Goal: Task Accomplishment & Management: Manage account settings

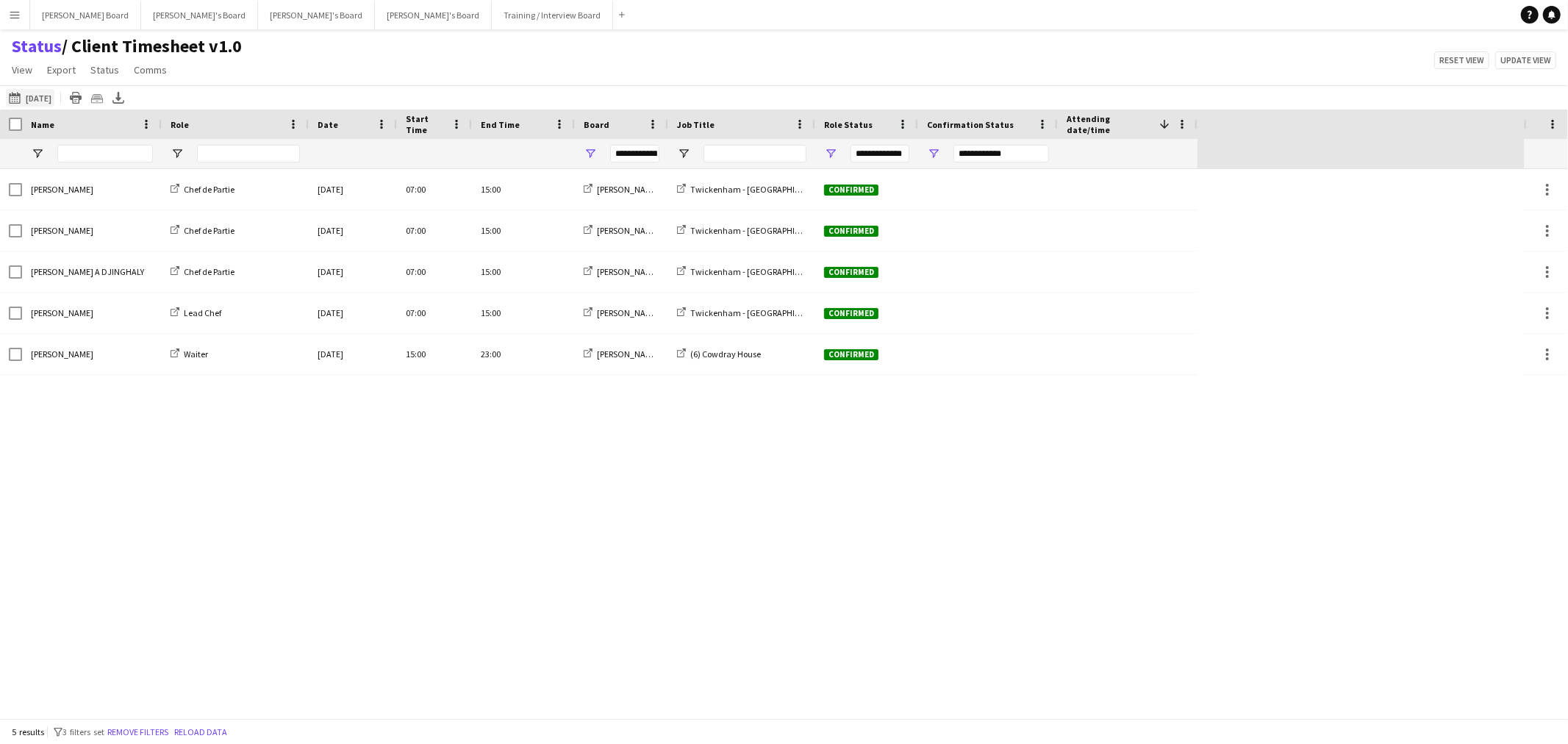
click at [54, 94] on button "25-09-2025 to 01-10-2025 Tomorrow" at bounding box center [30, 97] width 49 height 17
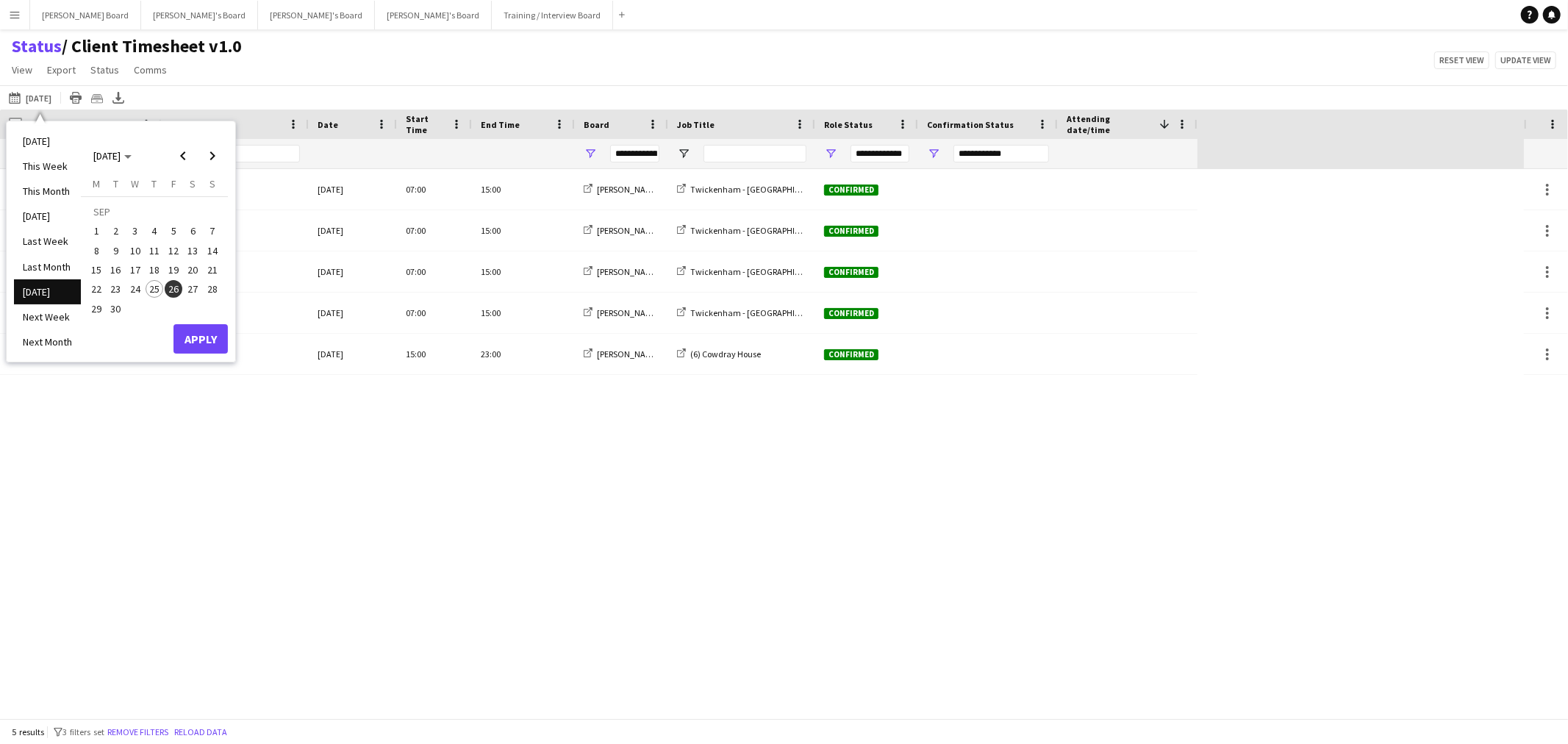
click at [191, 285] on span "27" at bounding box center [192, 289] width 17 height 17
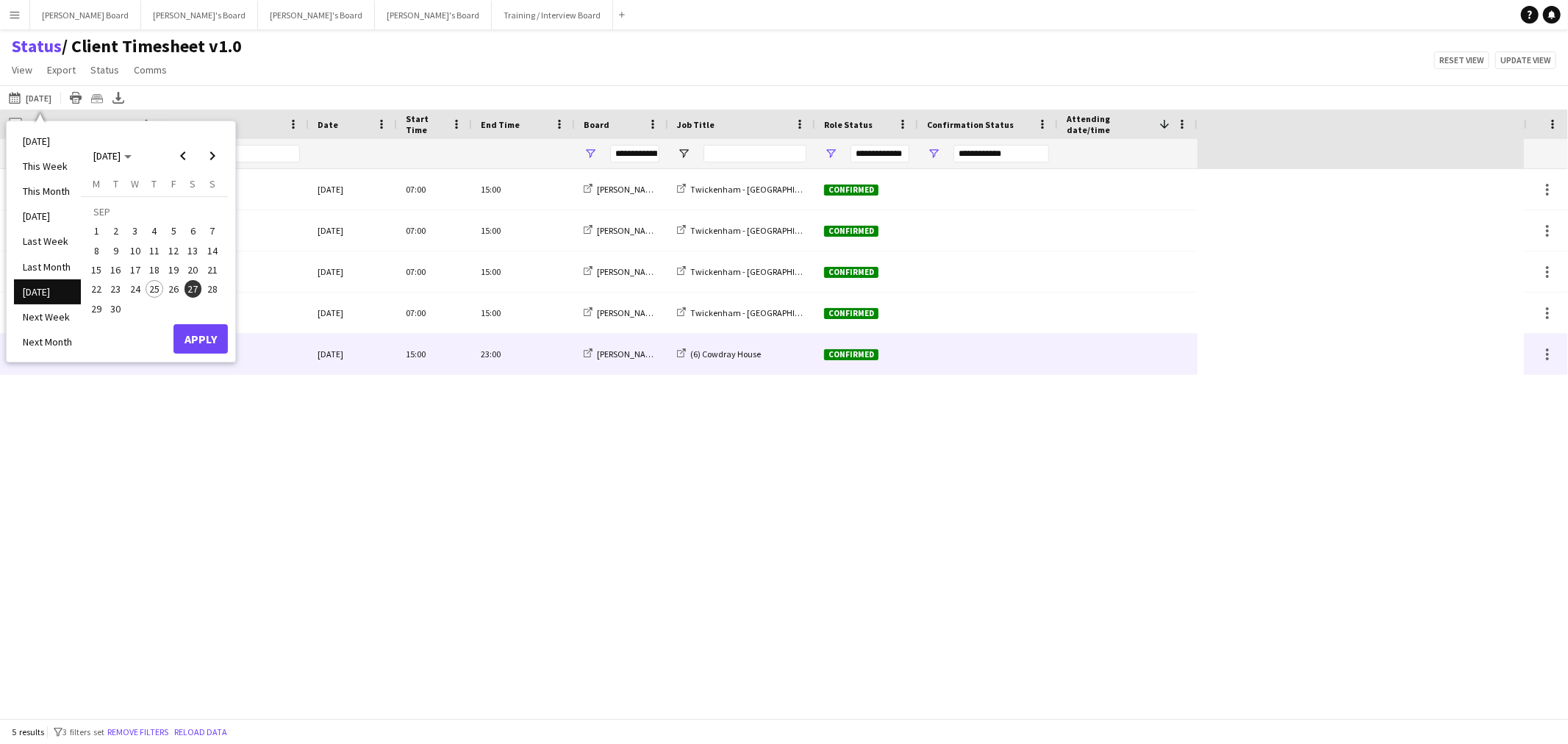
click at [207, 363] on div "Waiter" at bounding box center [235, 354] width 147 height 40
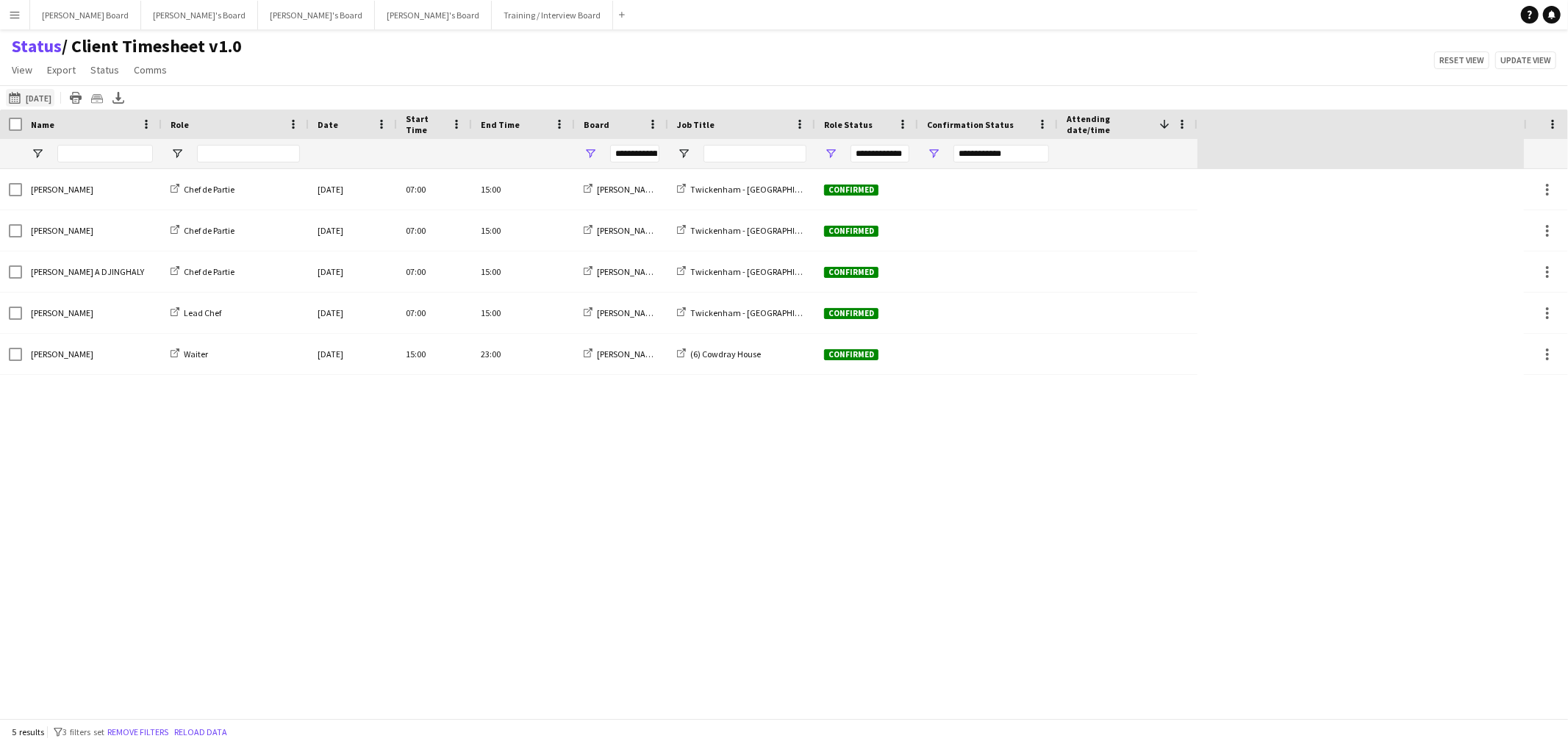
click at [20, 92] on button "25-09-2025 to 01-10-2025 Tomorrow" at bounding box center [30, 97] width 49 height 17
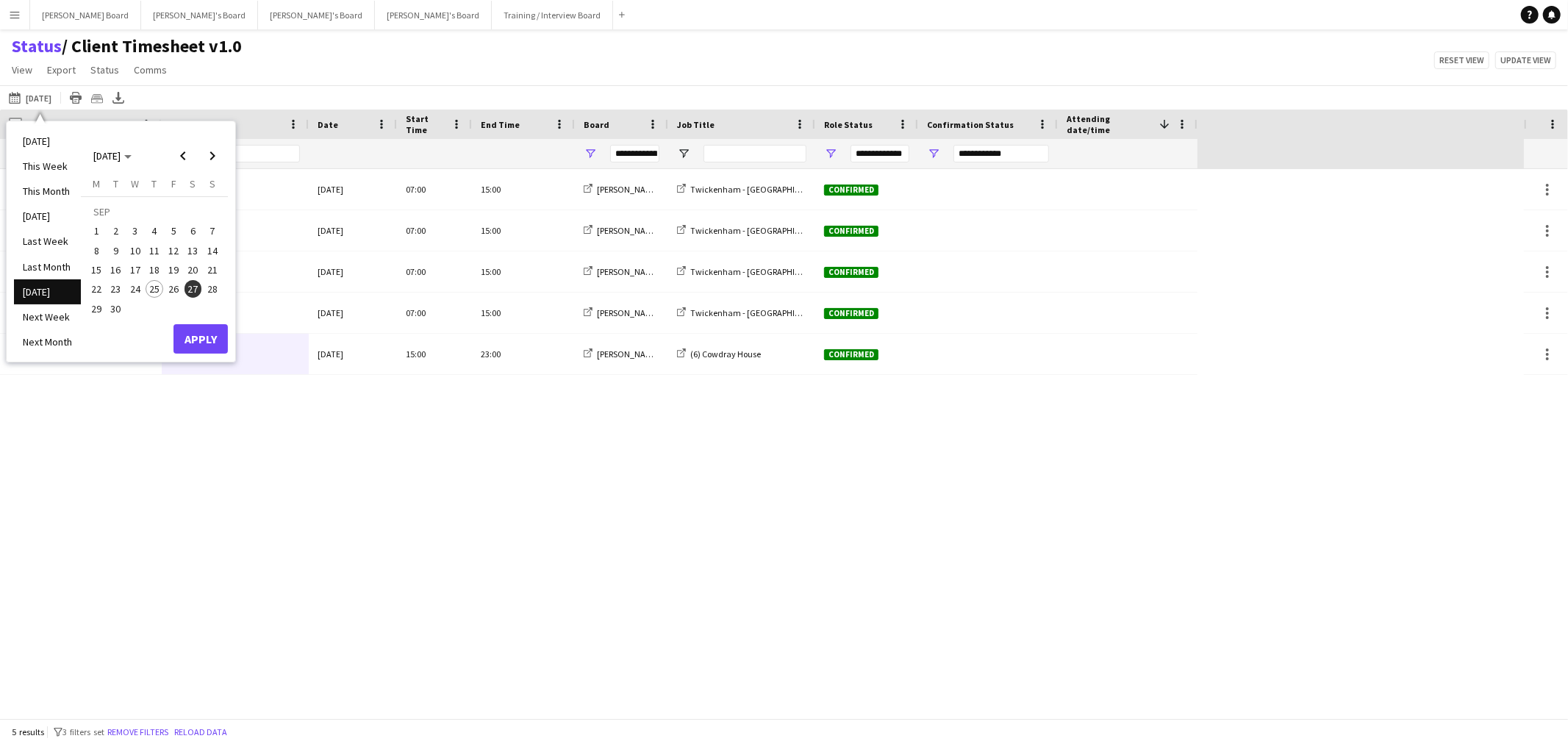
click at [192, 284] on span "27" at bounding box center [192, 289] width 17 height 17
click at [200, 343] on button "Apply" at bounding box center [201, 339] width 54 height 30
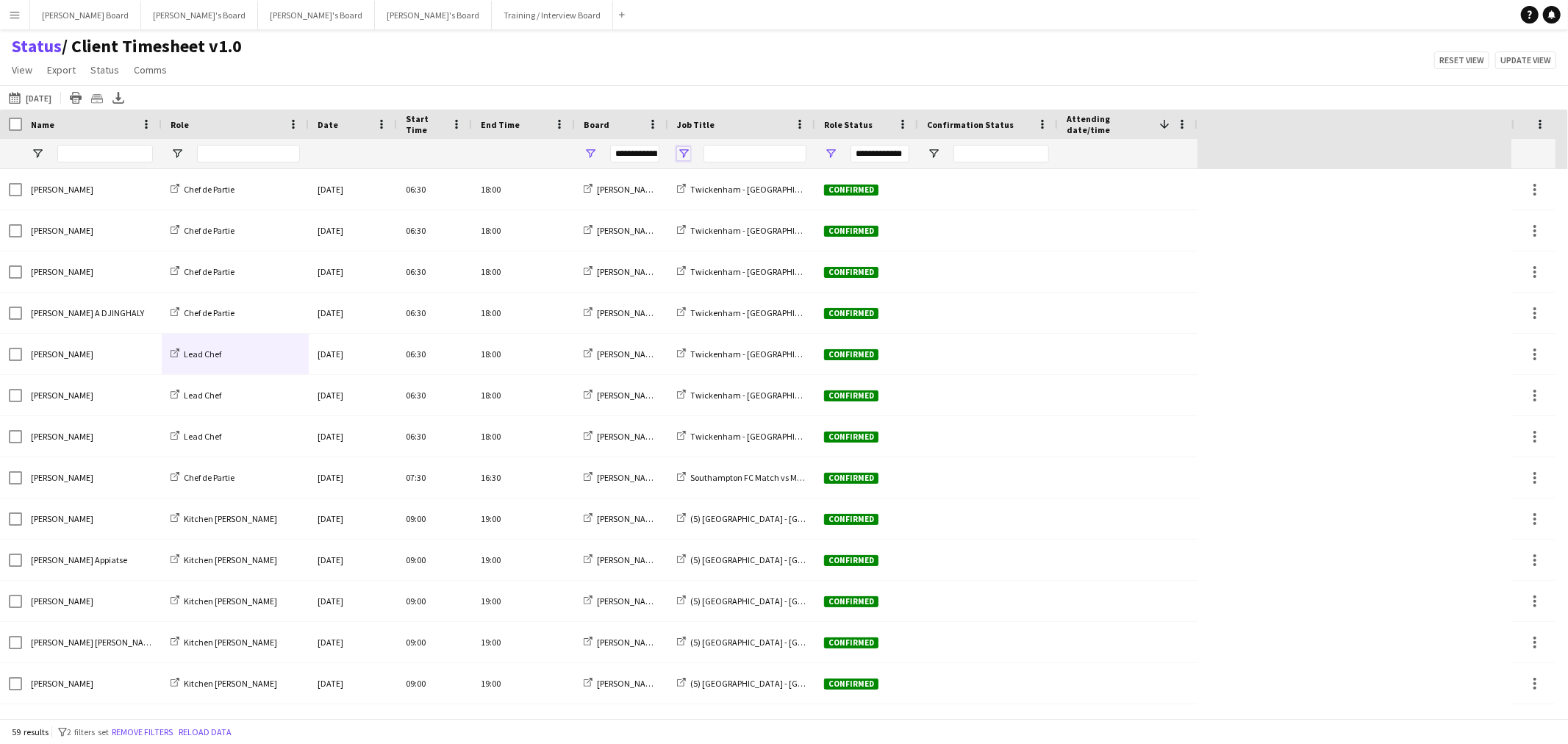
click at [687, 150] on span "Open Filter Menu" at bounding box center [683, 154] width 13 height 13
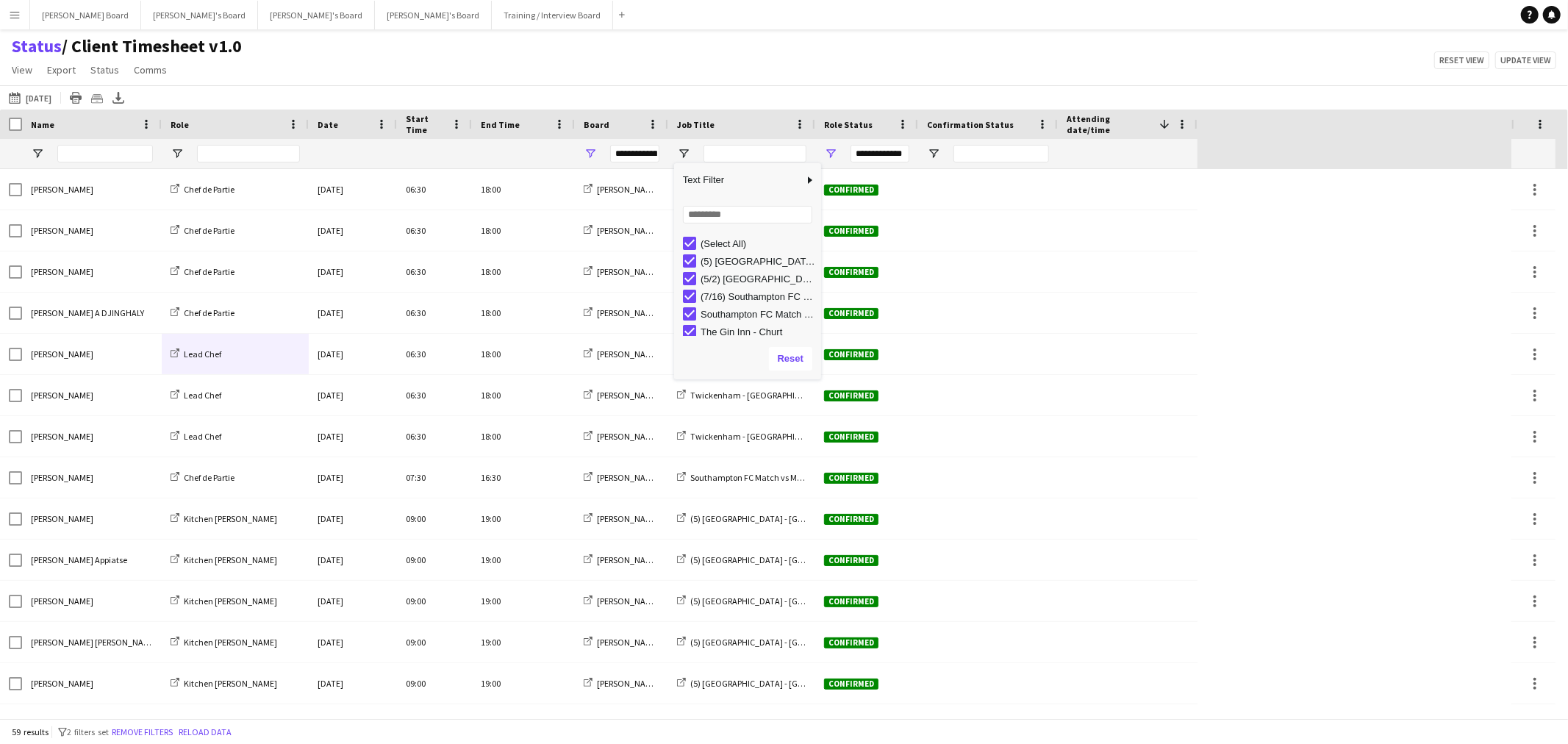
type input "***"
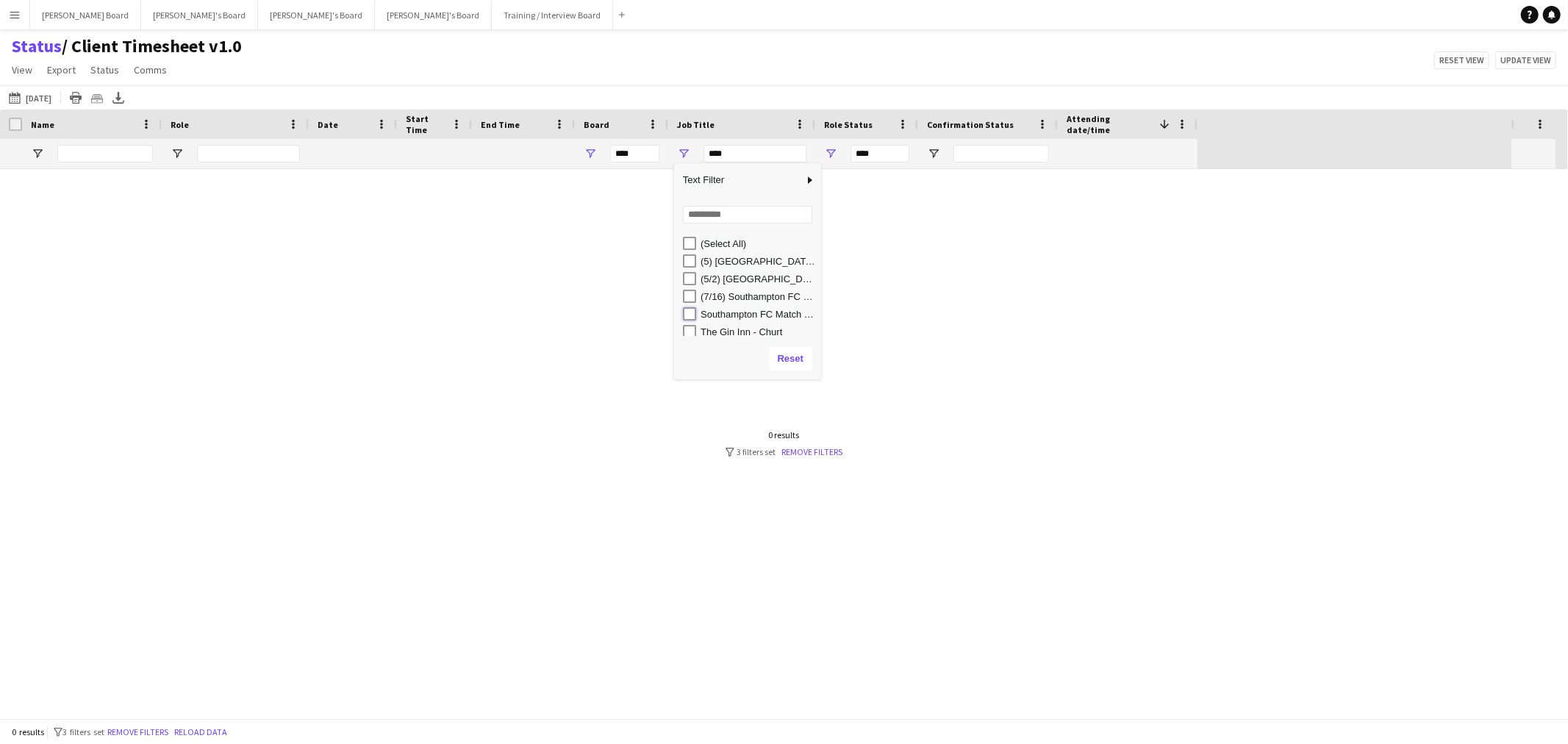
type input "**********"
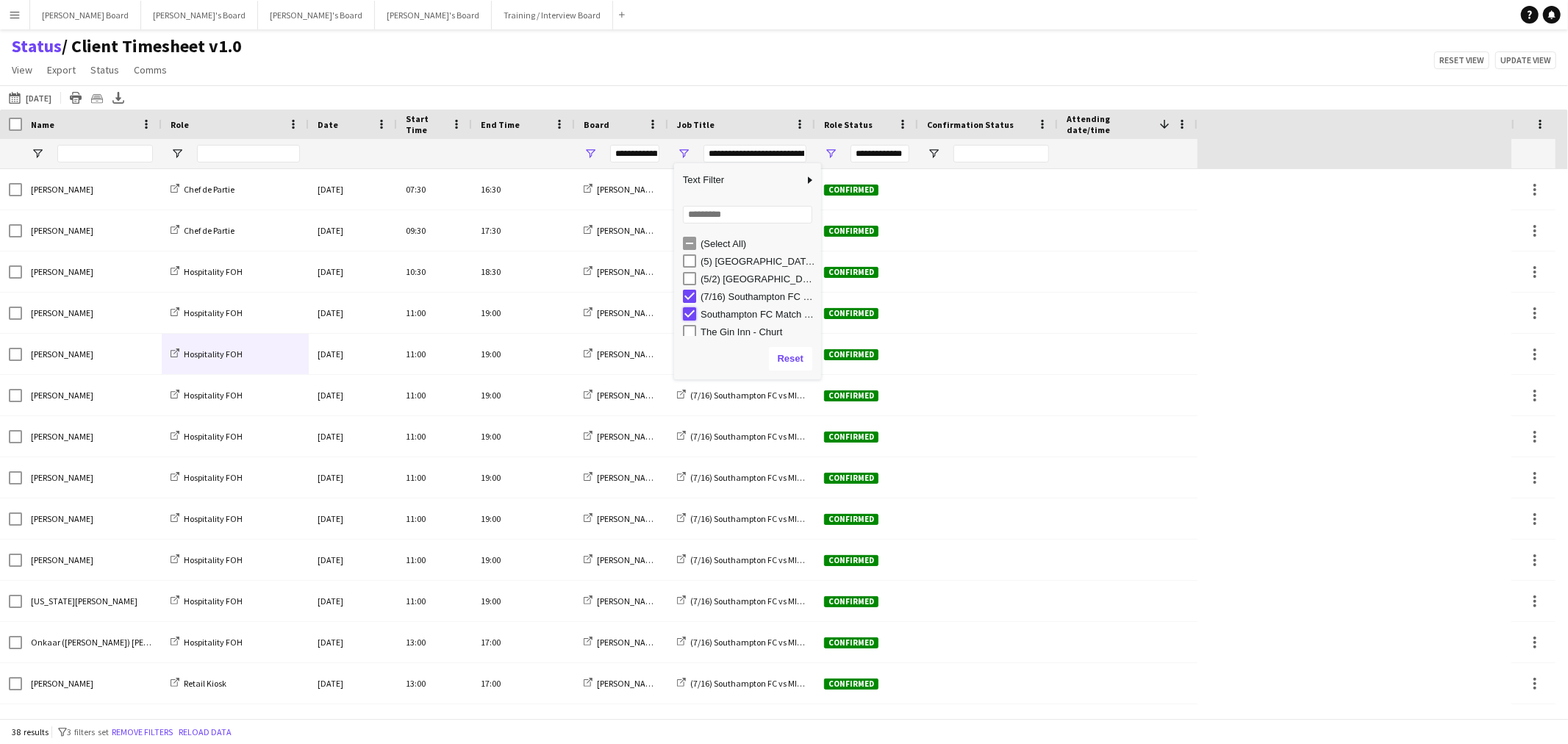
type input "**********"
click at [744, 73] on div "Status / Client Timesheet v1.0 View Views Default view Airshow Accreditation Ai…" at bounding box center [784, 60] width 1568 height 50
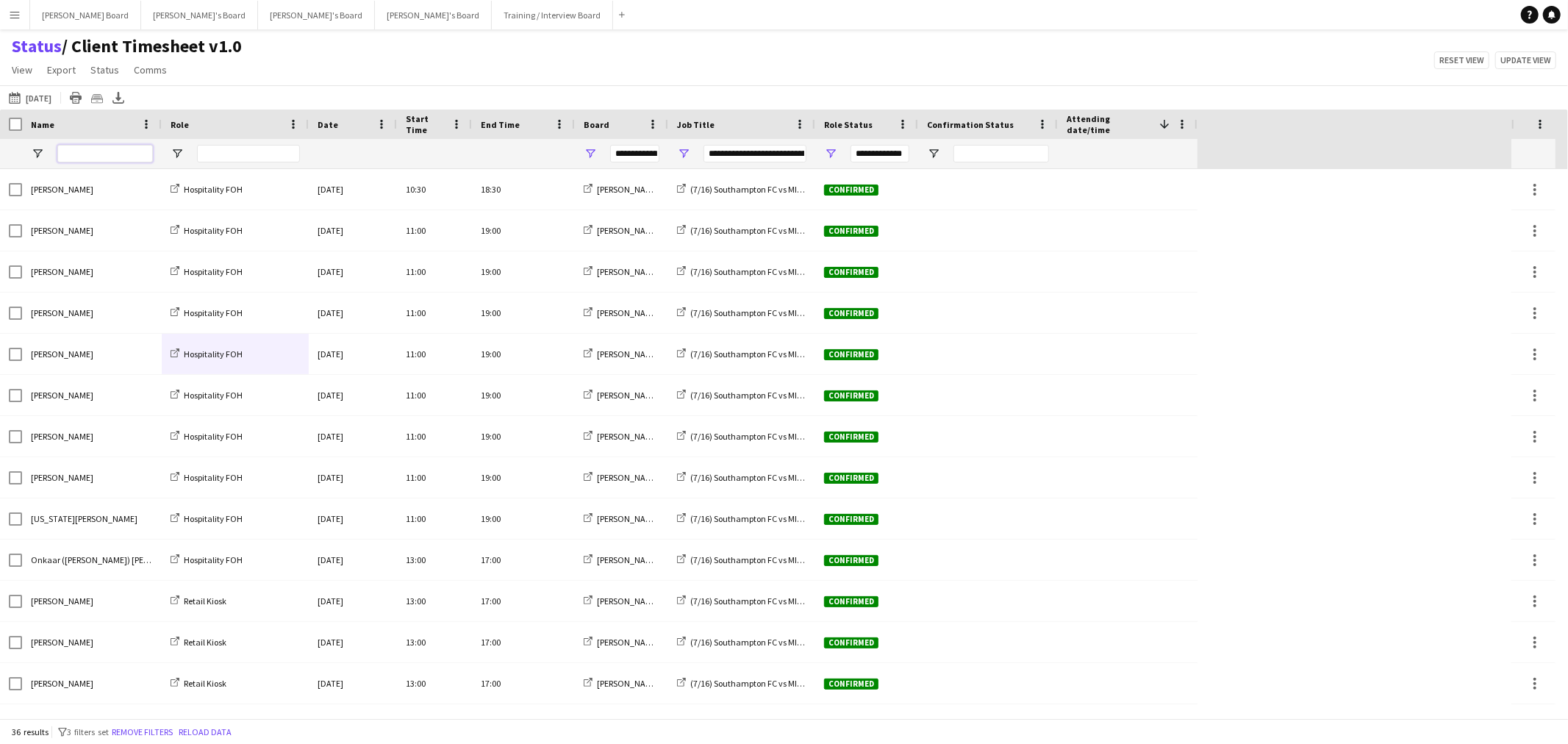
click at [77, 152] on input "Name Filter Input" at bounding box center [105, 153] width 95 height 17
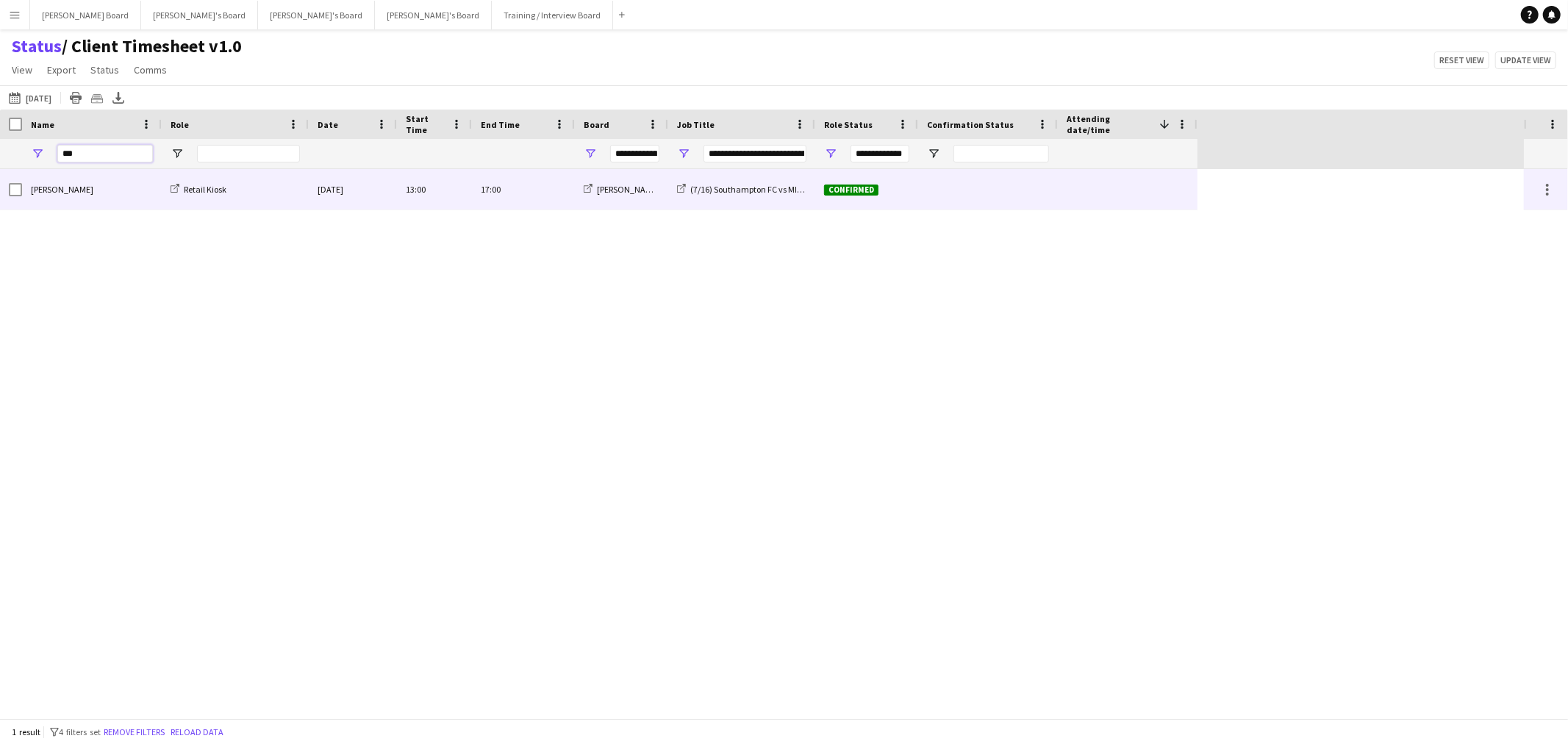
type input "***"
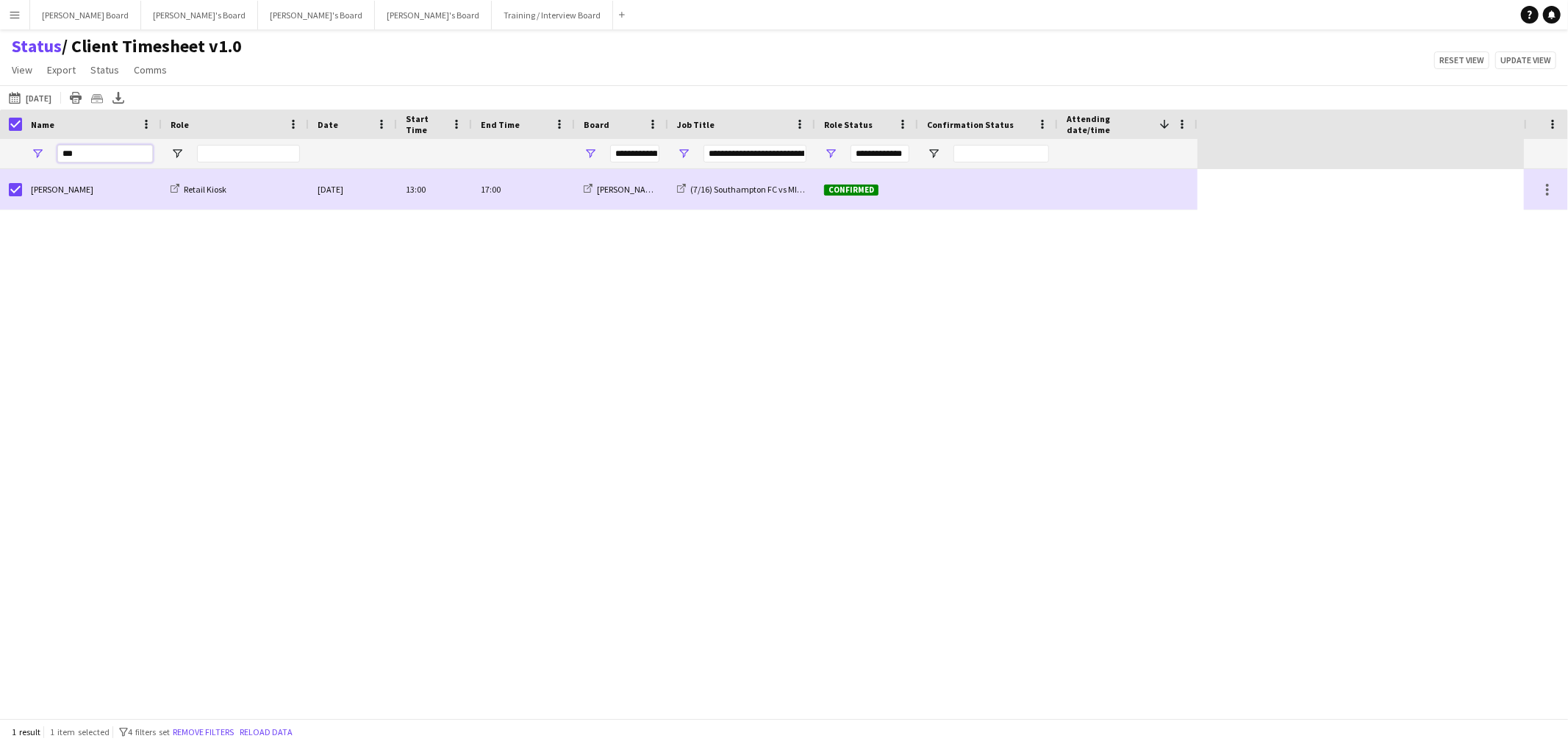
drag, startPoint x: 86, startPoint y: 155, endPoint x: 30, endPoint y: 155, distance: 56.0
click at [35, 152] on div "***" at bounding box center [92, 154] width 140 height 30
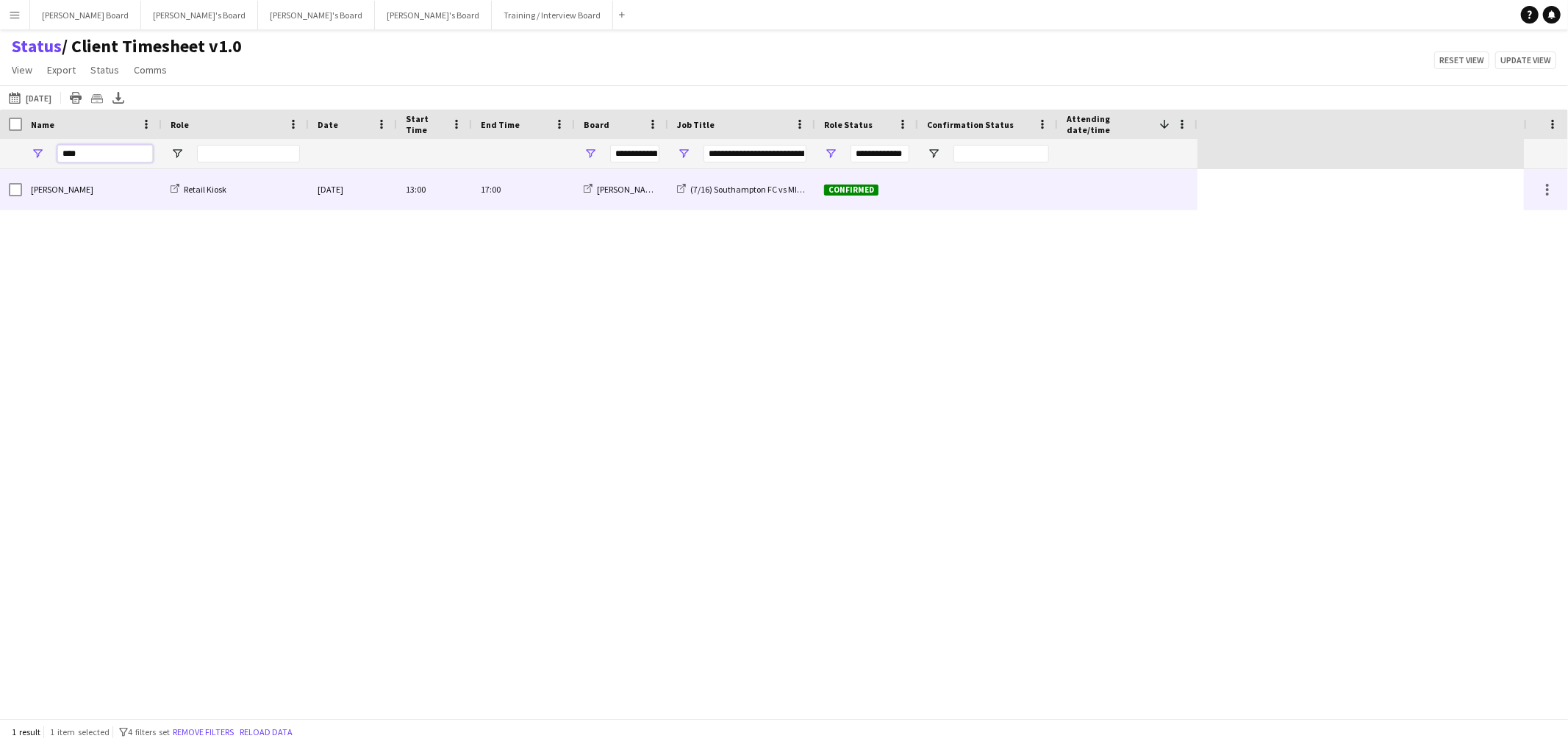
type input "****"
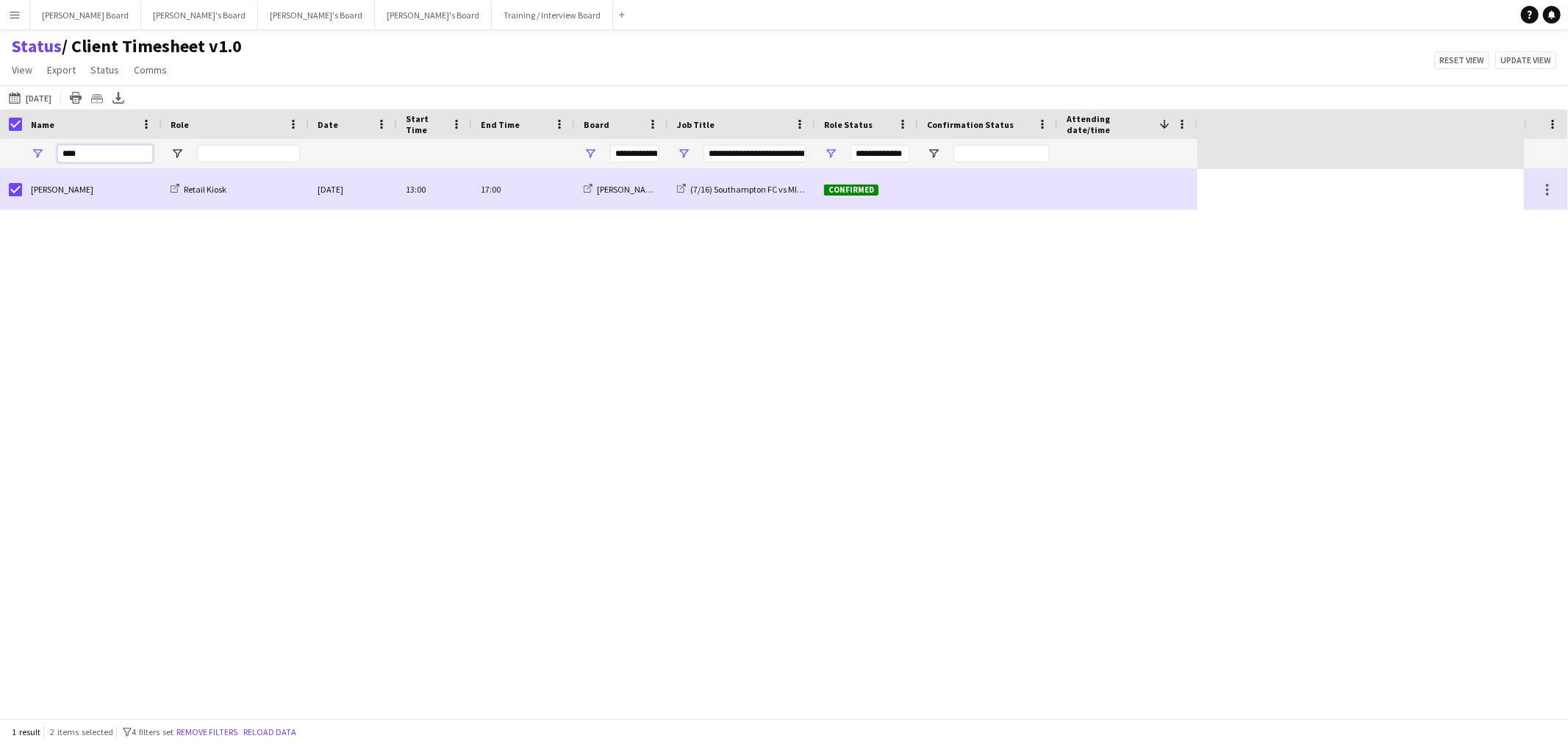
drag, startPoint x: 99, startPoint y: 150, endPoint x: 53, endPoint y: 163, distance: 47.8
click at [53, 163] on div "****" at bounding box center [92, 154] width 140 height 30
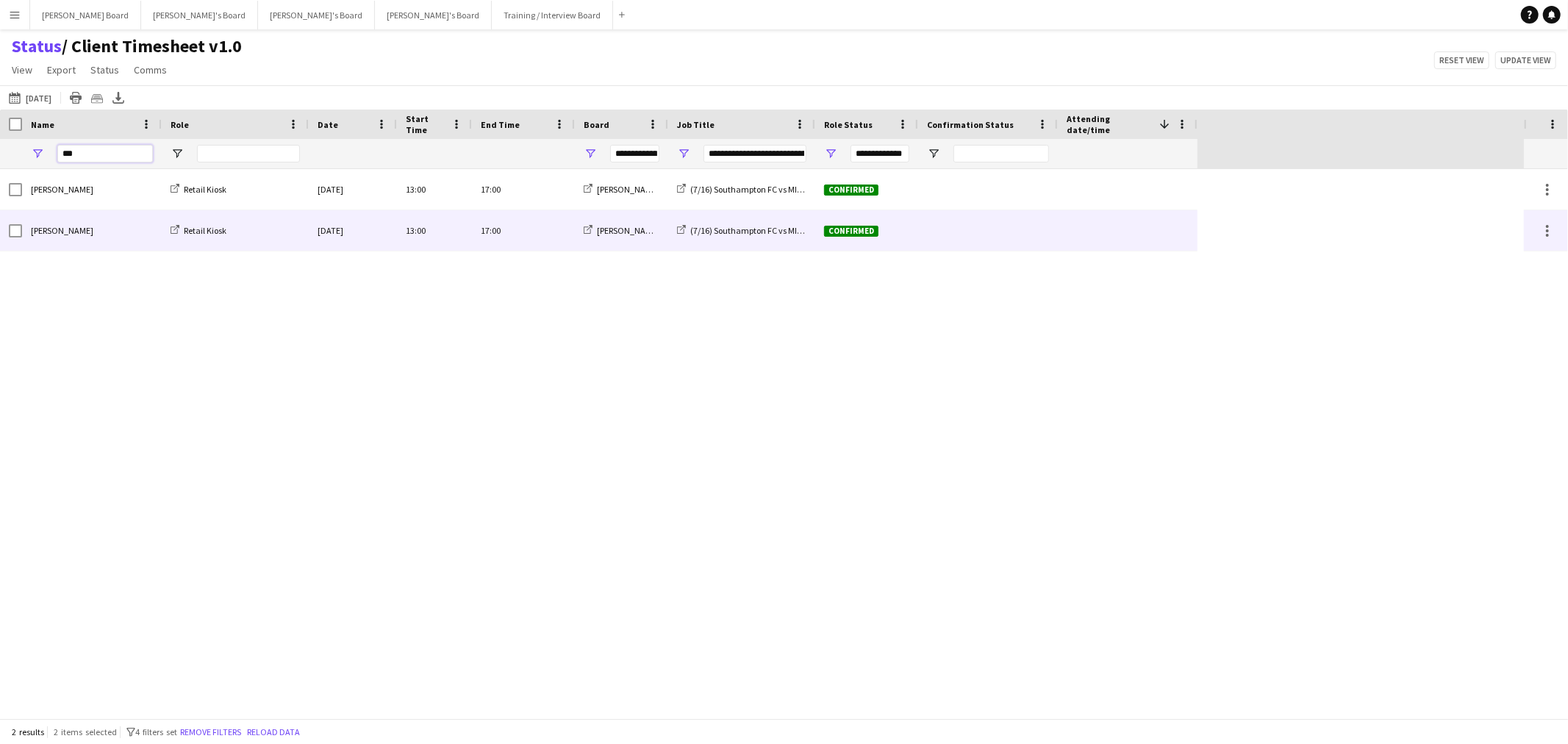
type input "***"
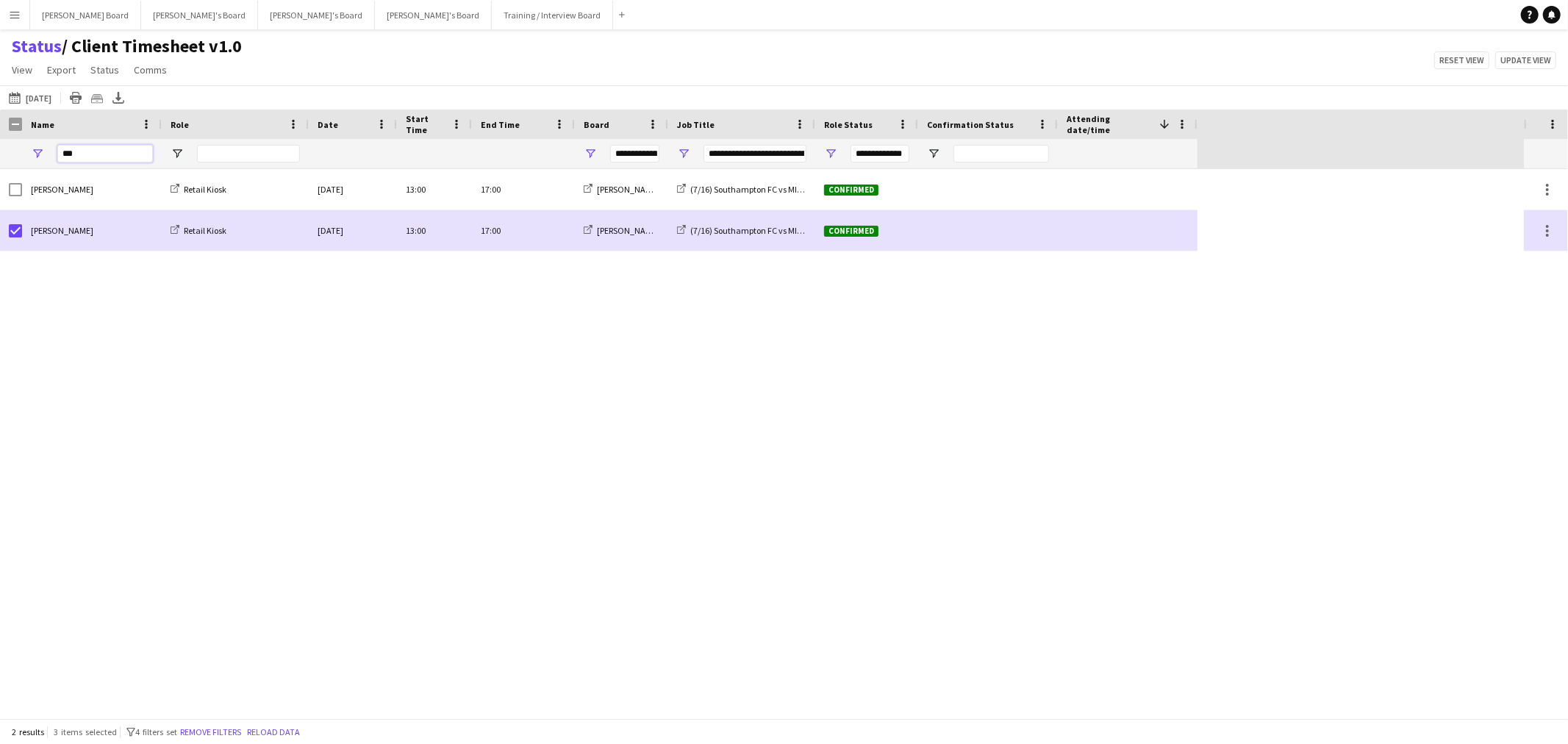
click at [47, 150] on div "***" at bounding box center [92, 154] width 140 height 30
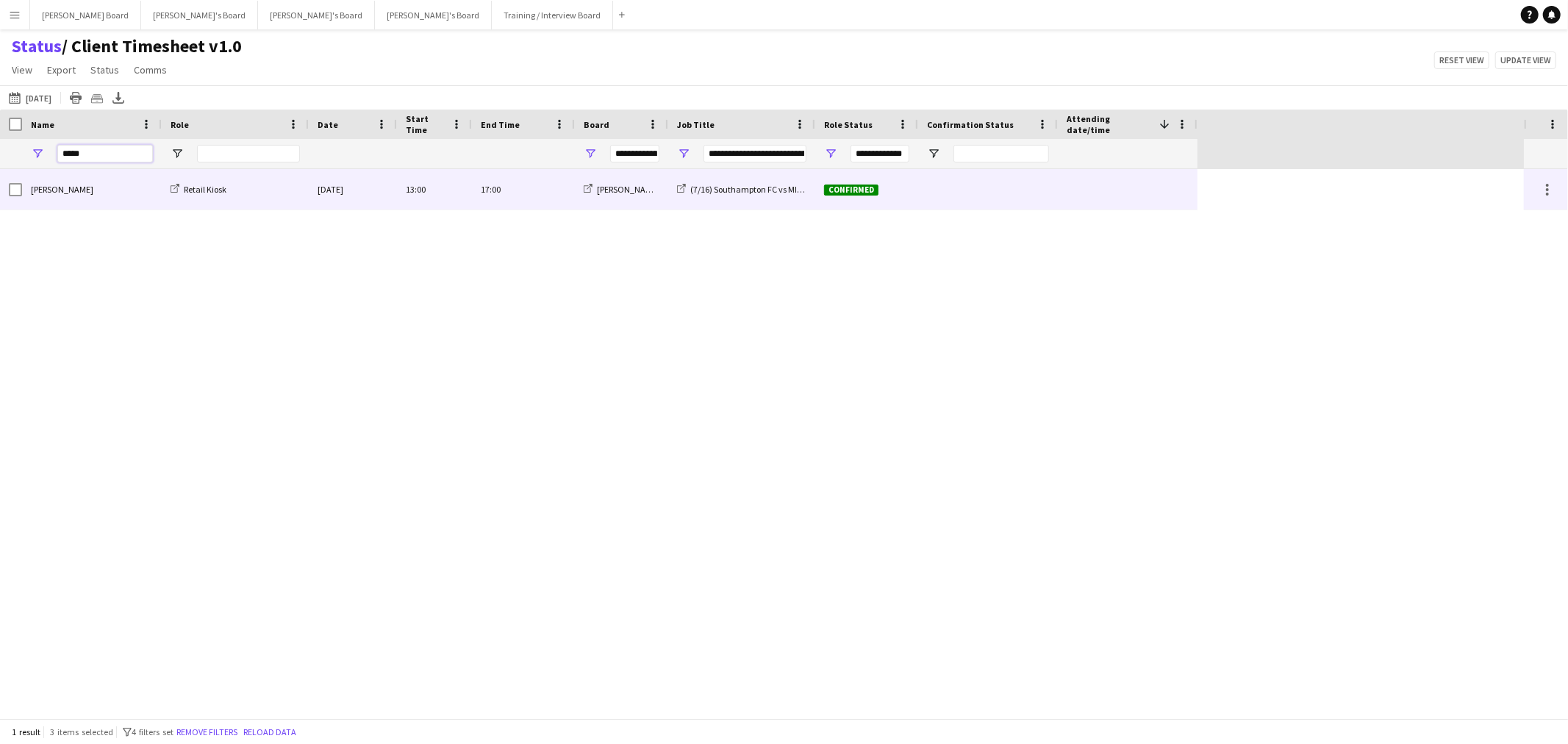
type input "*****"
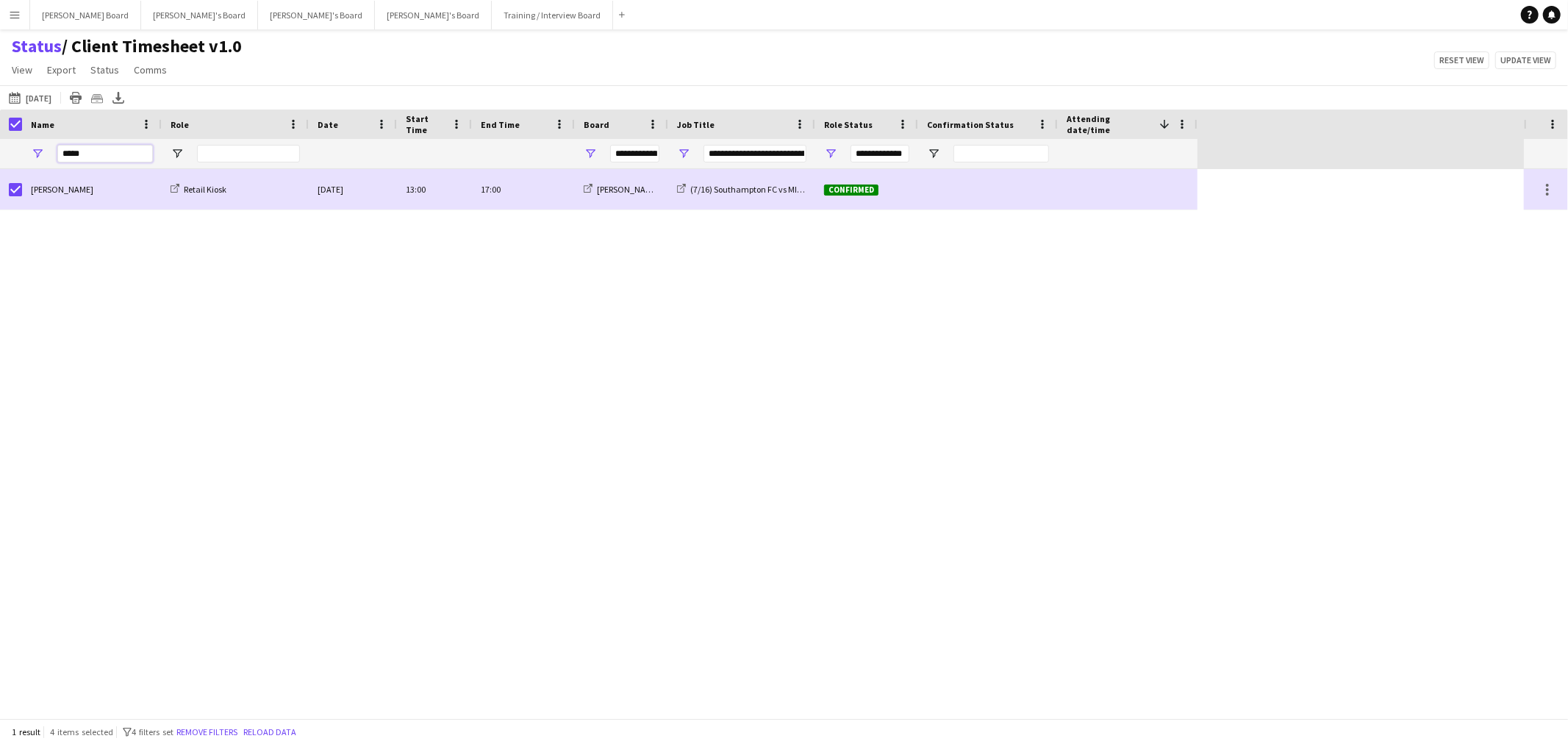
click at [45, 163] on div "*****" at bounding box center [92, 154] width 140 height 30
drag, startPoint x: 65, startPoint y: 155, endPoint x: 26, endPoint y: 155, distance: 39.0
click at [35, 155] on div "***" at bounding box center [92, 154] width 140 height 30
click at [38, 159] on div "***" at bounding box center [92, 154] width 140 height 30
drag, startPoint x: 96, startPoint y: 145, endPoint x: 45, endPoint y: 152, distance: 51.5
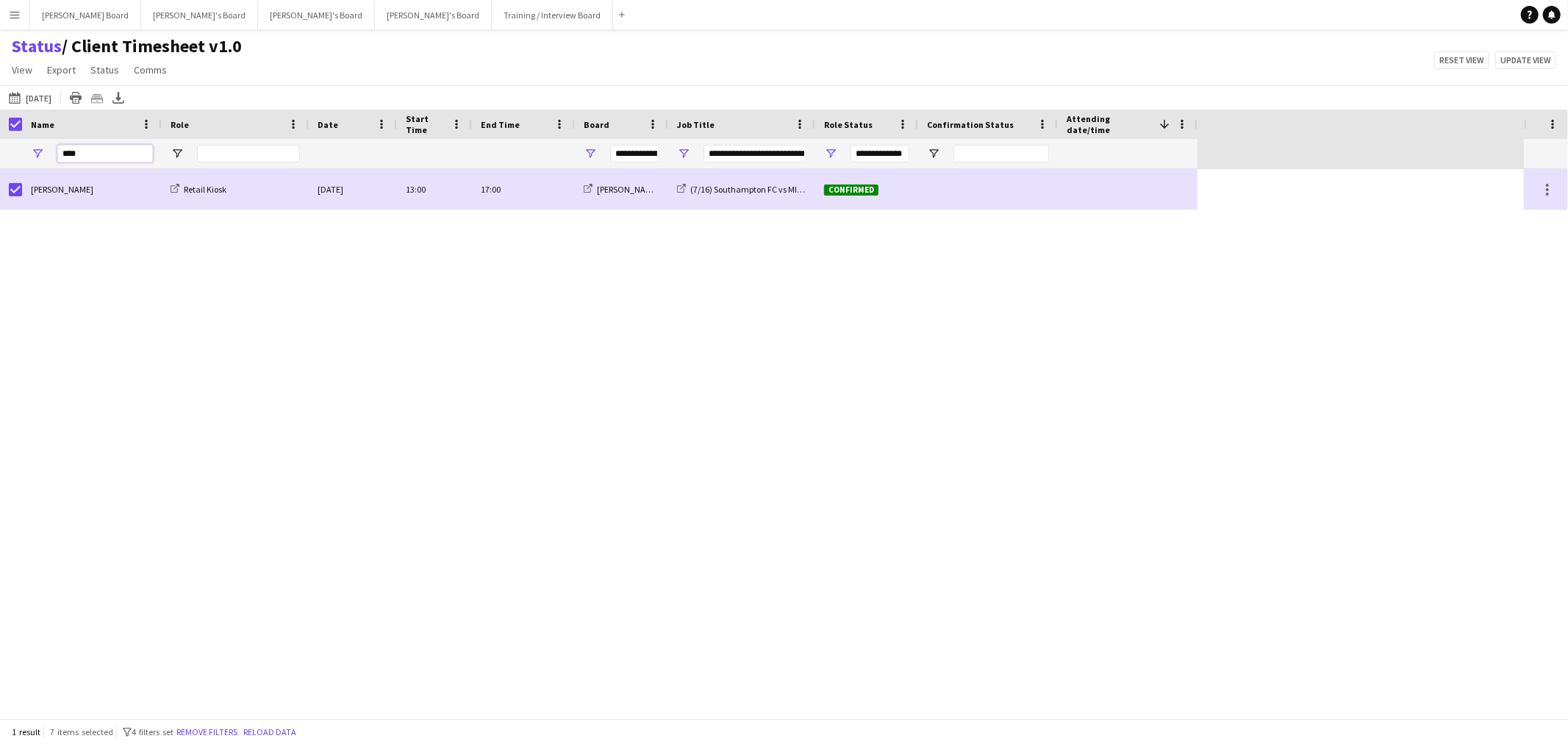
click at [47, 151] on div "****" at bounding box center [92, 154] width 140 height 30
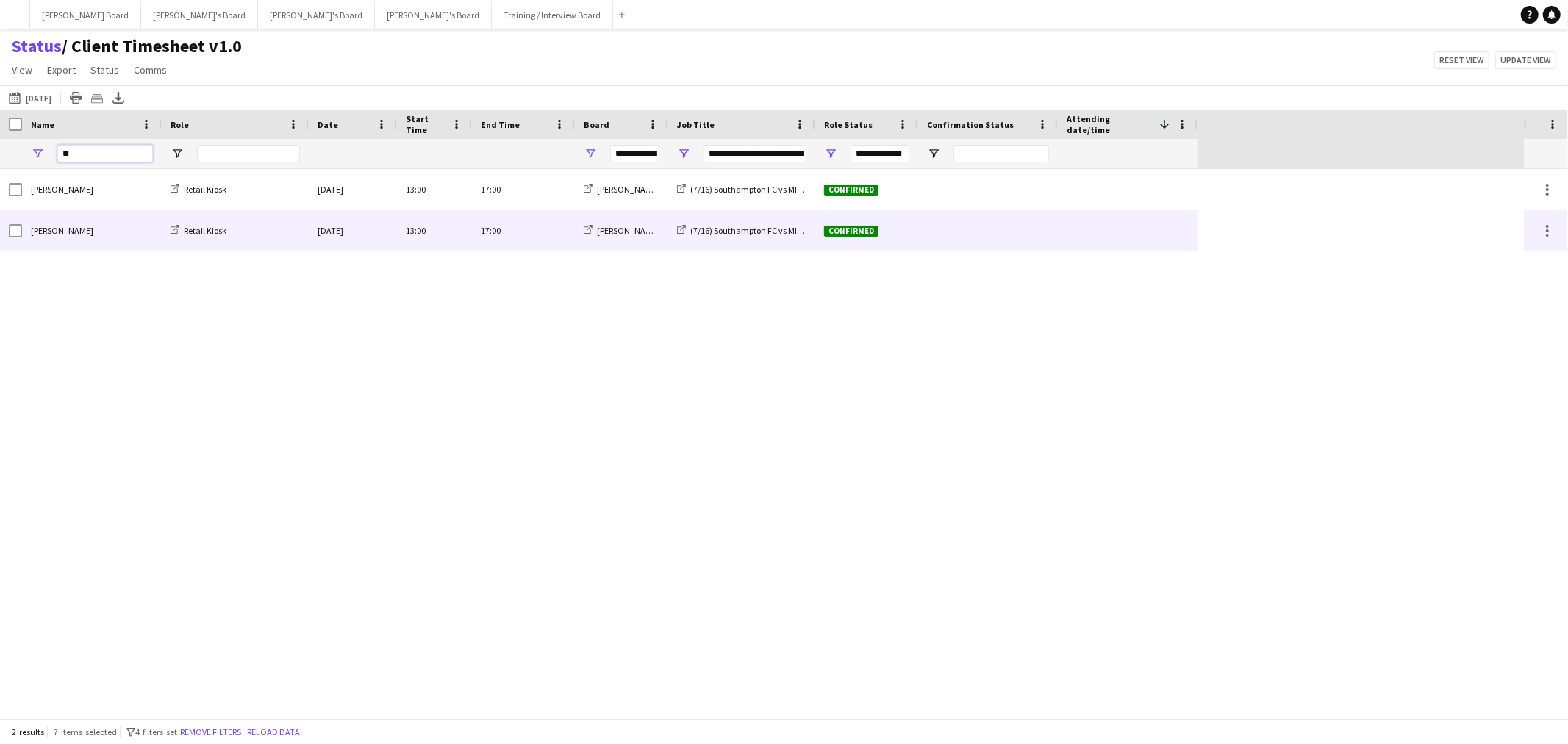
type input "**"
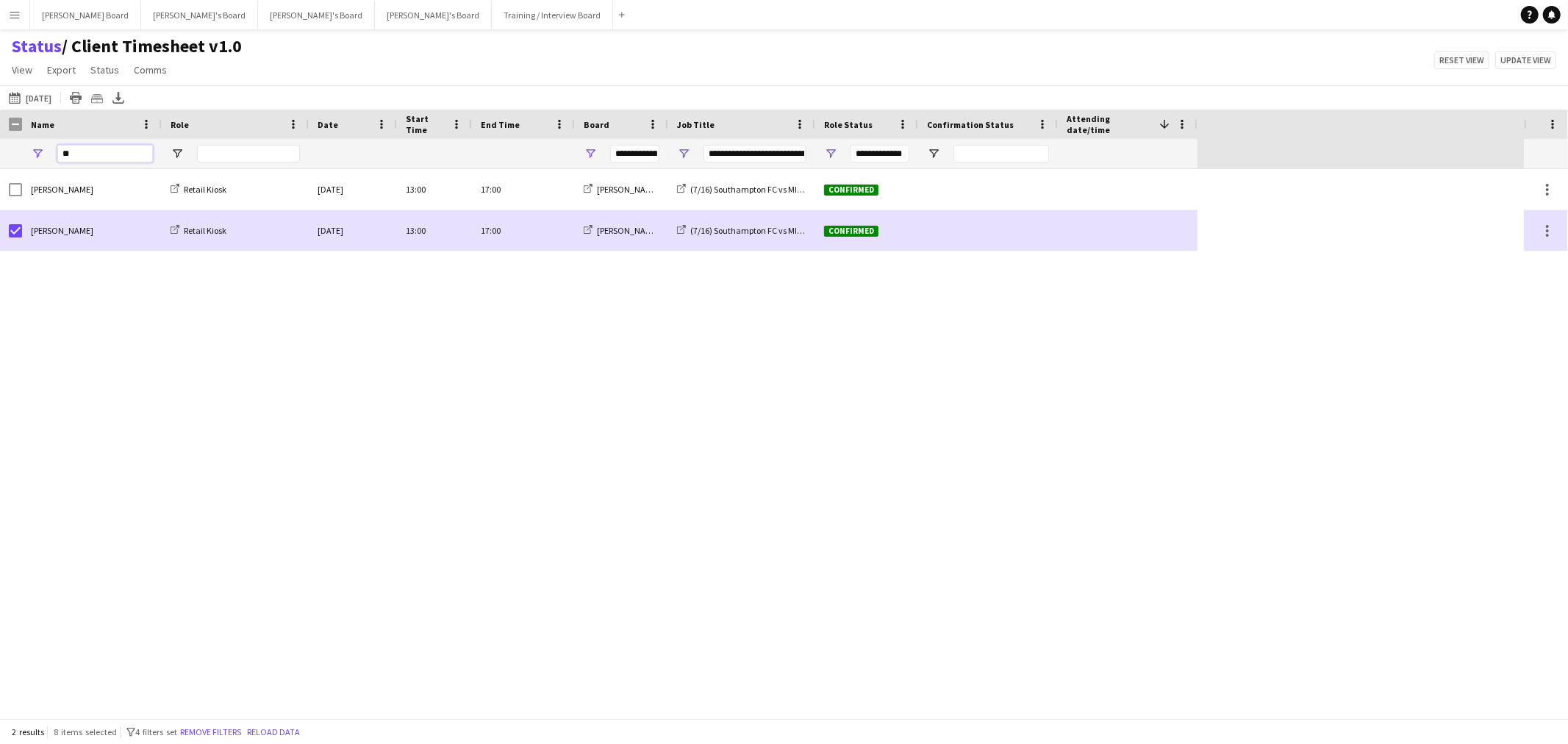
drag, startPoint x: 57, startPoint y: 159, endPoint x: 31, endPoint y: 159, distance: 26.0
click at [35, 159] on div "**" at bounding box center [92, 154] width 140 height 30
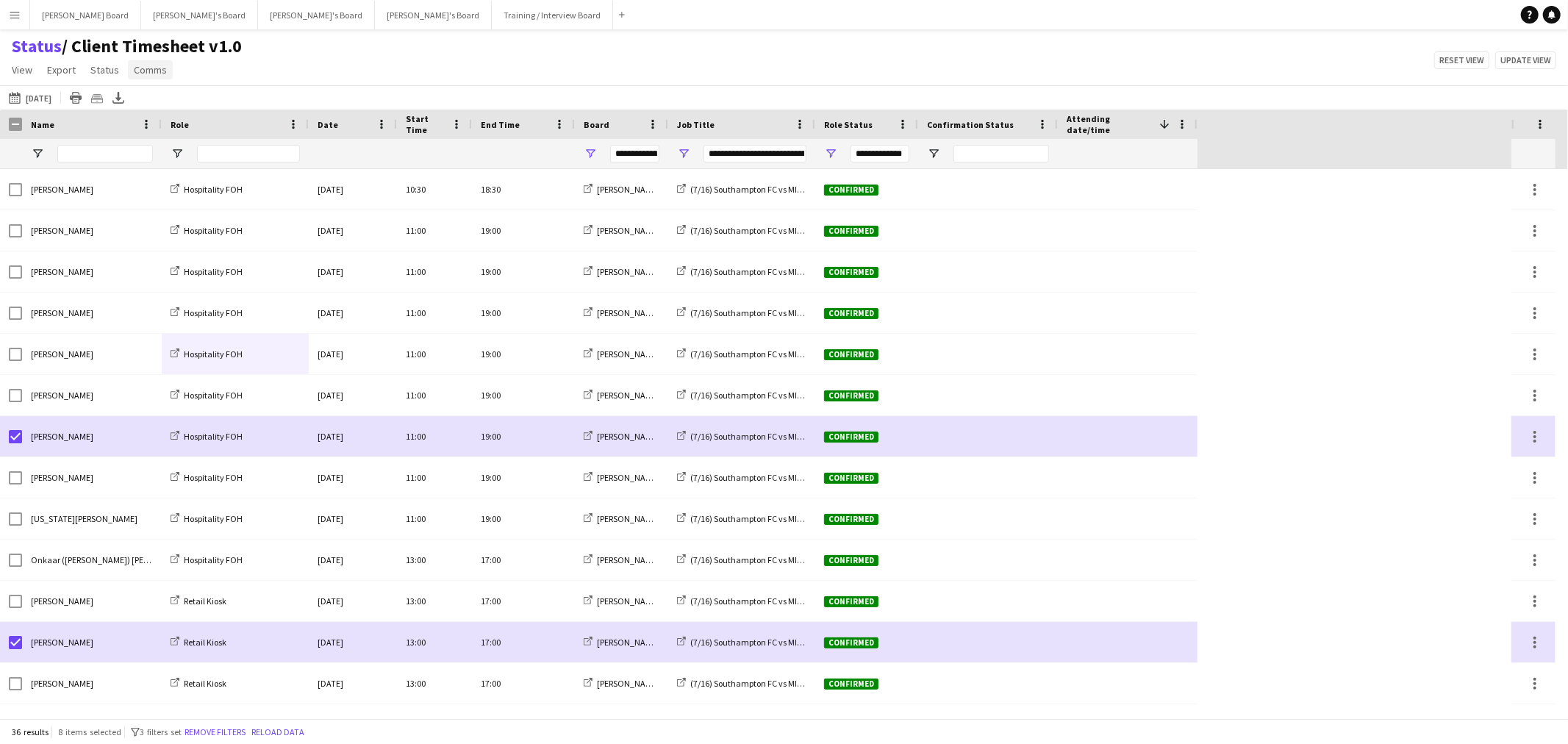
click at [146, 63] on span "Comms" at bounding box center [150, 70] width 33 height 13
click at [172, 90] on link "Send notification" at bounding box center [177, 102] width 103 height 31
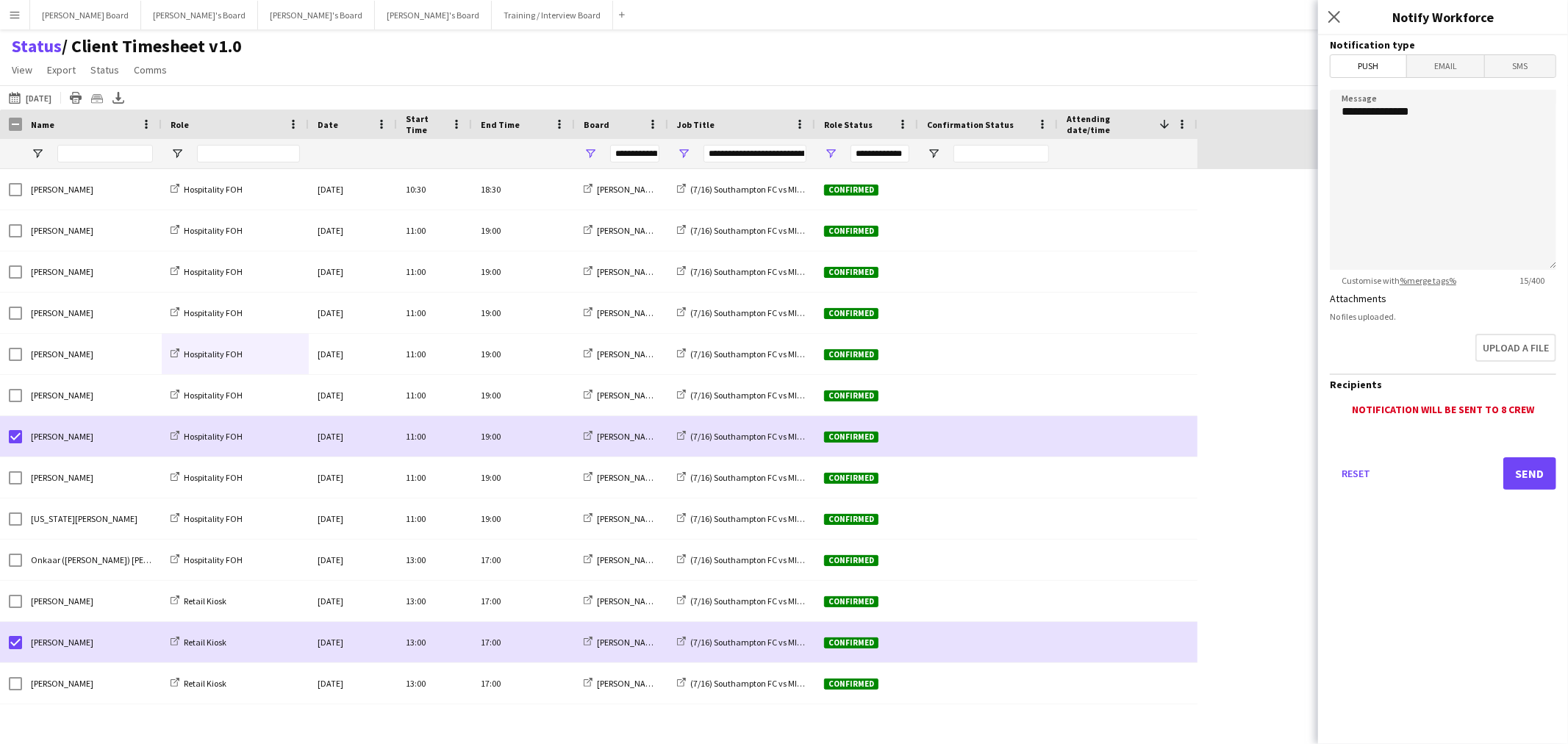
click at [1444, 67] on span "Email" at bounding box center [1445, 66] width 78 height 22
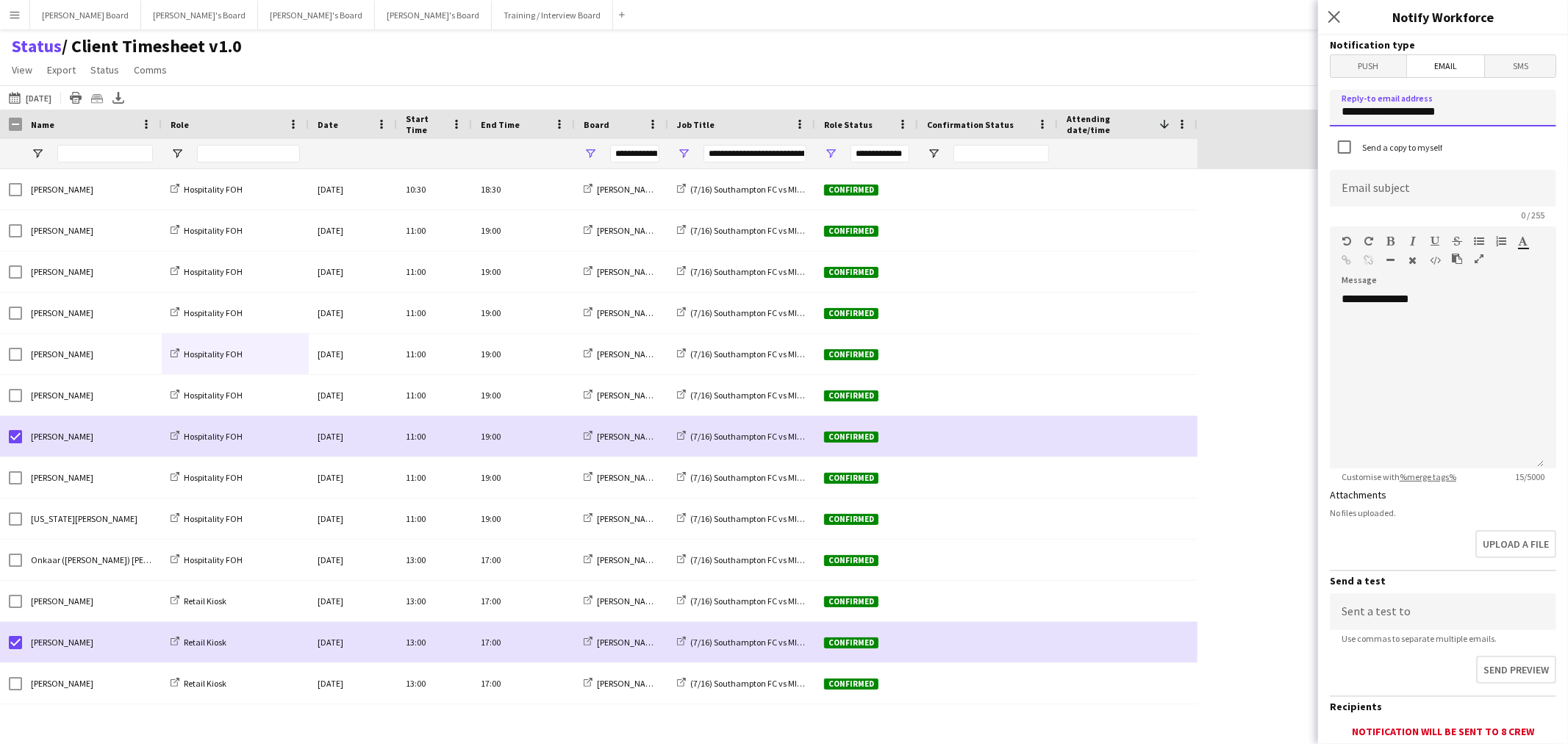
drag, startPoint x: 1449, startPoint y: 111, endPoint x: 1291, endPoint y: 108, distance: 158.0
click at [1367, 111] on input "**********" at bounding box center [1442, 108] width 226 height 37
click at [1526, 59] on span "SMS" at bounding box center [1520, 66] width 71 height 22
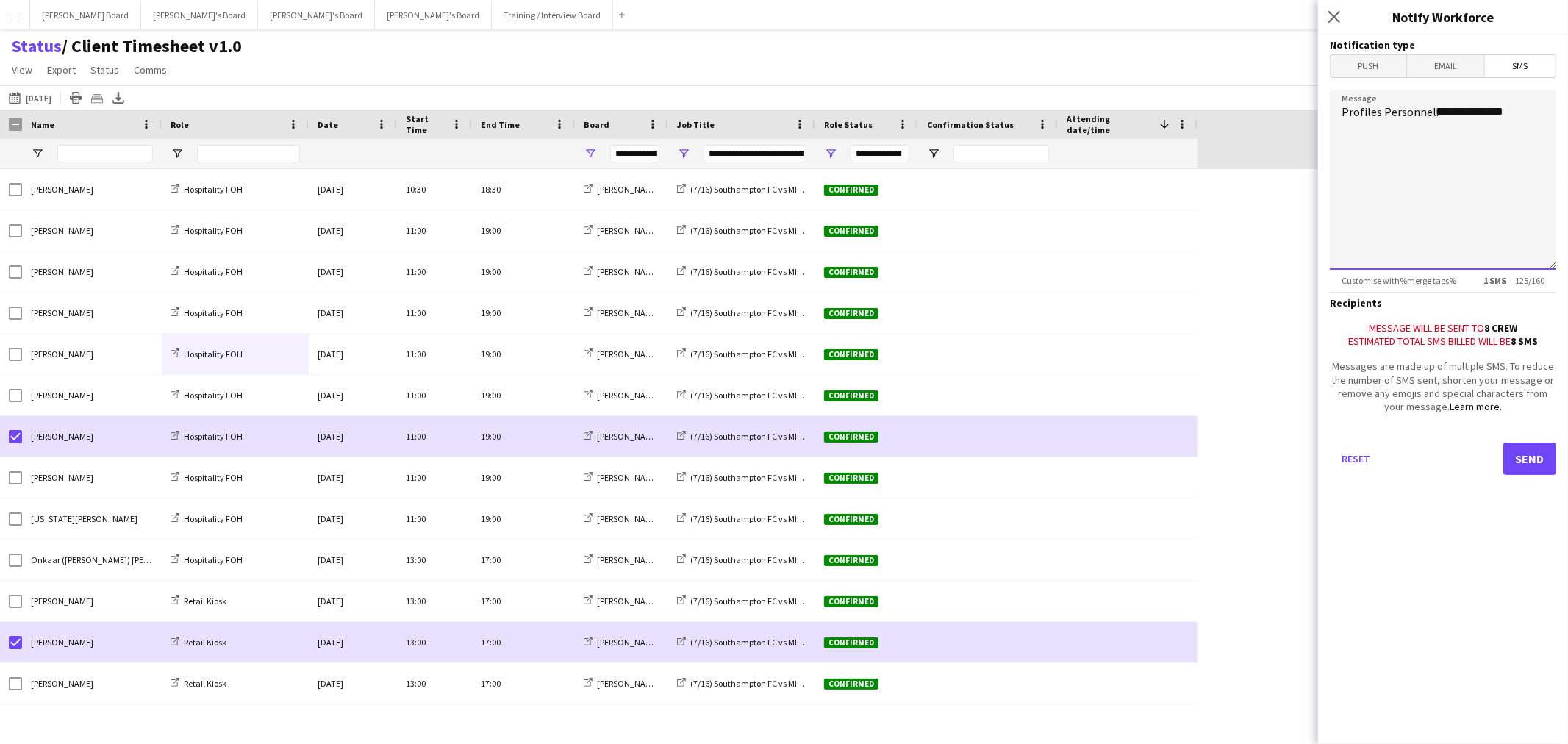
click at [1527, 118] on textarea "**********" at bounding box center [1442, 179] width 226 height 180
type textarea "**********"
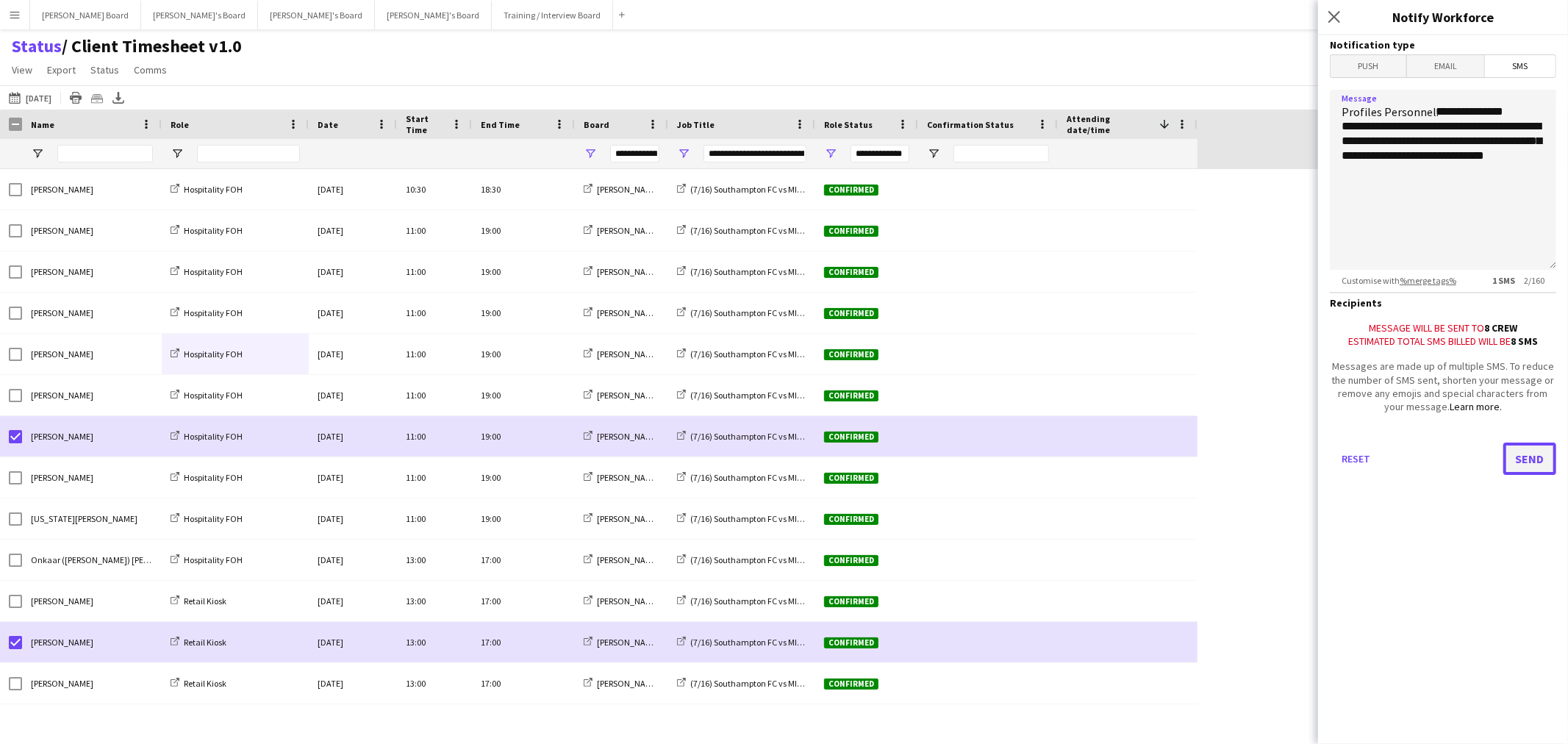
click at [1527, 464] on button "Send" at bounding box center [1529, 458] width 53 height 32
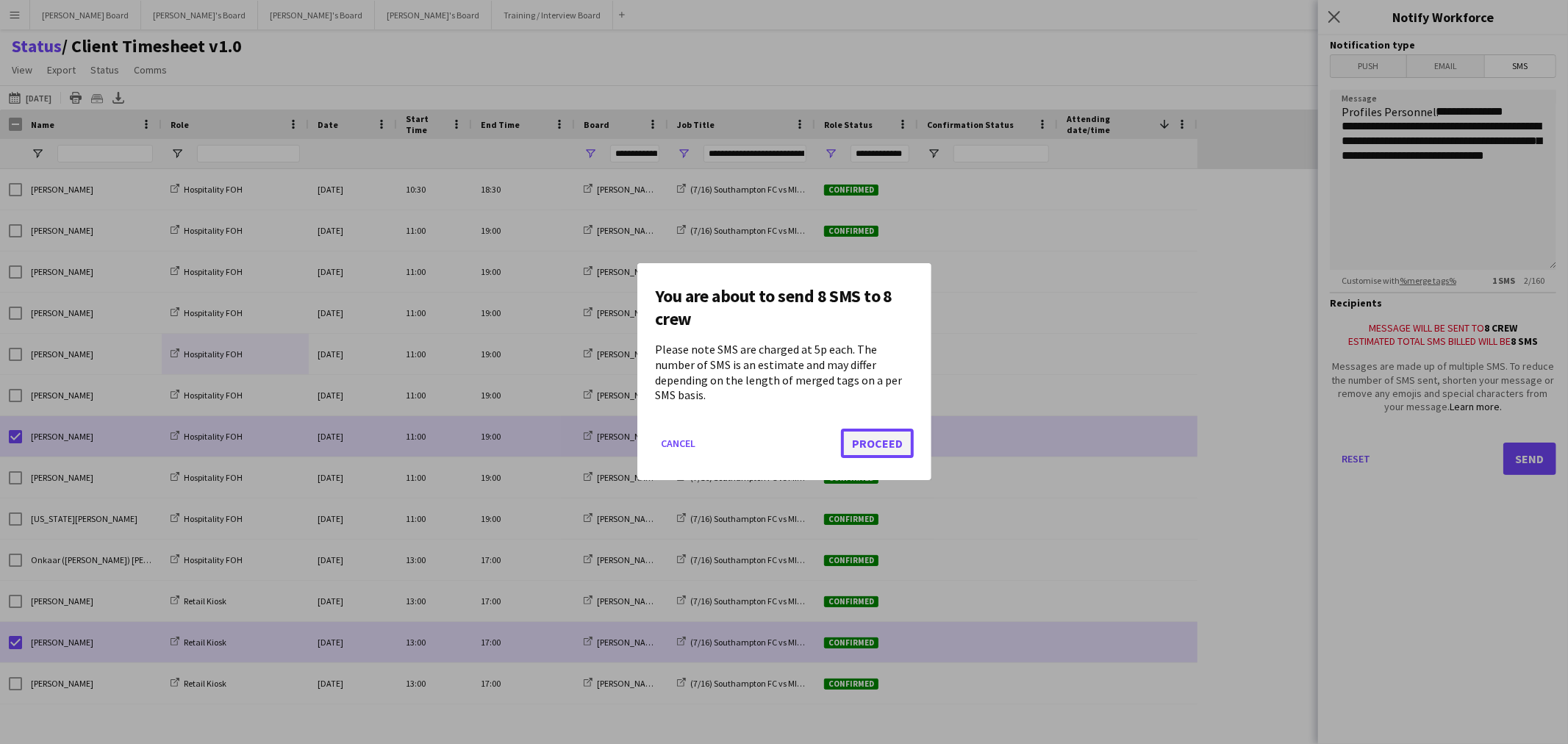
click at [877, 432] on button "Proceed" at bounding box center [877, 444] width 72 height 30
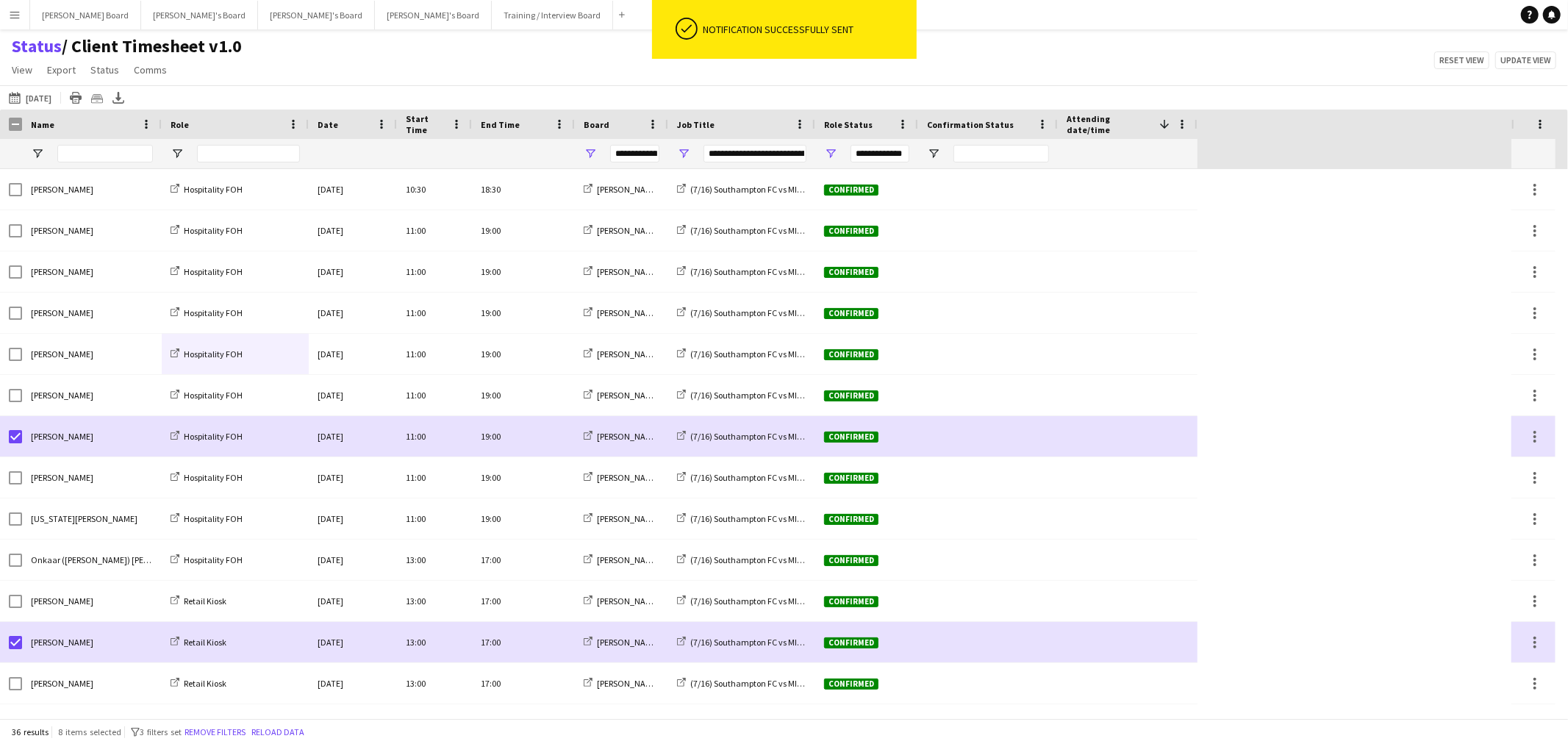
click at [1000, 67] on div "Status / Client Timesheet v1.0 View Views Default view Airshow Accreditation Ai…" at bounding box center [784, 60] width 1568 height 50
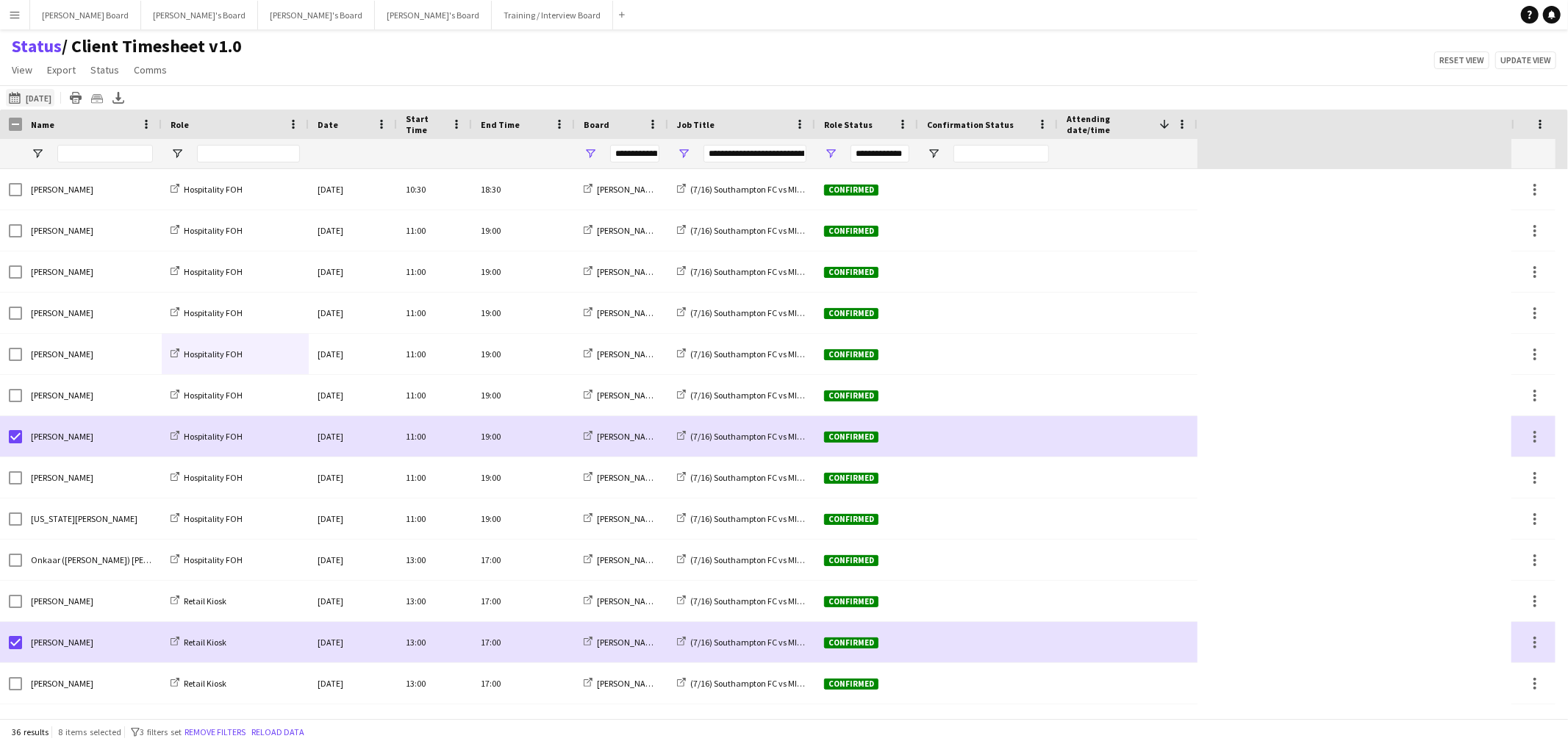
click at [39, 93] on button "25-09-2025 to 01-10-2025 27-09-2025" at bounding box center [30, 97] width 49 height 17
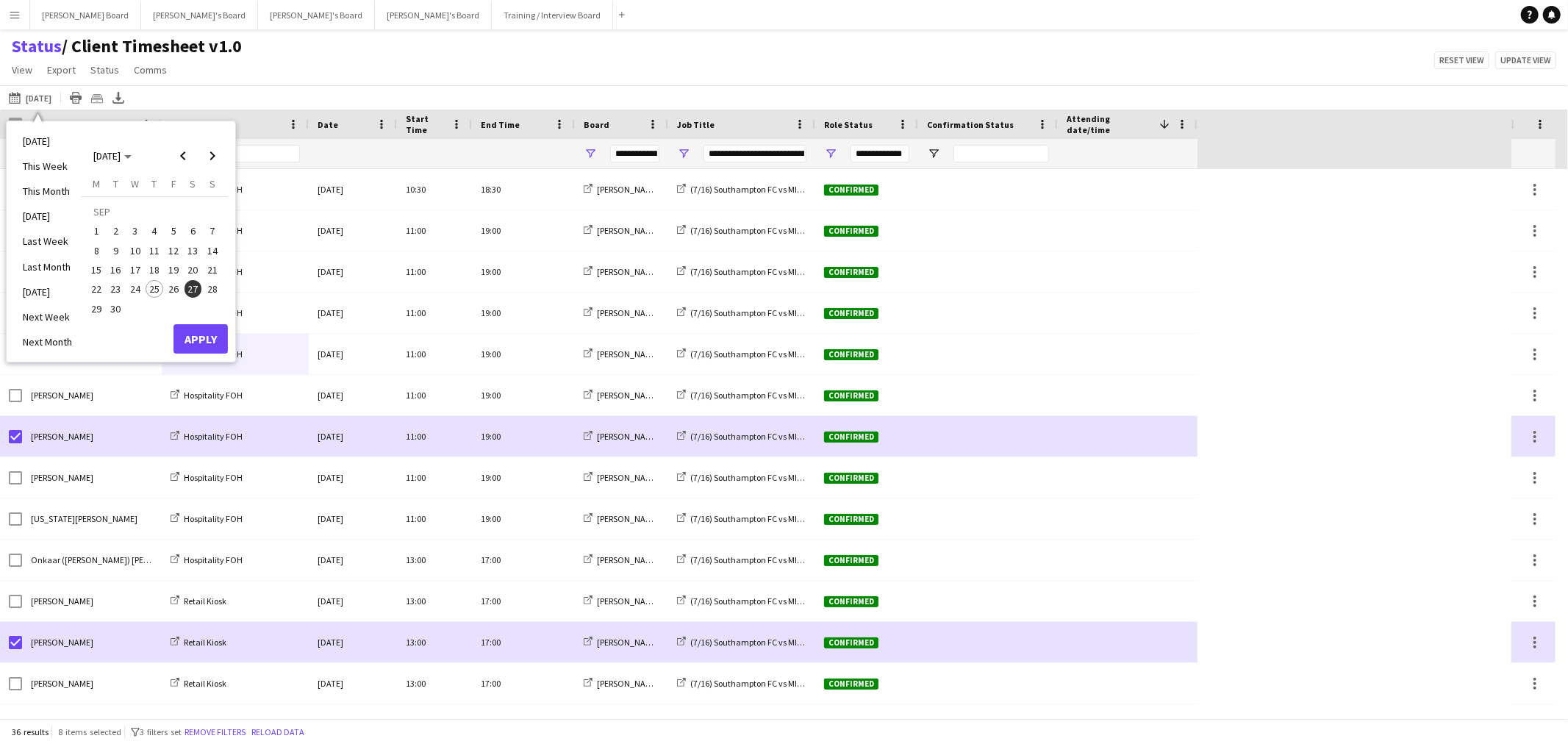
click at [173, 285] on span "26" at bounding box center [173, 289] width 17 height 17
click at [225, 284] on div "Monday M Tuesday T Wednesday W Thursday T Friday F Saturday S Sunday S SEP 1 2 …" at bounding box center [154, 250] width 147 height 147
click at [211, 294] on span "28" at bounding box center [212, 289] width 17 height 17
click at [202, 338] on button "Apply" at bounding box center [201, 339] width 54 height 30
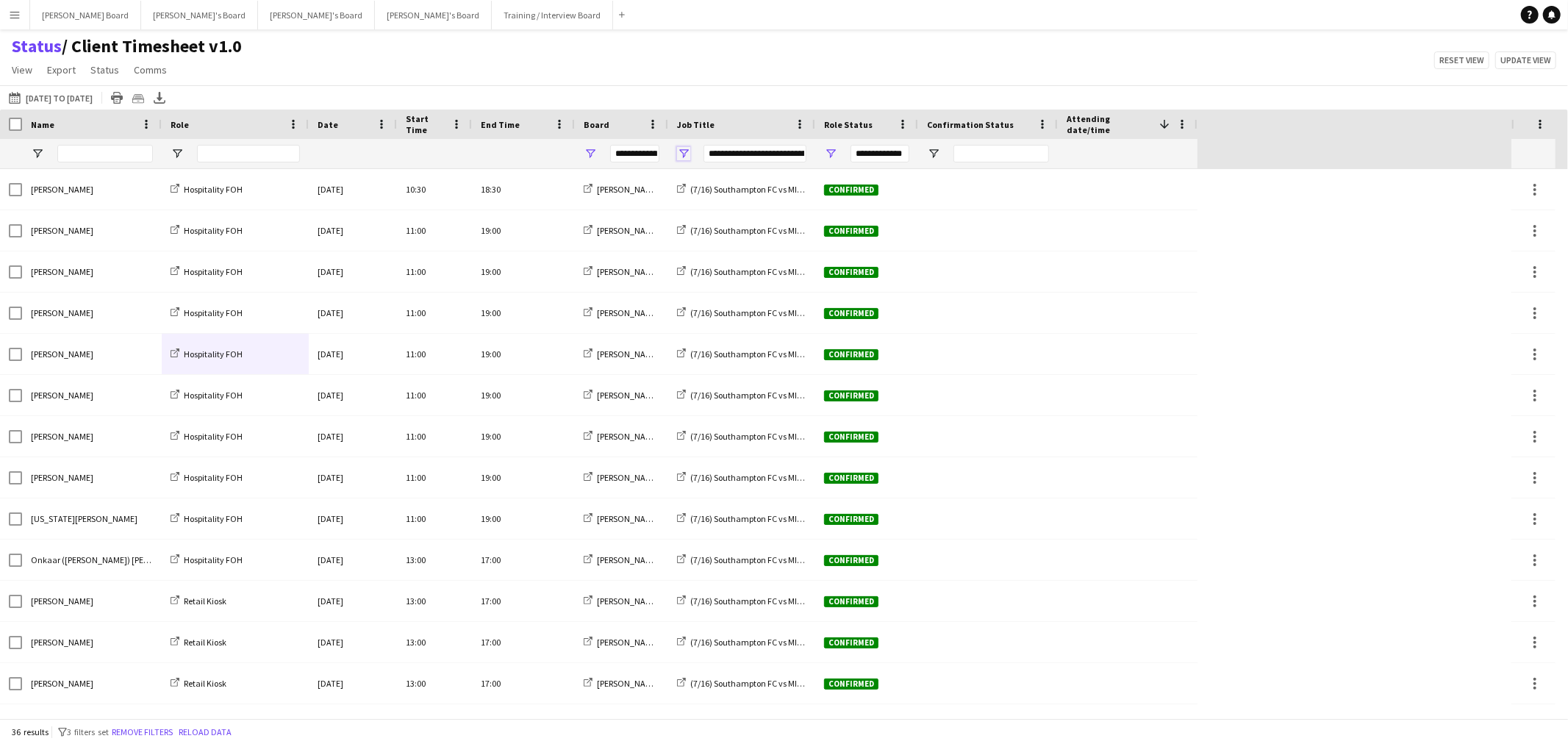
click at [683, 155] on span "Open Filter Menu" at bounding box center [683, 154] width 13 height 13
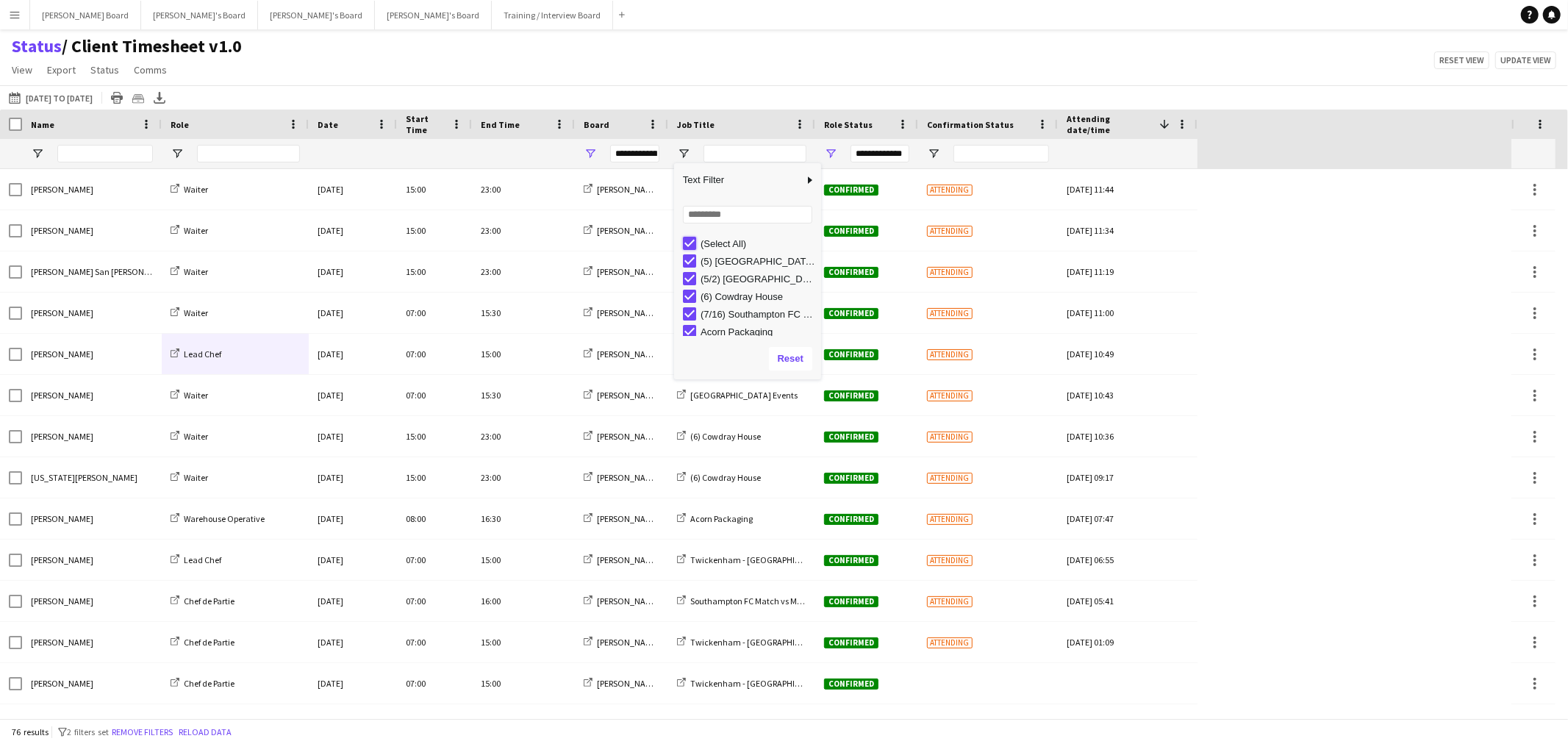
type input "***"
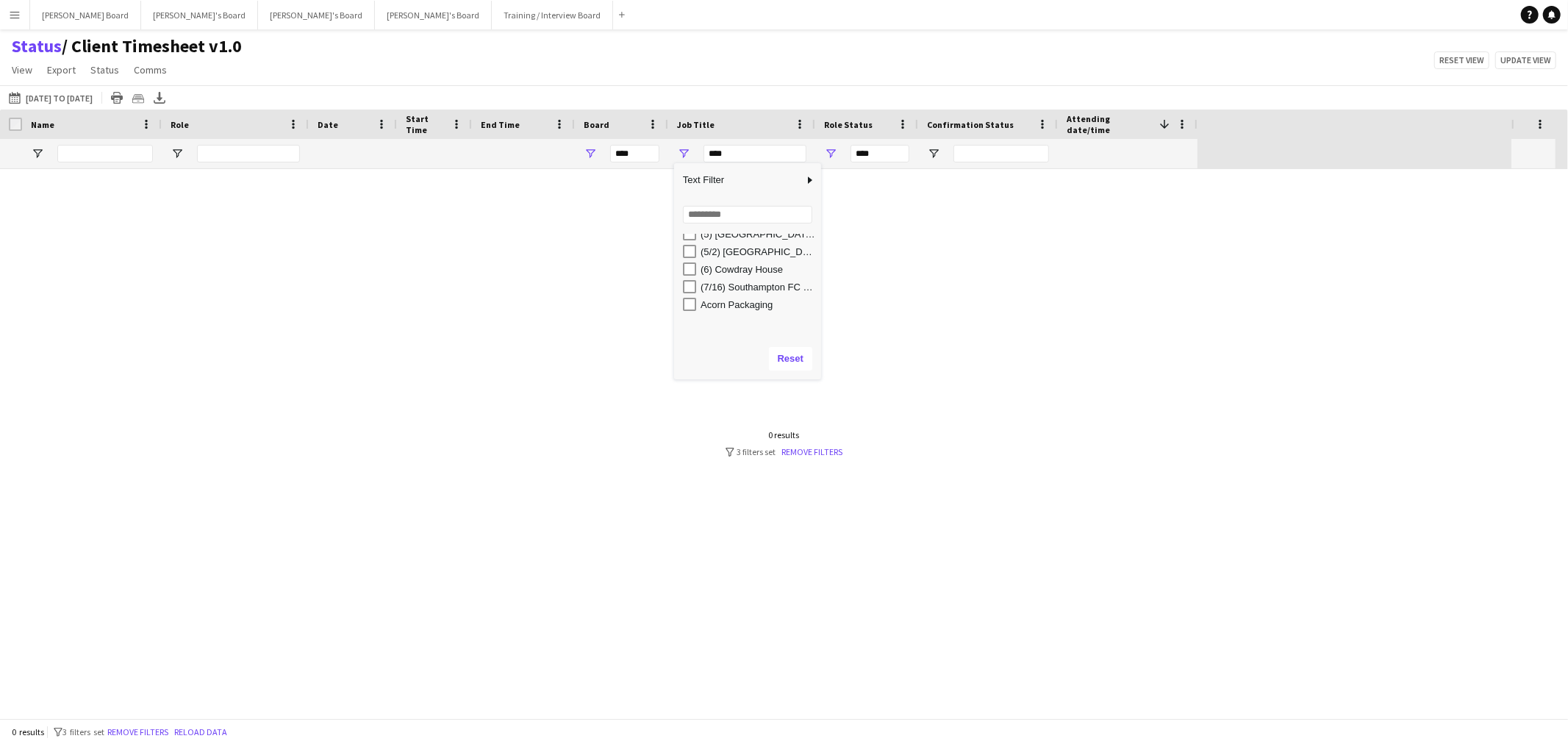
scroll to position [75, 0]
type input "**********"
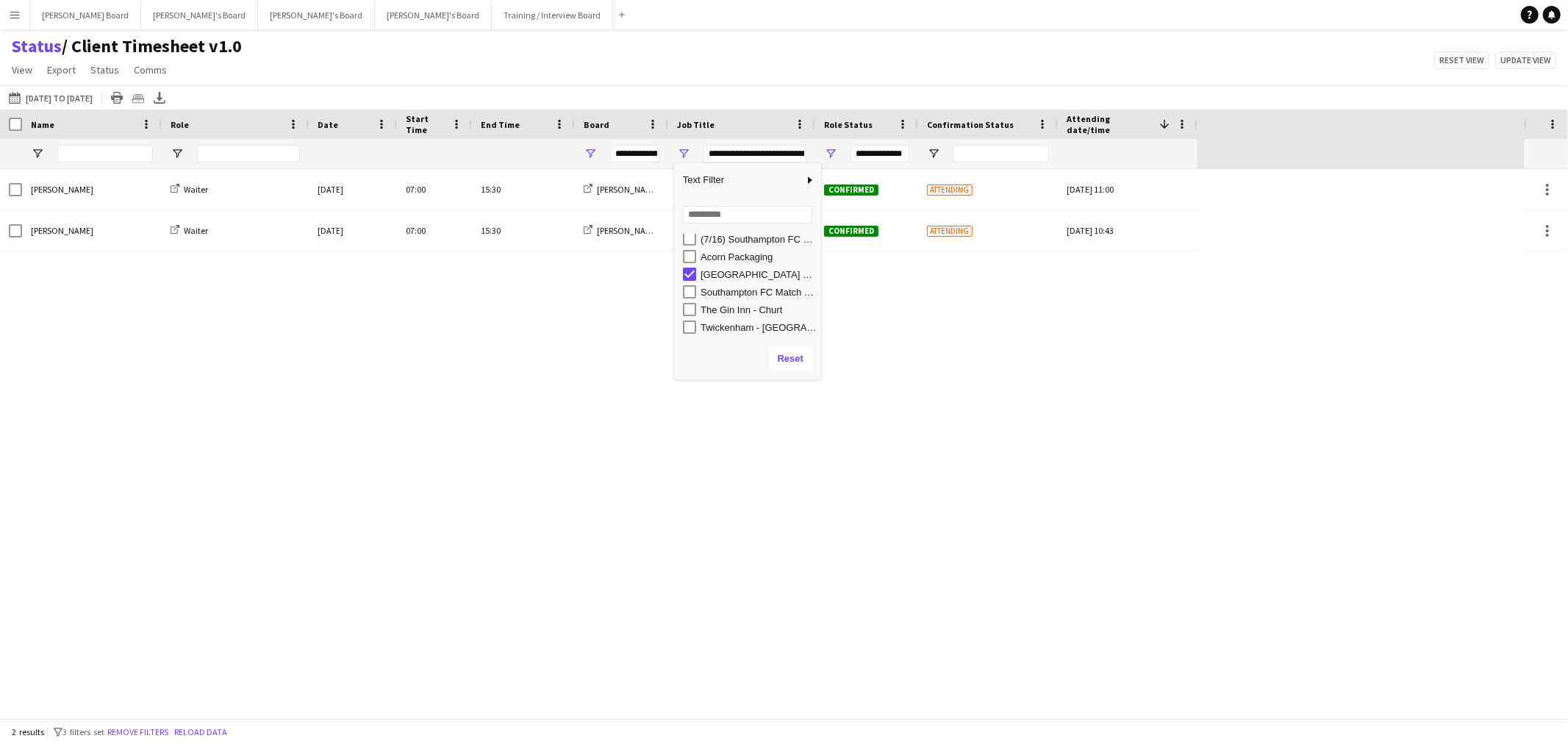
scroll to position [0, 0]
type input "**********"
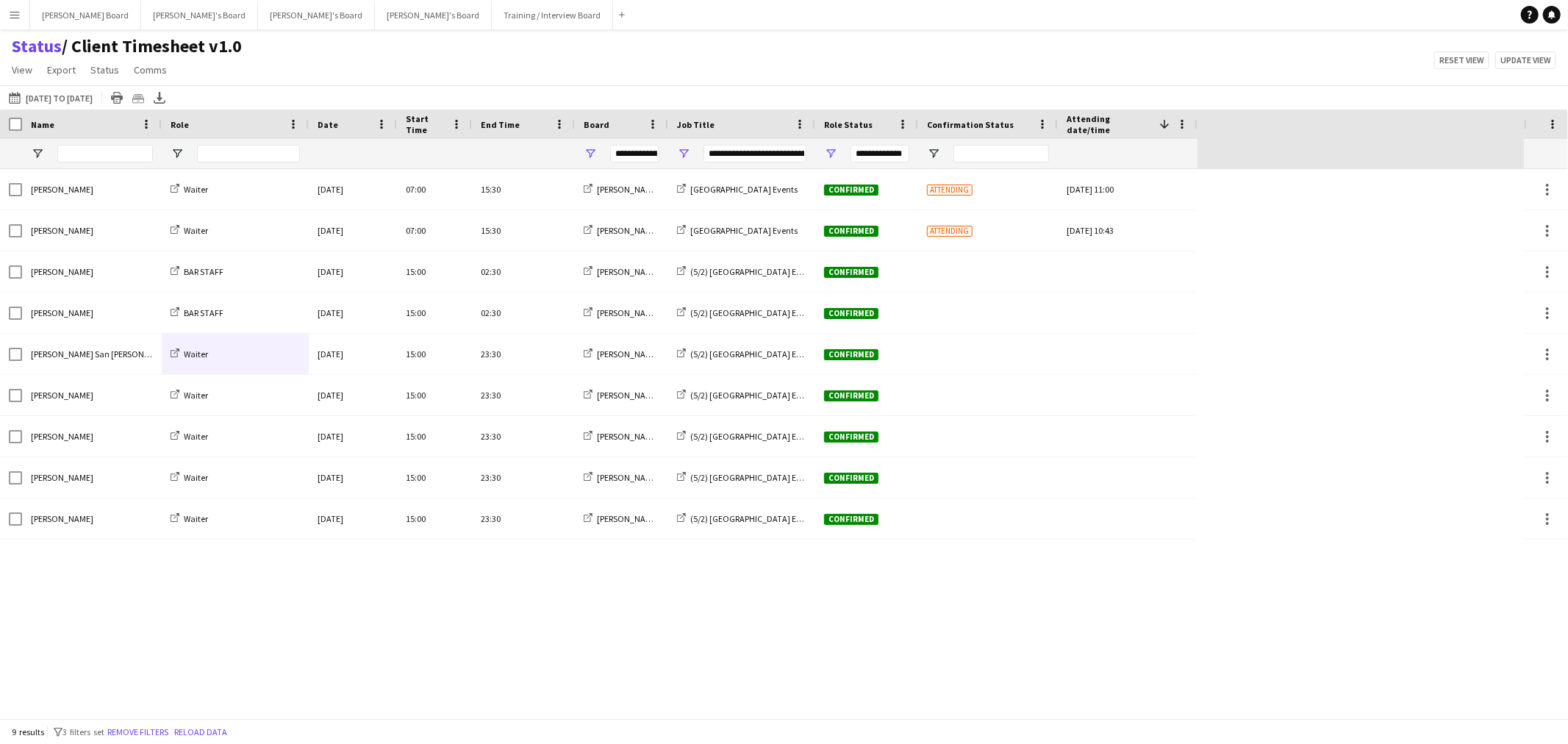
click at [535, 67] on div "Status / Client Timesheet v1.0 View Views Default view Airshow Accreditation Ai…" at bounding box center [784, 60] width 1568 height 50
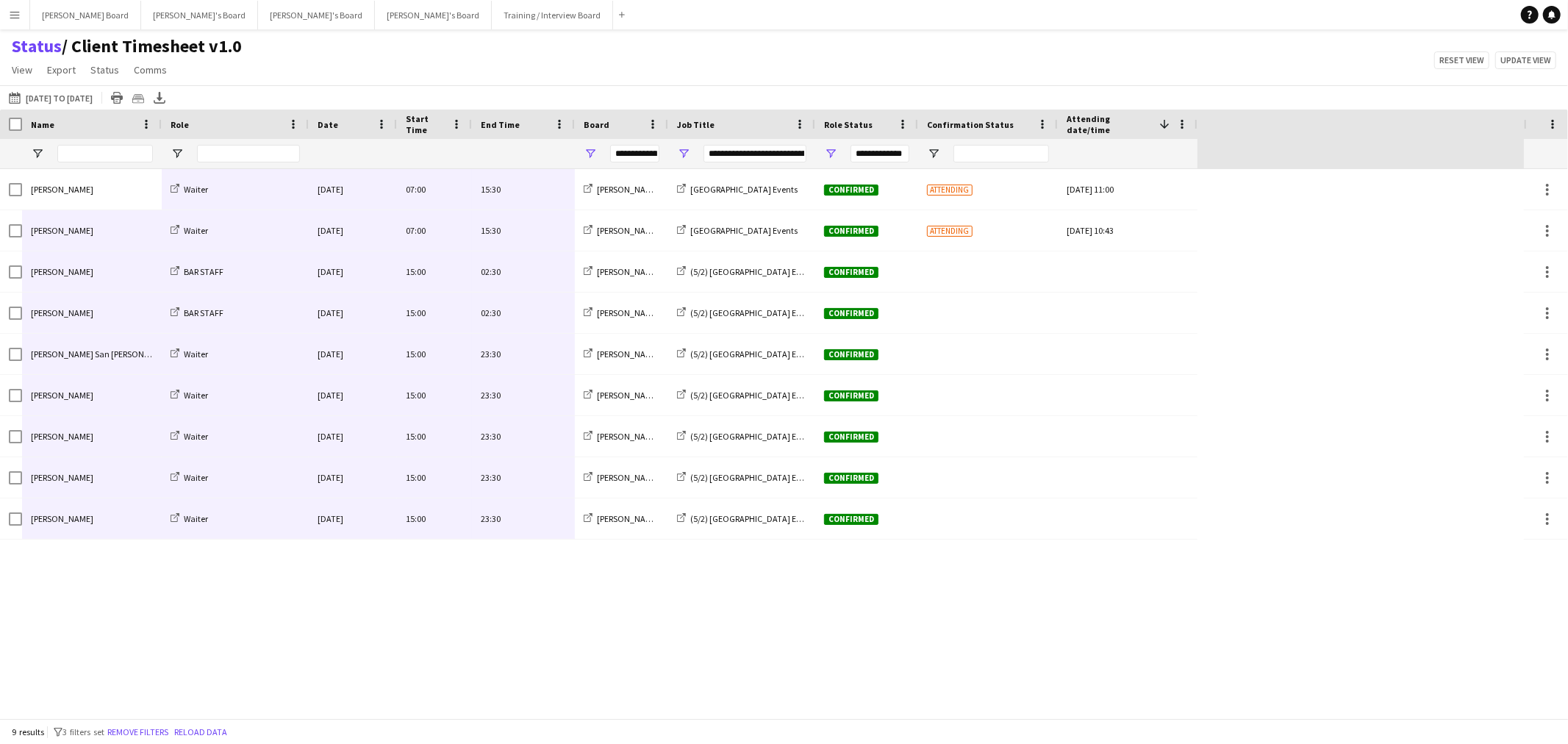
drag, startPoint x: 97, startPoint y: 181, endPoint x: 511, endPoint y: 515, distance: 531.9
click at [510, 515] on div "Sian Garland Waiter Fri, 26 Sep 2025 07:00 15:30 Dean's Board Four Seasons Hote…" at bounding box center [599, 354] width 1197 height 371
drag, startPoint x: 86, startPoint y: 195, endPoint x: 496, endPoint y: 522, distance: 524.4
click at [493, 523] on div "Sian Garland Waiter Fri, 26 Sep 2025 07:00 15:30 Dean's Board Four Seasons Hote…" at bounding box center [599, 354] width 1197 height 371
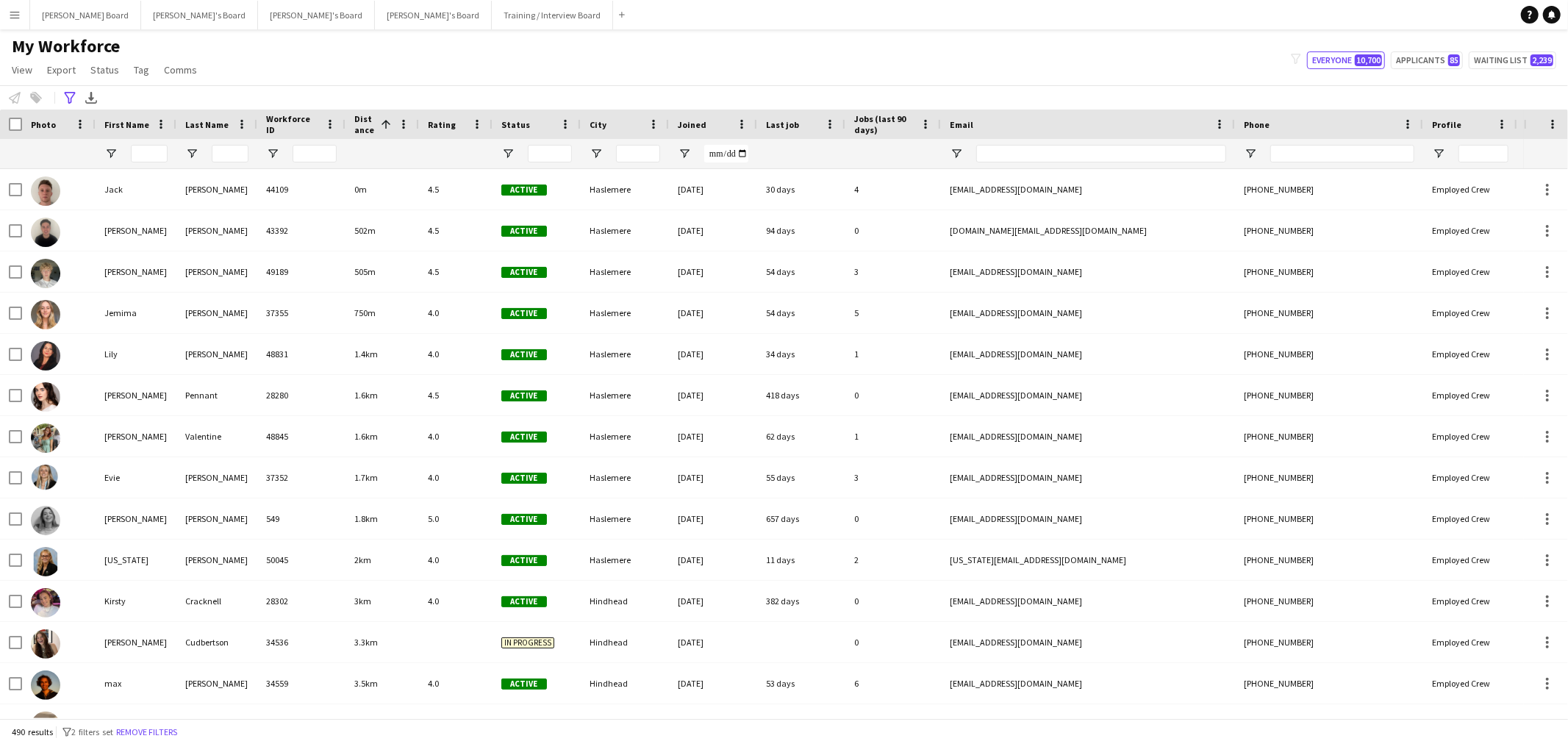
type input "**********"
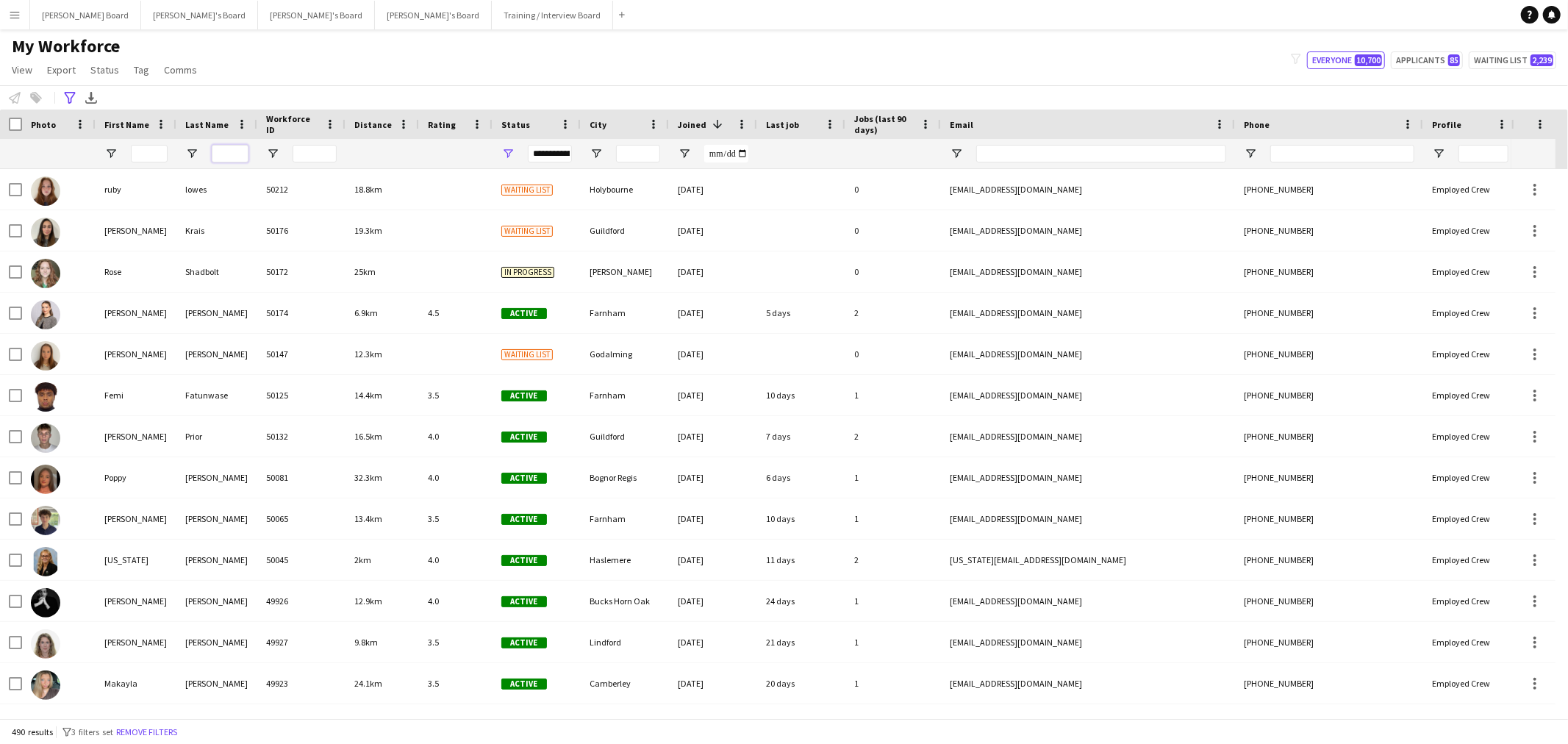
click at [217, 150] on input "Last Name Filter Input" at bounding box center [229, 153] width 37 height 17
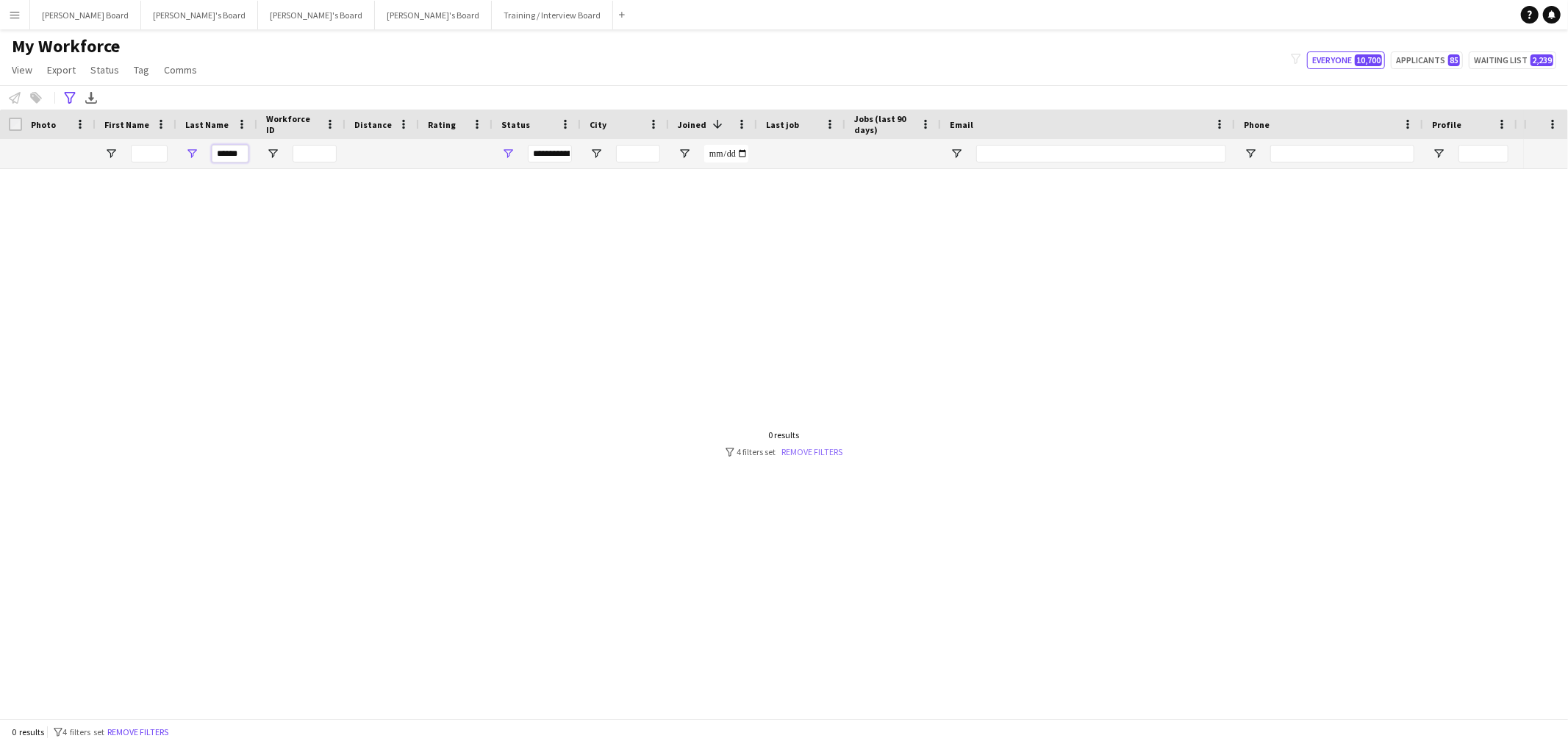
type input "******"
click at [816, 450] on link "Remove filters" at bounding box center [812, 451] width 61 height 11
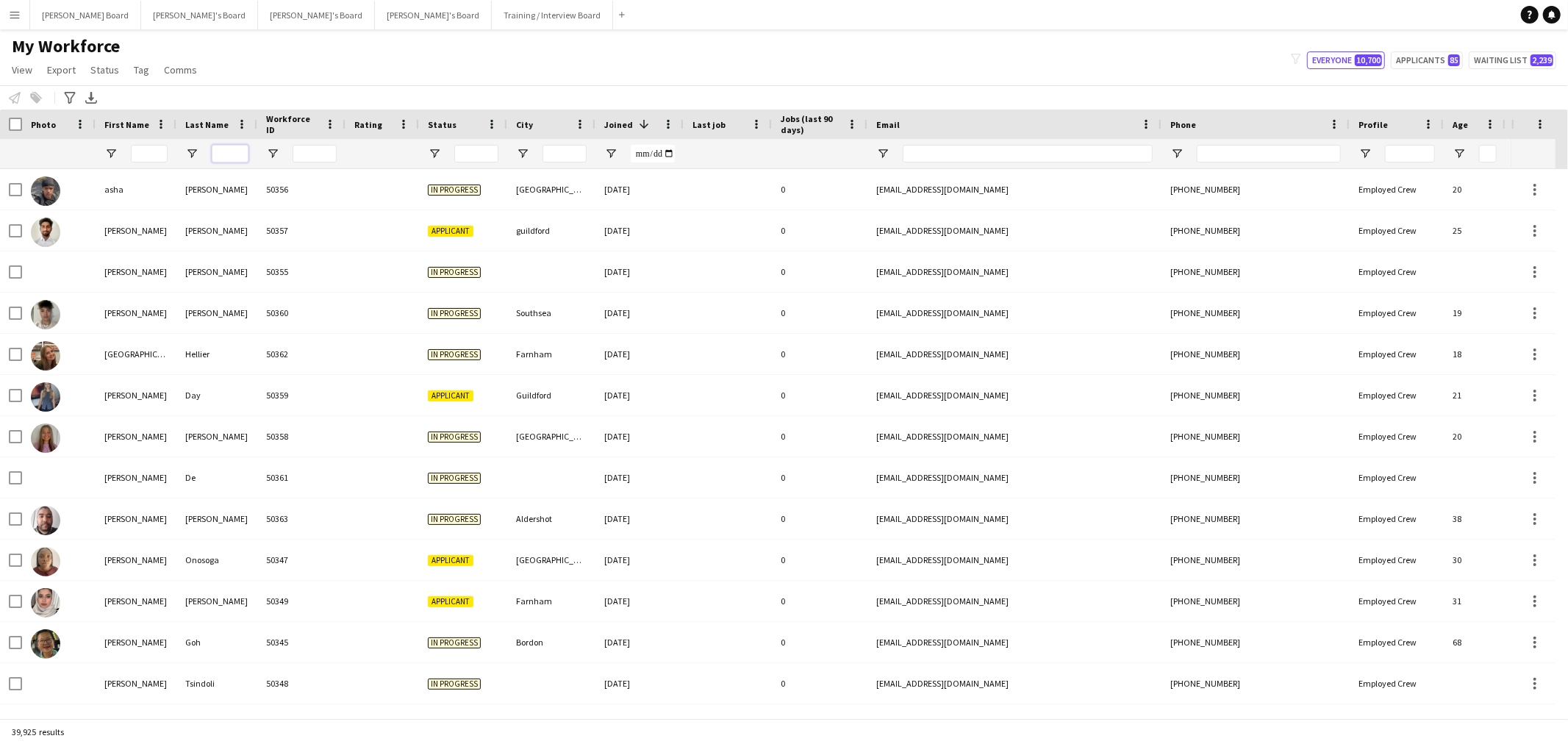
drag, startPoint x: 229, startPoint y: 153, endPoint x: 224, endPoint y: 163, distance: 11.2
click at [229, 153] on input "Last Name Filter Input" at bounding box center [229, 153] width 37 height 17
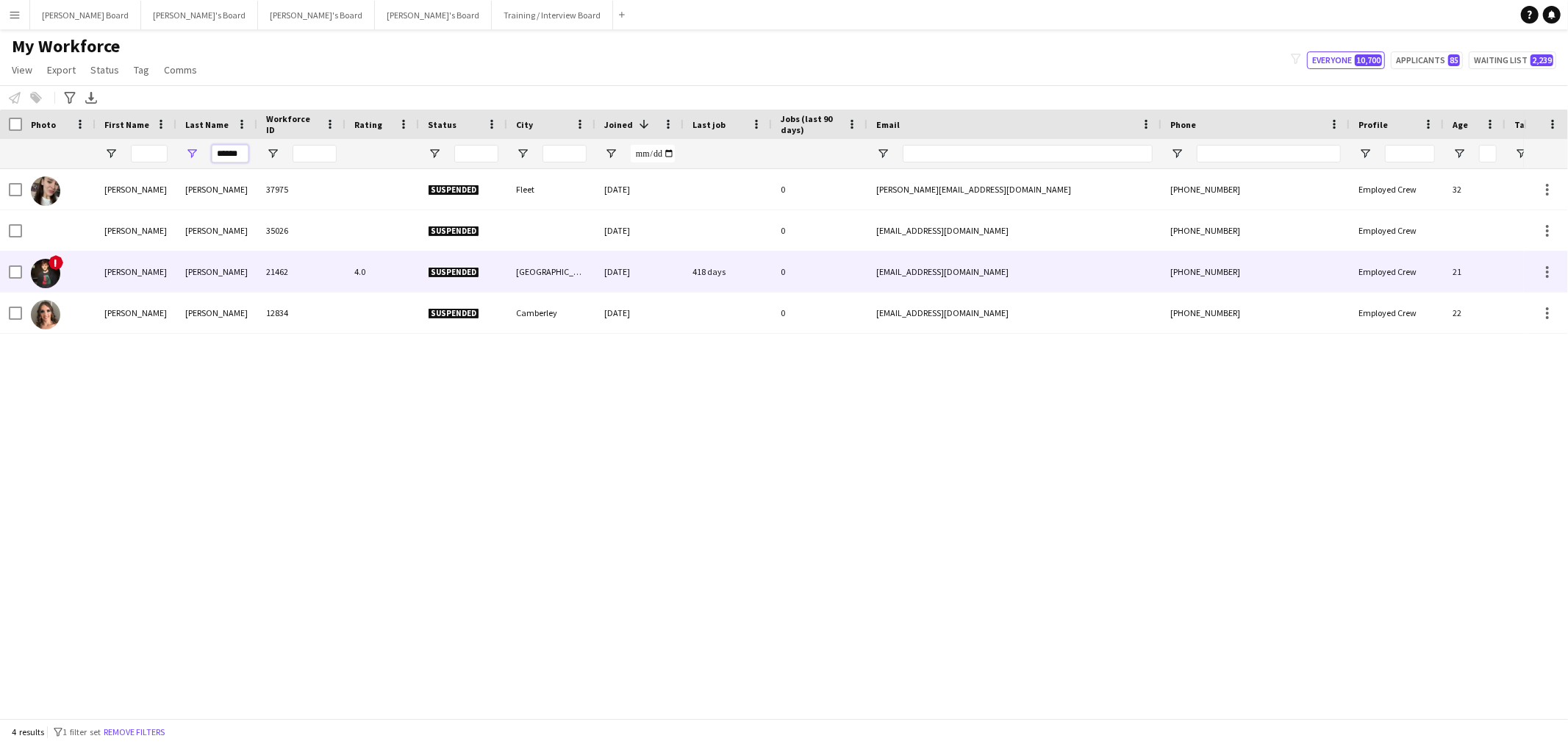
type input "******"
click at [261, 259] on div "21462" at bounding box center [301, 271] width 88 height 40
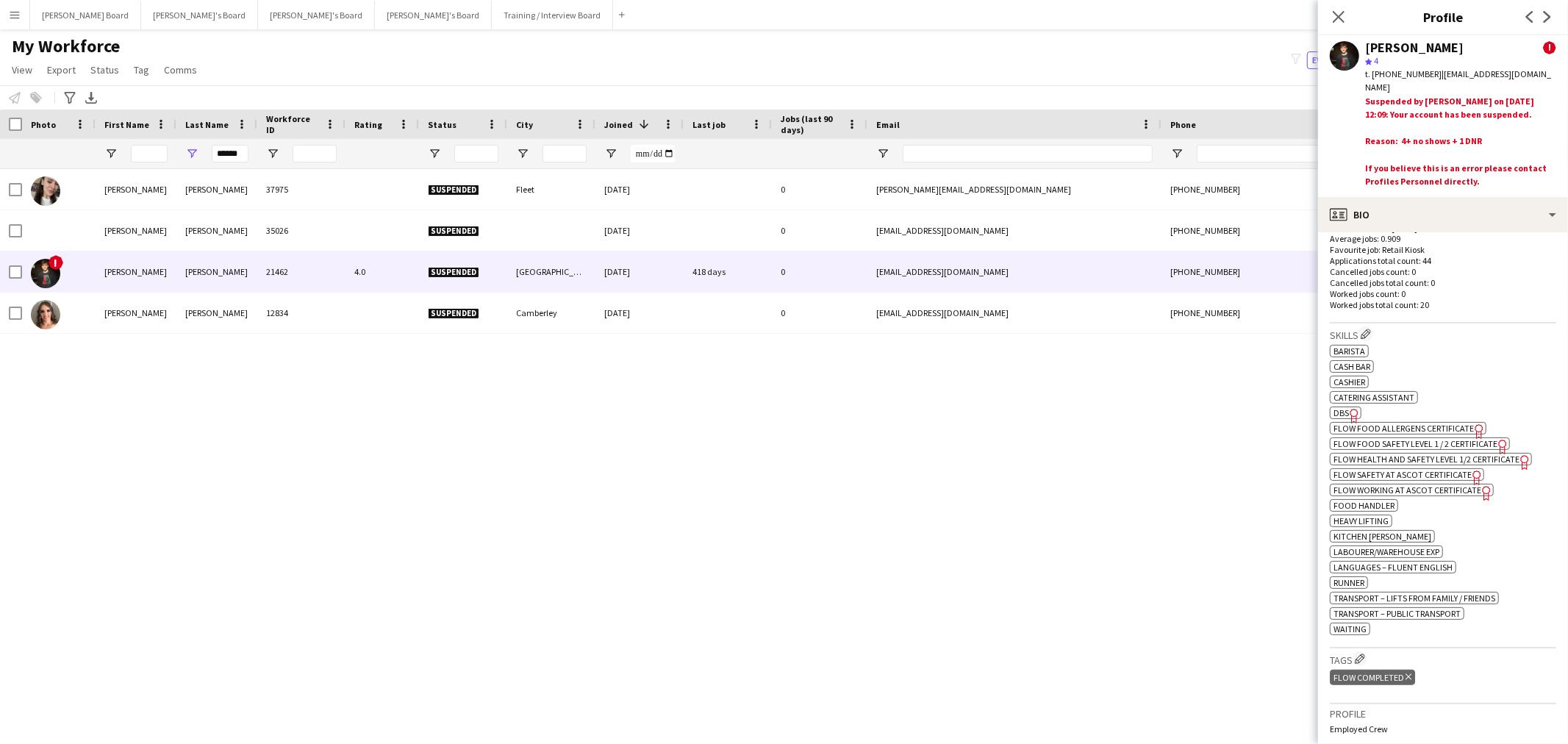
scroll to position [980, 0]
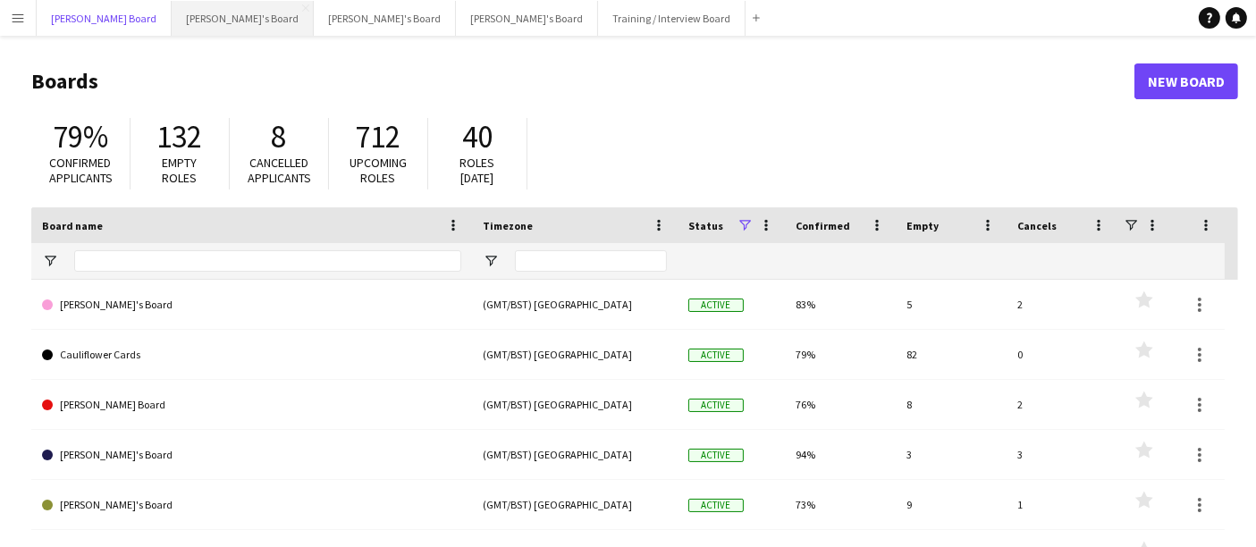
click at [89, 21] on button "[PERSON_NAME] Board Close" at bounding box center [104, 18] width 135 height 35
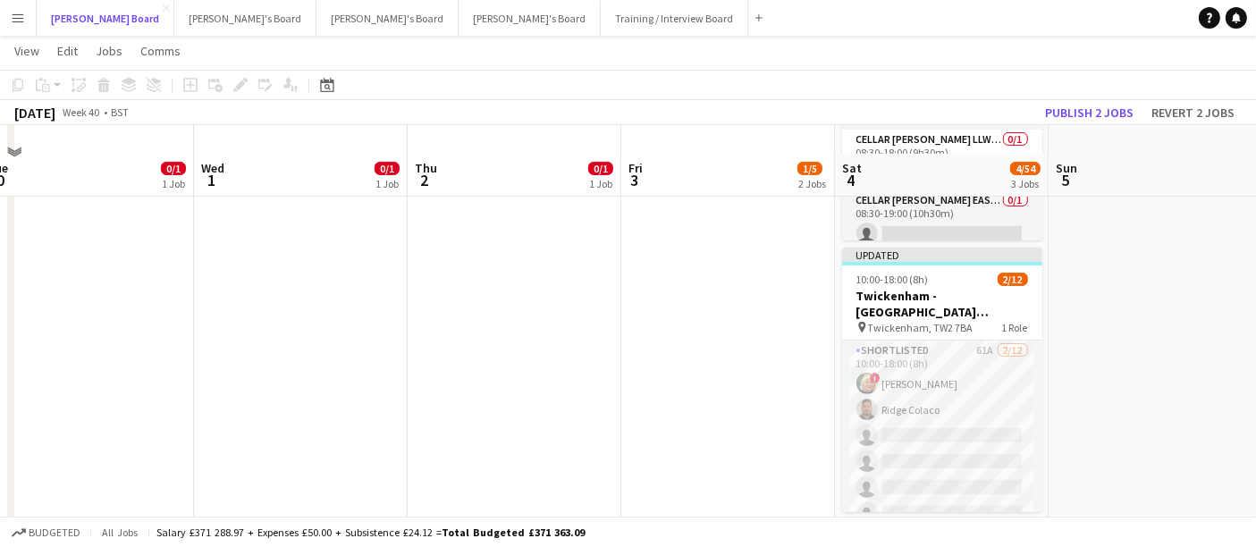
scroll to position [595, 0]
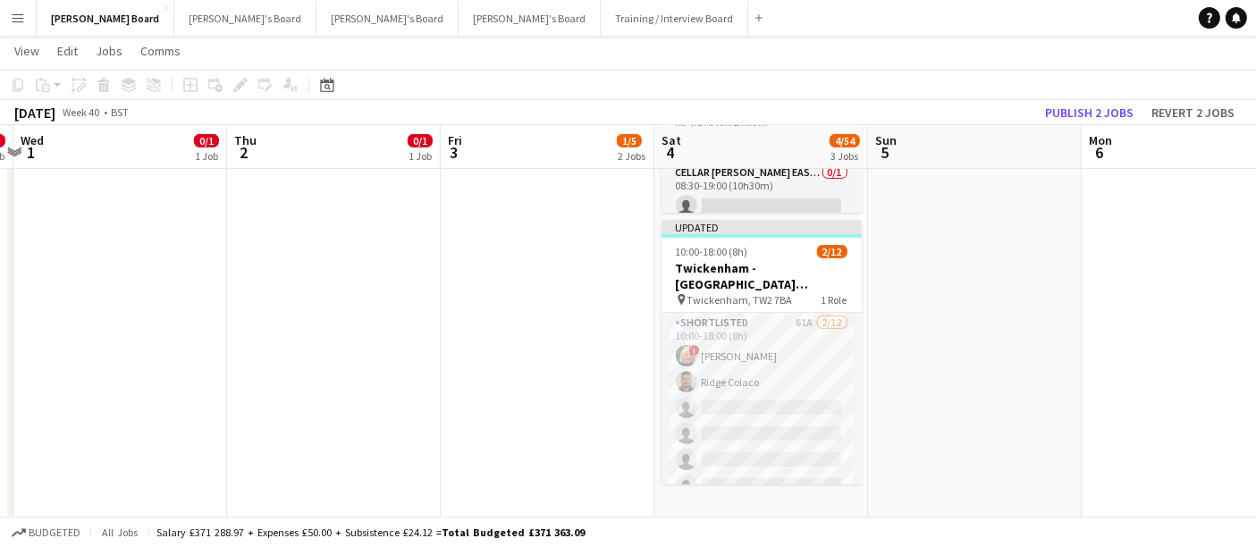
drag, startPoint x: 1103, startPoint y: 320, endPoint x: 888, endPoint y: 331, distance: 214.8
click at [889, 331] on app-calendar-viewport "Sun 28 Mon 29 0/1 1 Job Tue 30 0/1 1 Job Wed 1 0/1 1 Job Thu 2 0/1 1 Job Fri 3 …" at bounding box center [628, 177] width 1256 height 1407
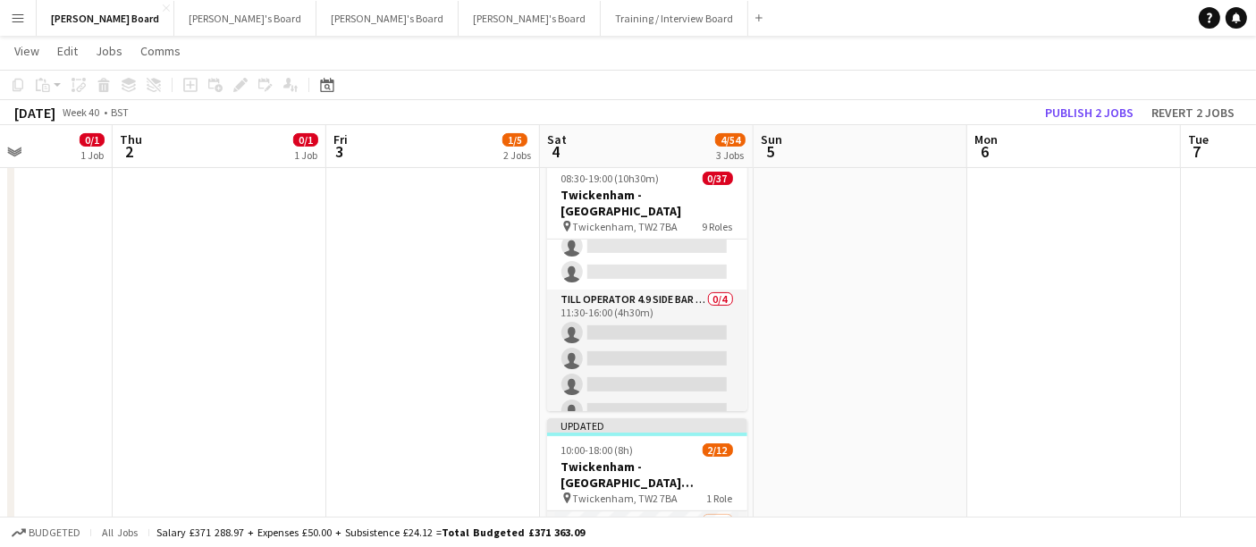
scroll to position [0, 863]
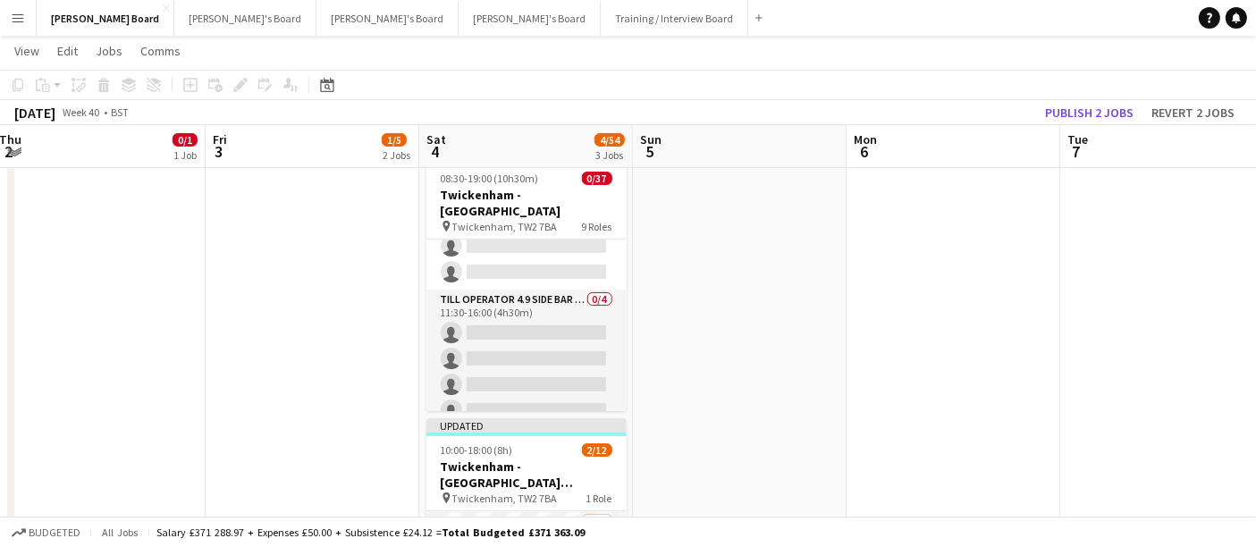
drag, startPoint x: 872, startPoint y: 294, endPoint x: 718, endPoint y: 274, distance: 155.9
click at [718, 274] on app-calendar-viewport "Sun 28 Mon 29 0/1 1 Job Tue 30 0/1 1 Job Wed 1 0/1 1 Job Thu 2 0/1 1 Job Fri 3 …" at bounding box center [628, 376] width 1256 height 1407
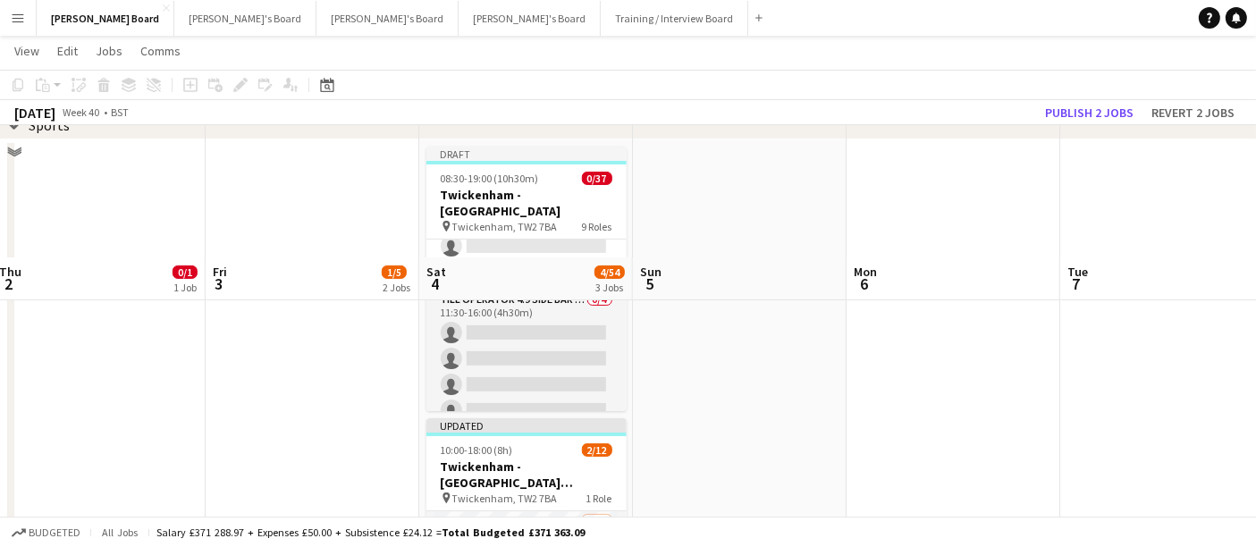
scroll to position [595, 0]
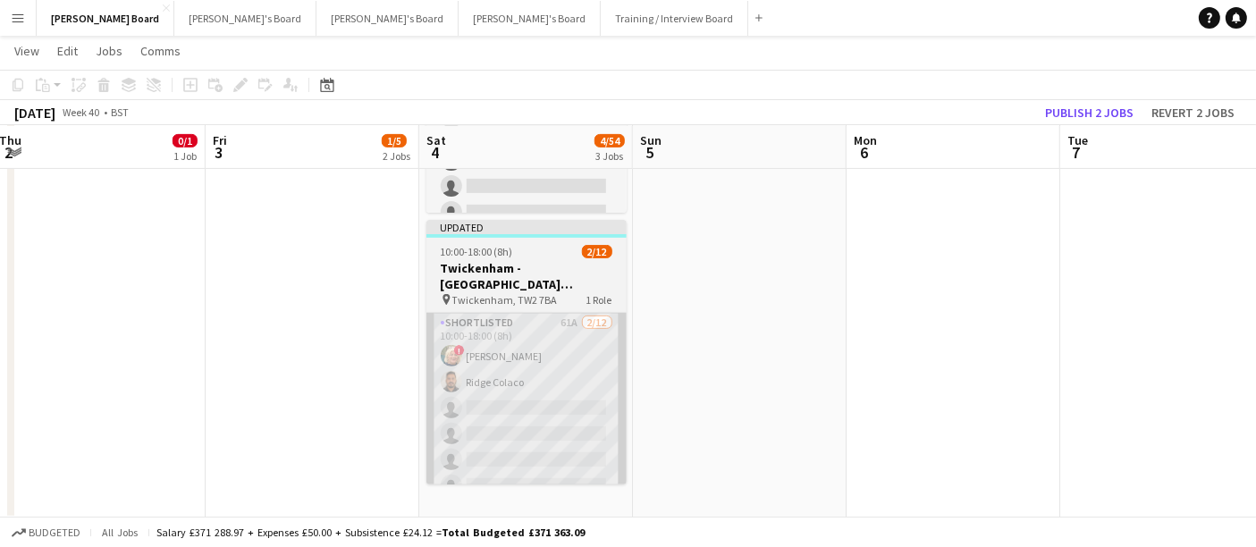
click at [473, 394] on app-card-role "Shortlisted 61A 2/12 10:00-18:00 (8h) ! Mairead Sullivan Ridge Colaco single-ne…" at bounding box center [526, 486] width 200 height 346
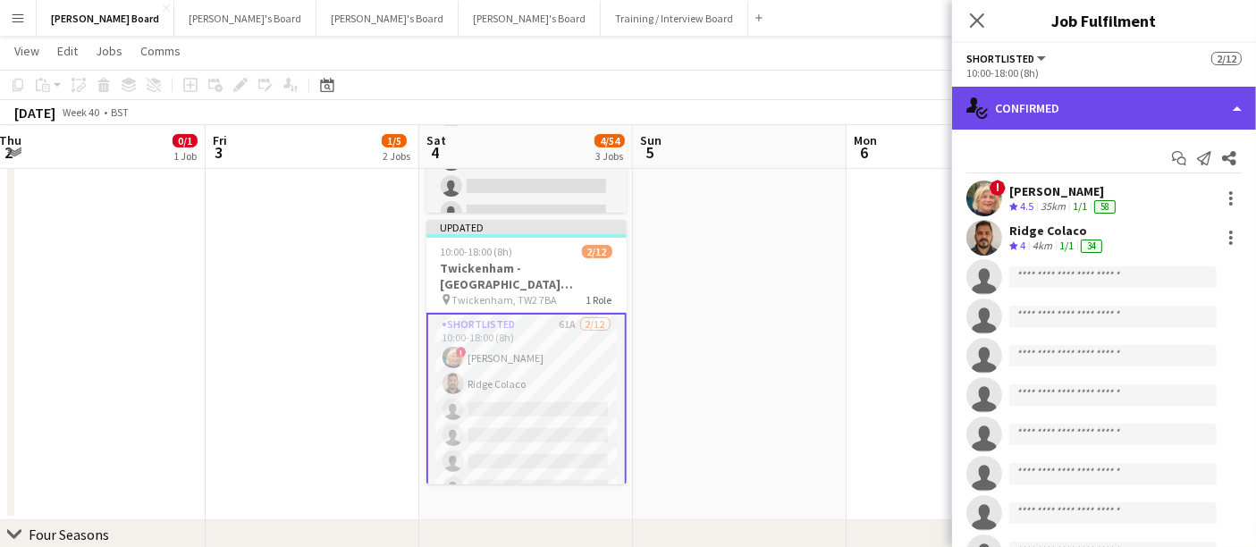
click at [1106, 96] on div "single-neutral-actions-check-2 Confirmed" at bounding box center [1104, 108] width 304 height 43
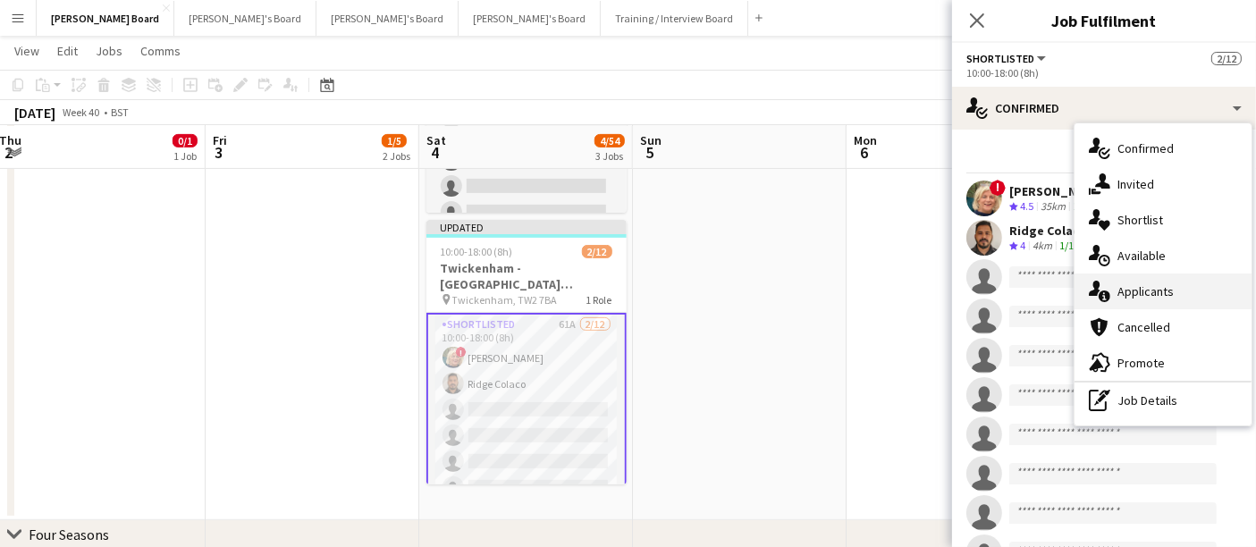
click at [1148, 283] on span "Applicants" at bounding box center [1145, 291] width 56 height 16
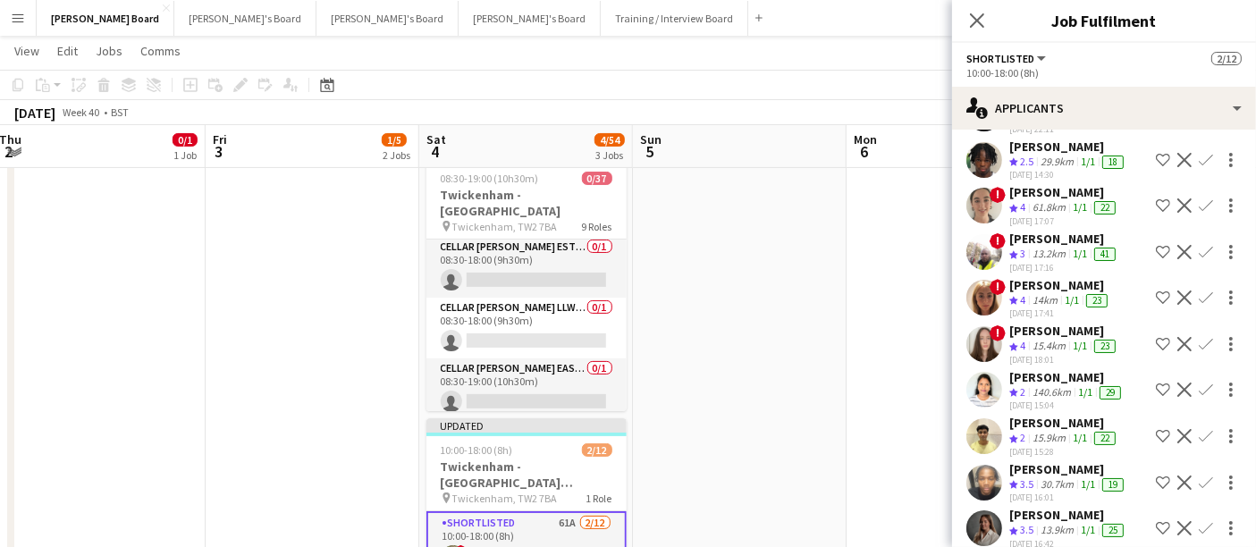
scroll to position [0, 0]
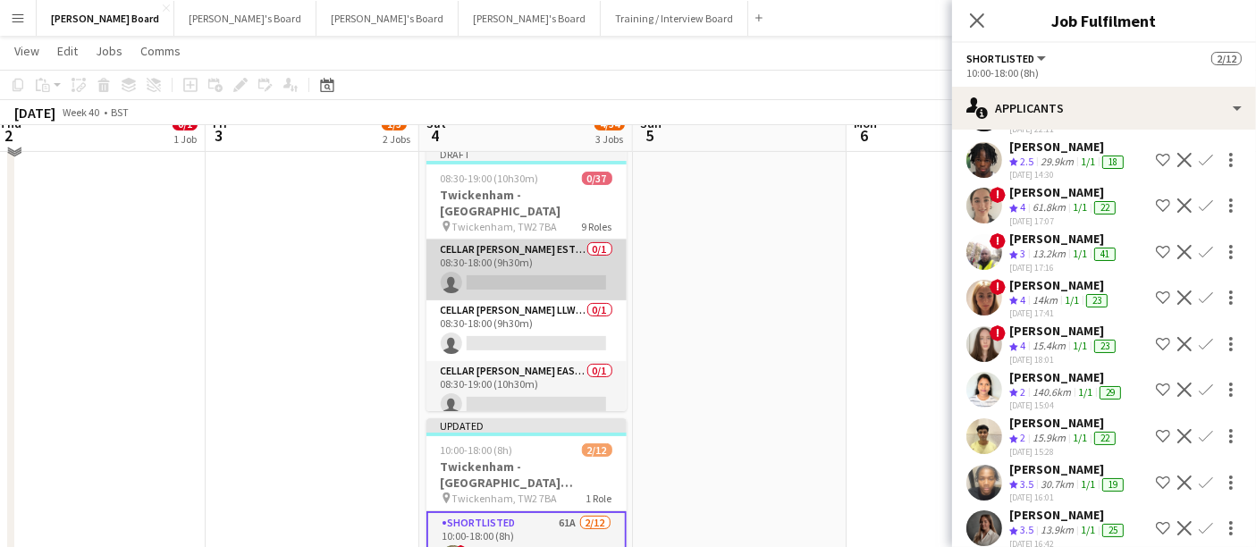
click at [552, 253] on app-job-card "Draft 08:30-19:00 (10h30m) 0/37 Twickenham - Allianz Stadium pin Twickenham, TW…" at bounding box center [526, 279] width 200 height 265
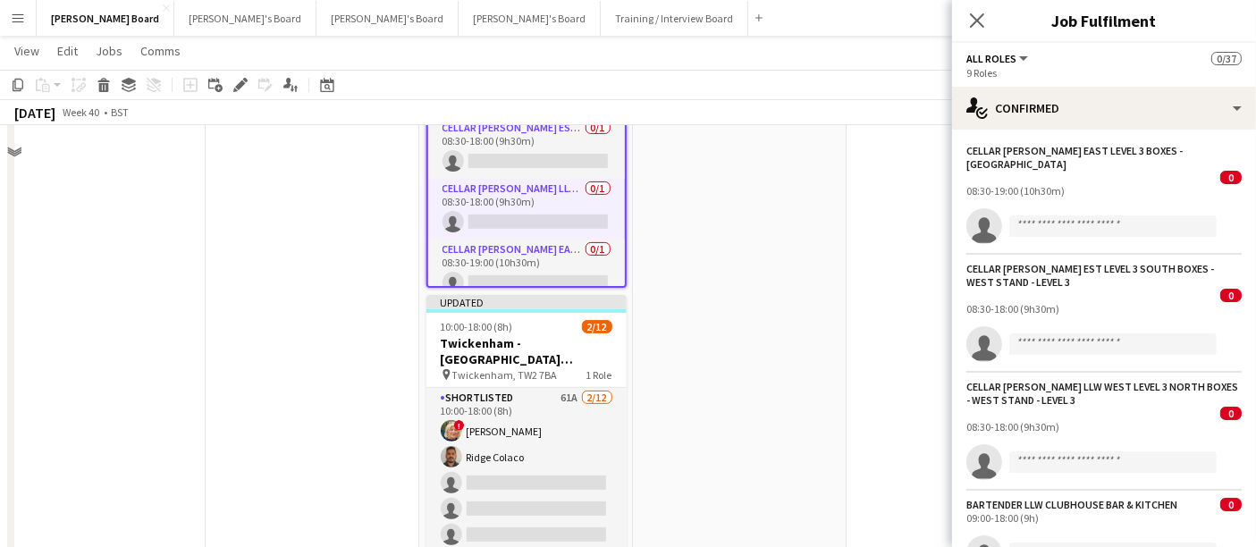
scroll to position [595, 0]
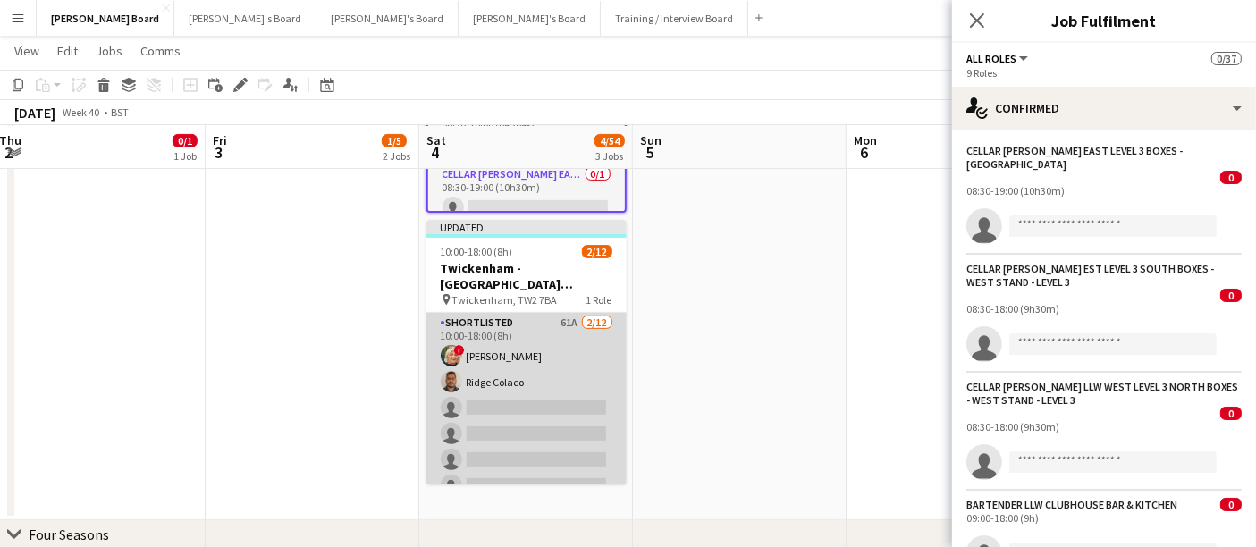
click at [530, 335] on app-card-role "Shortlisted 61A 2/12 10:00-18:00 (8h) ! Mairead Sullivan Ridge Colaco single-ne…" at bounding box center [526, 486] width 200 height 346
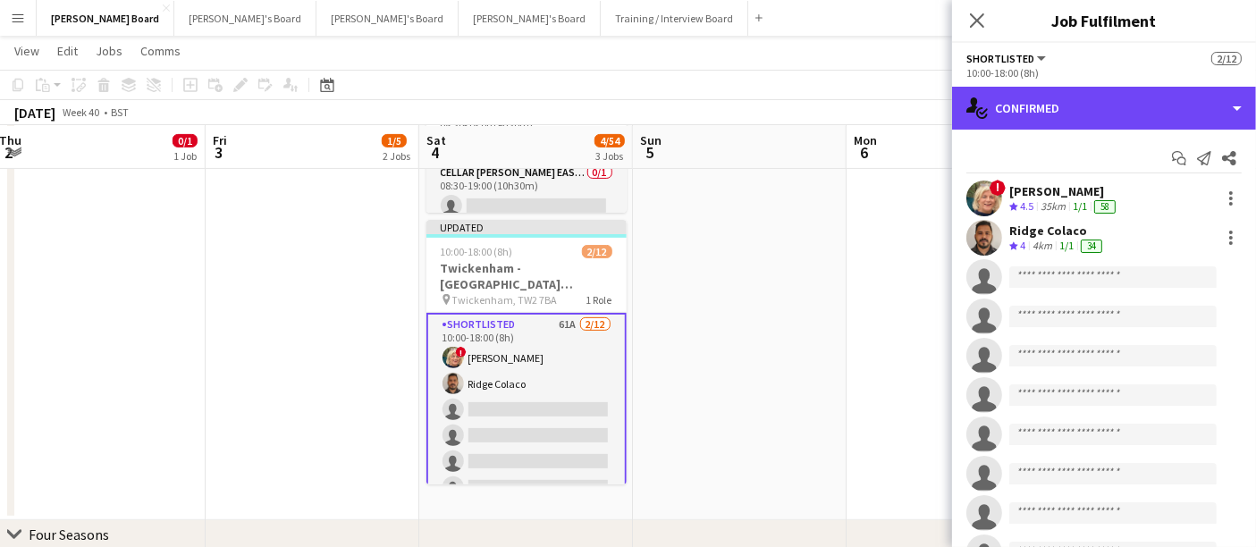
drag, startPoint x: 1078, startPoint y: 107, endPoint x: 1082, endPoint y: 125, distance: 18.2
click at [1079, 107] on div "single-neutral-actions-check-2 Confirmed" at bounding box center [1104, 108] width 304 height 43
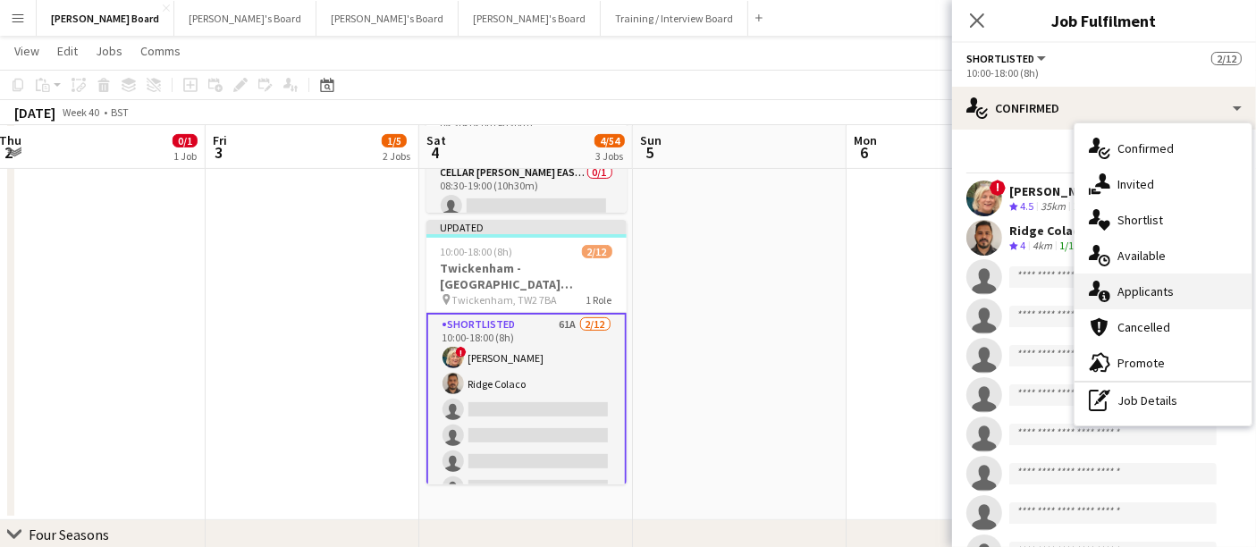
click at [1141, 286] on span "Applicants" at bounding box center [1145, 291] width 56 height 16
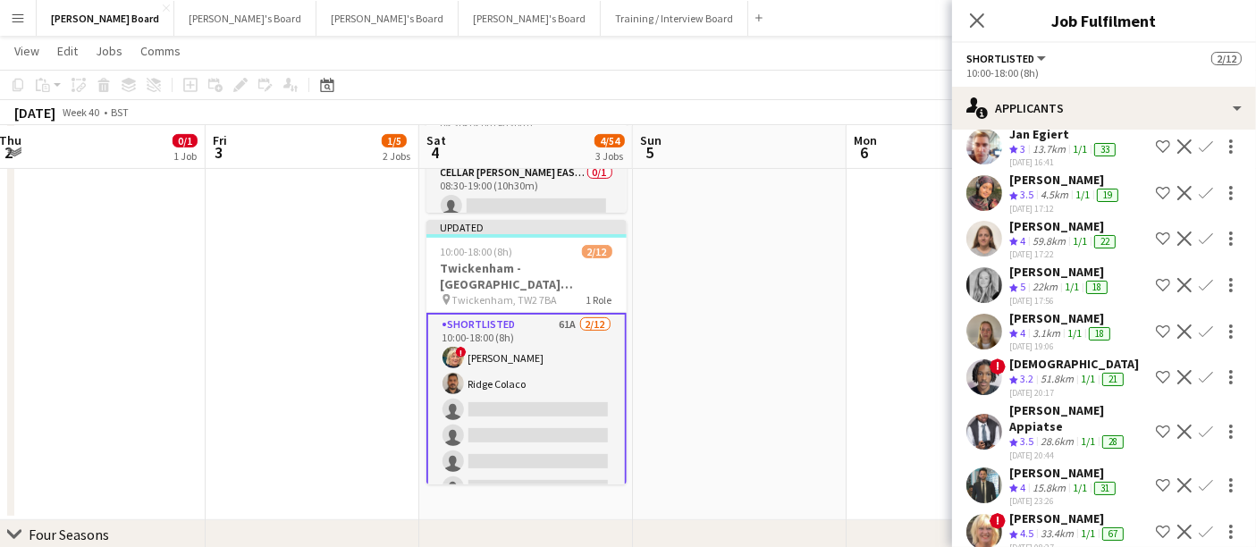
scroll to position [298, 0]
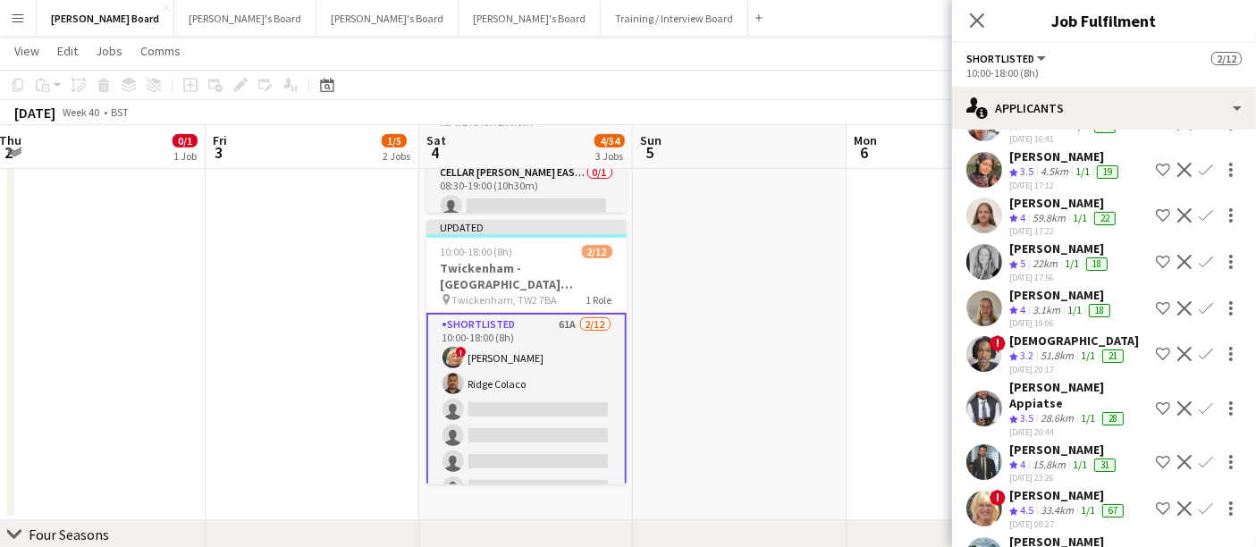
click at [1045, 411] on div "28.6km" at bounding box center [1057, 418] width 40 height 15
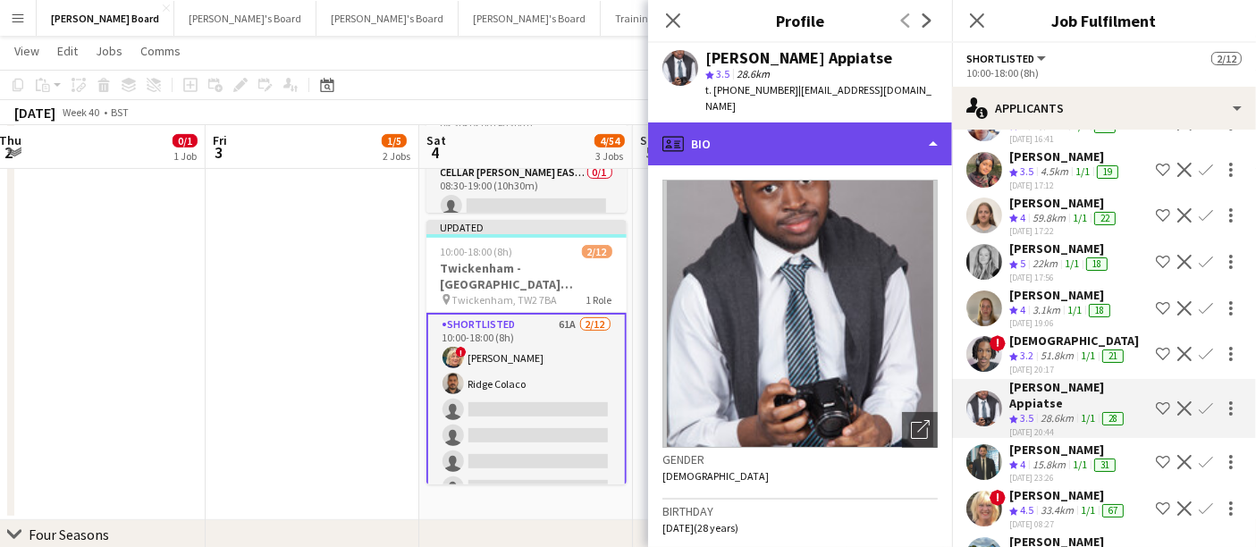
click at [835, 149] on div "profile Bio" at bounding box center [800, 143] width 304 height 43
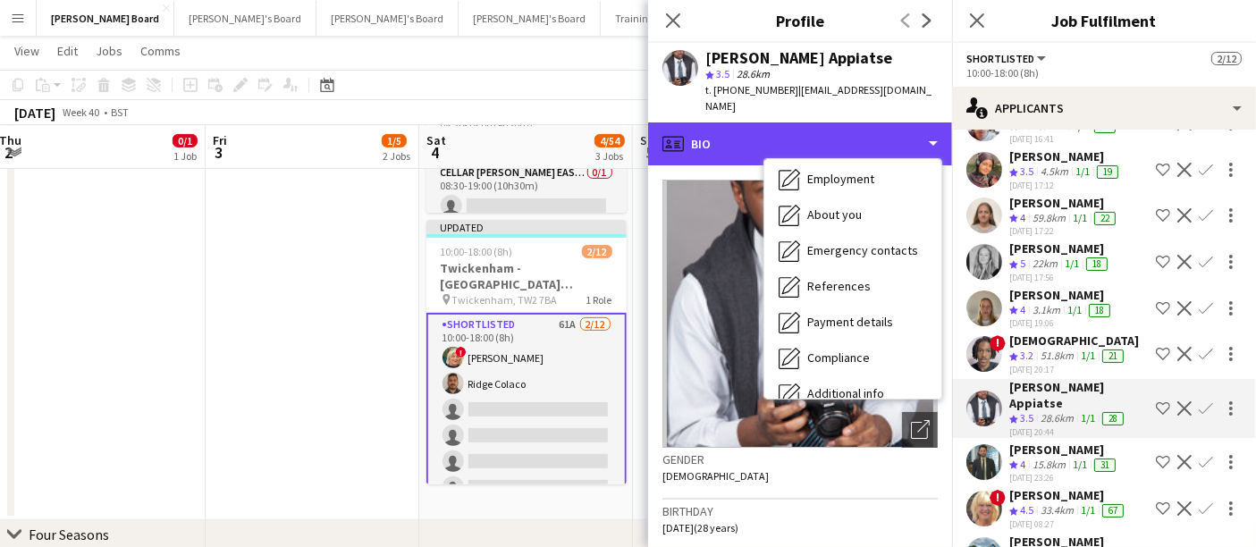
scroll to position [274, 0]
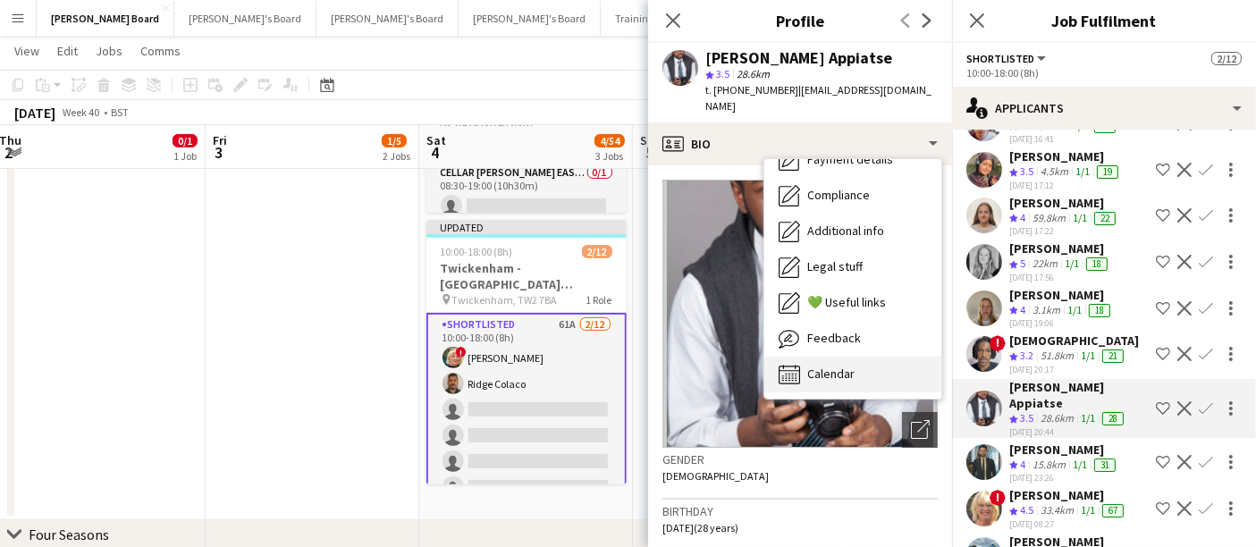
click at [852, 358] on div "Calendar Calendar" at bounding box center [852, 375] width 177 height 36
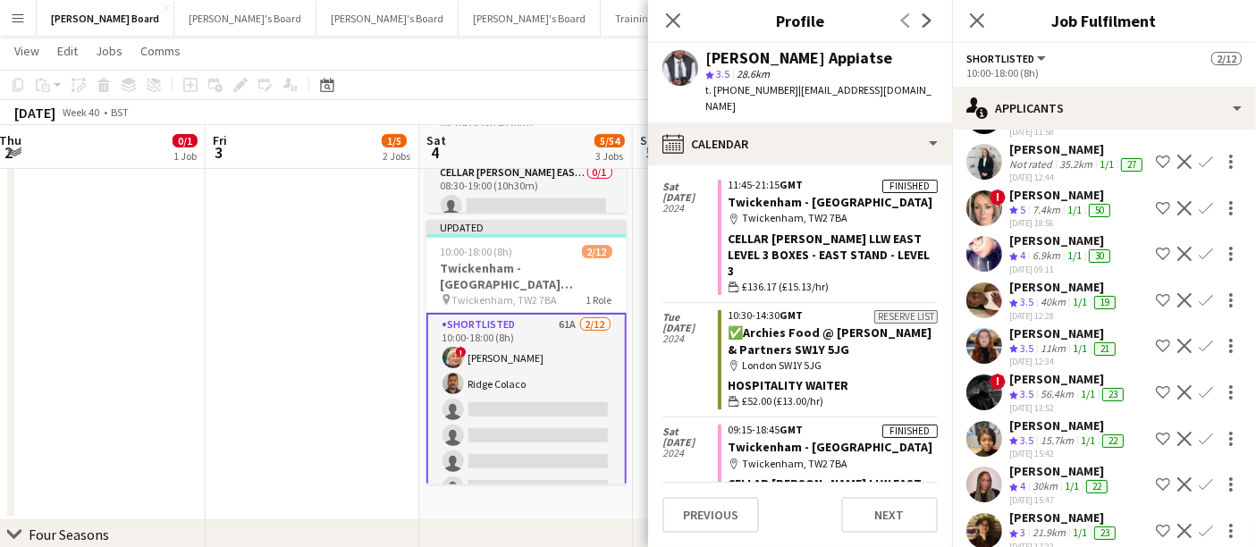
scroll to position [794, 0]
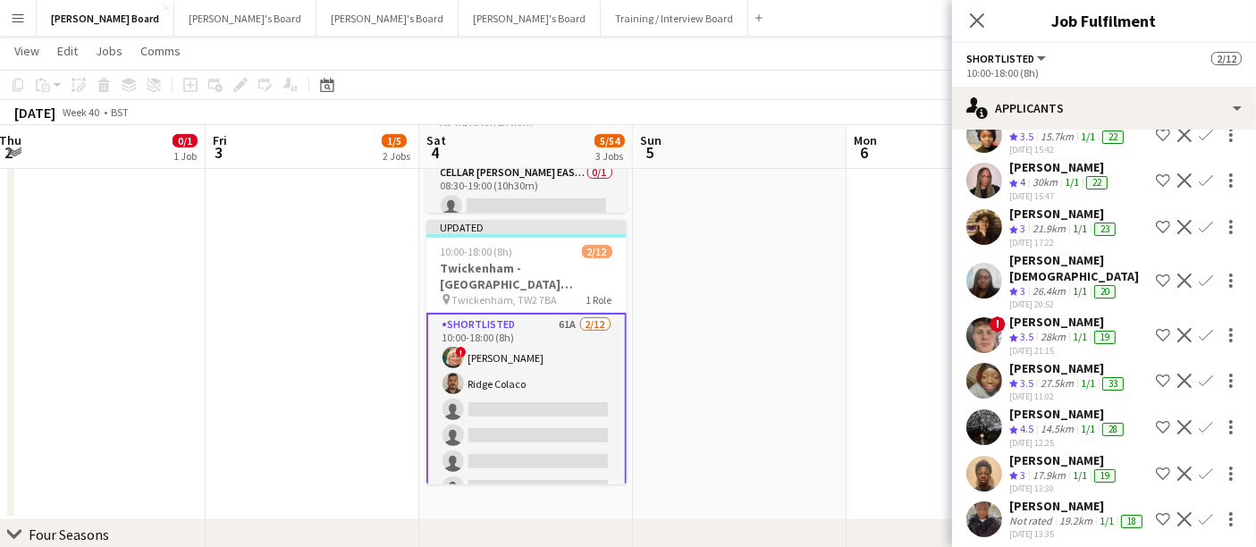
scroll to position [1092, 0]
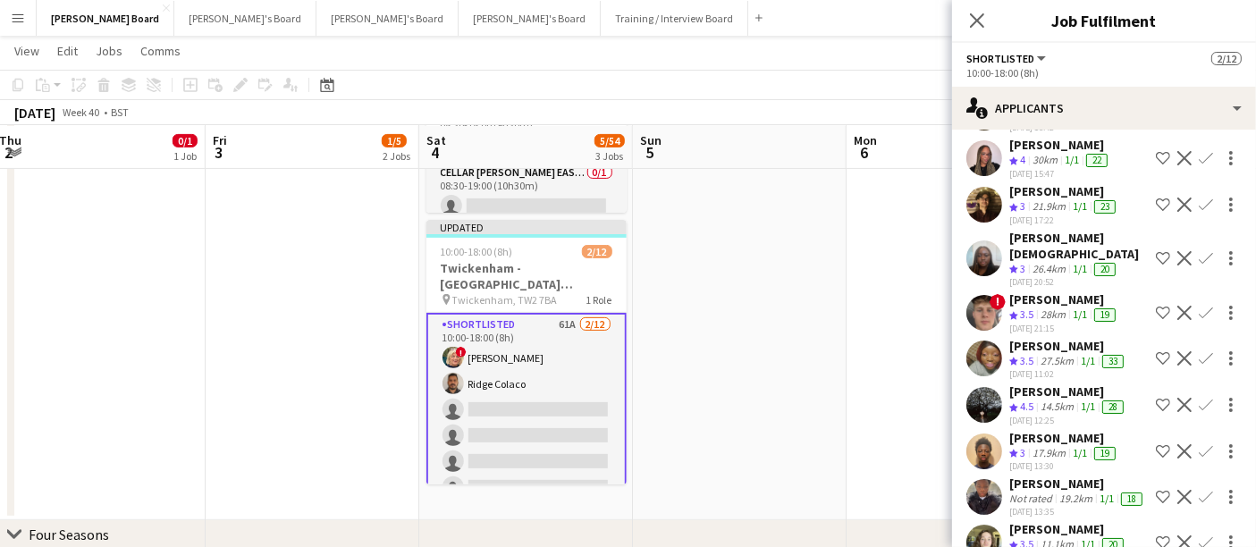
click at [1054, 291] on div "Hugo Carroll" at bounding box center [1064, 299] width 110 height 16
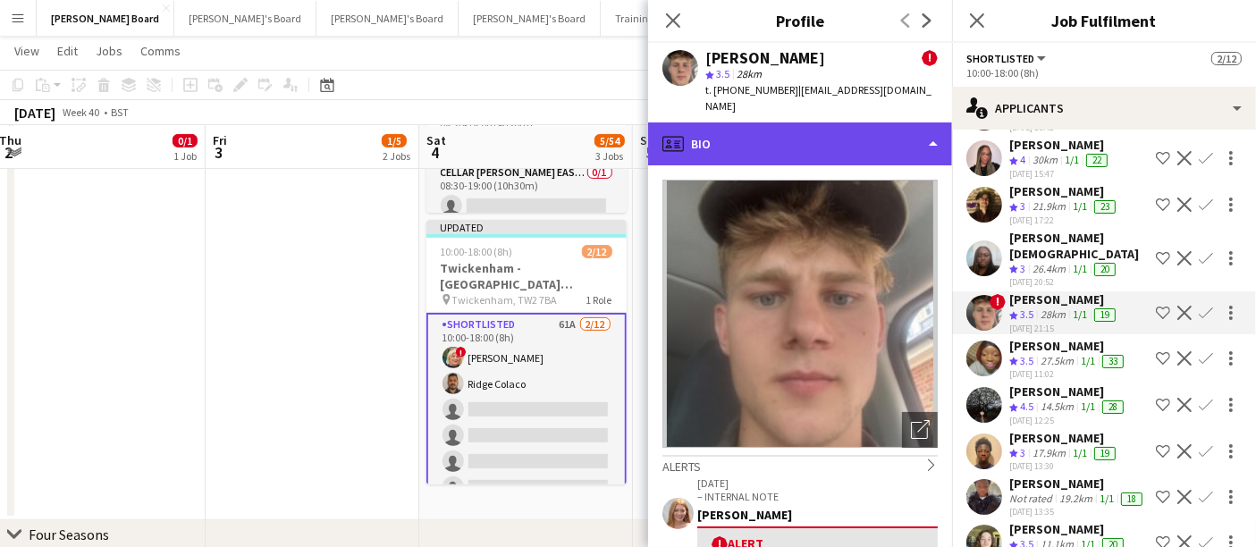
click at [817, 122] on div "profile Bio" at bounding box center [800, 143] width 304 height 43
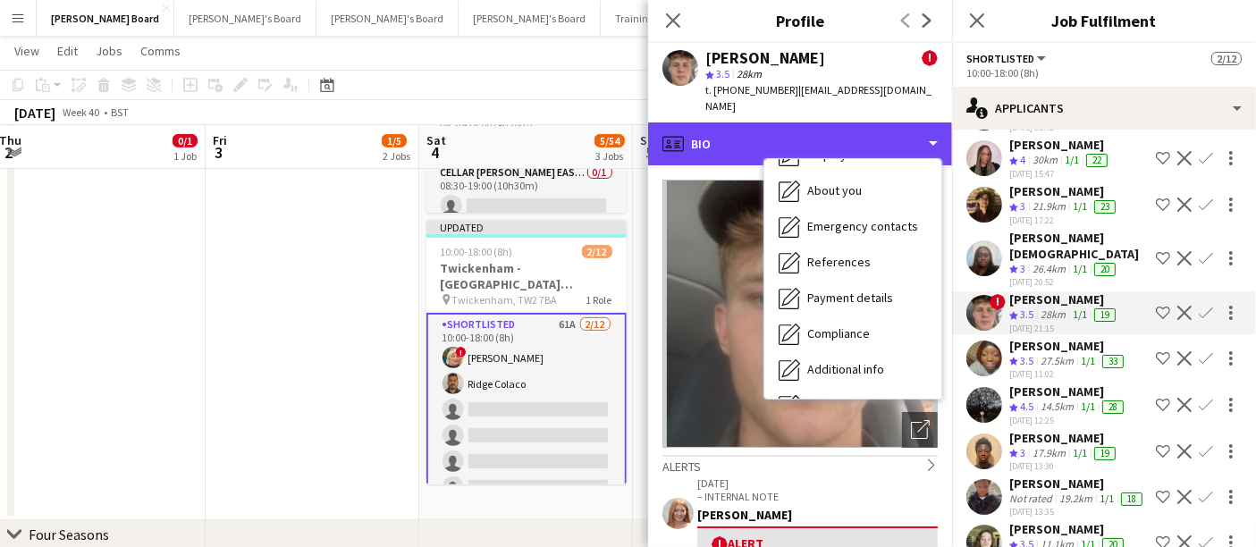
scroll to position [274, 0]
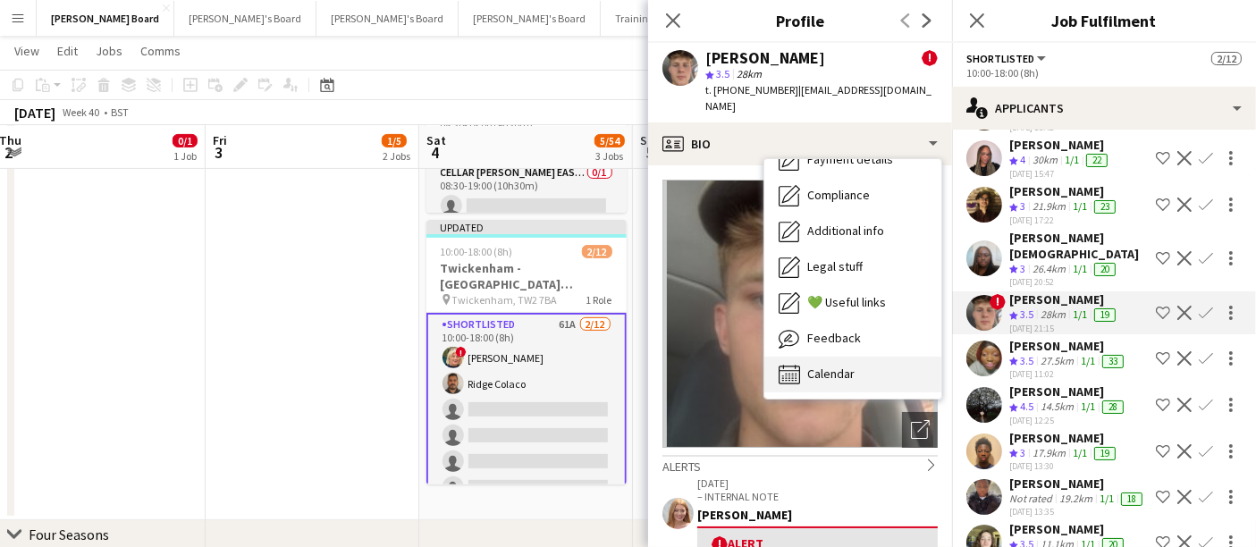
click at [860, 338] on div "Bio Bio Job Application Job Application Company application Company application…" at bounding box center [852, 279] width 177 height 240
click at [855, 368] on div "Calendar Calendar" at bounding box center [852, 375] width 177 height 36
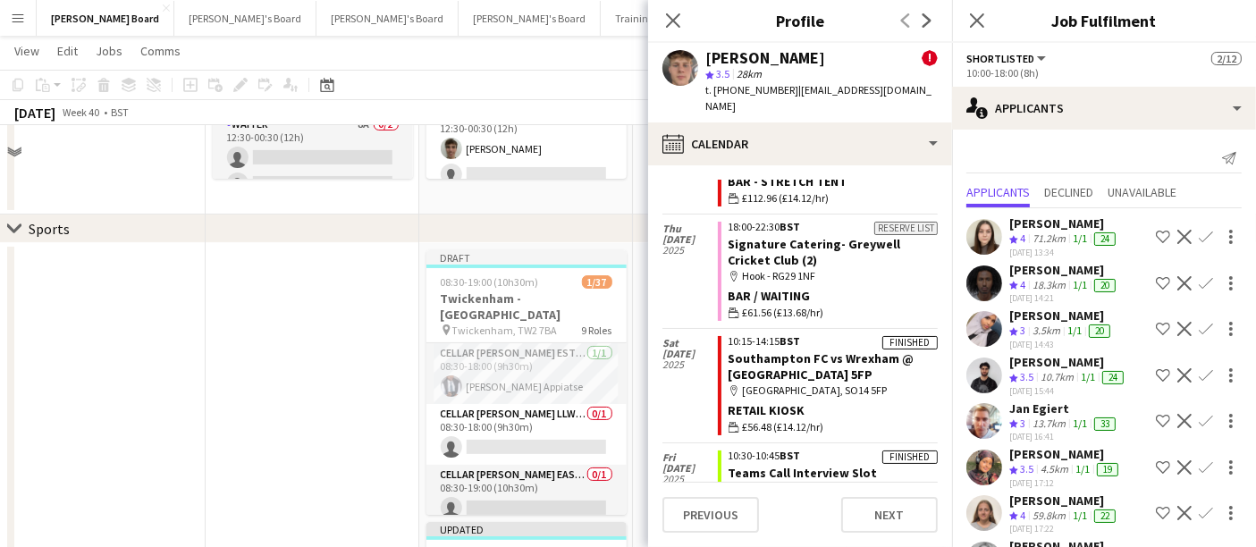
scroll to position [99, 0]
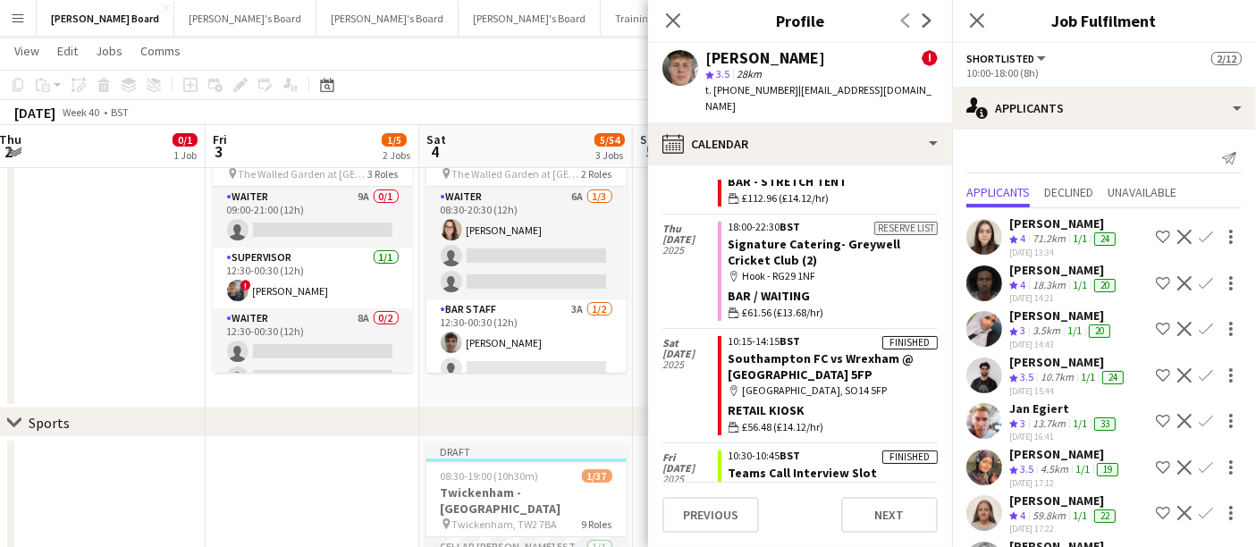
click at [1027, 225] on div "Hannah Williams" at bounding box center [1064, 223] width 110 height 16
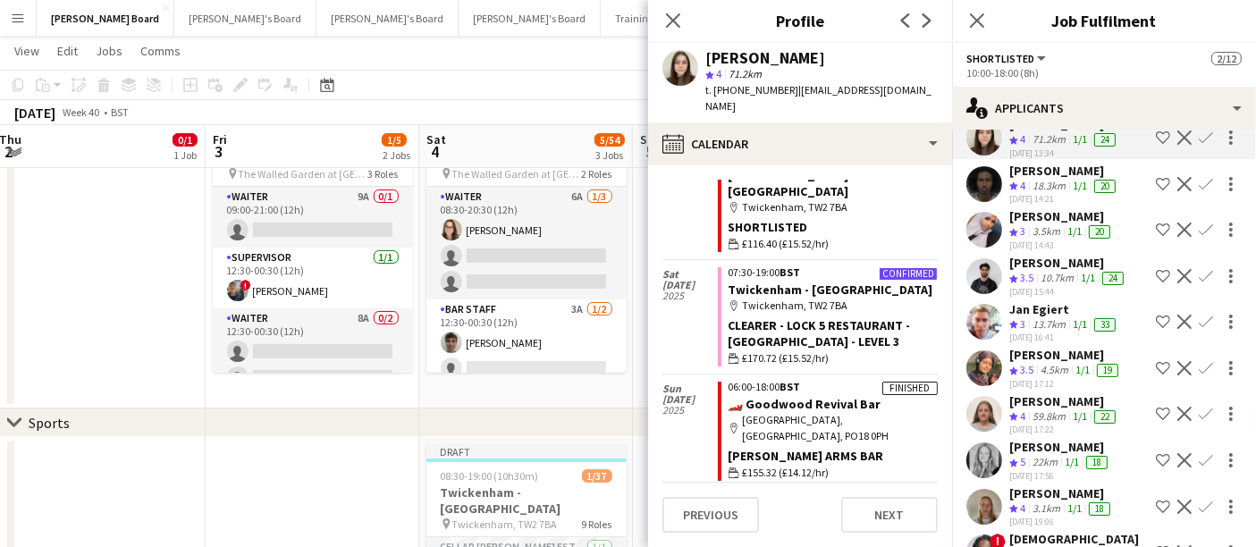
click at [1059, 271] on div "10.7km" at bounding box center [1057, 278] width 40 height 15
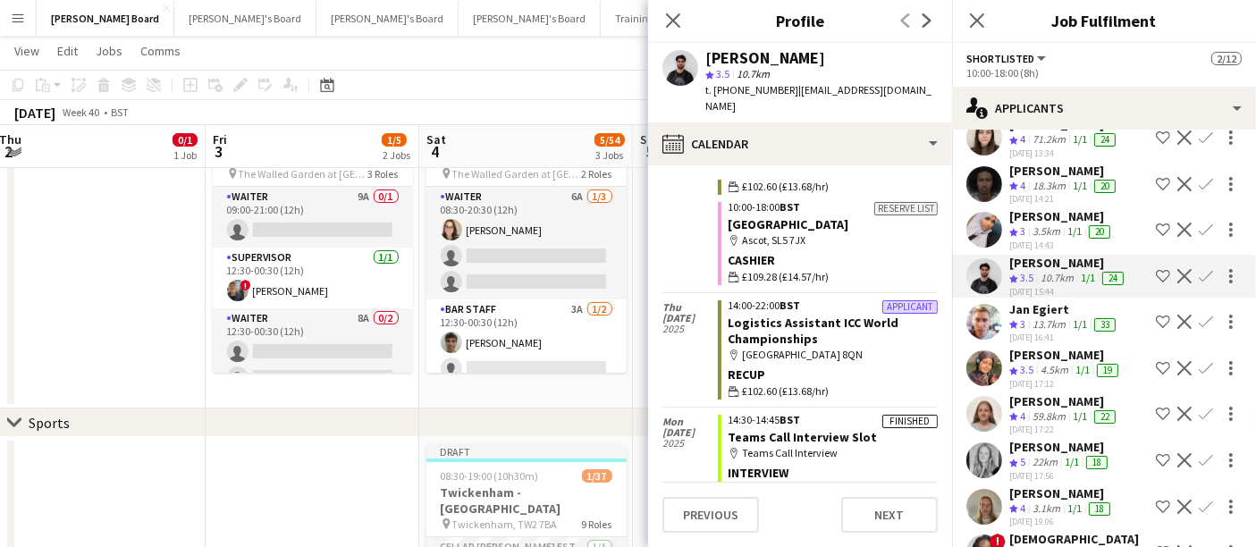
scroll to position [3415, 0]
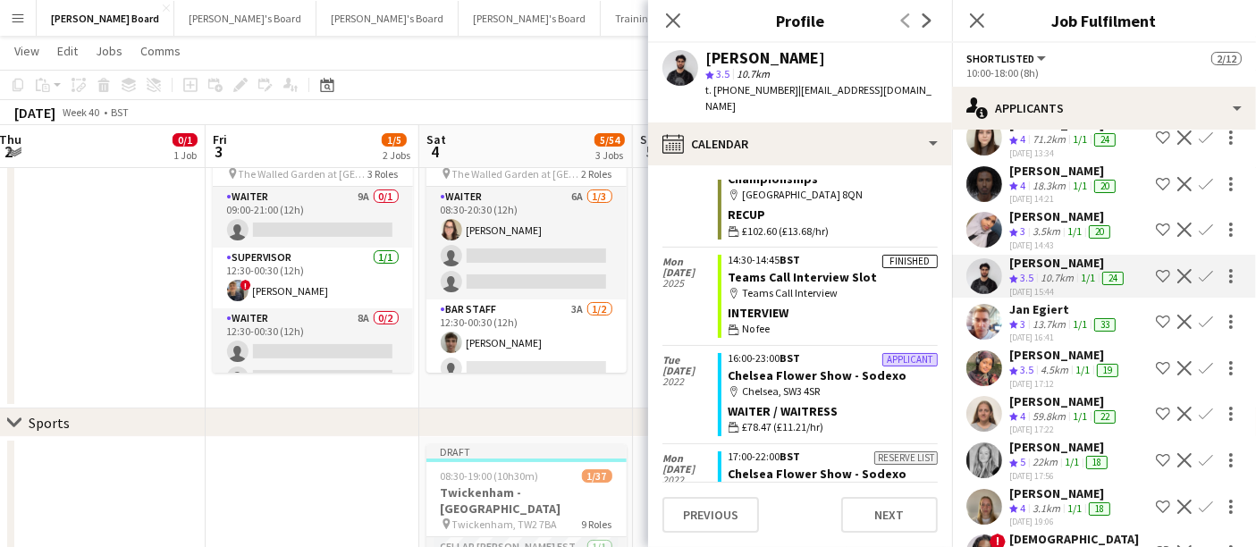
click at [1066, 307] on div "Jan Egiert" at bounding box center [1064, 309] width 110 height 16
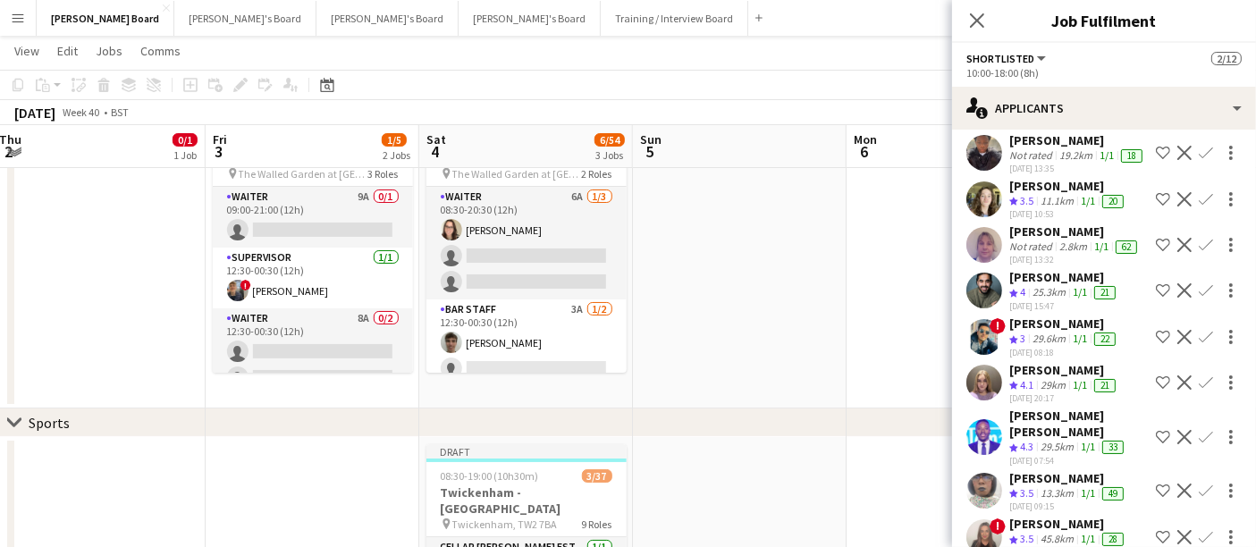
scroll to position [1192, 0]
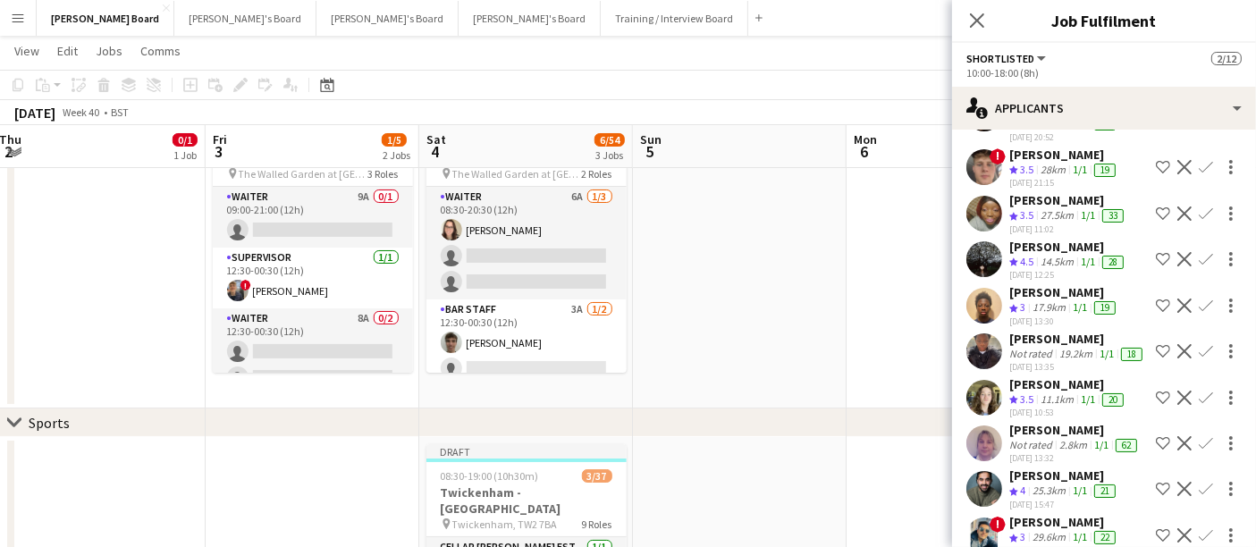
click at [1082, 347] on div "19.2km" at bounding box center [1076, 354] width 40 height 14
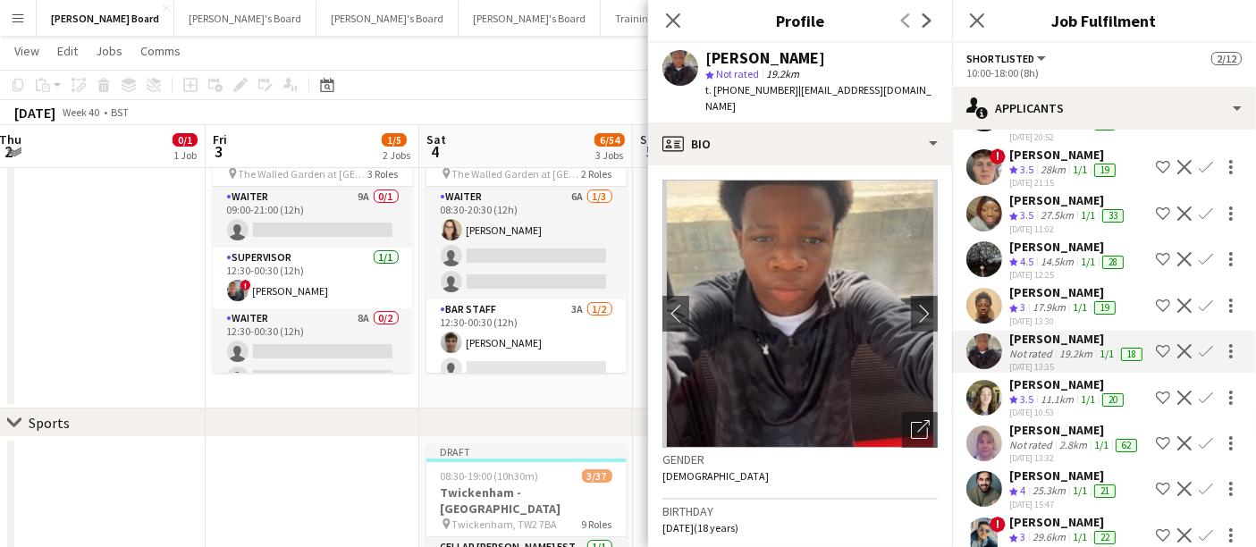
click at [1058, 286] on div "[PERSON_NAME]" at bounding box center [1064, 292] width 110 height 16
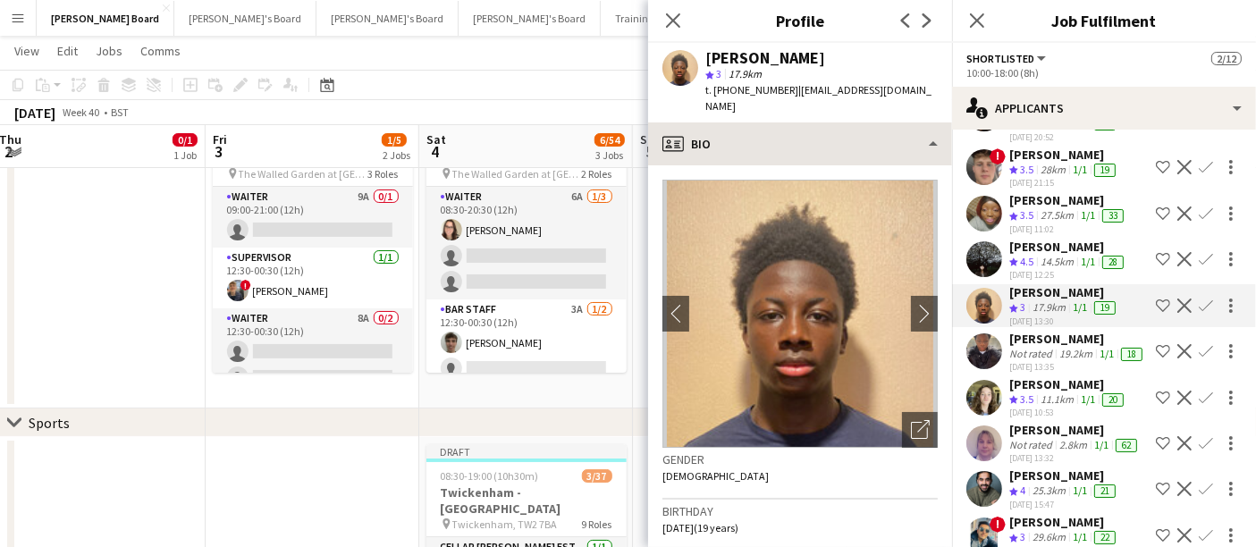
drag, startPoint x: 838, startPoint y: 98, endPoint x: 842, endPoint y: 114, distance: 15.6
click at [840, 111] on app-crew-profile "Close pop-in Profile Previous Next Abubakarr Sesay star 3 17.9km t. +4475390015…" at bounding box center [800, 273] width 304 height 547
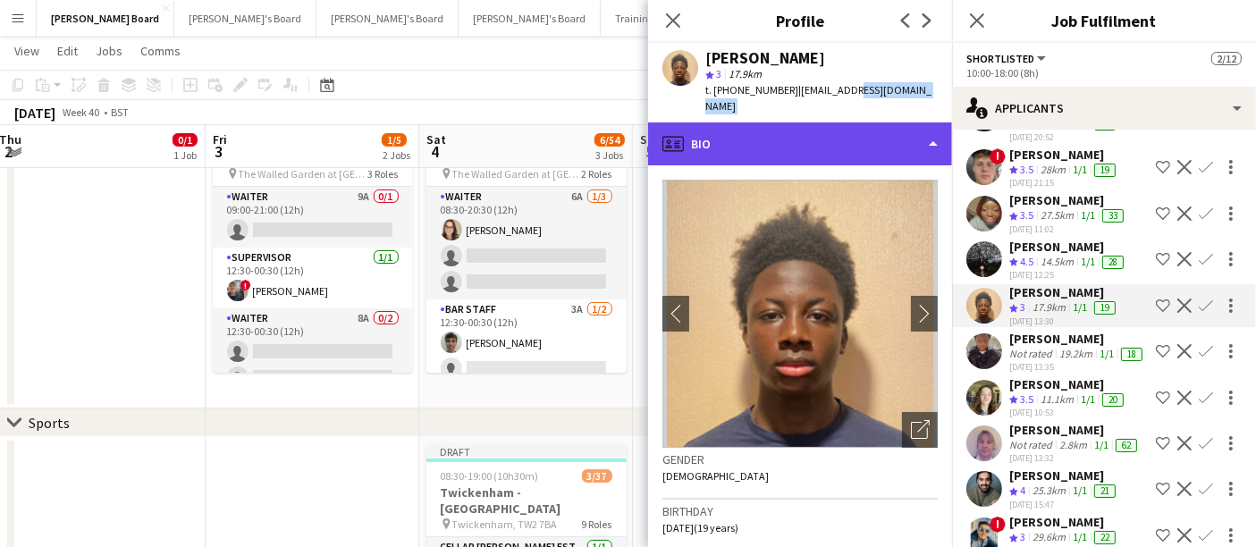
click at [847, 122] on div "profile Bio" at bounding box center [800, 143] width 304 height 43
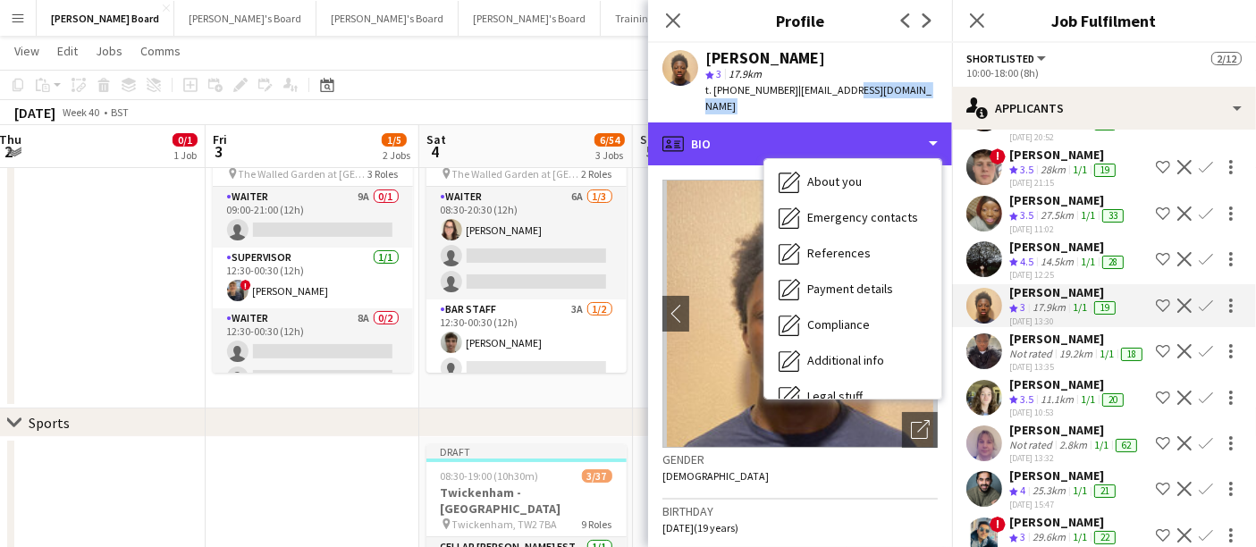
scroll to position [274, 0]
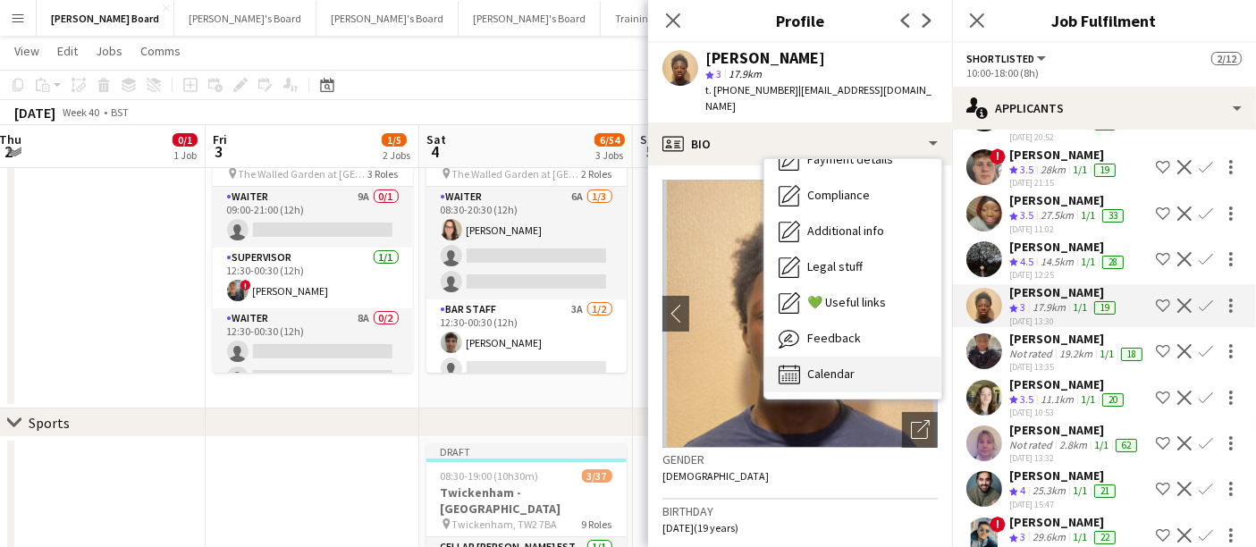
click at [838, 366] on span "Calendar" at bounding box center [830, 374] width 47 height 16
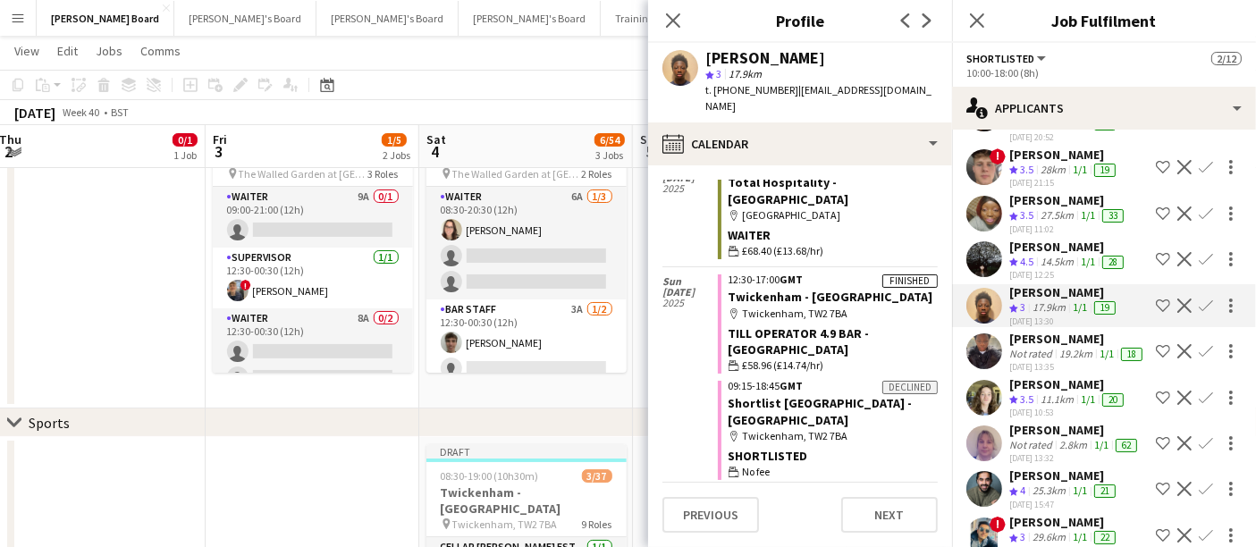
scroll to position [1291, 0]
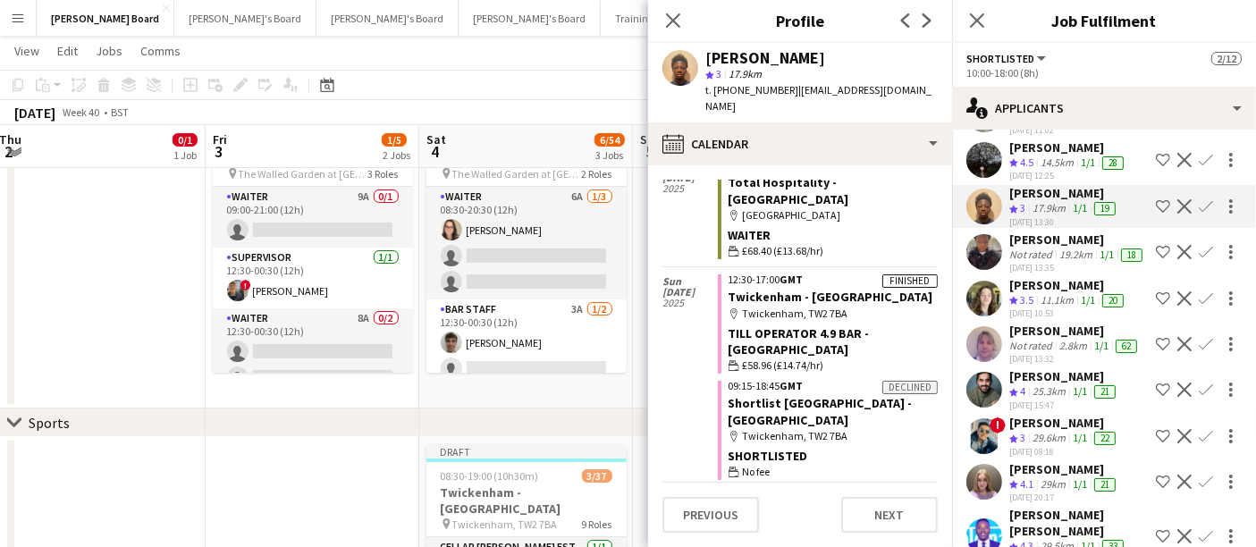
click at [1058, 400] on div "25.3km" at bounding box center [1049, 391] width 40 height 15
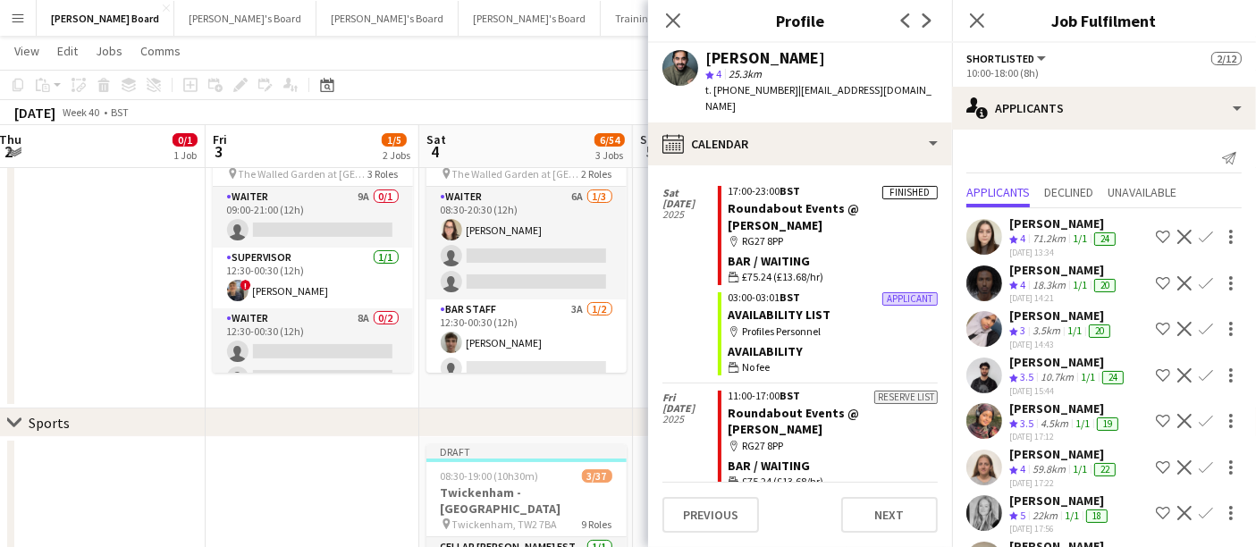
scroll to position [0, 0]
click at [1048, 468] on div "59.8km" at bounding box center [1049, 469] width 40 height 15
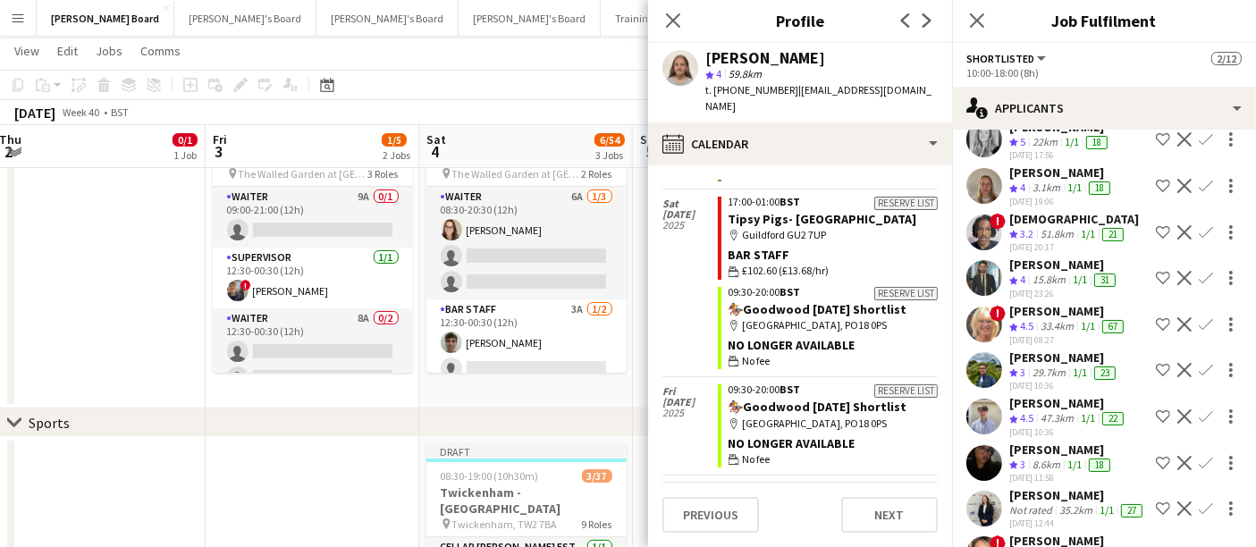
scroll to position [397, 0]
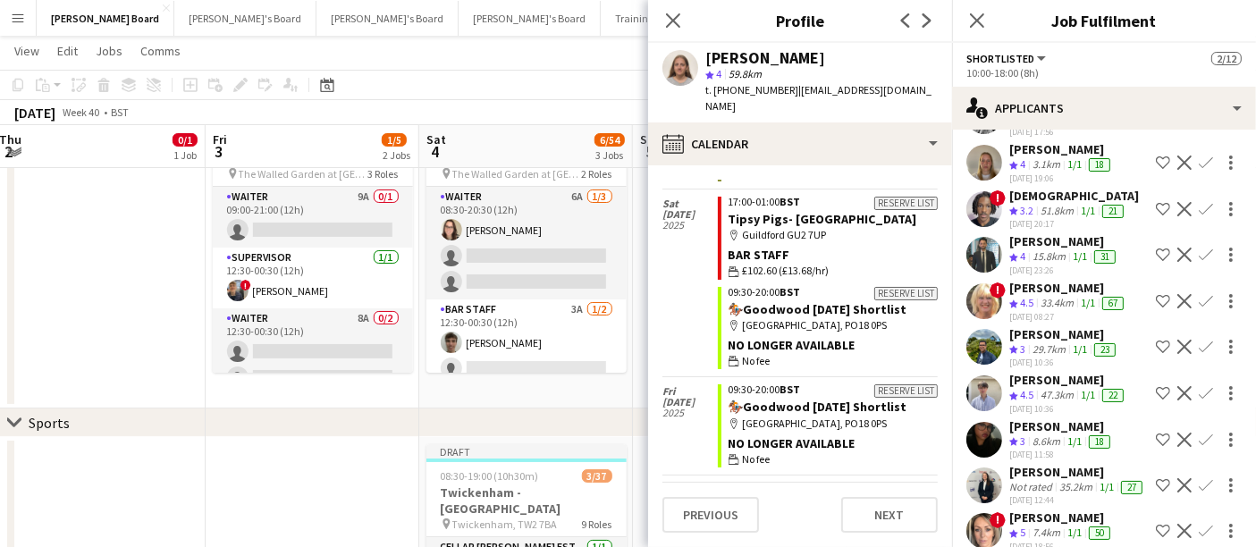
click at [1085, 342] on app-skills-label "1/1" at bounding box center [1080, 348] width 14 height 13
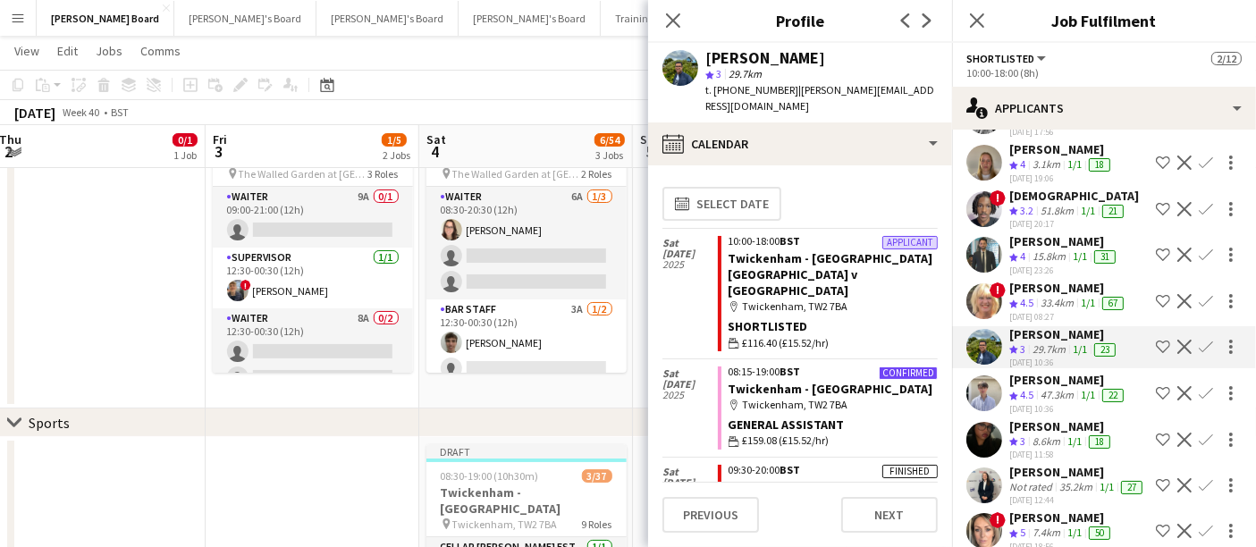
click at [1046, 390] on div "47.3km" at bounding box center [1057, 395] width 40 height 15
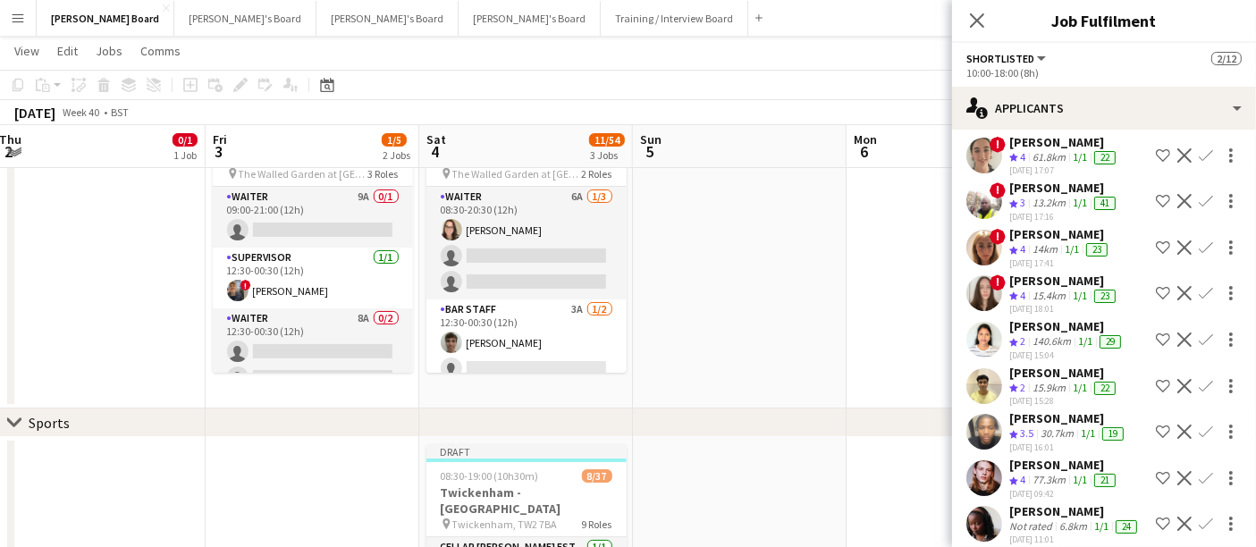
scroll to position [2083, 0]
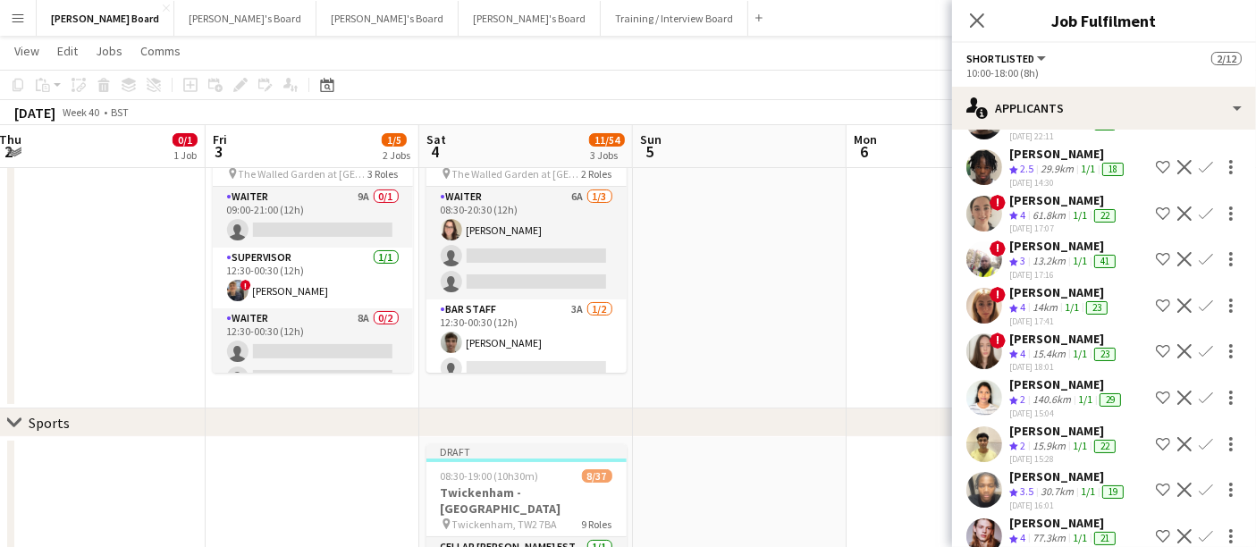
click at [1069, 347] on div "15.4km" at bounding box center [1049, 354] width 40 height 15
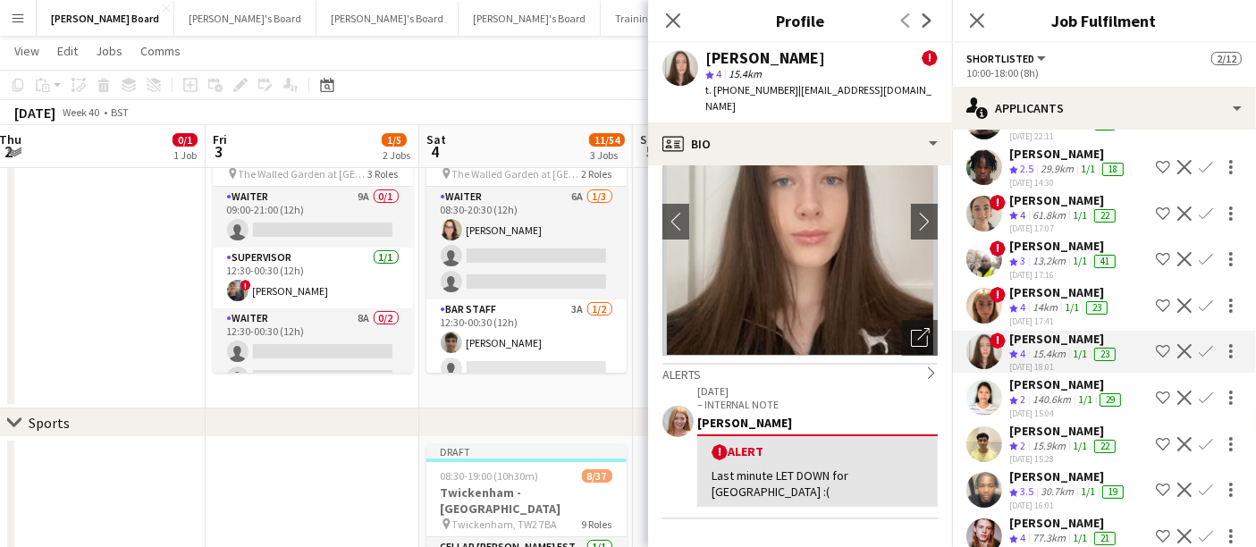
scroll to position [0, 0]
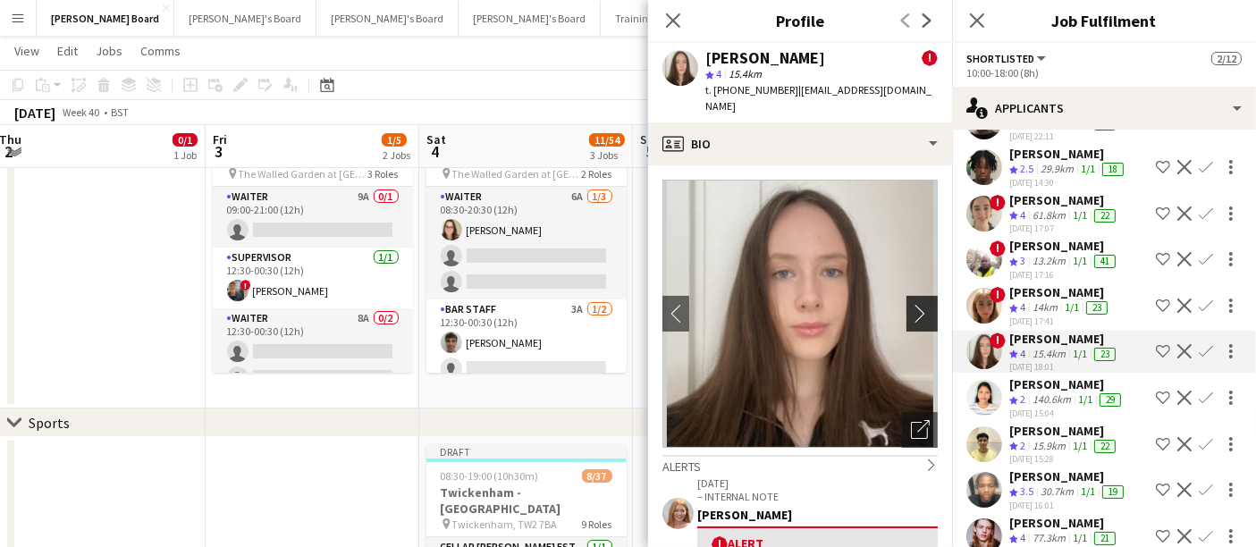
click at [911, 305] on app-icon "chevron-right" at bounding box center [925, 313] width 28 height 19
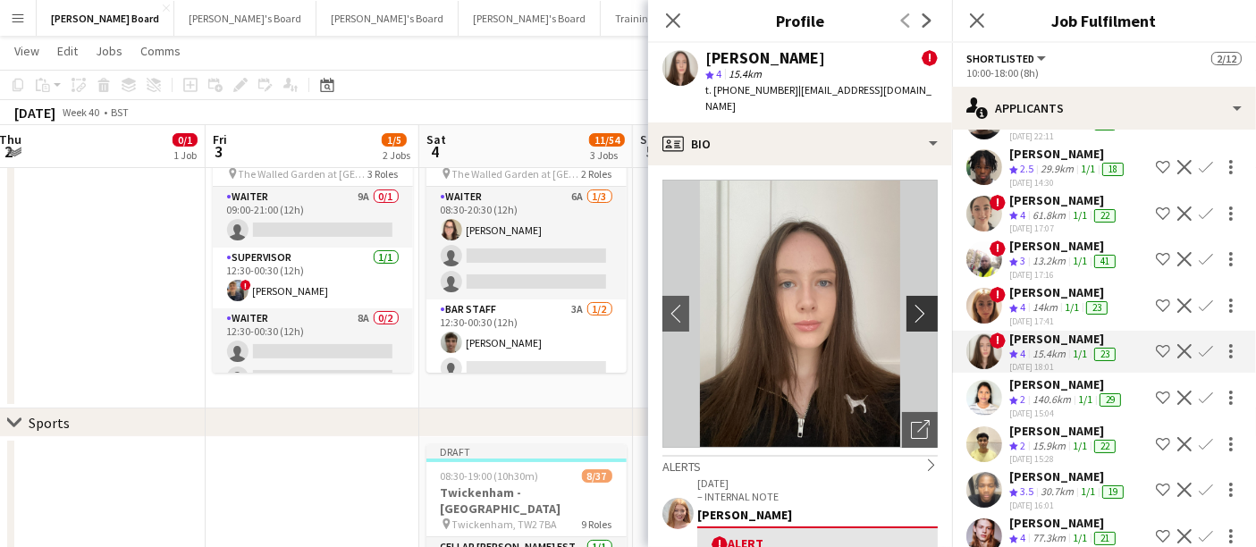
click at [911, 305] on app-icon "chevron-right" at bounding box center [925, 313] width 28 height 19
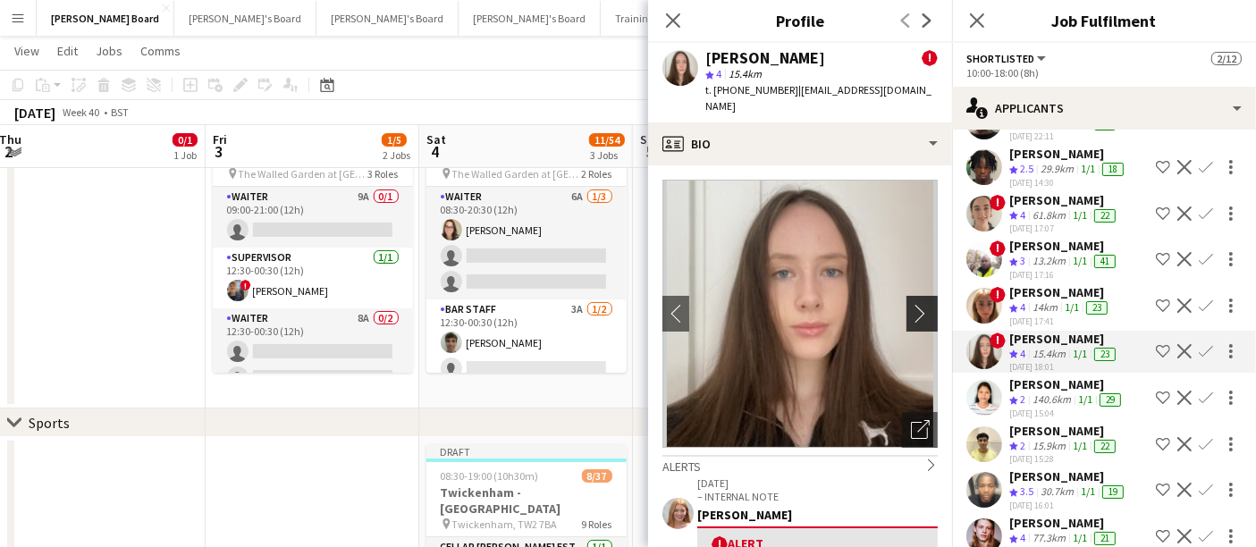
click at [911, 305] on app-icon "chevron-right" at bounding box center [925, 313] width 28 height 19
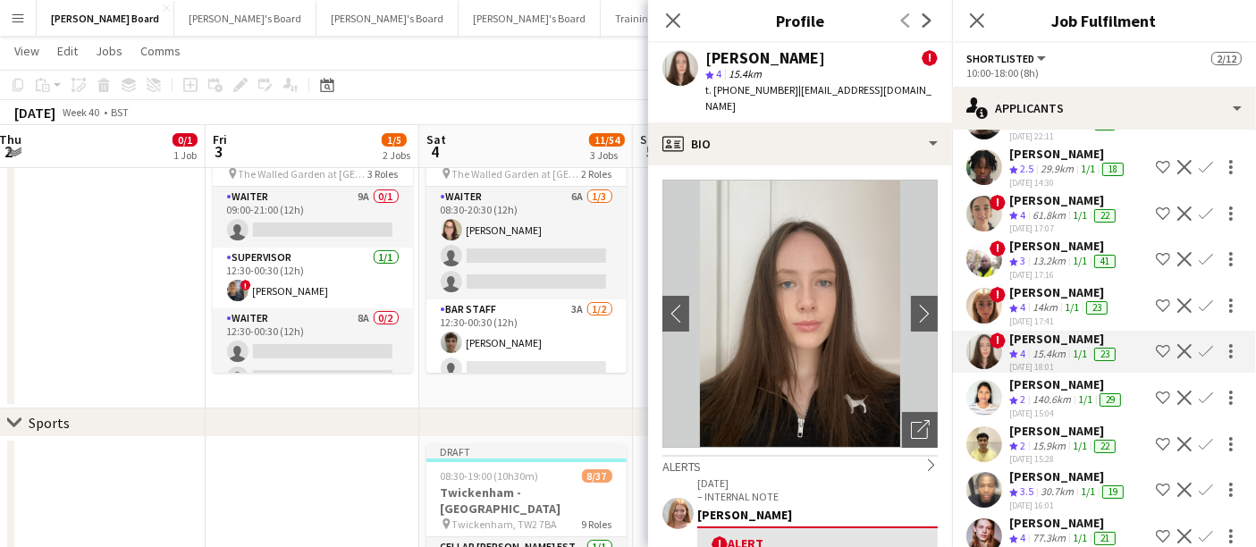
scroll to position [298, 0]
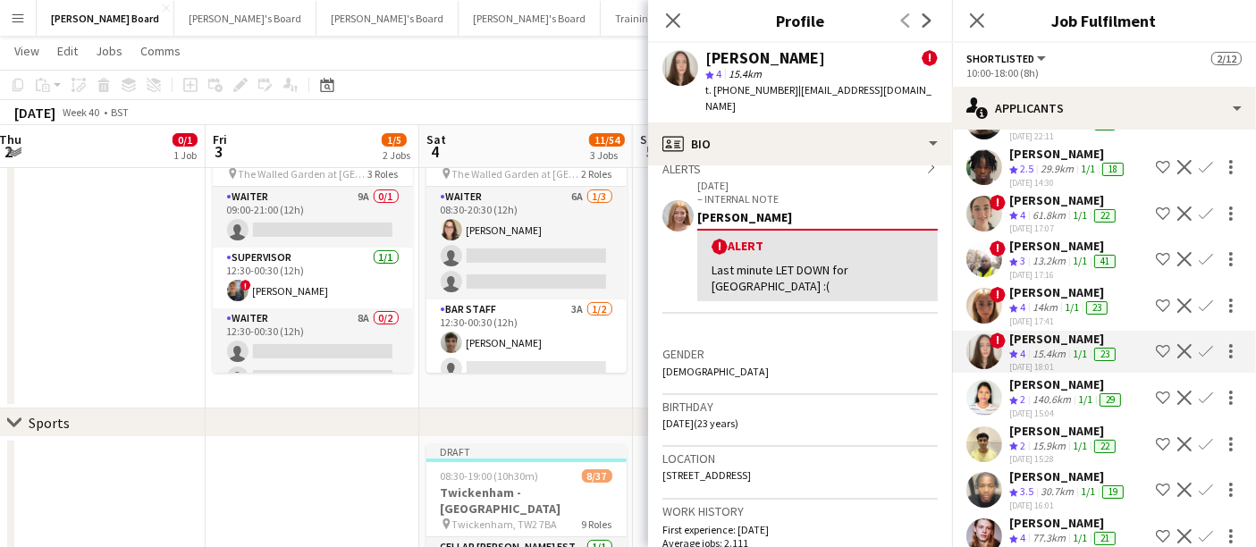
click at [1042, 305] on div "14km" at bounding box center [1045, 307] width 32 height 15
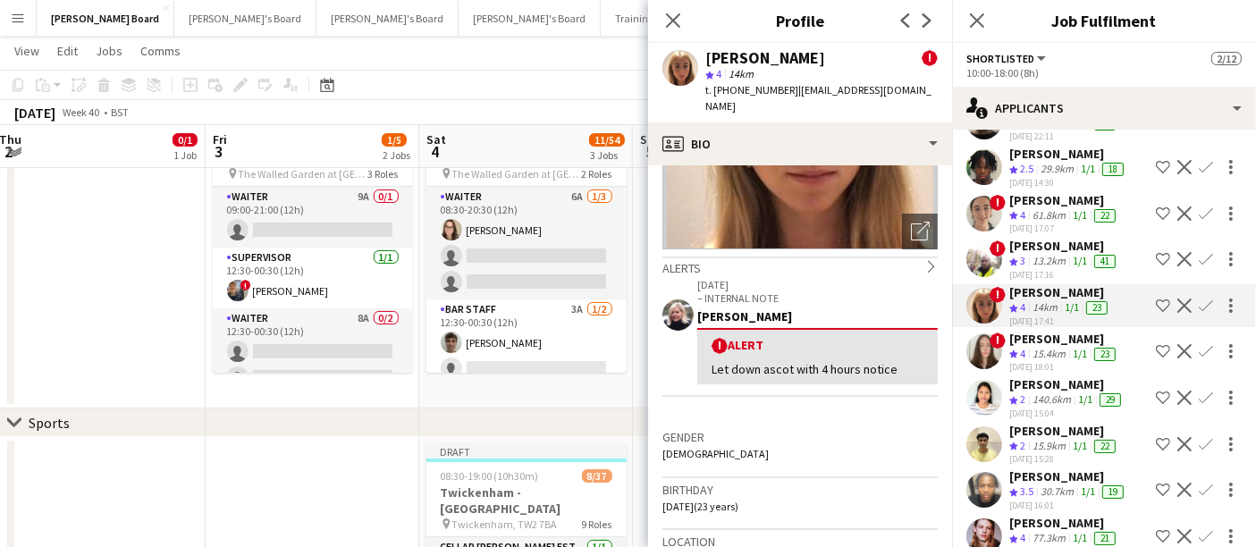
scroll to position [1983, 0]
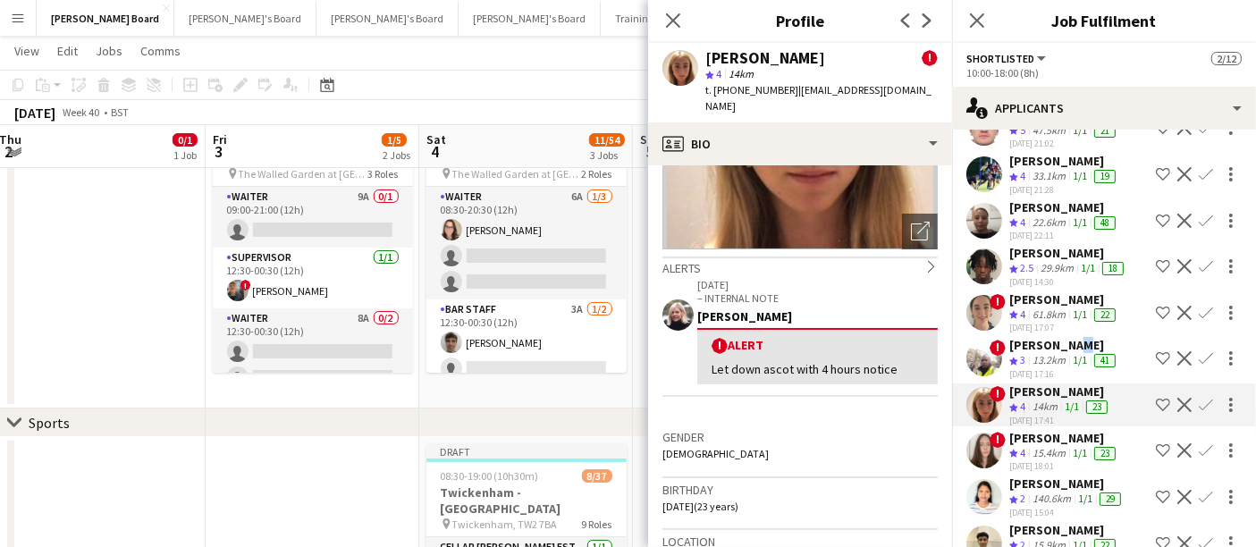
click at [1069, 346] on div "Ashane Deacon" at bounding box center [1064, 345] width 110 height 16
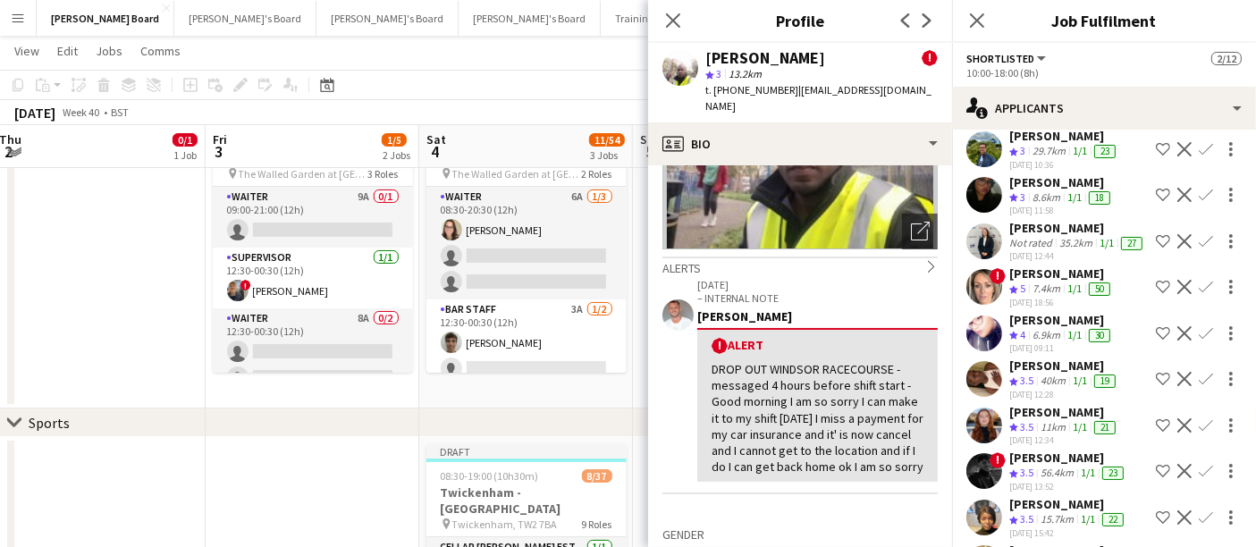
scroll to position [493, 0]
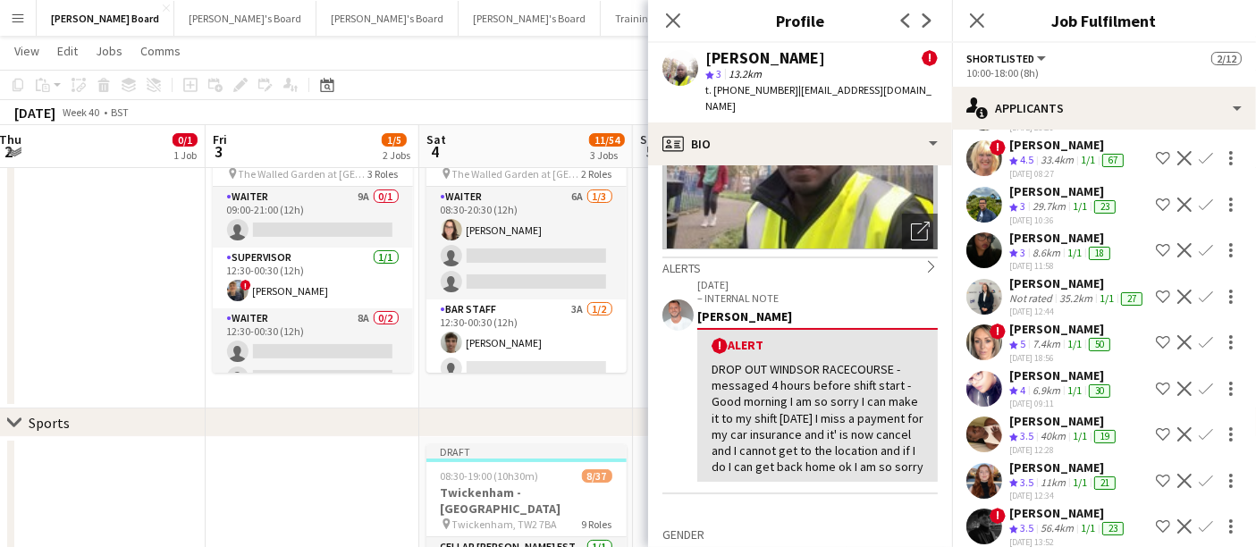
click at [1064, 395] on div "6.9km" at bounding box center [1046, 390] width 35 height 15
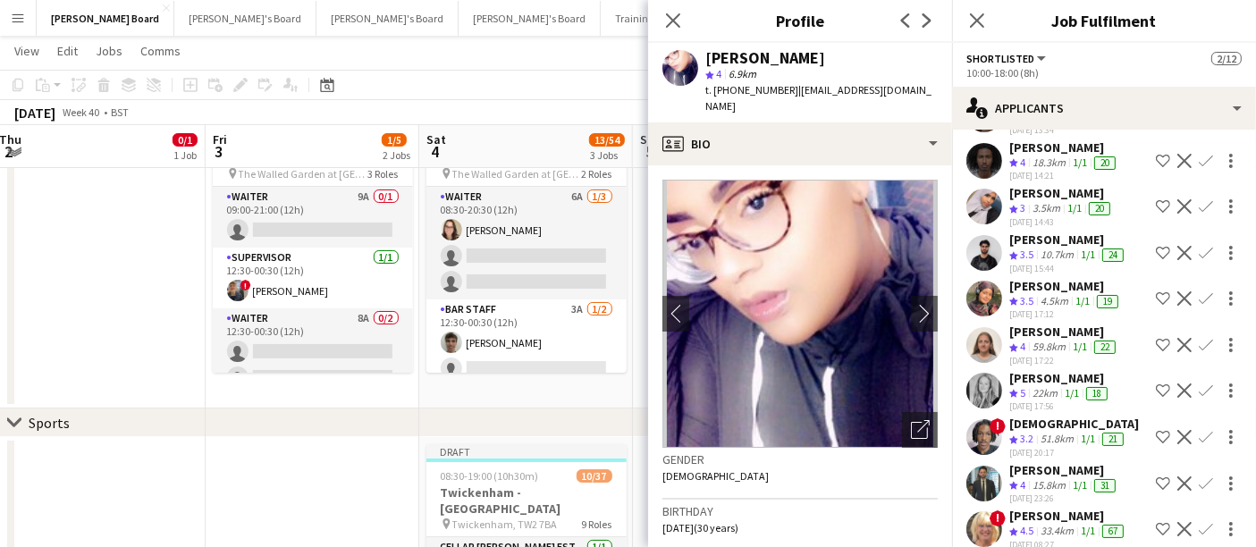
scroll to position [97, 0]
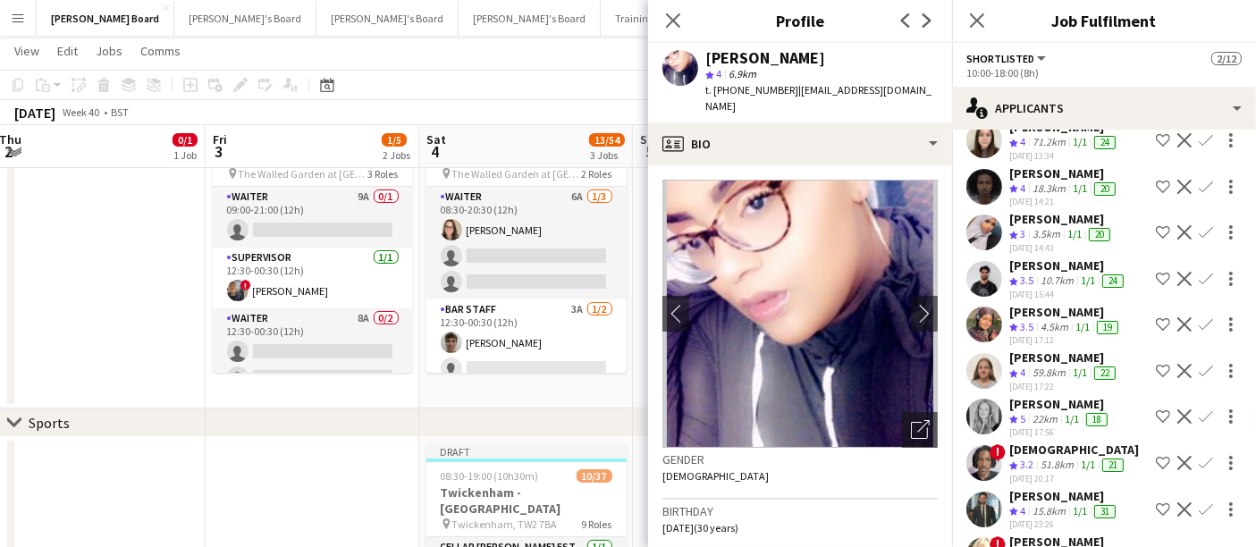
click at [1057, 322] on div "4.5km" at bounding box center [1054, 327] width 35 height 15
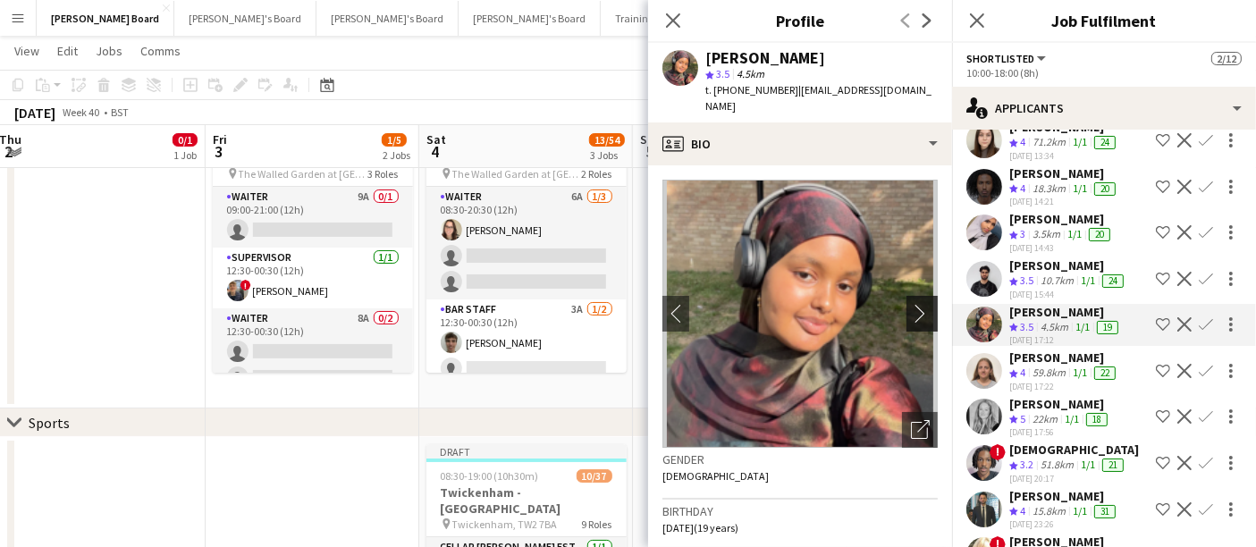
click at [911, 304] on app-icon "chevron-right" at bounding box center [925, 313] width 28 height 19
click at [1045, 275] on div "10.7km" at bounding box center [1057, 281] width 40 height 15
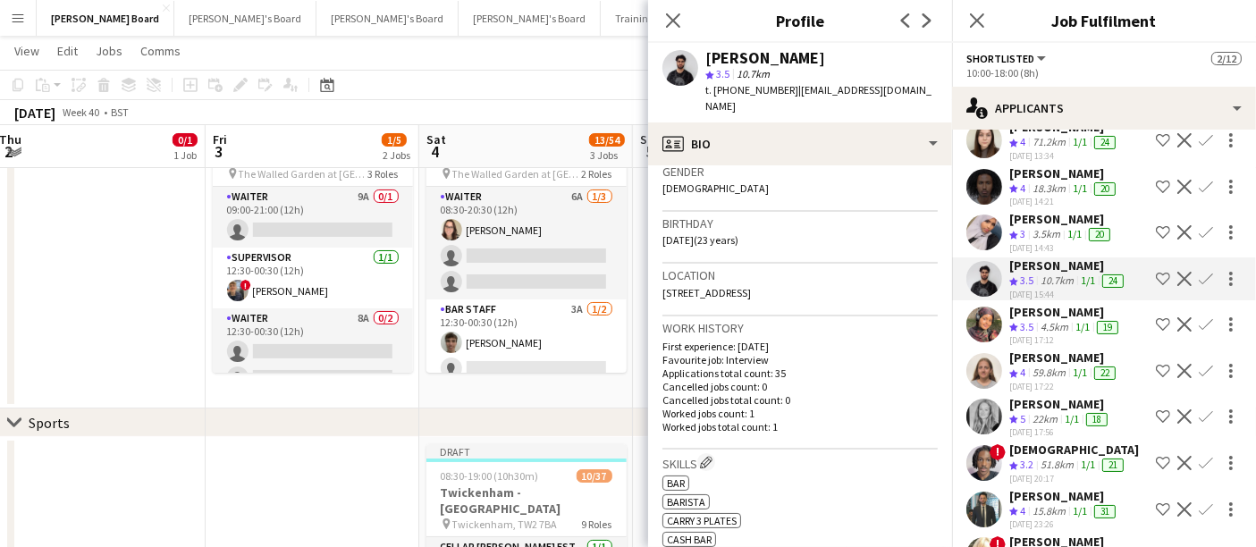
scroll to position [298, 0]
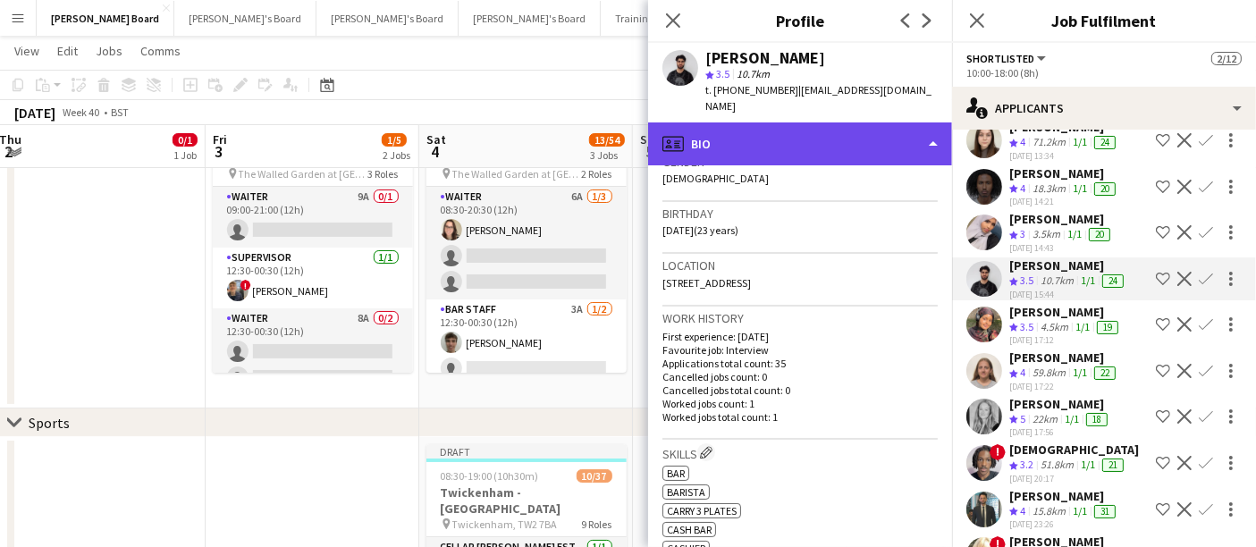
click at [818, 134] on div "profile Bio" at bounding box center [800, 143] width 304 height 43
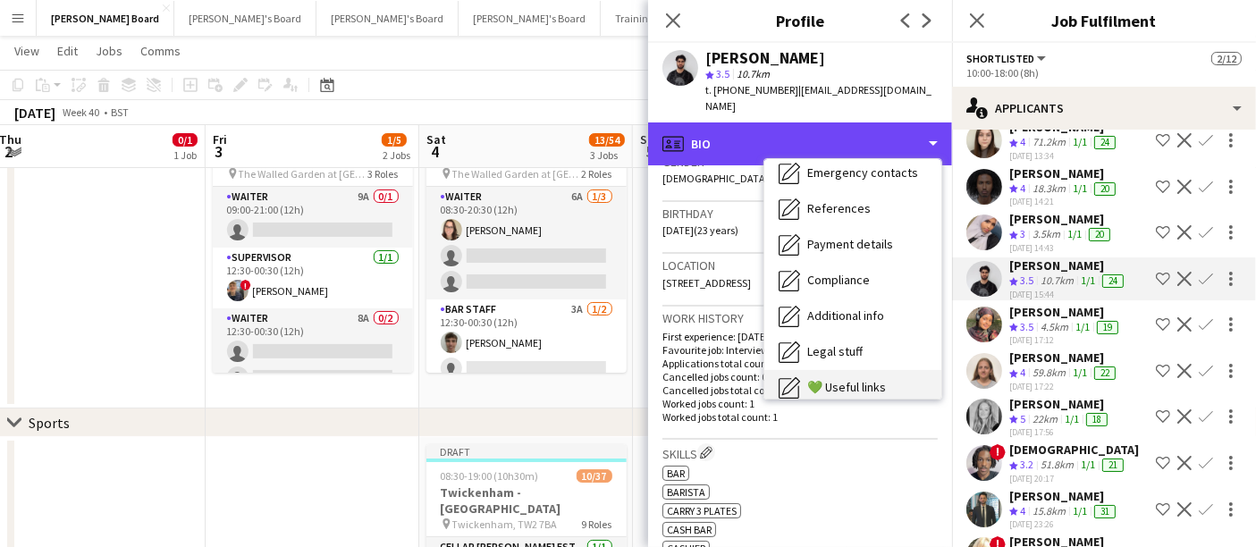
scroll to position [274, 0]
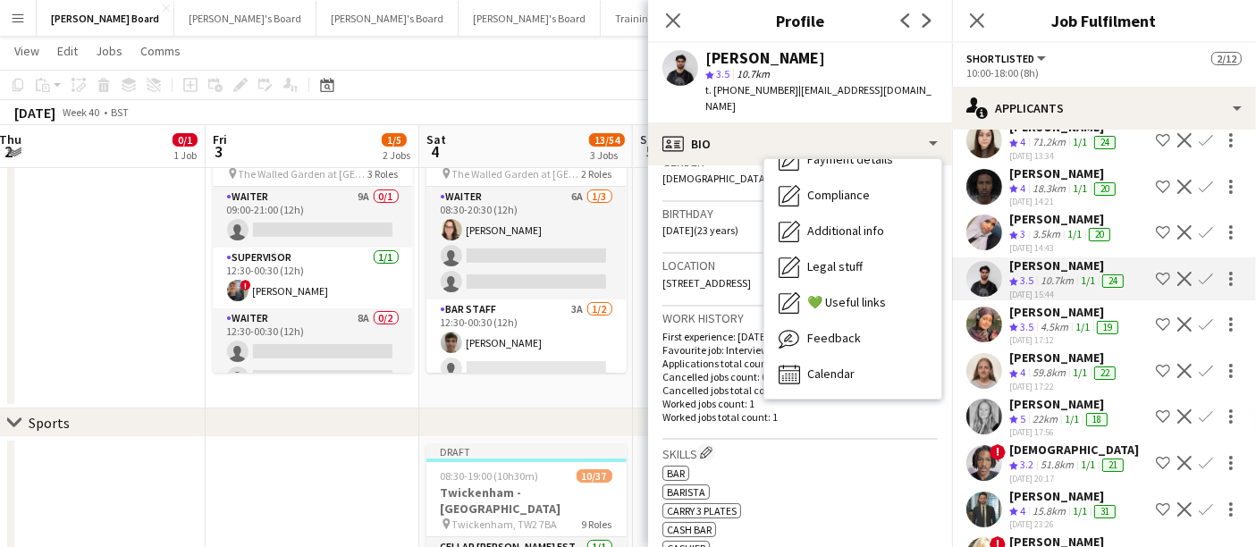
click at [674, 276] on span "Northolt UB5 4FR, UK, Northolt, UB5 4FR" at bounding box center [706, 282] width 88 height 13
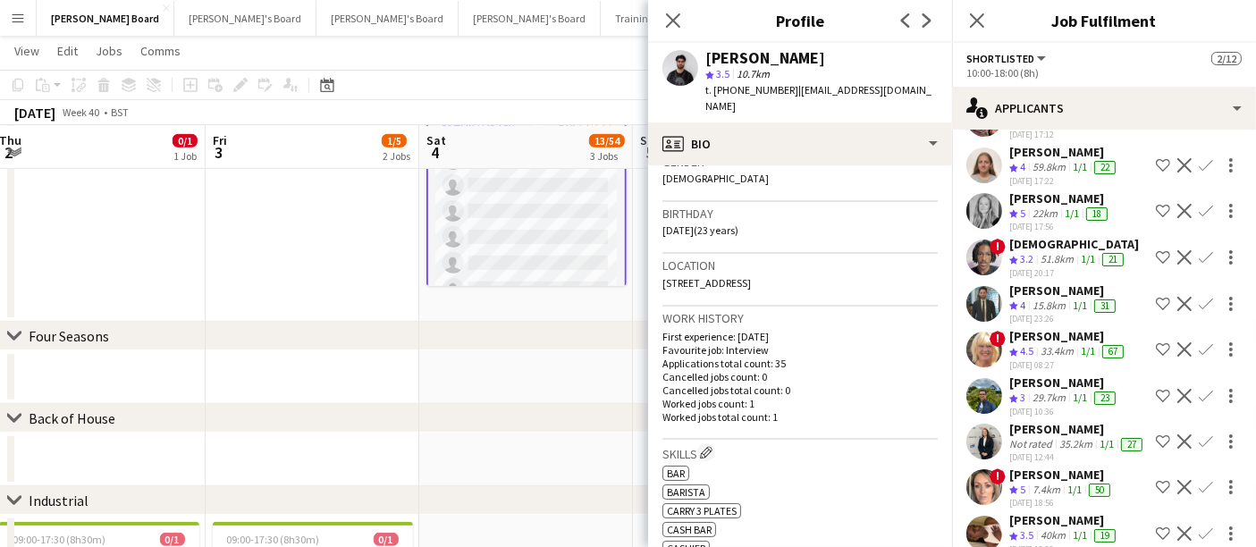
scroll to position [0, 0]
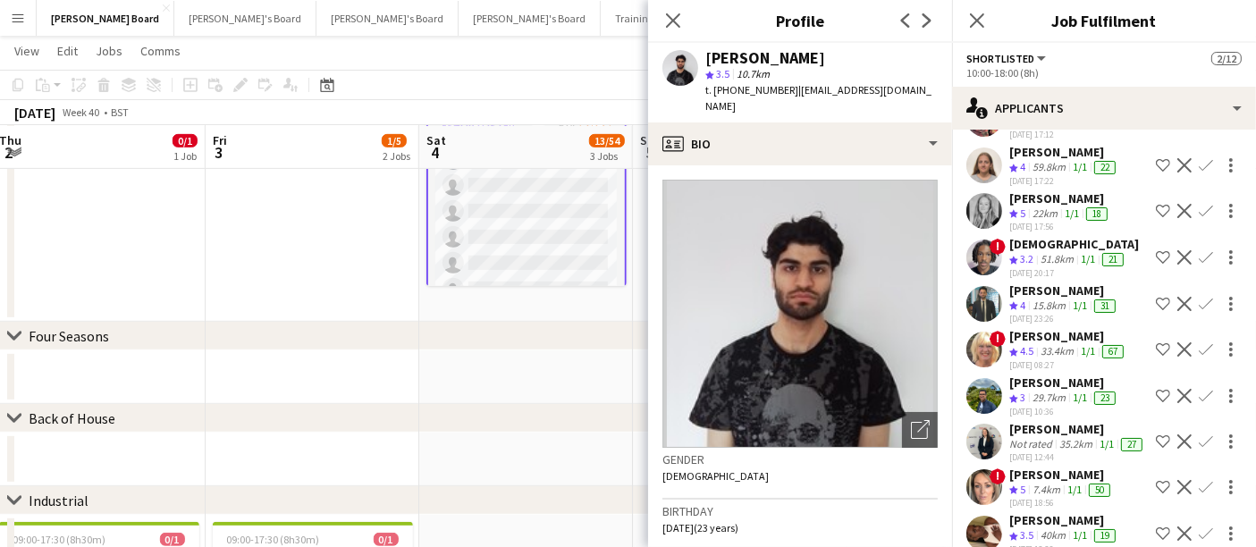
click at [1055, 352] on div "33.4km" at bounding box center [1057, 351] width 40 height 15
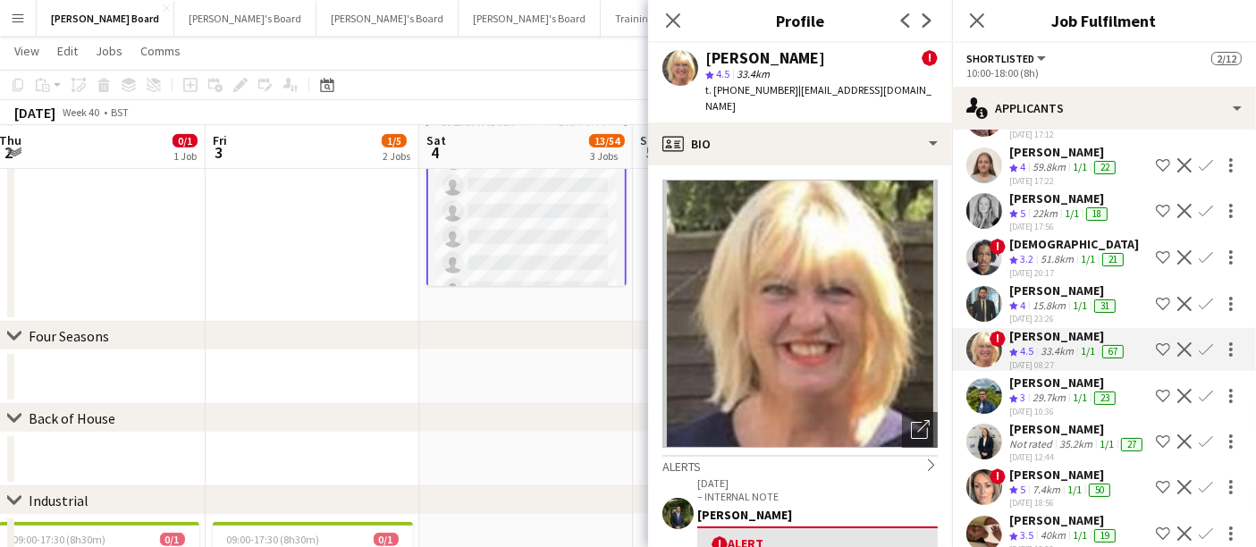
scroll to position [298, 0]
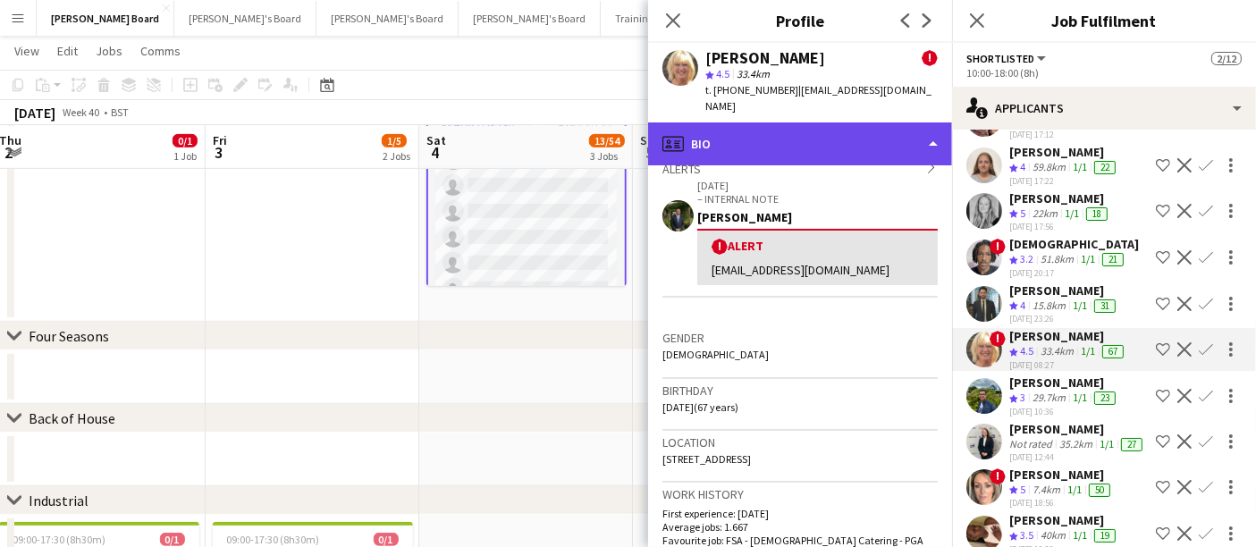
click at [830, 122] on div "profile Bio" at bounding box center [800, 143] width 304 height 43
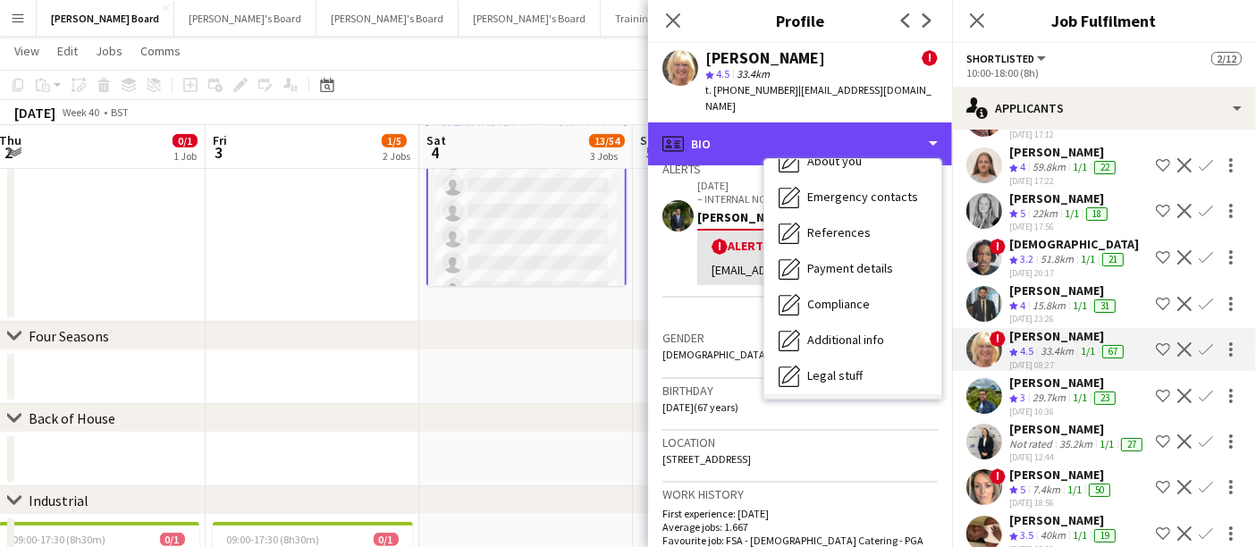
scroll to position [274, 0]
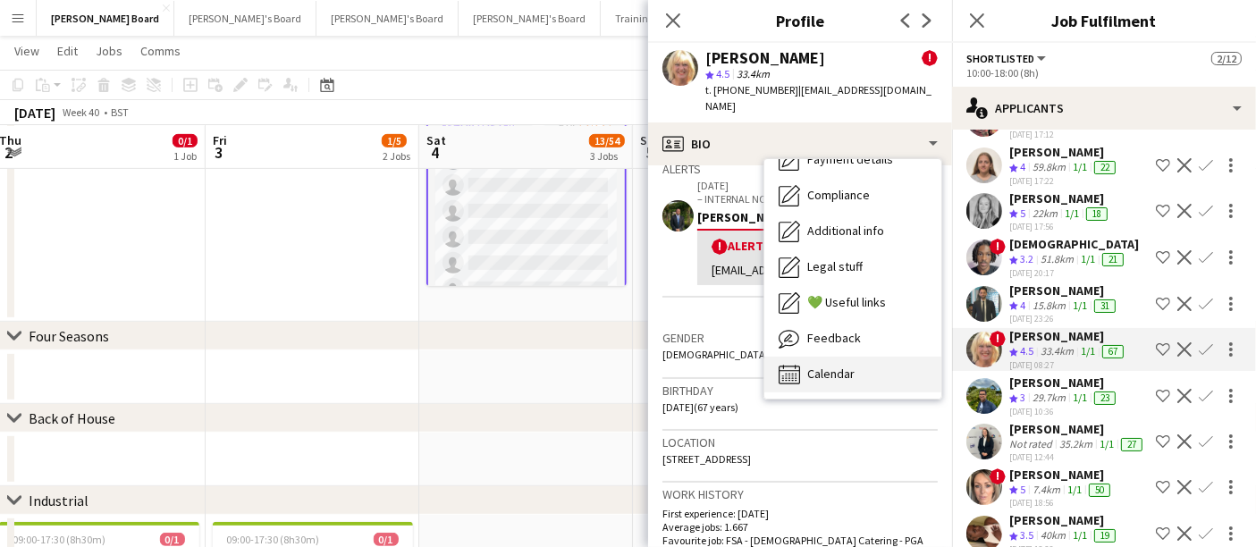
click at [857, 357] on div "Calendar Calendar" at bounding box center [852, 375] width 177 height 36
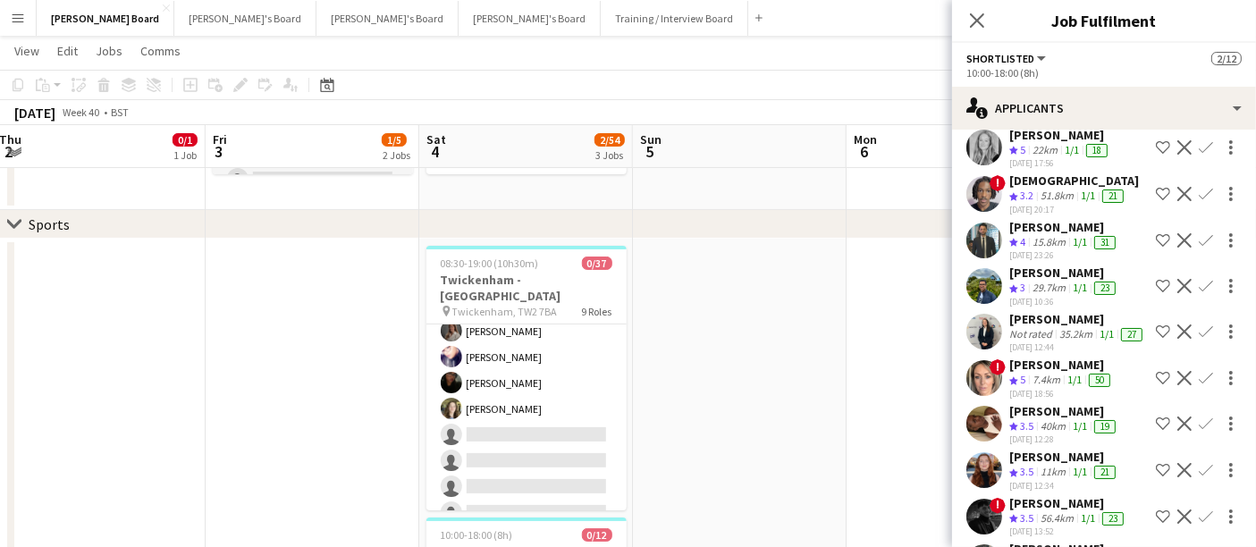
scroll to position [397, 0]
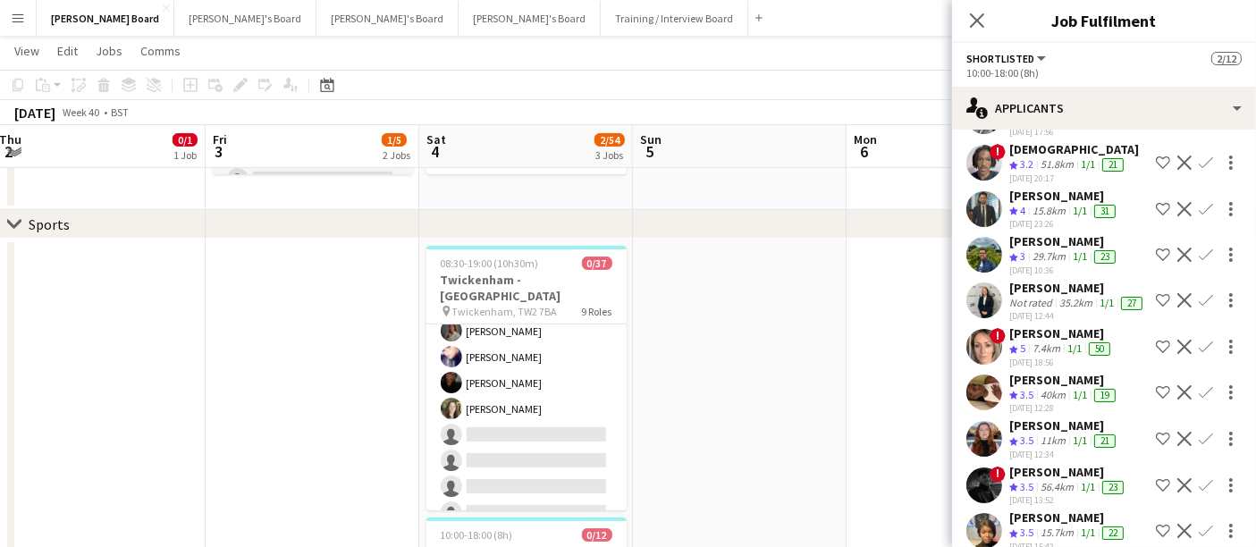
click at [1044, 351] on div "7.4km" at bounding box center [1046, 348] width 35 height 15
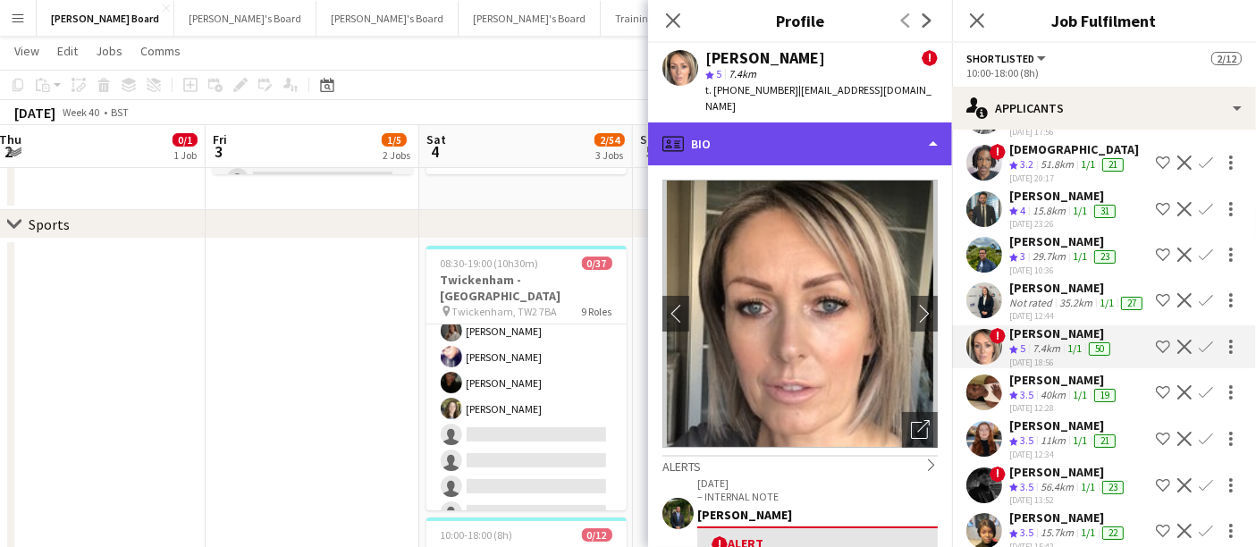
click at [820, 133] on div "profile Bio" at bounding box center [800, 143] width 304 height 43
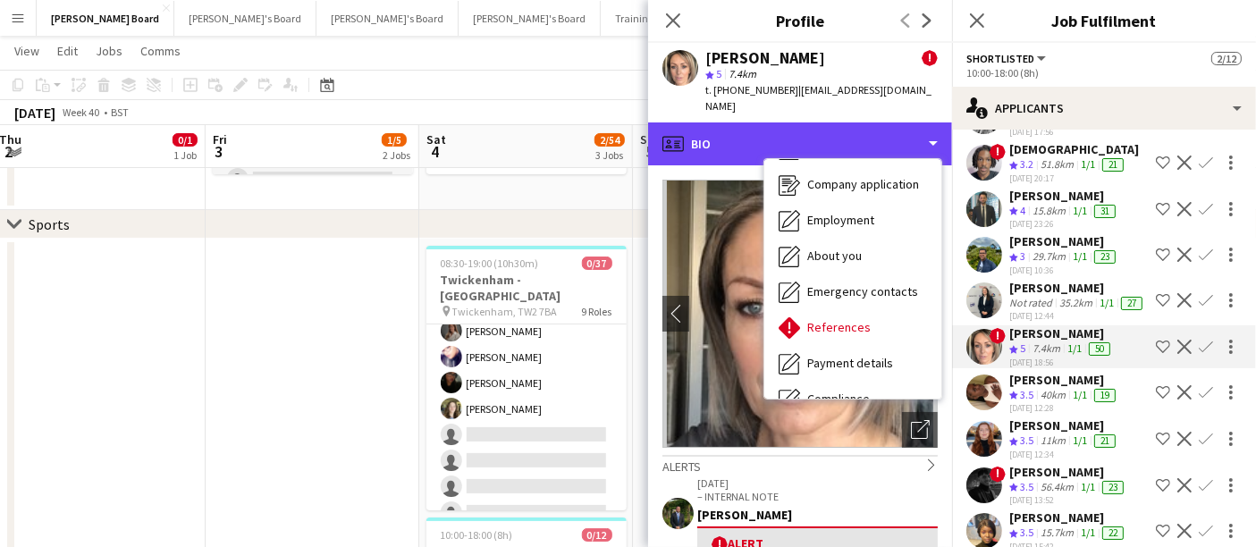
scroll to position [274, 0]
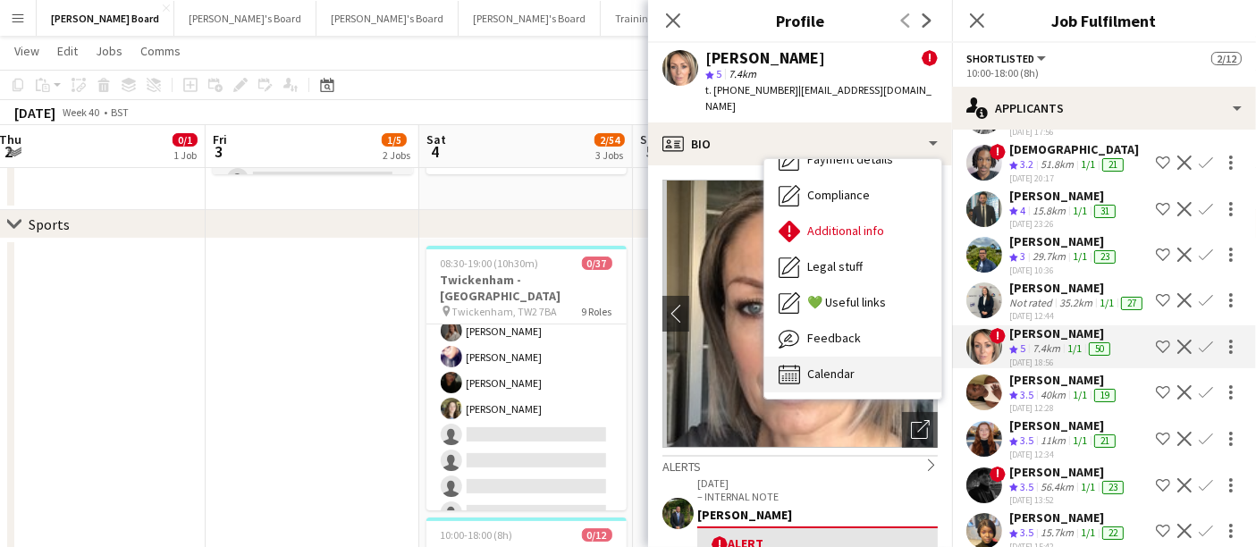
click at [847, 366] on span "Calendar" at bounding box center [830, 374] width 47 height 16
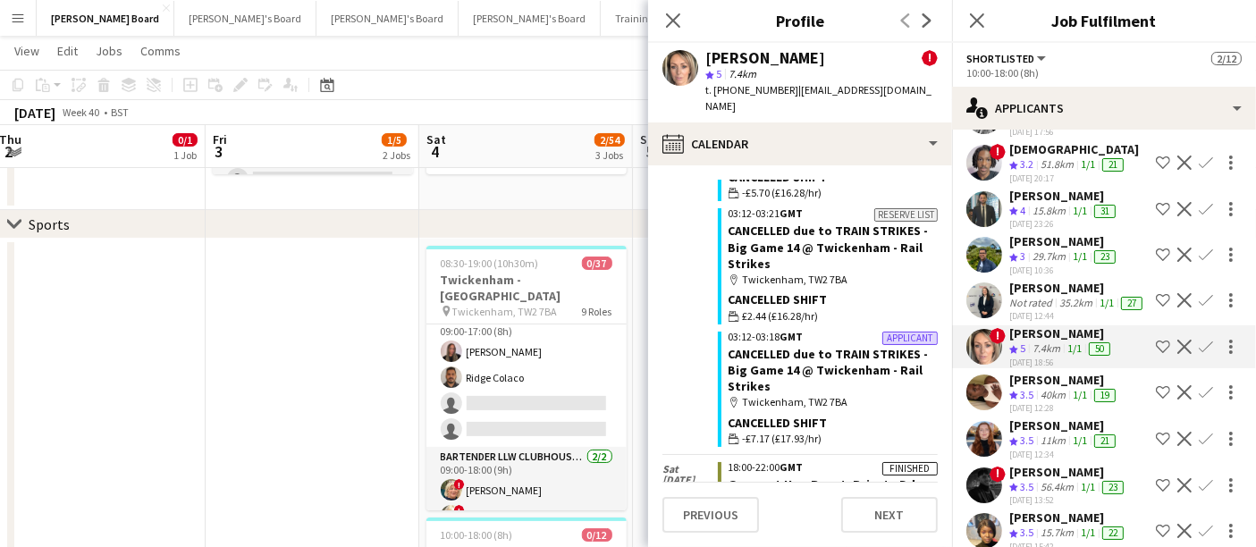
scroll to position [99, 0]
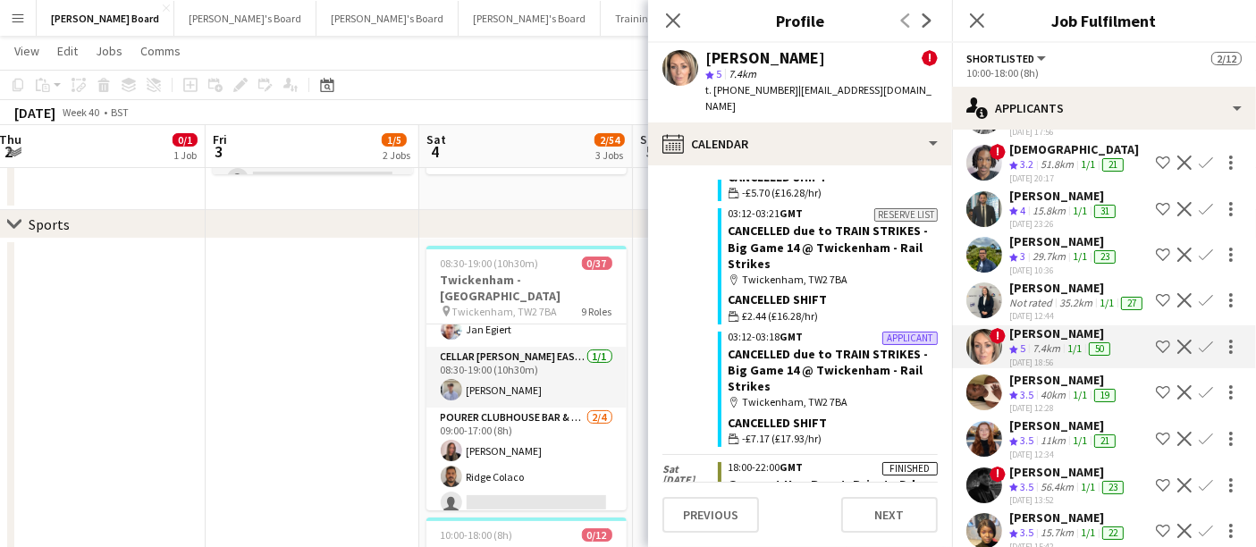
drag, startPoint x: 789, startPoint y: 88, endPoint x: 715, endPoint y: 97, distance: 74.6
click at [715, 97] on div "t. +4407766444891 | khouryrikke@hotmail.com" at bounding box center [821, 98] width 232 height 32
copy span "+4407766444891"
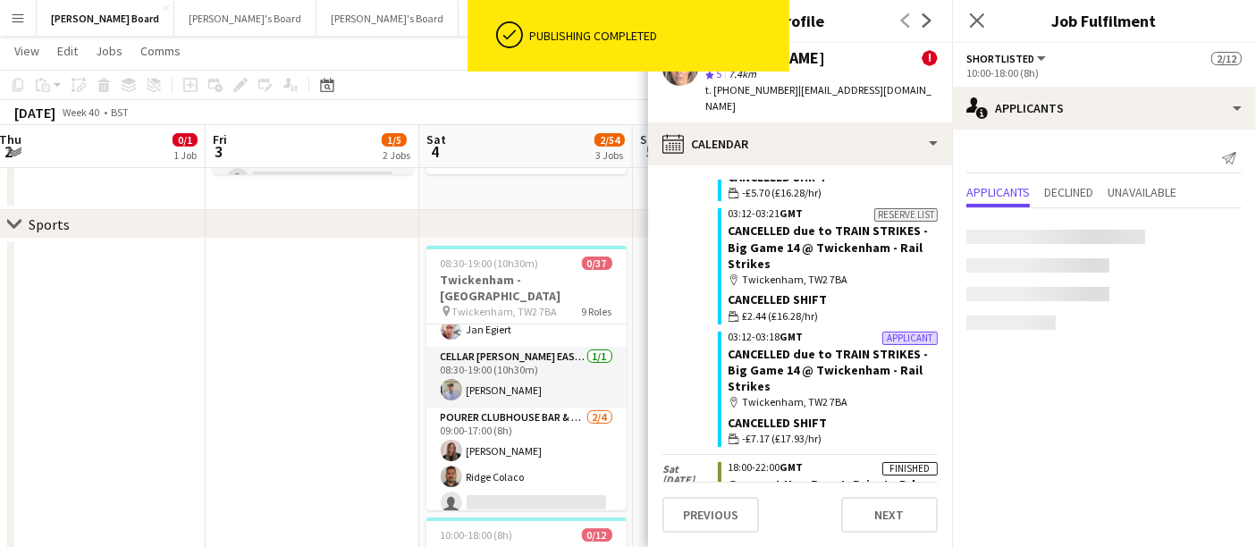
scroll to position [0, 0]
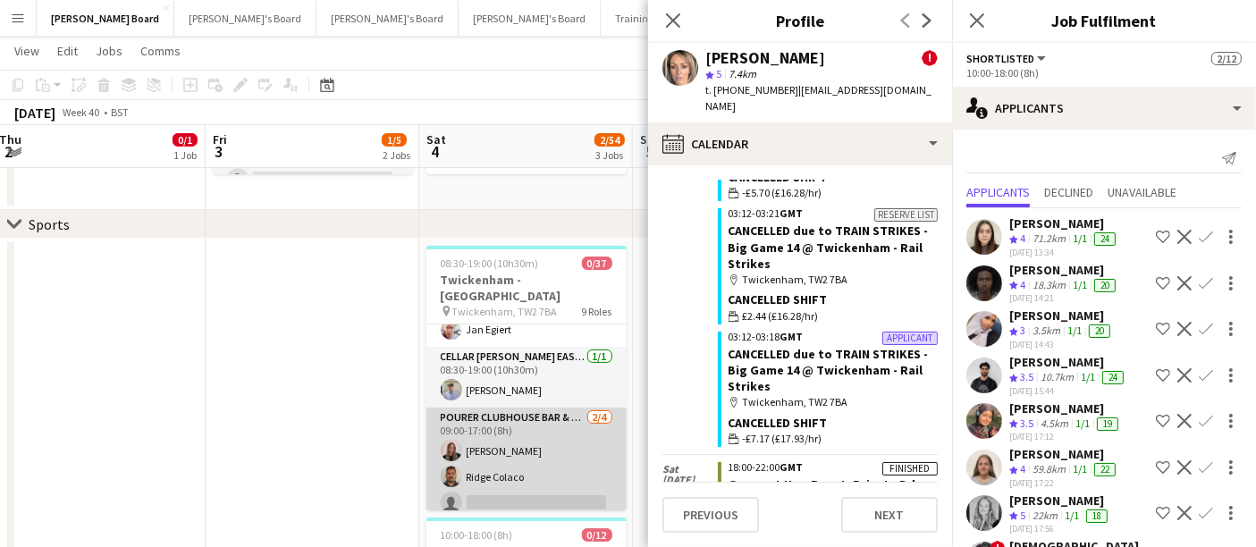
click at [483, 476] on app-card-role "Pourer CLUBHOUSE BAR & KITCHEN - EAST STAND - LEVEL 4 2/4 09:00-17:00 (8h) Pris…" at bounding box center [526, 477] width 200 height 139
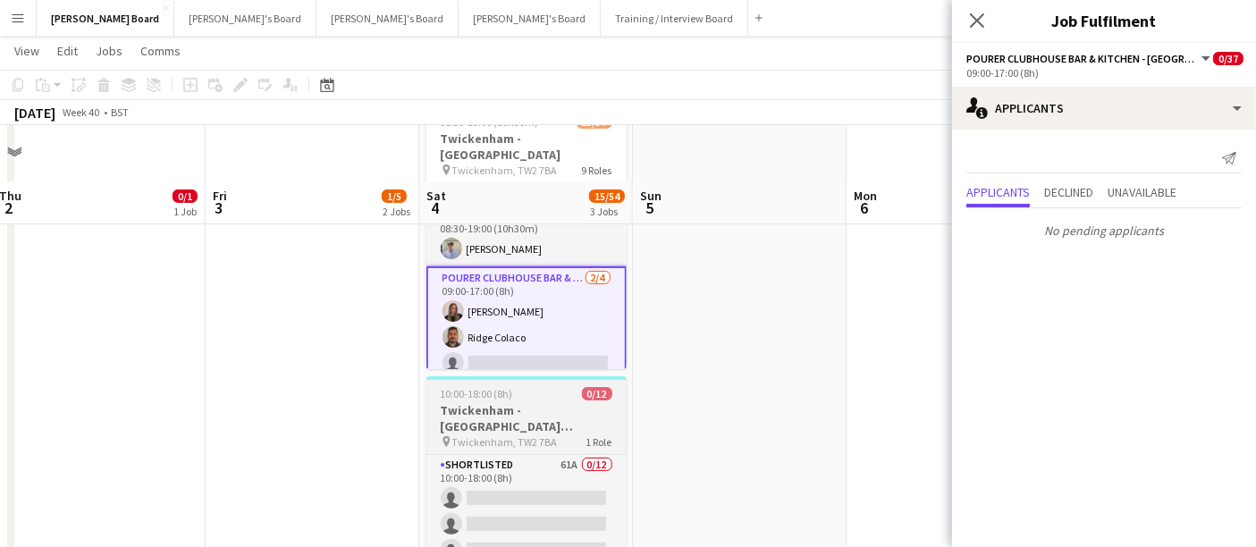
scroll to position [496, 0]
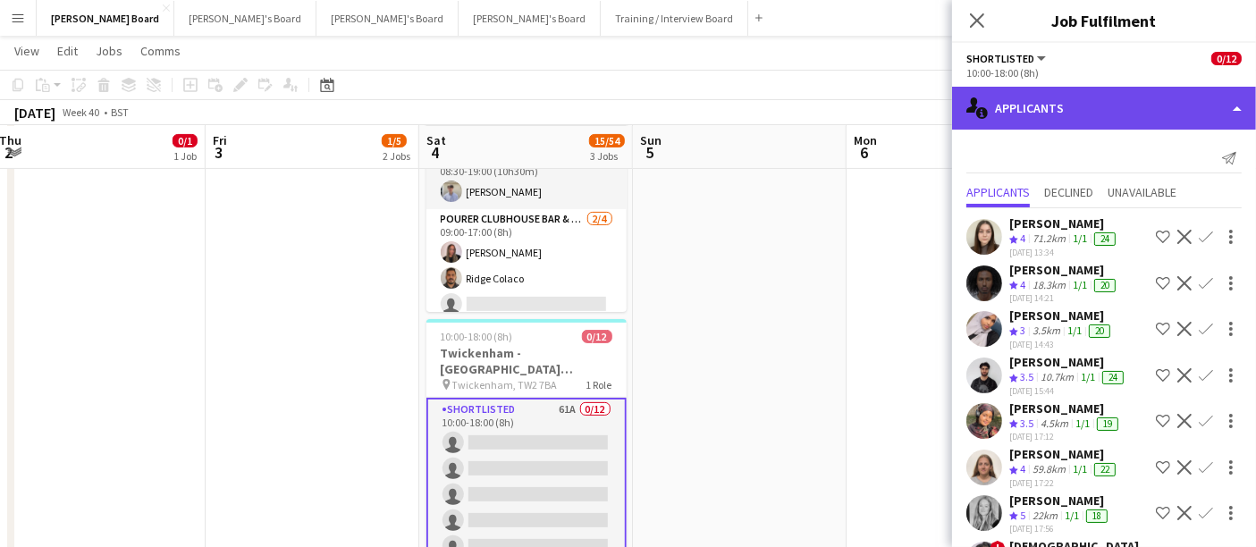
click at [1067, 105] on div "single-neutral-actions-information Applicants" at bounding box center [1104, 108] width 304 height 43
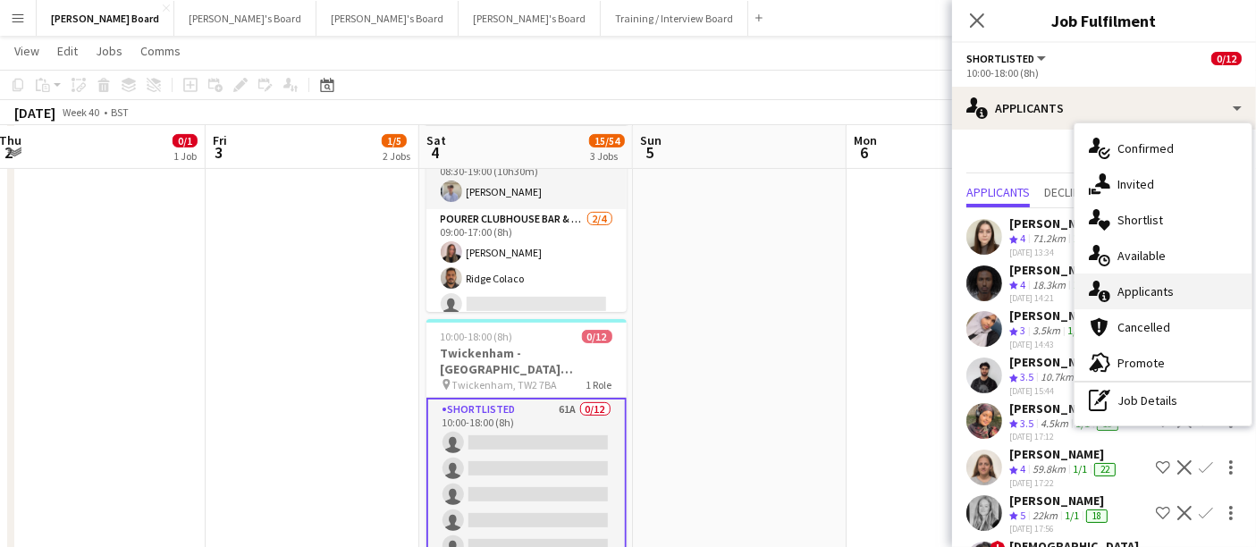
click at [1128, 292] on span "Applicants" at bounding box center [1145, 291] width 56 height 16
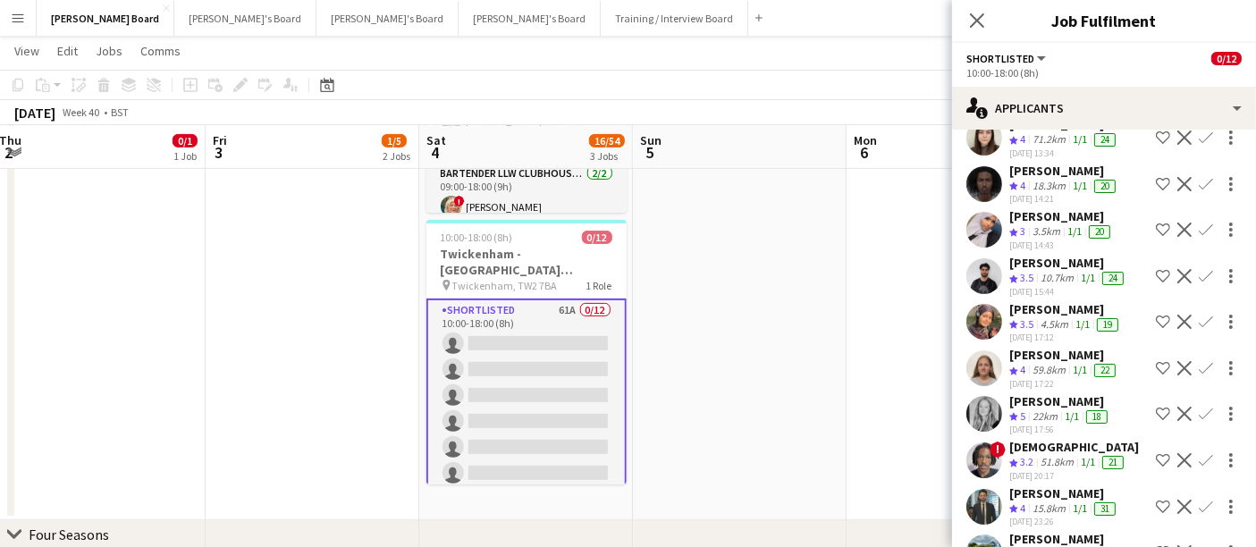
scroll to position [0, 0]
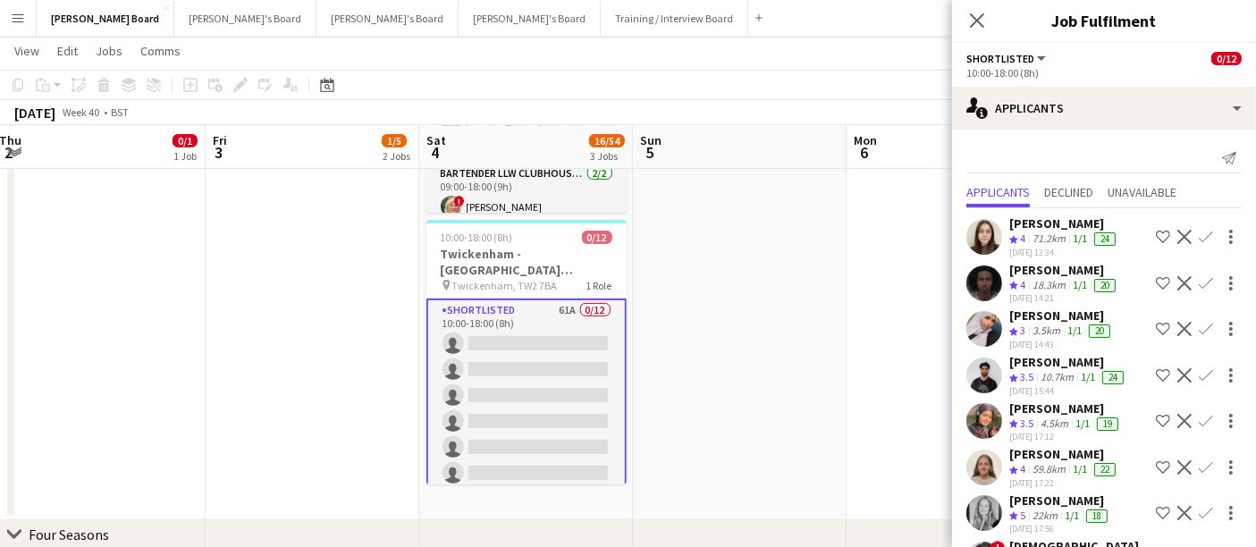
click at [1055, 240] on div "71.2km" at bounding box center [1049, 239] width 40 height 15
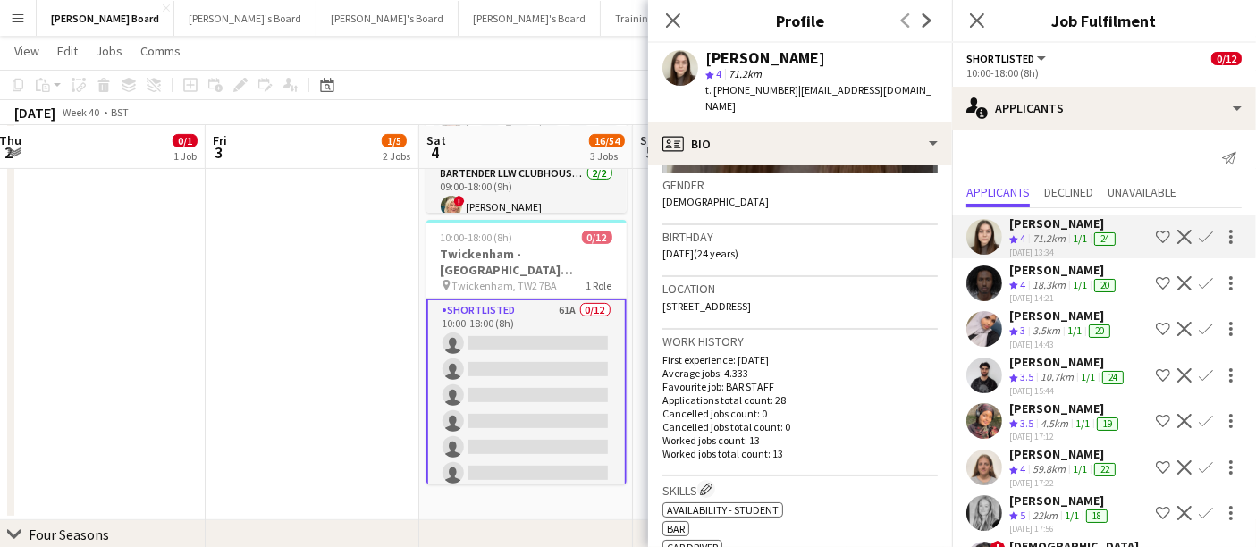
scroll to position [298, 0]
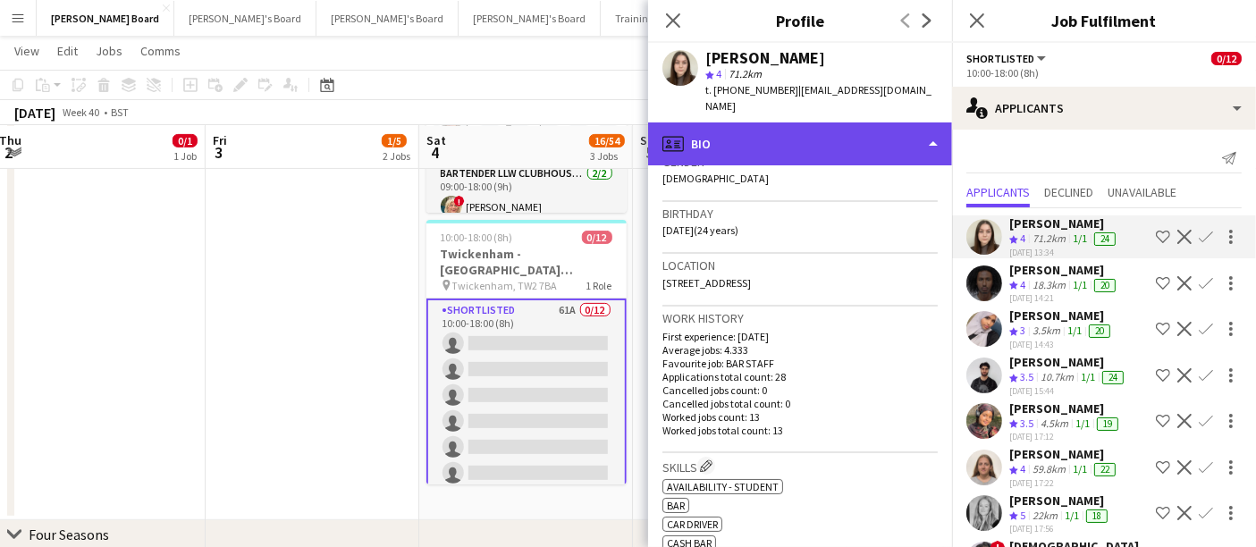
click at [788, 136] on div "profile Bio" at bounding box center [800, 143] width 304 height 43
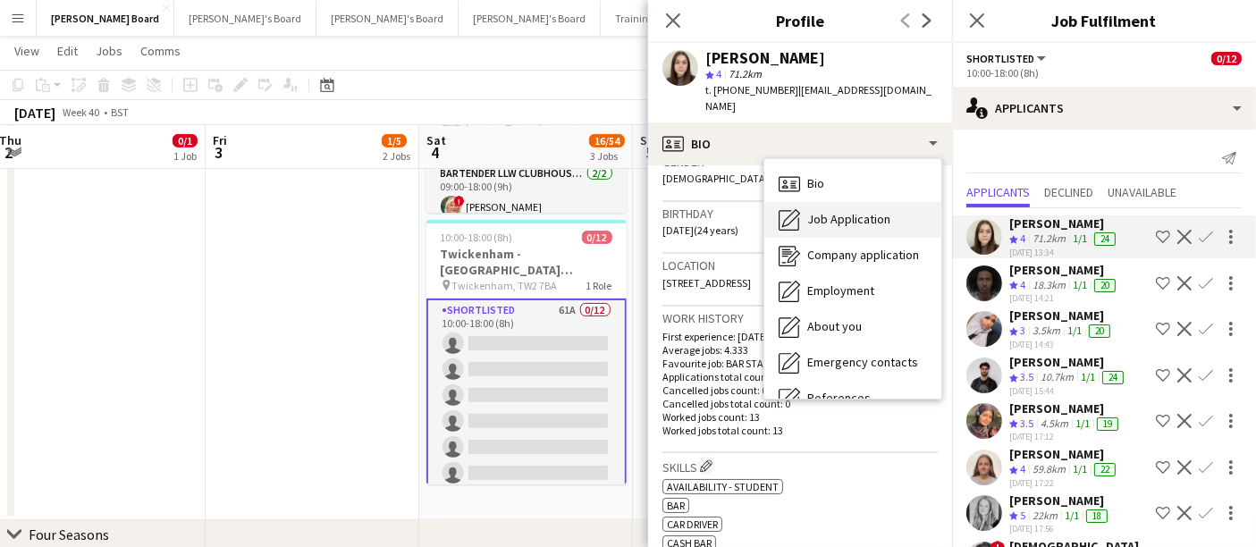
click at [809, 211] on span "Job Application" at bounding box center [848, 219] width 83 height 16
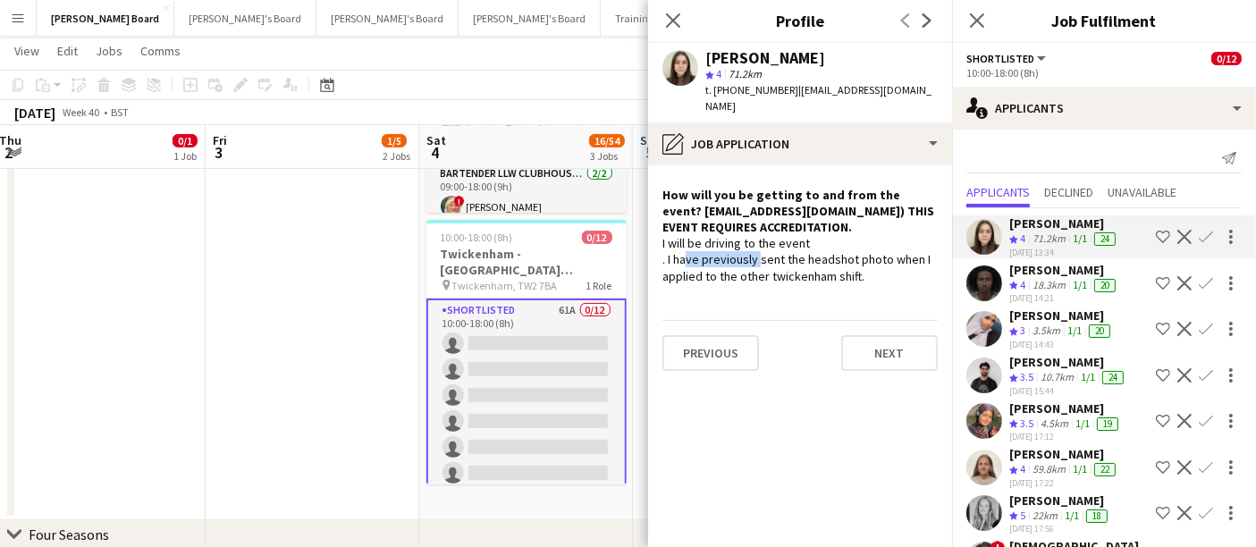
drag, startPoint x: 681, startPoint y: 236, endPoint x: 758, endPoint y: 238, distance: 76.9
click at [758, 237] on div "I will be driving to the event . I have previously sent the headshot photo when…" at bounding box center [799, 259] width 275 height 49
click at [785, 258] on div "I will be driving to the event . I have previously sent the headshot photo when…" at bounding box center [799, 259] width 275 height 49
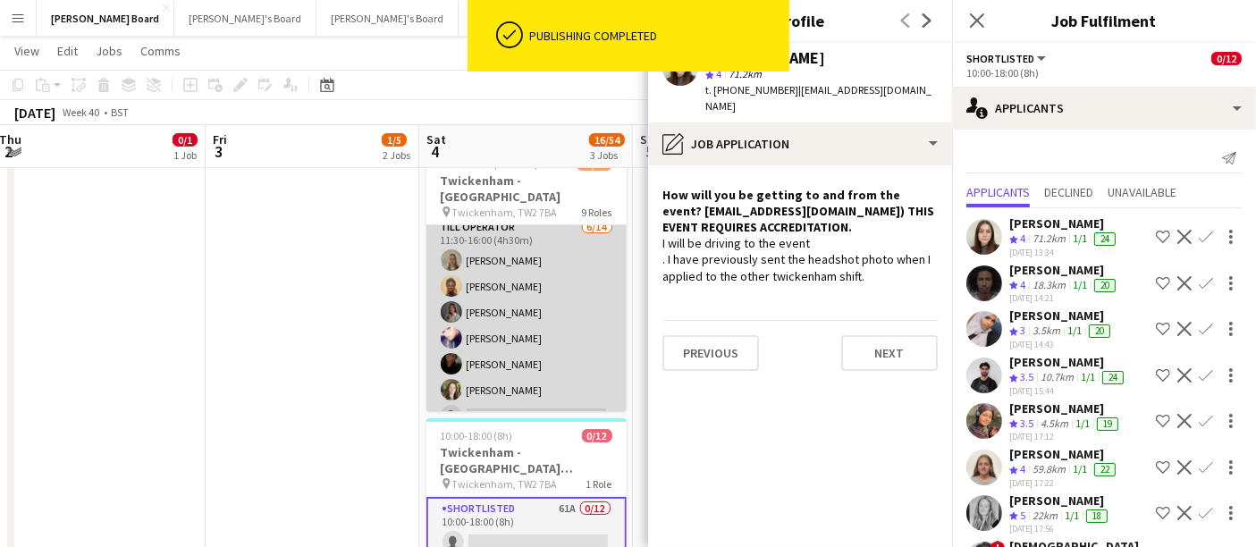
scroll to position [397, 0]
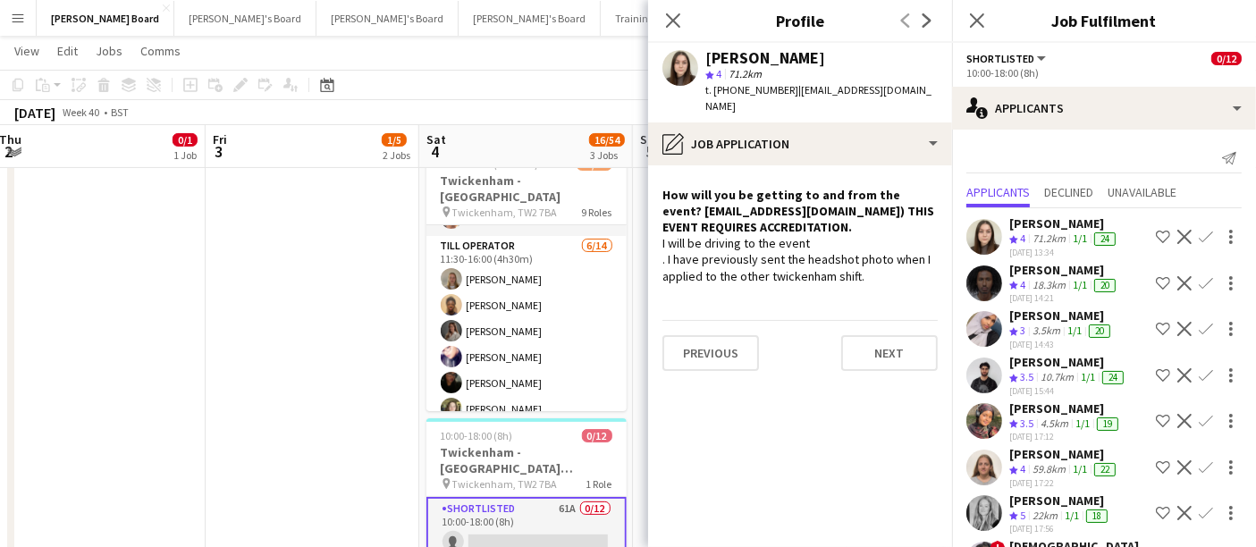
click at [941, 76] on app-profile-header "Hannah Williams star 4 71.2km t. +447897683584 | hannah118@me.com" at bounding box center [800, 83] width 304 height 80
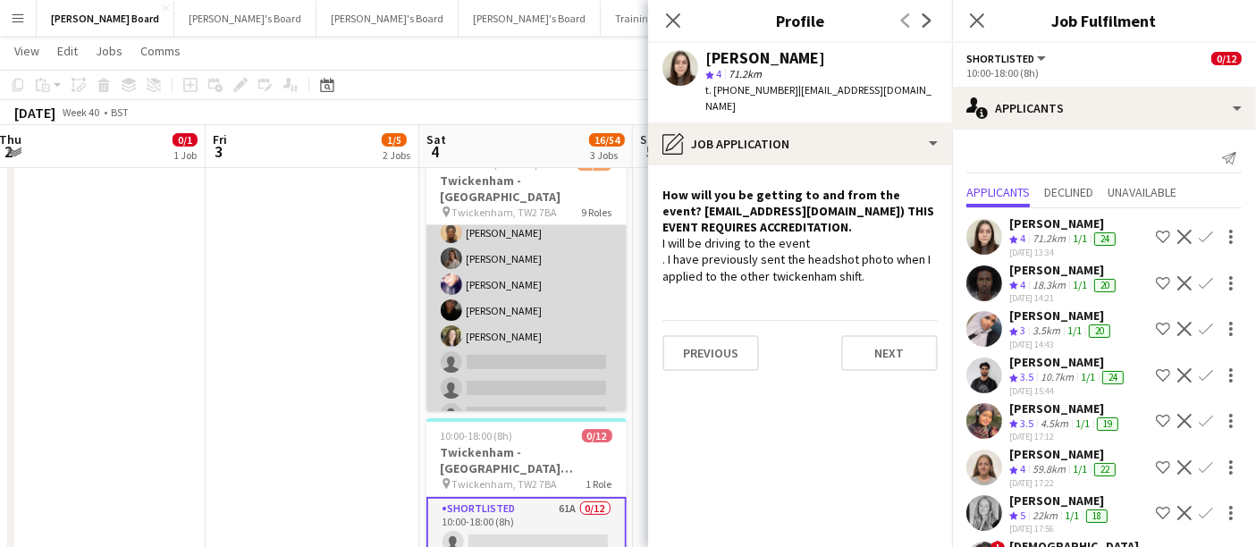
scroll to position [496, 0]
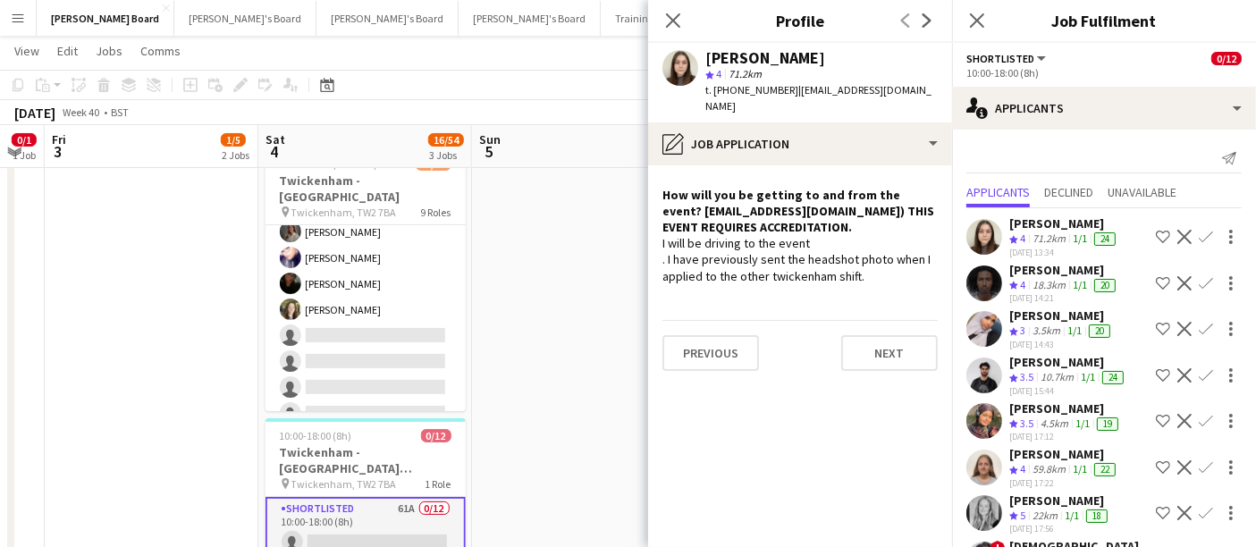
drag, startPoint x: 572, startPoint y: 347, endPoint x: 442, endPoint y: 341, distance: 130.7
click at [426, 341] on app-calendar-viewport "Sun 28 Mon 29 0/1 1 Job Tue 30 0/1 1 Job Wed 1 0/1 1 Job Thu 2 0/1 1 Job Fri 3 …" at bounding box center [628, 376] width 1256 height 1407
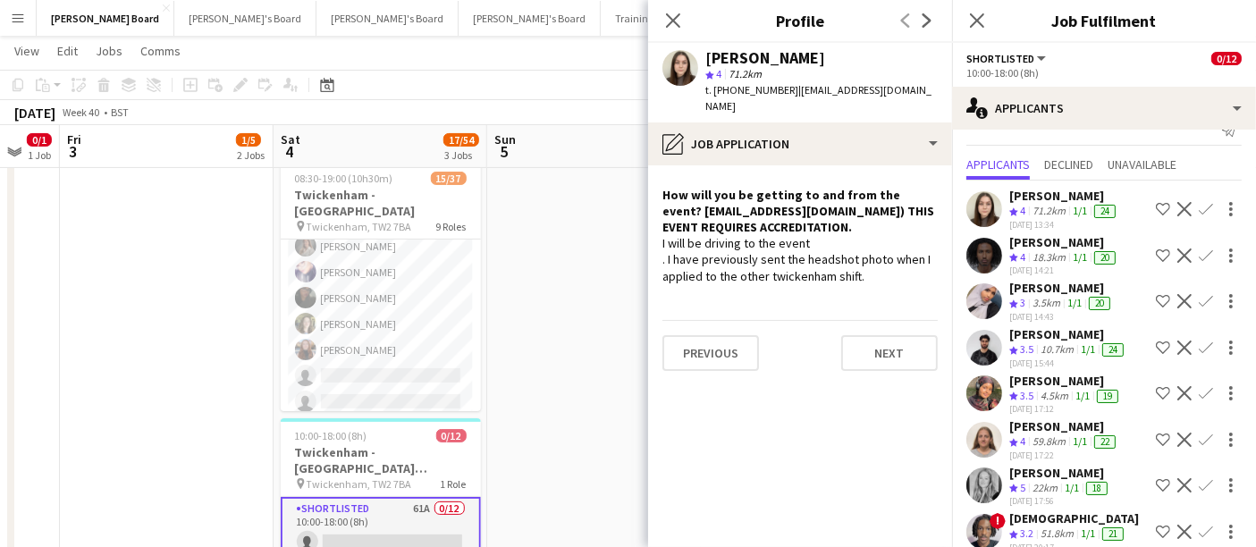
scroll to position [0, 0]
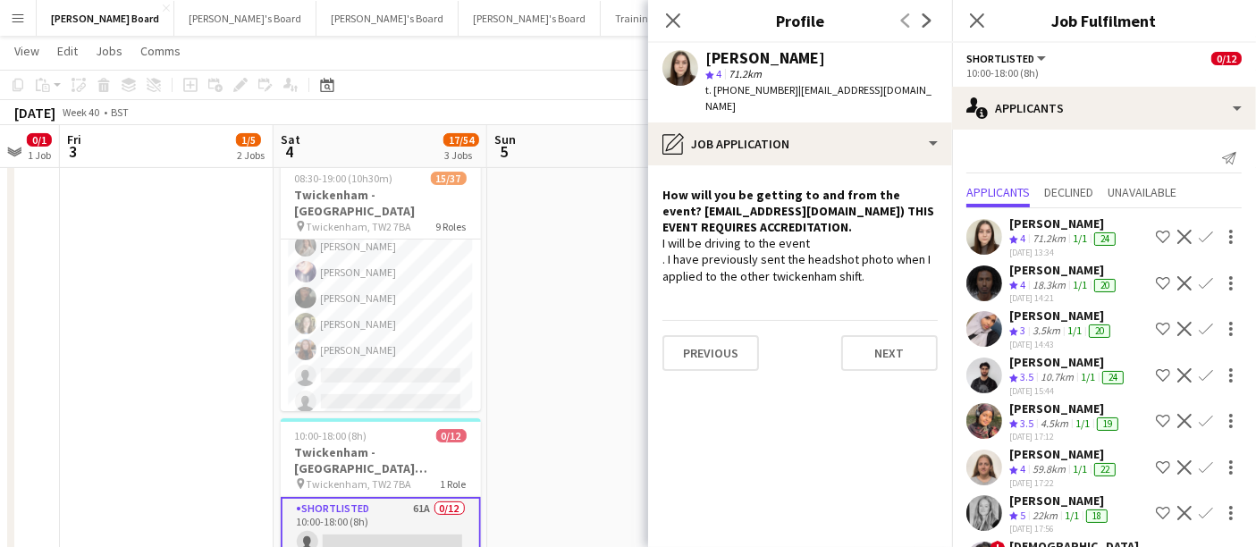
click at [1055, 294] on div "16-09-2025 14:21" at bounding box center [1064, 298] width 110 height 12
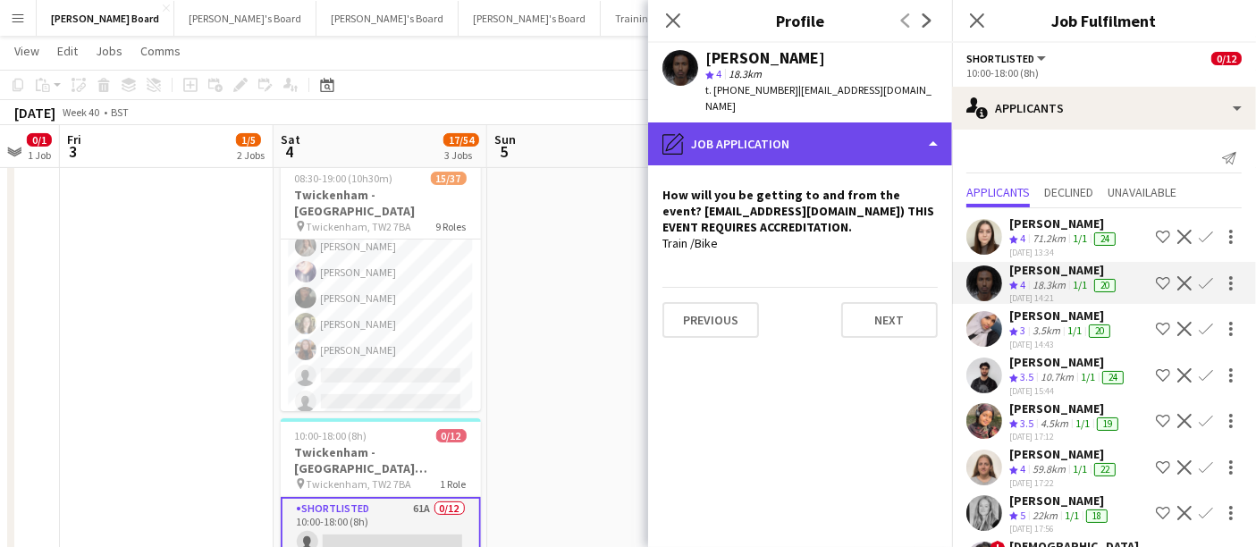
click at [854, 123] on div "pencil4 Job Application" at bounding box center [800, 143] width 304 height 43
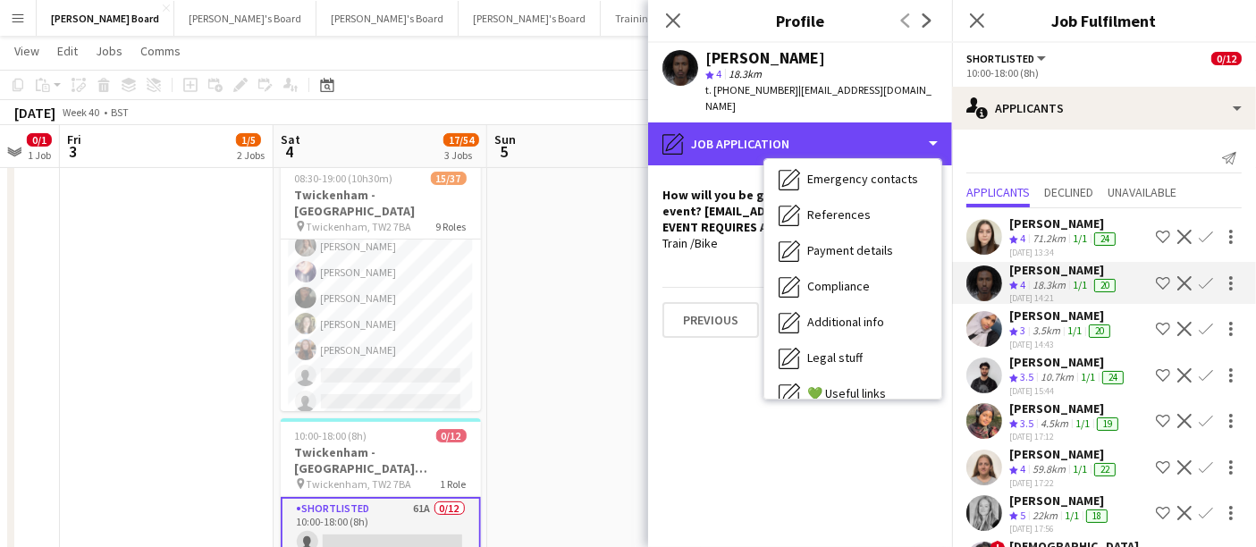
scroll to position [274, 0]
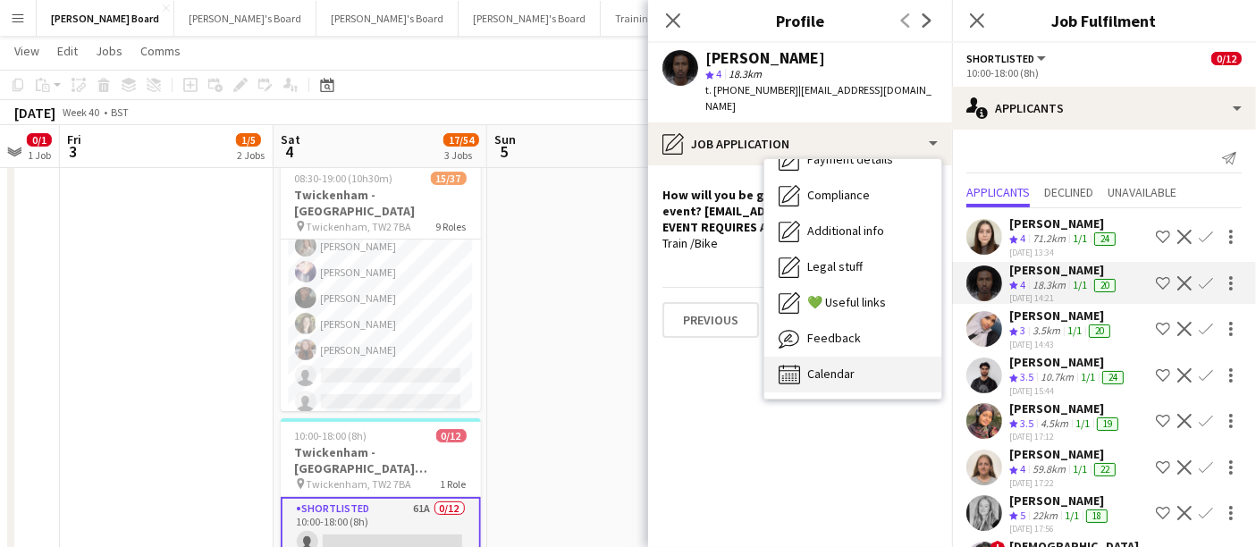
click at [871, 366] on div "Calendar Calendar" at bounding box center [852, 375] width 177 height 36
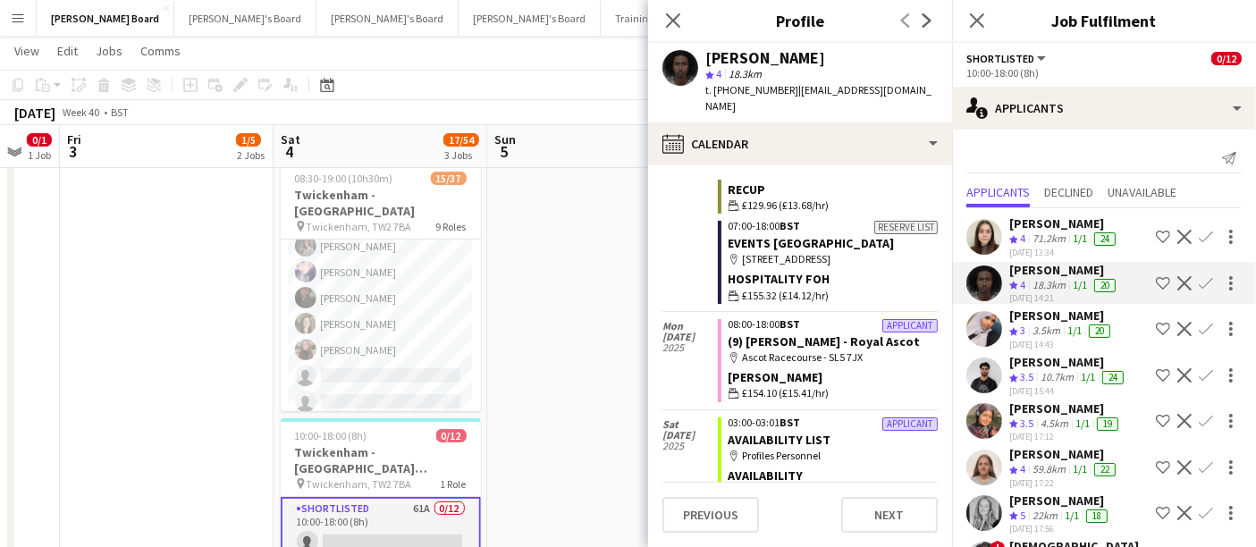
scroll to position [2536, 0]
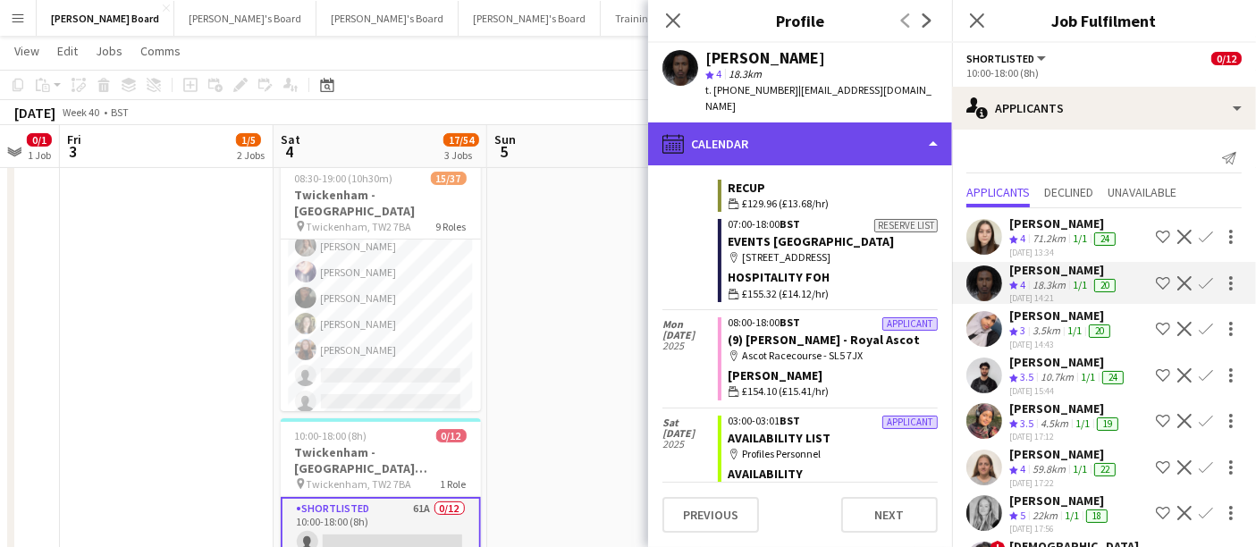
click at [842, 131] on div "calendar-full Calendar" at bounding box center [800, 143] width 304 height 43
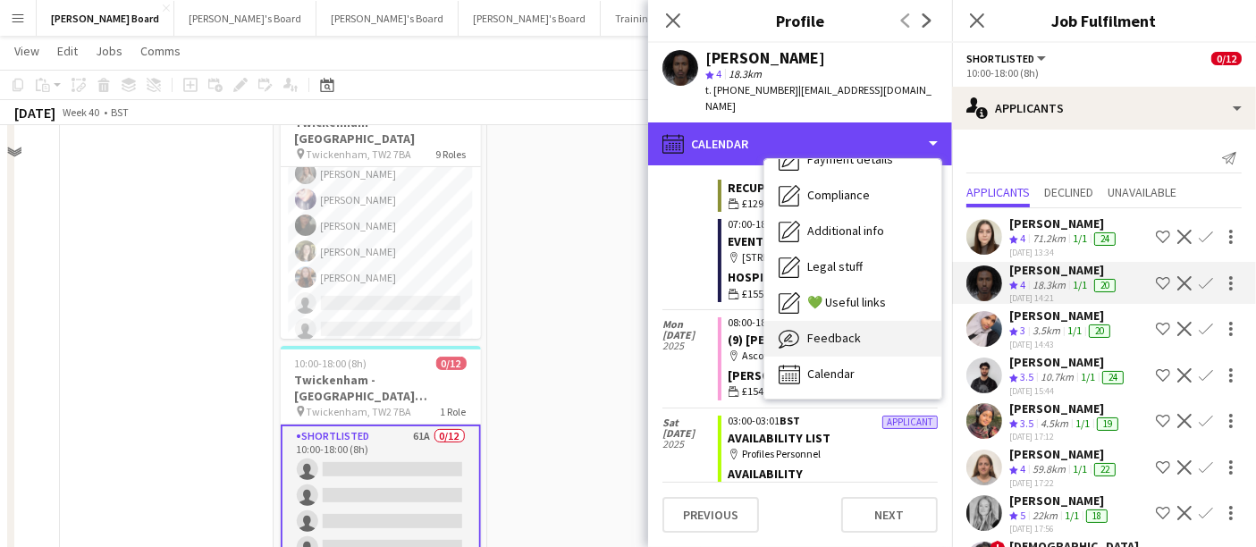
scroll to position [496, 0]
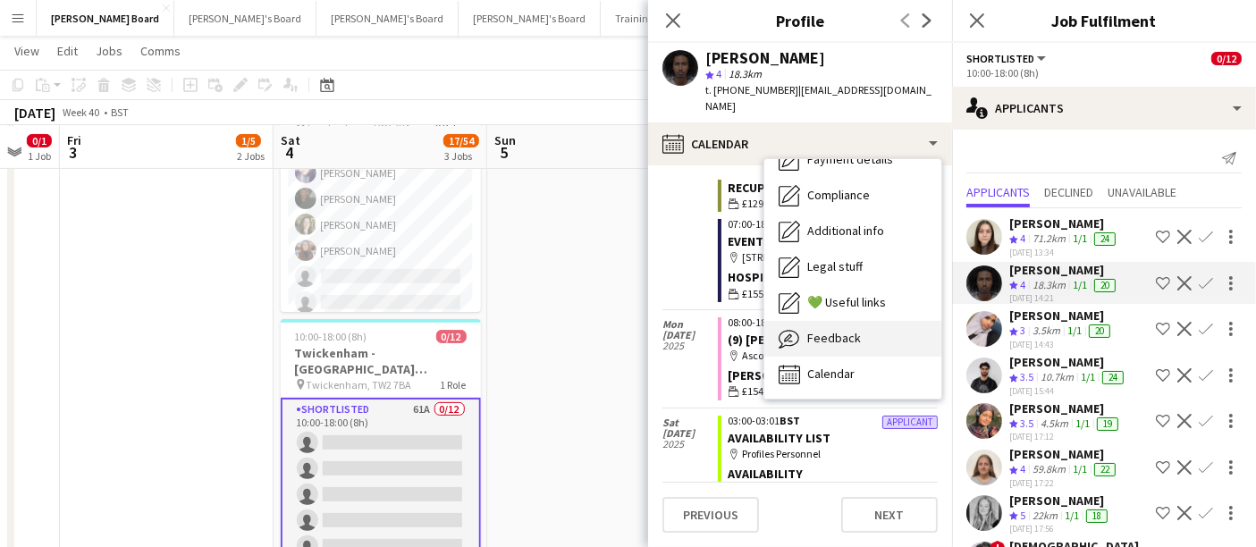
click at [850, 330] on span "Feedback" at bounding box center [834, 338] width 54 height 16
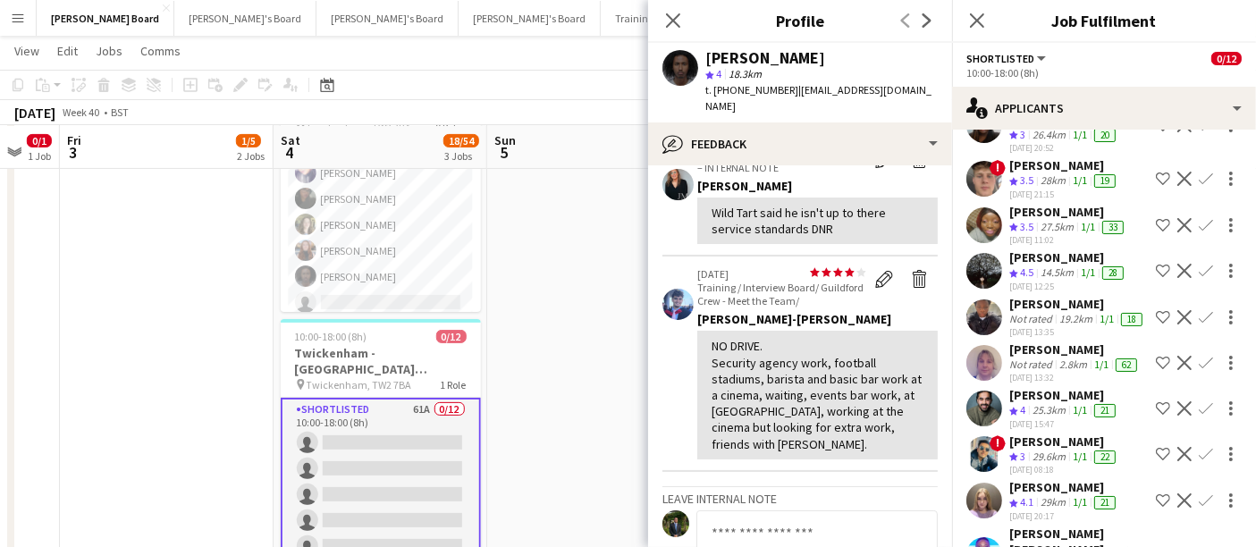
scroll to position [794, 0]
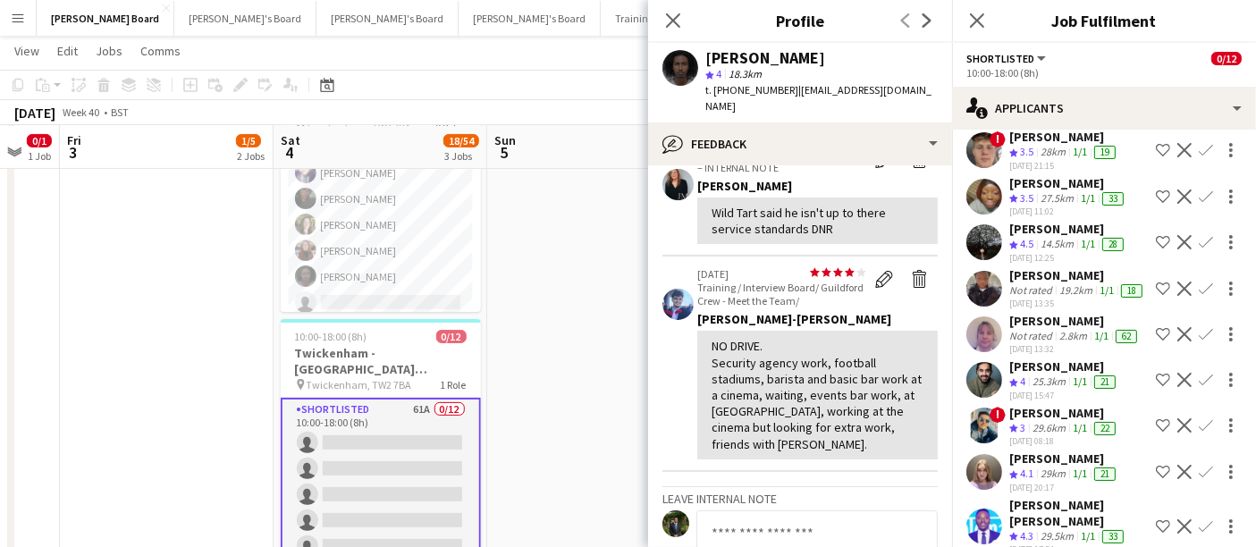
click at [1056, 343] on div "2.8km" at bounding box center [1073, 336] width 35 height 14
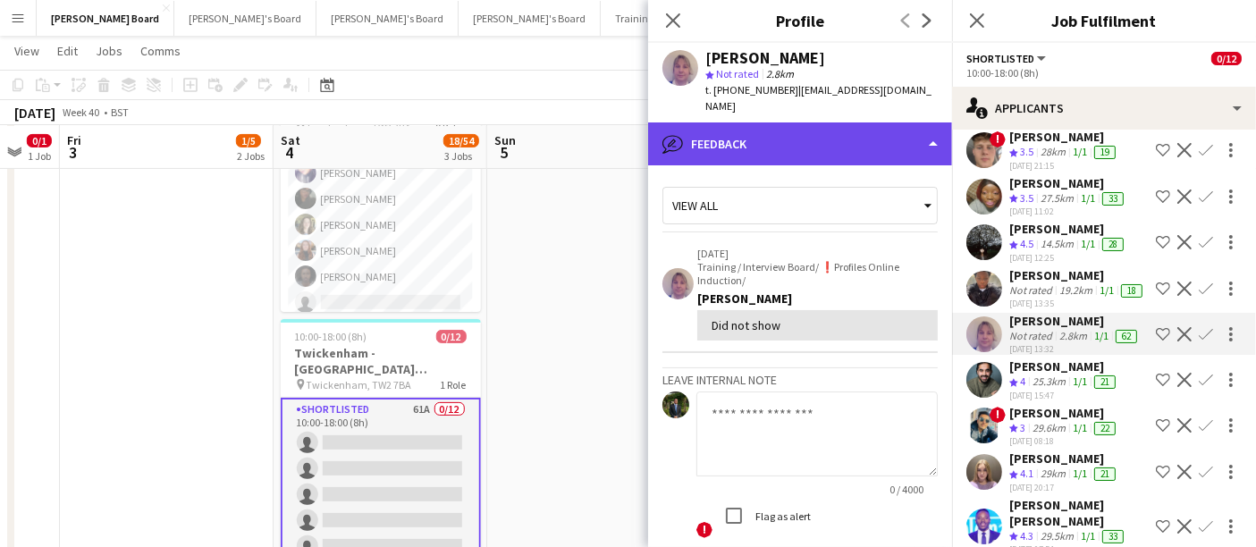
click at [841, 122] on div "bubble-pencil Feedback" at bounding box center [800, 143] width 304 height 43
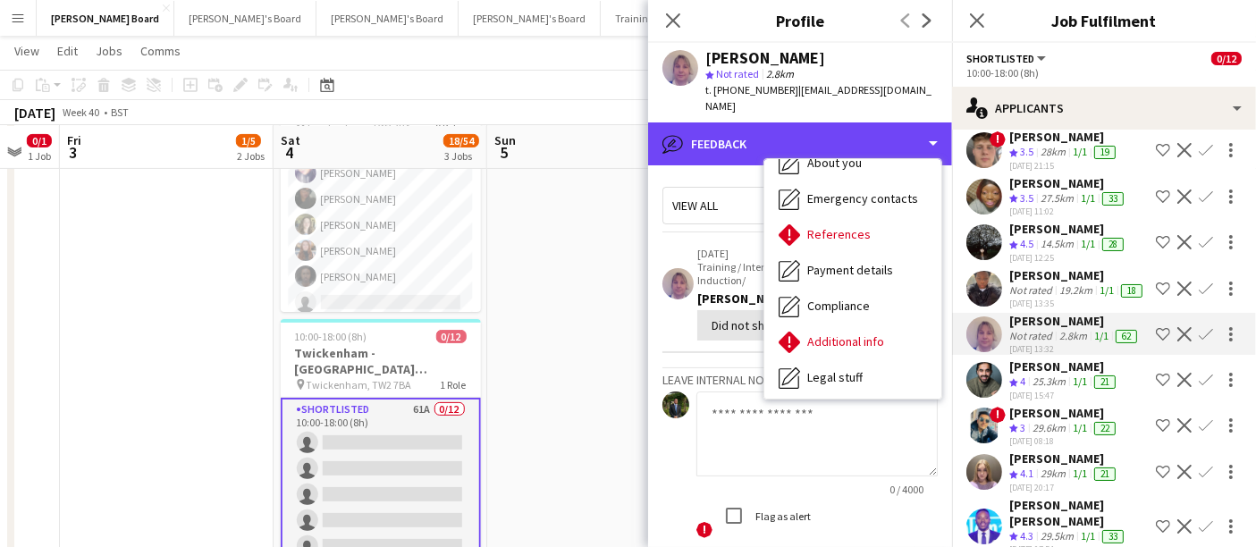
scroll to position [274, 0]
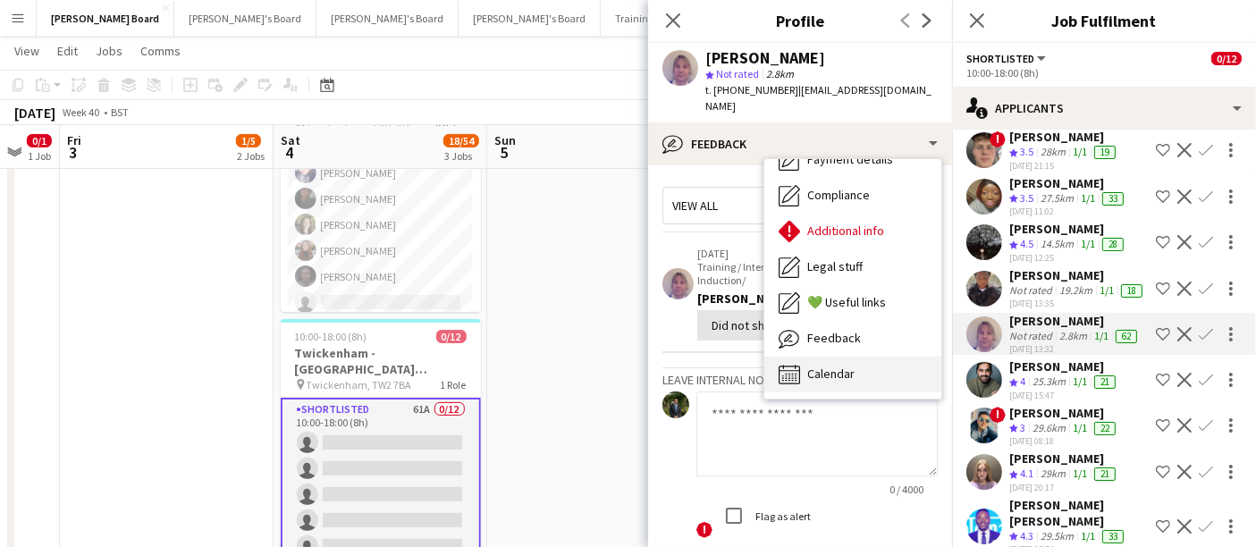
click at [852, 357] on div "Calendar Calendar" at bounding box center [852, 375] width 177 height 36
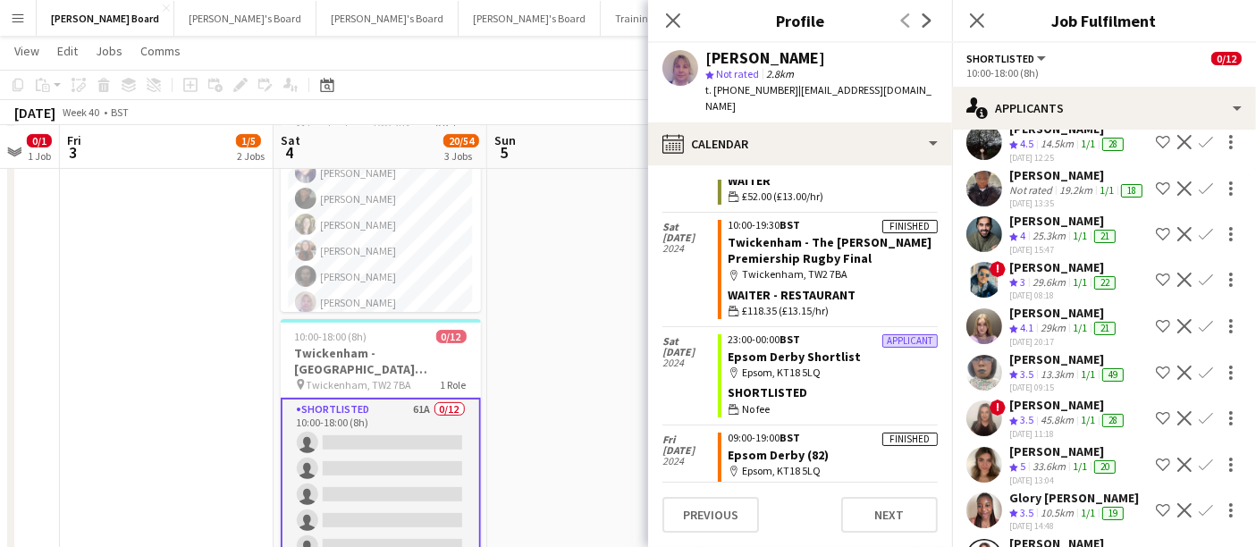
scroll to position [1092, 0]
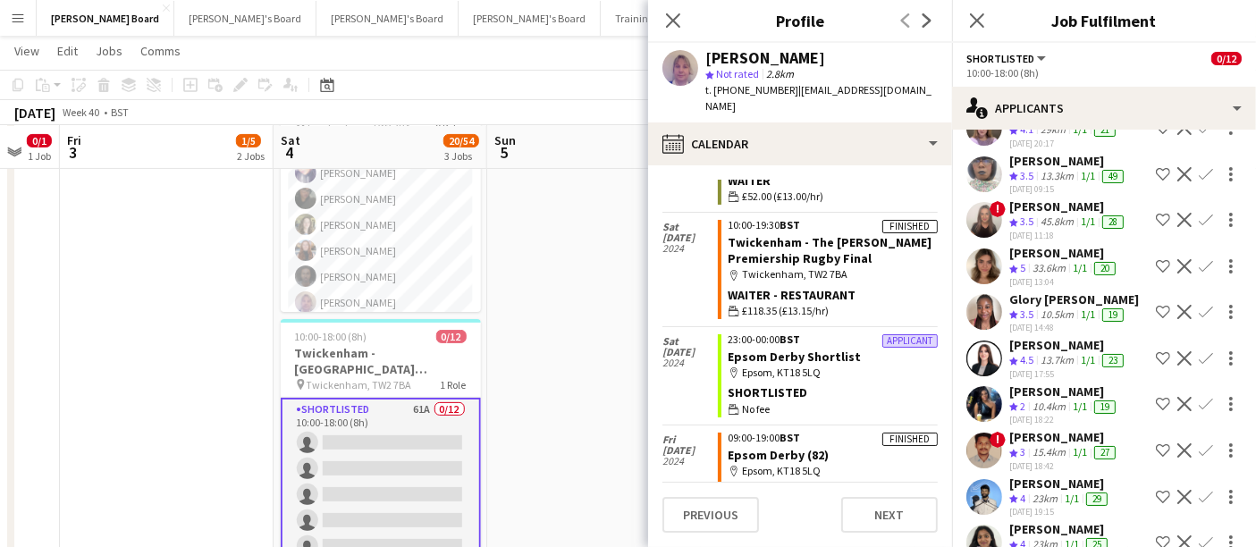
click at [1051, 400] on div "Andriana Simpson" at bounding box center [1064, 391] width 110 height 16
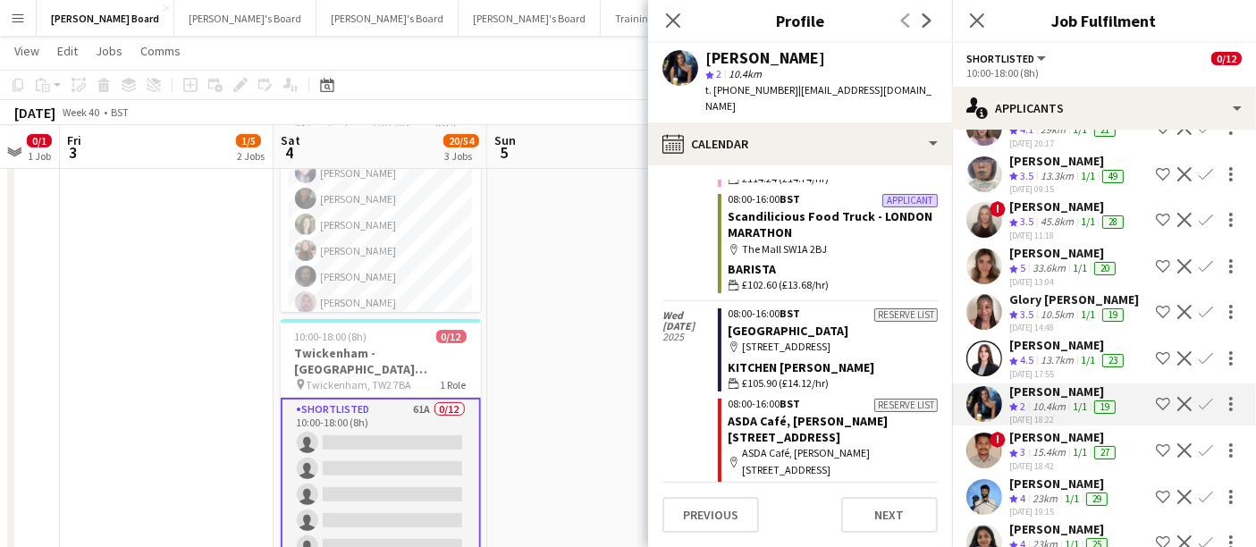
scroll to position [8058, 0]
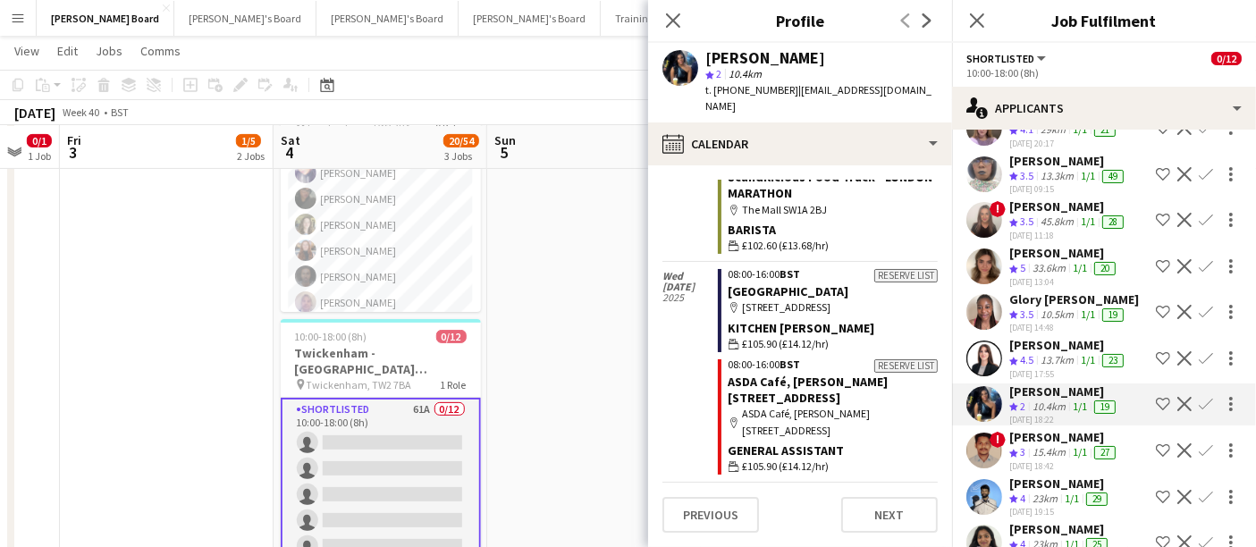
drag, startPoint x: 869, startPoint y: 294, endPoint x: 849, endPoint y: 290, distance: 20.2
click at [849, 483] on div "Reserve list 08:00-16:00 BST McLaren Technology Centre map-marker Woking, GU21 …" at bounding box center [828, 531] width 220 height 97
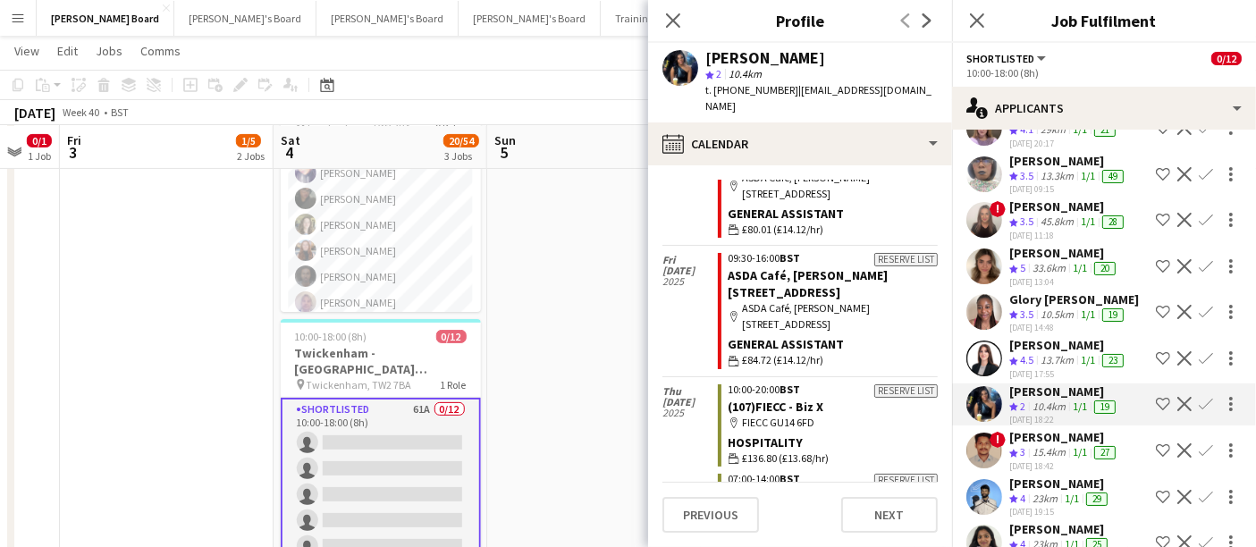
scroll to position [9046, 0]
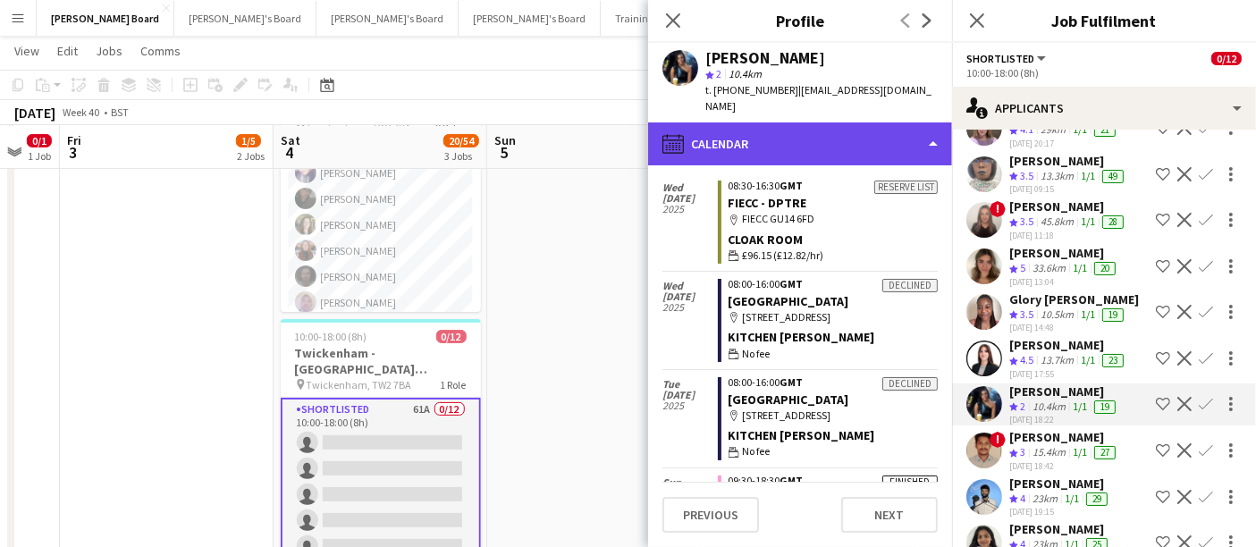
click at [883, 126] on div "calendar-full Calendar" at bounding box center [800, 143] width 304 height 43
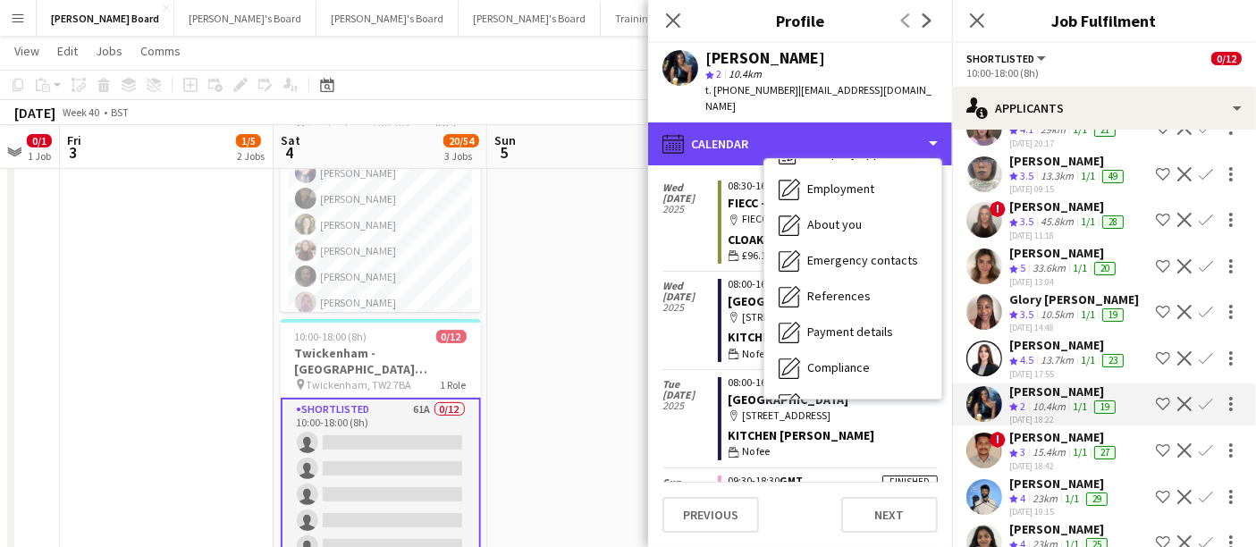
scroll to position [274, 0]
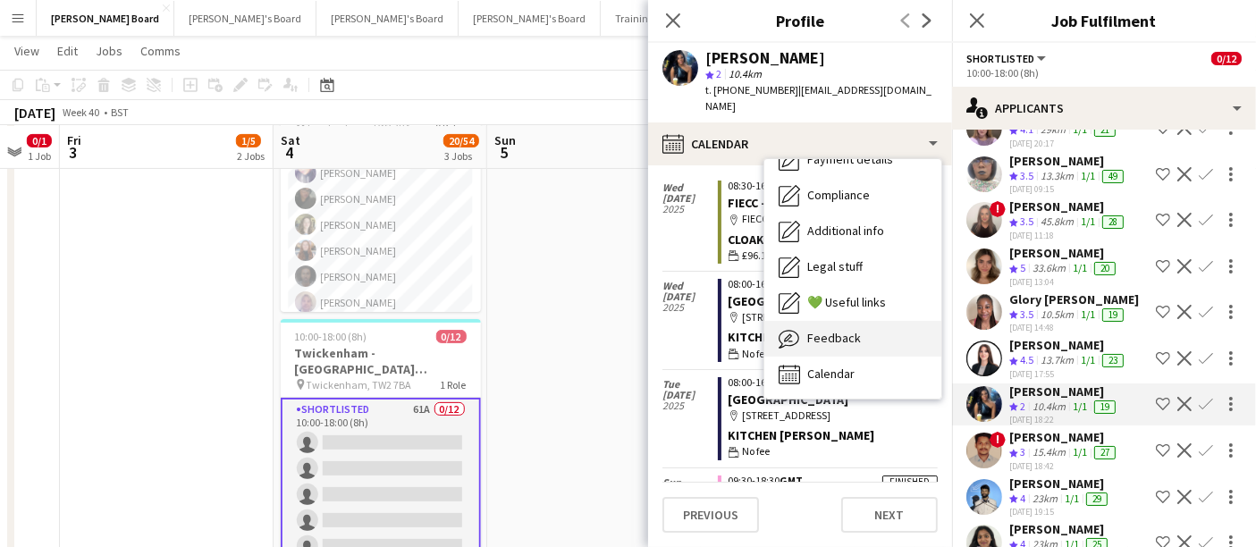
click at [854, 334] on div "Feedback Feedback" at bounding box center [852, 339] width 177 height 36
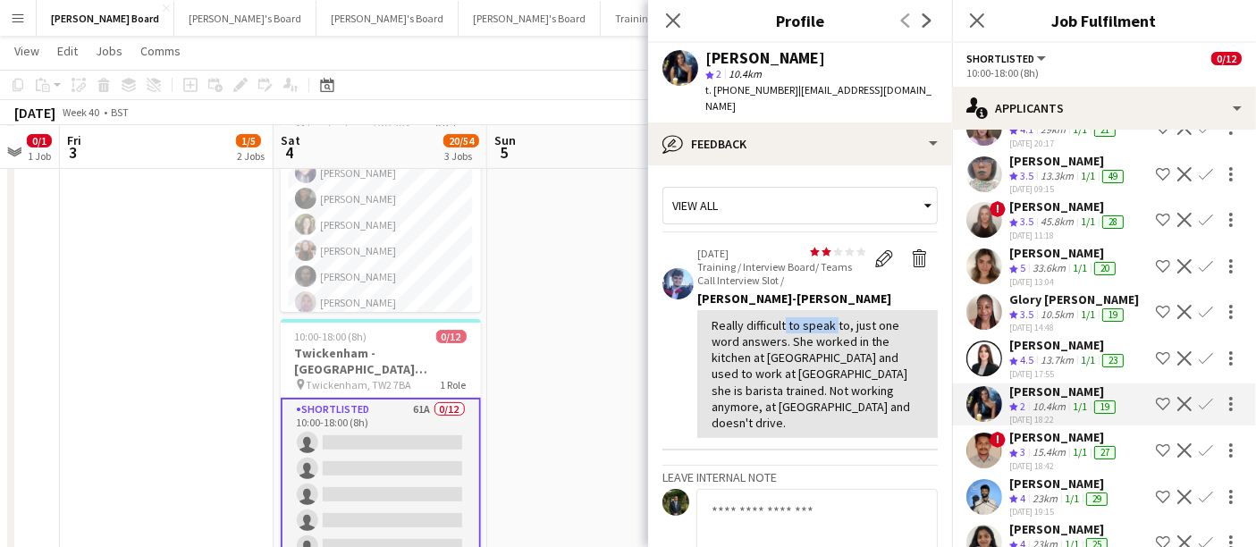
drag, startPoint x: 781, startPoint y: 305, endPoint x: 838, endPoint y: 310, distance: 56.6
click at [838, 317] on div "Really difficult to speak to, just one word answers. She worked in the kitchen …" at bounding box center [818, 374] width 212 height 114
click at [850, 338] on div "Really difficult to speak to, just one word answers. She worked in the kitchen …" at bounding box center [818, 374] width 212 height 114
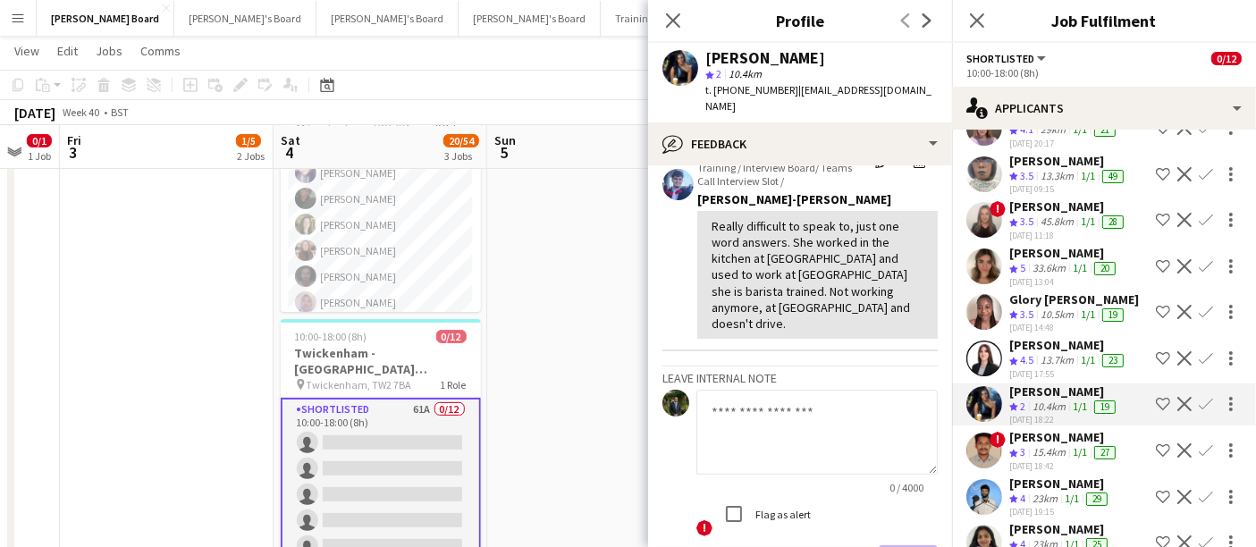
scroll to position [0, 0]
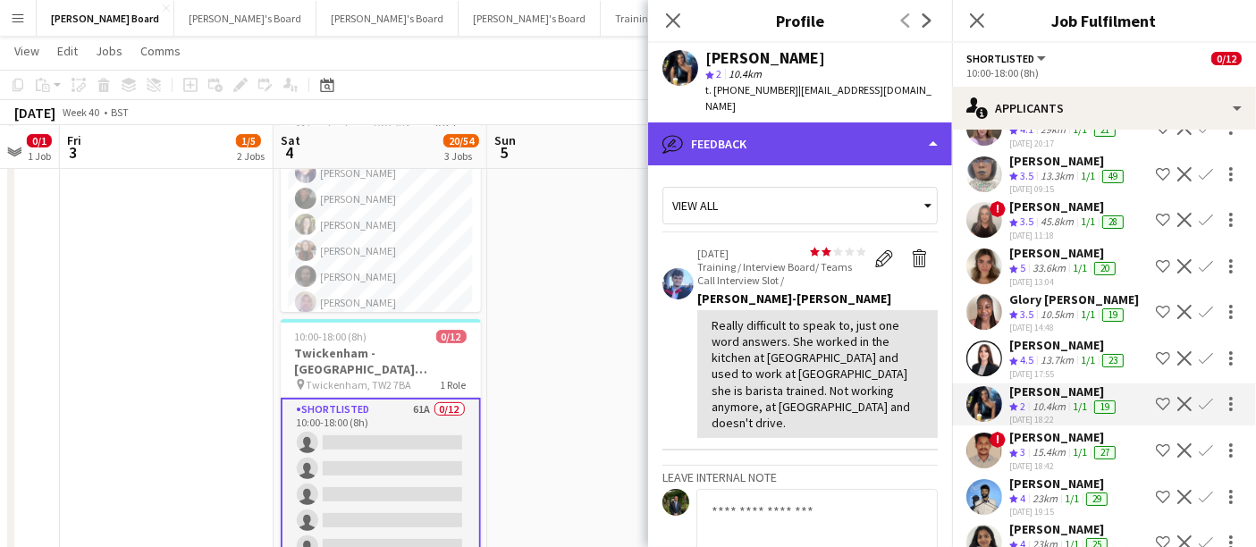
click at [844, 122] on div "bubble-pencil Feedback" at bounding box center [800, 143] width 304 height 43
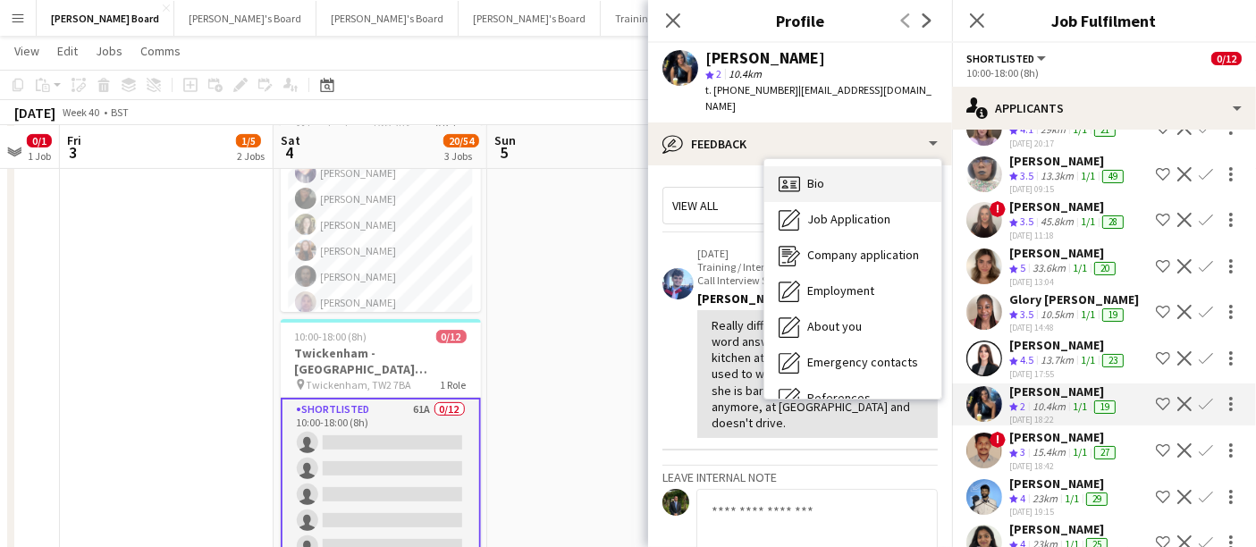
click at [838, 170] on div "Bio Bio" at bounding box center [852, 184] width 177 height 36
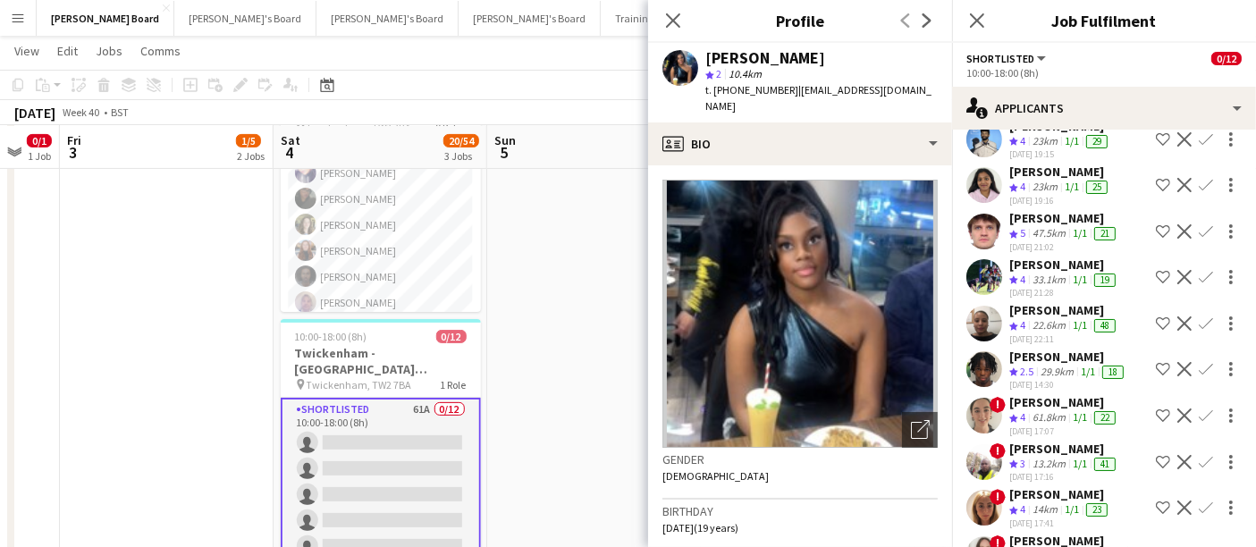
scroll to position [1489, 0]
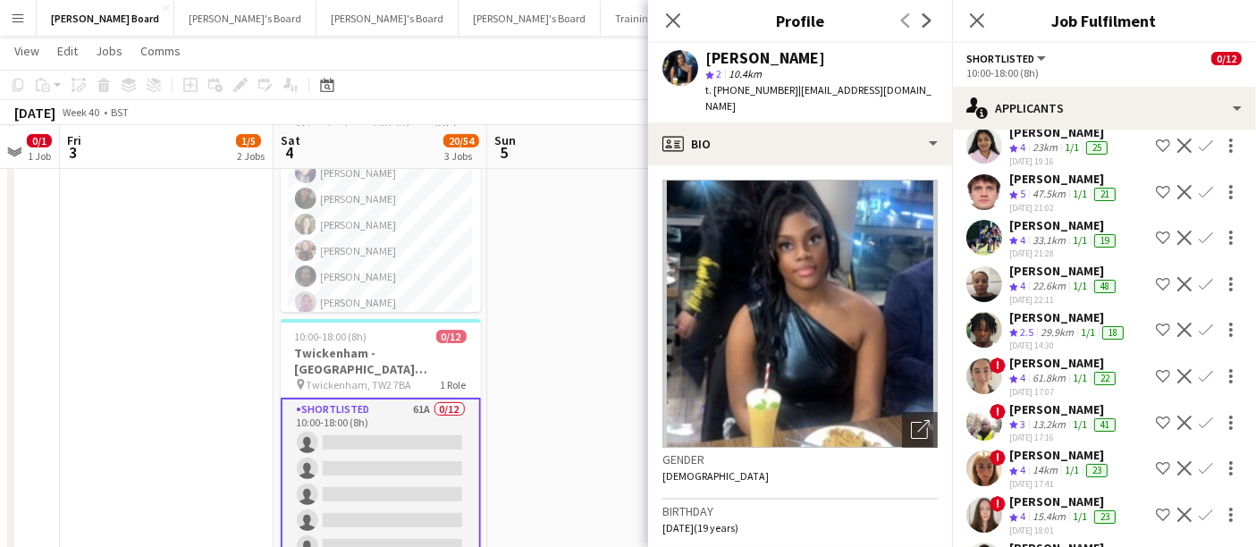
click at [1060, 285] on div "22.6km" at bounding box center [1049, 286] width 40 height 15
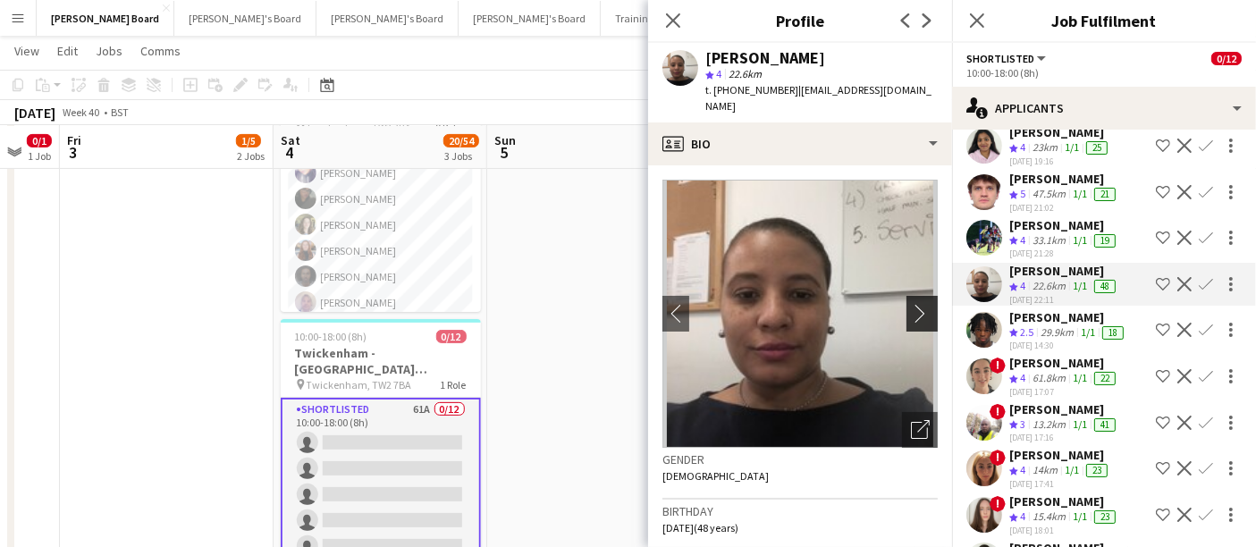
click at [911, 304] on app-icon "chevron-right" at bounding box center [925, 313] width 28 height 19
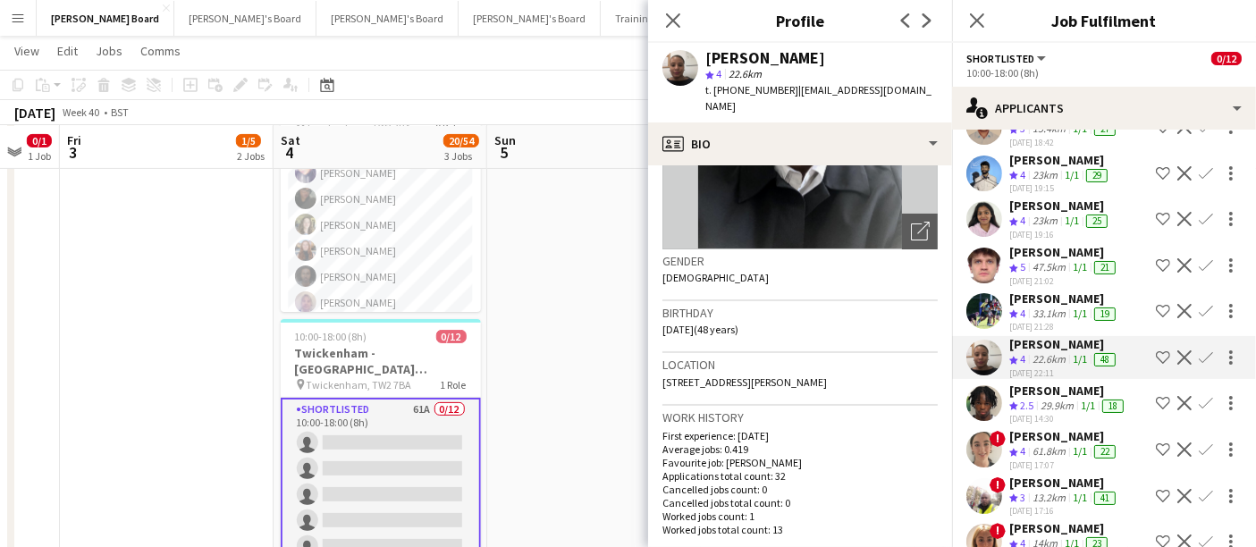
scroll to position [1390, 0]
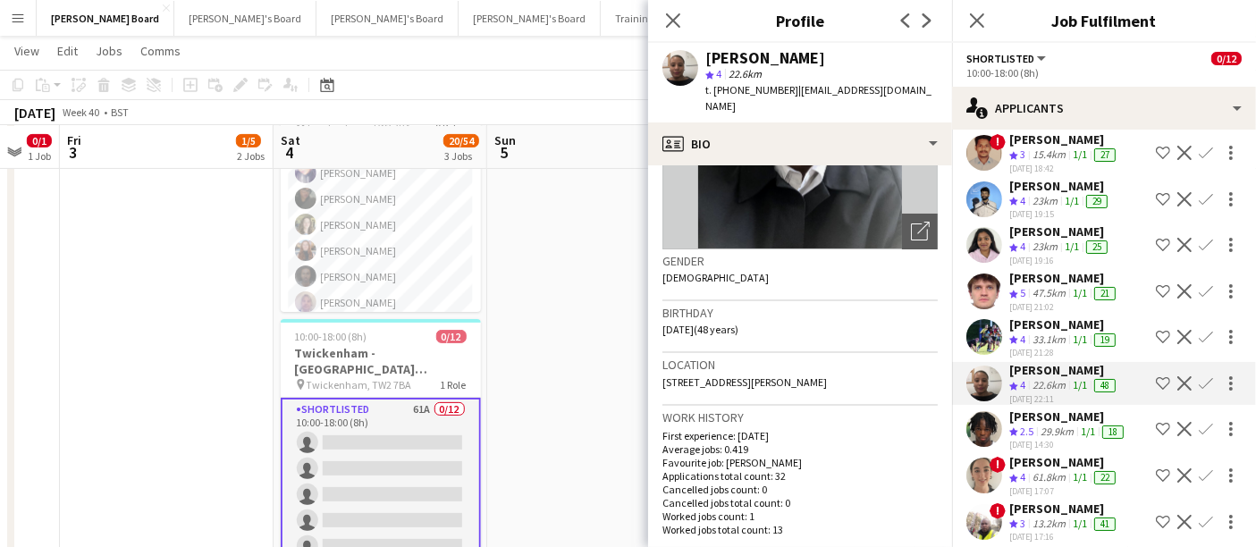
click at [1057, 327] on div "Iley Bailey" at bounding box center [1064, 324] width 110 height 16
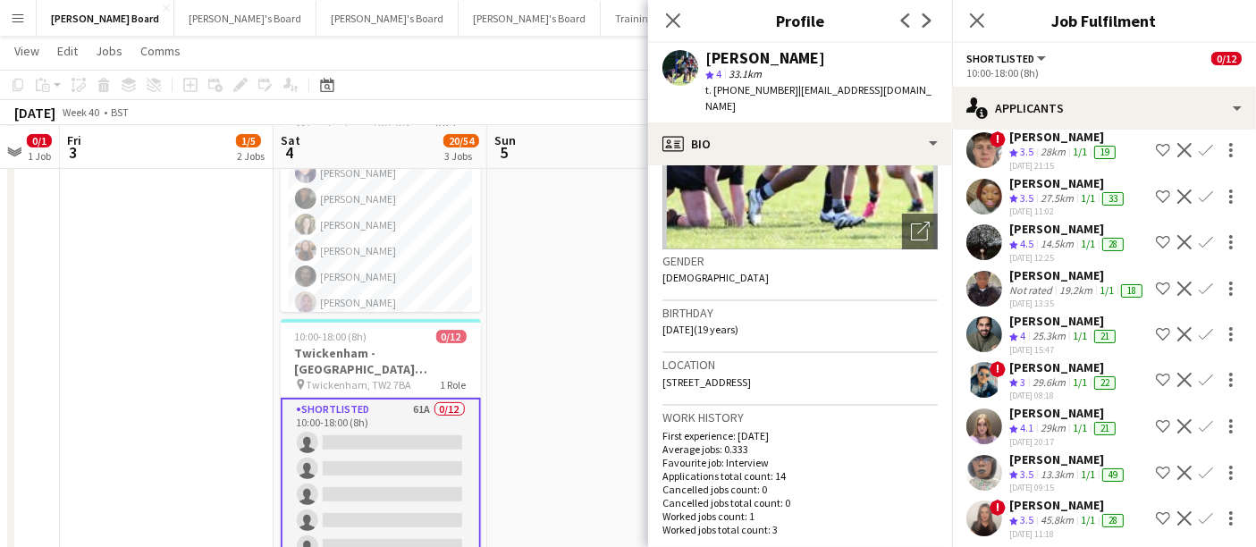
scroll to position [695, 0]
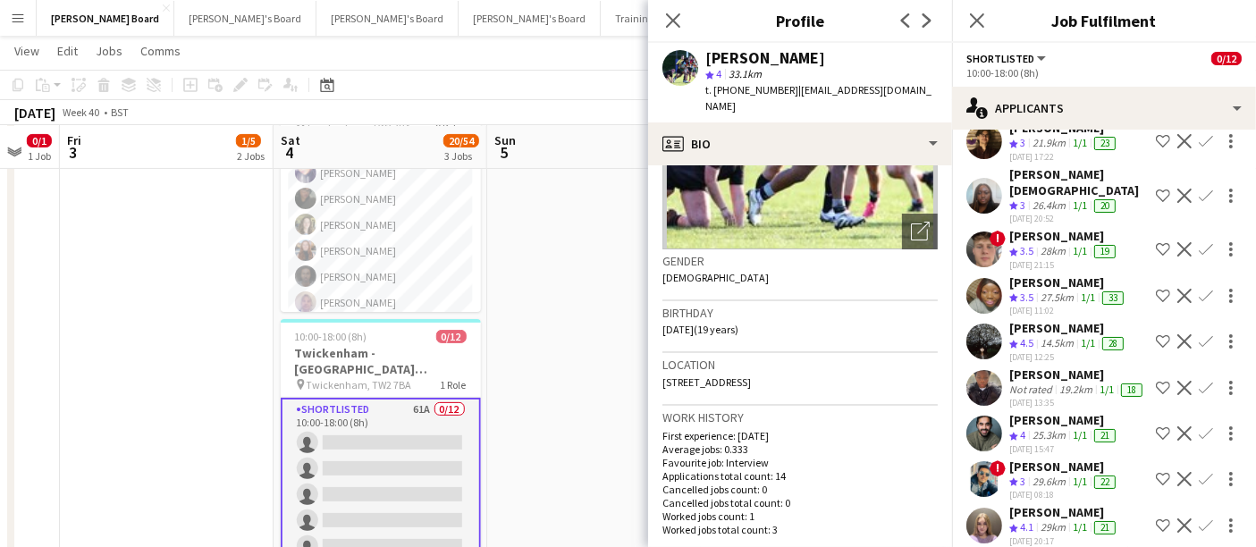
click at [1057, 336] on div "14.5km" at bounding box center [1057, 343] width 40 height 15
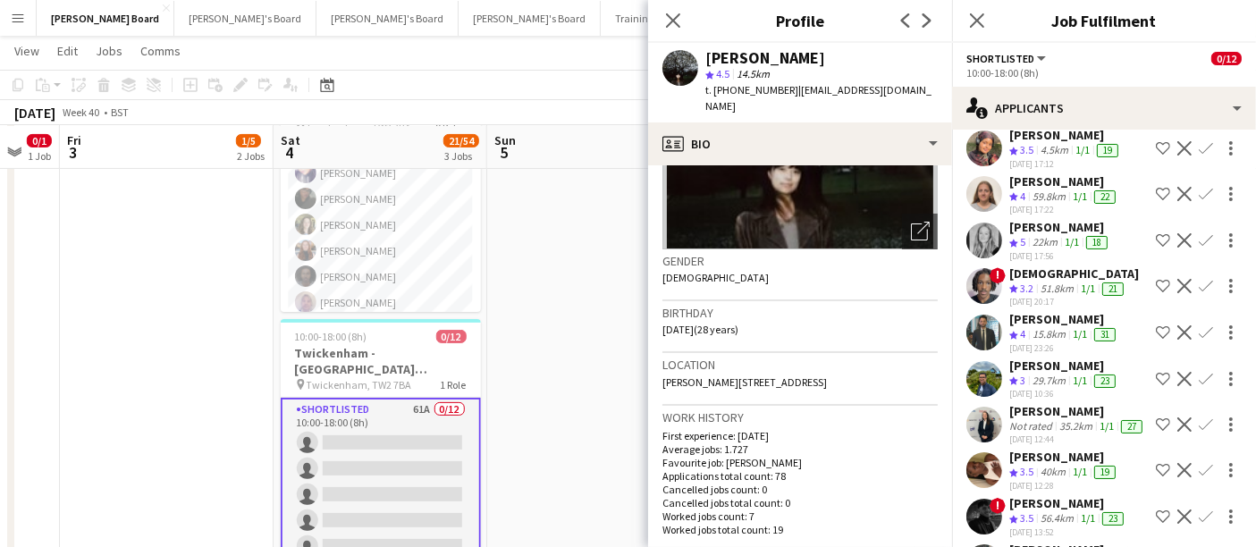
scroll to position [198, 0]
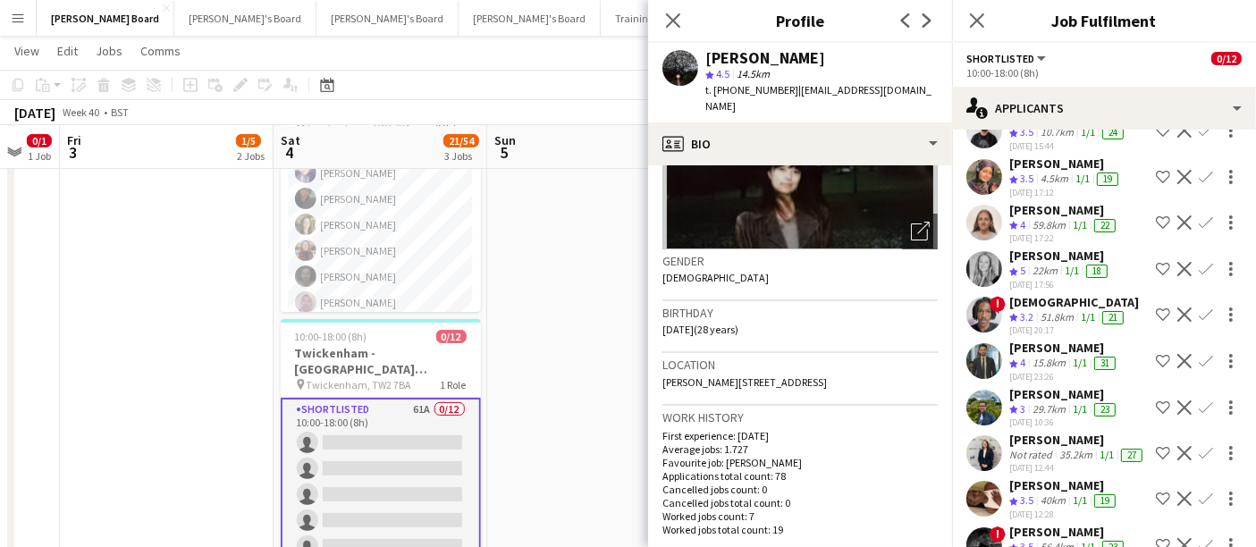
click at [1028, 301] on div "Mofe Soyibo" at bounding box center [1074, 302] width 130 height 16
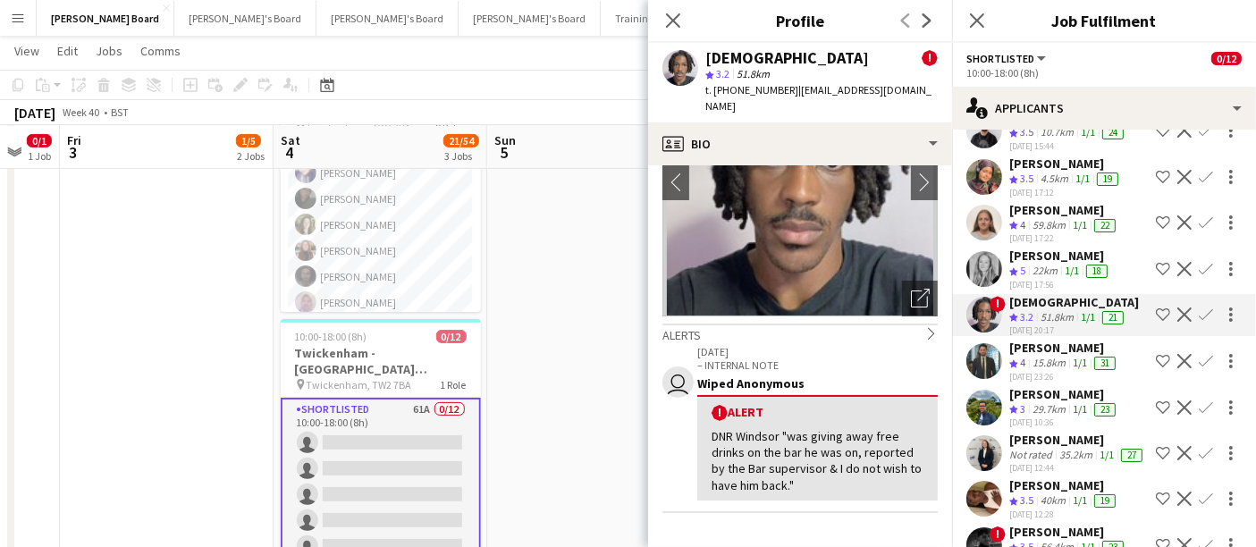
scroll to position [298, 0]
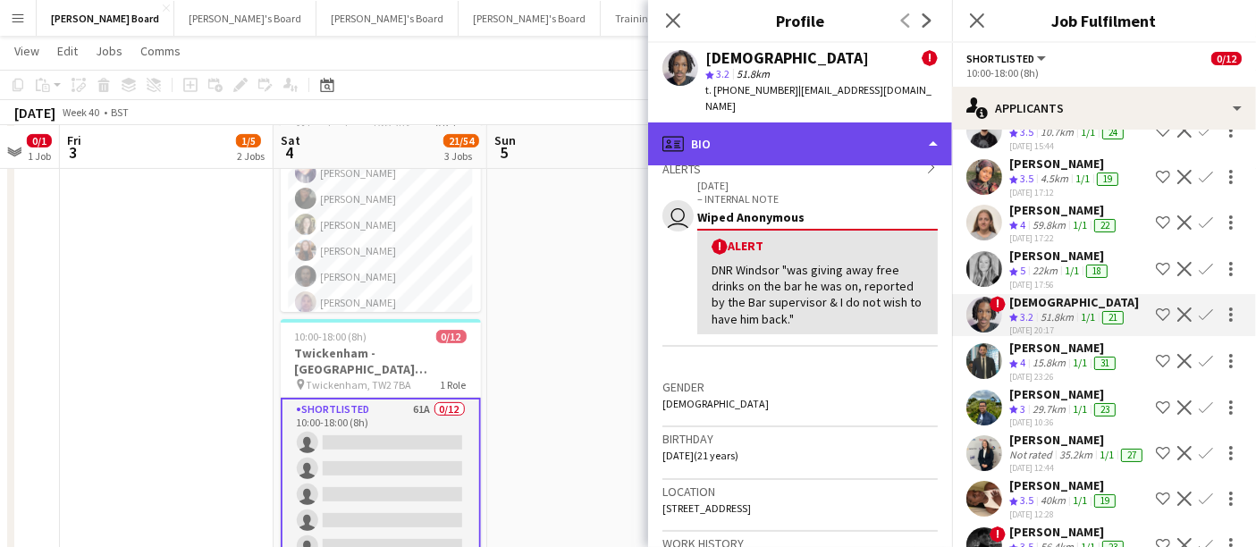
click at [861, 136] on div "profile Bio" at bounding box center [800, 143] width 304 height 43
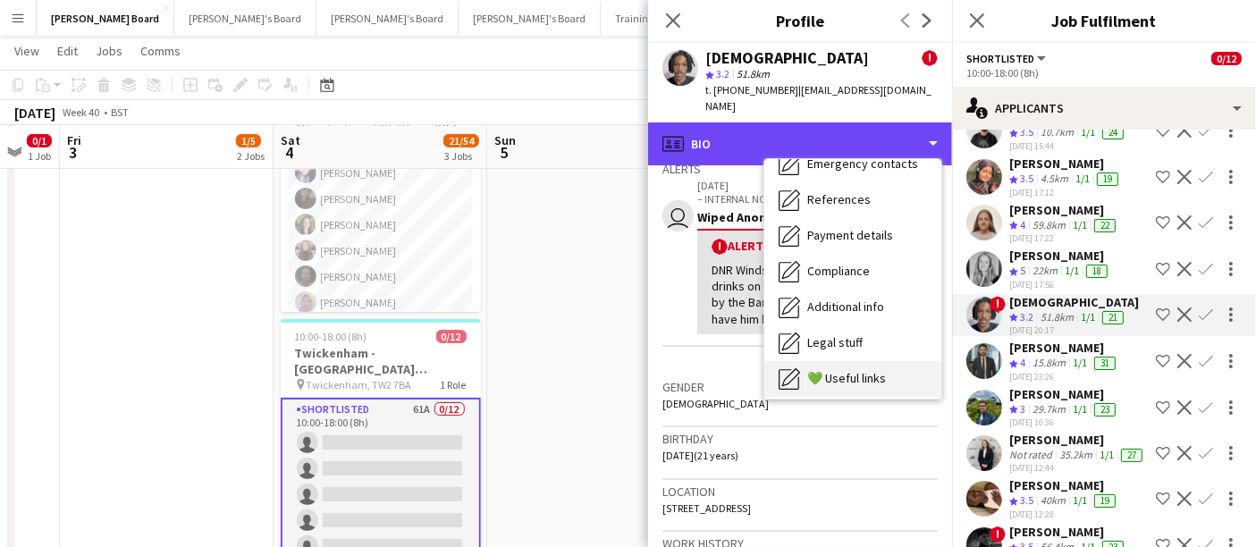
scroll to position [274, 0]
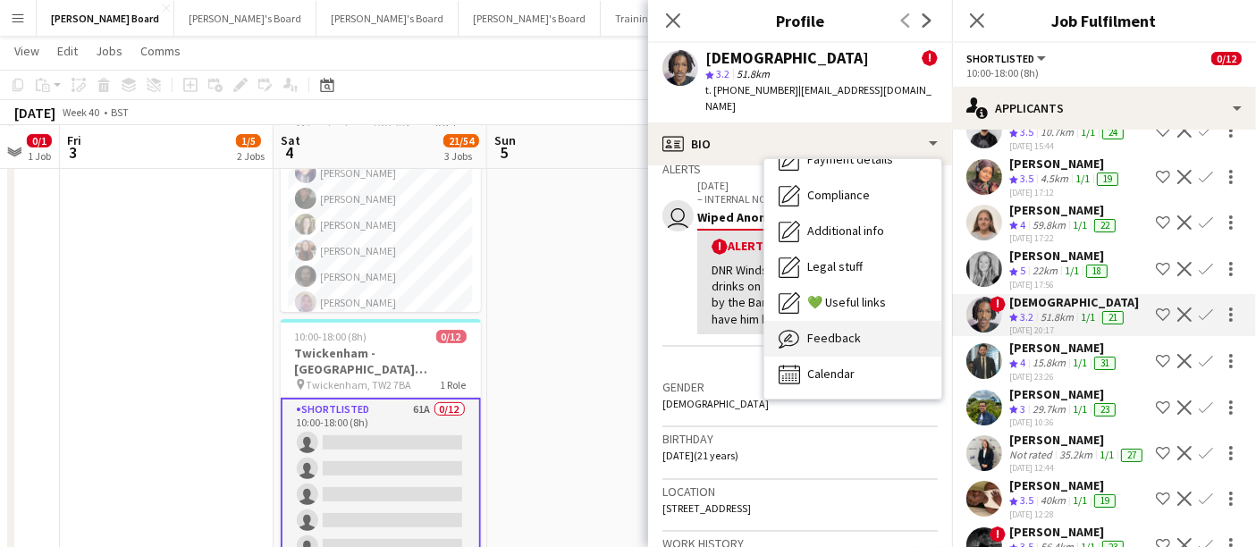
click at [858, 324] on div "Feedback Feedback" at bounding box center [852, 339] width 177 height 36
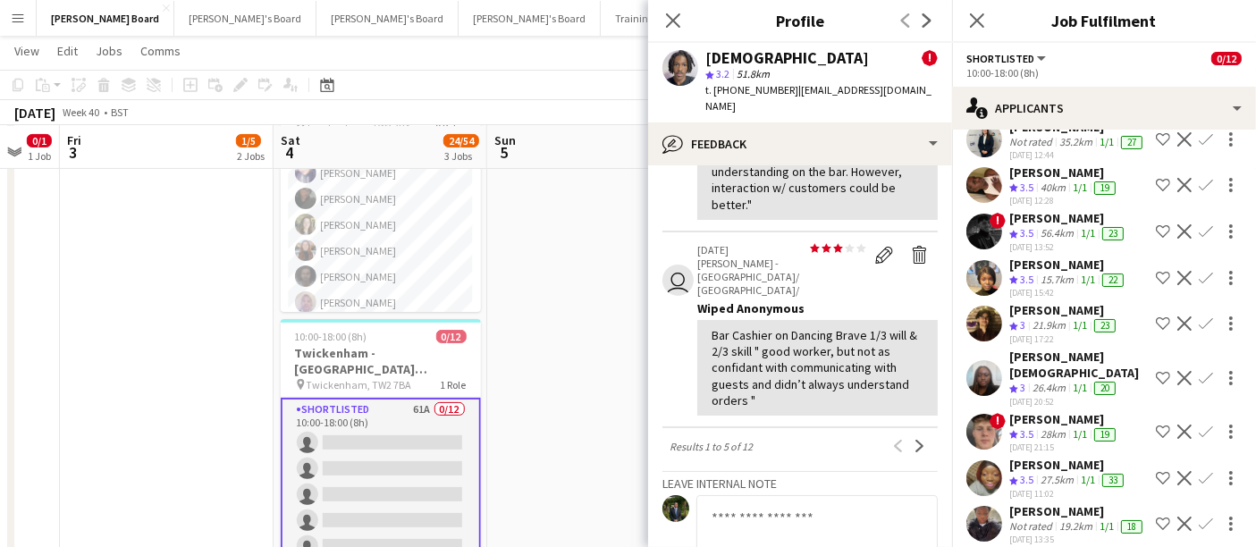
scroll to position [397, 0]
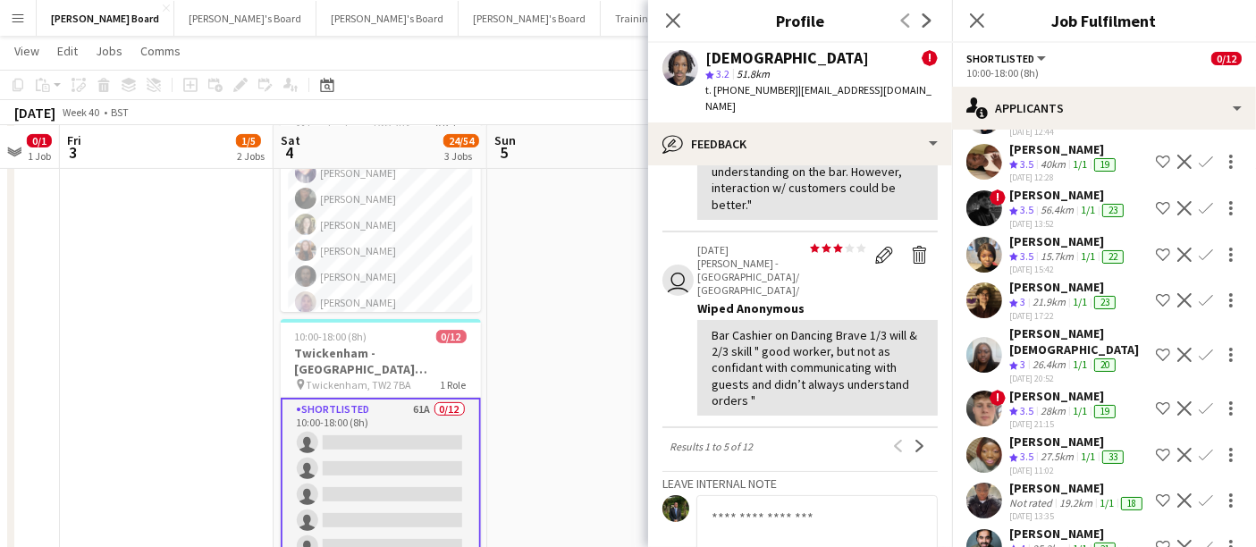
click at [1070, 265] on div "15.7km" at bounding box center [1057, 256] width 40 height 15
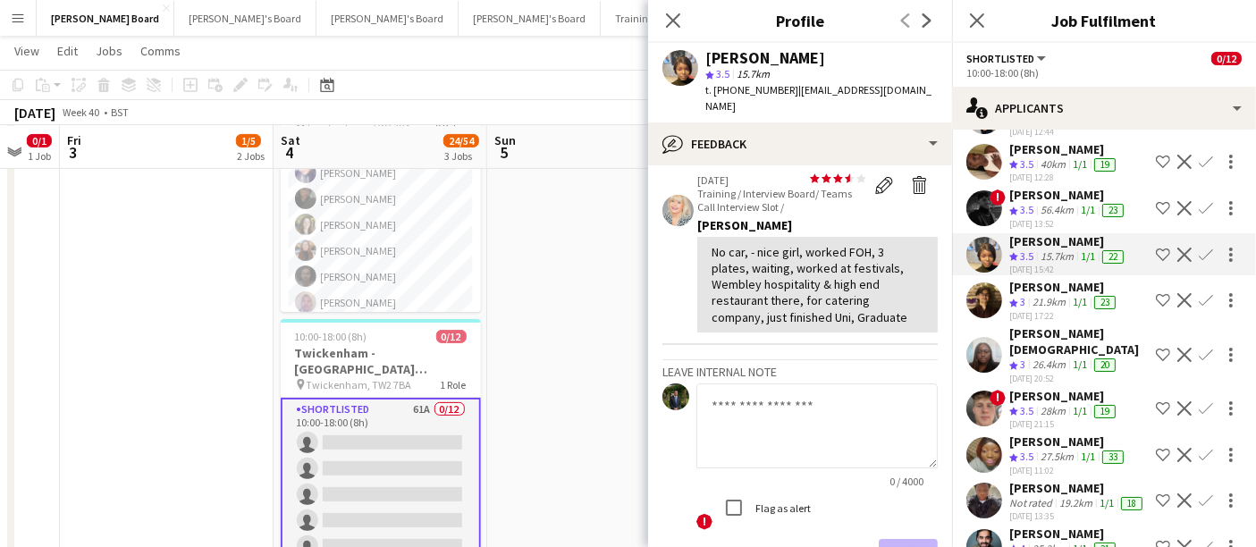
scroll to position [99, 0]
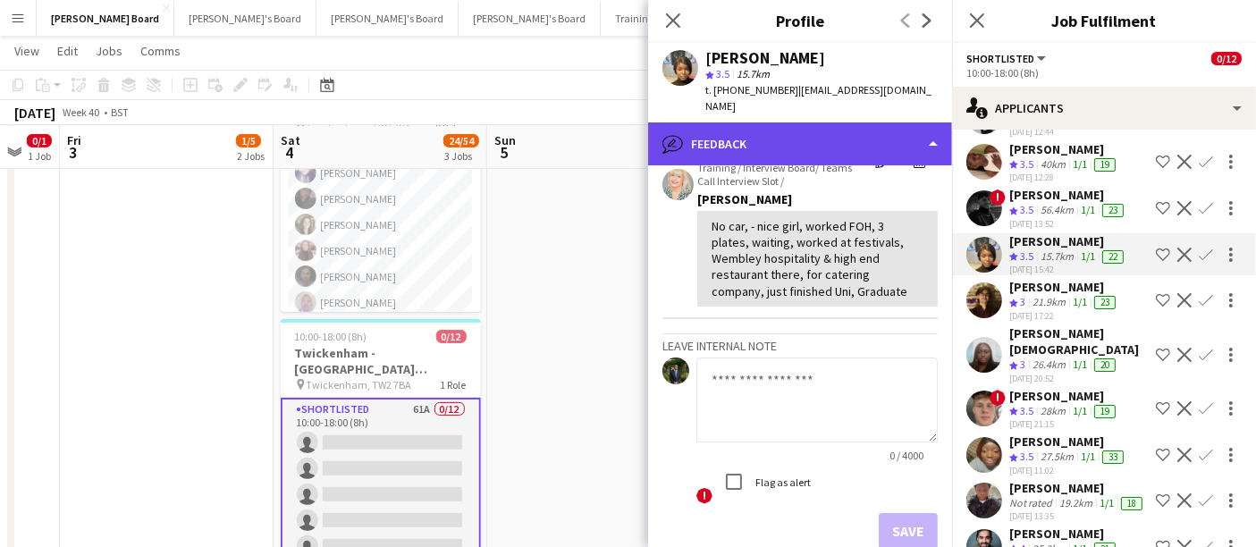
click at [794, 128] on div "bubble-pencil Feedback" at bounding box center [800, 143] width 304 height 43
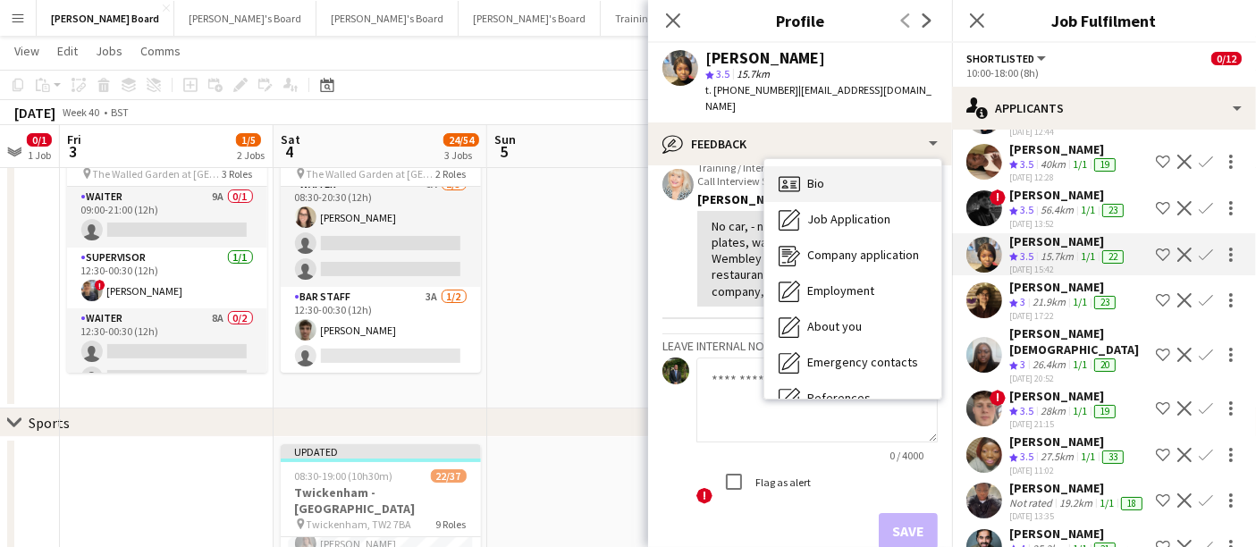
click at [840, 173] on div "Bio Bio" at bounding box center [852, 184] width 177 height 36
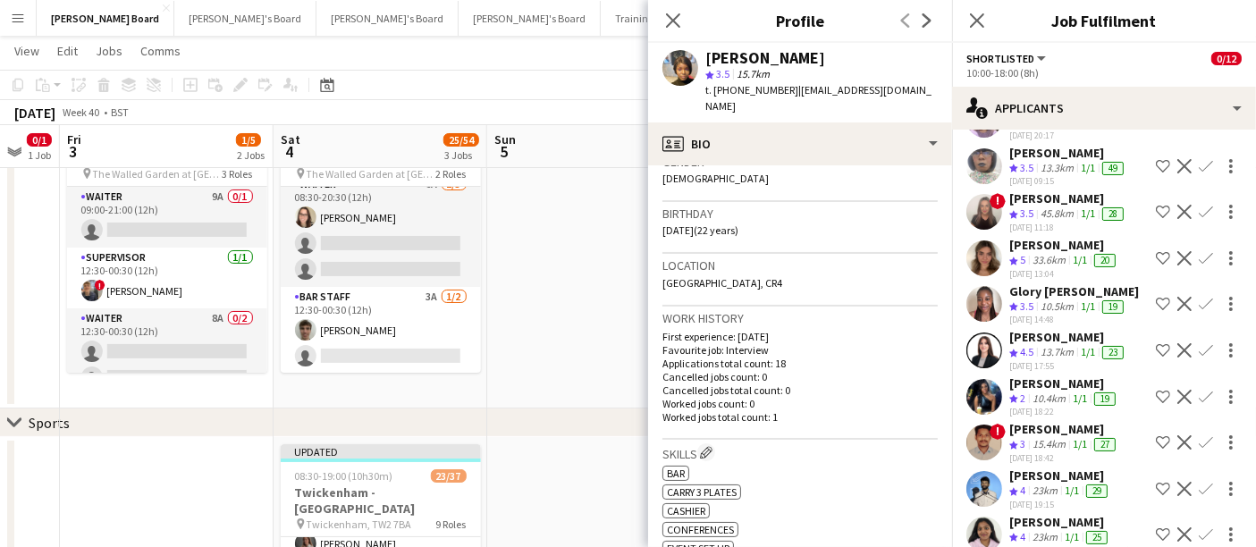
scroll to position [894, 0]
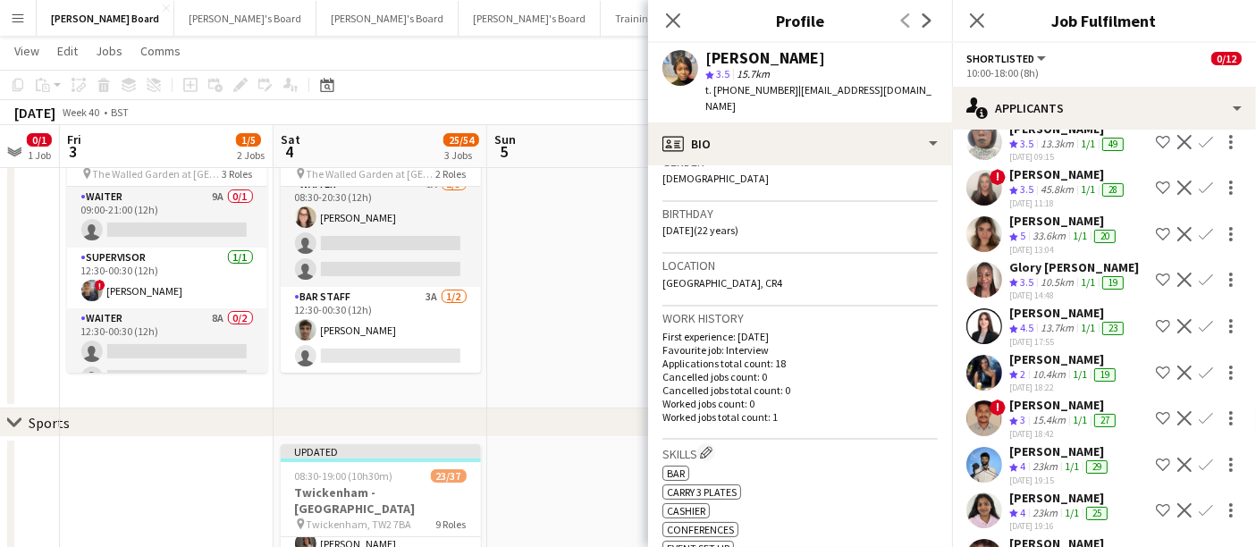
click at [1068, 291] on div "10.5km" at bounding box center [1057, 282] width 40 height 15
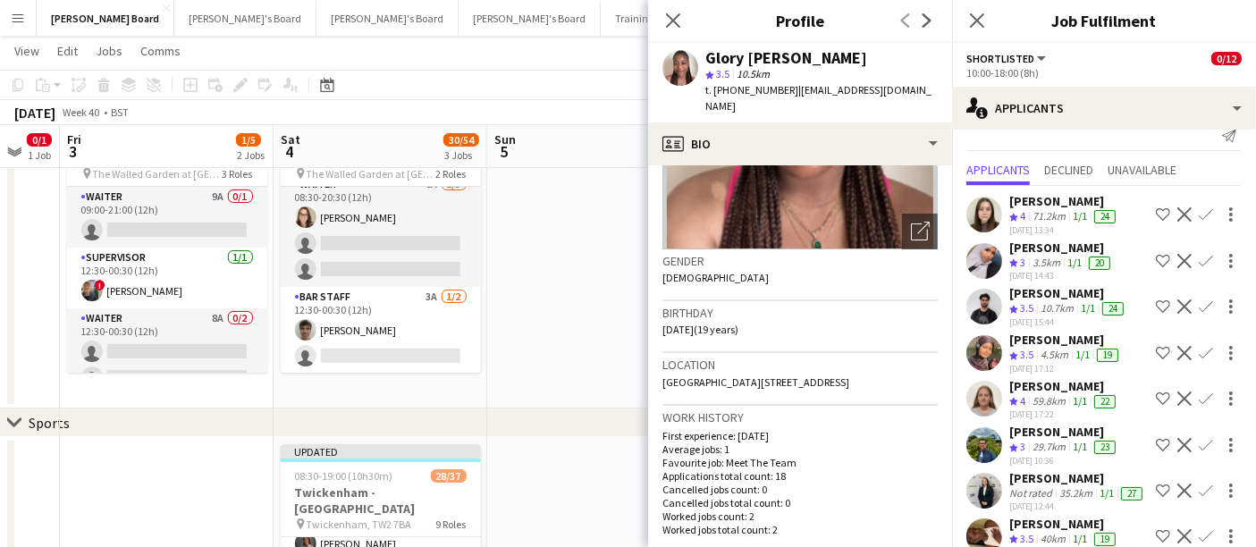
scroll to position [0, 0]
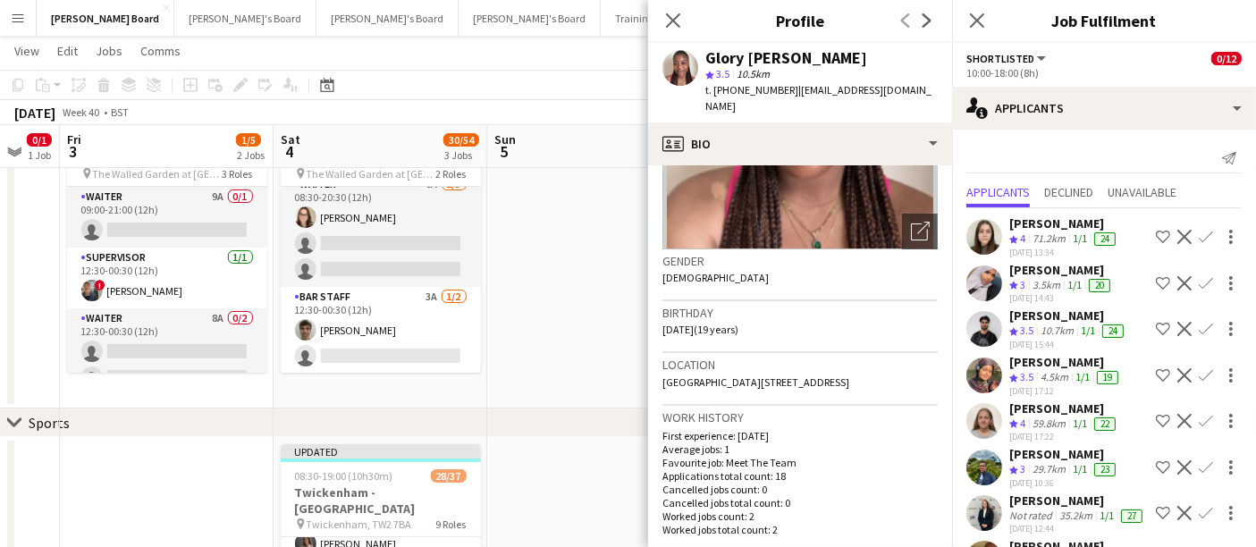
click at [1044, 272] on div "Amal Mohamed" at bounding box center [1061, 270] width 105 height 16
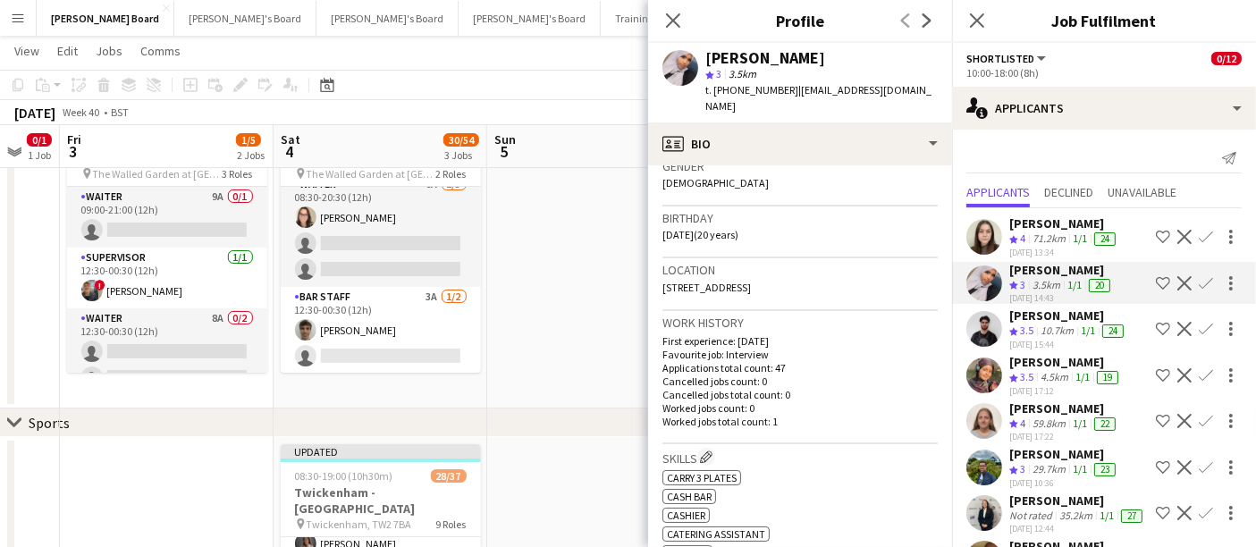
scroll to position [298, 0]
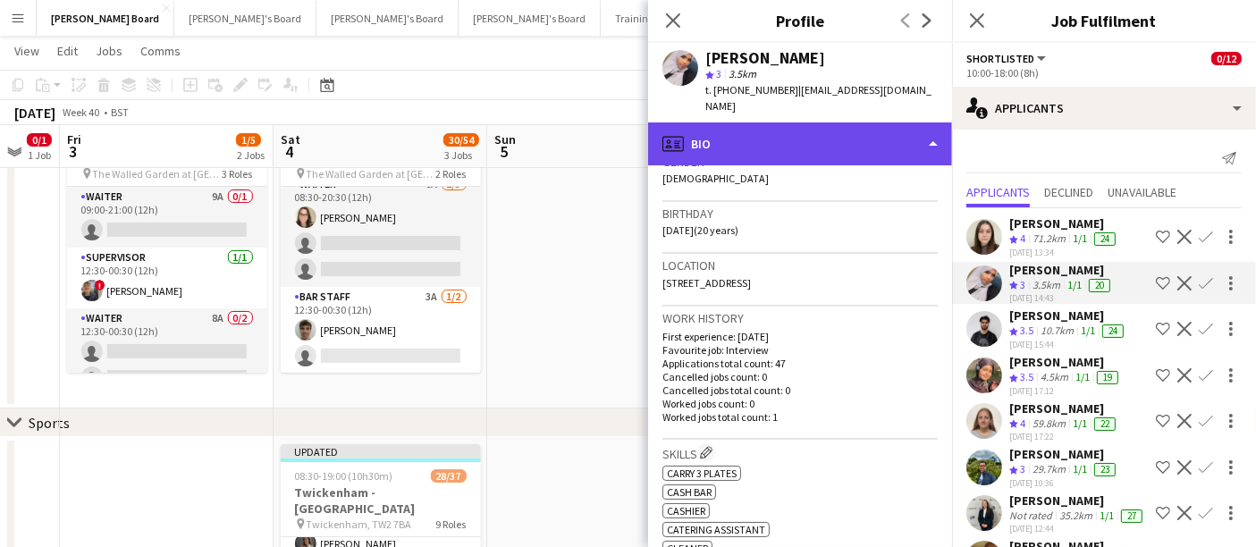
click at [798, 122] on div "profile Bio" at bounding box center [800, 143] width 304 height 43
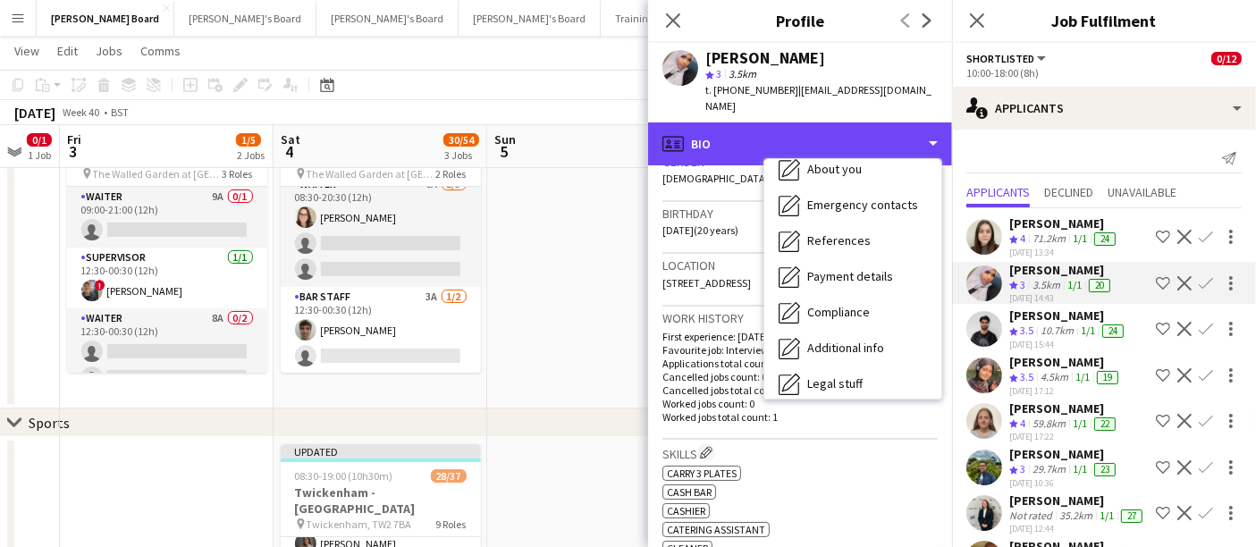
scroll to position [274, 0]
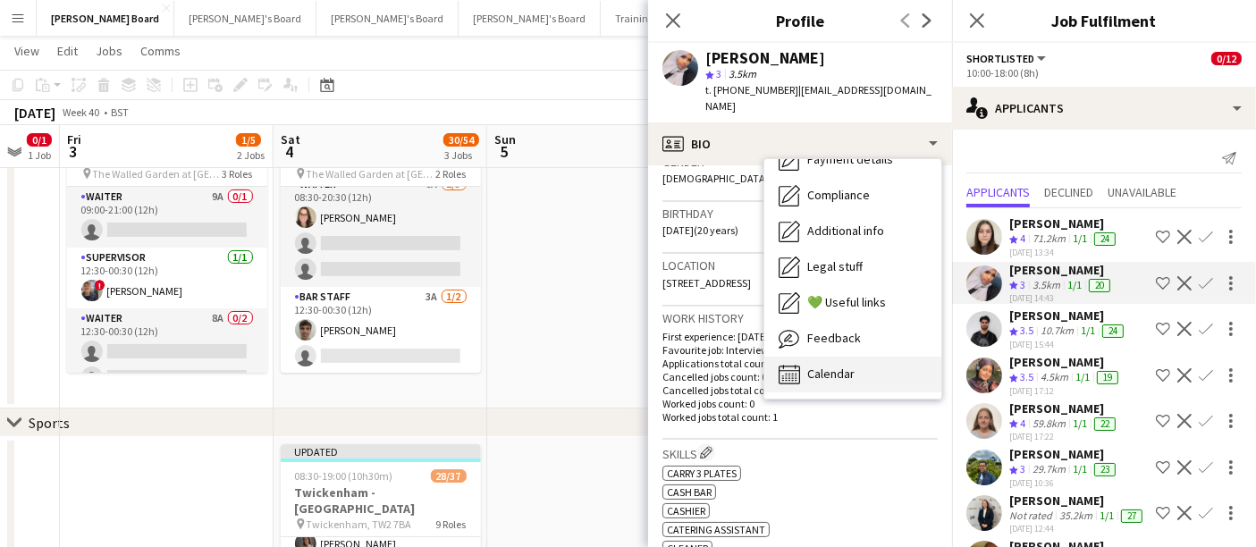
click at [838, 366] on span "Calendar" at bounding box center [830, 374] width 47 height 16
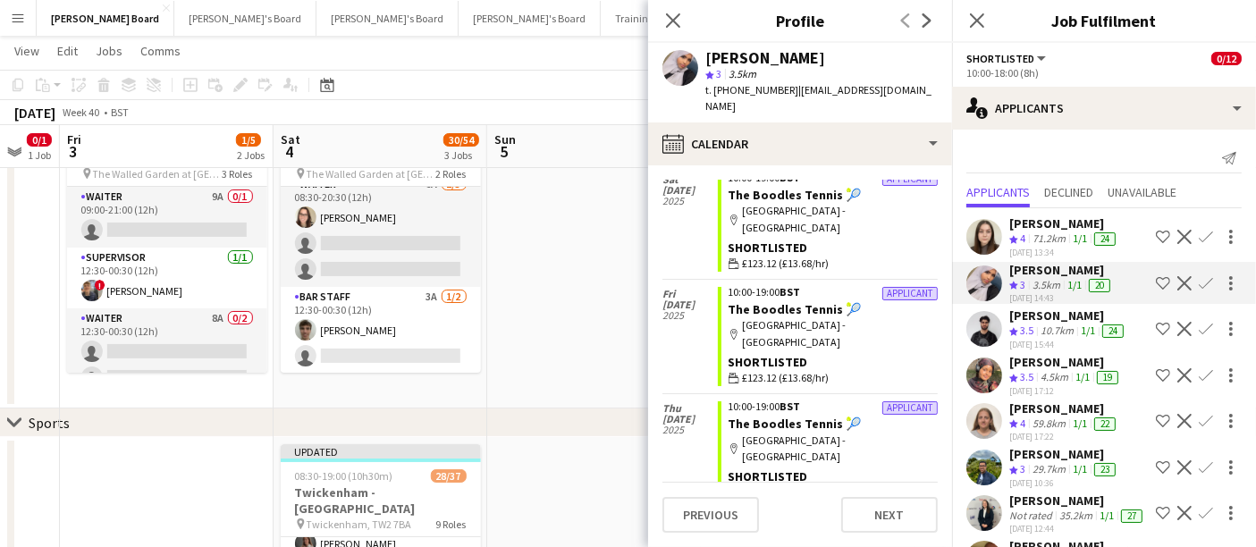
scroll to position [3138, 0]
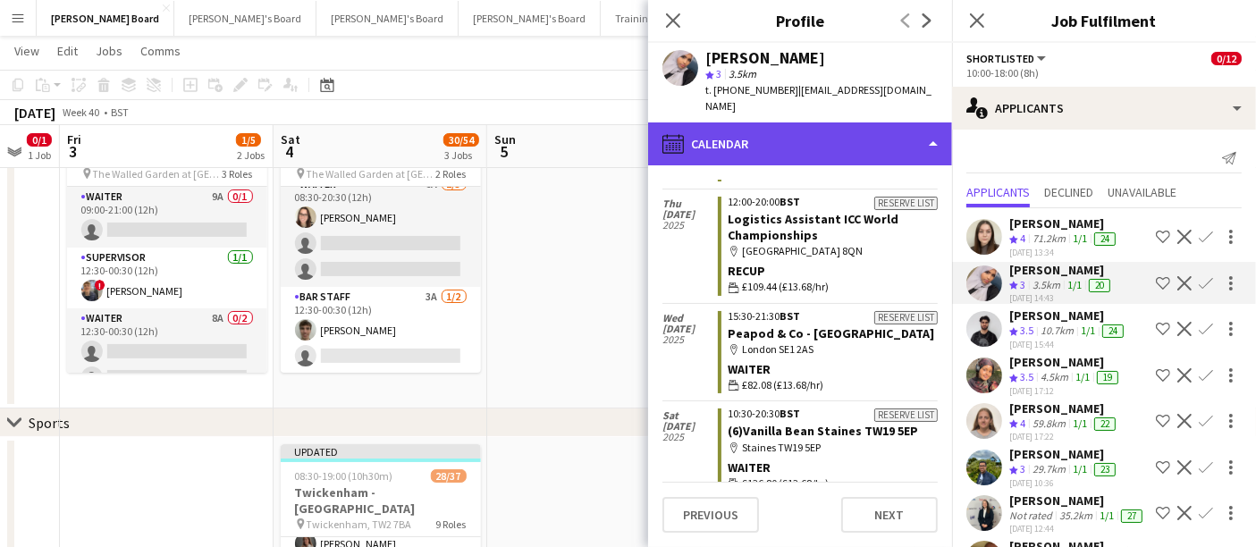
click at [842, 131] on div "calendar-full Calendar" at bounding box center [800, 143] width 304 height 43
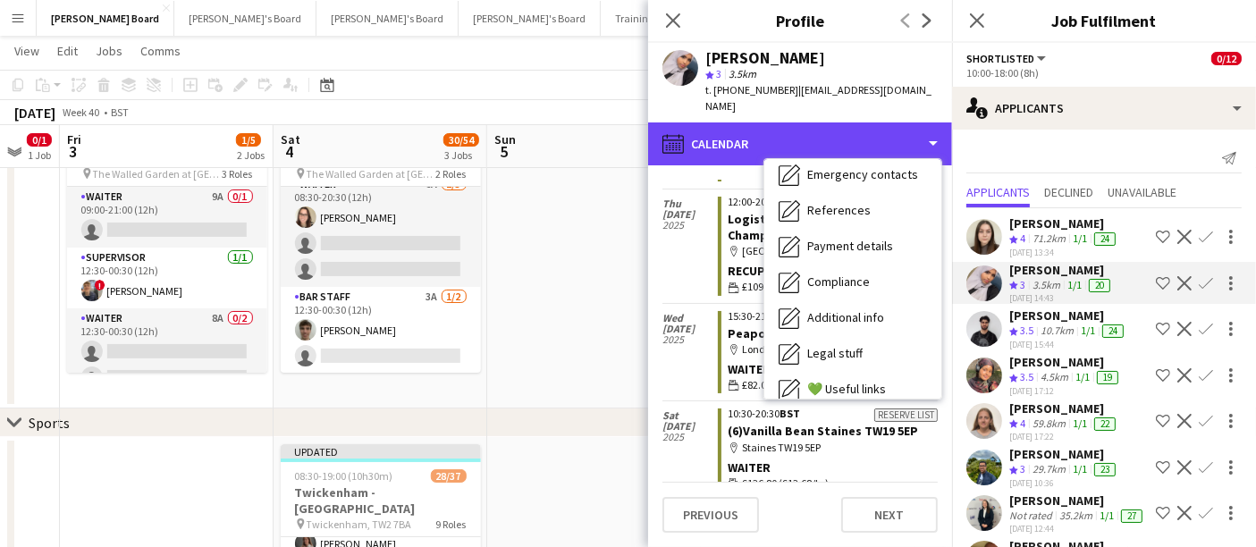
scroll to position [76, 0]
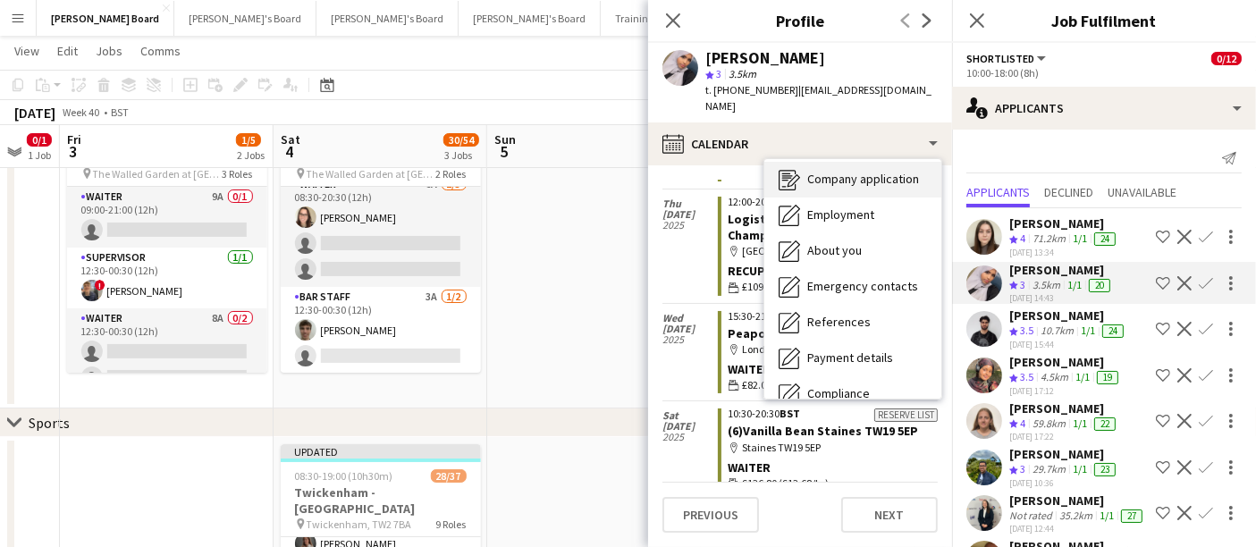
click at [860, 171] on span "Company application" at bounding box center [863, 179] width 112 height 16
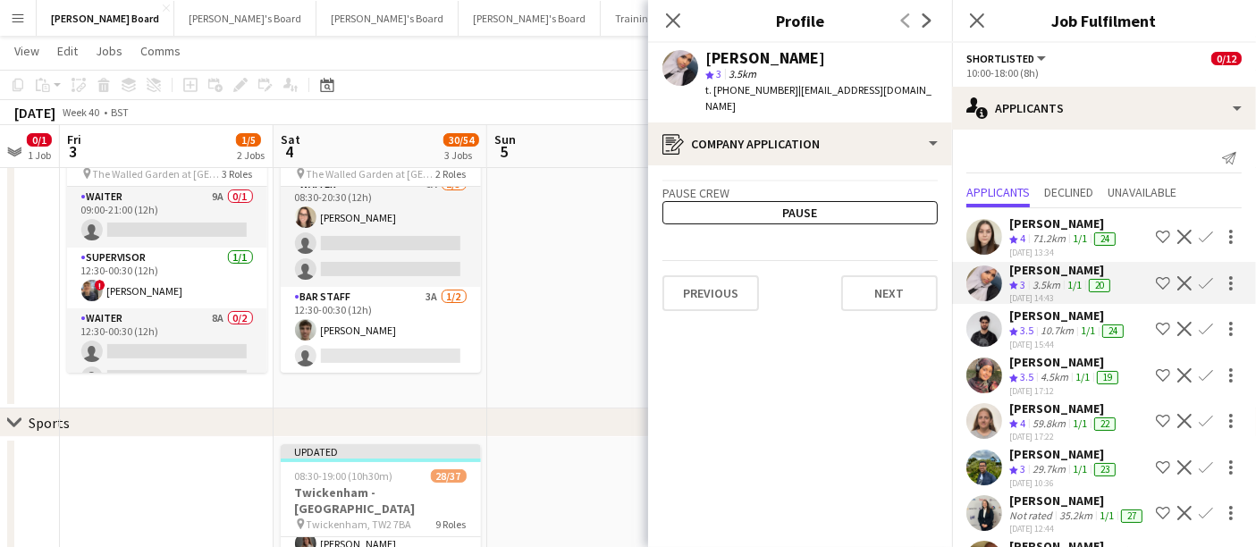
click at [1057, 320] on div "Hussein Hussein" at bounding box center [1068, 315] width 118 height 16
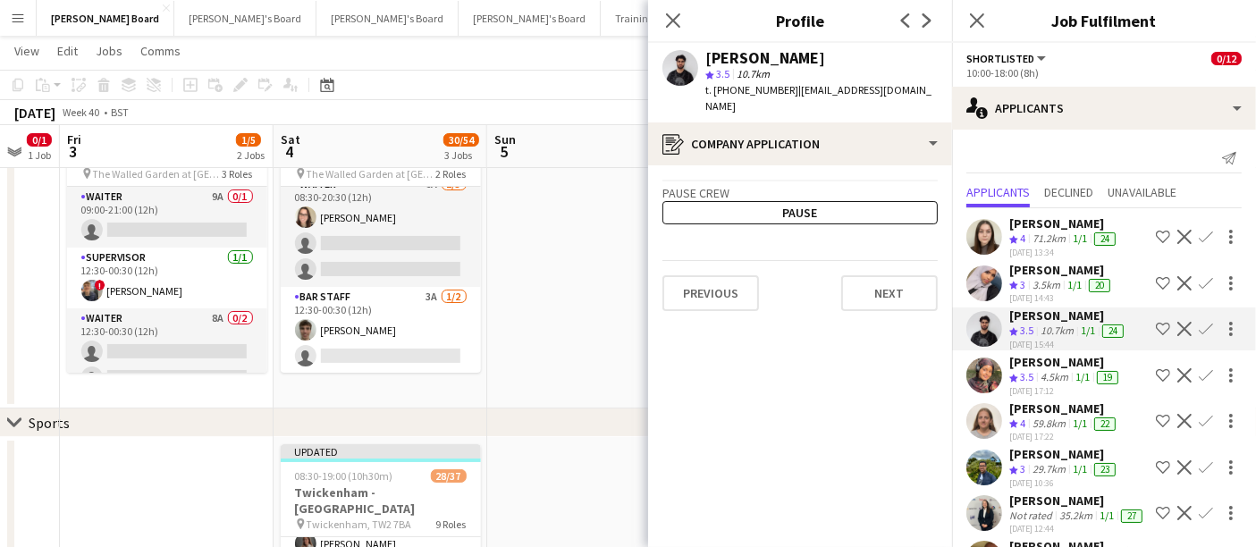
click at [1050, 366] on div "Sahra Ismail" at bounding box center [1065, 362] width 113 height 16
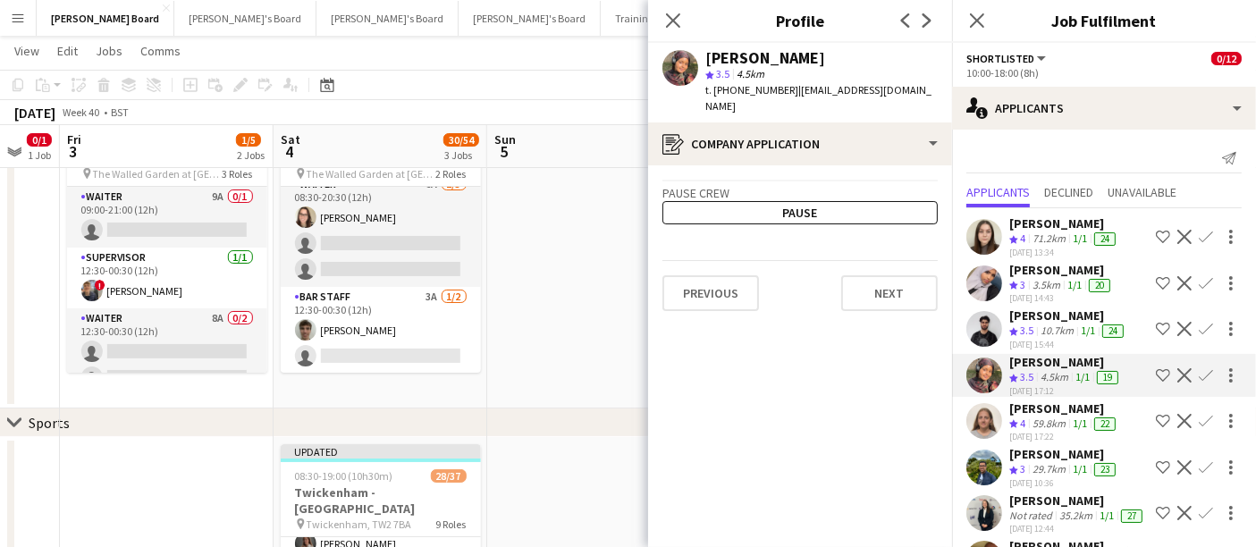
click at [1064, 417] on div "59.8km" at bounding box center [1049, 424] width 40 height 15
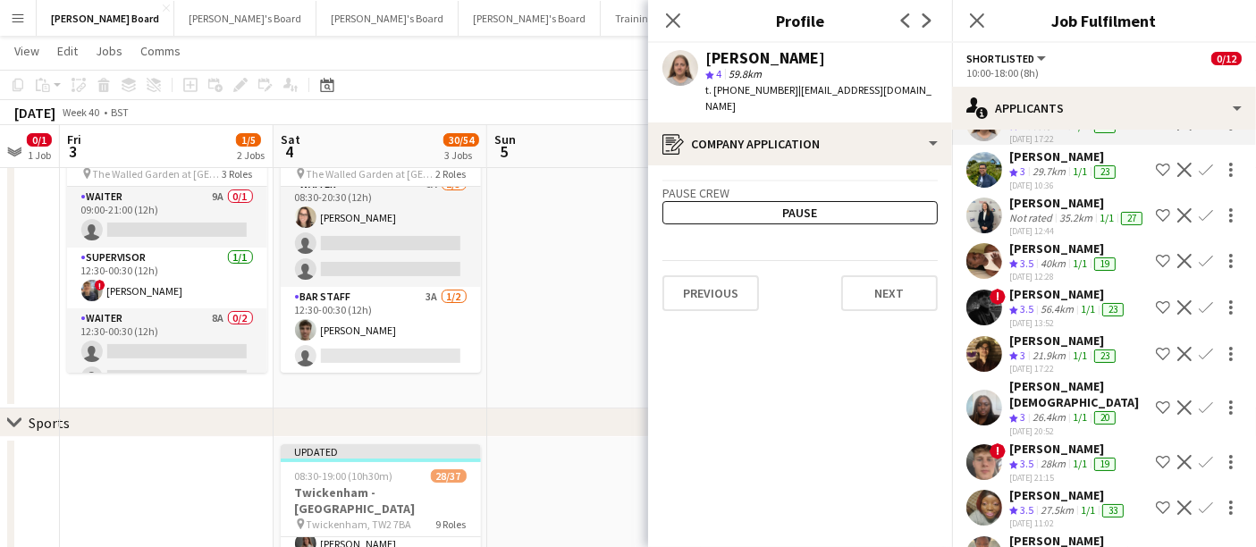
click at [1065, 425] on div "18-09-2025 20:52" at bounding box center [1078, 431] width 139 height 12
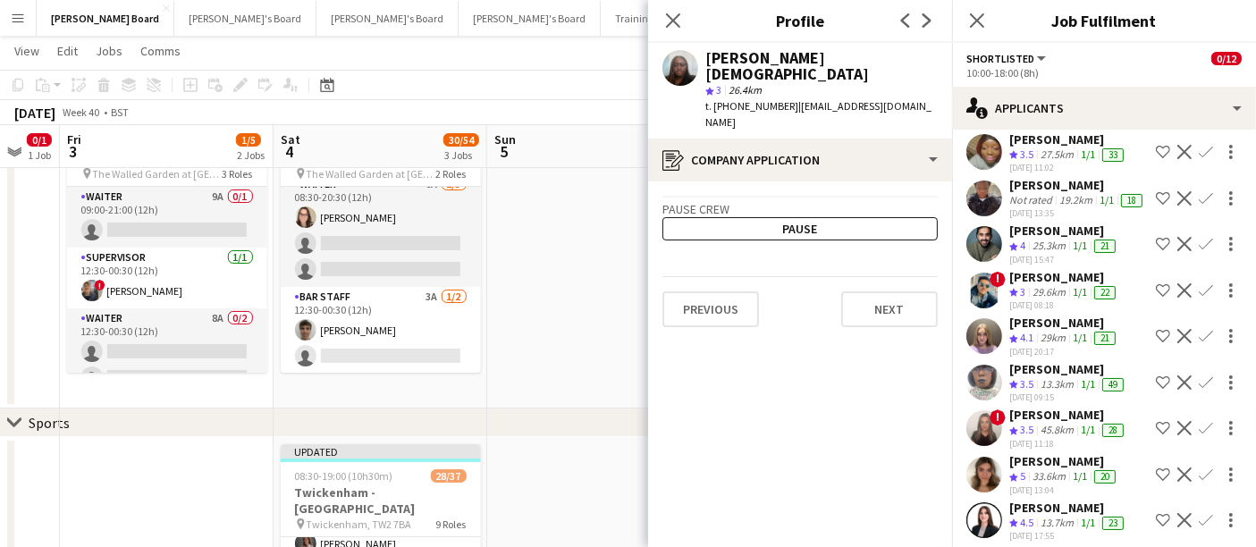
scroll to position [695, 0]
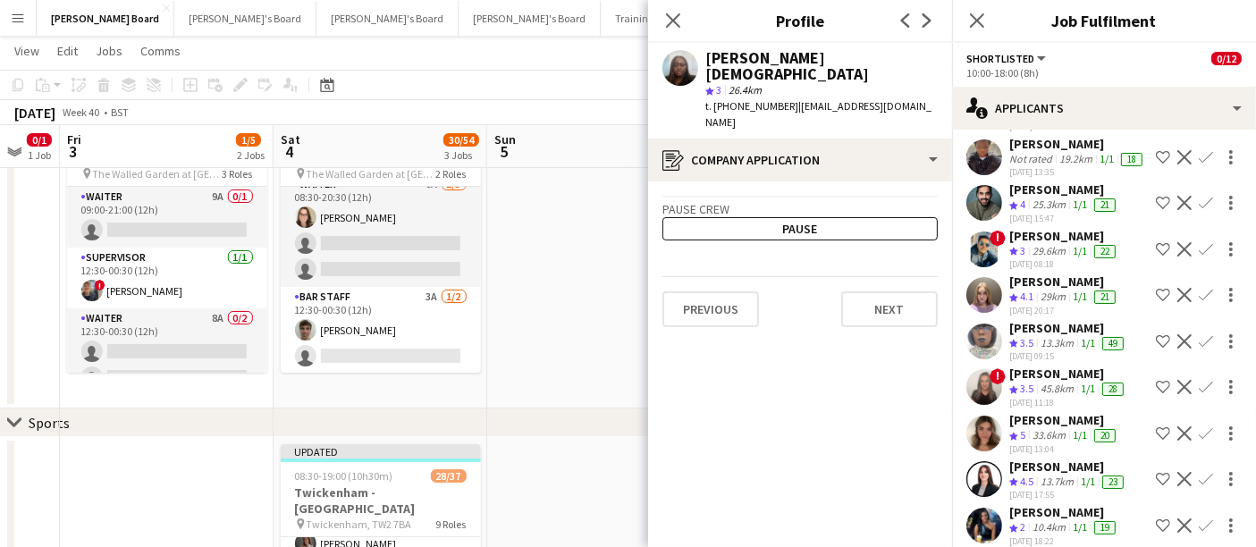
click at [1071, 419] on div "bianca atanasescu" at bounding box center [1064, 420] width 110 height 16
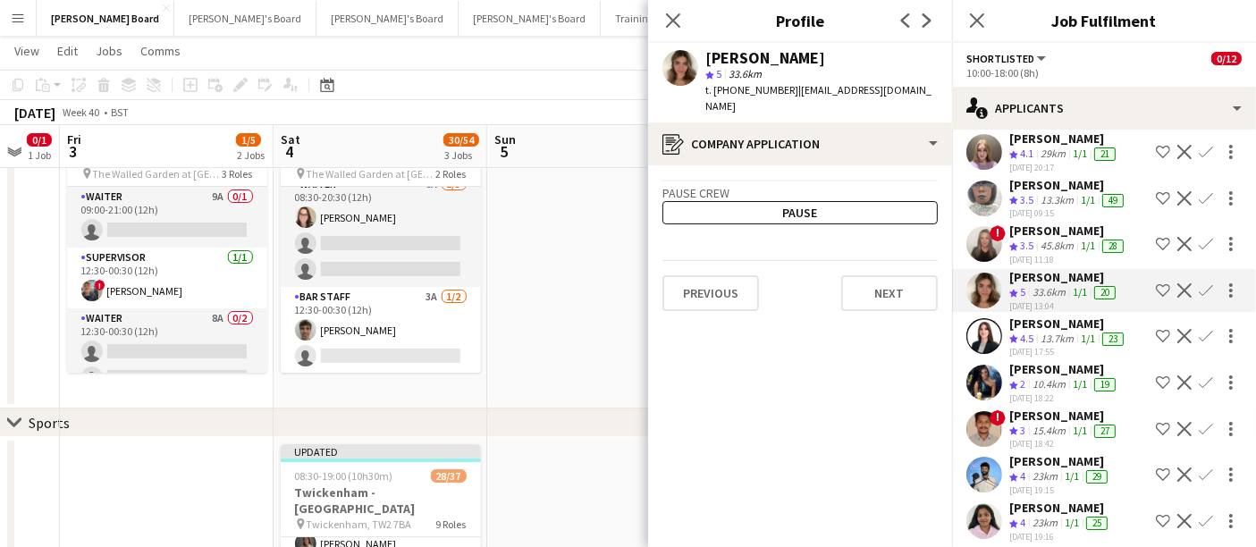
scroll to position [1092, 0]
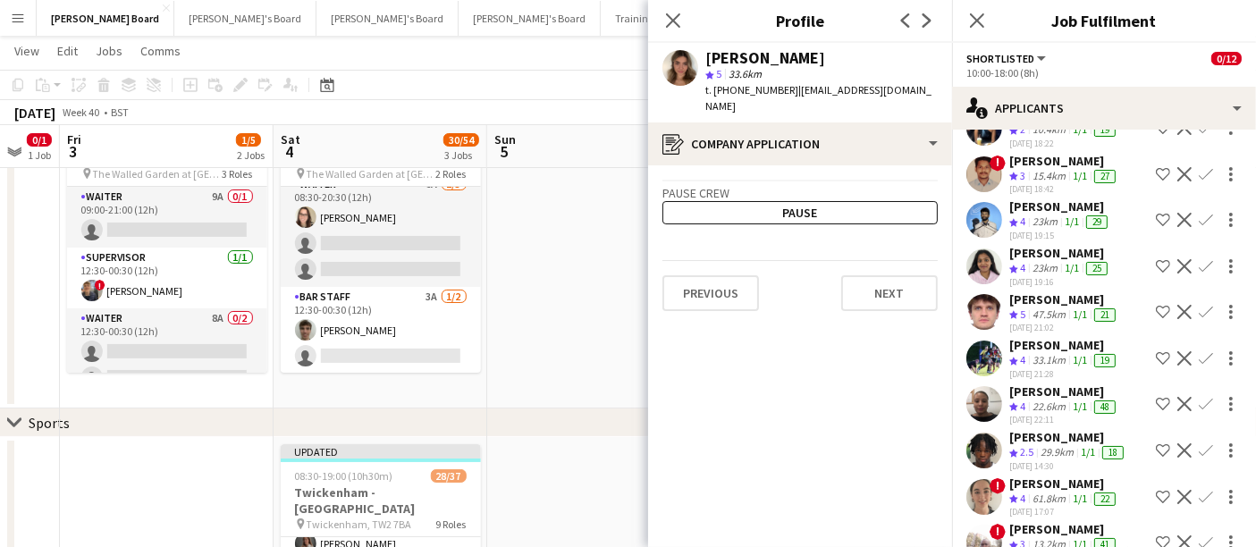
click at [1074, 417] on div "22-09-2025 22:11" at bounding box center [1064, 420] width 110 height 12
click at [1077, 467] on div "23-09-2025 14:30" at bounding box center [1068, 466] width 118 height 12
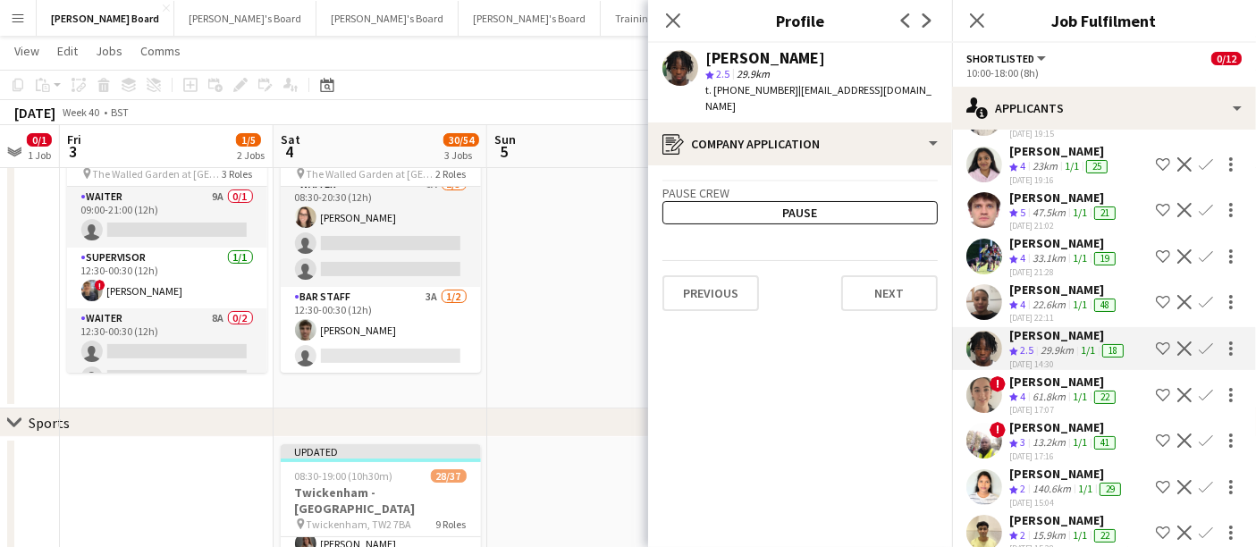
scroll to position [1284, 0]
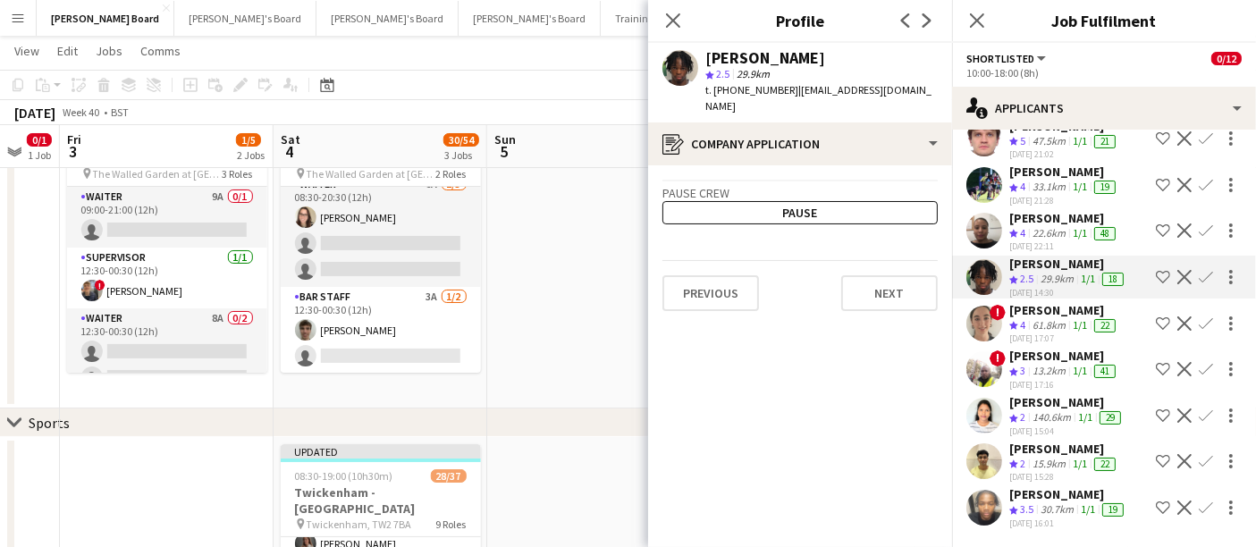
click at [1068, 435] on div "24-09-2025 15:04" at bounding box center [1066, 431] width 115 height 12
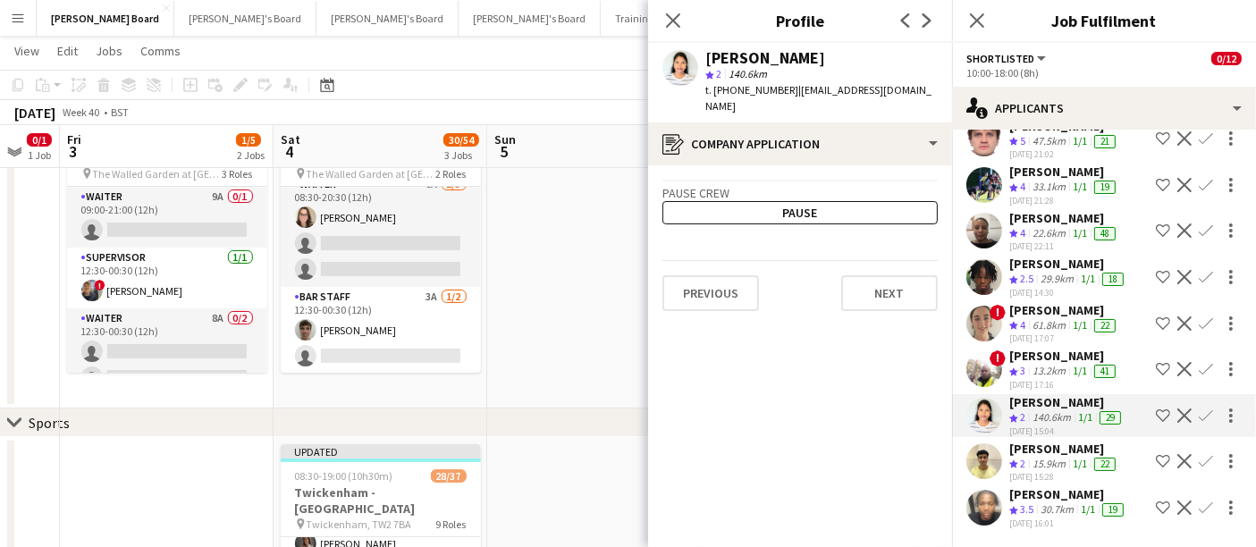
click at [1065, 478] on div "24-09-2025 15:28" at bounding box center [1064, 477] width 110 height 12
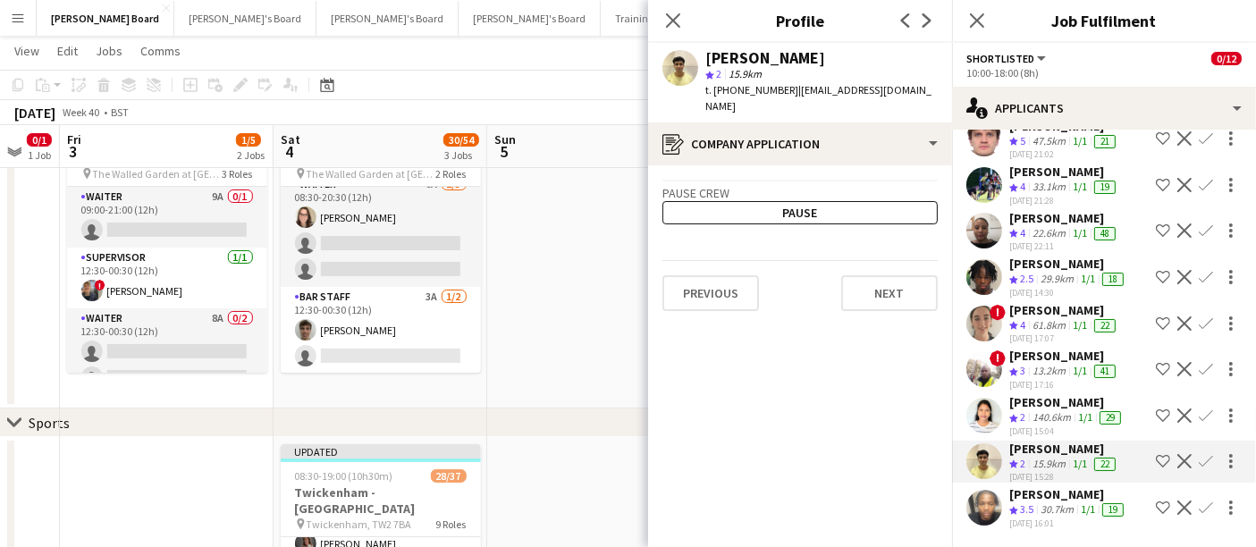
click at [1072, 522] on div "24-09-2025 16:01" at bounding box center [1068, 524] width 118 height 12
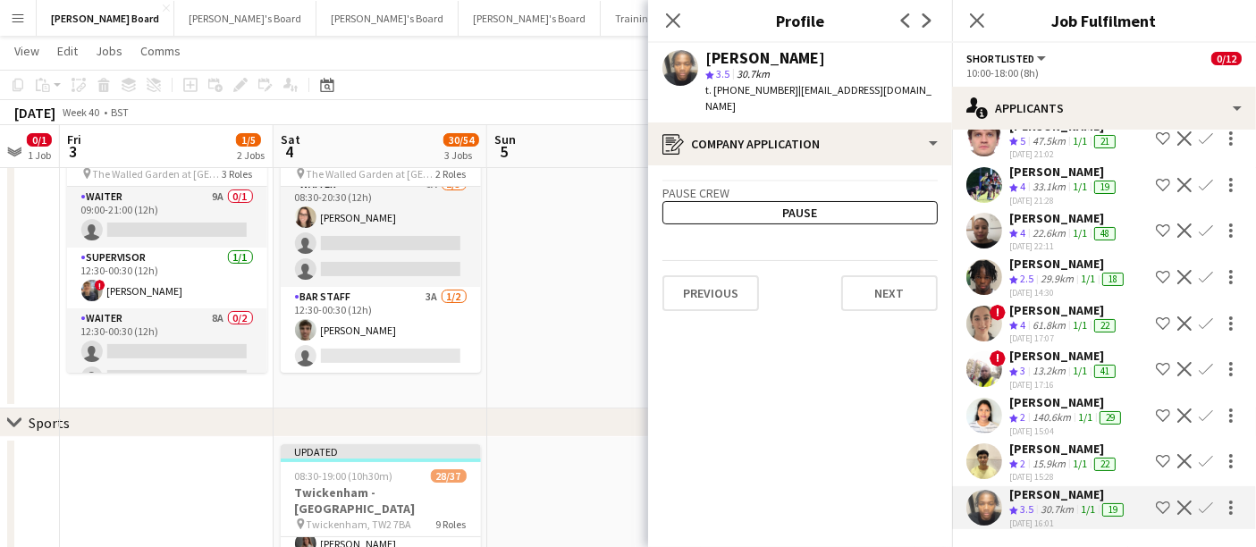
click at [573, 317] on app-date-cell at bounding box center [594, 254] width 214 height 307
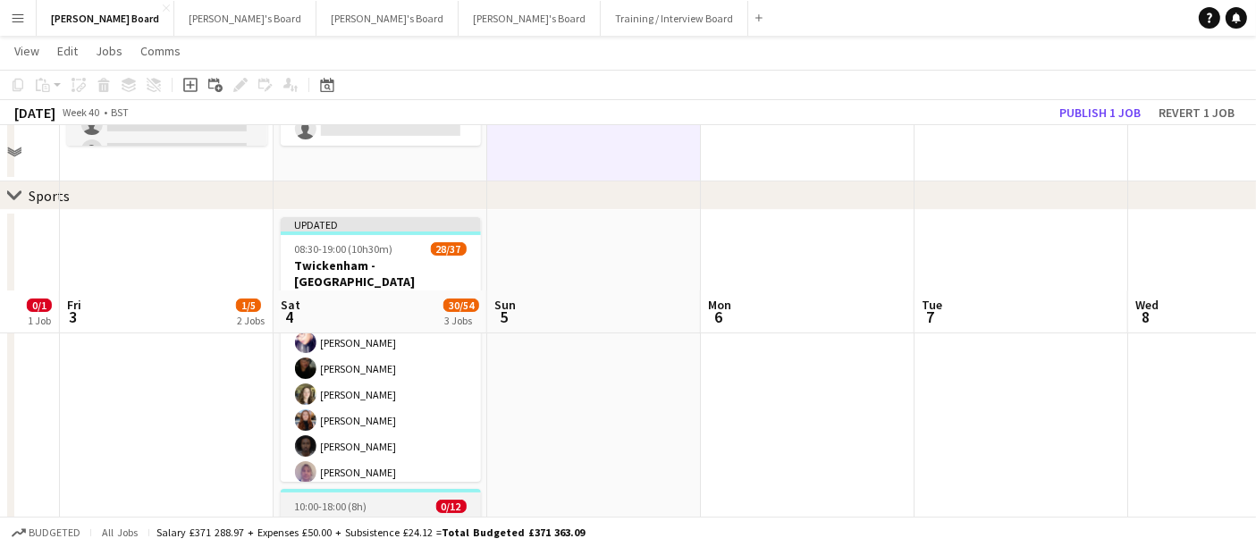
scroll to position [496, 0]
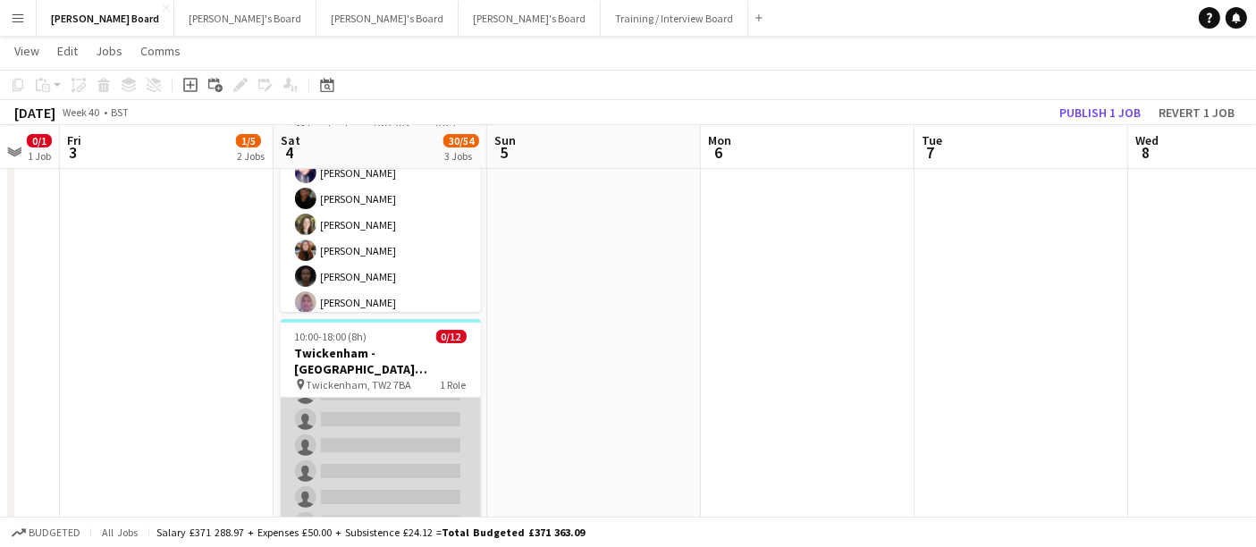
click at [391, 474] on app-card-role "Shortlisted 61A 0/12 10:00-18:00 (8h) single-neutral-actions single-neutral-act…" at bounding box center [381, 472] width 200 height 346
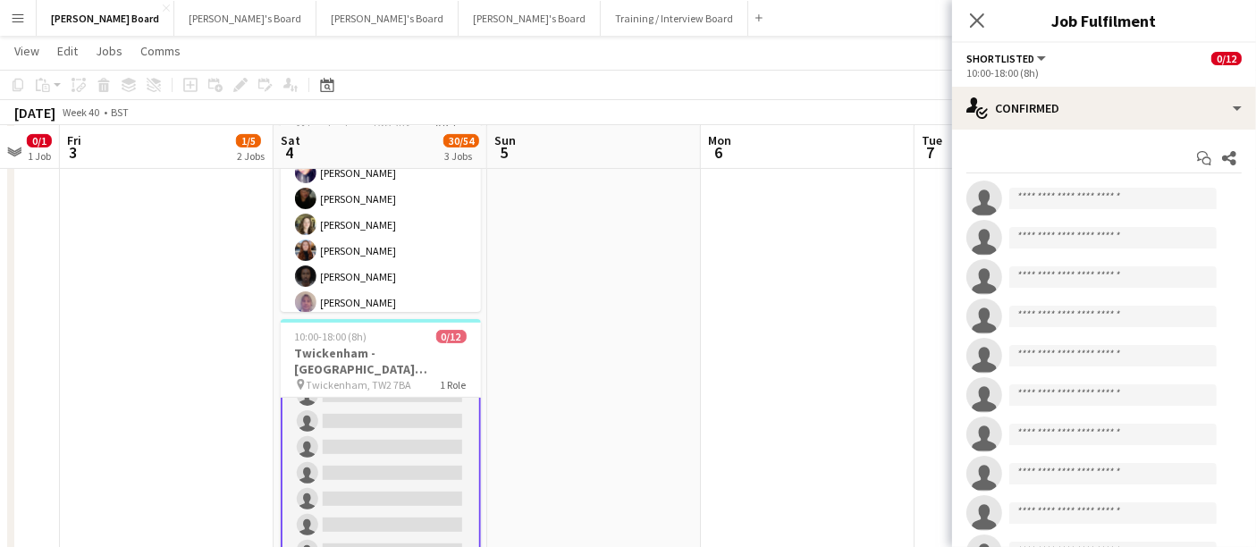
scroll to position [100, 0]
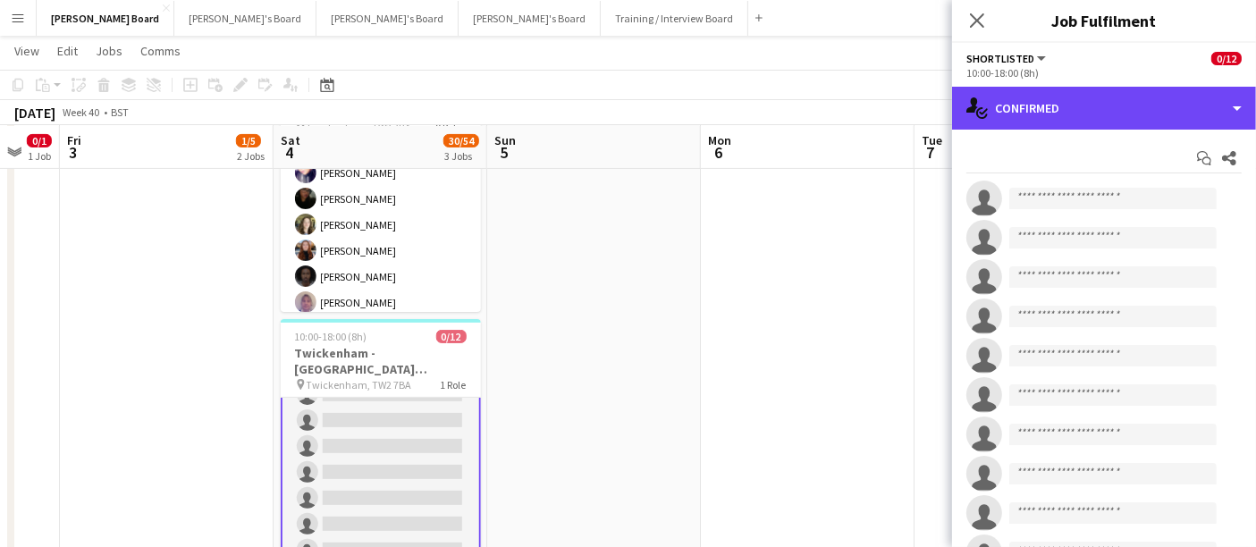
drag, startPoint x: 1120, startPoint y: 111, endPoint x: 1136, endPoint y: 184, distance: 75.0
click at [1121, 113] on div "single-neutral-actions-check-2 Confirmed" at bounding box center [1104, 108] width 304 height 43
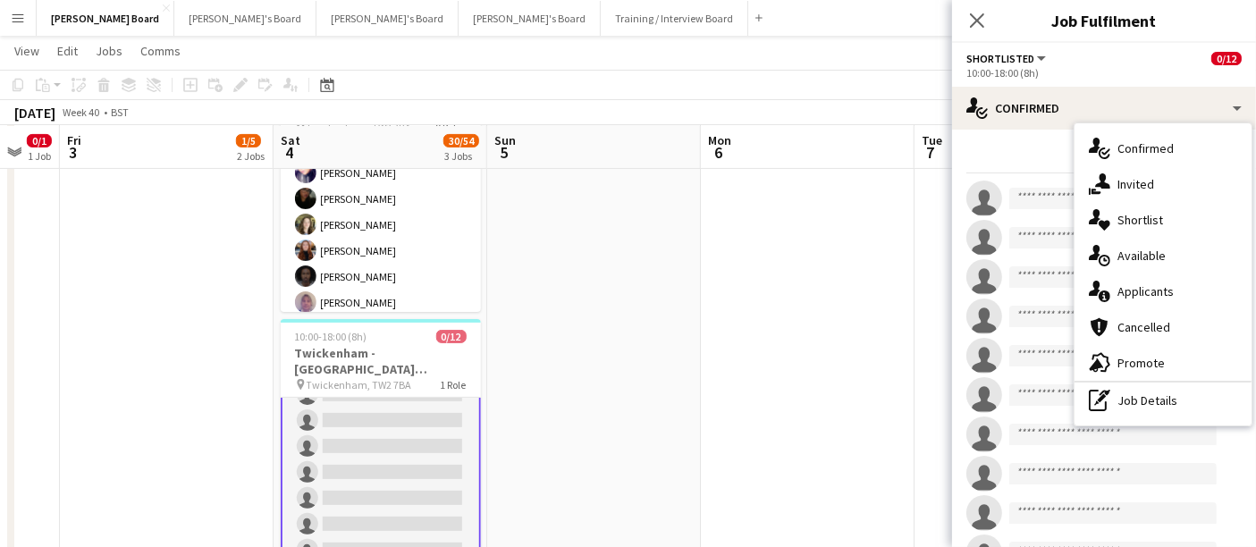
click at [1175, 299] on div "single-neutral-actions-information Applicants" at bounding box center [1162, 292] width 177 height 36
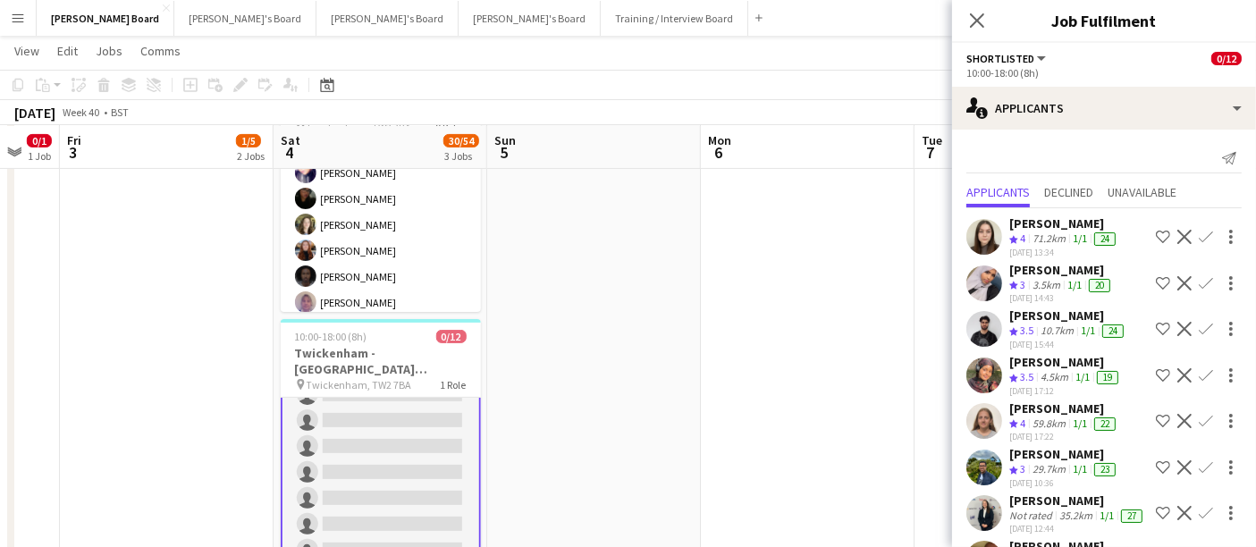
scroll to position [198, 0]
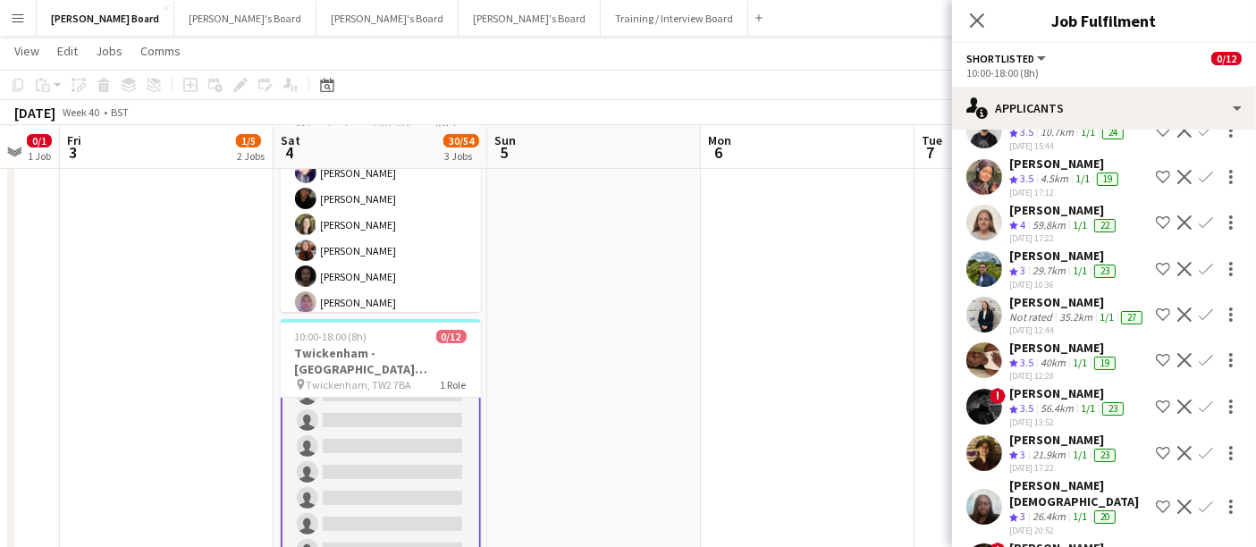
click at [1065, 248] on div "Jonathan Thomas" at bounding box center [1064, 256] width 110 height 16
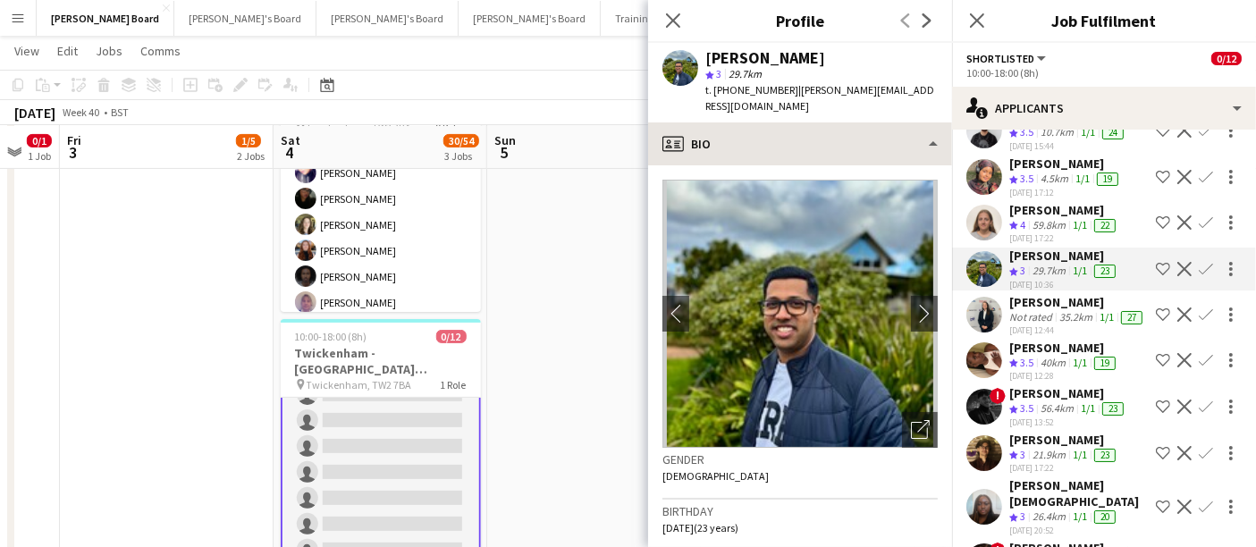
drag, startPoint x: 872, startPoint y: 112, endPoint x: 866, endPoint y: 131, distance: 19.8
click at [871, 116] on div "Jonathan Thomas star 3 29.7km t. +447818939017 | thomas.jonathan9834@gmail.com" at bounding box center [800, 83] width 304 height 80
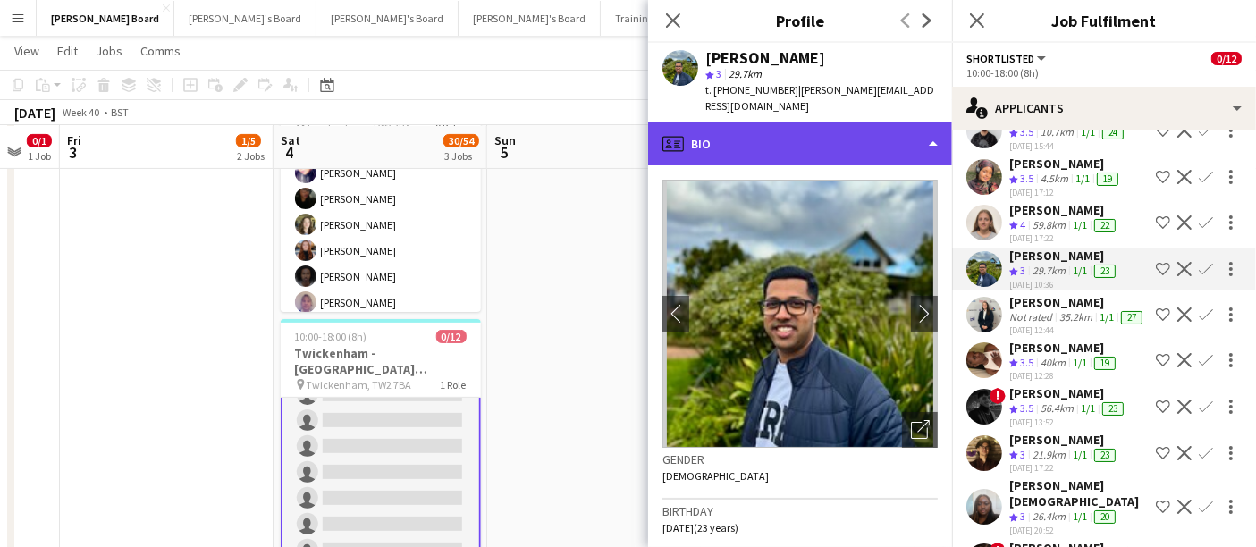
click at [859, 147] on div "profile Bio" at bounding box center [800, 143] width 304 height 43
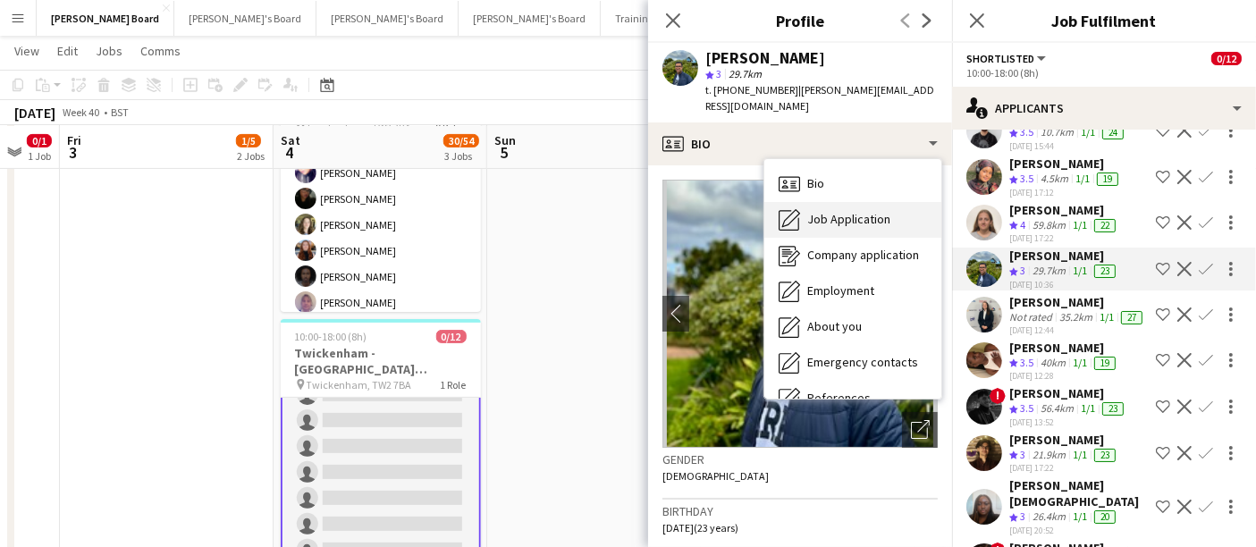
click at [815, 207] on div "Job Application Job Application" at bounding box center [852, 220] width 177 height 36
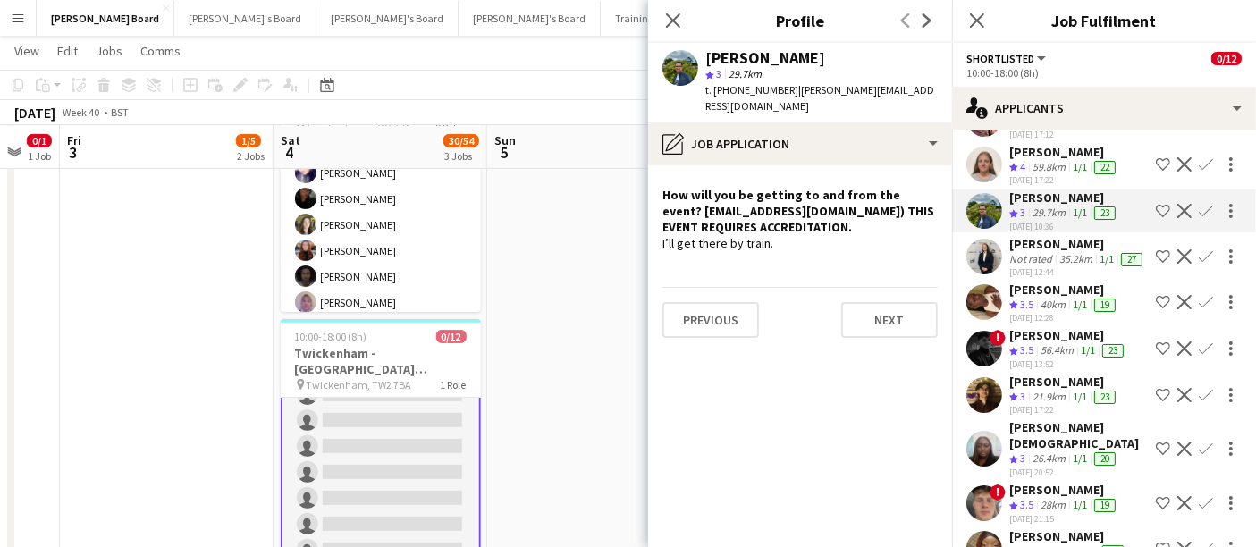
scroll to position [298, 0]
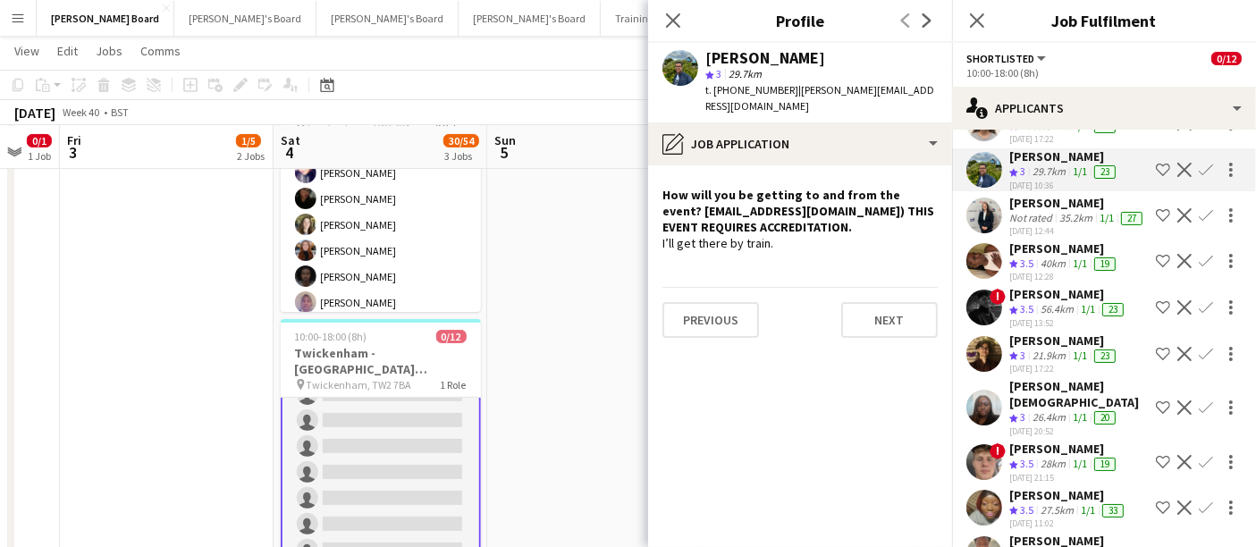
click at [1059, 272] on div "40km" at bounding box center [1053, 264] width 32 height 15
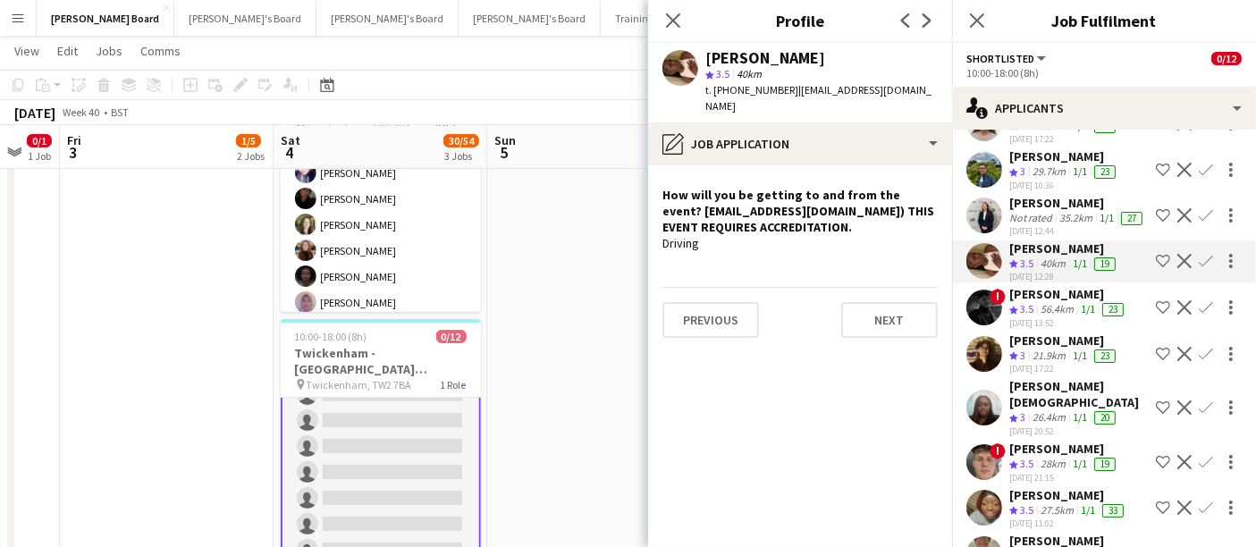
click at [1055, 316] on div "56.4km" at bounding box center [1057, 309] width 40 height 15
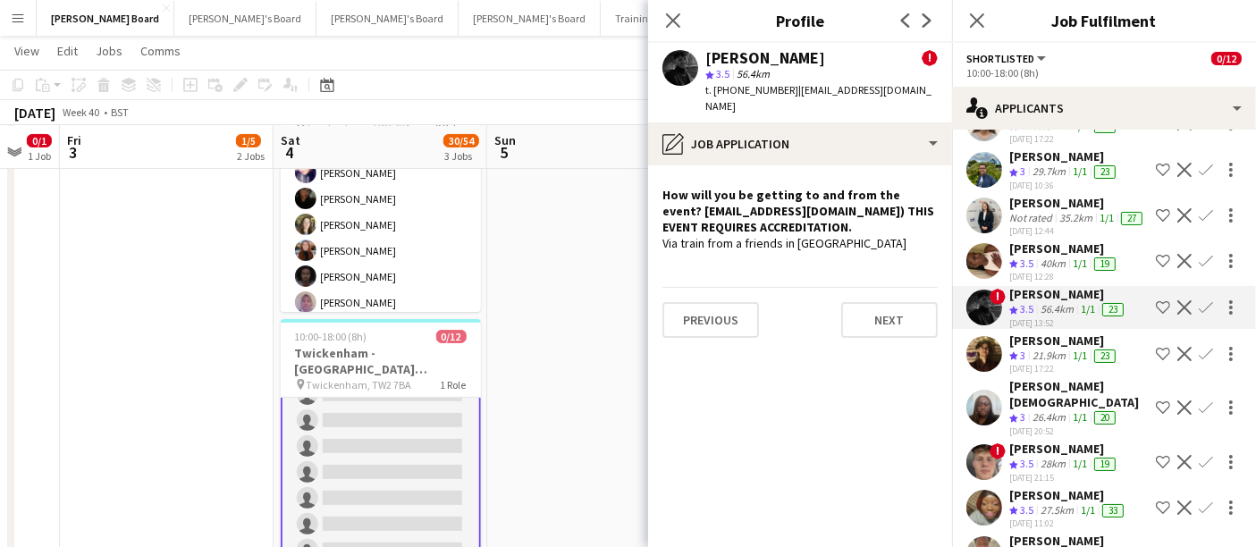
click at [1059, 346] on div "Saksham Rai" at bounding box center [1064, 341] width 110 height 16
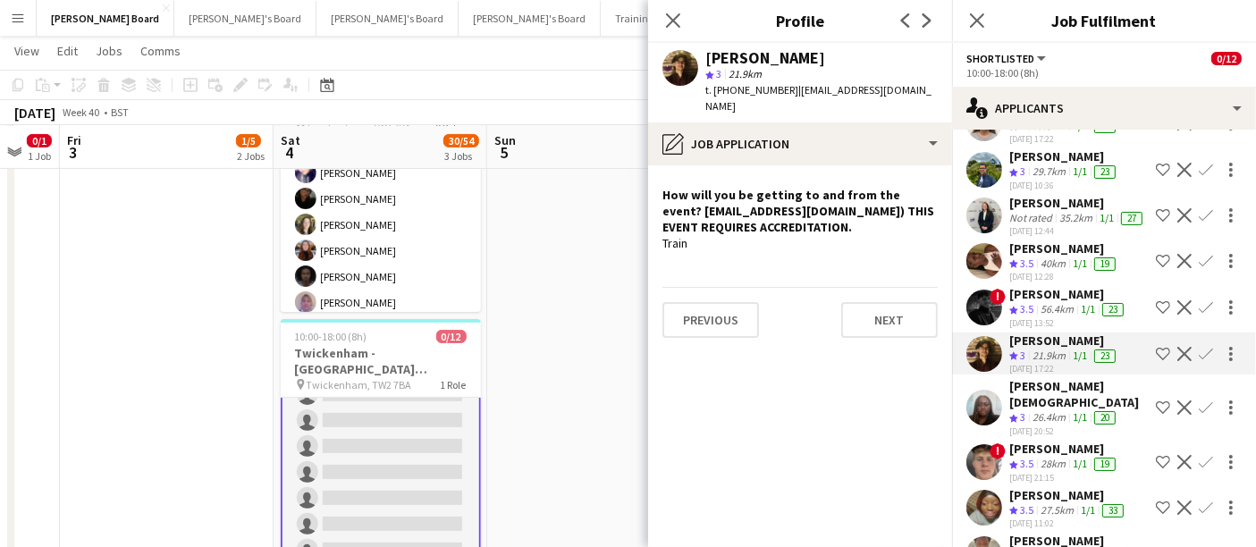
click at [1033, 313] on span "3.5" at bounding box center [1026, 308] width 13 height 13
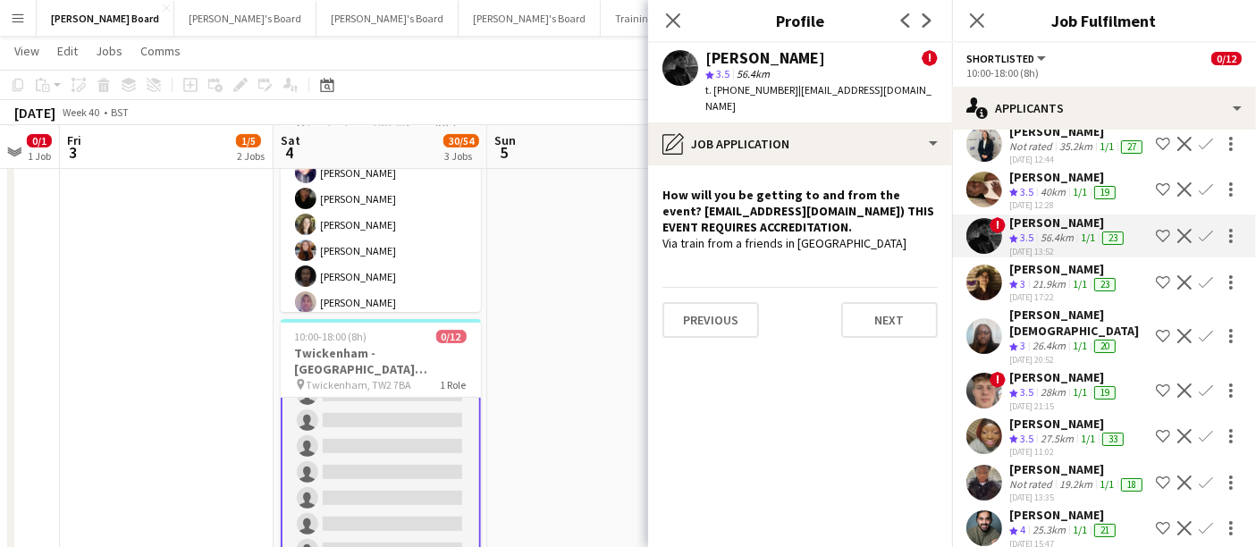
scroll to position [397, 0]
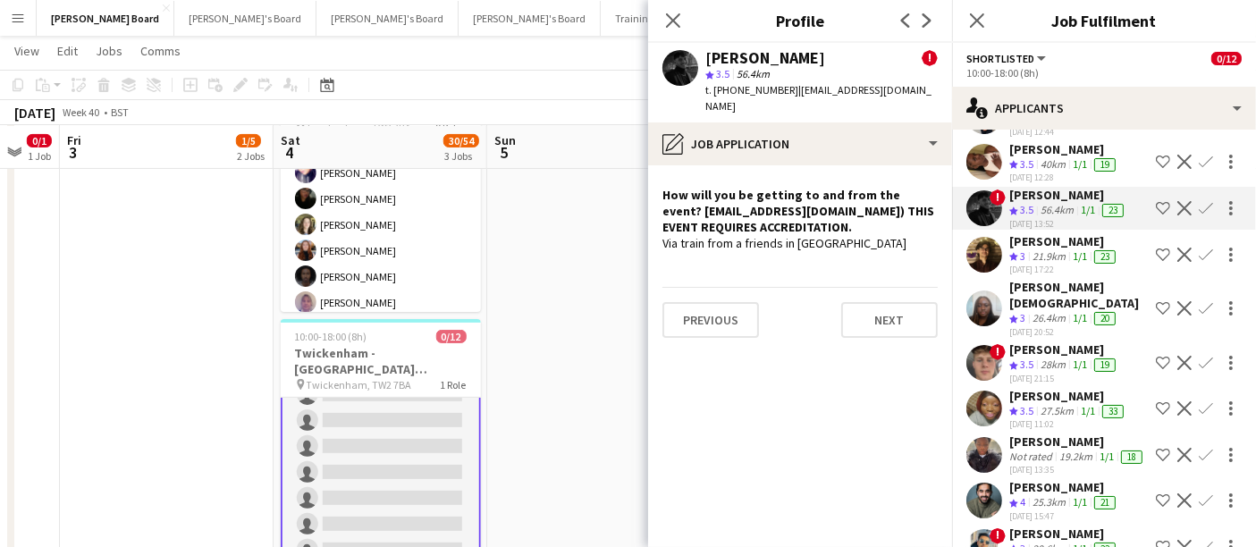
click at [1057, 331] on div "18-09-2025 20:52" at bounding box center [1078, 332] width 139 height 12
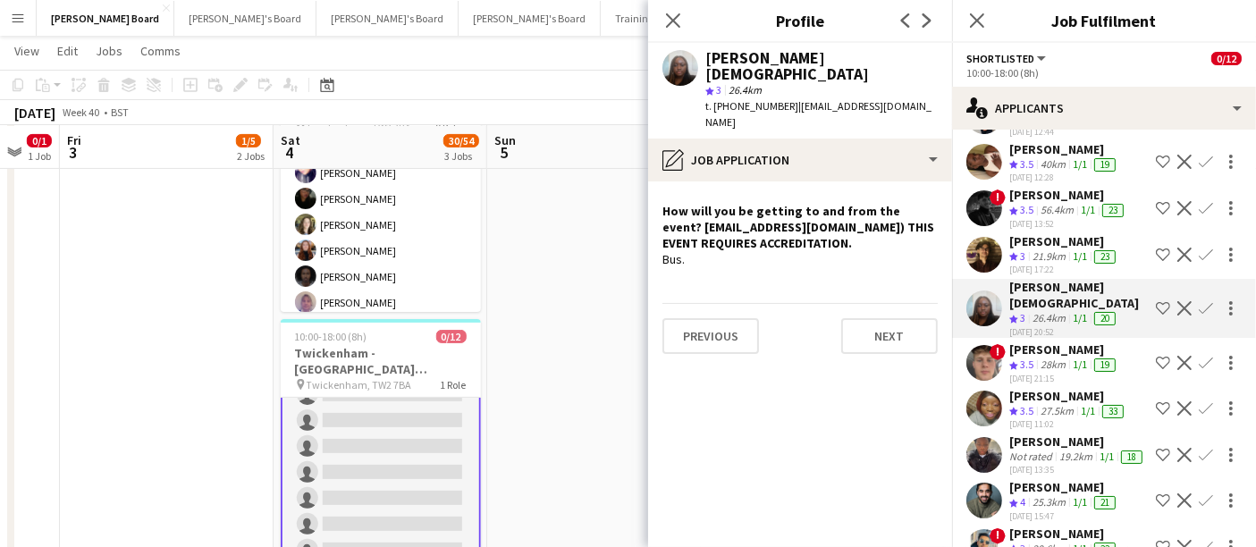
click at [1057, 359] on div "28km" at bounding box center [1053, 365] width 32 height 15
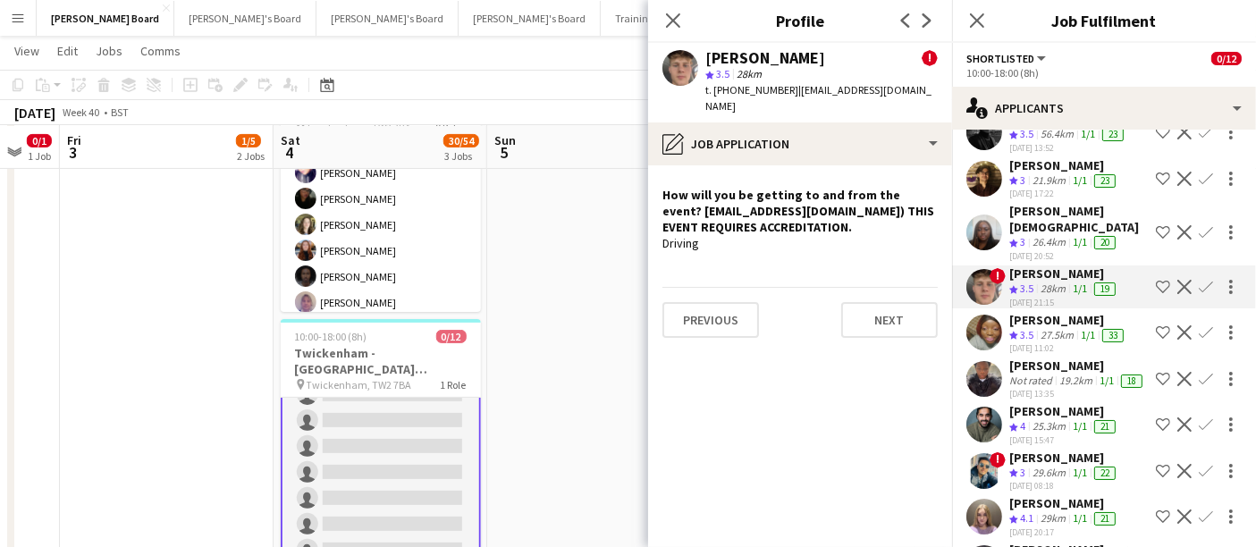
scroll to position [496, 0]
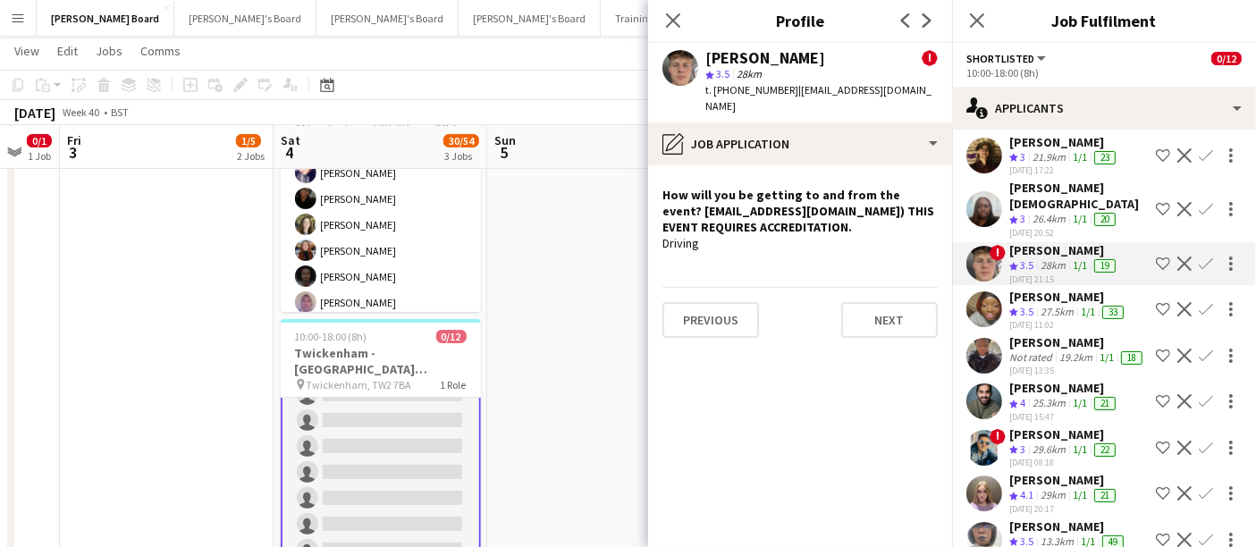
click at [1057, 305] on div "27.5km" at bounding box center [1057, 312] width 40 height 15
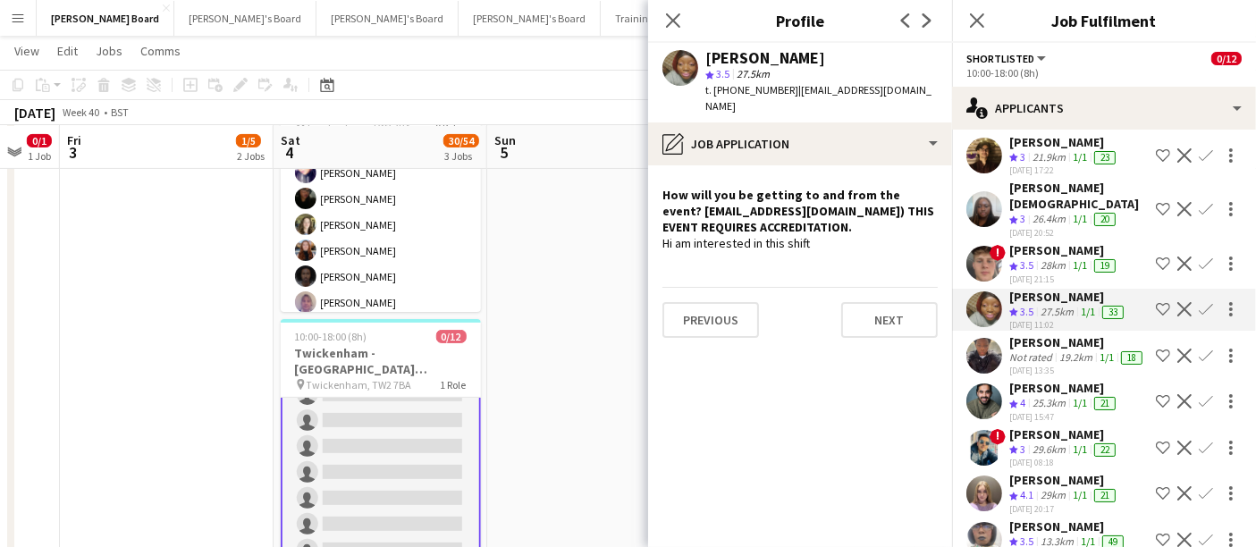
click at [1056, 350] on div "19.2km" at bounding box center [1076, 357] width 40 height 14
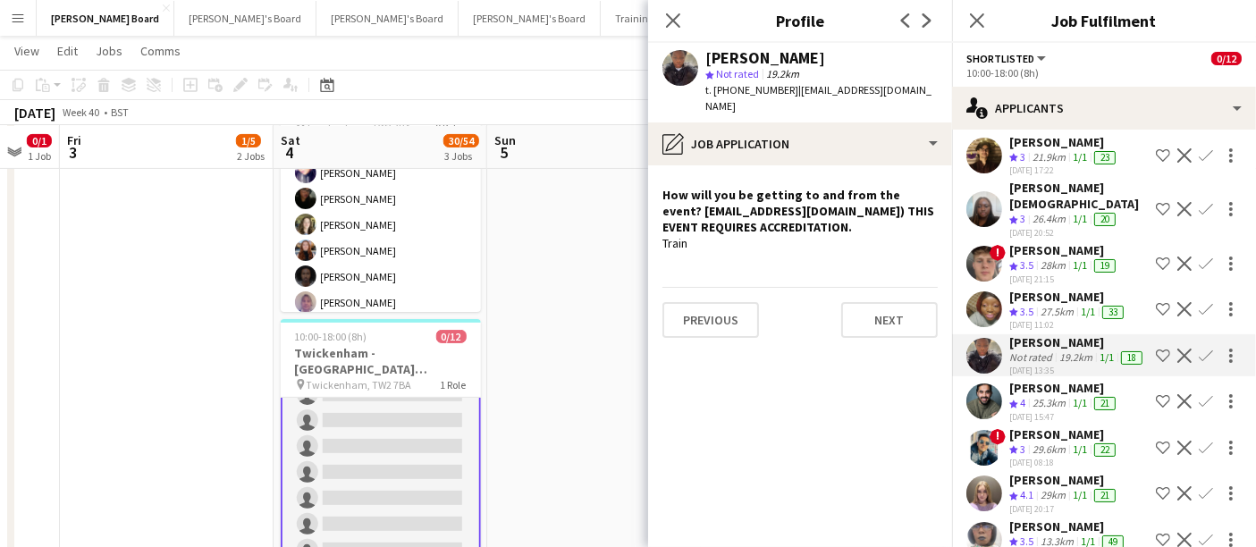
click at [1057, 411] on div "25.3km" at bounding box center [1049, 403] width 40 height 15
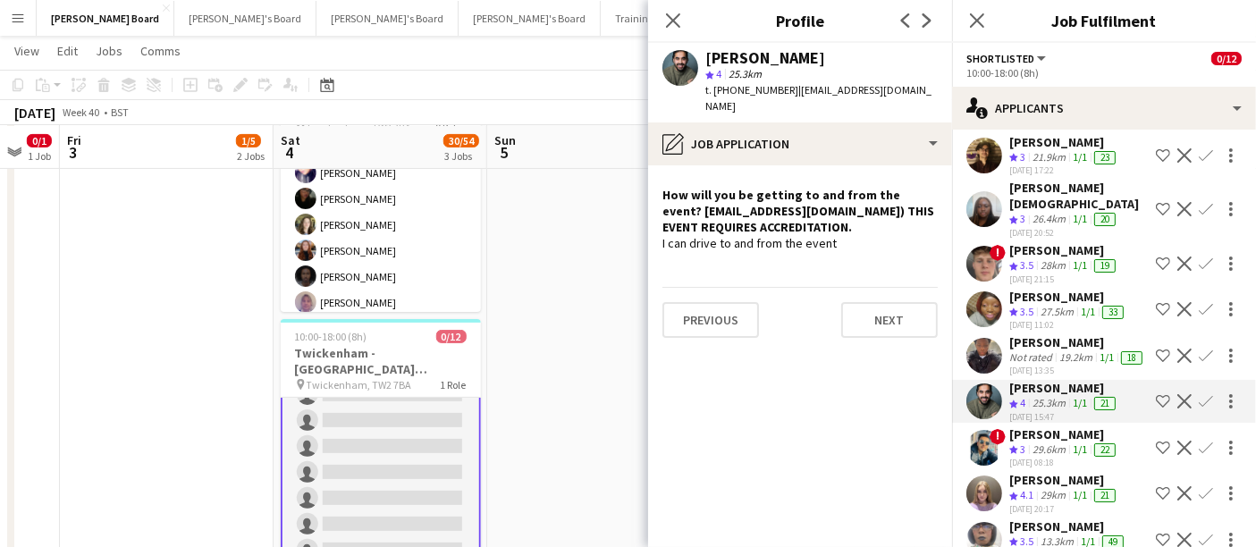
click at [1047, 306] on div "27.5km" at bounding box center [1057, 312] width 40 height 15
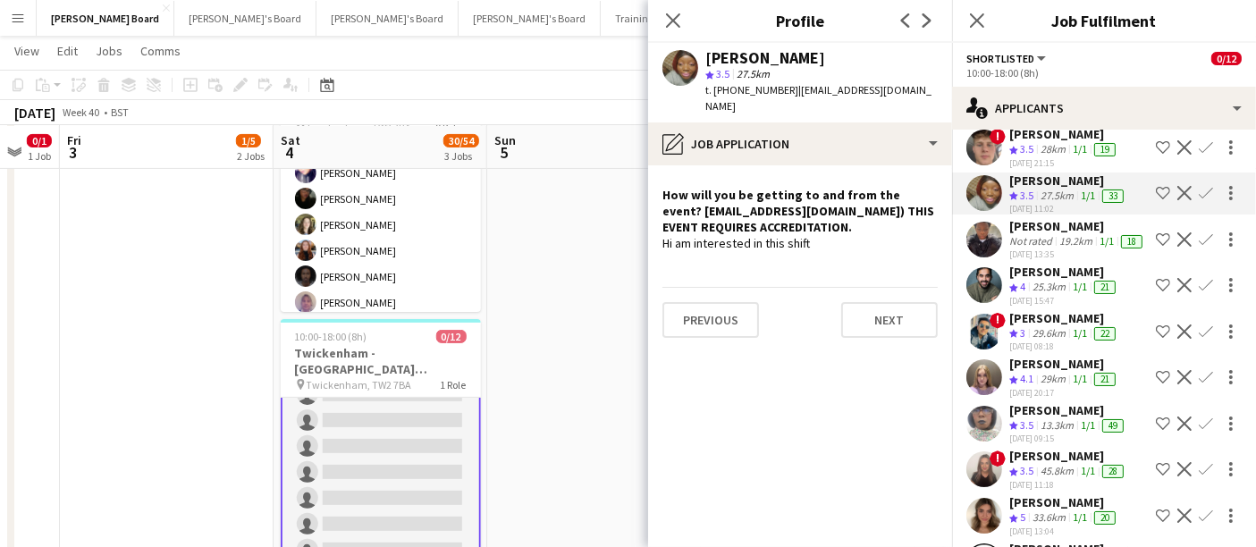
scroll to position [695, 0]
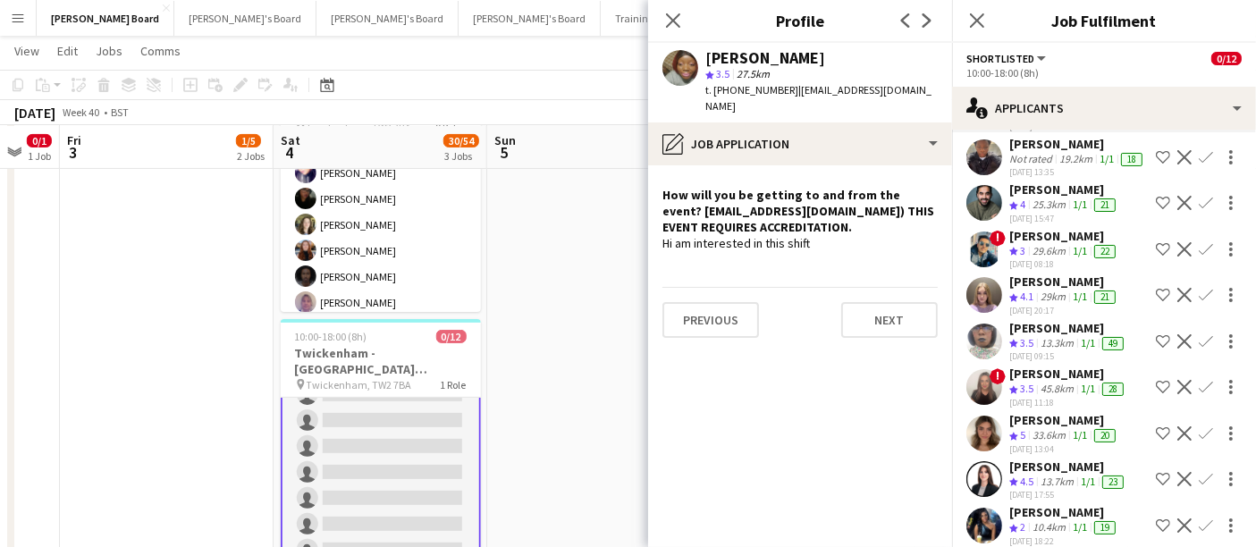
click at [1058, 305] on div "29km" at bounding box center [1053, 297] width 32 height 15
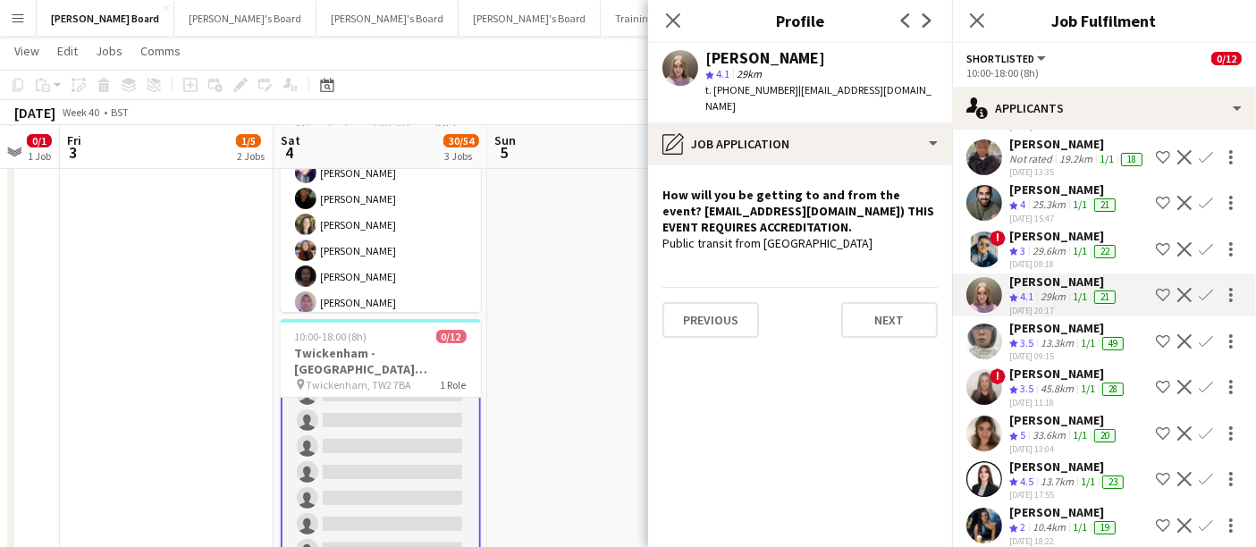
click at [1058, 351] on div "13.3km" at bounding box center [1057, 343] width 40 height 15
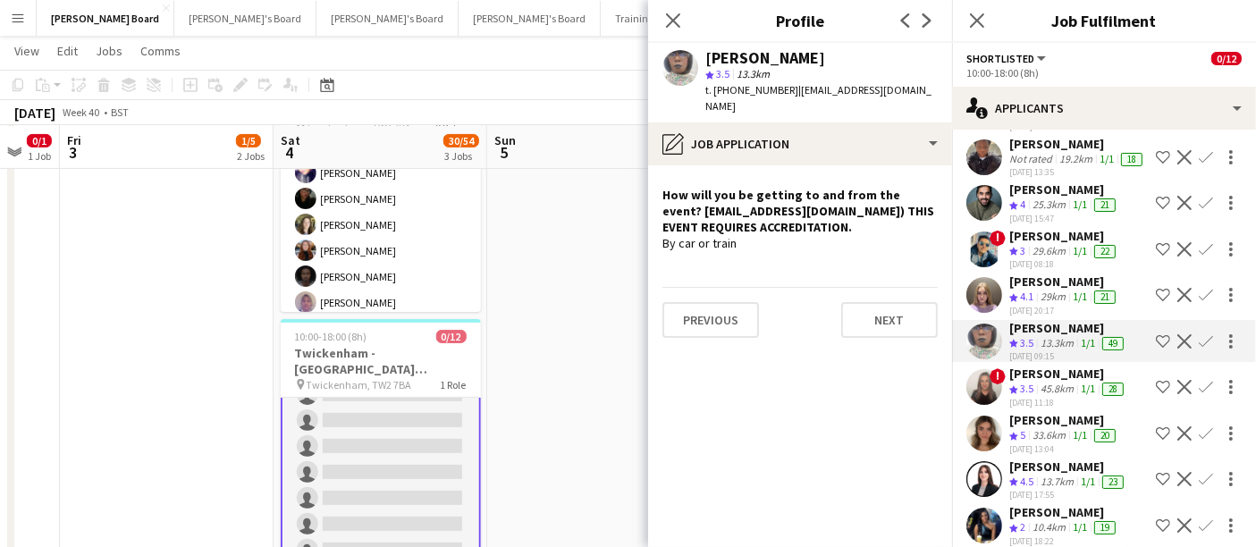
click at [1055, 387] on div "45.8km" at bounding box center [1057, 389] width 40 height 15
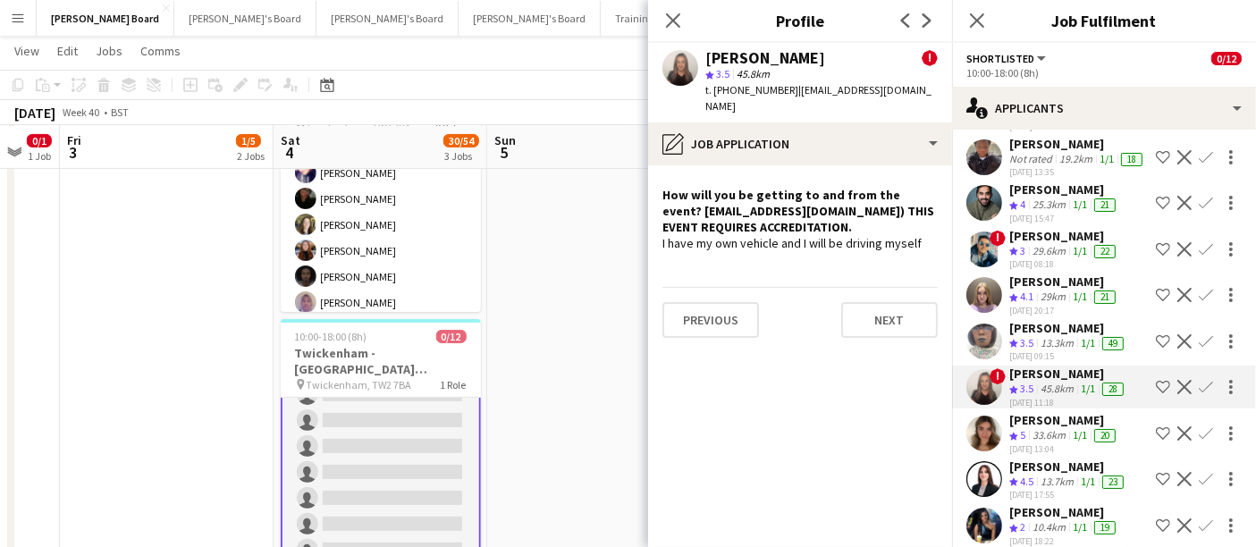
scroll to position [794, 0]
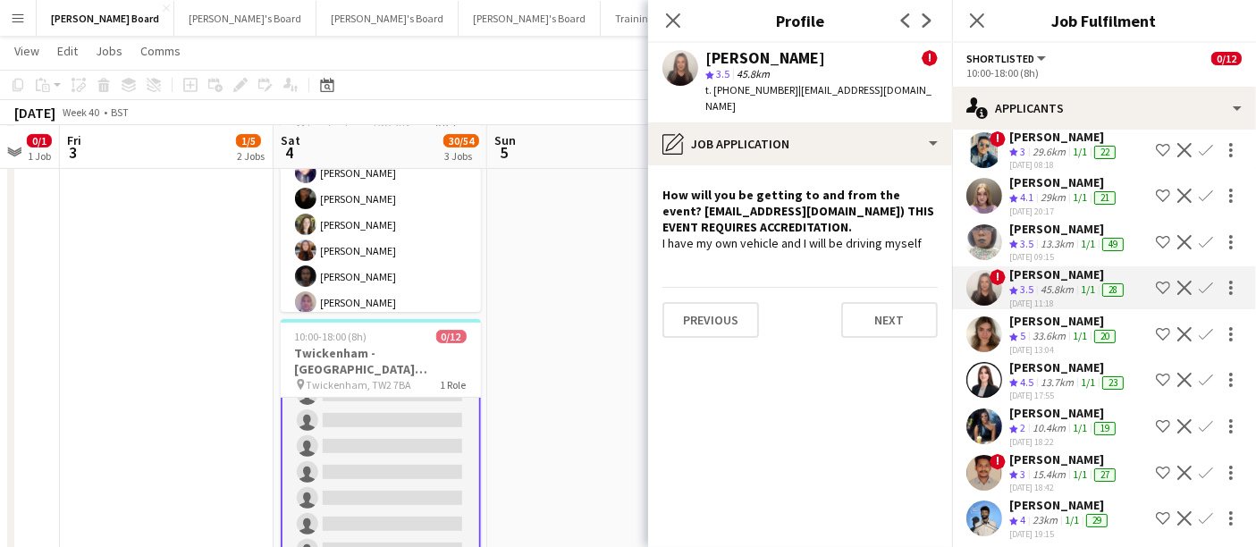
click at [1048, 375] on div "Zoe Herwill" at bounding box center [1068, 367] width 118 height 16
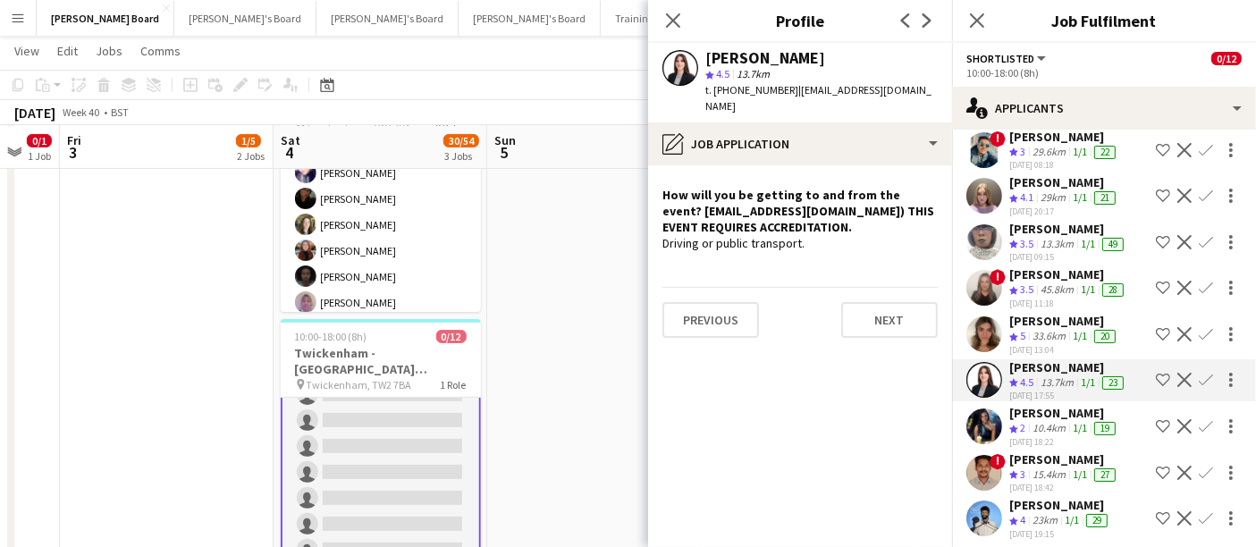
click at [1050, 329] on div "bianca atanasescu" at bounding box center [1064, 321] width 110 height 16
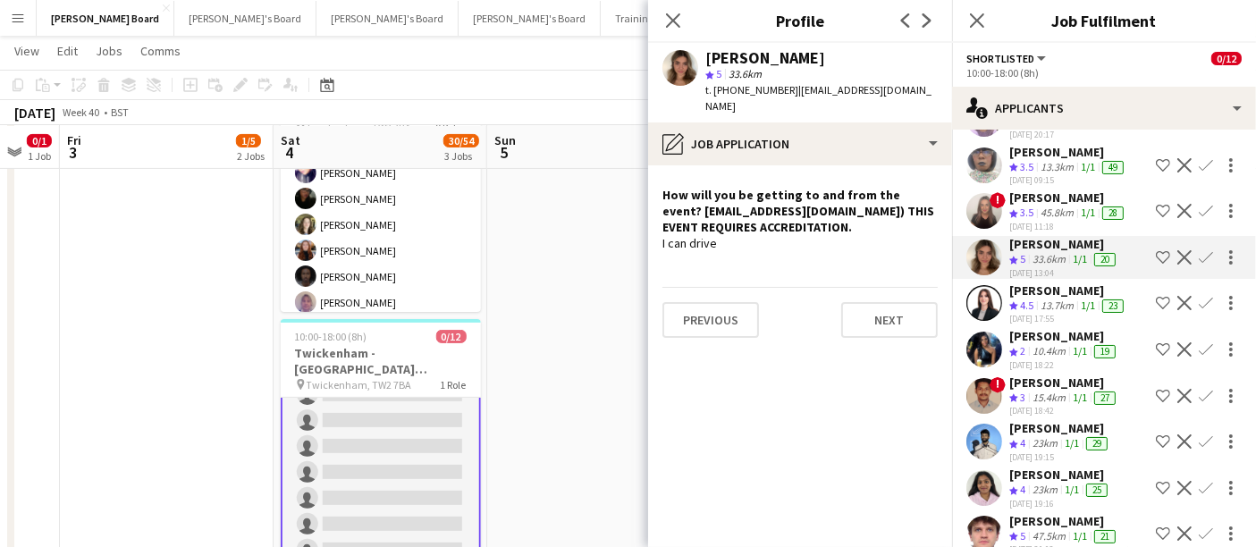
scroll to position [894, 0]
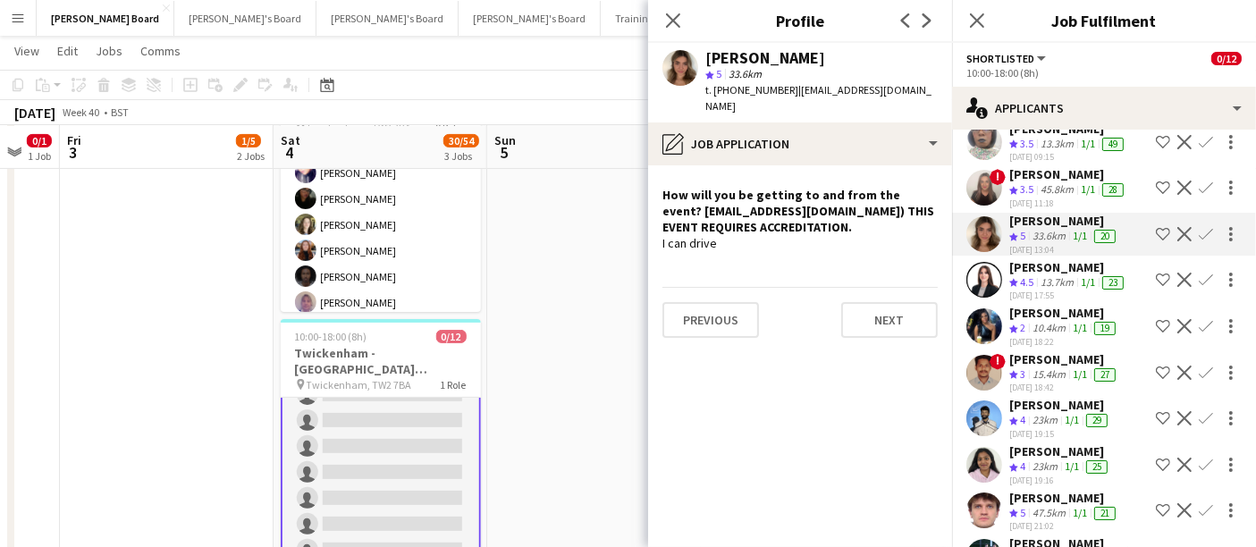
click at [1080, 333] on app-skills-label "1/1" at bounding box center [1080, 327] width 14 height 13
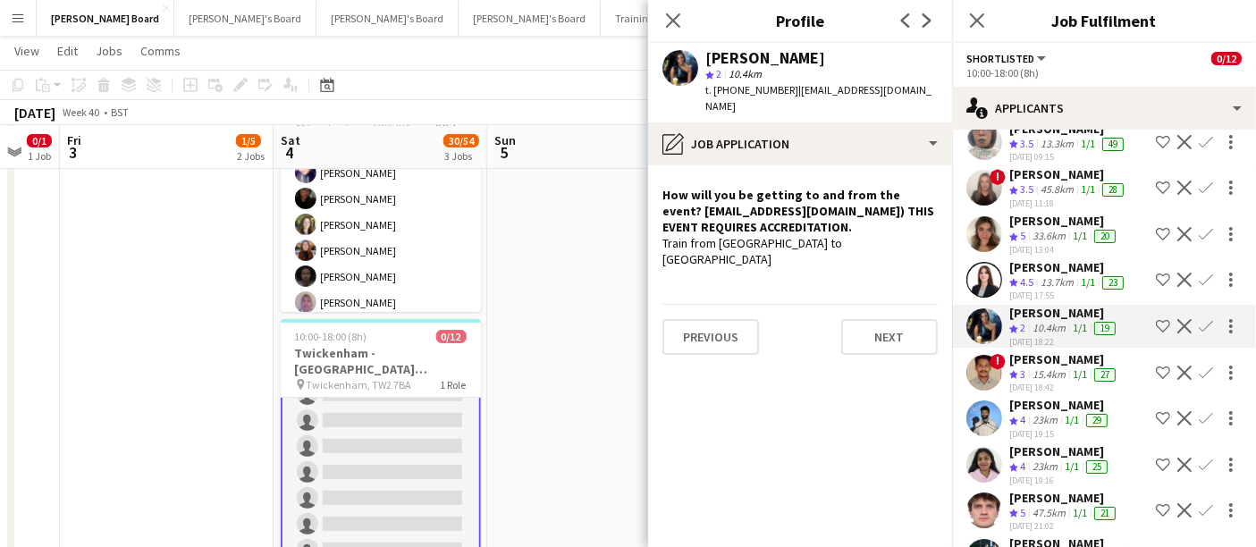
click at [1065, 376] on div "15.4km" at bounding box center [1049, 374] width 40 height 15
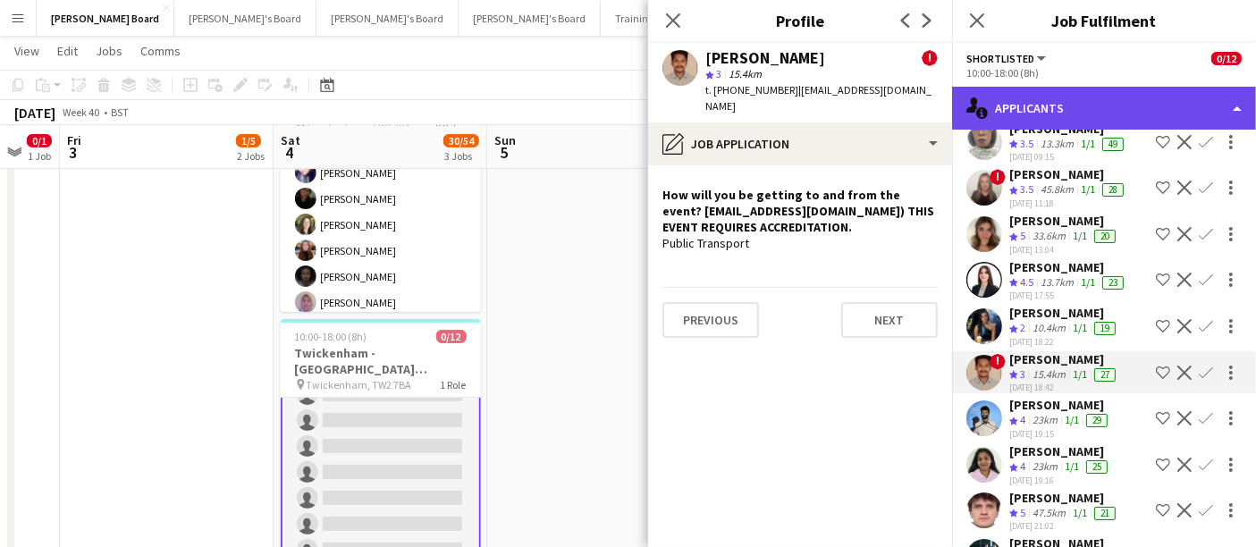
click at [1085, 102] on div "single-neutral-actions-information Applicants" at bounding box center [1104, 108] width 304 height 43
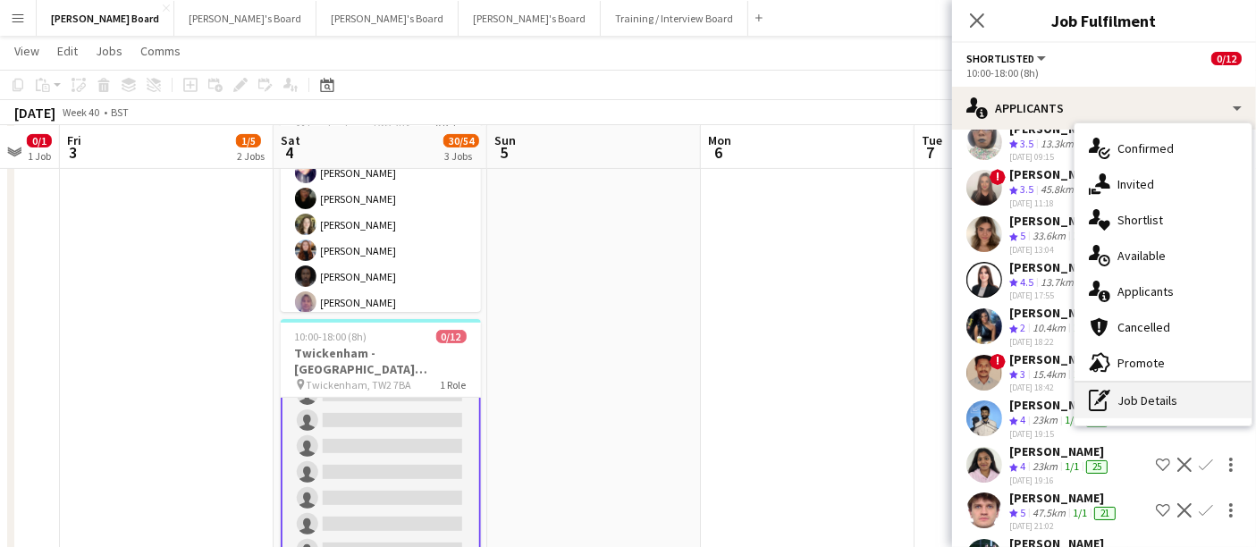
drag, startPoint x: 1160, startPoint y: 407, endPoint x: 1157, endPoint y: 394, distance: 13.0
click at [1160, 407] on div "pen-write Job Details" at bounding box center [1162, 401] width 177 height 36
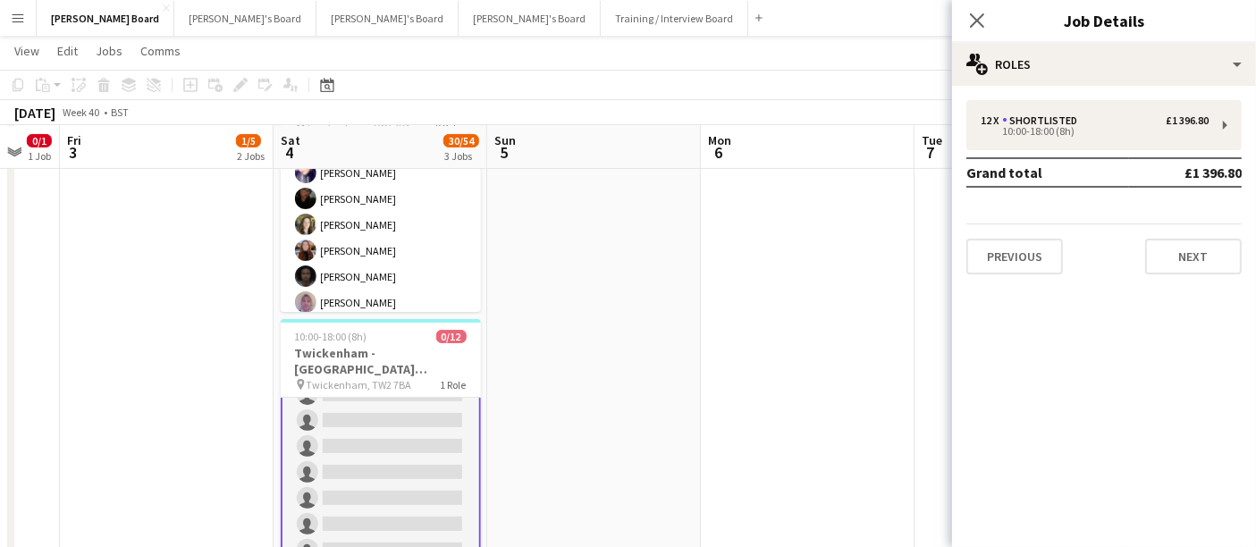
scroll to position [0, 0]
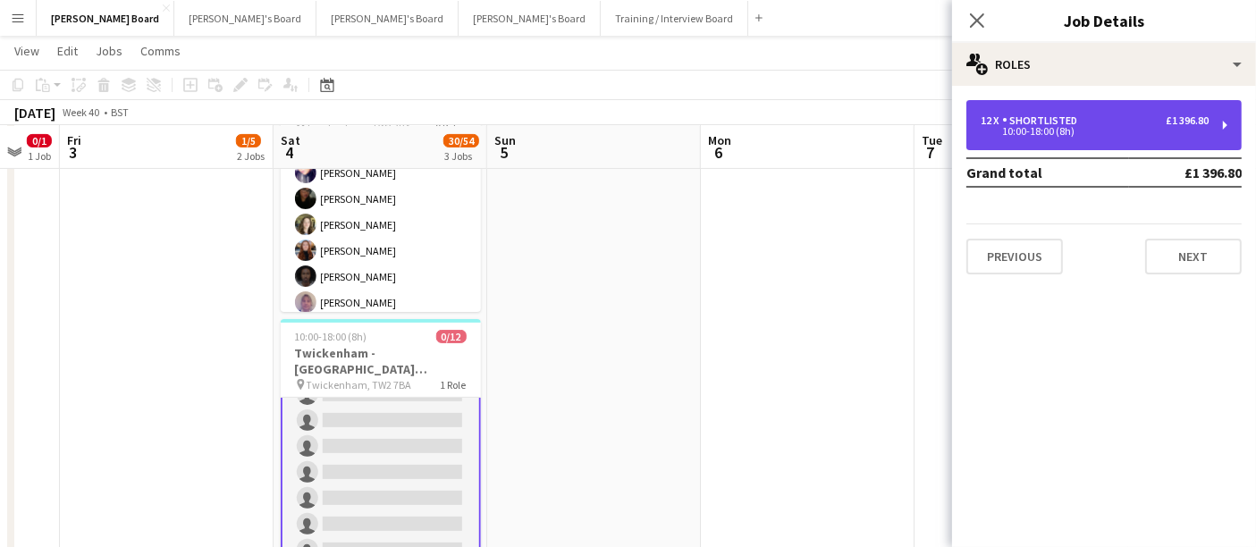
drag, startPoint x: 1055, startPoint y: 140, endPoint x: 972, endPoint y: 107, distance: 89.5
click at [1057, 137] on div "12 x Shortlisted £1 396.80 10:00-18:00 (8h)" at bounding box center [1103, 125] width 275 height 50
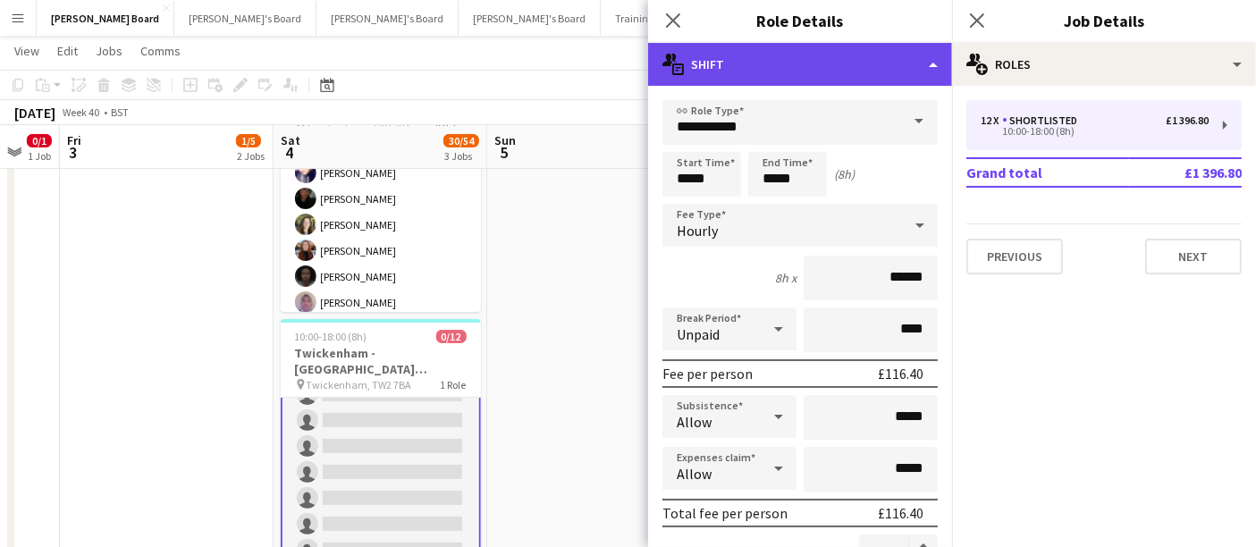
click at [799, 57] on div "multiple-actions-text Shift" at bounding box center [800, 64] width 304 height 43
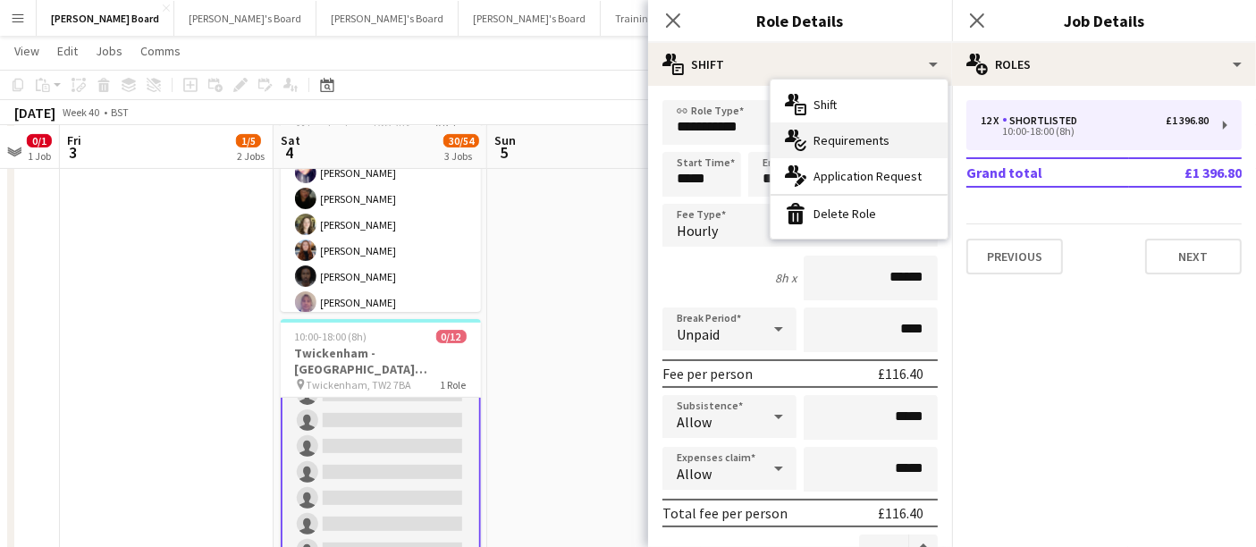
click at [850, 133] on span "Requirements" at bounding box center [851, 140] width 76 height 16
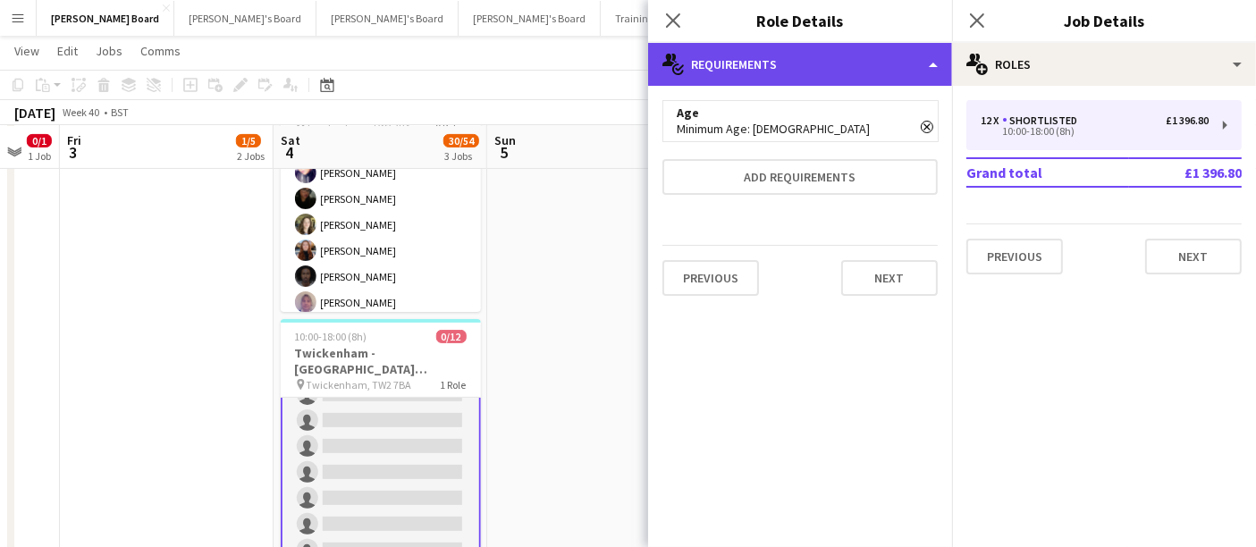
click at [853, 66] on div "multiple-actions-check-2 Requirements" at bounding box center [800, 64] width 304 height 43
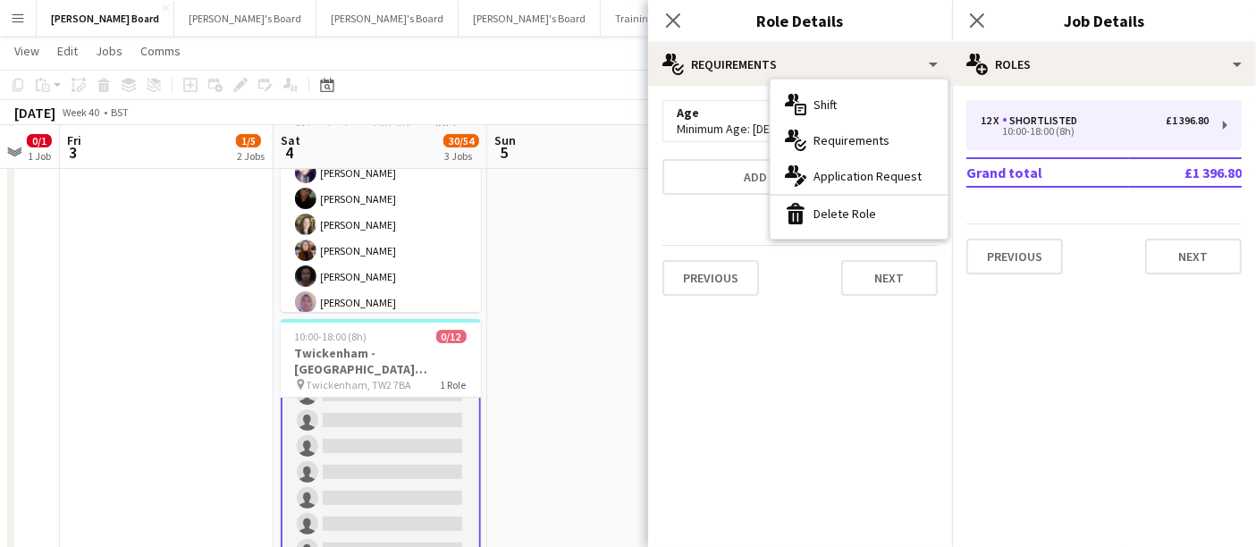
click at [874, 173] on span "Application Request" at bounding box center [867, 176] width 108 height 16
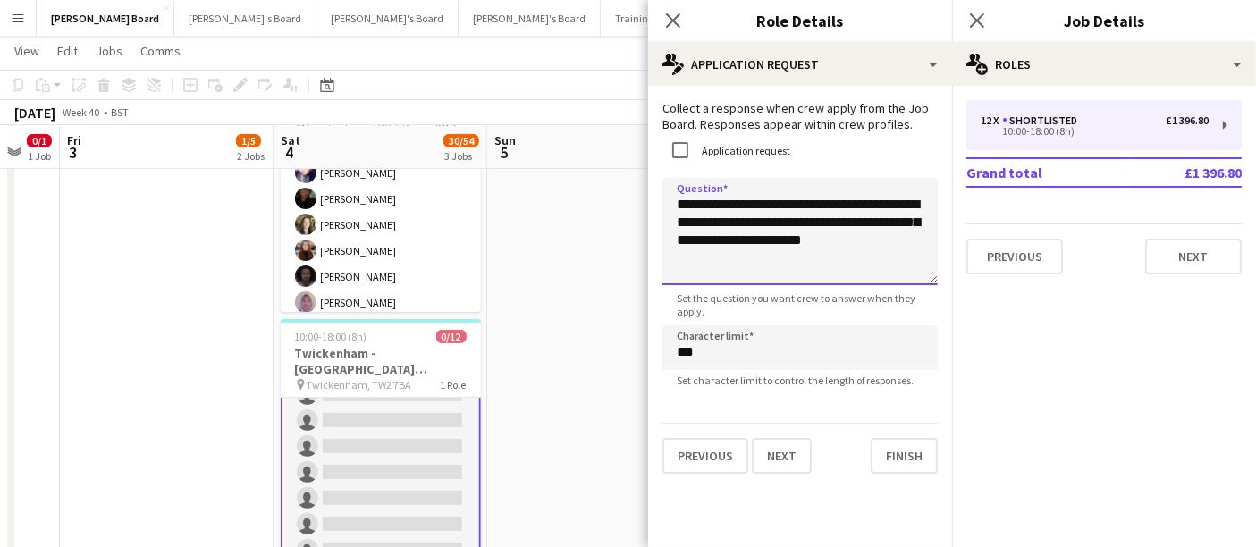
drag, startPoint x: 860, startPoint y: 258, endPoint x: 745, endPoint y: 231, distance: 118.6
click at [745, 231] on textarea "**********" at bounding box center [799, 231] width 275 height 107
type textarea "**********"
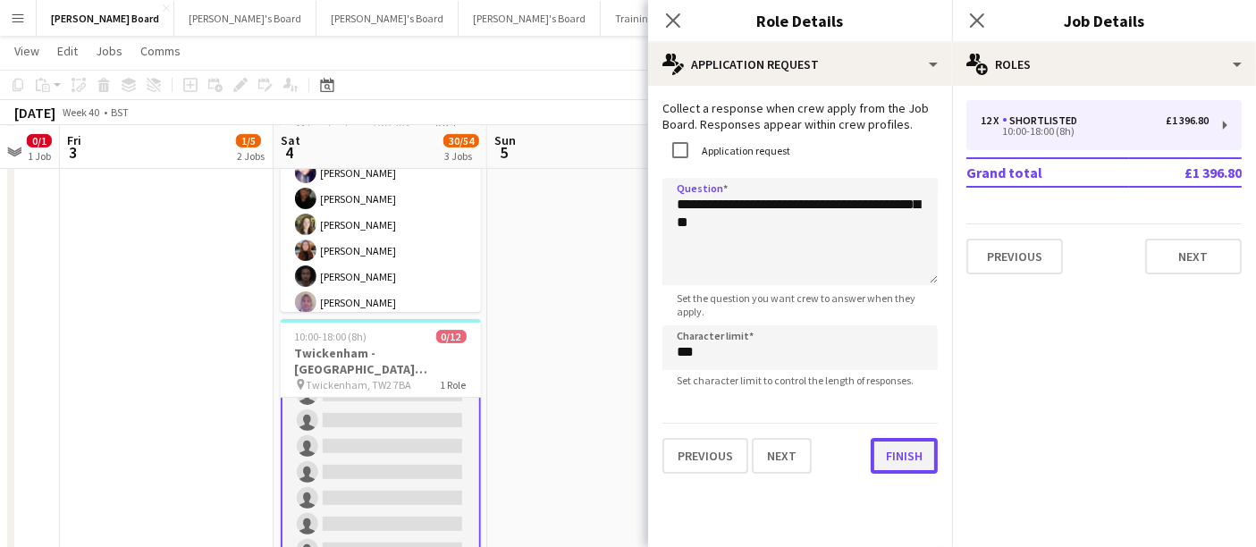
drag, startPoint x: 894, startPoint y: 445, endPoint x: 865, endPoint y: 425, distance: 35.2
click at [894, 445] on button "Finish" at bounding box center [904, 456] width 67 height 36
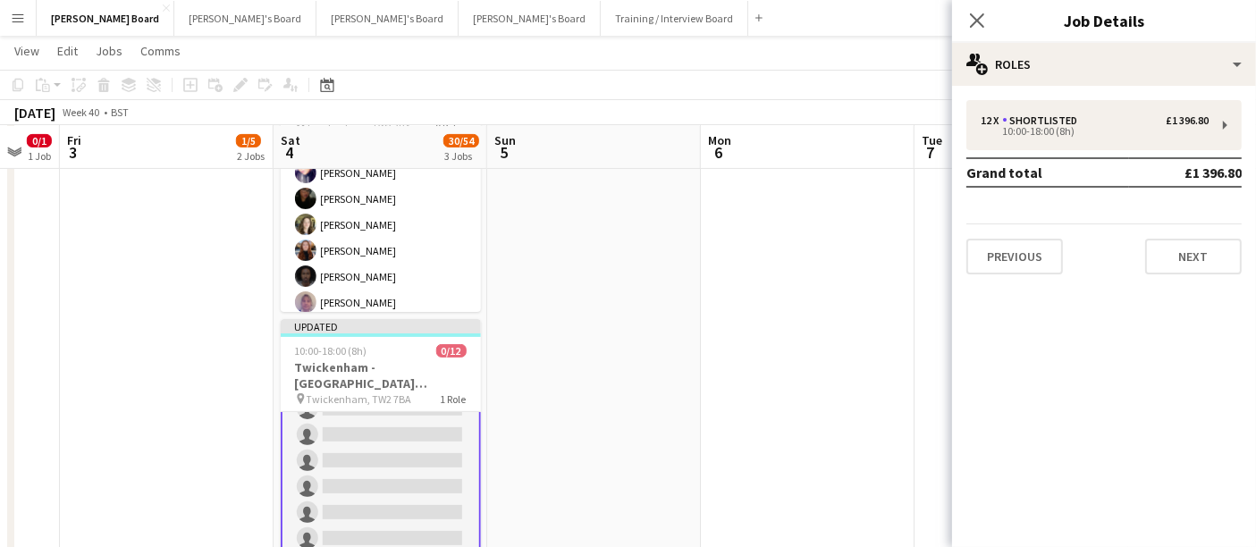
click at [606, 309] on app-date-cell at bounding box center [594, 329] width 214 height 579
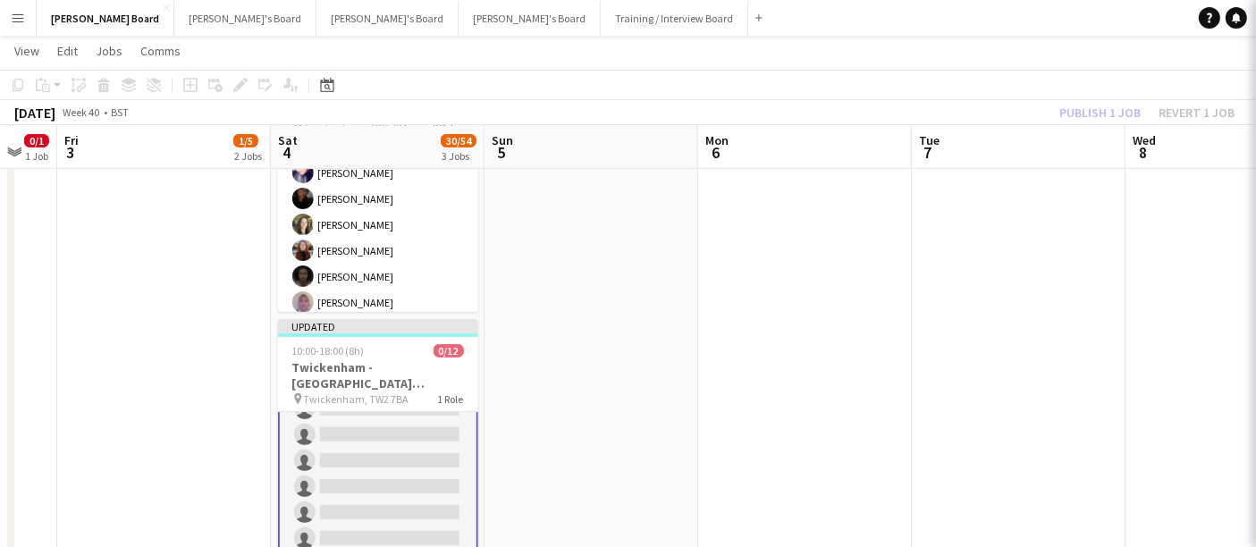
scroll to position [99, 0]
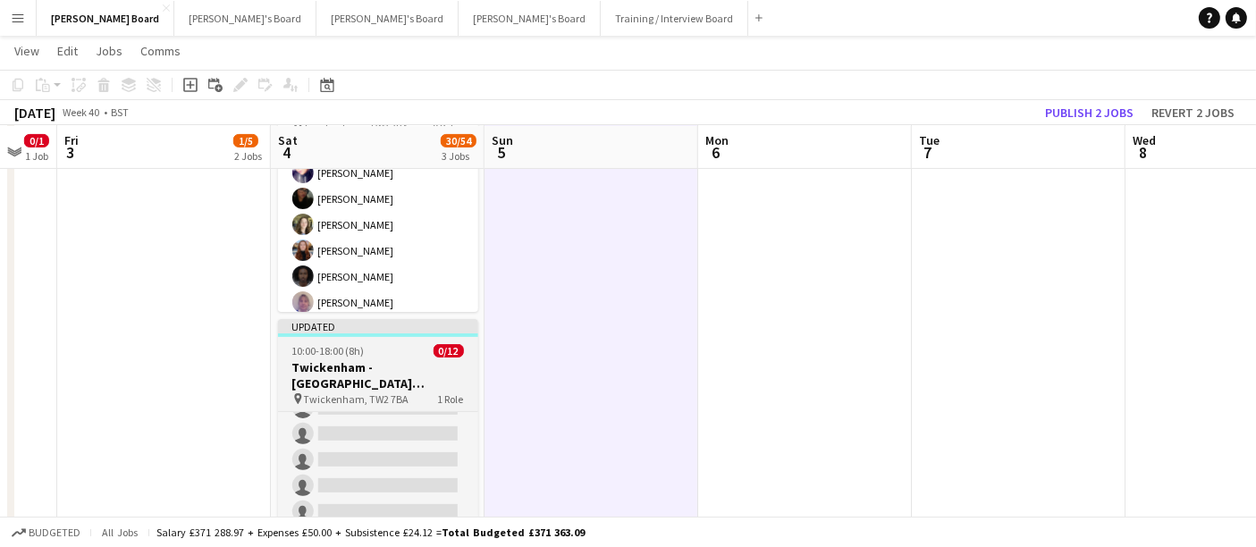
click at [395, 380] on h3 "Twickenham - Allianz Stadium South Africa v Argentina" at bounding box center [378, 375] width 200 height 32
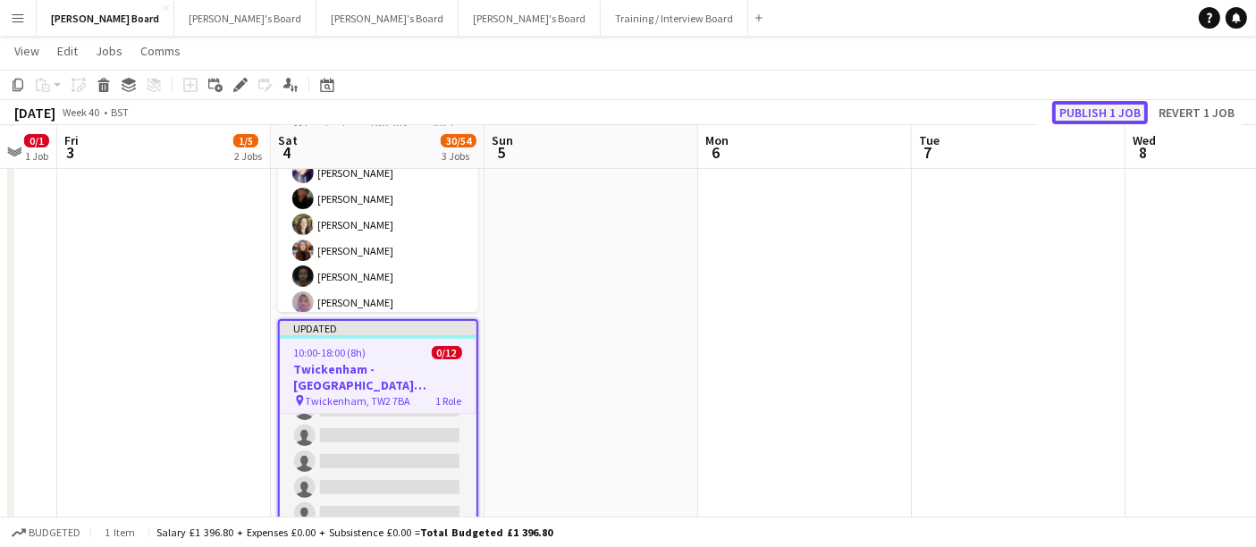
click at [1094, 106] on button "Publish 1 job" at bounding box center [1100, 112] width 96 height 23
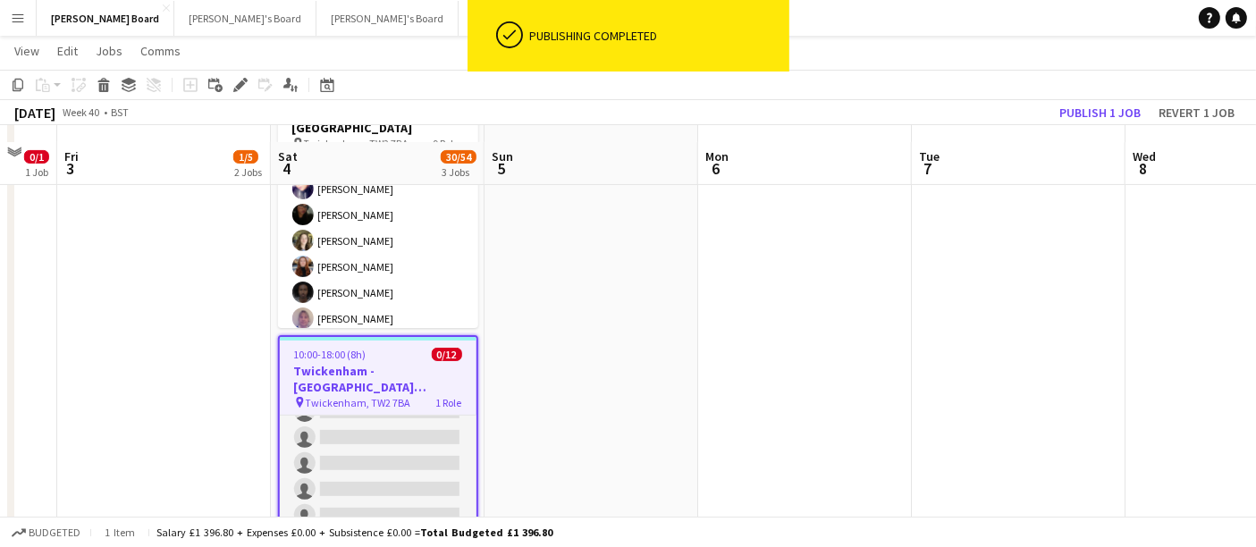
scroll to position [496, 0]
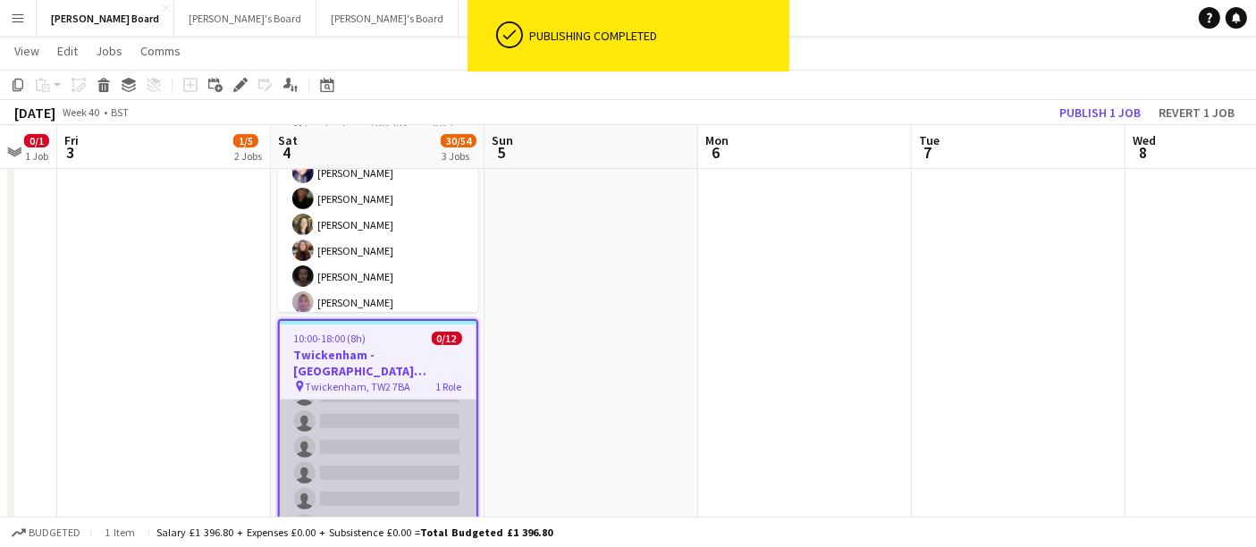
click at [369, 489] on app-card-role "Shortlisted 61A 0/12 10:00-18:00 (8h) single-neutral-actions single-neutral-act…" at bounding box center [378, 473] width 197 height 346
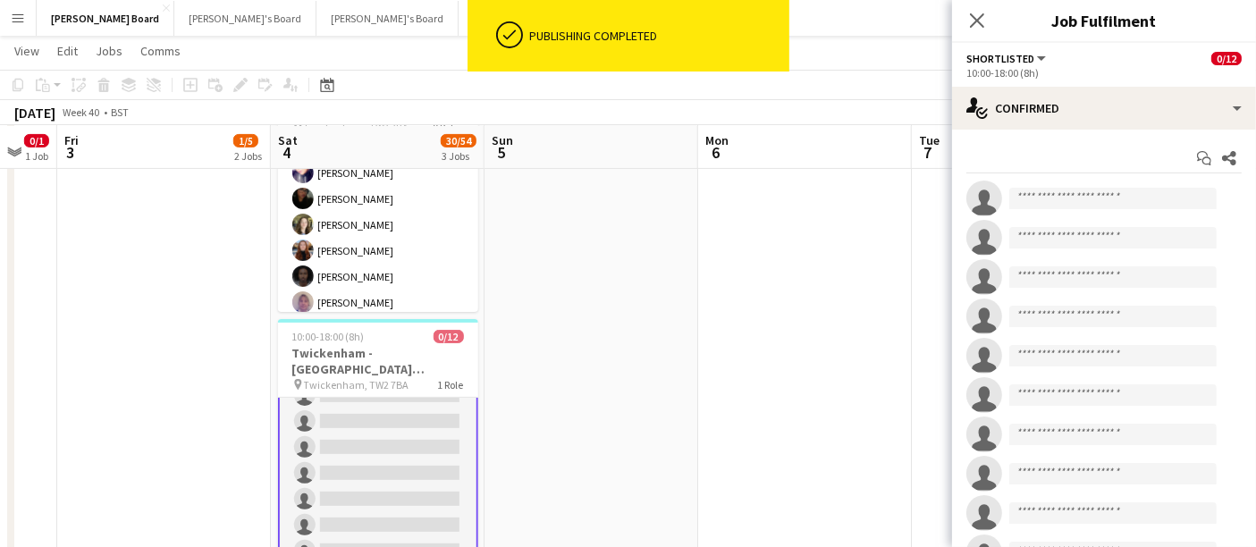
scroll to position [100, 0]
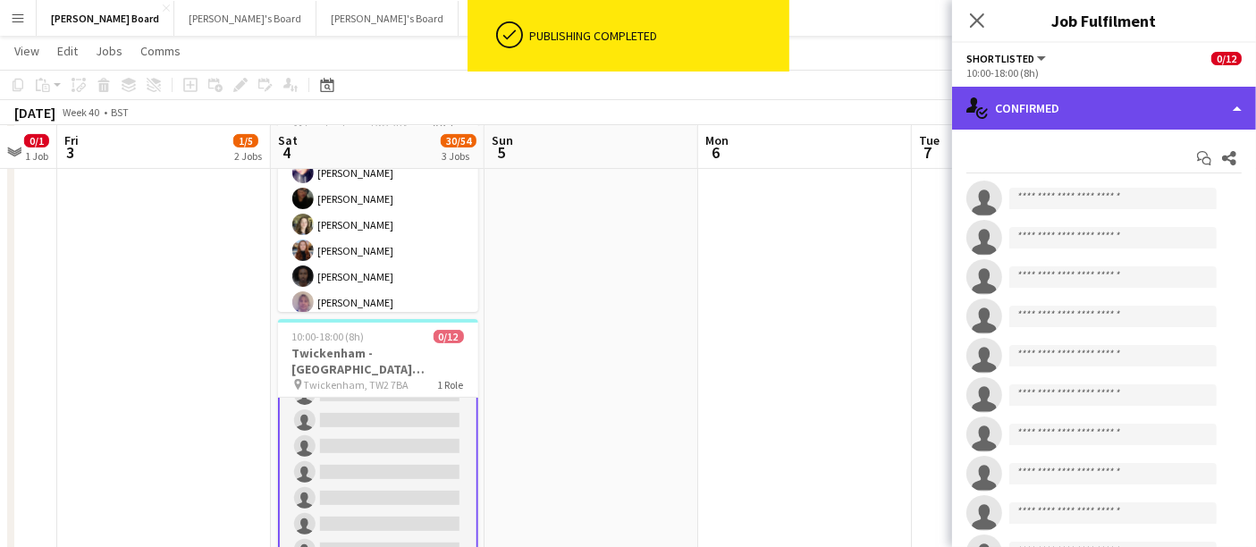
click at [1080, 111] on div "single-neutral-actions-check-2 Confirmed" at bounding box center [1104, 108] width 304 height 43
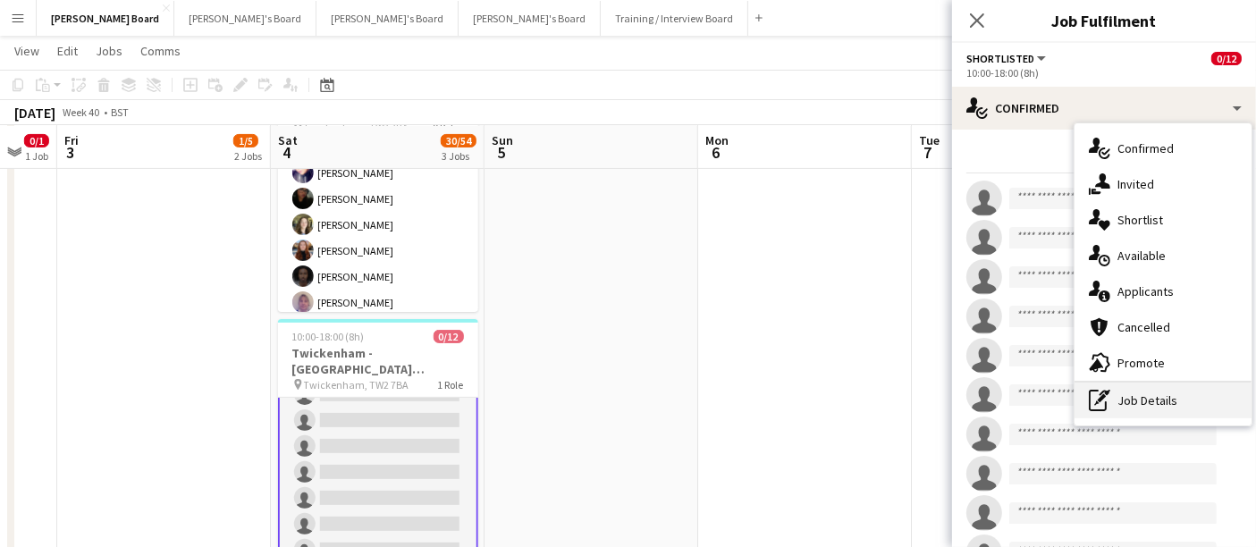
click at [1139, 400] on div "pen-write Job Details" at bounding box center [1162, 401] width 177 height 36
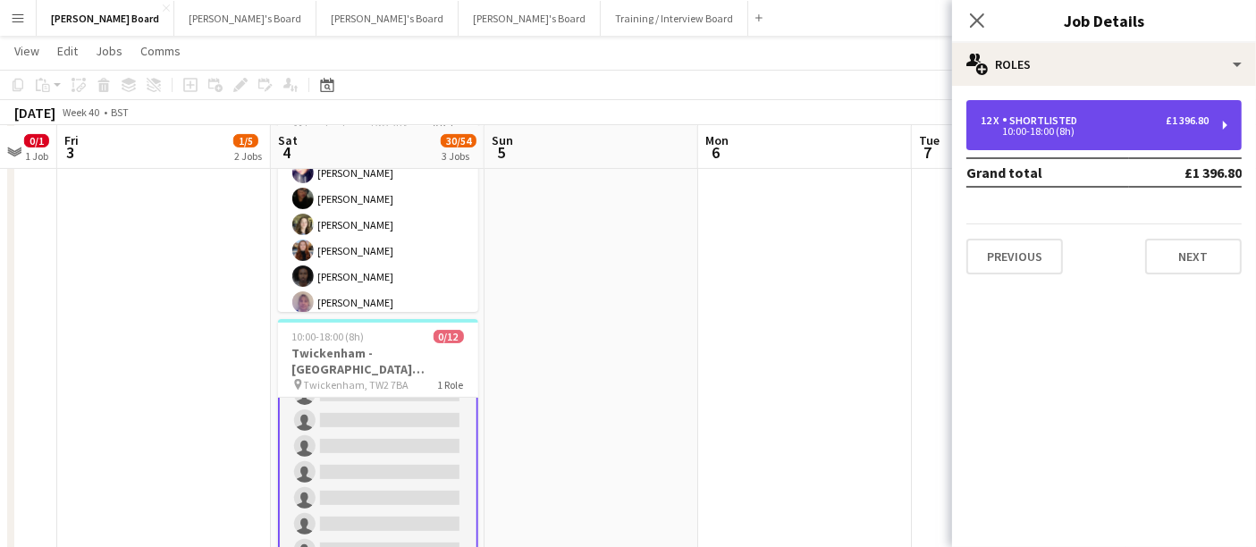
click at [1118, 127] on div "10:00-18:00 (8h)" at bounding box center [1095, 131] width 228 height 9
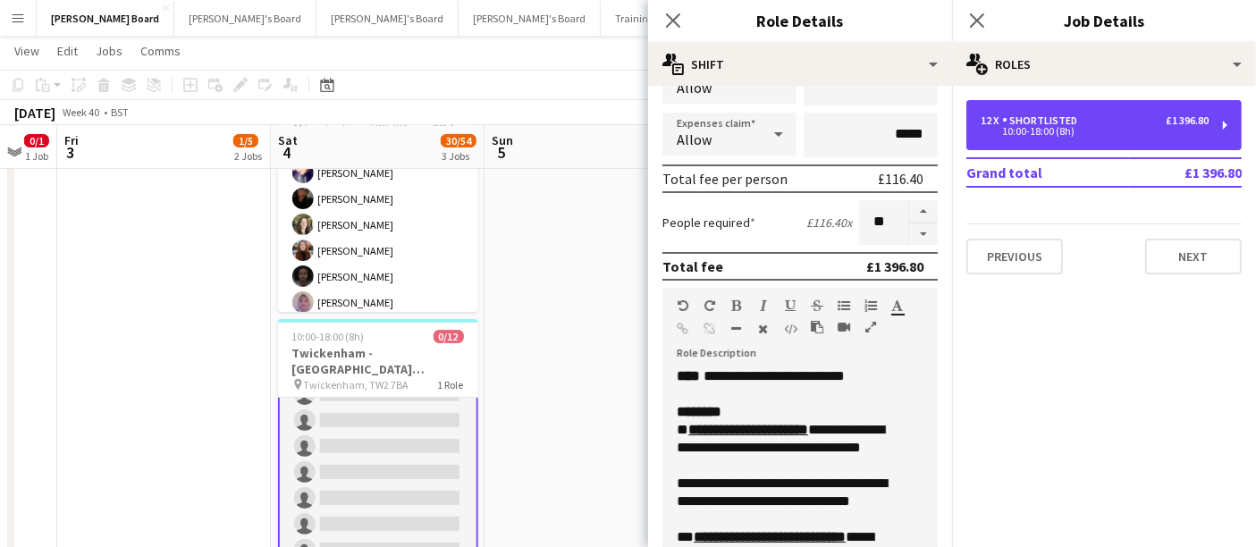
scroll to position [198, 0]
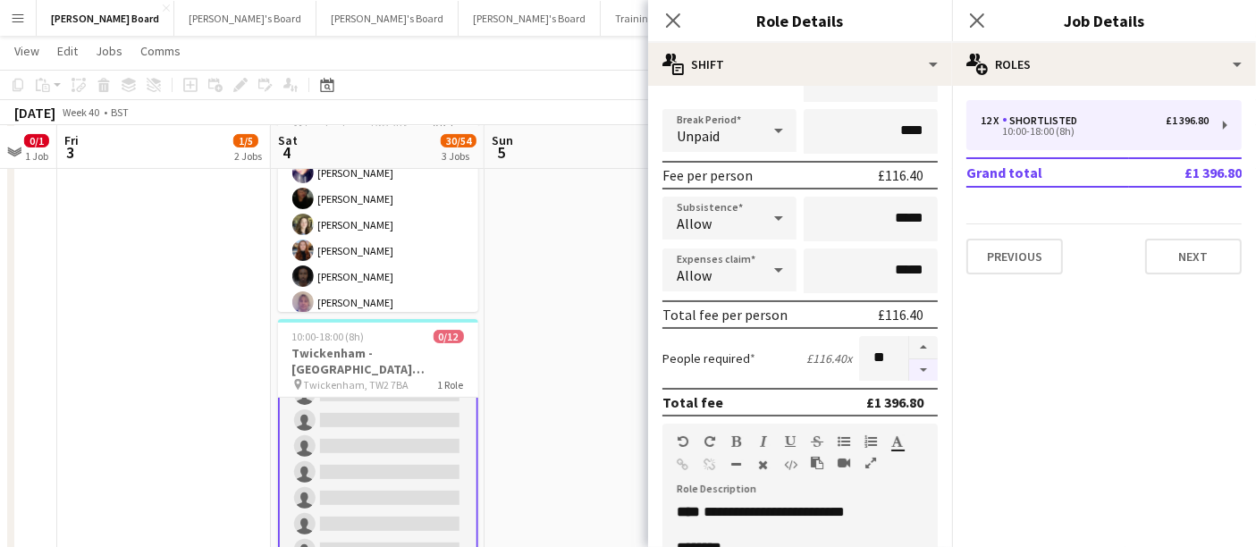
click at [909, 361] on button "button" at bounding box center [923, 370] width 29 height 22
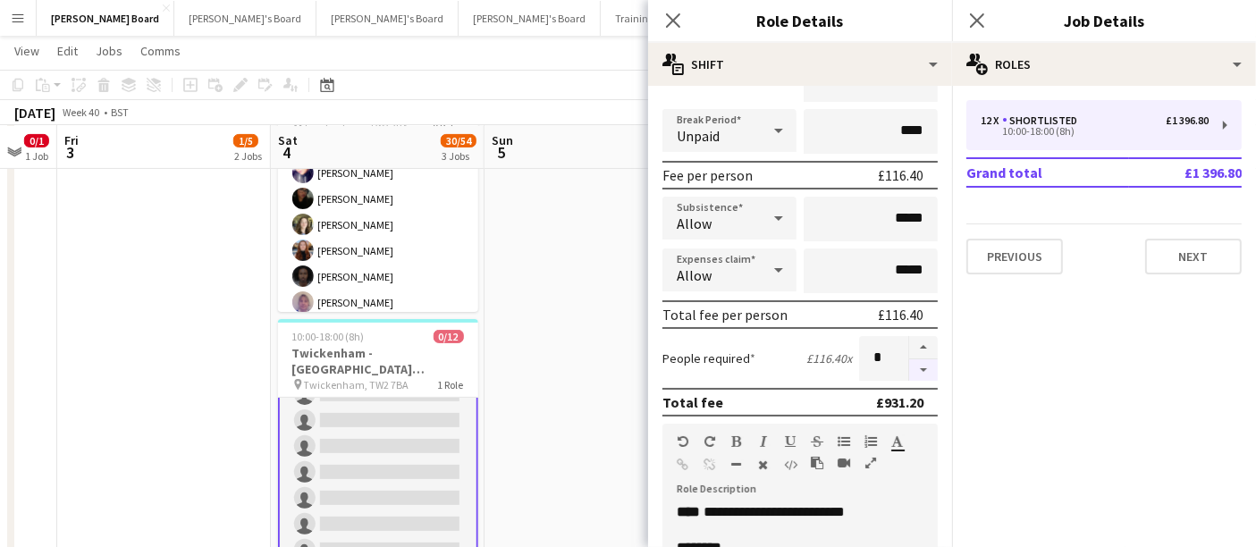
click at [909, 361] on button "button" at bounding box center [923, 370] width 29 height 22
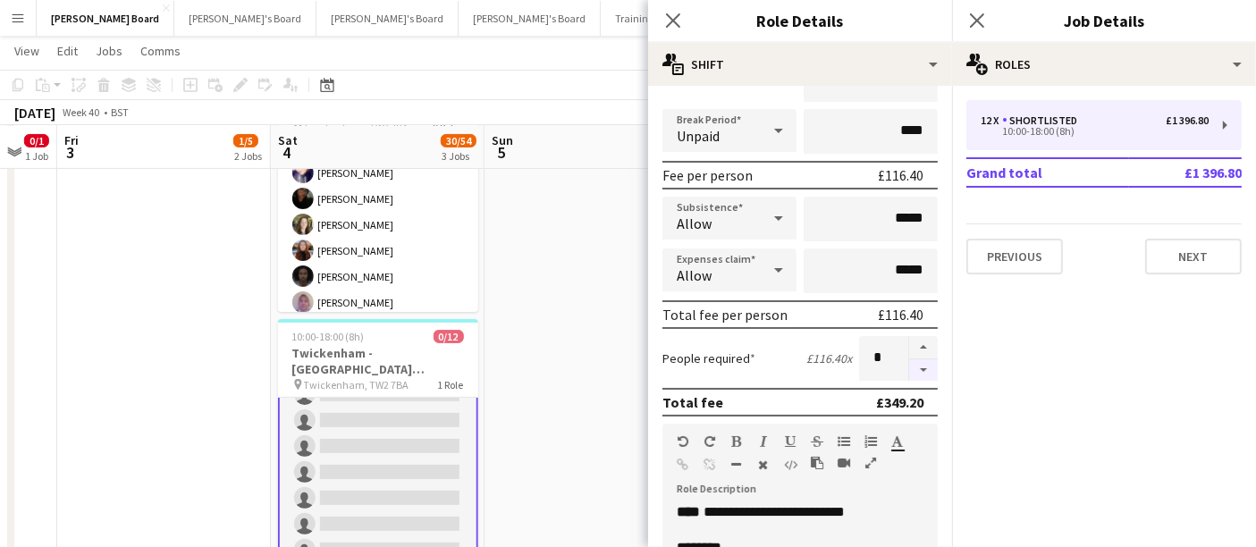
click at [909, 361] on button "button" at bounding box center [923, 370] width 29 height 22
type input "*"
click at [614, 334] on app-date-cell at bounding box center [591, 329] width 214 height 579
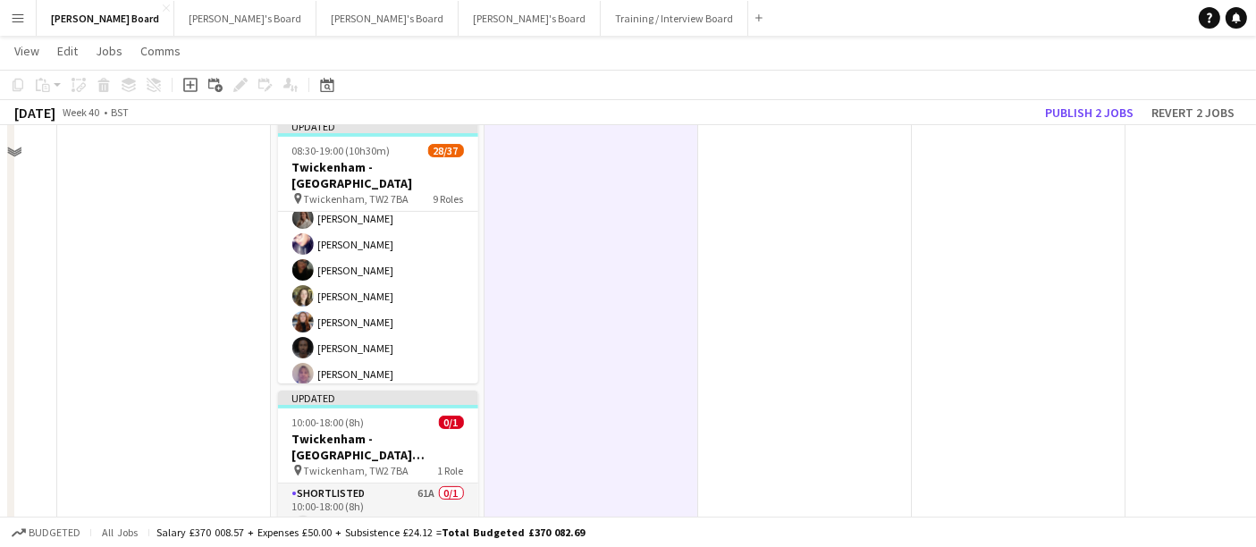
scroll to position [595, 0]
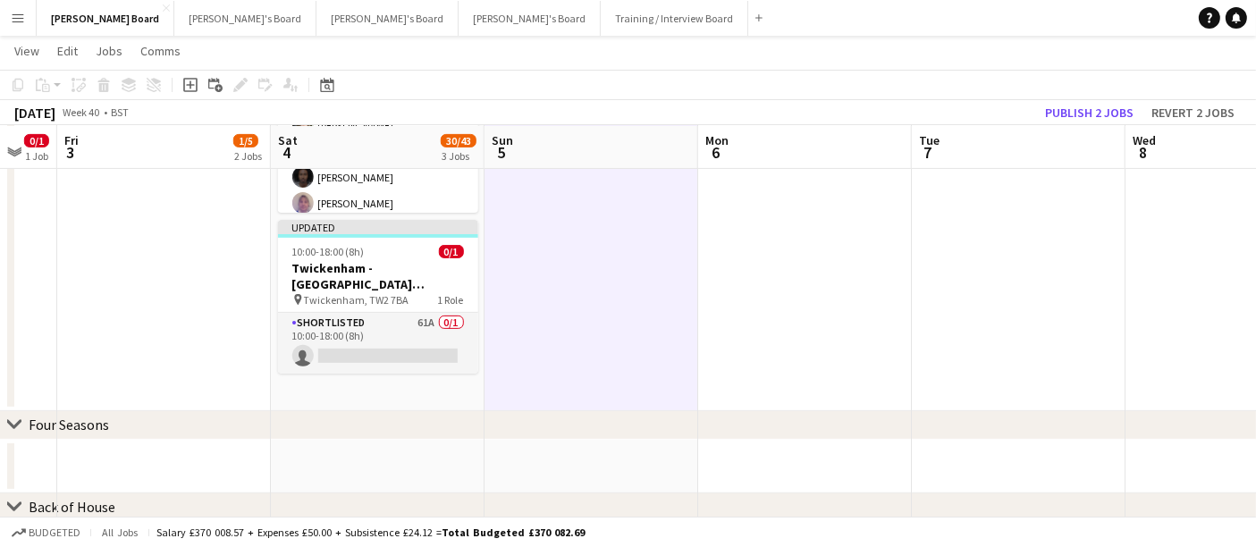
drag, startPoint x: 398, startPoint y: 333, endPoint x: 896, endPoint y: 228, distance: 508.7
click at [398, 333] on app-card-role "Shortlisted 61A 0/1 10:00-18:00 (8h) single-neutral-actions" at bounding box center [378, 343] width 200 height 61
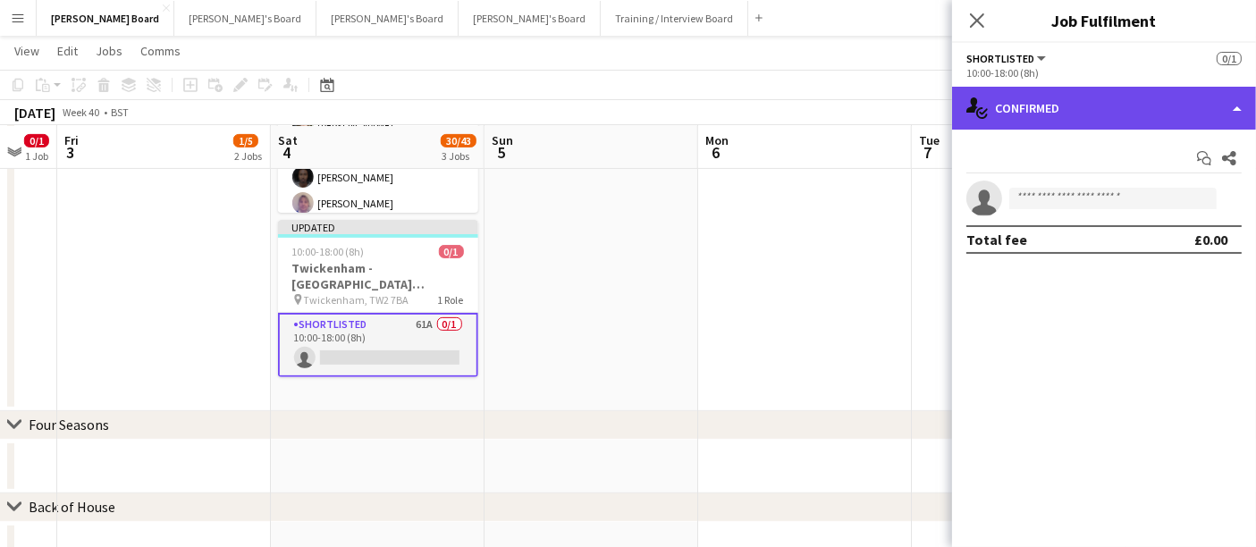
click at [1164, 96] on div "single-neutral-actions-check-2 Confirmed" at bounding box center [1104, 108] width 304 height 43
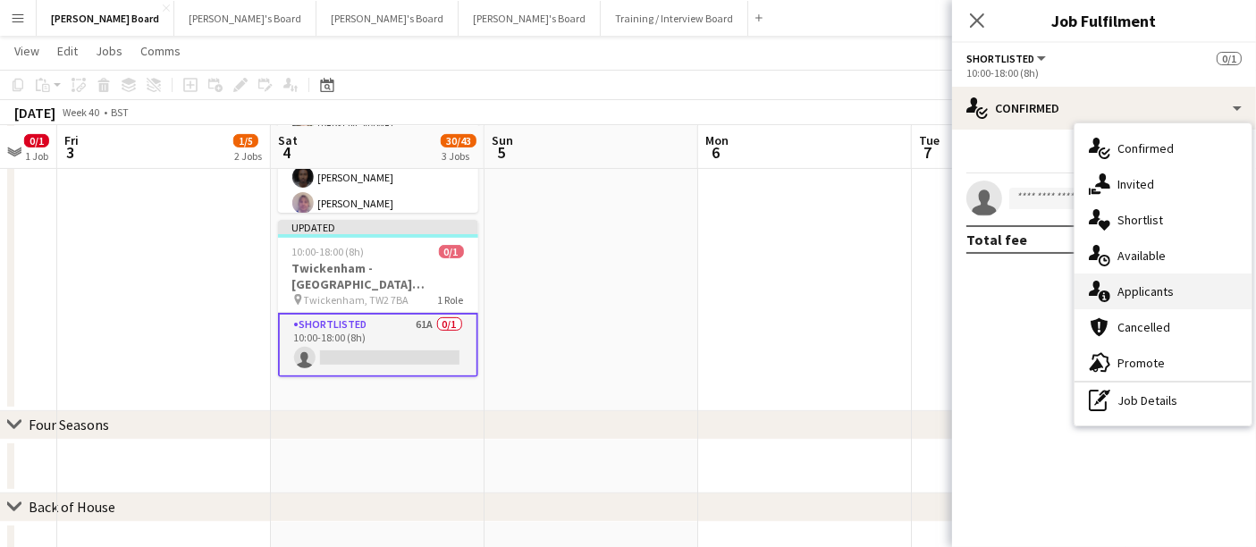
click at [1162, 287] on span "Applicants" at bounding box center [1145, 291] width 56 height 16
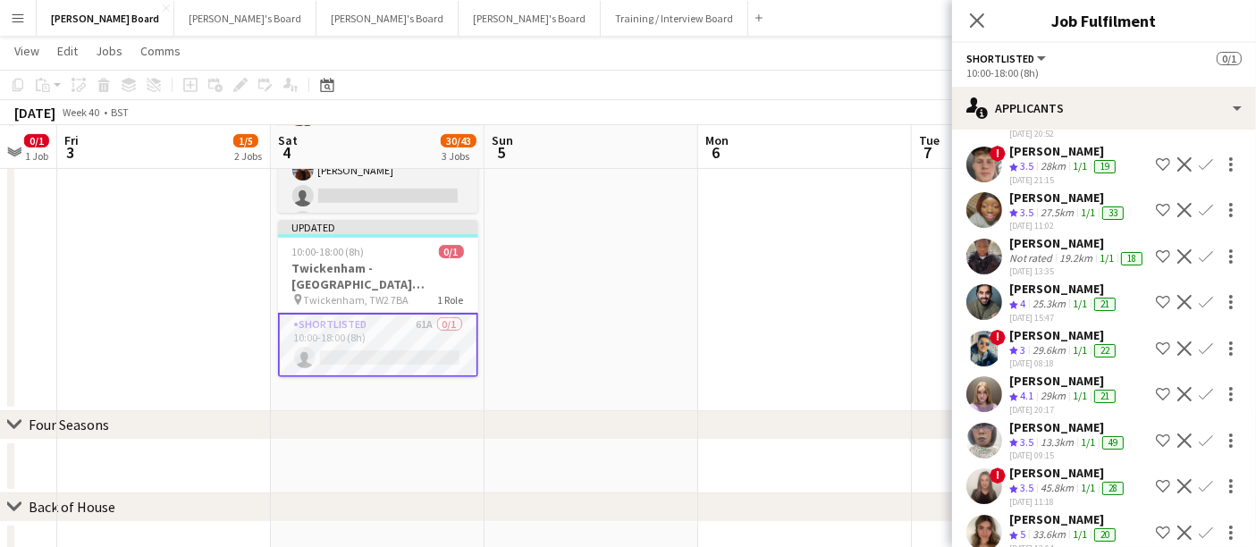
scroll to position [695, 0]
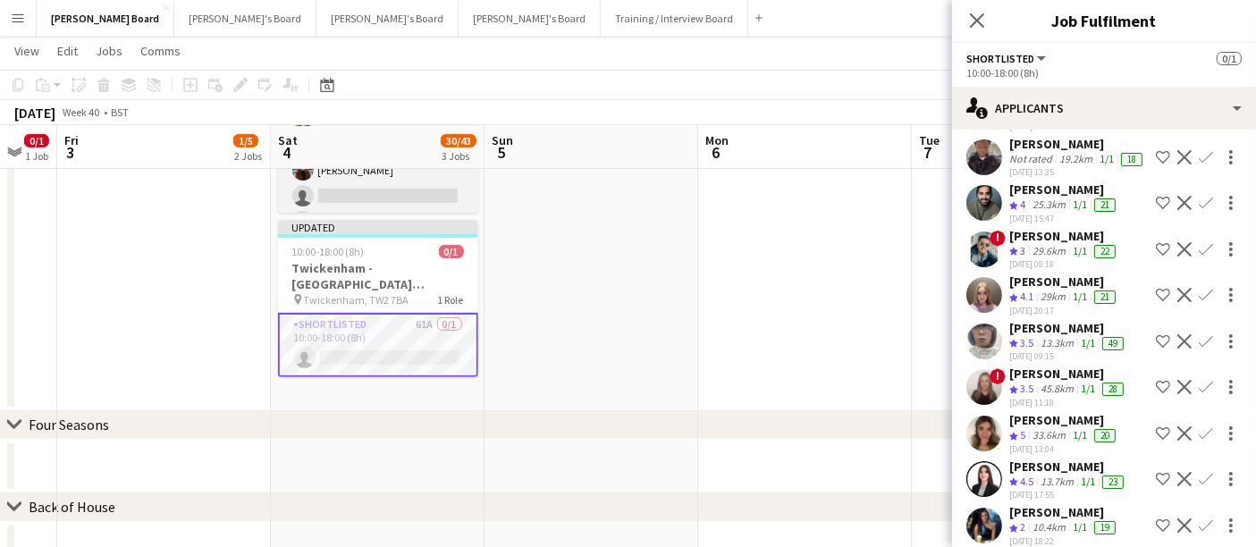
click at [1057, 484] on div "13.7km" at bounding box center [1057, 482] width 40 height 15
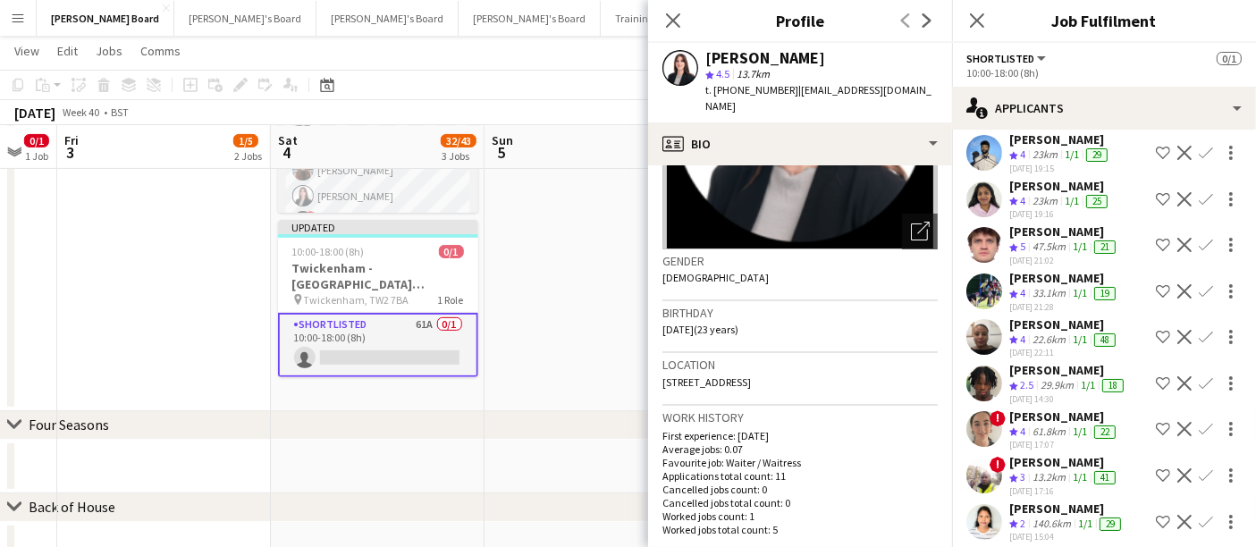
scroll to position [1192, 0]
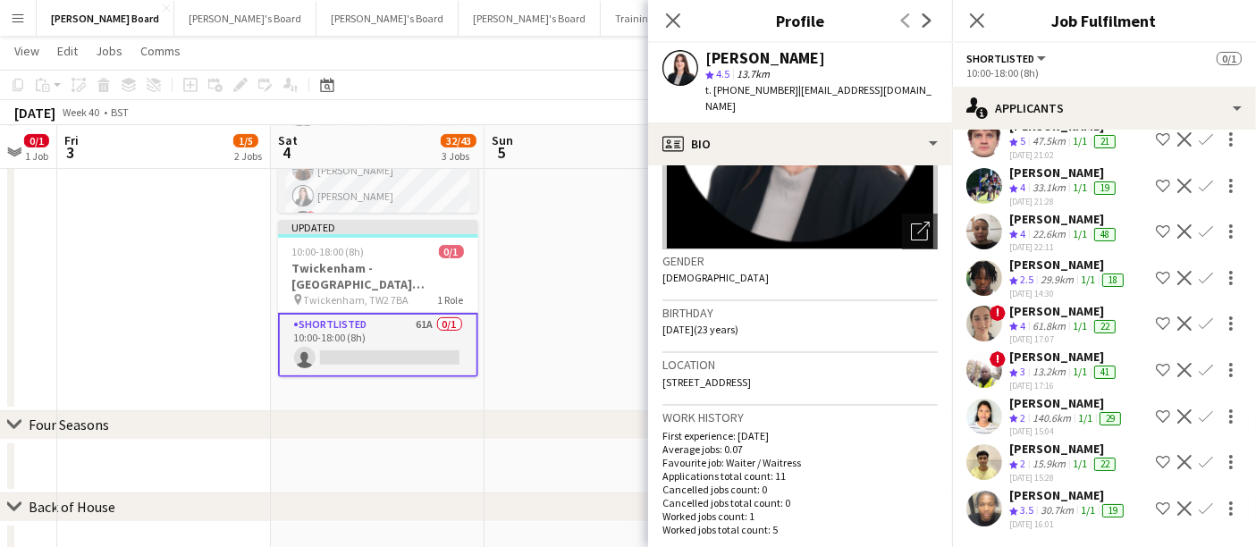
click at [1024, 303] on div "ella beswick" at bounding box center [1064, 311] width 110 height 16
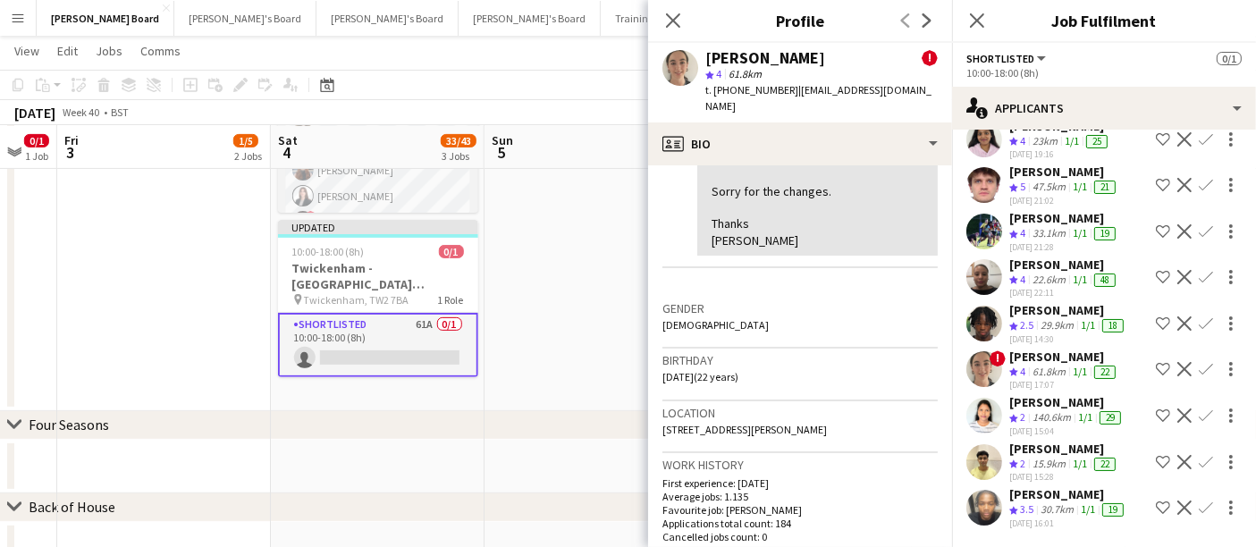
scroll to position [1047, 0]
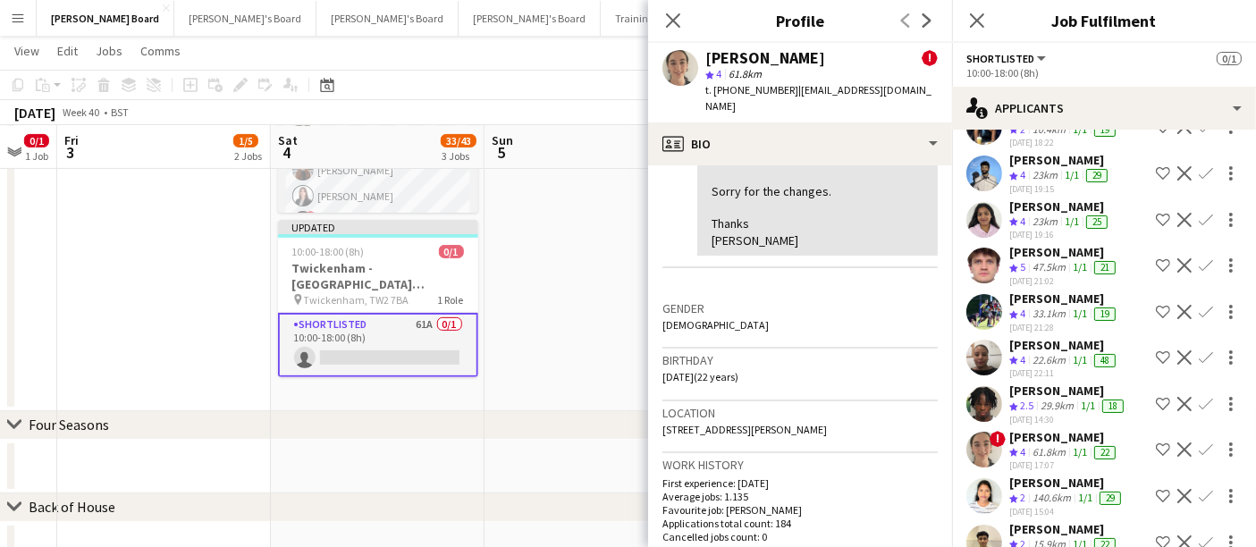
drag, startPoint x: 1049, startPoint y: 399, endPoint x: 1039, endPoint y: 398, distance: 10.8
click at [1046, 399] on div "Shillo Nzonza" at bounding box center [1068, 391] width 118 height 16
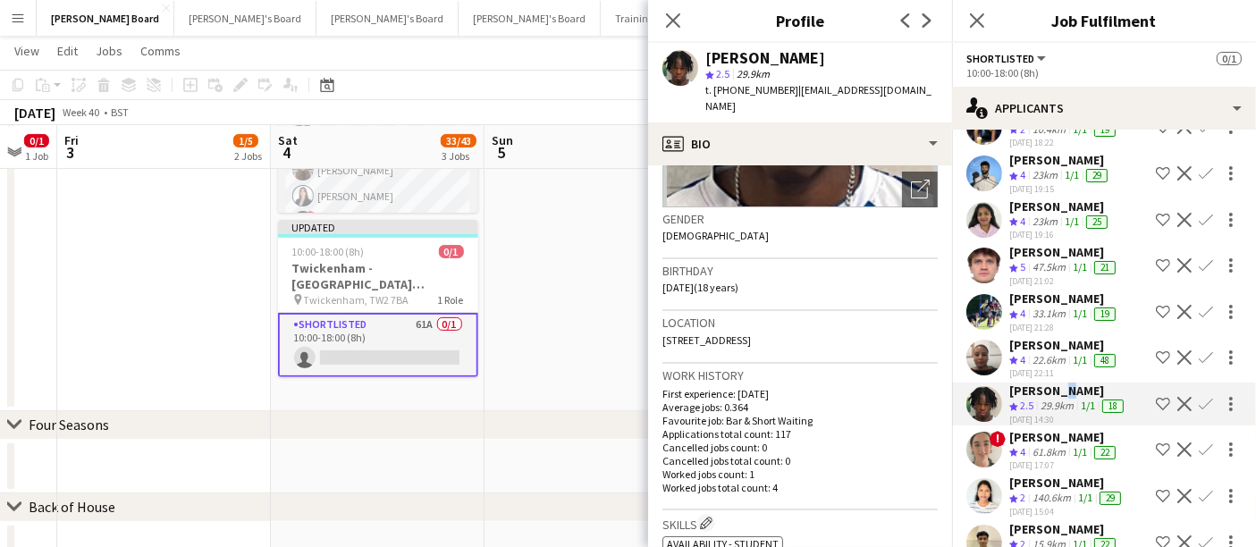
scroll to position [298, 0]
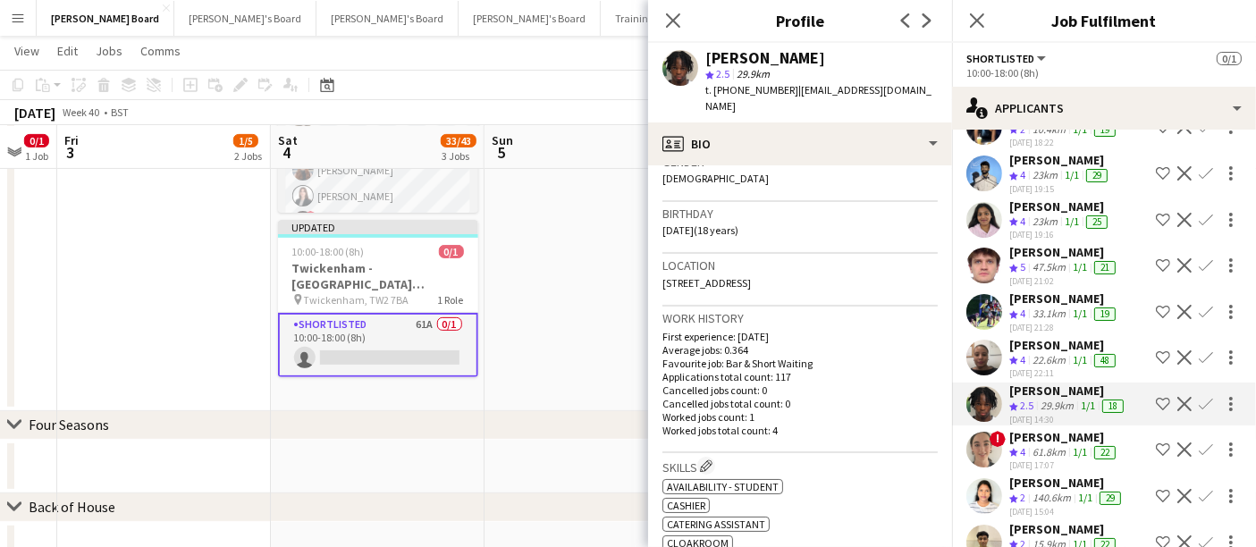
click at [1057, 353] on div "Sandra Kilgue" at bounding box center [1064, 345] width 110 height 16
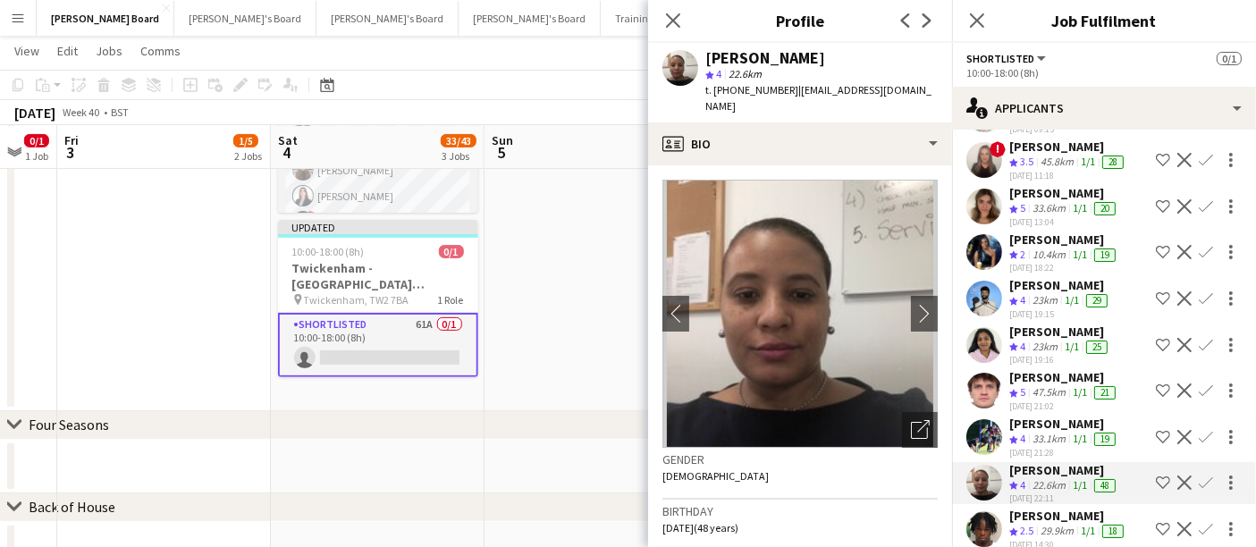
scroll to position [848, 0]
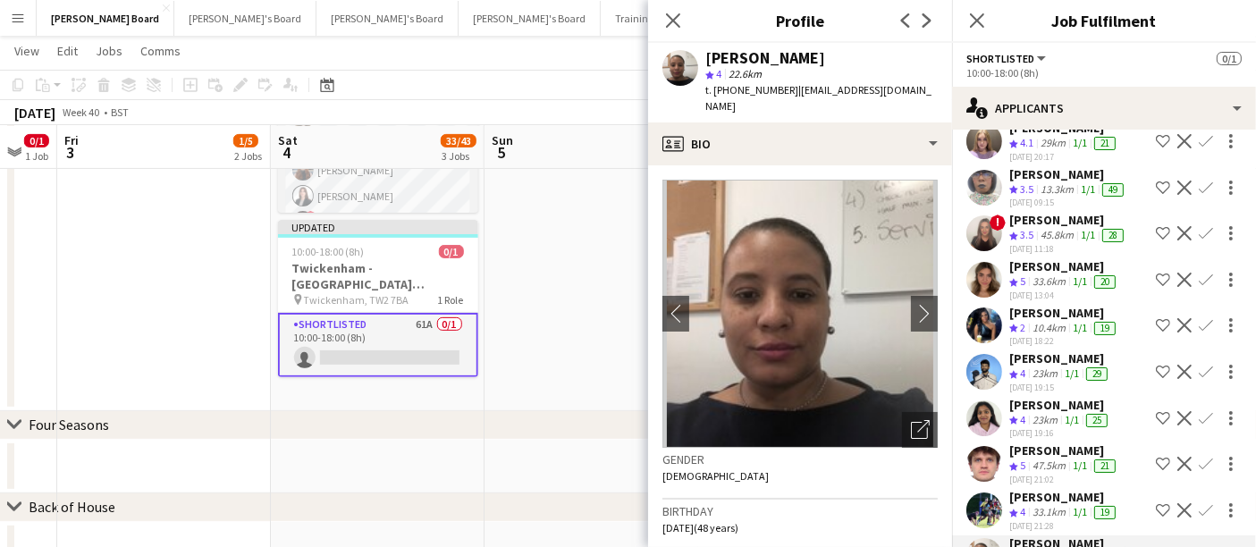
click at [1065, 336] on div "10.4km" at bounding box center [1049, 328] width 40 height 15
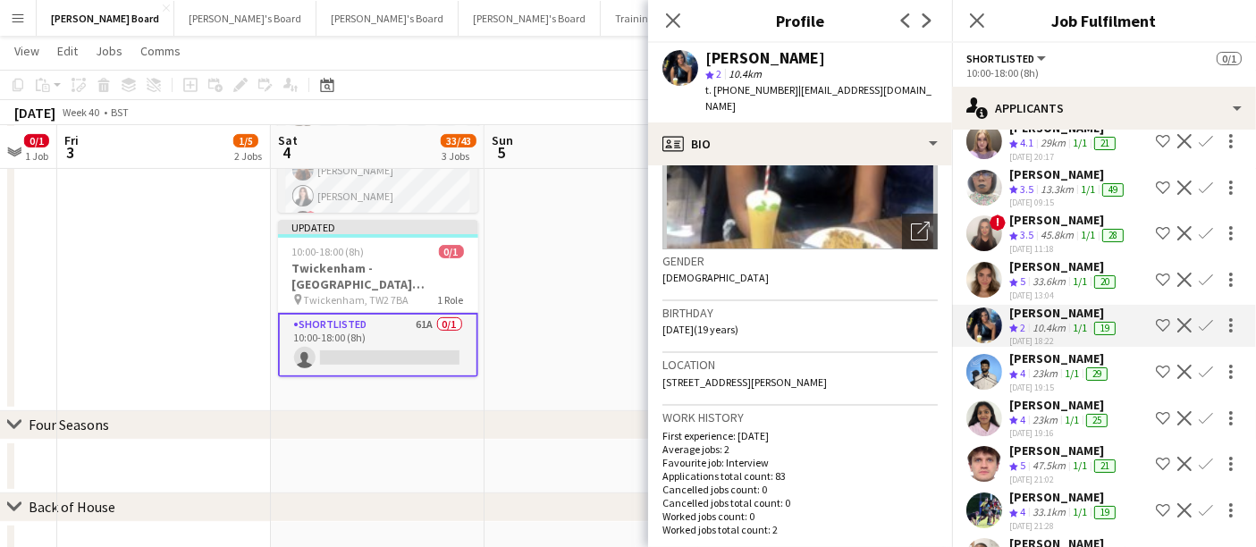
scroll to position [298, 0]
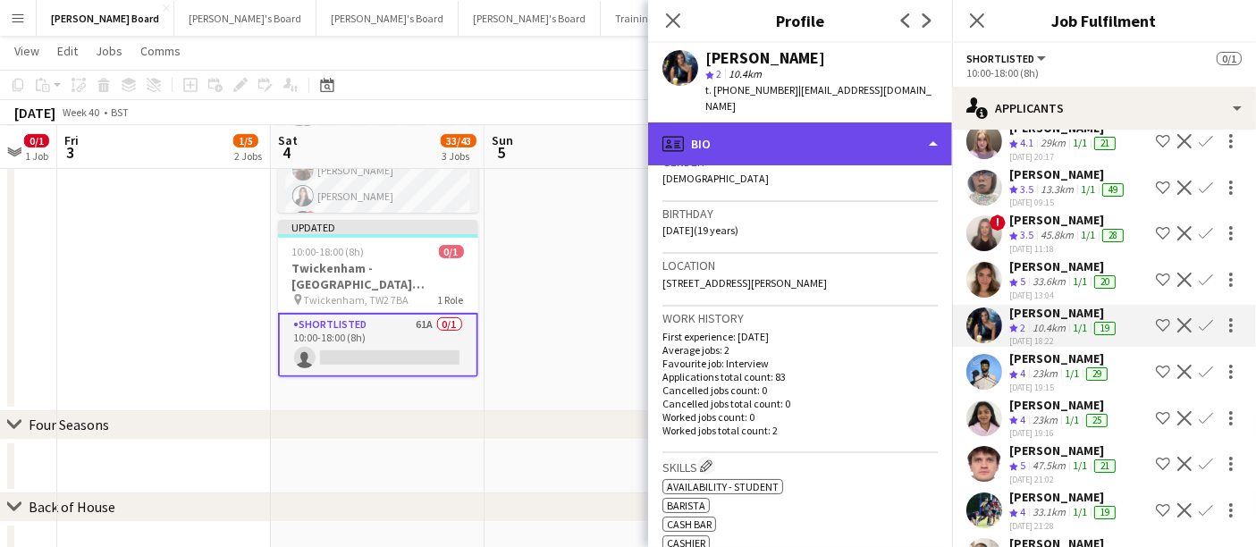
click at [802, 125] on div "profile Bio" at bounding box center [800, 143] width 304 height 43
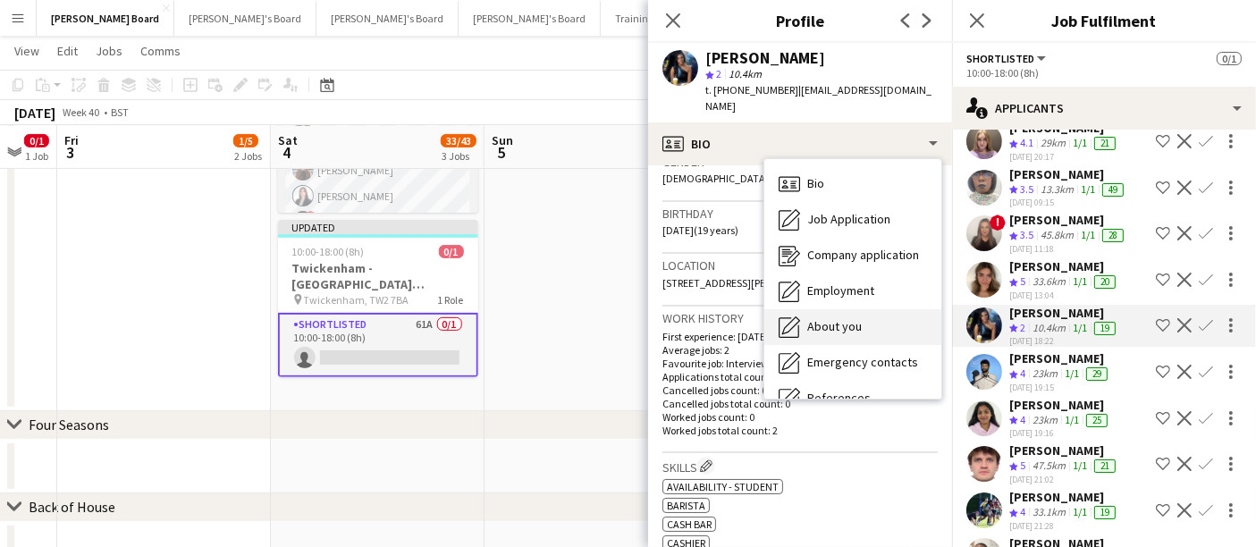
click at [834, 318] on span "About you" at bounding box center [834, 326] width 55 height 16
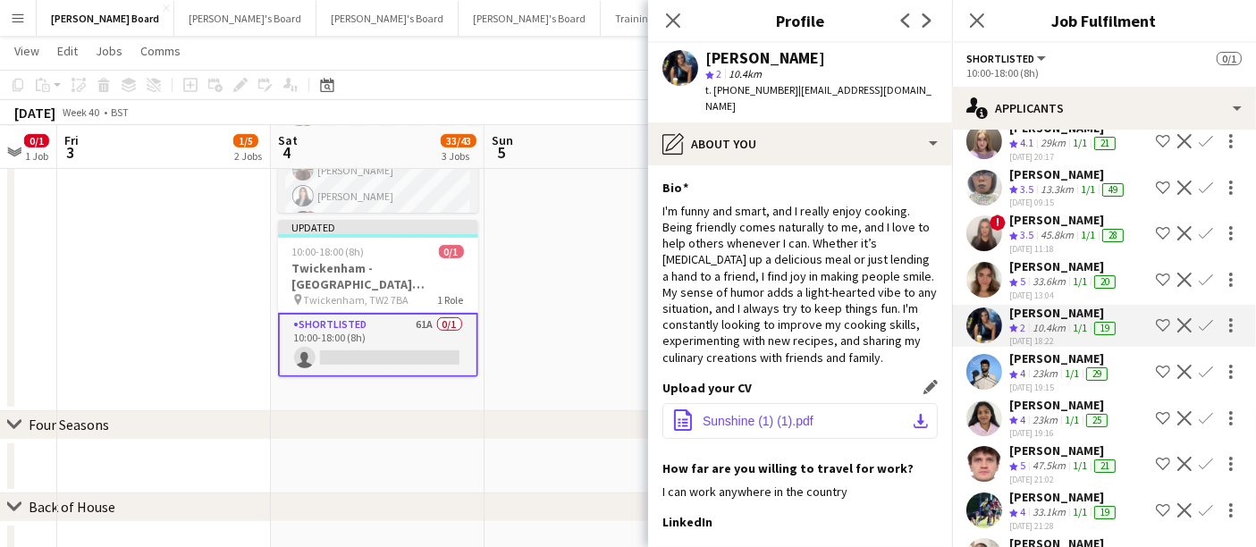
click at [736, 414] on span "Sunshine (1) (1).pdf" at bounding box center [758, 421] width 111 height 14
click at [1199, 325] on app-icon "Confirm" at bounding box center [1206, 325] width 14 height 14
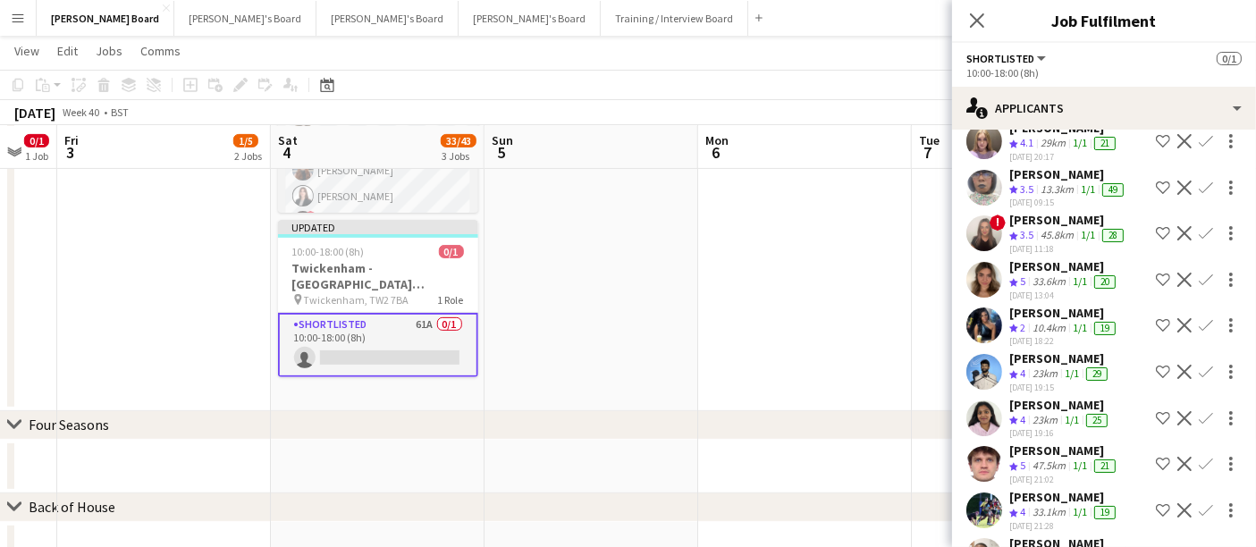
click at [1199, 325] on app-icon "Confirm" at bounding box center [1206, 325] width 14 height 14
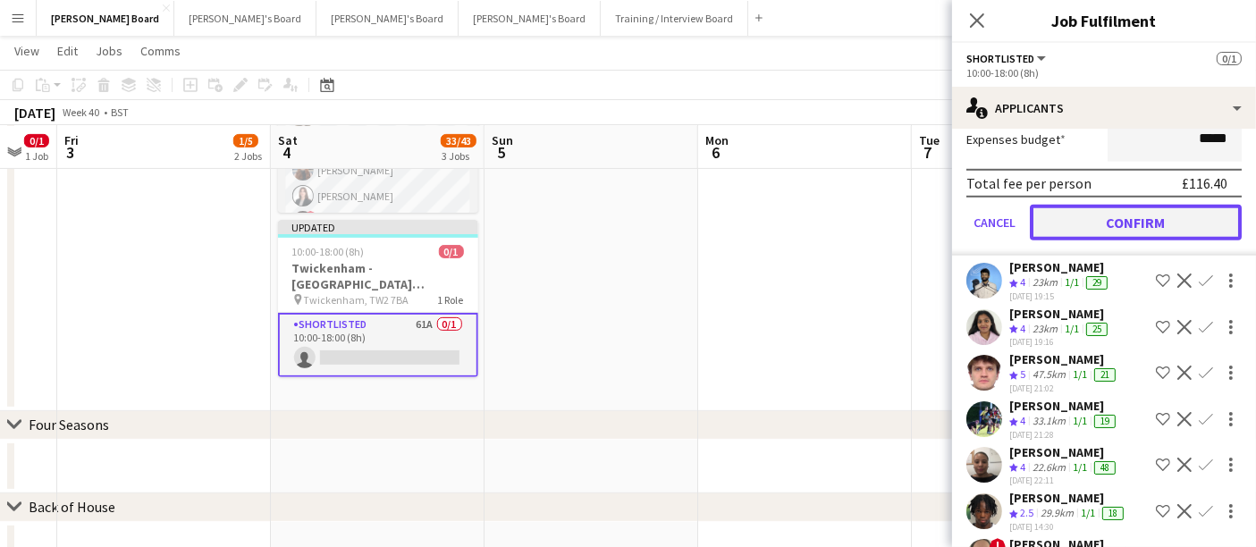
click at [1100, 229] on button "Confirm" at bounding box center [1136, 223] width 212 height 36
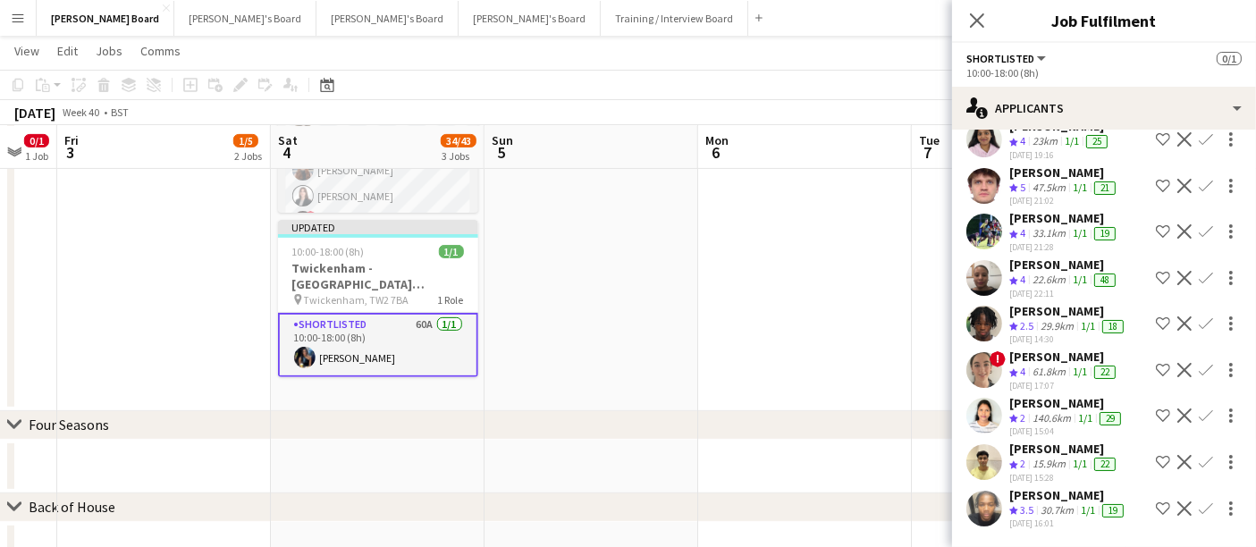
scroll to position [897, 0]
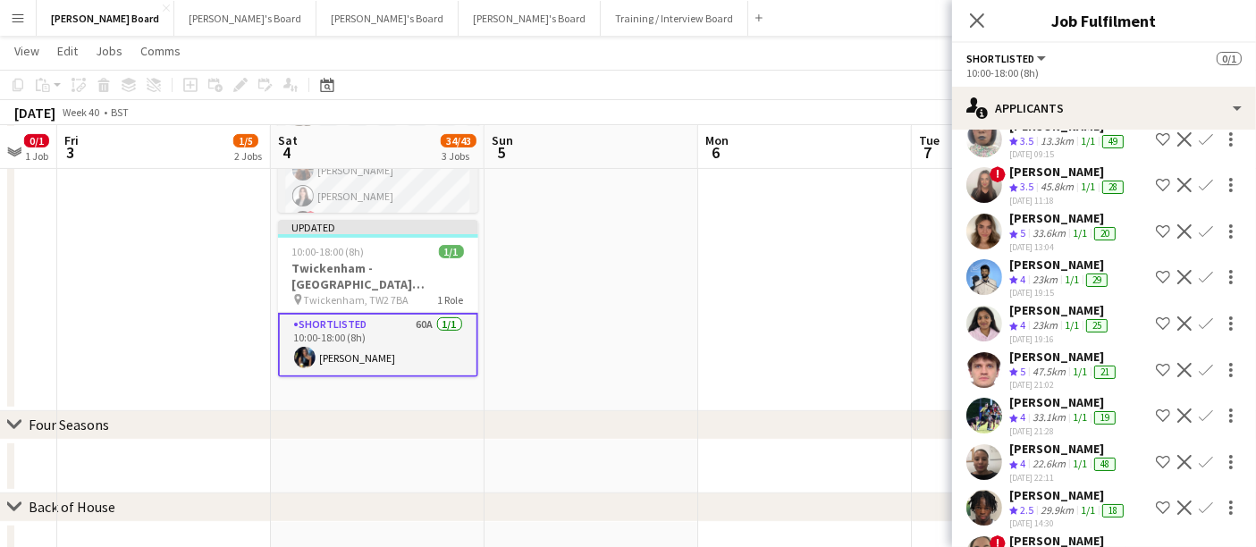
click at [395, 349] on app-card-role "Shortlisted 60A 1/1 10:00-18:00 (8h) Andriana Simpson" at bounding box center [378, 345] width 200 height 64
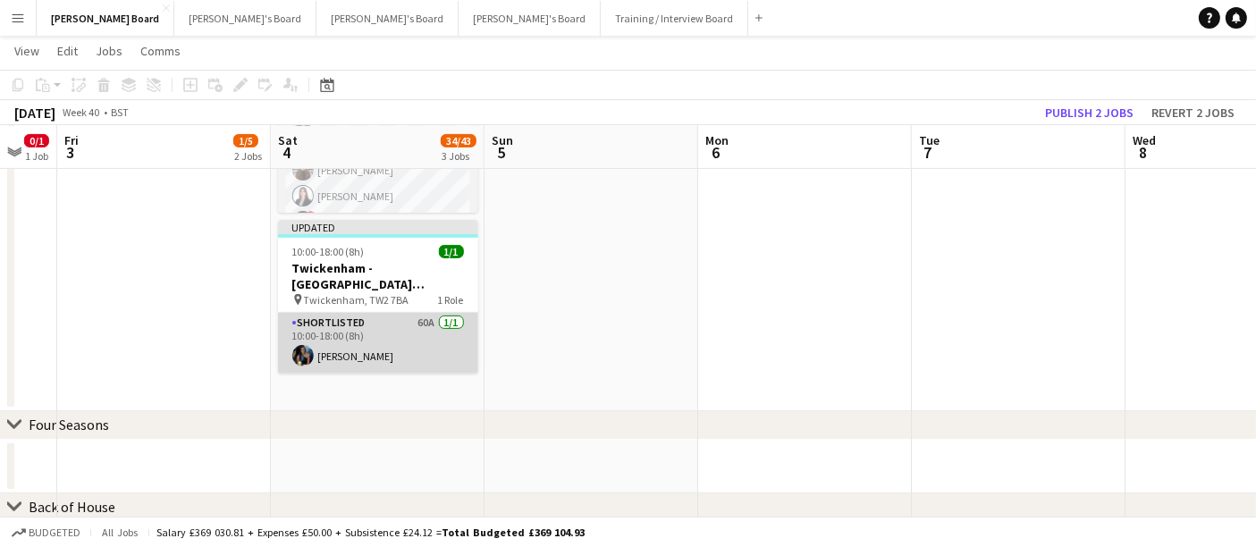
click at [395, 349] on app-card-role "Shortlisted 60A 1/1 10:00-18:00 (8h) Andriana Simpson" at bounding box center [378, 343] width 200 height 61
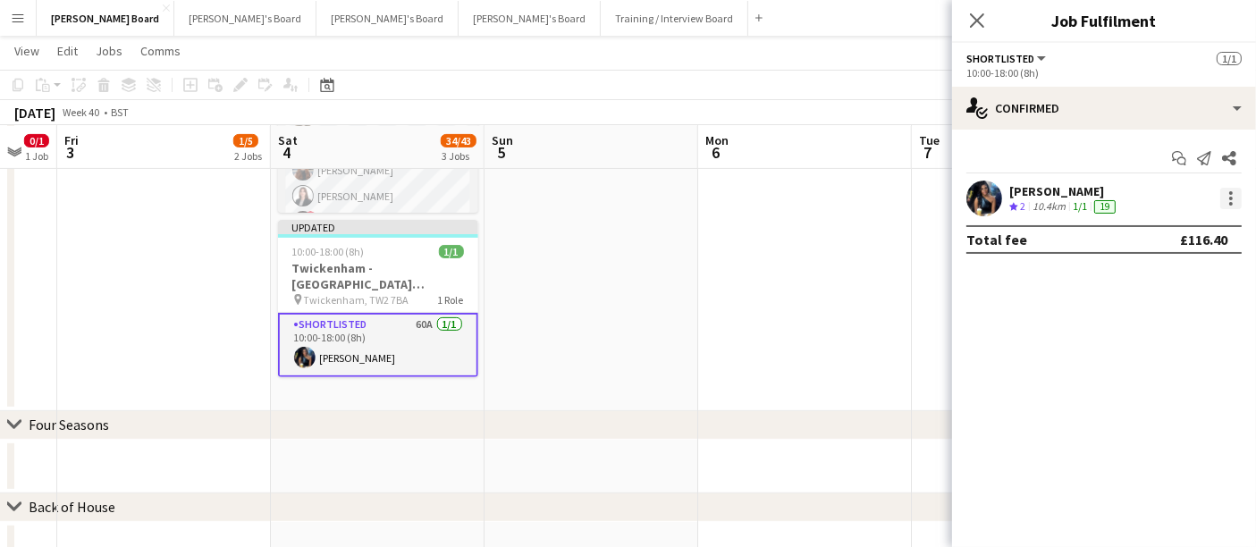
click at [1238, 197] on div at bounding box center [1230, 198] width 21 height 21
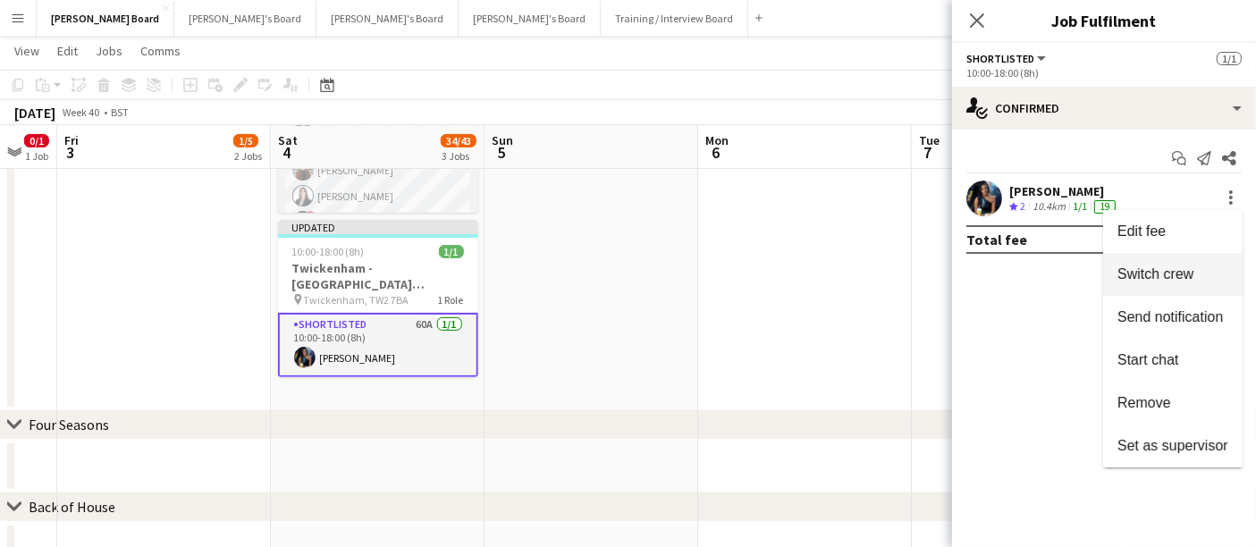
drag, startPoint x: 1190, startPoint y: 274, endPoint x: 920, endPoint y: 268, distance: 270.0
click at [1188, 274] on span "Switch crew" at bounding box center [1155, 273] width 76 height 15
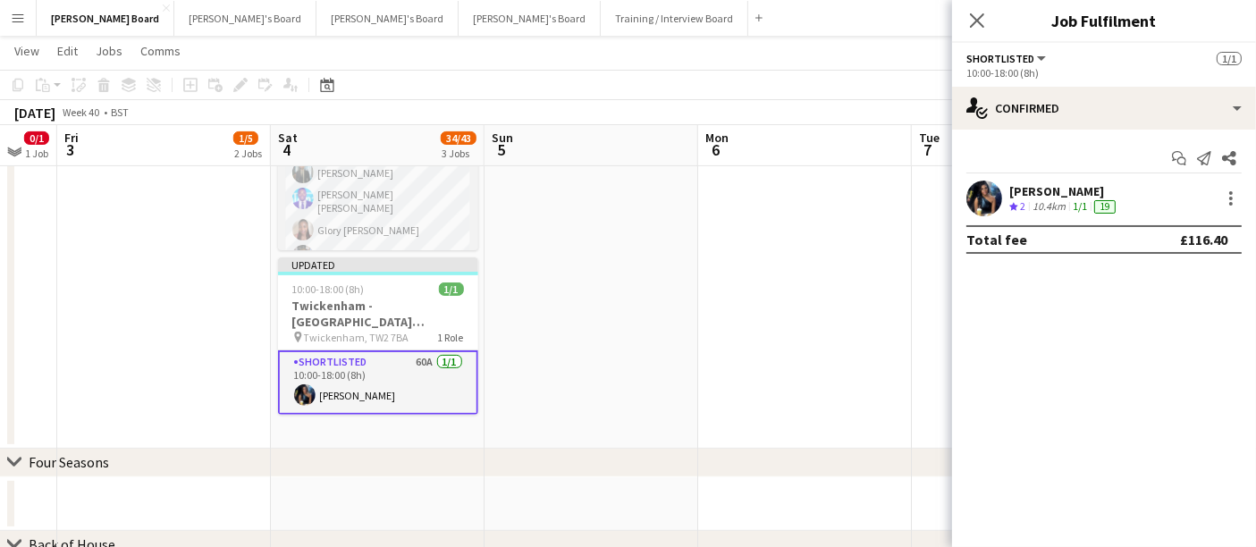
scroll to position [595, 0]
click at [1233, 193] on div at bounding box center [1230, 198] width 21 height 21
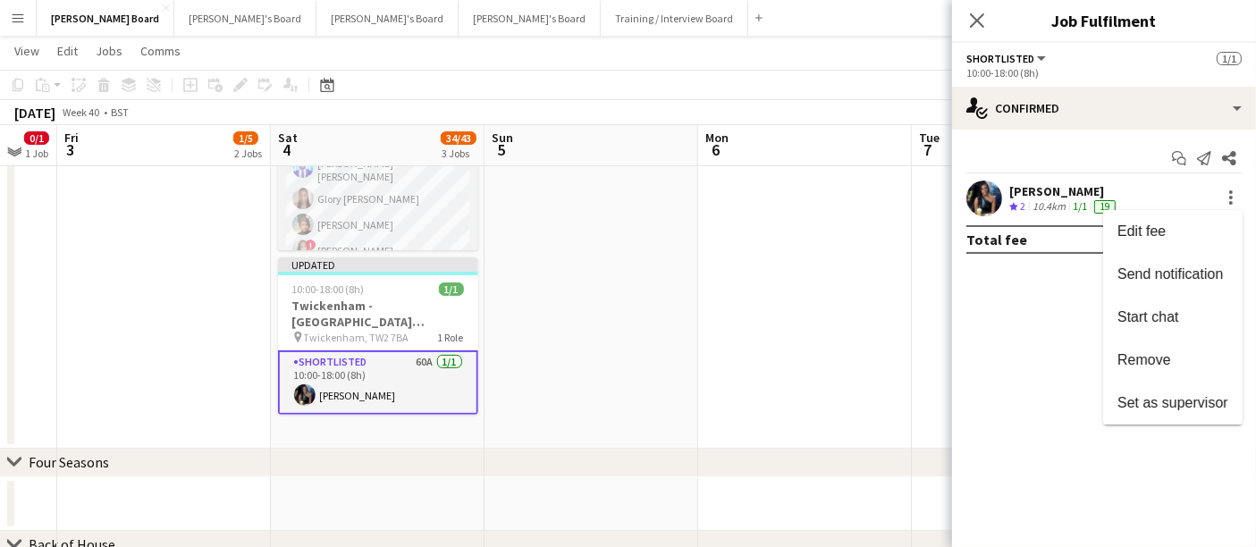
click at [1172, 374] on button "Remove" at bounding box center [1172, 360] width 139 height 43
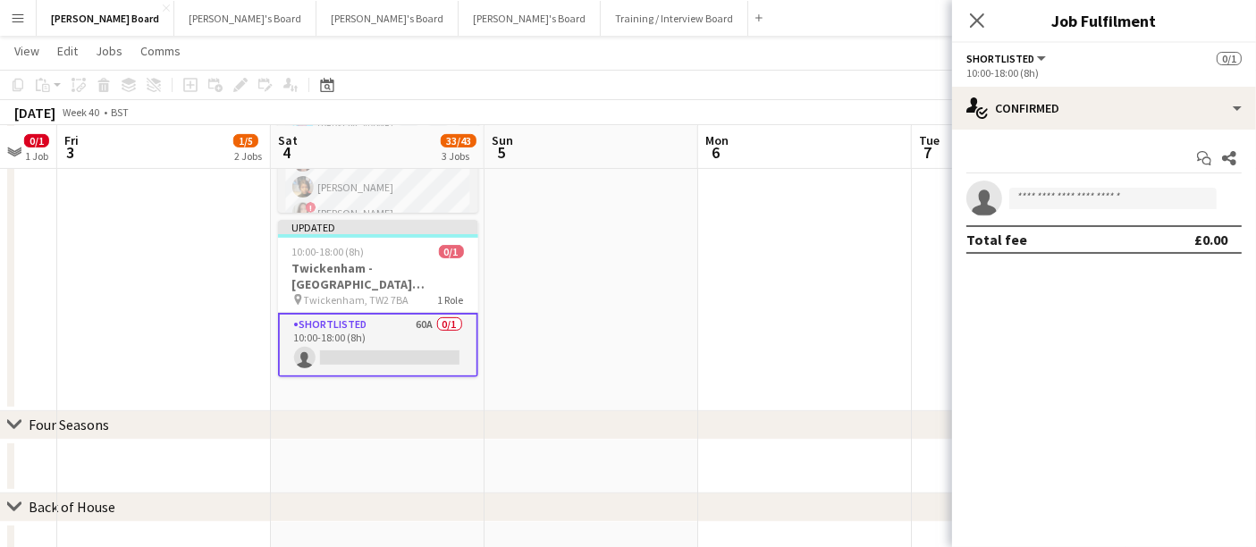
click at [633, 349] on app-date-cell at bounding box center [591, 176] width 214 height 470
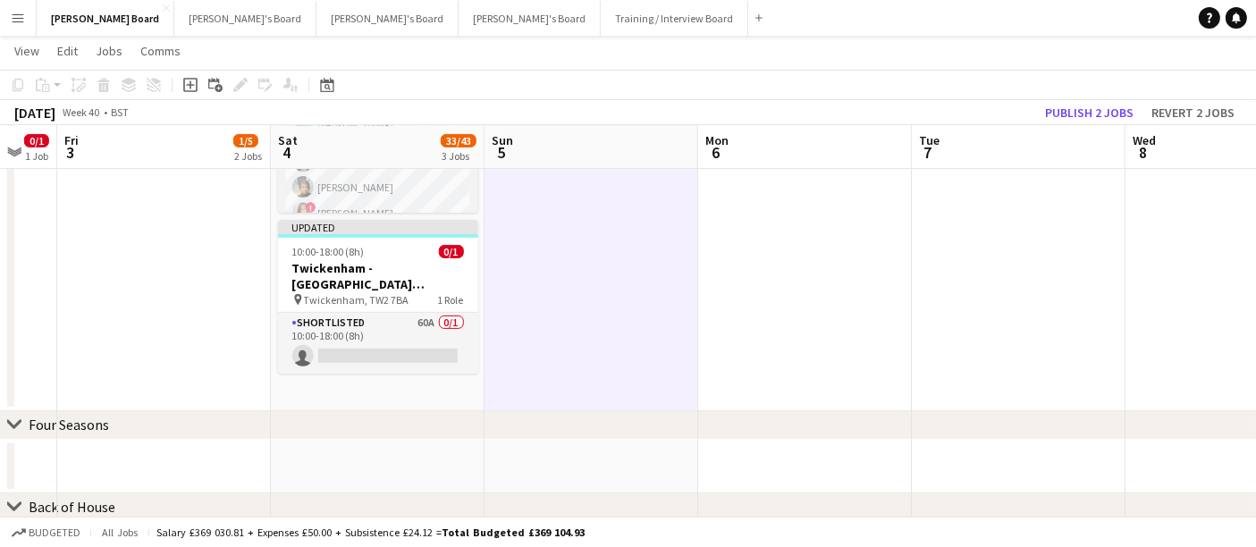
drag, startPoint x: 349, startPoint y: 356, endPoint x: 570, endPoint y: 344, distance: 221.1
click at [349, 356] on app-card-role "Shortlisted 60A 0/1 10:00-18:00 (8h) single-neutral-actions" at bounding box center [378, 343] width 200 height 61
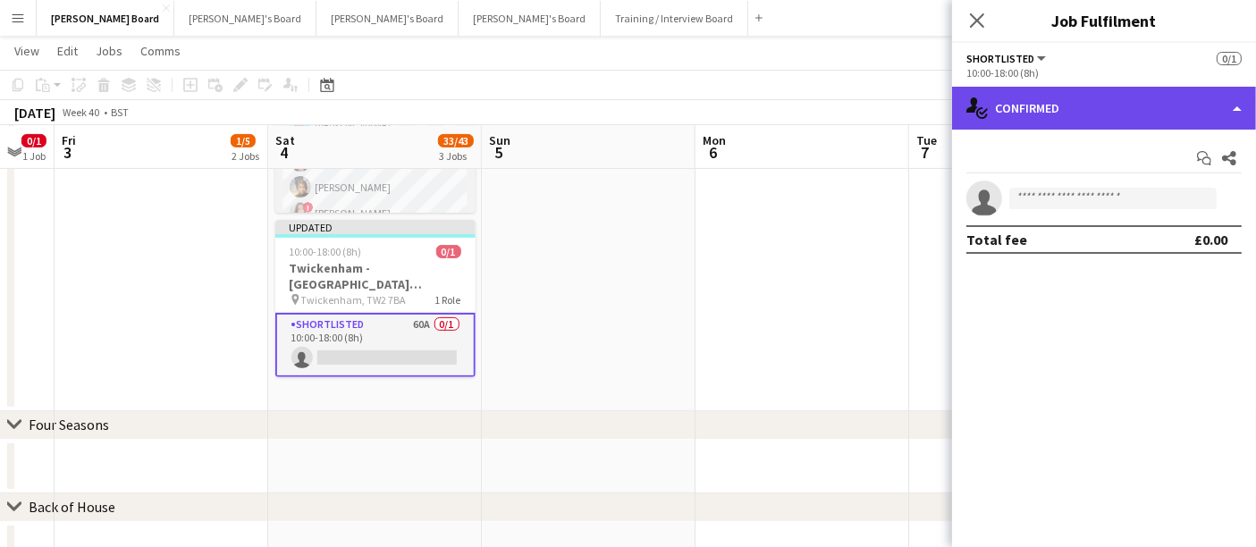
drag, startPoint x: 1088, startPoint y: 90, endPoint x: 1100, endPoint y: 118, distance: 30.4
click at [1087, 93] on div "single-neutral-actions-check-2 Confirmed" at bounding box center [1104, 108] width 304 height 43
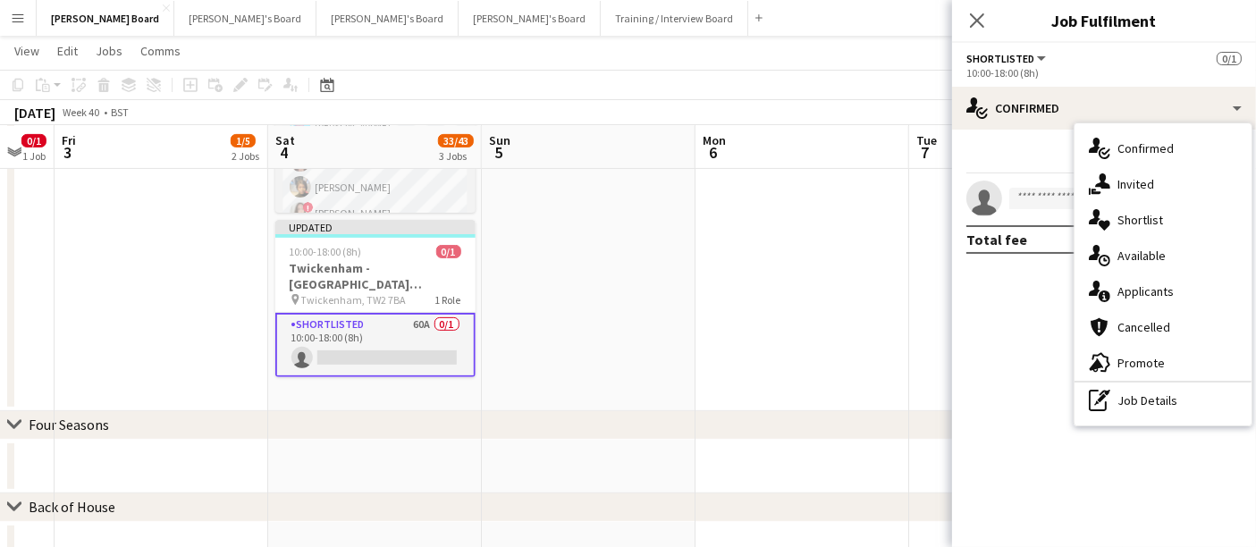
drag, startPoint x: 1148, startPoint y: 304, endPoint x: 1146, endPoint y: 293, distance: 10.9
click at [1148, 303] on div "single-neutral-actions-information Applicants" at bounding box center [1162, 292] width 177 height 36
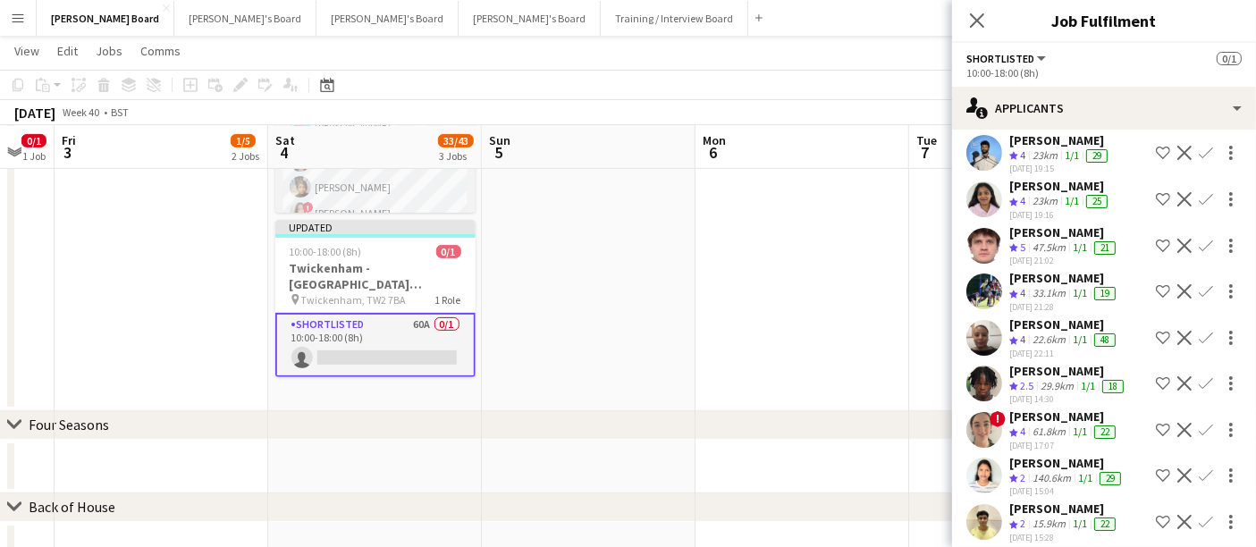
scroll to position [993, 0]
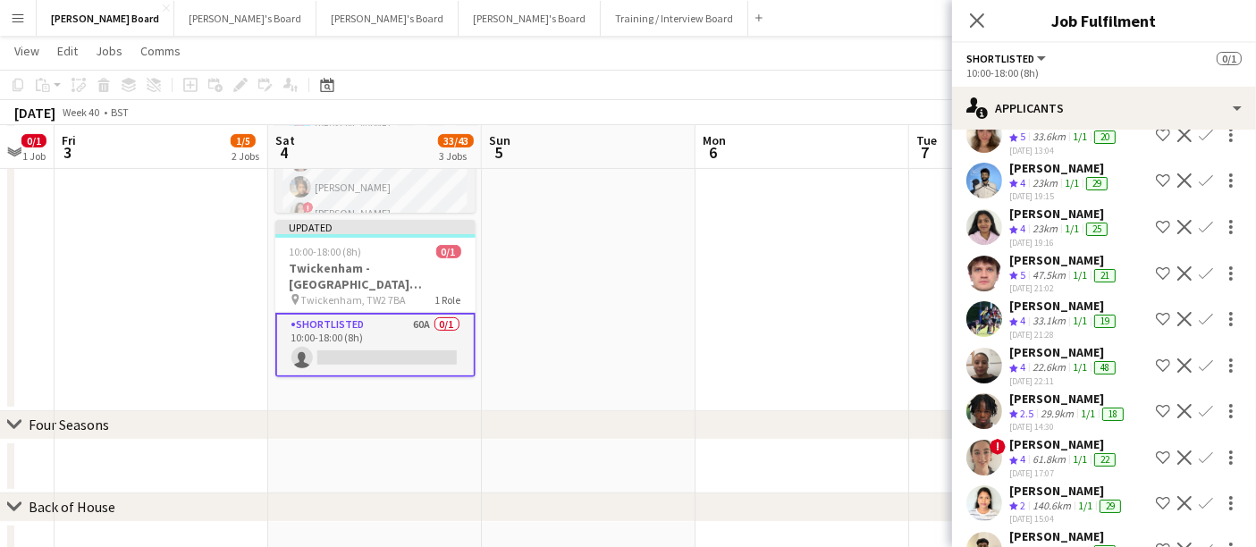
click at [1044, 268] on div "James Cox" at bounding box center [1064, 260] width 110 height 16
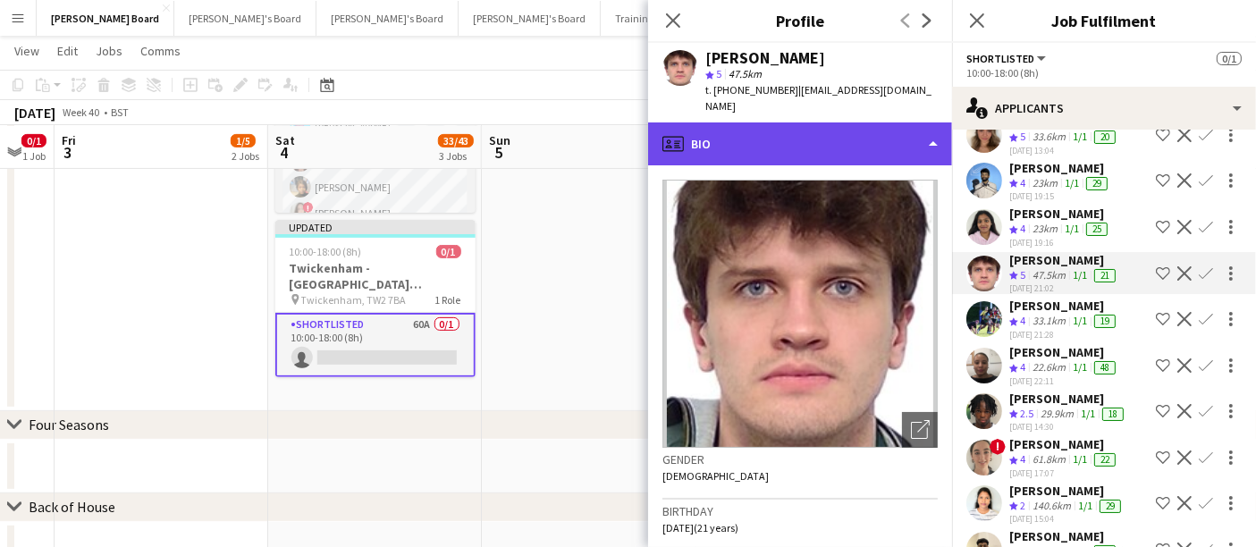
click at [825, 139] on div "profile Bio" at bounding box center [800, 143] width 304 height 43
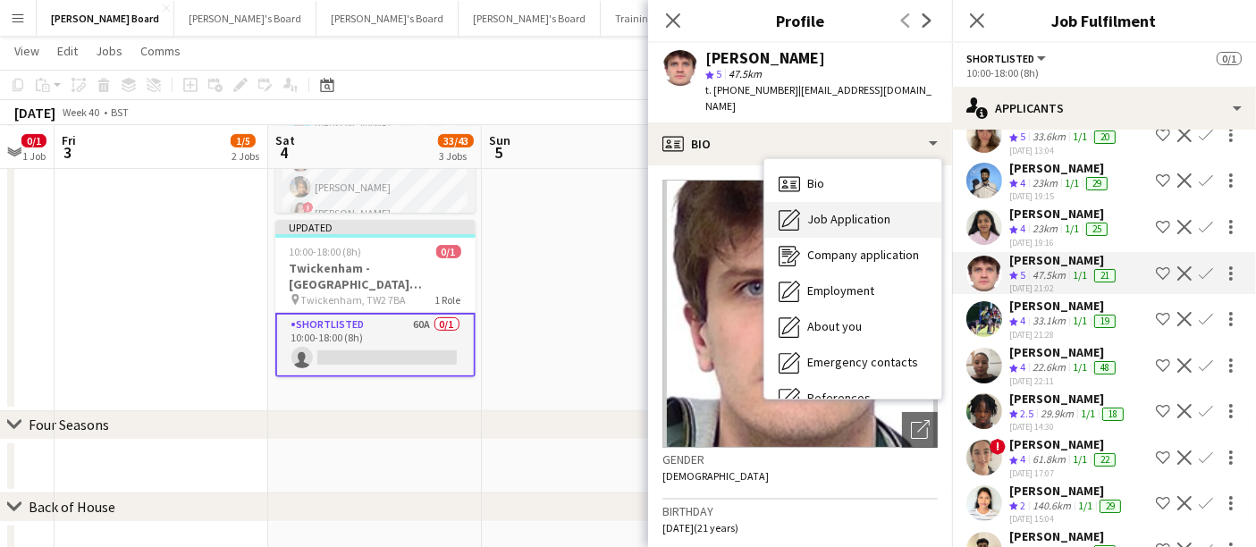
click at [858, 211] on span "Job Application" at bounding box center [848, 219] width 83 height 16
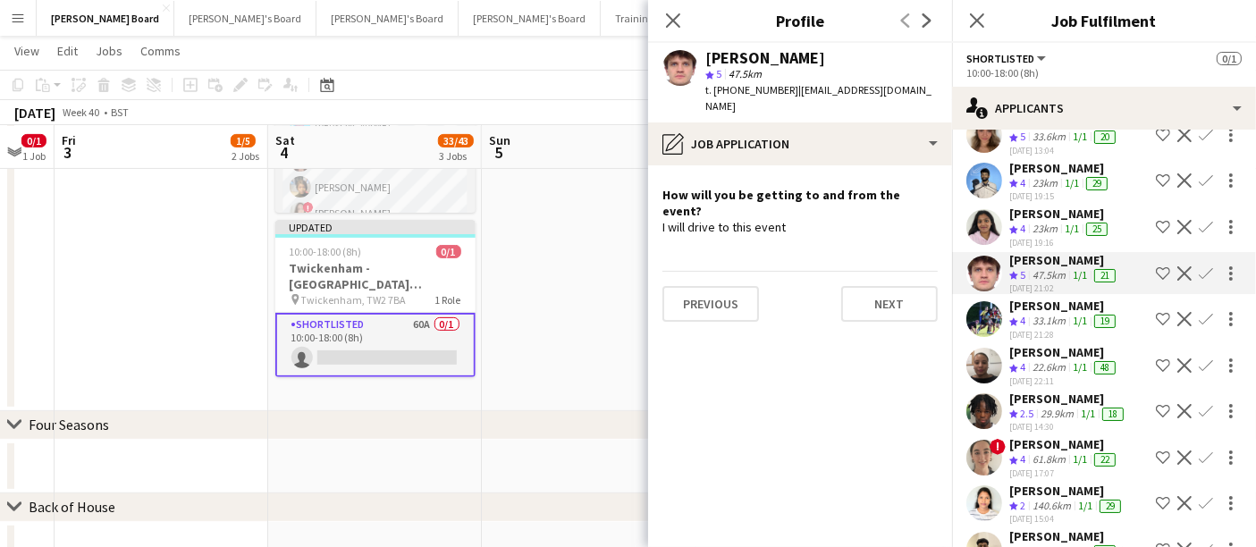
click at [1049, 246] on div "22-09-2025 19:16" at bounding box center [1060, 243] width 102 height 12
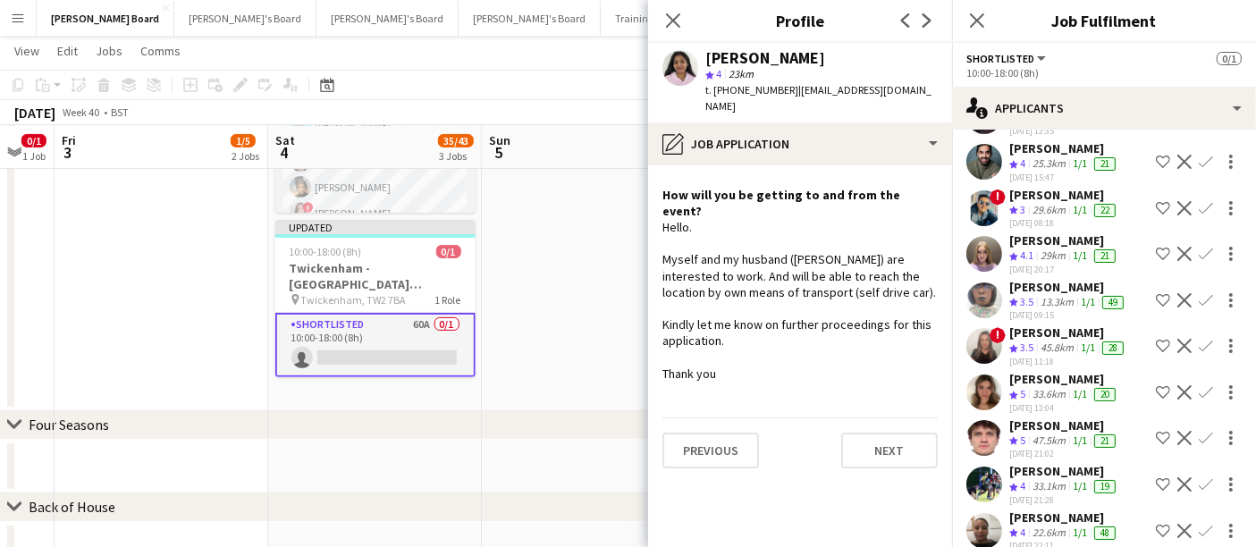
scroll to position [595, 0]
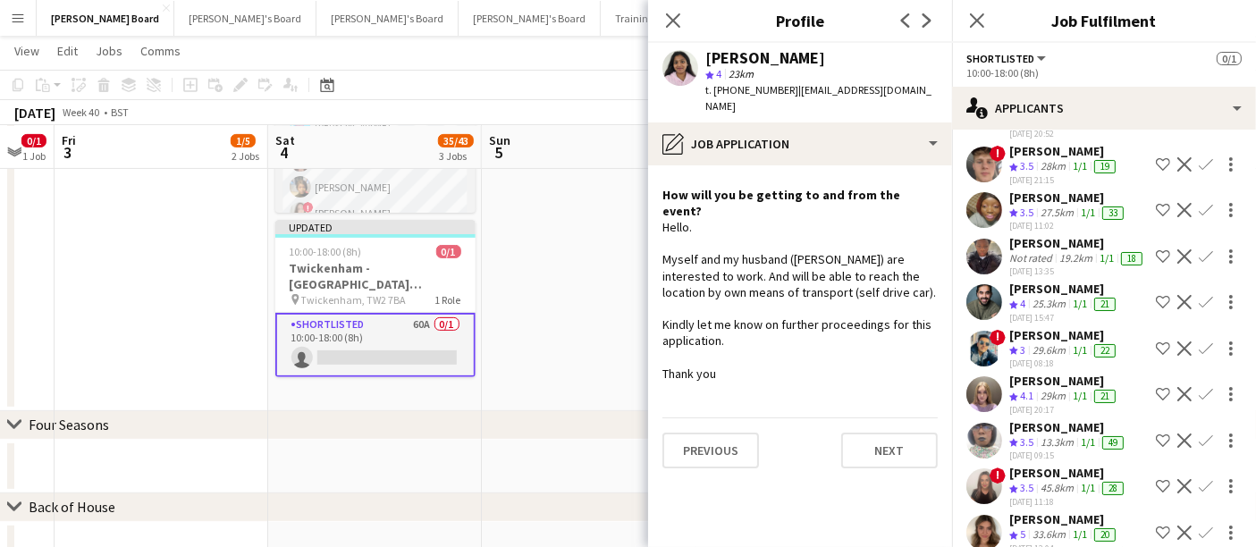
click at [1041, 297] on div "Rehan Banga" at bounding box center [1064, 289] width 110 height 16
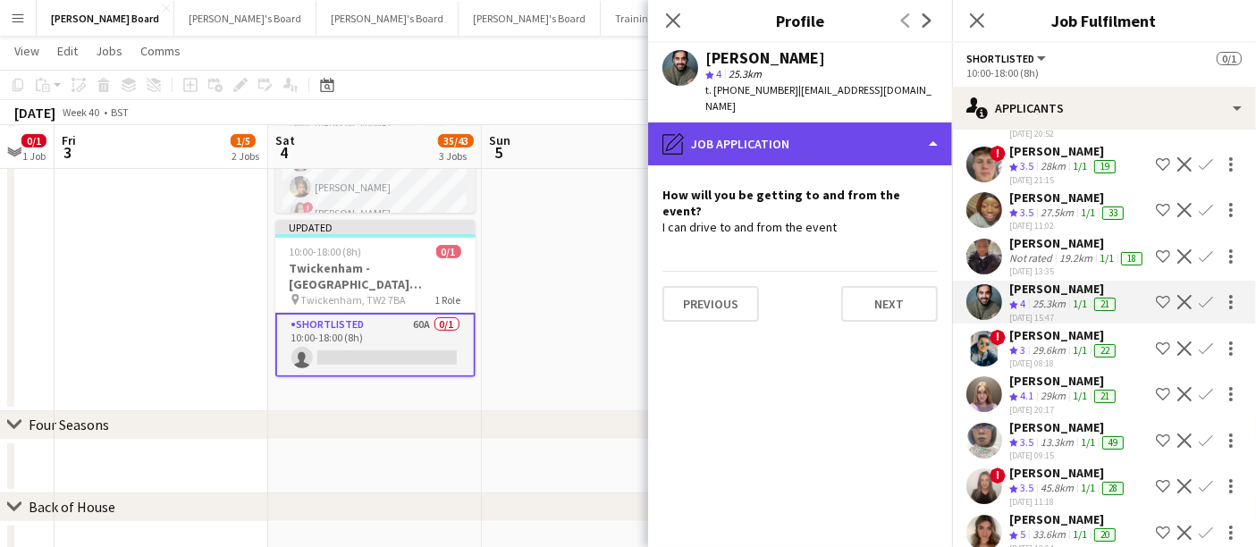
click at [810, 134] on div "pencil4 Job Application" at bounding box center [800, 143] width 304 height 43
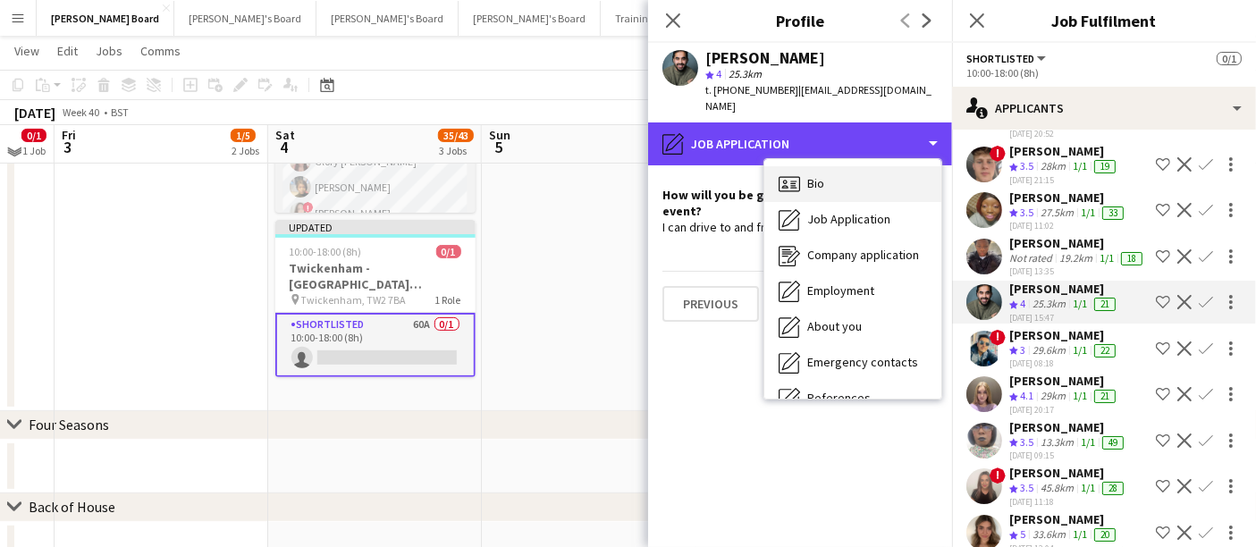
scroll to position [397, 0]
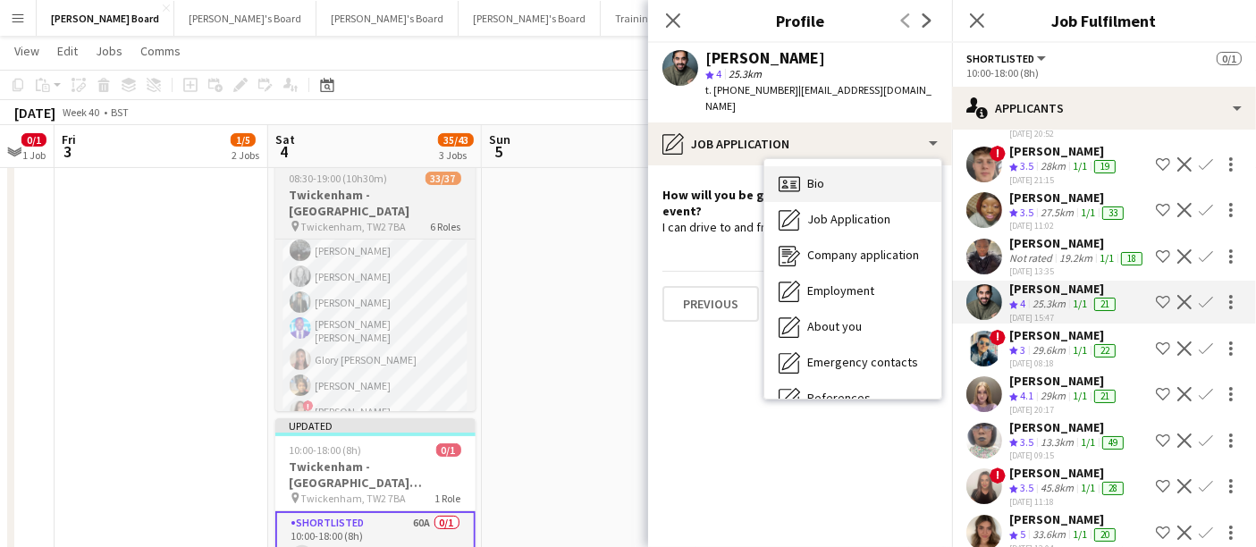
click at [847, 168] on div "Bio Bio" at bounding box center [852, 184] width 177 height 36
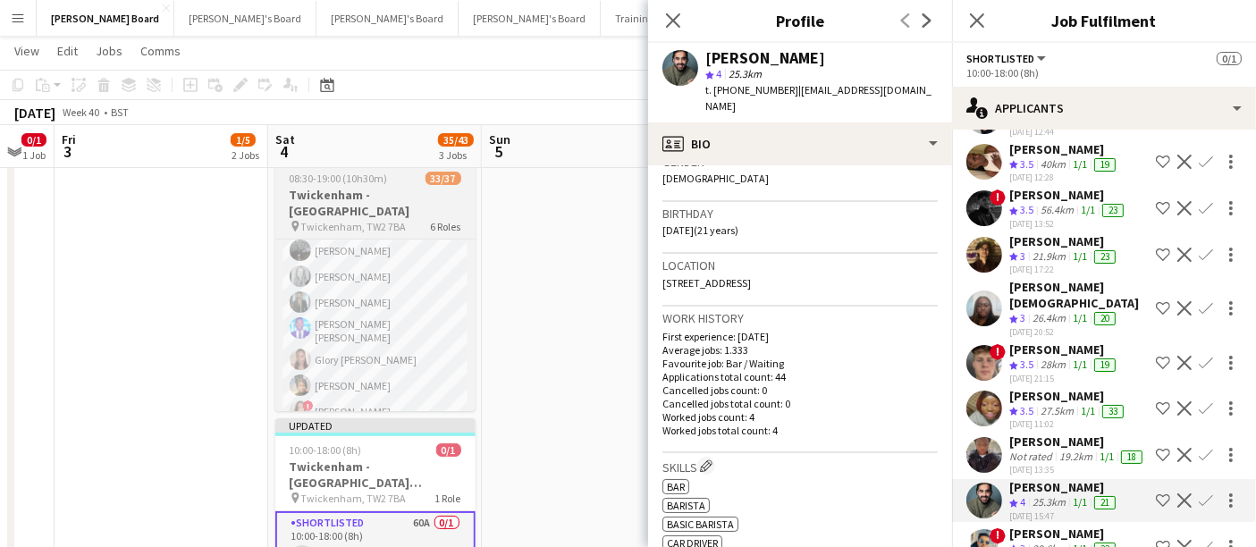
click at [1069, 343] on div "Hugo Carroll" at bounding box center [1064, 349] width 110 height 16
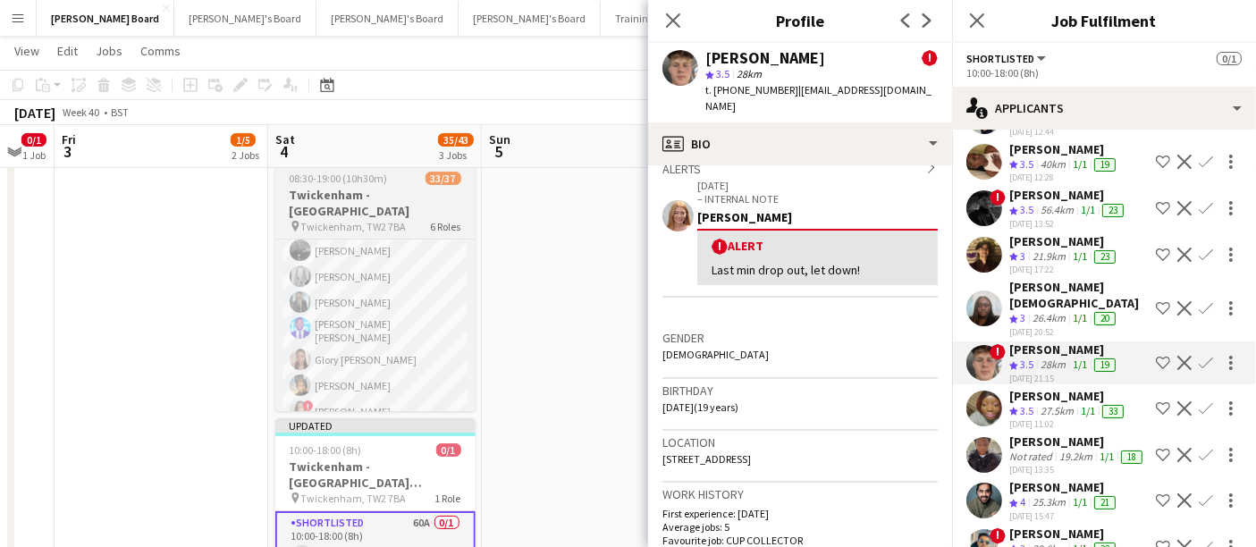
scroll to position [298, 0]
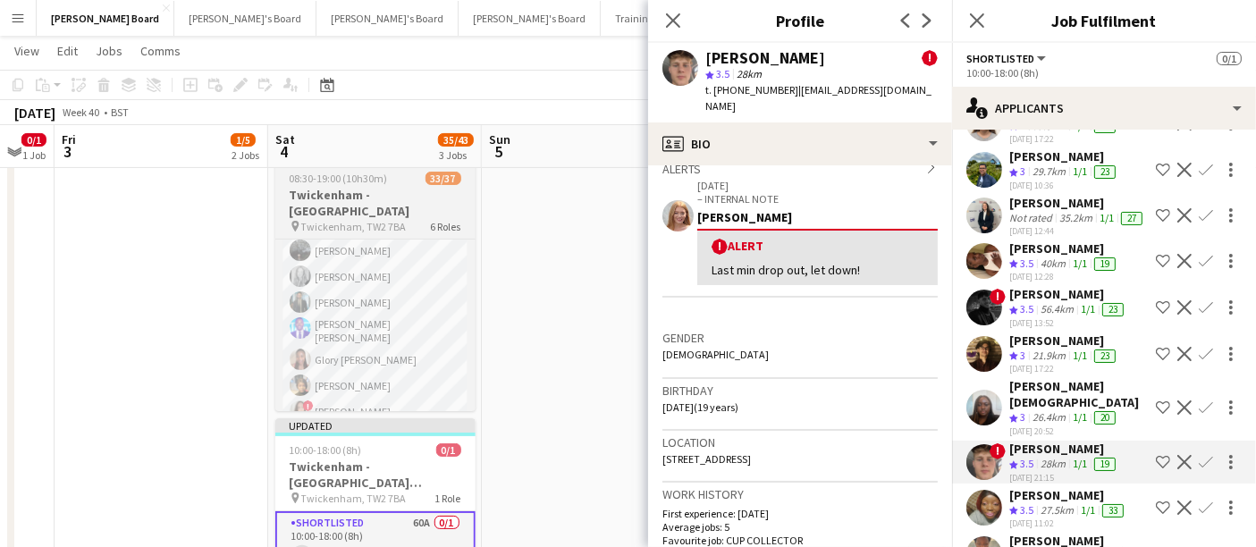
click at [1053, 359] on div "21.9km" at bounding box center [1049, 356] width 40 height 15
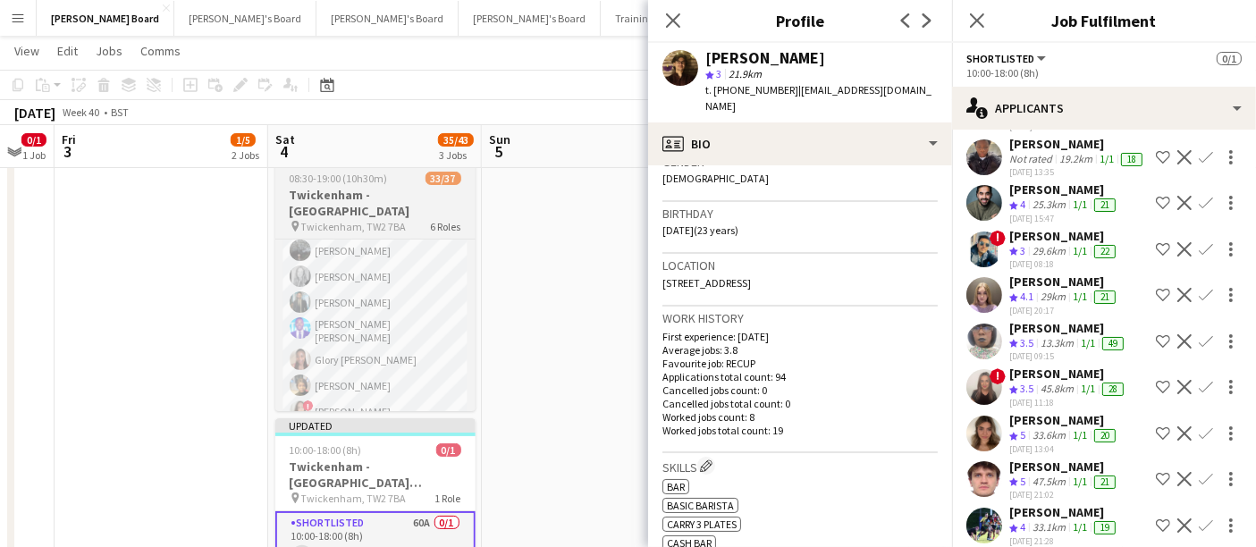
scroll to position [993, 0]
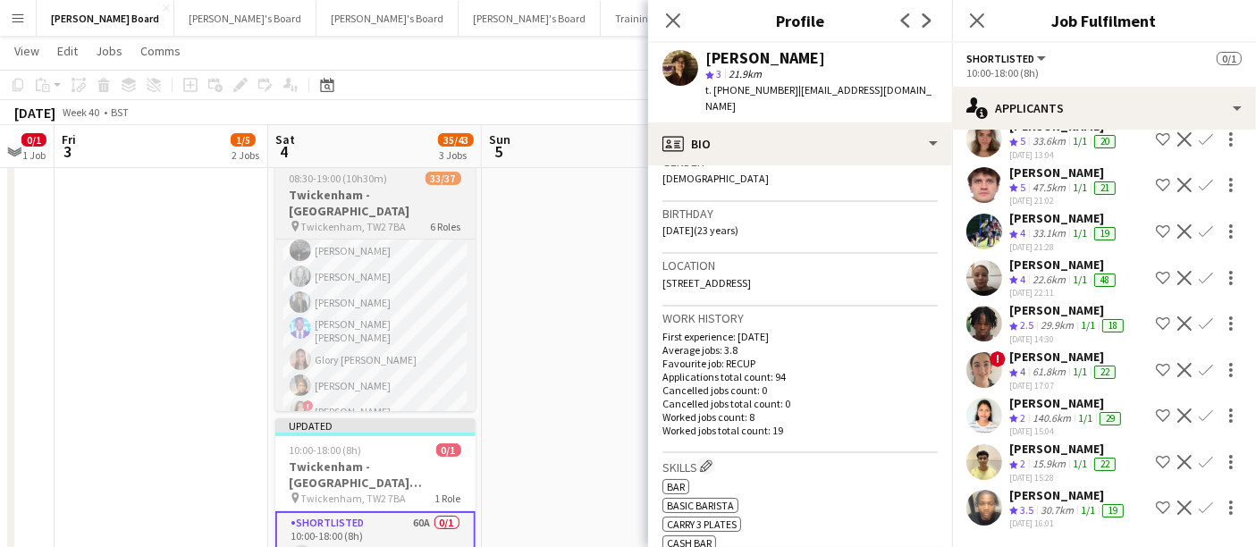
click at [594, 277] on app-date-cell at bounding box center [589, 374] width 214 height 470
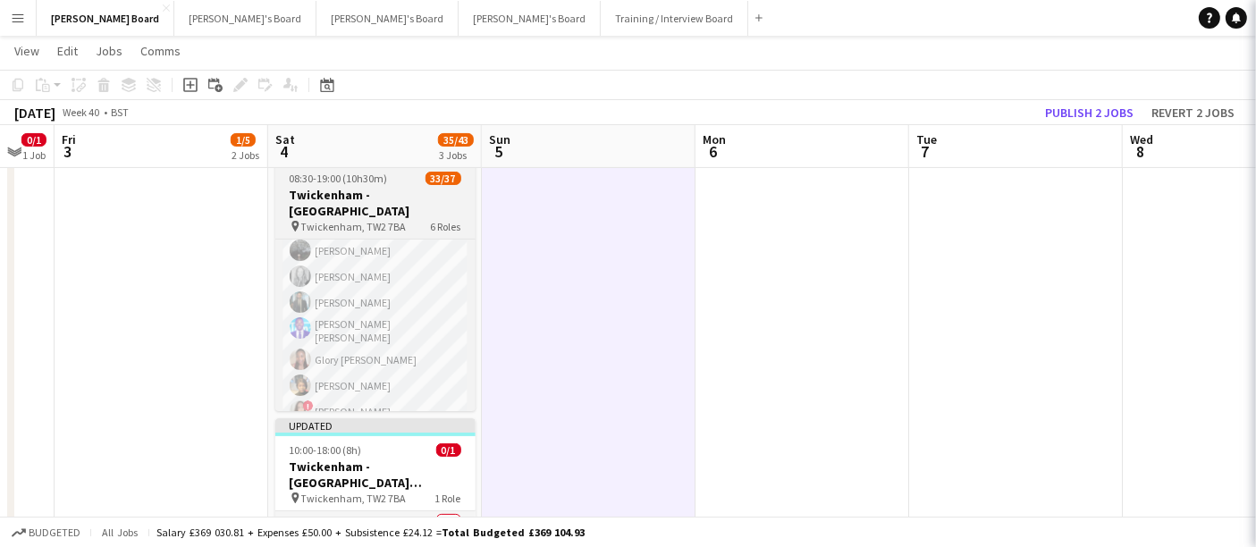
scroll to position [0, 0]
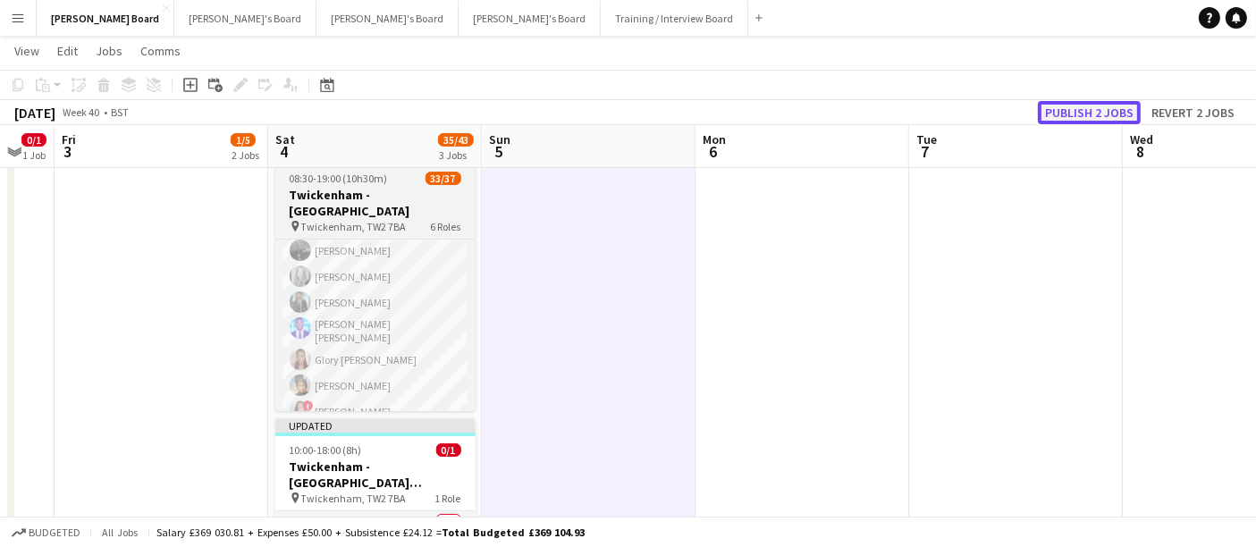
click at [1108, 118] on button "Publish 2 jobs" at bounding box center [1089, 112] width 103 height 23
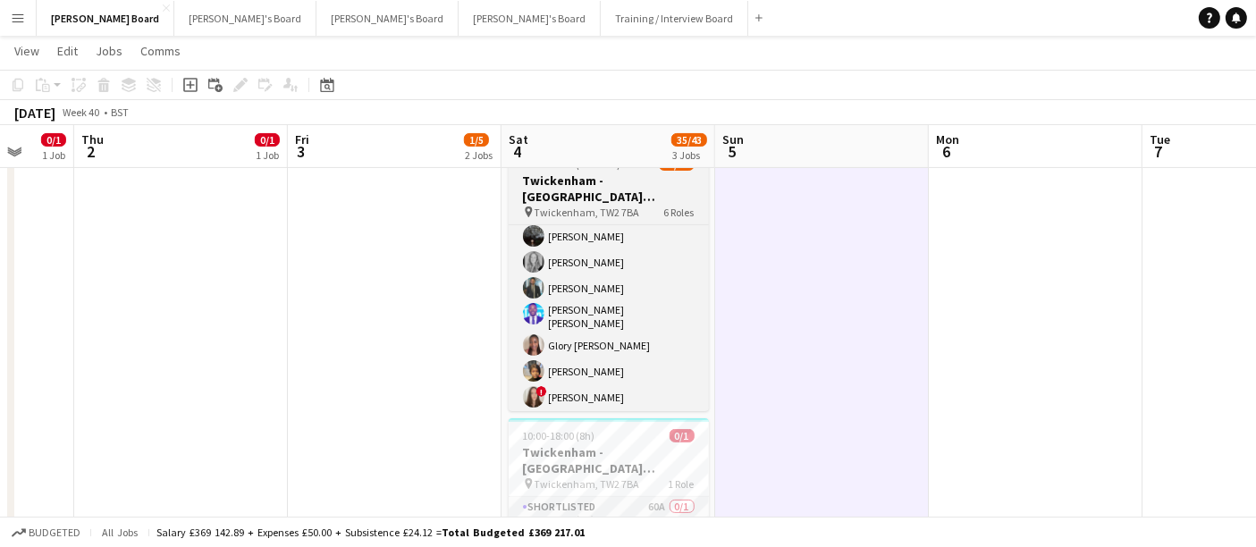
drag, startPoint x: 850, startPoint y: 287, endPoint x: 248, endPoint y: 298, distance: 601.7
click at [282, 291] on app-calendar-viewport "Sun 28 Mon 29 0/1 1 Job Tue 30 0/1 1 Job Wed 1 0/1 1 Job Thu 2 0/1 1 Job Fri 3 …" at bounding box center [628, 314] width 1256 height 1283
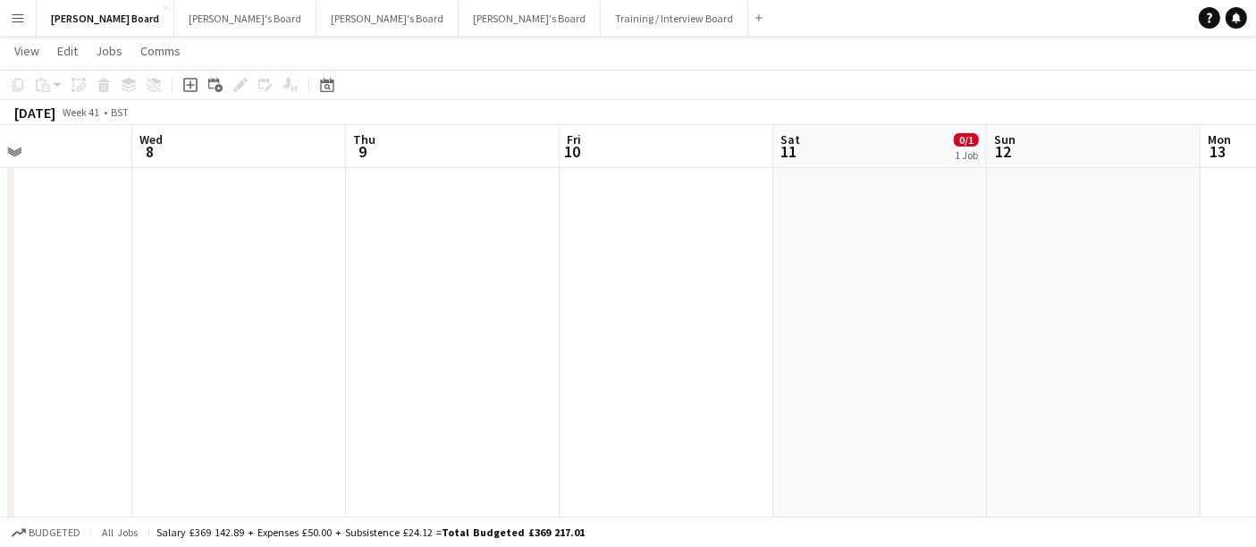
drag, startPoint x: 418, startPoint y: 301, endPoint x: 162, endPoint y: 269, distance: 258.5
click at [146, 268] on app-calendar-viewport "Thu 2 0/1 1 Job Fri 3 1/5 2 Jobs Sat 4 35/43 3 Jobs Sun 5 Mon 6 Tue 7 Wed 8 Thu…" at bounding box center [628, 314] width 1256 height 1283
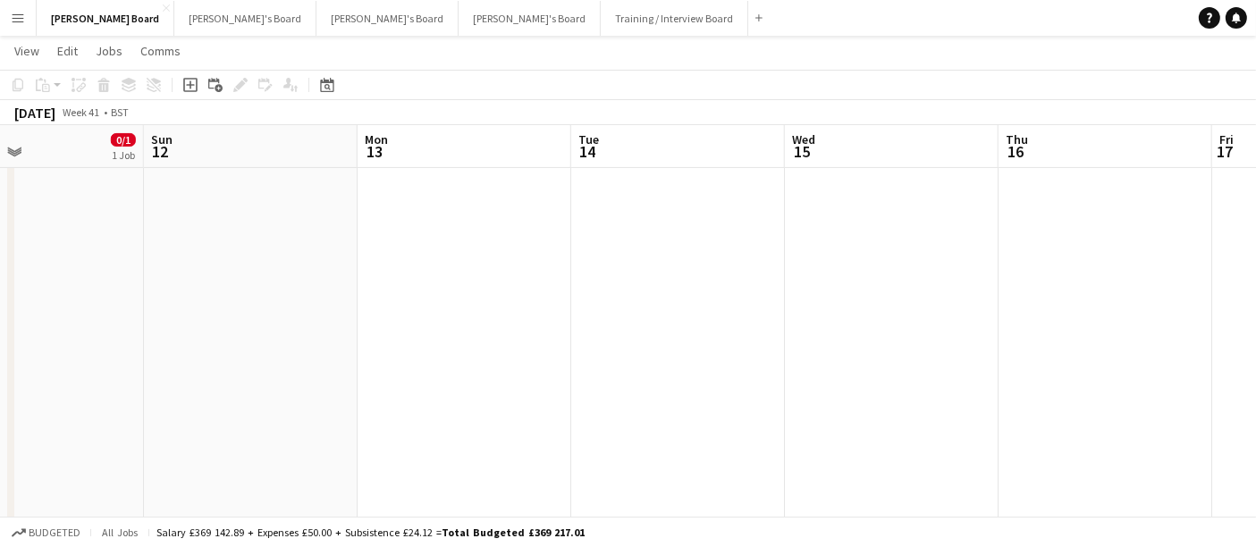
drag, startPoint x: 616, startPoint y: 339, endPoint x: 257, endPoint y: 305, distance: 360.0
click at [269, 305] on app-calendar-viewport "Mon 6 Tue 7 Wed 8 Thu 9 Fri 10 Sat 11 0/1 1 Job Sun 12 Mon 13 Tue 14 Wed 15 Thu…" at bounding box center [628, 314] width 1256 height 1283
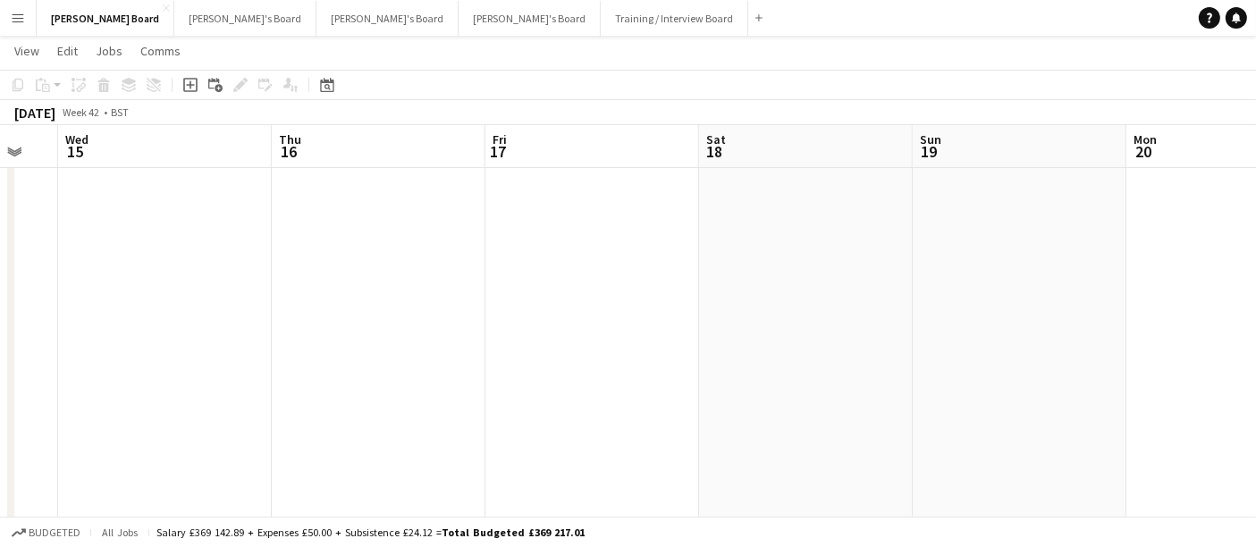
drag, startPoint x: 627, startPoint y: 346, endPoint x: 156, endPoint y: 280, distance: 475.7
click at [156, 281] on app-calendar-viewport "Sat 11 0/1 1 Job Sun 12 Mon 13 Tue 14 Wed 15 Thu 16 Fri 17 Sat 18 Sun 19 Mon 20…" at bounding box center [628, 314] width 1256 height 1283
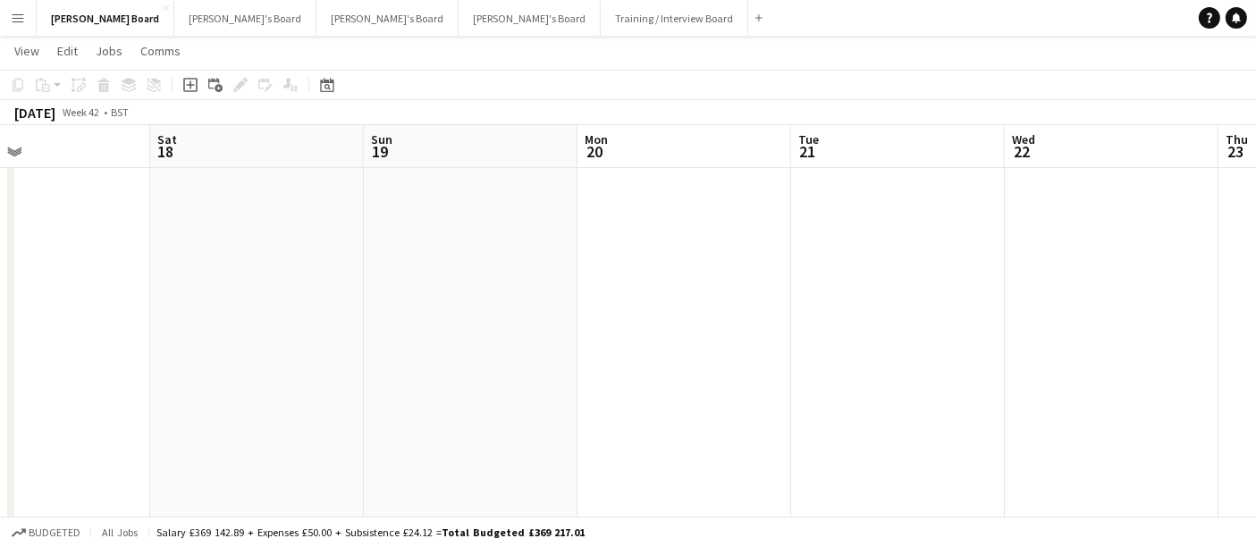
drag, startPoint x: 514, startPoint y: 310, endPoint x: 272, endPoint y: 296, distance: 242.7
click at [264, 299] on app-calendar-viewport "Sat 11 0/1 1 Job Sun 12 Mon 13 Tue 14 Wed 15 Thu 16 Fri 17 Sat 18 Sun 19 Mon 20…" at bounding box center [628, 314] width 1256 height 1283
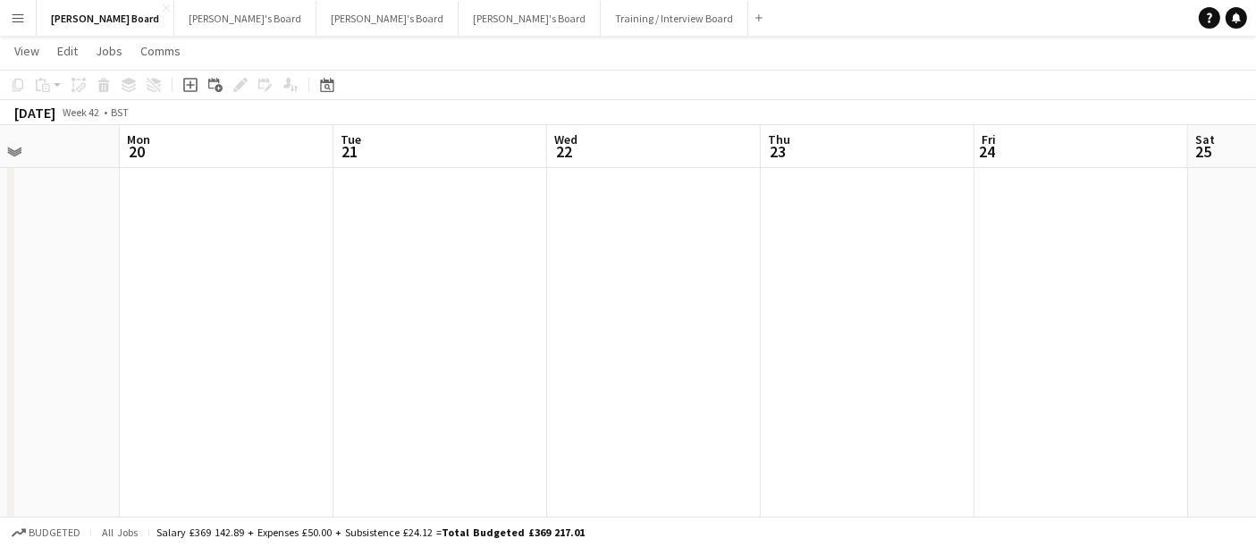
drag, startPoint x: 872, startPoint y: 341, endPoint x: 603, endPoint y: 305, distance: 271.4
click at [590, 310] on app-calendar-viewport "Wed 15 Thu 16 Fri 17 Sat 18 Sun 19 Mon 20 Tue 21 Wed 22 Thu 23 Fri 24 Sat 25 Su…" at bounding box center [628, 314] width 1256 height 1283
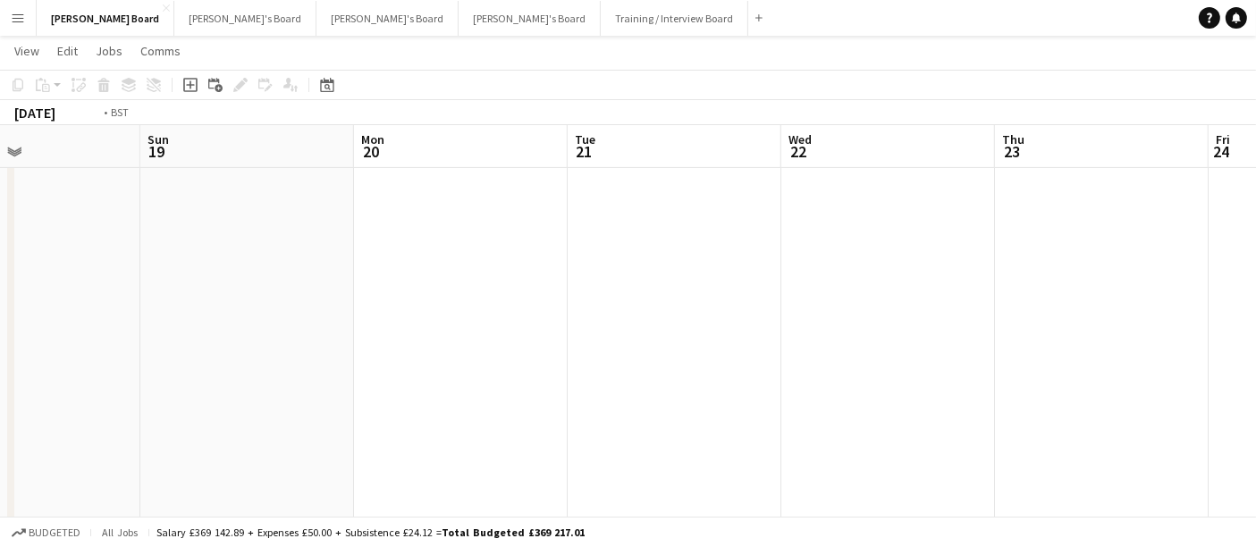
drag, startPoint x: 898, startPoint y: 346, endPoint x: 439, endPoint y: 305, distance: 461.3
click at [434, 308] on app-calendar-viewport "Wed 15 Thu 16 Fri 17 Sat 18 Sun 19 Mon 20 Tue 21 Wed 22 Thu 23 Fri 24 Sat 25 Su…" at bounding box center [628, 314] width 1256 height 1283
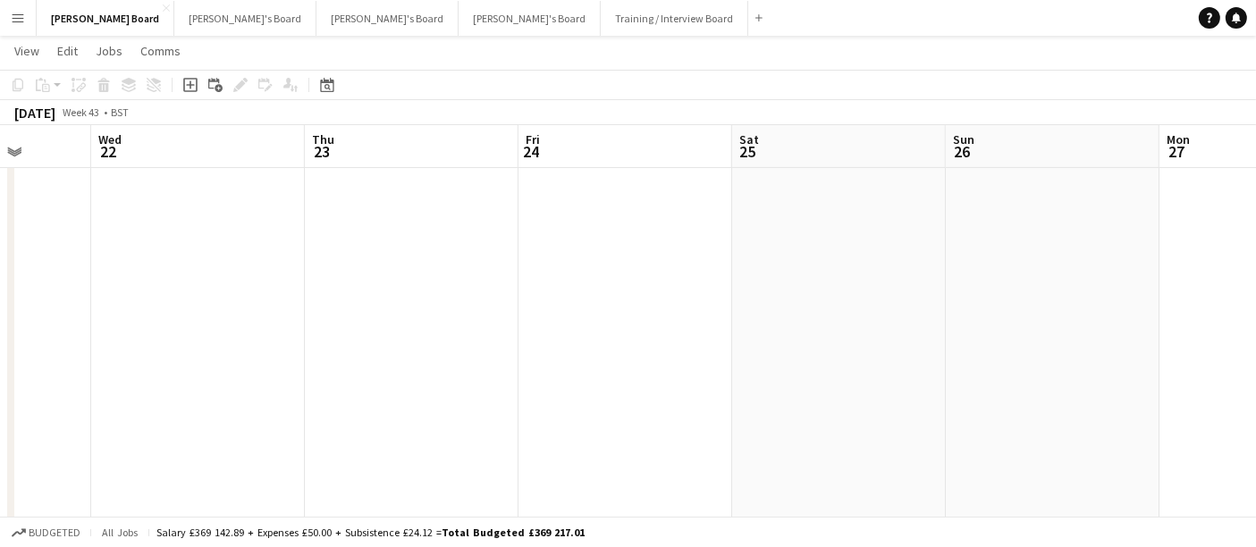
drag, startPoint x: 911, startPoint y: 328, endPoint x: 240, endPoint y: 243, distance: 675.7
click at [232, 245] on app-calendar-viewport "Sun 19 Mon 20 Tue 21 Wed 22 Thu 23 Fri 24 Sat 25 Sun 26 Mon 27 Tue 28 Wed 29 Th…" at bounding box center [628, 314] width 1256 height 1283
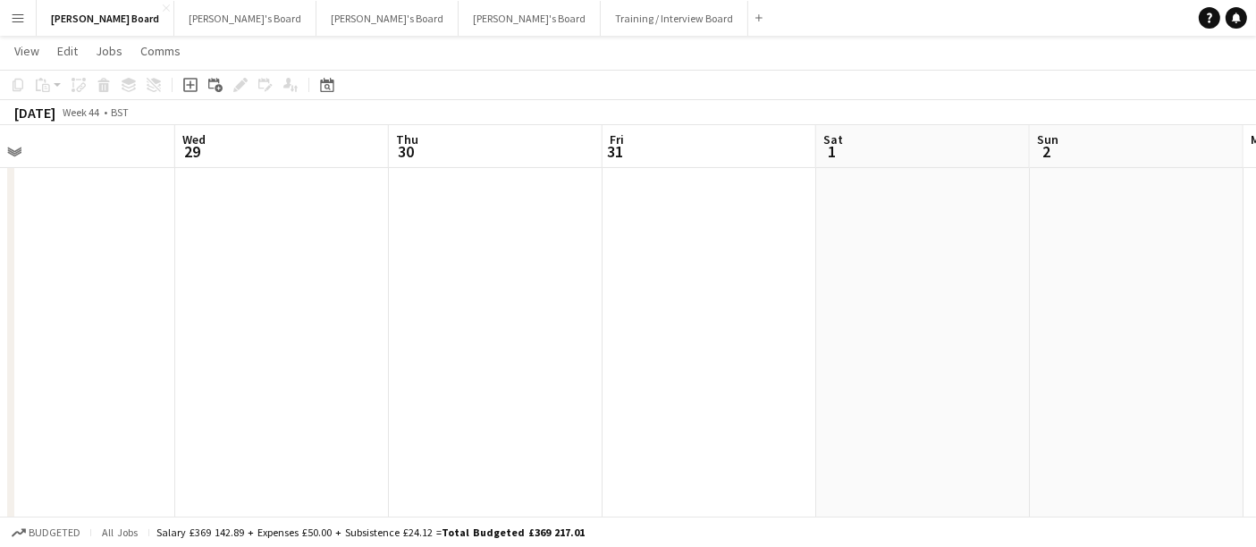
drag, startPoint x: 474, startPoint y: 273, endPoint x: 237, endPoint y: 261, distance: 237.2
click at [232, 259] on app-calendar-viewport "Thu 23 Fri 24 Sat 25 Sun 26 Mon 27 Tue 28 Wed 29 Thu 30 Fri 31 Sat 1 Sun 2 Mon …" at bounding box center [628, 314] width 1256 height 1283
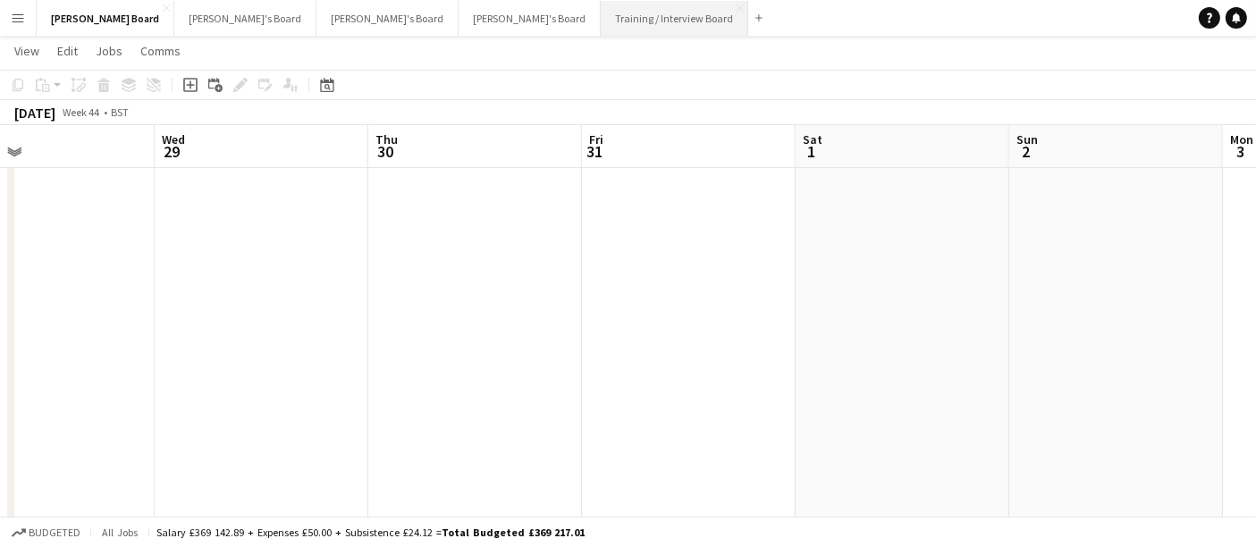
click at [601, 13] on button "Training / Interview Board Close" at bounding box center [674, 18] width 147 height 35
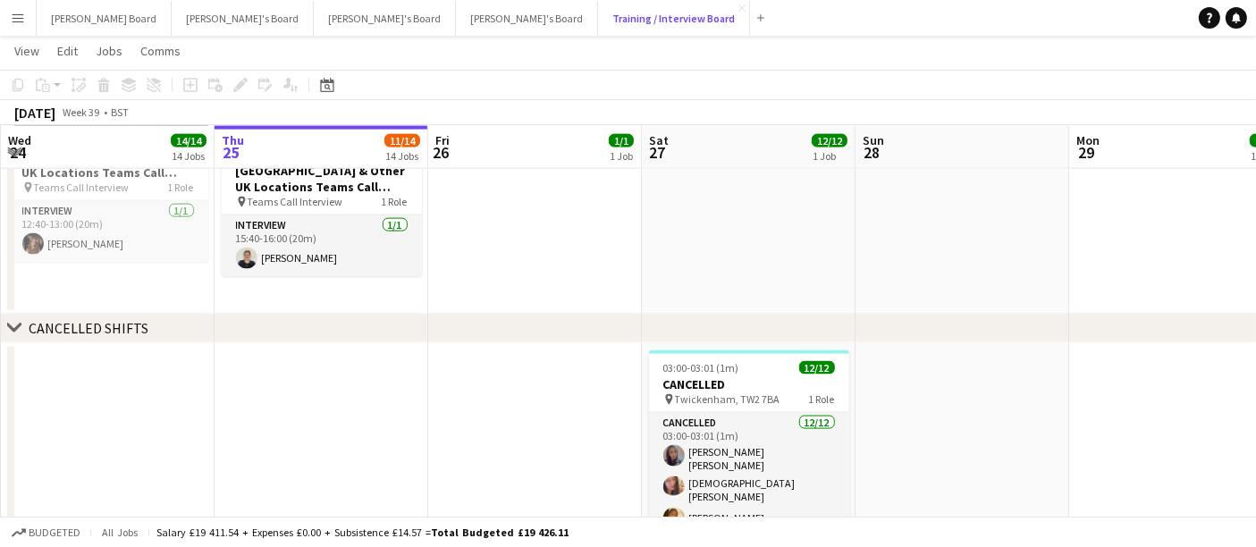
scroll to position [2781, 0]
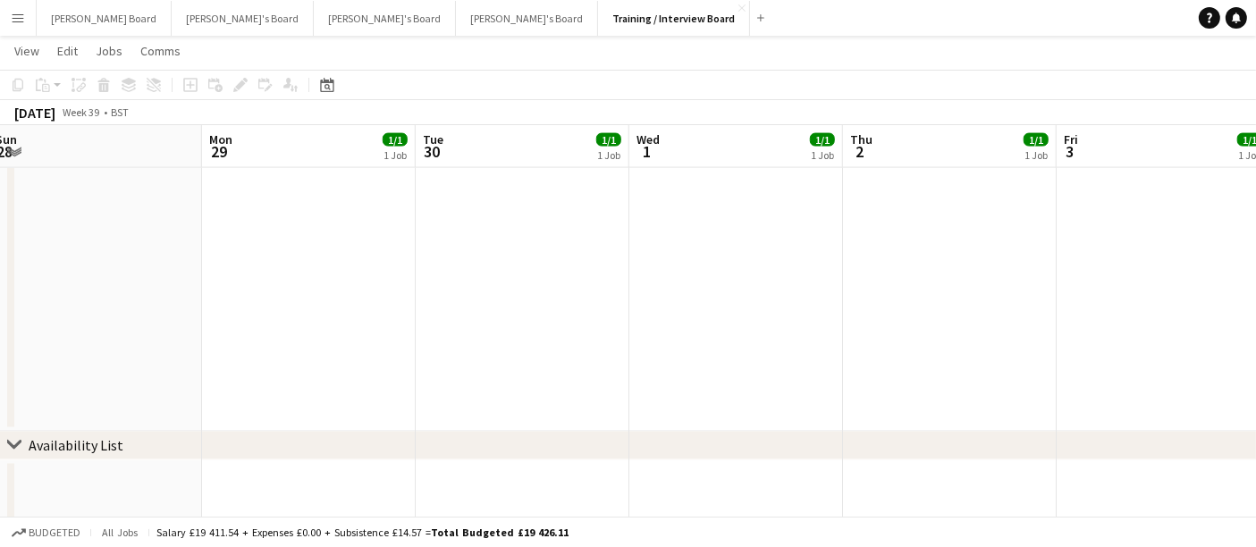
drag, startPoint x: 277, startPoint y: 267, endPoint x: 426, endPoint y: 259, distance: 149.5
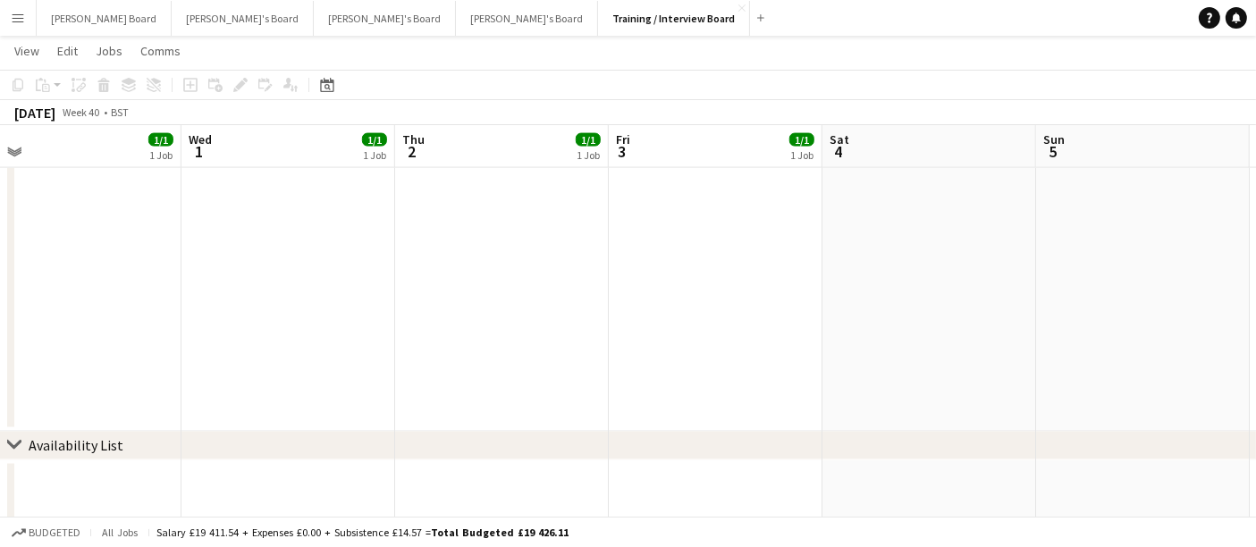
drag, startPoint x: 215, startPoint y: 247, endPoint x: 308, endPoint y: 232, distance: 94.9
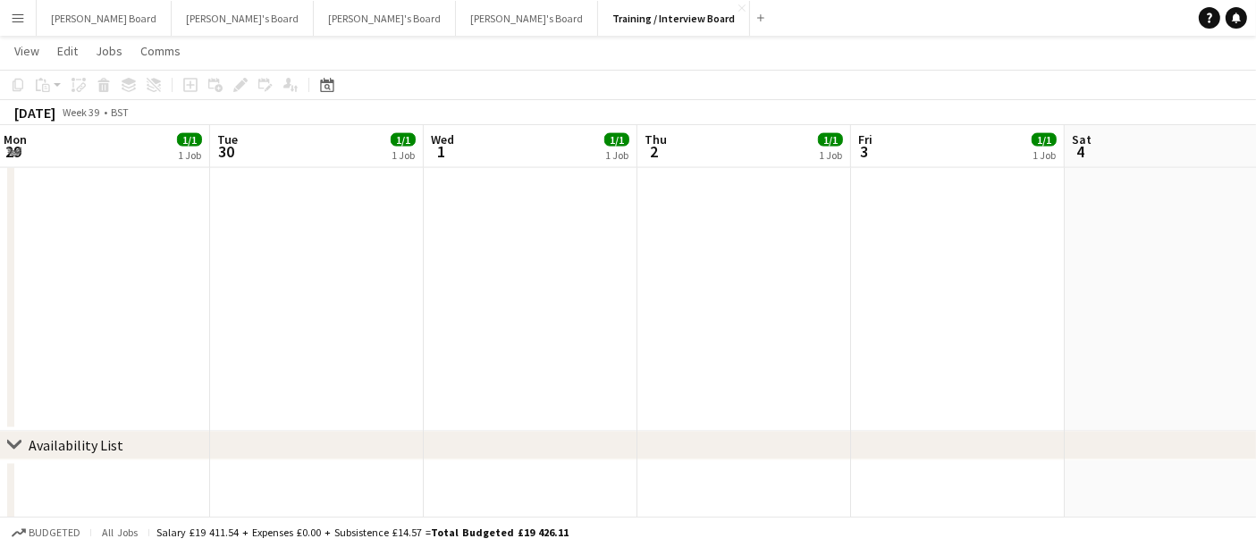
drag, startPoint x: 719, startPoint y: 299, endPoint x: 94, endPoint y: 270, distance: 625.5
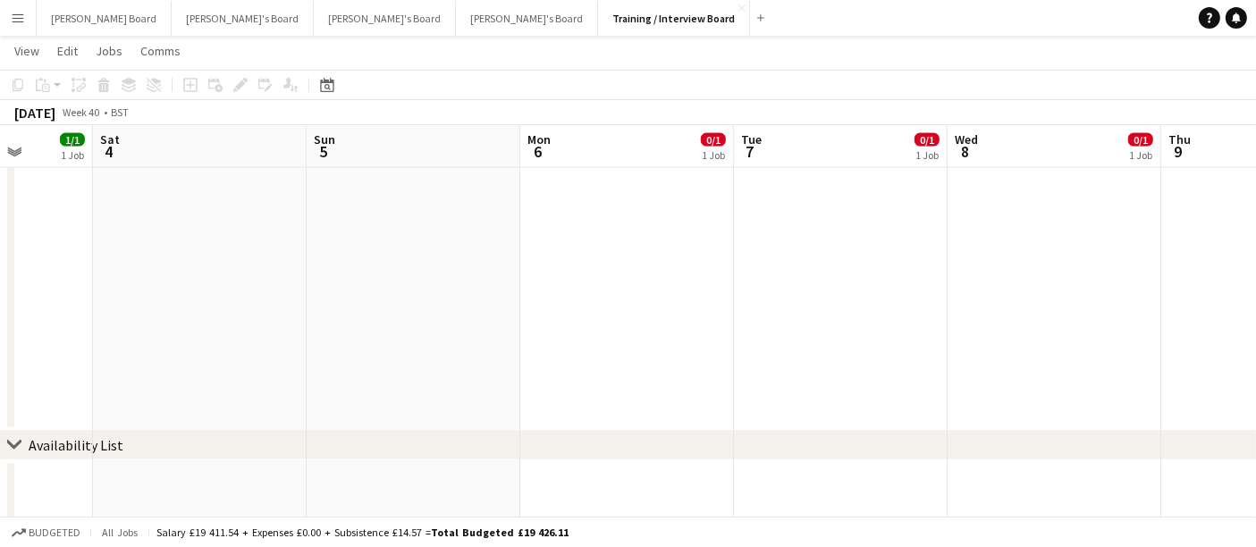
drag, startPoint x: 619, startPoint y: 341, endPoint x: 58, endPoint y: 324, distance: 561.6
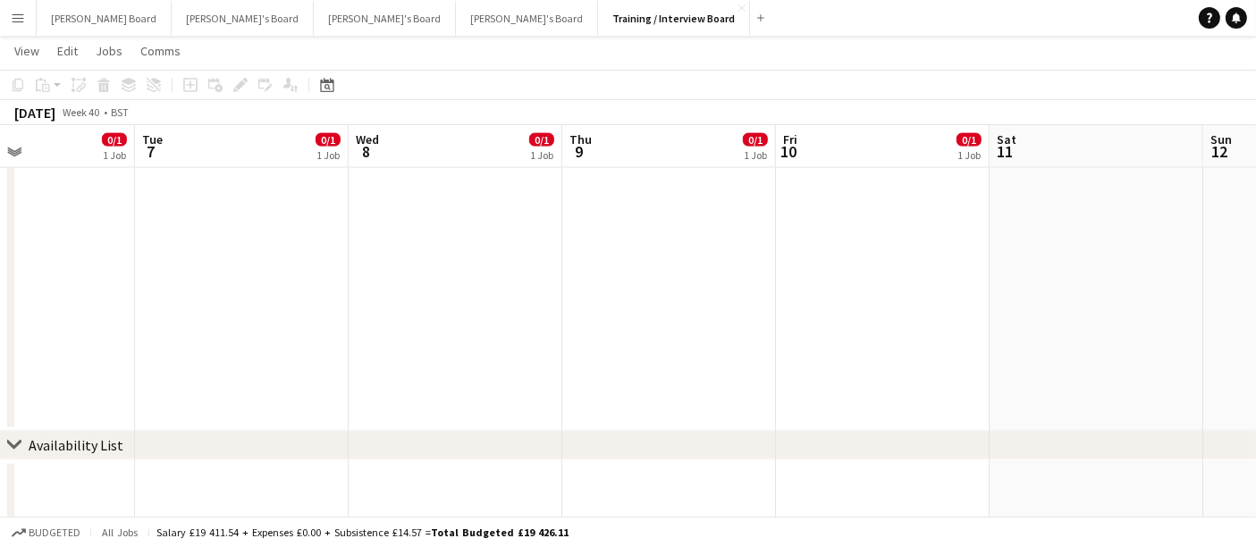
drag, startPoint x: 664, startPoint y: 335, endPoint x: 282, endPoint y: 295, distance: 383.8
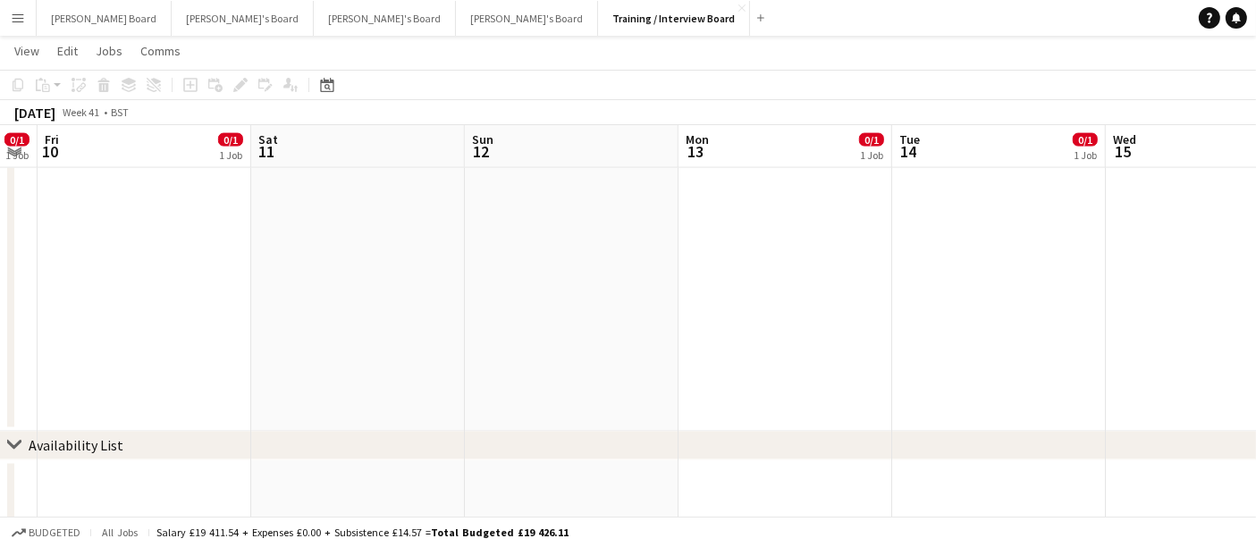
drag, startPoint x: 556, startPoint y: 315, endPoint x: 76, endPoint y: 291, distance: 480.6
drag, startPoint x: 686, startPoint y: 307, endPoint x: 240, endPoint y: 307, distance: 446.0
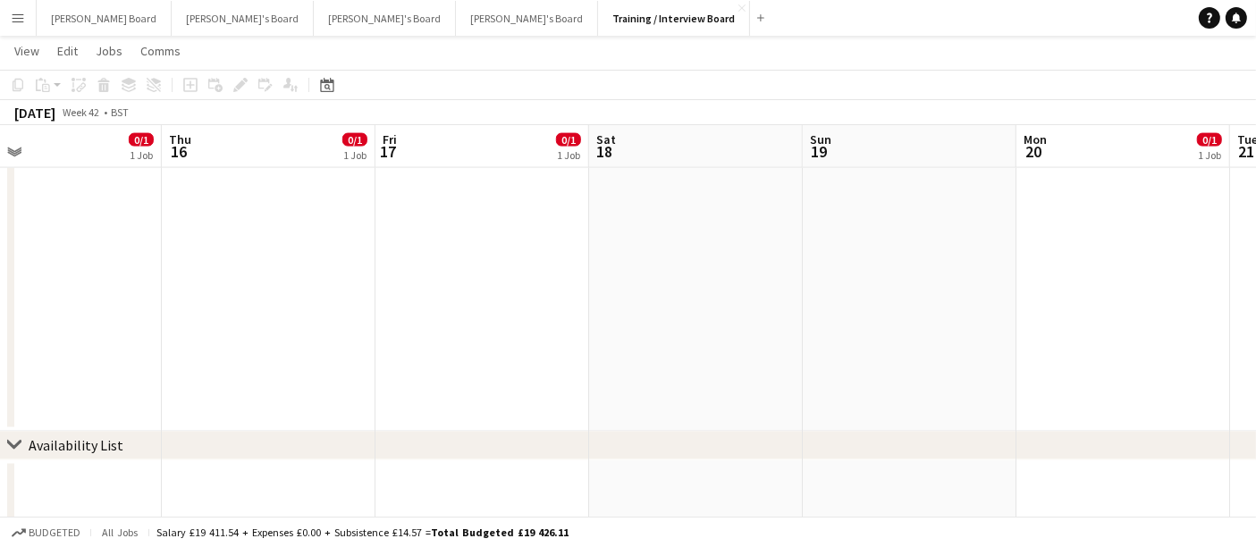
drag, startPoint x: 953, startPoint y: 352, endPoint x: 299, endPoint y: 339, distance: 654.4
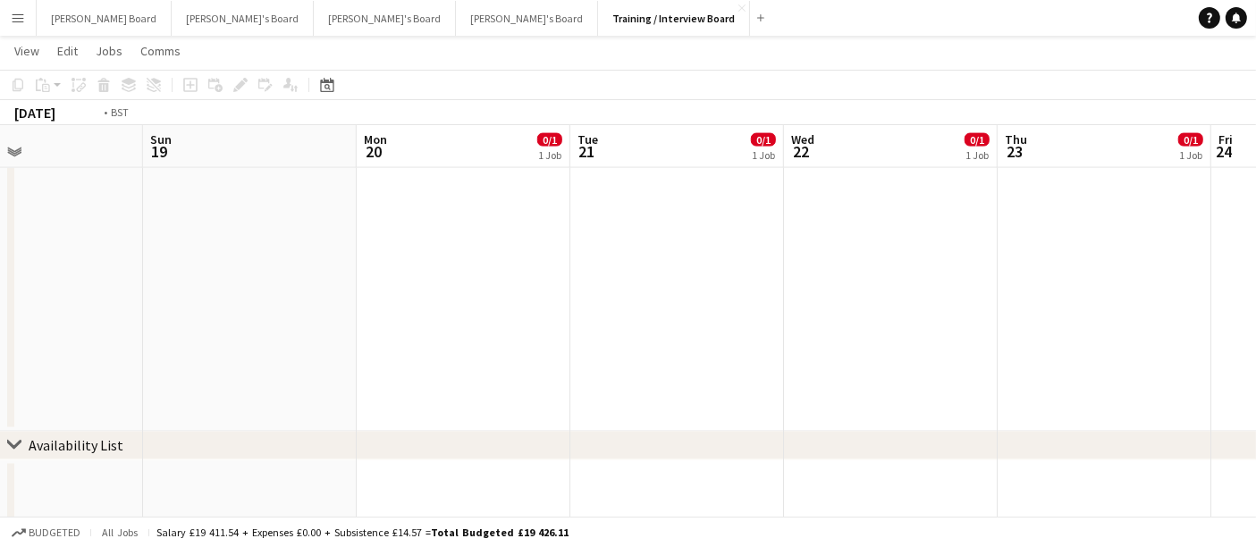
drag, startPoint x: 743, startPoint y: 372, endPoint x: 284, endPoint y: 331, distance: 460.4
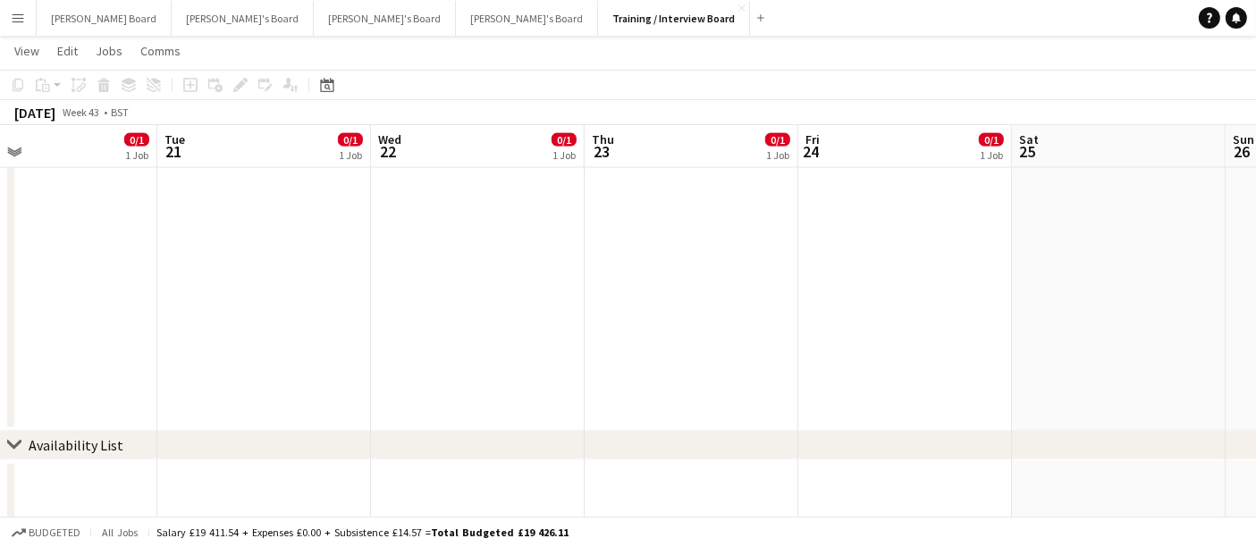
drag, startPoint x: 569, startPoint y: 363, endPoint x: 274, endPoint y: 324, distance: 297.6
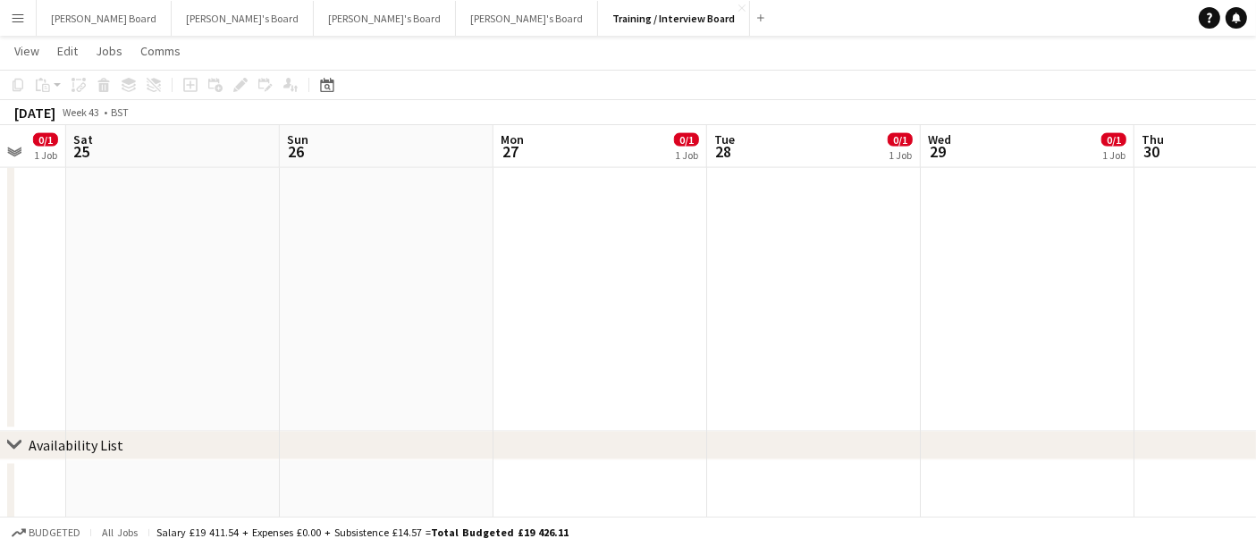
drag, startPoint x: 341, startPoint y: 334, endPoint x: 183, endPoint y: 309, distance: 160.2
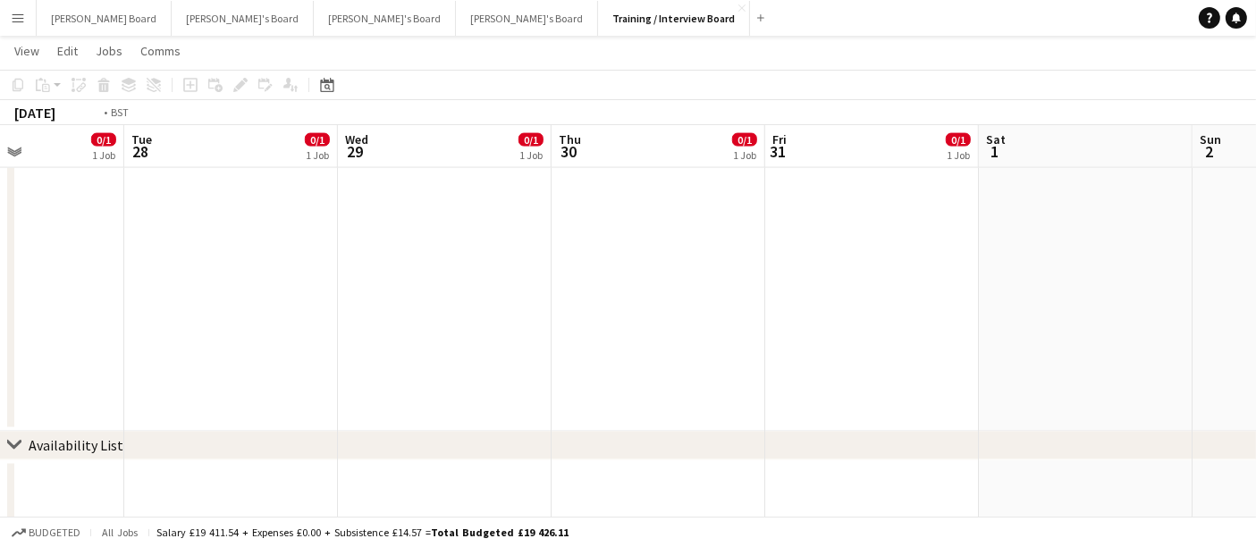
drag, startPoint x: 510, startPoint y: 326, endPoint x: 127, endPoint y: 292, distance: 385.0
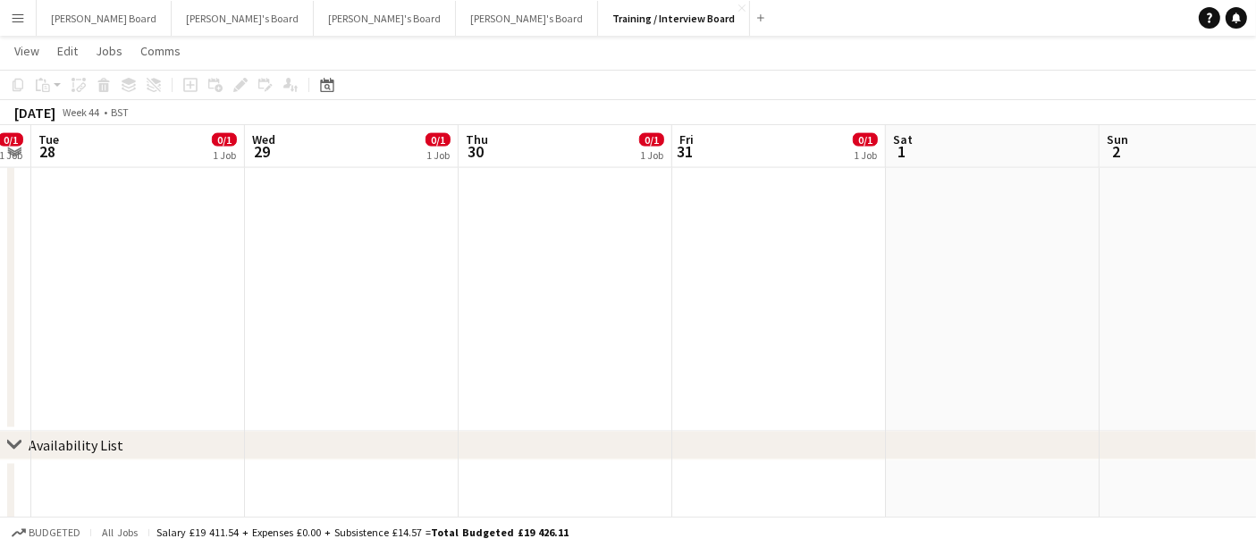
drag, startPoint x: 457, startPoint y: 317, endPoint x: 234, endPoint y: 293, distance: 223.9
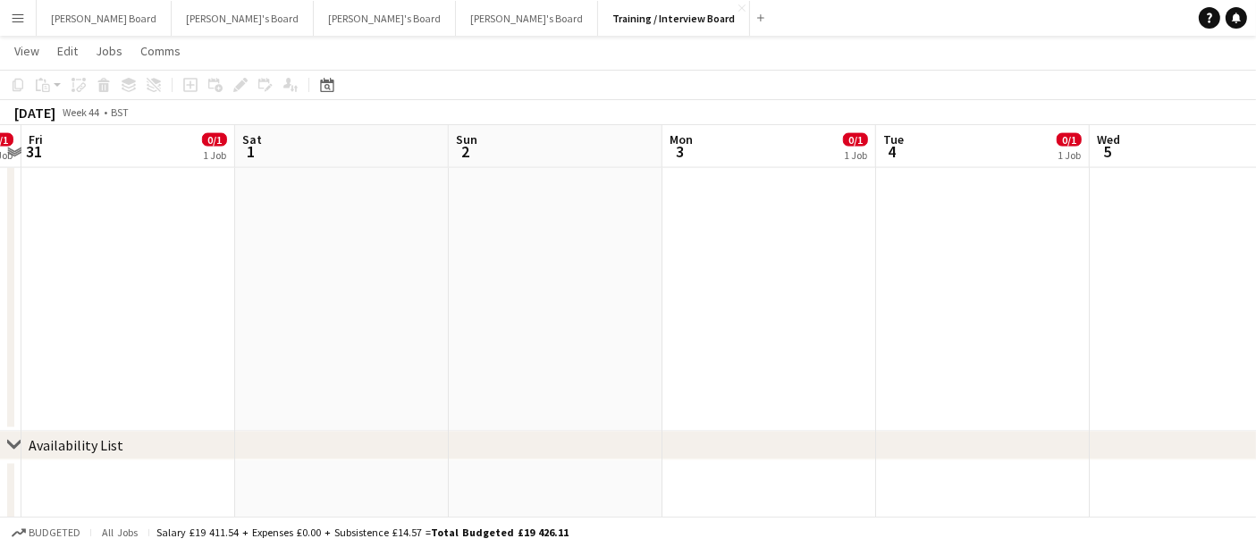
click at [324, 307] on app-date-cell at bounding box center [342, 277] width 214 height 307
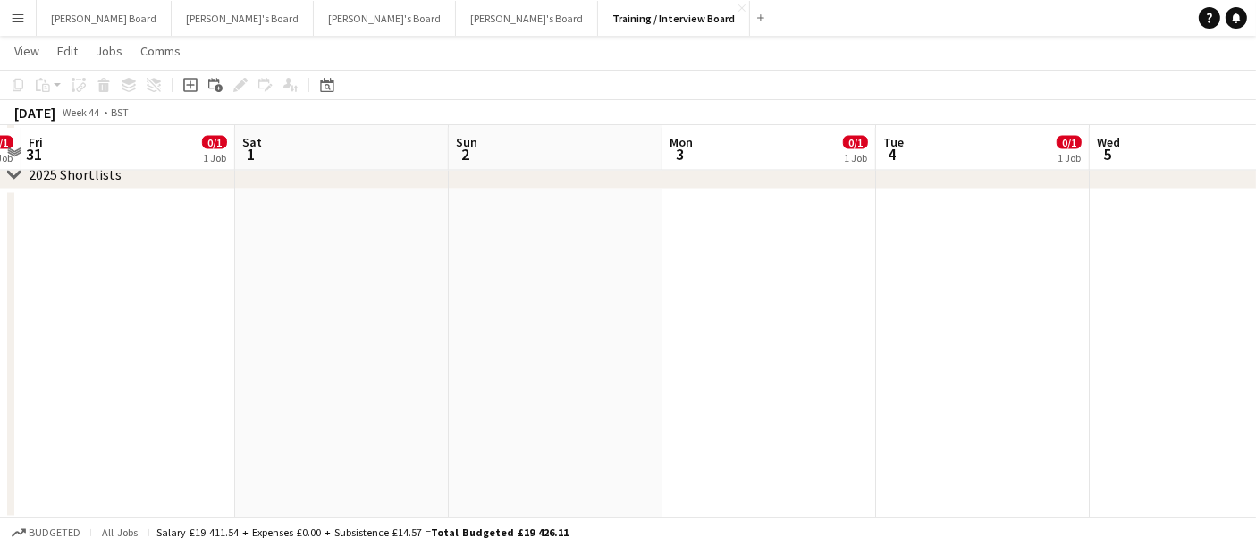
scroll to position [3250, 0]
click at [326, 307] on app-date-cell at bounding box center [342, 352] width 214 height 331
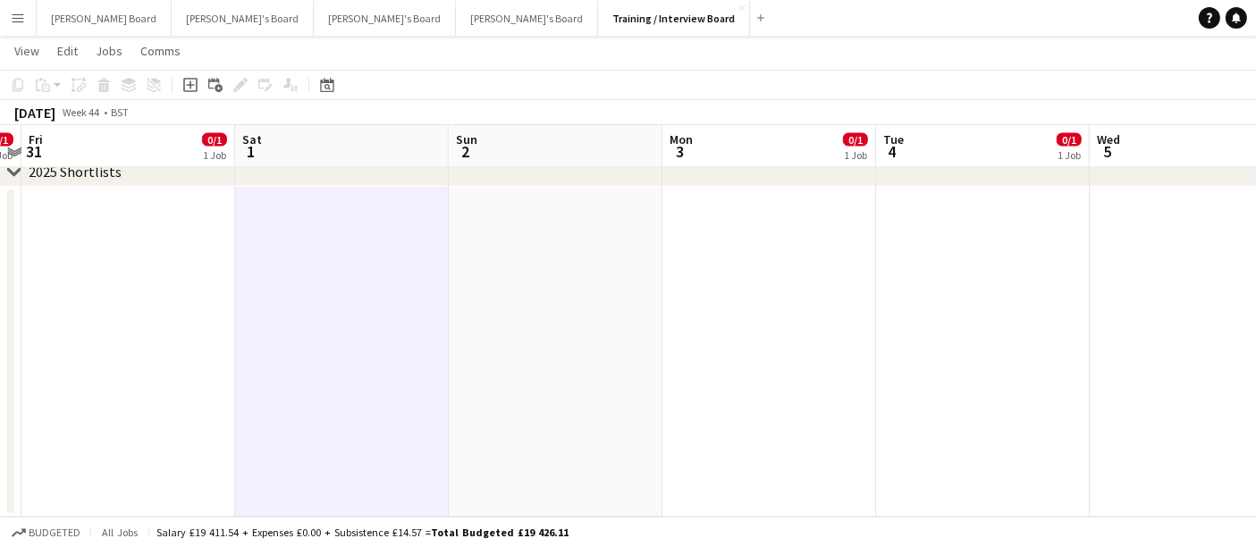
click at [418, 338] on app-date-cell at bounding box center [342, 352] width 214 height 331
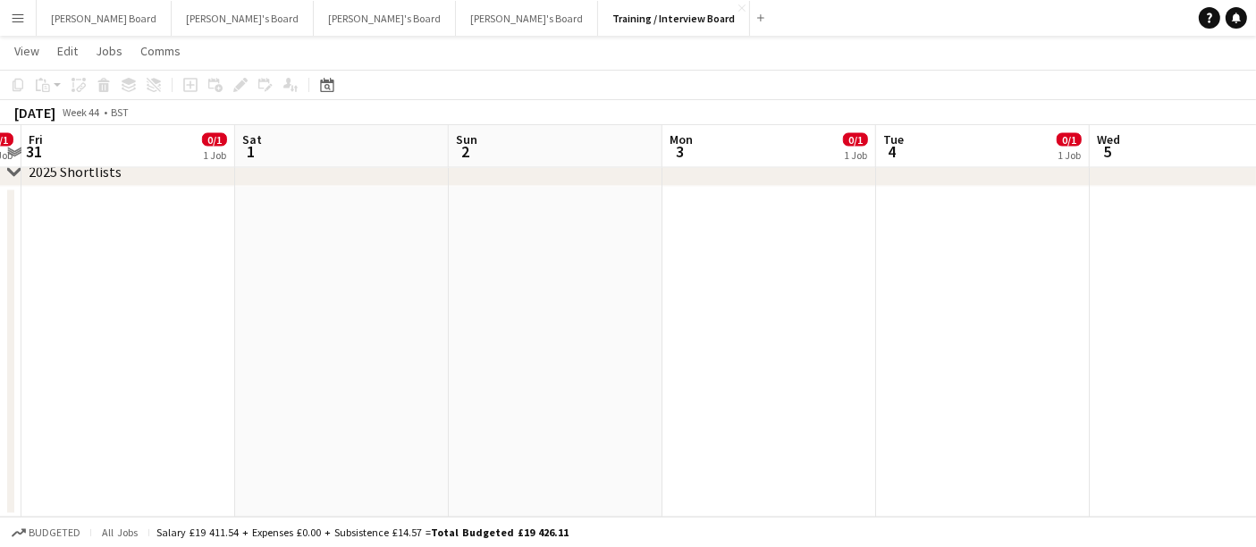
click at [399, 332] on app-date-cell at bounding box center [342, 352] width 214 height 331
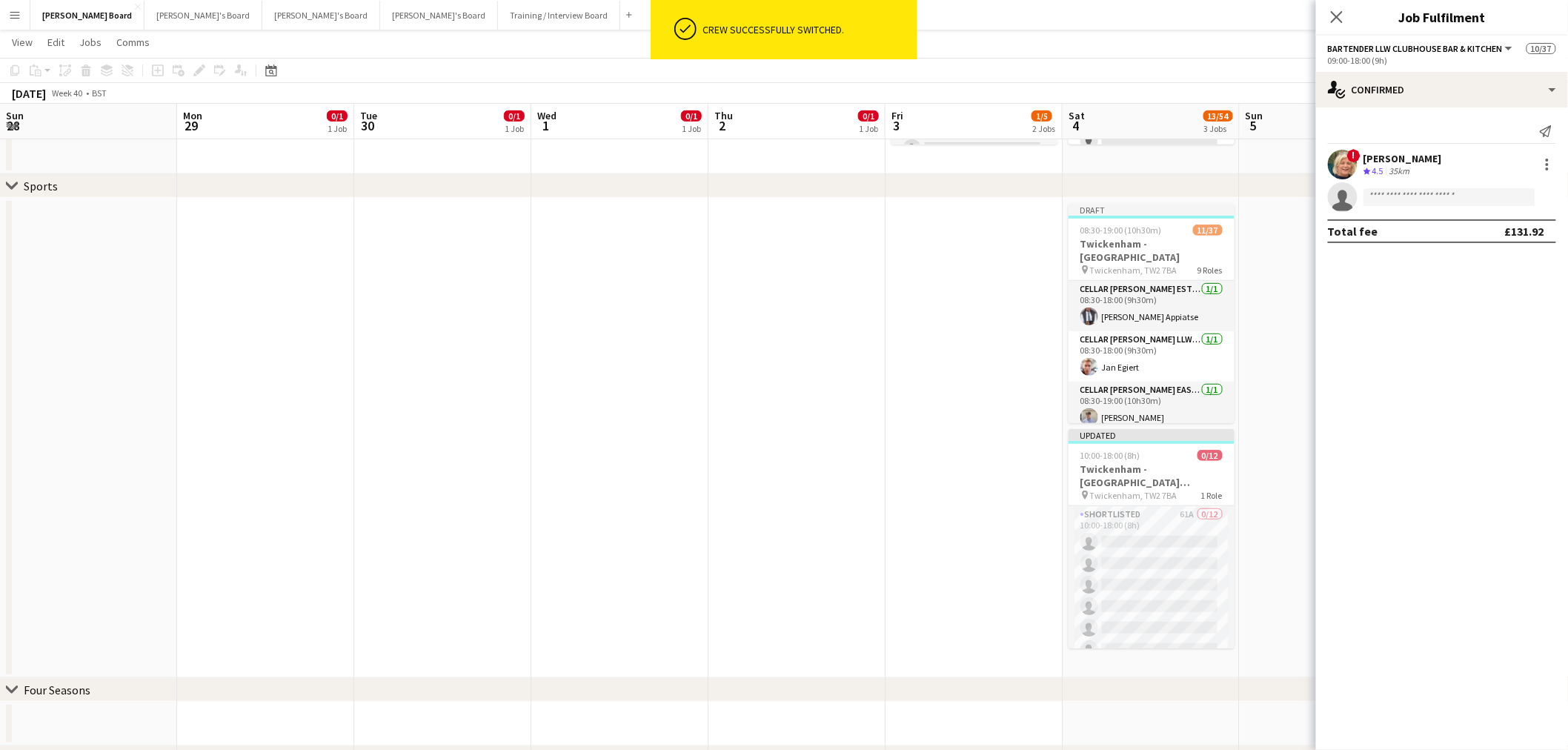
scroll to position [246, 0]
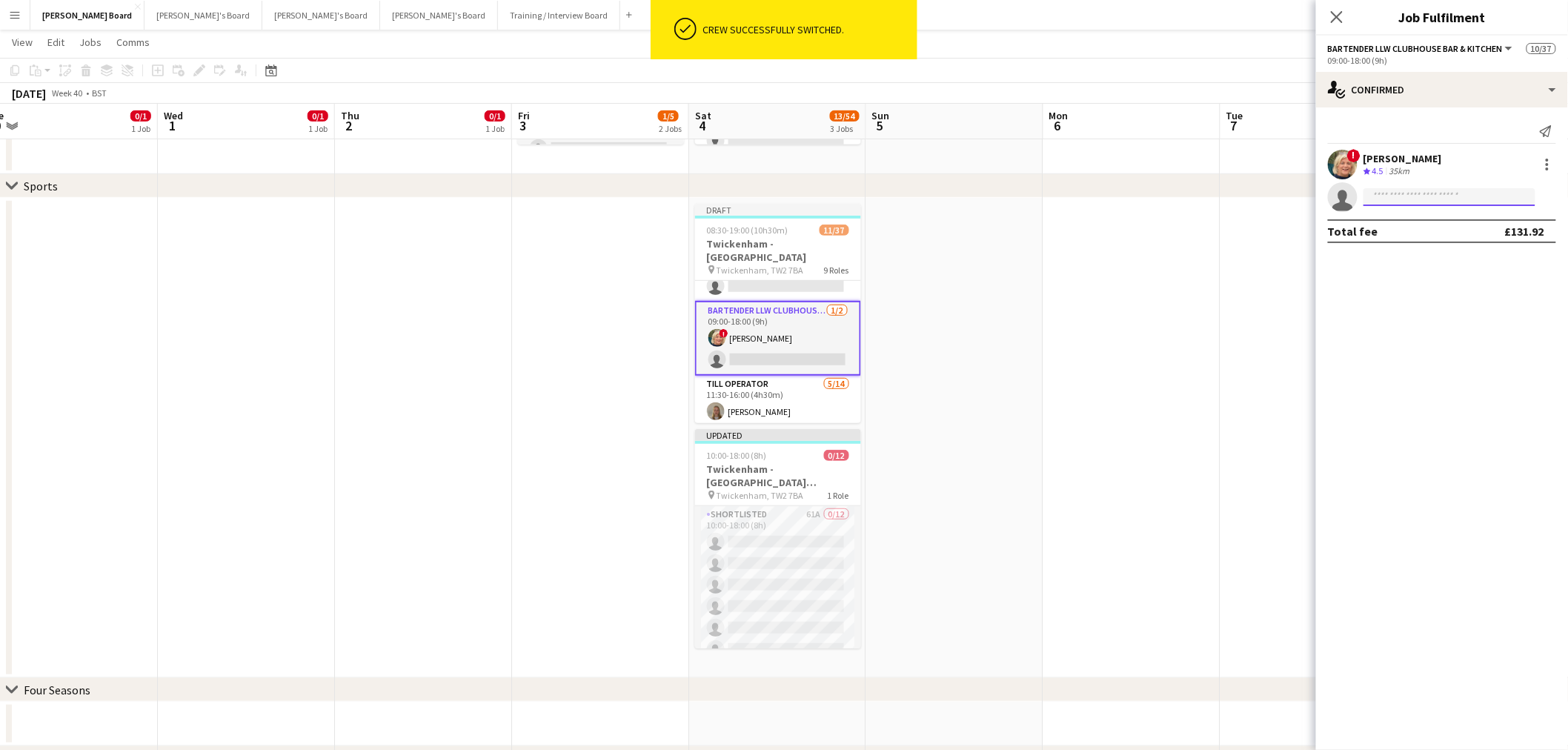
click at [1445, 194] on input at bounding box center [1449, 196] width 172 height 17
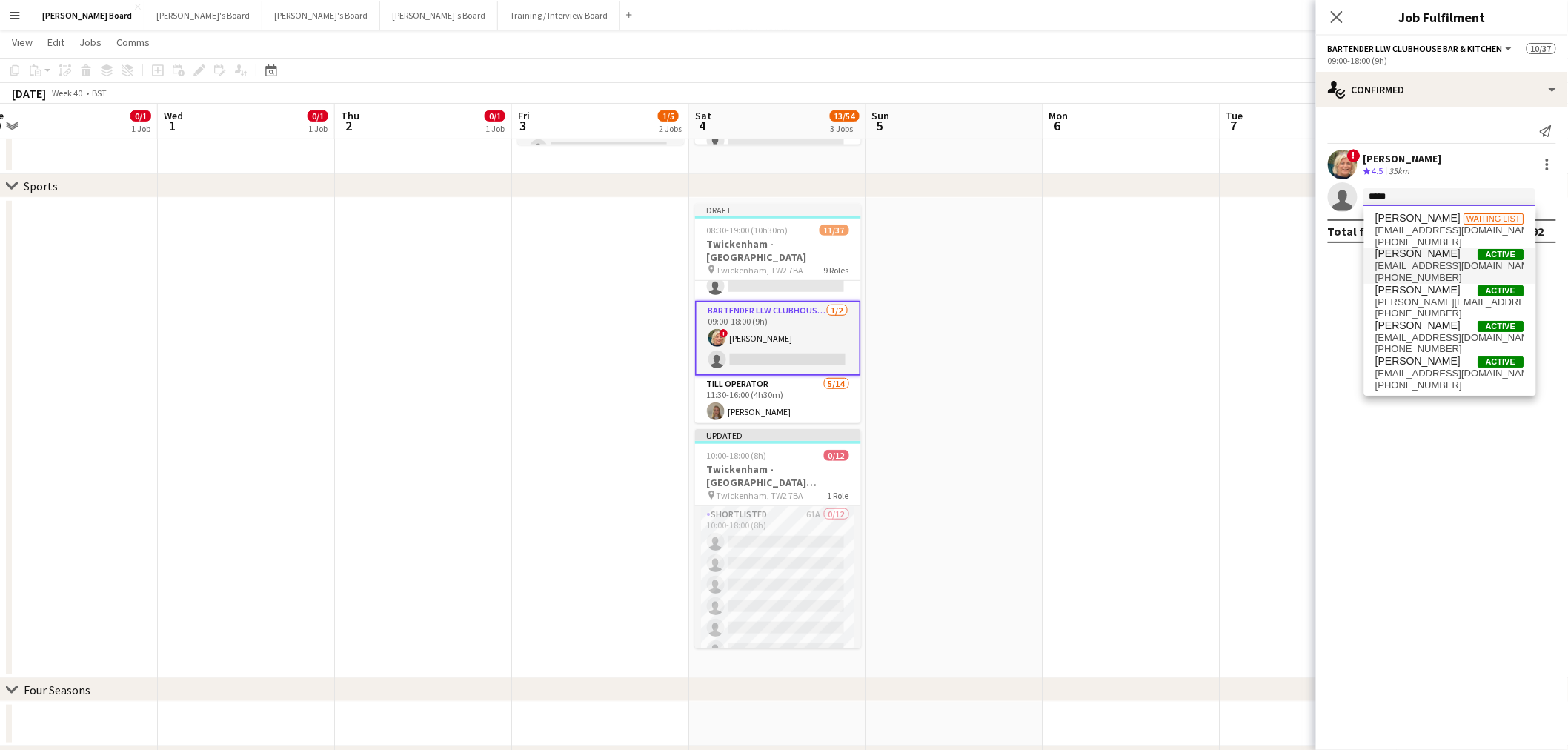
type input "*****"
click at [1435, 250] on span "[PERSON_NAME]" at bounding box center [1419, 254] width 85 height 12
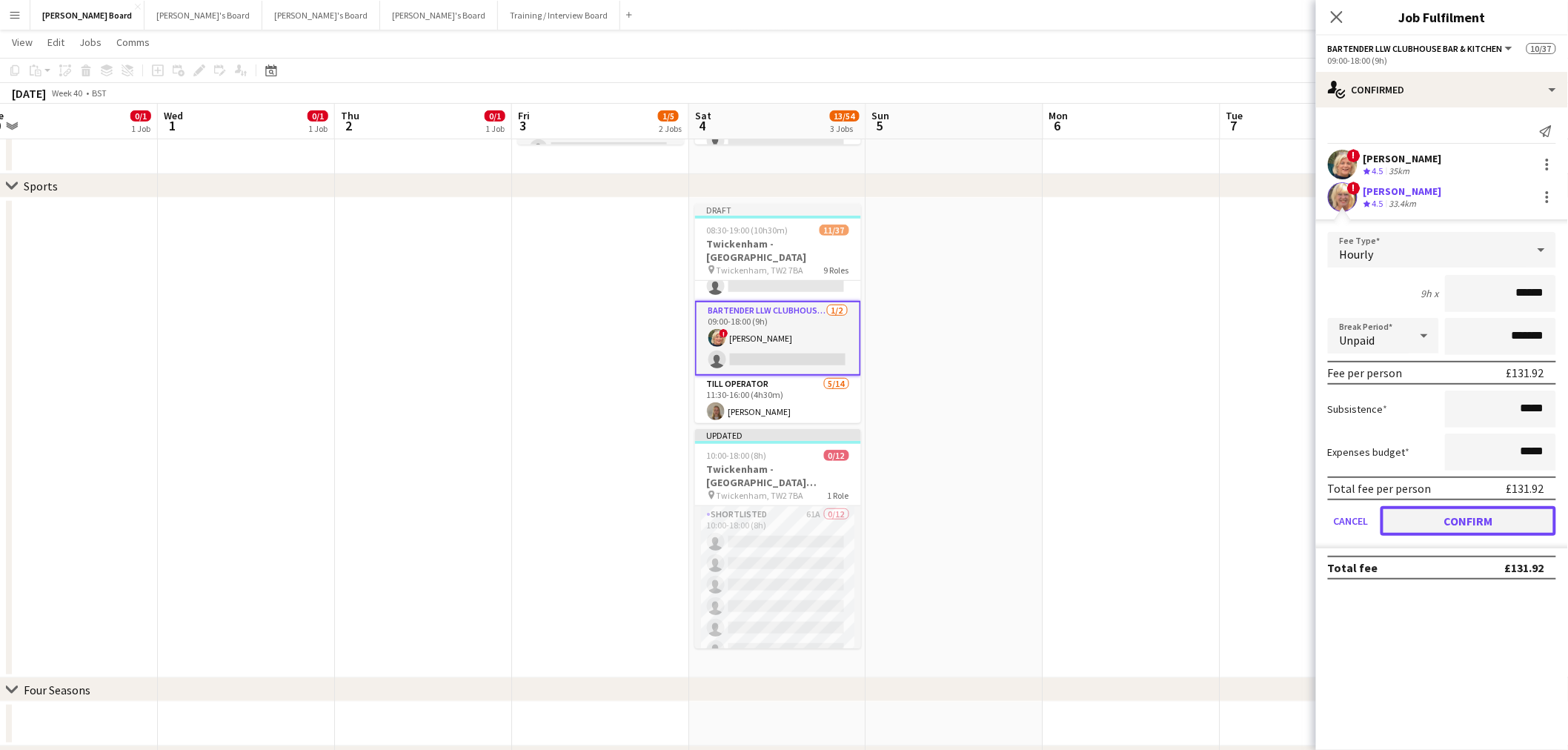
click at [1494, 513] on button "Confirm" at bounding box center [1468, 520] width 176 height 30
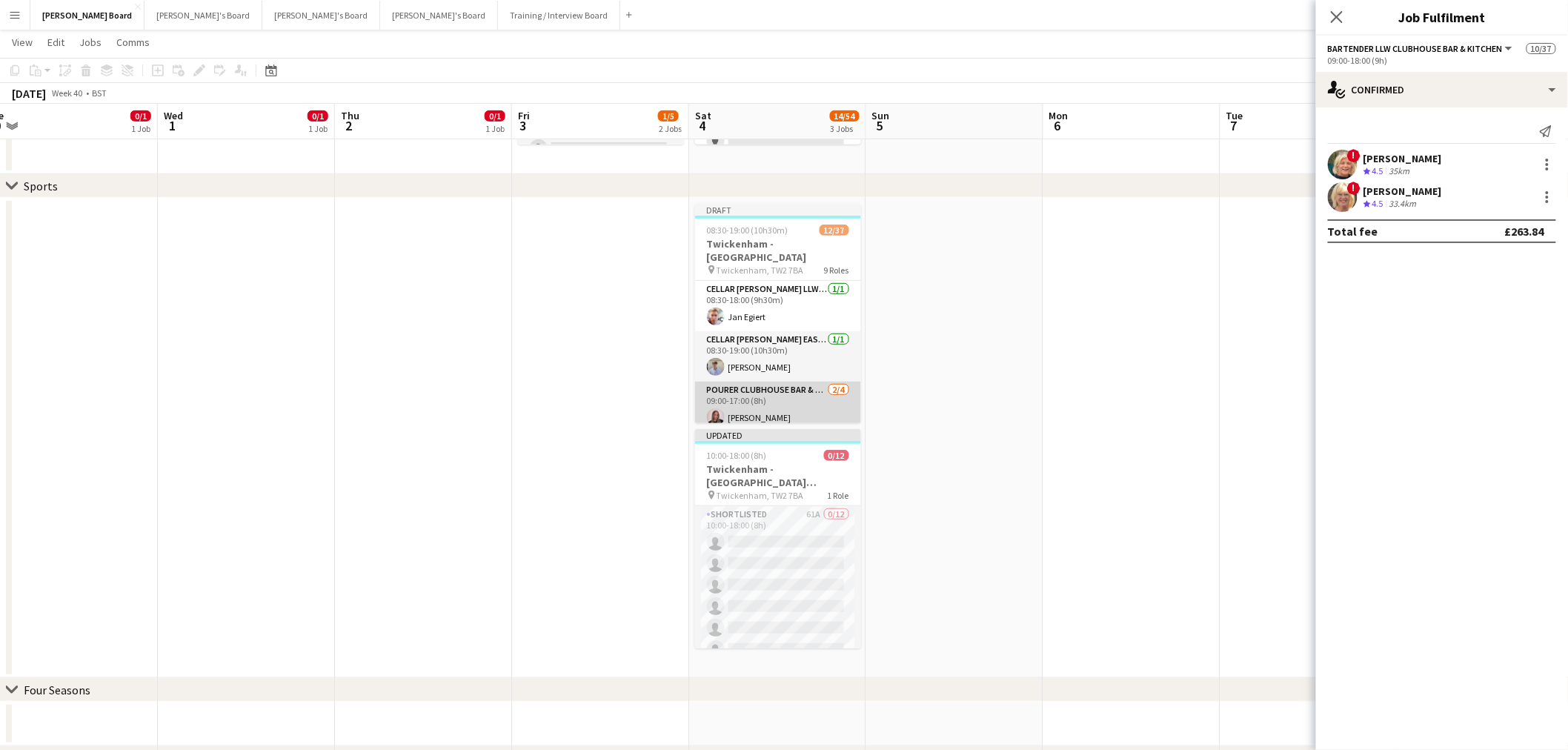
scroll to position [82, 0]
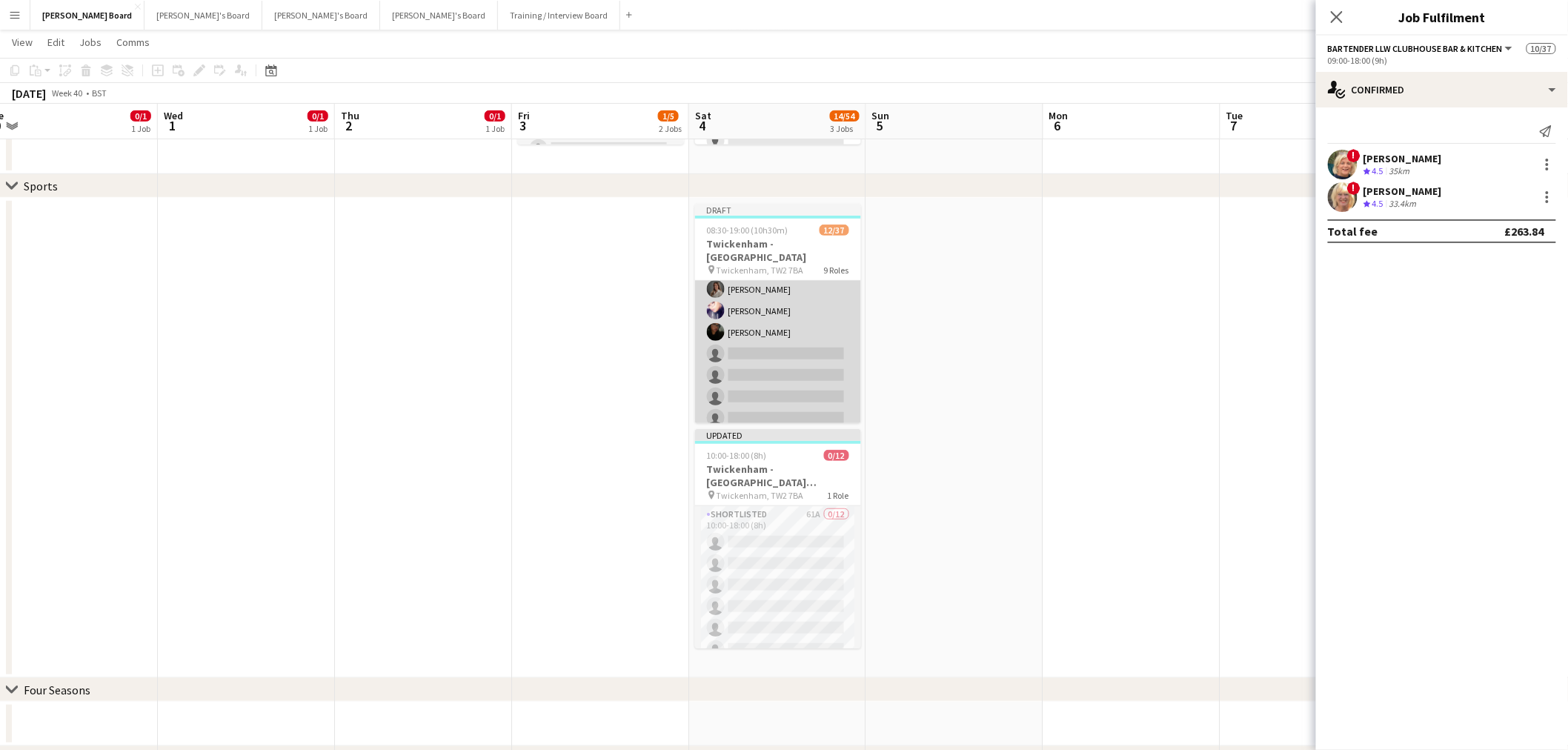
click at [798, 348] on app-card-role "Till Operator 5/14 11:30-16:00 (4h30m) Lily Smith Abubakarr Sesay Katrine Hanse…" at bounding box center [778, 375] width 166 height 330
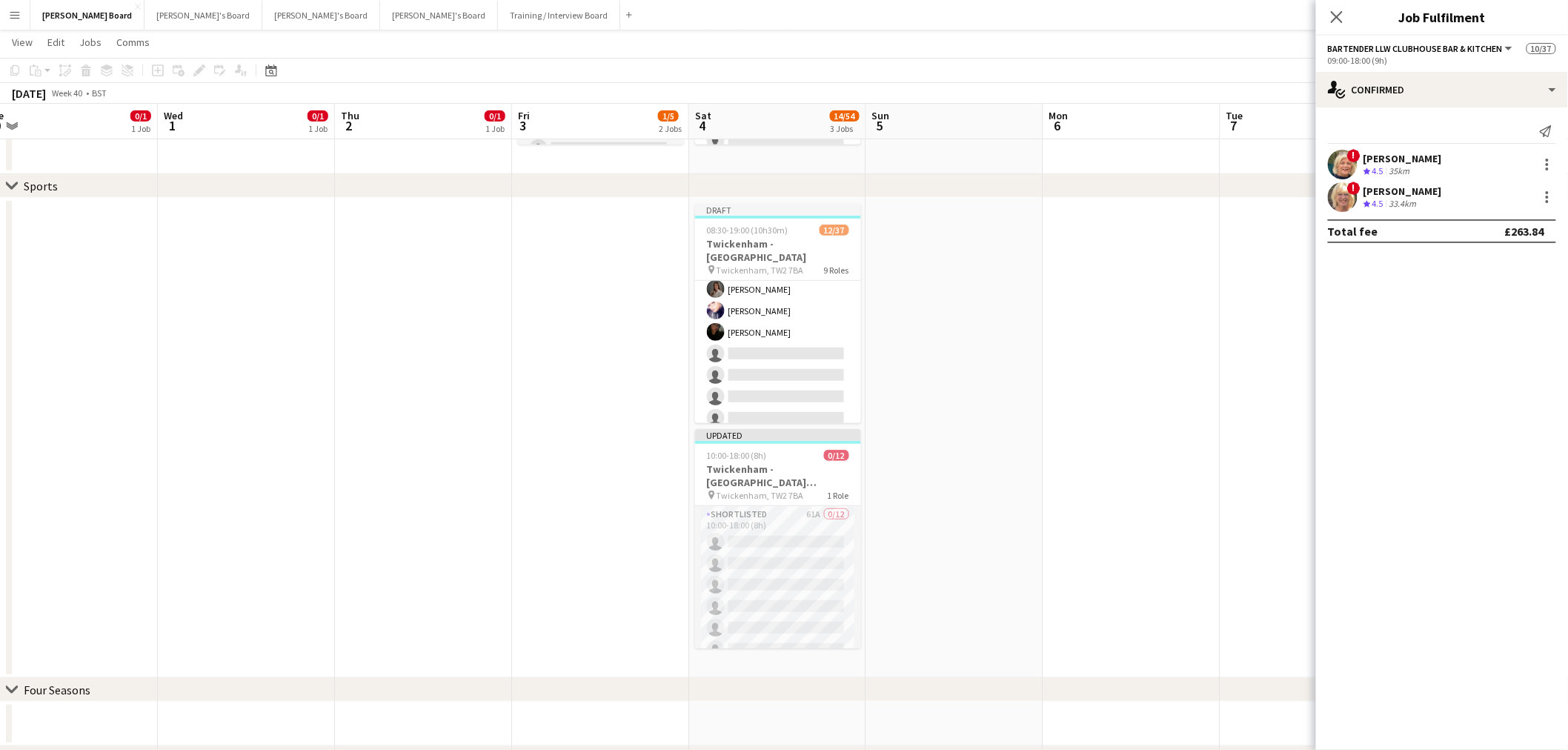
scroll to position [410, 0]
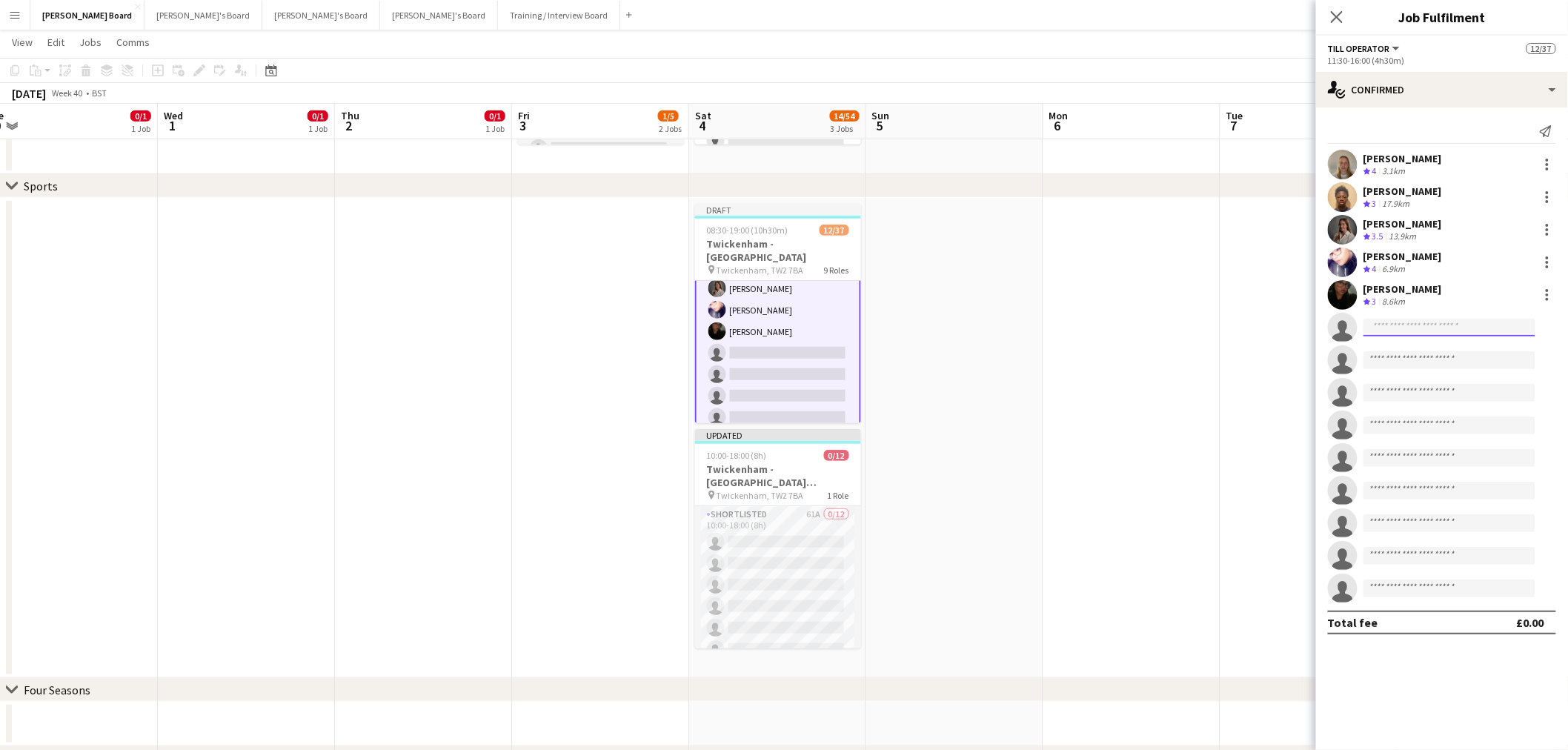
click at [1391, 324] on input at bounding box center [1449, 327] width 172 height 17
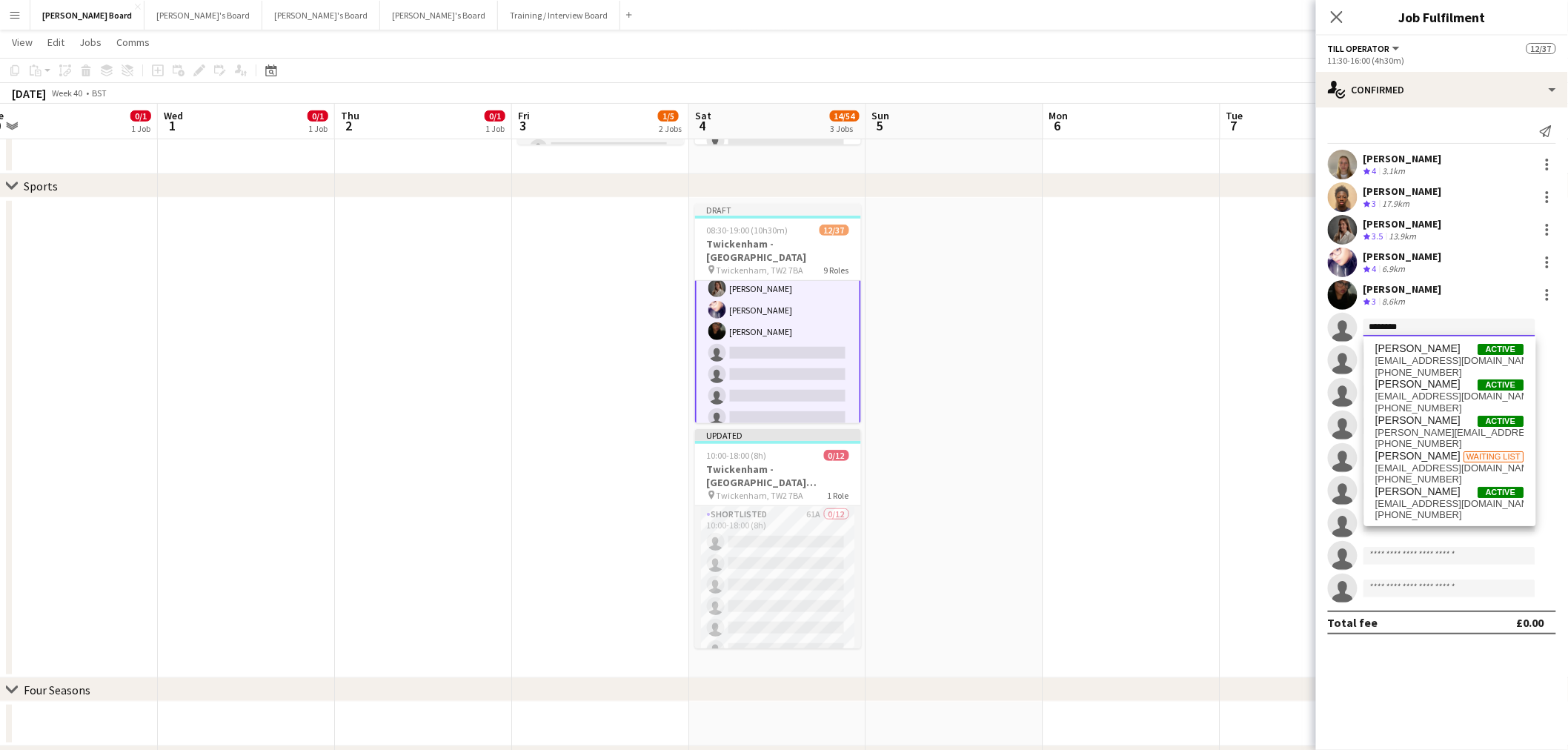
drag, startPoint x: 1425, startPoint y: 329, endPoint x: 1347, endPoint y: 327, distance: 78.0
click at [1347, 327] on app-invite-slot "single-neutral-actions ********" at bounding box center [1442, 327] width 252 height 30
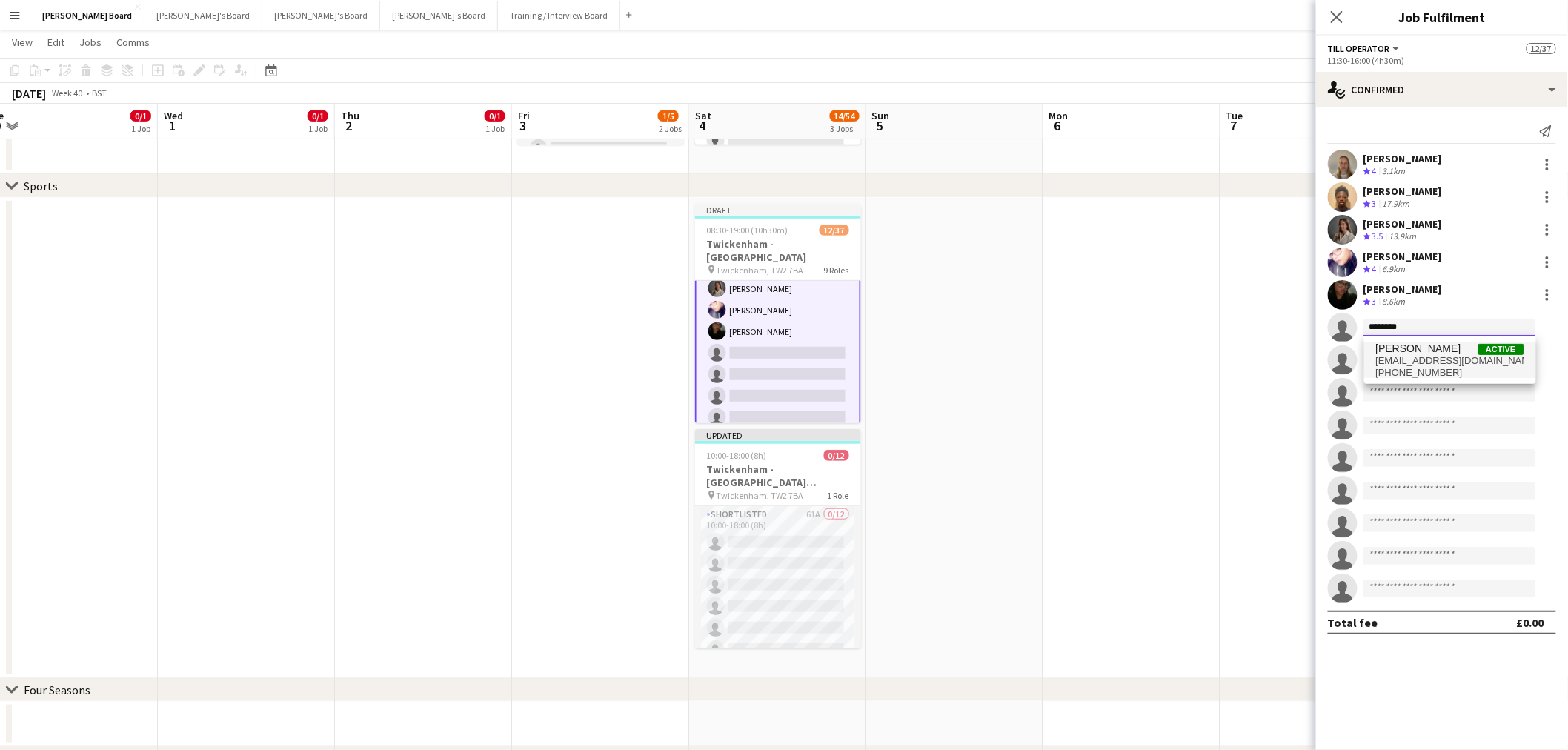
type input "********"
click at [1444, 356] on span "[EMAIL_ADDRESS][DOMAIN_NAME]" at bounding box center [1450, 360] width 148 height 12
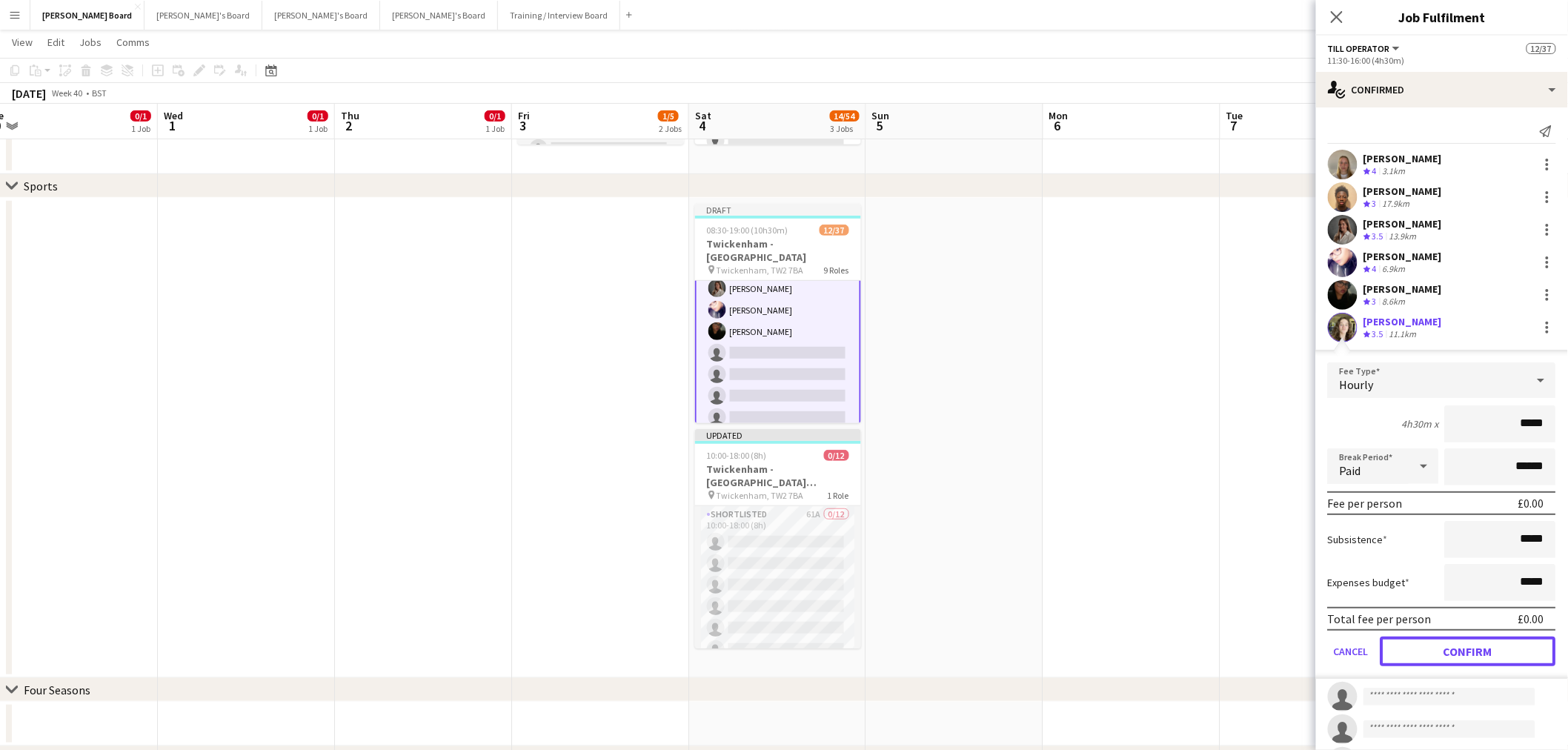
click at [1455, 645] on button "Confirm" at bounding box center [1468, 651] width 176 height 30
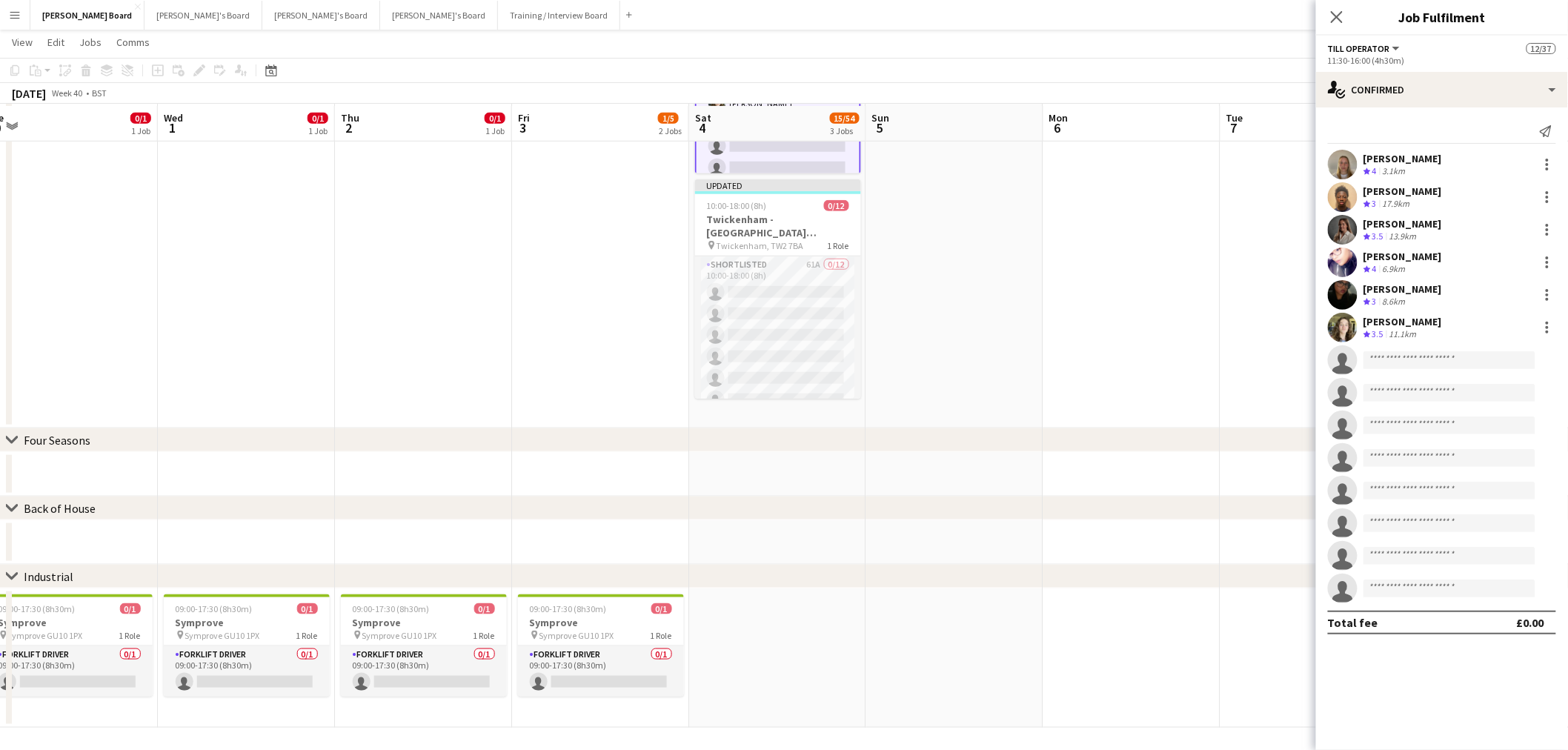
scroll to position [499, 0]
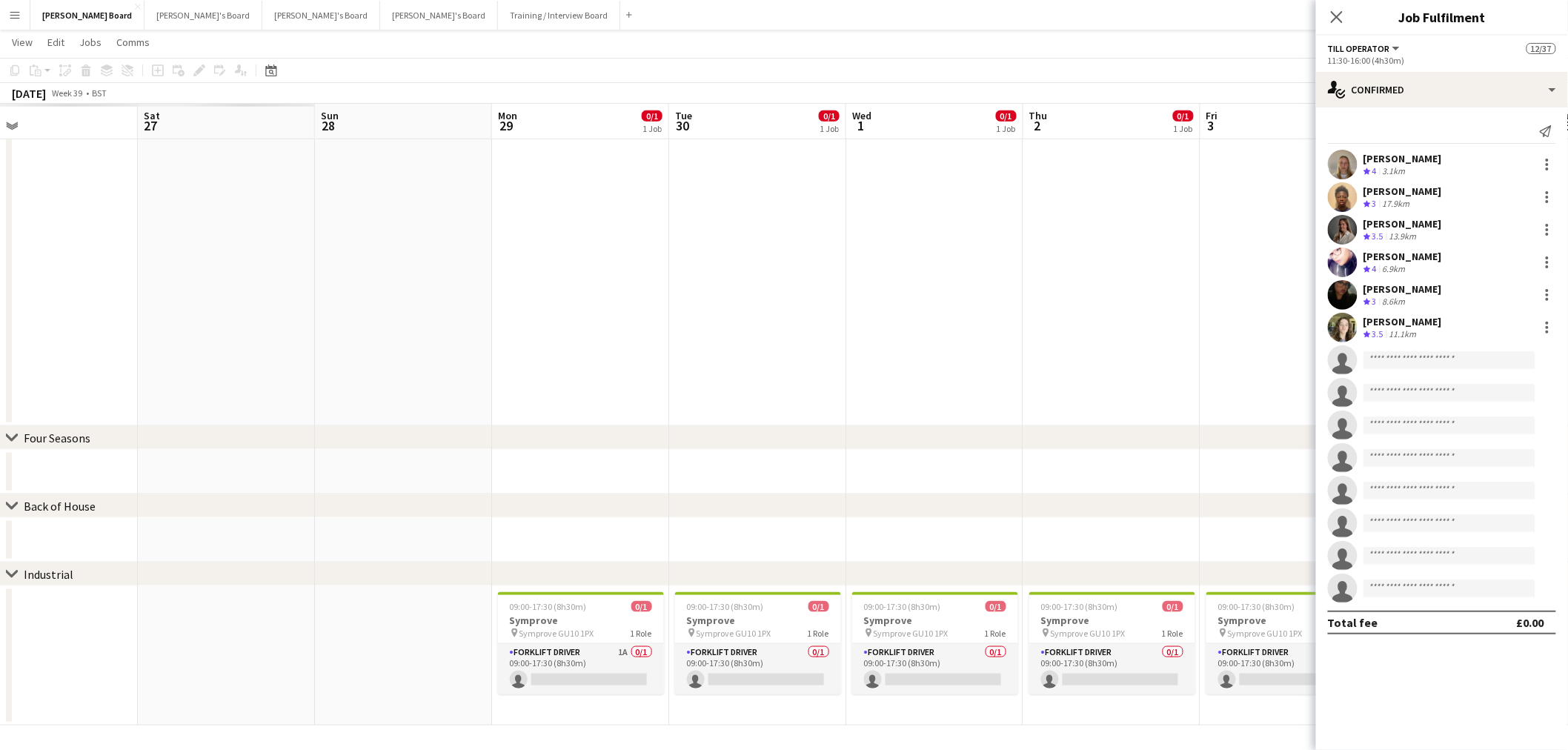
drag, startPoint x: 276, startPoint y: 306, endPoint x: 369, endPoint y: 325, distance: 94.9
click at [876, 375] on app-calendar-viewport "Thu 25 Fri 26 Sat 27 Sun 28 Mon 29 0/1 1 Job Tue 30 0/1 1 Job Wed 1 0/1 1 Job T…" at bounding box center [784, 142] width 1568 height 1166
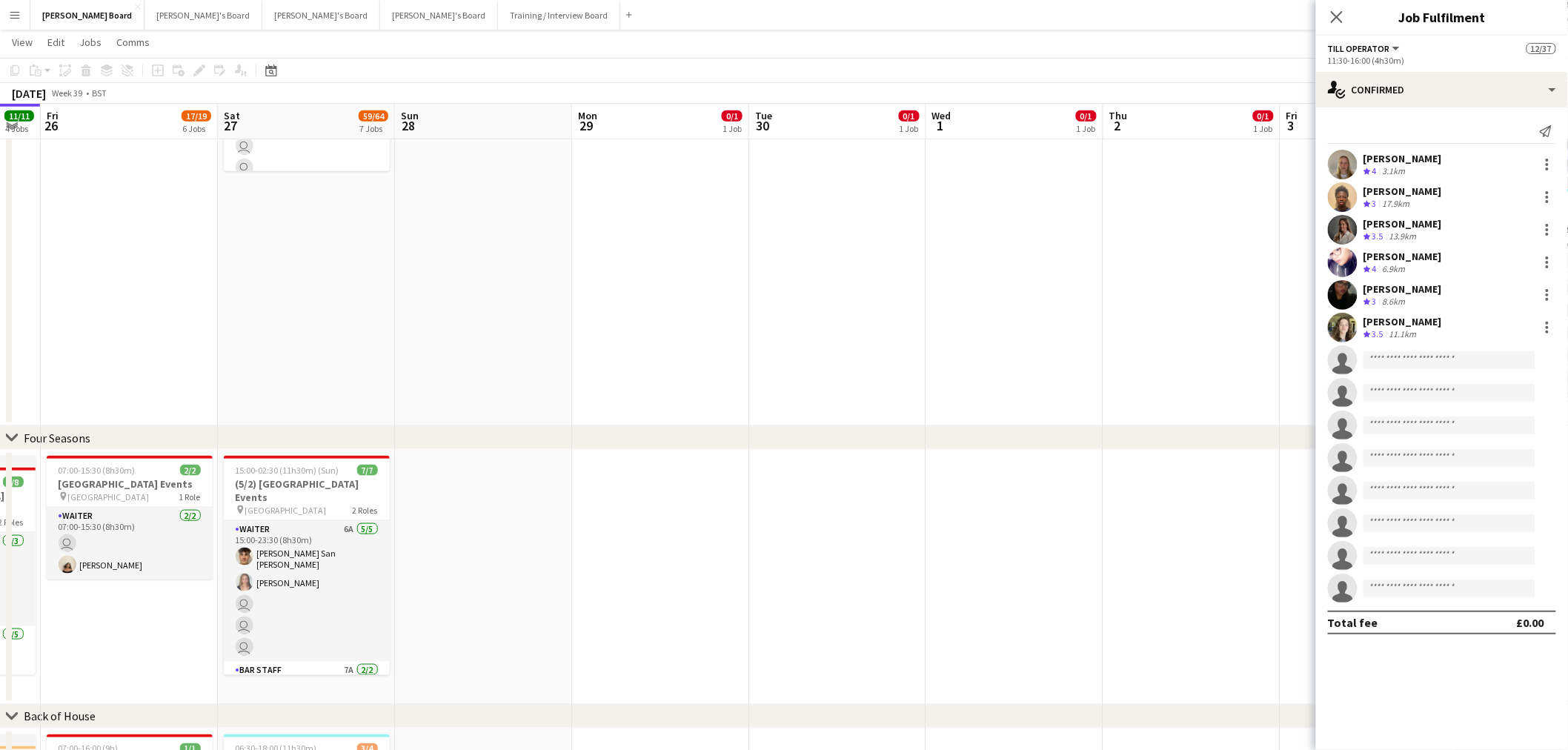
drag, startPoint x: 369, startPoint y: 325, endPoint x: 602, endPoint y: 353, distance: 234.7
click at [522, 335] on app-calendar-viewport "Wed 24 Thu 25 11/11 4 Jobs Fri 26 17/19 6 Jobs Sat 27 59/64 7 Jobs Sun 28 Mon 2…" at bounding box center [784, 642] width 1568 height 2167
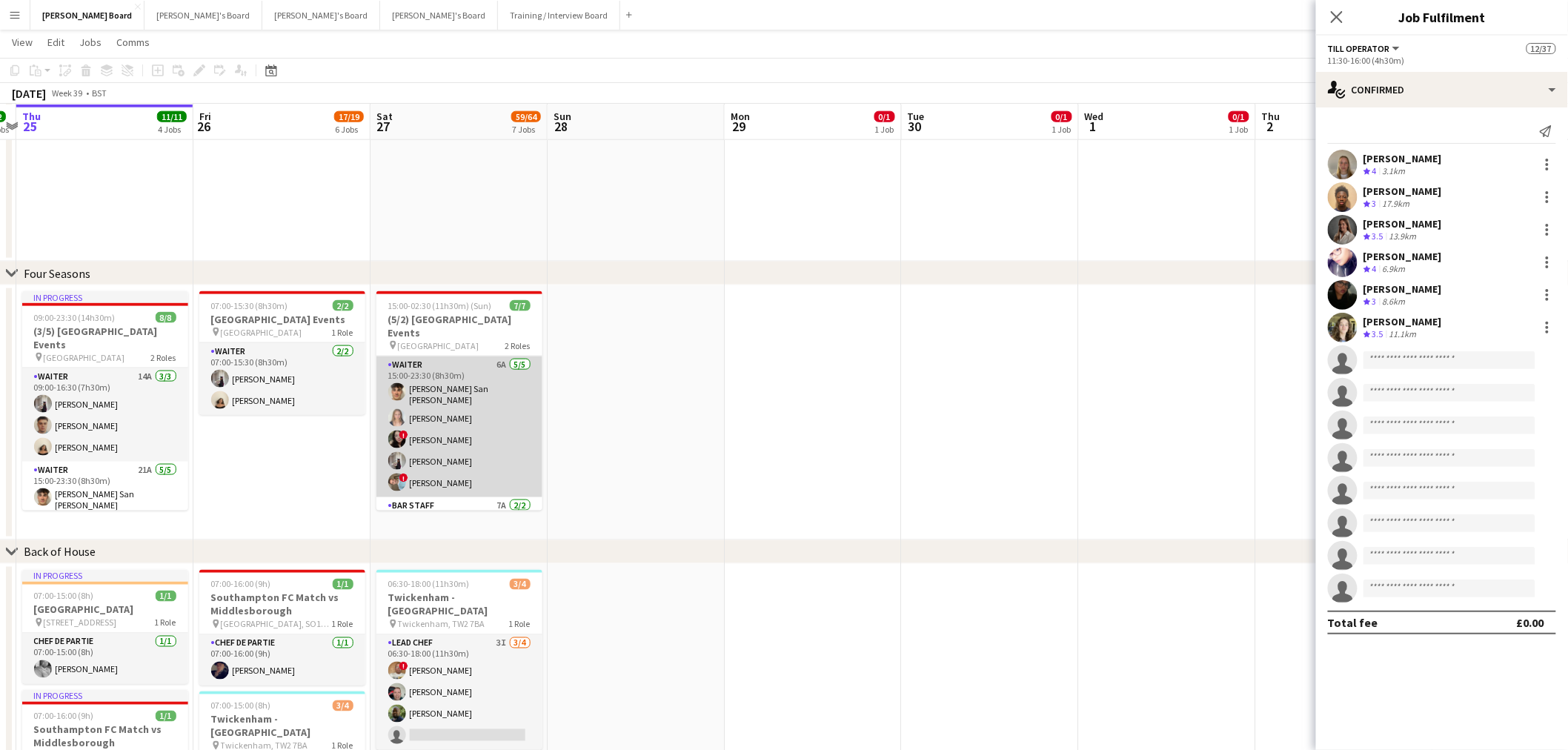
scroll to position [54, 0]
drag, startPoint x: 463, startPoint y: 416, endPoint x: 486, endPoint y: 418, distance: 23.1
click at [463, 417] on app-card-role "Waiter 6A 5/5 15:00-23:30 (8h30m) Cameron San Emeterio Alice Appleyard ! Victor…" at bounding box center [459, 373] width 166 height 141
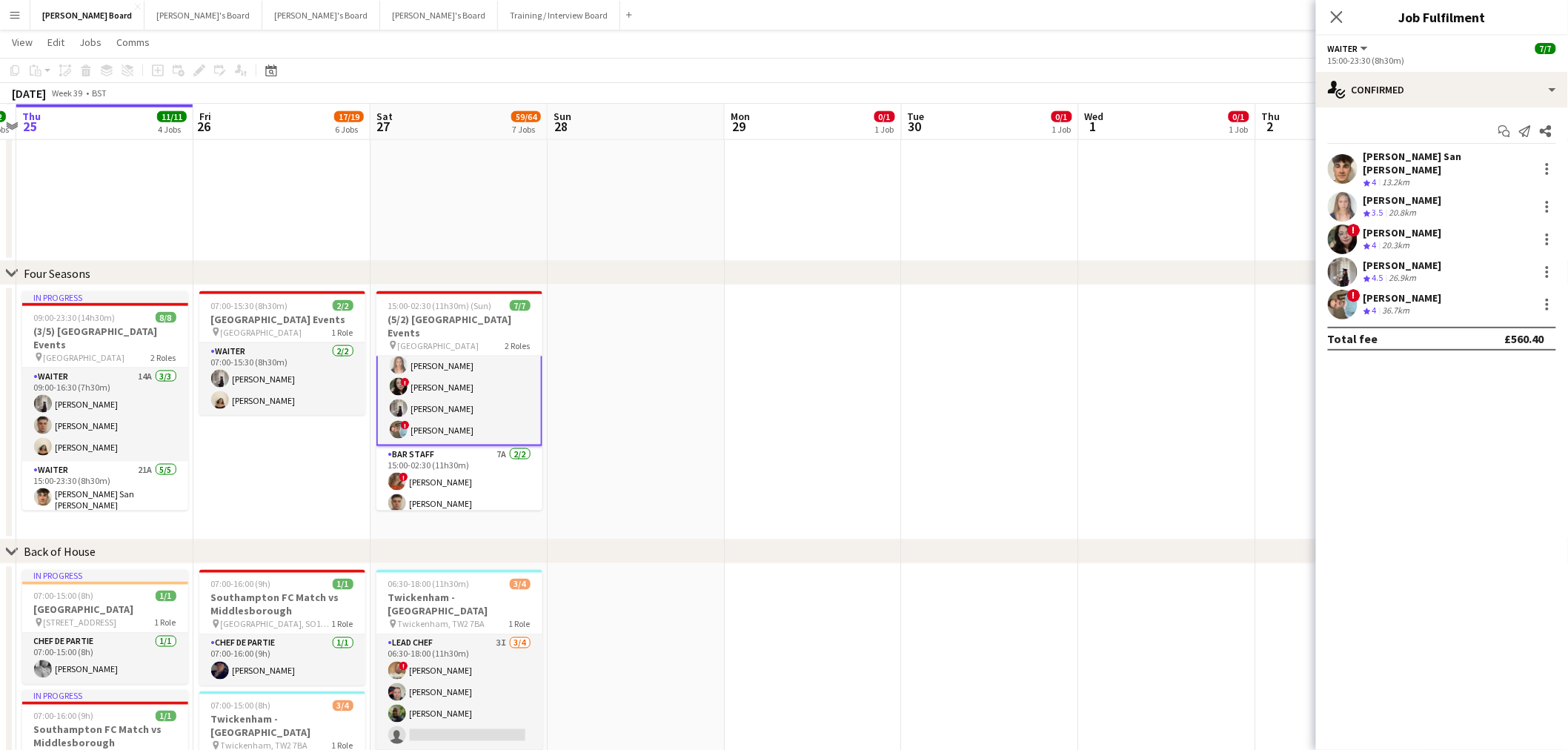
scroll to position [55, 0]
click at [1483, 105] on div "single-neutral-actions-check-2 Confirmed single-neutral-actions-check-2 Confirm…" at bounding box center [1442, 411] width 252 height 678
click at [1435, 79] on div "single-neutral-actions-check-2 Confirmed" at bounding box center [1442, 90] width 252 height 36
click at [1503, 244] on div "single-neutral-actions-information Applicants" at bounding box center [1491, 242] width 147 height 30
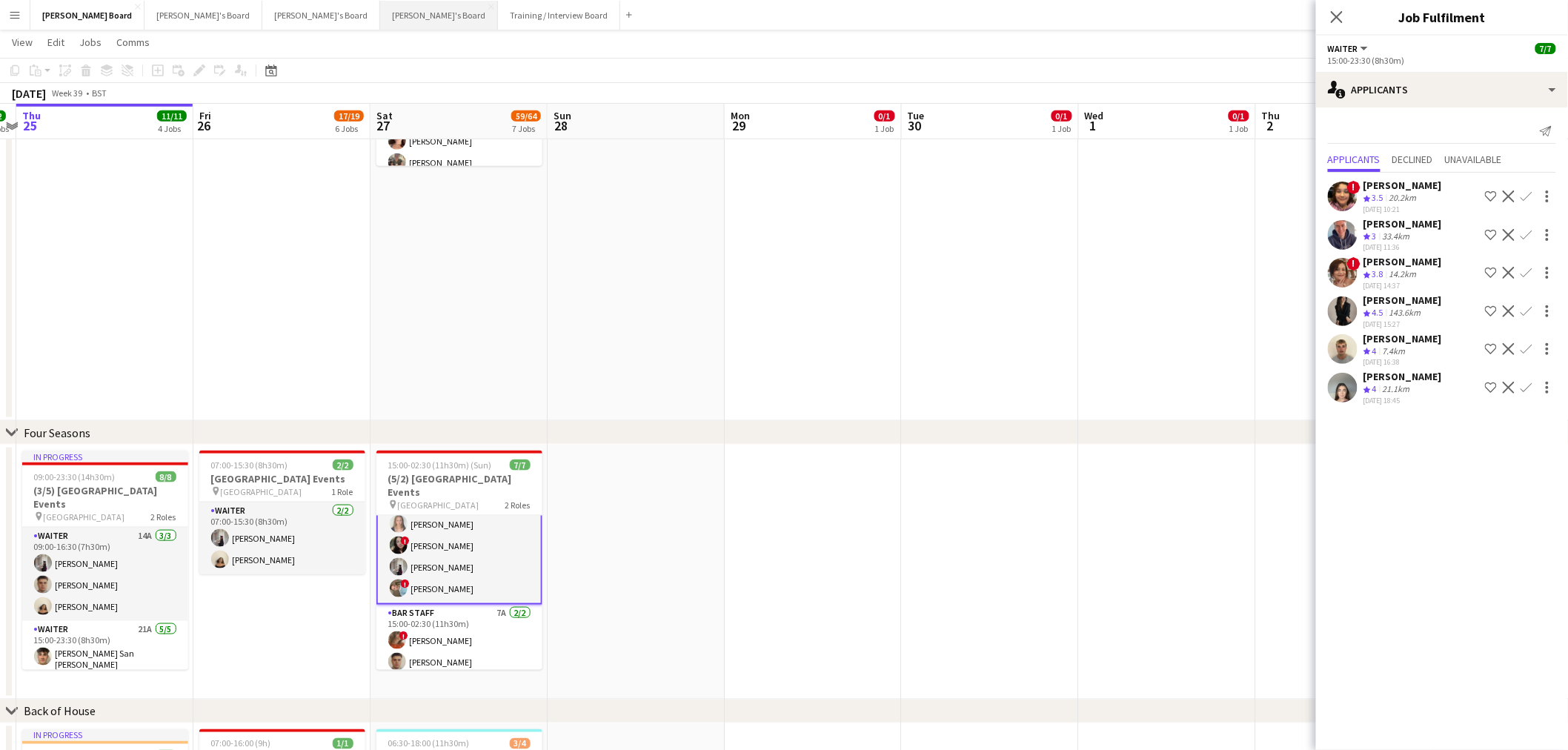
scroll to position [499, 0]
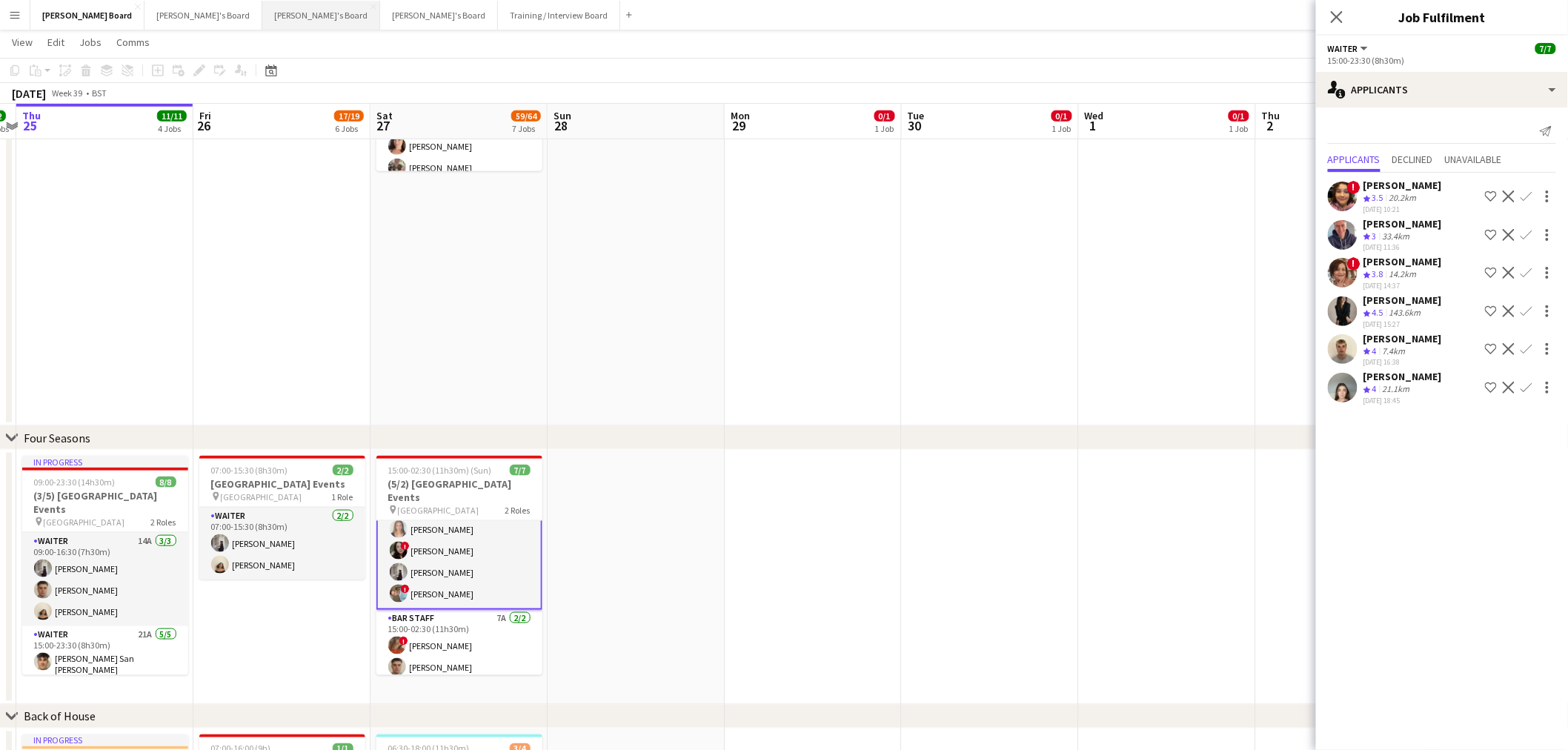
click at [262, 17] on button "Thomasina's Board Close" at bounding box center [321, 15] width 118 height 29
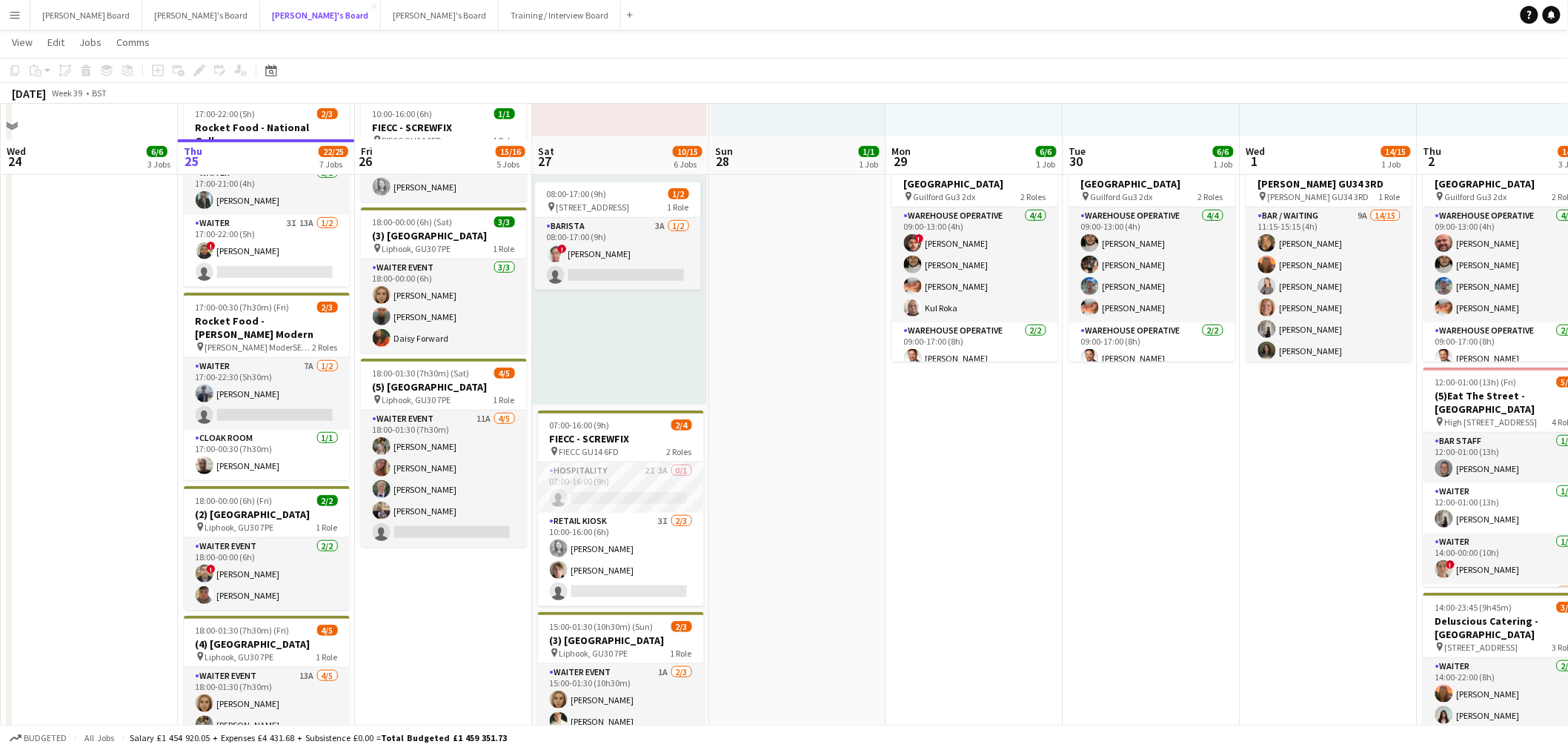
scroll to position [411, 0]
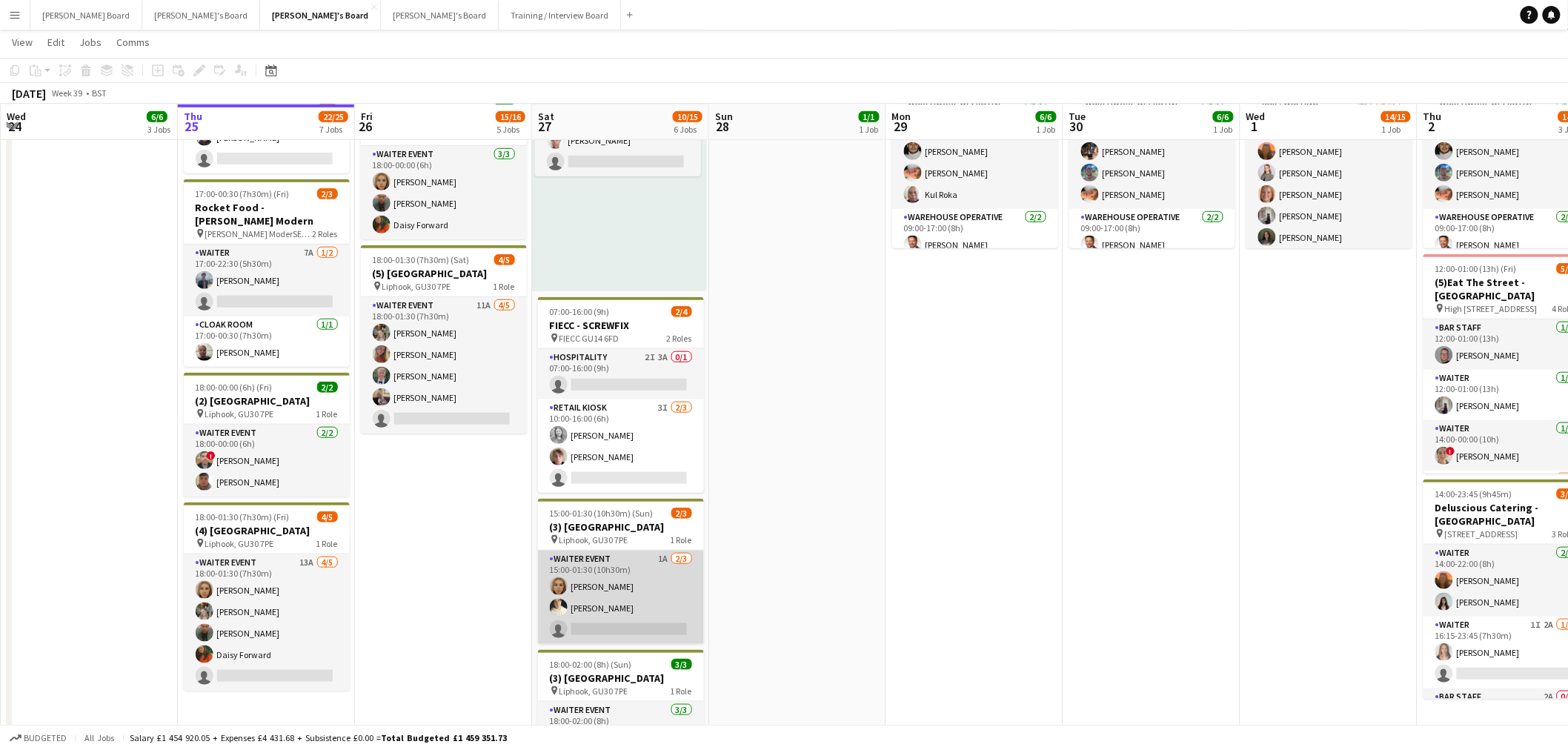
click at [647, 613] on app-card-role "WAITER EVENT 1A 2/3 15:00-01:30 (10h30m) Megan Ellis Sam Hammond single-neutral…" at bounding box center [621, 597] width 166 height 94
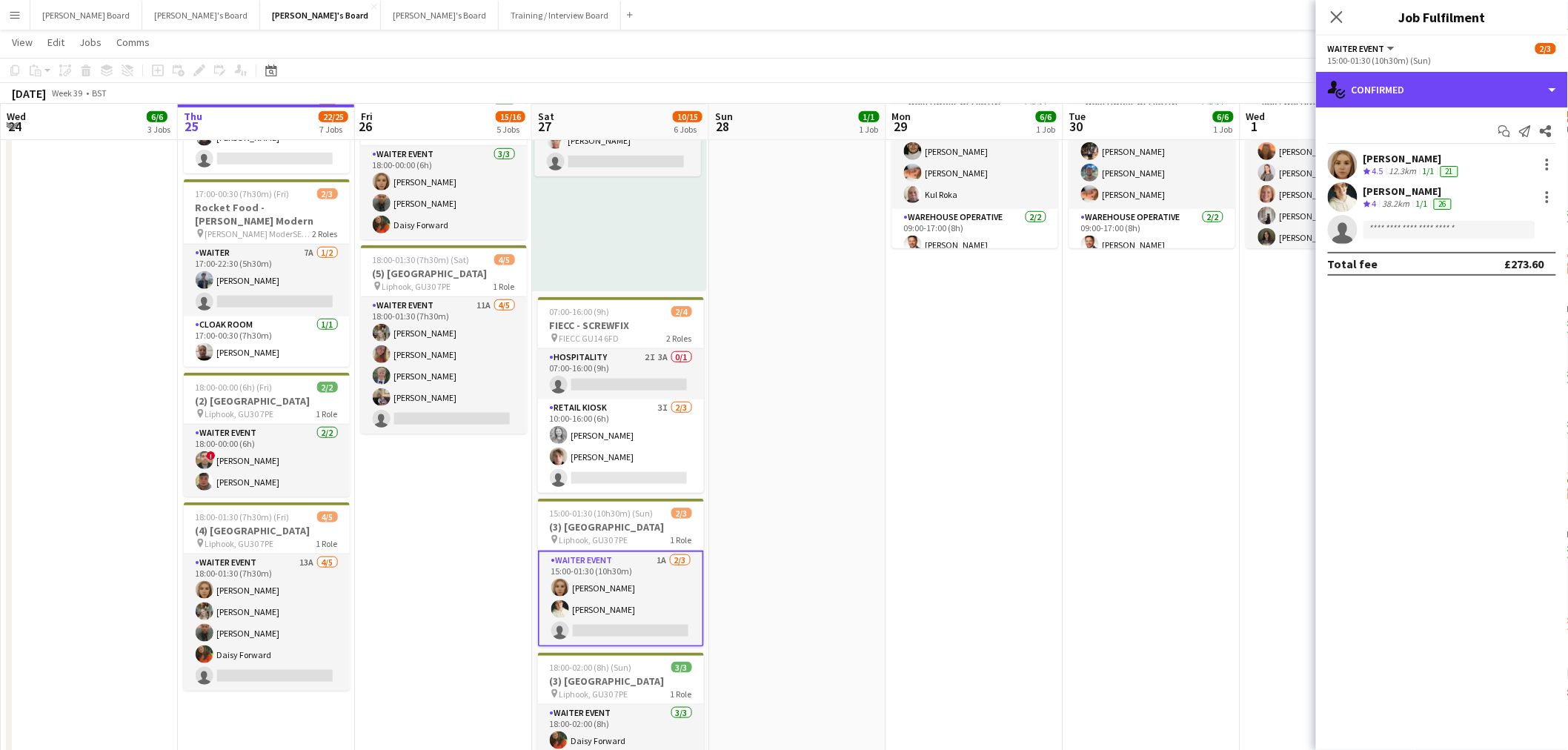
drag, startPoint x: 1488, startPoint y: 97, endPoint x: 1483, endPoint y: 179, distance: 82.2
click at [1488, 99] on div "single-neutral-actions-check-2 Confirmed" at bounding box center [1442, 90] width 252 height 36
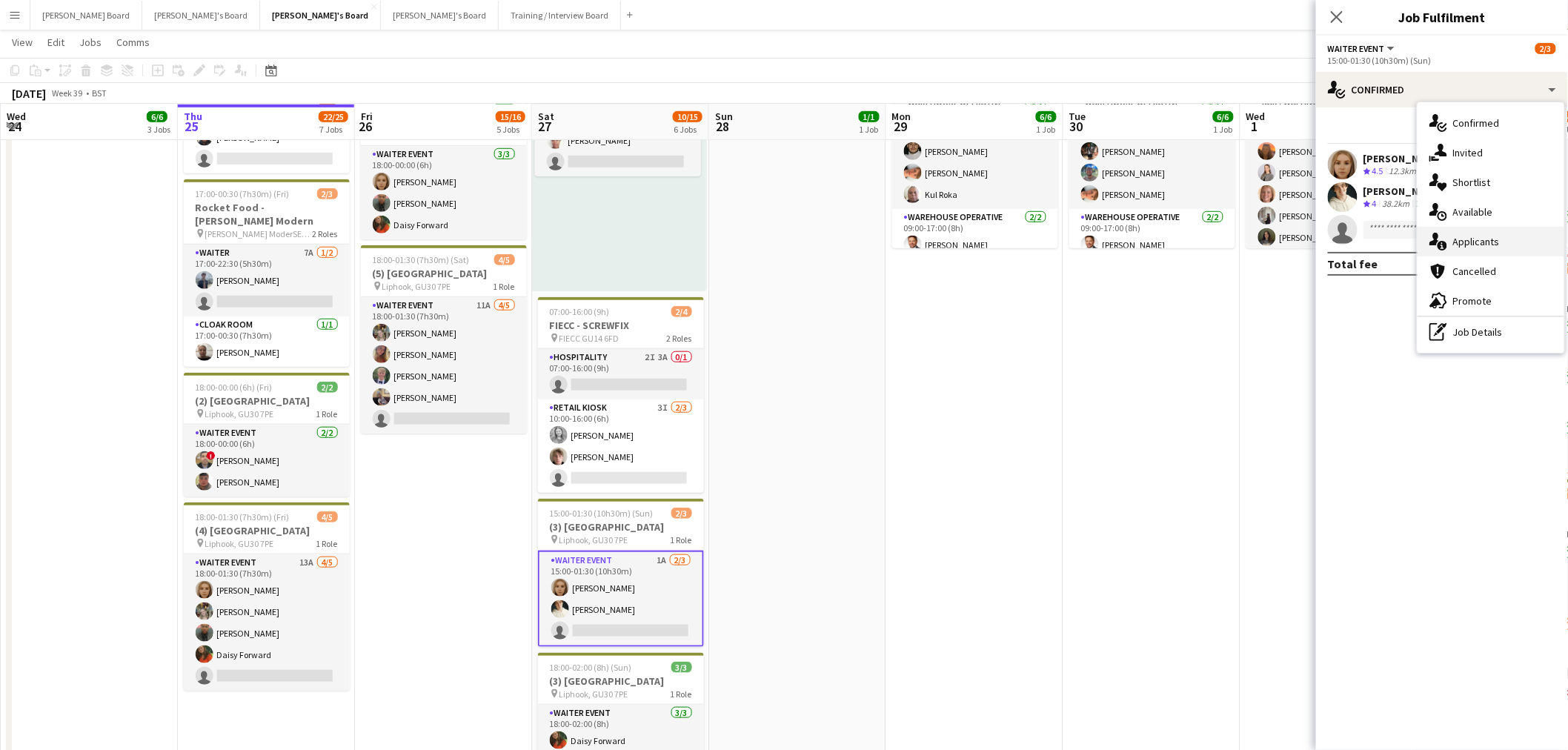
click at [1478, 241] on span "Applicants" at bounding box center [1477, 241] width 46 height 13
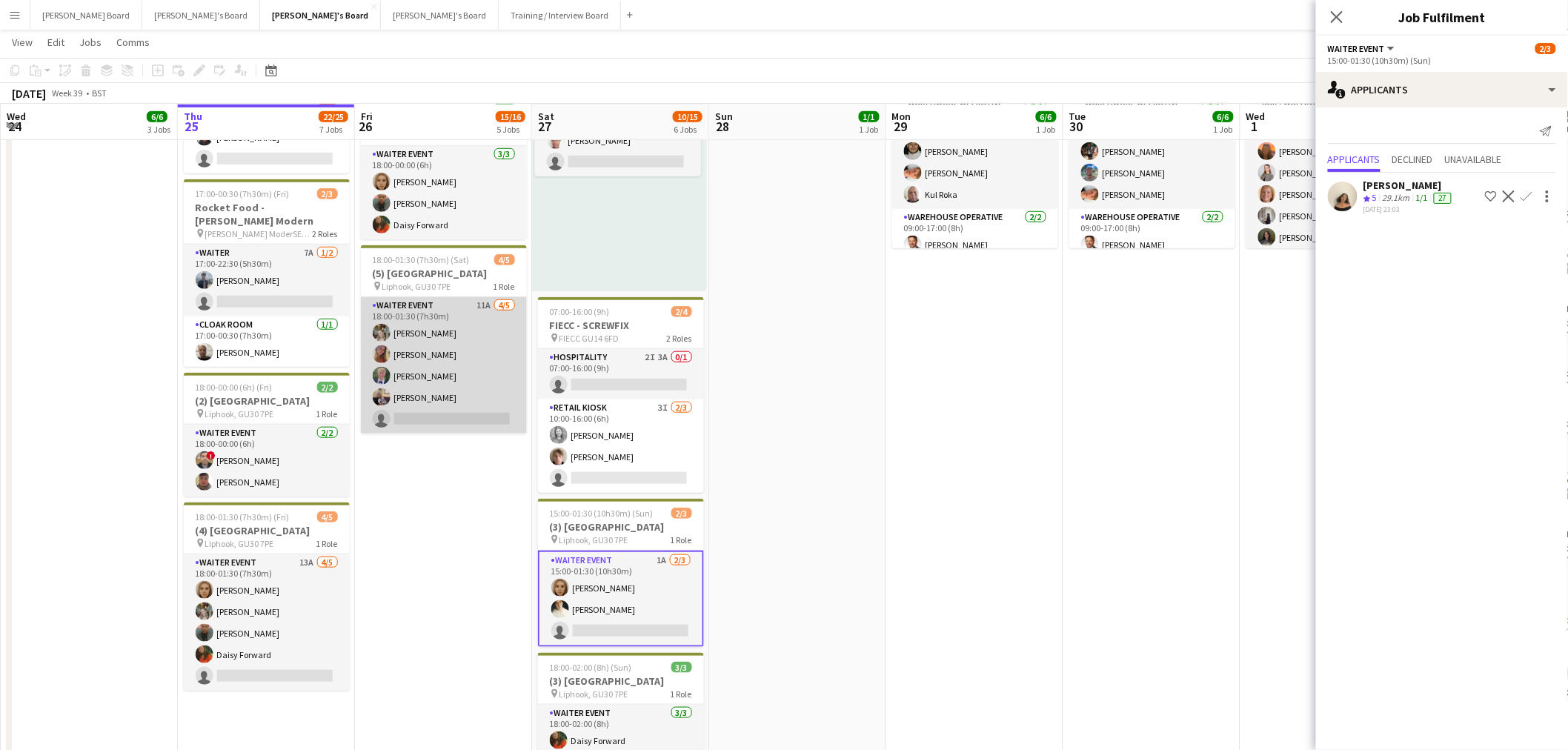
click at [418, 413] on app-card-role "WAITER EVENT 11A 4/5 18:00-01:30 (7h30m) Abigail Hodkinson Mirabel O’Keefe Jako…" at bounding box center [444, 365] width 166 height 136
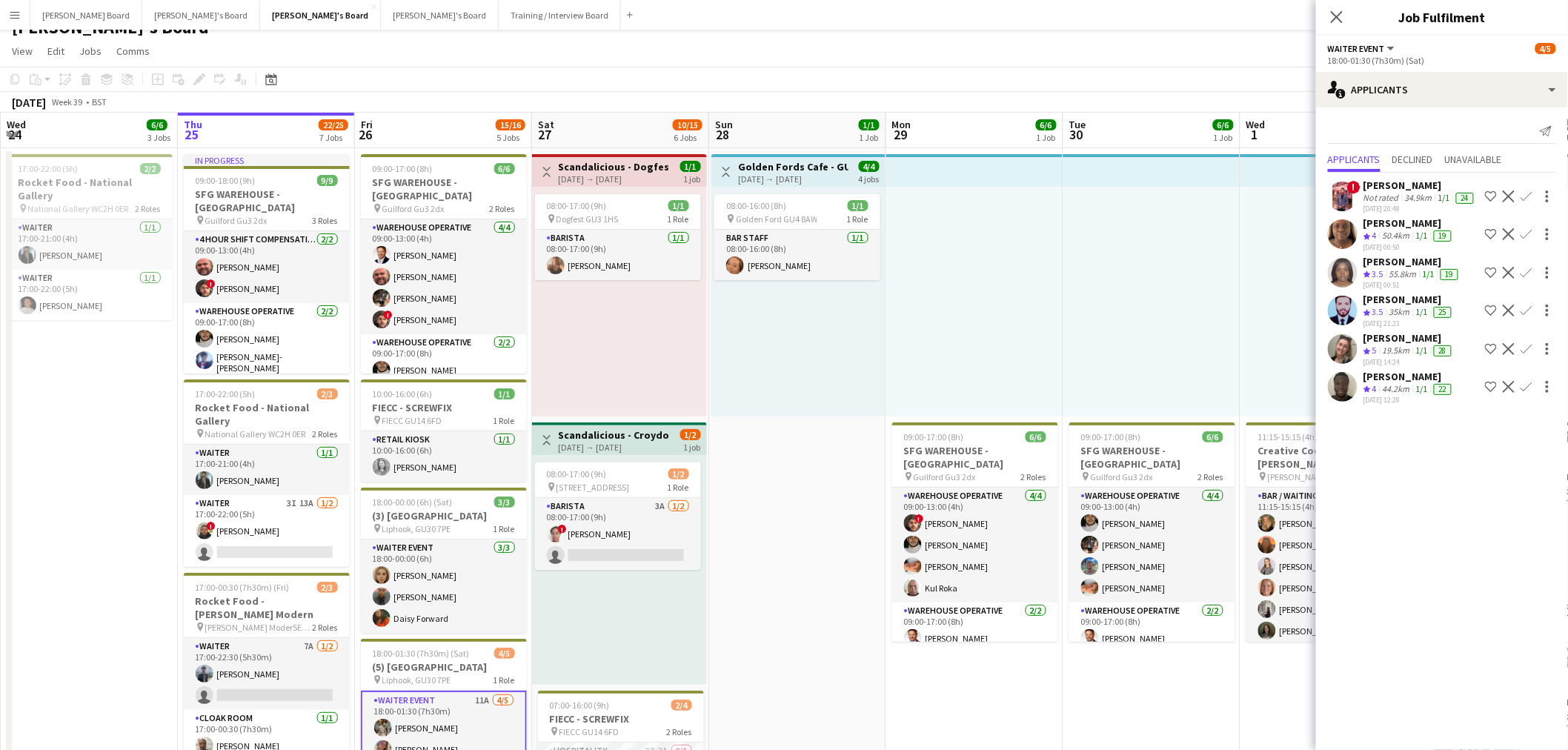
scroll to position [0, 0]
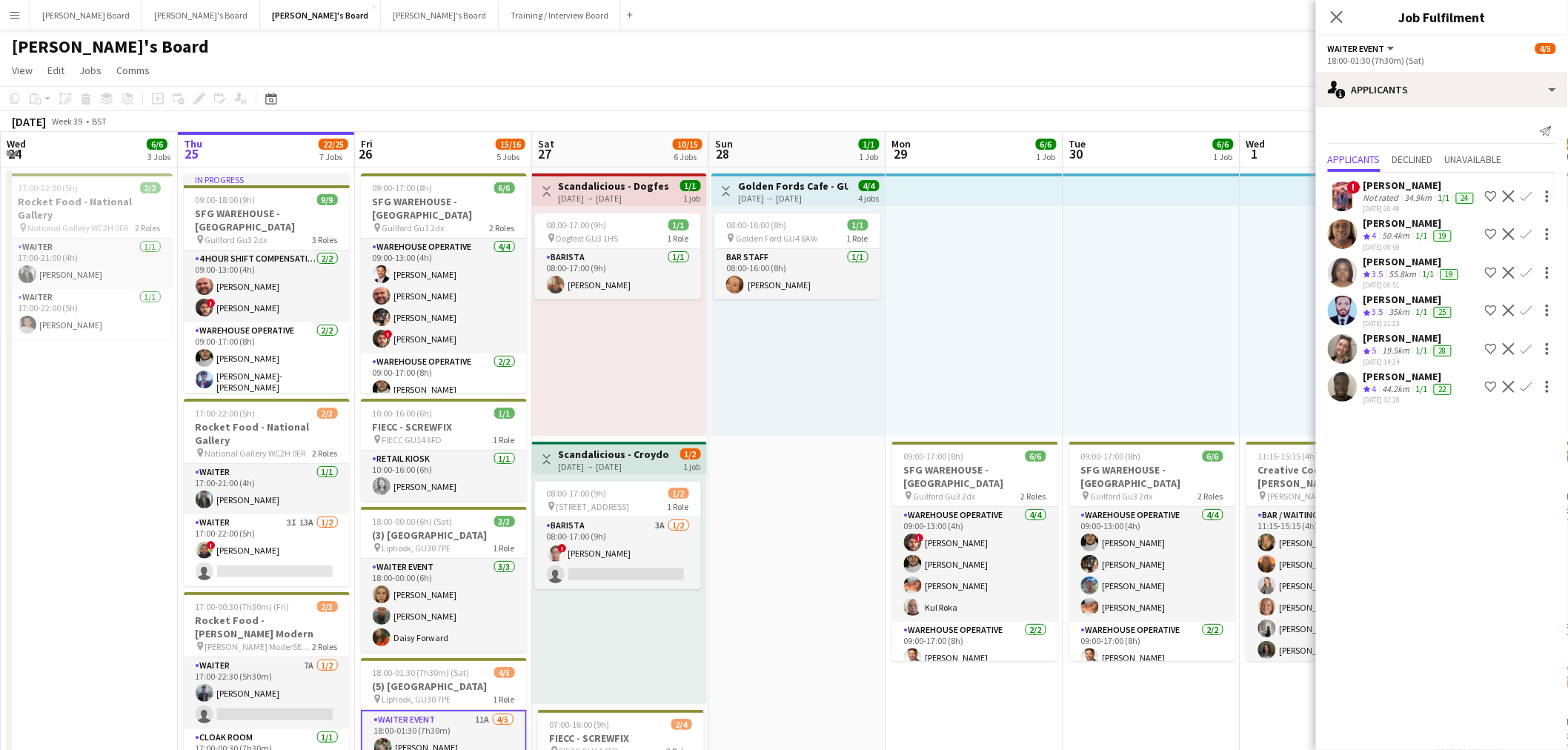
click at [1392, 351] on div "19.5km" at bounding box center [1396, 351] width 33 height 12
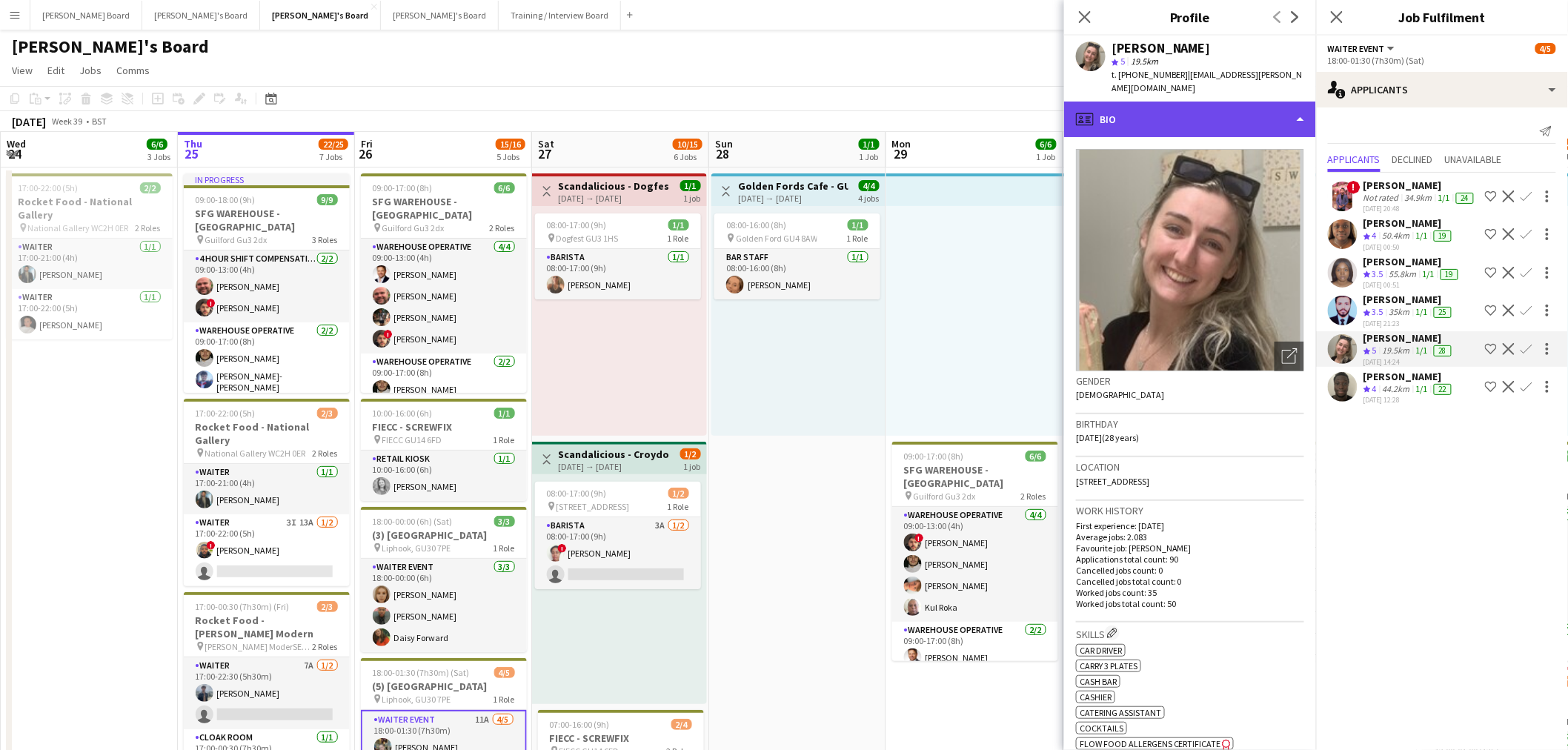
click at [1176, 107] on div "profile Bio" at bounding box center [1191, 119] width 252 height 36
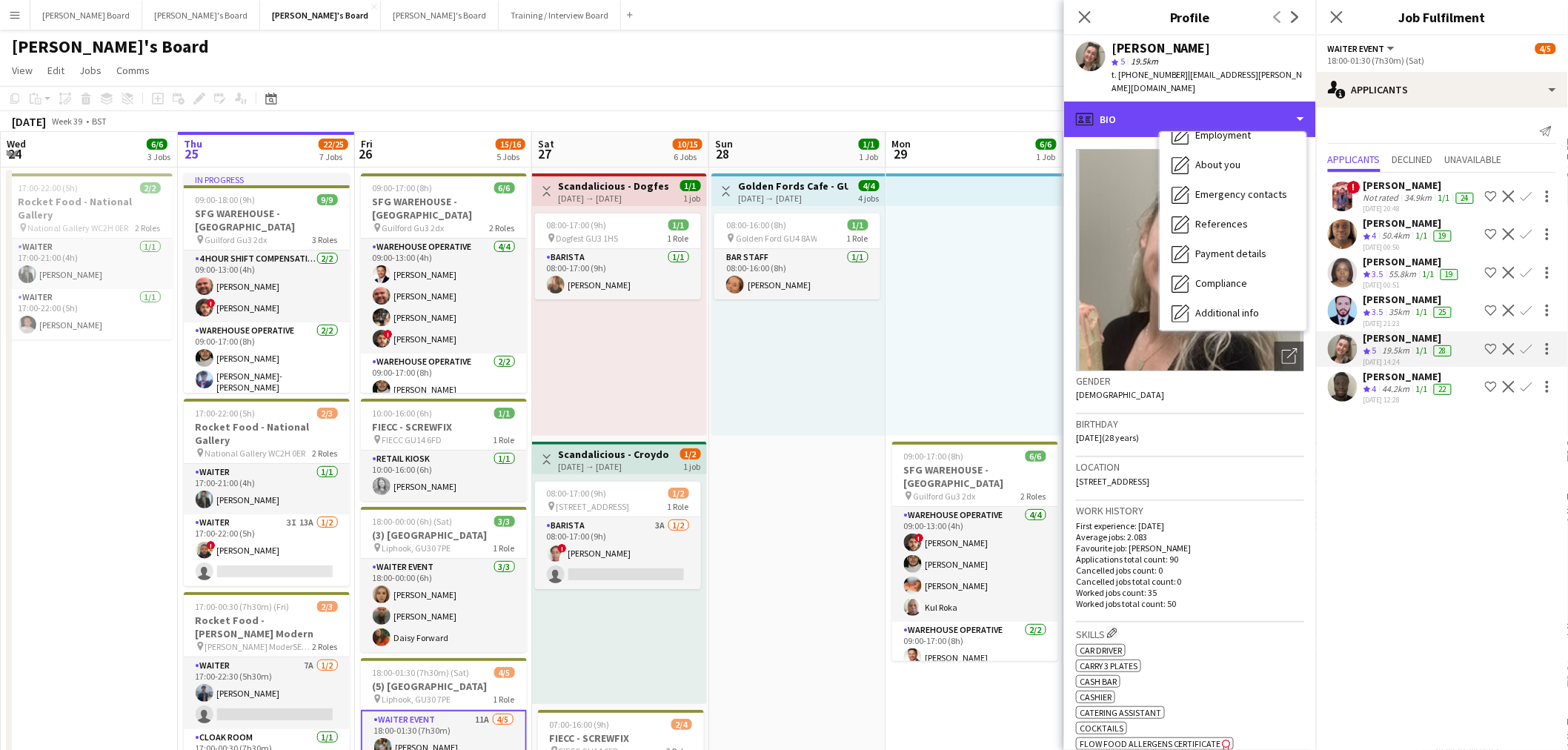
scroll to position [227, 0]
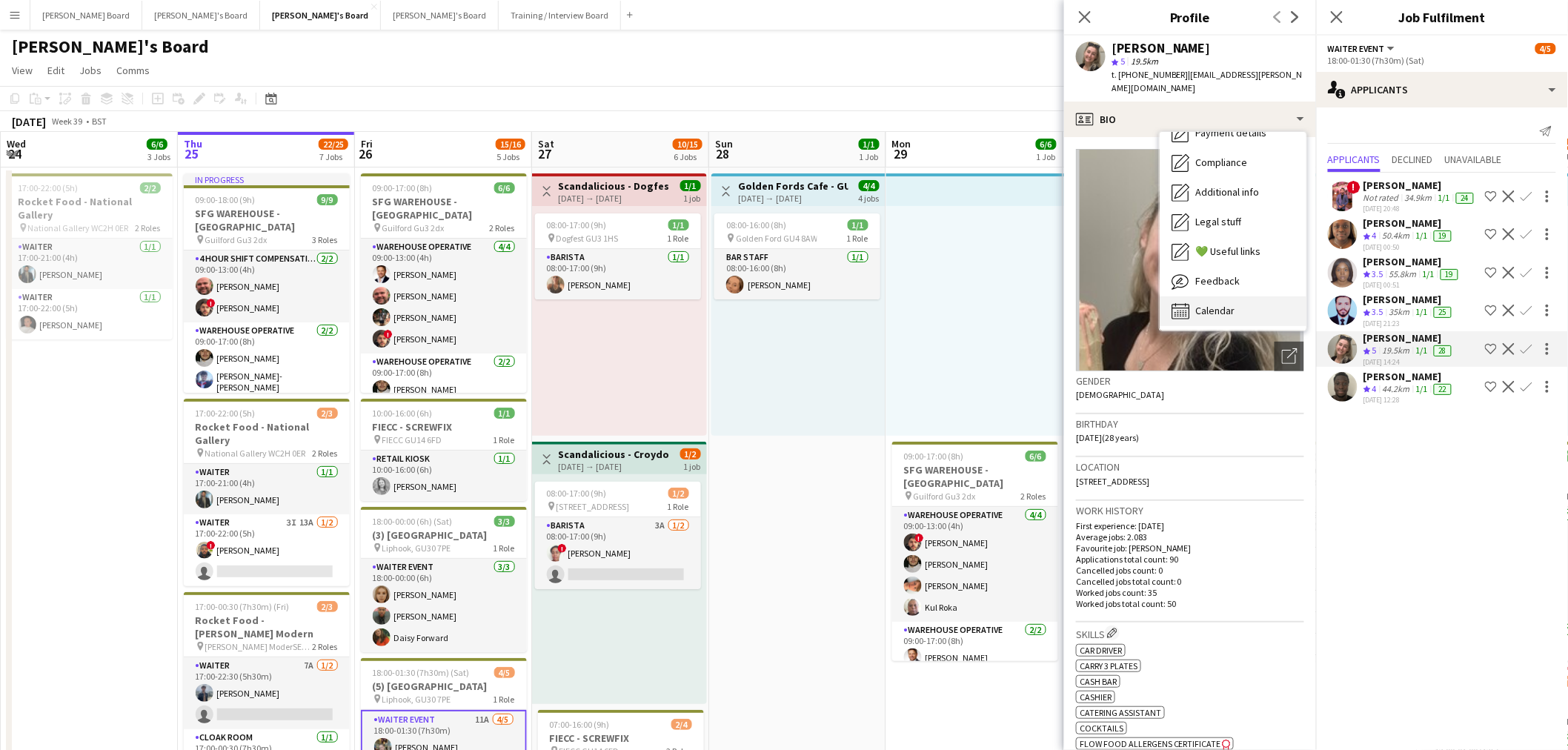
click at [1216, 303] on span "Calendar" at bounding box center [1215, 310] width 39 height 13
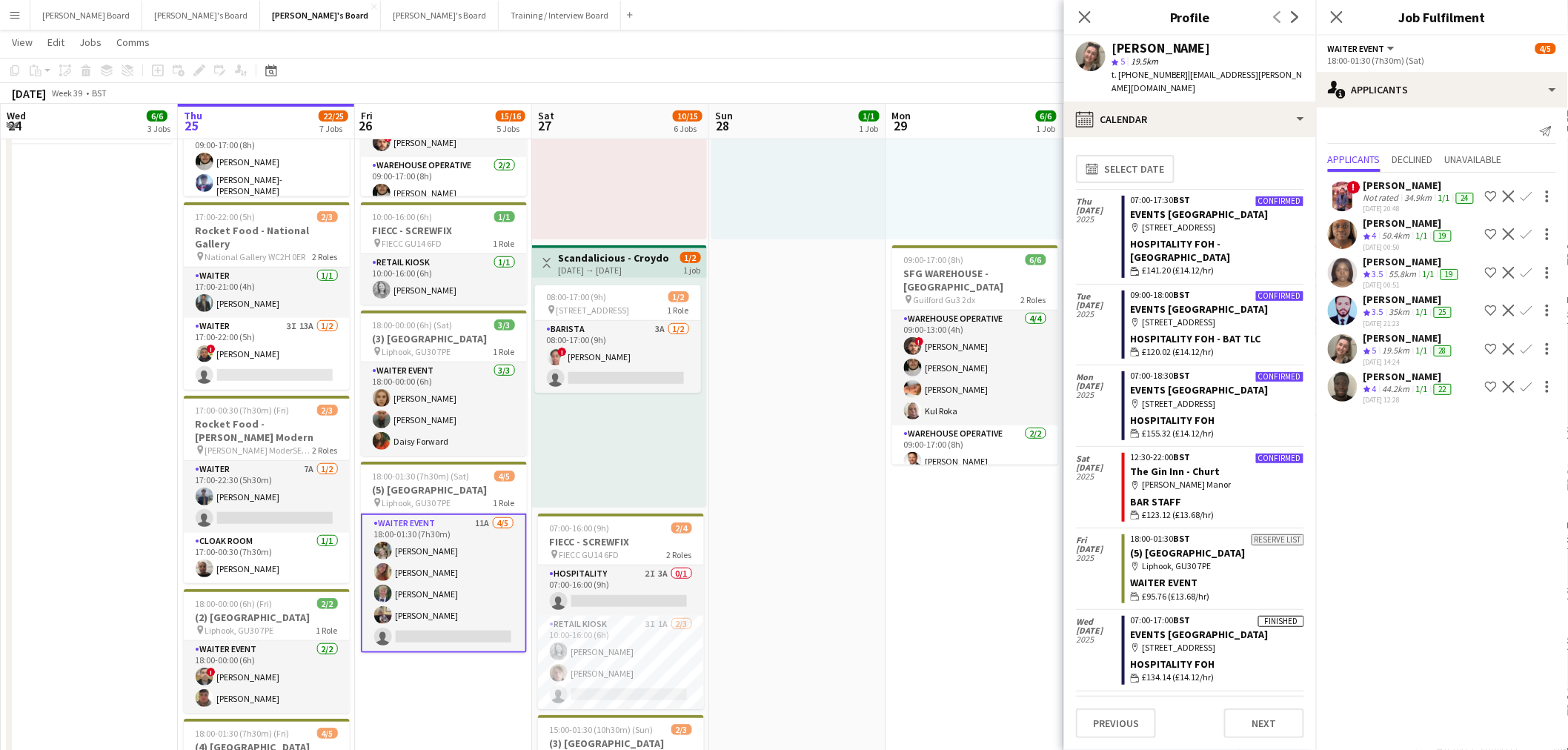
scroll to position [164, 0]
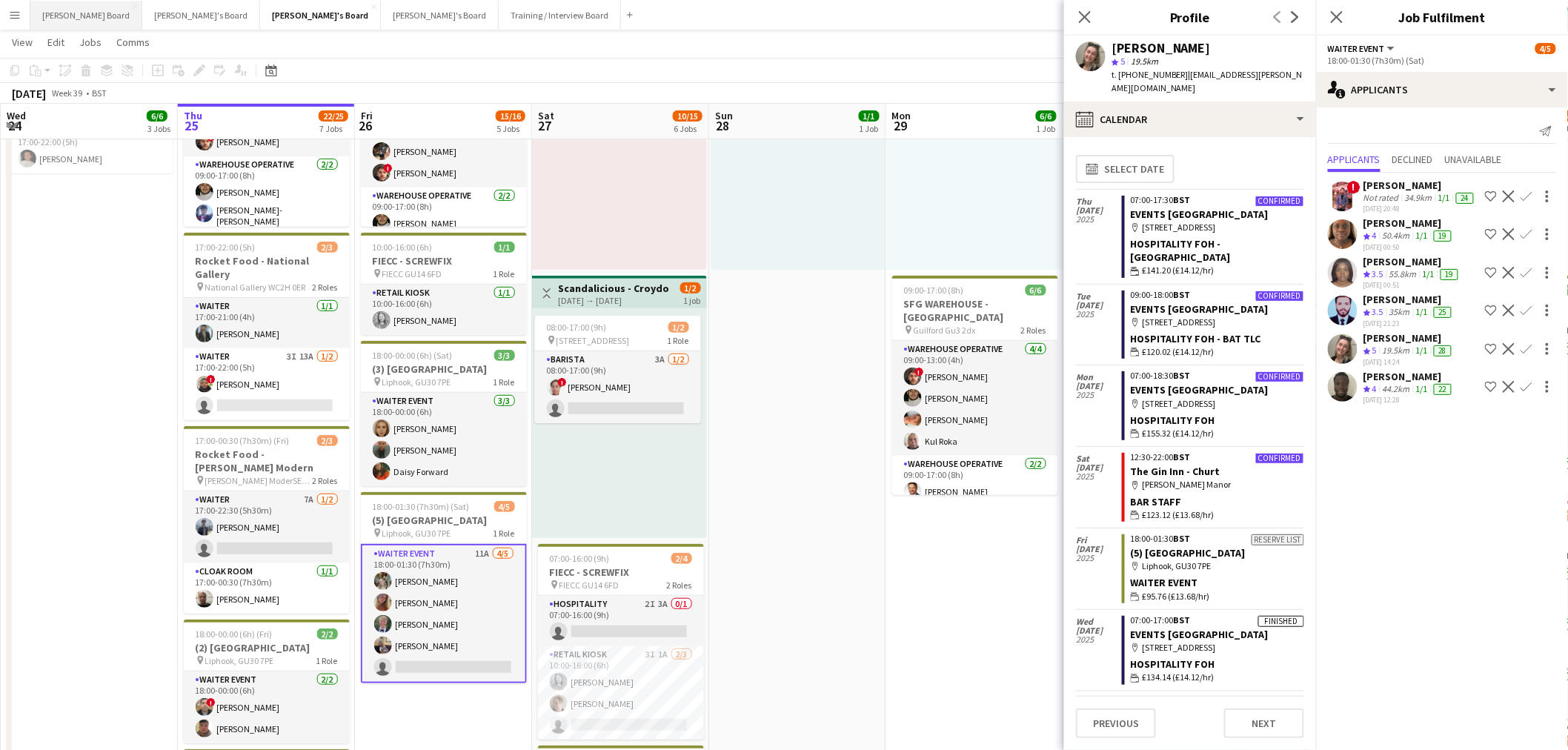
click at [74, 4] on button "Dean's Board Close" at bounding box center [86, 15] width 112 height 29
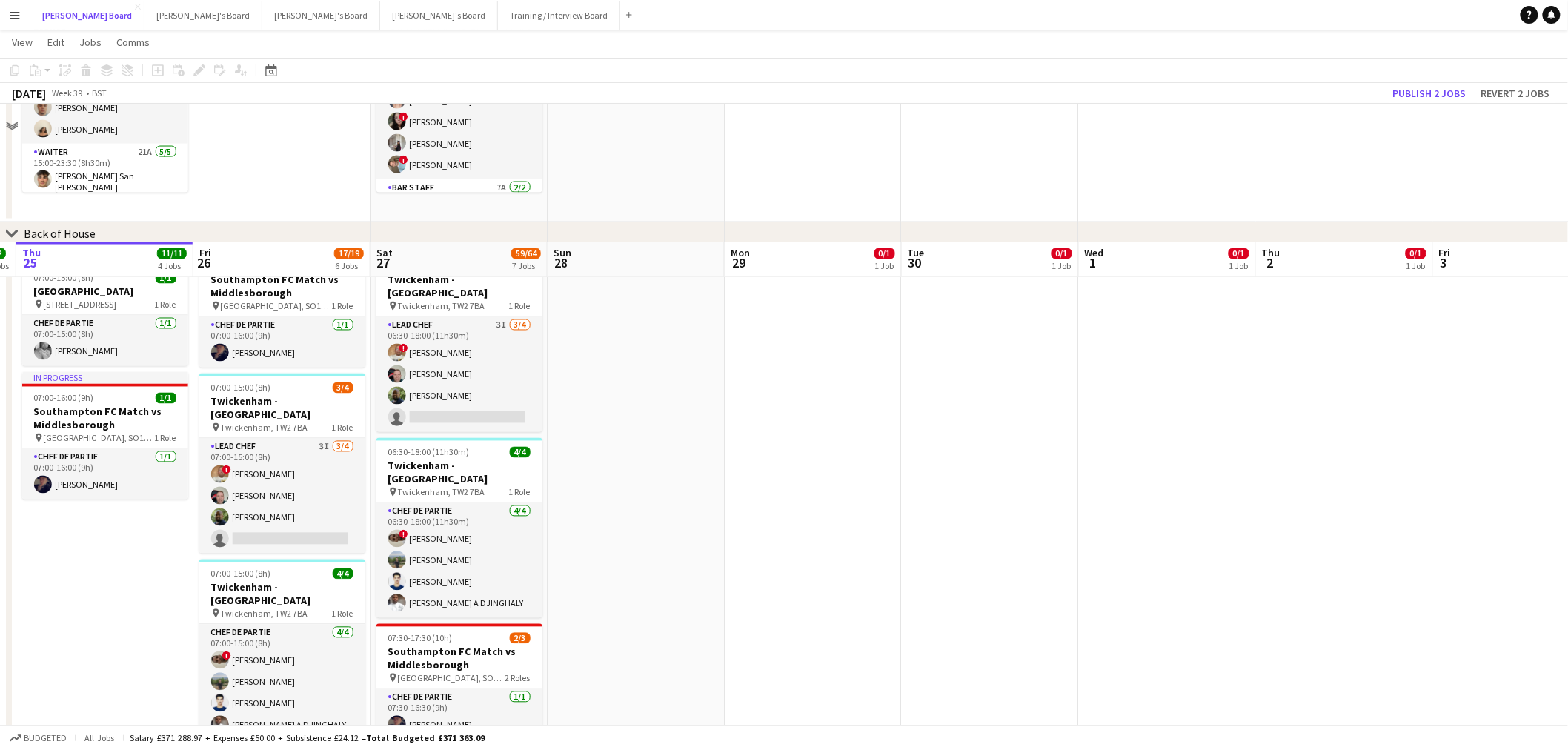
scroll to position [676, 0]
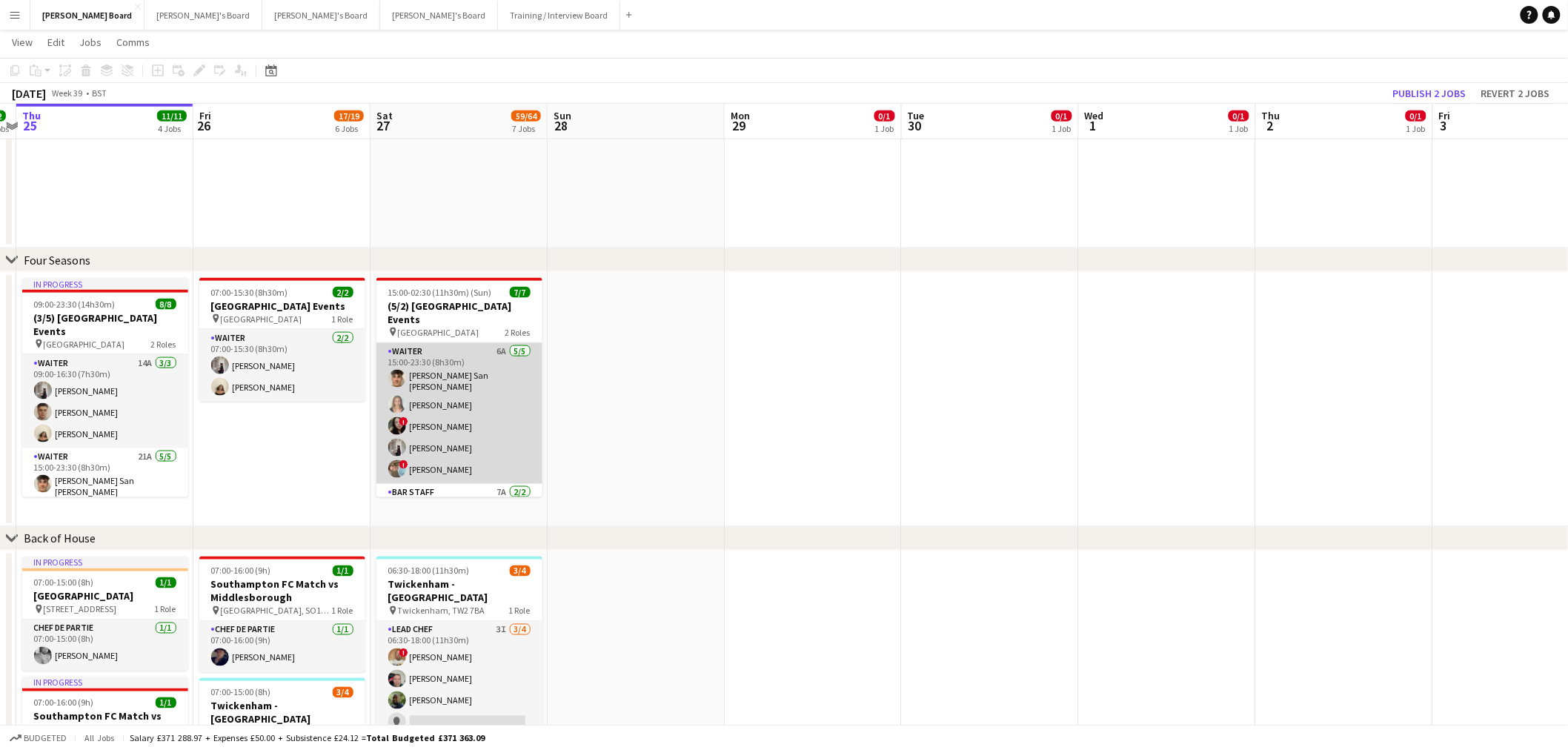
click at [448, 426] on app-card-role "Waiter 6A 5/5 15:00-23:30 (8h30m) Cameron San Emeterio Alice Appleyard ! Victor…" at bounding box center [459, 414] width 166 height 141
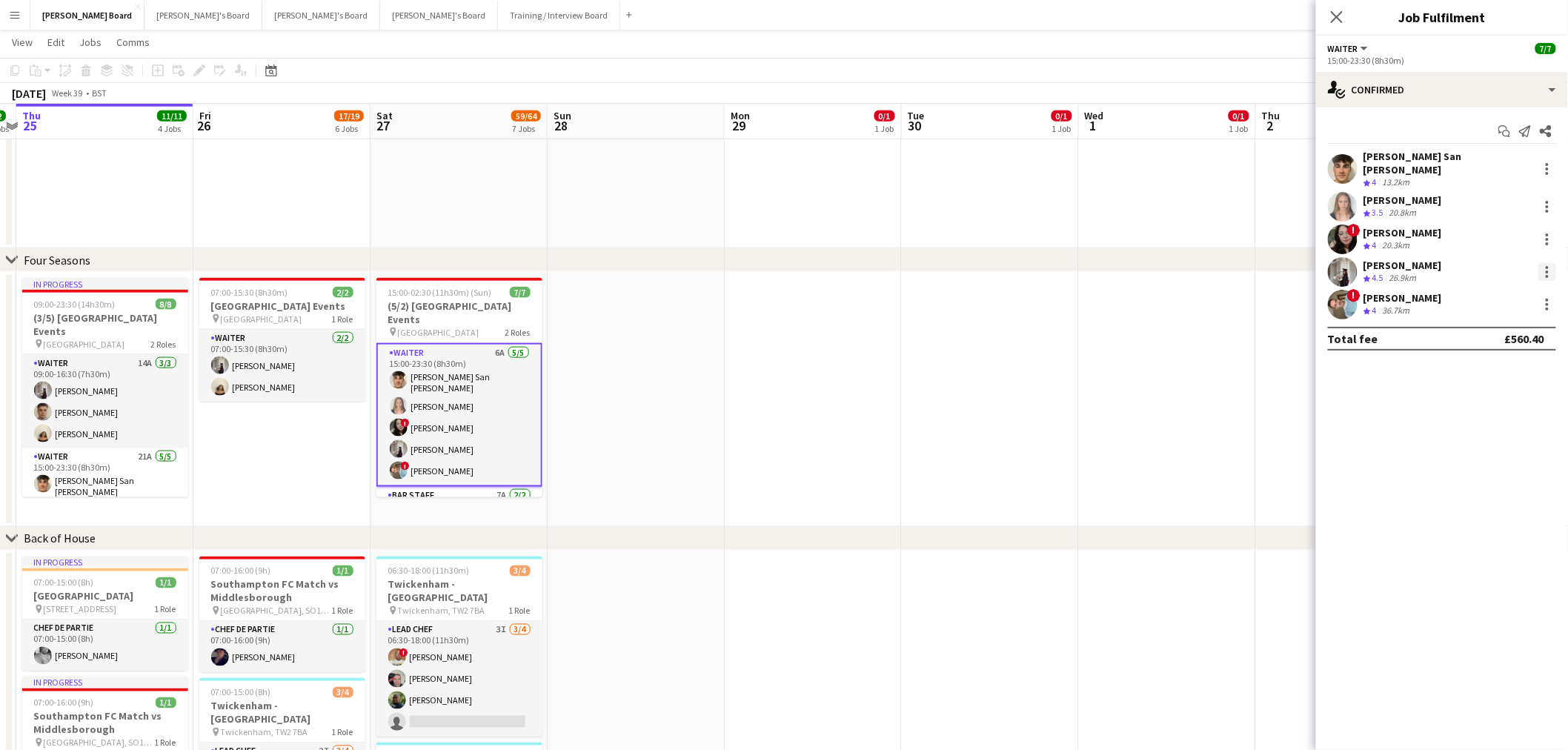
click at [1551, 264] on div at bounding box center [1547, 271] width 17 height 17
drag, startPoint x: 1498, startPoint y: 437, endPoint x: 1440, endPoint y: 421, distance: 60.2
click at [1494, 435] on span "Remove" at bounding box center [1499, 432] width 92 height 13
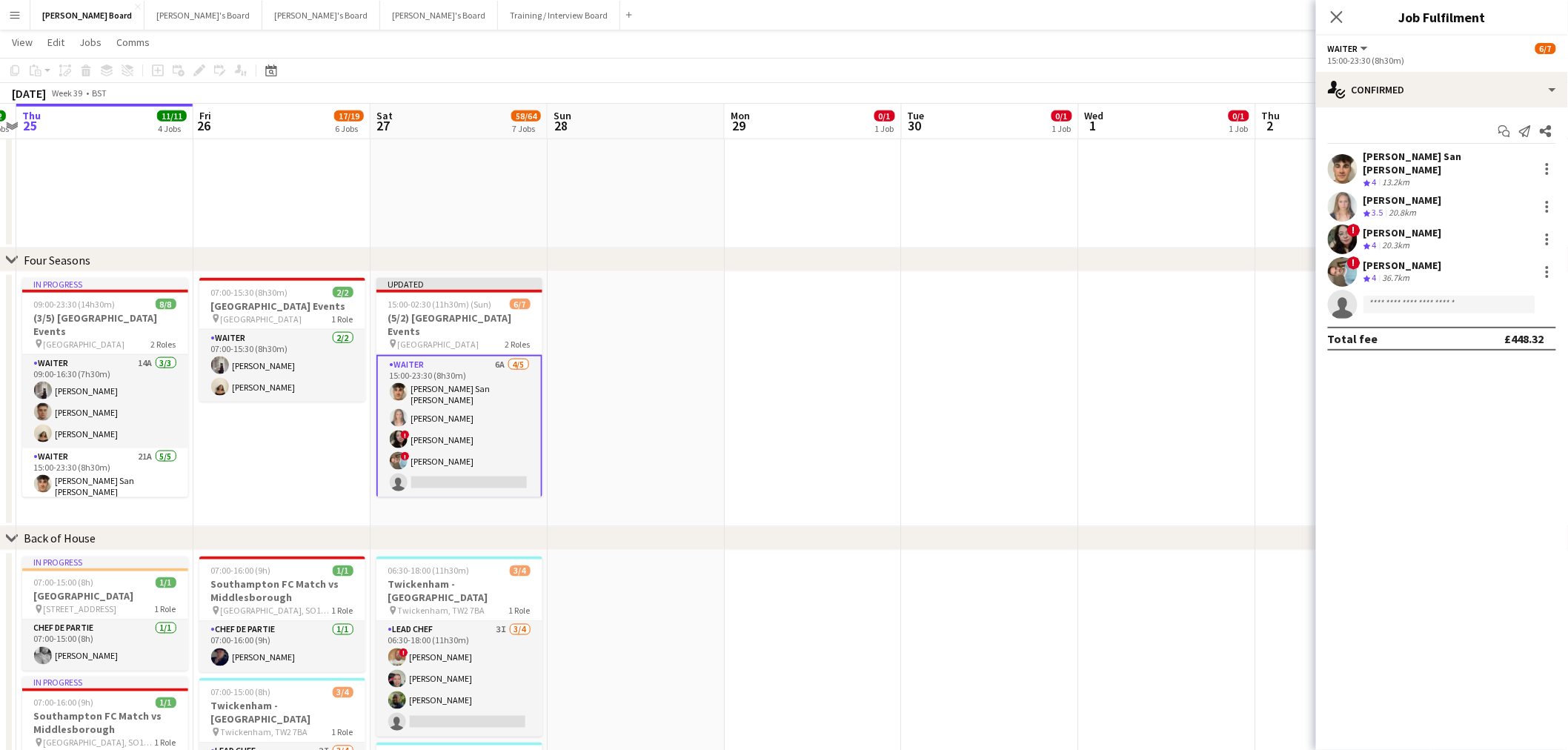
drag, startPoint x: 1219, startPoint y: 394, endPoint x: 1279, endPoint y: 270, distance: 137.8
click at [1219, 393] on app-date-cell at bounding box center [1168, 399] width 177 height 254
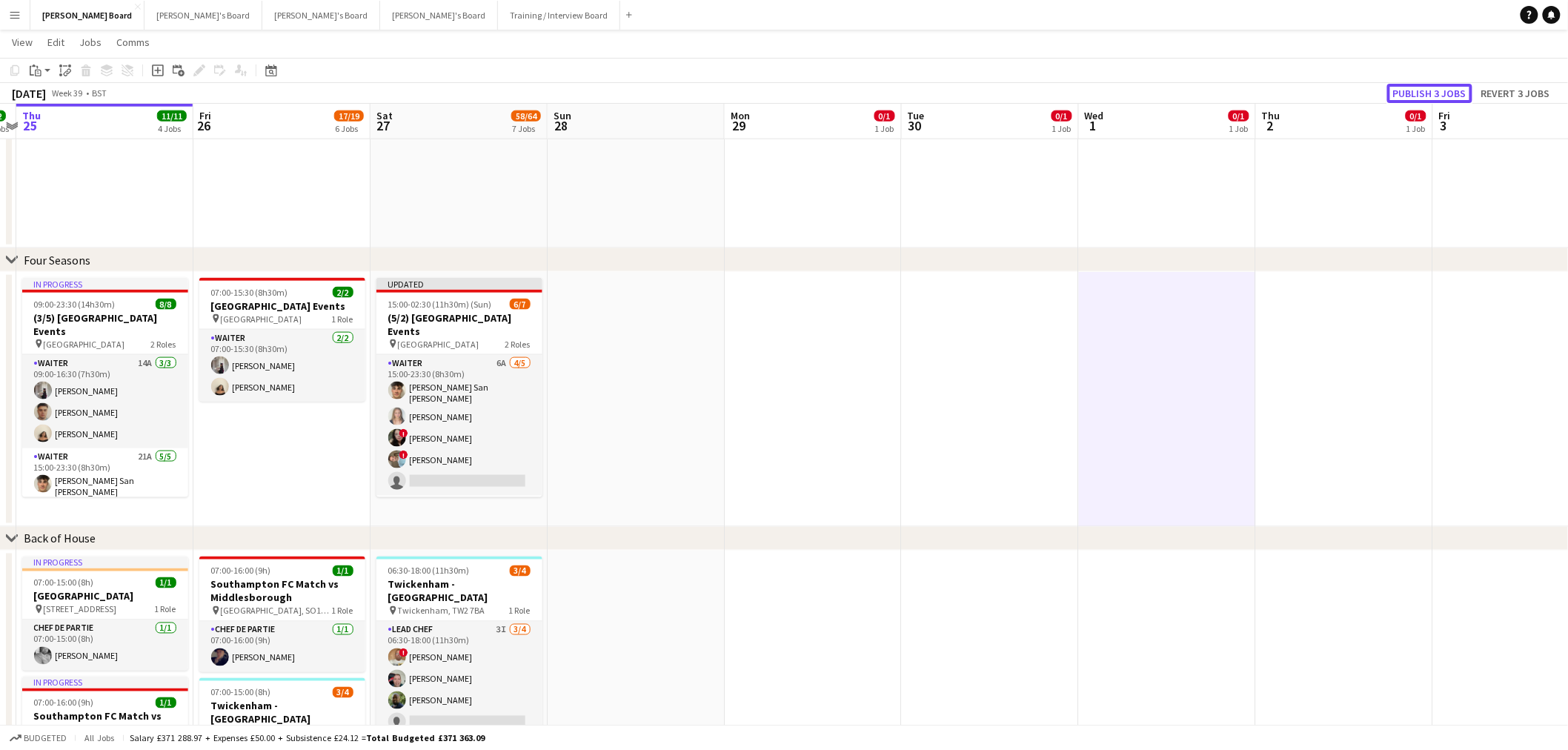
click at [1428, 89] on button "Publish 3 jobs" at bounding box center [1430, 93] width 85 height 19
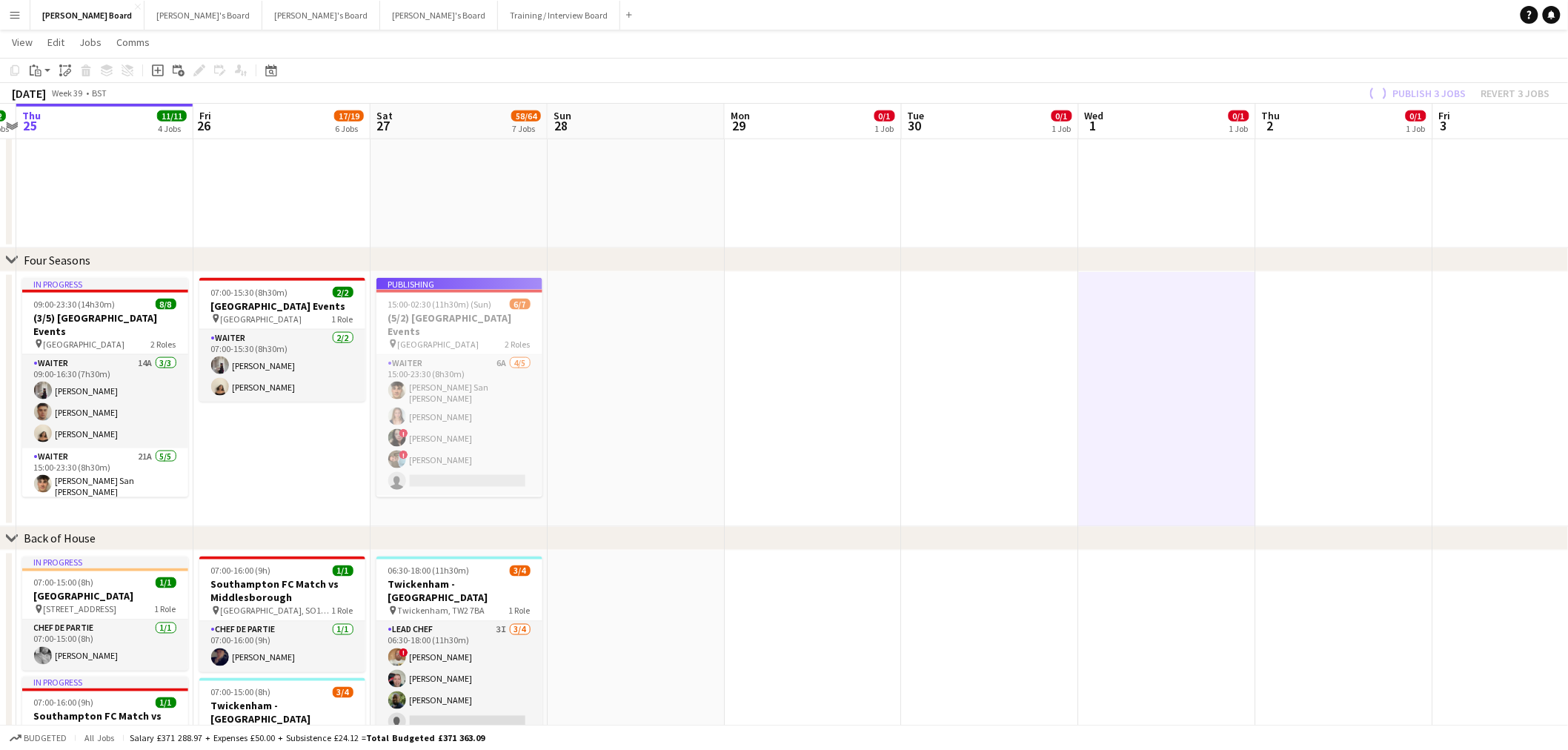
click at [442, 439] on app-job-card "Publishing 15:00-02:30 (11h30m) (Sun) 6/7 (5/2) Four Seasons Hotel Events pin F…" at bounding box center [459, 387] width 166 height 220
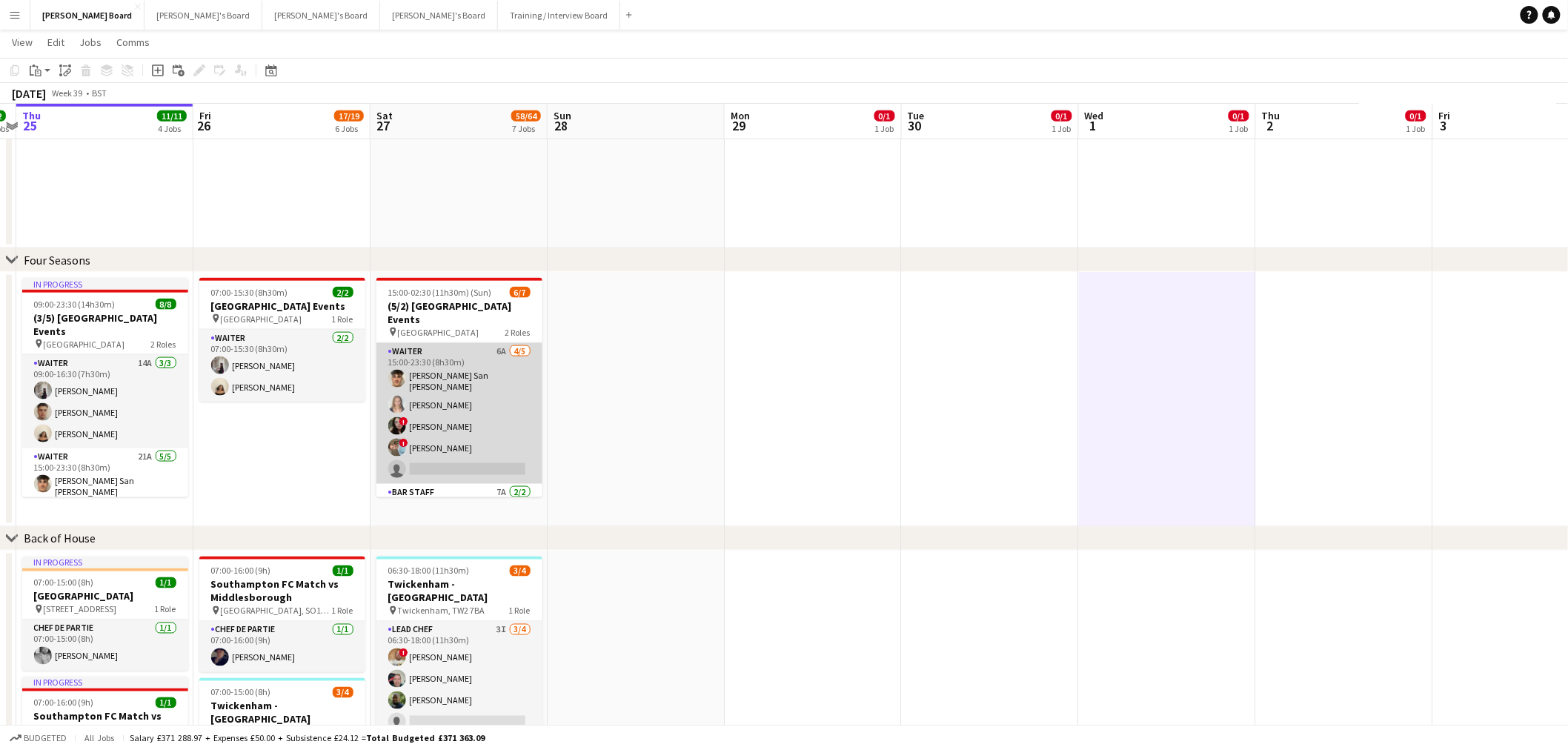
click at [464, 438] on app-card-role "Waiter 6A 4/5 15:00-23:30 (8h30m) Cameron San Emeterio Alice Appleyard ! Victor…" at bounding box center [459, 414] width 166 height 141
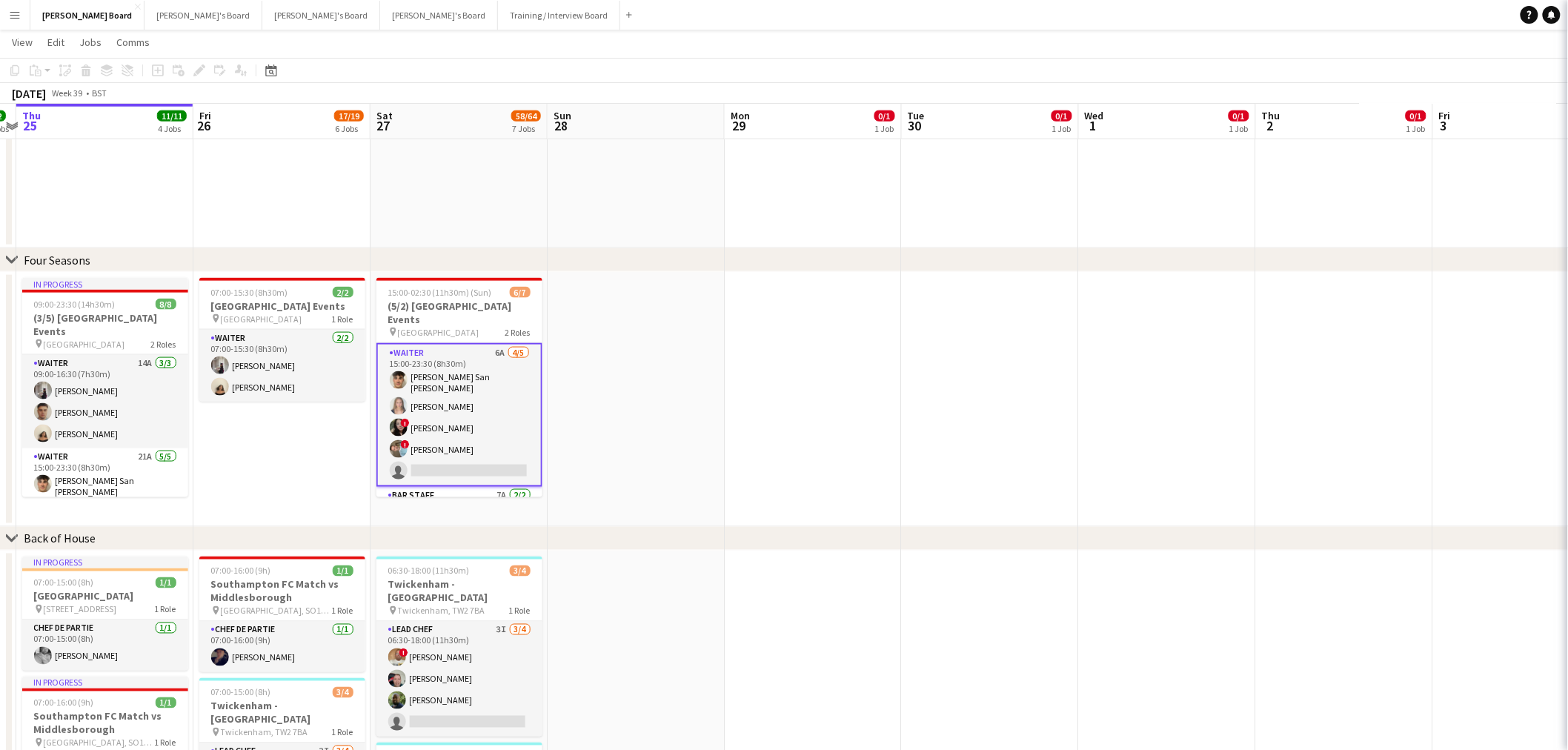
scroll to position [0, 337]
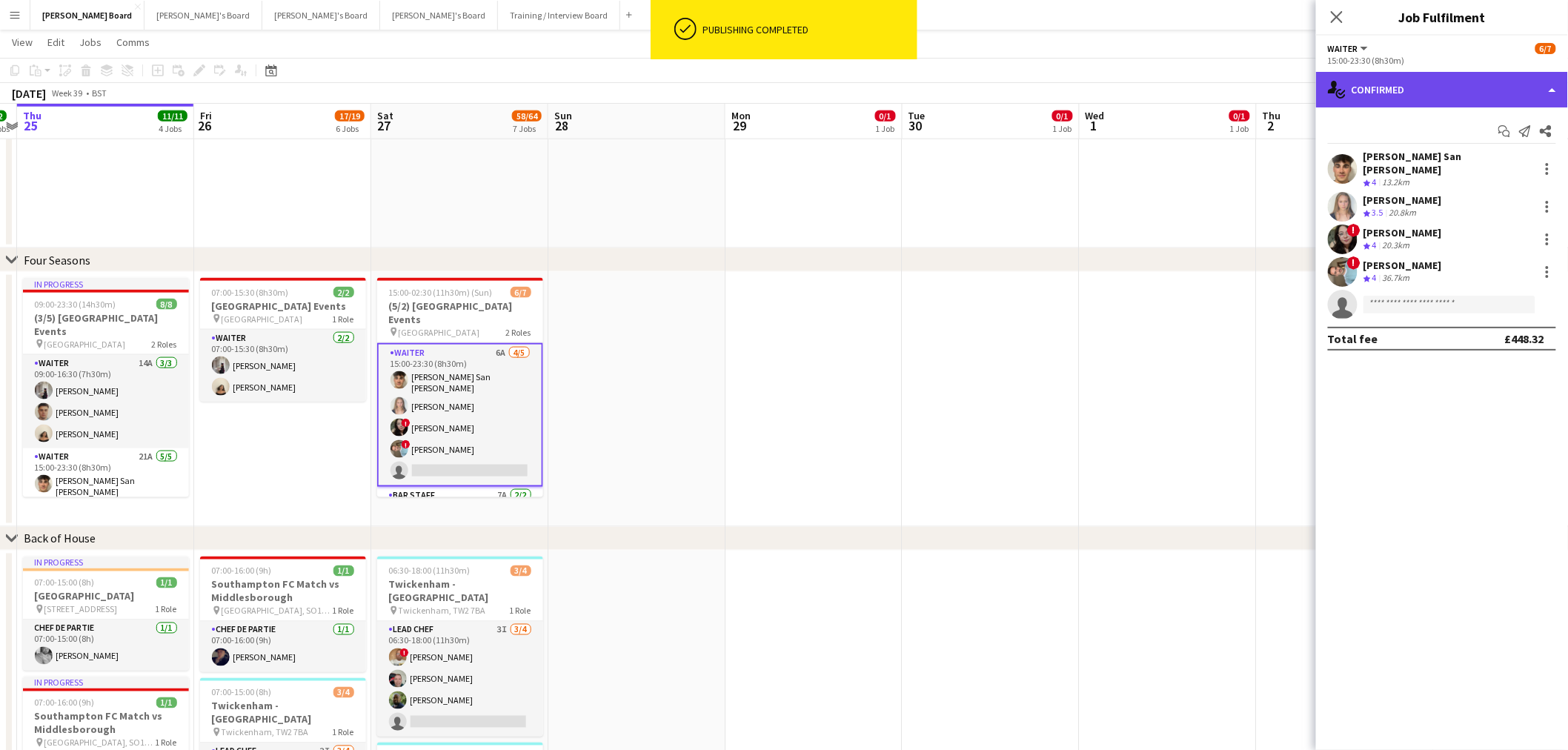
click at [1508, 102] on div "single-neutral-actions-check-2 Confirmed" at bounding box center [1442, 90] width 252 height 36
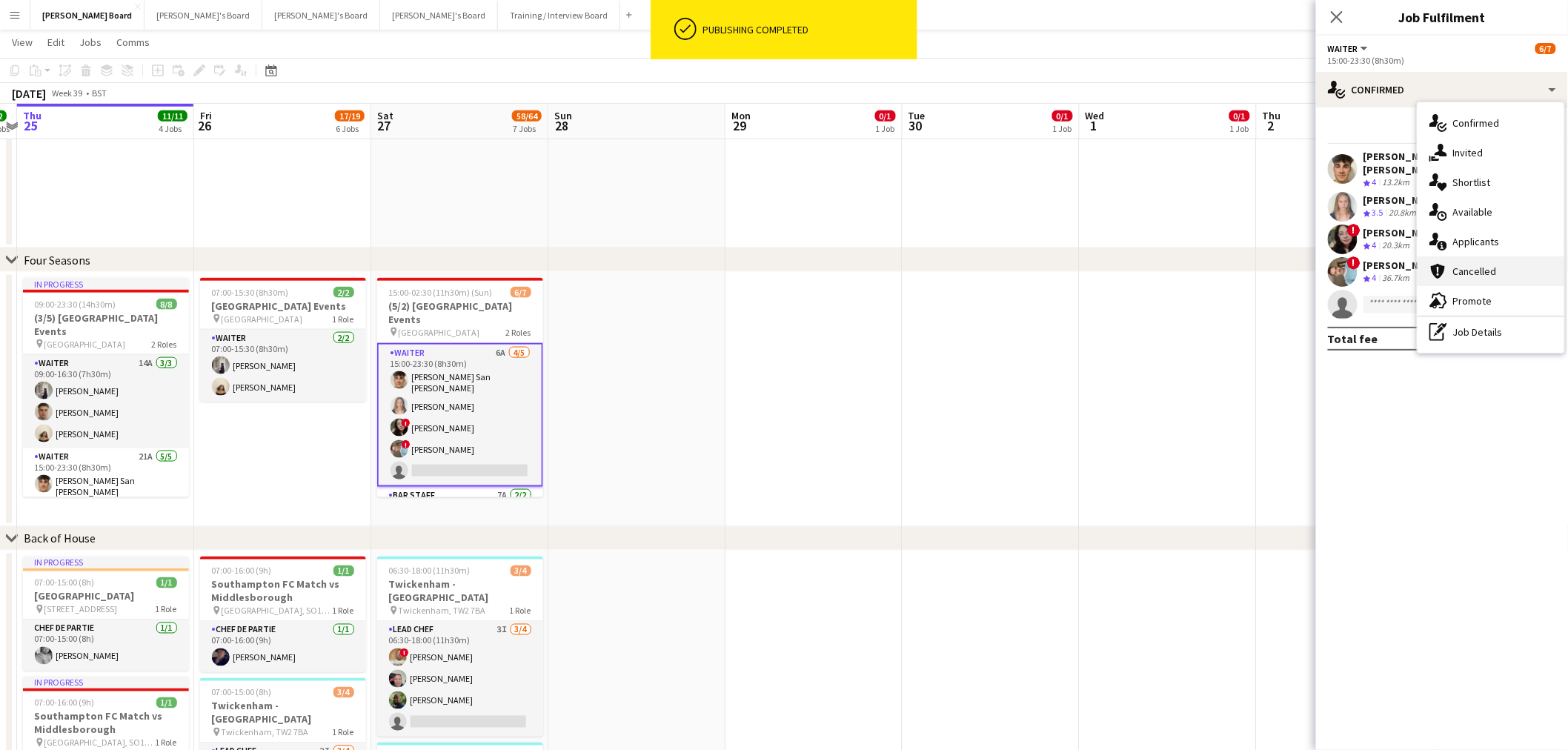
click at [1495, 275] on span "Cancelled" at bounding box center [1475, 271] width 44 height 13
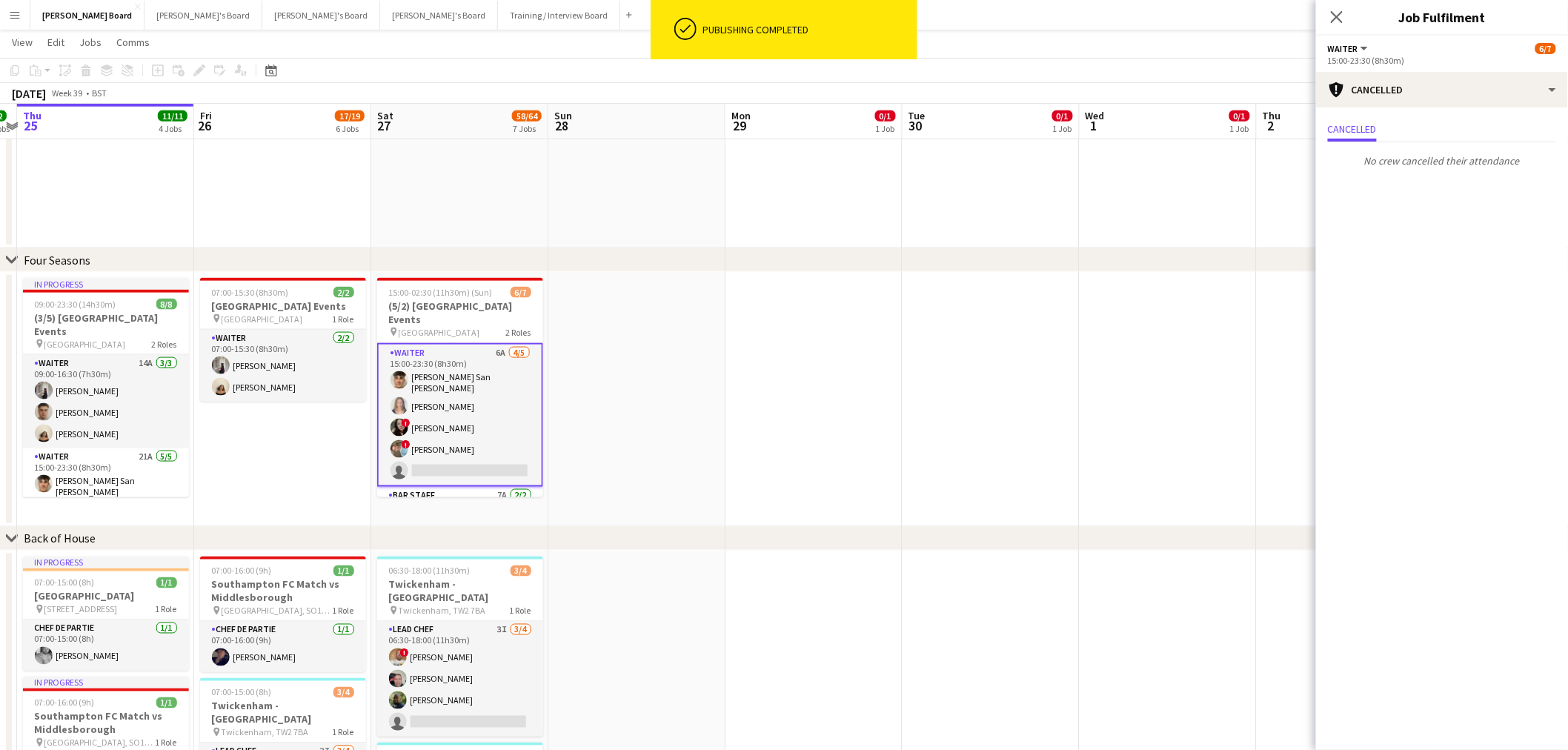
click at [396, 433] on app-card-role "Waiter 6A 4/5 15:00-23:30 (8h30m) Cameron San Emeterio Alice Appleyard ! Victor…" at bounding box center [460, 414] width 166 height 143
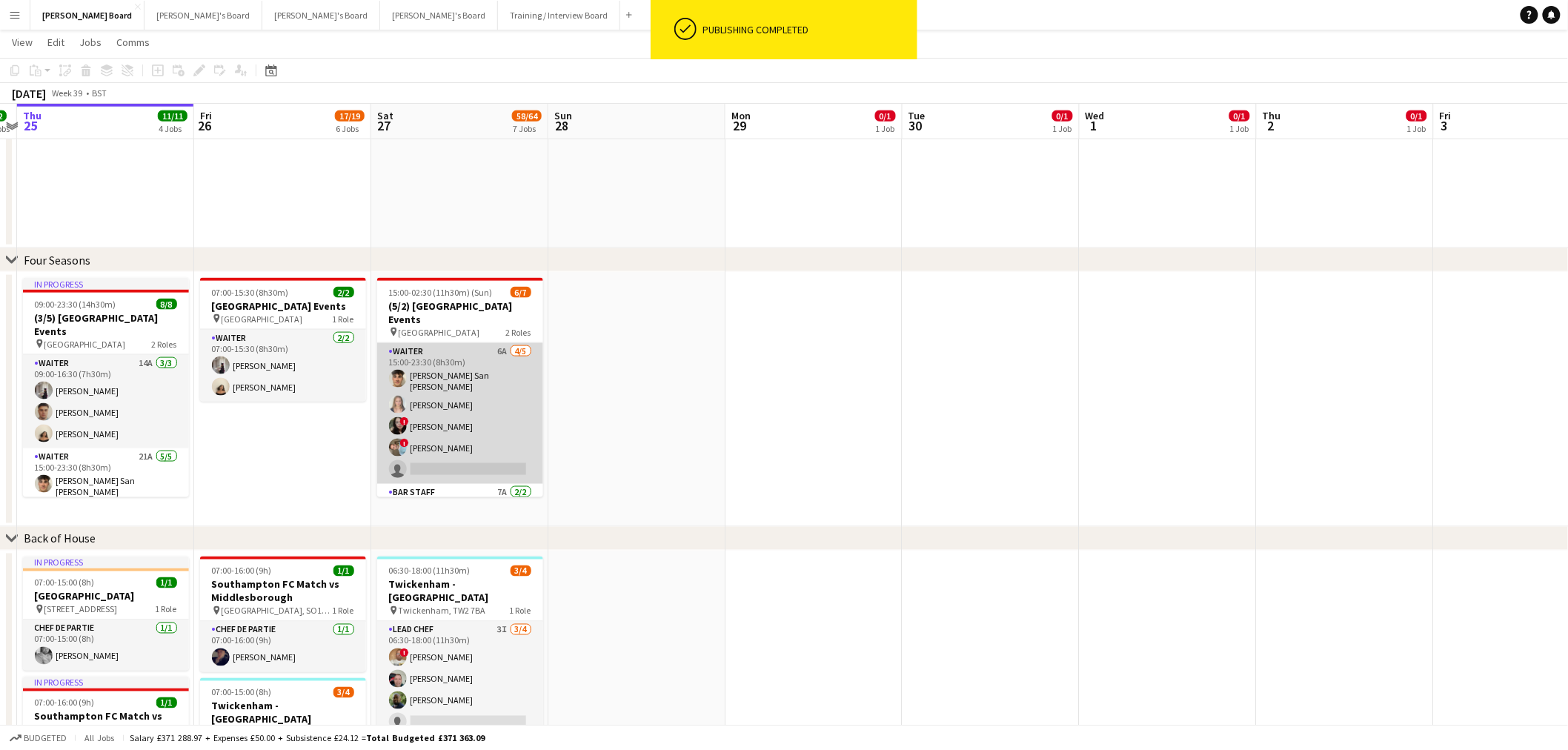
drag, startPoint x: 424, startPoint y: 433, endPoint x: 444, endPoint y: 428, distance: 20.6
click at [424, 434] on app-card-role "Waiter 6A 4/5 15:00-23:30 (8h30m) Cameron San Emeterio Alice Appleyard ! Victor…" at bounding box center [460, 414] width 166 height 141
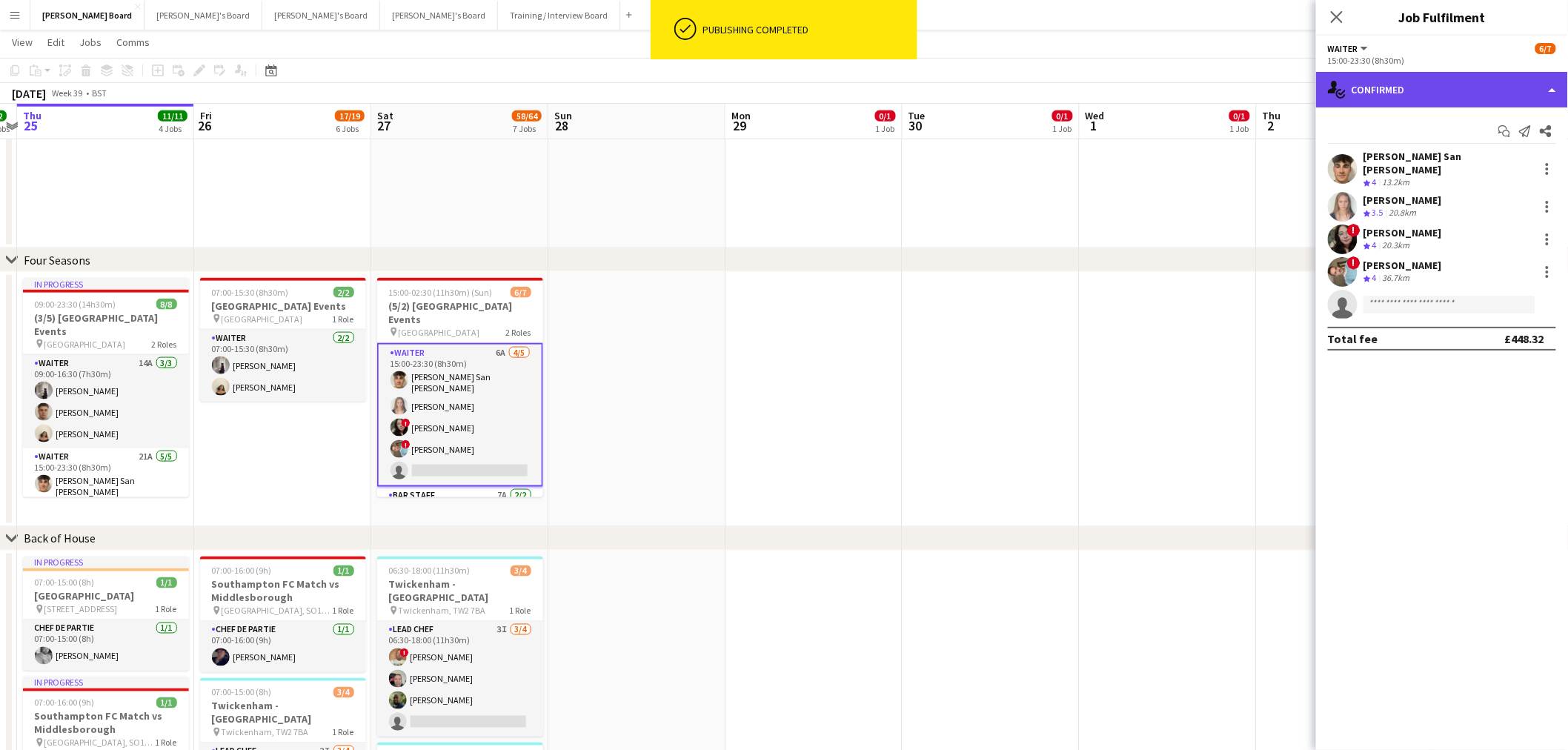
click at [1381, 92] on div "single-neutral-actions-check-2 Confirmed" at bounding box center [1442, 90] width 252 height 36
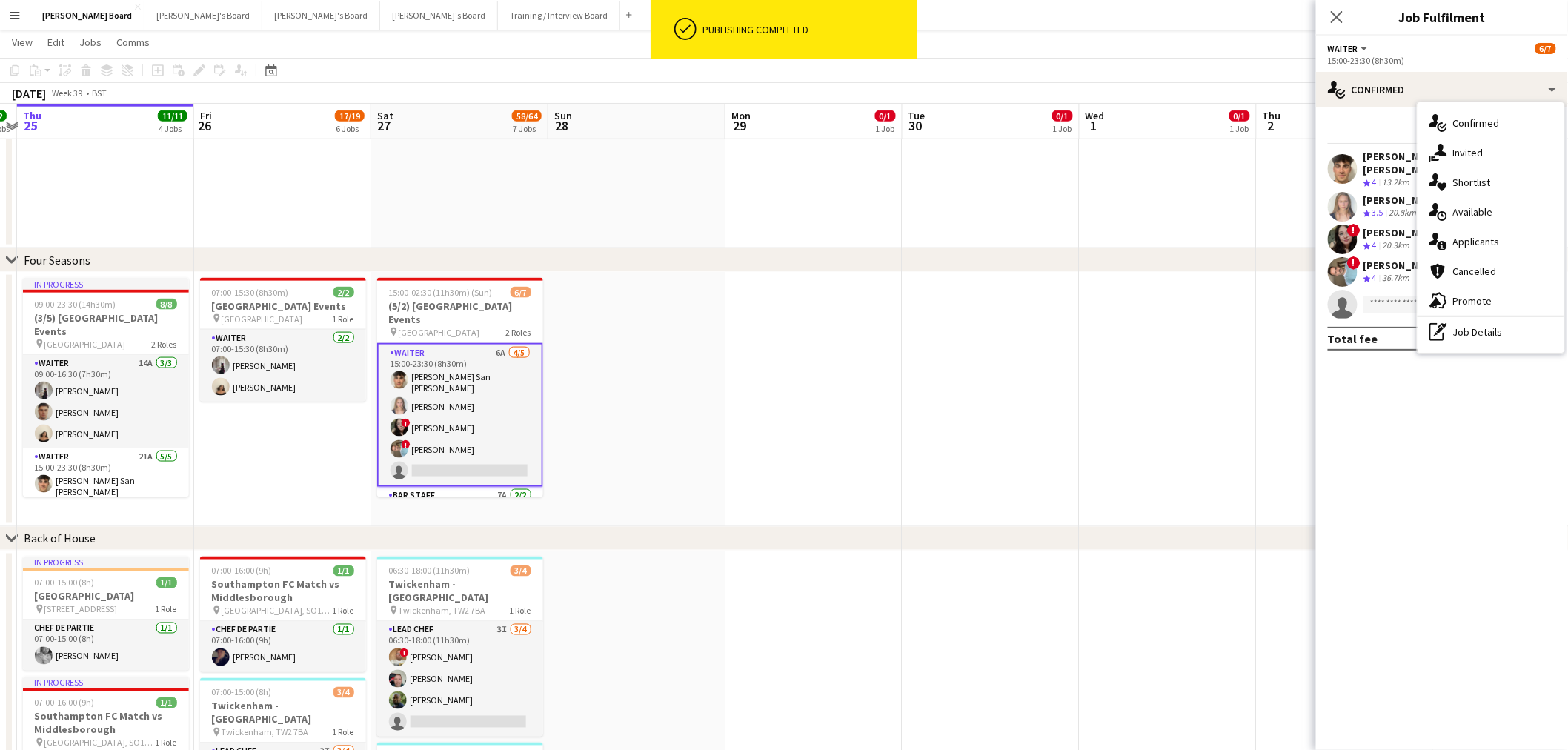
click at [1475, 243] on span "Applicants" at bounding box center [1477, 241] width 46 height 13
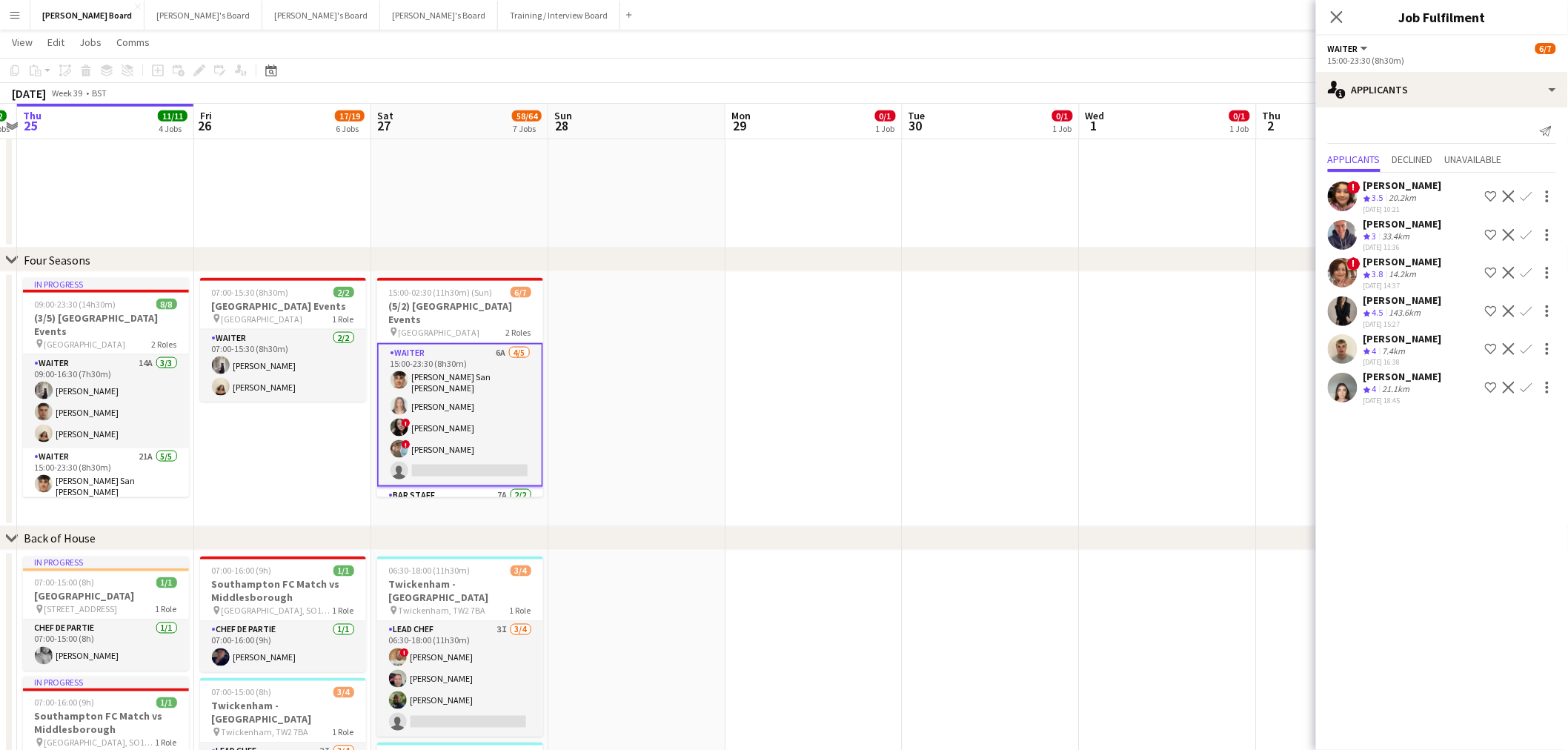
click at [1413, 346] on div "Crew rating 4 7.4km" at bounding box center [1403, 351] width 79 height 12
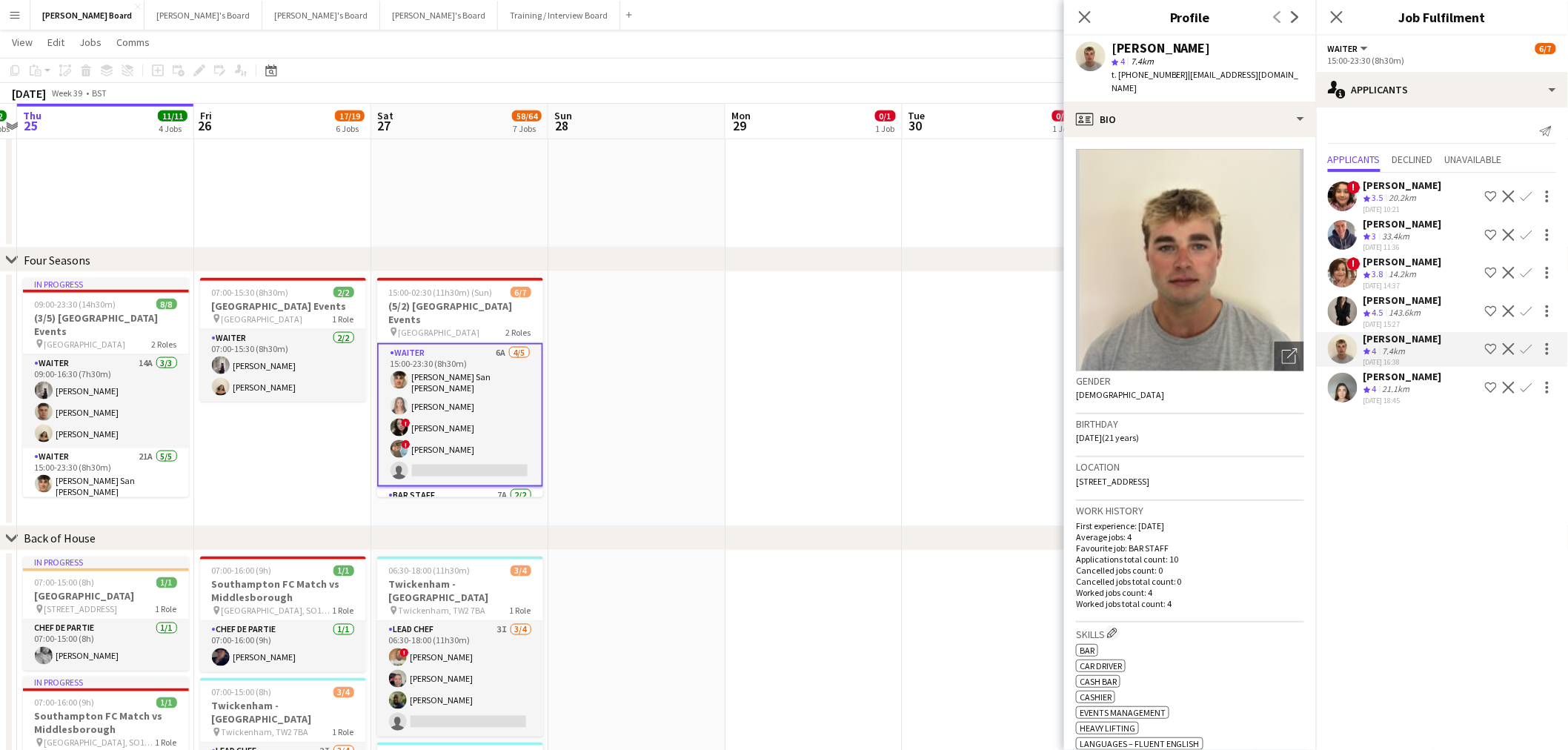
scroll to position [82, 0]
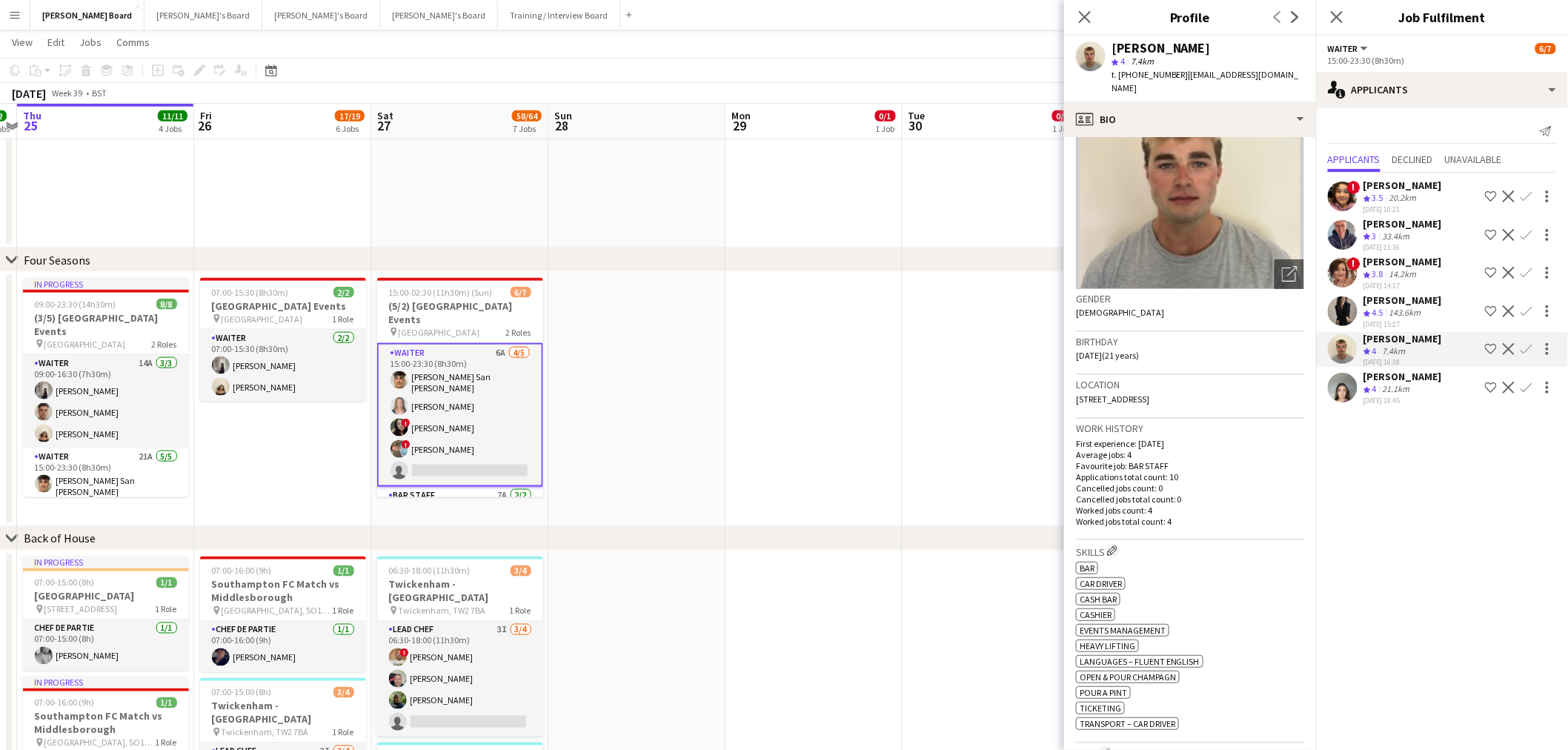
click at [1381, 383] on div "21.1km" at bounding box center [1396, 389] width 33 height 12
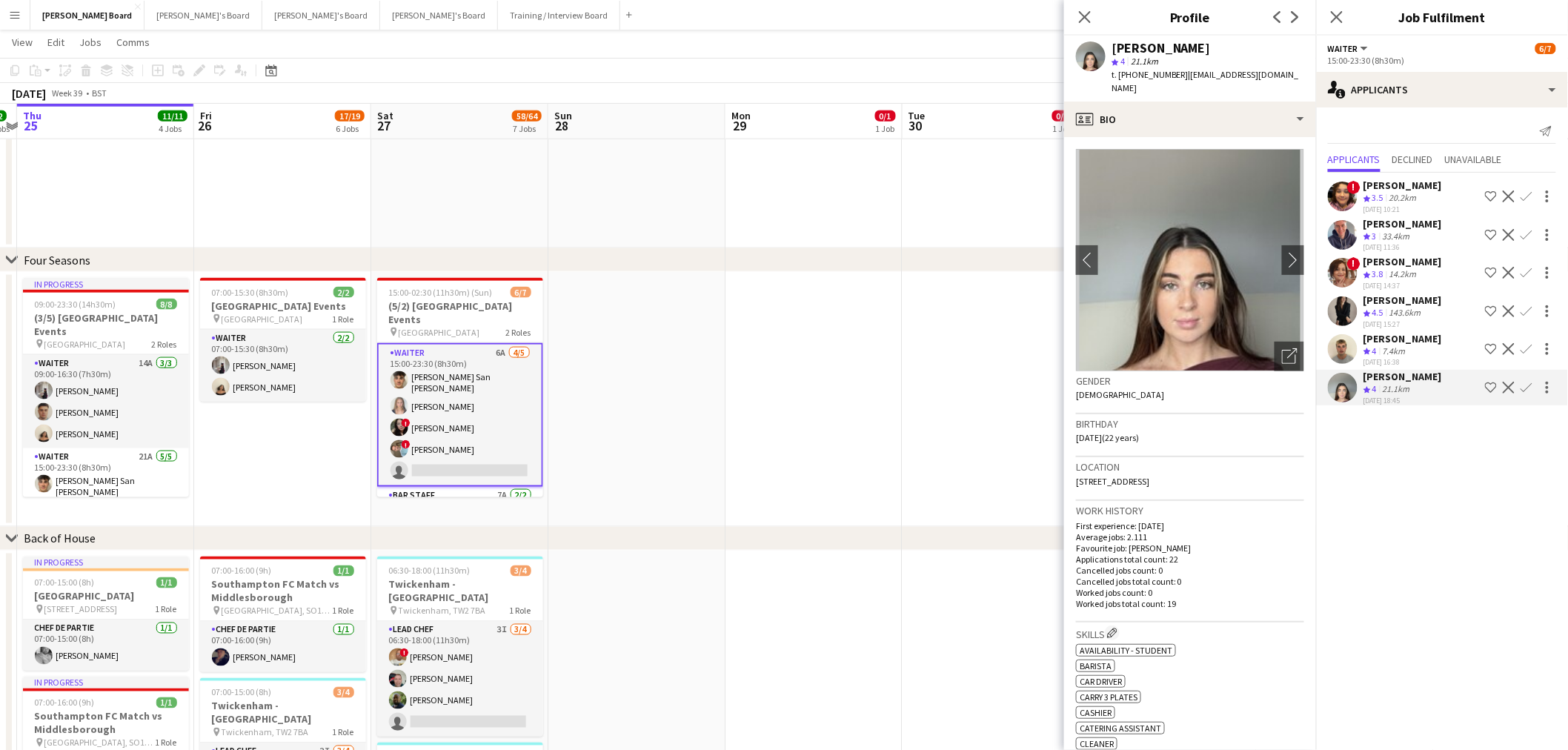
click at [1420, 336] on div "Sam Jefferson" at bounding box center [1403, 338] width 79 height 13
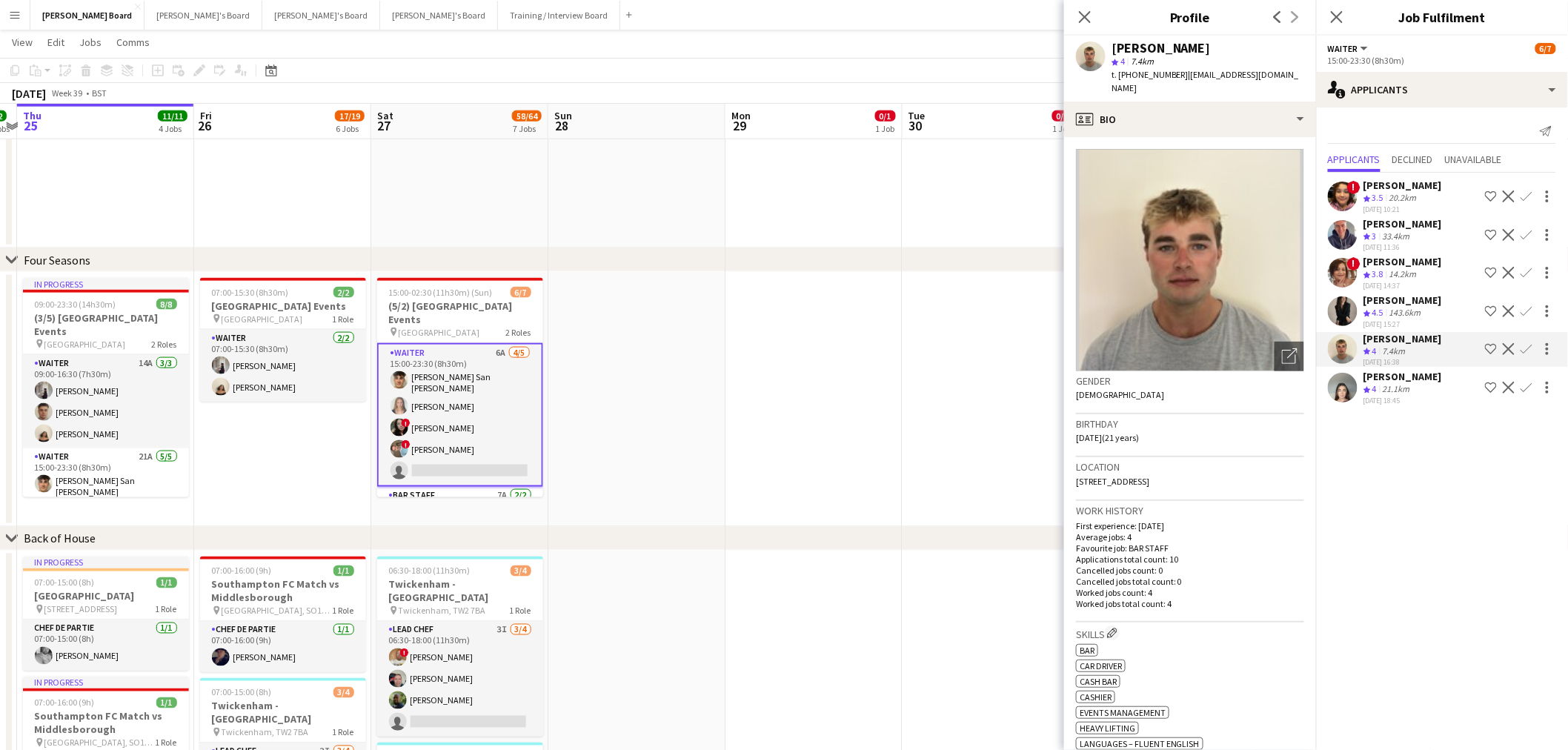
click at [1262, 383] on div "Gender Male" at bounding box center [1190, 393] width 228 height 43
click at [1414, 395] on div "23-09-2025 18:45" at bounding box center [1403, 400] width 79 height 10
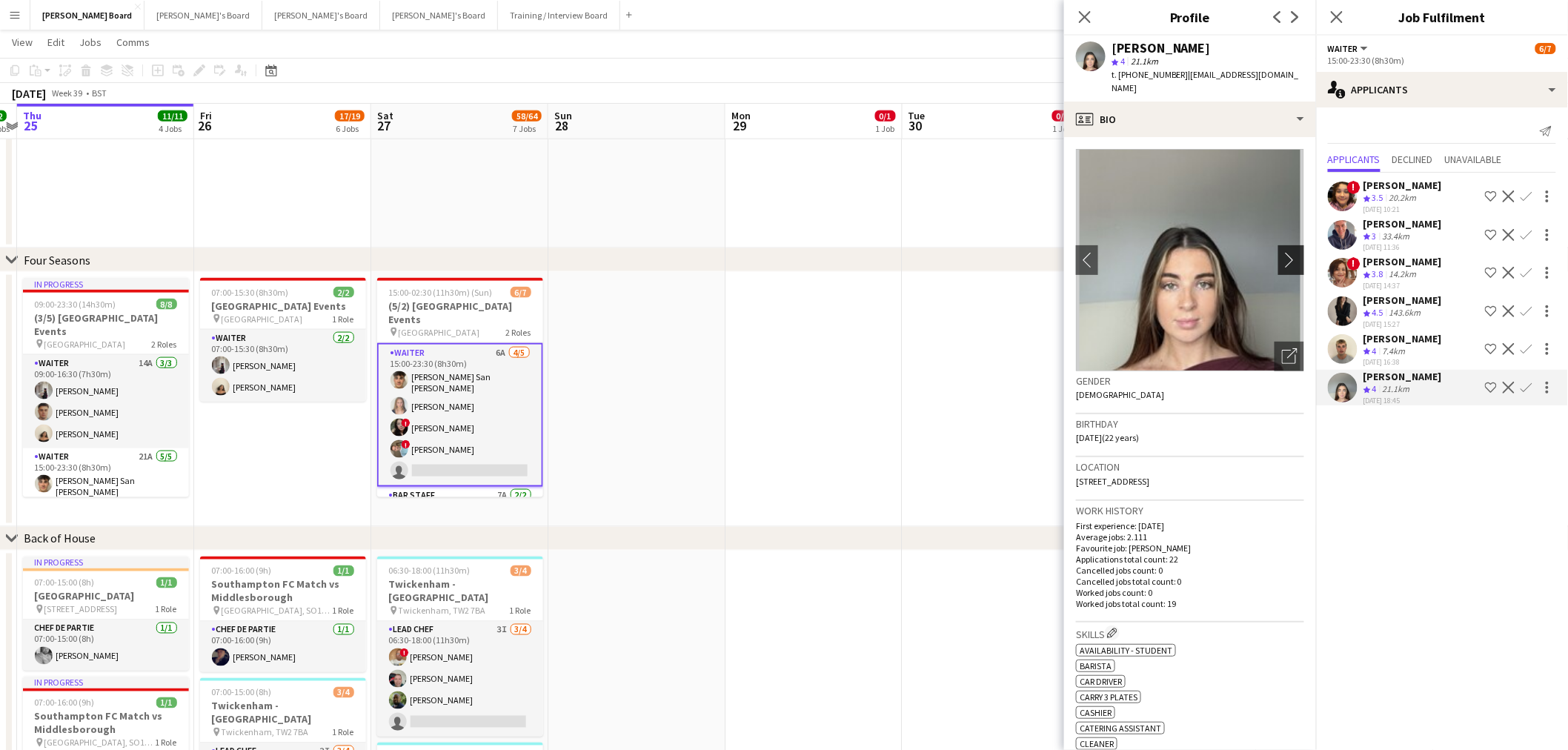
click at [1282, 252] on app-icon "chevron-right" at bounding box center [1294, 259] width 23 height 16
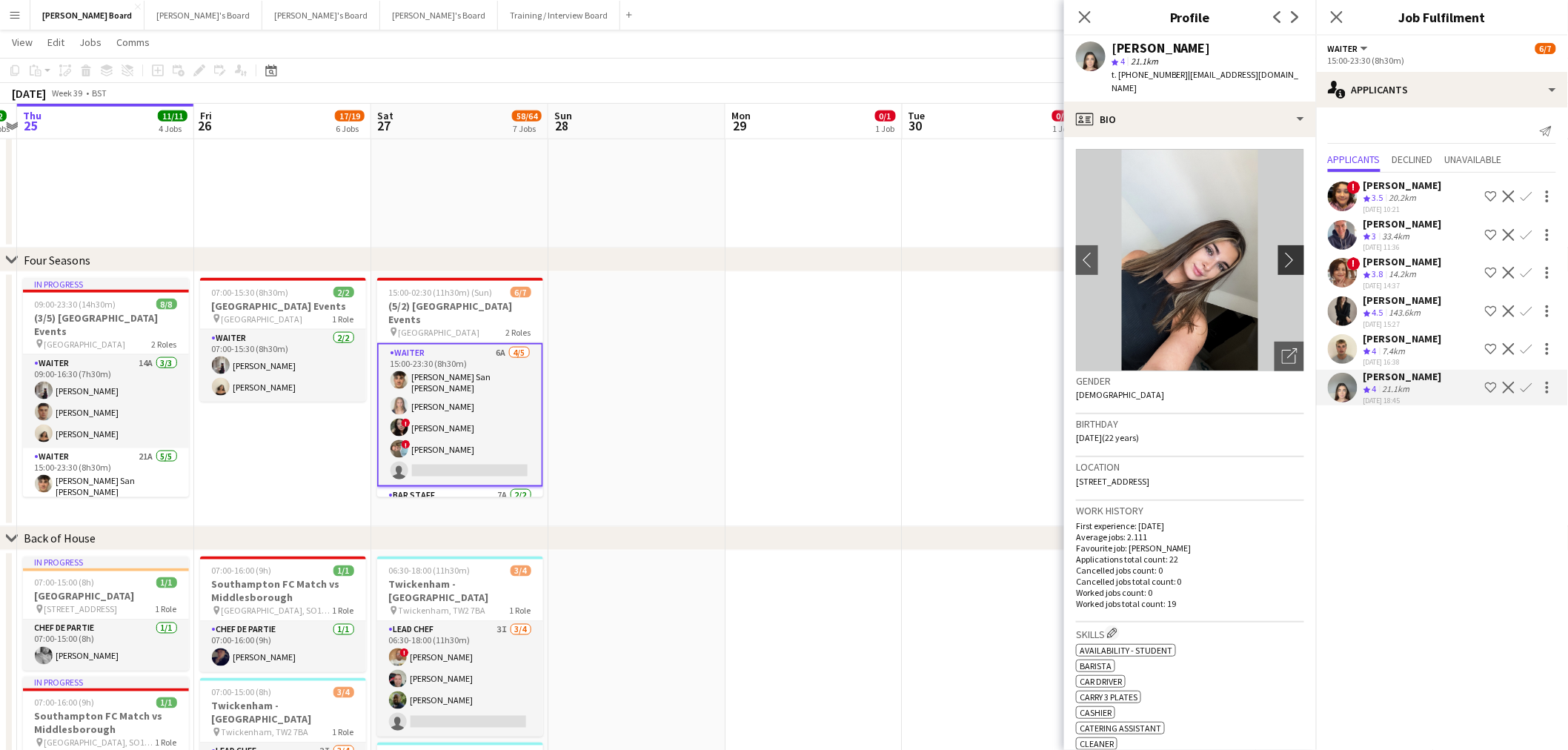
click at [1282, 252] on app-icon "chevron-right" at bounding box center [1294, 259] width 23 height 16
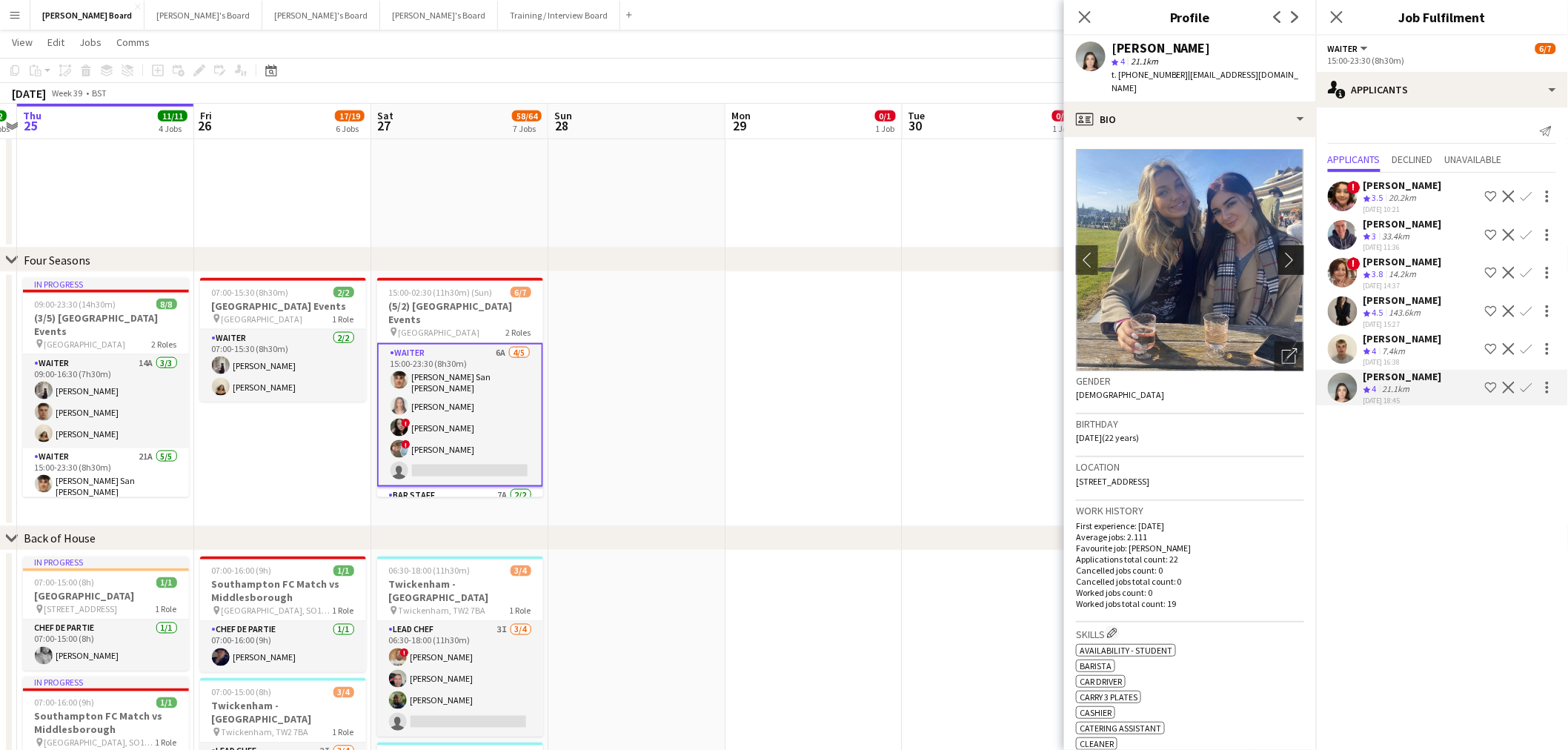
click at [1282, 252] on app-icon "chevron-right" at bounding box center [1294, 259] width 23 height 16
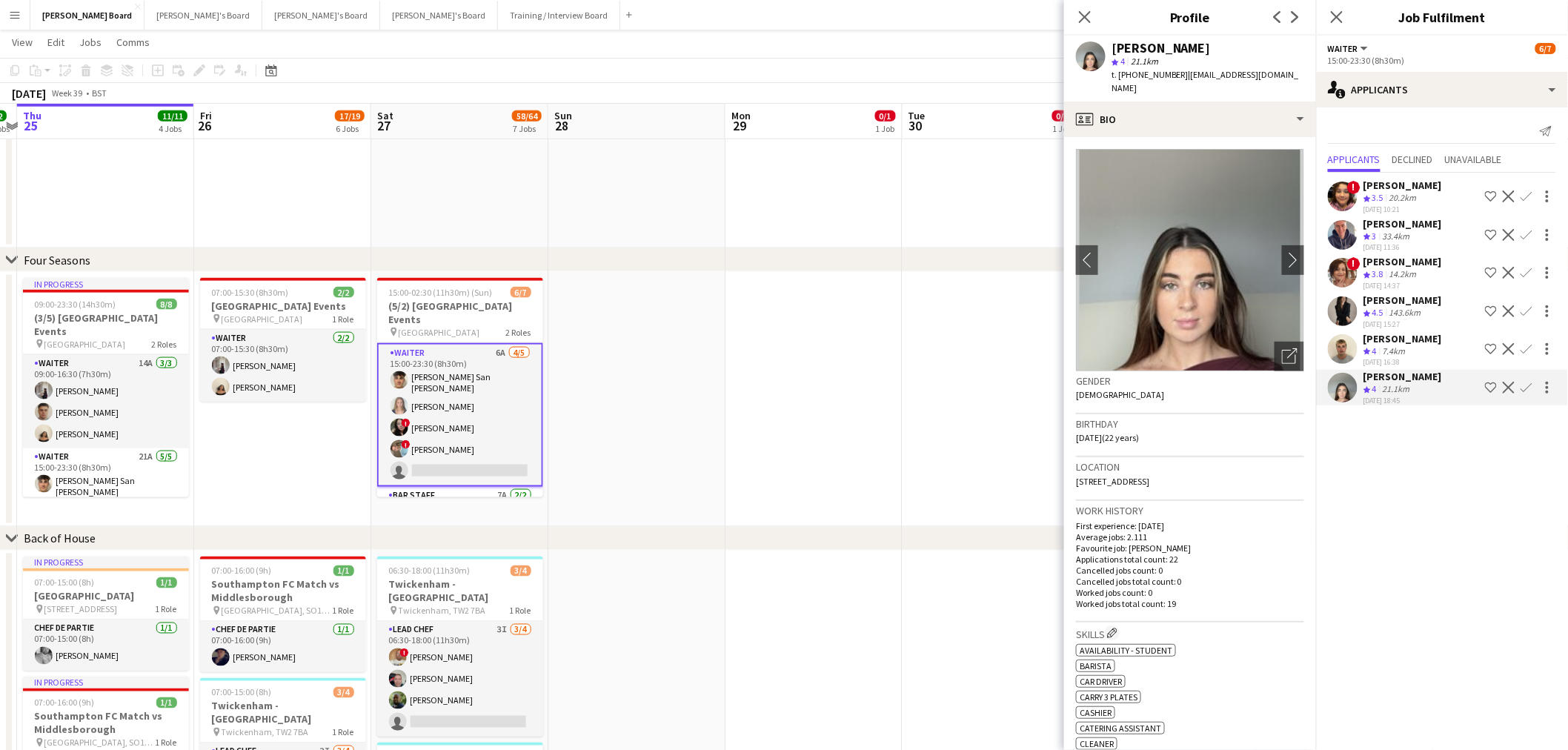
click at [1418, 346] on div "Crew rating 4 7.4km" at bounding box center [1403, 351] width 79 height 12
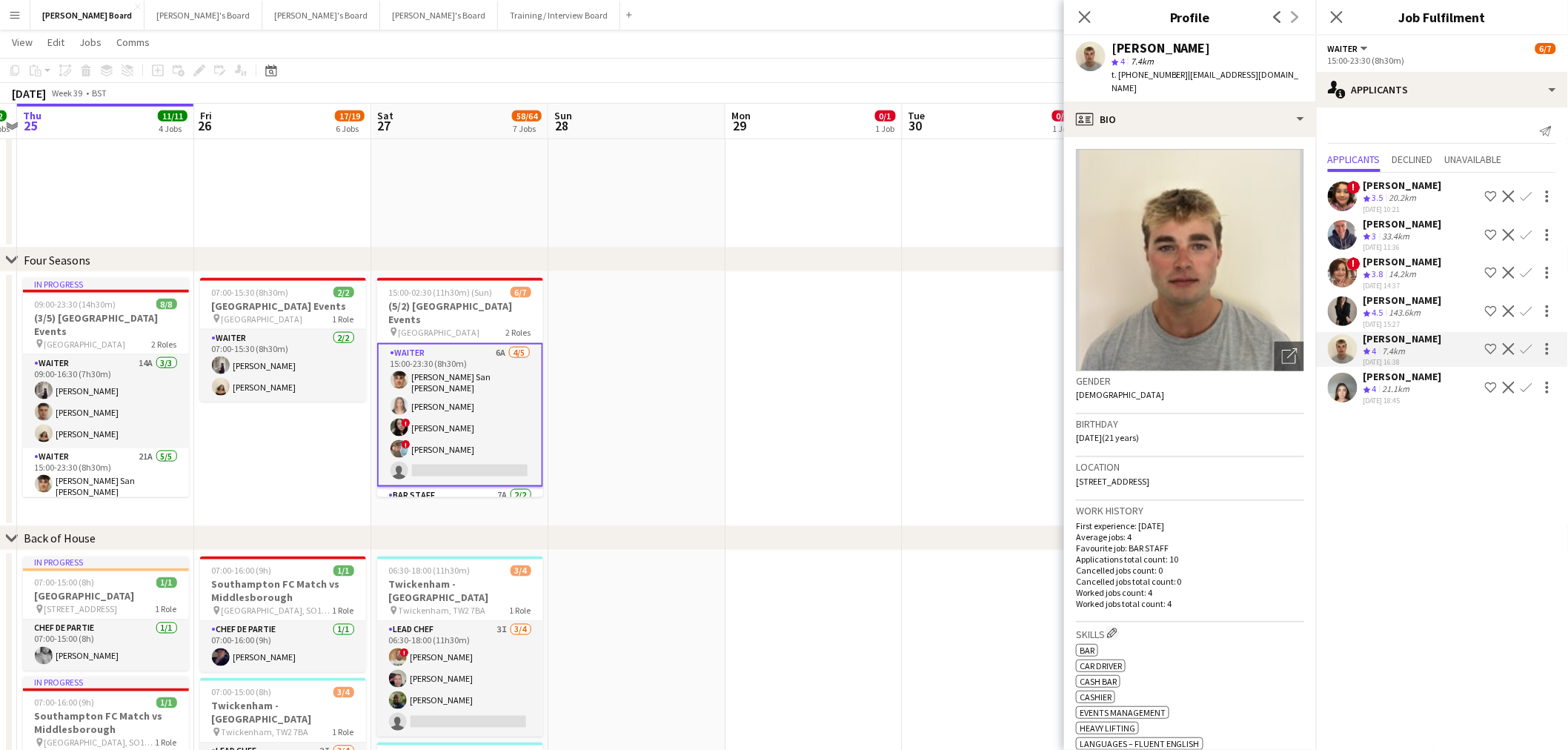
click at [1525, 345] on app-icon "Confirm" at bounding box center [1527, 349] width 12 height 12
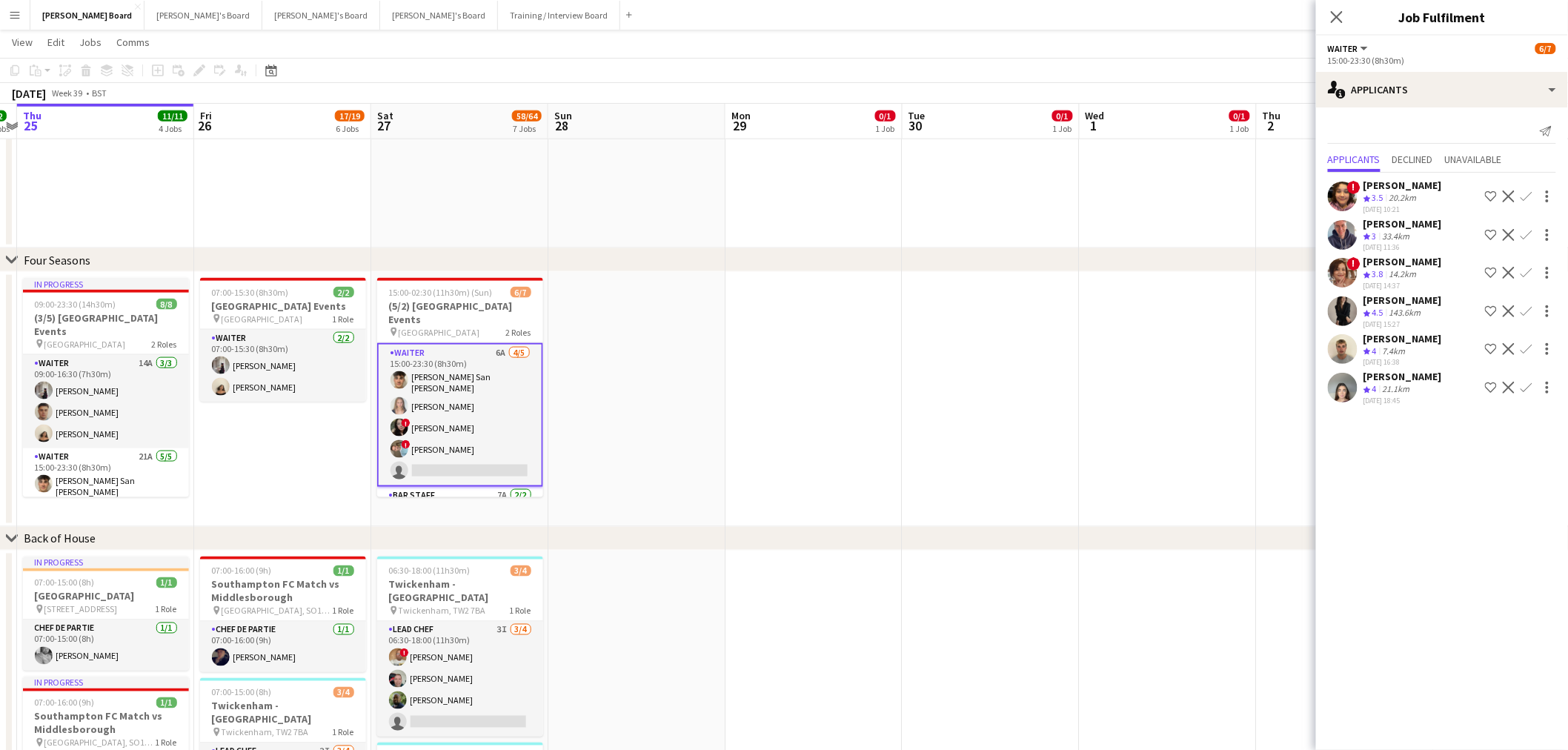
click at [1522, 348] on app-icon "Confirm" at bounding box center [1527, 349] width 12 height 12
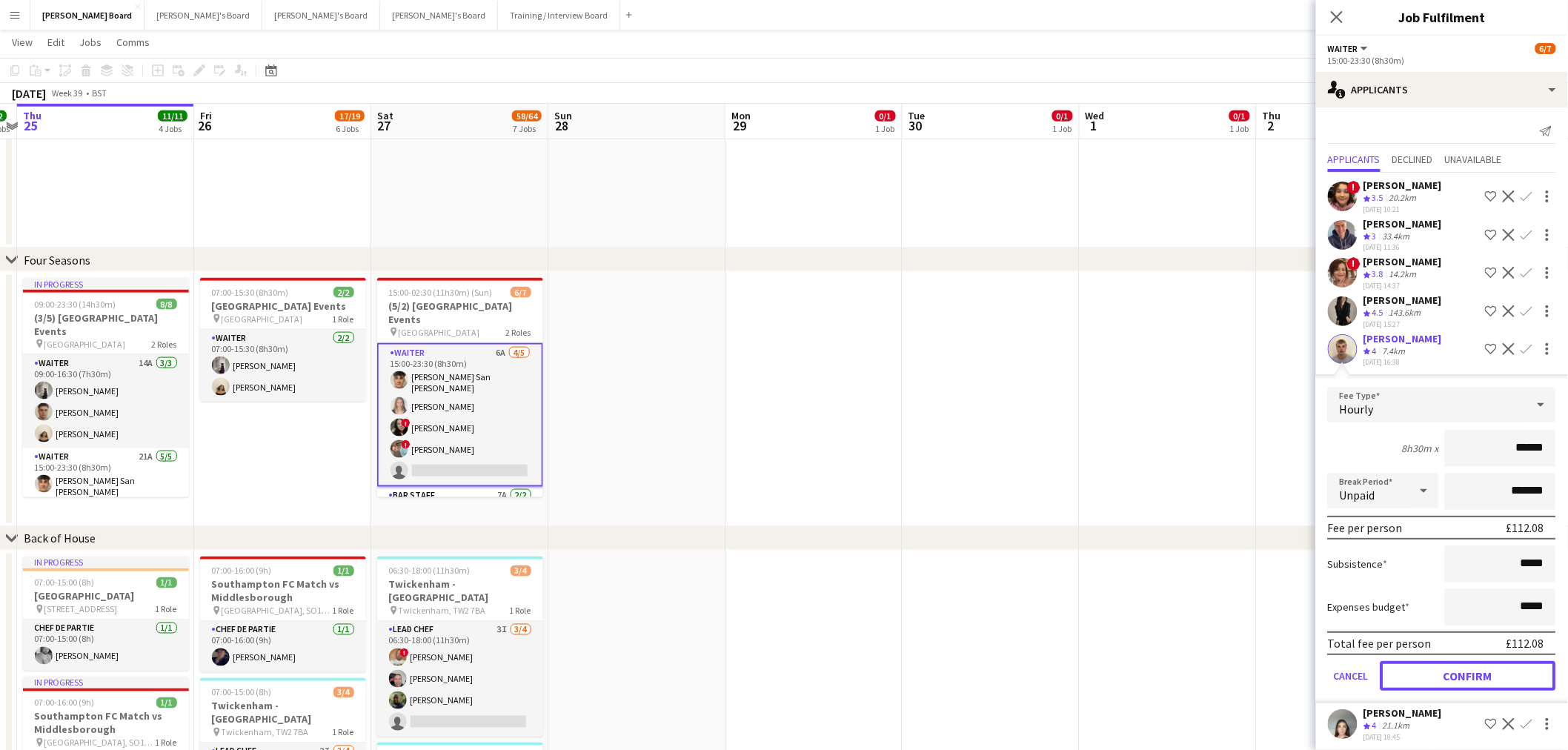
click at [1483, 675] on button "Confirm" at bounding box center [1468, 675] width 176 height 30
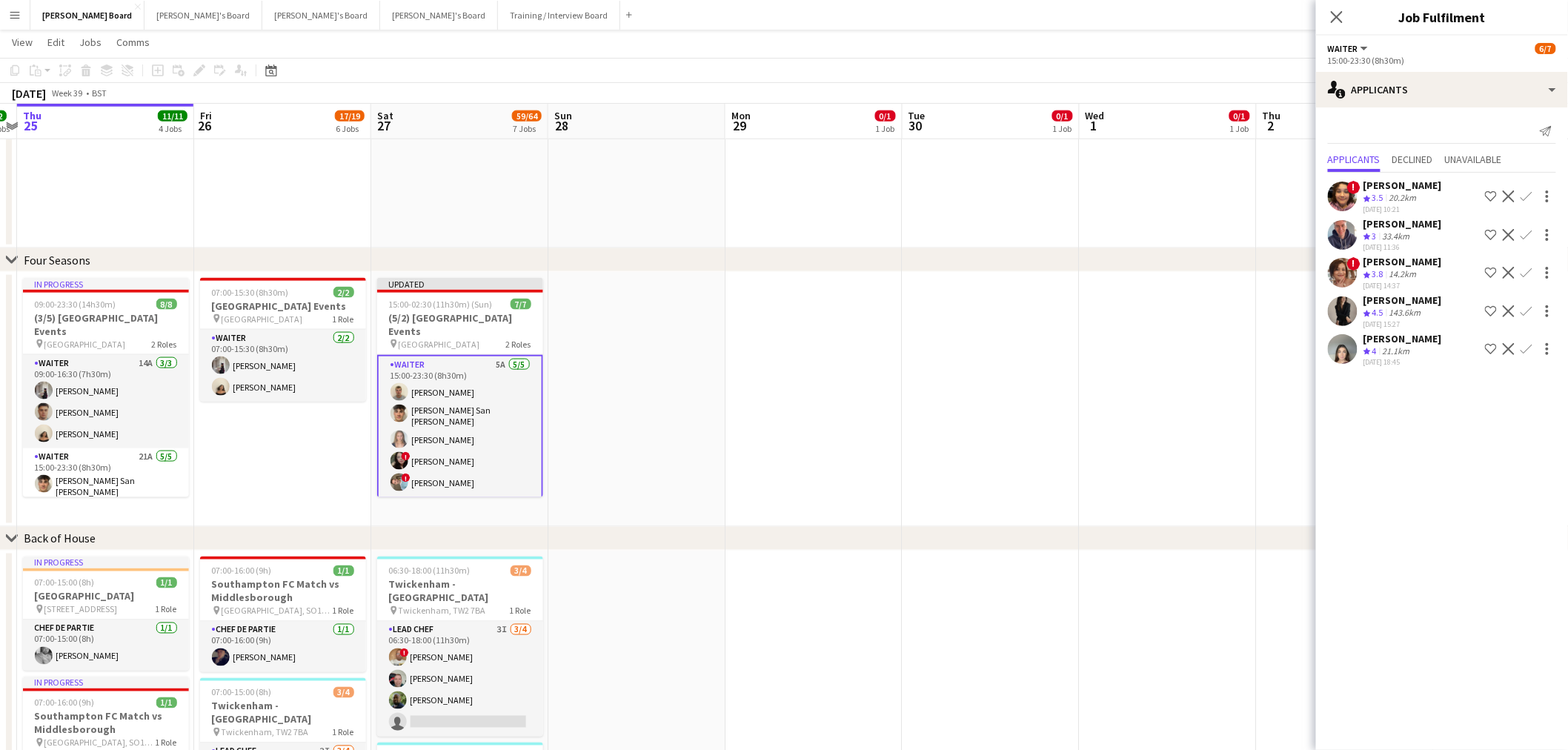
click at [1146, 506] on app-date-cell at bounding box center [1168, 399] width 177 height 254
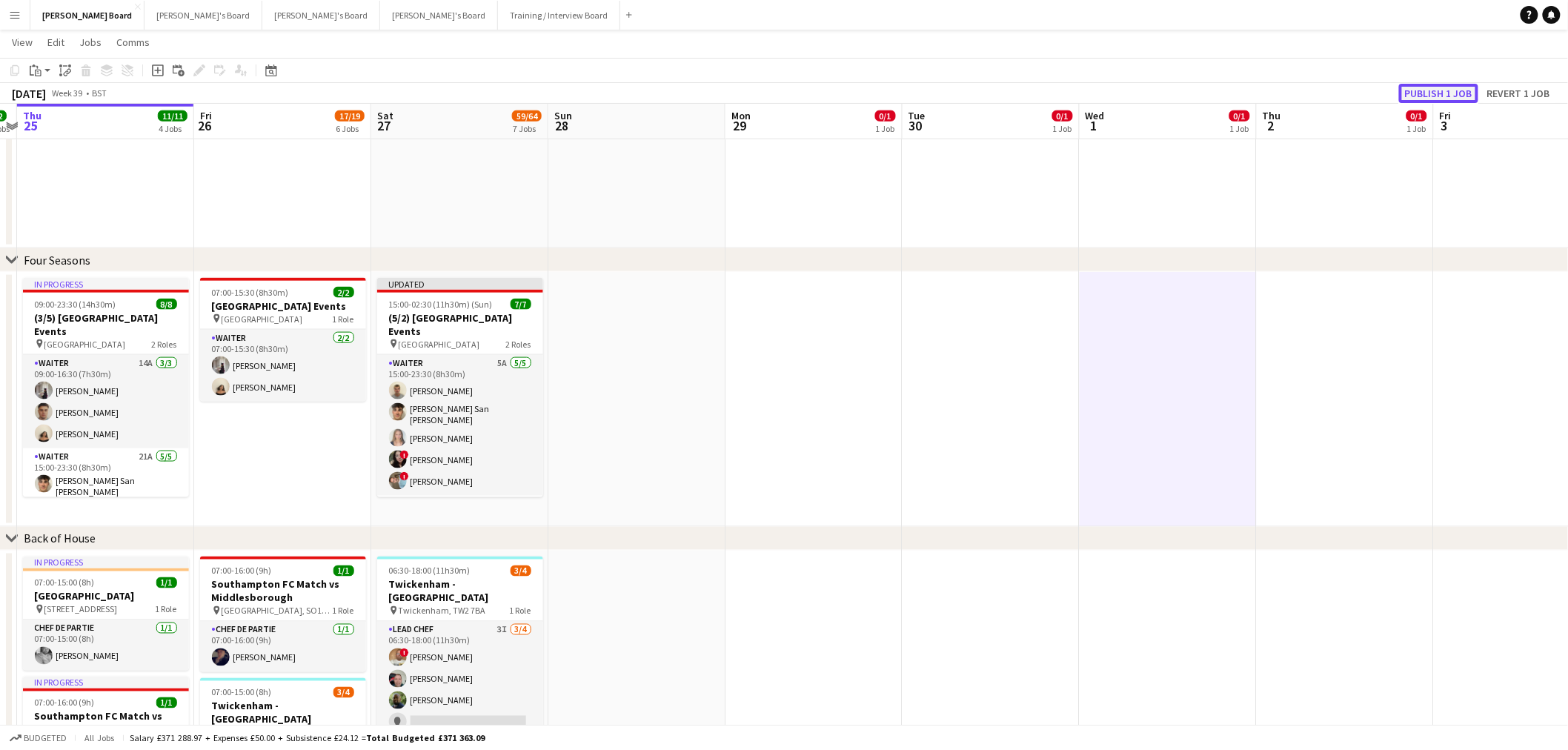
click at [1420, 94] on button "Publish 1 job" at bounding box center [1439, 93] width 80 height 19
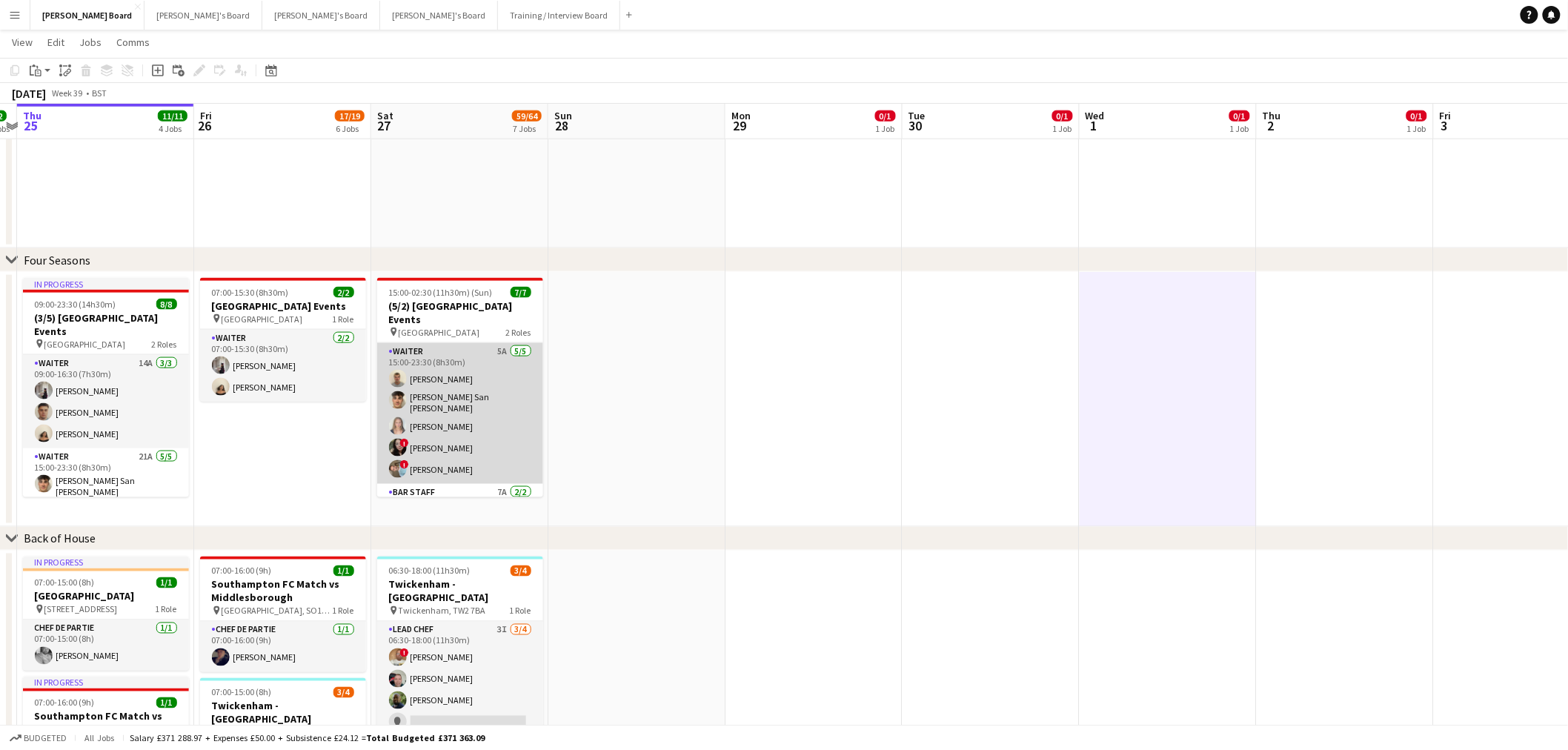
click at [470, 467] on app-card-role "Waiter 5A 5/5 15:00-23:30 (8h30m) Sam Jefferson Cameron San Emeterio Alice Appl…" at bounding box center [460, 414] width 166 height 141
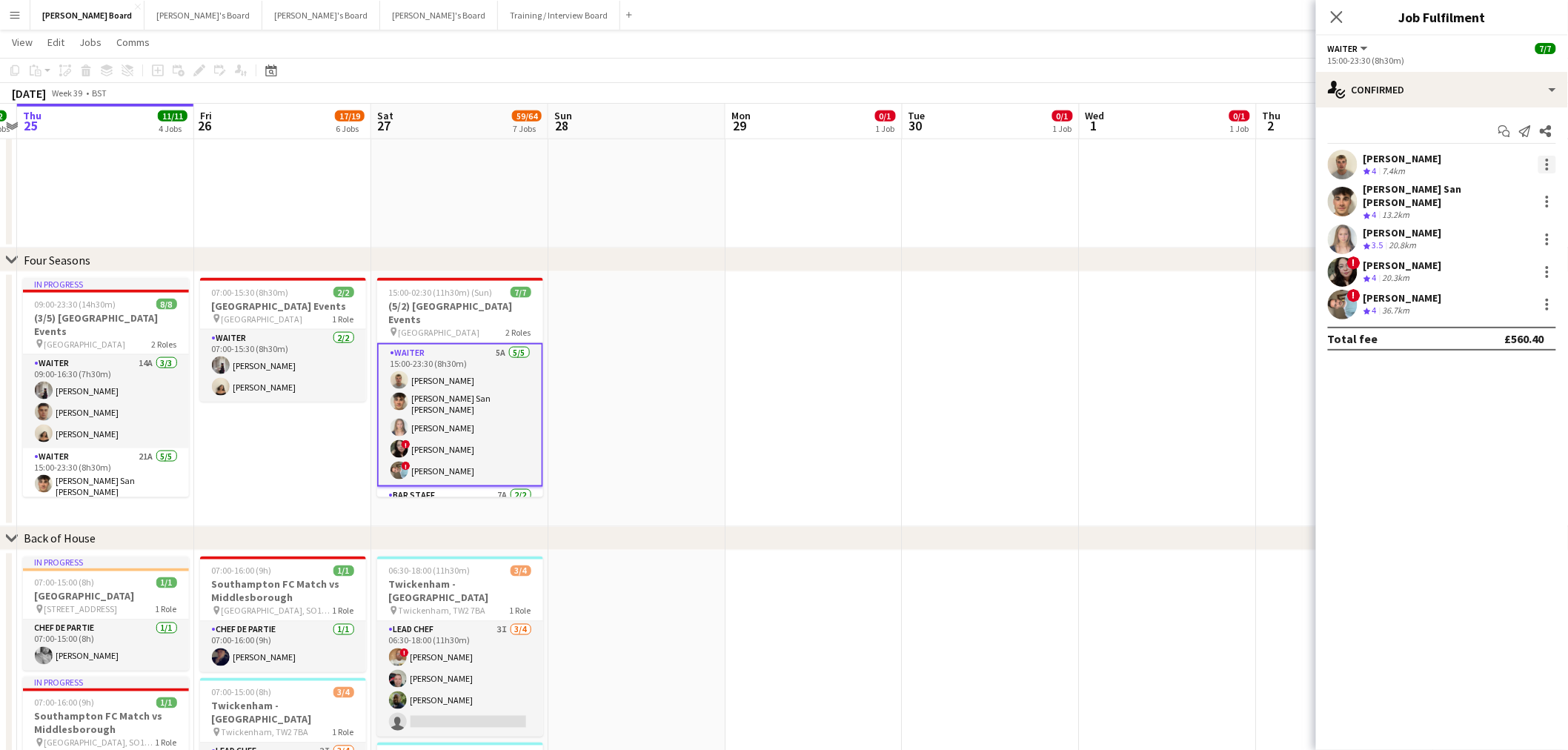
click at [1547, 164] on div at bounding box center [1548, 165] width 3 height 3
click at [1486, 333] on span "Remove" at bounding box center [1476, 333] width 45 height 12
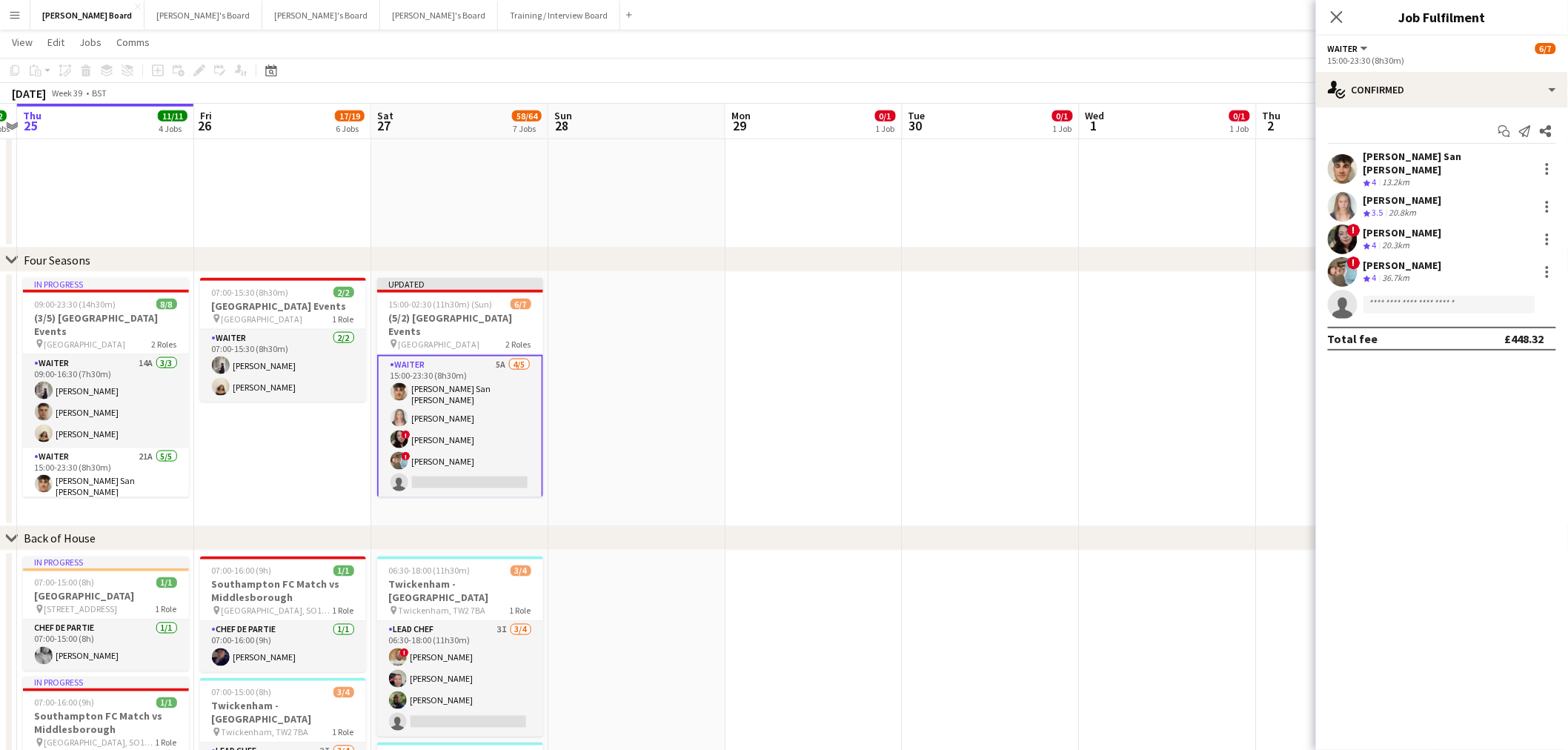
click at [1097, 351] on app-date-cell at bounding box center [1168, 399] width 177 height 254
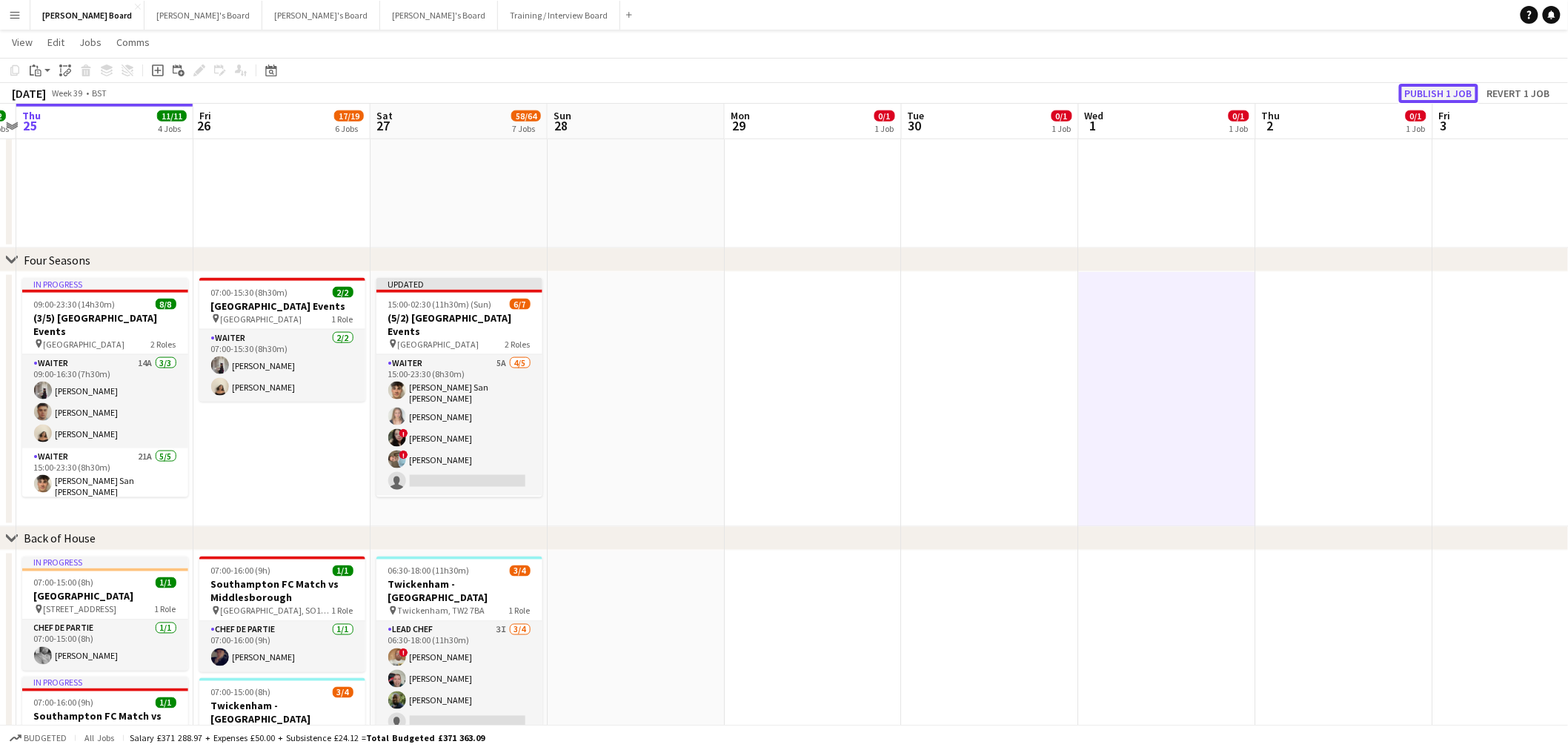
click at [1447, 91] on button "Publish 1 job" at bounding box center [1439, 93] width 80 height 19
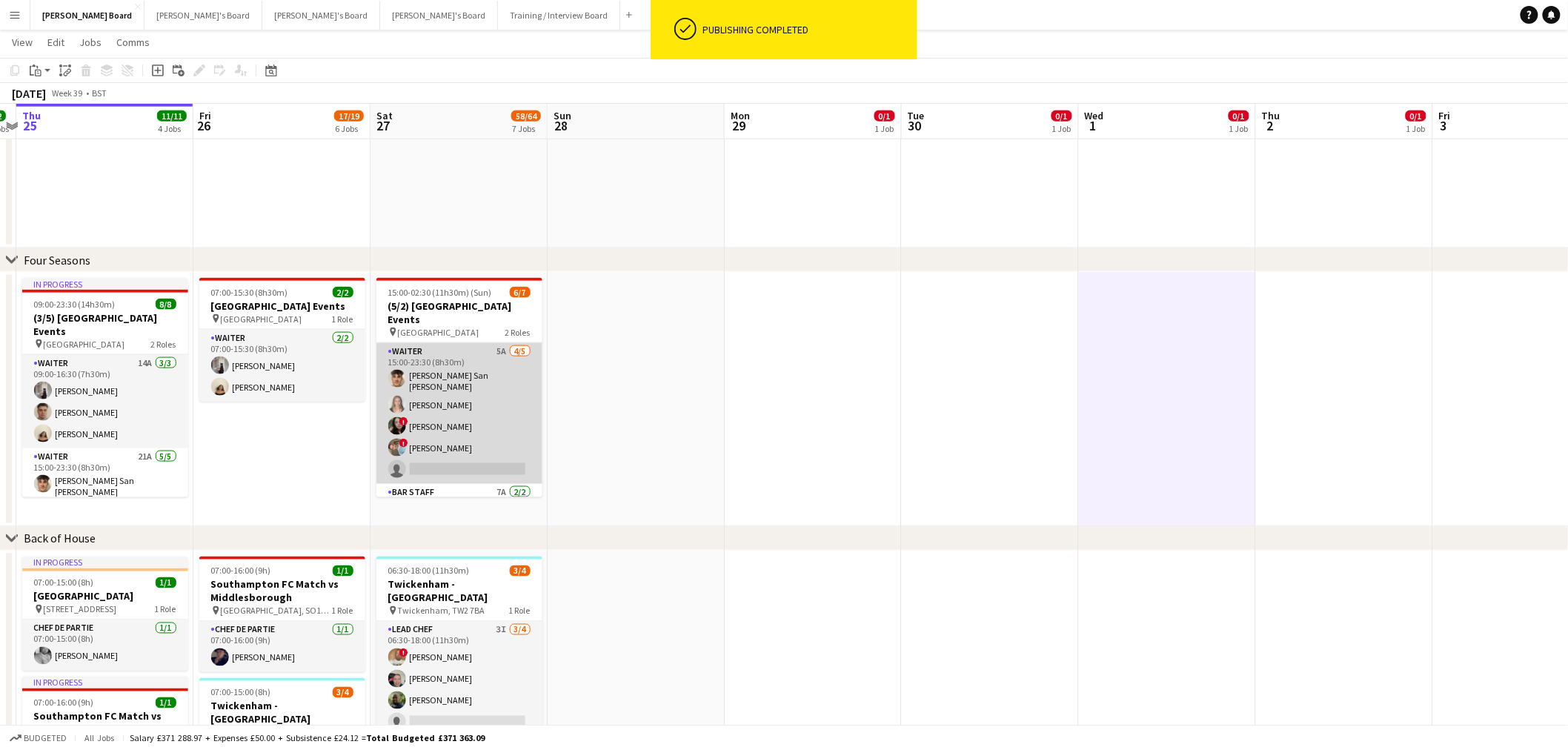
click at [464, 415] on app-card-role "Waiter 5A 4/5 15:00-23:30 (8h30m) Cameron San Emeterio Alice Appleyard ! Victor…" at bounding box center [459, 414] width 166 height 141
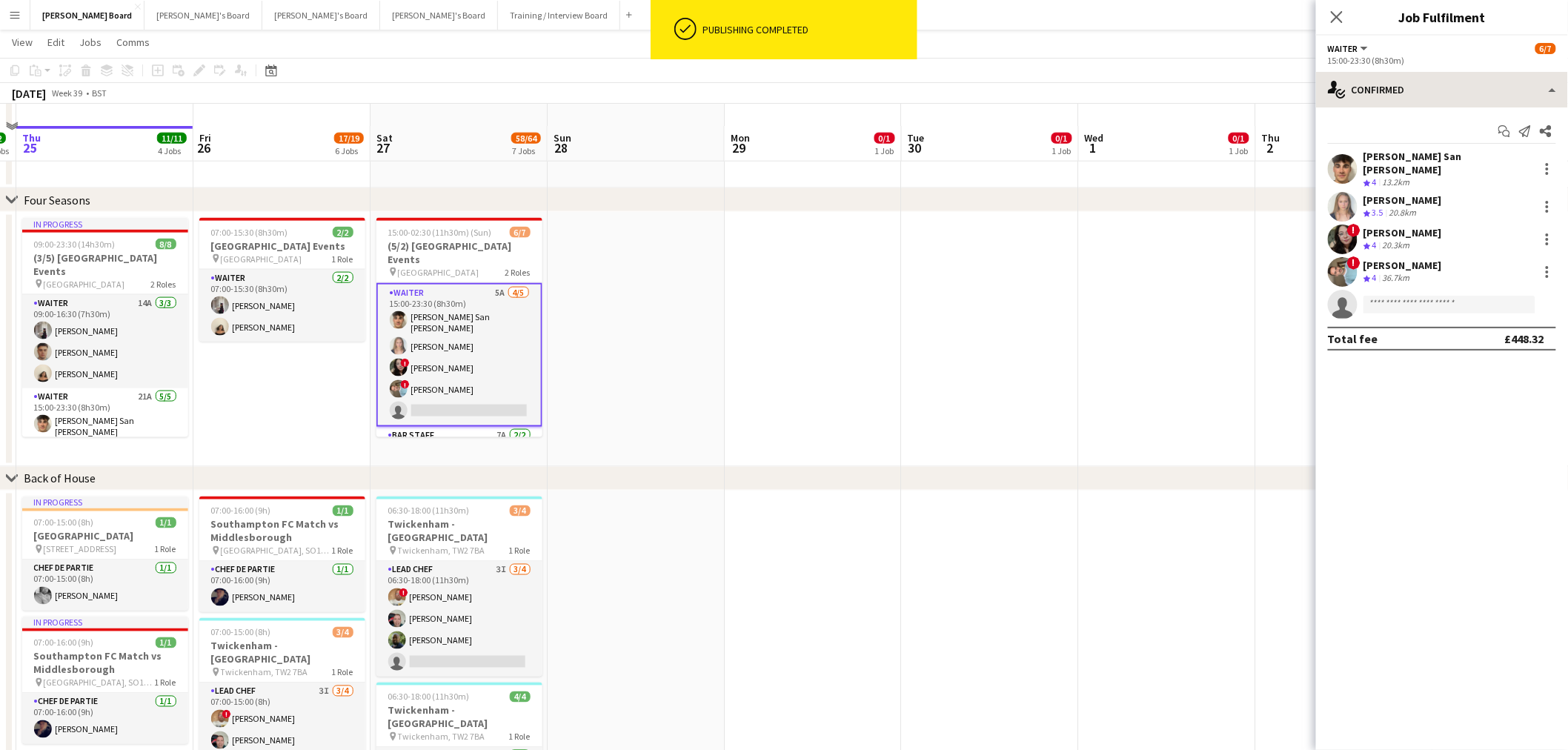
scroll to position [758, 0]
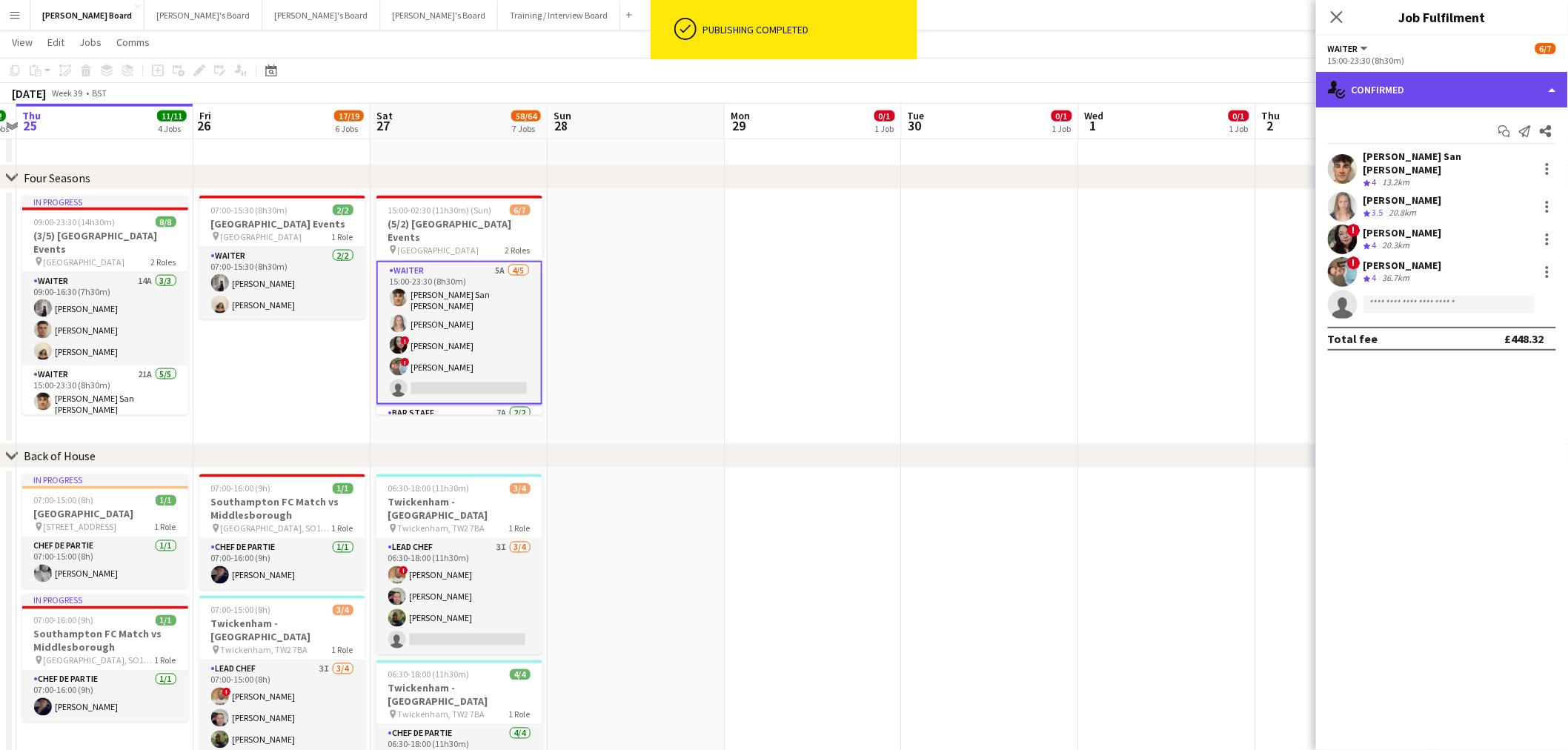
click at [1477, 81] on div "single-neutral-actions-check-2 Confirmed" at bounding box center [1442, 90] width 252 height 36
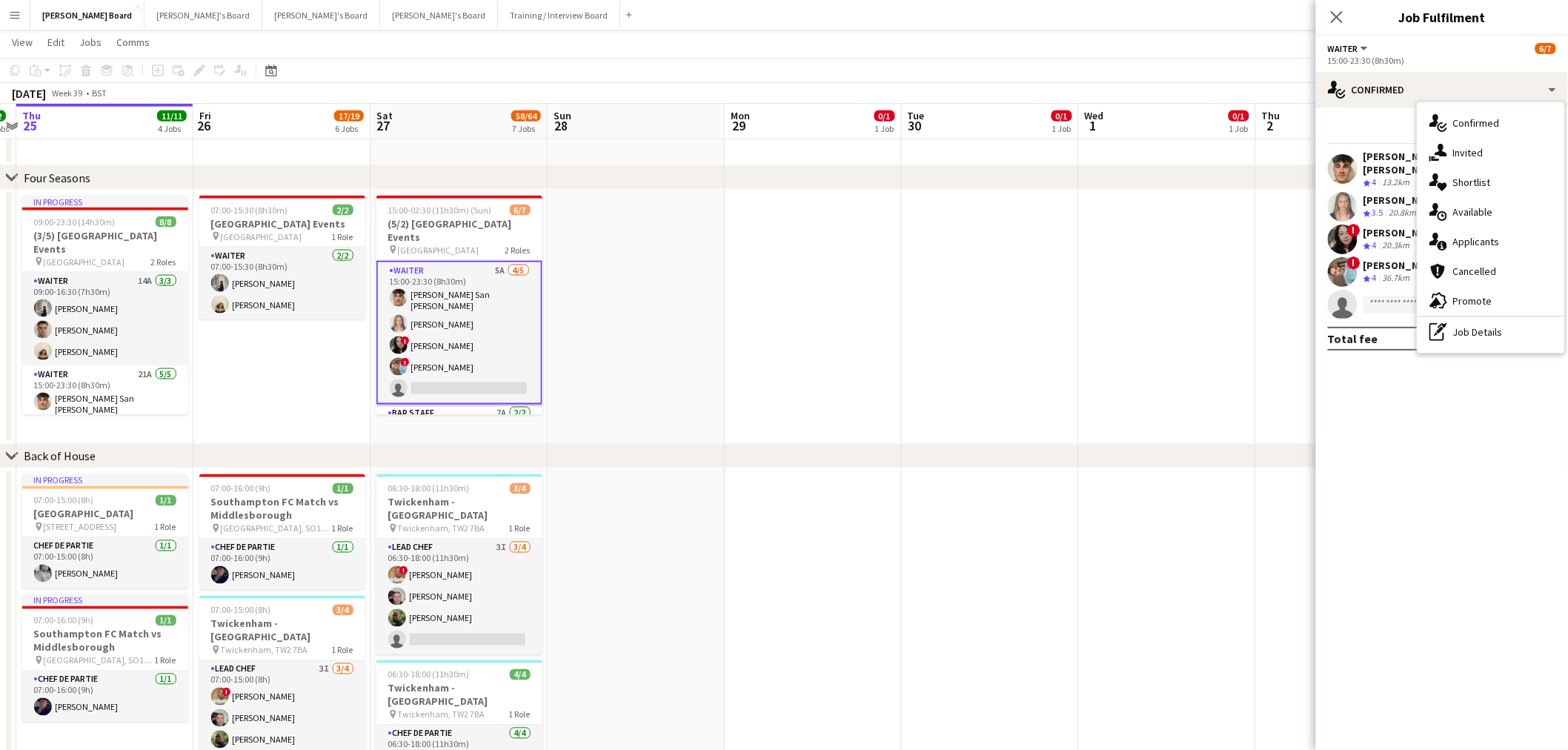
click at [1500, 238] on div "single-neutral-actions-information Applicants" at bounding box center [1491, 242] width 147 height 30
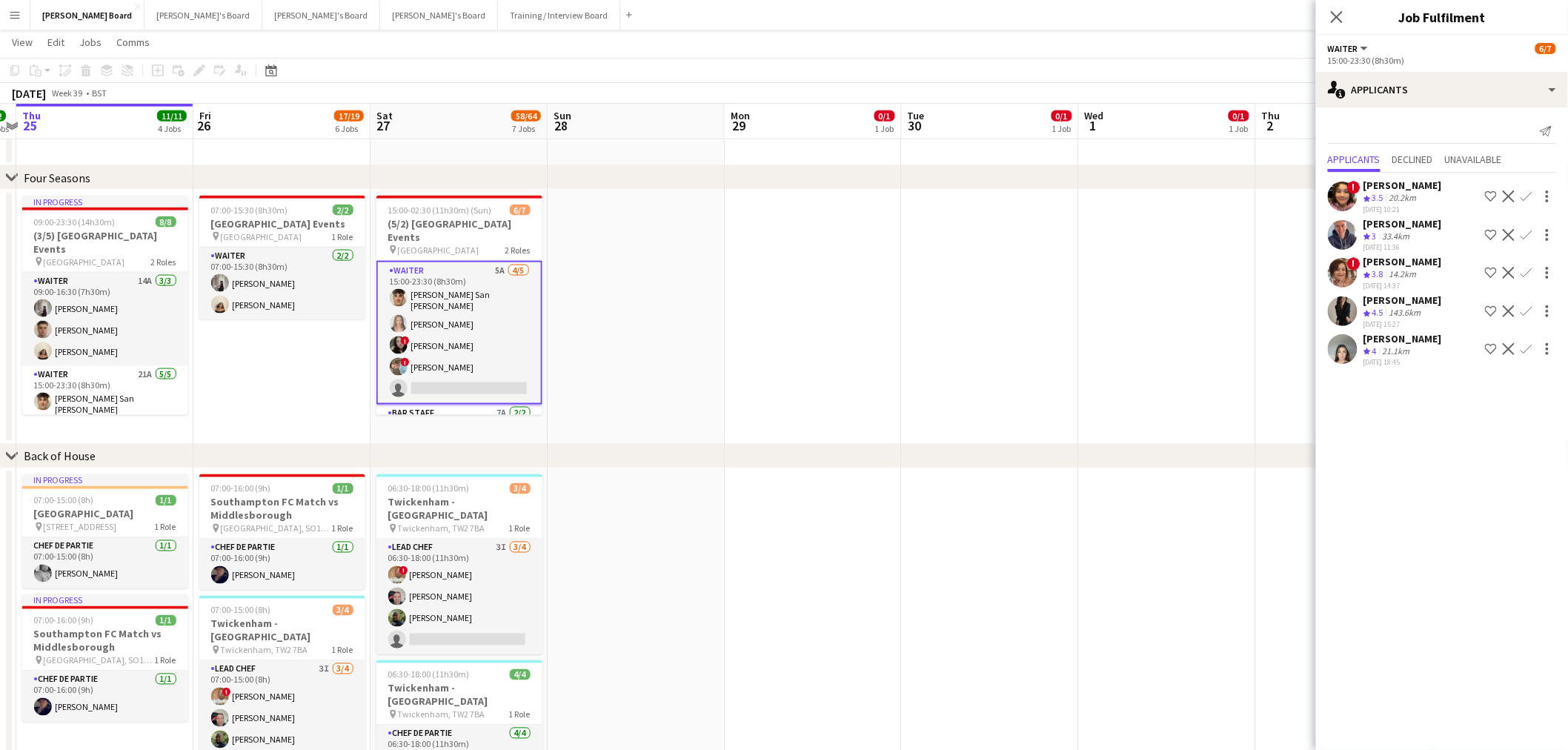
click at [1391, 350] on div "21.1km" at bounding box center [1396, 351] width 33 height 12
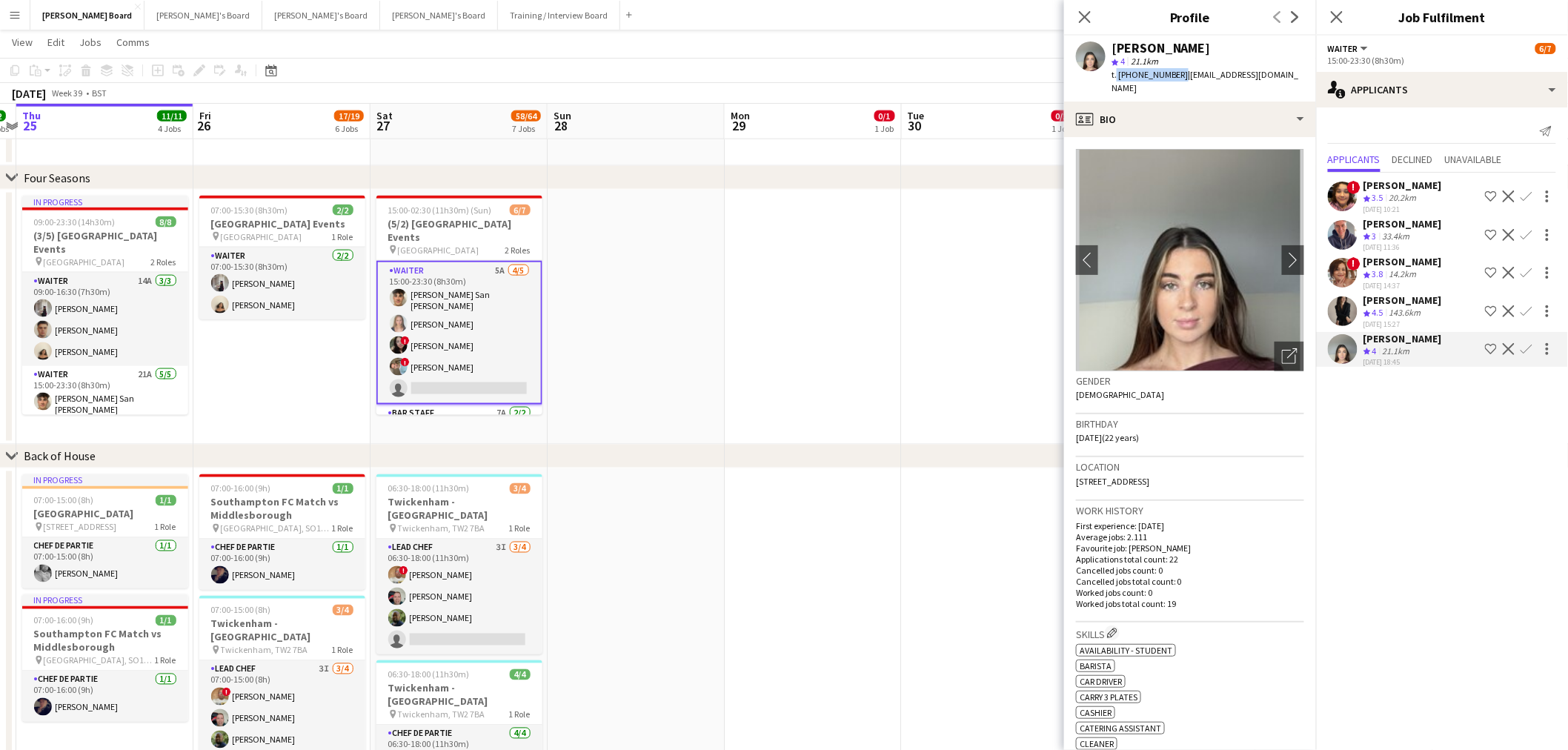
drag, startPoint x: 1176, startPoint y: 75, endPoint x: 1115, endPoint y: 79, distance: 61.1
click at [1115, 79] on span "t. +447478202011" at bounding box center [1150, 74] width 77 height 11
copy span ". +447478202011"
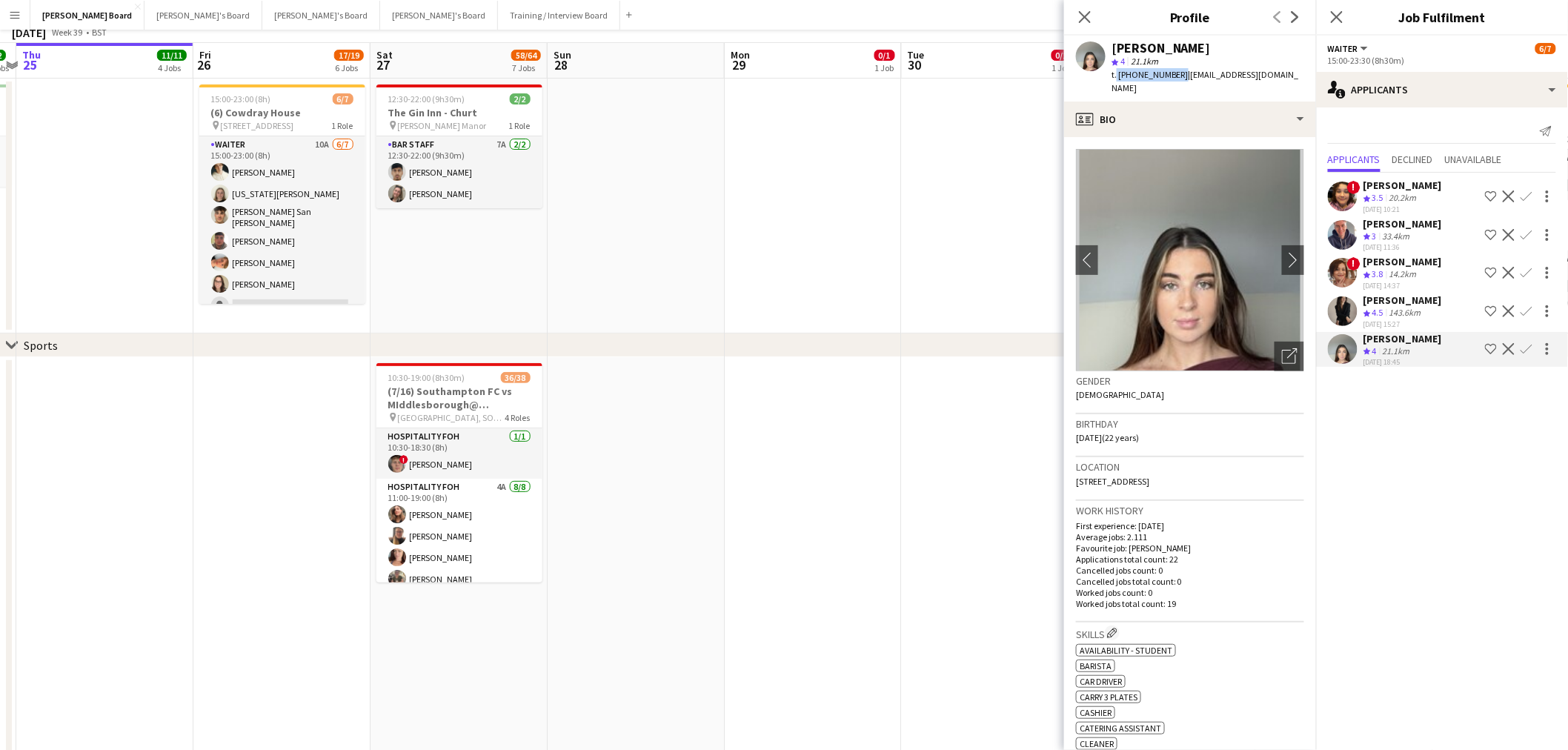
scroll to position [0, 0]
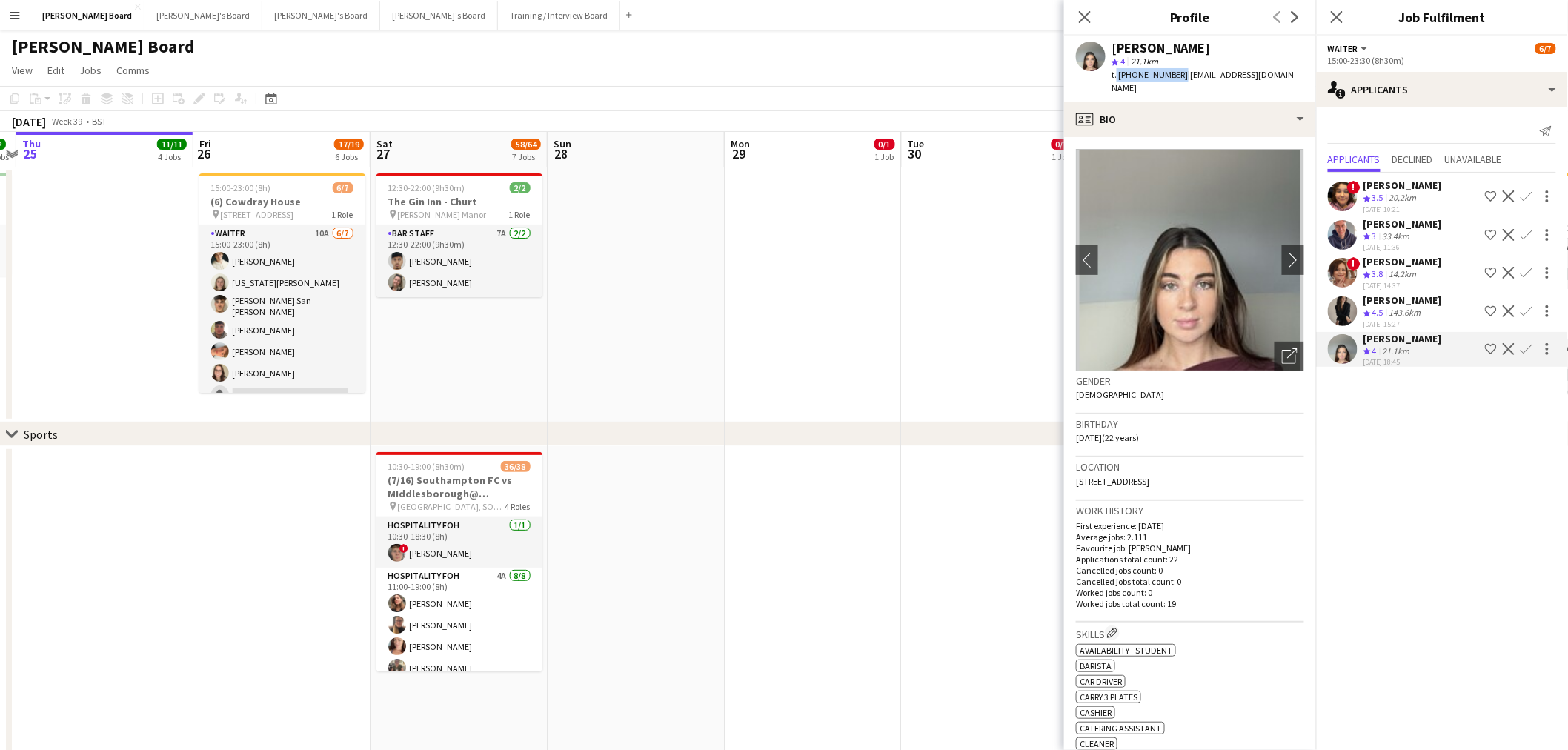
click at [444, 257] on app-card-role "BAR STAFF 7A 2/2 12:30-22:00 (9h30m) Rohan Malhotra Jazmin Gammon" at bounding box center [459, 261] width 166 height 72
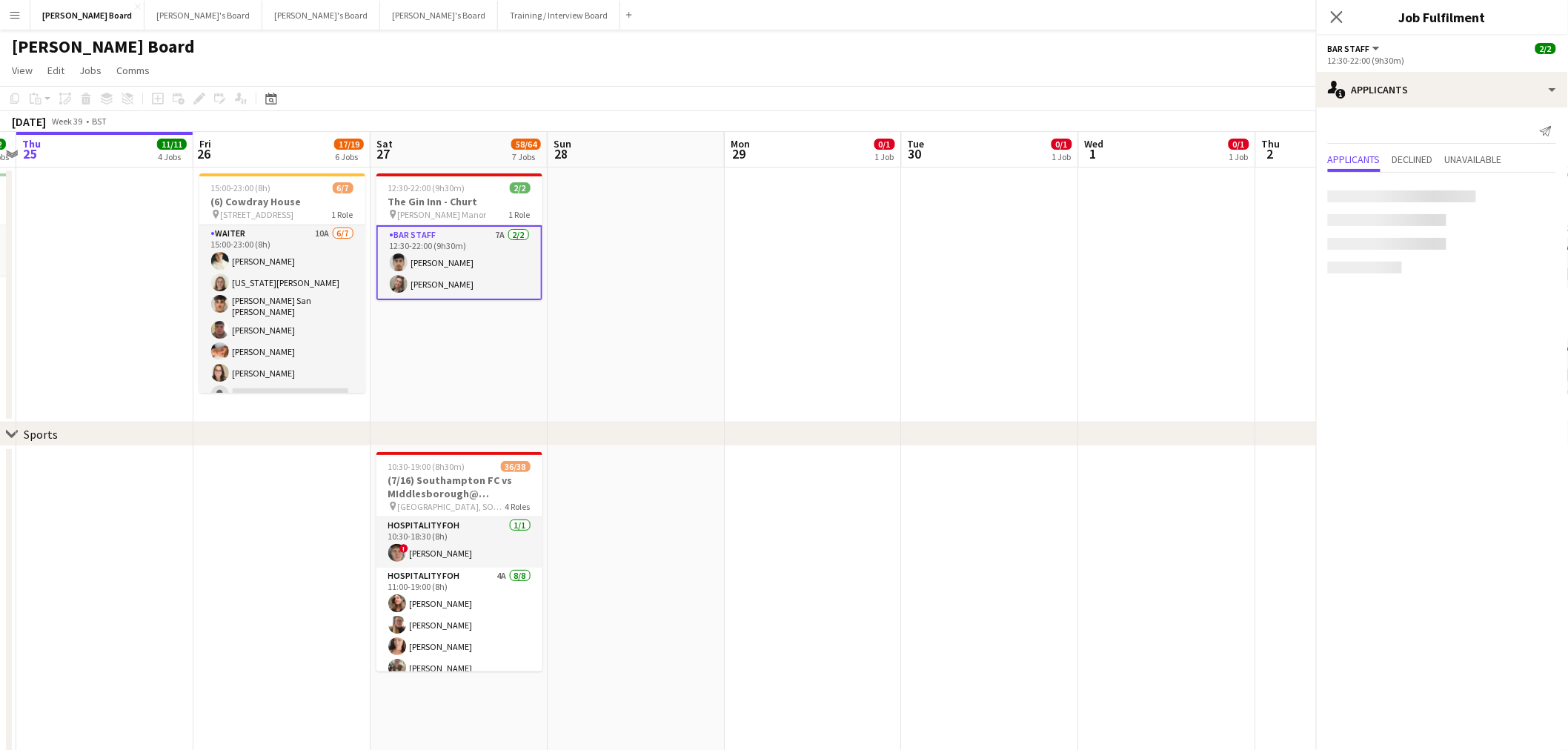
scroll to position [0, 341]
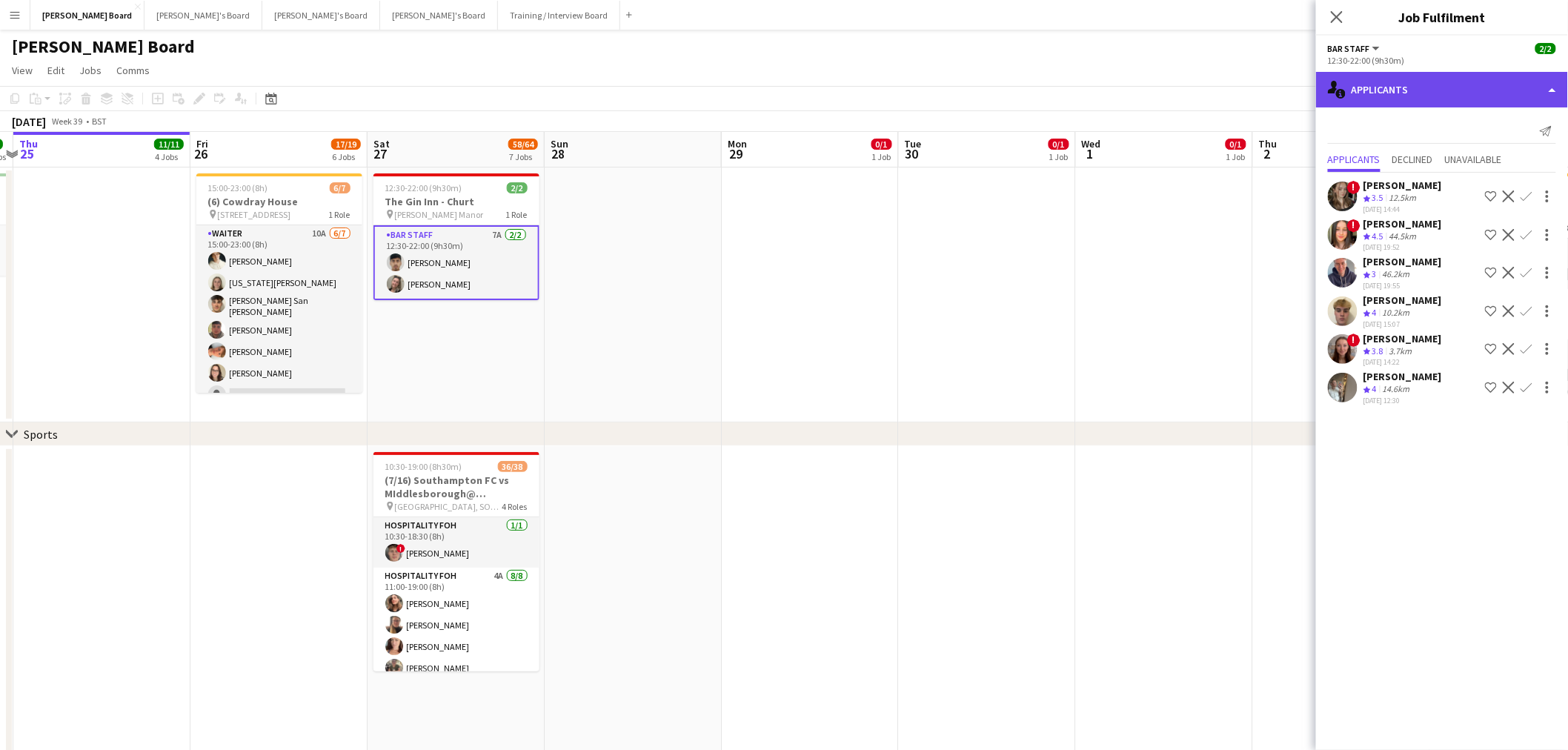
click at [1478, 89] on div "single-neutral-actions-information Applicants" at bounding box center [1442, 90] width 252 height 36
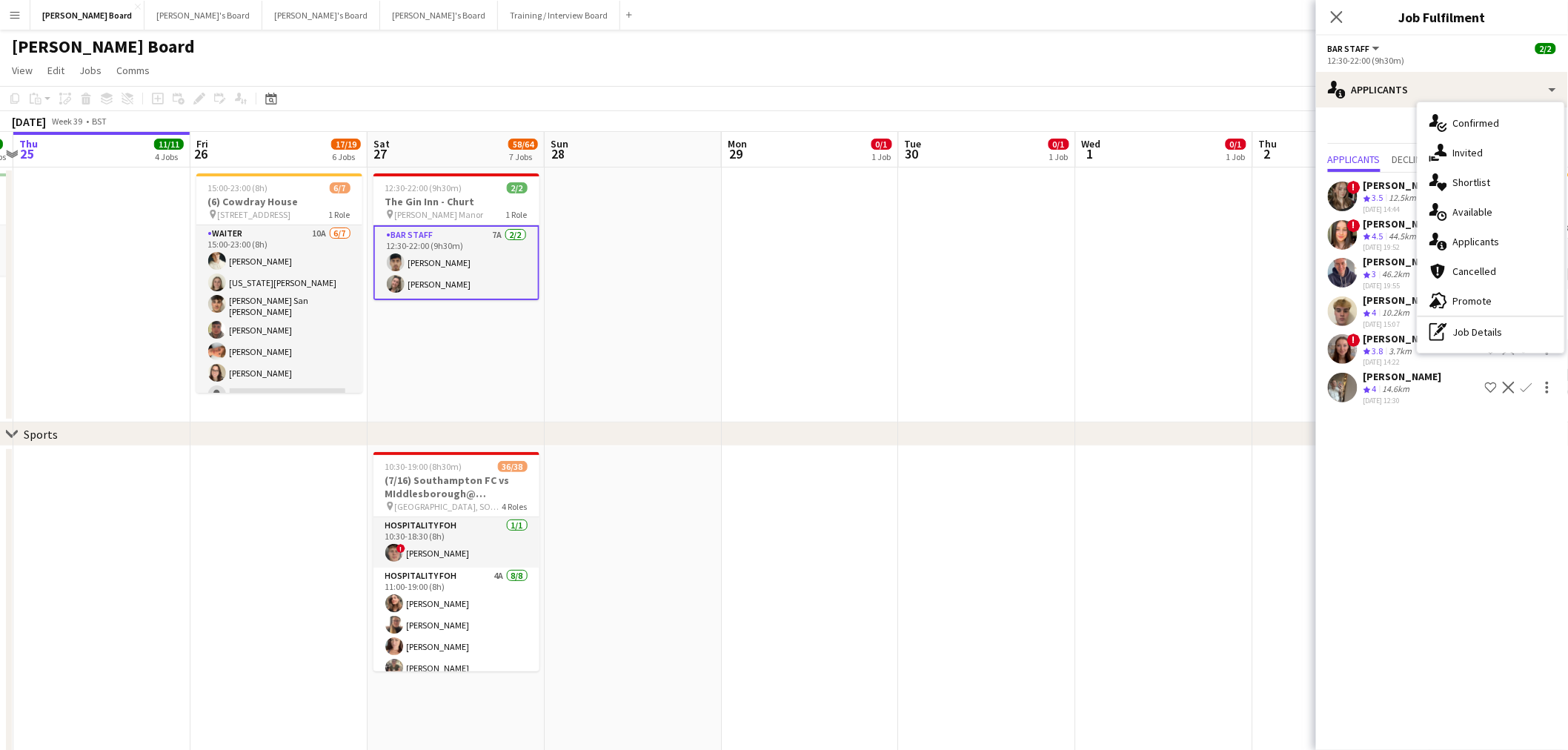
click at [1395, 128] on div "Send notification" at bounding box center [1442, 131] width 228 height 24
click at [1395, 319] on div "04-09-2025 15:07" at bounding box center [1403, 324] width 79 height 10
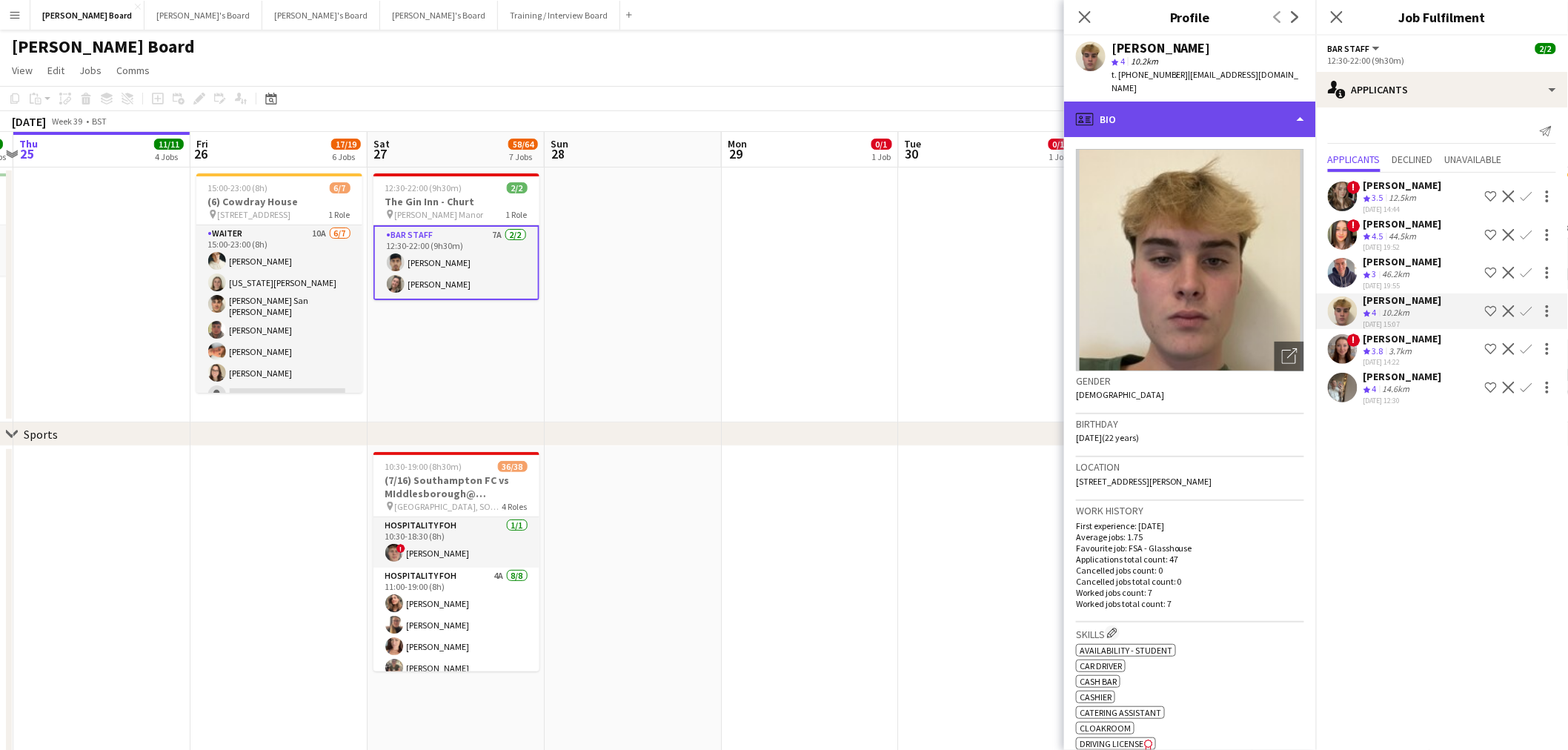
click at [1211, 106] on div "profile Bio" at bounding box center [1191, 119] width 252 height 36
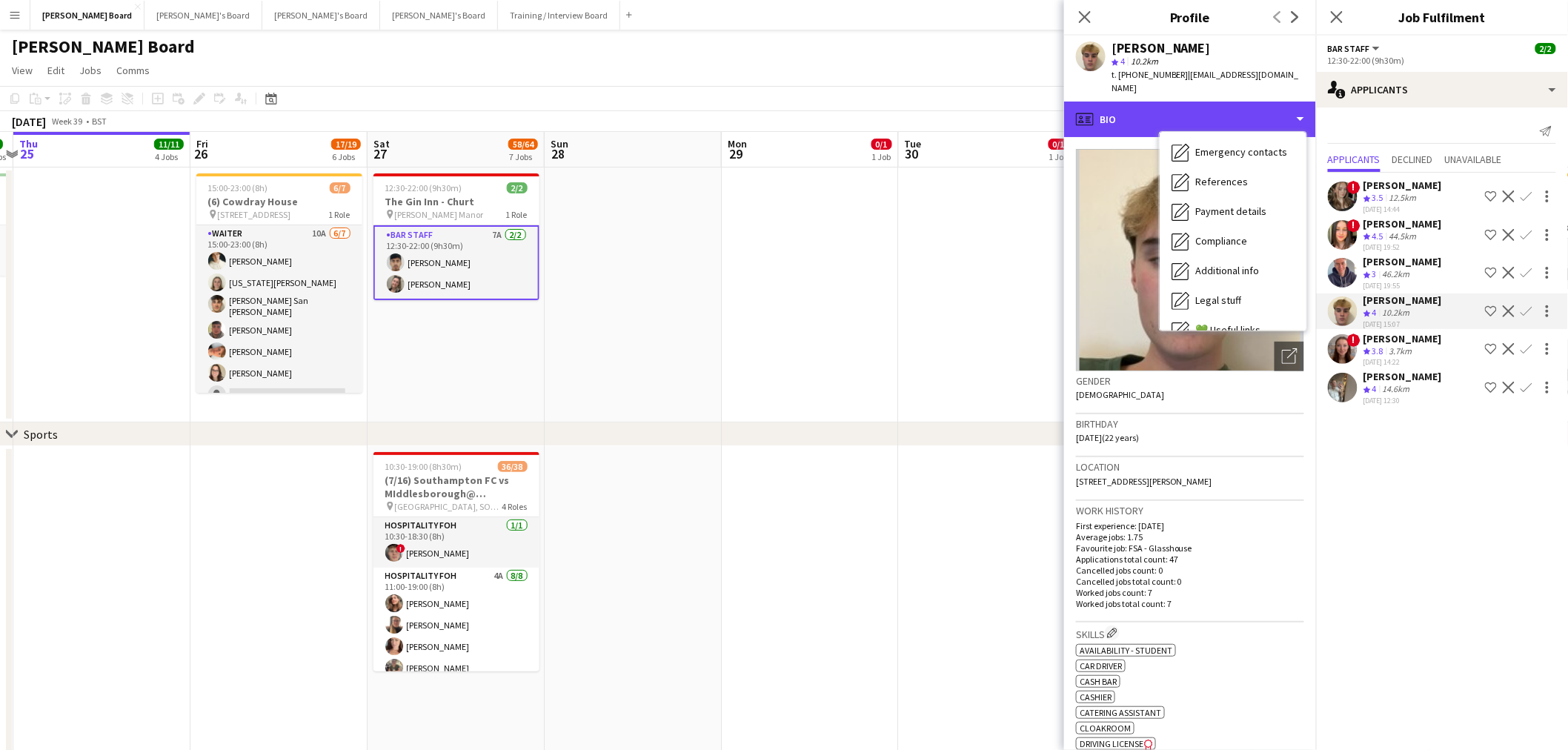
scroll to position [197, 0]
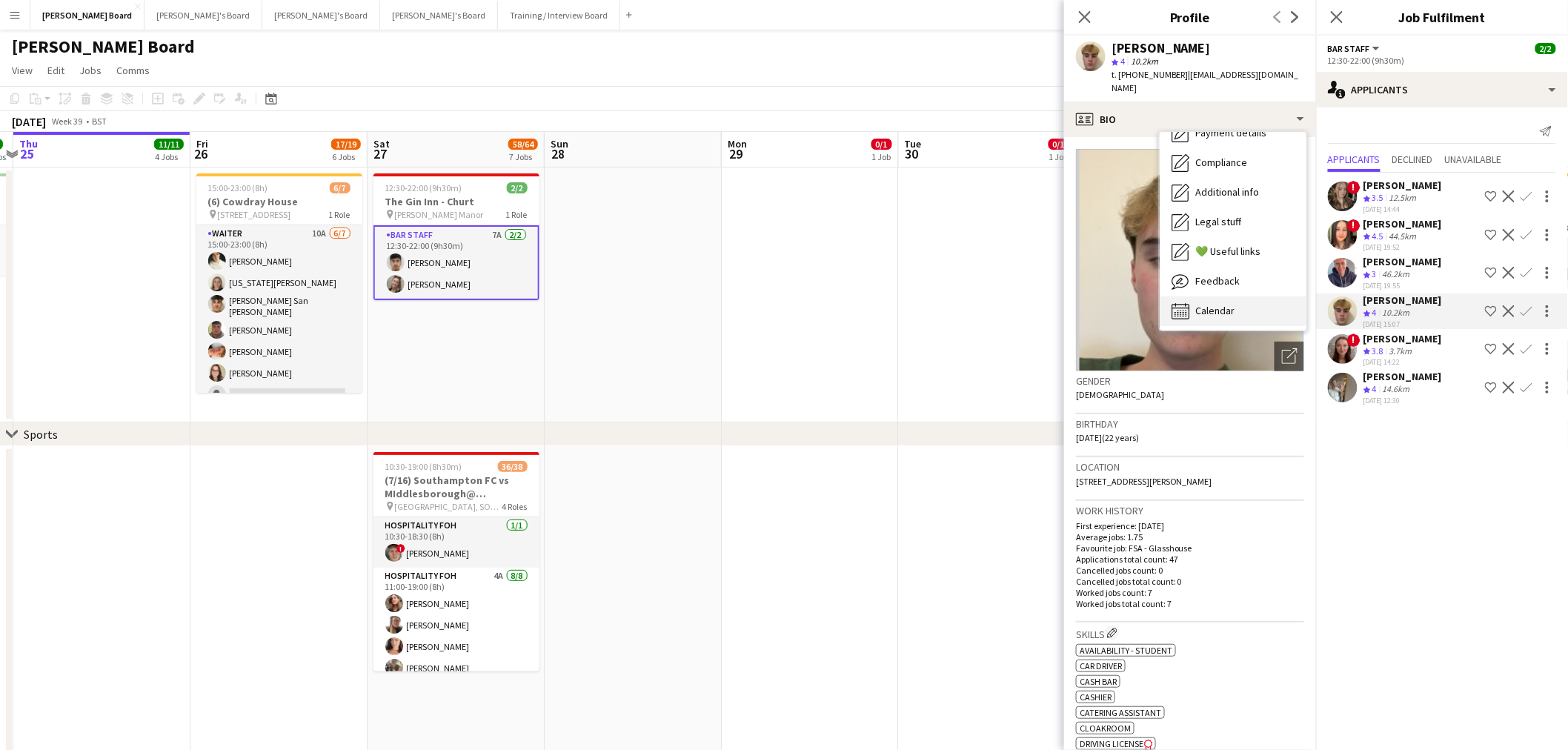
click at [1233, 303] on span "Calendar" at bounding box center [1215, 310] width 39 height 13
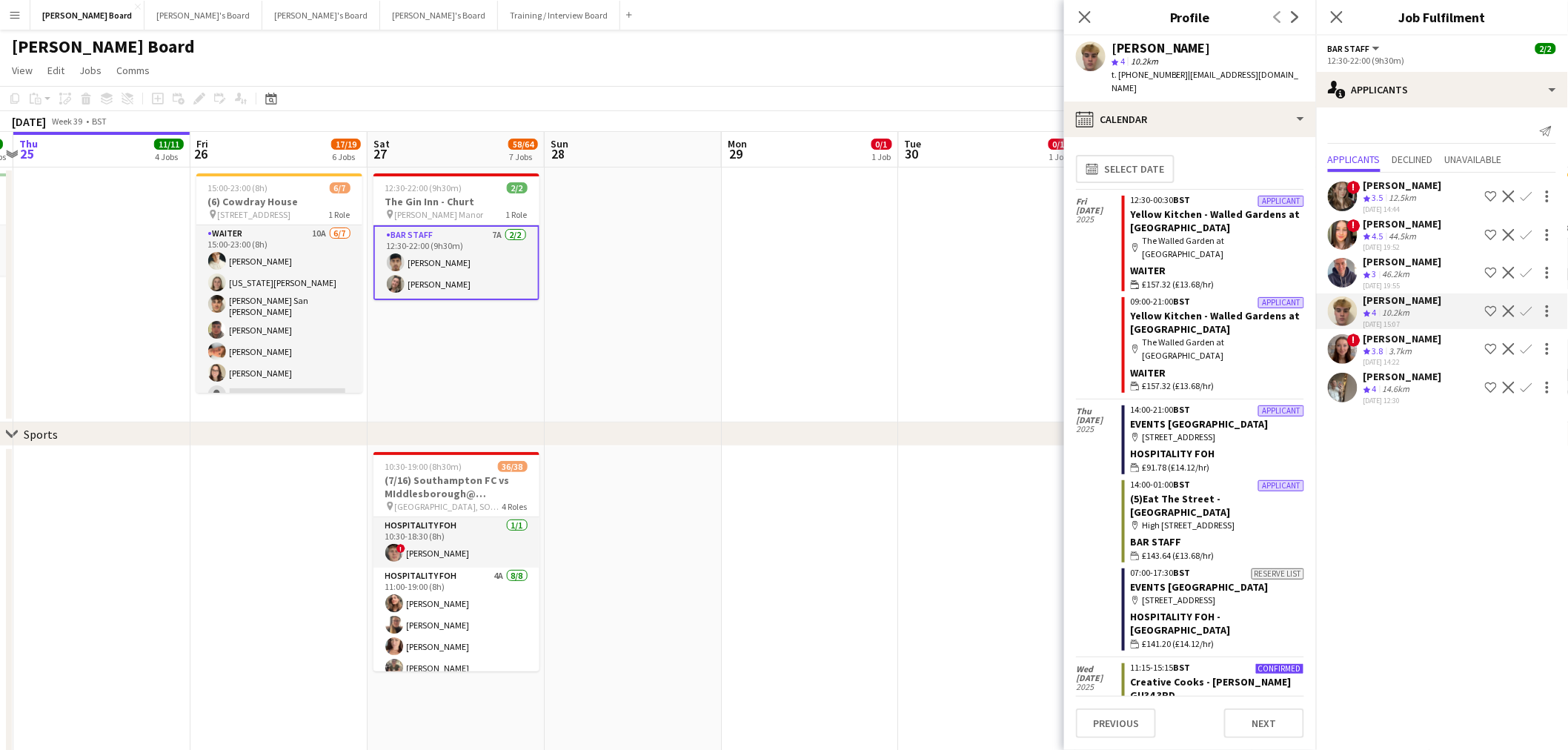
scroll to position [164, 0]
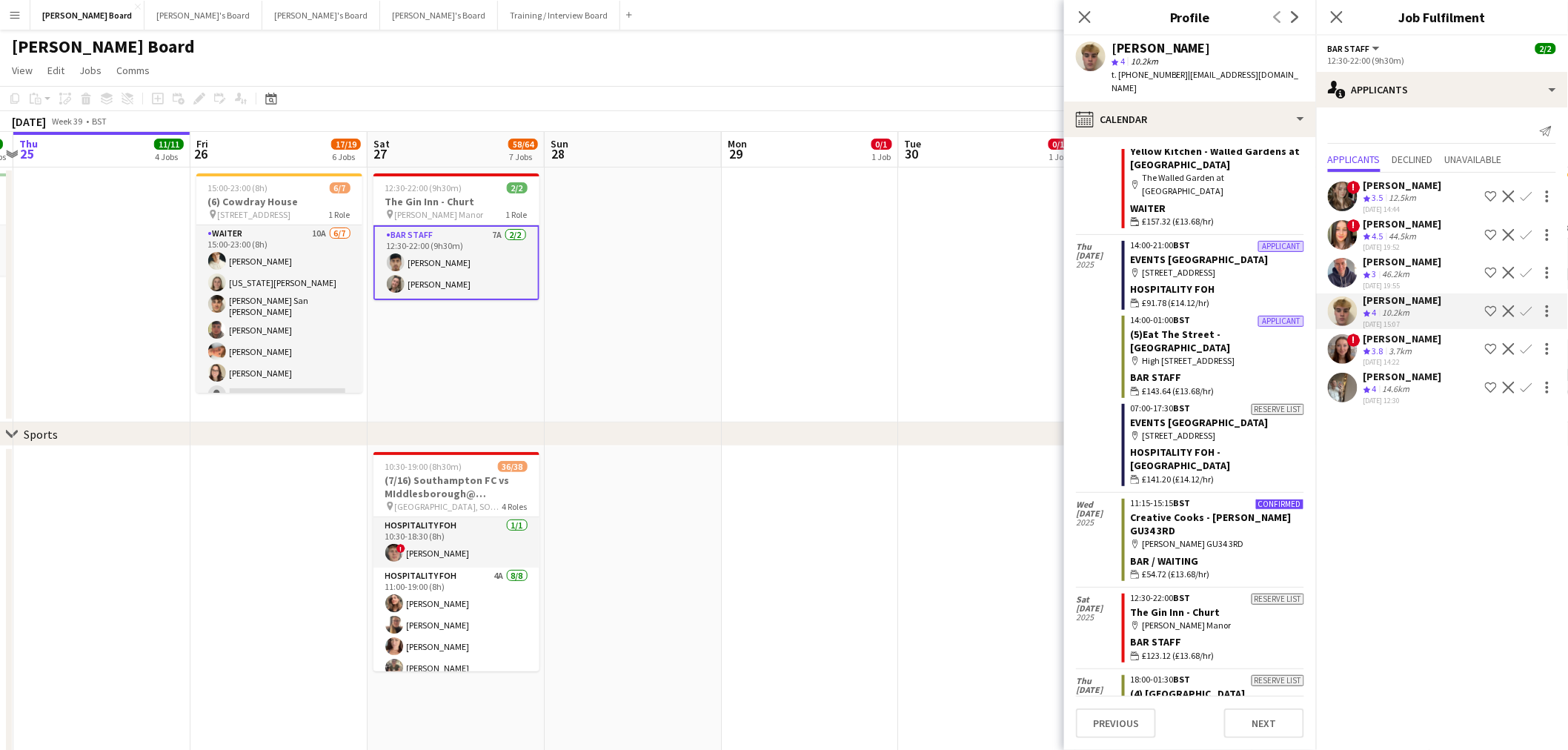
click at [1357, 241] on div "!" at bounding box center [1343, 235] width 30 height 30
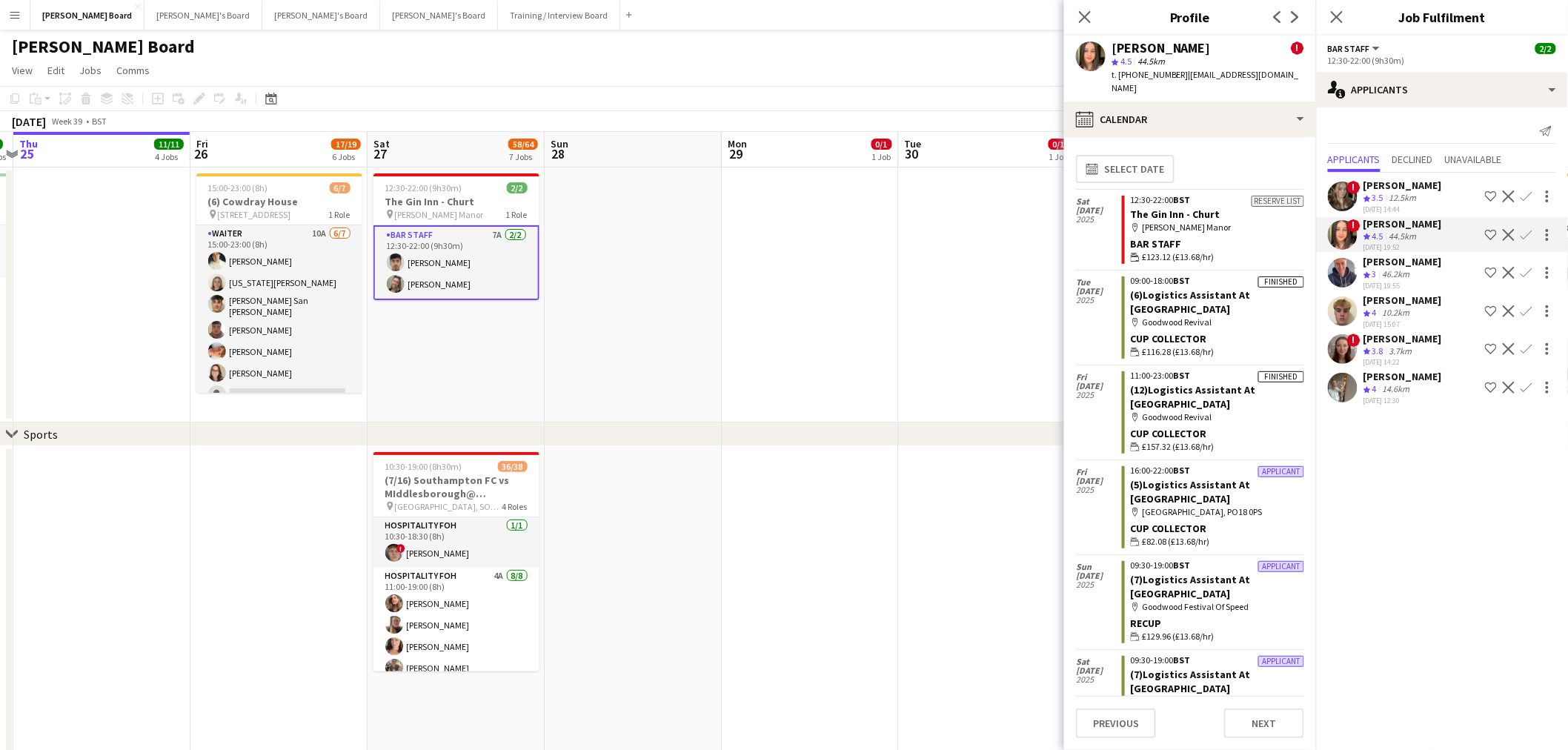
click at [1405, 349] on div "3.7km" at bounding box center [1401, 351] width 29 height 12
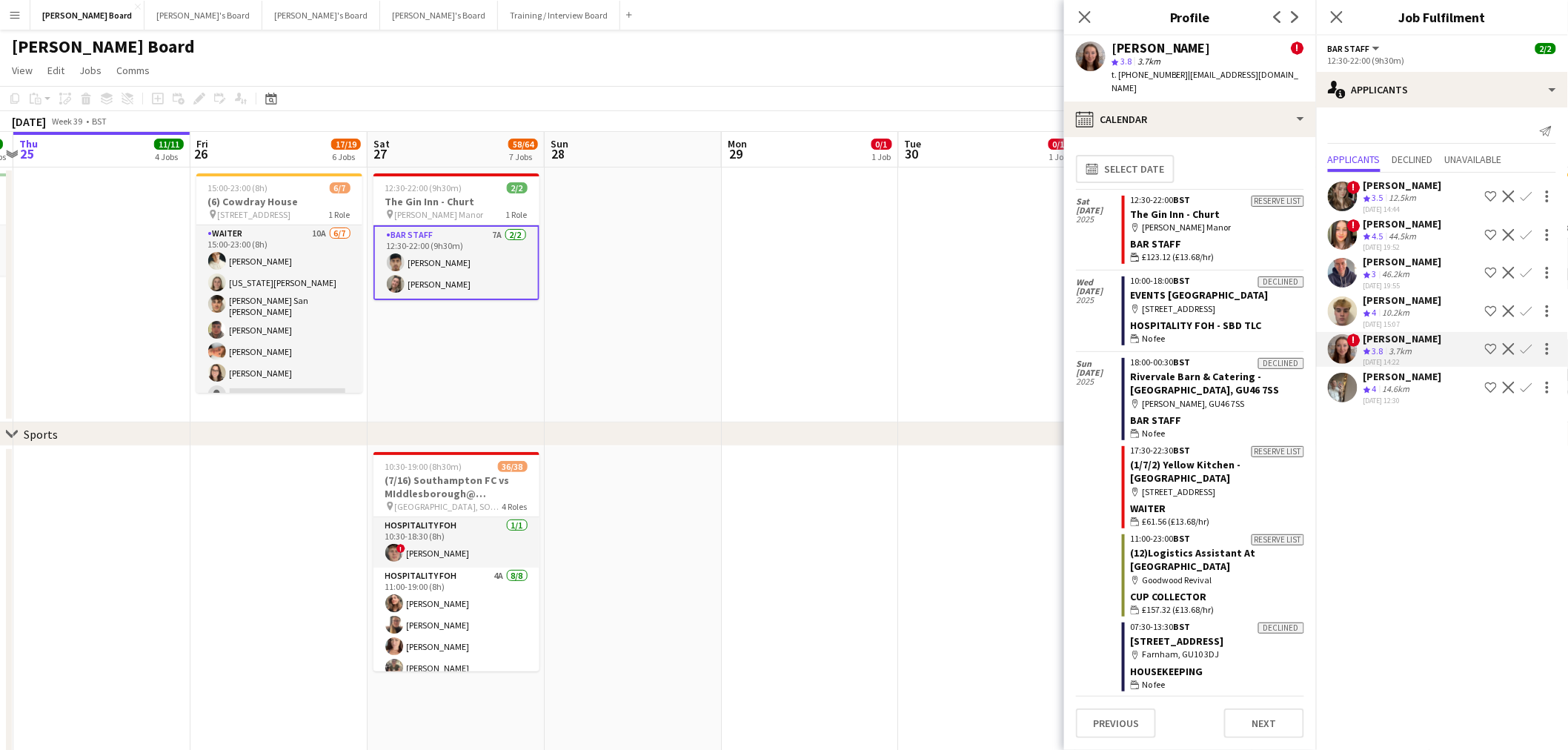
click at [418, 269] on app-card-role "BAR STAFF 7A 2/2 12:30-22:00 (9h30m) Rohan Malhotra Jazmin Gammon" at bounding box center [457, 263] width 166 height 75
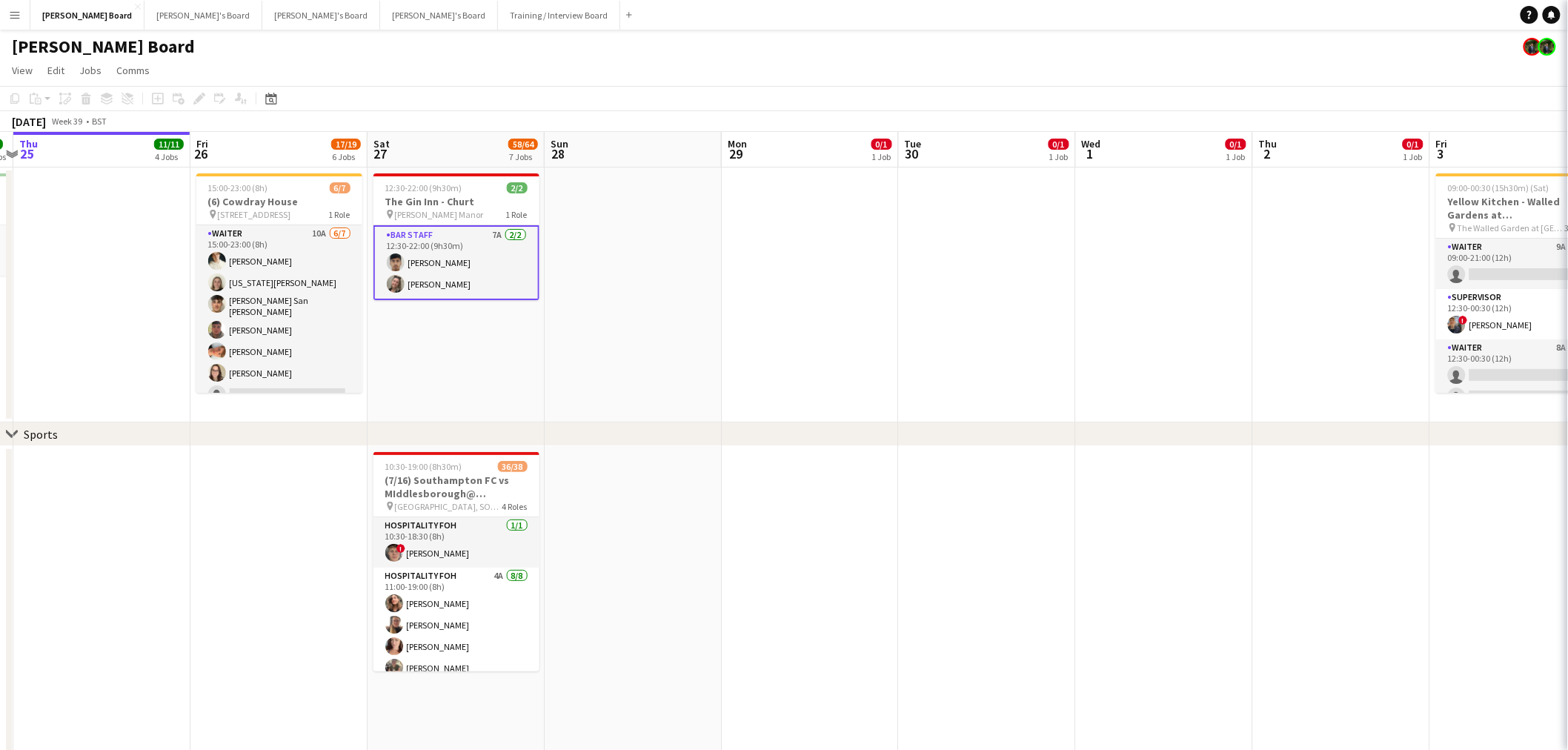
scroll to position [0, 339]
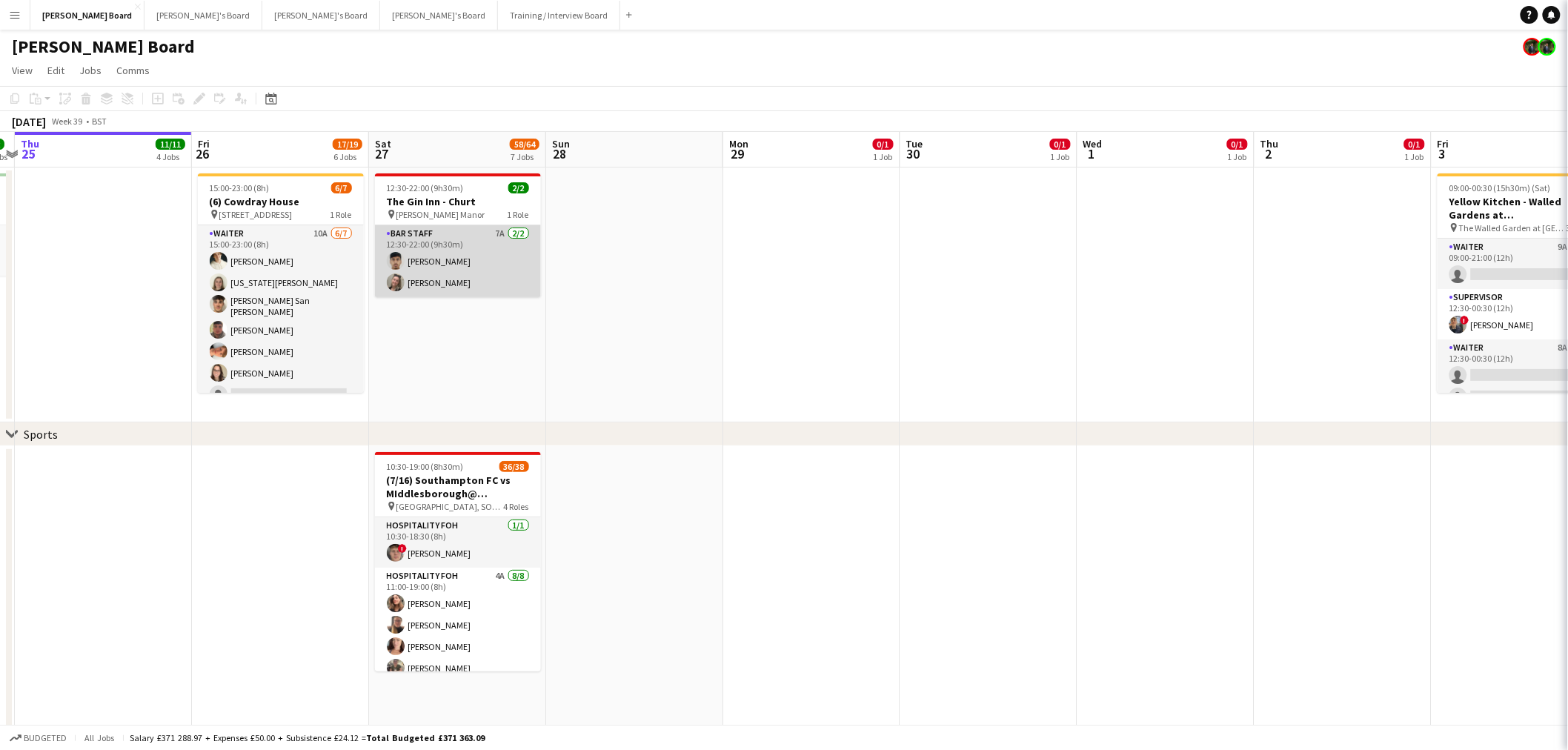
drag, startPoint x: 471, startPoint y: 275, endPoint x: 492, endPoint y: 273, distance: 21.1
click at [471, 276] on app-card-role "BAR STAFF 7A 2/2 12:30-22:00 (9h30m) Rohan Malhotra Jazmin Gammon" at bounding box center [458, 261] width 166 height 72
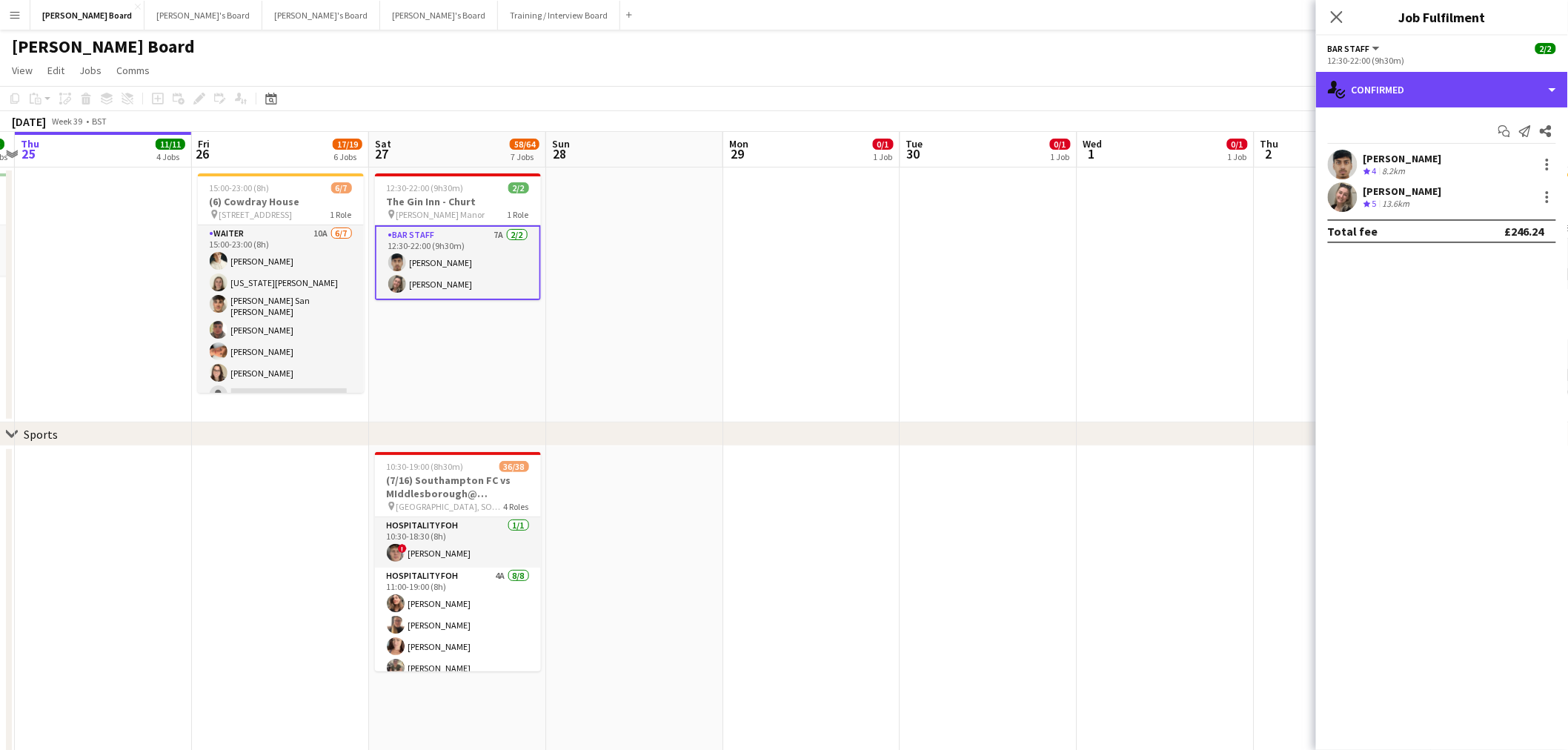
drag, startPoint x: 1451, startPoint y: 93, endPoint x: 1439, endPoint y: 201, distance: 108.7
click at [1449, 97] on div "single-neutral-actions-check-2 Confirmed" at bounding box center [1442, 90] width 252 height 36
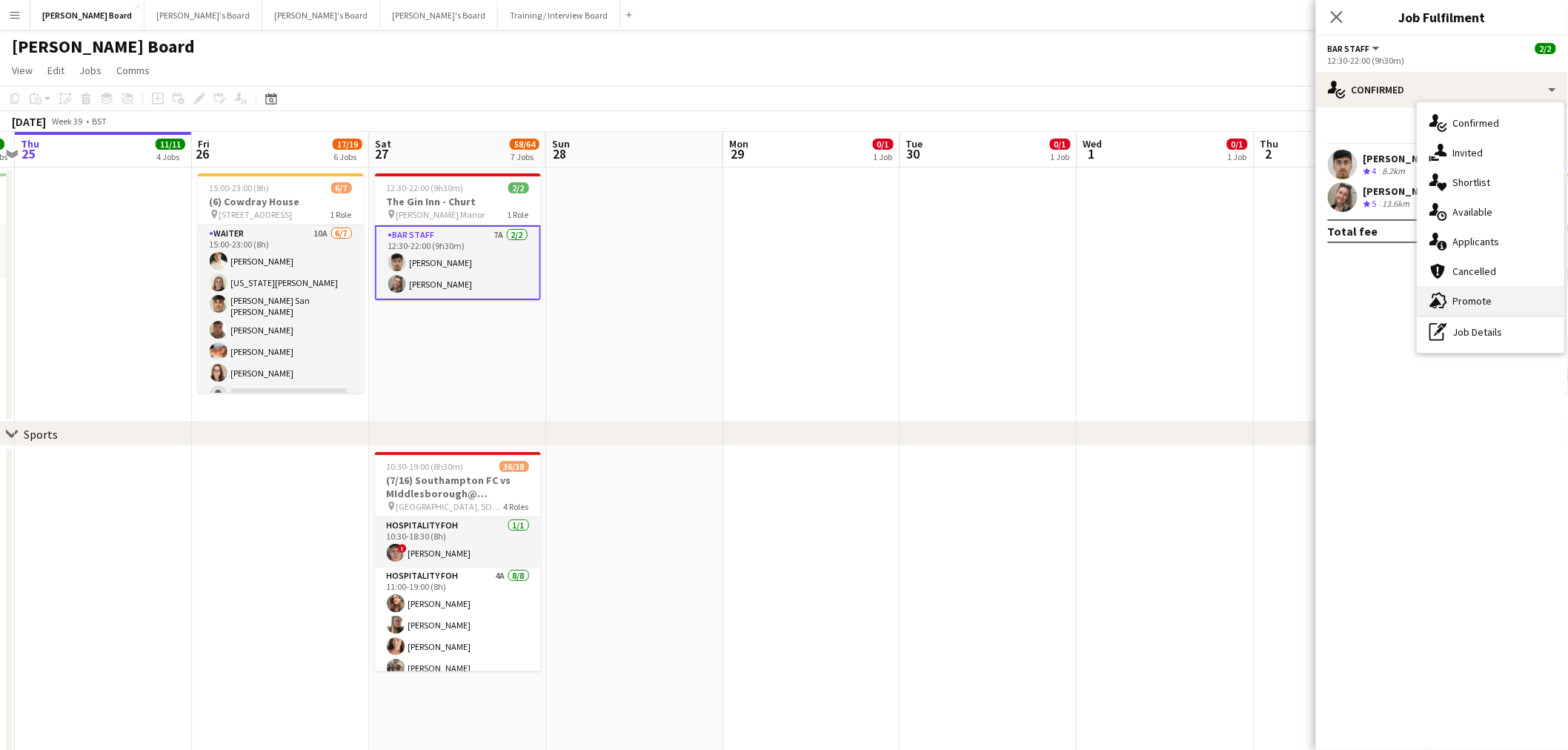
click at [1478, 305] on span "Promote" at bounding box center [1473, 301] width 39 height 13
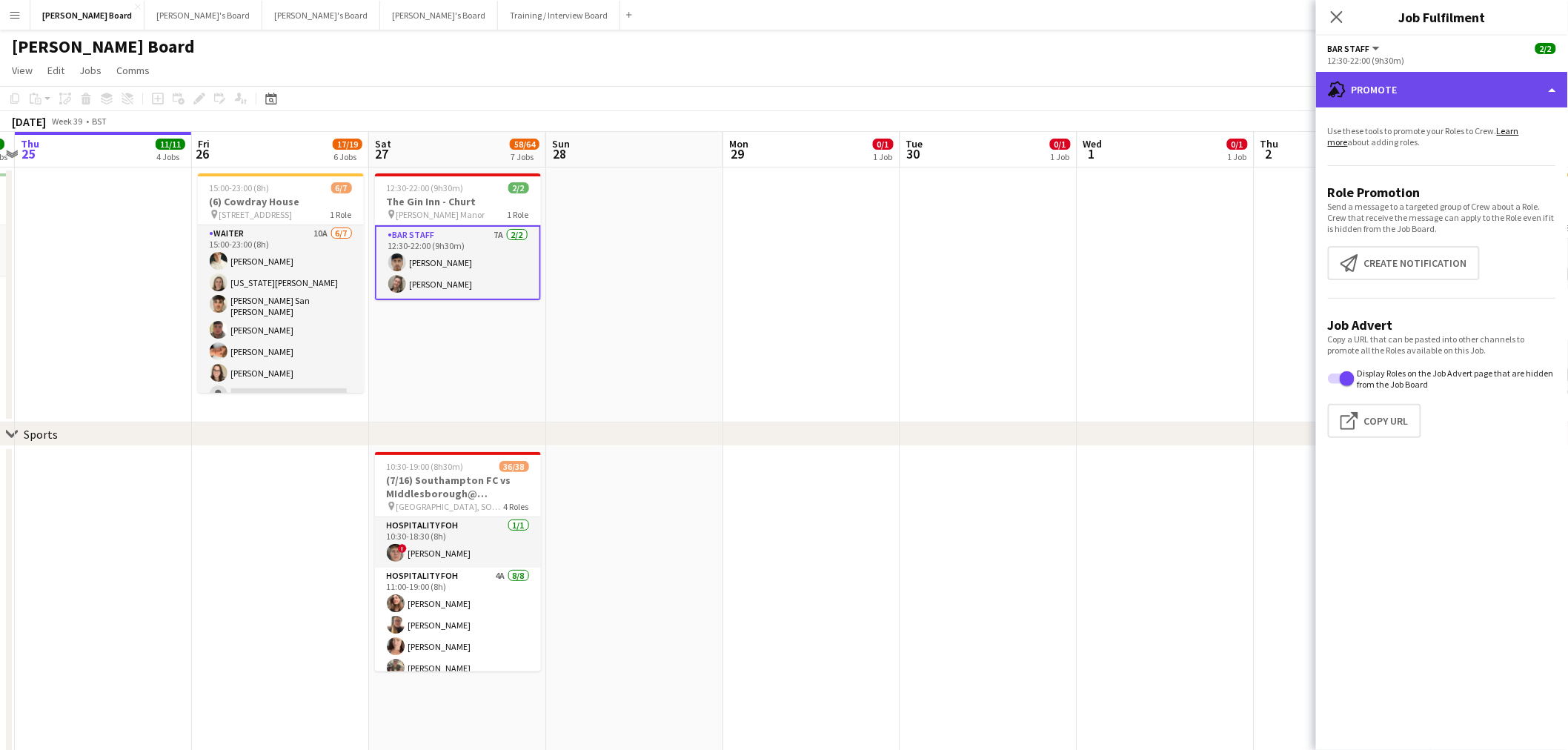
click at [1429, 91] on div "advertising-megaphone Promote" at bounding box center [1442, 90] width 252 height 36
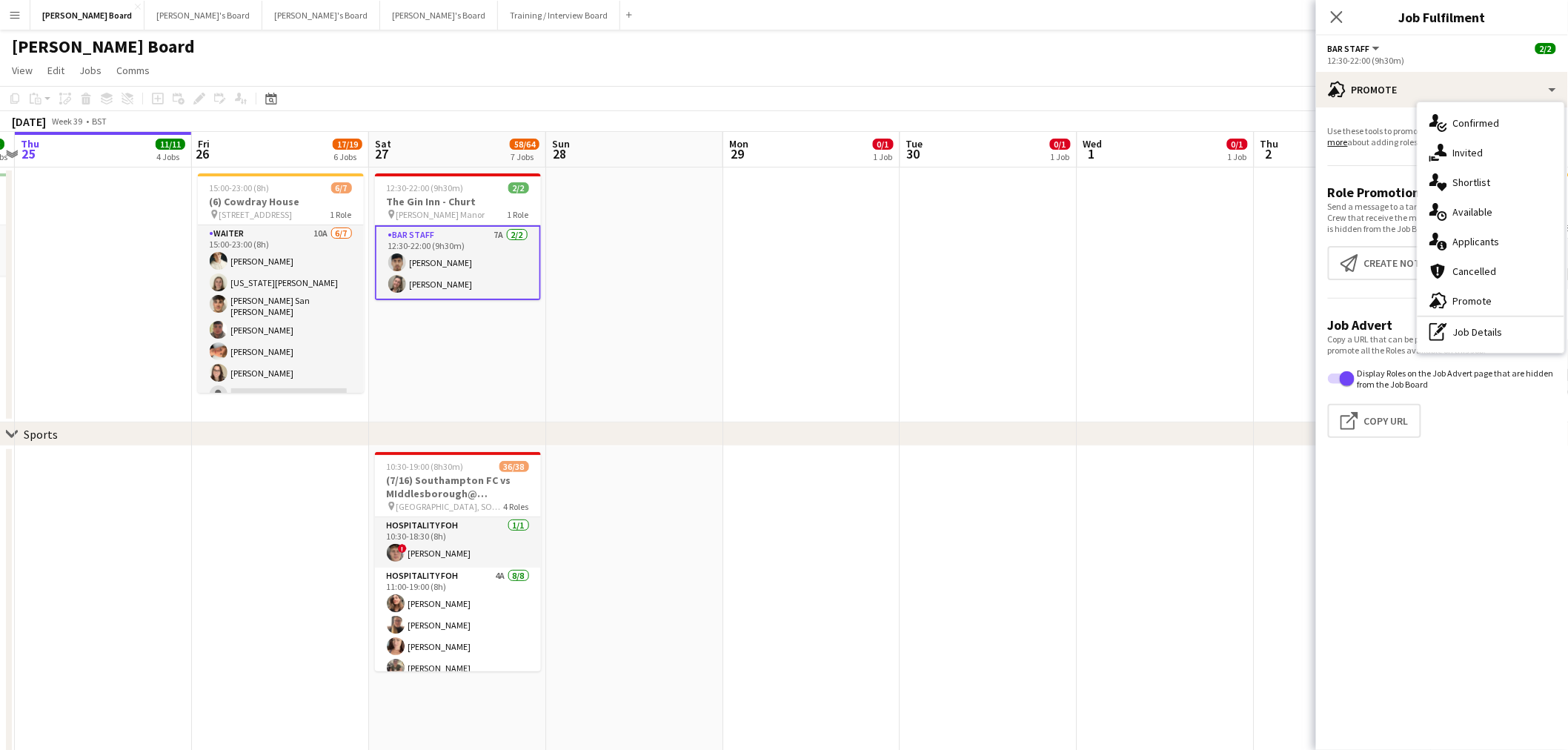
click at [1493, 339] on div "pen-write Job Details" at bounding box center [1491, 332] width 147 height 30
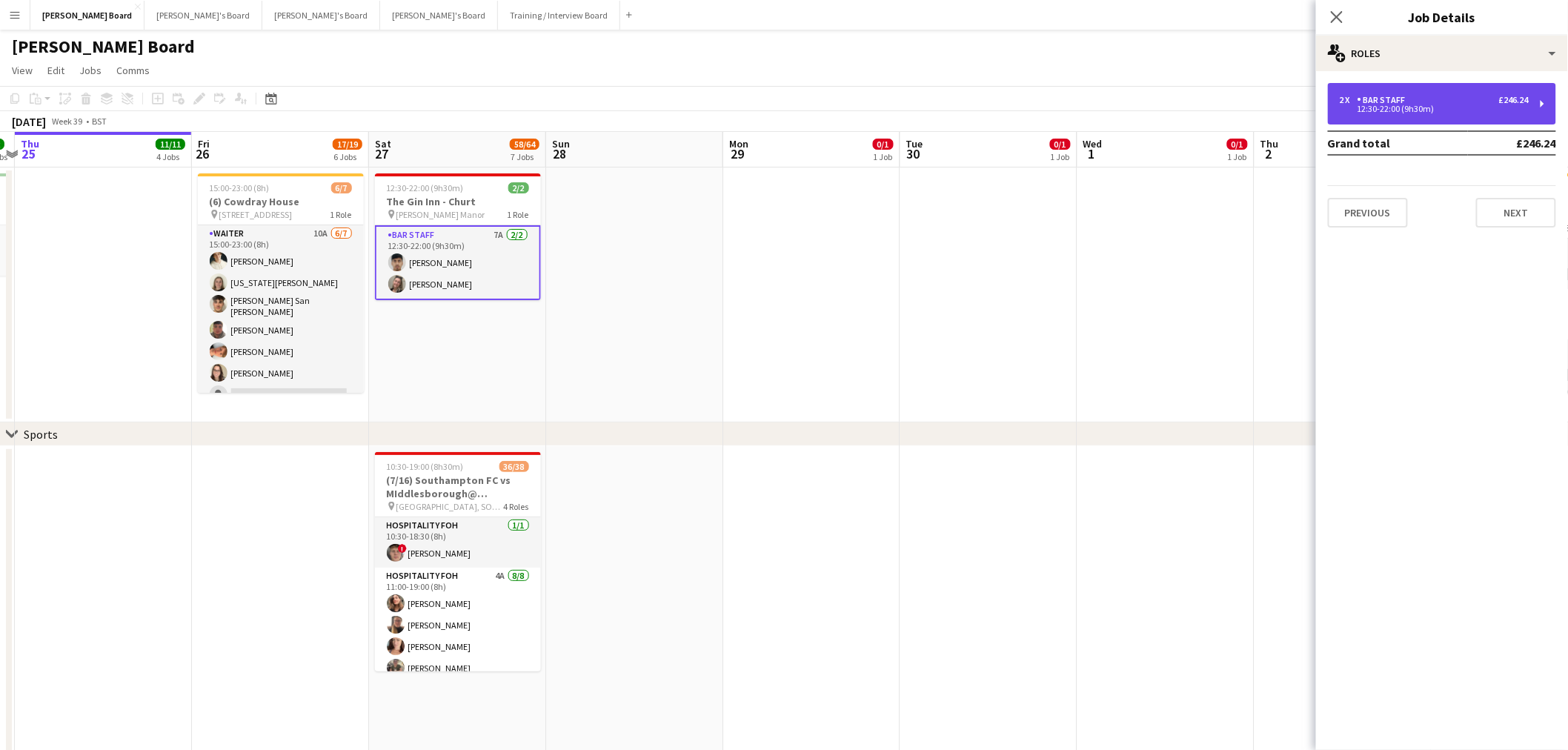
click at [1405, 112] on div "12:30-22:00 (9h30m)" at bounding box center [1435, 109] width 189 height 7
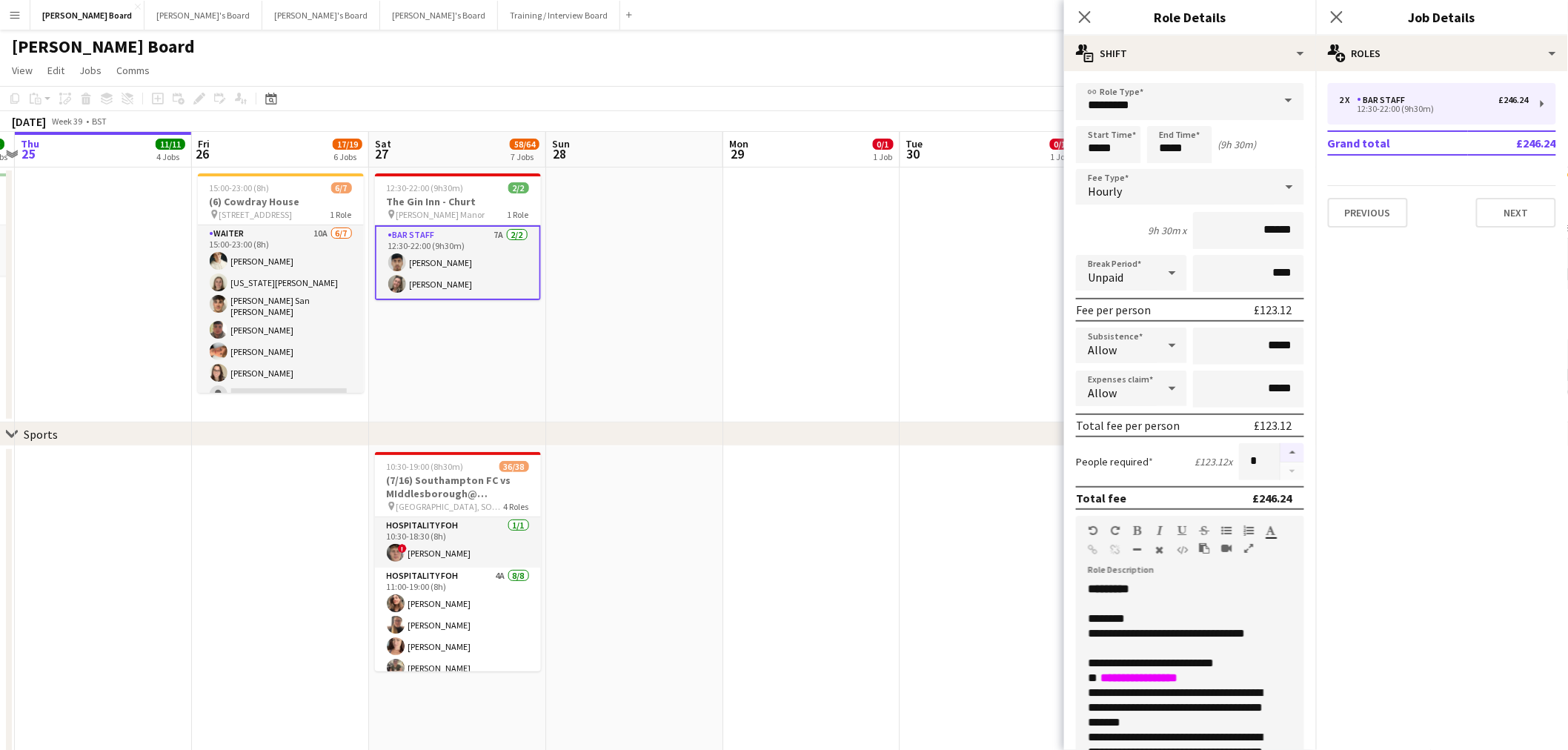
click at [1284, 444] on button "button" at bounding box center [1293, 452] width 24 height 19
type input "*"
click at [964, 381] on app-date-cell at bounding box center [989, 294] width 177 height 254
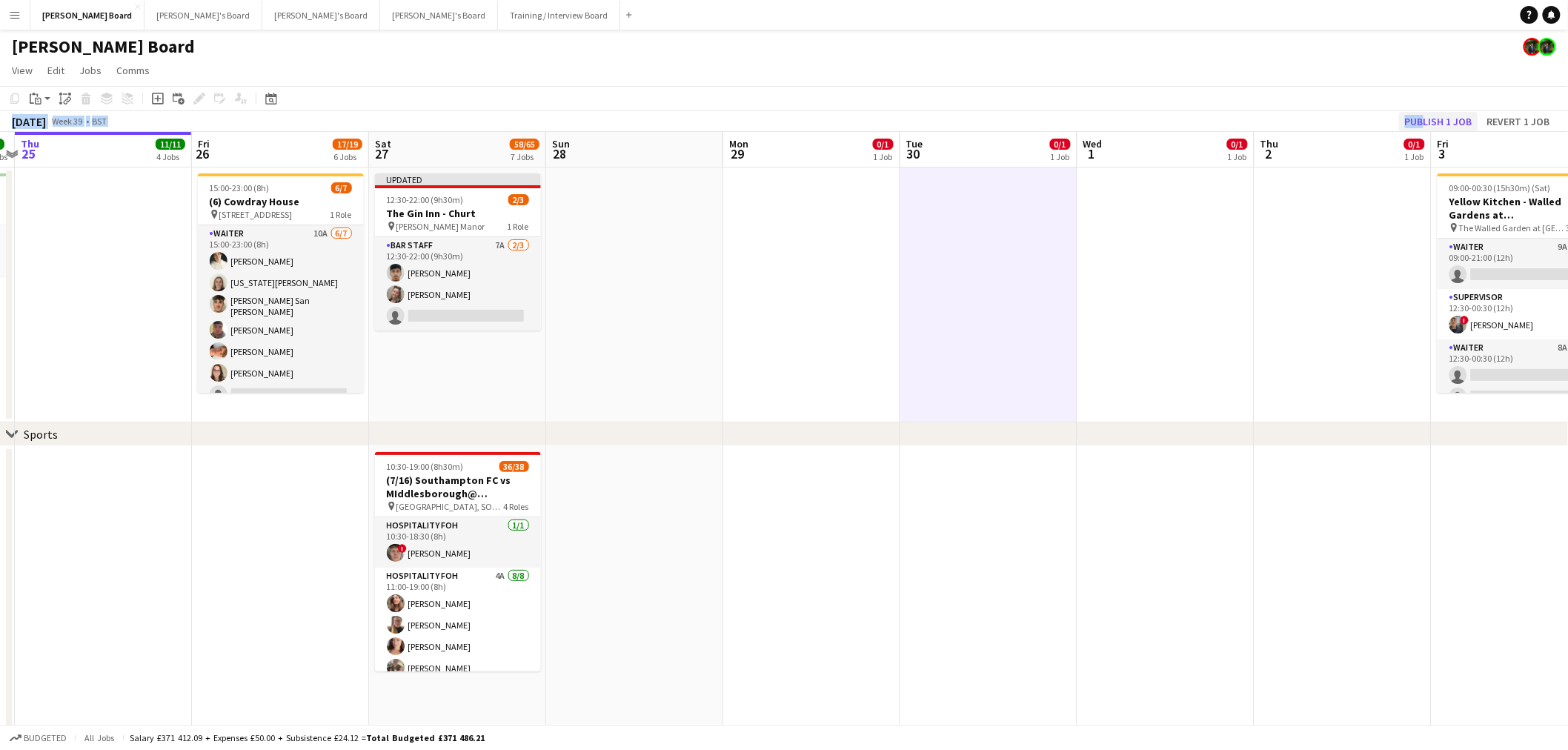
click at [1421, 114] on div "Copy Paste Paste Ctrl+V Paste with crew Ctrl+Shift+V Paste linked Job Delete Gr…" at bounding box center [784, 109] width 1568 height 46
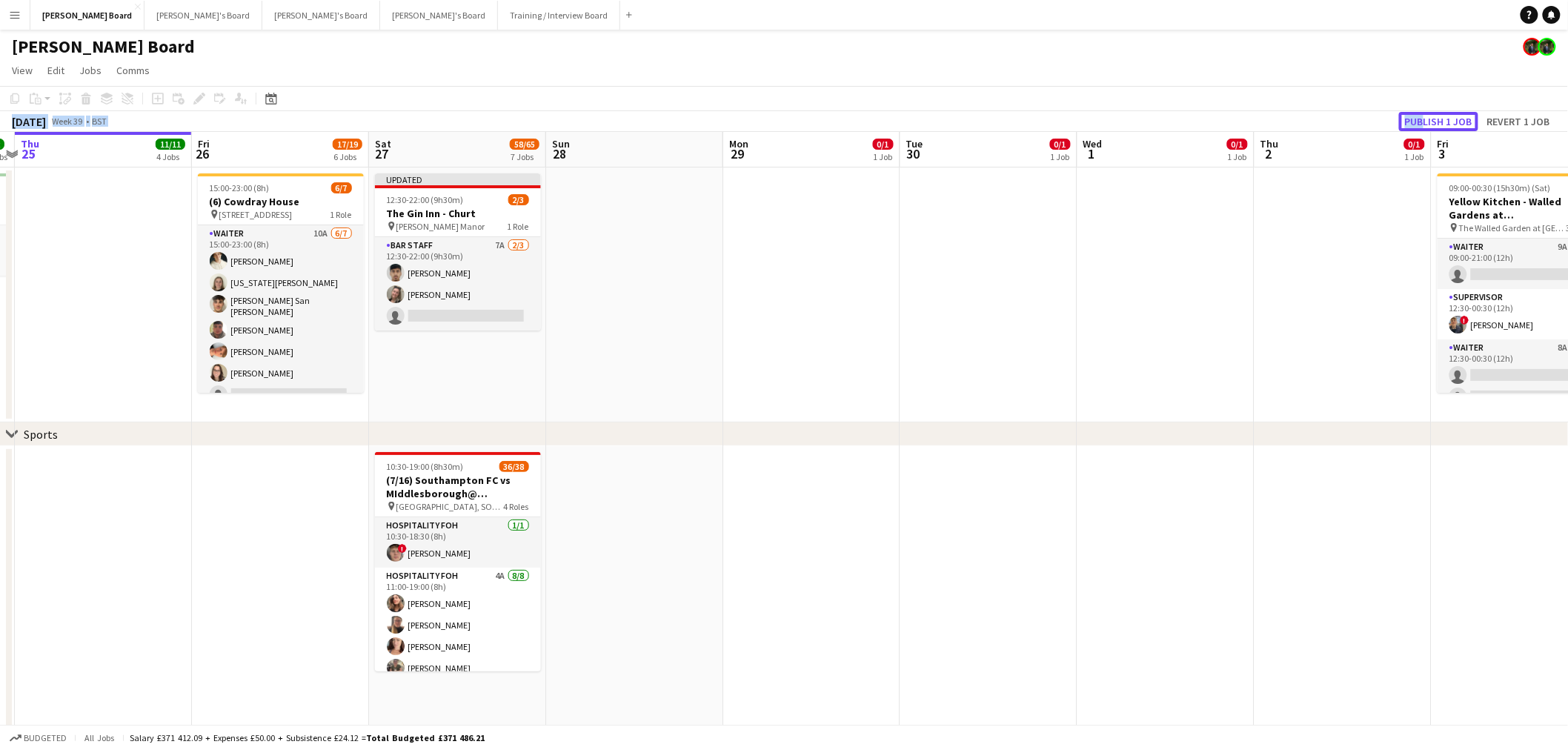
drag, startPoint x: 1451, startPoint y: 115, endPoint x: 1401, endPoint y: 141, distance: 56.4
click at [1449, 119] on button "Publish 1 job" at bounding box center [1439, 121] width 80 height 19
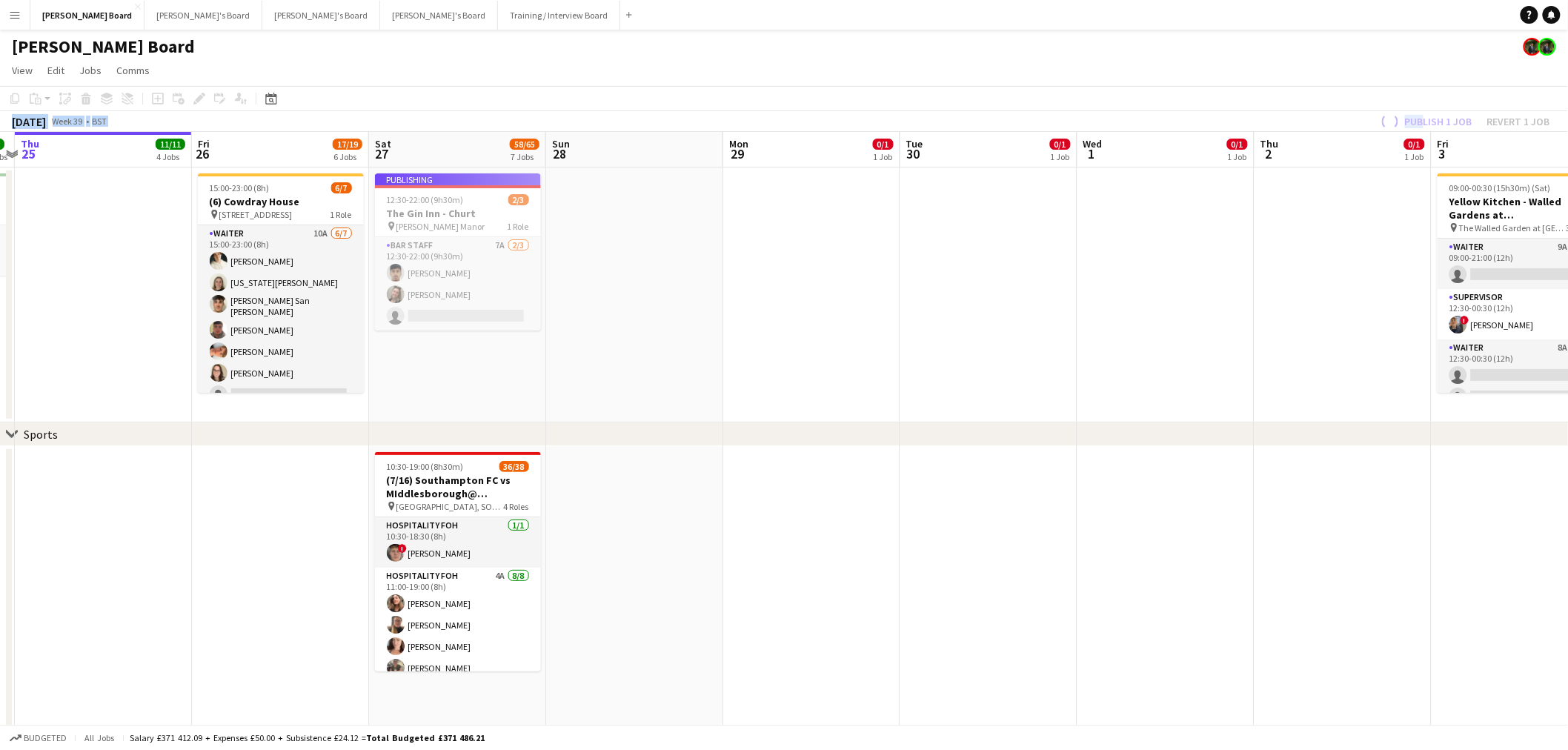
click at [989, 225] on app-date-cell at bounding box center [989, 294] width 177 height 254
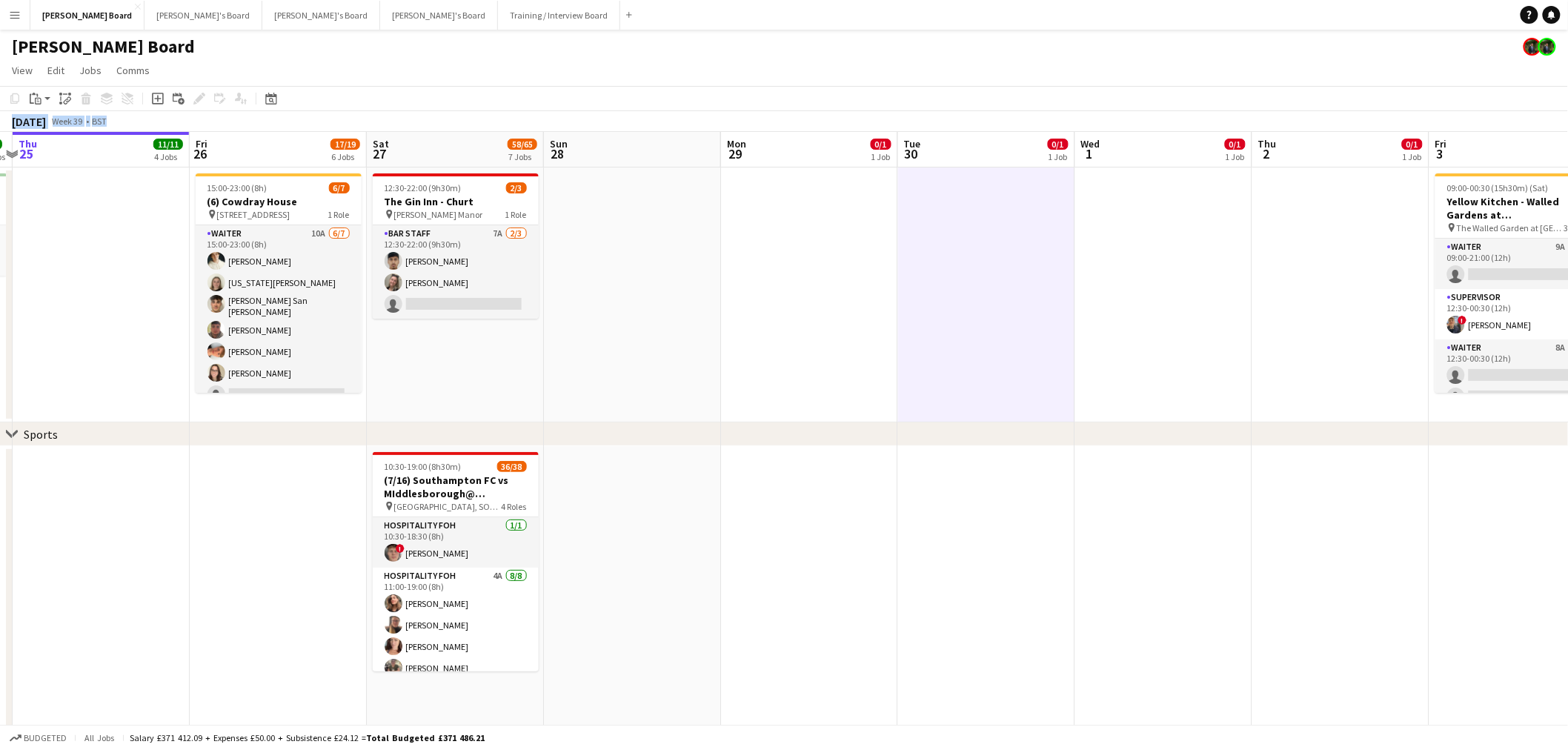
scroll to position [0, 349]
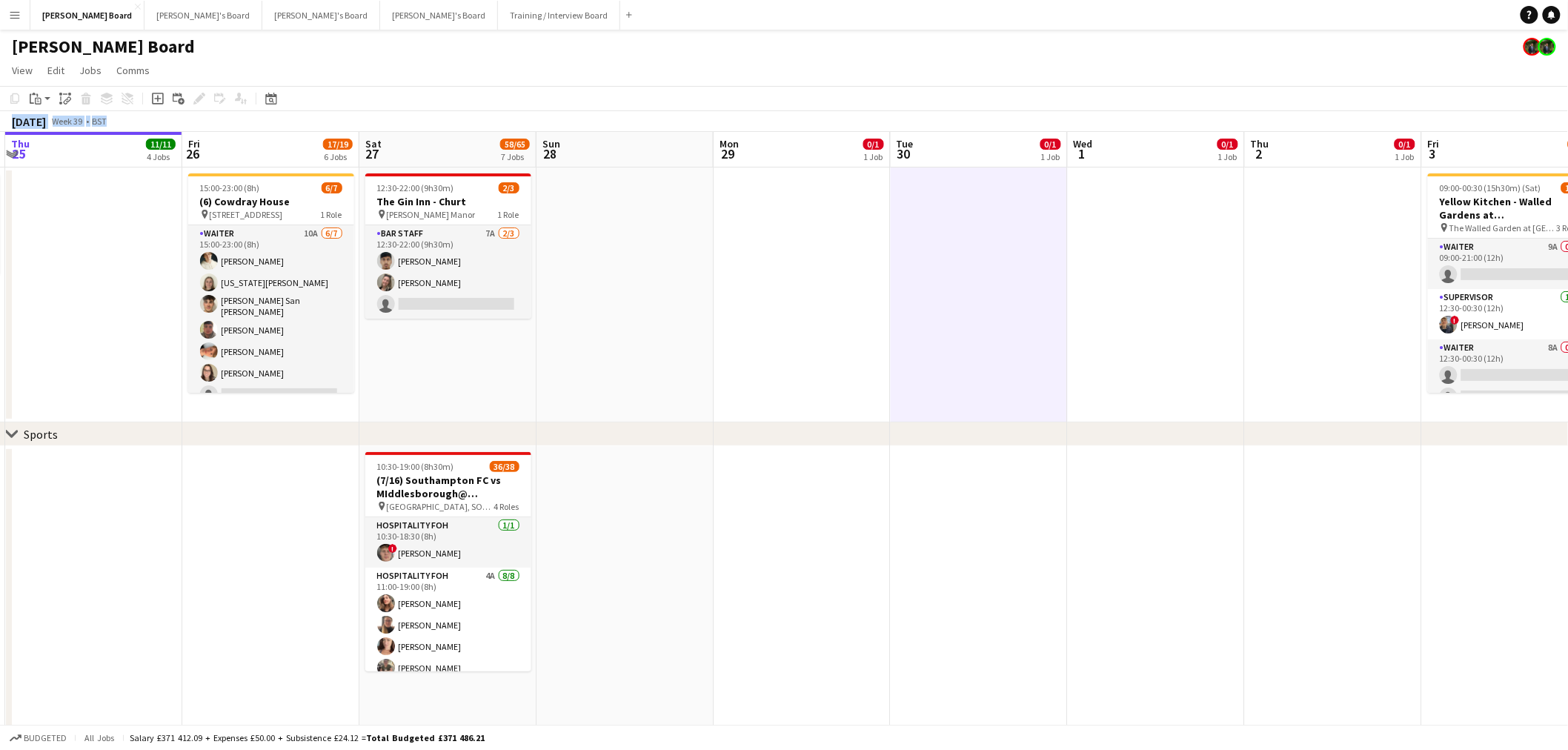
click at [887, 290] on app-date-cell at bounding box center [803, 294] width 177 height 254
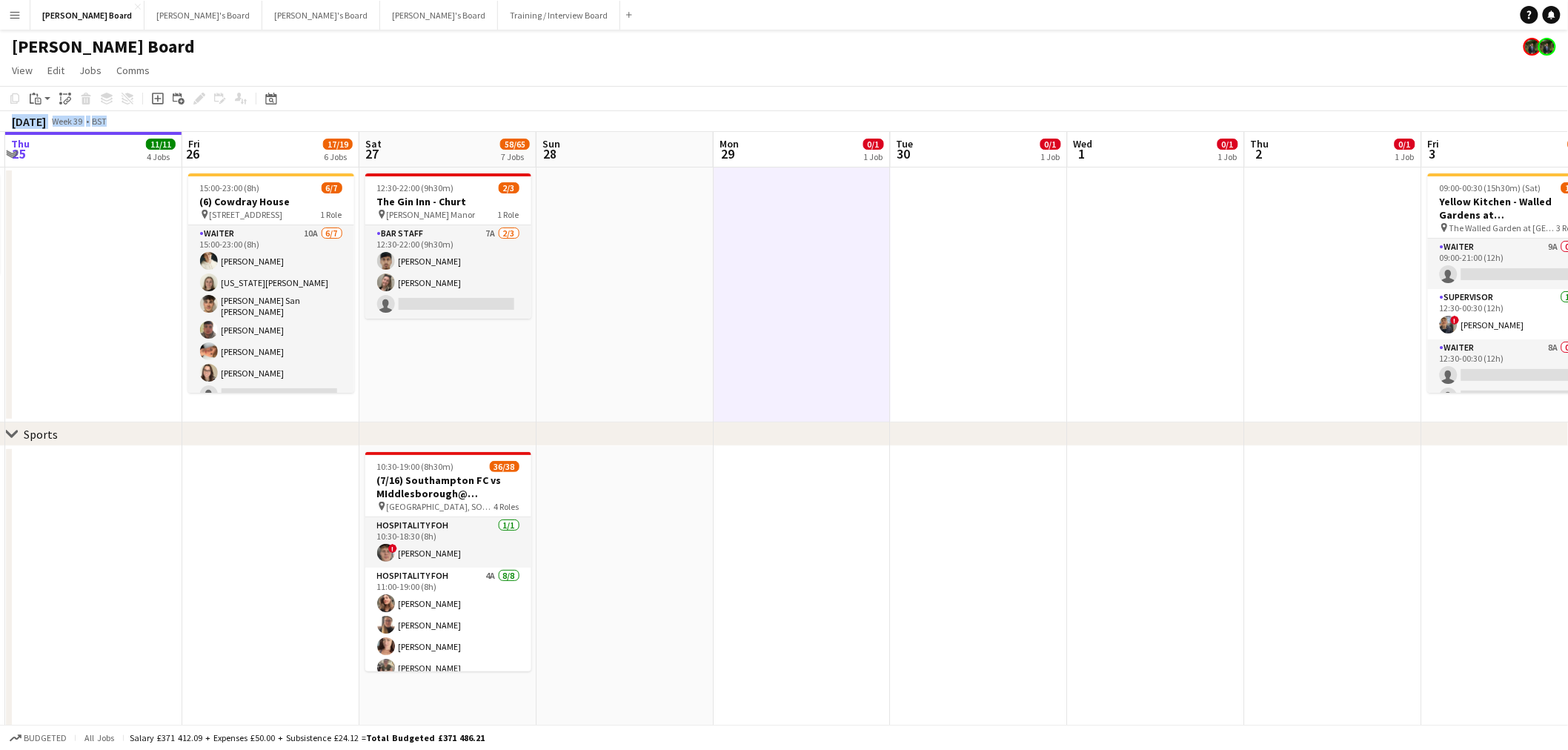
click at [643, 119] on div "September 2025 Week 39 • BST" at bounding box center [784, 121] width 1568 height 21
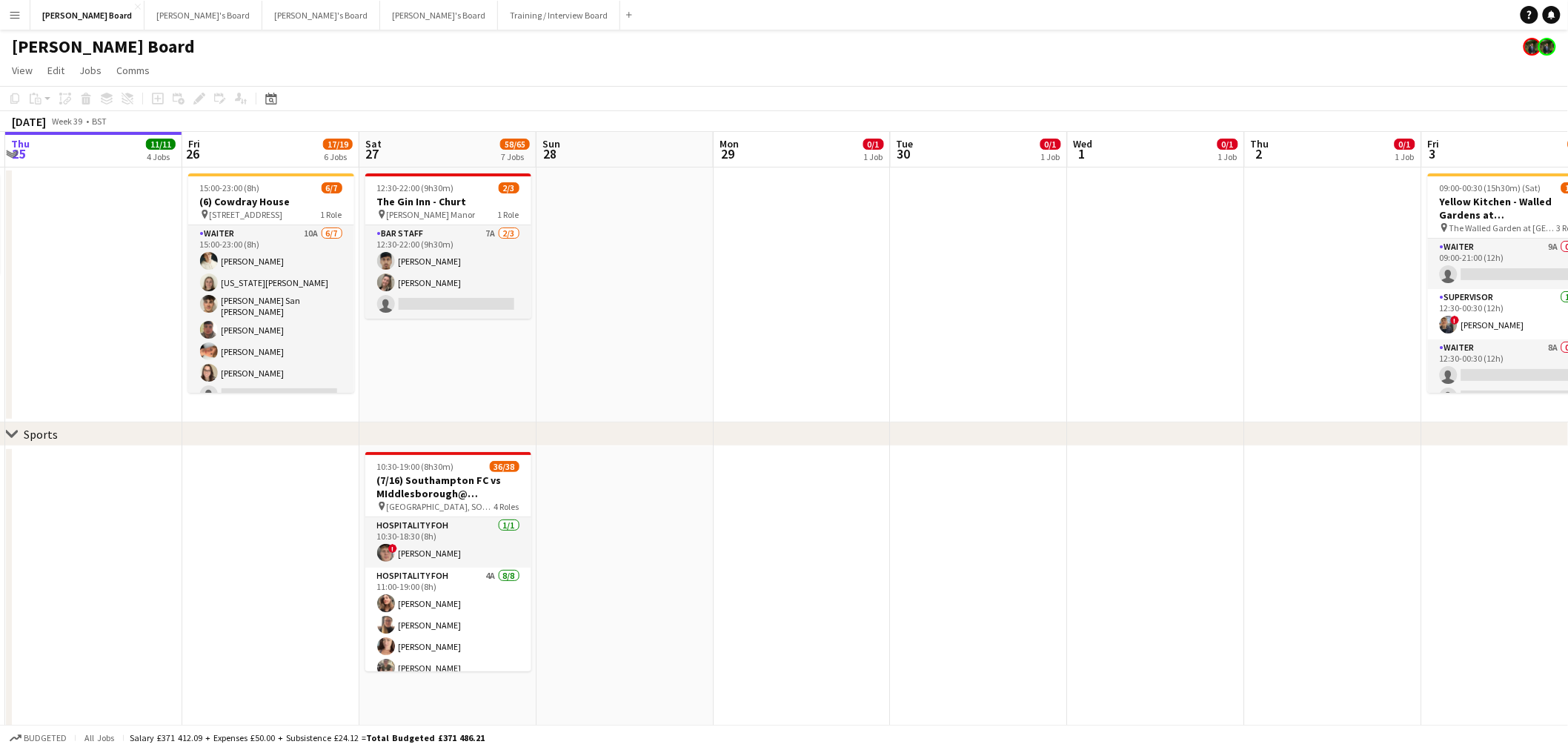
click at [579, 80] on app-page-menu "View Day view expanded Day view collapsed Month view Date picker Jump to today …" at bounding box center [784, 72] width 1568 height 28
click at [578, 80] on app-page-menu "View Day view expanded Day view collapsed Month view Date picker Jump to today …" at bounding box center [784, 72] width 1568 height 28
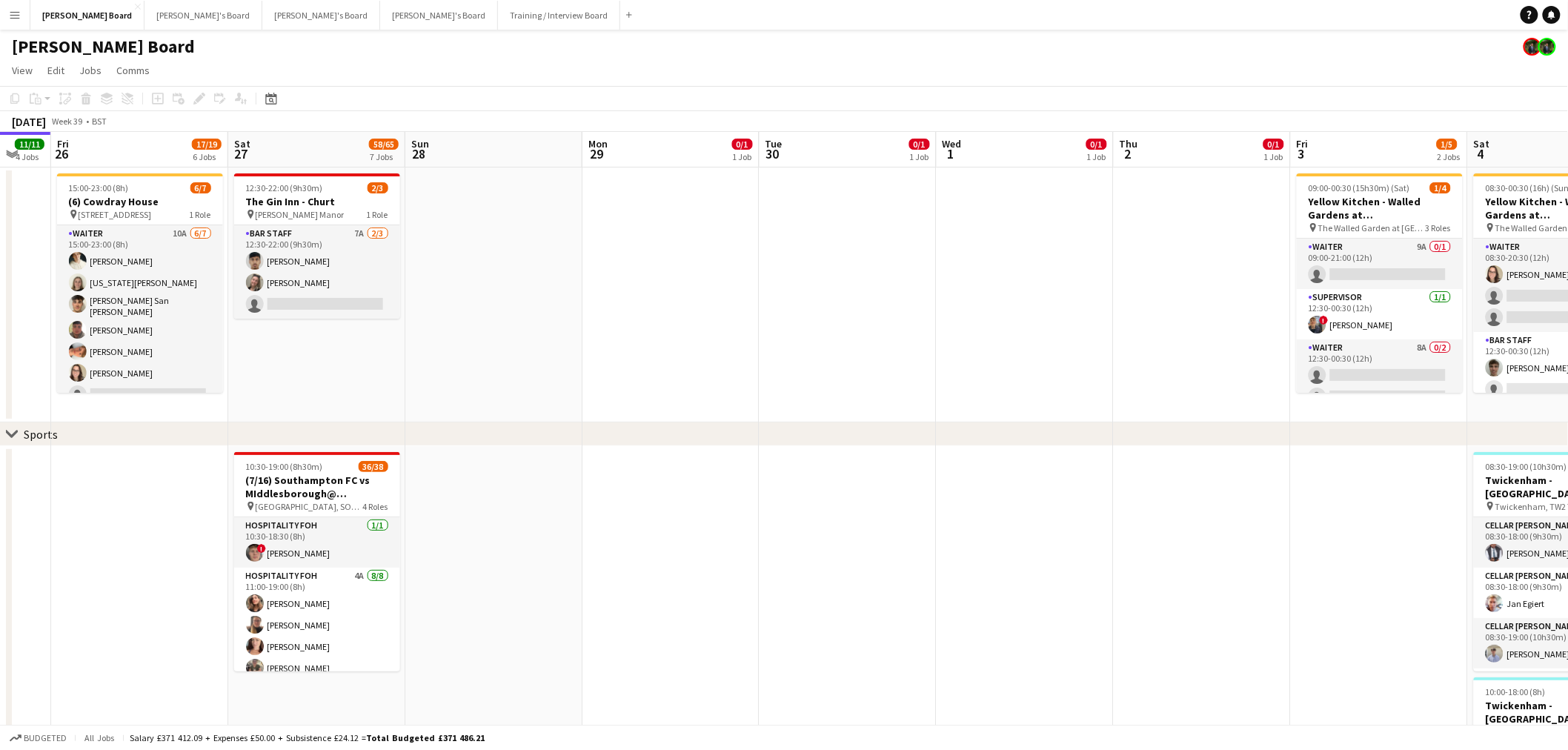
drag, startPoint x: 794, startPoint y: 345, endPoint x: 467, endPoint y: 297, distance: 330.5
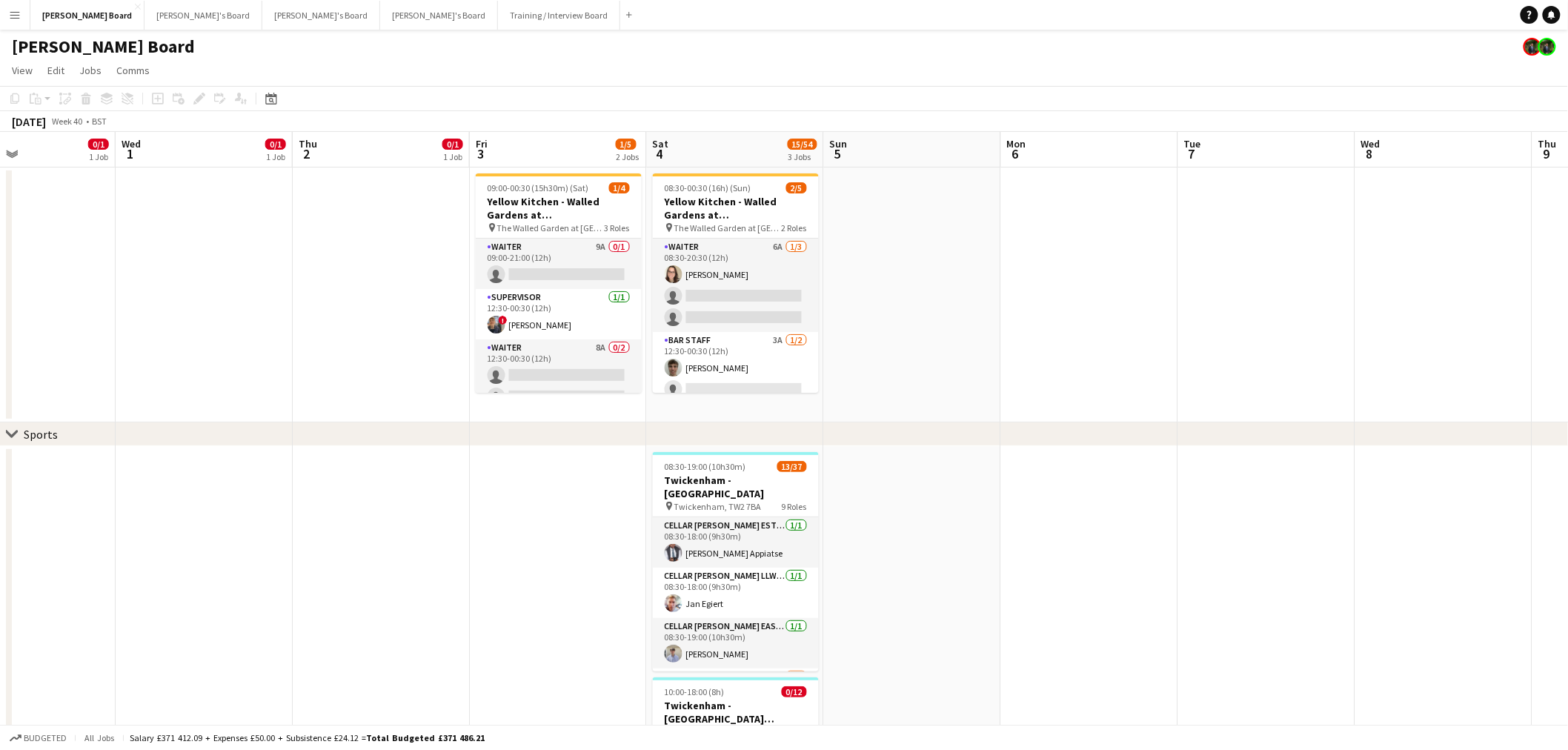
drag, startPoint x: 674, startPoint y: 301, endPoint x: 352, endPoint y: 269, distance: 323.6
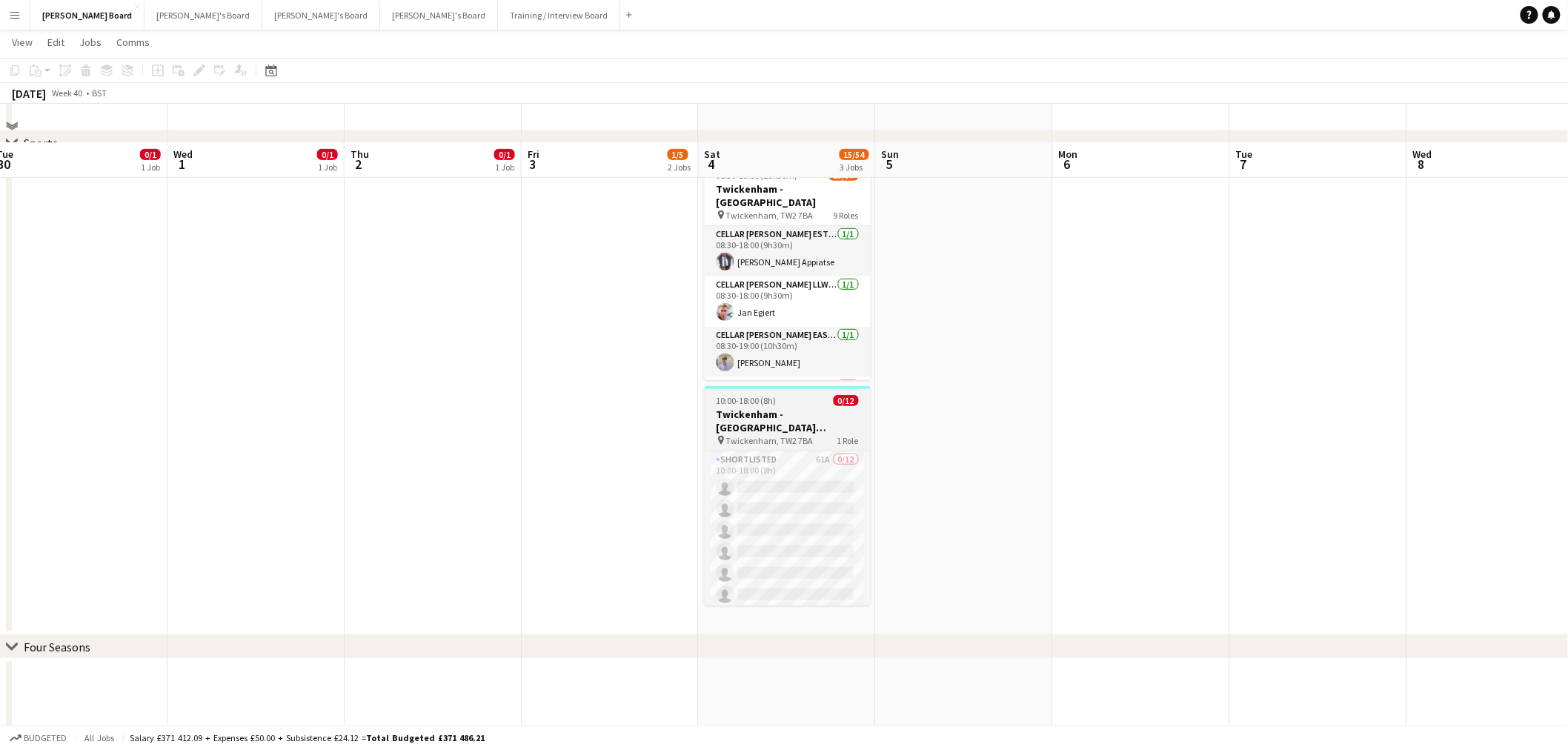
scroll to position [329, 0]
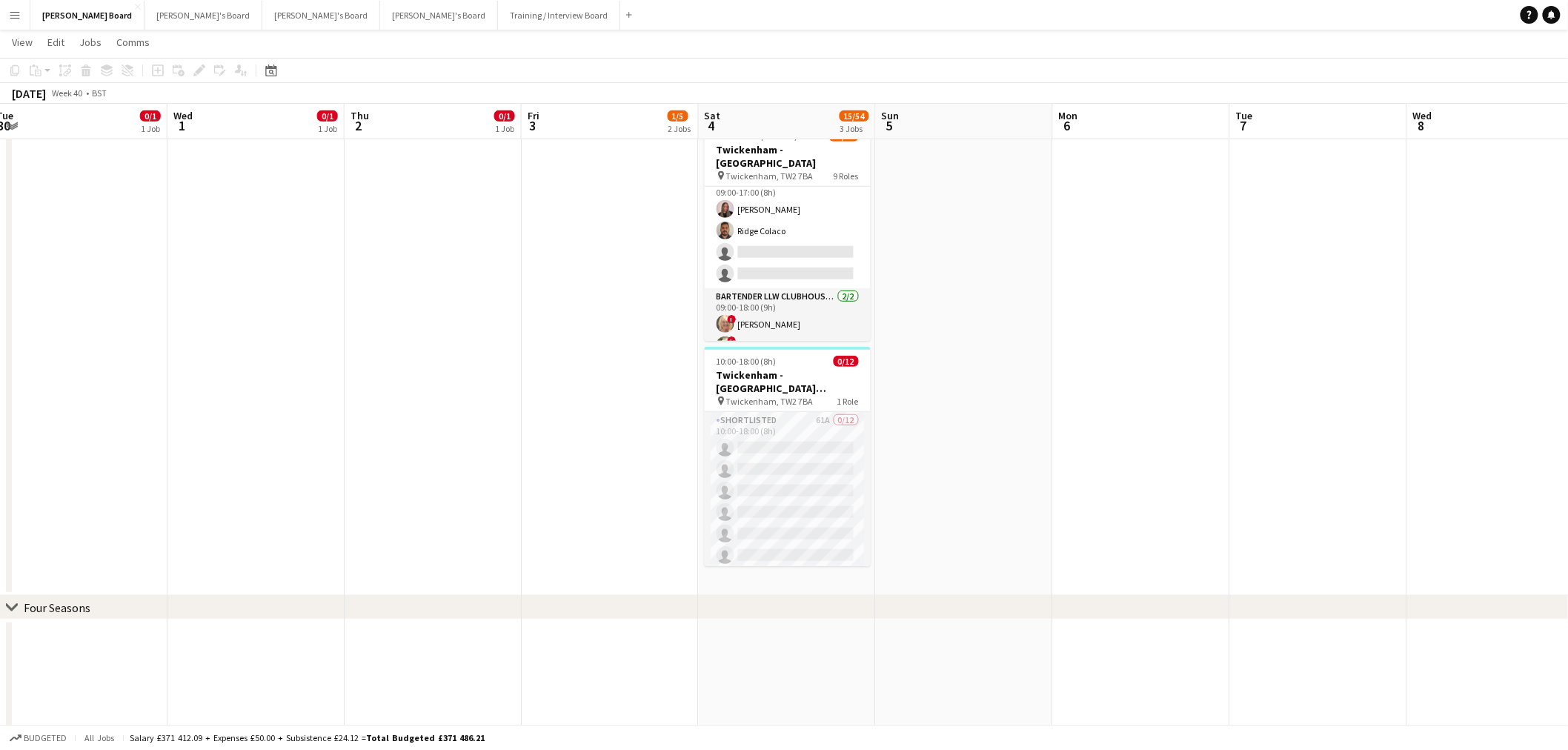
click at [807, 250] on app-card-role "Pourer CLUBHOUSE BAR & KITCHEN - EAST STAND - LEVEL 4 2/4 09:00-17:00 (8h) Pris…" at bounding box center [788, 230] width 166 height 115
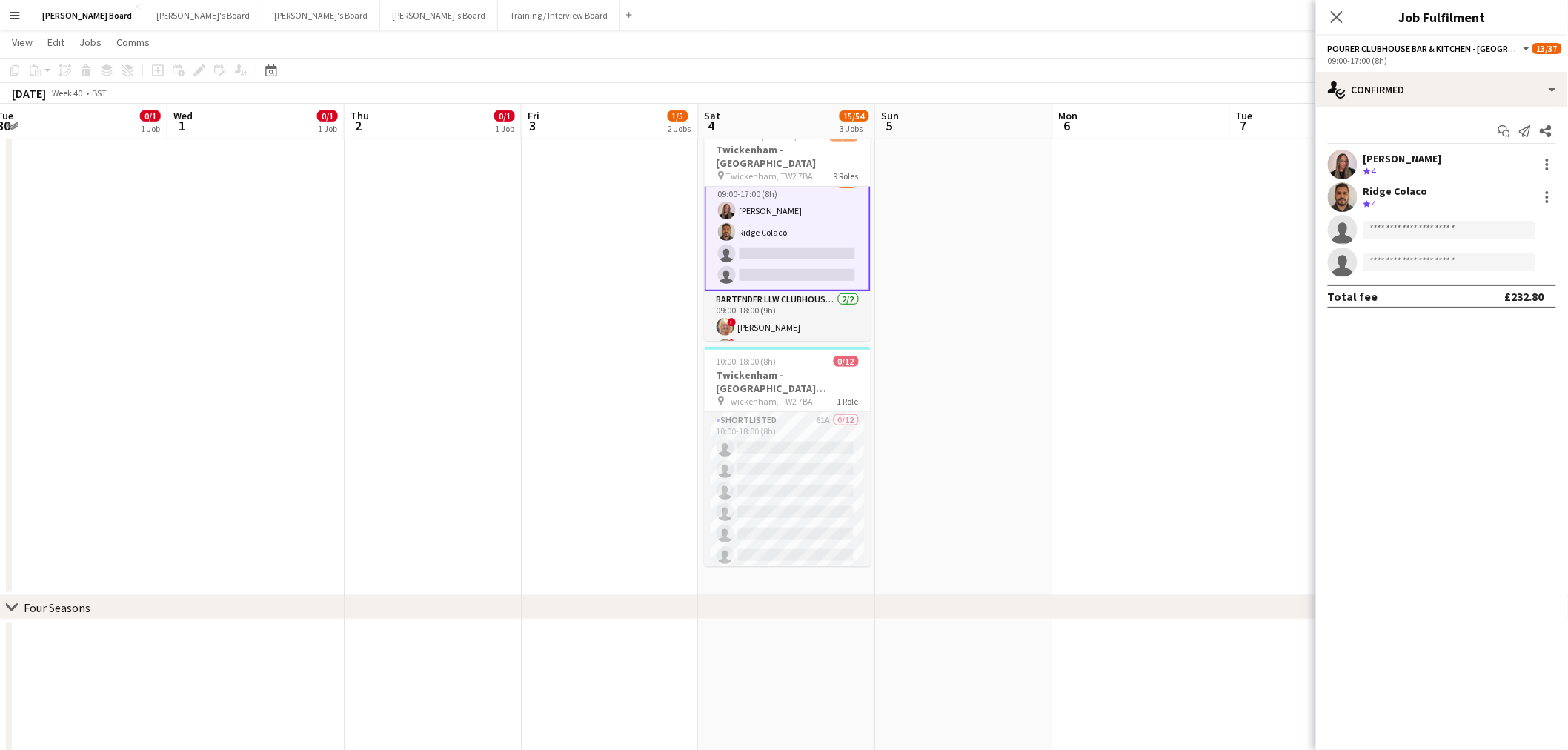
scroll to position [165, 0]
click at [1424, 223] on input at bounding box center [1449, 229] width 172 height 17
type input "*"
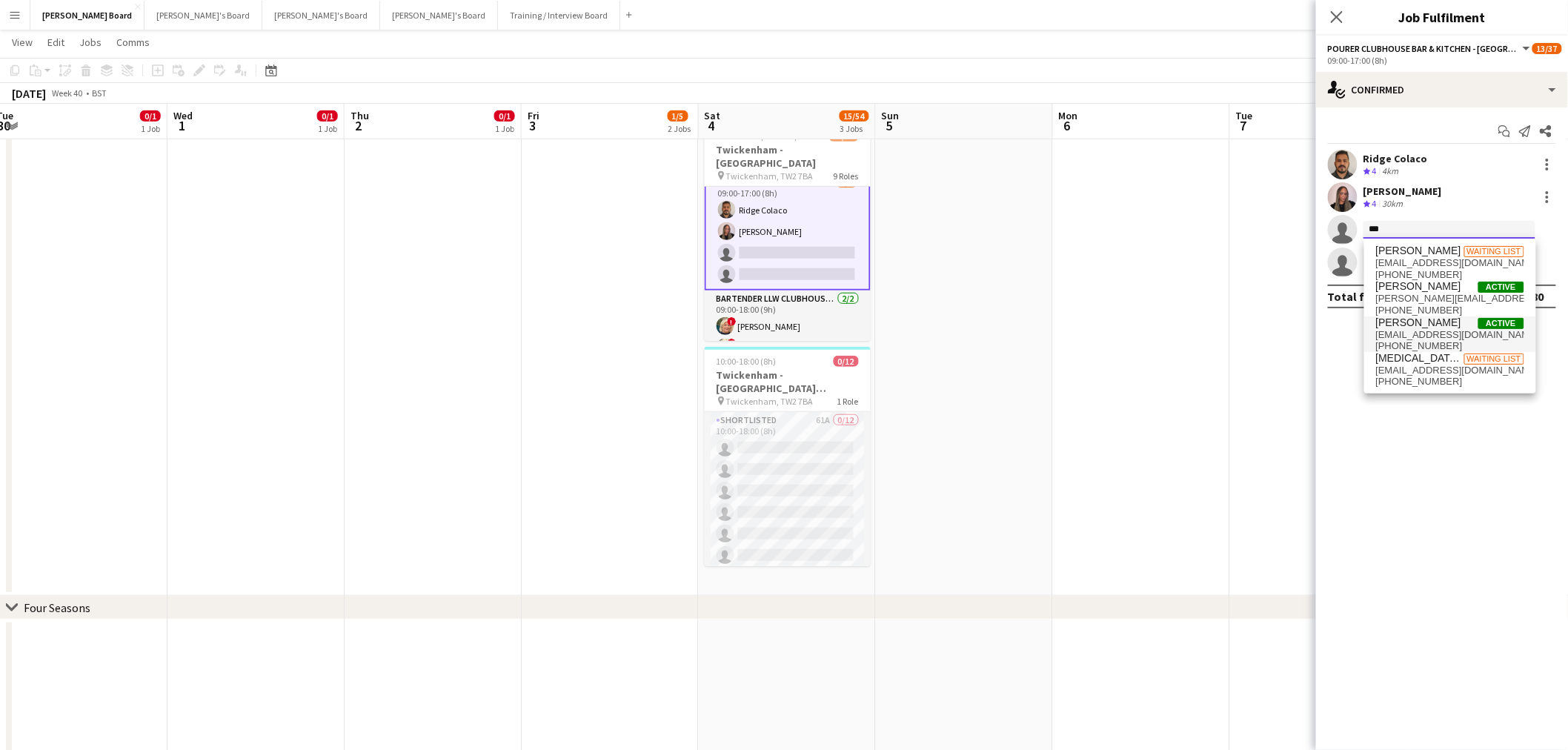
type input "***"
click at [1425, 321] on span "[PERSON_NAME]" at bounding box center [1419, 322] width 85 height 12
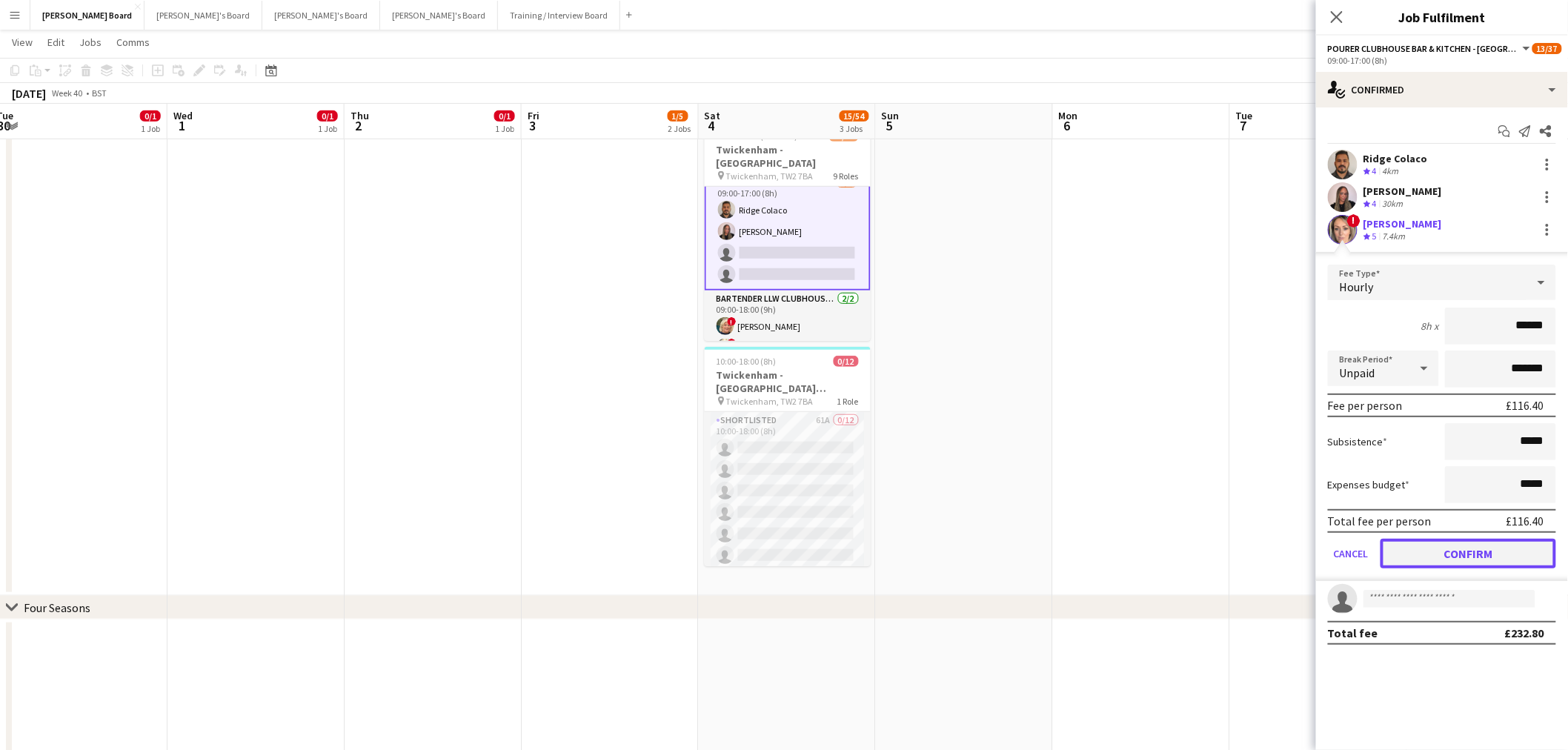
click at [1458, 545] on button "Confirm" at bounding box center [1468, 554] width 176 height 30
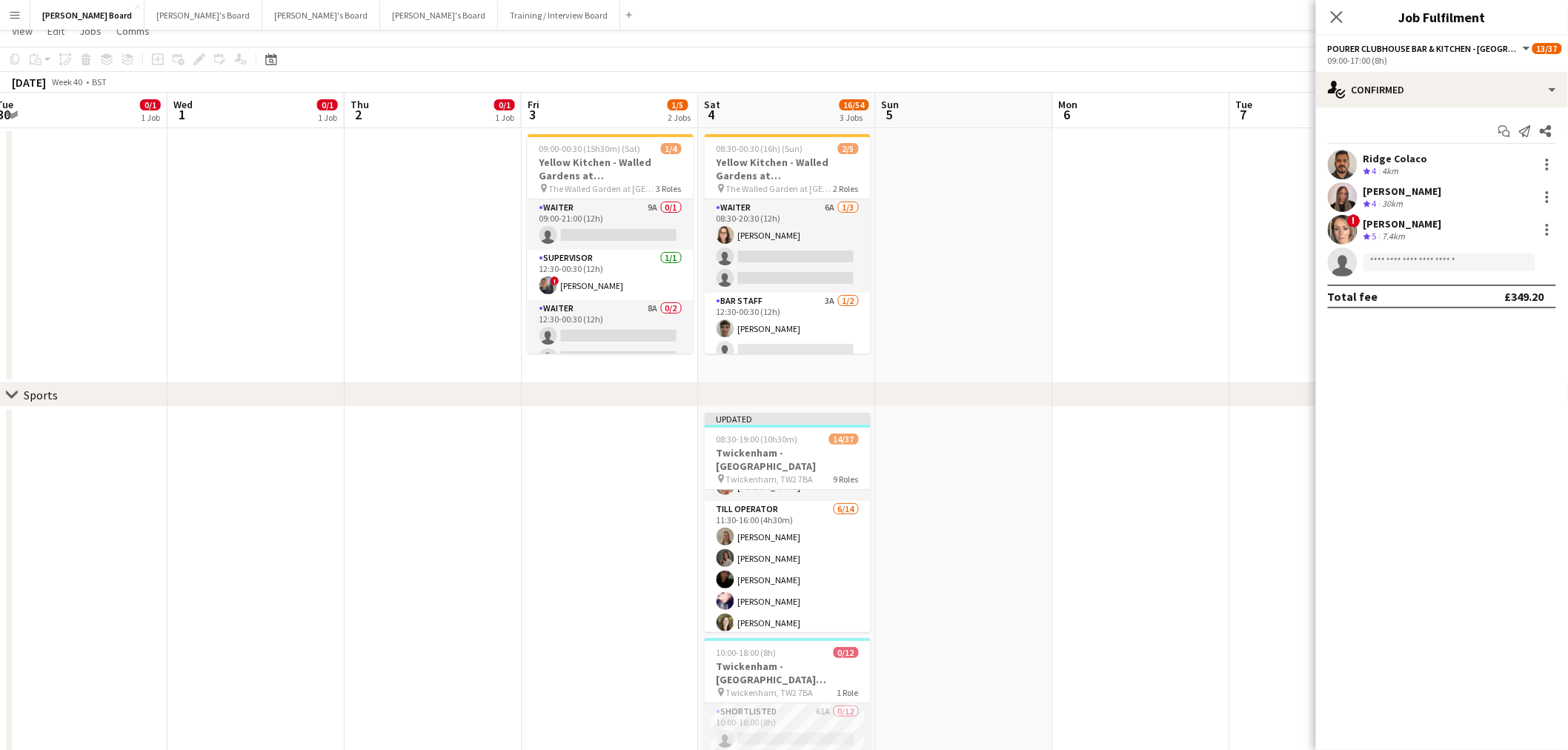
scroll to position [0, 0]
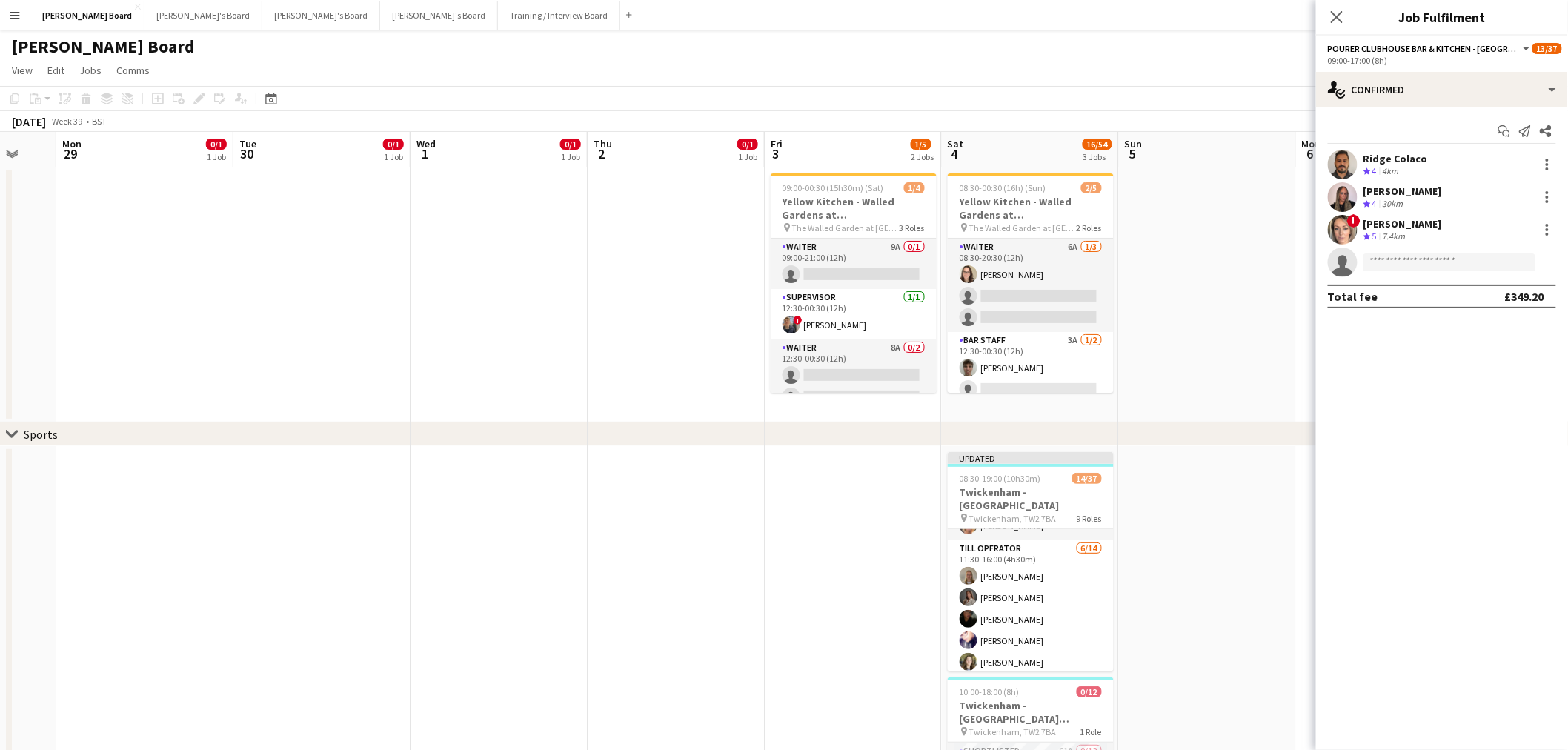
drag, startPoint x: 208, startPoint y: 297, endPoint x: 565, endPoint y: 307, distance: 357.1
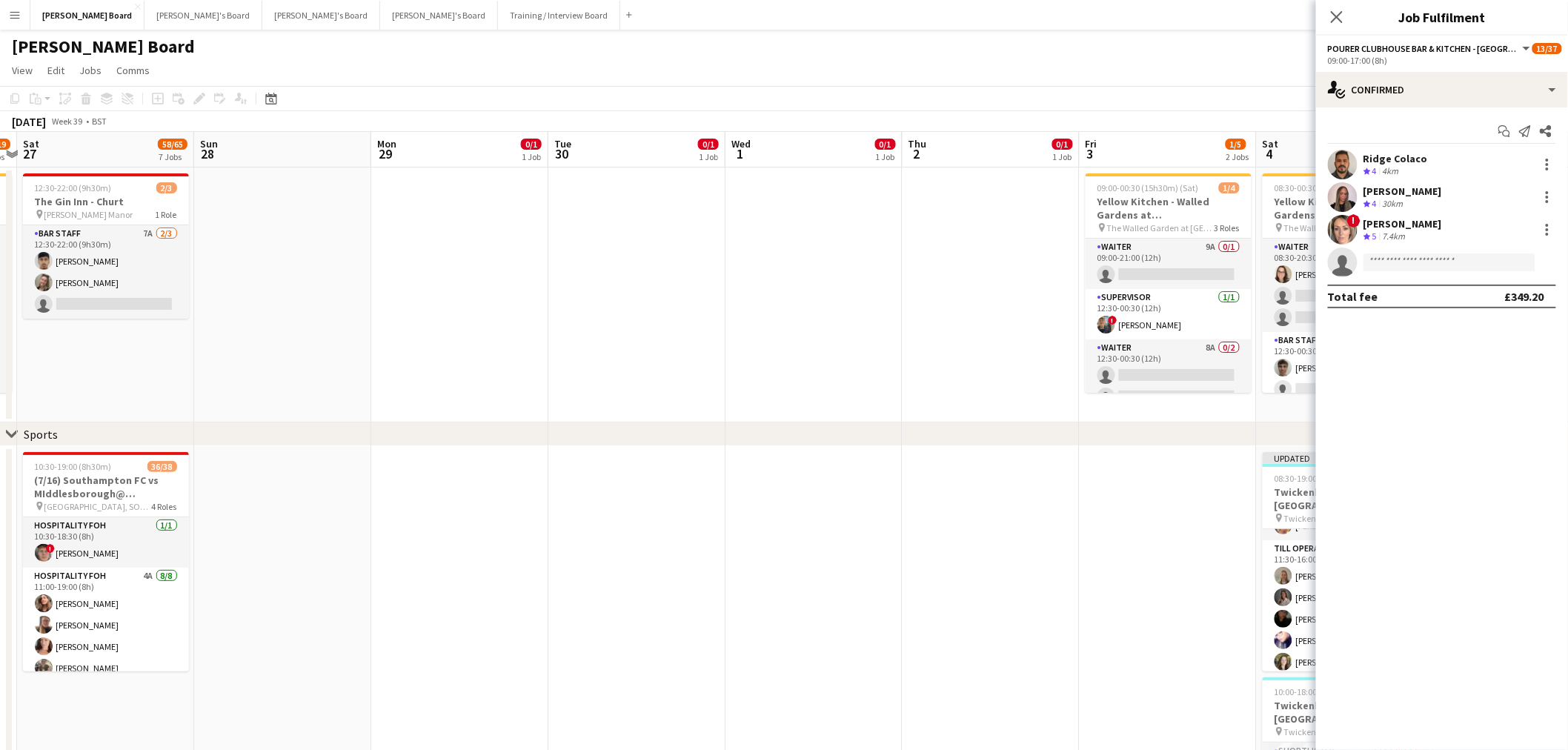
drag, startPoint x: 307, startPoint y: 308, endPoint x: 629, endPoint y: 313, distance: 322.0
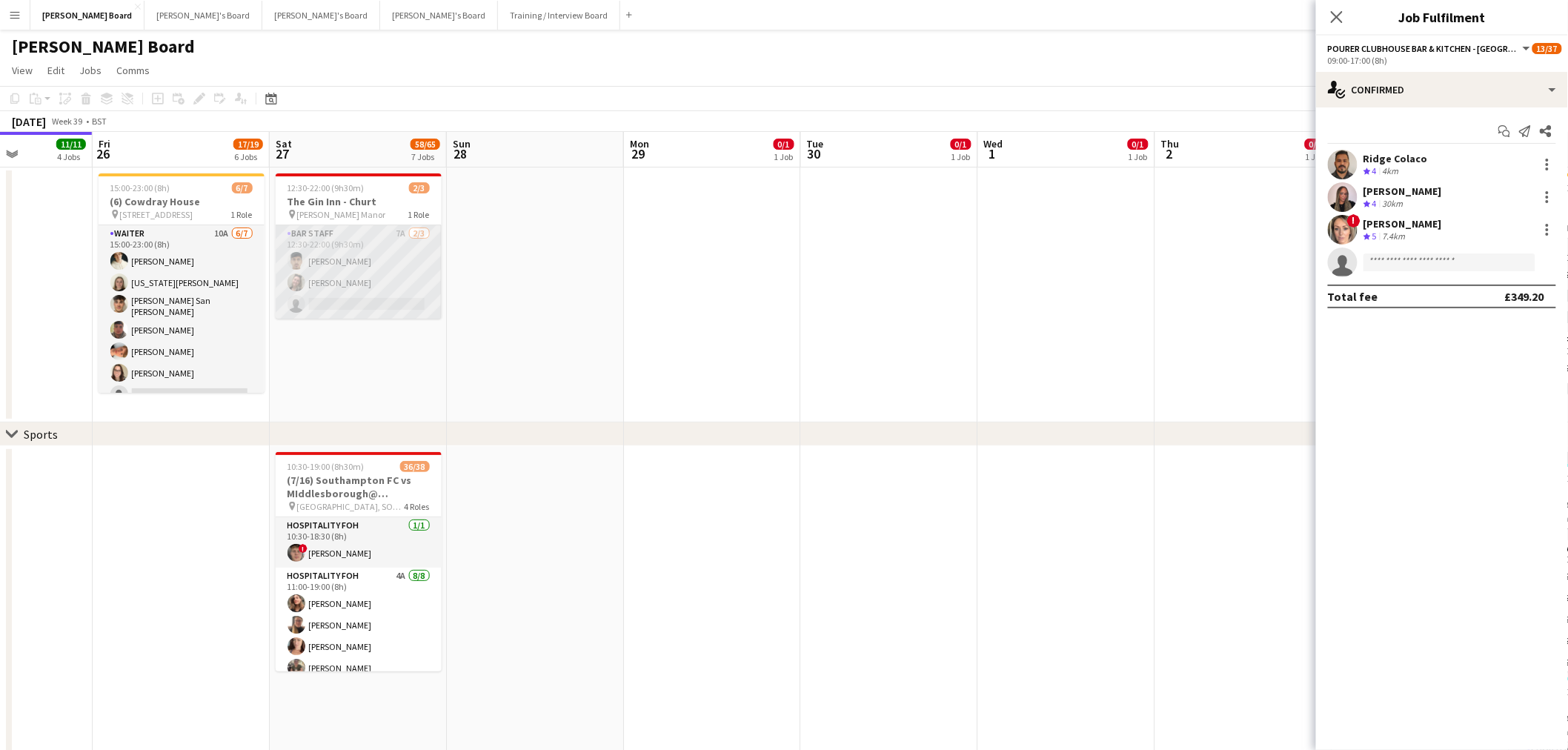
click at [381, 265] on app-card-role "BAR STAFF 7A 2/3 12:30-22:00 (9h30m) Rohan Malhotra Jazmin Gammon single-neutra…" at bounding box center [359, 272] width 166 height 94
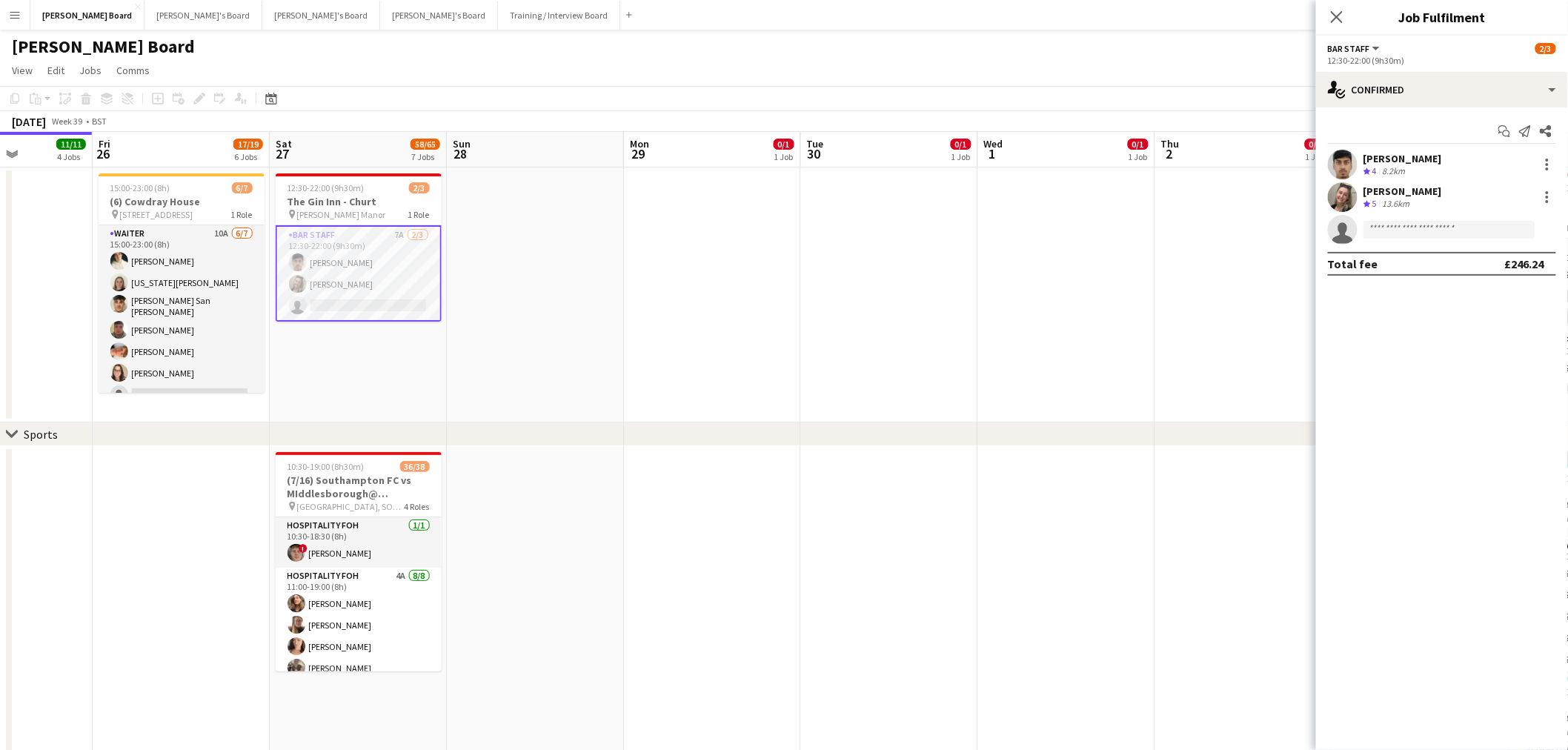
scroll to position [328, 0]
click at [1448, 69] on app-options-switcher "BAR STAFF All roles BAR STAFF 2/3 12:30-22:00 (9h30m)" at bounding box center [1442, 54] width 252 height 36
click at [1465, 87] on div "single-neutral-actions-check-2 Confirmed" at bounding box center [1442, 90] width 252 height 36
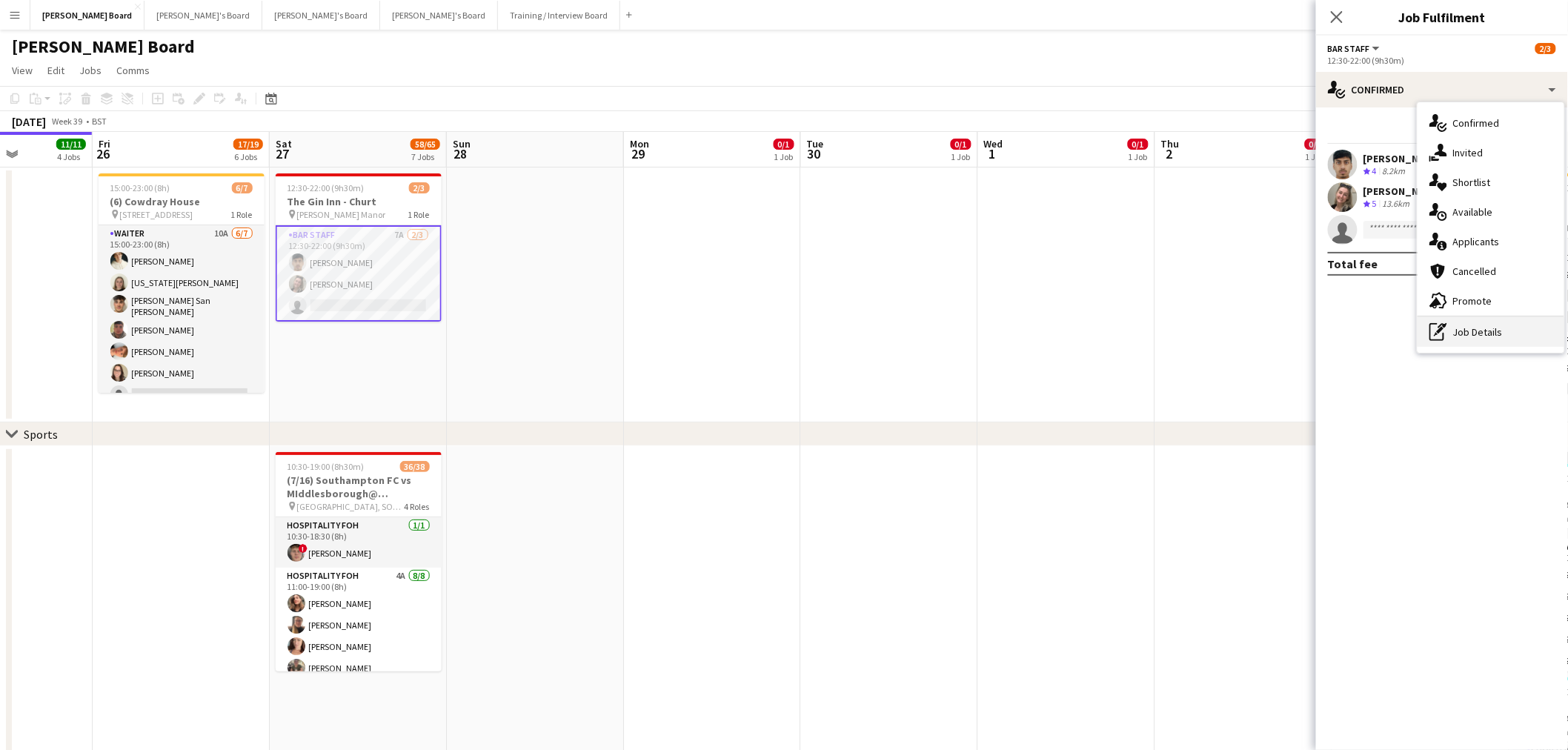
click at [1498, 329] on div "pen-write Job Details" at bounding box center [1491, 332] width 147 height 30
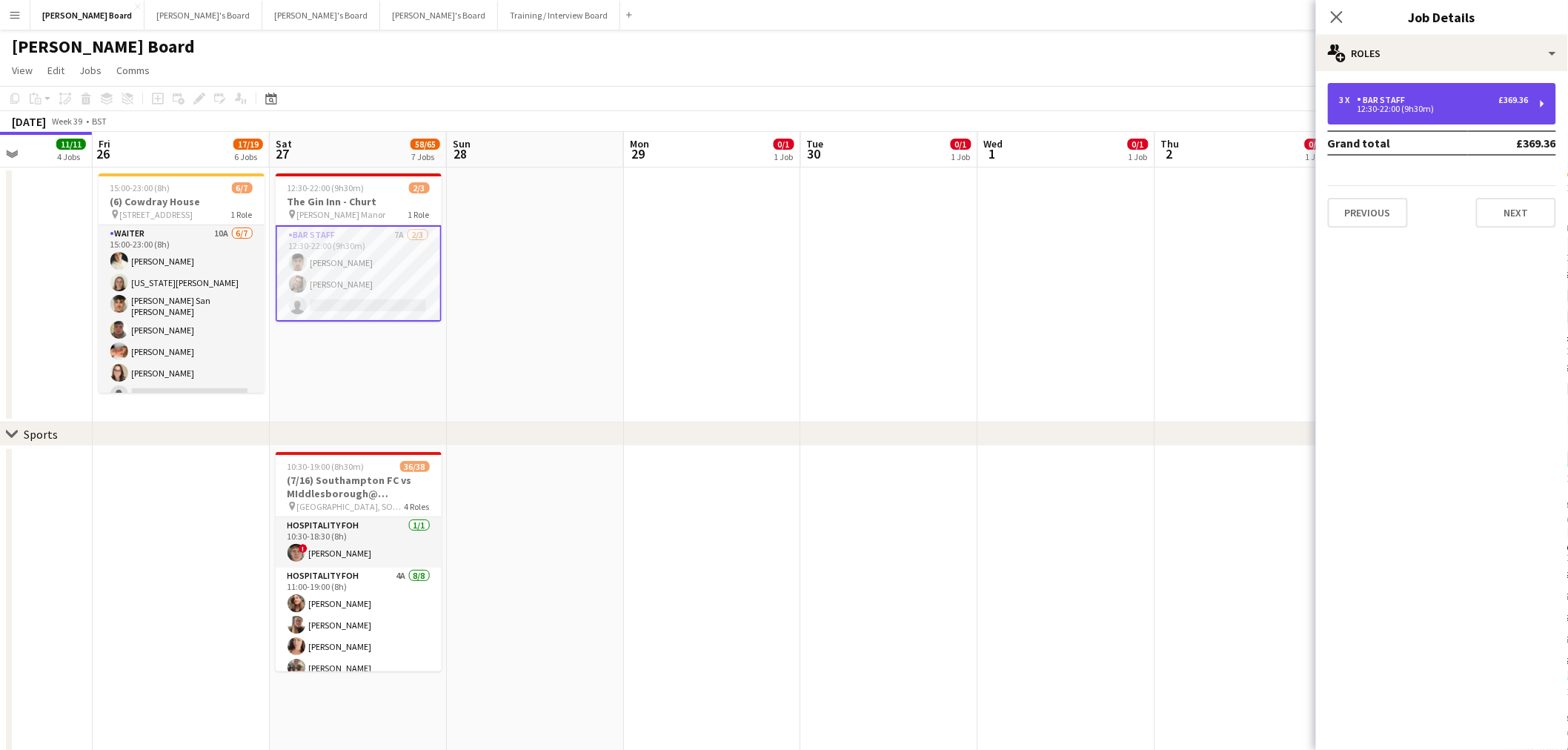
click at [1411, 115] on div "3 x BAR STAFF £369.36 12:30-22:00 (9h30m)" at bounding box center [1442, 104] width 228 height 41
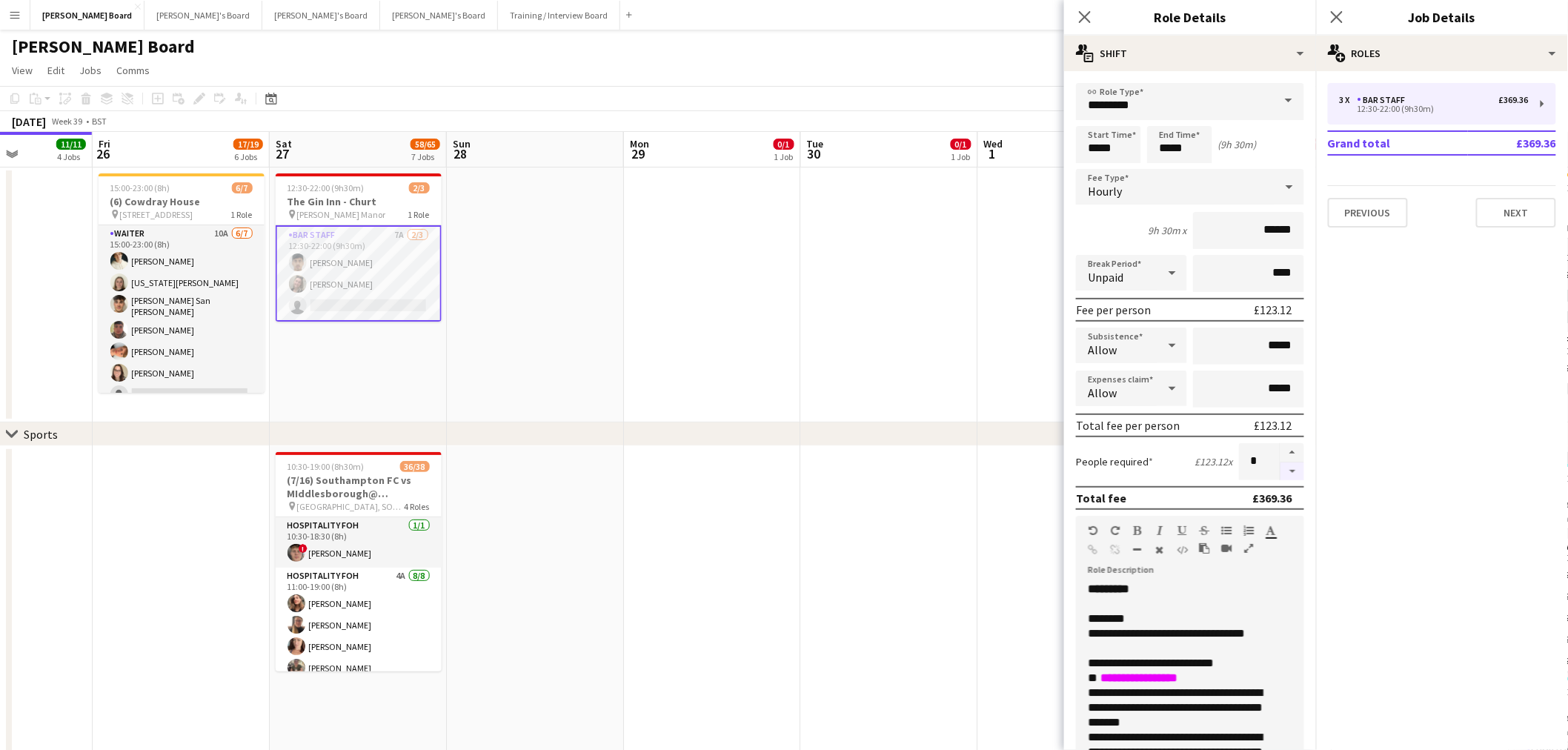
click at [1285, 469] on button "button" at bounding box center [1293, 472] width 24 height 18
type input "*"
click at [974, 360] on app-date-cell at bounding box center [890, 294] width 177 height 254
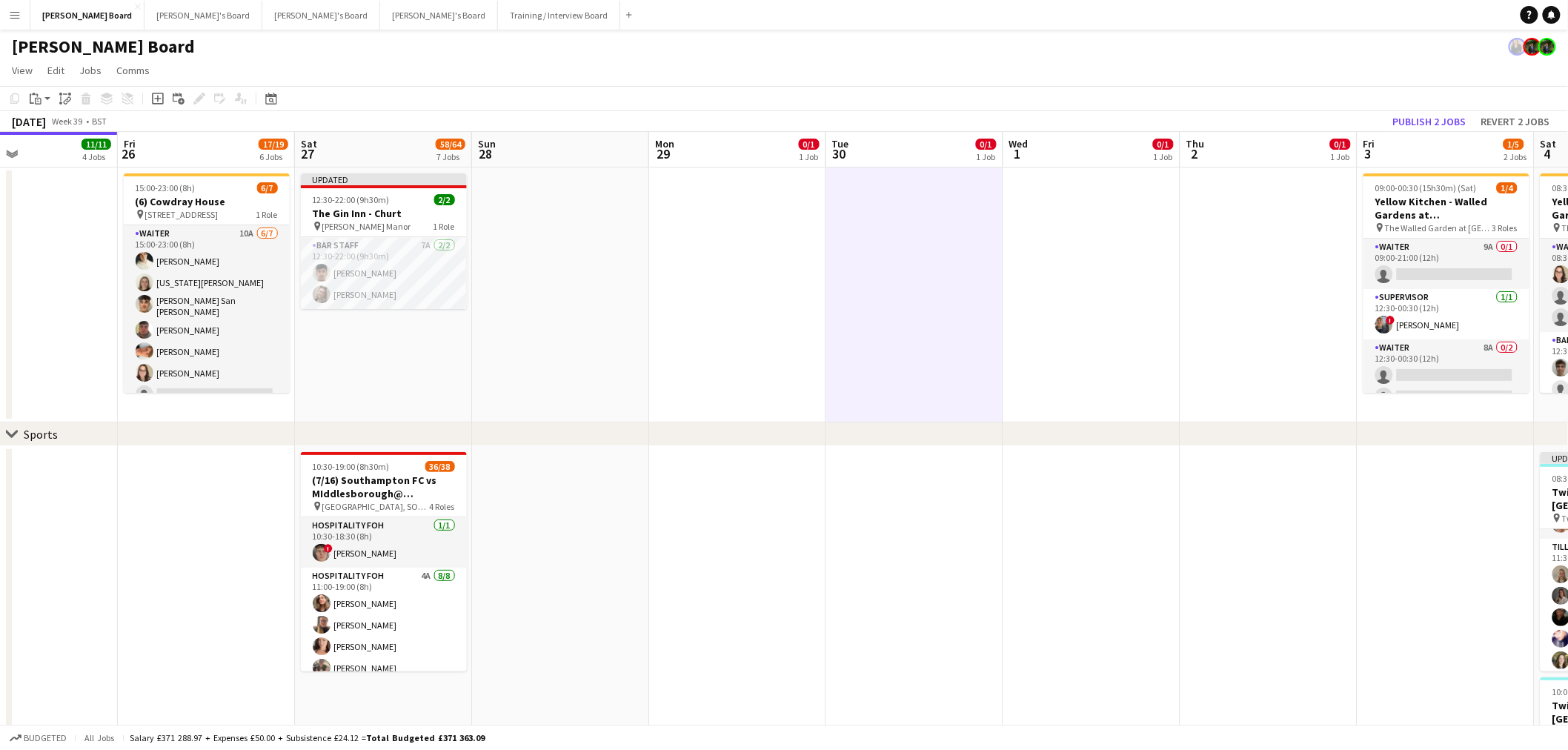
drag, startPoint x: 562, startPoint y: 326, endPoint x: 631, endPoint y: 327, distance: 69.0
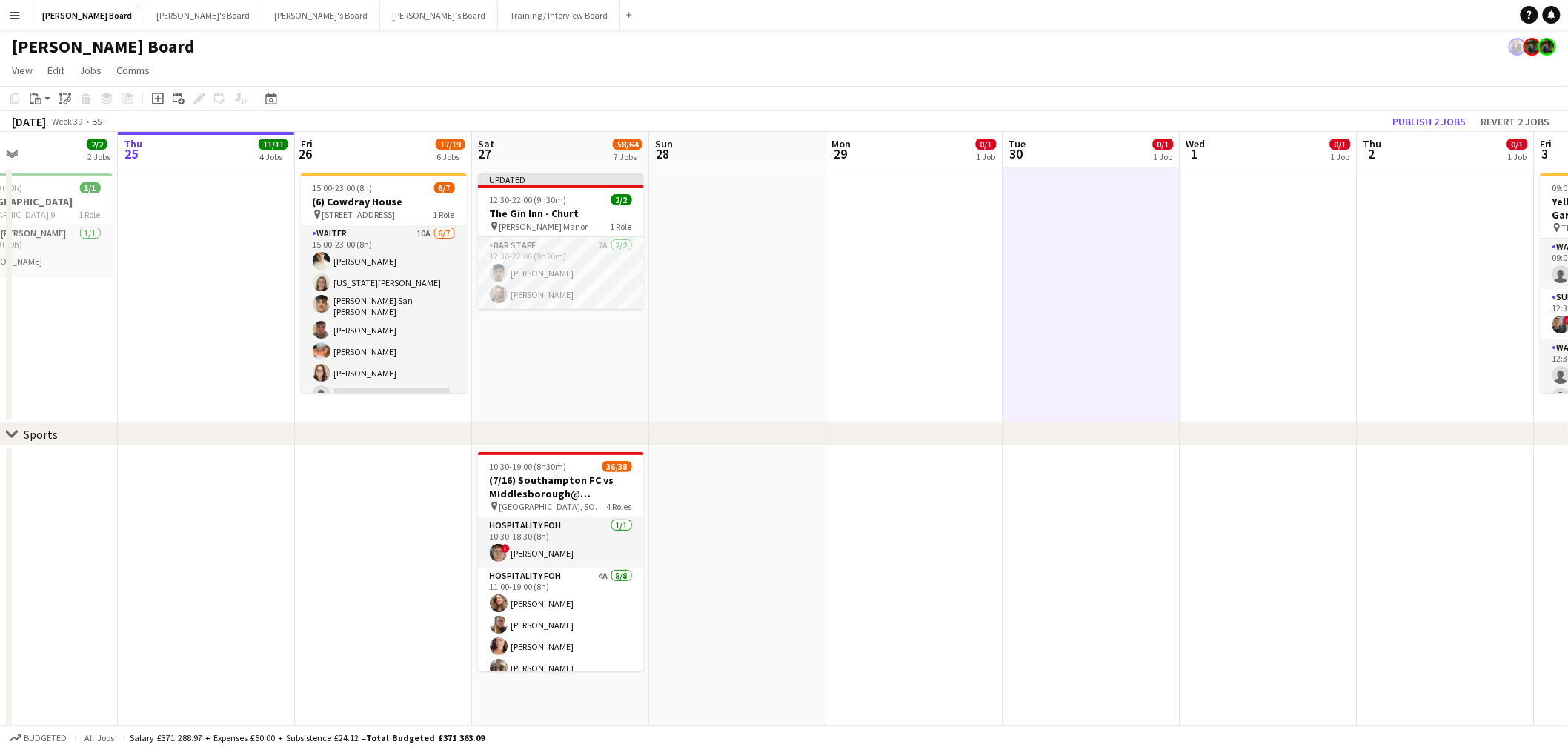
scroll to position [0, 398]
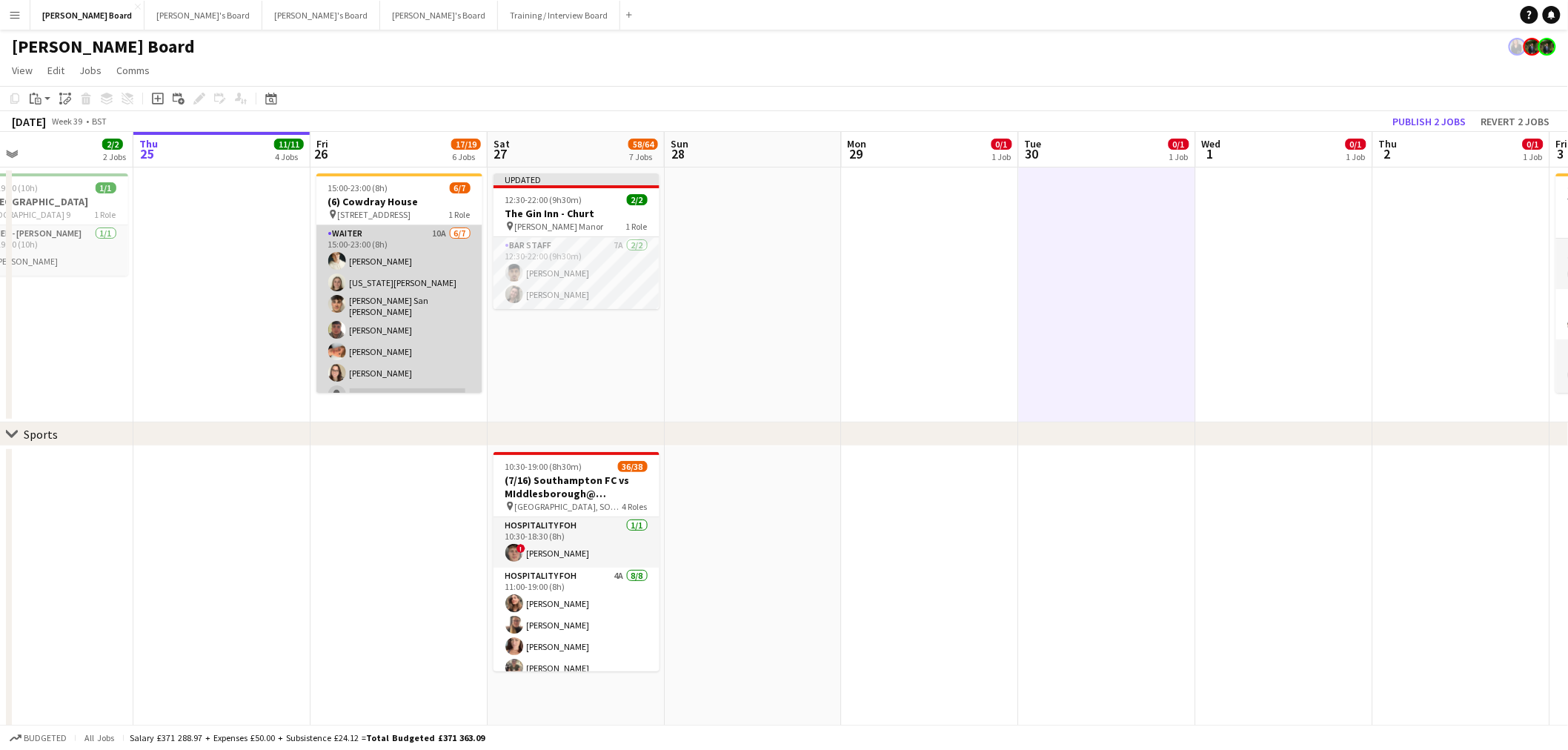
click at [415, 363] on app-card-role "Waiter 10A [DATE] 15:00-23:00 (8h) [PERSON_NAME] [US_STATE][PERSON_NAME] [PERSO…" at bounding box center [400, 317] width 166 height 184
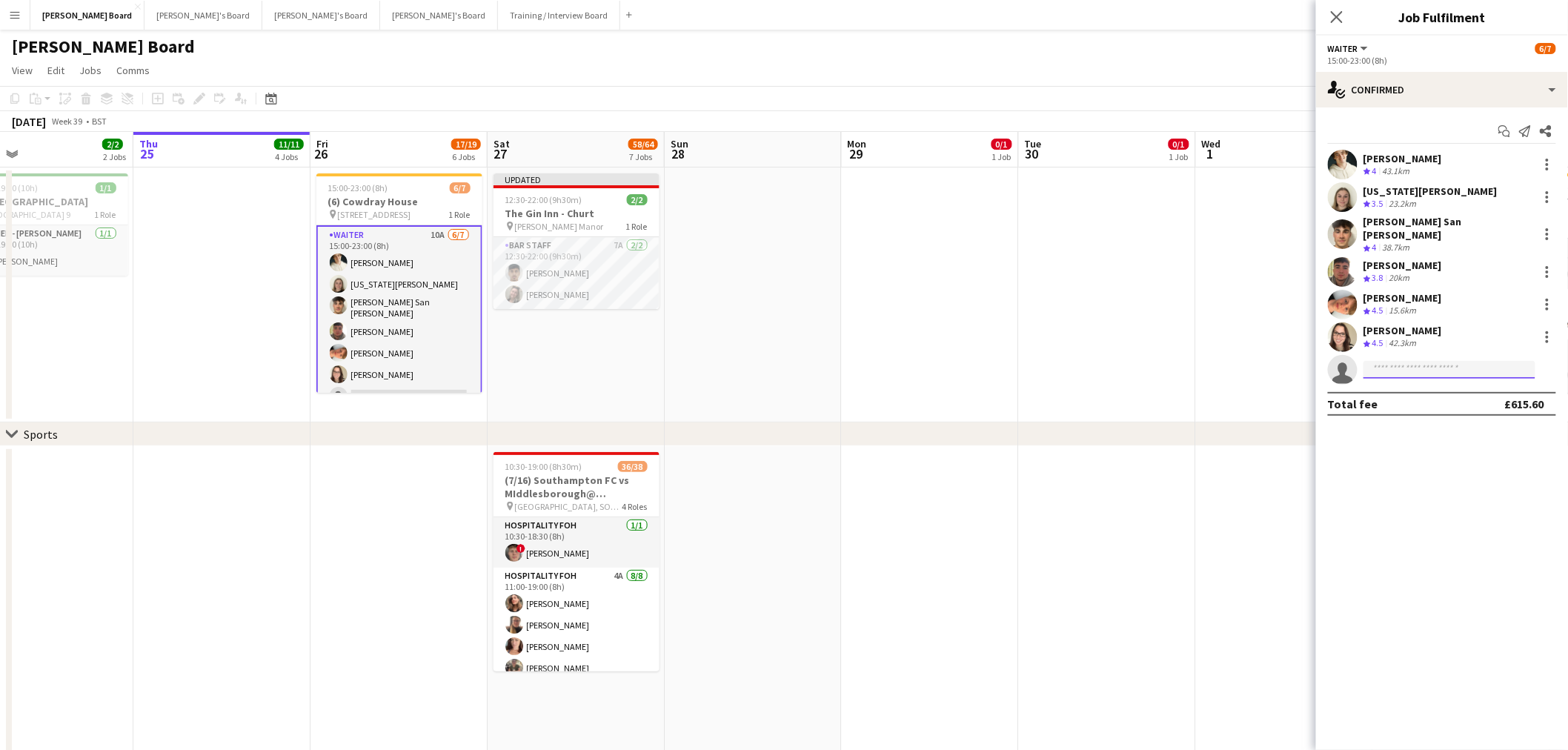
click at [1421, 365] on input at bounding box center [1449, 369] width 172 height 17
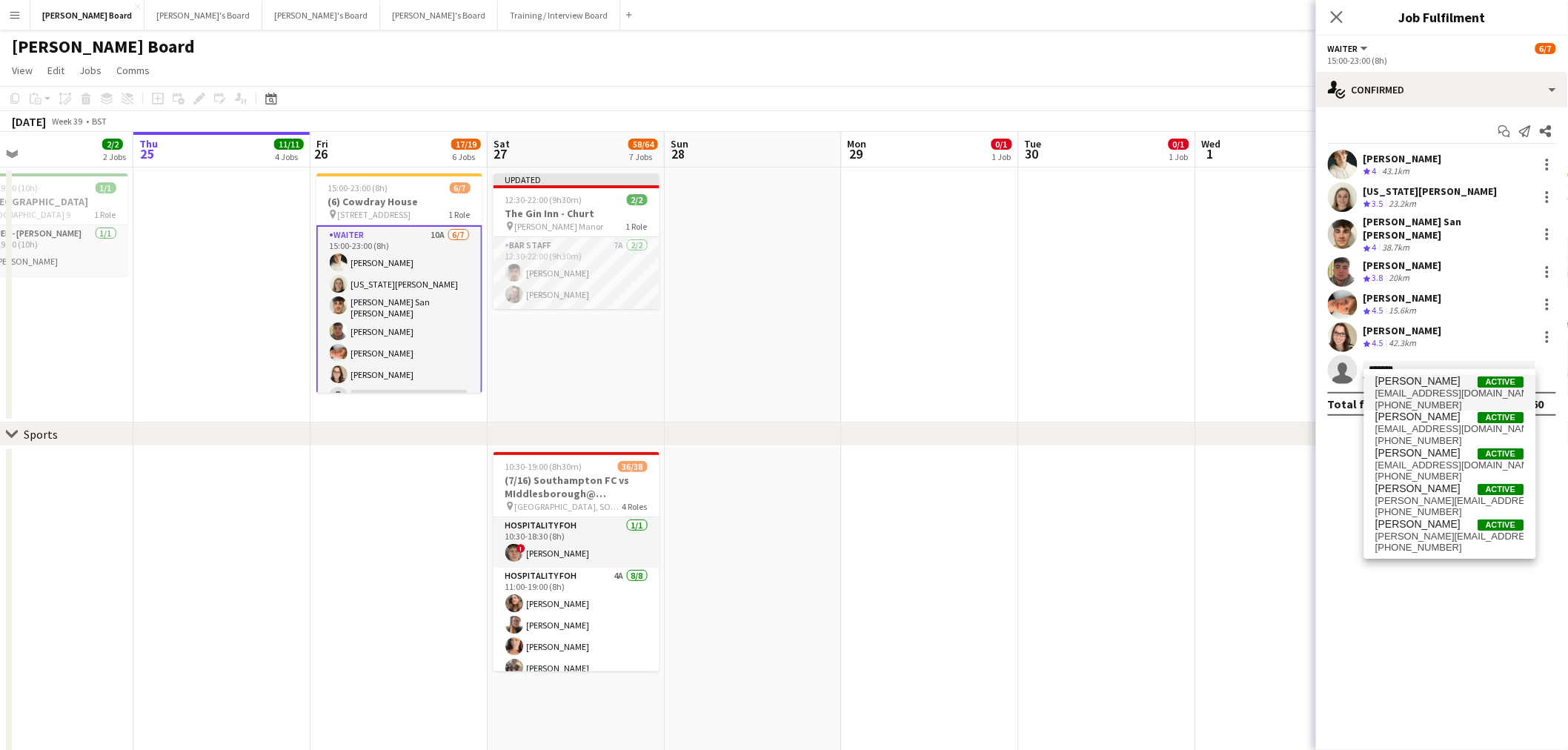
type input "*******"
click at [1423, 384] on span "Eric Roberts" at bounding box center [1419, 380] width 85 height 12
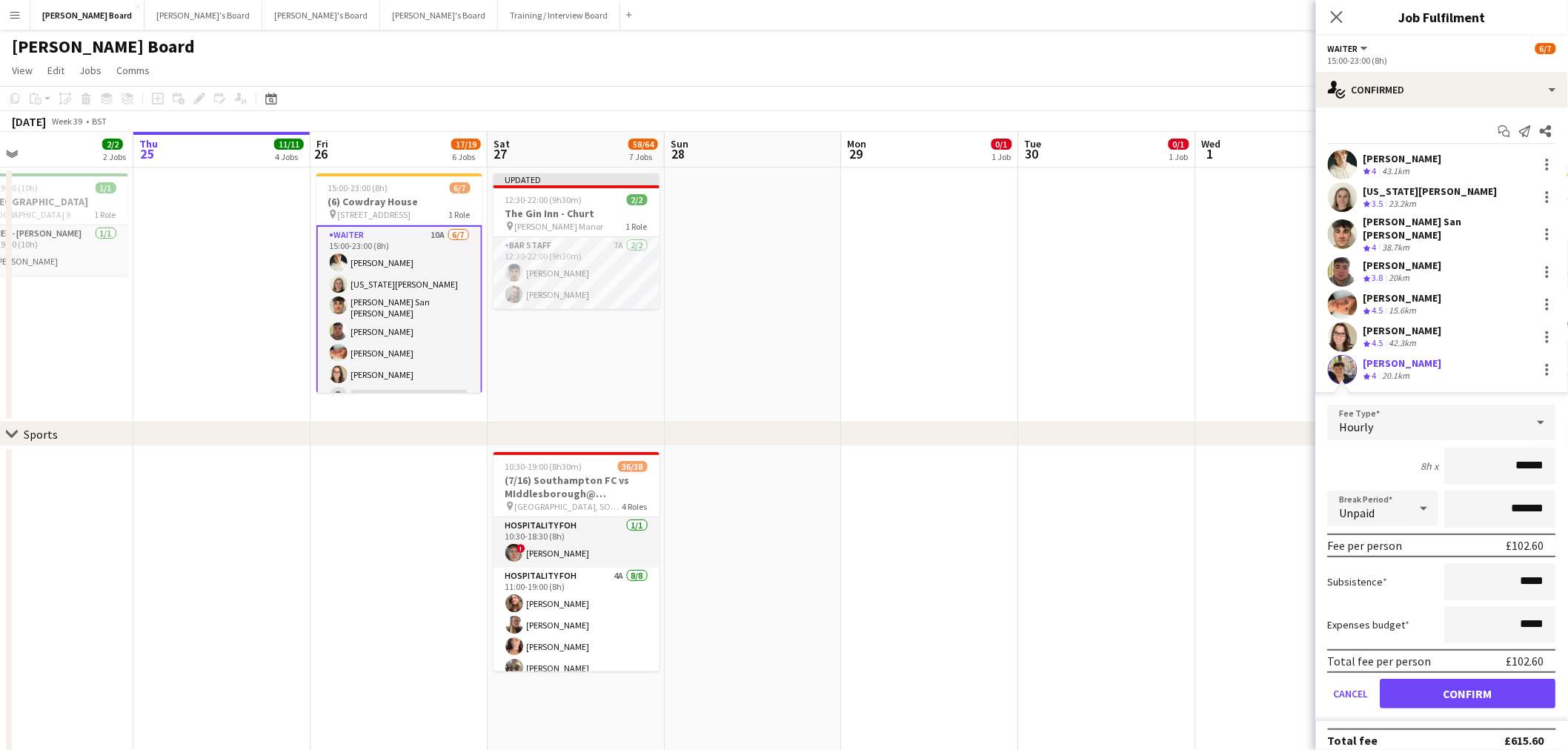
click at [1400, 370] on div "20.1km" at bounding box center [1396, 375] width 33 height 12
click at [1460, 682] on button "Confirm" at bounding box center [1468, 694] width 176 height 30
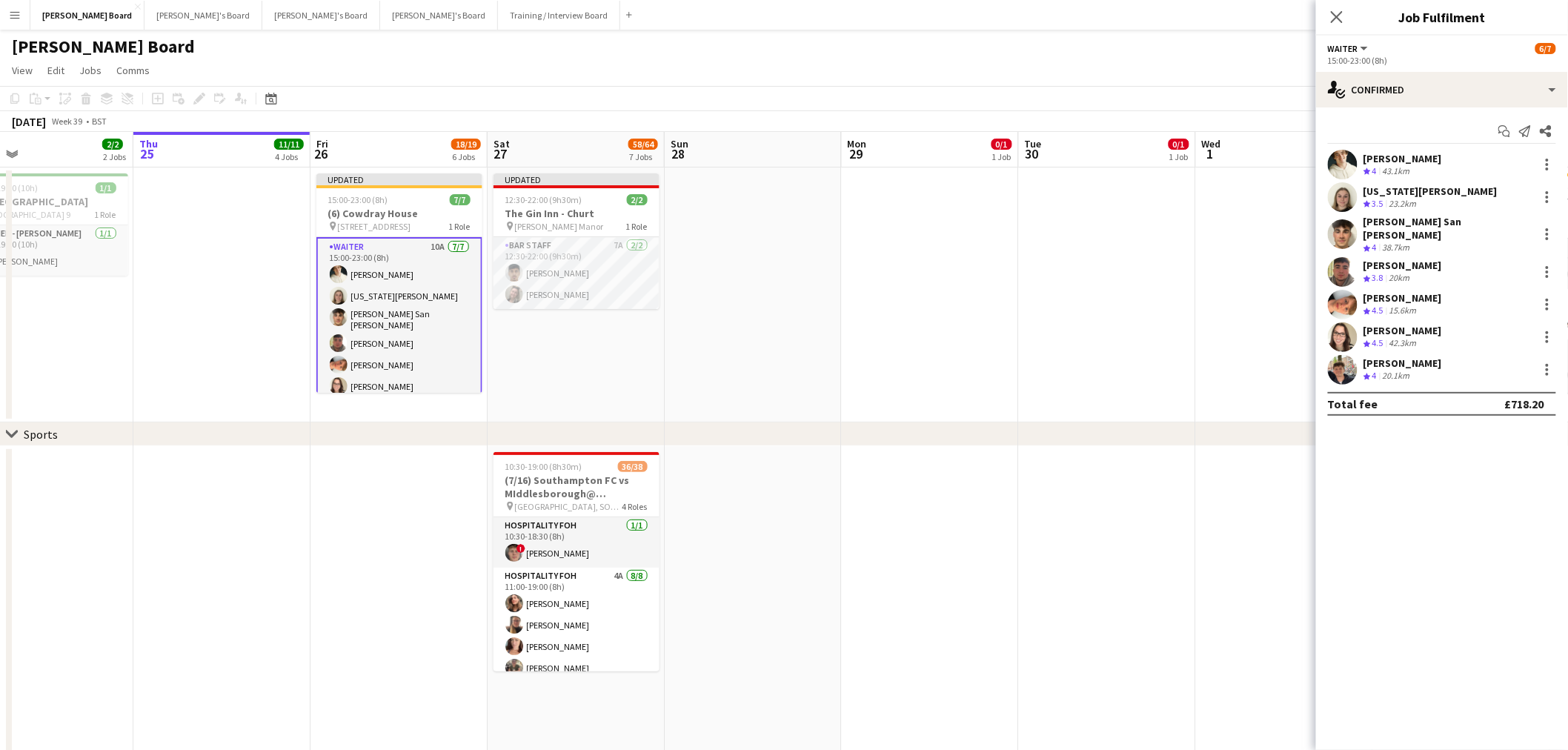
click at [1397, 372] on div "20.1km" at bounding box center [1396, 375] width 33 height 12
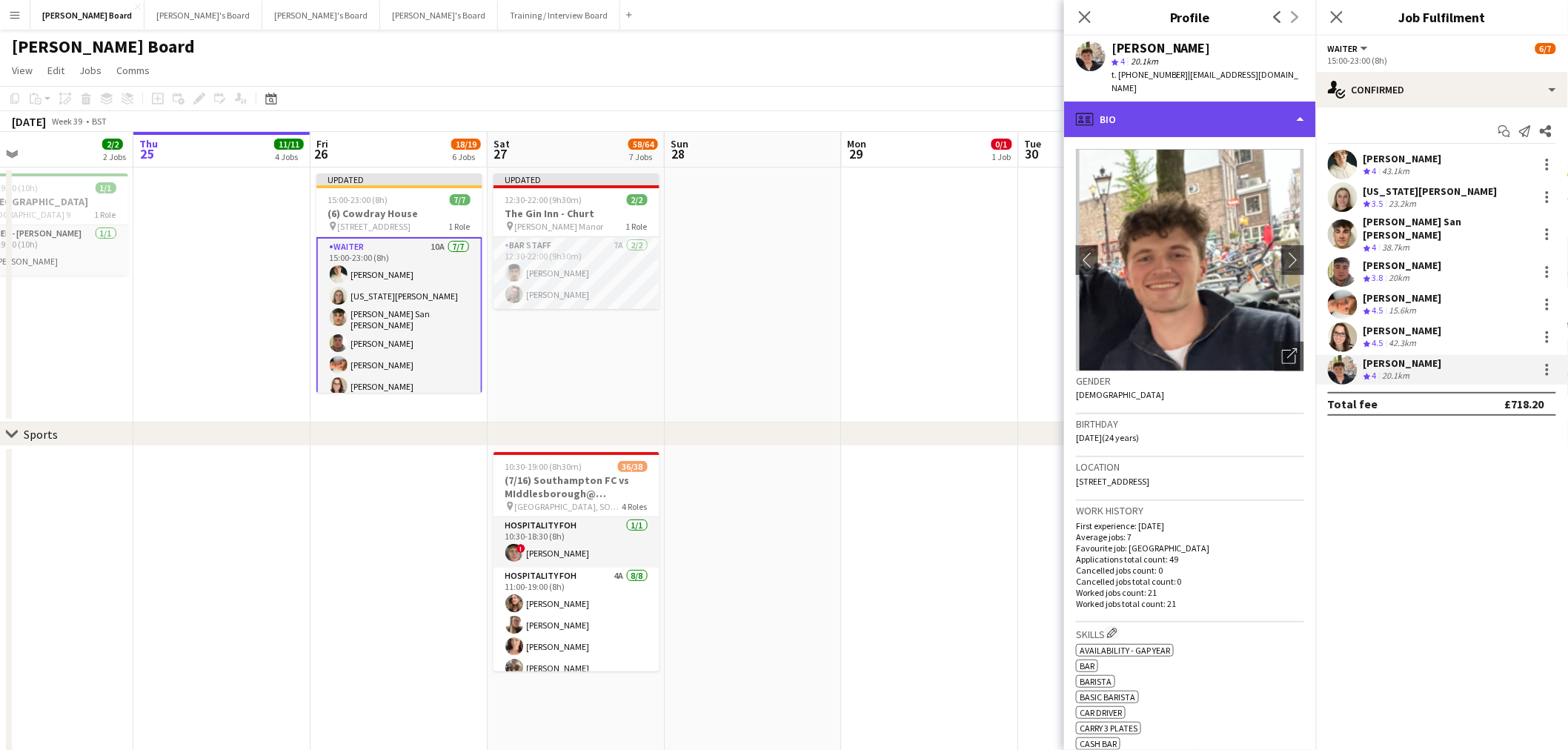
click at [1209, 101] on div "profile Bio" at bounding box center [1191, 119] width 252 height 36
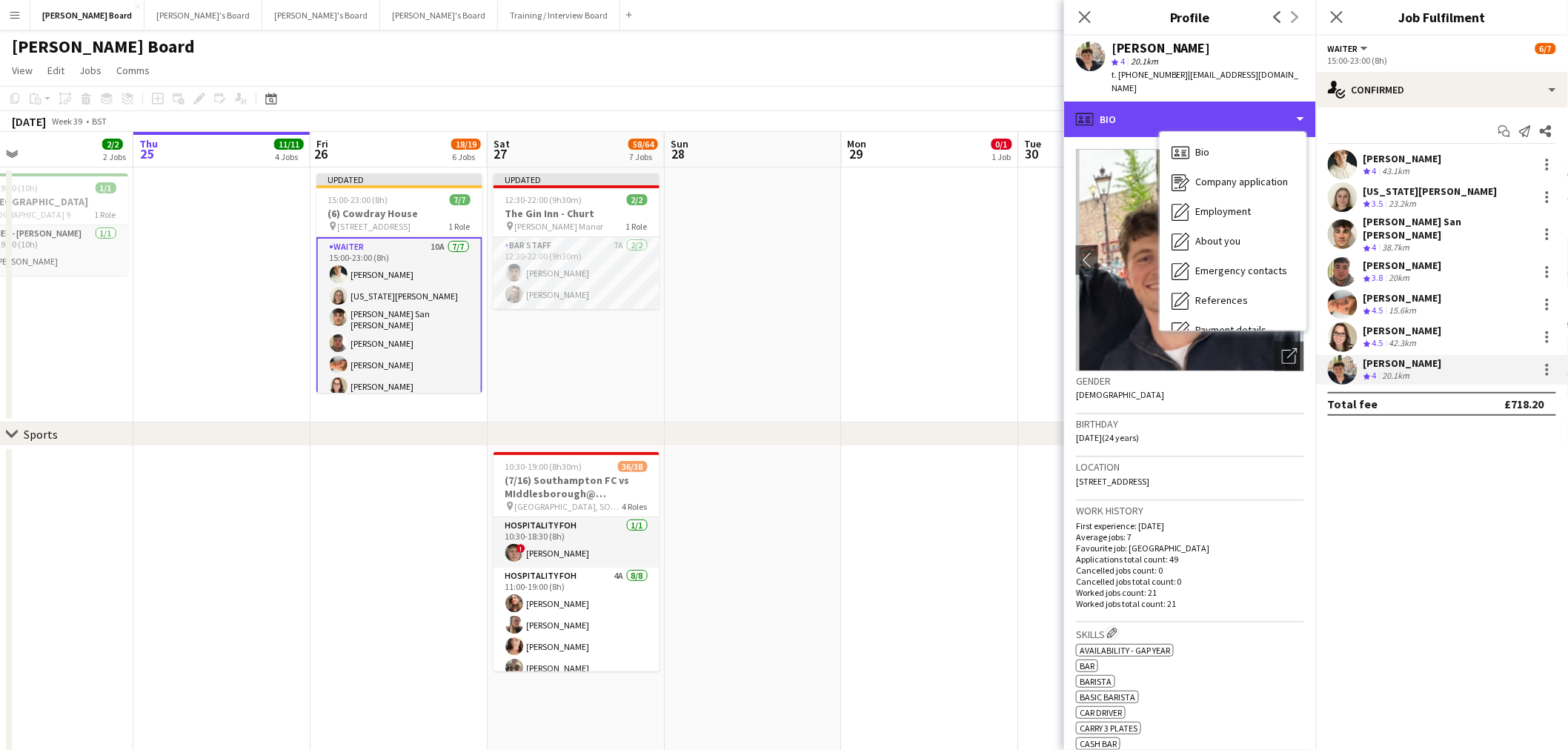
scroll to position [197, 0]
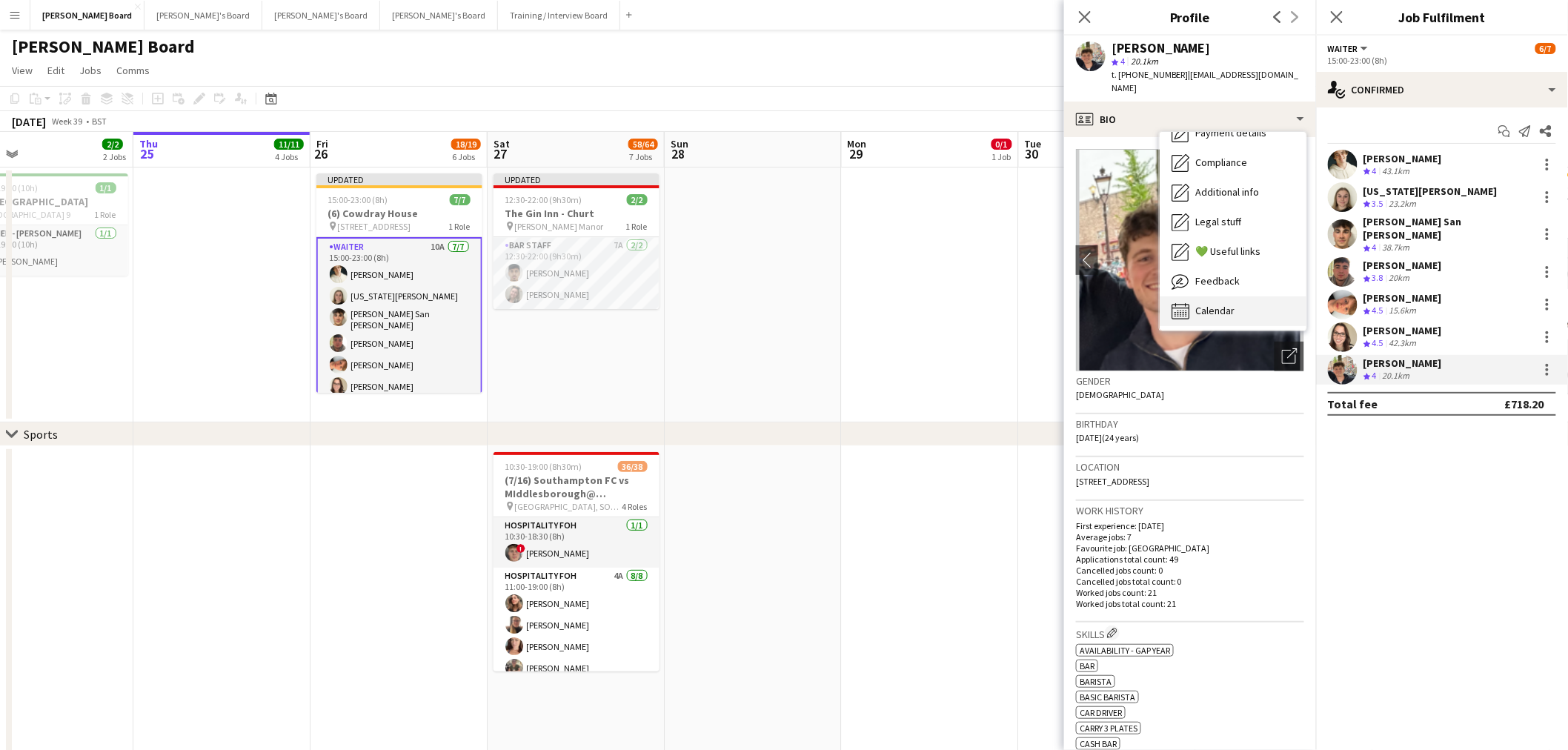
click at [1217, 303] on span "Calendar" at bounding box center [1215, 310] width 39 height 13
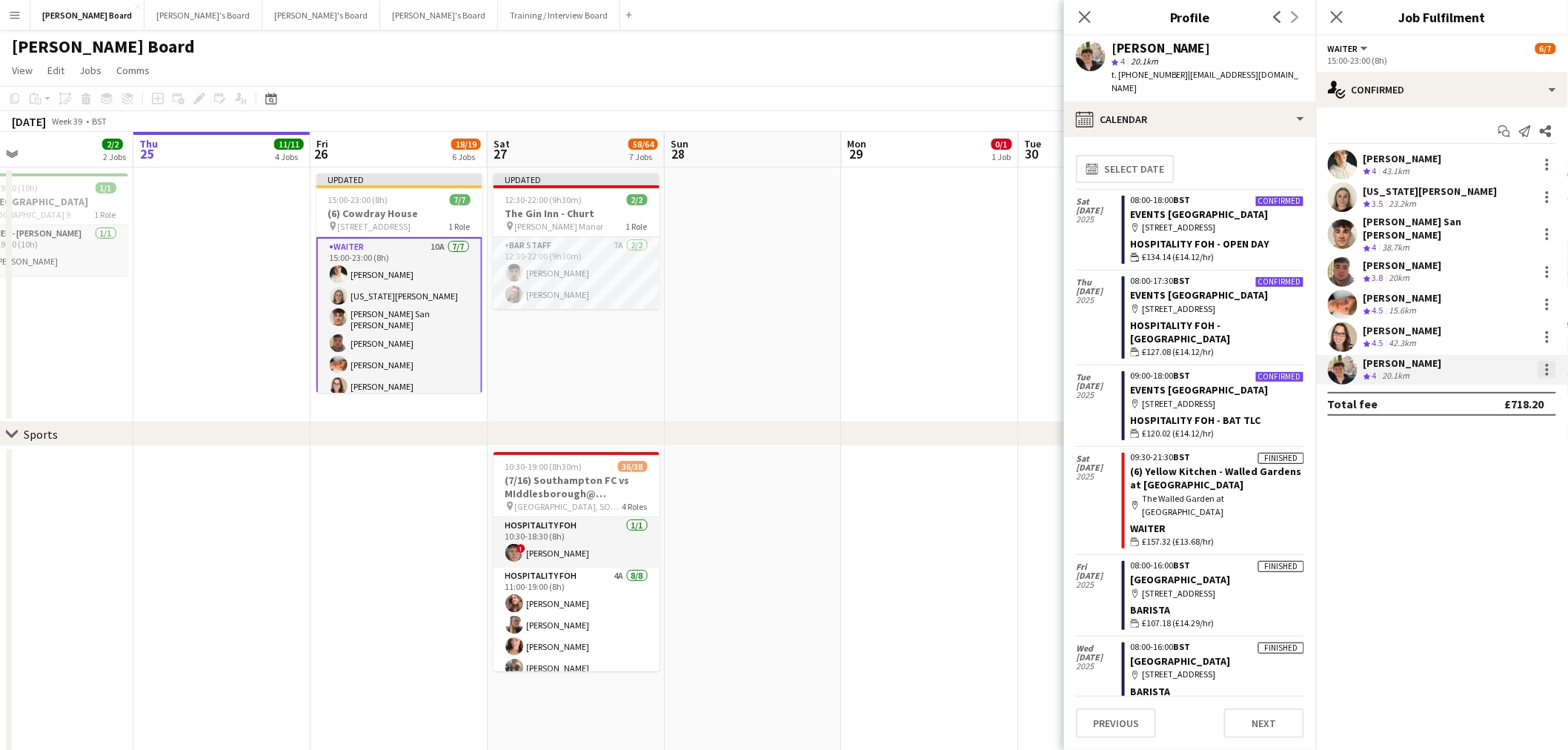
click at [1546, 373] on div at bounding box center [1548, 375] width 3 height 3
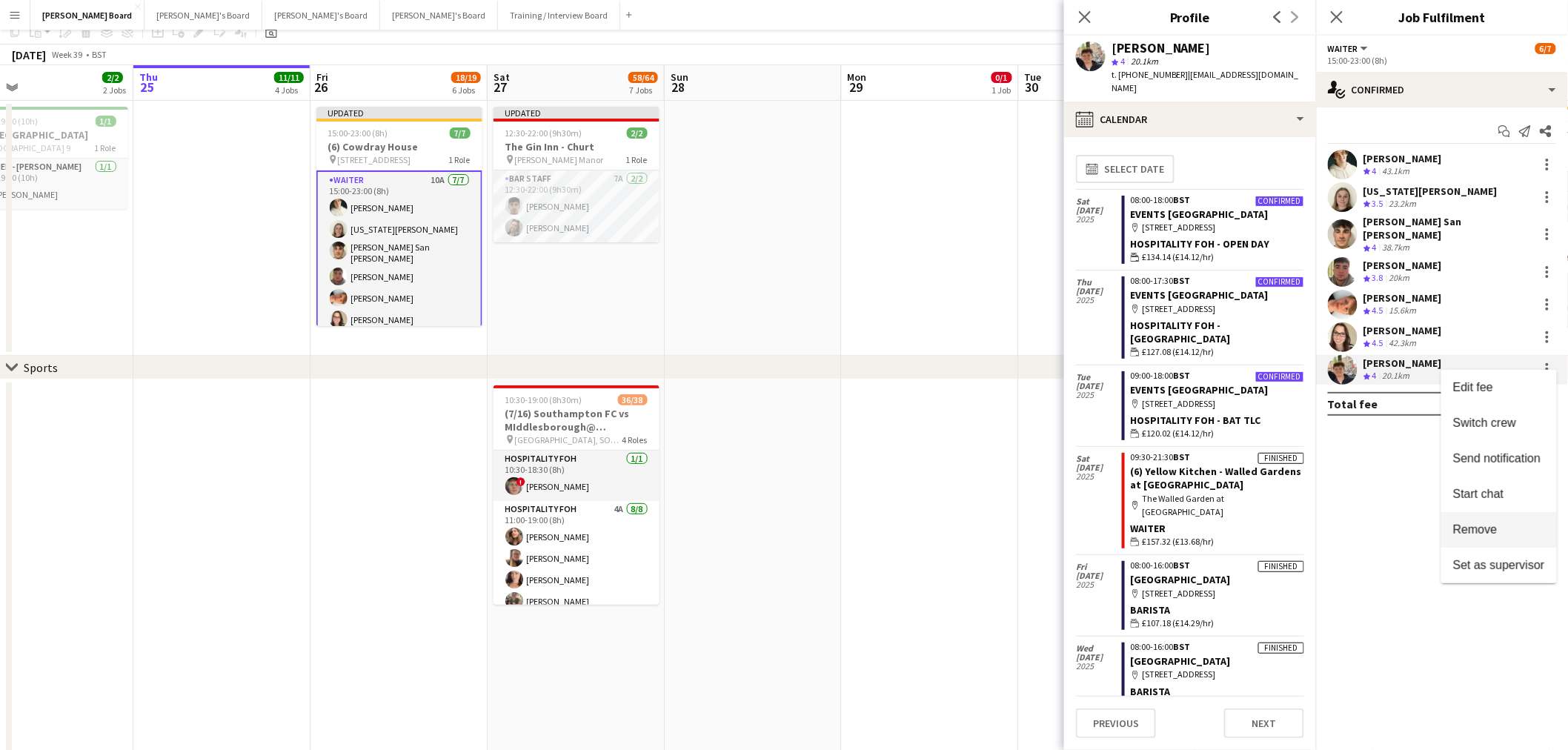
scroll to position [82, 0]
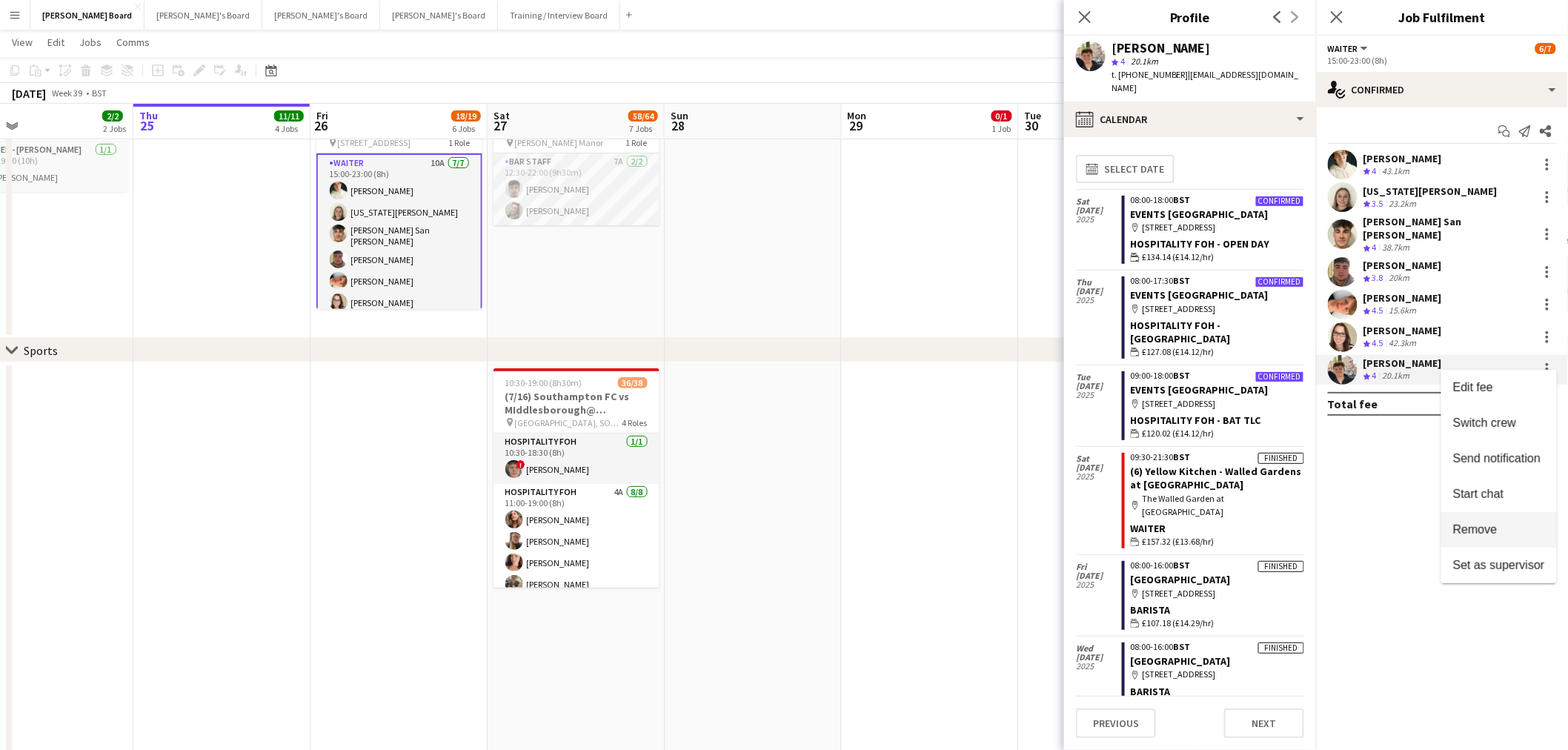
click at [1494, 537] on button "Remove" at bounding box center [1499, 530] width 115 height 36
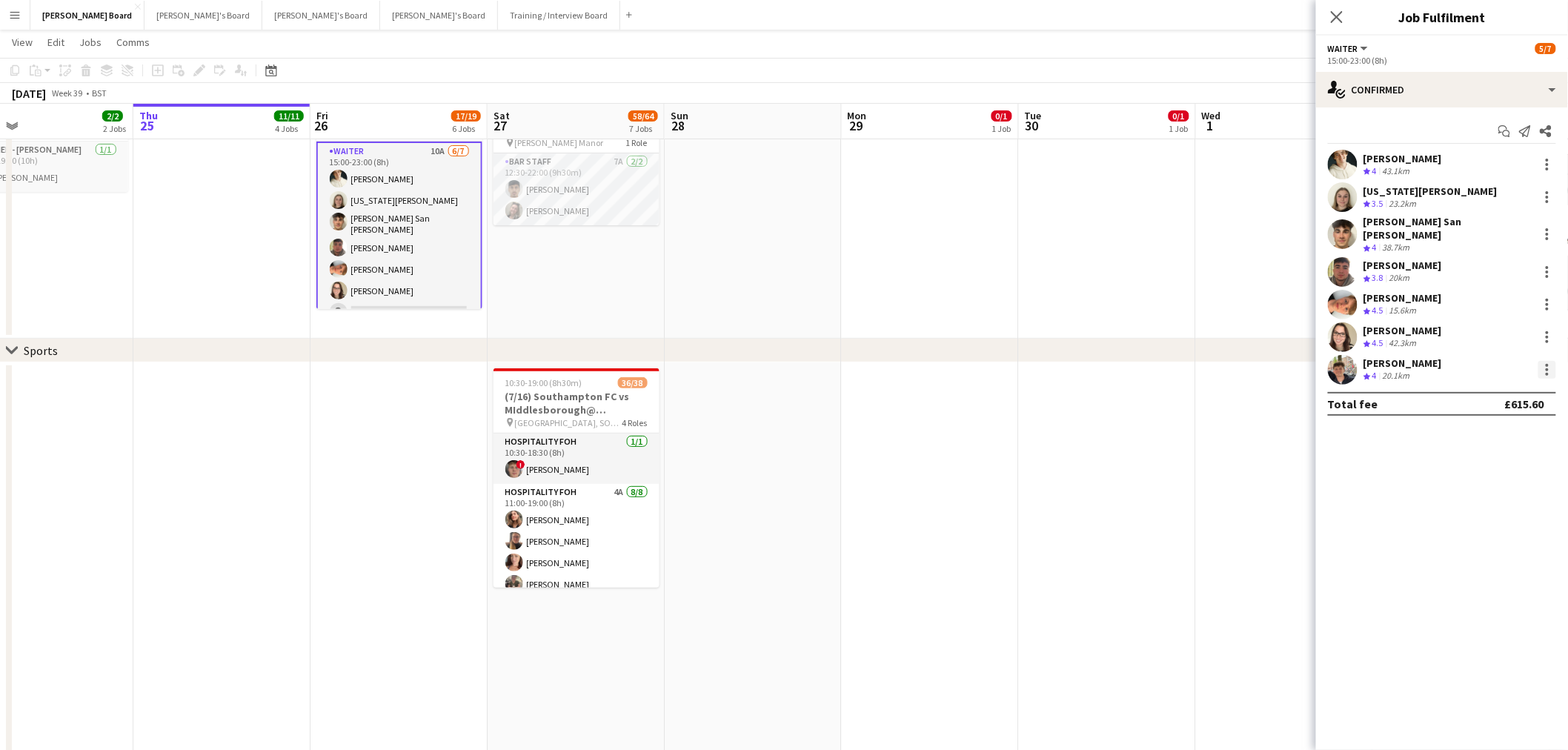
click at [1544, 361] on div at bounding box center [1547, 369] width 17 height 17
click at [1483, 532] on span "Remove" at bounding box center [1476, 529] width 45 height 12
click at [1148, 283] on app-date-cell at bounding box center [1108, 210] width 177 height 254
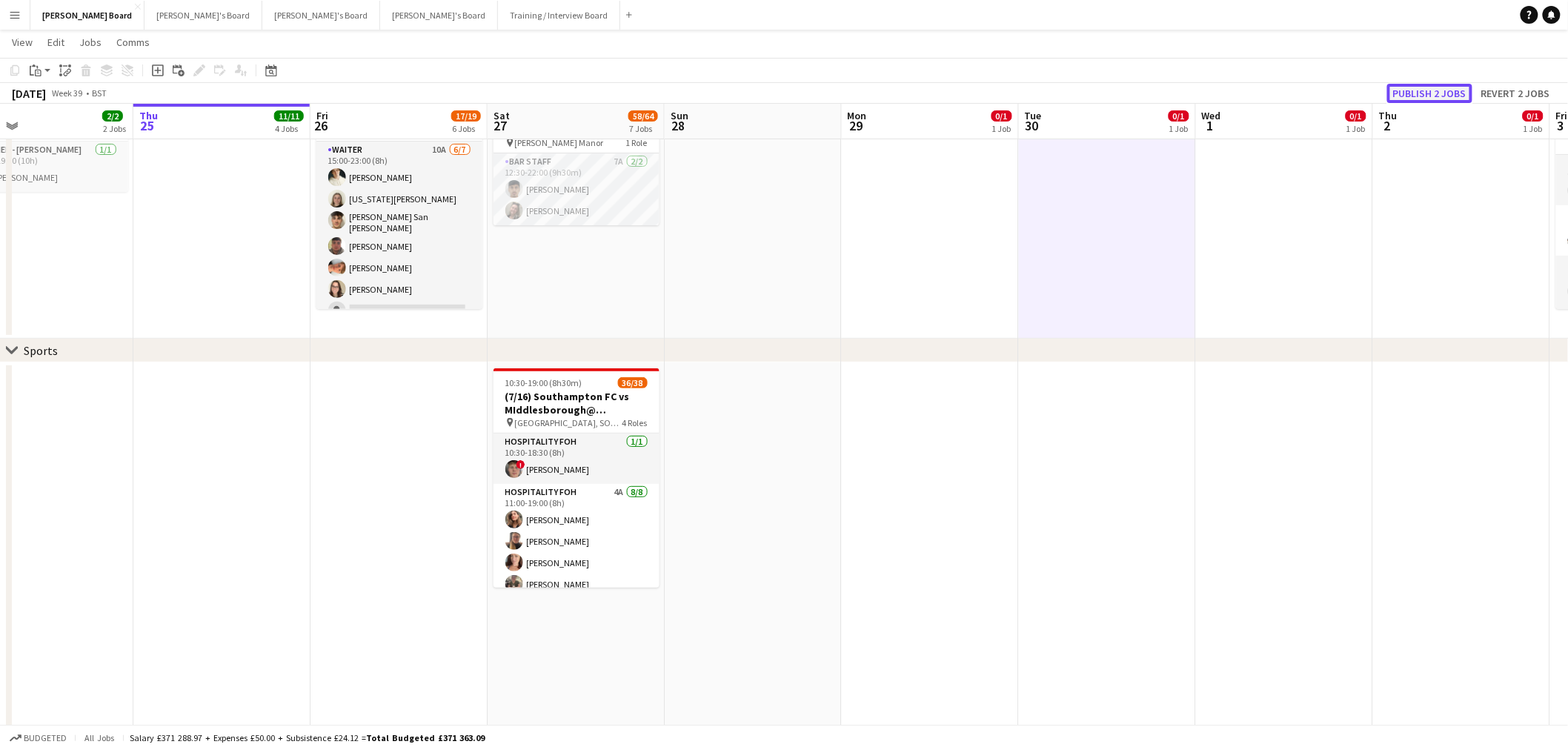
click at [1442, 97] on button "Publish 2 jobs" at bounding box center [1430, 93] width 85 height 19
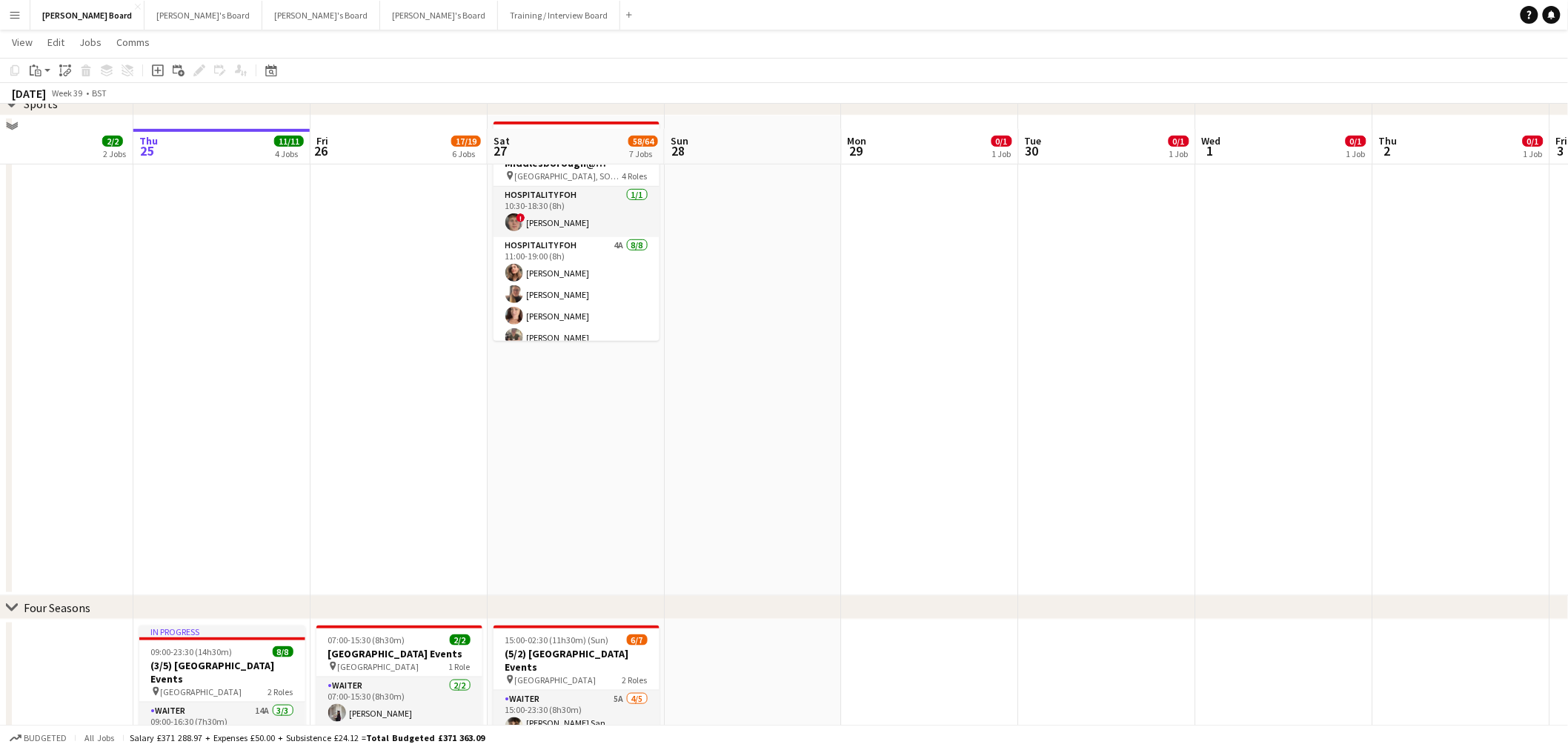
scroll to position [658, 0]
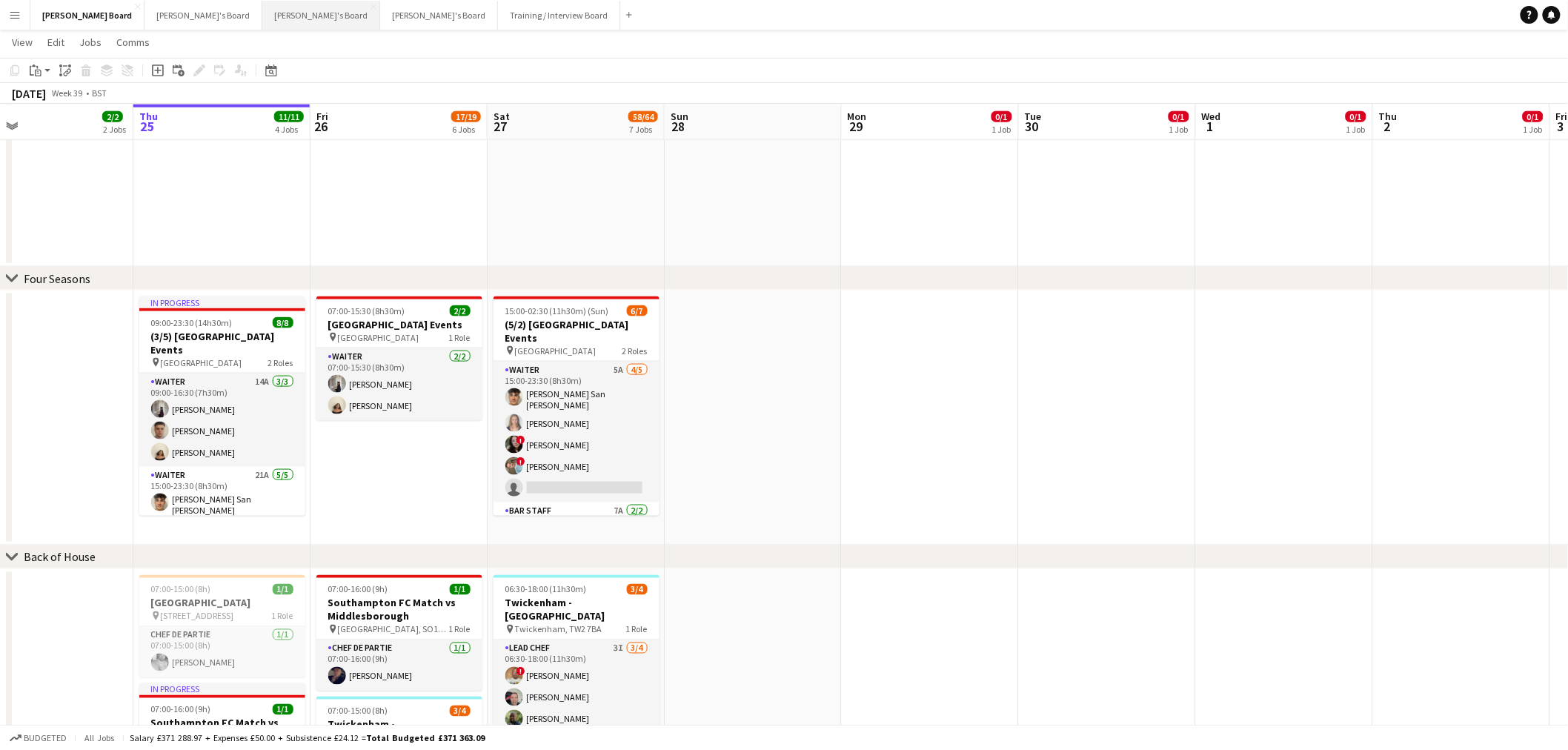
drag, startPoint x: 222, startPoint y: 7, endPoint x: 255, endPoint y: 20, distance: 35.5
click at [262, 7] on button "[PERSON_NAME]'s Board Close" at bounding box center [321, 15] width 118 height 29
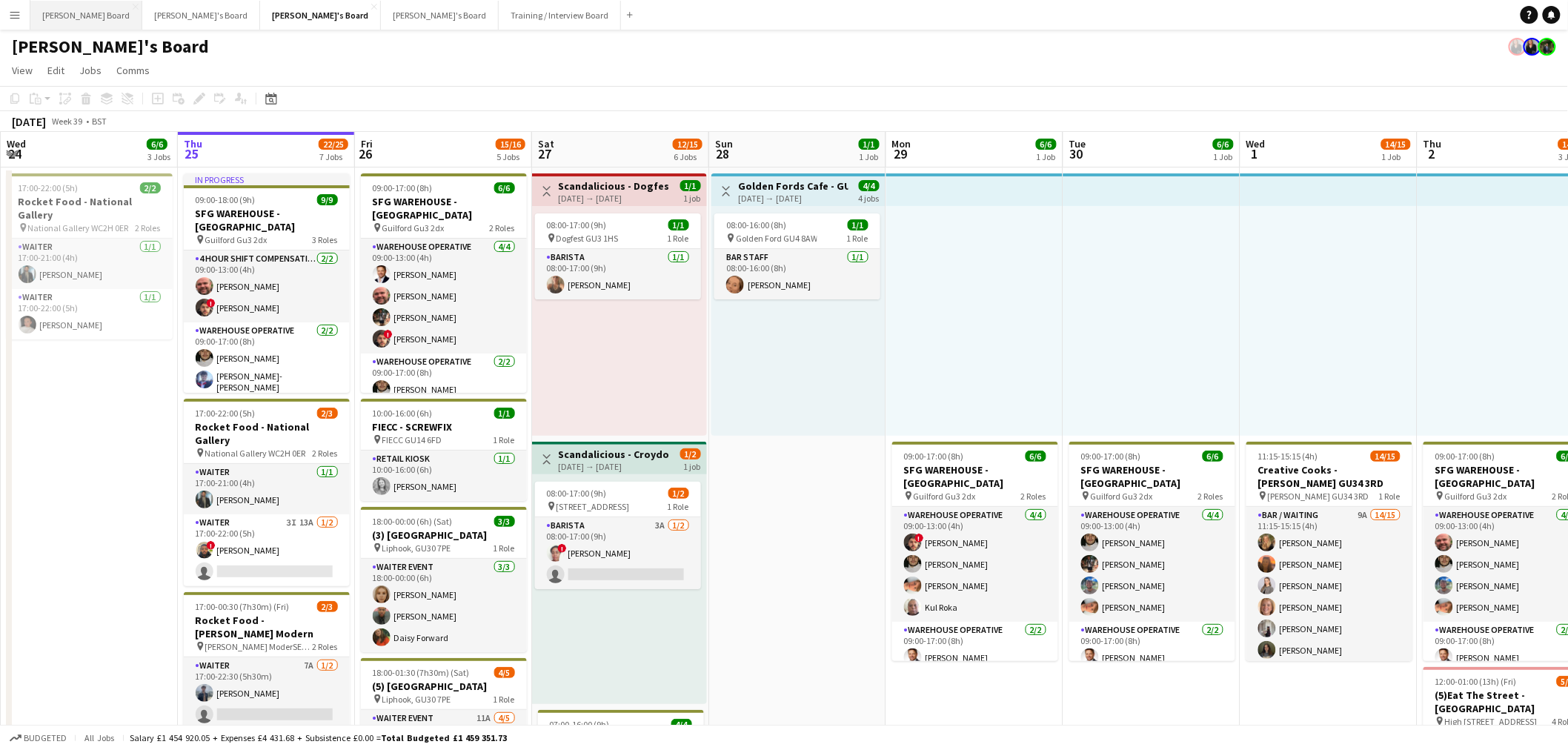
click at [55, 5] on button "[PERSON_NAME] Board Close" at bounding box center [86, 15] width 112 height 29
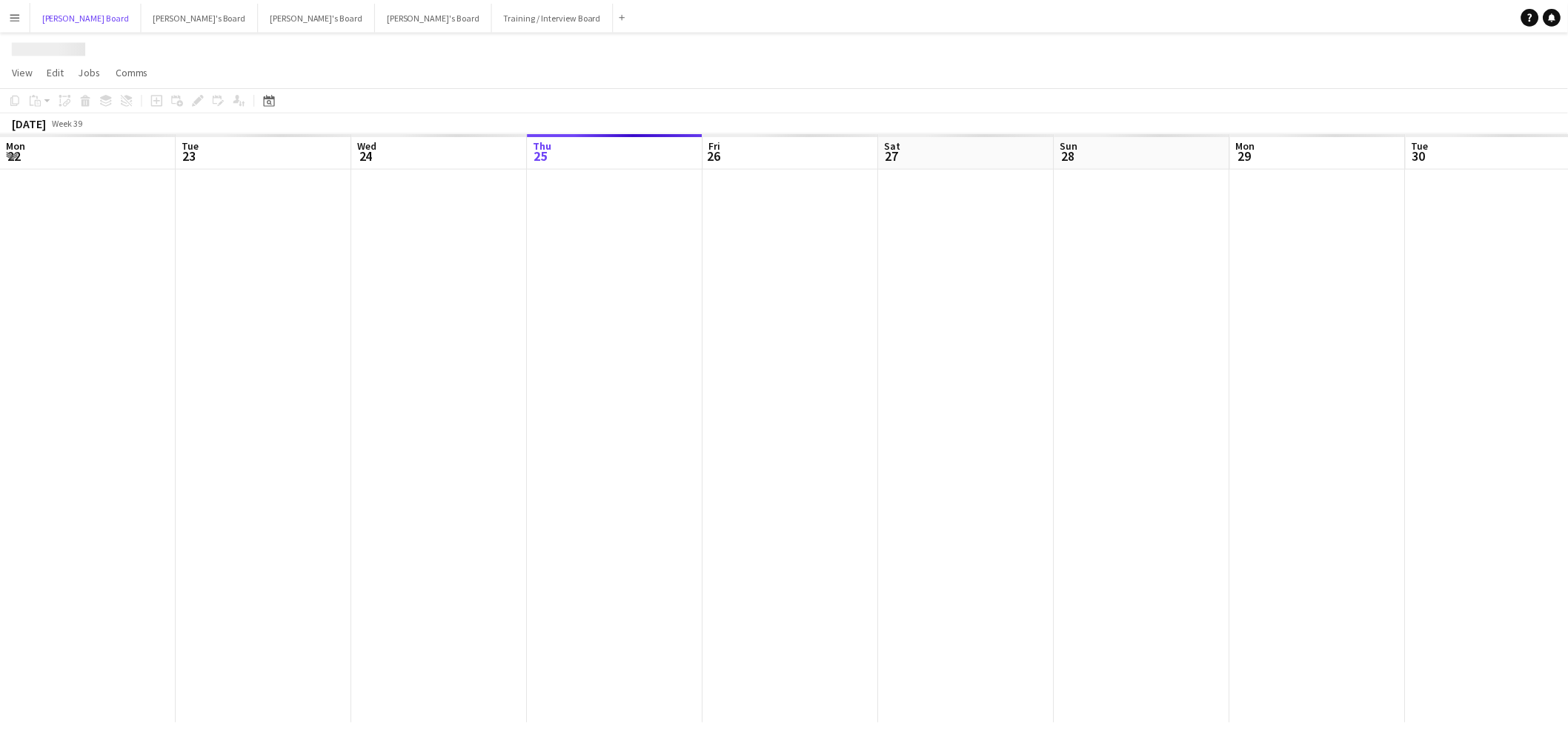
scroll to position [0, 398]
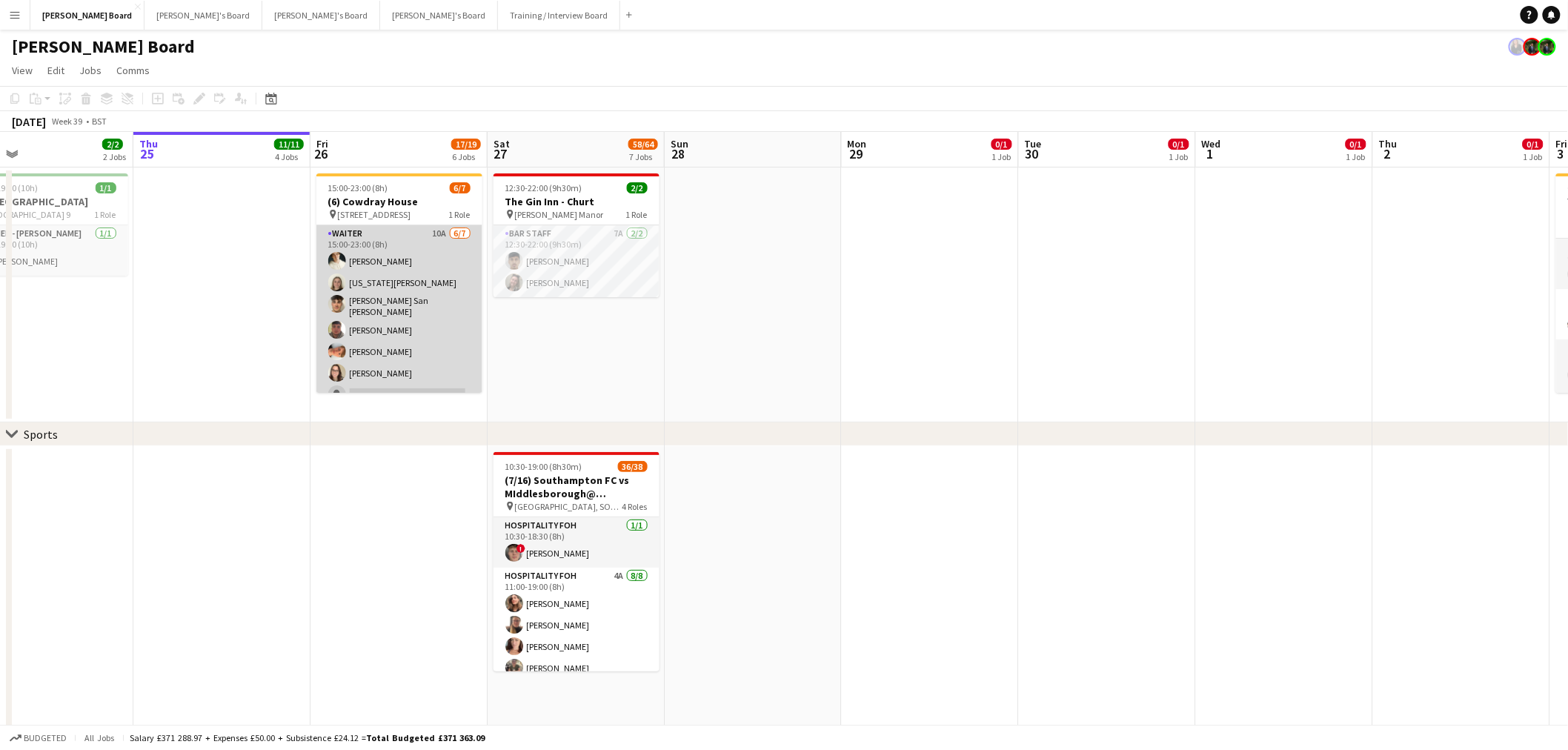
click at [393, 336] on app-card-role "Waiter 10A [DATE] 15:00-23:00 (8h) [PERSON_NAME] [US_STATE][PERSON_NAME] [PERSO…" at bounding box center [400, 317] width 166 height 184
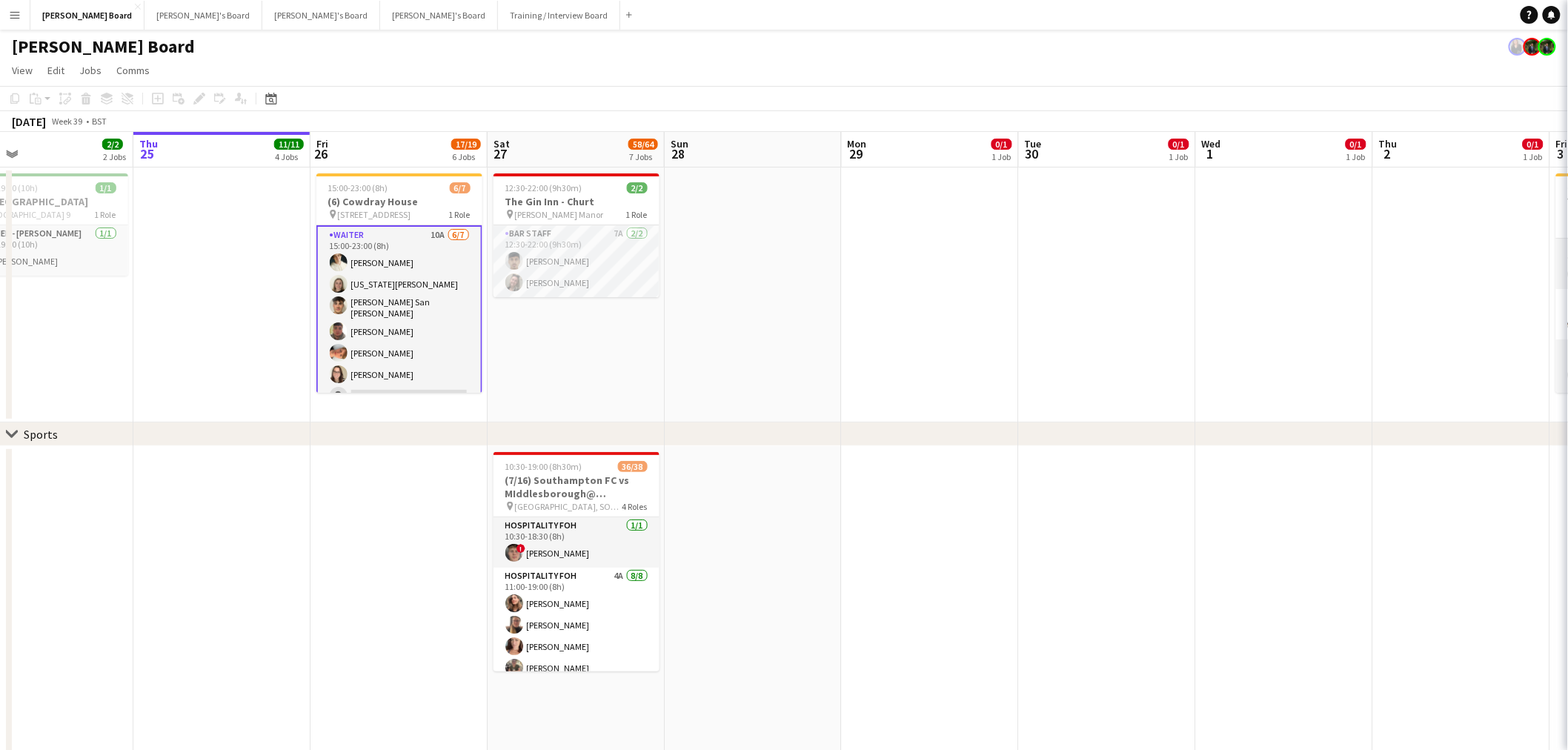
scroll to position [0, 399]
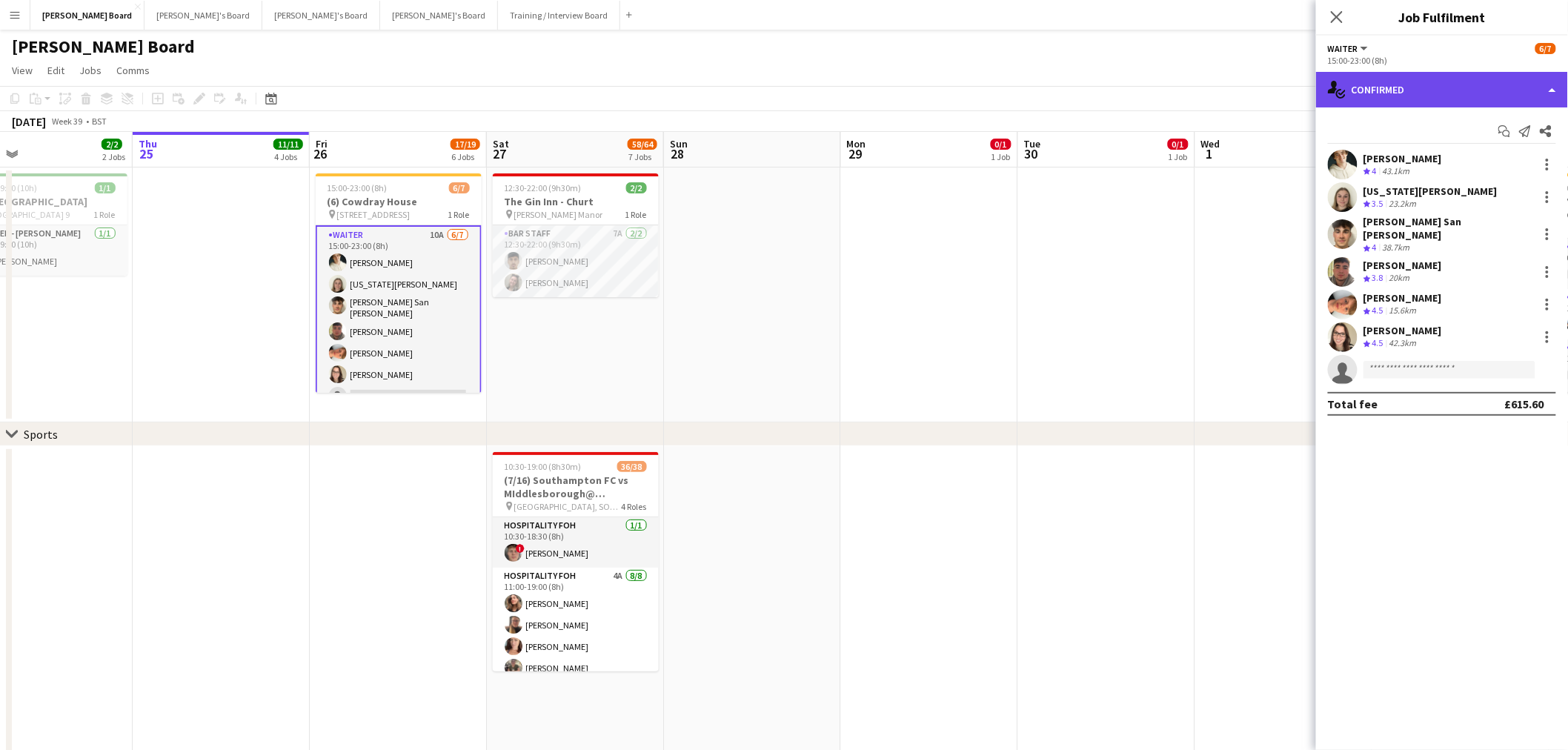
click at [1454, 90] on div "single-neutral-actions-check-2 Confirmed" at bounding box center [1442, 90] width 252 height 36
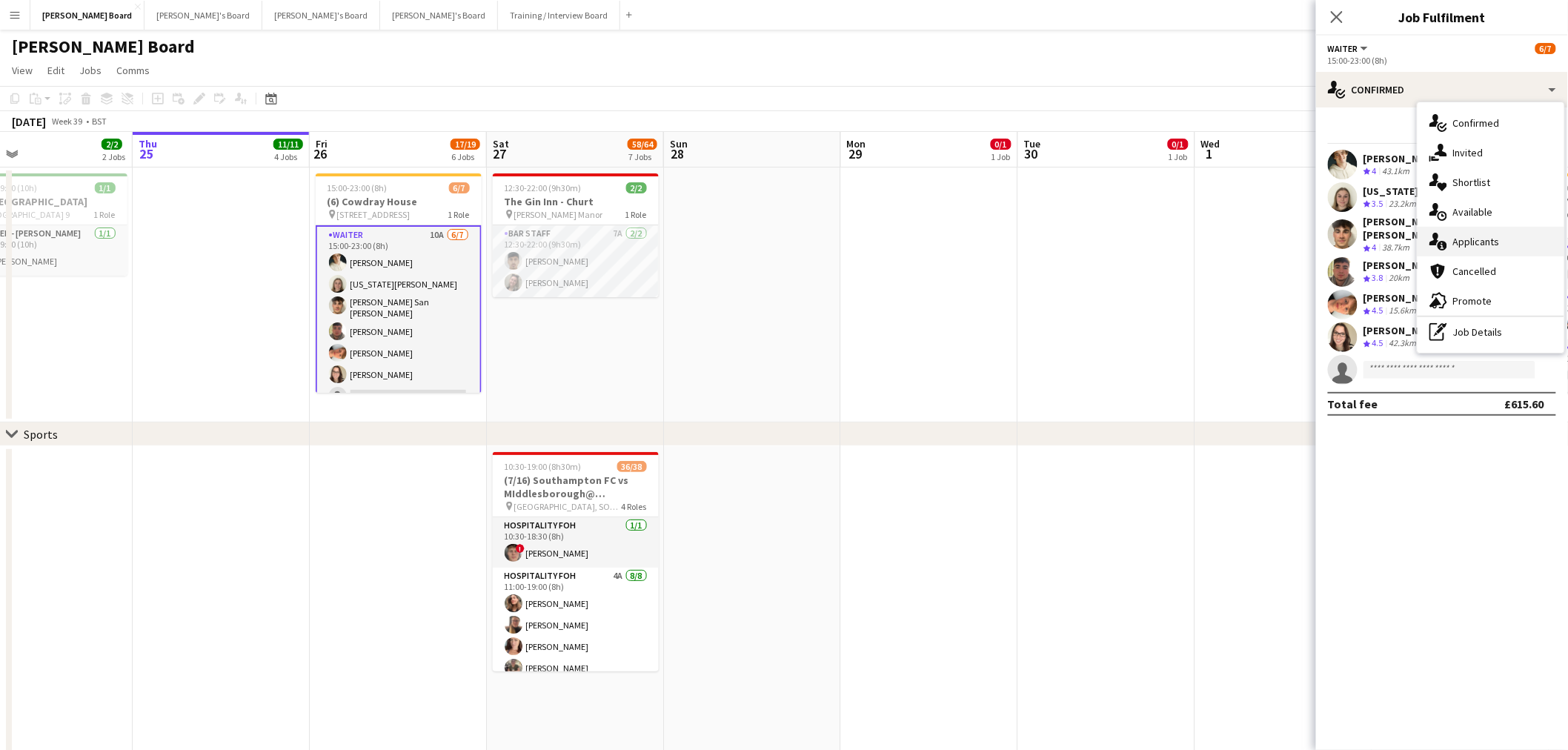
click at [1506, 235] on div "single-neutral-actions-information Applicants" at bounding box center [1491, 242] width 147 height 30
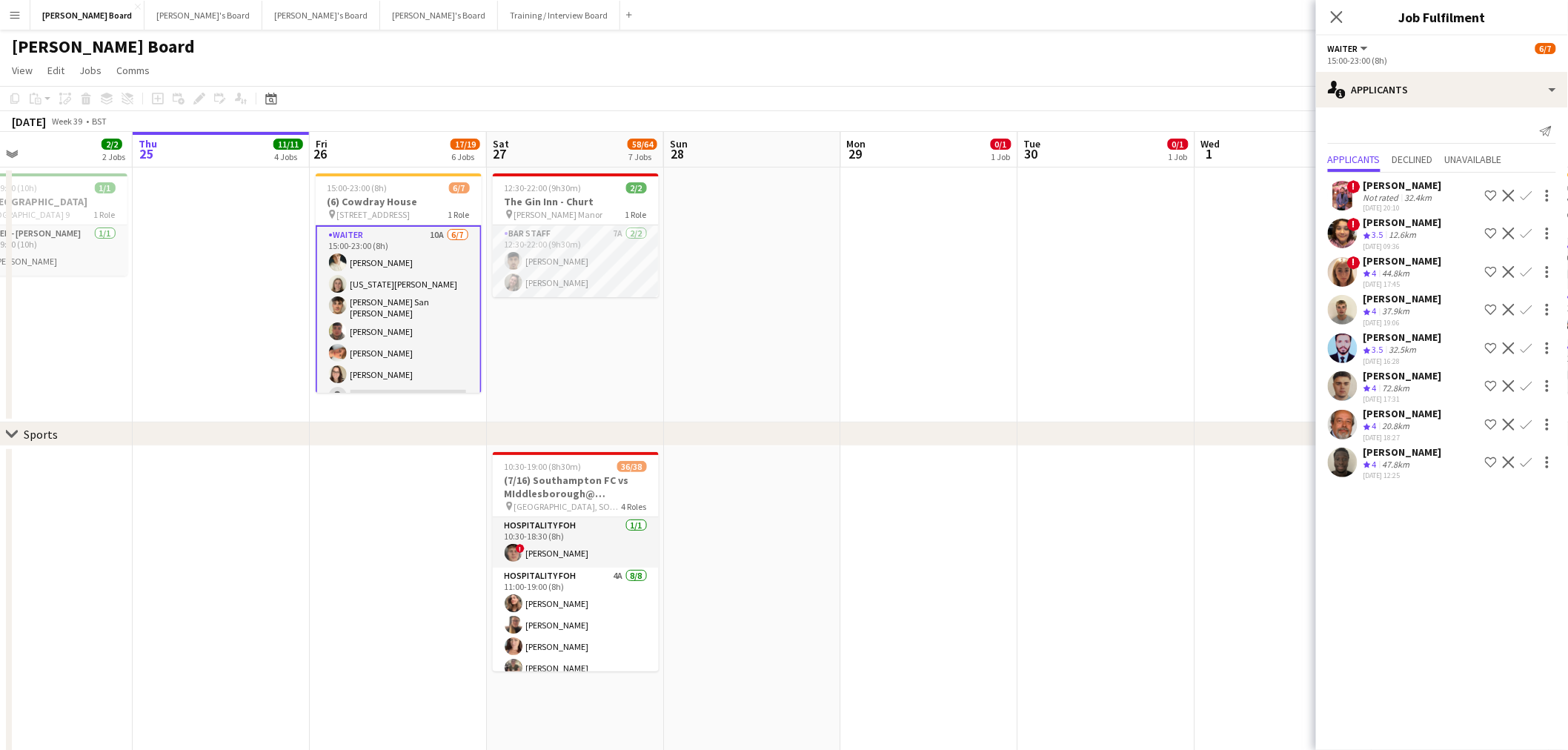
click at [1401, 450] on div "[PERSON_NAME]" at bounding box center [1403, 452] width 79 height 13
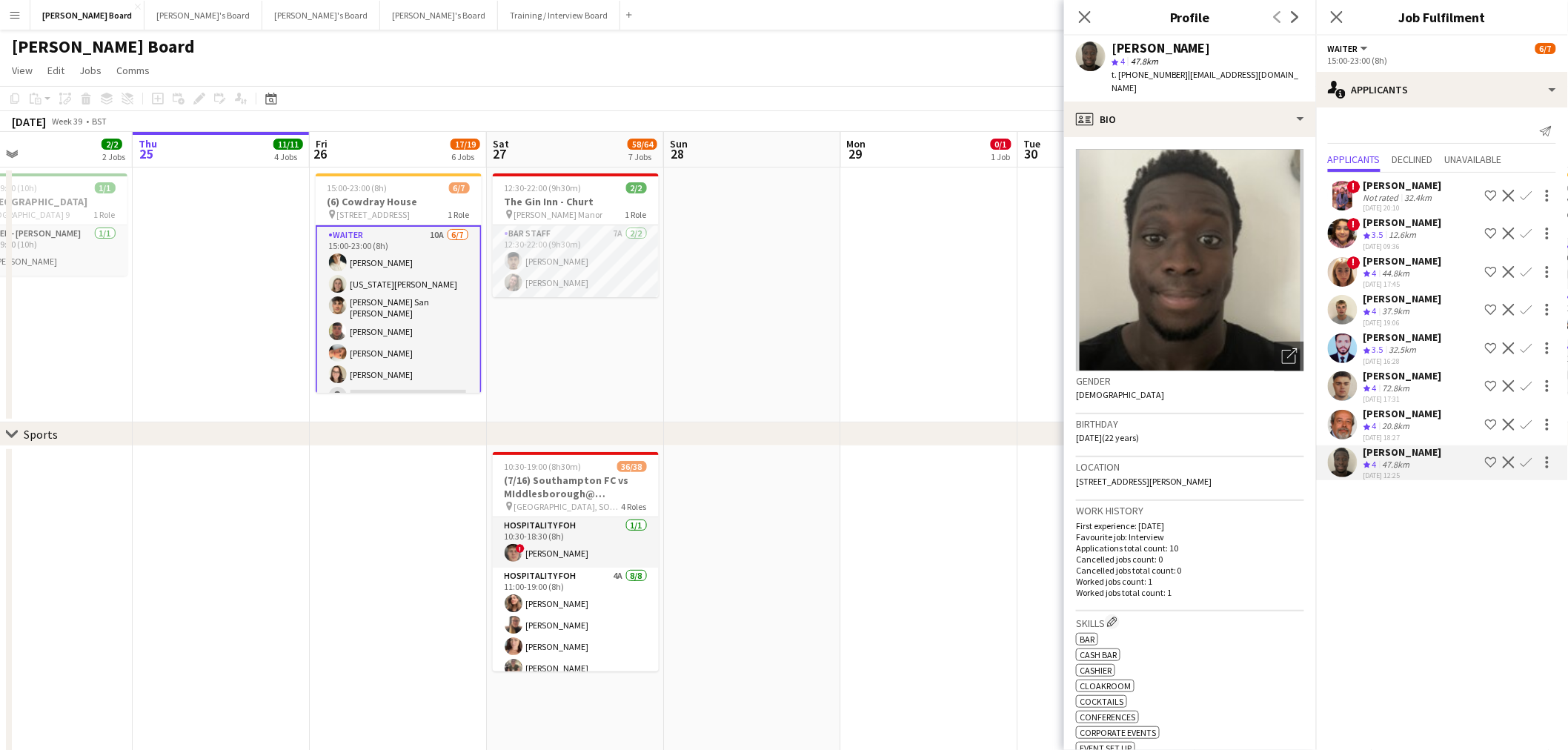
click at [1412, 424] on div "20.8km" at bounding box center [1396, 426] width 33 height 12
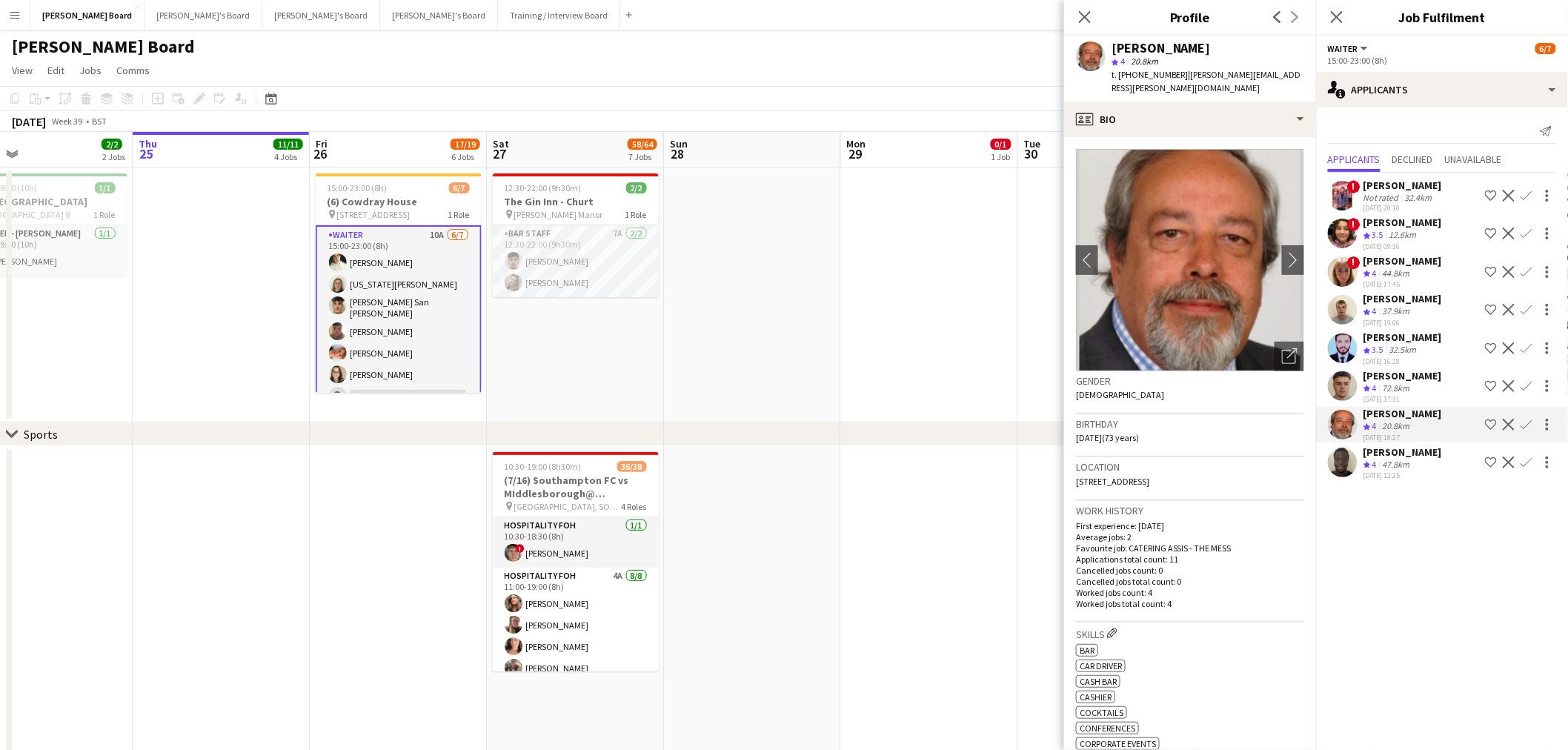
click at [1401, 384] on div "72.8km" at bounding box center [1396, 388] width 33 height 12
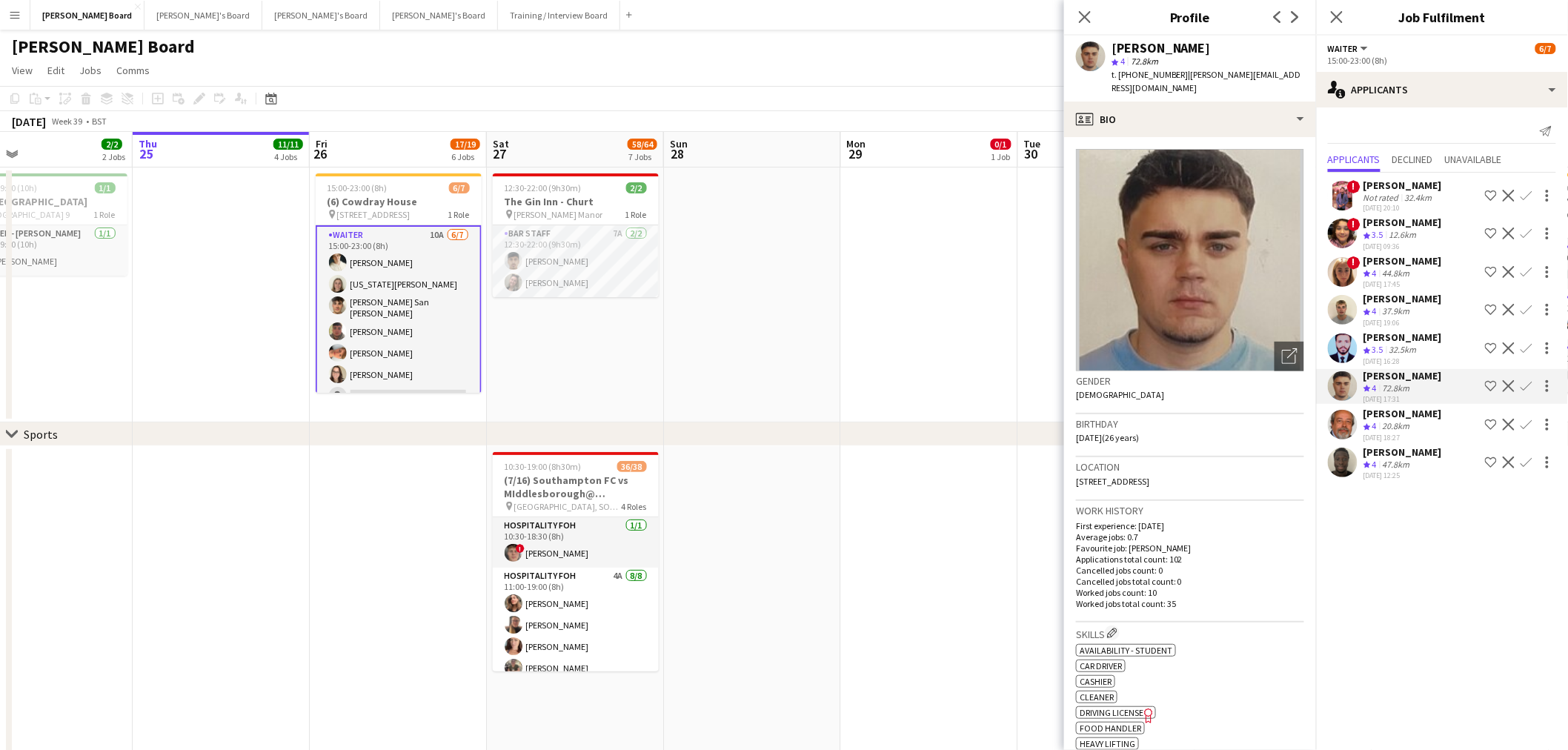
click at [1402, 415] on div "[PERSON_NAME]" at bounding box center [1403, 414] width 79 height 13
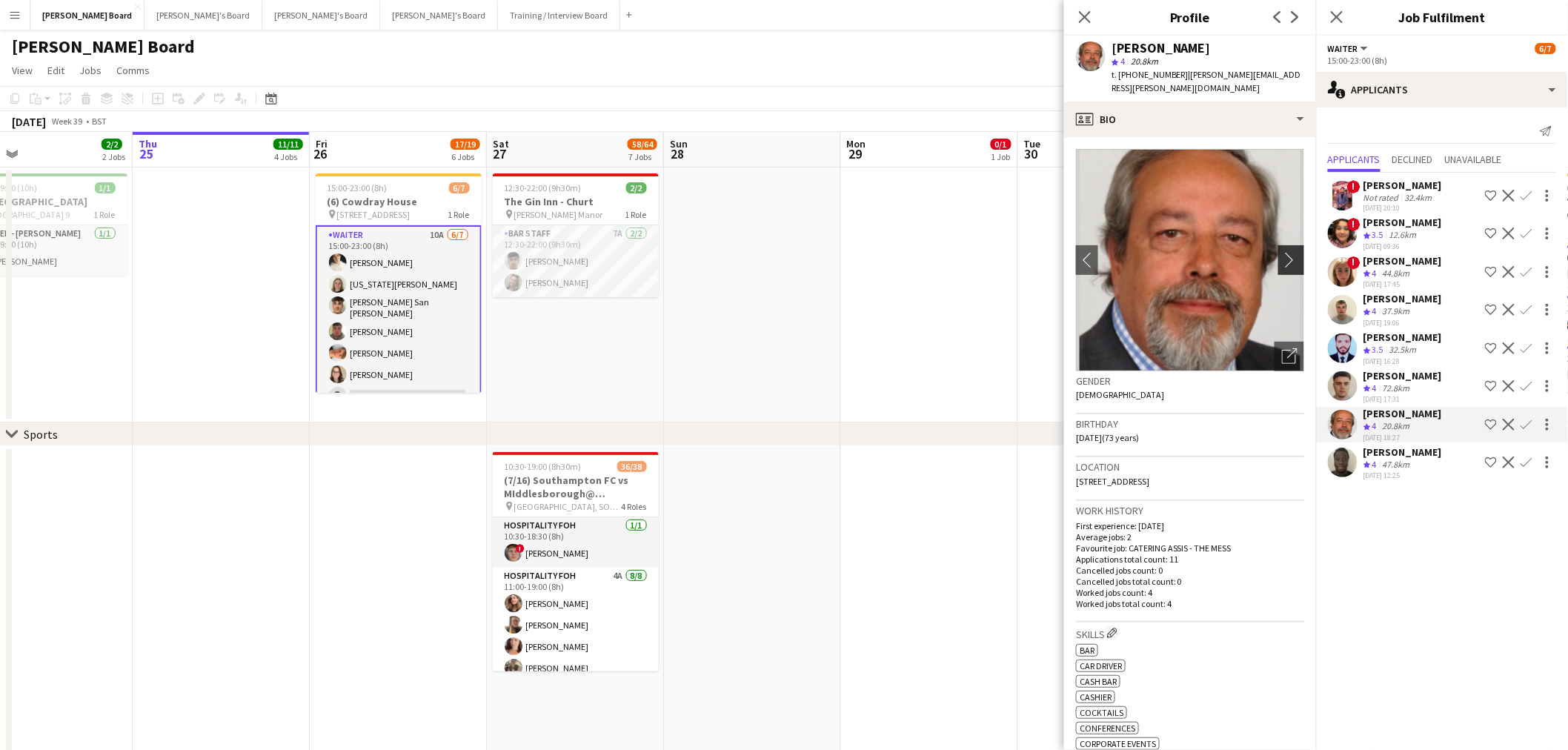
click at [1282, 252] on app-icon "chevron-right" at bounding box center [1294, 259] width 23 height 16
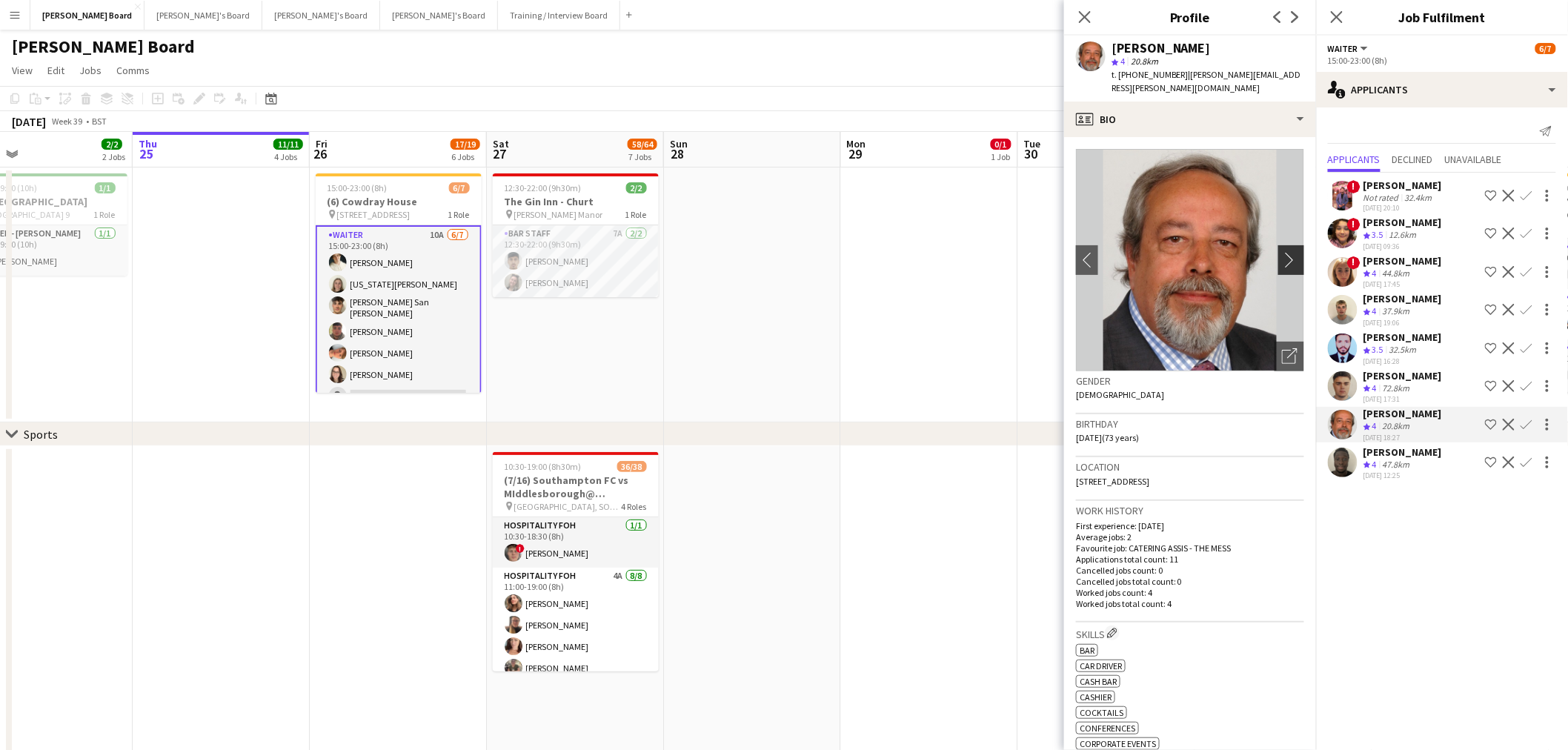
click at [1282, 252] on app-icon "chevron-right" at bounding box center [1294, 259] width 23 height 16
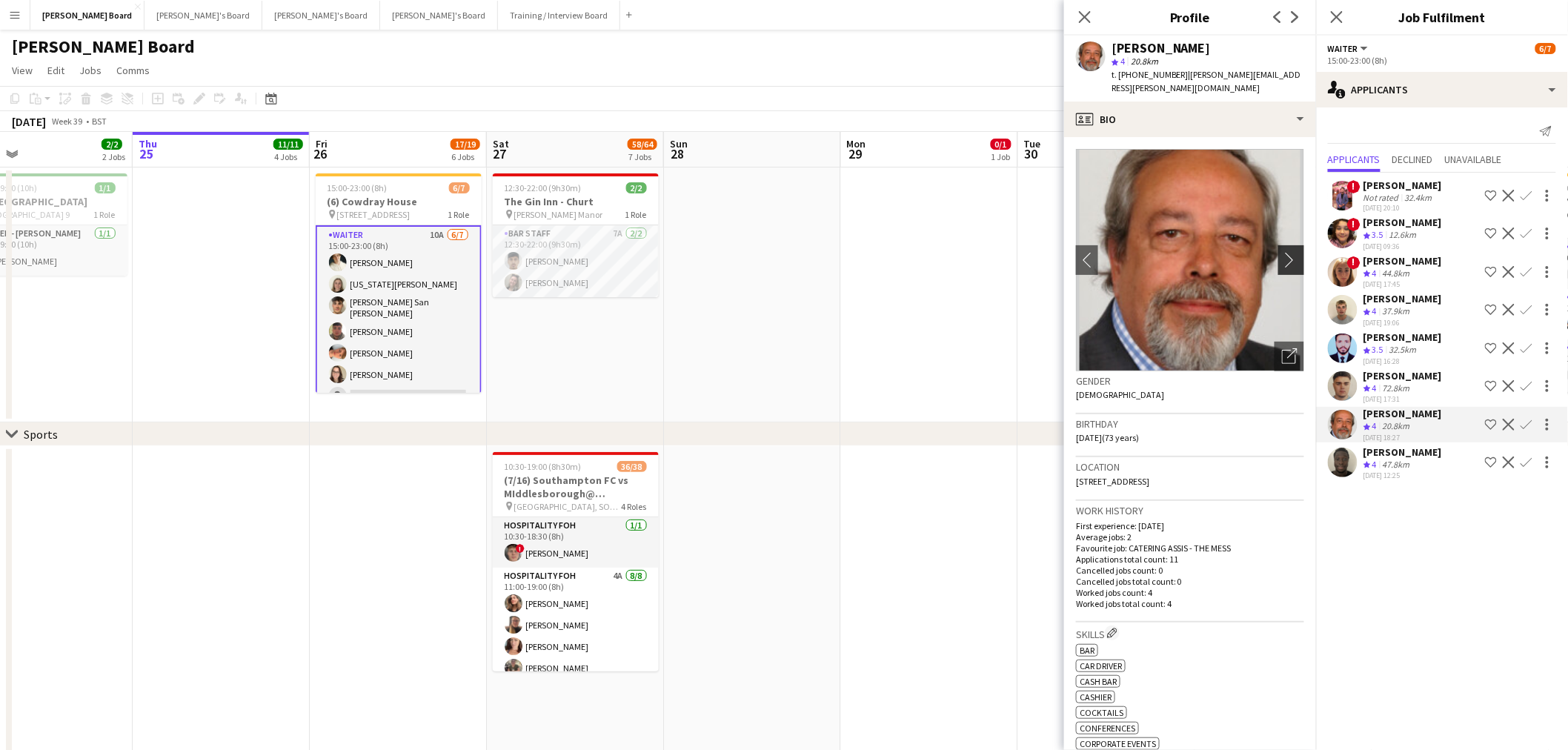
click at [1282, 252] on app-icon "chevron-right" at bounding box center [1294, 259] width 23 height 16
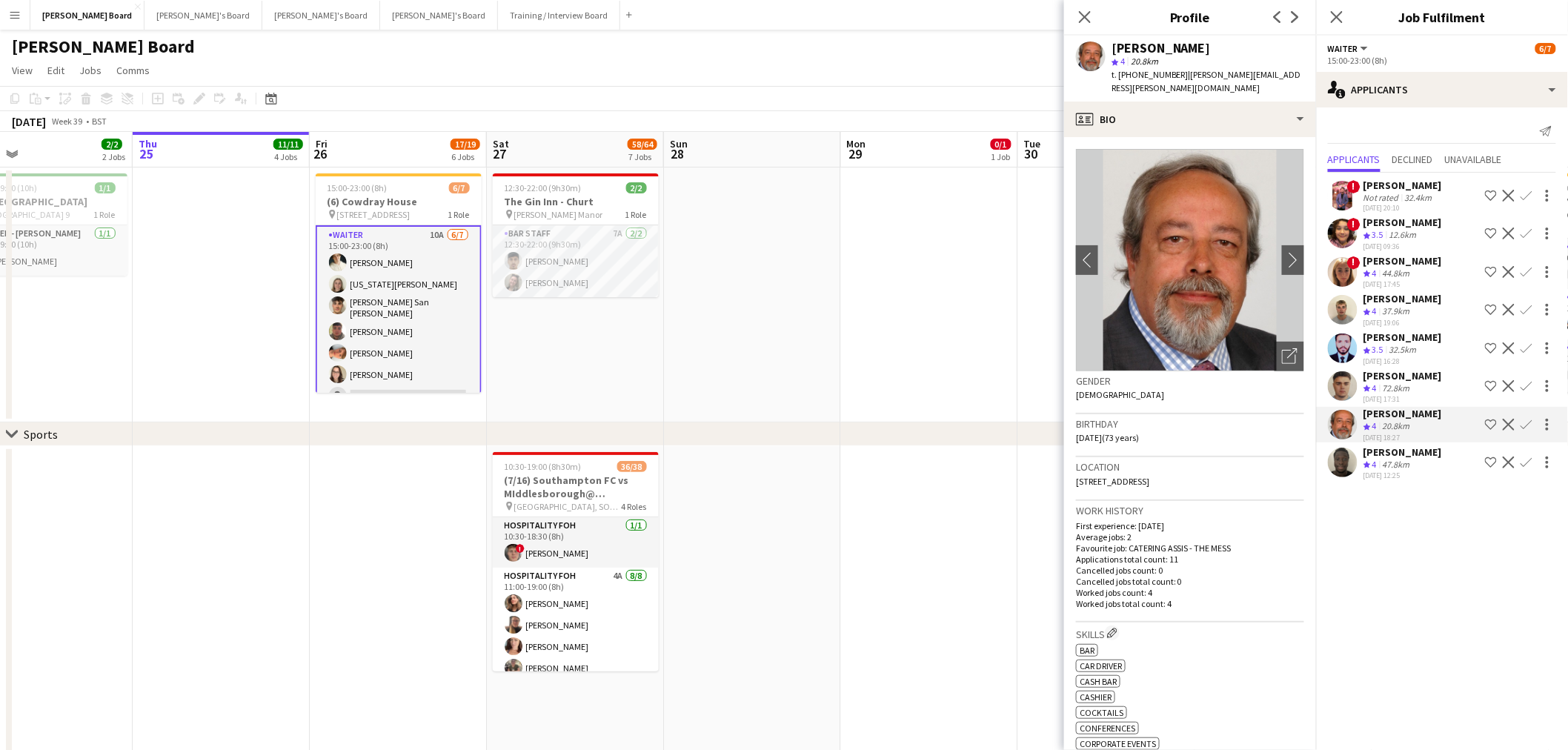
drag, startPoint x: 944, startPoint y: 357, endPoint x: 295, endPoint y: 315, distance: 650.4
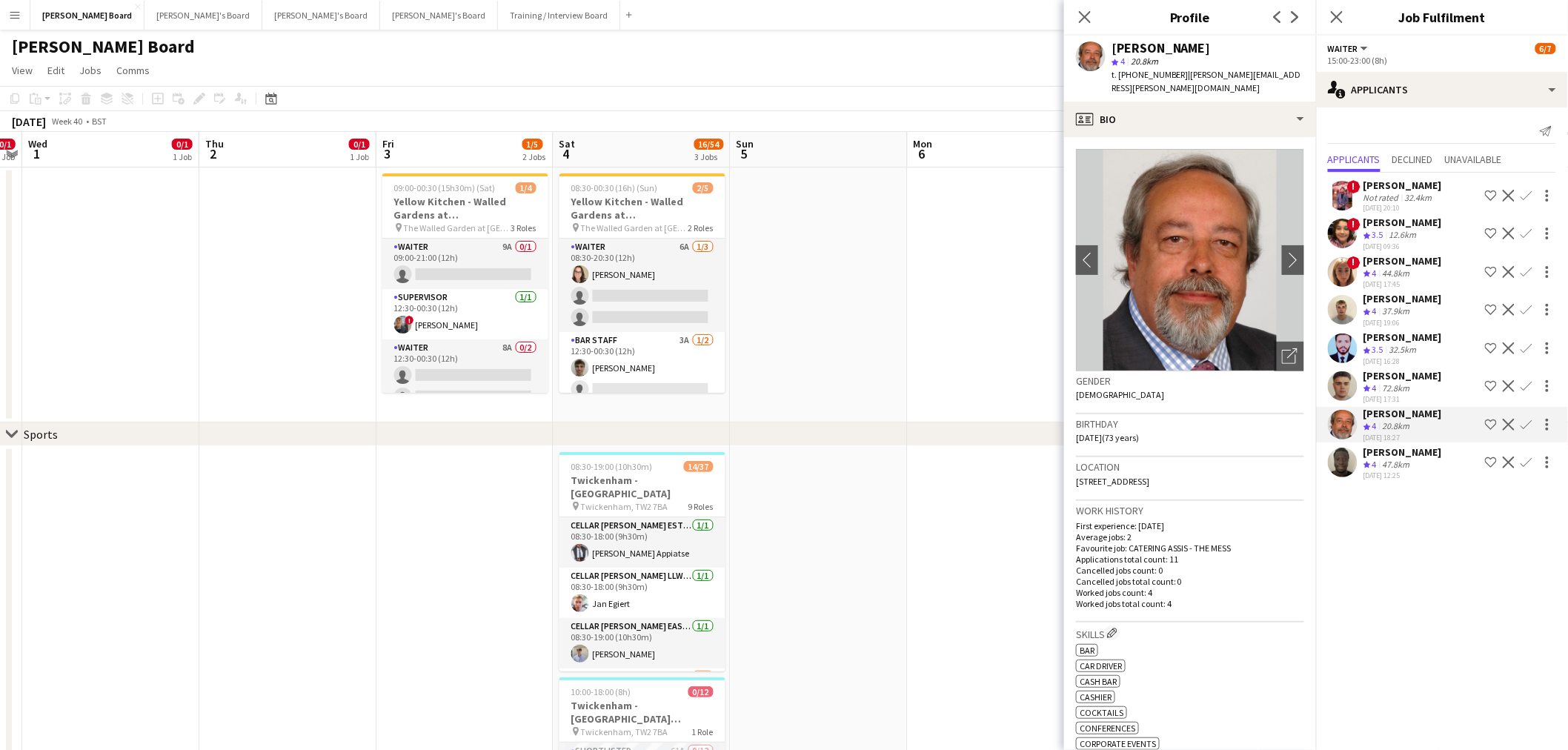
drag, startPoint x: 648, startPoint y: 317, endPoint x: 114, endPoint y: 307, distance: 534.1
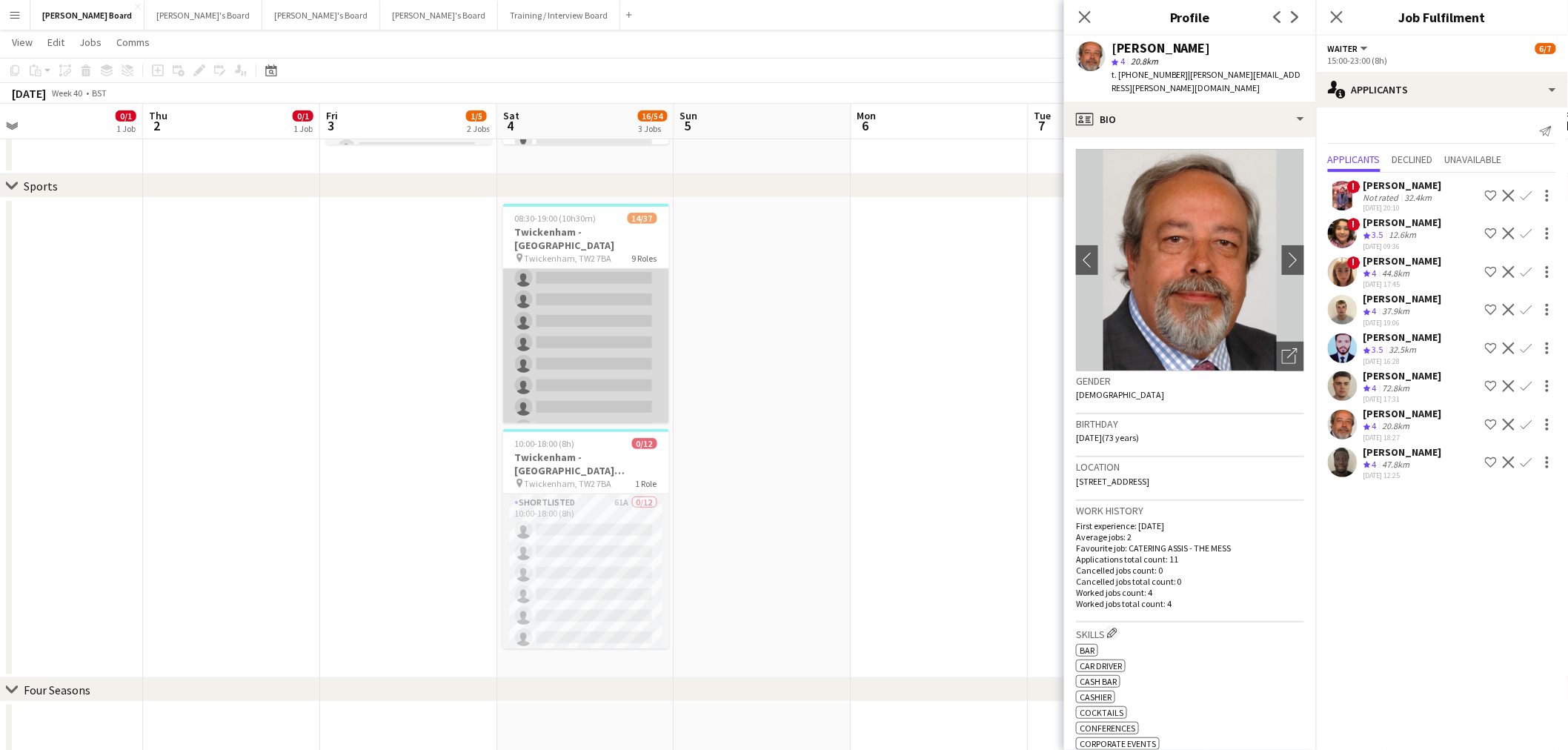
scroll to position [576, 0]
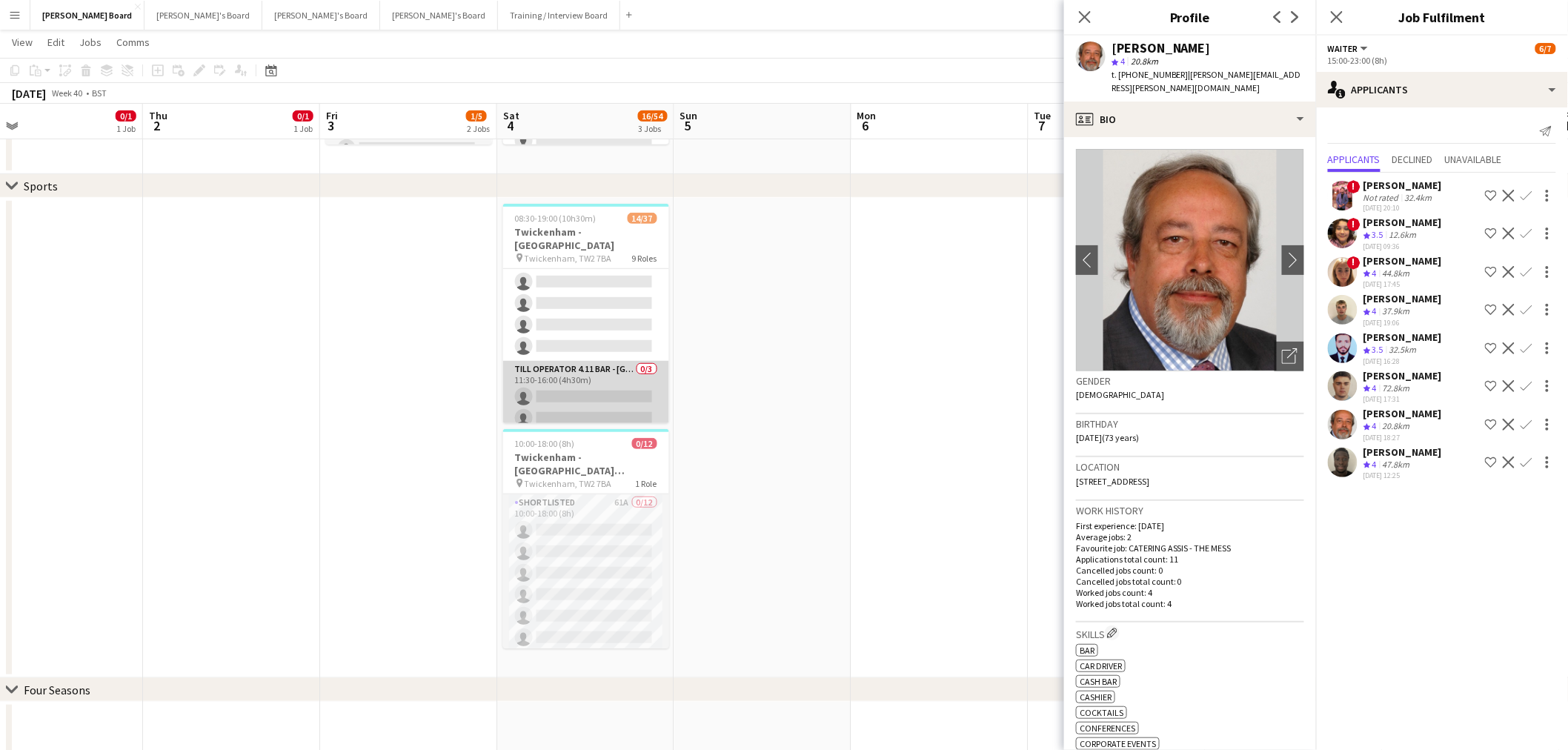
click at [566, 365] on app-card-role "Till Operator 4.11 BAR - SOUTH WEST CORNER - LEVEL 4 0/3 11:30-16:00 (4h30m) si…" at bounding box center [586, 407] width 166 height 94
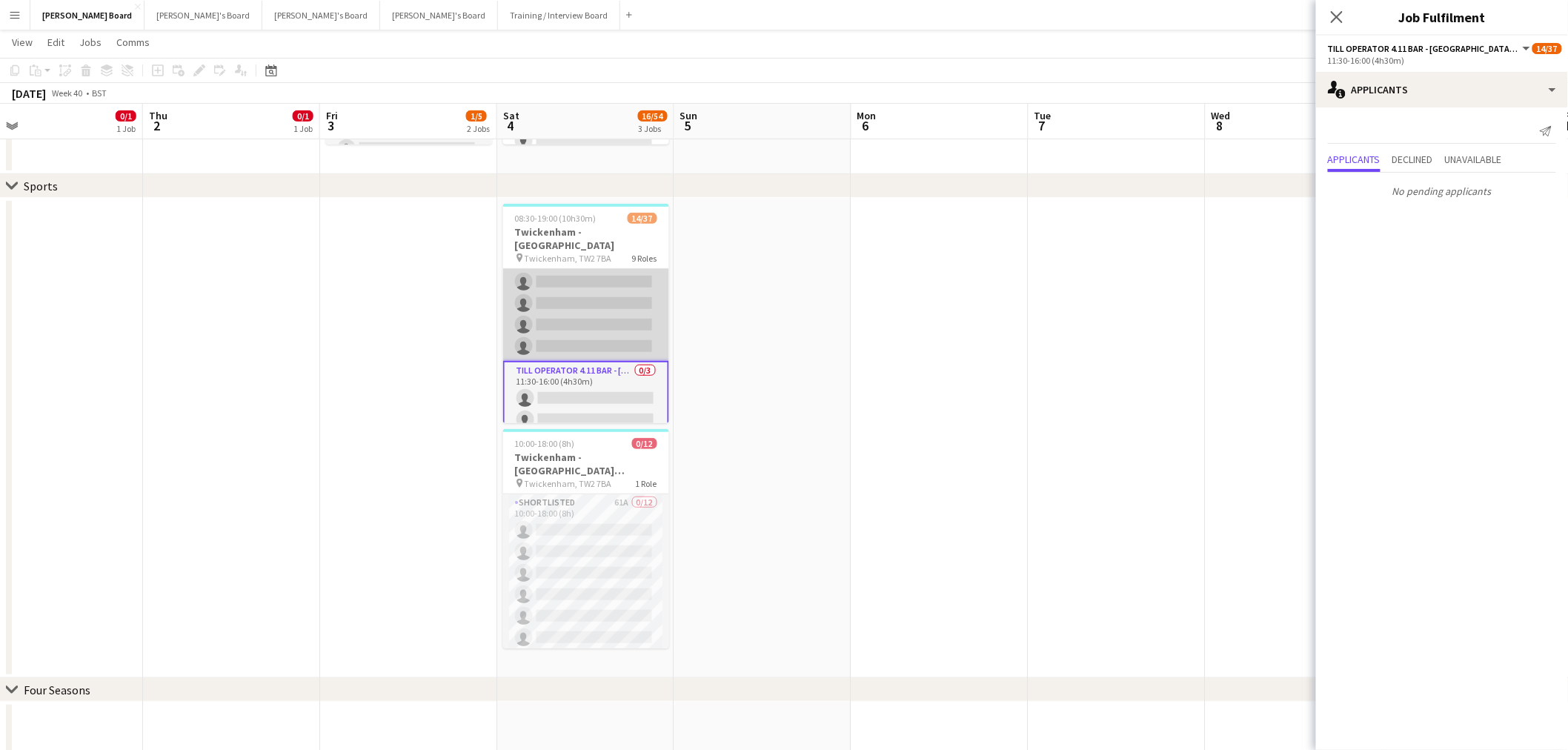
click at [618, 303] on app-card-role "Till Operator 6/14 11:30-16:00 (4h30m) Lily Smith Katrine Hansen Tasneem Ali Fa…" at bounding box center [586, 196] width 166 height 330
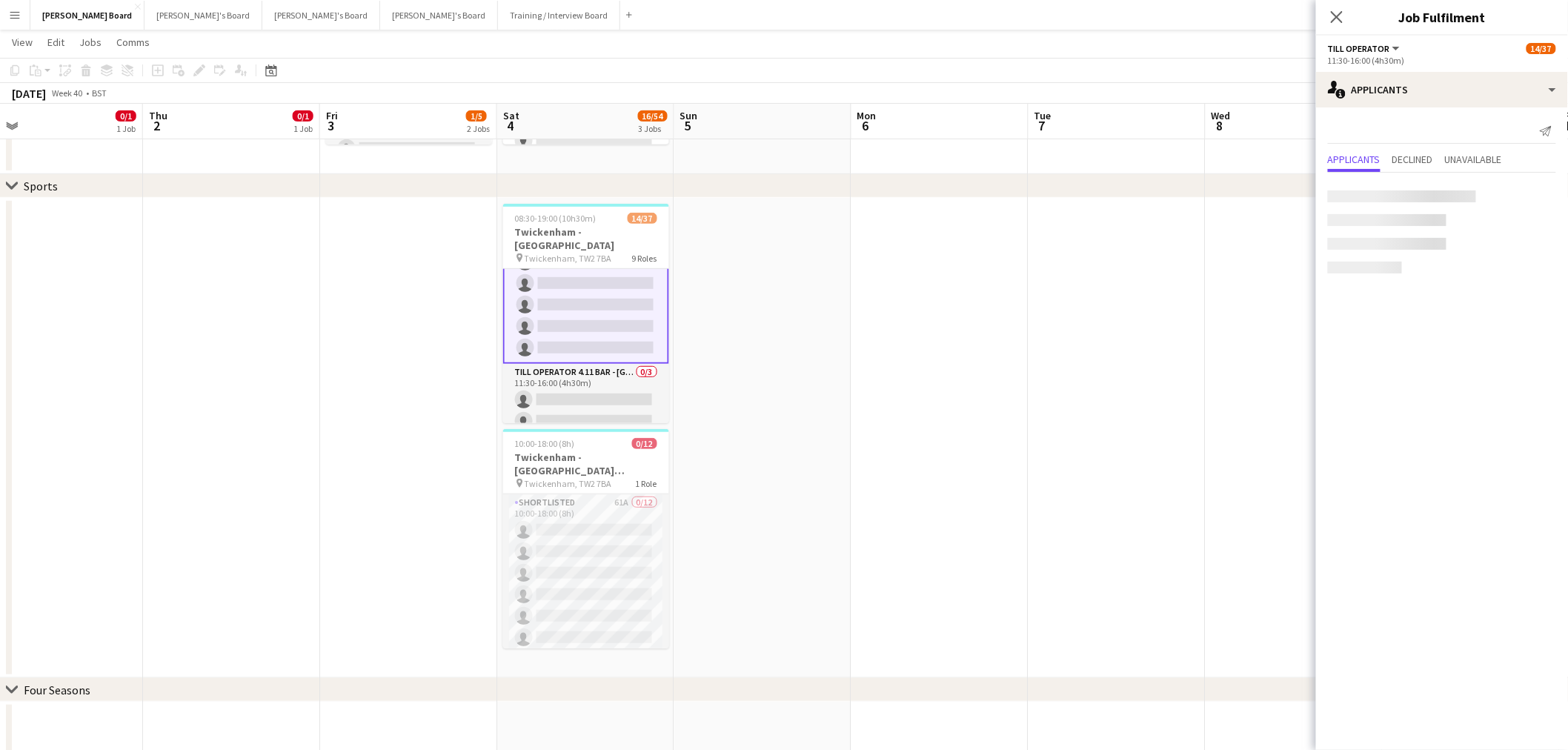
scroll to position [576, 0]
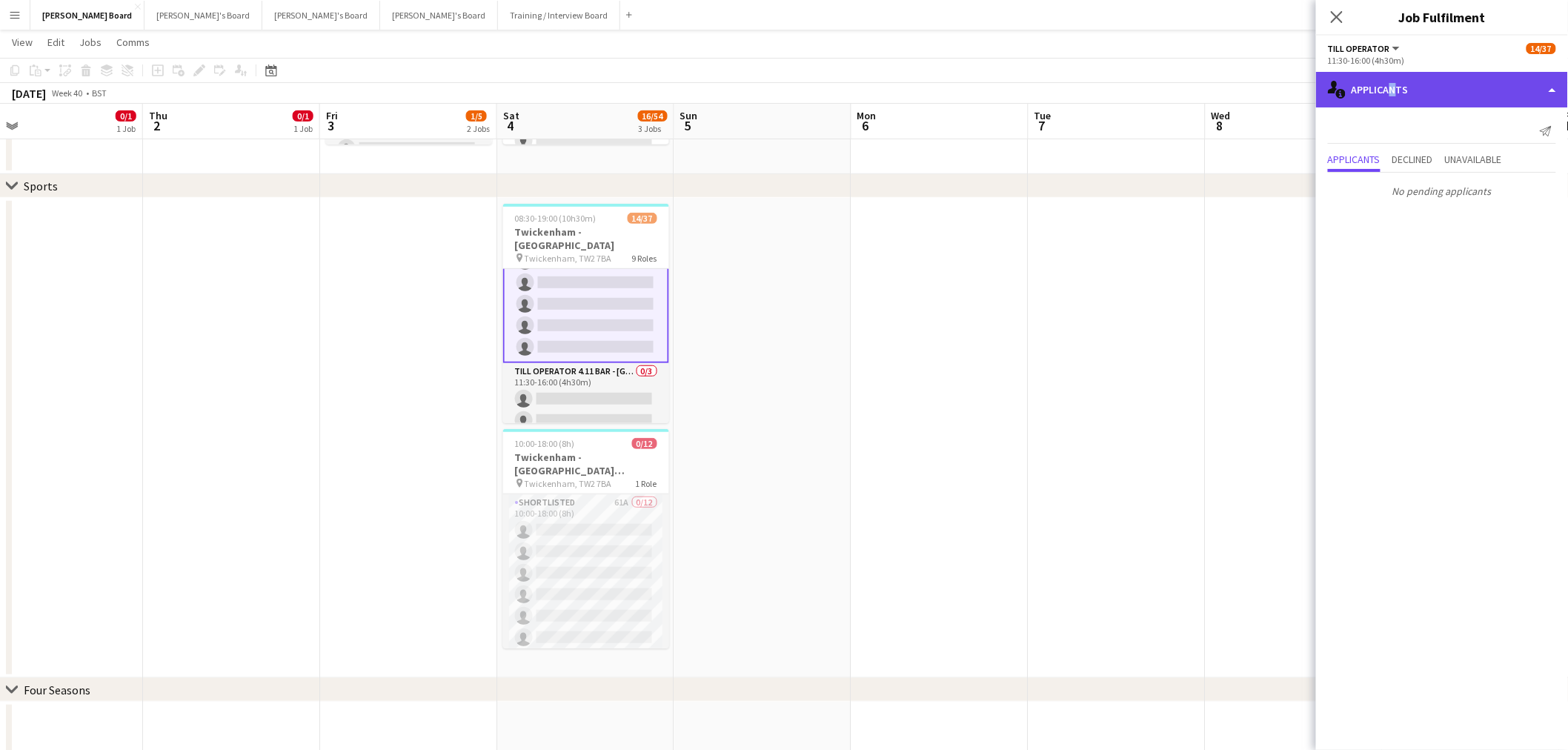
click at [1387, 94] on div "single-neutral-actions-information Applicants" at bounding box center [1442, 90] width 252 height 36
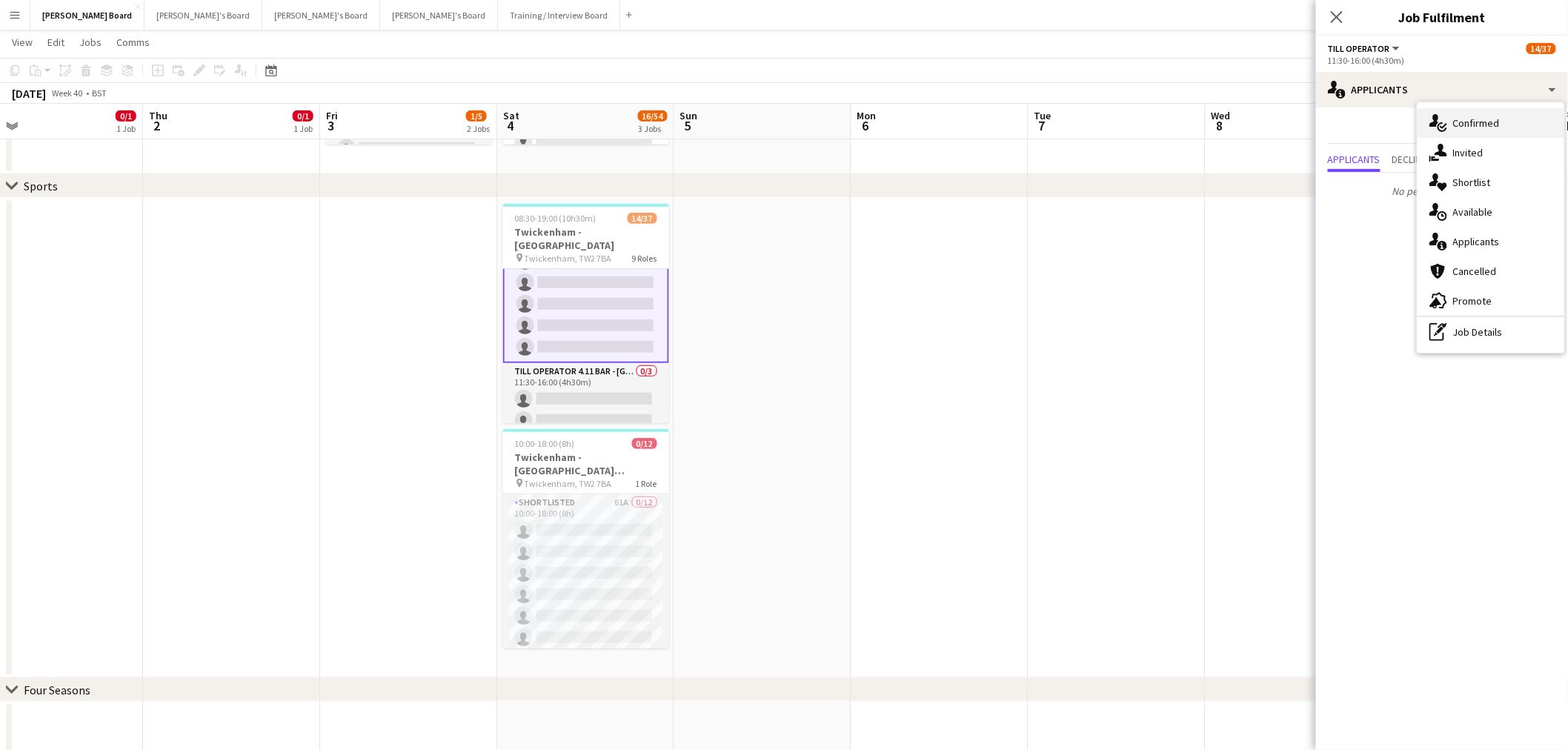
click at [1451, 116] on div "single-neutral-actions-check-2 Confirmed" at bounding box center [1491, 123] width 147 height 30
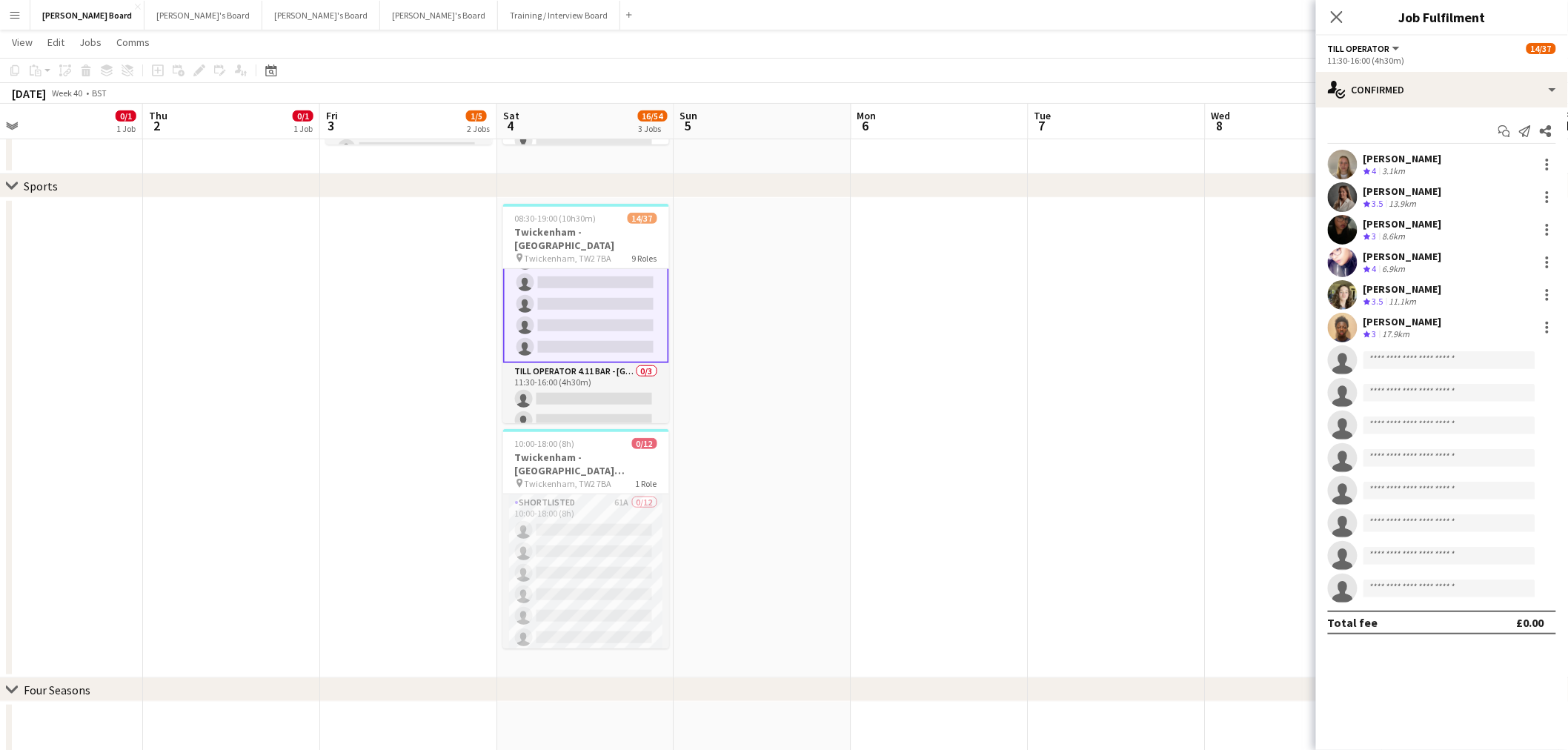
click at [1439, 349] on app-invite-slot "single-neutral-actions" at bounding box center [1442, 360] width 252 height 30
click at [1435, 353] on input at bounding box center [1449, 360] width 172 height 17
type input "**********"
click at [1442, 399] on span "+447795176189" at bounding box center [1450, 405] width 148 height 12
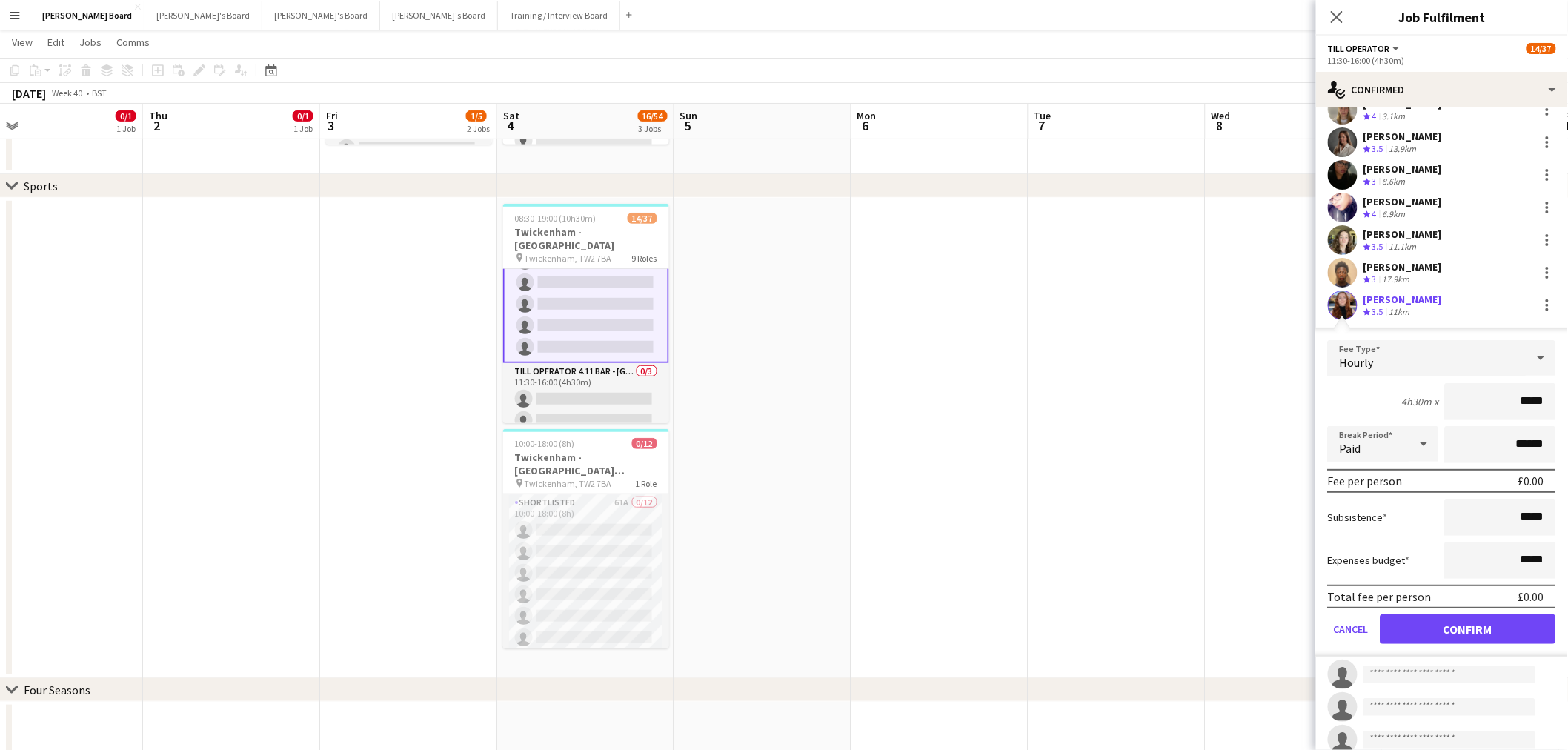
scroll to position [82, 0]
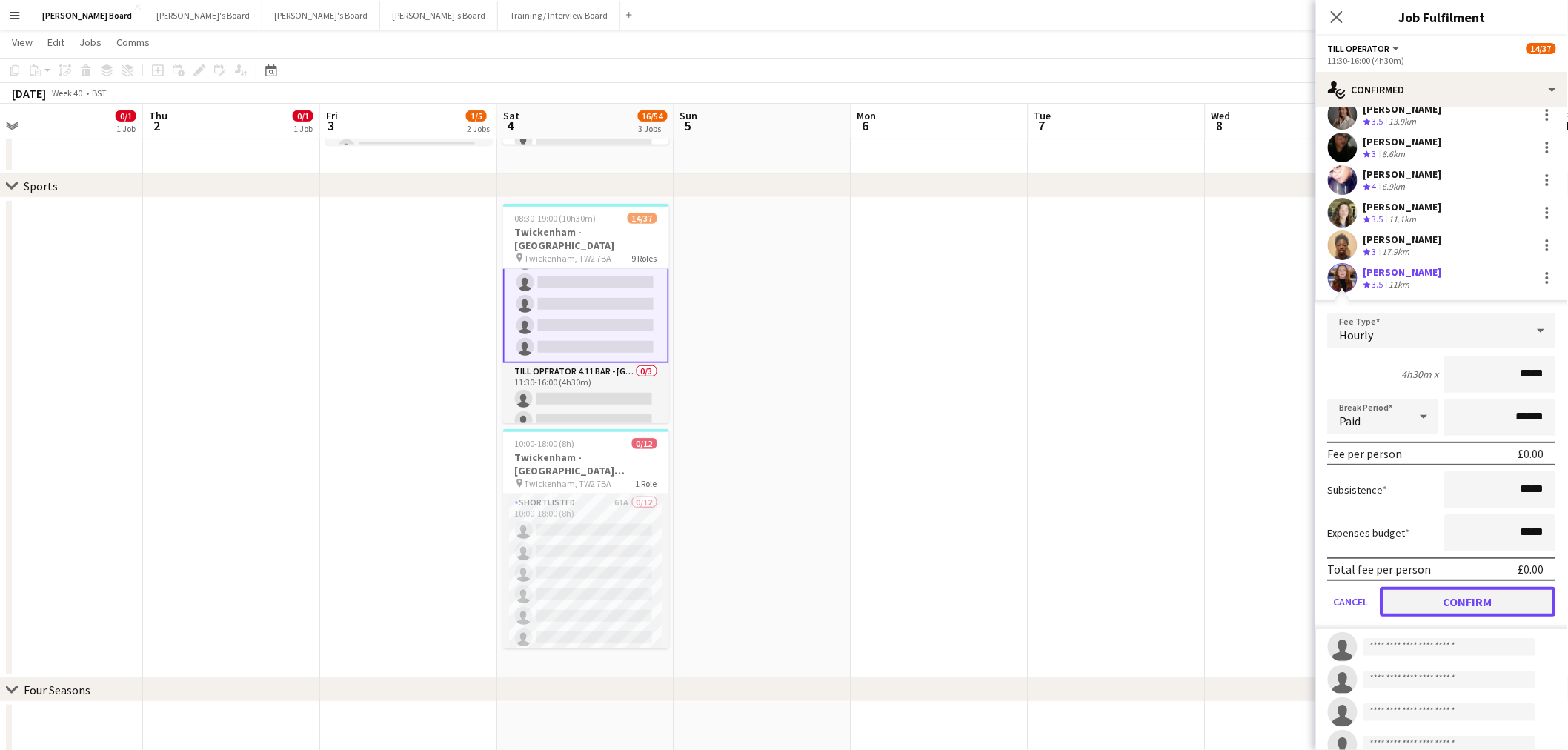
click at [1449, 598] on button "Confirm" at bounding box center [1468, 602] width 176 height 30
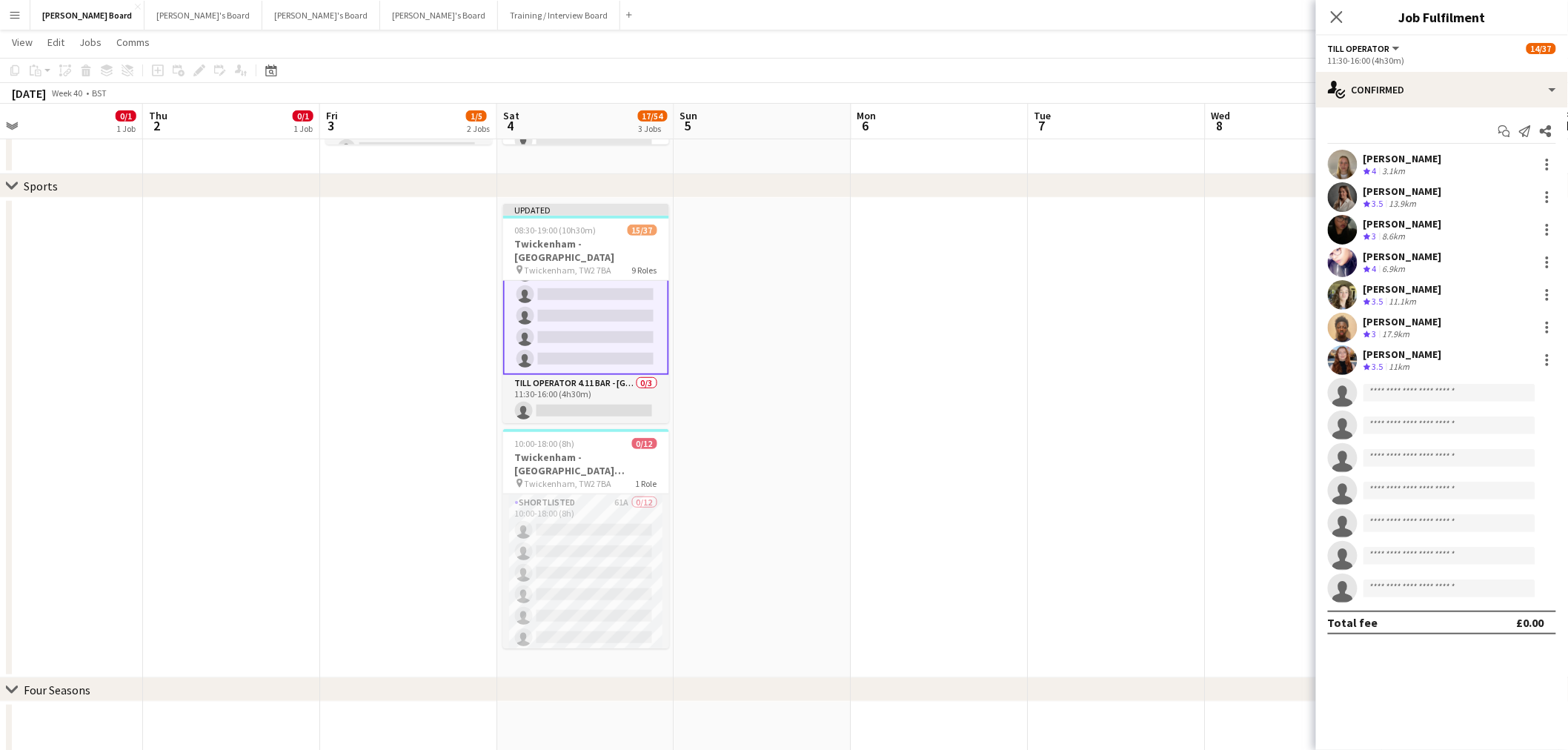
scroll to position [0, 0]
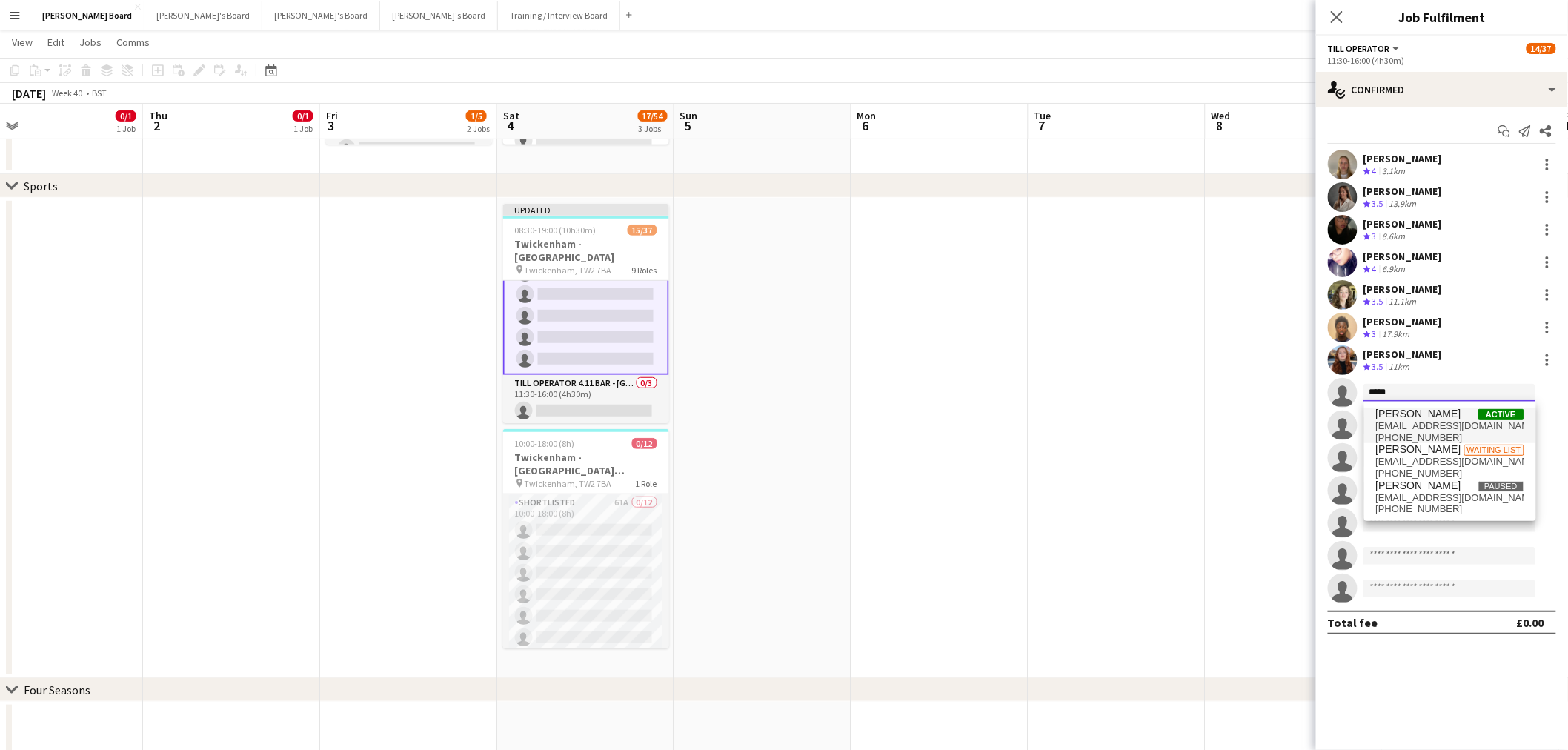
type input "*****"
click at [1468, 419] on span "Osman Haji Active osmanhaji059@gmail.com +447502261645" at bounding box center [1450, 425] width 148 height 36
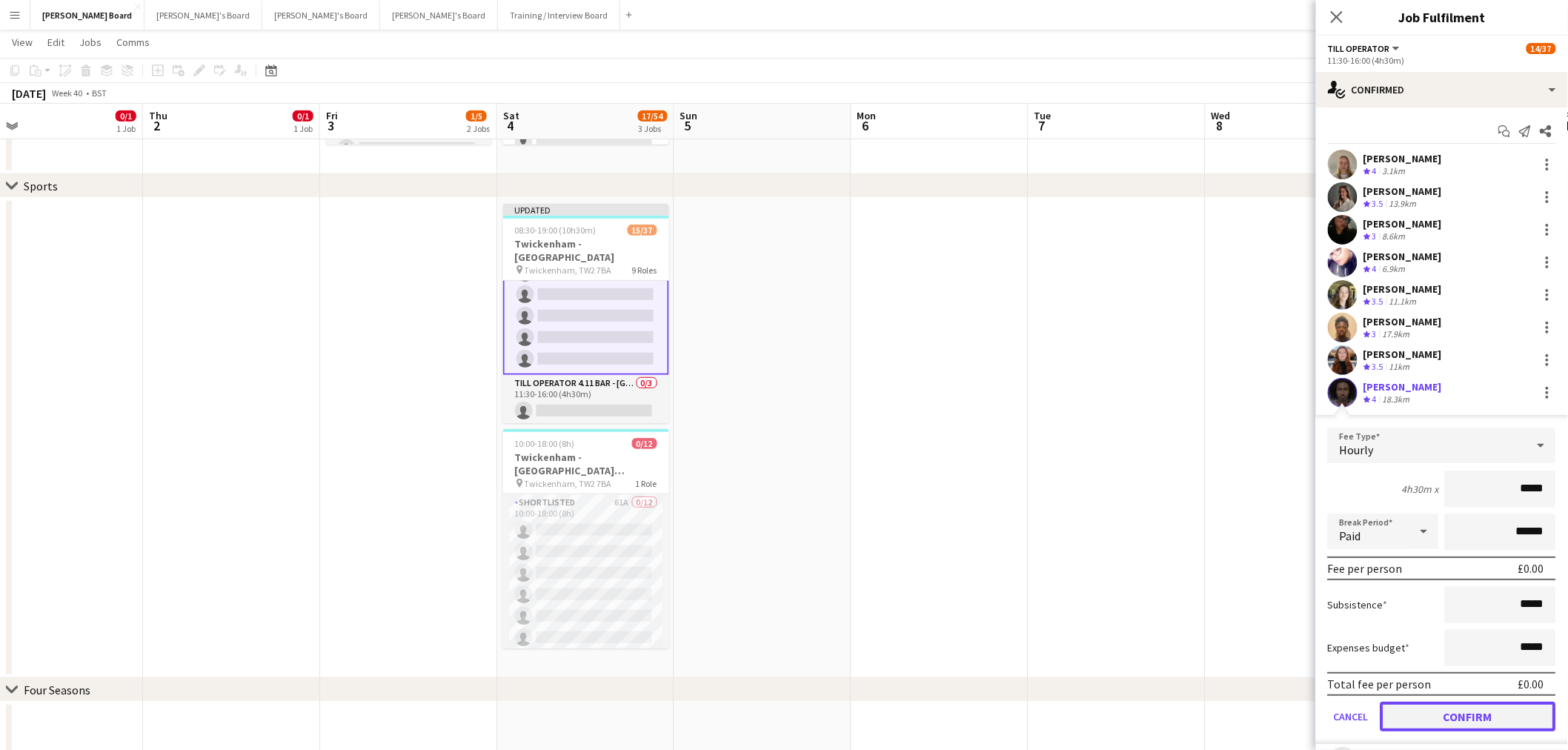
click at [1463, 721] on button "Confirm" at bounding box center [1468, 716] width 176 height 30
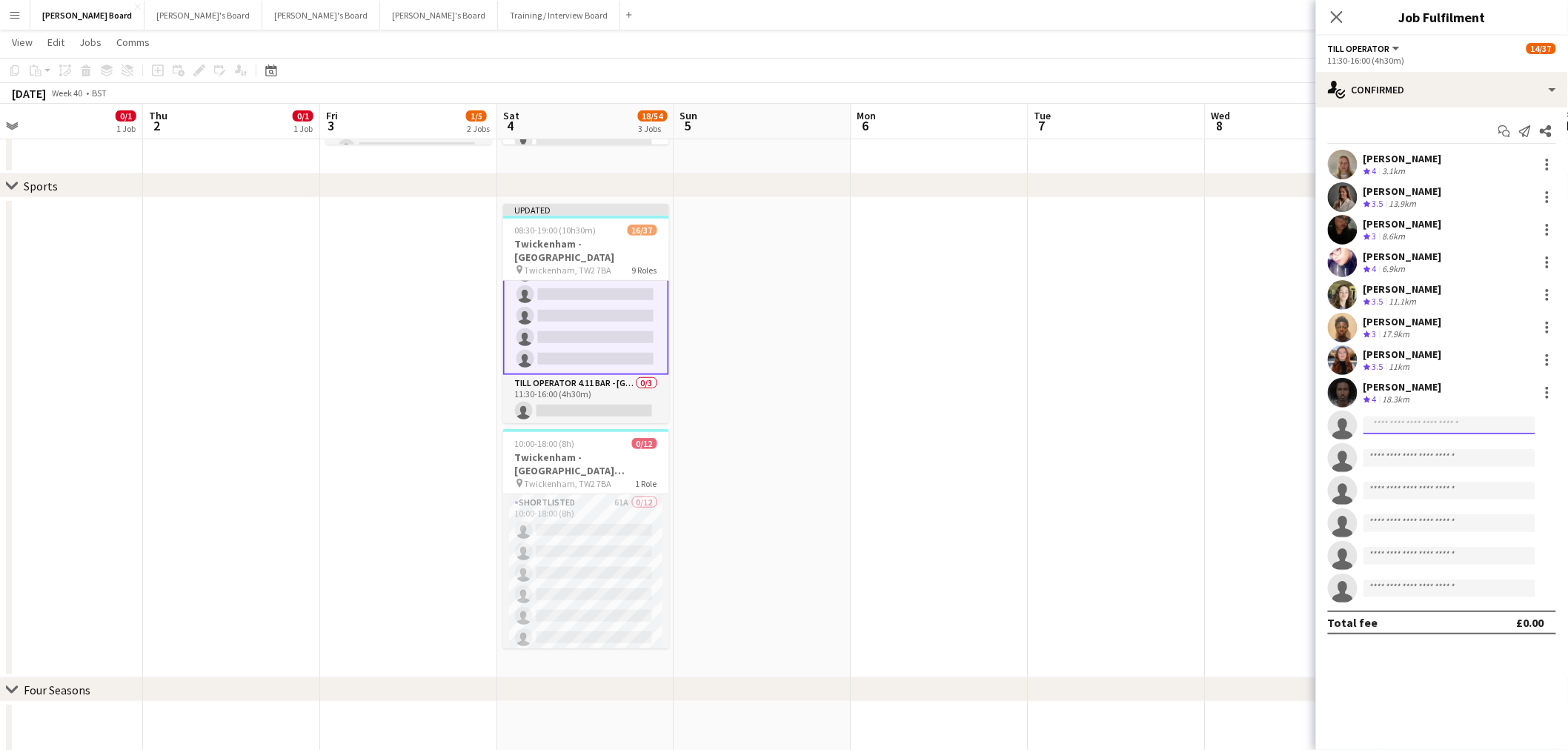
click at [1454, 428] on input at bounding box center [1449, 424] width 172 height 17
type input "**********"
click at [1446, 459] on span "rumney28@hotmail.com" at bounding box center [1450, 458] width 148 height 12
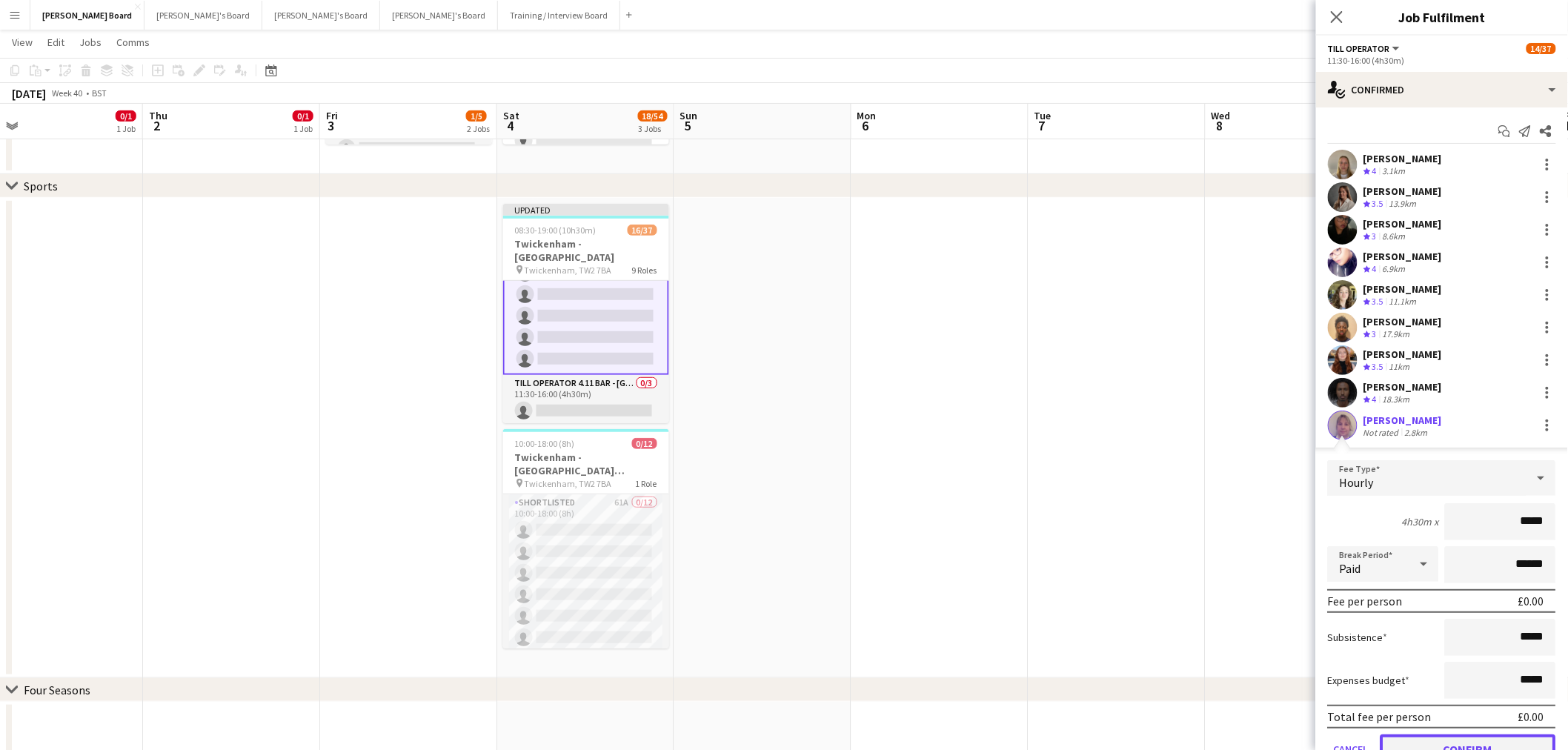
click at [1464, 734] on button "Confirm" at bounding box center [1468, 749] width 176 height 30
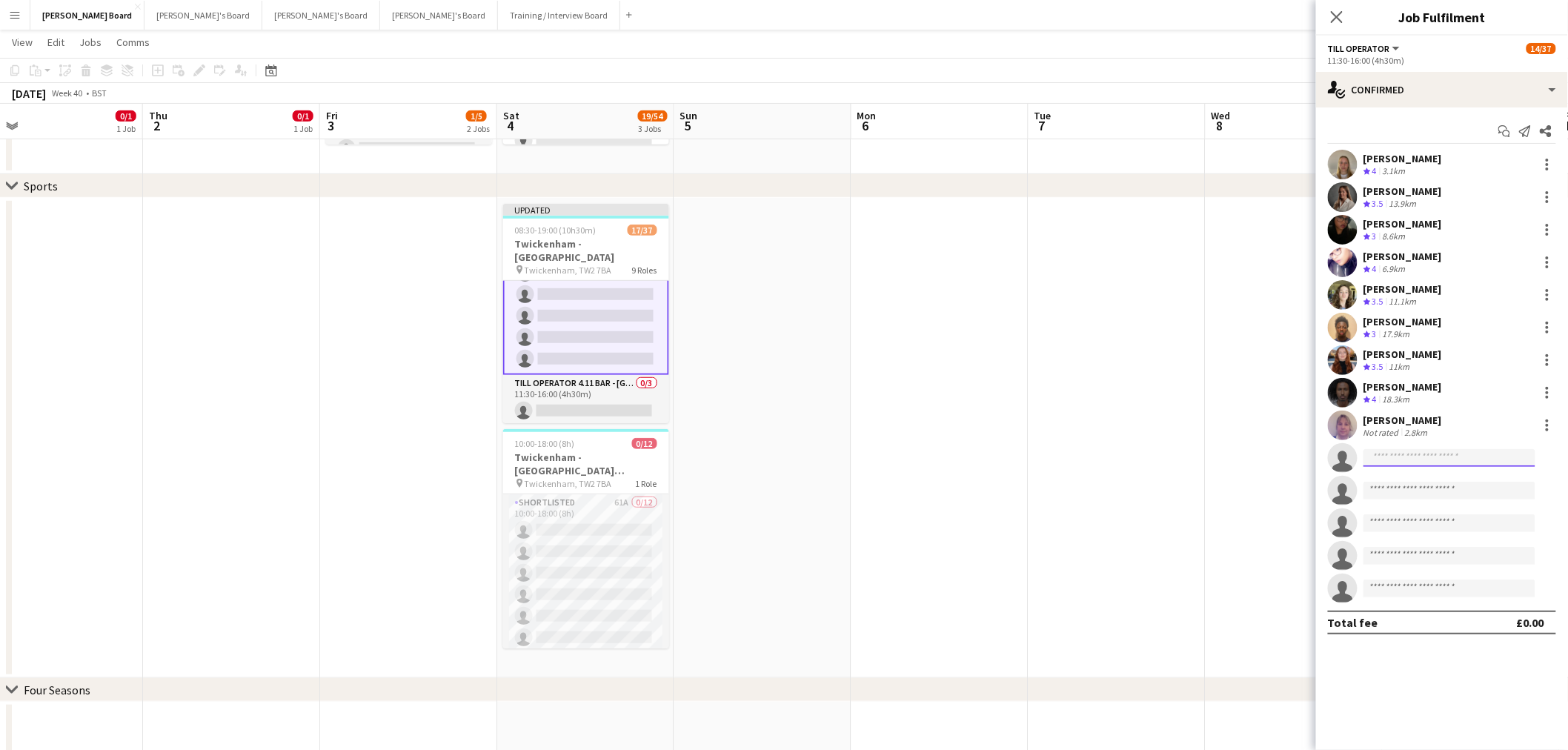
click at [1420, 455] on input at bounding box center [1449, 457] width 172 height 17
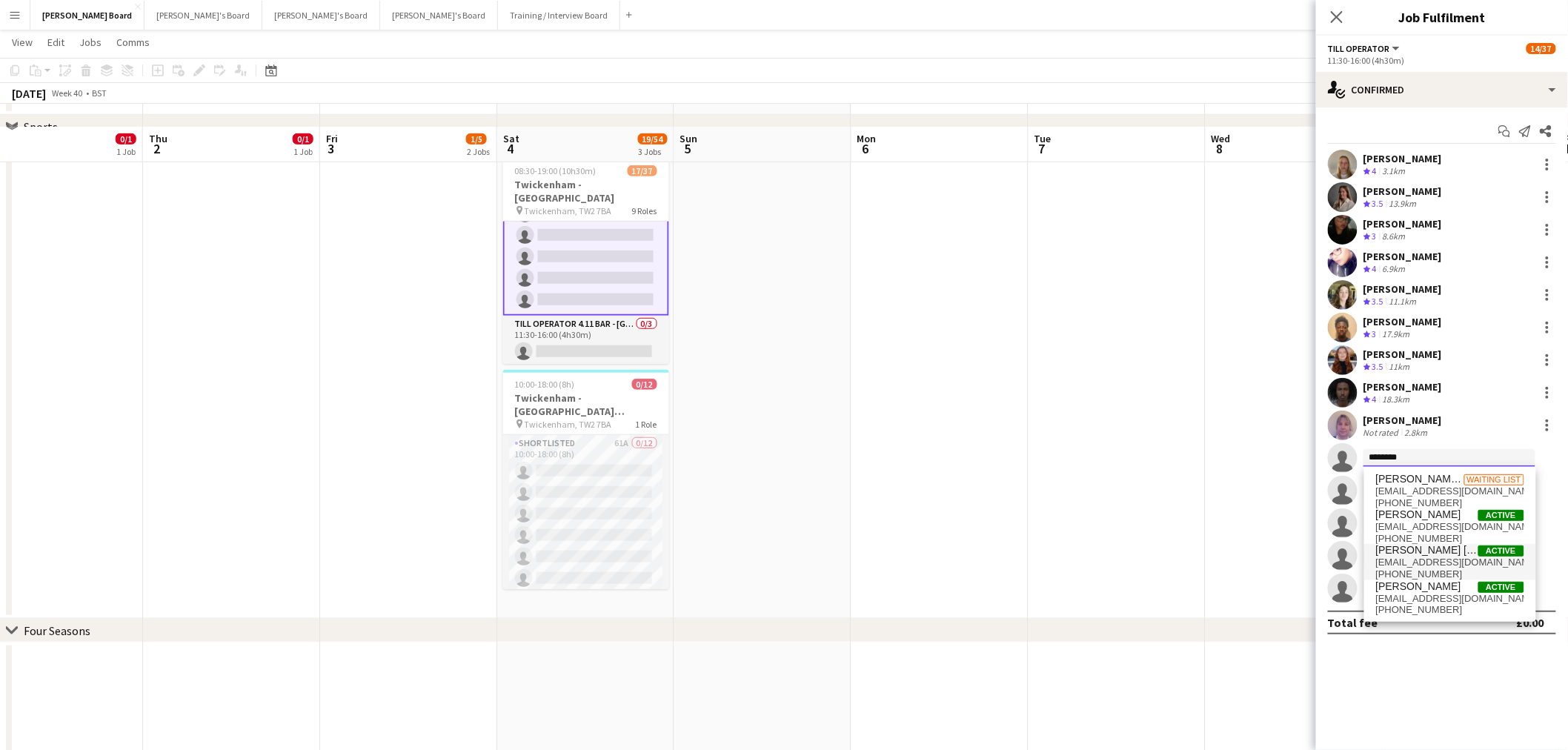
scroll to position [329, 0]
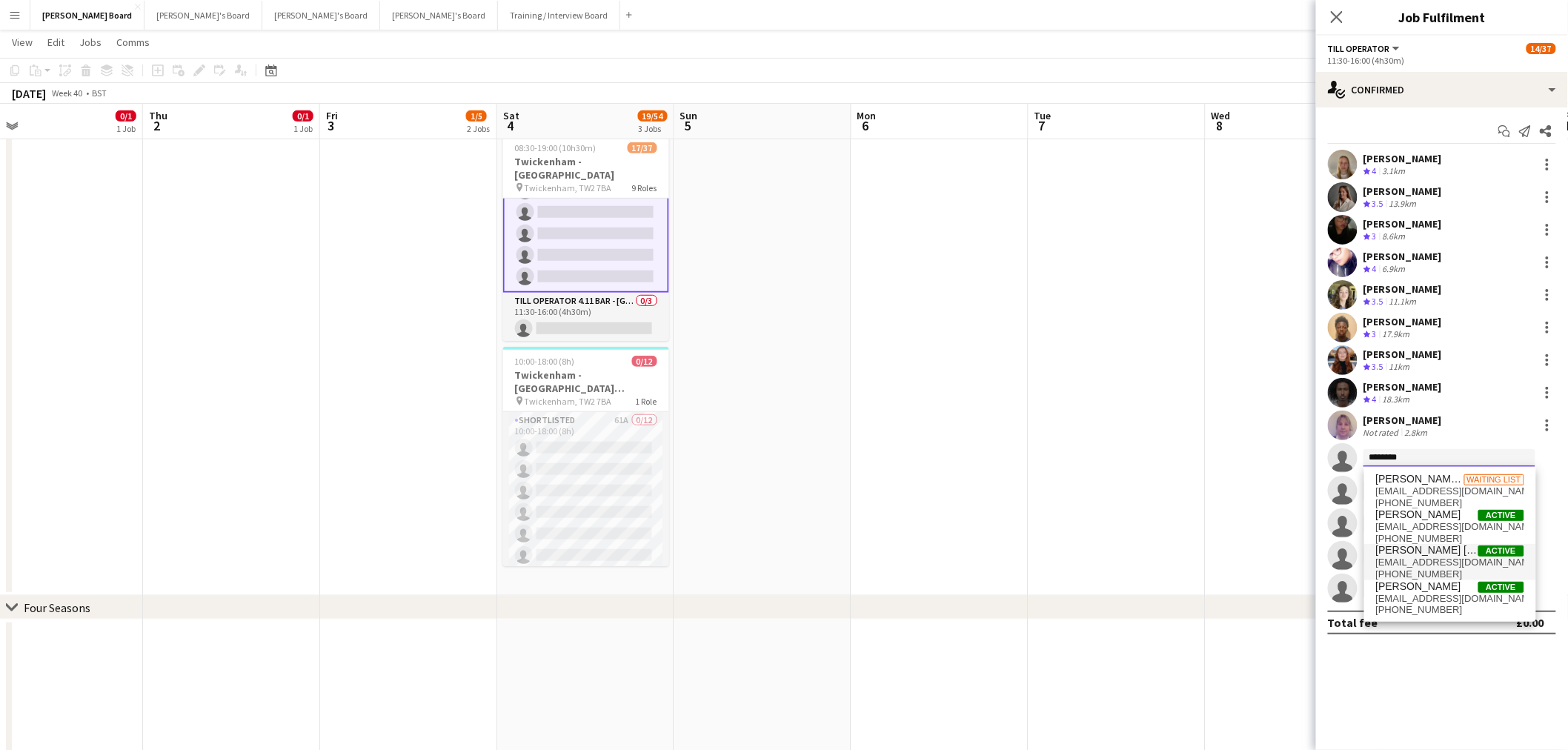
type input "*******"
click at [1425, 554] on span "Antonio Ovie Obebe" at bounding box center [1427, 549] width 102 height 12
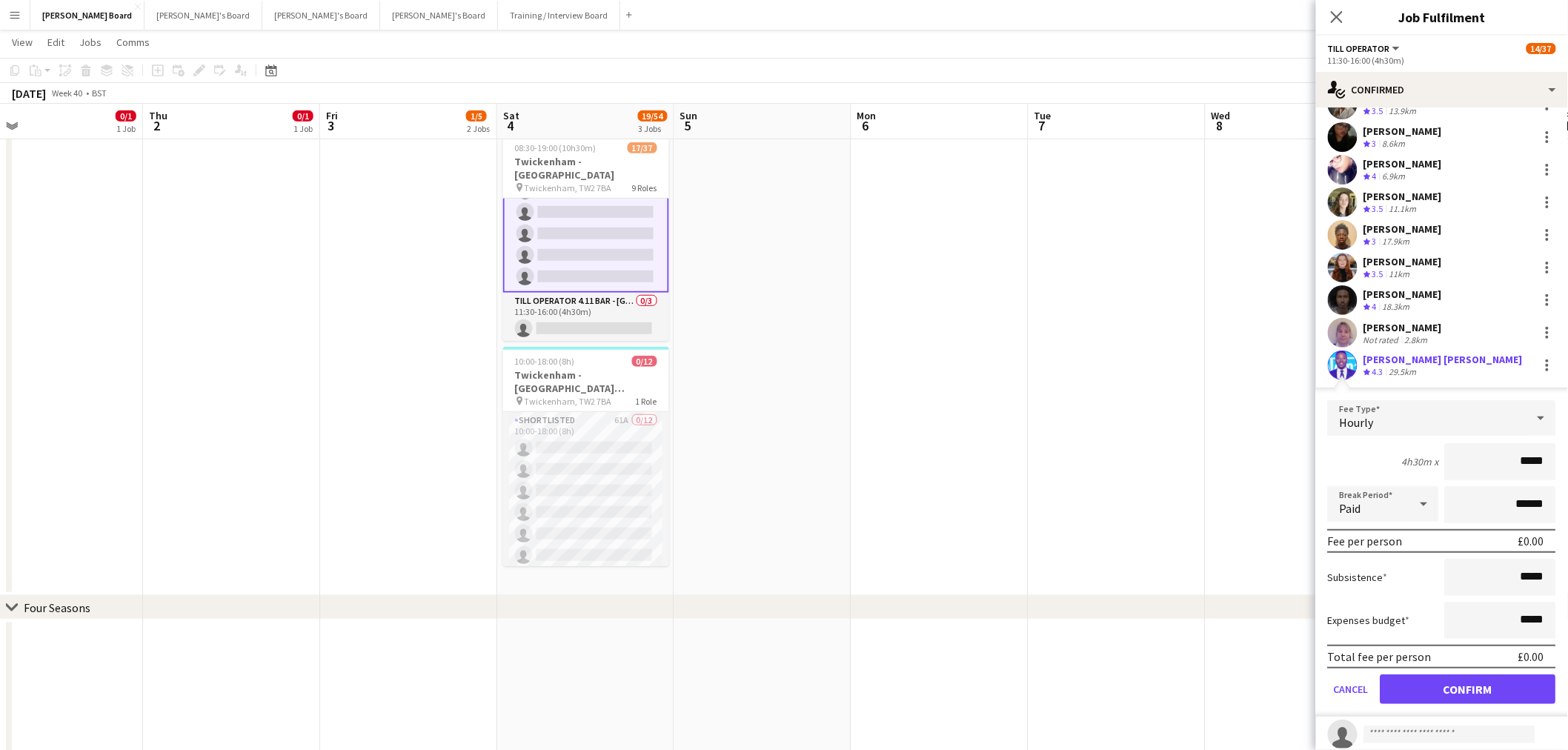
scroll to position [227, 0]
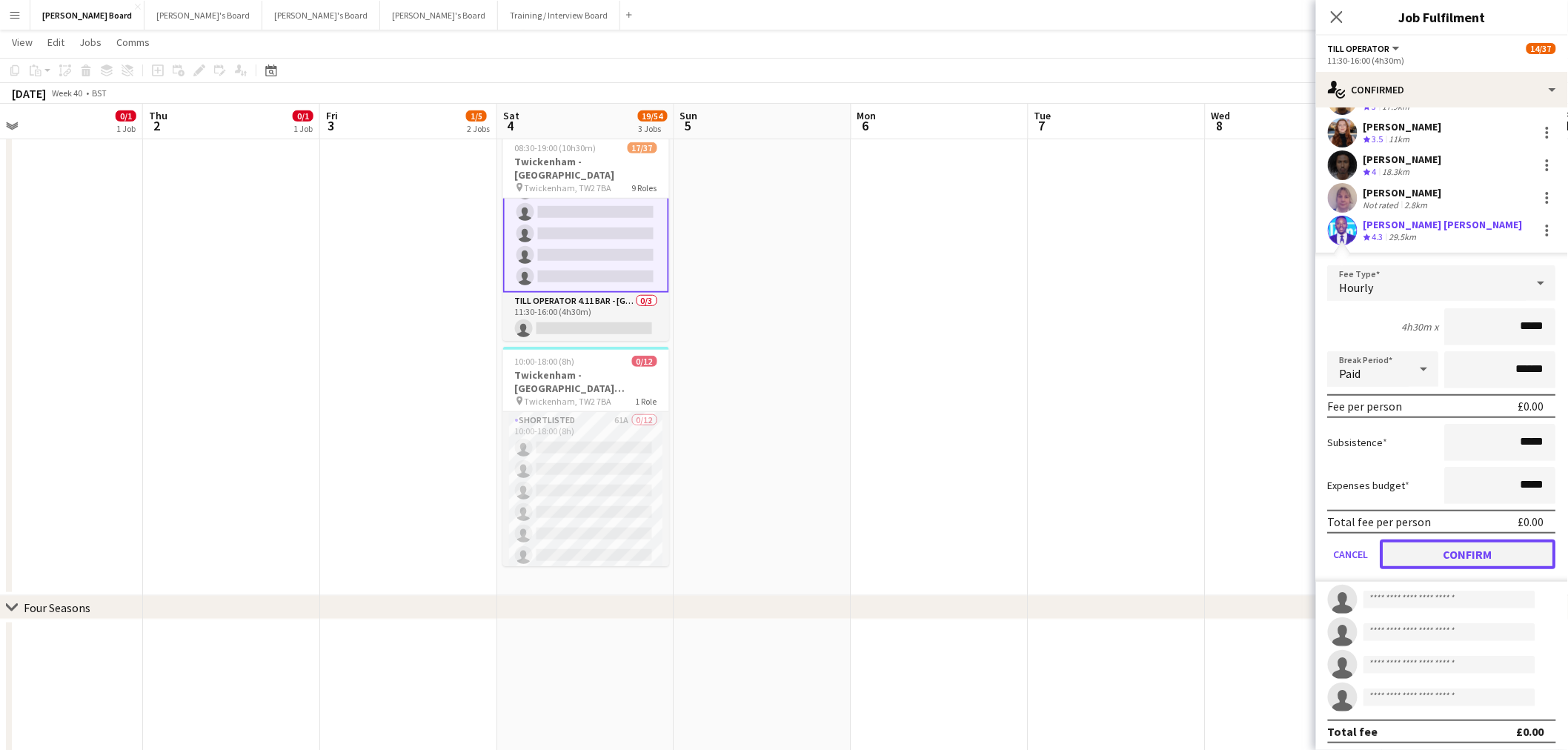
click at [1456, 546] on button "Confirm" at bounding box center [1468, 554] width 176 height 30
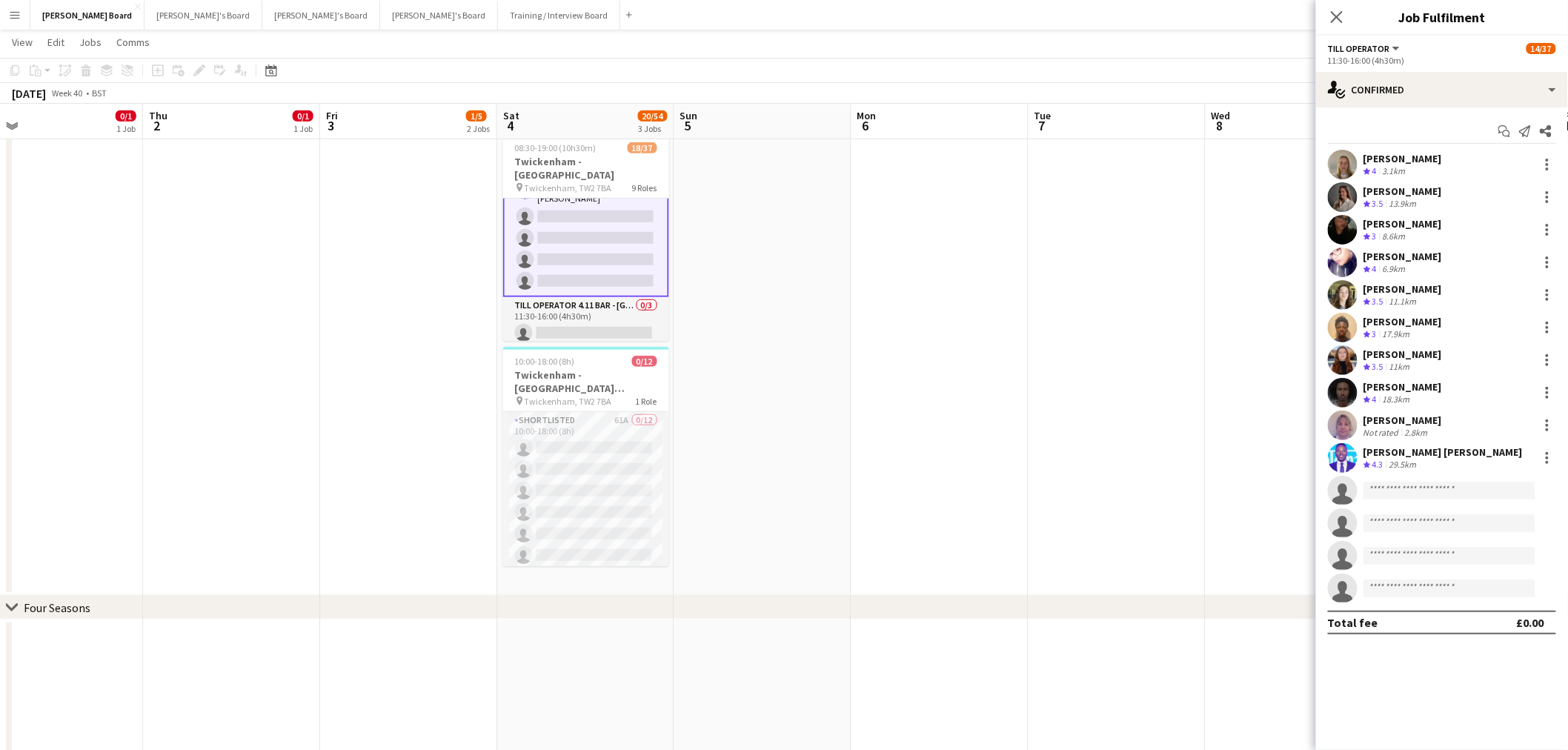
scroll to position [0, 0]
click at [1424, 485] on input at bounding box center [1449, 490] width 172 height 17
type input "**********"
click at [1443, 519] on span "christinashrees12345@gmail.com" at bounding box center [1450, 524] width 148 height 12
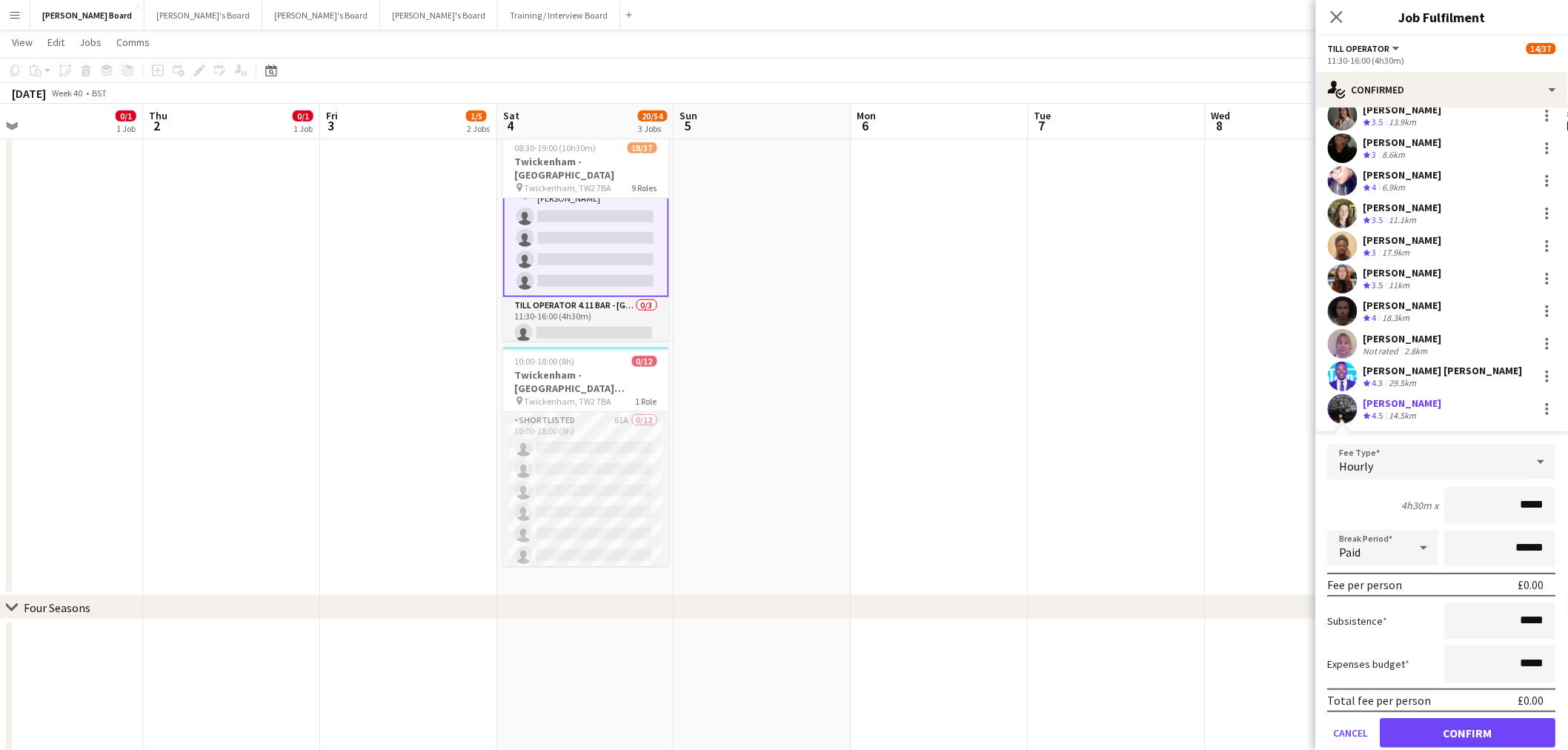
scroll to position [164, 0]
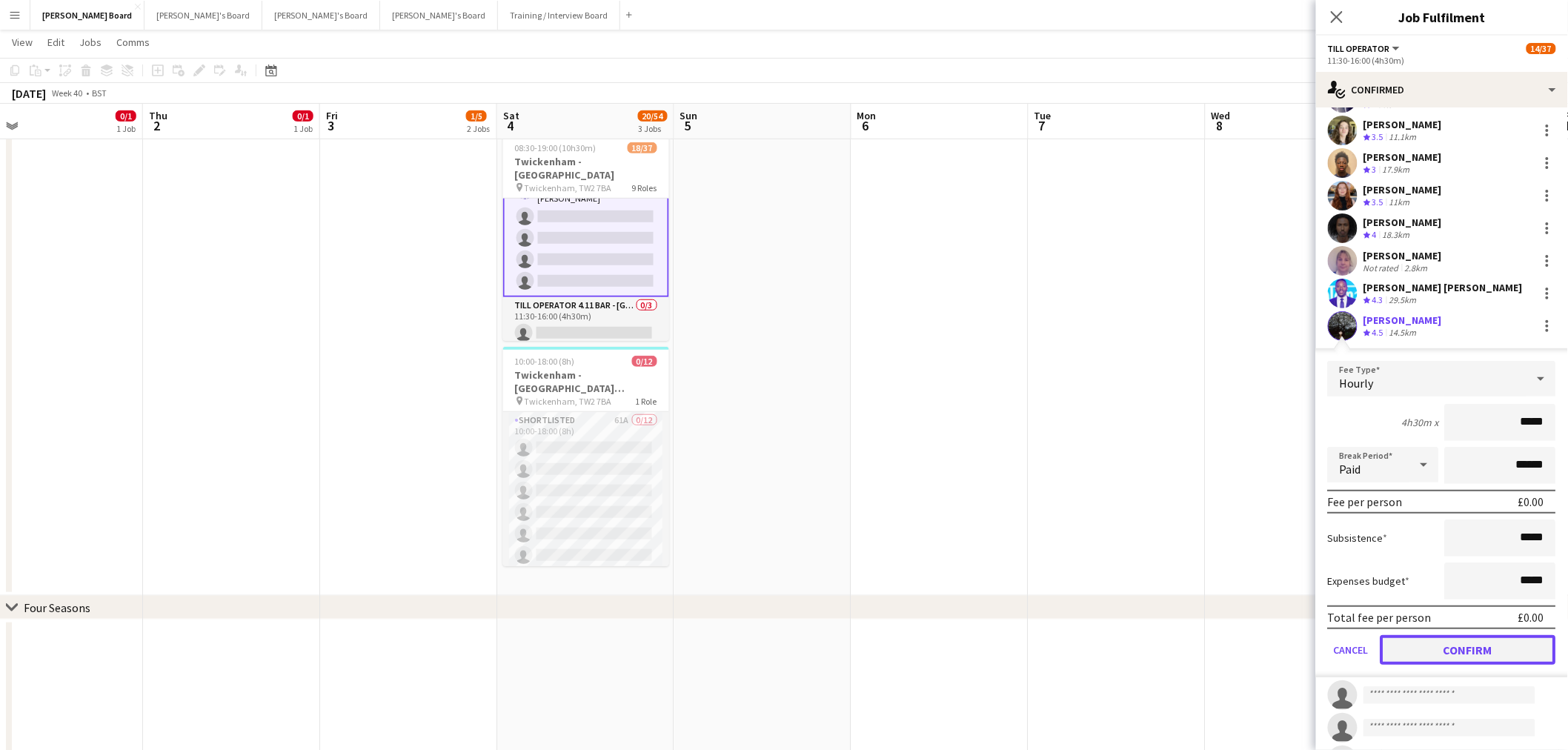
click at [1448, 646] on button "Confirm" at bounding box center [1468, 650] width 176 height 30
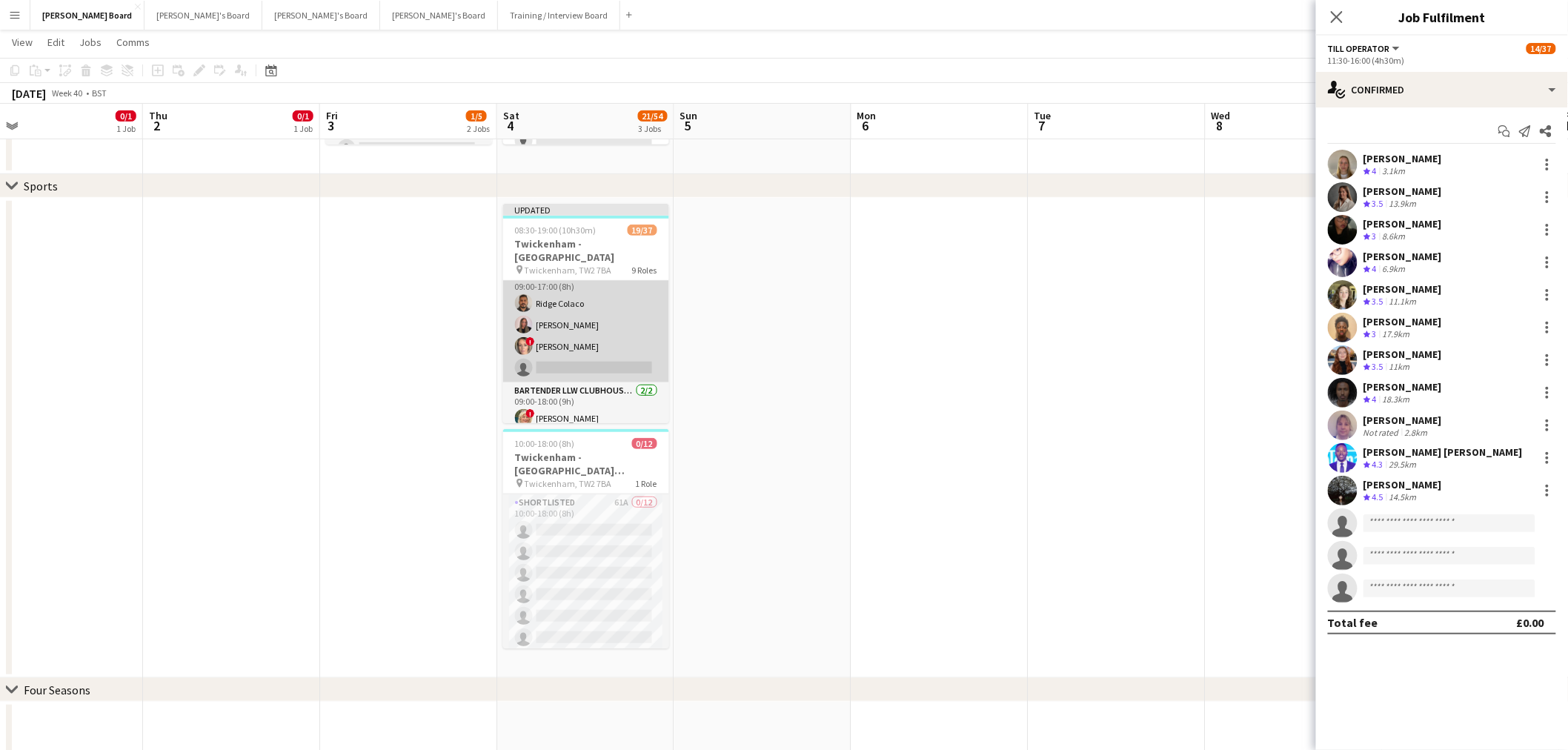
click at [587, 339] on app-card-role "Pourer CLUBHOUSE BAR & KITCHEN - EAST STAND - LEVEL 4 3/4 09:00-17:00 (8h) Ridg…" at bounding box center [586, 325] width 166 height 115
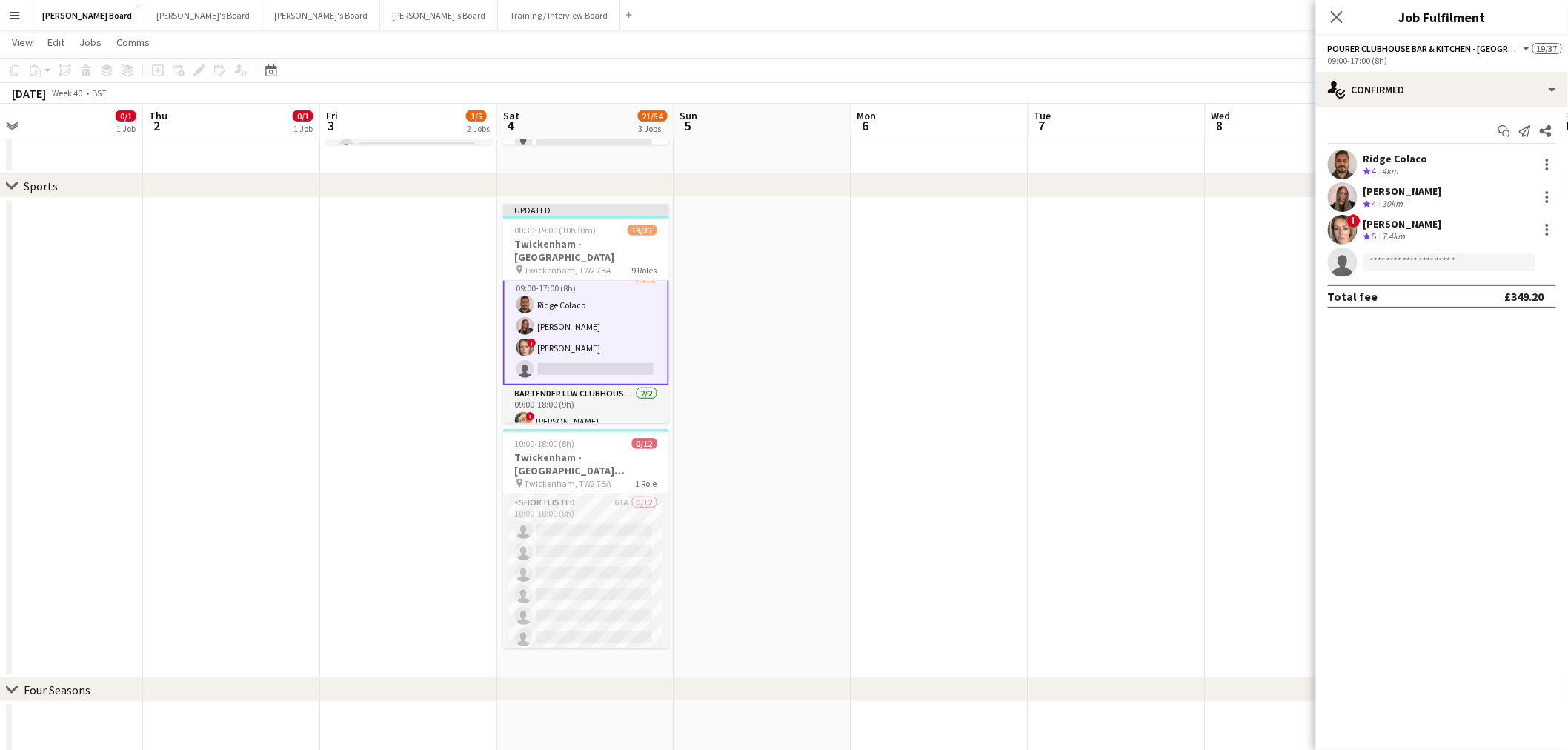
scroll to position [165, 0]
click at [1495, 257] on input at bounding box center [1449, 262] width 172 height 17
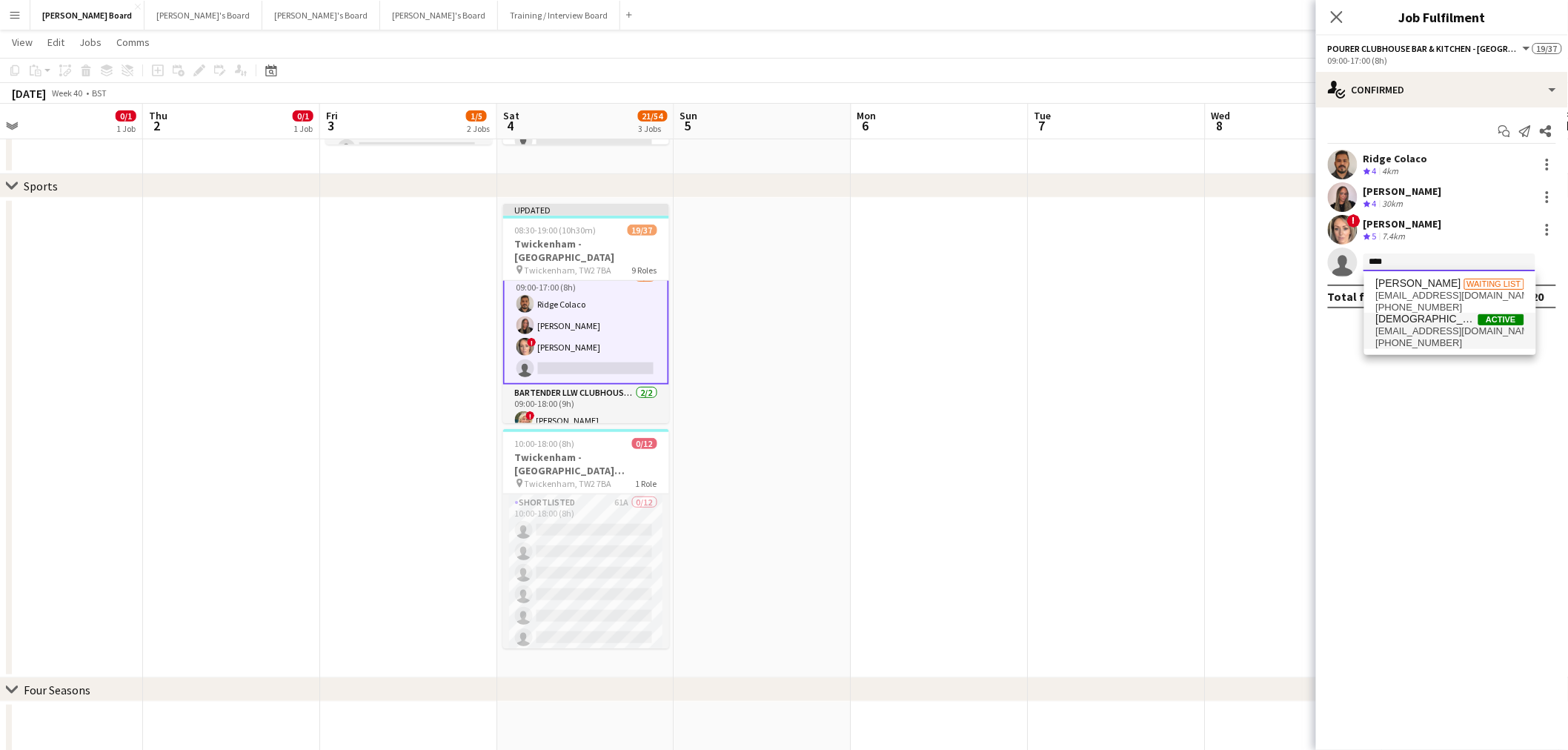
type input "****"
click at [1438, 330] on span "soyibomoferan7@gmail.com" at bounding box center [1450, 331] width 148 height 12
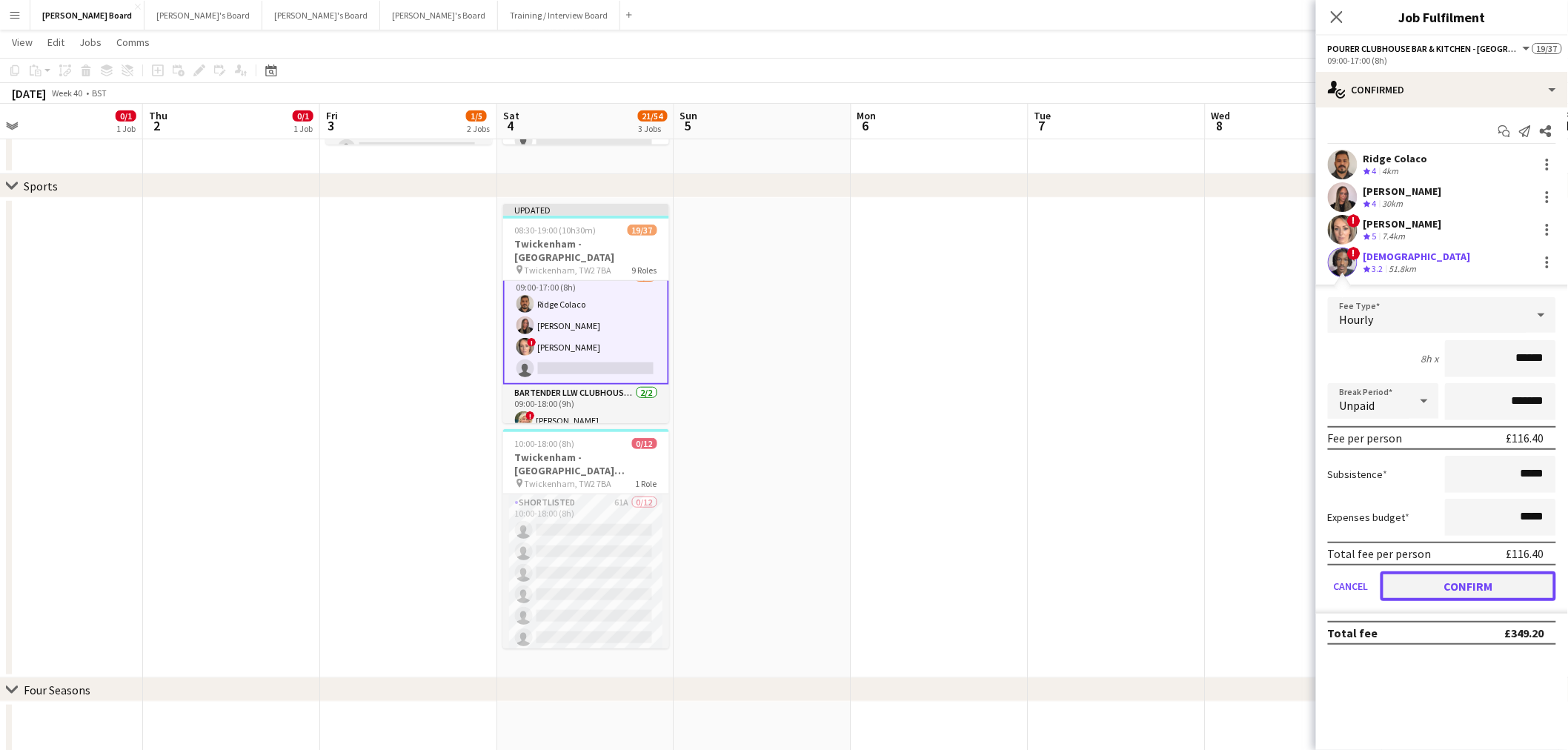
click at [1455, 580] on button "Confirm" at bounding box center [1468, 586] width 176 height 30
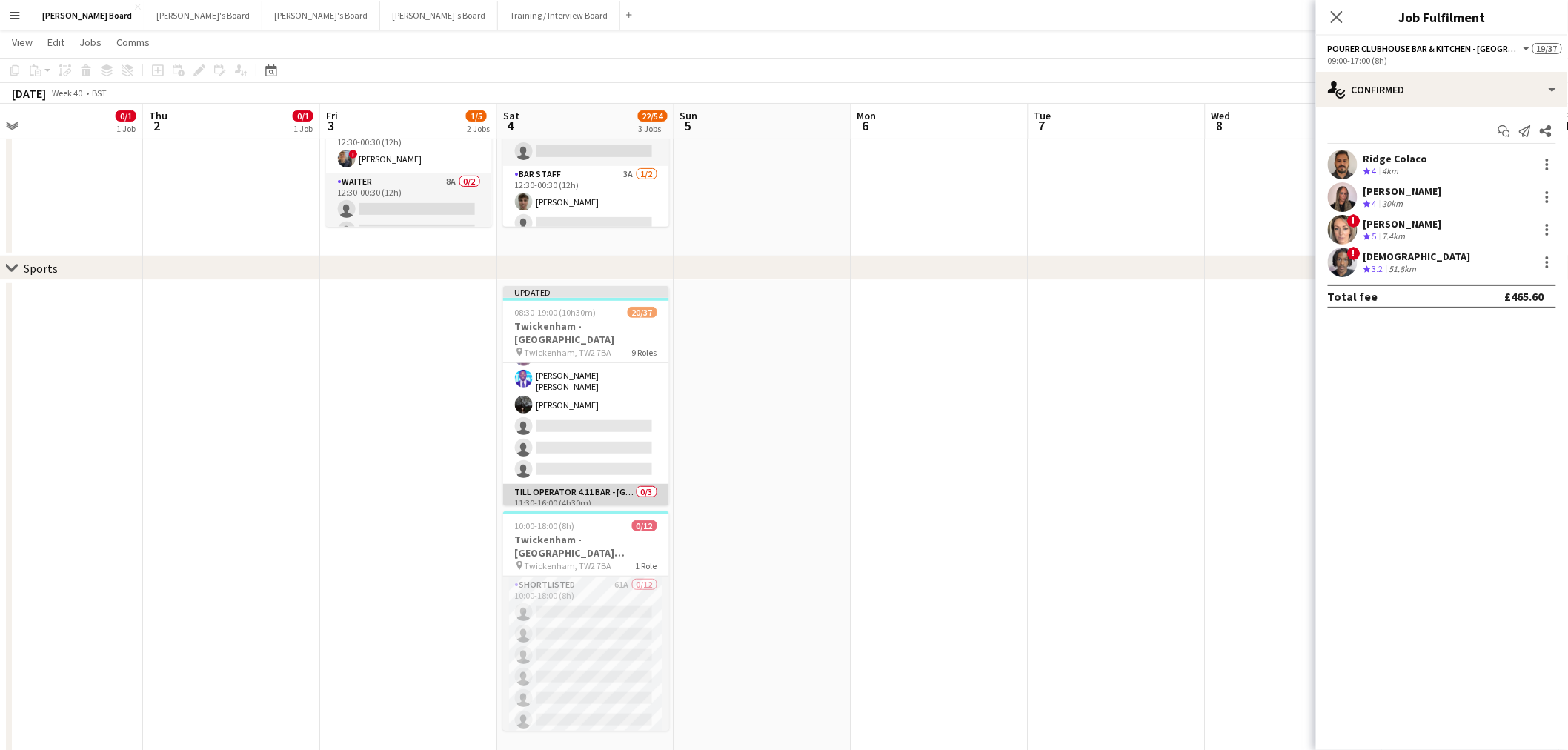
scroll to position [576, 0]
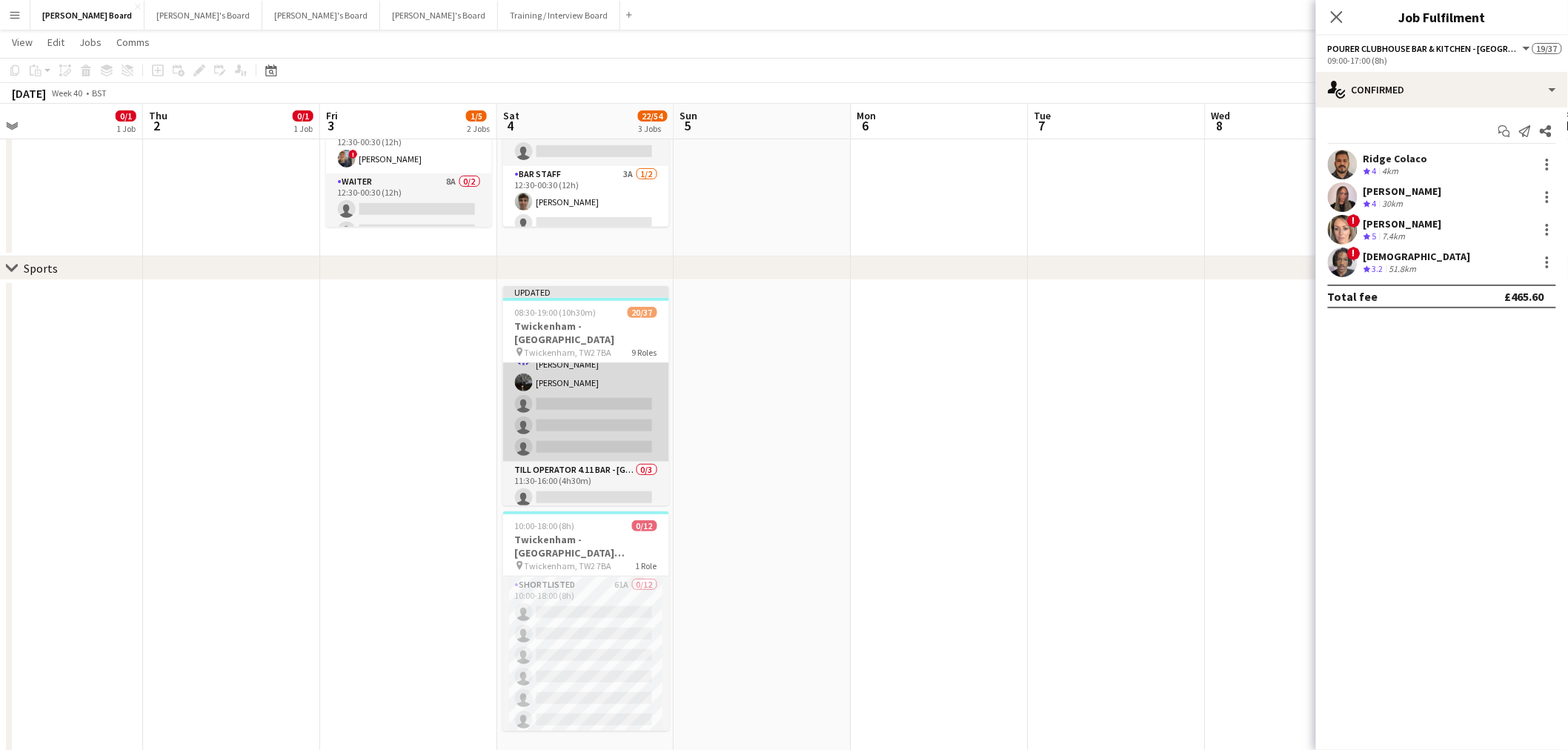
click at [568, 398] on app-card-role "Till Operator 11/14 11:30-16:00 (4h30m) Lily Smith Katrine Hansen Tasneem Ali F…" at bounding box center [586, 294] width 166 height 334
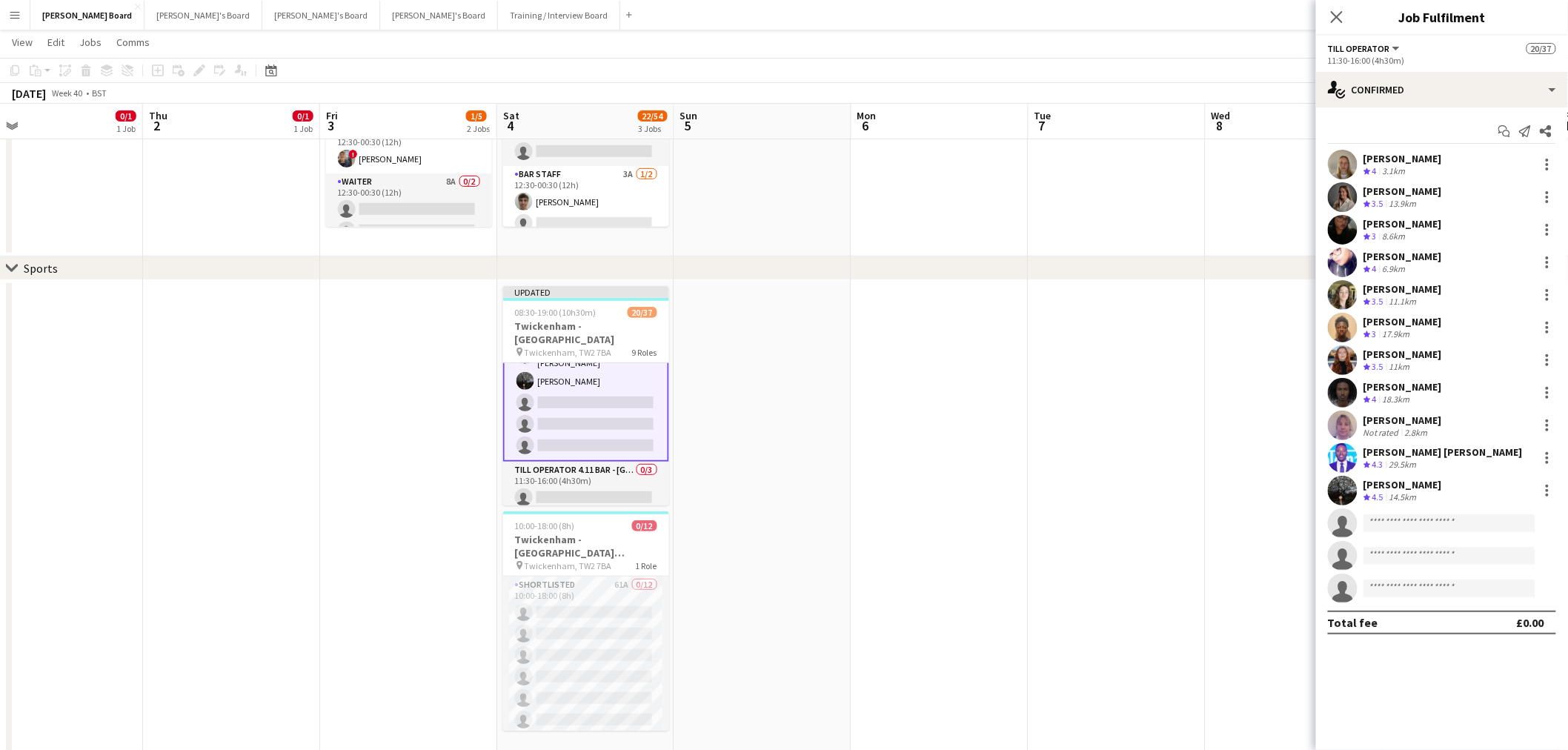
scroll to position [576, 0]
click at [1439, 527] on input at bounding box center [1449, 522] width 172 height 17
type input "*****"
click at [1433, 560] on span "maddieballe07@gmail.com" at bounding box center [1450, 556] width 148 height 12
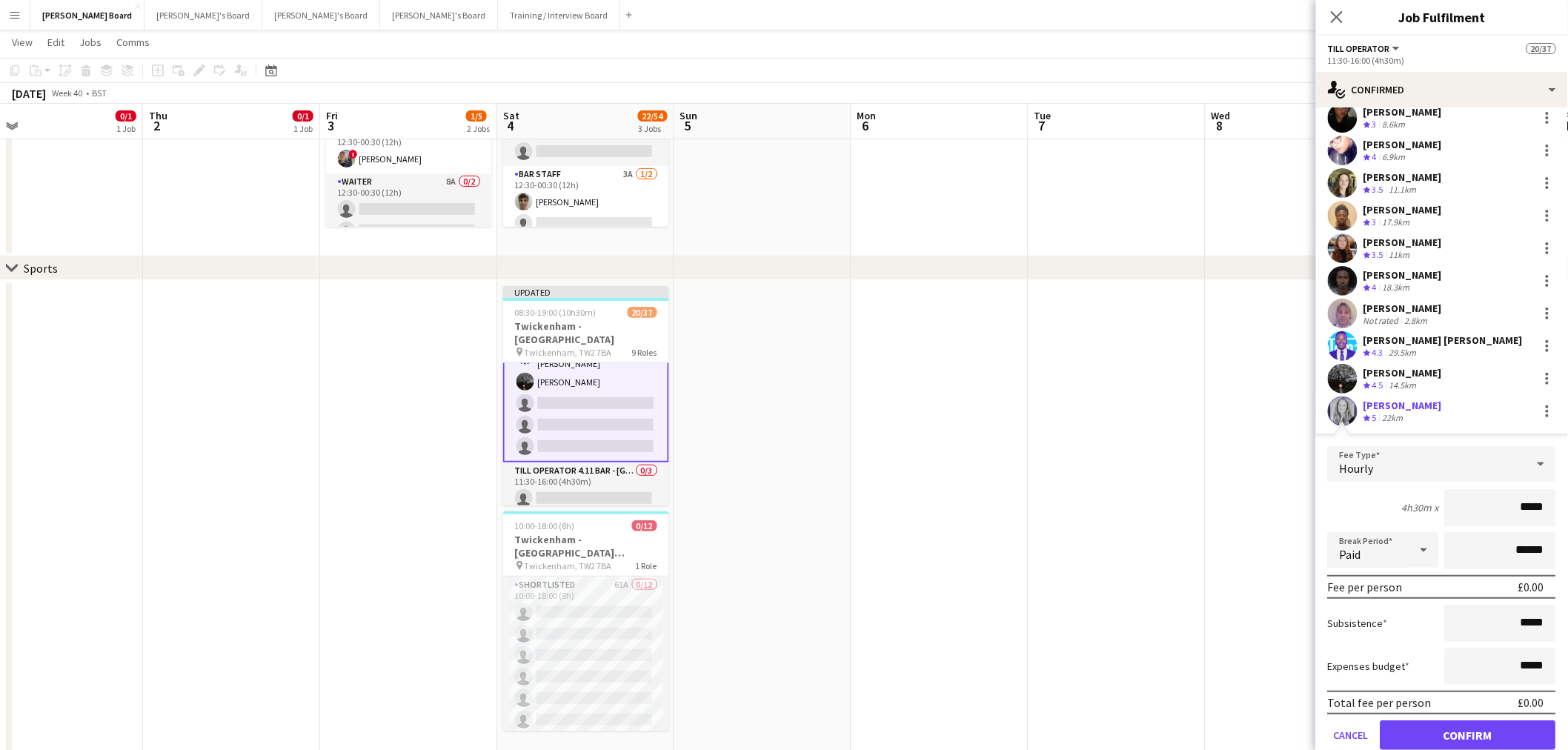
scroll to position [164, 0]
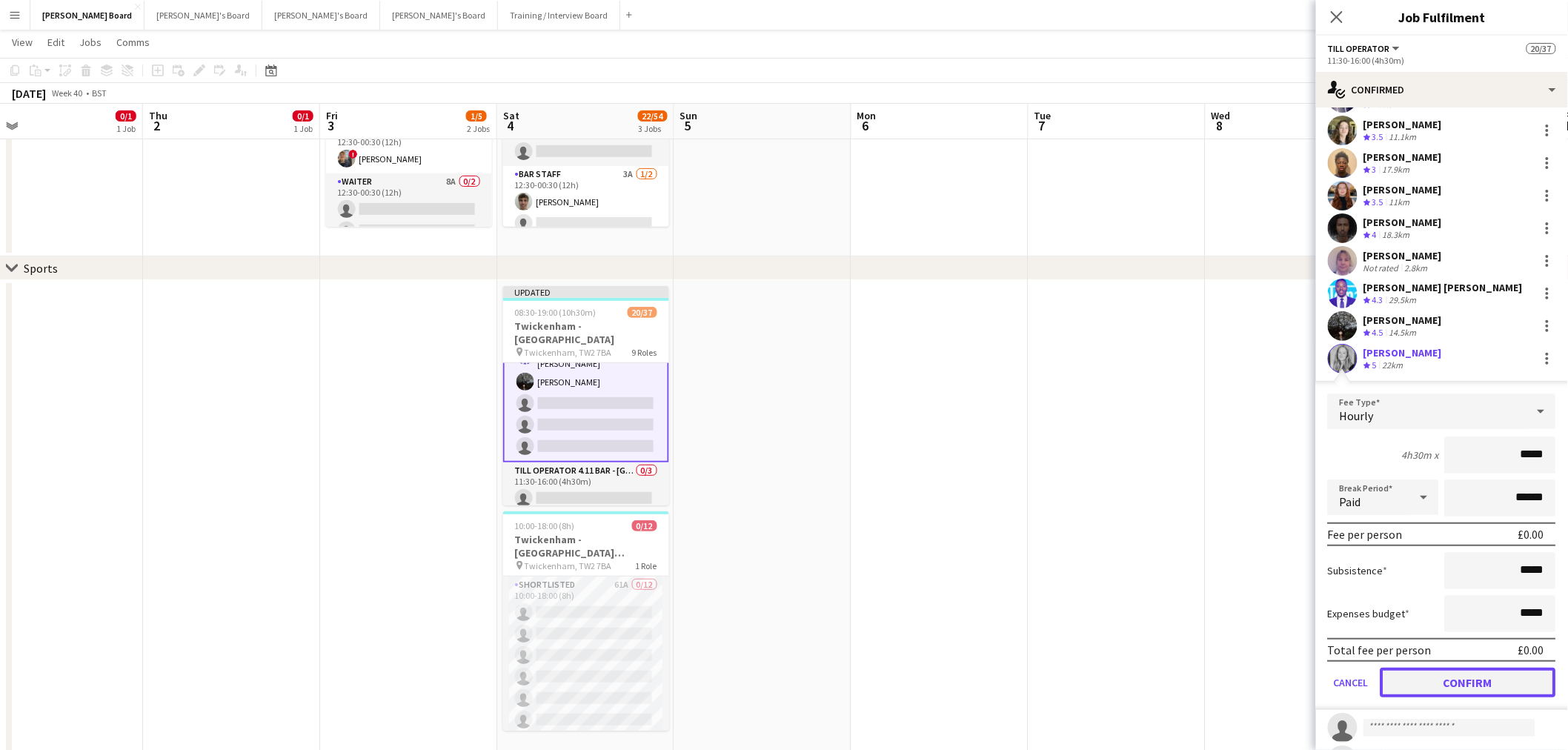
click at [1462, 670] on button "Confirm" at bounding box center [1468, 682] width 176 height 30
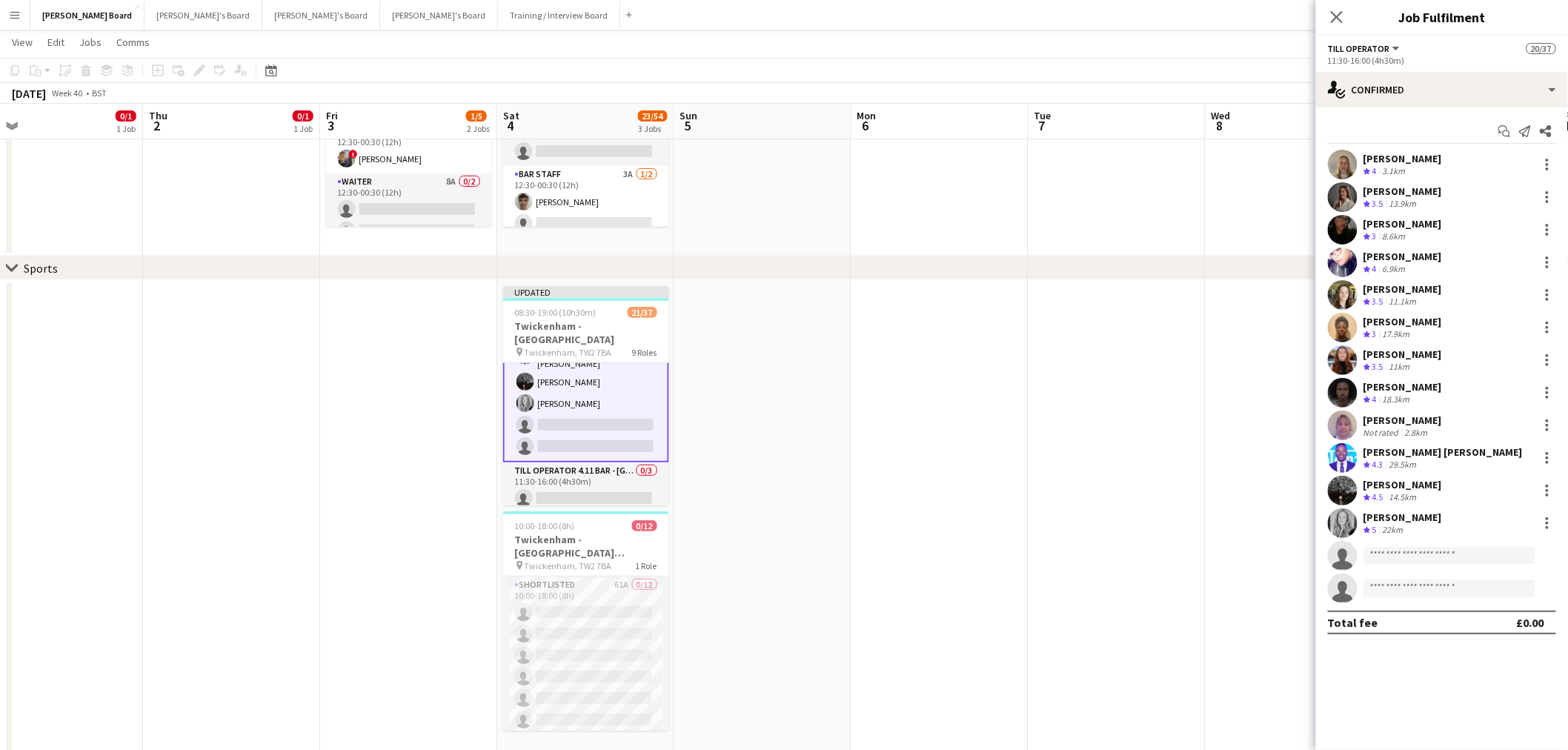
scroll to position [0, 0]
click at [1398, 553] on input at bounding box center [1449, 555] width 172 height 17
type input "****"
click at [1417, 597] on span "+447765069426" at bounding box center [1450, 601] width 148 height 12
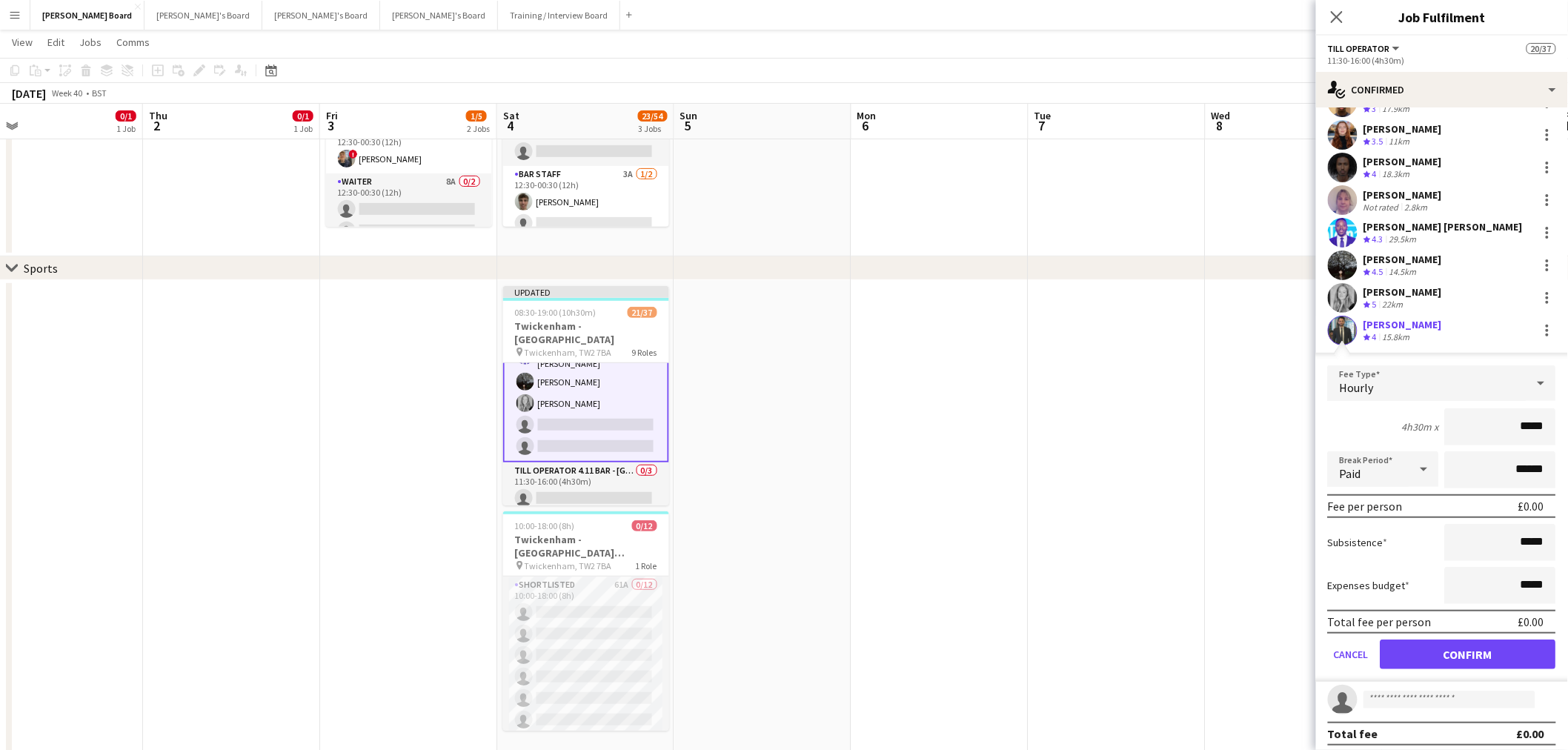
scroll to position [227, 0]
drag, startPoint x: 1440, startPoint y: 646, endPoint x: 1109, endPoint y: 611, distance: 332.8
click at [1439, 646] on button "Confirm" at bounding box center [1468, 652] width 176 height 30
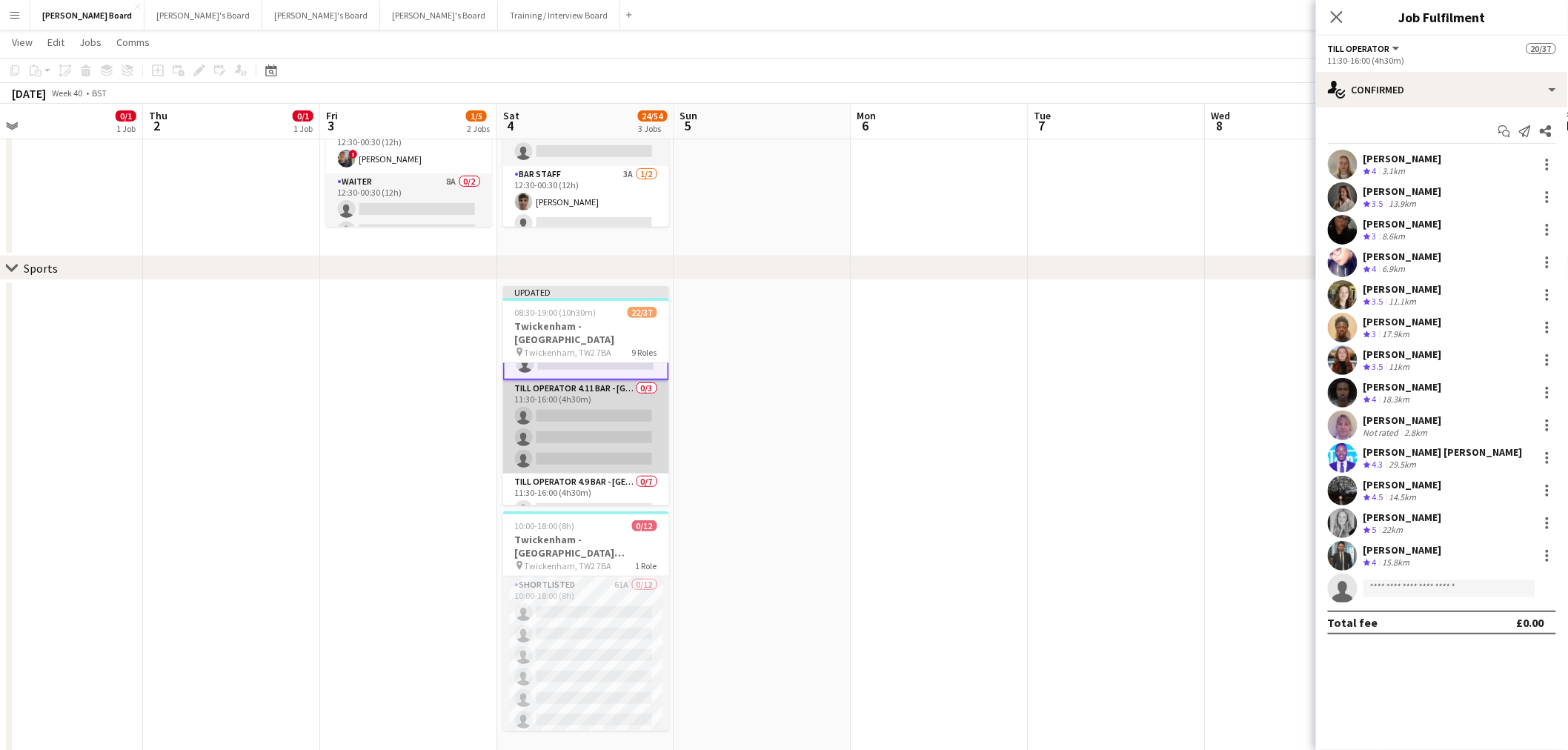
click at [561, 403] on app-card-role "Till Operator 4.11 BAR - SOUTH WEST CORNER - LEVEL 4 0/3 11:30-16:00 (4h30m) si…" at bounding box center [586, 427] width 166 height 94
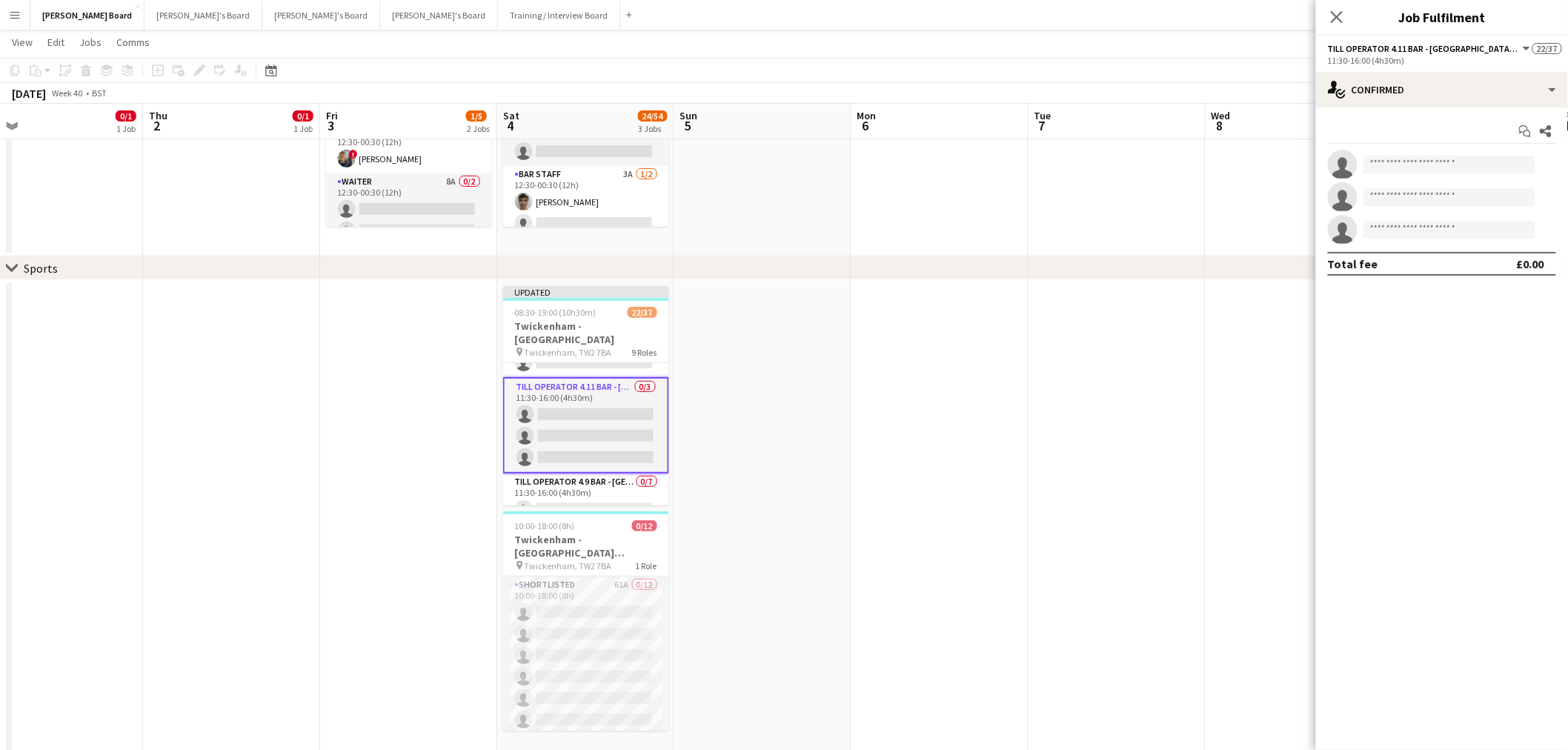
scroll to position [657, 0]
click at [1412, 161] on input at bounding box center [1449, 164] width 172 height 17
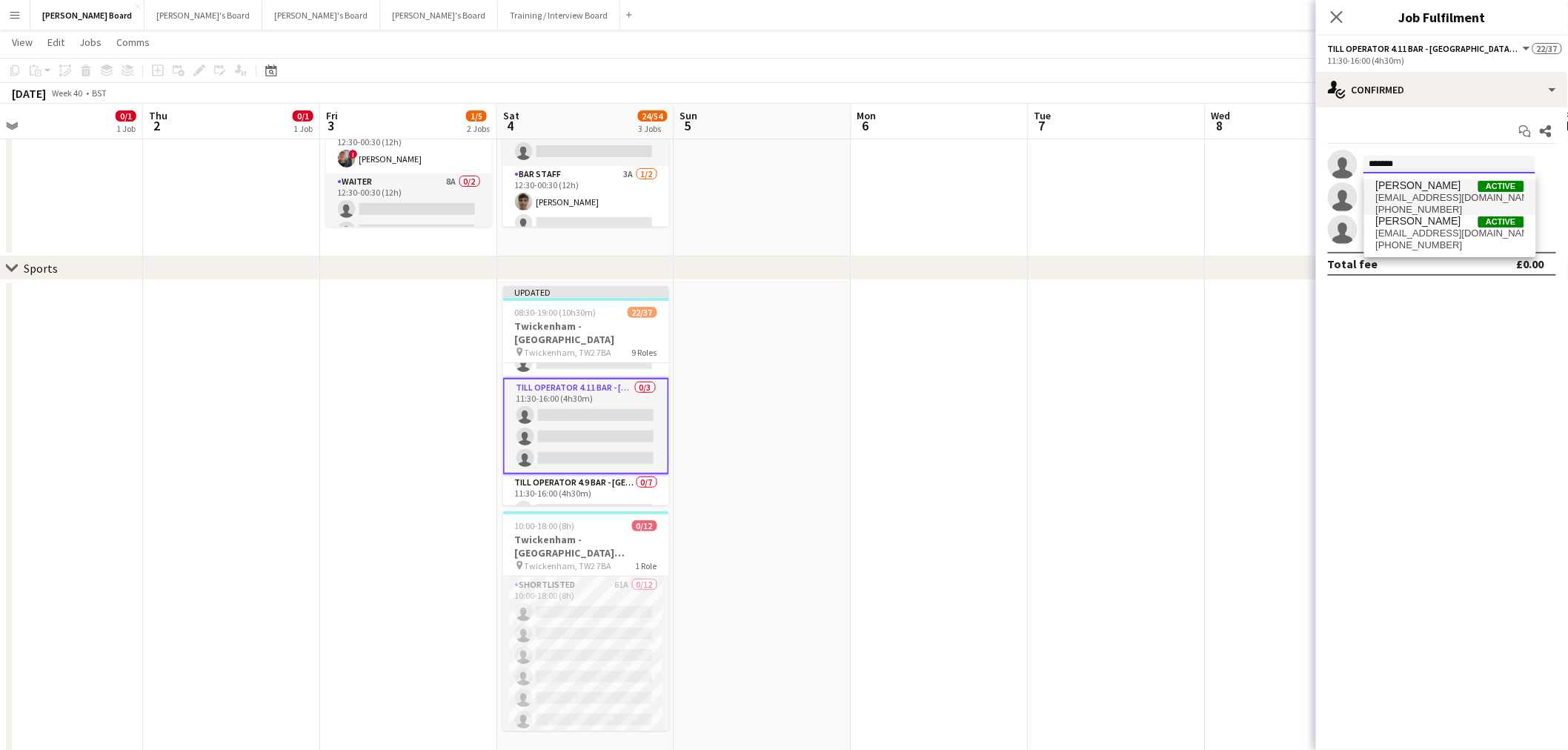
type input "*******"
click at [1436, 201] on span "annenwadigo@gmail.com" at bounding box center [1450, 198] width 148 height 12
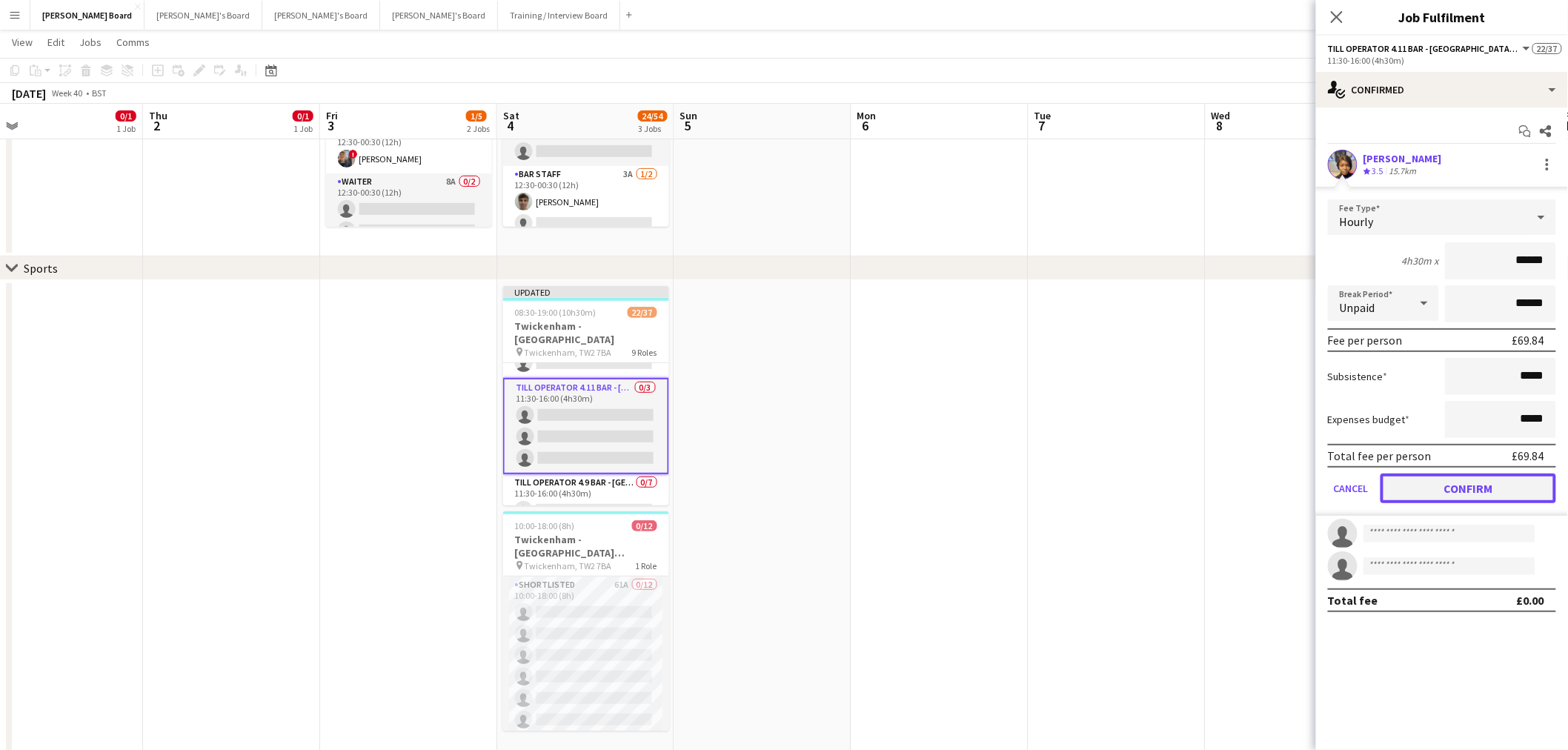
click at [1475, 484] on button "Confirm" at bounding box center [1468, 488] width 176 height 30
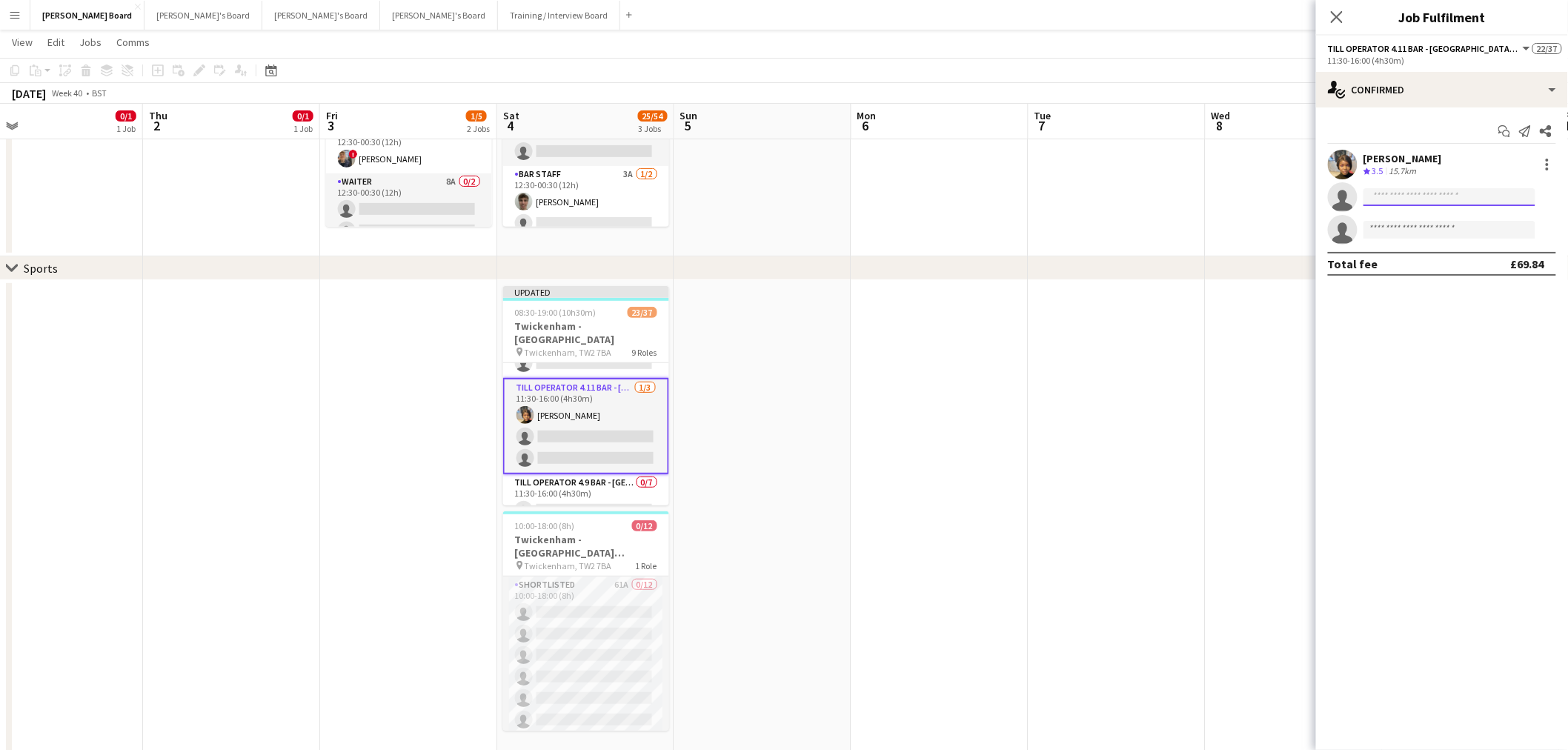
click at [1407, 197] on input at bounding box center [1449, 196] width 172 height 17
click at [1388, 196] on input "**********" at bounding box center [1449, 196] width 172 height 17
type input "*********"
click at [1425, 225] on span "gloryegha@gmail.com" at bounding box center [1450, 230] width 148 height 12
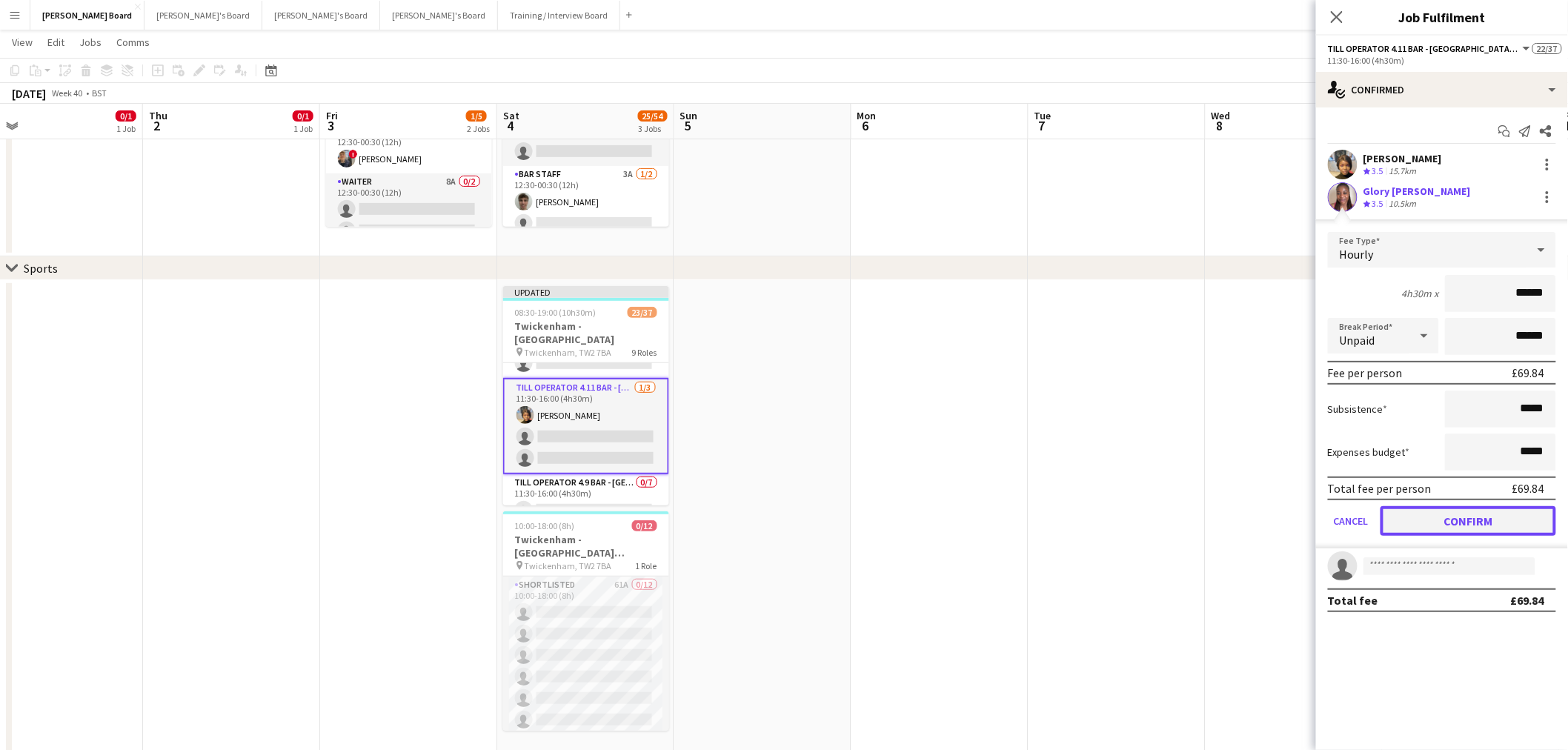
click at [1438, 507] on button "Confirm" at bounding box center [1468, 520] width 176 height 30
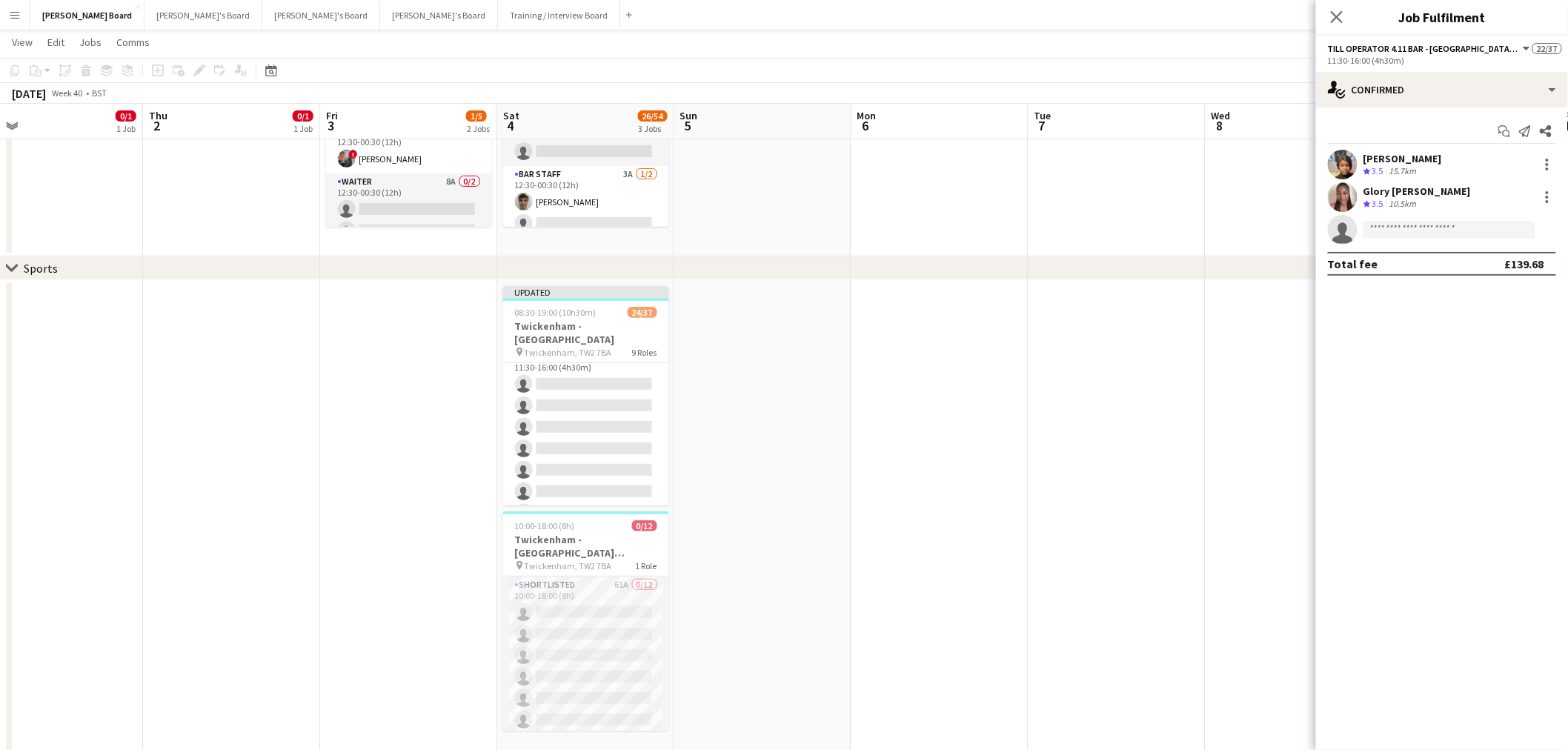
scroll to position [820, 0]
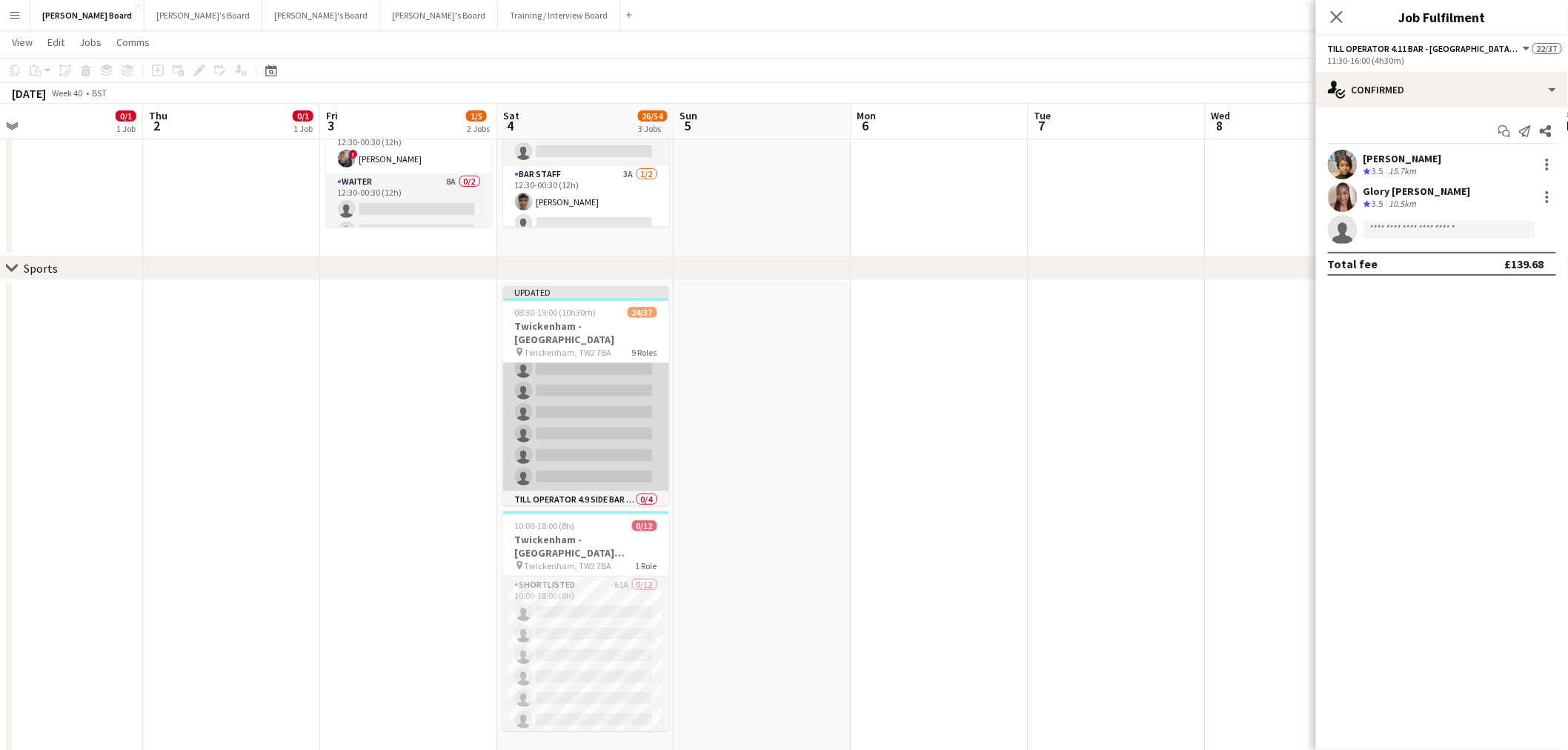
click at [576, 394] on app-card-role "Till Operator 4.9 BAR - SOUTH EAST CORNER 0/7 11:30-16:00 (4h30m) single-neutra…" at bounding box center [586, 401] width 166 height 179
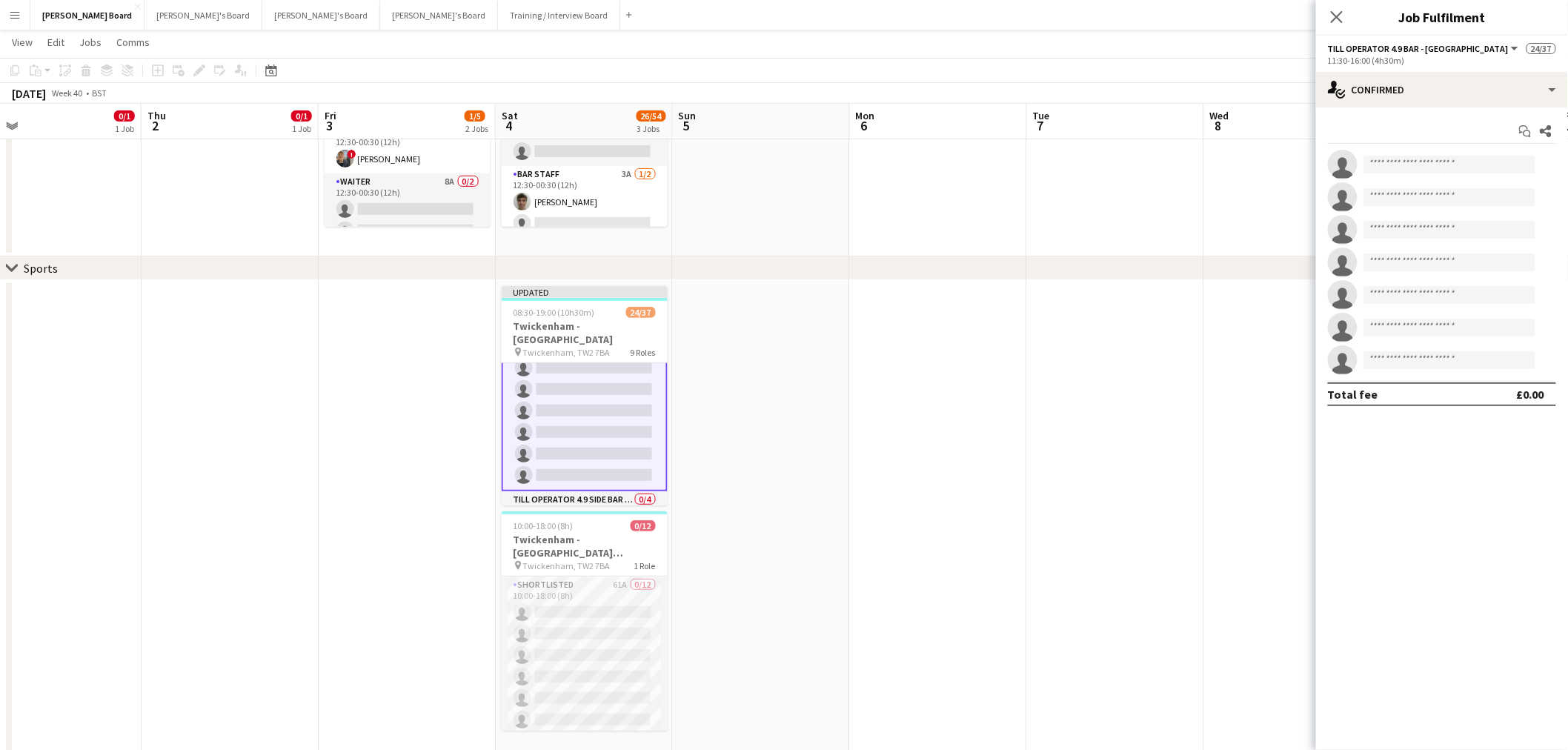
scroll to position [819, 0]
click at [1416, 168] on input at bounding box center [1449, 164] width 172 height 17
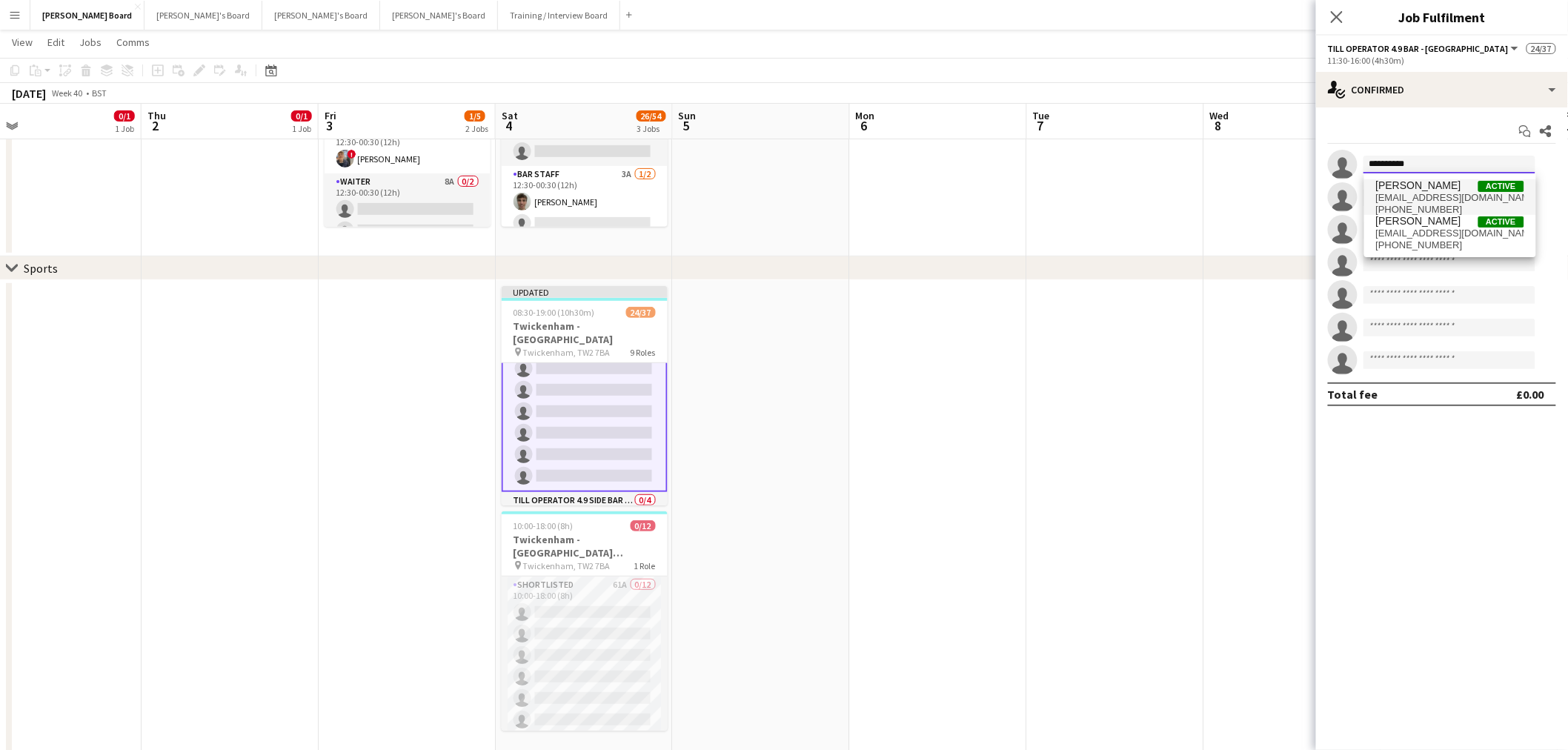
type input "**********"
click at [1435, 204] on span "+4407547105290" at bounding box center [1450, 210] width 148 height 12
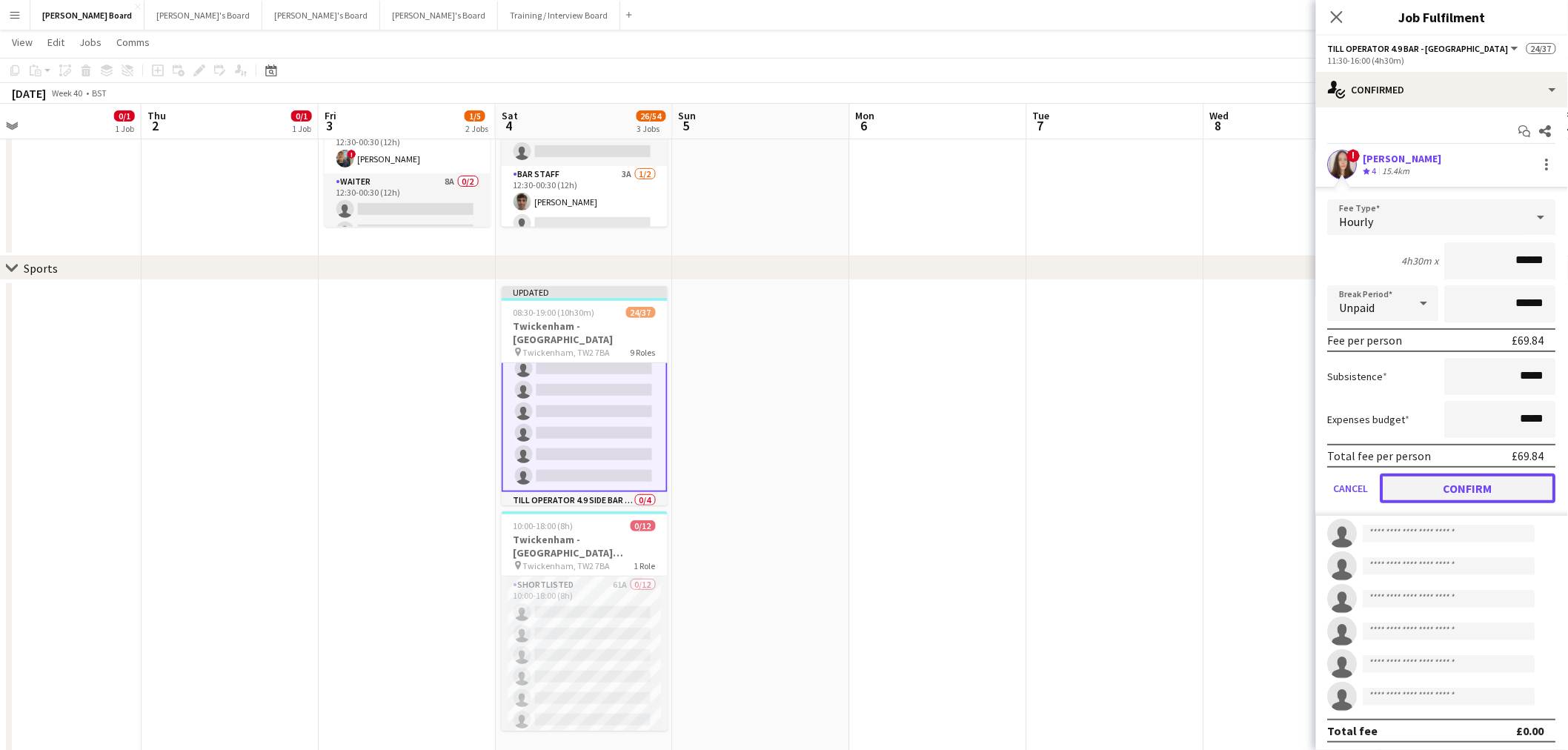
click at [1451, 489] on button "Confirm" at bounding box center [1468, 488] width 176 height 30
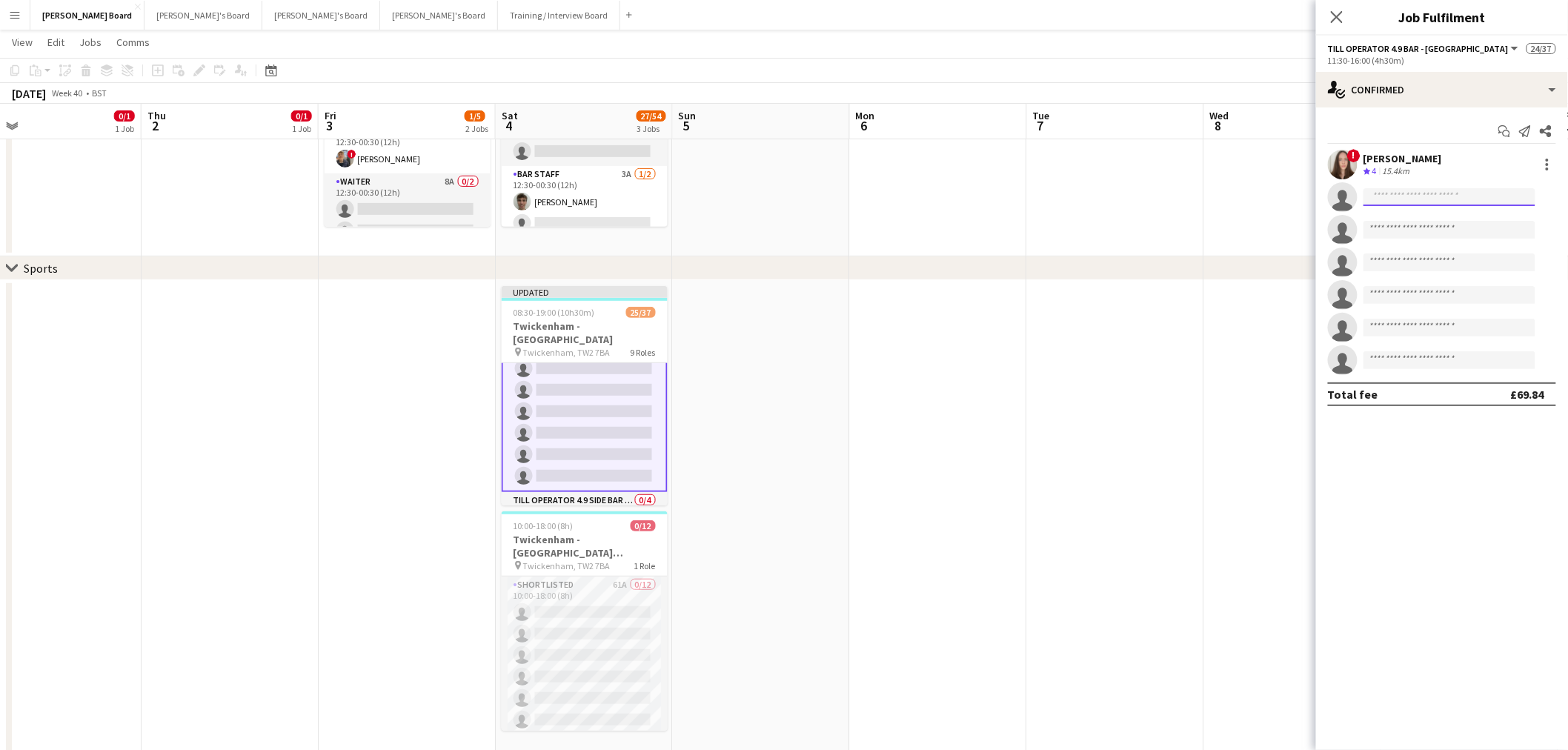
click at [1415, 201] on input at bounding box center [1449, 196] width 172 height 17
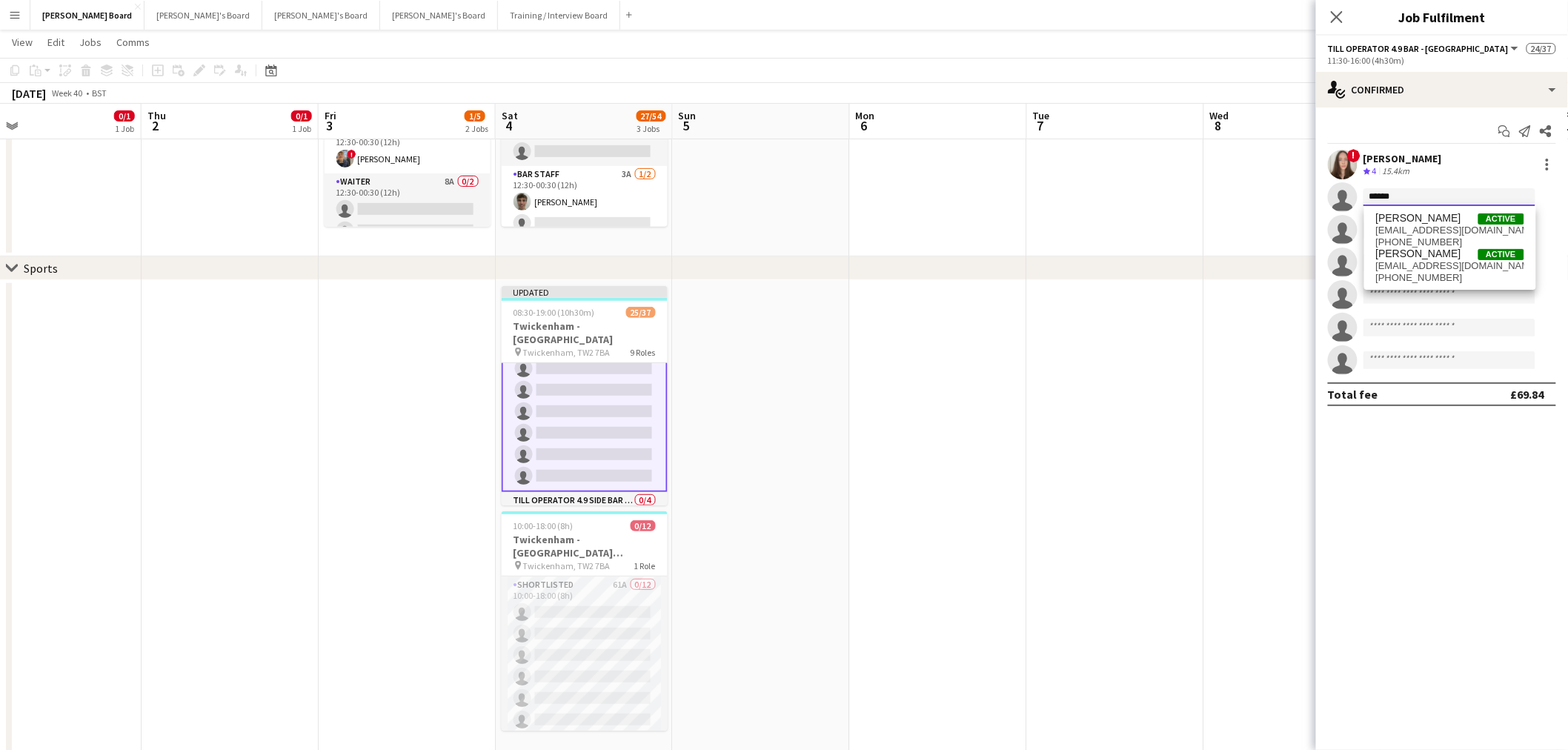
type input "******"
click at [1435, 226] on span "issycossey@hotmail.co.uk" at bounding box center [1450, 230] width 148 height 12
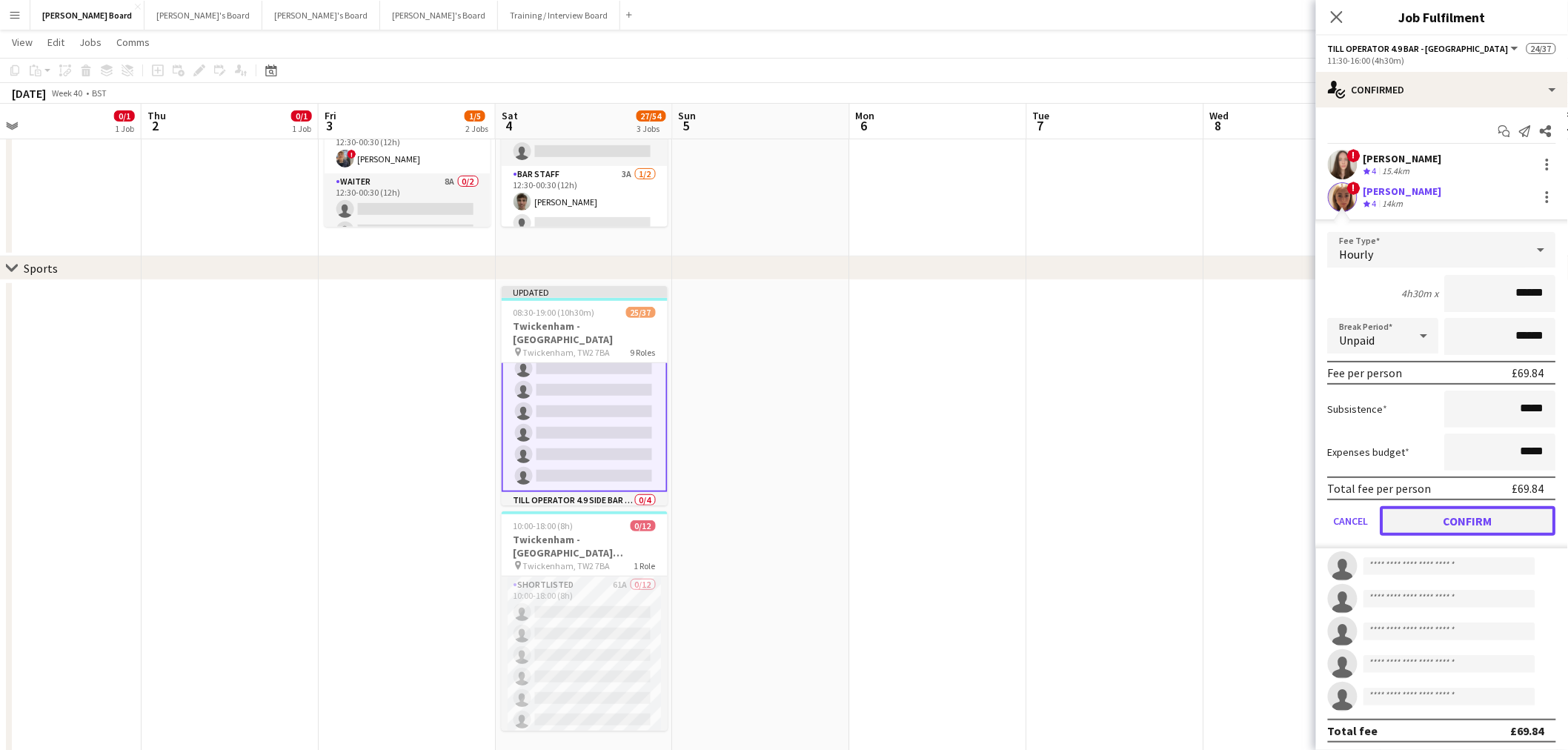
click at [1449, 516] on button "Confirm" at bounding box center [1468, 520] width 176 height 30
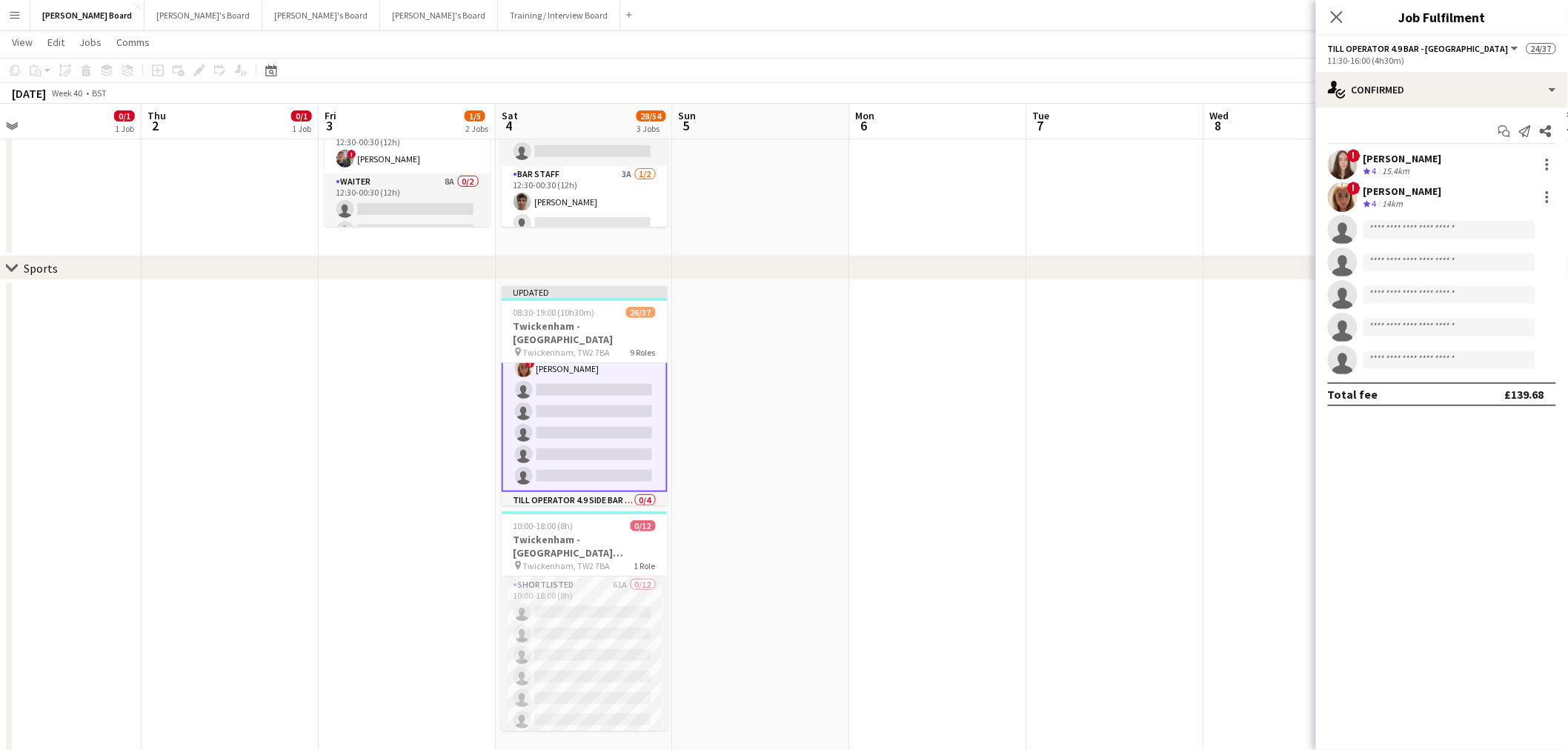
scroll to position [0, 490]
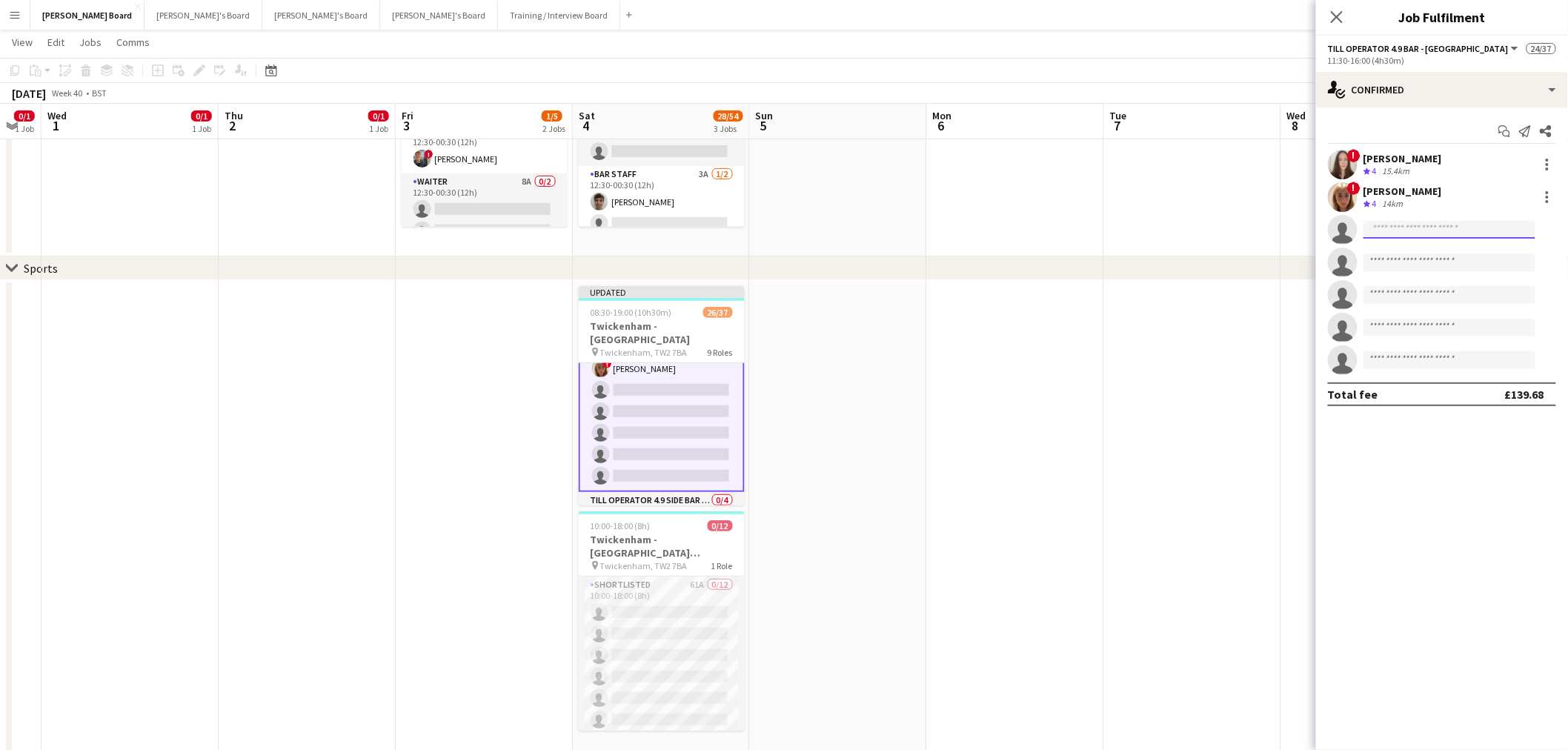
drag, startPoint x: 148, startPoint y: 585, endPoint x: 1473, endPoint y: 222, distance: 1373.8
click at [1473, 222] on input at bounding box center [1449, 229] width 172 height 17
type input "*********"
click at [1461, 269] on span "+447470068615" at bounding box center [1450, 274] width 148 height 12
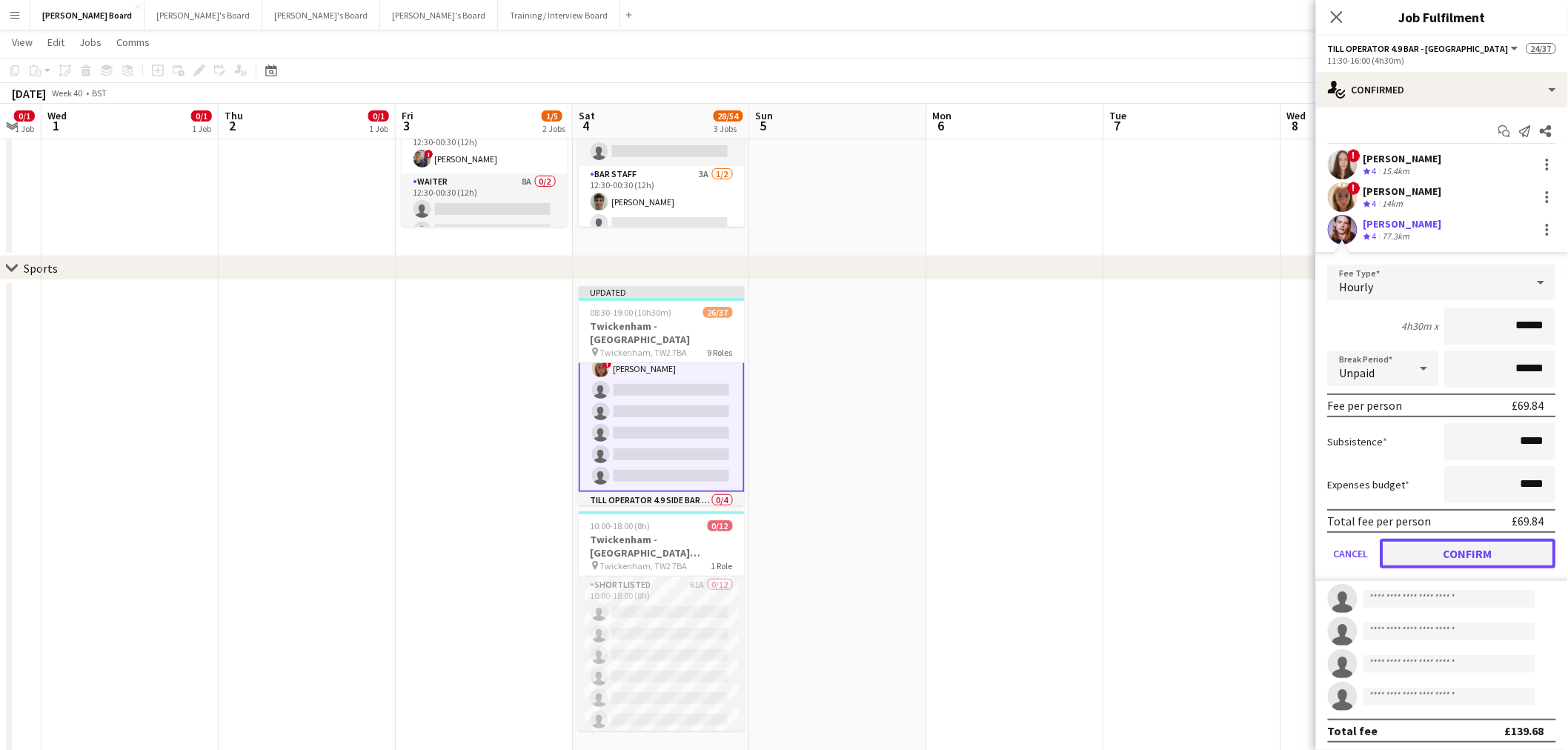
click at [1442, 545] on button "Confirm" at bounding box center [1468, 554] width 176 height 30
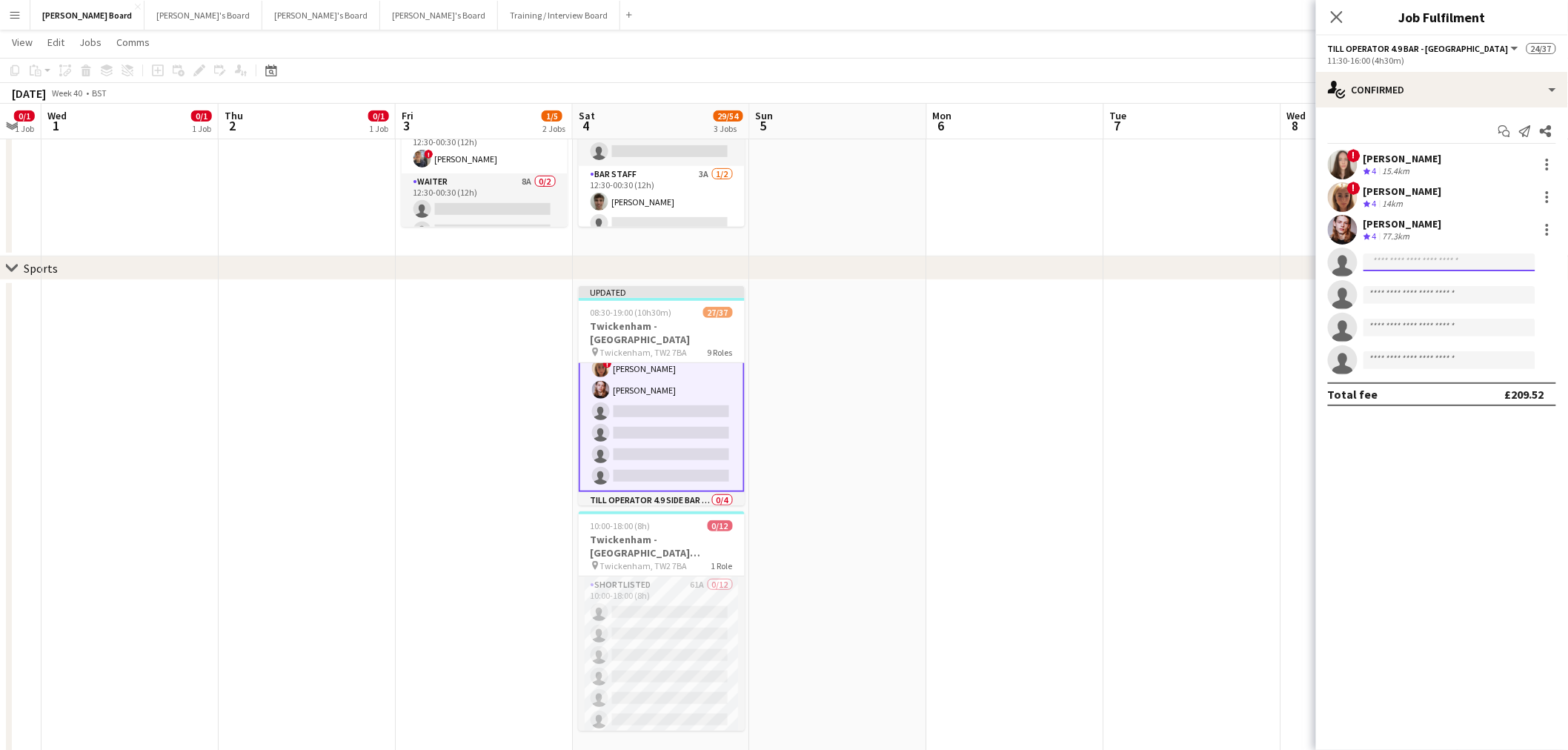
click at [1405, 269] on input at bounding box center [1449, 262] width 172 height 17
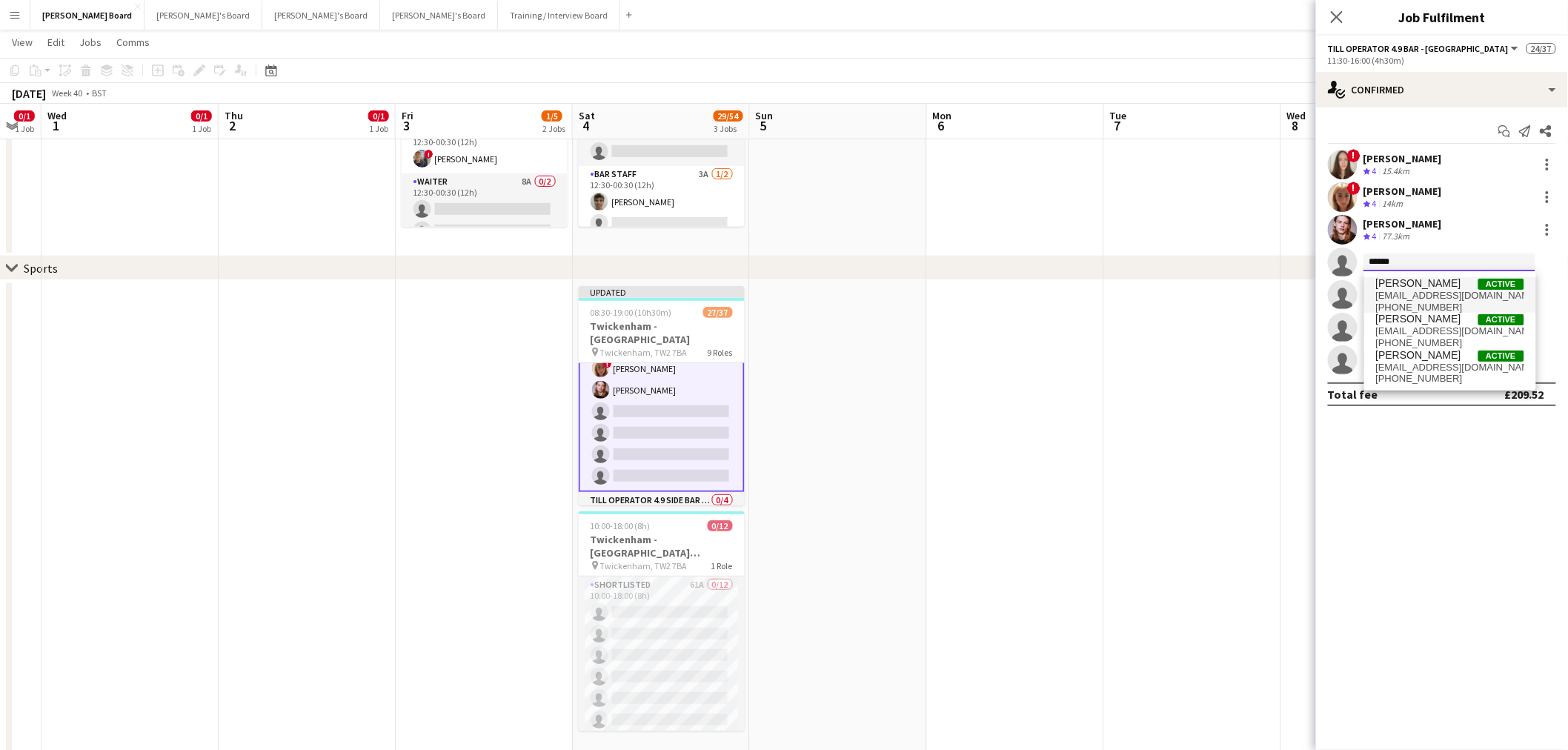
type input "******"
click at [1425, 283] on span "Nicole Beverly" at bounding box center [1419, 283] width 85 height 12
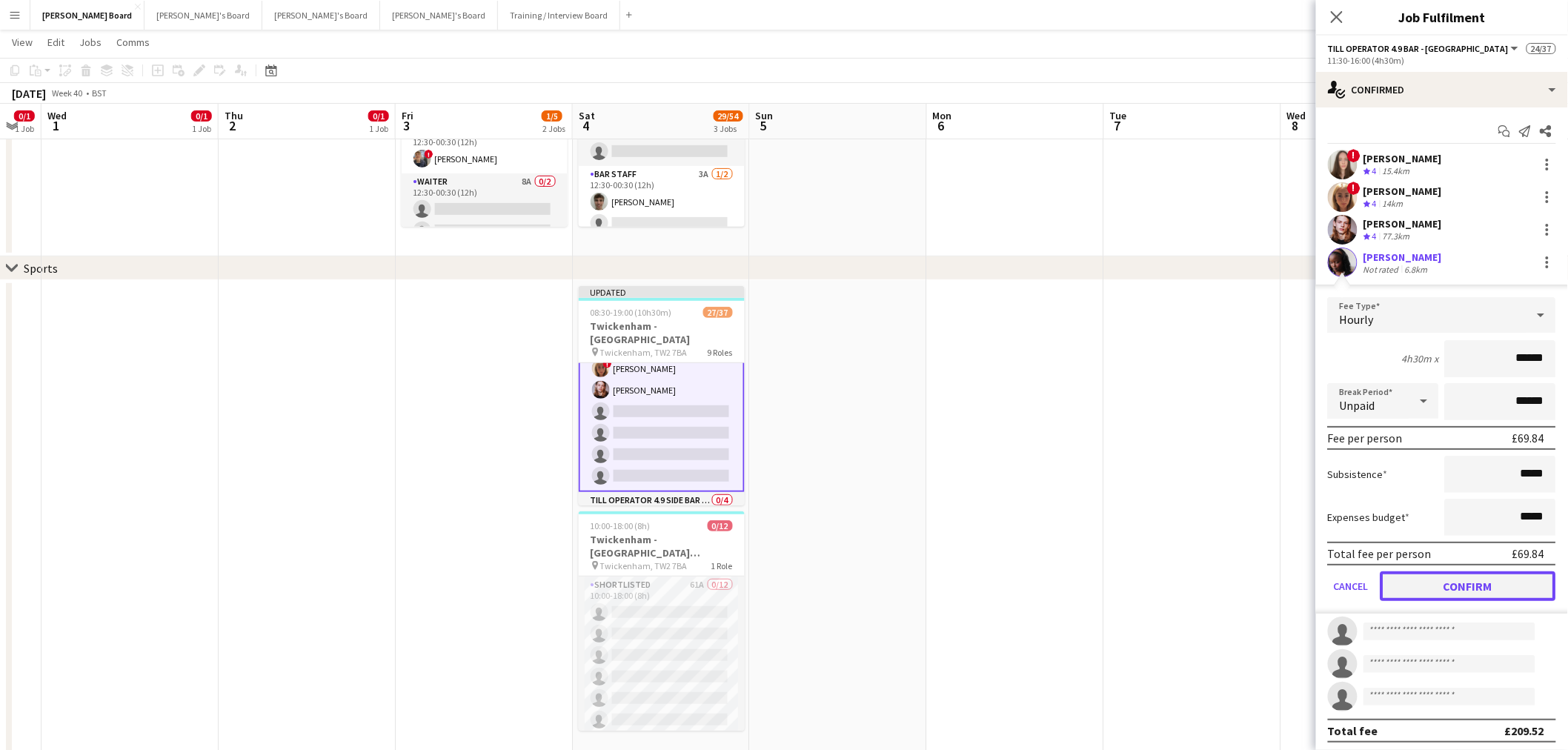
click at [1465, 578] on button "Confirm" at bounding box center [1468, 586] width 176 height 30
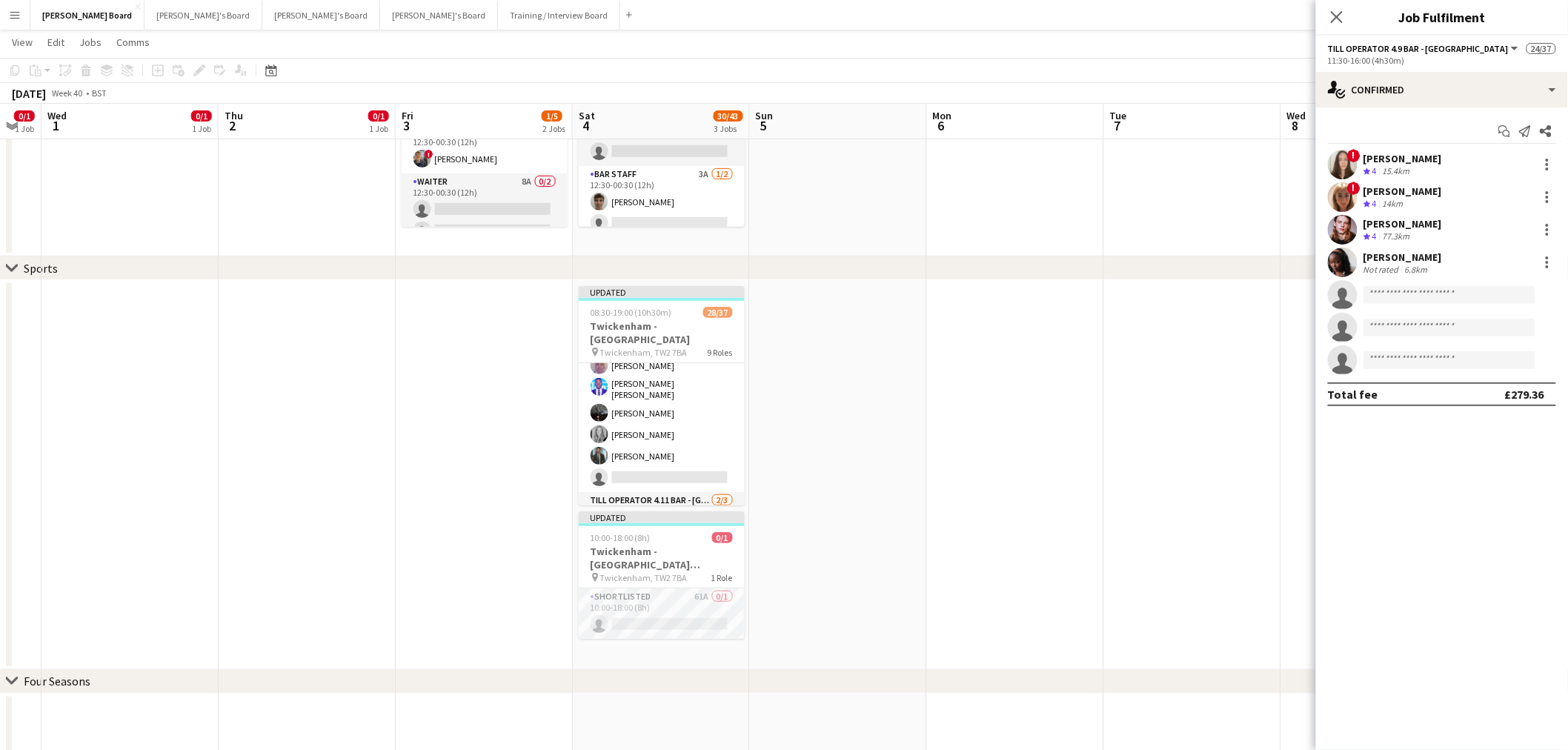
scroll to position [576, 0]
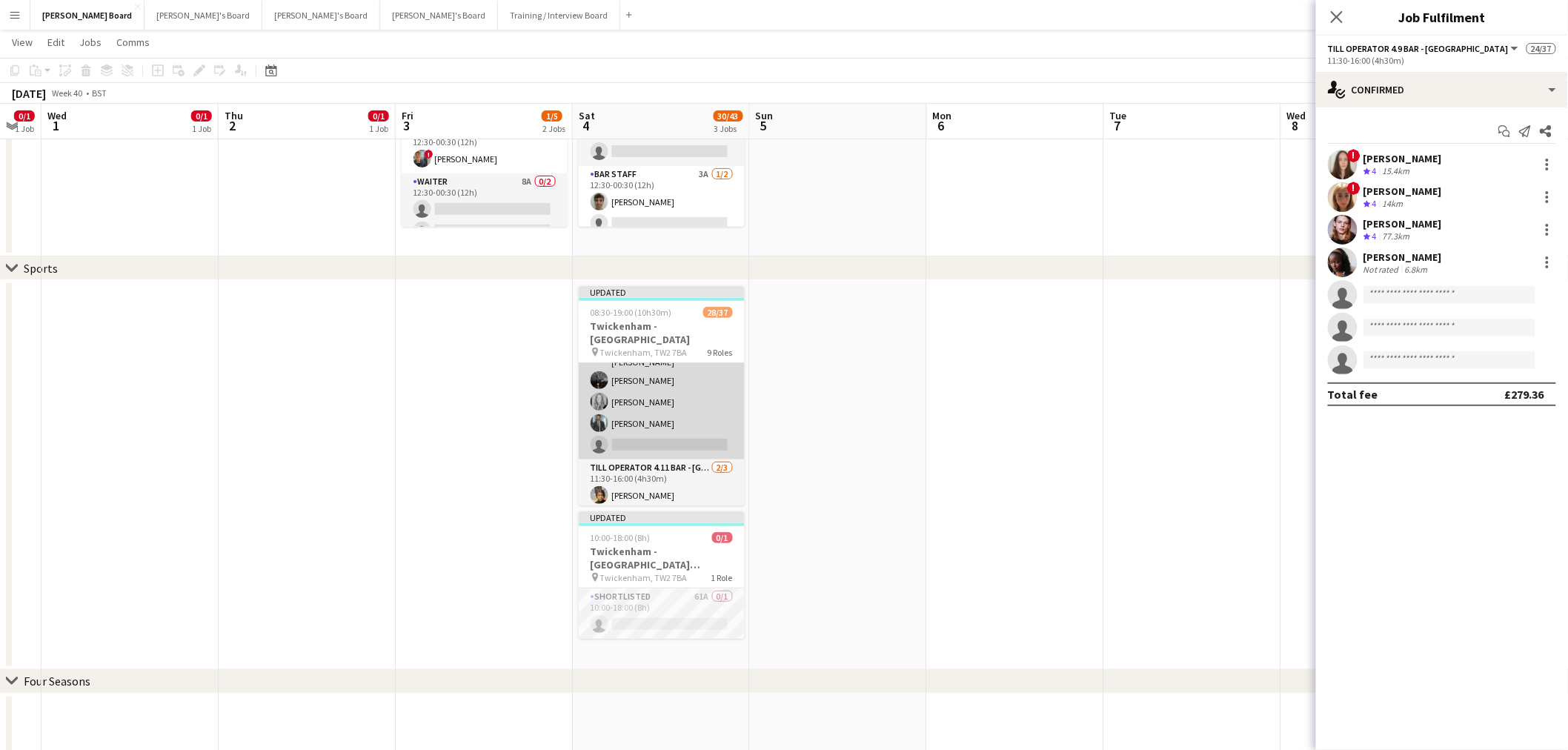
click at [679, 366] on app-card-role "Till Operator 13/14 11:30-16:00 (4h30m) Lily Smith Katrine Hansen Tasneem Ali F…" at bounding box center [662, 292] width 166 height 334
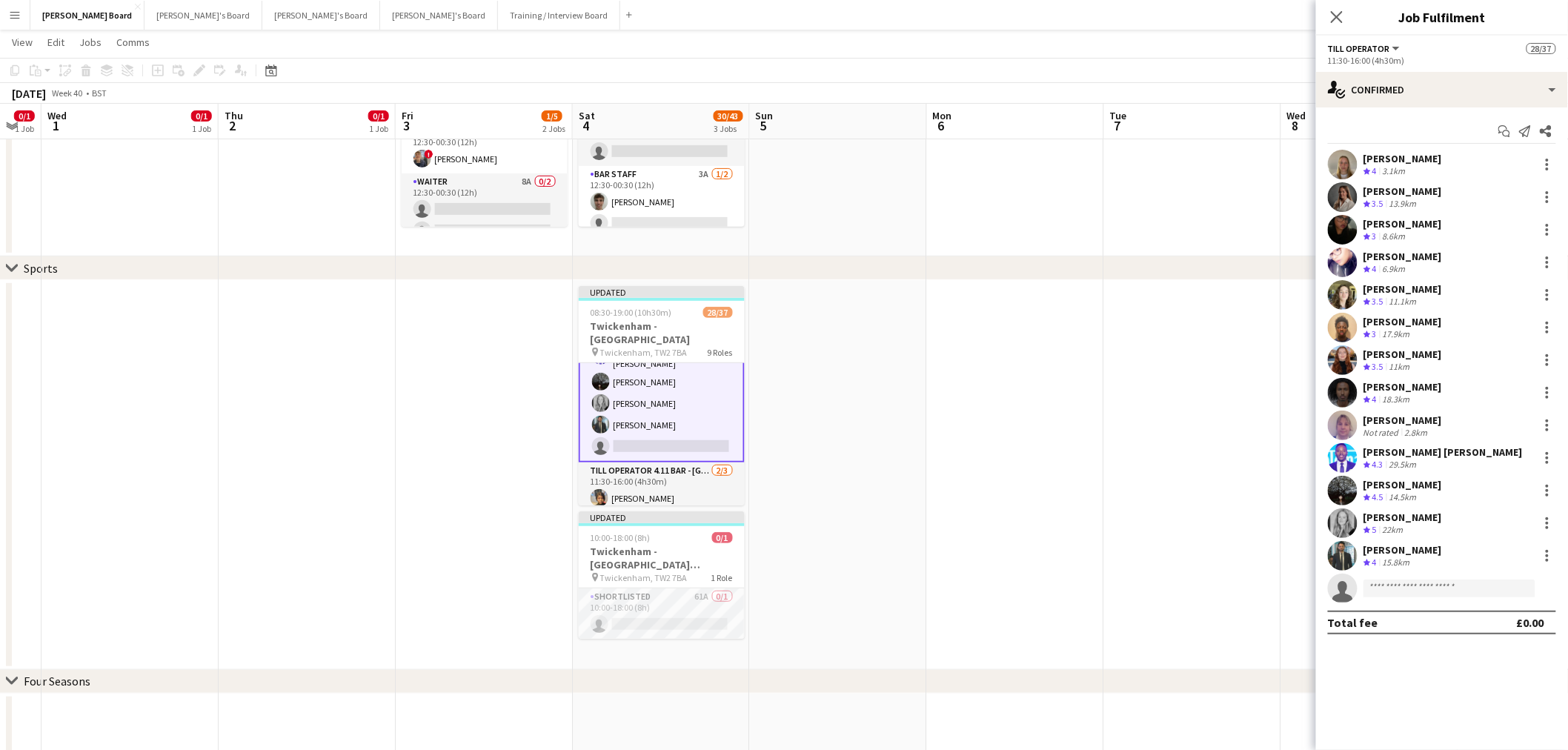
scroll to position [576, 0]
click at [1551, 462] on div at bounding box center [1547, 457] width 17 height 17
click at [1492, 513] on button "Switch crew" at bounding box center [1499, 520] width 115 height 36
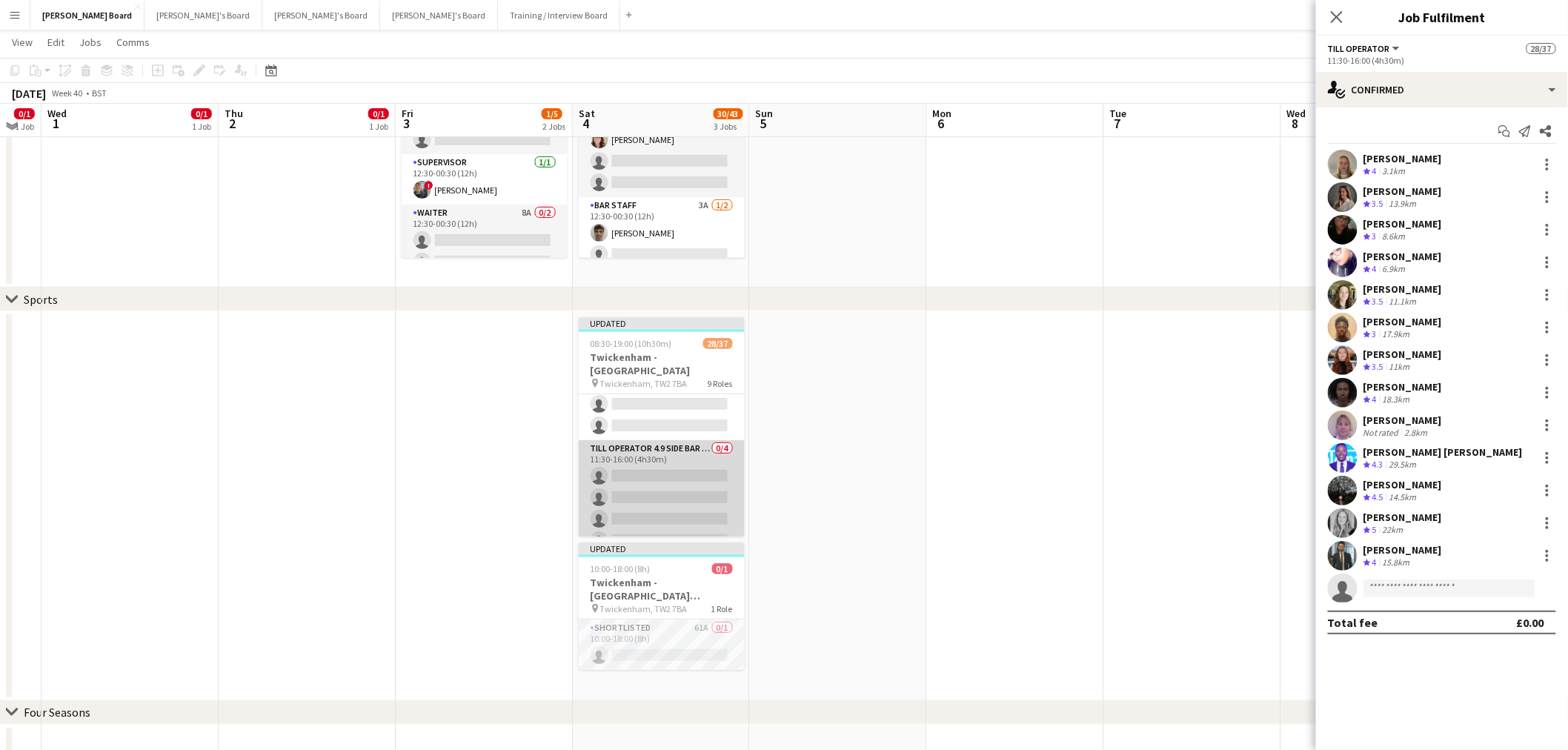
click at [677, 472] on app-card-role "Till Operator 4.9 SIDE BAR - SOUTH EAST CORNER - LEVEL 4 0/4 11:30-16:00 (4h30m…" at bounding box center [662, 497] width 166 height 115
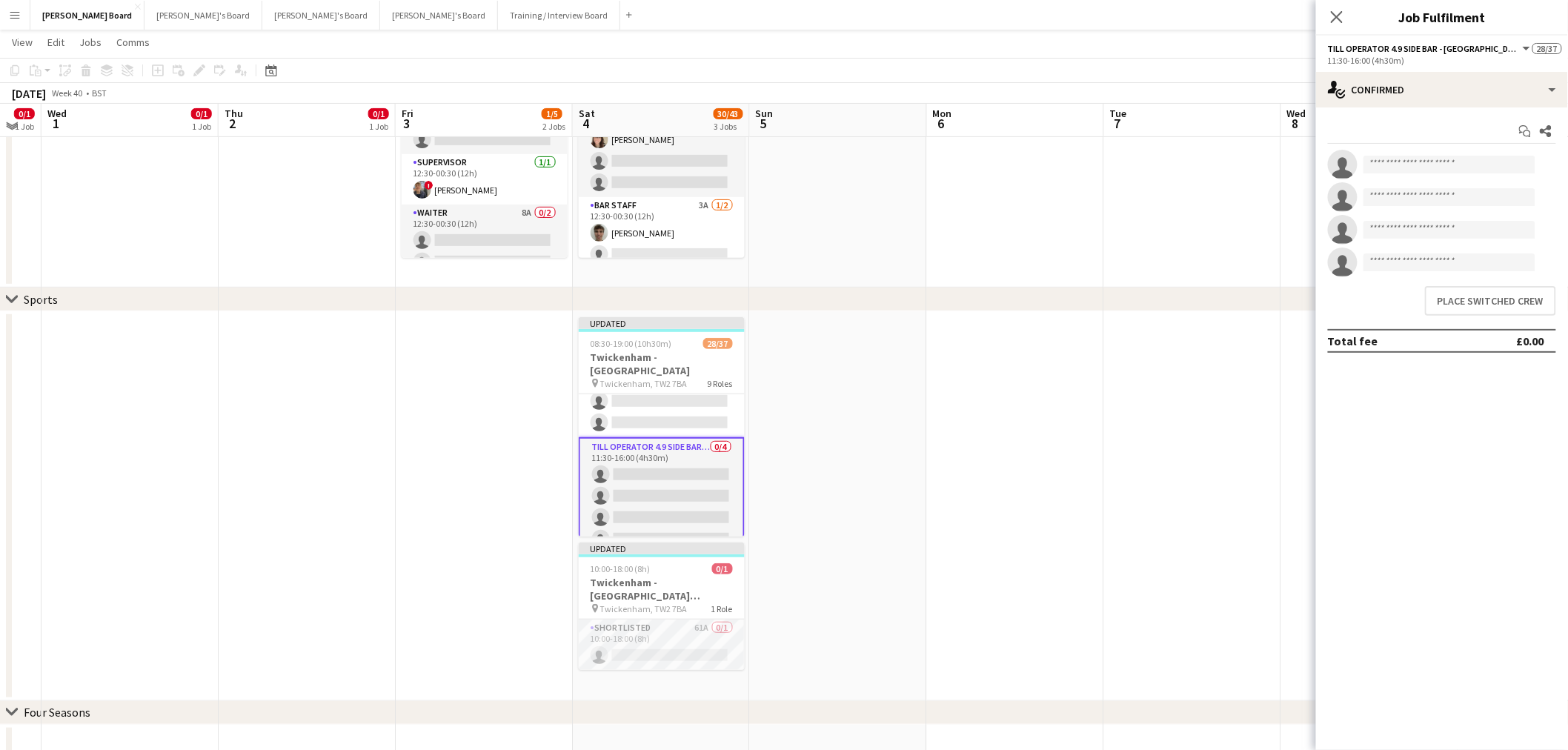
scroll to position [900, 0]
click at [1483, 306] on button "Place switched crew" at bounding box center [1491, 301] width 131 height 30
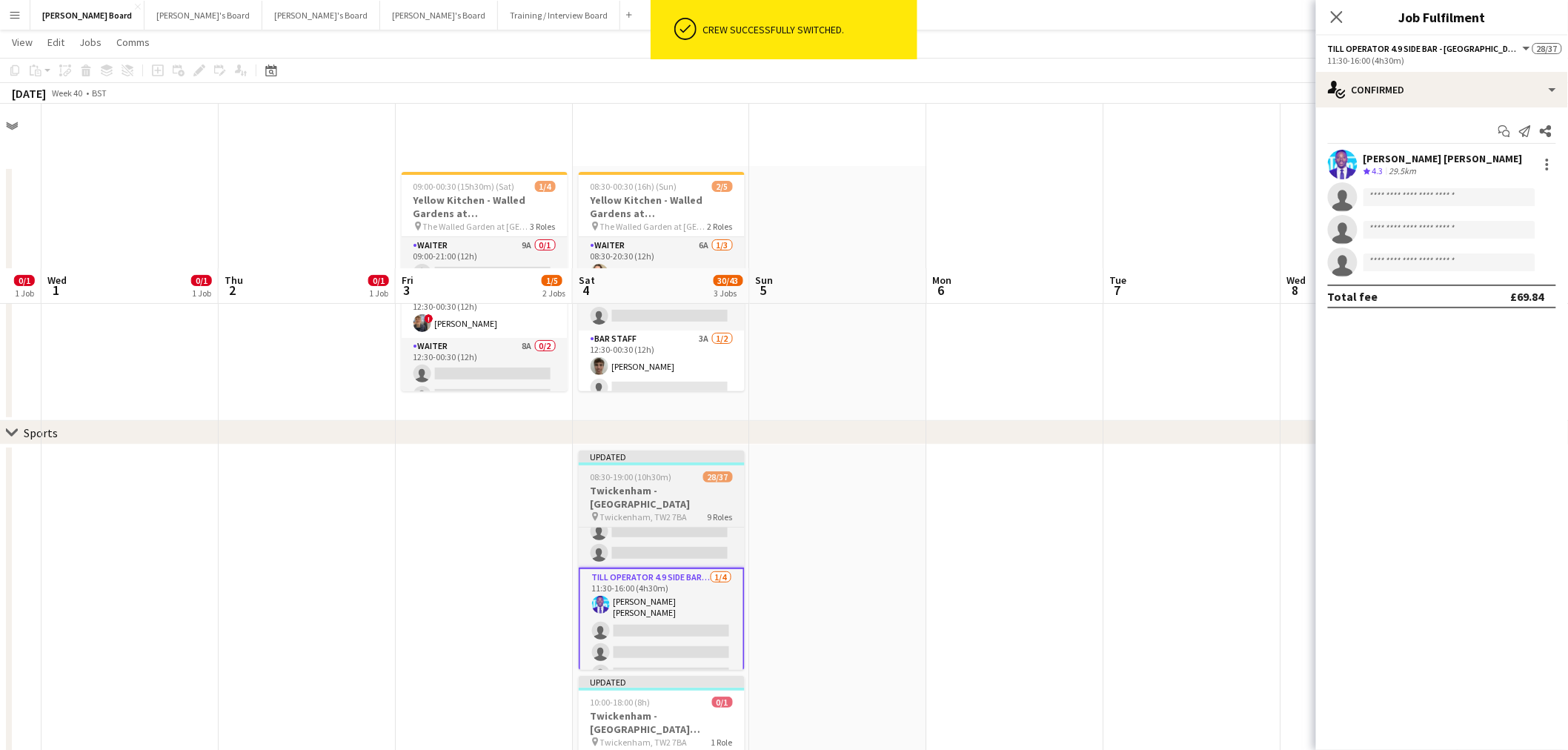
scroll to position [164, 0]
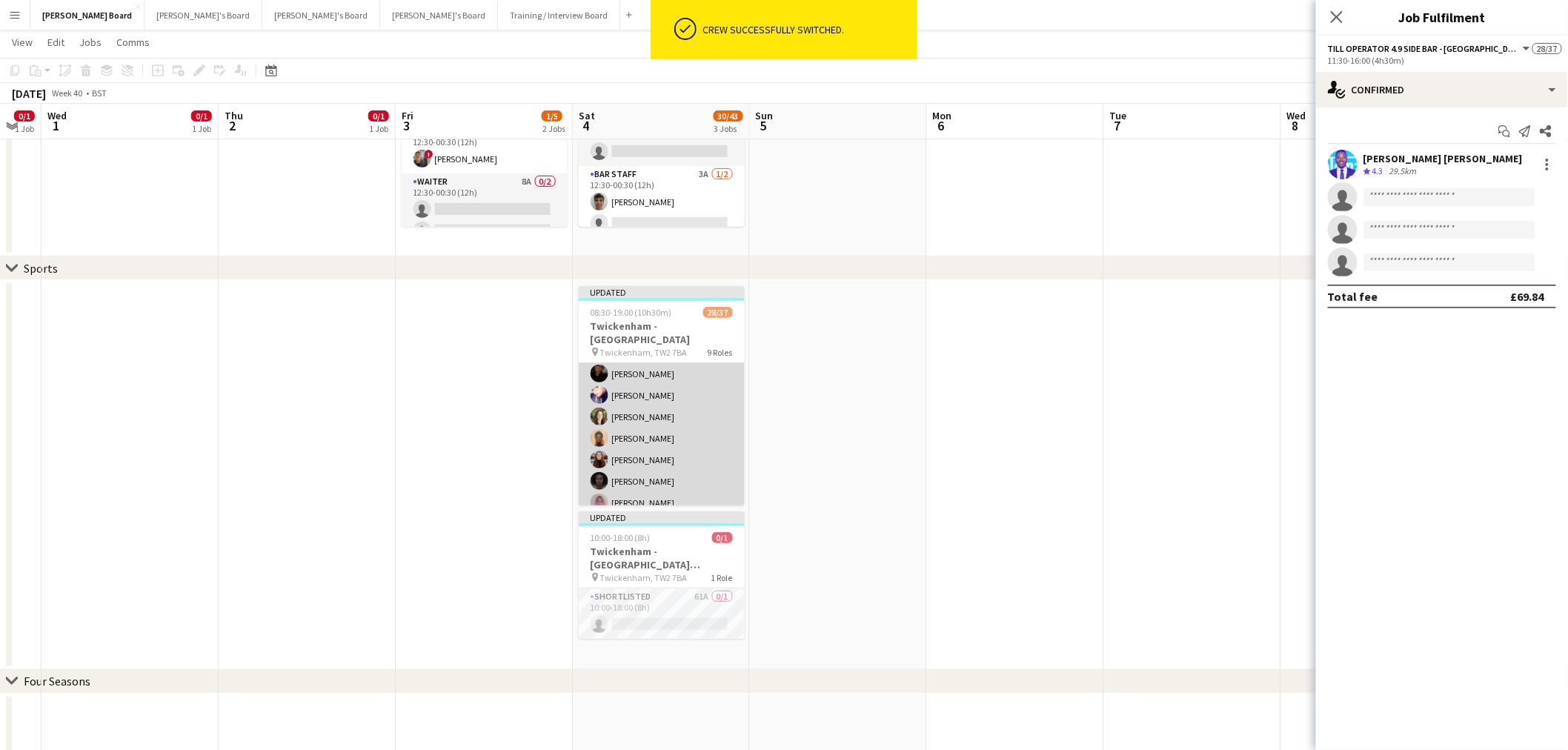
click at [653, 450] on app-card-role "Till Operator 12/14 11:30-16:00 (4h30m) Lily Smith Katrine Hansen Tasneem Ali F…" at bounding box center [662, 460] width 166 height 330
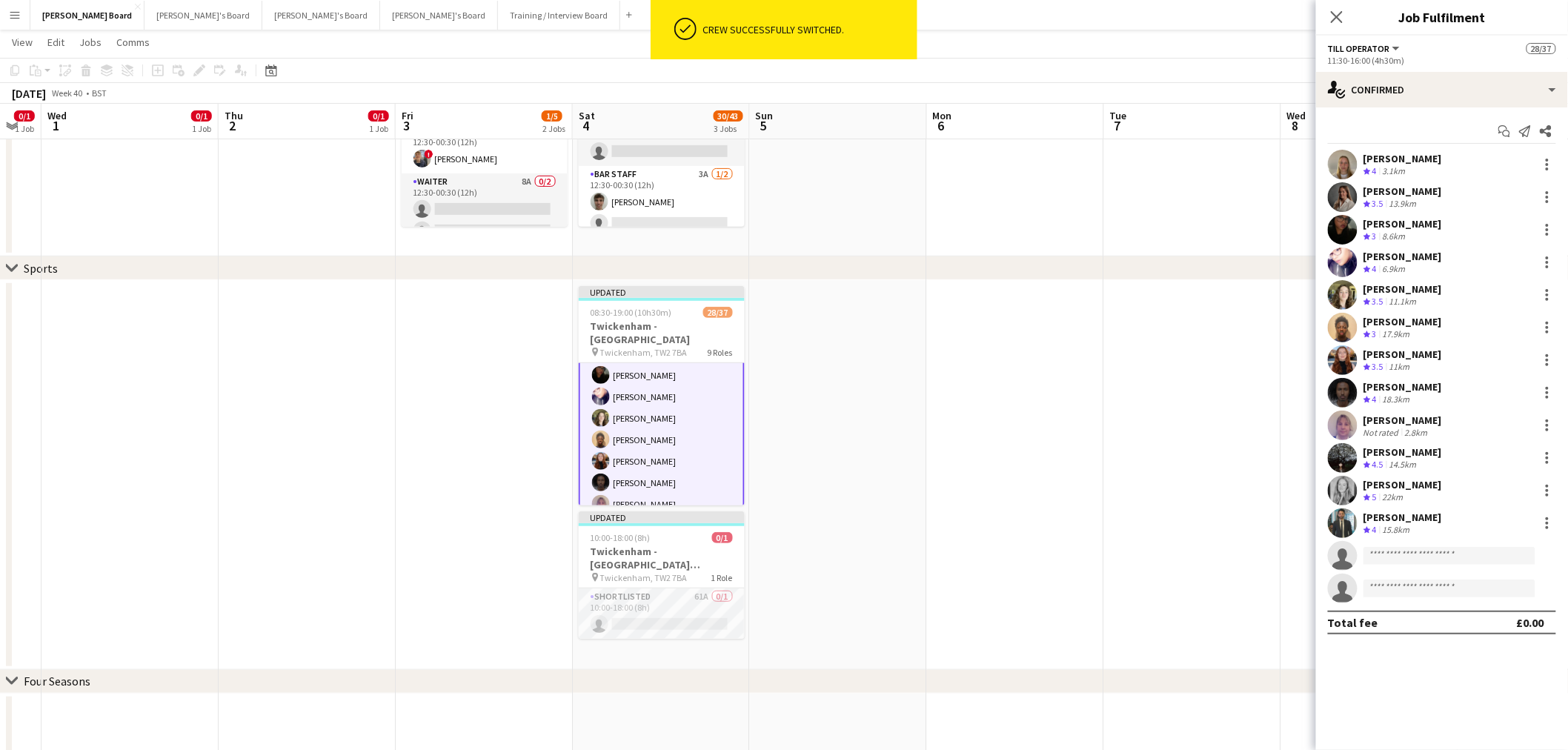
scroll to position [408, 0]
click at [1550, 295] on div at bounding box center [1547, 294] width 17 height 17
click at [1507, 358] on span "Switch crew" at bounding box center [1485, 357] width 63 height 12
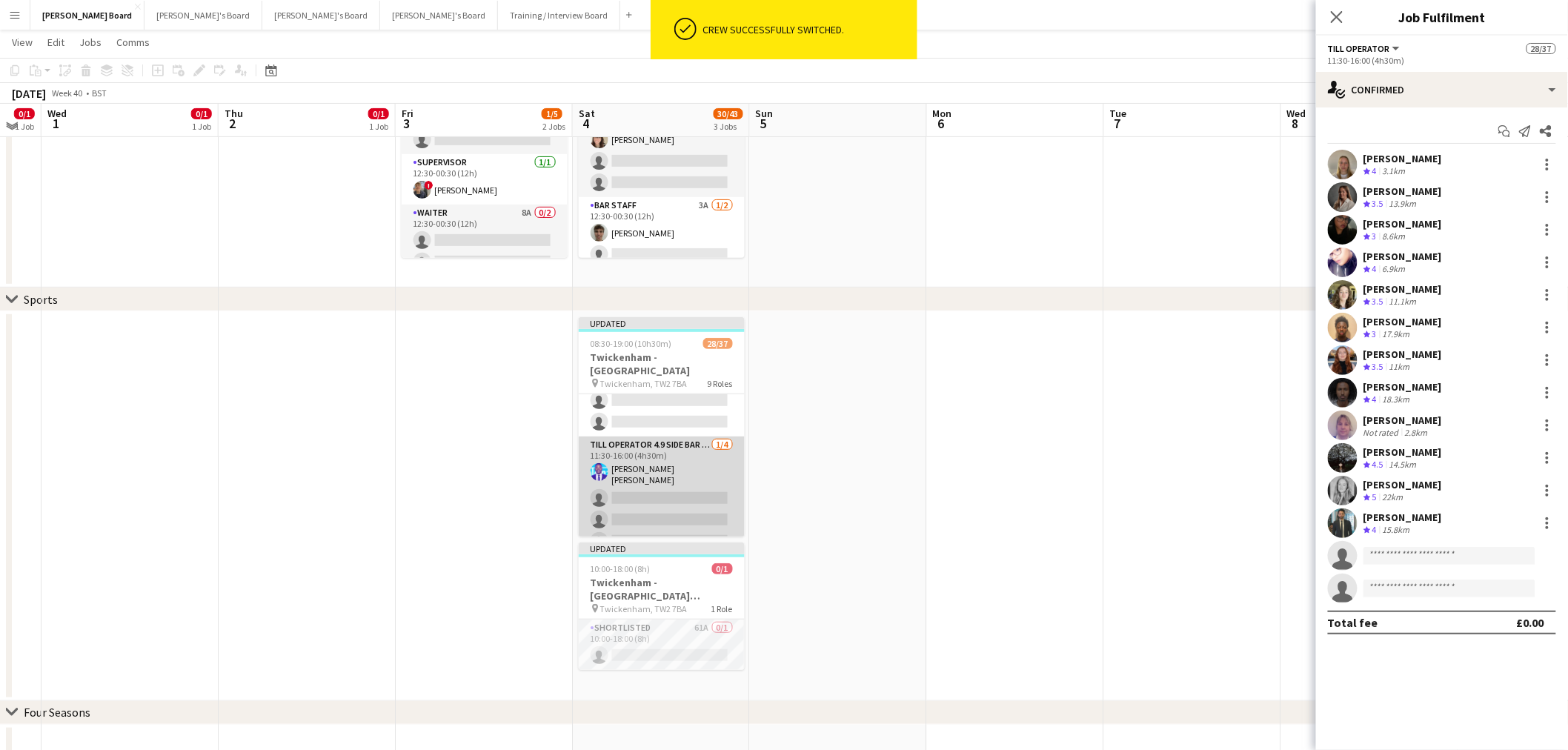
click at [671, 491] on app-card-role "Till Operator 4.9 SIDE BAR - SOUTH EAST CORNER - LEVEL 4 1/4 11:30-16:00 (4h30m…" at bounding box center [662, 496] width 166 height 119
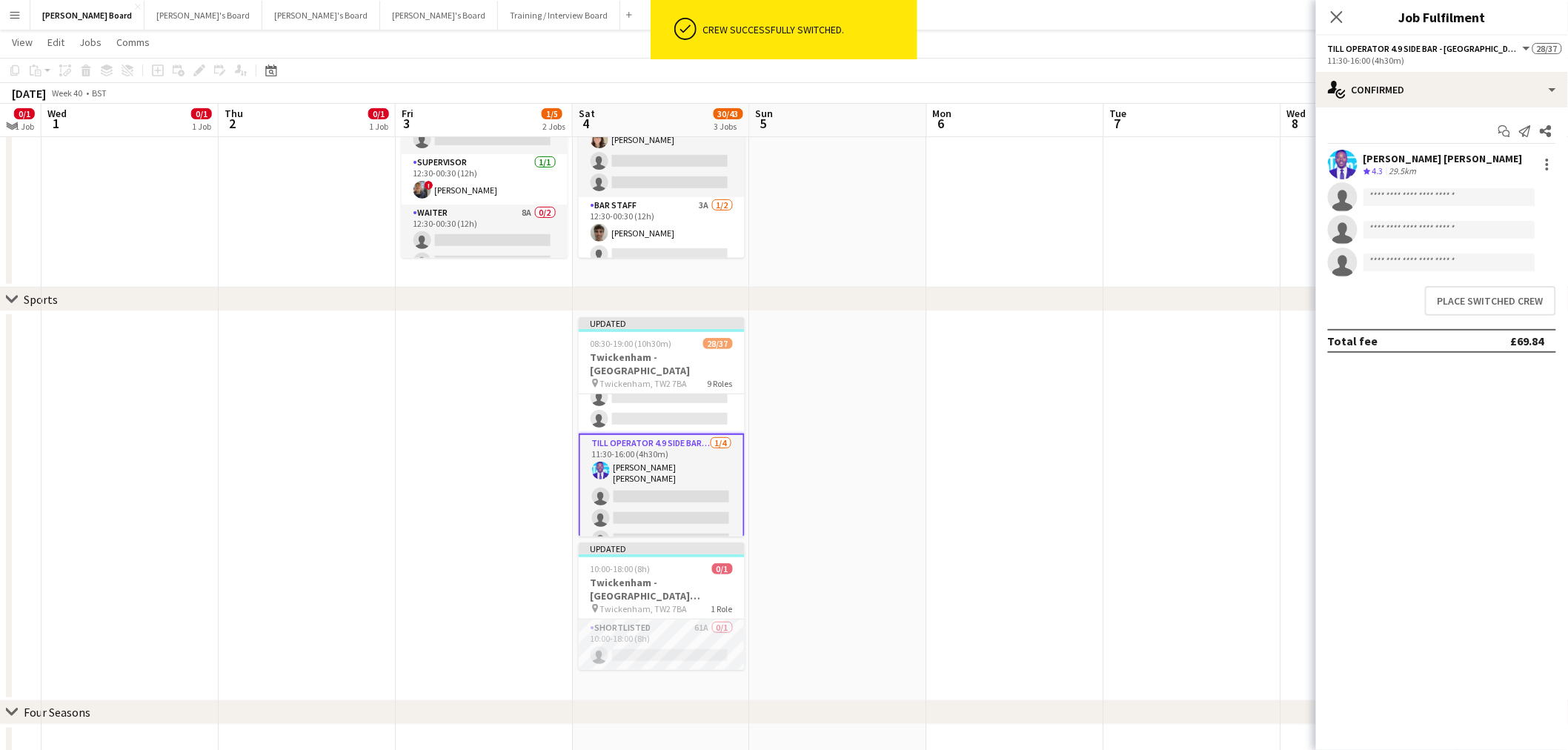
scroll to position [899, 0]
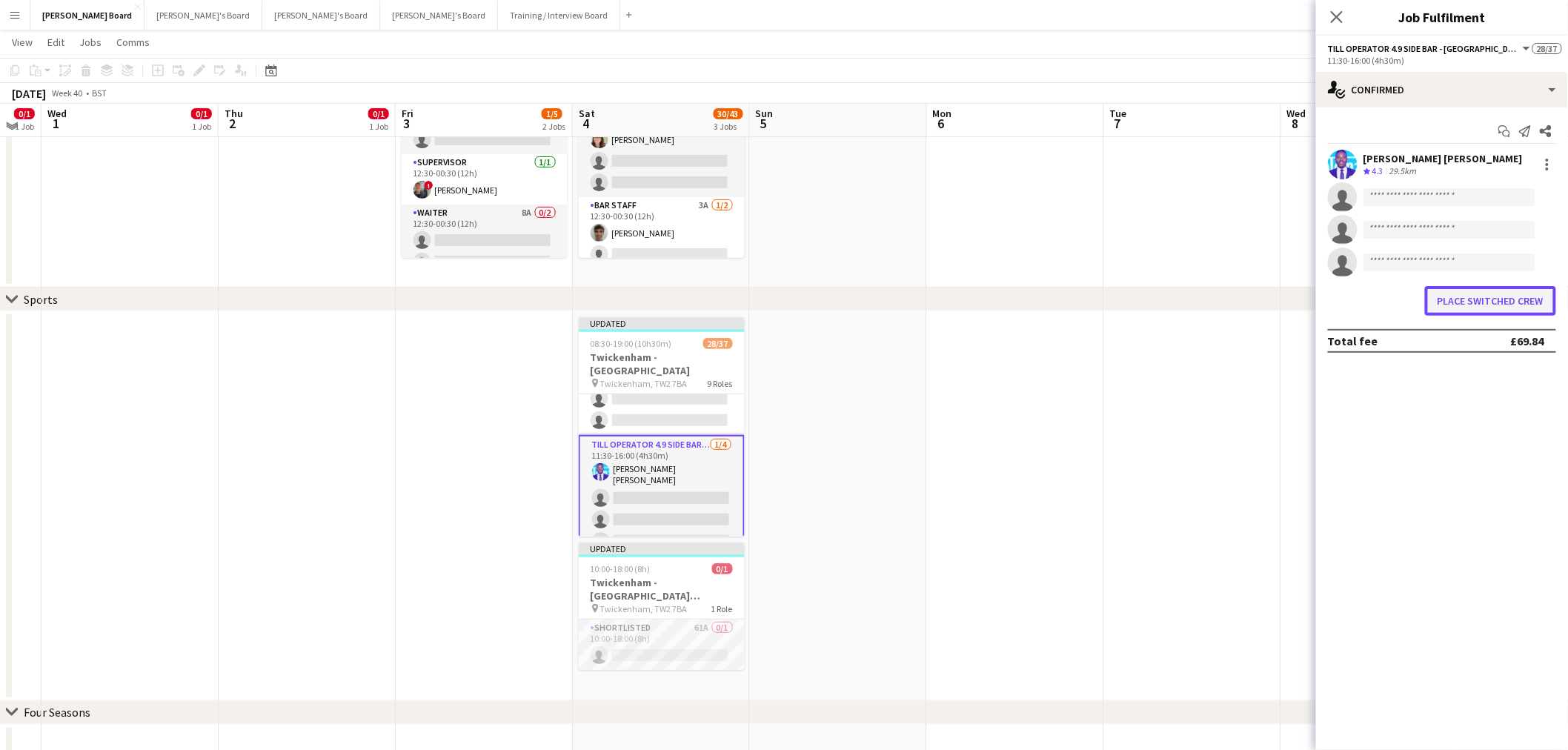
click at [1463, 299] on button "Place switched crew" at bounding box center [1491, 301] width 131 height 30
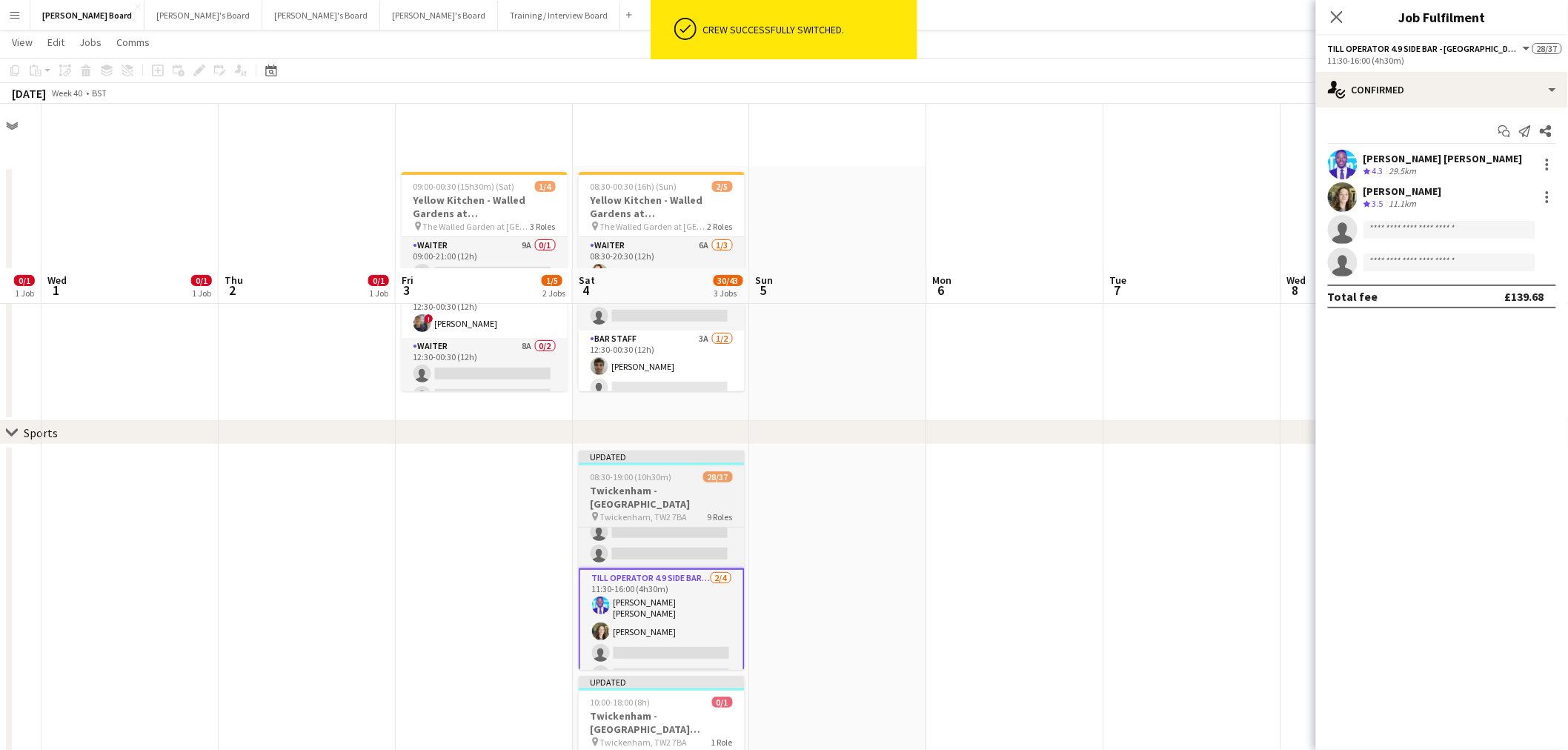
scroll to position [164, 0]
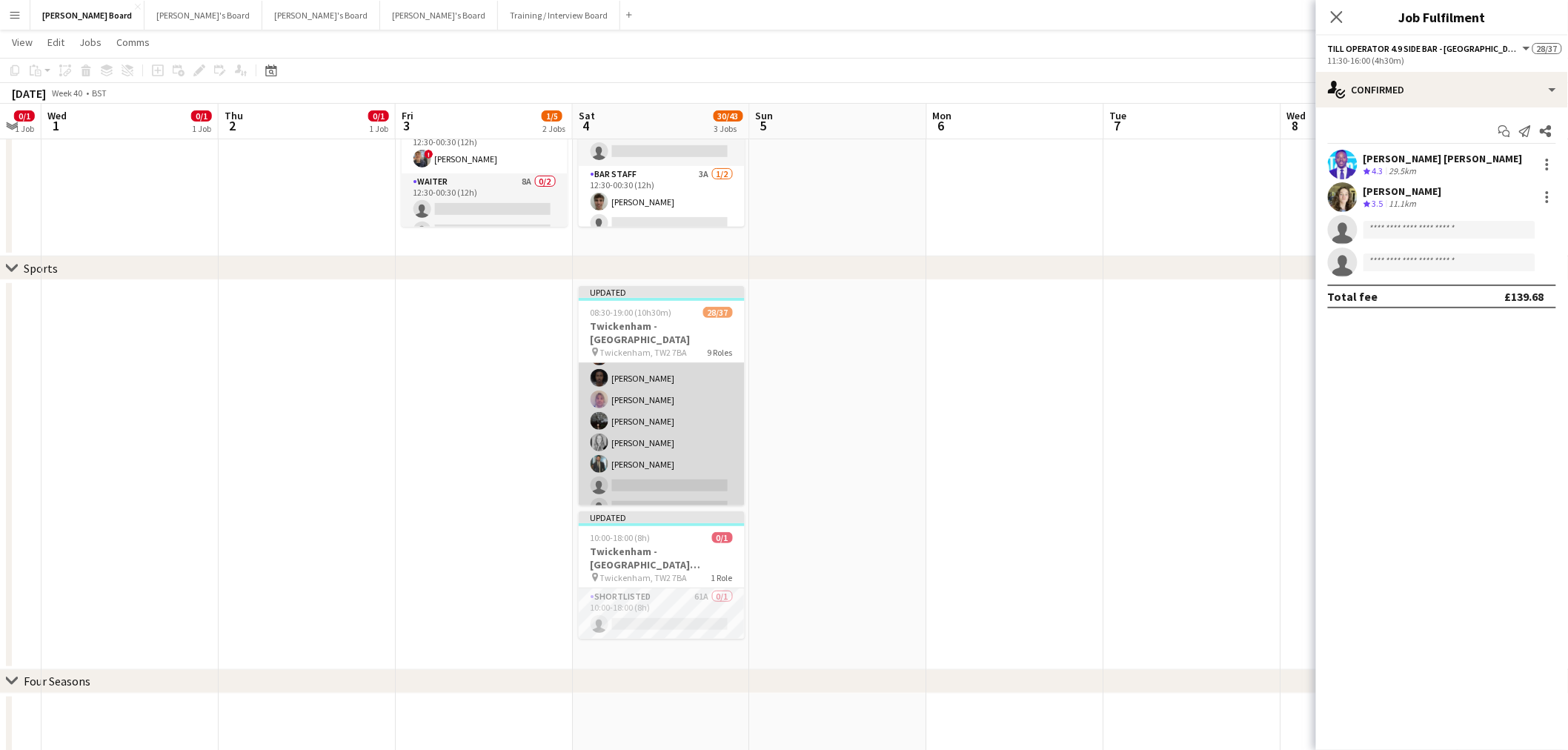
drag, startPoint x: 662, startPoint y: 425, endPoint x: 670, endPoint y: 422, distance: 8.5
click at [662, 424] on app-card-role "Till Operator 11/14 11:30-16:00 (4h30m) Lily Smith Katrine Hansen Tasneem Ali F…" at bounding box center [662, 378] width 166 height 330
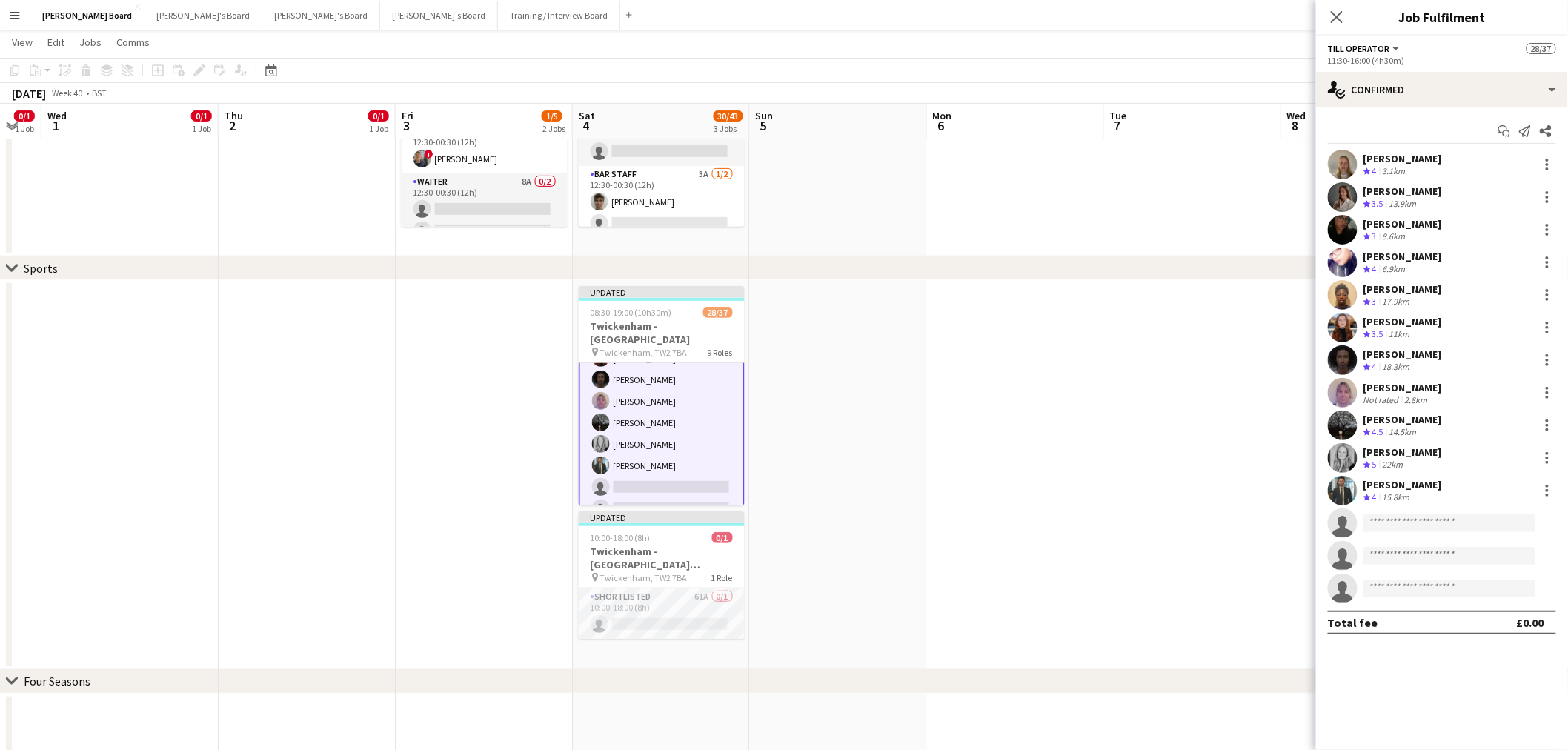
scroll to position [489, 0]
click at [1547, 225] on div at bounding box center [1548, 225] width 3 height 3
drag, startPoint x: 1508, startPoint y: 289, endPoint x: 1379, endPoint y: 337, distance: 137.6
click at [1508, 290] on span "Switch crew" at bounding box center [1485, 292] width 63 height 12
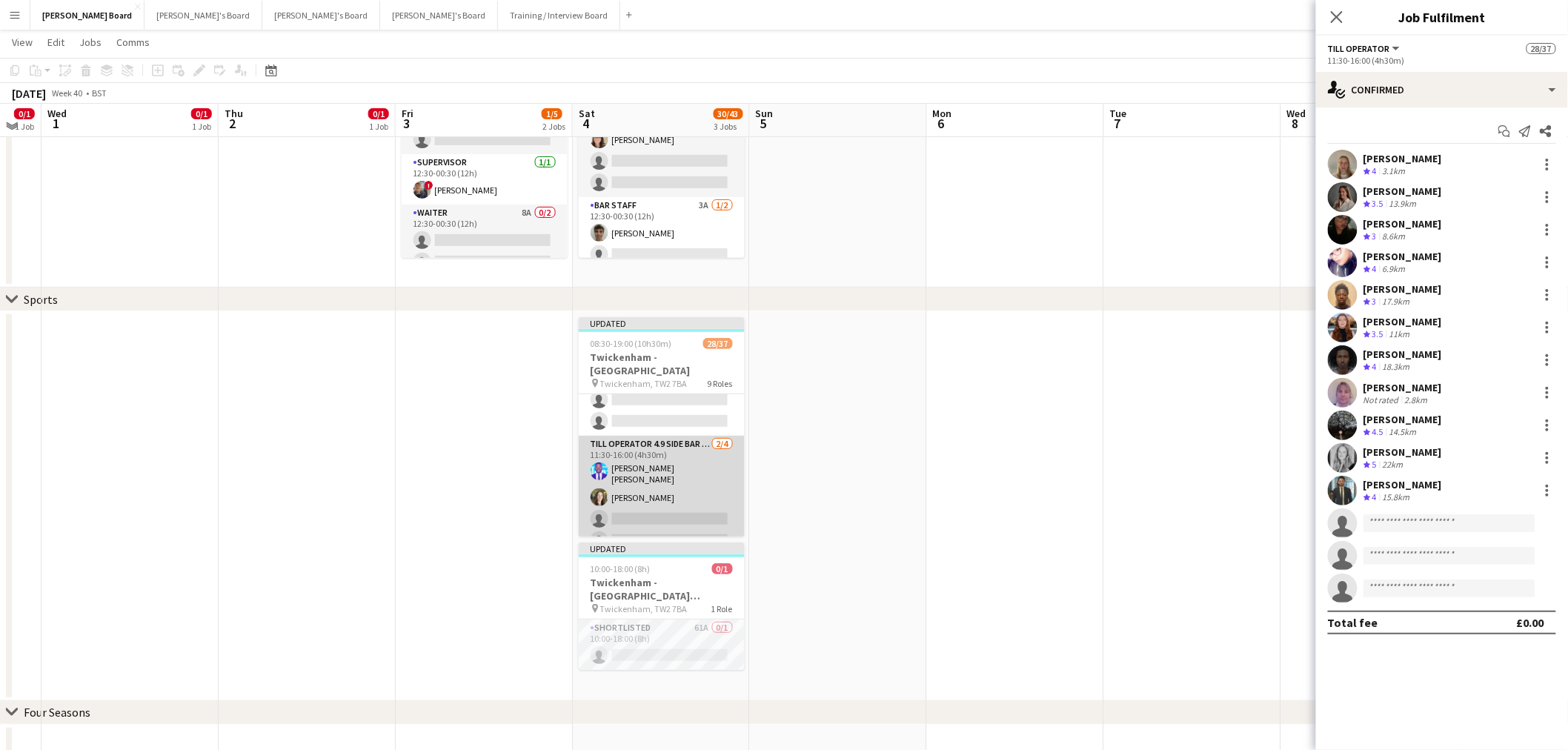
click at [667, 492] on app-card-role "Till Operator 4.9 SIDE BAR - SOUTH EAST CORNER - LEVEL 4 2/4 11:30-16:00 (4h30m…" at bounding box center [662, 496] width 166 height 119
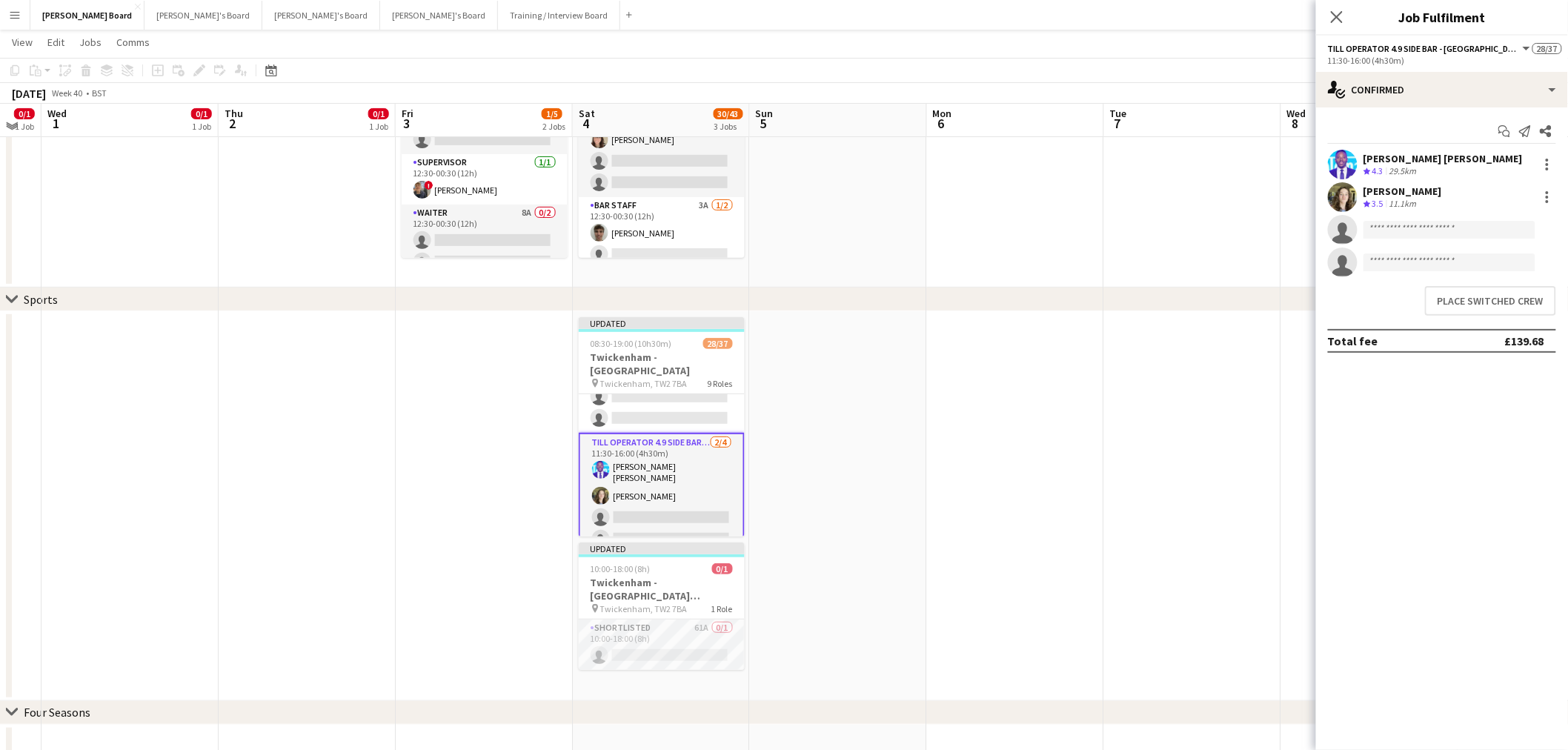
scroll to position [900, 0]
click at [1475, 300] on button "Place switched crew" at bounding box center [1491, 301] width 131 height 30
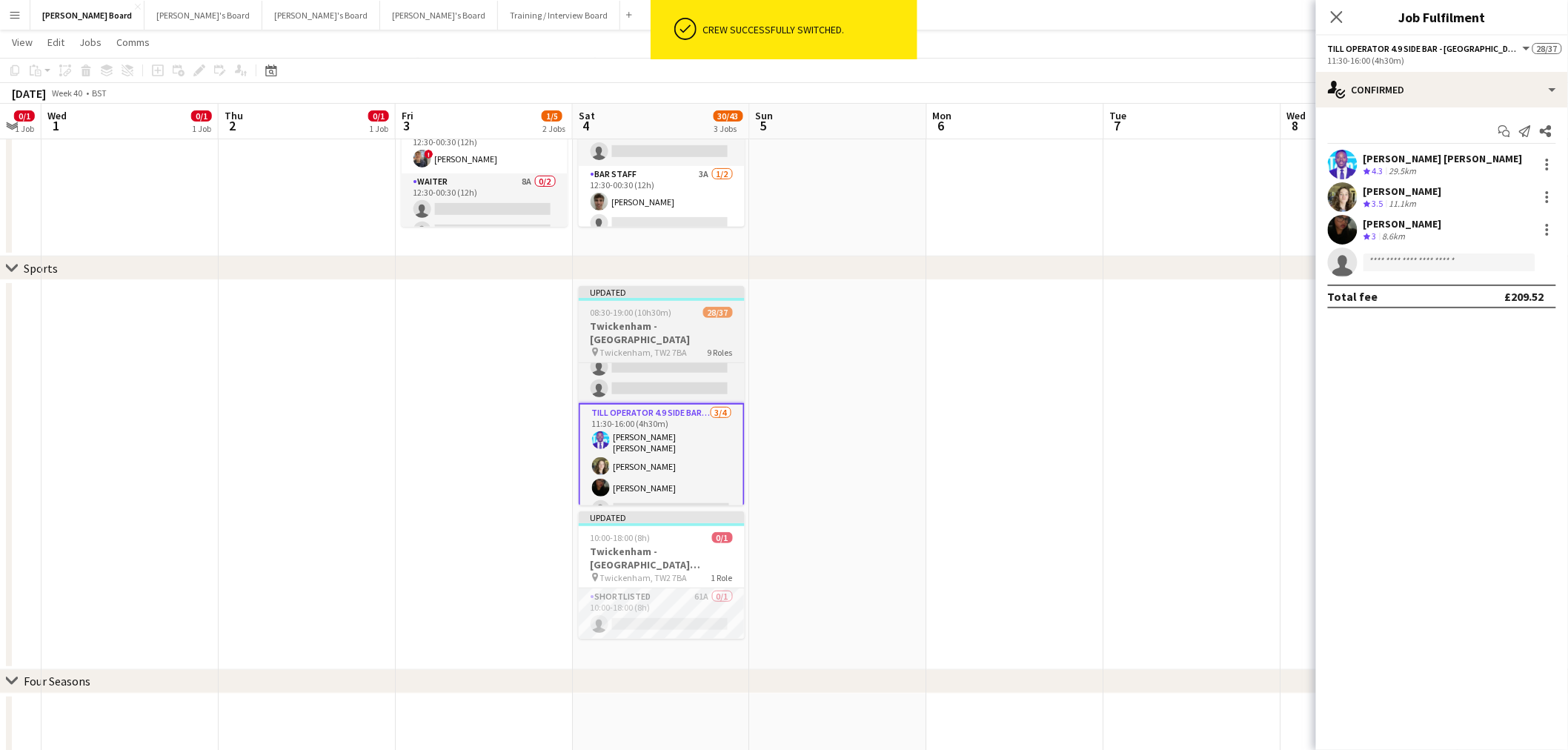
scroll to position [164, 0]
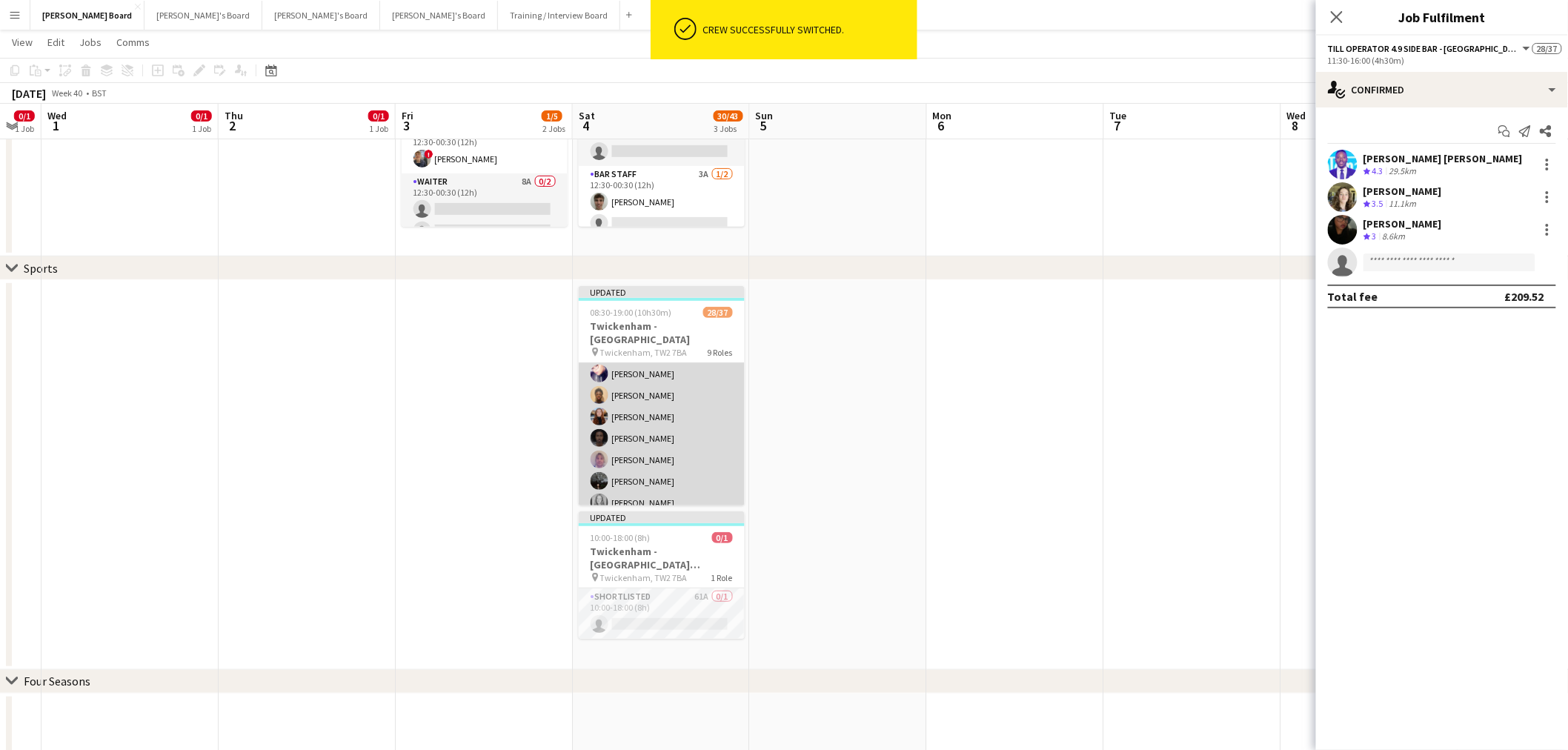
drag, startPoint x: 665, startPoint y: 417, endPoint x: 672, endPoint y: 415, distance: 7.3
click at [665, 418] on app-card-role "Till Operator 10/14 11:30-16:00 (4h30m) Lily Smith Katrine Hansen Fatima Maye A…" at bounding box center [662, 460] width 166 height 330
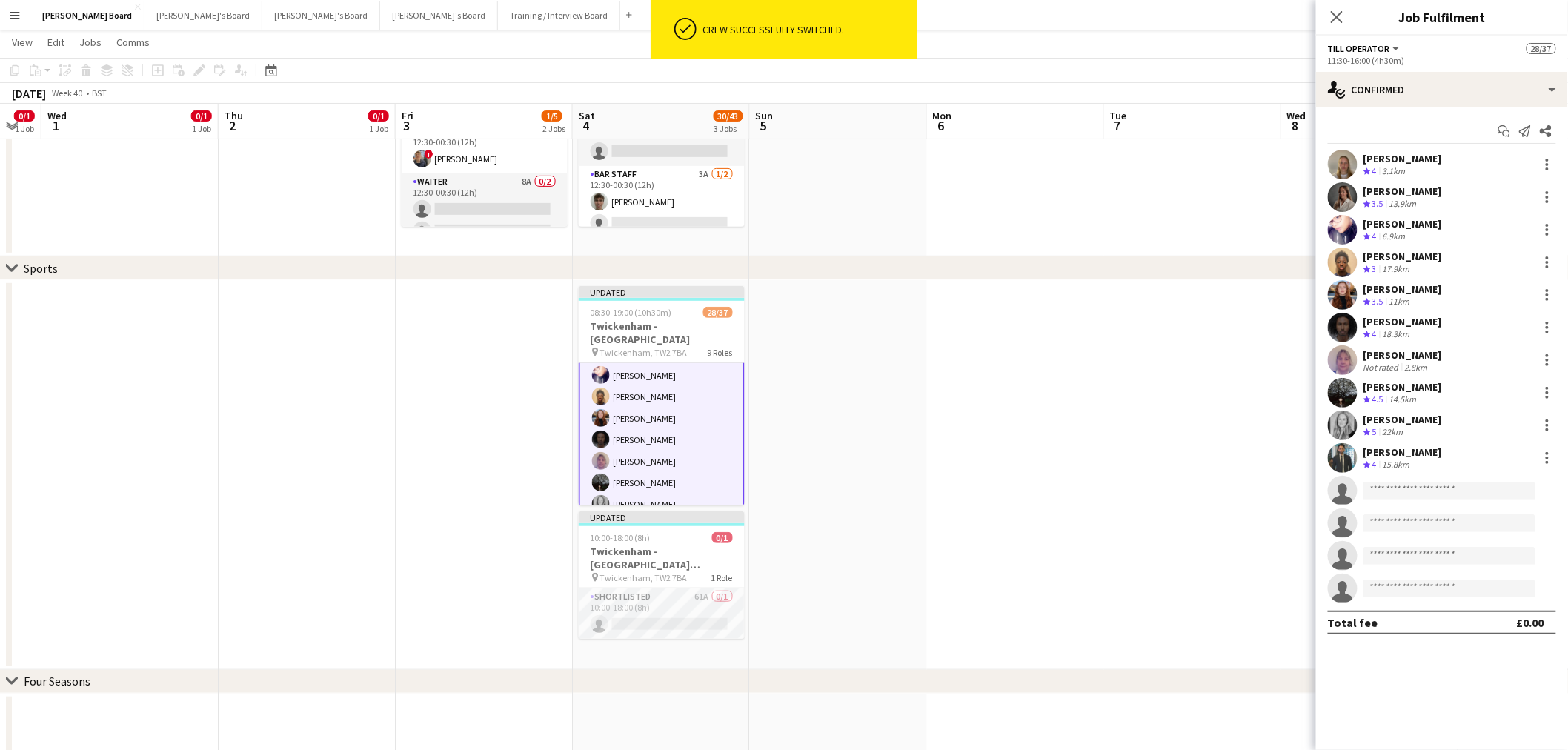
scroll to position [408, 0]
click at [1549, 291] on div at bounding box center [1548, 291] width 3 height 3
drag, startPoint x: 1493, startPoint y: 356, endPoint x: 1439, endPoint y: 370, distance: 55.8
click at [1493, 356] on span "Switch crew" at bounding box center [1485, 357] width 63 height 12
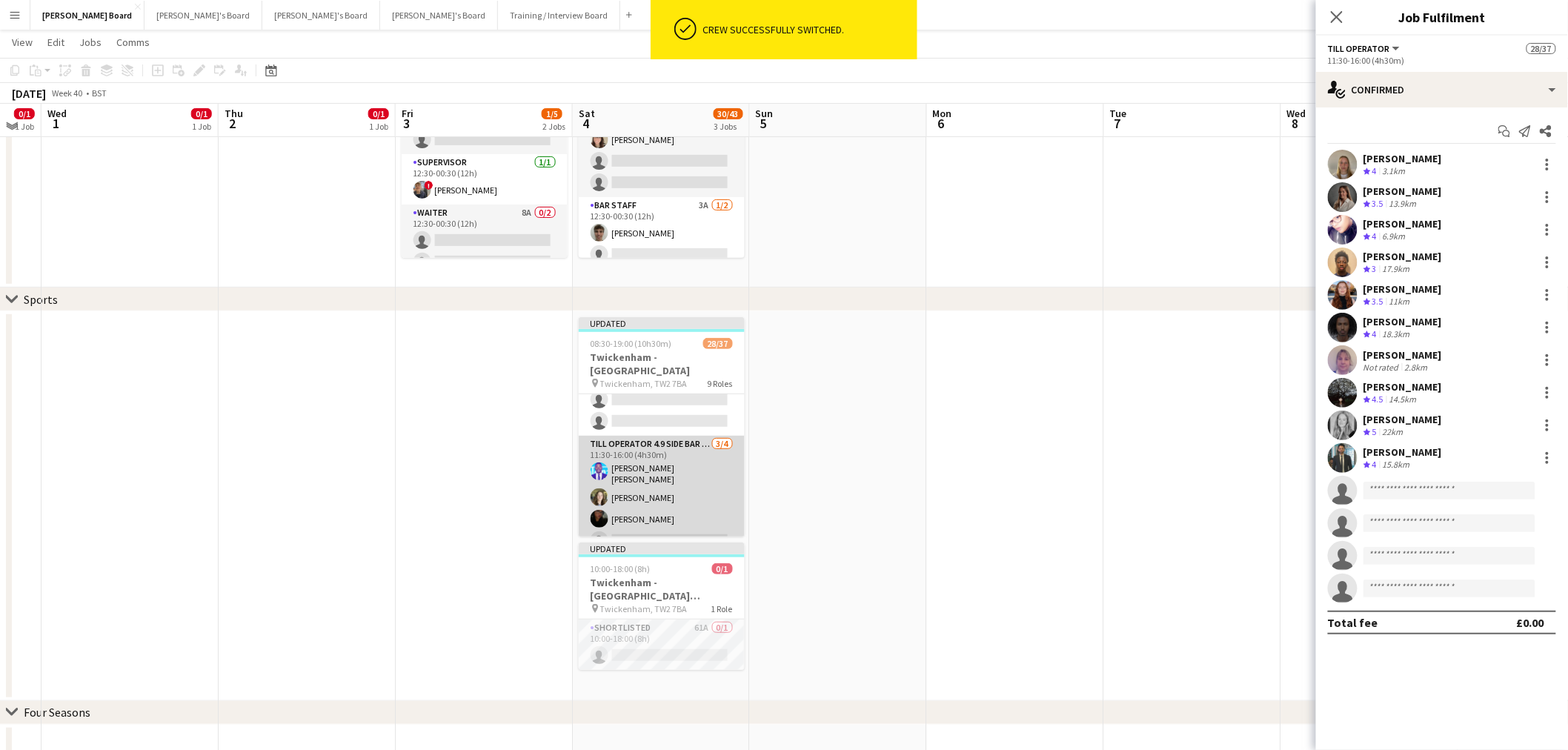
click at [656, 504] on app-card-role "Till Operator 4.9 SIDE BAR - SOUTH EAST CORNER - LEVEL 4 3/4 11:30-16:00 (4h30m…" at bounding box center [662, 496] width 166 height 119
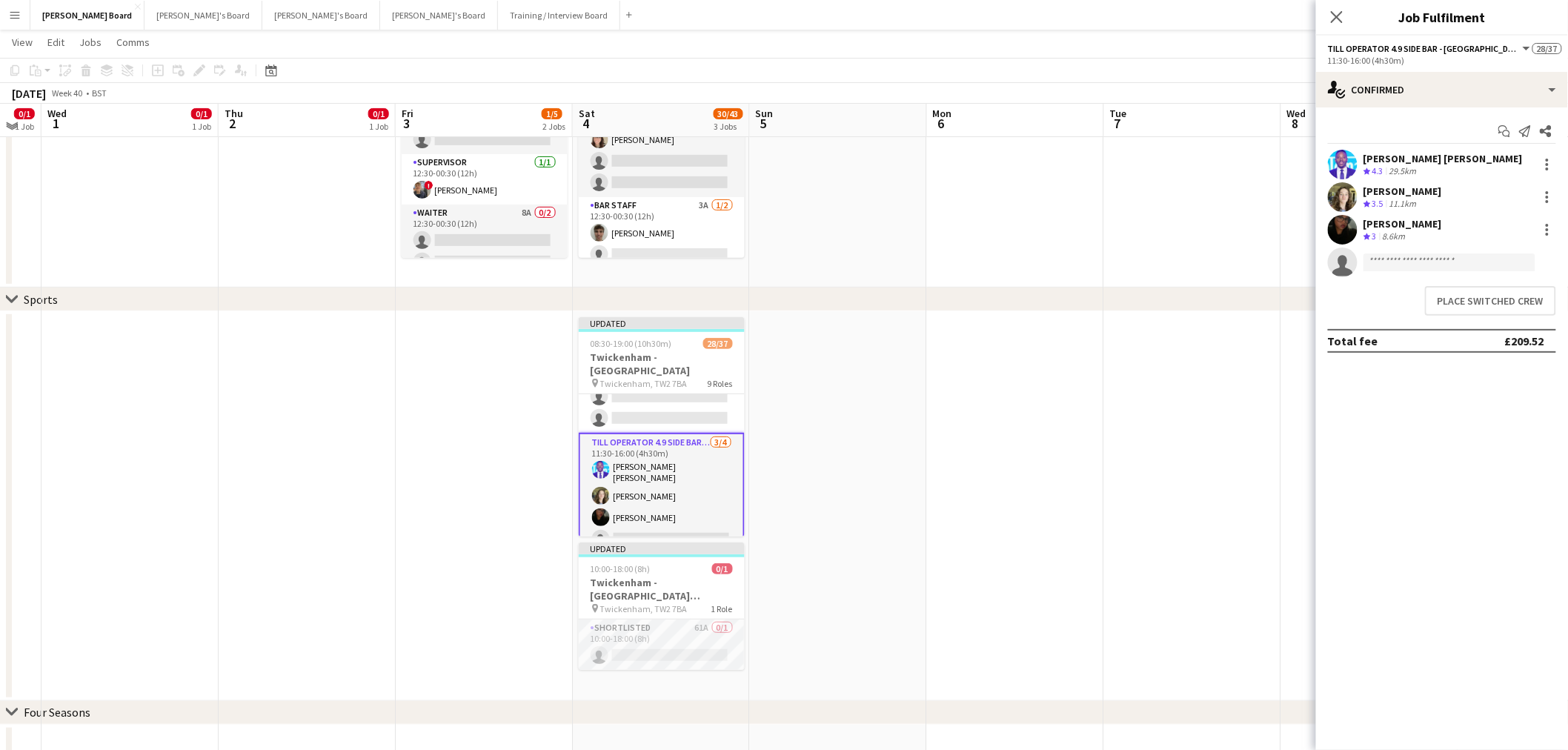
scroll to position [900, 0]
click at [1483, 293] on button "Place switched crew" at bounding box center [1491, 301] width 131 height 30
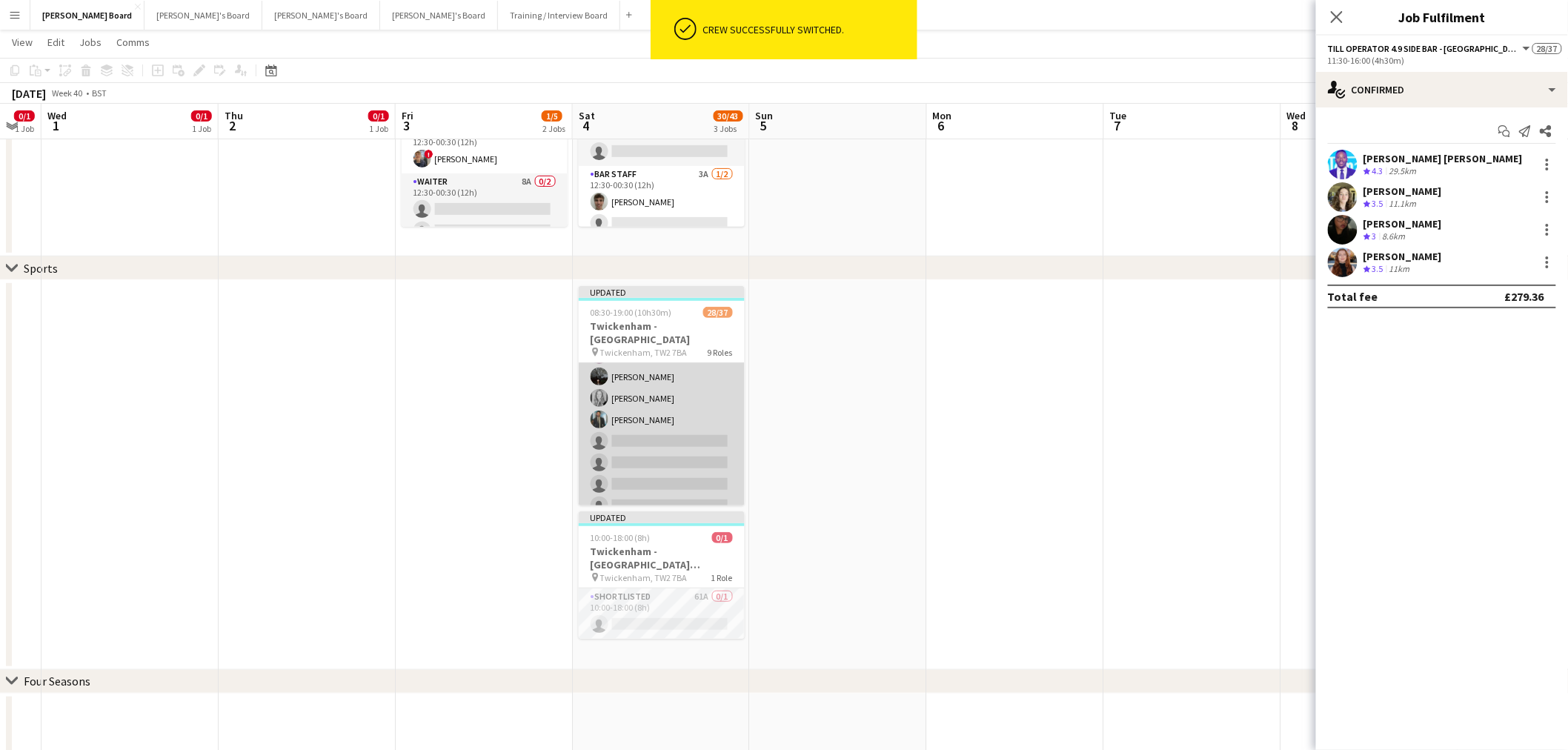
click at [669, 426] on app-card-role "Till Operator 9/14 11:30-16:00 (4h30m) Lily Smith Katrine Hansen Fatima Maye Ab…" at bounding box center [662, 377] width 166 height 330
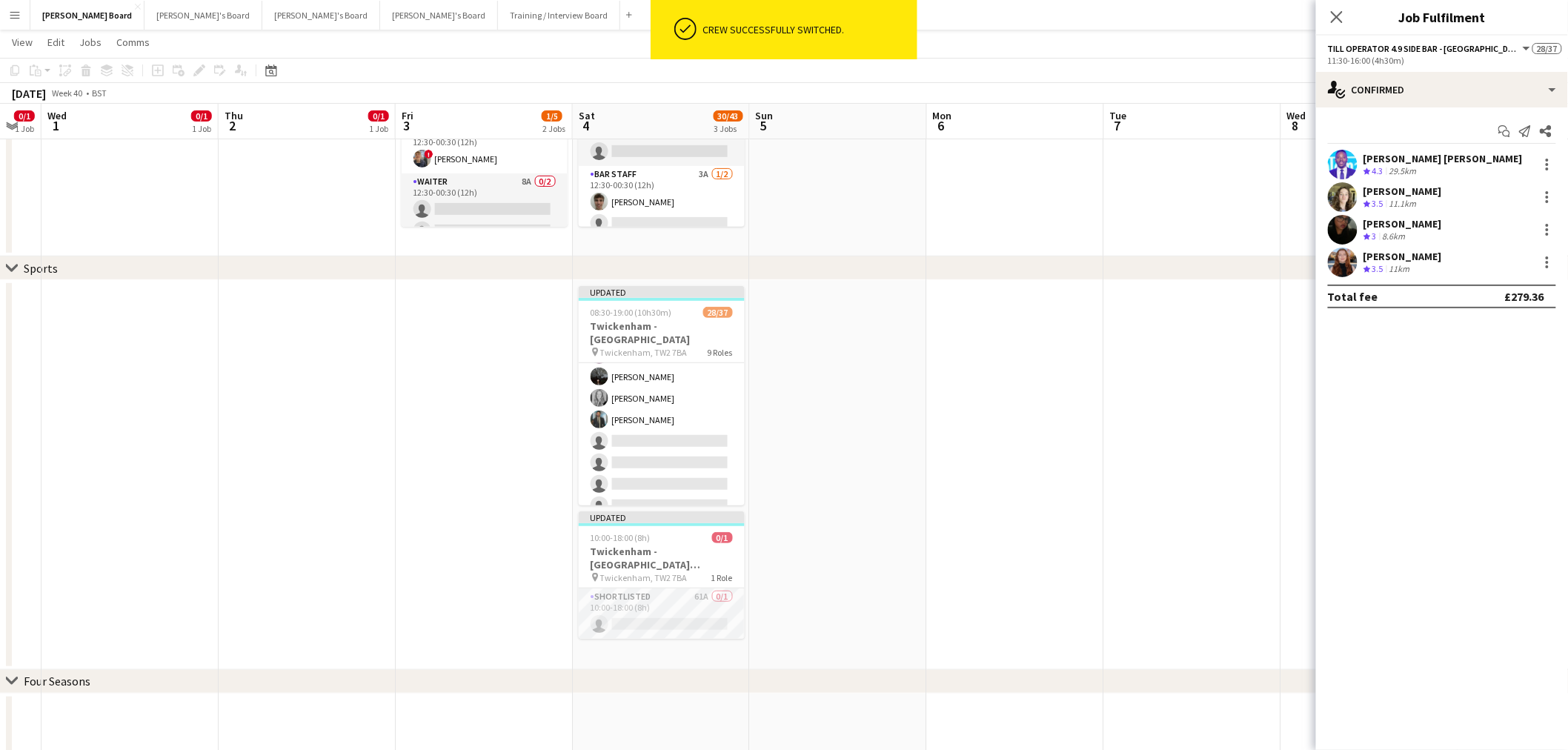
scroll to position [490, 0]
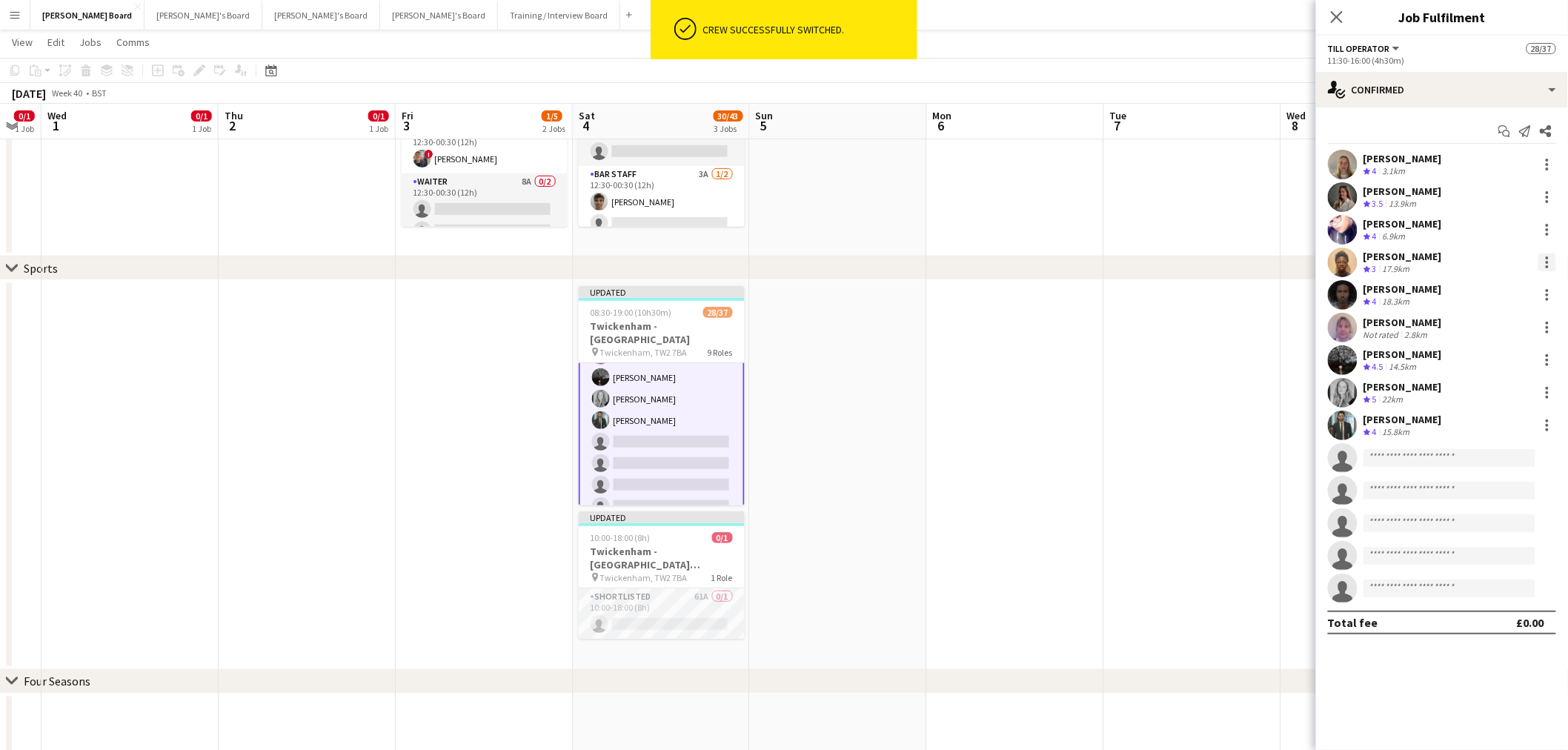
click at [1546, 265] on div at bounding box center [1548, 267] width 3 height 3
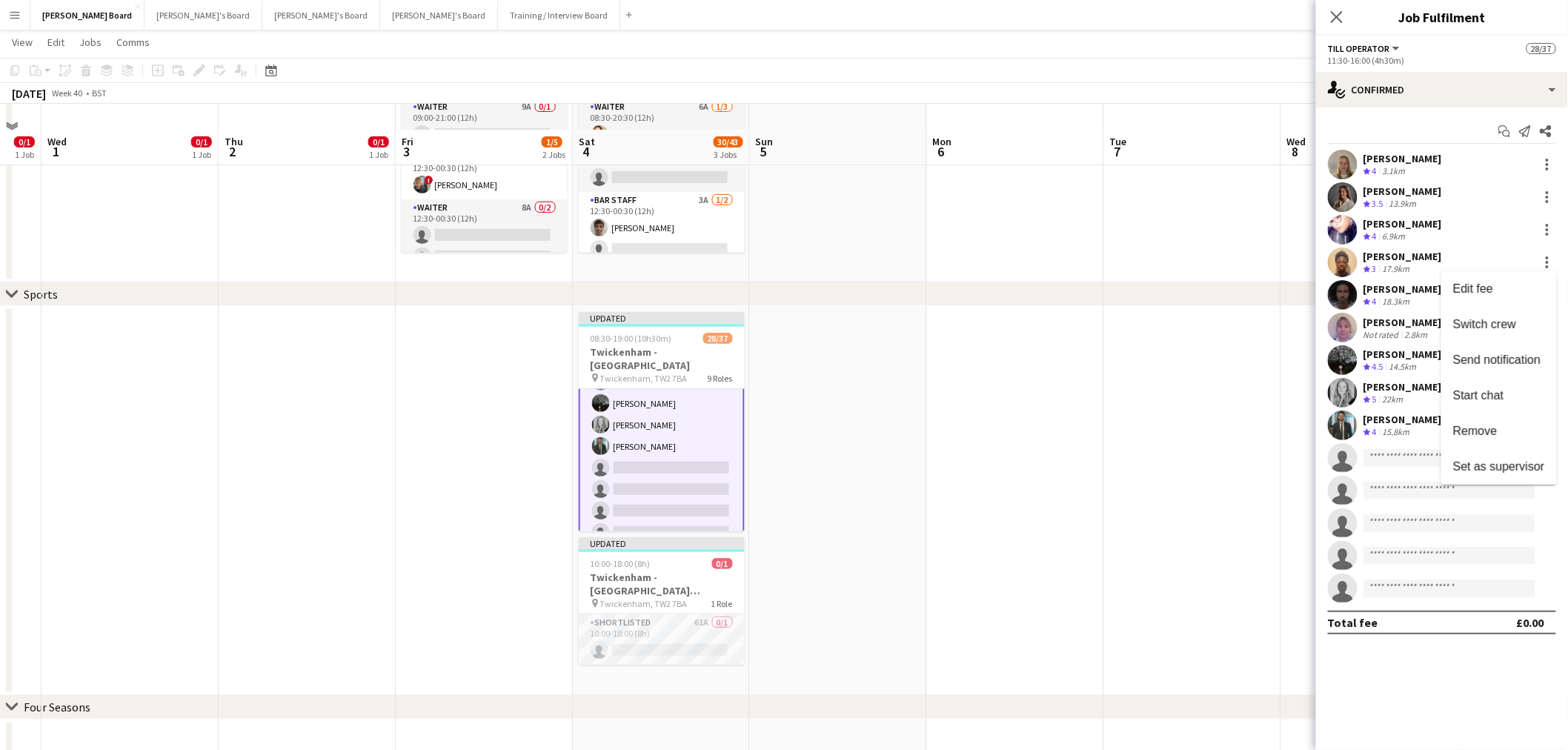
scroll to position [164, 0]
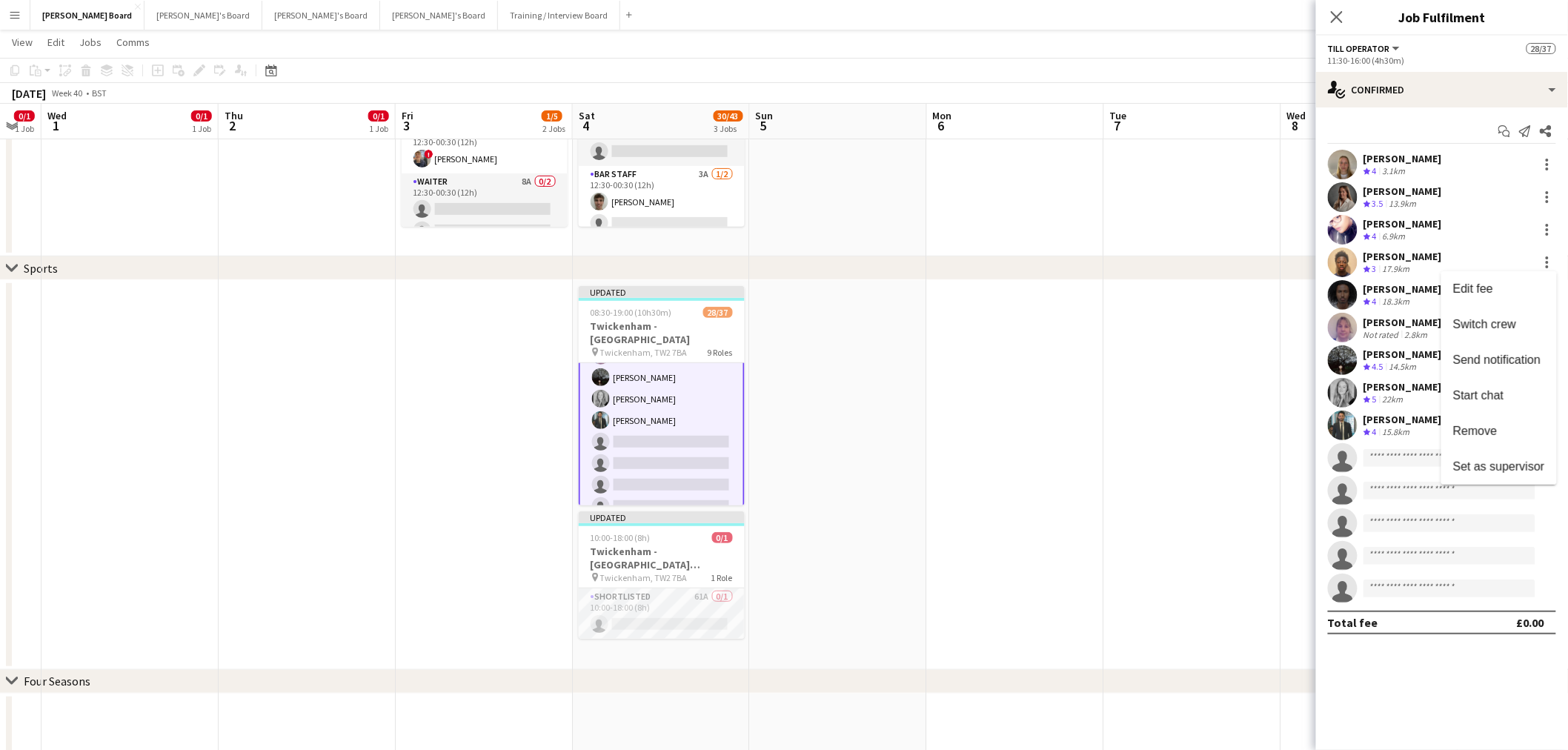
click at [690, 324] on div at bounding box center [784, 375] width 1568 height 750
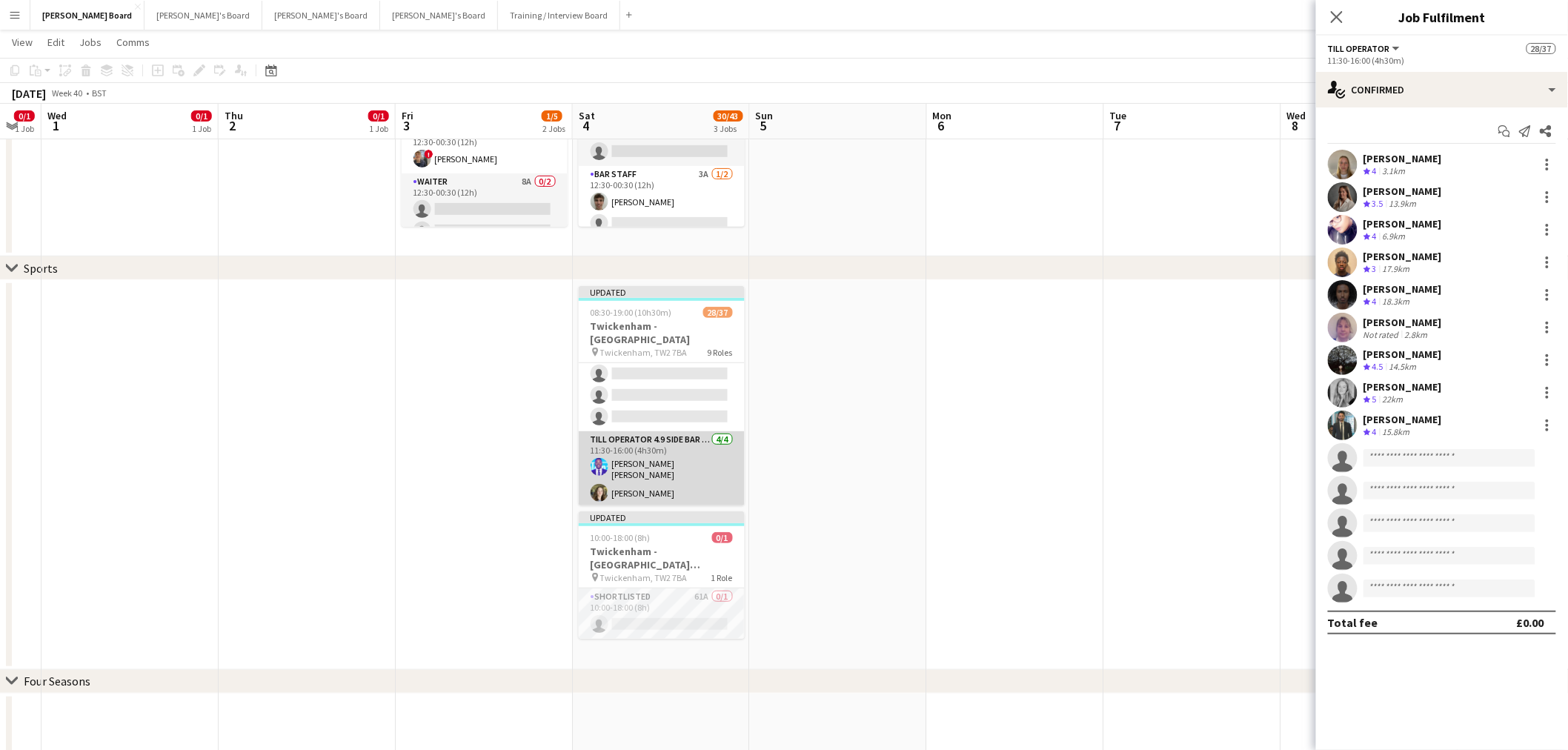
scroll to position [902, 0]
click at [670, 421] on app-card-role "Till Operator 4.9 SIDE BAR - SOUTH EAST CORNER - LEVEL 4 4/4 11:30-16:00 (4h30m…" at bounding box center [662, 464] width 166 height 119
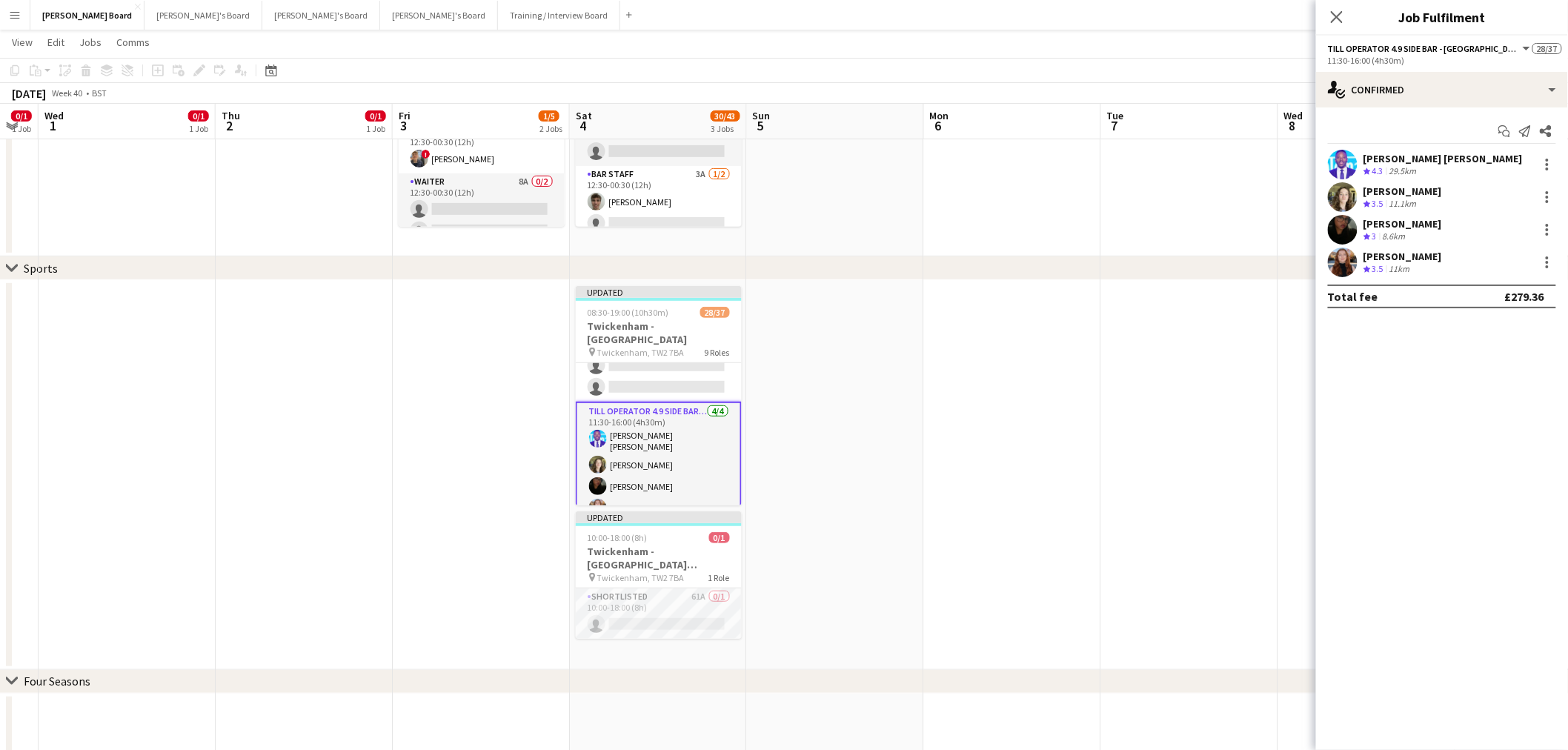
scroll to position [900, 0]
click at [1546, 164] on div at bounding box center [1548, 165] width 3 height 3
click at [1508, 225] on span "Switch crew" at bounding box center [1485, 226] width 63 height 12
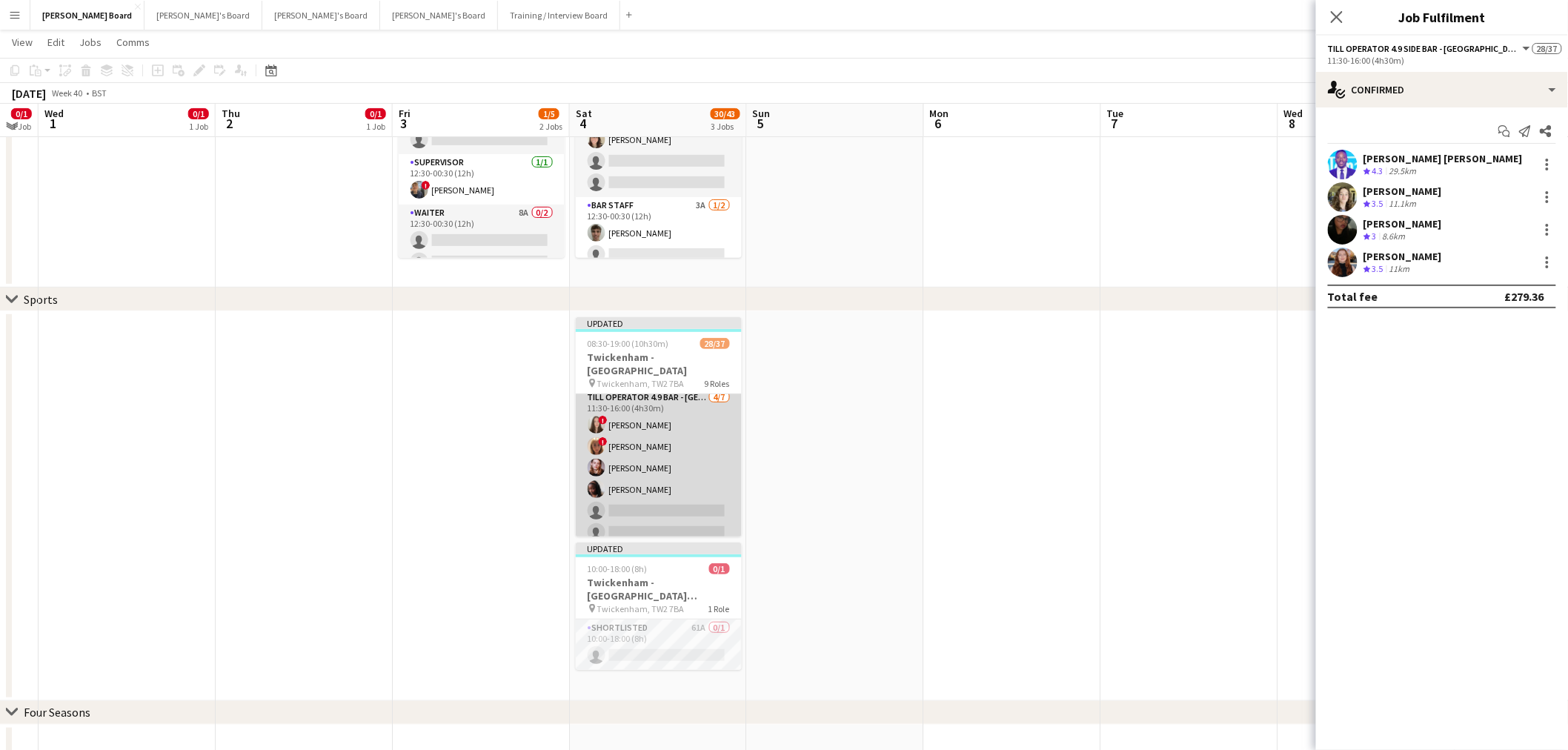
scroll to position [736, 0]
click at [648, 430] on app-card-role "Till Operator 4.9 BAR - SOUTH EAST CORNER 4/7 11:30-16:00 (4h30m) ! Alice Davie…" at bounding box center [659, 509] width 166 height 179
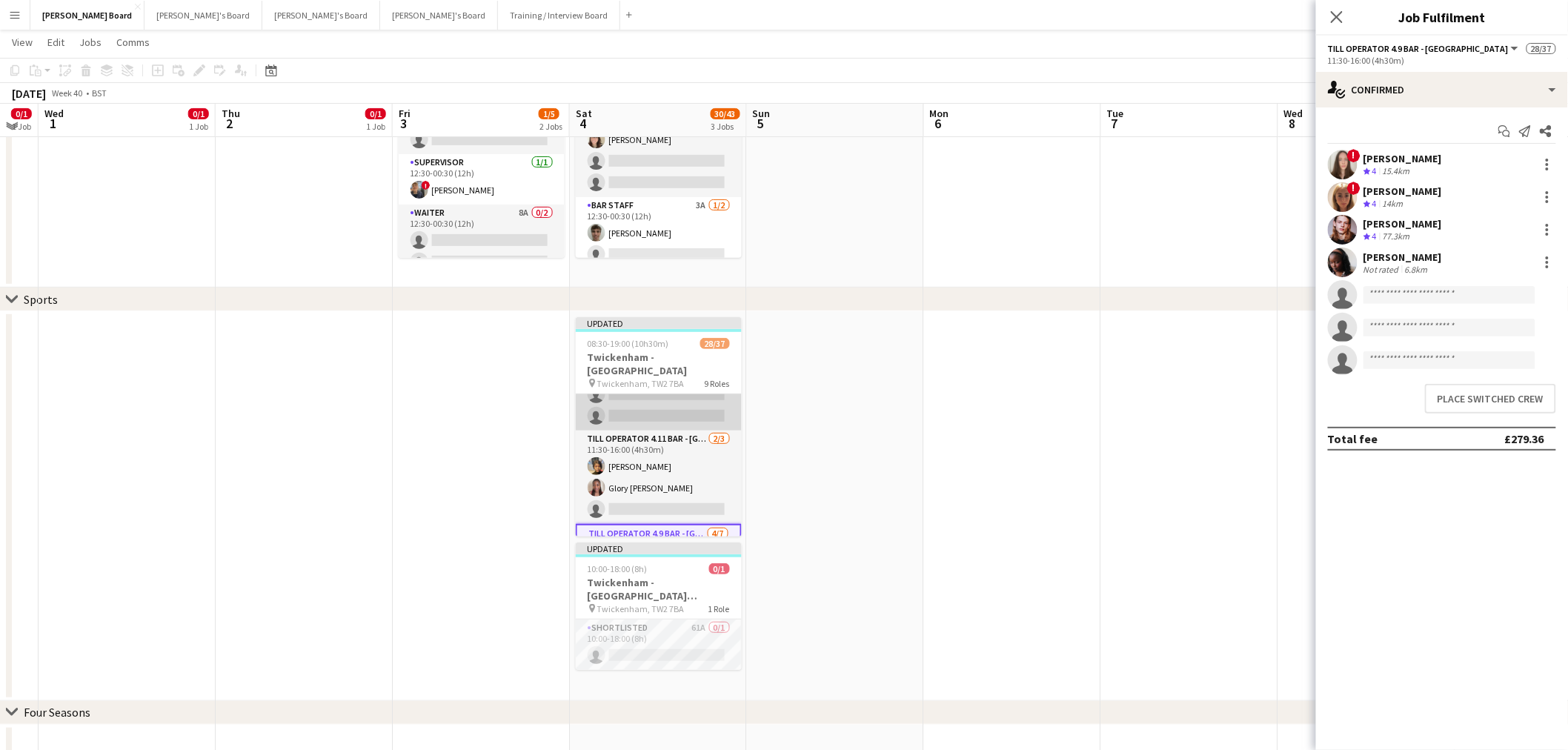
scroll to position [571, 0]
click at [667, 442] on app-card-role "Till Operator 9/14 11:30-16:00 (4h30m) Lily Smith Katrine Hansen Fatima Maye Ab…" at bounding box center [659, 326] width 166 height 330
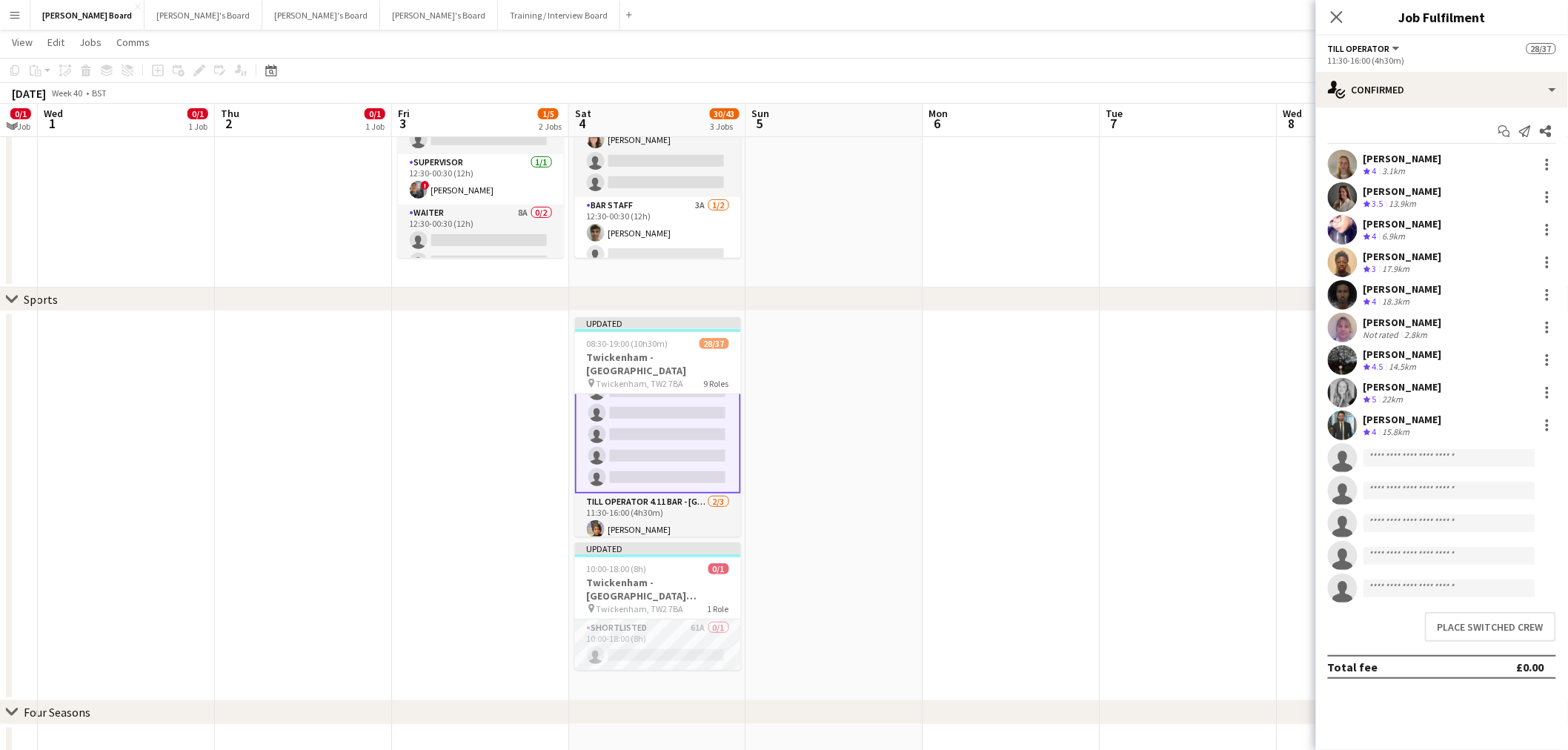
scroll to position [572, 0]
click at [1499, 621] on button "Place switched crew" at bounding box center [1491, 627] width 131 height 30
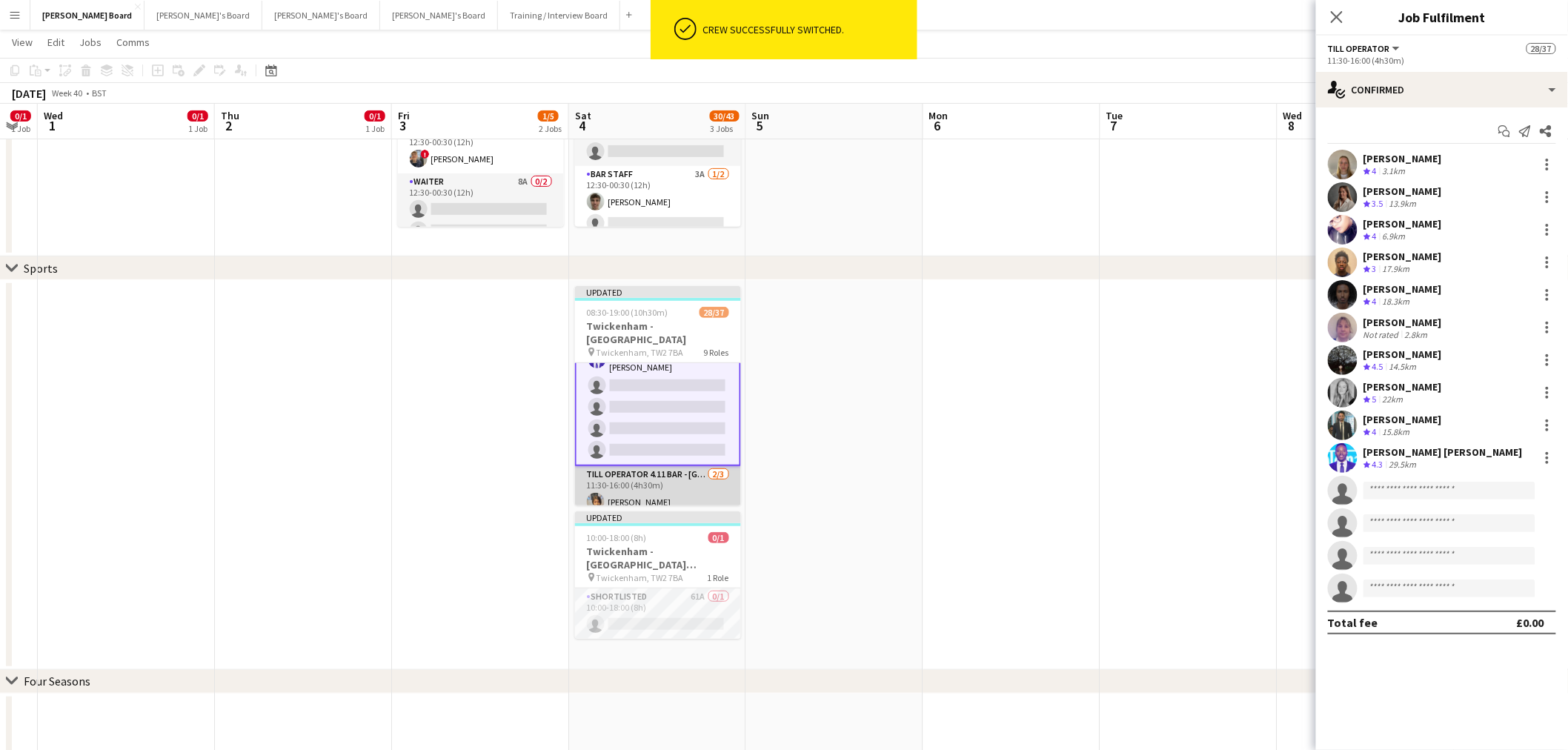
click at [660, 479] on app-card-role "Till Operator 4.11 BAR - SOUTH WEST CORNER - LEVEL 4 2/3 11:30-16:00 (4h30m) Ch…" at bounding box center [658, 512] width 166 height 94
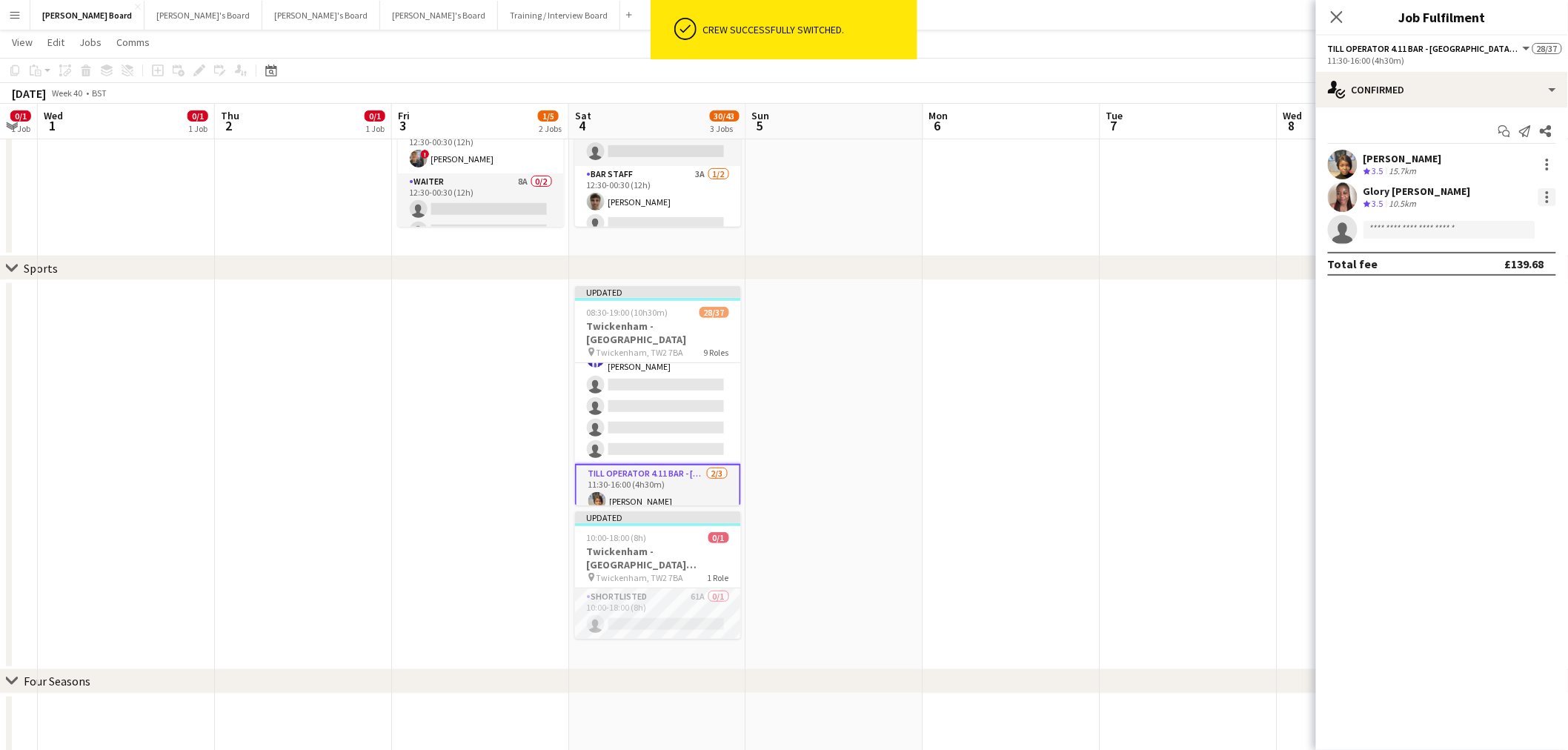
click at [1549, 194] on div at bounding box center [1547, 196] width 17 height 17
click at [1498, 260] on span "Switch crew" at bounding box center [1485, 259] width 63 height 12
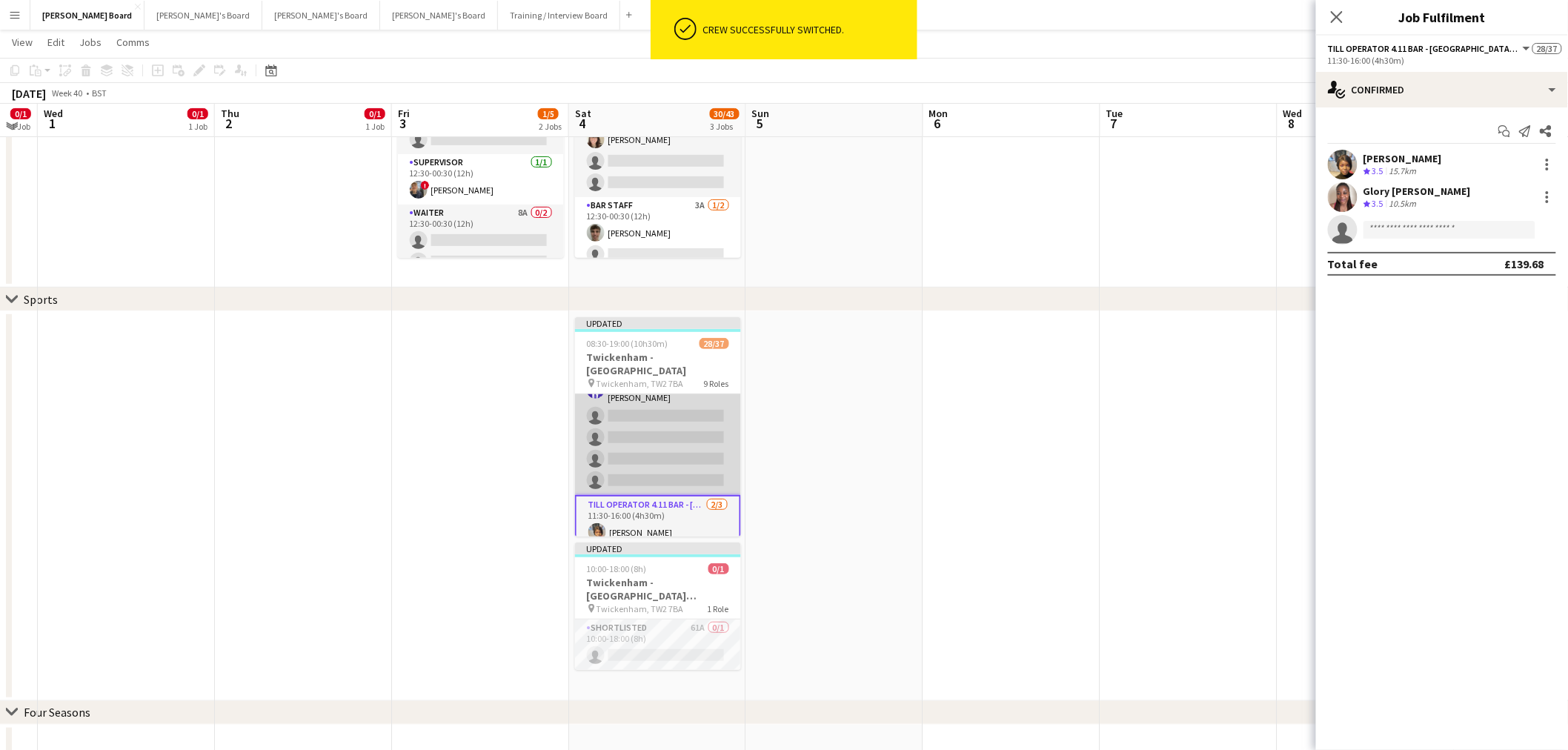
click at [638, 426] on app-card-role "Till Operator 10/14 11:30-16:00 (4h30m) Lily Smith Katrine Hansen Fatima Maye A…" at bounding box center [658, 327] width 166 height 334
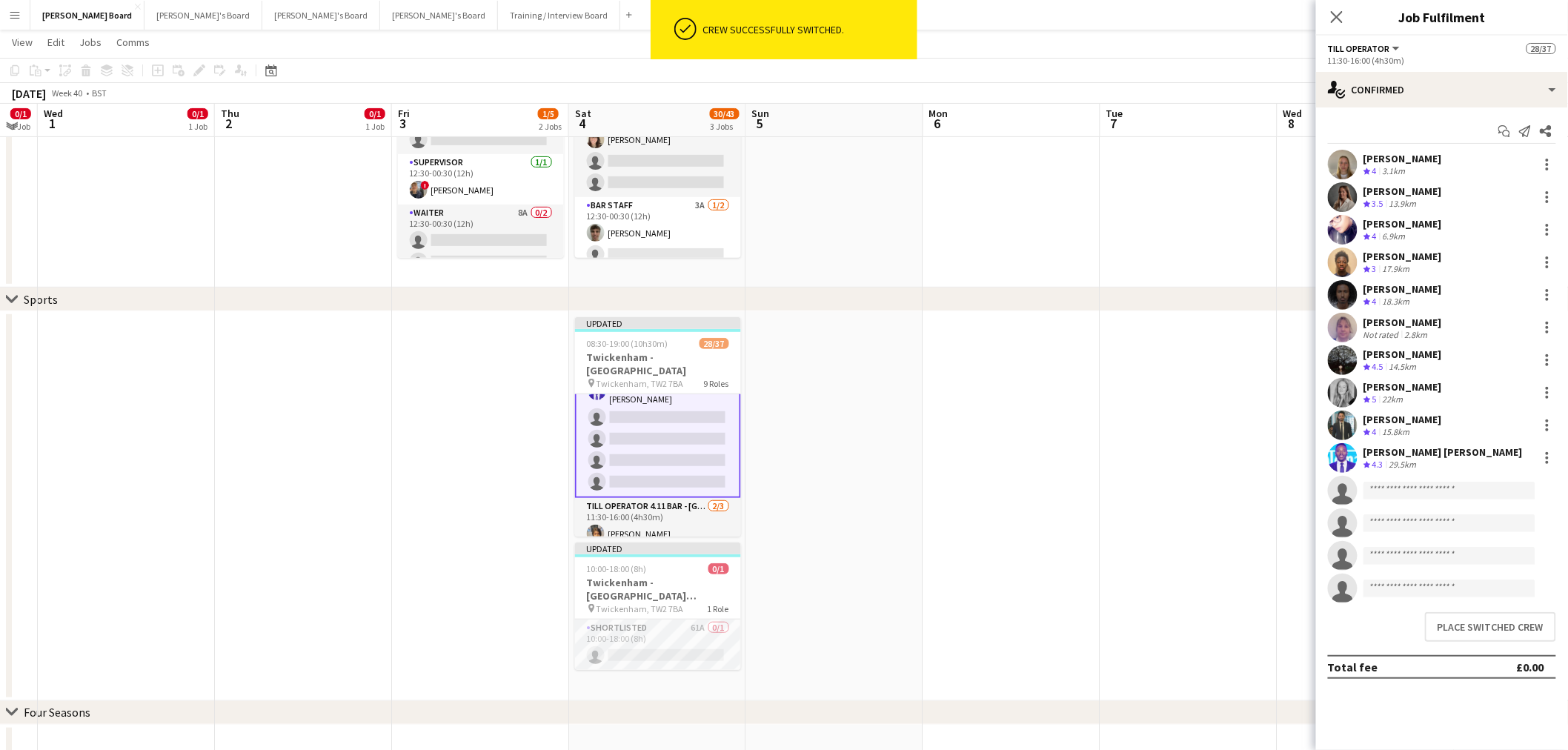
scroll to position [572, 0]
click at [1473, 617] on button "Place switched crew" at bounding box center [1491, 627] width 131 height 30
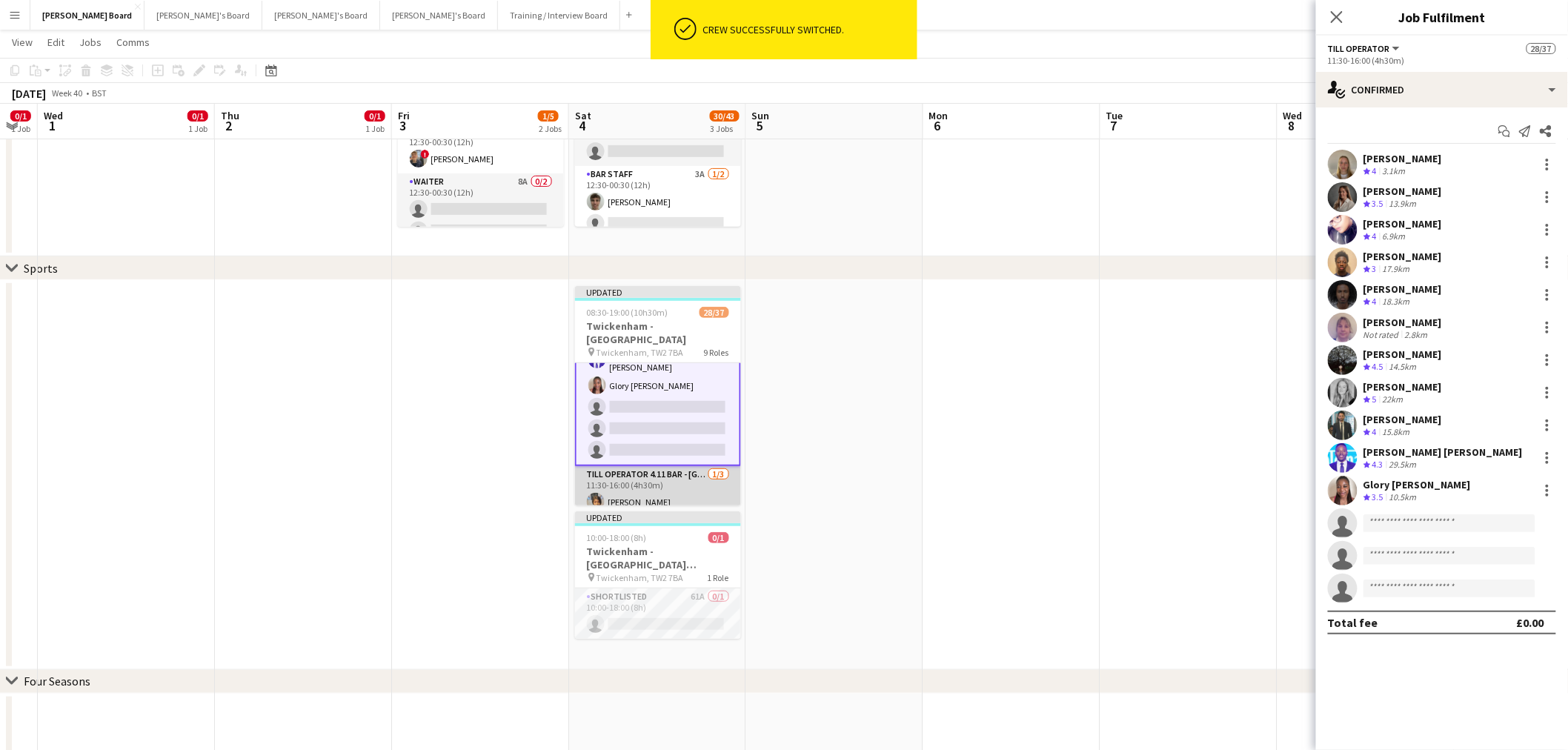
click at [653, 491] on app-card-role "Till Operator 4.11 BAR - SOUTH WEST CORNER - LEVEL 4 1/3 11:30-16:00 (4h30m) Ch…" at bounding box center [658, 512] width 166 height 94
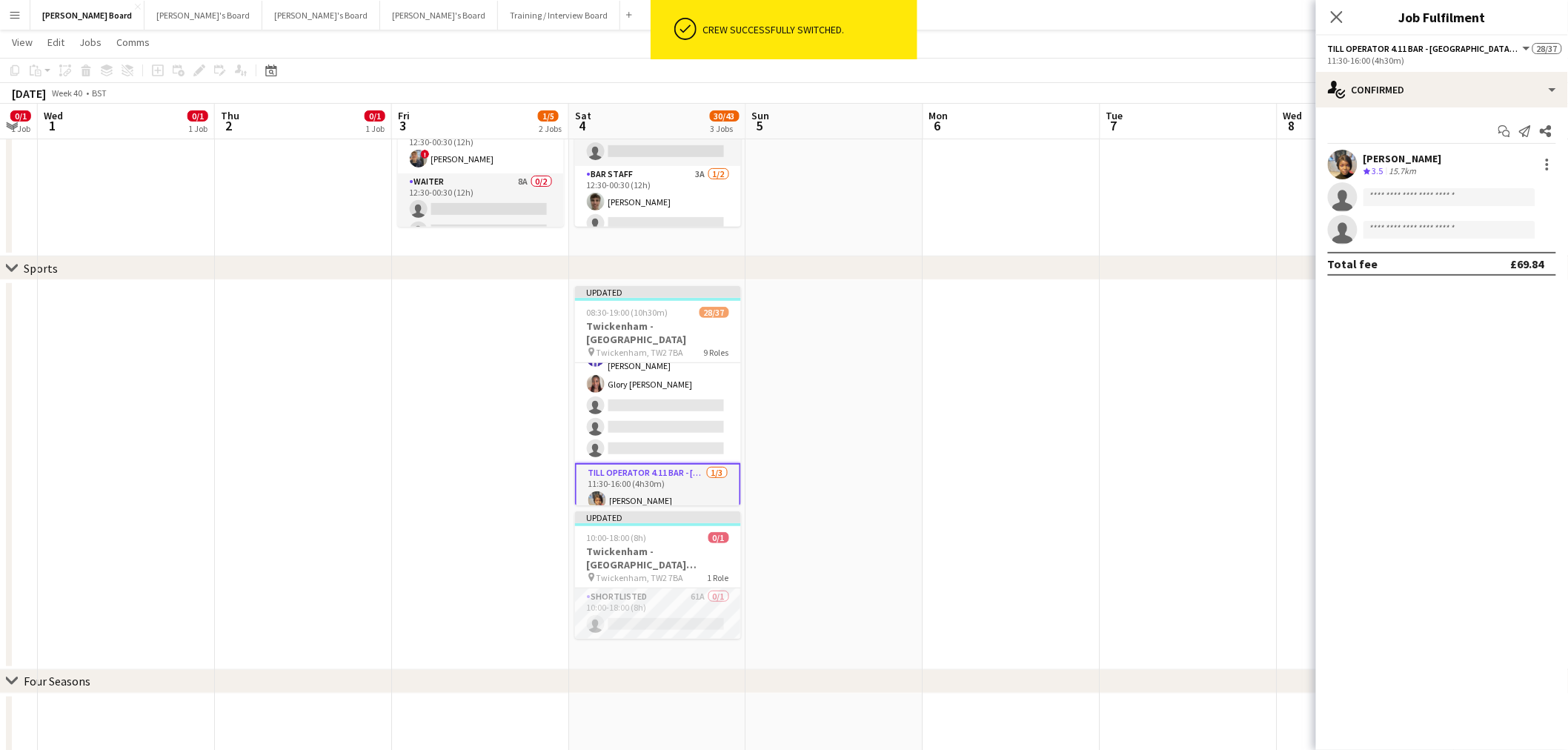
scroll to position [571, 0]
click at [1554, 161] on div at bounding box center [1547, 164] width 17 height 17
click at [1508, 220] on button "Switch crew" at bounding box center [1499, 227] width 115 height 36
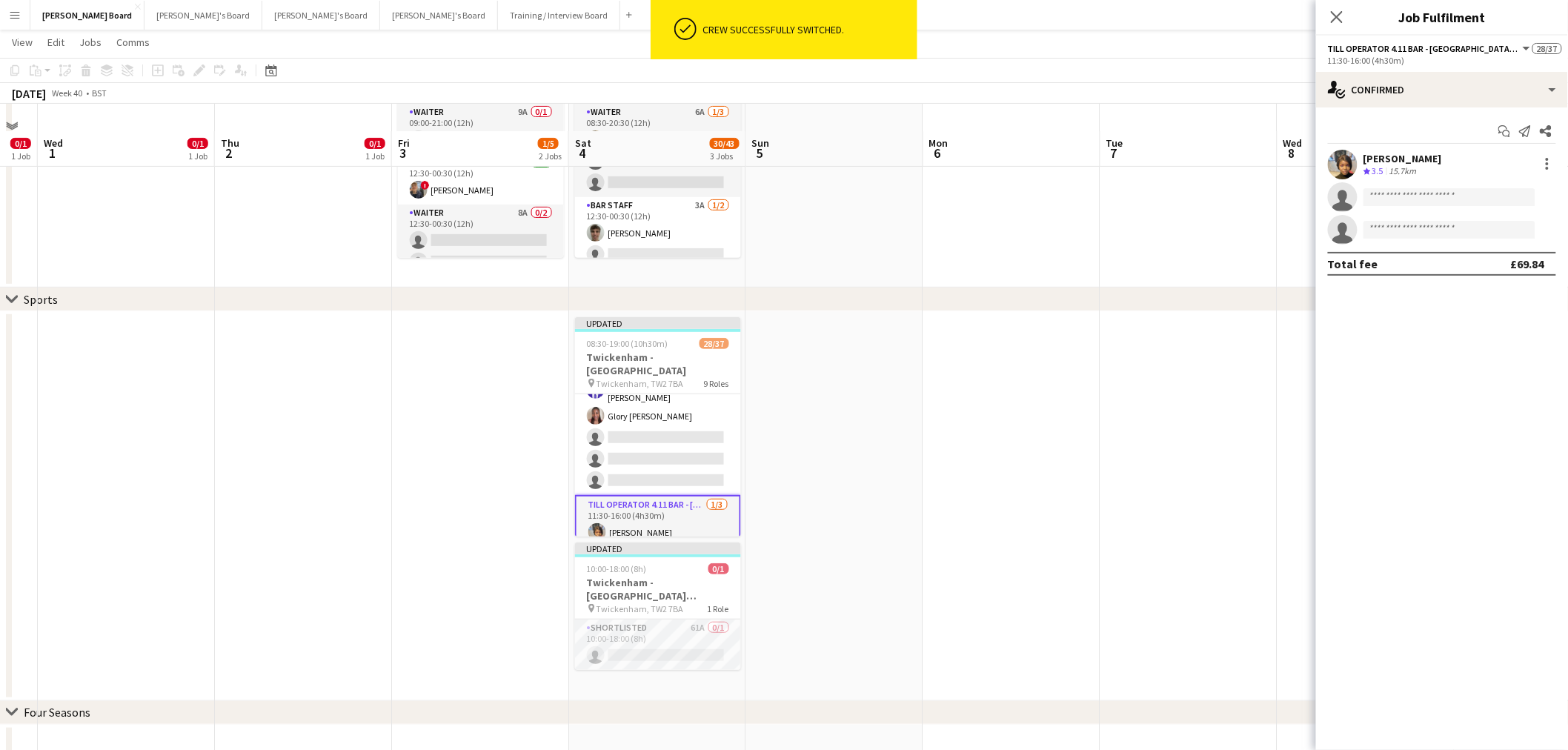
scroll to position [194, 0]
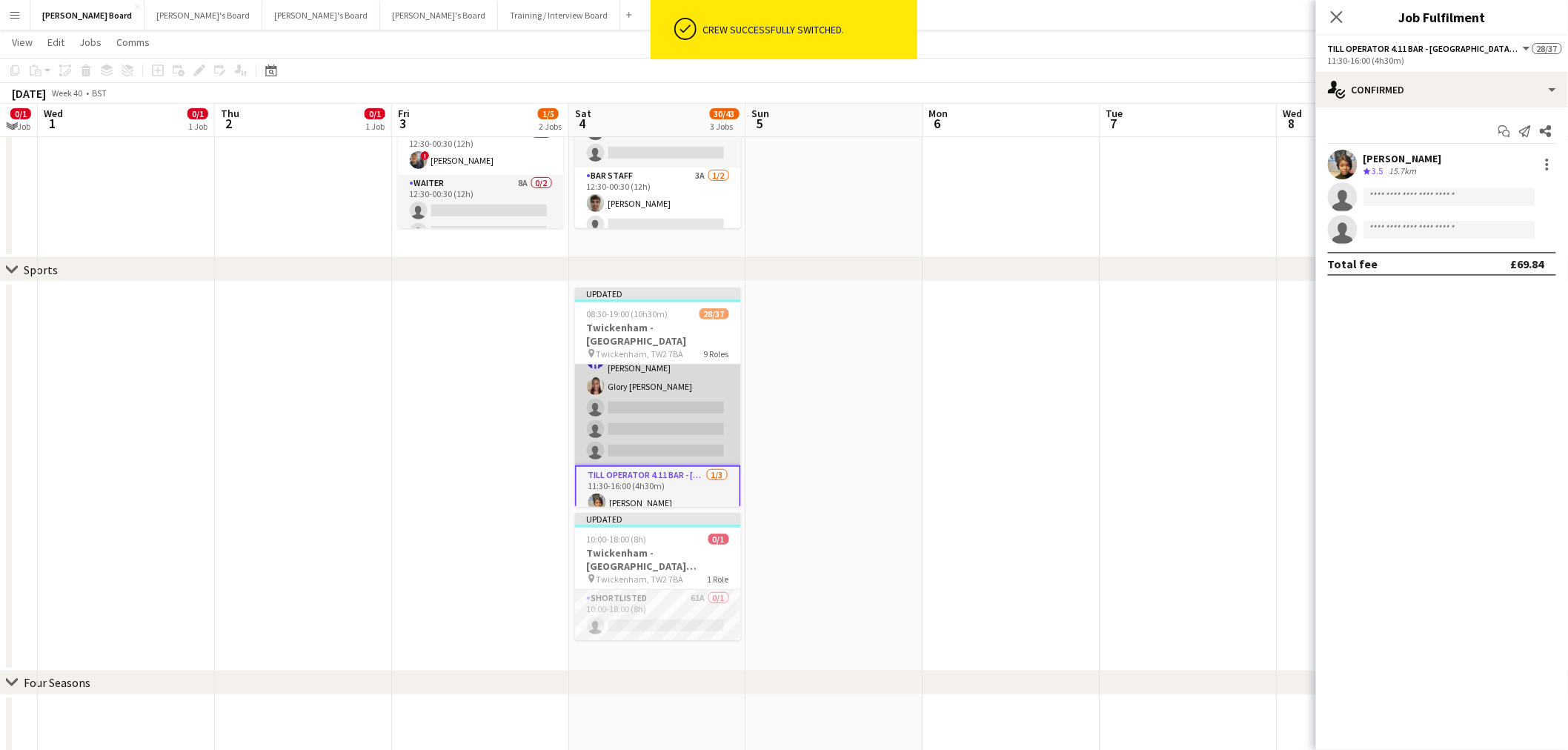
click at [702, 394] on app-card-role "Till Operator 11/14 11:30-16:00 (4h30m) Lily Smith Katrine Hansen Fatima Maye A…" at bounding box center [658, 298] width 166 height 334
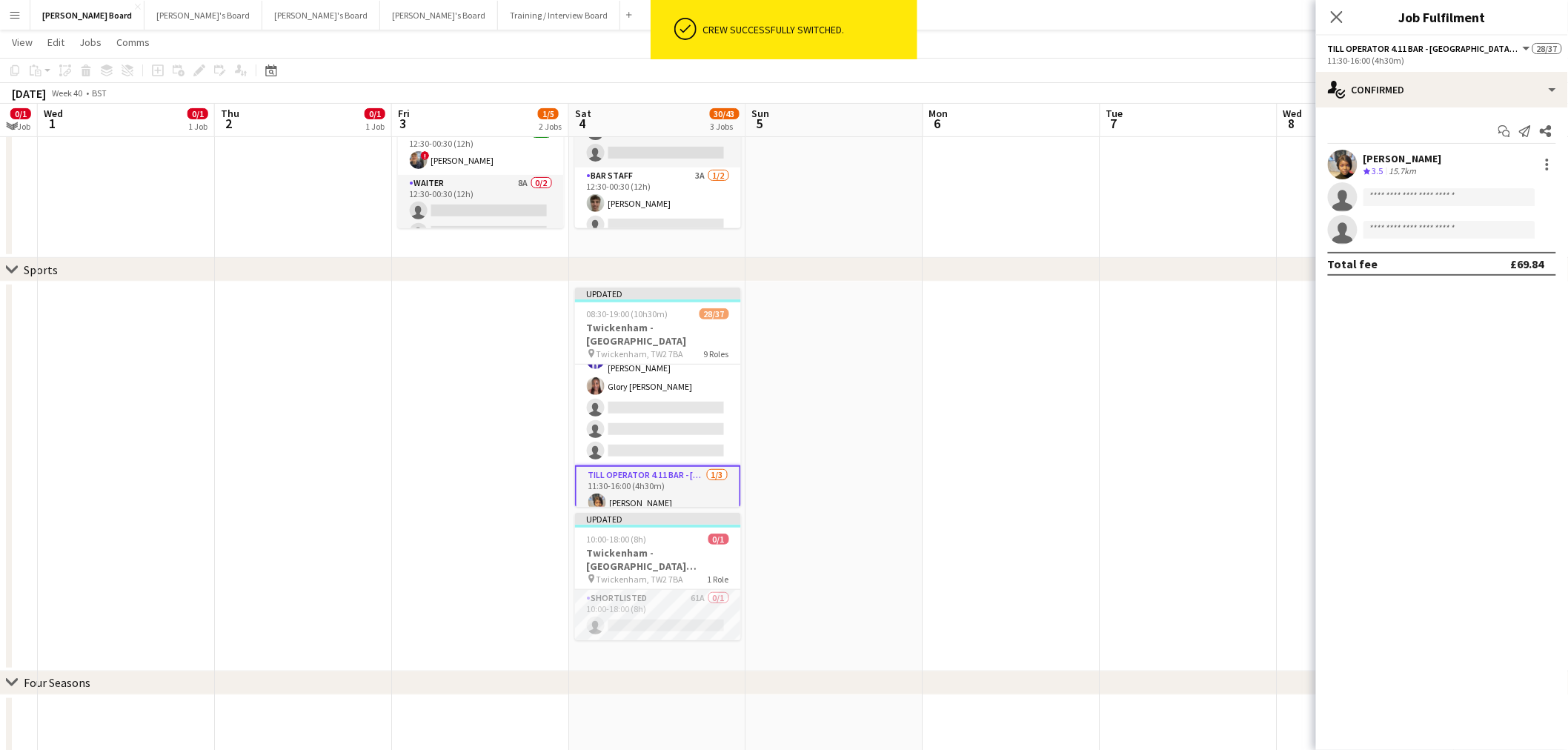
scroll to position [0, 0]
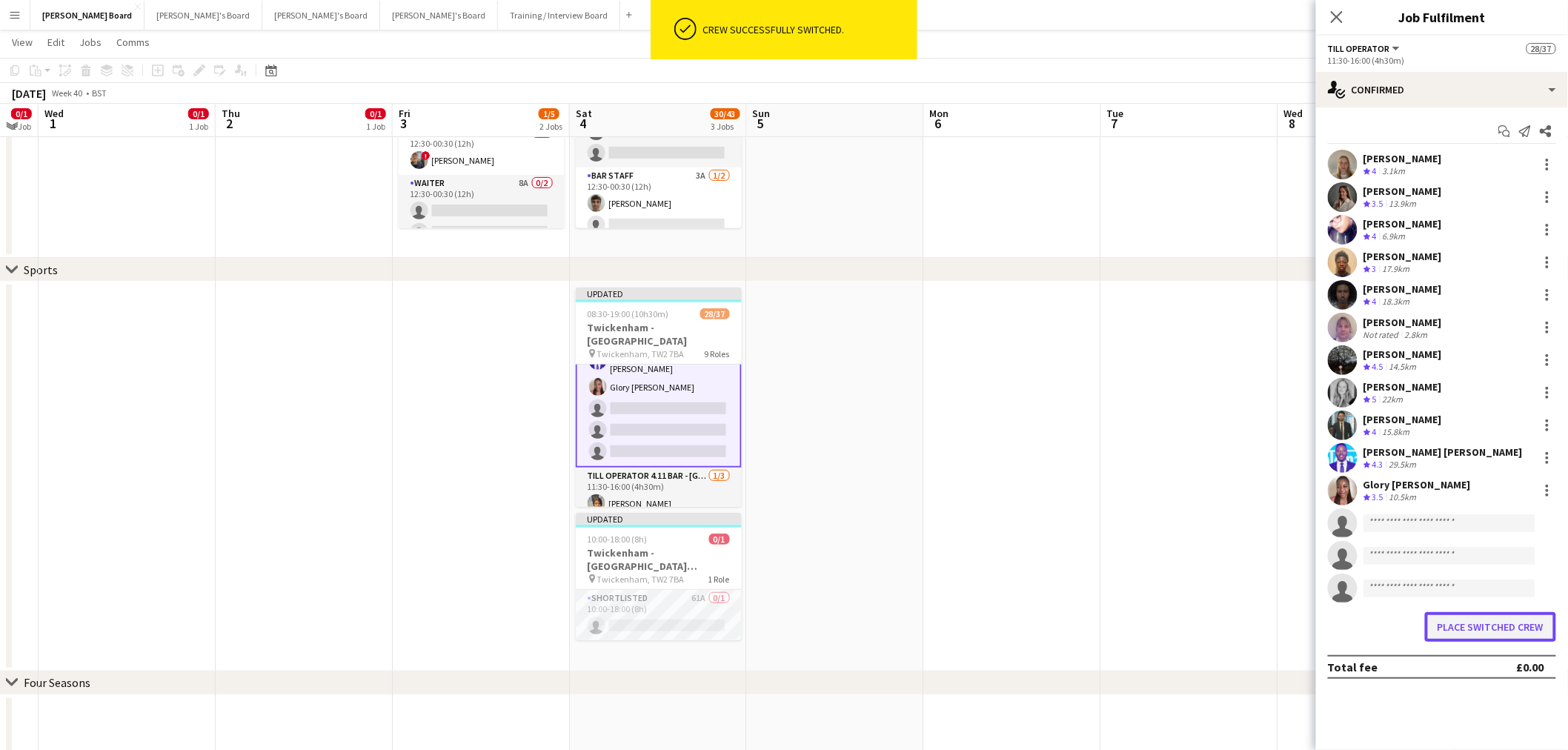
click at [1478, 630] on button "Place switched crew" at bounding box center [1491, 627] width 131 height 30
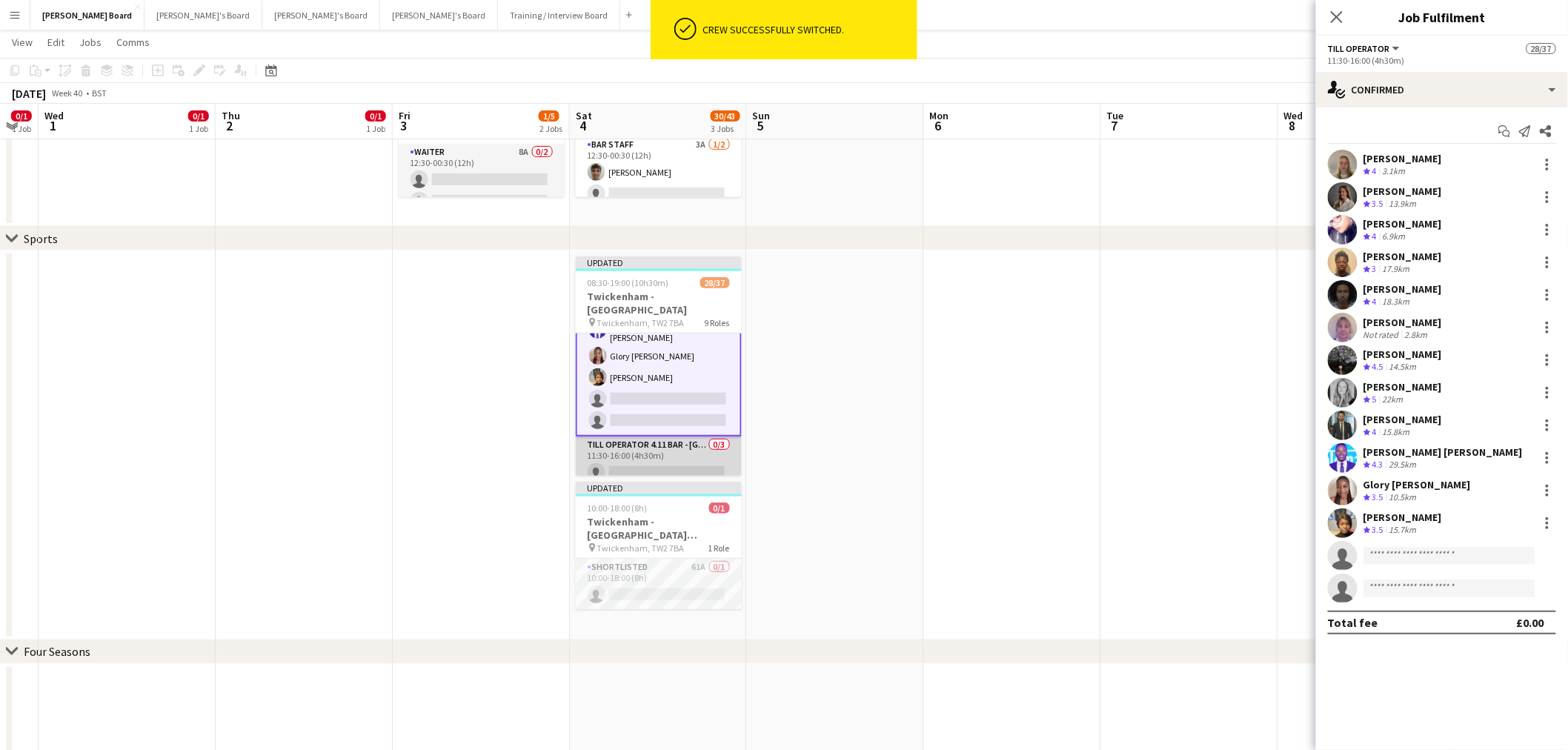
click at [634, 441] on app-card-role "Till Operator 4.11 BAR - SOUTH WEST CORNER - LEVEL 4 0/3 11:30-16:00 (4h30m) si…" at bounding box center [659, 482] width 166 height 94
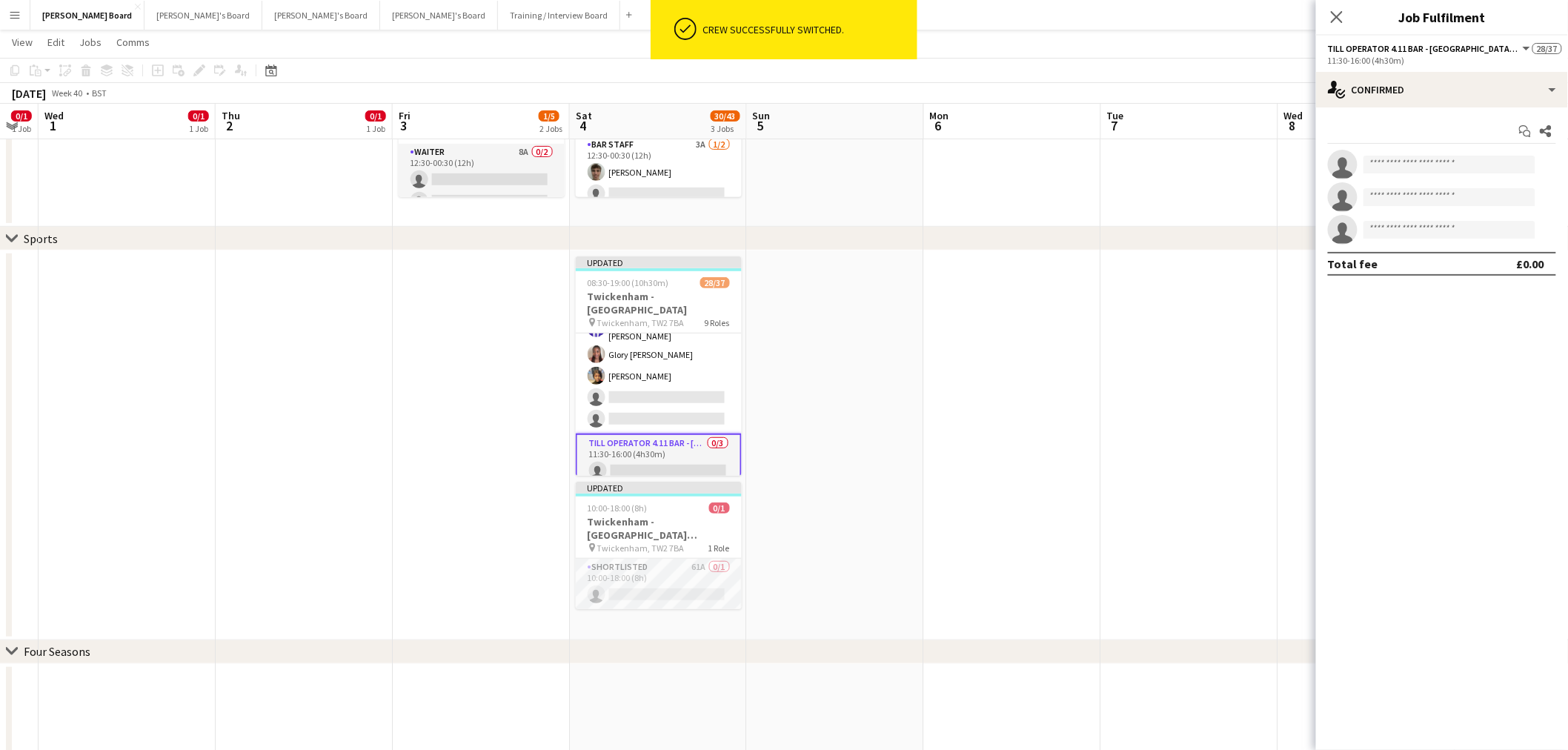
scroll to position [571, 0]
click at [1456, 99] on div "single-neutral-actions-check-2 Confirmed" at bounding box center [1442, 90] width 252 height 36
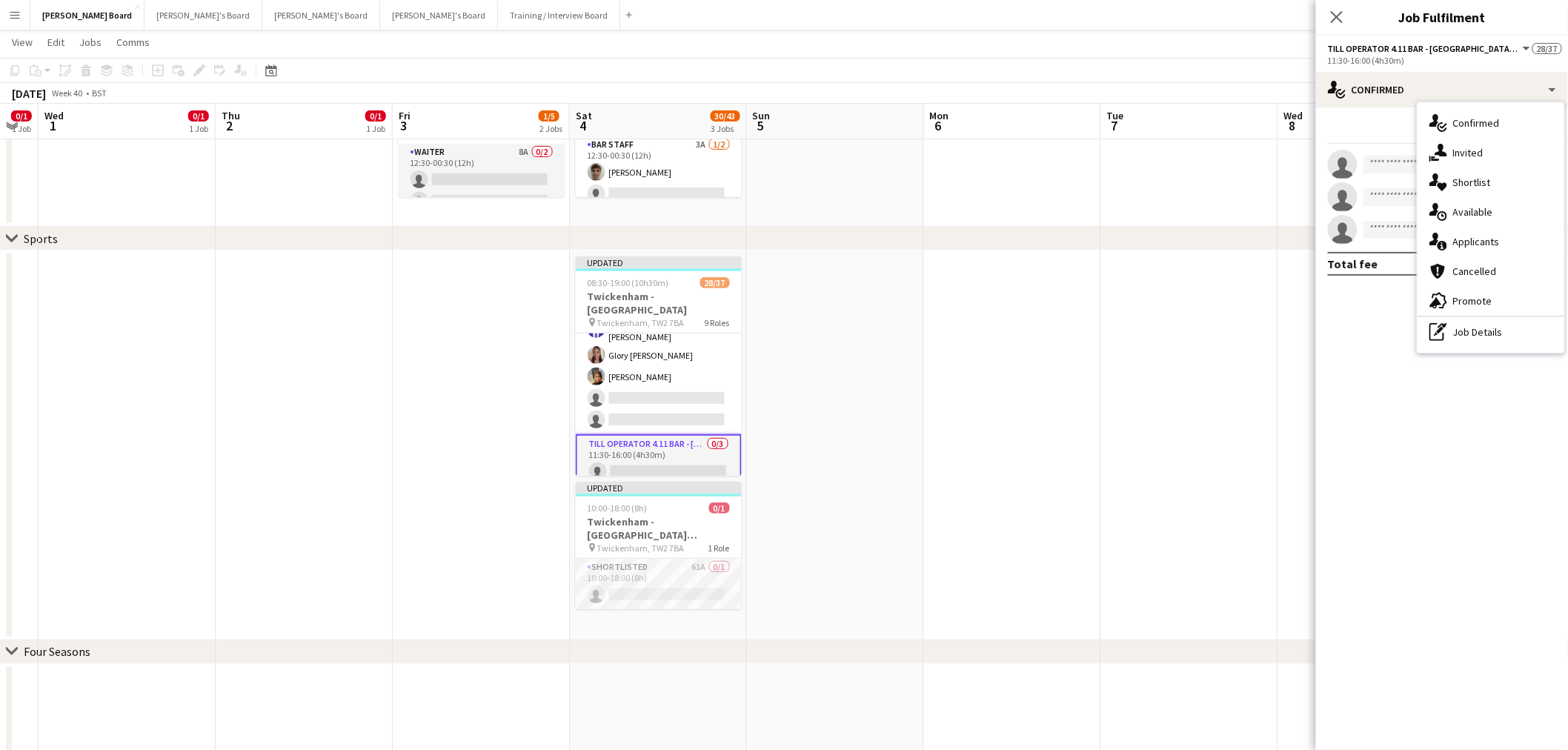
drag, startPoint x: 1478, startPoint y: 324, endPoint x: 1477, endPoint y: 306, distance: 18.0
click at [1478, 322] on div "pen-write Job Details" at bounding box center [1491, 332] width 147 height 30
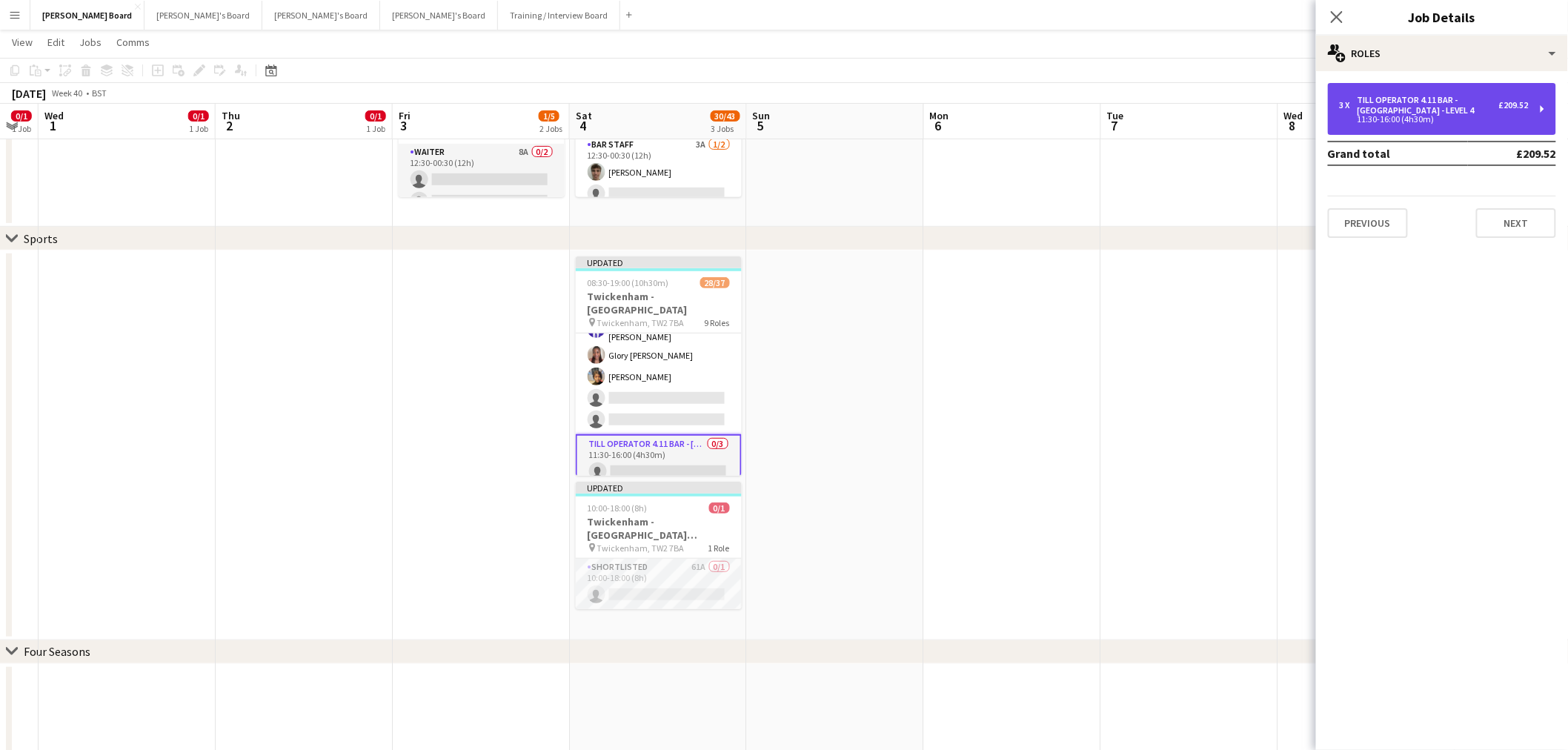
drag, startPoint x: 1431, startPoint y: 87, endPoint x: 1379, endPoint y: 83, distance: 52.2
click at [1430, 89] on div "3 x Till Operator 4.11 BAR - SOUTH WEST CORNER - LEVEL 4 £209.52 11:30-16:00 (4…" at bounding box center [1442, 109] width 228 height 52
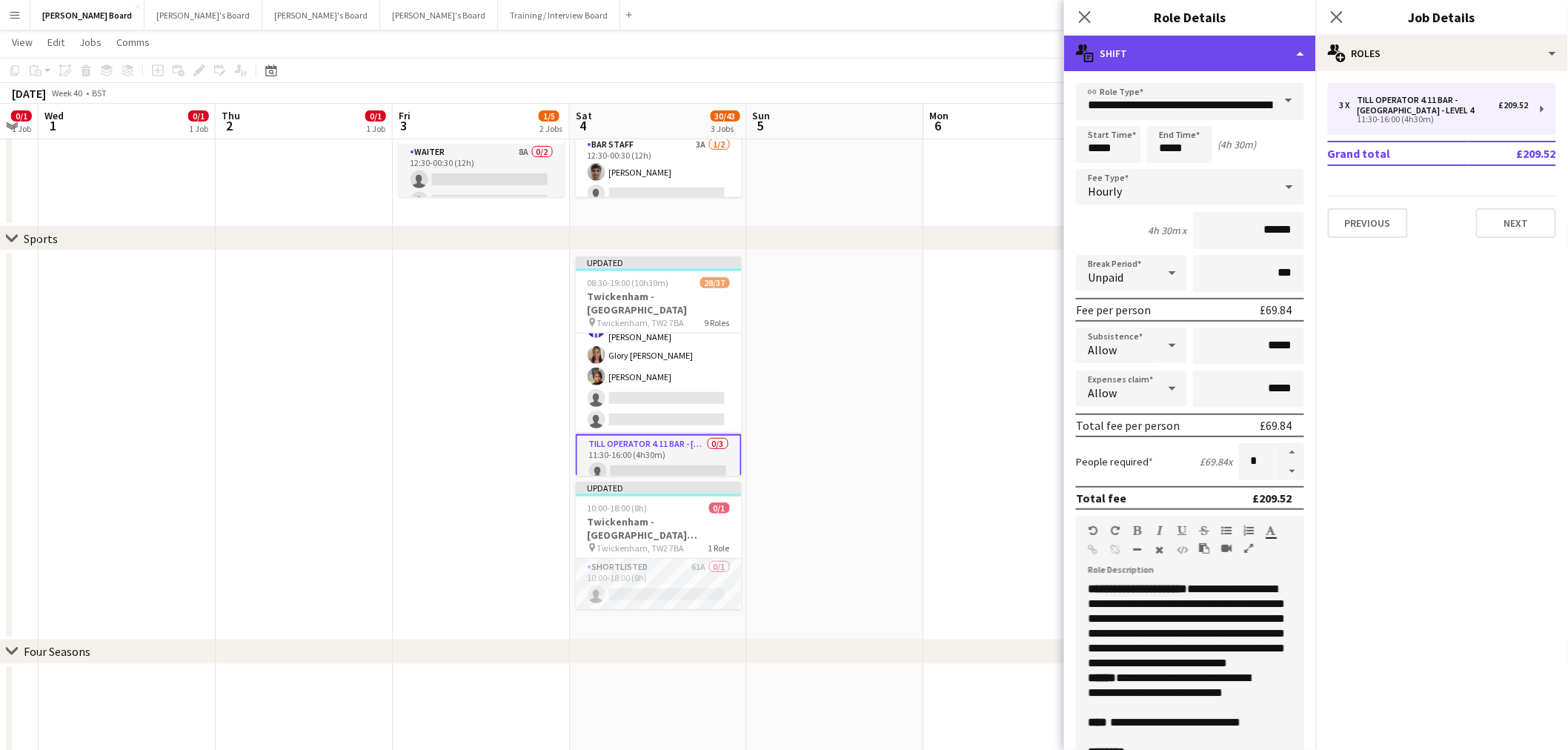
click at [1188, 38] on div "multiple-actions-text Shift" at bounding box center [1191, 53] width 252 height 36
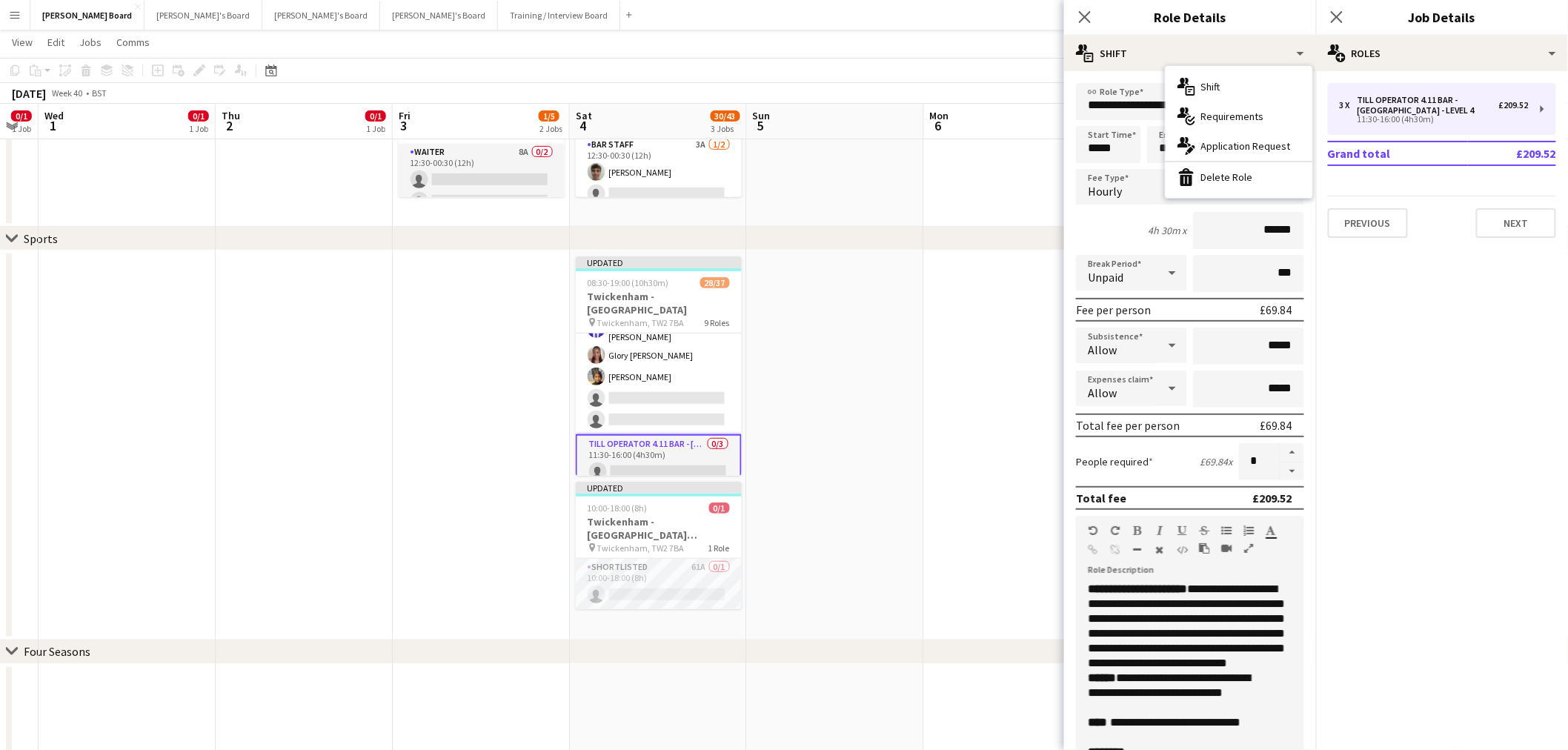
drag, startPoint x: 1205, startPoint y: 175, endPoint x: 1198, endPoint y: 178, distance: 7.6
click at [1206, 175] on div "bin-2 Delete Role" at bounding box center [1239, 177] width 147 height 30
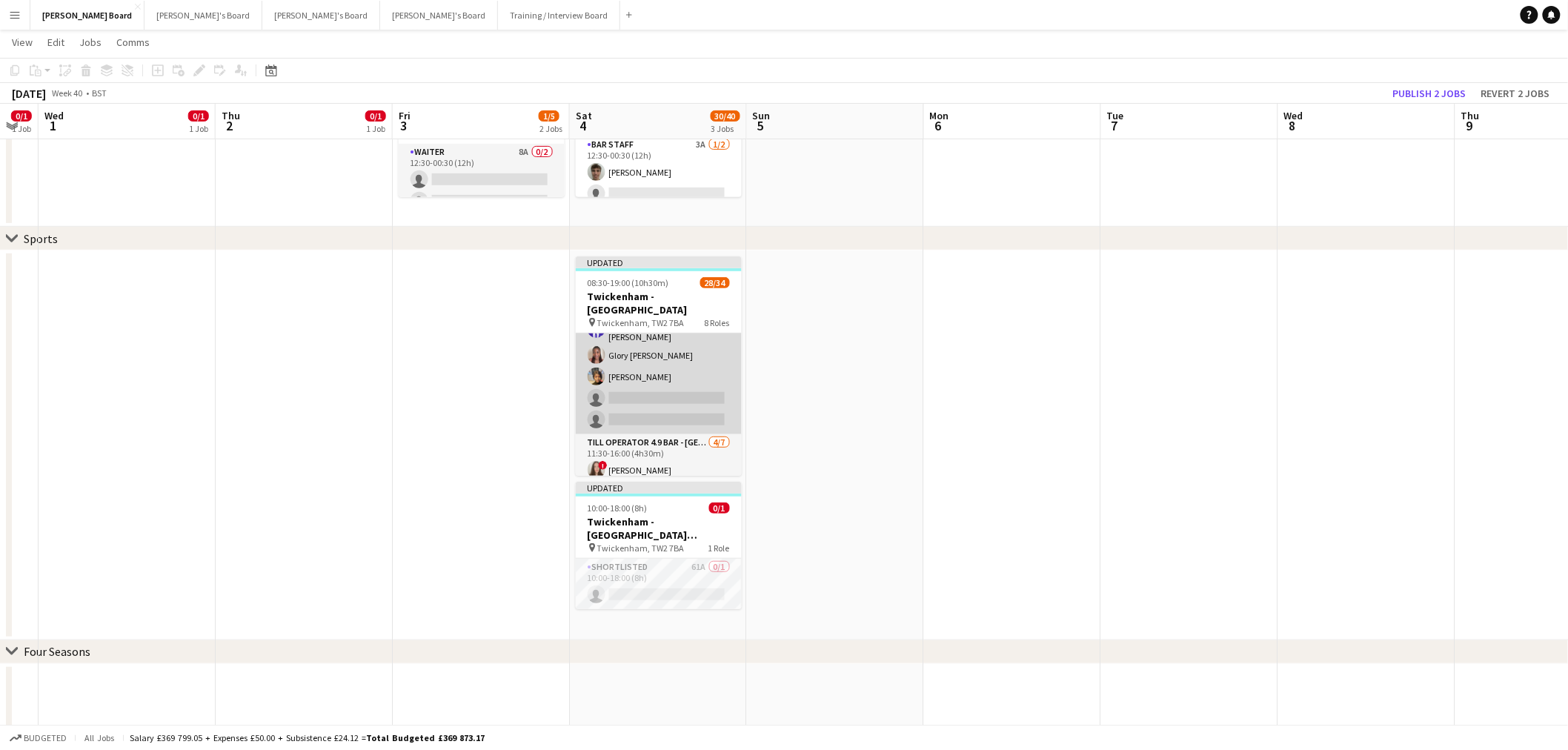
click at [653, 409] on app-card-role "Till Operator 12/14 11:30-16:00 (4h30m) Lily Smith Katrine Hansen Fatima Maye A…" at bounding box center [659, 267] width 166 height 334
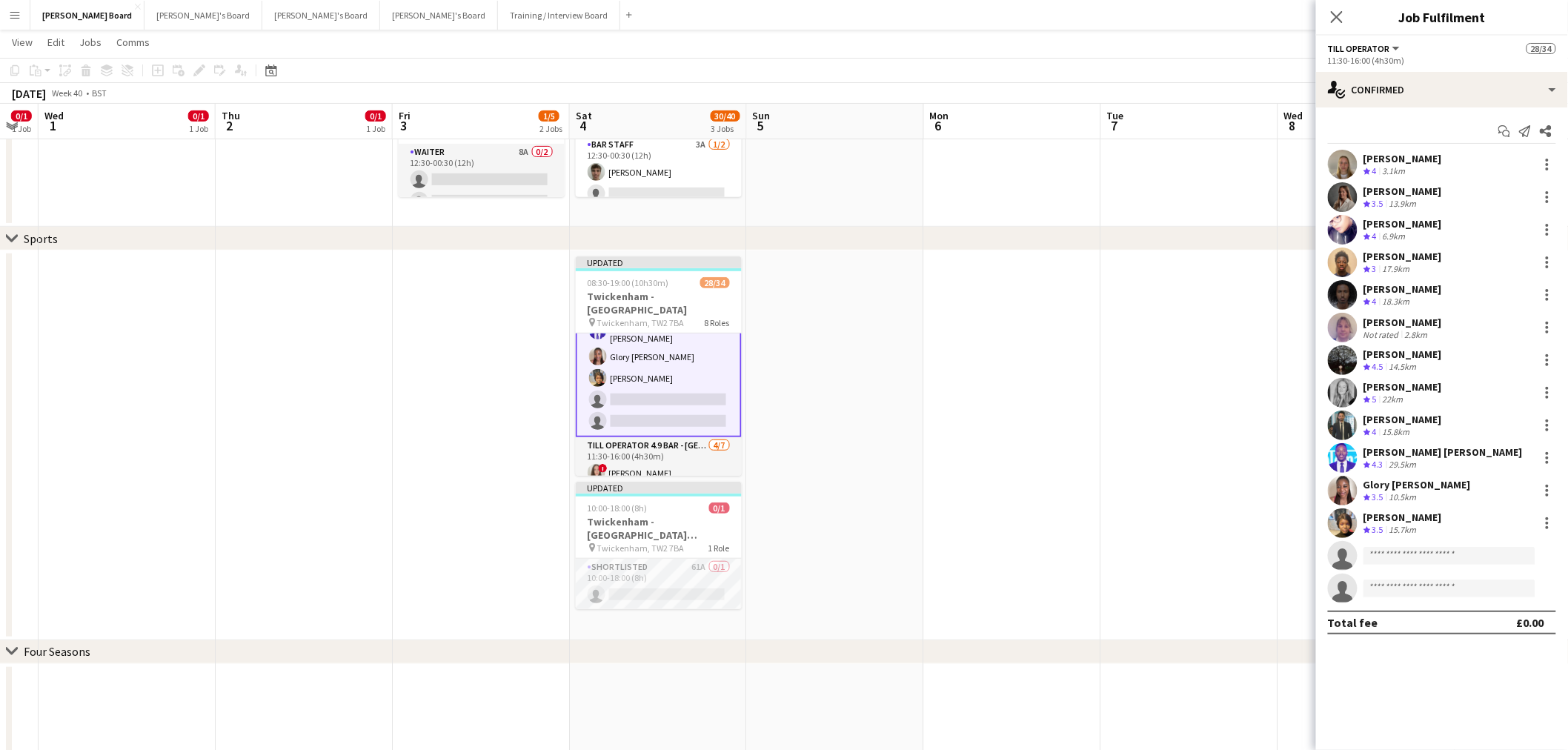
scroll to position [572, 0]
drag, startPoint x: 1481, startPoint y: 94, endPoint x: 1481, endPoint y: 179, distance: 85.0
click at [1481, 99] on div "single-neutral-actions-check-2 Confirmed" at bounding box center [1442, 90] width 252 height 36
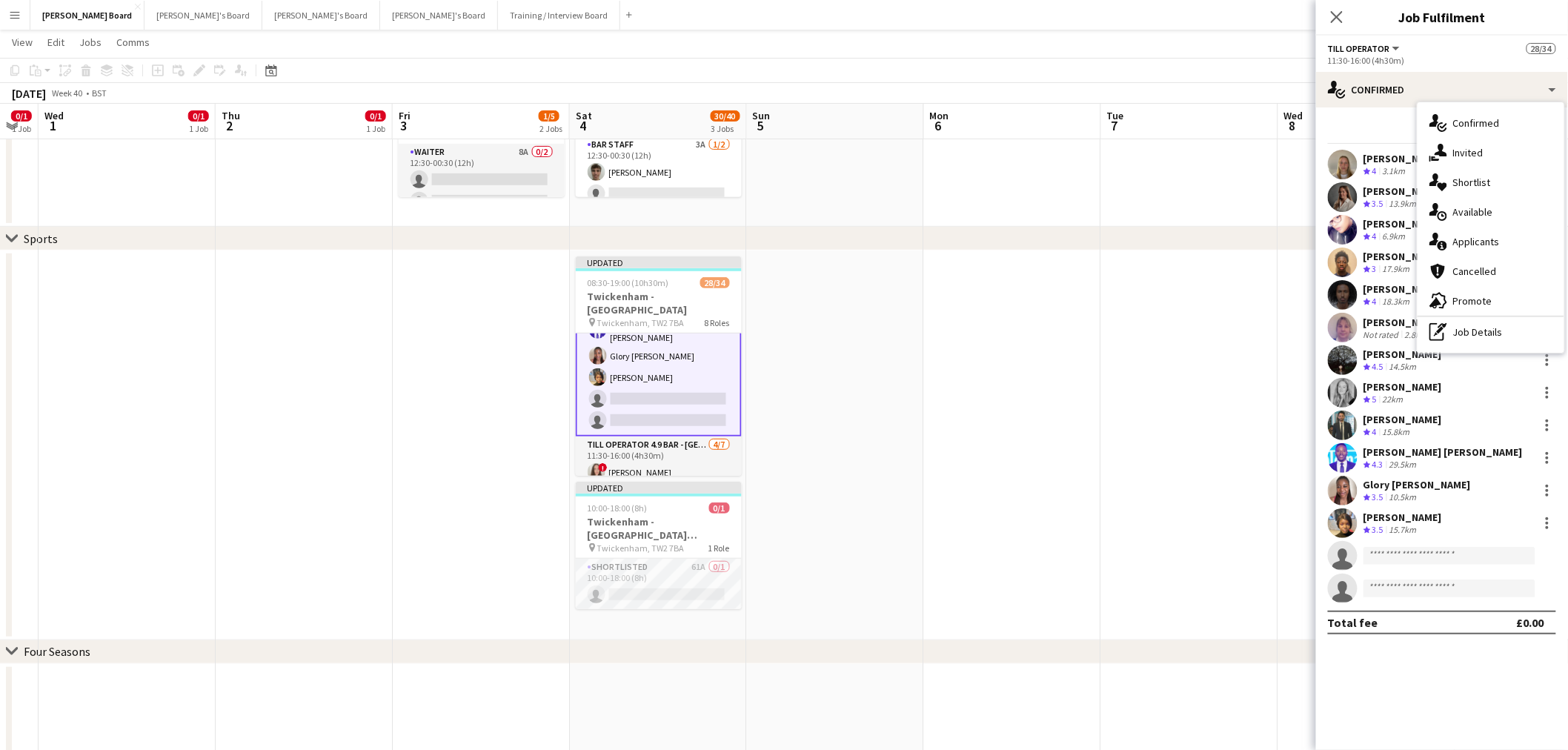
click at [1485, 341] on div "pen-write Job Details" at bounding box center [1491, 332] width 147 height 30
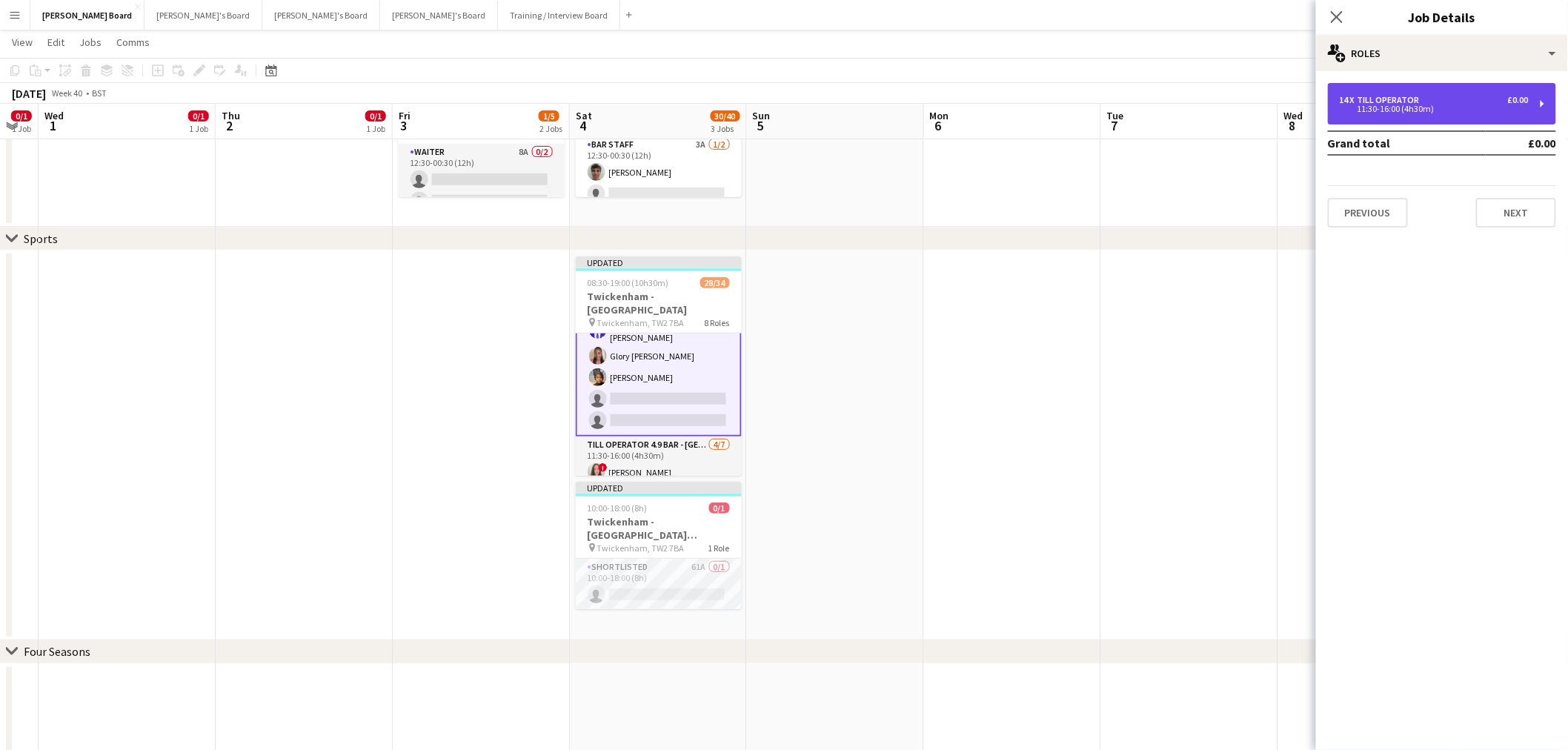
click at [1450, 105] on div "11:30-16:00 (4h30m)" at bounding box center [1435, 109] width 189 height 7
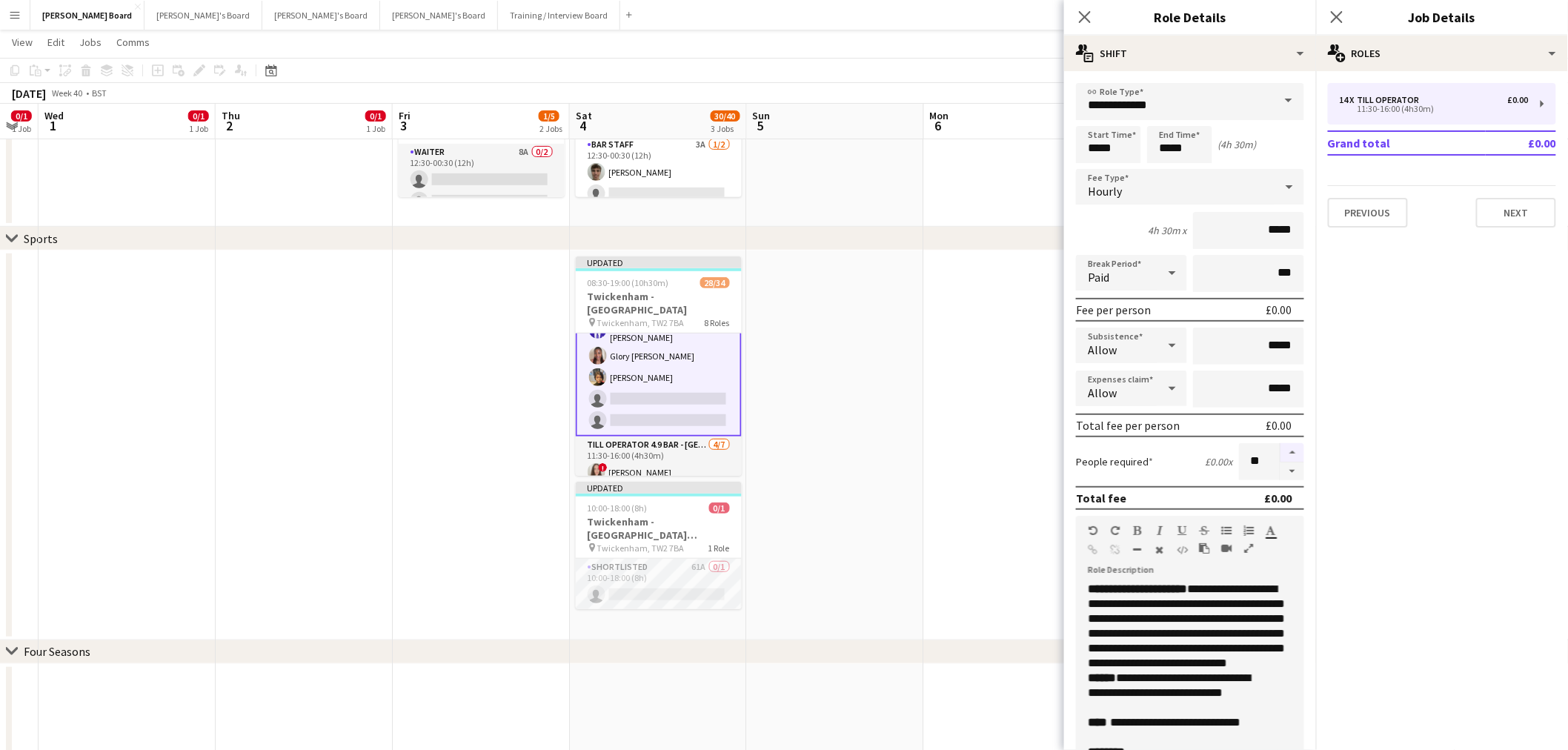
click at [1281, 450] on button "button" at bounding box center [1293, 452] width 24 height 19
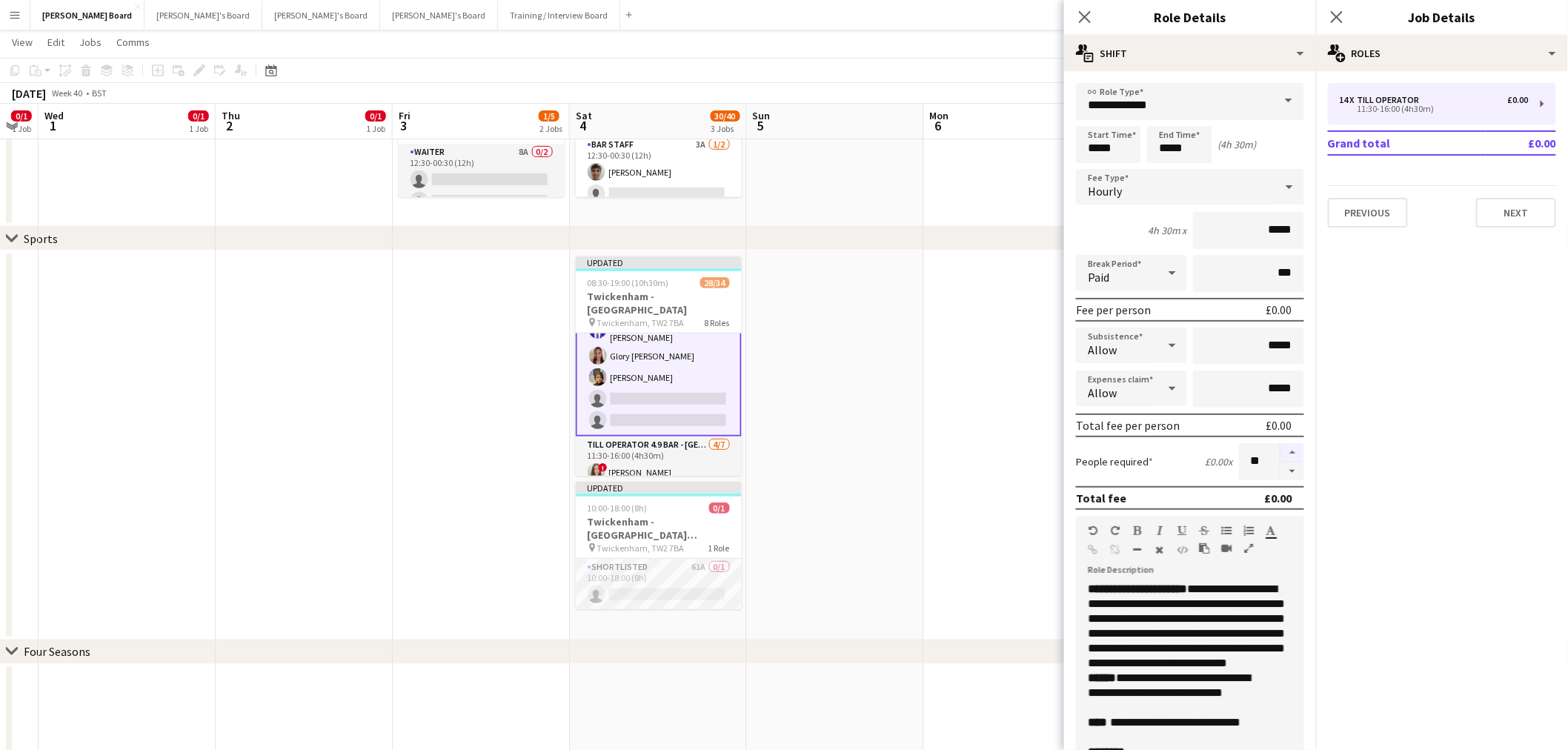
click at [1281, 450] on button "button" at bounding box center [1293, 452] width 24 height 19
type input "**"
click at [915, 432] on app-date-cell at bounding box center [836, 445] width 177 height 390
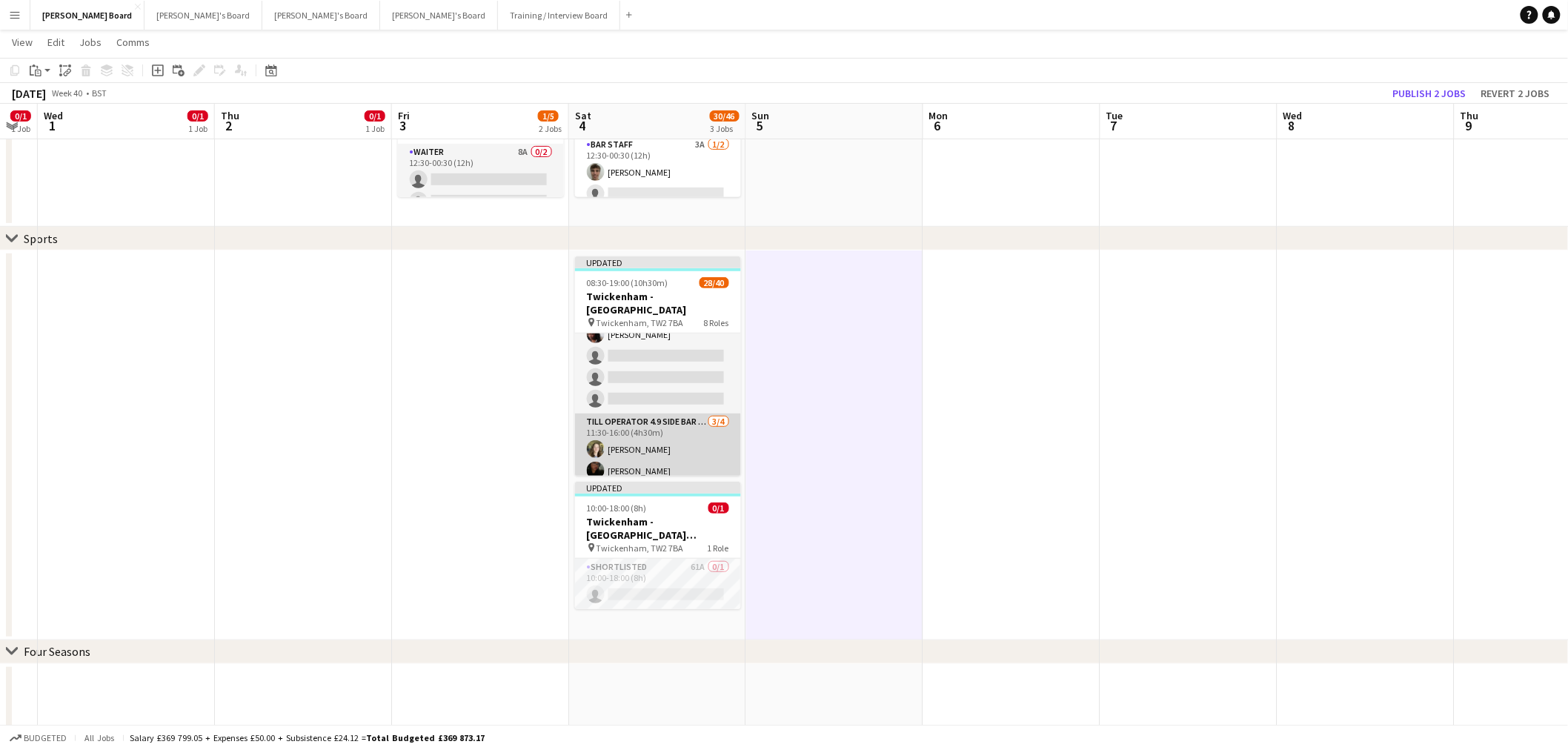
scroll to position [736, 0]
click at [667, 424] on app-card-role "Till Operator 4.9 BAR - SOUTH EAST CORNER 4/7 11:30-16:00 (4h30m) ! Alice Davie…" at bounding box center [658, 488] width 166 height 179
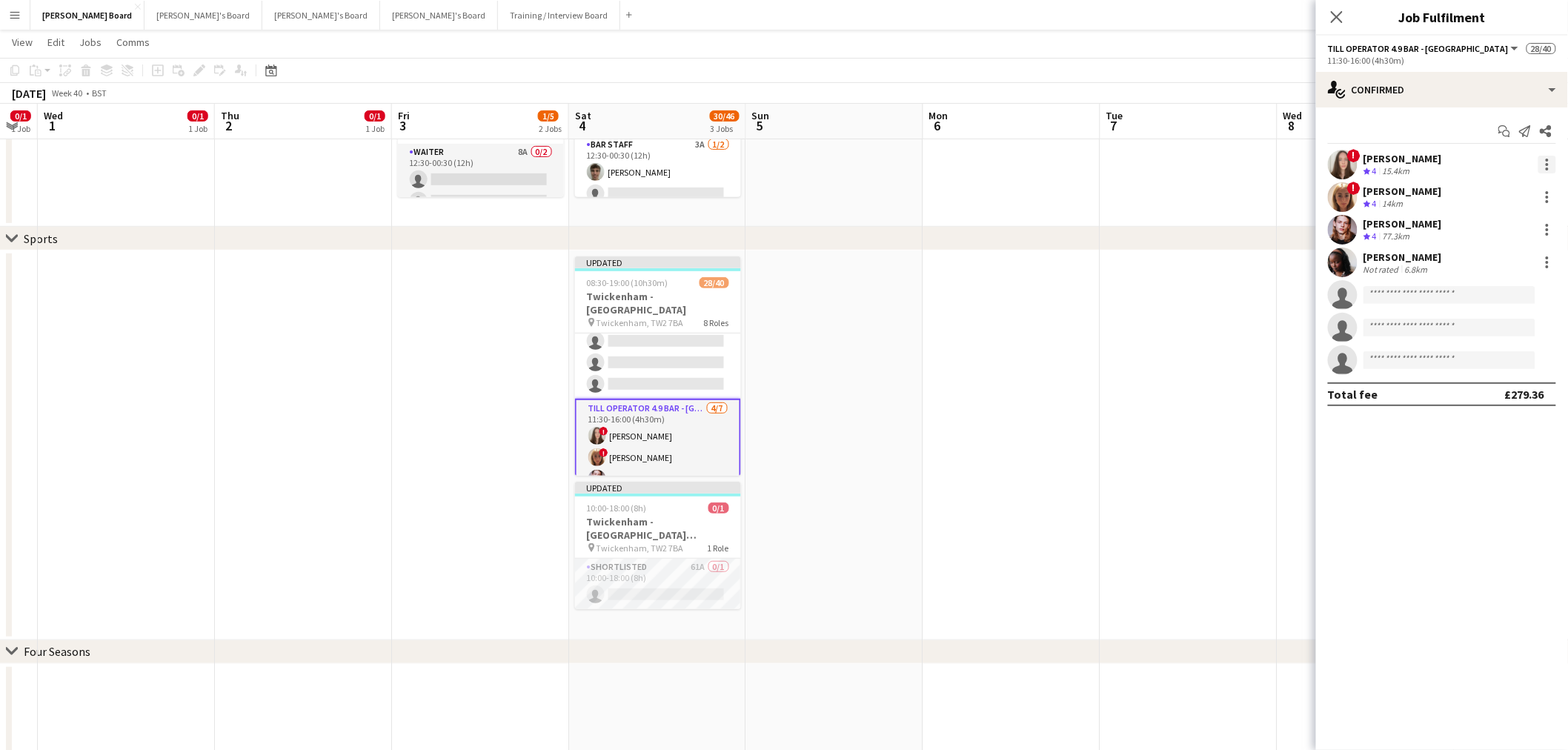
click at [1549, 161] on div at bounding box center [1547, 164] width 17 height 17
click at [1515, 228] on span "Switch crew" at bounding box center [1485, 226] width 63 height 12
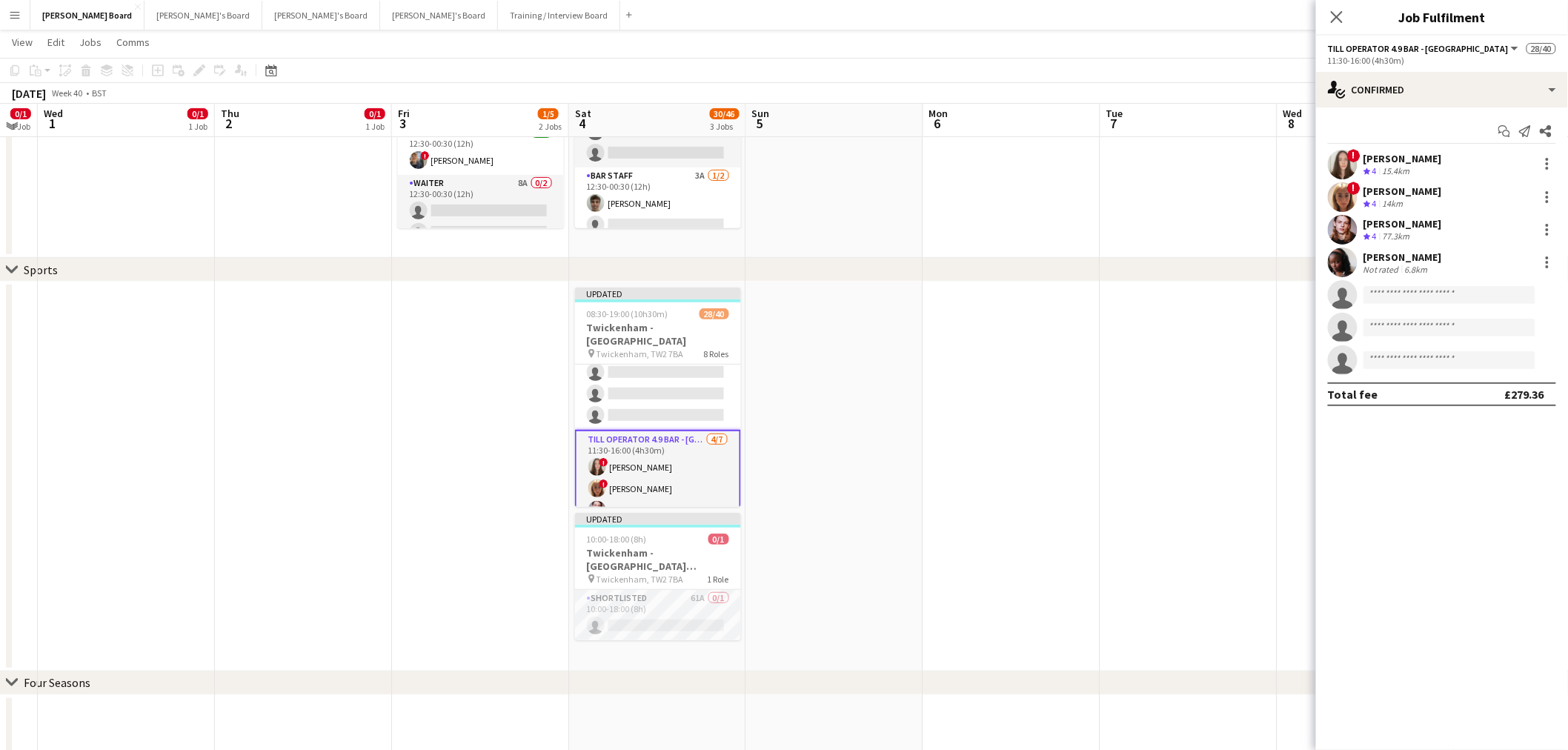
click at [546, 387] on app-date-cell at bounding box center [481, 477] width 177 height 390
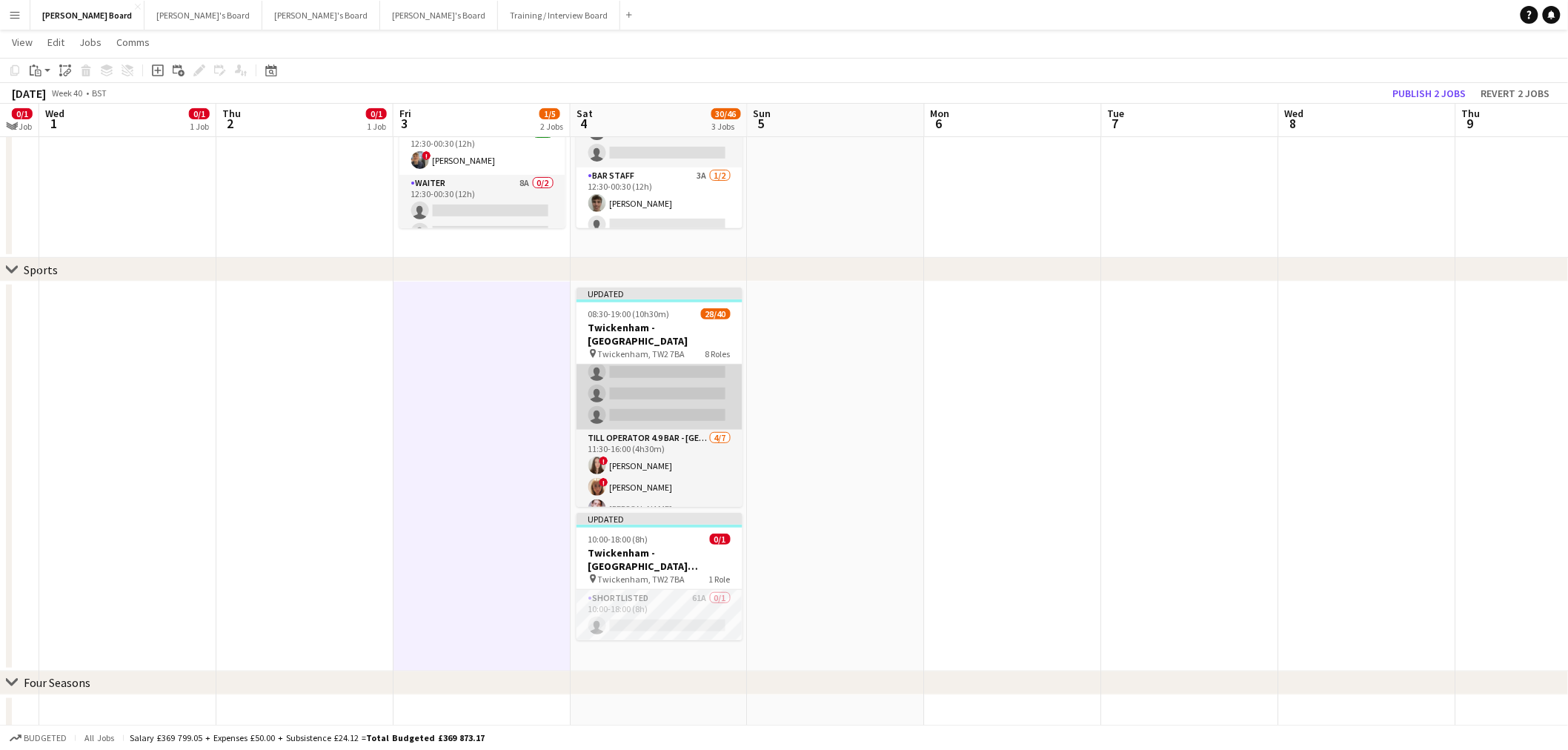
click at [610, 382] on app-card-role "Till Operator 12/20 11:30-16:00 (4h30m) Lily Smith Katrine Hansen Fatima Maye A…" at bounding box center [659, 198] width 166 height 463
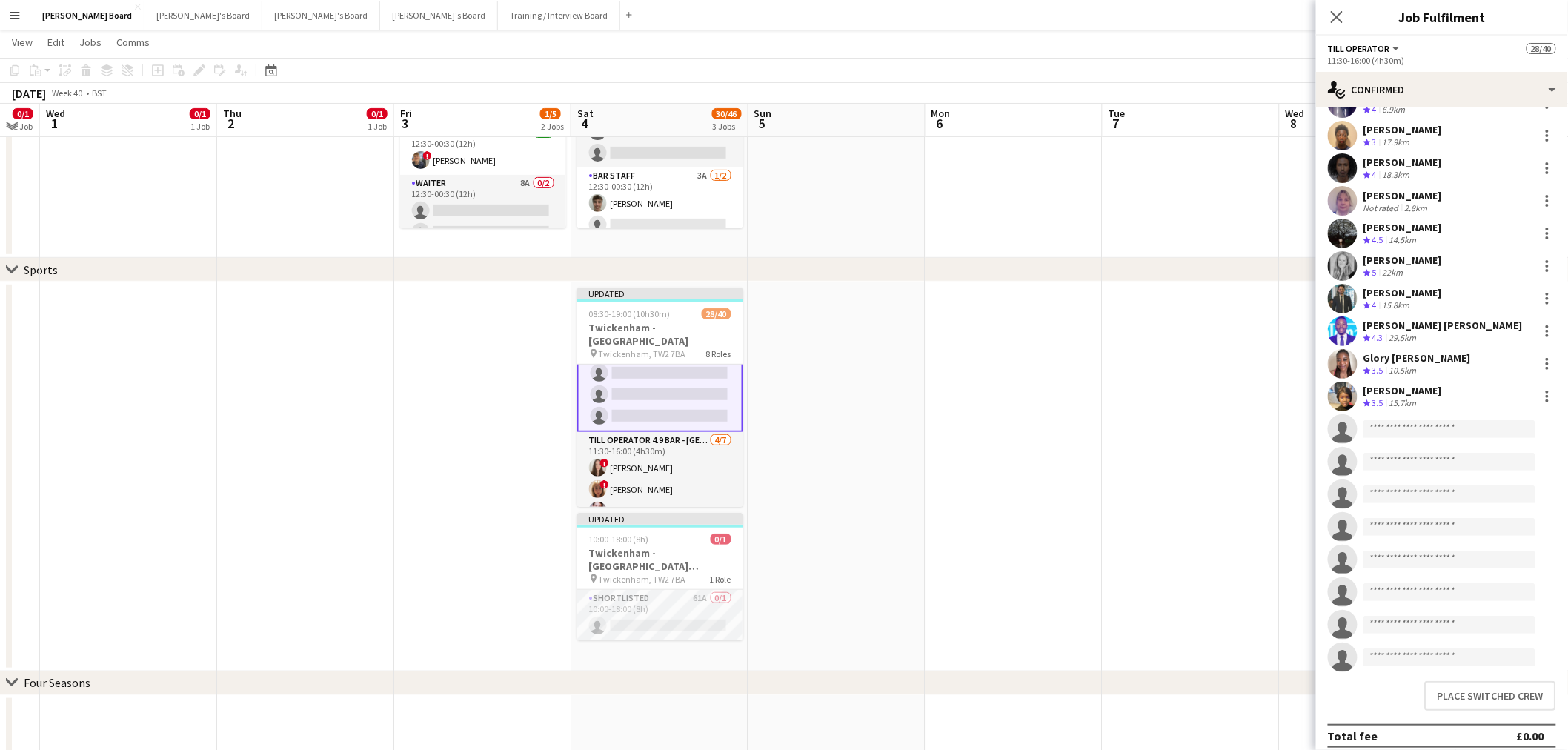
scroll to position [135, 0]
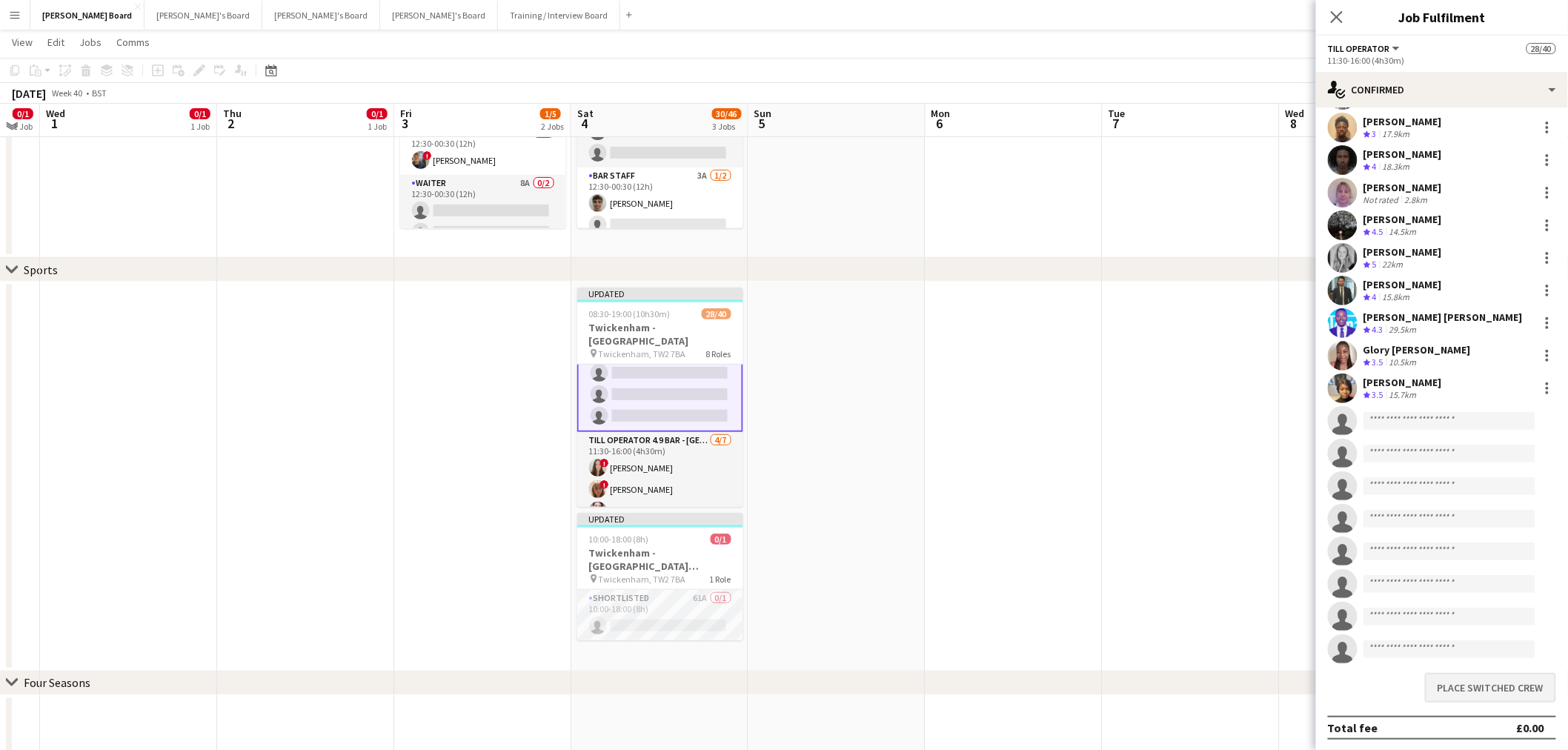
drag, startPoint x: 1488, startPoint y: 667, endPoint x: 1485, endPoint y: 675, distance: 8.5
click at [1485, 675] on div "Place switched crew" at bounding box center [1442, 687] width 252 height 41
click at [1484, 680] on button "Place switched crew" at bounding box center [1491, 688] width 131 height 30
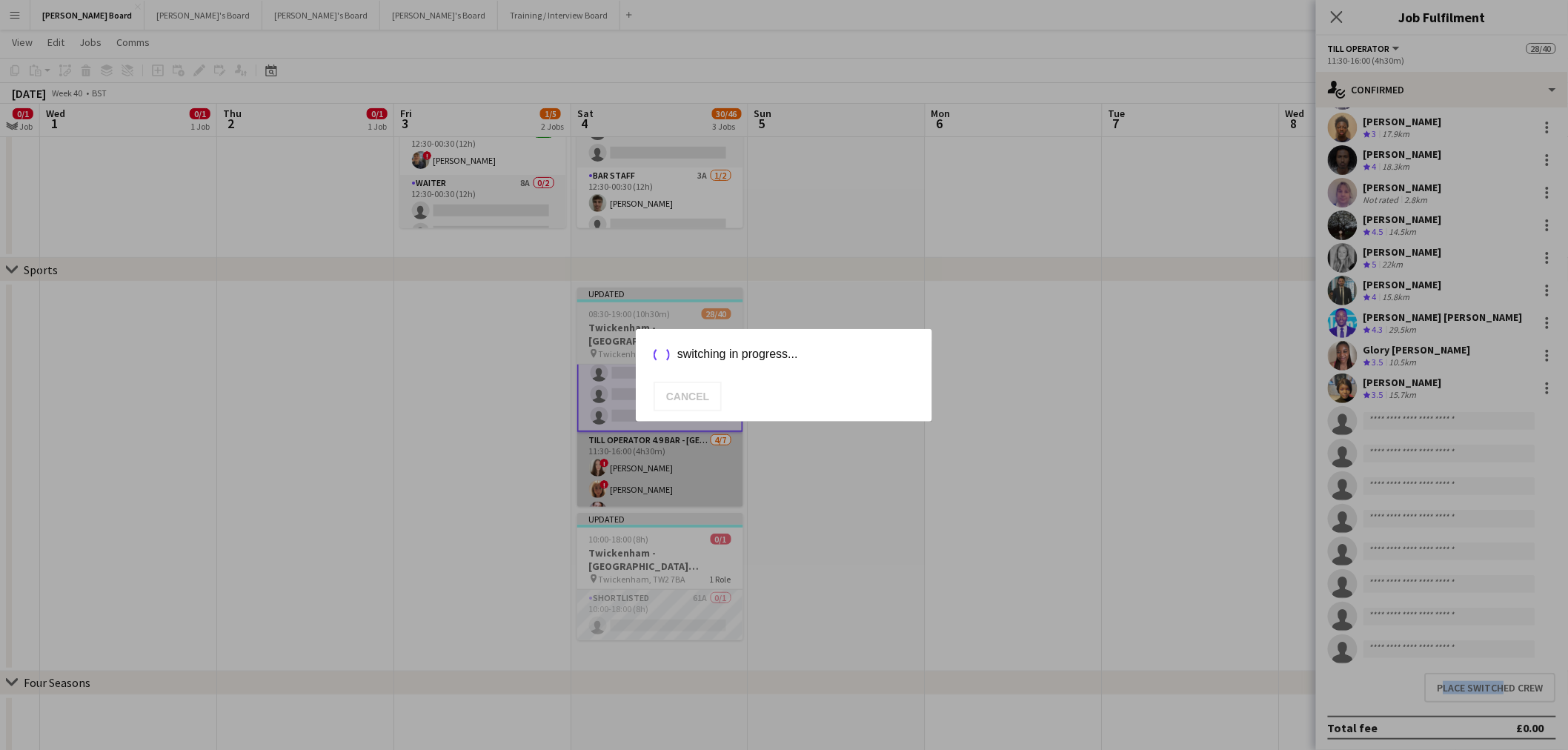
scroll to position [194, 0]
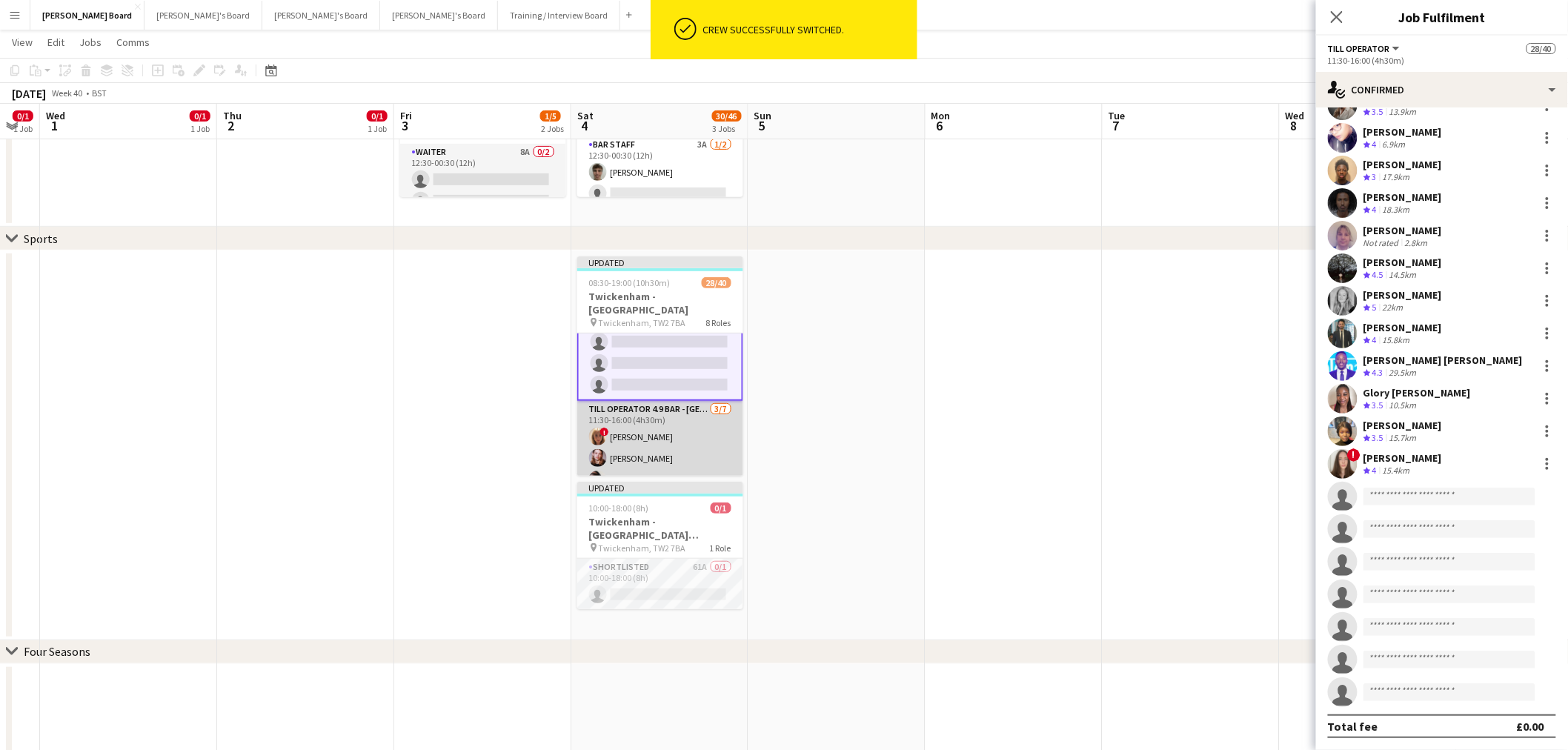
click at [638, 448] on app-card-role "Till Operator 4.9 BAR - SOUTH EAST CORNER 3/7 11:30-16:00 (4h30m) ! Issy Cossey…" at bounding box center [660, 491] width 166 height 179
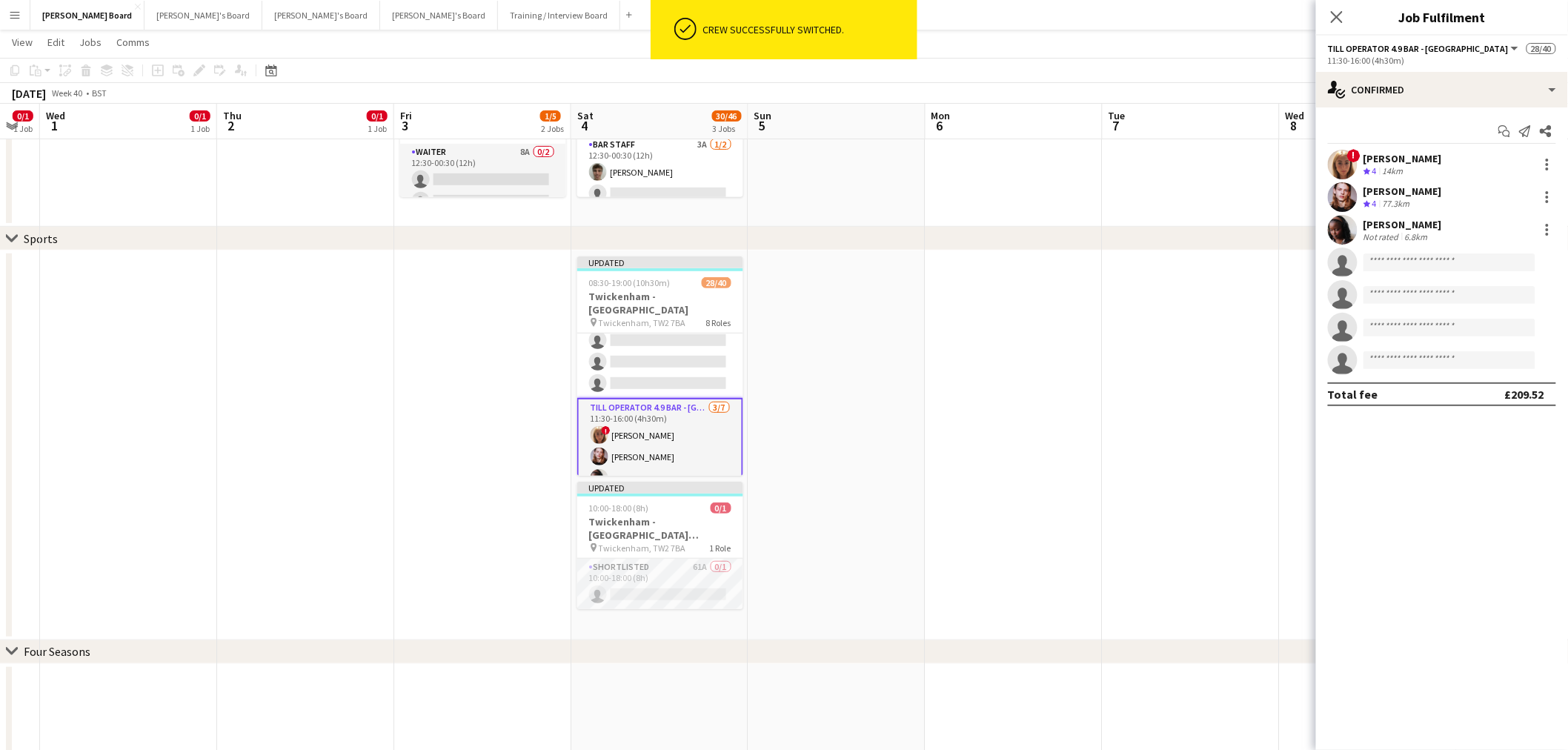
scroll to position [736, 0]
click at [1552, 164] on div at bounding box center [1547, 164] width 17 height 17
click at [1515, 224] on span "Switch crew" at bounding box center [1485, 226] width 63 height 12
click at [697, 338] on app-card-role "Till Operator 13/20 11:30-16:00 (4h30m) Lily Smith Katrine Hansen Fatima Maye A…" at bounding box center [660, 167] width 166 height 463
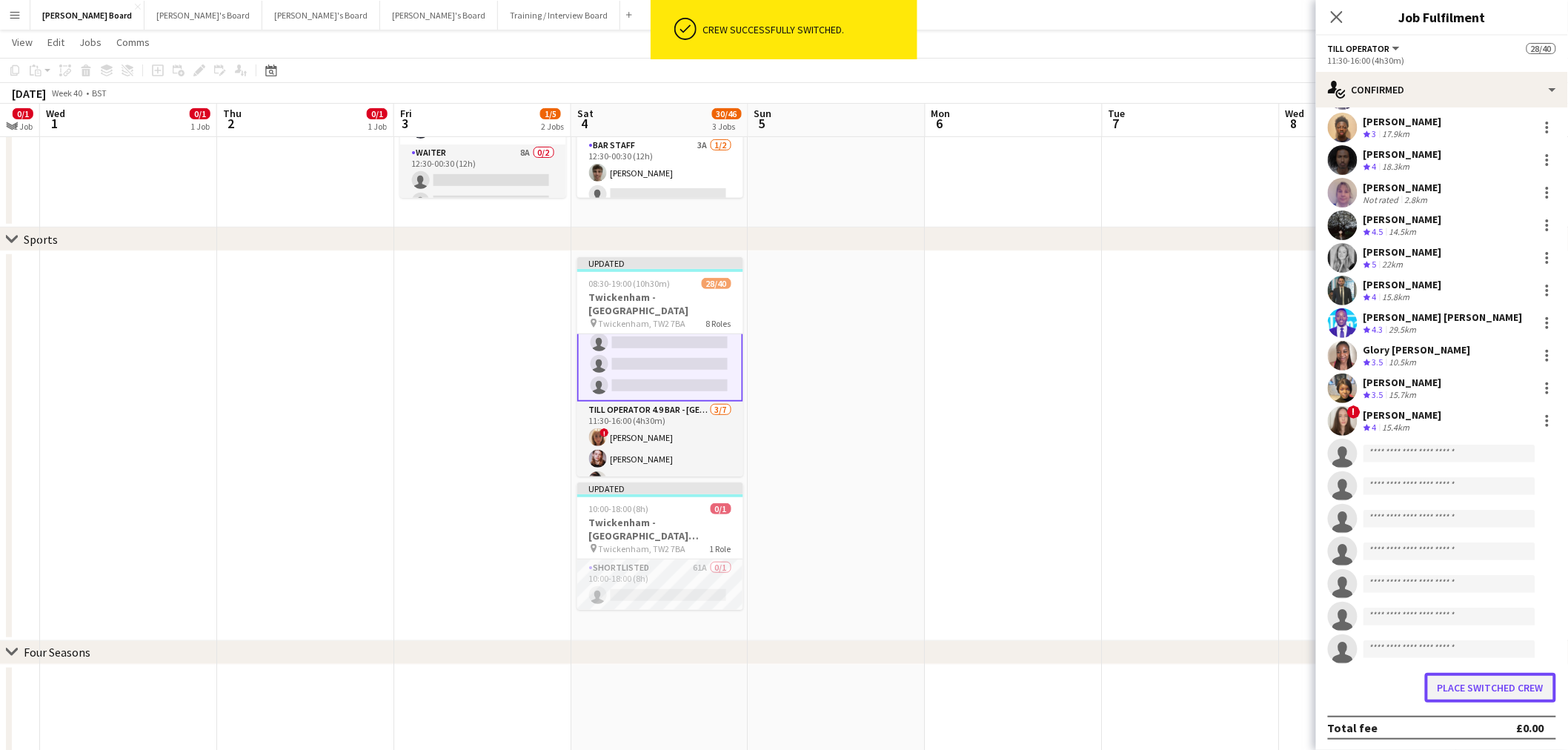
click at [1490, 685] on button "Place switched crew" at bounding box center [1491, 688] width 131 height 30
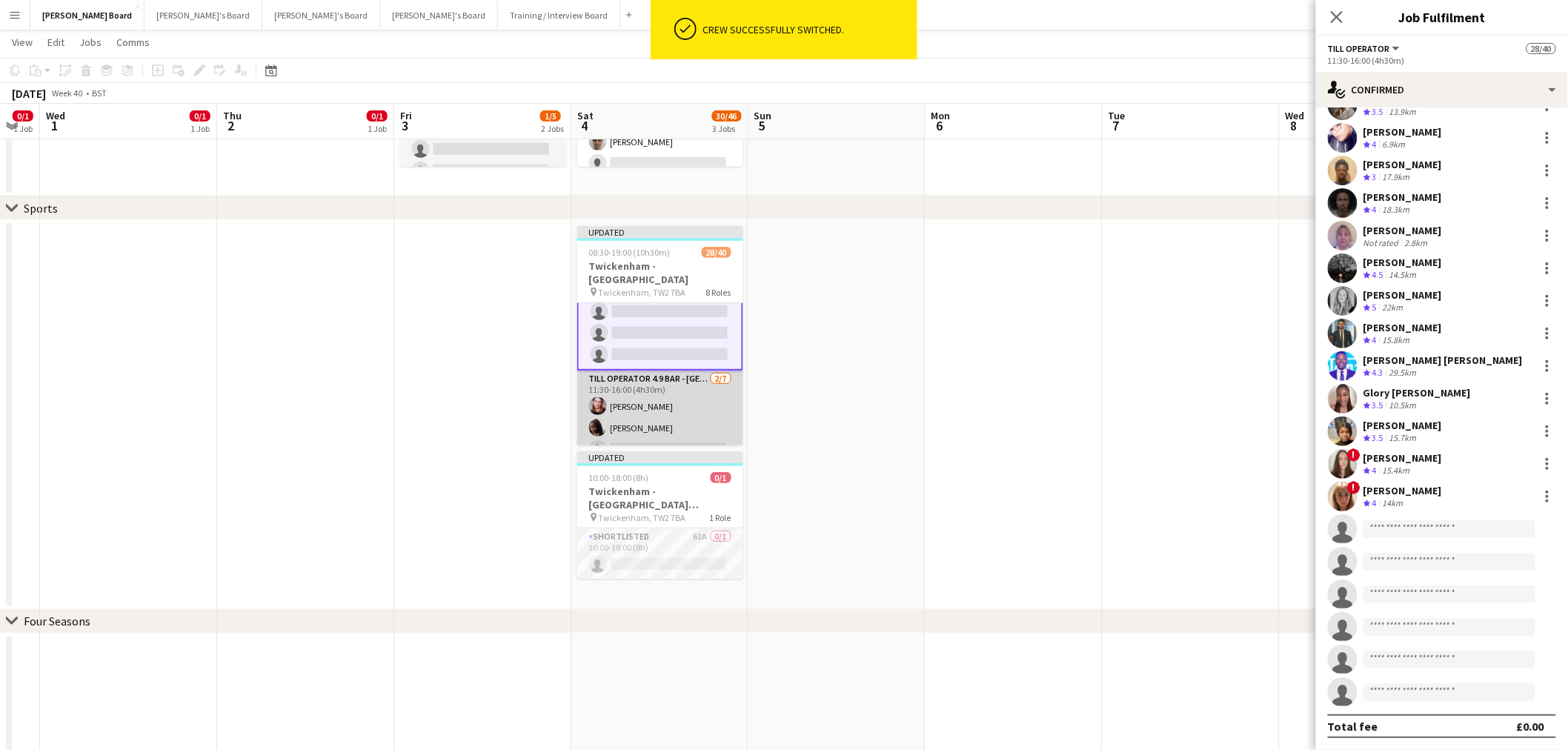
click at [663, 412] on app-card-role "Till Operator 4.9 BAR - SOUTH EAST CORNER 2/7 11:30-16:00 (4h30m) Oliver Weathe…" at bounding box center [660, 460] width 166 height 179
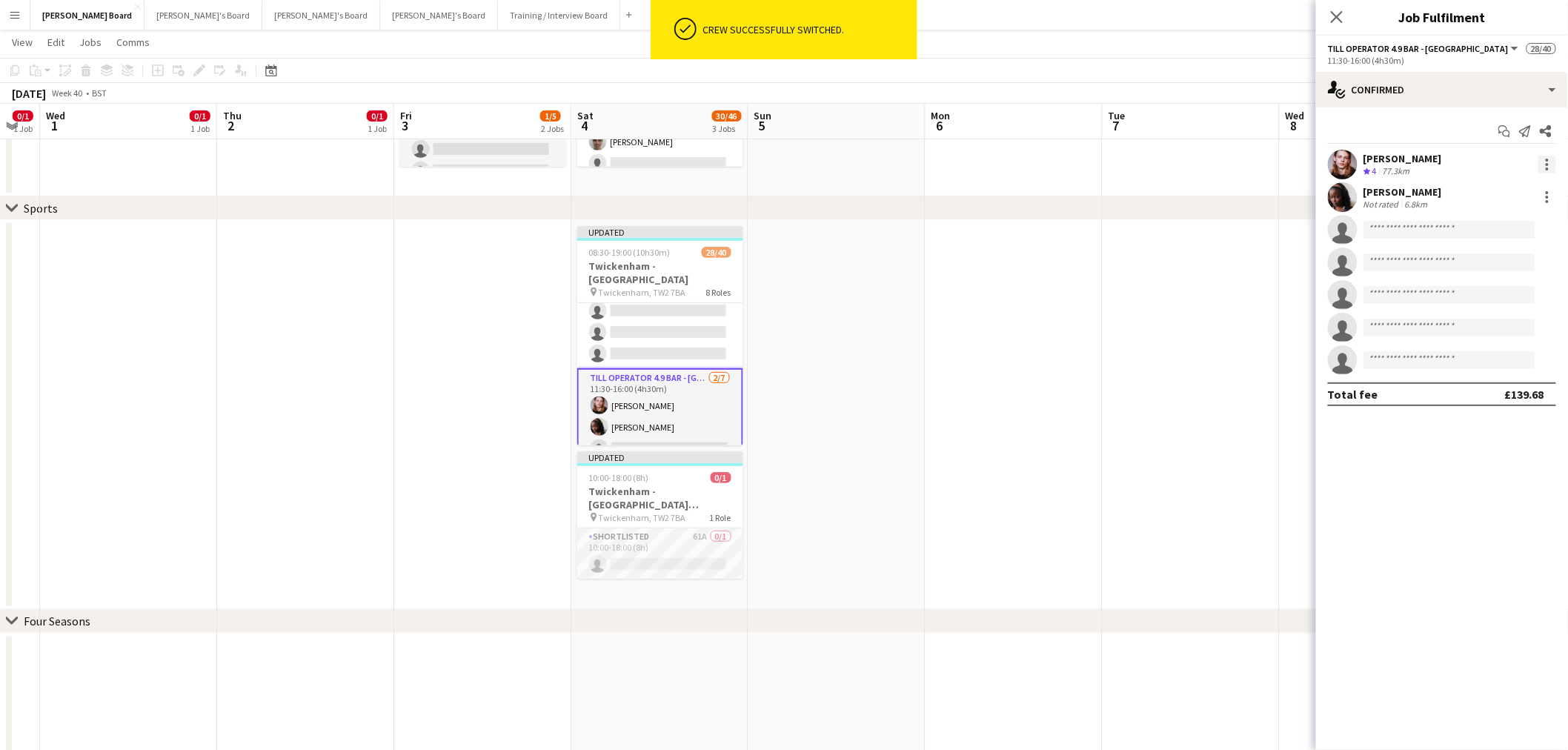
click at [1549, 164] on div at bounding box center [1548, 165] width 3 height 3
click at [1507, 216] on button "Switch crew" at bounding box center [1499, 227] width 115 height 36
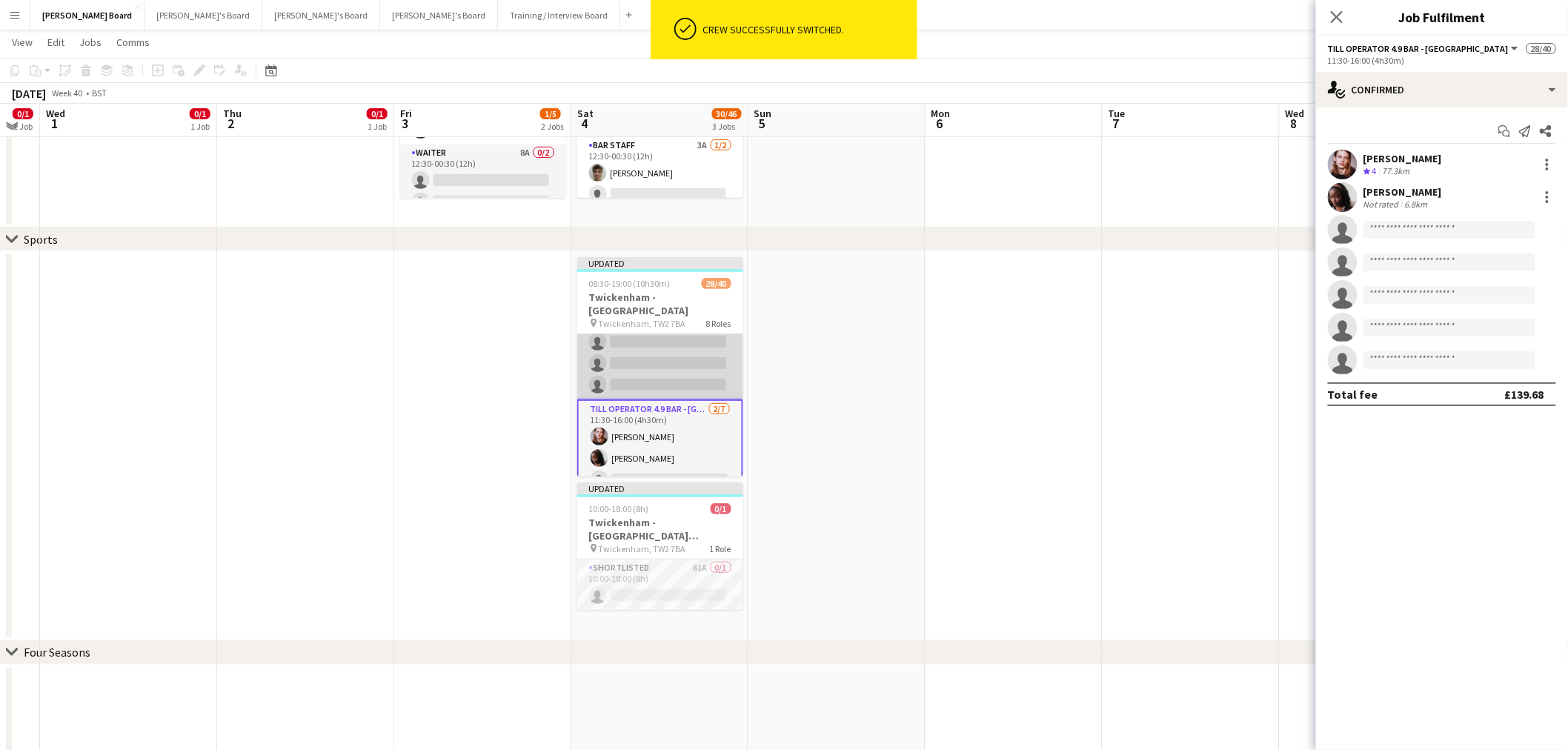
click at [677, 327] on app-card-role "Till Operator 14/20 11:30-16:00 (4h30m) Lily Smith Katrine Hansen Fatima Maye A…" at bounding box center [660, 167] width 166 height 463
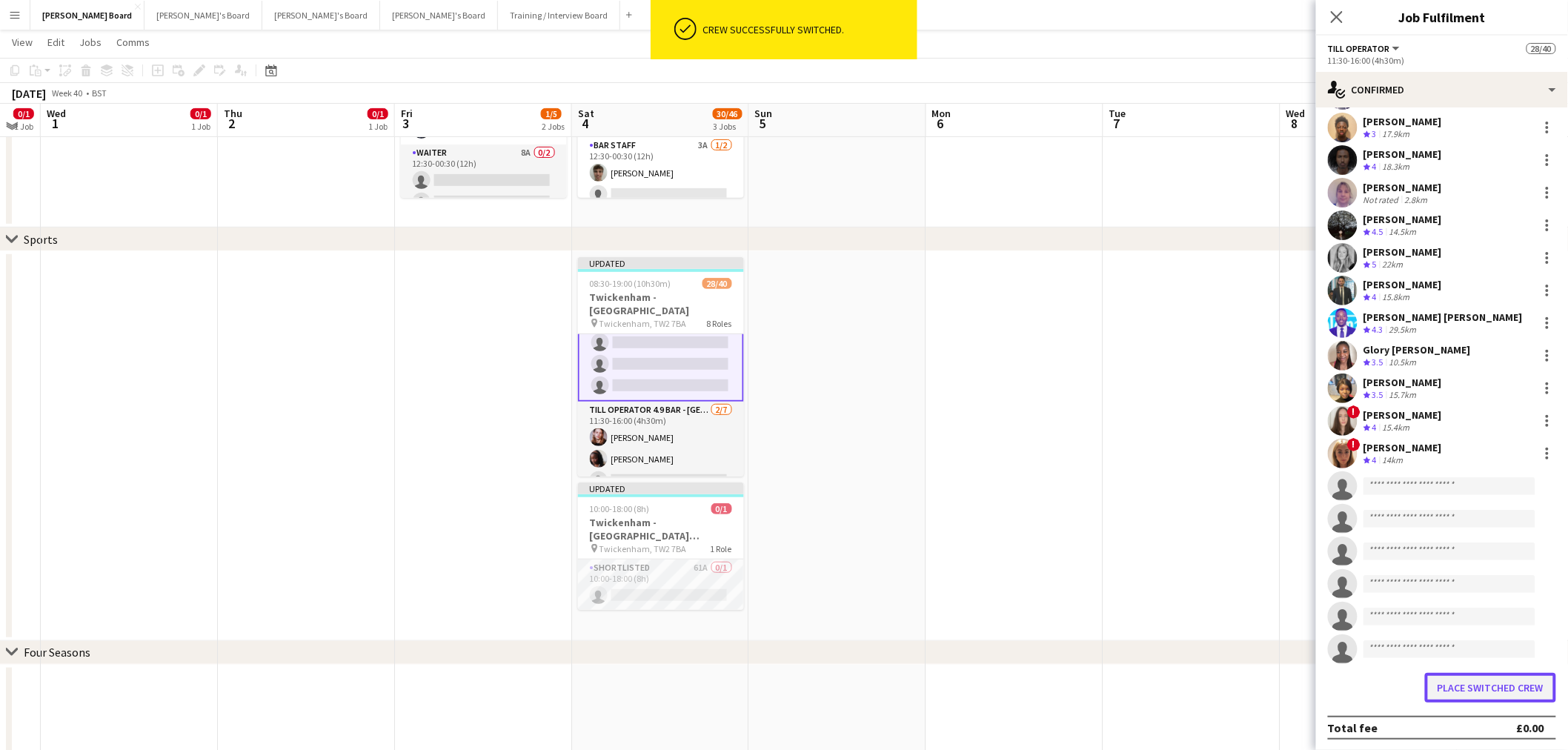
click at [1496, 693] on button "Place switched crew" at bounding box center [1491, 688] width 131 height 30
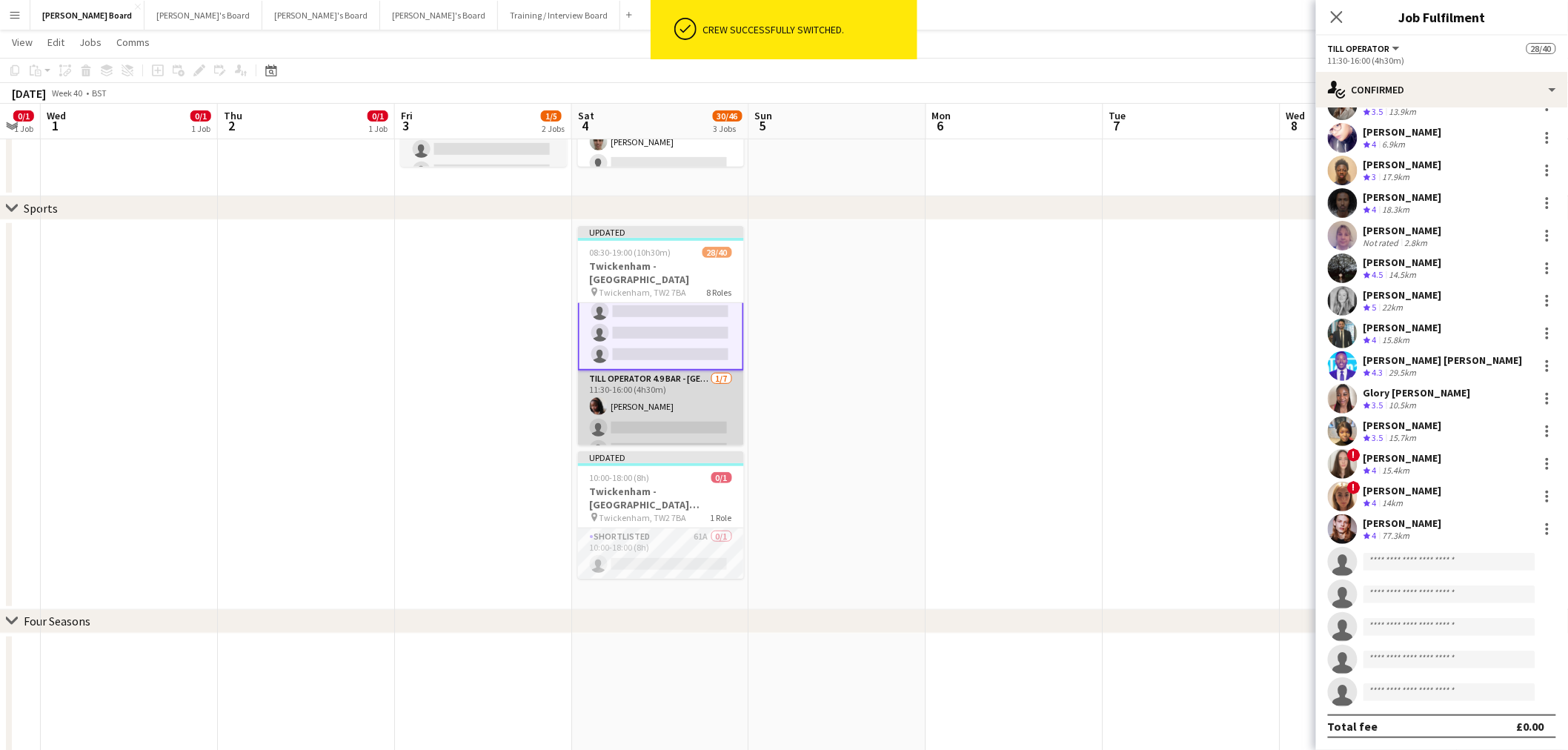
click at [638, 371] on app-card-role "Till Operator 4.9 BAR - SOUTH EAST CORNER 1/7 11:30-16:00 (4h30m) Nicole Beverl…" at bounding box center [661, 460] width 166 height 179
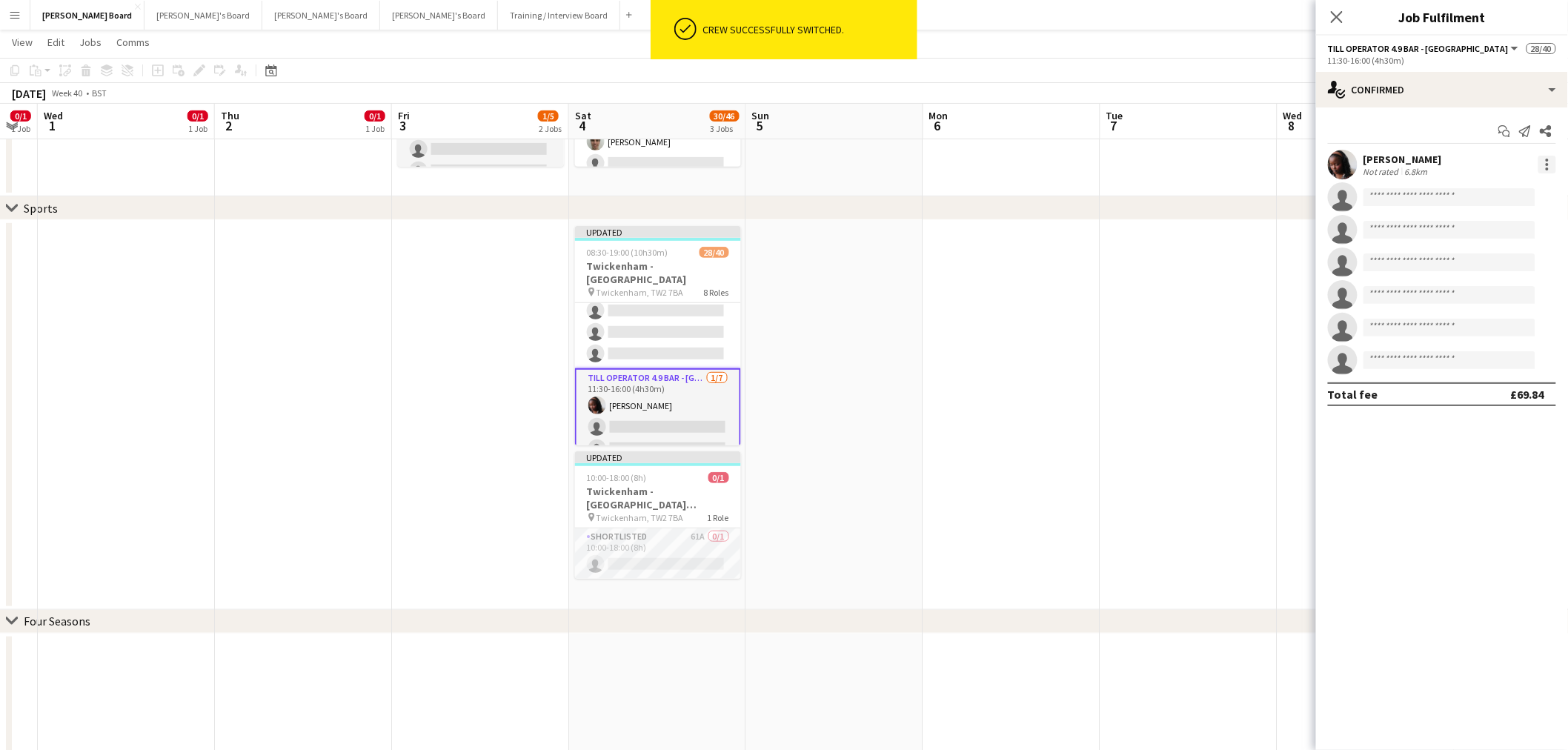
click at [1542, 162] on div at bounding box center [1547, 164] width 17 height 17
click at [1516, 222] on span "Switch crew" at bounding box center [1485, 226] width 63 height 12
drag, startPoint x: 640, startPoint y: 308, endPoint x: 820, endPoint y: 311, distance: 180.0
click at [640, 309] on app-card-role "Till Operator 15/20 11:30-16:00 (4h30m) Lily Smith Katrine Hansen Fatima Maye A…" at bounding box center [658, 137] width 166 height 463
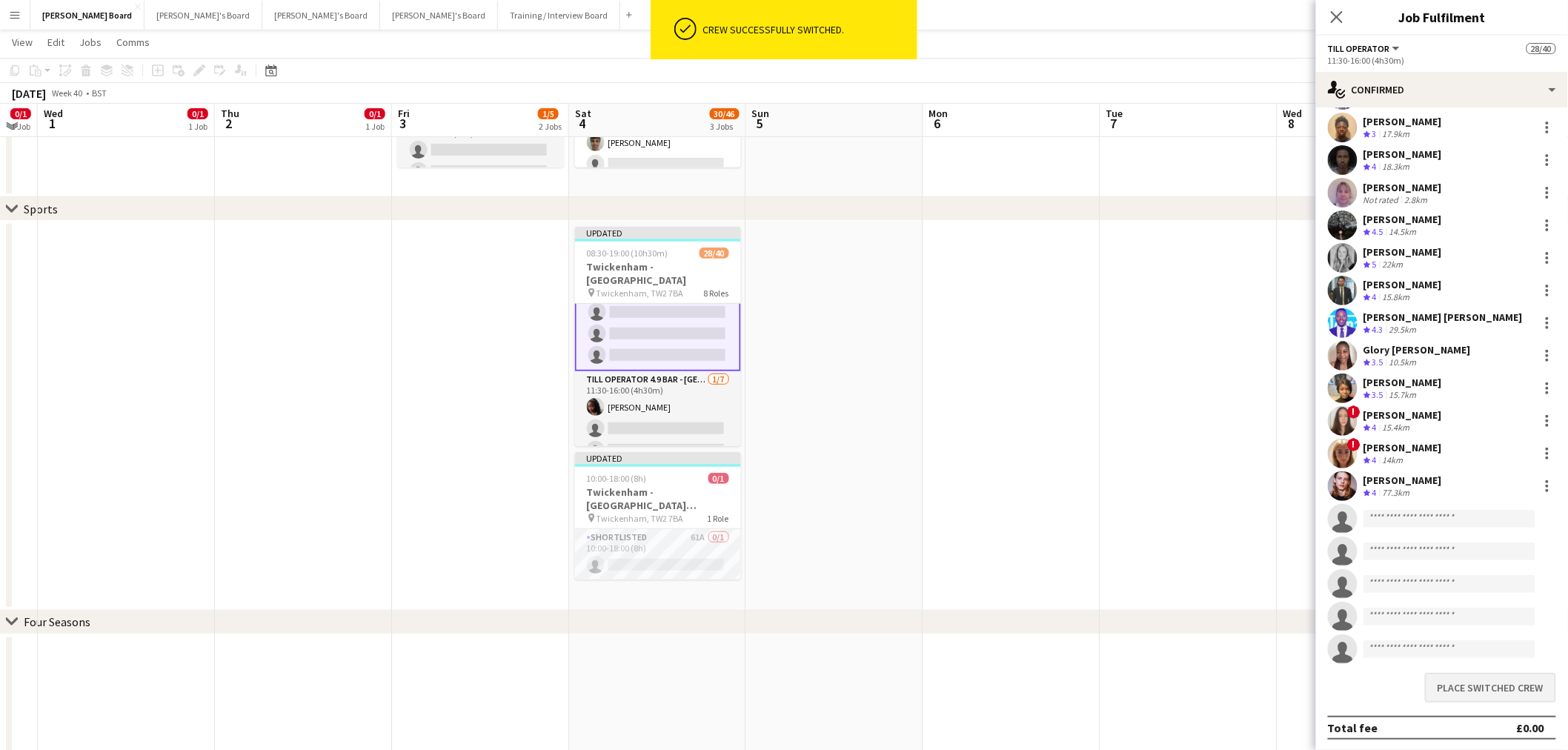
drag, startPoint x: 1505, startPoint y: 704, endPoint x: 1499, endPoint y: 699, distance: 7.8
click at [1503, 704] on div "Place switched crew" at bounding box center [1442, 687] width 252 height 41
click at [1496, 692] on button "Place switched crew" at bounding box center [1491, 688] width 131 height 30
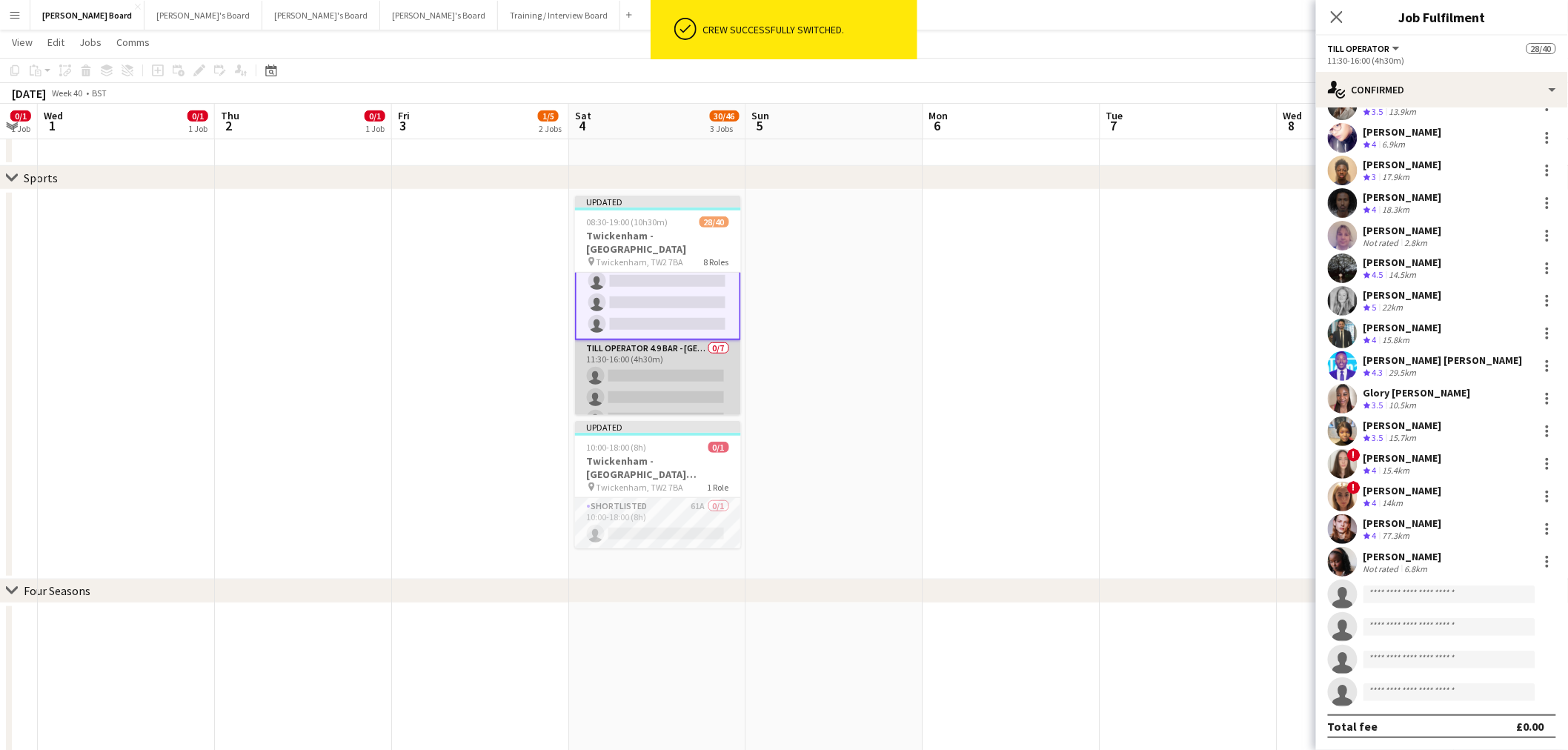
click at [675, 367] on app-card-role "Till Operator 4.9 BAR - SOUTH EAST CORNER 0/7 11:30-16:00 (4h30m) single-neutra…" at bounding box center [658, 429] width 166 height 179
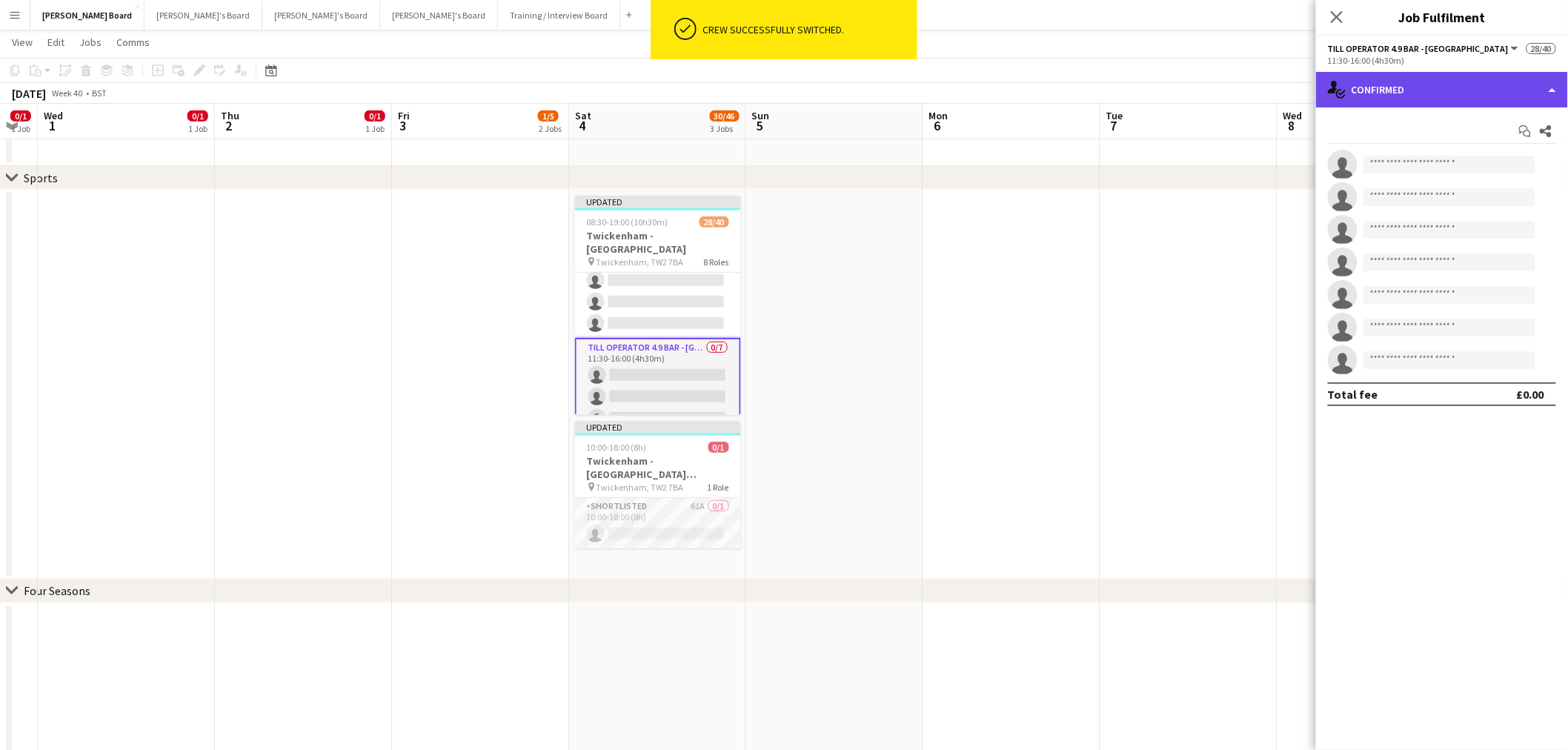
click at [1479, 85] on div "single-neutral-actions-check-2 Confirmed" at bounding box center [1442, 90] width 252 height 36
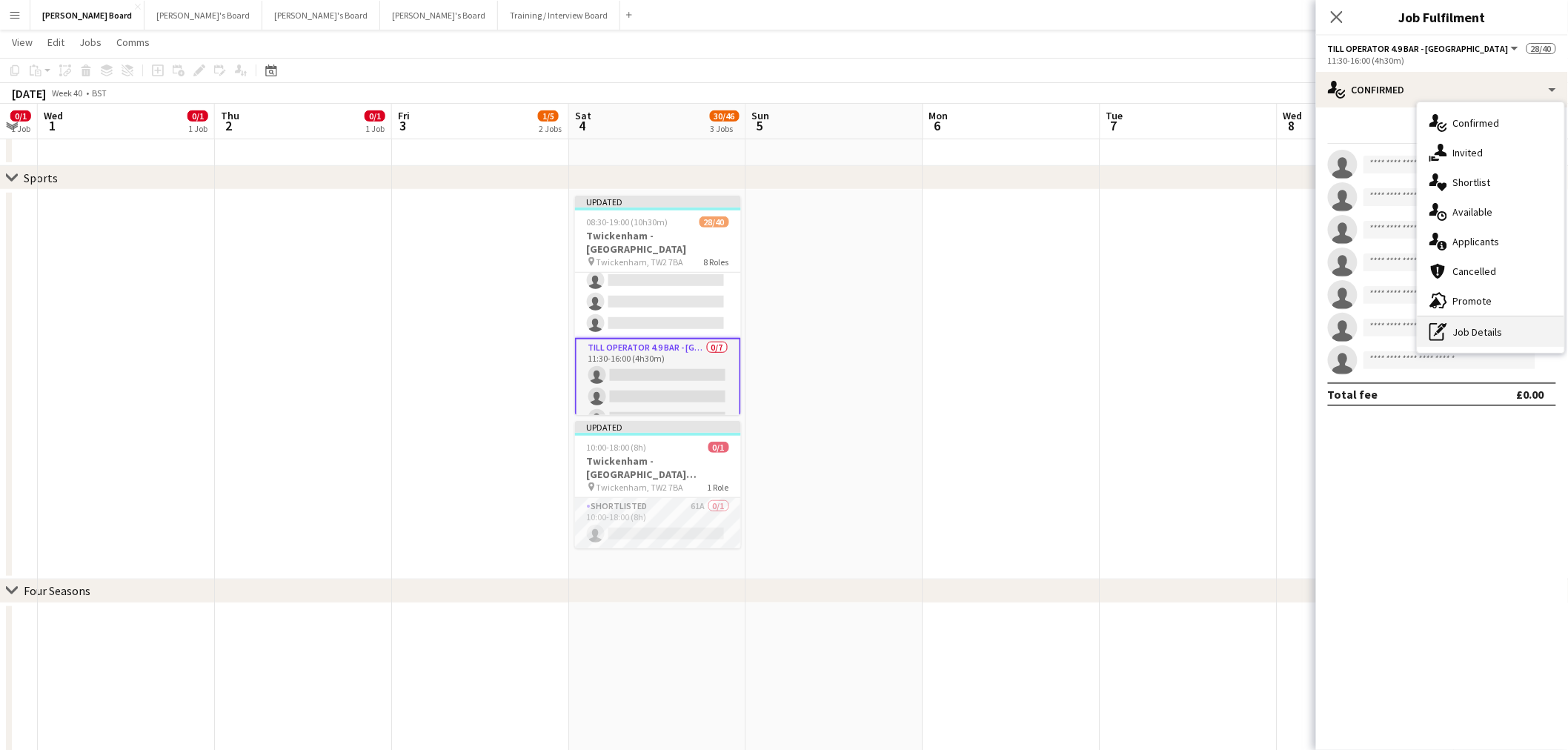
click at [1488, 331] on div "pen-write Job Details" at bounding box center [1491, 332] width 147 height 30
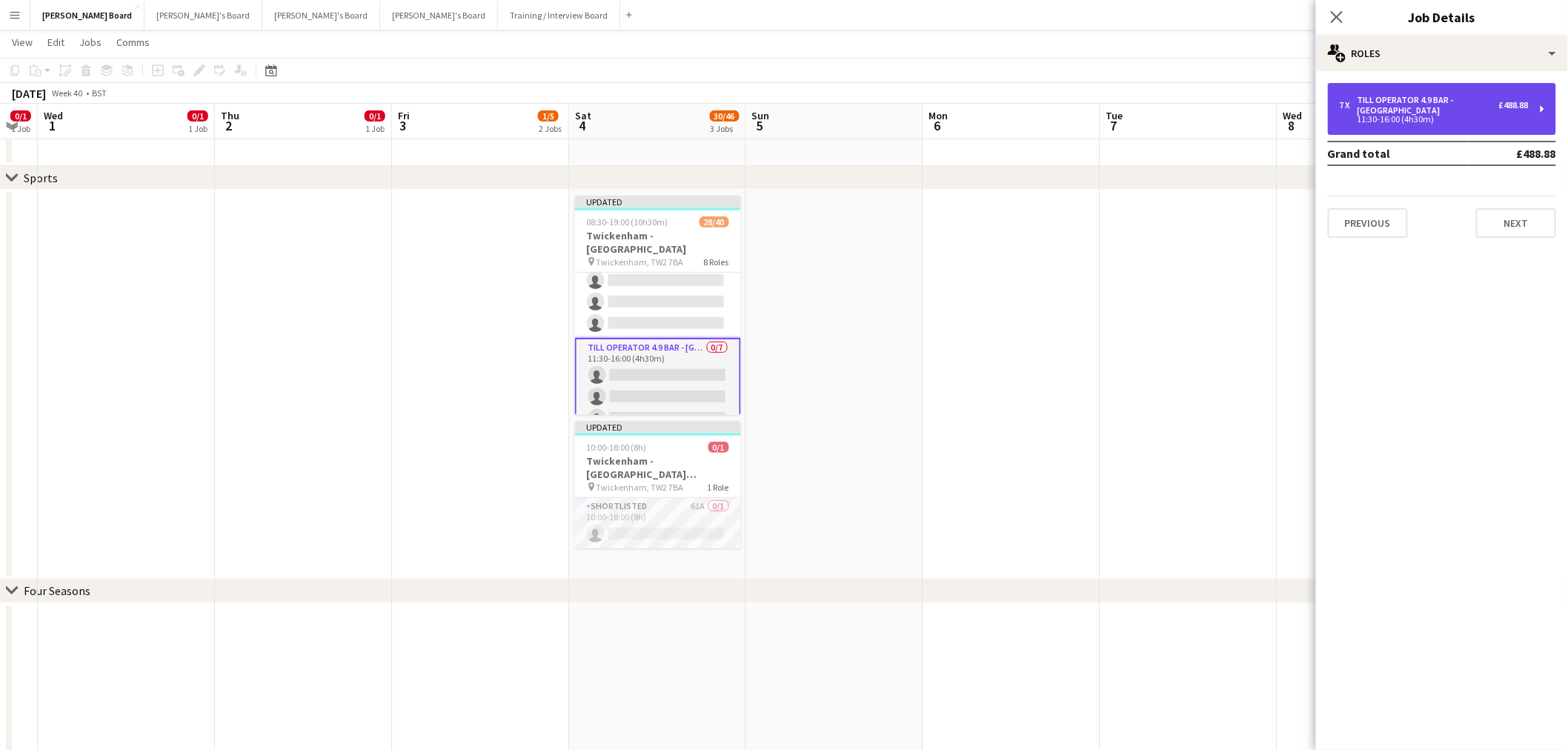
click at [1389, 101] on div "Till Operator 4.9 BAR - SOUTH EAST CORNER" at bounding box center [1429, 104] width 142 height 21
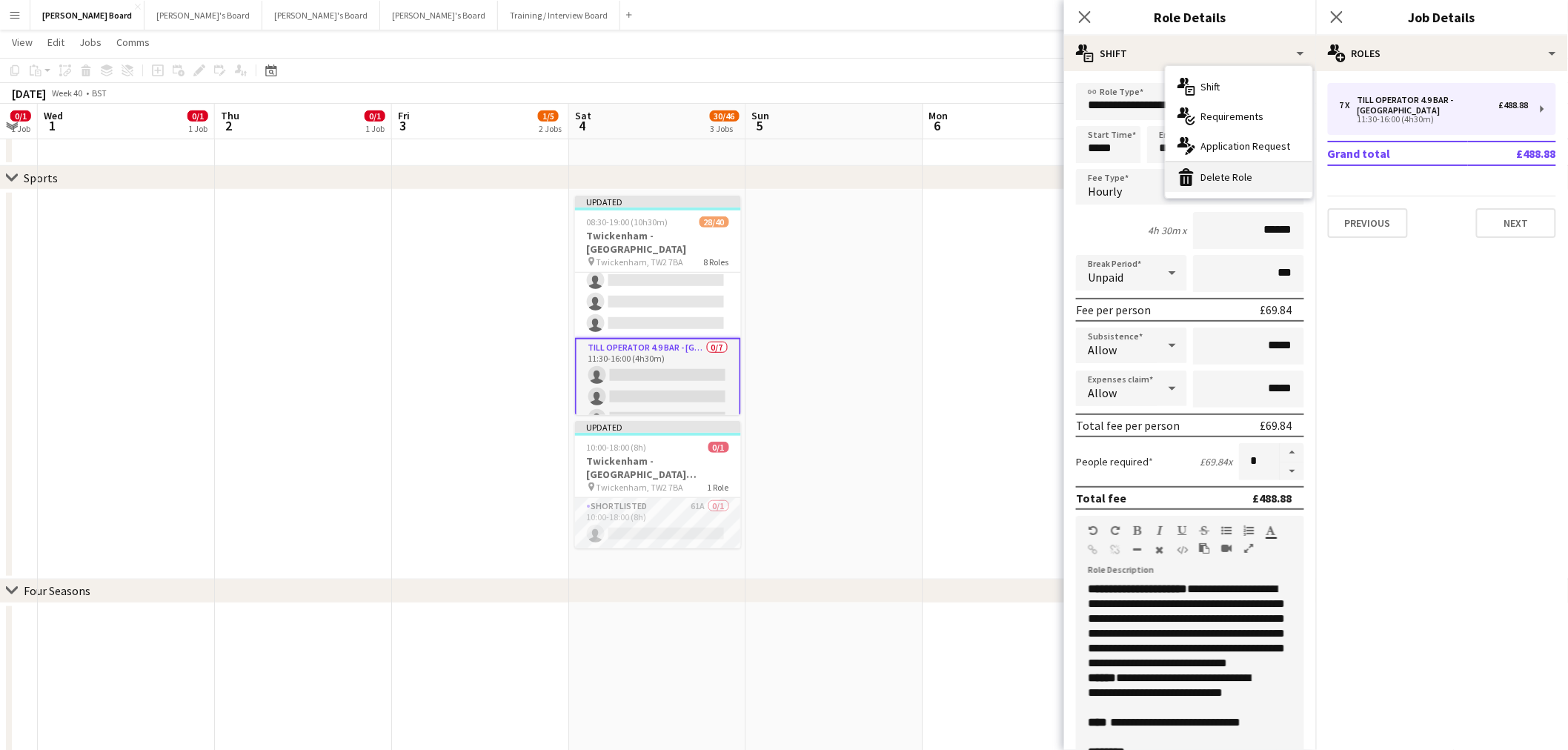
click at [1224, 173] on div "bin-2 Delete Role" at bounding box center [1239, 177] width 147 height 30
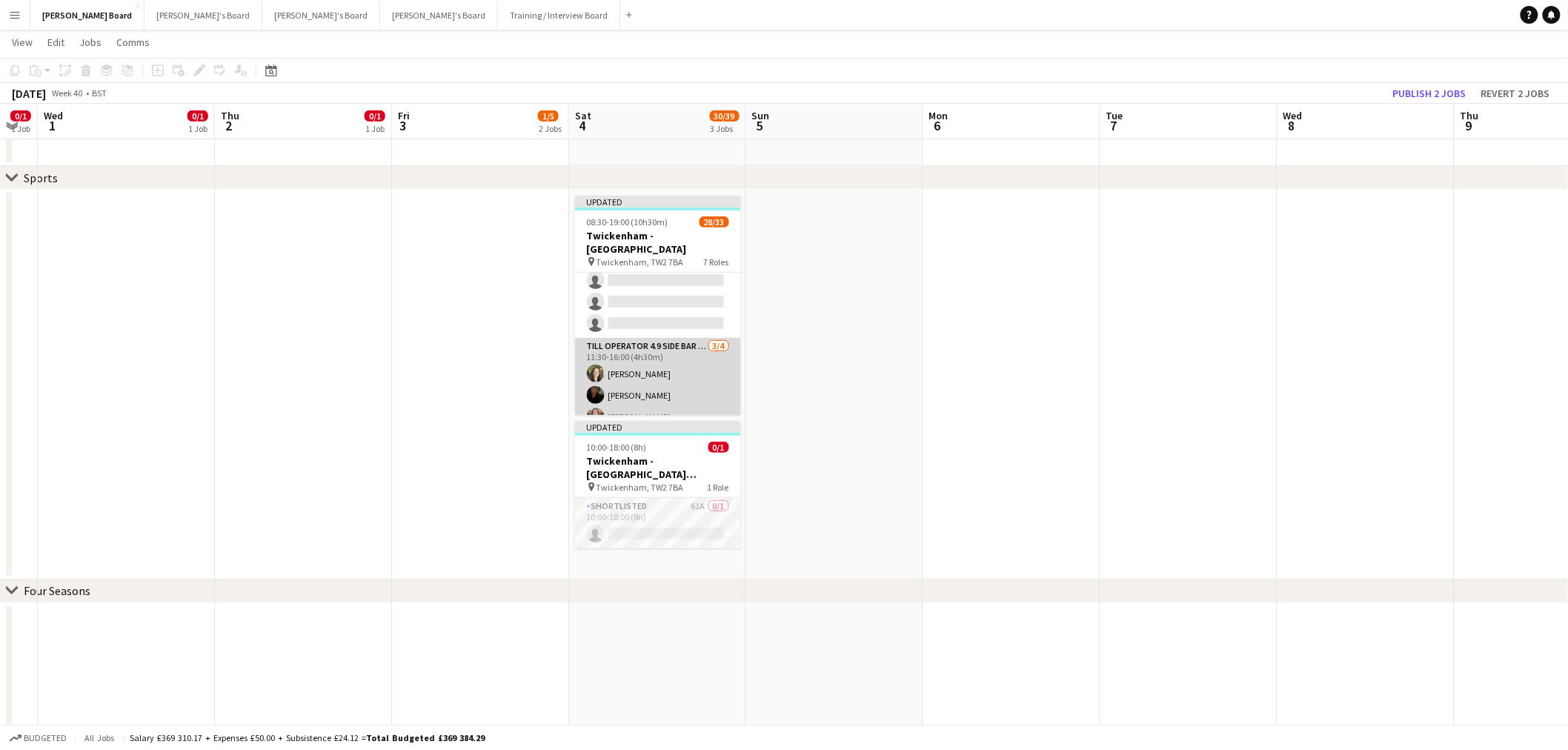
click at [672, 351] on app-card-role "Till Operator 4.9 SIDE BAR - SOUTH EAST CORNER - LEVEL 4 3/4 11:30-16:00 (4h30m…" at bounding box center [658, 395] width 166 height 115
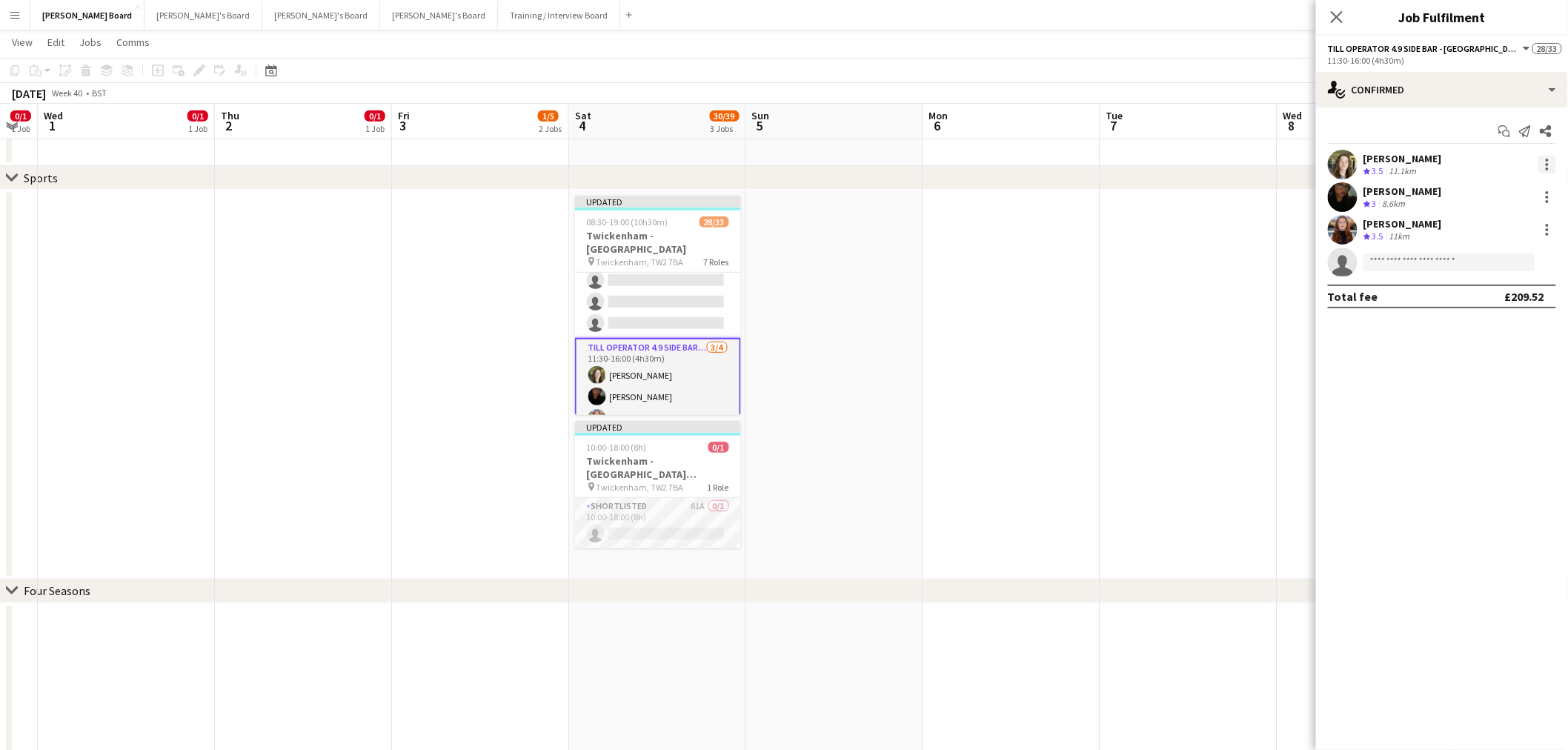
click at [1539, 164] on div at bounding box center [1547, 164] width 17 height 17
click at [1501, 225] on span "Switch crew" at bounding box center [1485, 226] width 63 height 12
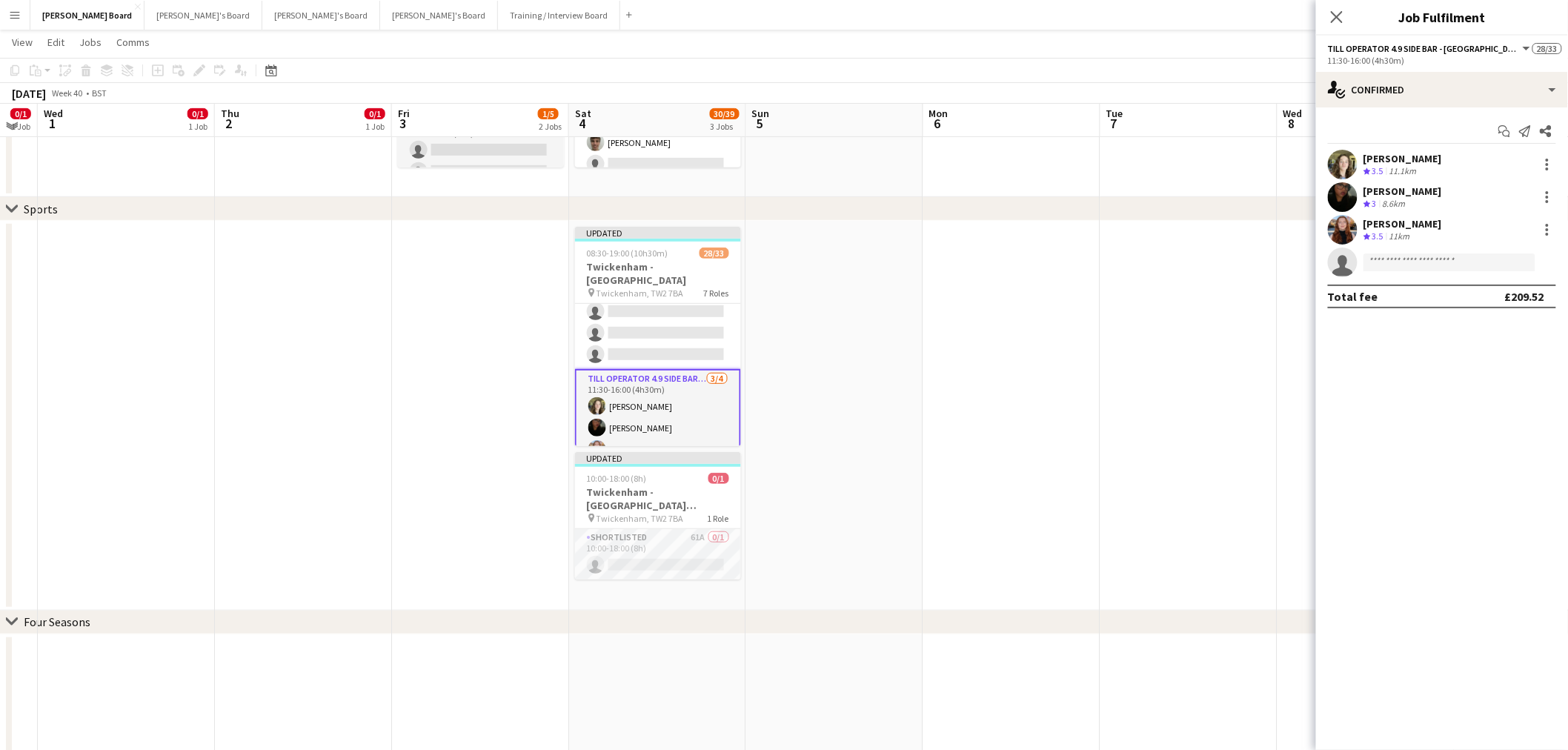
click at [672, 304] on app-card-role "Till Operator 16/20 11:30-16:00 (4h30m) Lily Smith Katrine Hansen Fatima Maye A…" at bounding box center [658, 137] width 166 height 463
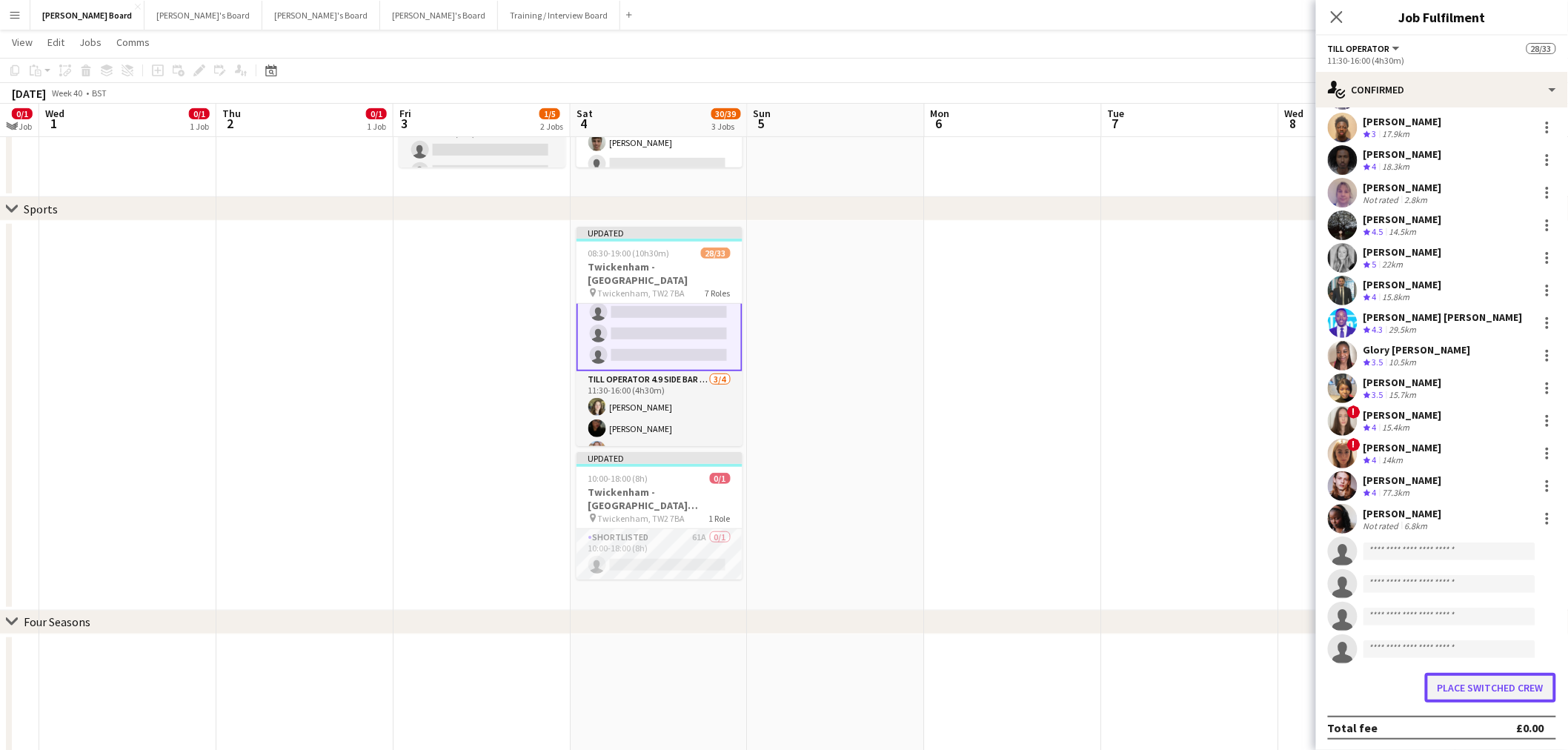
click at [1505, 690] on button "Place switched crew" at bounding box center [1491, 688] width 131 height 30
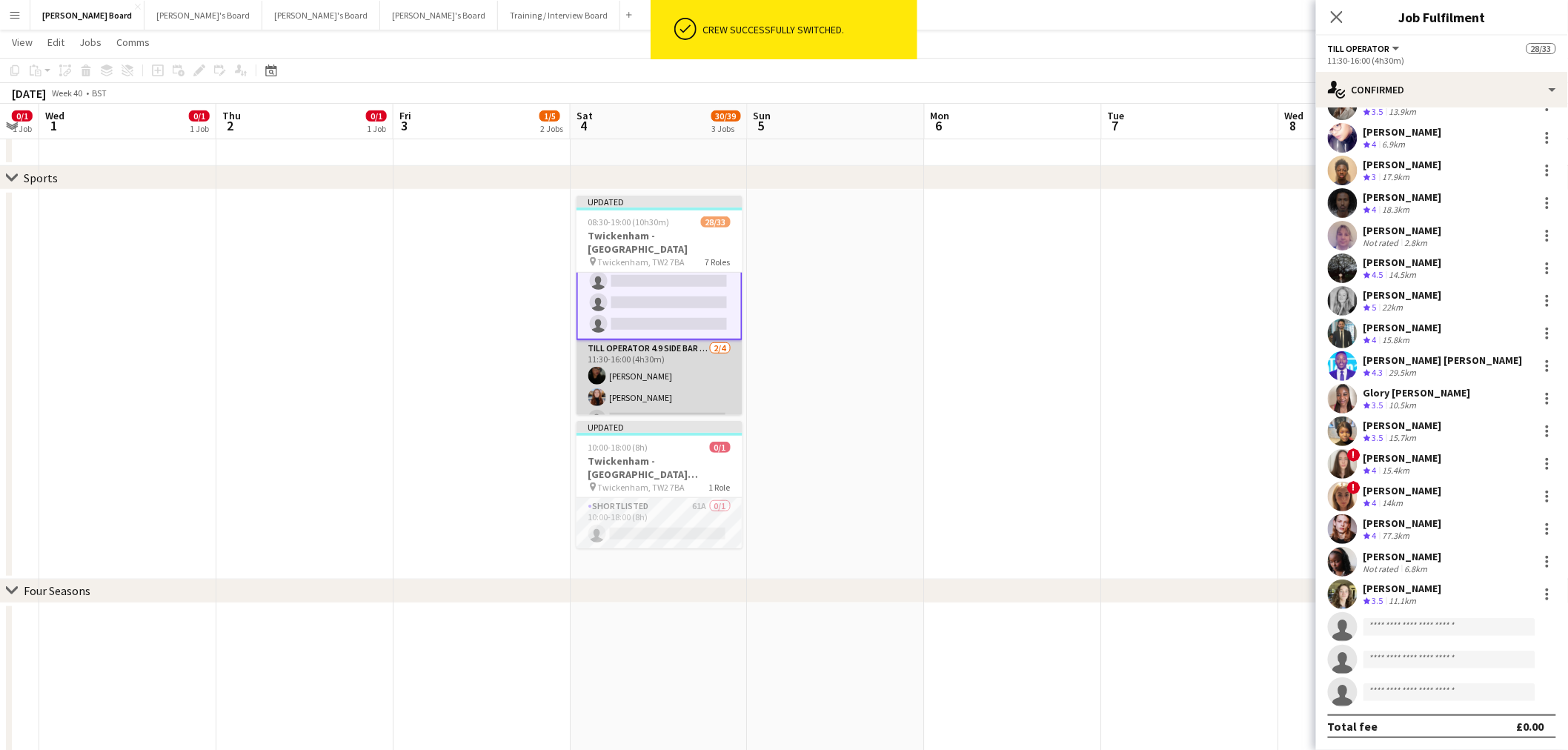
click at [686, 360] on app-card-role "Till Operator 4.9 SIDE BAR - SOUTH EAST CORNER - LEVEL 4 2/4 11:30-16:00 (4h30m…" at bounding box center [659, 397] width 166 height 115
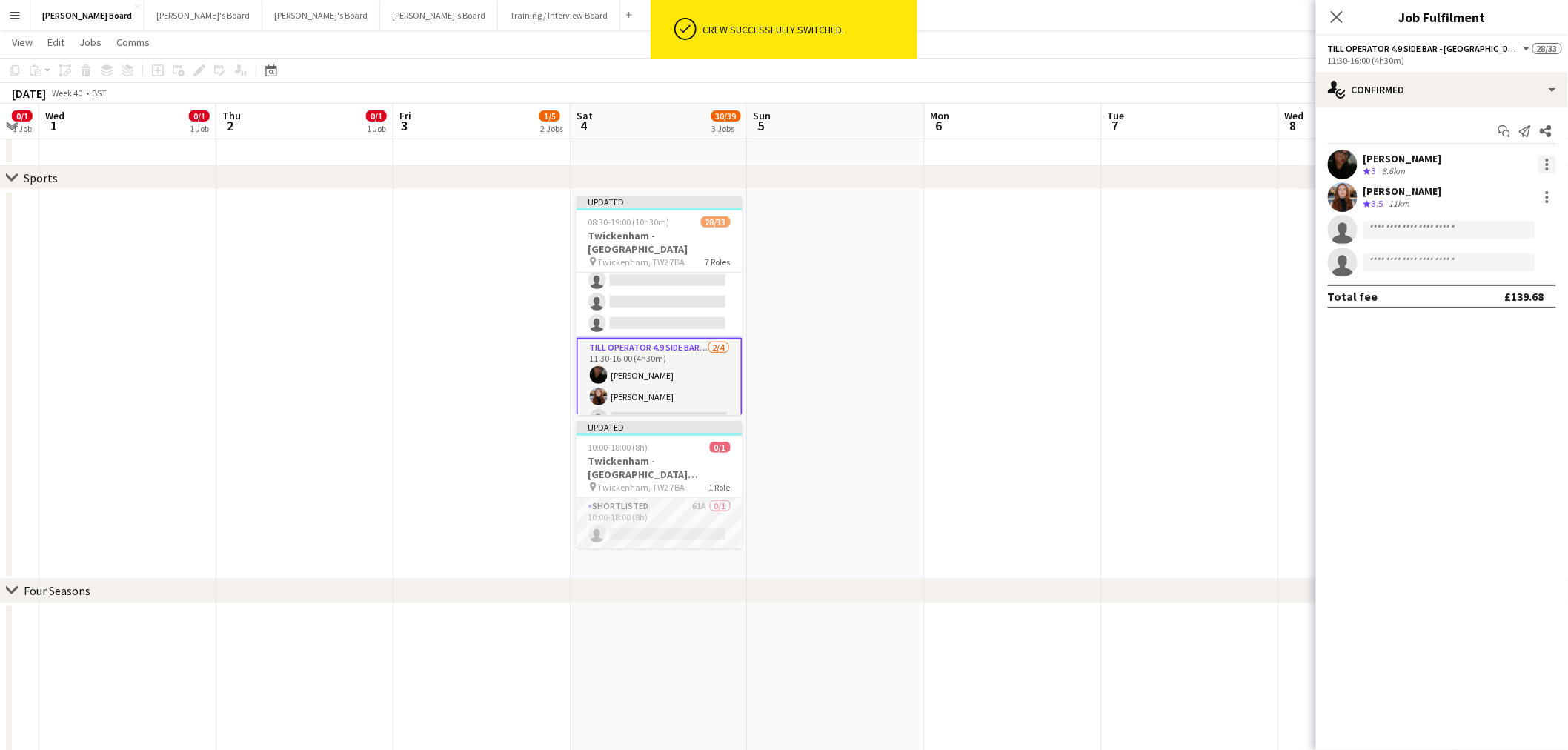
click at [1546, 161] on div at bounding box center [1547, 164] width 17 height 17
click at [1514, 216] on button "Switch crew" at bounding box center [1499, 227] width 115 height 36
drag, startPoint x: 635, startPoint y: 268, endPoint x: 687, endPoint y: 272, distance: 52.2
click at [635, 269] on app-card-role "Till Operator 17/20 11:30-16:00 (4h30m) Lily Smith Katrine Hansen Fatima Maye A…" at bounding box center [659, 107] width 166 height 463
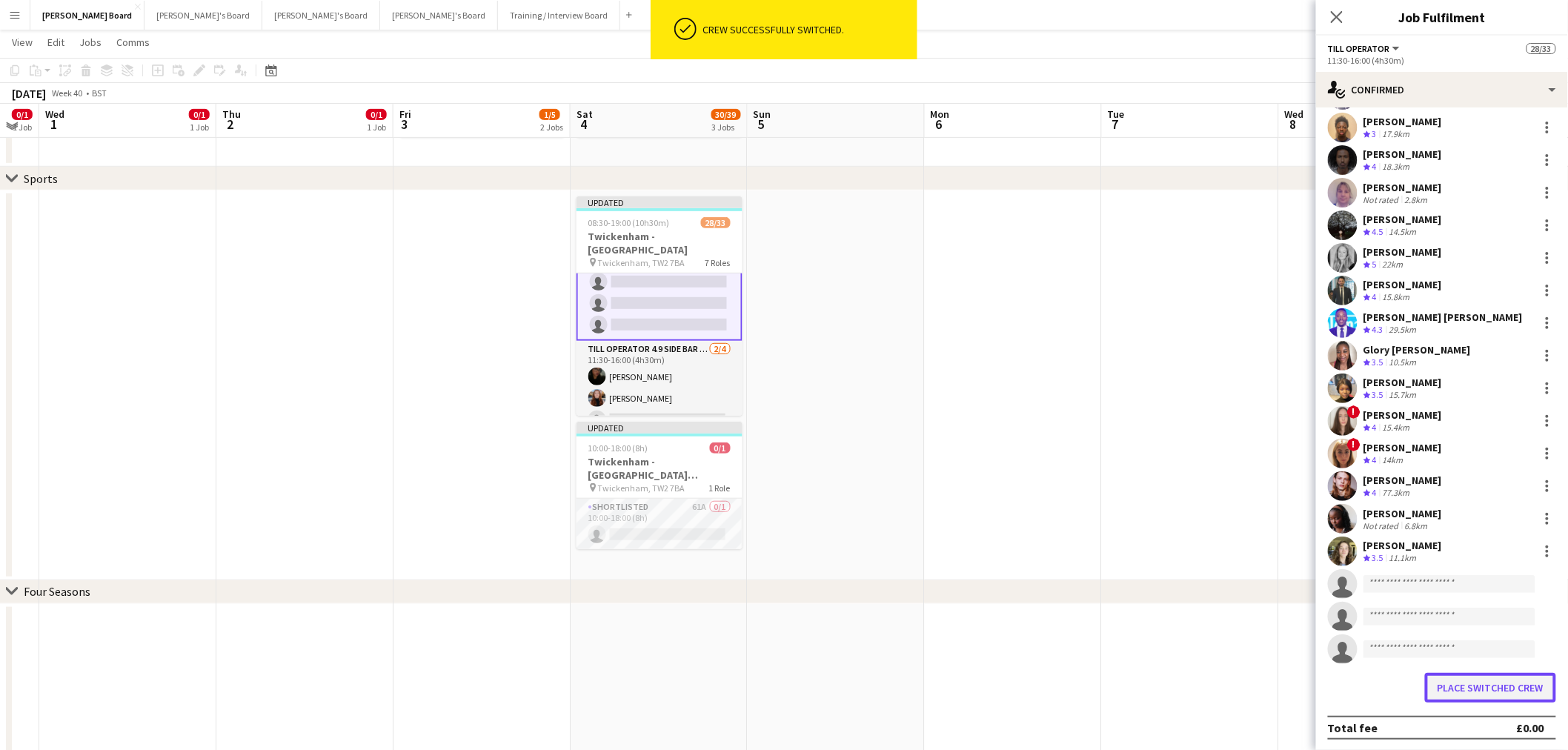
click at [1473, 690] on button "Place switched crew" at bounding box center [1491, 688] width 131 height 30
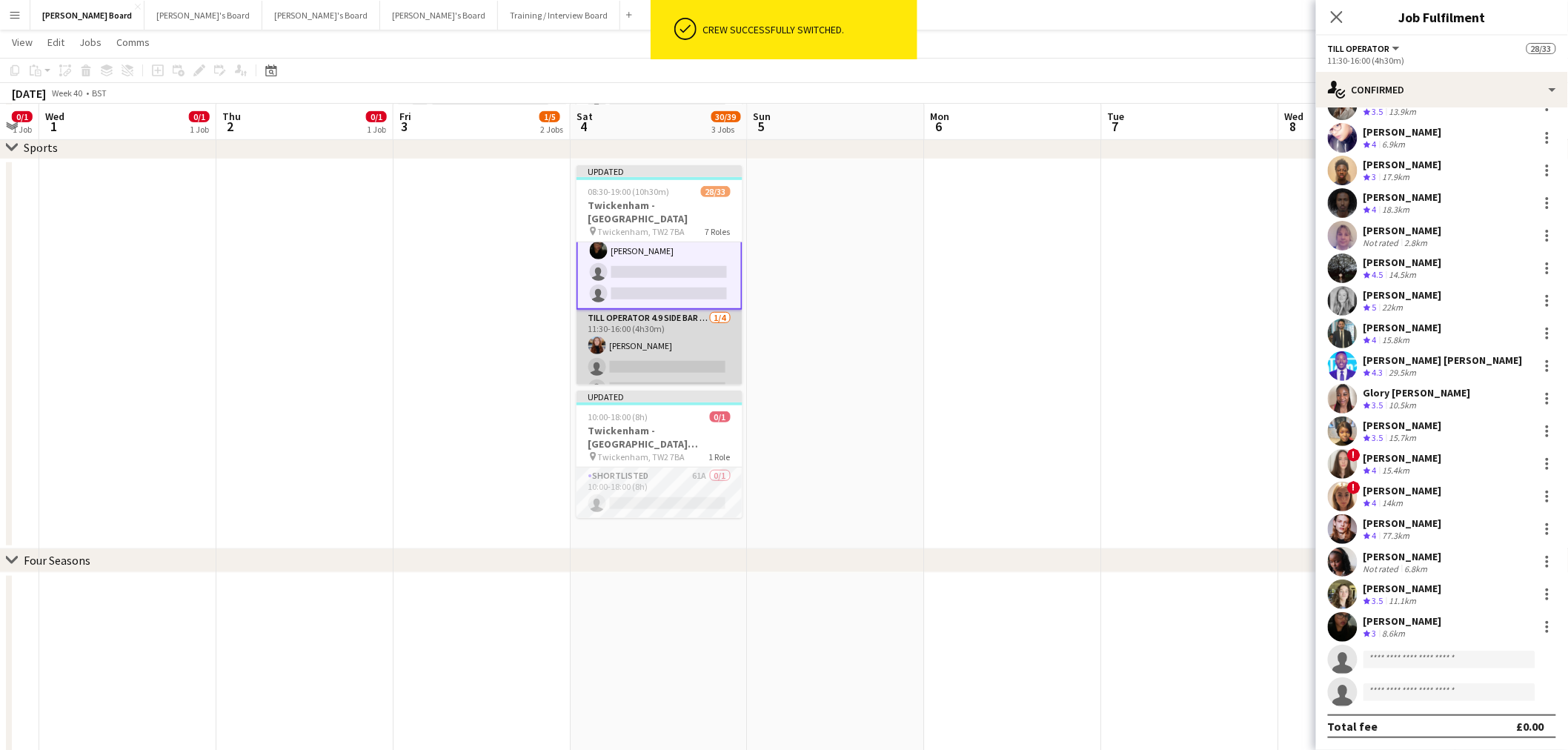
drag, startPoint x: 678, startPoint y: 341, endPoint x: 692, endPoint y: 330, distance: 17.8
click at [678, 341] on app-card-role "Till Operator 4.9 SIDE BAR - SOUTH EAST CORNER - LEVEL 4 1/4 11:30-16:00 (4h30m…" at bounding box center [659, 367] width 166 height 115
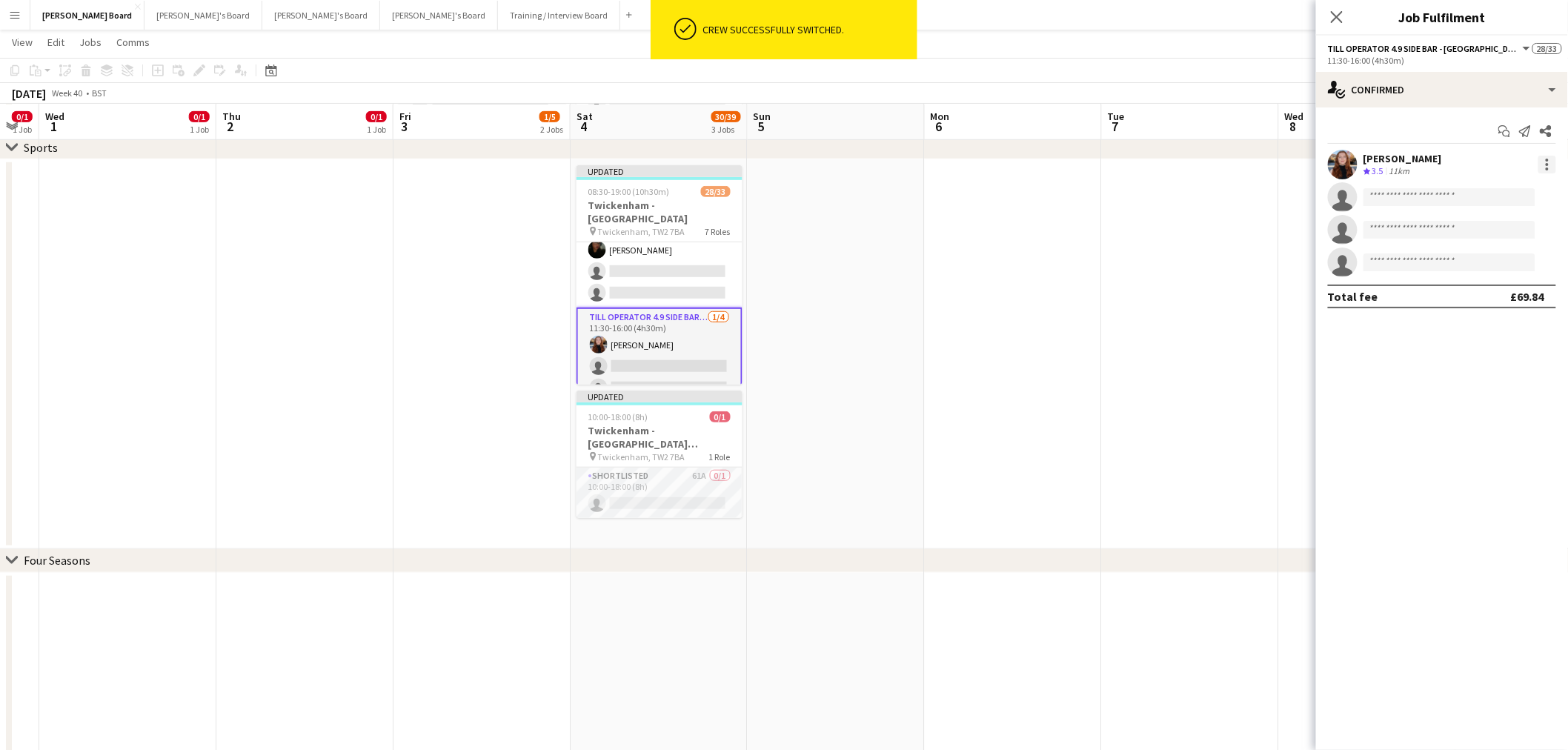
click at [1543, 159] on div at bounding box center [1547, 164] width 17 height 17
drag, startPoint x: 1498, startPoint y: 226, endPoint x: 1295, endPoint y: 260, distance: 205.8
click at [1498, 227] on span "Switch crew" at bounding box center [1485, 226] width 63 height 12
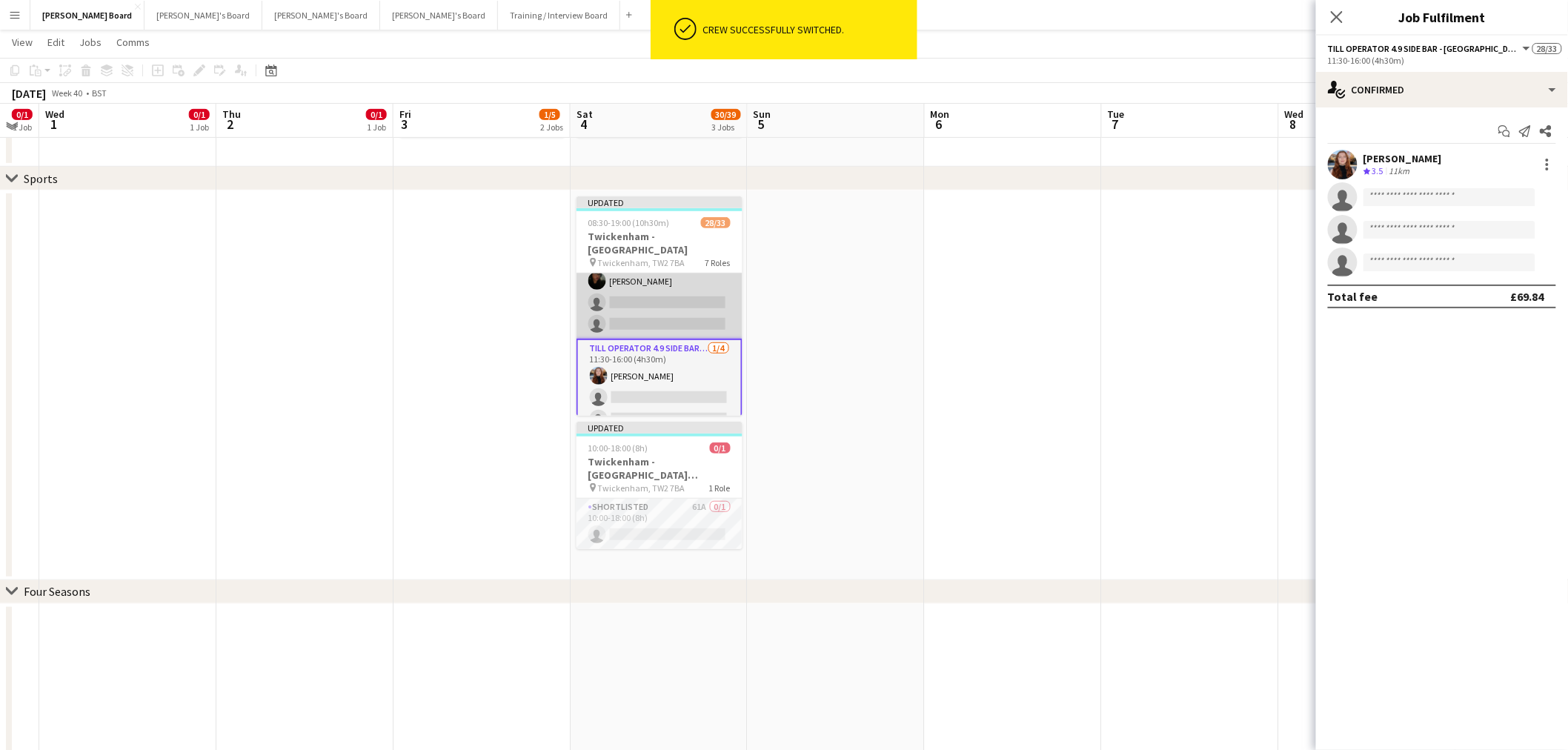
drag, startPoint x: 589, startPoint y: 297, endPoint x: 682, endPoint y: 297, distance: 93.0
click at [590, 295] on app-card-role "Till Operator 18/20 11:30-16:00 (4h30m) Lily Smith Katrine Hansen Fatima Maye A…" at bounding box center [659, 107] width 166 height 463
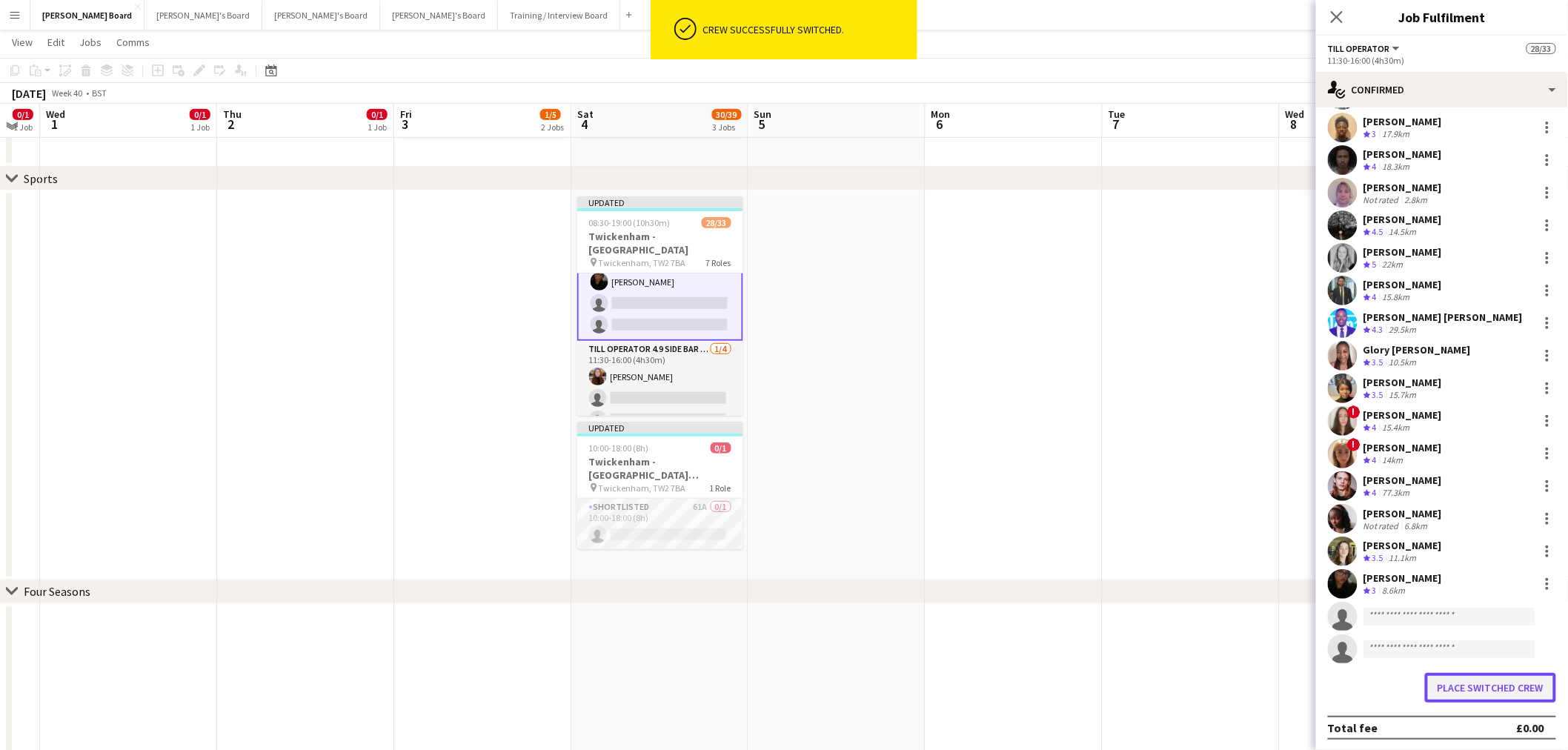
click at [1483, 689] on button "Place switched crew" at bounding box center [1491, 688] width 131 height 30
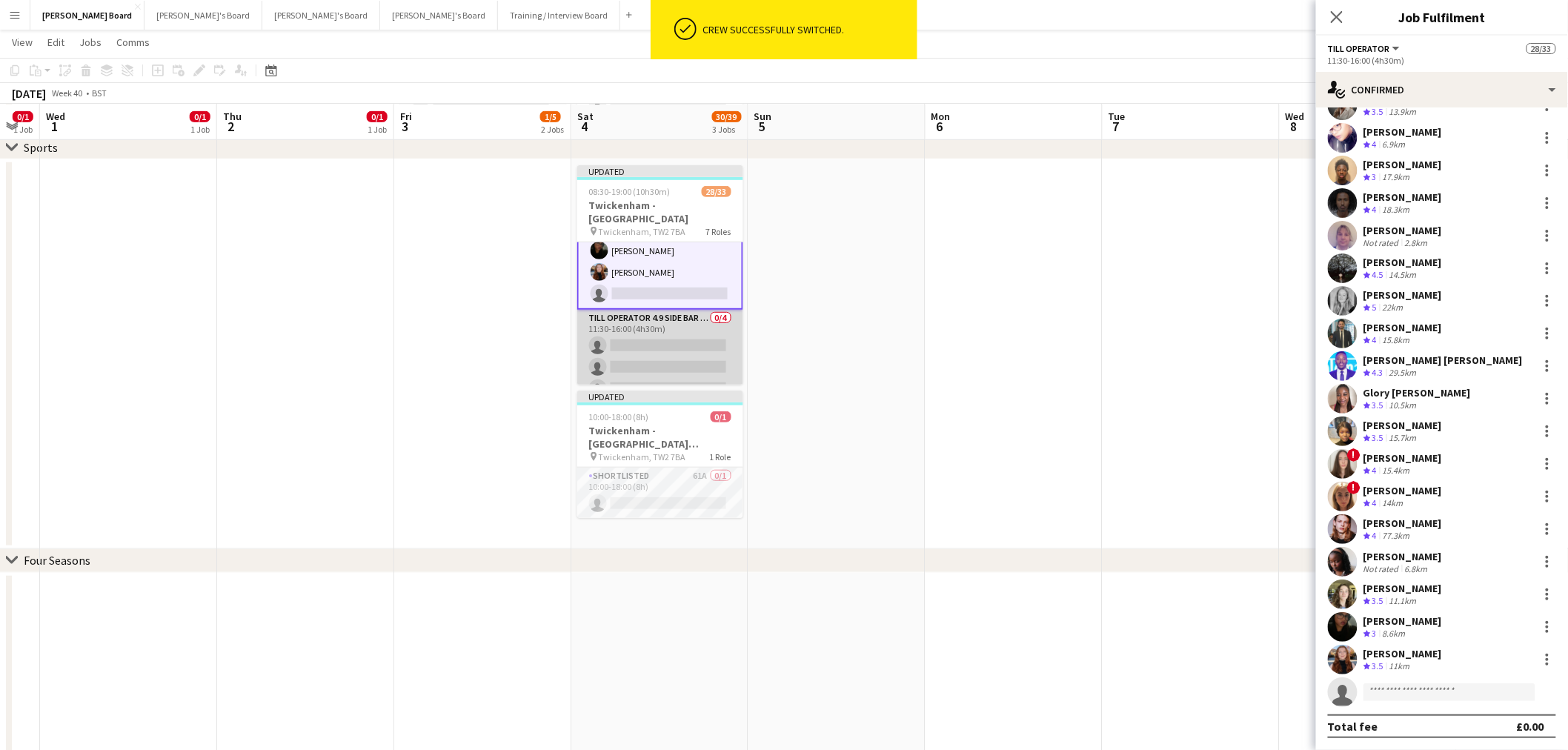
drag, startPoint x: 685, startPoint y: 331, endPoint x: 707, endPoint y: 323, distance: 23.4
click at [684, 331] on app-card-role "Till Operator 4.9 SIDE BAR - SOUTH EAST CORNER - LEVEL 4 0/4 11:30-16:00 (4h30m…" at bounding box center [660, 367] width 166 height 115
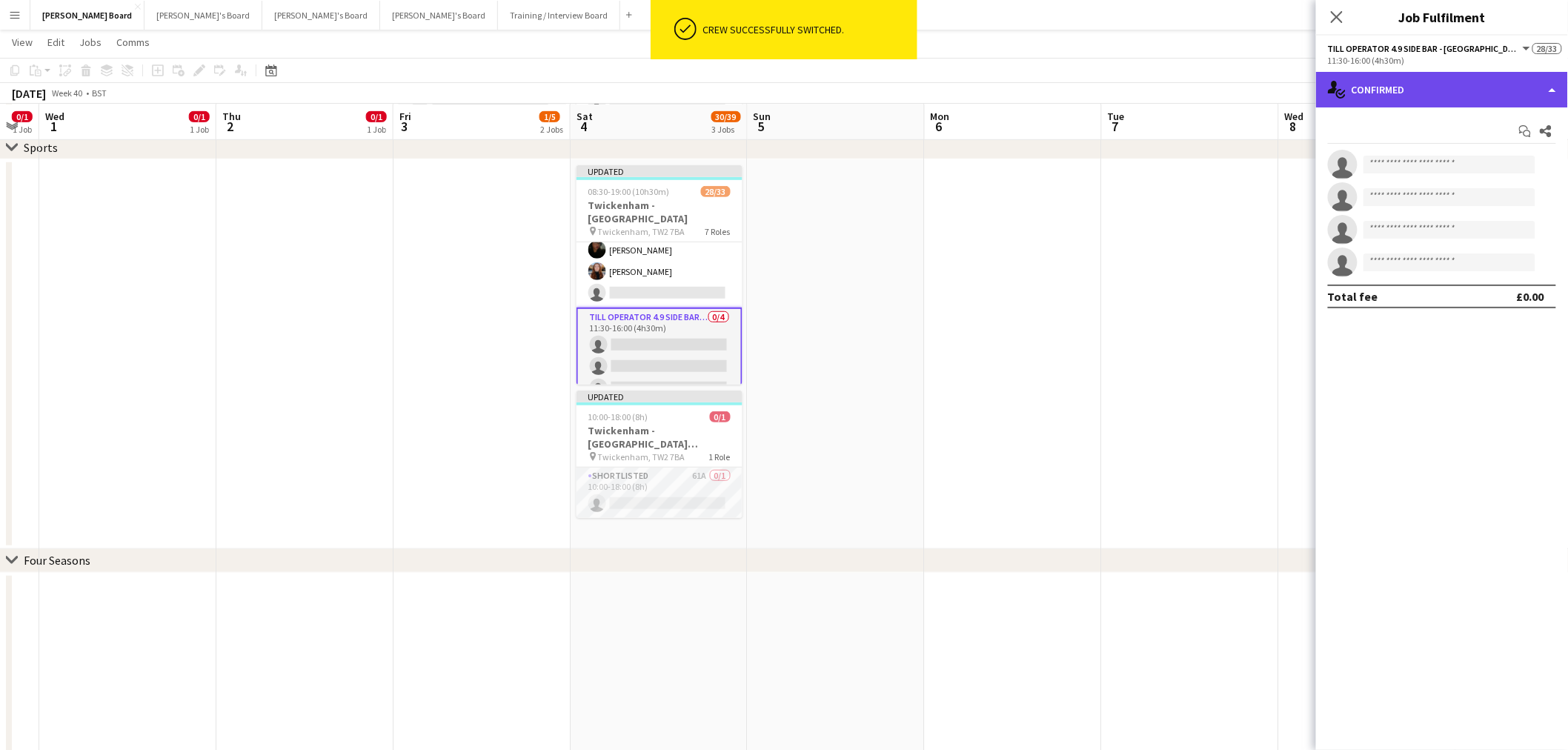
click at [1419, 94] on div "single-neutral-actions-check-2 Confirmed" at bounding box center [1442, 90] width 252 height 36
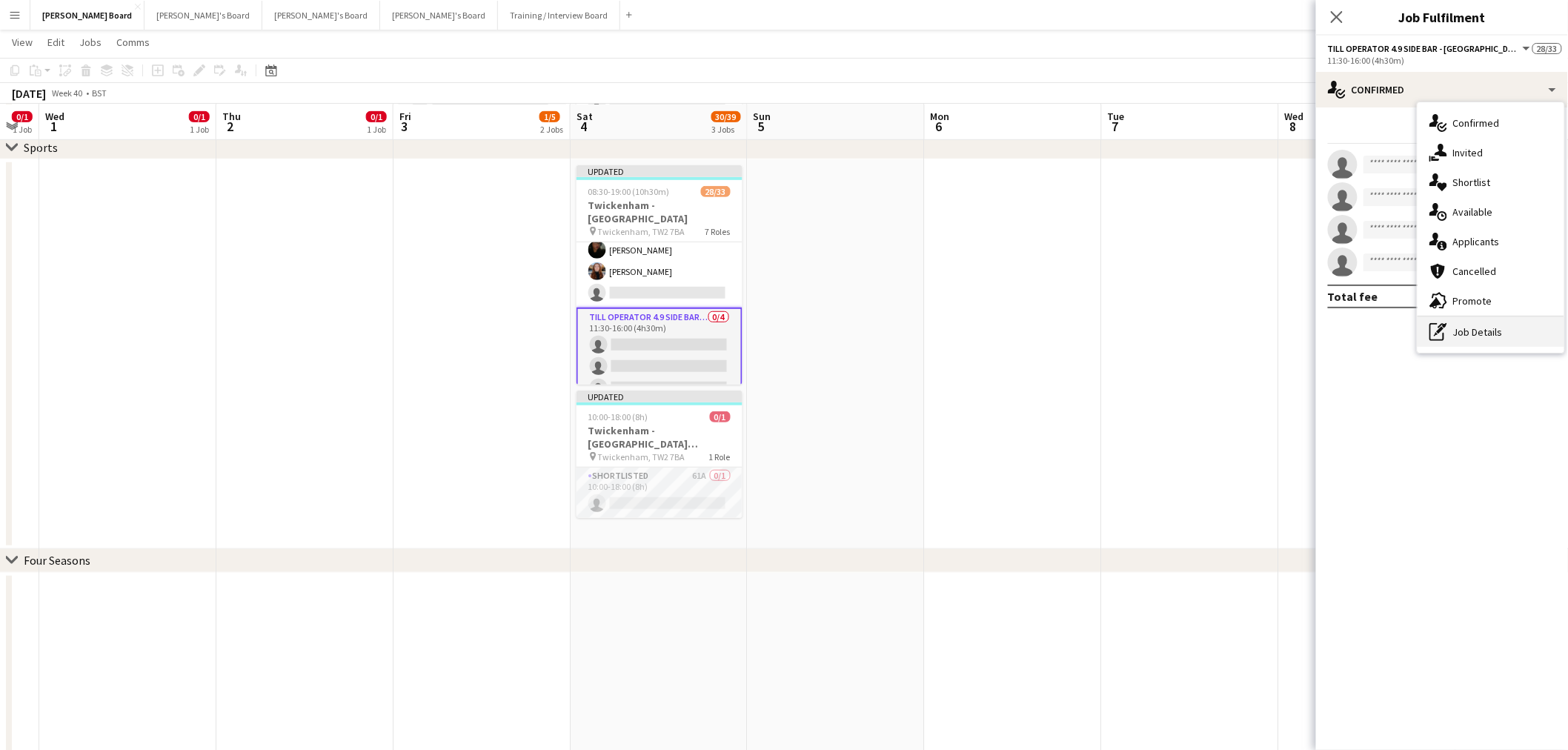
click at [1495, 325] on div "pen-write Job Details" at bounding box center [1491, 332] width 147 height 30
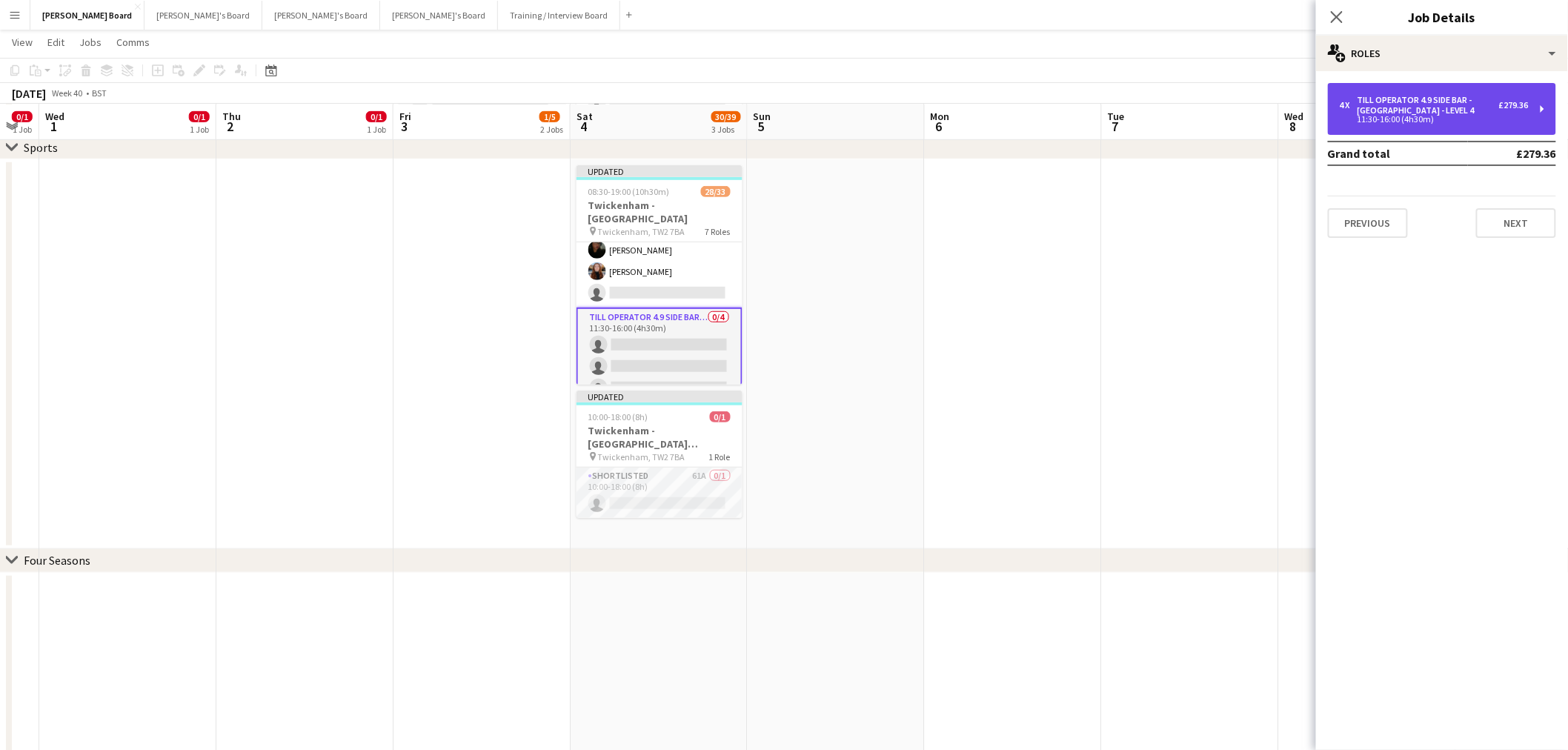
click at [1402, 94] on div "Till Operator 4.9 SIDE BAR - SOUTH EAST CORNER - LEVEL 4" at bounding box center [1429, 104] width 142 height 21
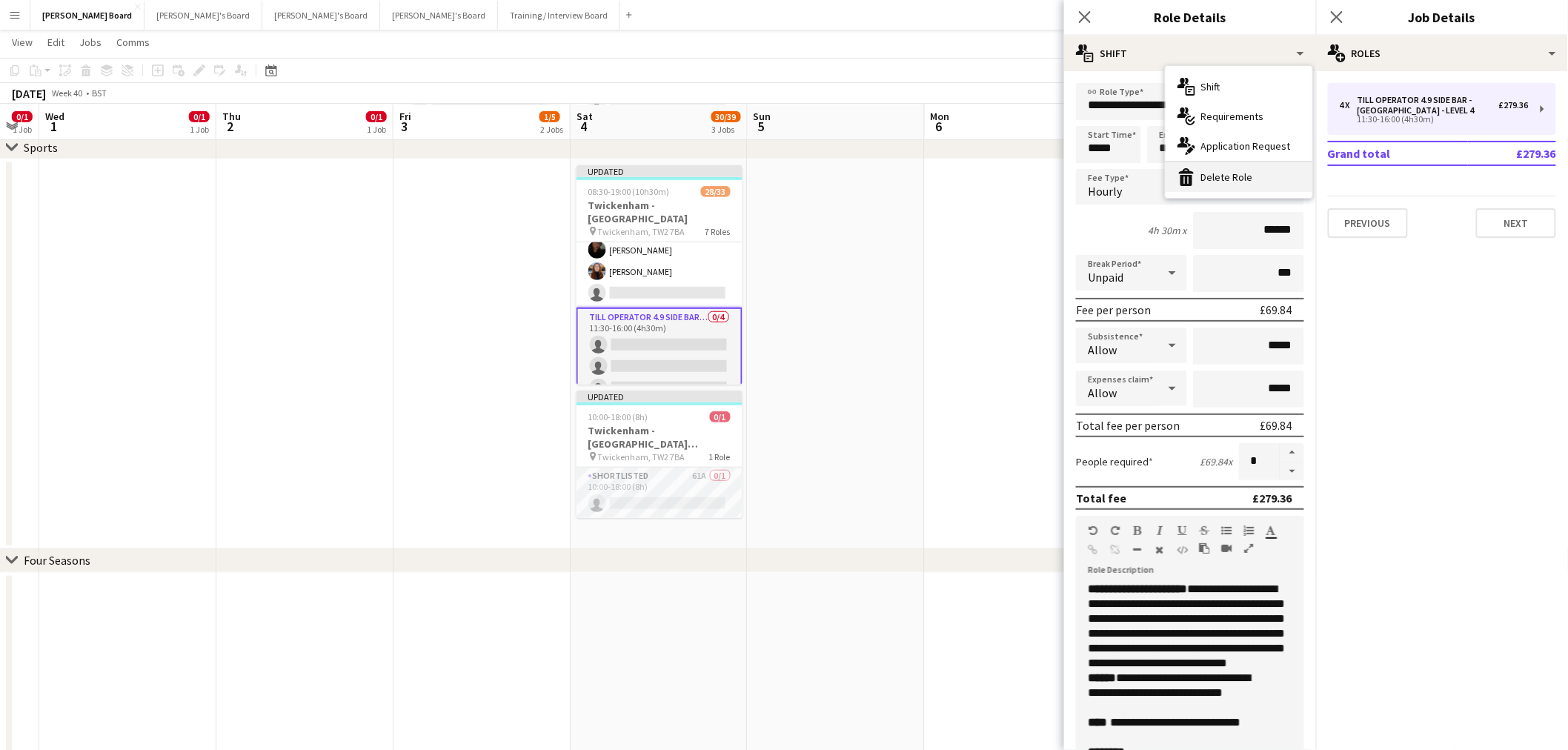
click at [1225, 178] on div "bin-2 Delete Role" at bounding box center [1239, 177] width 147 height 30
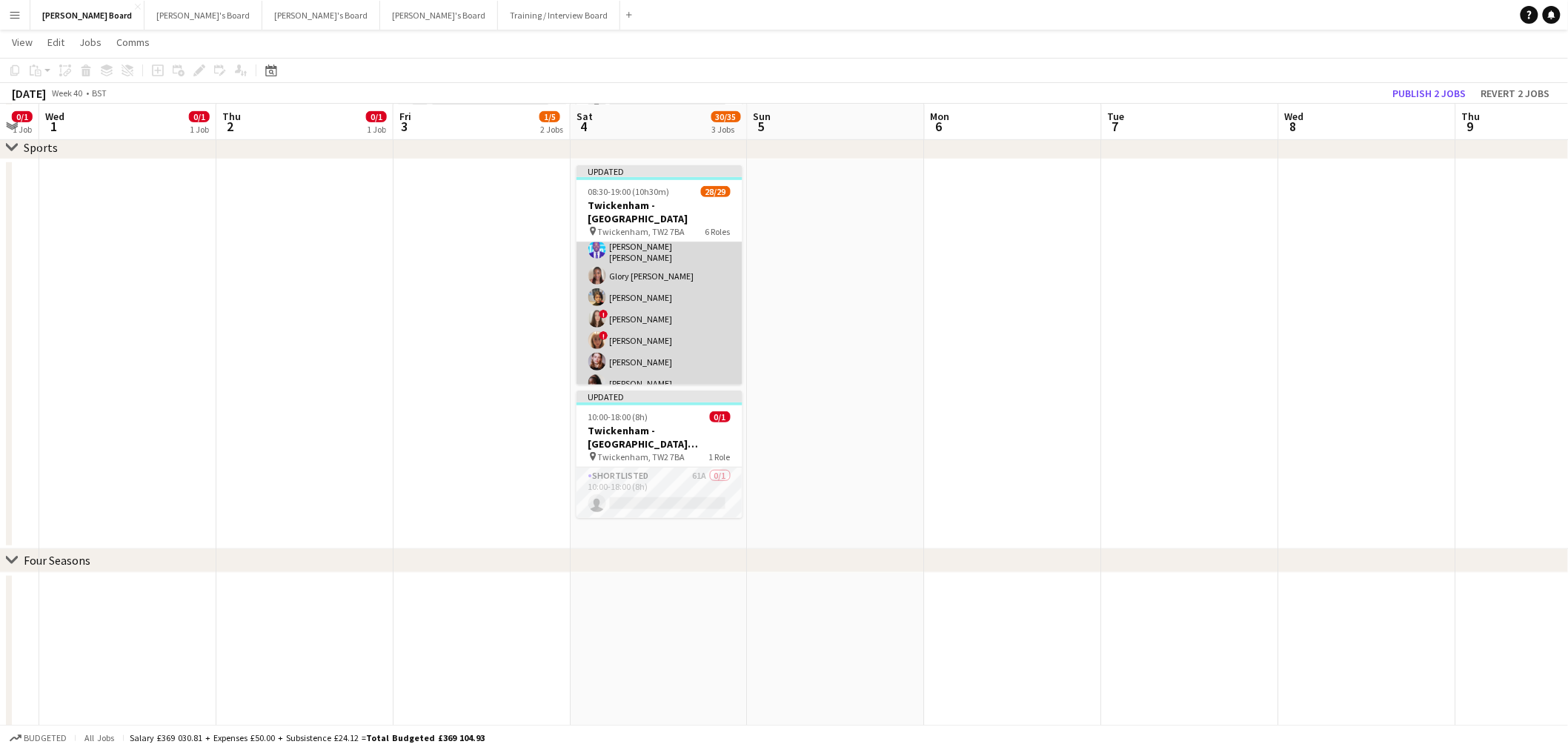
click at [685, 335] on app-card-role "Till Operator 19/20 11:30-16:00 (4h30m) Lily Smith Katrine Hansen Fatima Maye A…" at bounding box center [659, 252] width 166 height 463
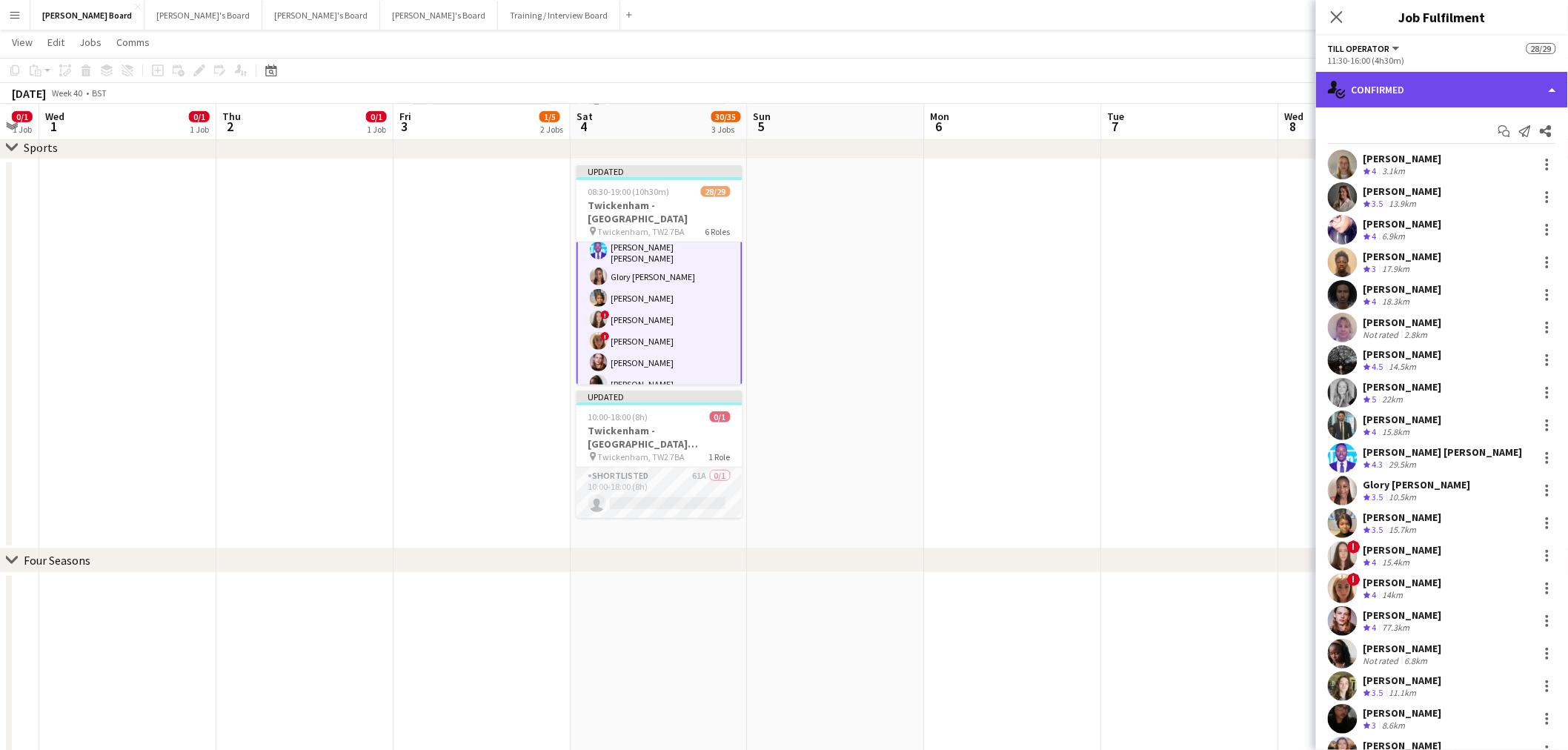
click at [1503, 87] on div "single-neutral-actions-check-2 Confirmed" at bounding box center [1442, 90] width 252 height 36
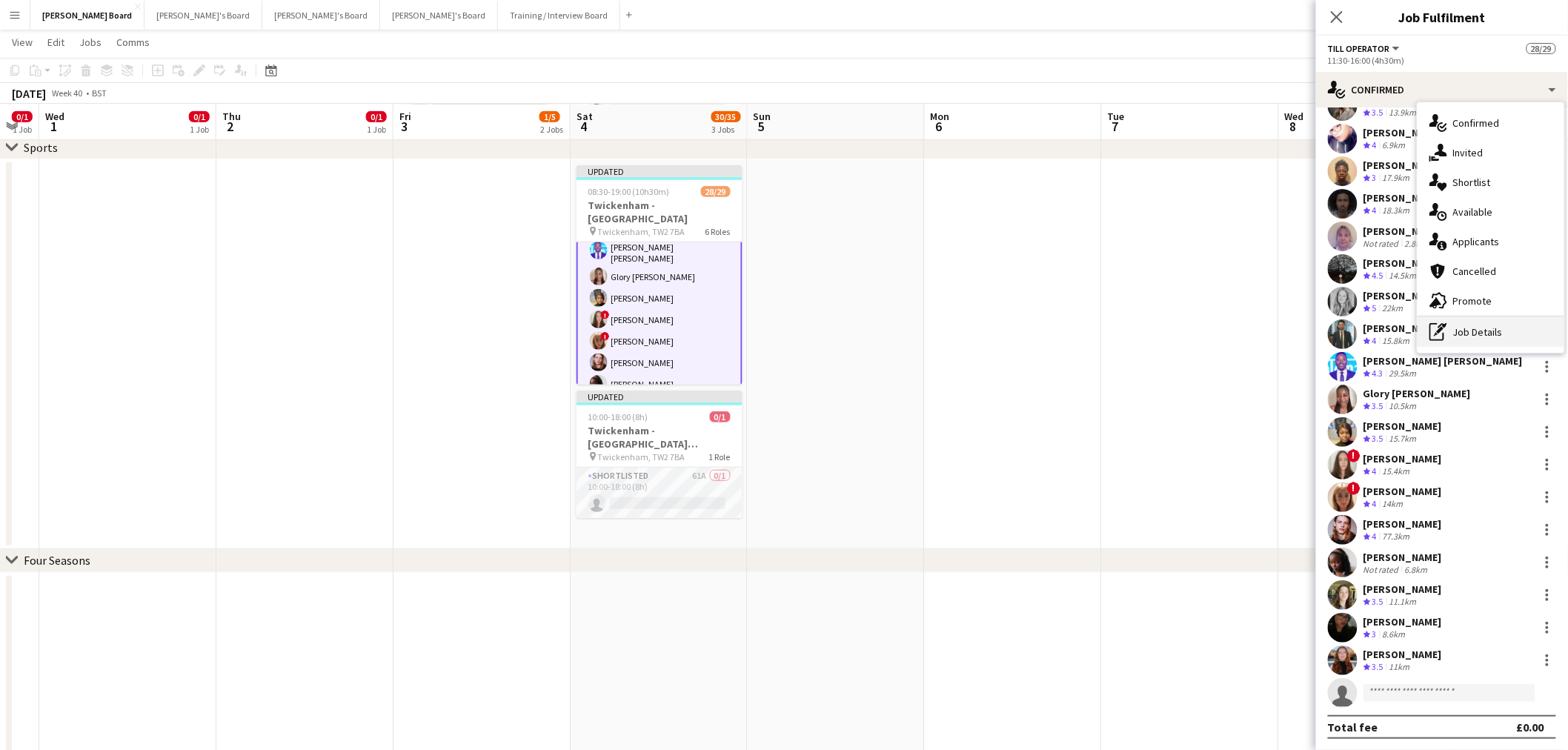
click at [1502, 327] on div "pen-write Job Details" at bounding box center [1491, 332] width 147 height 30
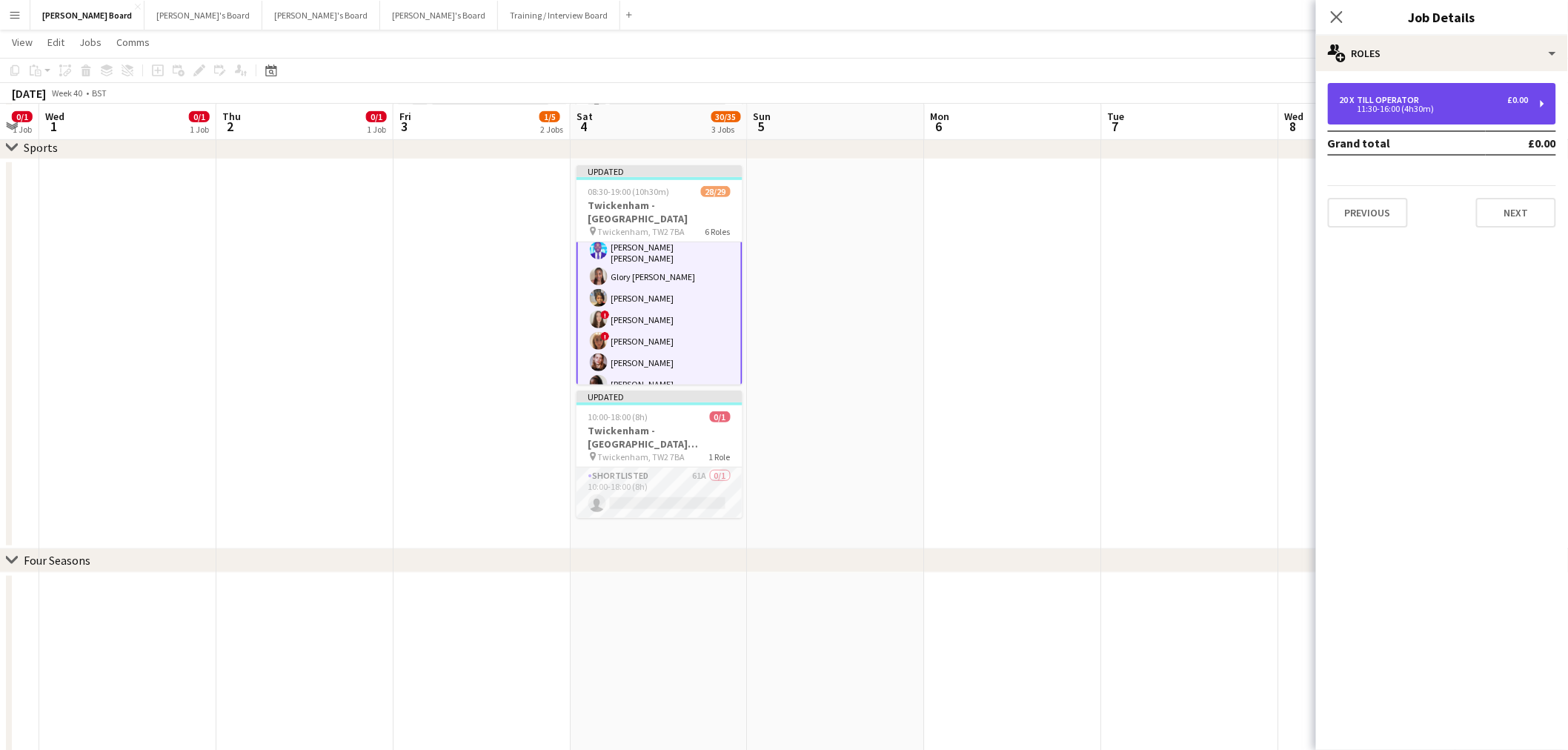
click at [1448, 94] on div "20 x Till Operator £0.00 11:30-16:00 (4h30m)" at bounding box center [1442, 104] width 228 height 41
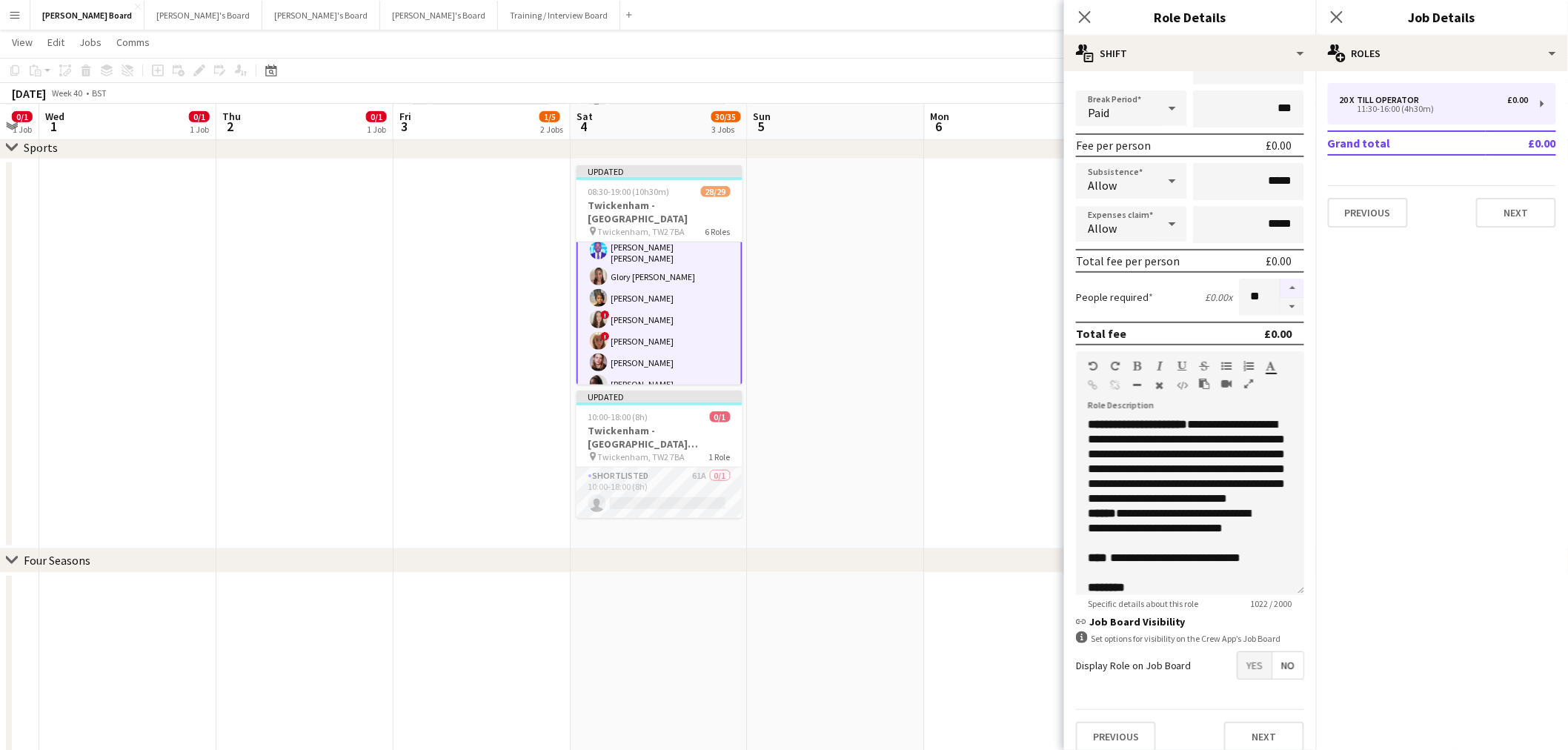
click at [1281, 285] on button "button" at bounding box center [1293, 288] width 24 height 19
type input "**"
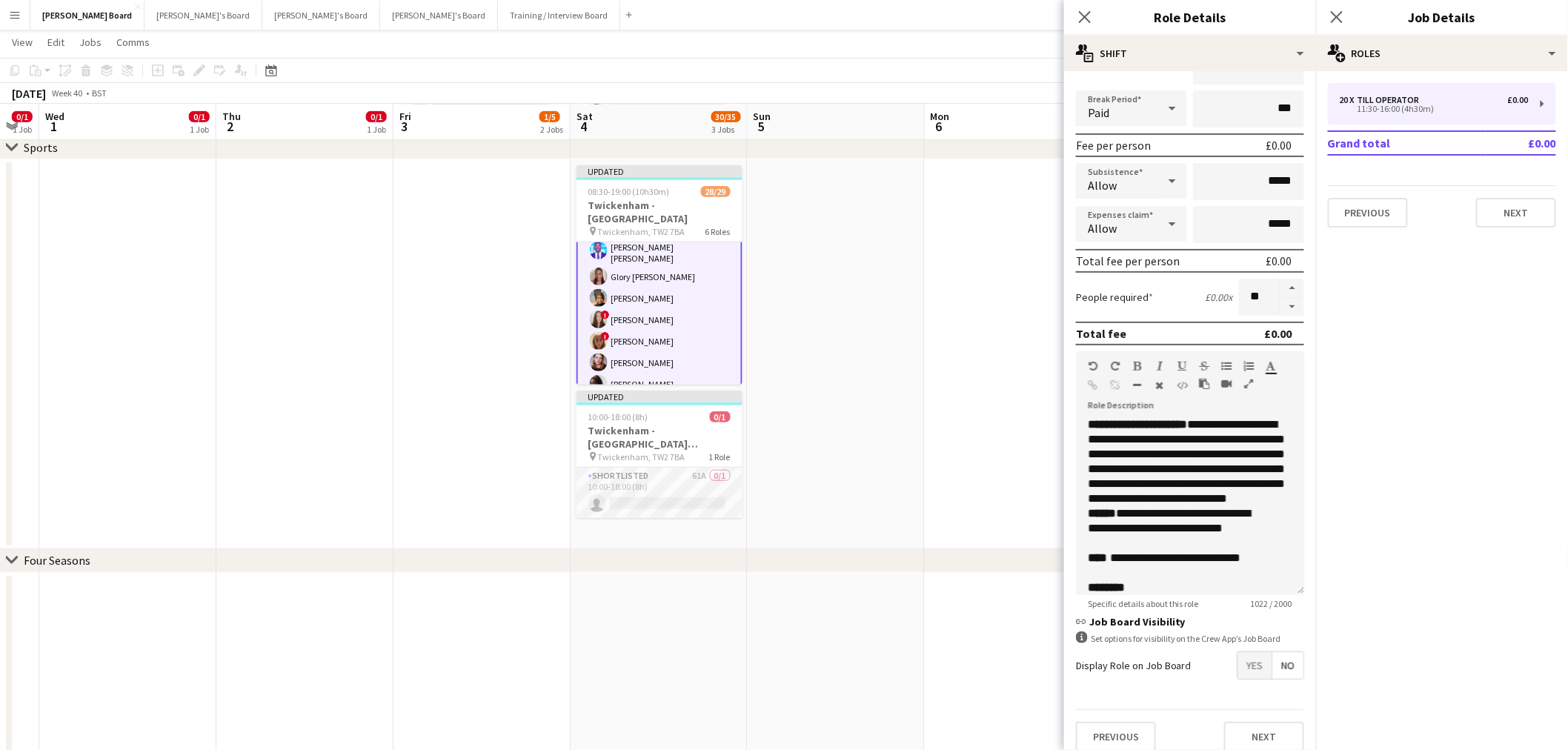
click at [969, 285] on app-date-cell at bounding box center [1007, 354] width 177 height 390
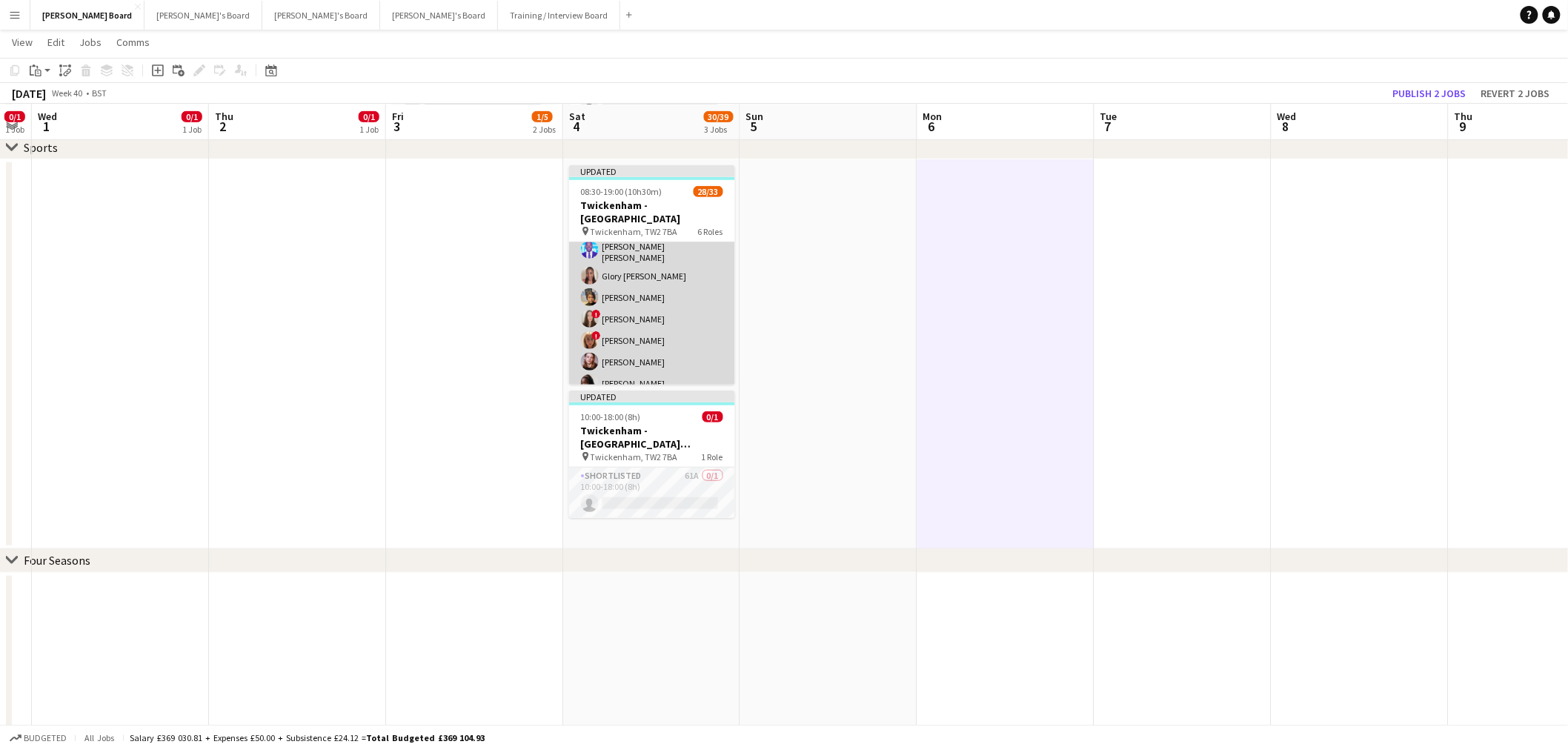
click at [691, 299] on app-card-role "Till Operator 19/24 11:30-16:00 (4h30m) Lily Smith Katrine Hansen Fatima Maye A…" at bounding box center [652, 295] width 166 height 549
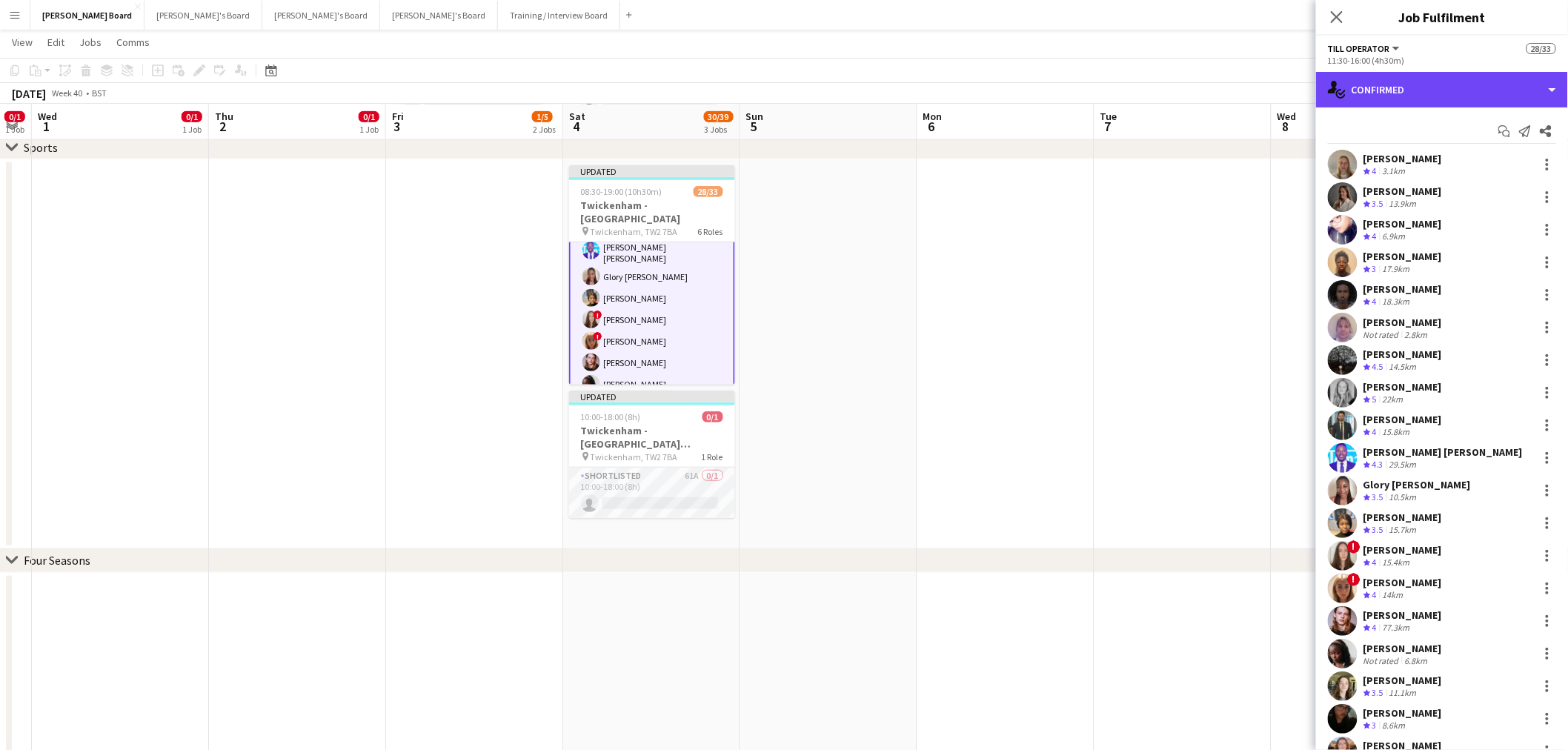
drag, startPoint x: 1404, startPoint y: 94, endPoint x: 1412, endPoint y: 111, distance: 18.8
click at [1405, 94] on div "single-neutral-actions-check-2 Confirmed" at bounding box center [1442, 90] width 252 height 36
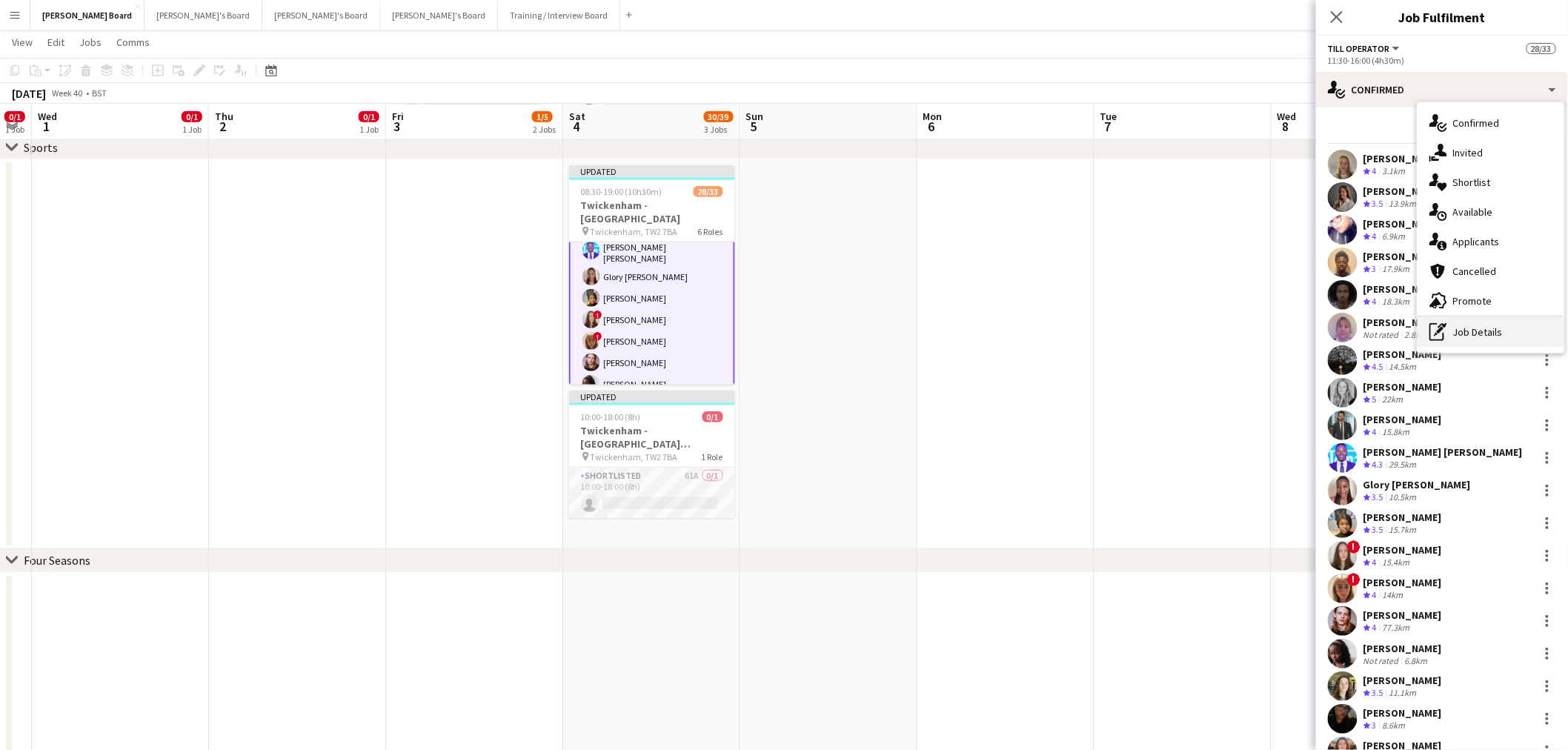
click at [1484, 317] on div "pen-write Job Details" at bounding box center [1491, 332] width 147 height 30
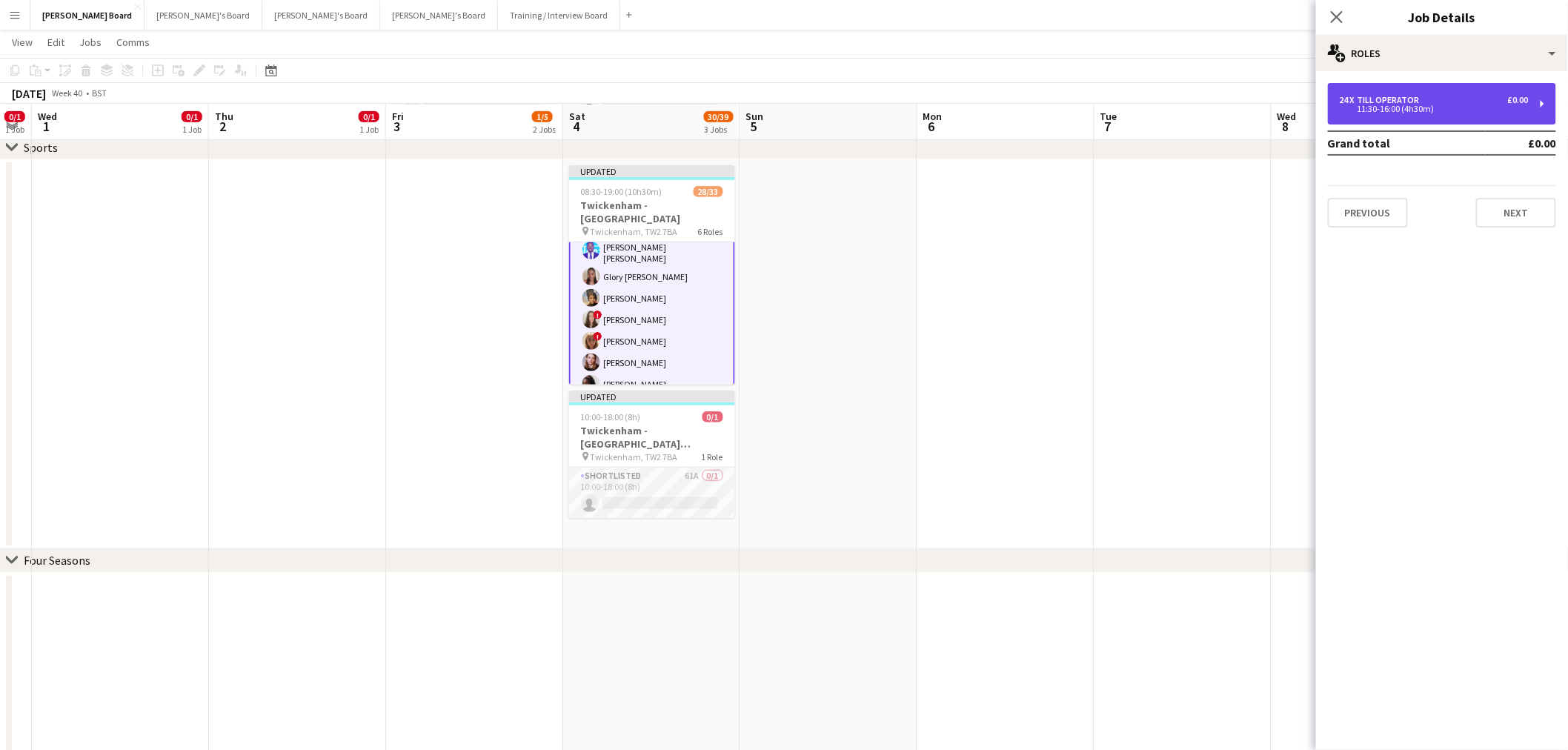
click at [1441, 101] on div "24 x Till Operator £0.00" at bounding box center [1435, 99] width 189 height 11
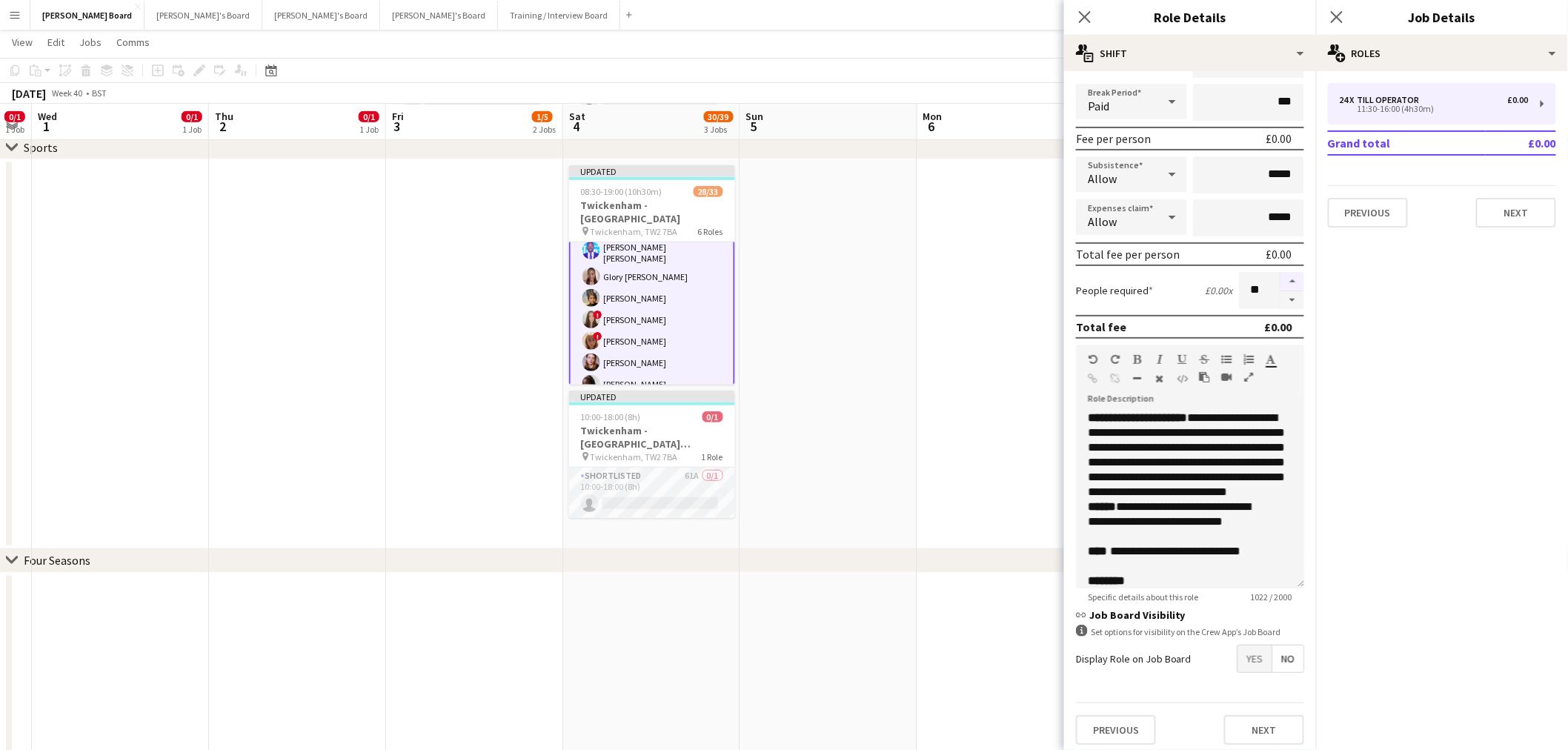
click at [1281, 275] on button "button" at bounding box center [1293, 281] width 24 height 19
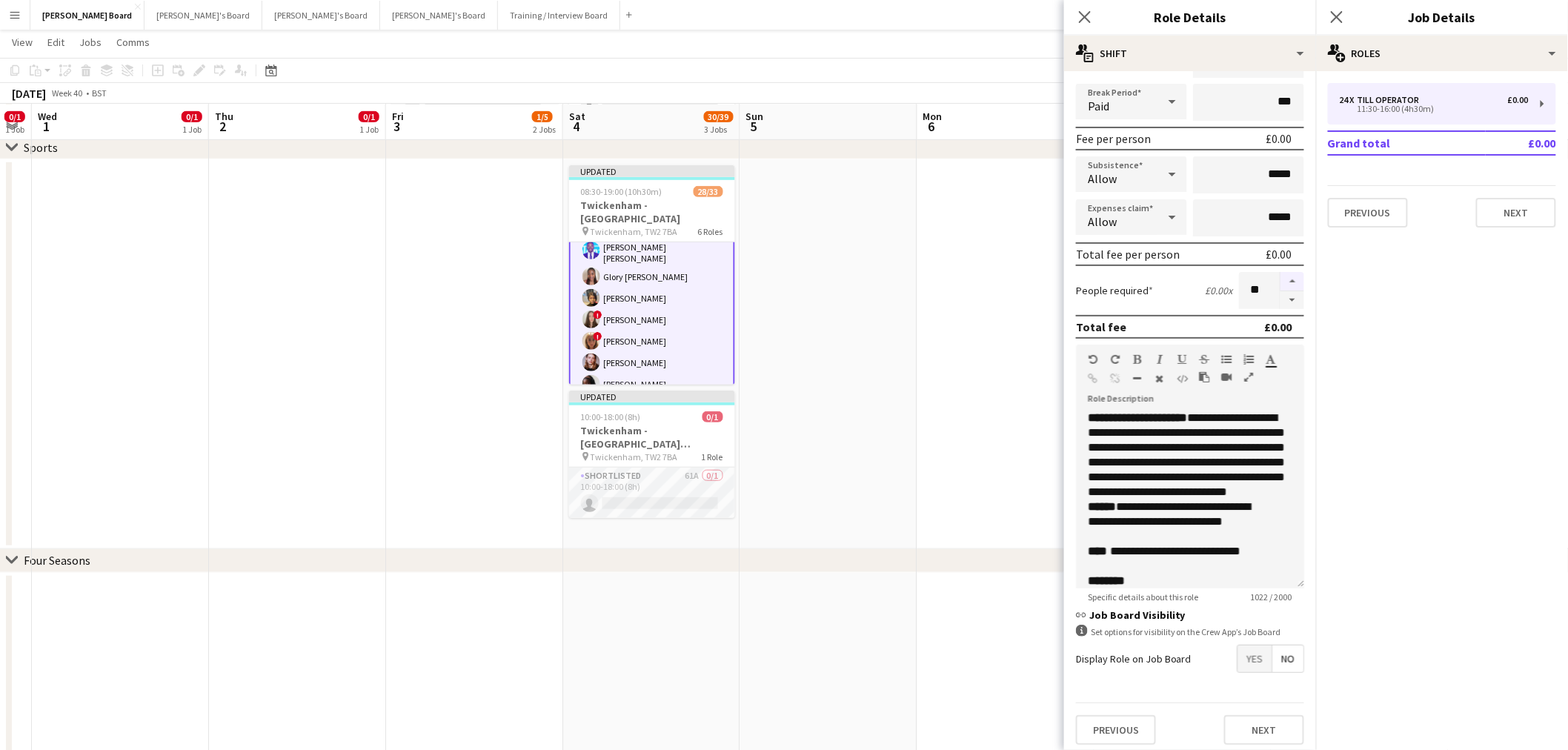
click at [1281, 275] on button "button" at bounding box center [1293, 281] width 24 height 19
click at [1281, 293] on button "button" at bounding box center [1293, 300] width 24 height 18
drag, startPoint x: 1277, startPoint y: 276, endPoint x: 1267, endPoint y: 276, distance: 10.0
click at [1281, 276] on button "button" at bounding box center [1293, 281] width 24 height 19
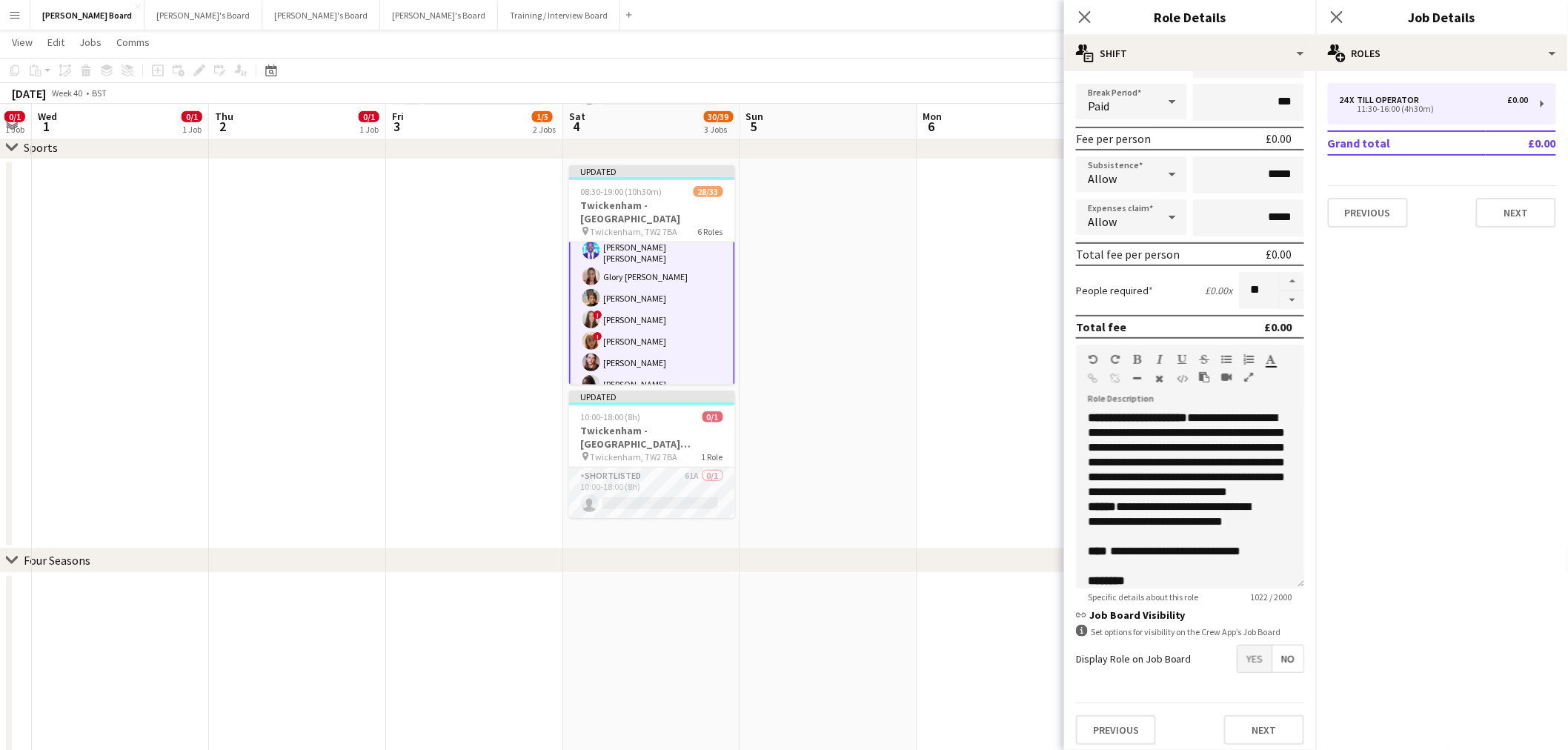
type input "**"
click at [934, 267] on app-date-cell at bounding box center [1007, 354] width 177 height 390
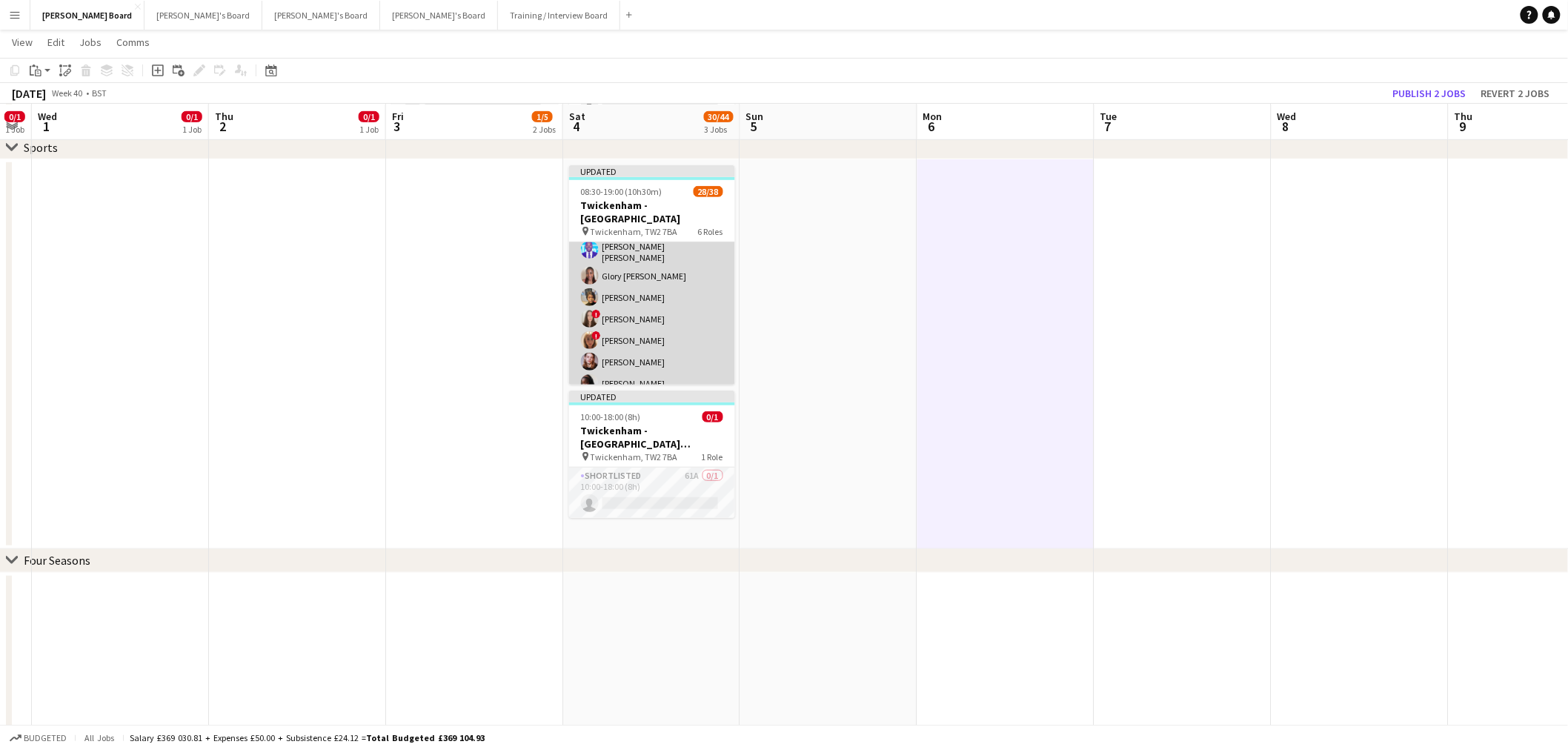
click at [658, 336] on app-card-role "Till Operator 19/29 11:30-16:00 (4h30m) Lily Smith Katrine Hansen Fatima Maye A…" at bounding box center [652, 349] width 166 height 656
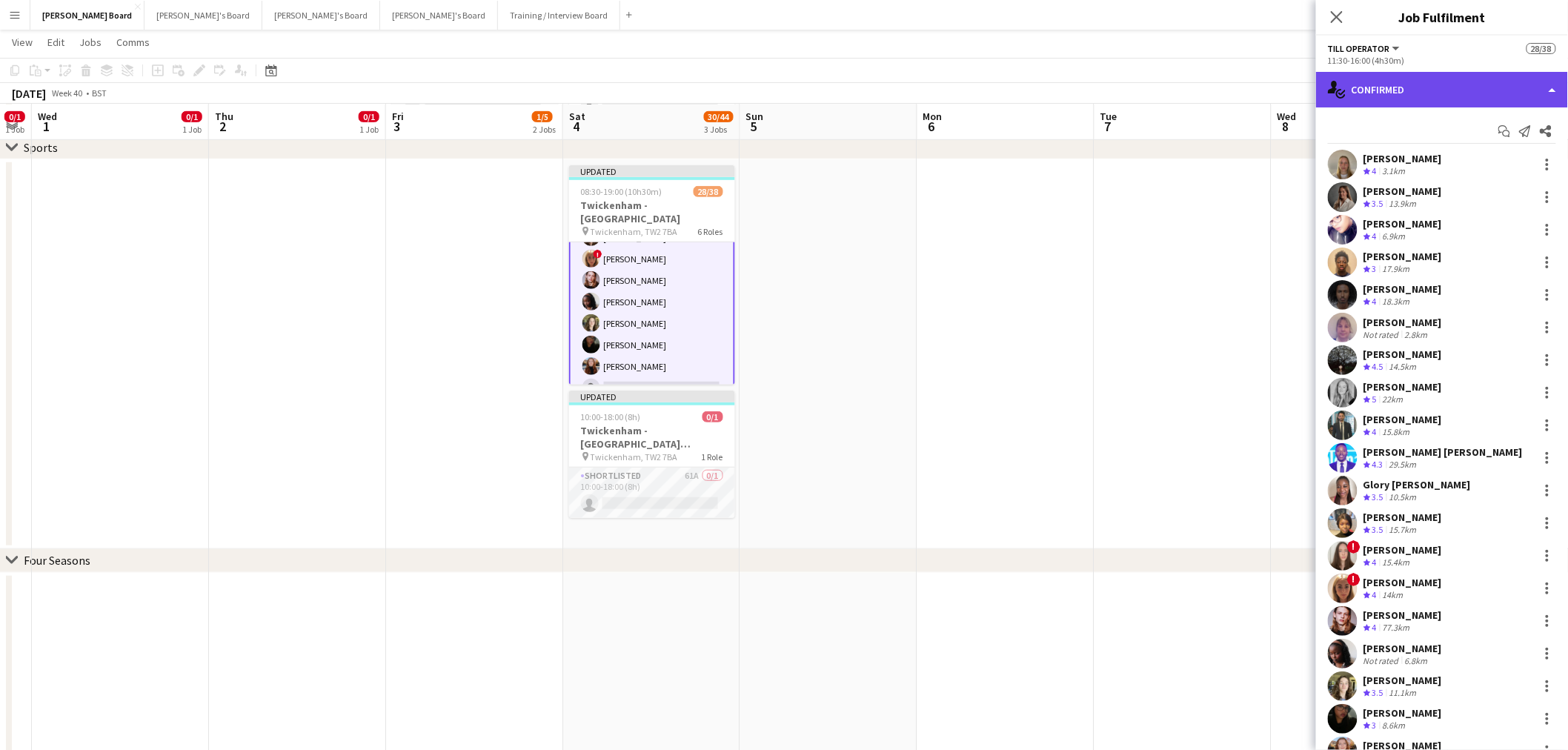
click at [1517, 76] on div "single-neutral-actions-check-2 Confirmed" at bounding box center [1442, 90] width 252 height 36
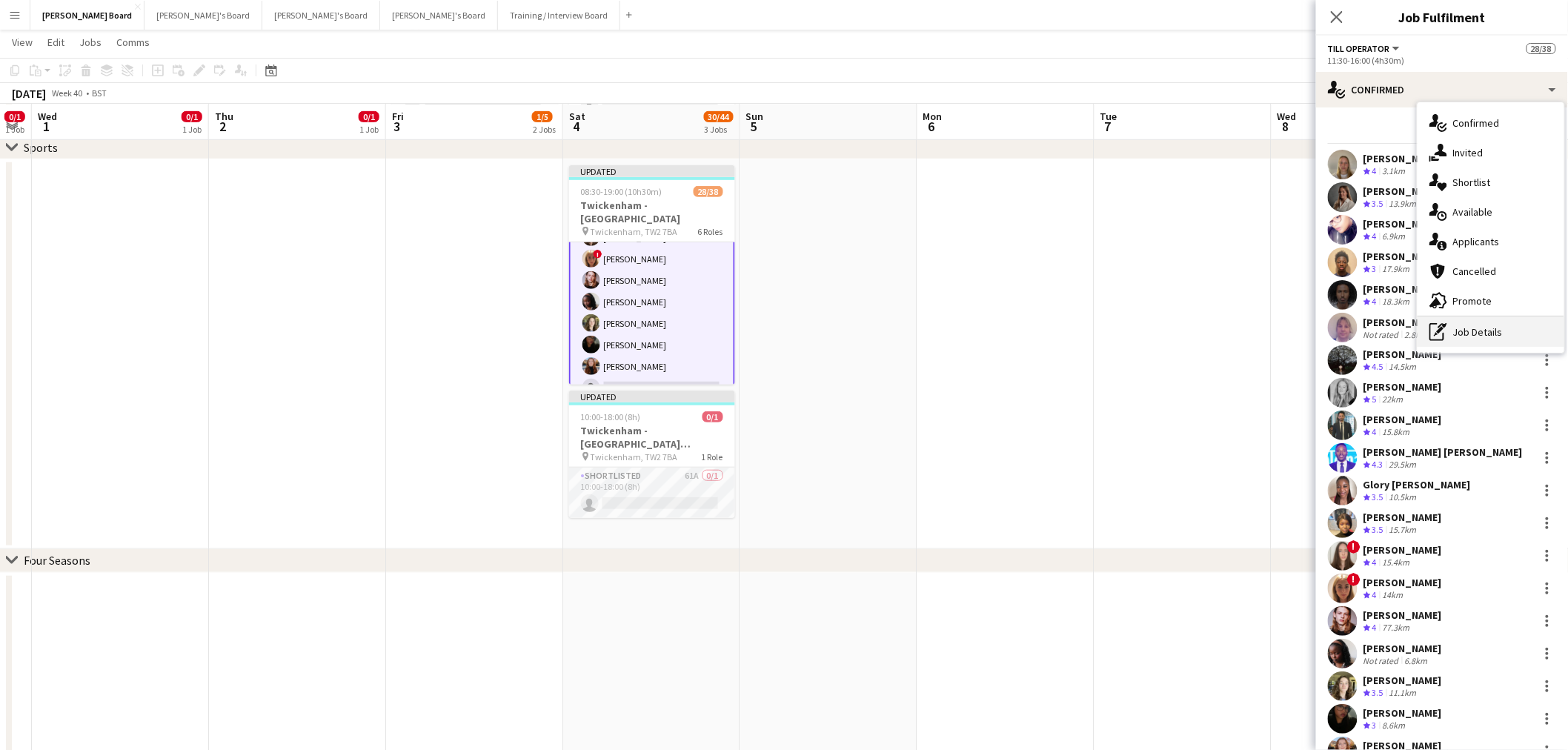
click at [1481, 334] on div "pen-write Job Details" at bounding box center [1491, 332] width 147 height 30
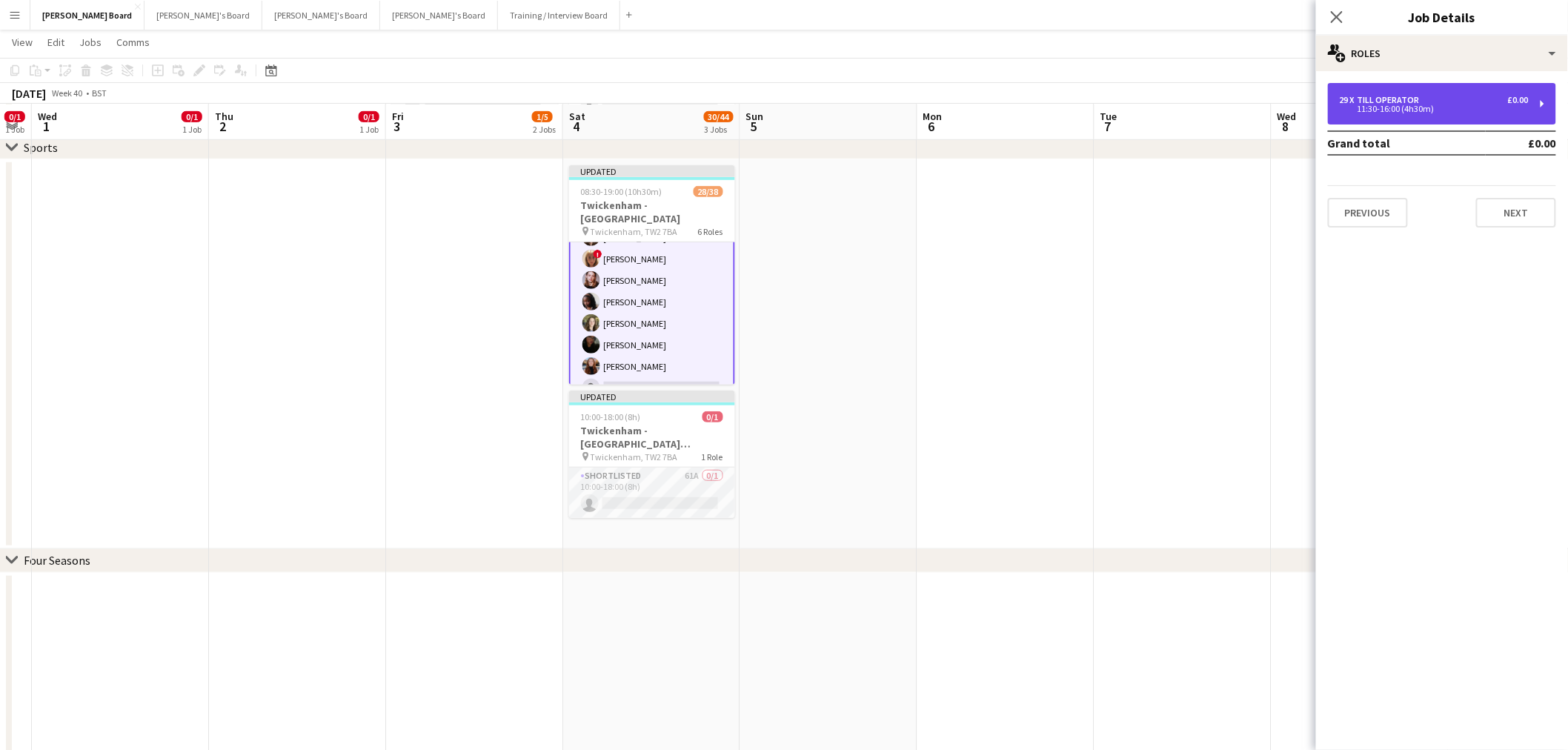
click at [1411, 109] on div "11:30-16:00 (4h30m)" at bounding box center [1435, 109] width 189 height 7
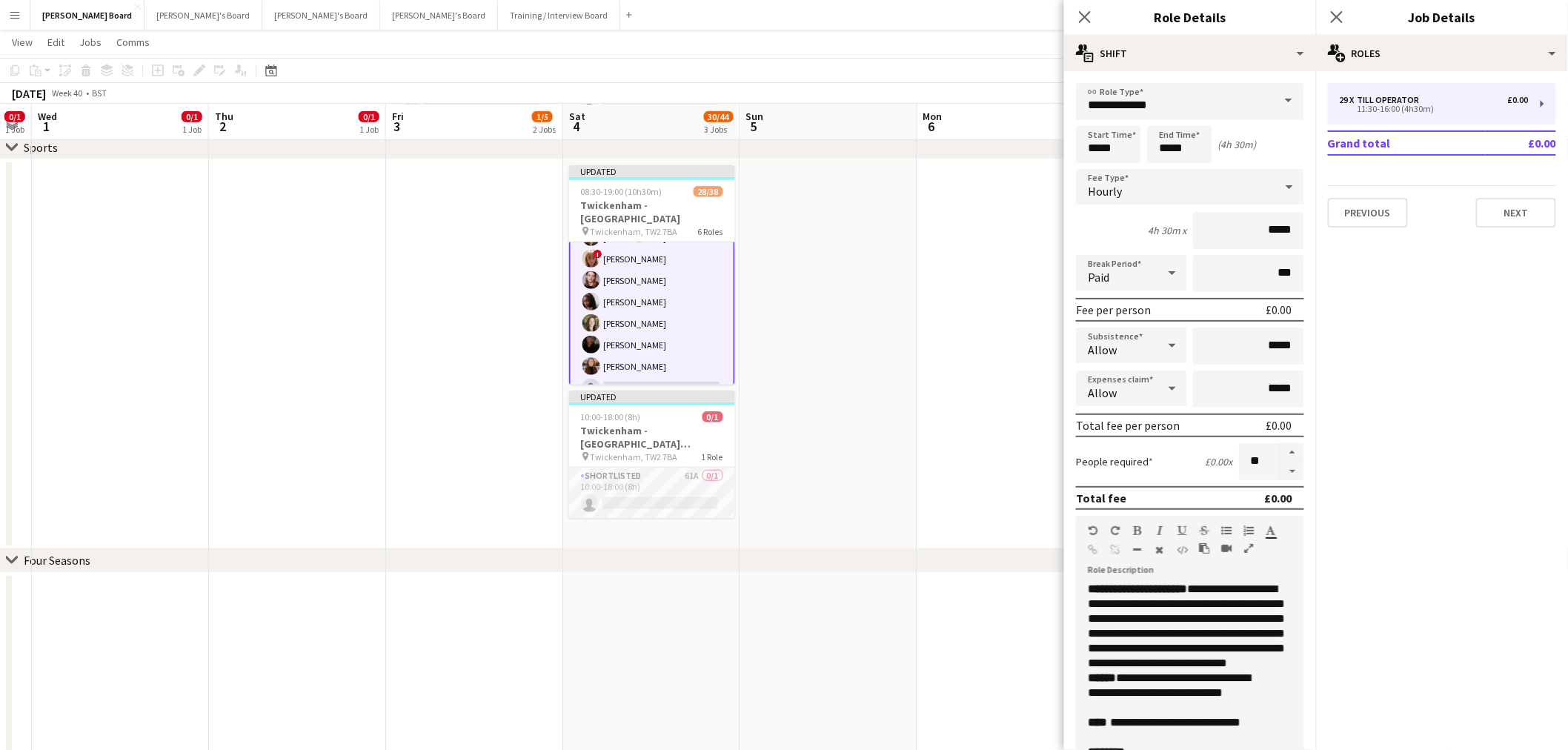
drag, startPoint x: 1285, startPoint y: 464, endPoint x: 1114, endPoint y: 398, distance: 183.3
click at [1284, 465] on button "button" at bounding box center [1293, 472] width 24 height 18
type input "**"
click at [964, 353] on app-date-cell at bounding box center [1007, 354] width 177 height 390
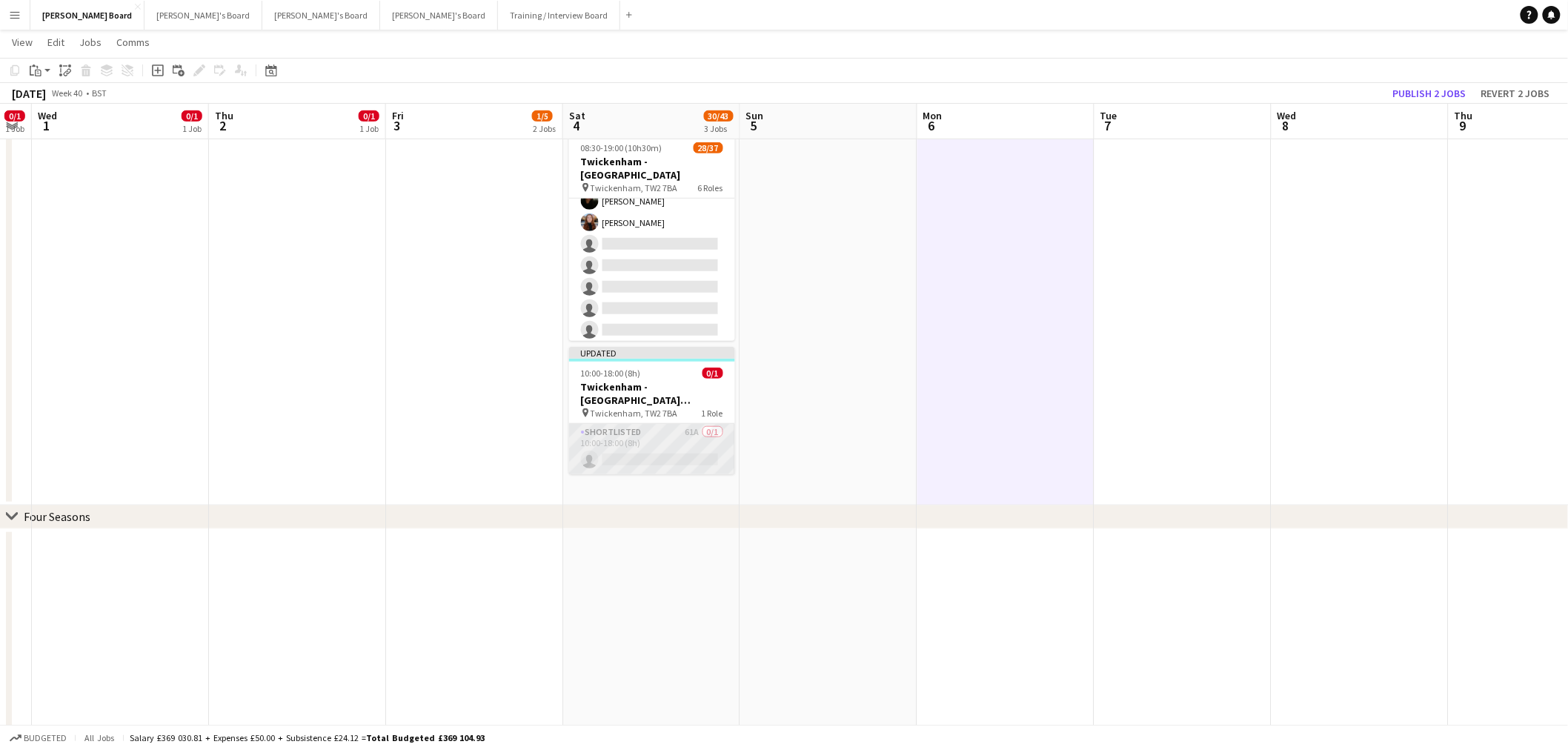
click at [668, 457] on app-card-role "Shortlisted 61A 0/1 10:00-18:00 (8h) single-neutral-actions" at bounding box center [652, 448] width 166 height 51
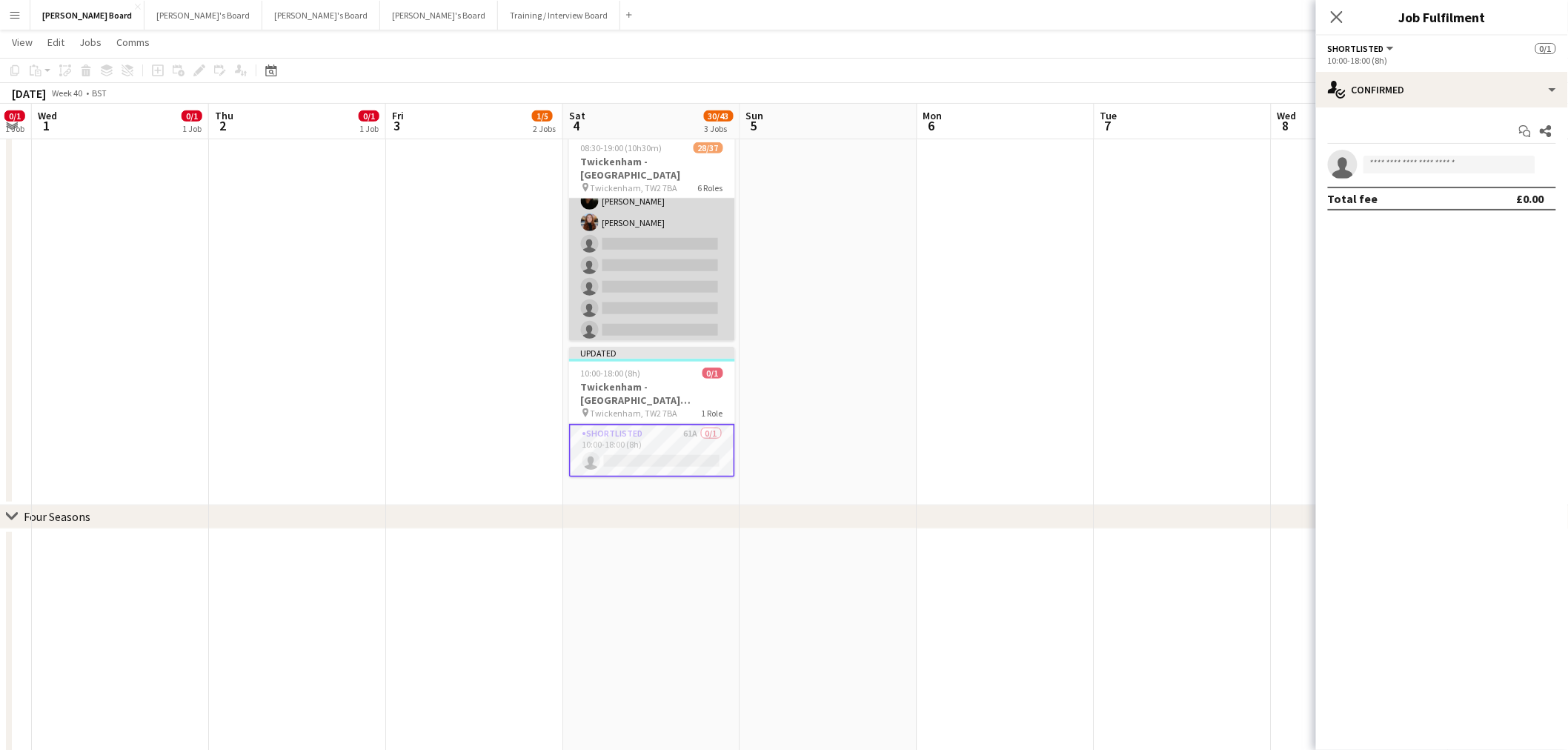
click at [590, 267] on app-card-role "Till Operator 19/28 11:30-16:00 (4h30m) Lily Smith Katrine Hansen Fatima Maye A…" at bounding box center [652, 113] width 166 height 635
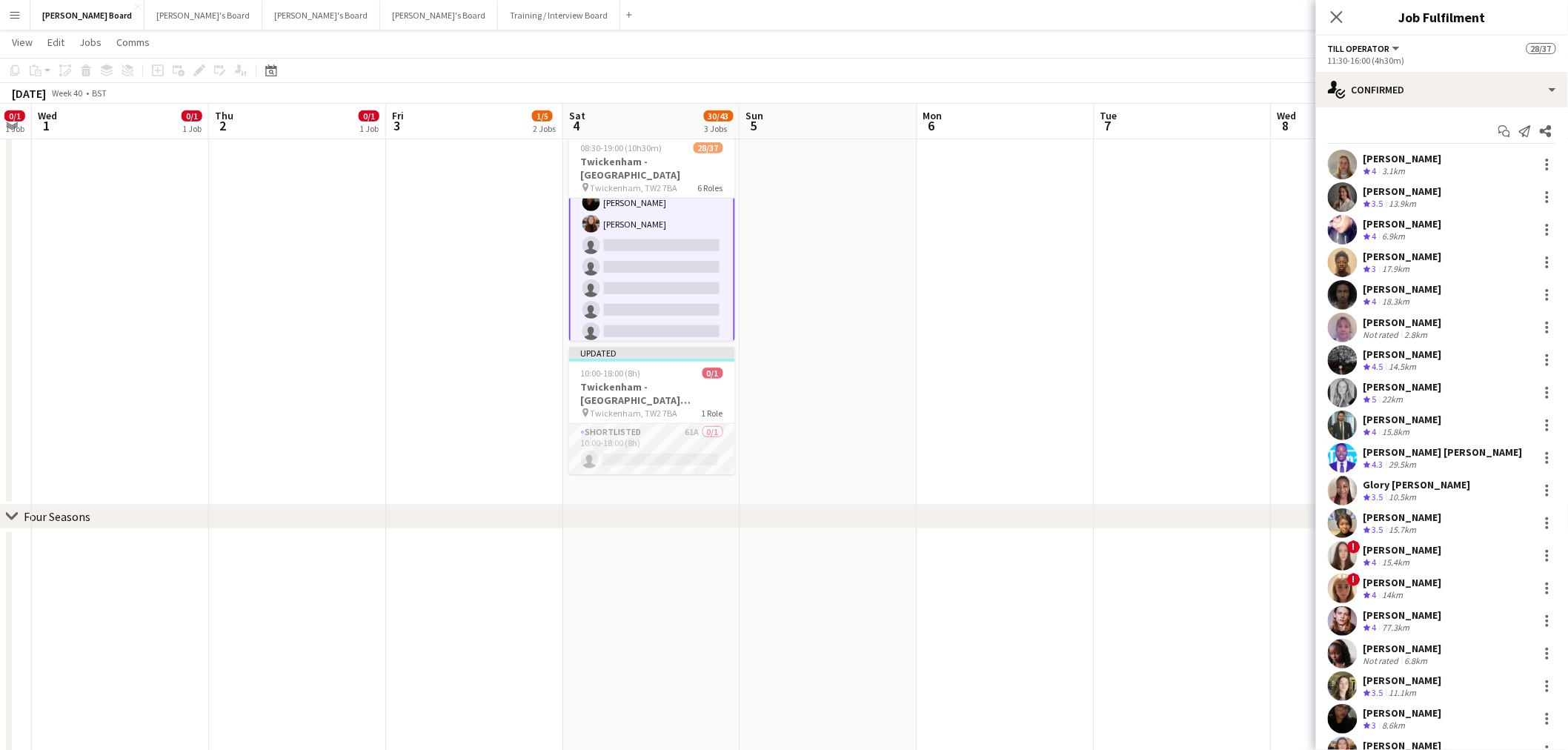
scroll to position [742, 0]
click at [1429, 84] on div "single-neutral-actions-check-2 Confirmed" at bounding box center [1442, 90] width 252 height 36
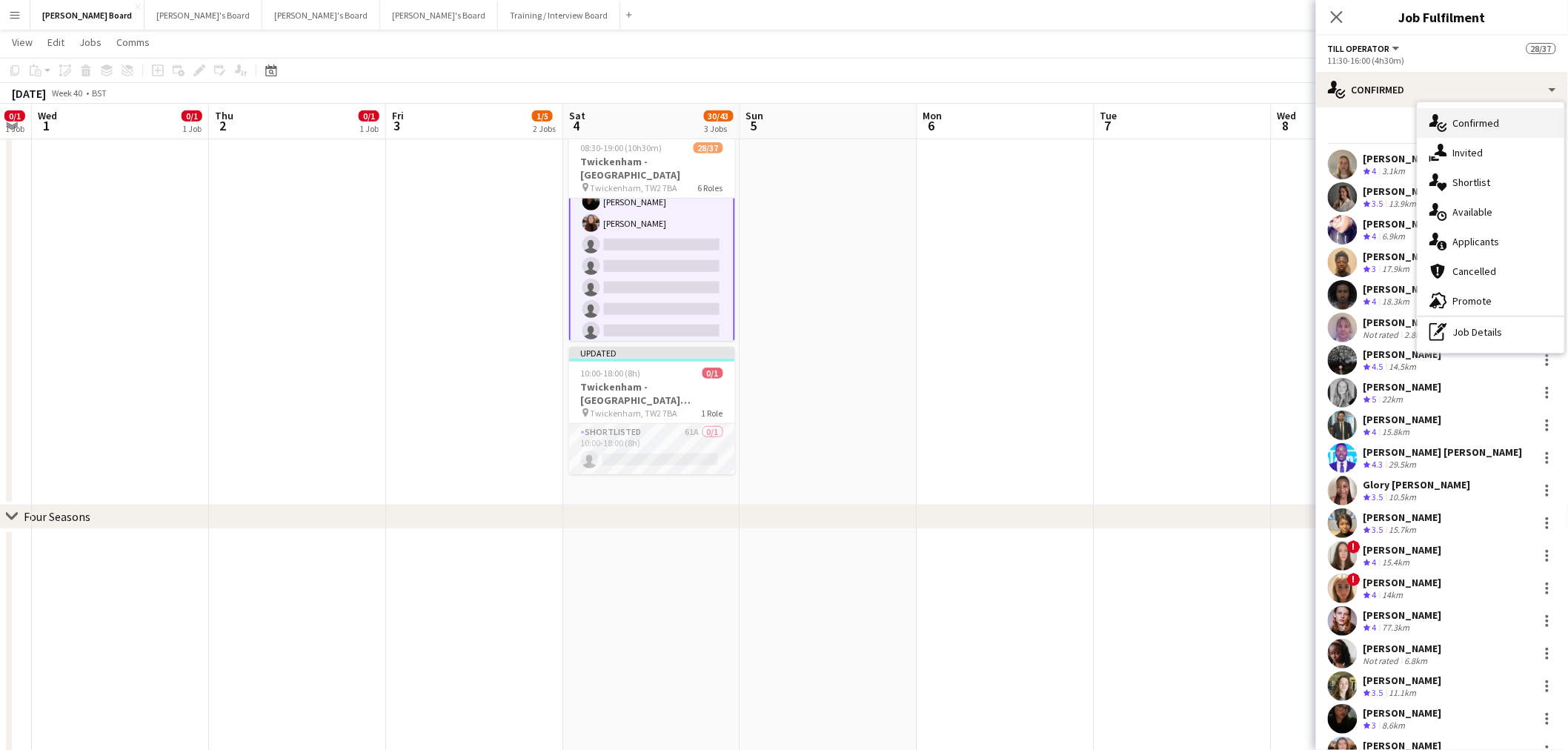
click at [1480, 115] on div "single-neutral-actions-check-2 Confirmed" at bounding box center [1491, 123] width 147 height 30
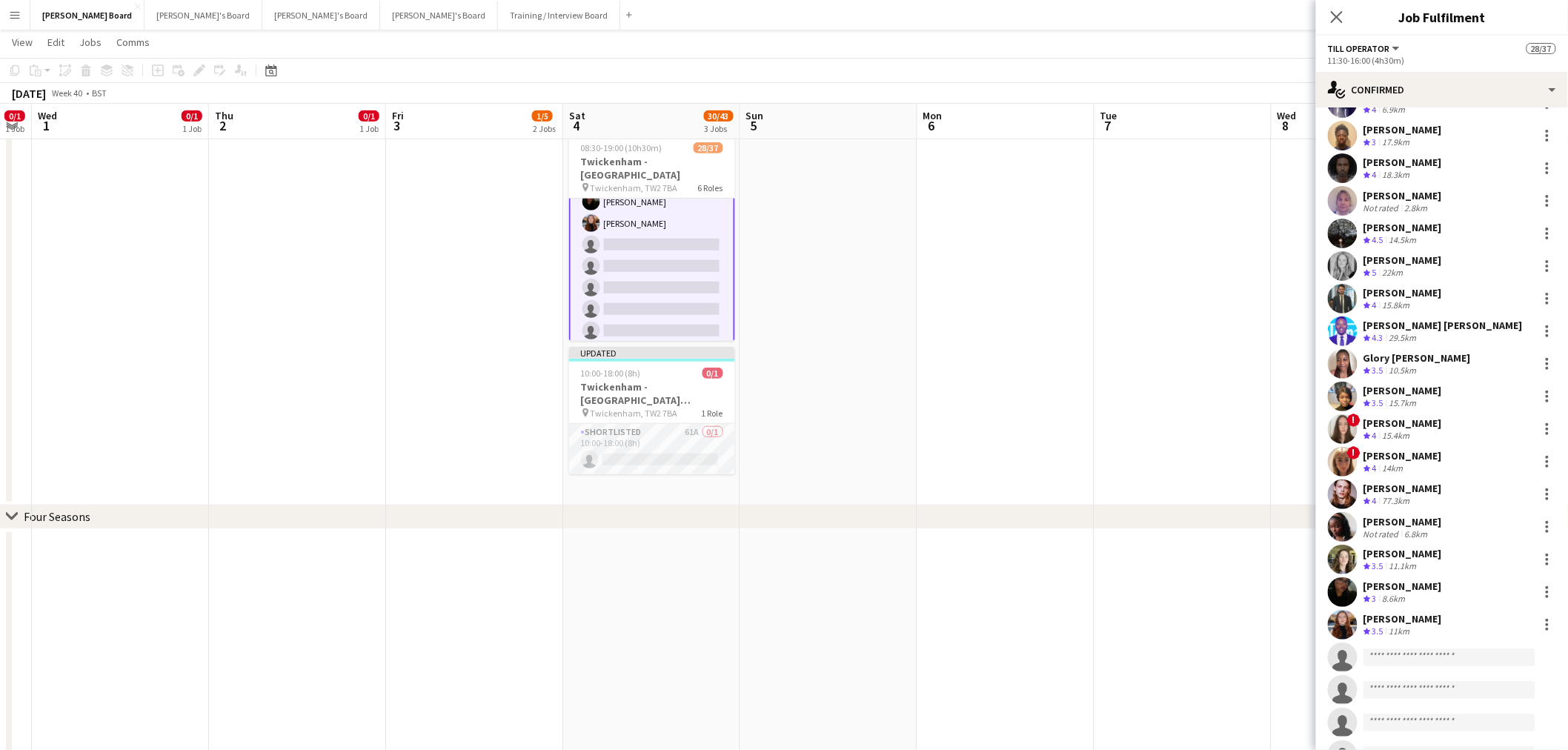
scroll to position [352, 0]
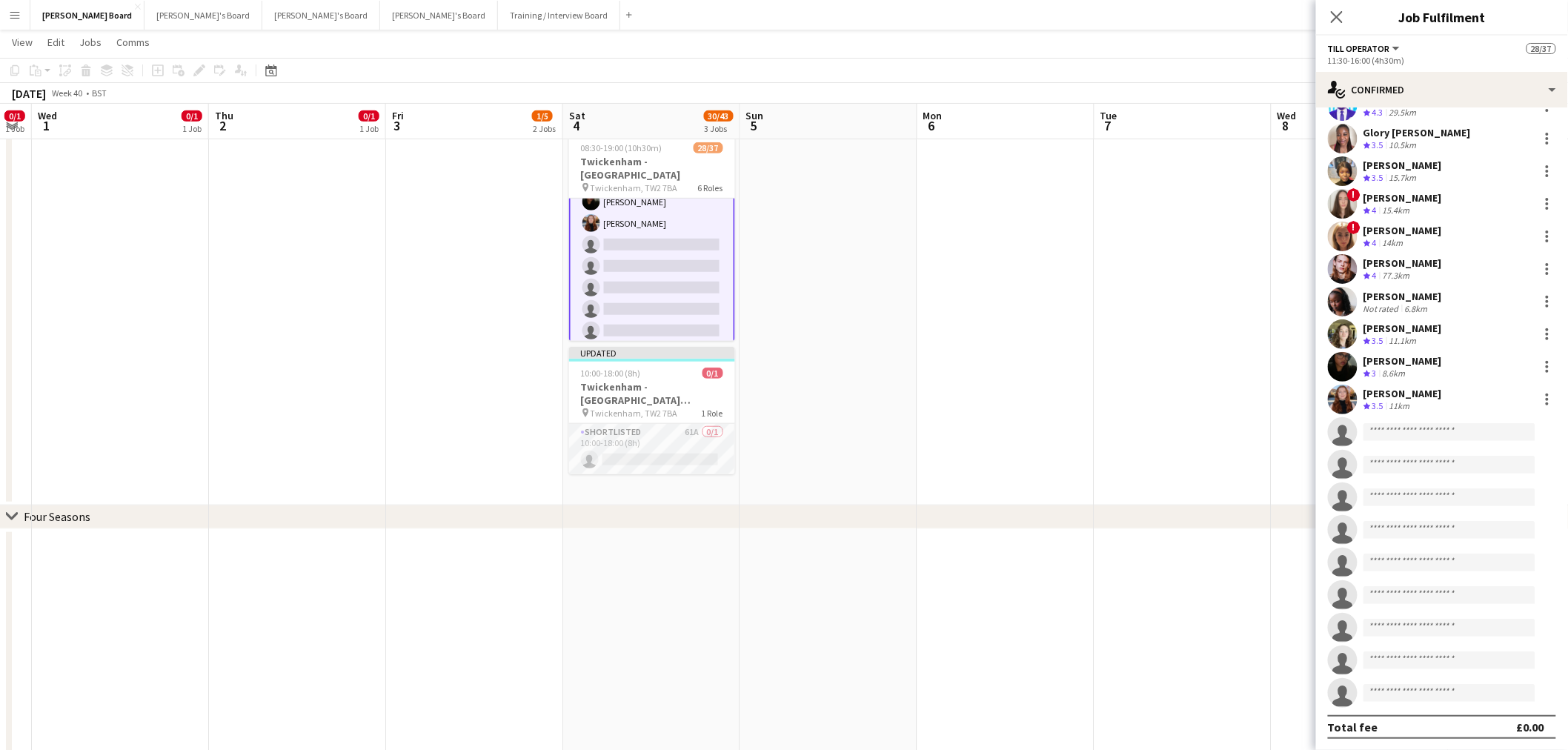
click at [1405, 418] on app-invite-slot "single-neutral-actions" at bounding box center [1442, 432] width 252 height 30
click at [1402, 434] on input at bounding box center [1449, 431] width 172 height 17
type input "******"
click at [1421, 453] on span "Zoe Herwill" at bounding box center [1419, 452] width 85 height 12
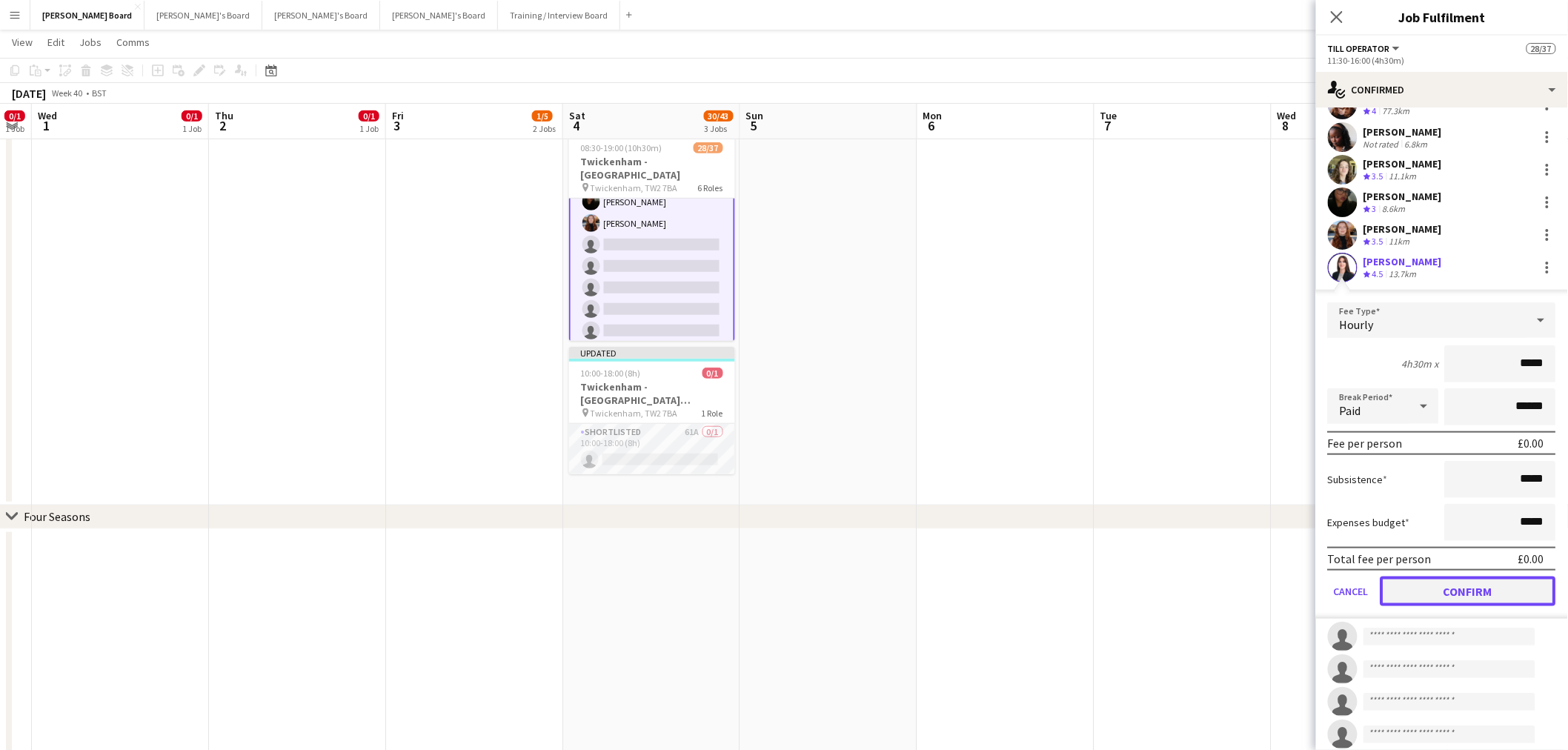
click at [1446, 591] on button "Confirm" at bounding box center [1468, 591] width 176 height 30
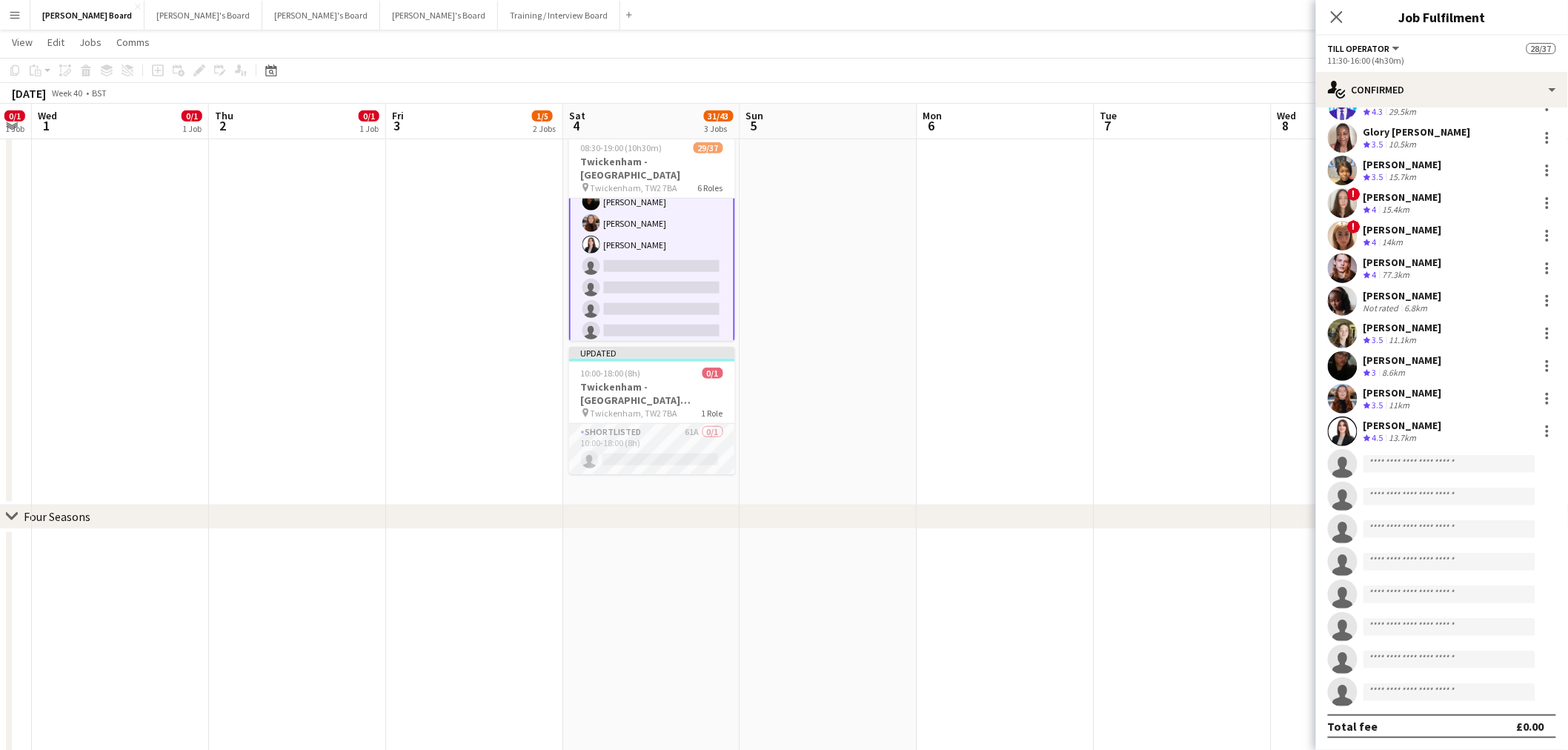
scroll to position [352, 0]
click at [1412, 462] on input at bounding box center [1449, 463] width 172 height 17
type input "*****"
click at [1435, 495] on span "jonathangunde777@gmail.com" at bounding box center [1450, 496] width 148 height 12
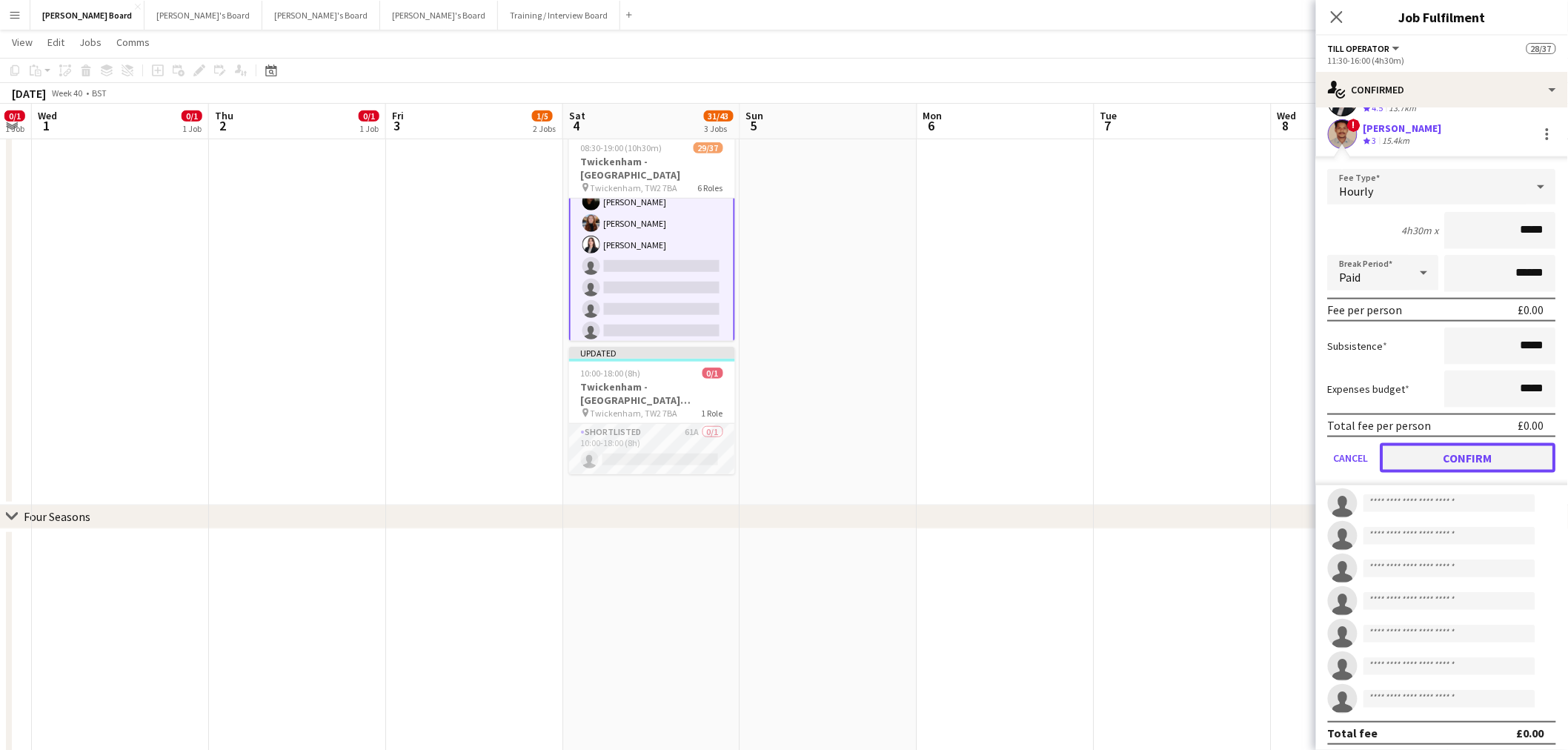
click at [1449, 462] on button "Confirm" at bounding box center [1468, 458] width 176 height 30
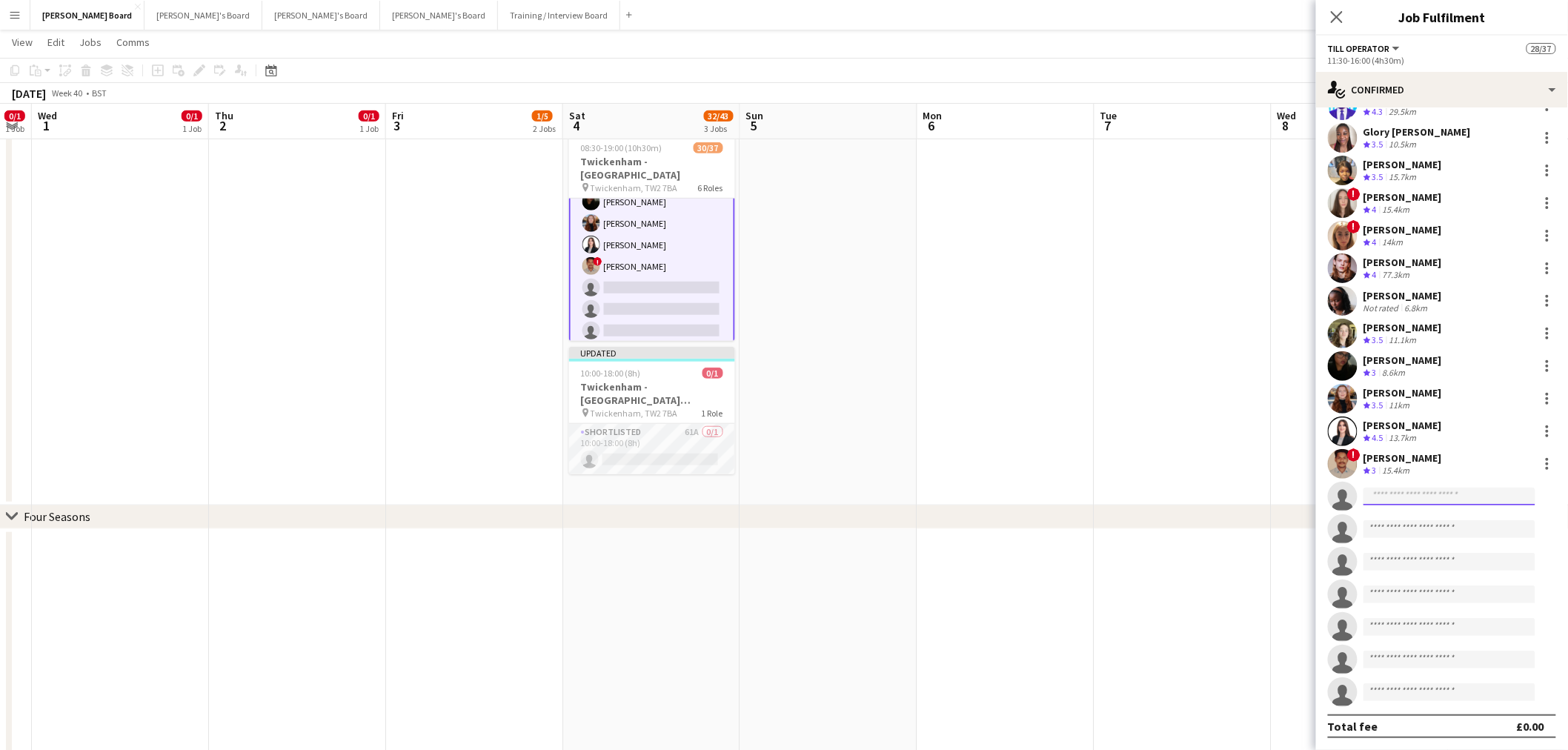
click at [1423, 499] on input at bounding box center [1449, 496] width 172 height 17
type input "******"
click at [1446, 526] on span "ashawngogetter@yahoo.com" at bounding box center [1450, 529] width 148 height 12
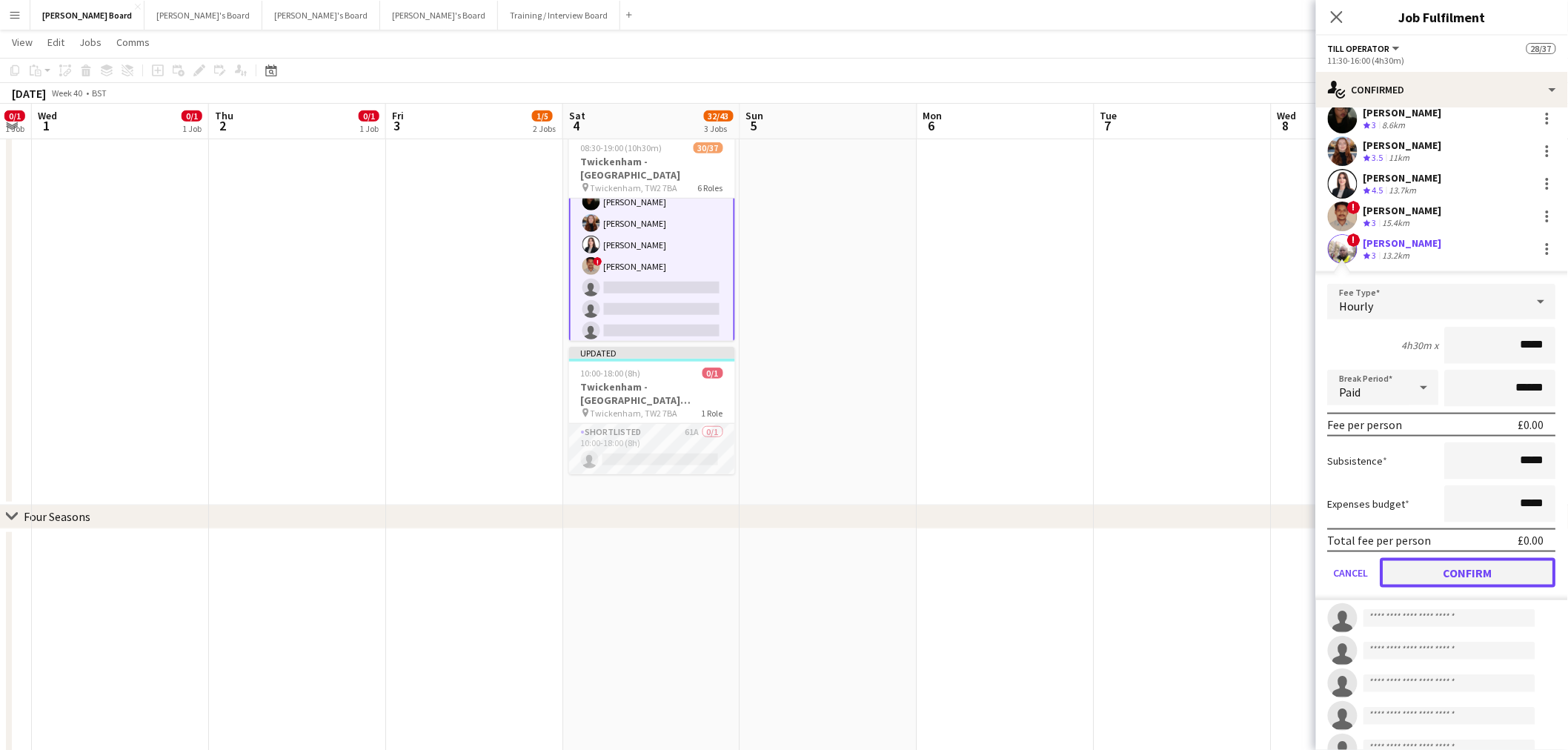
click at [1440, 578] on button "Confirm" at bounding box center [1468, 573] width 176 height 30
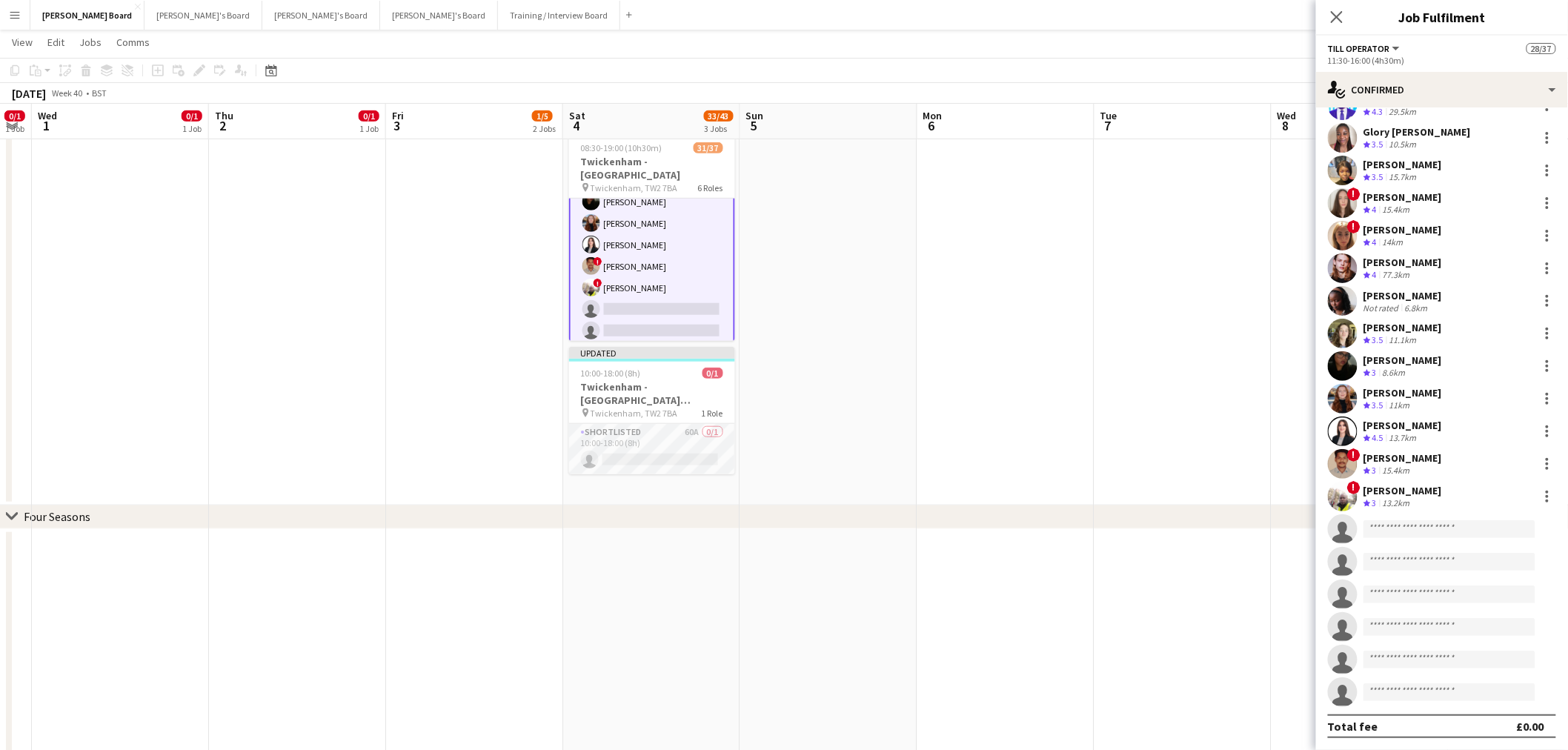
click at [1435, 537] on app-invite-slot "single-neutral-actions" at bounding box center [1442, 529] width 252 height 30
click at [1433, 524] on input at bounding box center [1449, 528] width 172 height 17
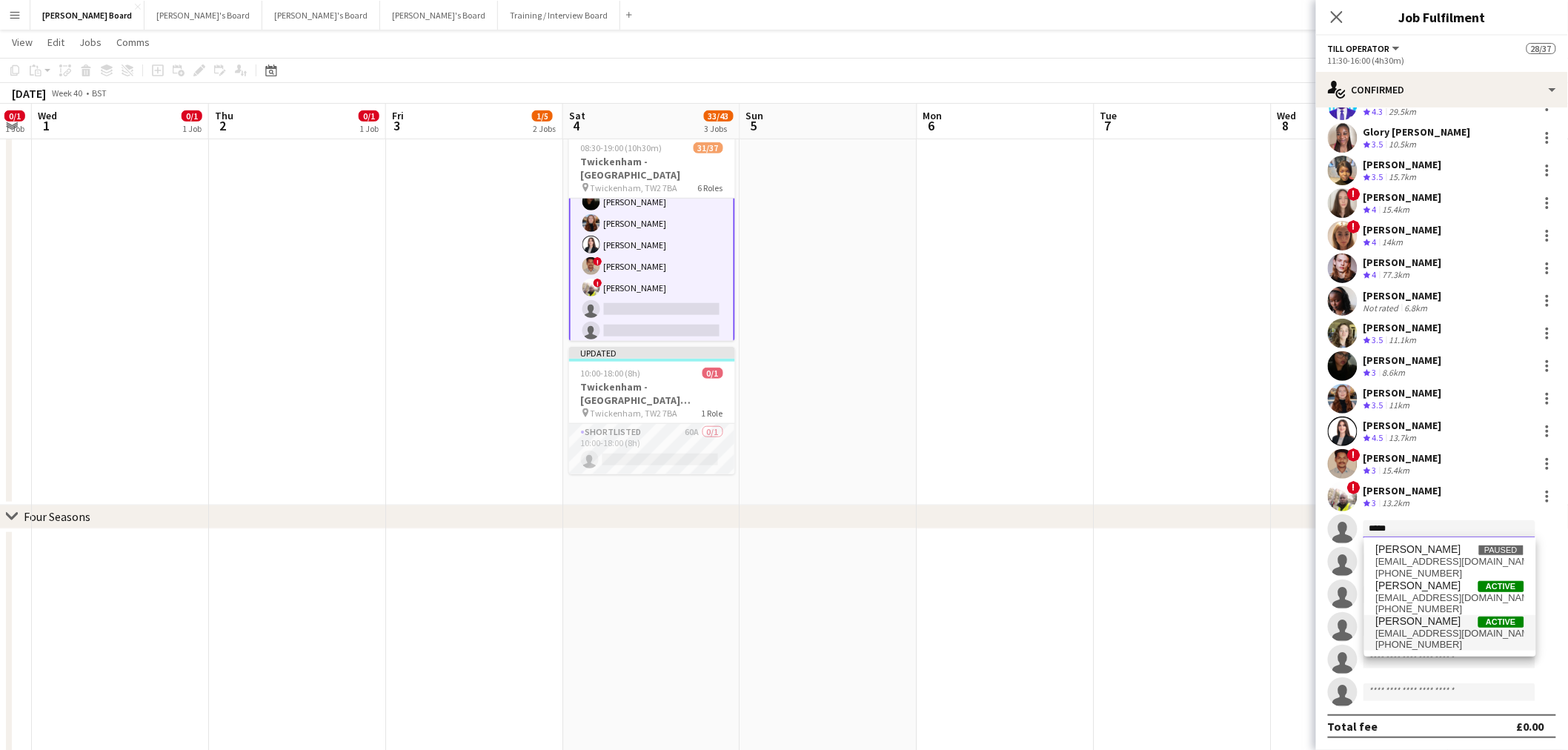
type input "*****"
click at [1453, 638] on span "+447459042109" at bounding box center [1450, 644] width 148 height 12
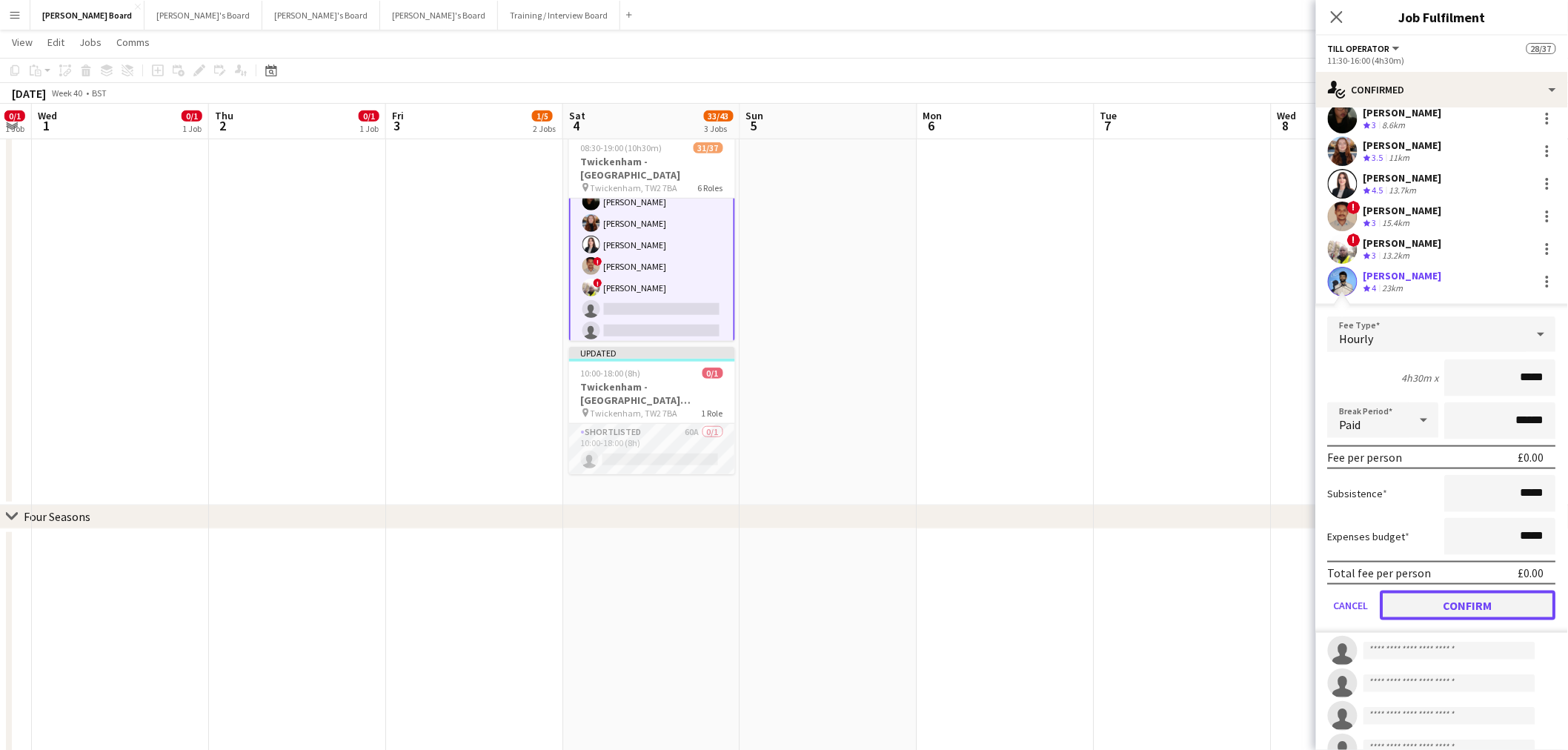
click at [1464, 600] on button "Confirm" at bounding box center [1468, 605] width 176 height 30
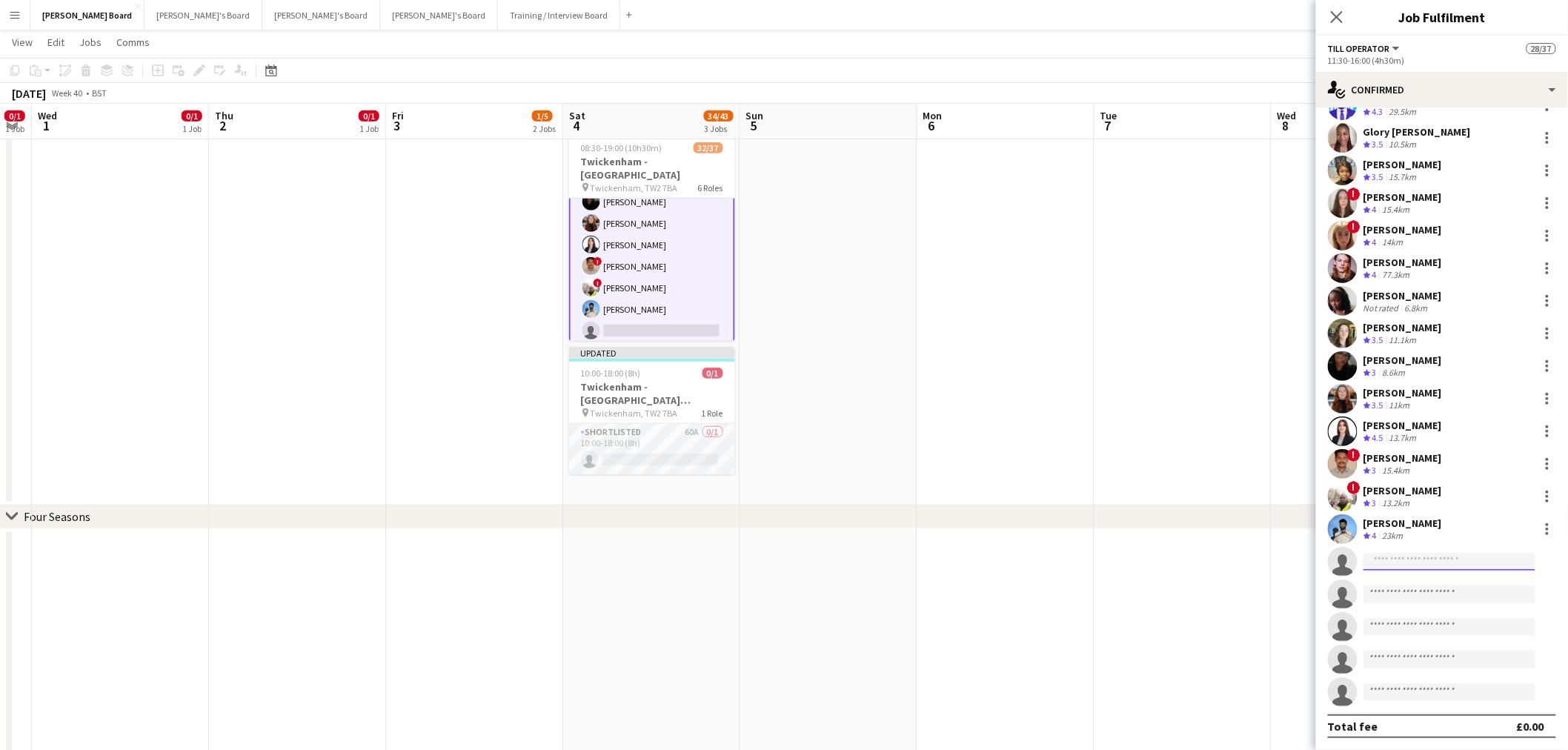
click at [1443, 565] on input at bounding box center [1449, 561] width 172 height 17
type input "****"
click at [1439, 590] on span "snigdhabandari36@gmail.com" at bounding box center [1450, 594] width 148 height 12
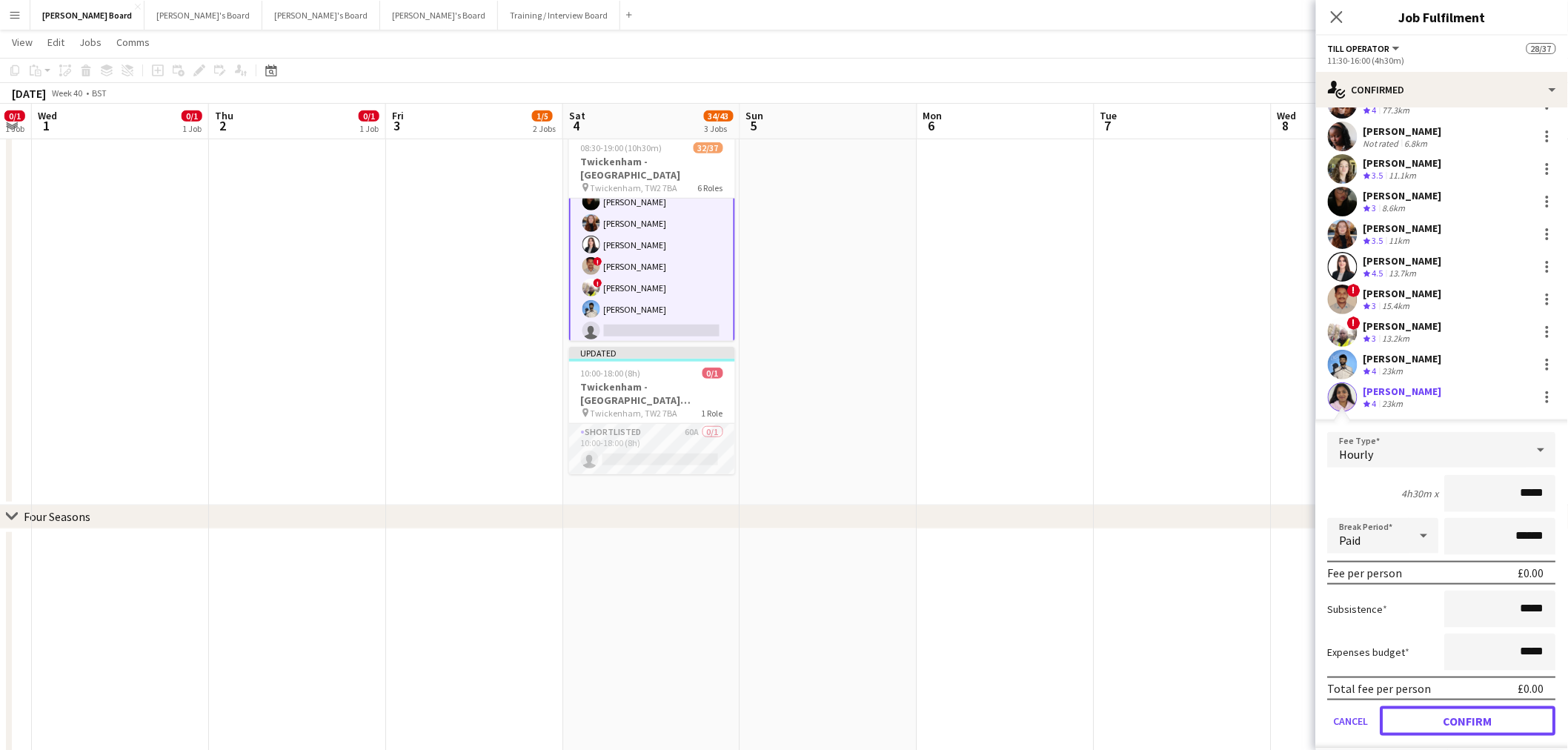
click at [1449, 707] on button "Confirm" at bounding box center [1468, 721] width 176 height 30
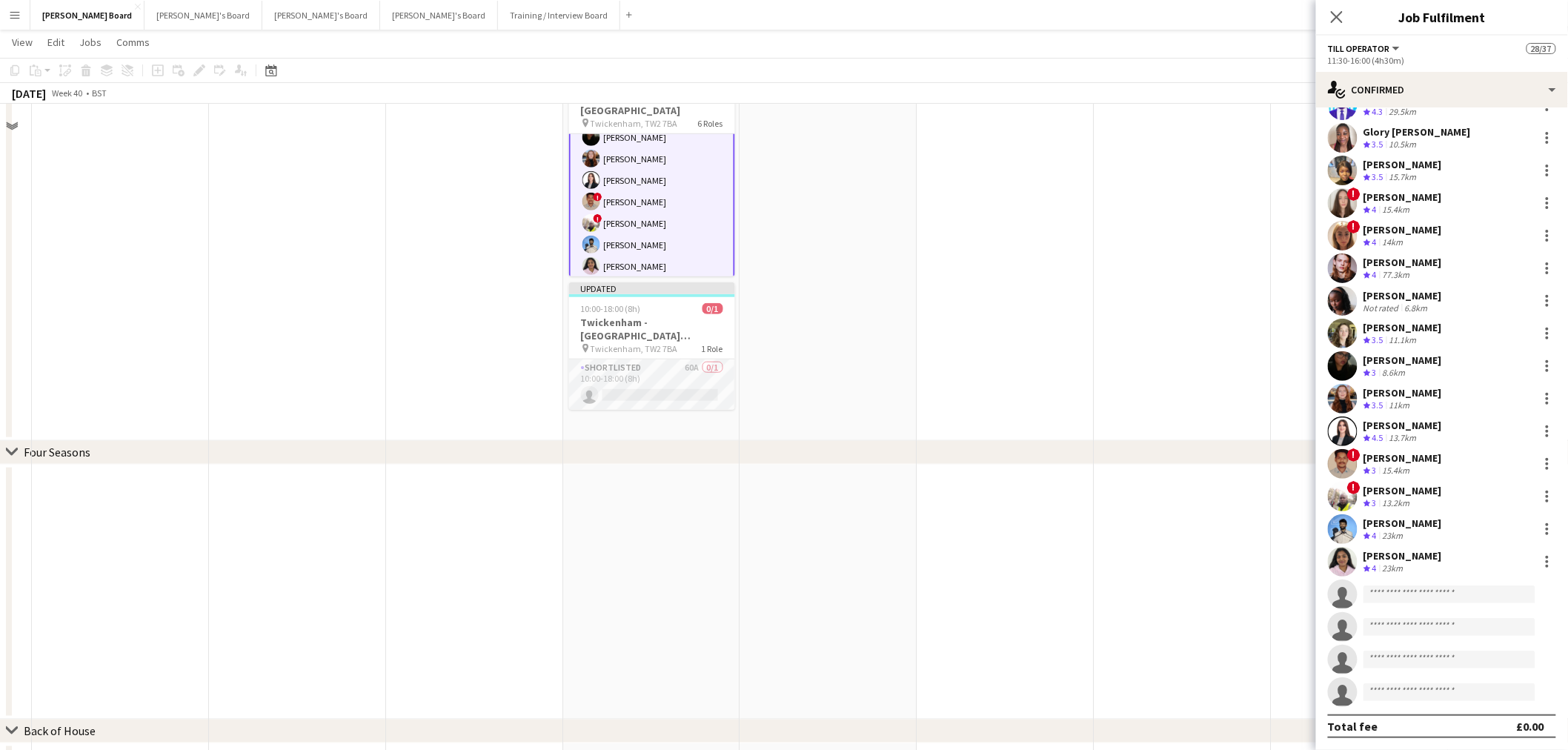
scroll to position [411, 0]
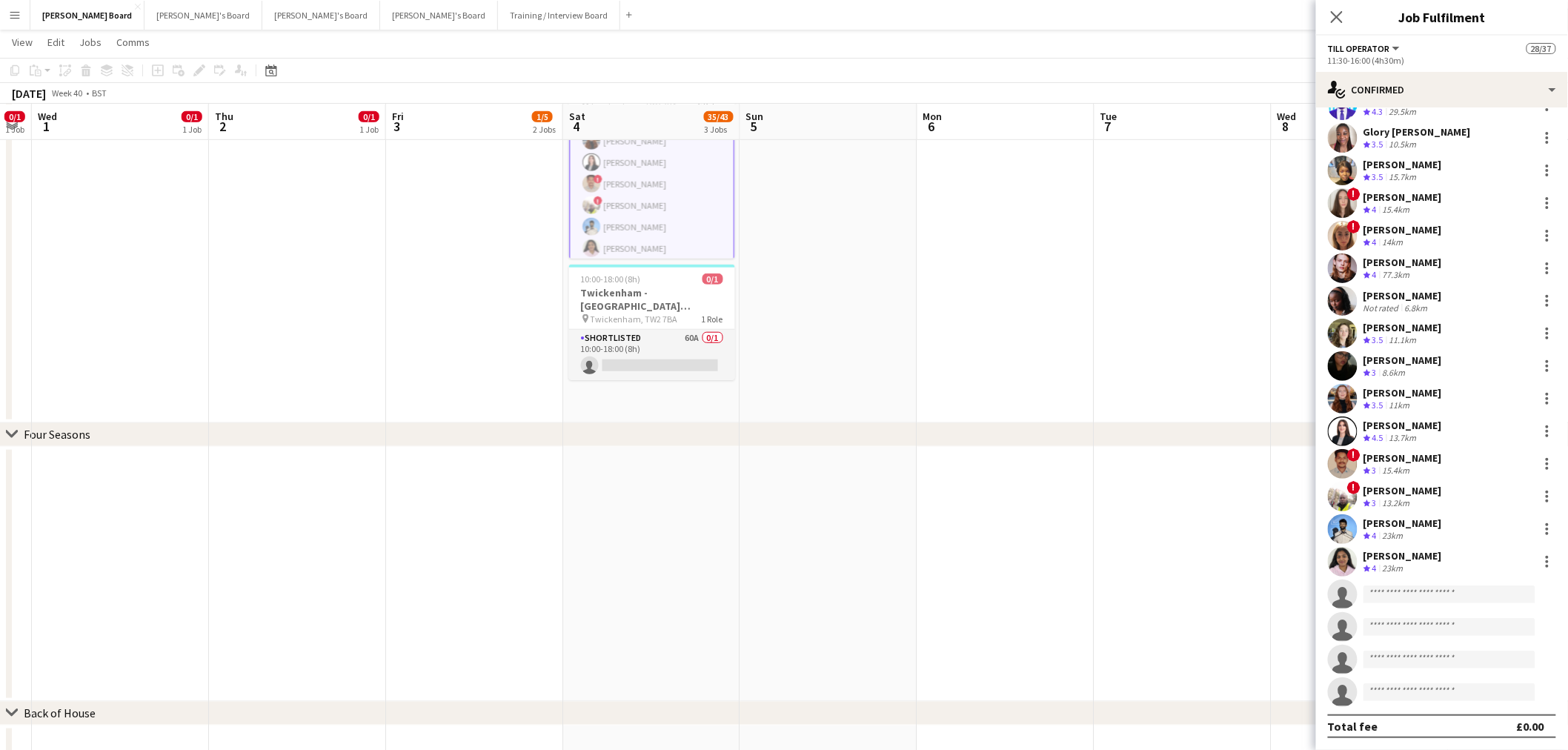
click at [1032, 293] on app-date-cell at bounding box center [1007, 228] width 177 height 390
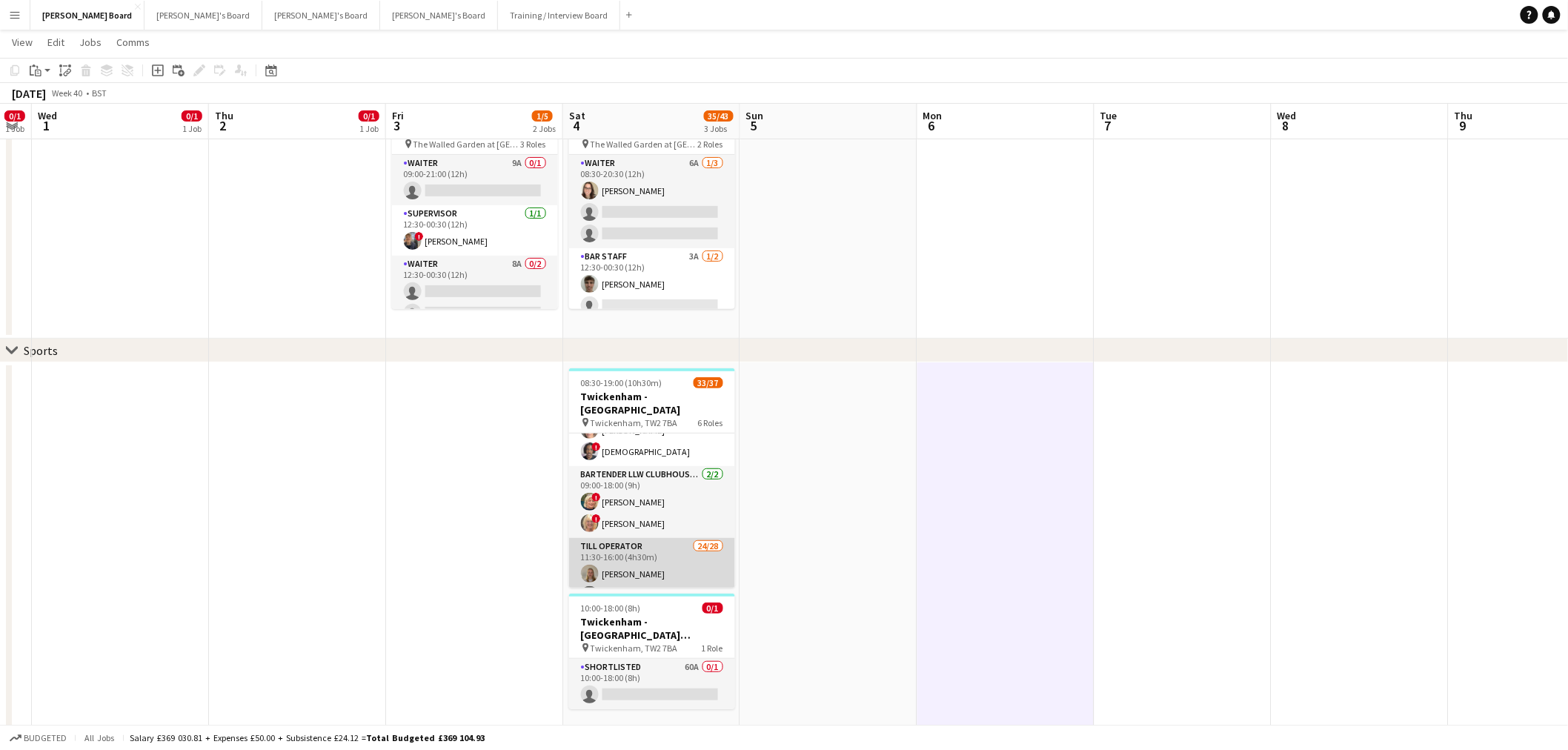
scroll to position [0, 0]
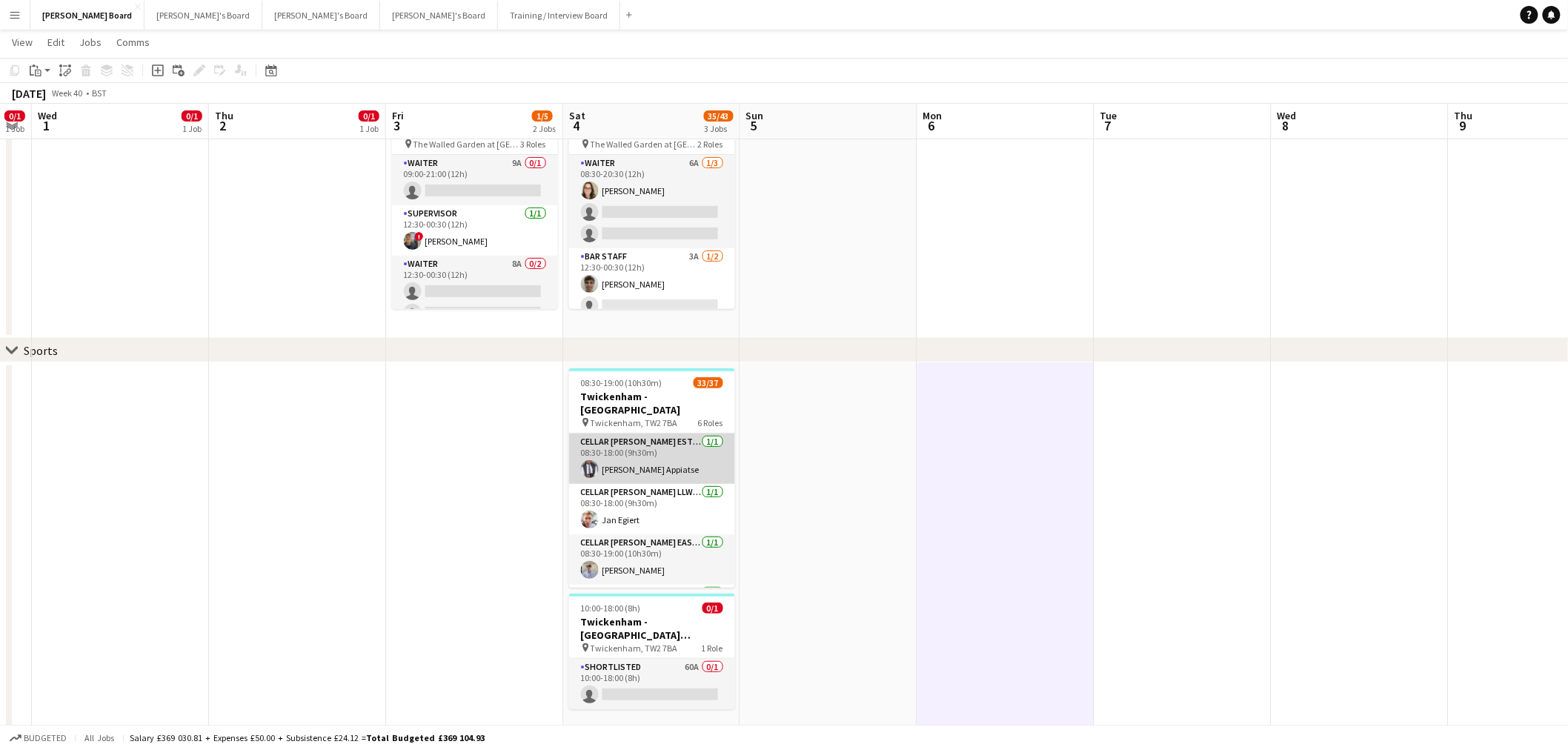
click at [658, 442] on app-card-role "Cellar Porter EST LEVEL 3 SOUTH BOXES - WEST STAND - LEVEL 3 1/1 08:30-18:00 (9…" at bounding box center [652, 458] width 166 height 51
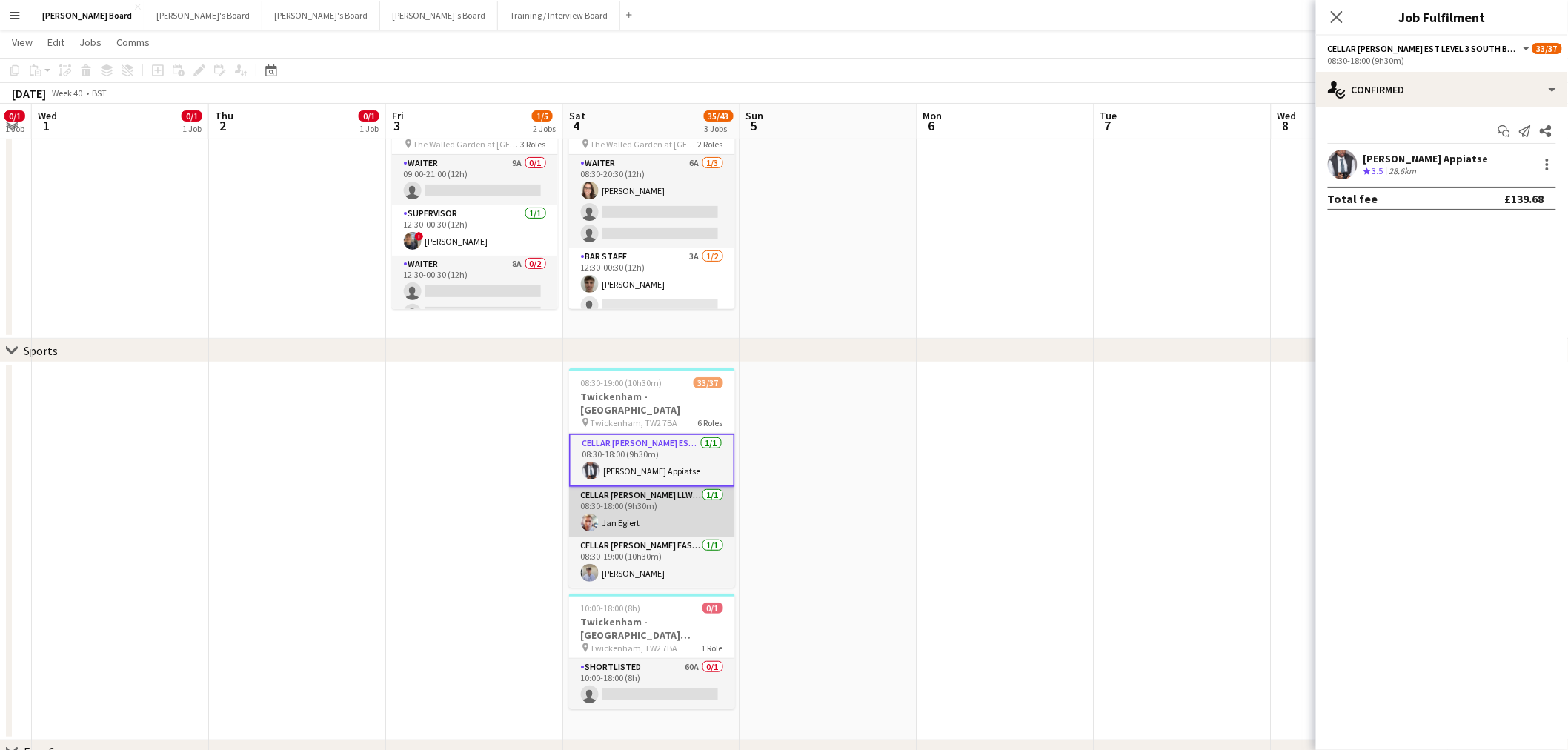
click at [682, 502] on app-card-role "Cellar Porter LLW WEST LEVEL 3 NORTH BOXES - WEST STAND - LEVEL 3 1/1 08:30-18:…" at bounding box center [652, 511] width 166 height 51
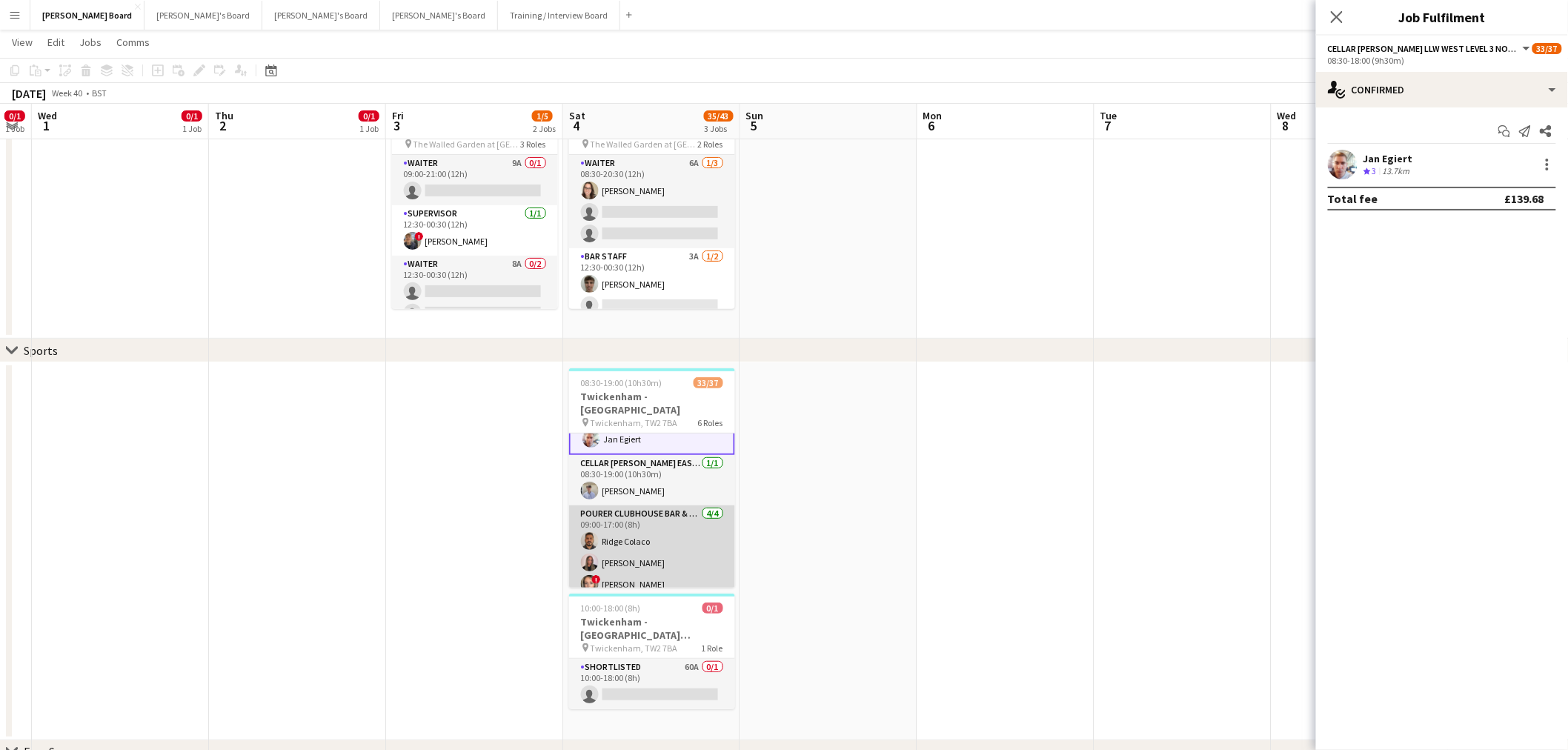
scroll to position [164, 0]
click at [675, 484] on app-card-role "Till Operator 24/28 11:30-16:00 (4h30m) Lily Smith Katrine Hansen Fatima Maye A…" at bounding box center [652, 598] width 166 height 635
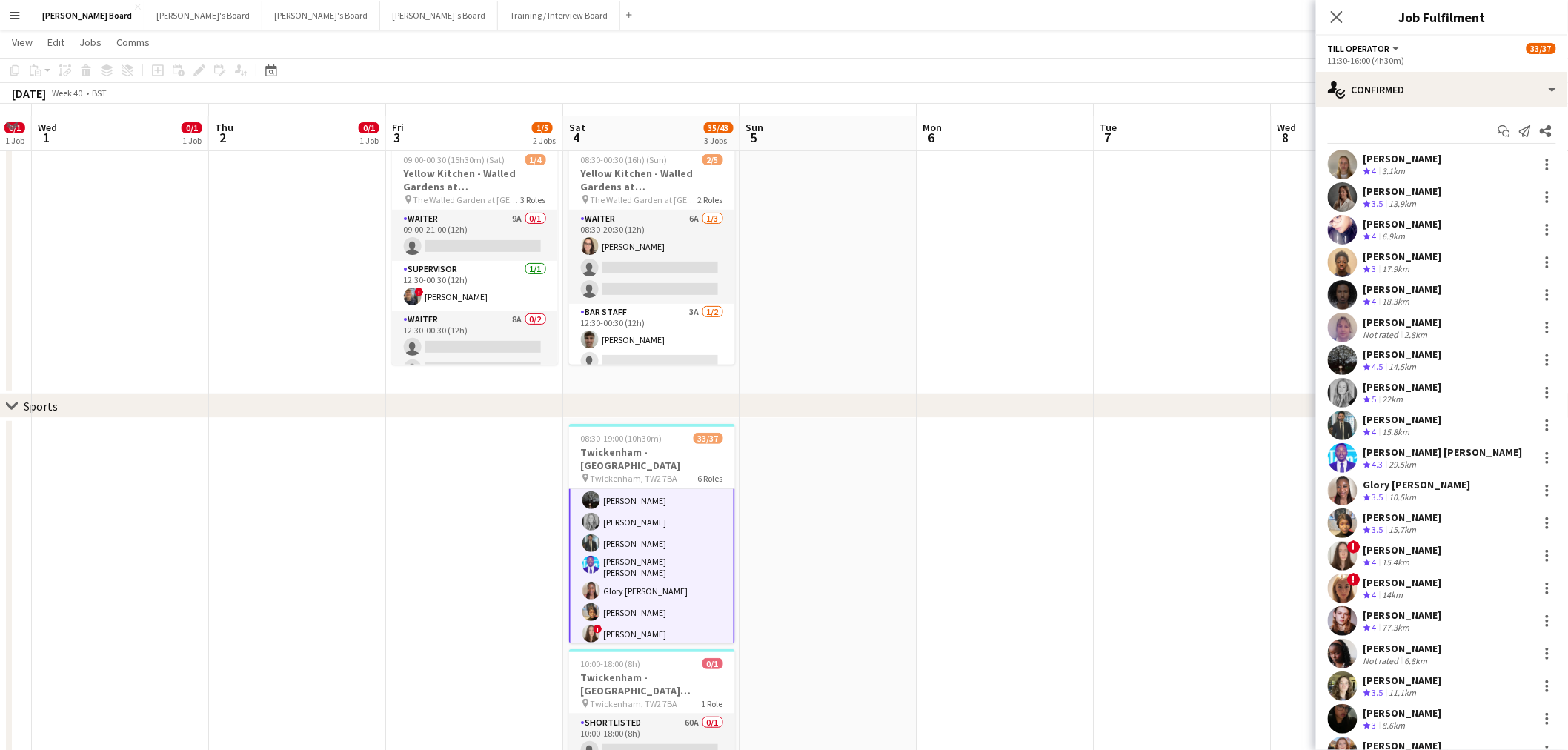
scroll to position [0, 0]
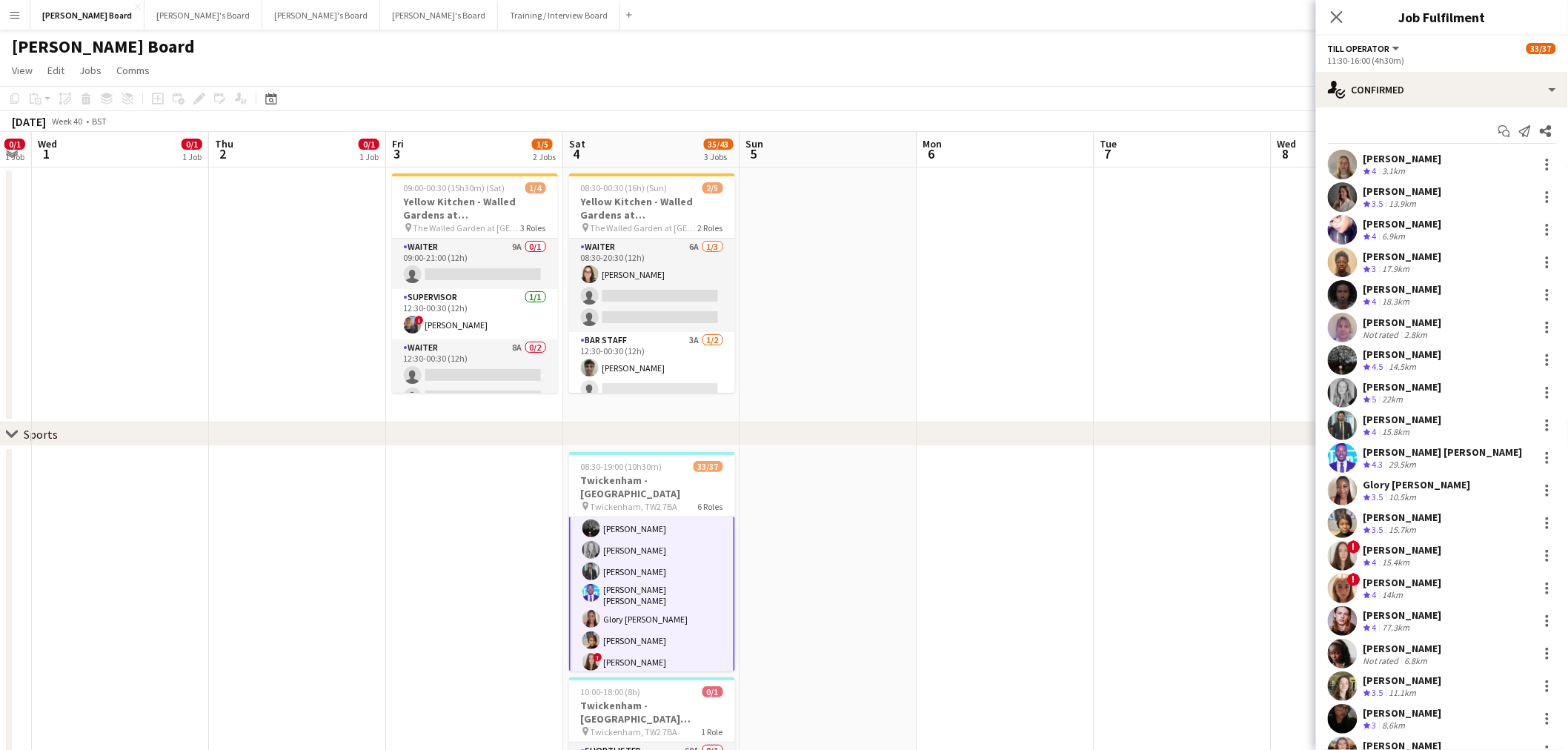
drag, startPoint x: 1413, startPoint y: 193, endPoint x: 1403, endPoint y: 184, distance: 13.5
click at [1413, 193] on div "Katrine Hansen" at bounding box center [1403, 191] width 79 height 13
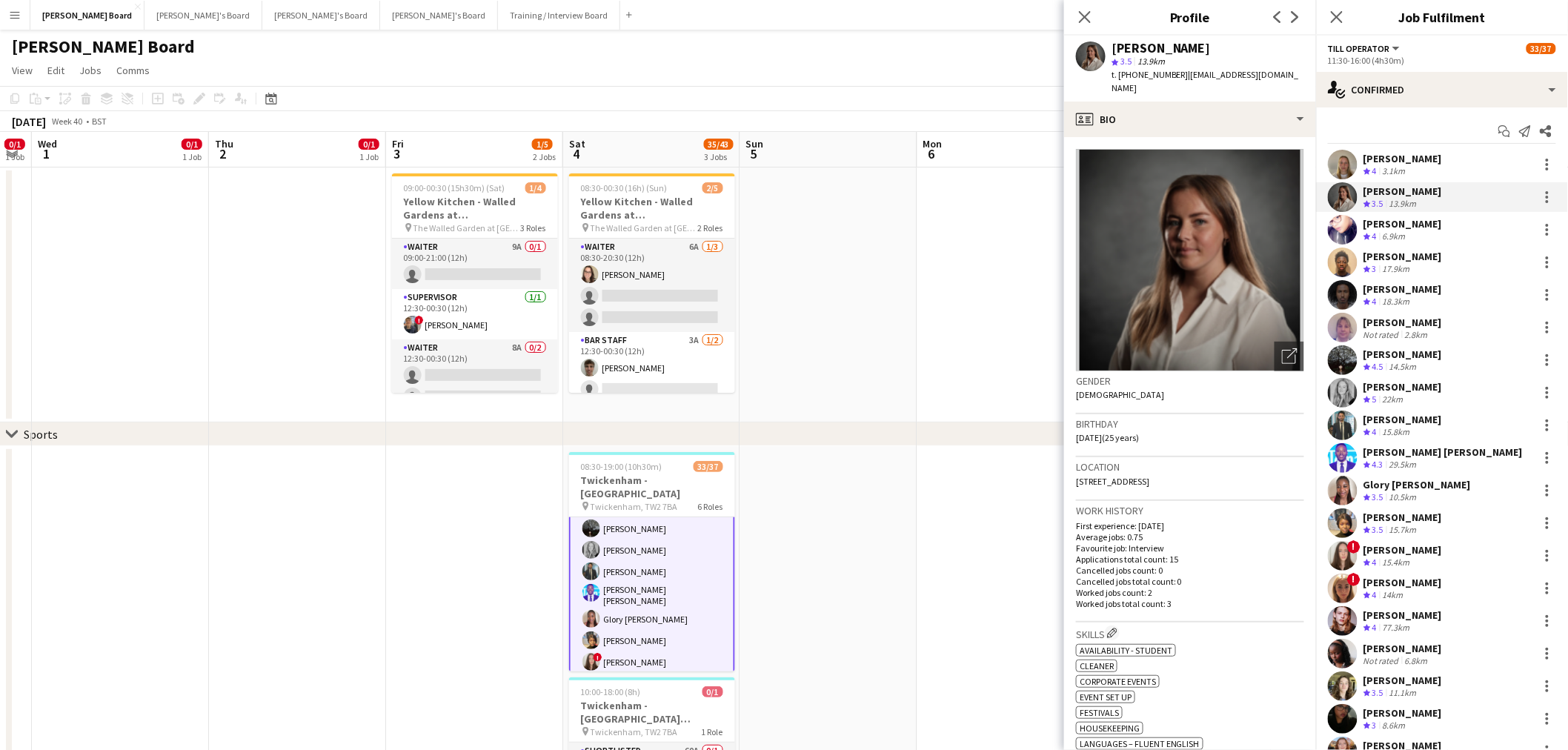
drag, startPoint x: 1210, startPoint y: 47, endPoint x: 1101, endPoint y: 47, distance: 109.0
click at [1101, 47] on div "Katrine Hansen star 3.5 13.9km t. +447867231285 | katrinehansen1608@gmail.com" at bounding box center [1191, 69] width 252 height 66
copy div "Katrine Hansen"
click at [1405, 490] on div "Glory Egharevba" at bounding box center [1418, 485] width 108 height 13
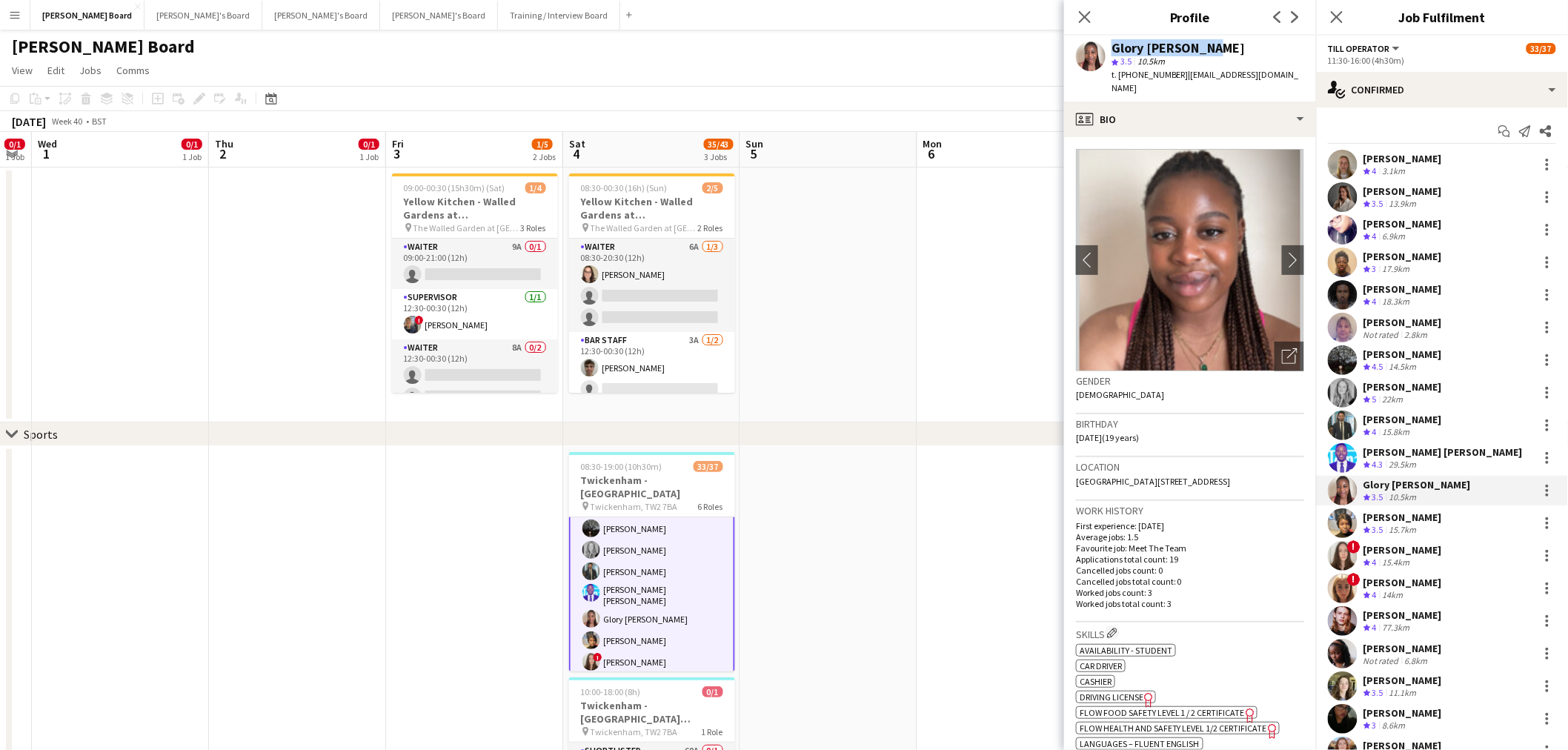
drag, startPoint x: 1214, startPoint y: 46, endPoint x: 1095, endPoint y: 45, distance: 119.0
click at [1095, 45] on div "Glory Egharevba star 3.5 10.5km t. +4407597611822 | gloryegha@gmail.com" at bounding box center [1191, 69] width 252 height 66
copy div "Glory Egharevba"
drag, startPoint x: 1182, startPoint y: 74, endPoint x: 1134, endPoint y: 77, distance: 48.1
click at [1134, 77] on span "t. +4407597611822" at bounding box center [1150, 74] width 77 height 11
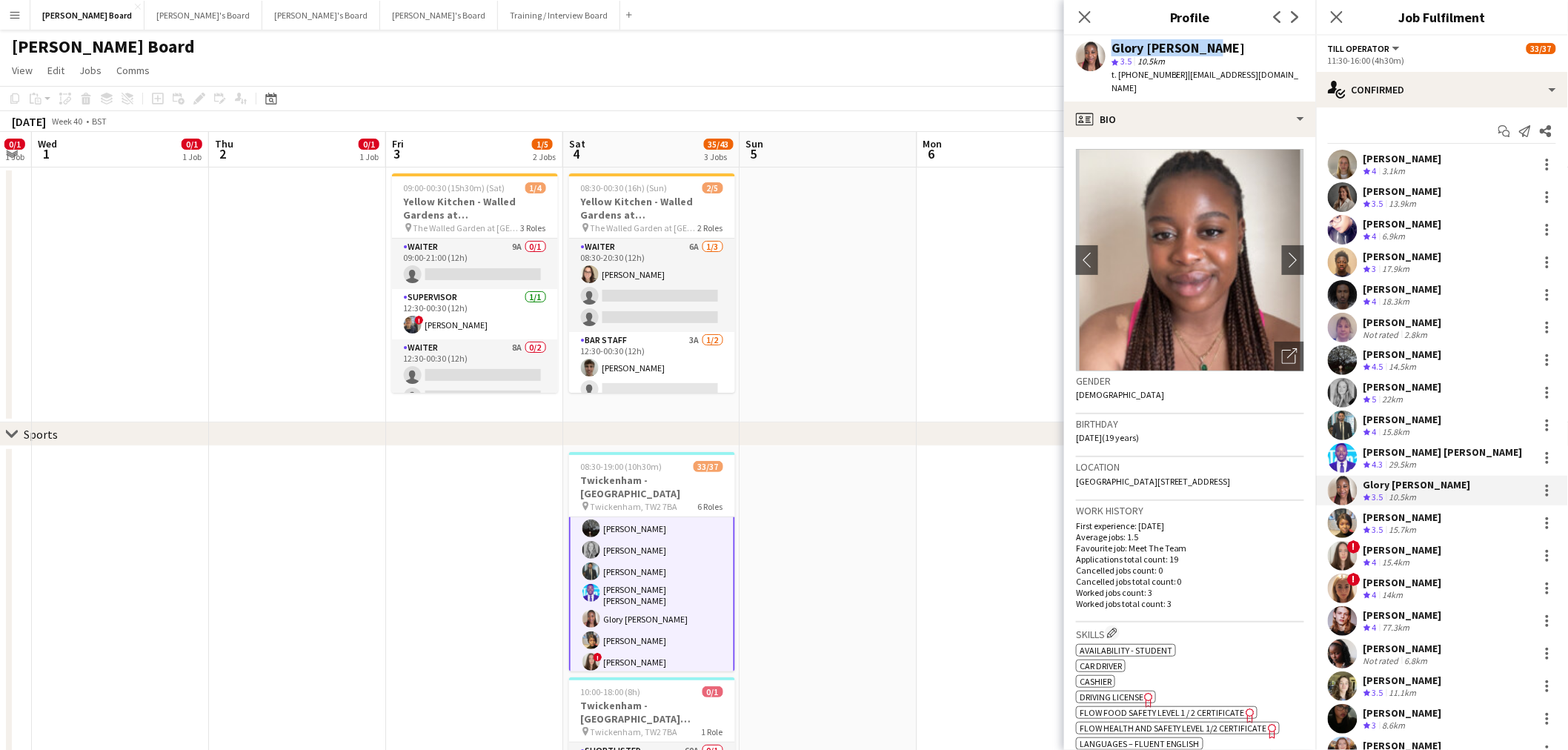
copy span "7597611822"
click at [1423, 524] on div "Crew rating 3.5 15.7km" at bounding box center [1403, 530] width 79 height 12
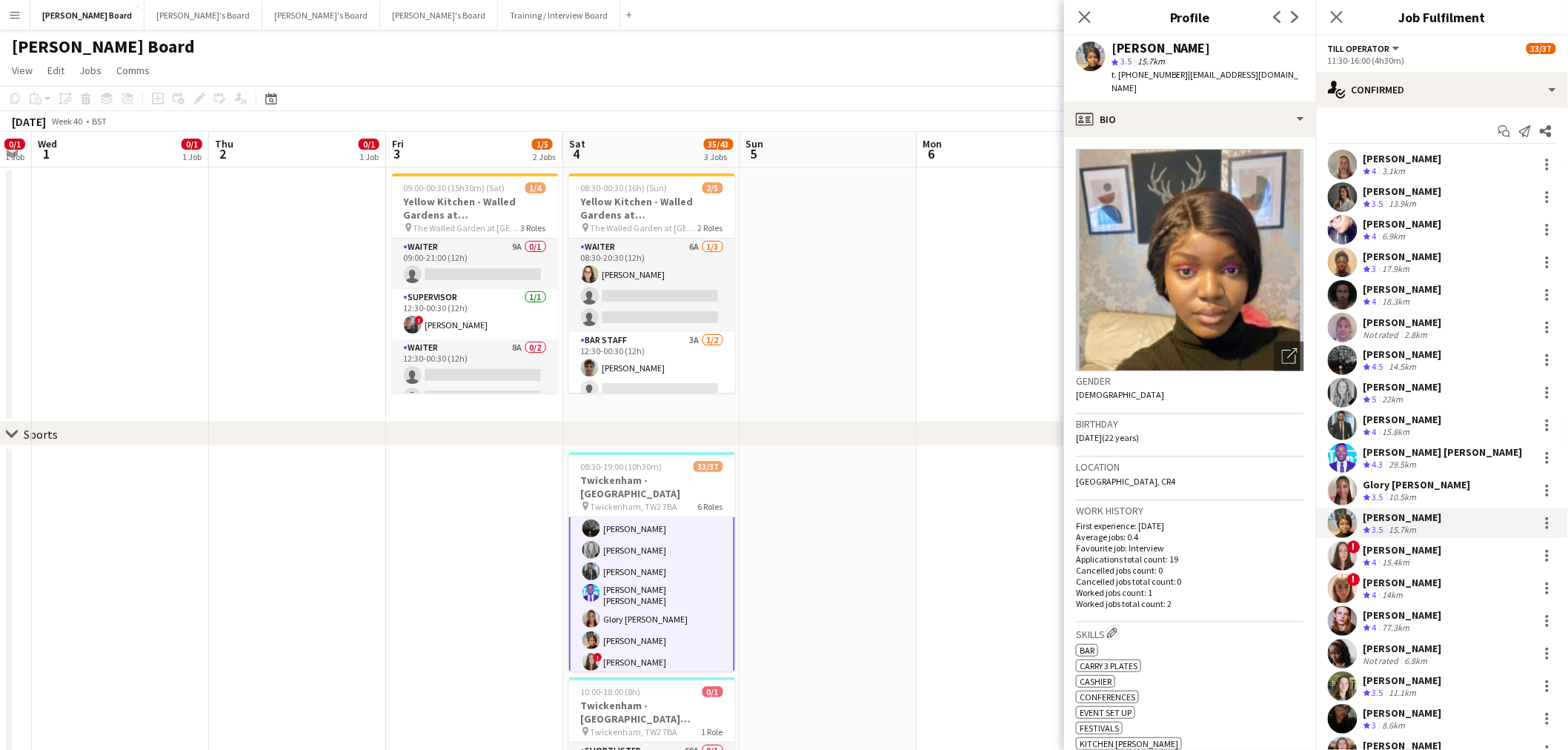
drag, startPoint x: 1211, startPoint y: 46, endPoint x: 1114, endPoint y: 46, distance: 97.0
click at [1114, 46] on div "Chidera Nwadigo" at bounding box center [1208, 48] width 192 height 13
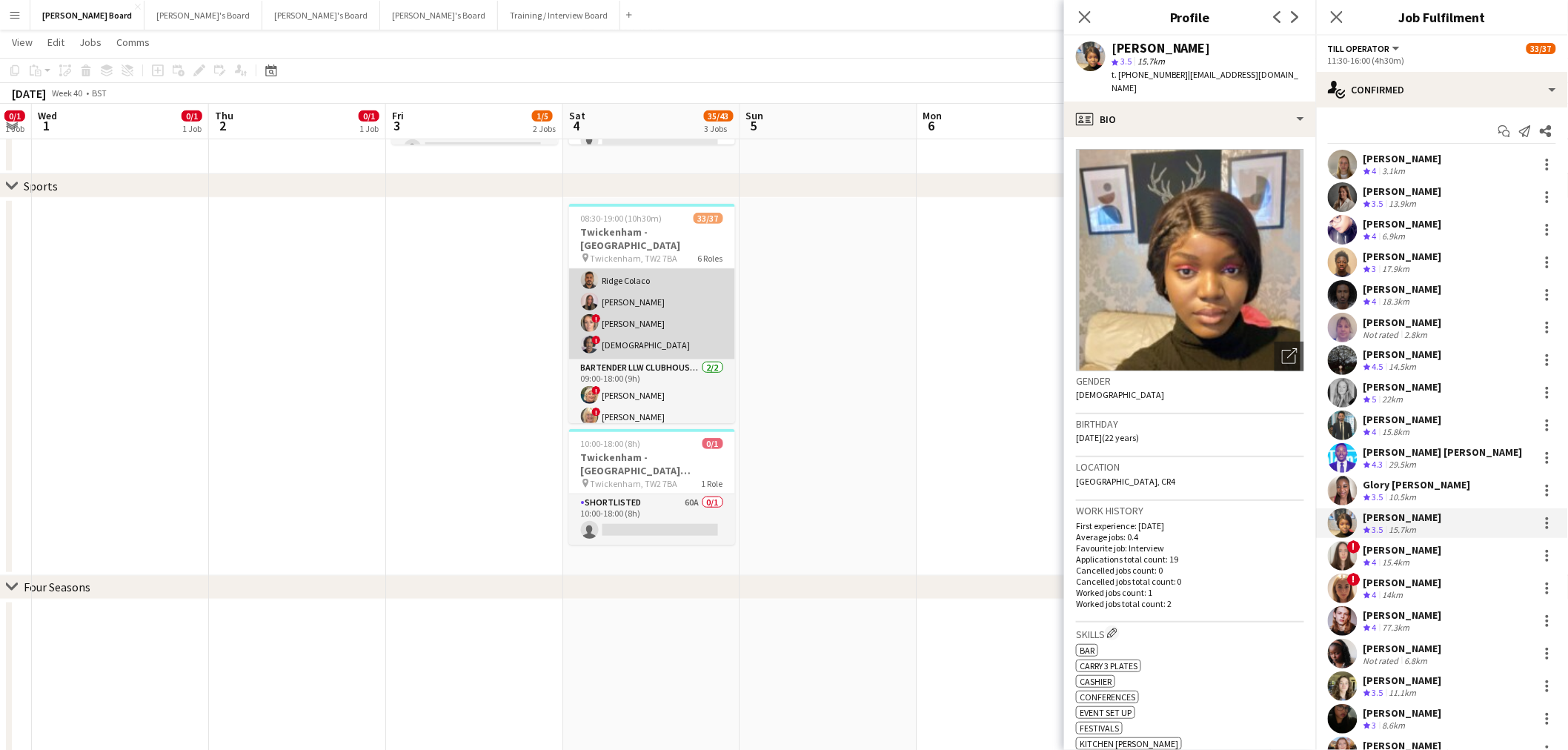
scroll to position [247, 0]
click at [657, 290] on app-card-role "Bartender LLW CLUBHOUSE BAR & KITCHEN 2/2 09:00-18:00 (9h) ! Mairead Sullivan !…" at bounding box center [652, 324] width 166 height 72
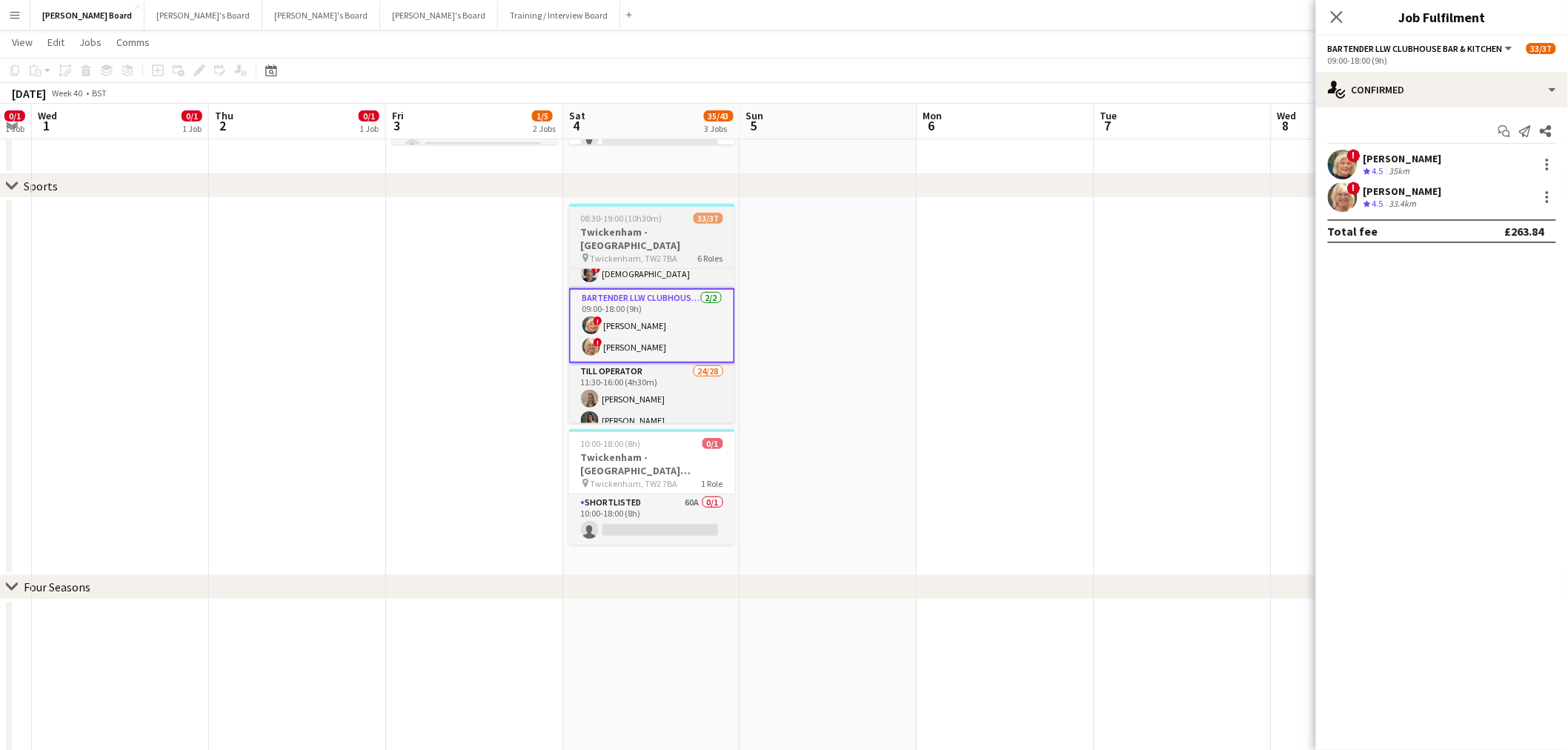
click at [663, 230] on h3 "Twickenham - [GEOGRAPHIC_DATA]" at bounding box center [652, 239] width 166 height 27
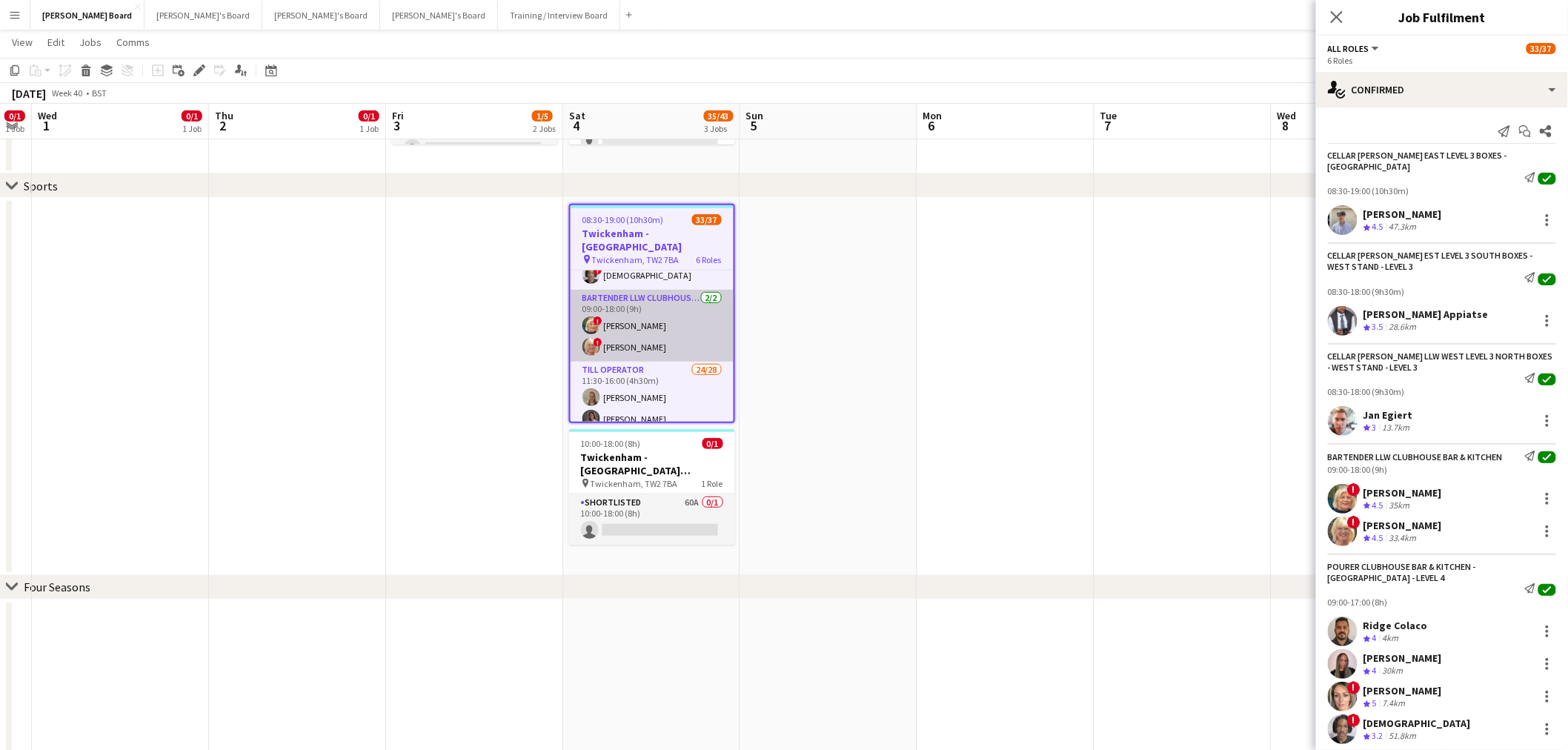
click at [660, 299] on app-card-role "Bartender LLW CLUBHOUSE BAR & KITCHEN 2/2 09:00-18:00 (9h) ! Mairead Sullivan !…" at bounding box center [652, 325] width 163 height 72
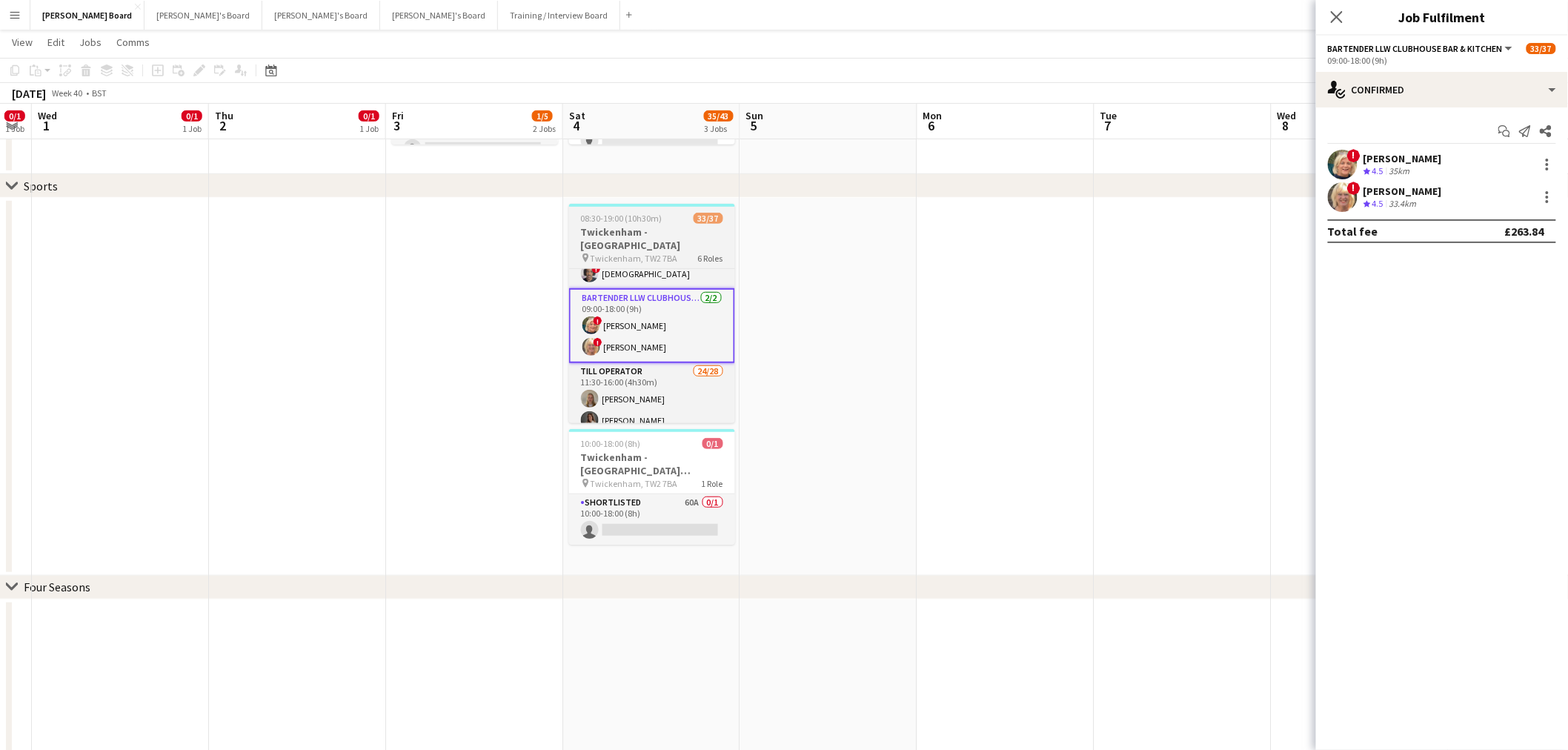
click at [661, 235] on h3 "Twickenham - [GEOGRAPHIC_DATA]" at bounding box center [652, 239] width 166 height 27
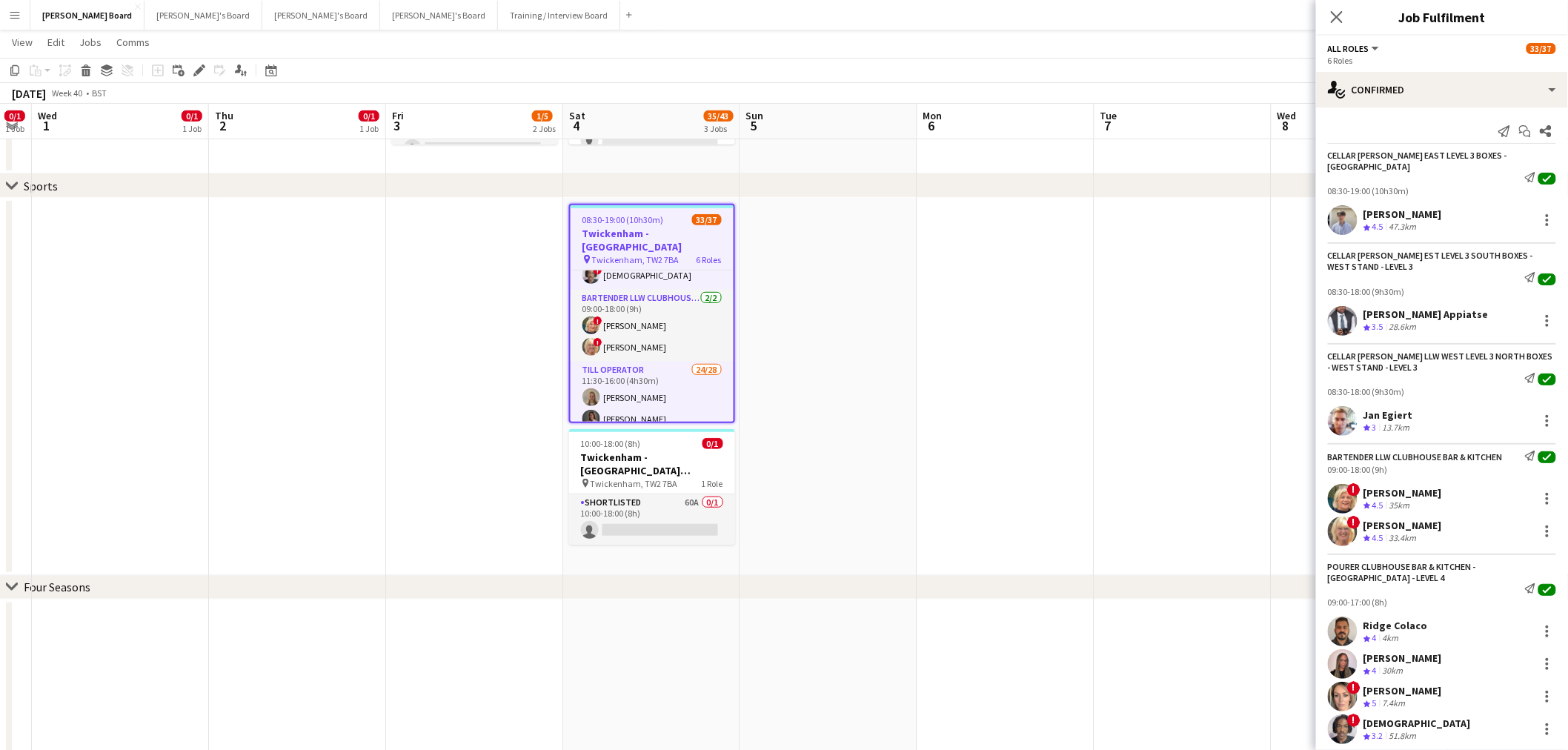
scroll to position [0, 498]
click at [200, 72] on icon "Edit" at bounding box center [199, 70] width 12 height 12
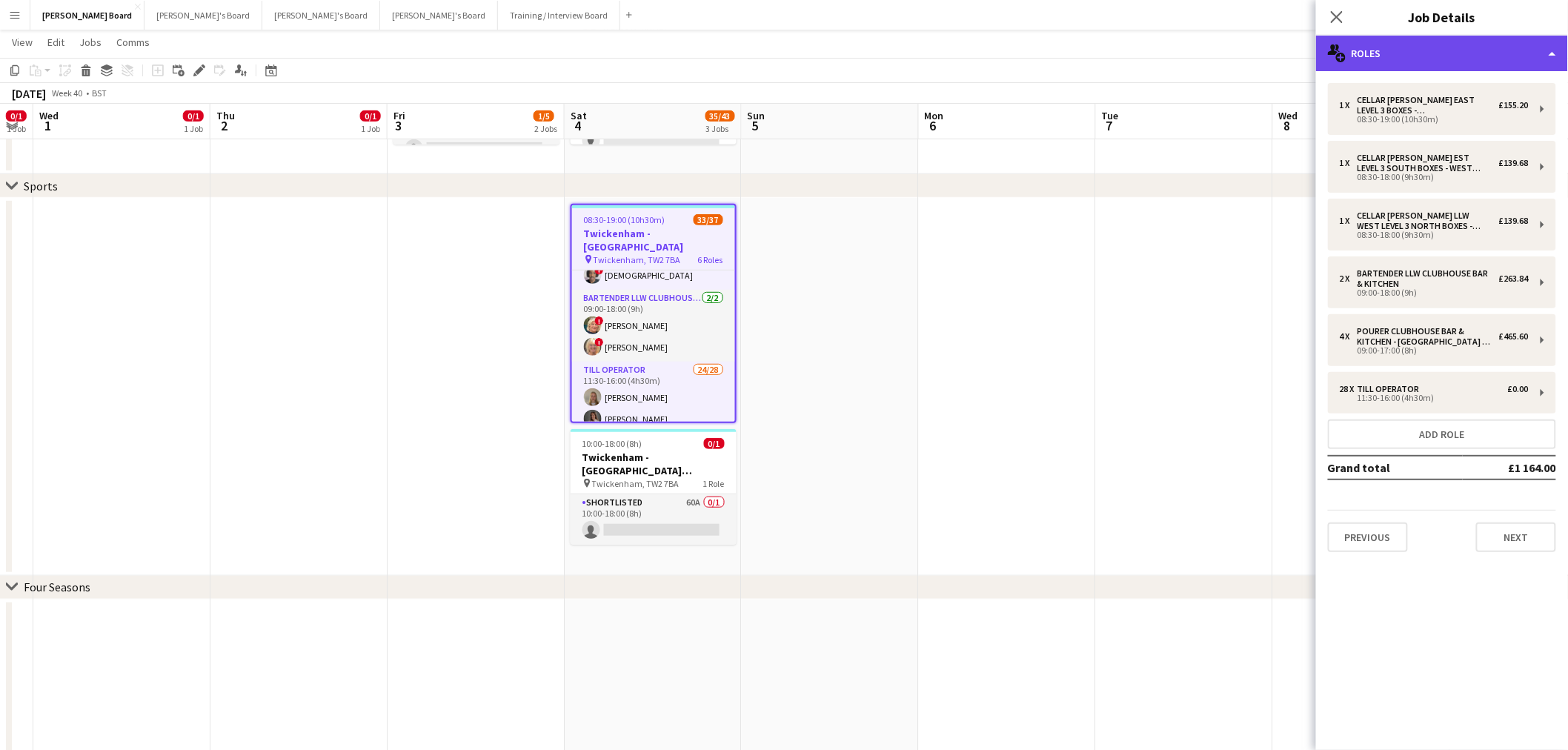
click at [1431, 46] on div "multiple-users-add Roles" at bounding box center [1442, 53] width 252 height 36
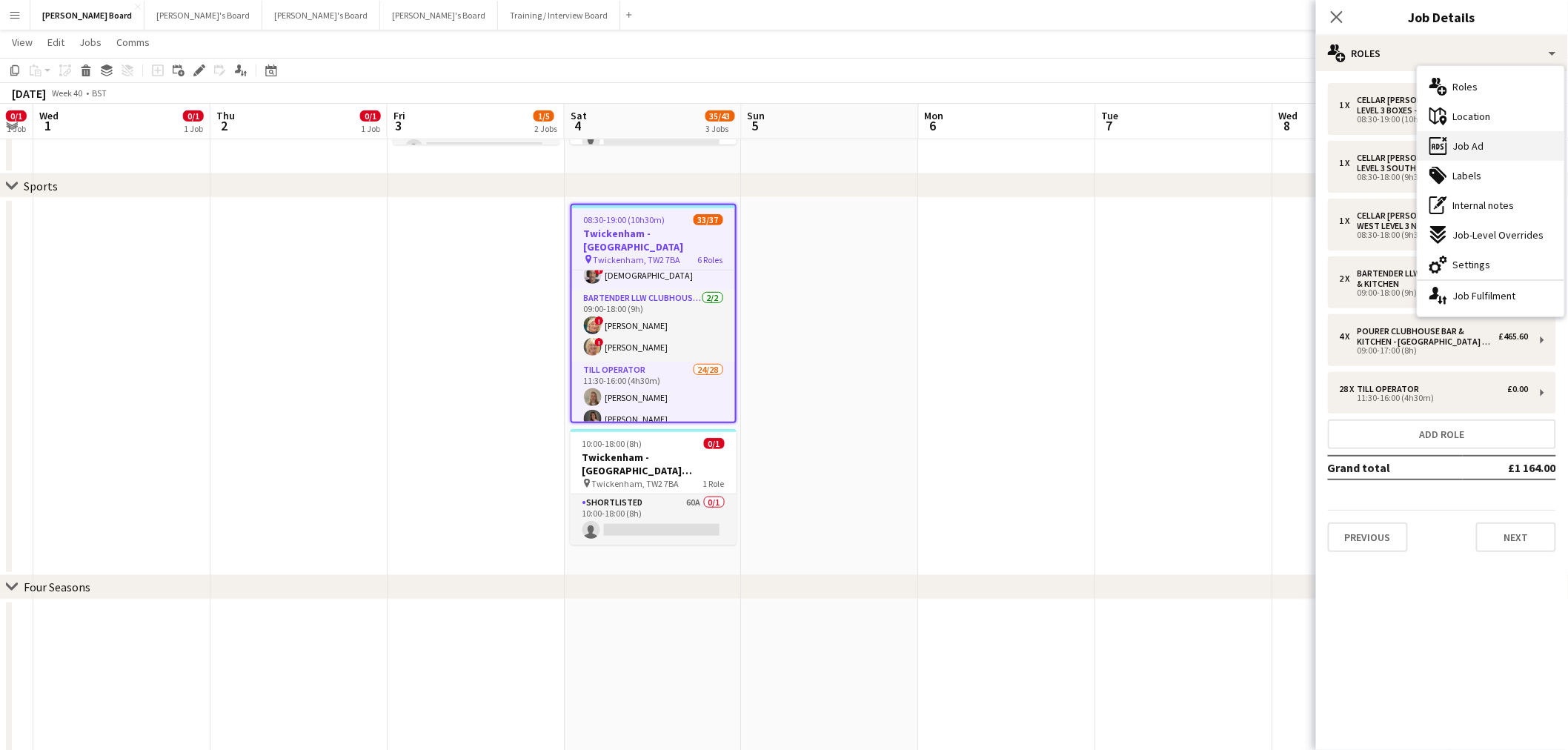
click at [1483, 149] on span "Job Ad" at bounding box center [1469, 146] width 32 height 13
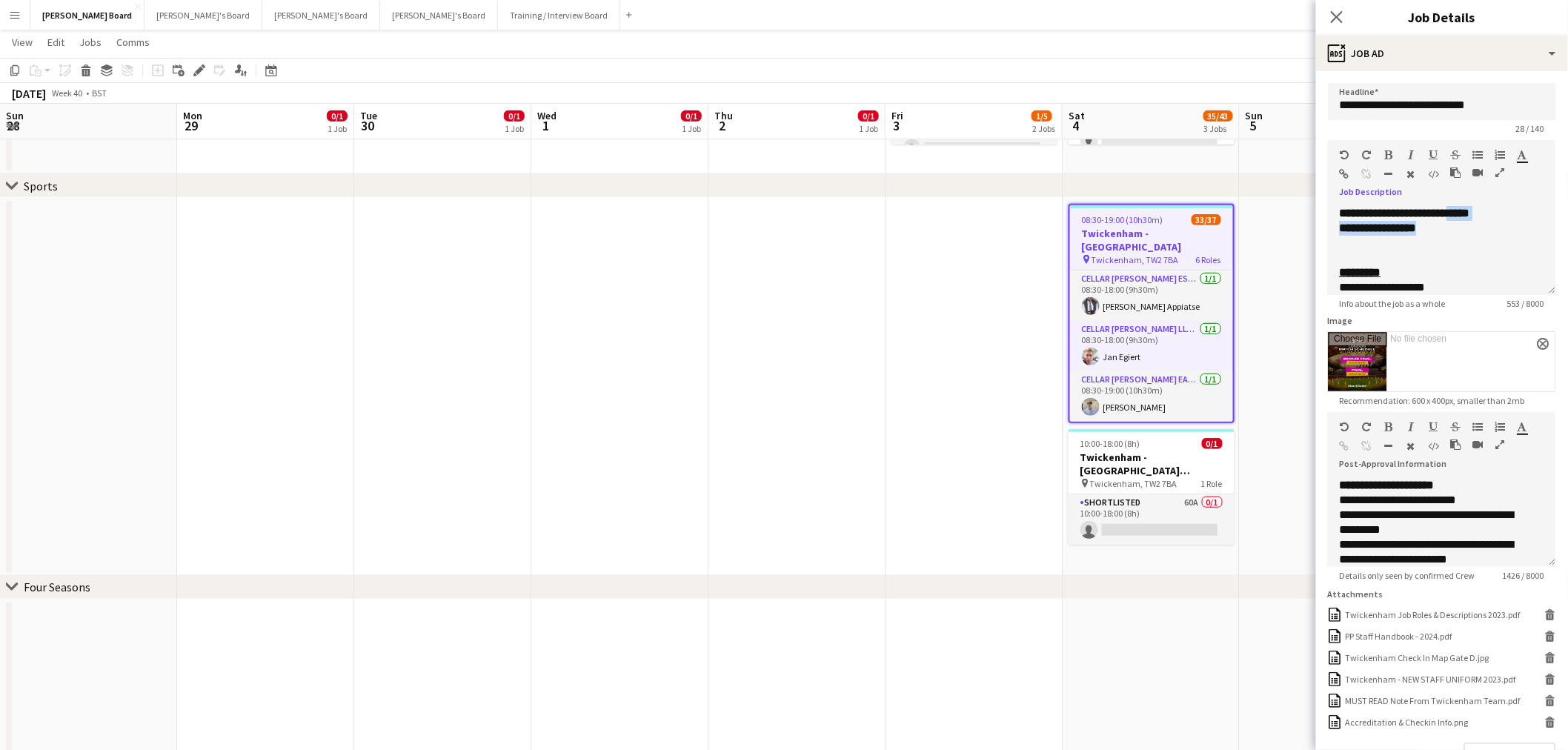
scroll to position [247, 0]
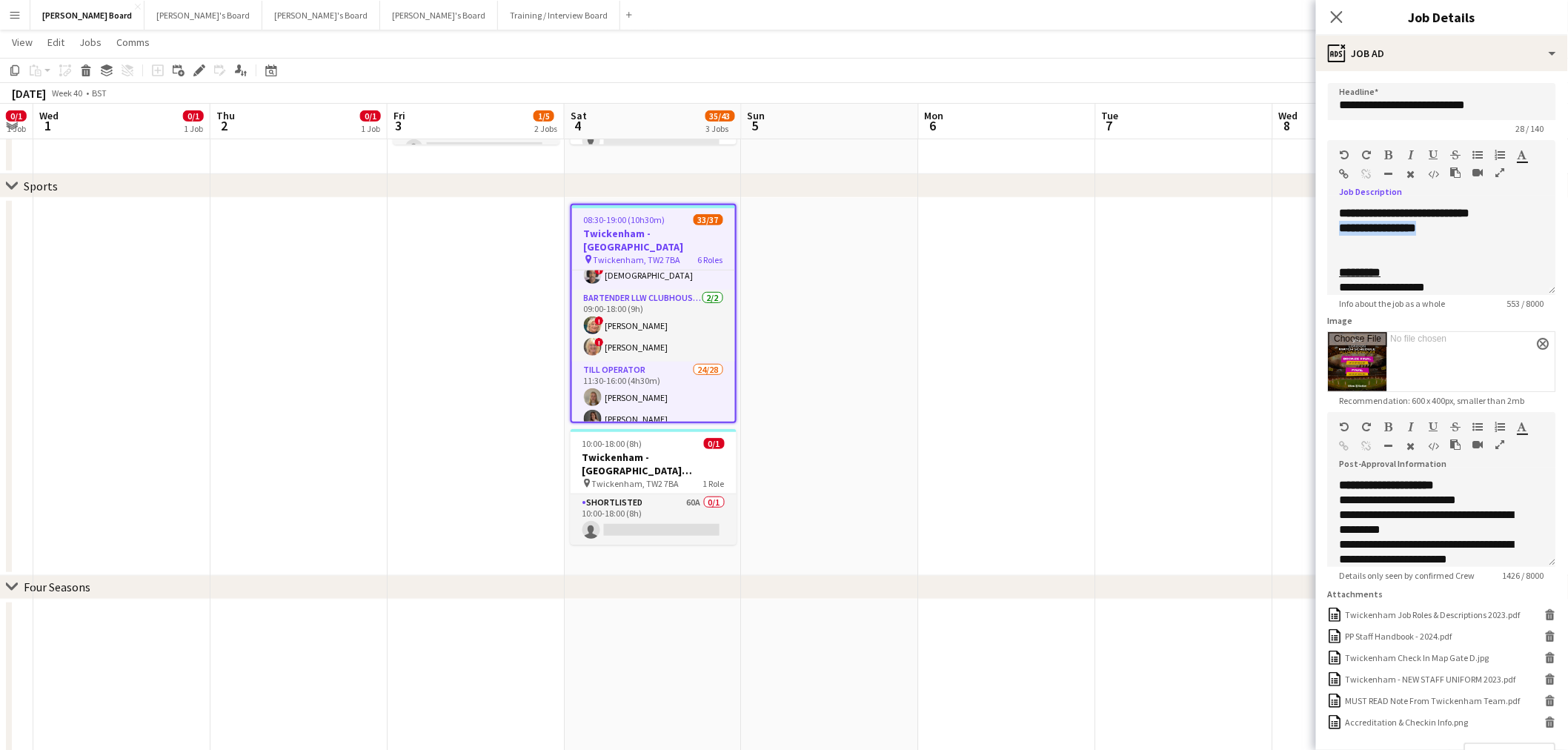
click at [1337, 241] on div "**********" at bounding box center [1442, 249] width 228 height 89
click at [1441, 235] on div "**********" at bounding box center [1442, 228] width 205 height 15
click at [1447, 235] on div "**********" at bounding box center [1442, 228] width 205 height 15
click at [618, 474] on h3 "Twickenham - [GEOGRAPHIC_DATA] [GEOGRAPHIC_DATA] v [GEOGRAPHIC_DATA]" at bounding box center [653, 463] width 166 height 27
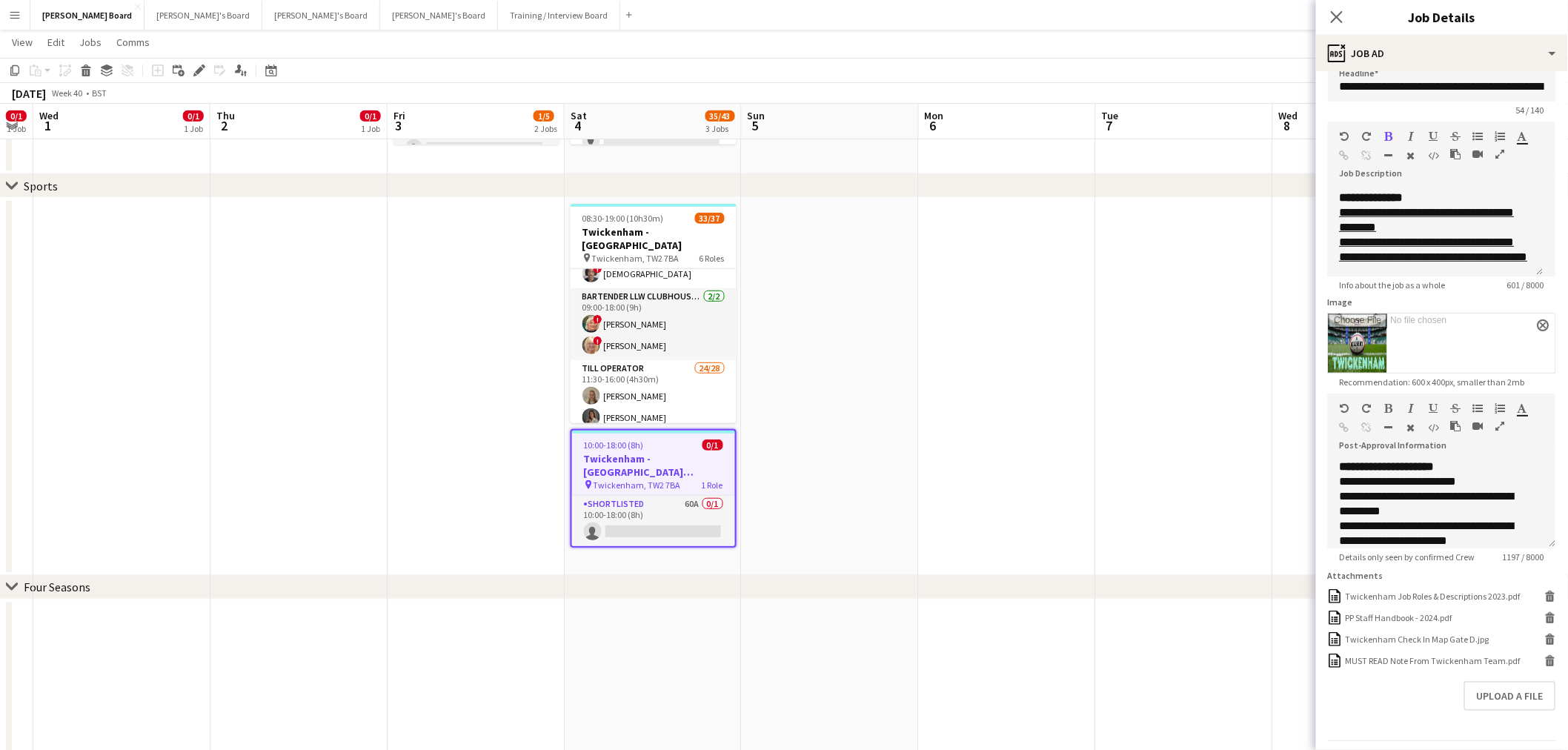
scroll to position [0, 0]
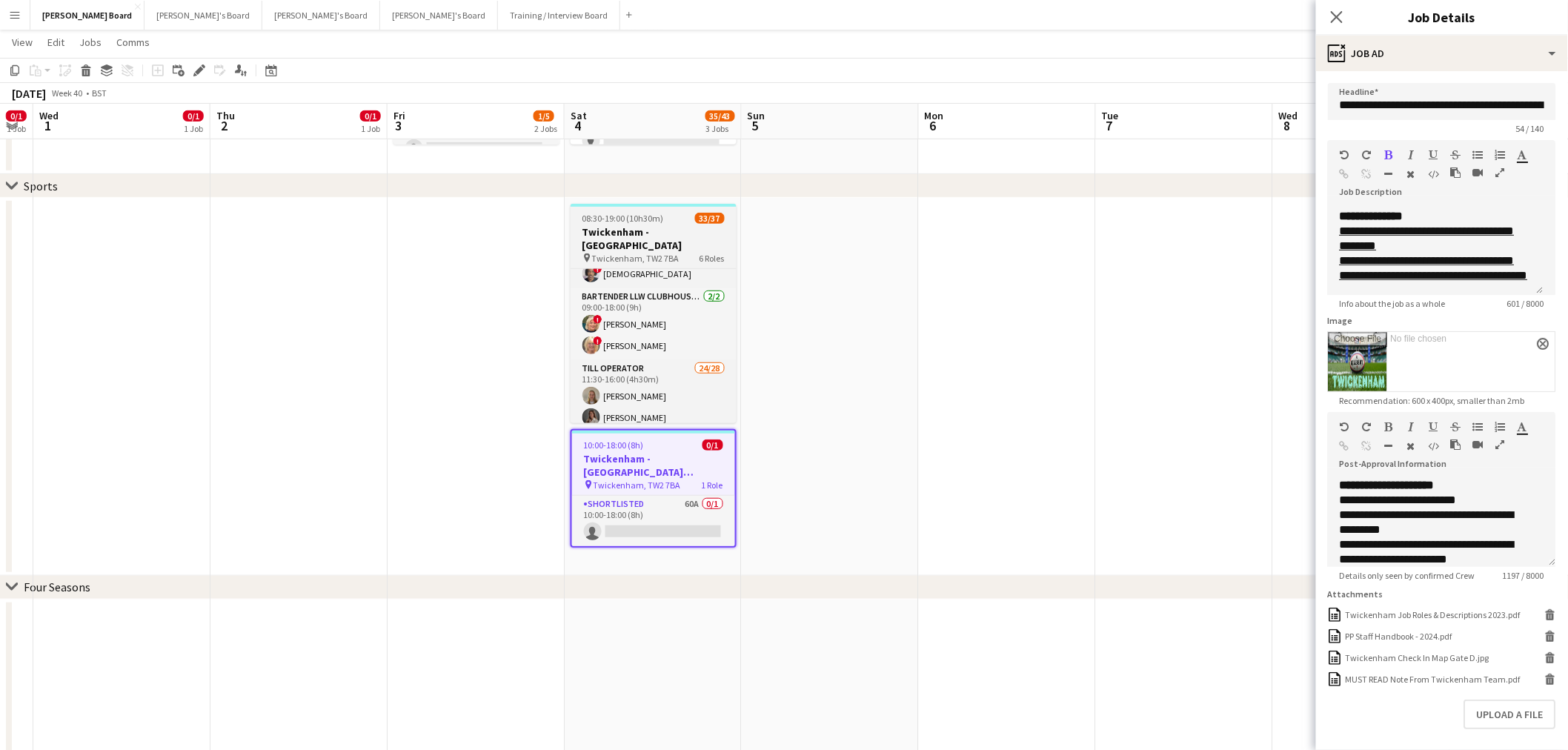
click at [667, 215] on div "08:30-19:00 (10h30m) 33/37" at bounding box center [653, 218] width 166 height 11
type input "**********"
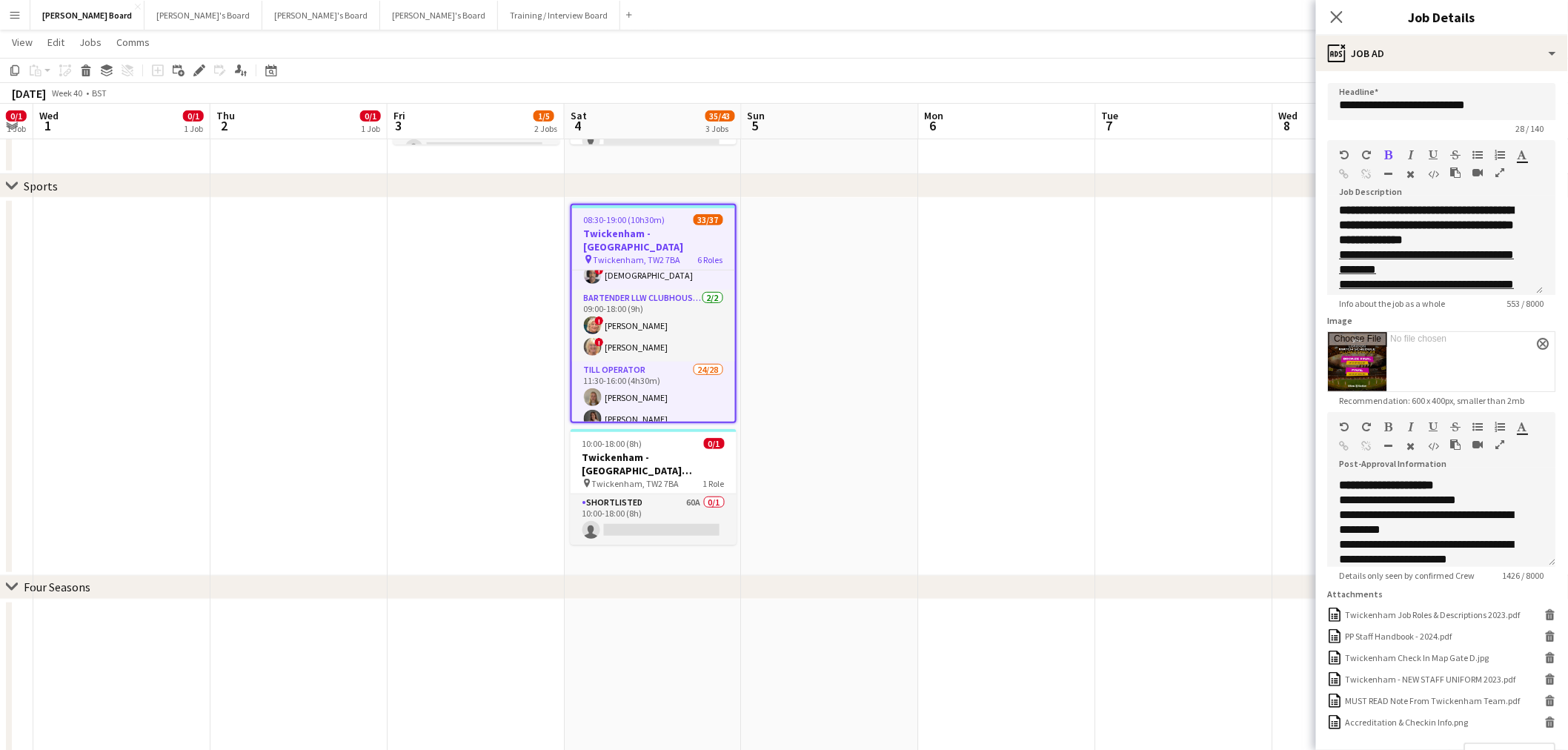
scroll to position [247, 0]
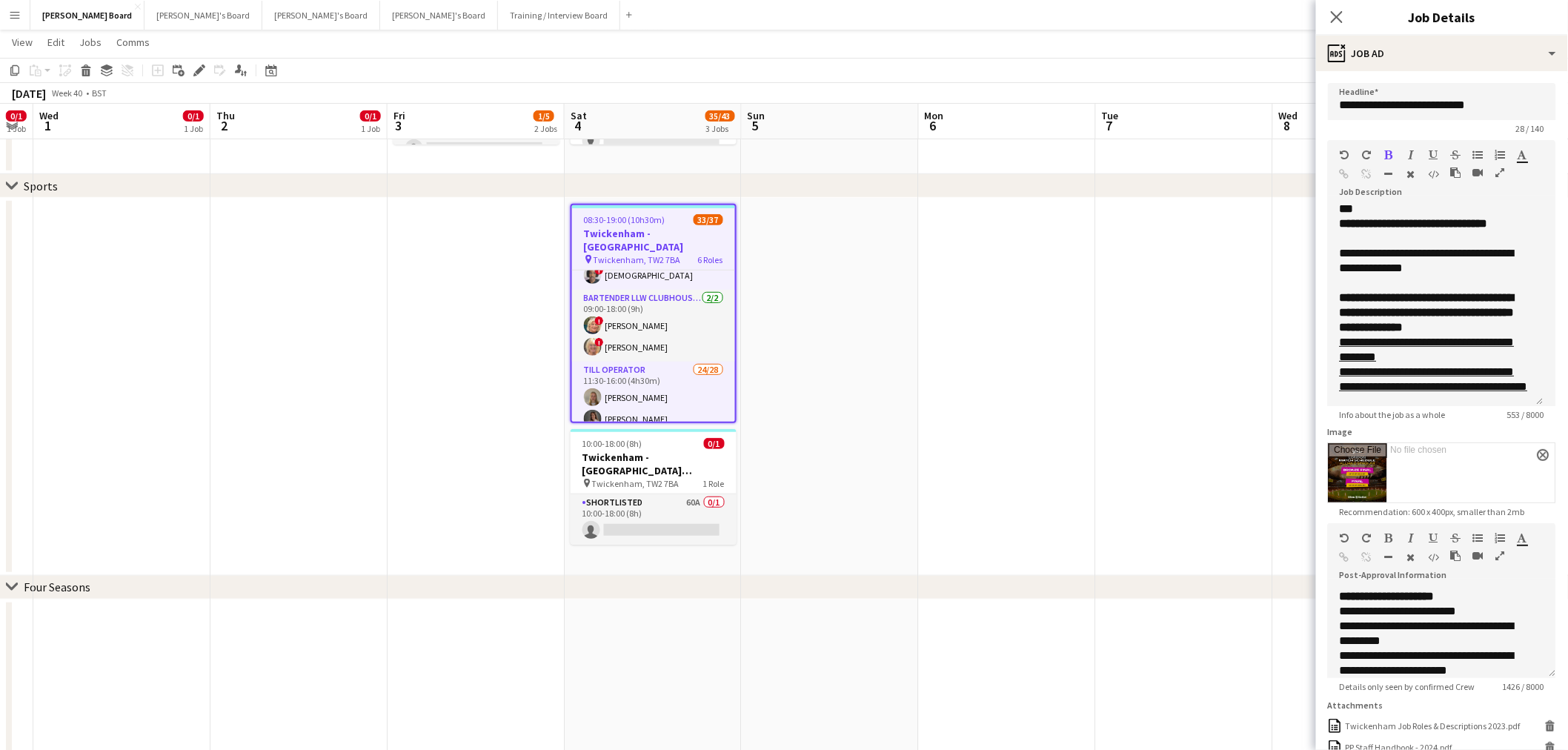
drag, startPoint x: 1540, startPoint y: 287, endPoint x: 1524, endPoint y: 492, distance: 205.6
click at [1527, 406] on div "**********" at bounding box center [1436, 305] width 216 height 200
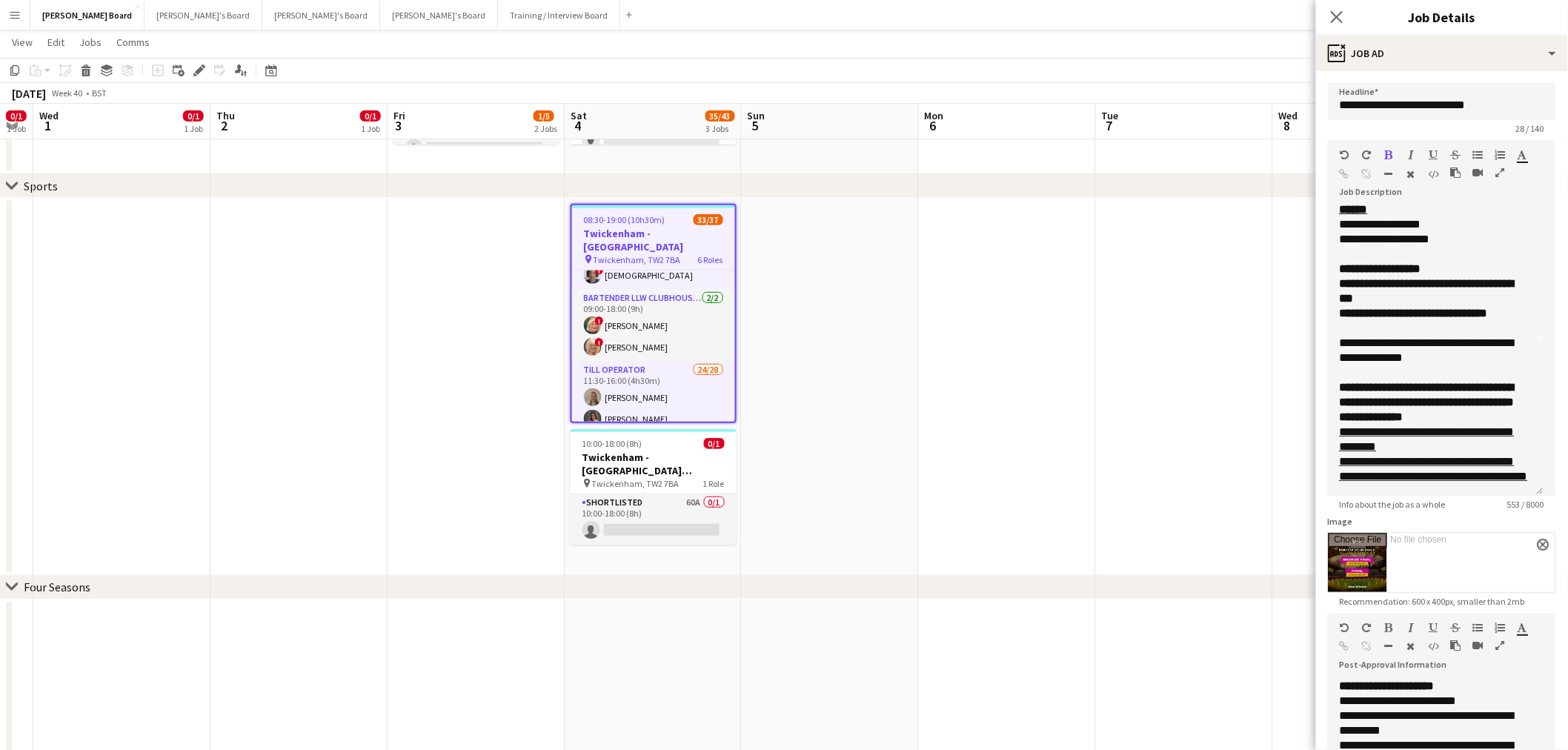
scroll to position [210, 0]
click at [1368, 561] on input "Image" at bounding box center [1443, 563] width 227 height 60
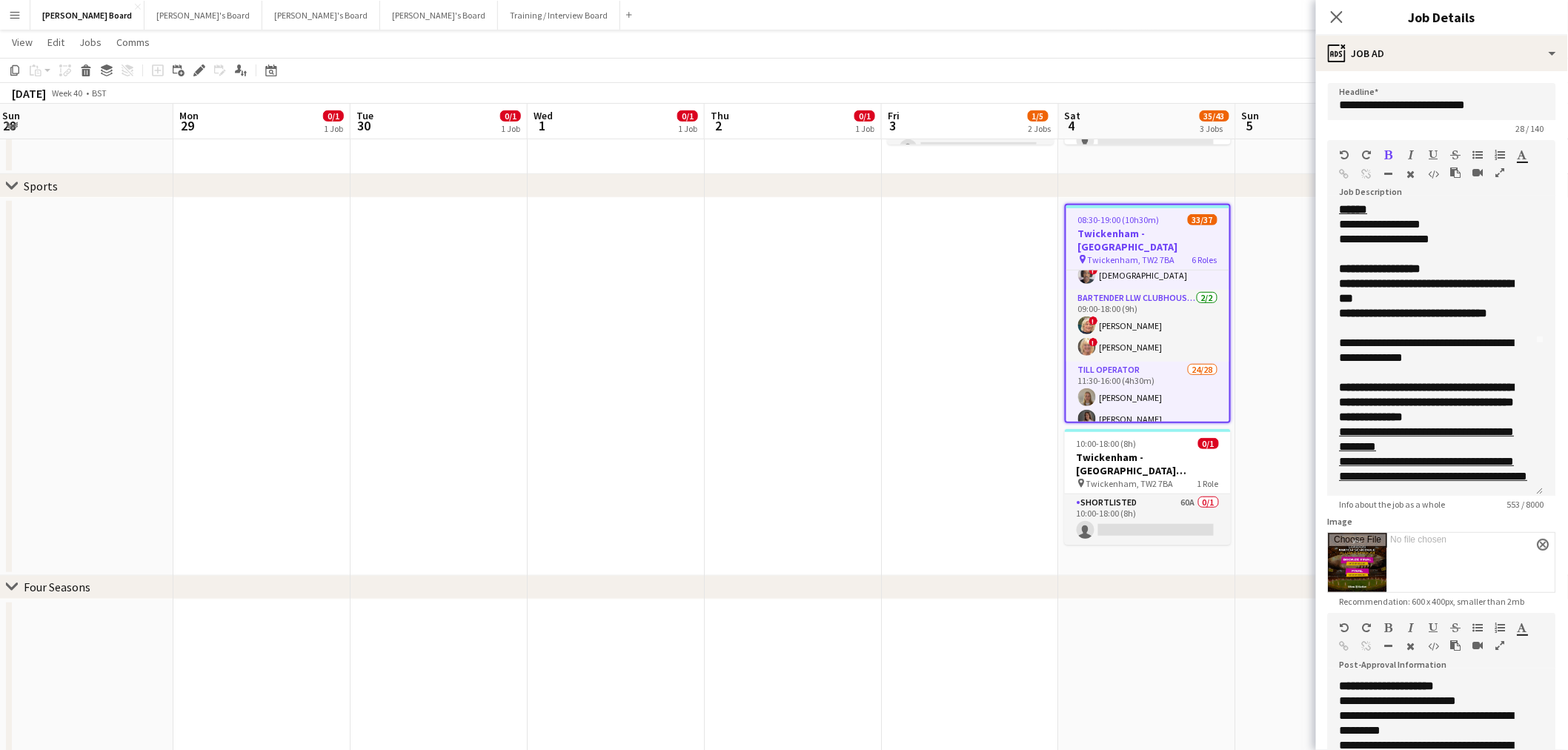
drag, startPoint x: 352, startPoint y: 421, endPoint x: 898, endPoint y: 446, distance: 546.6
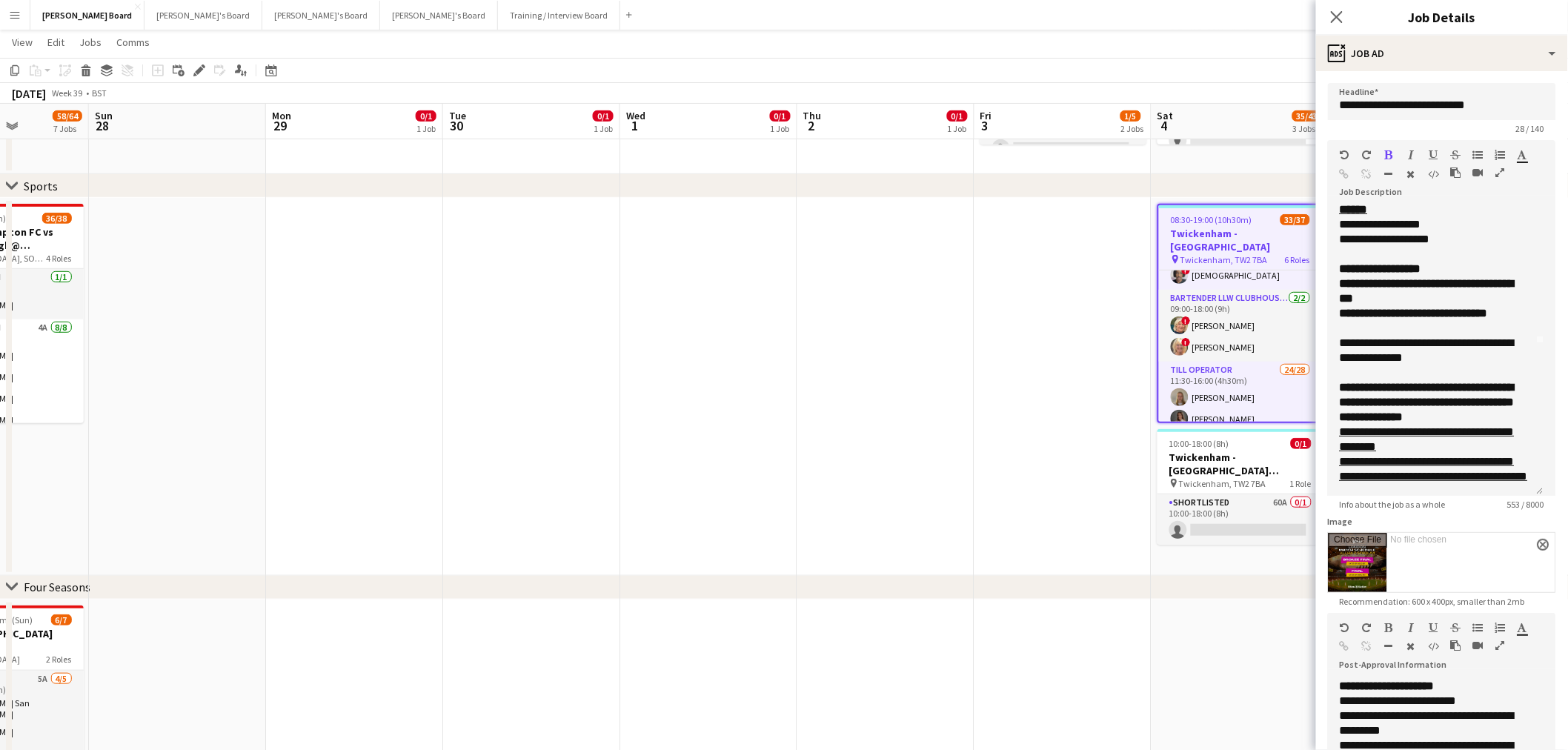
drag, startPoint x: 654, startPoint y: 402, endPoint x: 677, endPoint y: 403, distance: 23.0
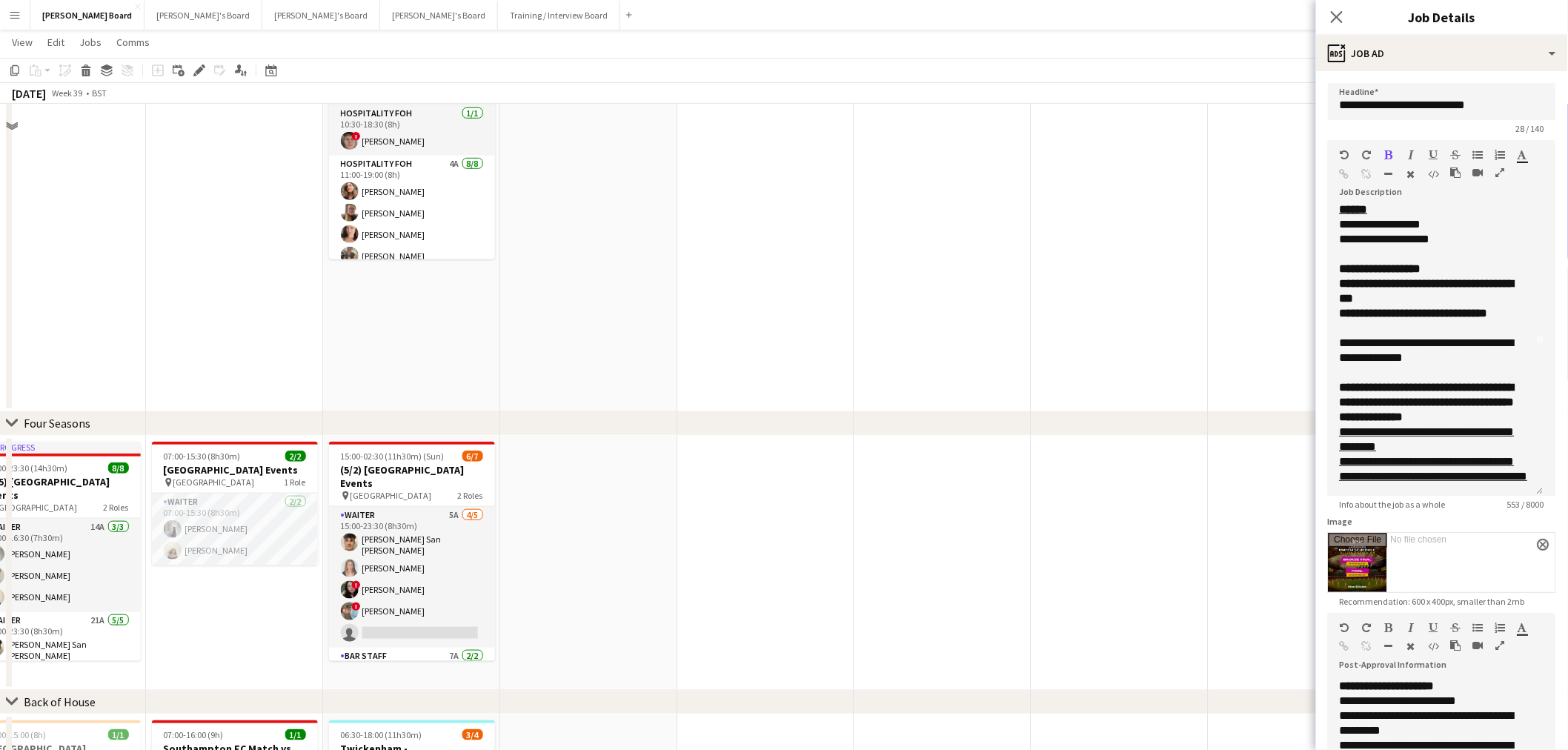
scroll to position [411, 0]
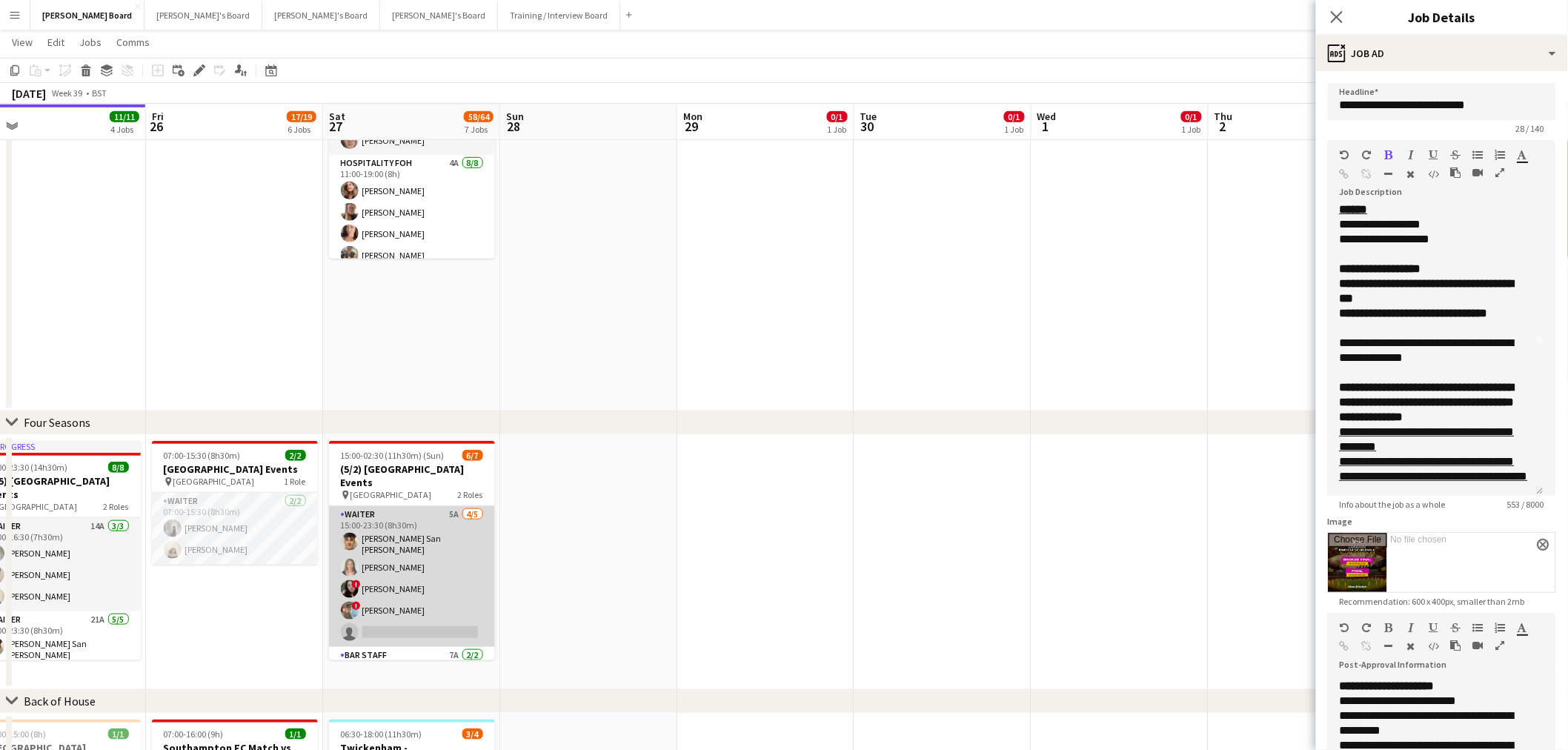
click at [424, 607] on app-card-role "Waiter 5A [DATE] 15:00-23:30 (8h30m) [PERSON_NAME] San [PERSON_NAME] ! [PERSON_…" at bounding box center [412, 576] width 166 height 141
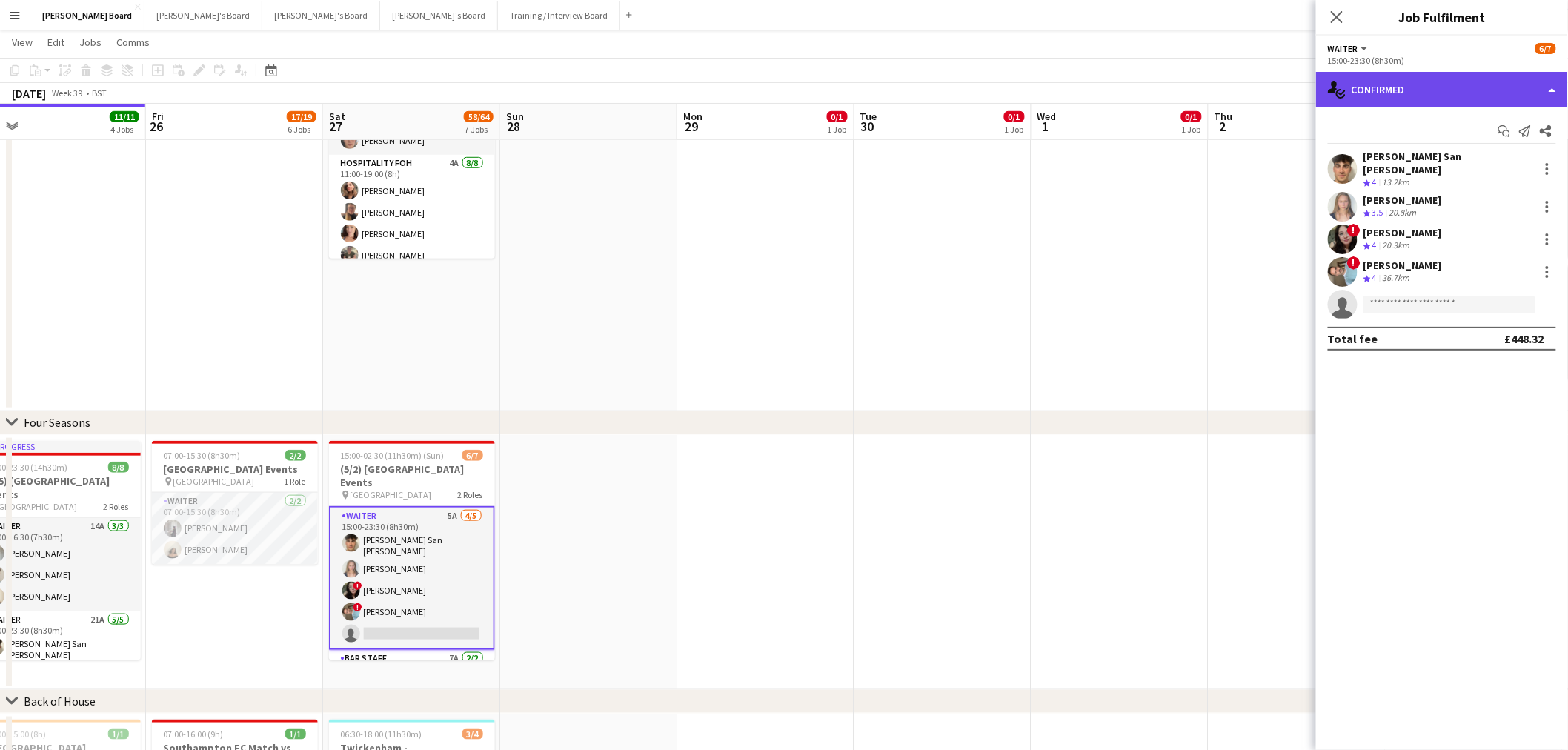
click at [1448, 100] on div "single-neutral-actions-check-2 Confirmed" at bounding box center [1442, 90] width 252 height 36
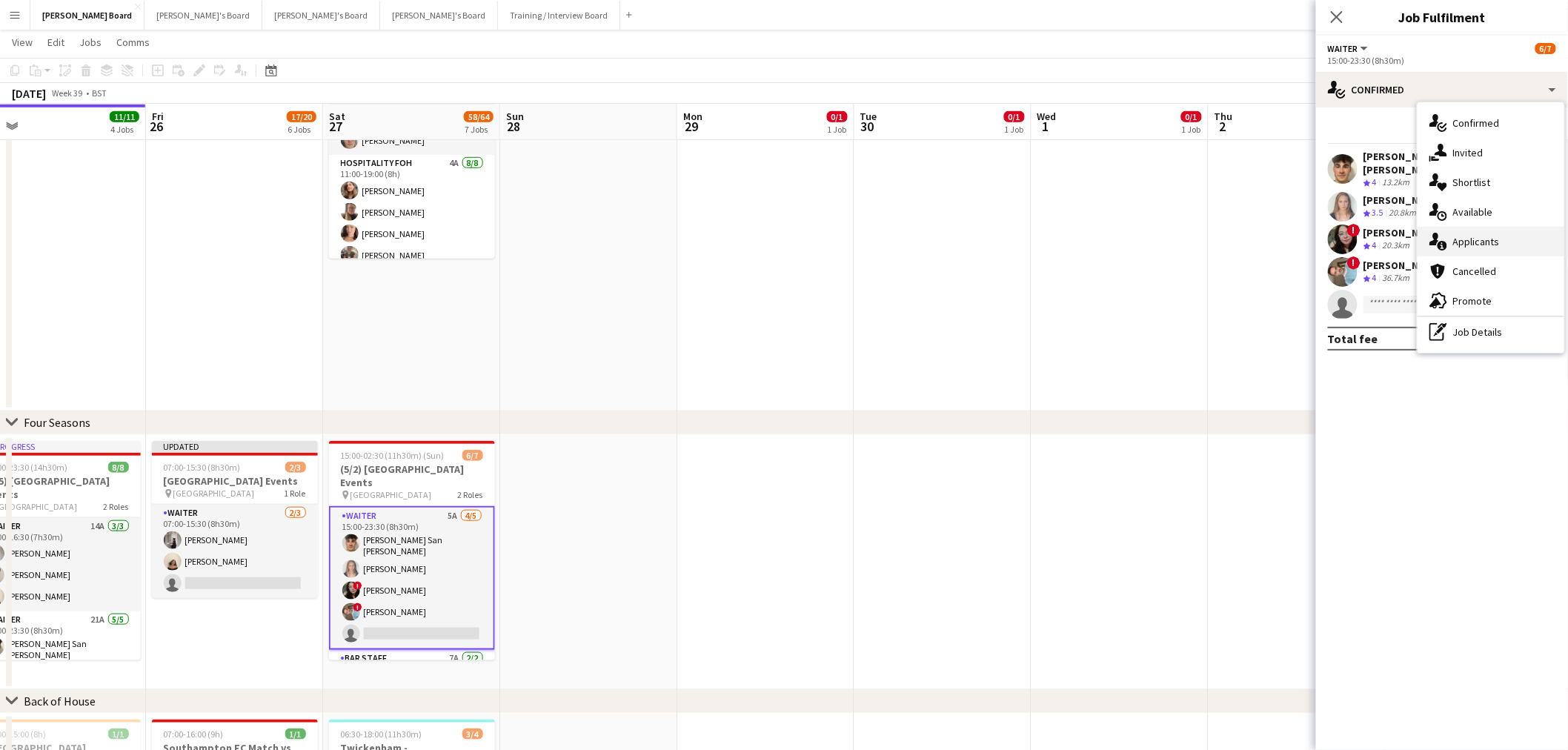
click at [1508, 241] on div "single-neutral-actions-information Applicants" at bounding box center [1491, 242] width 147 height 30
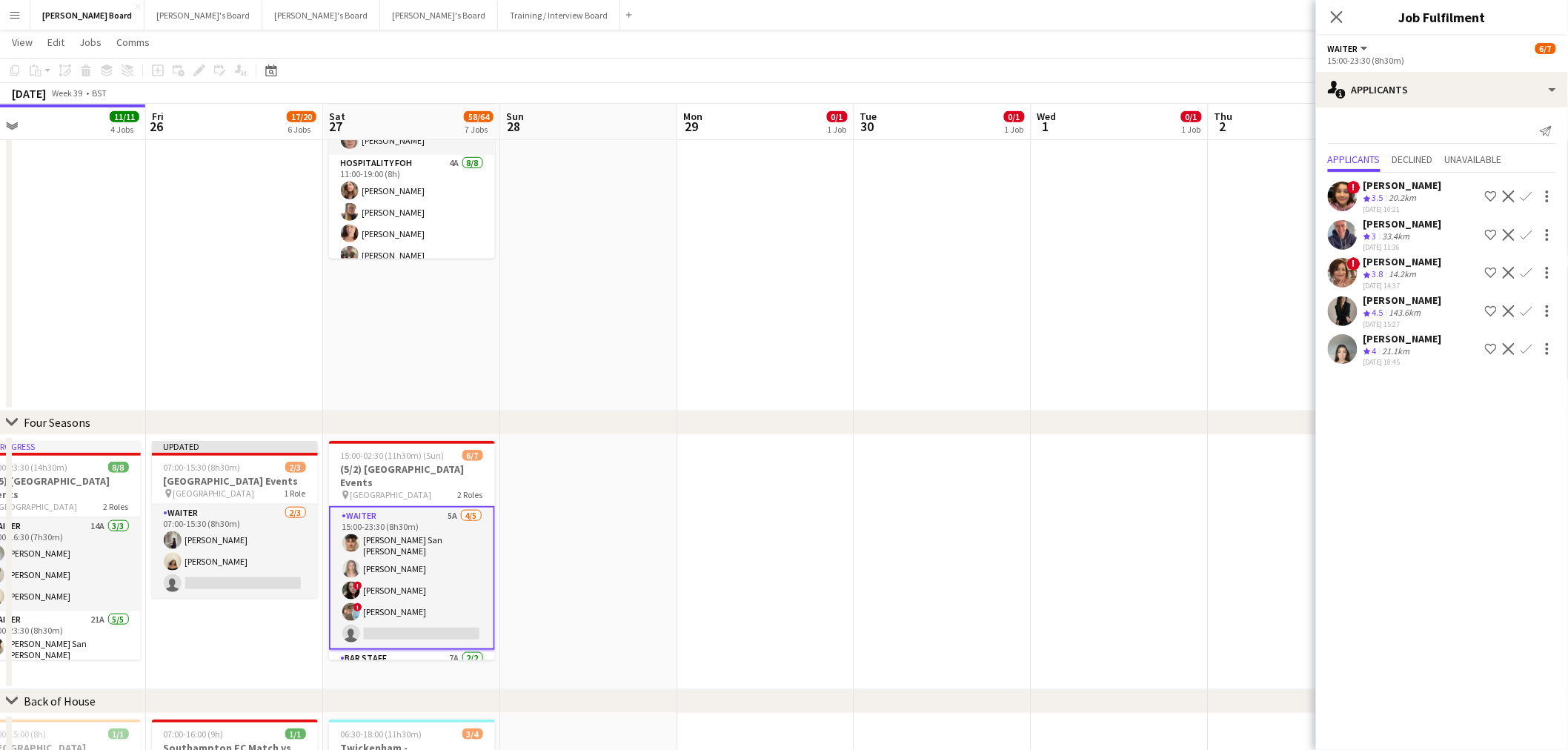
click at [1379, 357] on div "[DATE] 18:45" at bounding box center [1403, 362] width 79 height 10
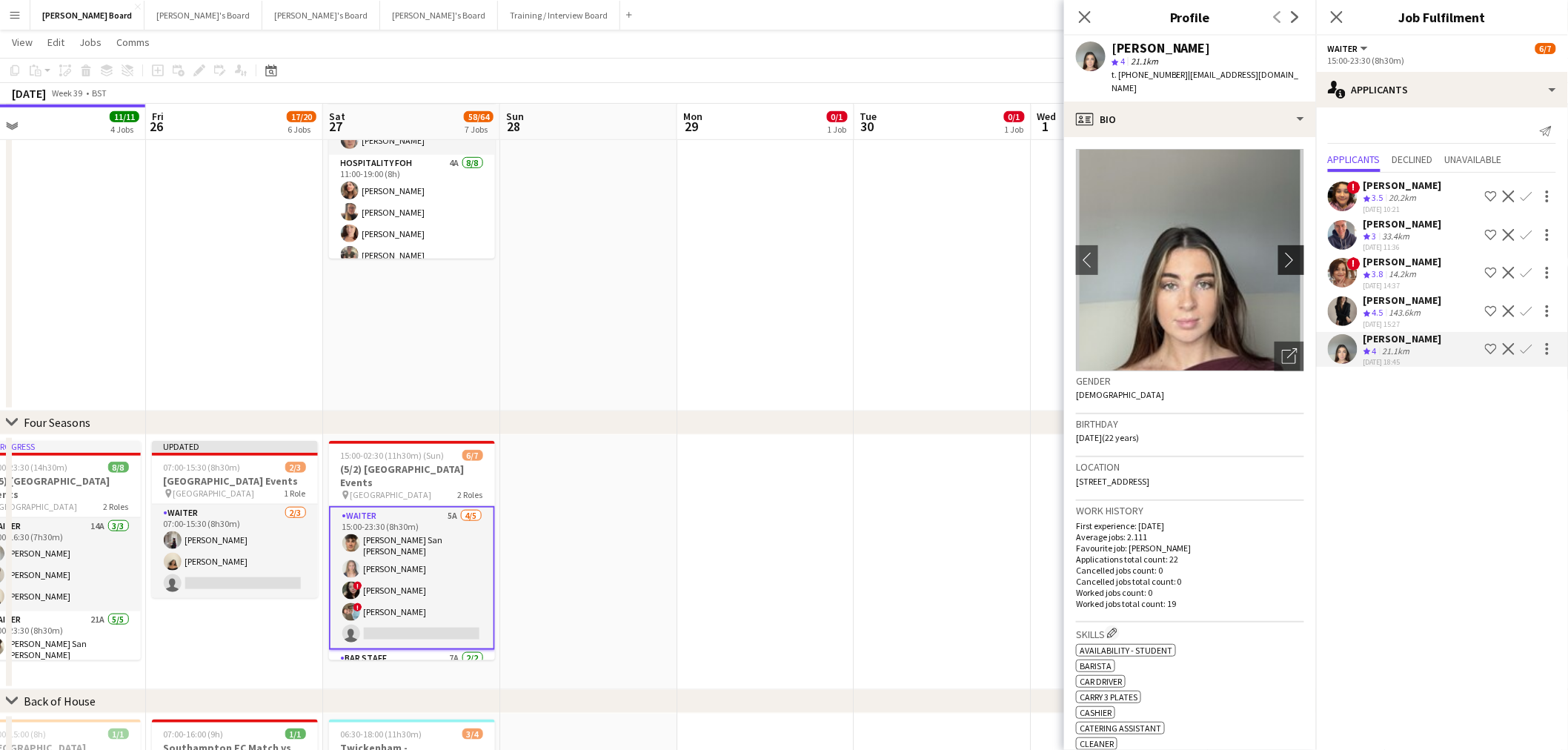
click at [1282, 252] on app-icon "chevron-right" at bounding box center [1294, 259] width 23 height 16
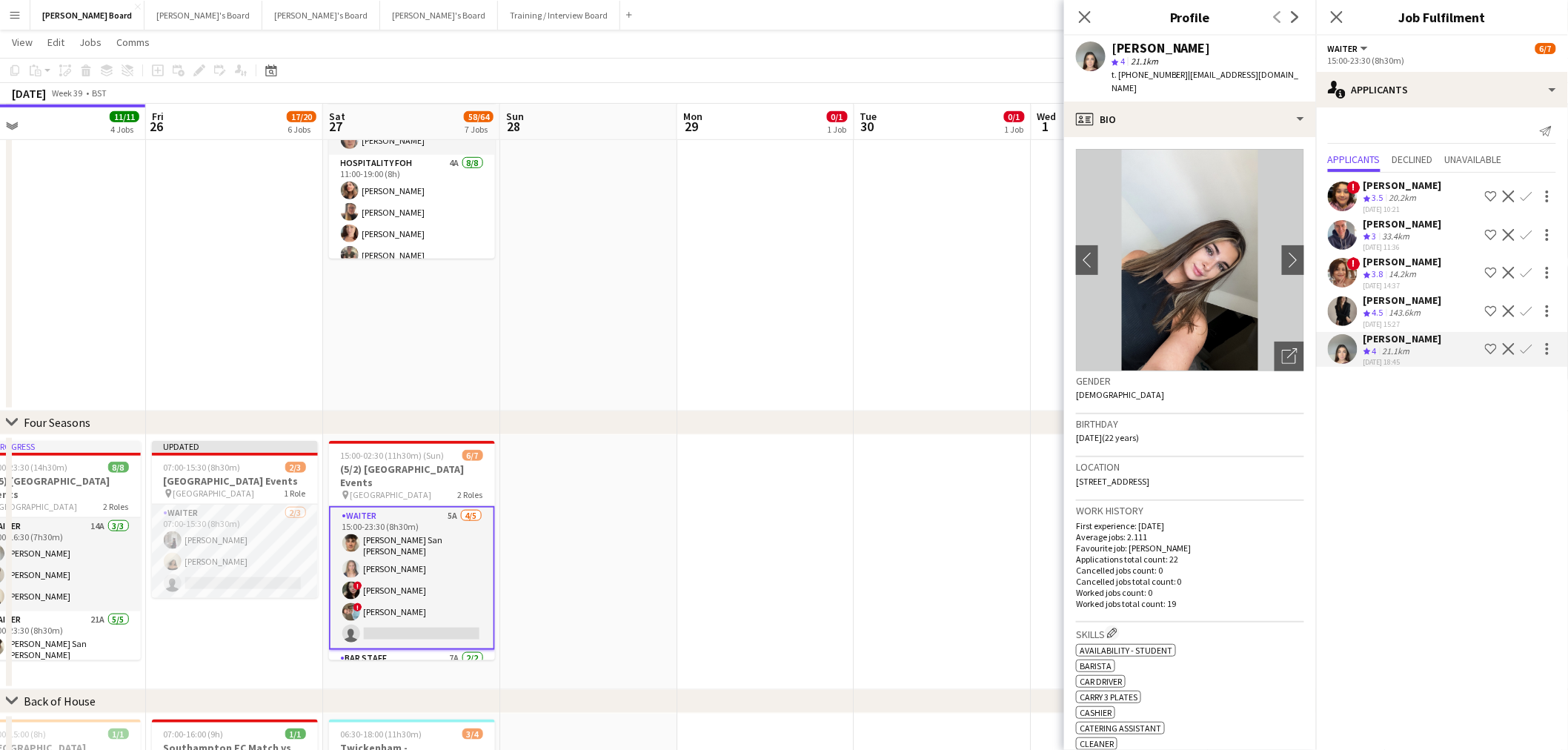
click at [1529, 343] on app-icon "Confirm" at bounding box center [1527, 349] width 12 height 12
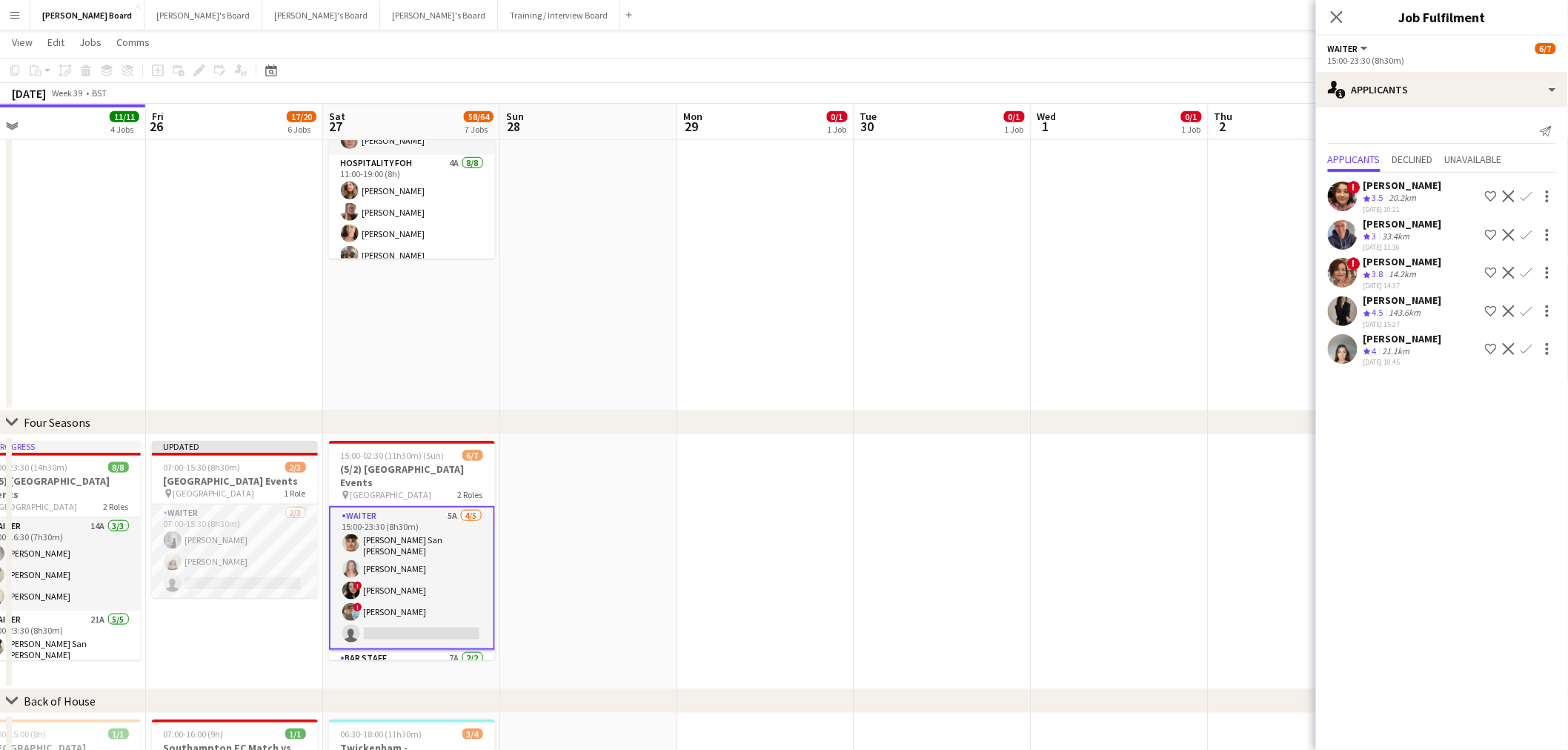
click at [1532, 346] on app-icon "Confirm" at bounding box center [1527, 349] width 12 height 12
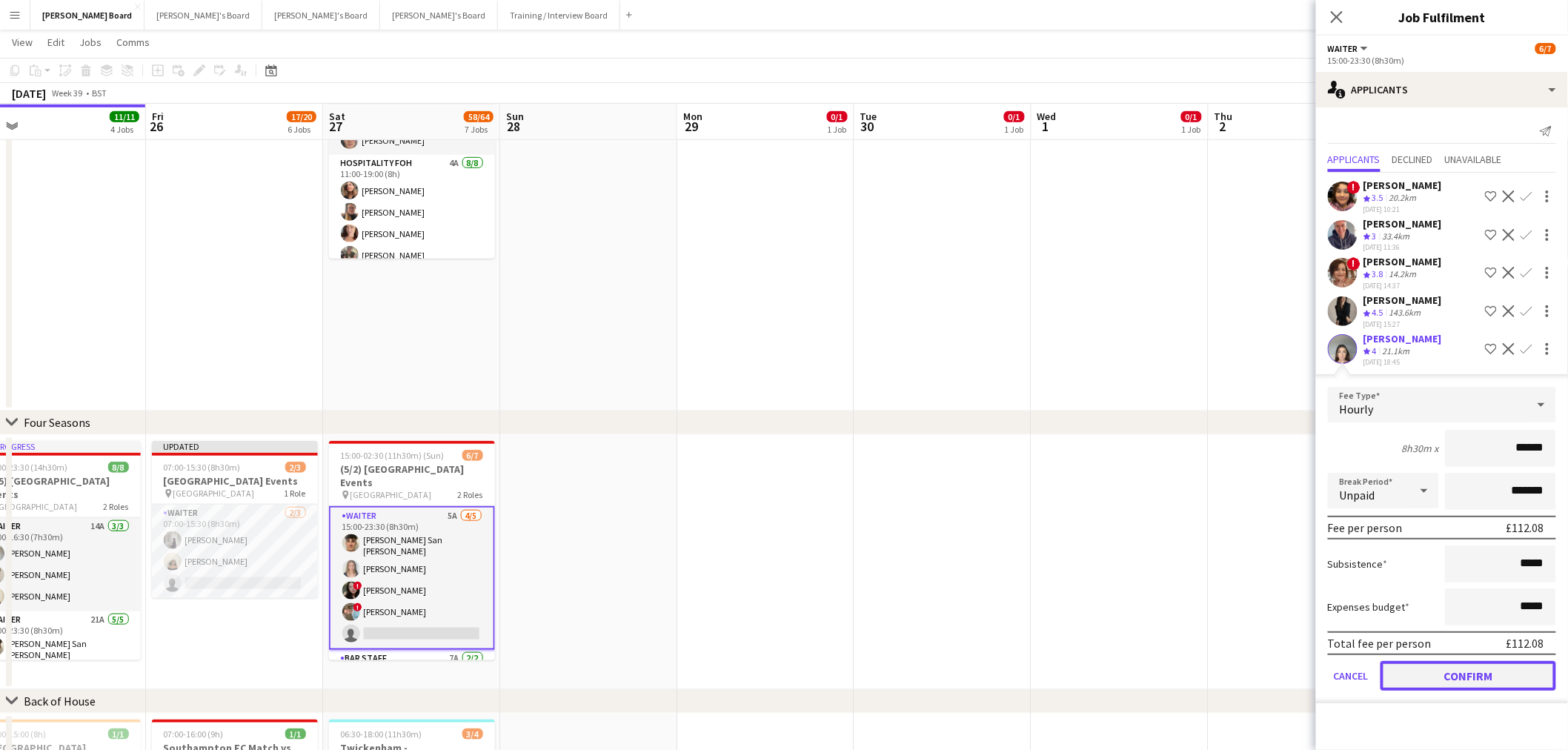
click at [1481, 676] on button "Confirm" at bounding box center [1468, 675] width 176 height 30
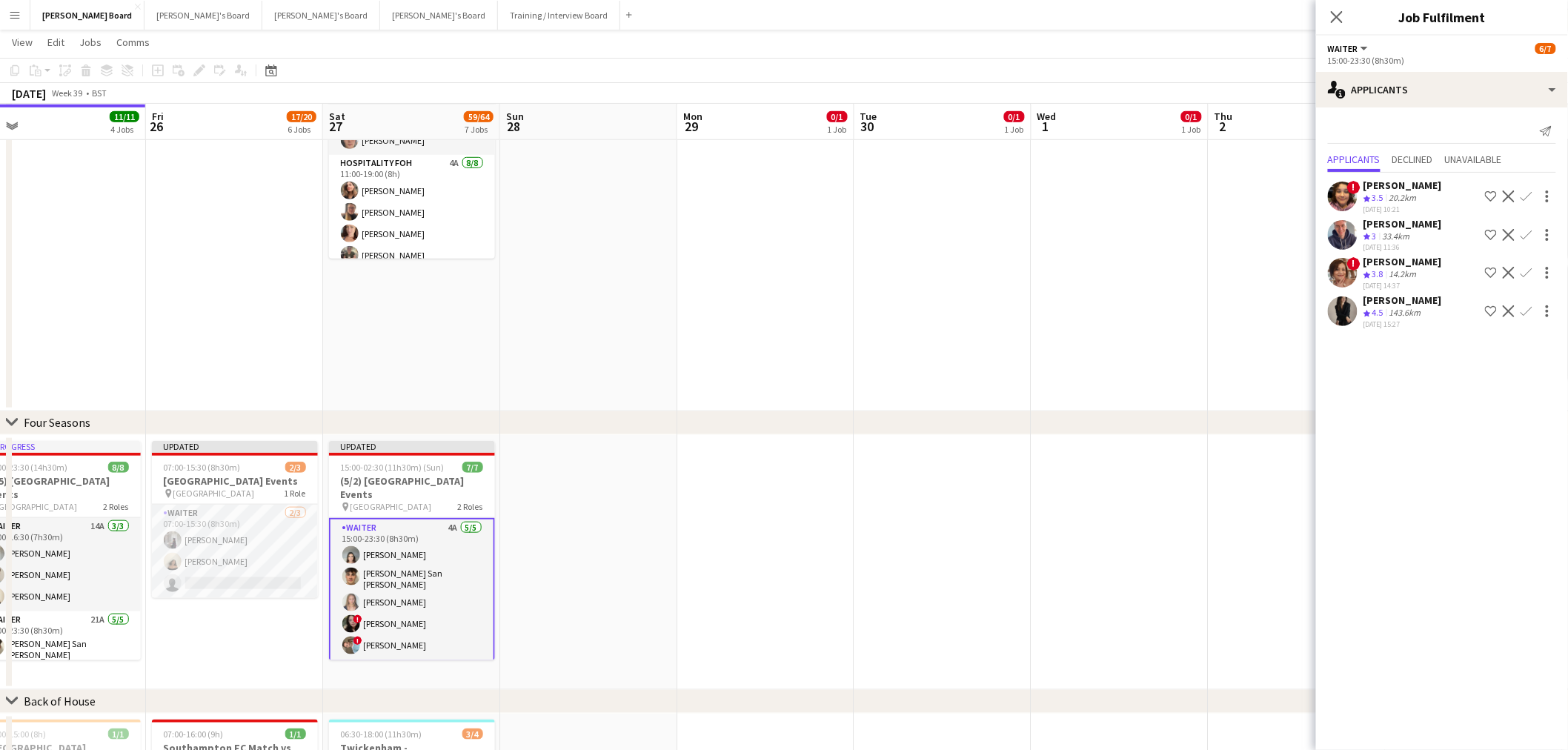
click at [905, 490] on app-date-cell at bounding box center [944, 562] width 177 height 254
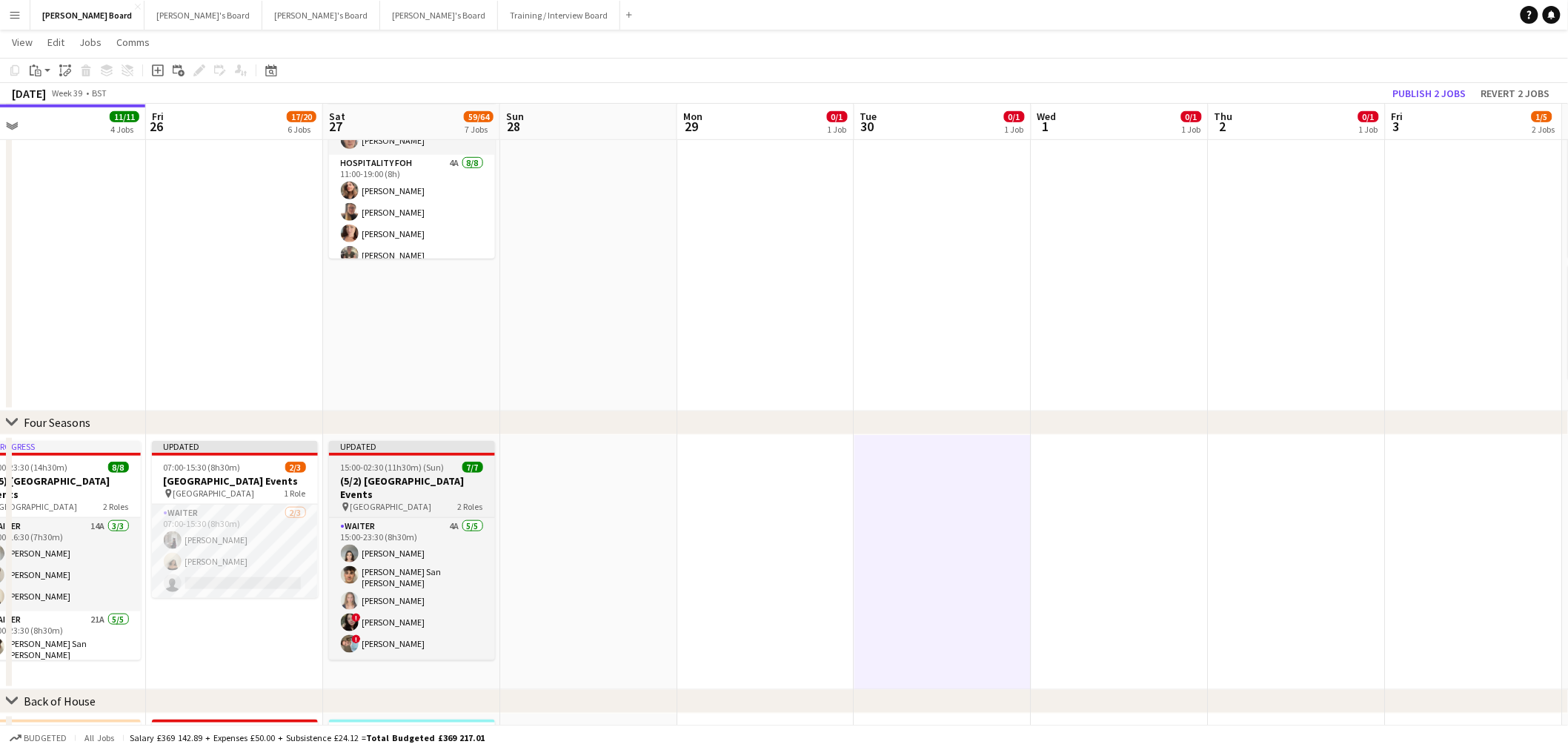
drag, startPoint x: 411, startPoint y: 471, endPoint x: 425, endPoint y: 467, distance: 14.6
click at [411, 472] on app-job-card "Updated 15:00-02:30 (11h30m) (Sun) 7/7 (5/2) [GEOGRAPHIC_DATA] Events pin Four …" at bounding box center [412, 550] width 166 height 220
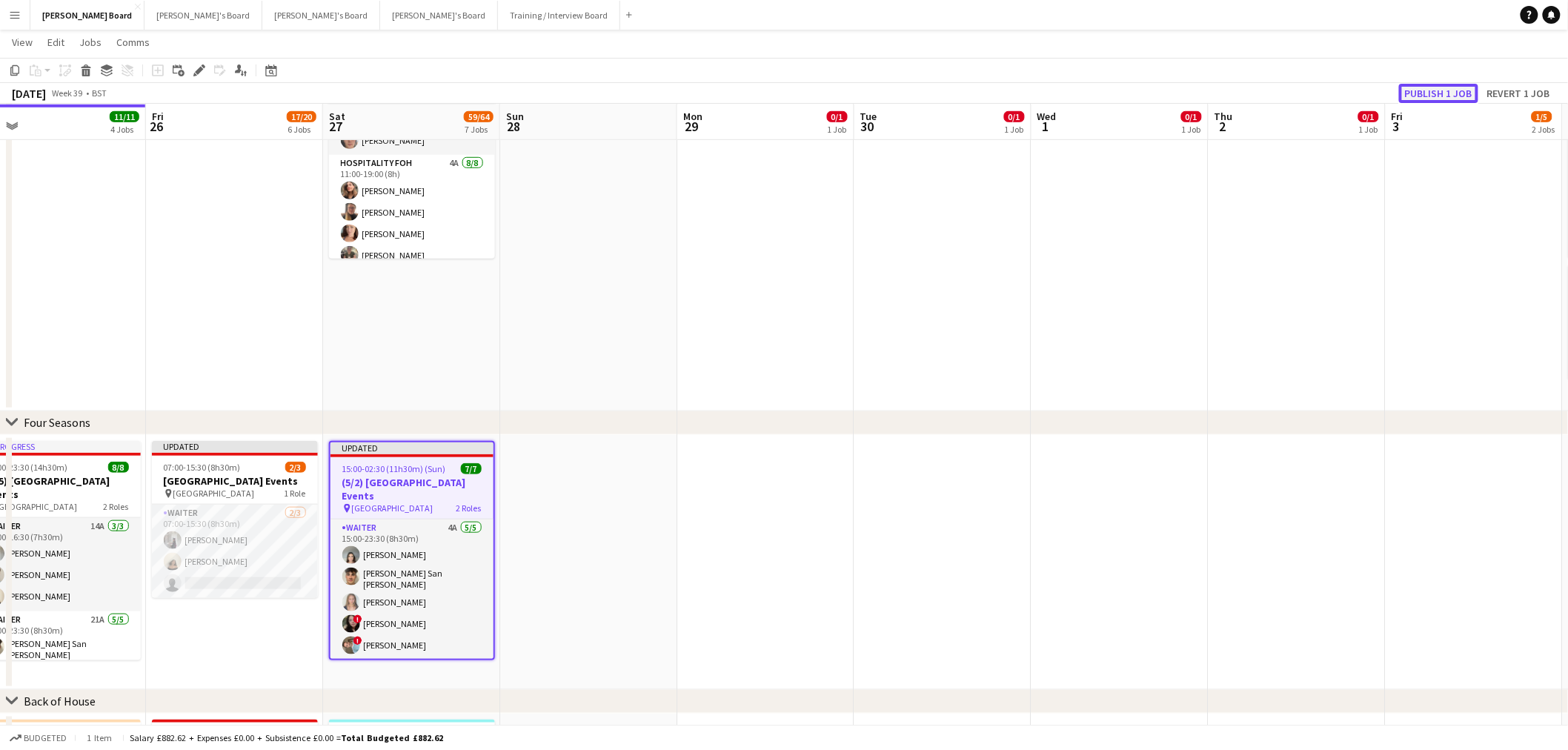
click at [1442, 93] on button "Publish 1 job" at bounding box center [1439, 93] width 80 height 19
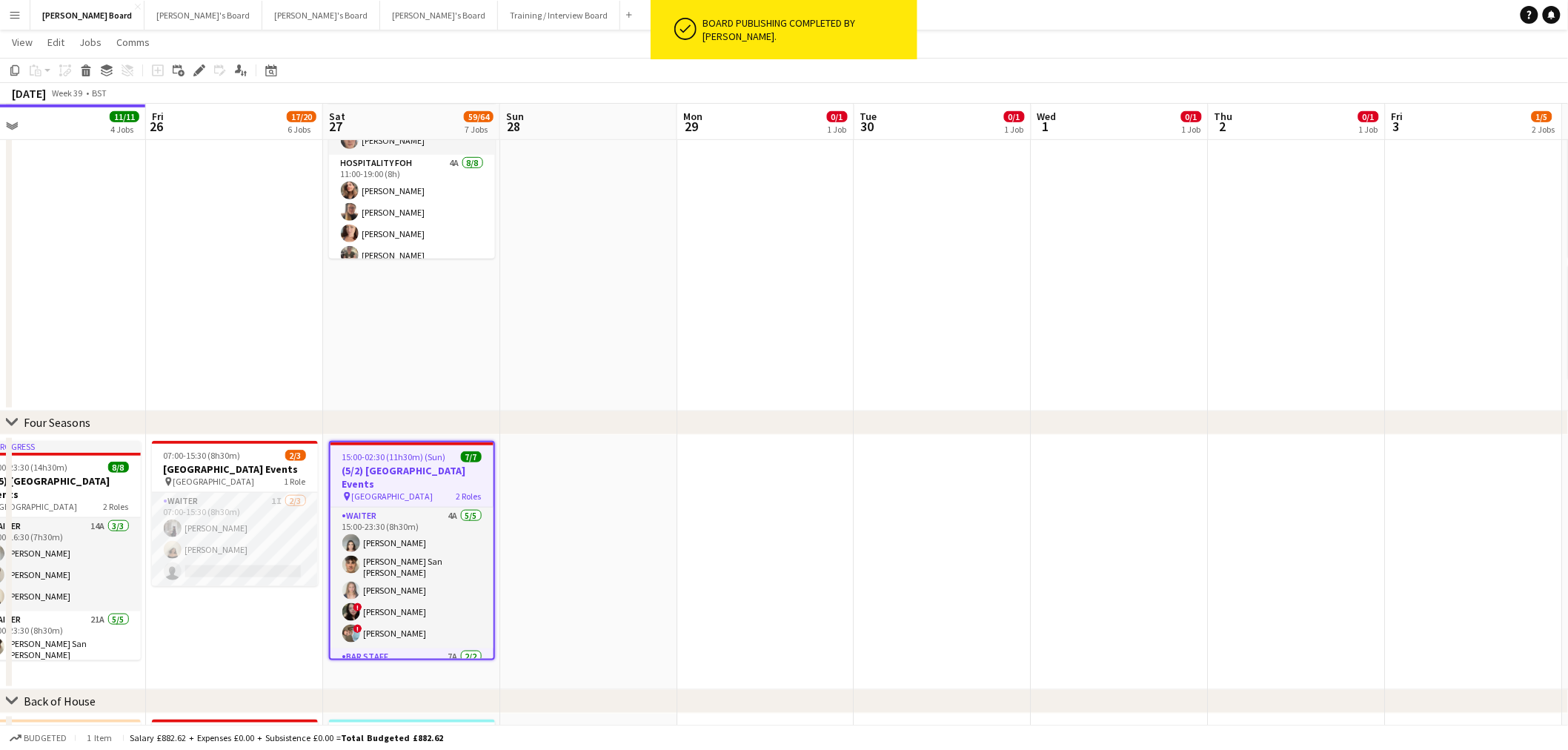
drag, startPoint x: 1058, startPoint y: 233, endPoint x: 394, endPoint y: 218, distance: 664.2
click at [512, 224] on app-calendar-viewport "Tue 23 2/2 2 Jobs Wed 24 2/2 2 Jobs Thu 25 11/11 4 Jobs Fri 26 17/20 6 Jobs Sat…" at bounding box center [784, 679] width 1568 height 2064
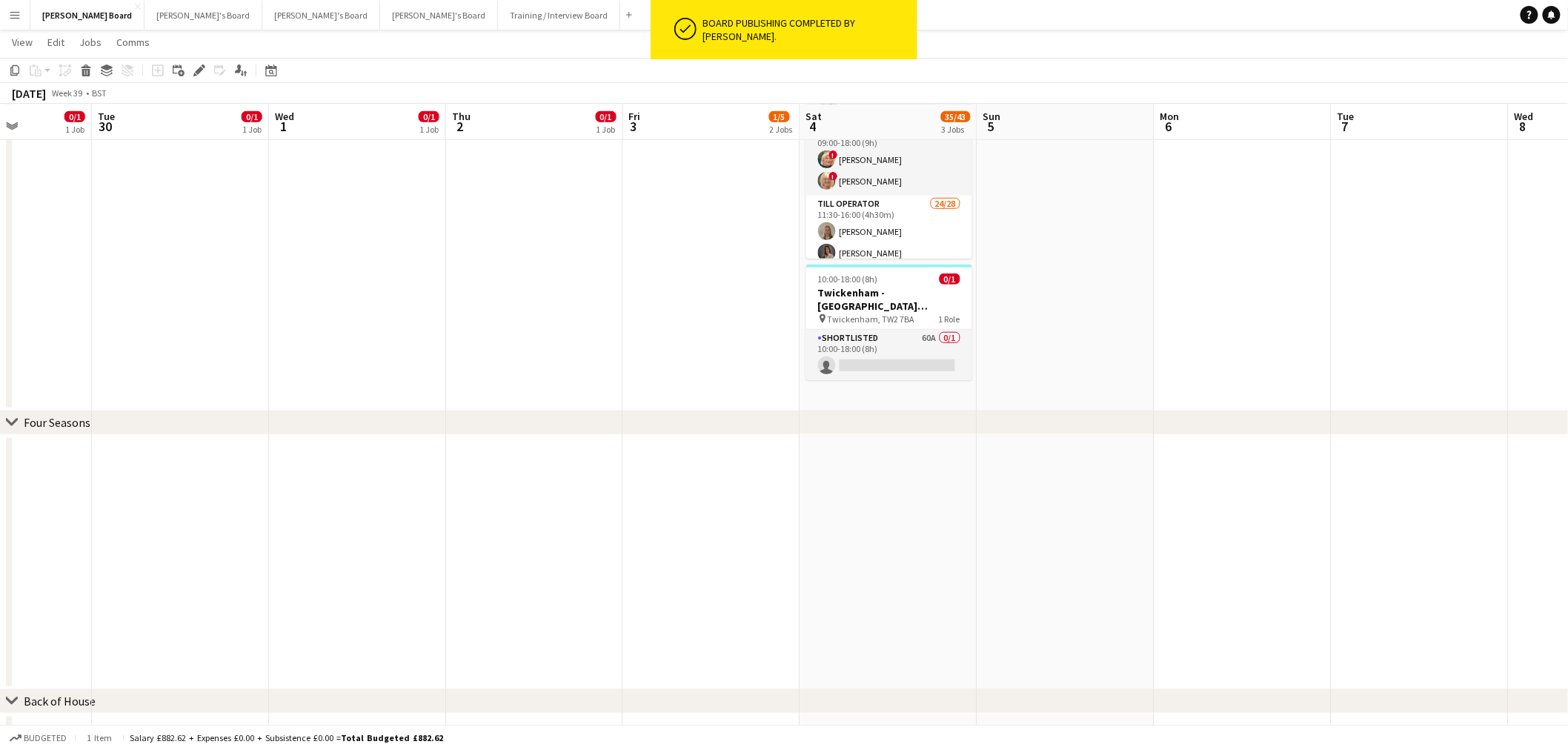
drag, startPoint x: 1082, startPoint y: 291, endPoint x: 779, endPoint y: 288, distance: 303.0
click at [779, 288] on app-calendar-viewport "Fri 26 17/20 6 Jobs Sat 27 59/64 7 Jobs Sun 28 Mon 29 0/1 1 Job Tue 30 0/1 1 Jo…" at bounding box center [784, 679] width 1568 height 2064
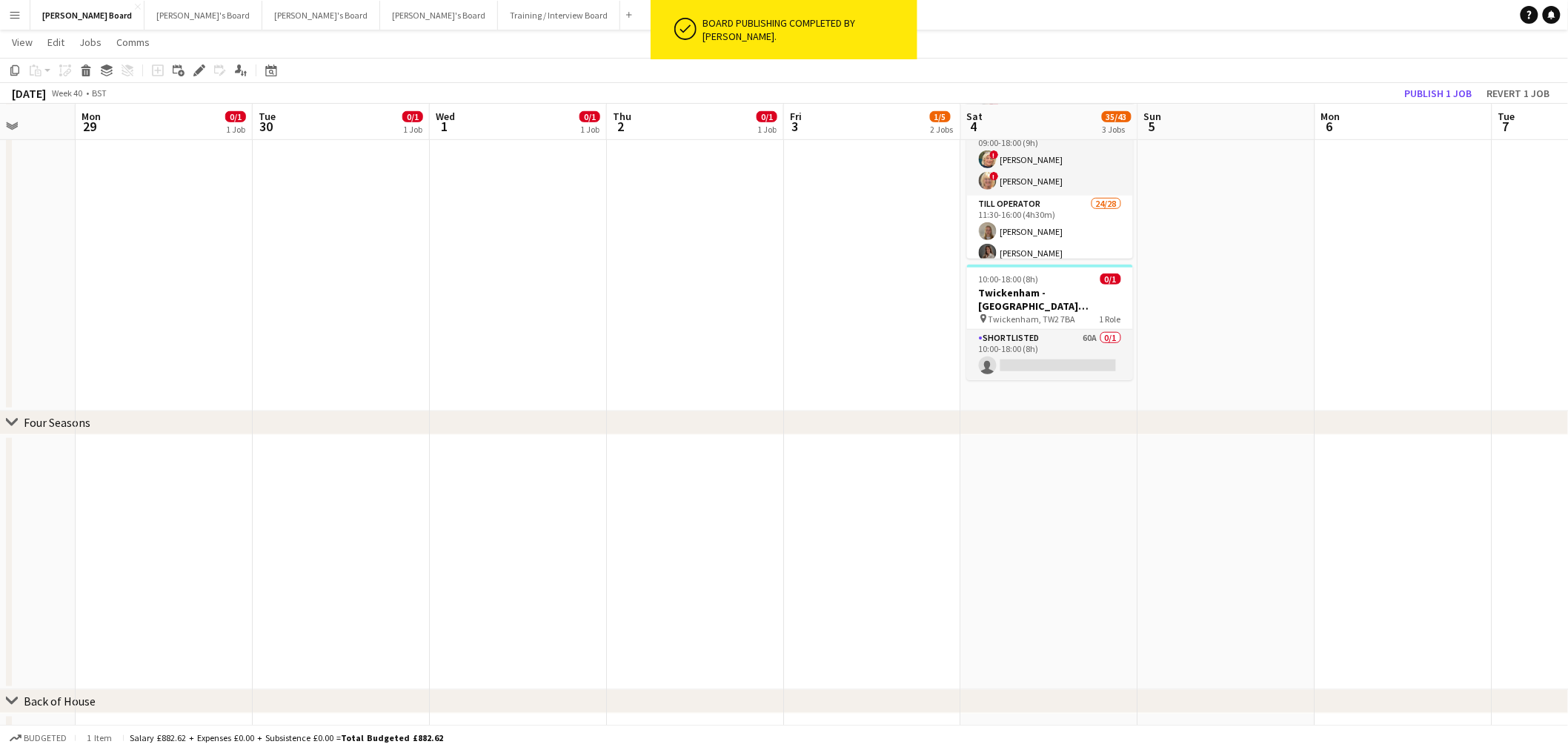
drag, startPoint x: 534, startPoint y: 295, endPoint x: 680, endPoint y: 308, distance: 146.6
click at [793, 295] on app-calendar-viewport "Sat 27 59/64 7 Jobs Sun 28 Mon 29 0/1 1 Job Tue 30 0/1 1 Job Wed 1 0/1 1 Job Th…" at bounding box center [784, 679] width 1568 height 2064
drag, startPoint x: 680, startPoint y: 308, endPoint x: 693, endPoint y: 308, distance: 13.0
click at [693, 308] on app-calendar-viewport "Sat 27 59/64 7 Jobs Sun 28 Mon 29 0/1 1 Job Tue 30 0/1 1 Job Wed 1 0/1 1 Job Th…" at bounding box center [784, 679] width 1568 height 2064
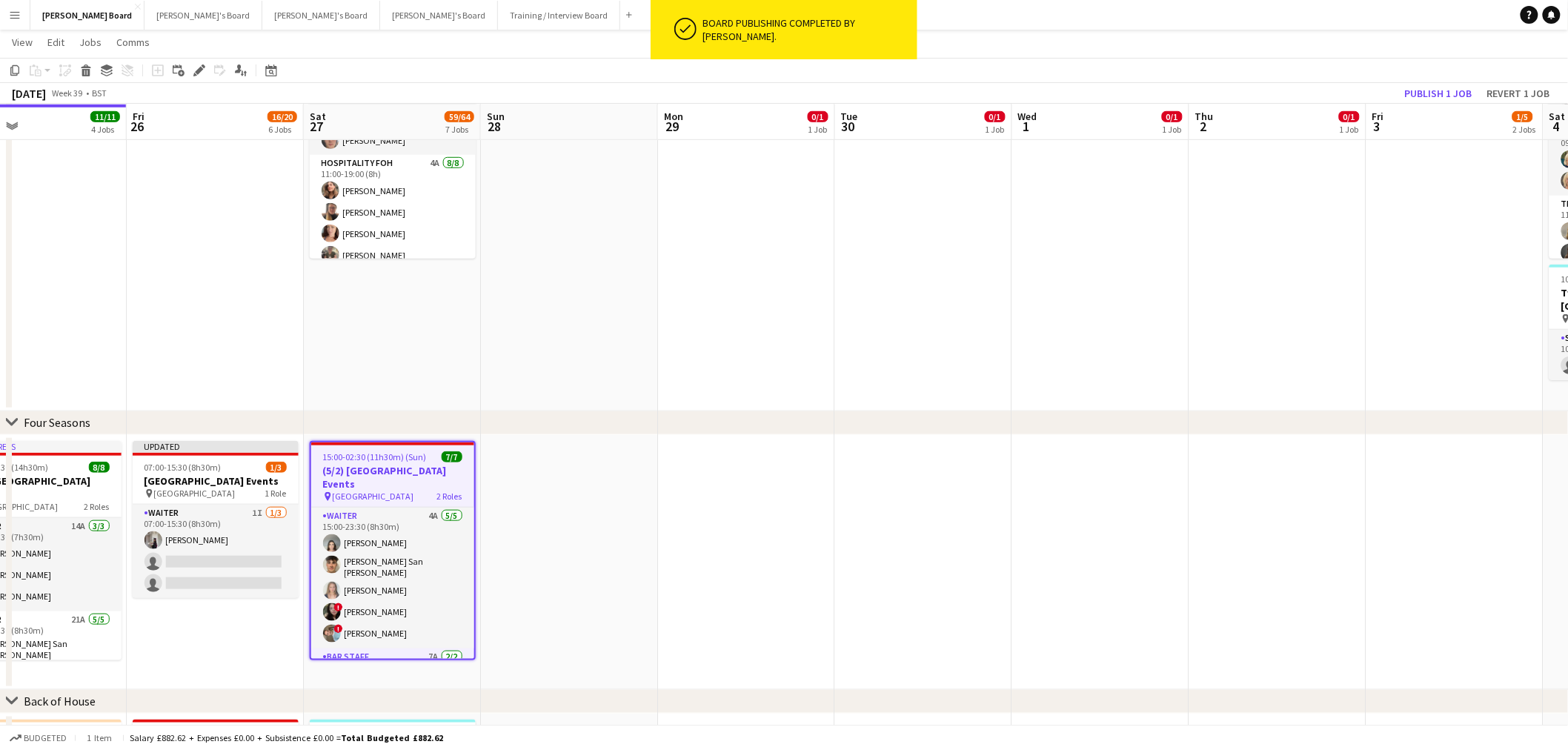
scroll to position [0, 380]
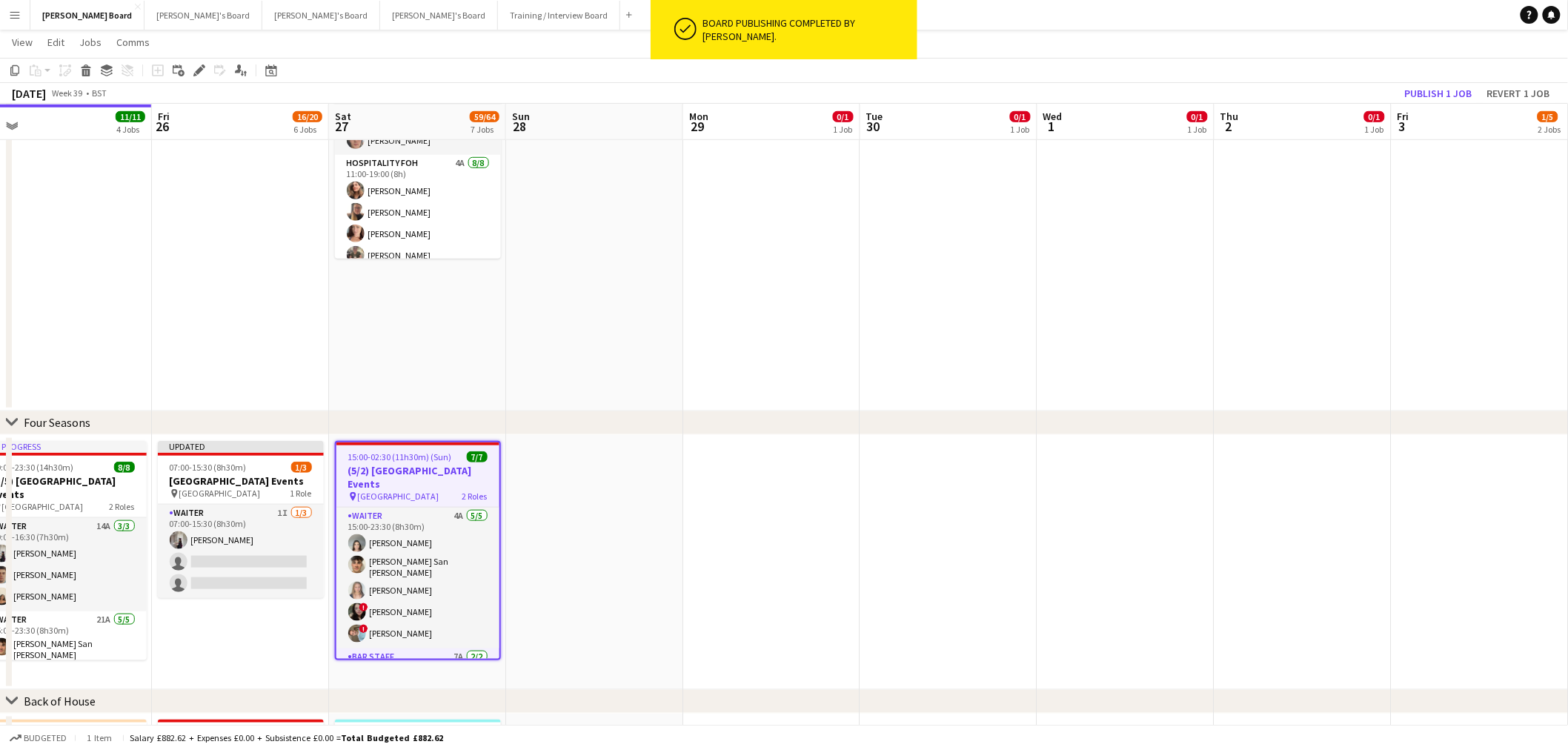
drag, startPoint x: 556, startPoint y: 307, endPoint x: 738, endPoint y: 315, distance: 182.2
click at [738, 315] on app-calendar-viewport "Tue 23 2/2 2 Jobs Wed 24 2/2 2 Jobs Thu 25 11/11 4 Jobs Fri 26 16/20 6 Jobs Sat…" at bounding box center [784, 679] width 1568 height 2064
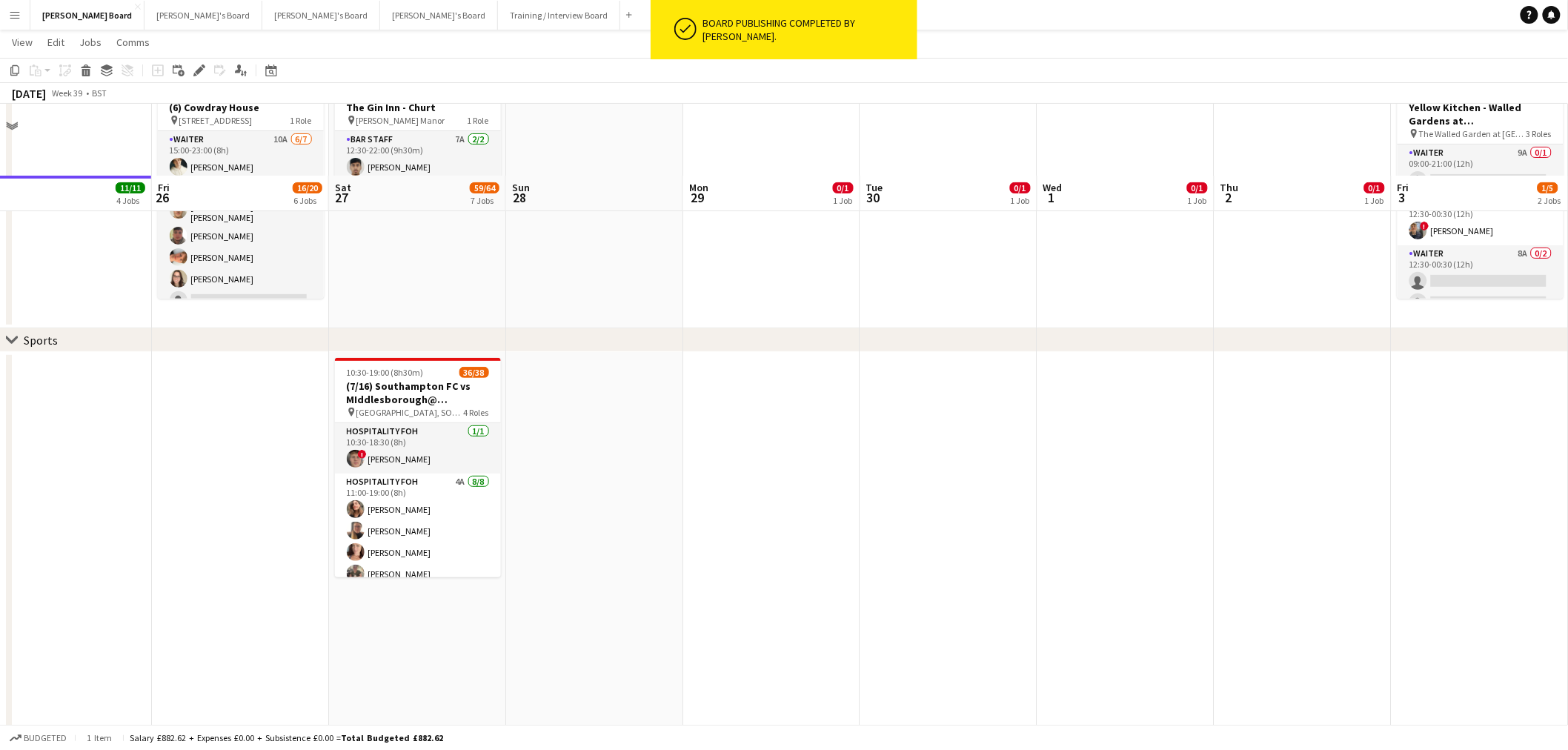
scroll to position [0, 0]
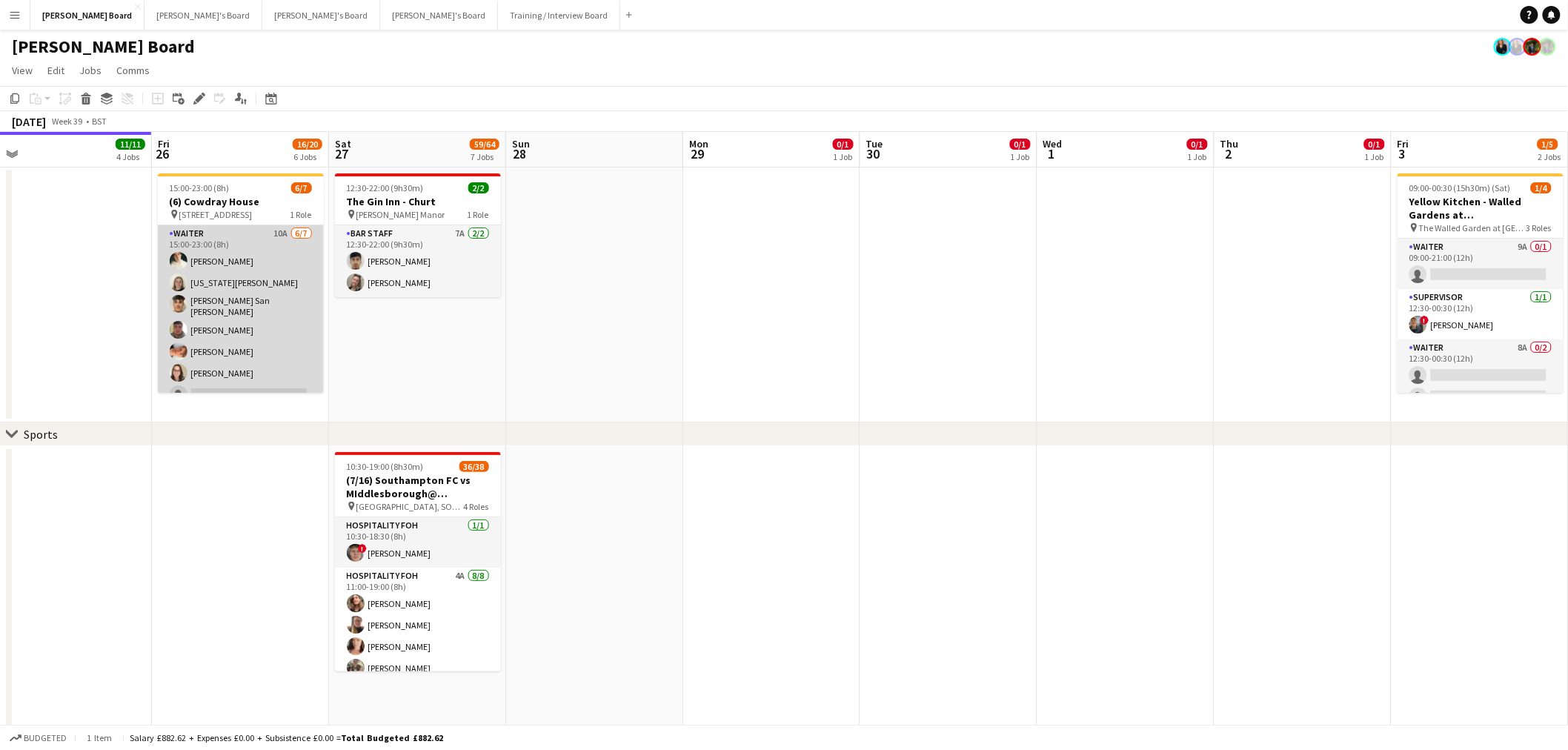
drag, startPoint x: 241, startPoint y: 348, endPoint x: 291, endPoint y: 343, distance: 50.2
click at [241, 348] on app-card-role "Waiter 10A [DATE] 15:00-23:00 (8h) [PERSON_NAME] [US_STATE][PERSON_NAME] [PERSO…" at bounding box center [240, 317] width 166 height 184
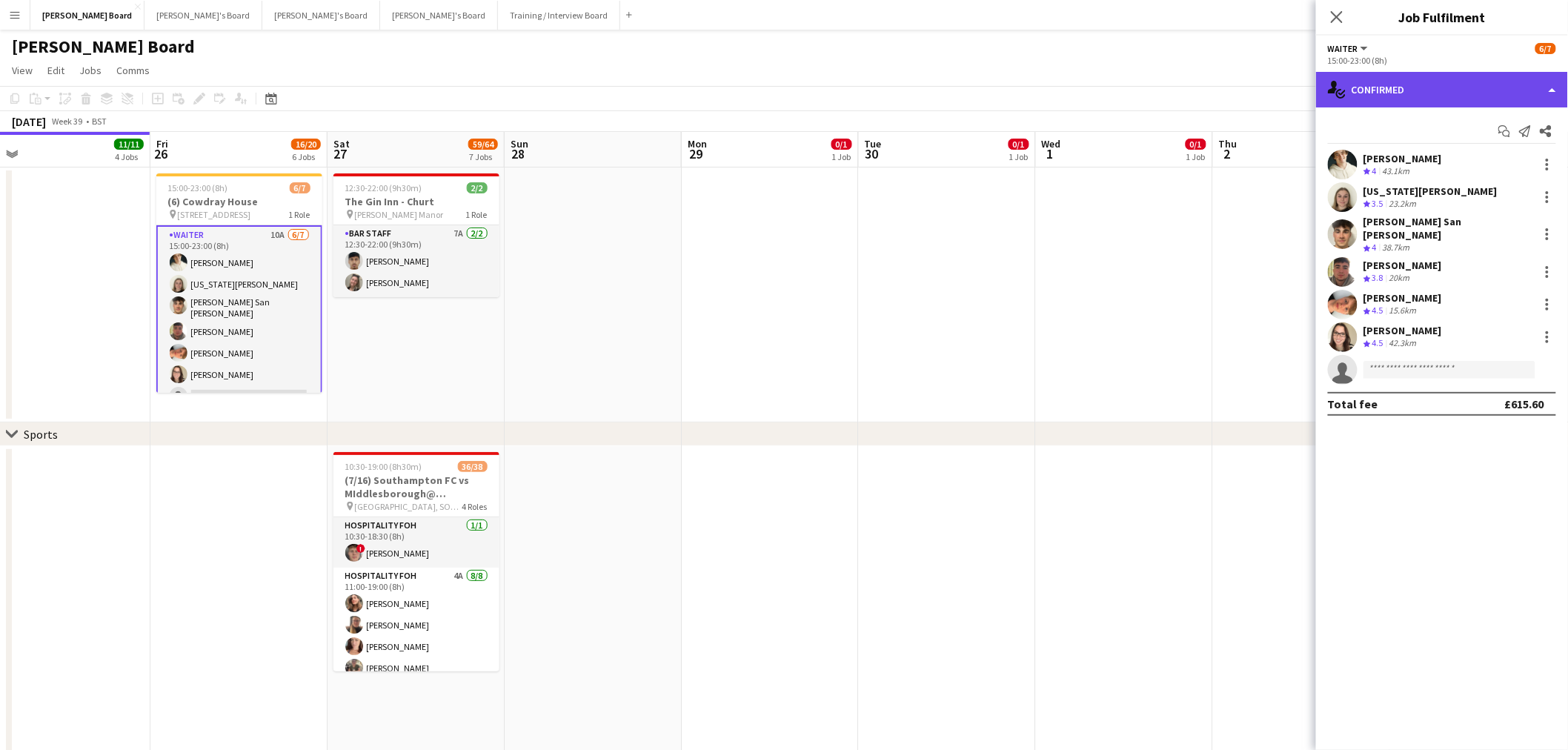
click at [1418, 91] on div "single-neutral-actions-check-2 Confirmed" at bounding box center [1442, 90] width 252 height 36
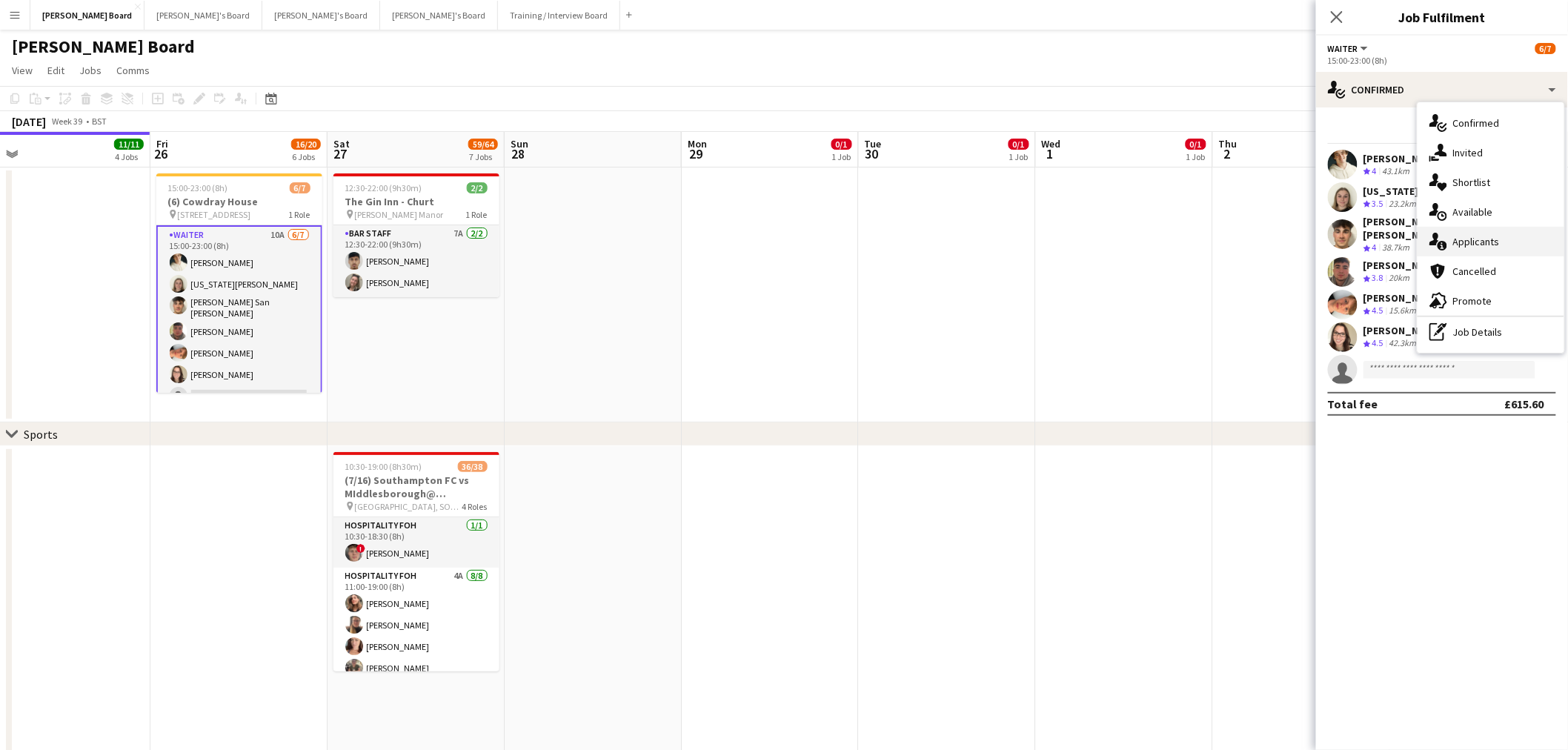
click at [1492, 244] on span "Applicants" at bounding box center [1477, 241] width 46 height 13
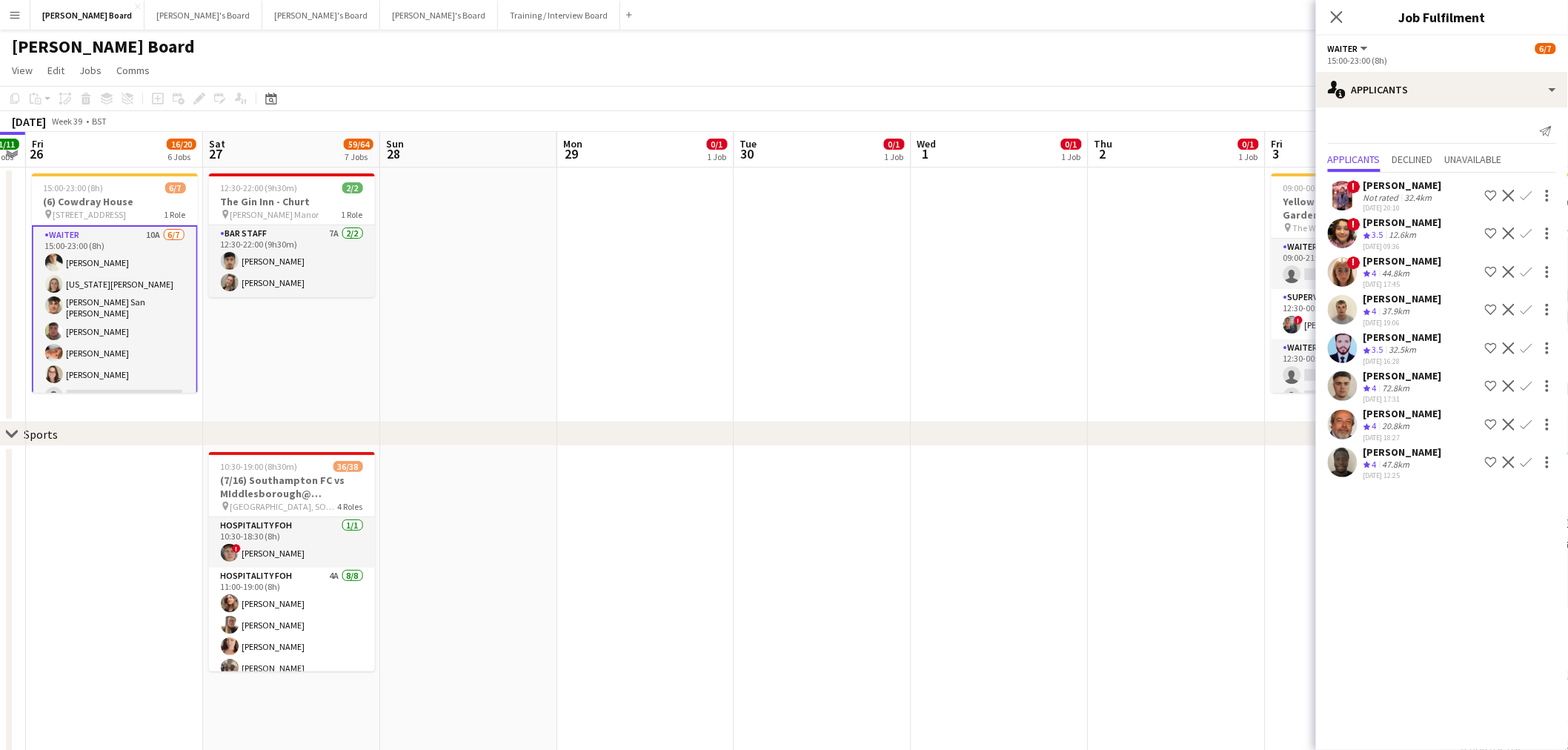
drag, startPoint x: 1055, startPoint y: 311, endPoint x: 633, endPoint y: 309, distance: 422.0
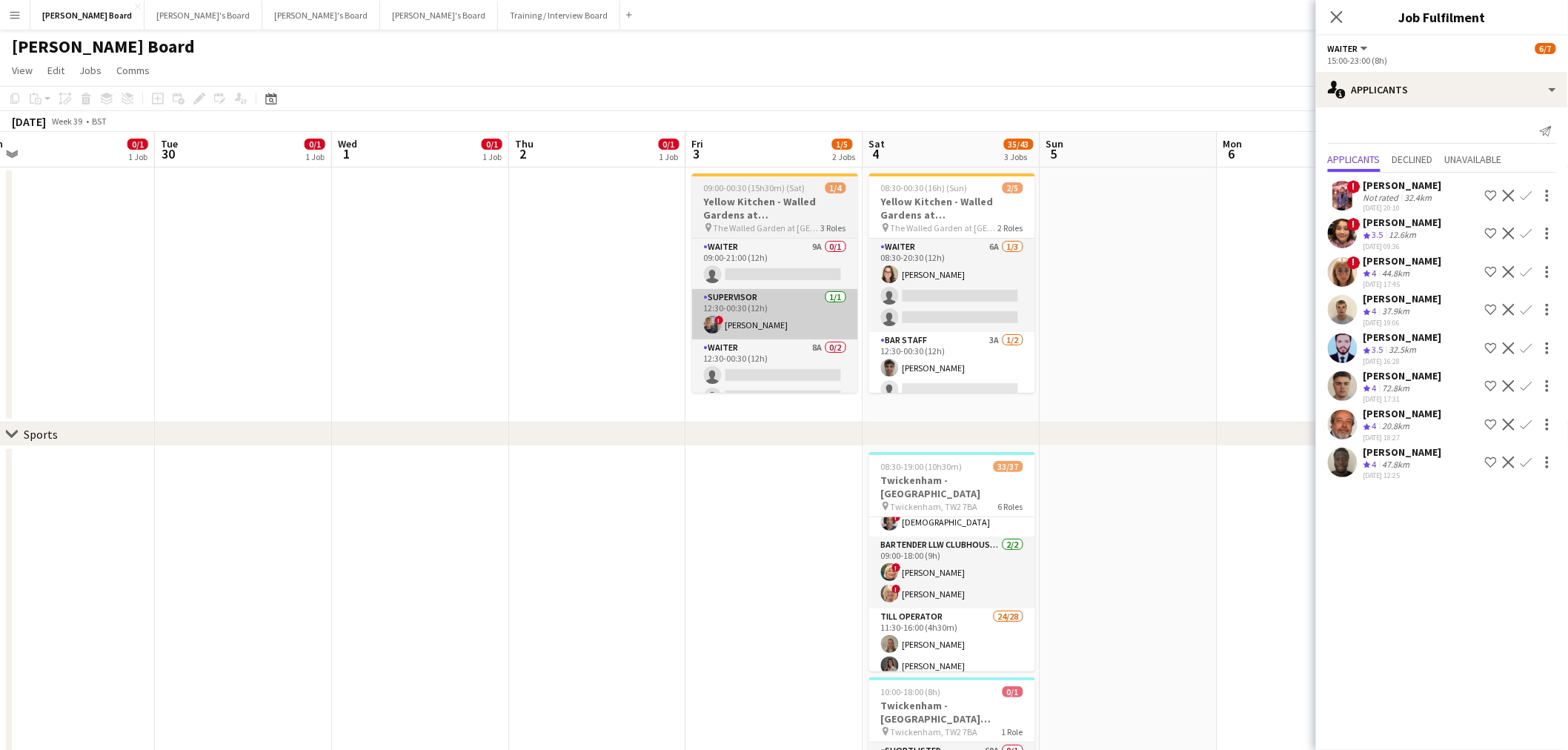
drag, startPoint x: 765, startPoint y: 327, endPoint x: 500, endPoint y: 307, distance: 265.8
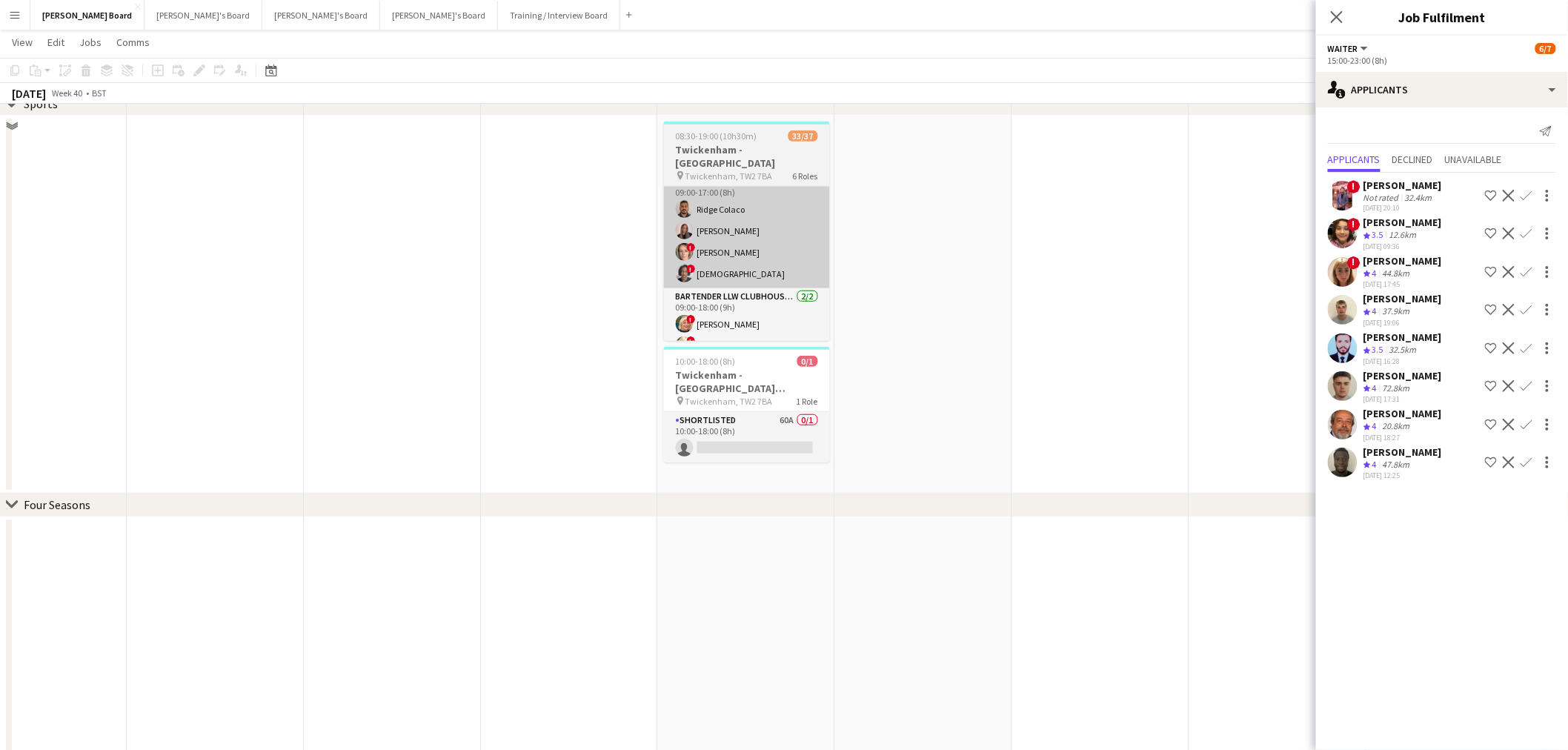
scroll to position [247, 0]
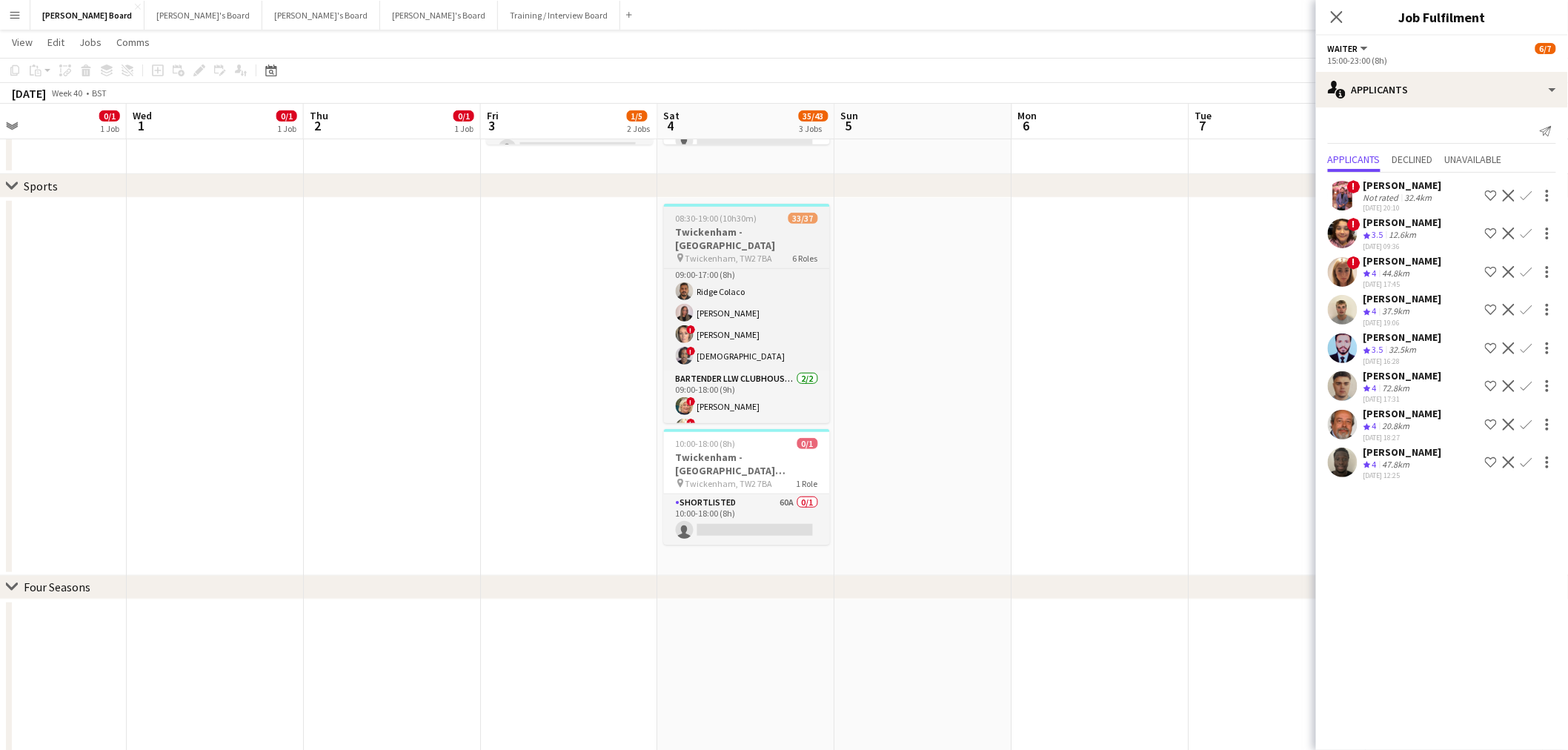
click at [743, 220] on span "08:30-19:00 (10h30m)" at bounding box center [716, 218] width 81 height 11
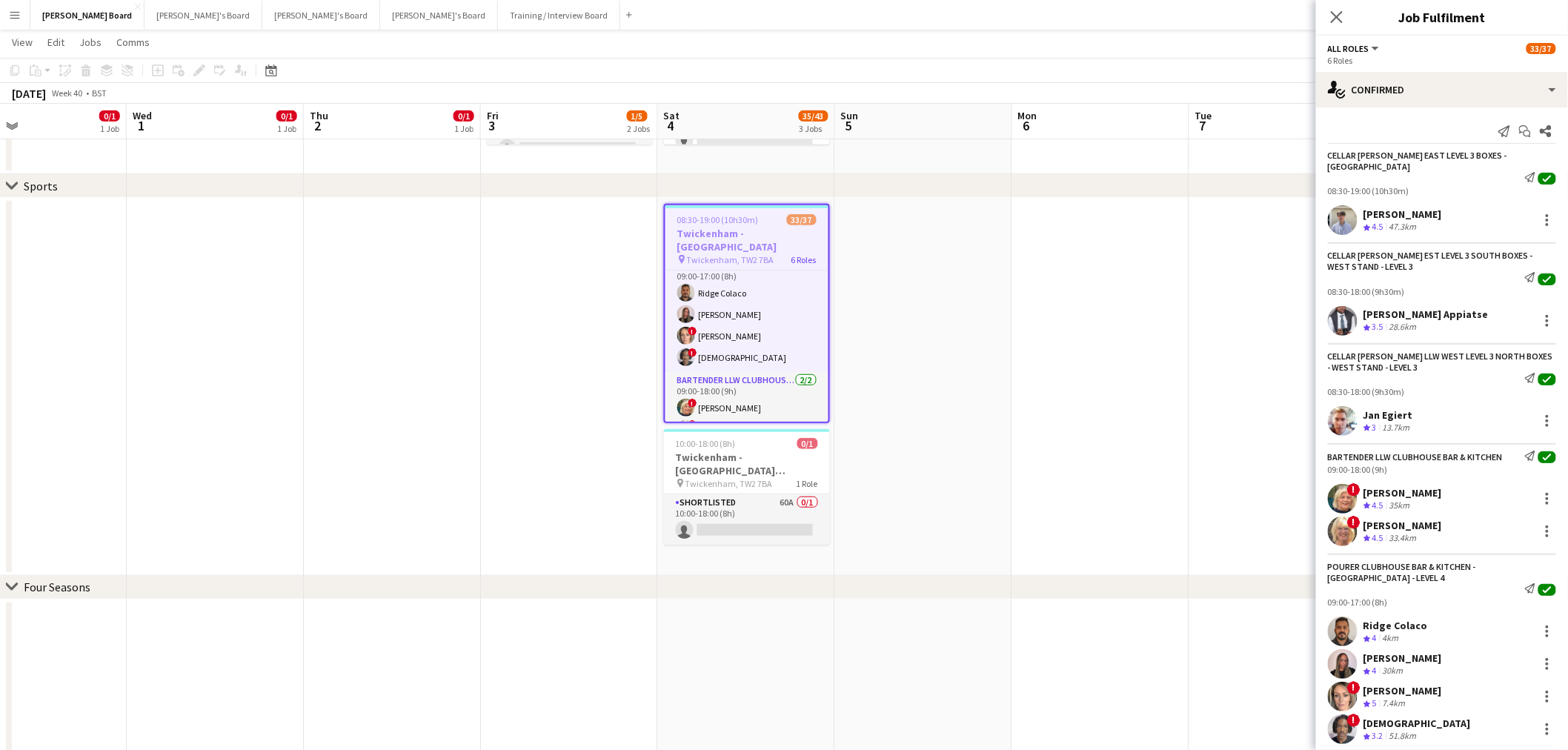
scroll to position [0, 583]
click at [204, 63] on div "Edit" at bounding box center [199, 70] width 17 height 17
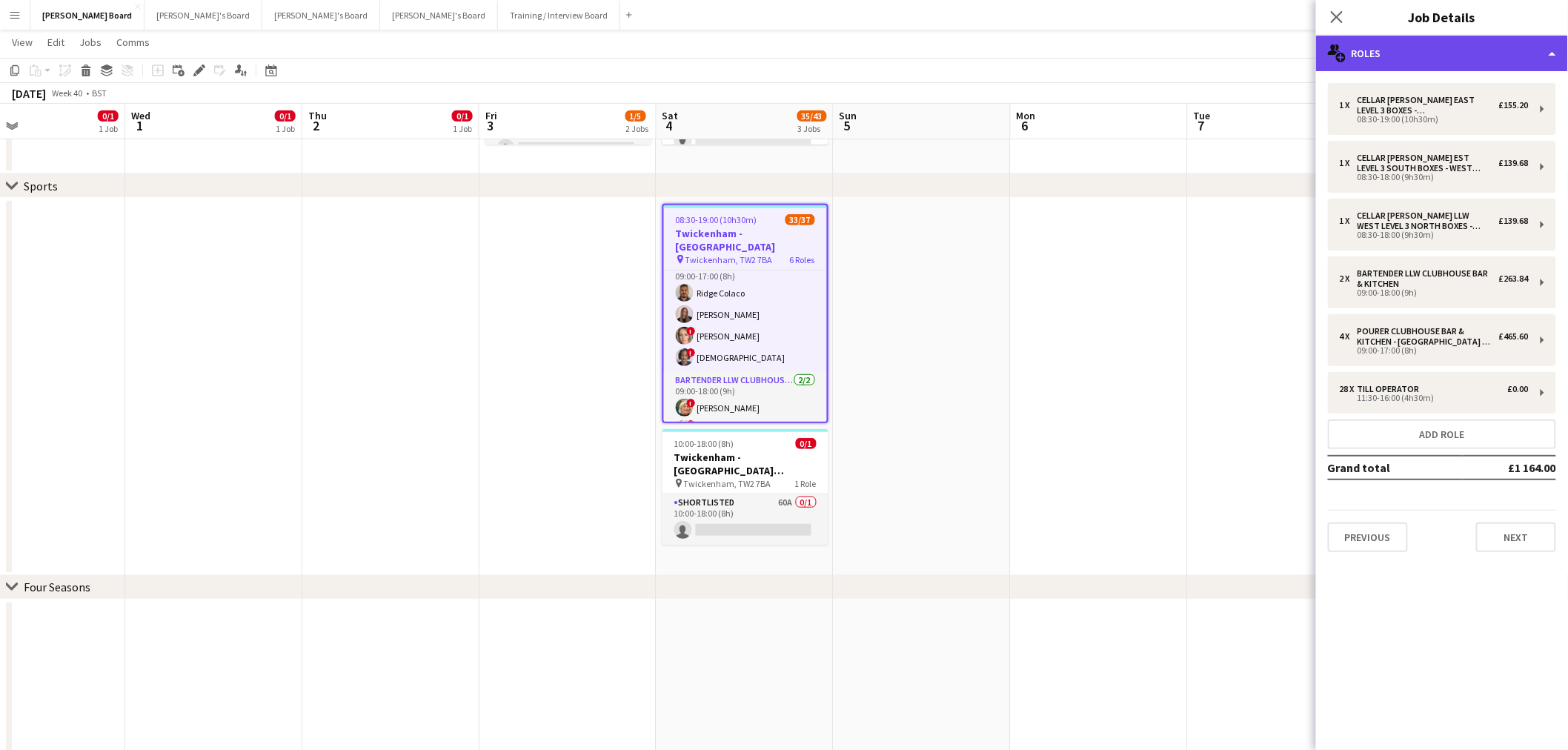
drag, startPoint x: 1212, startPoint y: 96, endPoint x: 1459, endPoint y: 38, distance: 253.7
click at [1460, 37] on div "multiple-users-add Roles" at bounding box center [1442, 53] width 252 height 36
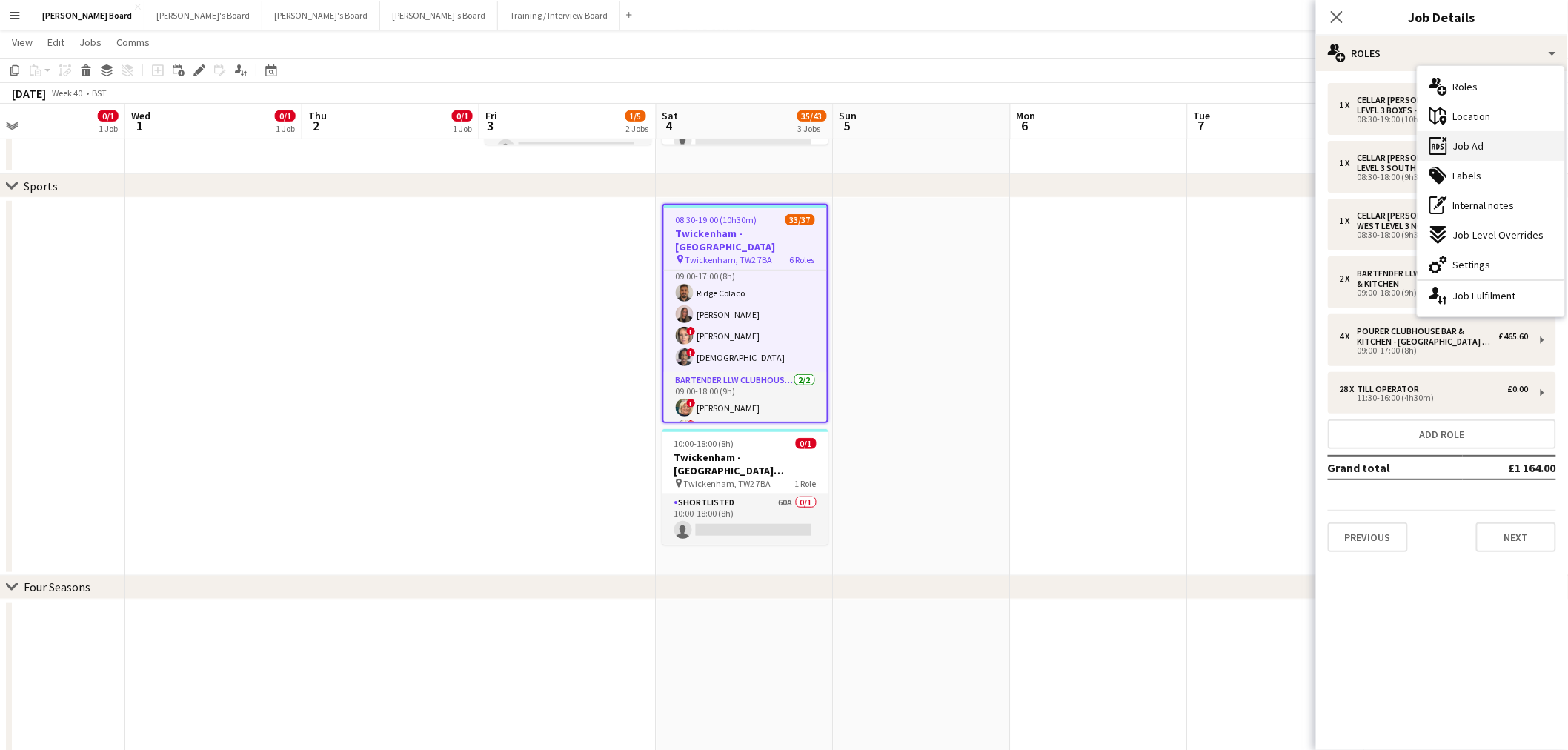
click at [1488, 145] on div "ads-window Job Ad" at bounding box center [1491, 146] width 147 height 30
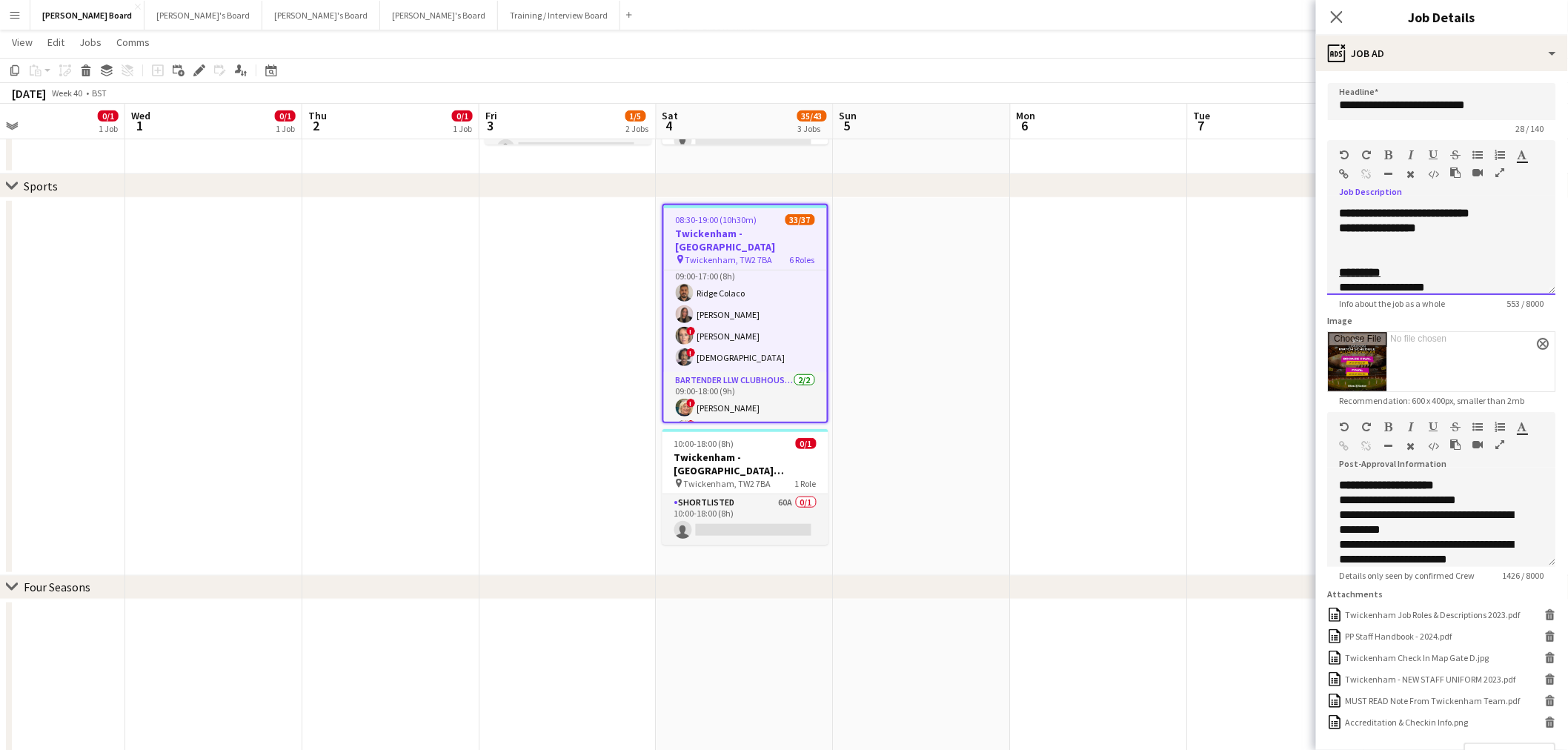
drag, startPoint x: 1463, startPoint y: 249, endPoint x: 1335, endPoint y: 210, distance: 133.8
click at [1335, 210] on div "**********" at bounding box center [1442, 249] width 228 height 89
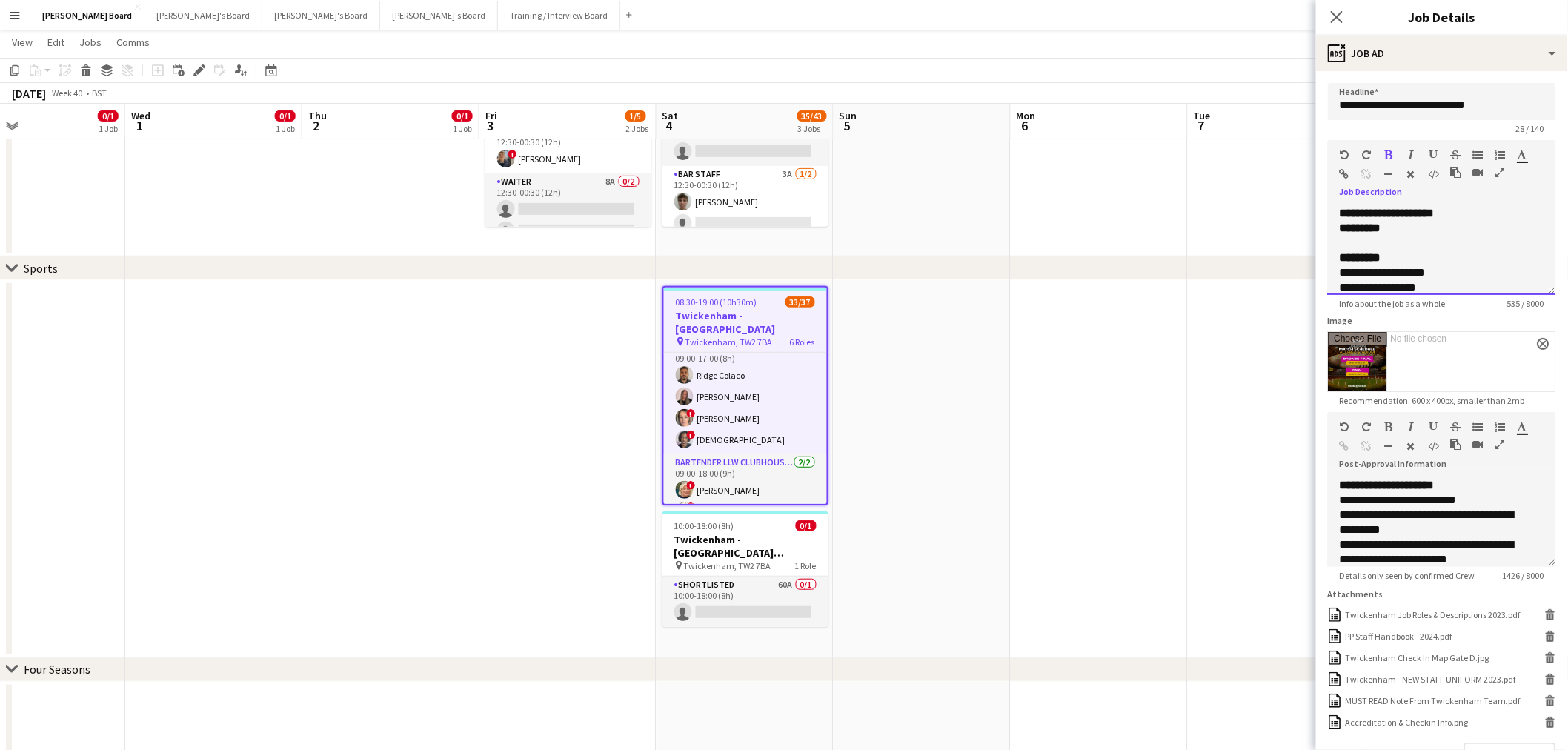
drag, startPoint x: 1396, startPoint y: 230, endPoint x: 1330, endPoint y: 225, distance: 66.2
click at [1330, 225] on div "**********" at bounding box center [1442, 249] width 228 height 89
click at [1403, 225] on div "*********" at bounding box center [1430, 228] width 180 height 15
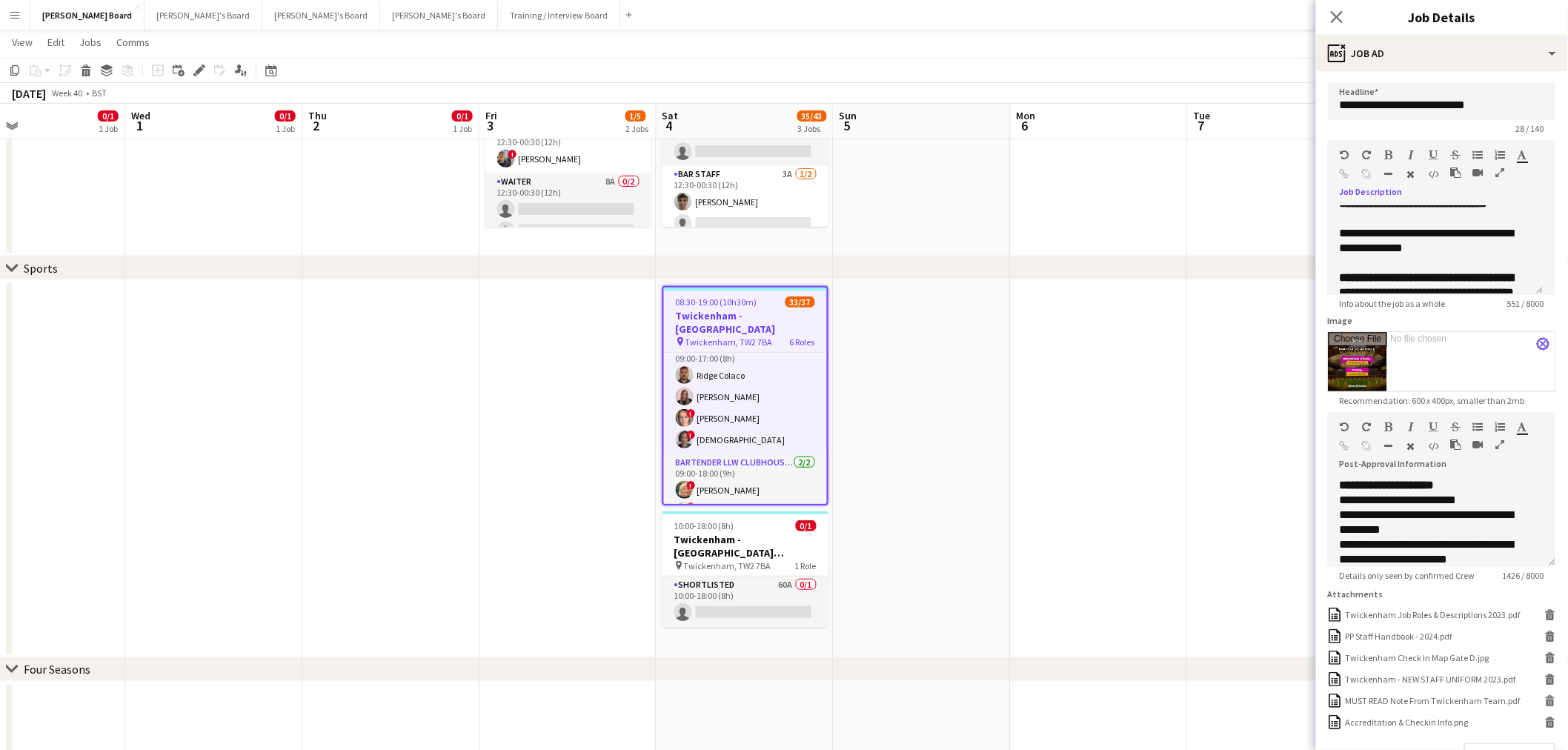
click at [1540, 341] on app-icon "close" at bounding box center [1544, 343] width 9 height 6
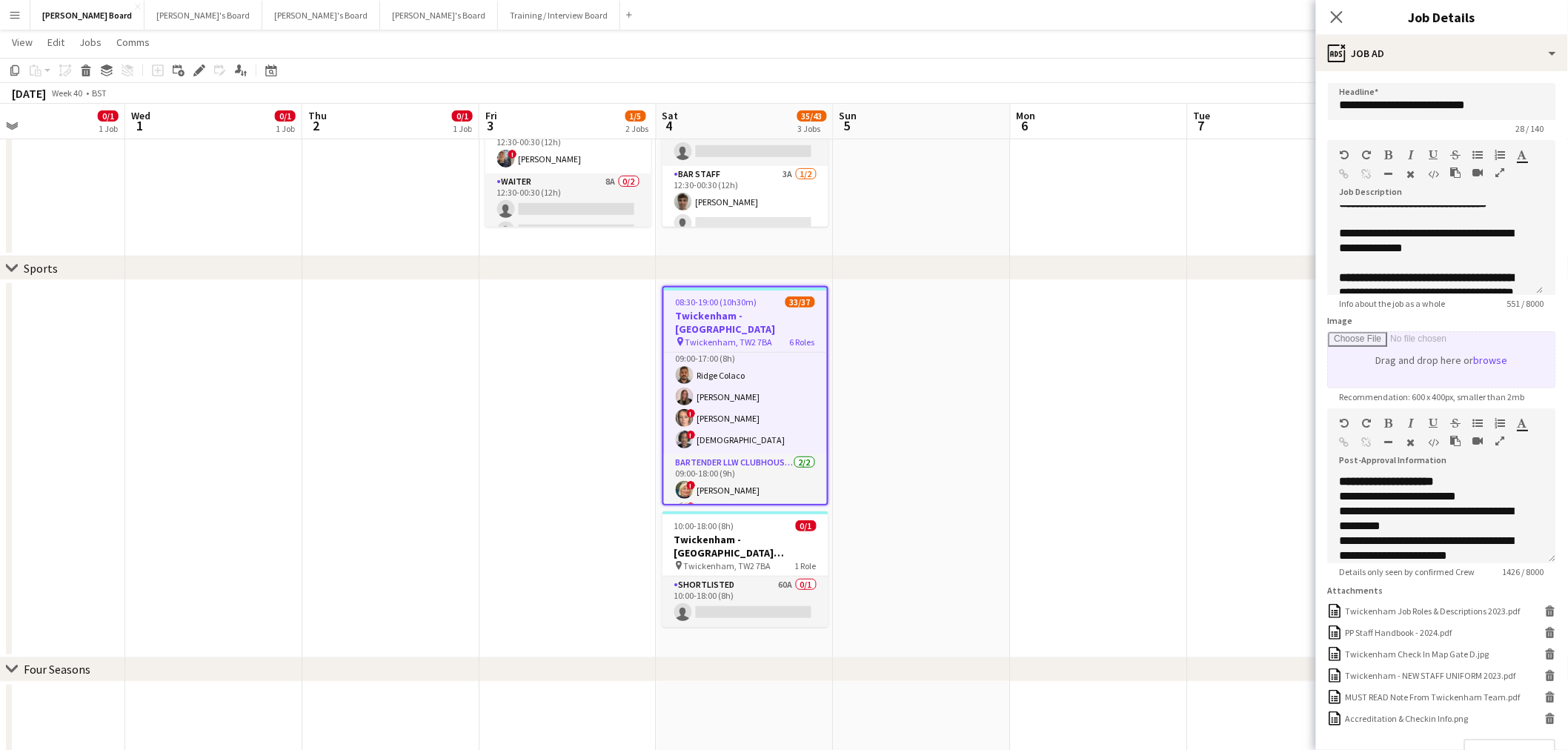
click at [1487, 351] on input "Image" at bounding box center [1443, 359] width 227 height 56
type input "**********"
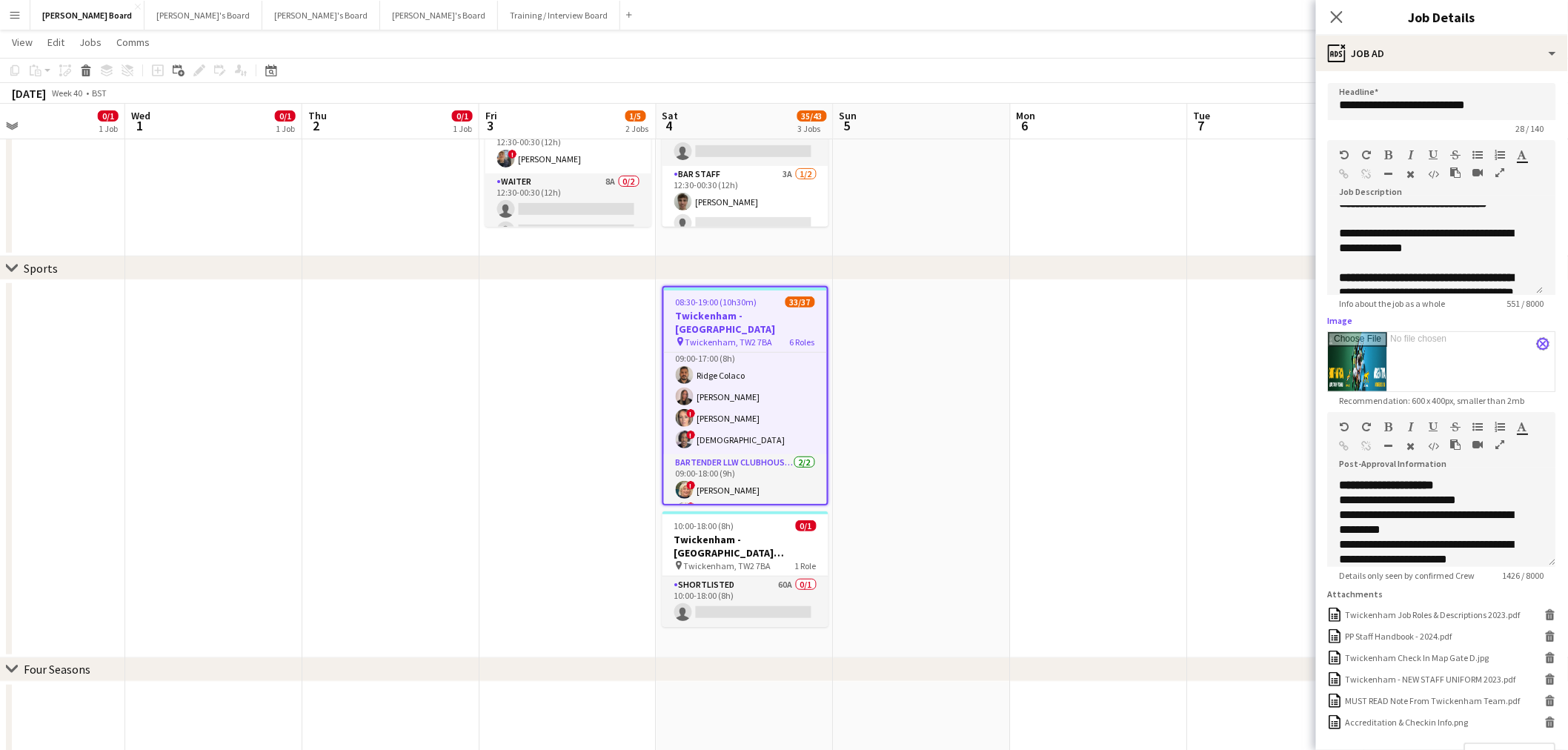
click at [1540, 341] on app-icon "close" at bounding box center [1544, 343] width 9 height 6
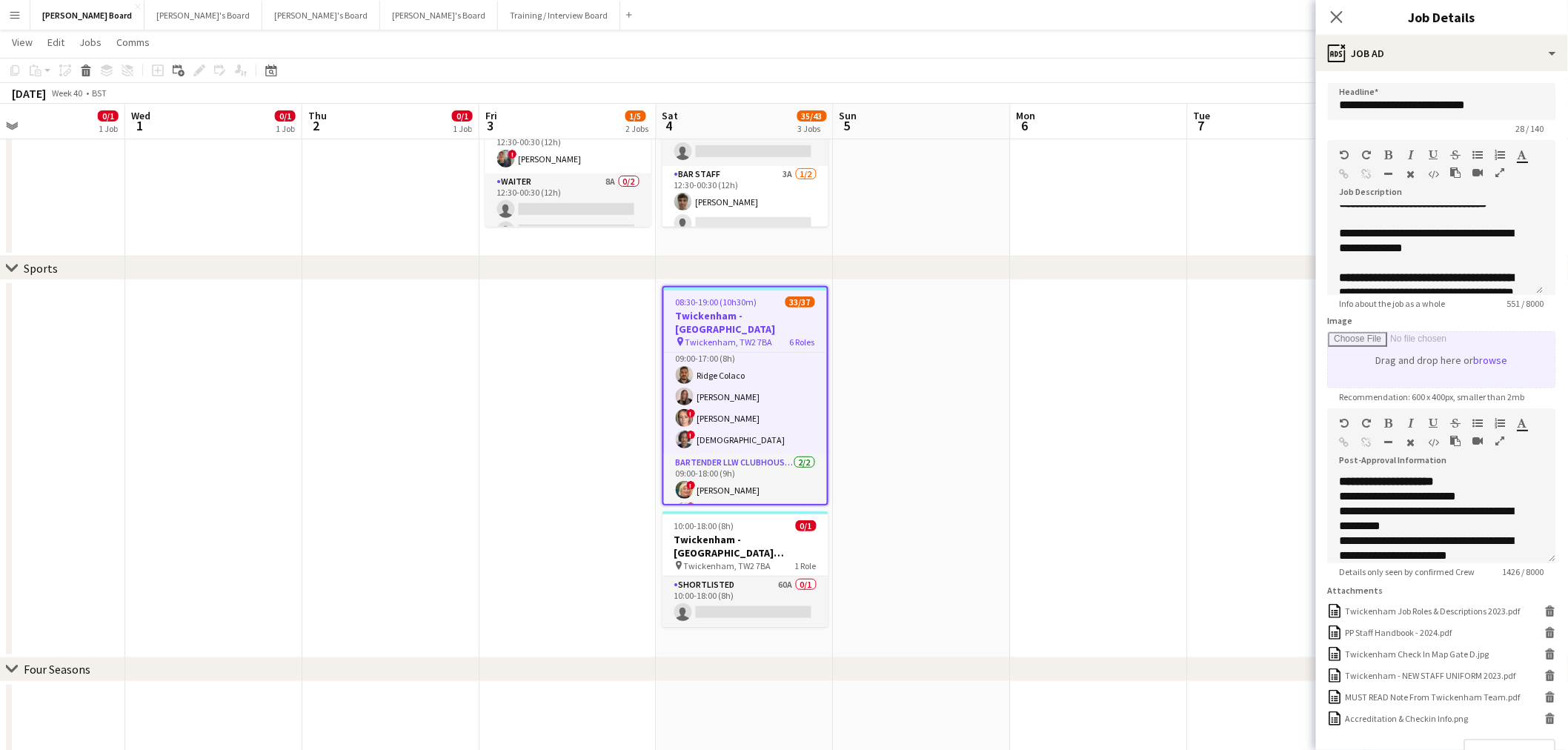
click at [1483, 360] on input "Image" at bounding box center [1443, 359] width 227 height 56
type input "**********"
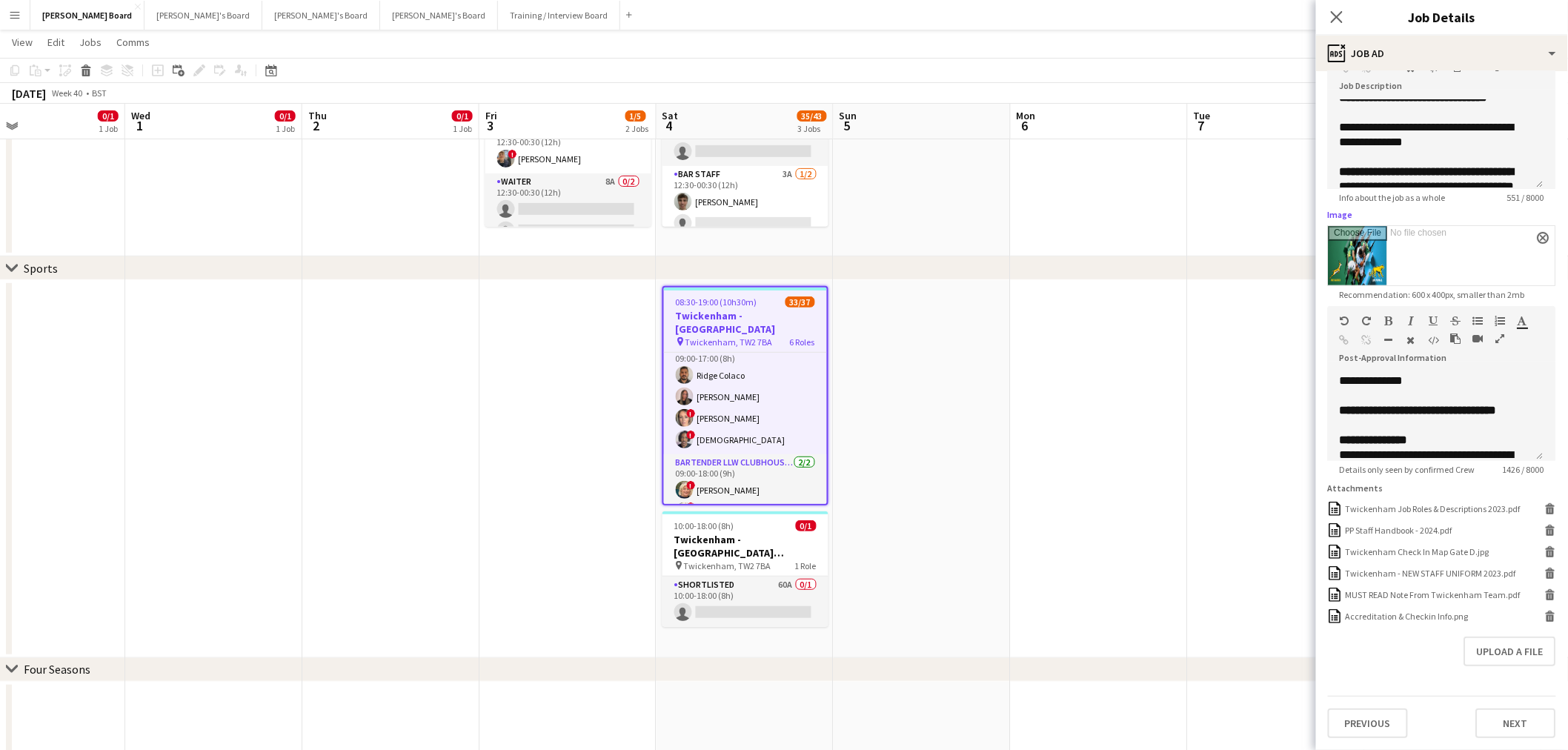
scroll to position [164, 0]
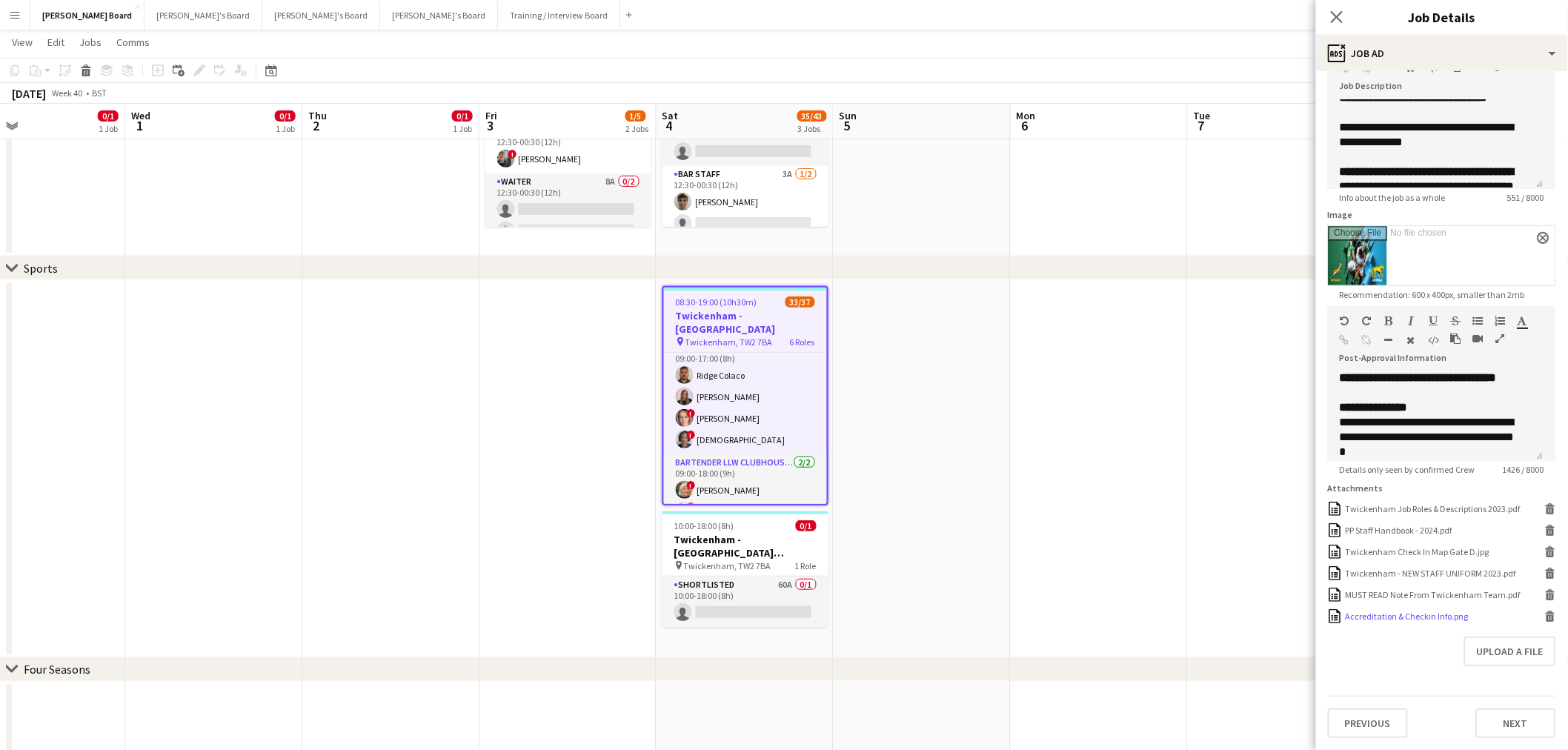
click at [1403, 618] on div "Accreditation & Checkin Info.png" at bounding box center [1407, 616] width 123 height 11
click at [1547, 619] on icon at bounding box center [1551, 618] width 7 height 7
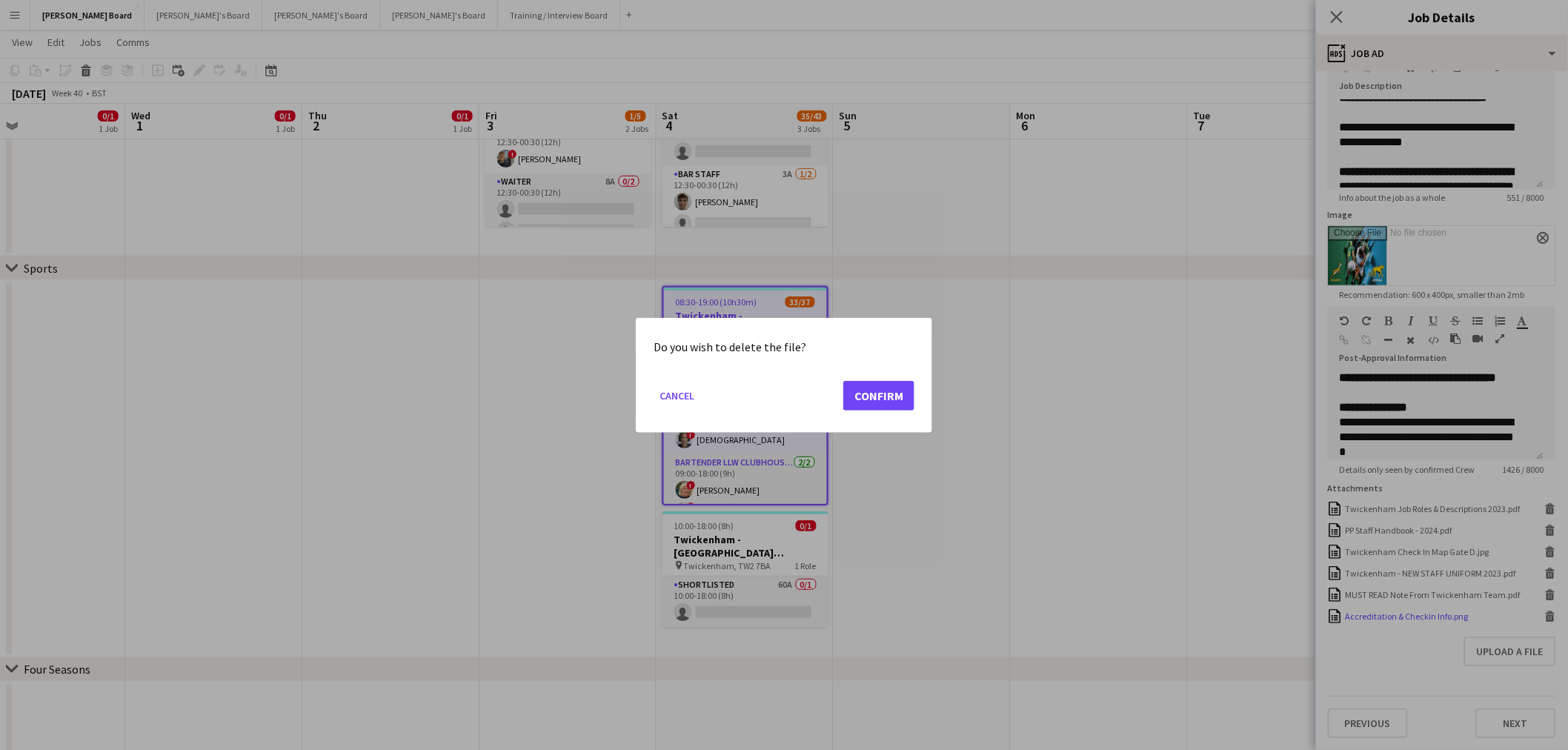
scroll to position [0, 0]
click at [914, 394] on button "Confirm" at bounding box center [879, 395] width 71 height 30
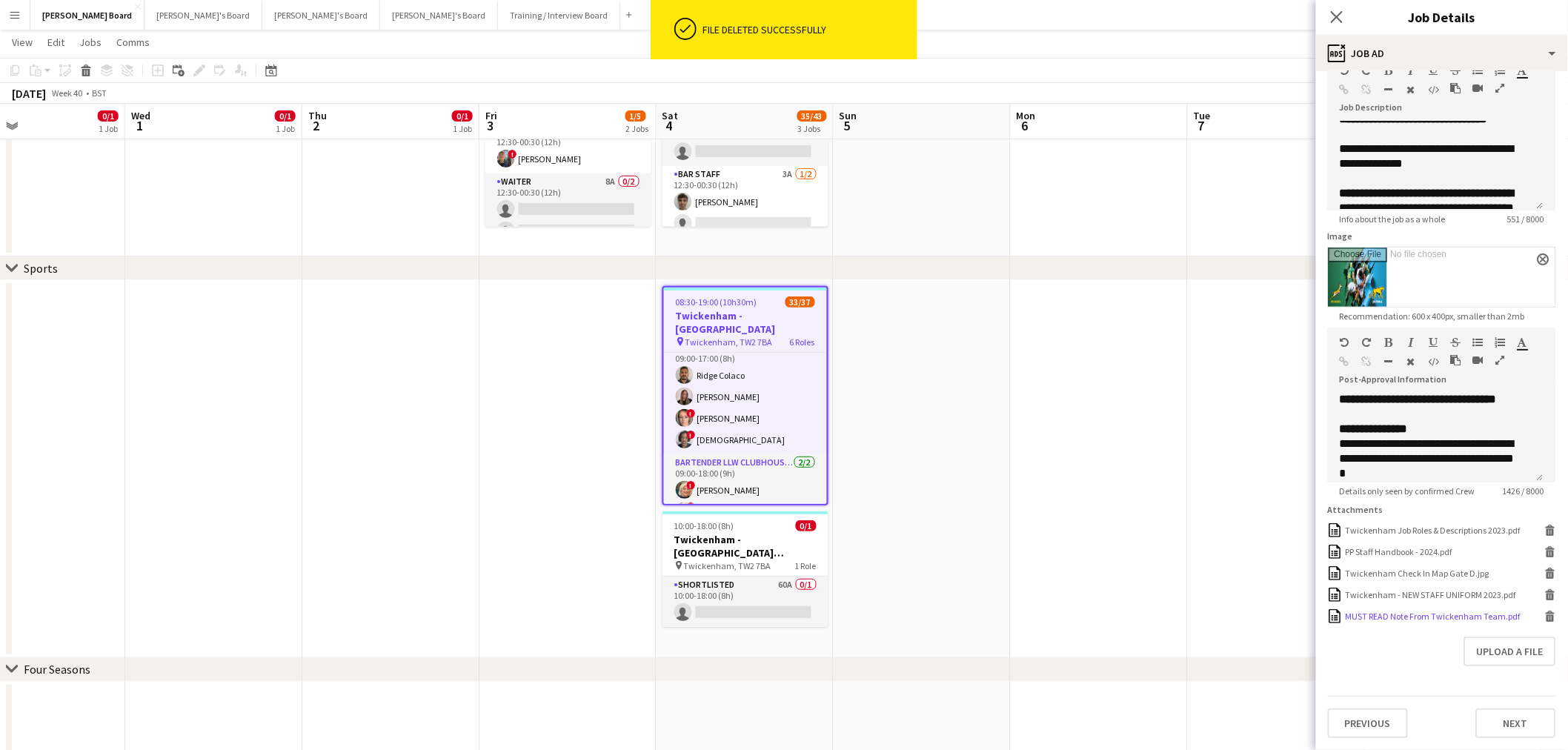
click at [1415, 618] on div "MUST READ Note From Twickenham Team.pdf" at bounding box center [1433, 616] width 175 height 11
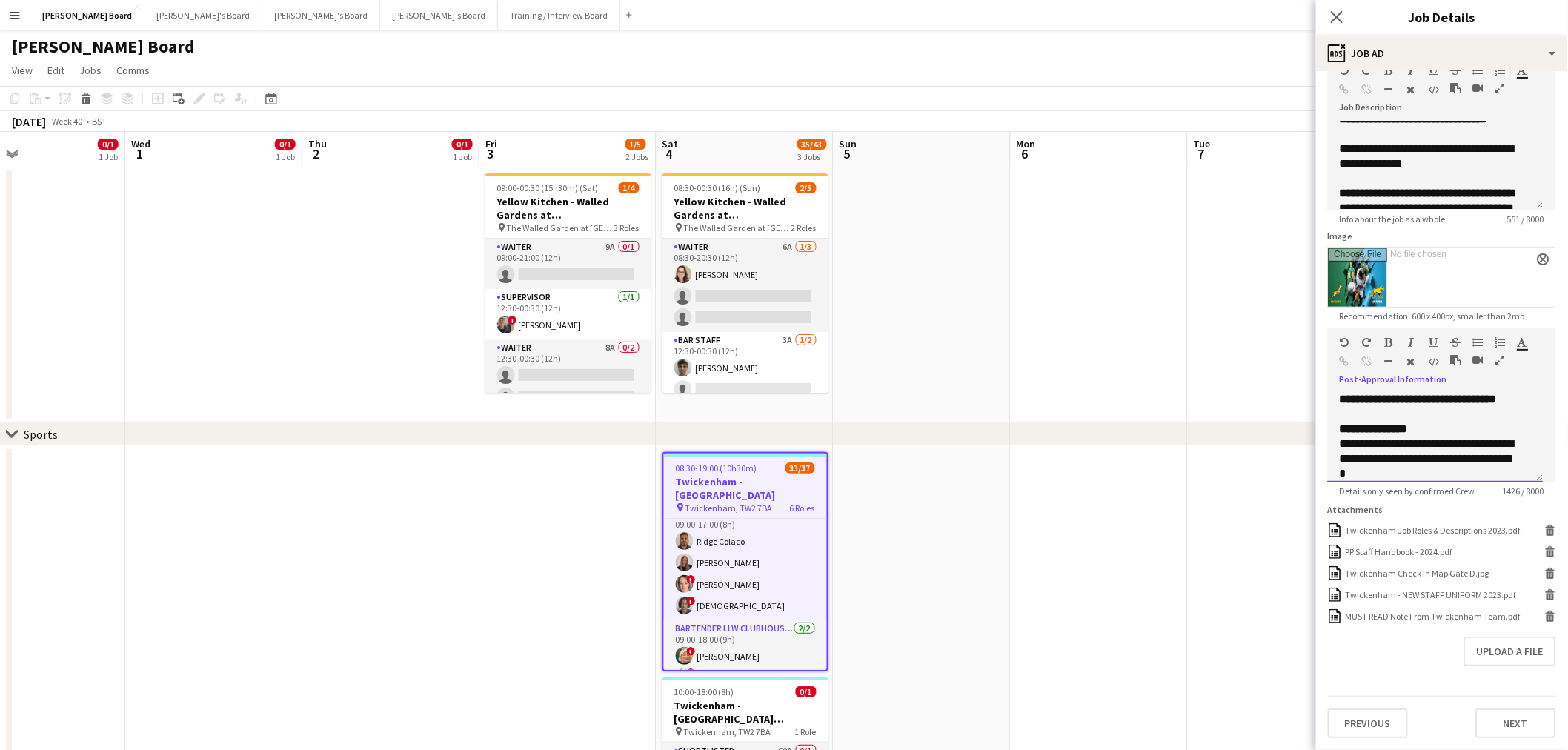
scroll to position [122, 0]
drag, startPoint x: 1439, startPoint y: 390, endPoint x: 1486, endPoint y: 453, distance: 78.6
click at [1484, 453] on div "**********" at bounding box center [1436, 450] width 192 height 30
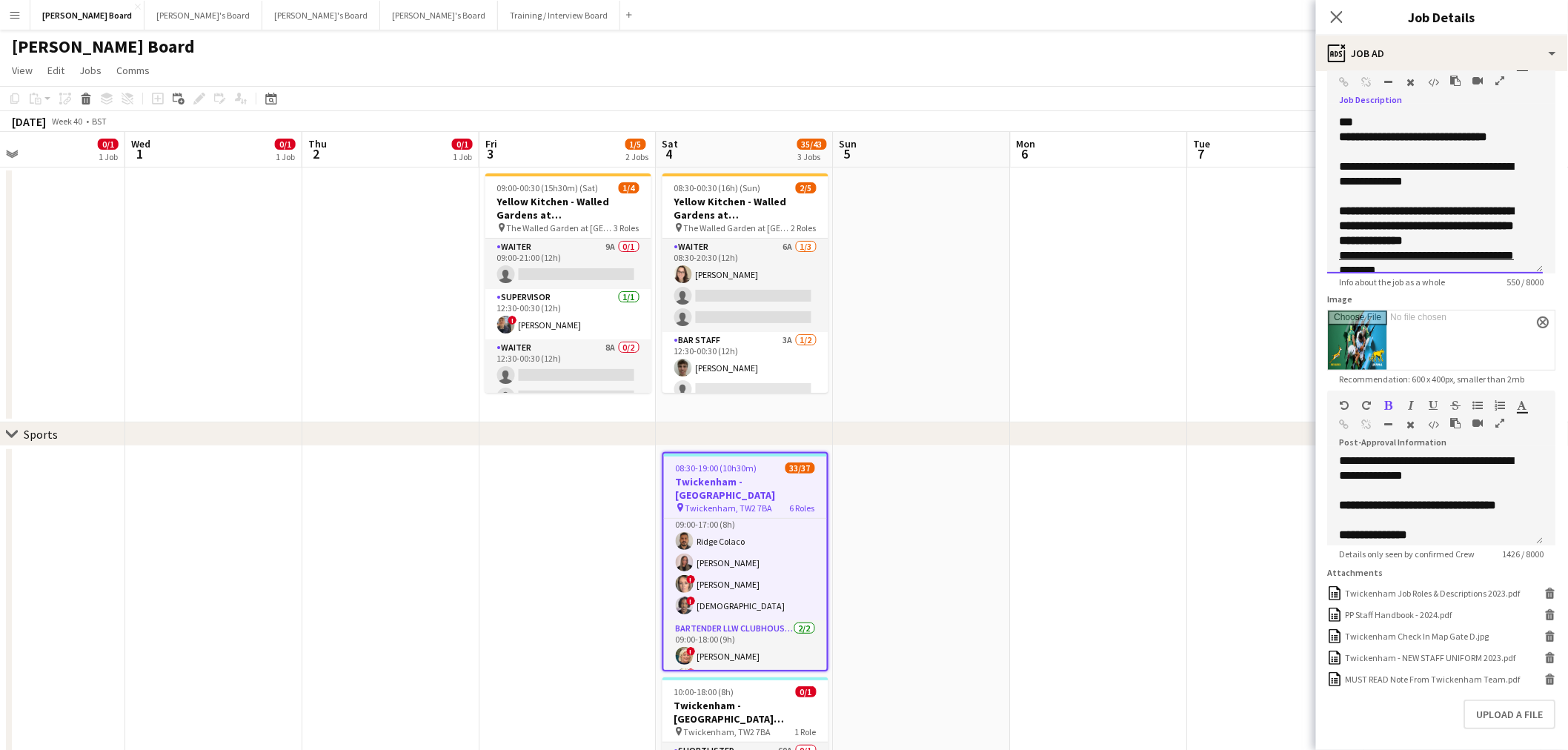
drag, startPoint x: 1538, startPoint y: 196, endPoint x: 1512, endPoint y: 358, distance: 164.1
click at [1512, 273] on div "**********" at bounding box center [1436, 194] width 216 height 159
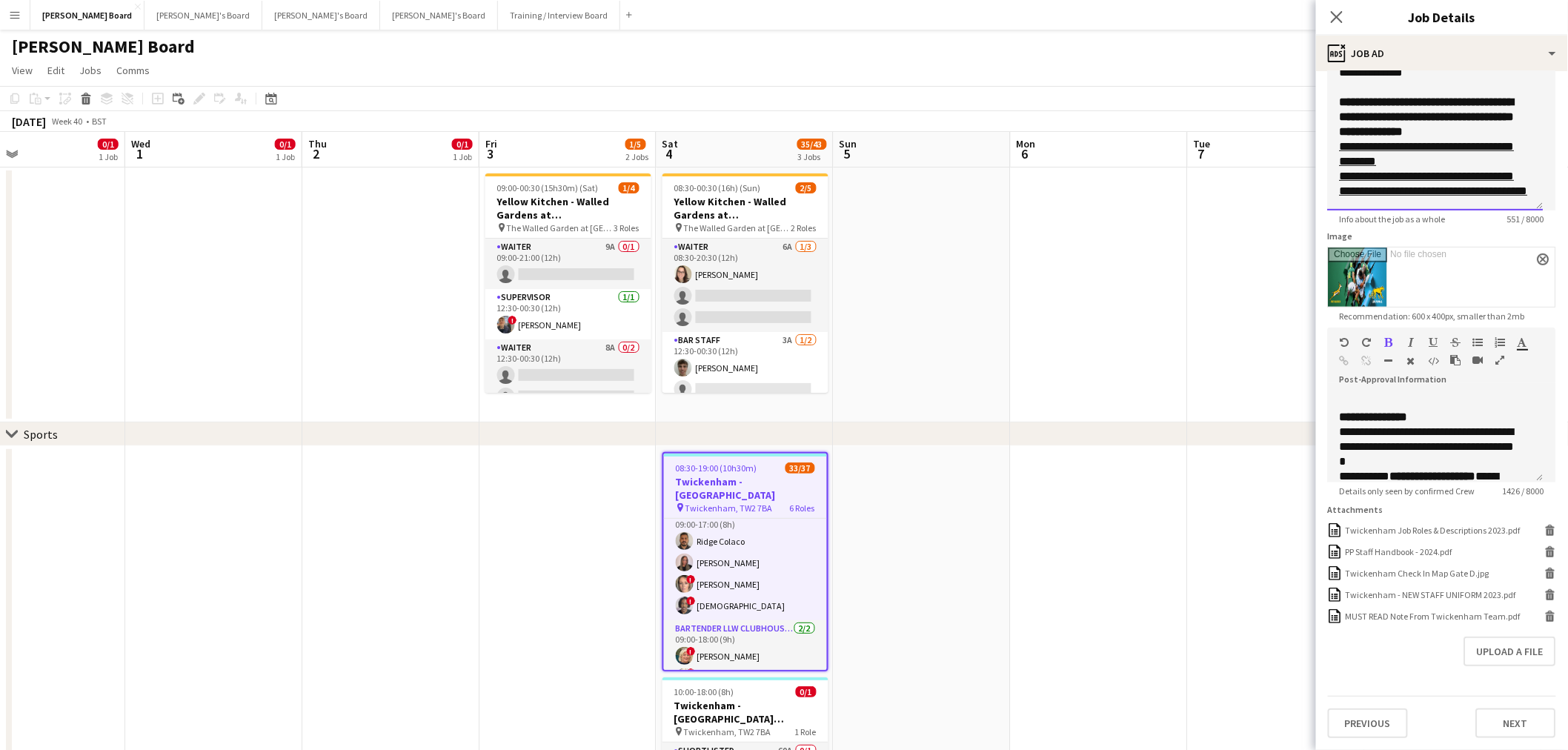
scroll to position [204, 0]
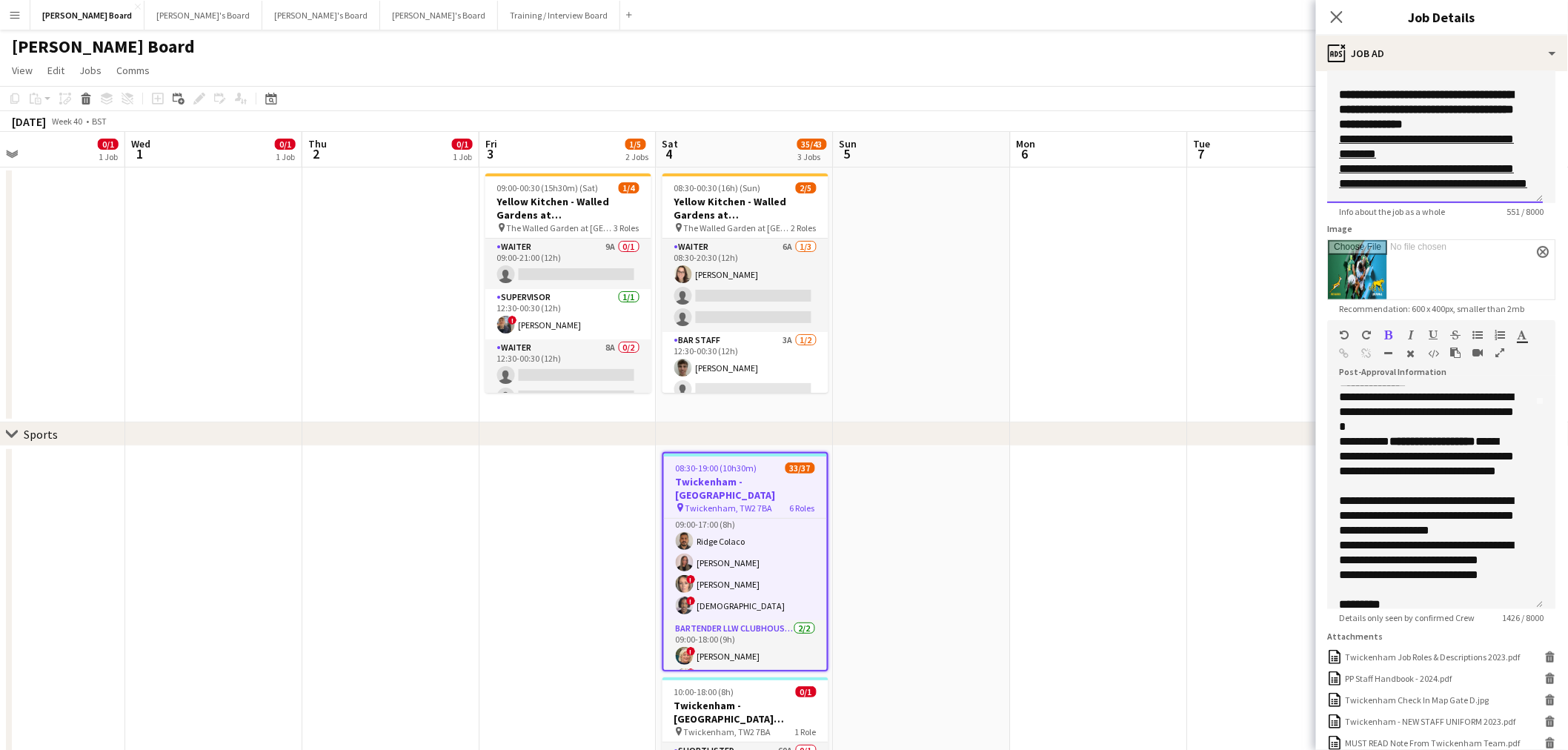
drag, startPoint x: 1539, startPoint y: 469, endPoint x: 1477, endPoint y: 583, distance: 129.8
click at [1531, 609] on div "**********" at bounding box center [1436, 497] width 216 height 223
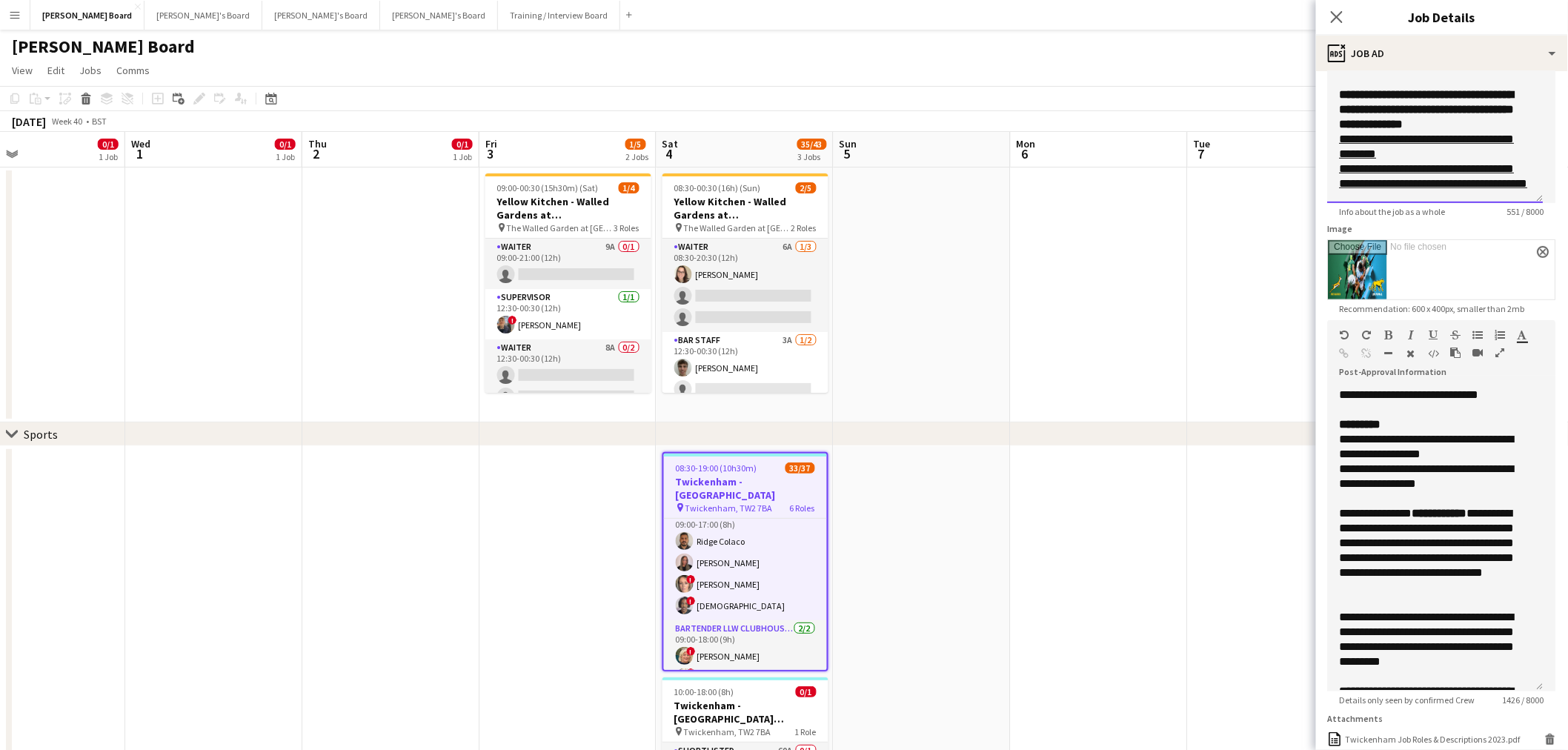
scroll to position [411, 0]
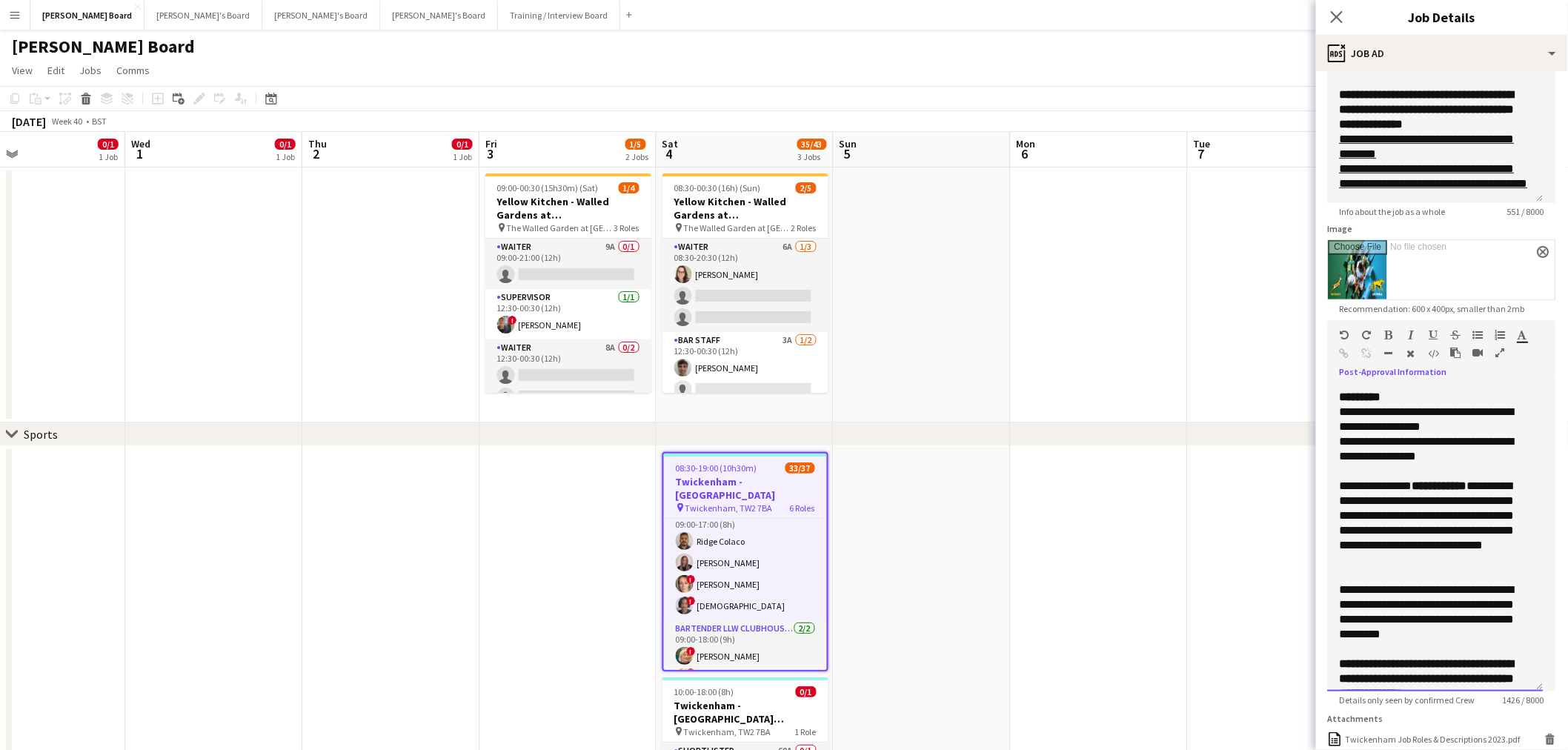
drag, startPoint x: 1365, startPoint y: 529, endPoint x: 1448, endPoint y: 557, distance: 87.6
click at [1448, 557] on div "**********" at bounding box center [1430, 522] width 180 height 89
click at [1421, 547] on div "**********" at bounding box center [1430, 522] width 180 height 89
click at [1446, 544] on div "**********" at bounding box center [1430, 522] width 180 height 89
click at [1435, 546] on div "**********" at bounding box center [1430, 522] width 180 height 89
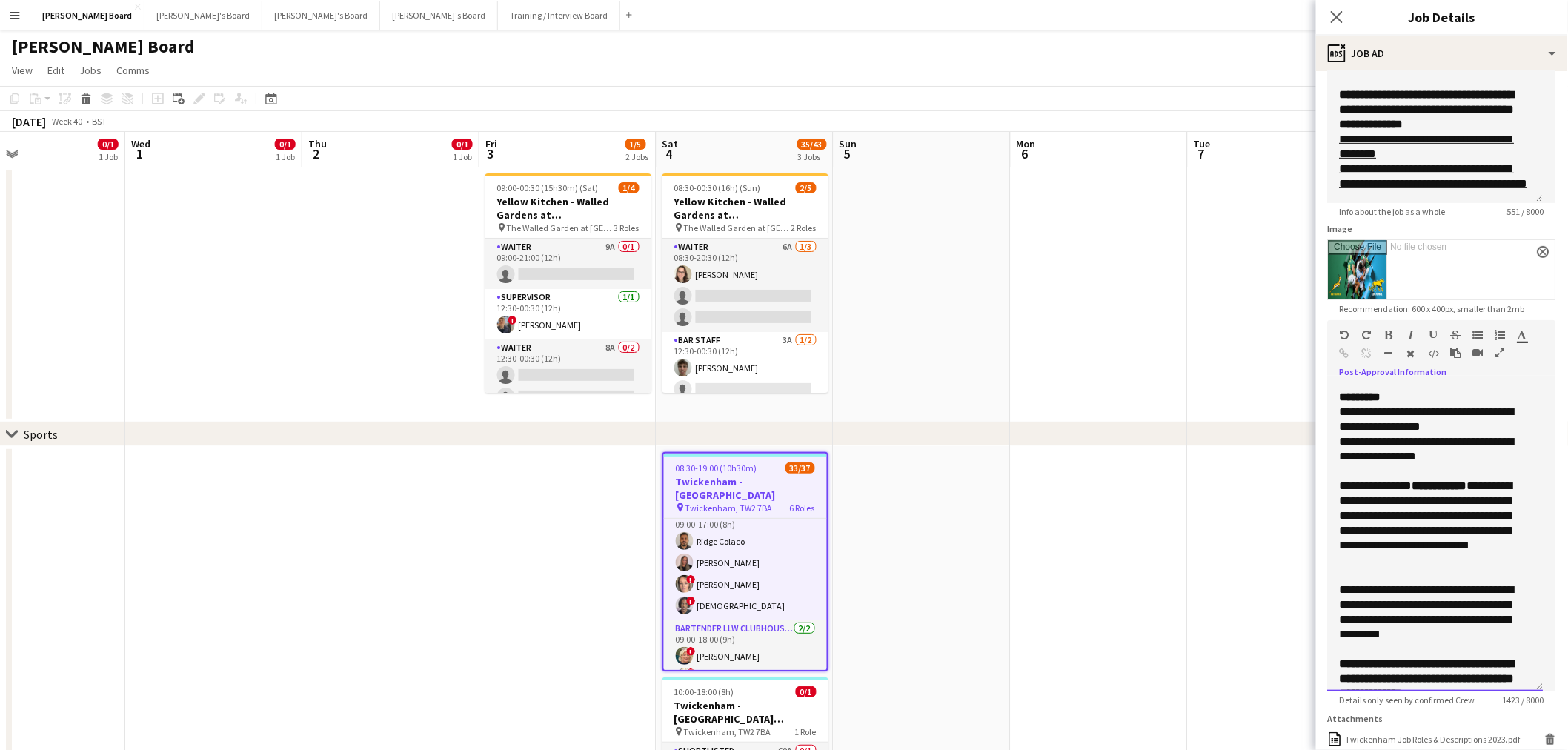
drag, startPoint x: 1428, startPoint y: 562, endPoint x: 1463, endPoint y: 576, distance: 37.7
click at [1463, 568] on div "**********" at bounding box center [1430, 522] width 180 height 89
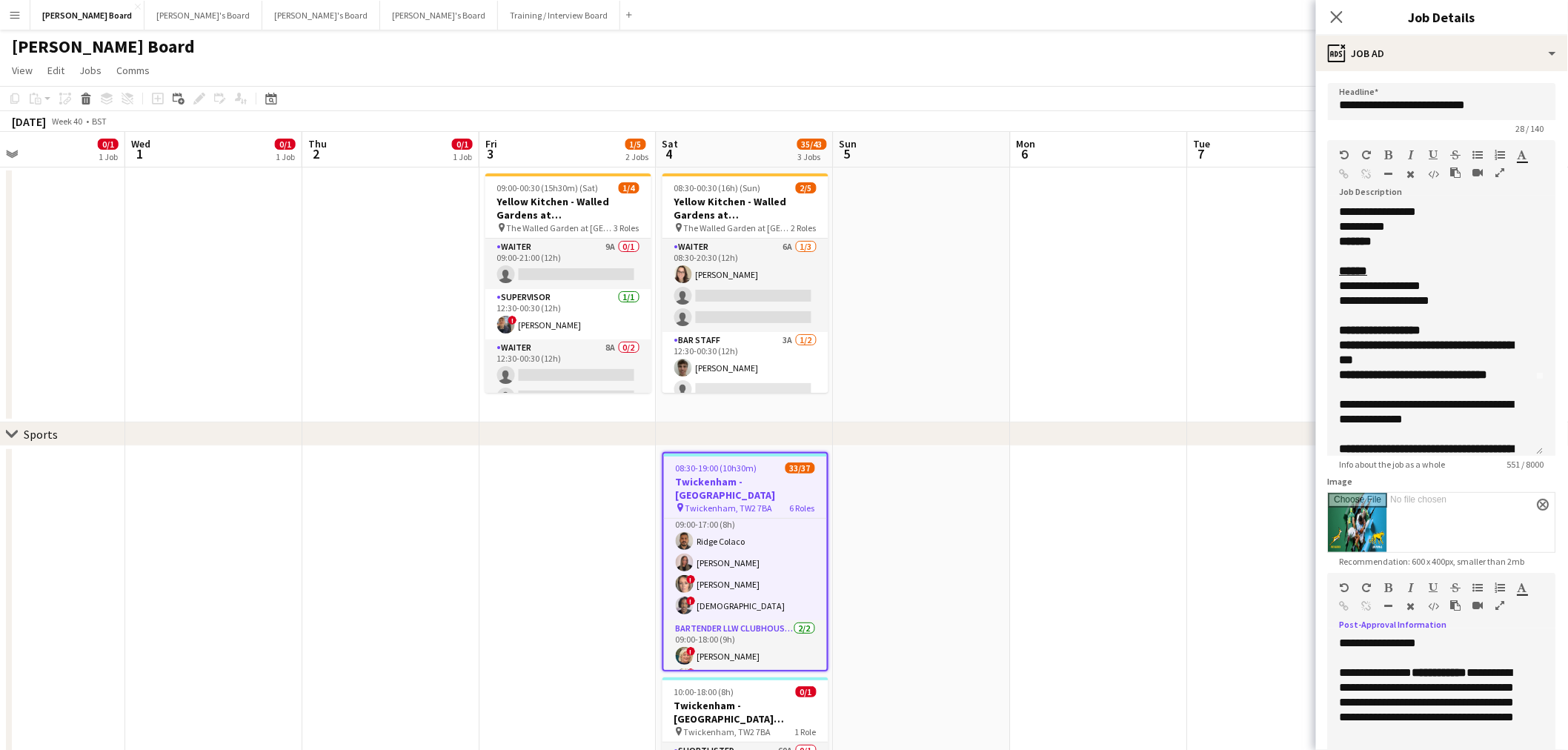
scroll to position [0, 0]
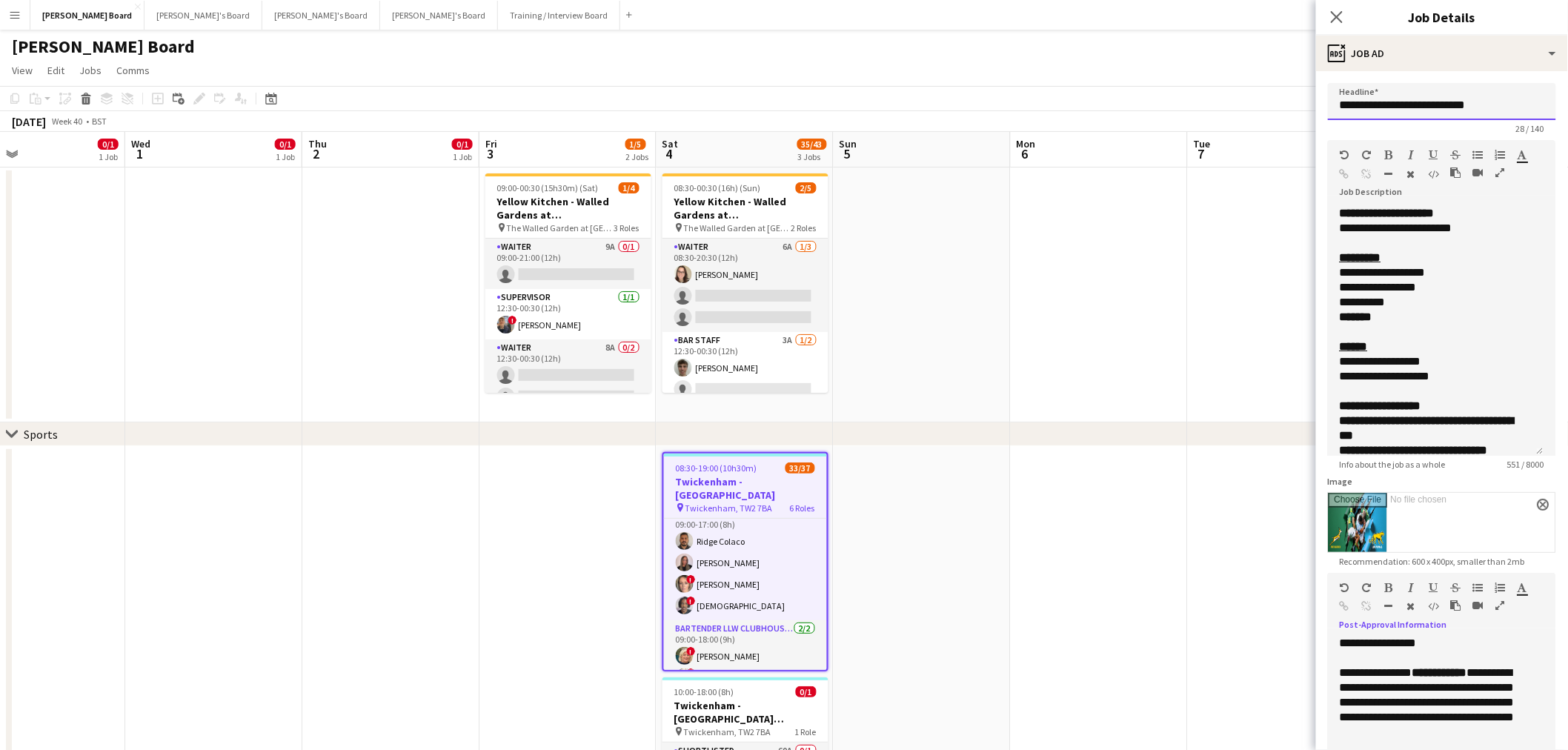
click at [1410, 108] on input "**********" at bounding box center [1442, 101] width 228 height 37
click at [1490, 104] on input "**********" at bounding box center [1442, 101] width 228 height 37
click at [1407, 109] on input "**********" at bounding box center [1436, 101] width 216 height 36
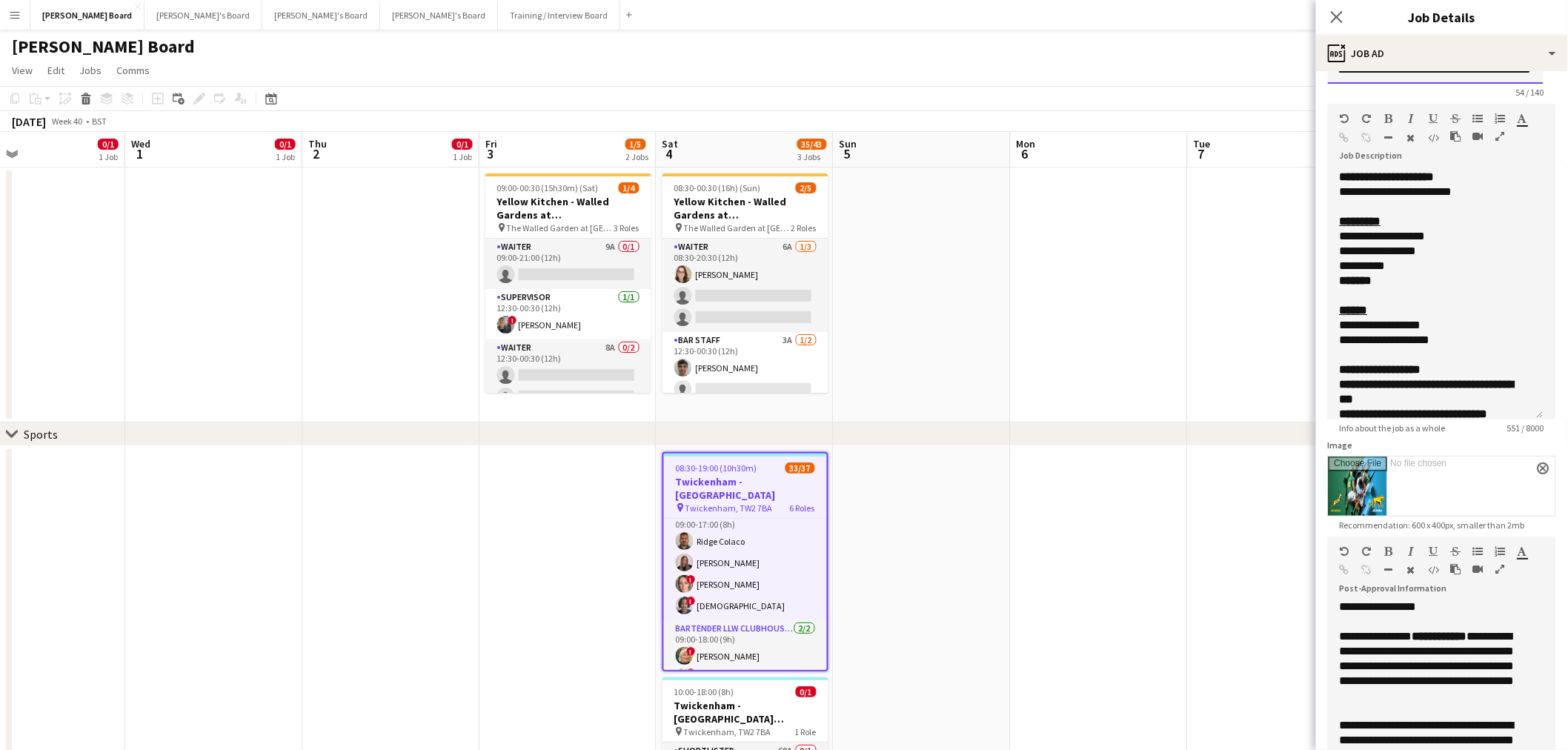
scroll to position [0, 0]
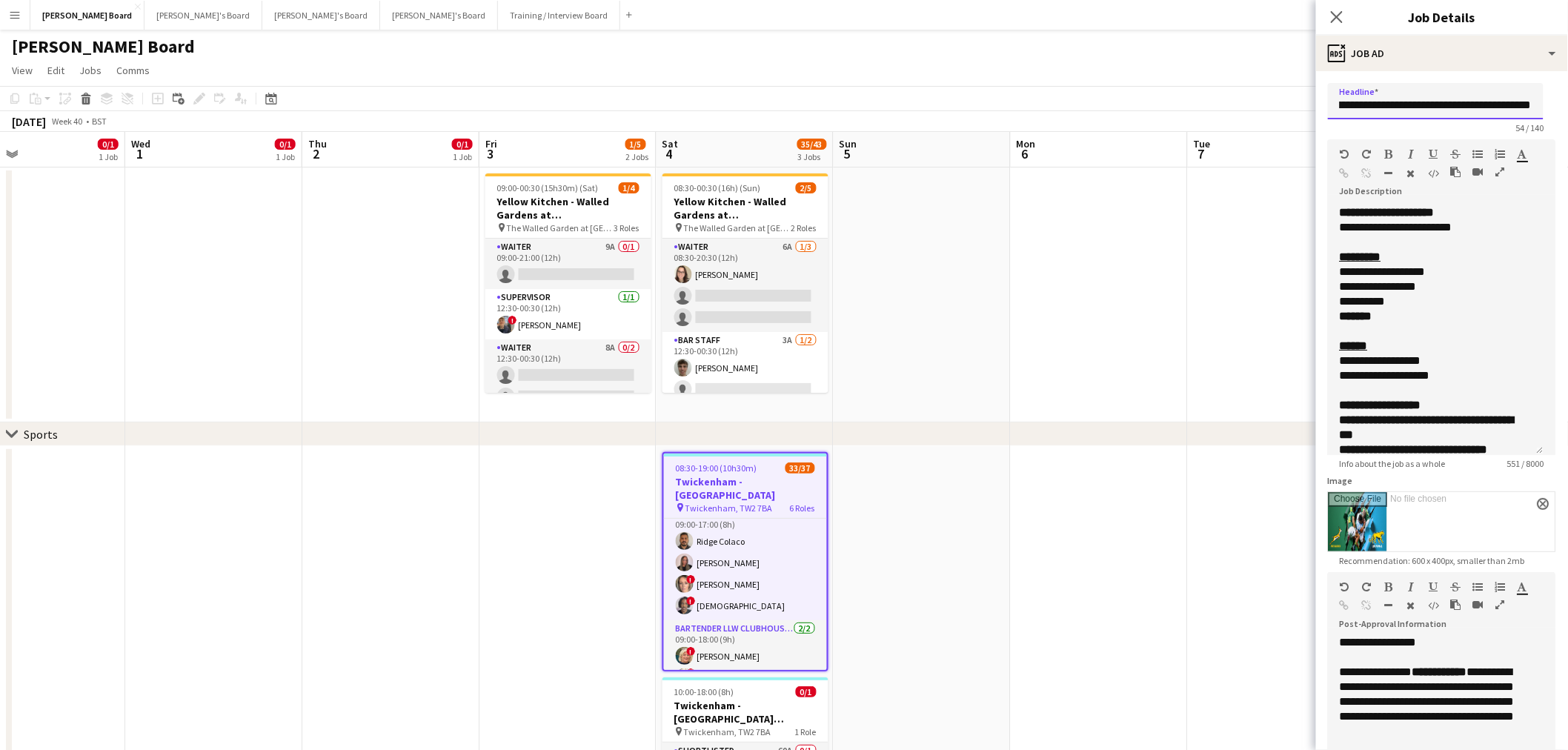
click at [1360, 101] on input "**********" at bounding box center [1436, 101] width 216 height 36
type input "**********"
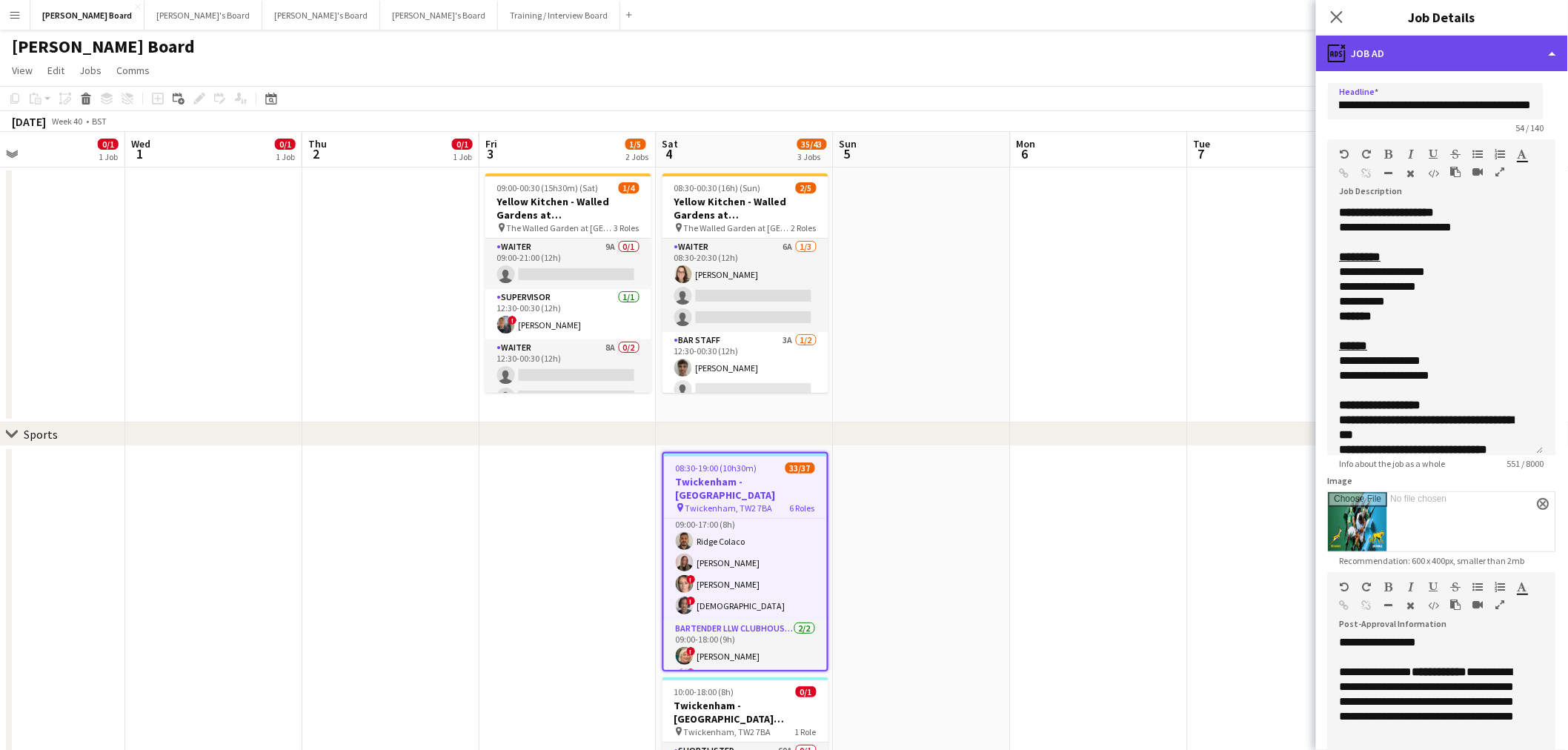
click at [1456, 46] on div "ads-window Job Ad" at bounding box center [1442, 53] width 252 height 36
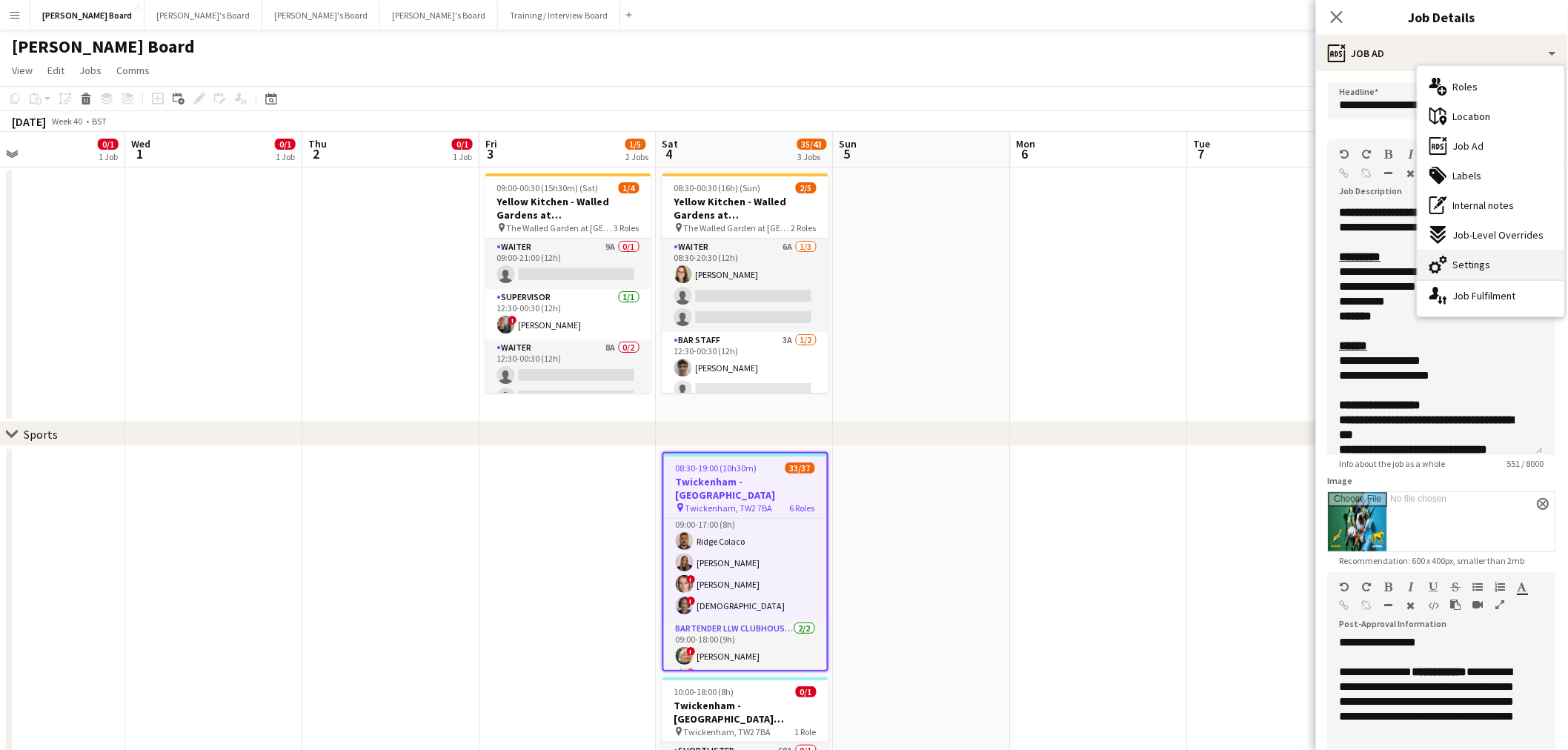
click at [1498, 263] on div "cog-double-3 Settings" at bounding box center [1491, 264] width 147 height 30
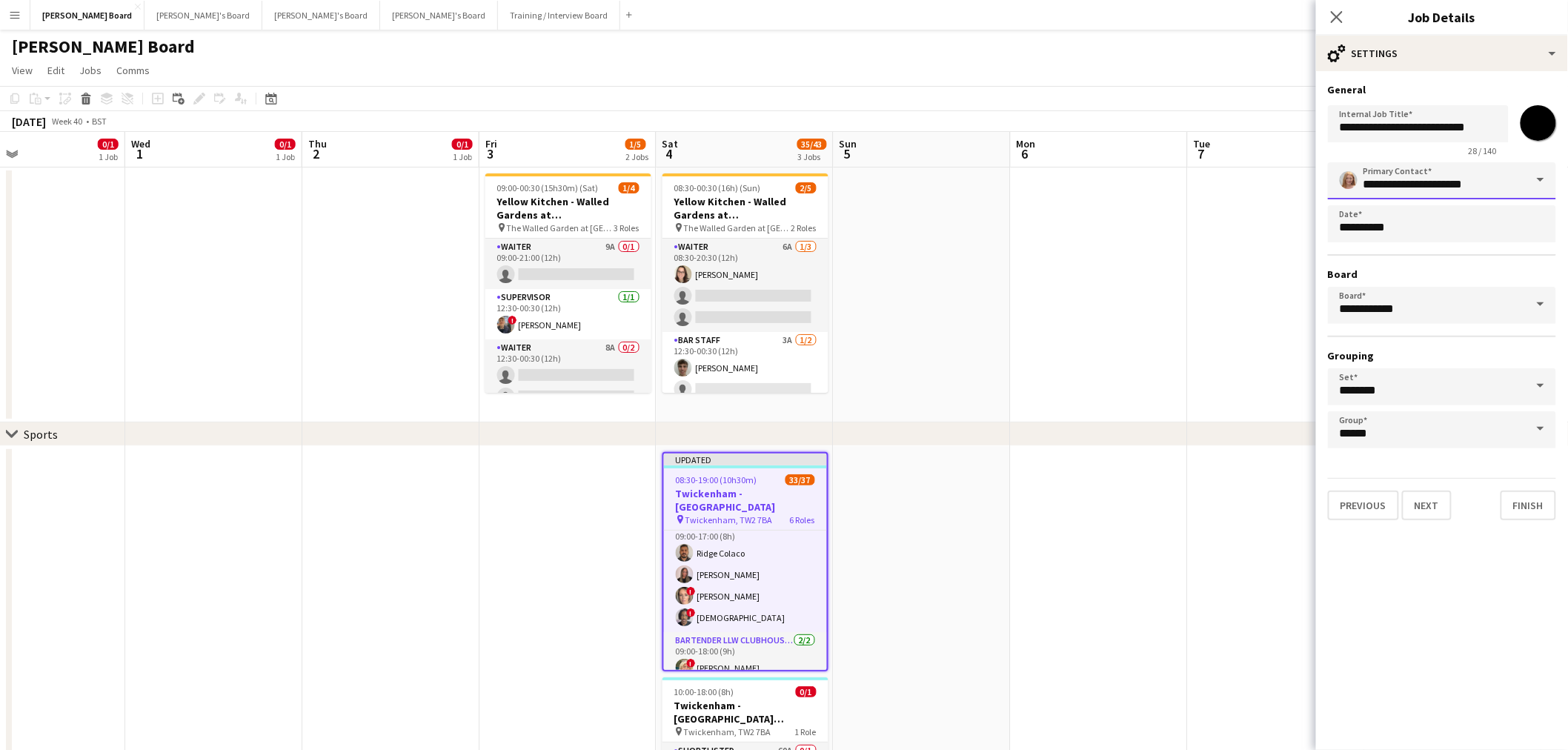
click at [1487, 181] on input "**********" at bounding box center [1442, 181] width 228 height 37
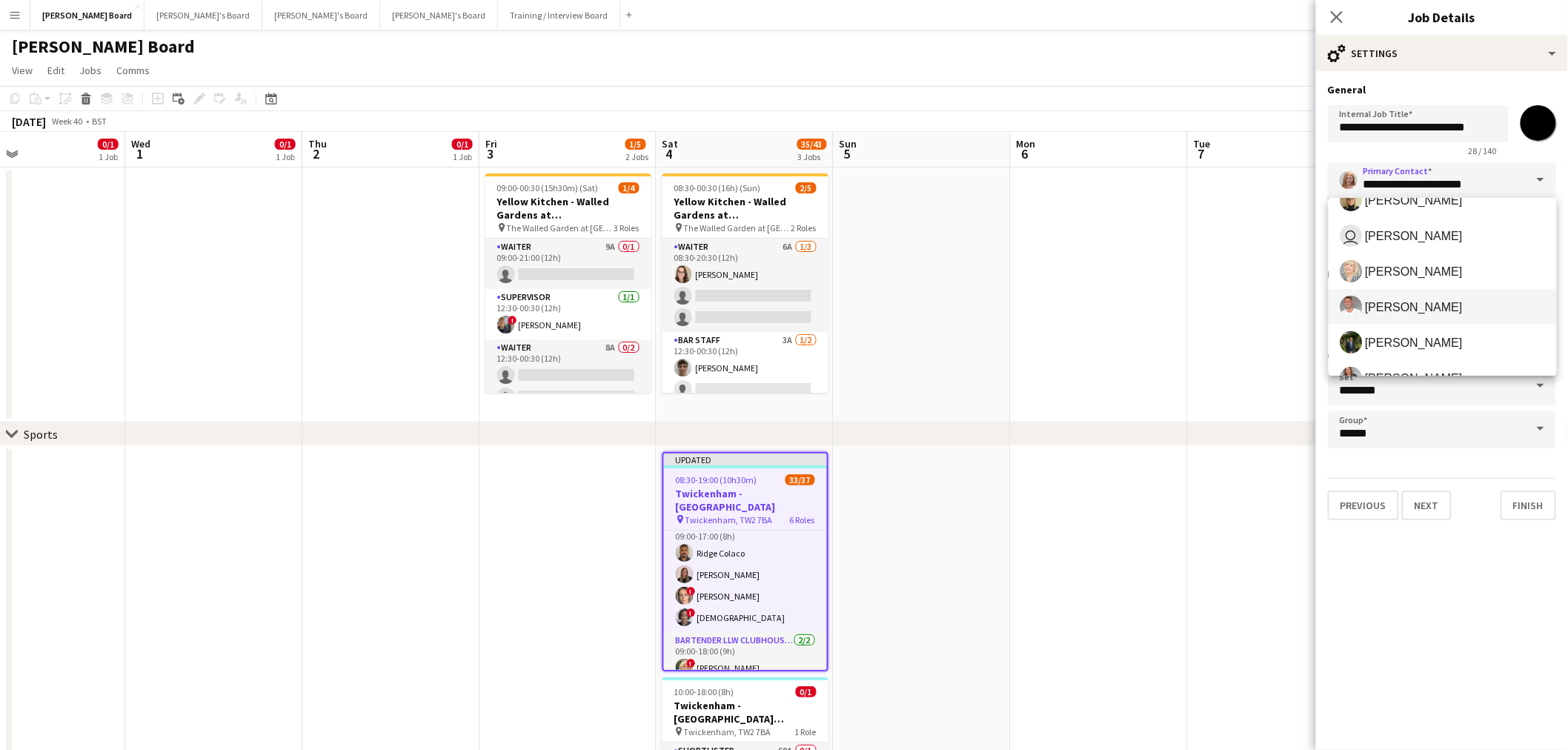
scroll to position [82, 0]
click at [1444, 308] on span "[PERSON_NAME]" at bounding box center [1443, 317] width 205 height 22
type input "**********"
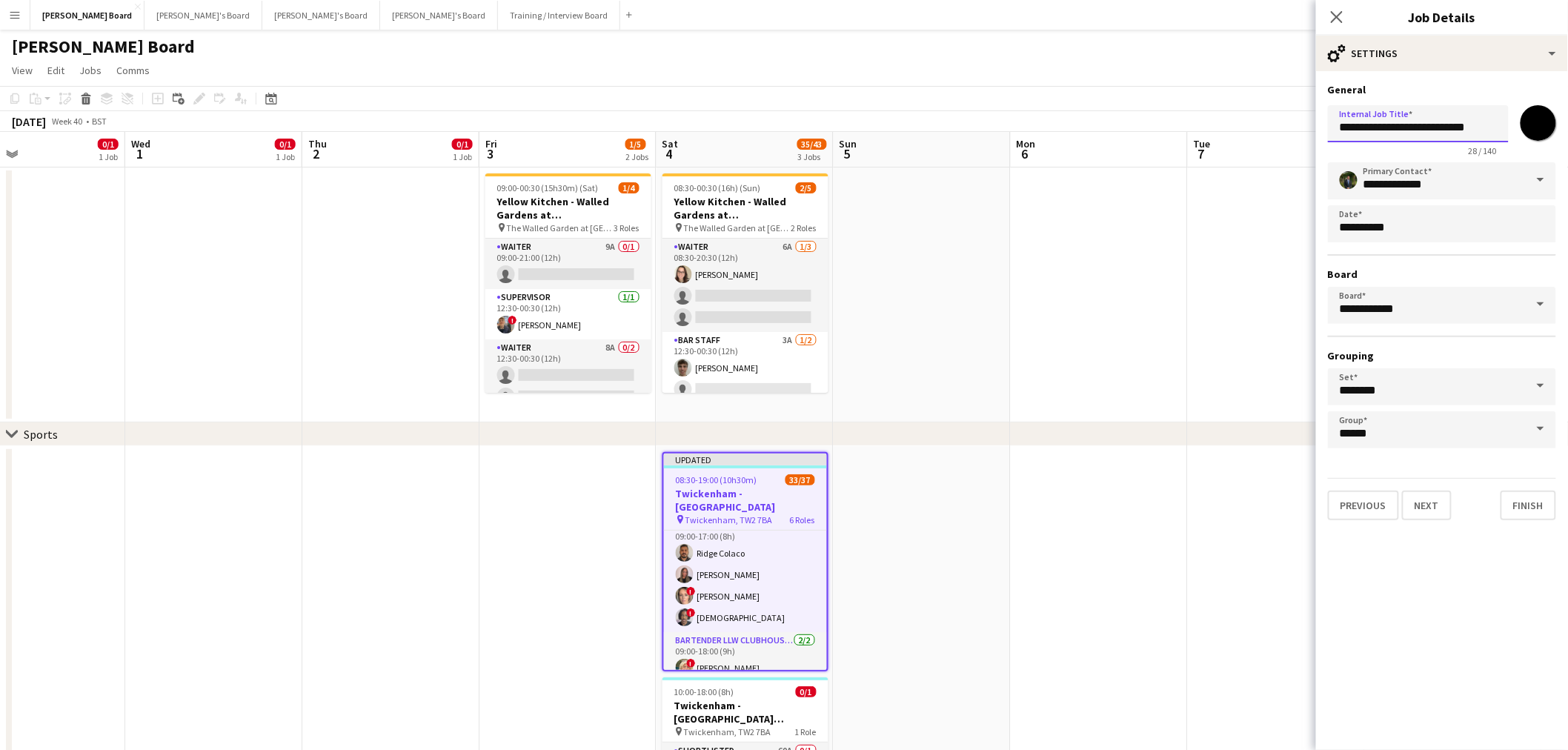
drag, startPoint x: 1487, startPoint y: 126, endPoint x: 1263, endPoint y: 127, distance: 224.0
paste input "**********"
type input "**********"
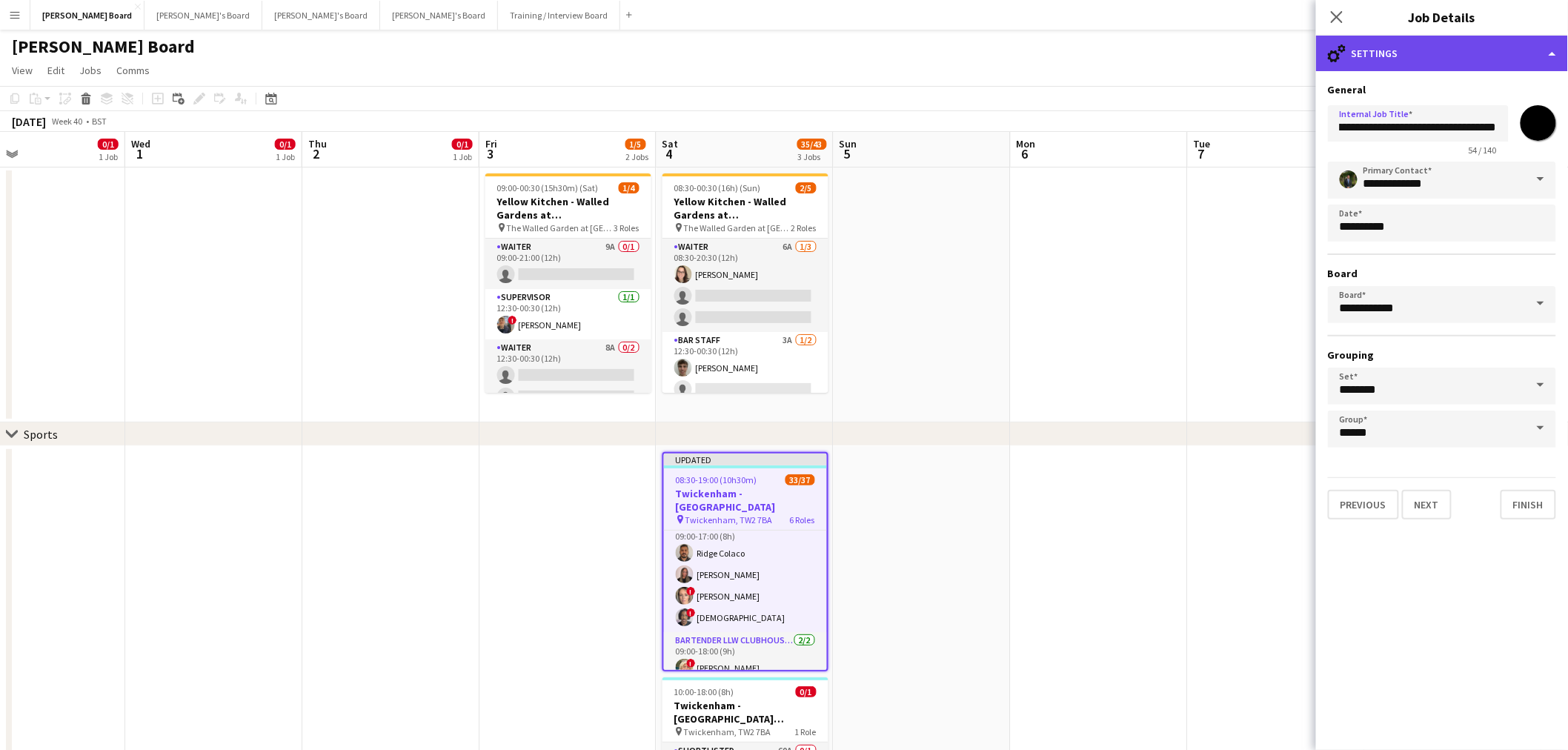
click at [1456, 56] on div "cog-double-3 Settings" at bounding box center [1442, 53] width 252 height 36
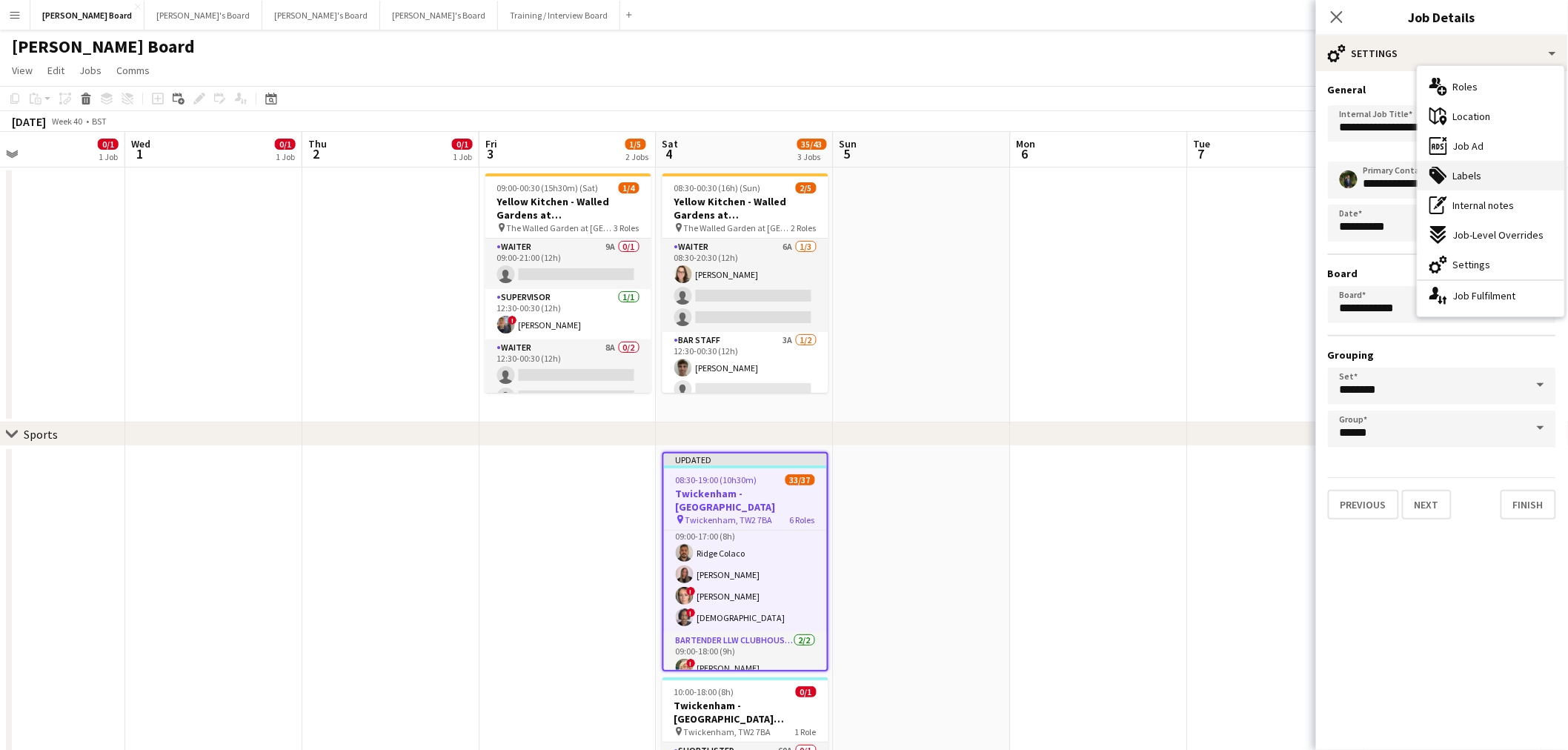
click at [1483, 173] on div "tags-double Labels" at bounding box center [1491, 176] width 147 height 30
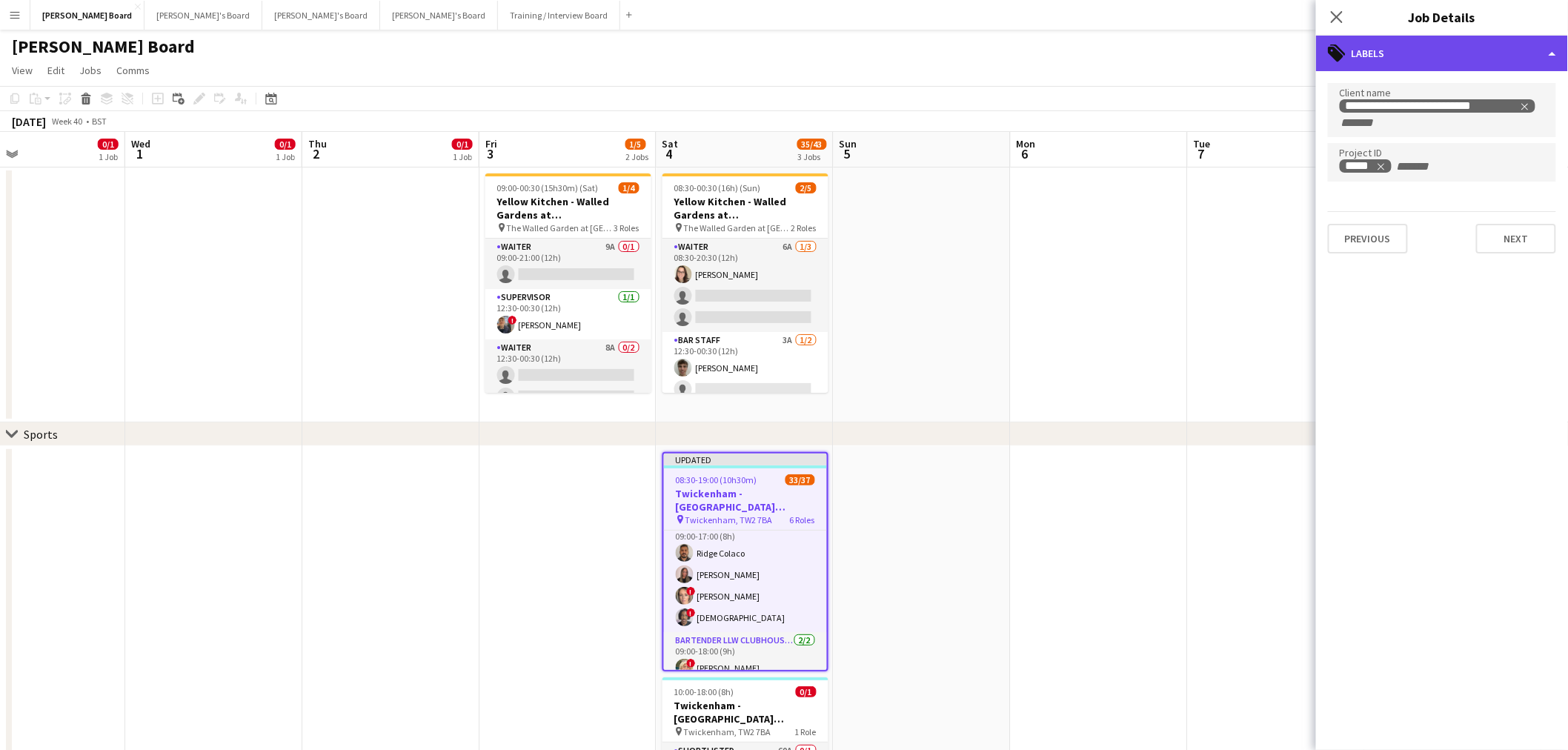
click at [1441, 41] on div "tags-double Labels" at bounding box center [1442, 53] width 252 height 36
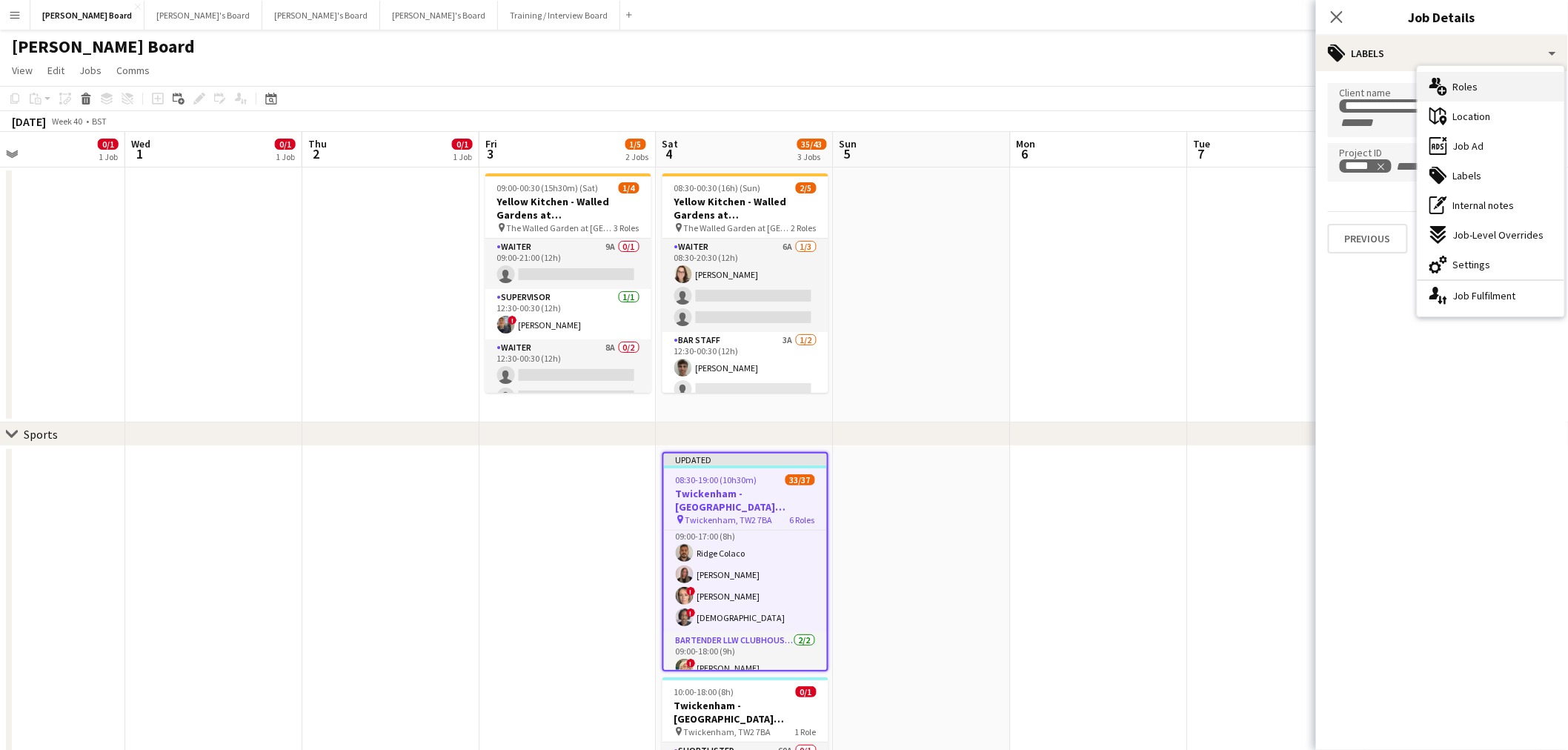
click at [1476, 90] on span "Roles" at bounding box center [1466, 87] width 25 height 13
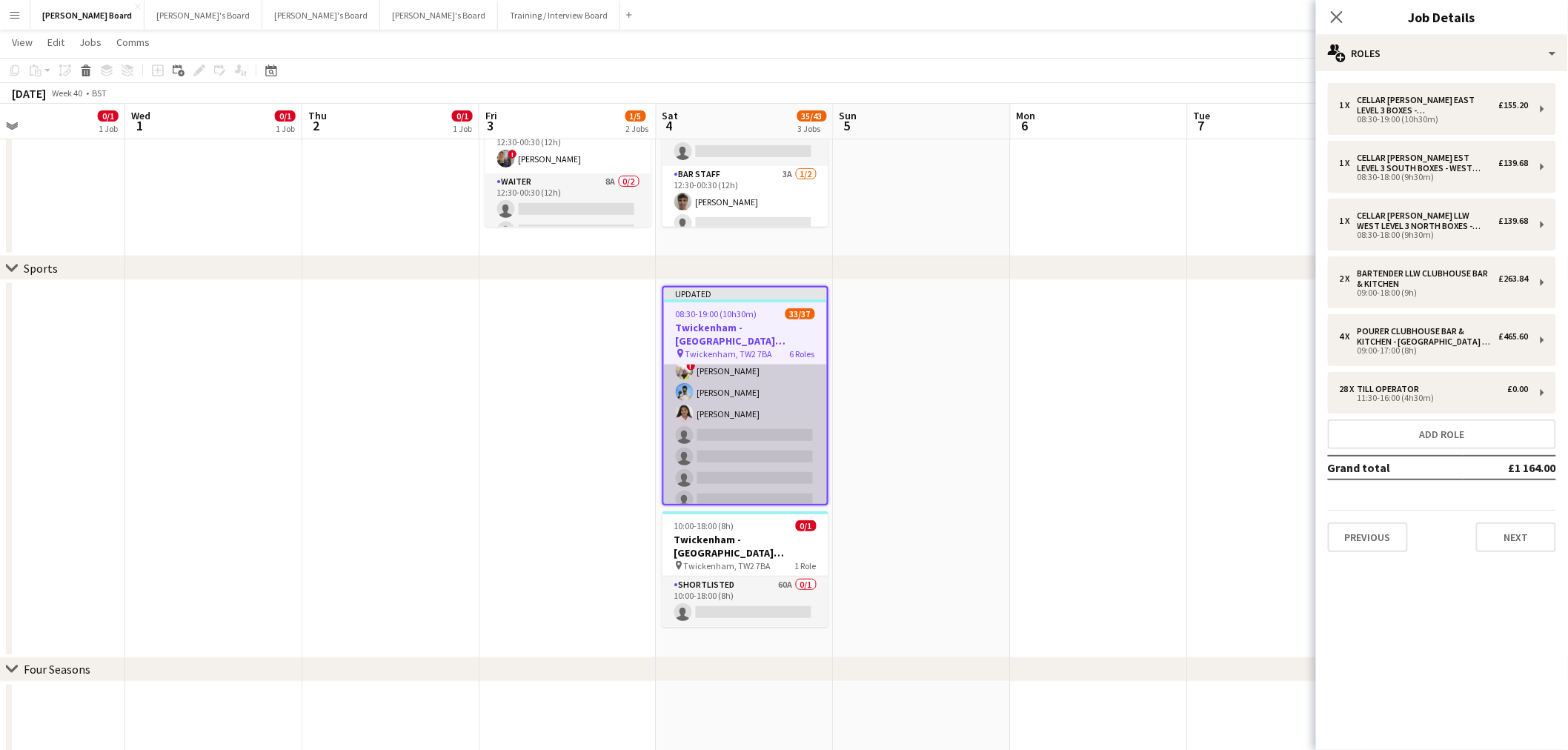
scroll to position [827, 0]
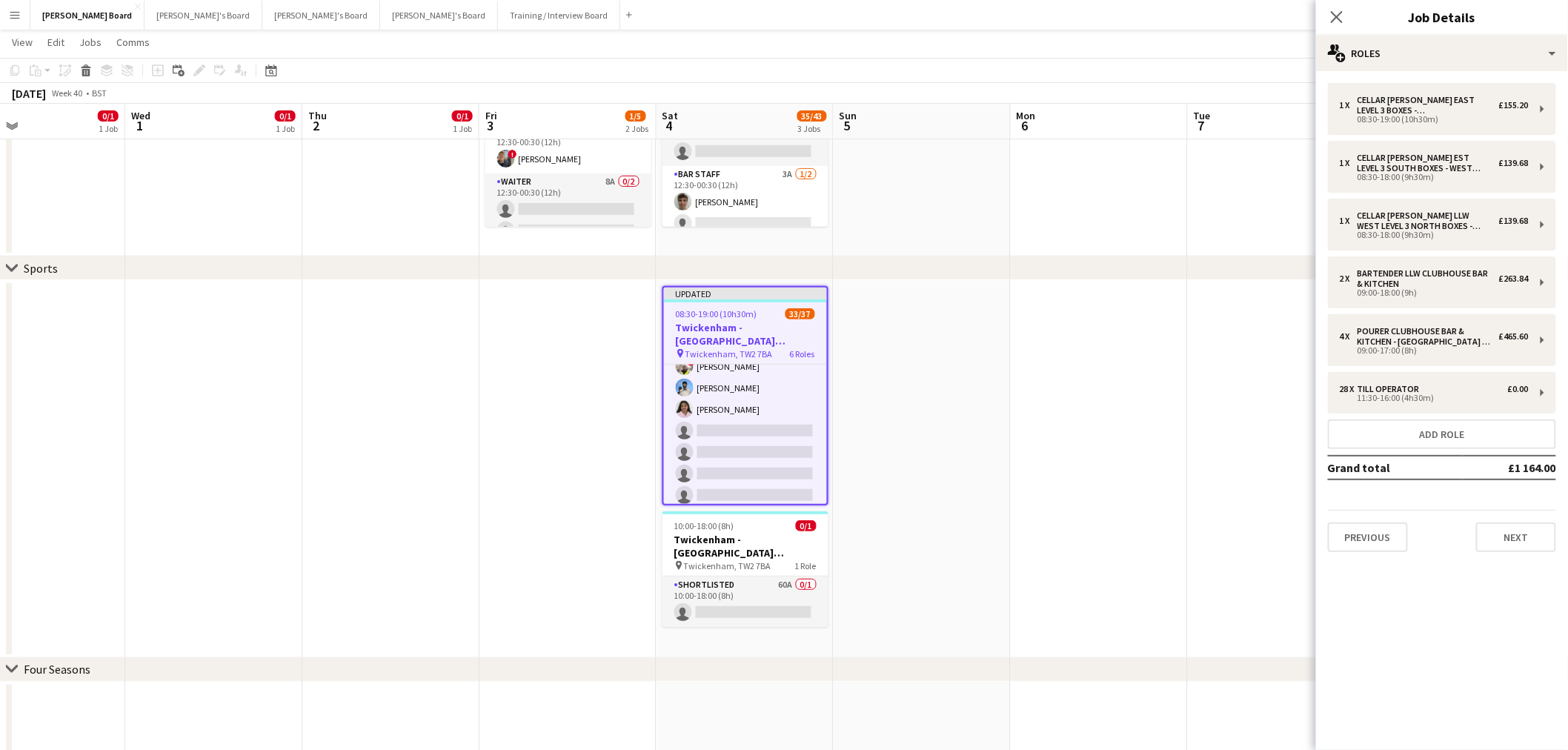
click at [1153, 436] on app-date-cell at bounding box center [1100, 469] width 177 height 378
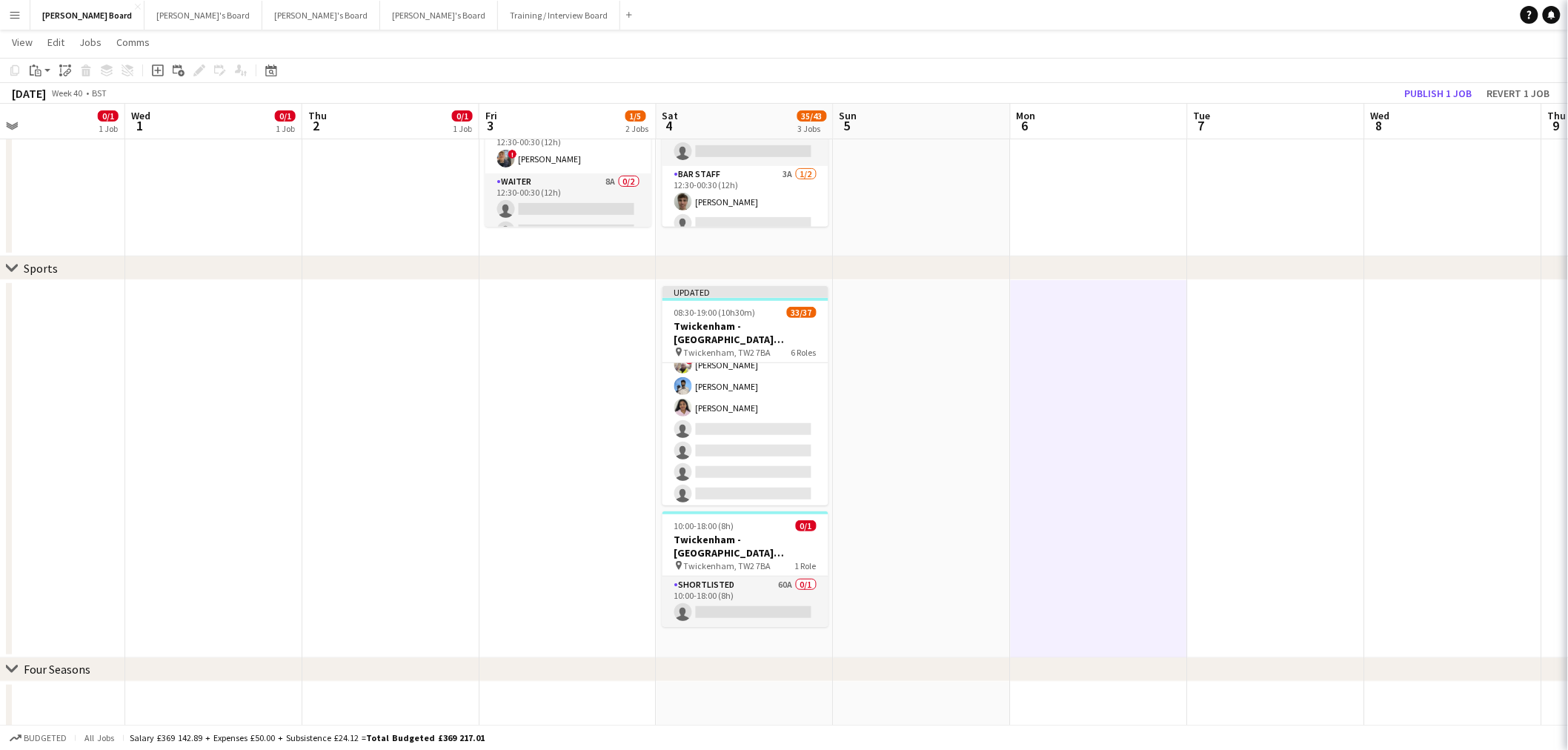
scroll to position [826, 0]
drag, startPoint x: 750, startPoint y: 439, endPoint x: 1206, endPoint y: 318, distance: 471.8
click at [750, 439] on app-card-role "Till Operator 24/28 11:30-16:00 (4h30m) Lily Smith Katrine Hansen Fatima Maye A…" at bounding box center [745, 192] width 166 height 635
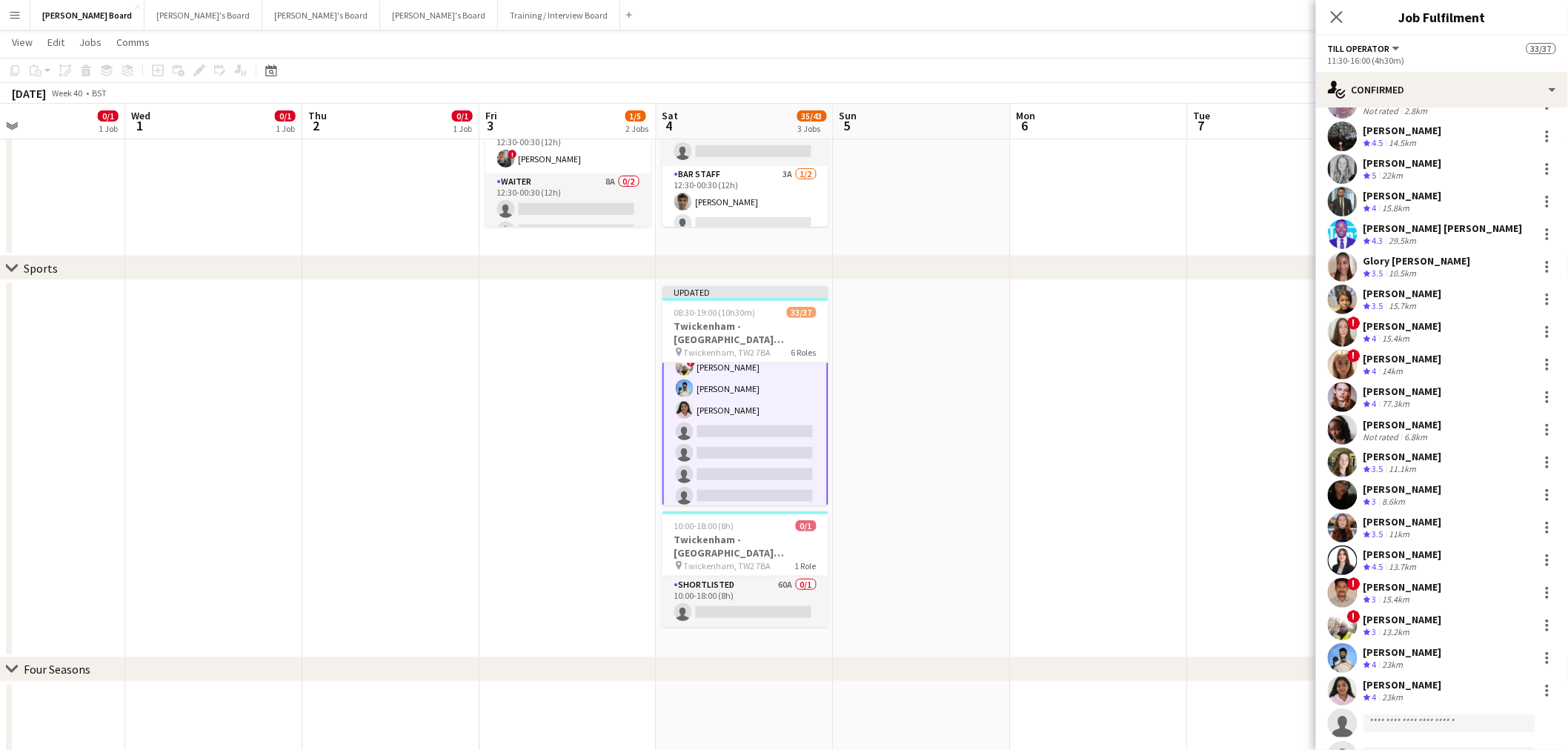
scroll to position [164, 0]
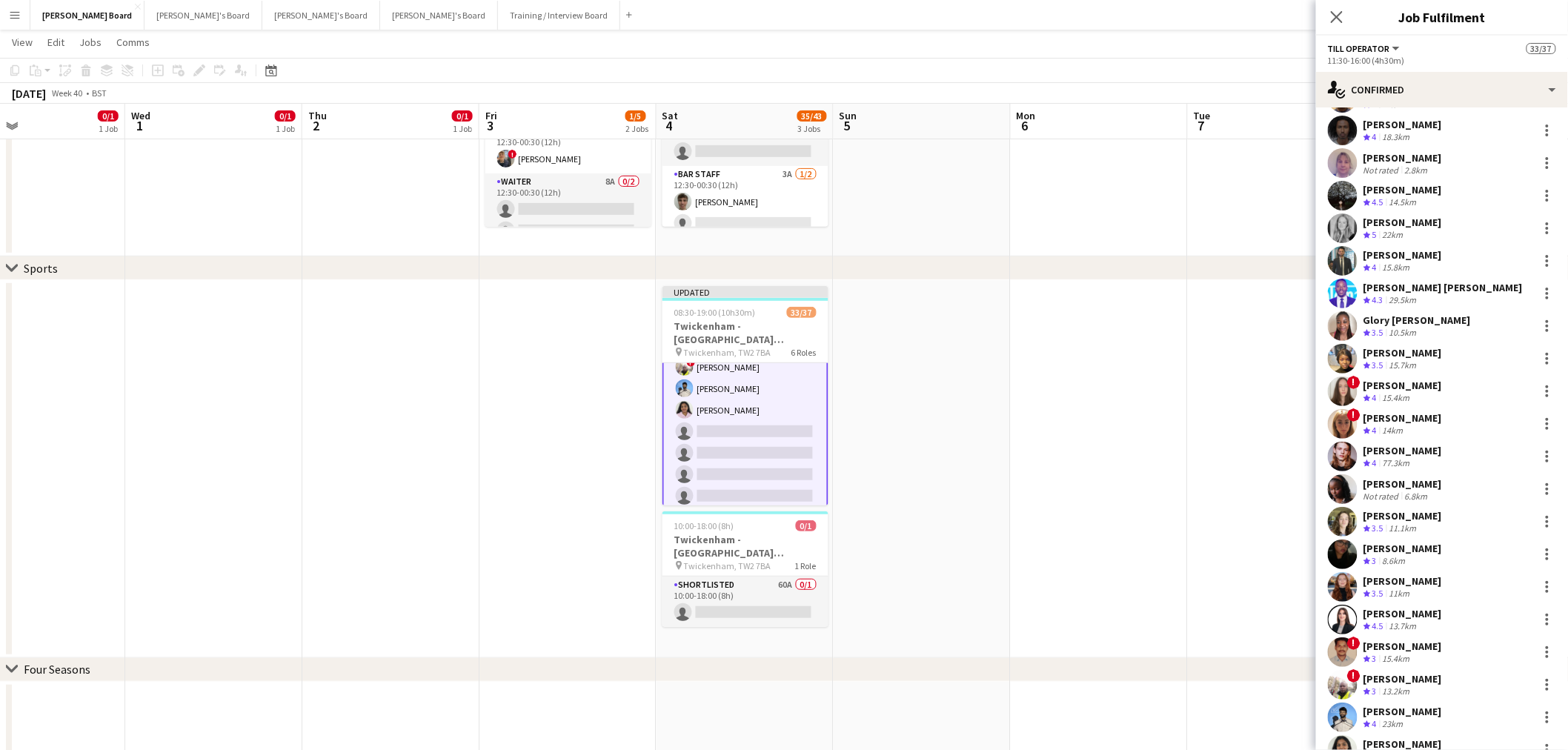
click at [1431, 327] on div "Crew rating 3.5 10.5km" at bounding box center [1418, 332] width 108 height 12
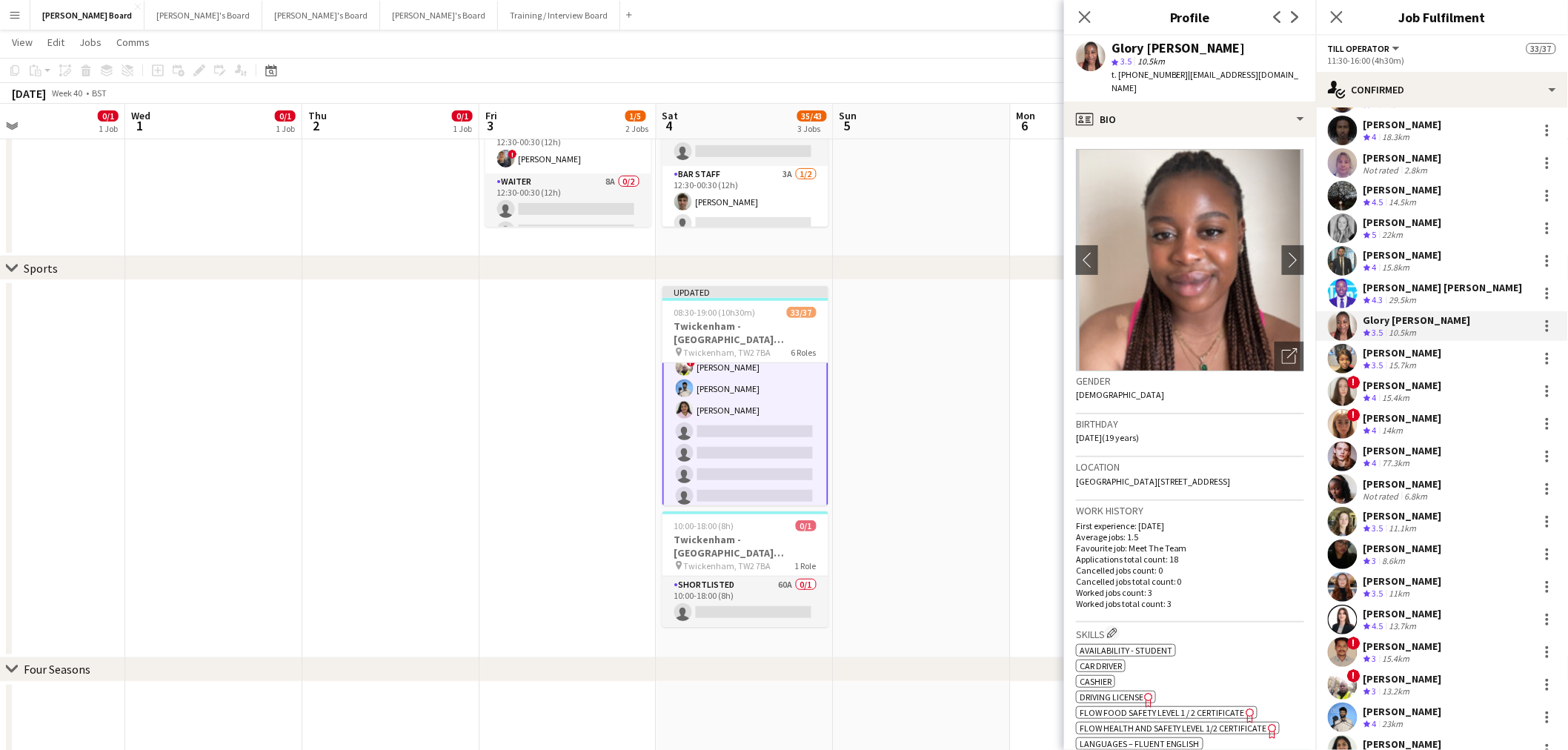
drag, startPoint x: 1212, startPoint y: 56, endPoint x: 1107, endPoint y: 49, distance: 105.2
click at [1107, 49] on div "Glory Egharevba star 3.5 10.5km t. +4407597611822 | gloryegha@gmail.com" at bounding box center [1191, 69] width 252 height 66
click at [1128, 46] on div "Glory Egharevba" at bounding box center [1179, 48] width 134 height 13
drag, startPoint x: 1205, startPoint y: 46, endPoint x: 1128, endPoint y: 47, distance: 77.0
click at [1127, 47] on div "Glory Egharevba" at bounding box center [1179, 48] width 134 height 13
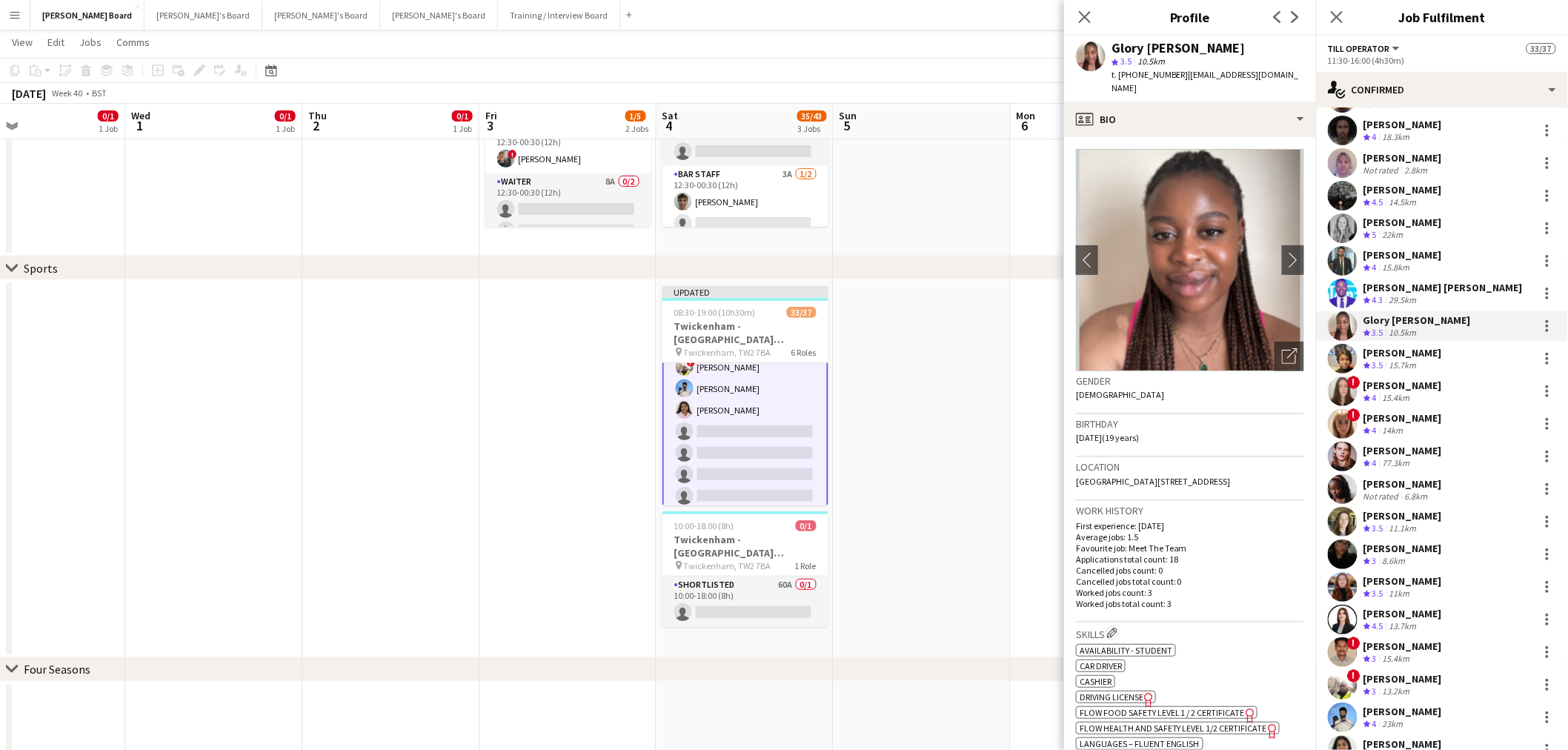
click at [1211, 52] on div "Glory Egharevba" at bounding box center [1208, 48] width 192 height 13
drag, startPoint x: 1210, startPoint y: 46, endPoint x: 1115, endPoint y: 43, distance: 95.0
click at [1115, 43] on div "Glory Egharevba" at bounding box center [1208, 48] width 192 height 13
copy div "Glory Egharevba"
click at [1414, 358] on div "Chidera Nwadigo" at bounding box center [1403, 352] width 79 height 13
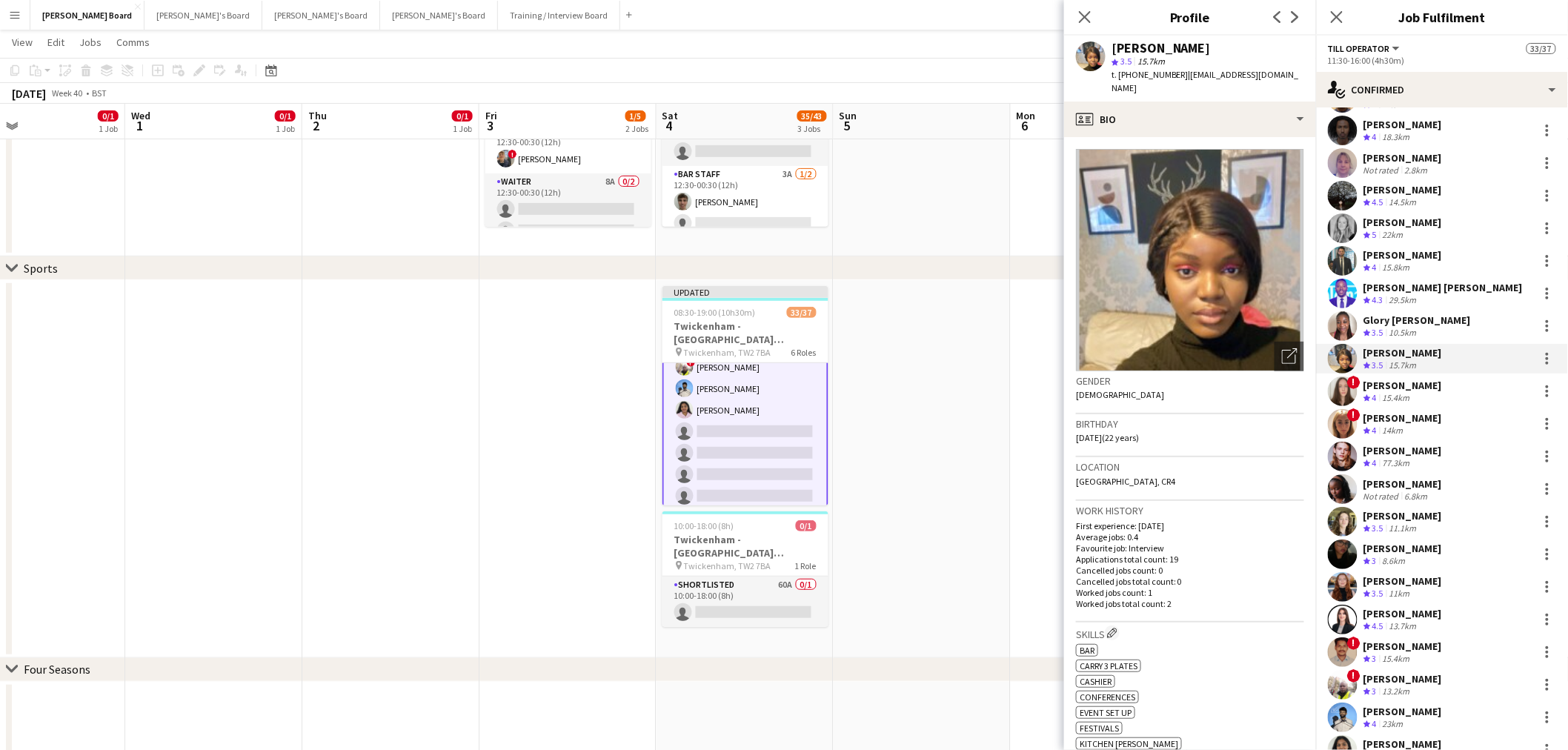
drag, startPoint x: 1223, startPoint y: 46, endPoint x: 1114, endPoint y: 46, distance: 109.0
click at [1114, 46] on div "Chidera Nwadigo" at bounding box center [1208, 48] width 192 height 13
copy div "Chidera Nwadigo"
drag, startPoint x: 1178, startPoint y: 75, endPoint x: 1133, endPoint y: 80, distance: 45.3
click at [1133, 80] on div "t. +447496732343 | annenwadigo@gmail.com" at bounding box center [1208, 81] width 192 height 27
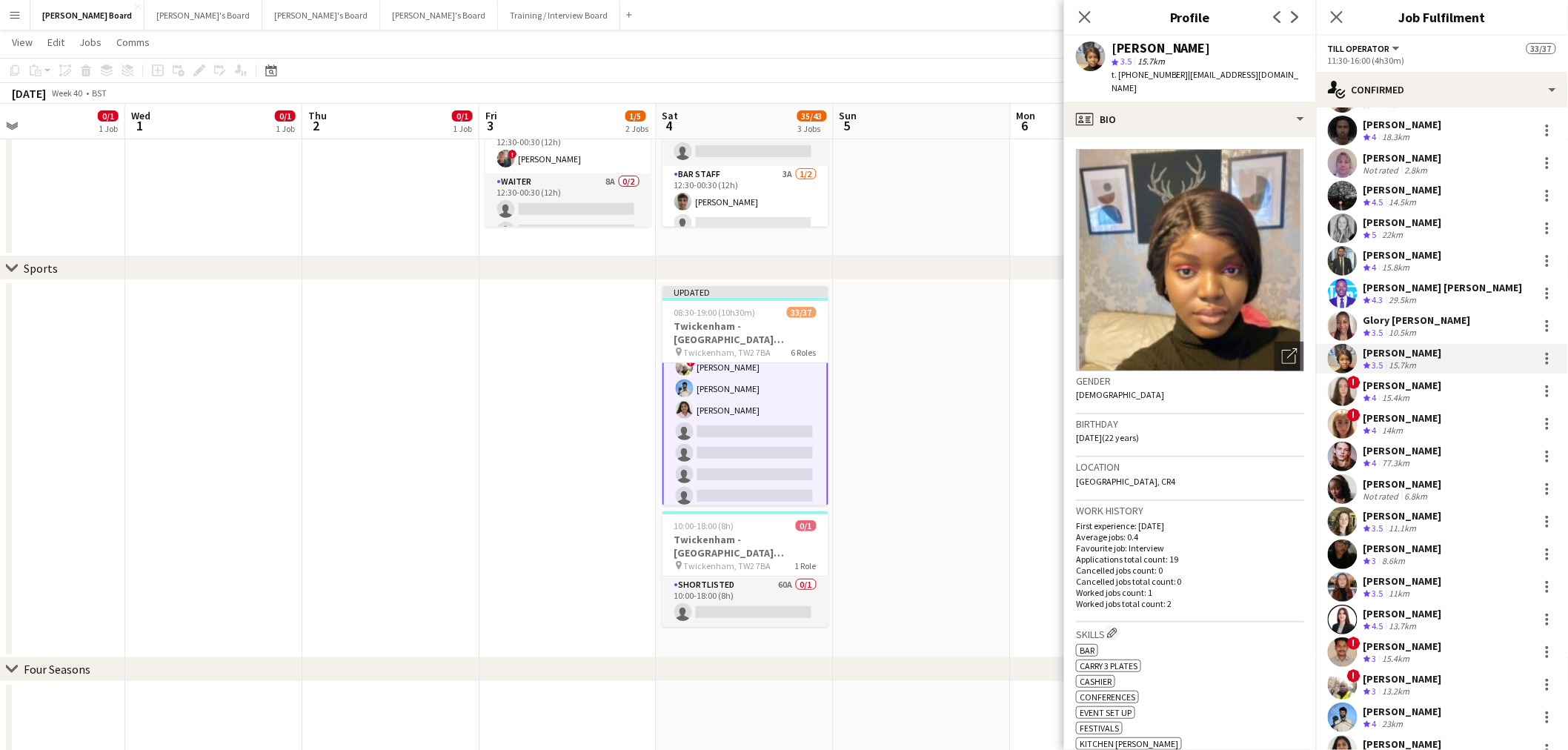
copy span "7496732343"
click at [1428, 397] on div "! Alice Davies Crew rating 4 15.4km" at bounding box center [1442, 391] width 252 height 30
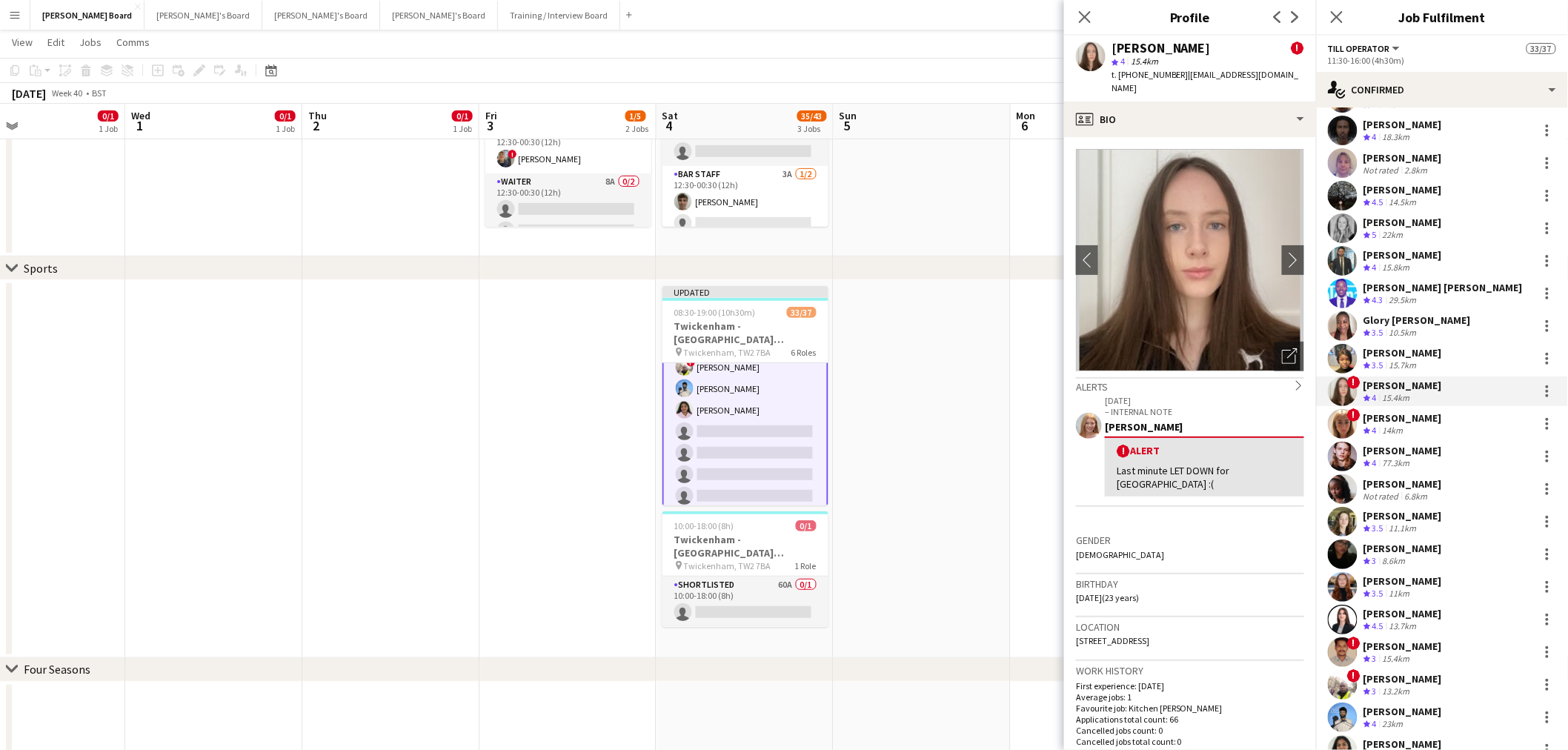
drag, startPoint x: 1179, startPoint y: 43, endPoint x: 1109, endPoint y: 47, distance: 70.1
click at [1109, 47] on div "Alice Davies ! star 4 15.4km t. +4407547105290 | alice3810@icloud.com" at bounding box center [1191, 69] width 252 height 66
copy div "Alice Davies"
click at [1379, 409] on div "! Issy Cossey Crew rating 4 14km" at bounding box center [1442, 423] width 252 height 30
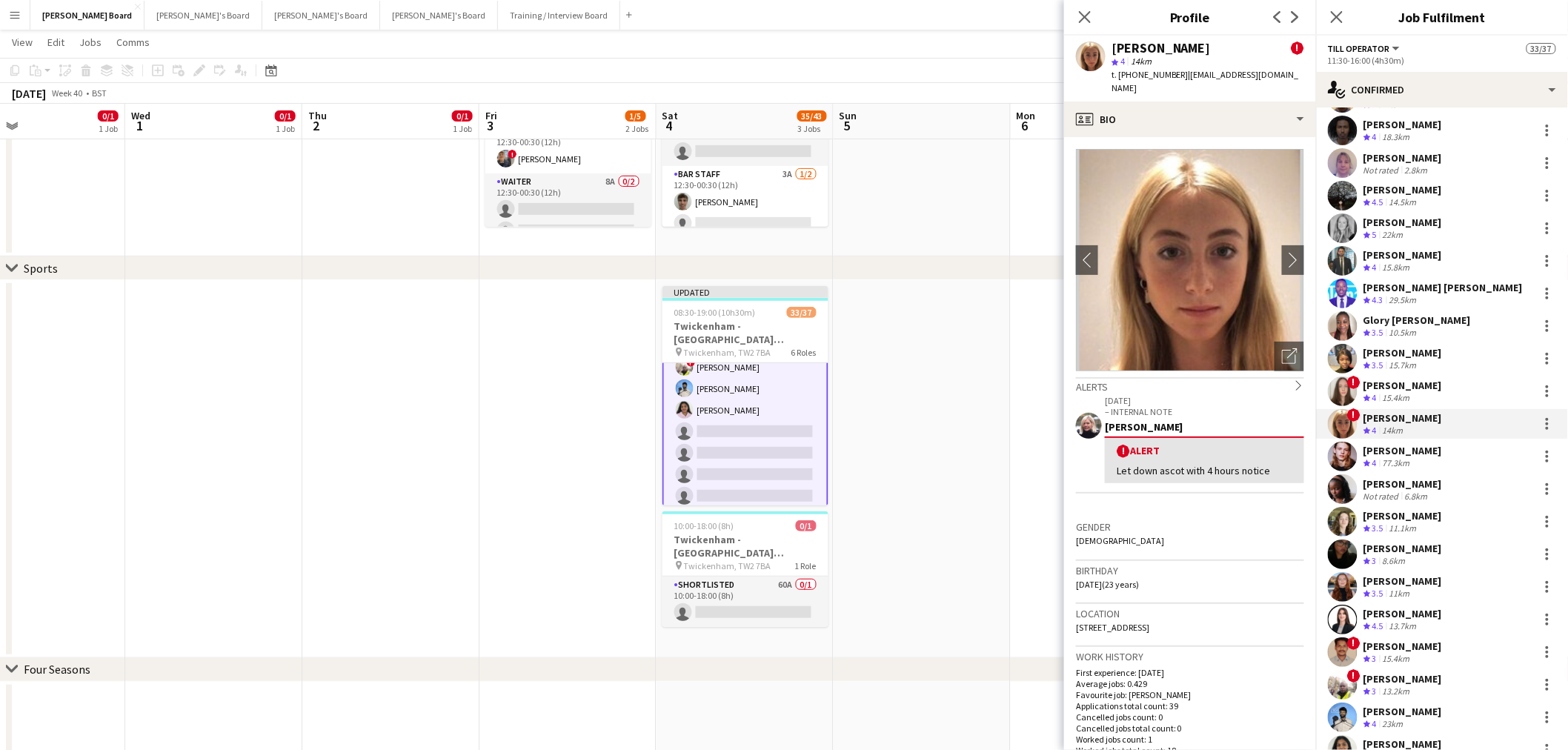
drag, startPoint x: 1183, startPoint y: 45, endPoint x: 1110, endPoint y: 46, distance: 73.0
click at [1110, 46] on div "Issy Cossey ! star 4 14km t. +4407582427299 | issycossey@hotmail.co.uk" at bounding box center [1191, 69] width 252 height 66
copy div "Issy Cossey"
click at [1430, 462] on div "Crew rating 4 77.3km" at bounding box center [1403, 463] width 79 height 12
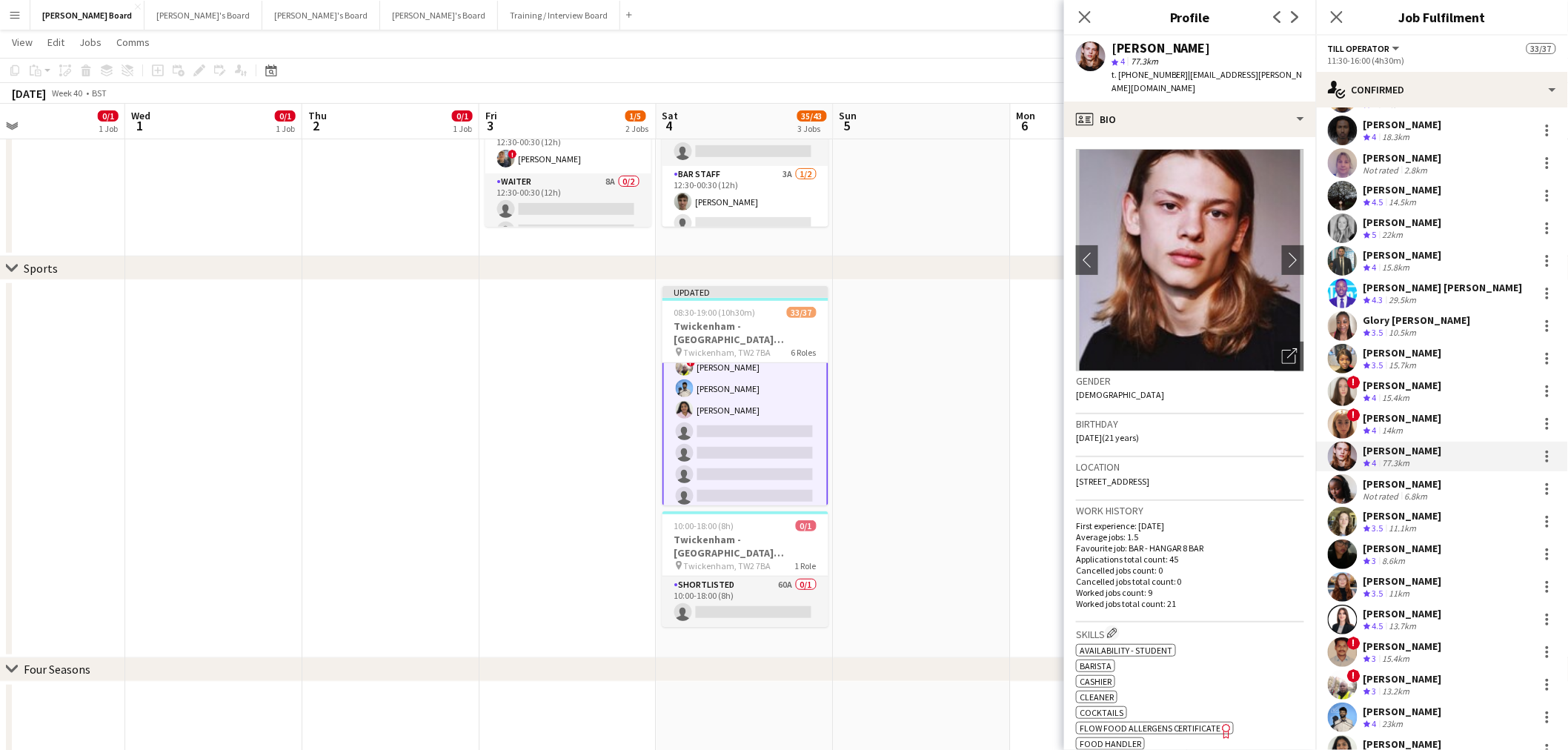
drag, startPoint x: 1183, startPoint y: 49, endPoint x: 1151, endPoint y: 50, distance: 32.0
click at [1151, 50] on div "Oliver Weatherill" at bounding box center [1208, 48] width 192 height 13
copy div "Weatherill"
click at [1425, 499] on div "6.8km" at bounding box center [1416, 496] width 29 height 11
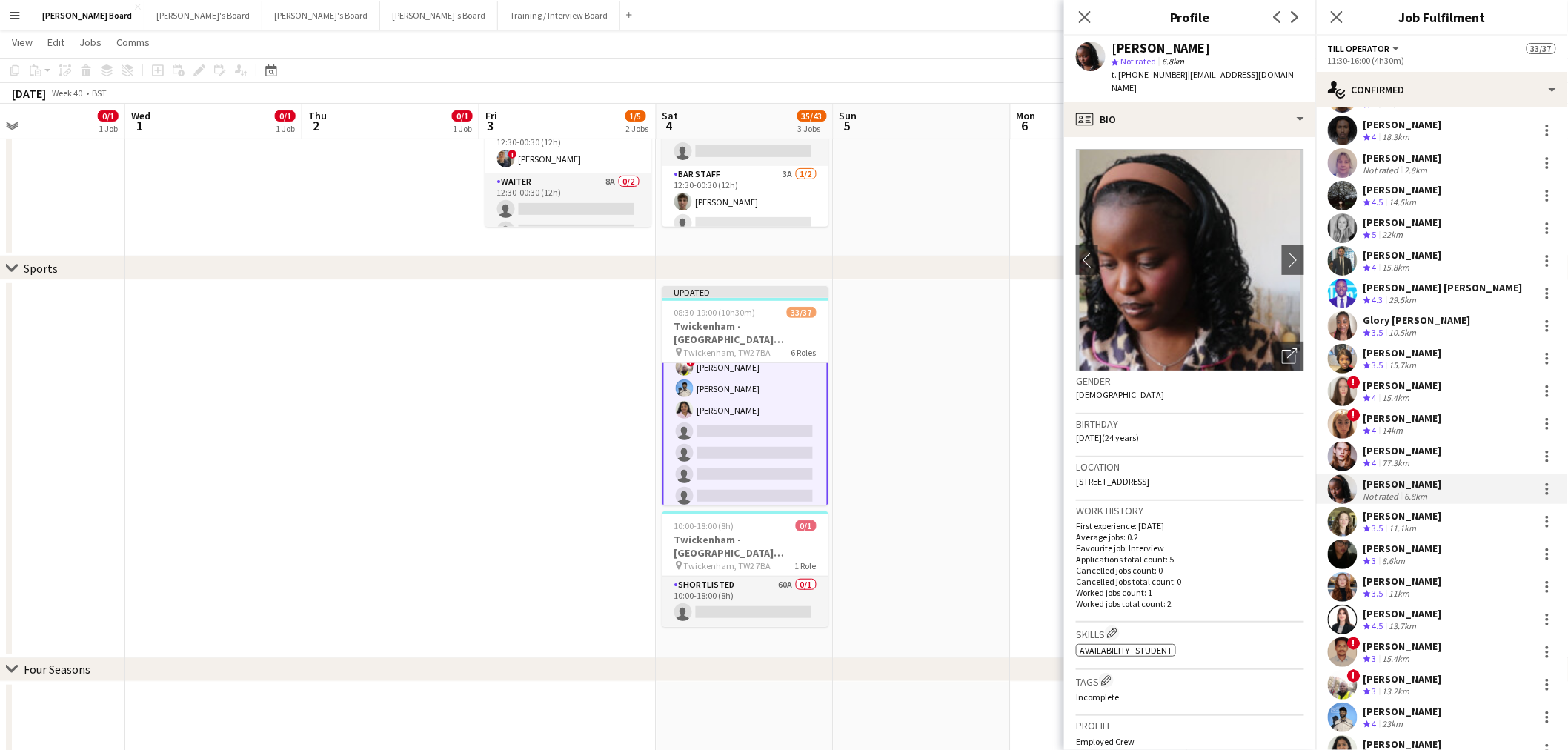
drag, startPoint x: 1196, startPoint y: 46, endPoint x: 1107, endPoint y: 48, distance: 89.0
click at [1107, 48] on div "Nicole Beverly star Not rated 6.8km t. +447471165508 | nbeverlya@gmail.com" at bounding box center [1191, 69] width 252 height 66
copy div "Nicole Beverly"
drag, startPoint x: 1177, startPoint y: 78, endPoint x: 1132, endPoint y: 80, distance: 45.0
click at [1132, 80] on div "t. +447471165508 | nbeverlya@gmail.com" at bounding box center [1208, 81] width 192 height 27
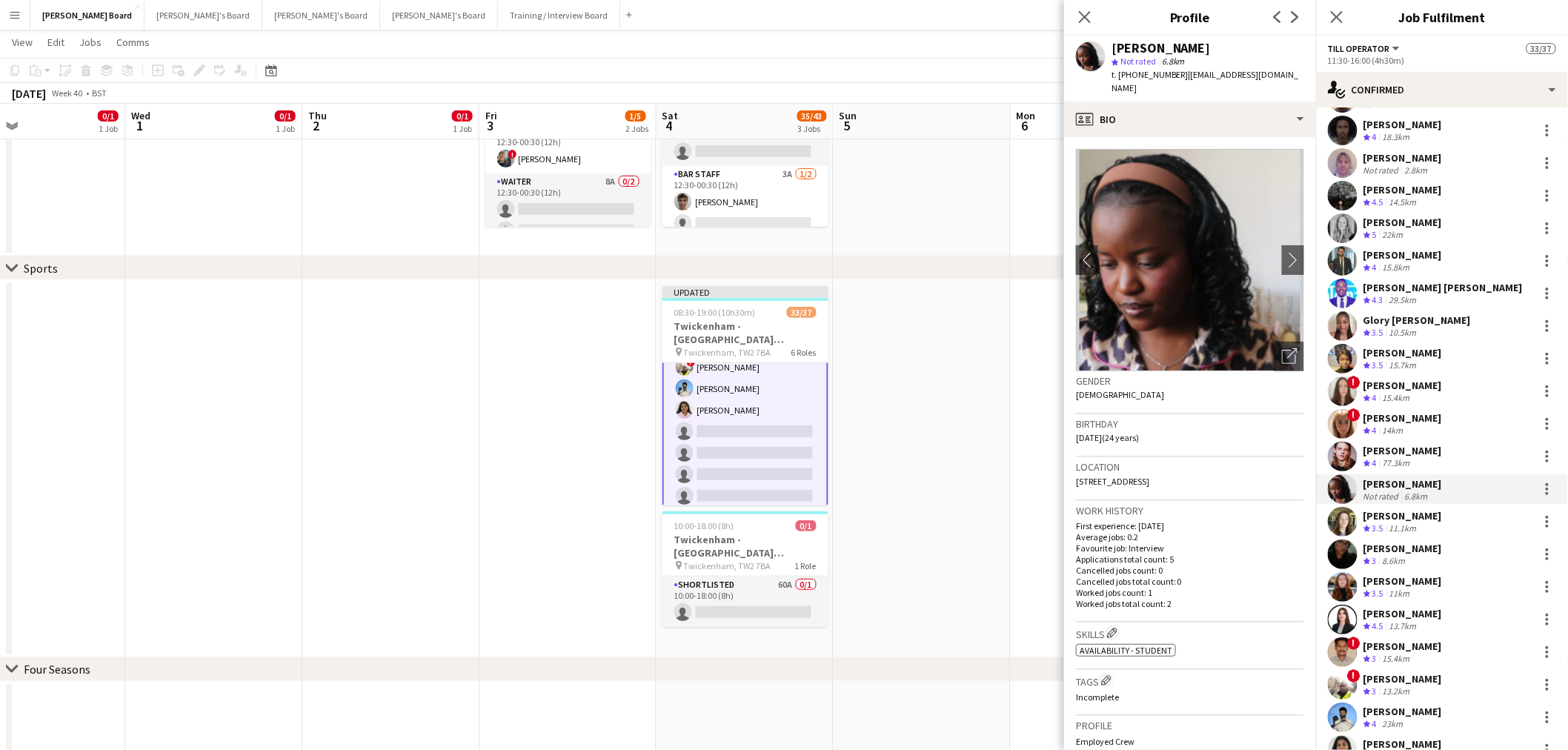
copy span "7471165508"
click at [1432, 520] on div "Evie Thompson" at bounding box center [1403, 515] width 79 height 13
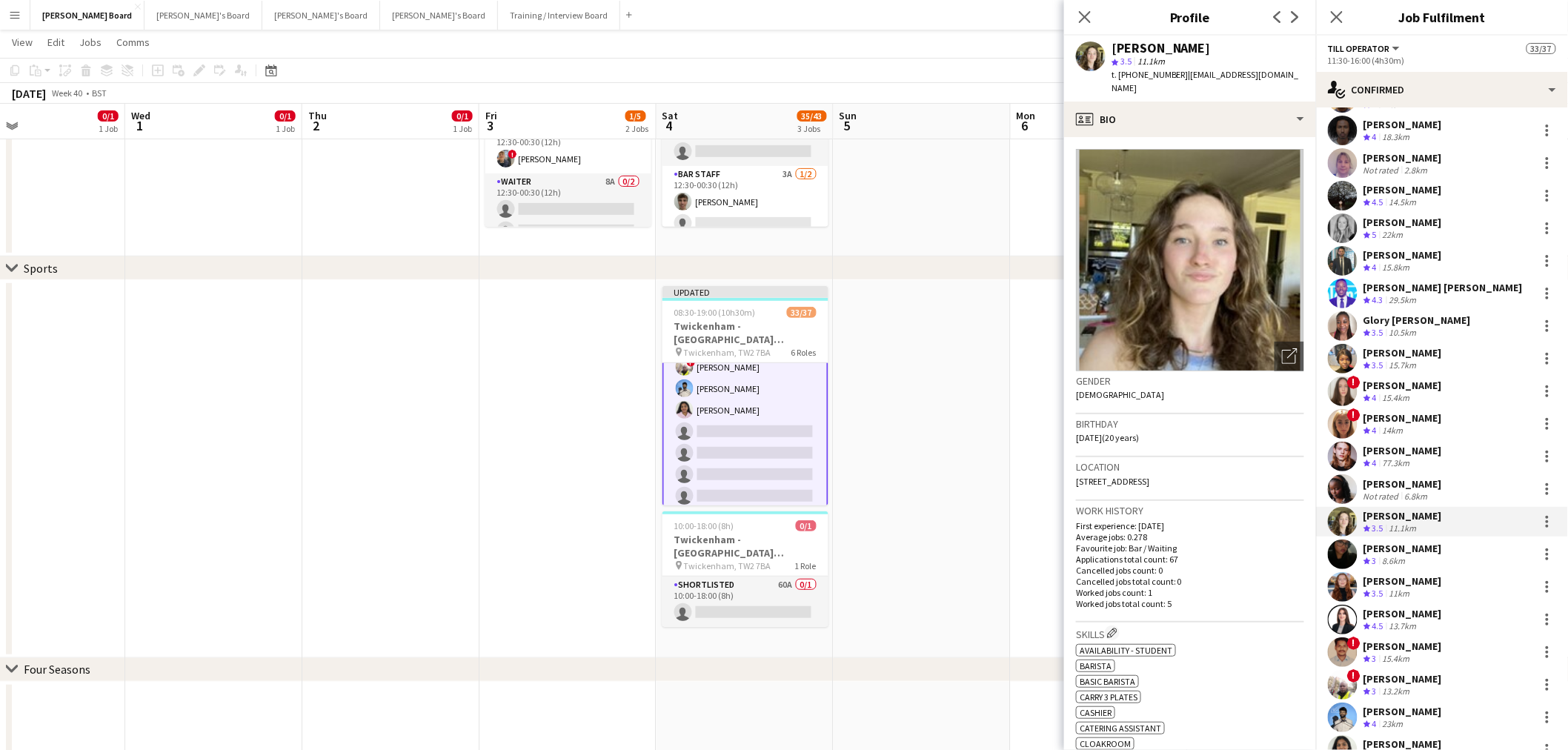
drag, startPoint x: 1176, startPoint y: 52, endPoint x: 1114, endPoint y: 52, distance: 62.0
click at [1114, 52] on div "Evie Thompson" at bounding box center [1208, 48] width 192 height 13
copy div "Evie Thompson"
drag, startPoint x: 1176, startPoint y: 73, endPoint x: 1130, endPoint y: 83, distance: 47.1
click at [1130, 83] on div "Evie Thompson star 3.5 11.1km t. +447595313458 | evieisabella@outlook.com" at bounding box center [1191, 69] width 252 height 66
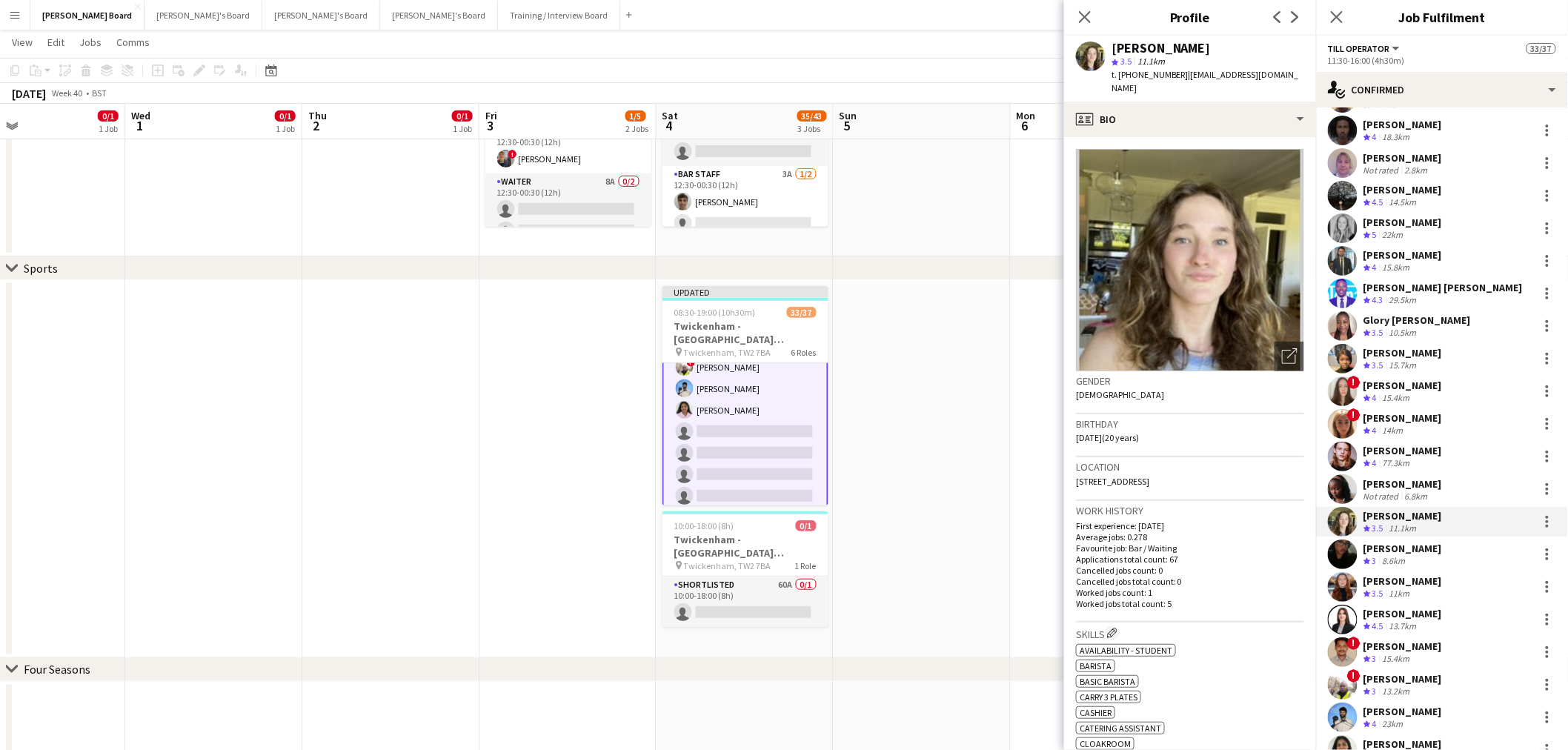
copy span "7595313458"
click at [1416, 545] on div "Tasneem Ali" at bounding box center [1403, 548] width 79 height 13
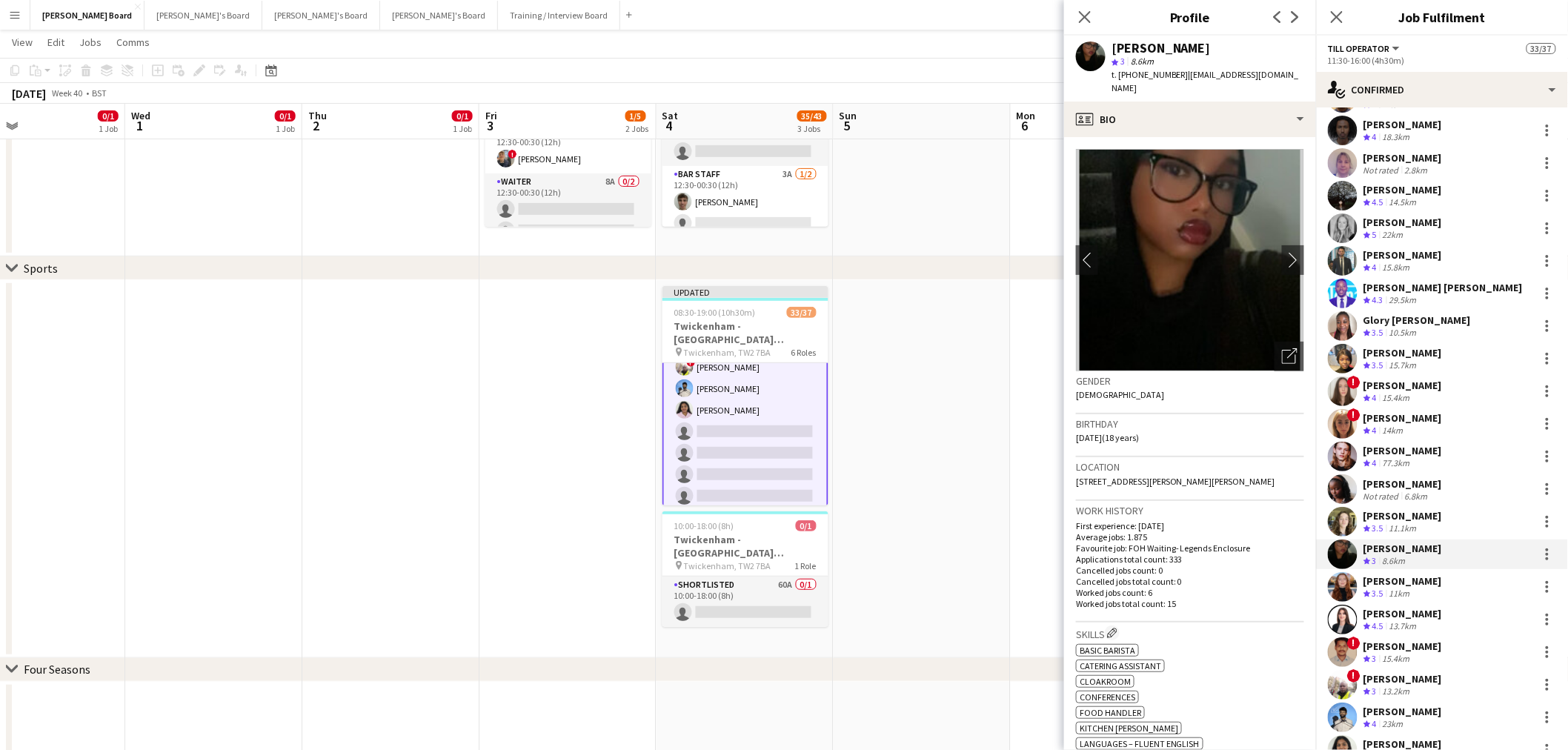
drag, startPoint x: 1184, startPoint y: 46, endPoint x: 1100, endPoint y: 48, distance: 84.0
click at [1100, 48] on div "Tasneem Ali star 3 8.6km t. +447877522488 | taszsq@gmail.com" at bounding box center [1191, 69] width 252 height 66
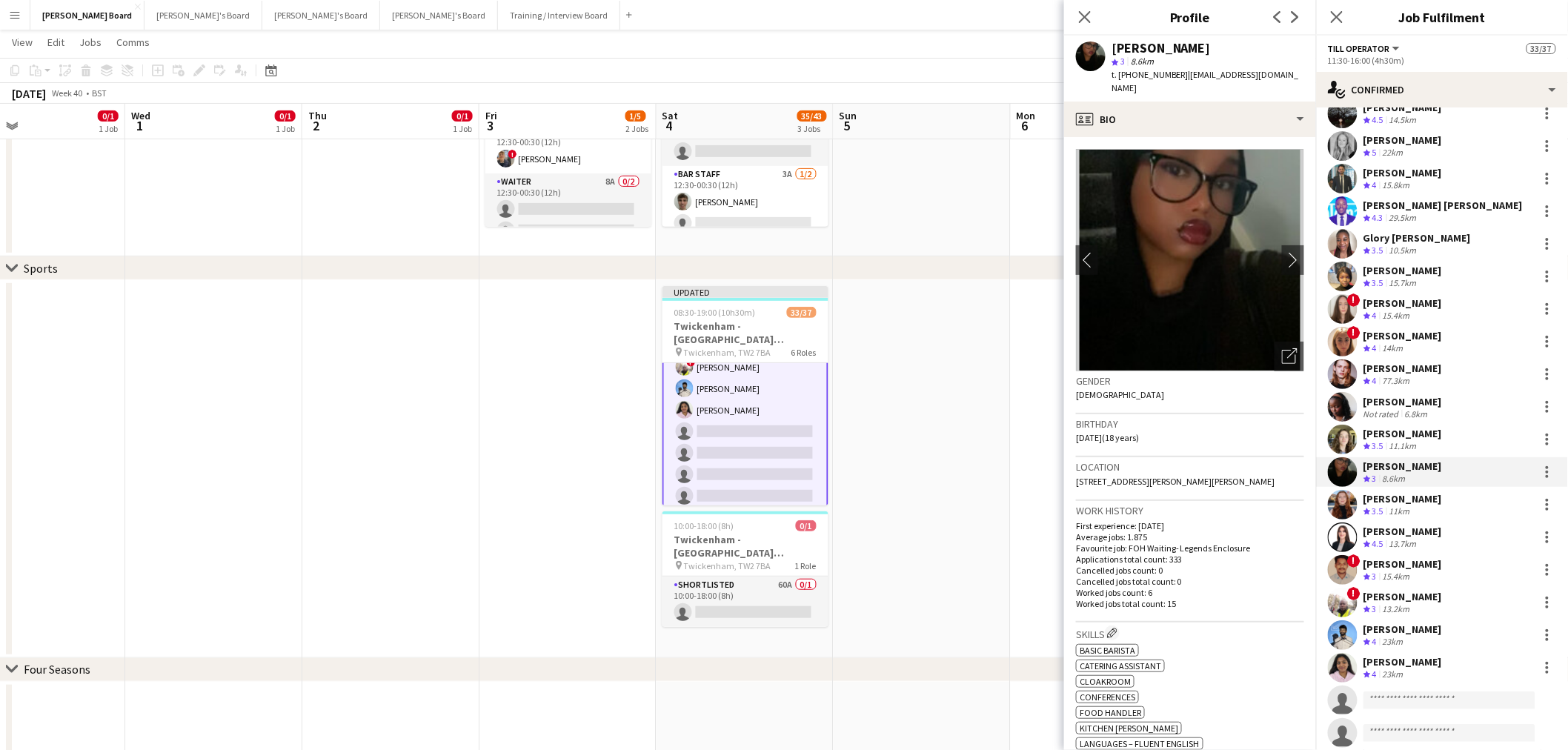
click at [1399, 508] on div "11km" at bounding box center [1400, 511] width 27 height 12
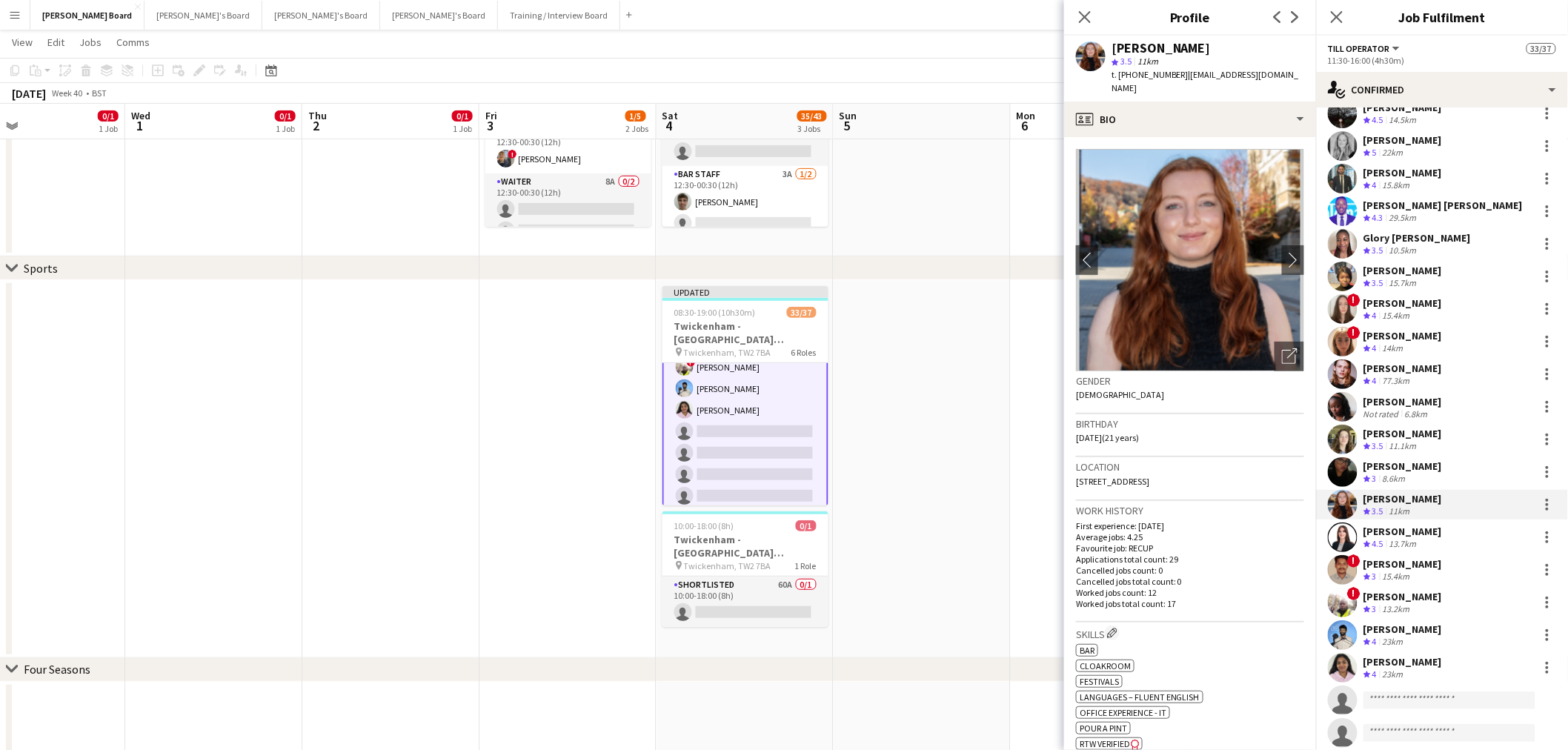
drag, startPoint x: 1192, startPoint y: 39, endPoint x: 1117, endPoint y: 45, distance: 75.2
click at [1117, 45] on div "Sophie Wisden" at bounding box center [1162, 48] width 100 height 13
click at [1204, 52] on div "Sophie Wisden" at bounding box center [1208, 48] width 192 height 13
drag, startPoint x: 1198, startPoint y: 45, endPoint x: 1109, endPoint y: 46, distance: 89.0
click at [1109, 46] on div "Sophie Wisden star 3.5 11km t. +447795176189 | sophiejwisden@gmail.com" at bounding box center [1191, 69] width 252 height 66
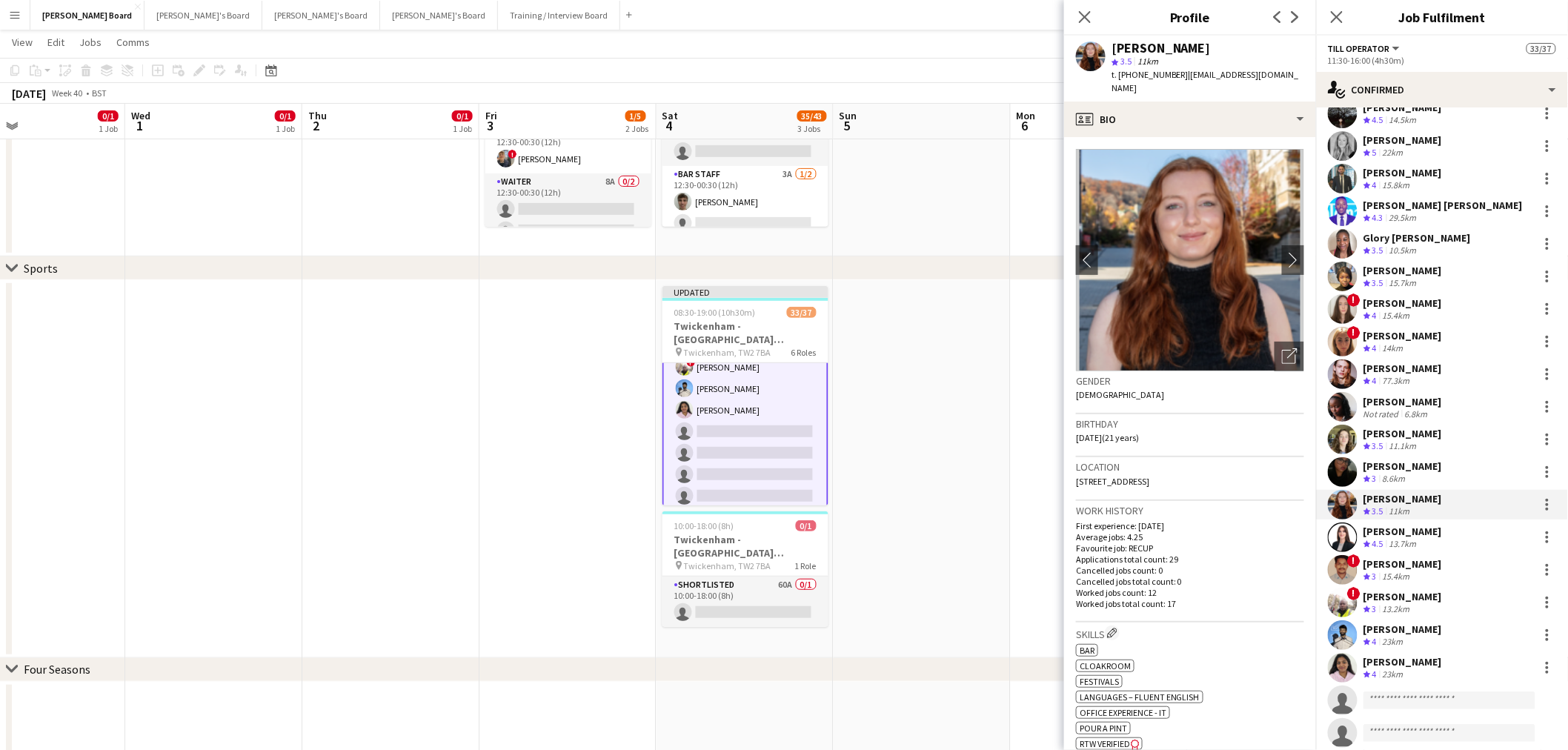
click at [1405, 541] on div "13.7km" at bounding box center [1403, 544] width 33 height 12
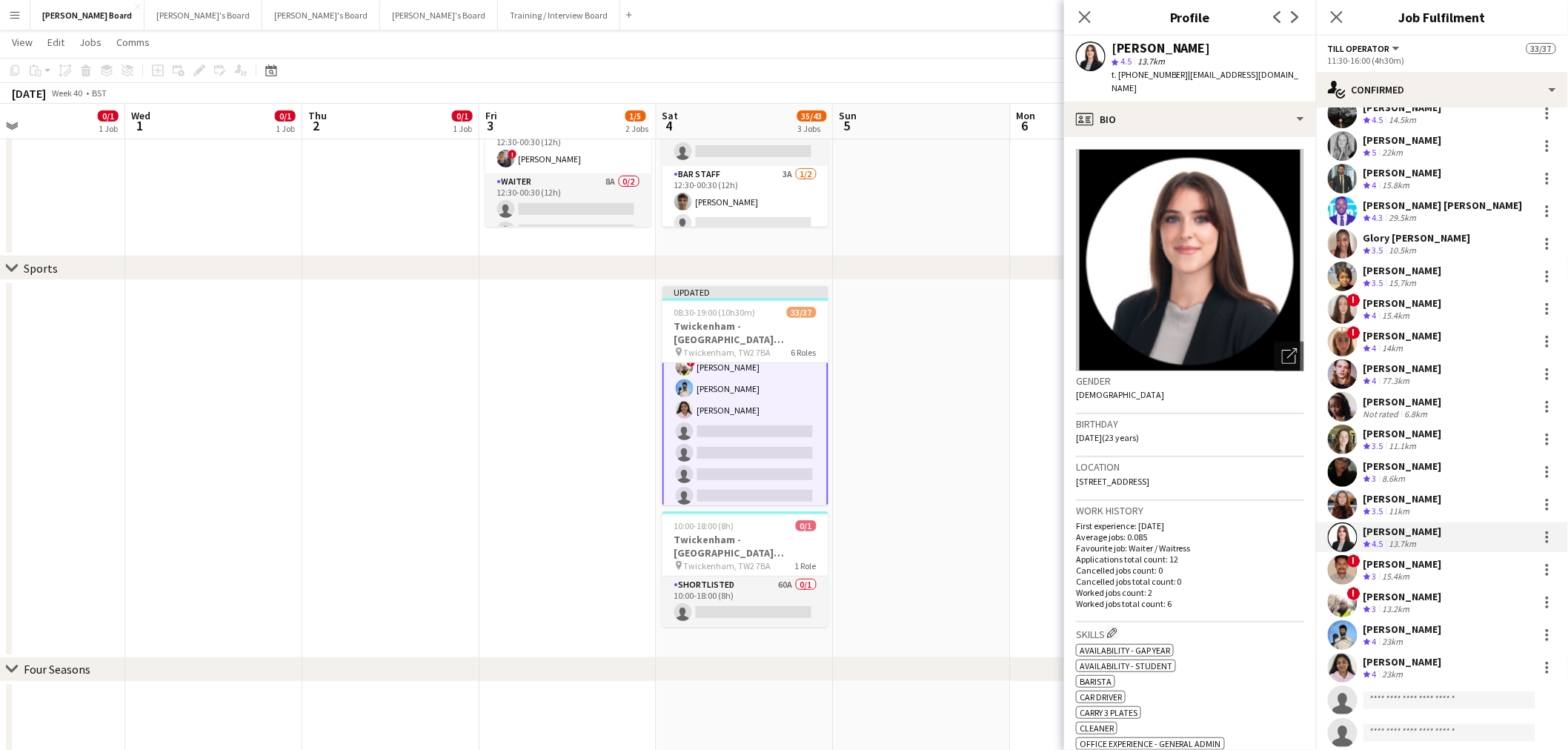
click at [1179, 37] on app-crew-profile "Close pop-in Profile Previous Next Zoe Herwill star 4.5 13.7km t. +440772082682…" at bounding box center [1191, 375] width 252 height 750
click at [1182, 46] on div "Zoe Herwill" at bounding box center [1208, 48] width 192 height 13
drag, startPoint x: 1181, startPoint y: 46, endPoint x: 1107, endPoint y: 46, distance: 74.0
click at [1107, 46] on div "Zoe Herwill star 4.5 13.7km t. +4407720826825 | zoe.herwill2@gmail.com" at bounding box center [1191, 69] width 252 height 66
drag, startPoint x: 1179, startPoint y: 77, endPoint x: 1134, endPoint y: 80, distance: 45.1
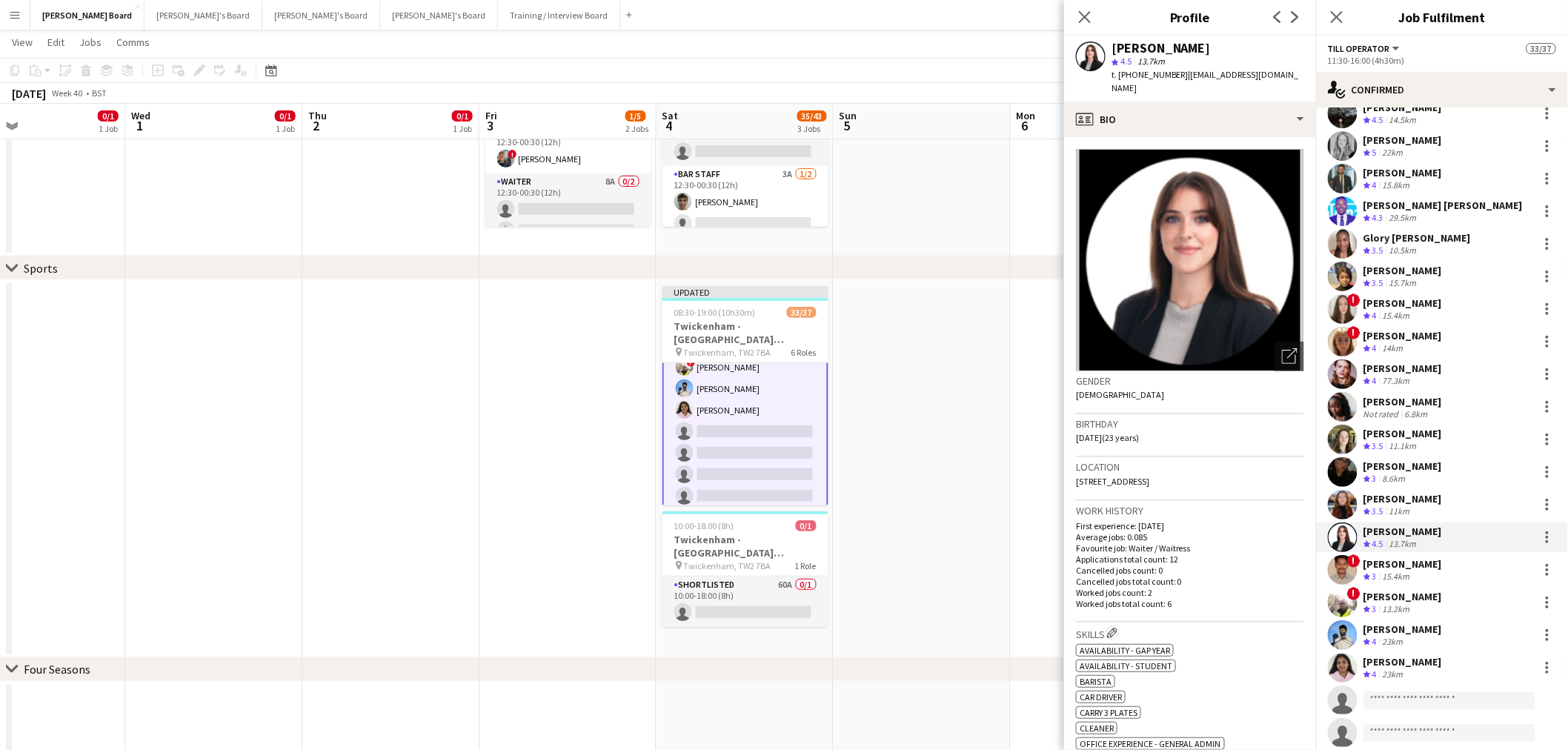
click at [1134, 80] on span "t. +4407720826825" at bounding box center [1150, 74] width 77 height 11
click at [1408, 569] on div "Jonathan Gunde" at bounding box center [1403, 564] width 79 height 13
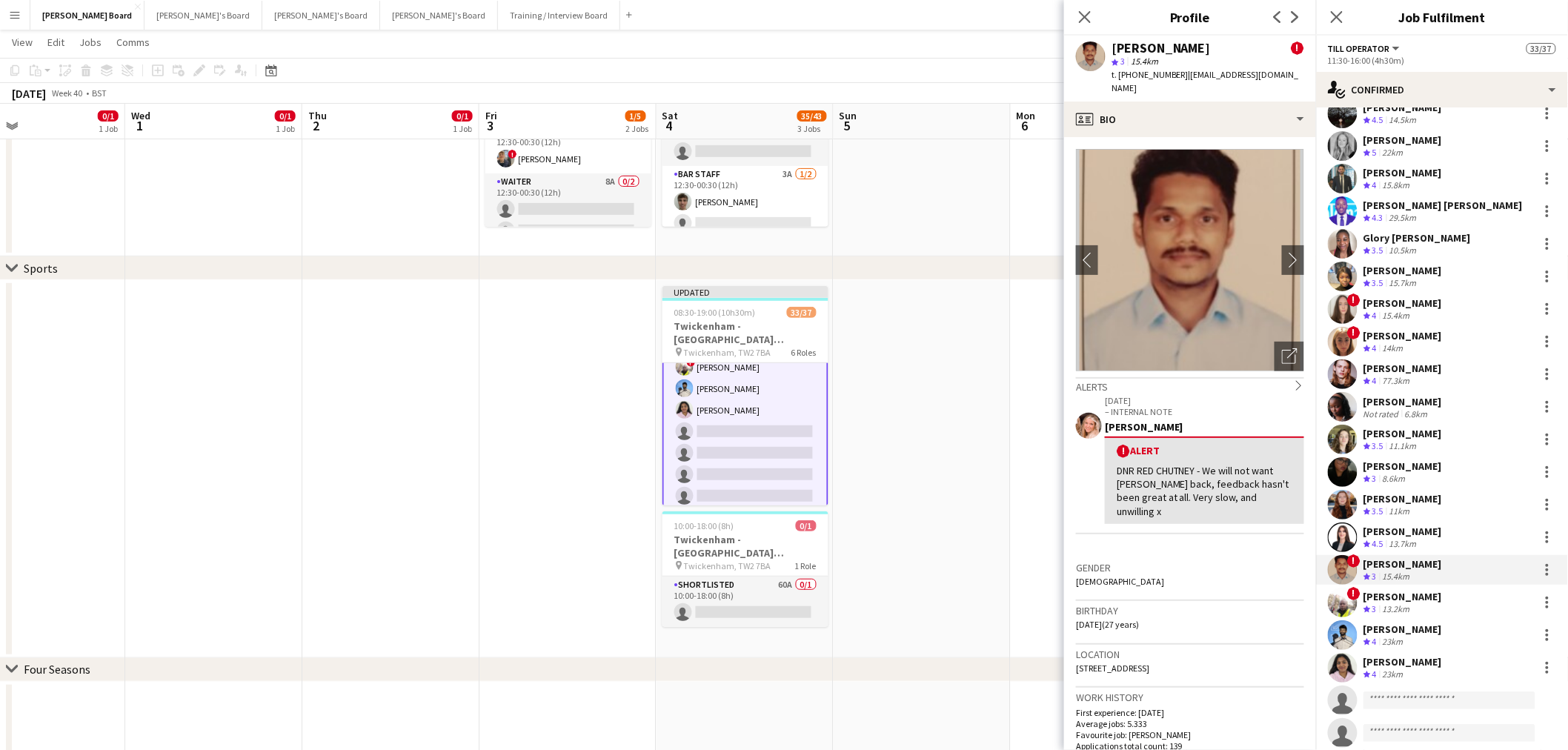
drag, startPoint x: 1218, startPoint y: 49, endPoint x: 1110, endPoint y: 52, distance: 108.0
click at [1110, 52] on div "Jonathan Gunde ! star 3 15.4km t. +447818909169 | jonathangunde777@gmail.com" at bounding box center [1191, 69] width 252 height 66
click at [1405, 596] on div "Ashane Deacon" at bounding box center [1403, 597] width 79 height 13
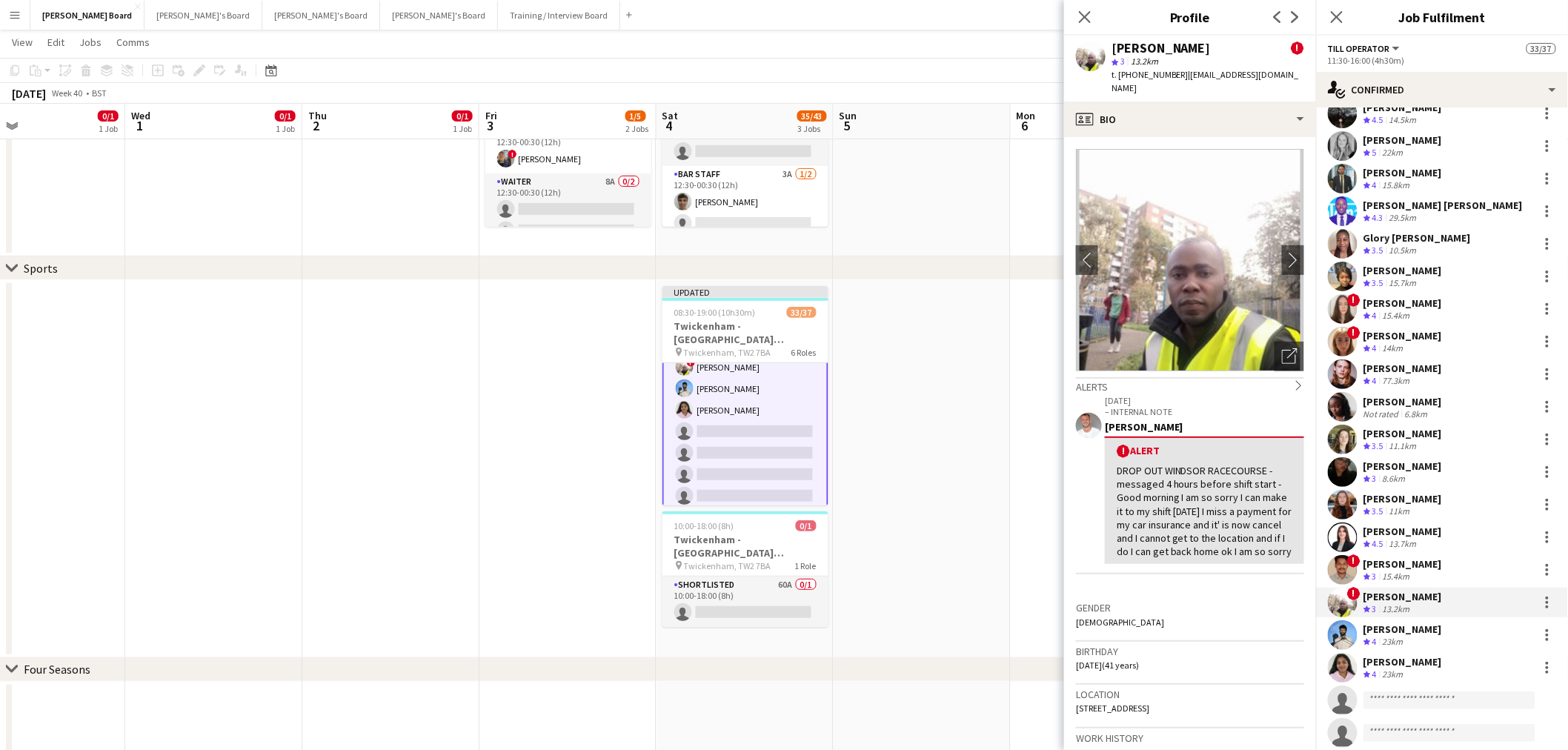
drag, startPoint x: 1206, startPoint y: 46, endPoint x: 1114, endPoint y: 46, distance: 92.0
click at [1114, 46] on div "Ashane Deacon !" at bounding box center [1208, 48] width 192 height 13
click at [1201, 43] on div "Ashane Deacon !" at bounding box center [1208, 48] width 192 height 13
drag, startPoint x: 1201, startPoint y: 43, endPoint x: 1129, endPoint y: 46, distance: 72.1
click at [1129, 46] on div "Ashane Deacon !" at bounding box center [1208, 48] width 192 height 13
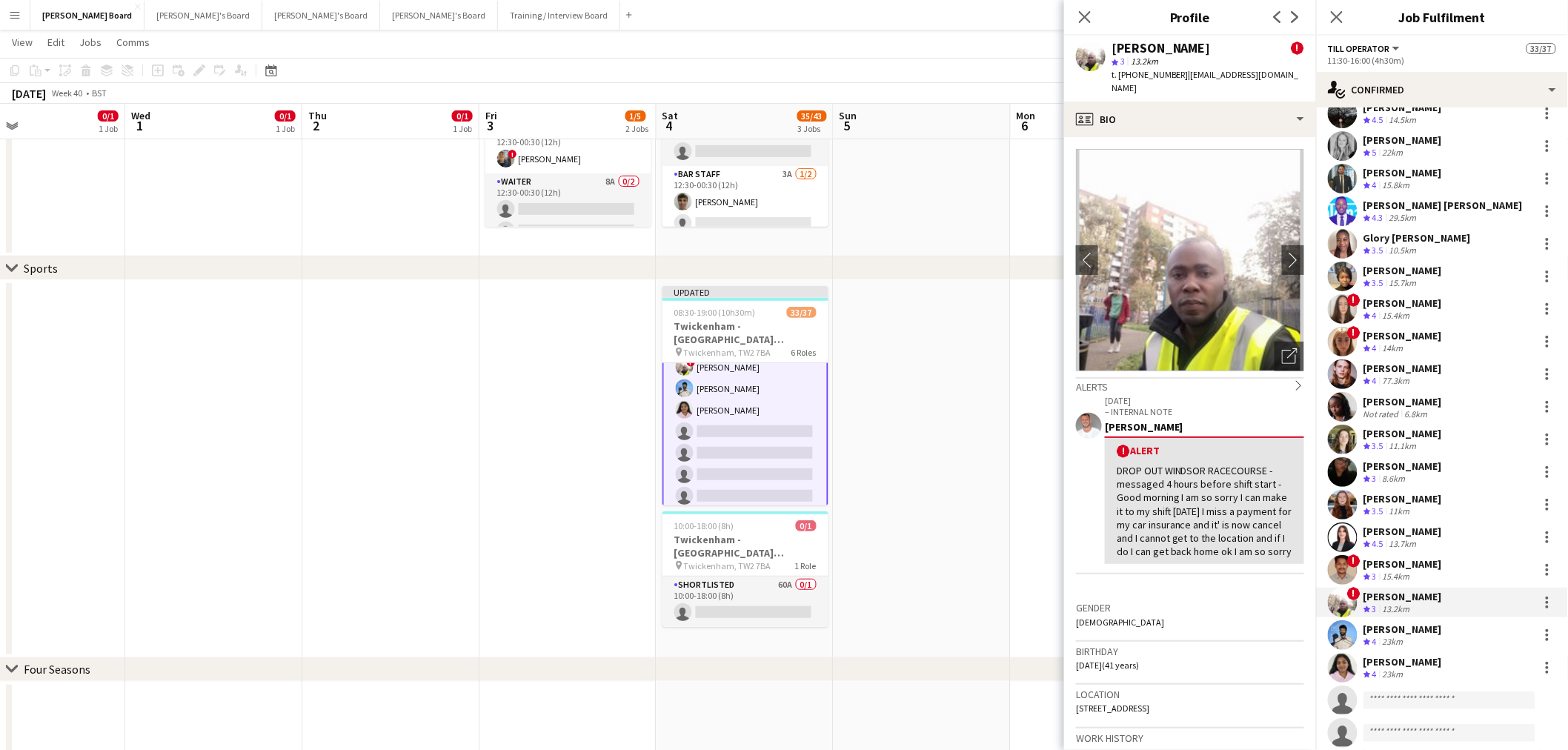
drag, startPoint x: 1179, startPoint y: 75, endPoint x: 1135, endPoint y: 81, distance: 44.4
click at [1135, 81] on div "t. +4407956404138 | ashawngogetter@yahoo.com" at bounding box center [1208, 81] width 192 height 27
click at [1413, 625] on div "Akash Sudham" at bounding box center [1403, 629] width 79 height 13
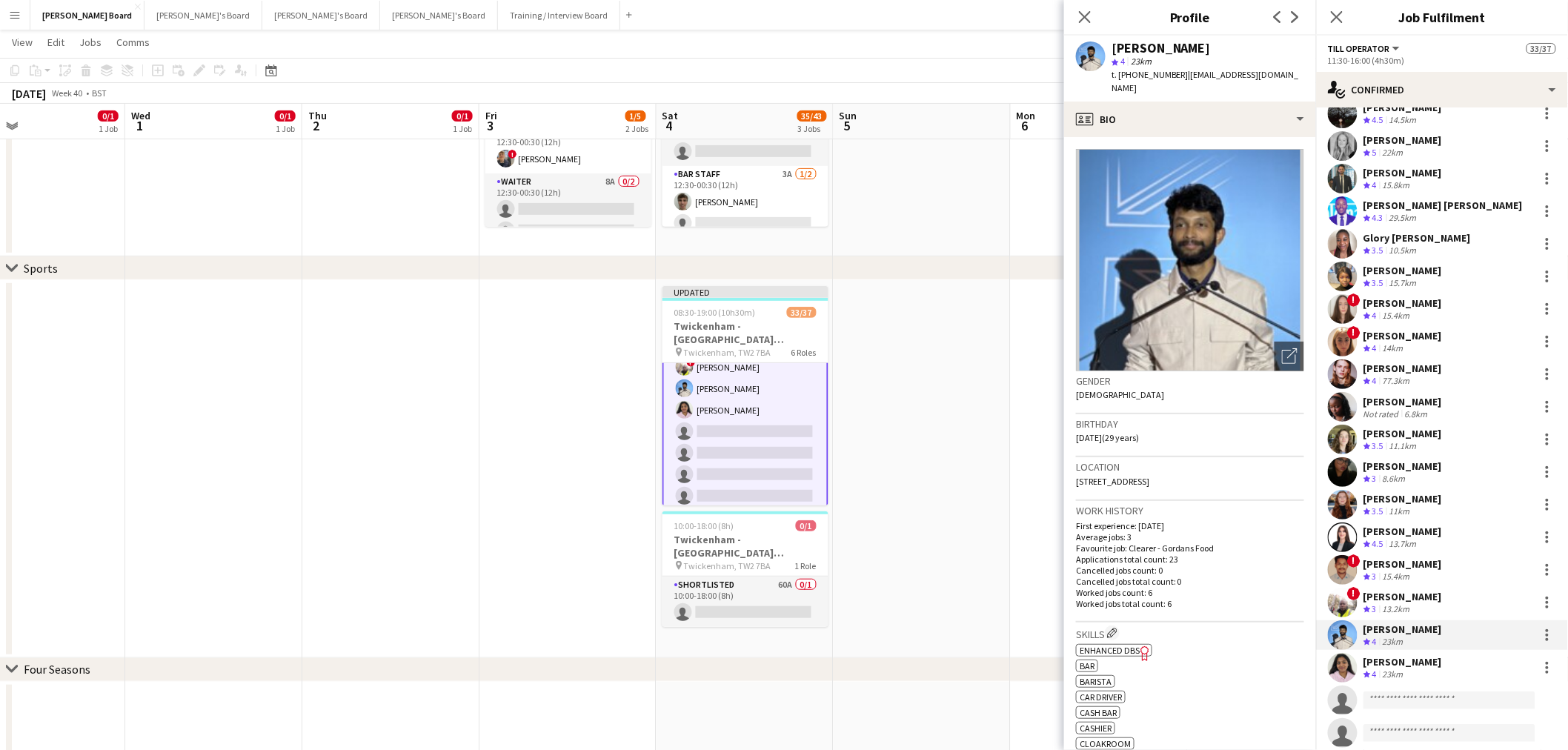
drag, startPoint x: 1216, startPoint y: 49, endPoint x: 1152, endPoint y: 51, distance: 64.0
click at [1152, 51] on div "Akash Sudham star 4 23km t. +447459042109 | akash.sudham897@gmail.com" at bounding box center [1191, 69] width 252 height 66
click at [1420, 671] on div "Crew rating 4 23km" at bounding box center [1403, 674] width 79 height 12
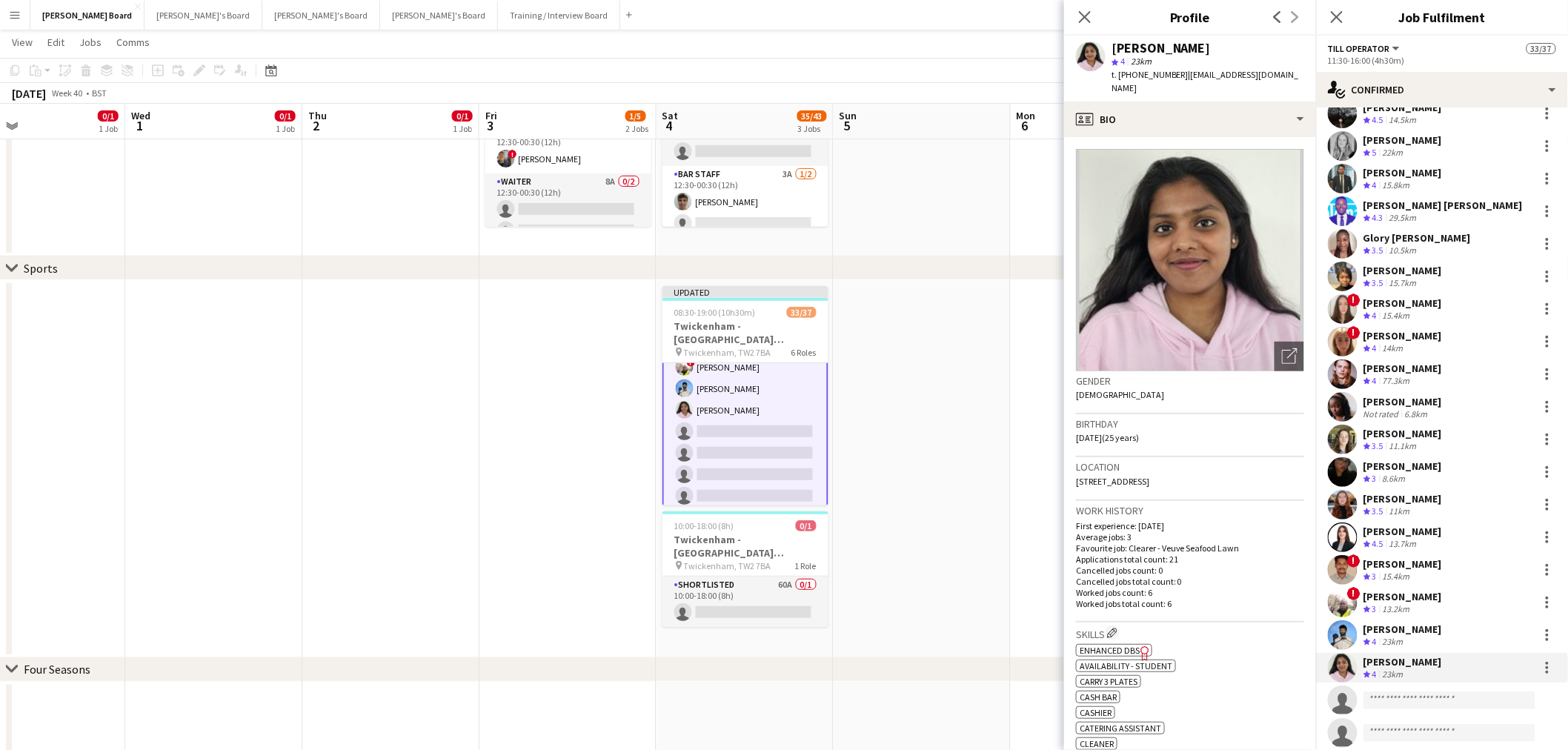
drag, startPoint x: 1212, startPoint y: 47, endPoint x: 1163, endPoint y: 50, distance: 49.1
click at [1163, 50] on div "Snigdha Bandari" at bounding box center [1208, 48] width 192 height 13
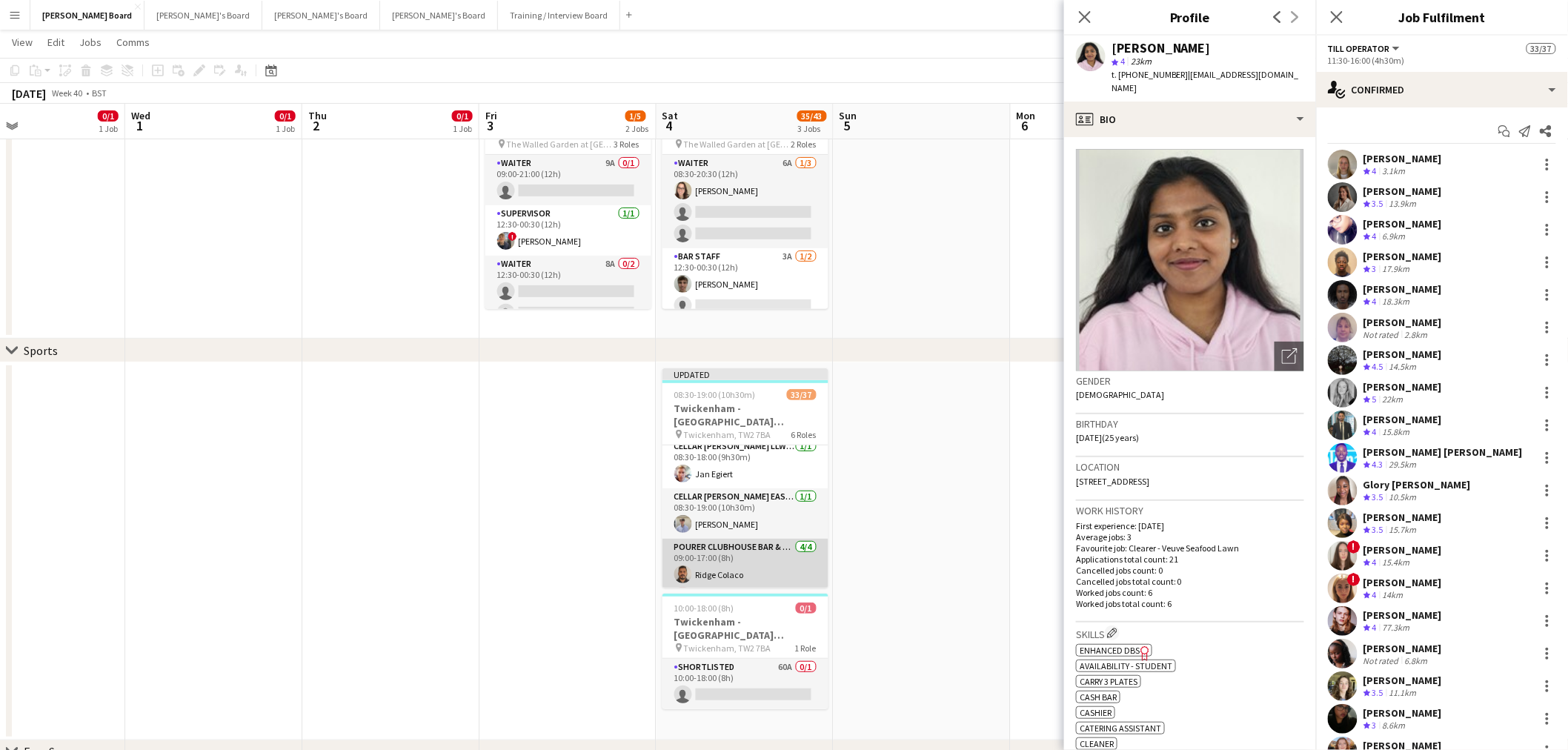
scroll to position [3, 0]
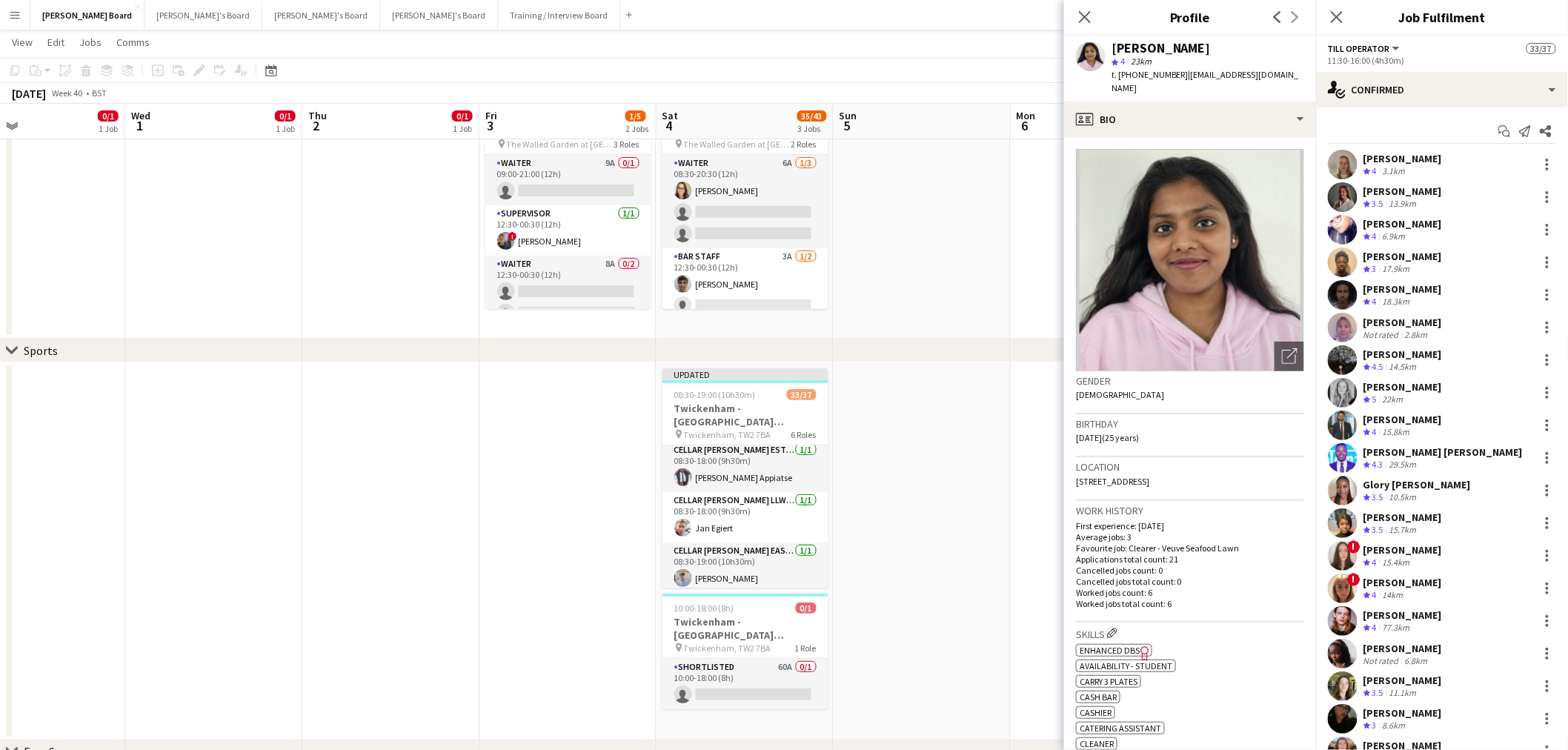
click at [1421, 290] on div "Osman Haji Crew rating 4 18.3km" at bounding box center [1442, 295] width 252 height 30
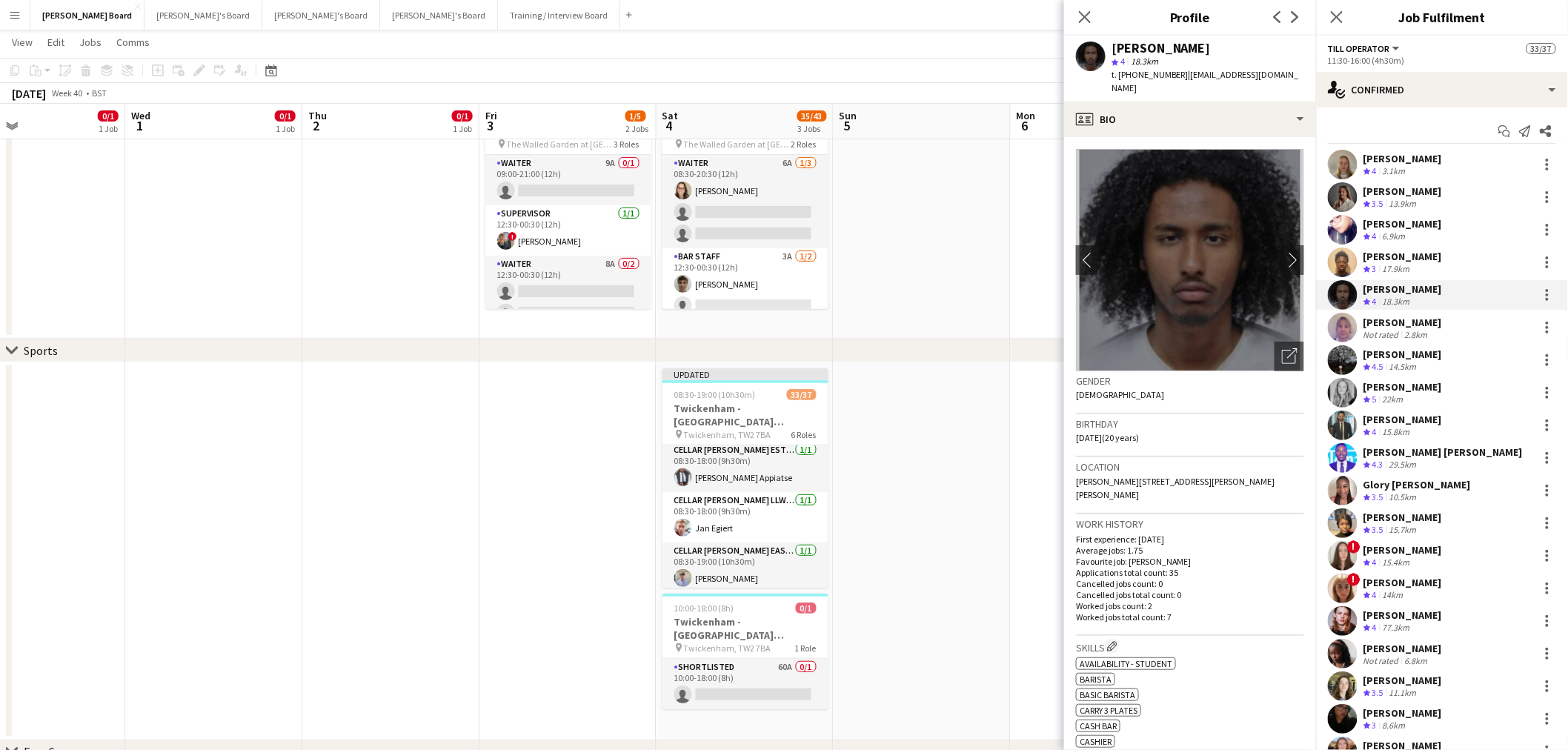
drag, startPoint x: 1190, startPoint y: 43, endPoint x: 1102, endPoint y: 46, distance: 88.1
click at [1102, 46] on div "Osman Haji star 4 18.3km t. +447502261645 | osmanhaji059@gmail.com" at bounding box center [1191, 69] width 252 height 66
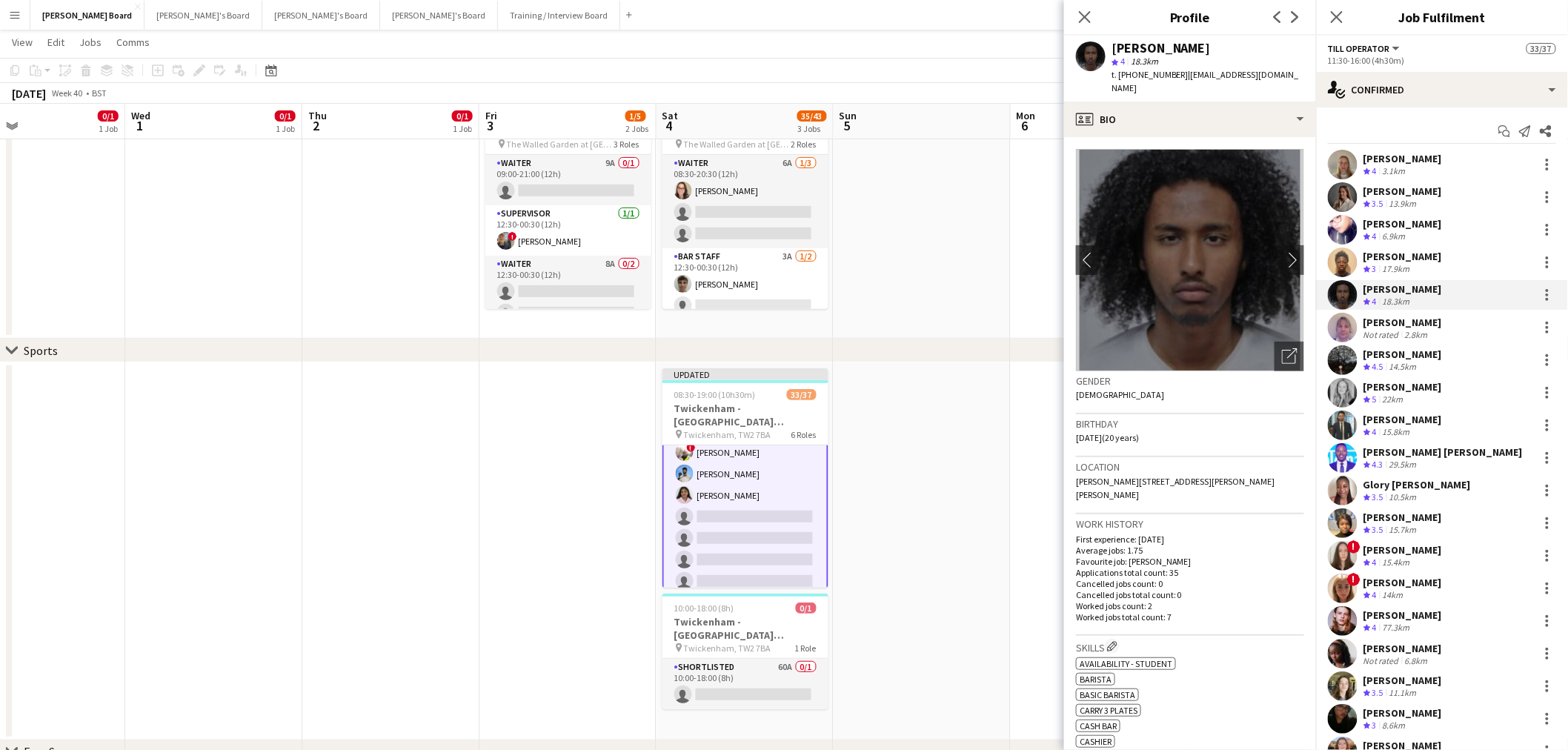
scroll to position [827, 0]
click at [730, 690] on app-card-role "Shortlisted 60A 0/1 10:00-18:00 (8h) single-neutral-actions" at bounding box center [745, 684] width 166 height 51
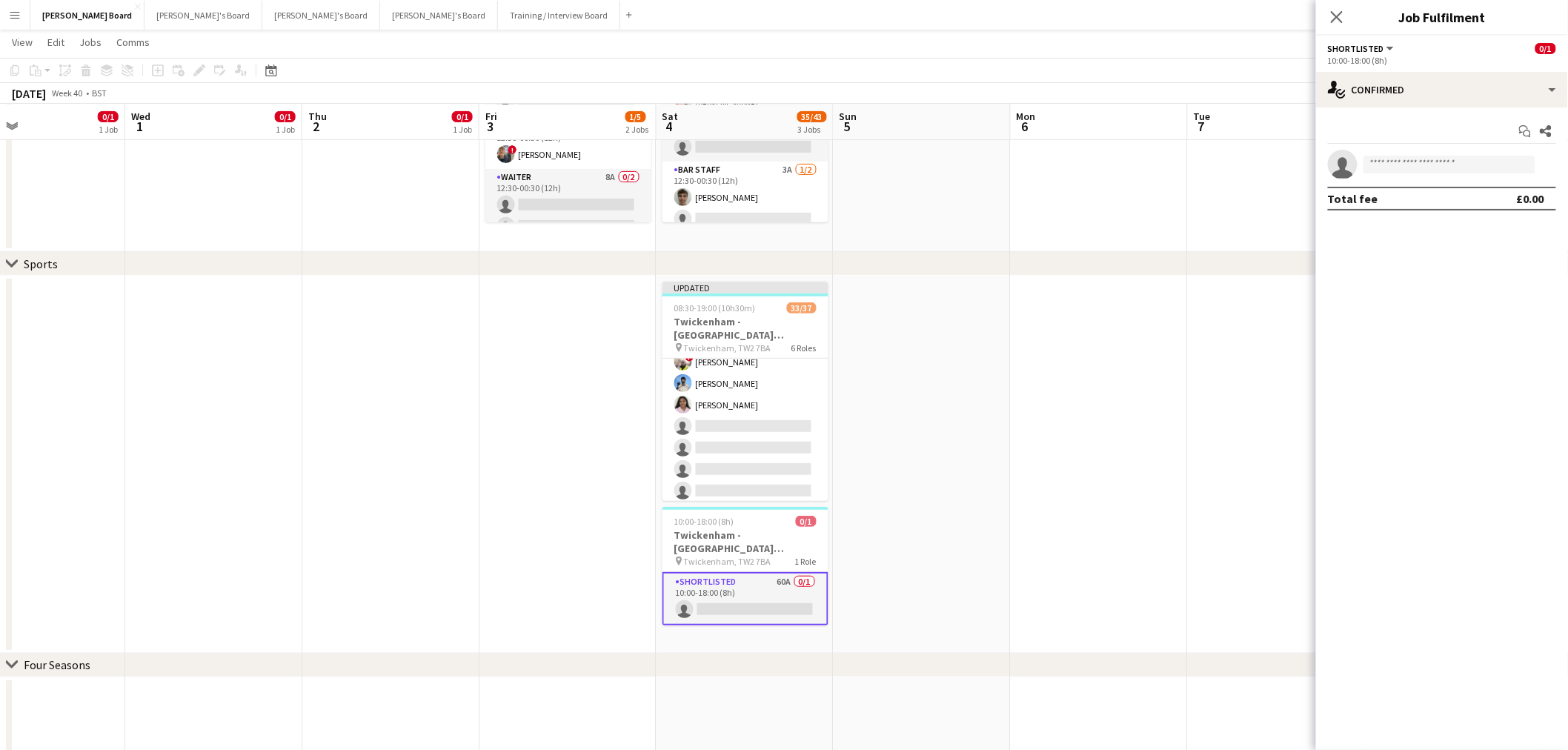
scroll to position [247, 0]
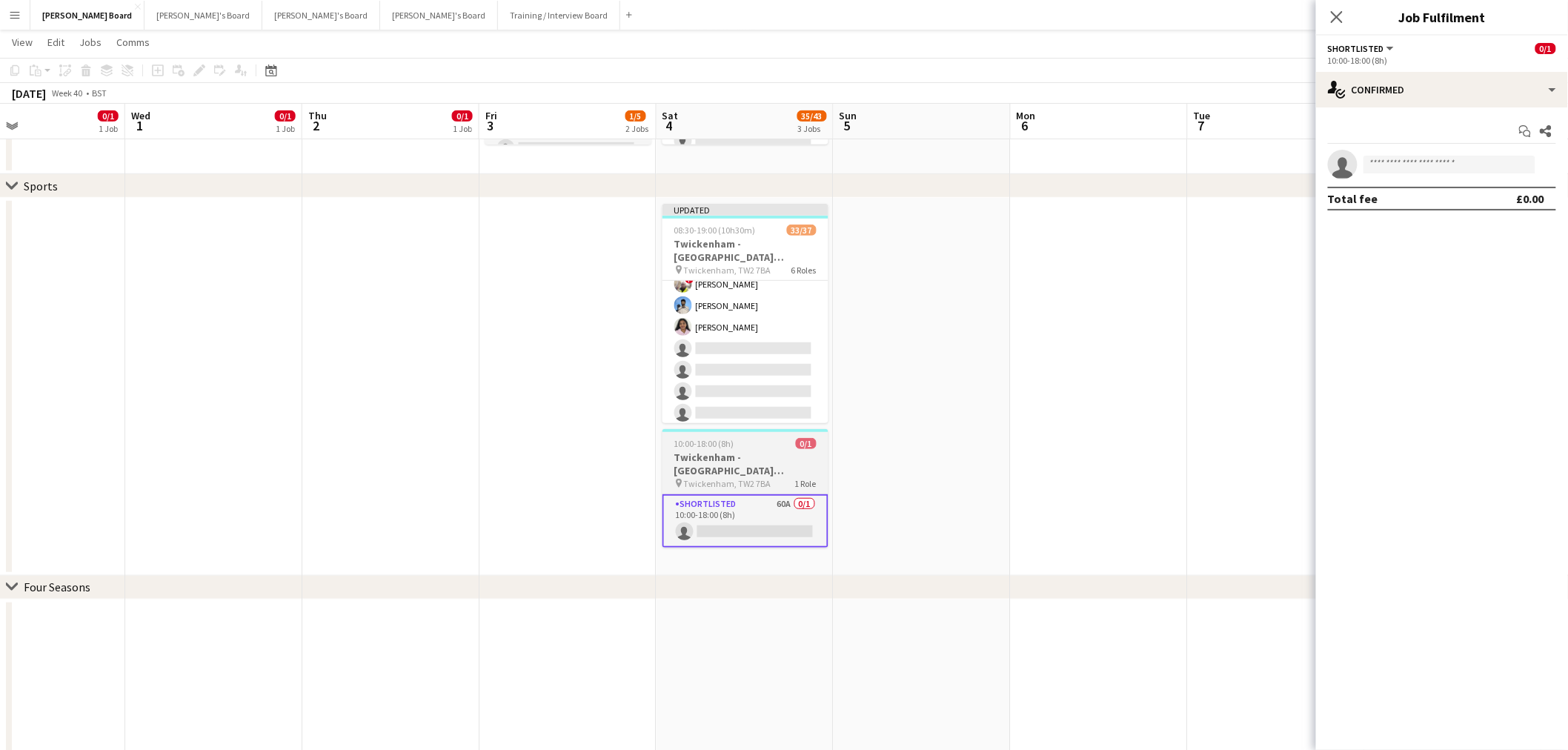
click at [747, 469] on h3 "Twickenham - Allianz Stadium South Africa v Argentina" at bounding box center [745, 463] width 166 height 27
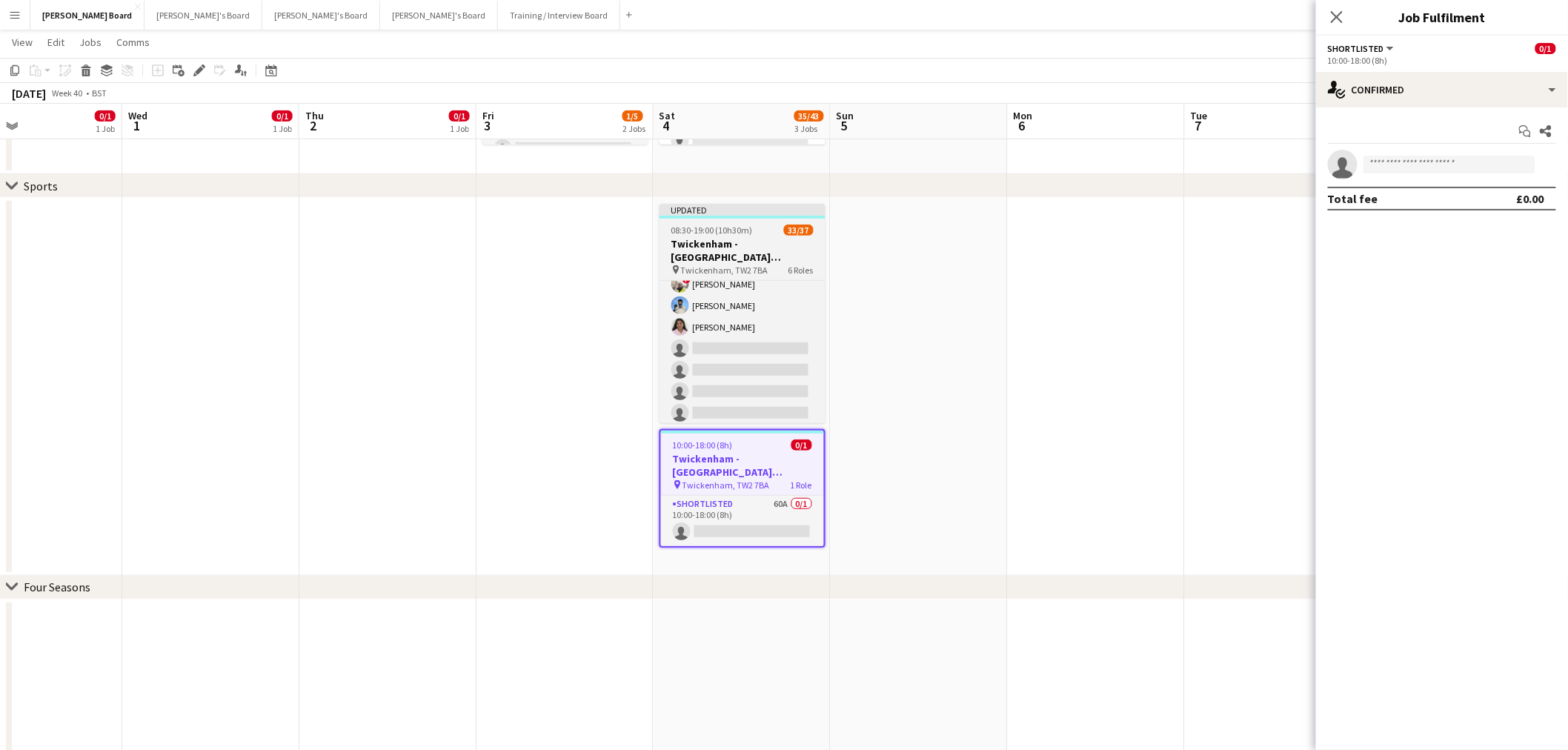
click at [732, 230] on span "08:30-19:00 (10h30m)" at bounding box center [712, 230] width 81 height 11
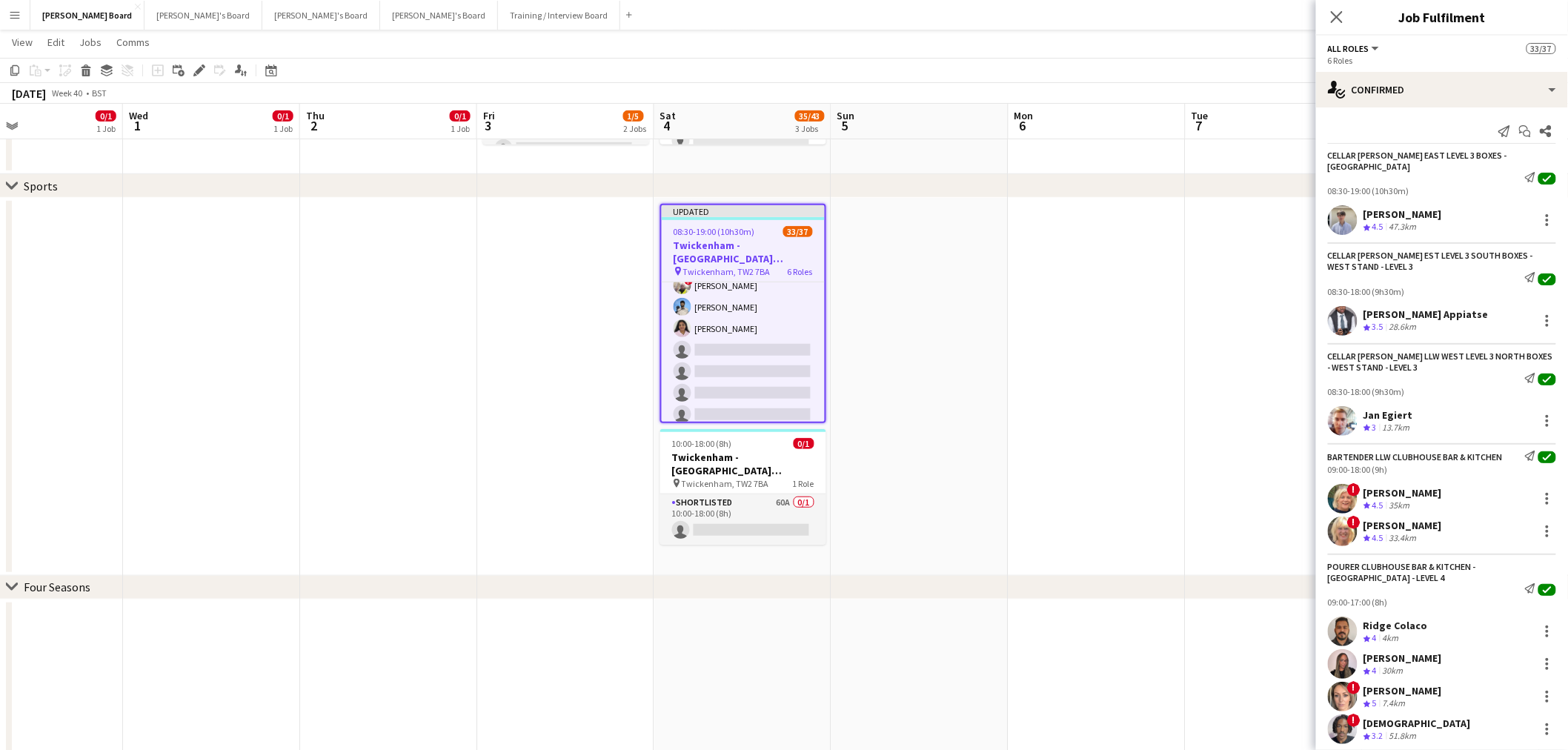
scroll to position [827, 0]
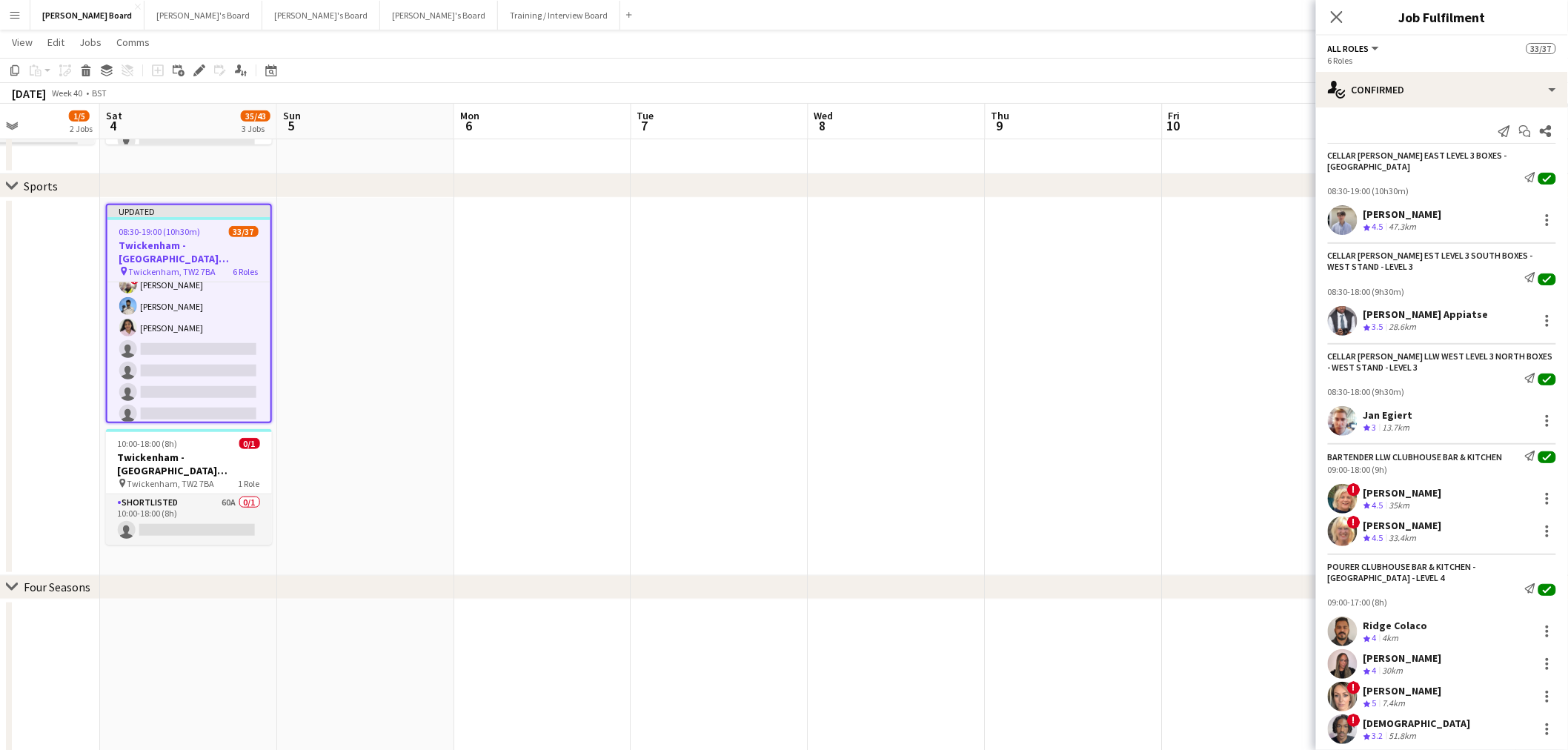
drag, startPoint x: 908, startPoint y: 316, endPoint x: 529, endPoint y: 301, distance: 379.3
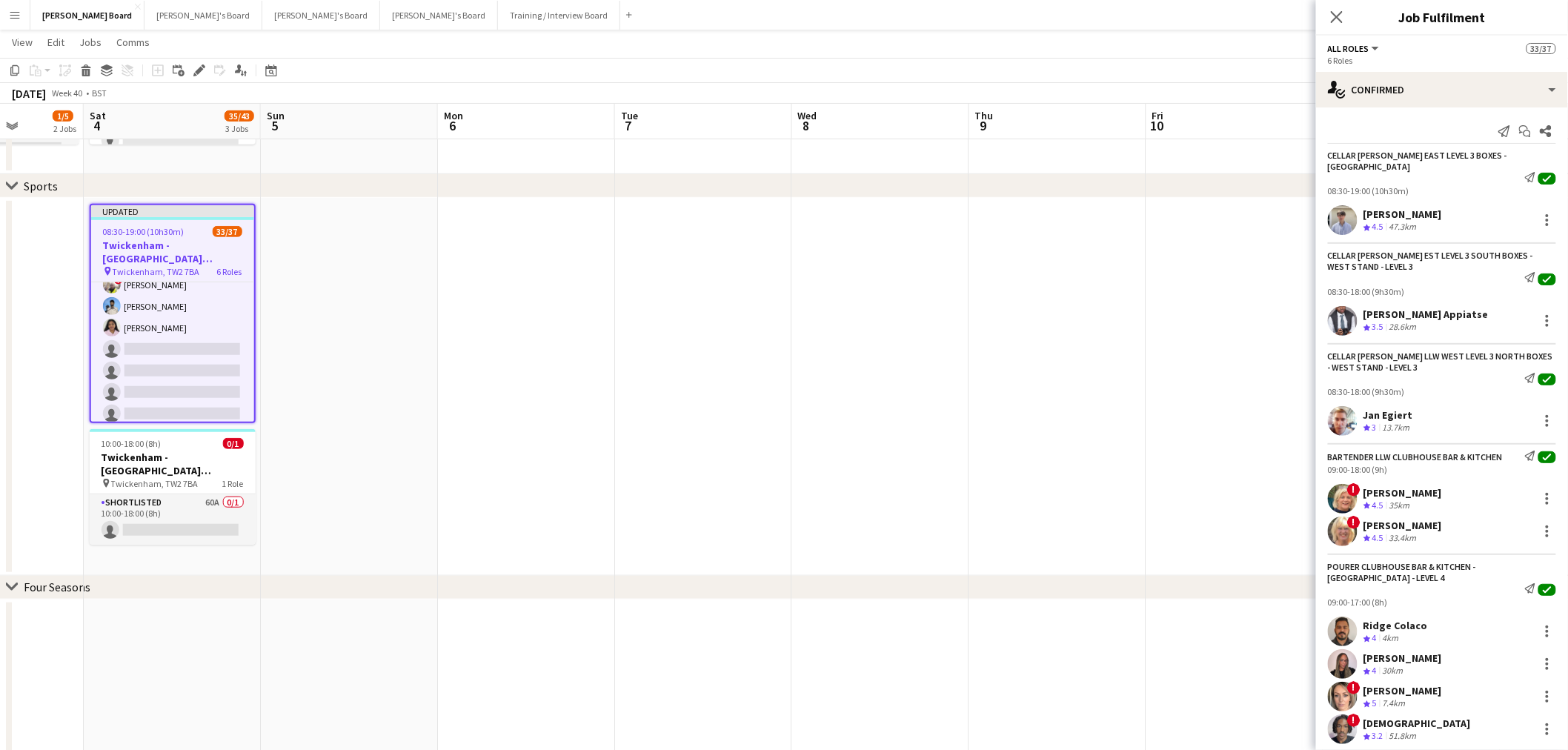
scroll to position [0, 450]
drag, startPoint x: 802, startPoint y: 353, endPoint x: 792, endPoint y: 354, distance: 10.0
click at [129, 478] on span "Twickenham, TW2 7BA" at bounding box center [152, 483] width 87 height 11
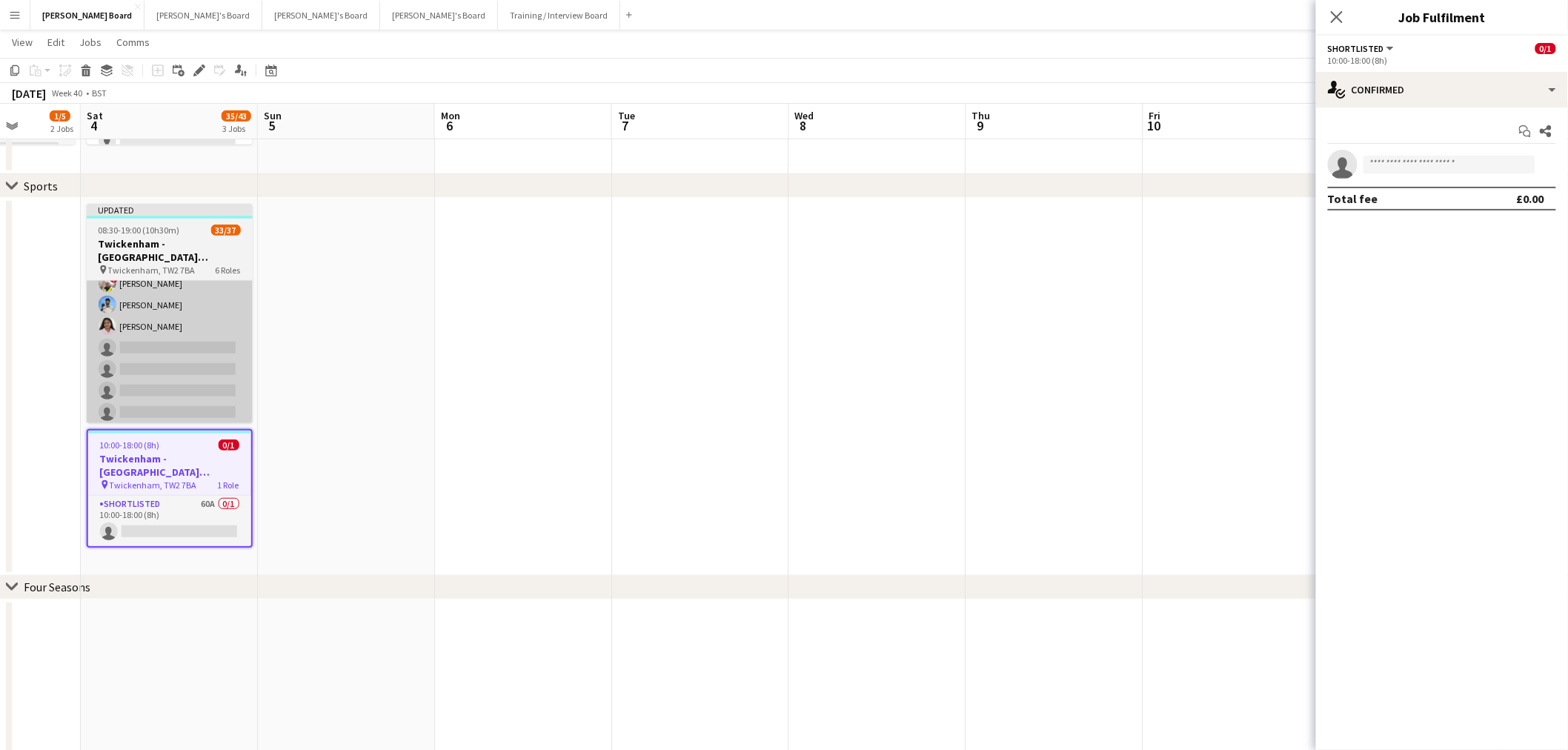
scroll to position [826, 0]
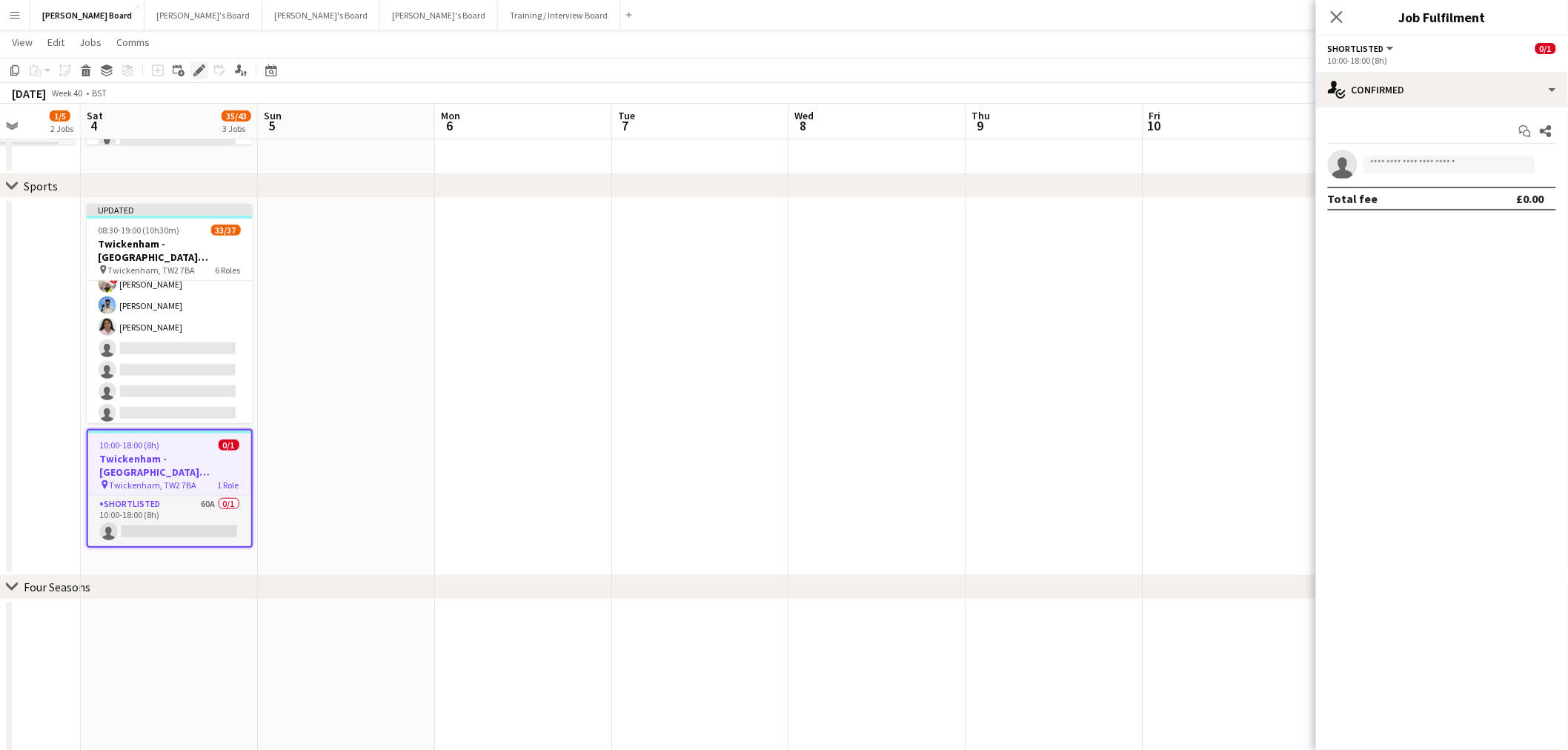
click at [194, 68] on icon "Edit" at bounding box center [199, 70] width 12 height 12
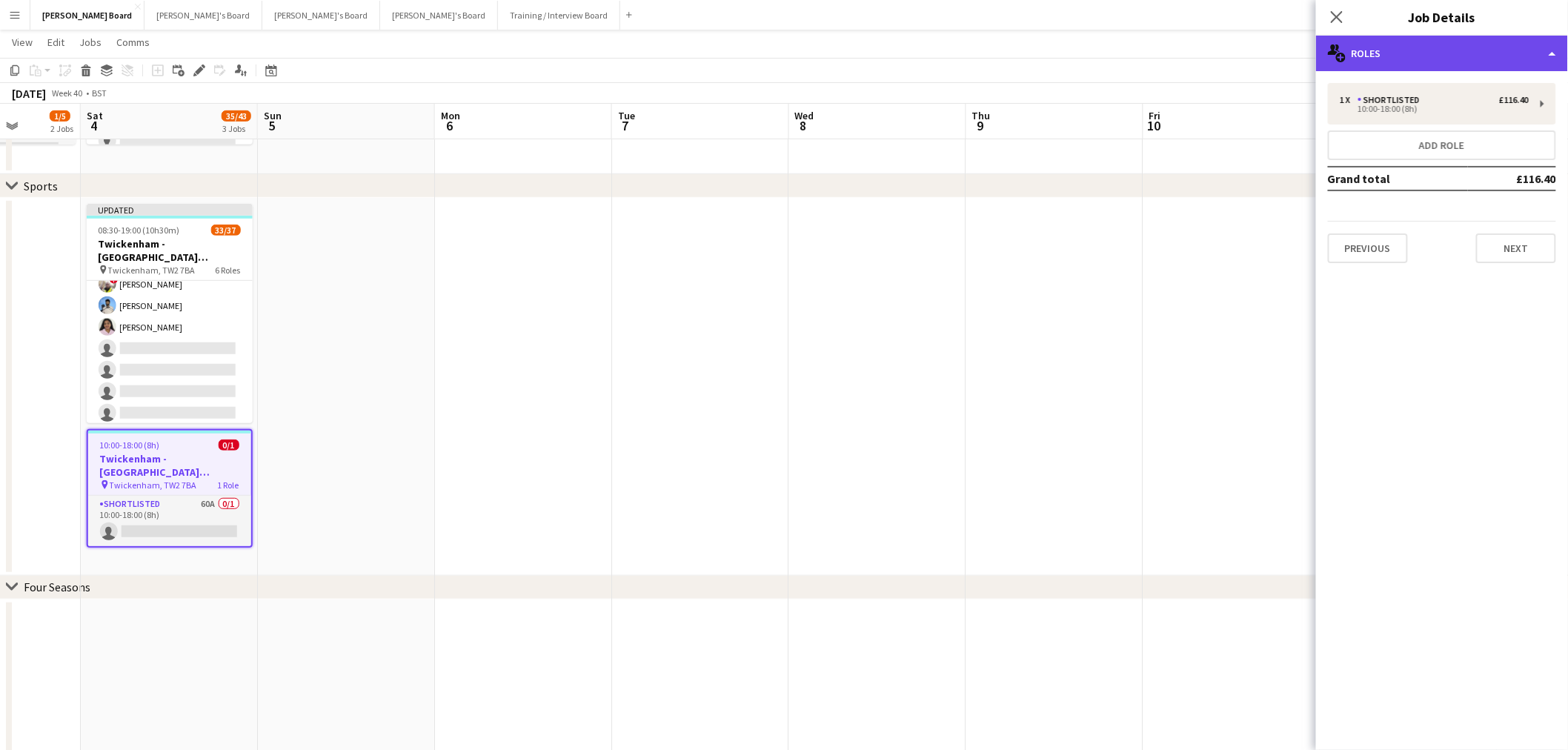
click at [1469, 46] on div "multiple-users-add Roles" at bounding box center [1442, 53] width 252 height 36
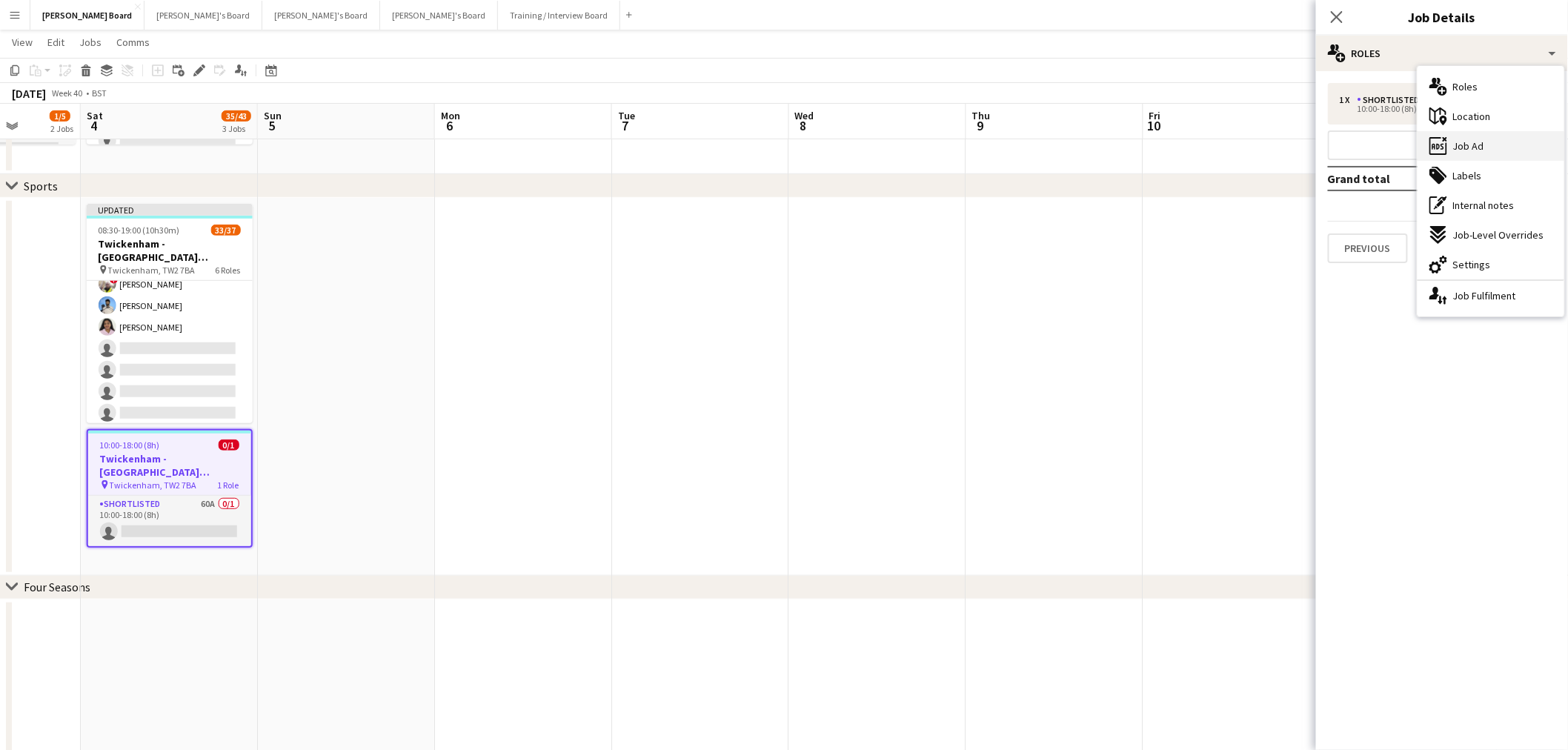
click at [1473, 147] on span "Job Ad" at bounding box center [1469, 146] width 32 height 13
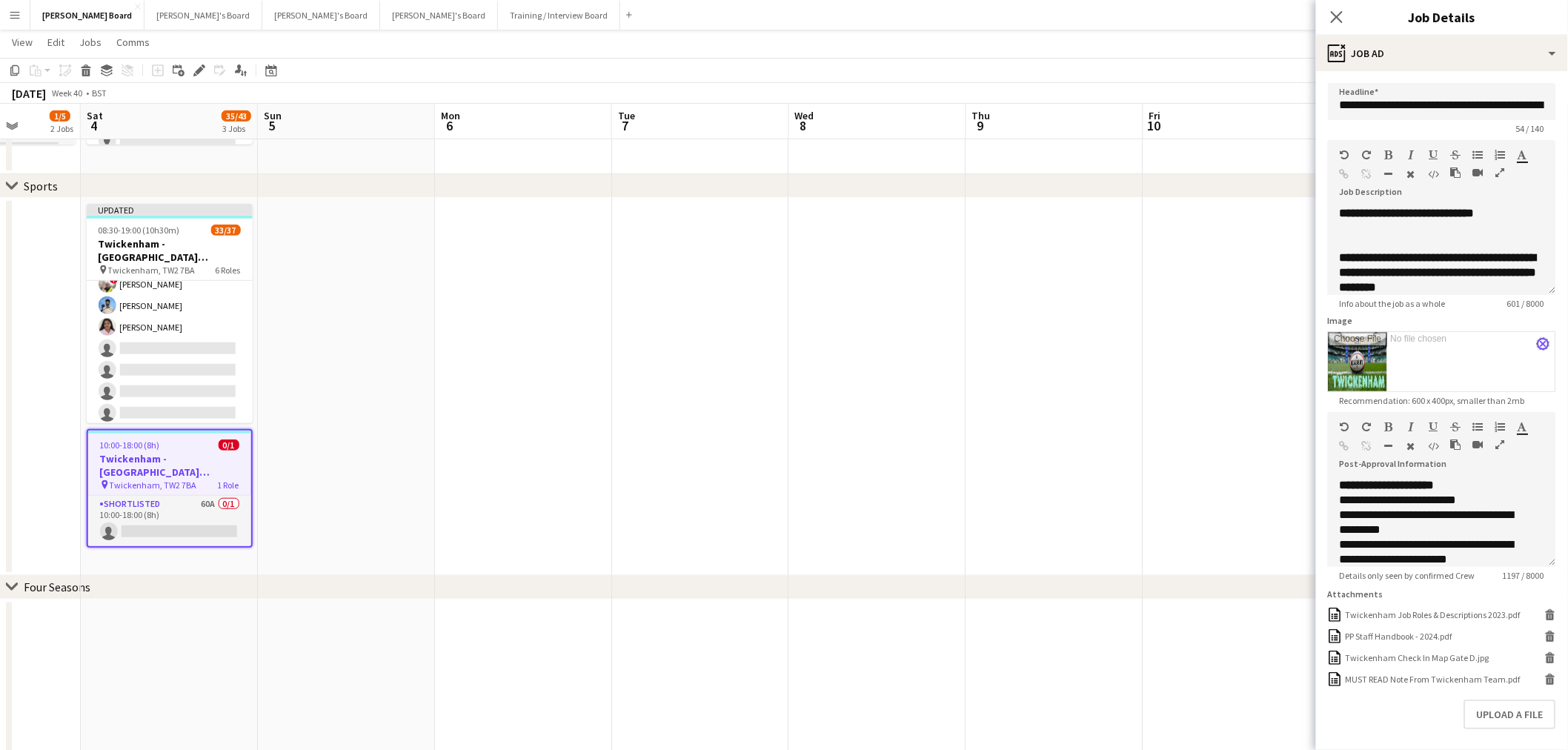
click at [1540, 345] on app-icon "close" at bounding box center [1544, 343] width 9 height 6
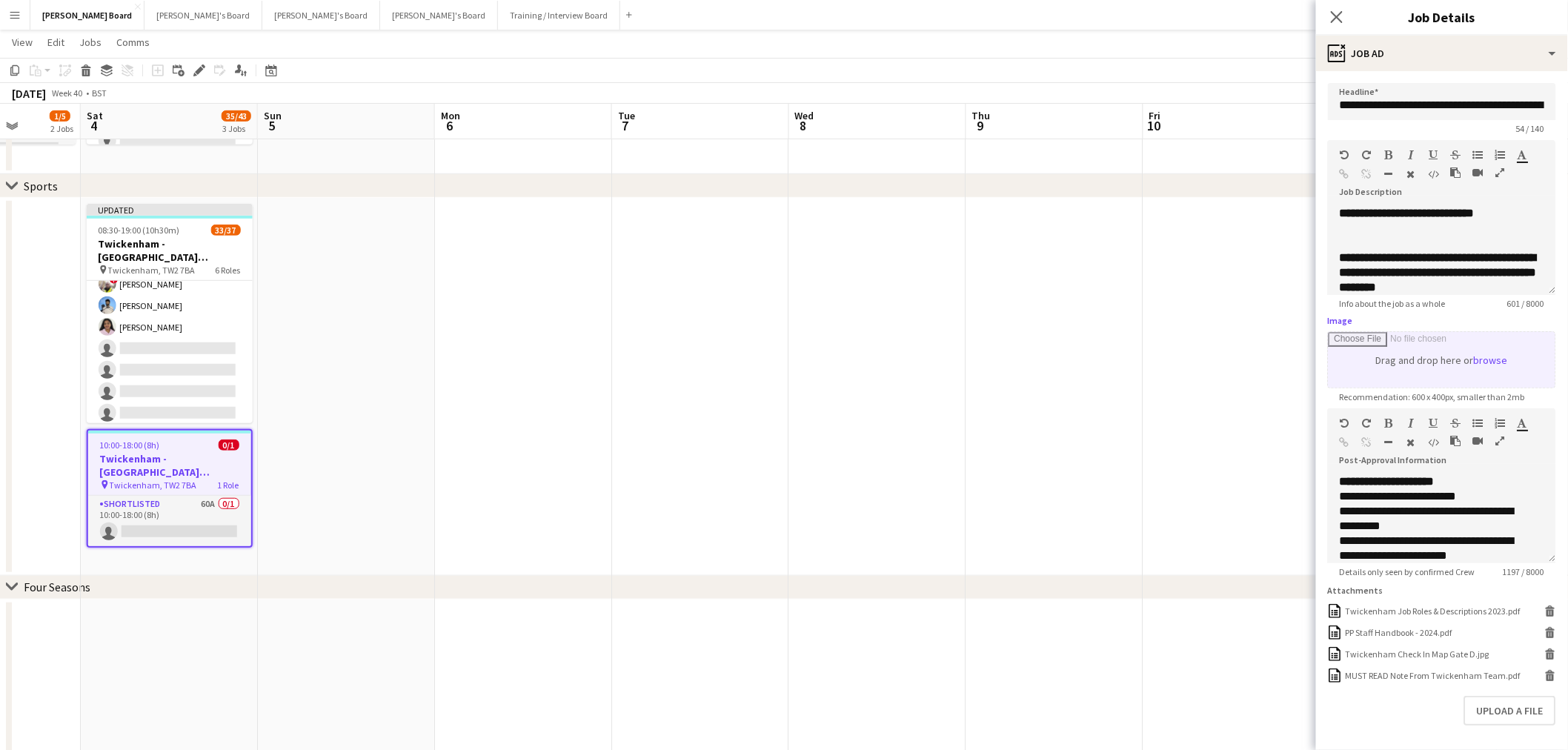
click at [1486, 359] on input "Image" at bounding box center [1443, 359] width 227 height 56
type input "**********"
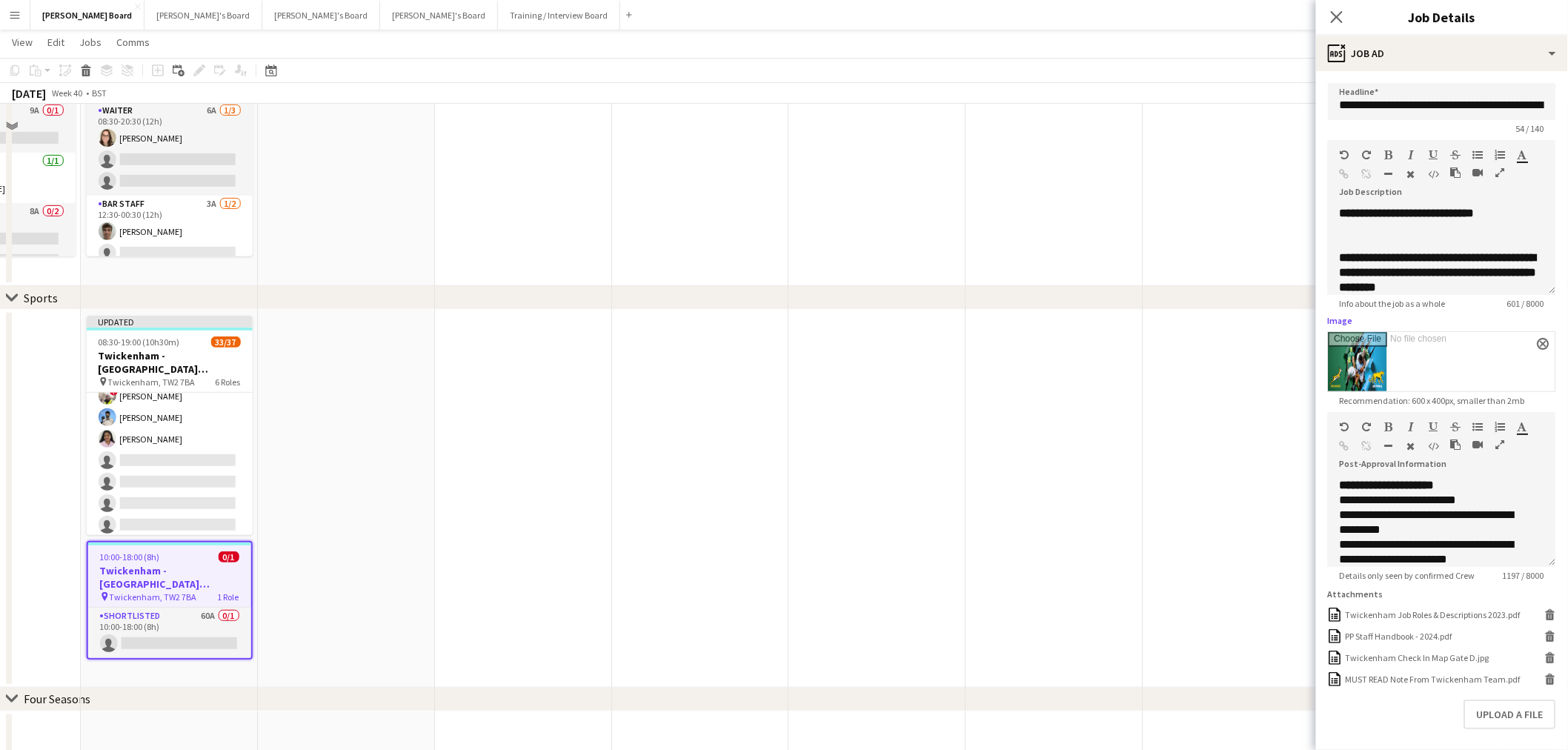
scroll to position [82, 0]
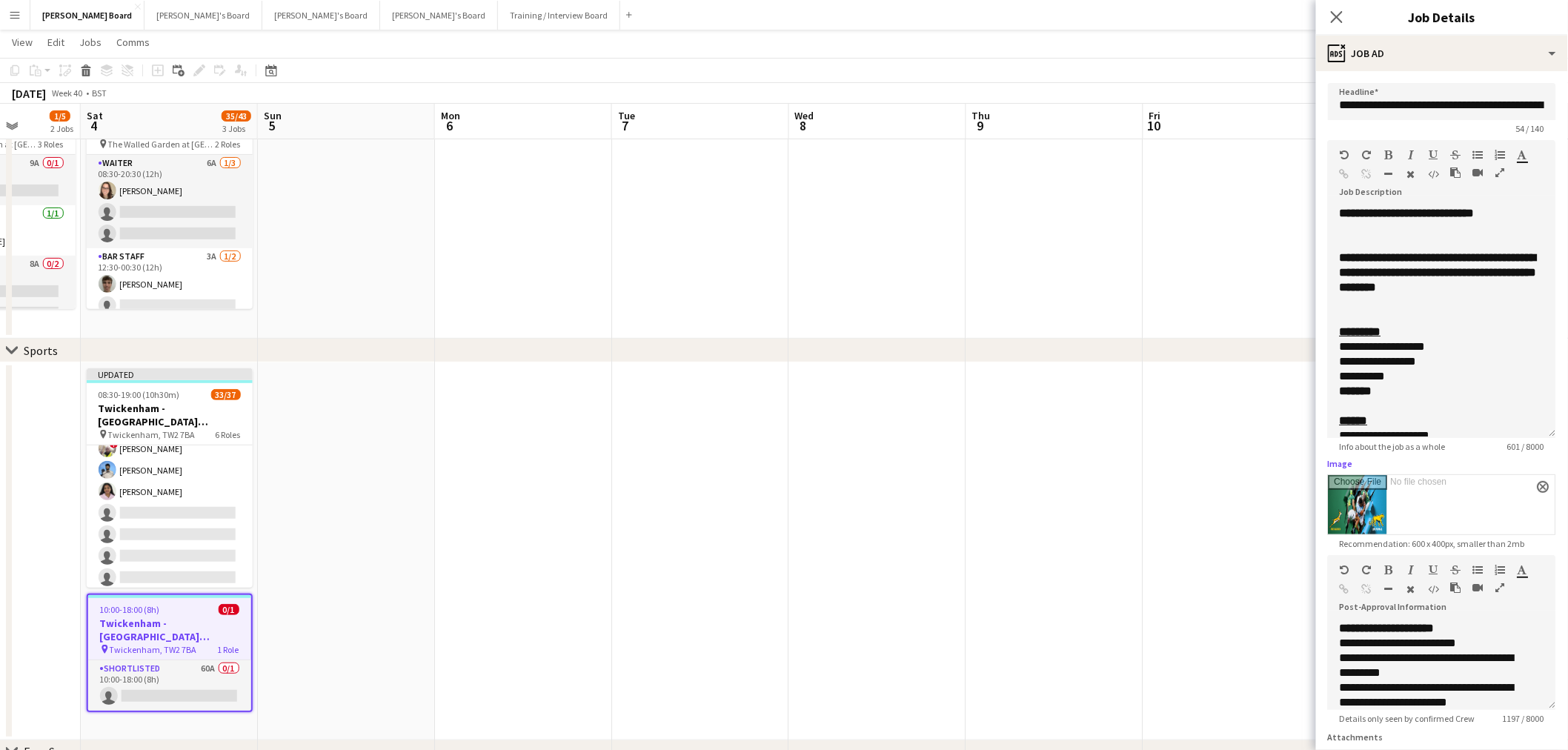
drag, startPoint x: 1540, startPoint y: 290, endPoint x: 1512, endPoint y: 489, distance: 201.0
click at [1520, 438] on div "**********" at bounding box center [1442, 322] width 228 height 232
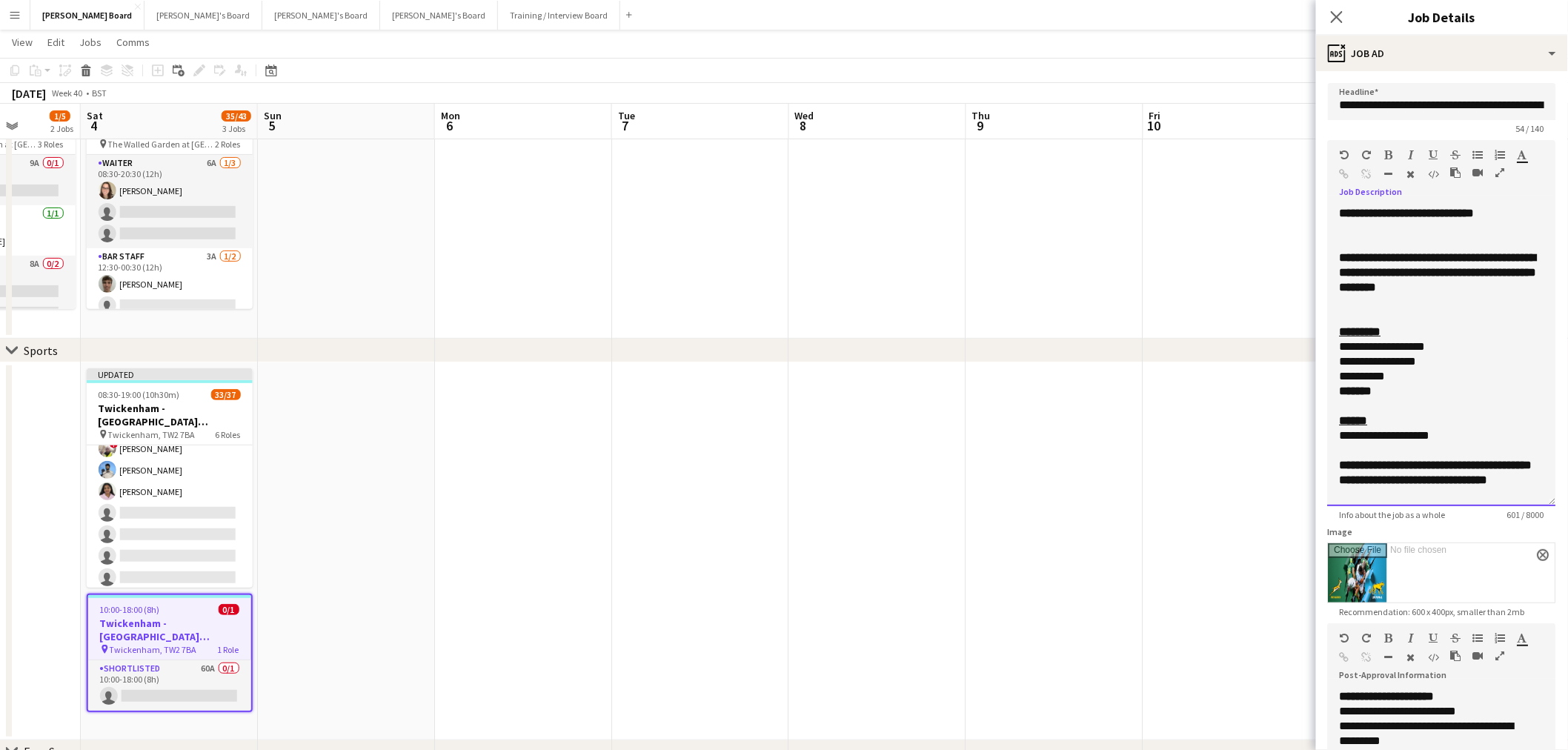
drag, startPoint x: 1505, startPoint y: 290, endPoint x: 1337, endPoint y: 257, distance: 171.2
click at [1337, 257] on div "**********" at bounding box center [1442, 356] width 228 height 300
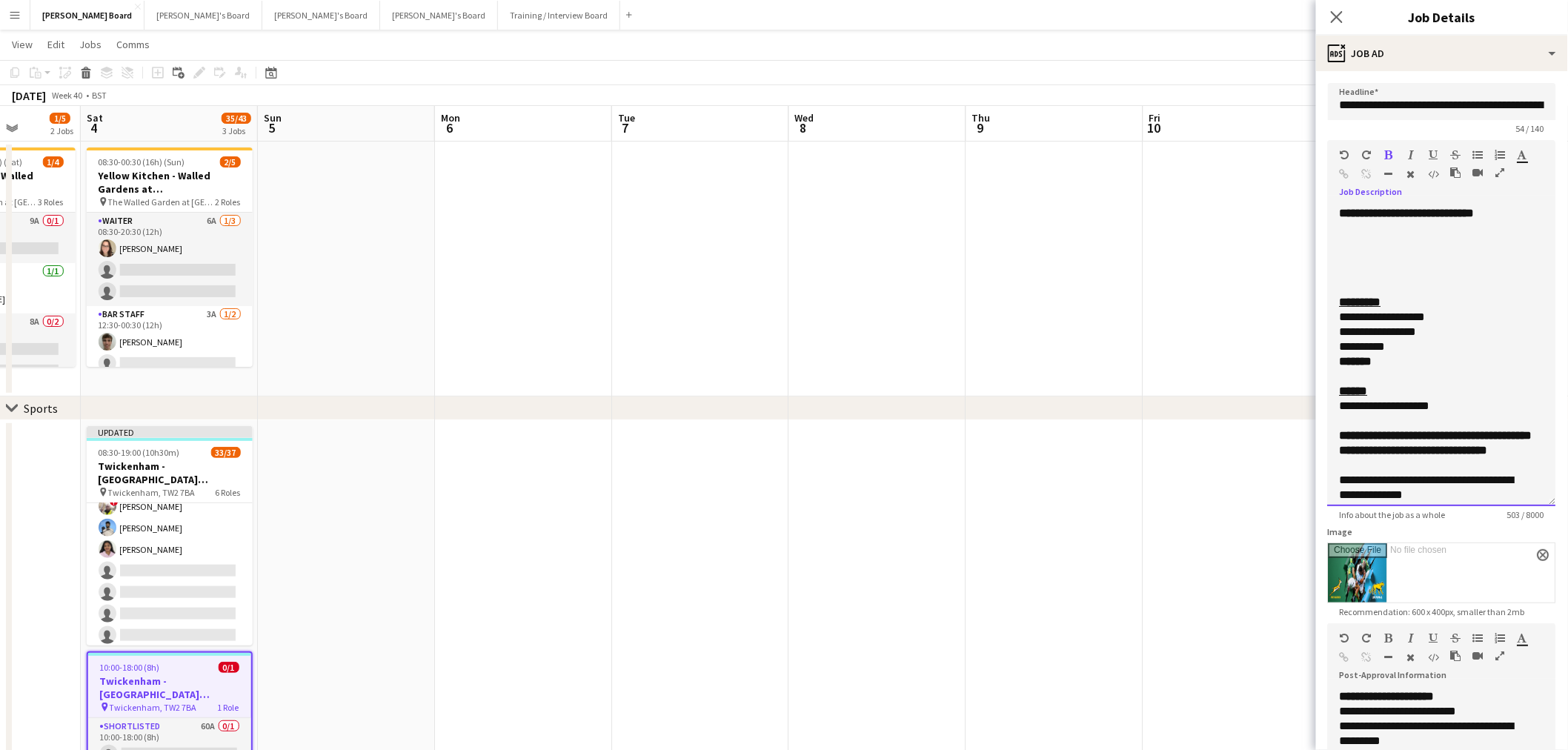
scroll to position [0, 0]
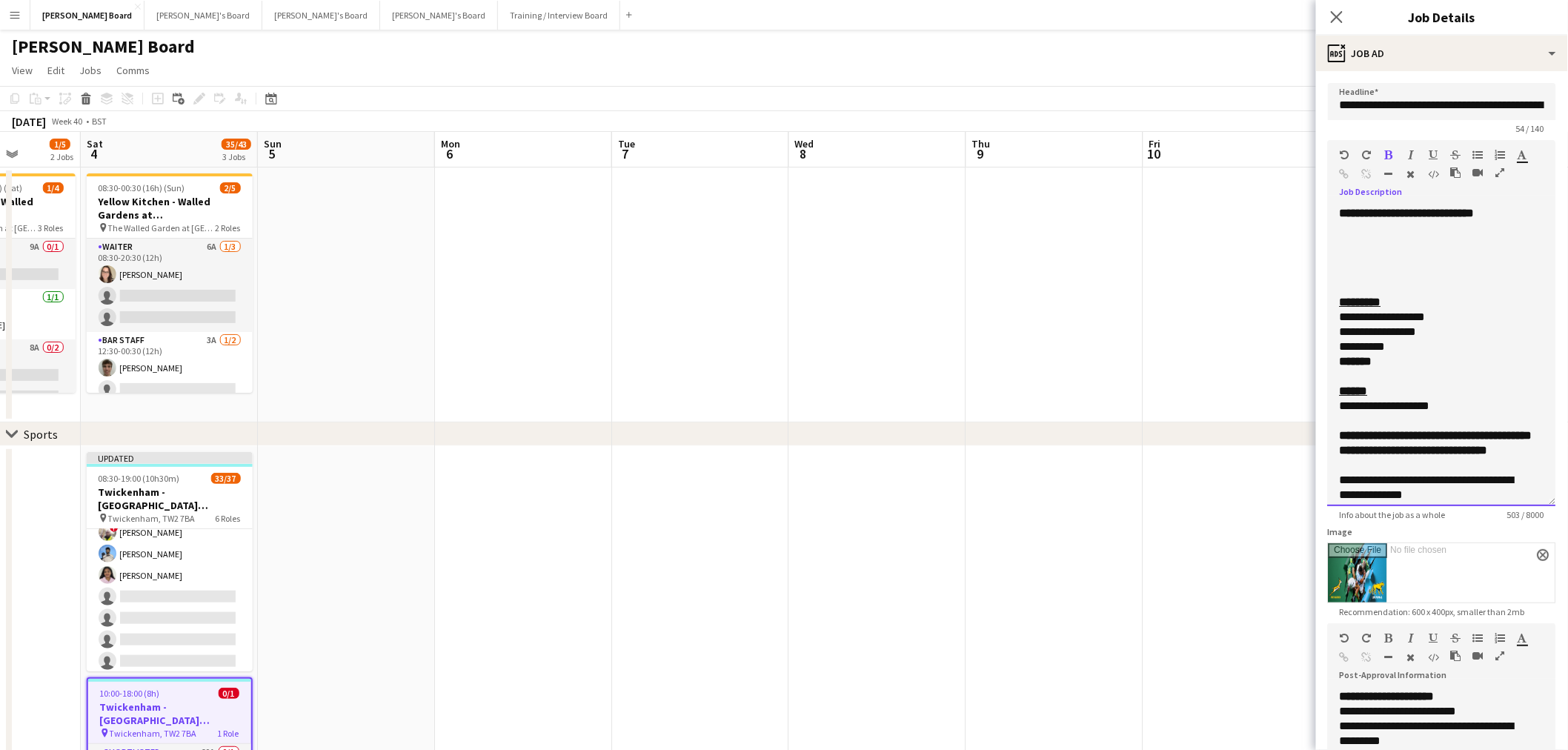
drag, startPoint x: 1518, startPoint y: 212, endPoint x: 1258, endPoint y: 205, distance: 260.1
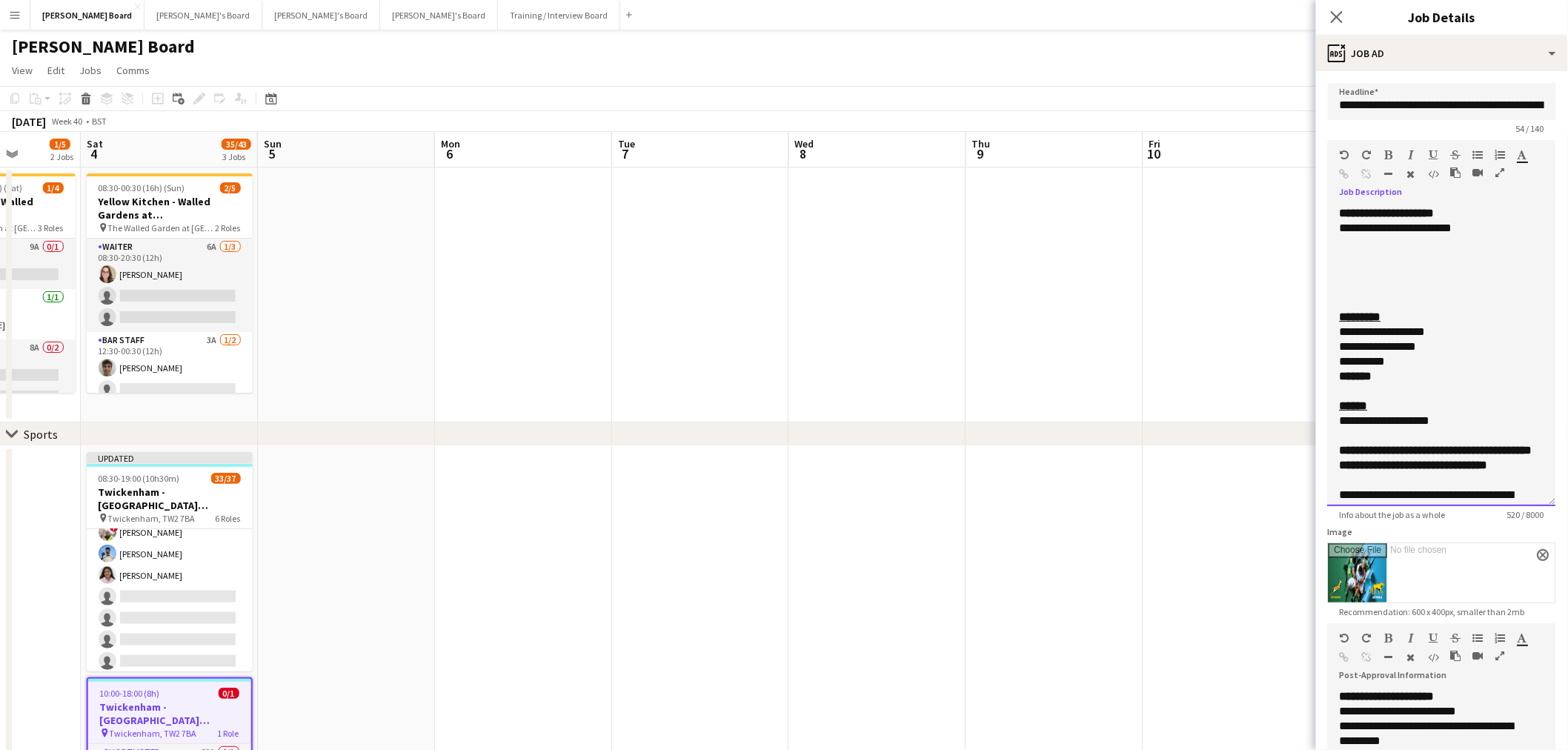
click at [1431, 280] on div at bounding box center [1442, 288] width 205 height 15
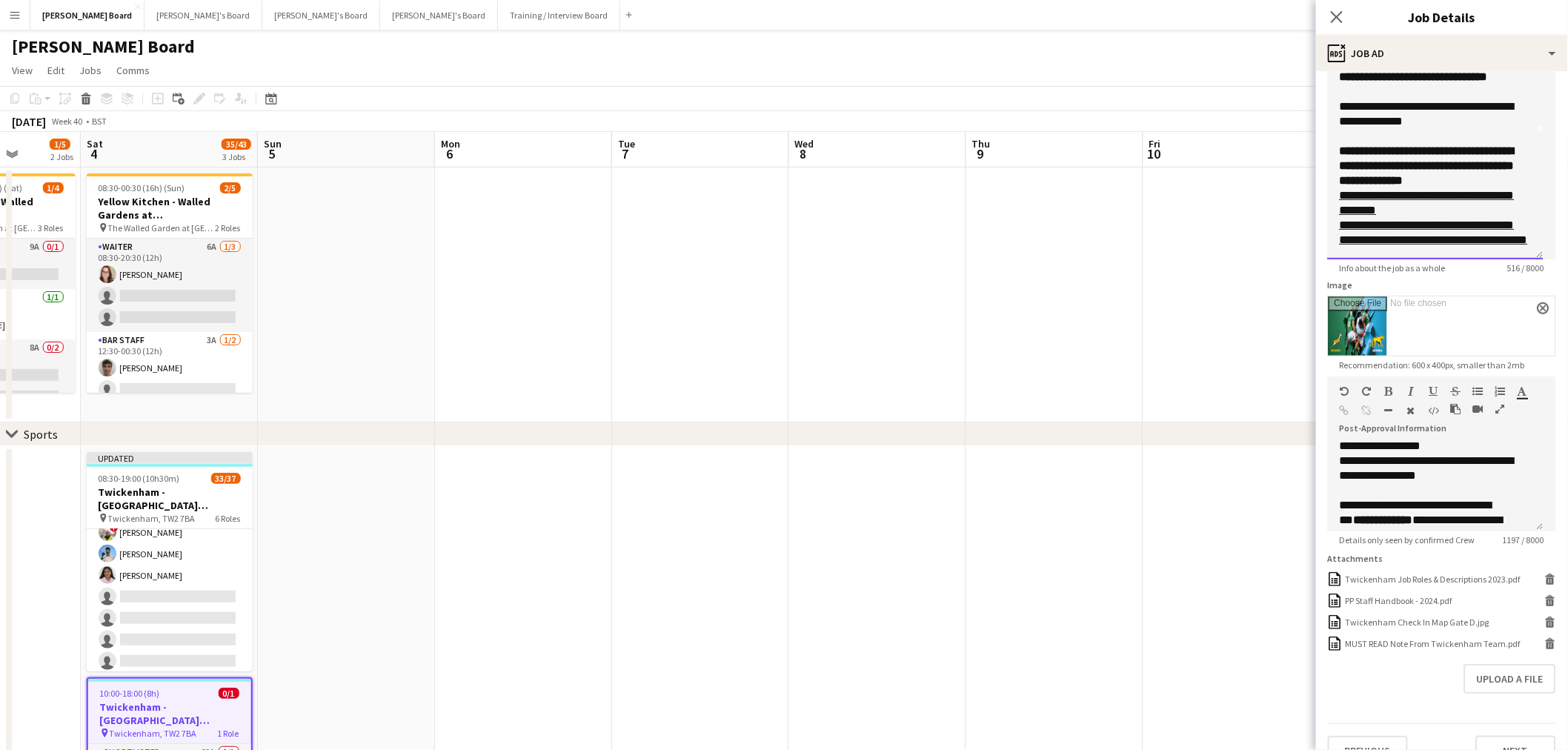
scroll to position [411, 0]
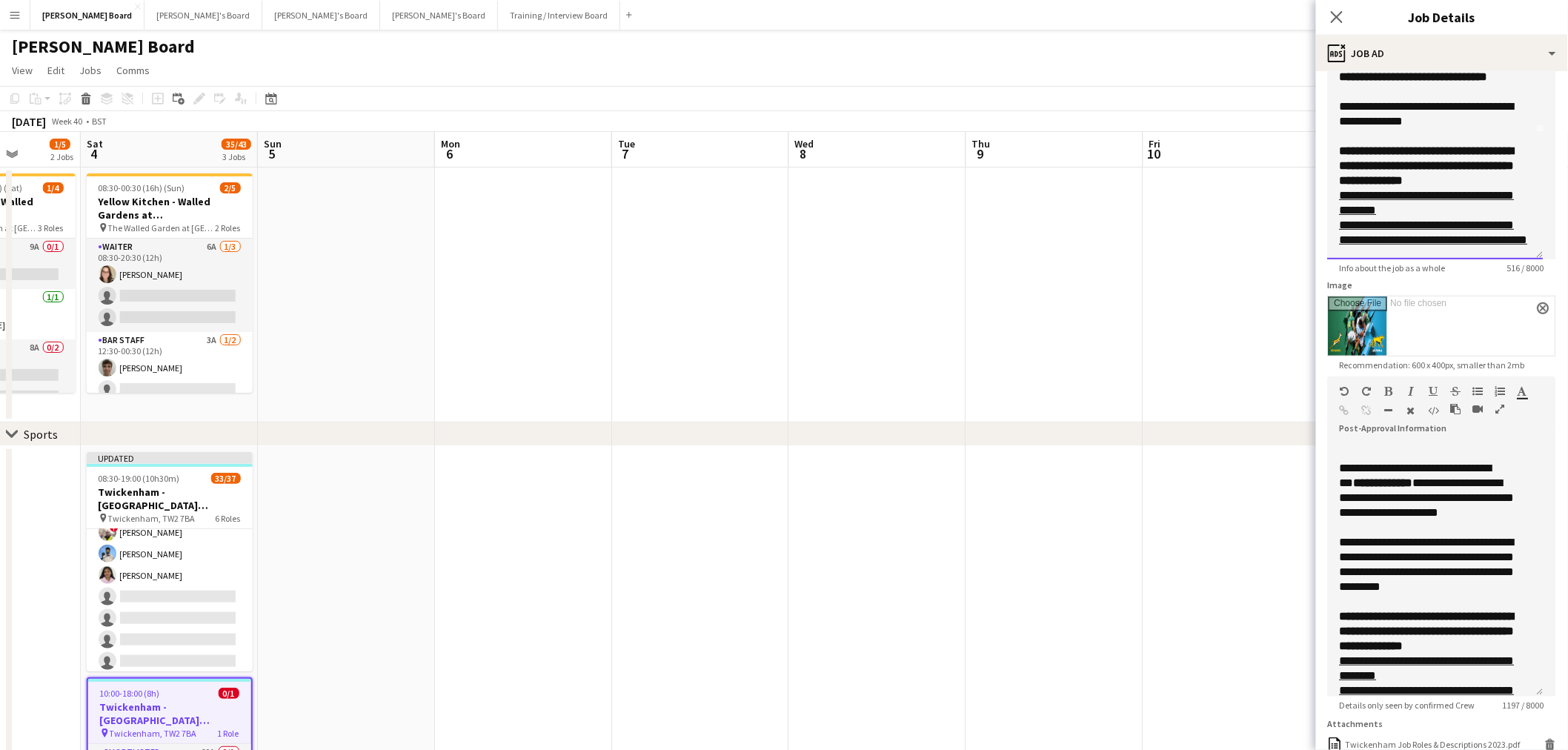
drag, startPoint x: 1541, startPoint y: 525, endPoint x: 1531, endPoint y: 694, distance: 169.3
click at [1532, 696] on div "**********" at bounding box center [1436, 569] width 216 height 254
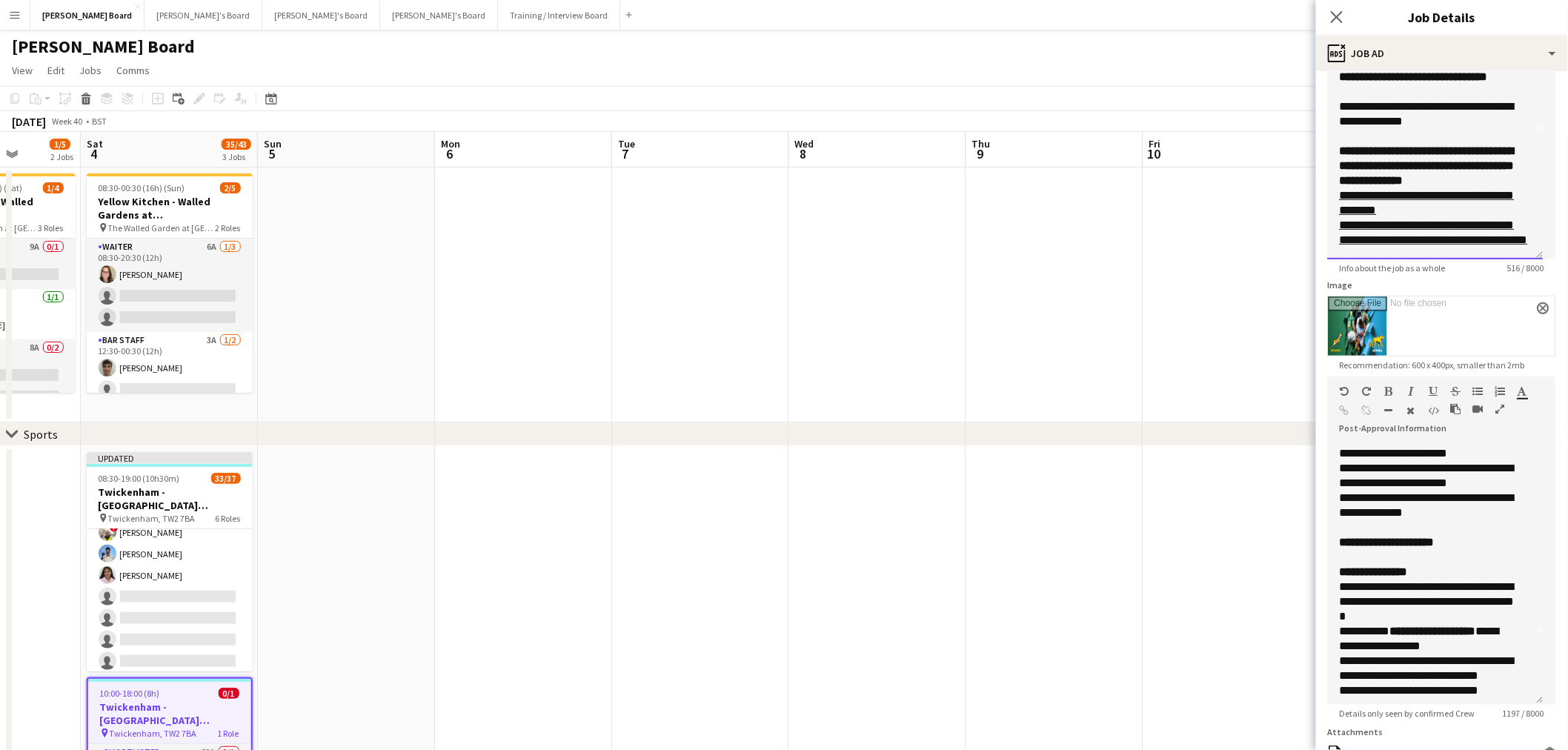
scroll to position [0, 0]
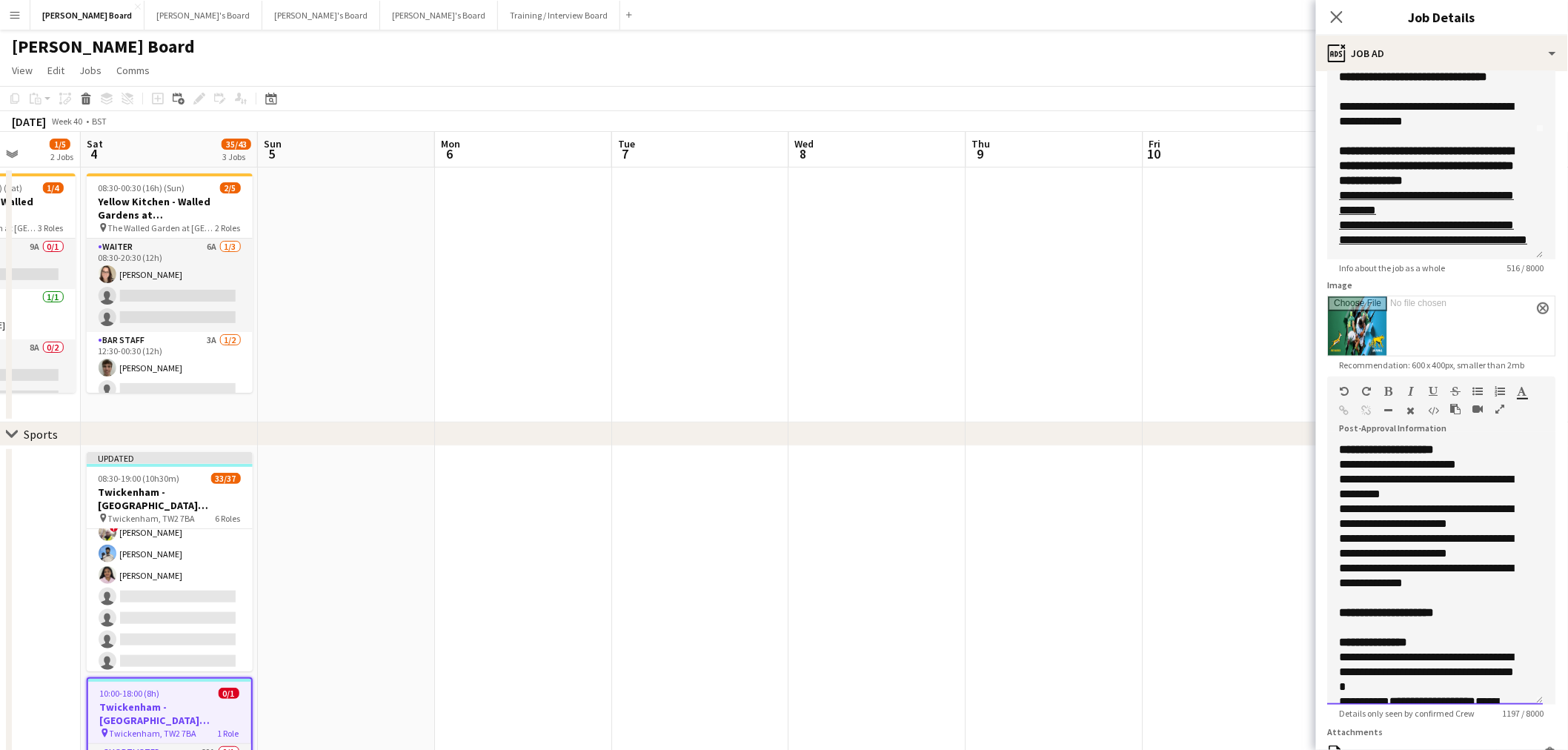
click at [1468, 612] on div "**********" at bounding box center [1436, 620] width 192 height 30
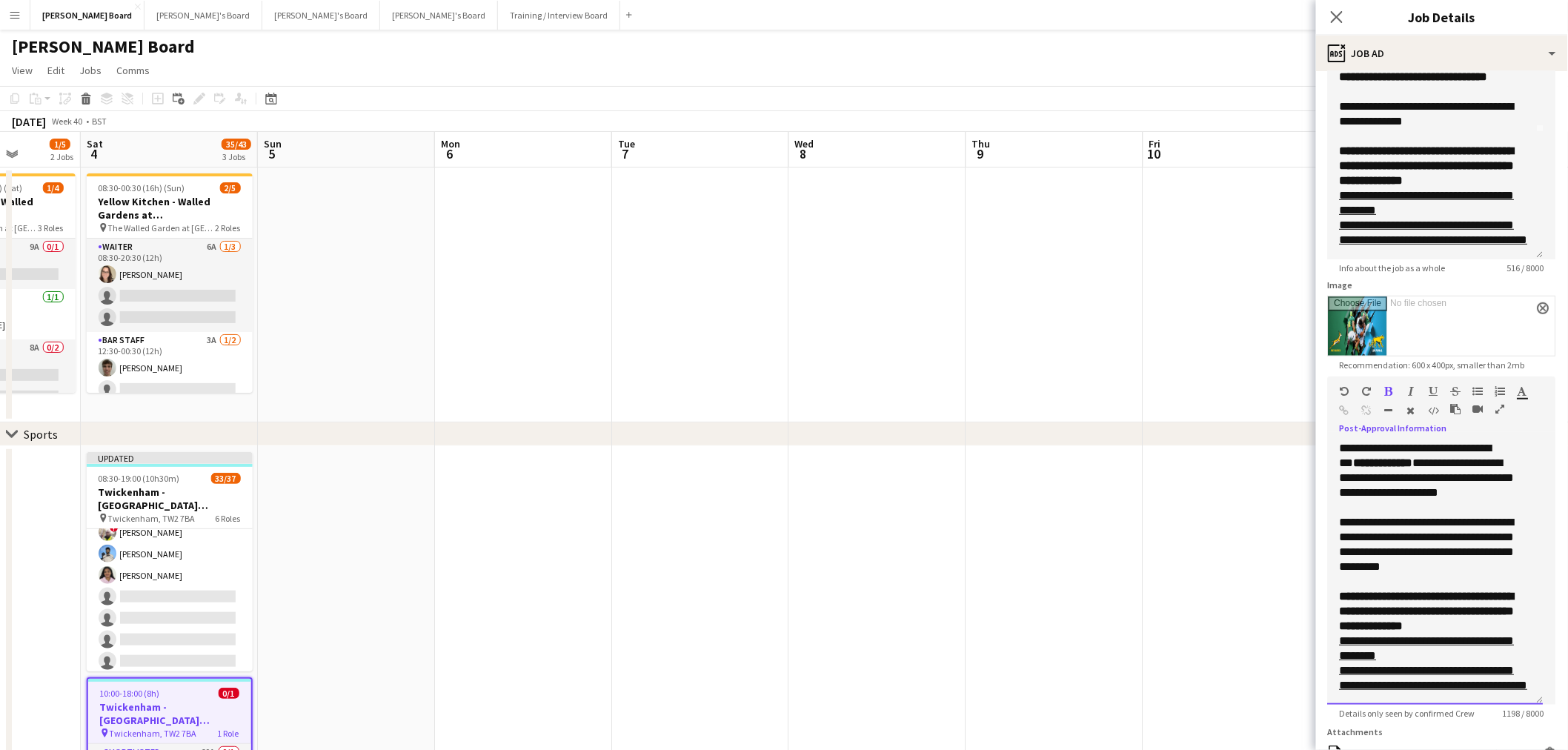
scroll to position [460, 0]
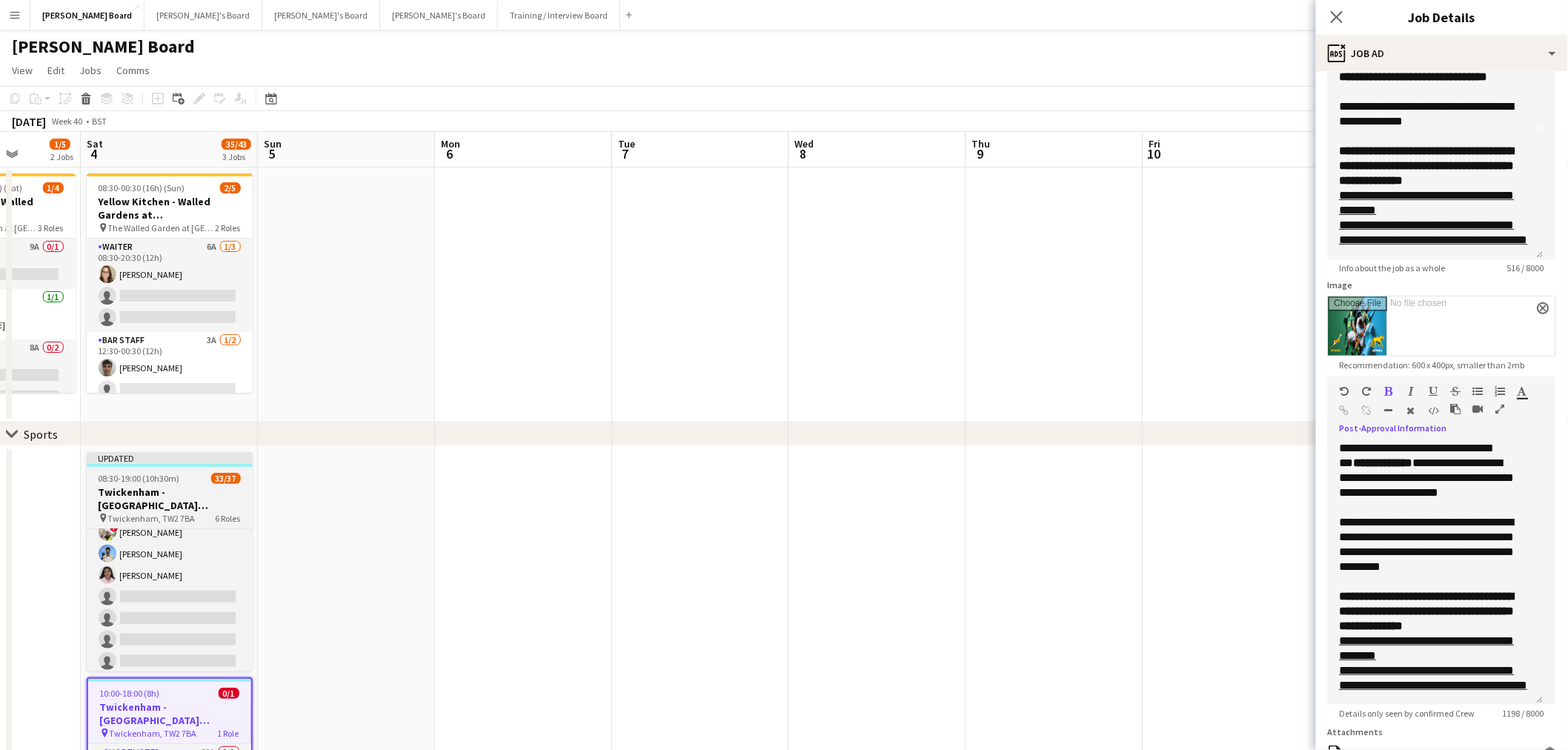
click at [182, 508] on h3 "Twickenham - Allianz Stadium South Africa vs Argentina" at bounding box center [170, 498] width 166 height 27
type input "**********"
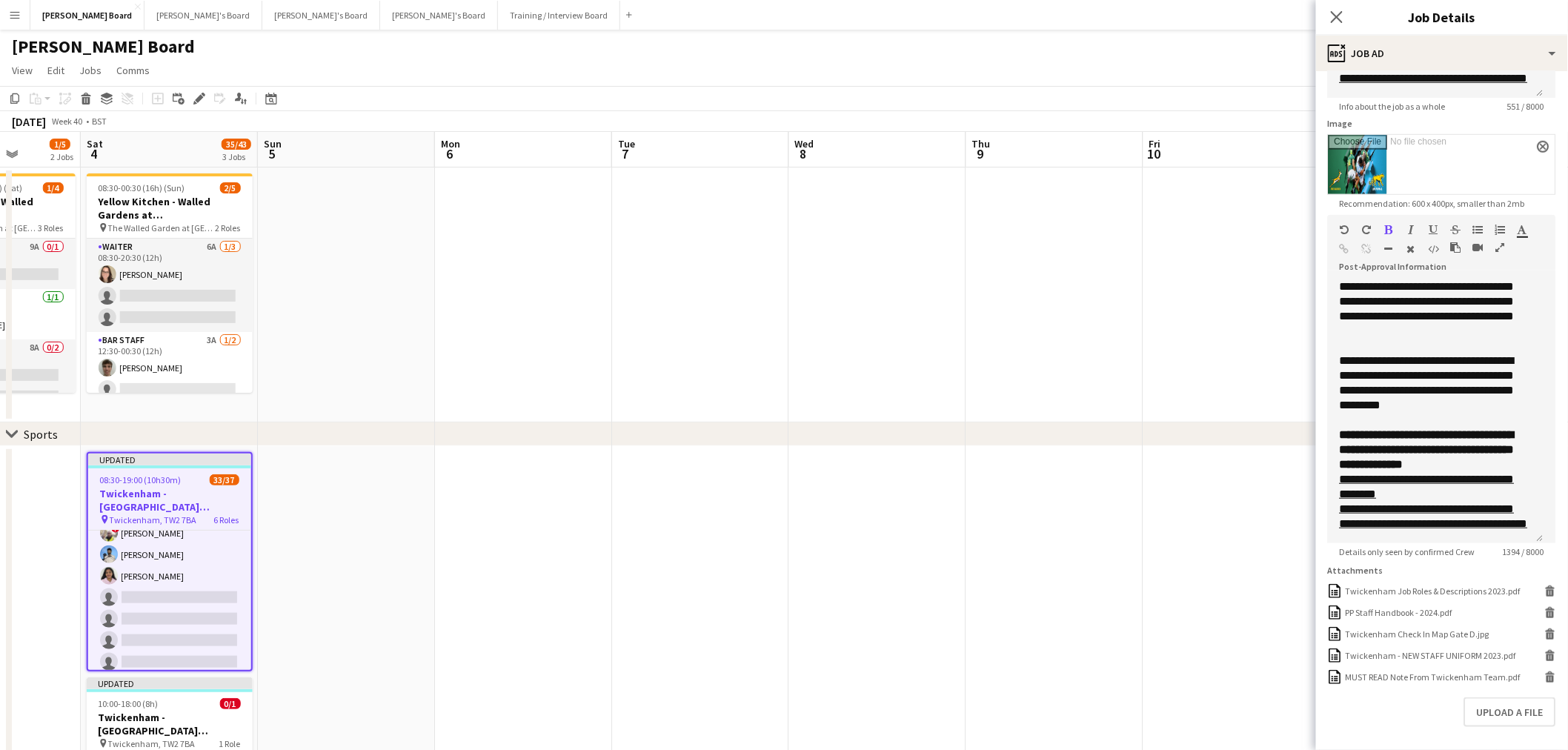
scroll to position [411, 0]
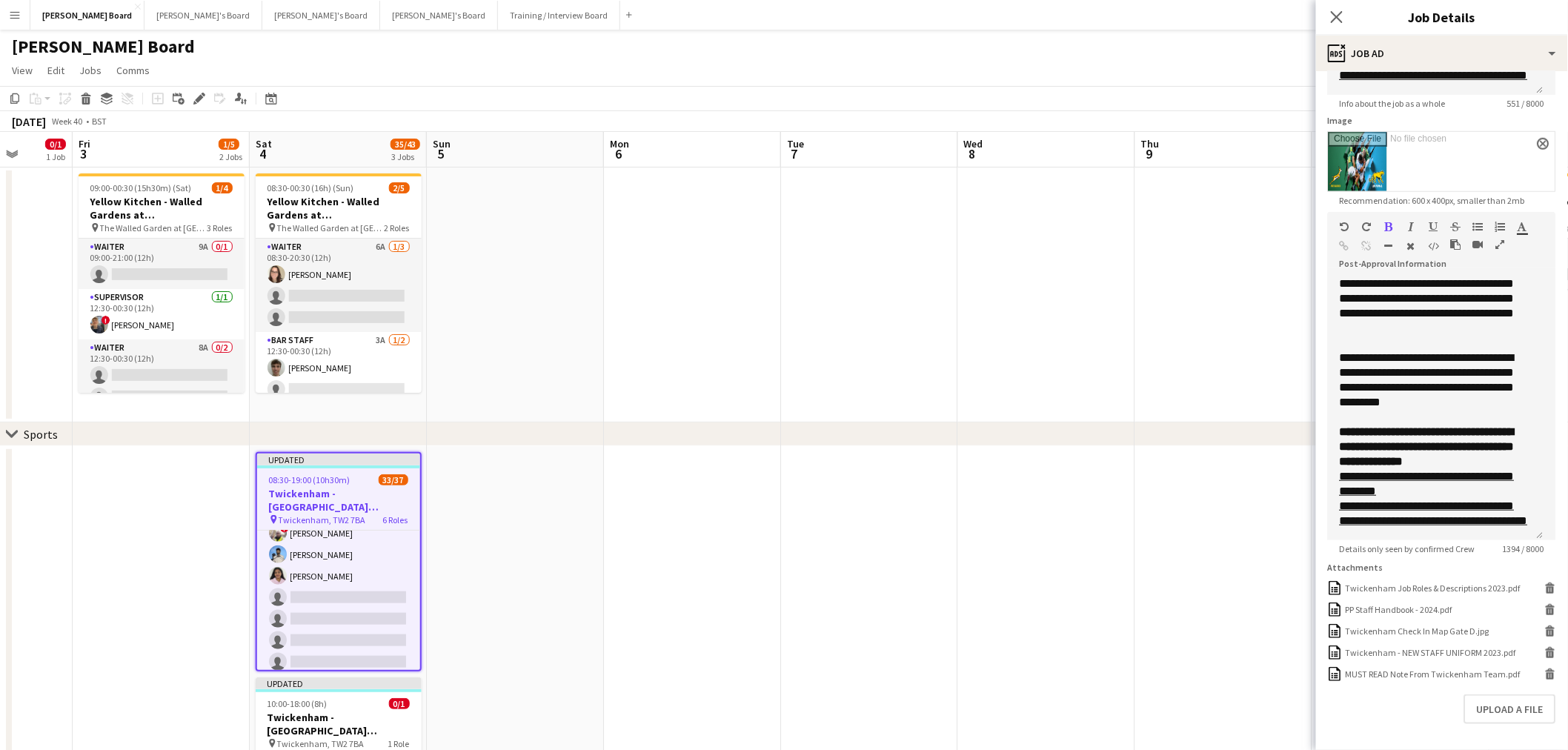
drag, startPoint x: 443, startPoint y: 542, endPoint x: 749, endPoint y: 514, distance: 307.3
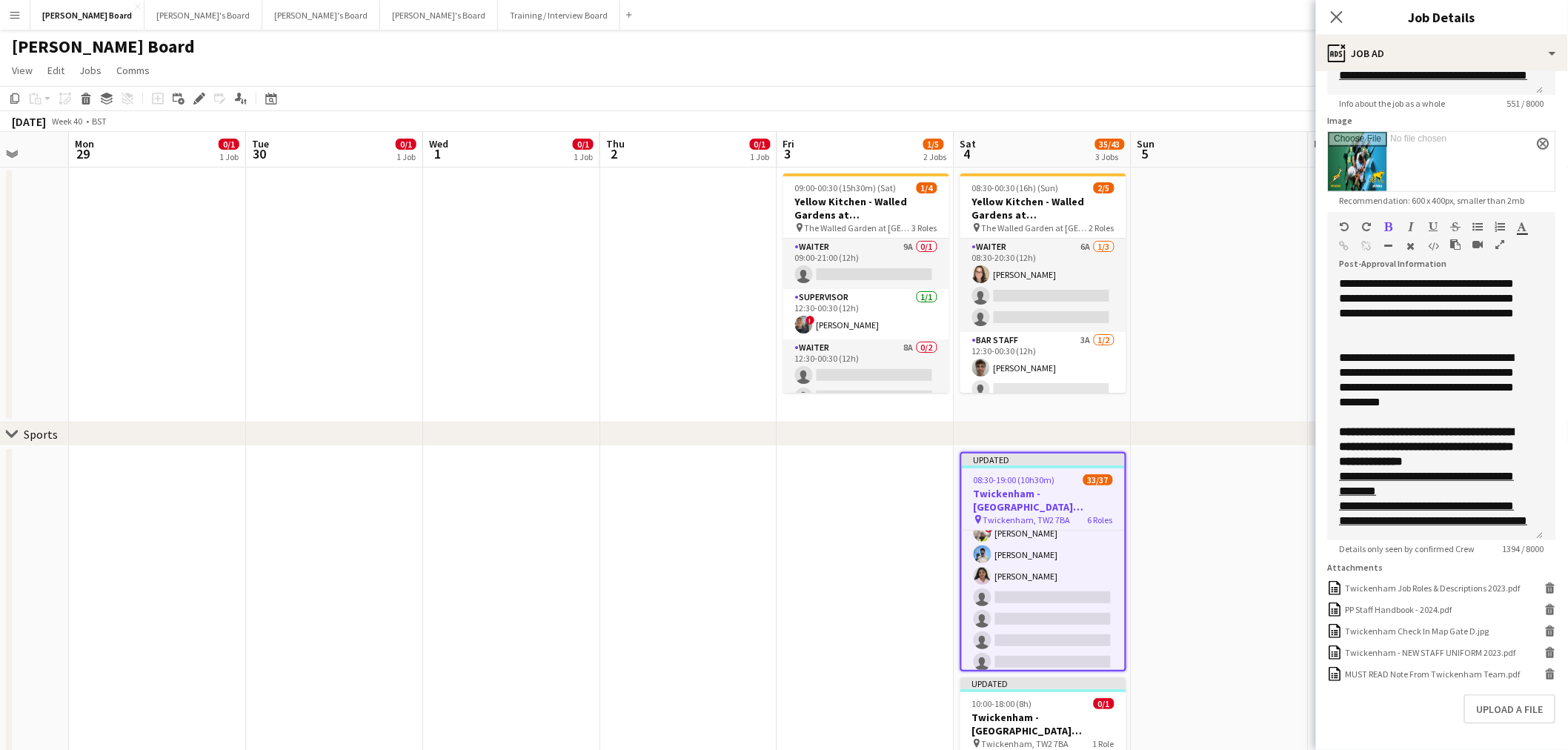
drag, startPoint x: 398, startPoint y: 520, endPoint x: 809, endPoint y: 555, distance: 412.5
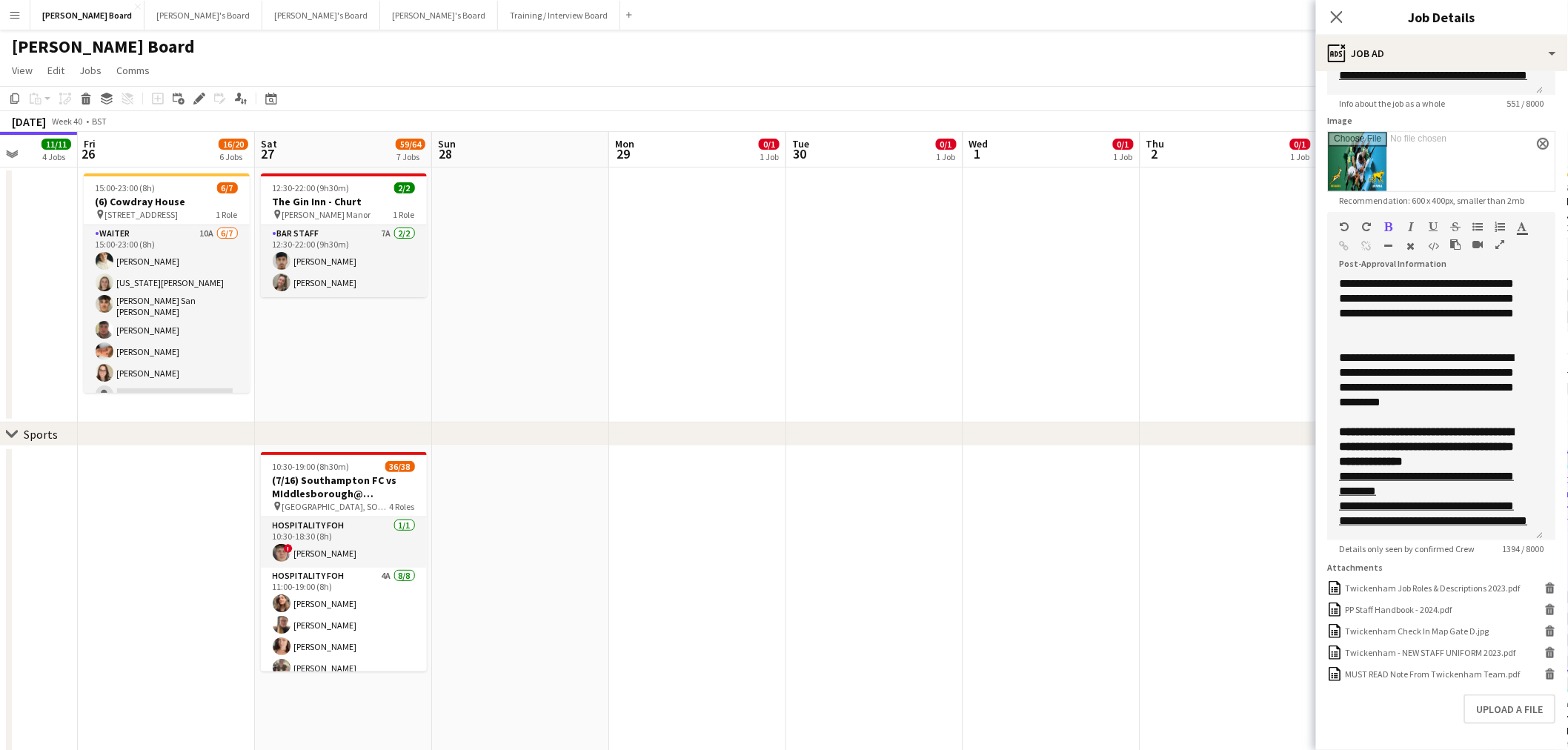
drag, startPoint x: 346, startPoint y: 530, endPoint x: 818, endPoint y: 565, distance: 473.3
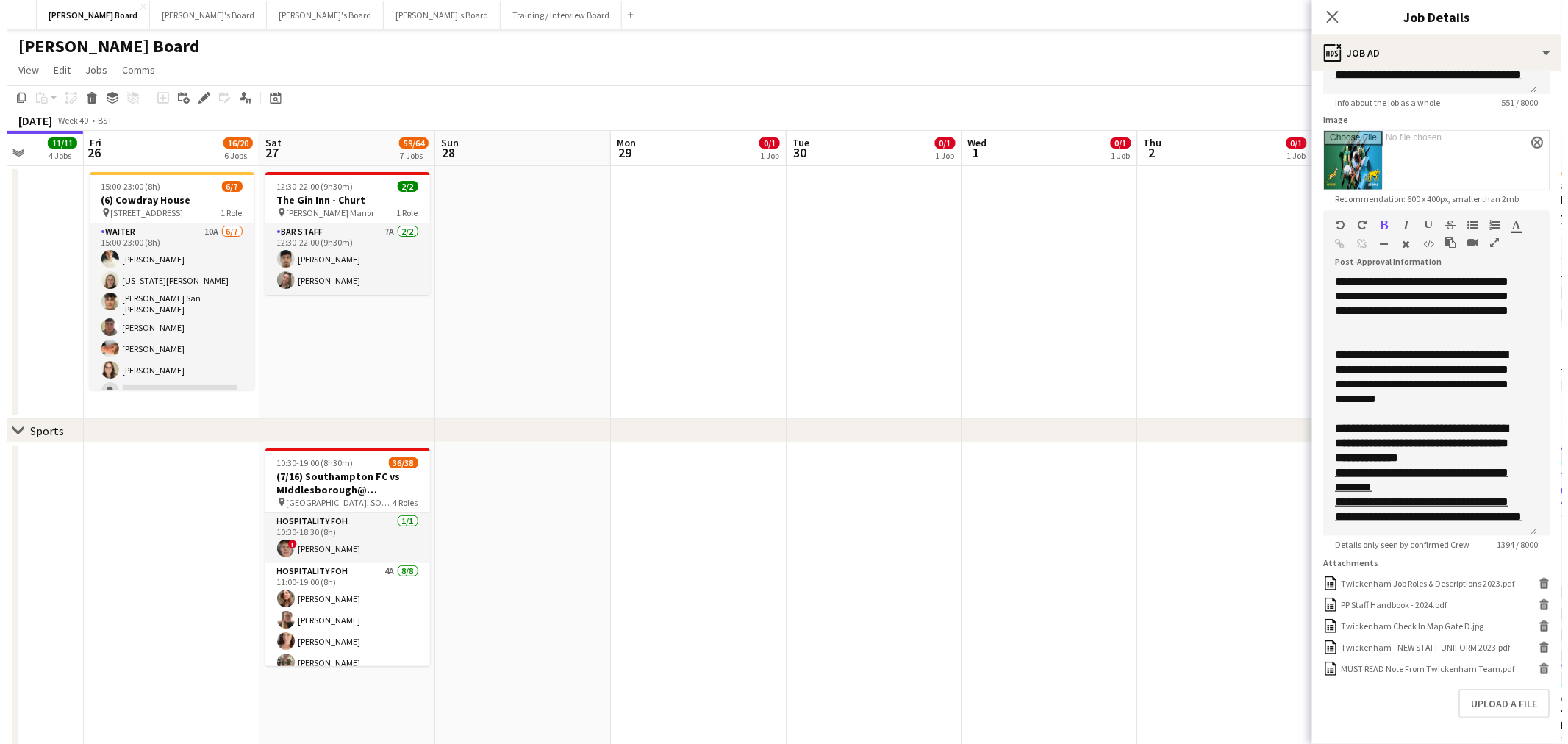
scroll to position [0, 312]
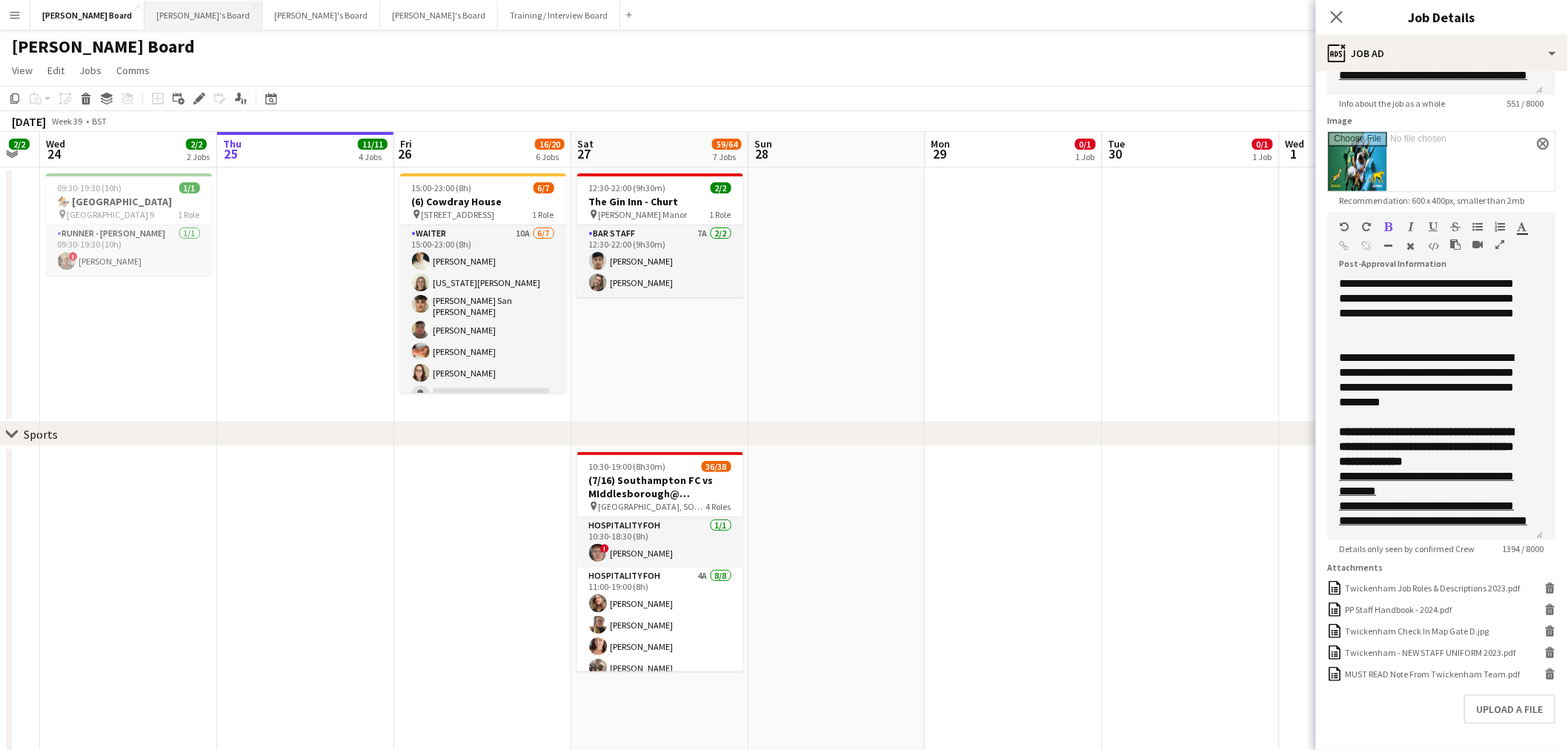
click at [144, 13] on button "Caitlin's Board Close" at bounding box center [203, 15] width 118 height 29
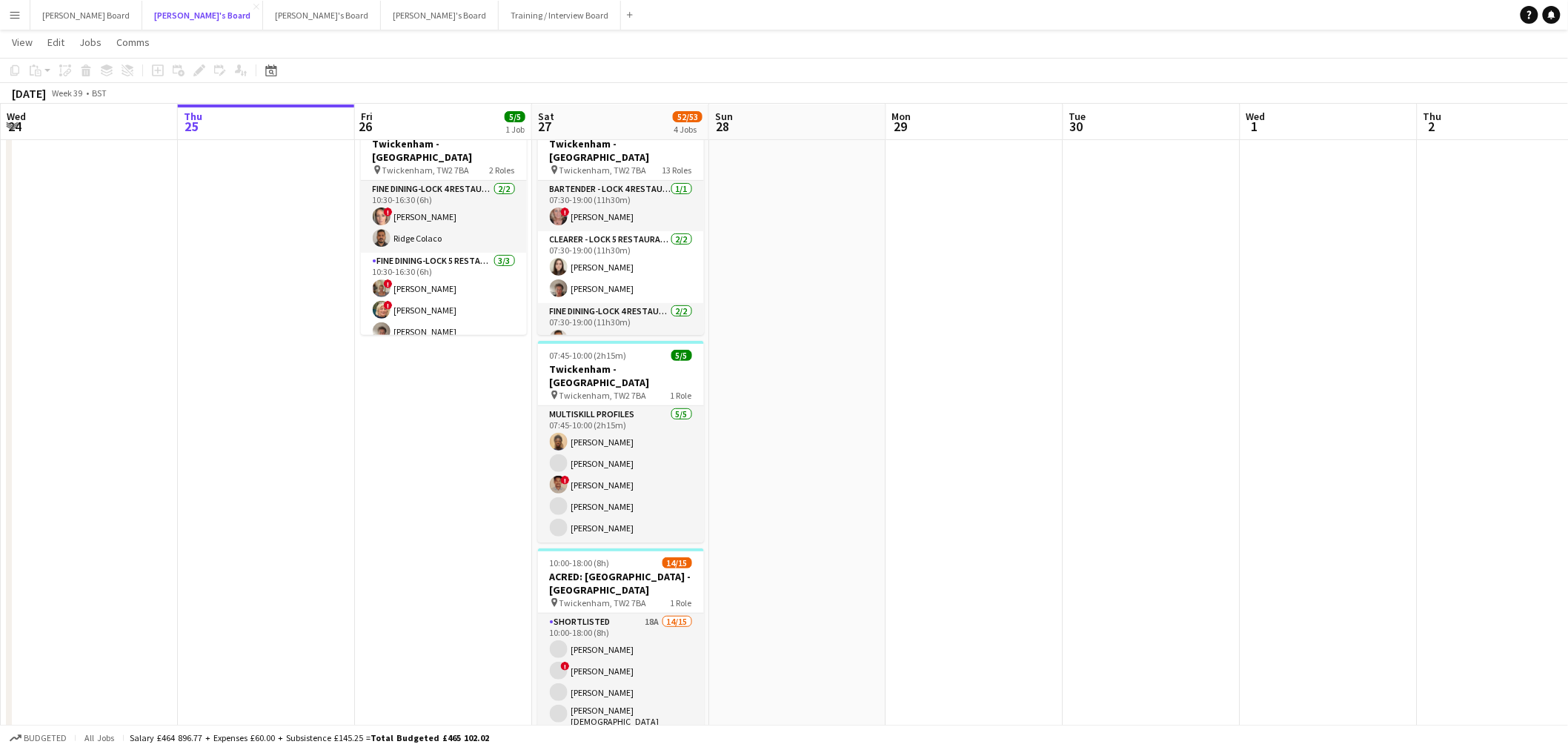
scroll to position [82, 0]
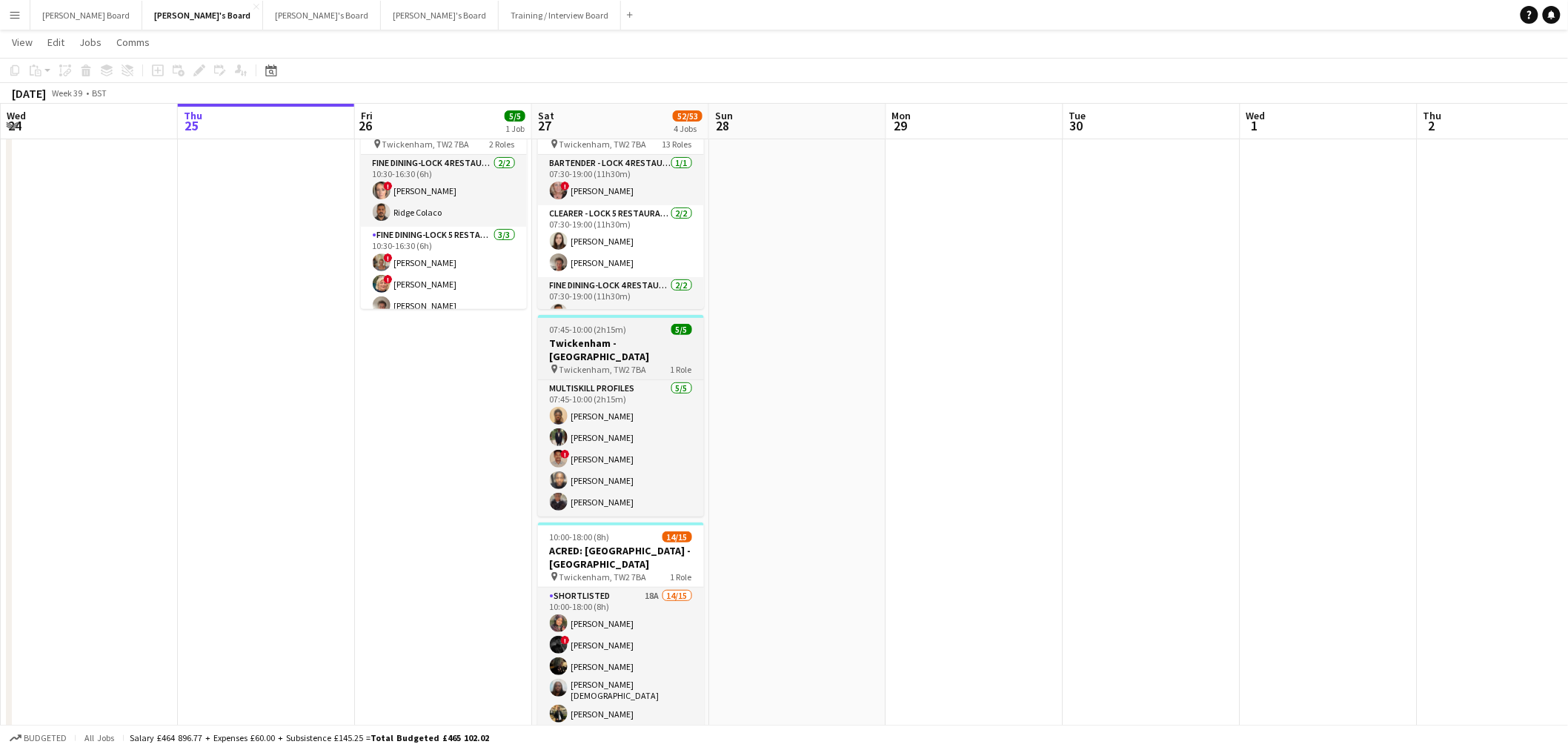
click at [619, 342] on h3 "Twickenham - Allianz Stadium" at bounding box center [621, 350] width 166 height 27
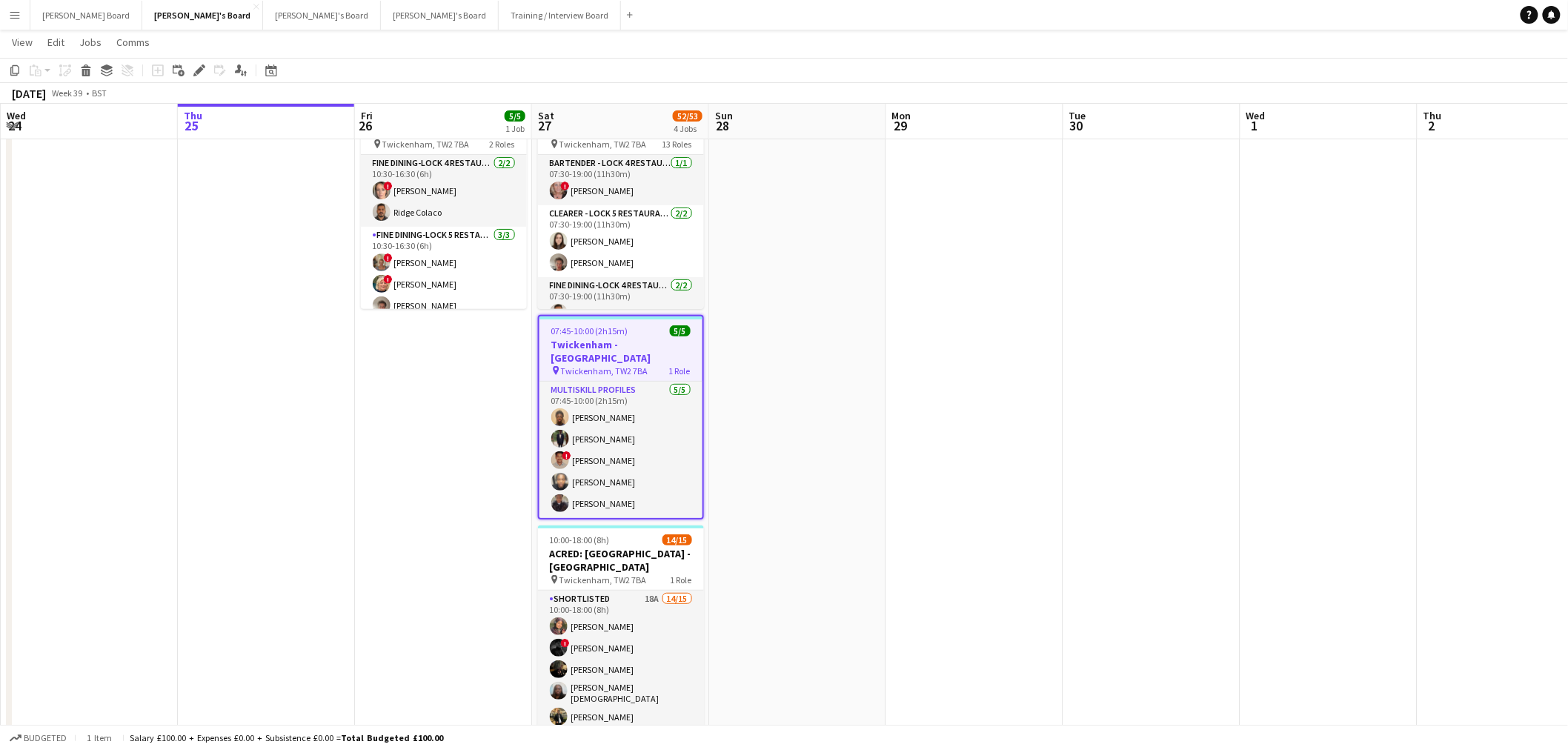
scroll to position [0, 356]
click at [193, 71] on icon "Edit" at bounding box center [199, 70] width 12 height 12
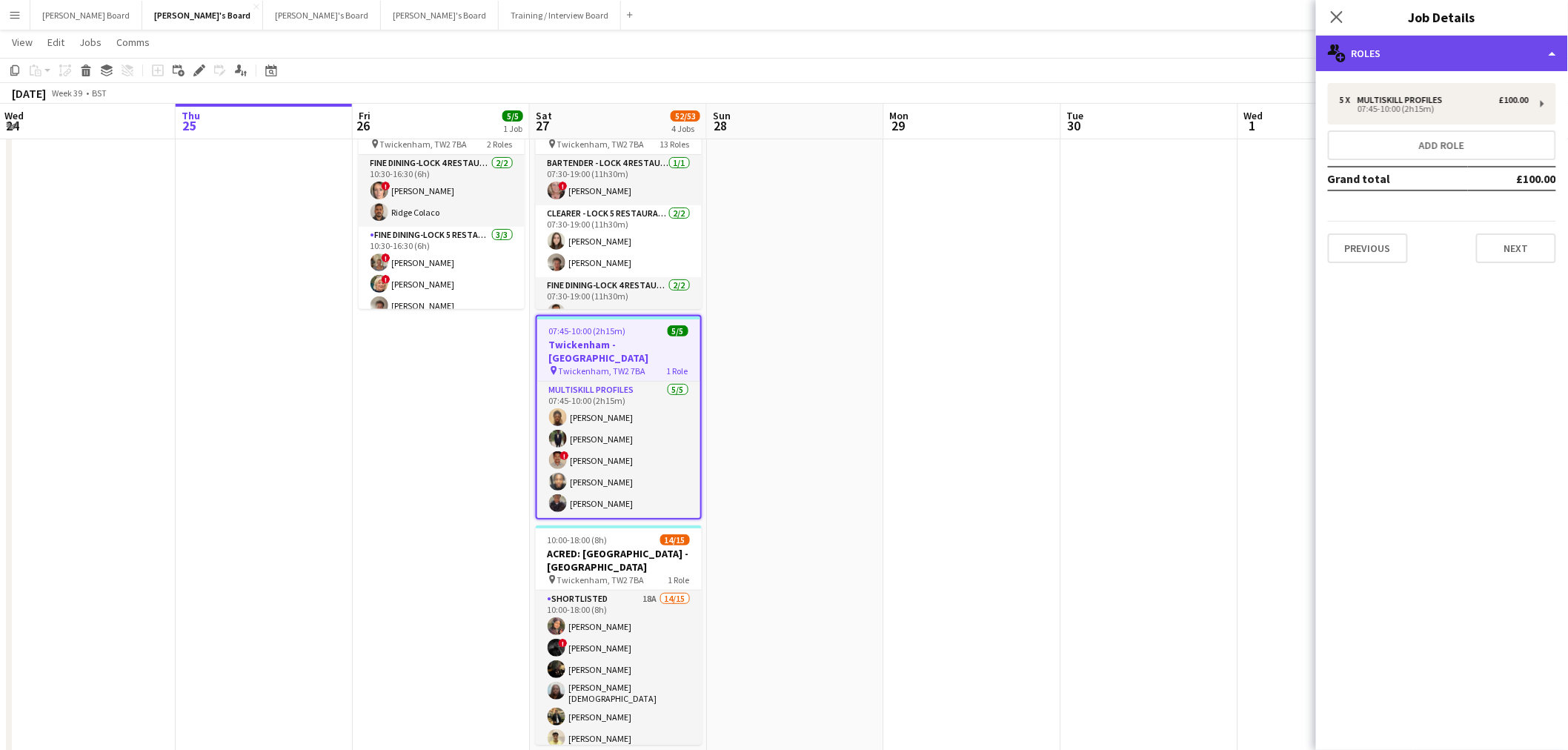
click at [1506, 46] on div "multiple-users-add Roles" at bounding box center [1442, 53] width 252 height 36
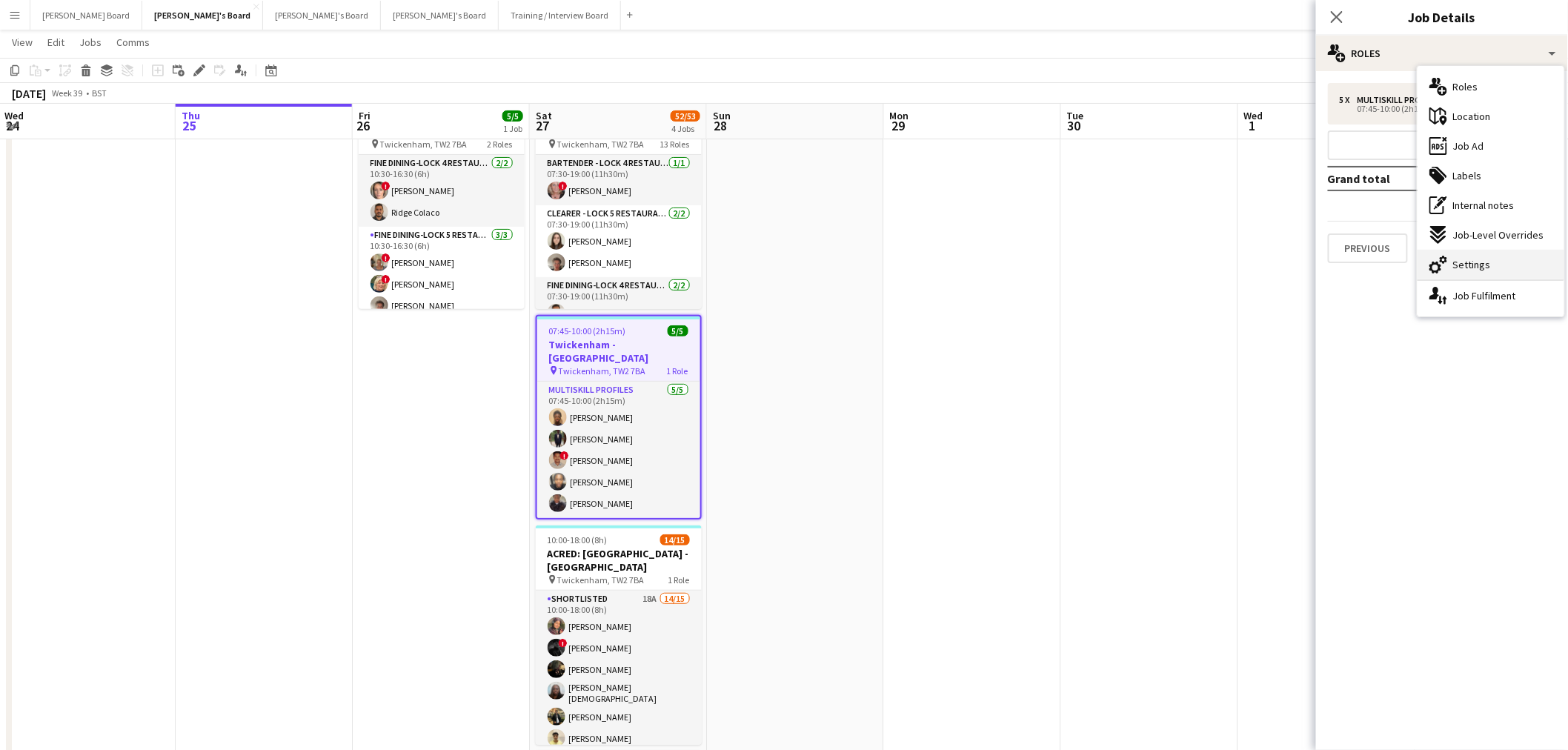
click at [1485, 265] on span "Settings" at bounding box center [1473, 264] width 38 height 13
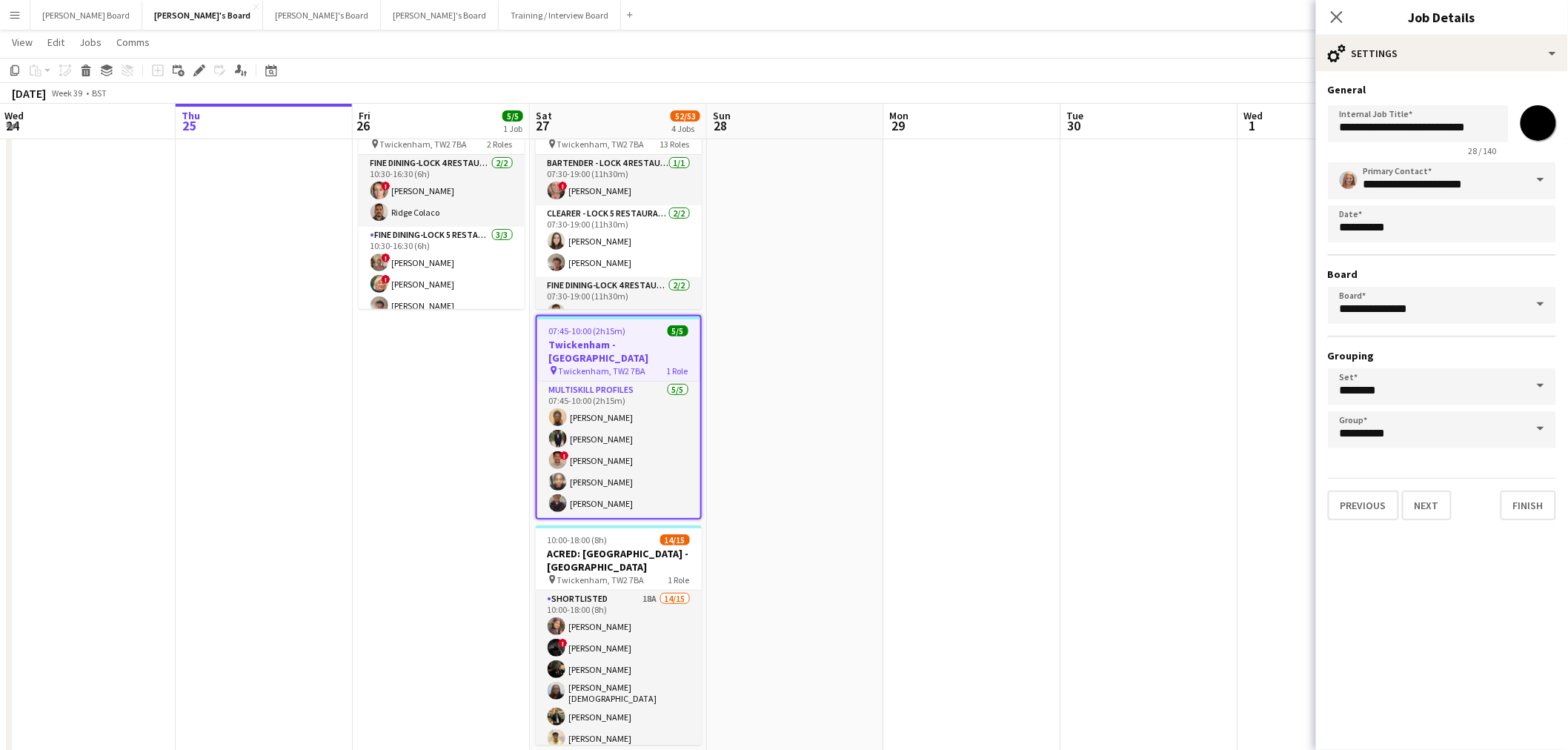
click at [1449, 78] on div "**********" at bounding box center [1442, 302] width 252 height 461
drag, startPoint x: 1464, startPoint y: 53, endPoint x: 1466, endPoint y: 62, distance: 9.2
click at [1464, 54] on div "cog-double-3 Settings" at bounding box center [1442, 53] width 252 height 36
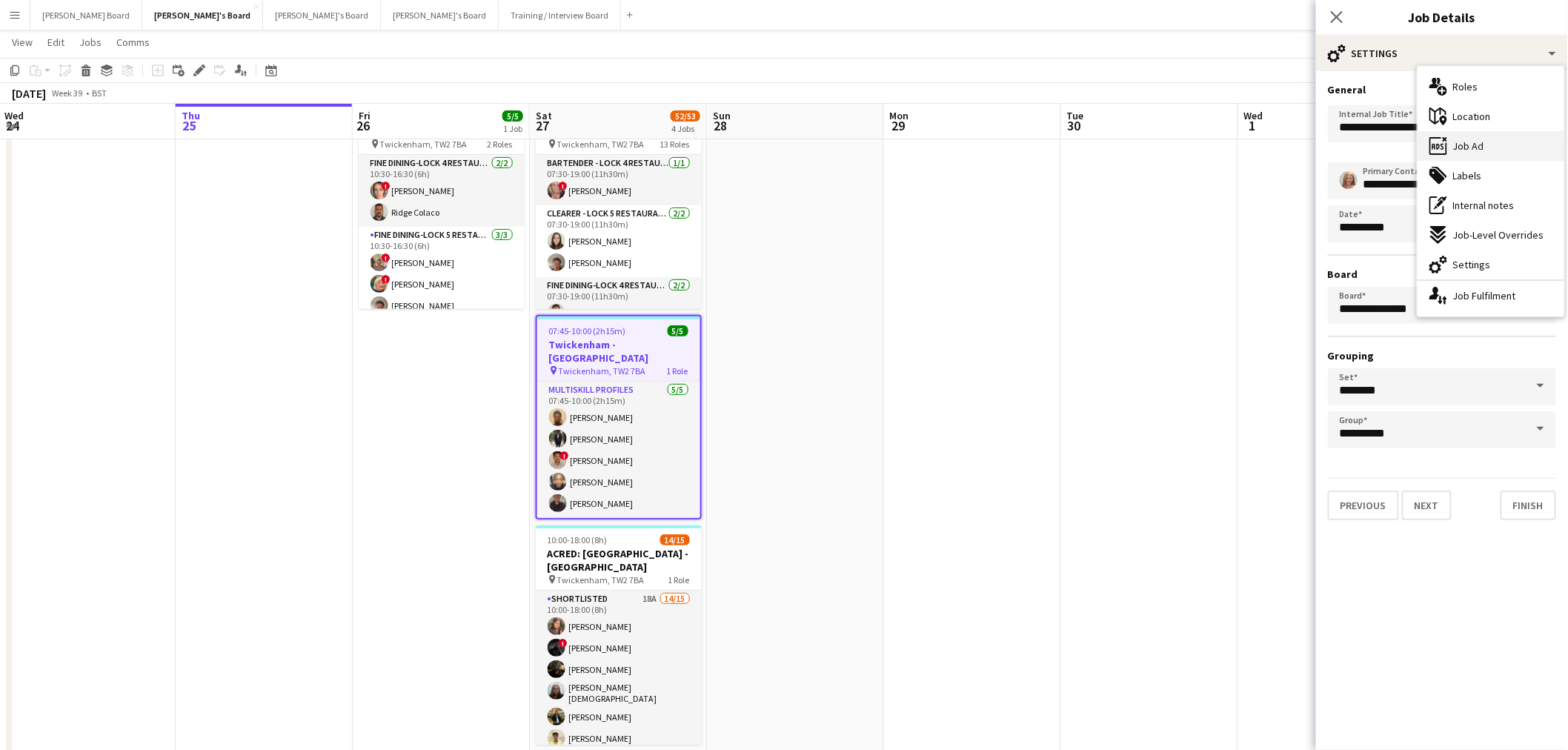
click at [1495, 142] on div "ads-window Job Ad" at bounding box center [1491, 146] width 147 height 30
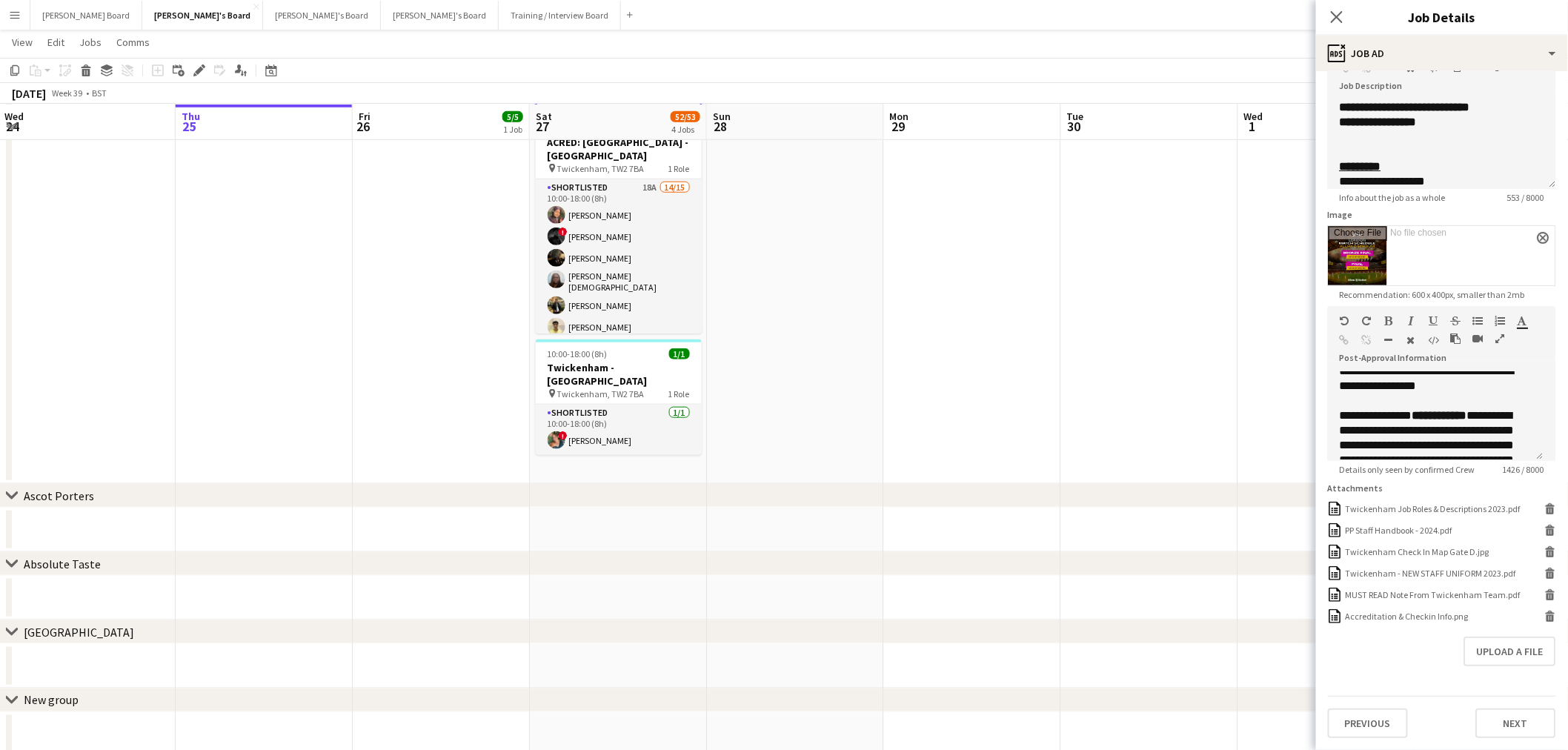
scroll to position [493, 0]
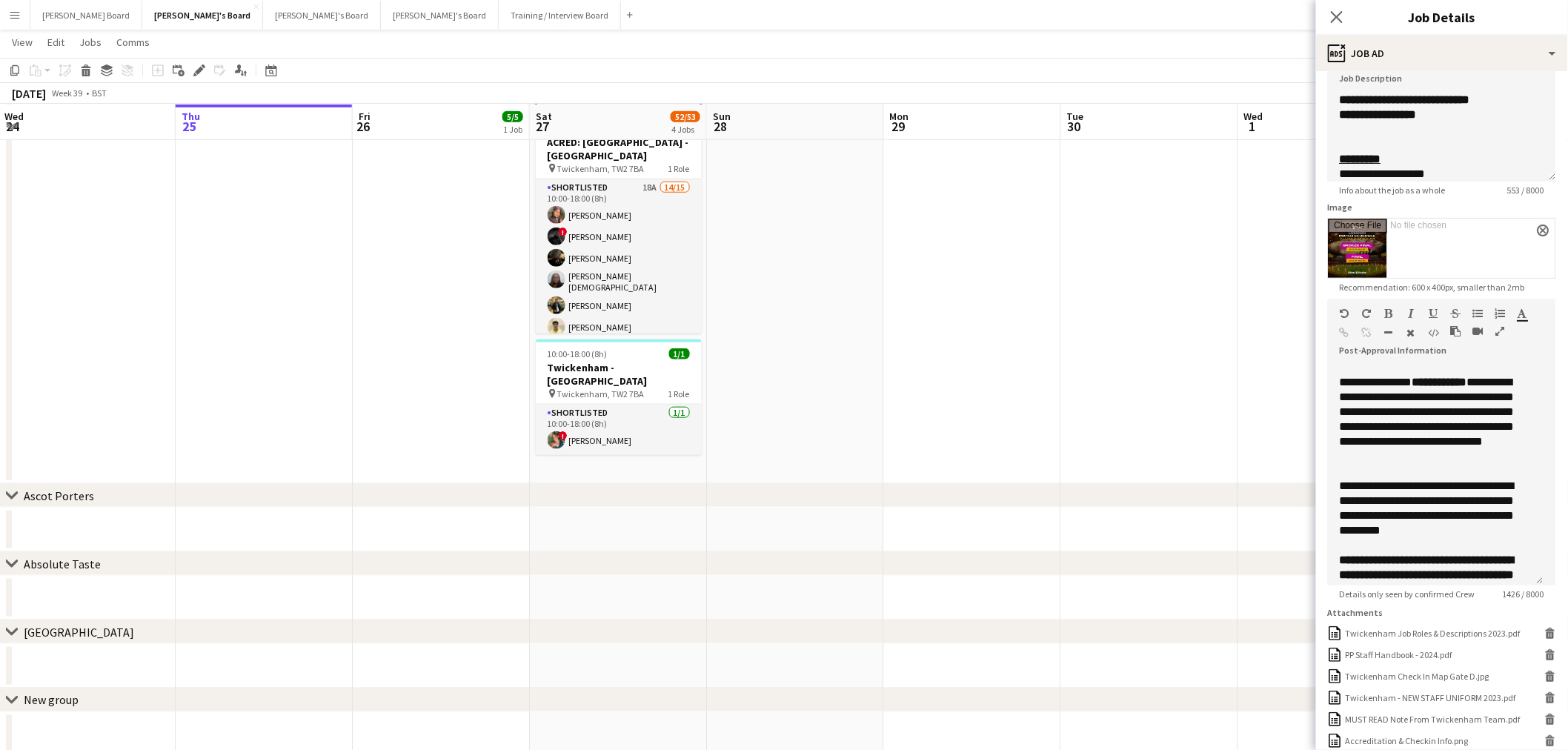
drag, startPoint x: 1540, startPoint y: 446, endPoint x: 1505, endPoint y: 611, distance: 168.7
click at [1519, 585] on div "**********" at bounding box center [1436, 475] width 216 height 220
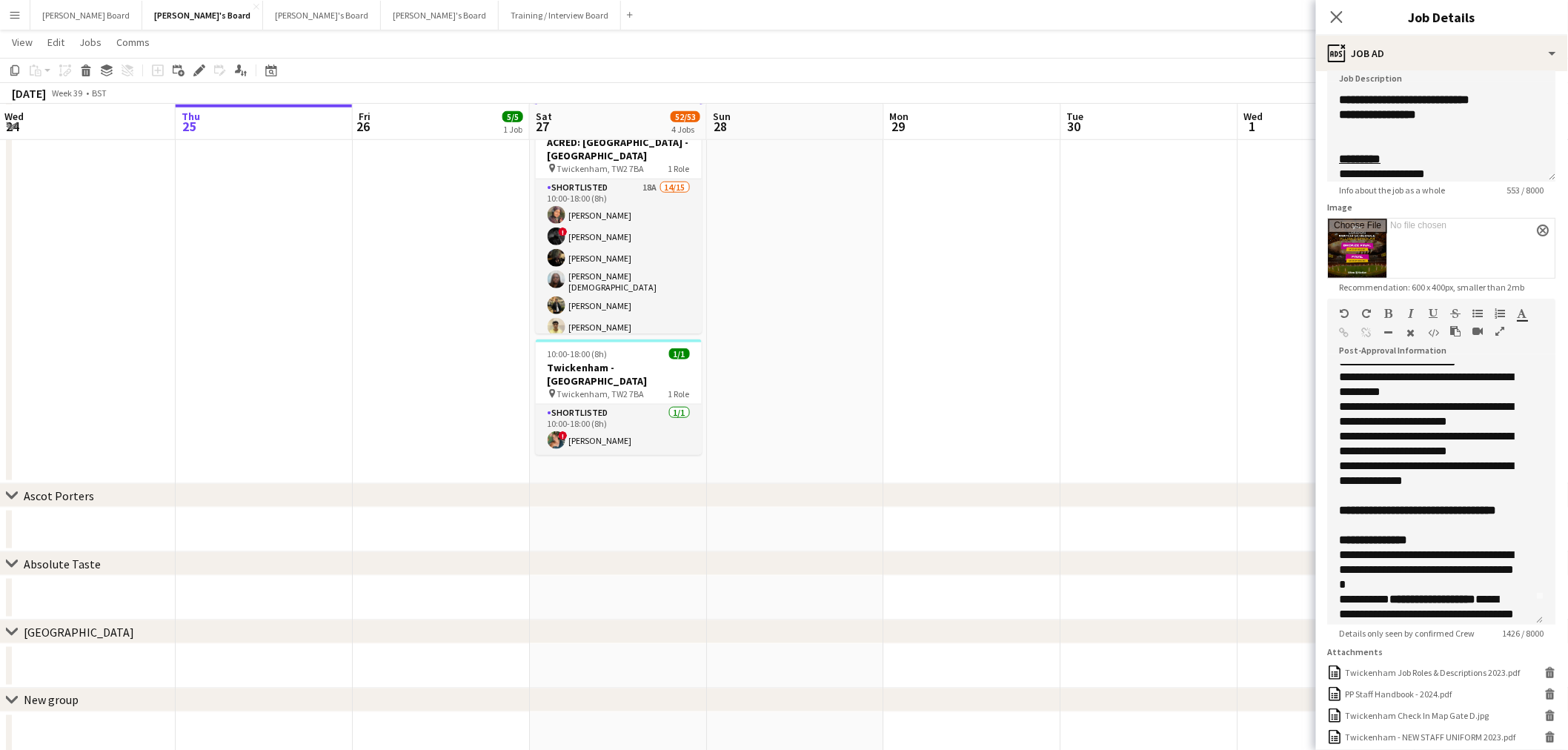
scroll to position [4, 0]
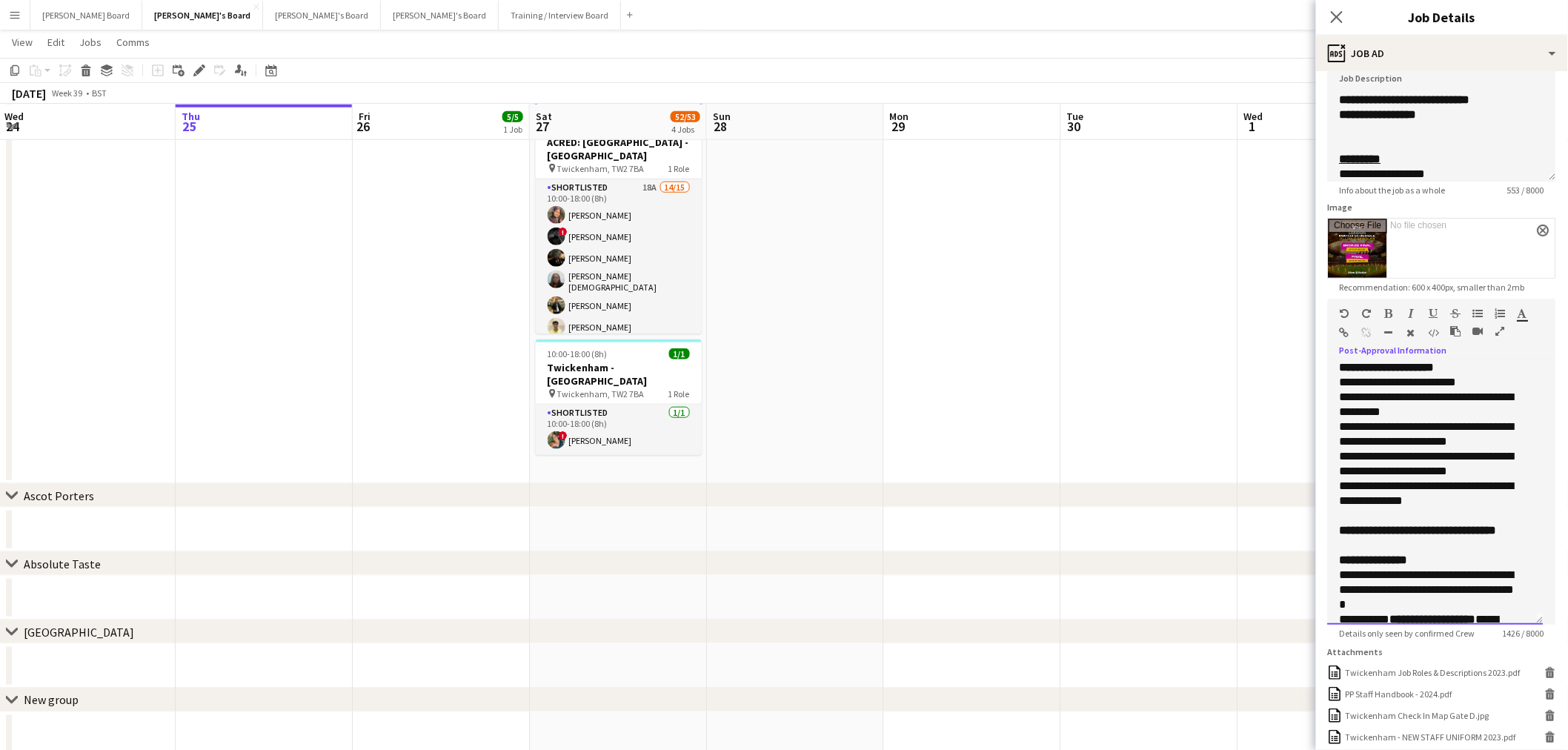
drag, startPoint x: 1473, startPoint y: 529, endPoint x: 1490, endPoint y: 540, distance: 20.2
click at [1490, 540] on div "**********" at bounding box center [1436, 538] width 192 height 30
drag, startPoint x: 80, startPoint y: 5, endPoint x: 104, endPoint y: 17, distance: 26.8
click at [80, 7] on button "Dean's Board Close" at bounding box center [86, 15] width 112 height 29
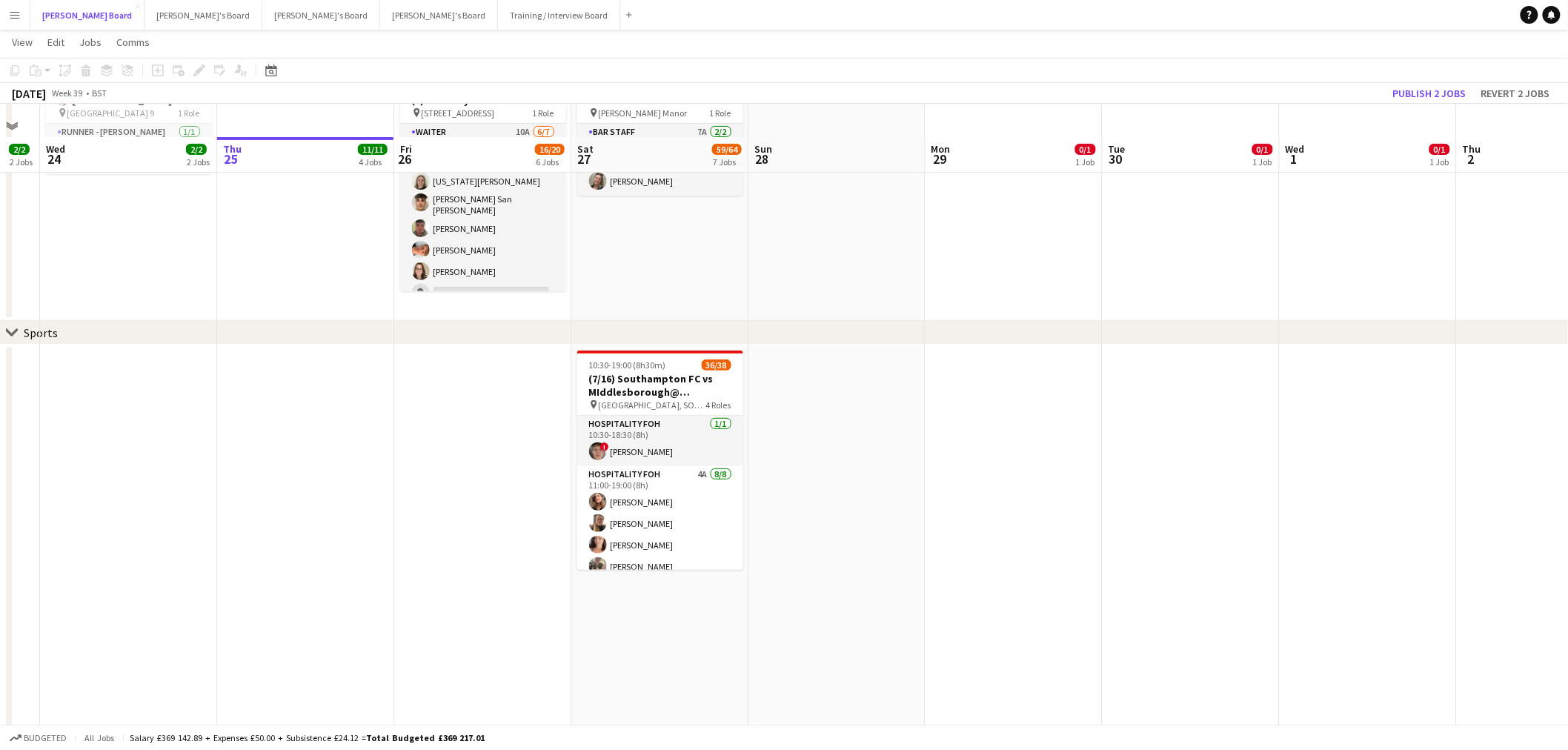
scroll to position [247, 0]
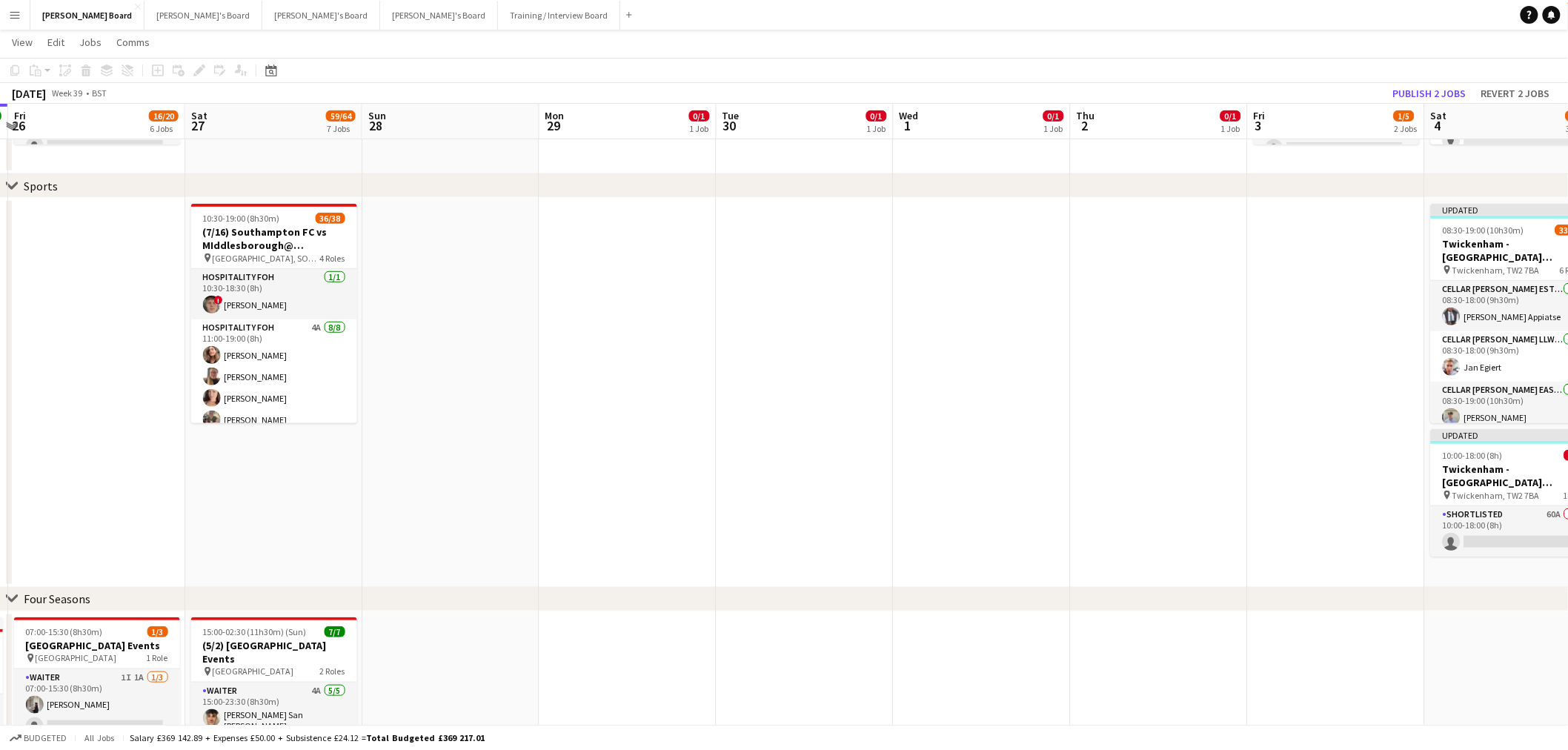
drag, startPoint x: 769, startPoint y: 338, endPoint x: 393, endPoint y: 312, distance: 376.9
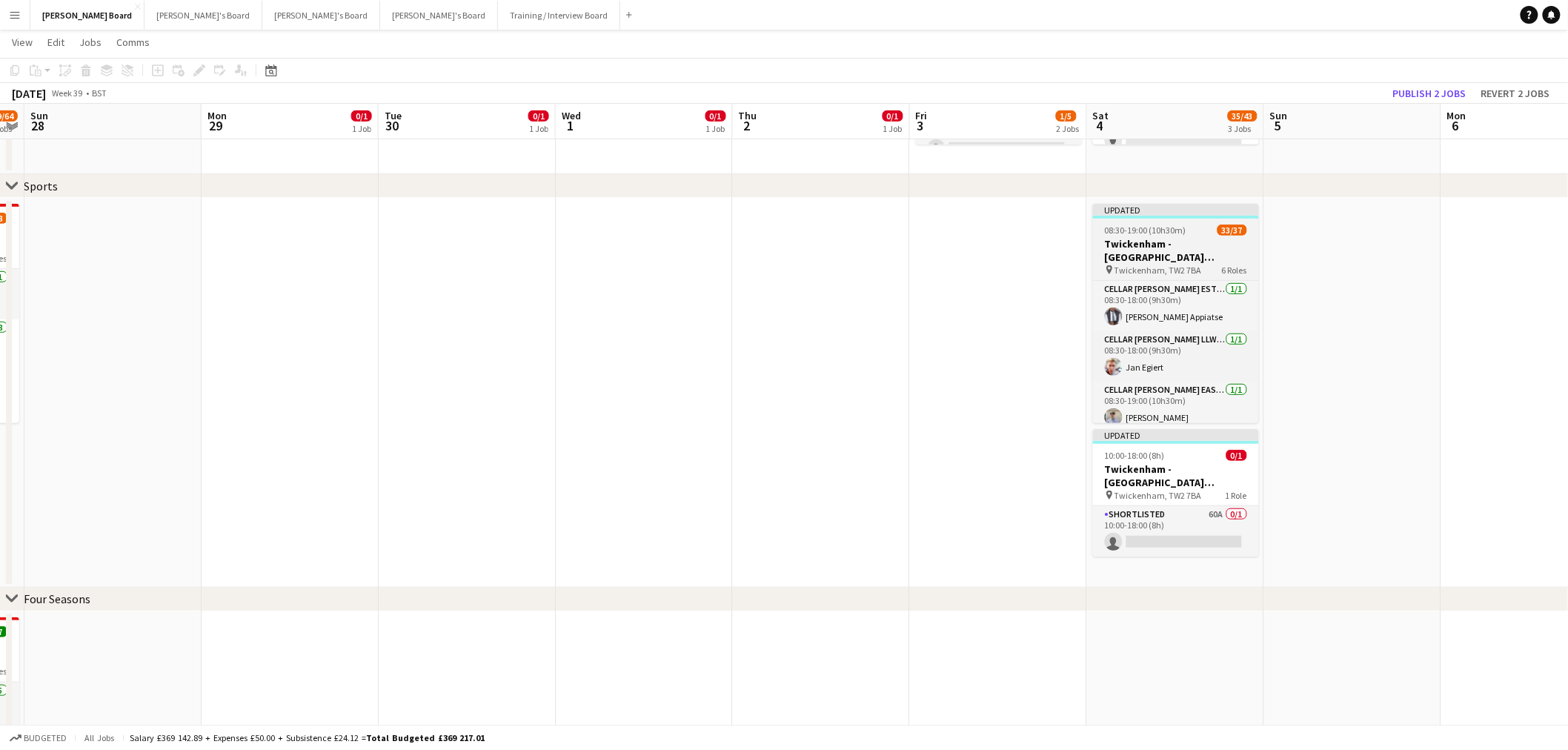
click at [1205, 253] on h3 "Twickenham - Allianz Stadium South Africa vs Argentina" at bounding box center [1176, 250] width 166 height 27
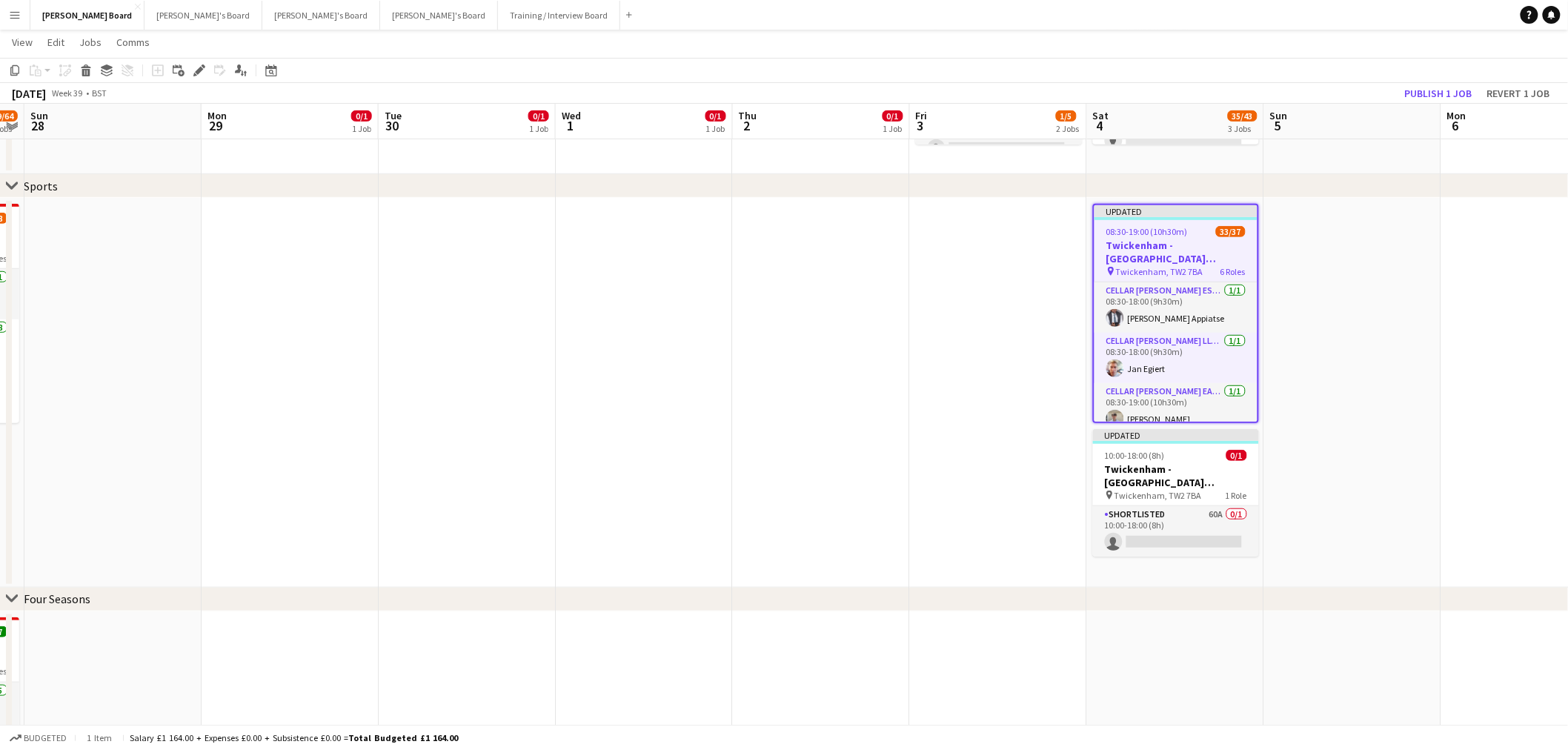
click at [203, 65] on div "Edit" at bounding box center [199, 70] width 17 height 17
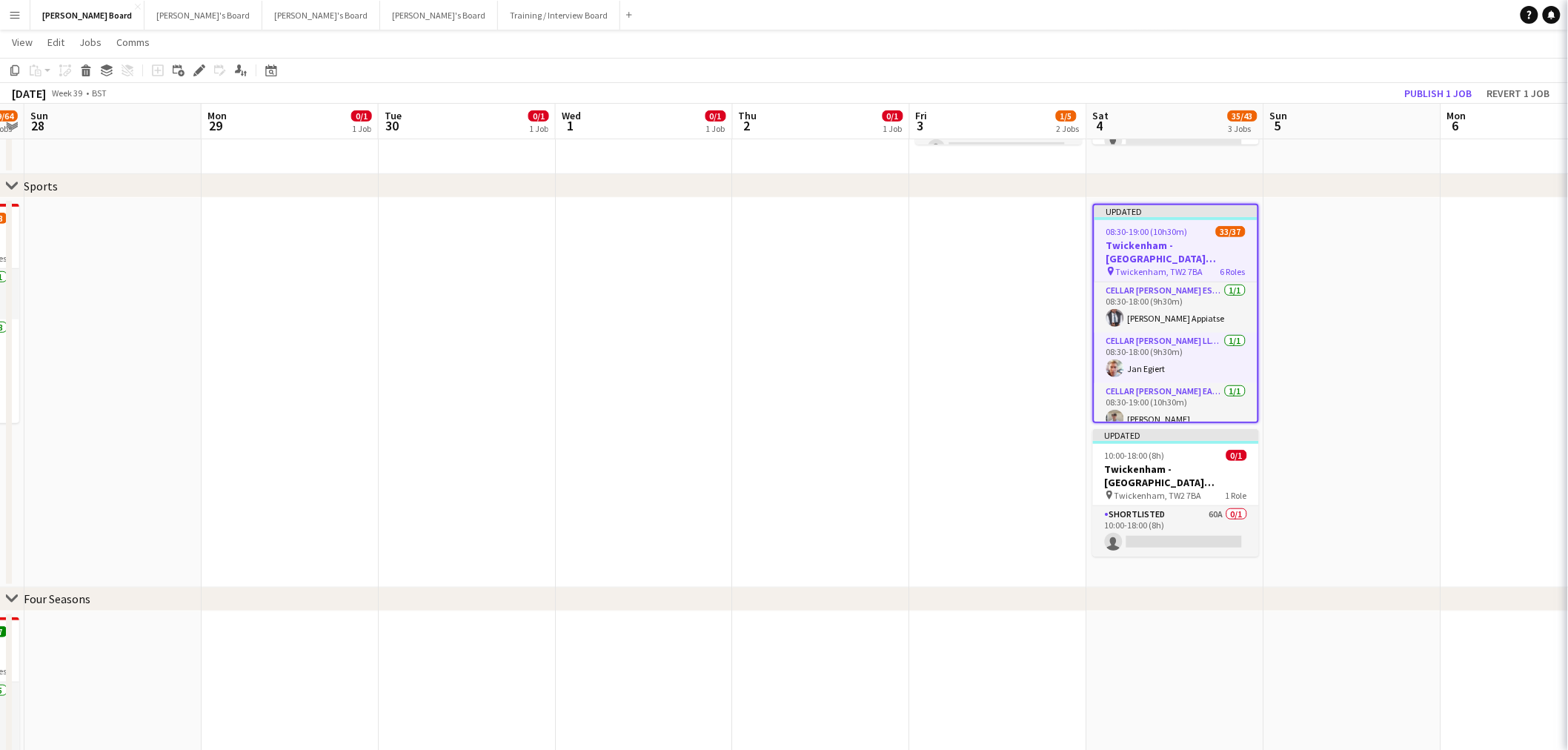
type input "**********"
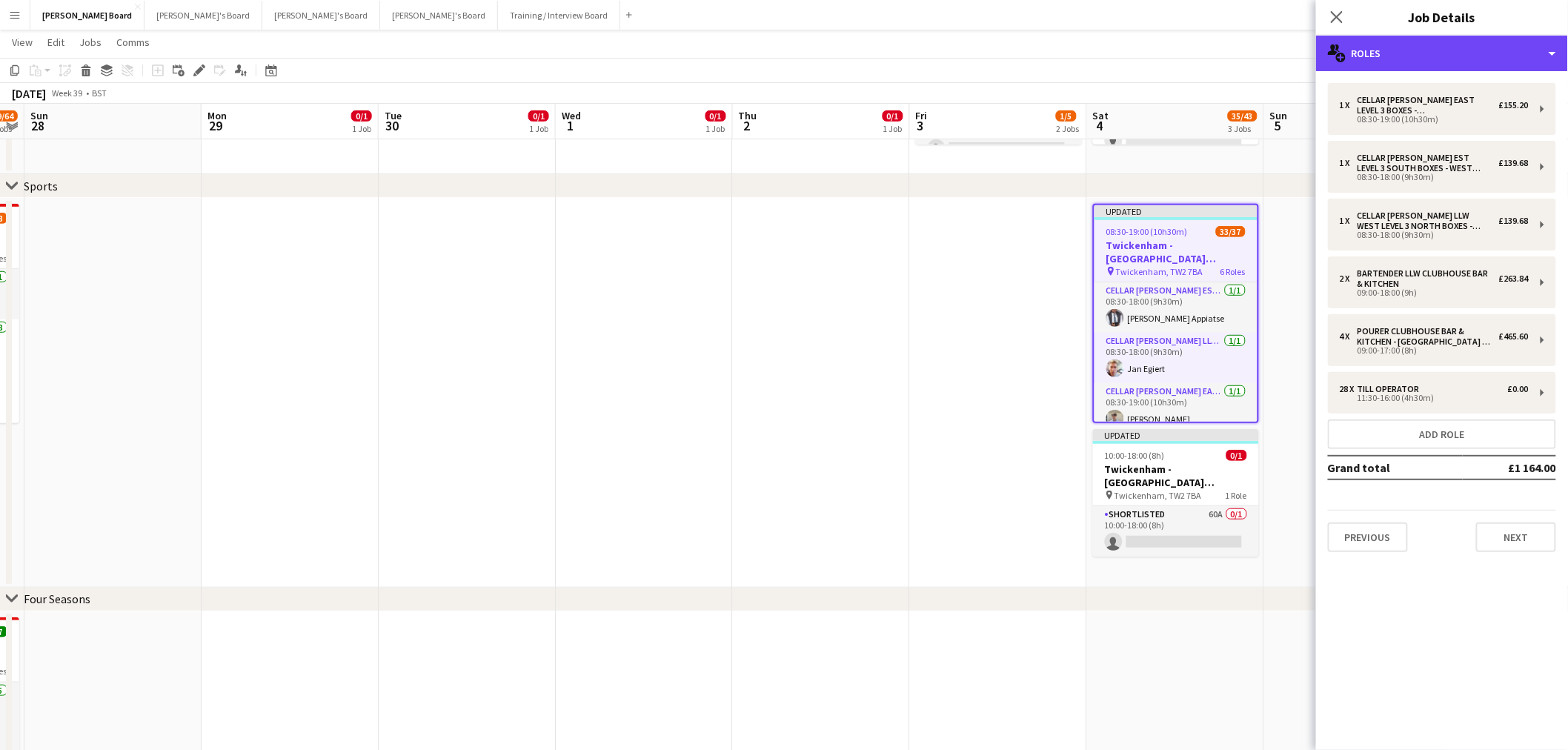
drag, startPoint x: 1404, startPoint y: 60, endPoint x: 1433, endPoint y: 75, distance: 32.6
click at [1405, 60] on div "multiple-users-add Roles" at bounding box center [1442, 53] width 252 height 36
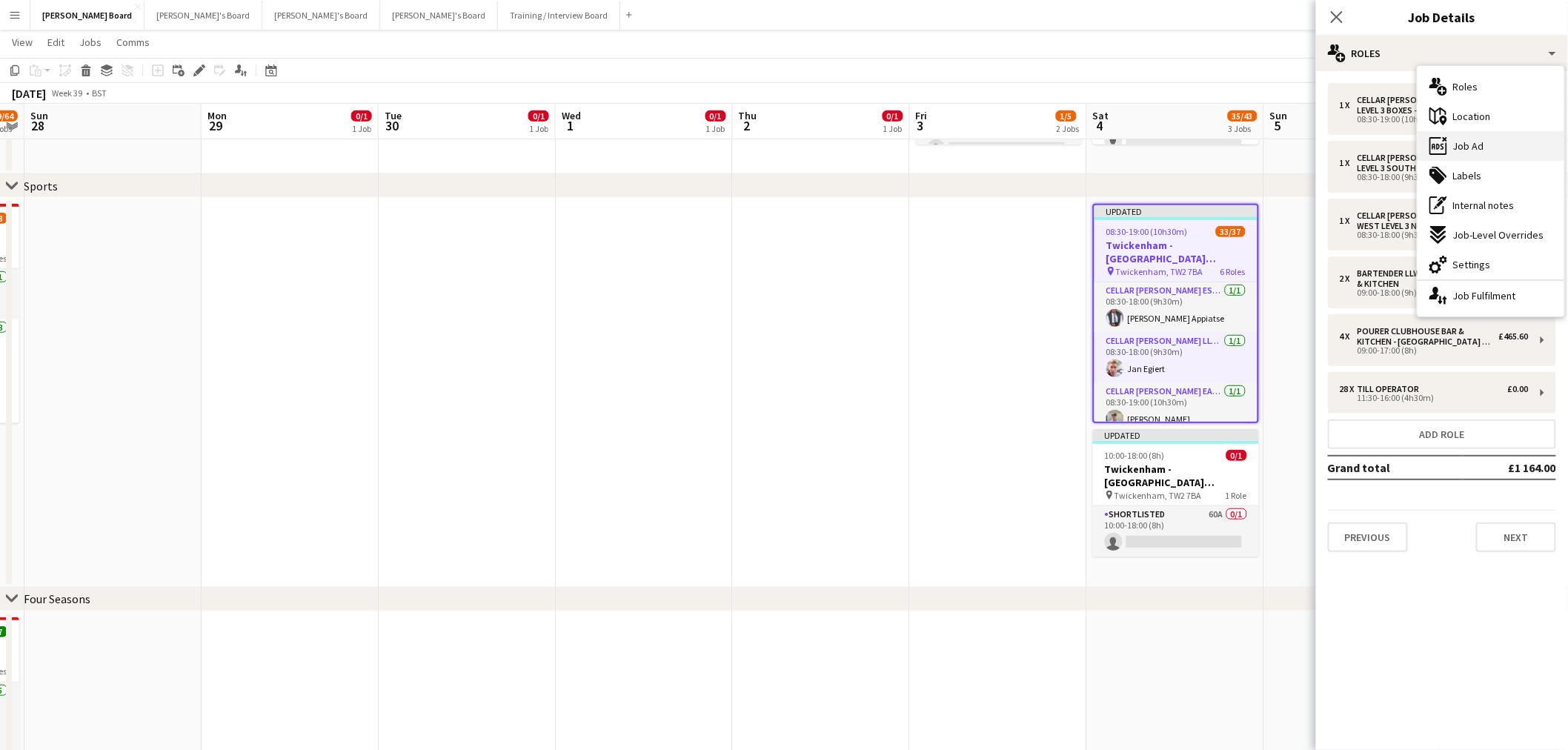
click at [1473, 153] on div "ads-window Job Ad" at bounding box center [1491, 146] width 147 height 30
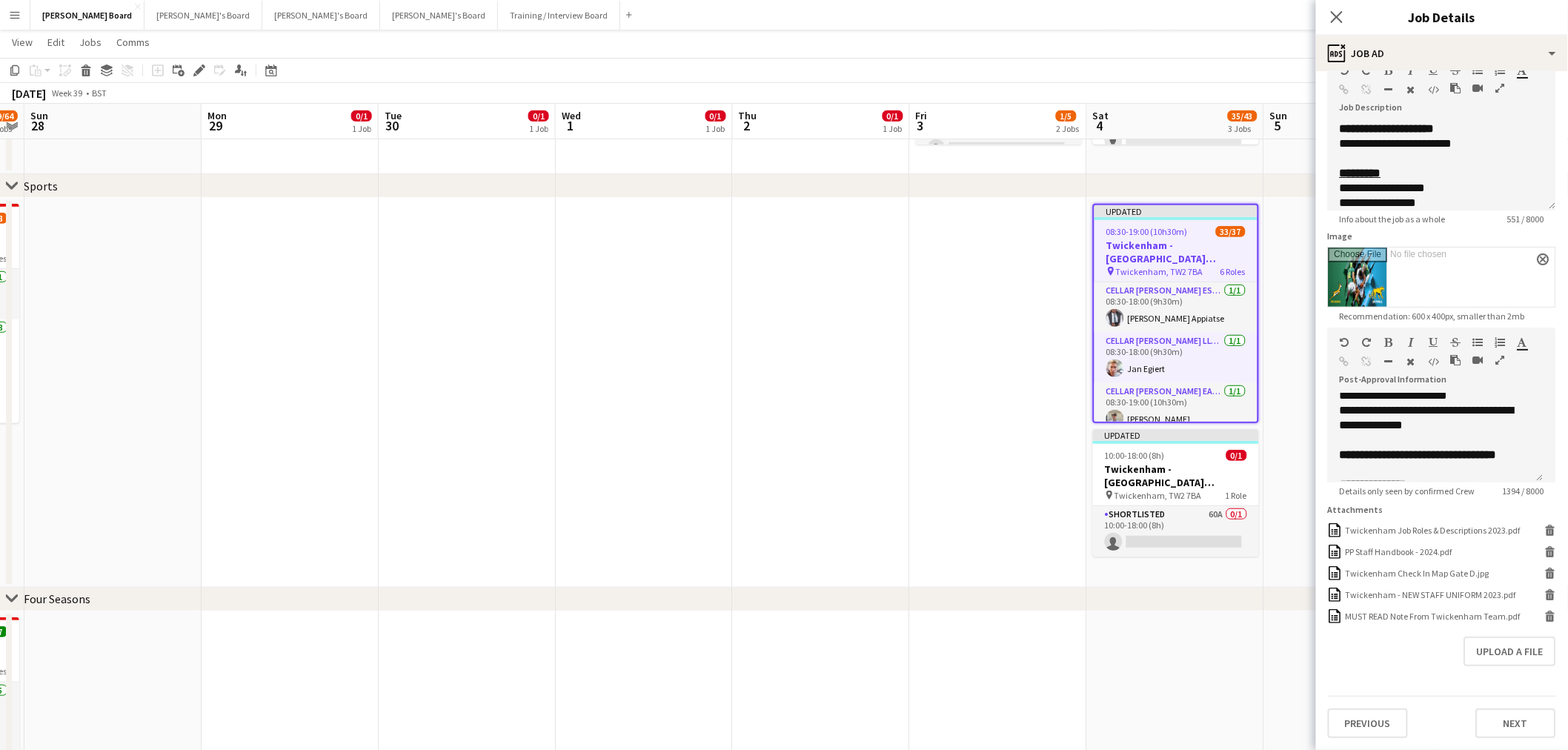
scroll to position [247, 0]
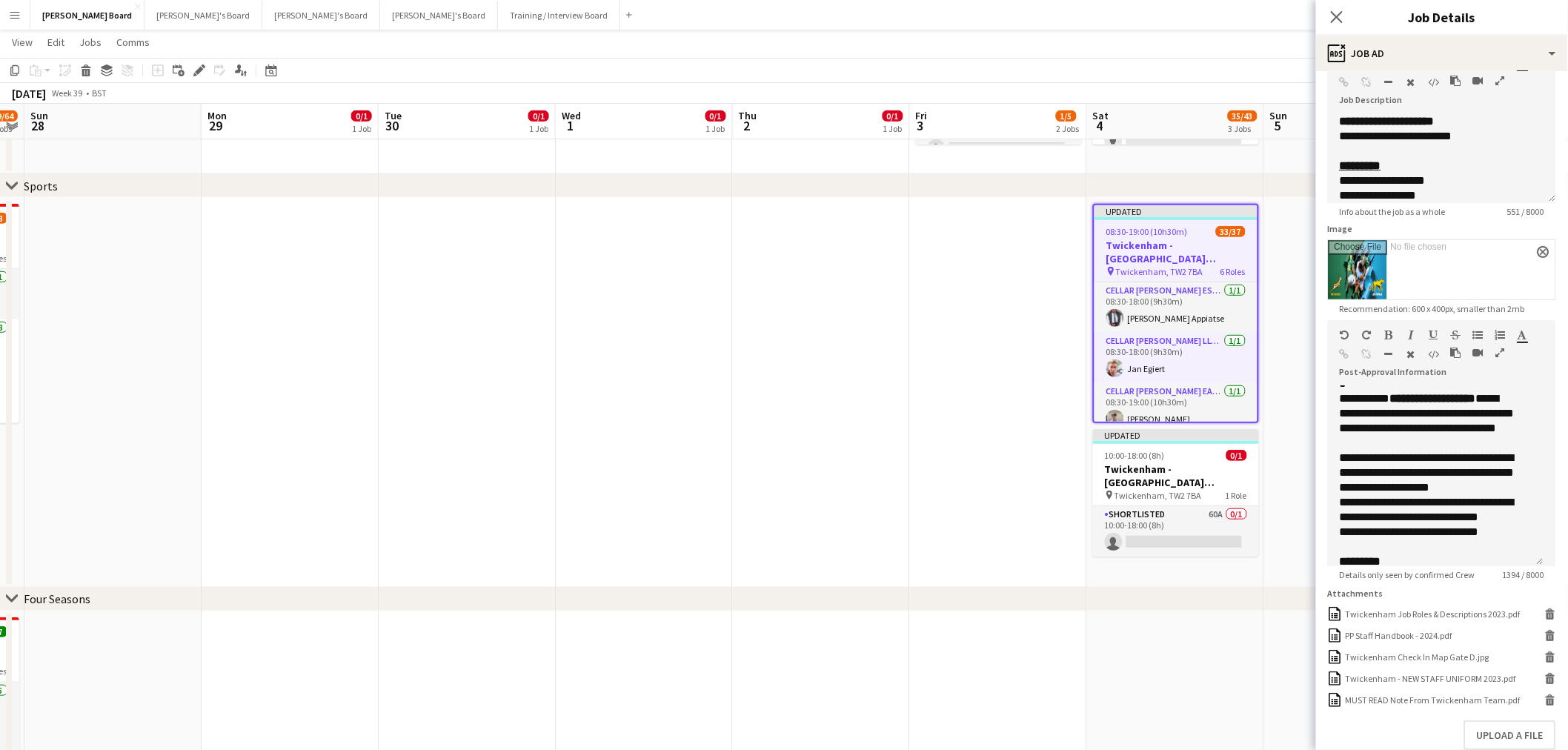
drag, startPoint x: 1543, startPoint y: 470, endPoint x: 1479, endPoint y: 561, distance: 111.3
click at [1525, 566] on div "**********" at bounding box center [1436, 476] width 216 height 180
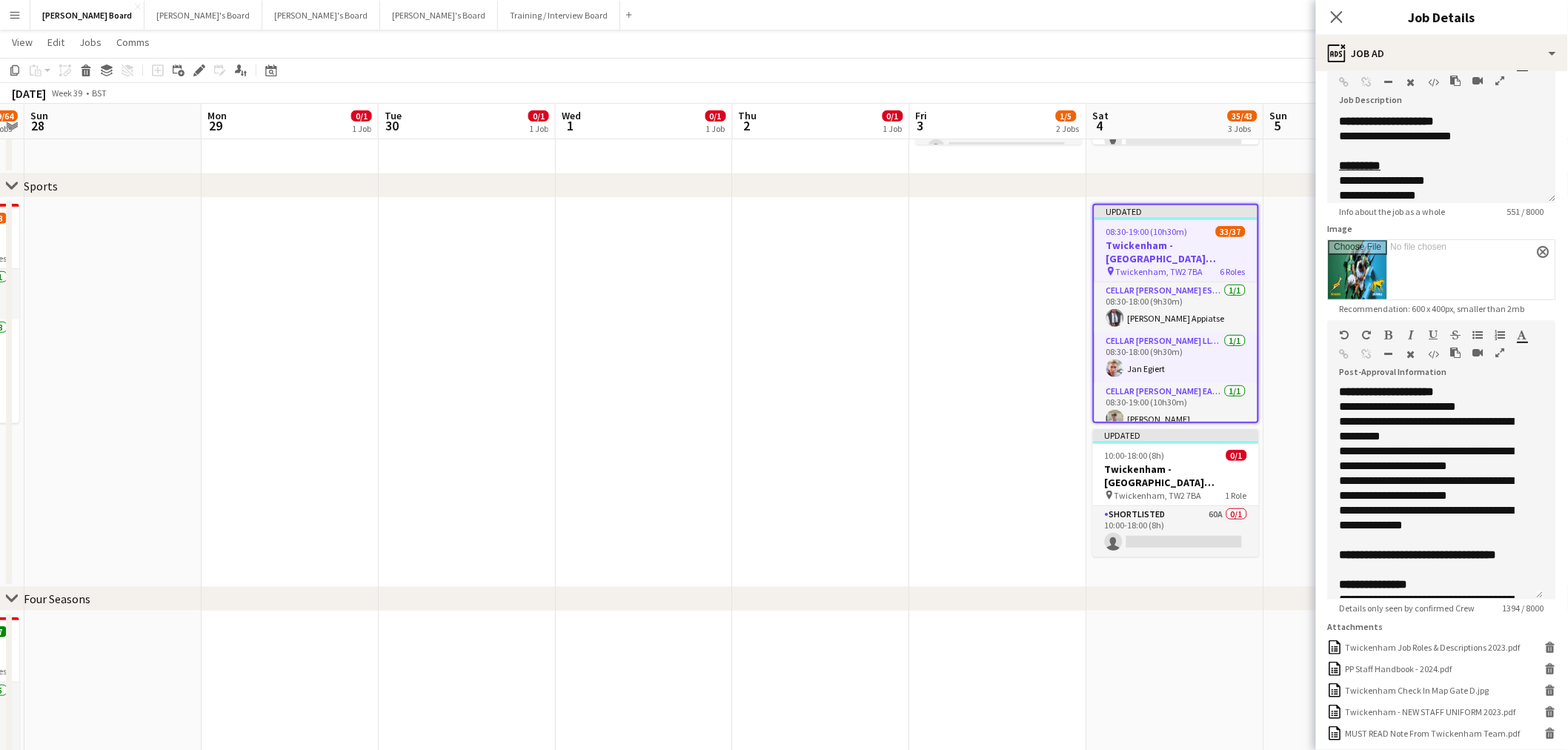
scroll to position [0, 0]
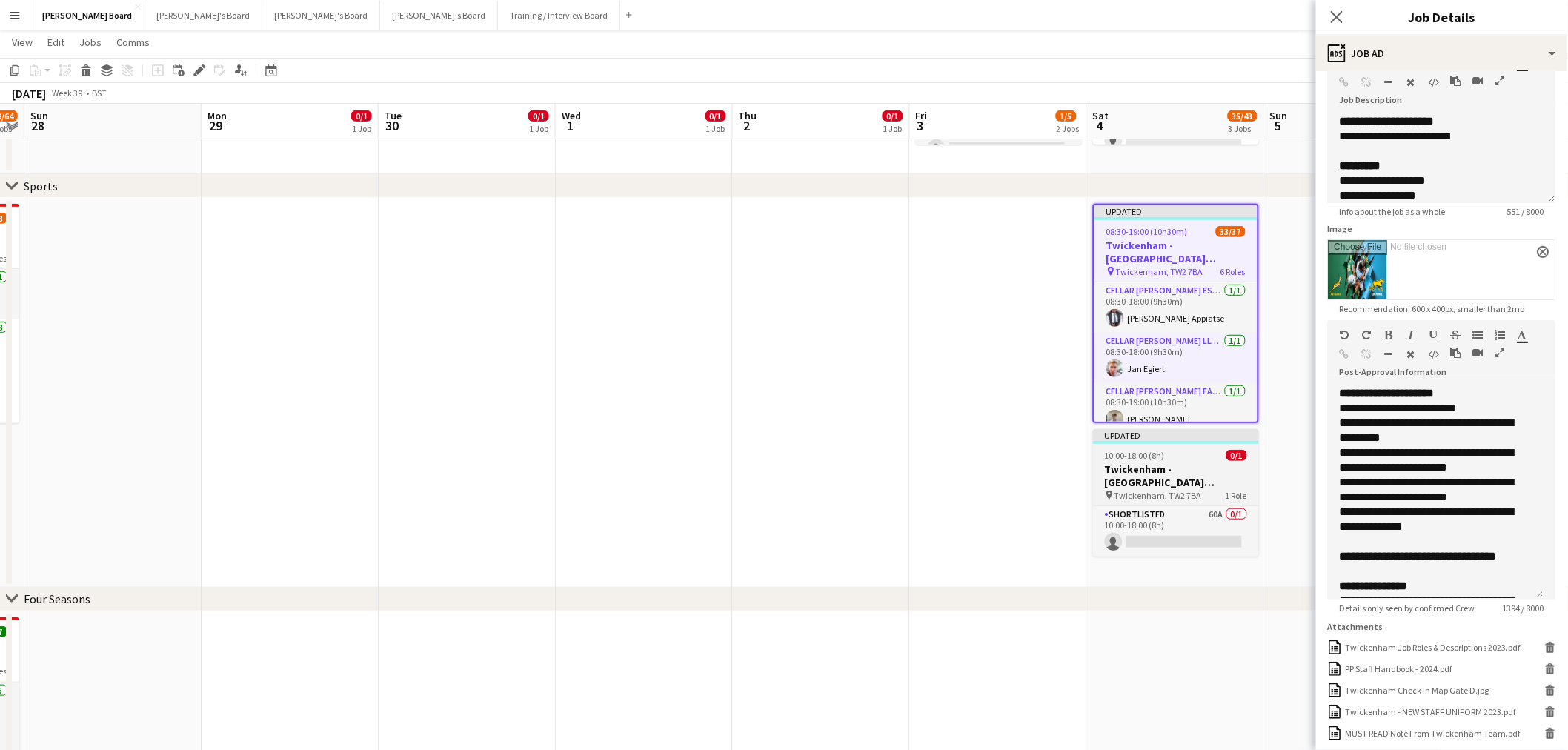
click at [1189, 478] on h3 "Twickenham - Allianz Stadium South Africa v Argentina" at bounding box center [1176, 476] width 166 height 27
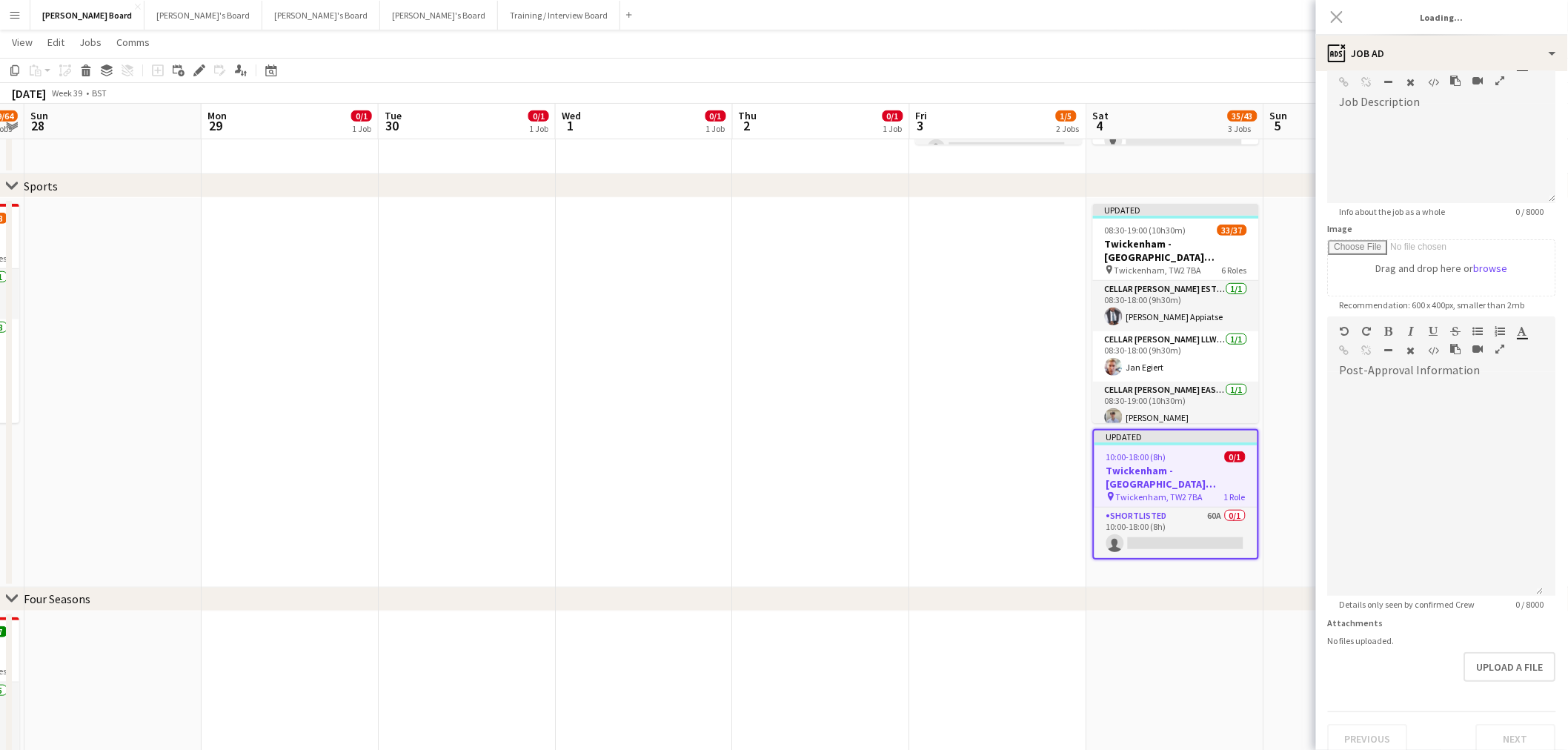
type input "**********"
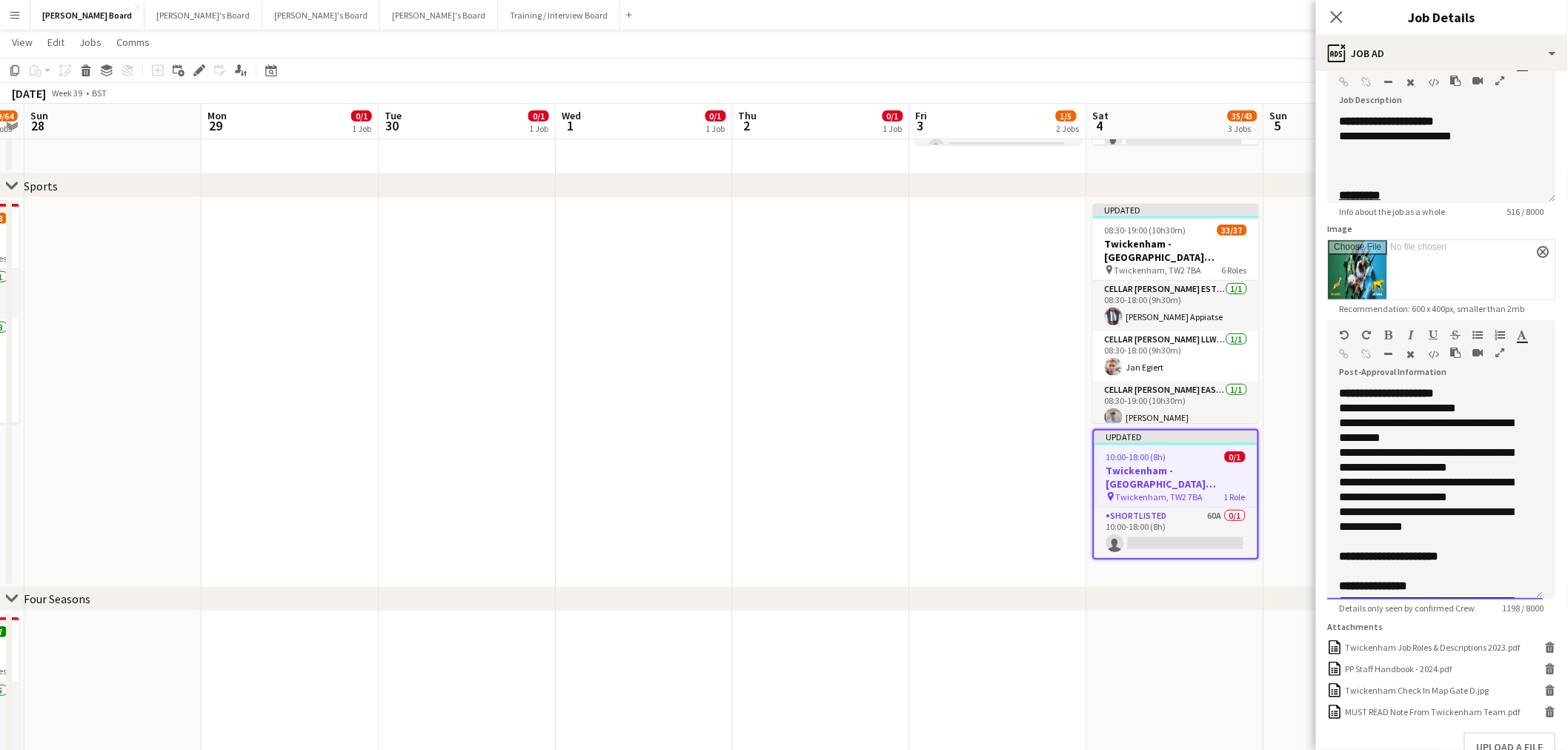
click at [1490, 560] on div "**********" at bounding box center [1436, 564] width 192 height 30
paste div
click at [1471, 559] on span "**********" at bounding box center [1465, 555] width 54 height 11
click at [1449, 523] on div "**********" at bounding box center [1436, 520] width 192 height 30
click at [1025, 443] on app-date-cell at bounding box center [999, 393] width 177 height 390
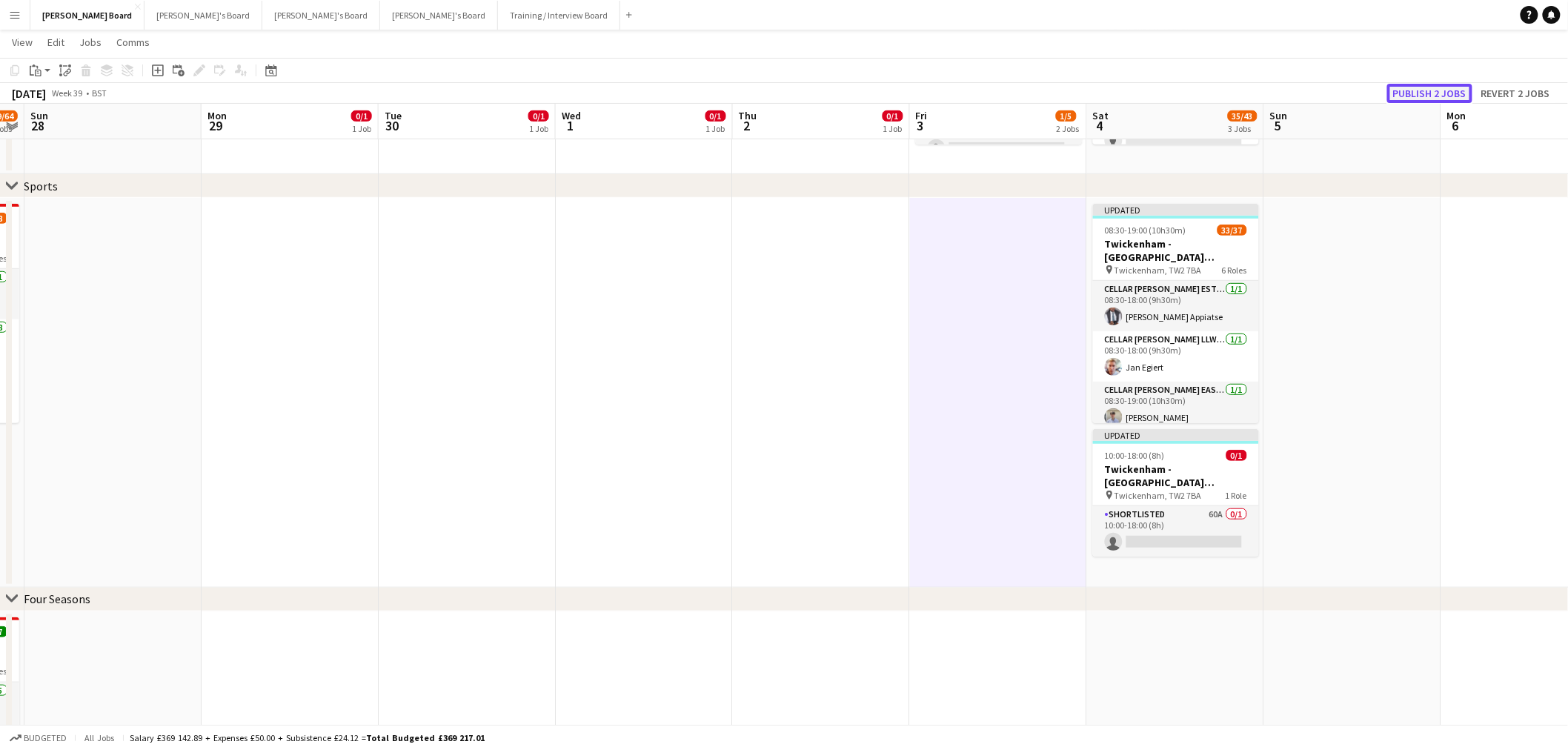
click at [1438, 90] on button "Publish 2 jobs" at bounding box center [1430, 93] width 85 height 19
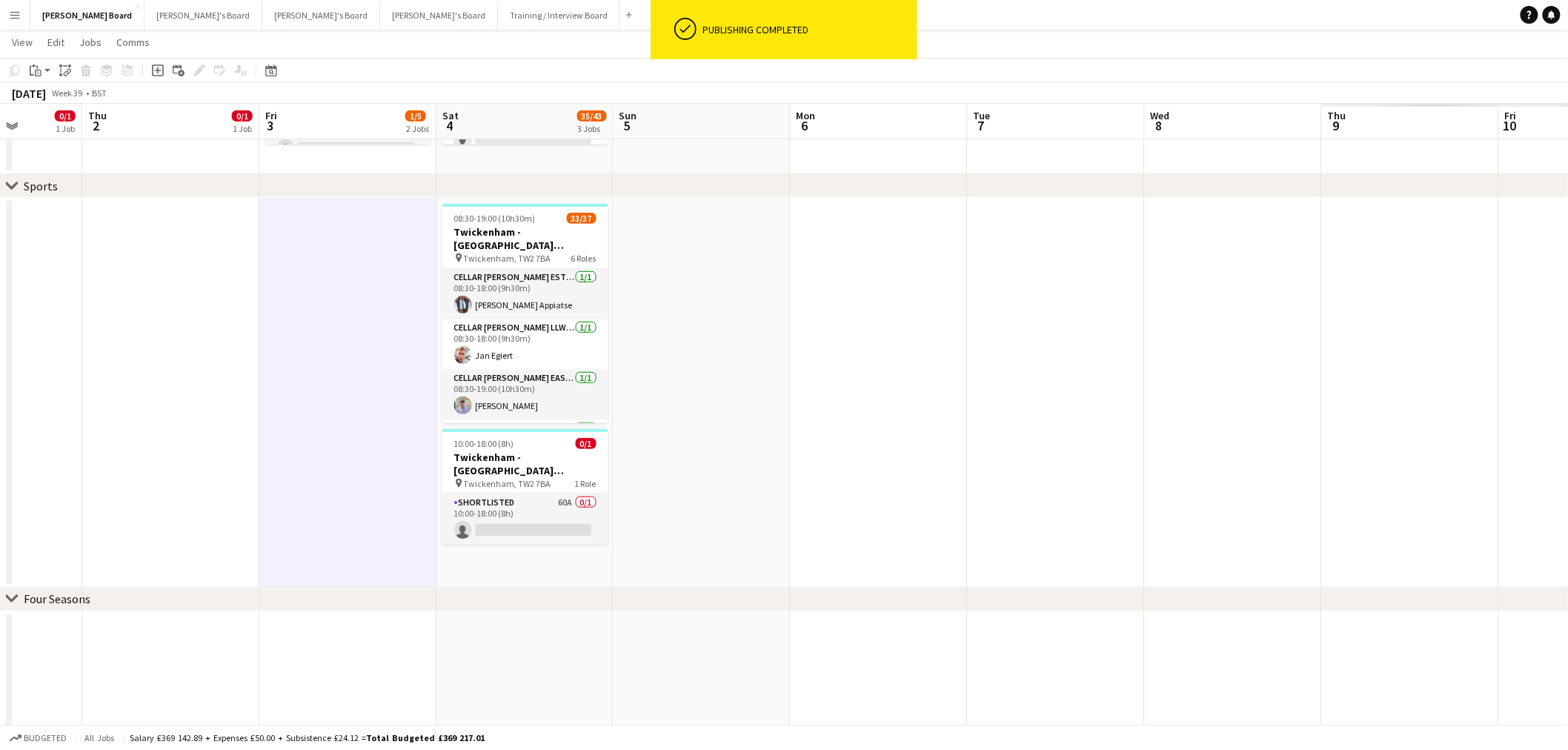
drag, startPoint x: 1328, startPoint y: 331, endPoint x: 795, endPoint y: 422, distance: 540.7
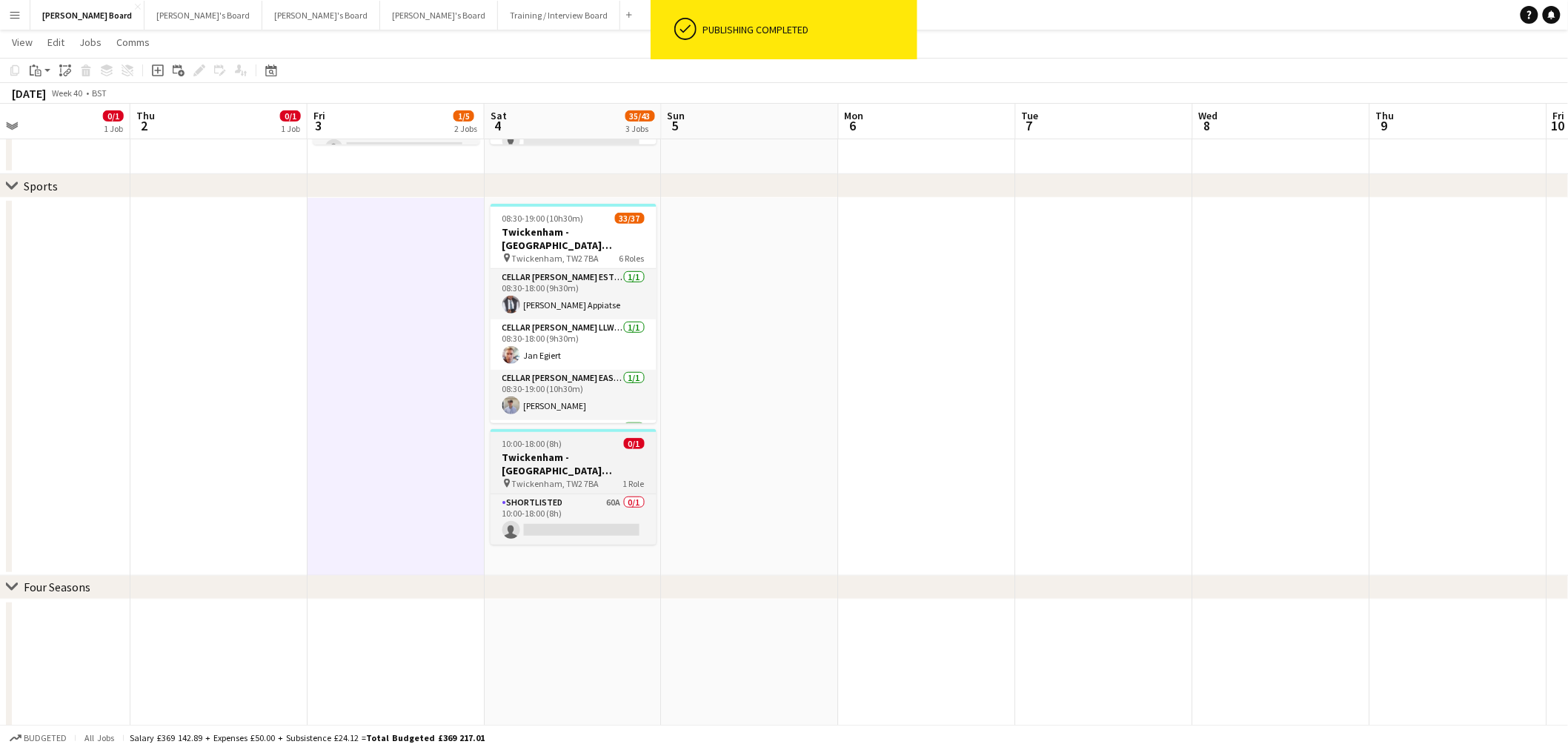
click at [575, 474] on h3 "Twickenham - Allianz Stadium South Africa v Argentina" at bounding box center [574, 463] width 166 height 27
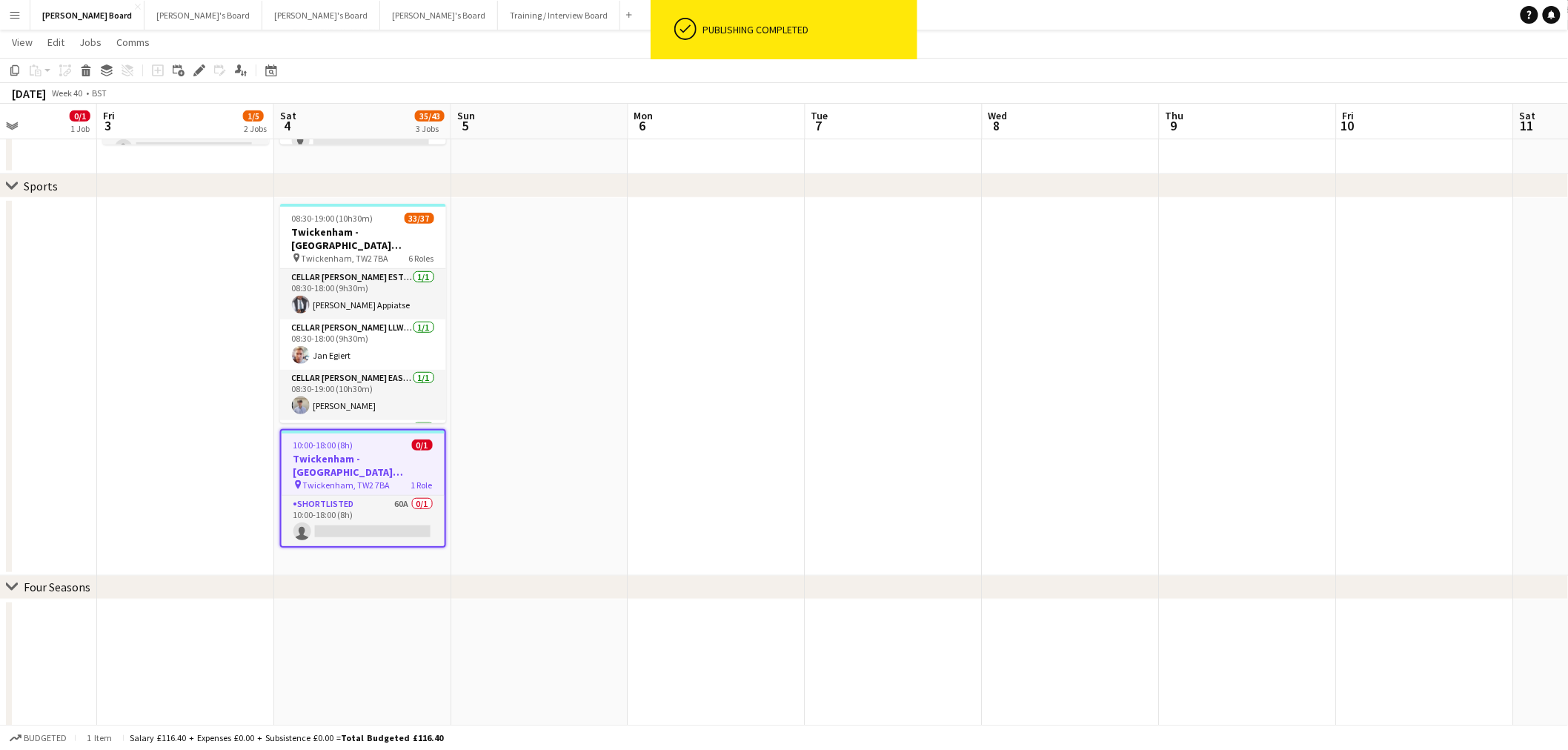
drag, startPoint x: 1161, startPoint y: 324, endPoint x: 401, endPoint y: 326, distance: 760.0
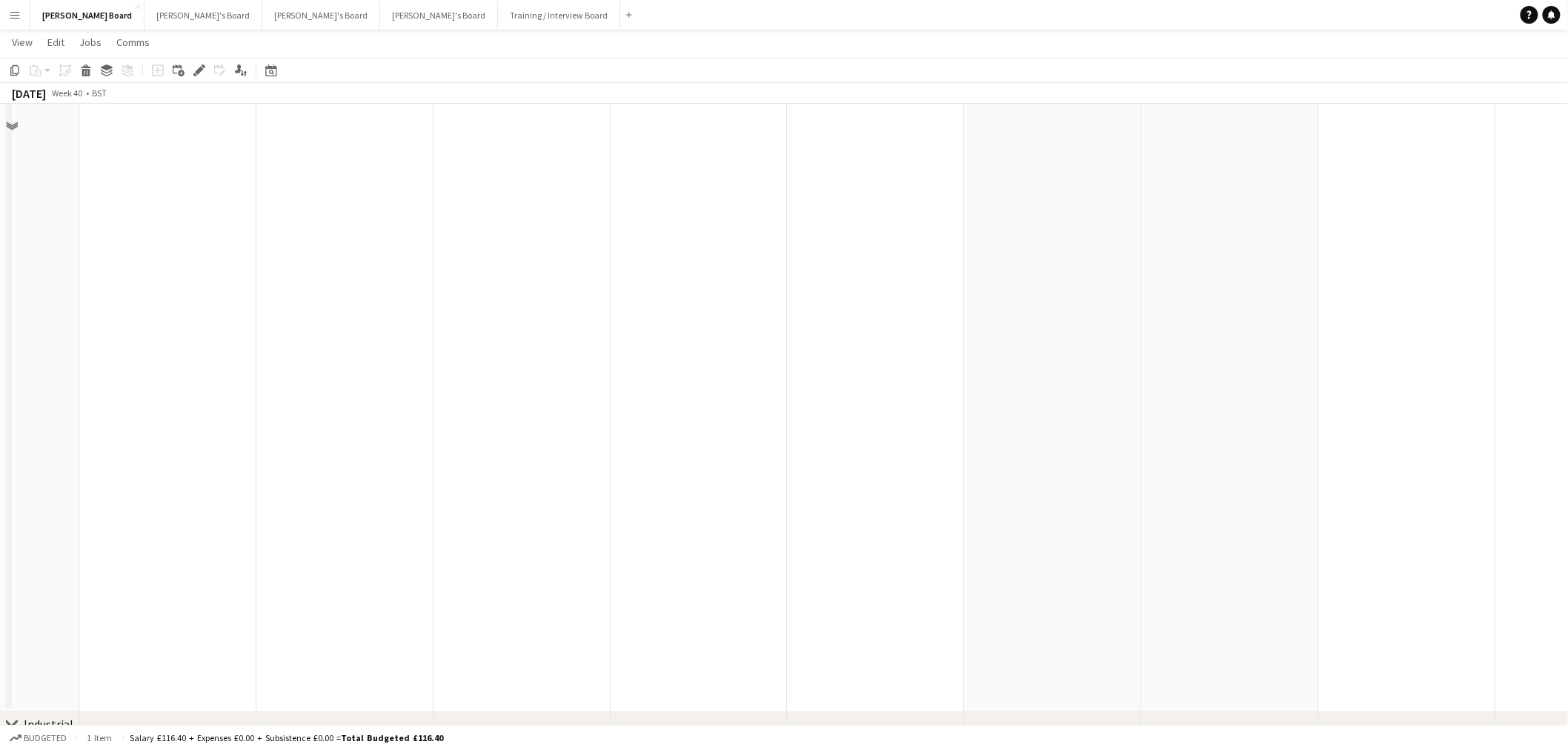
scroll to position [1397, 0]
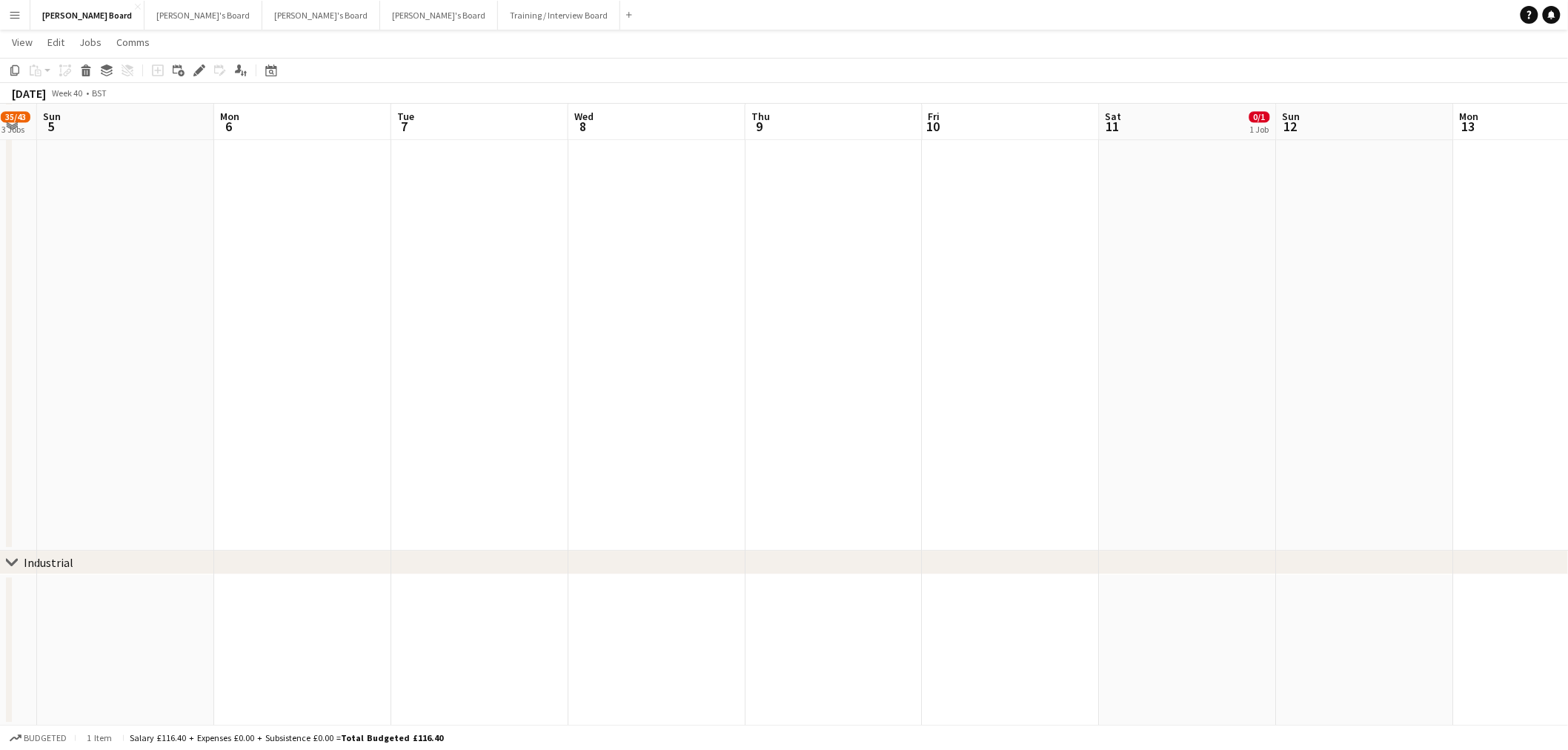
drag, startPoint x: 584, startPoint y: 439, endPoint x: 842, endPoint y: 452, distance: 258.3
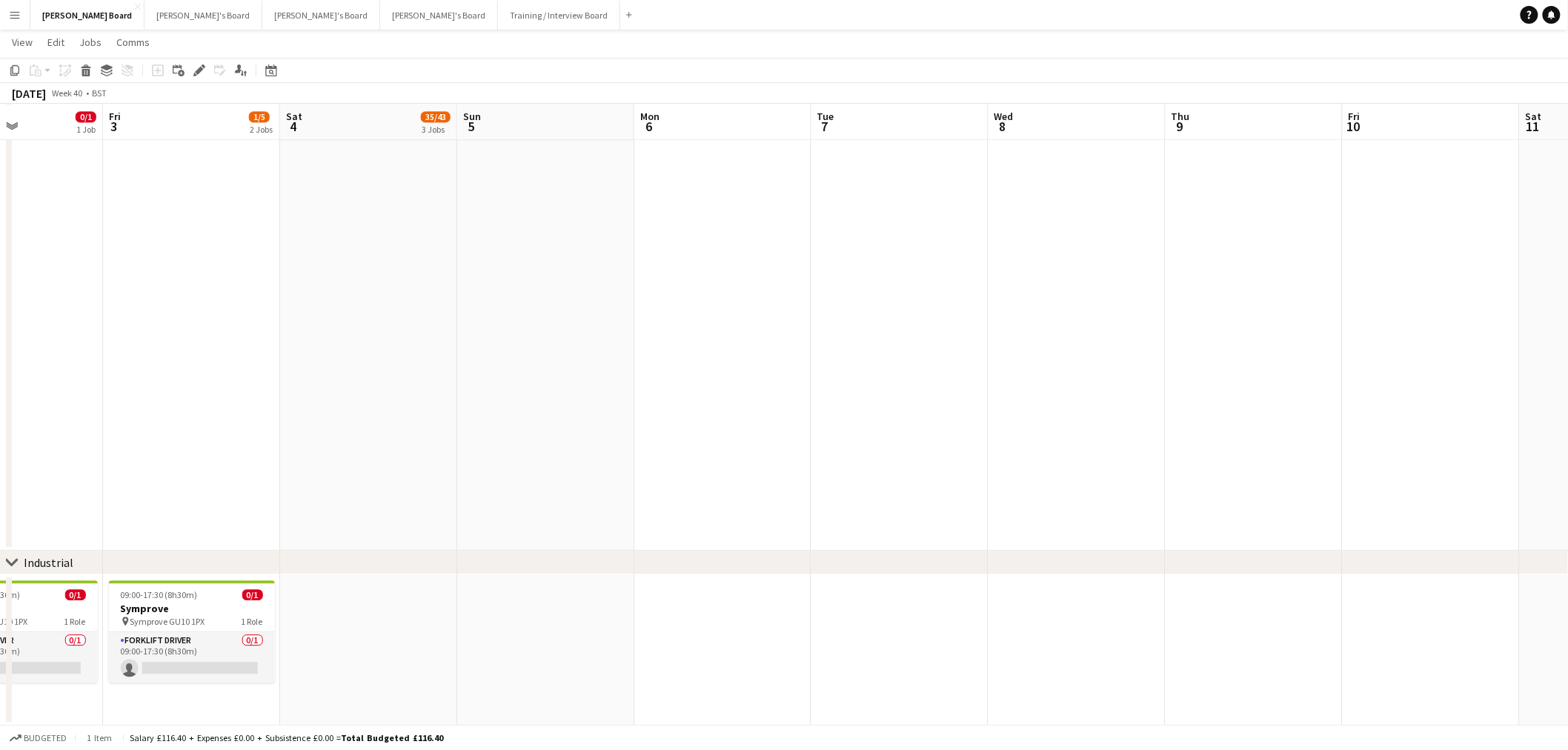
drag, startPoint x: 643, startPoint y: 404, endPoint x: 862, endPoint y: 454, distance: 224.6
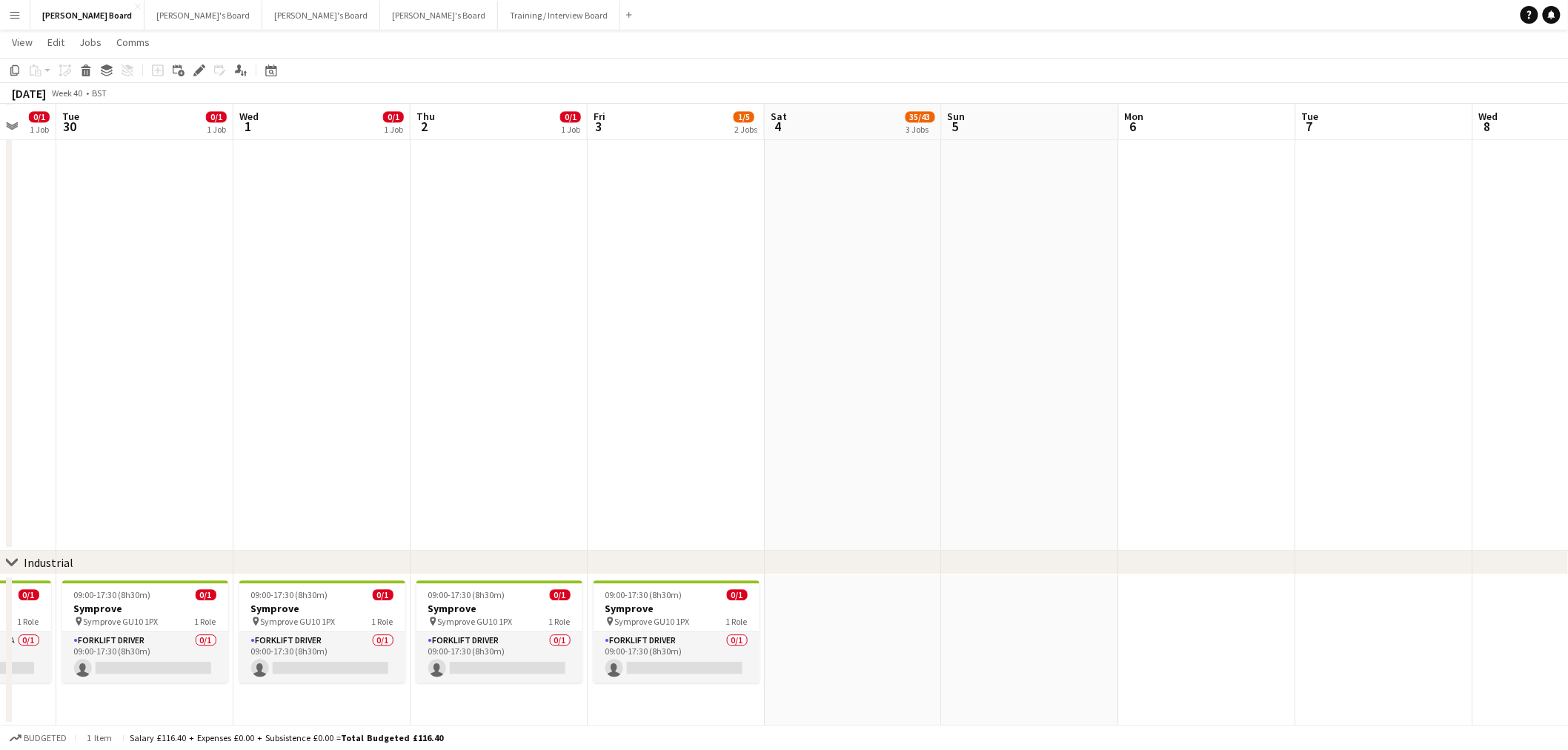
drag, startPoint x: 470, startPoint y: 419, endPoint x: 794, endPoint y: 419, distance: 324.0
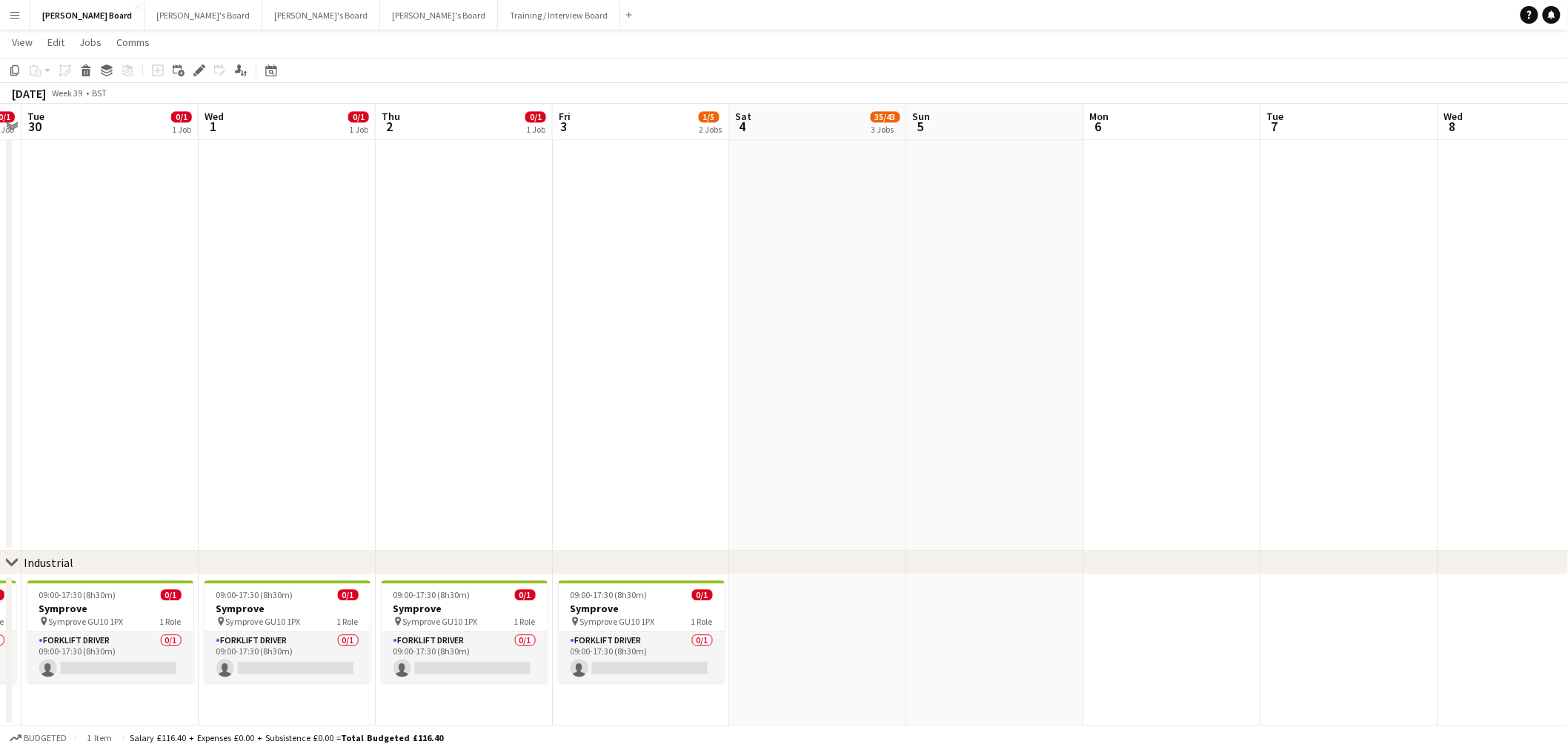
drag, startPoint x: 1085, startPoint y: 278, endPoint x: 641, endPoint y: 284, distance: 444.0
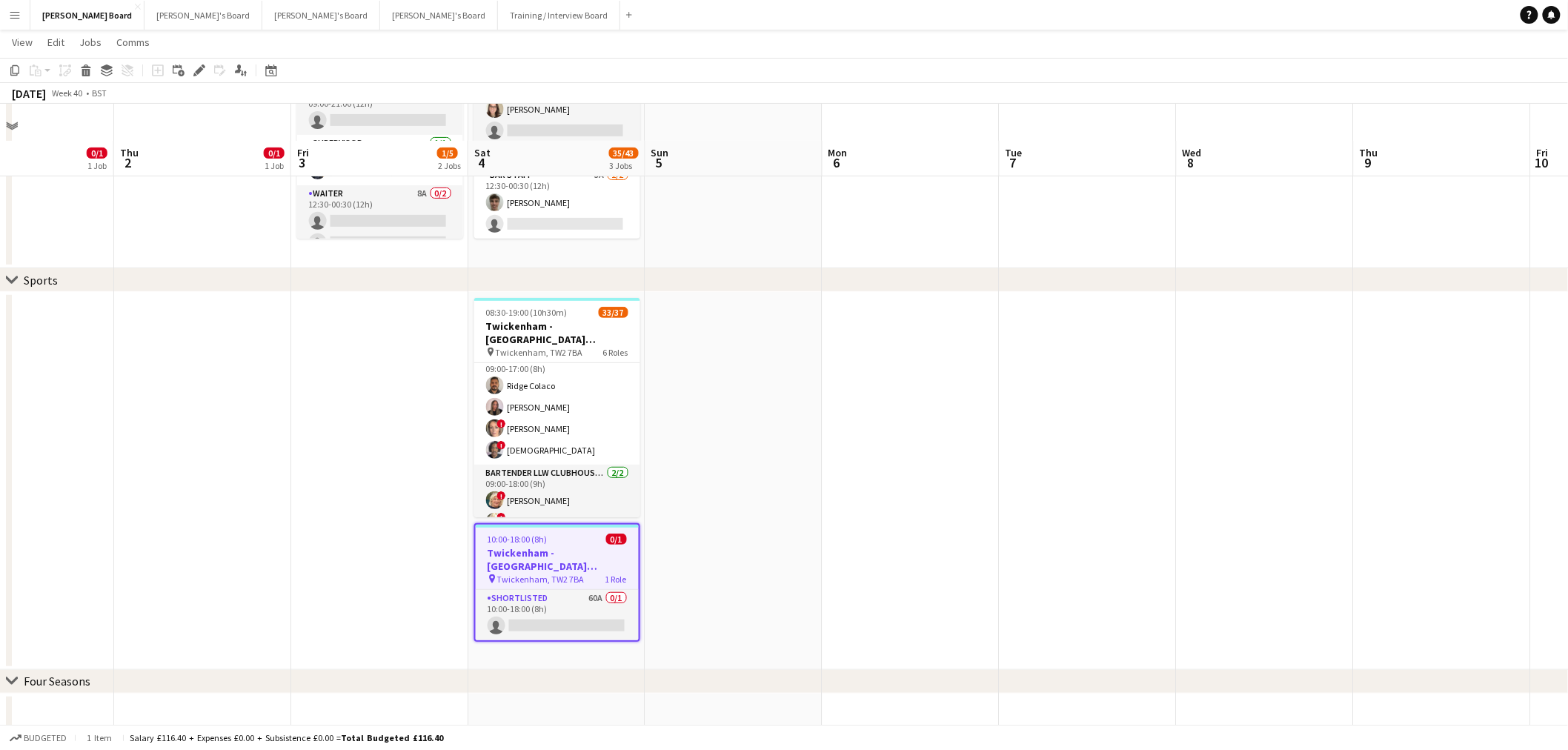
scroll to position [247, 0]
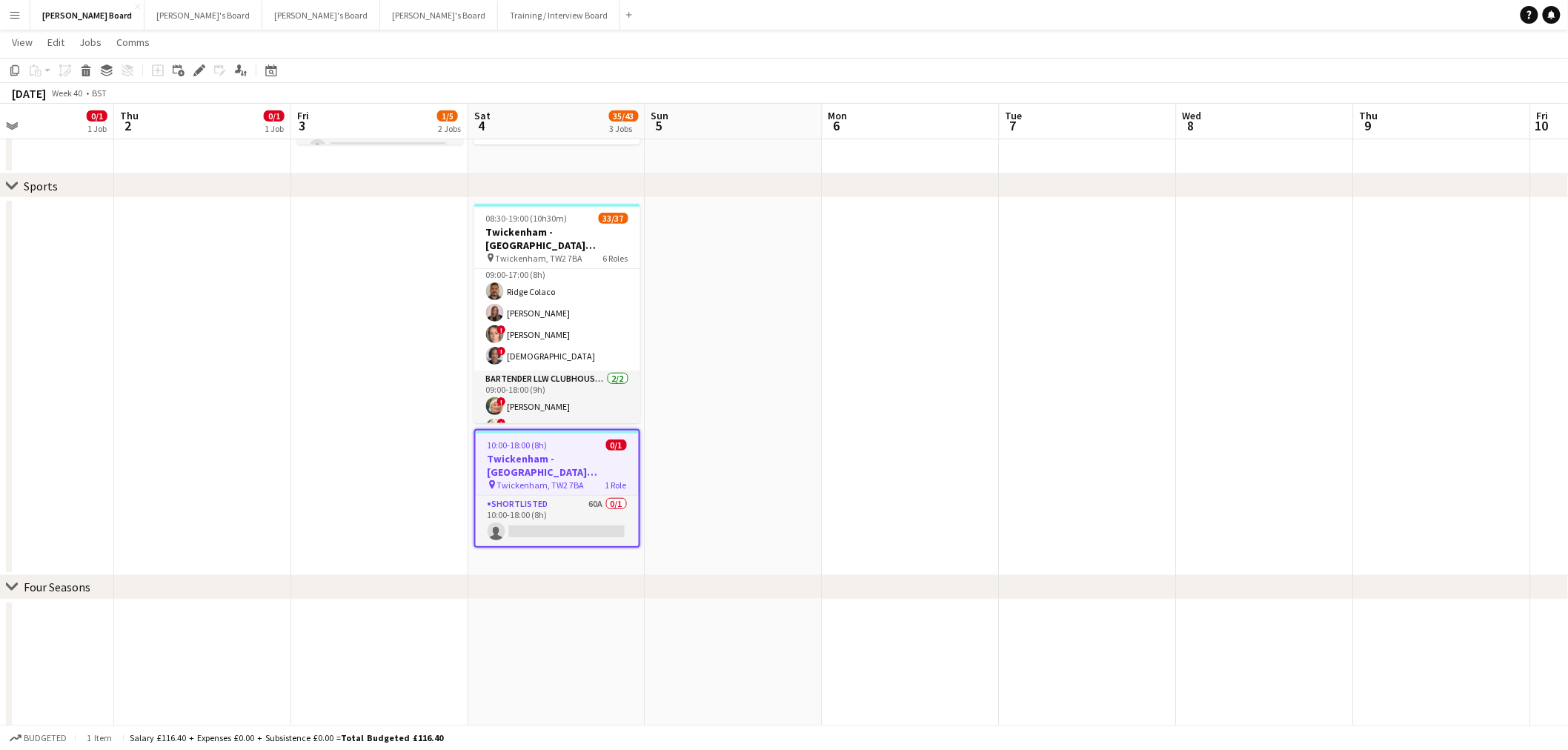
click at [552, 475] on h3 "Twickenham - Allianz Stadium South Africa v Argentina" at bounding box center [557, 465] width 163 height 27
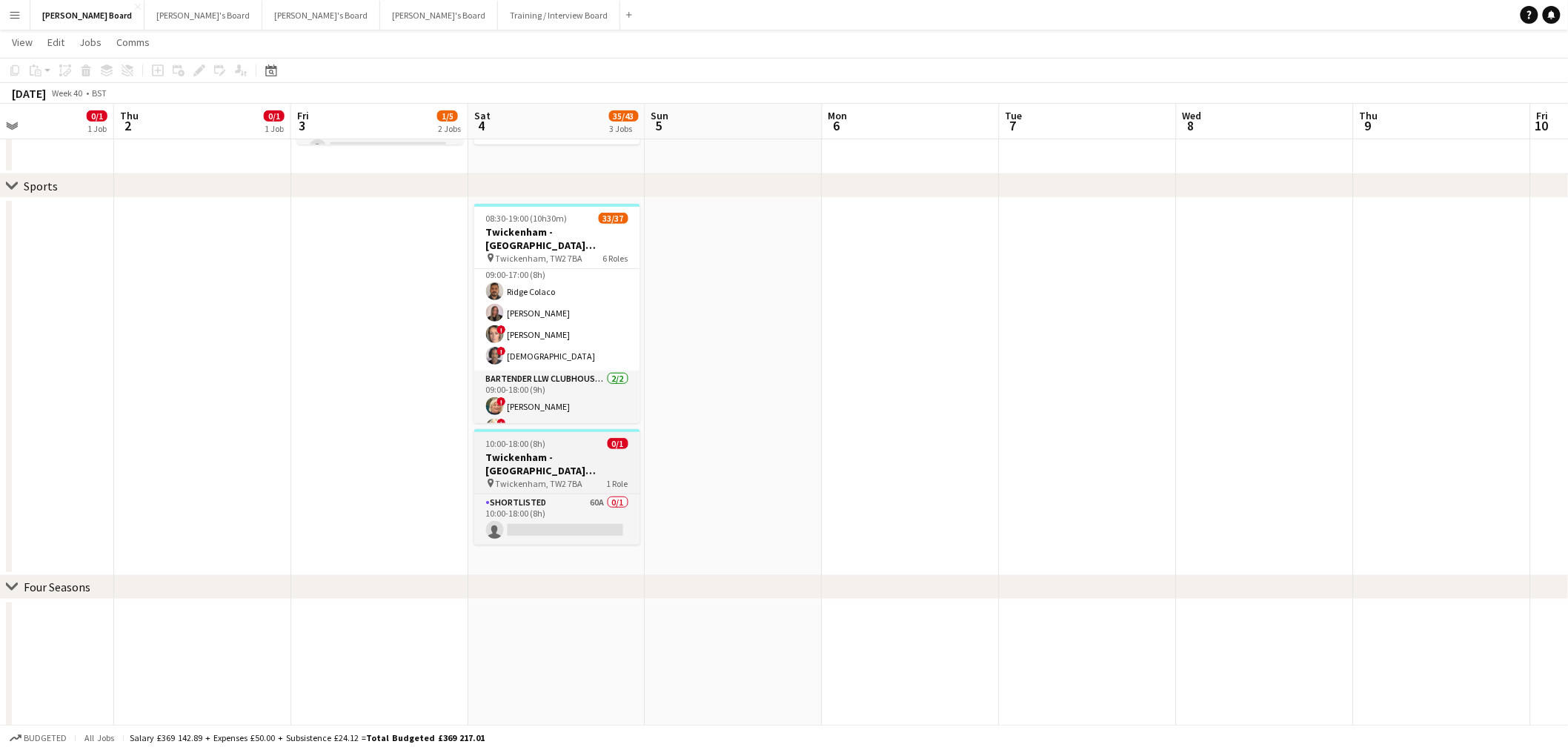
click at [551, 478] on span "Twickenham, TW2 7BA" at bounding box center [539, 483] width 87 height 11
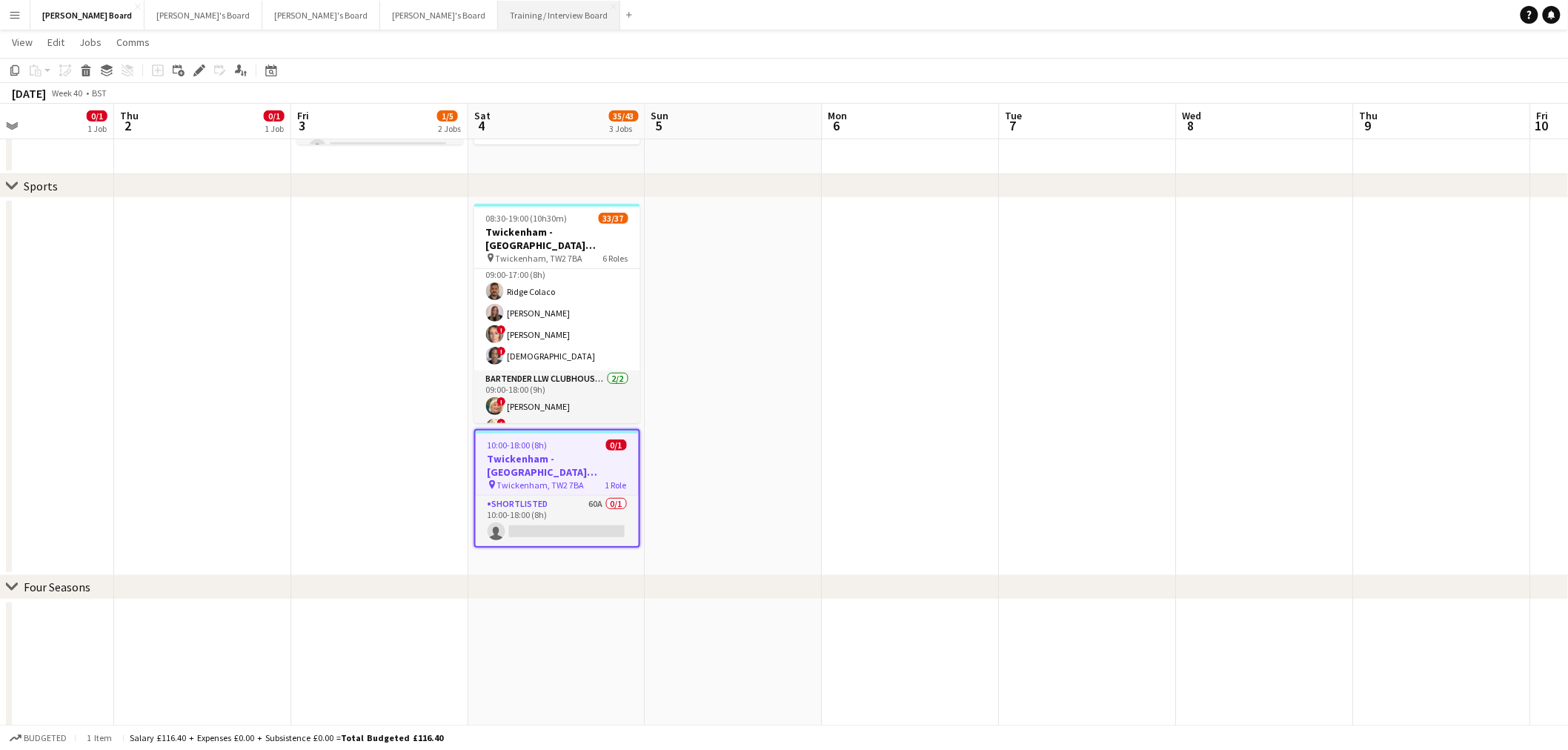
click at [498, 13] on button "Training / Interview Board Close" at bounding box center [559, 15] width 122 height 29
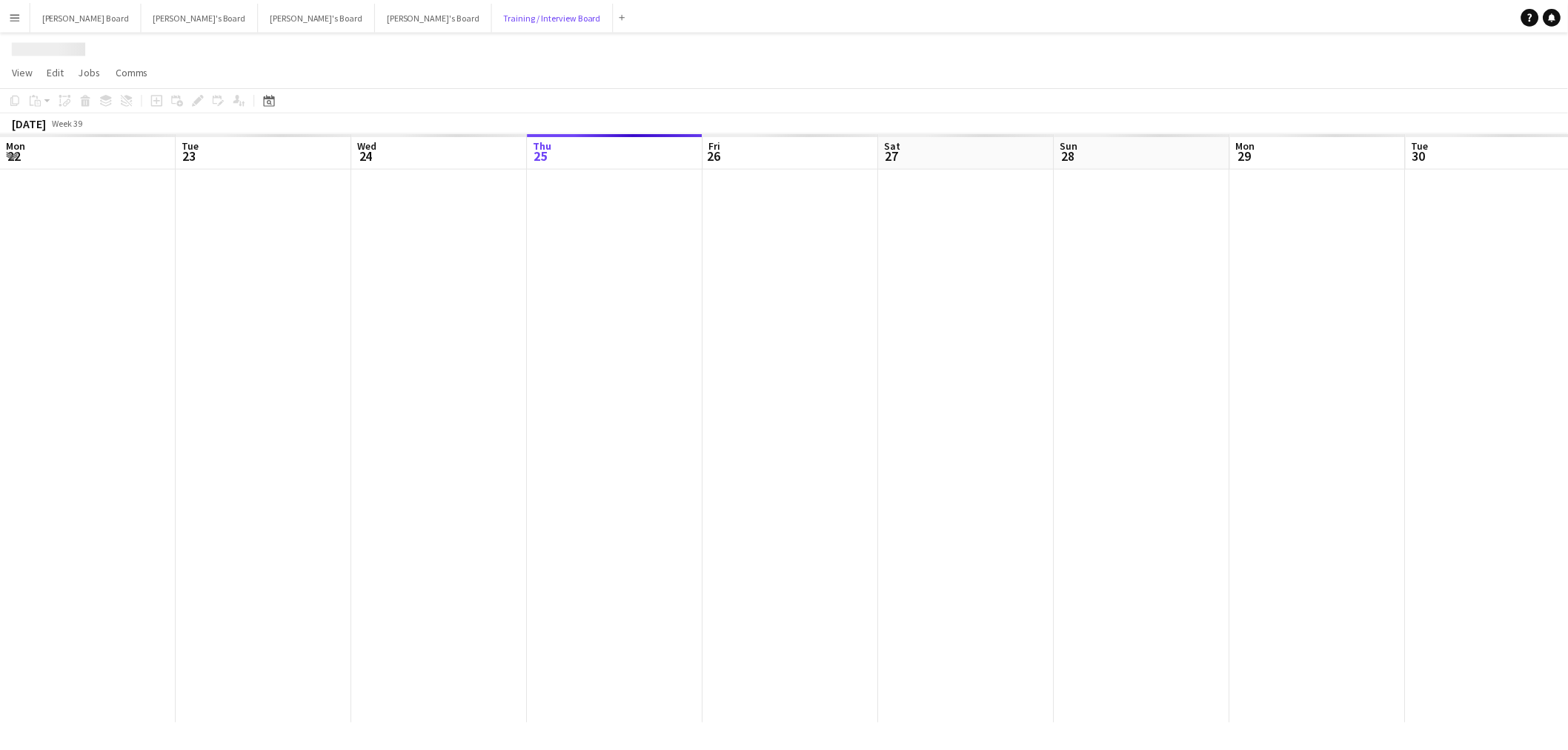
scroll to position [0, 353]
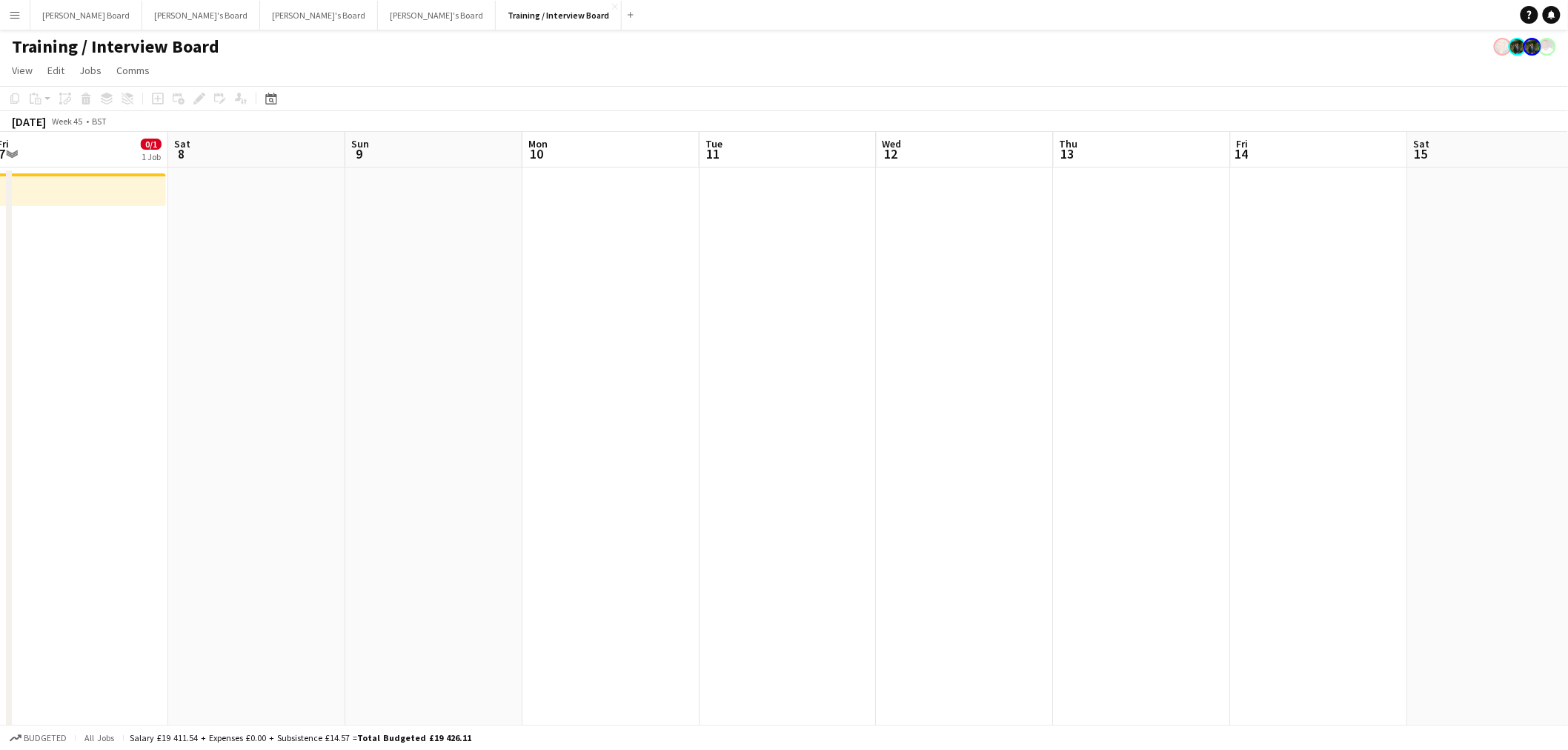
drag, startPoint x: 715, startPoint y: 338, endPoint x: 1012, endPoint y: 349, distance: 297.2
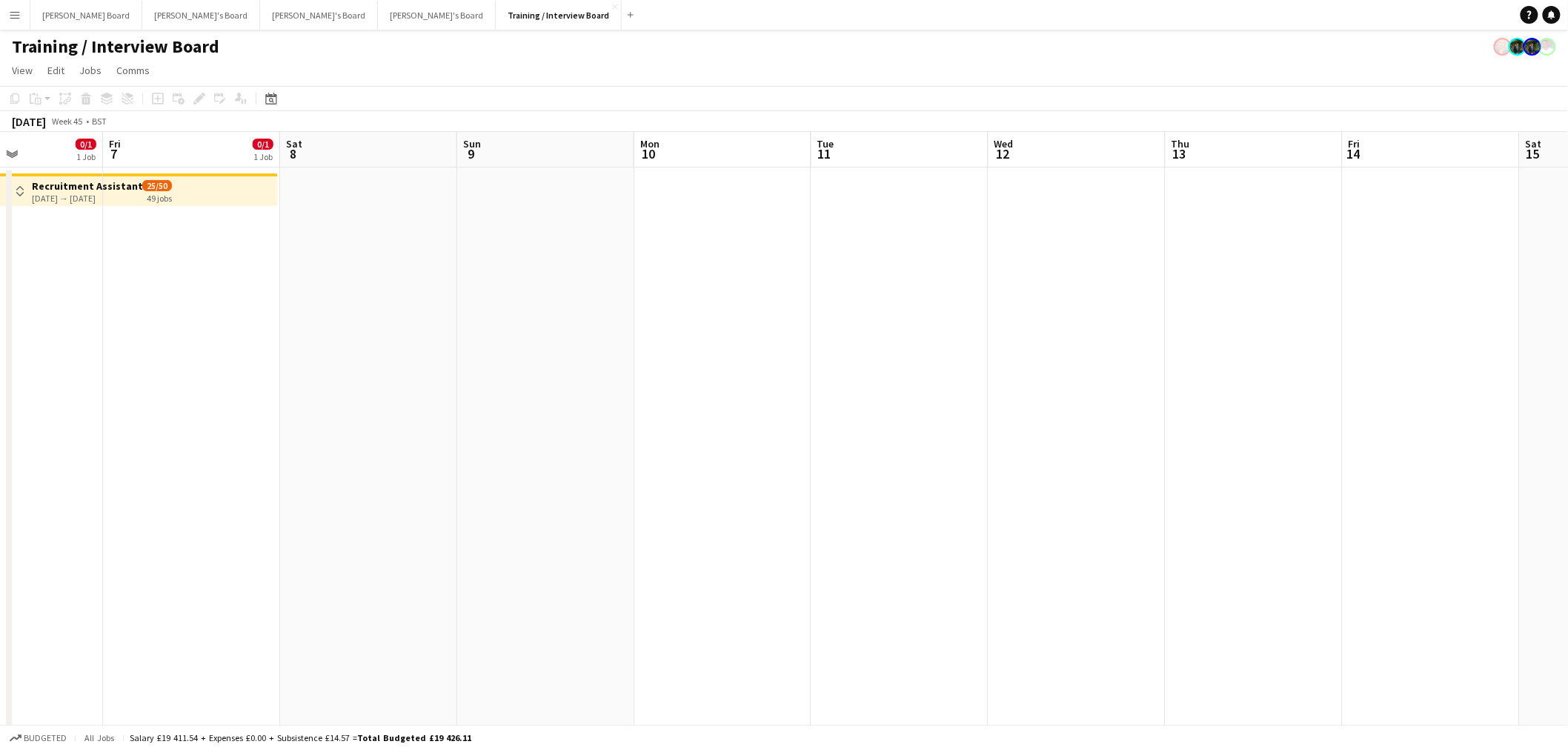
drag, startPoint x: 774, startPoint y: 372, endPoint x: 927, endPoint y: 374, distance: 153.0
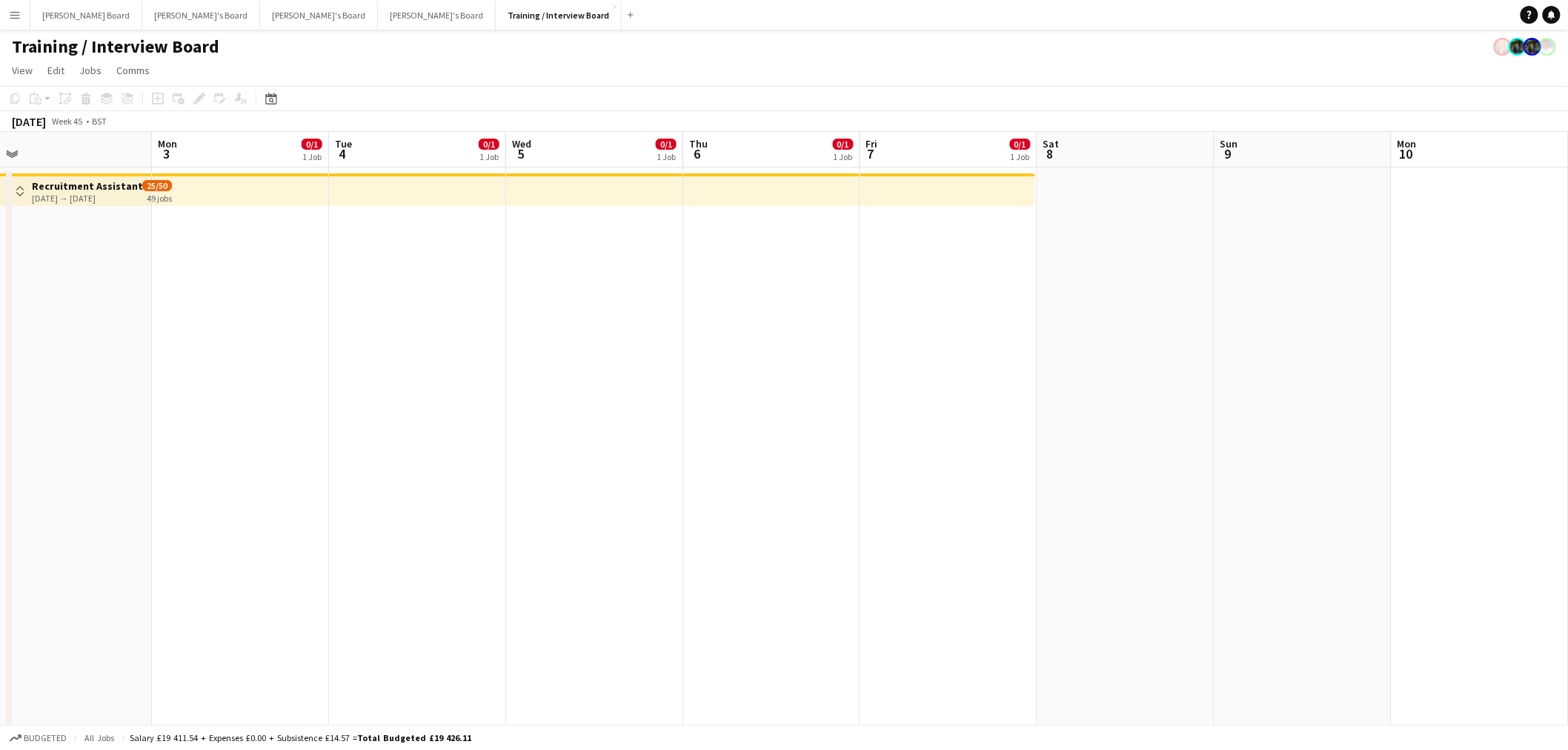
drag, startPoint x: 383, startPoint y: 368, endPoint x: 900, endPoint y: 378, distance: 517.1
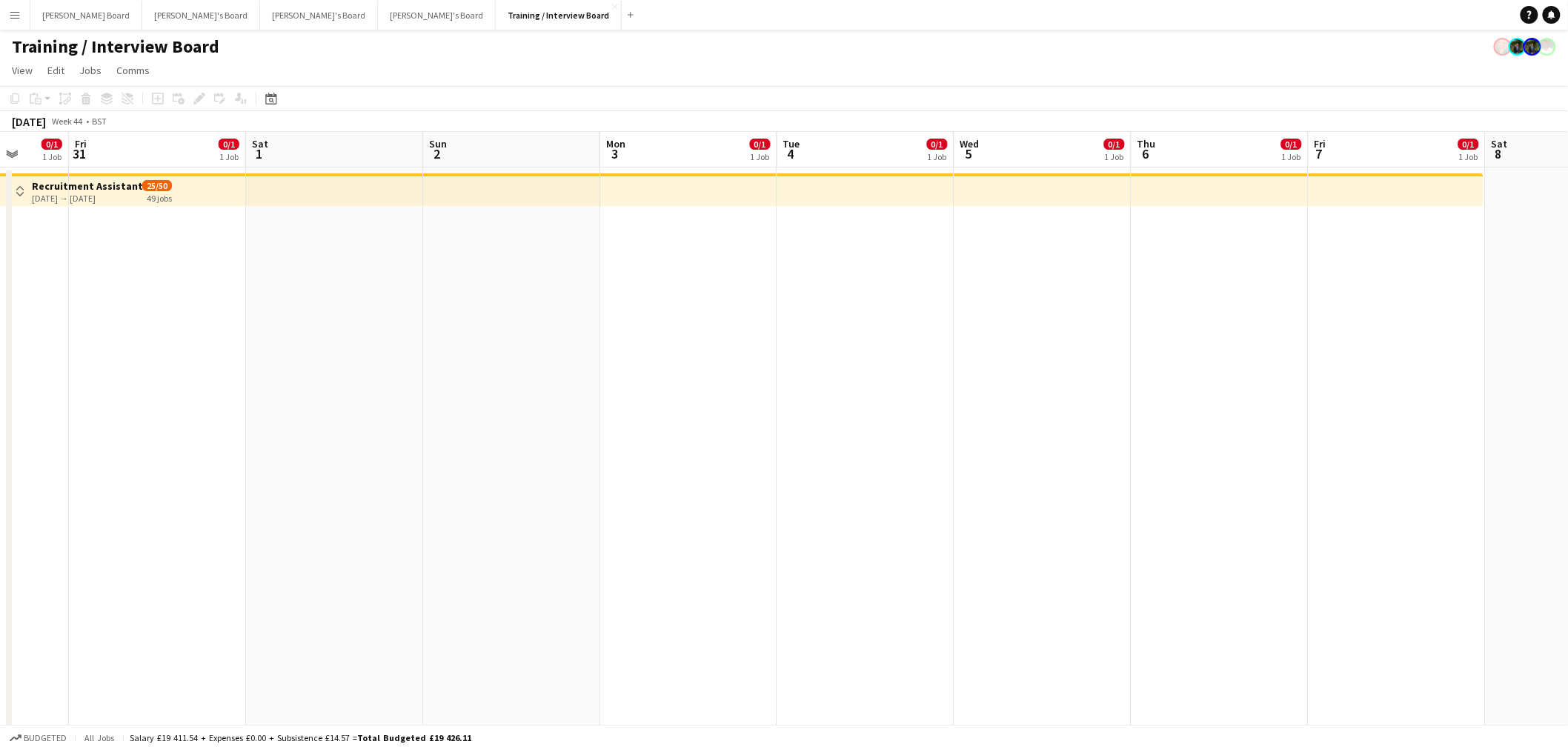
drag, startPoint x: 330, startPoint y: 375, endPoint x: 767, endPoint y: 381, distance: 437.0
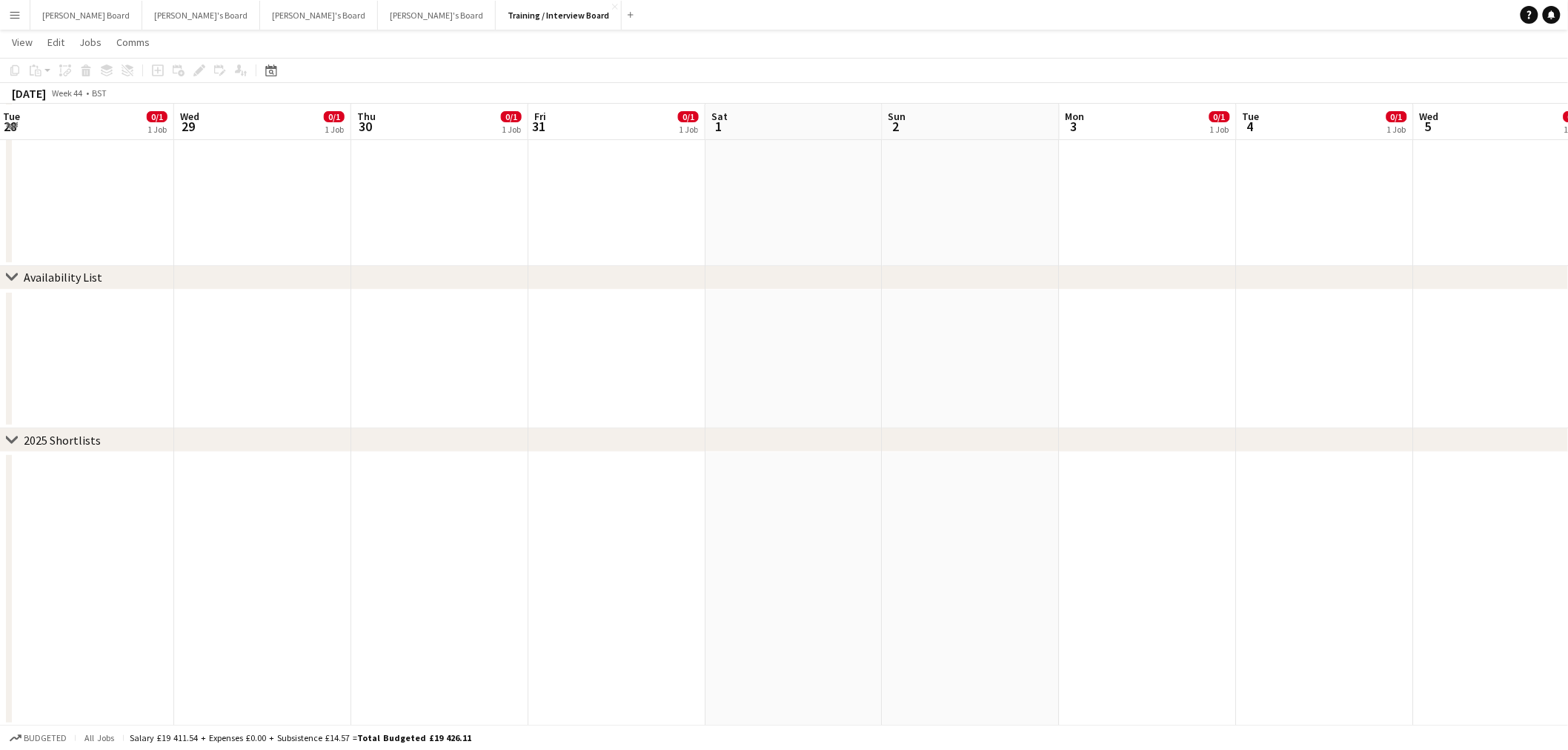
scroll to position [2397, 0]
click at [783, 600] on app-date-cell at bounding box center [794, 588] width 177 height 274
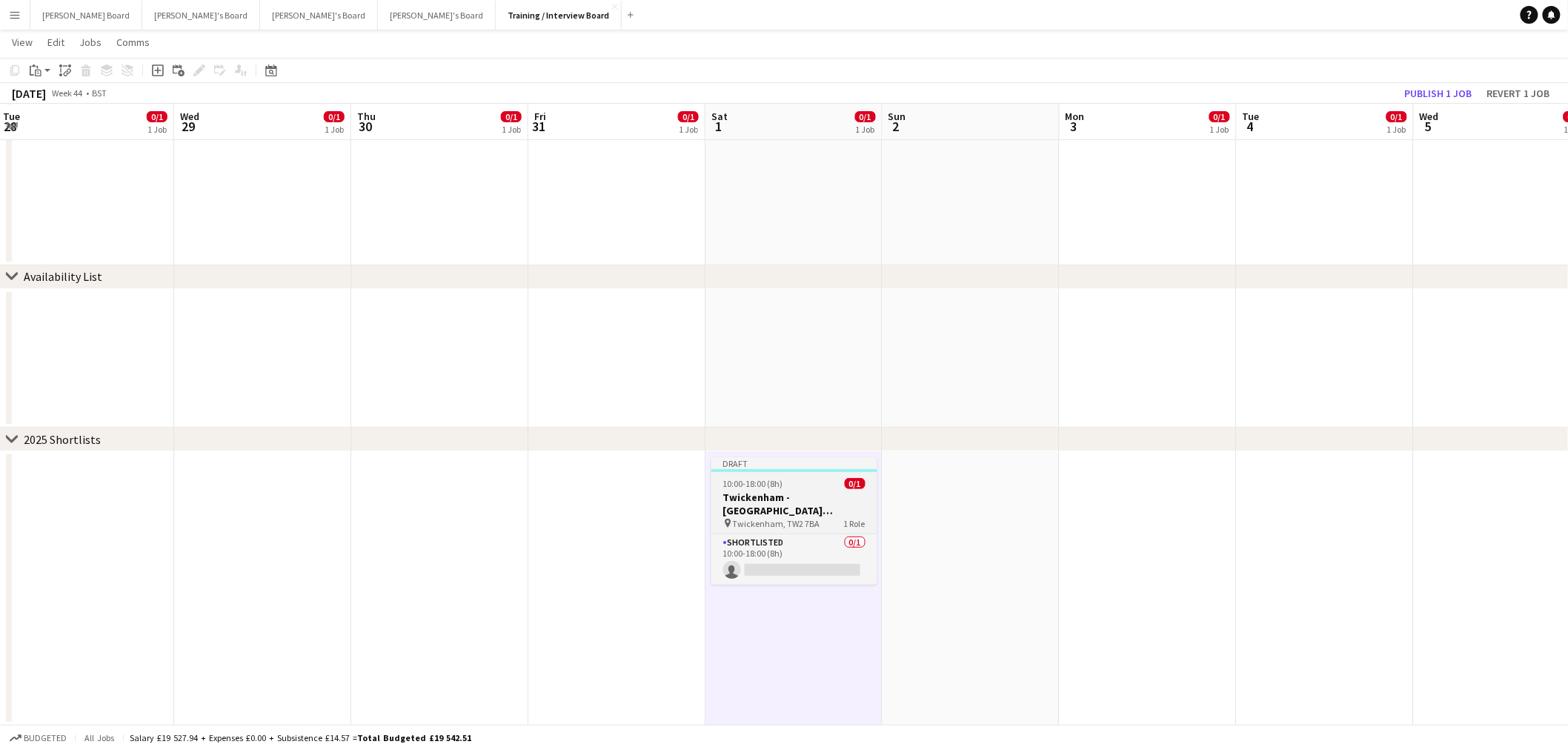
click at [801, 506] on h3 "Twickenham - Allianz Stadium South Africa v Argentina" at bounding box center [794, 504] width 166 height 27
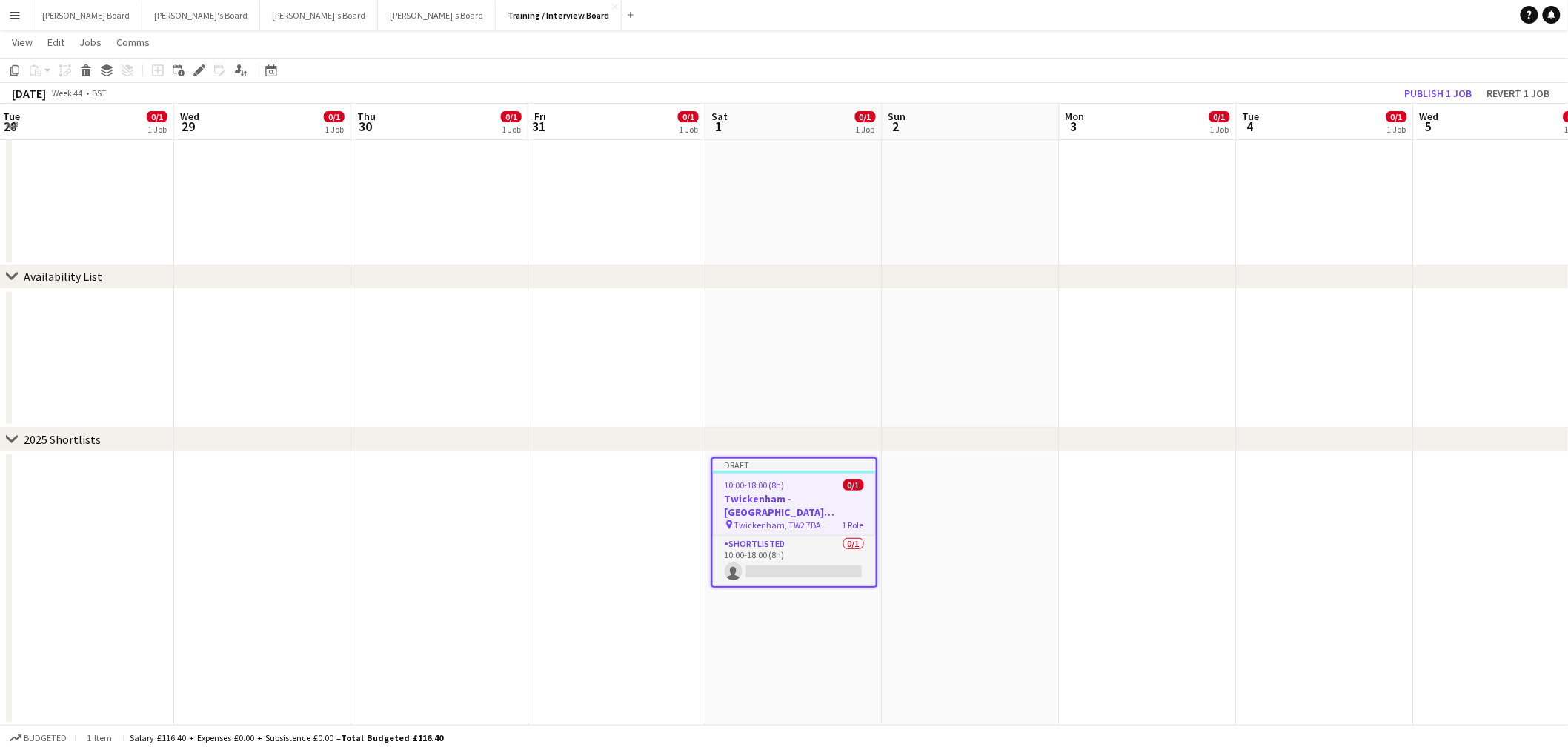
click at [187, 70] on div "Add job Add linked Job Edit Edit linked Job Applicants" at bounding box center [192, 70] width 114 height 17
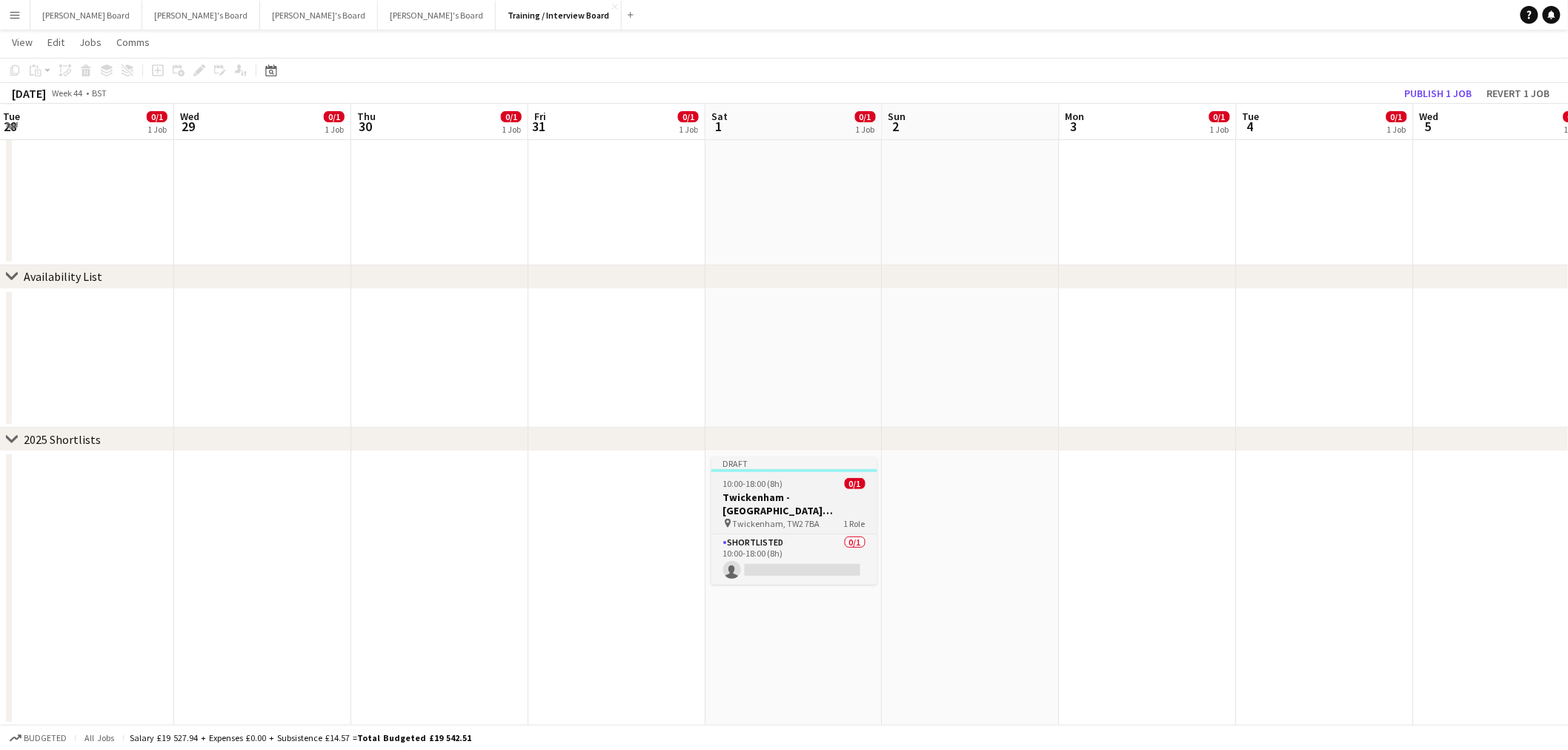
click at [769, 485] on span "10:00-18:00 (8h)" at bounding box center [753, 483] width 60 height 11
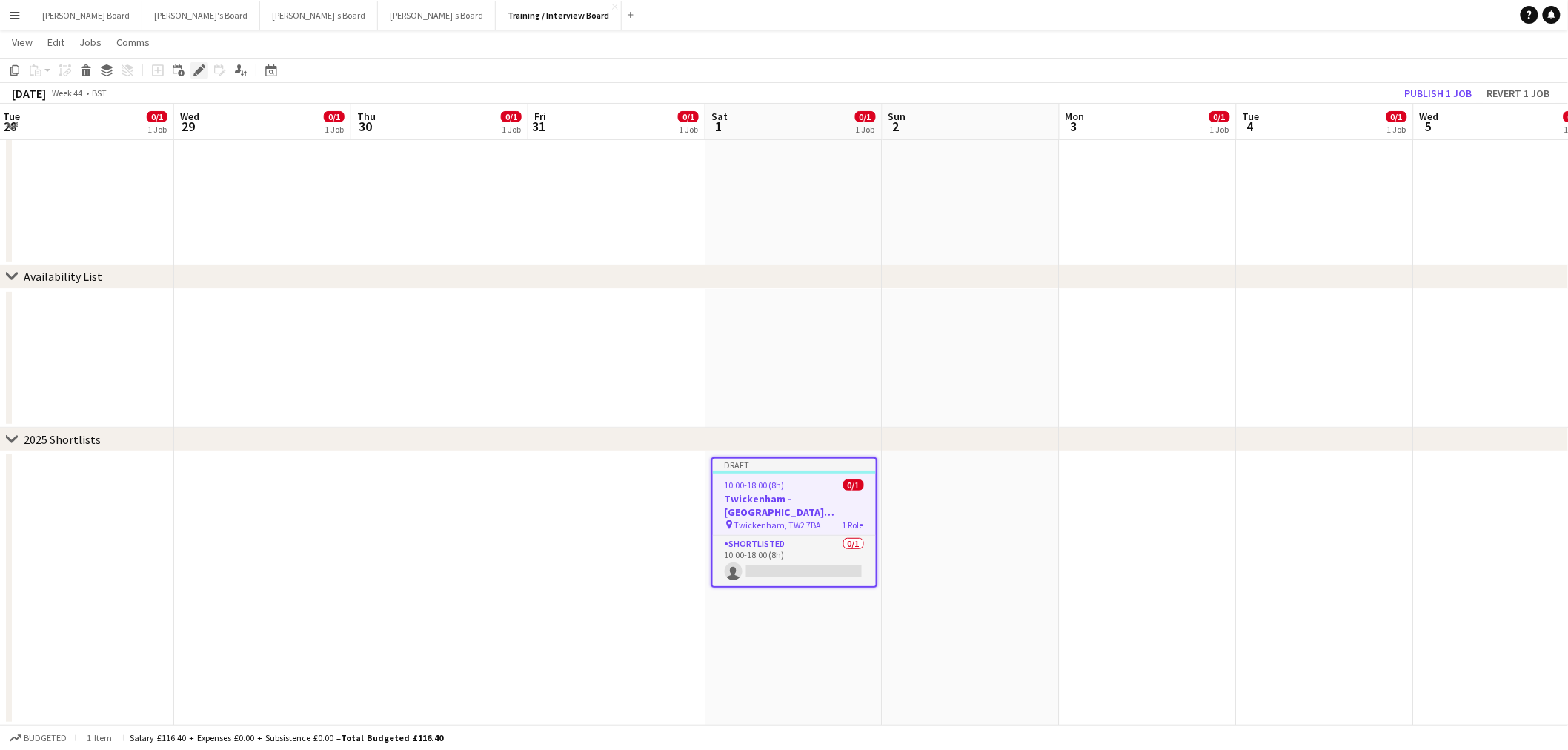
click at [201, 74] on icon "Edit" at bounding box center [199, 70] width 12 height 12
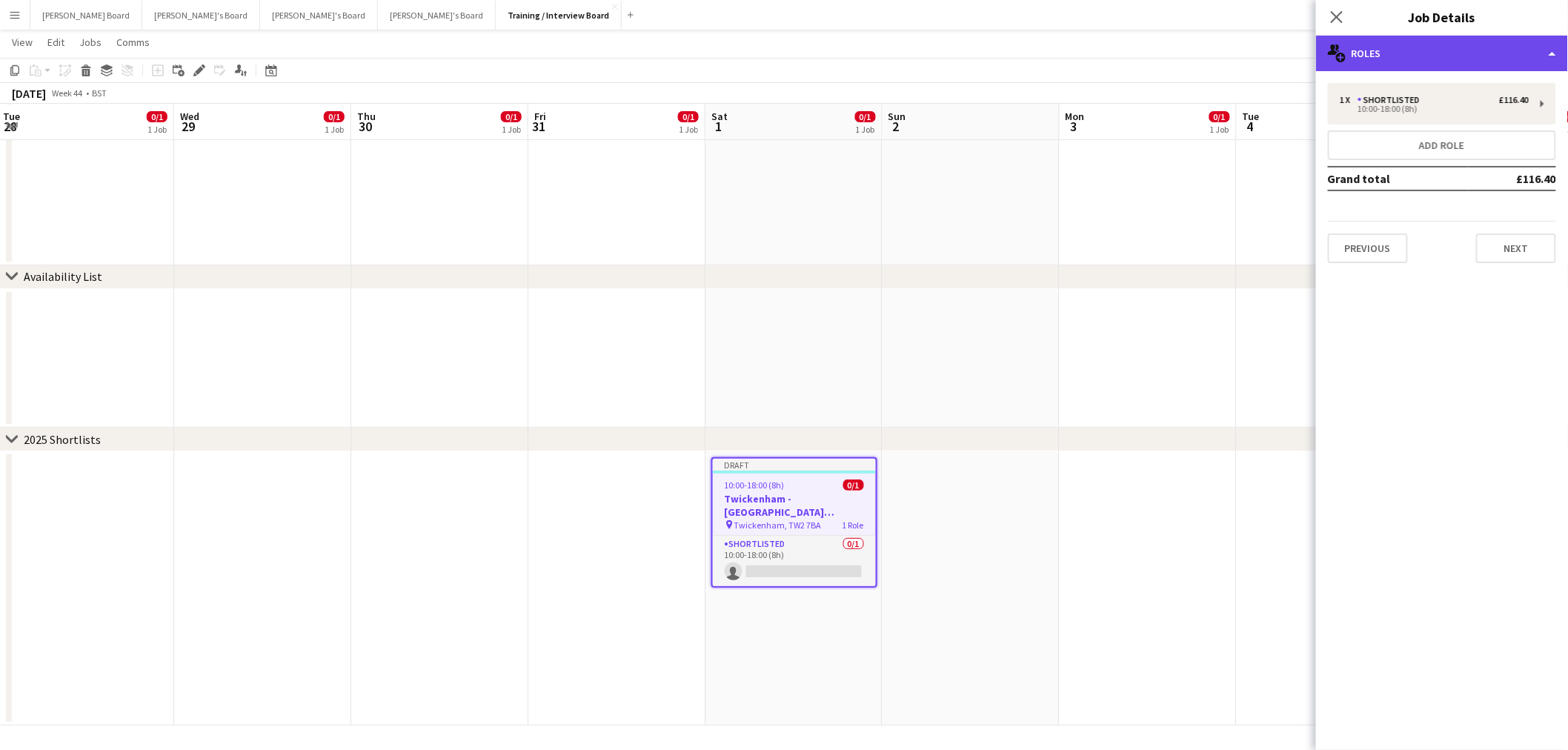
click at [1449, 57] on div "multiple-users-add Roles" at bounding box center [1442, 53] width 252 height 36
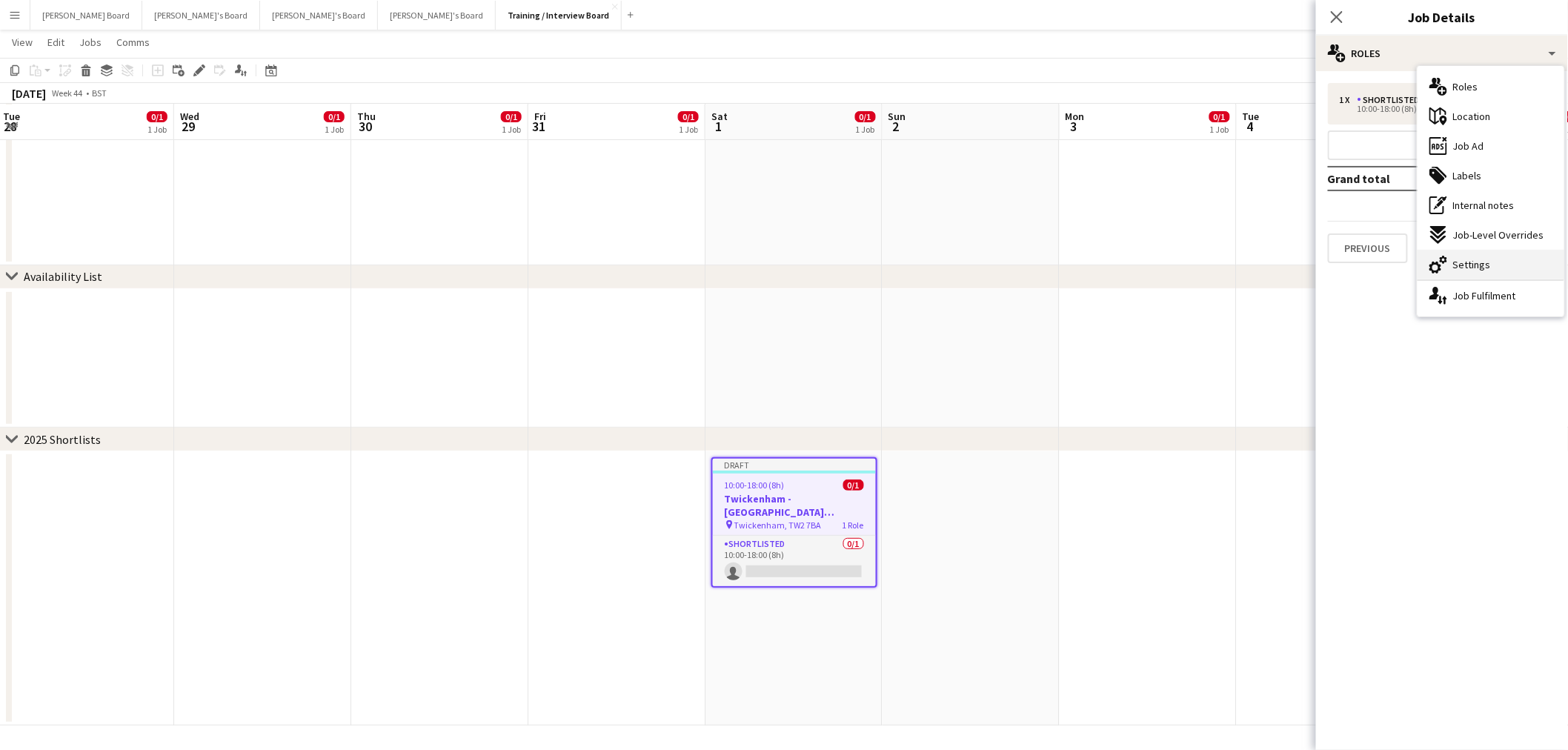
click at [1484, 265] on span "Settings" at bounding box center [1473, 264] width 38 height 13
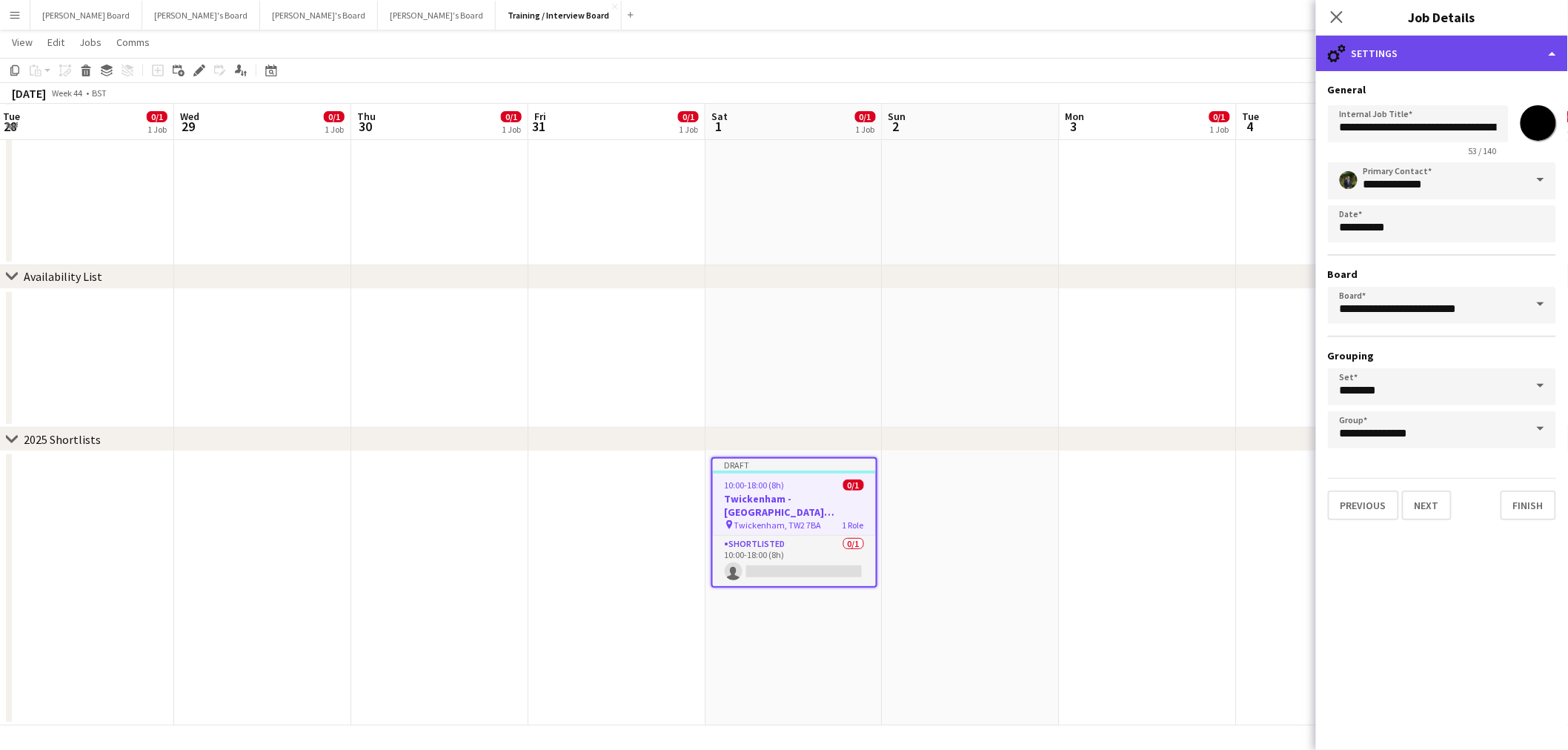
click at [1414, 55] on div "cog-double-3 Settings" at bounding box center [1442, 53] width 252 height 36
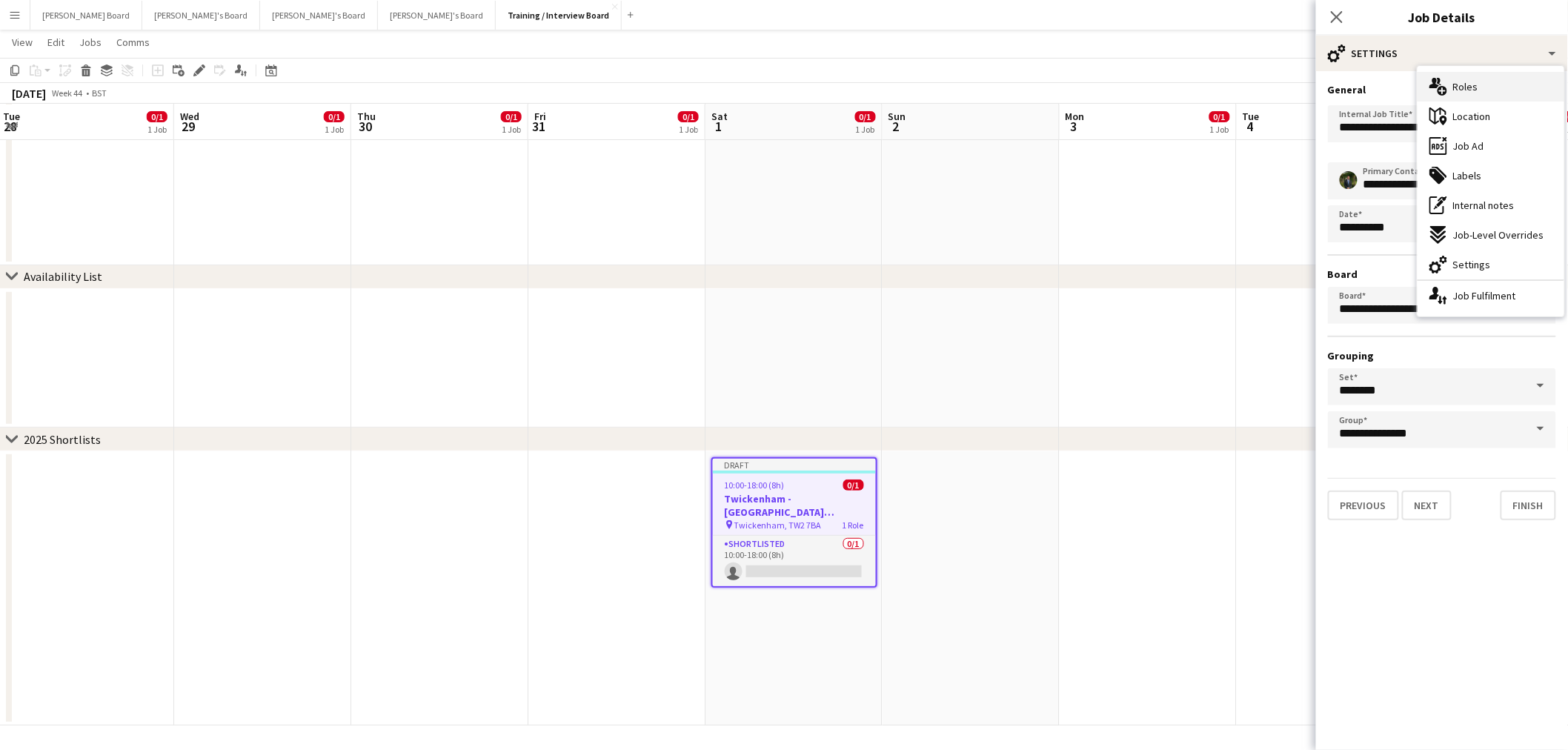
click at [1472, 94] on div "multiple-users-add Roles" at bounding box center [1491, 87] width 147 height 30
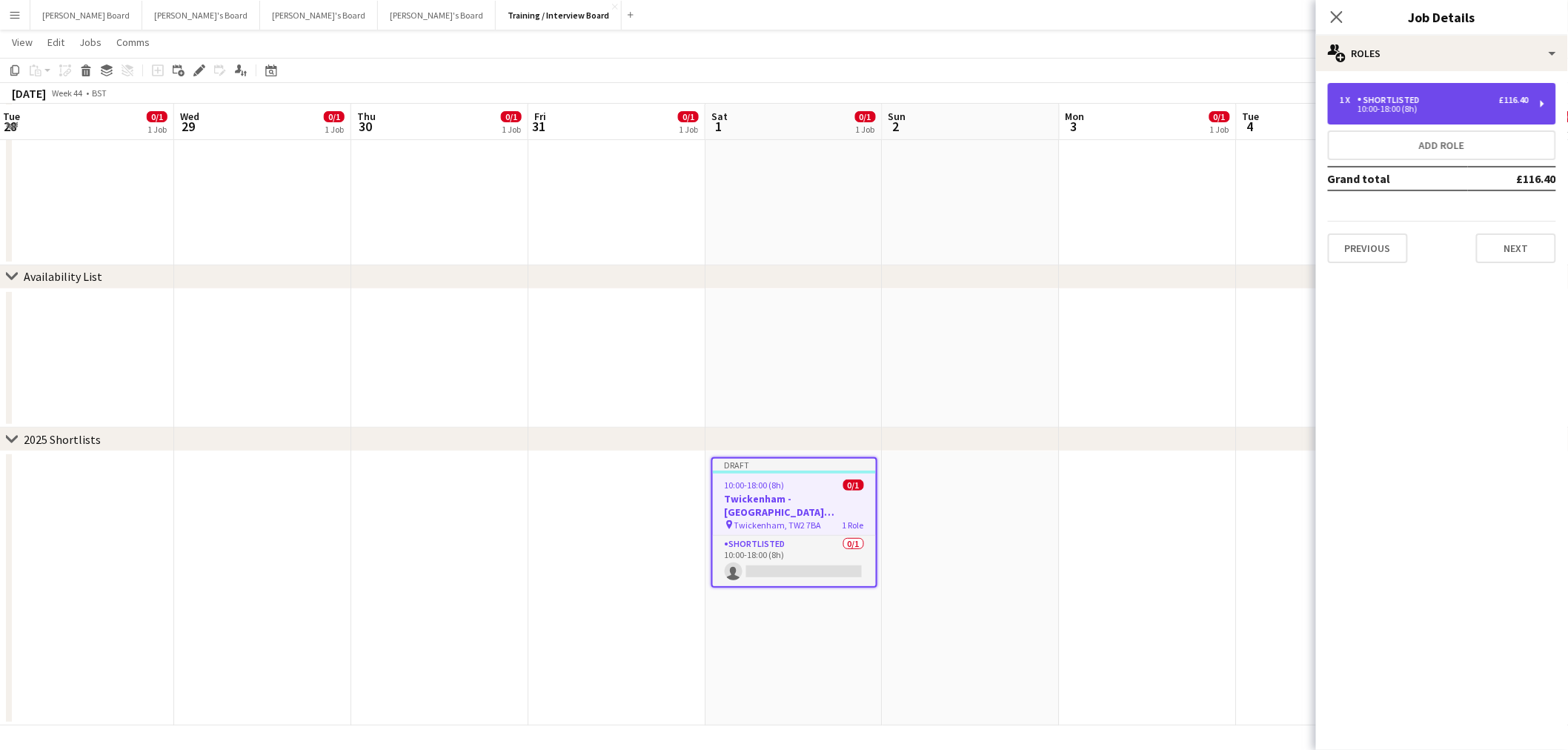
click at [1426, 108] on div "10:00-18:00 (8h)" at bounding box center [1435, 109] width 189 height 7
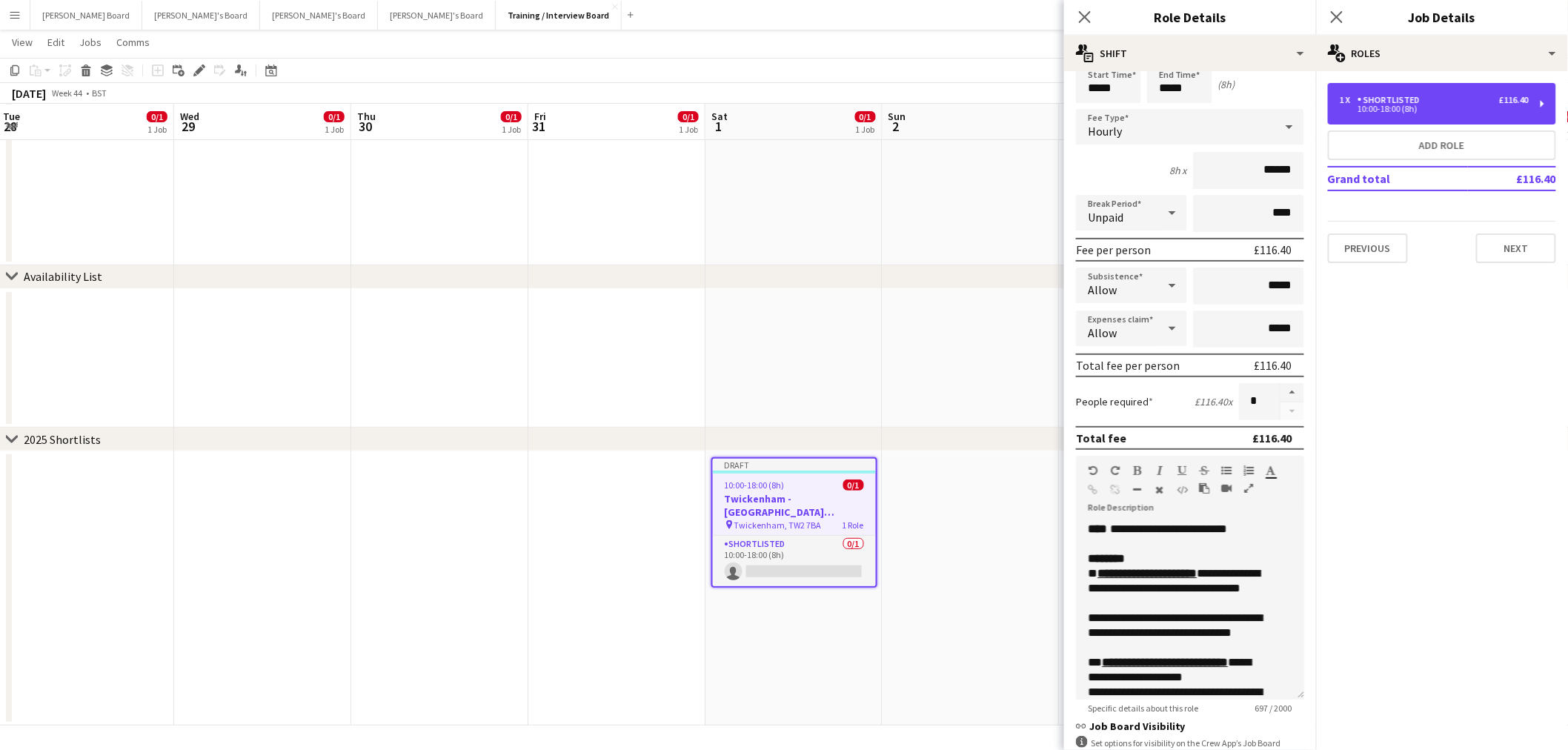
scroll to position [0, 0]
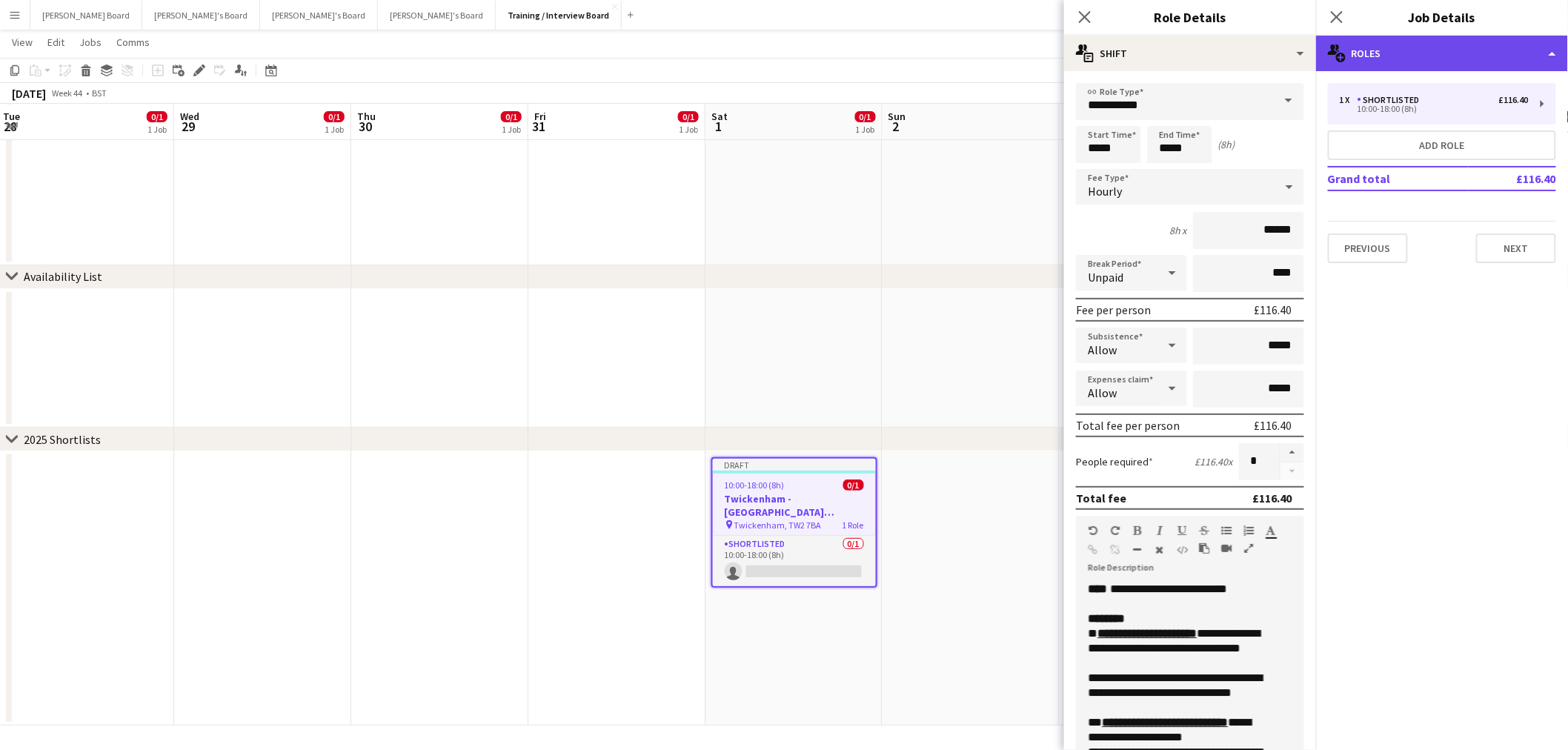
click at [1435, 52] on div "multiple-users-add Roles" at bounding box center [1442, 53] width 252 height 36
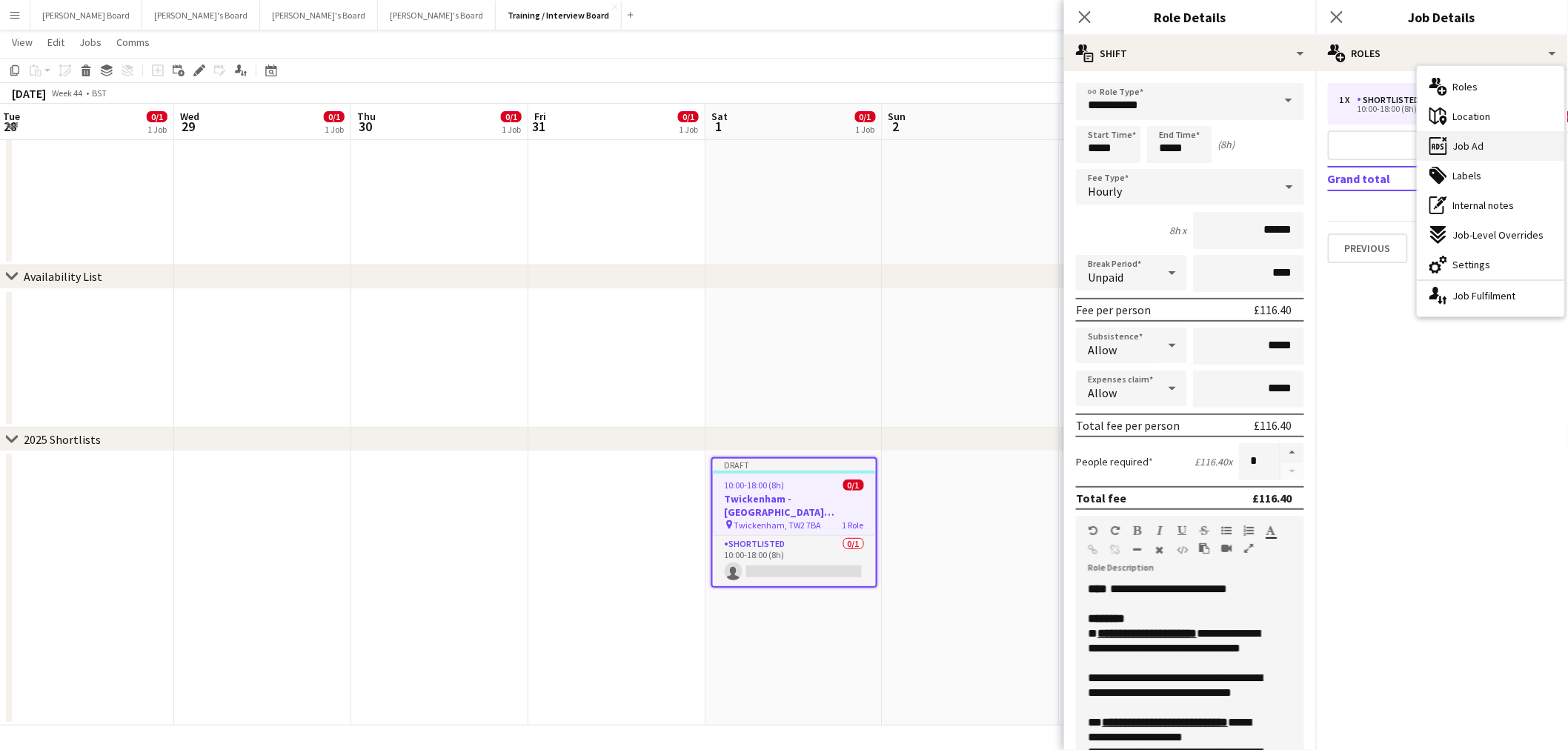
click at [1475, 143] on span "Job Ad" at bounding box center [1469, 146] width 32 height 13
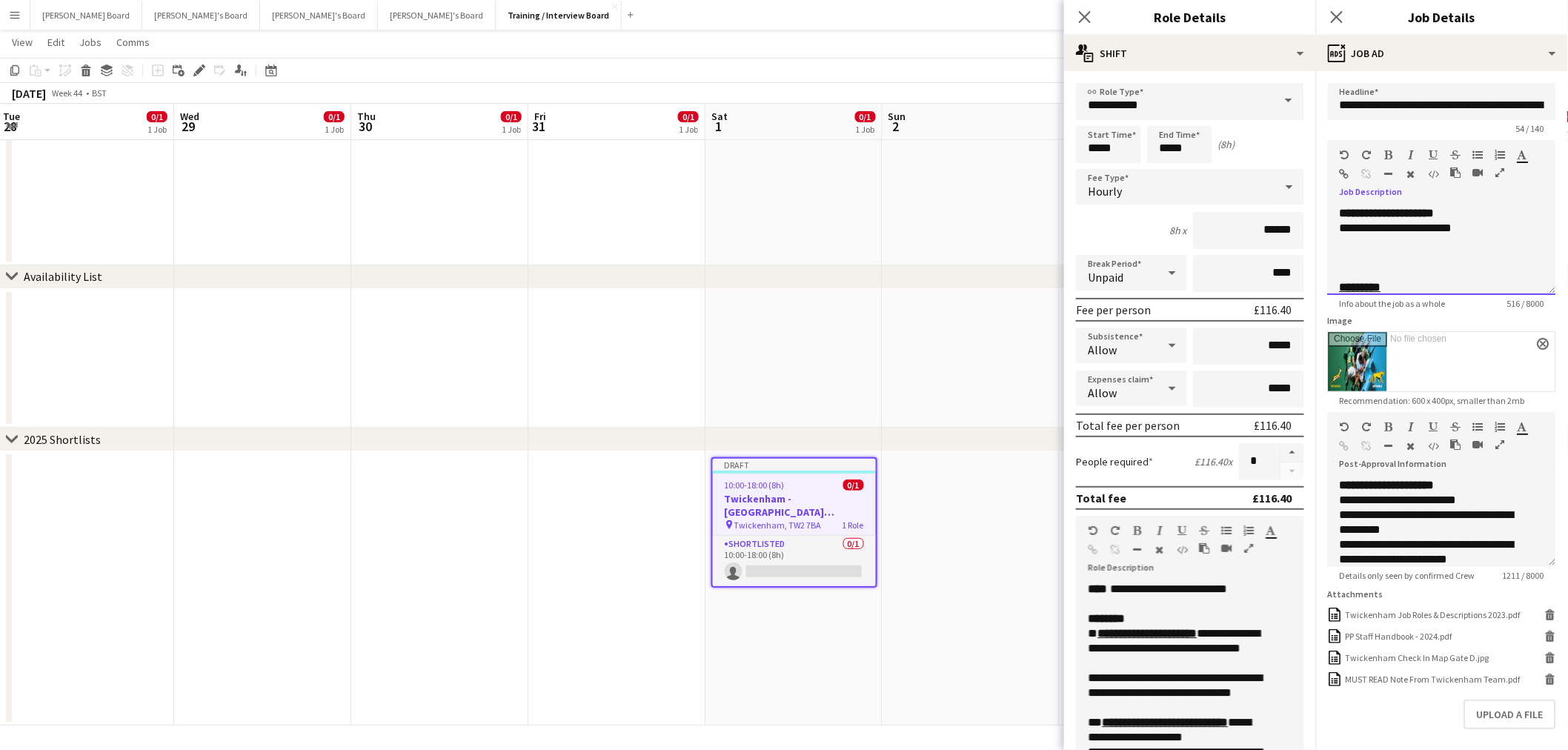
drag, startPoint x: 1466, startPoint y: 230, endPoint x: 1323, endPoint y: 226, distance: 143.1
click at [1323, 226] on form "**********" at bounding box center [1442, 442] width 252 height 718
click at [1449, 228] on div "**********" at bounding box center [1430, 228] width 180 height 15
drag, startPoint x: 1451, startPoint y: 227, endPoint x: 1333, endPoint y: 227, distance: 118.0
click at [1333, 227] on div "**********" at bounding box center [1442, 249] width 228 height 89
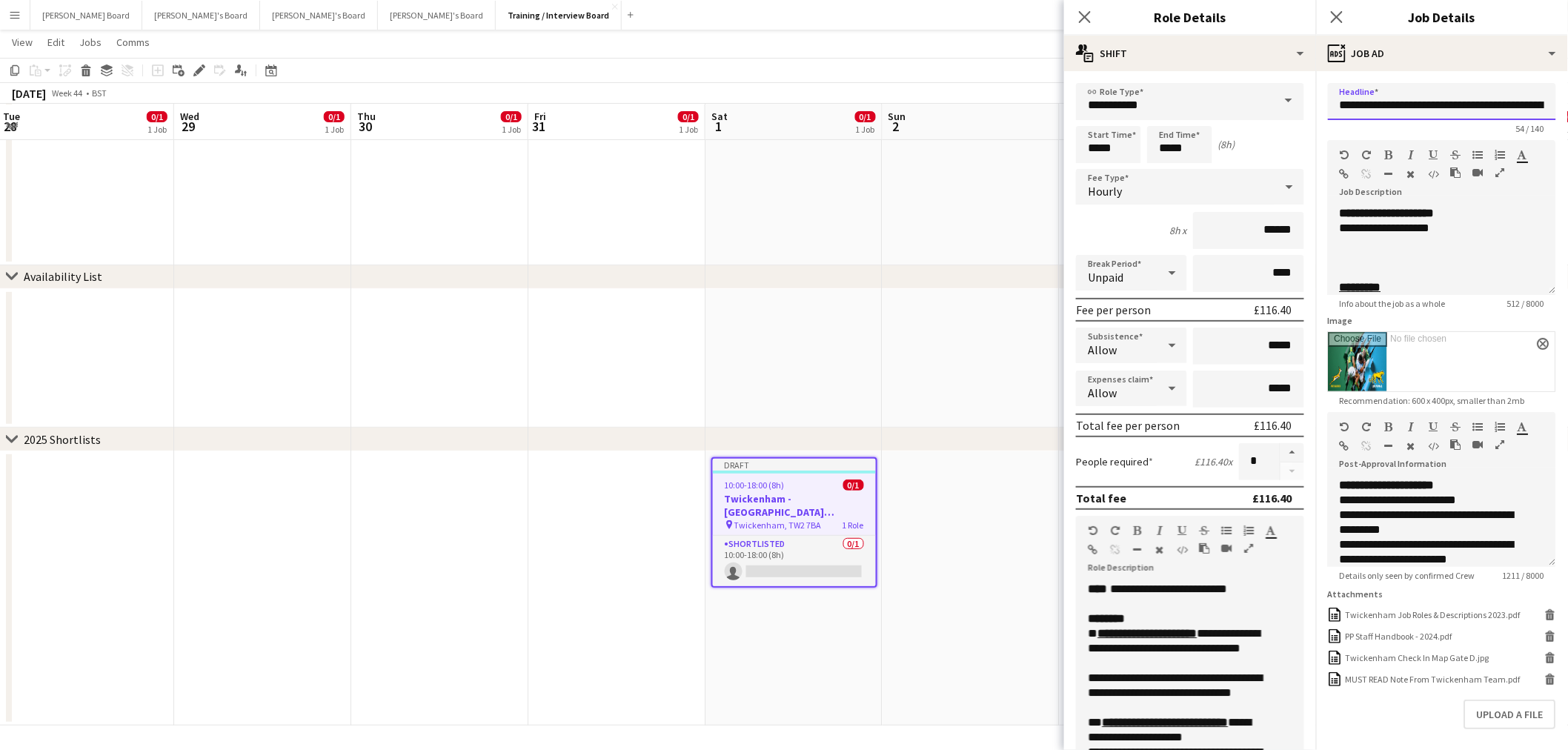
scroll to position [0, 80]
drag, startPoint x: 1498, startPoint y: 106, endPoint x: 1580, endPoint y: 109, distance: 82.1
paste input "text"
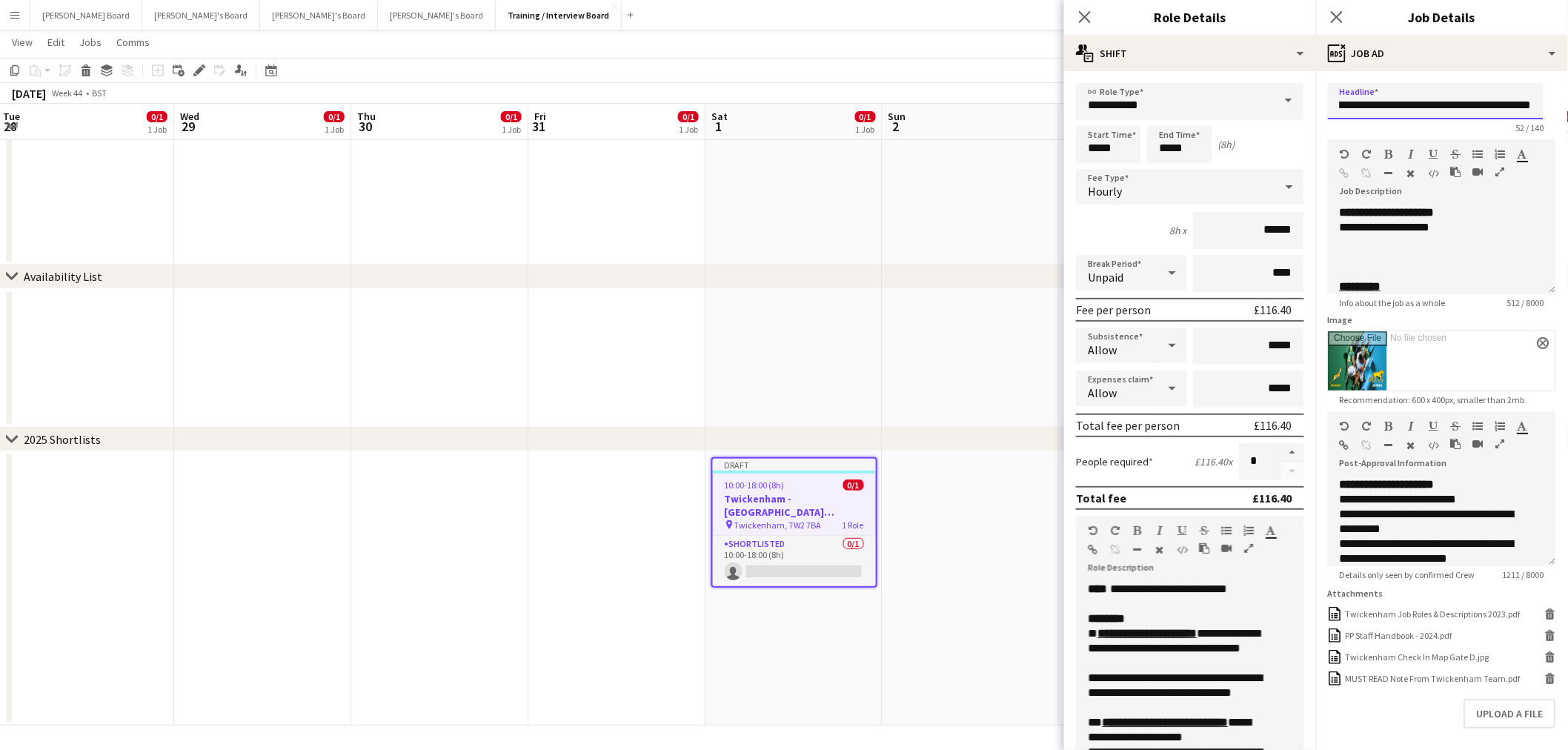
click at [1430, 104] on input "**********" at bounding box center [1436, 101] width 216 height 36
type input "**********"
click at [1540, 345] on app-icon "close" at bounding box center [1544, 342] width 9 height 6
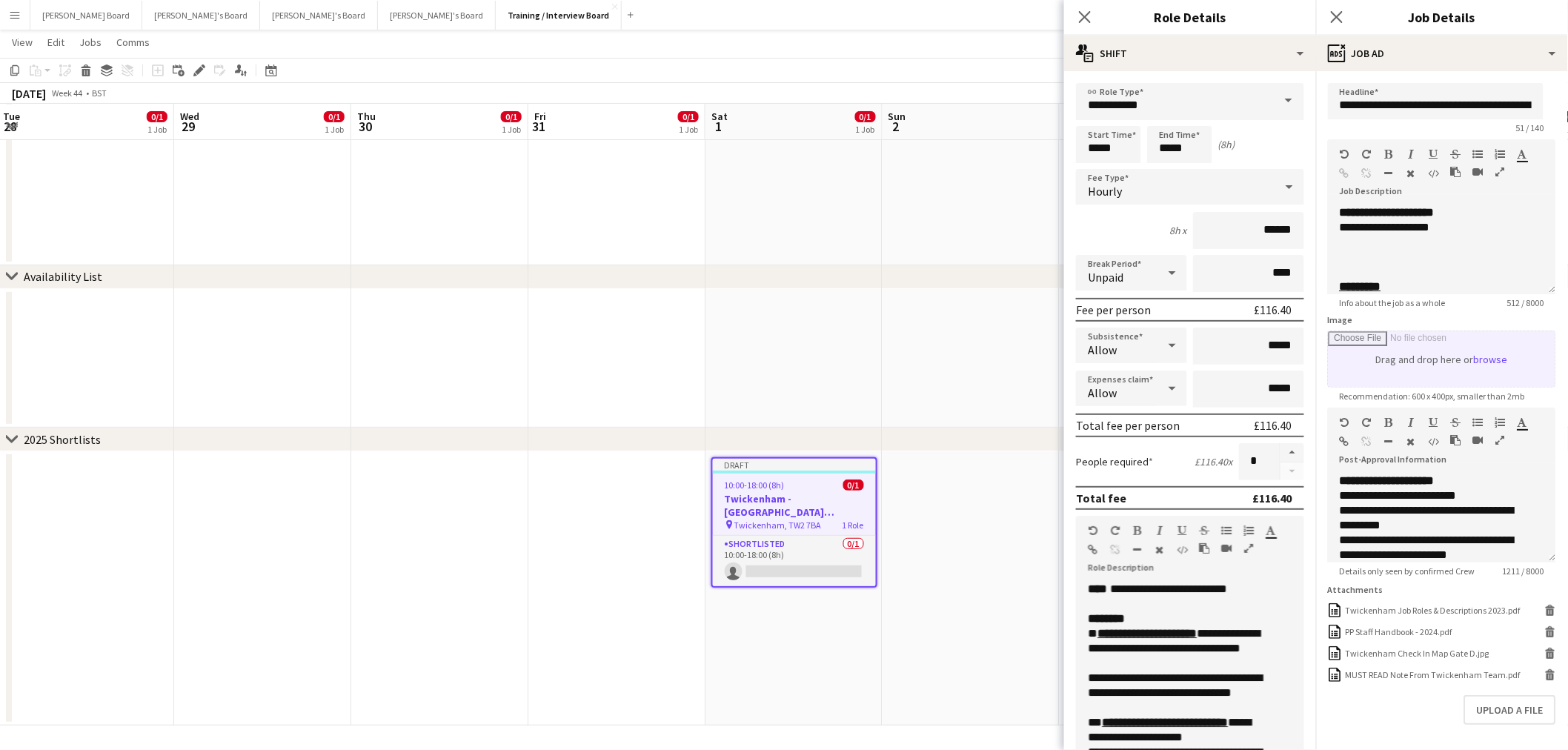
click at [1479, 357] on input "Image" at bounding box center [1443, 359] width 227 height 56
type input "**********"
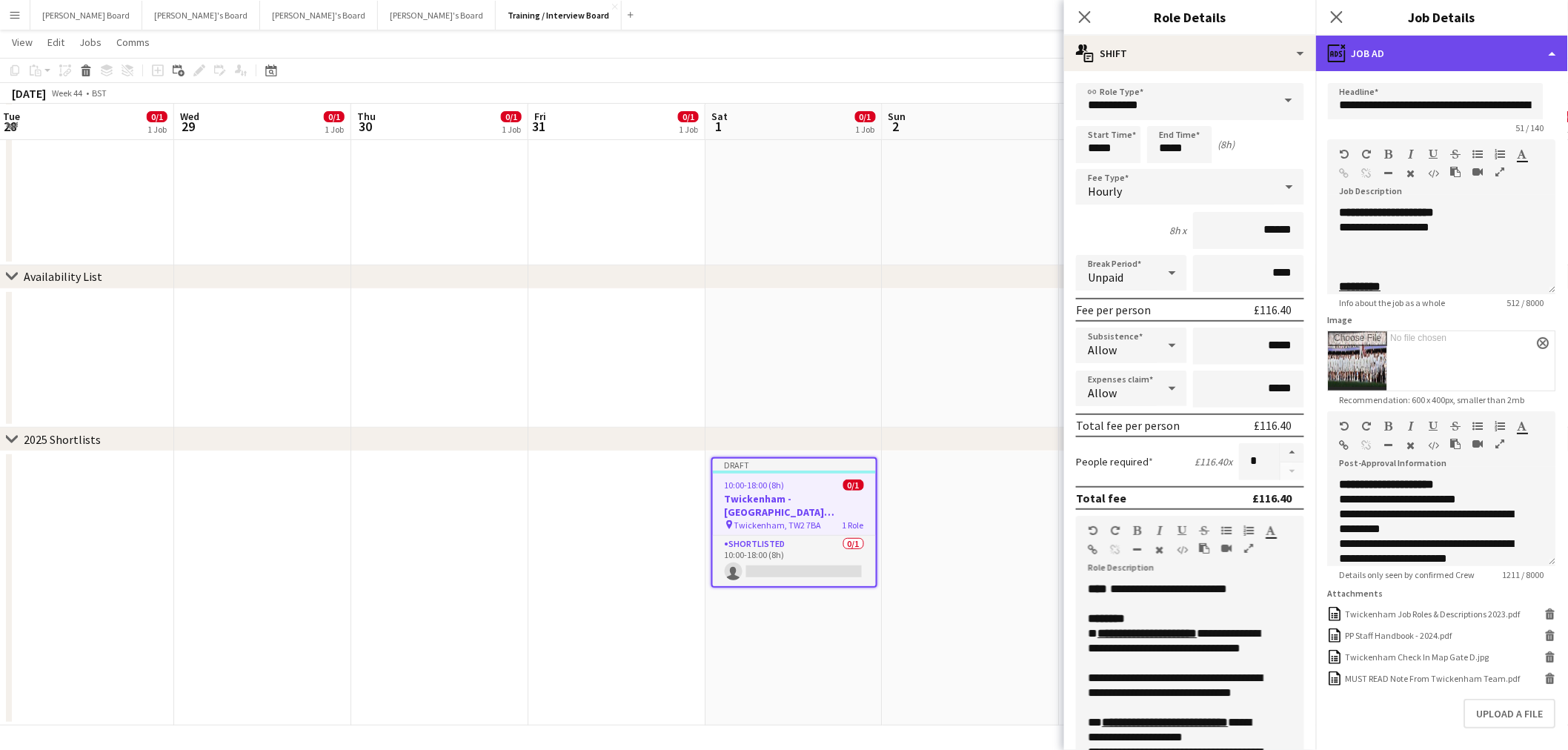
click at [1442, 43] on div "ads-window Job Ad" at bounding box center [1442, 53] width 252 height 36
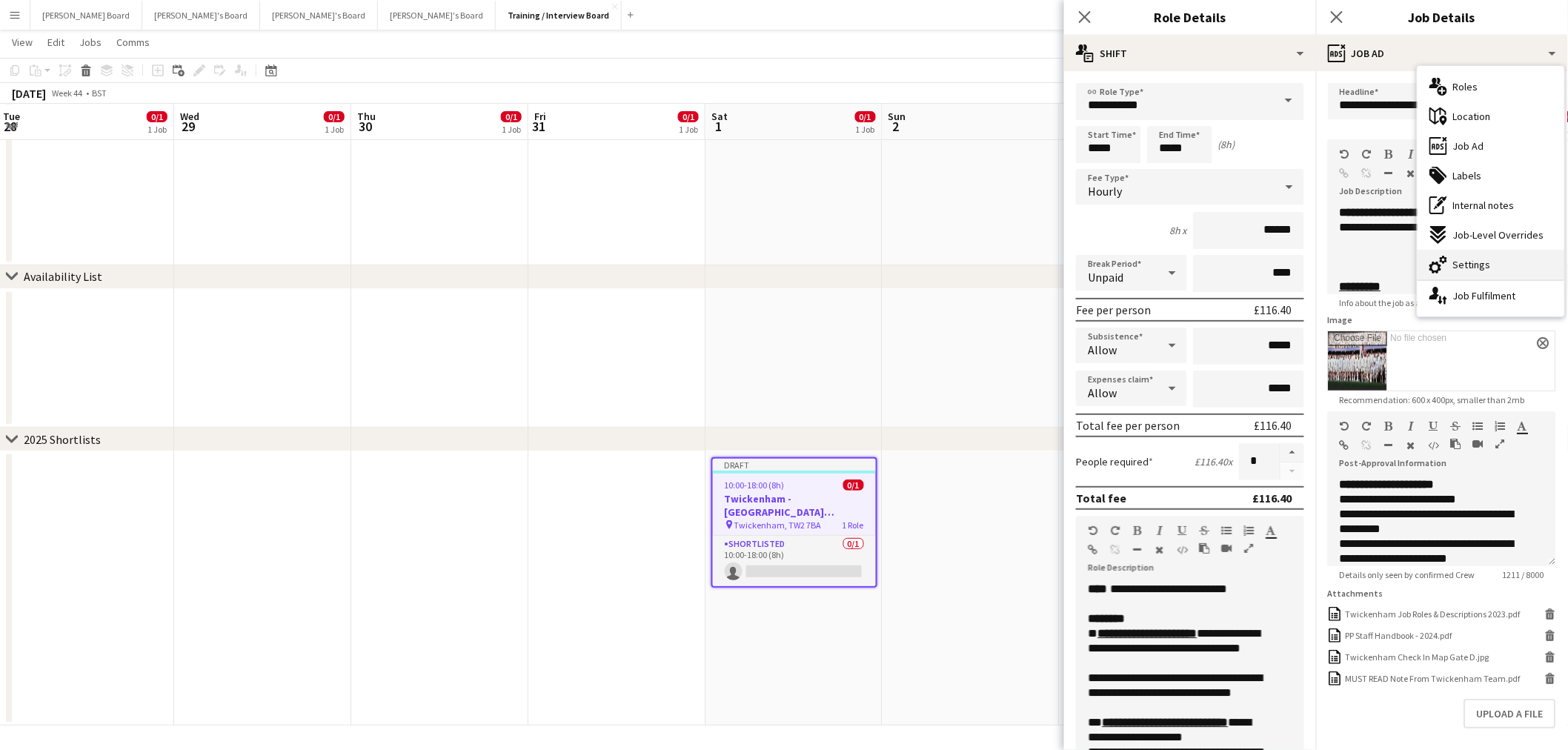
click at [1472, 260] on span "Settings" at bounding box center [1473, 264] width 38 height 13
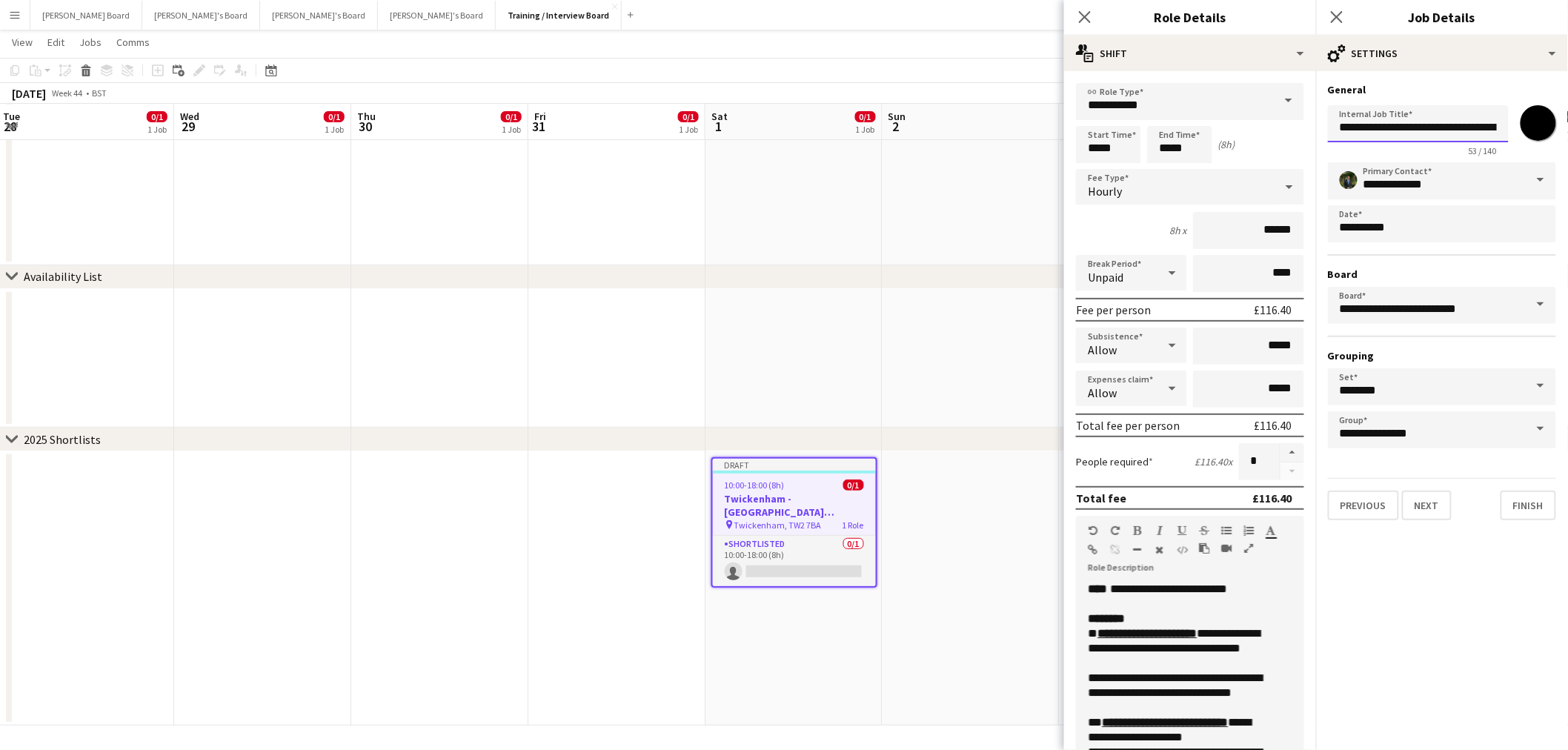
scroll to position [0, 112]
drag, startPoint x: 1491, startPoint y: 129, endPoint x: 1559, endPoint y: 134, distance: 68.2
paste input "text"
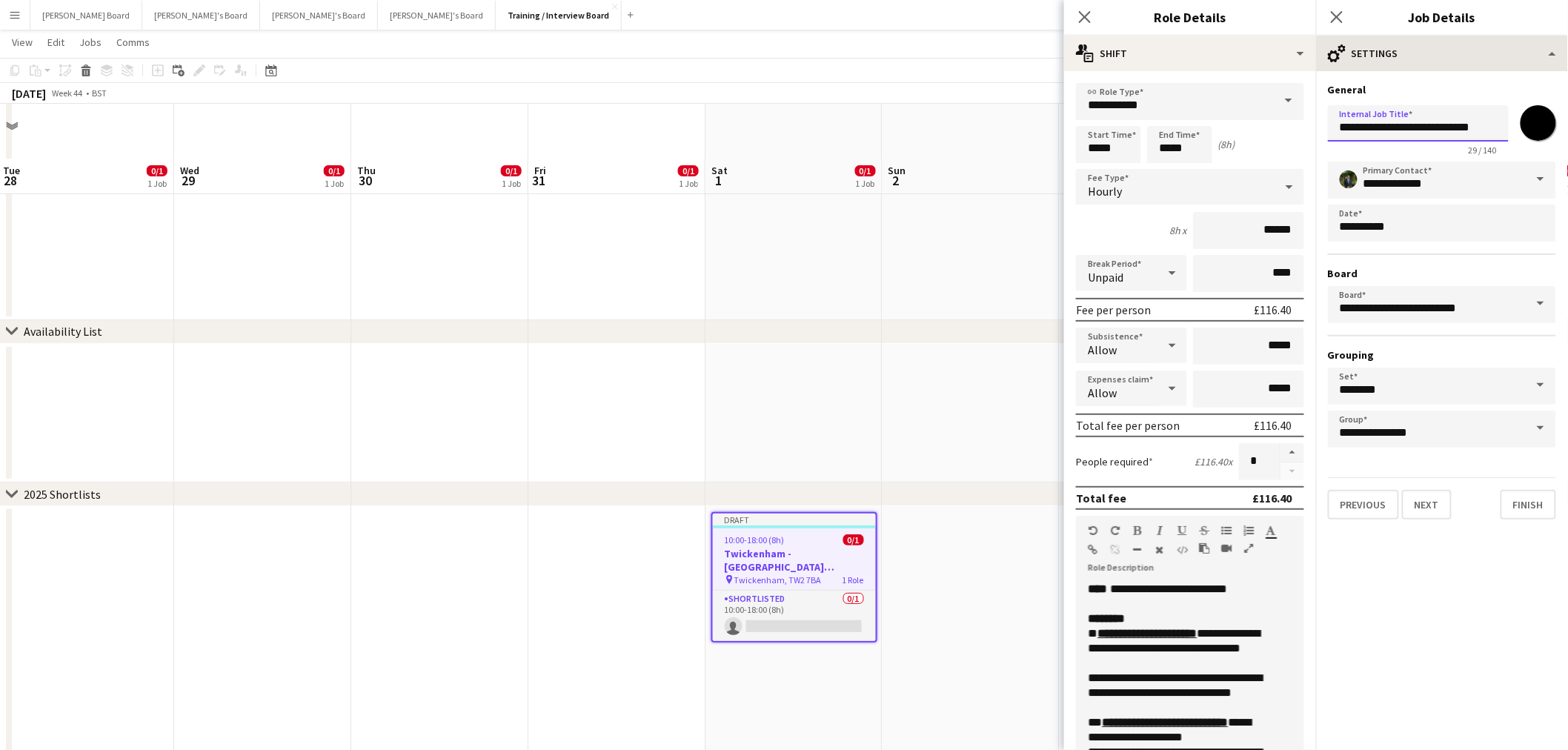
scroll to position [2315, 0]
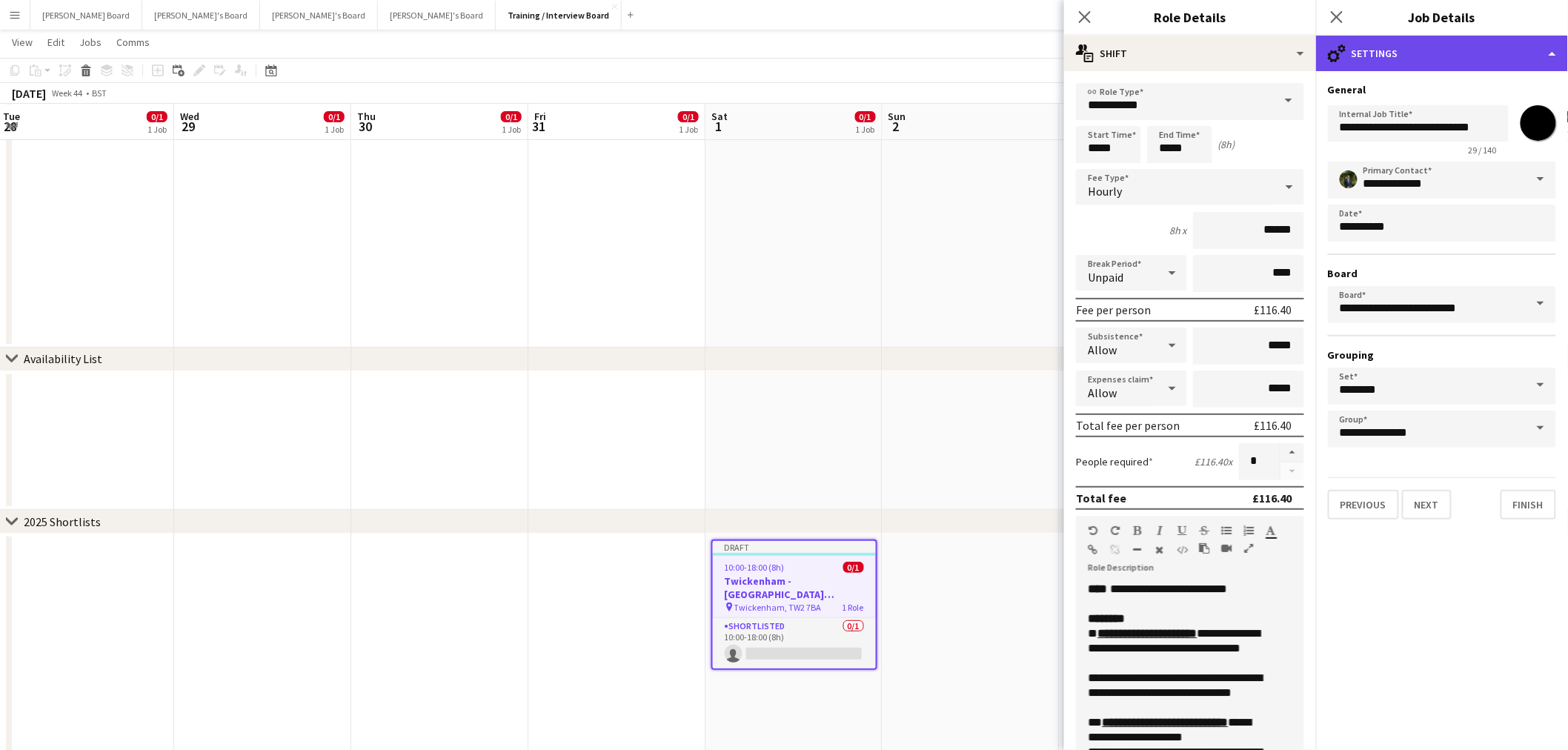
click at [1430, 42] on div "cog-double-3 Settings" at bounding box center [1442, 53] width 252 height 36
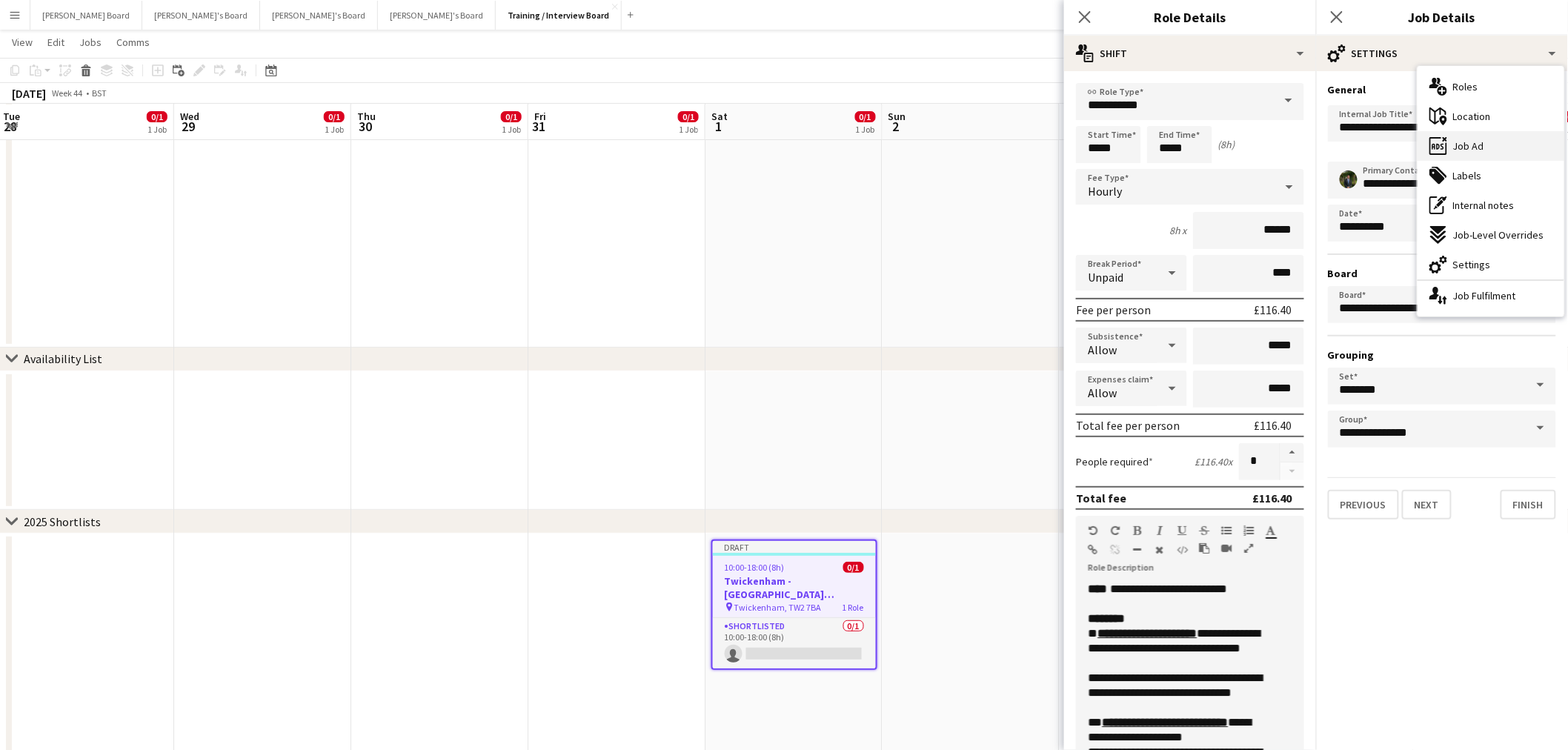
click at [1483, 139] on div "ads-window Job Ad" at bounding box center [1491, 146] width 147 height 30
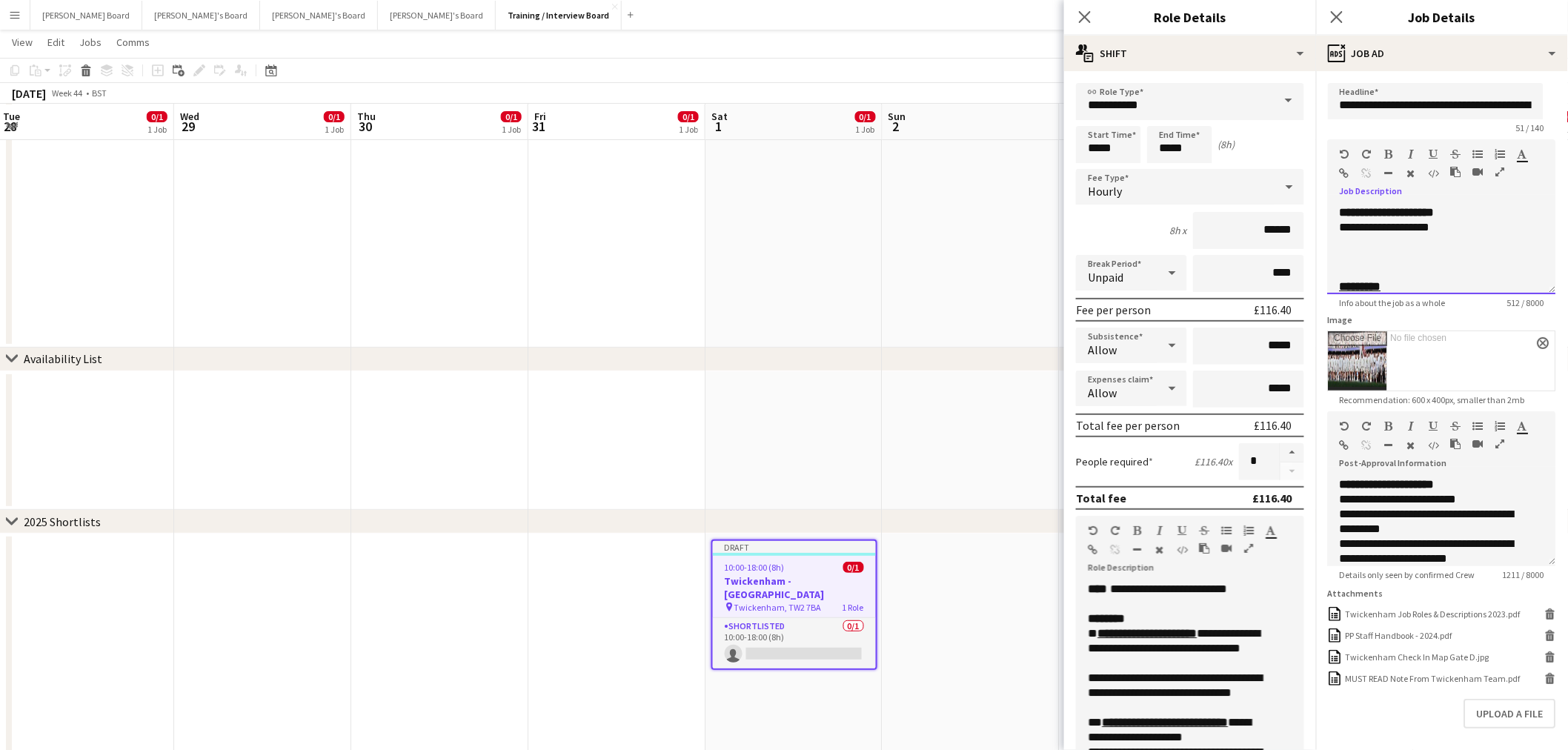
drag, startPoint x: 1397, startPoint y: 228, endPoint x: 1320, endPoint y: 228, distance: 77.0
click at [1320, 228] on form "**********" at bounding box center [1442, 441] width 252 height 717
click at [1439, 40] on div "ads-window Job Ad" at bounding box center [1442, 53] width 252 height 36
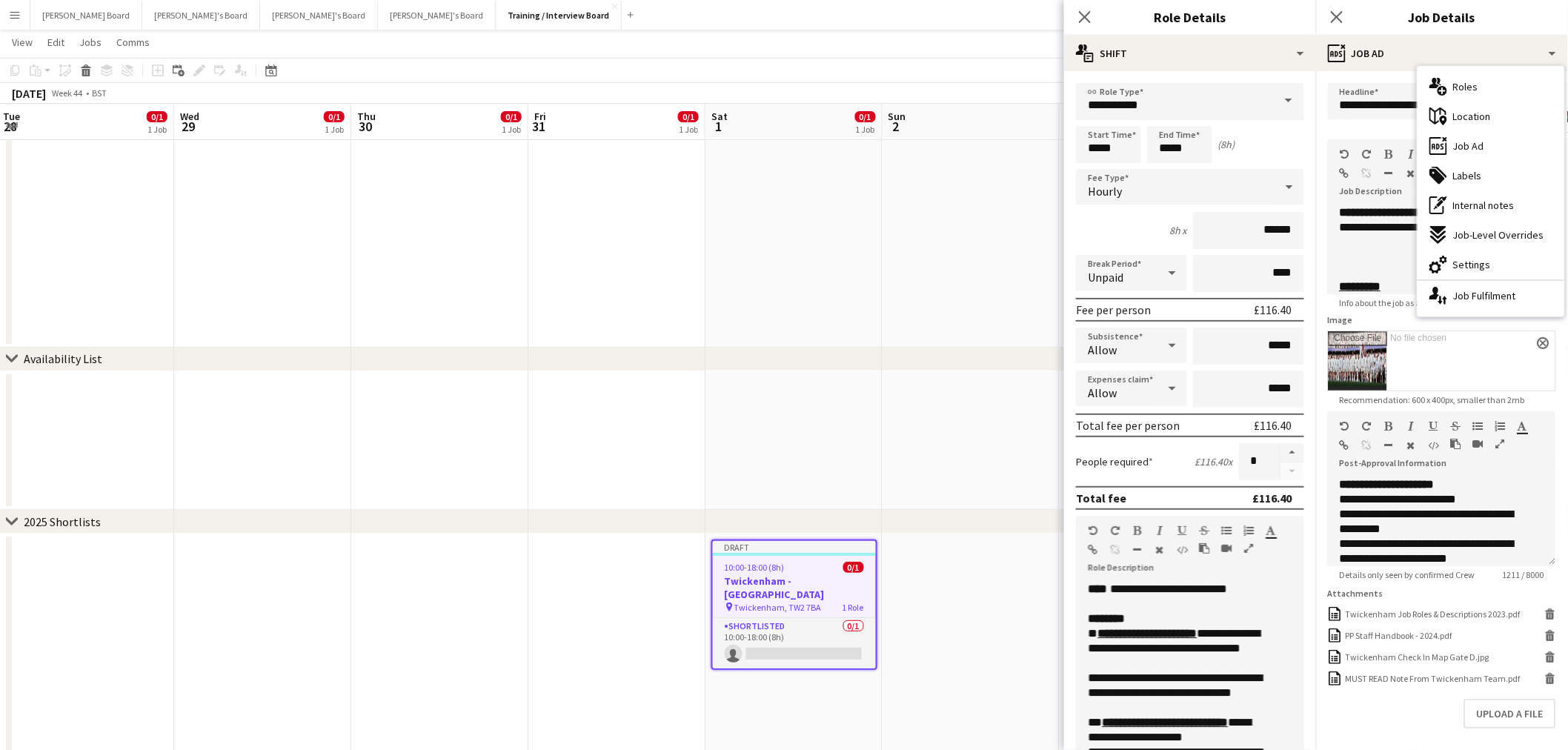
drag, startPoint x: 1470, startPoint y: 254, endPoint x: 1465, endPoint y: 245, distance: 10.3
click at [1469, 253] on div "cog-double-3 Settings" at bounding box center [1491, 264] width 147 height 30
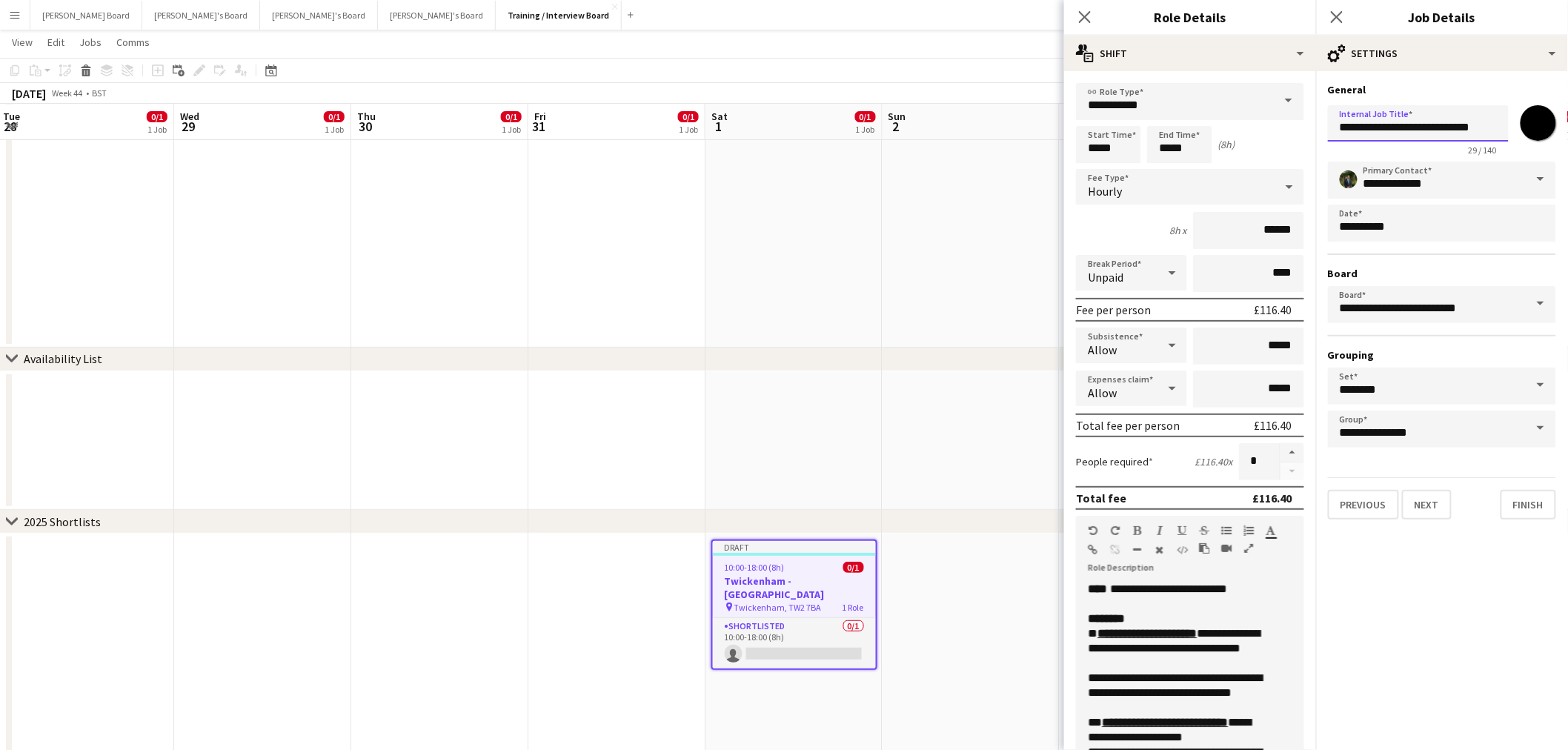
click at [1485, 128] on input "**********" at bounding box center [1419, 123] width 181 height 36
paste input "**********"
type input "**********"
click at [1536, 184] on span at bounding box center [1541, 179] width 32 height 36
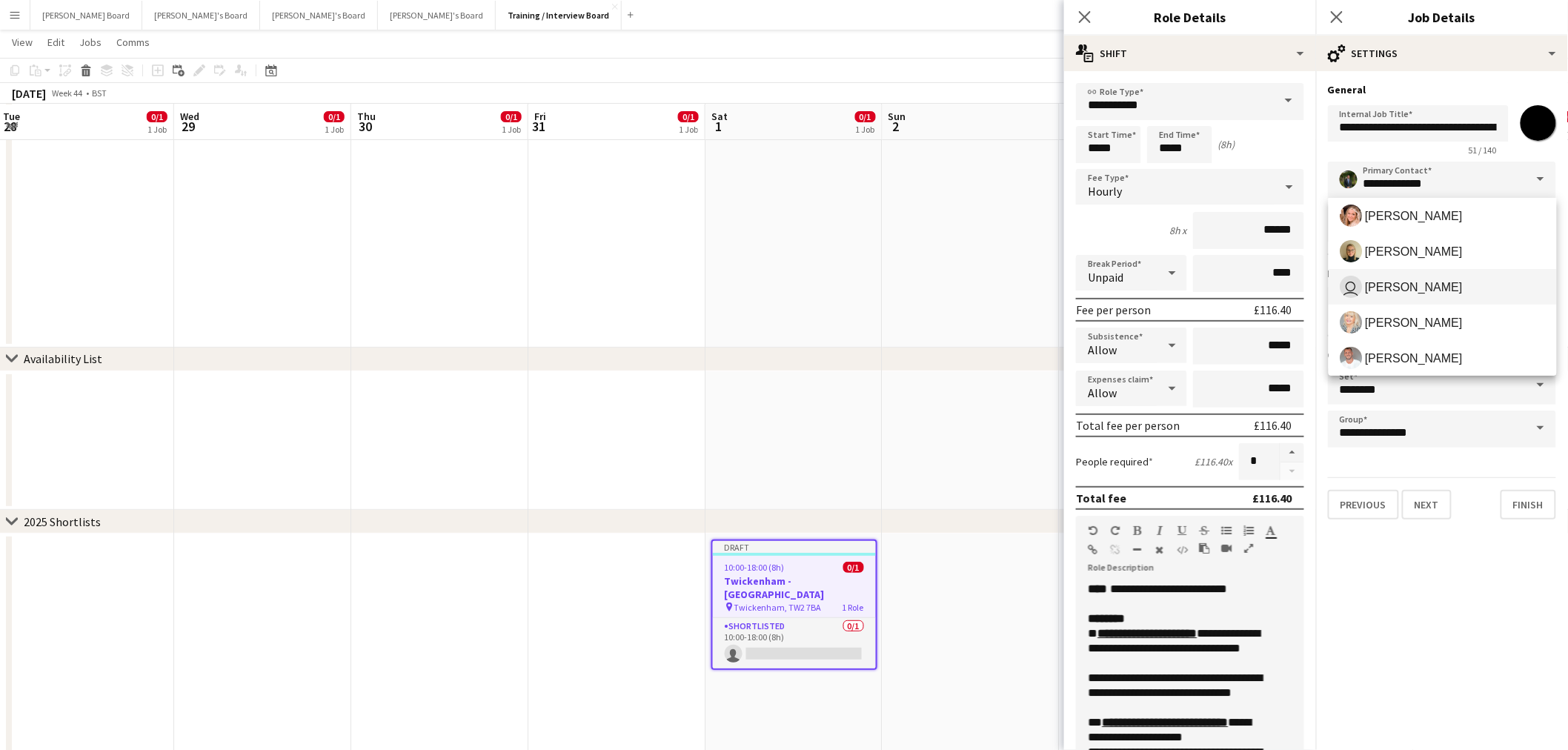
scroll to position [0, 0]
click at [1411, 223] on span "Fran Dancona" at bounding box center [1415, 221] width 98 height 14
type input "**********"
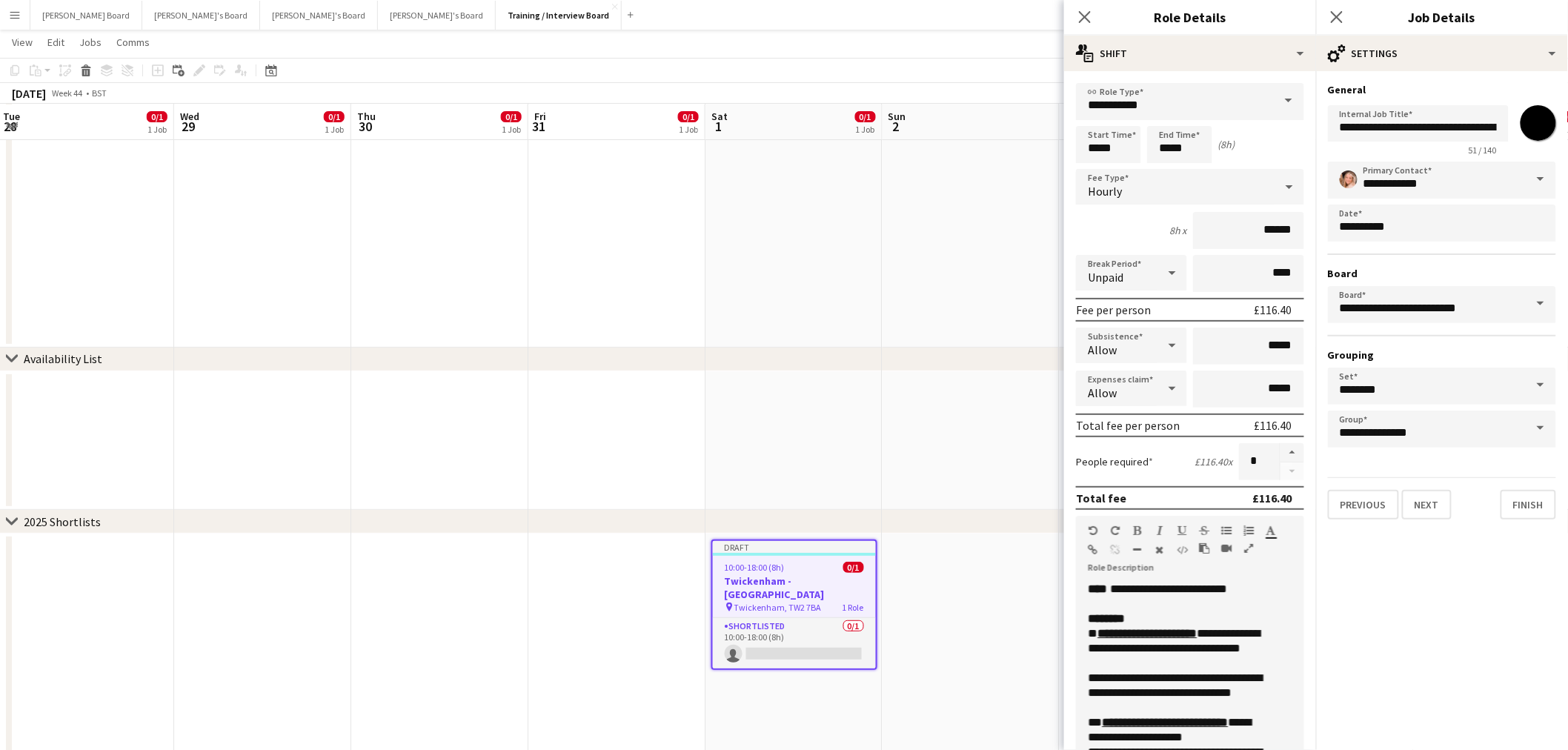
click at [1564, 157] on form "**********" at bounding box center [1442, 301] width 252 height 436
click at [934, 420] on app-date-cell at bounding box center [972, 441] width 177 height 139
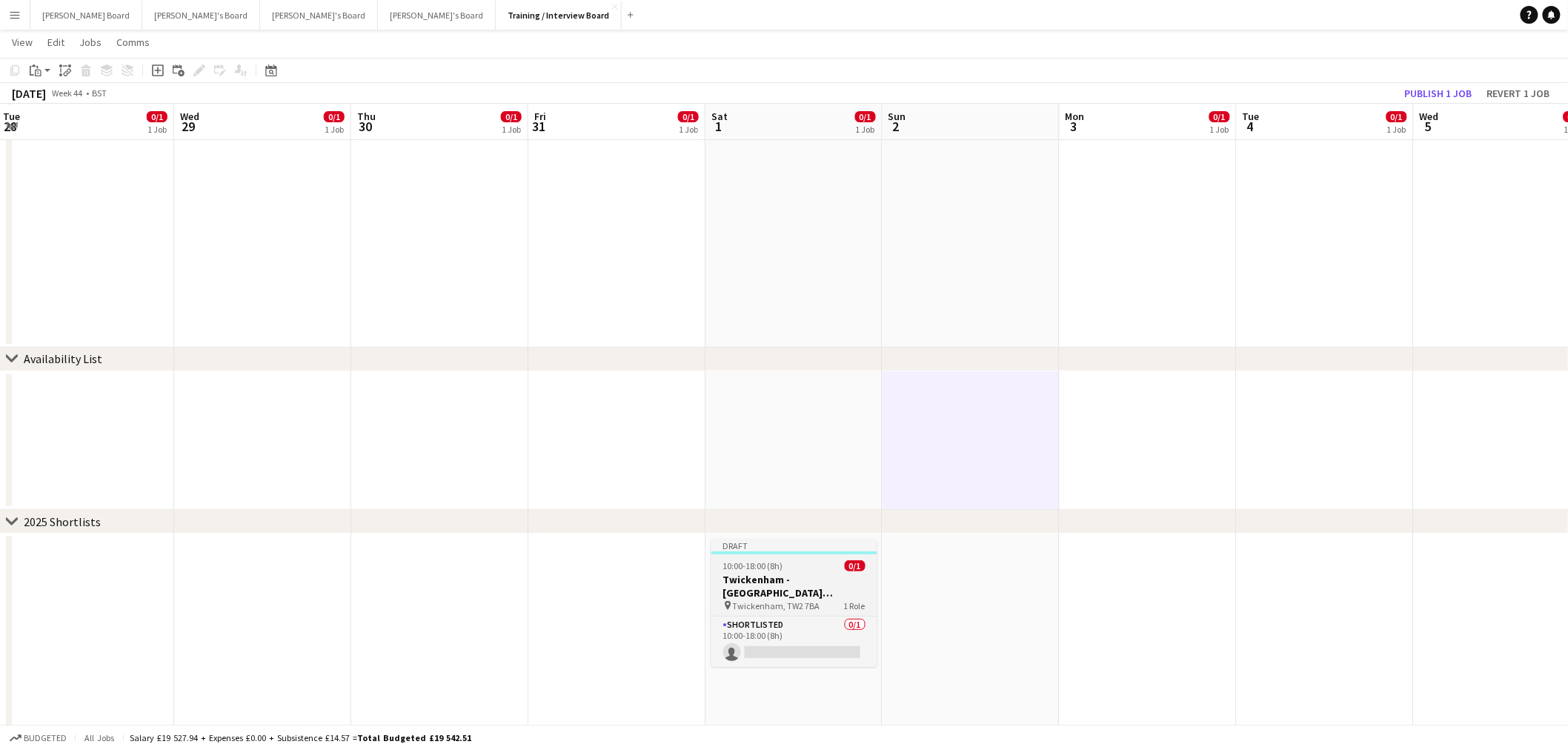
click at [816, 597] on h3 "Twickenham - Allianz Stadium England vs Australia" at bounding box center [794, 586] width 166 height 27
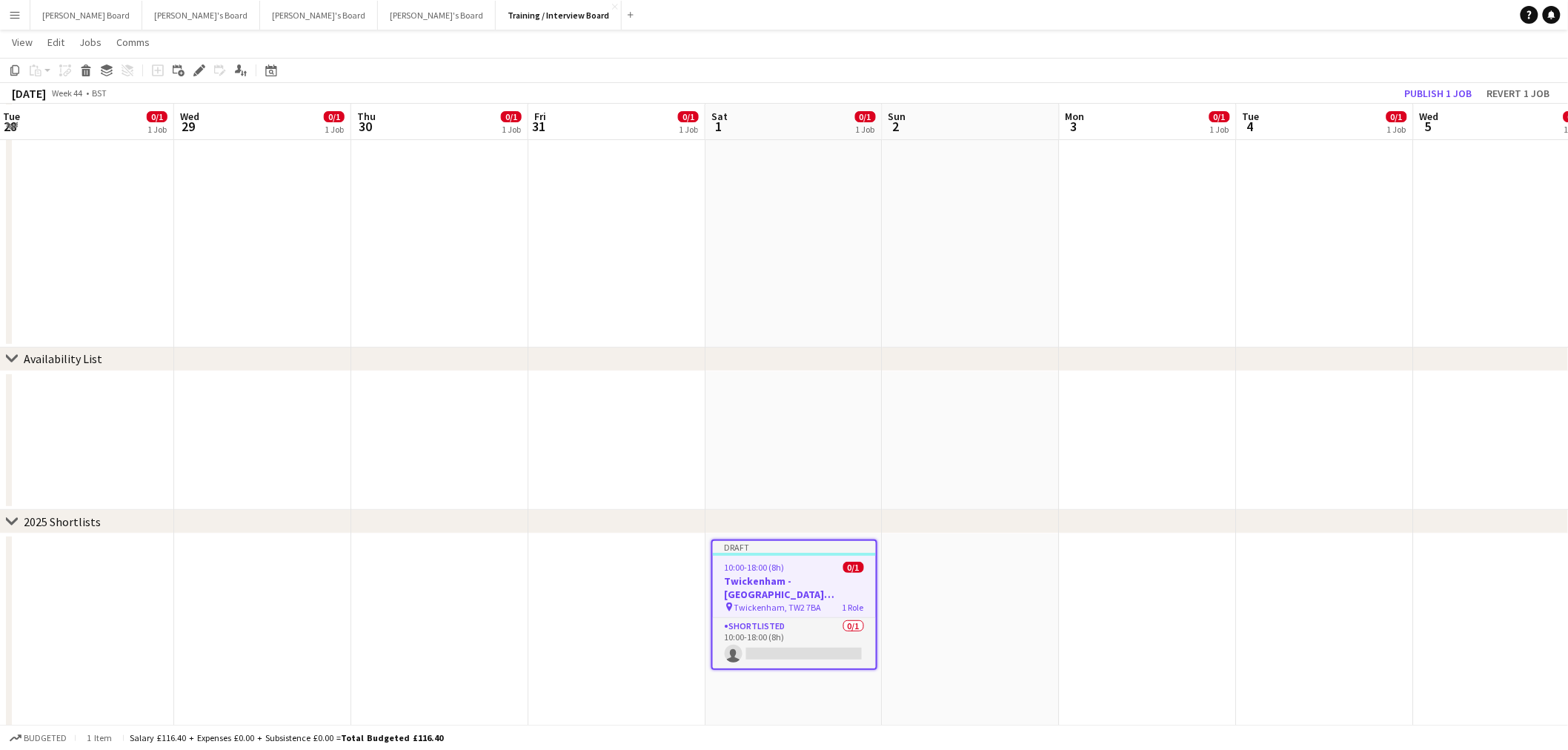
click at [785, 578] on h3 "Twickenham - Allianz Stadium England vs Australia" at bounding box center [794, 588] width 163 height 27
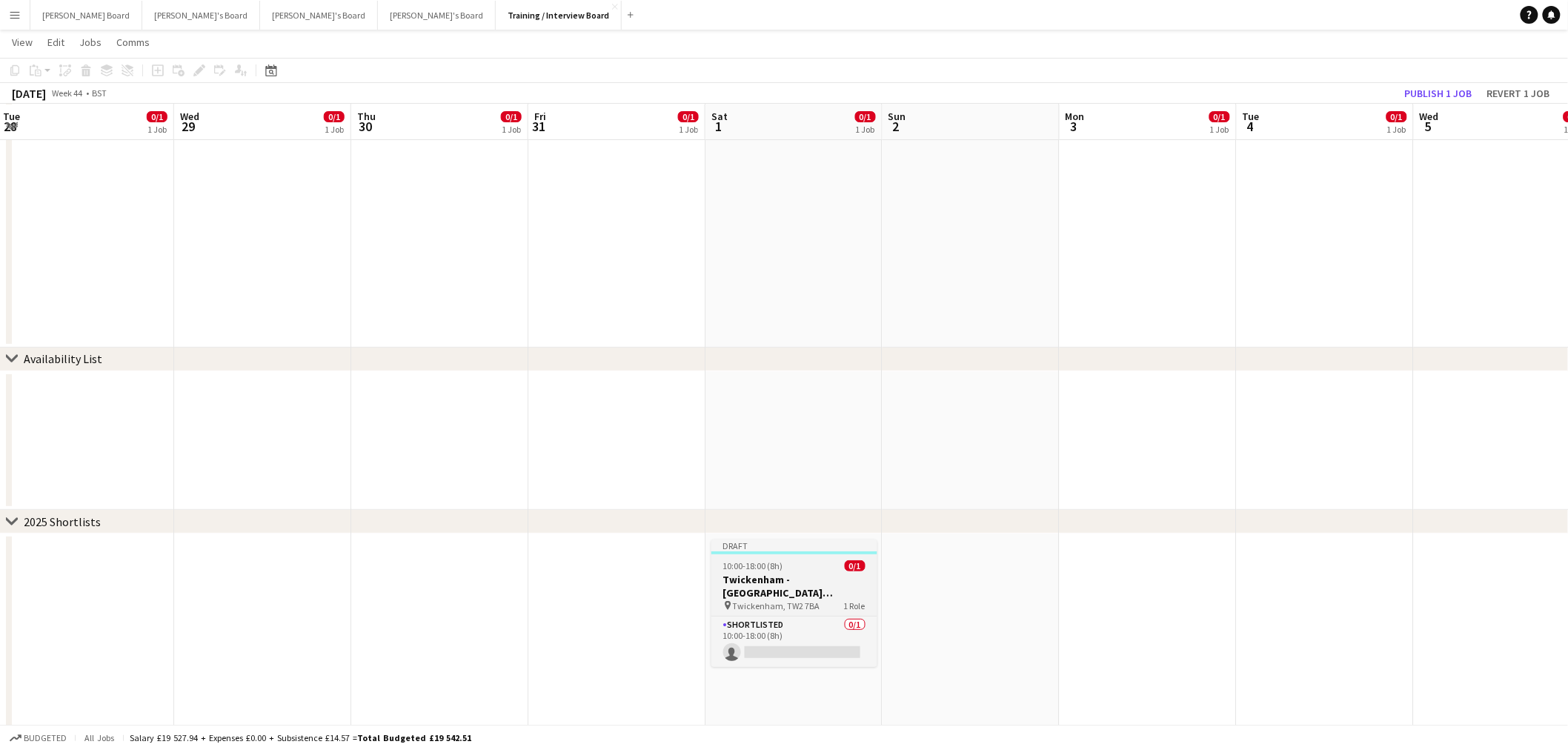
click at [796, 579] on h3 "Twickenham - Allianz Stadium England vs Australia" at bounding box center [794, 586] width 166 height 27
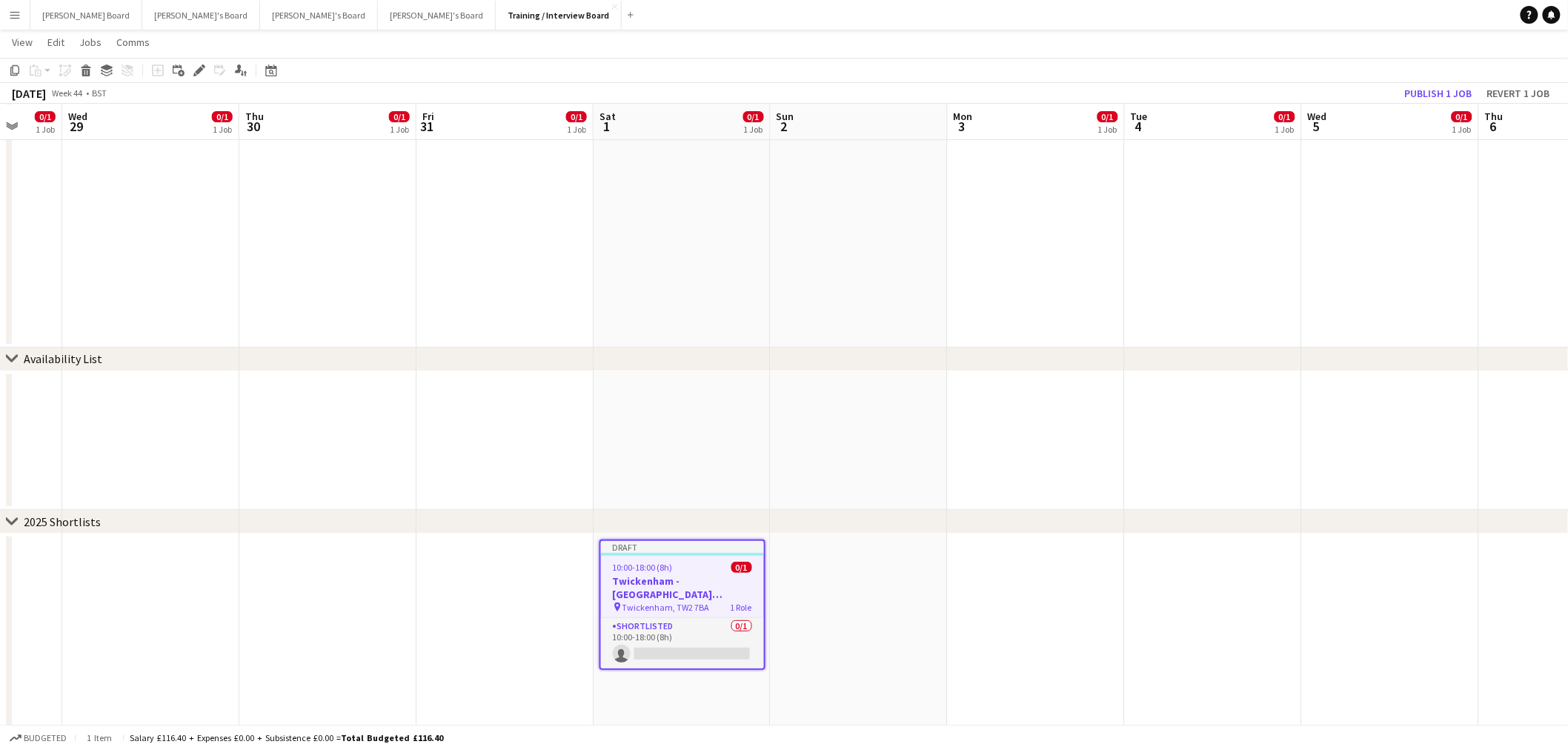
scroll to position [0, 578]
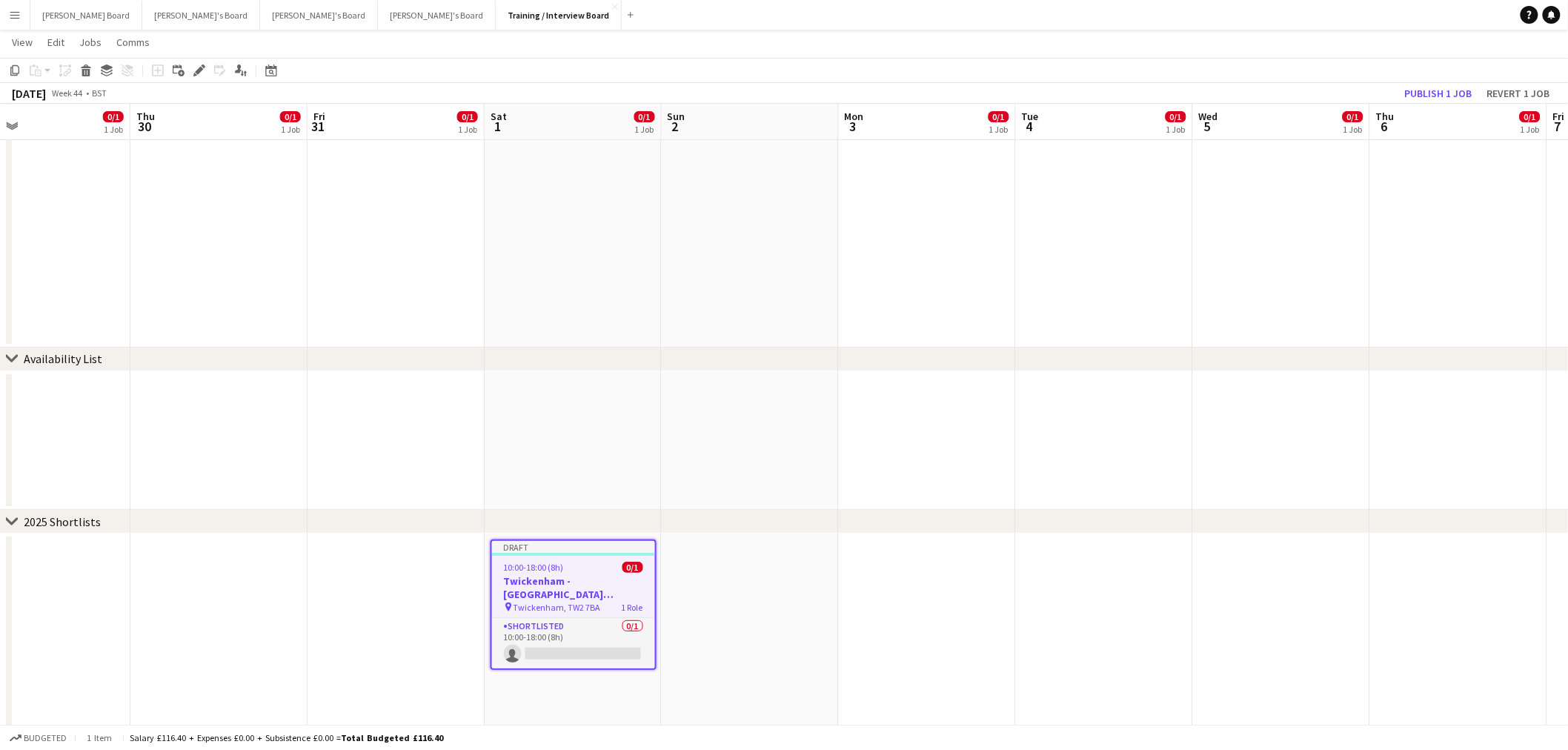
drag, startPoint x: 1022, startPoint y: 582, endPoint x: 648, endPoint y: 566, distance: 374.3
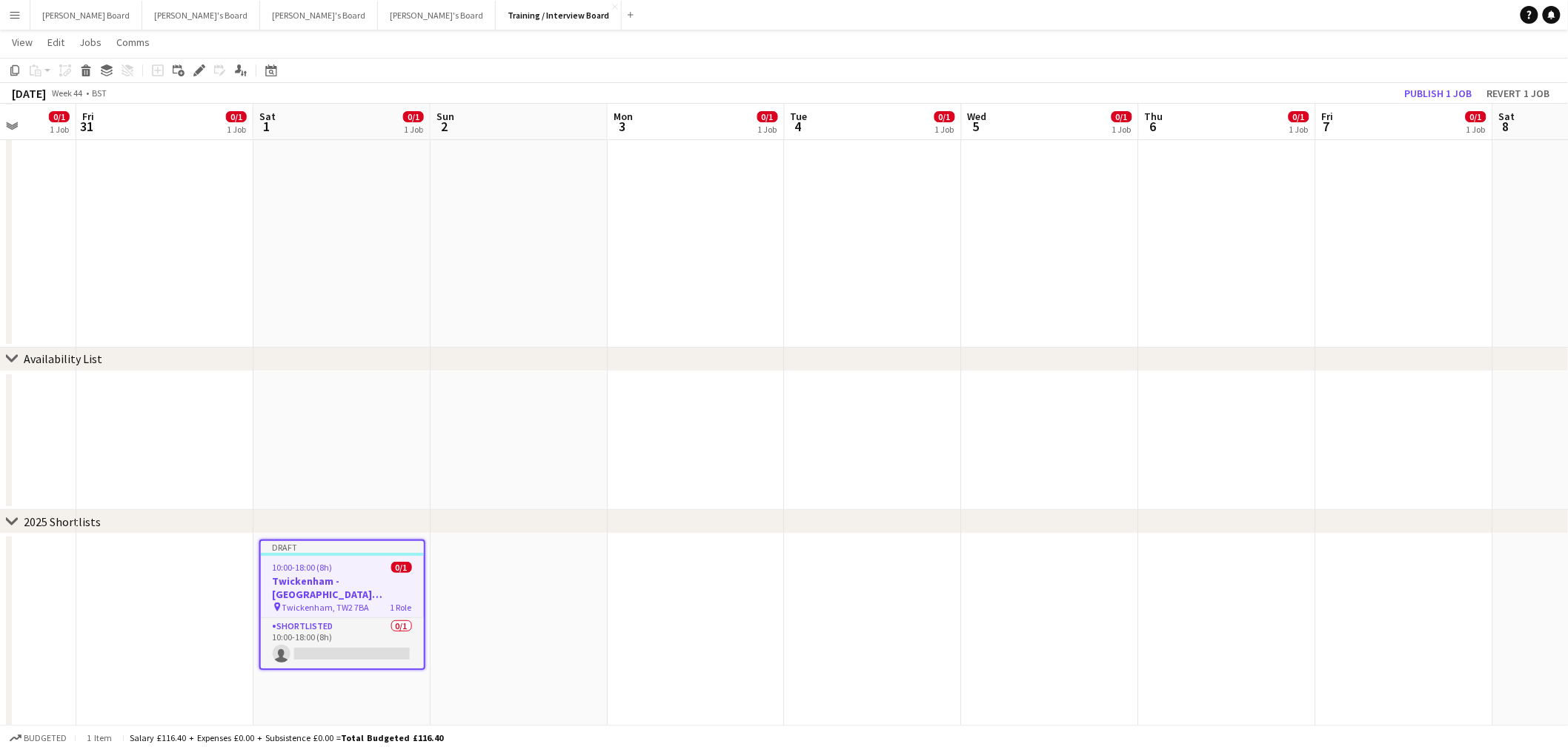
scroll to position [0, 458]
drag, startPoint x: 1195, startPoint y: 564, endPoint x: 1138, endPoint y: 568, distance: 57.1
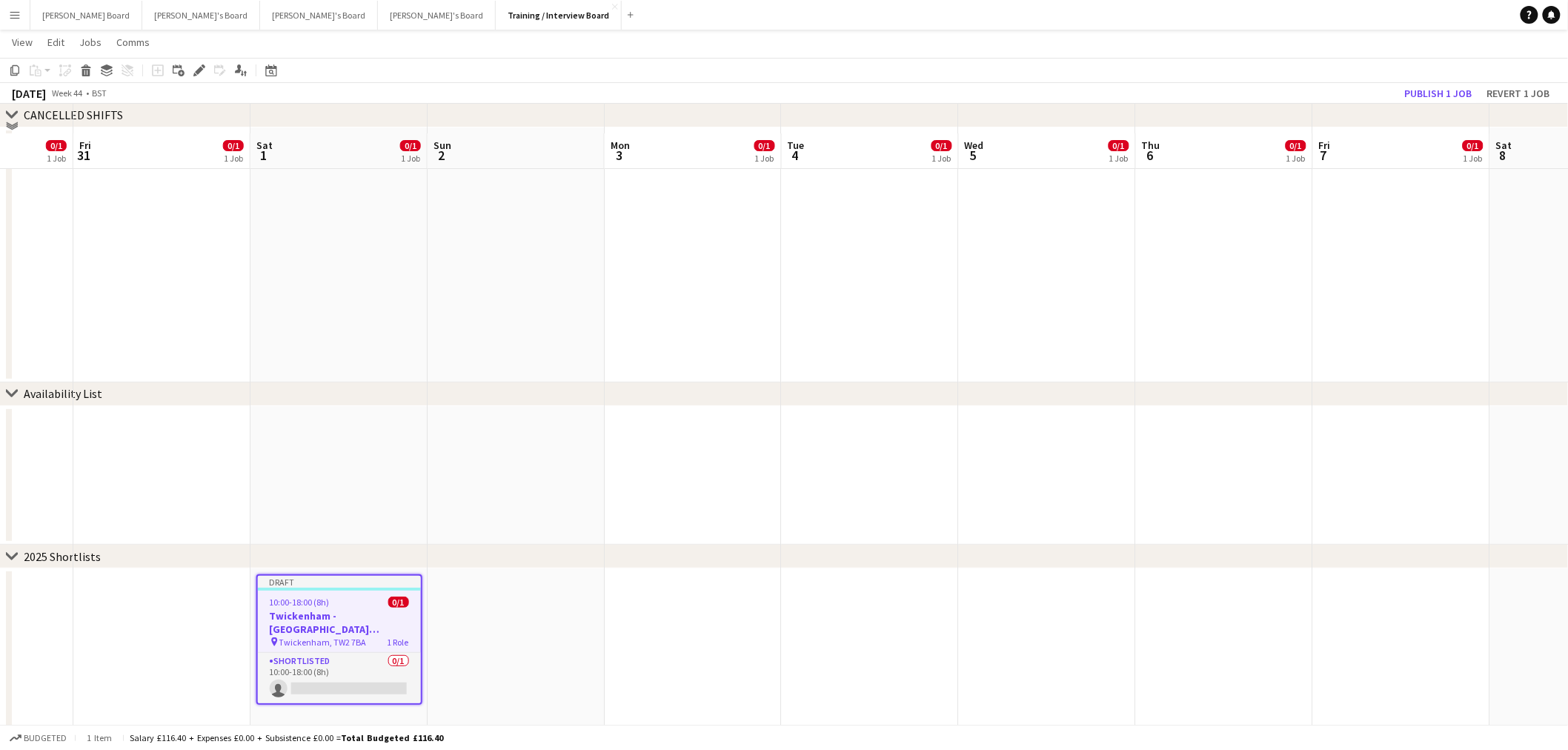
scroll to position [2233, 0]
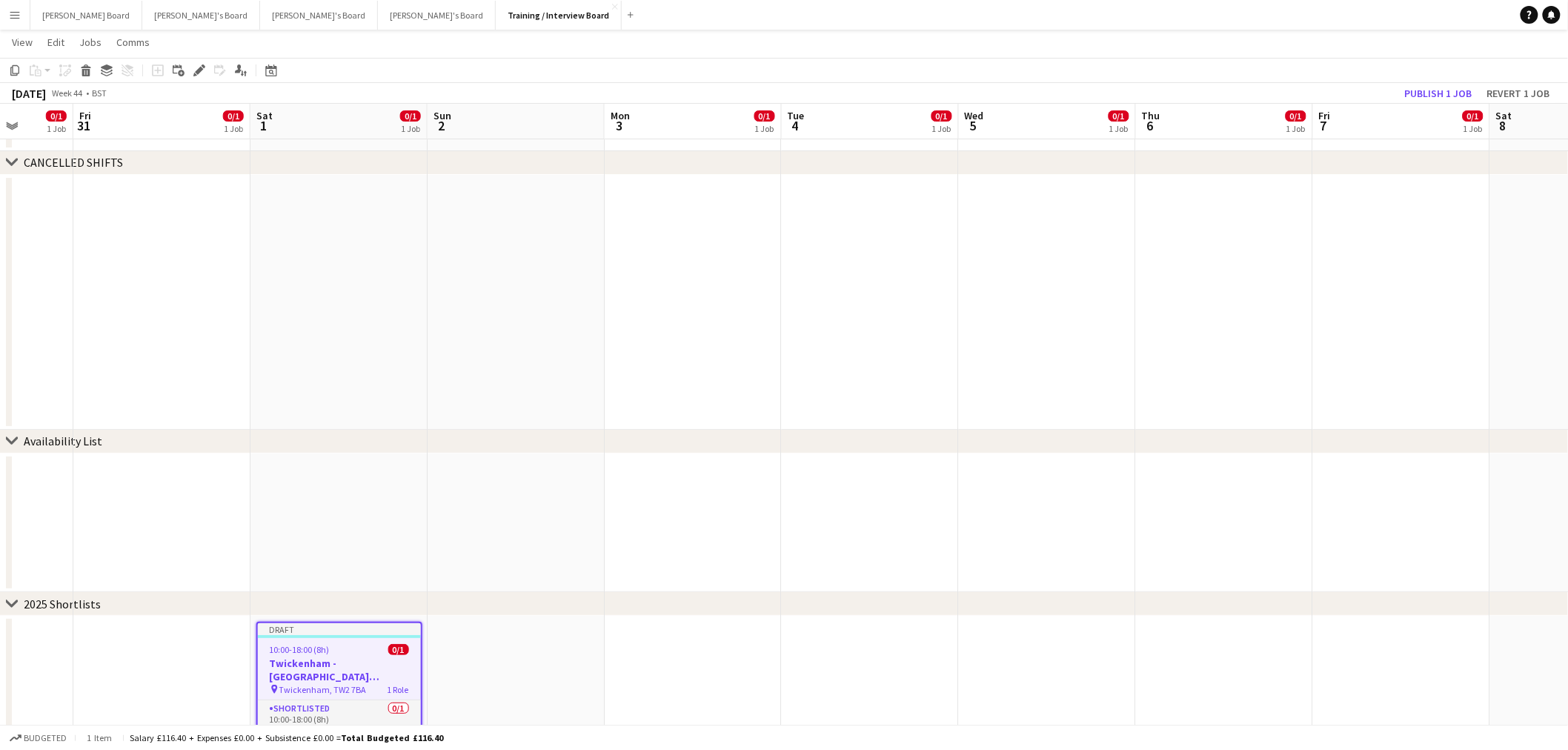
click at [386, 653] on app-job-card "Draft 10:00-18:00 (8h) 0/1 Twickenham - Allianz Stadium England vs Australia pi…" at bounding box center [339, 686] width 166 height 130
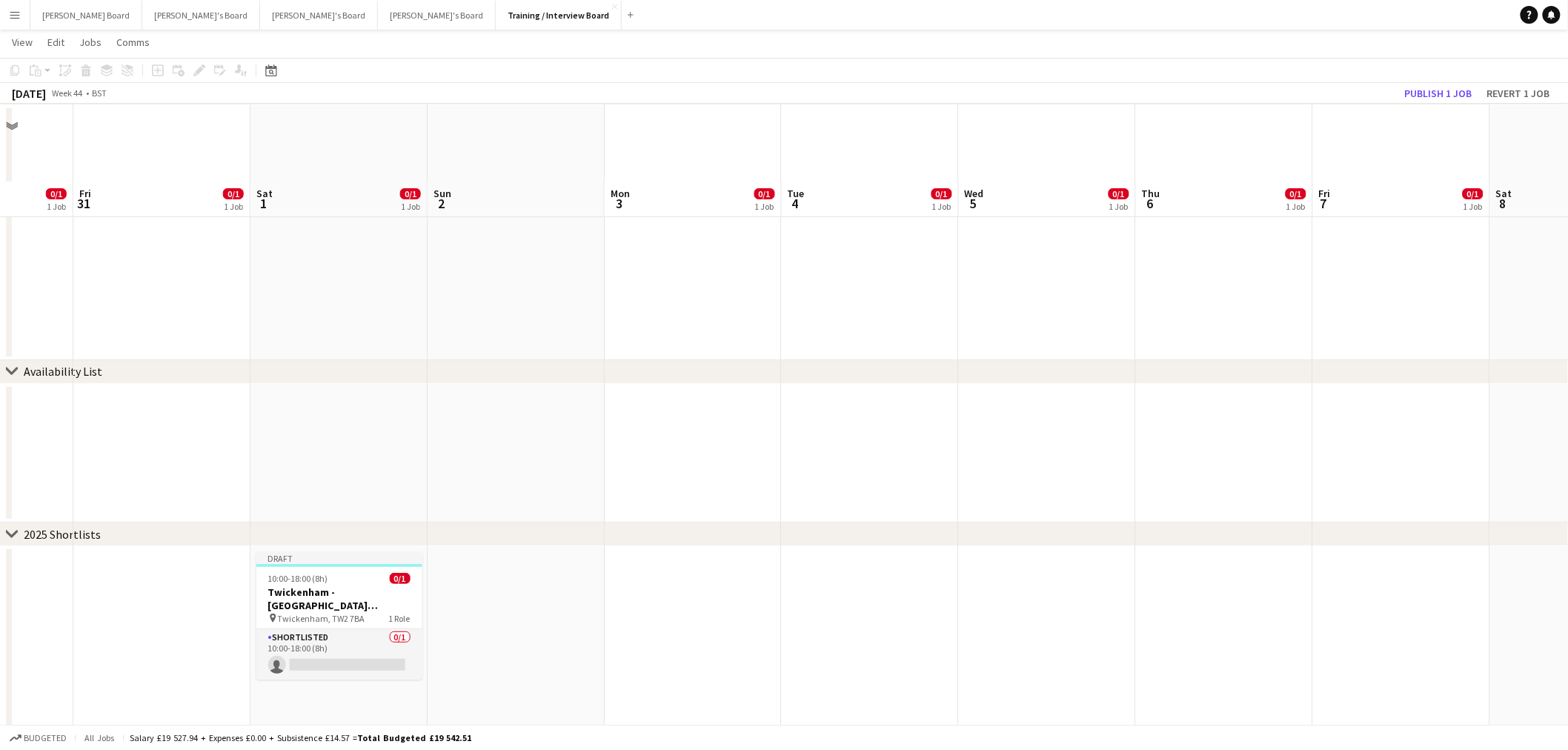
scroll to position [2397, 0]
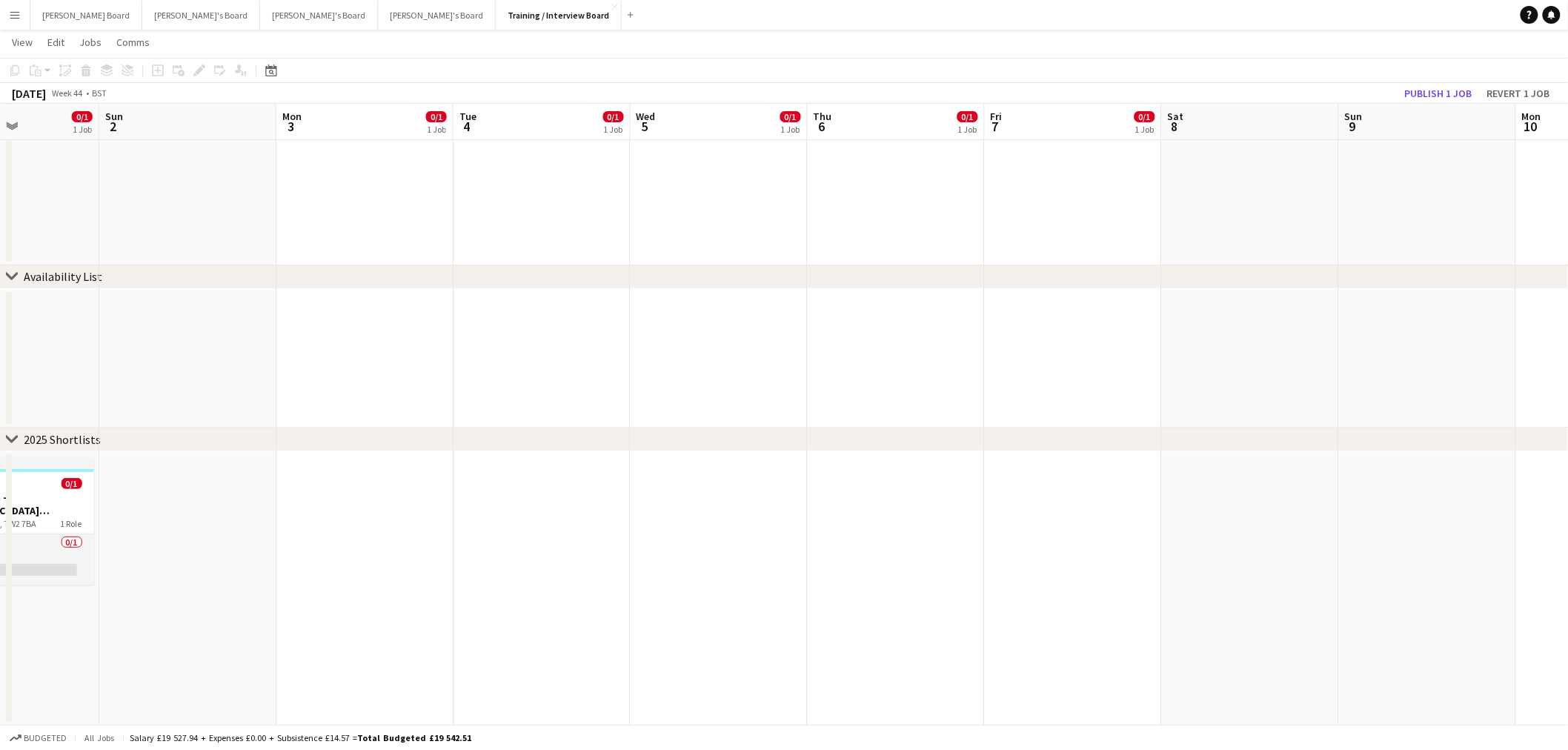
drag, startPoint x: 739, startPoint y: 532, endPoint x: 238, endPoint y: 525, distance: 501.0
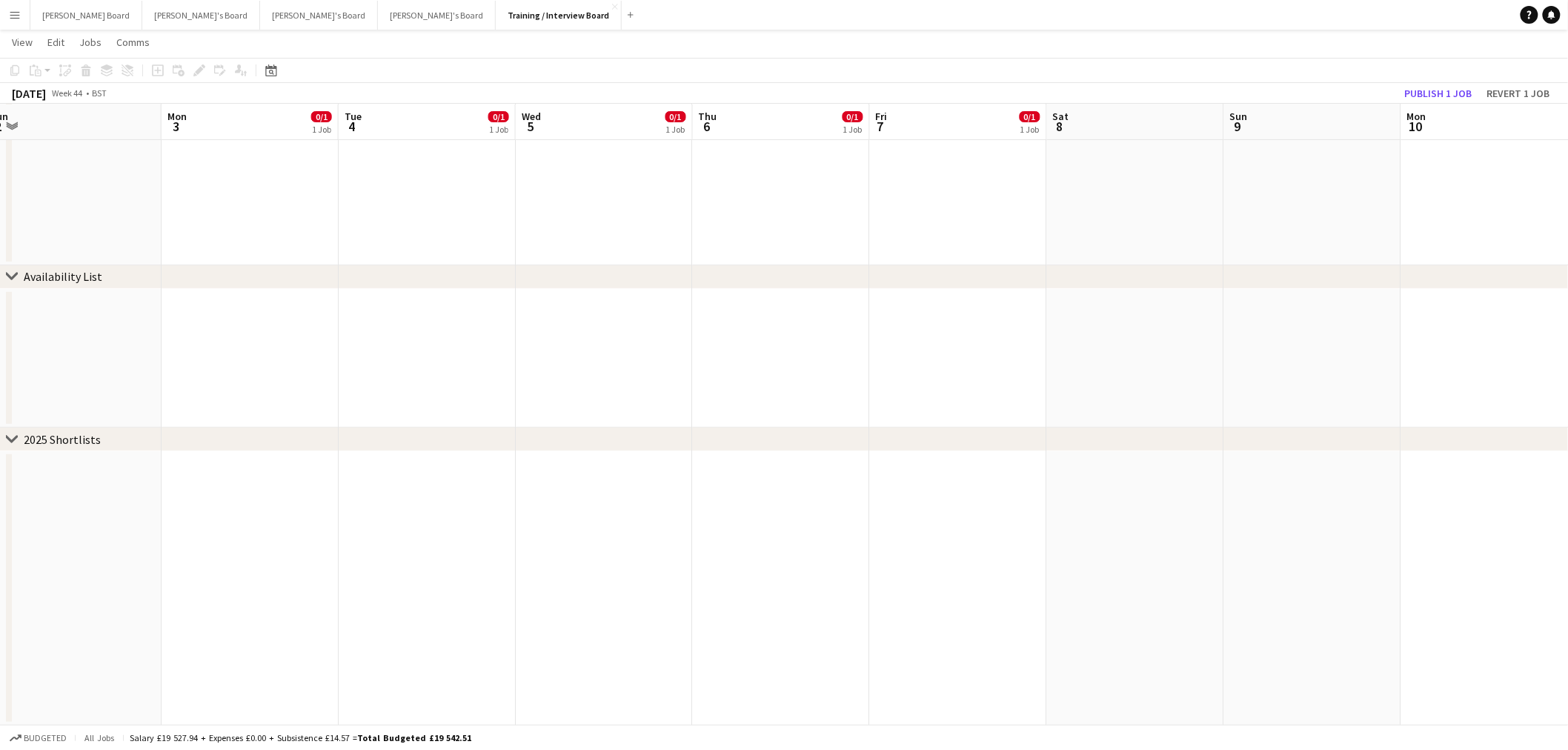
drag, startPoint x: 785, startPoint y: 499, endPoint x: 525, endPoint y: 501, distance: 260.0
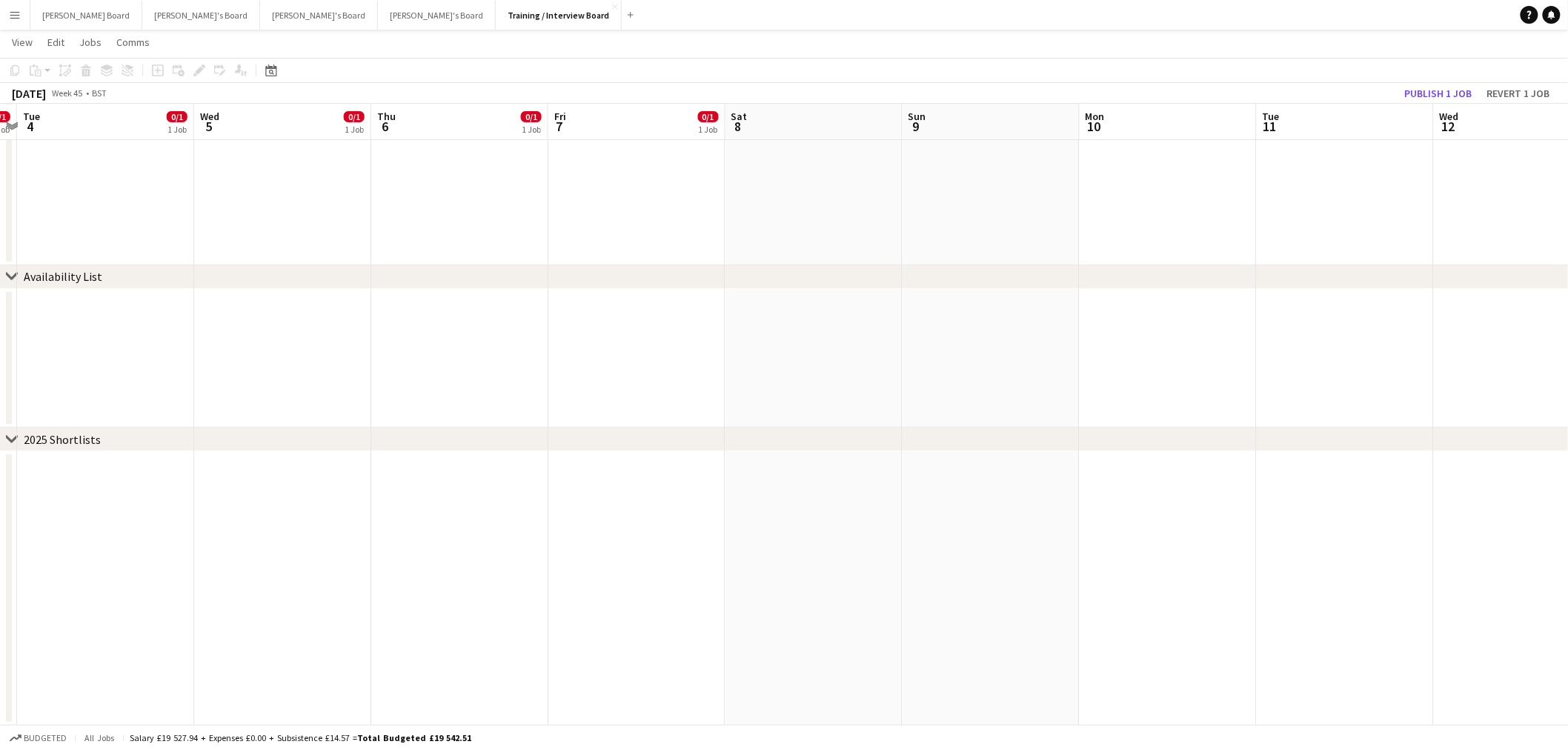
click at [832, 509] on app-date-cell at bounding box center [814, 588] width 177 height 274
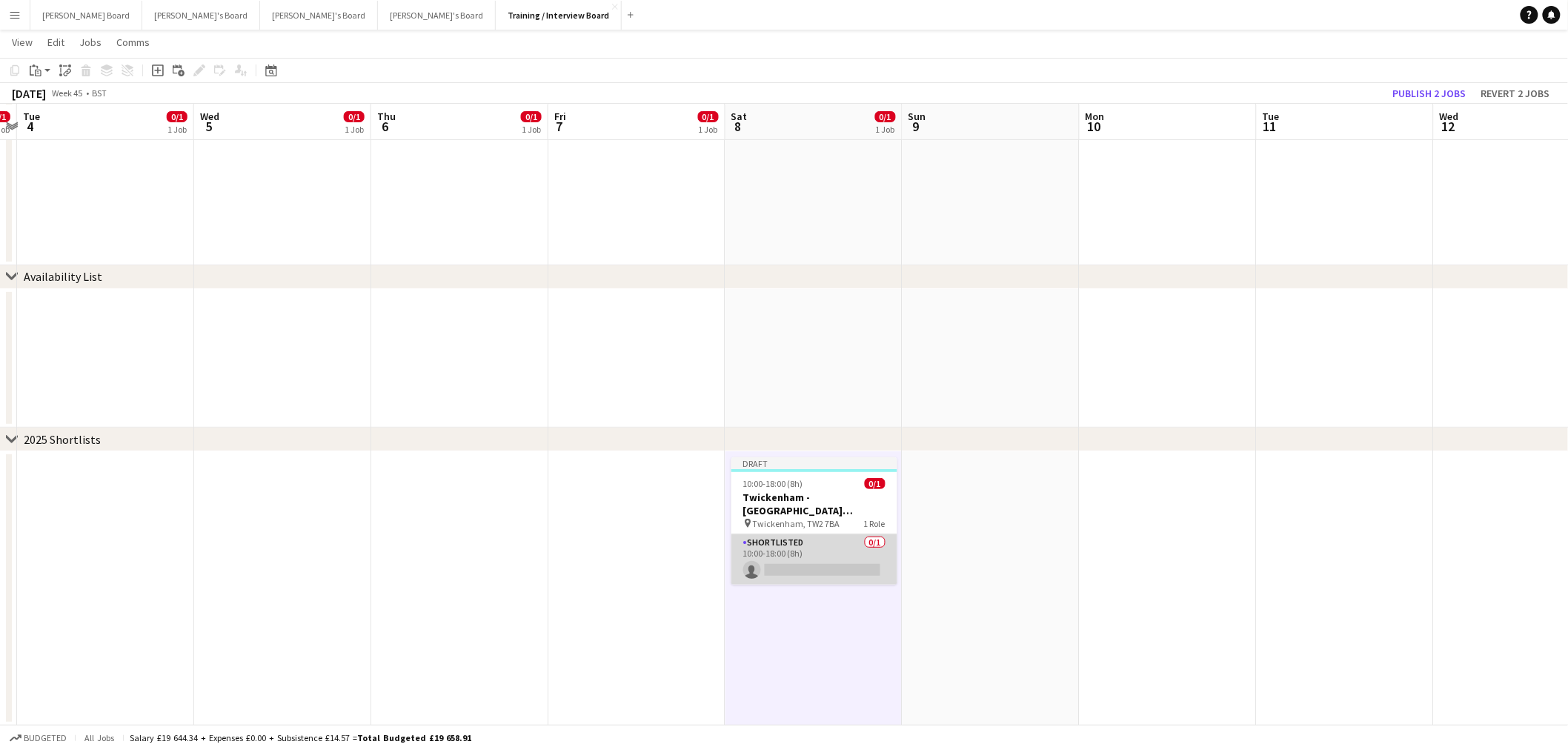
click at [785, 549] on app-card-role "Shortlisted 0/1 10:00-18:00 (8h) single-neutral-actions" at bounding box center [814, 559] width 166 height 51
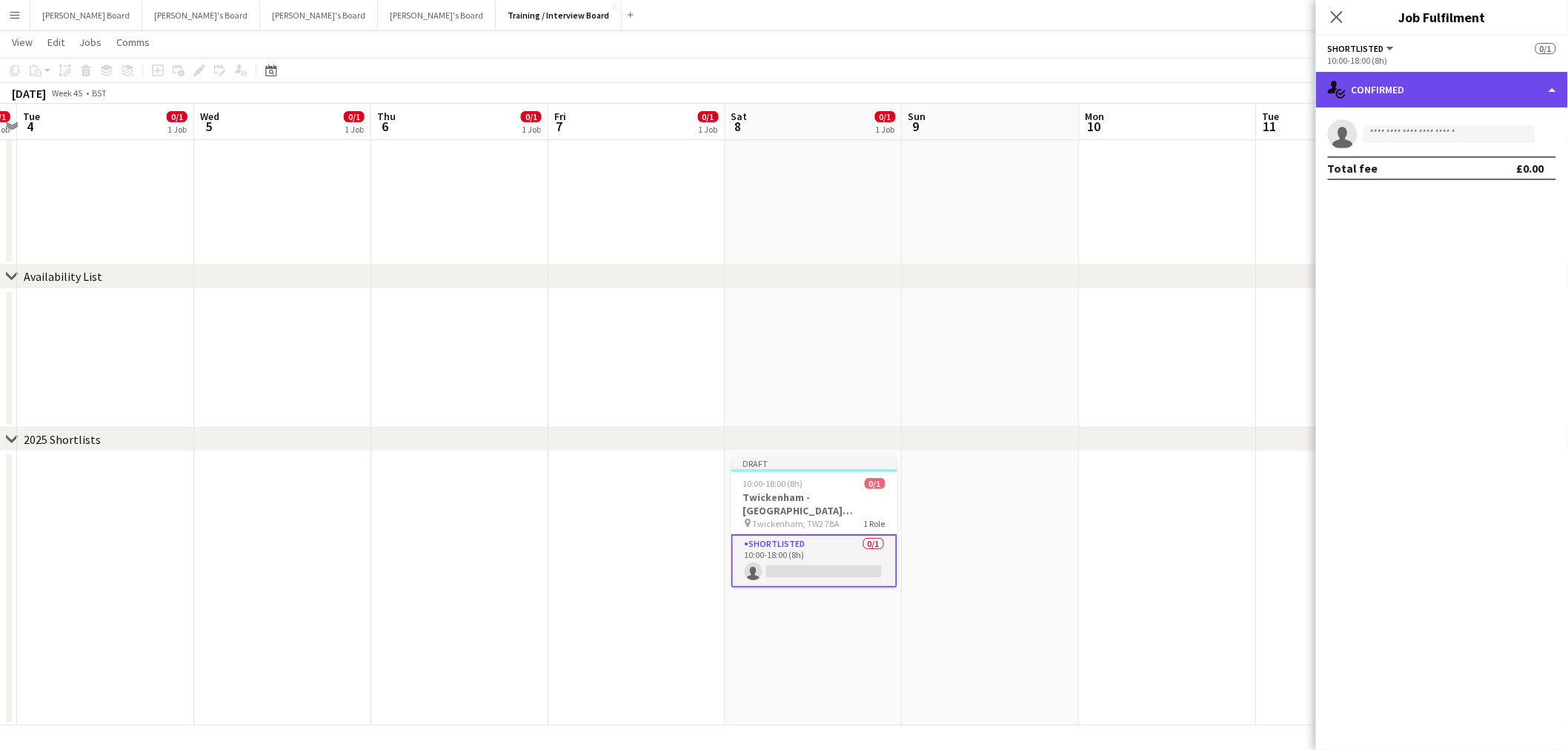
click at [1506, 78] on div "single-neutral-actions-check-2 Confirmed" at bounding box center [1442, 90] width 252 height 36
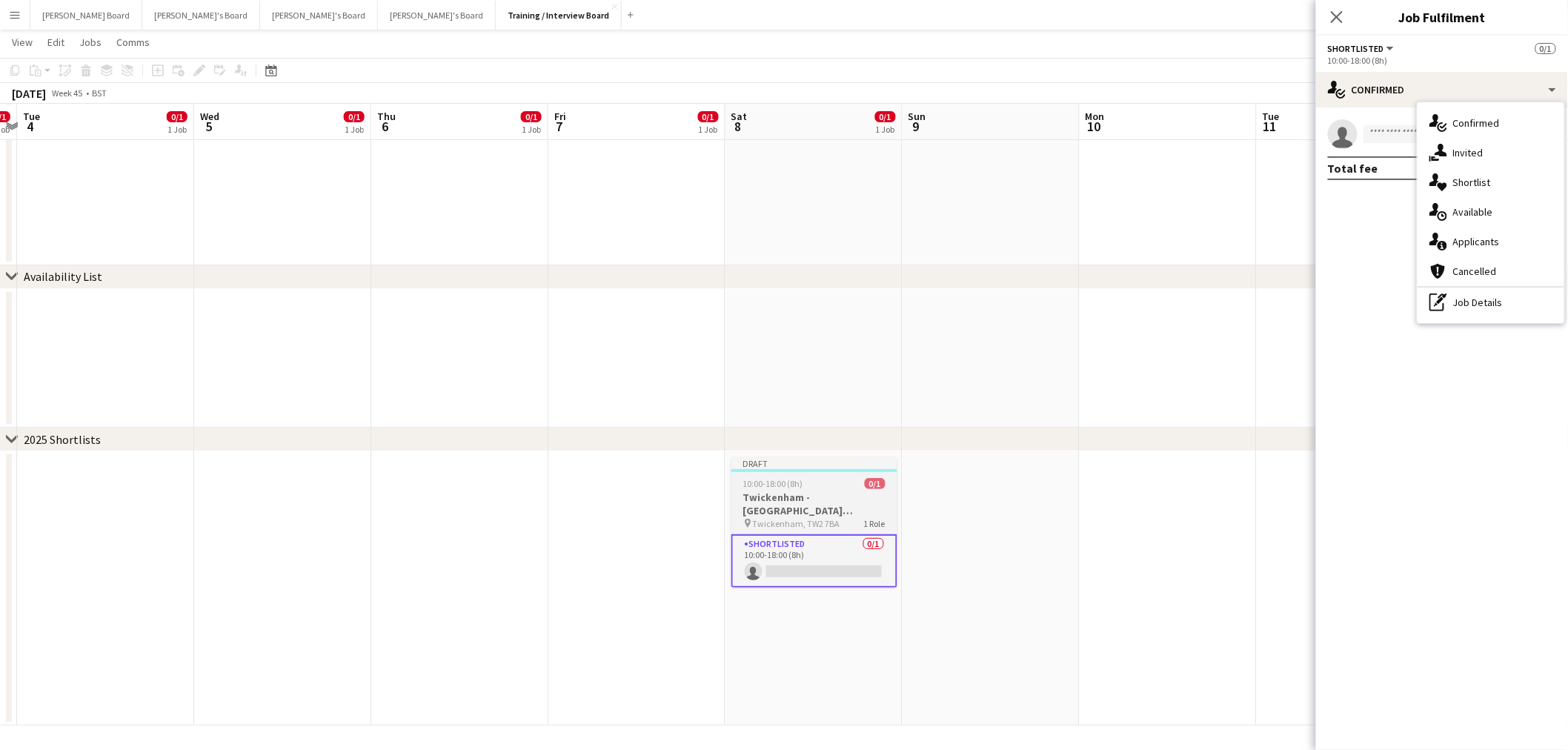
click at [842, 499] on h3 "Twickenham - Allianz Stadium England vs Australia" at bounding box center [814, 504] width 166 height 27
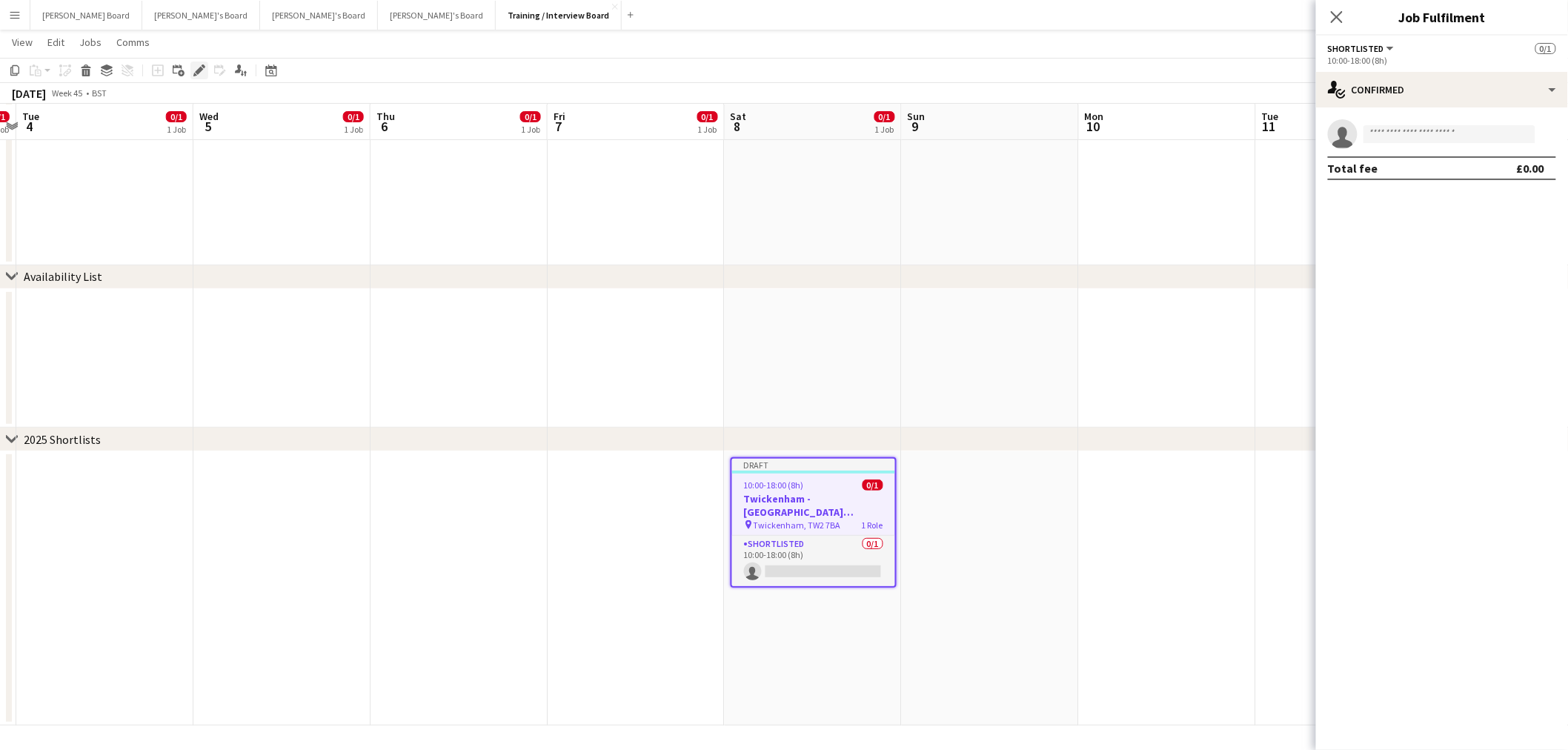
click at [194, 65] on icon "Edit" at bounding box center [199, 70] width 12 height 12
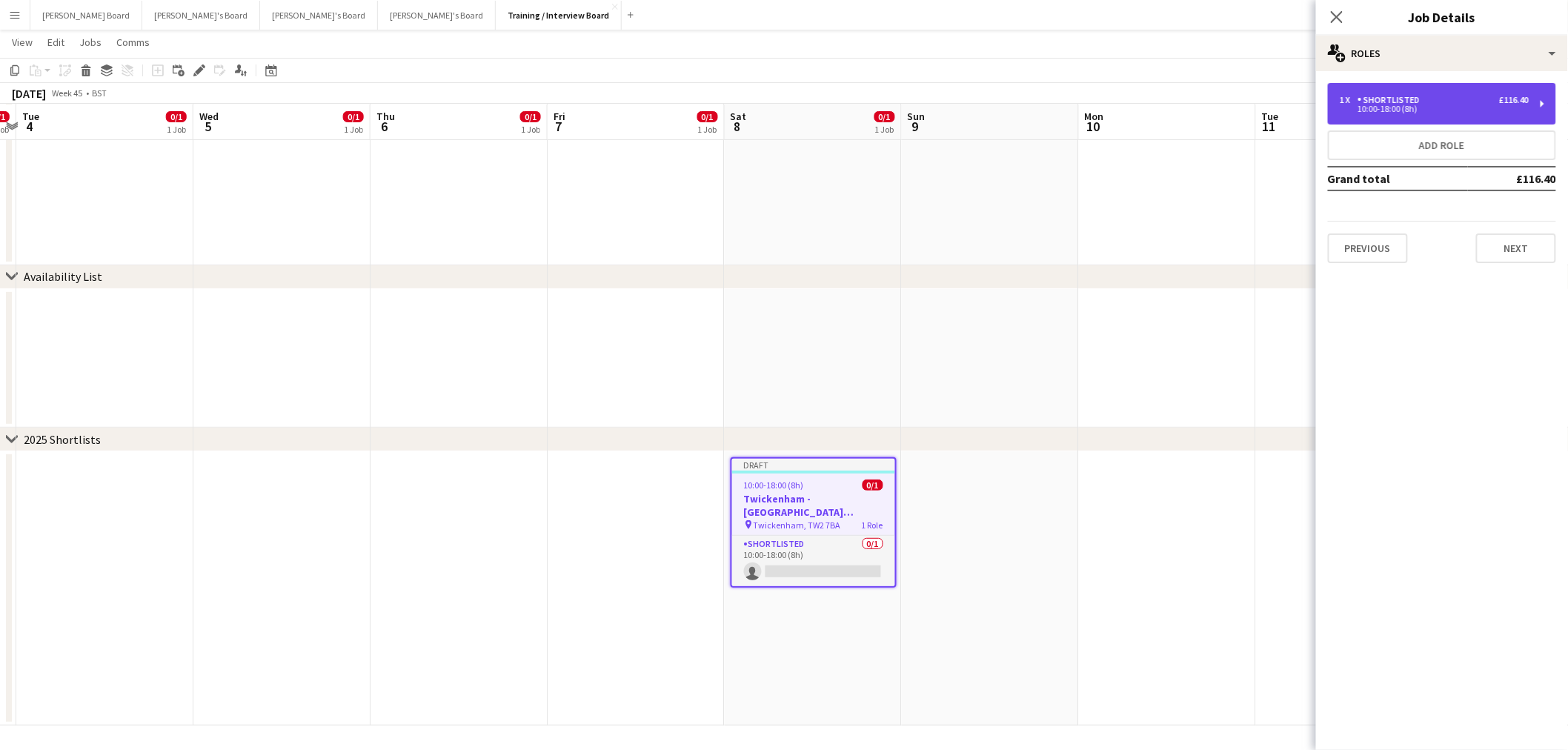
click at [1443, 100] on div "1 x Shortlisted £116.40" at bounding box center [1435, 99] width 189 height 11
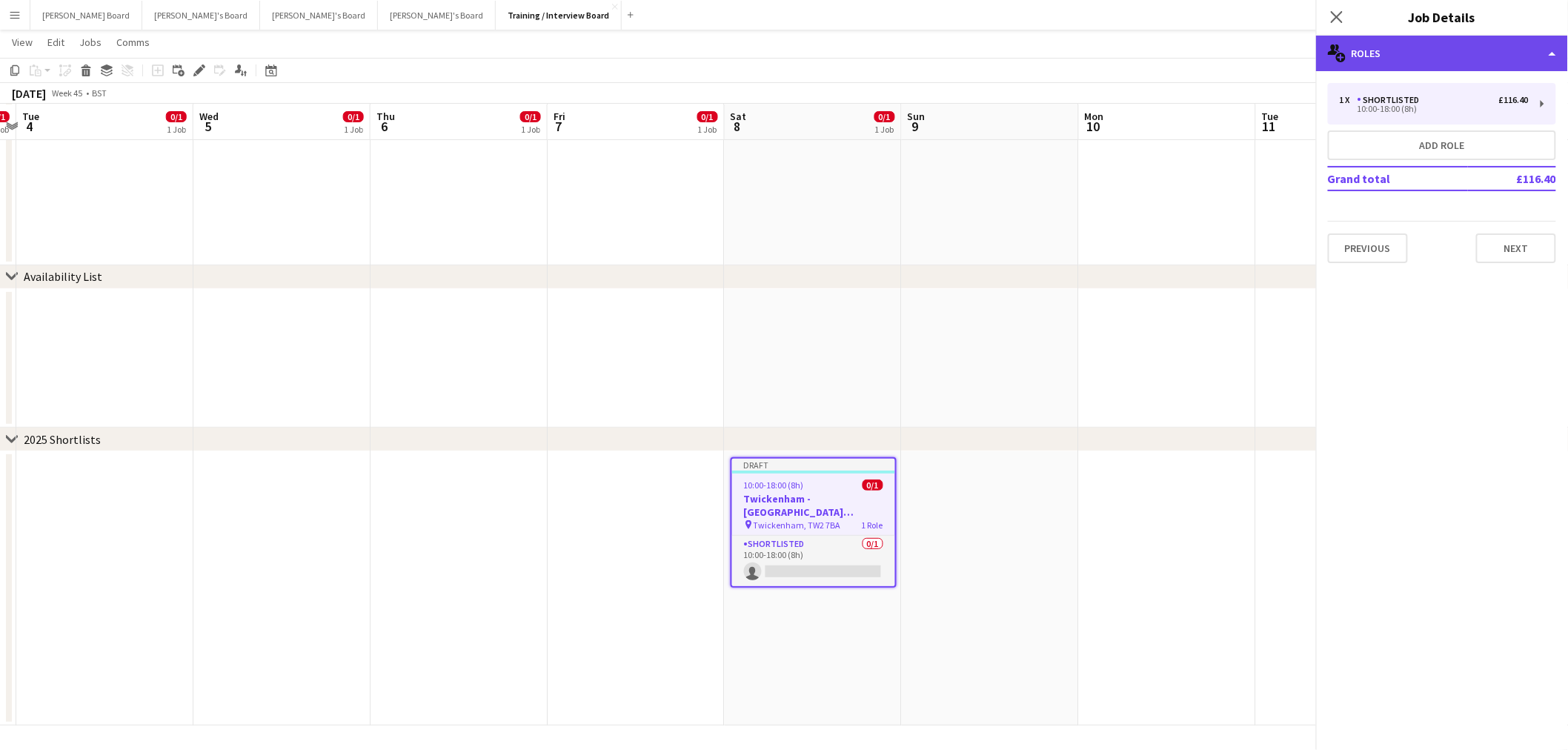
click at [1425, 47] on div "multiple-users-add Roles" at bounding box center [1442, 53] width 252 height 36
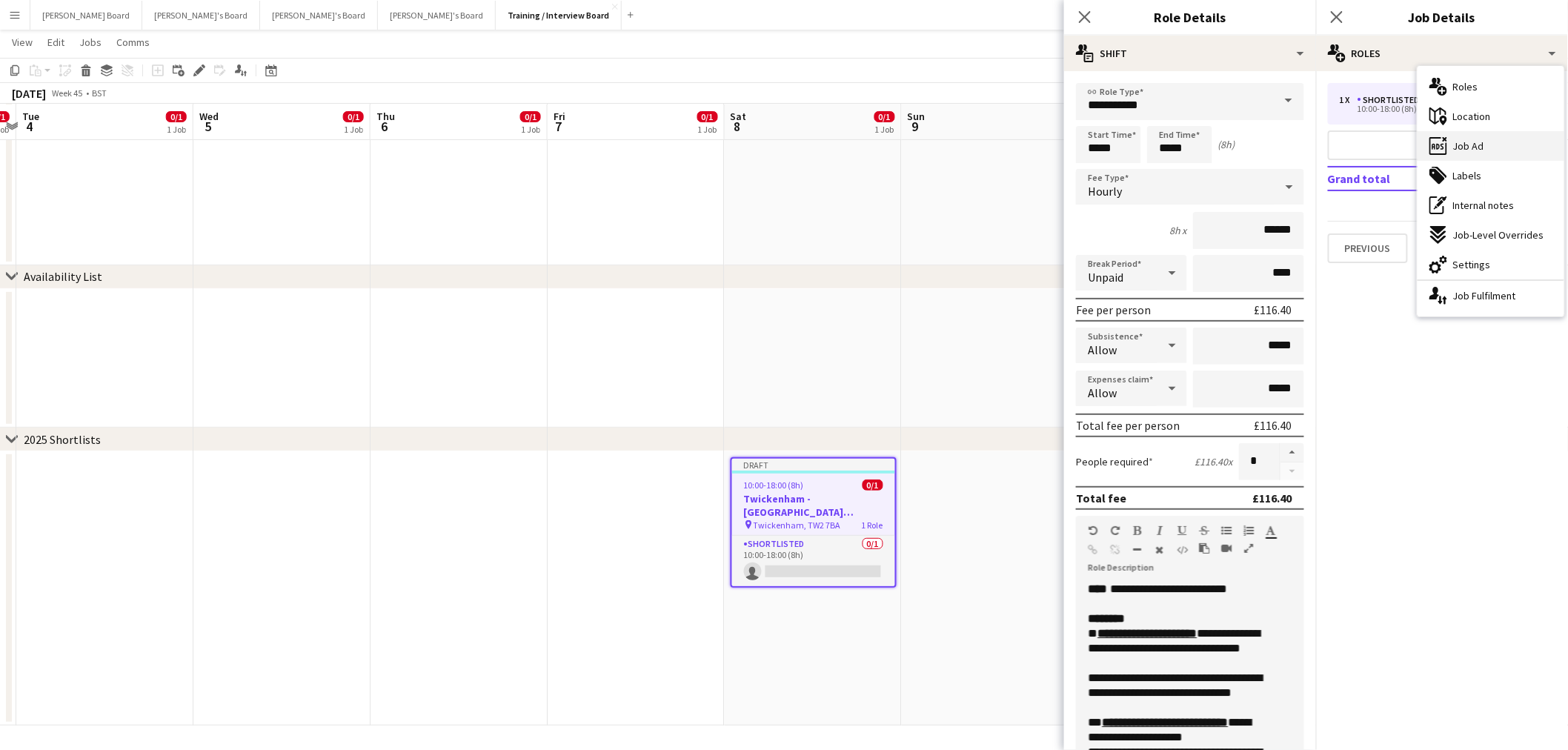
click at [1470, 143] on span "Job Ad" at bounding box center [1469, 146] width 32 height 13
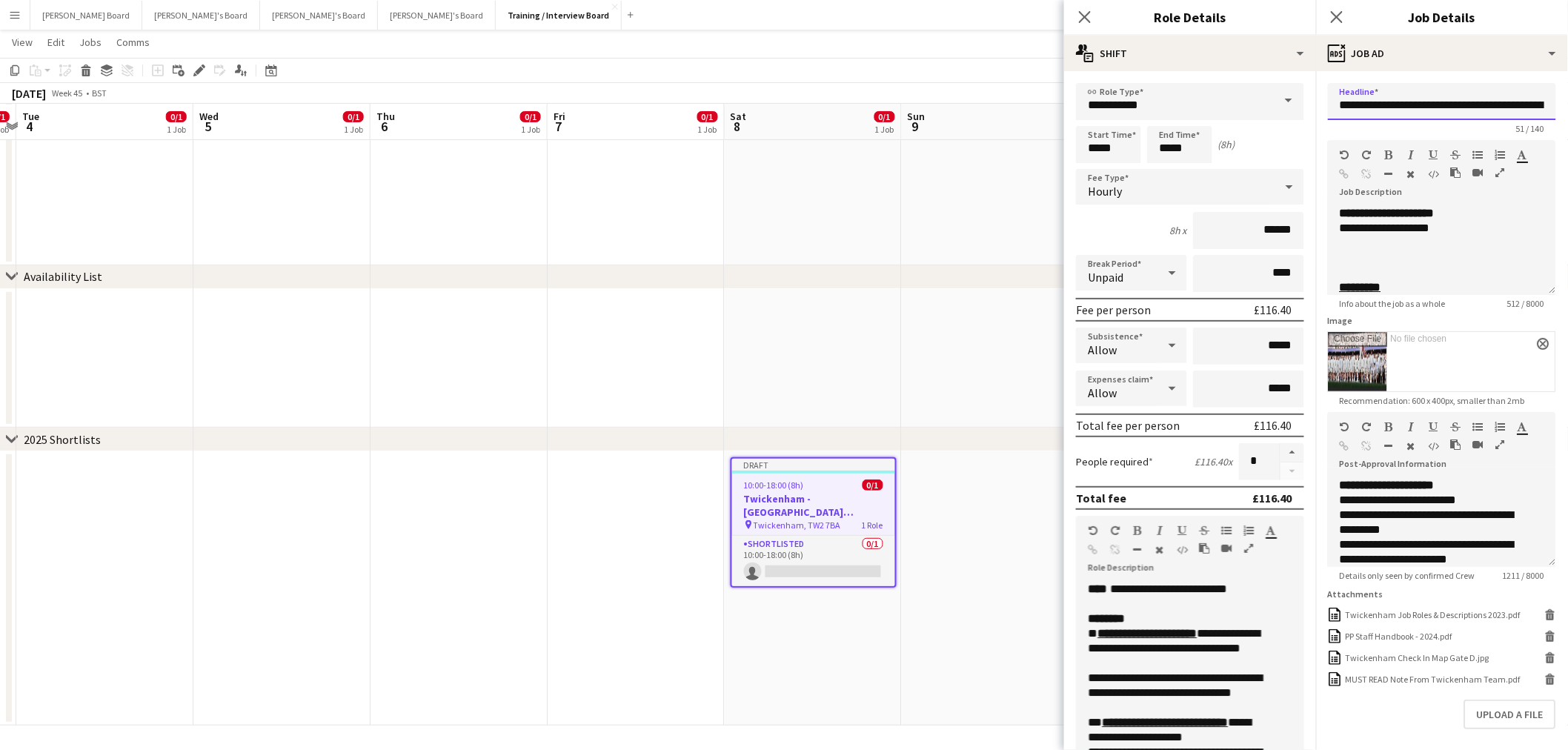
drag, startPoint x: 1493, startPoint y: 105, endPoint x: 1510, endPoint y: 106, distance: 17.0
click at [1510, 106] on input "**********" at bounding box center [1442, 101] width 228 height 37
click at [1536, 107] on input "**********" at bounding box center [1442, 101] width 228 height 37
drag, startPoint x: 1459, startPoint y: 222, endPoint x: 1396, endPoint y: 232, distance: 63.8
click at [1396, 232] on div "**********" at bounding box center [1430, 228] width 180 height 15
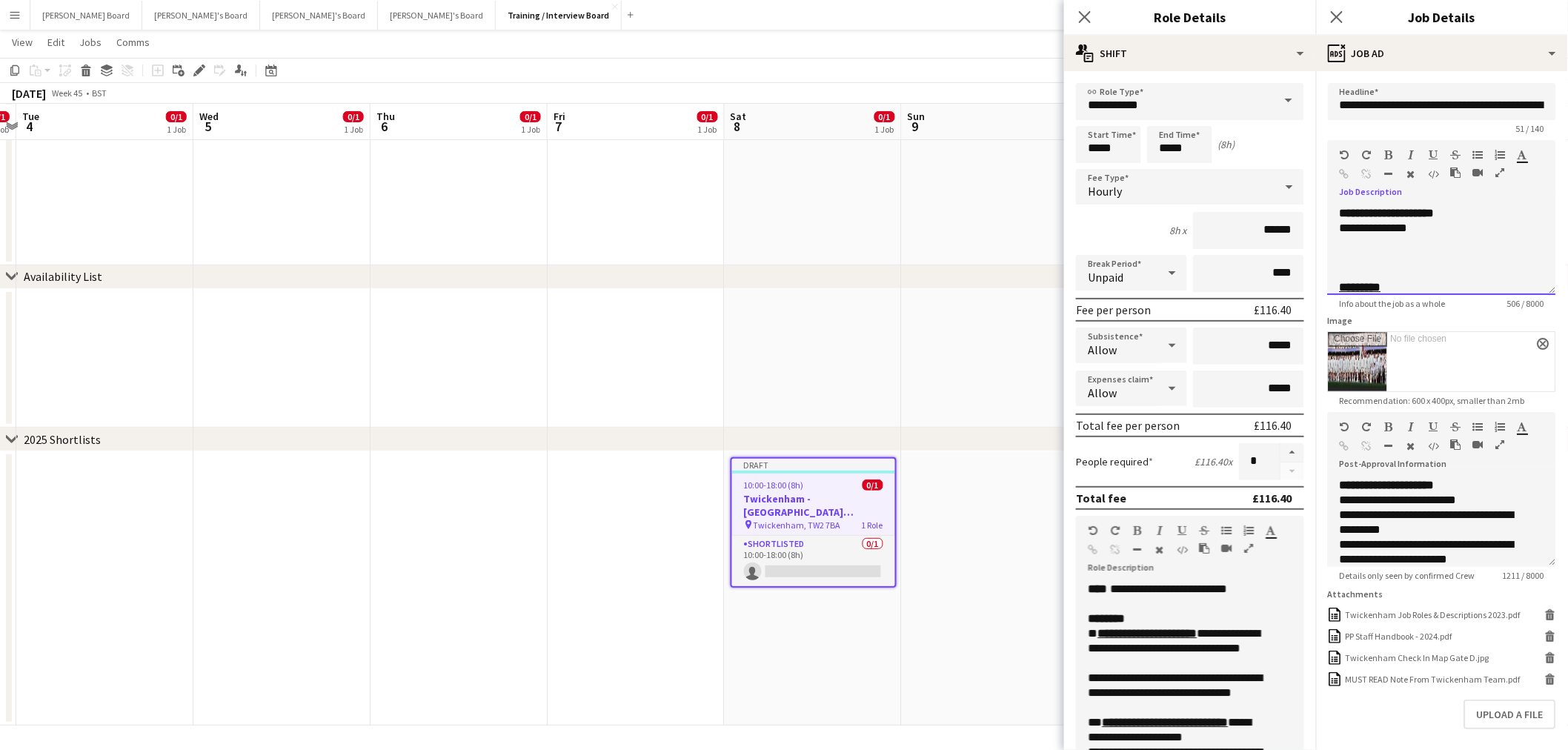
drag, startPoint x: 1408, startPoint y: 233, endPoint x: 1337, endPoint y: 230, distance: 71.1
click at [1338, 230] on div "**********" at bounding box center [1442, 249] width 228 height 89
click at [1524, 104] on input "**********" at bounding box center [1442, 101] width 228 height 37
drag, startPoint x: 1449, startPoint y: 102, endPoint x: 1554, endPoint y: 105, distance: 105.0
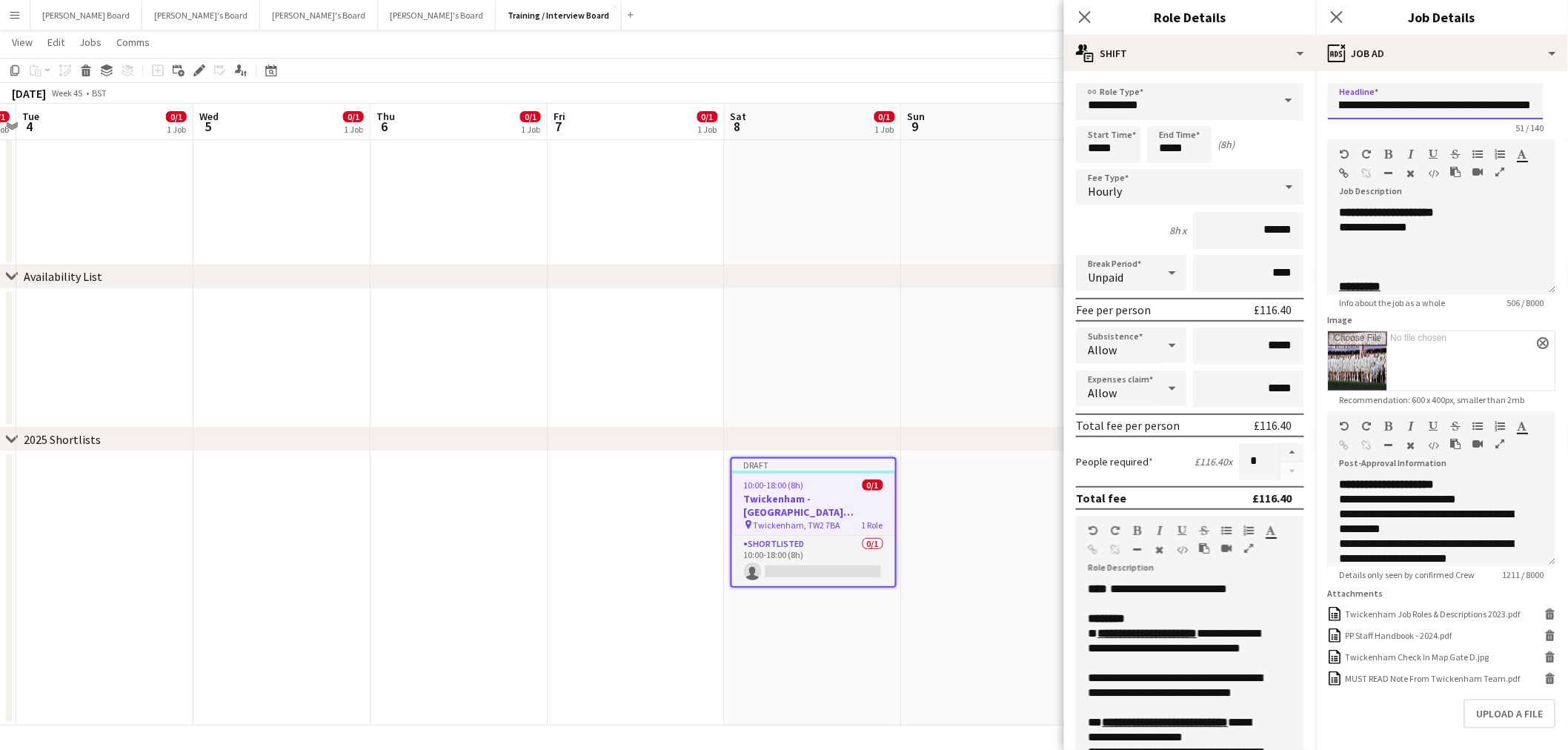
click at [1554, 105] on form "**********" at bounding box center [1442, 441] width 252 height 717
paste input "text"
type input "**********"
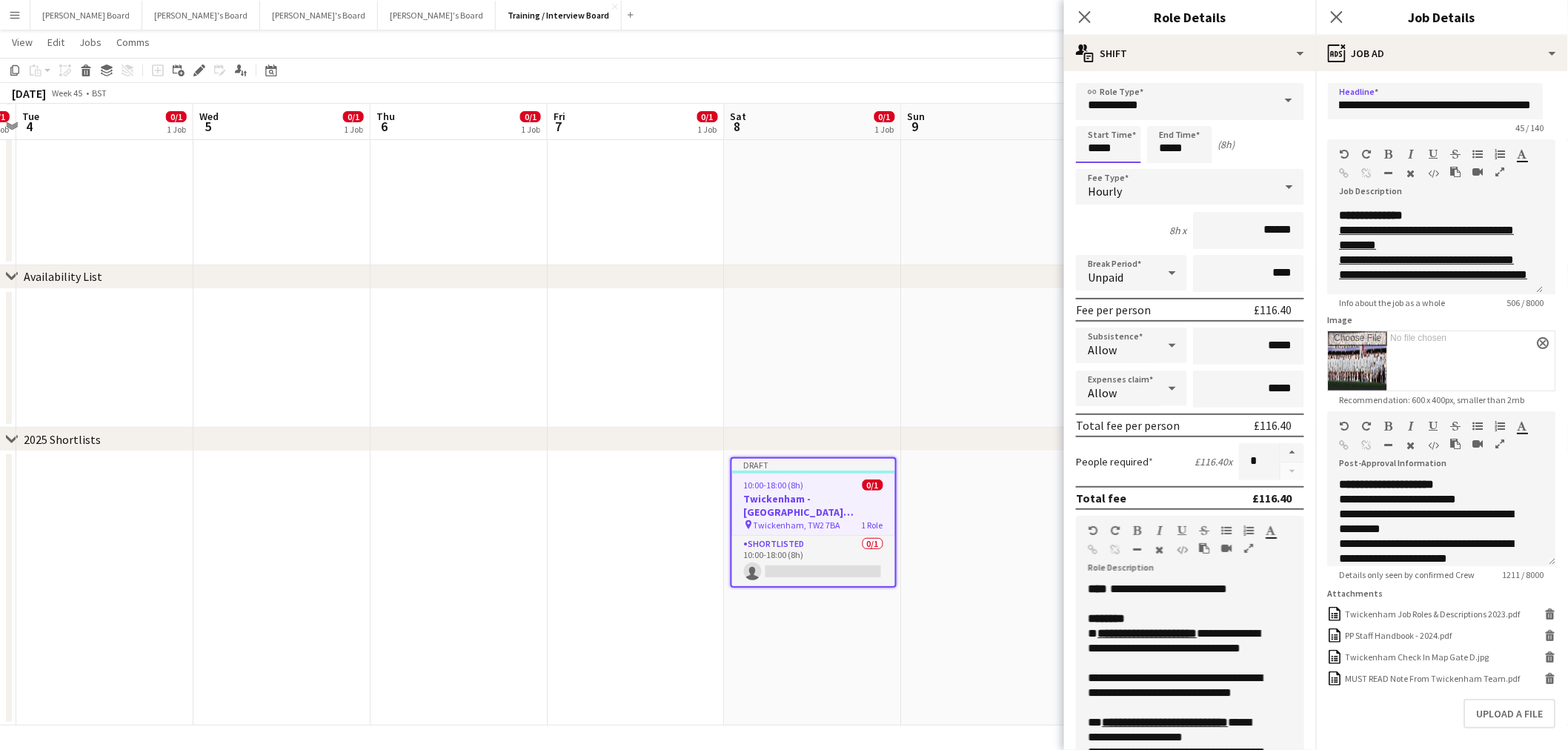
drag, startPoint x: 1110, startPoint y: 145, endPoint x: 1058, endPoint y: 147, distance: 52.0
click at [1068, 147] on form "**********" at bounding box center [1191, 543] width 252 height 921
type input "*****"
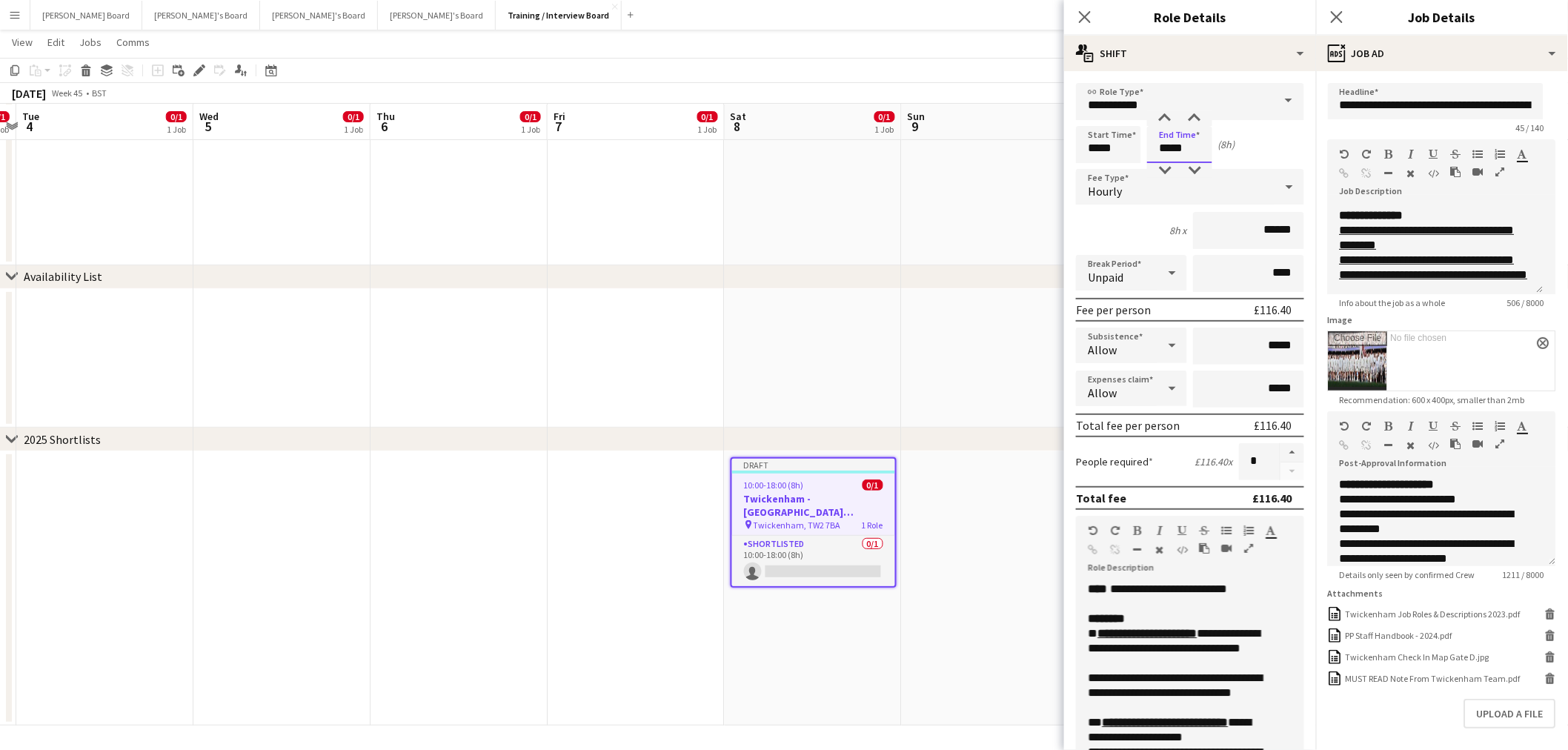
type input "*****"
click at [1255, 151] on div "Start Time ***** End Time ***** (8h)" at bounding box center [1190, 144] width 228 height 37
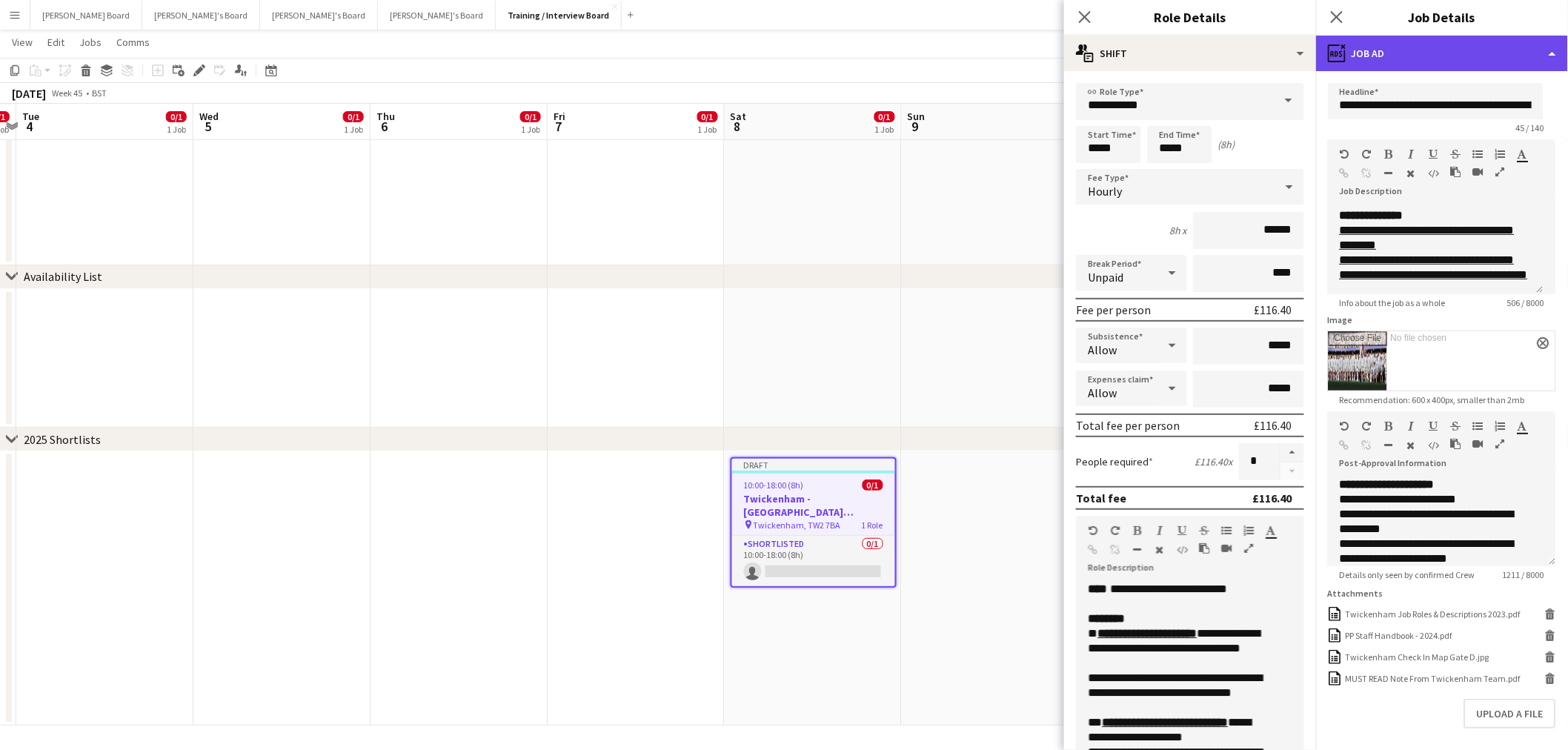
click at [1473, 52] on div "ads-window Job Ad" at bounding box center [1442, 53] width 252 height 36
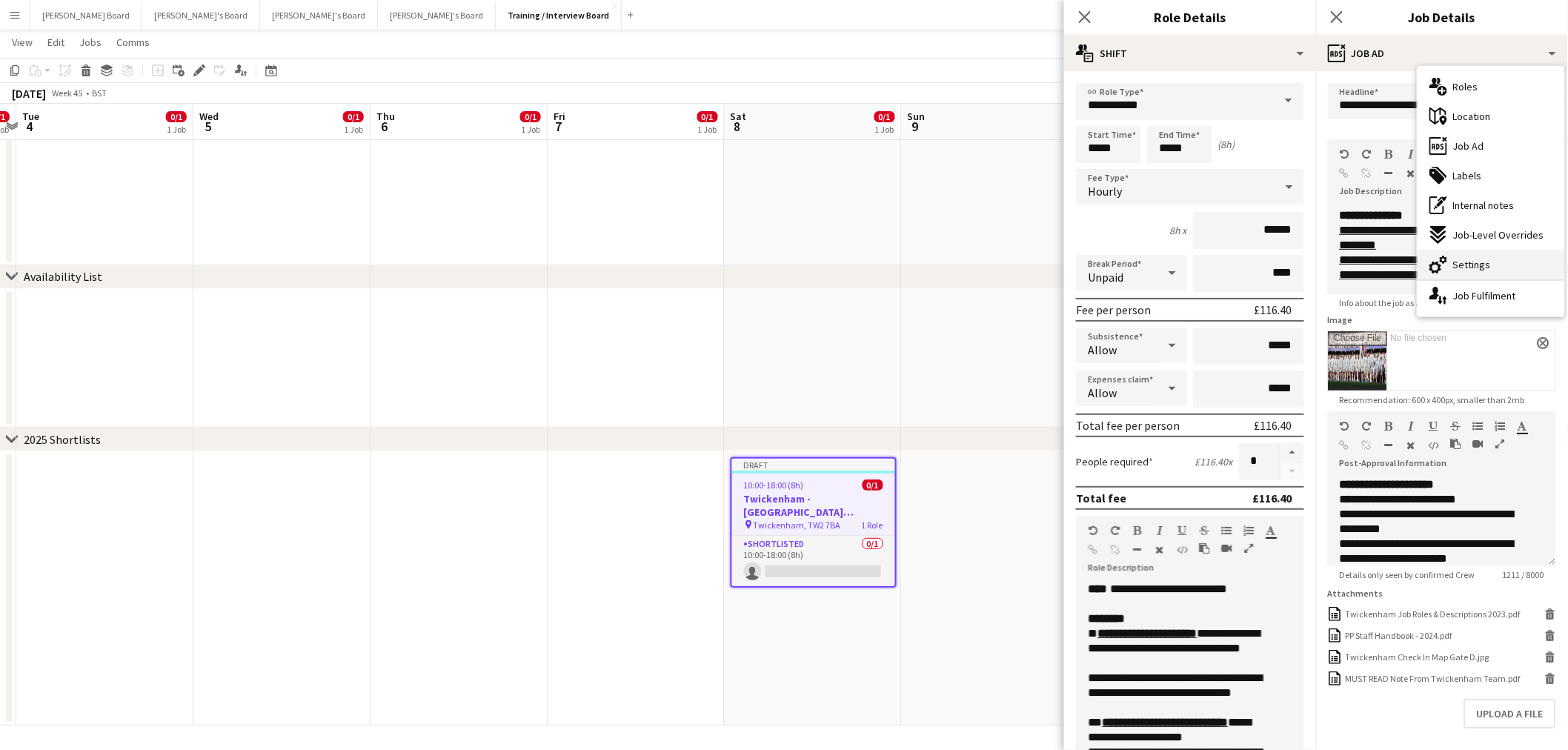
click at [1480, 260] on span "Settings" at bounding box center [1473, 264] width 38 height 13
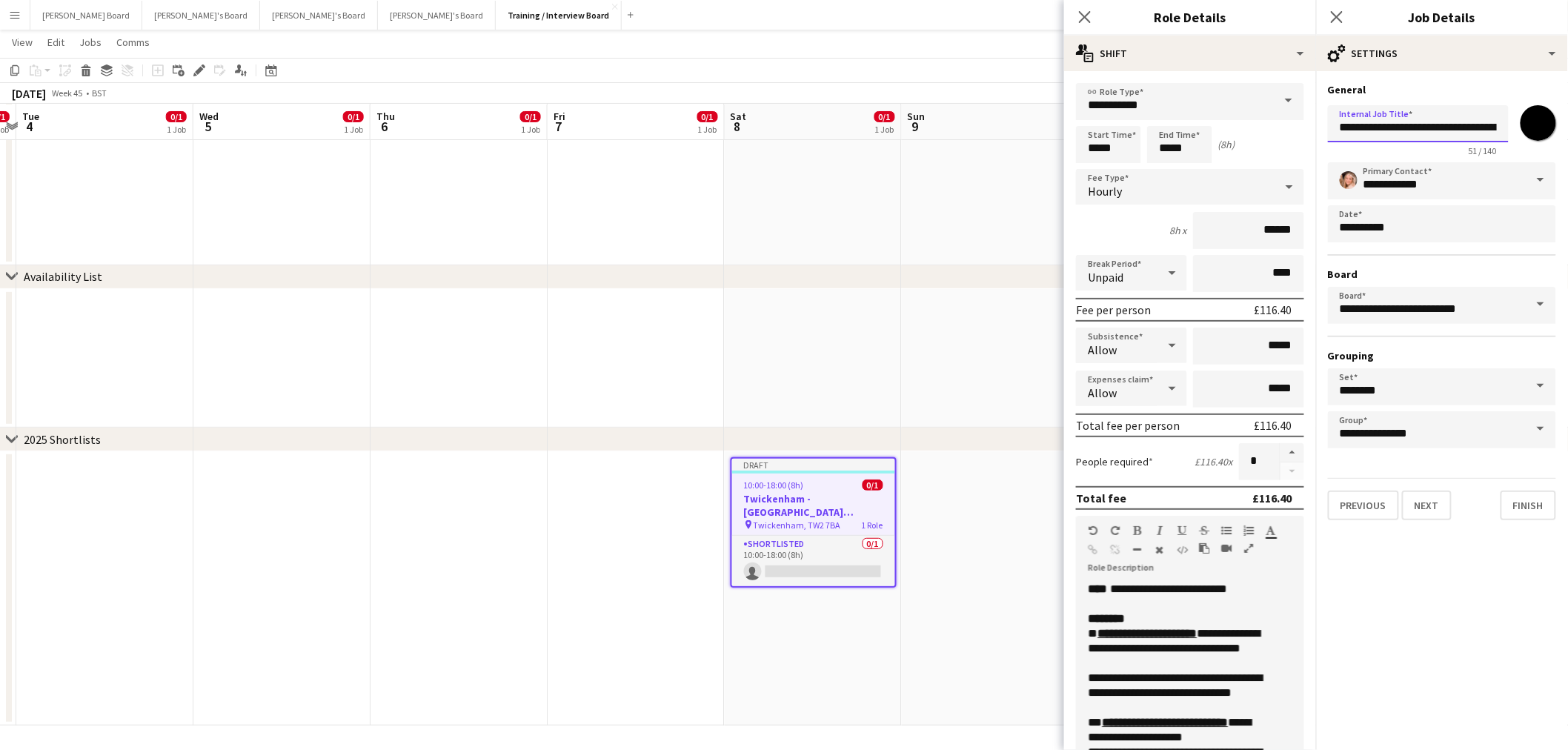
scroll to position [0, 97]
drag, startPoint x: 1492, startPoint y: 128, endPoint x: 1566, endPoint y: 137, distance: 74.5
click at [1566, 137] on form "**********" at bounding box center [1442, 301] width 252 height 436
paste input "text"
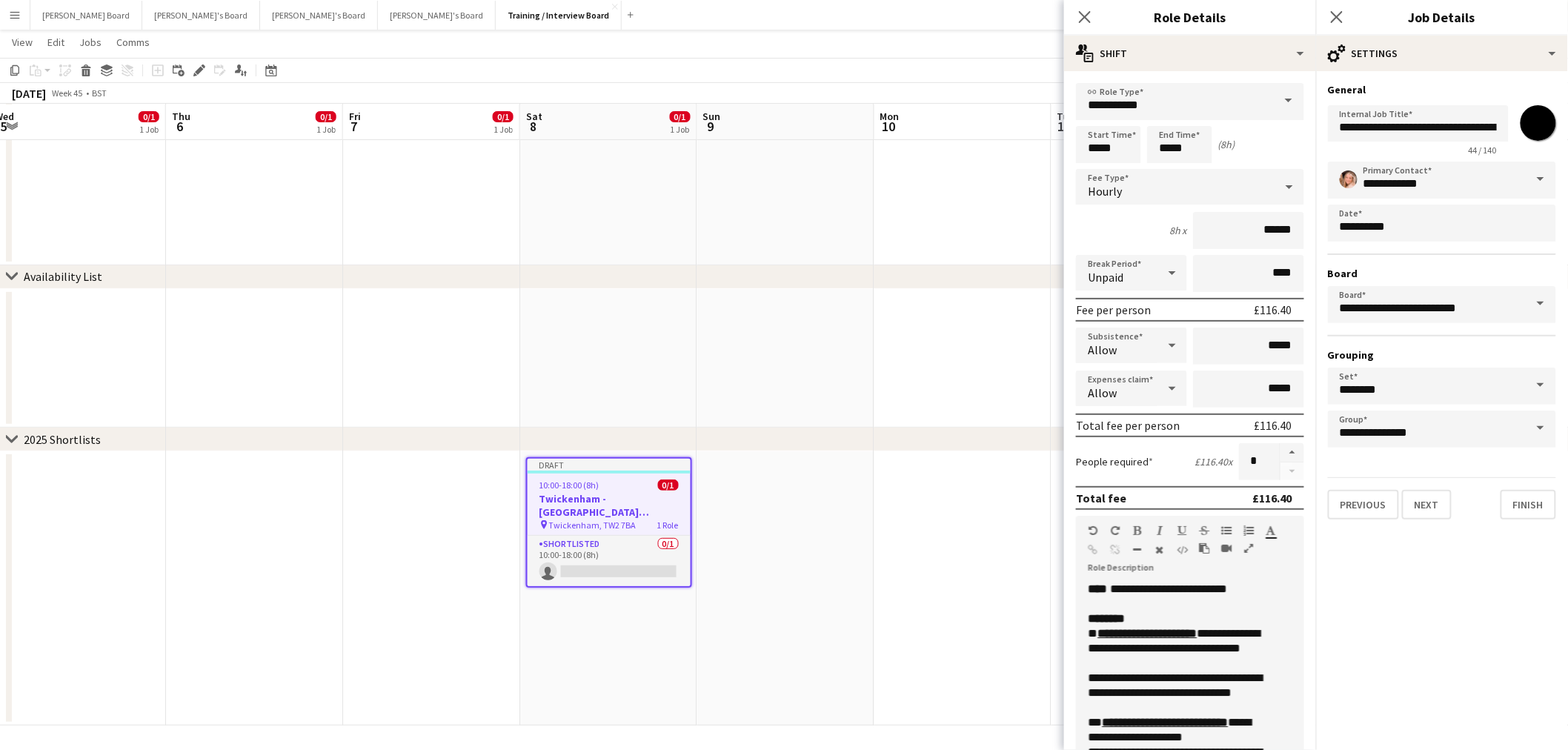
scroll to position [0, 567]
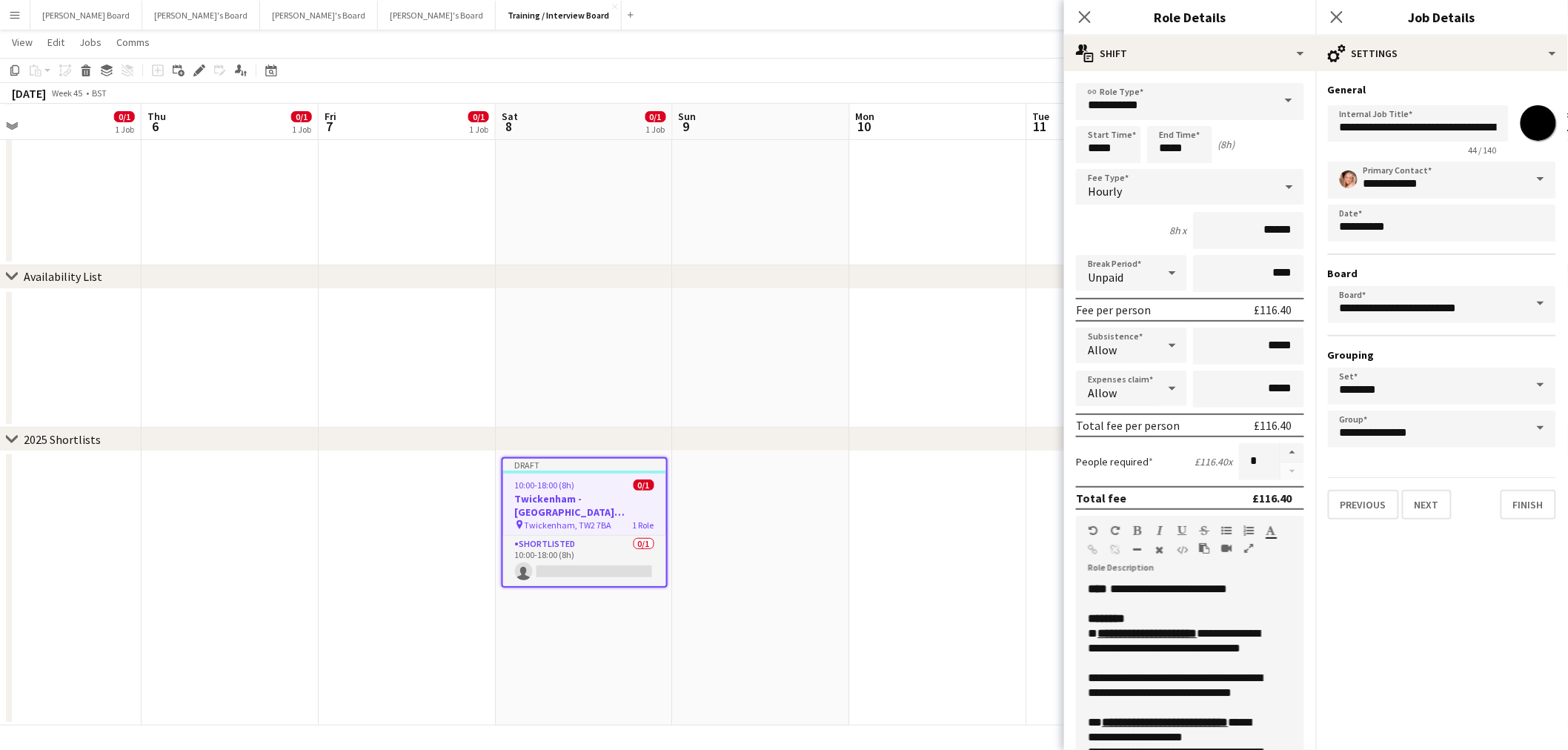
drag, startPoint x: 953, startPoint y: 543, endPoint x: 724, endPoint y: 538, distance: 229.1
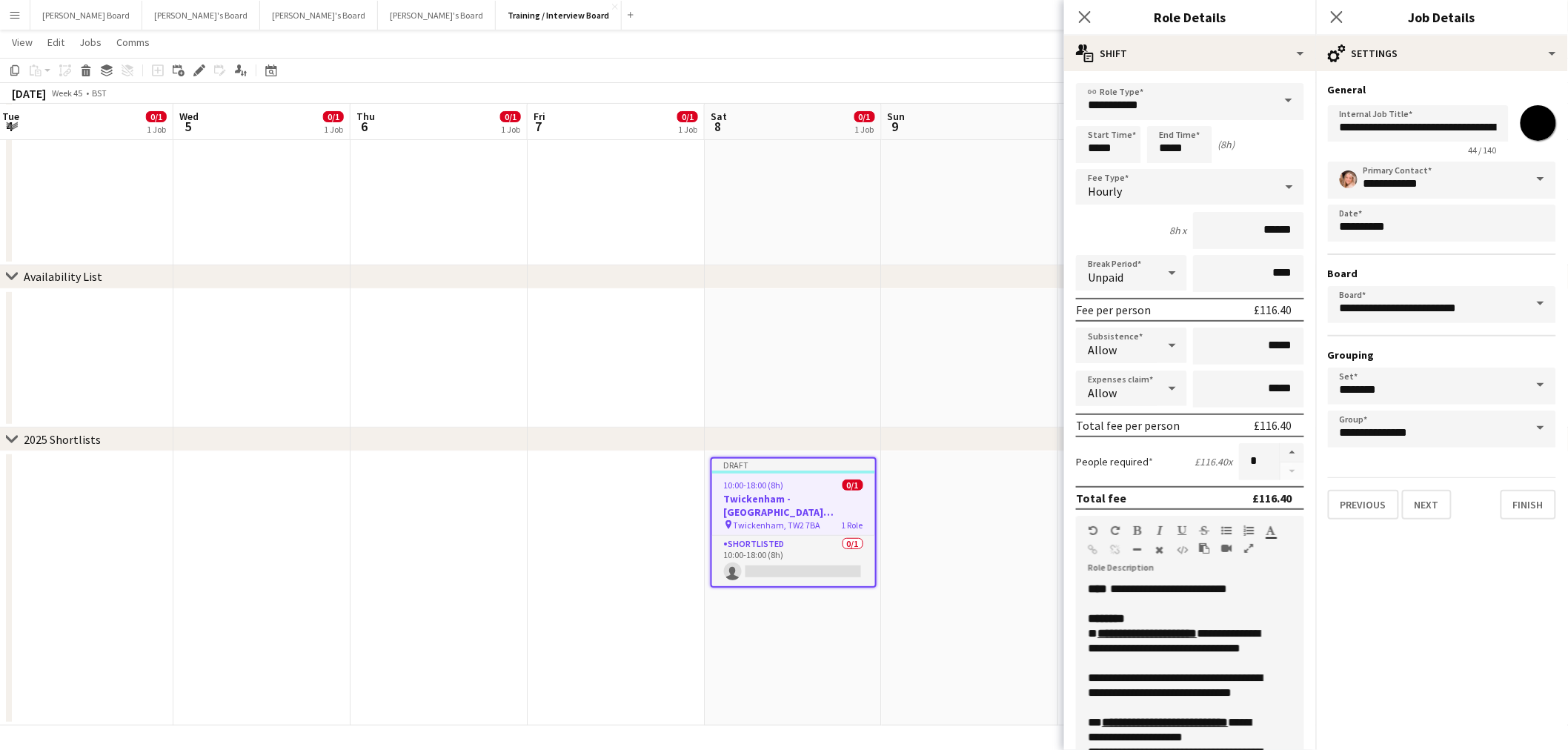
drag, startPoint x: 643, startPoint y: 530, endPoint x: 701, endPoint y: 532, distance: 58.0
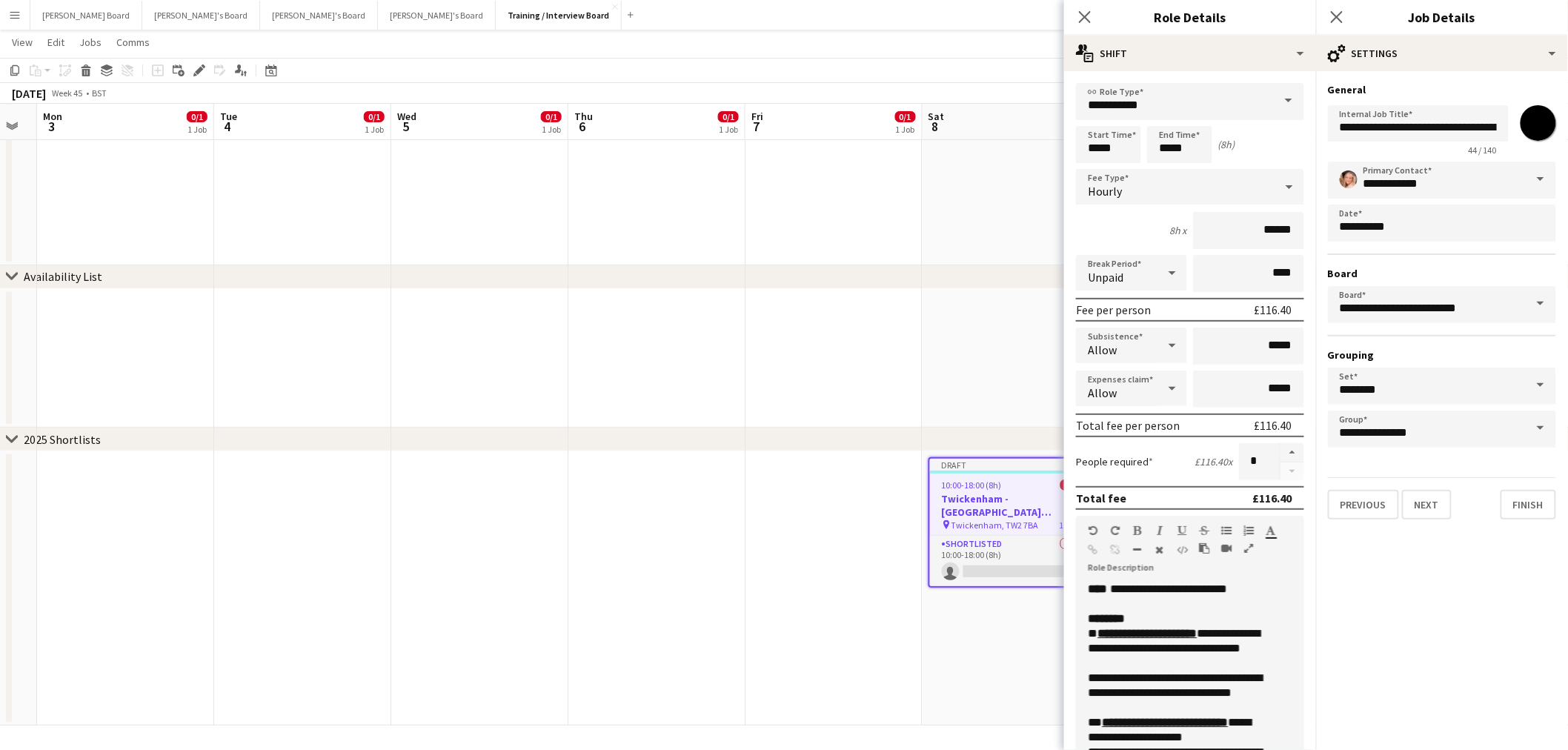
drag, startPoint x: 559, startPoint y: 537, endPoint x: 708, endPoint y: 548, distance: 149.4
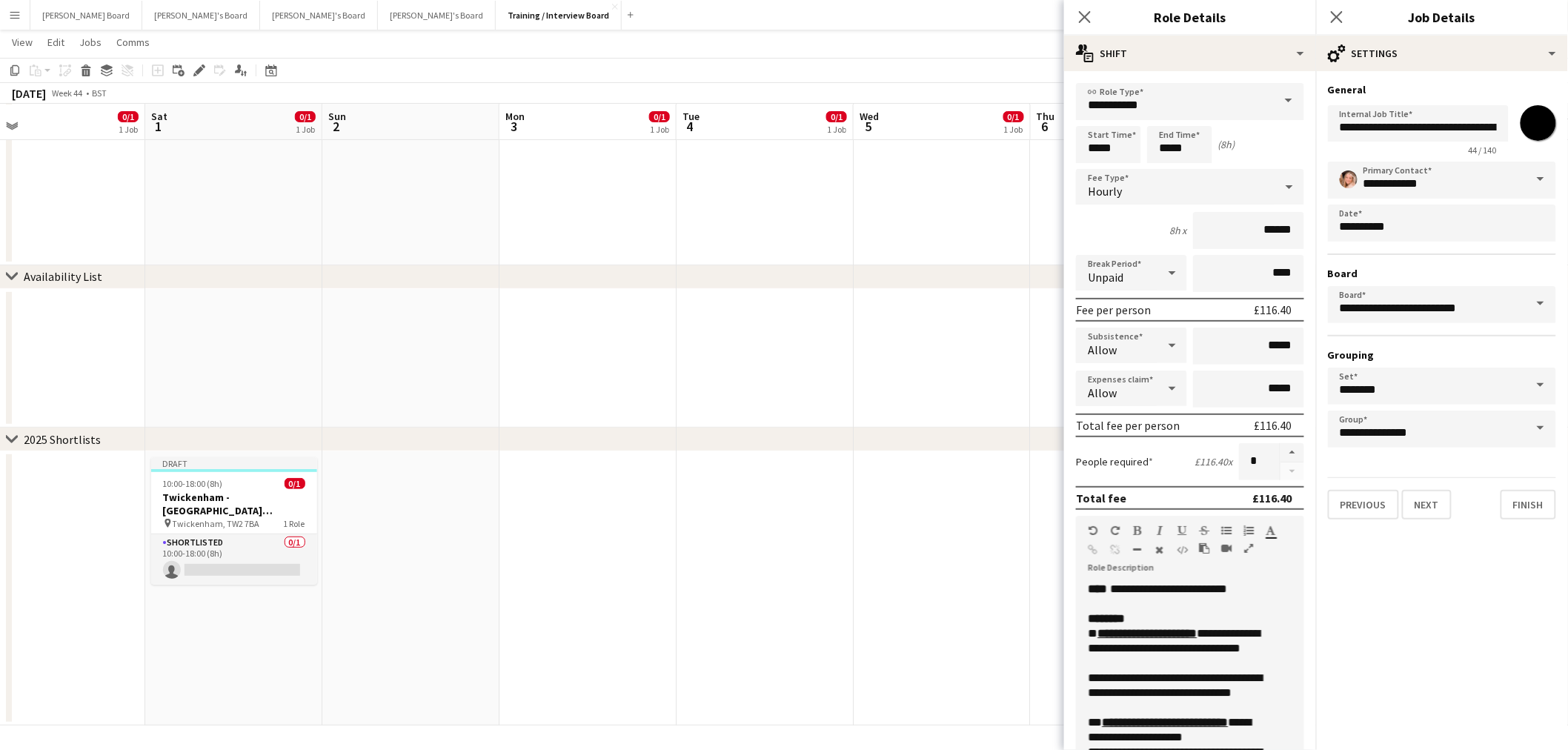
drag, startPoint x: 561, startPoint y: 527, endPoint x: 704, endPoint y: 534, distance: 143.2
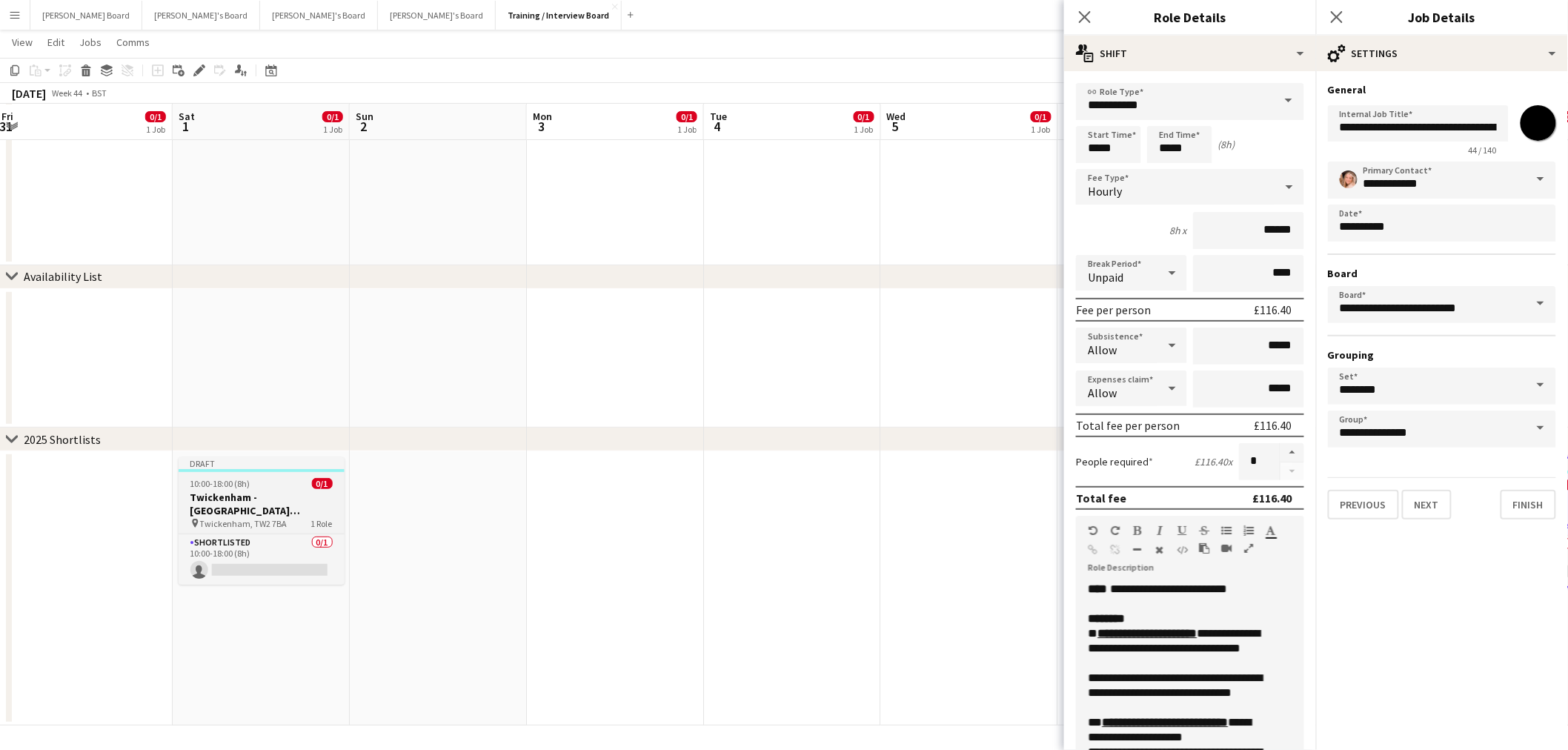
click at [262, 491] on h3 "Twickenham - Allianz Stadium England vs Australia" at bounding box center [261, 504] width 166 height 27
type input "**********"
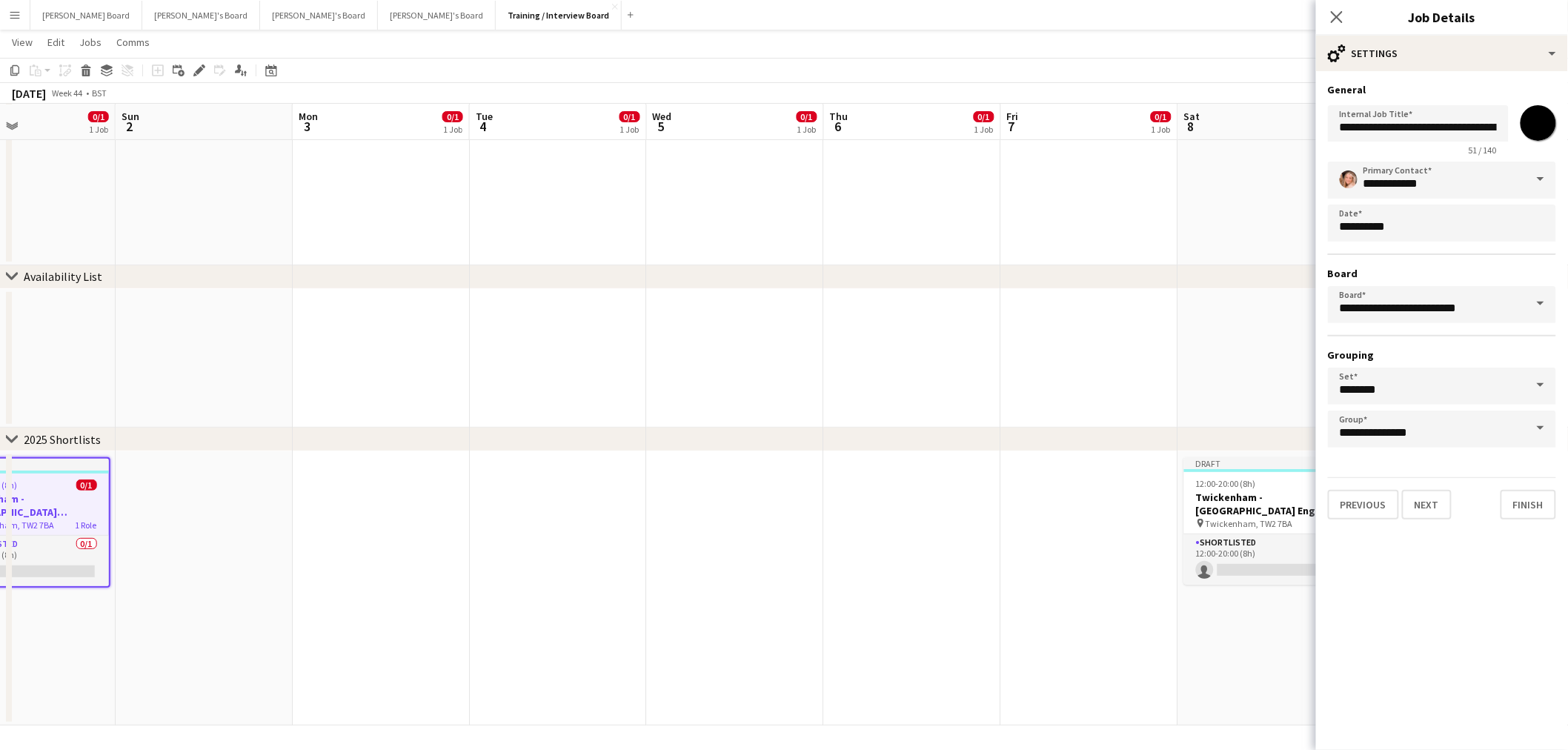
drag, startPoint x: 686, startPoint y: 541, endPoint x: 149, endPoint y: 487, distance: 539.7
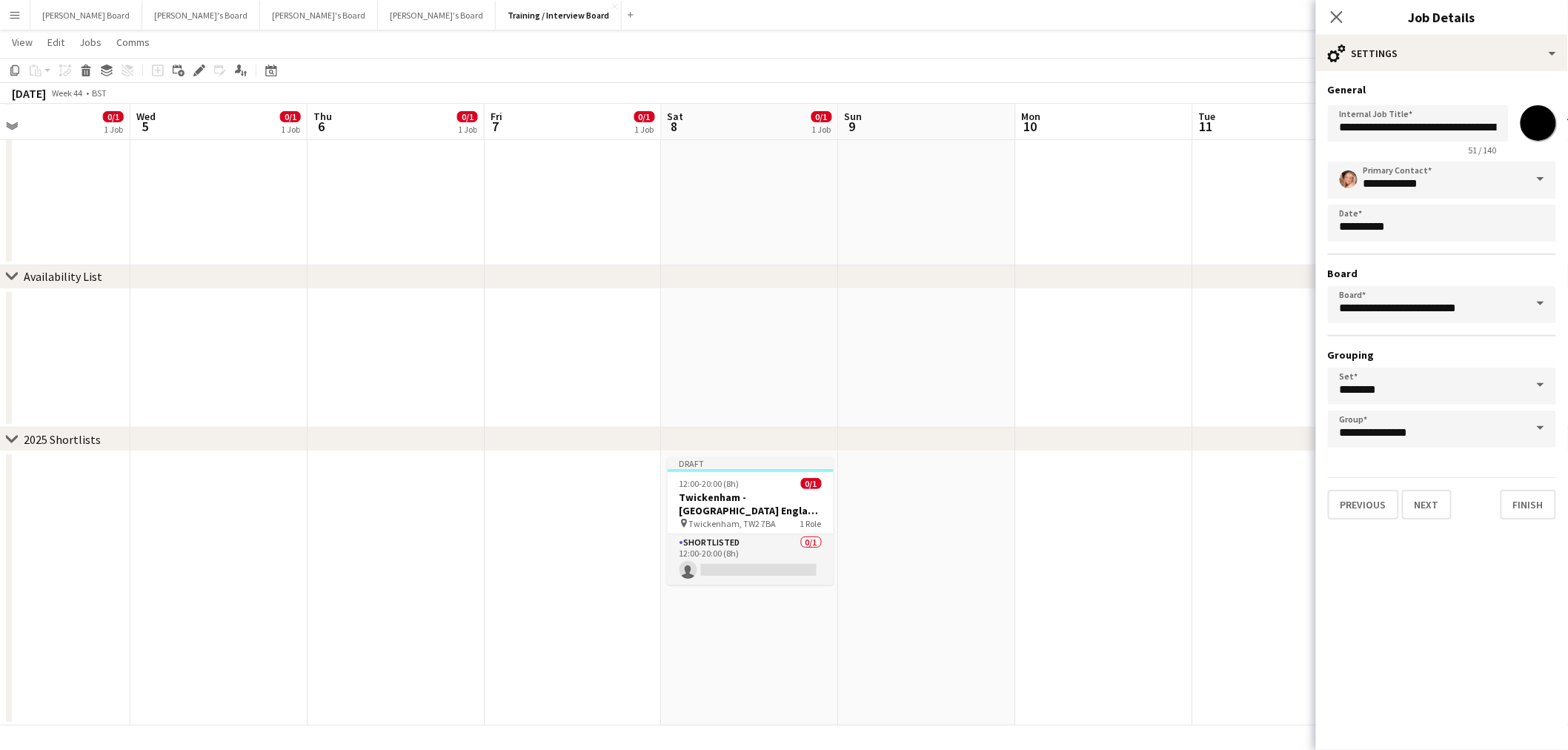
drag, startPoint x: 817, startPoint y: 516, endPoint x: 304, endPoint y: 481, distance: 514.2
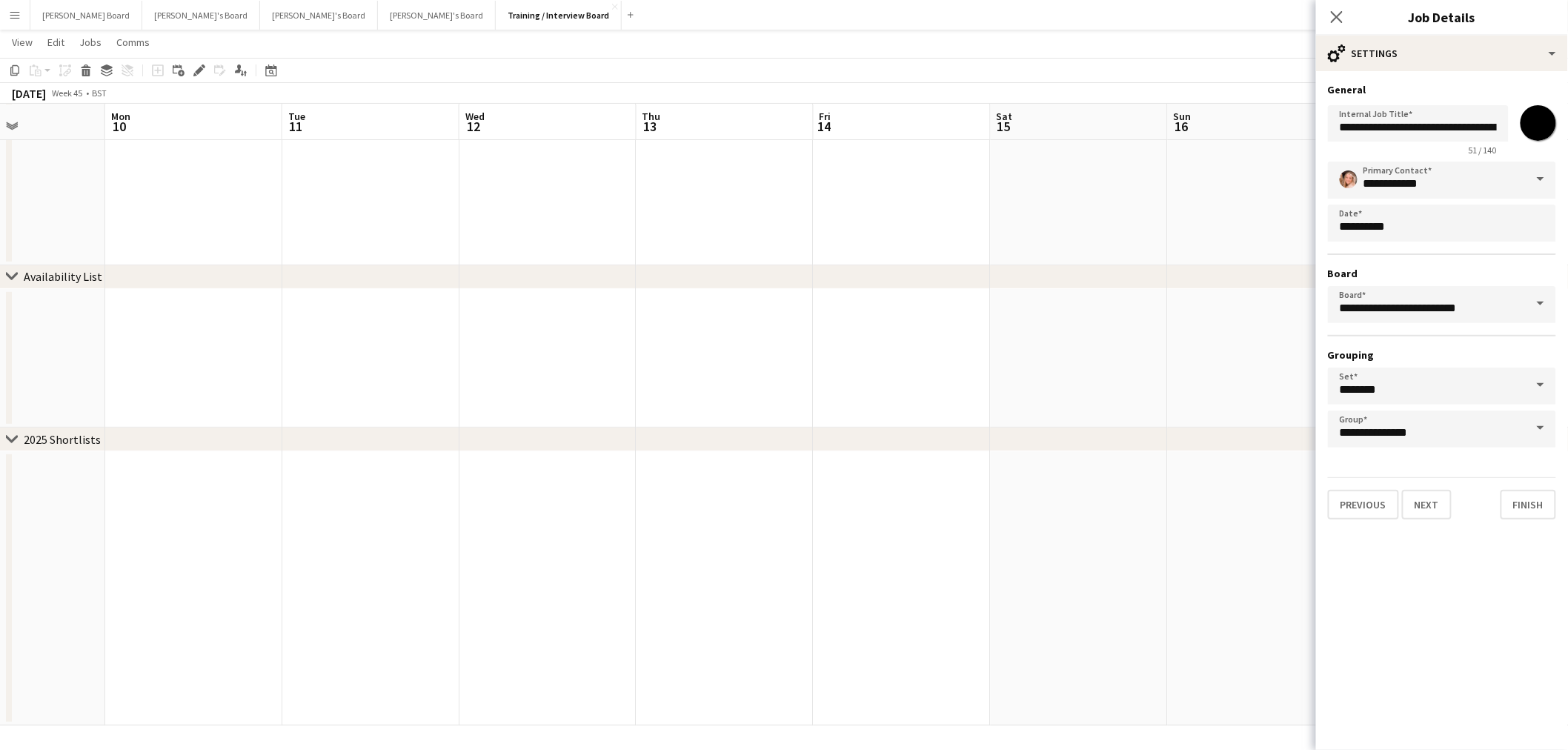
drag, startPoint x: 657, startPoint y: 526, endPoint x: 522, endPoint y: 513, distance: 135.6
click at [1050, 487] on app-date-cell at bounding box center [1079, 588] width 177 height 274
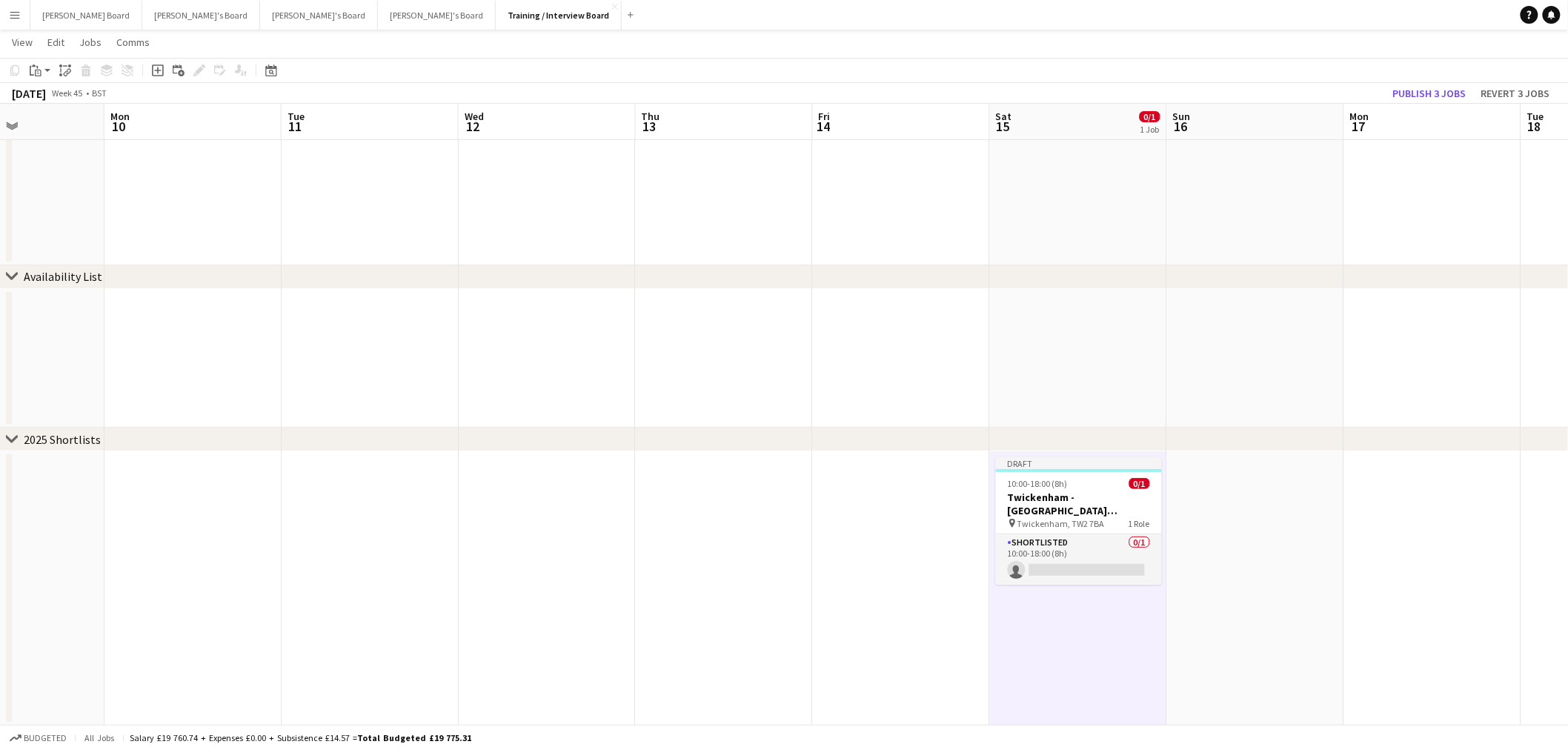
click at [1069, 512] on h3 "Twickenham - Allianz Stadium England vs Australia" at bounding box center [1079, 504] width 166 height 27
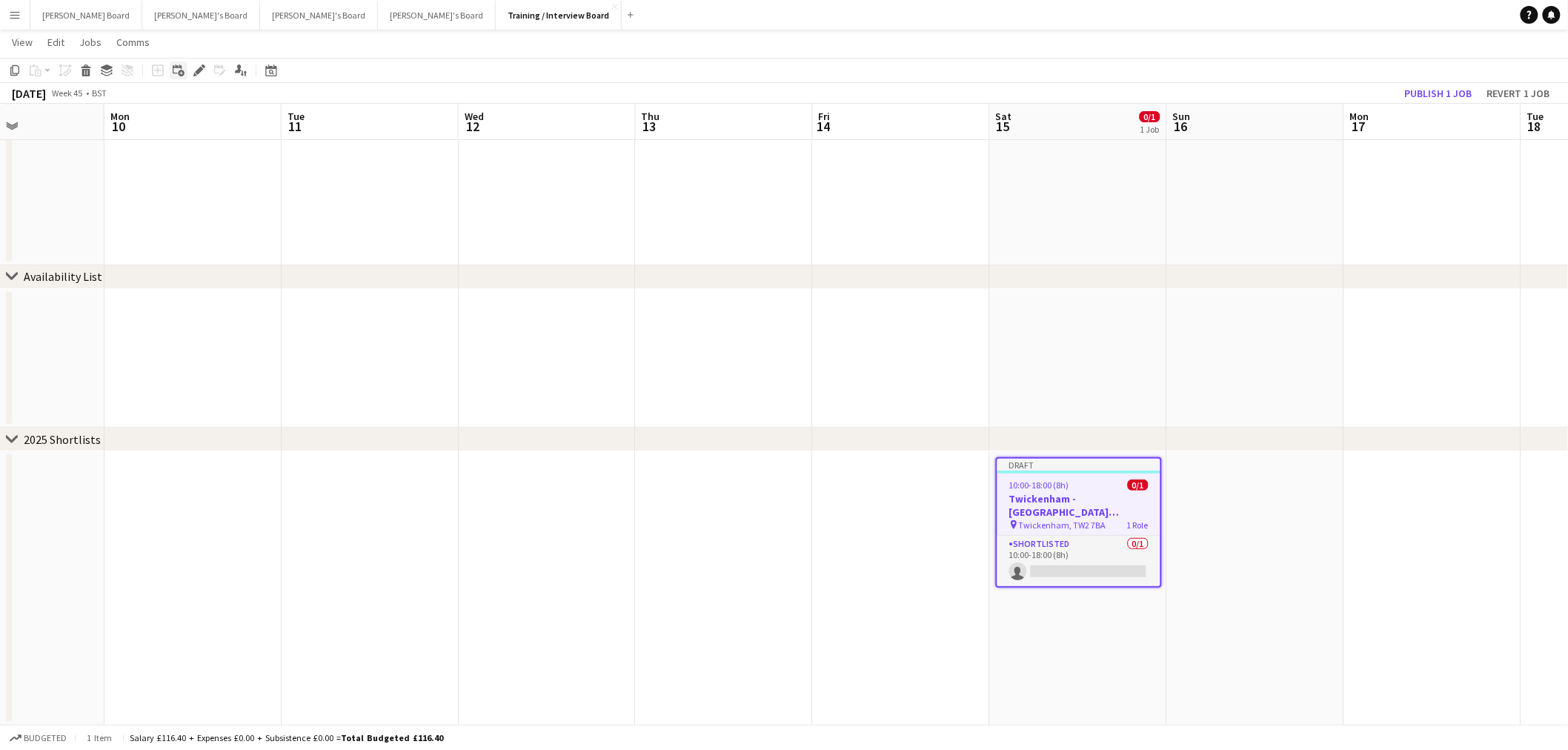
click at [182, 72] on icon at bounding box center [182, 73] width 7 height 7
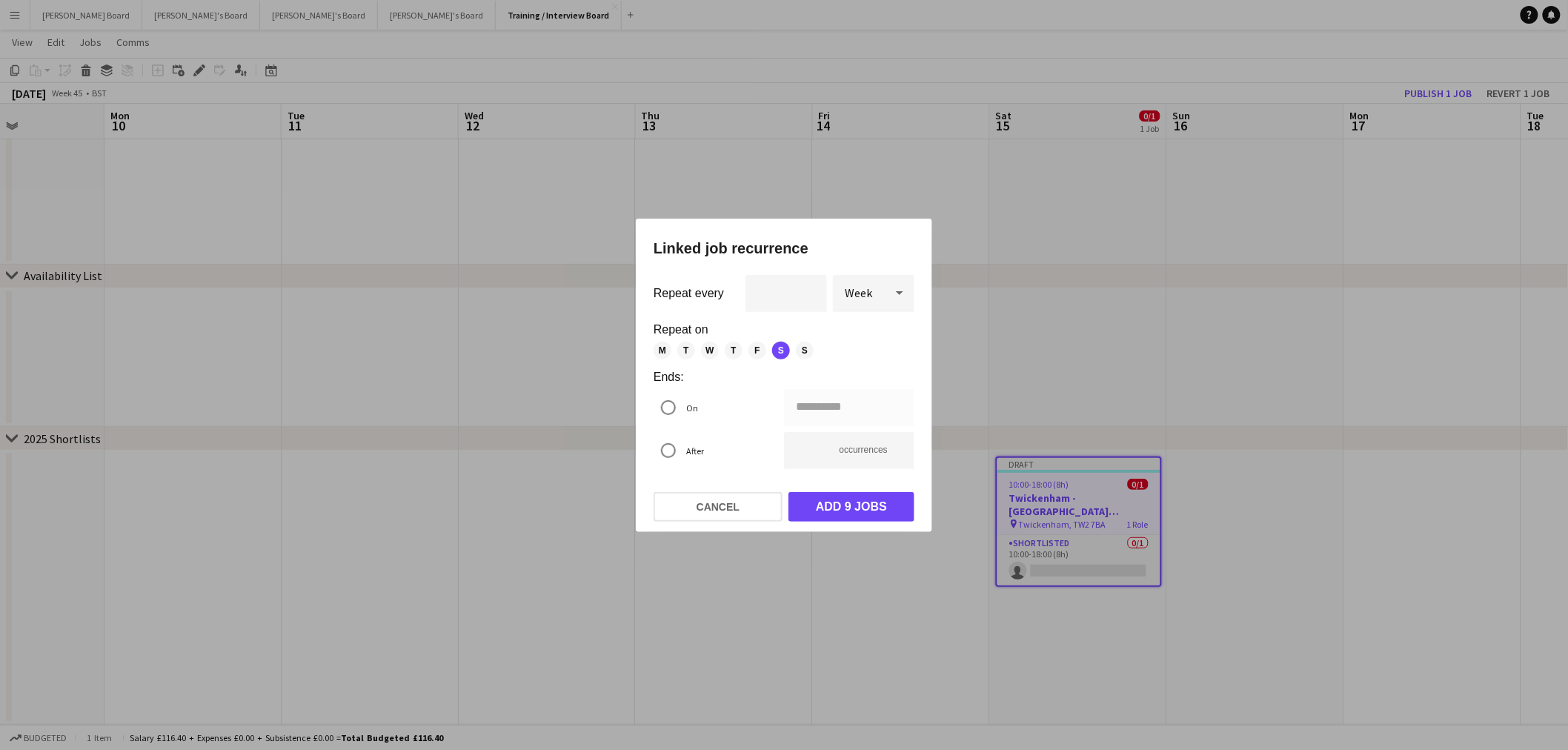
scroll to position [0, 0]
click at [695, 505] on button "Cancel" at bounding box center [718, 507] width 129 height 30
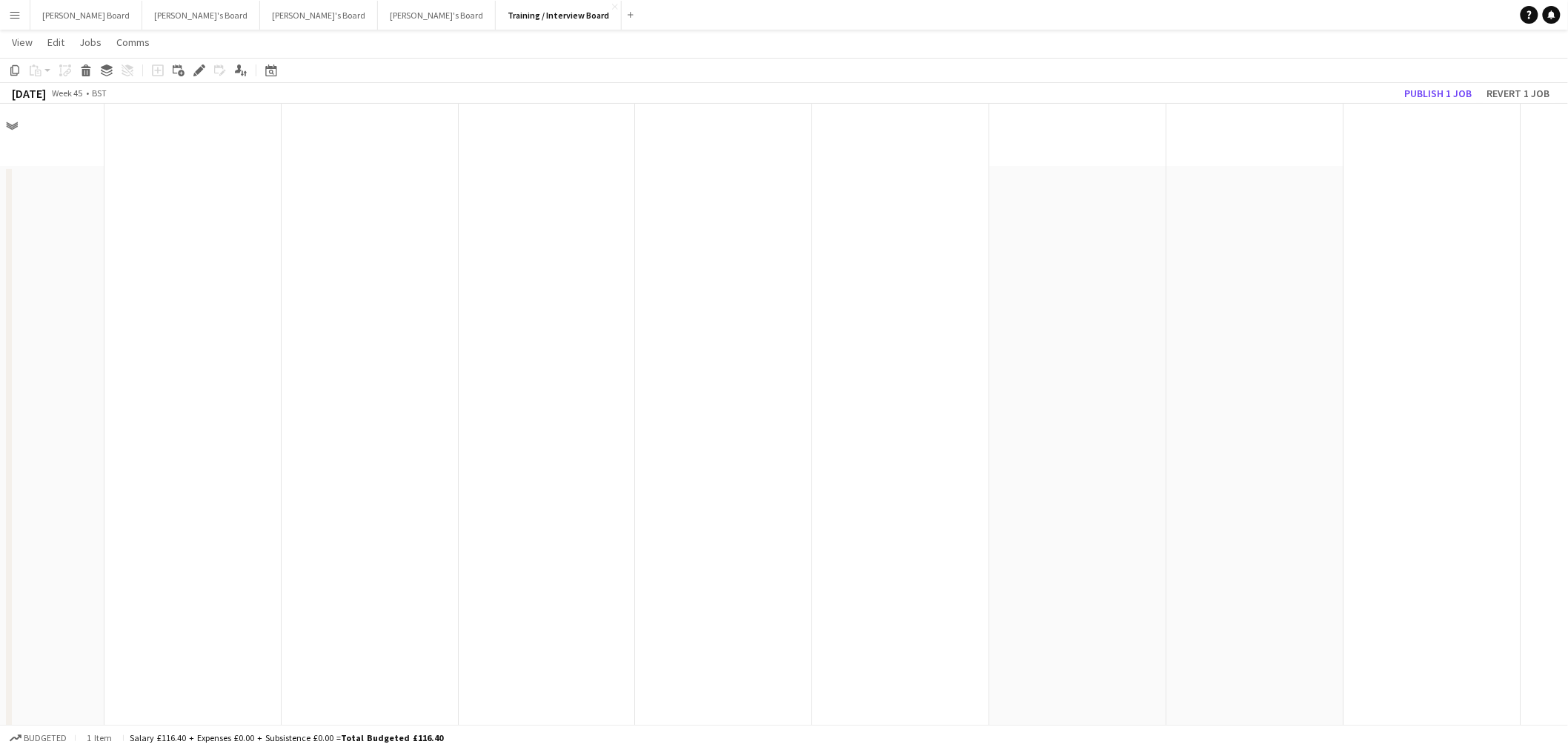
scroll to position [2397, 0]
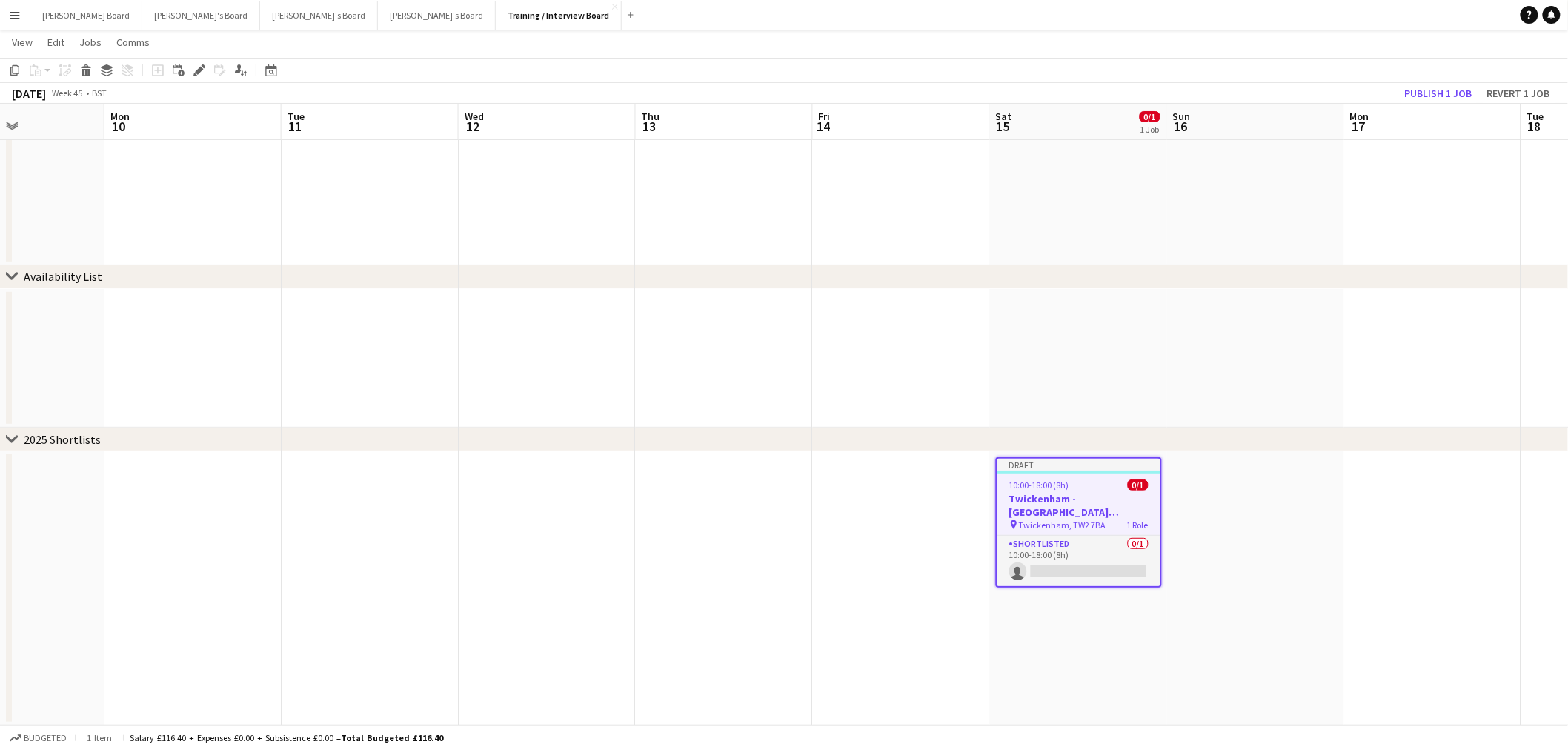
click at [201, 73] on icon "Edit" at bounding box center [199, 70] width 12 height 12
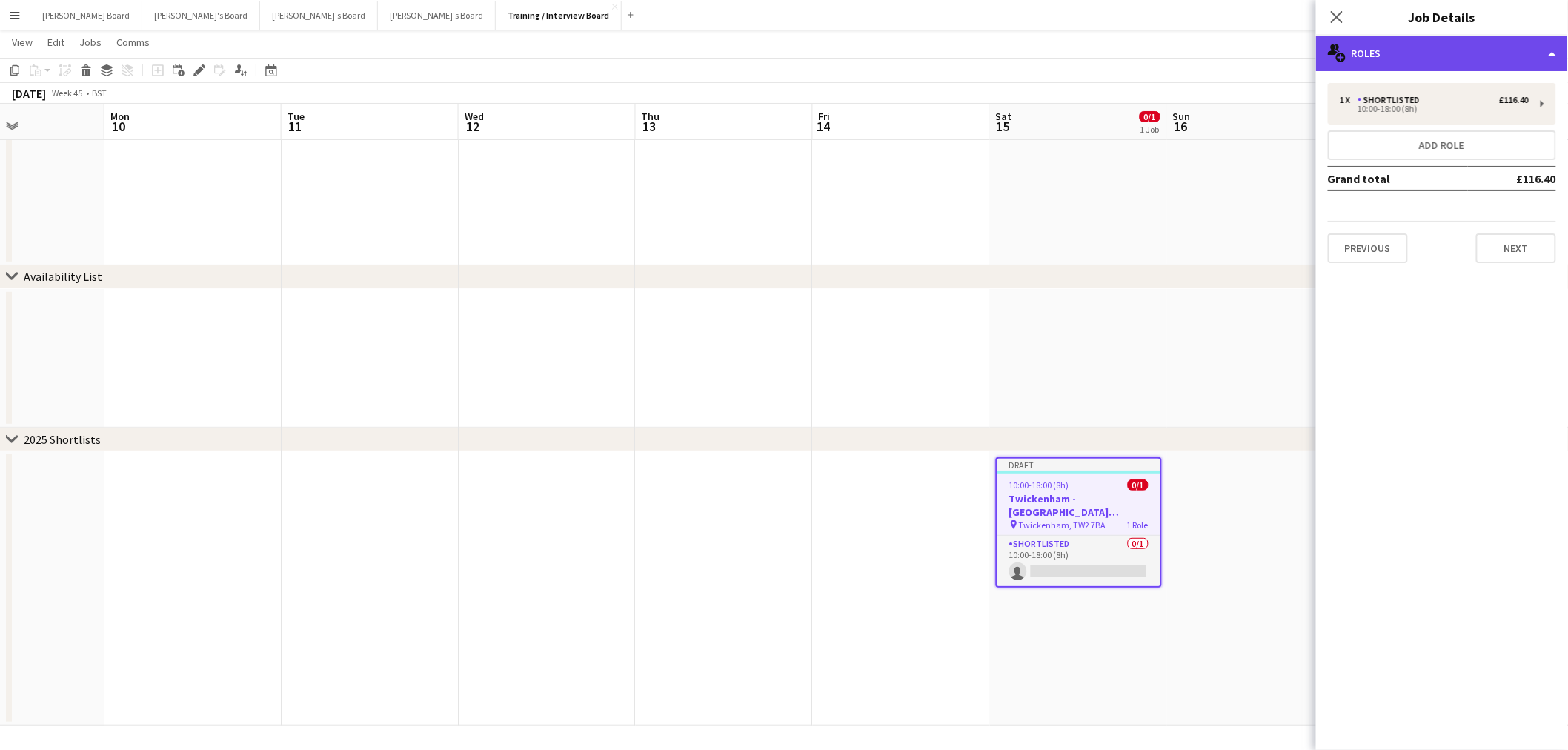
click at [1514, 46] on div "multiple-users-add Roles" at bounding box center [1442, 53] width 252 height 36
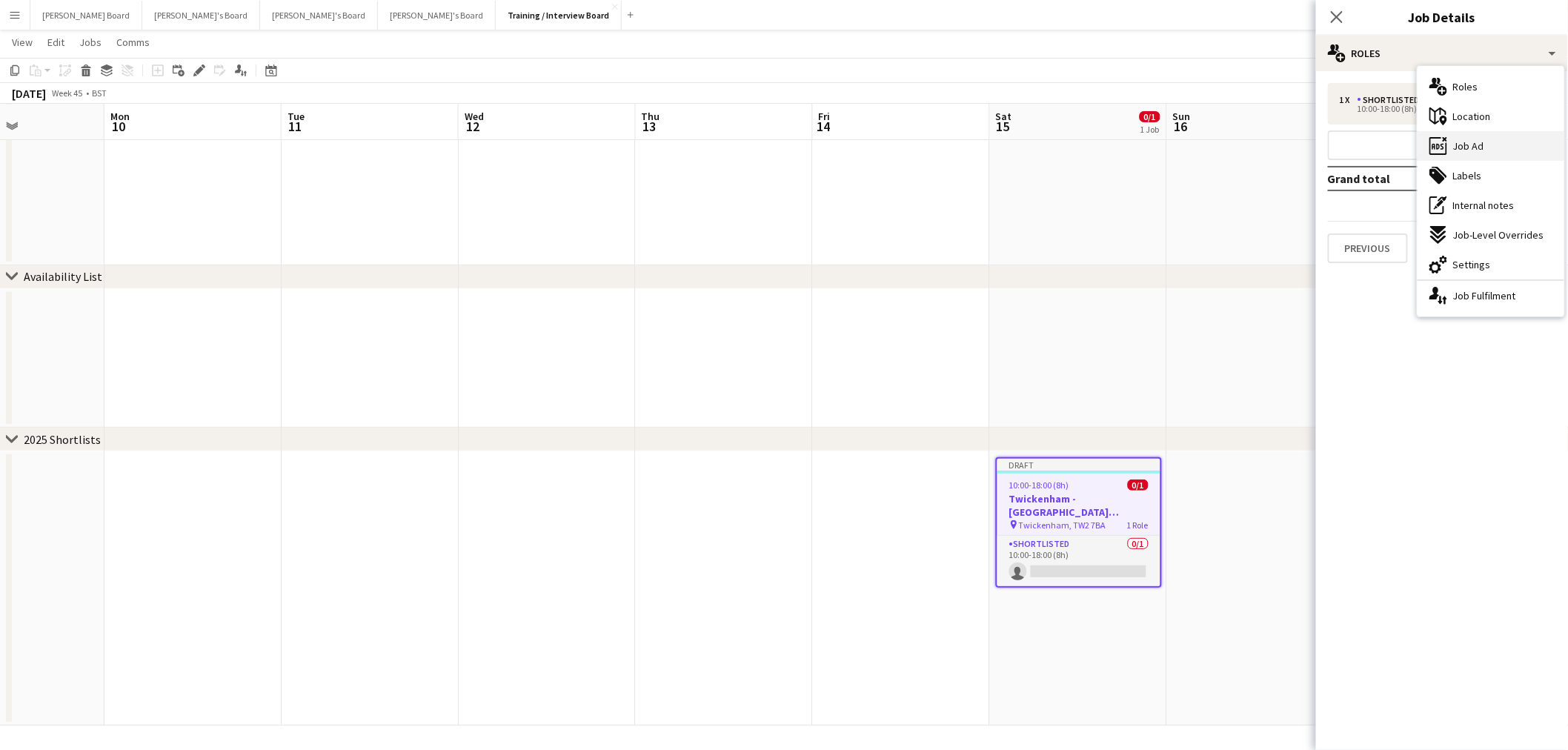
click at [1494, 137] on div "ads-window Job Ad" at bounding box center [1491, 146] width 147 height 30
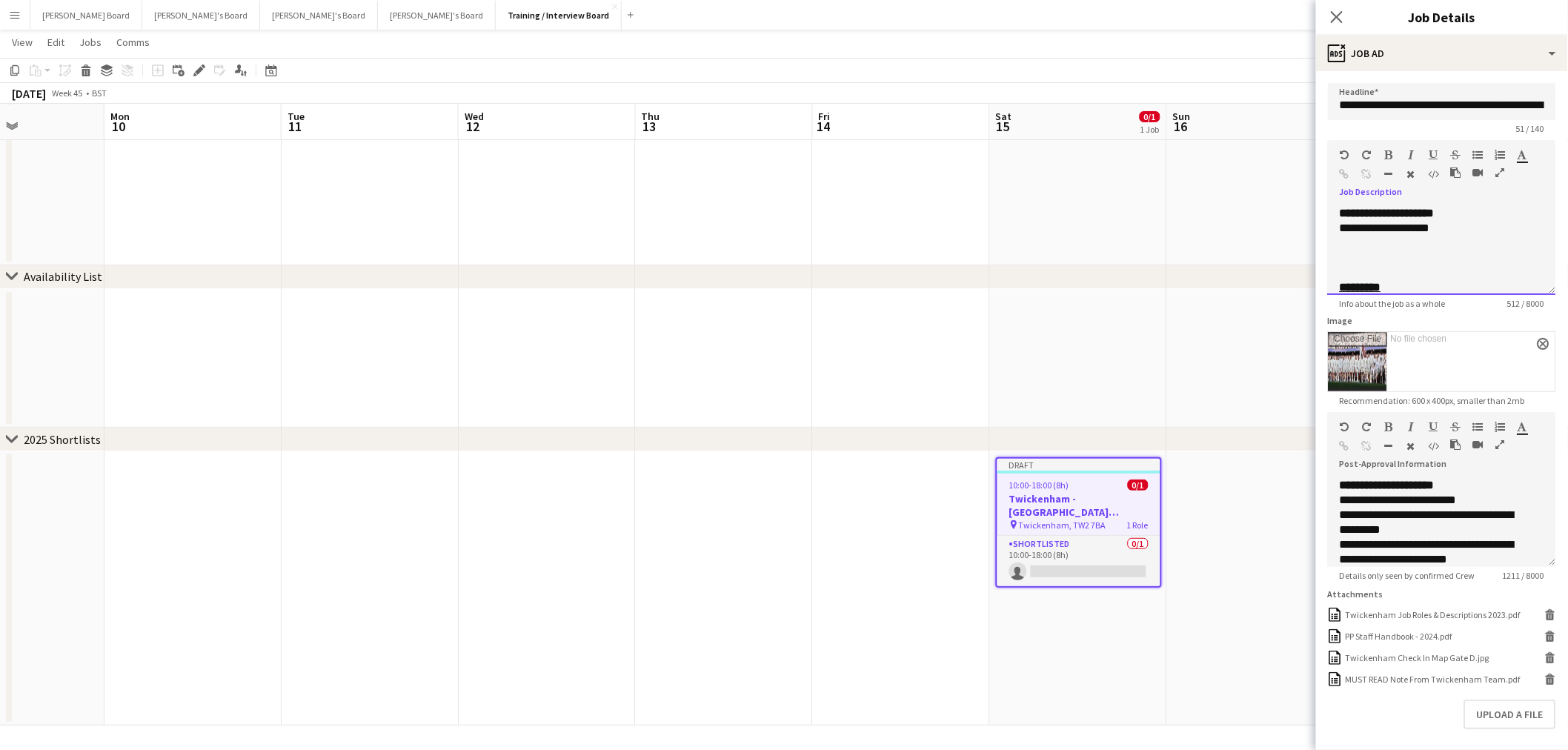
drag, startPoint x: 1446, startPoint y: 230, endPoint x: 1397, endPoint y: 234, distance: 49.2
click at [1397, 234] on div "**********" at bounding box center [1430, 228] width 180 height 15
drag, startPoint x: 1470, startPoint y: 224, endPoint x: 1335, endPoint y: 230, distance: 135.1
click at [1335, 230] on div "**********" at bounding box center [1442, 249] width 228 height 89
drag, startPoint x: 1494, startPoint y: 104, endPoint x: 1580, endPoint y: 114, distance: 86.6
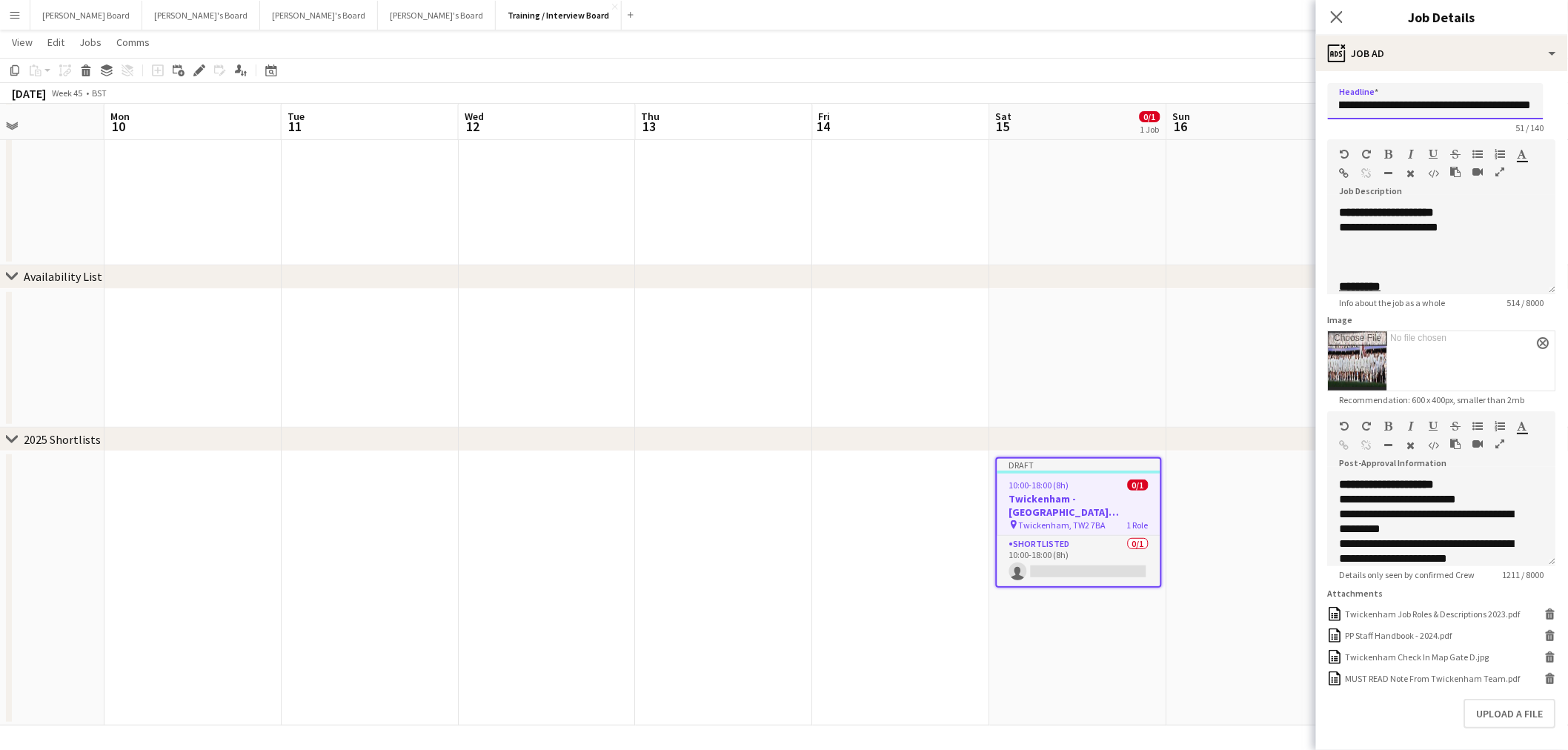
paste input "**"
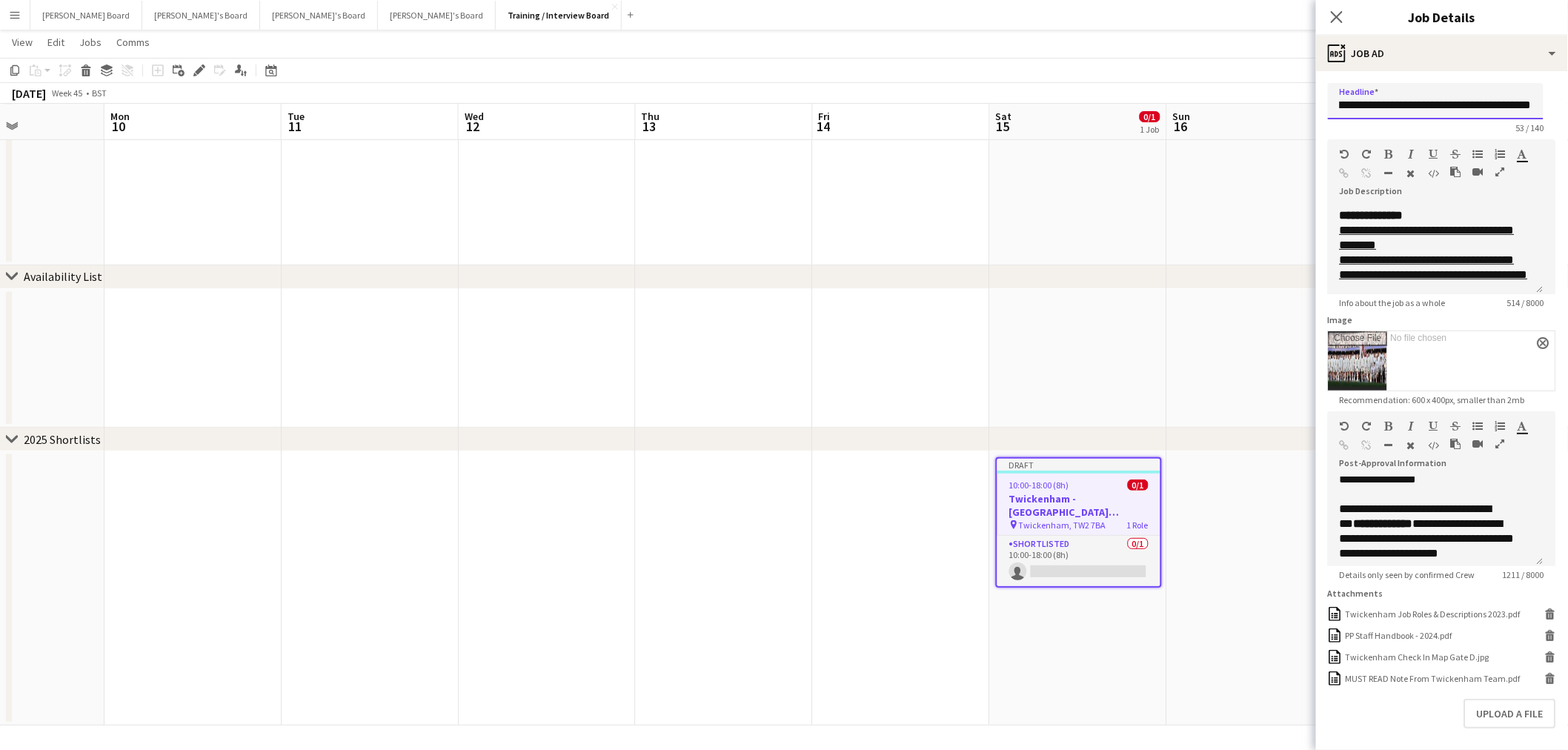
scroll to position [411, 0]
type input "**********"
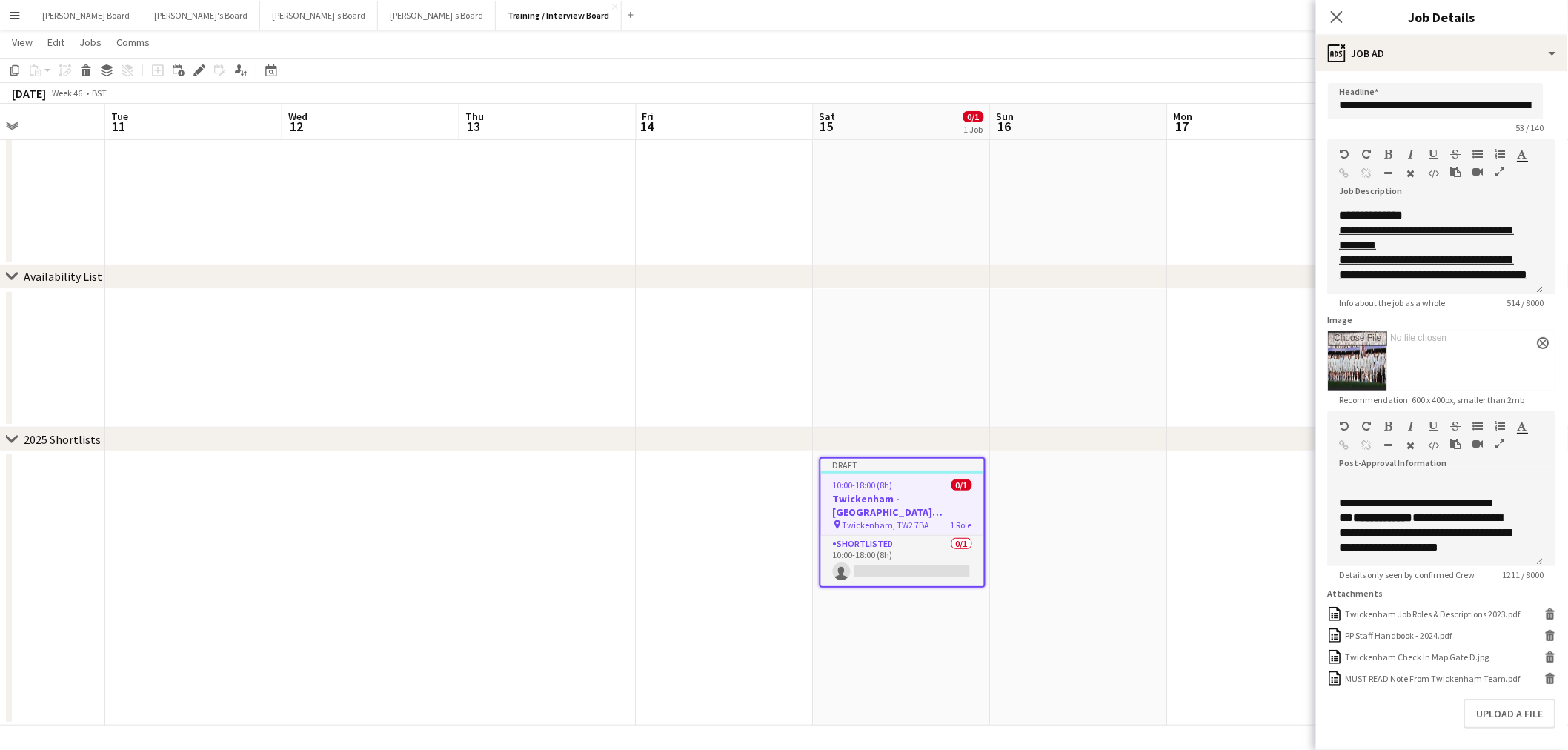
scroll to position [0, 604]
drag, startPoint x: 1195, startPoint y: 514, endPoint x: 1023, endPoint y: 513, distance: 172.0
click at [1056, 549] on app-date-cell at bounding box center [1078, 588] width 177 height 274
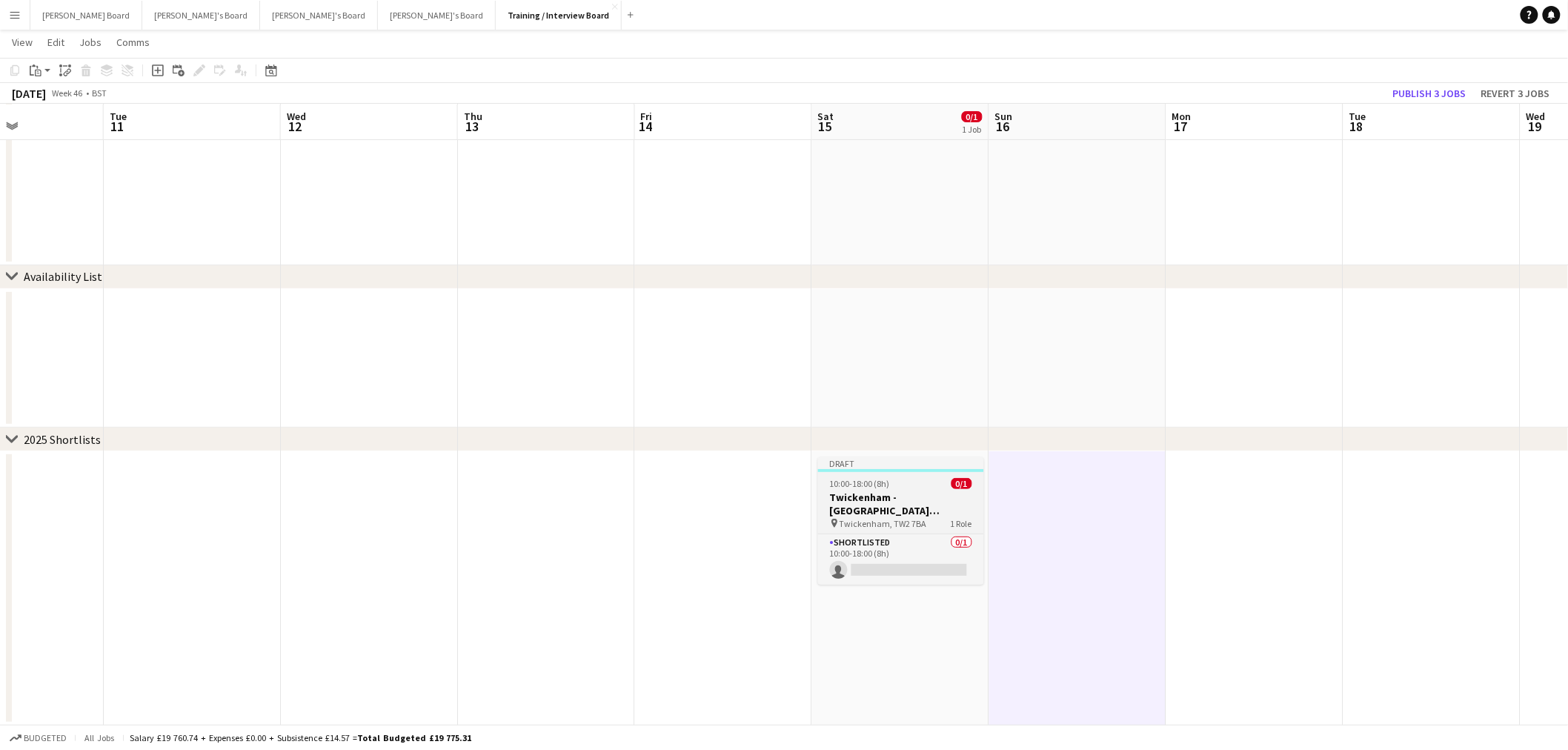
click at [905, 515] on h3 "Twickenham - Allianz Stadium England vs Australia" at bounding box center [901, 504] width 166 height 27
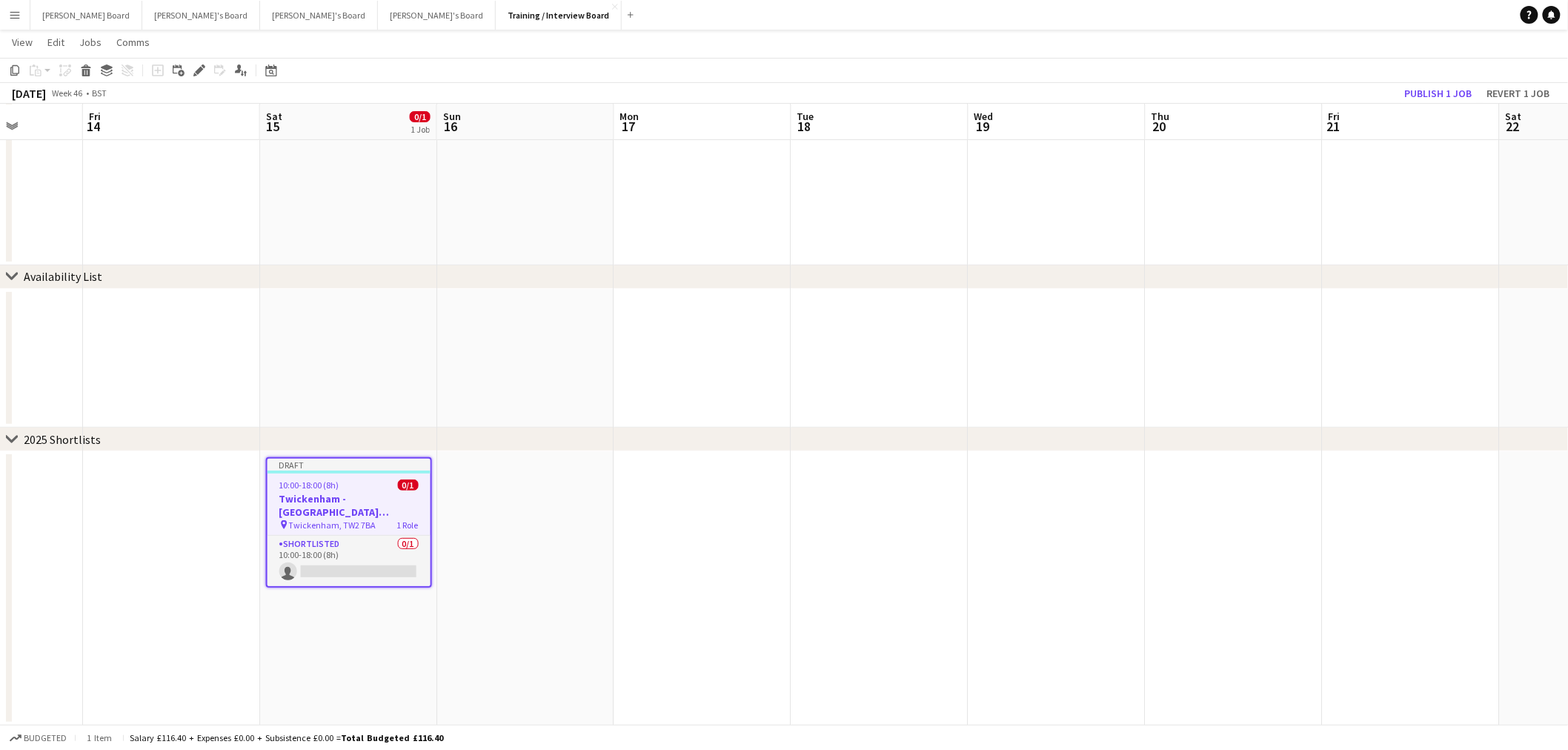
drag, startPoint x: 979, startPoint y: 512, endPoint x: 655, endPoint y: 484, distance: 325.2
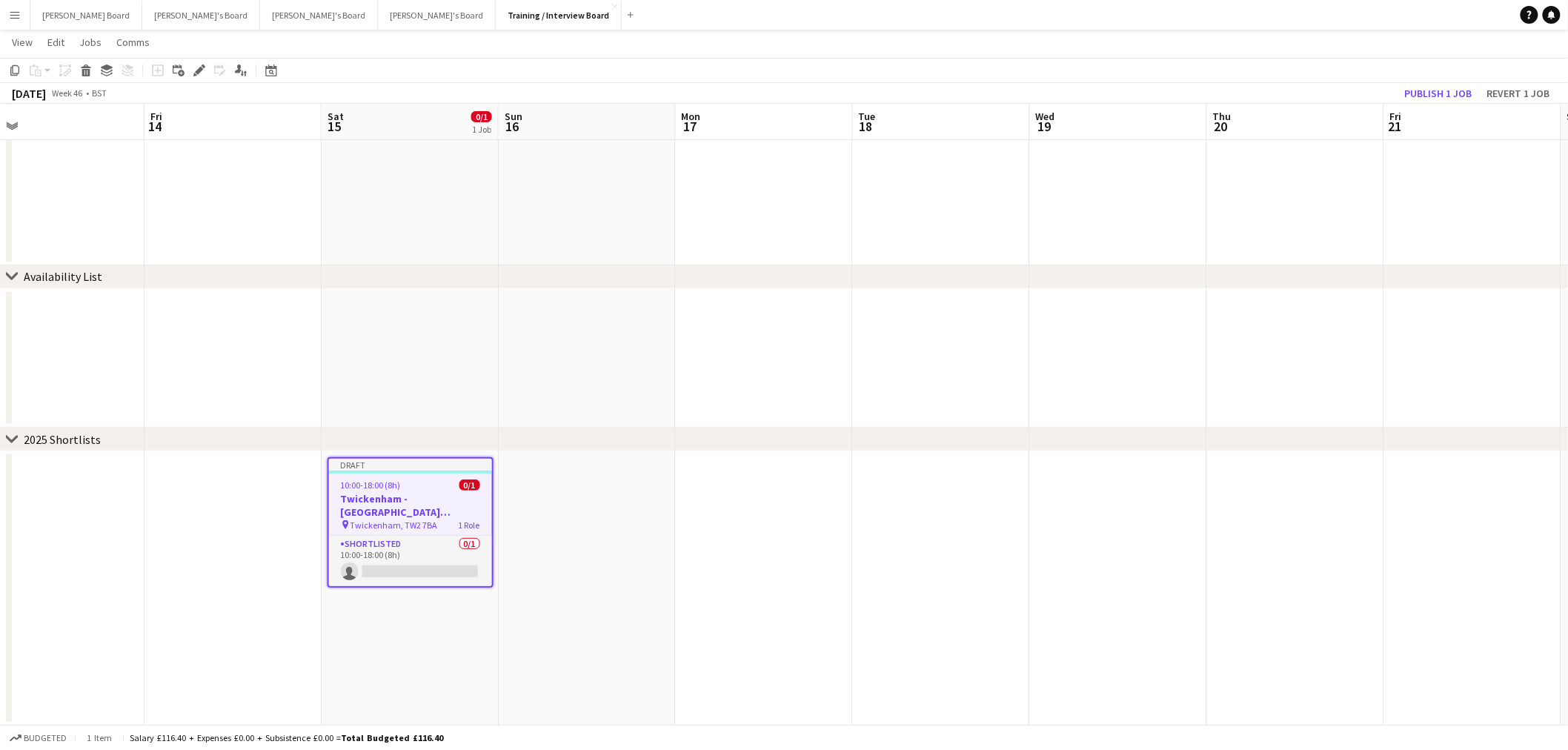
click at [201, 69] on icon at bounding box center [199, 70] width 8 height 8
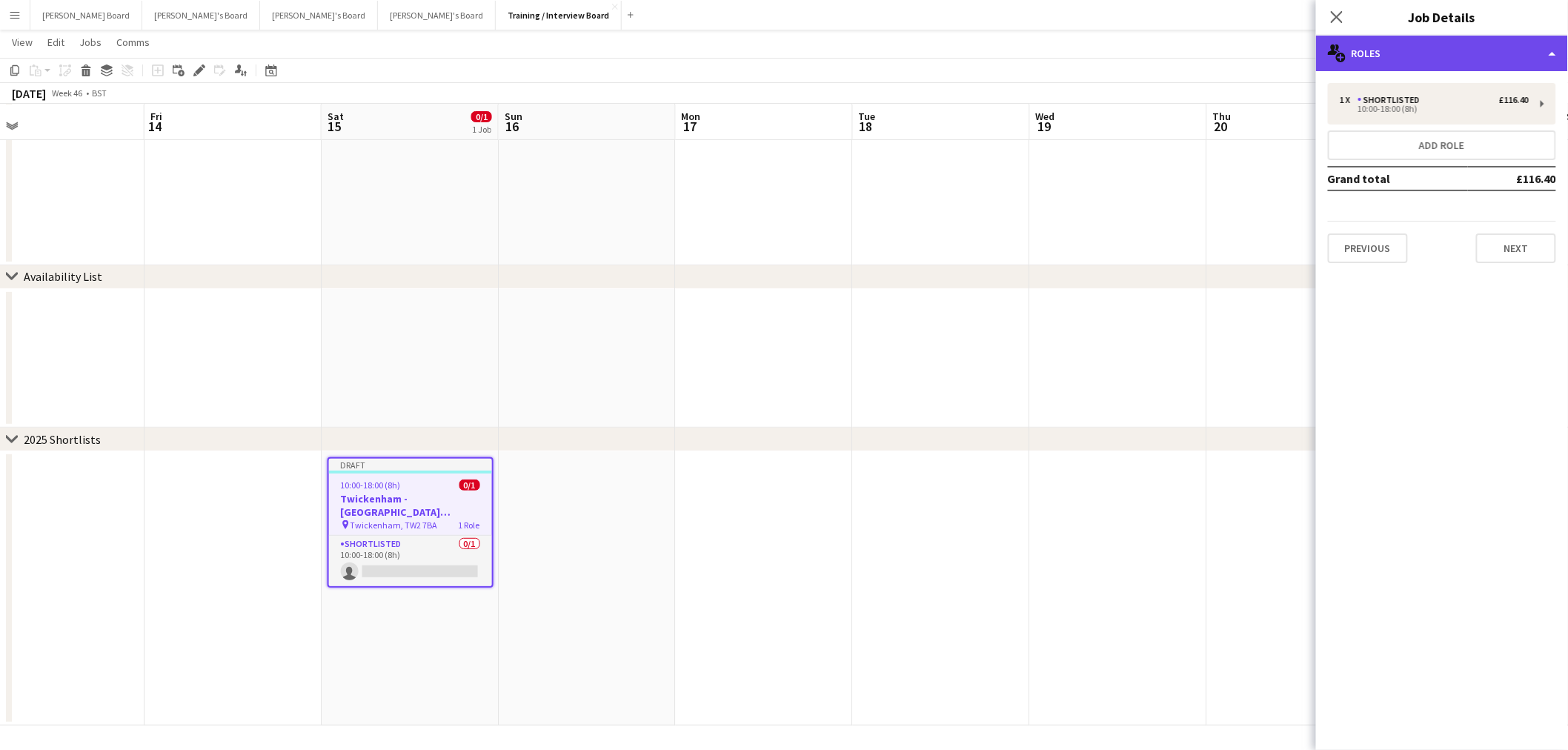
click at [1478, 65] on div "multiple-users-add Roles" at bounding box center [1442, 53] width 252 height 36
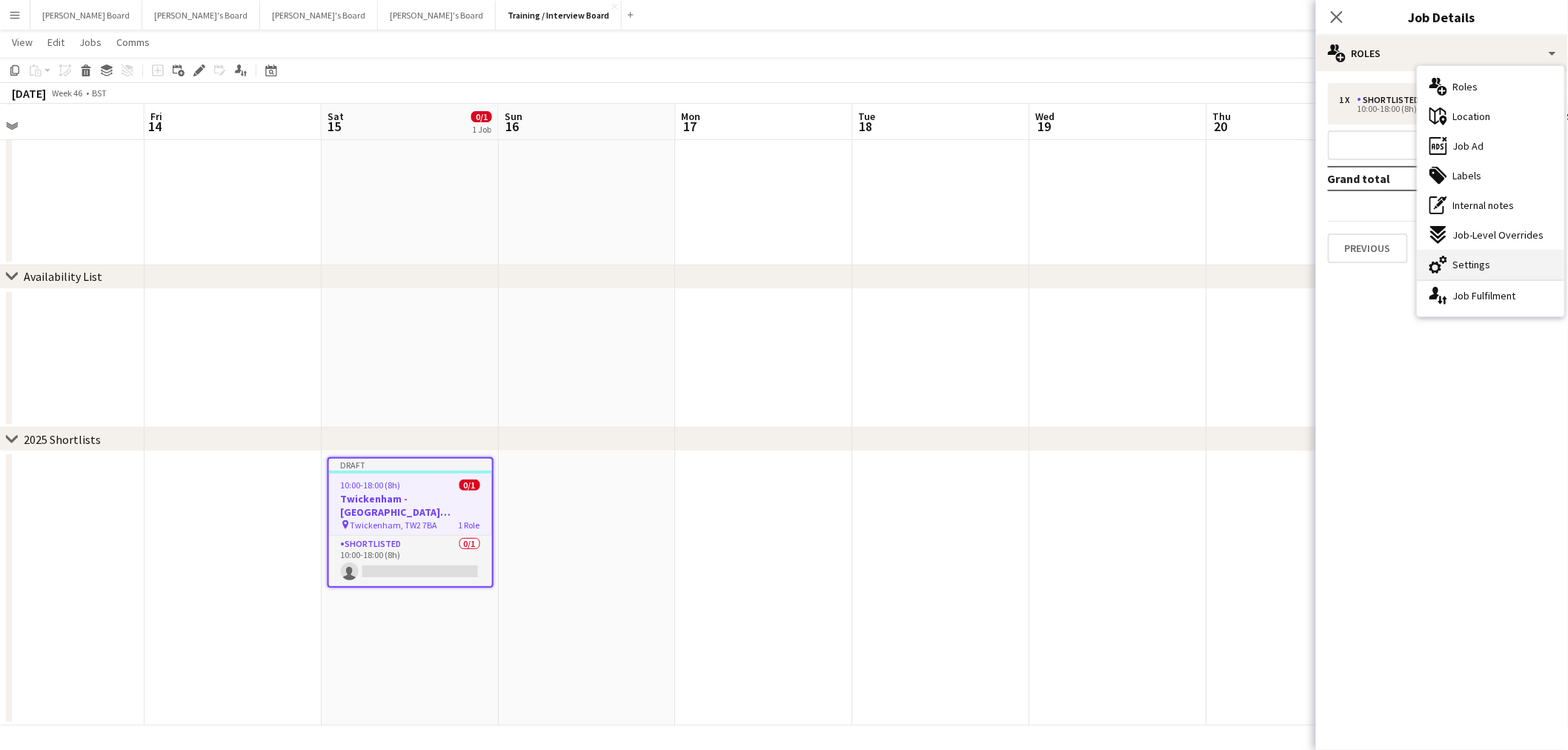
click at [1490, 269] on div "cog-double-3 Settings" at bounding box center [1491, 264] width 147 height 30
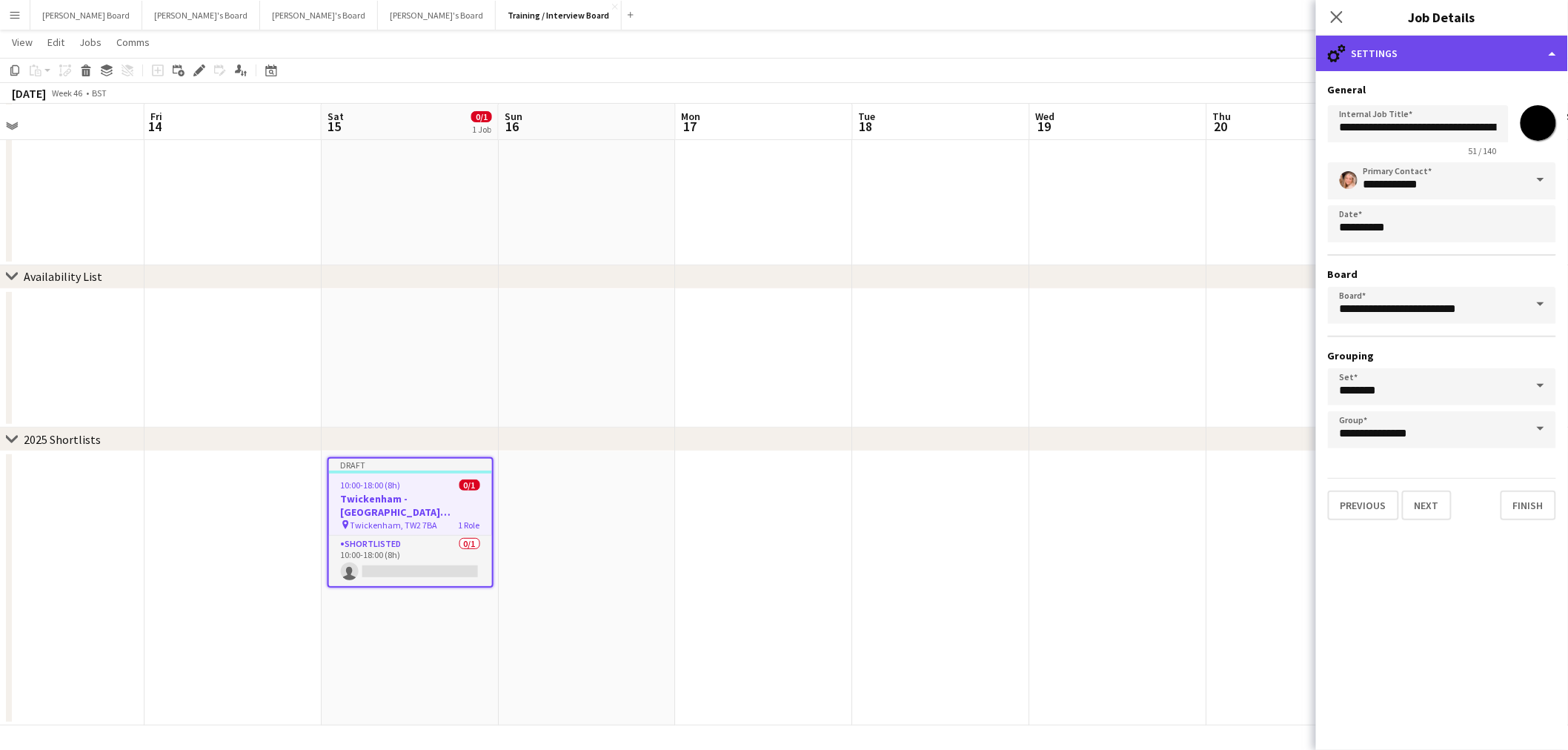
click at [1472, 53] on div "cog-double-3 Settings" at bounding box center [1442, 53] width 252 height 36
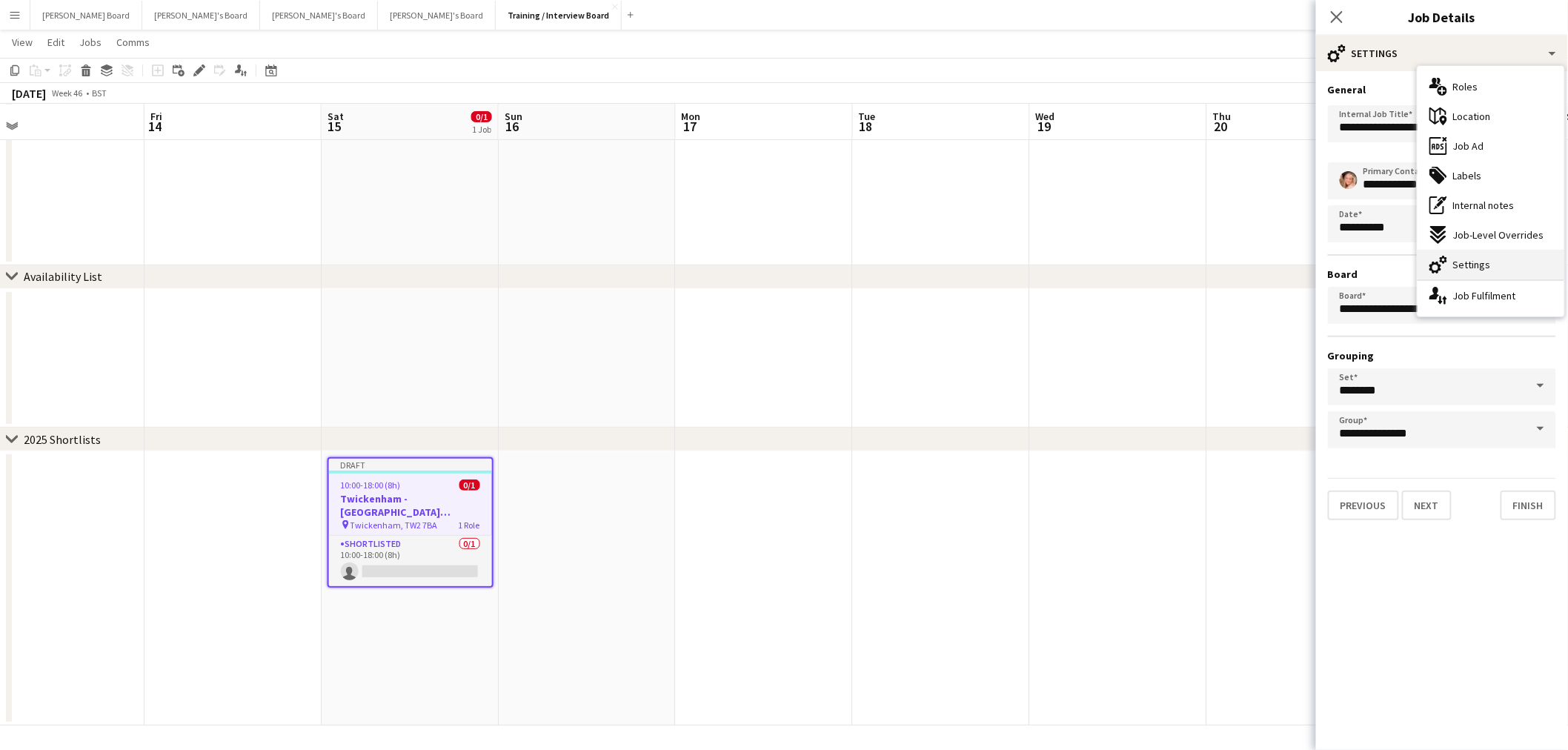
click at [1481, 258] on span "Settings" at bounding box center [1473, 264] width 38 height 13
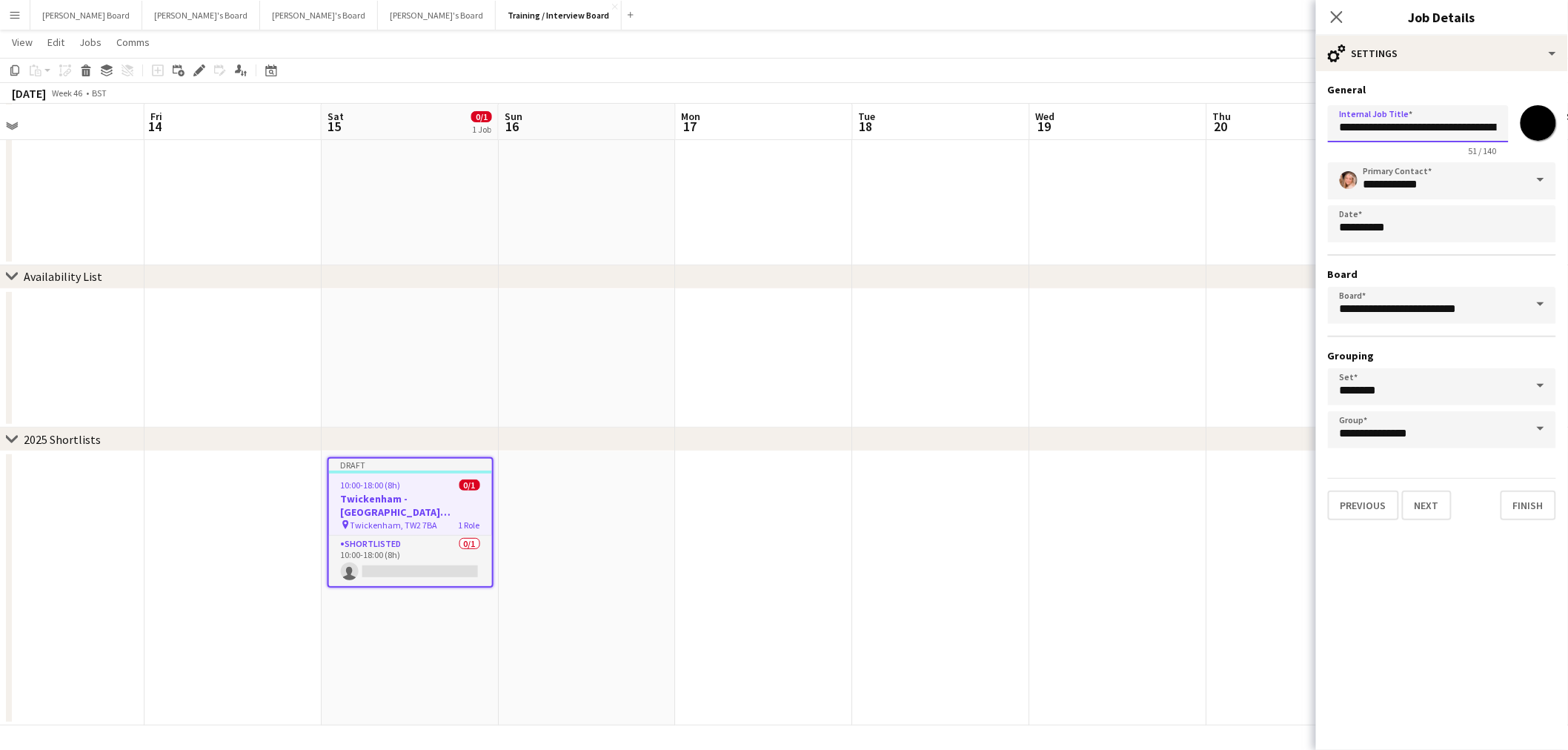
scroll to position [0, 97]
drag, startPoint x: 1491, startPoint y: 128, endPoint x: 1580, endPoint y: 135, distance: 89.3
paste input "**"
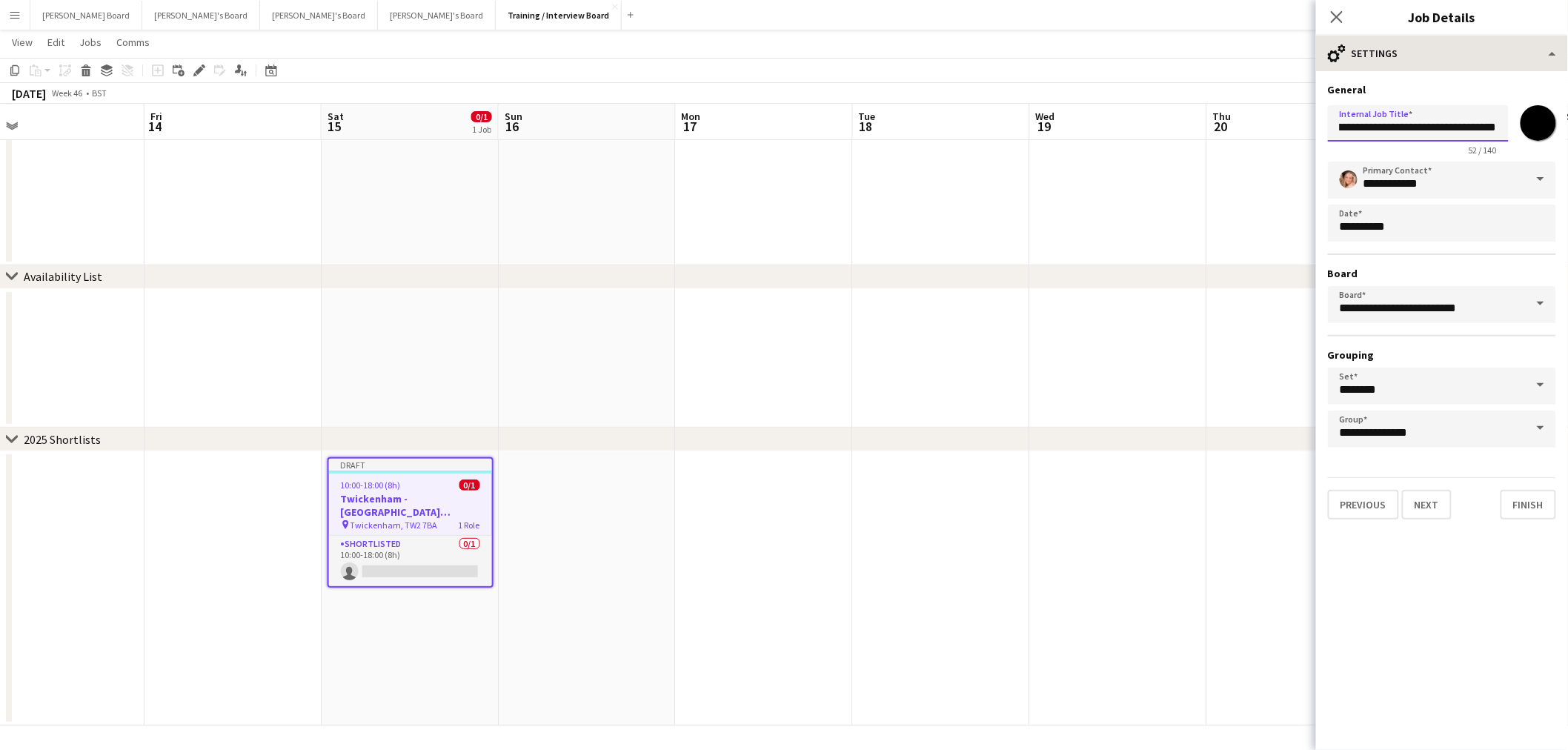
type input "**********"
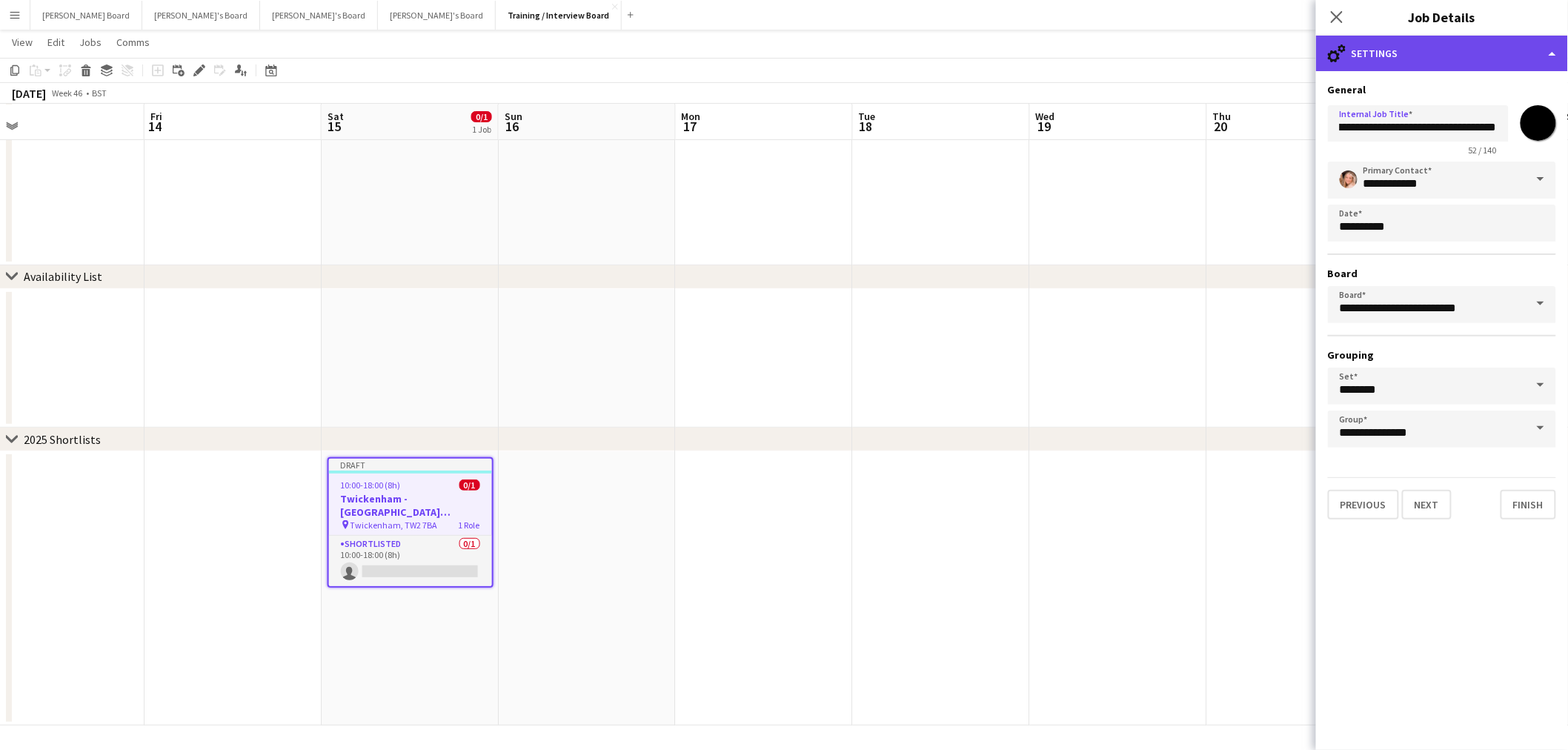
click at [1454, 46] on div "cog-double-3 Settings" at bounding box center [1442, 53] width 252 height 36
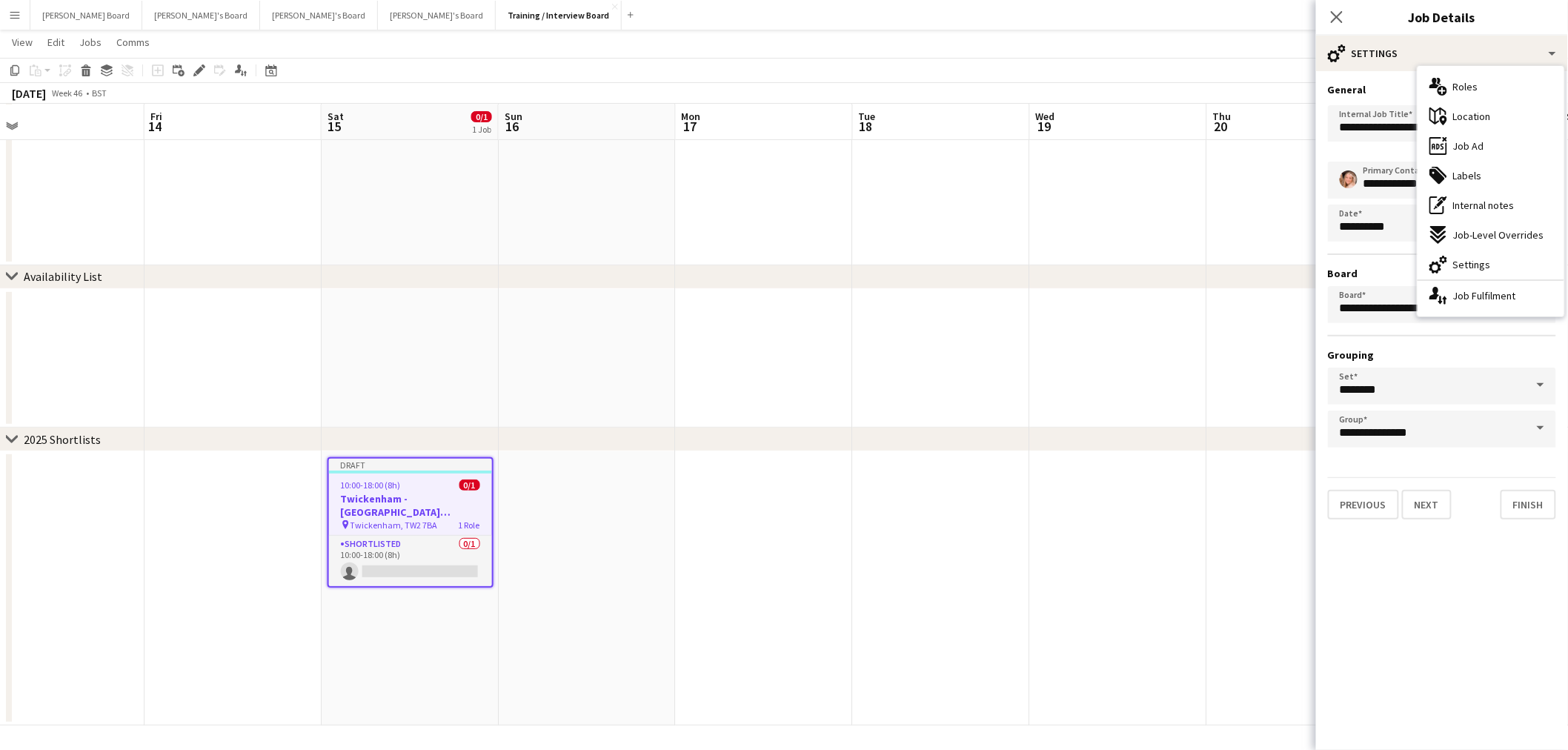
click at [546, 535] on app-date-cell at bounding box center [588, 588] width 177 height 274
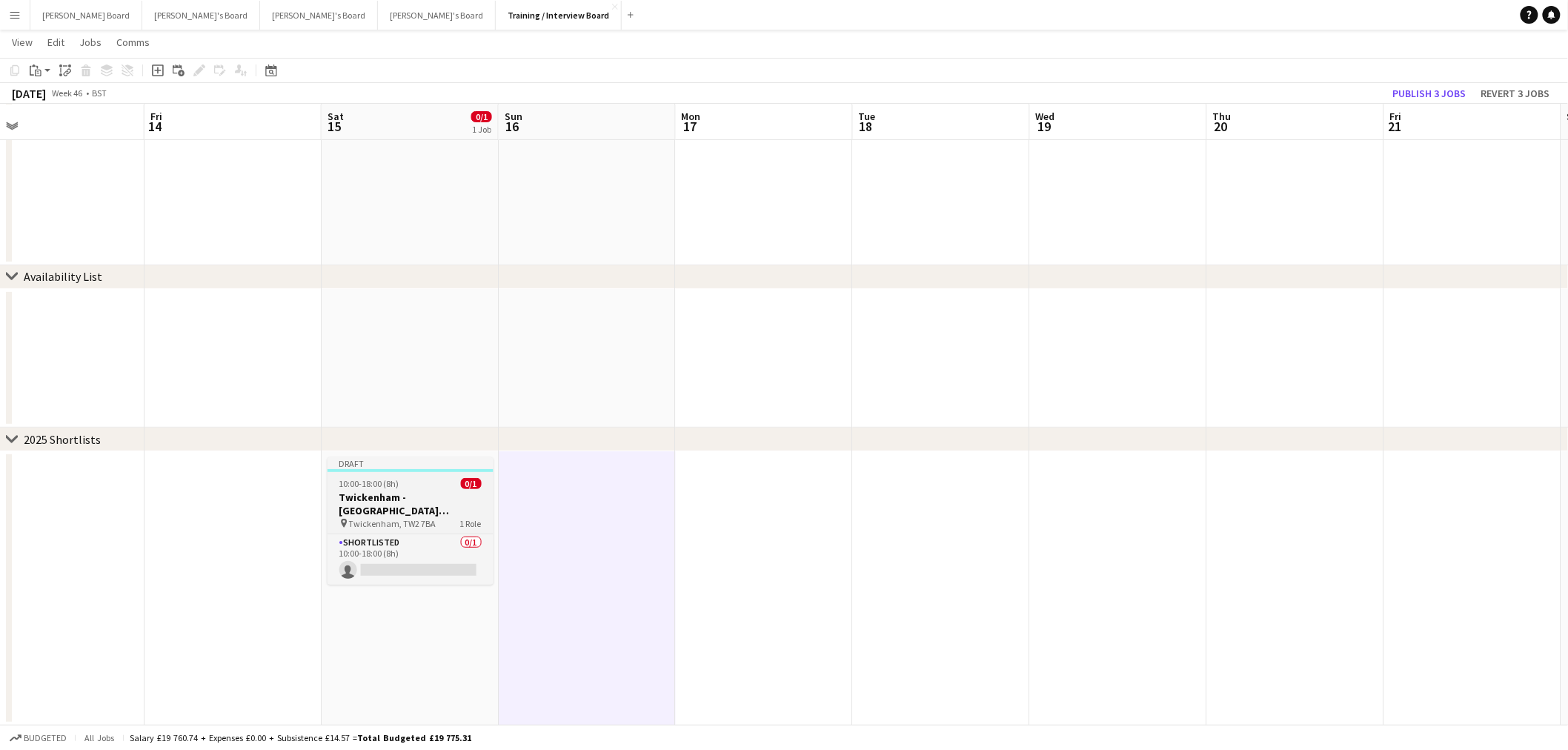
click at [402, 505] on h3 "Twickenham - Allianz Stadium England vs New Zealand" at bounding box center [410, 504] width 166 height 27
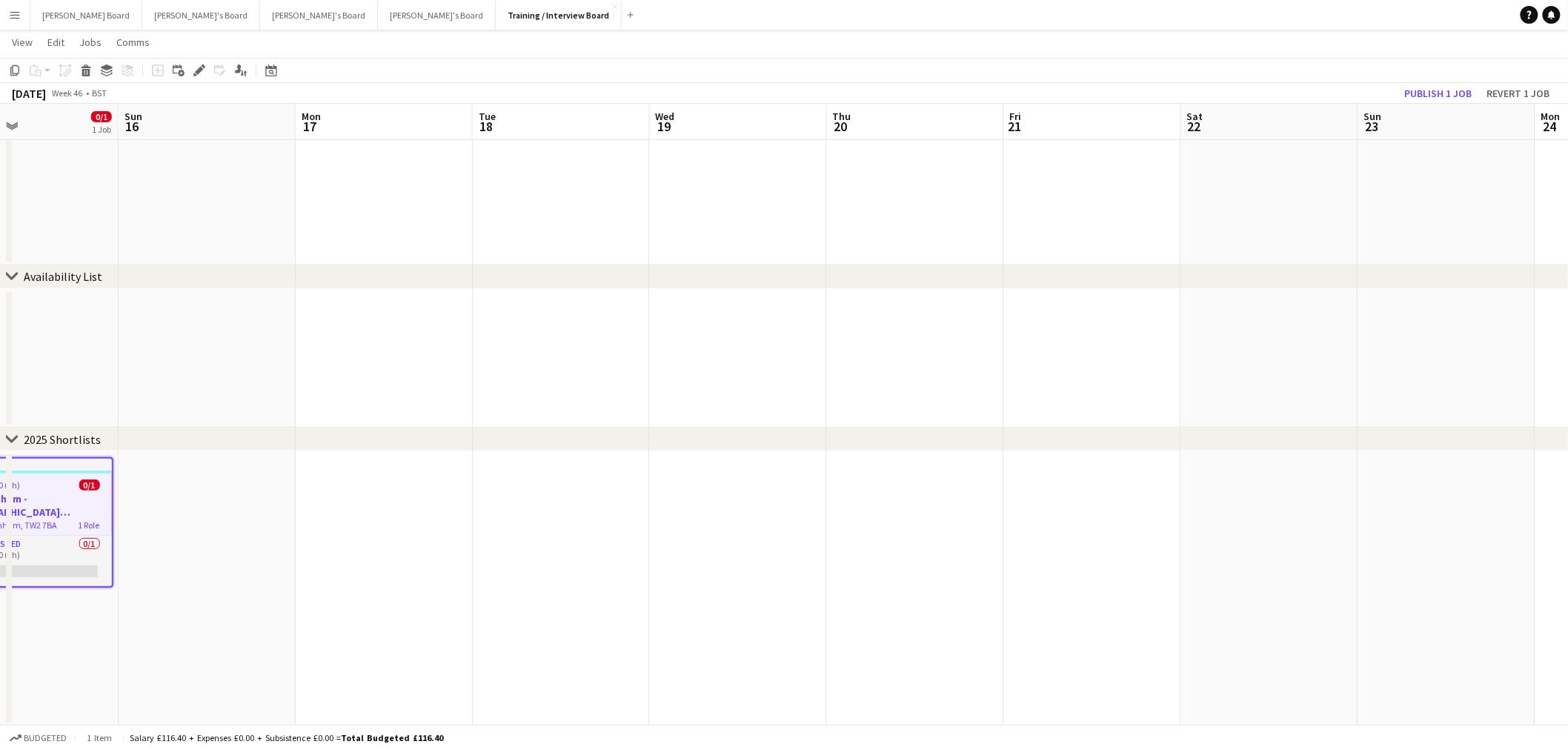
drag, startPoint x: 796, startPoint y: 507, endPoint x: 449, endPoint y: 491, distance: 347.4
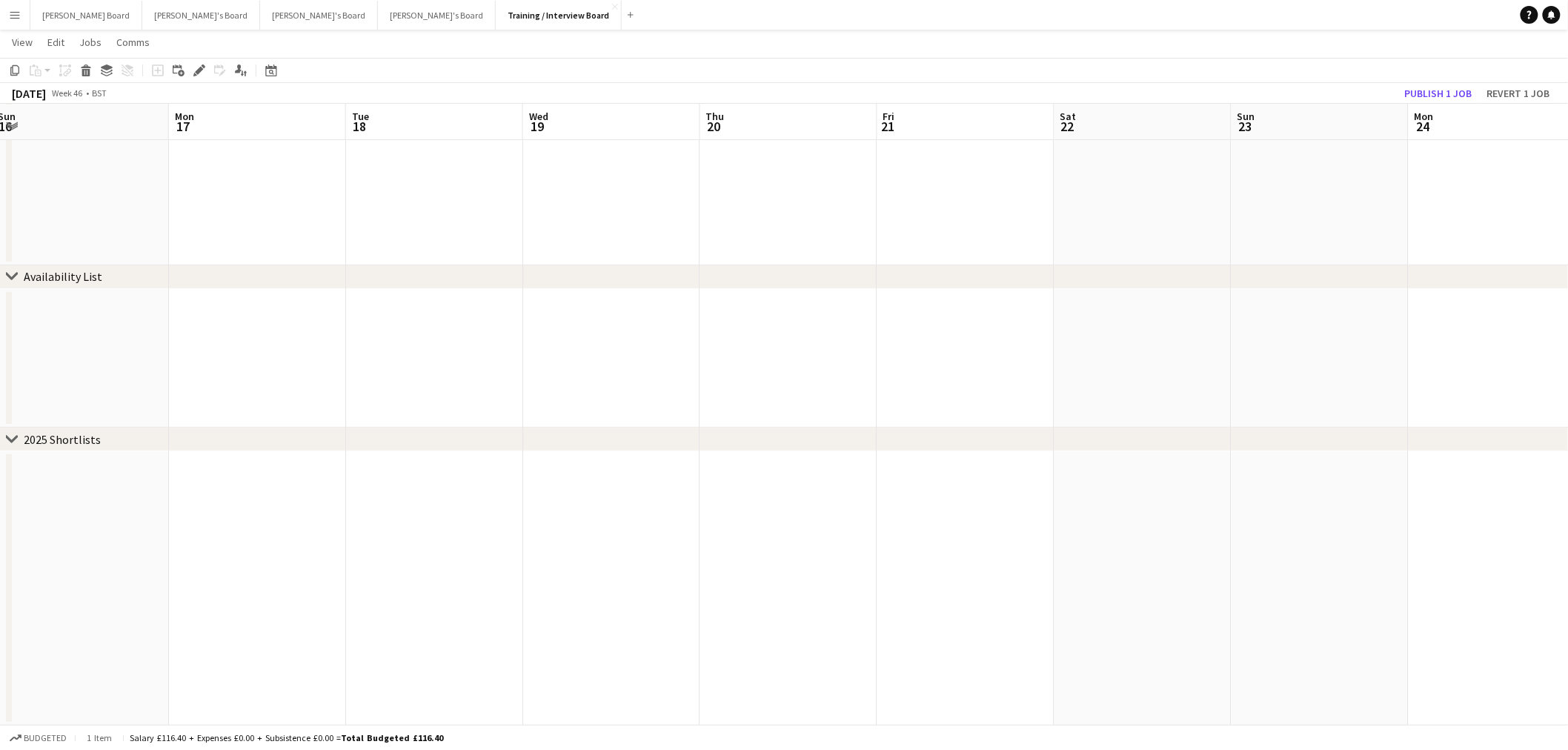
drag, startPoint x: 842, startPoint y: 496, endPoint x: 679, endPoint y: 491, distance: 163.1
click at [1154, 491] on app-date-cell at bounding box center [1215, 588] width 177 height 274
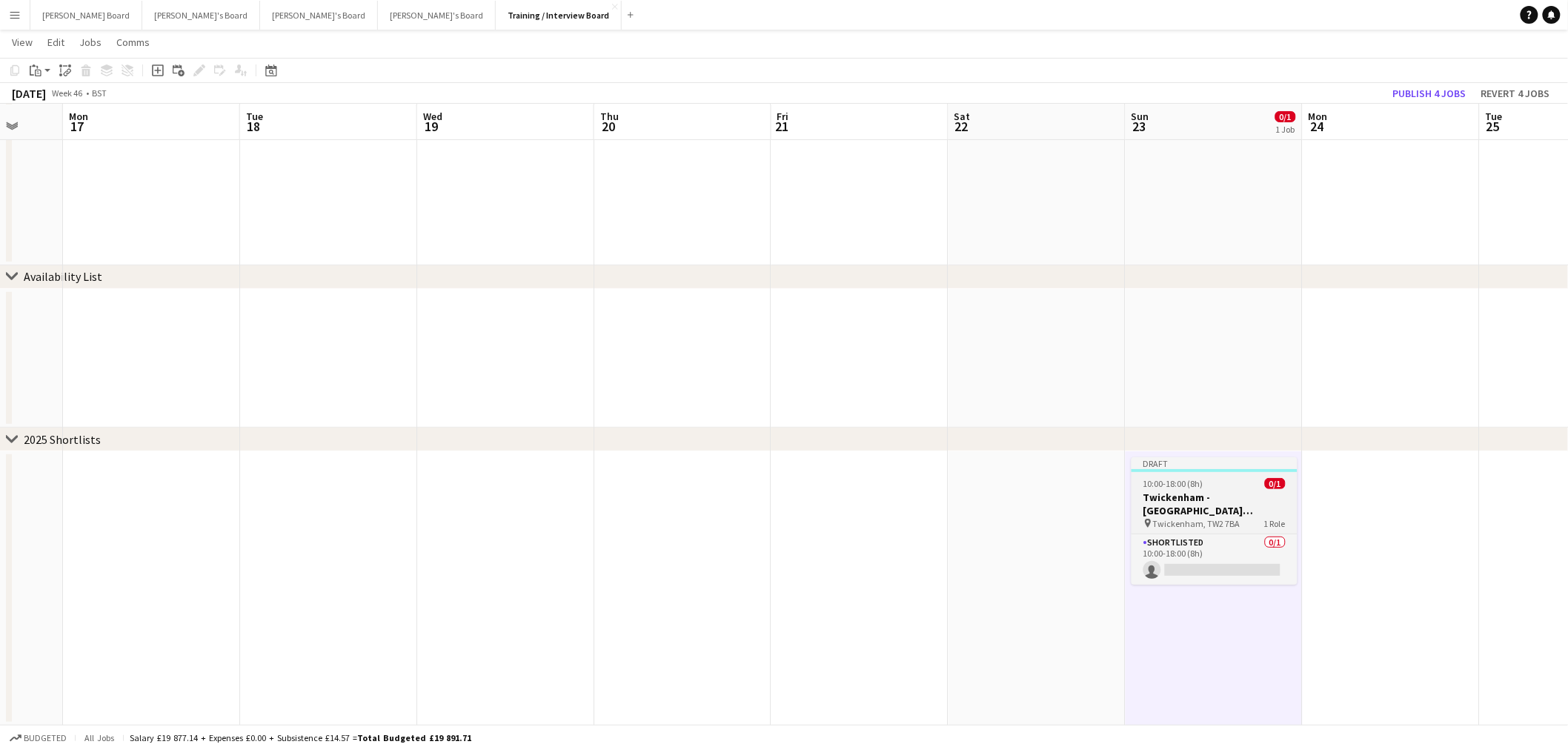
click at [1183, 505] on h3 "Twickenham - Allianz Stadium England vs New Zealand" at bounding box center [1215, 504] width 166 height 27
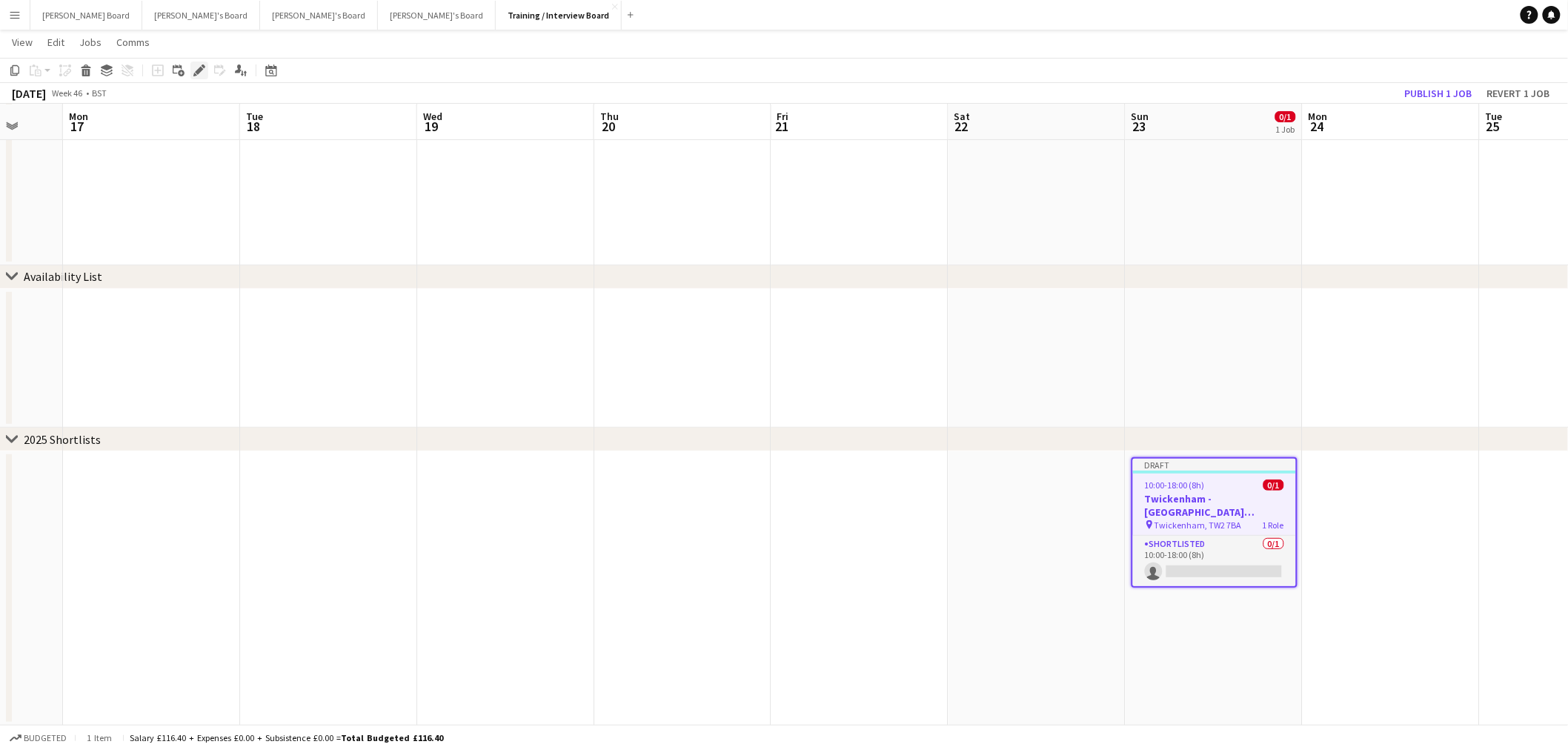
click at [193, 68] on icon "Edit" at bounding box center [199, 70] width 12 height 12
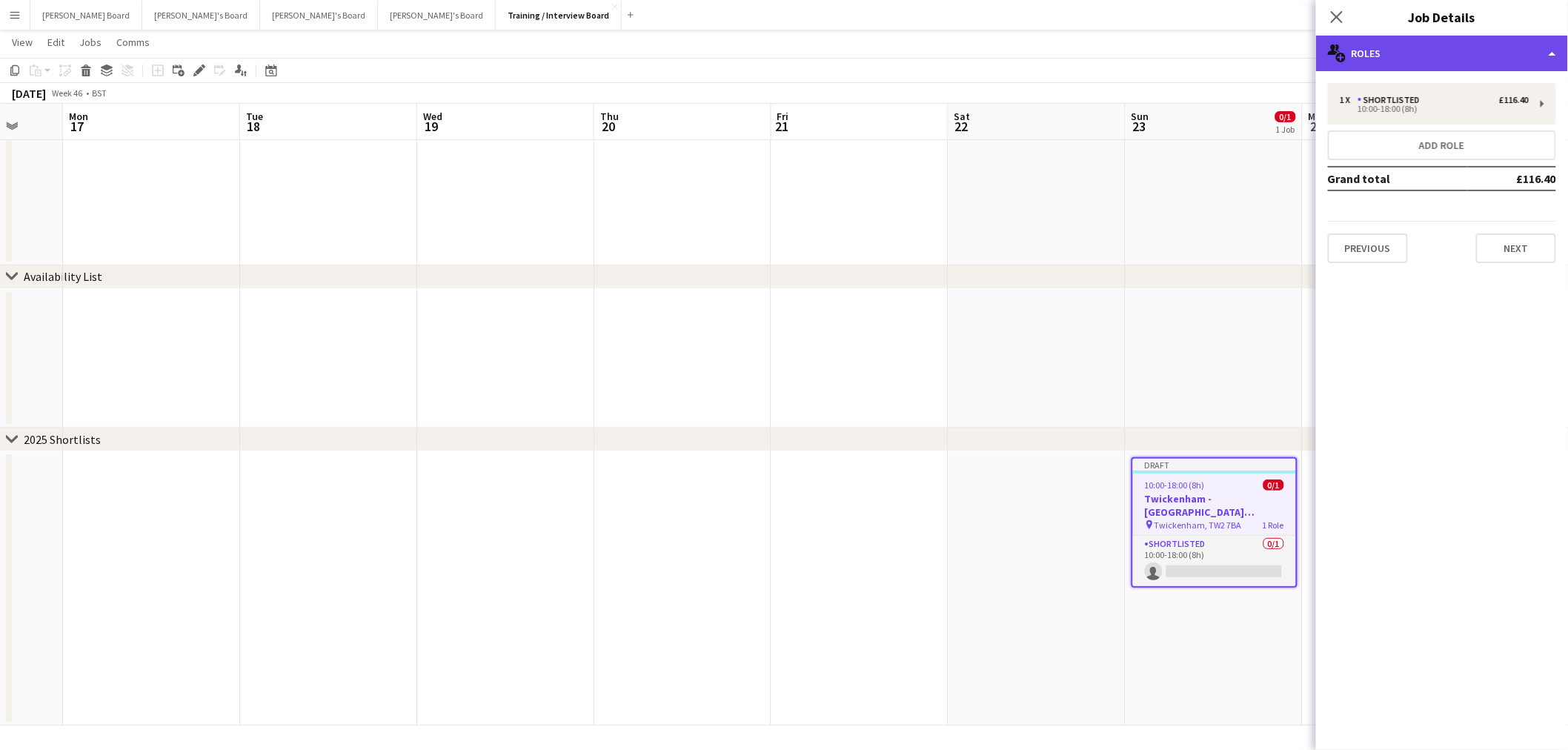
click at [1409, 55] on div "multiple-users-add Roles" at bounding box center [1442, 53] width 252 height 36
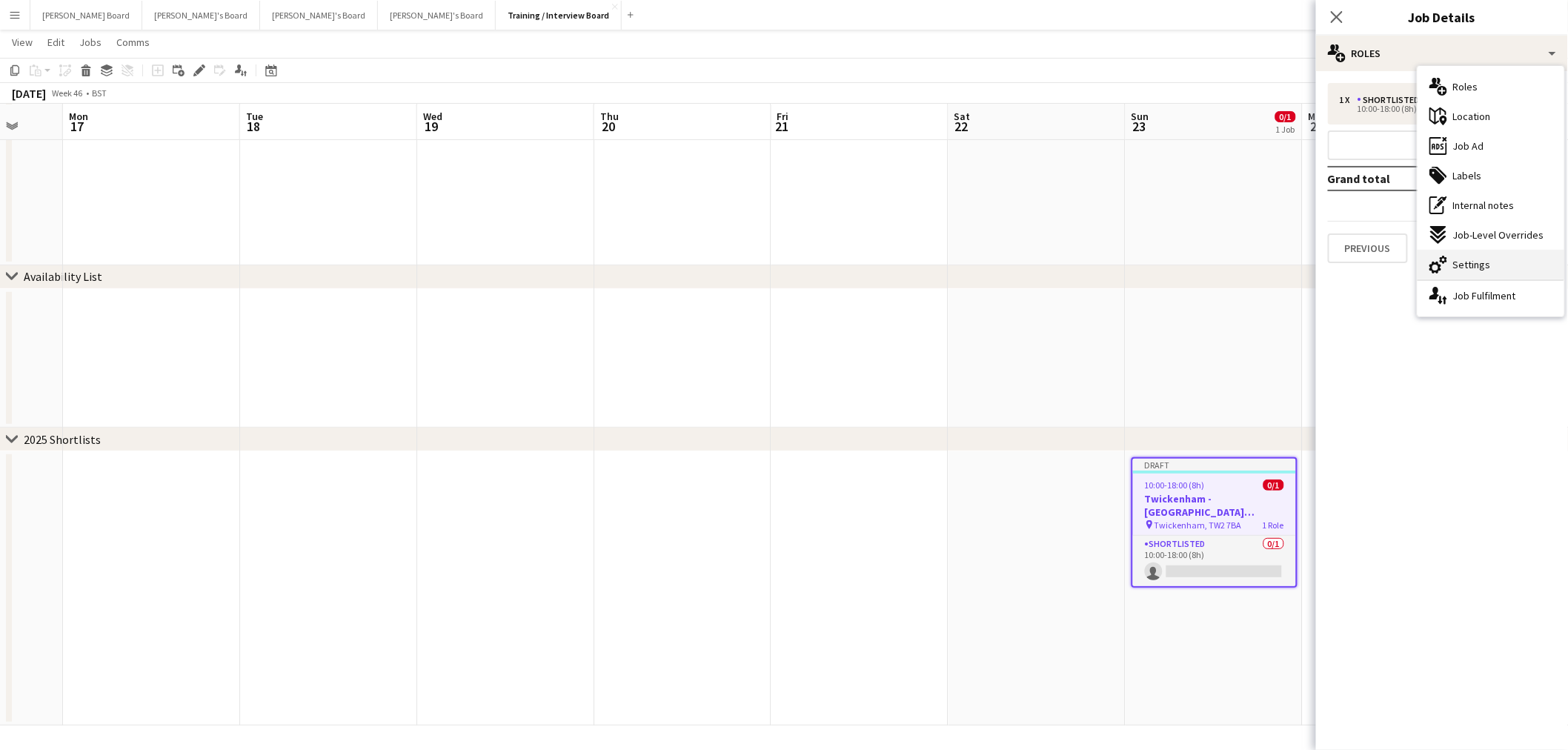
click at [1472, 261] on span "Settings" at bounding box center [1473, 264] width 38 height 13
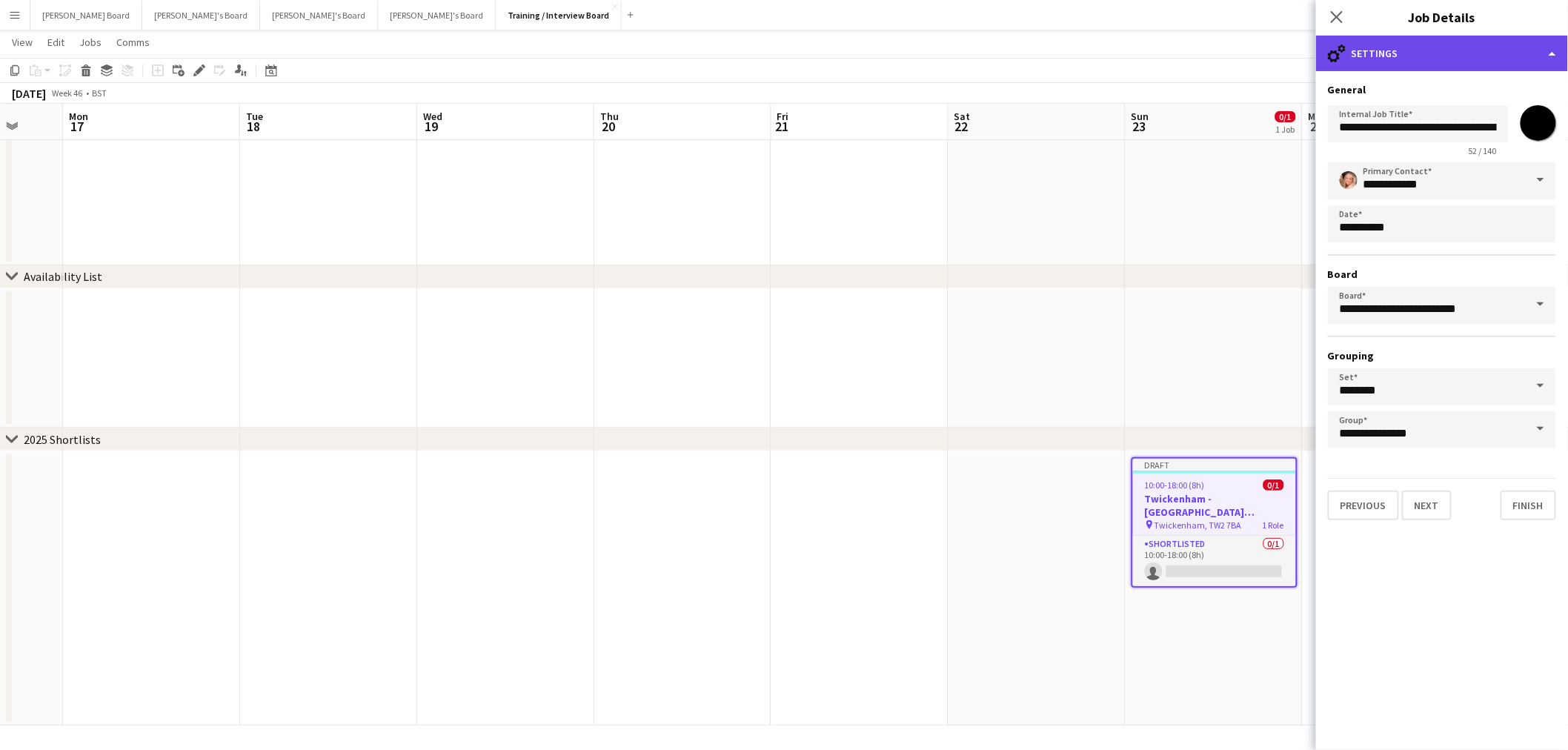
click at [1449, 53] on div "cog-double-3 Settings" at bounding box center [1442, 53] width 252 height 36
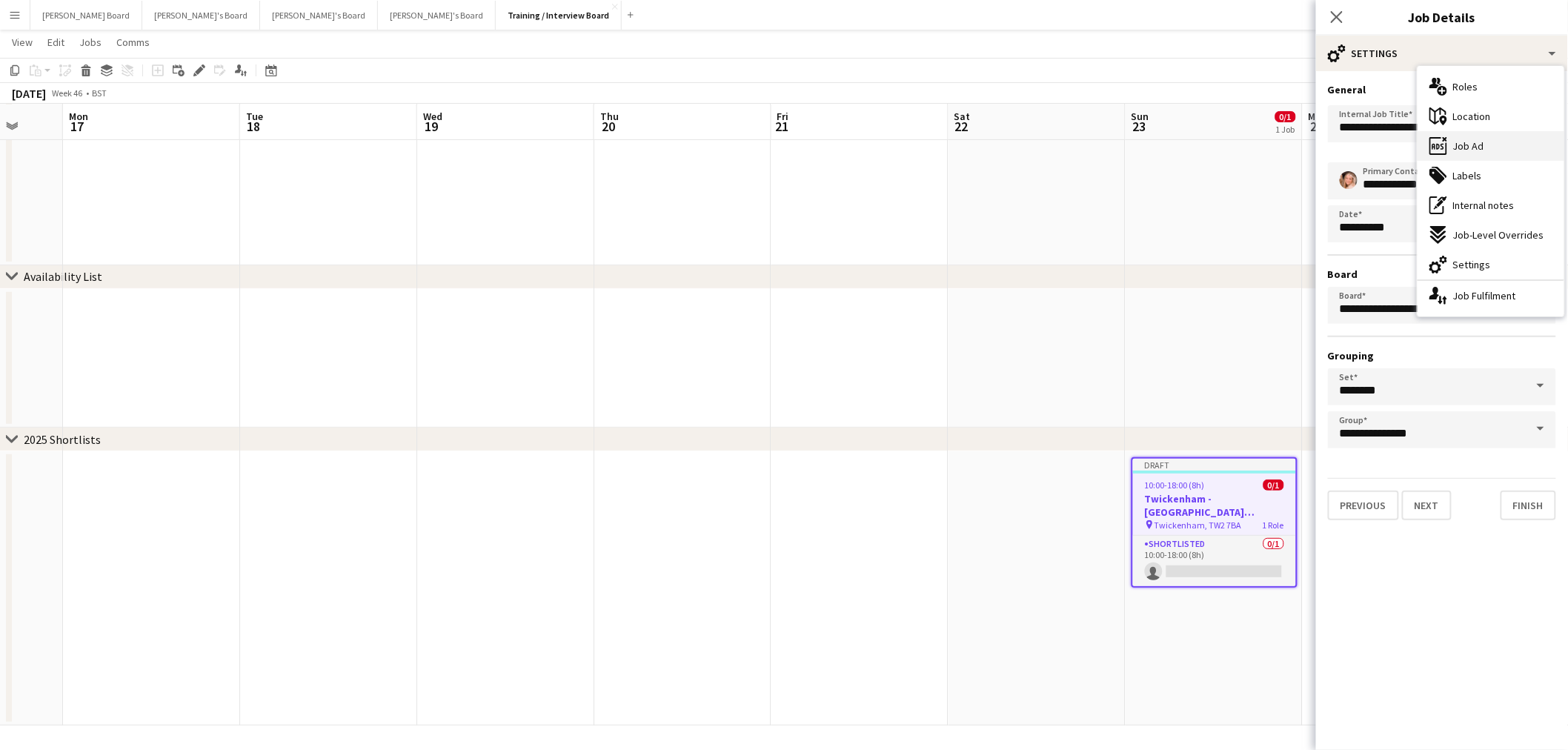
click at [1487, 152] on div "ads-window Job Ad" at bounding box center [1491, 146] width 147 height 30
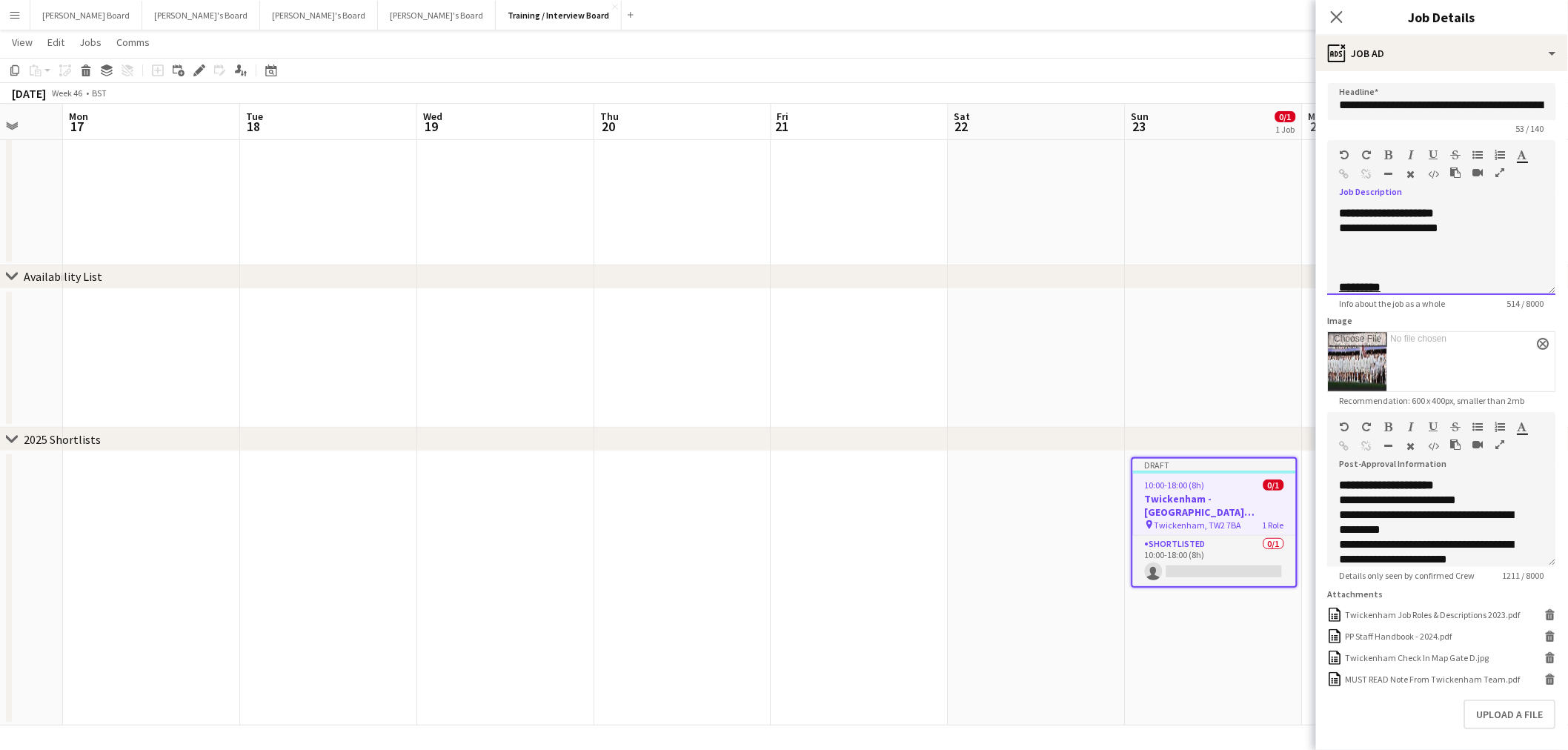
drag, startPoint x: 1470, startPoint y: 234, endPoint x: 1399, endPoint y: 233, distance: 71.0
click at [1399, 233] on div "**********" at bounding box center [1442, 249] width 205 height 89
drag, startPoint x: 1449, startPoint y: 227, endPoint x: 1340, endPoint y: 230, distance: 109.0
click at [1338, 230] on div "**********" at bounding box center [1442, 249] width 228 height 89
drag, startPoint x: 1527, startPoint y: 107, endPoint x: 1580, endPoint y: 108, distance: 53.0
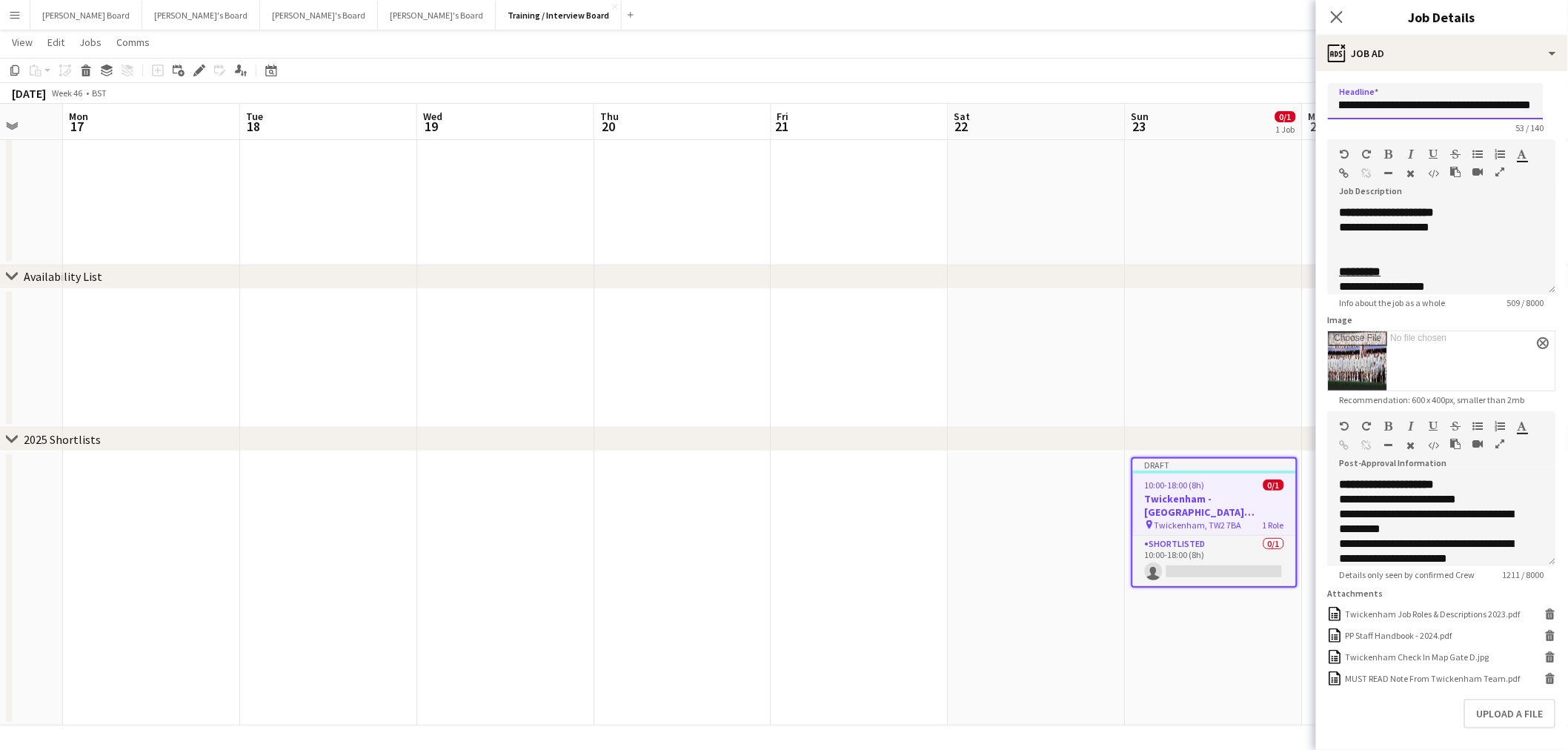
paste input "text"
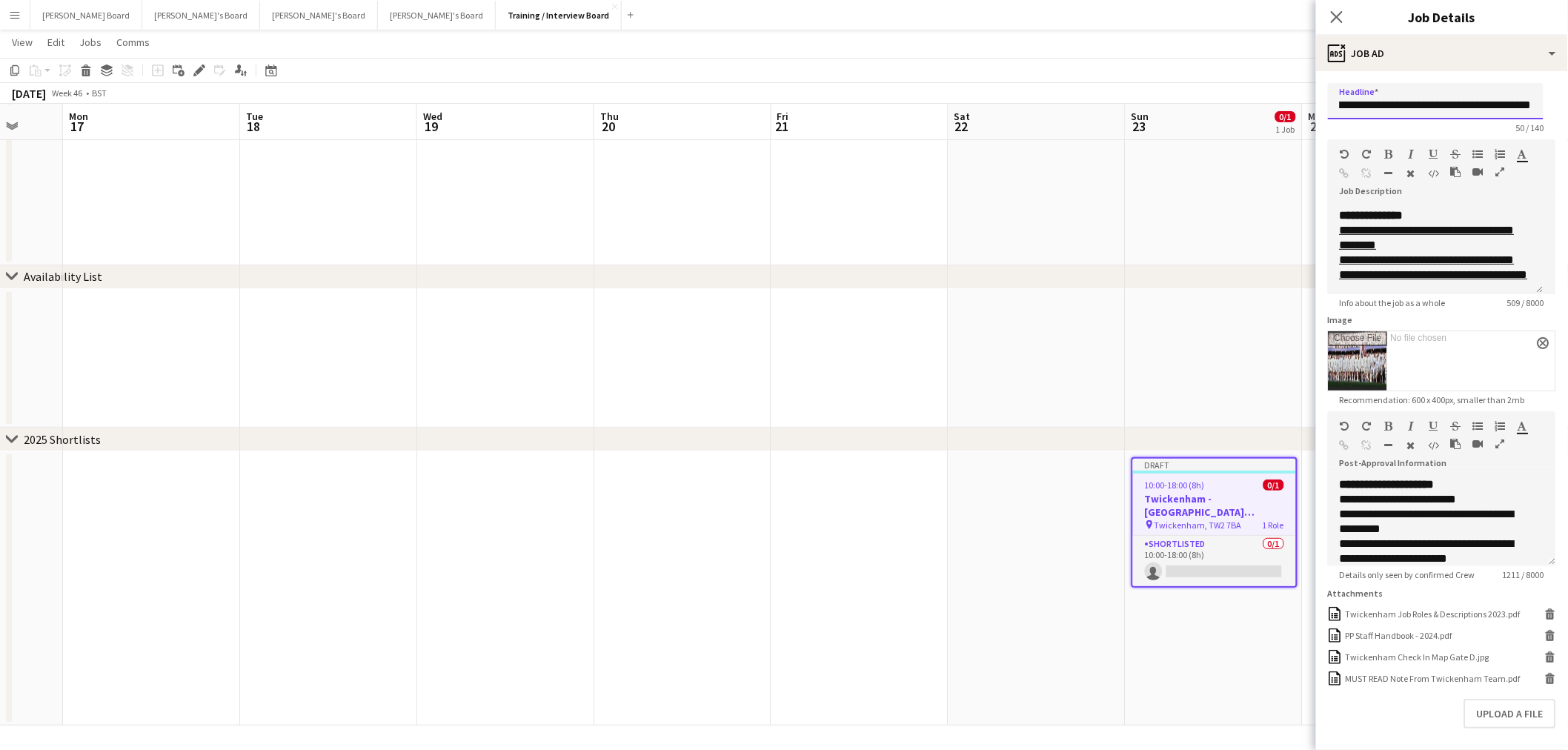
scroll to position [366, 0]
type input "**********"
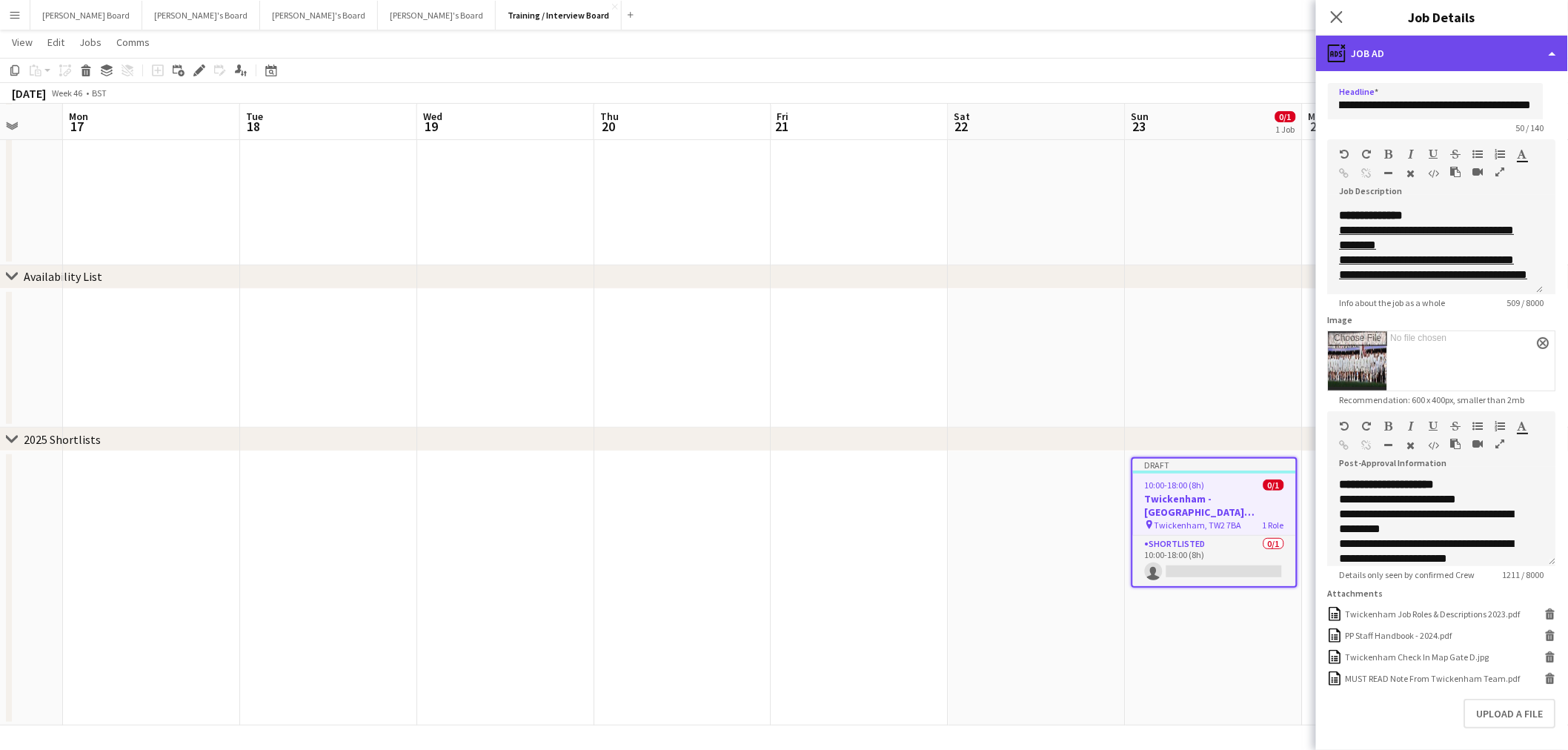
click at [1449, 60] on div "ads-window Job Ad" at bounding box center [1442, 53] width 252 height 36
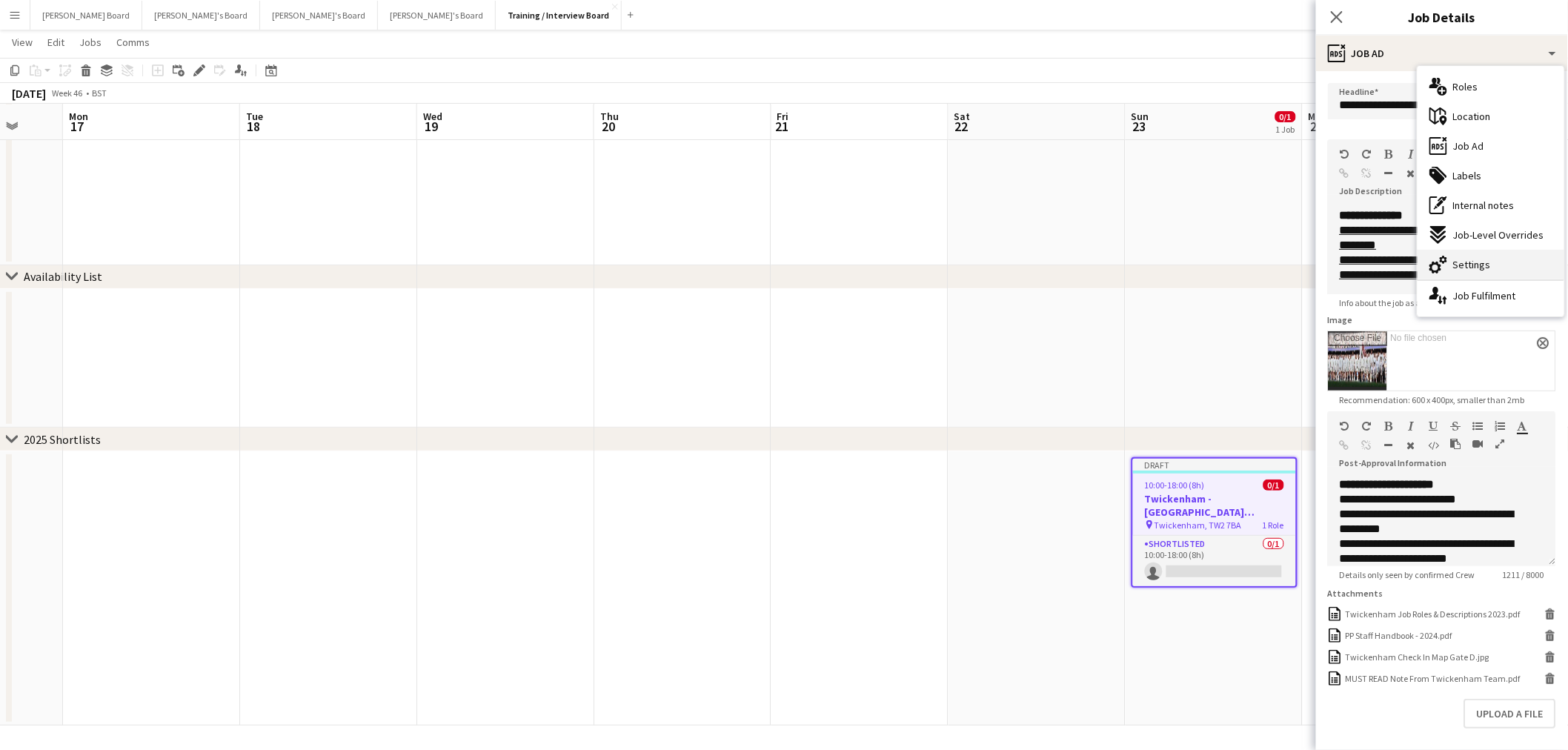
click at [1477, 260] on span "Settings" at bounding box center [1473, 264] width 38 height 13
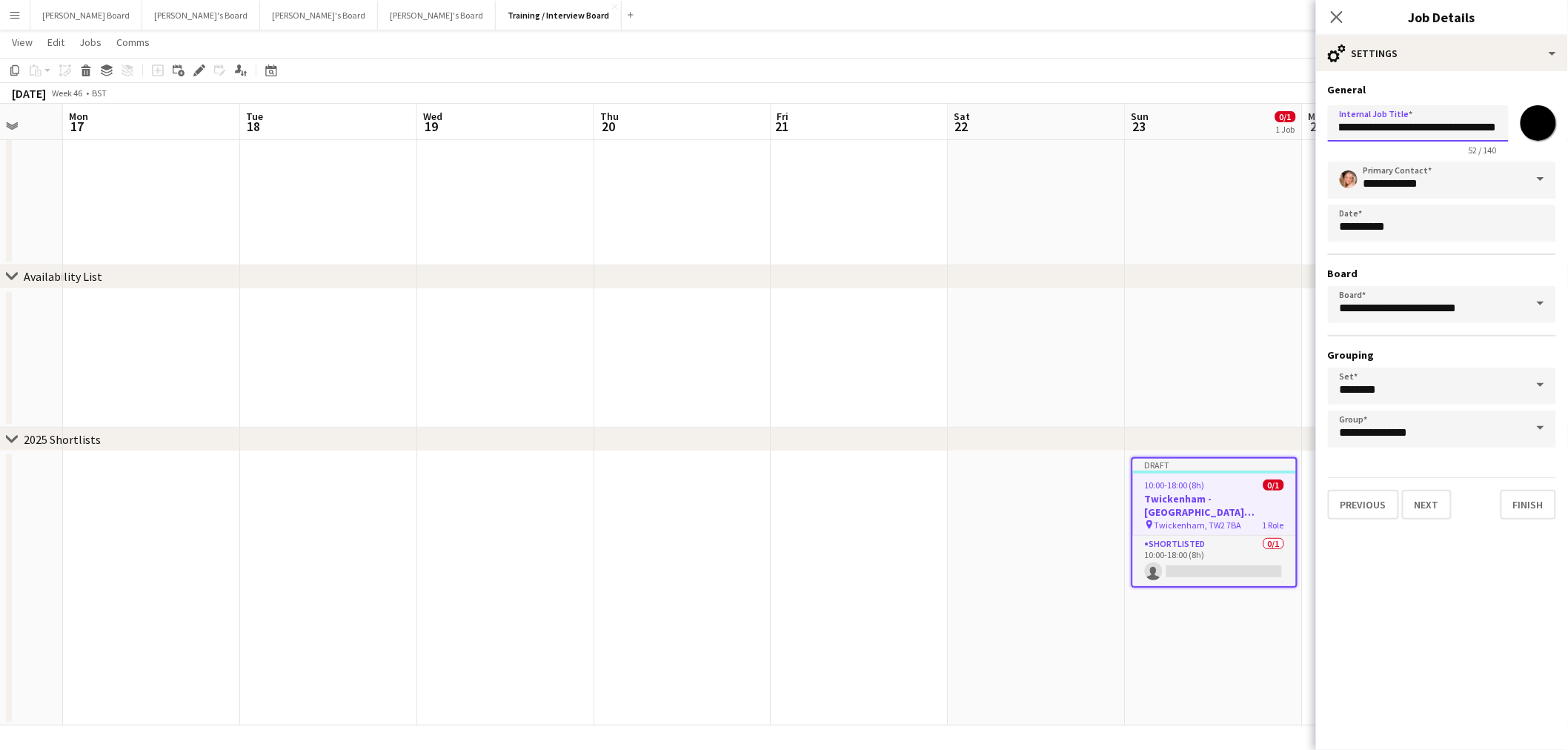
drag, startPoint x: 1493, startPoint y: 130, endPoint x: 1580, endPoint y: 145, distance: 88.3
paste input "text"
type input "**********"
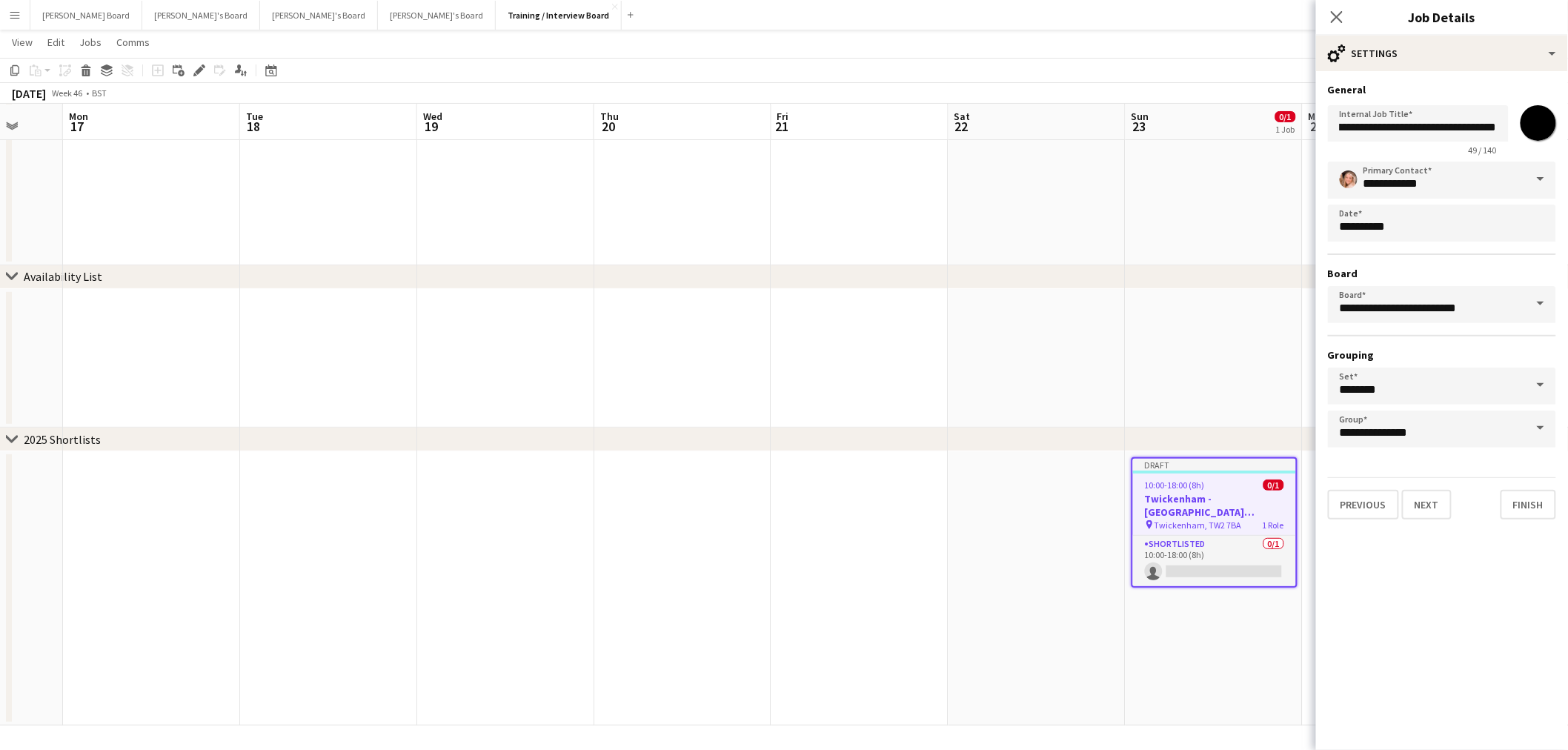
click at [1235, 406] on app-date-cell at bounding box center [1215, 359] width 177 height 139
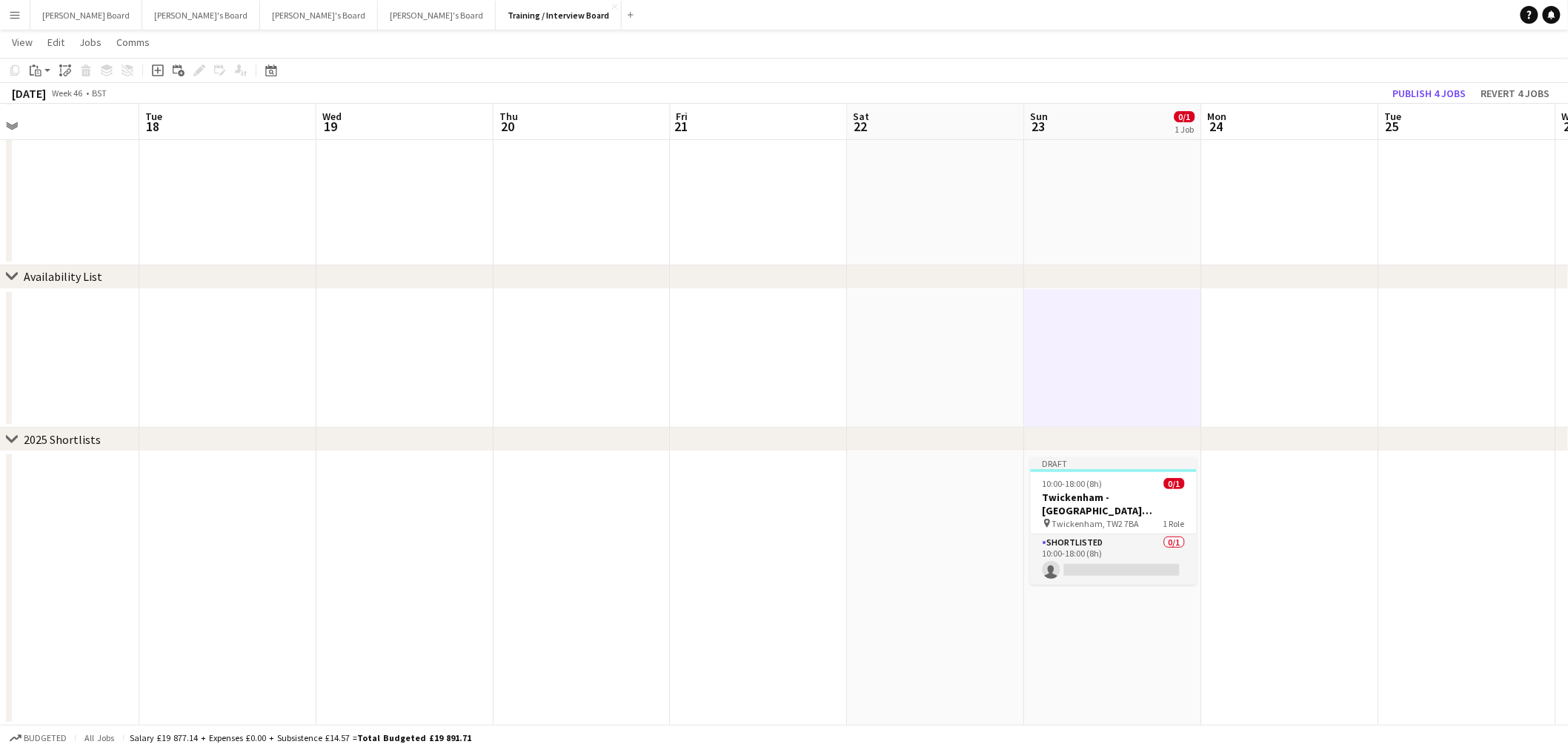
scroll to position [0, 474]
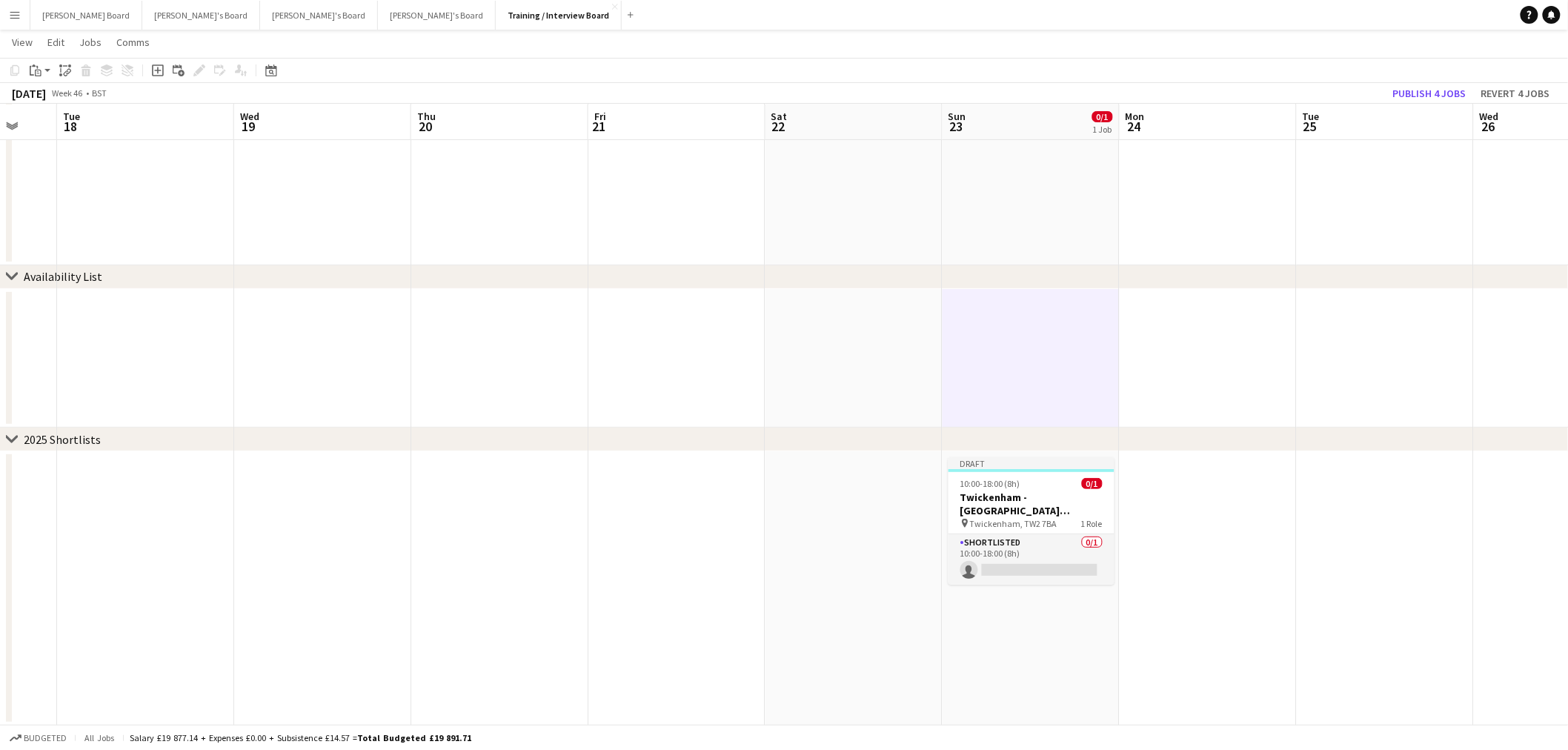
drag, startPoint x: 1448, startPoint y: 517, endPoint x: 1265, endPoint y: 508, distance: 183.2
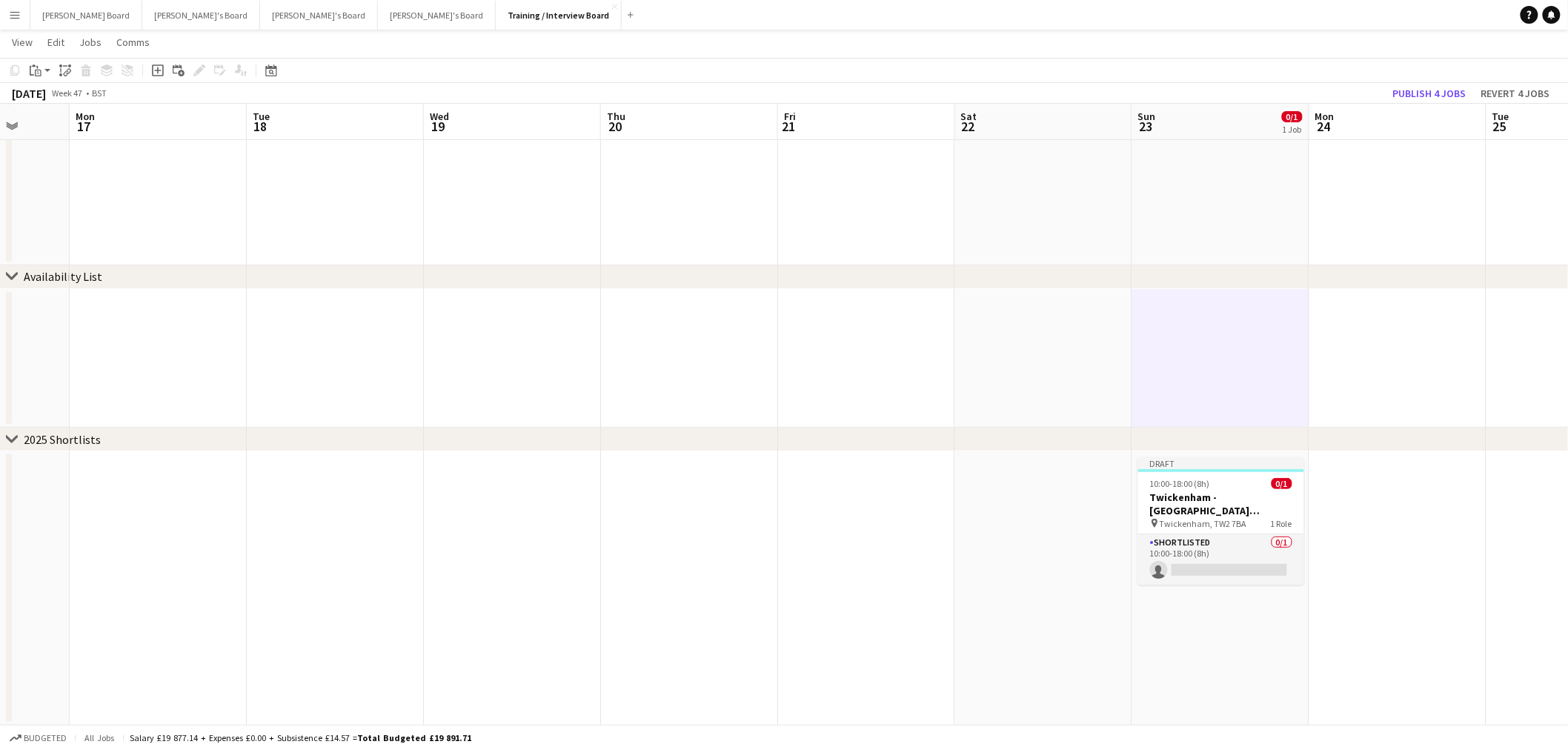
drag, startPoint x: 730, startPoint y: 554, endPoint x: 1174, endPoint y: 554, distance: 444.0
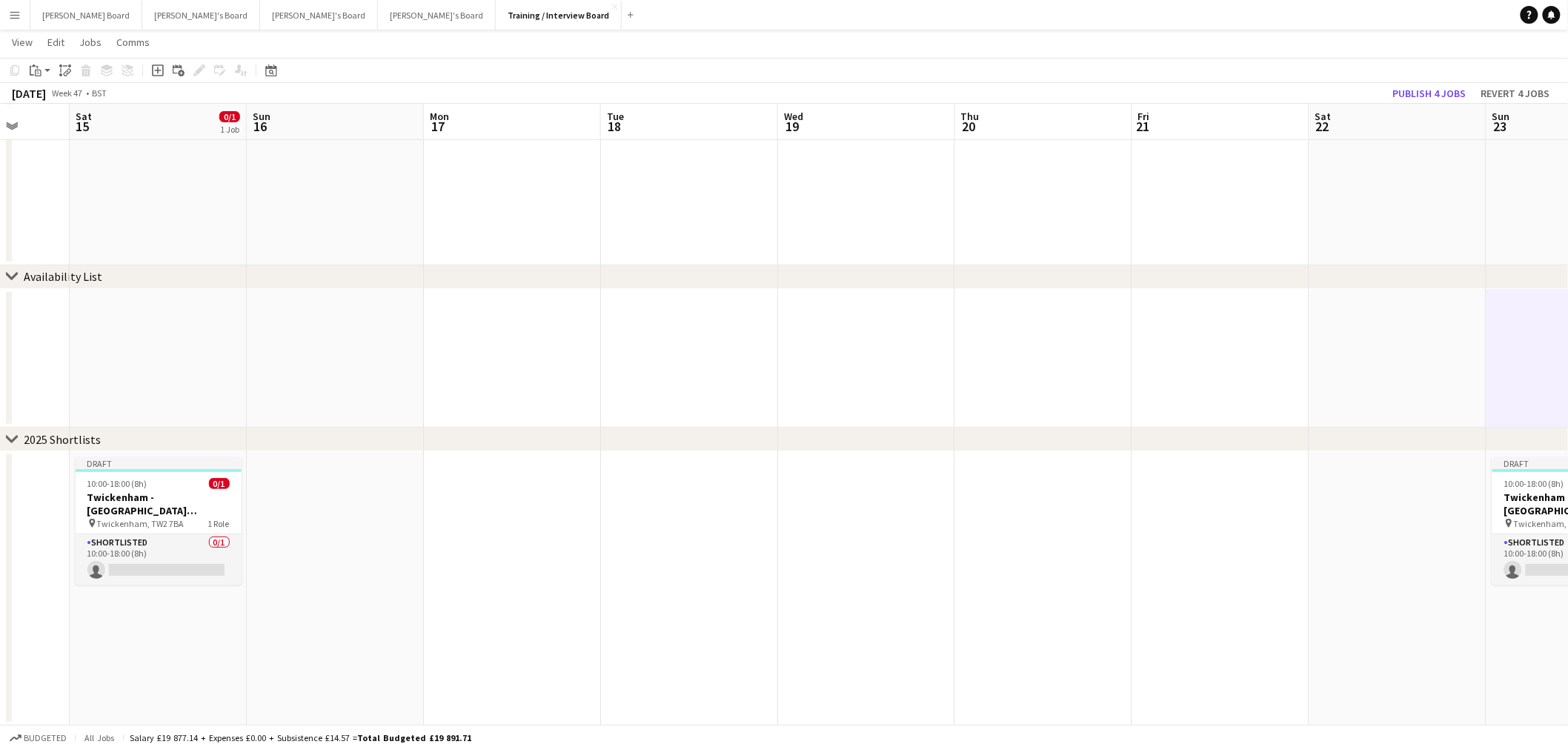
scroll to position [0, 438]
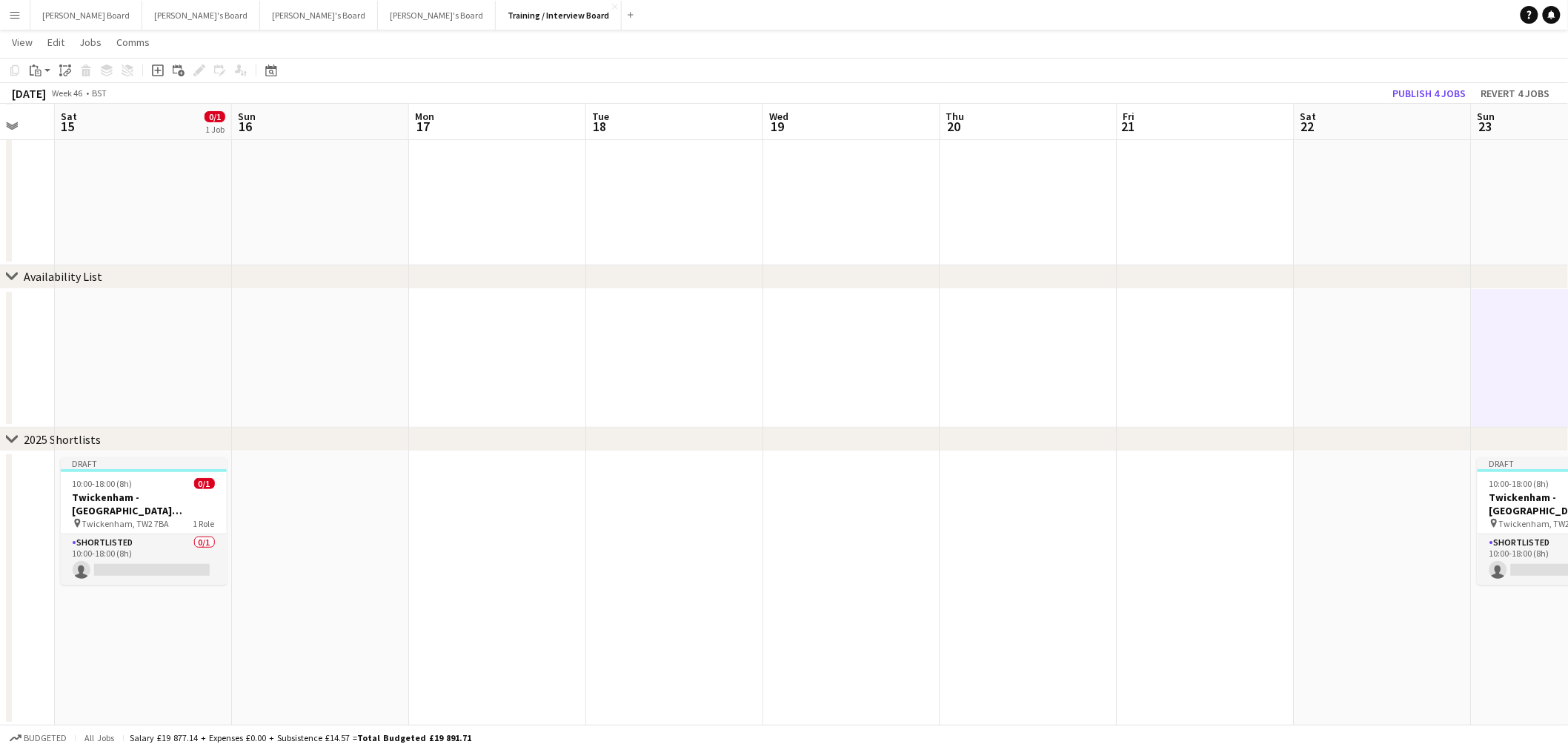
drag, startPoint x: 723, startPoint y: 531, endPoint x: 1029, endPoint y: 569, distance: 308.4
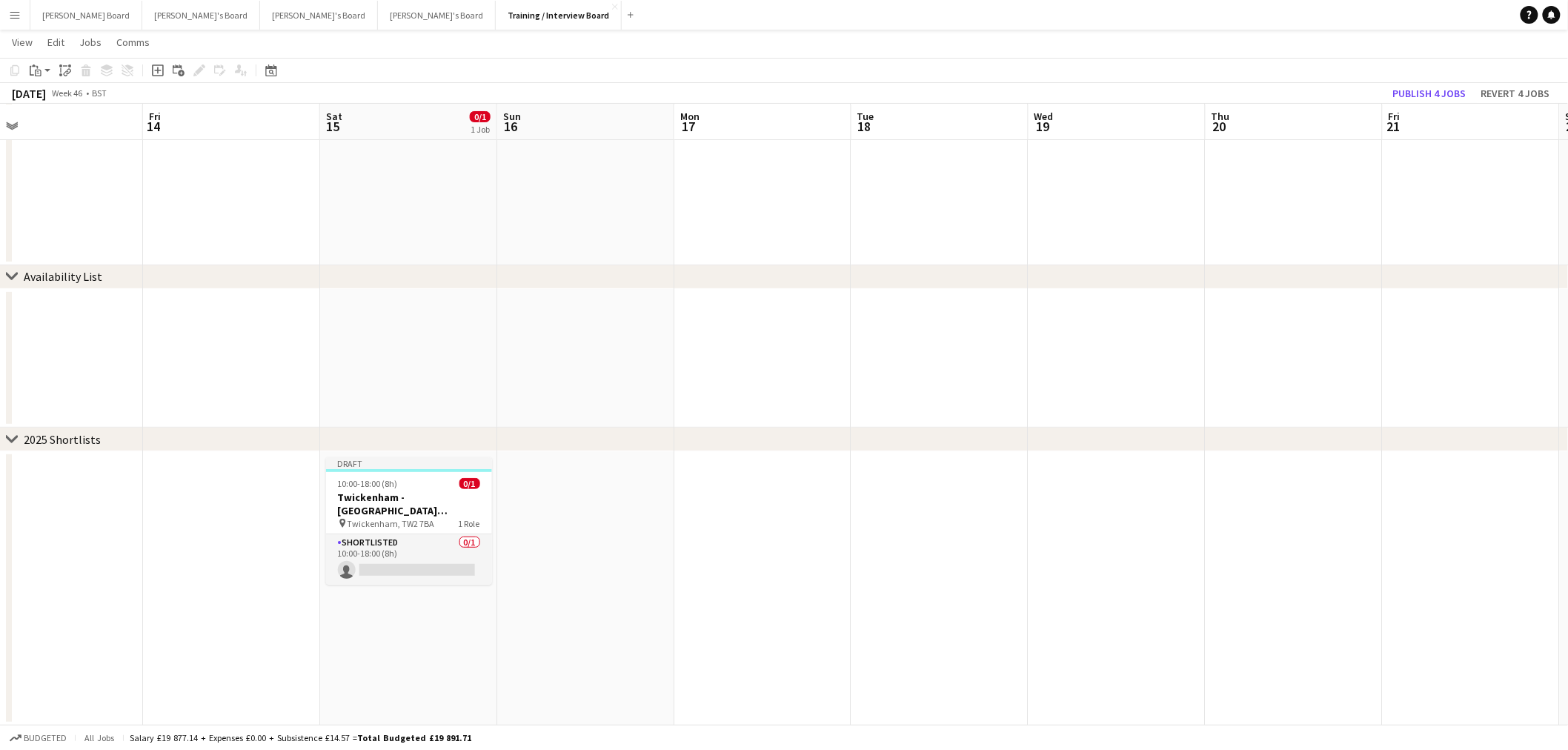
drag, startPoint x: 631, startPoint y: 569, endPoint x: 918, endPoint y: 603, distance: 289.0
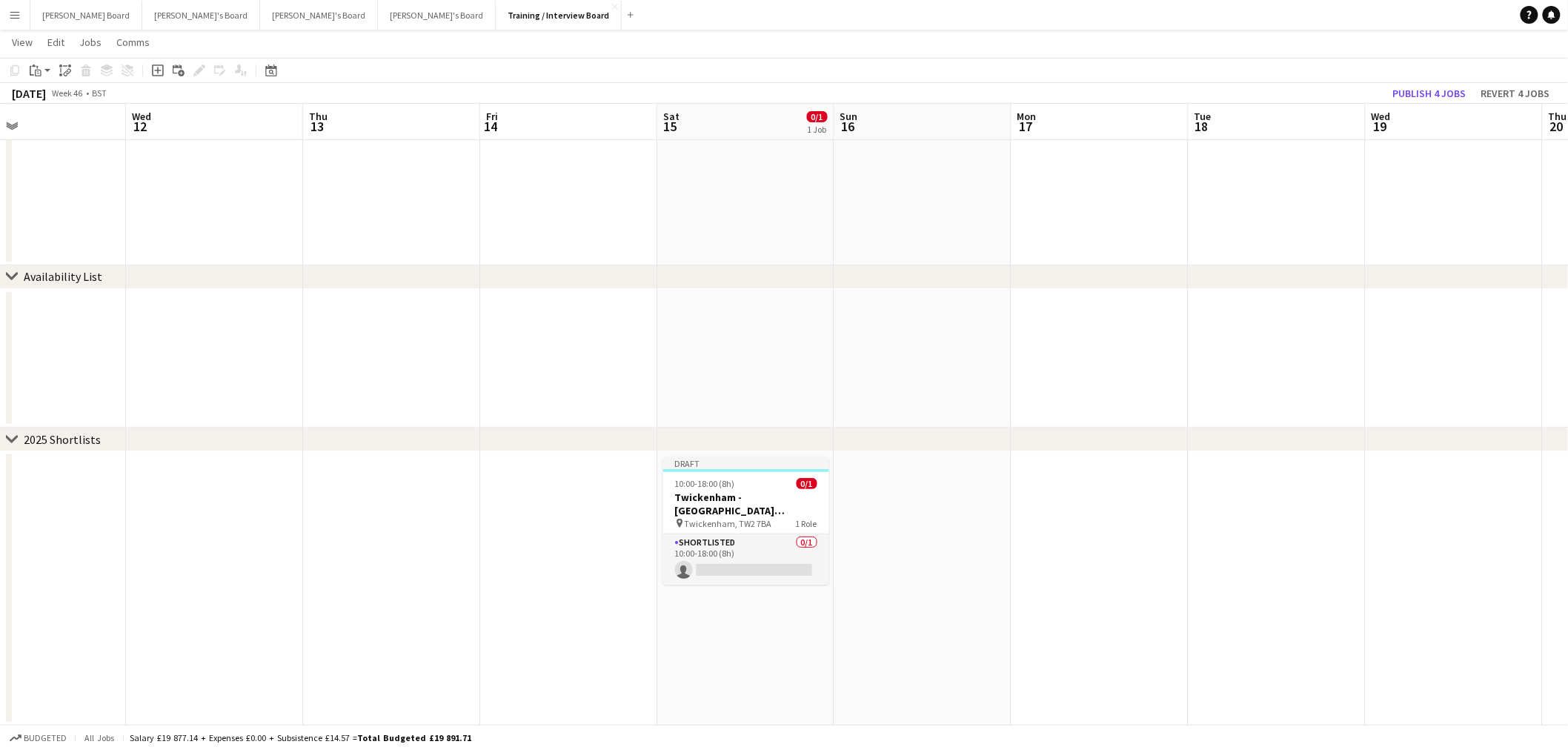
drag, startPoint x: 580, startPoint y: 586, endPoint x: 604, endPoint y: 594, distance: 25.3
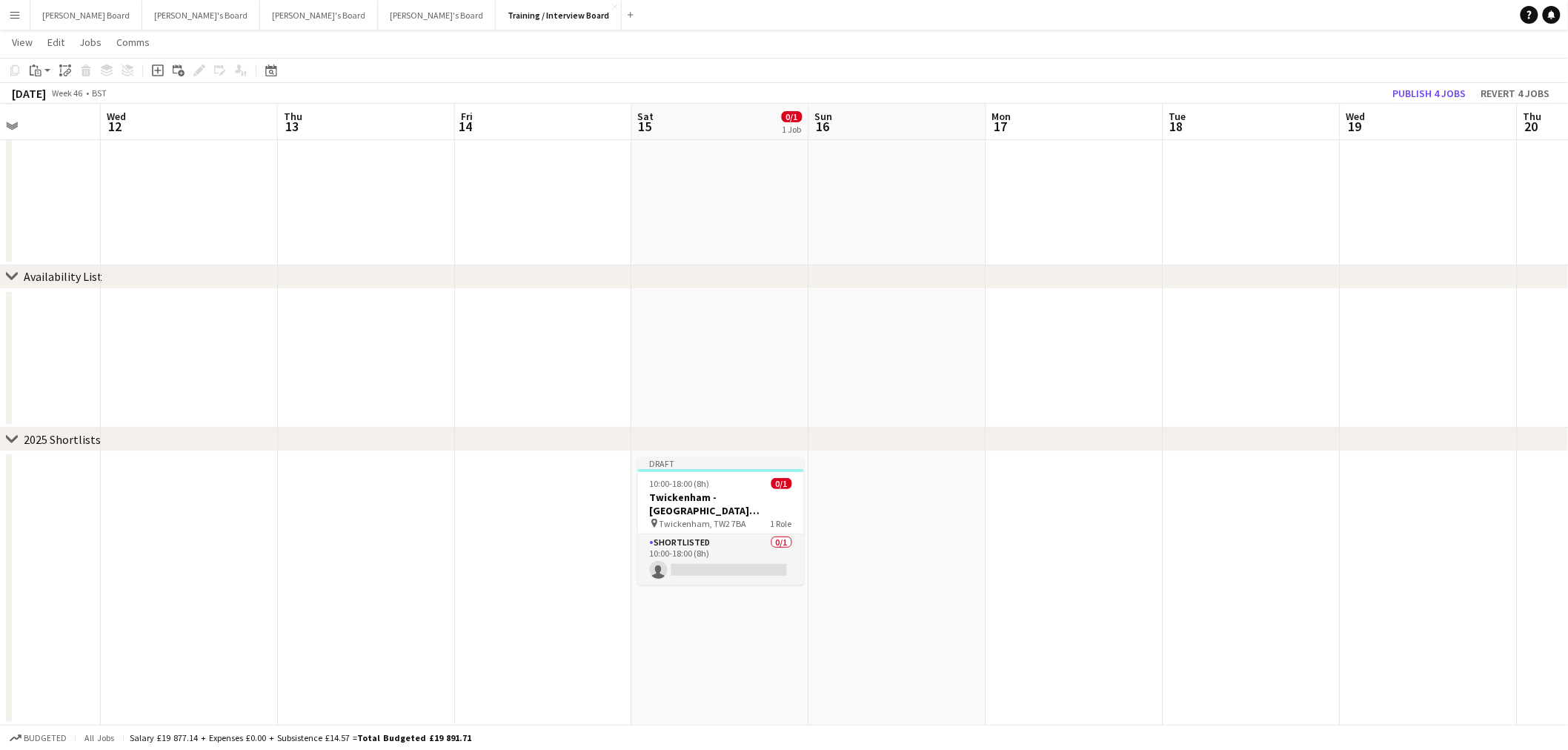
drag, startPoint x: 1123, startPoint y: 583, endPoint x: 450, endPoint y: 541, distance: 674.3
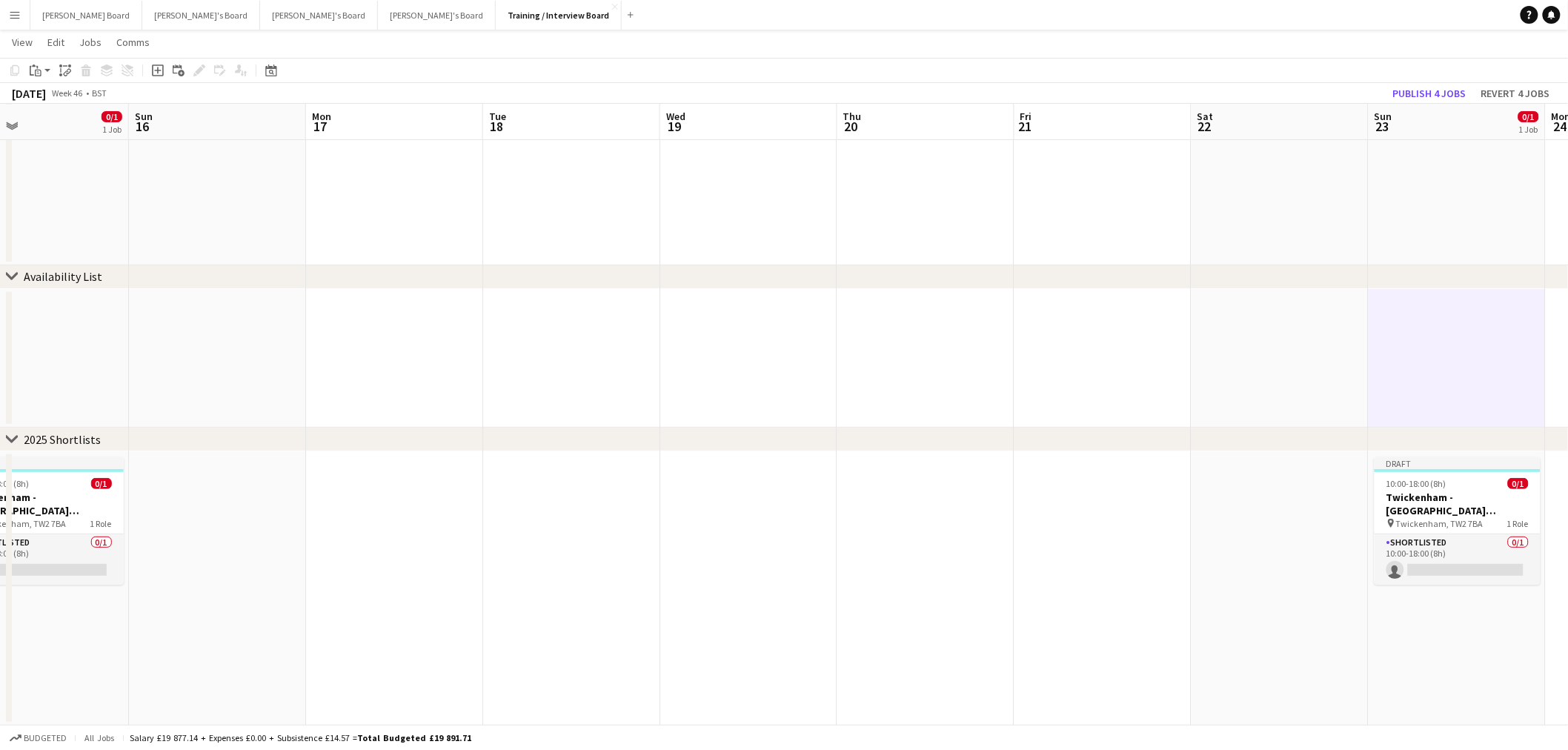
drag, startPoint x: 1008, startPoint y: 569, endPoint x: 1001, endPoint y: 563, distance: 9.2
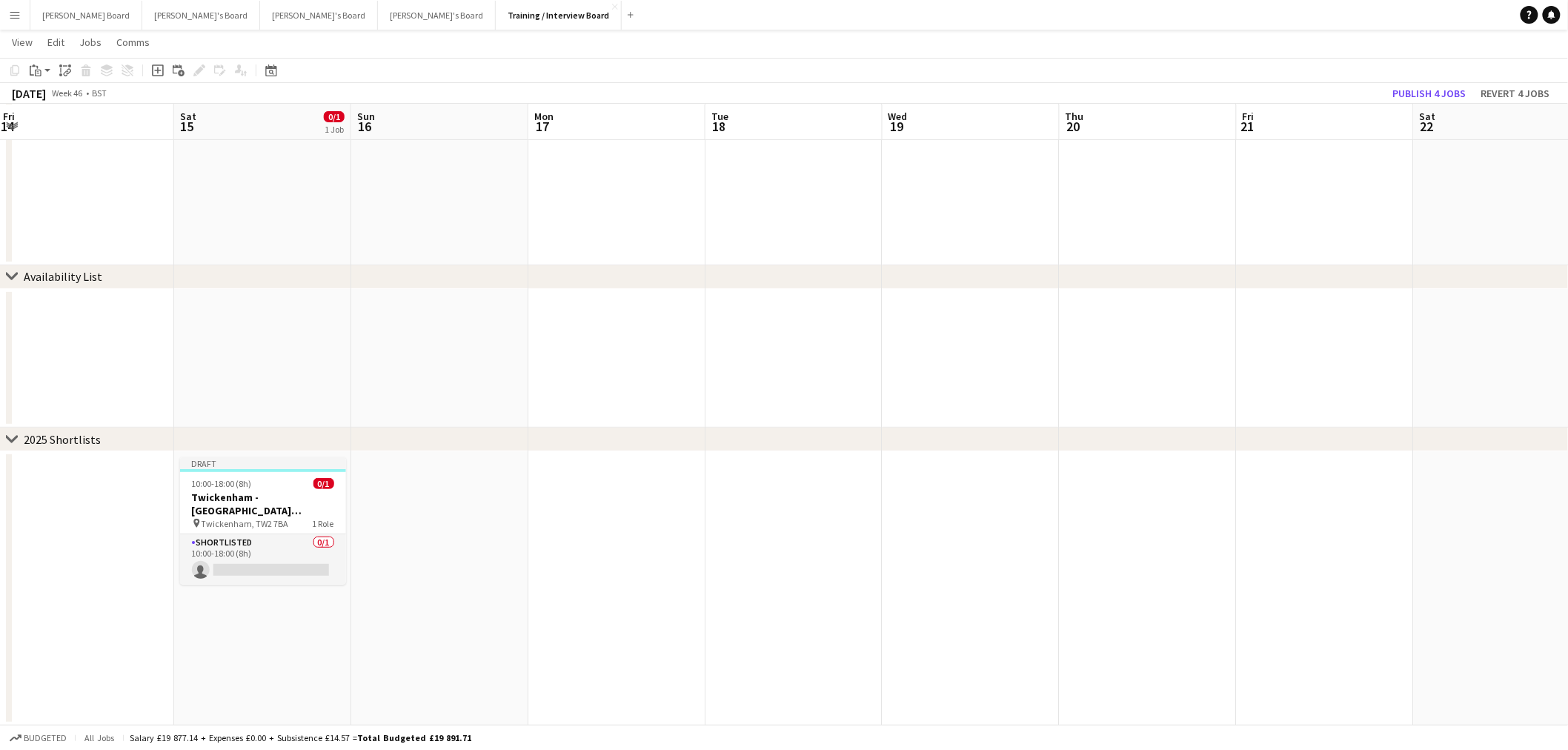
drag, startPoint x: 555, startPoint y: 549, endPoint x: 983, endPoint y: 573, distance: 428.7
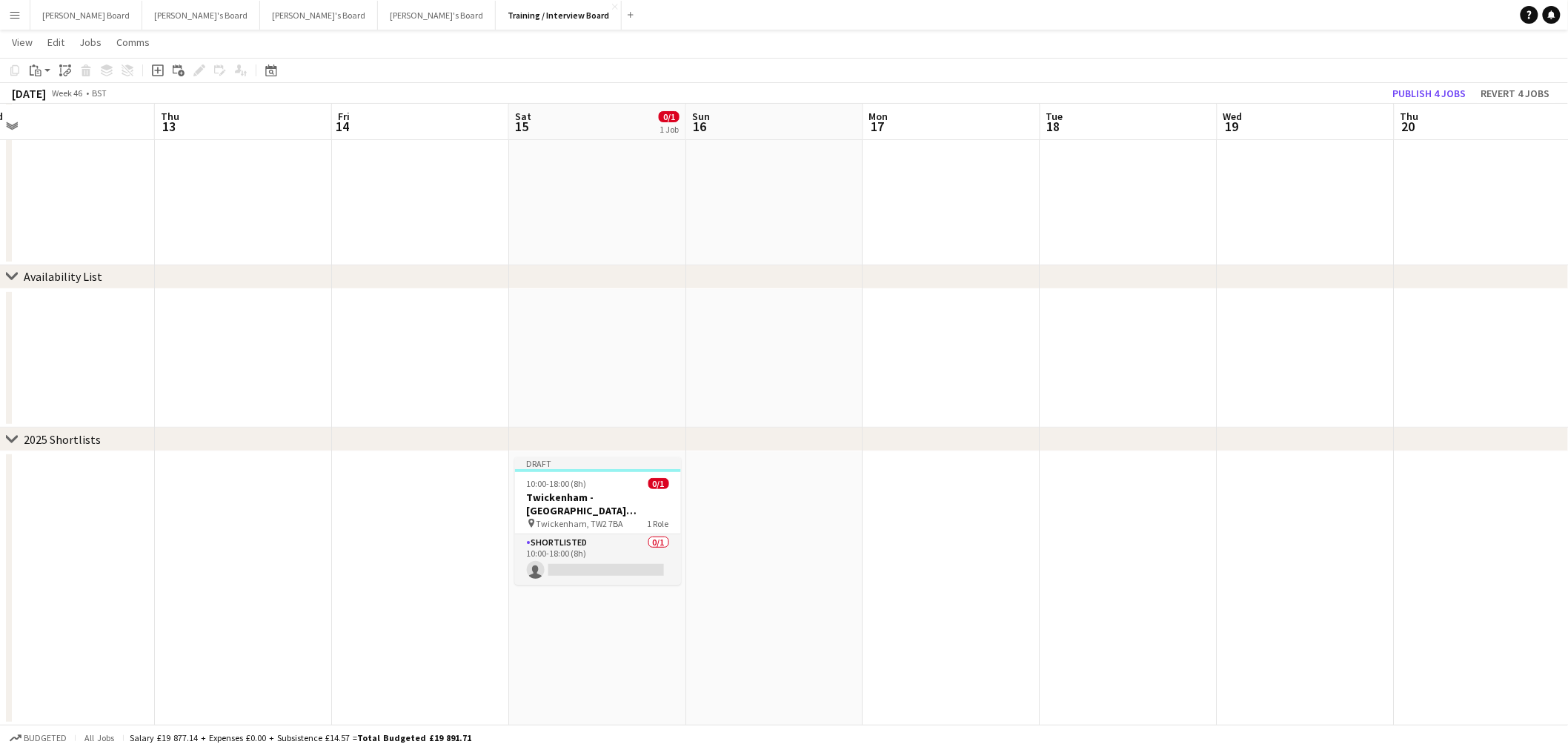
drag, startPoint x: 383, startPoint y: 543, endPoint x: 797, endPoint y: 559, distance: 414.3
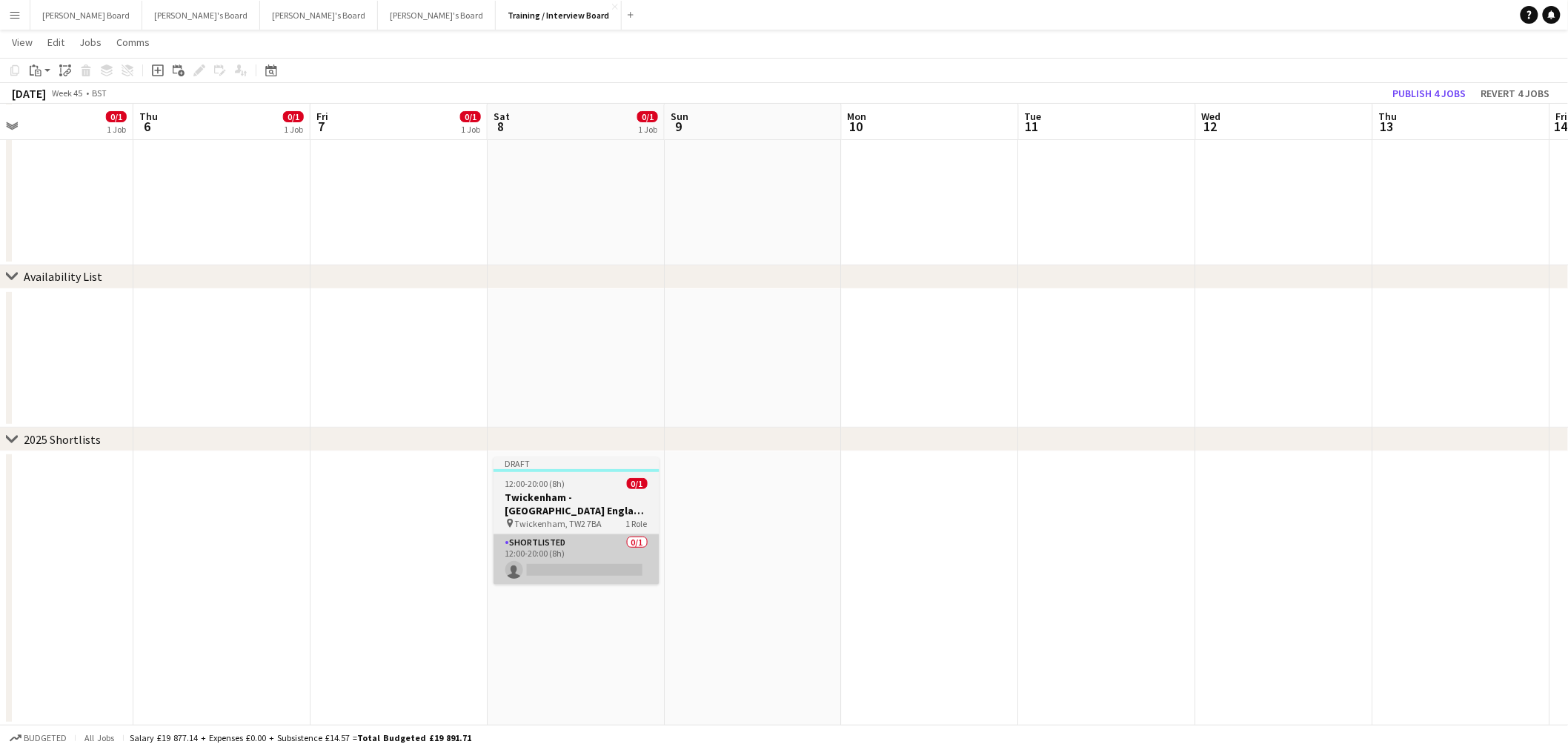
drag, startPoint x: 493, startPoint y: 549, endPoint x: 634, endPoint y: 559, distance: 141.4
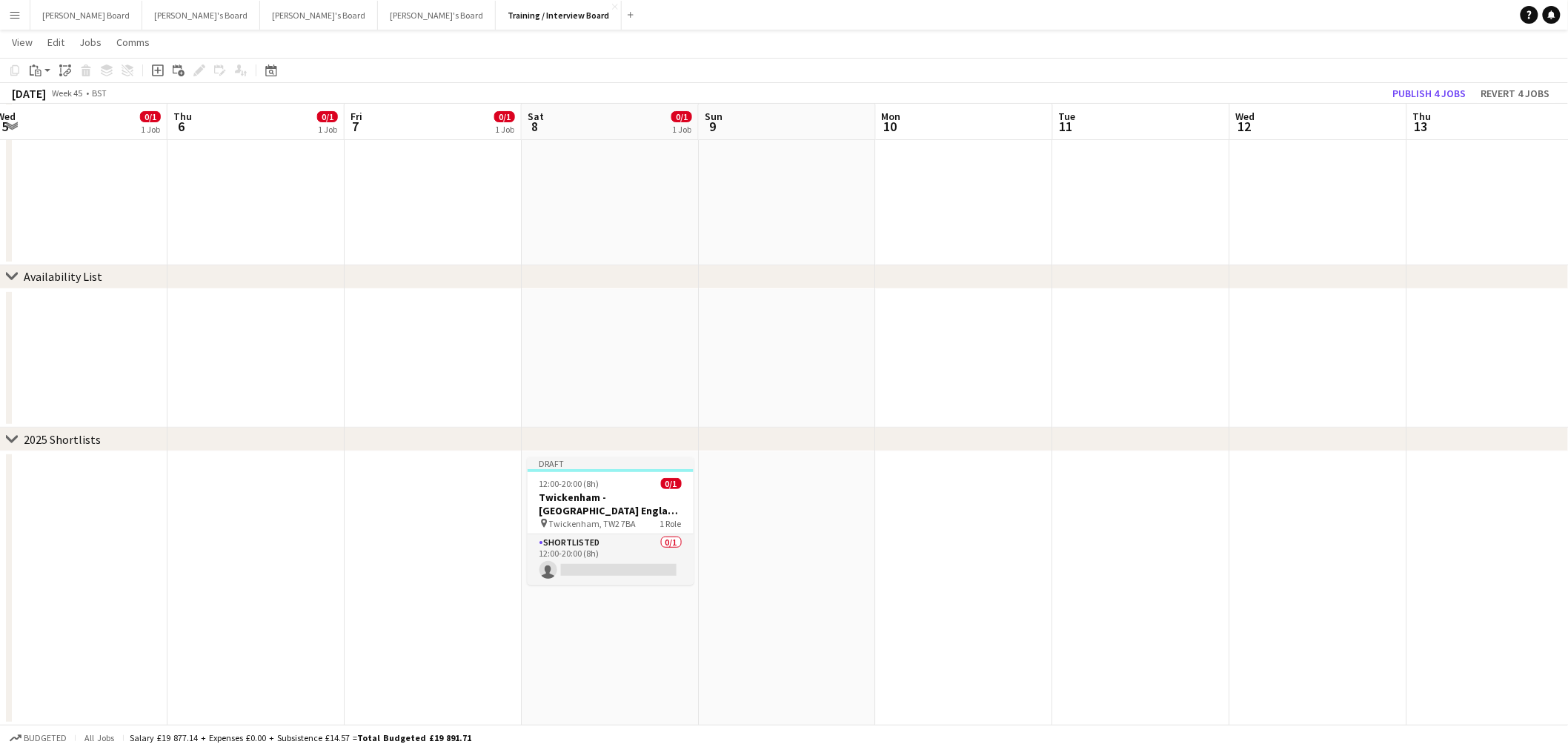
drag, startPoint x: 325, startPoint y: 535, endPoint x: 610, endPoint y: 536, distance: 285.0
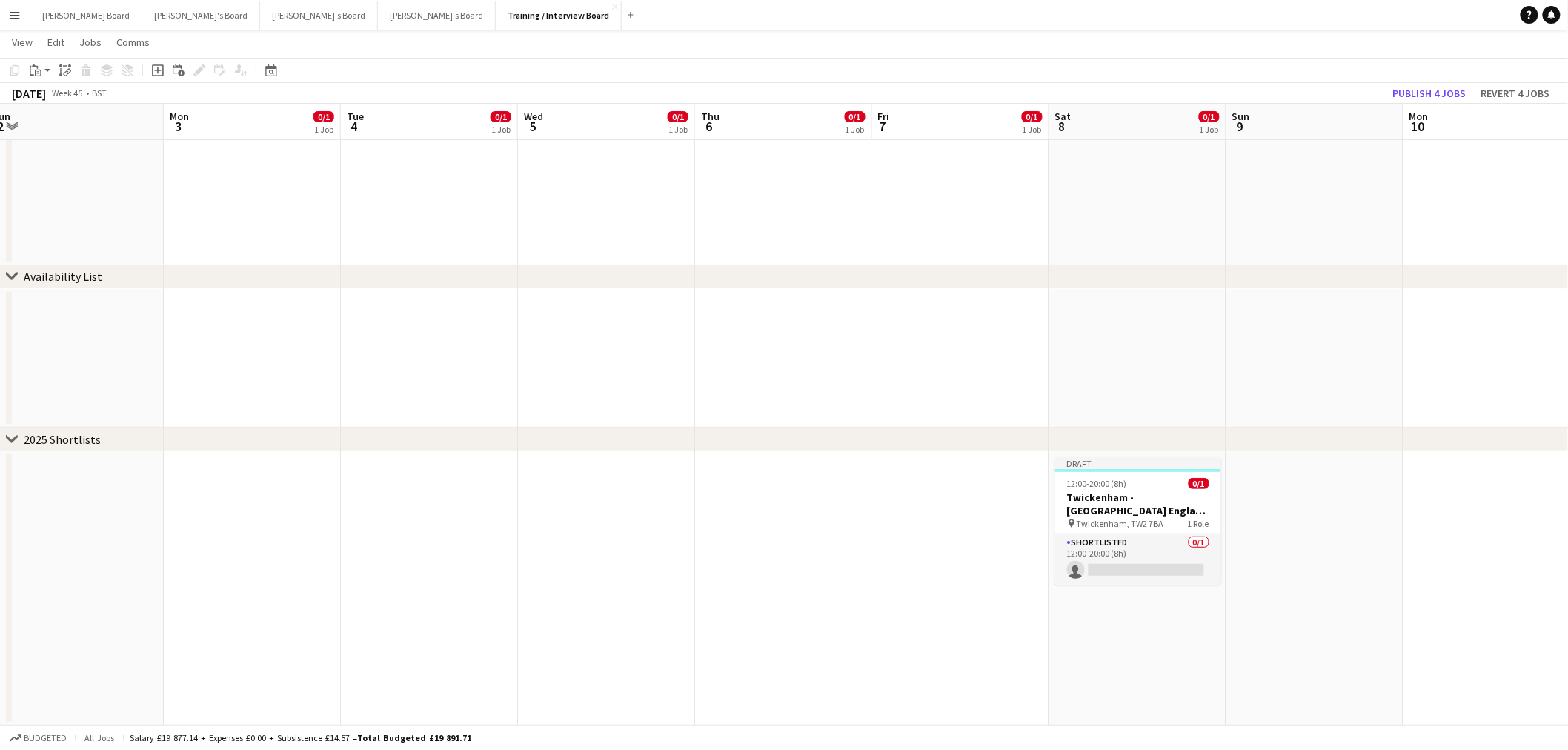
drag, startPoint x: 425, startPoint y: 532, endPoint x: 601, endPoint y: 540, distance: 176.2
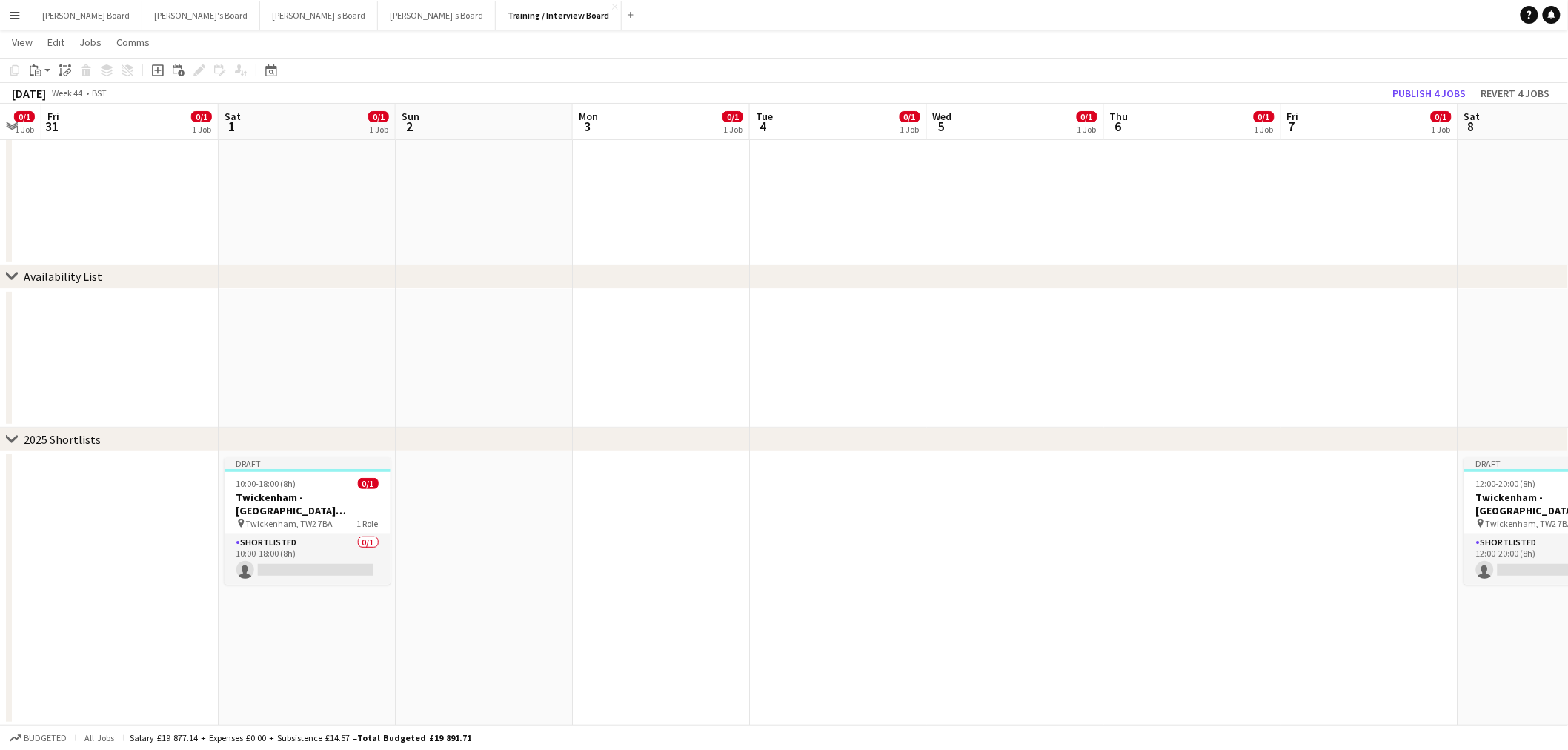
drag, startPoint x: 391, startPoint y: 521, endPoint x: 415, endPoint y: 523, distance: 24.1
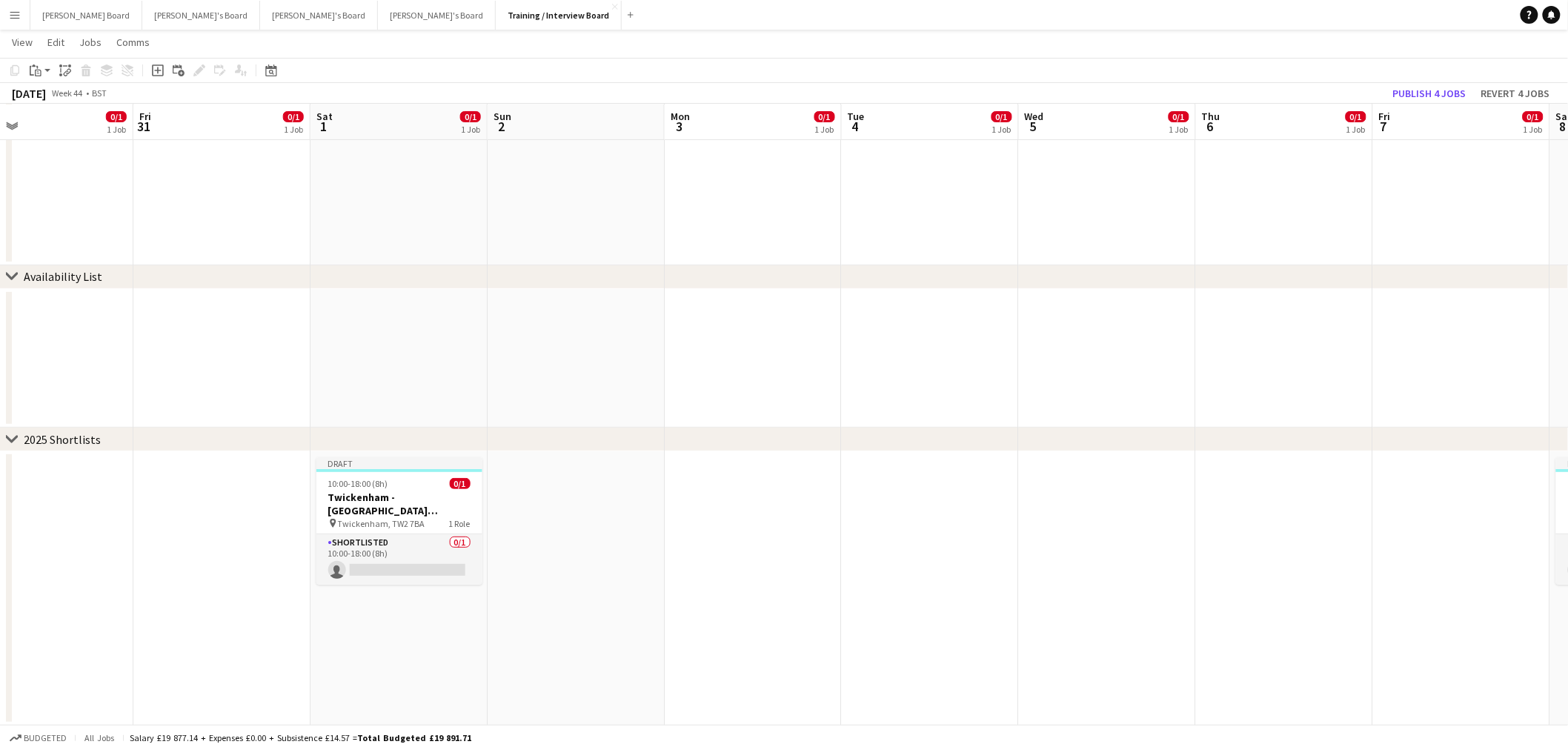
drag, startPoint x: 312, startPoint y: 535, endPoint x: 441, endPoint y: 548, distance: 129.7
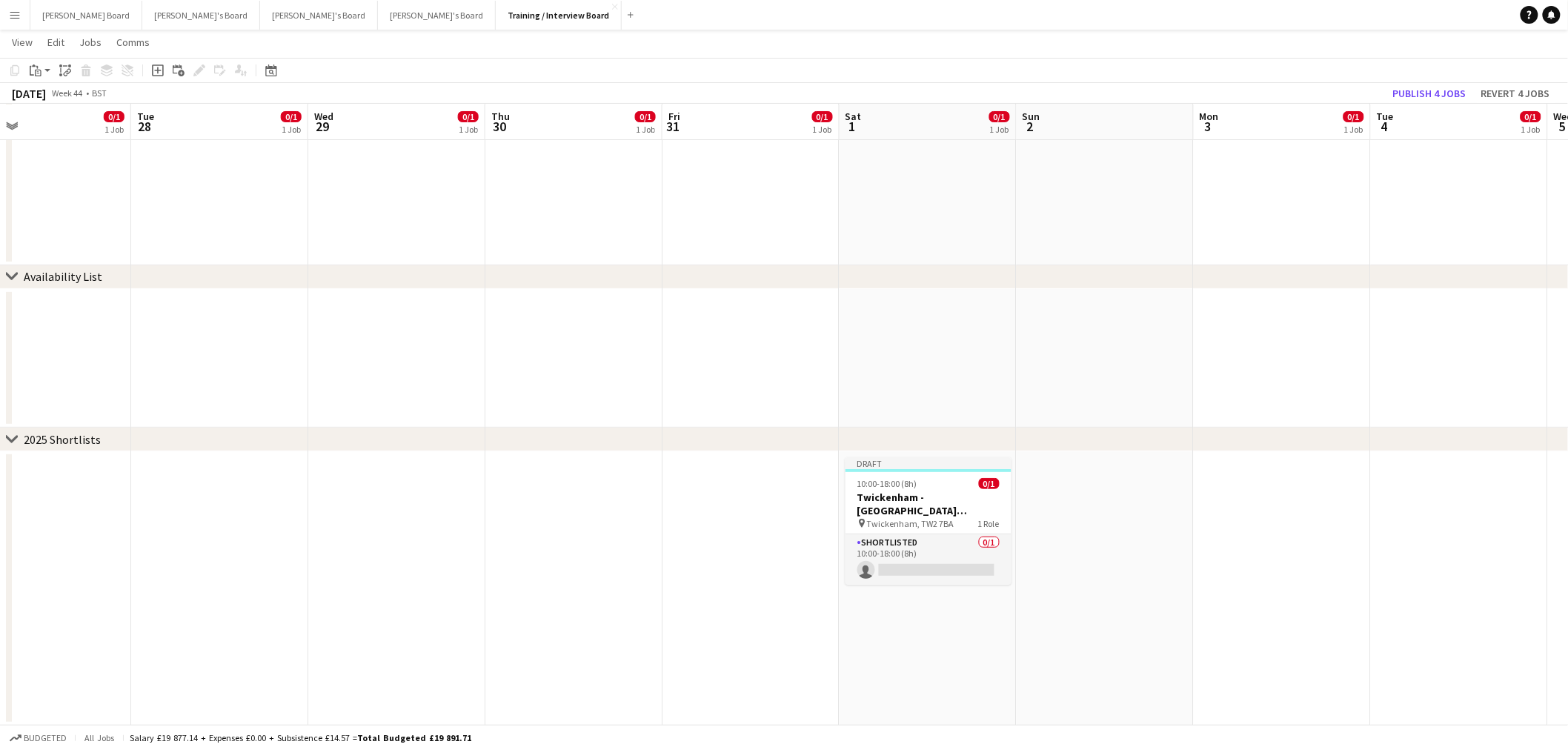
drag, startPoint x: 522, startPoint y: 551, endPoint x: 510, endPoint y: 555, distance: 12.6
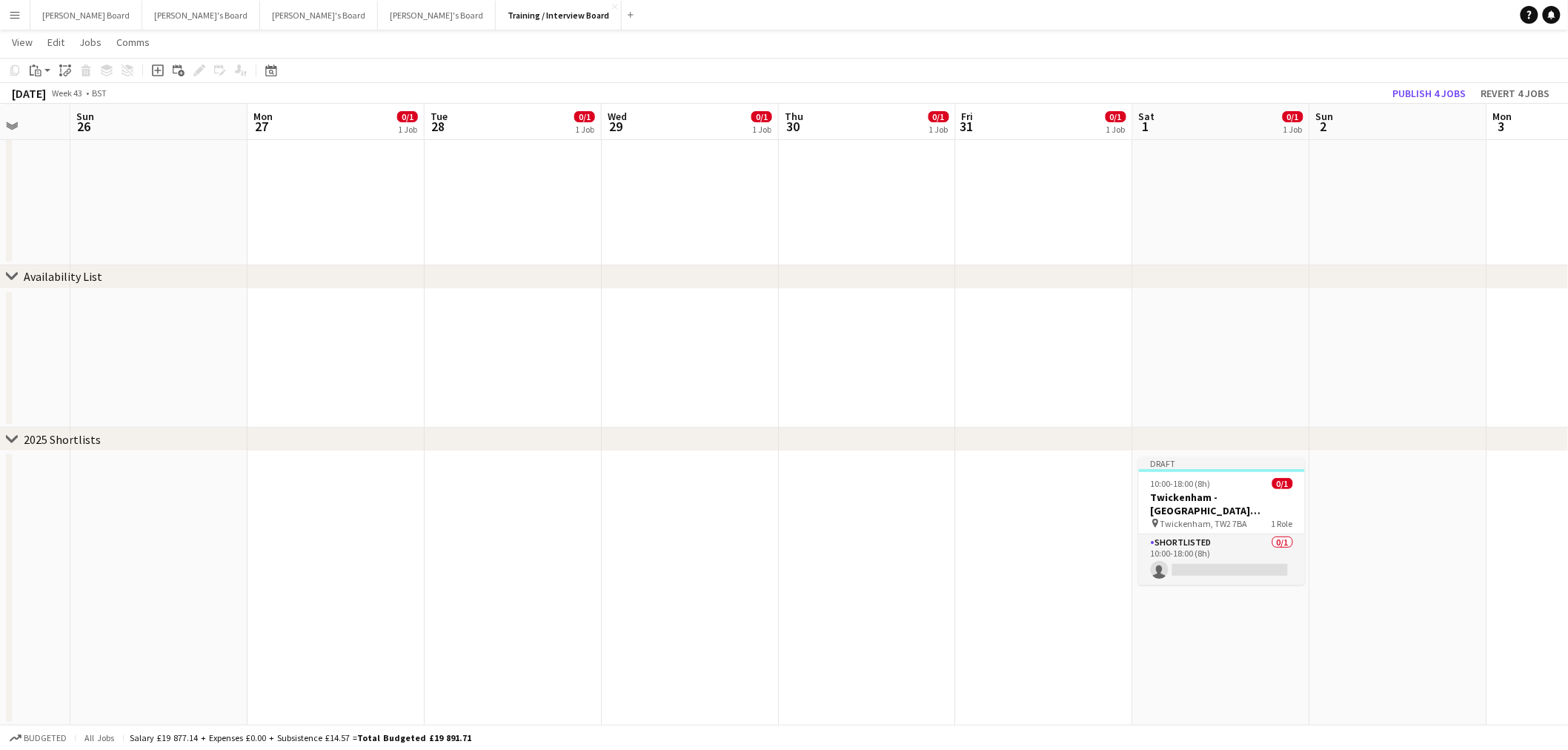
drag, startPoint x: 303, startPoint y: 535, endPoint x: 548, endPoint y: 543, distance: 245.1
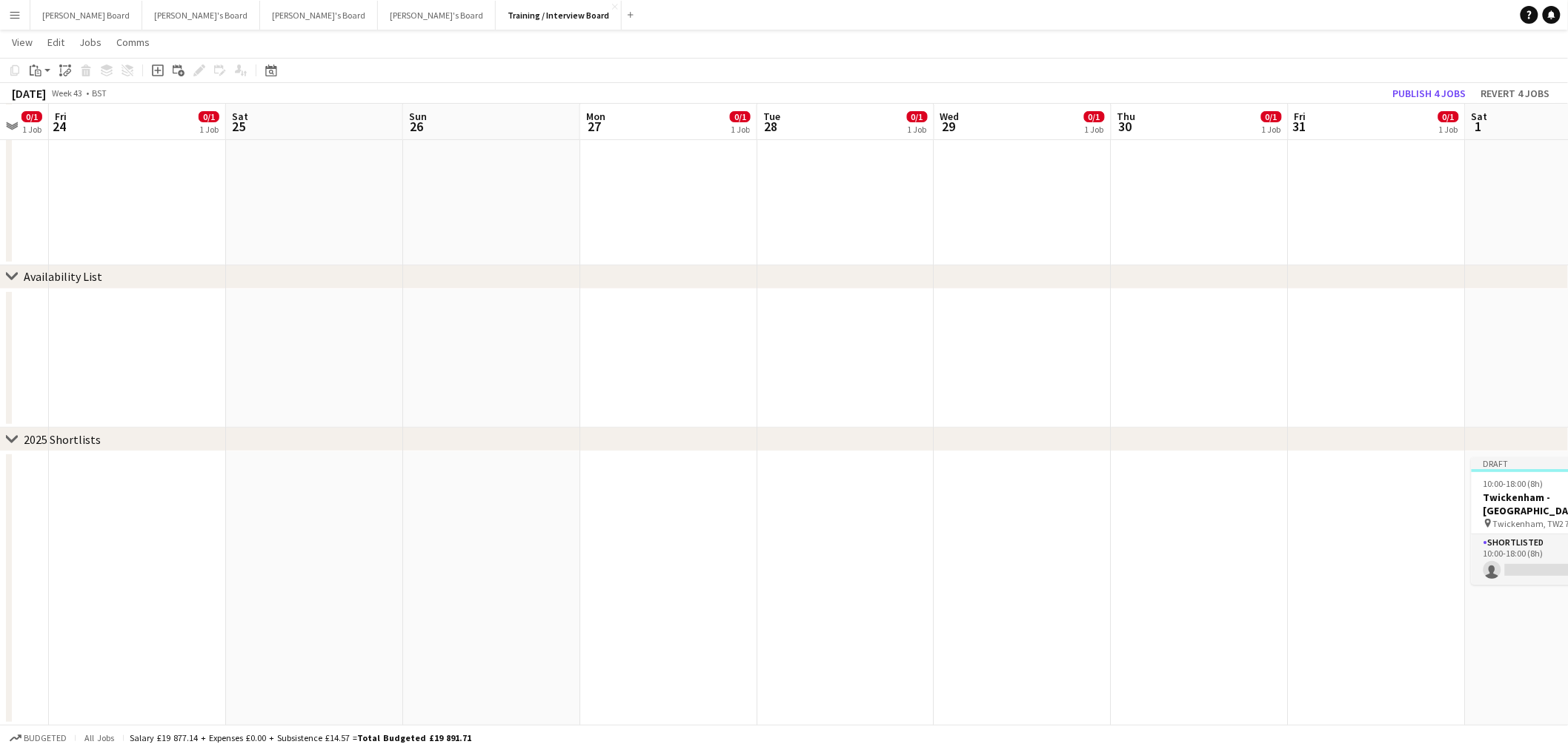
drag, startPoint x: 452, startPoint y: 538, endPoint x: 797, endPoint y: 544, distance: 345.1
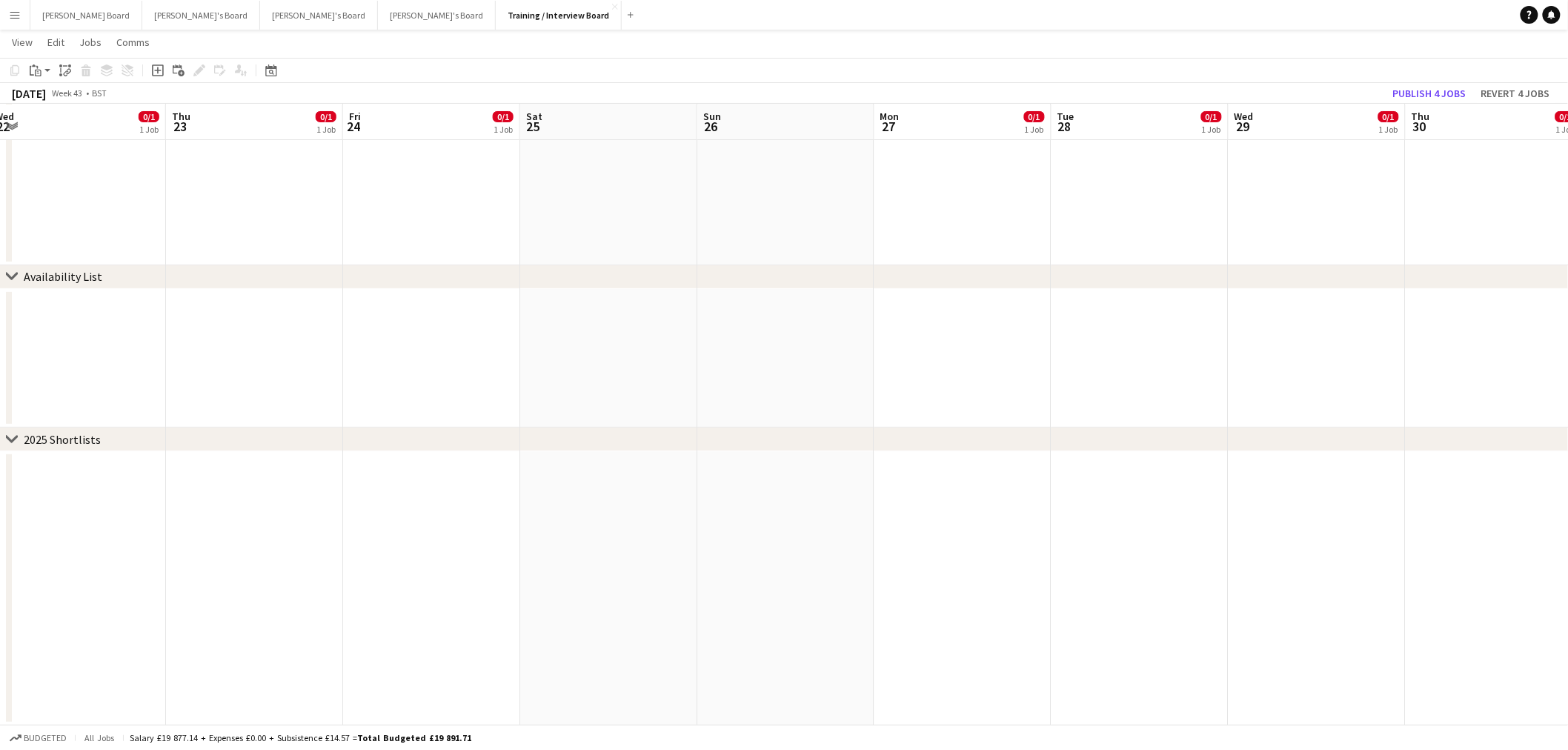
drag, startPoint x: 539, startPoint y: 554, endPoint x: 575, endPoint y: 561, distance: 36.7
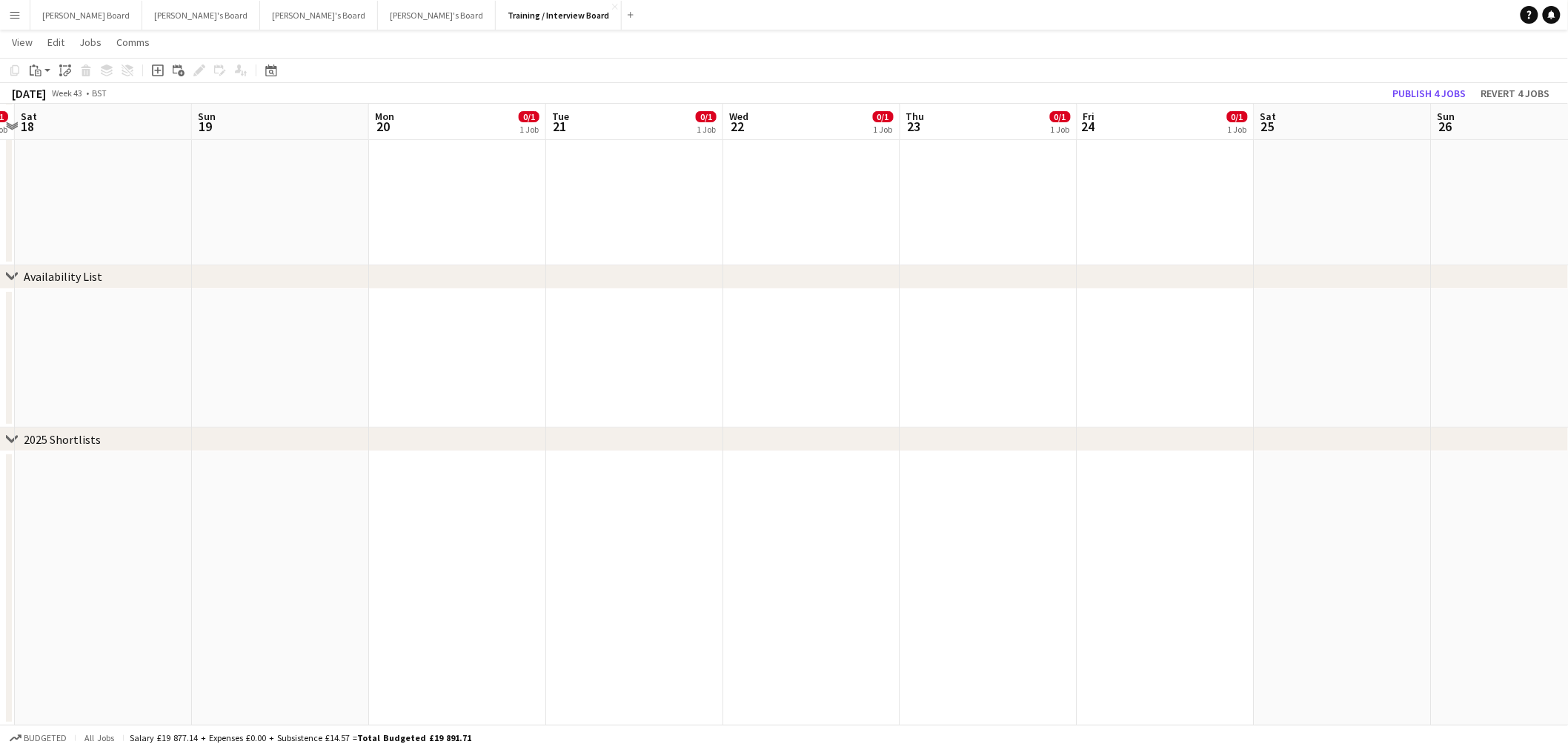
drag, startPoint x: 618, startPoint y: 515, endPoint x: 582, endPoint y: 520, distance: 36.3
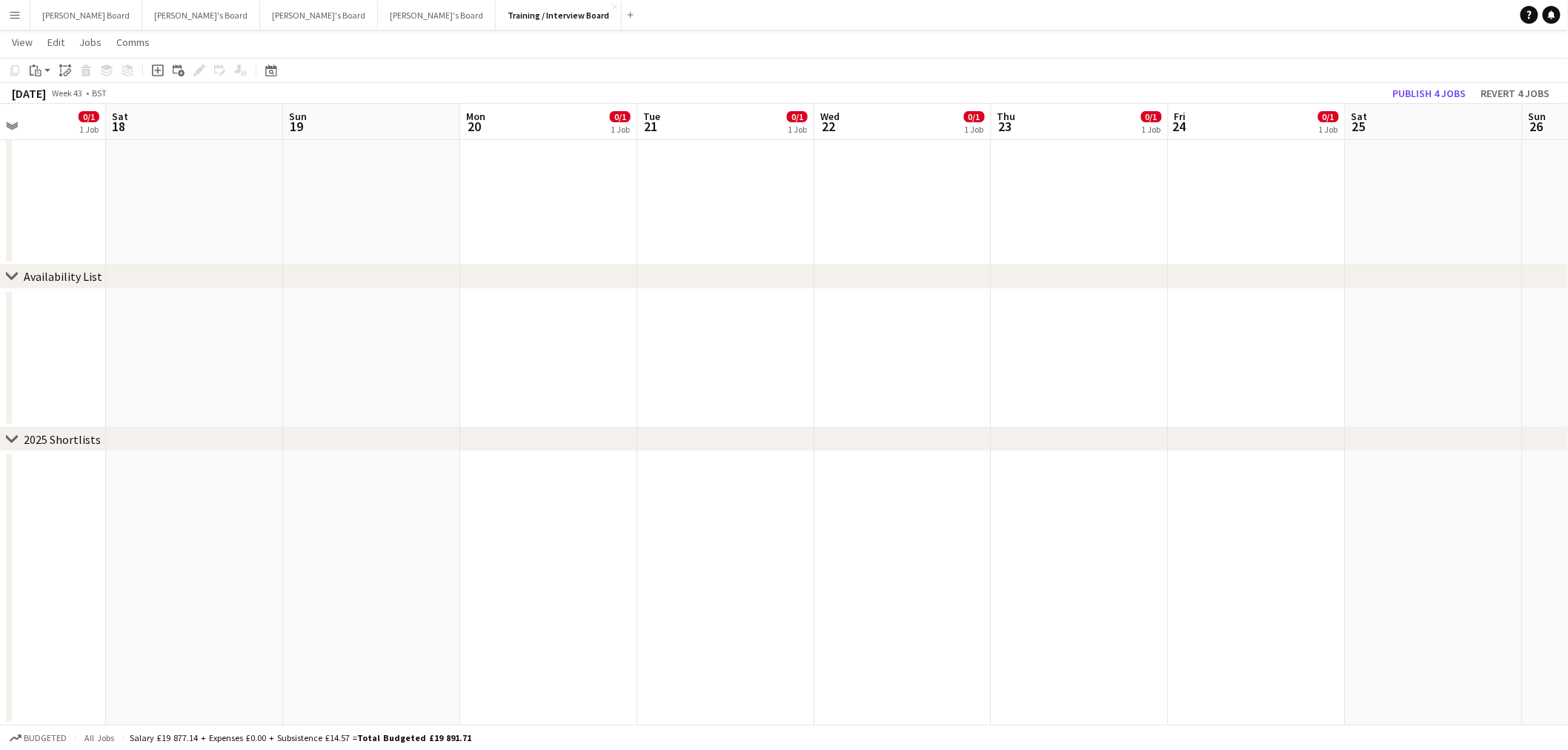
drag, startPoint x: 226, startPoint y: 485, endPoint x: 745, endPoint y: 511, distance: 519.7
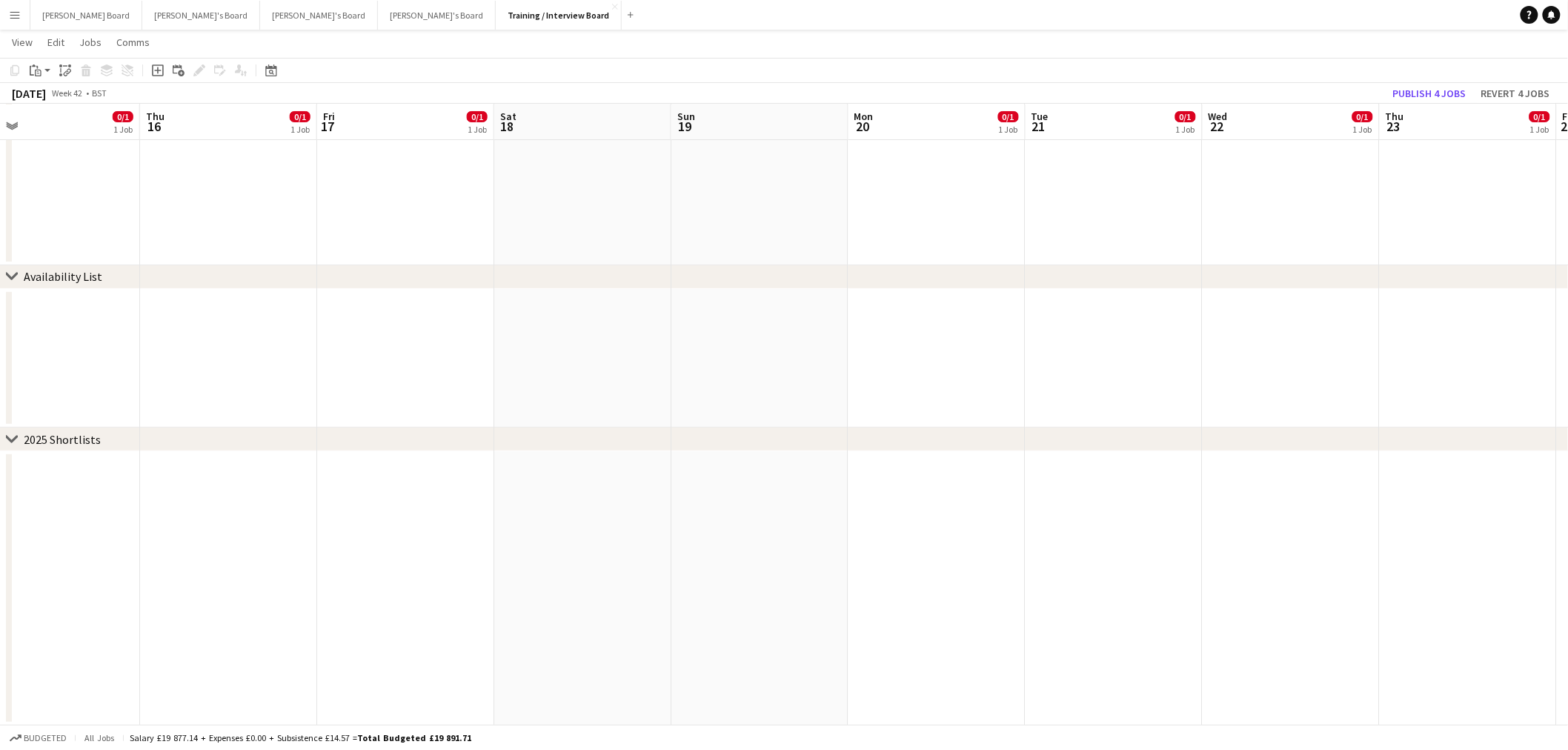
drag, startPoint x: 73, startPoint y: 461, endPoint x: 662, endPoint y: 483, distance: 589.4
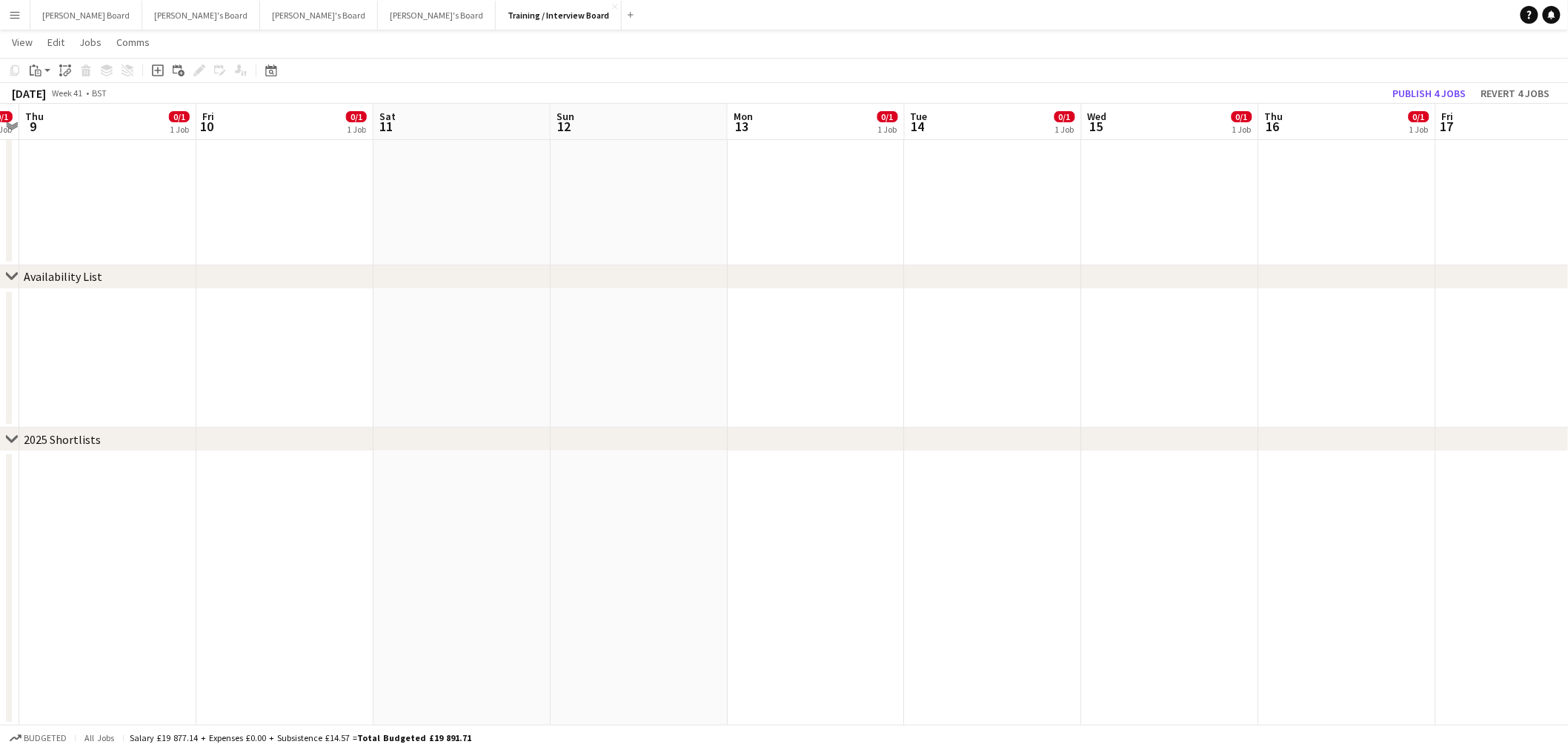
drag, startPoint x: 444, startPoint y: 504, endPoint x: 465, endPoint y: 521, distance: 27.0
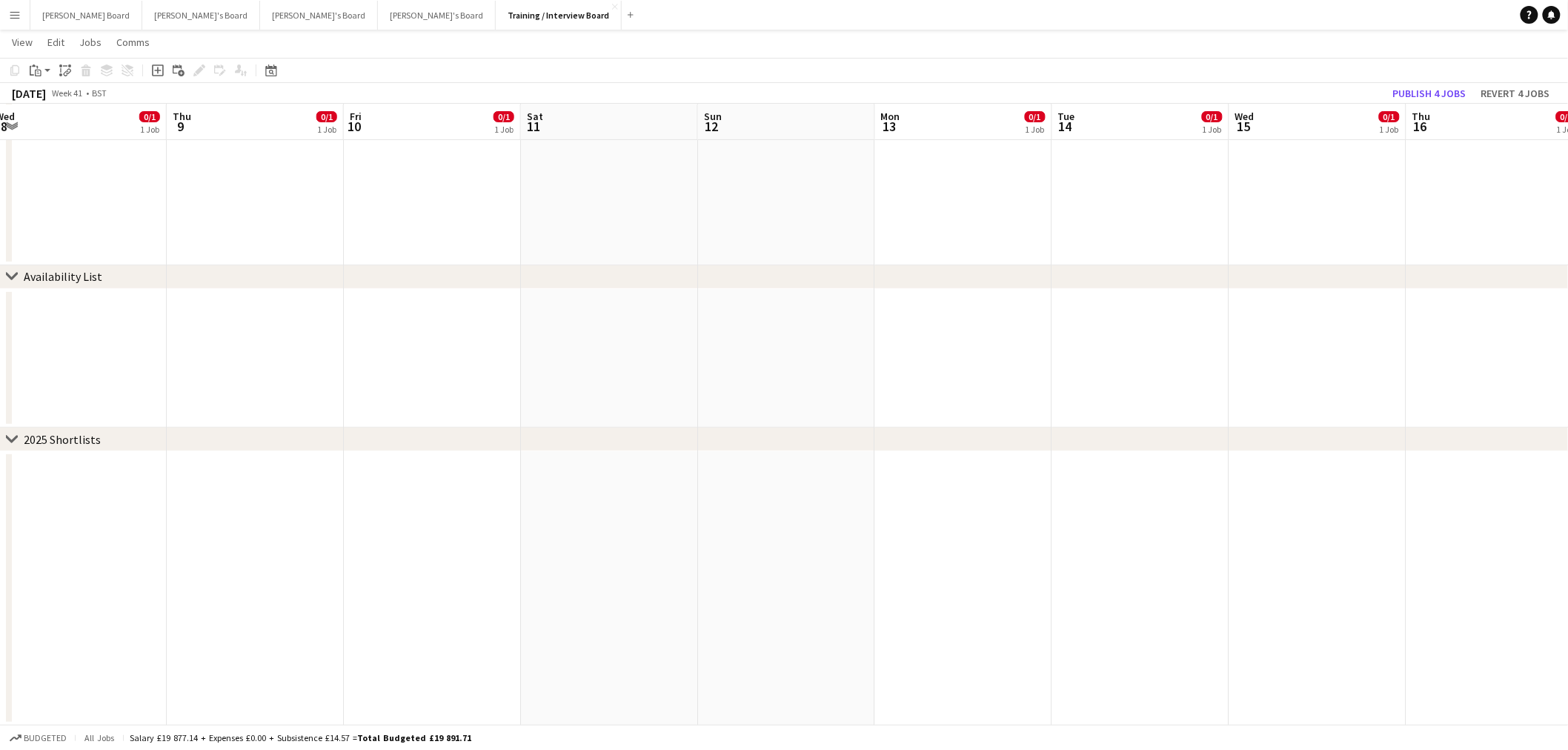
drag, startPoint x: 306, startPoint y: 493, endPoint x: 806, endPoint y: 521, distance: 500.8
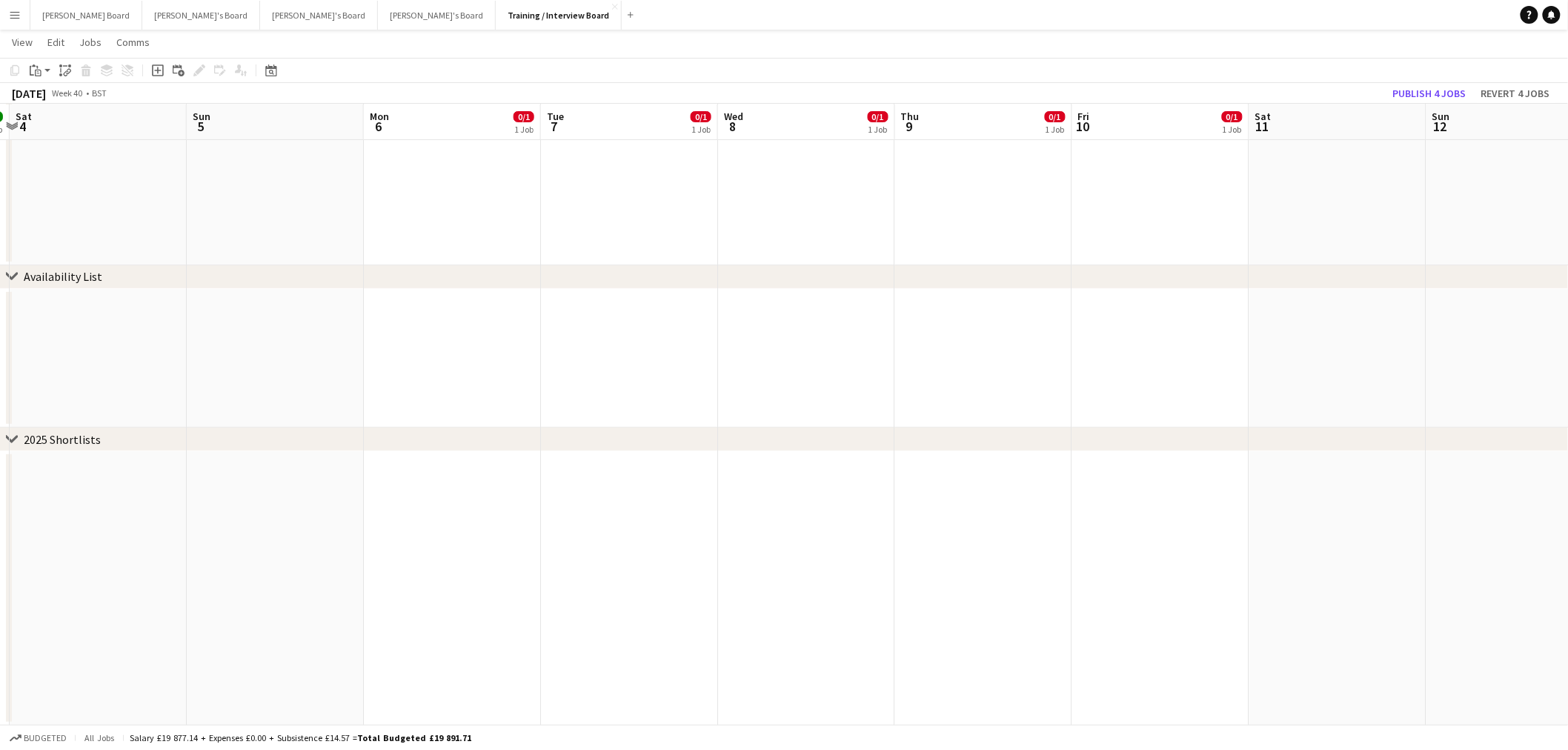
drag, startPoint x: 367, startPoint y: 491, endPoint x: 937, endPoint y: 501, distance: 570.1
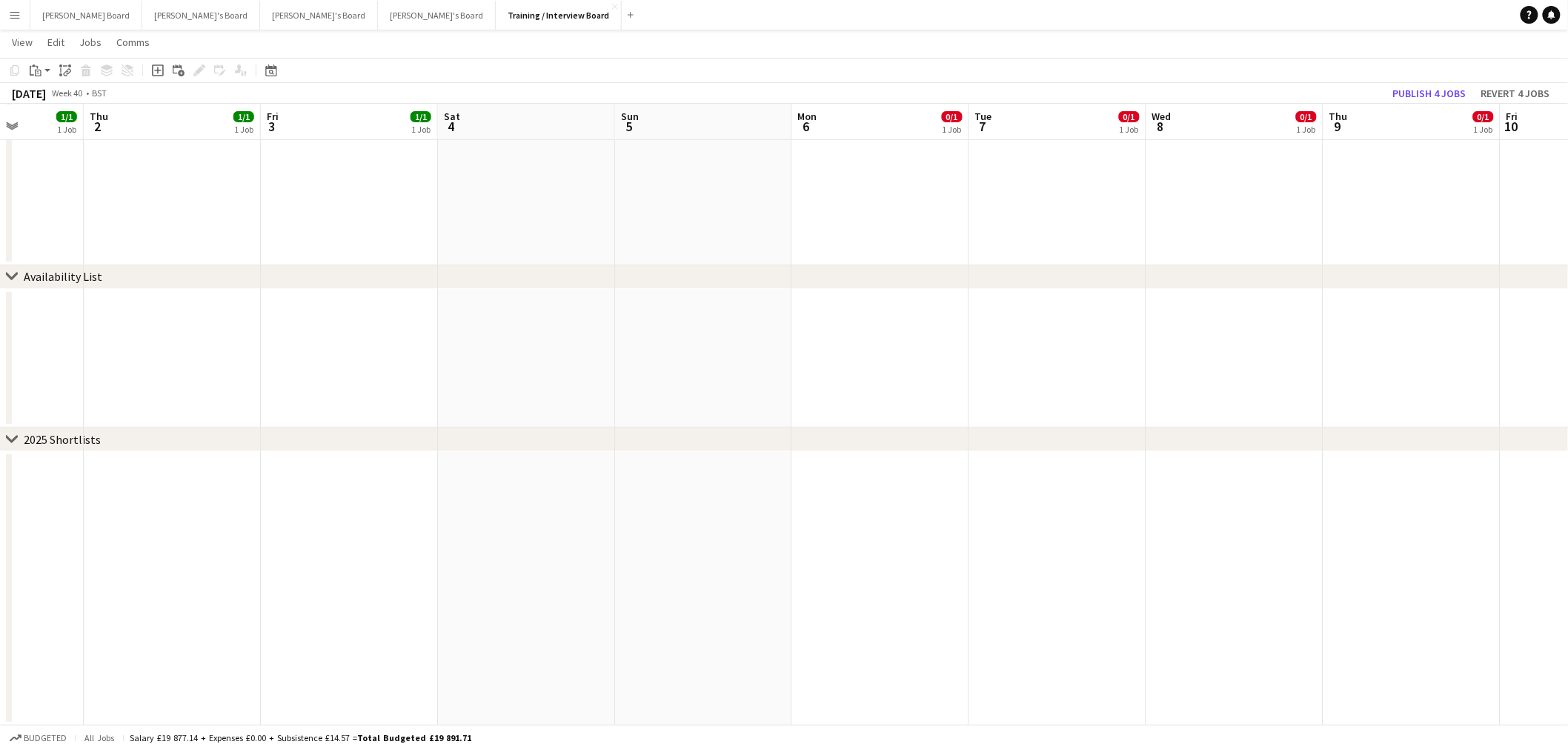
drag
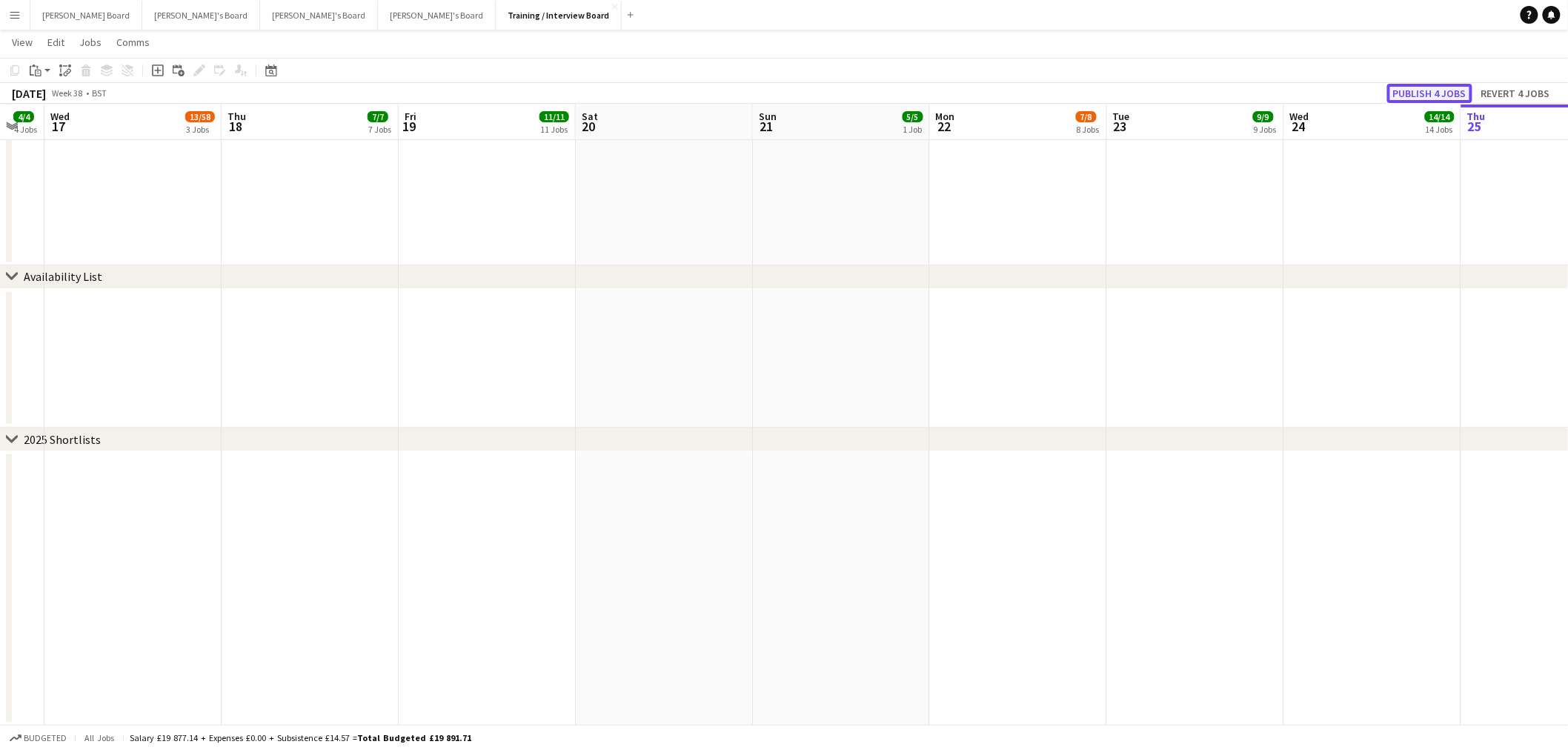
click at [1420, 87] on button "Publish 4 jobs" at bounding box center [1430, 93] width 85 height 19
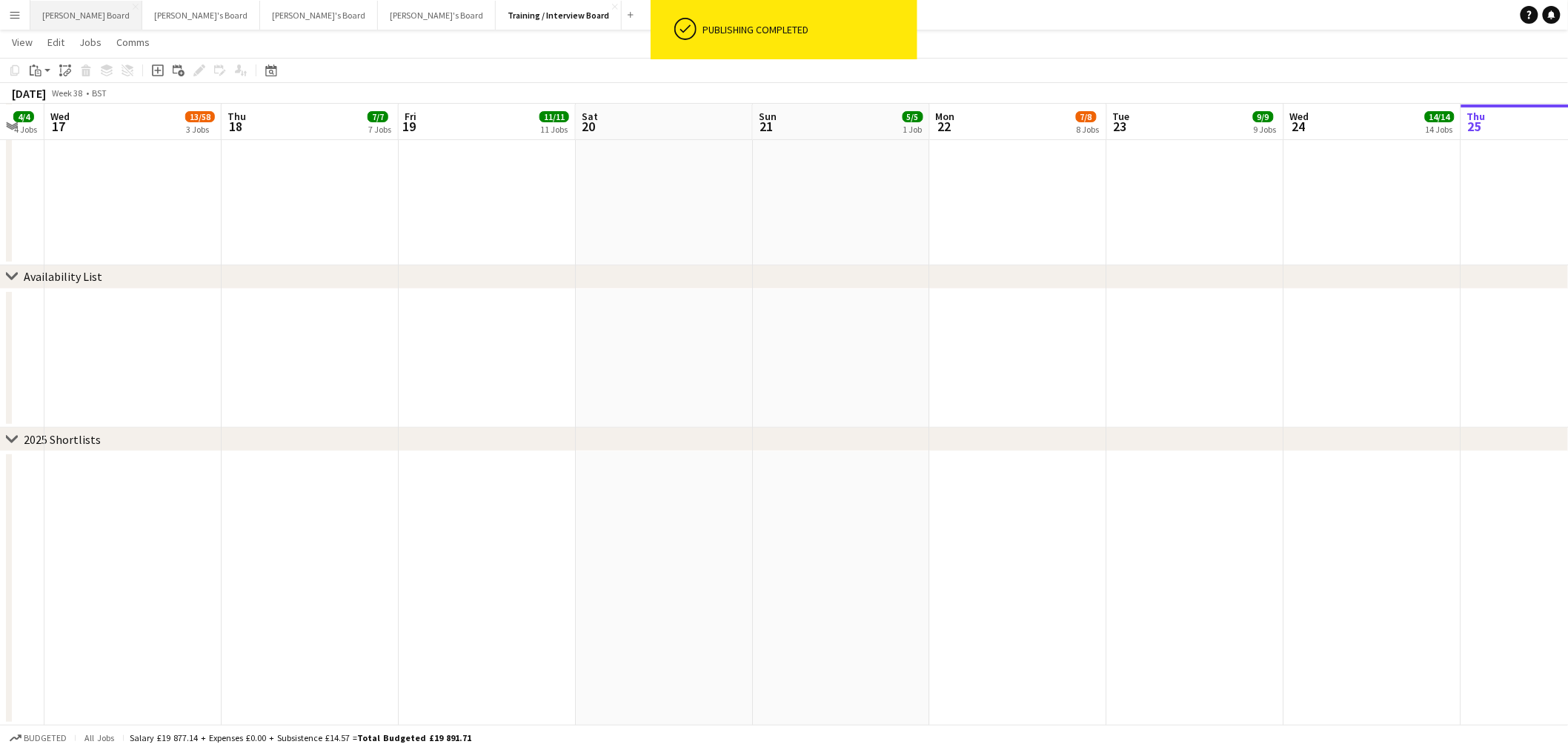
click at [77, 15] on button "[PERSON_NAME] Board Close" at bounding box center [86, 15] width 112 height 29
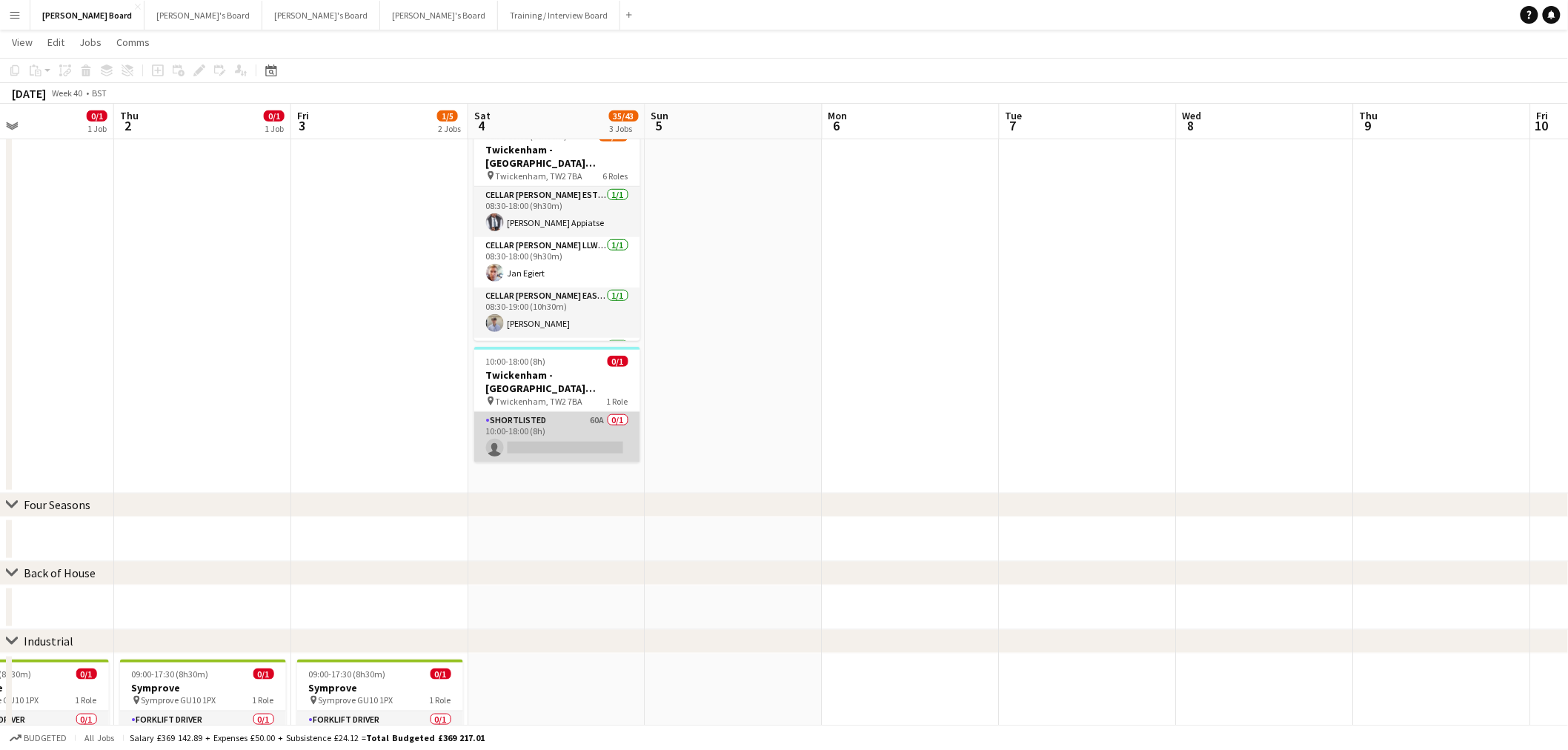
scroll to position [0, 594]
click at [551, 424] on app-card-role "Shortlisted 60A 0/1 10:00-18:00 (8h) single-neutral-actions" at bounding box center [558, 437] width 166 height 51
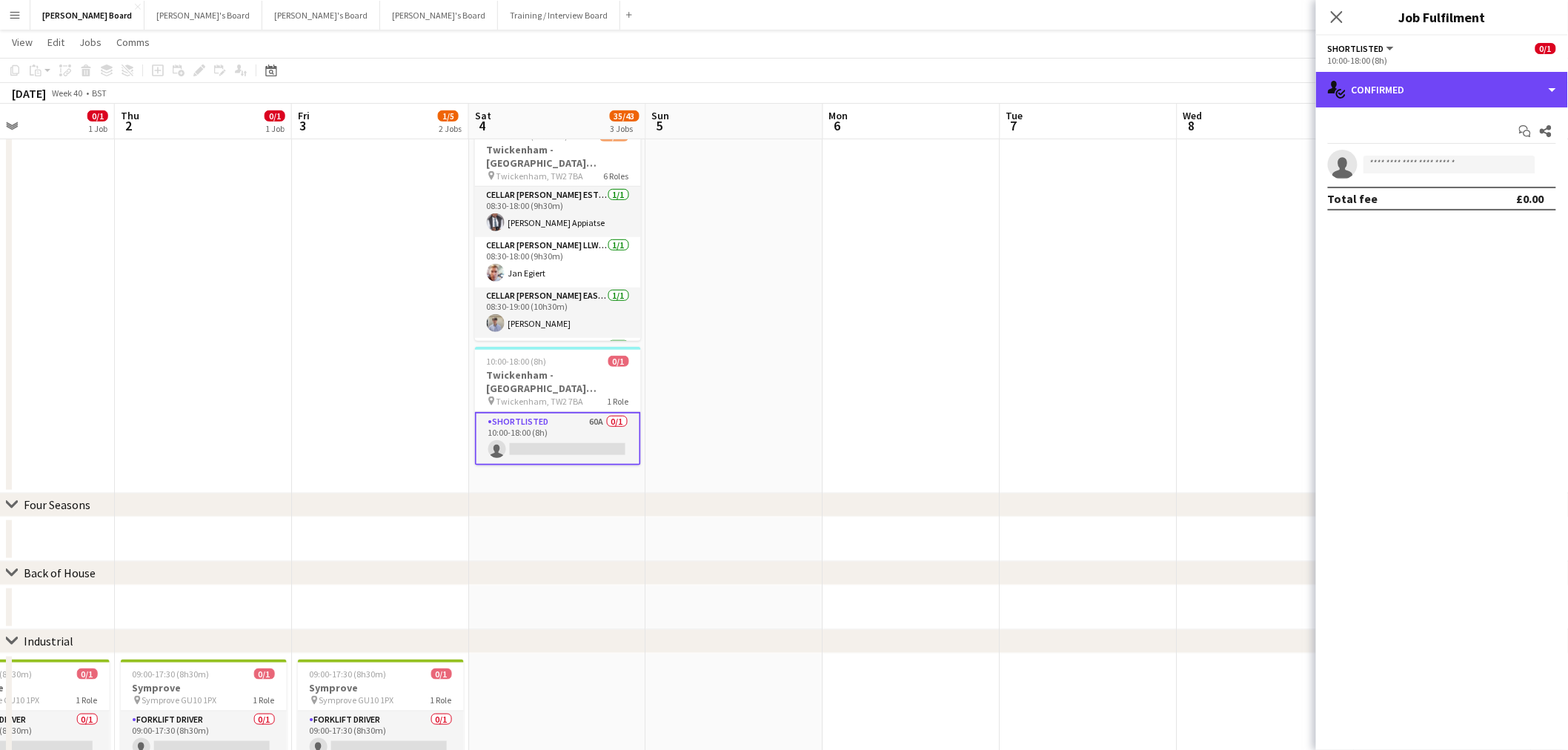
click at [1411, 96] on div "single-neutral-actions-check-2 Confirmed" at bounding box center [1442, 90] width 252 height 36
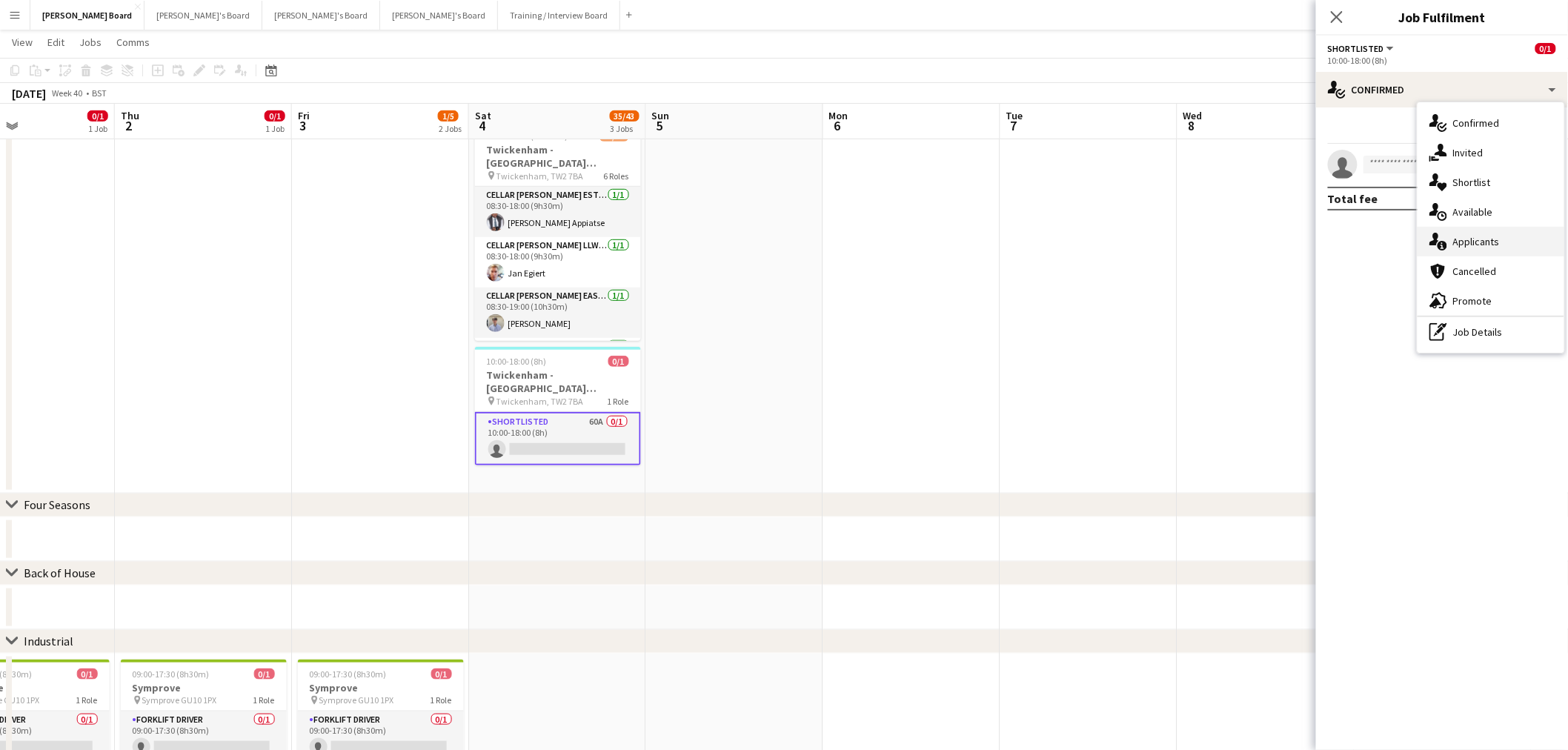
click at [1505, 245] on div "single-neutral-actions-information Applicants" at bounding box center [1491, 242] width 147 height 30
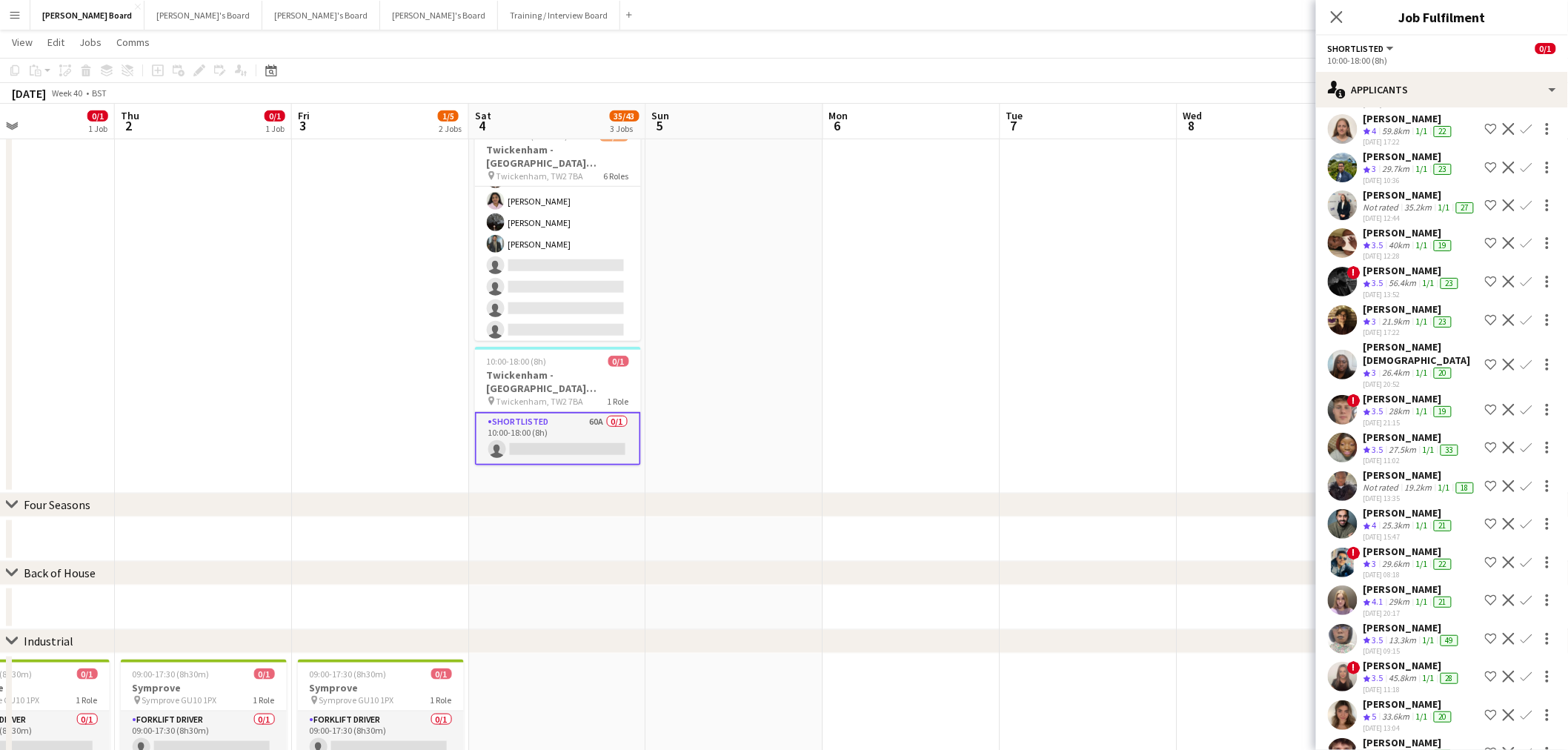
scroll to position [247, 0]
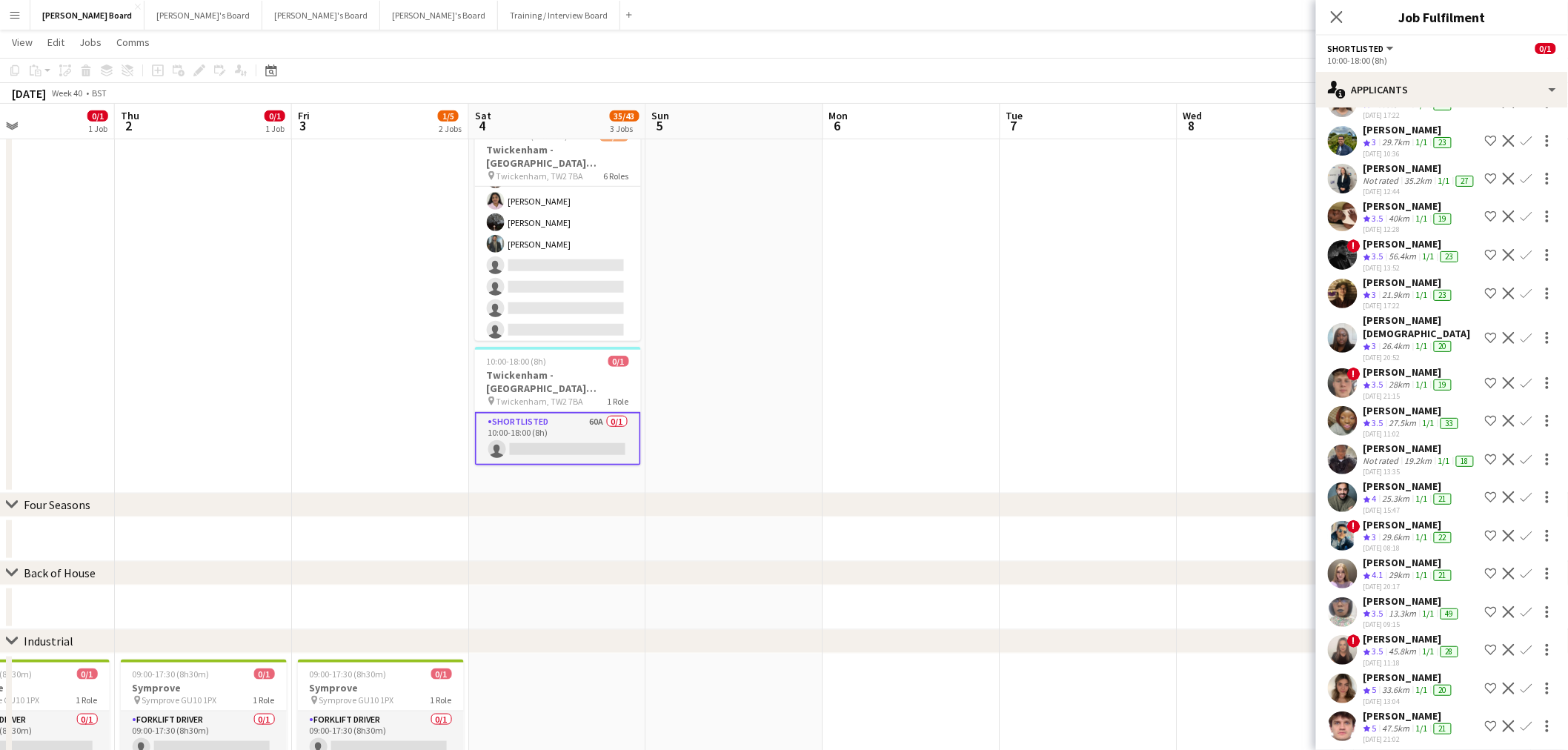
click at [1402, 442] on div "[PERSON_NAME]" at bounding box center [1420, 448] width 114 height 13
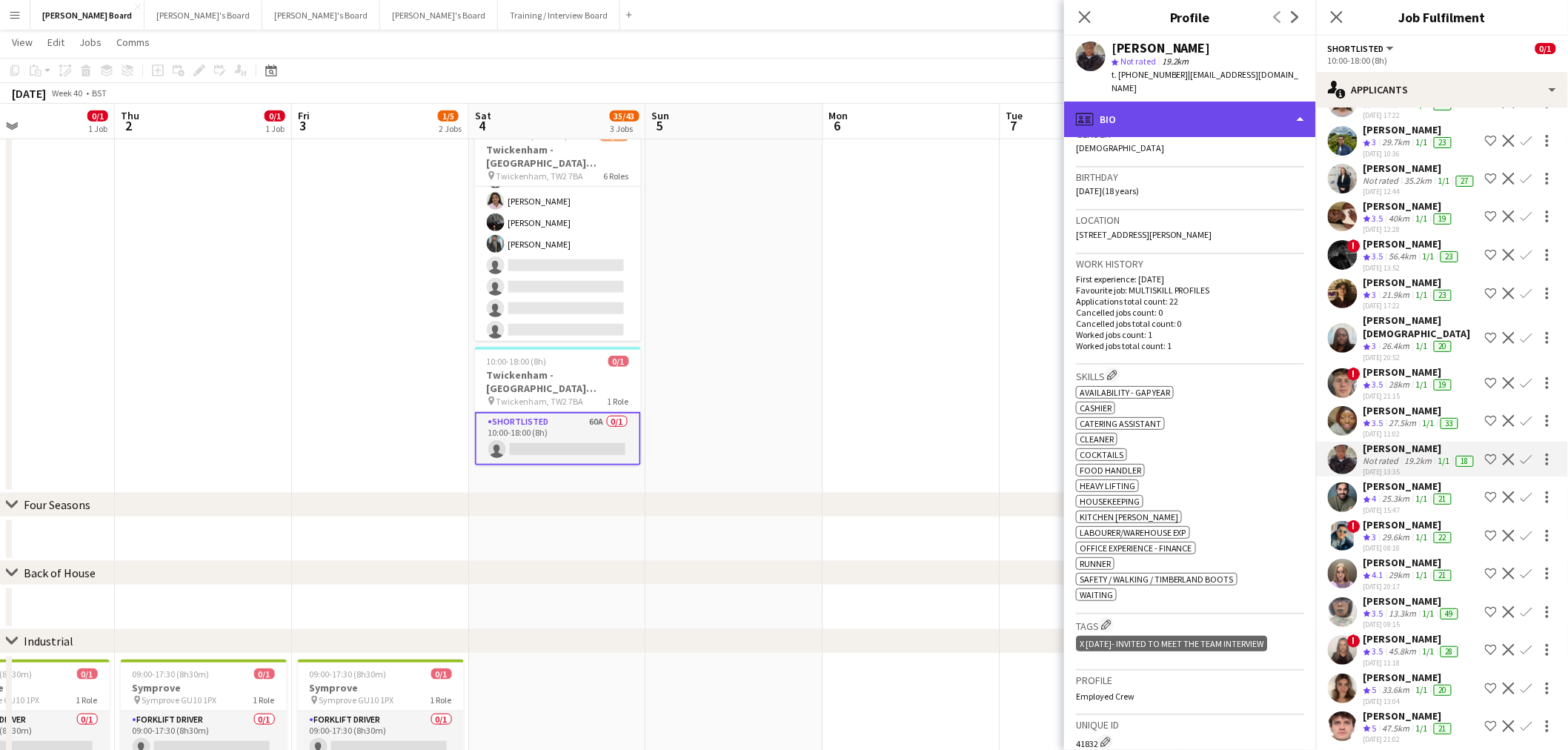
click at [1201, 114] on div "profile Bio" at bounding box center [1191, 119] width 252 height 36
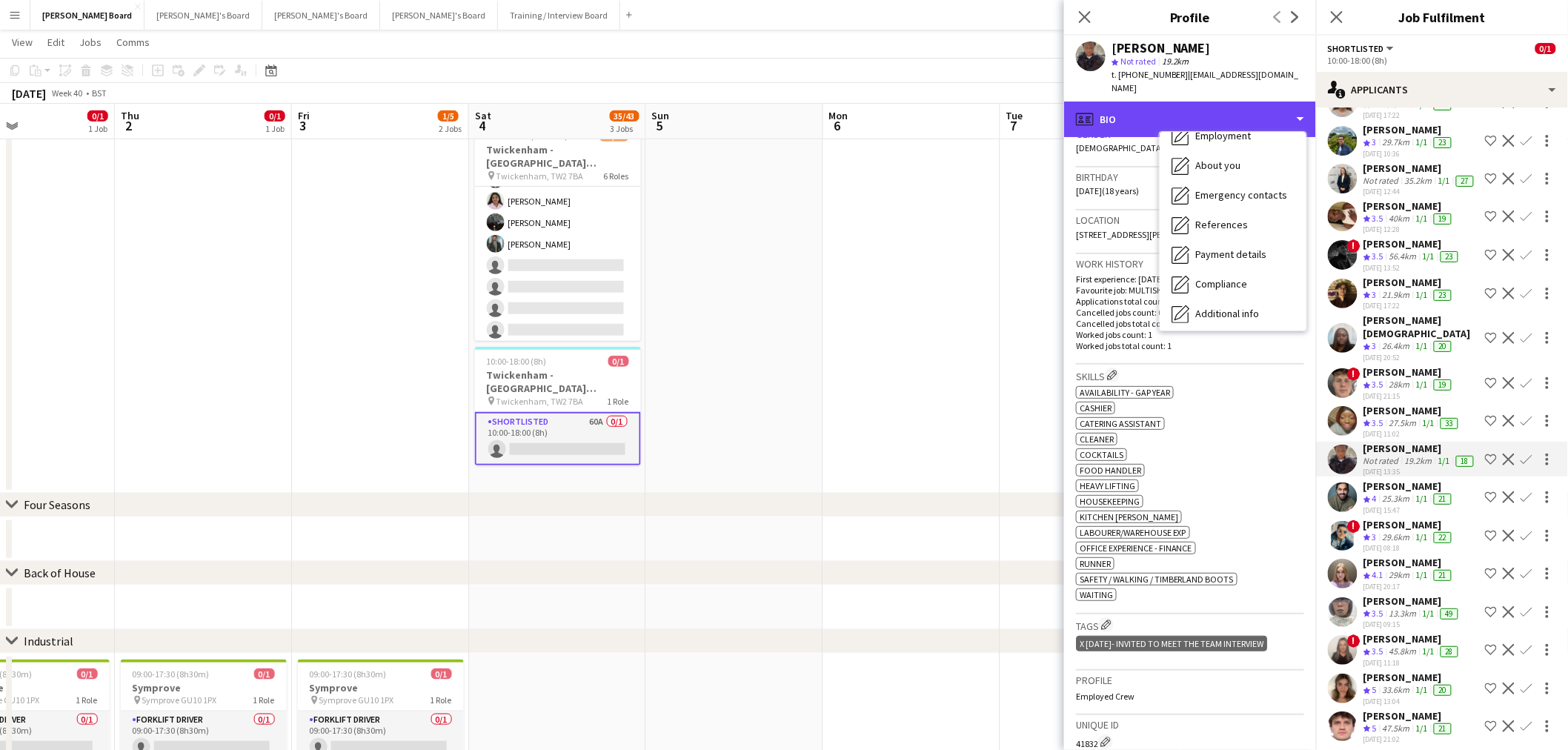
scroll to position [227, 0]
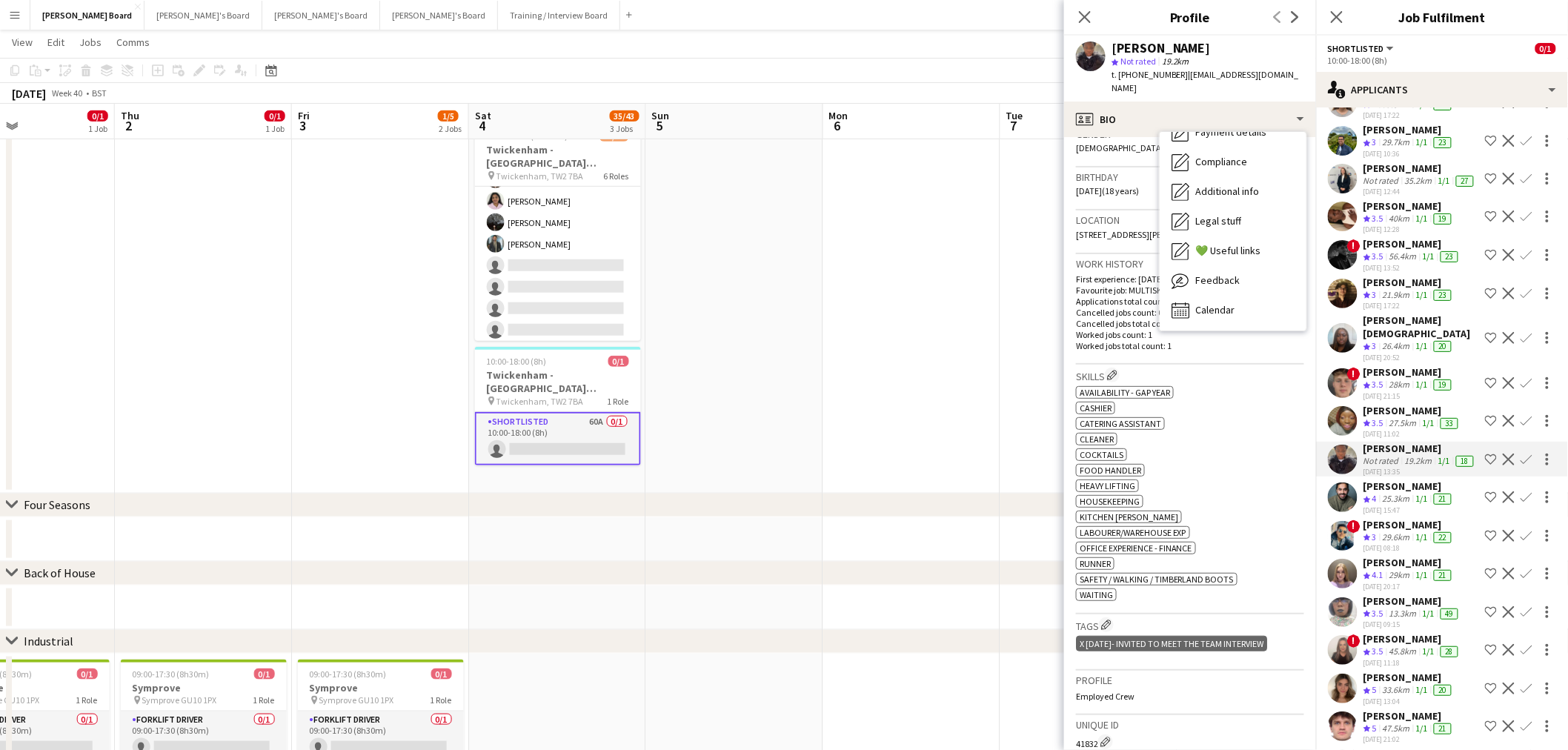
click at [1100, 244] on div "Location 30 Witcombe Point, Peckham Clayton Road, London, SE15 5EH" at bounding box center [1190, 232] width 228 height 43
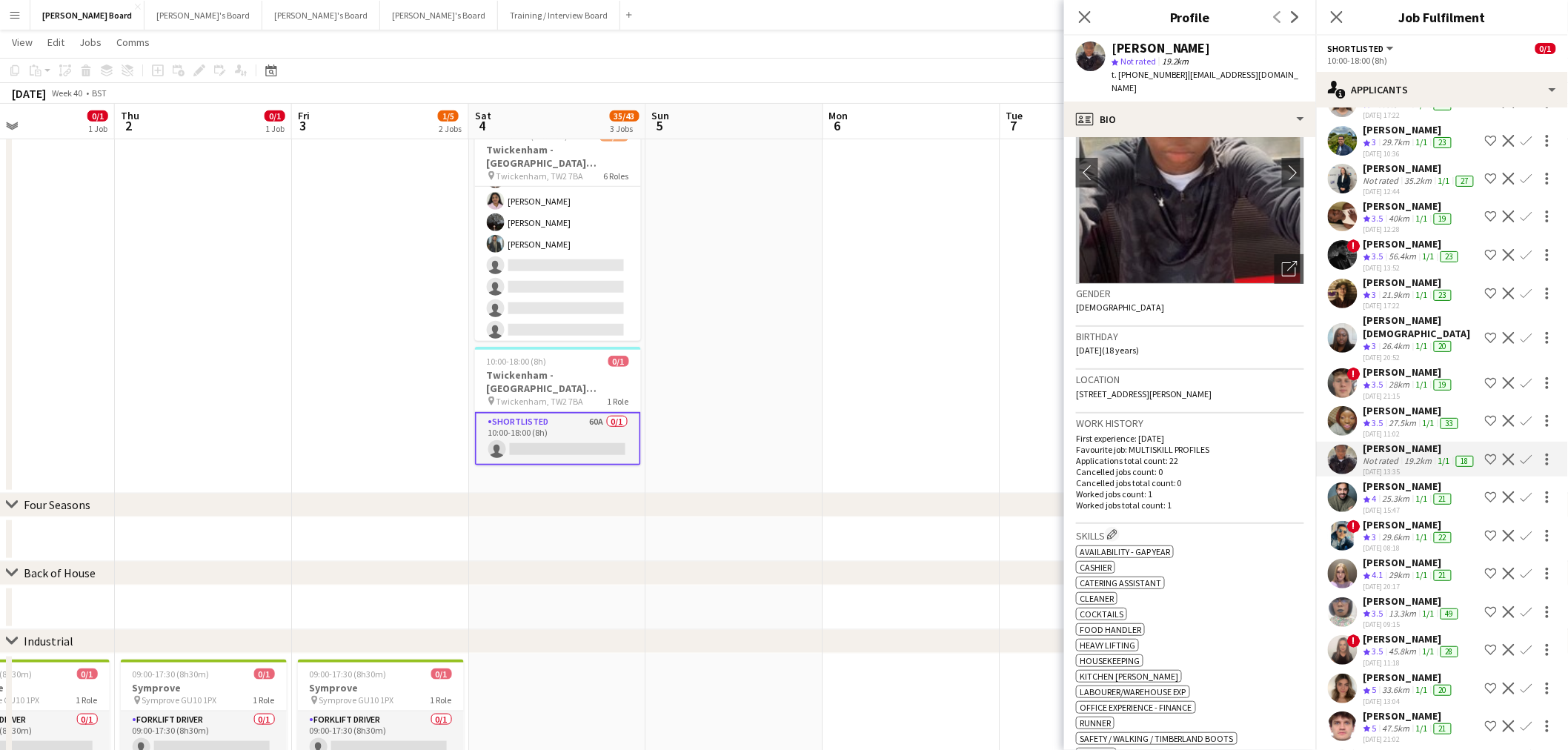
scroll to position [82, 0]
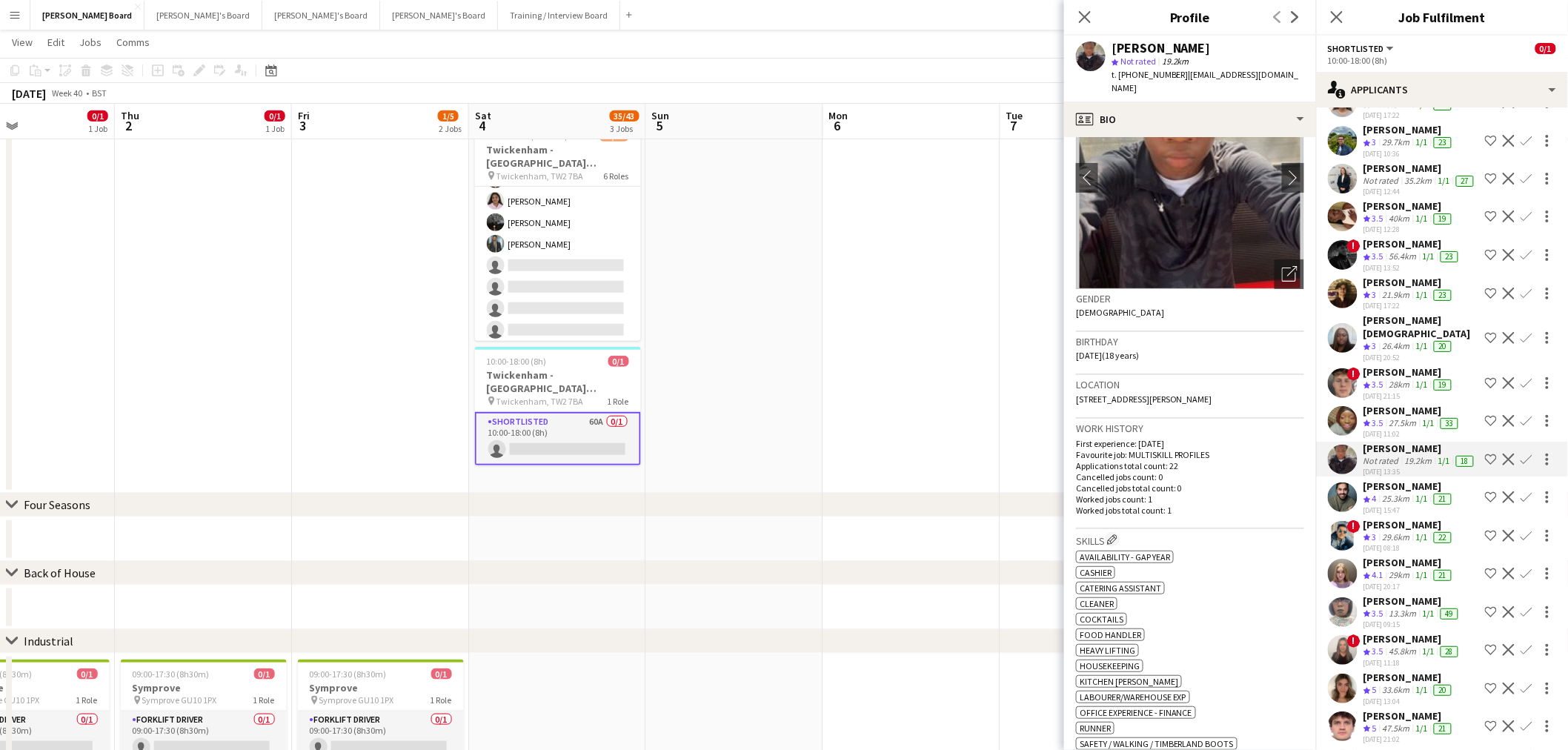
click at [1391, 582] on div "21-09-2025 20:17" at bounding box center [1410, 587] width 91 height 10
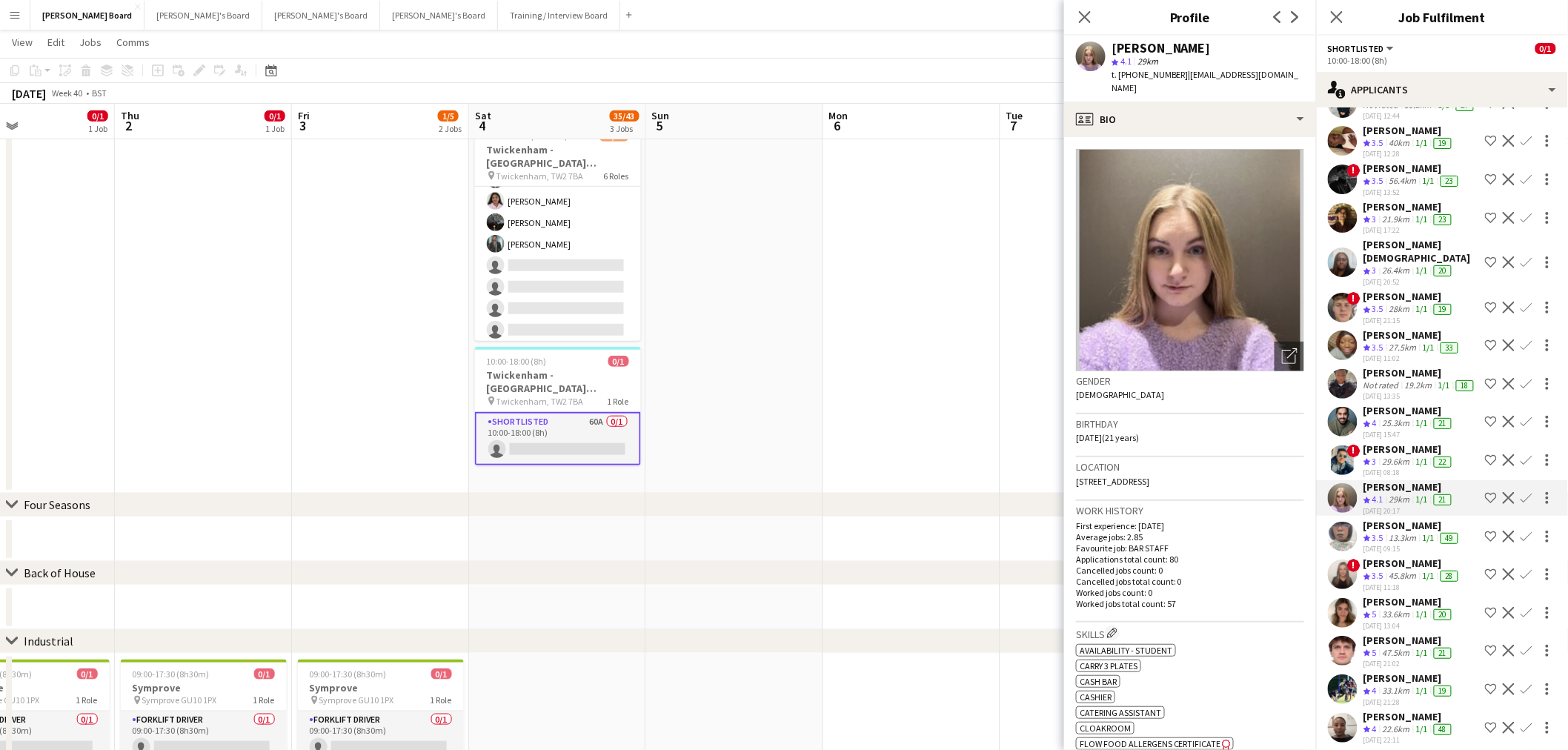
scroll to position [329, 0]
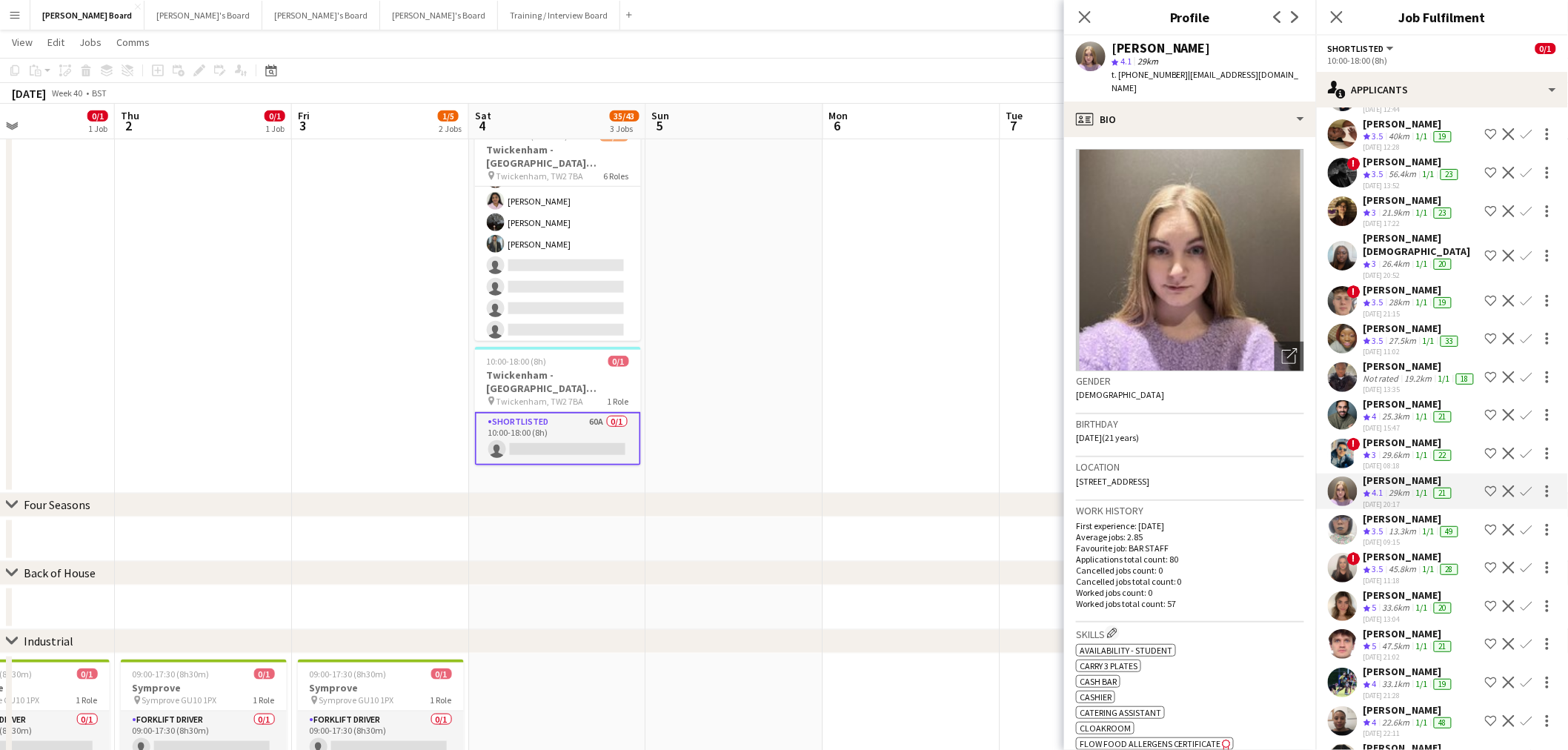
click at [1405, 568] on div "45.8km" at bounding box center [1403, 569] width 33 height 12
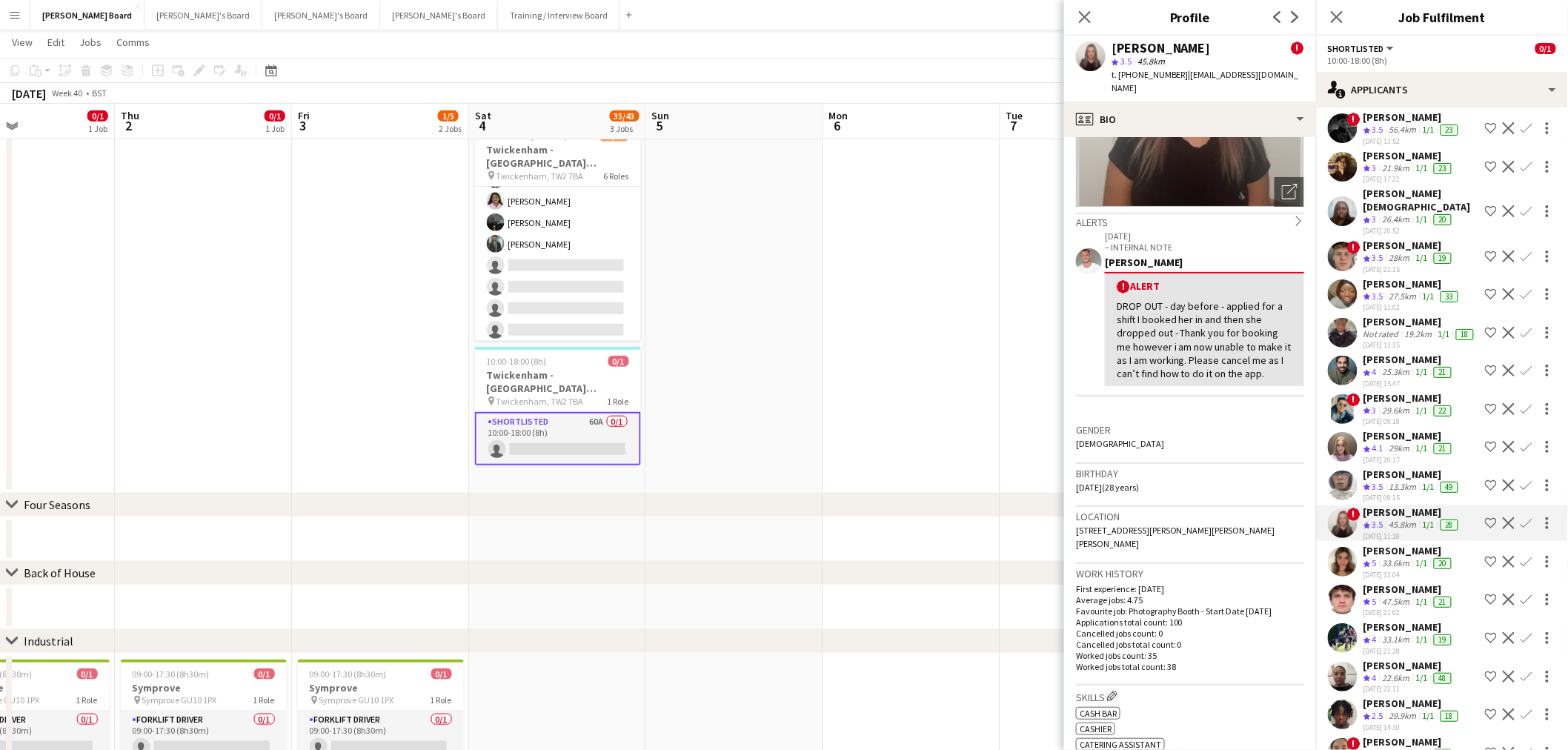
scroll to position [411, 0]
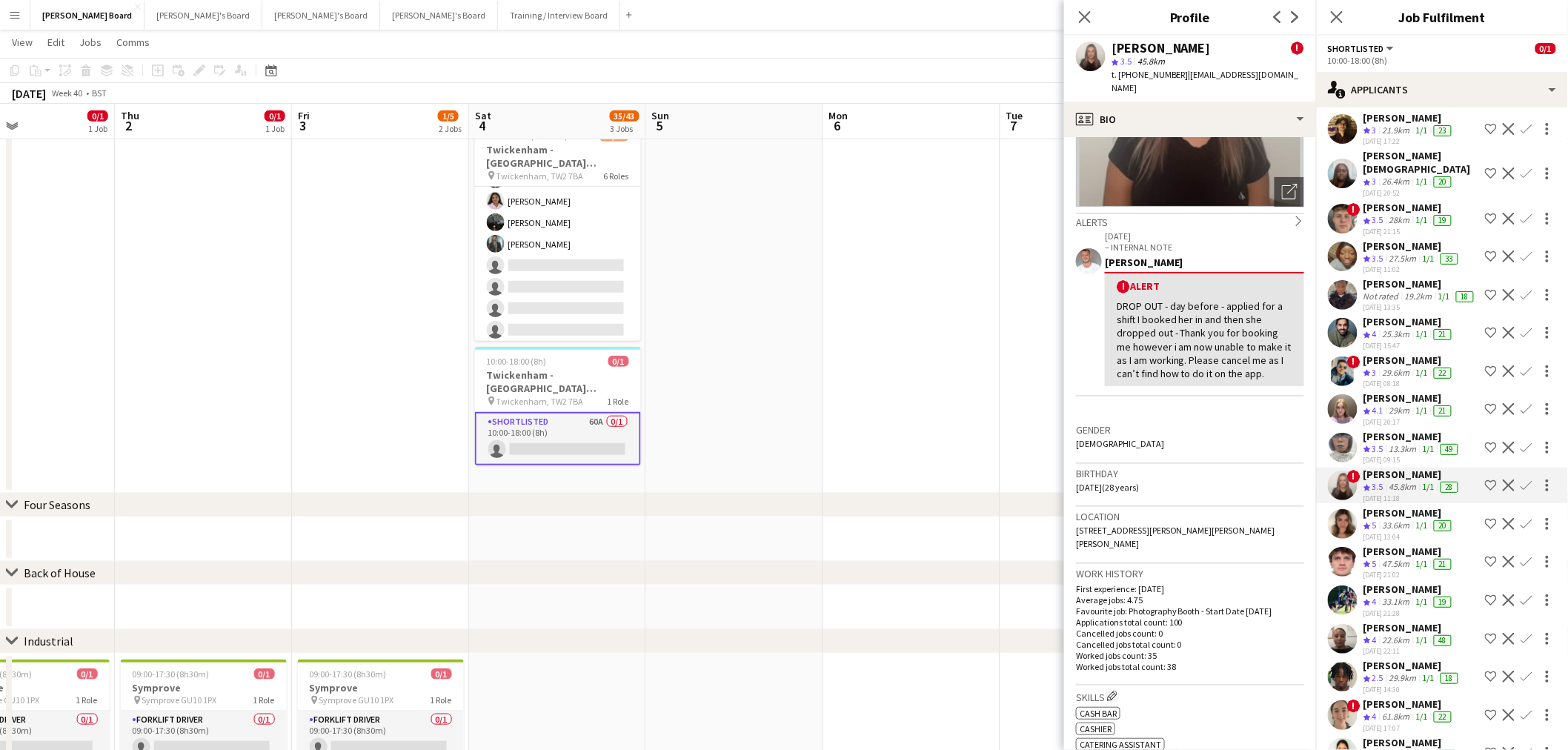
click at [1405, 520] on div "33.6km" at bounding box center [1396, 525] width 33 height 12
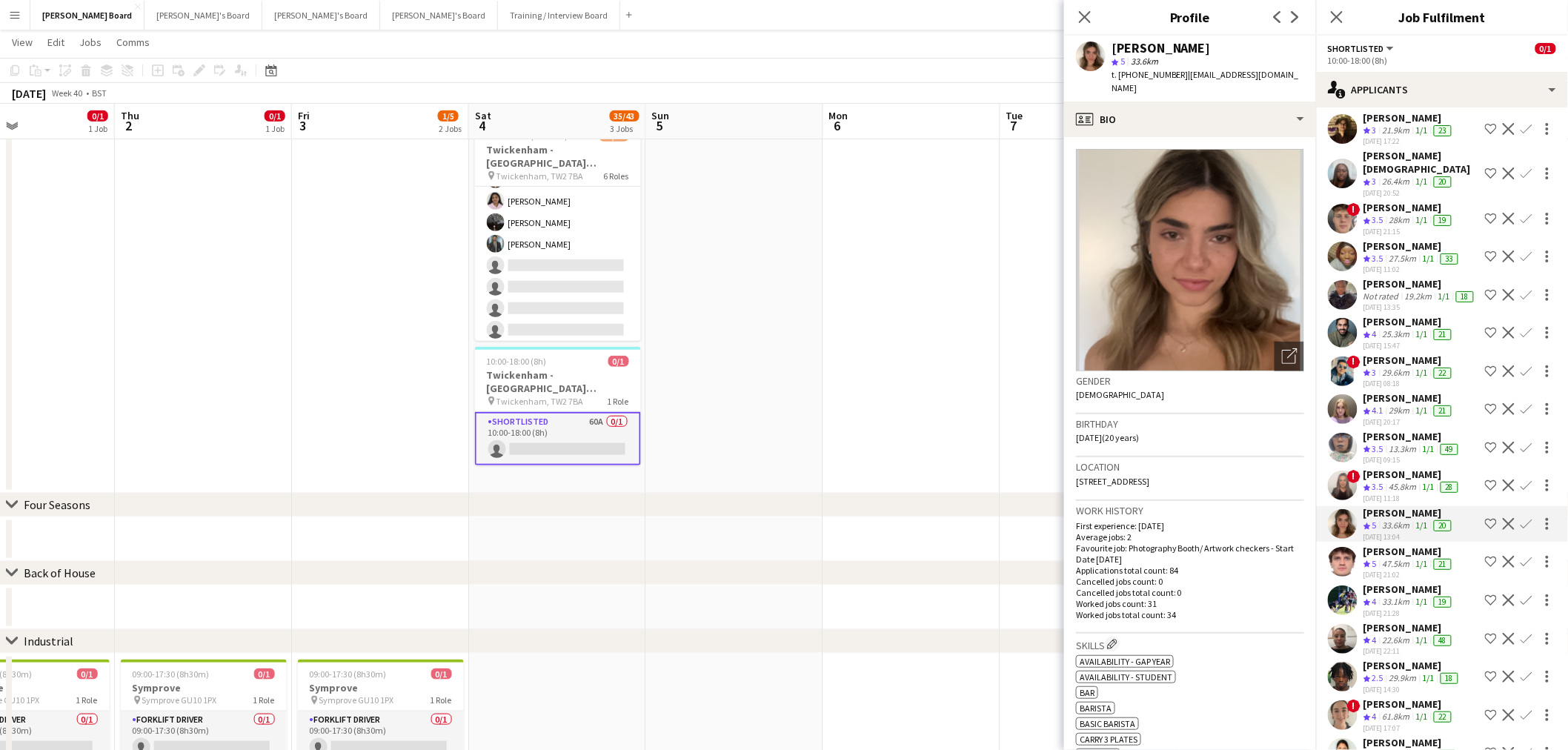
click at [1407, 551] on div "[PERSON_NAME]" at bounding box center [1410, 551] width 91 height 13
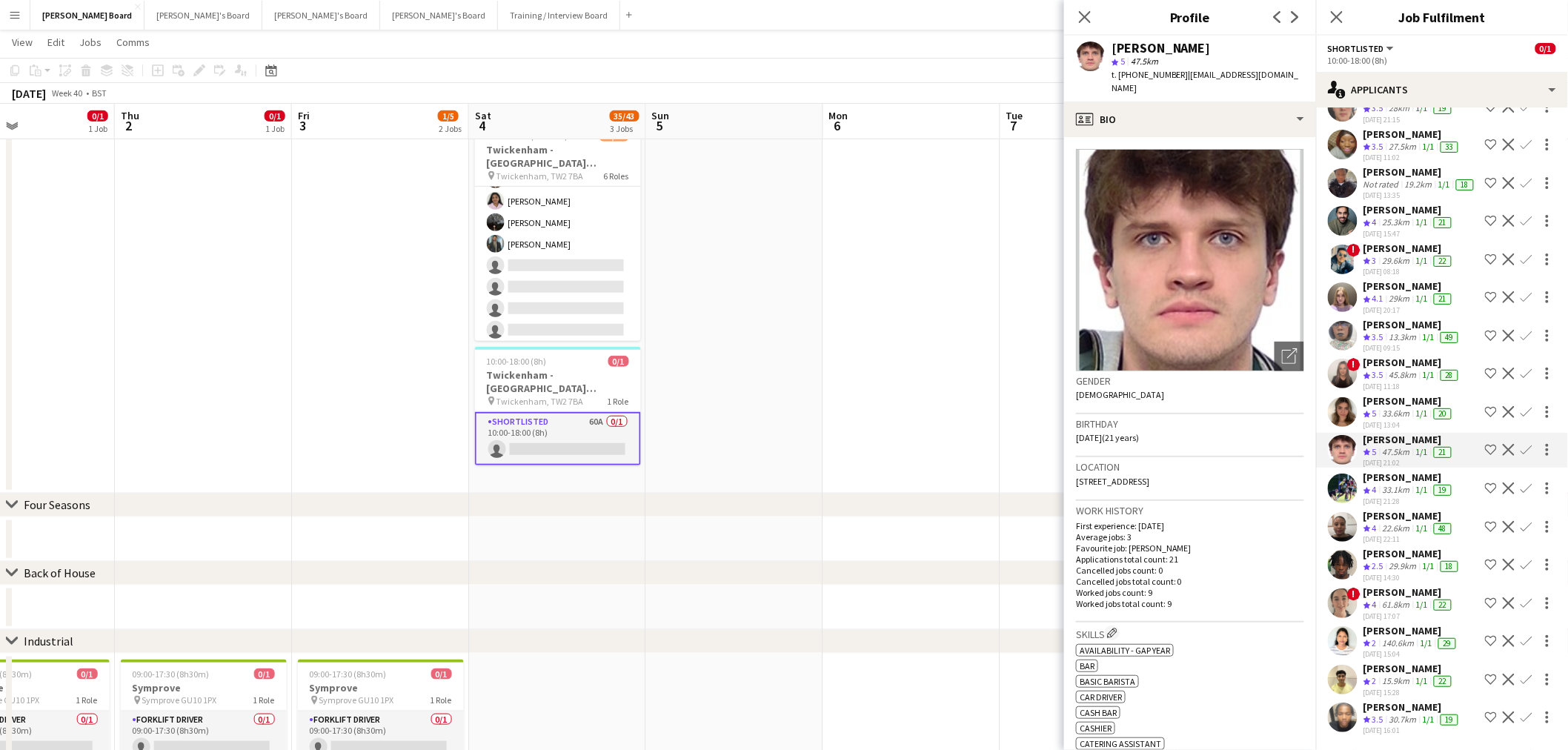
scroll to position [658, 0]
click at [1398, 675] on div "15.9km" at bounding box center [1396, 680] width 33 height 12
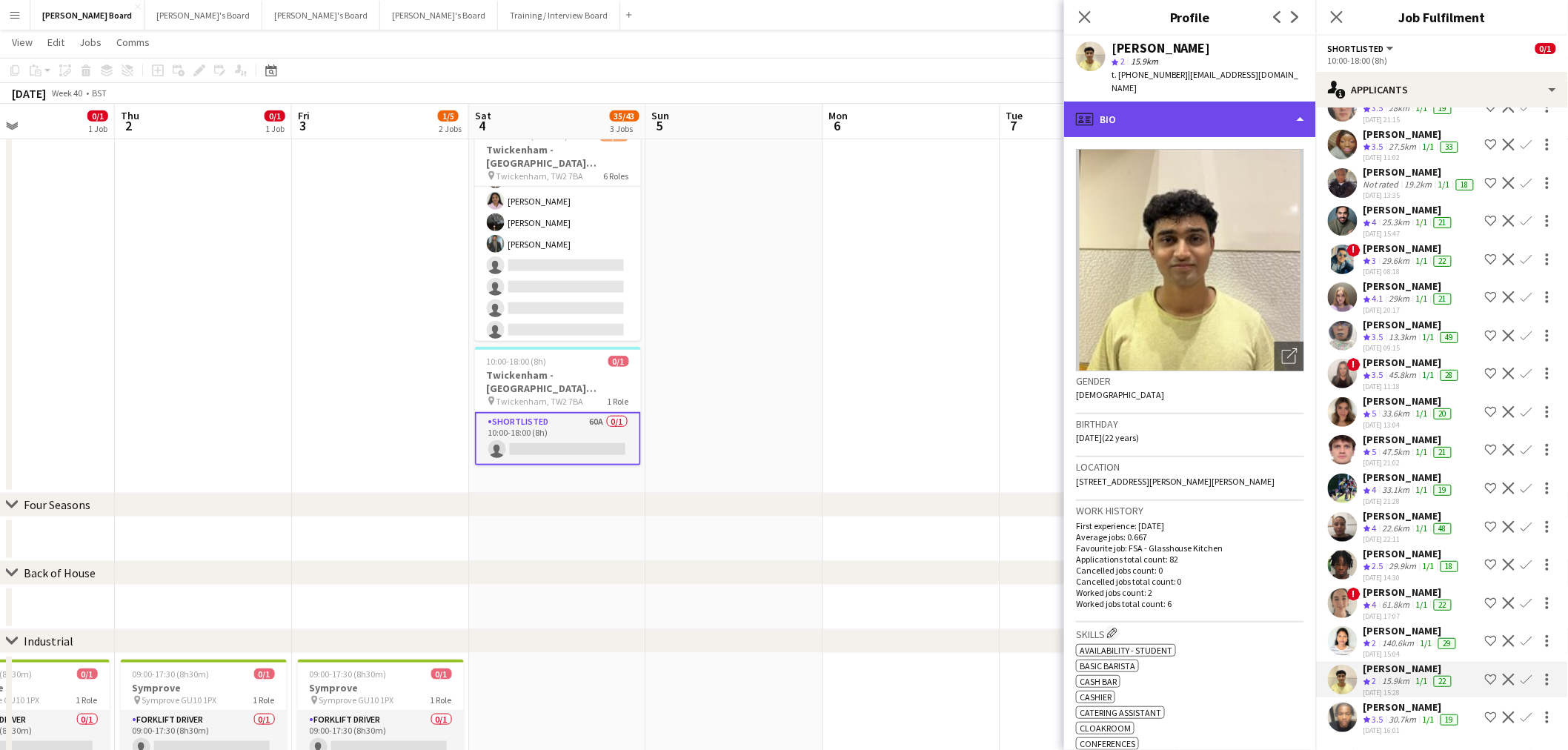
click at [1206, 107] on div "profile Bio" at bounding box center [1191, 119] width 252 height 36
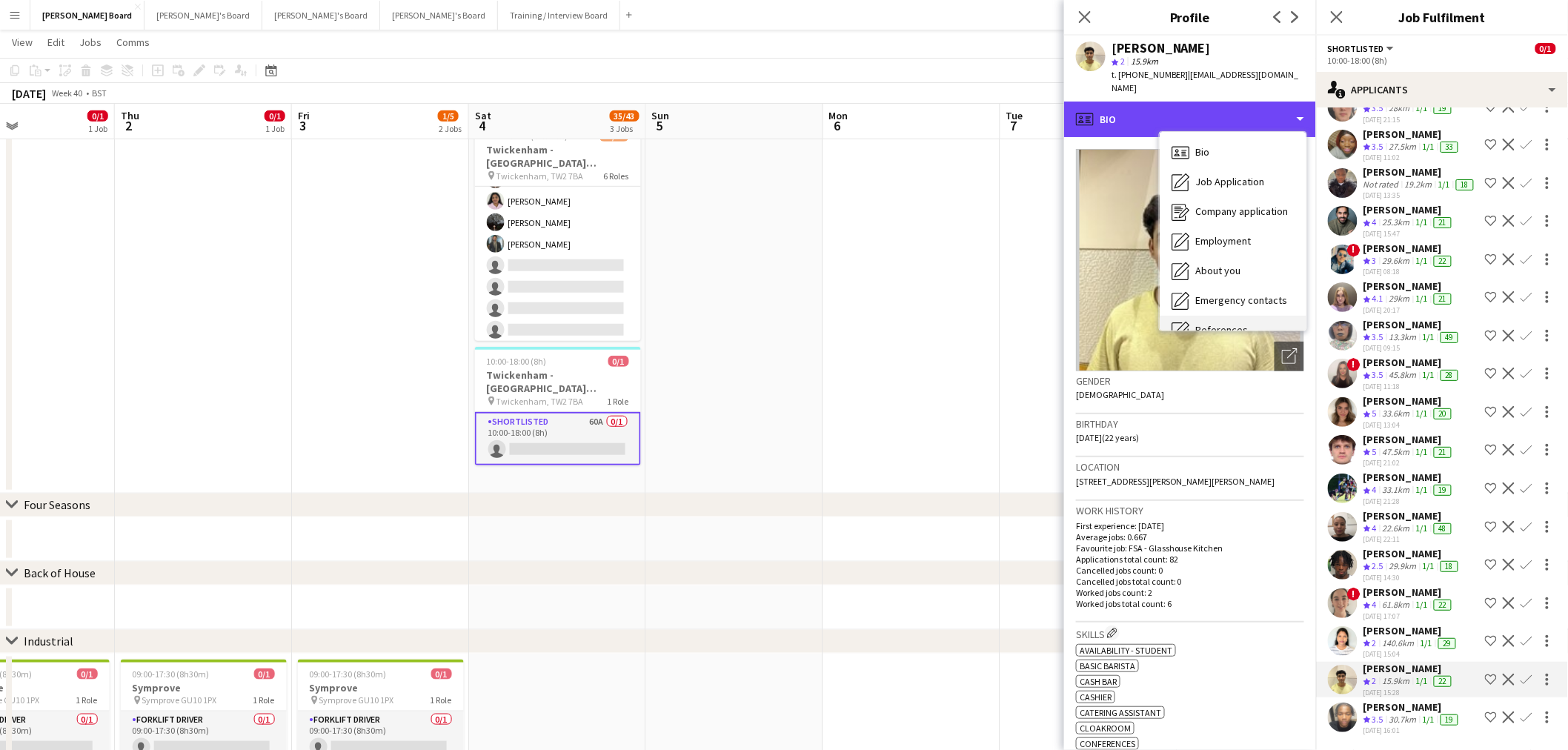
scroll to position [164, 0]
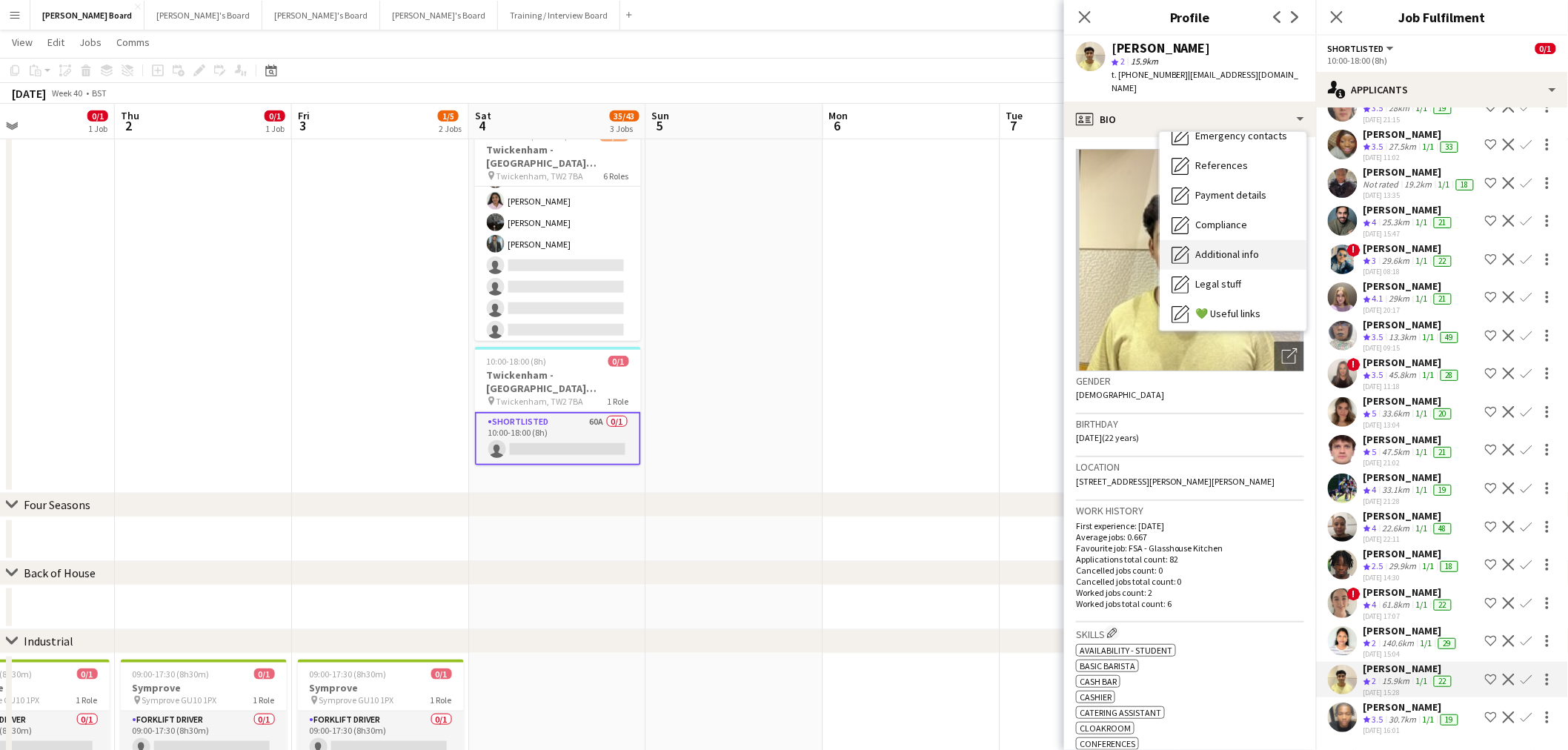
click at [1241, 248] on span "Additional info" at bounding box center [1227, 254] width 64 height 13
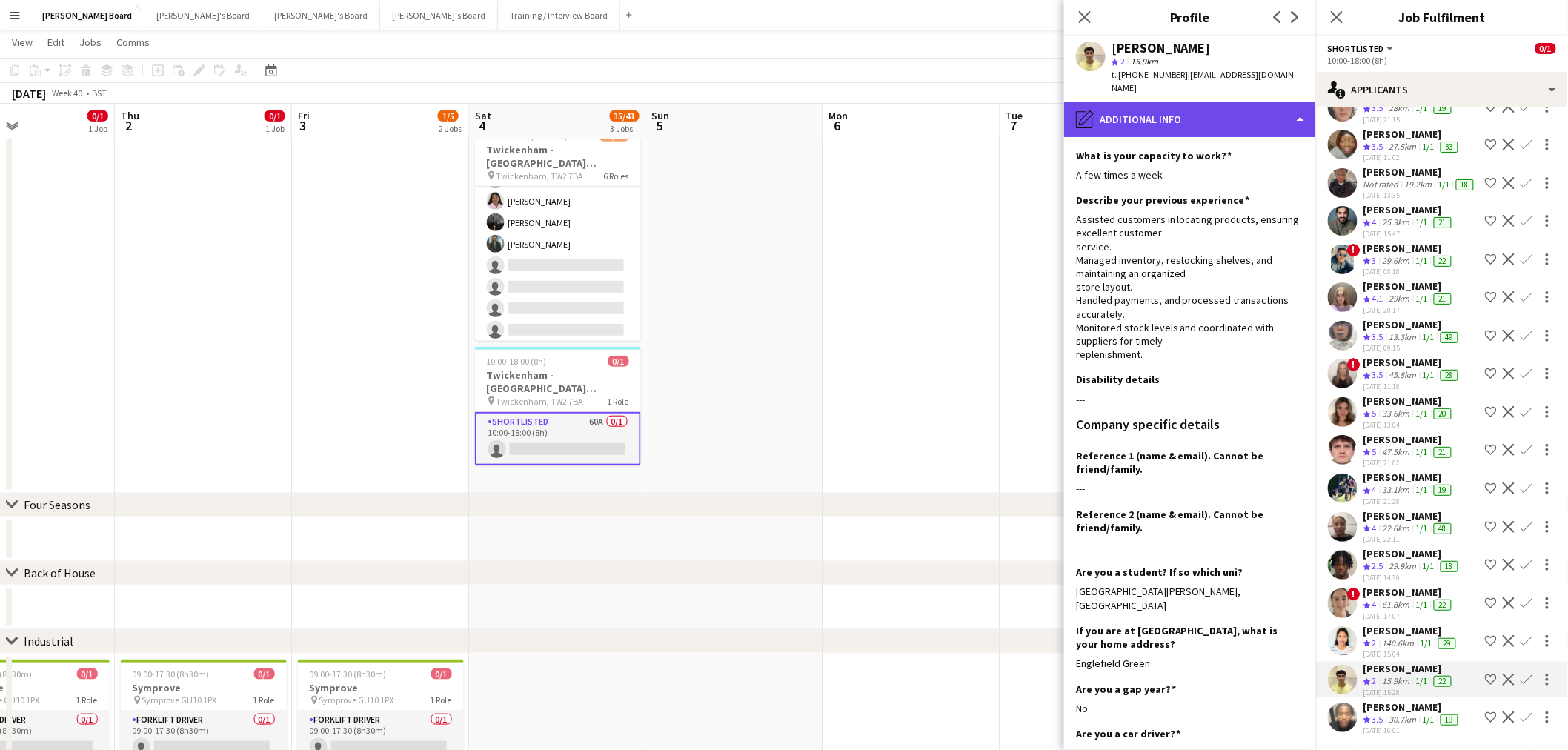
click at [1220, 101] on div "pencil4 Additional info" at bounding box center [1191, 119] width 252 height 36
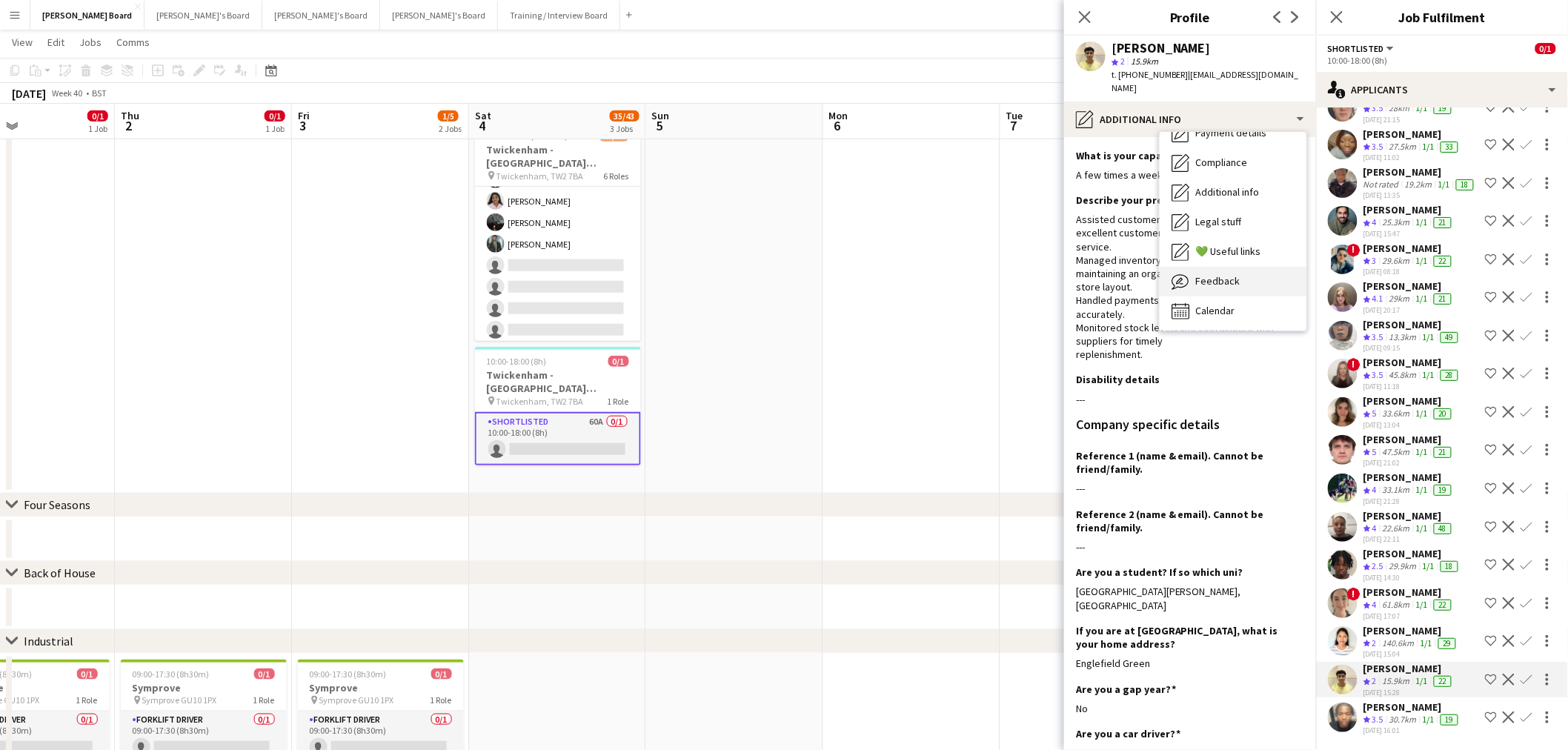
click at [1235, 274] on span "Feedback" at bounding box center [1218, 281] width 45 height 13
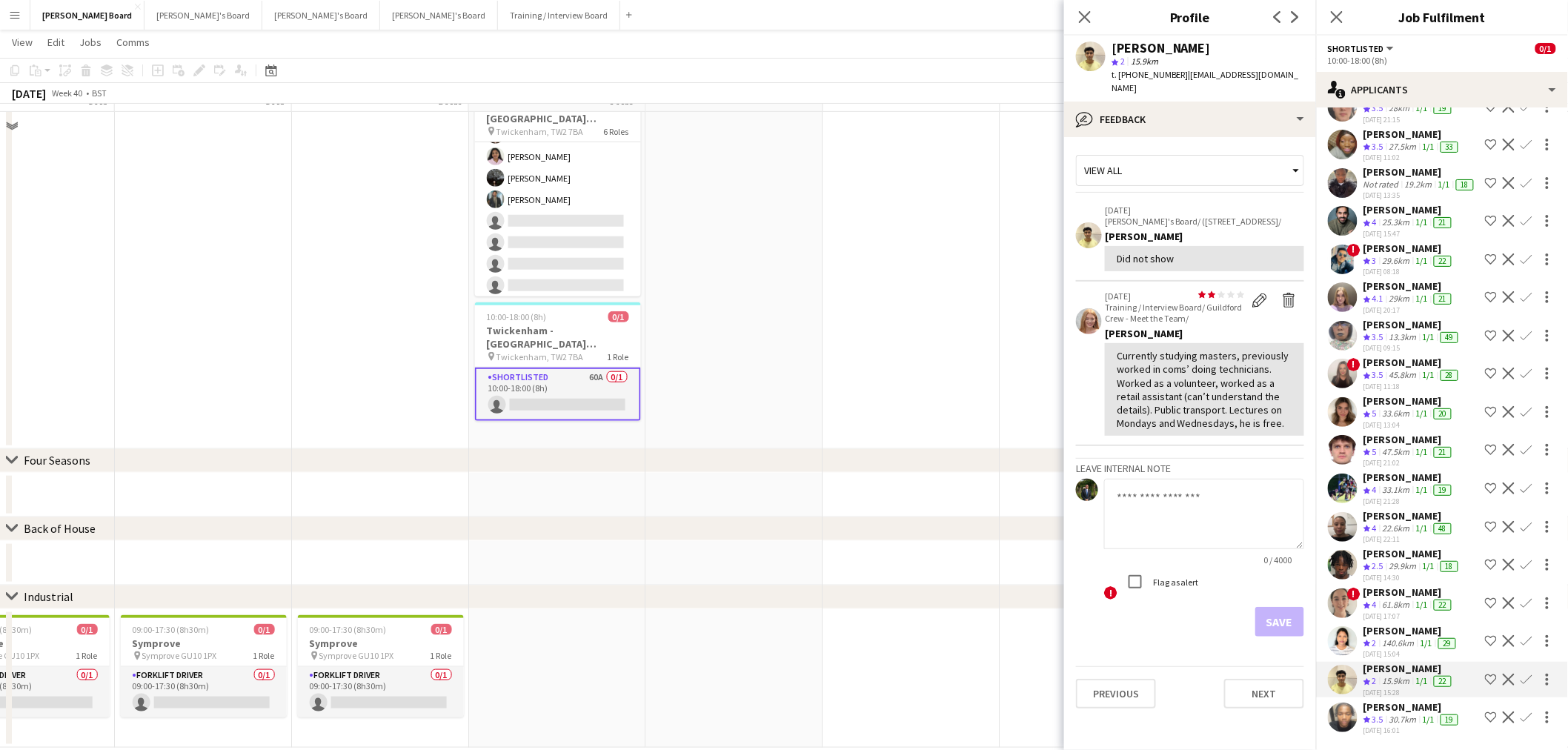
scroll to position [395, 0]
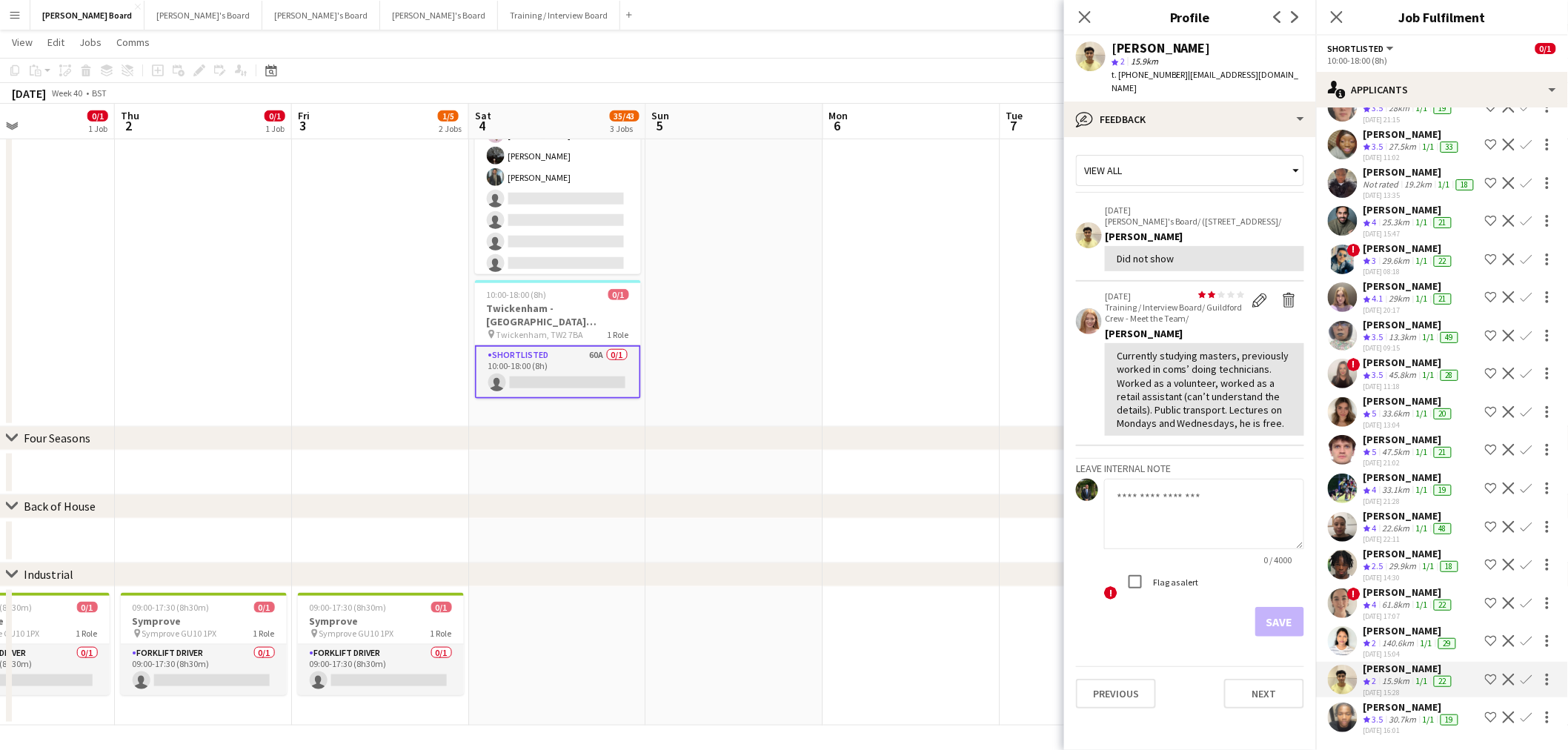
drag, startPoint x: 1179, startPoint y: 348, endPoint x: 1265, endPoint y: 370, distance: 88.8
click at [1245, 360] on div "Currently studying masters, previously worked in coms’ doing technicians. Worke…" at bounding box center [1205, 389] width 176 height 80
click at [1267, 382] on div "Currently studying masters, previously worked in coms’ doing technicians. Worke…" at bounding box center [1205, 389] width 176 height 80
click at [863, 409] on app-date-cell at bounding box center [912, 238] width 177 height 378
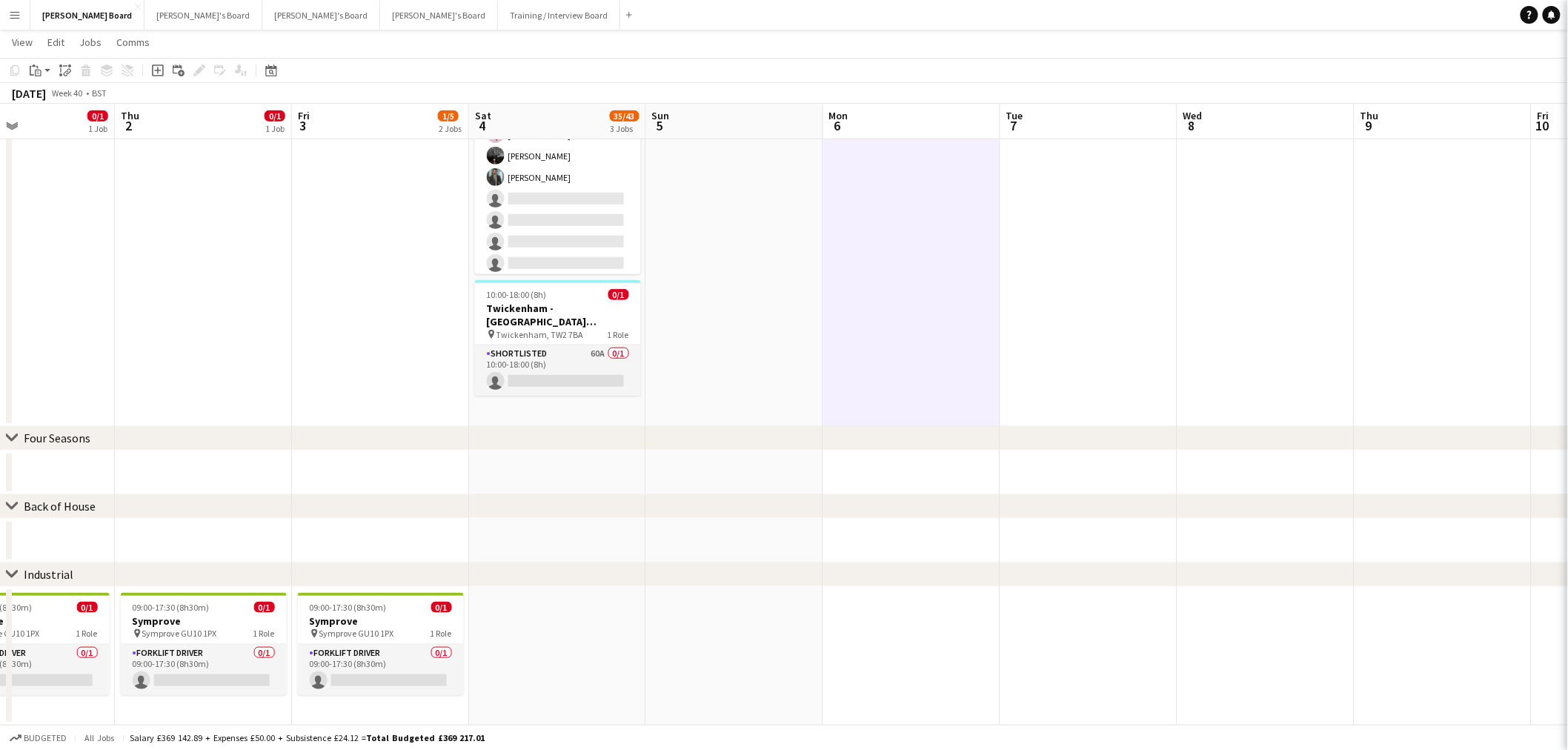
scroll to position [0, 0]
drag, startPoint x: 589, startPoint y: 570, endPoint x: 807, endPoint y: 563, distance: 218.1
click at [798, 564] on div "chevron-right Industrial" at bounding box center [784, 574] width 1568 height 24
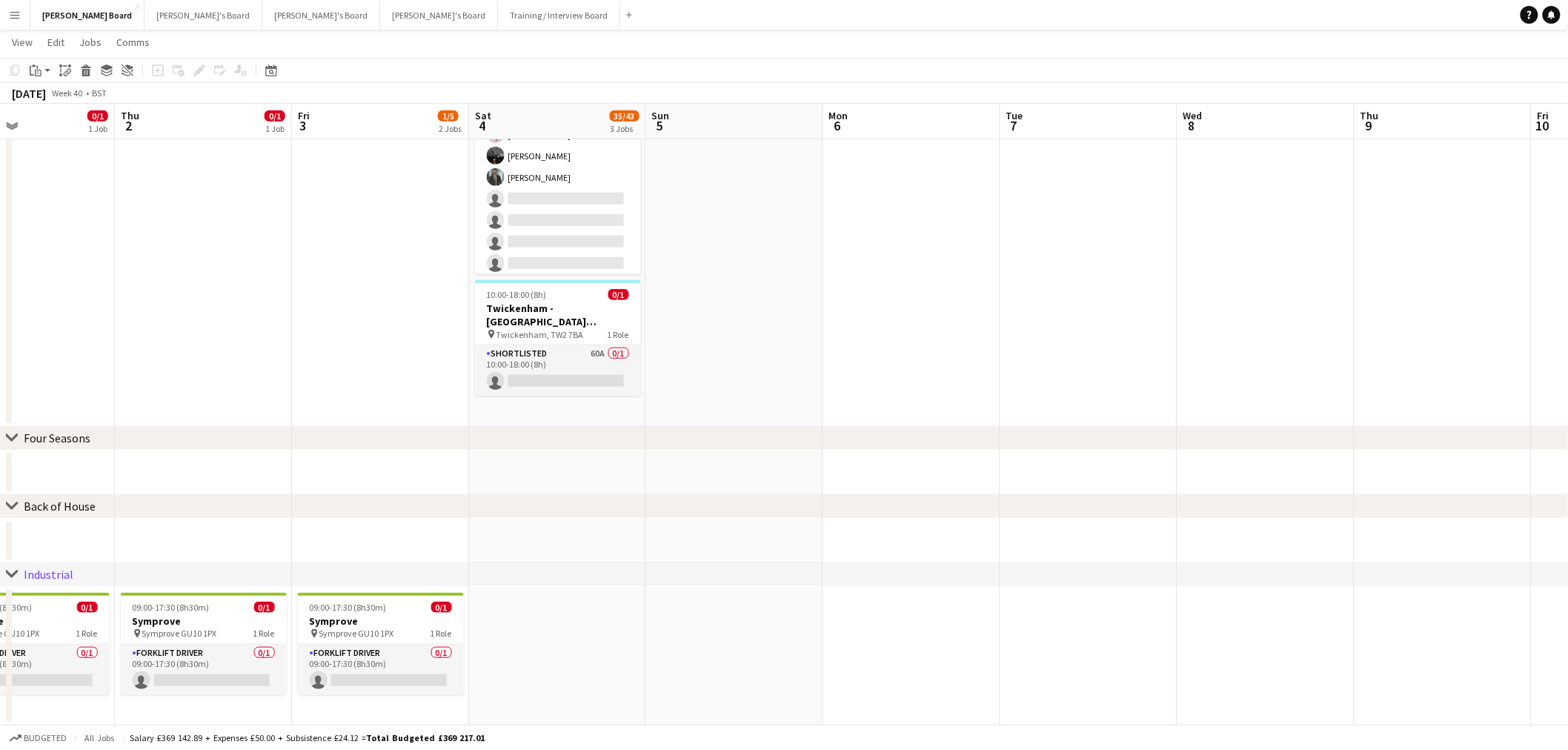
click at [17, 9] on app-icon "Menu" at bounding box center [15, 15] width 12 height 12
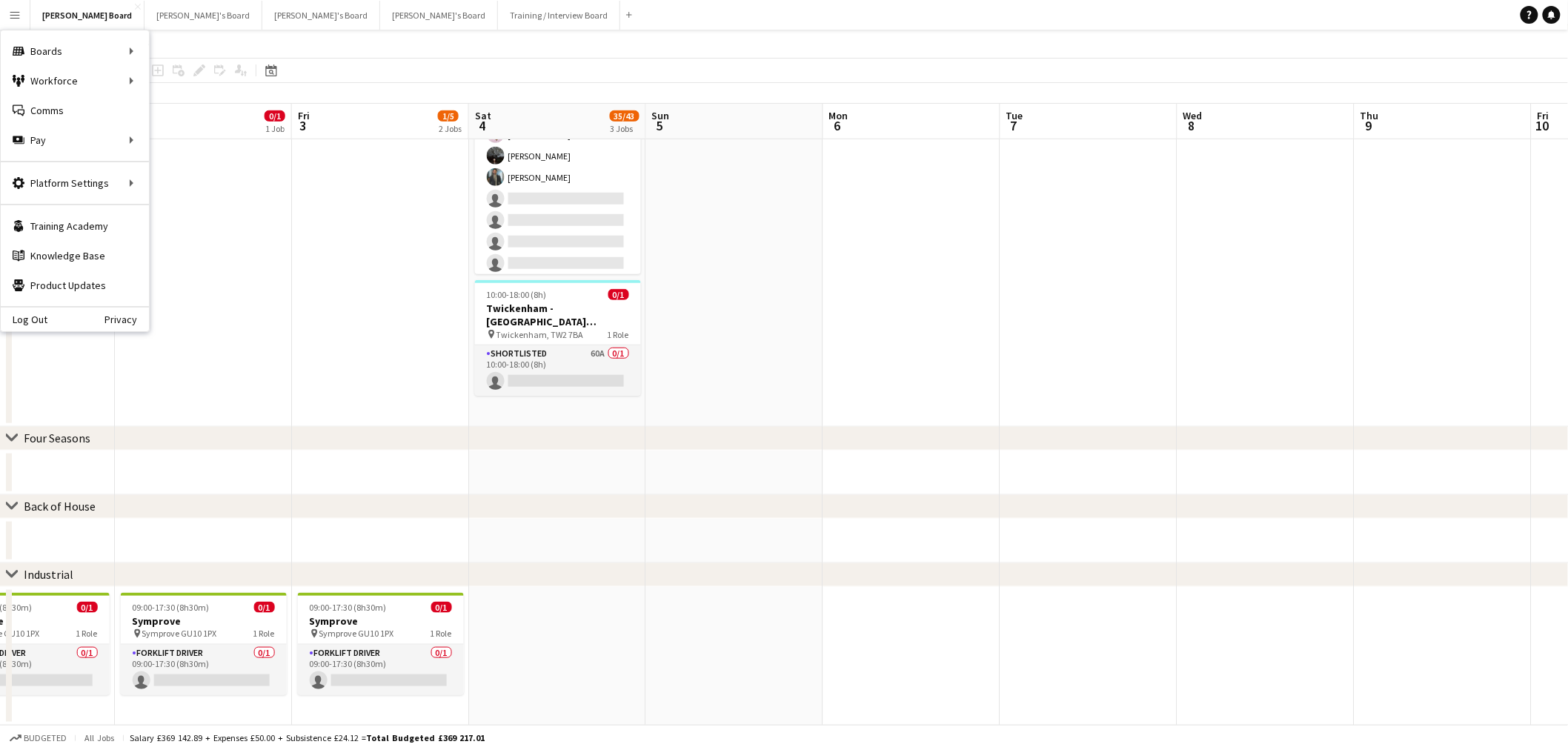
drag, startPoint x: 531, startPoint y: 497, endPoint x: 786, endPoint y: 490, distance: 255.1
click at [786, 490] on div "chevron-right Sports chevron-right Four Seasons chevron-right Back of House che…" at bounding box center [784, 193] width 1568 height 1063
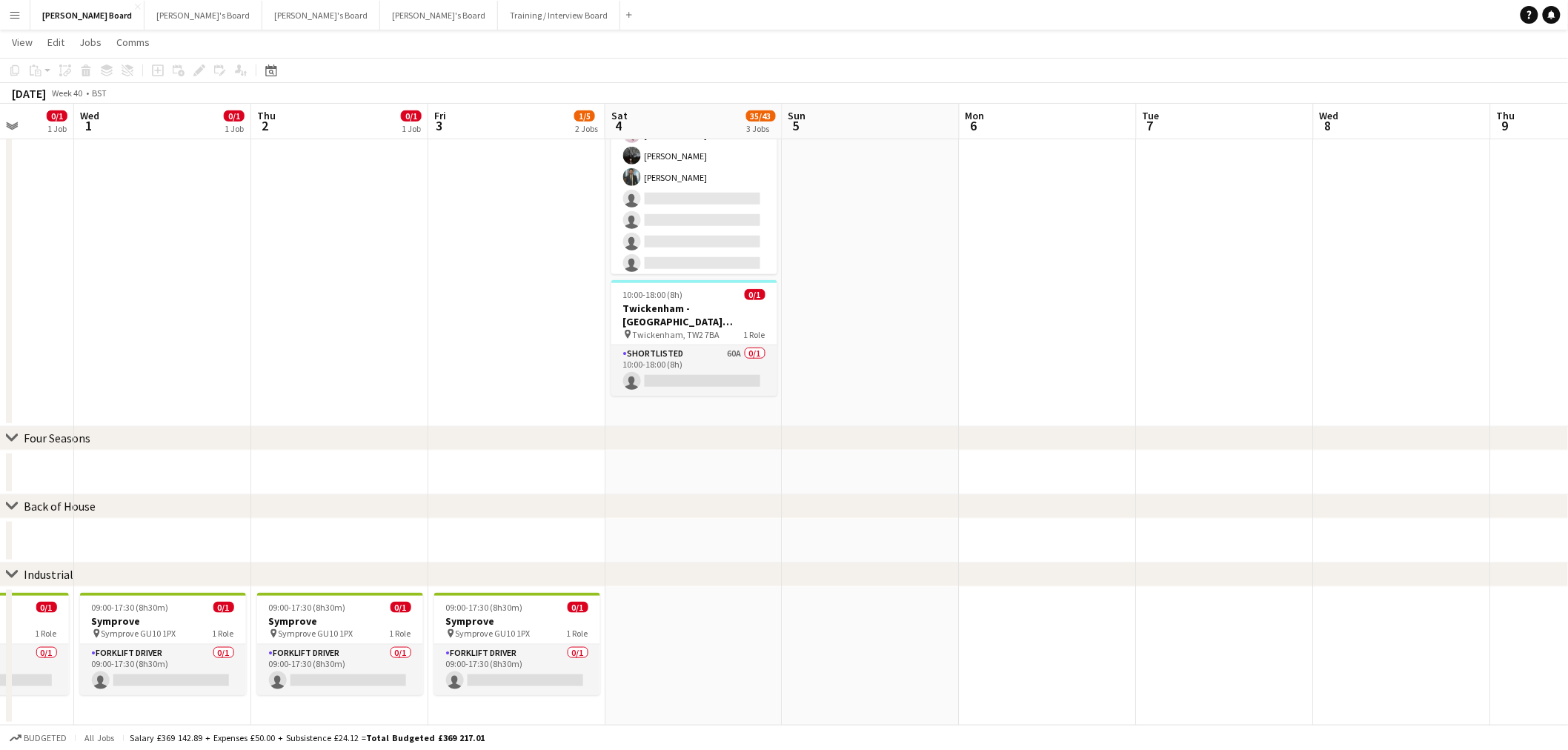
drag, startPoint x: 461, startPoint y: 535, endPoint x: 866, endPoint y: 525, distance: 405.1
click at [812, 536] on app-calendar-viewport "Sun 28 Mon 29 0/1 1 Job Tue 30 0/1 1 Job Wed 1 0/1 1 Job Thu 2 0/1 1 Job Fri 3 …" at bounding box center [784, 193] width 1568 height 1063
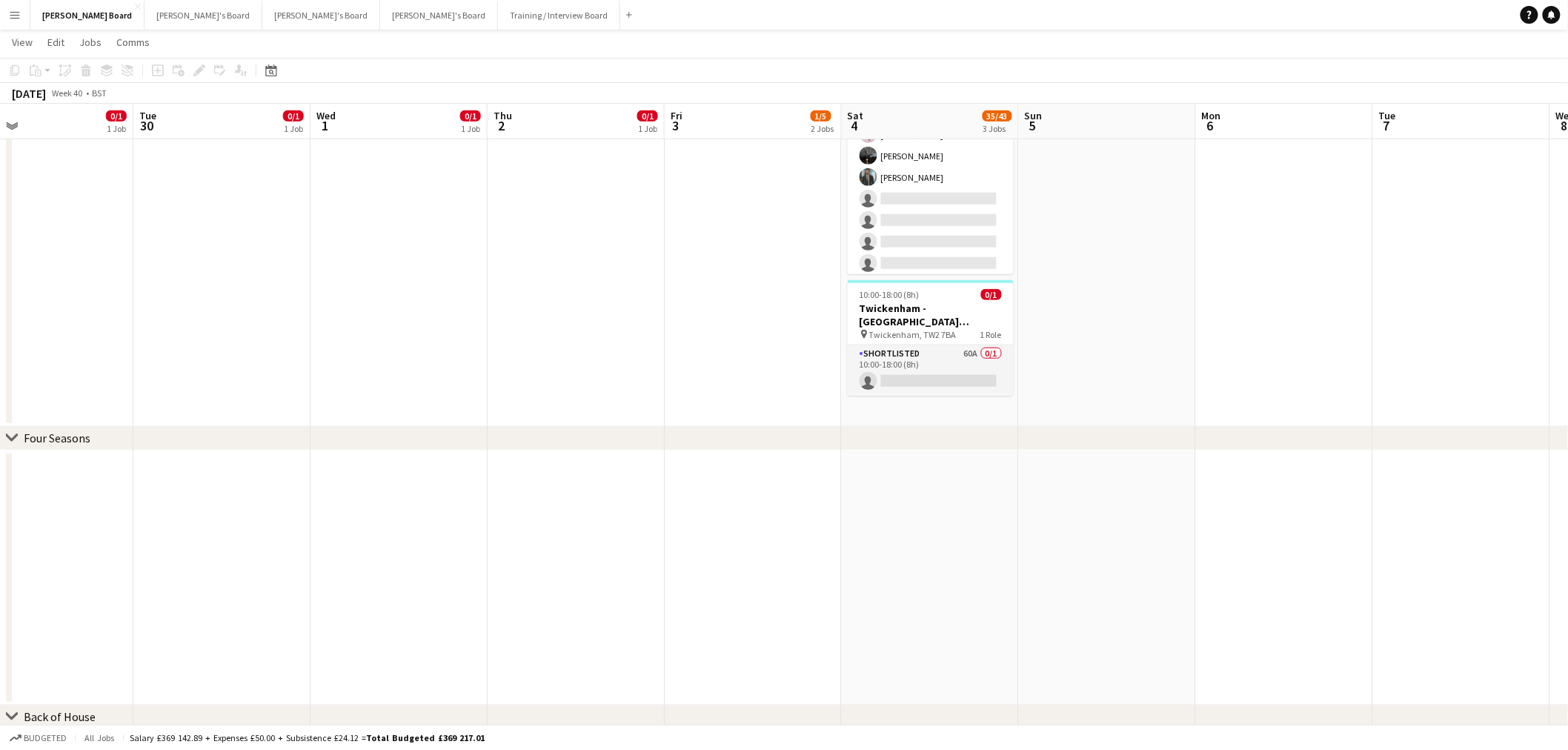
drag, startPoint x: 673, startPoint y: 516, endPoint x: 911, endPoint y: 514, distance: 238.0
click at [907, 513] on app-calendar-viewport "Sat 27 59/64 7 Jobs Sun 28 Mon 29 0/1 1 Job Tue 30 0/1 1 Job Wed 1 0/1 1 Job Th…" at bounding box center [784, 688] width 1568 height 2053
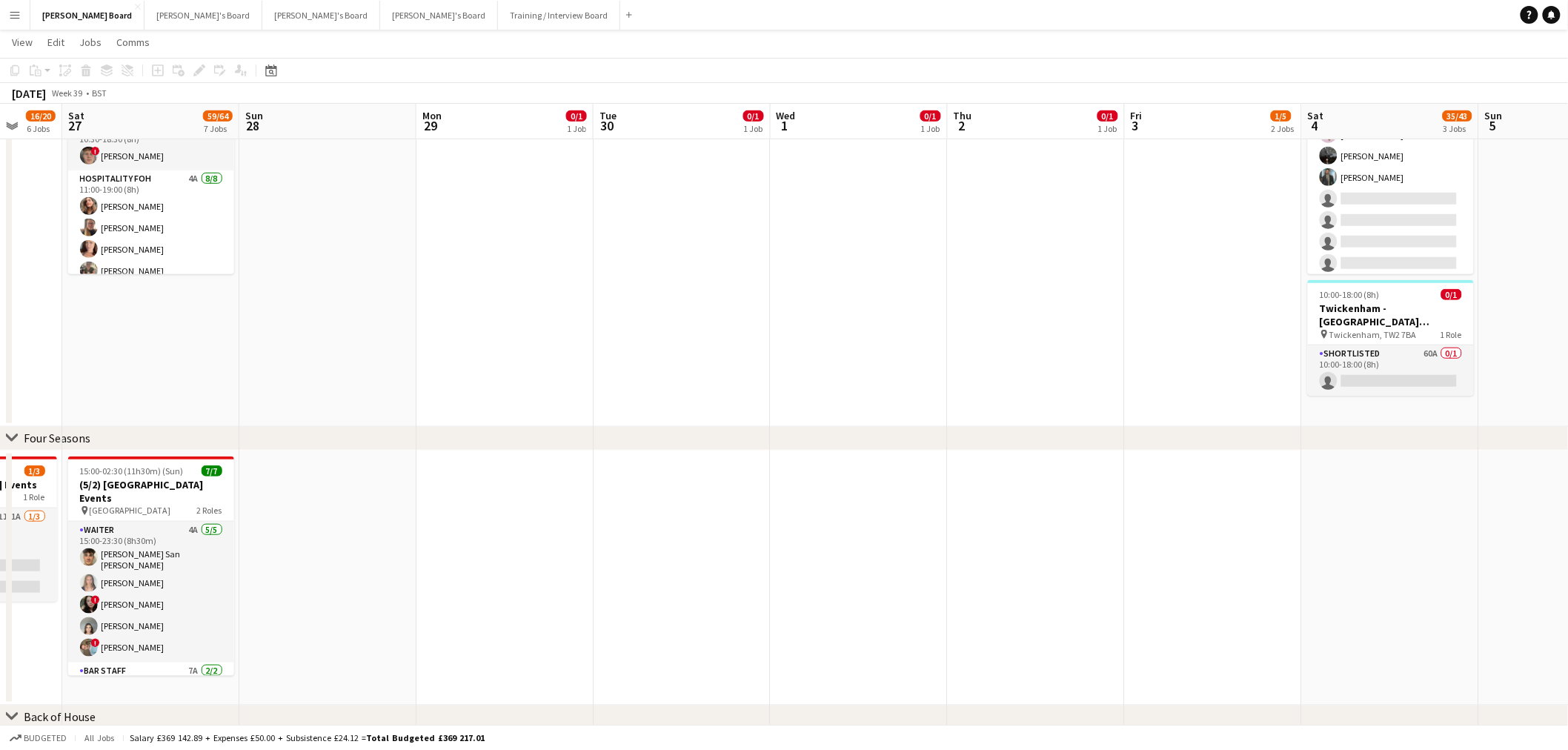
drag, startPoint x: 557, startPoint y: 500, endPoint x: 765, endPoint y: 498, distance: 208.0
click at [760, 501] on app-calendar-viewport "Wed 24 2/2 2 Jobs Thu 25 11/11 4 Jobs Fri 26 16/20 6 Jobs Sat 27 59/64 7 Jobs S…" at bounding box center [784, 694] width 1568 height 2064
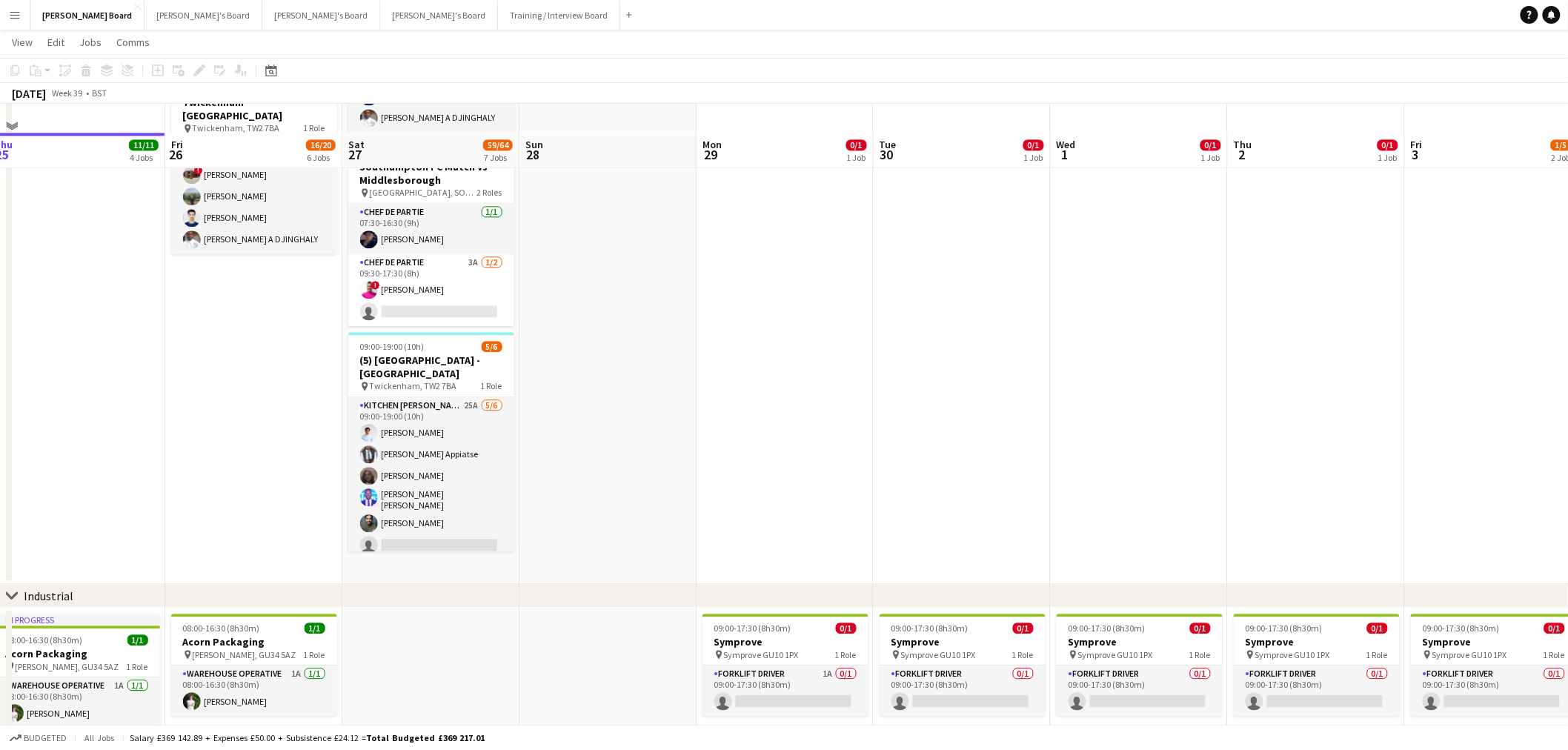
scroll to position [1397, 0]
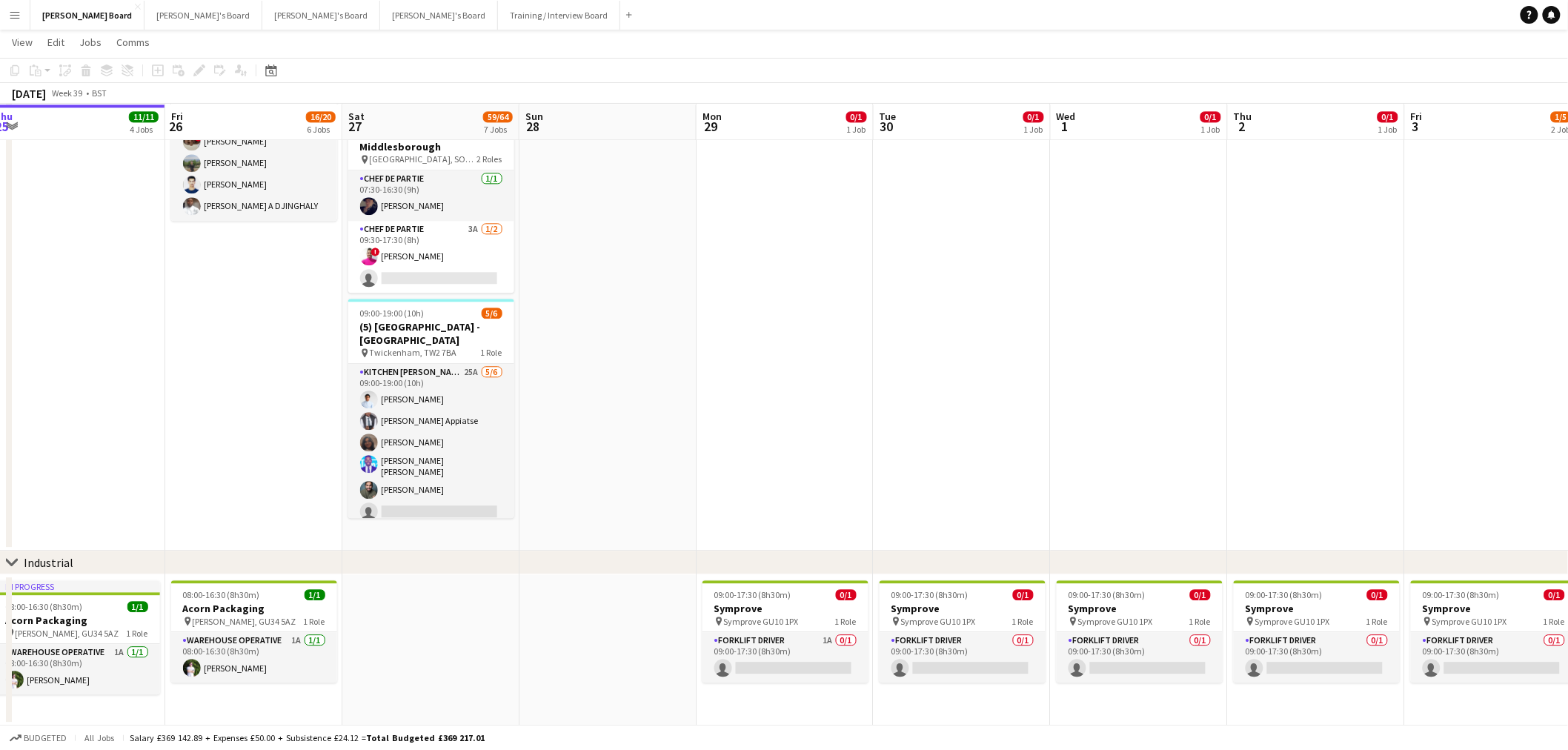
drag, startPoint x: 535, startPoint y: 554, endPoint x: 604, endPoint y: 560, distance: 69.3
click at [608, 559] on div "chevron-right Industrial" at bounding box center [784, 562] width 1568 height 24
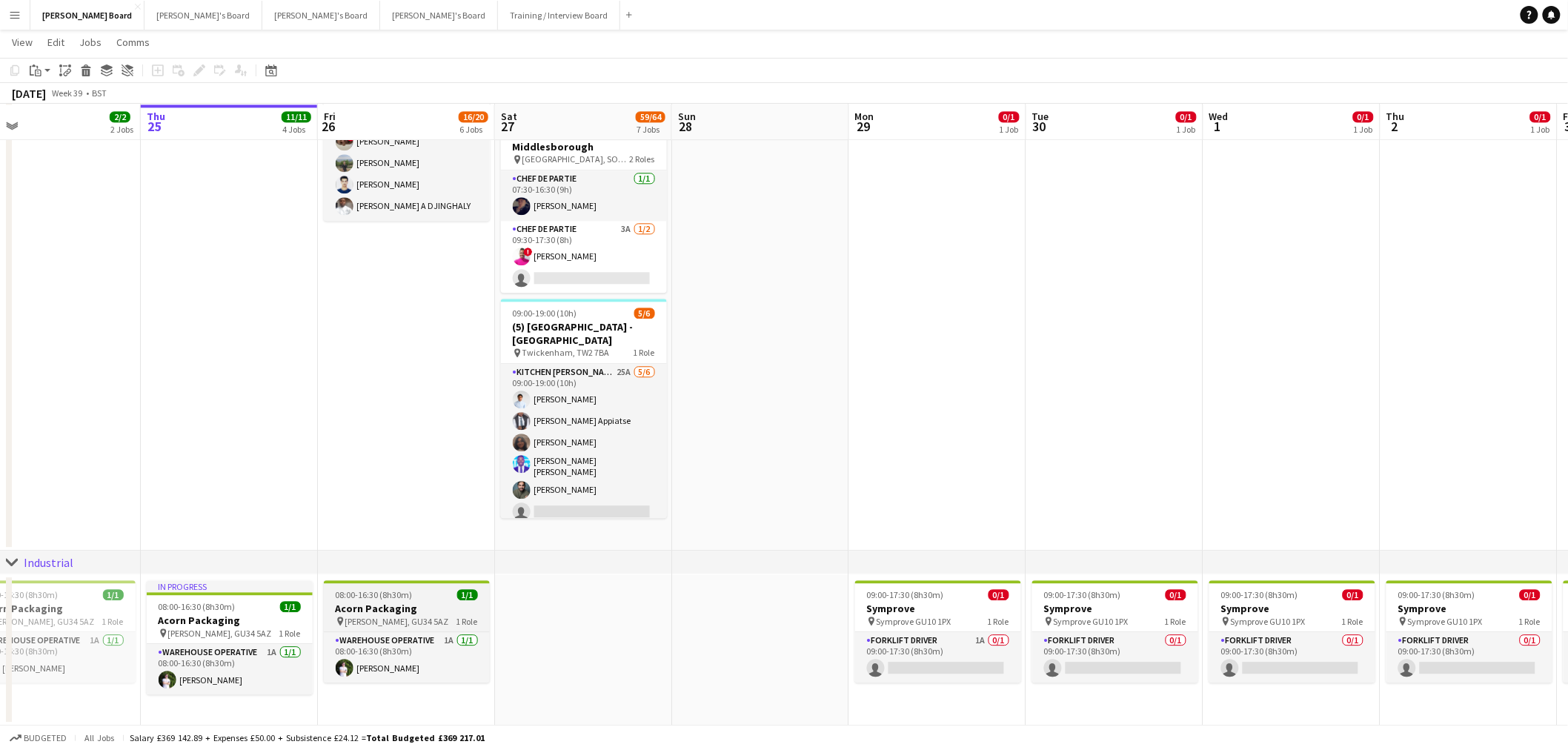
scroll to position [0, 356]
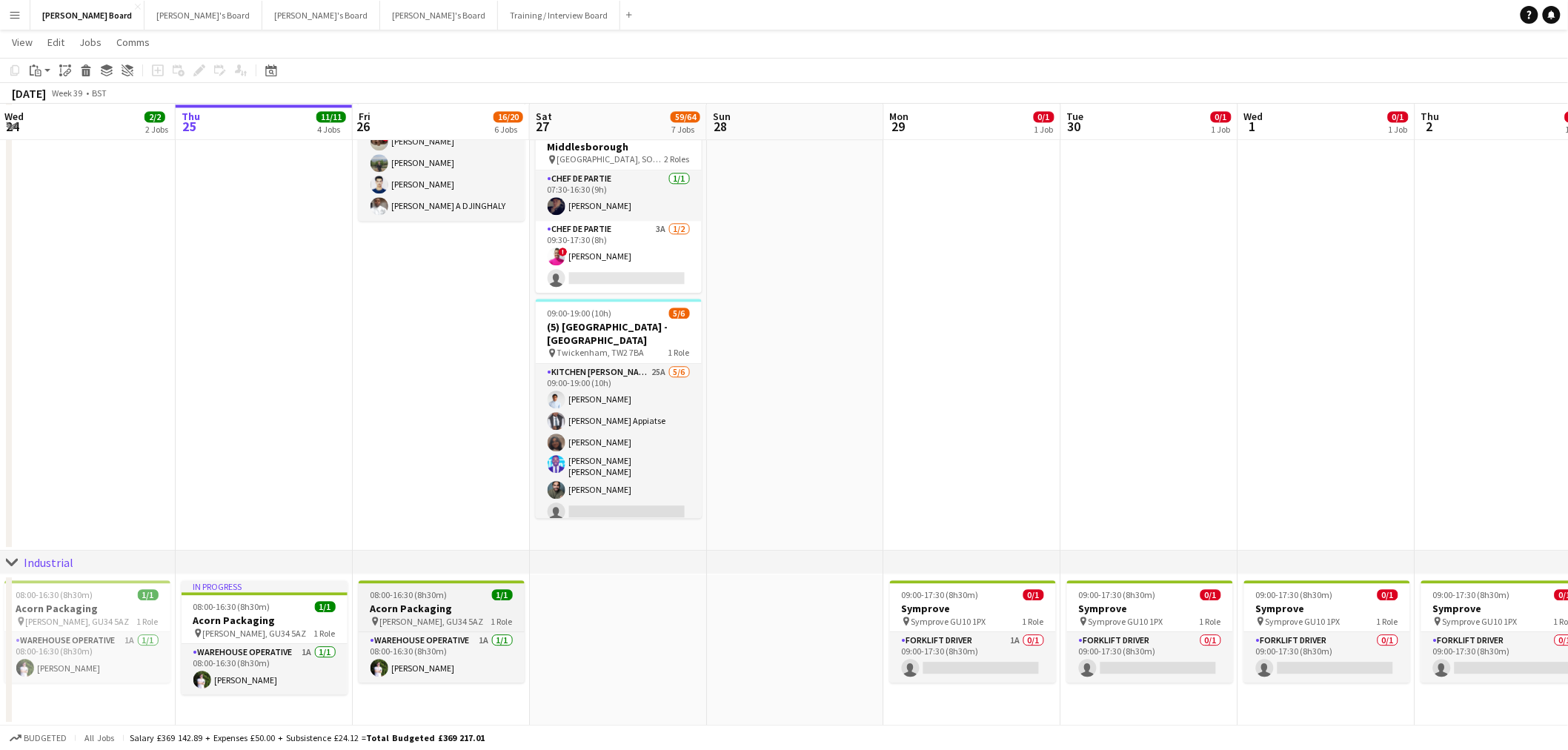
click at [446, 605] on h3 "Acorn Packaging" at bounding box center [442, 608] width 166 height 13
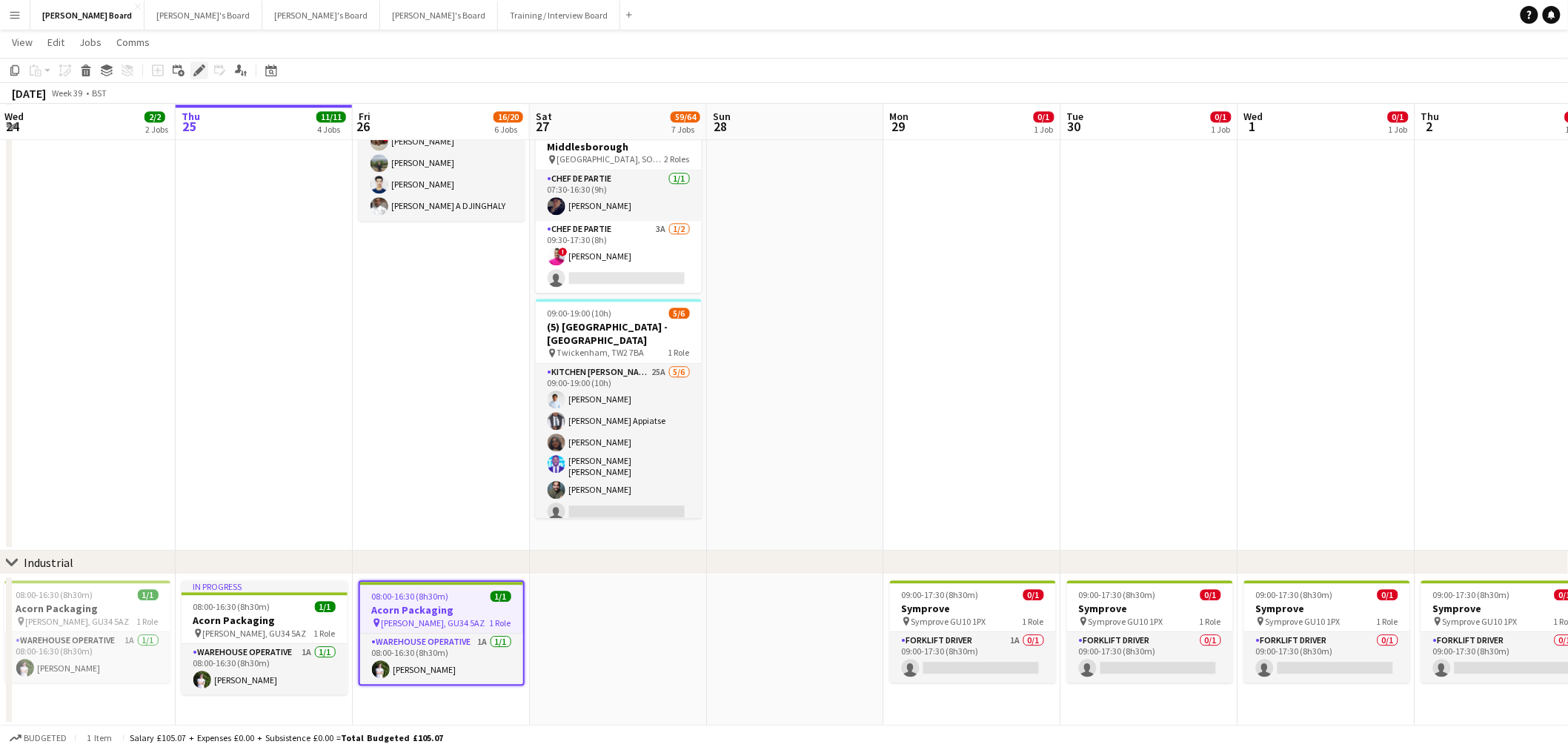
click at [196, 67] on icon "Edit" at bounding box center [199, 70] width 12 height 12
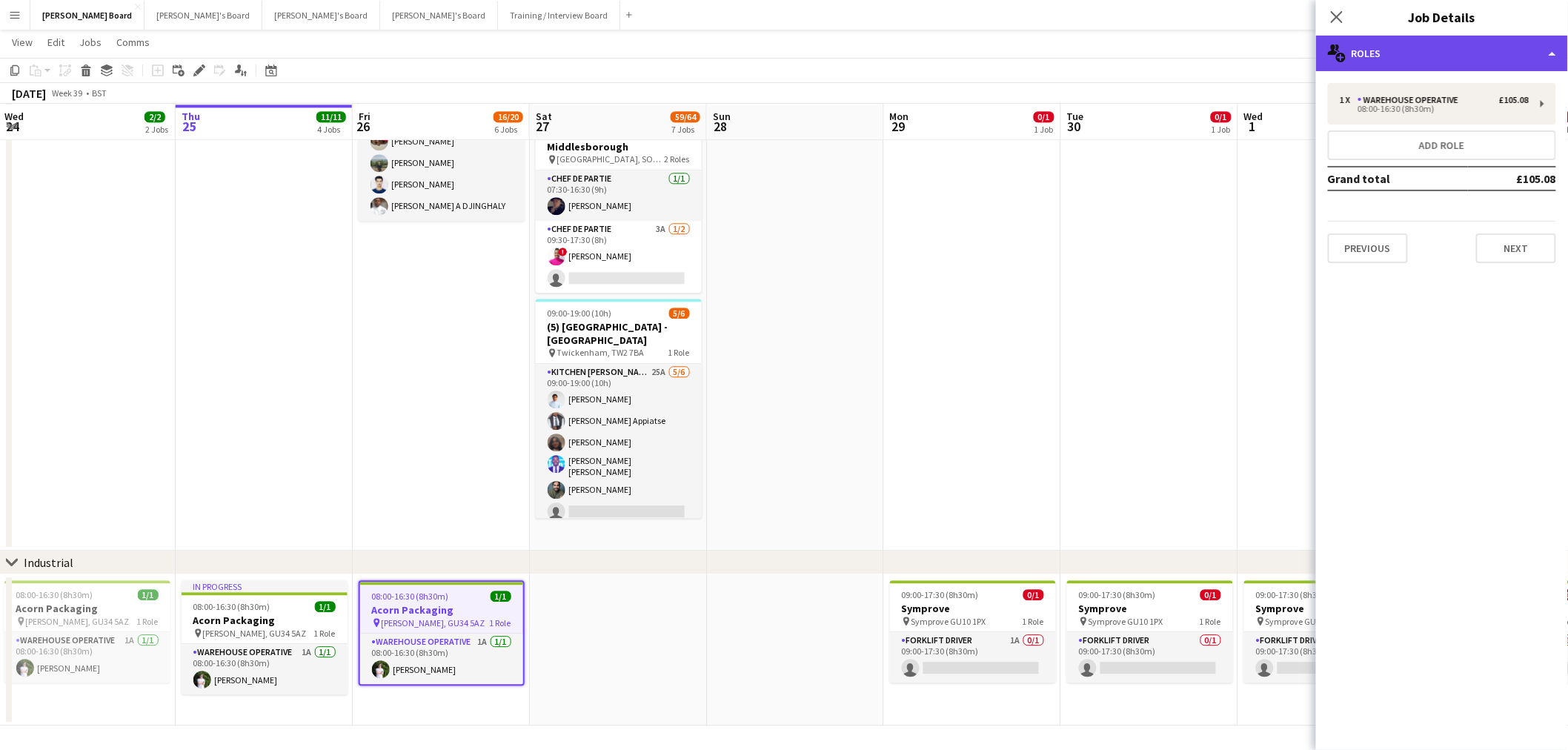
click at [1449, 46] on div "multiple-users-add Roles" at bounding box center [1442, 53] width 252 height 36
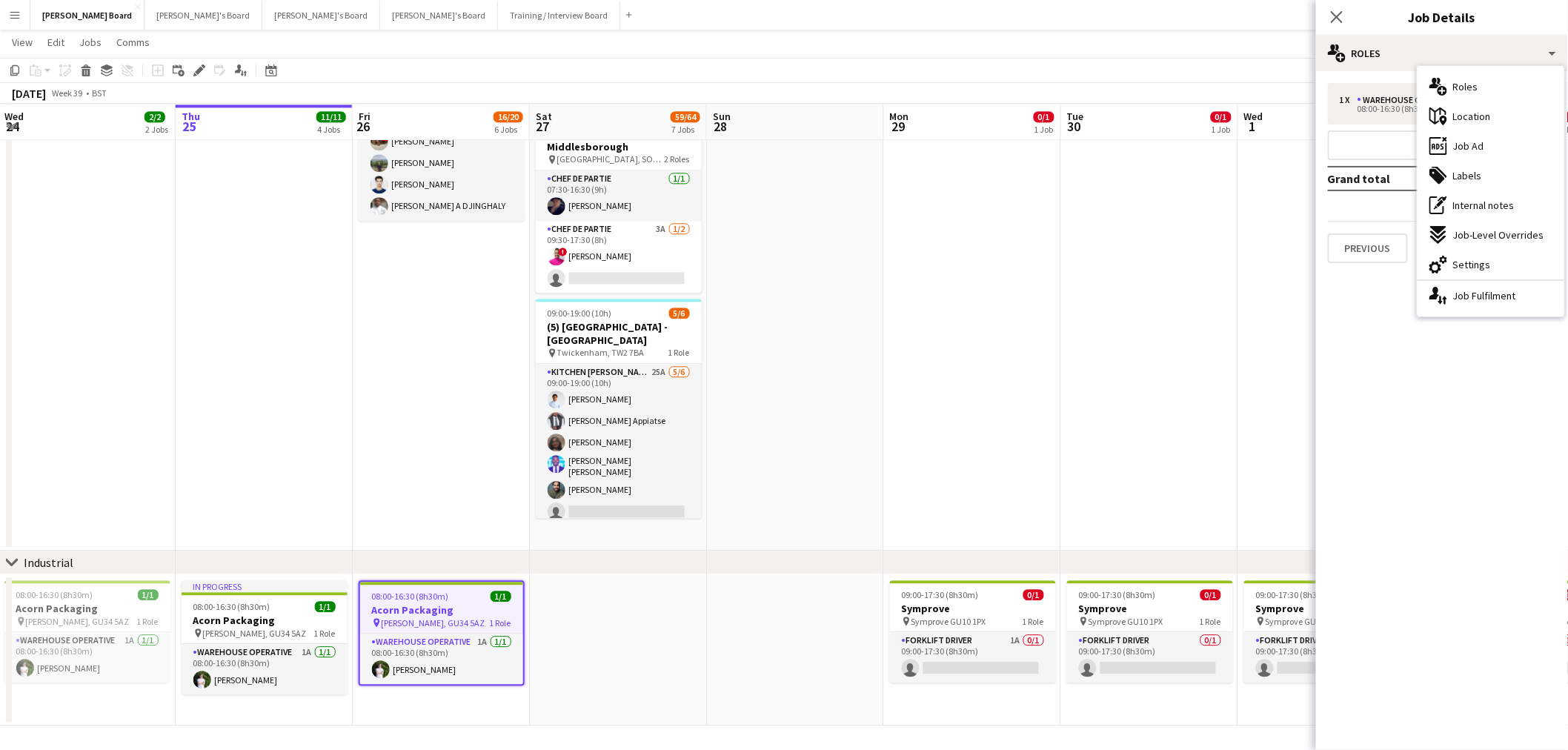
click at [1221, 270] on app-date-cell at bounding box center [1150, 139] width 177 height 824
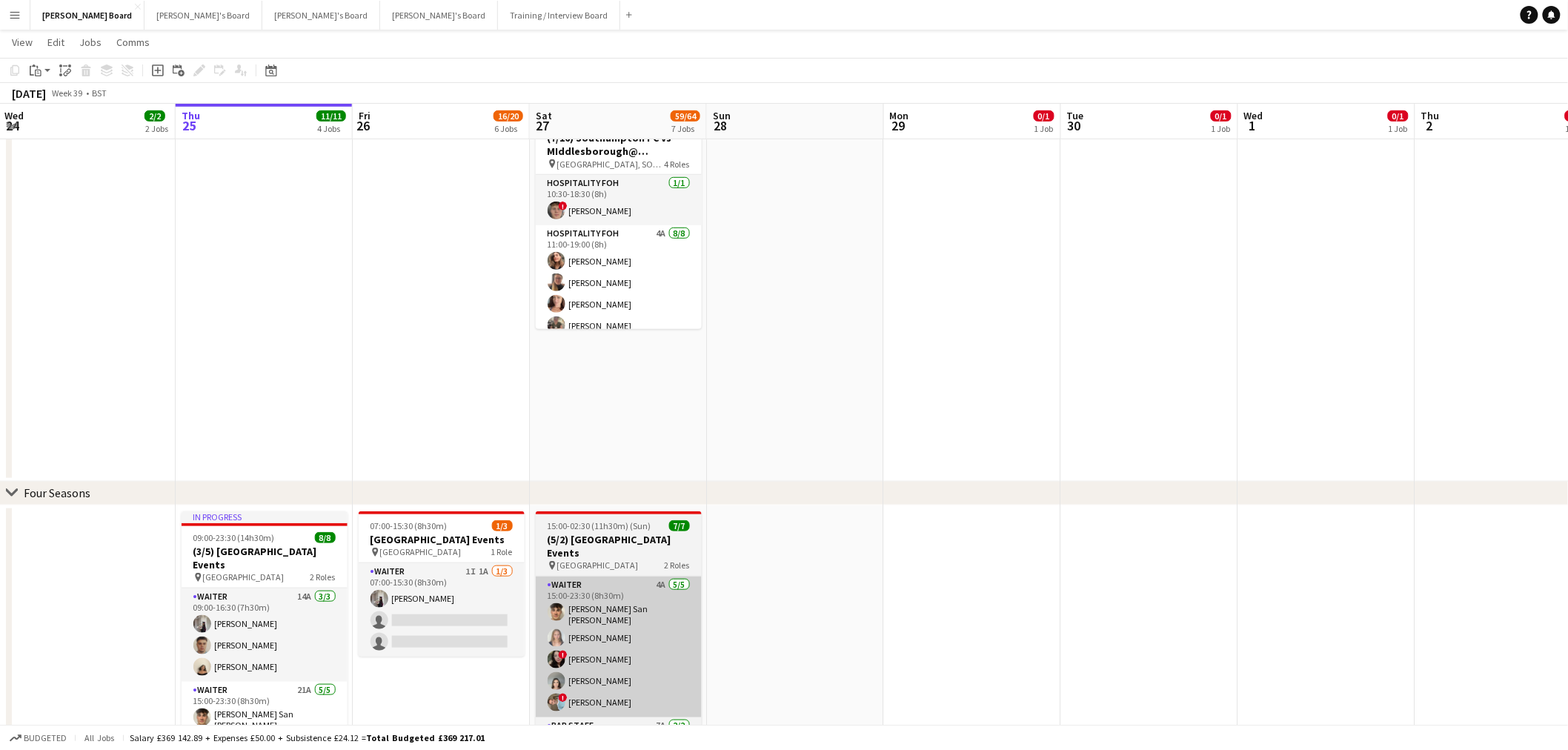
scroll to position [409, 0]
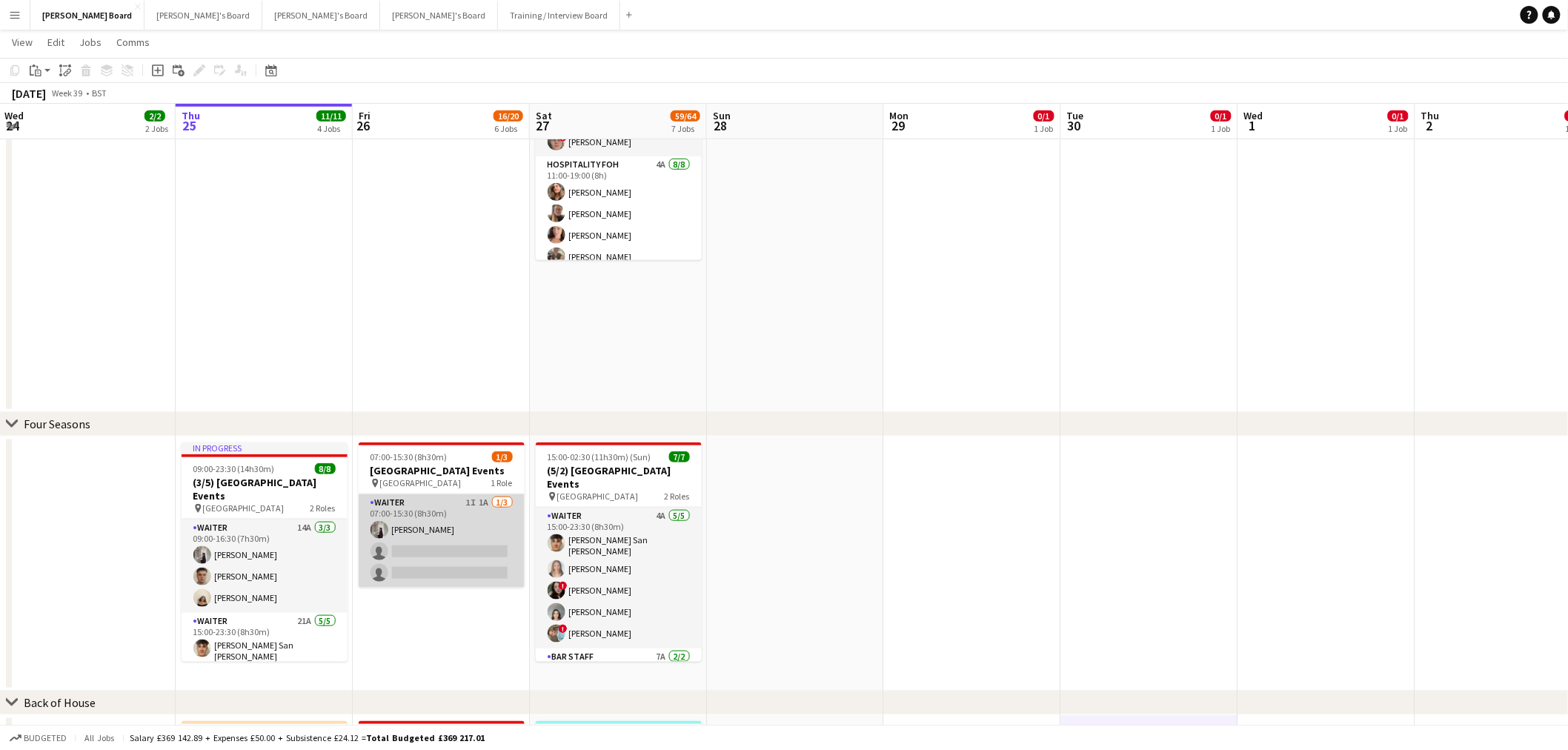
click at [502, 535] on app-card-role "Waiter 1I 1A 1/3 07:00-15:30 (8h30m) Sabrina Farruggio single-neutral-actions s…" at bounding box center [442, 540] width 166 height 94
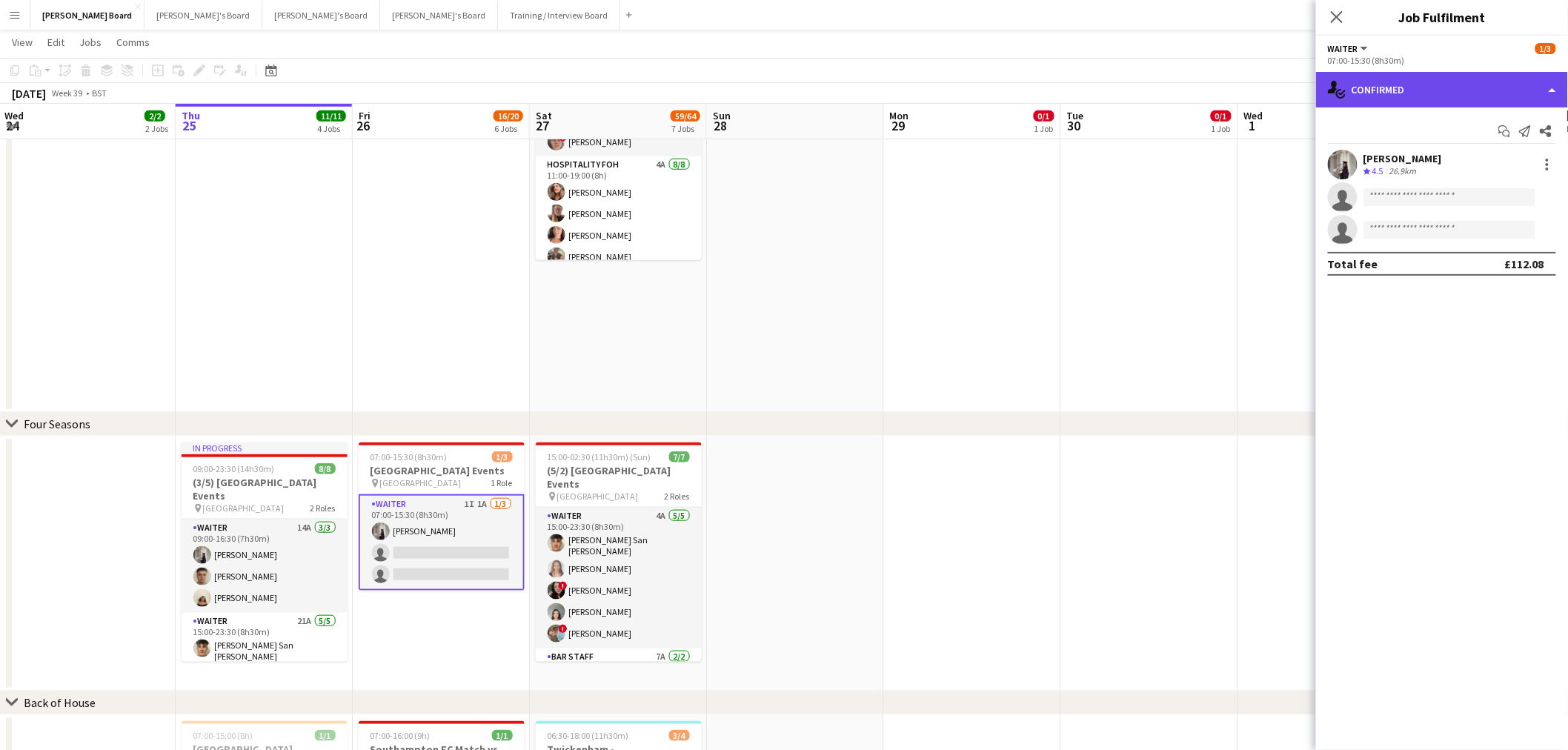
click at [1480, 101] on div "single-neutral-actions-check-2 Confirmed" at bounding box center [1442, 90] width 252 height 36
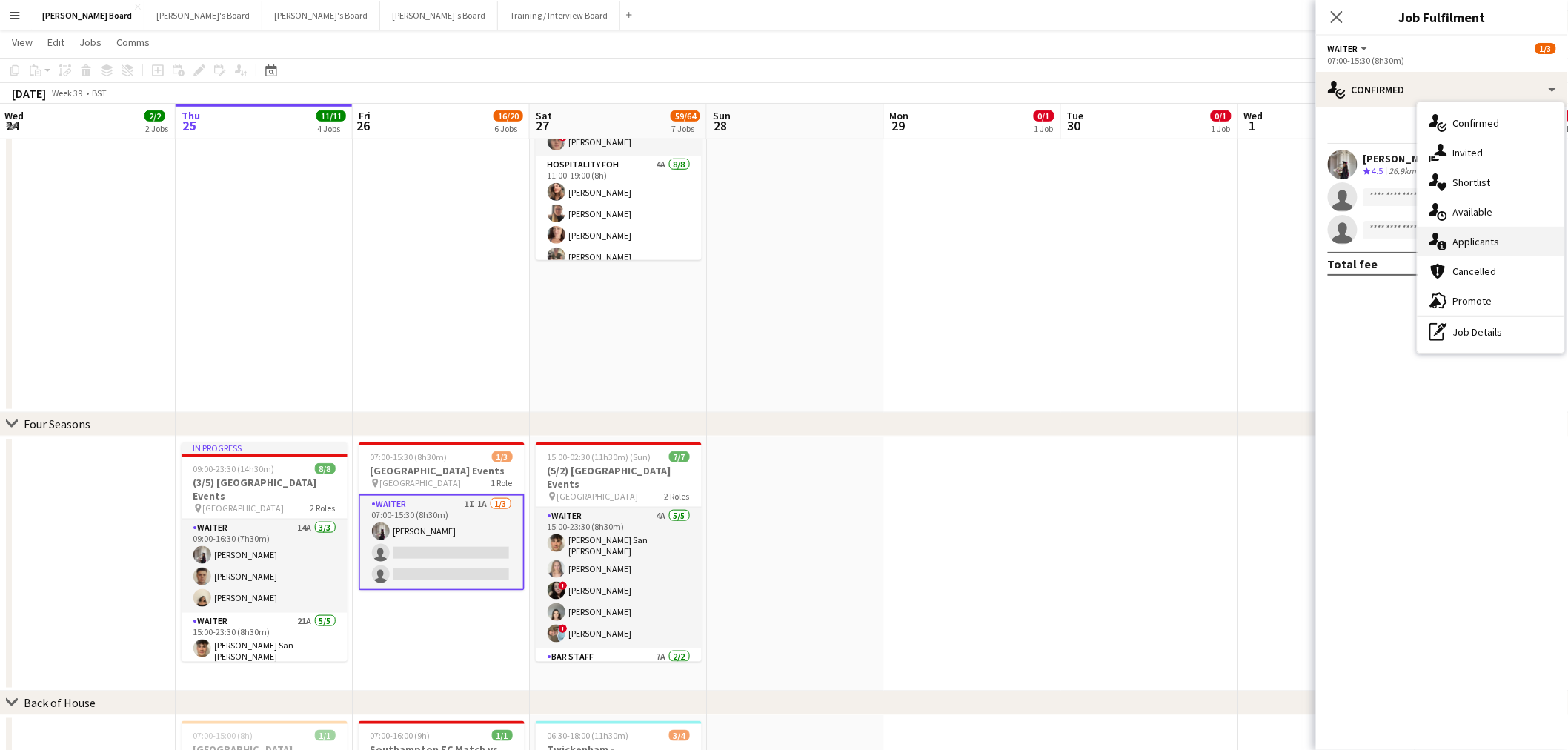
click at [1486, 241] on span "Applicants" at bounding box center [1477, 241] width 46 height 13
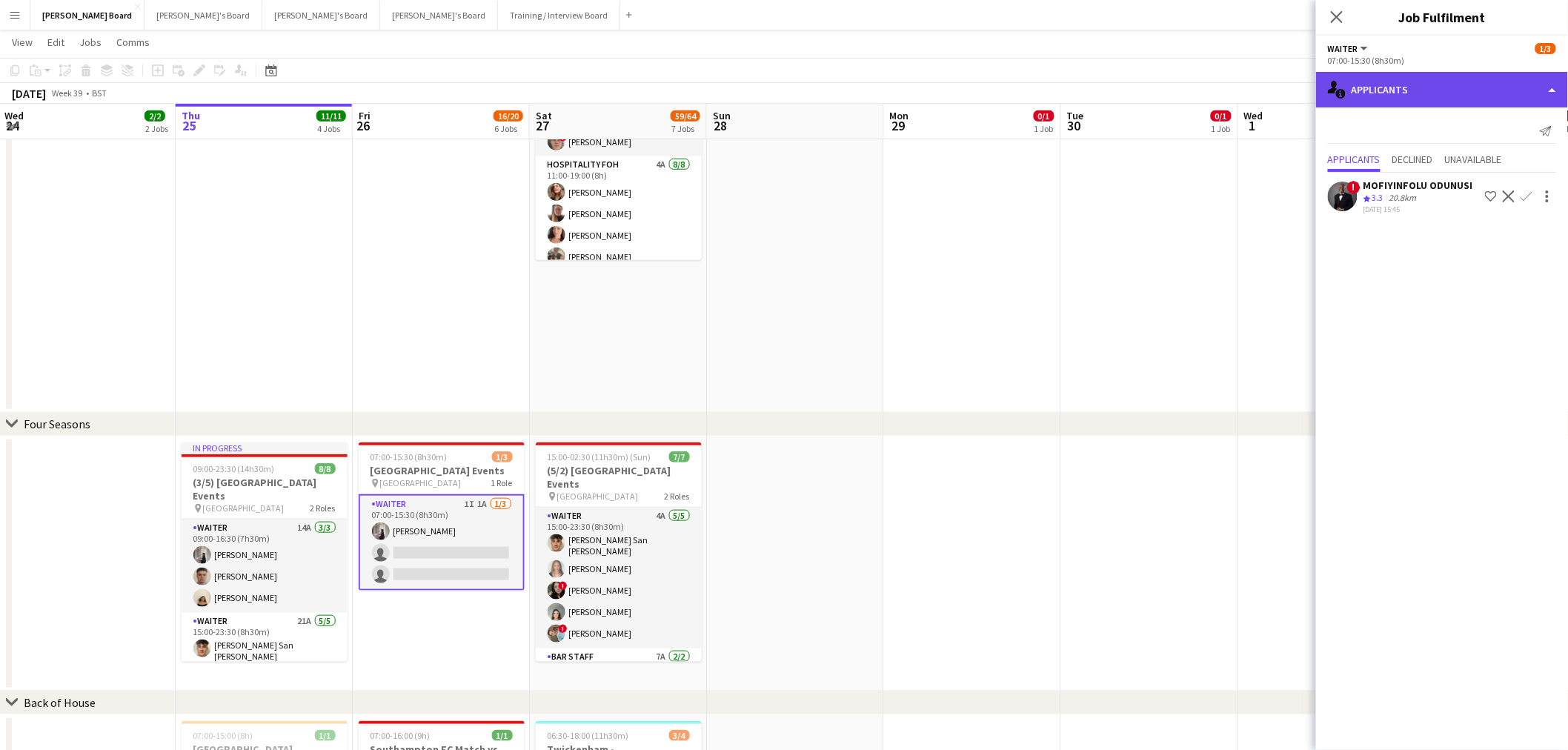
click at [1471, 85] on div "single-neutral-actions-information Applicants" at bounding box center [1442, 90] width 252 height 36
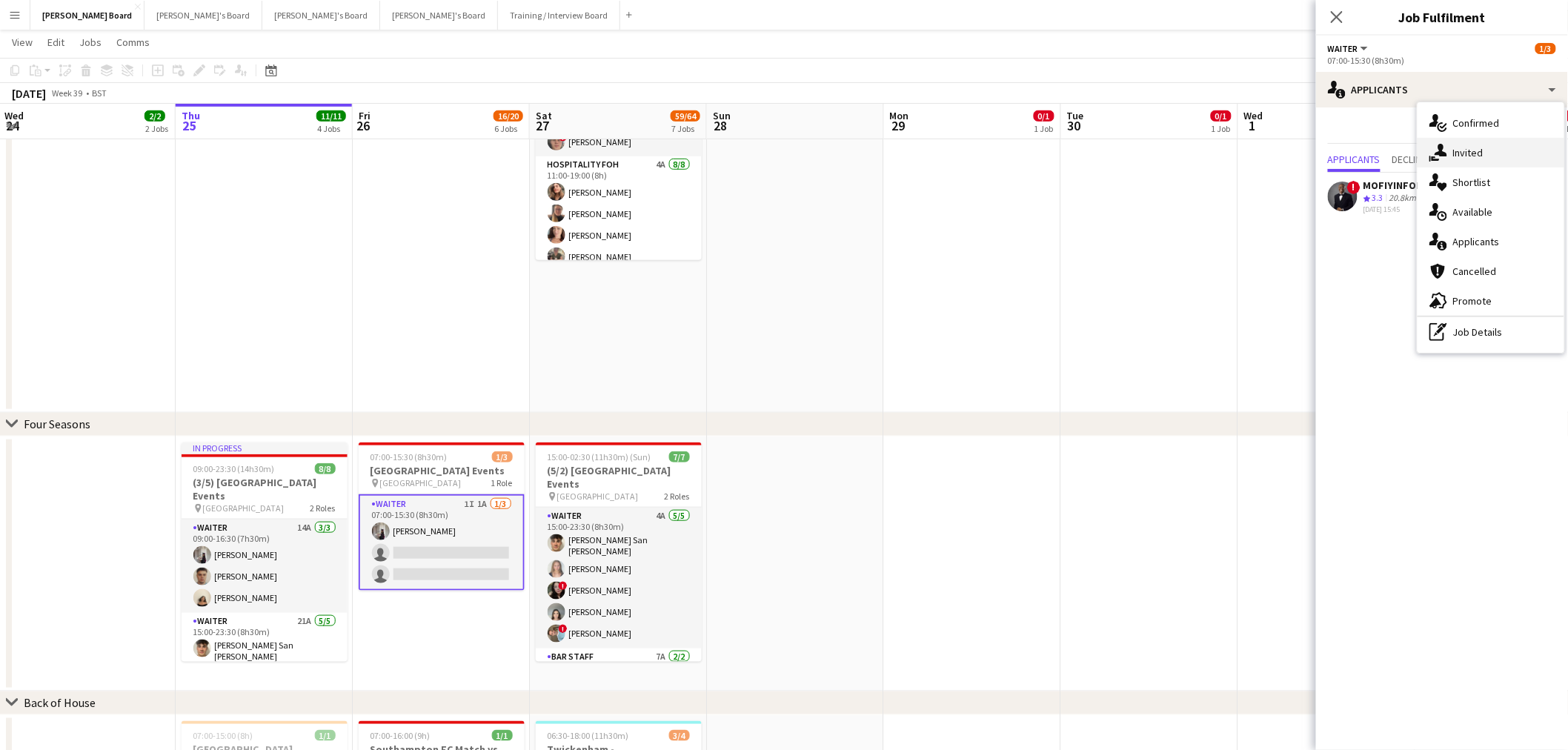
click at [1471, 152] on span "Invited" at bounding box center [1468, 152] width 31 height 13
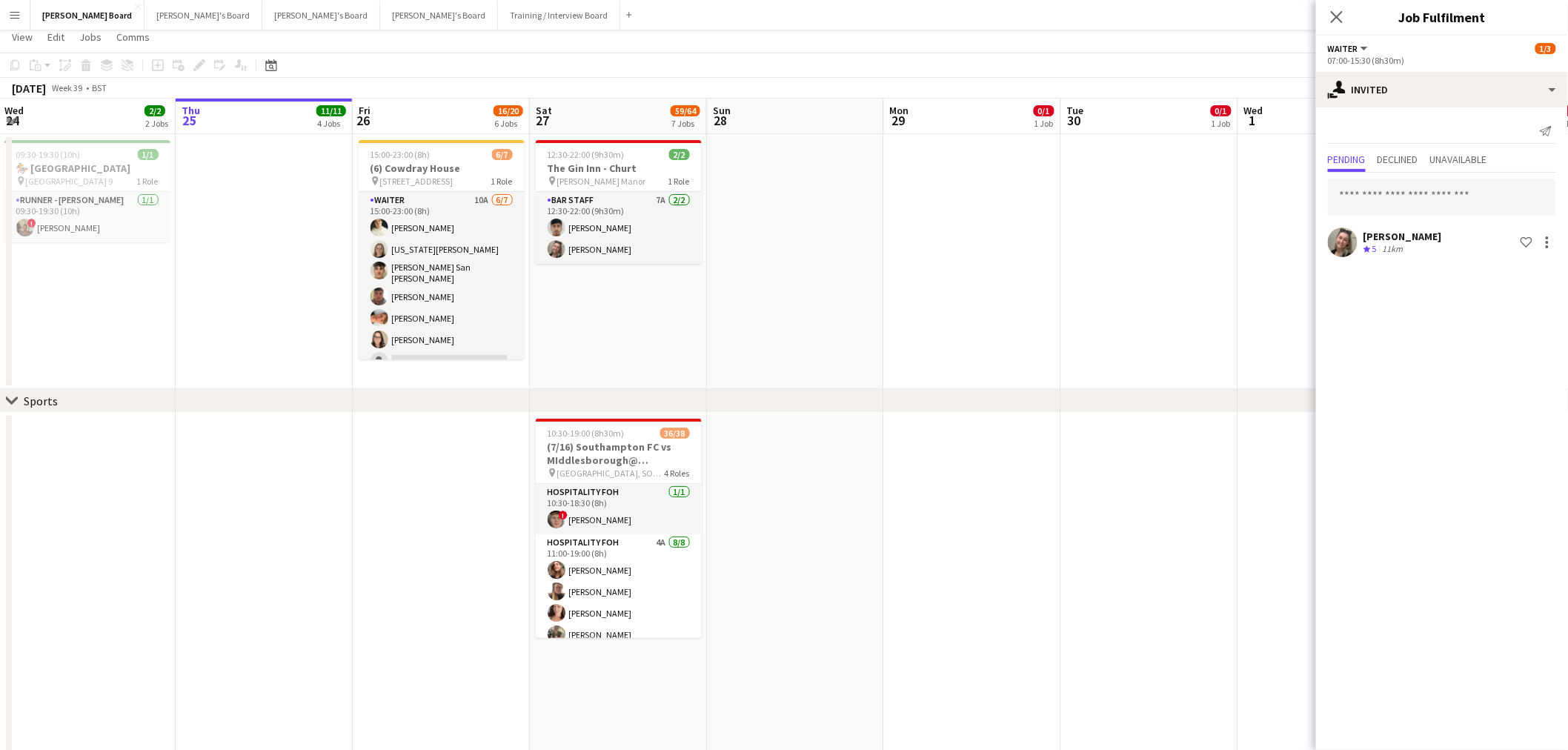
scroll to position [0, 0]
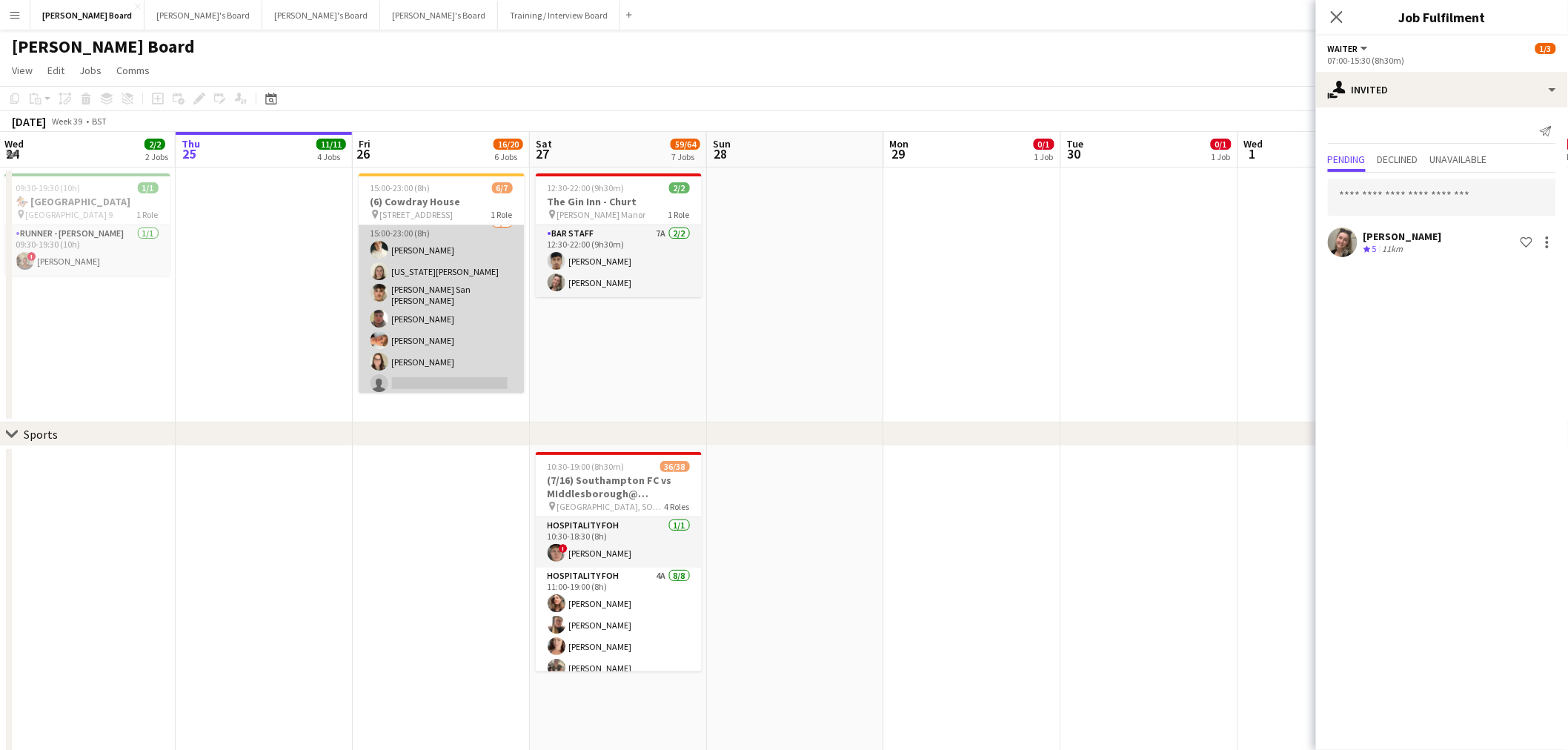
click at [471, 313] on app-card-role "Waiter 10A [DATE] 15:00-23:00 (8h) [PERSON_NAME] [US_STATE][PERSON_NAME] [PERSO…" at bounding box center [442, 306] width 166 height 184
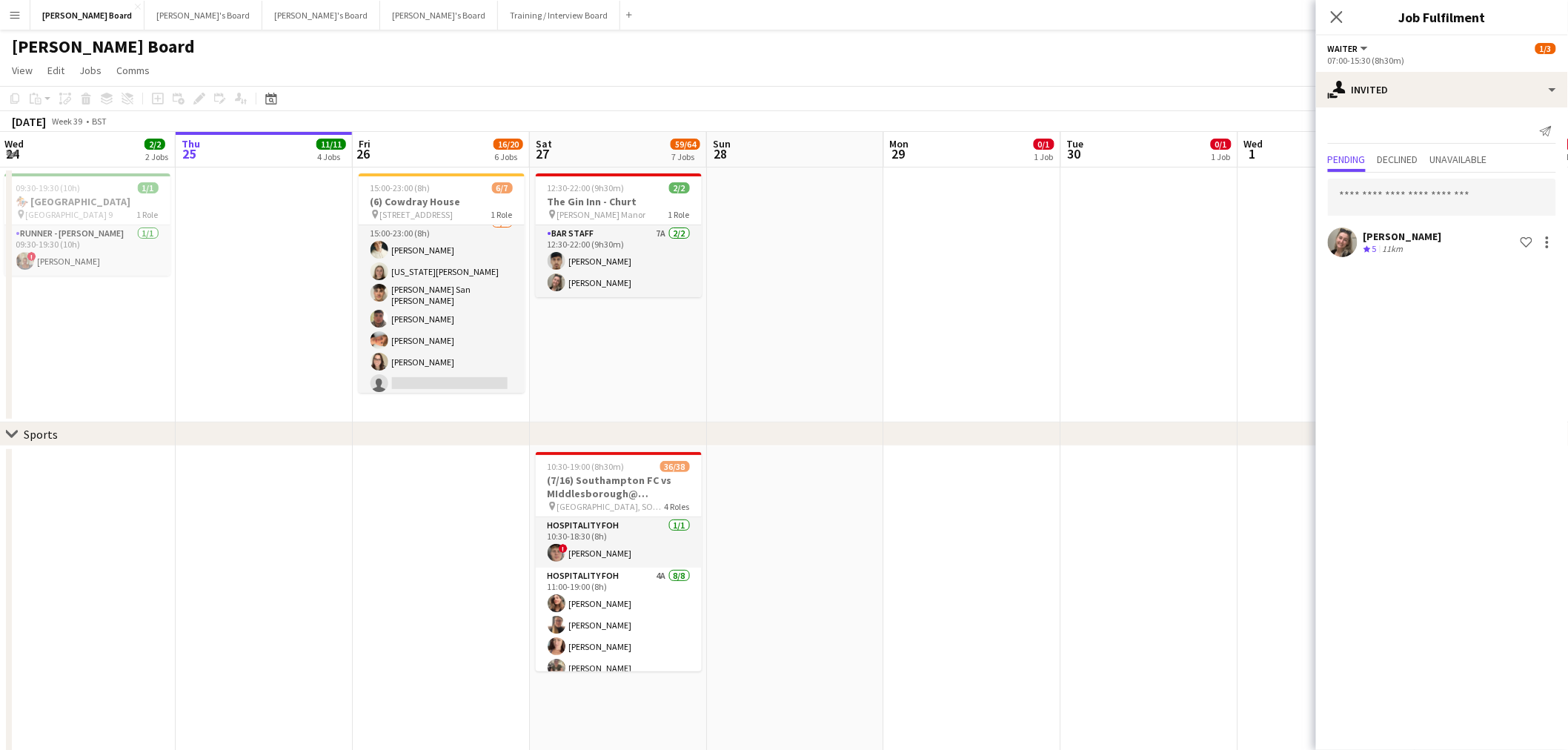
scroll to position [12, 0]
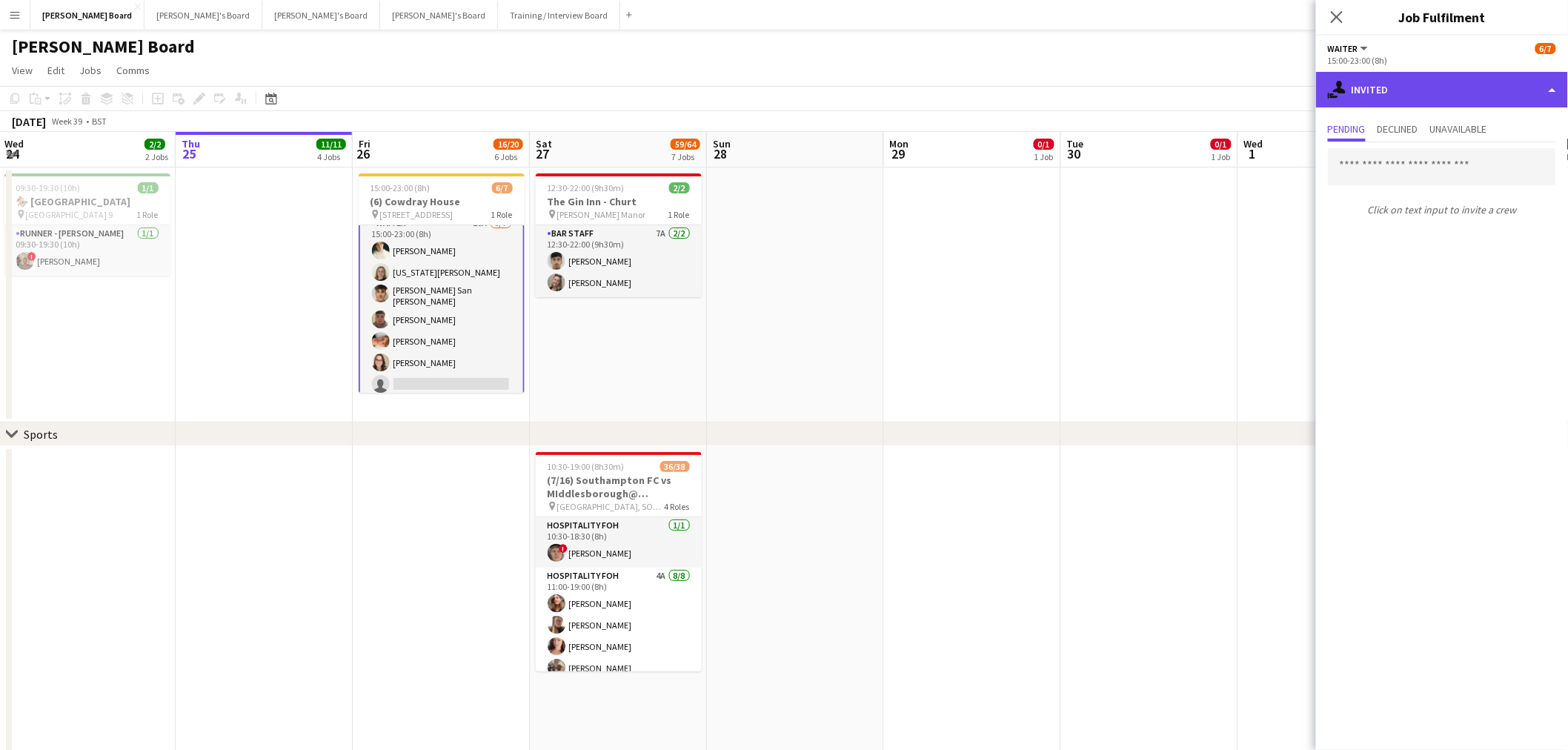
click at [1443, 96] on div "single-neutral-actions-share-1 Invited" at bounding box center [1442, 90] width 252 height 36
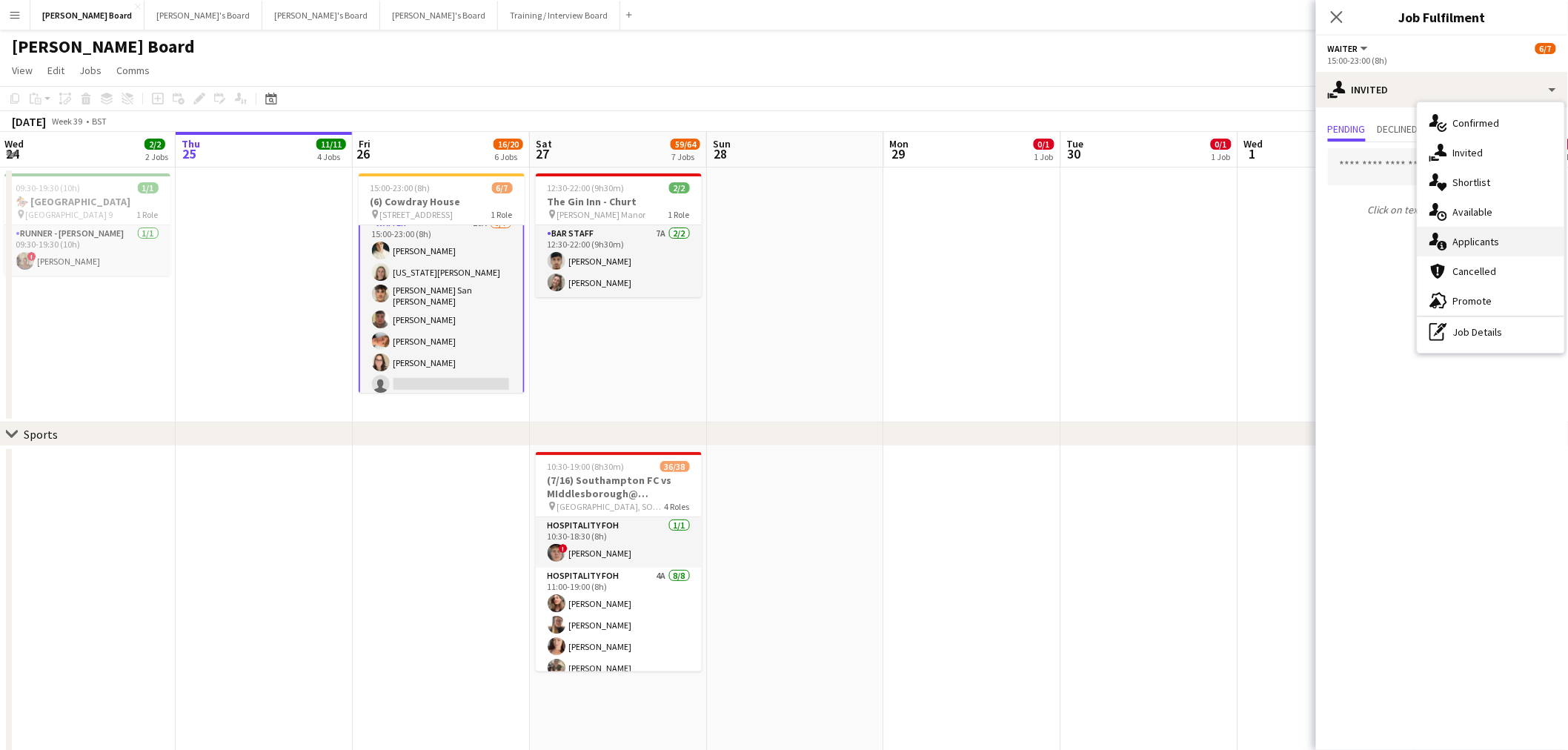
click at [1485, 235] on span "Applicants" at bounding box center [1477, 241] width 46 height 13
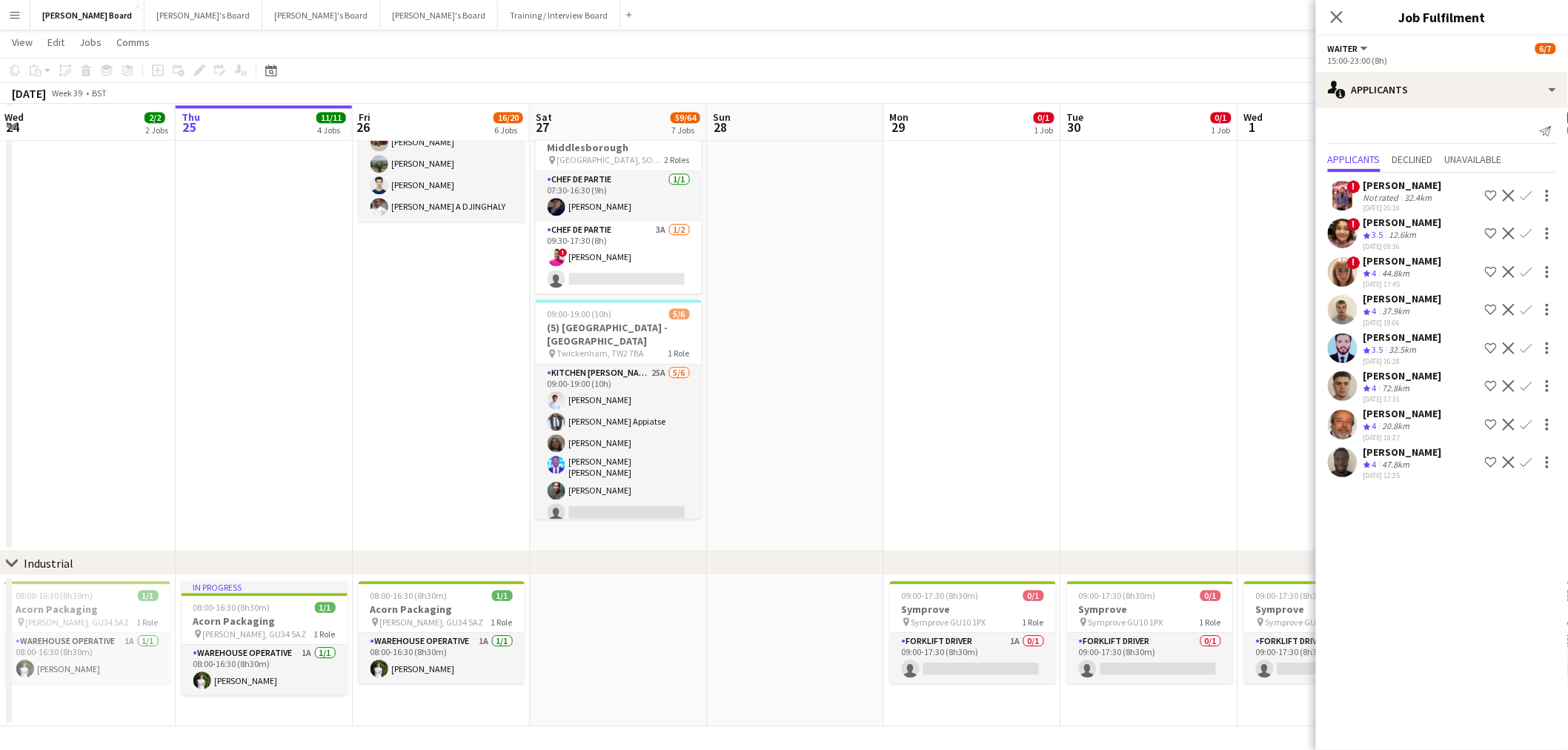
scroll to position [1397, 0]
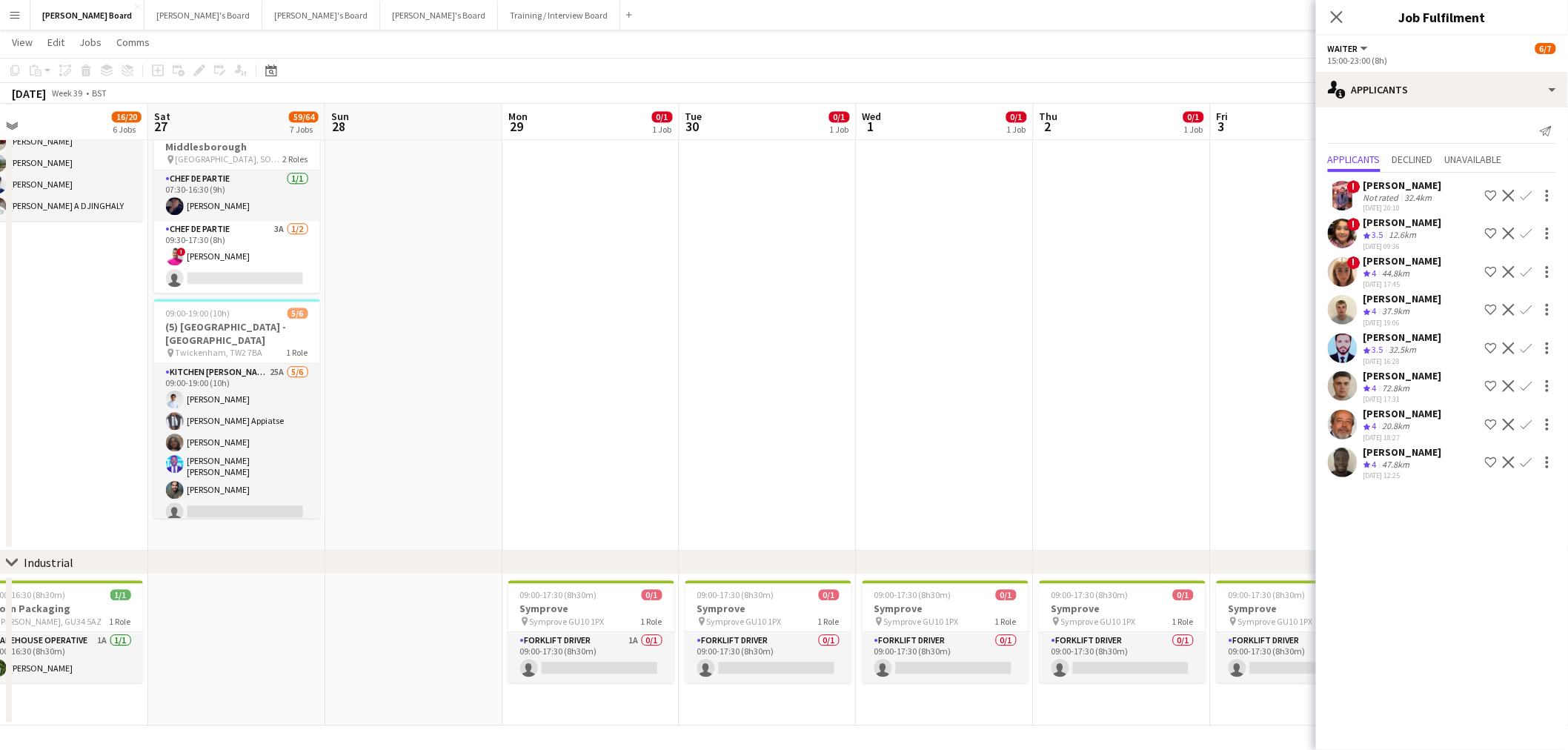
drag, startPoint x: 1100, startPoint y: 337, endPoint x: 717, endPoint y: 301, distance: 384.7
drag, startPoint x: 1009, startPoint y: 319, endPoint x: 930, endPoint y: 319, distance: 79.0
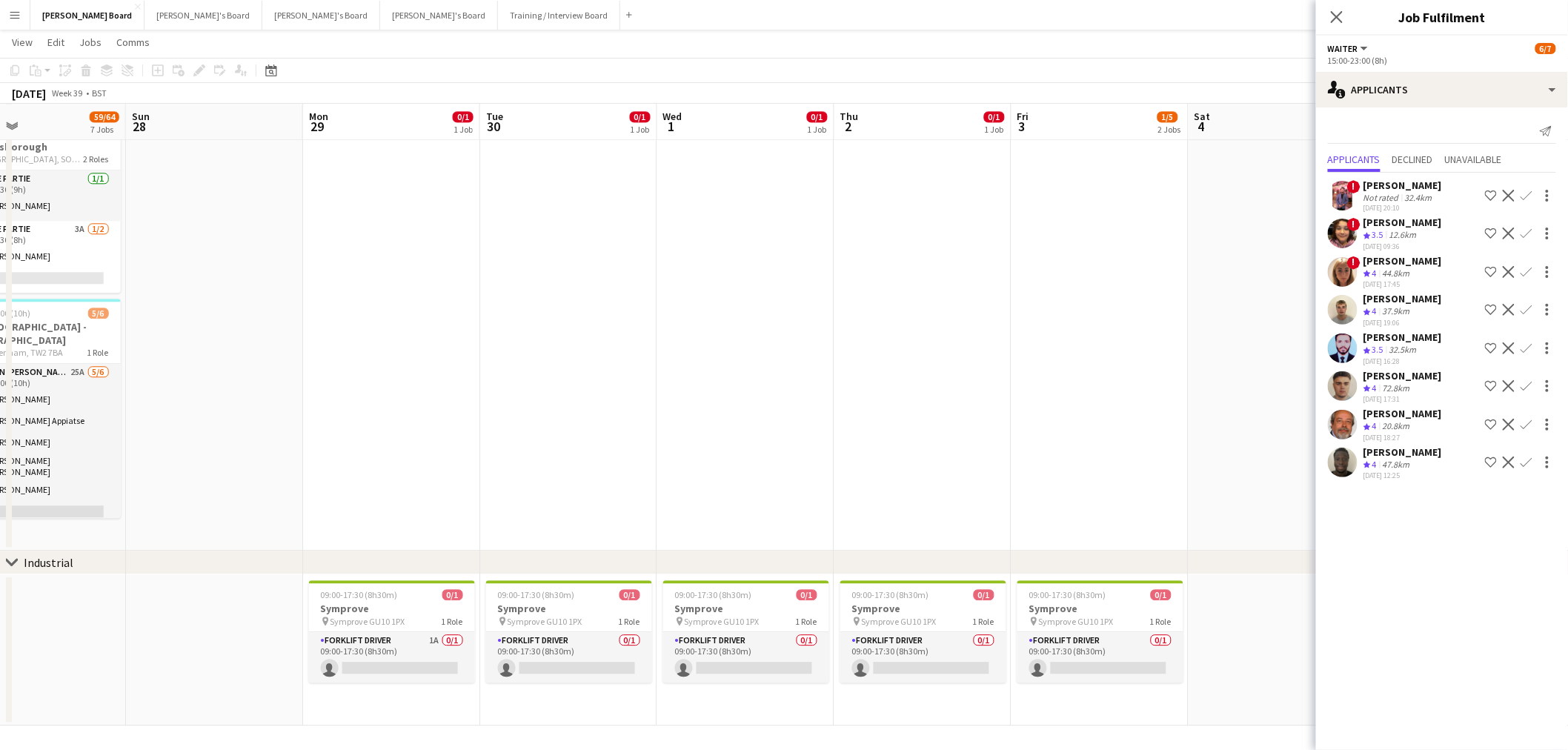
drag, startPoint x: 813, startPoint y: 520, endPoint x: 532, endPoint y: 497, distance: 281.9
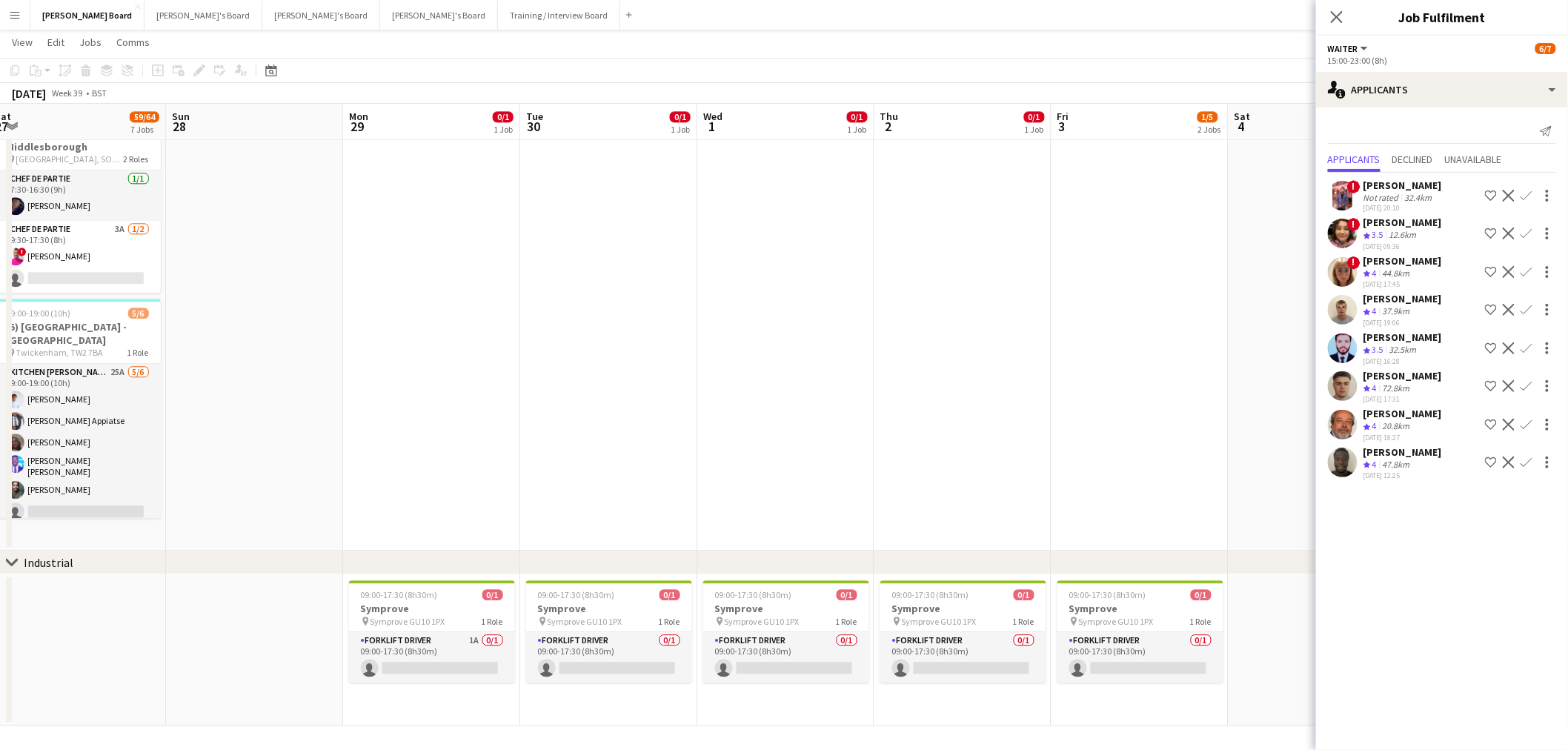
drag, startPoint x: 506, startPoint y: 481, endPoint x: 977, endPoint y: 457, distance: 471.6
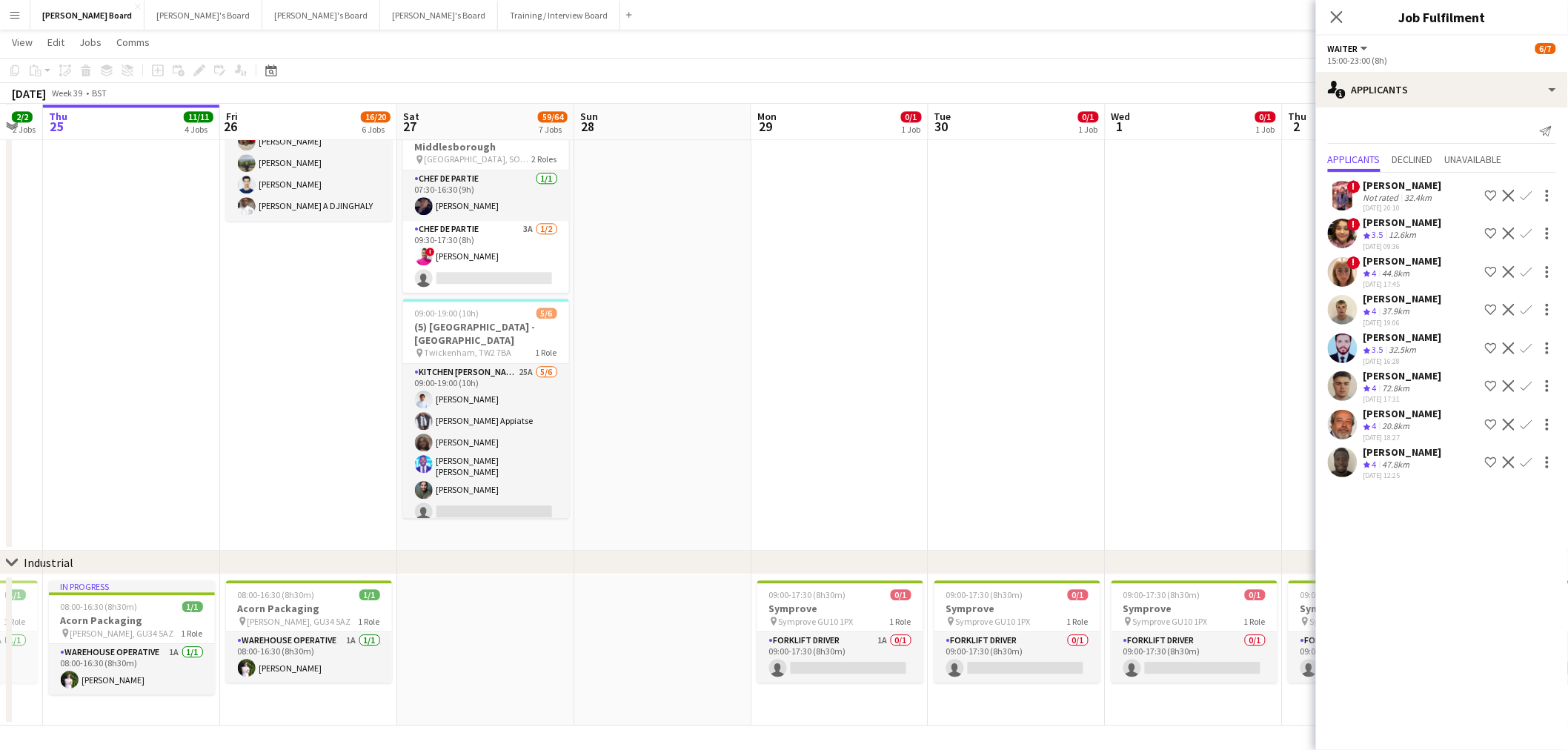
drag, startPoint x: 559, startPoint y: 445, endPoint x: 862, endPoint y: 447, distance: 303.0
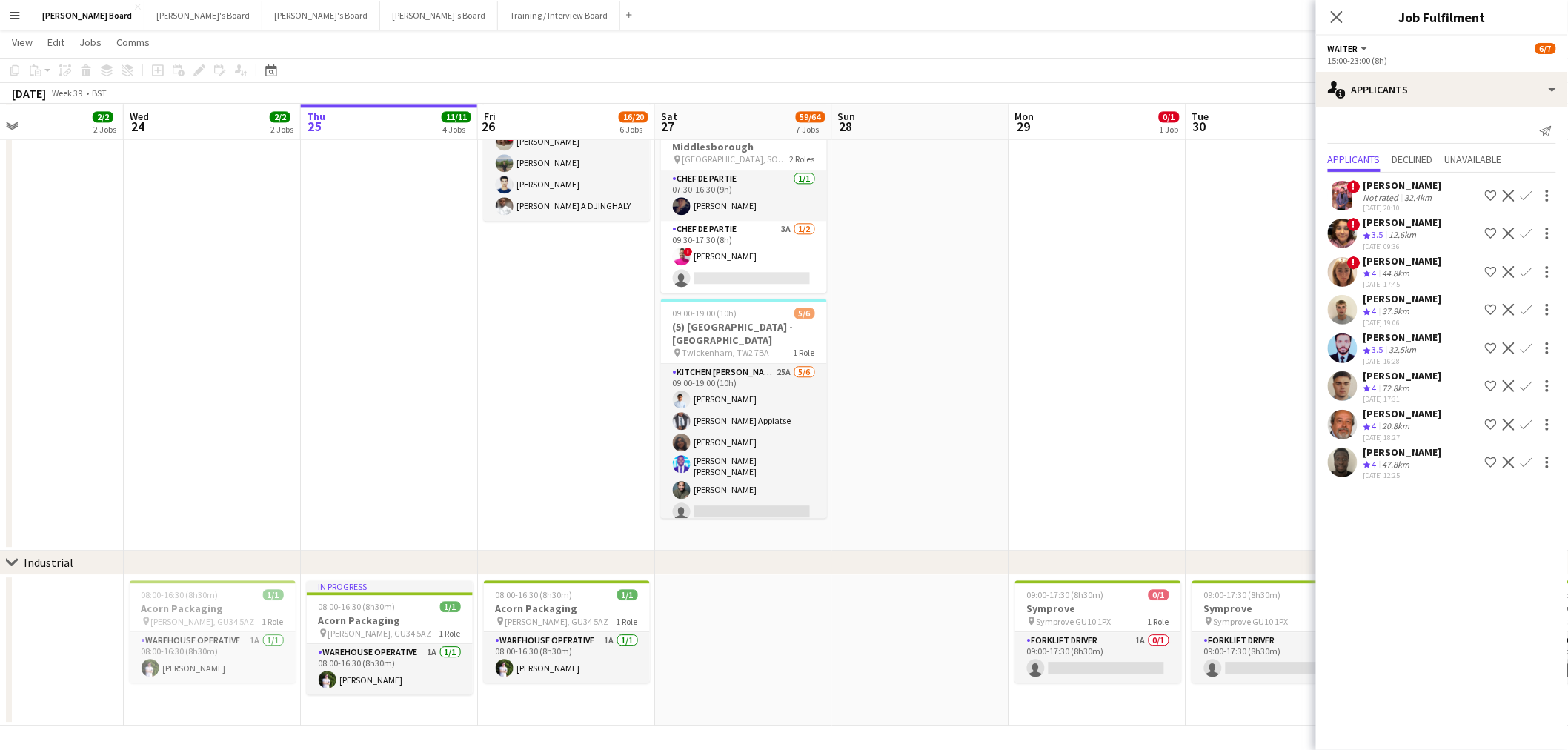
scroll to position [0, 438]
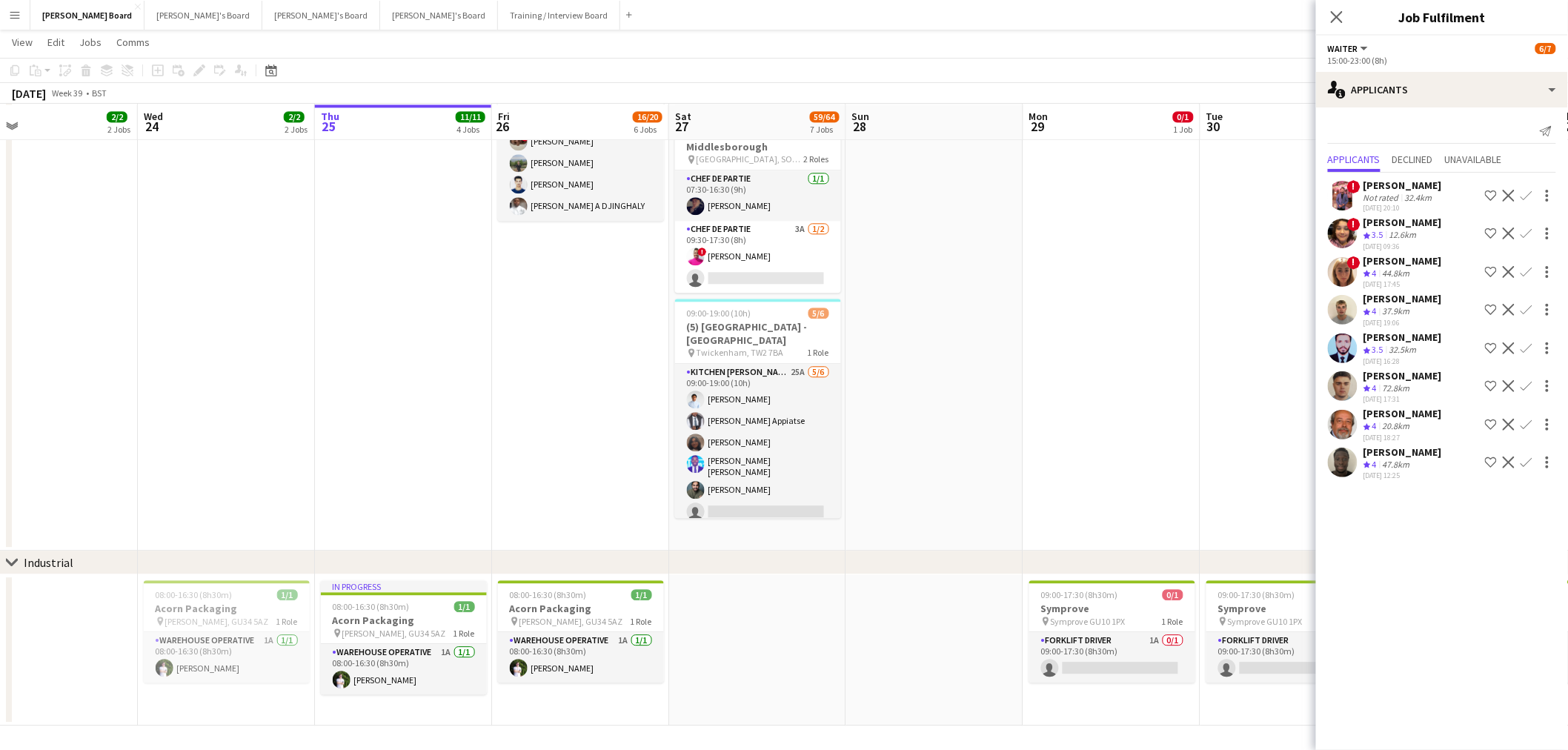
drag, startPoint x: 532, startPoint y: 512, endPoint x: 648, endPoint y: 515, distance: 116.0
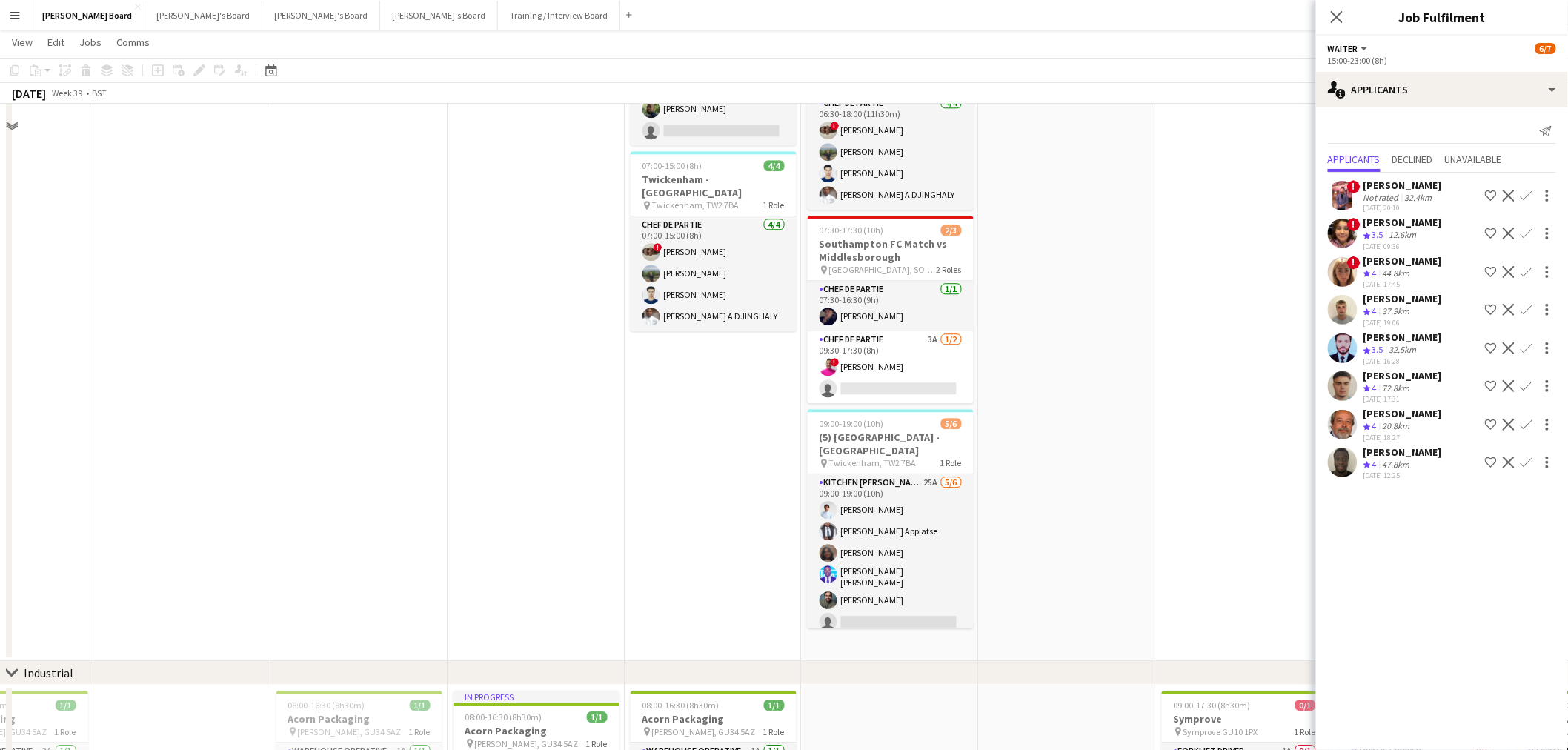
scroll to position [1623, 0]
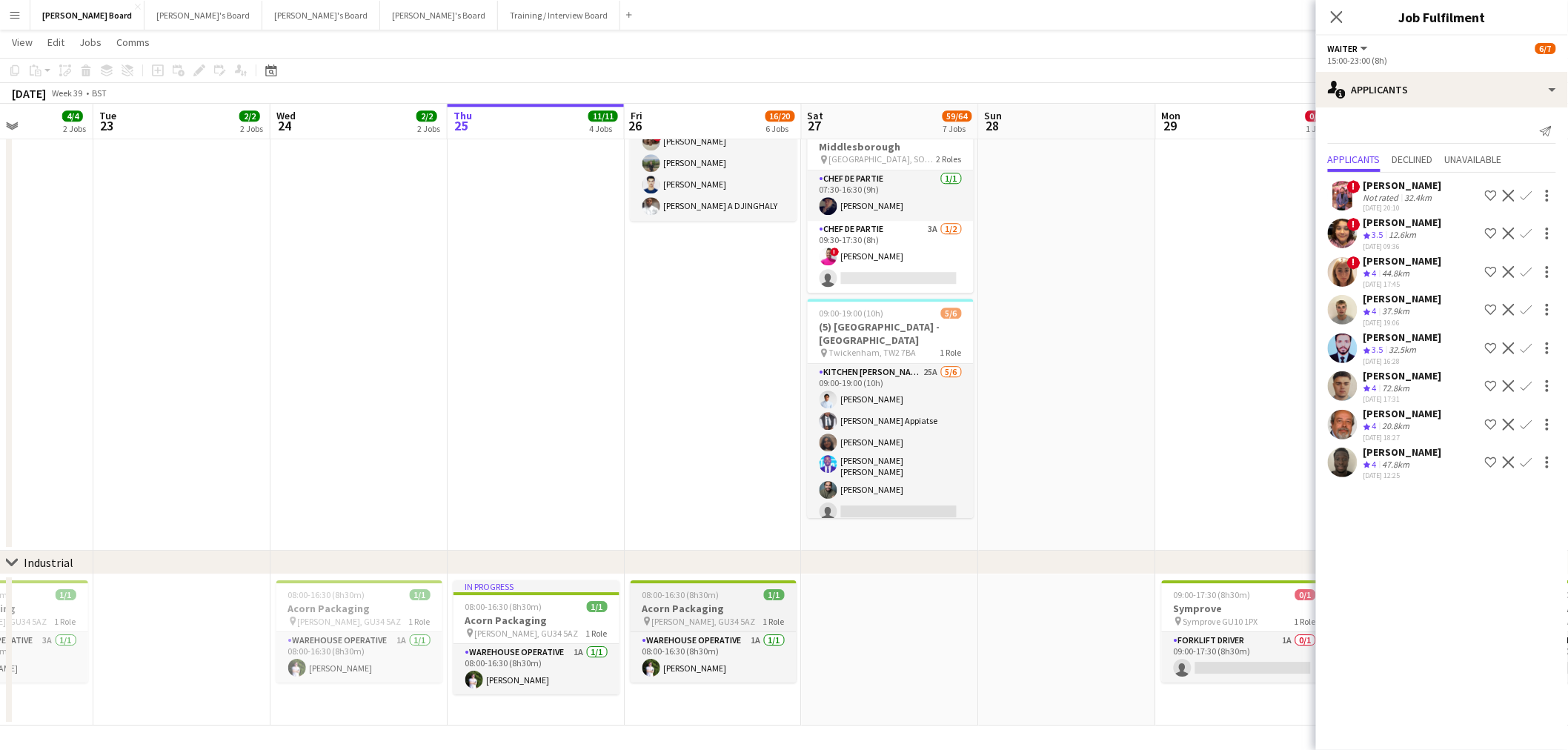
click at [712, 618] on div "pin Alton, GU34 5AZ 1 Role" at bounding box center [714, 621] width 166 height 12
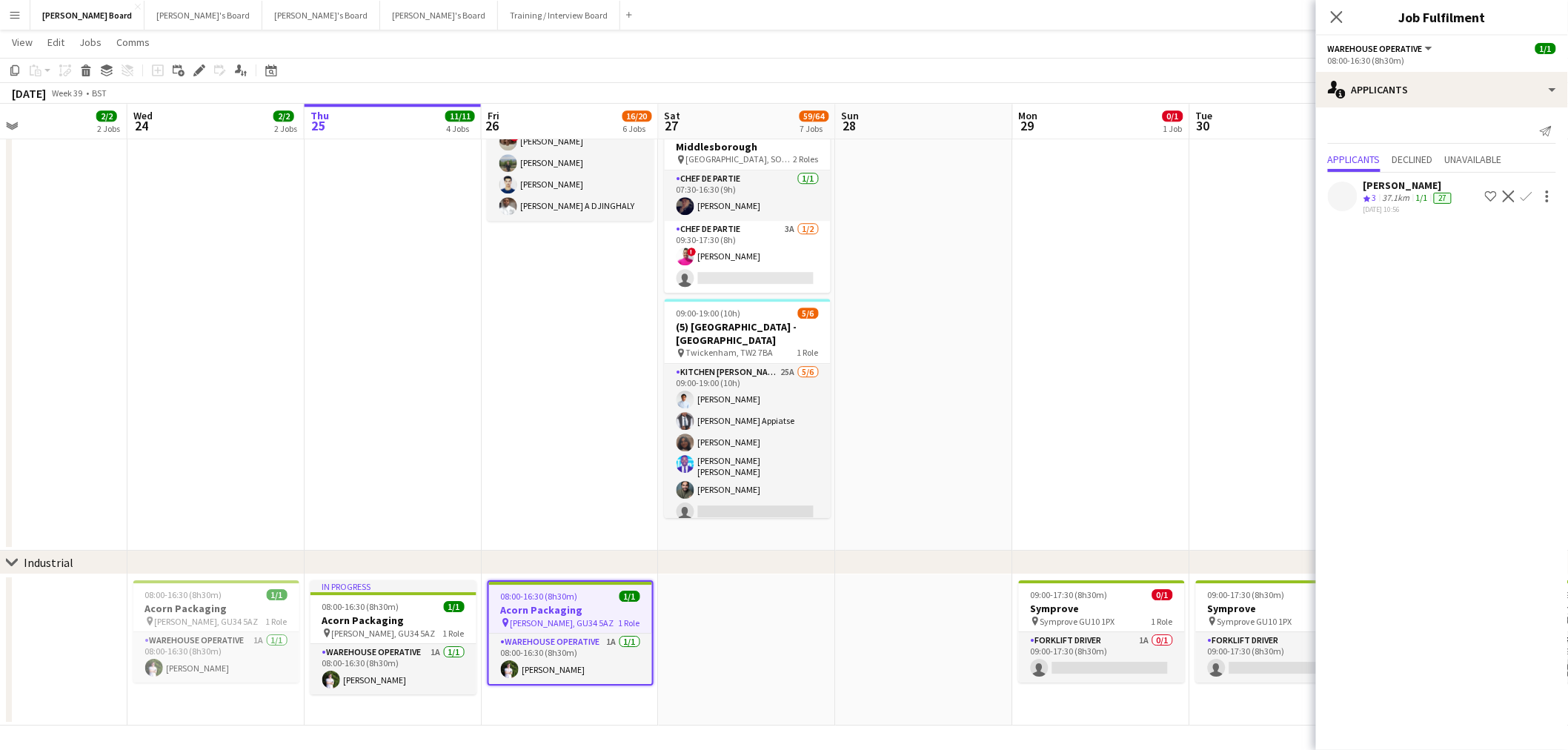
scroll to position [0, 456]
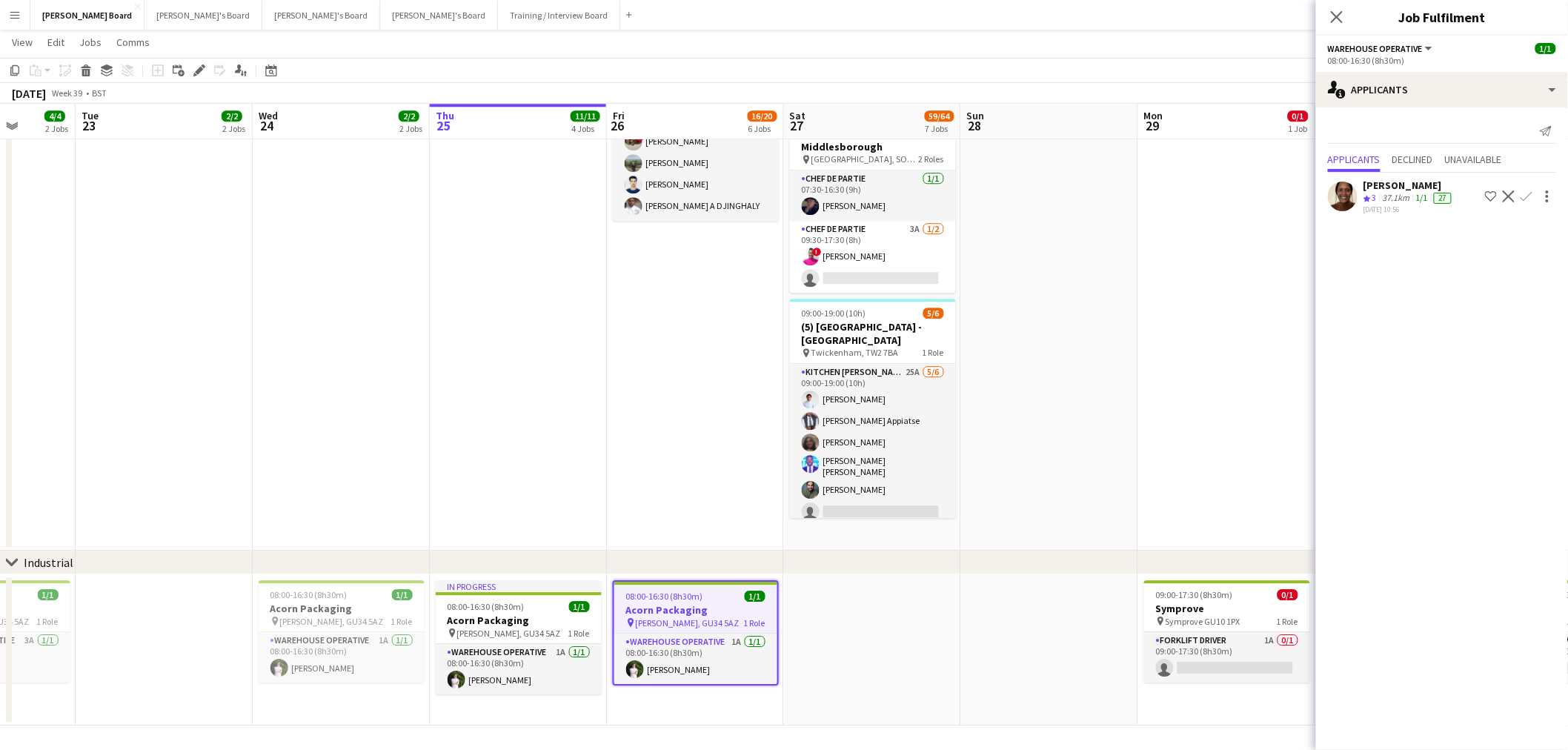
drag, startPoint x: 1114, startPoint y: 653, endPoint x: 657, endPoint y: 546, distance: 469.4
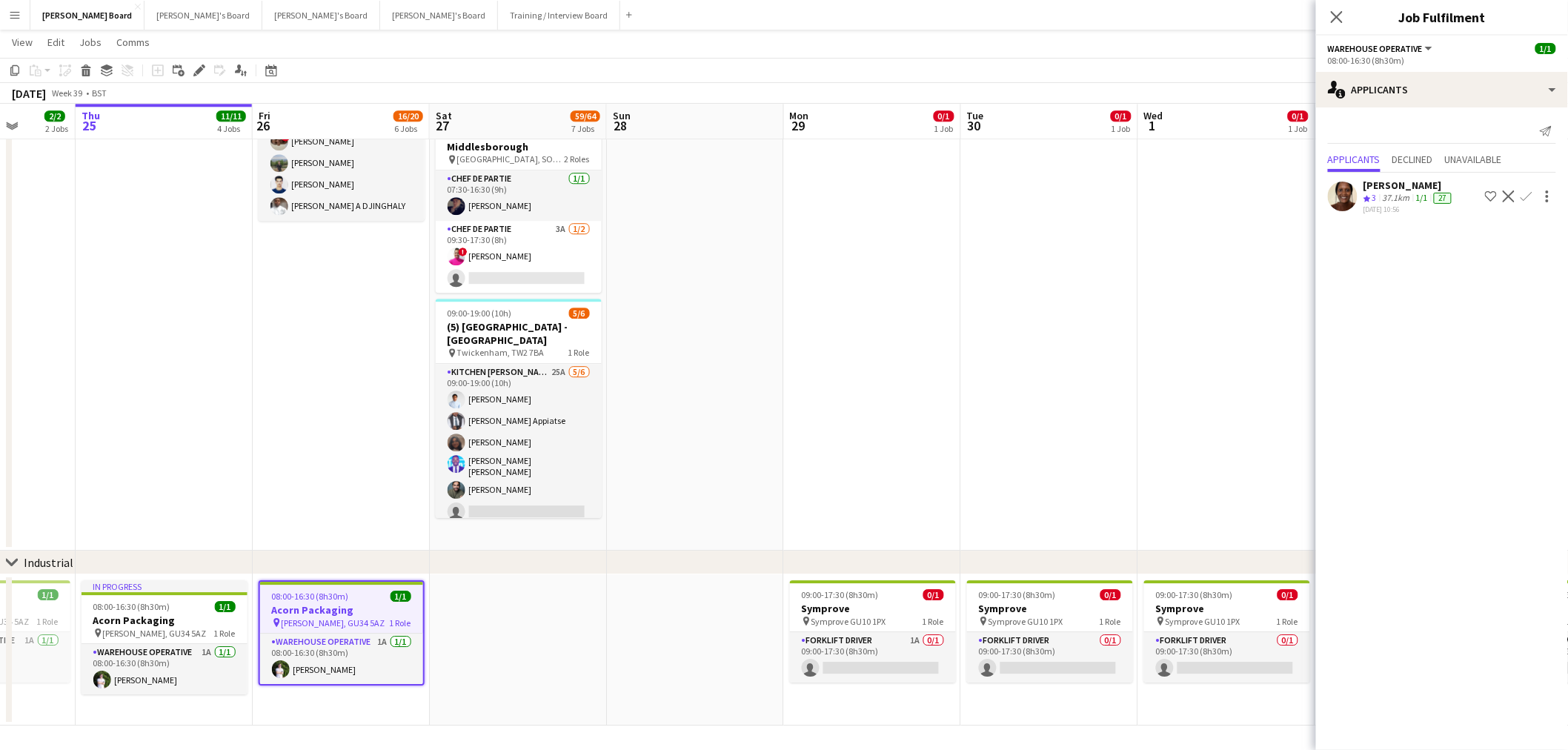
click at [875, 699] on app-date-cell "09:00-17:30 (8h30m) 0/1 Symprove pin Symprove GU10 1PX 1 Role Forklift Driver 1…" at bounding box center [873, 650] width 177 height 151
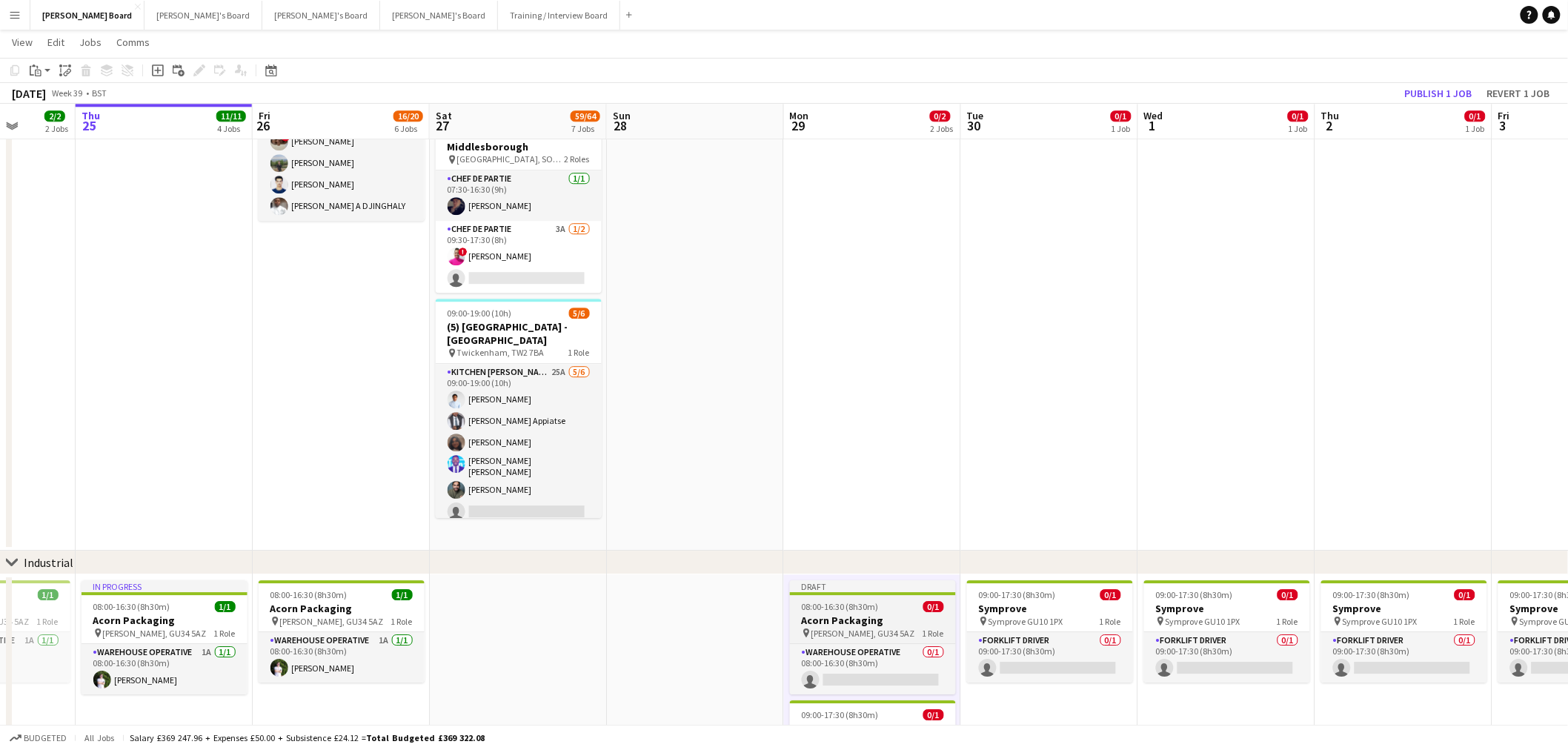
click at [911, 616] on h3 "Acorn Packaging" at bounding box center [873, 620] width 166 height 13
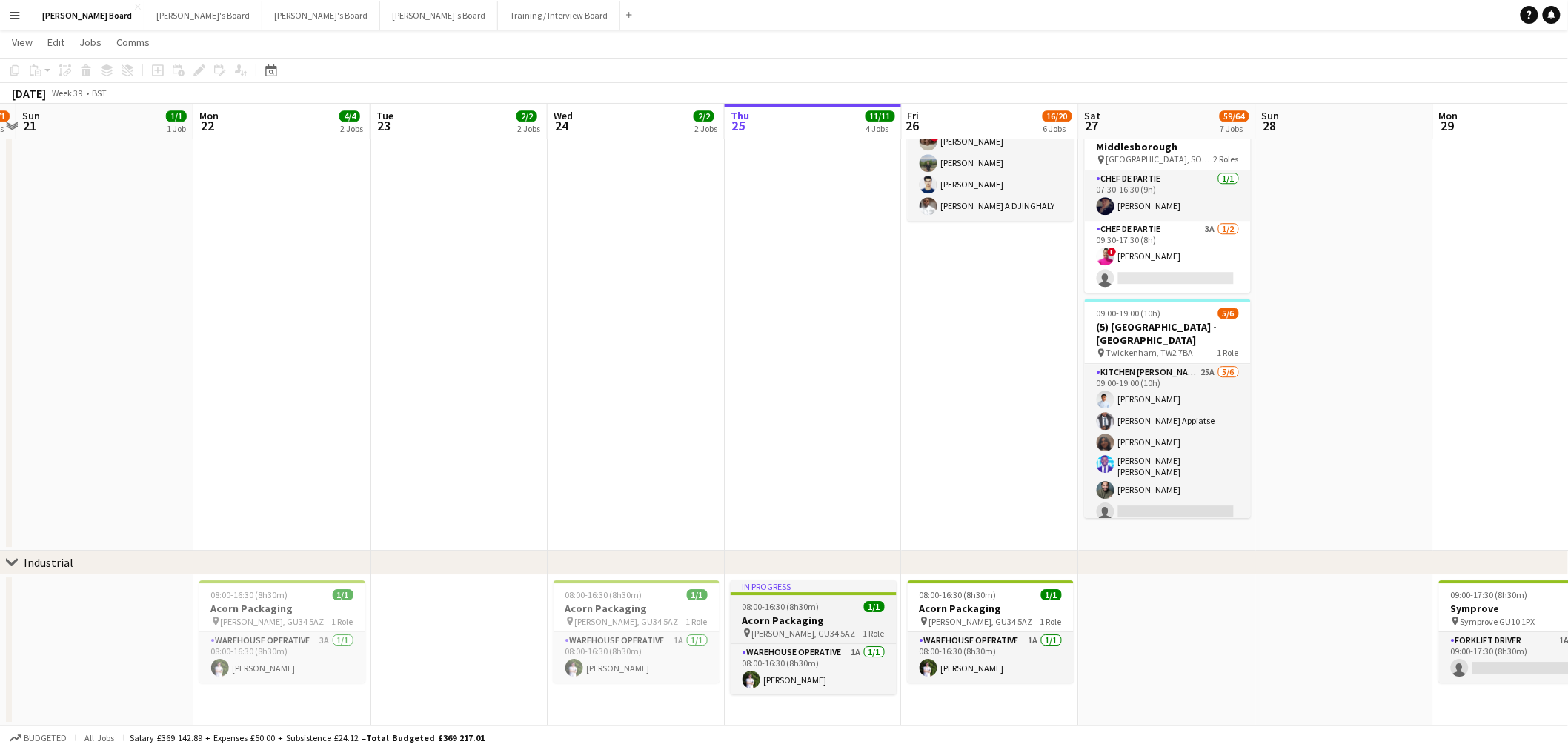
drag, startPoint x: 835, startPoint y: 598, endPoint x: 943, endPoint y: 604, distance: 108.2
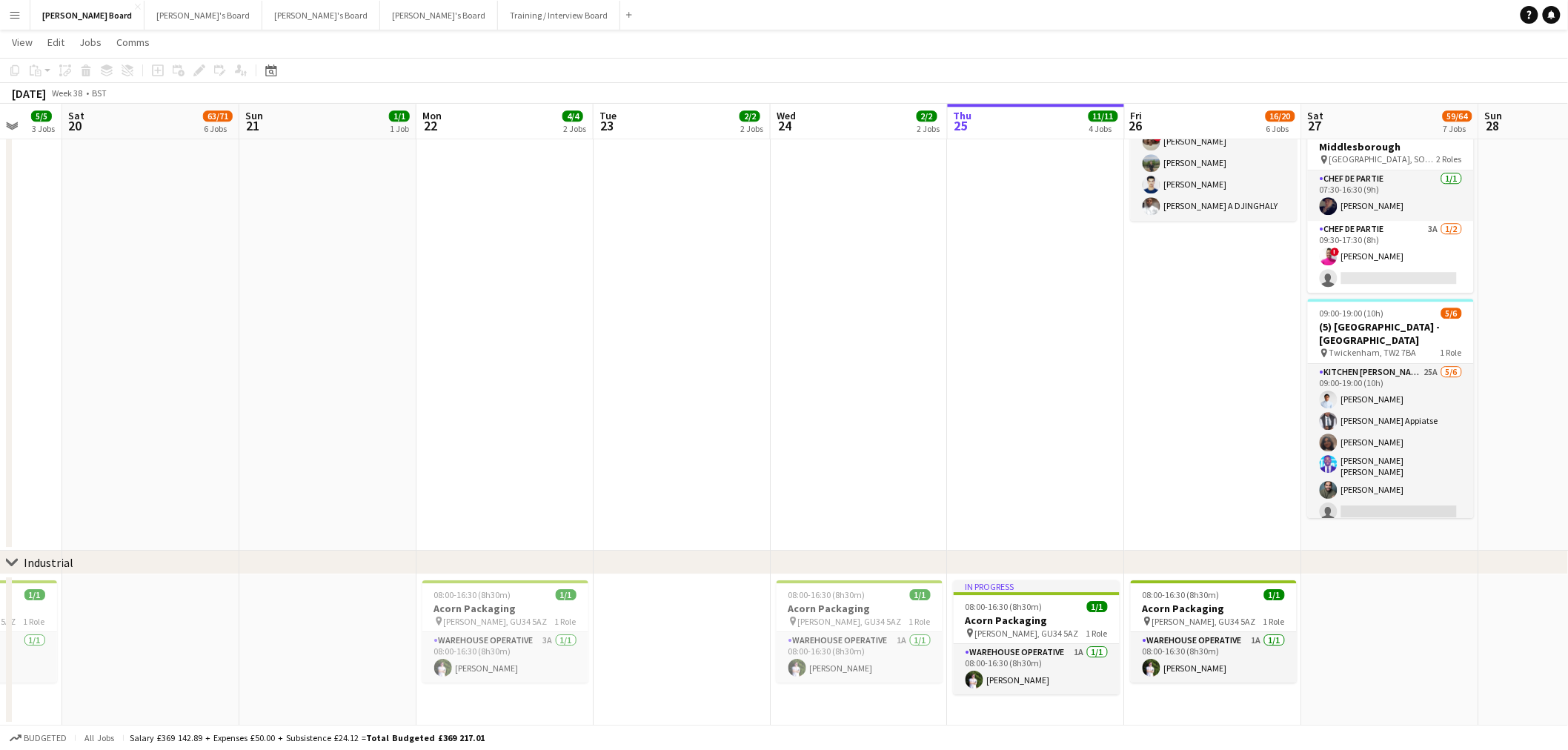
drag, startPoint x: 604, startPoint y: 595, endPoint x: 857, endPoint y: 595, distance: 253.0
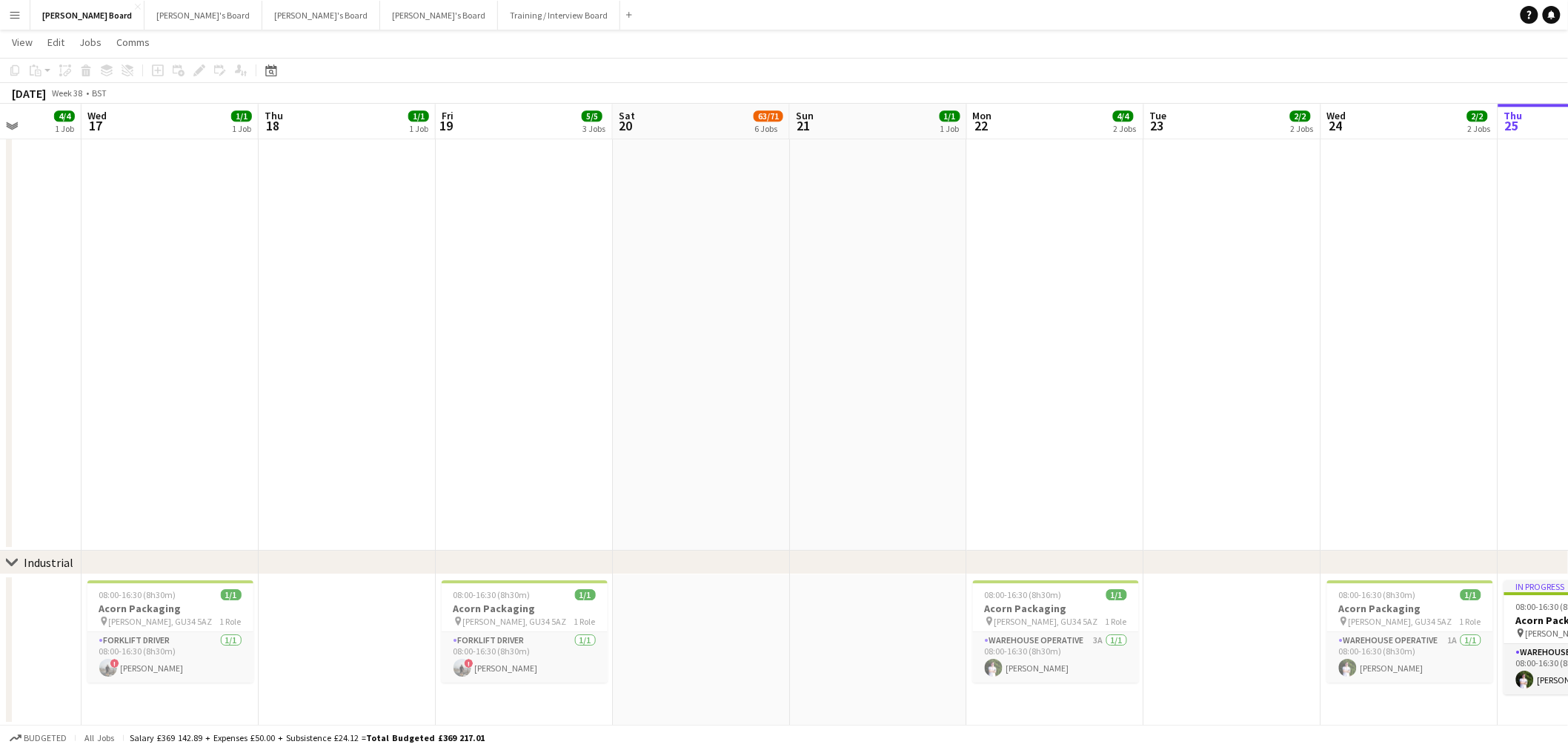
drag, startPoint x: 530, startPoint y: 618, endPoint x: 805, endPoint y: 631, distance: 275.3
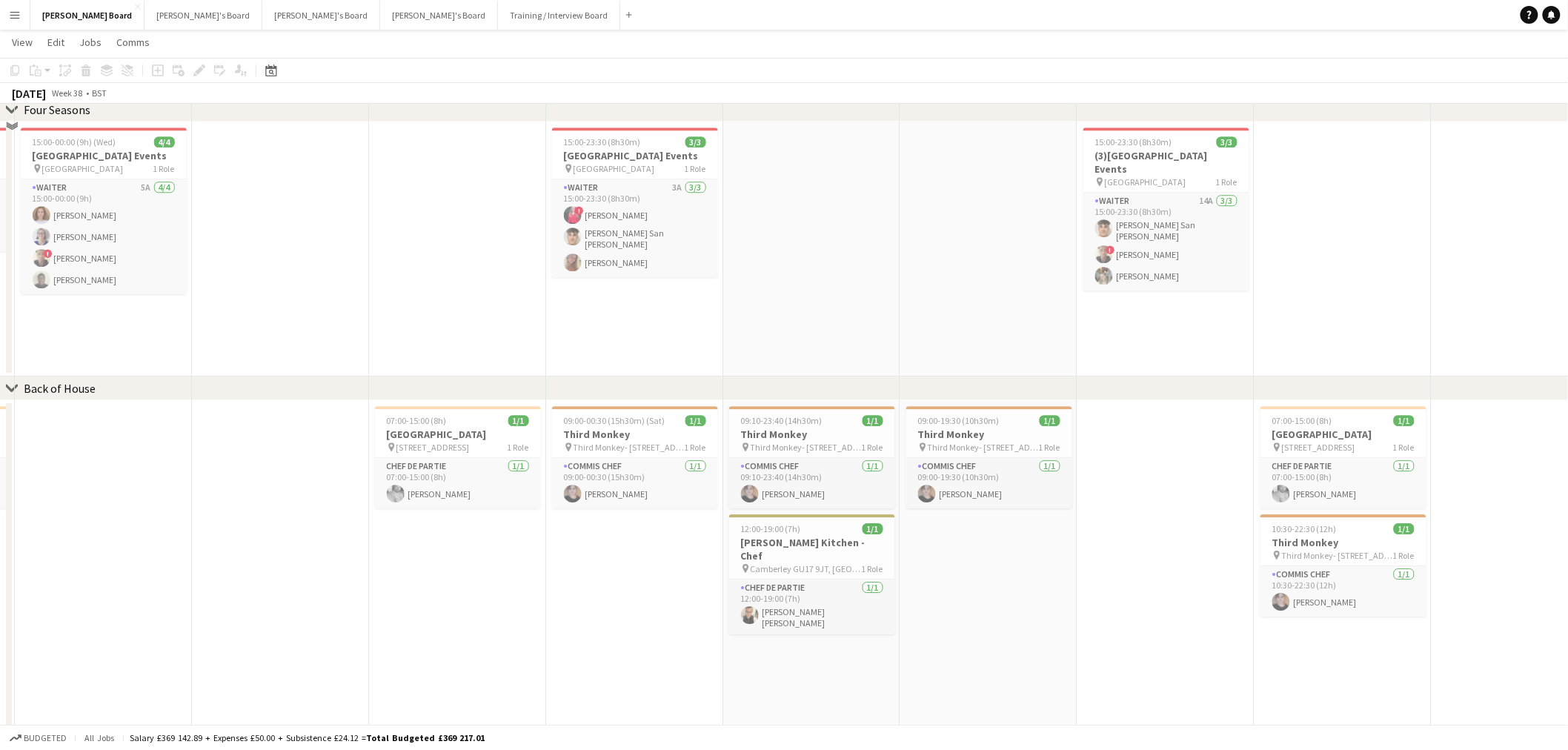
scroll to position [2295, 0]
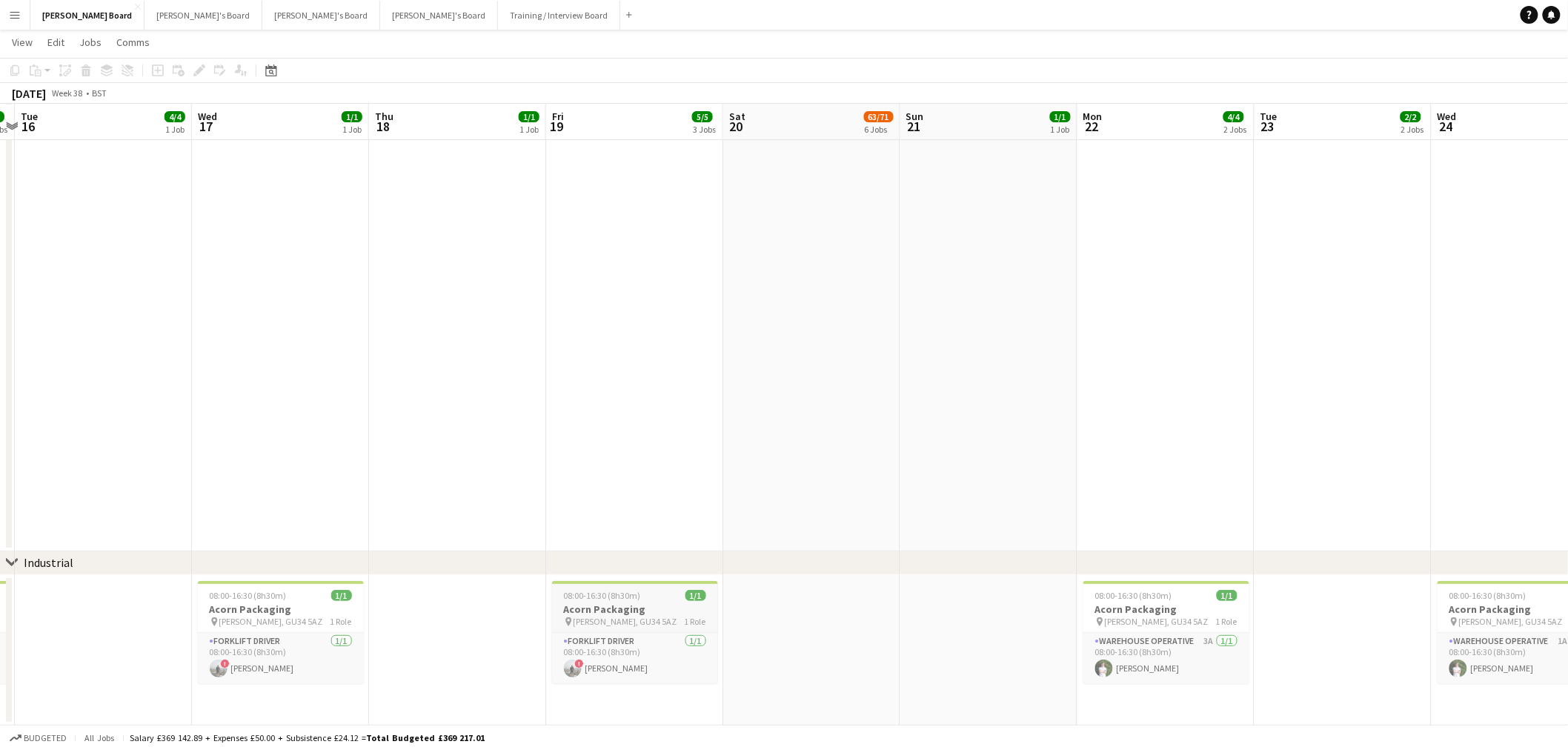
click at [590, 617] on span "[PERSON_NAME], GU34 5AZ" at bounding box center [625, 621] width 104 height 11
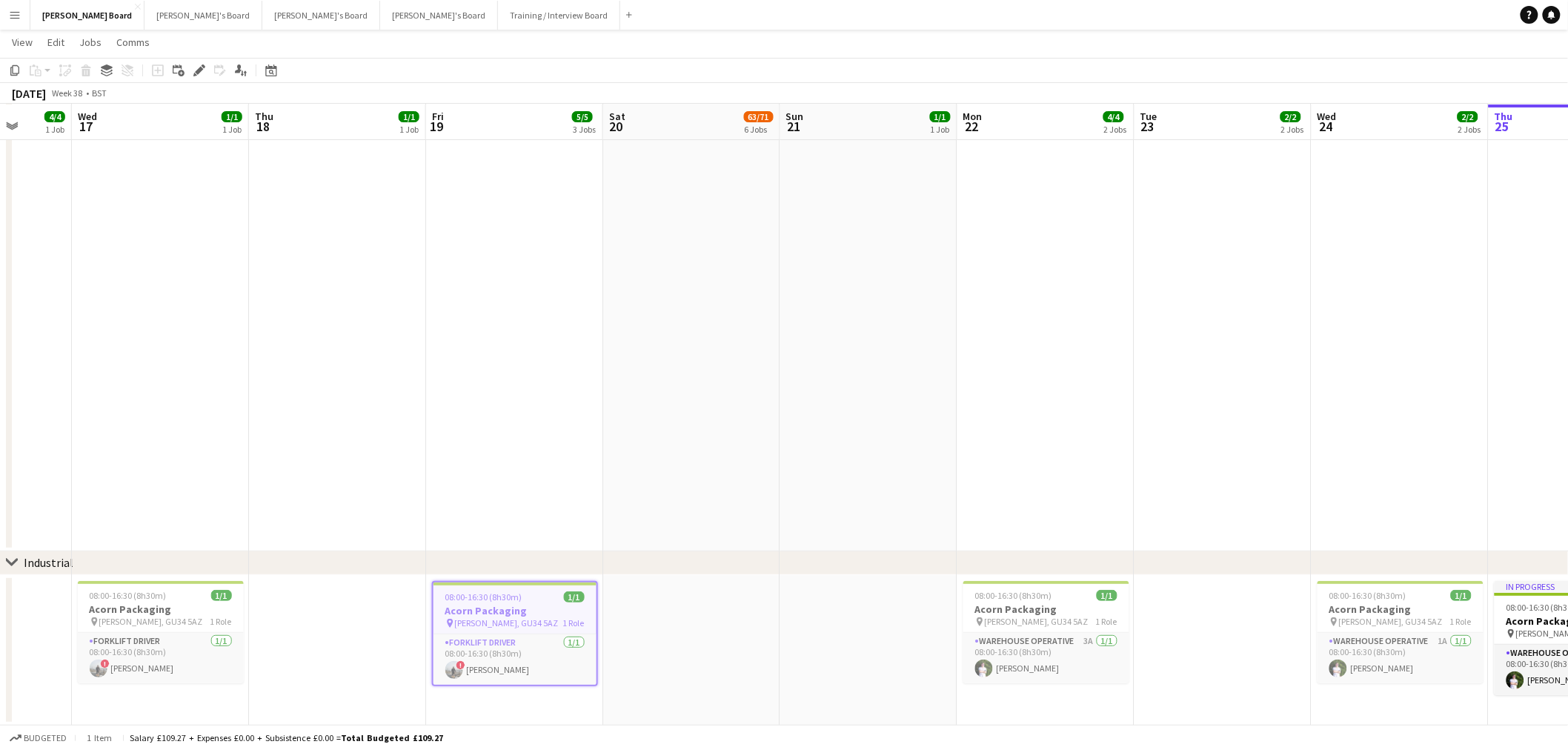
drag, startPoint x: 1031, startPoint y: 651, endPoint x: 322, endPoint y: 603, distance: 710.6
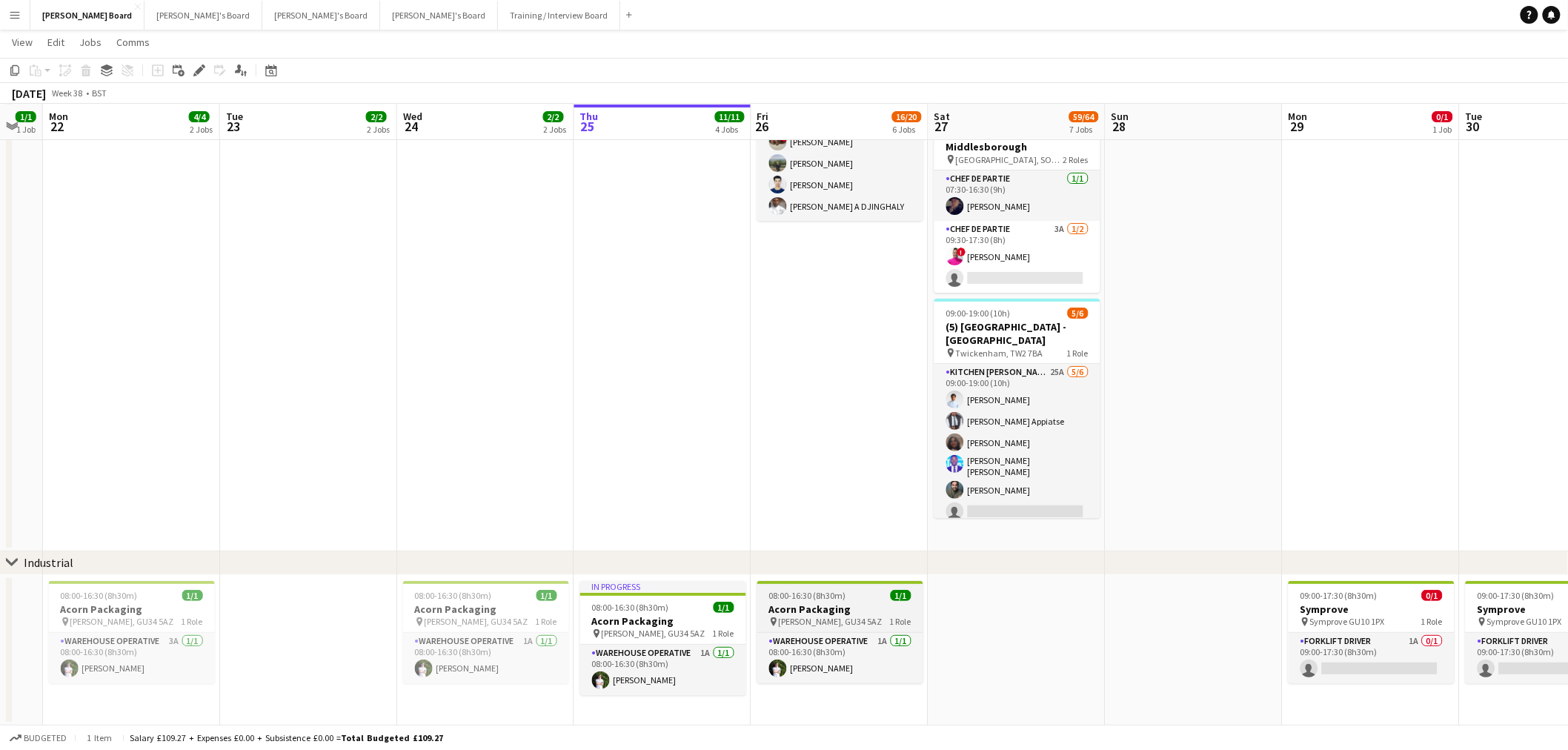
drag, startPoint x: 960, startPoint y: 630, endPoint x: 391, endPoint y: 586, distance: 570.7
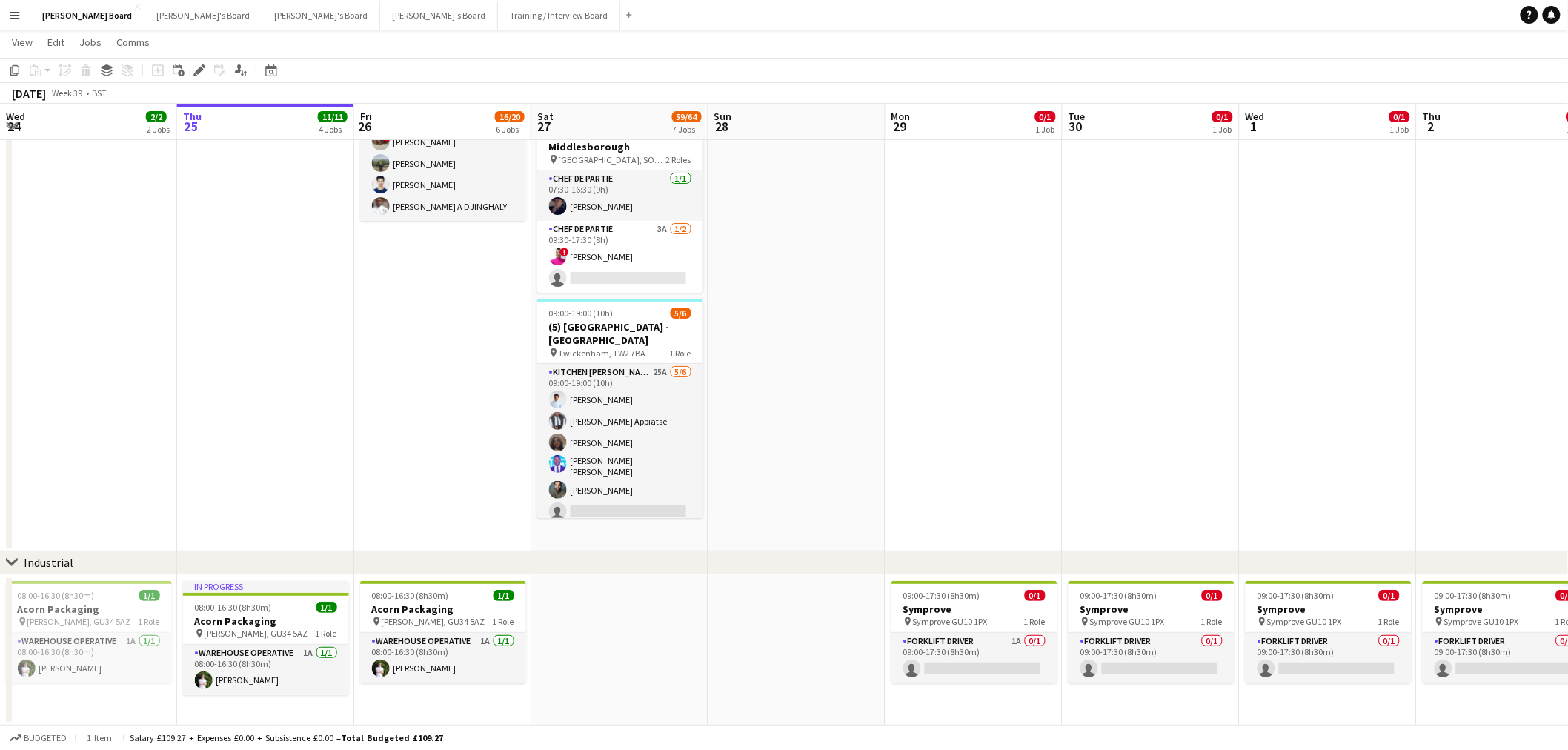
click at [975, 704] on app-date-cell "09:00-17:30 (8h30m) 0/1 Symprove pin Symprove GU10 1PX 1 Role Forklift Driver 1…" at bounding box center [974, 651] width 177 height 151
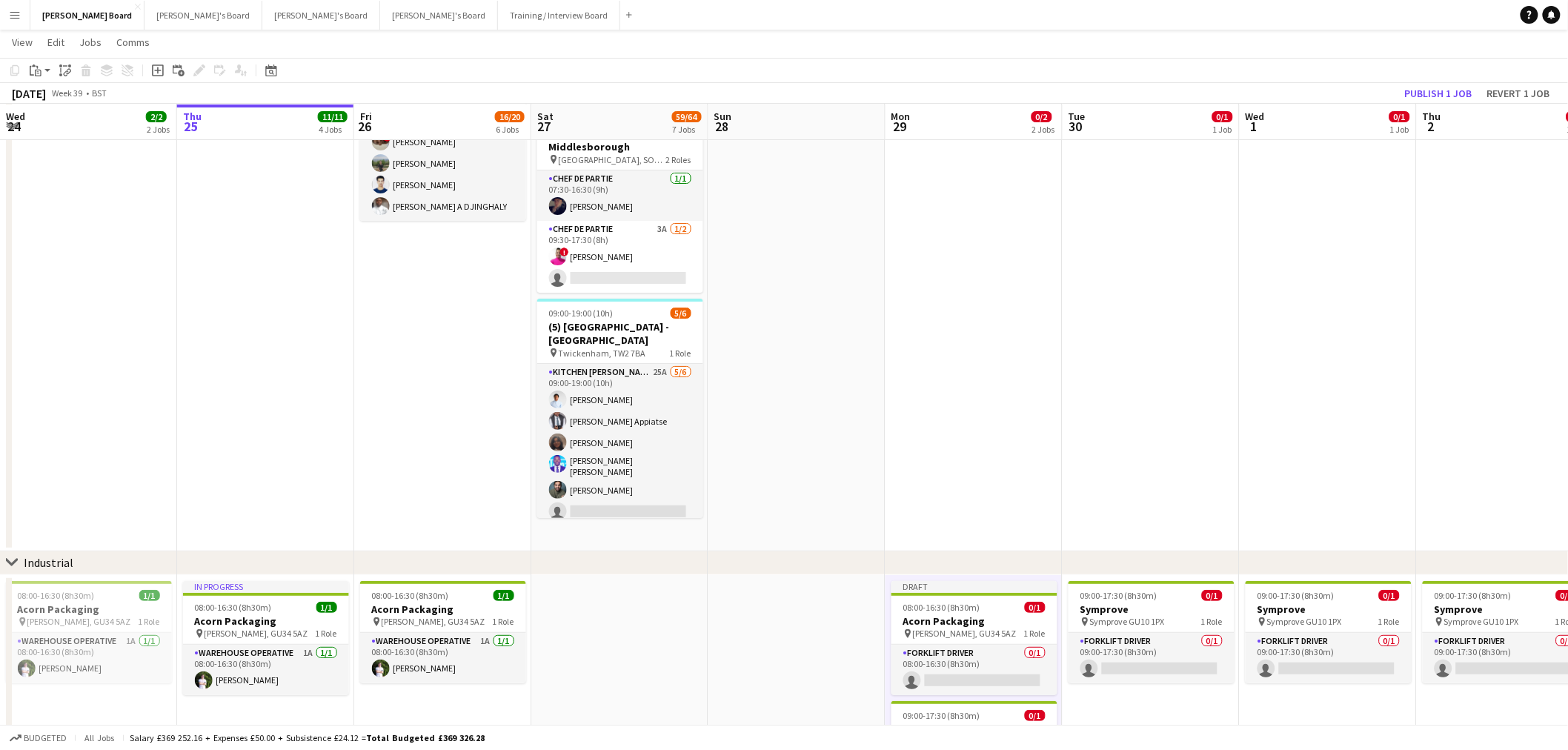
click at [960, 624] on h3 "Acorn Packaging" at bounding box center [974, 621] width 166 height 13
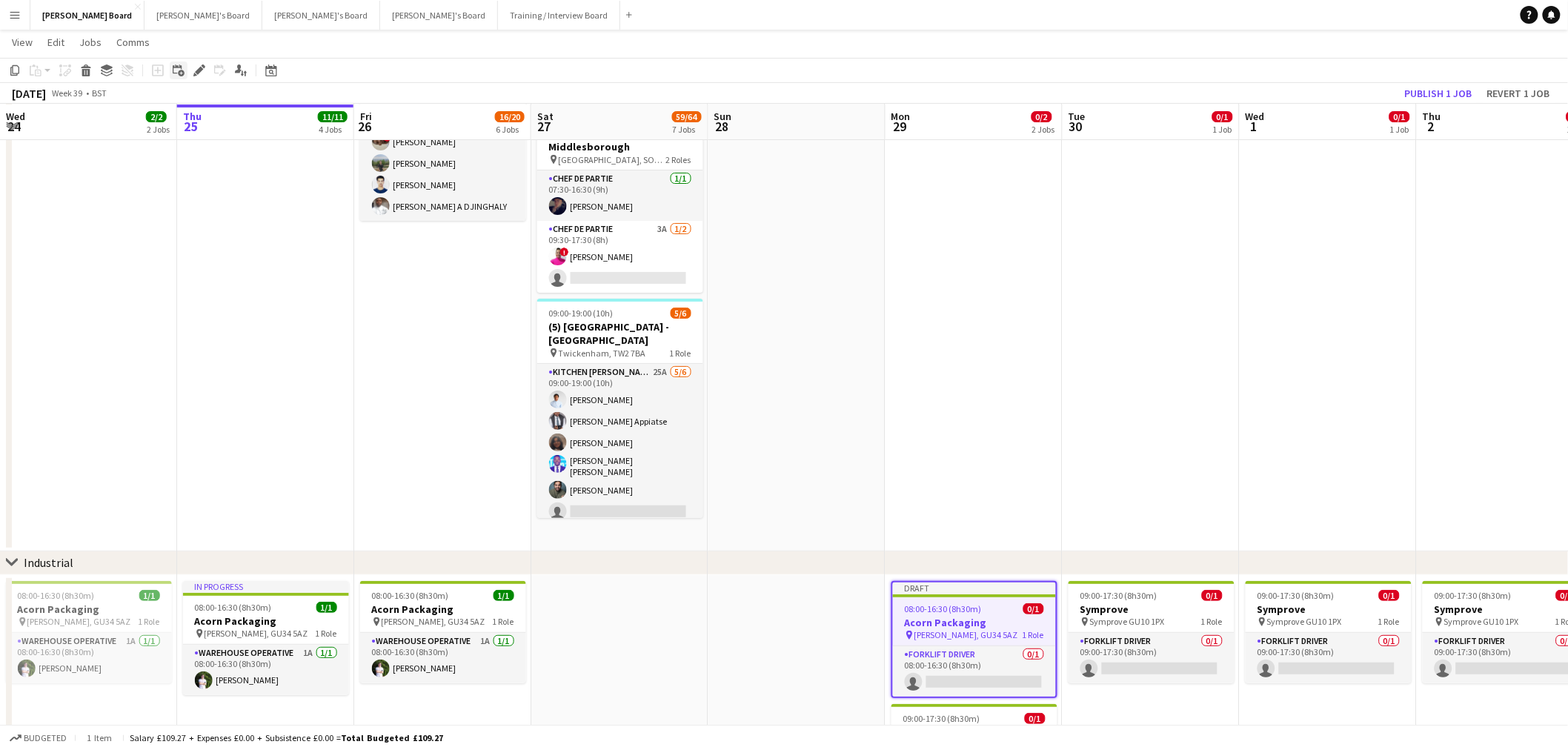
click at [174, 73] on icon at bounding box center [177, 69] width 9 height 9
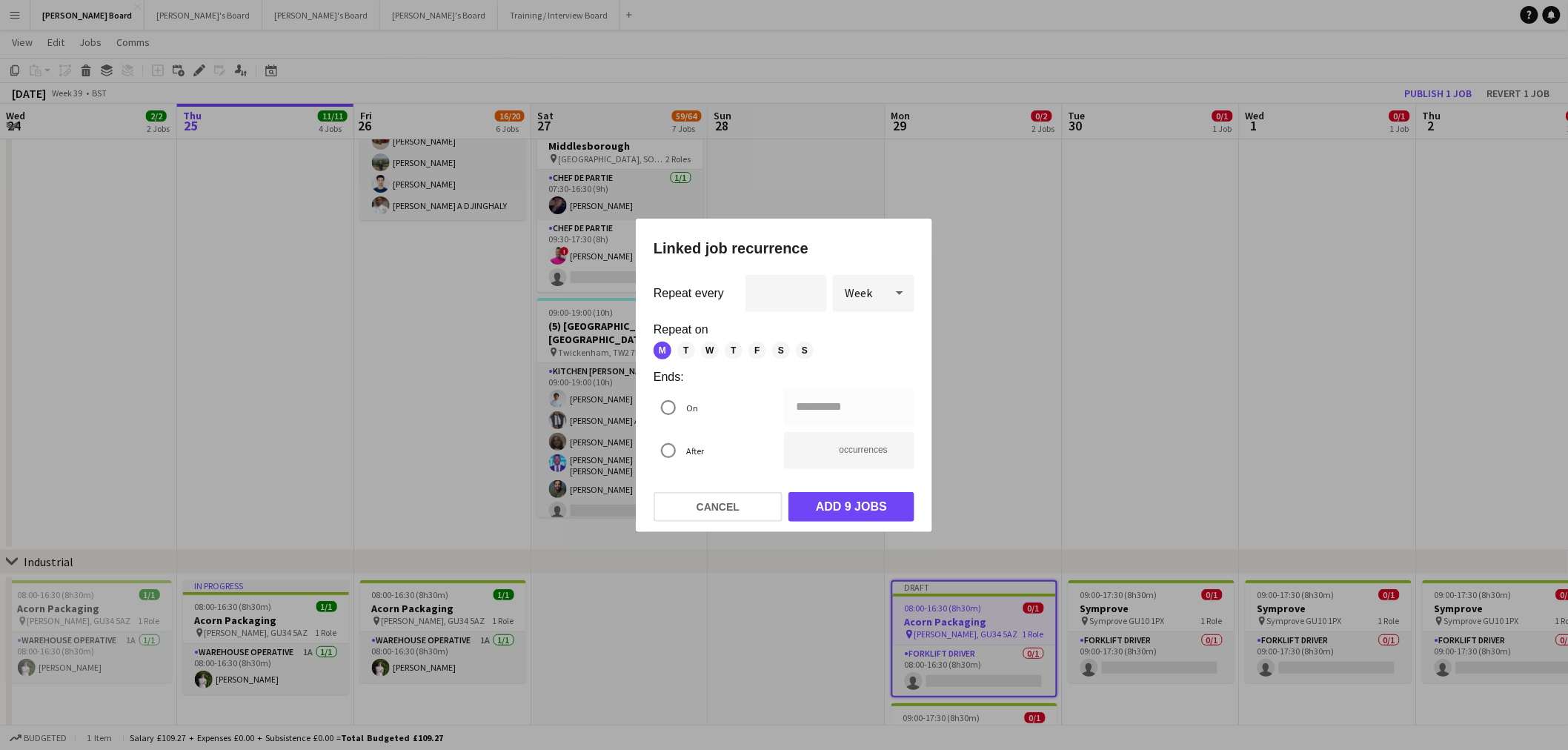
scroll to position [0, 0]
click at [899, 297] on icon at bounding box center [899, 293] width 17 height 30
click at [869, 331] on span "Day" at bounding box center [874, 334] width 58 height 14
type input "**********"
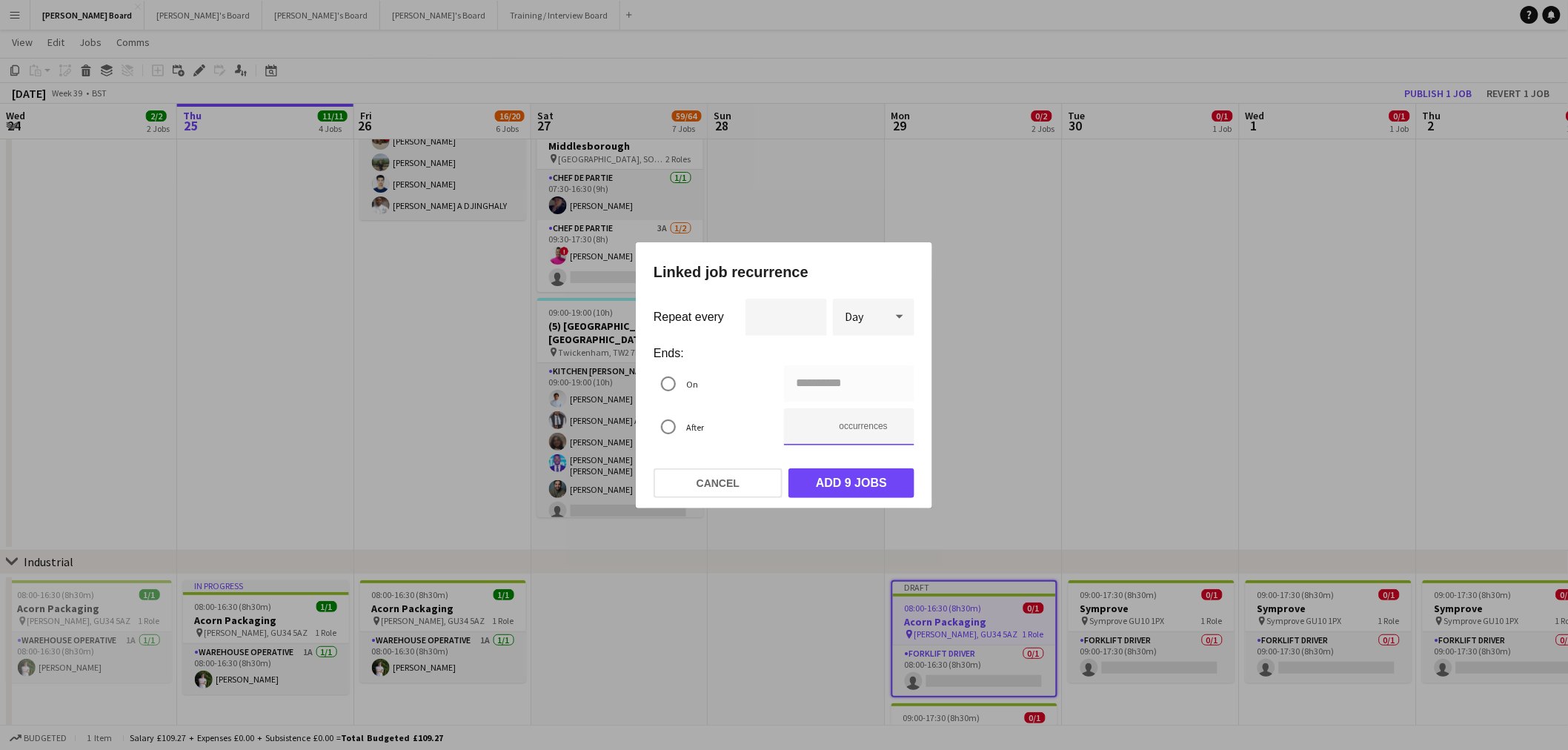
drag, startPoint x: 765, startPoint y: 433, endPoint x: 730, endPoint y: 427, distance: 35.5
click at [744, 429] on mat-radio-group "**********" at bounding box center [784, 409] width 261 height 86
type input "*"
type input "**********"
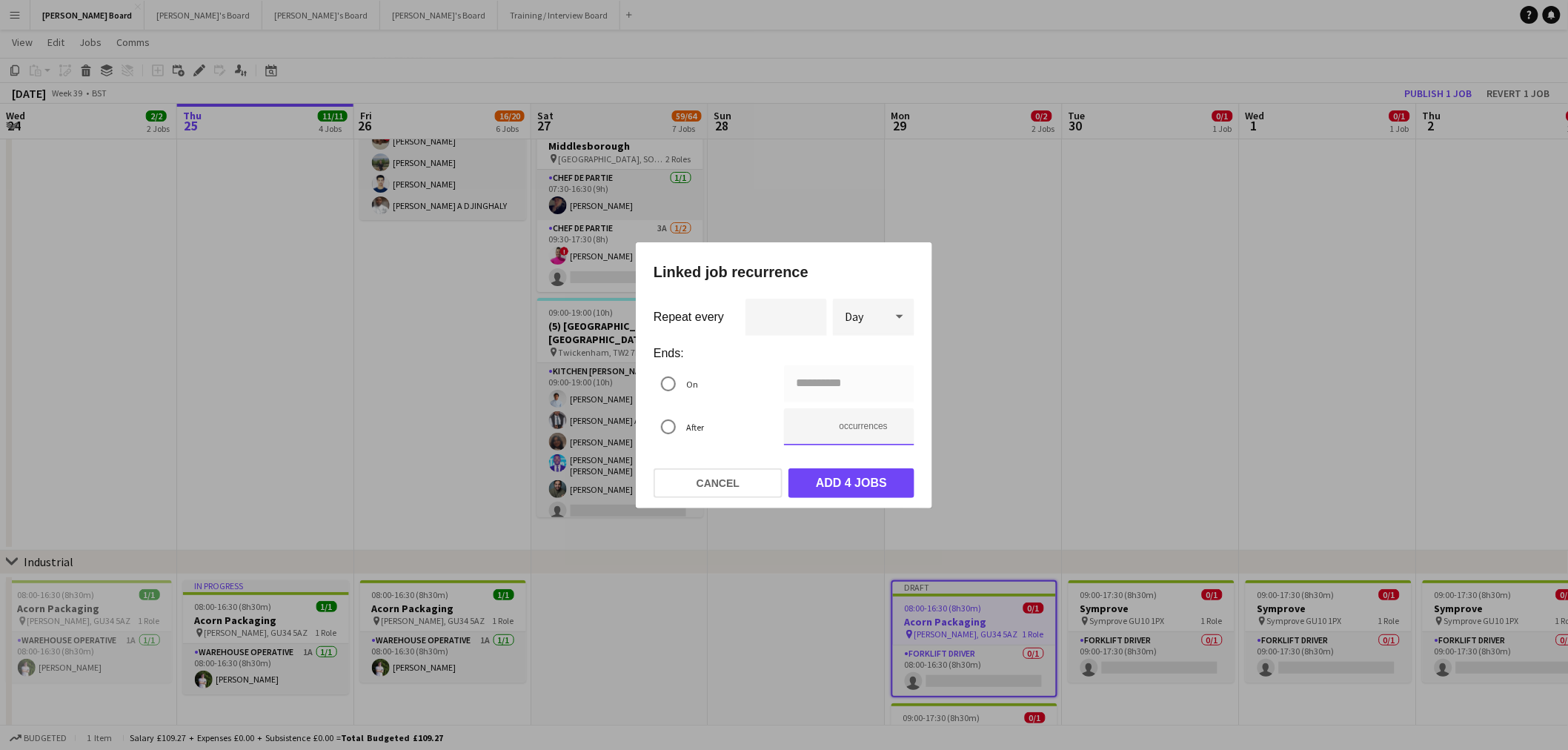
type input "*"
click at [827, 483] on button "Add 4 jobs" at bounding box center [852, 483] width 126 height 30
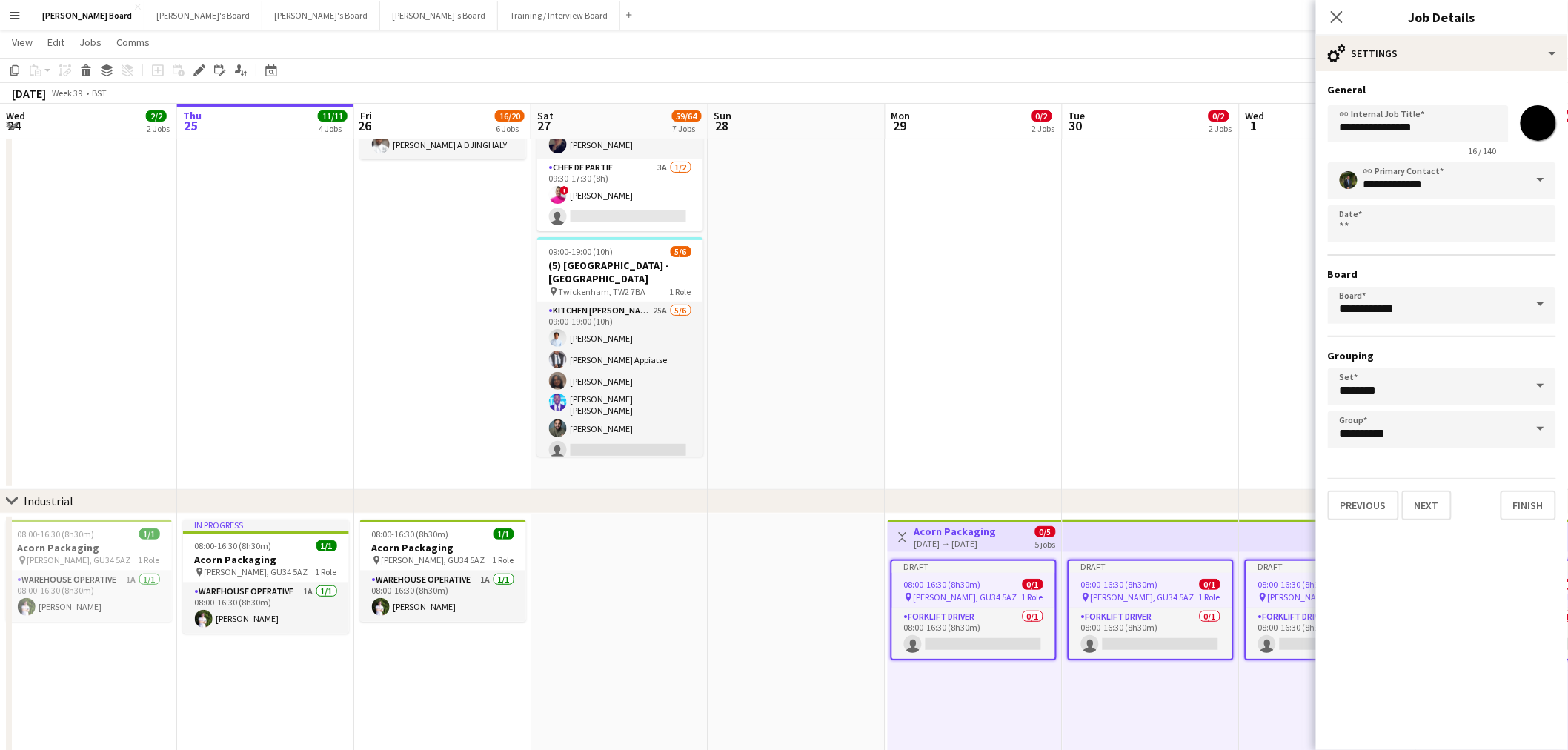
scroll to position [2378, 0]
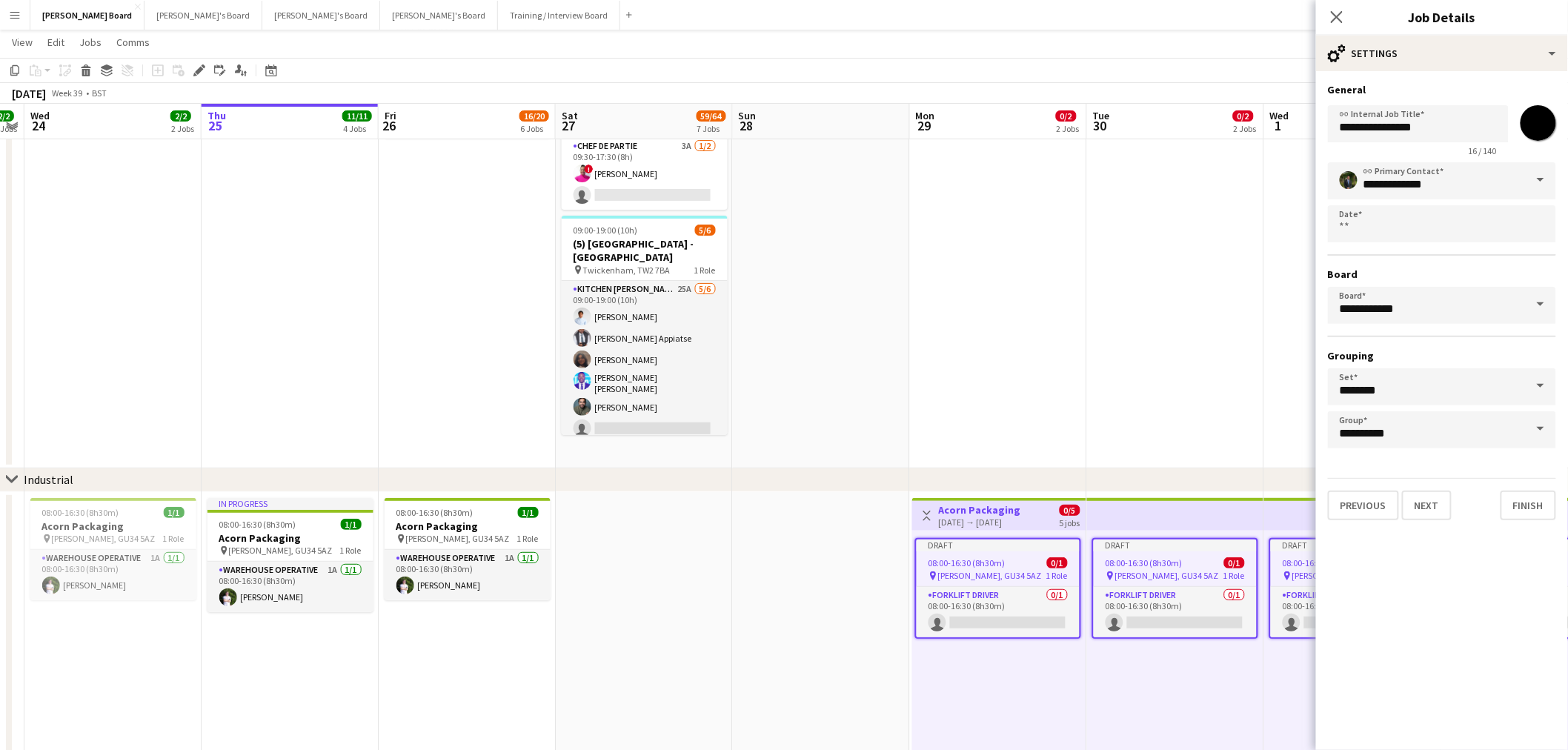
drag, startPoint x: 1214, startPoint y: 431, endPoint x: 925, endPoint y: 420, distance: 289.2
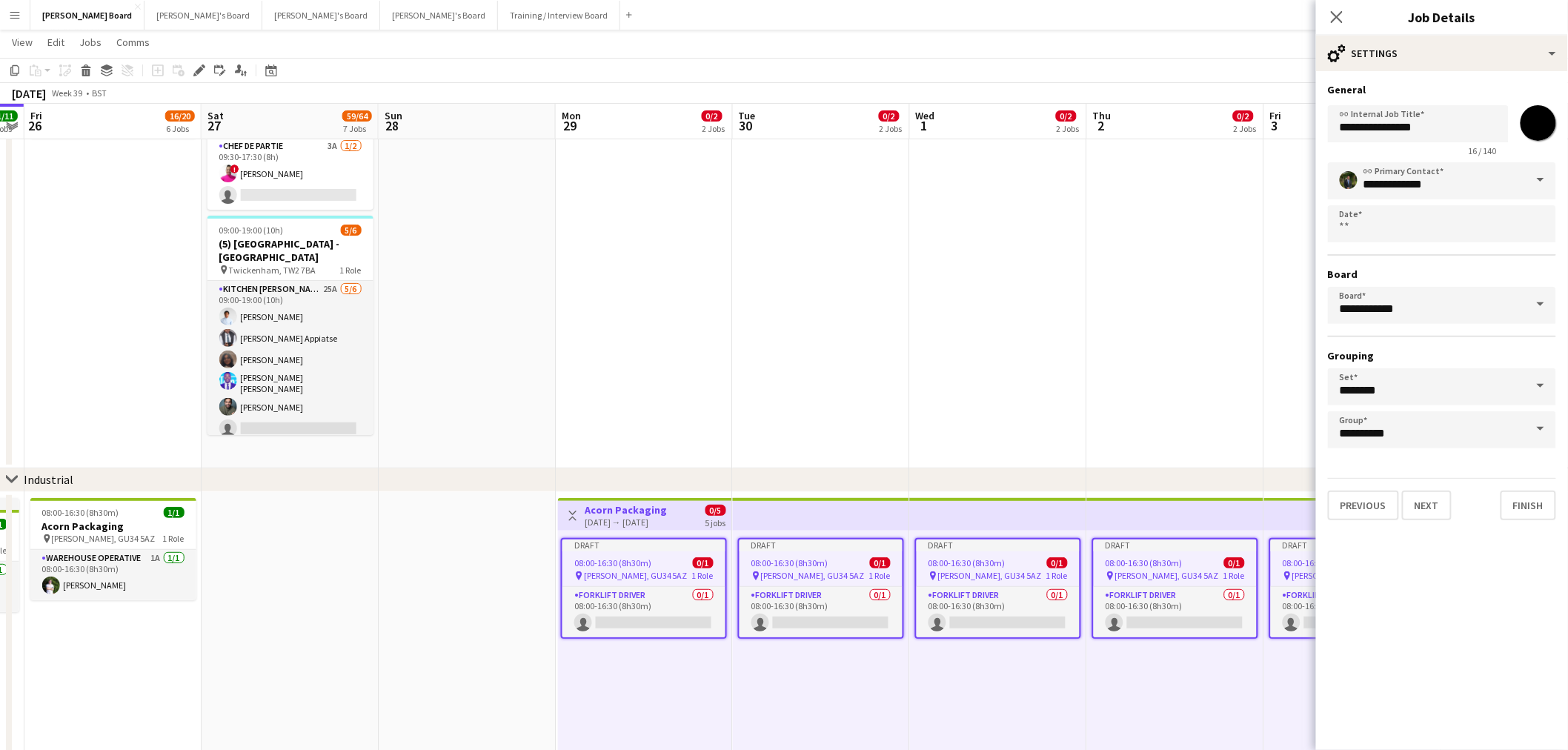
scroll to position [0, 462]
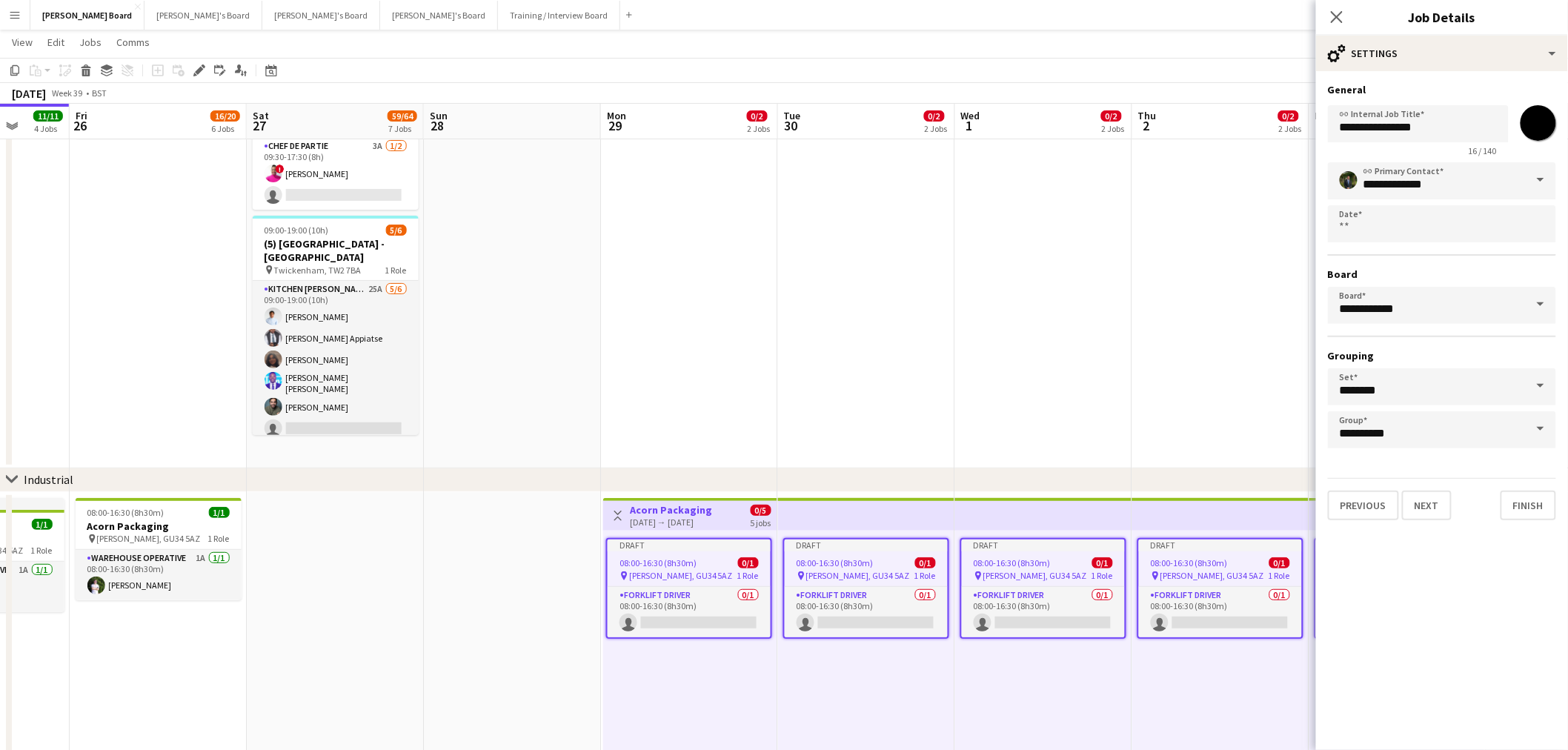
click at [697, 444] on app-date-cell at bounding box center [690, 56] width 177 height 824
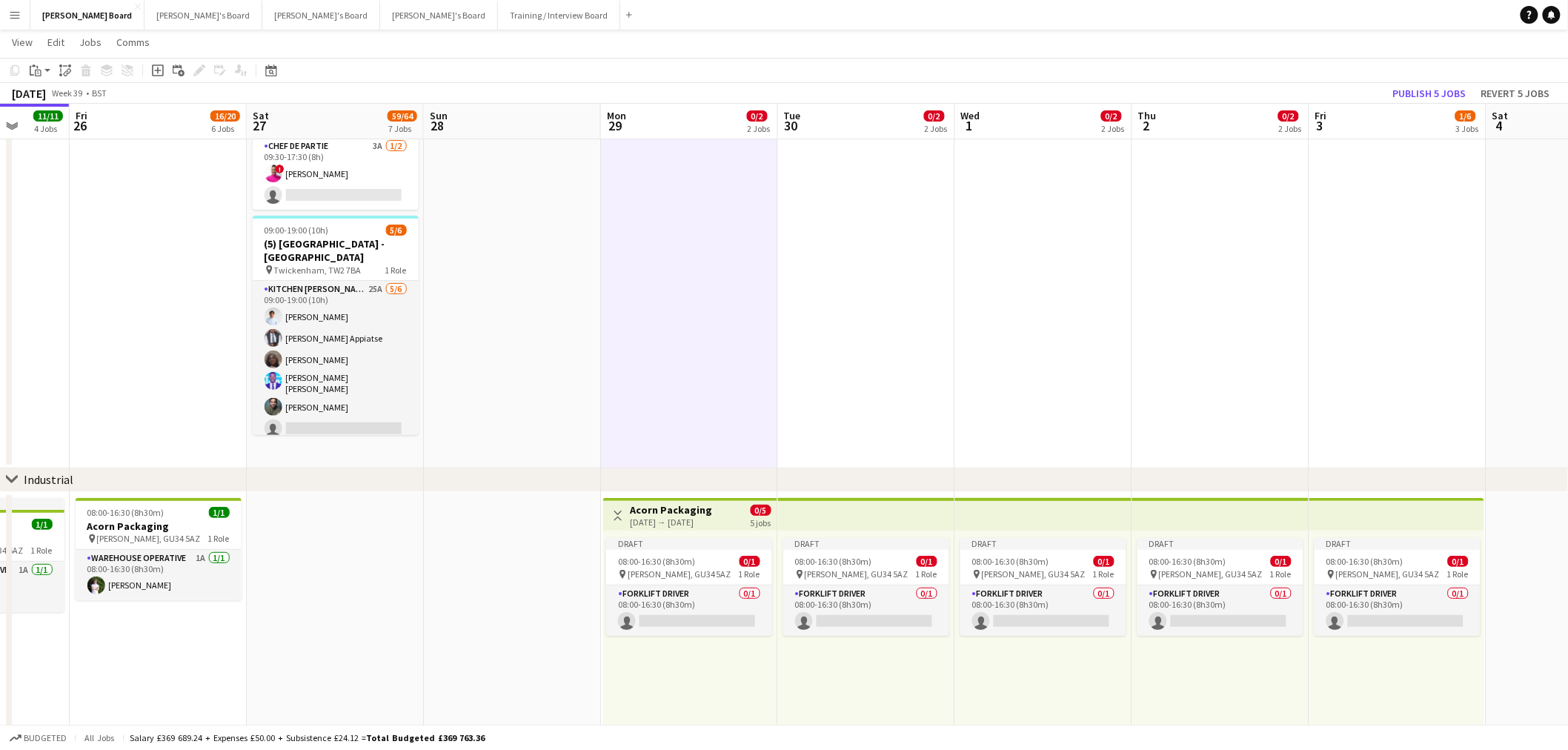
click at [939, 428] on app-date-cell at bounding box center [867, 56] width 177 height 824
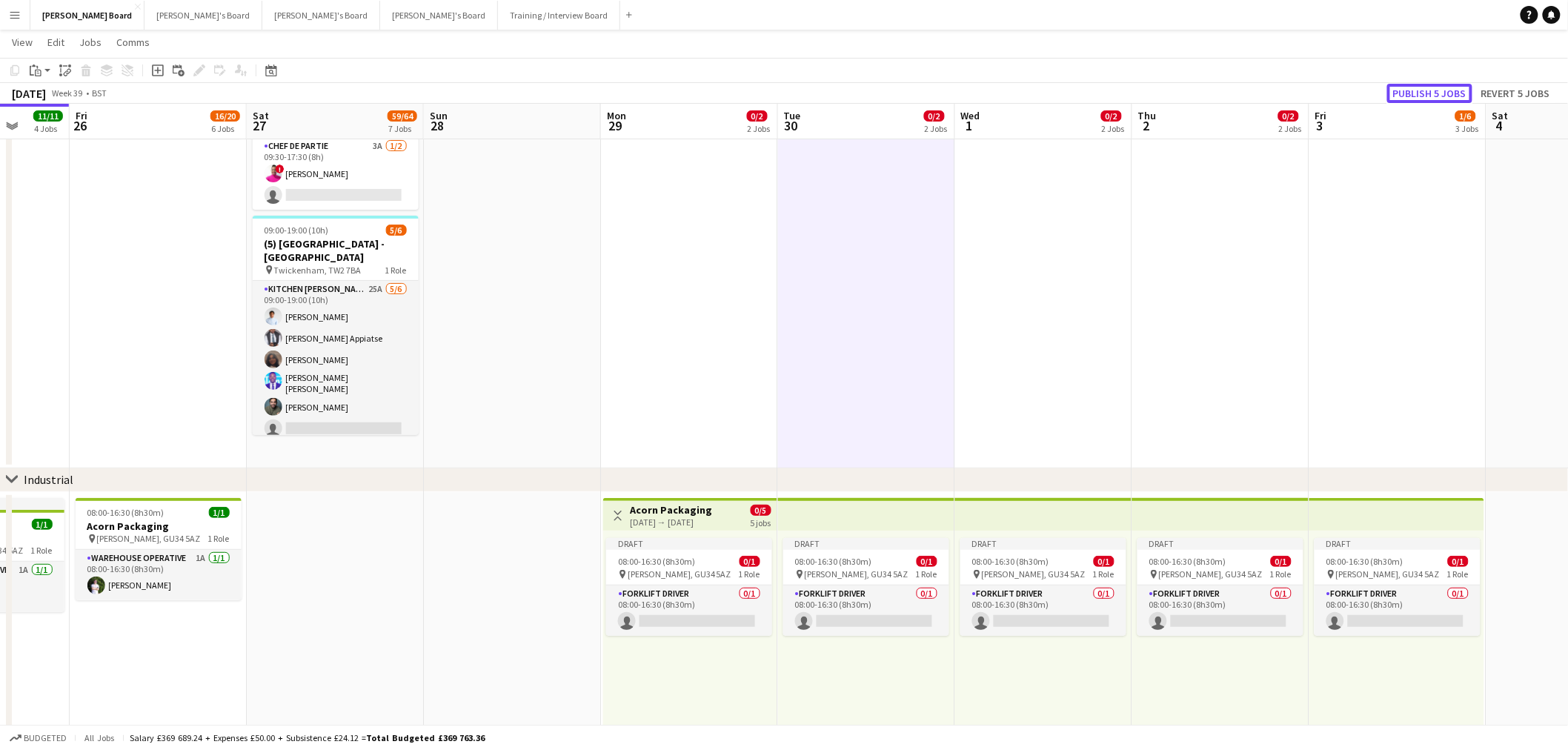
click at [1430, 90] on button "Publish 5 jobs" at bounding box center [1430, 93] width 85 height 19
click at [899, 610] on app-card-role "Forklift Driver 0/1 08:00-16:30 (8h30m) single-neutral-actions" at bounding box center [867, 610] width 166 height 51
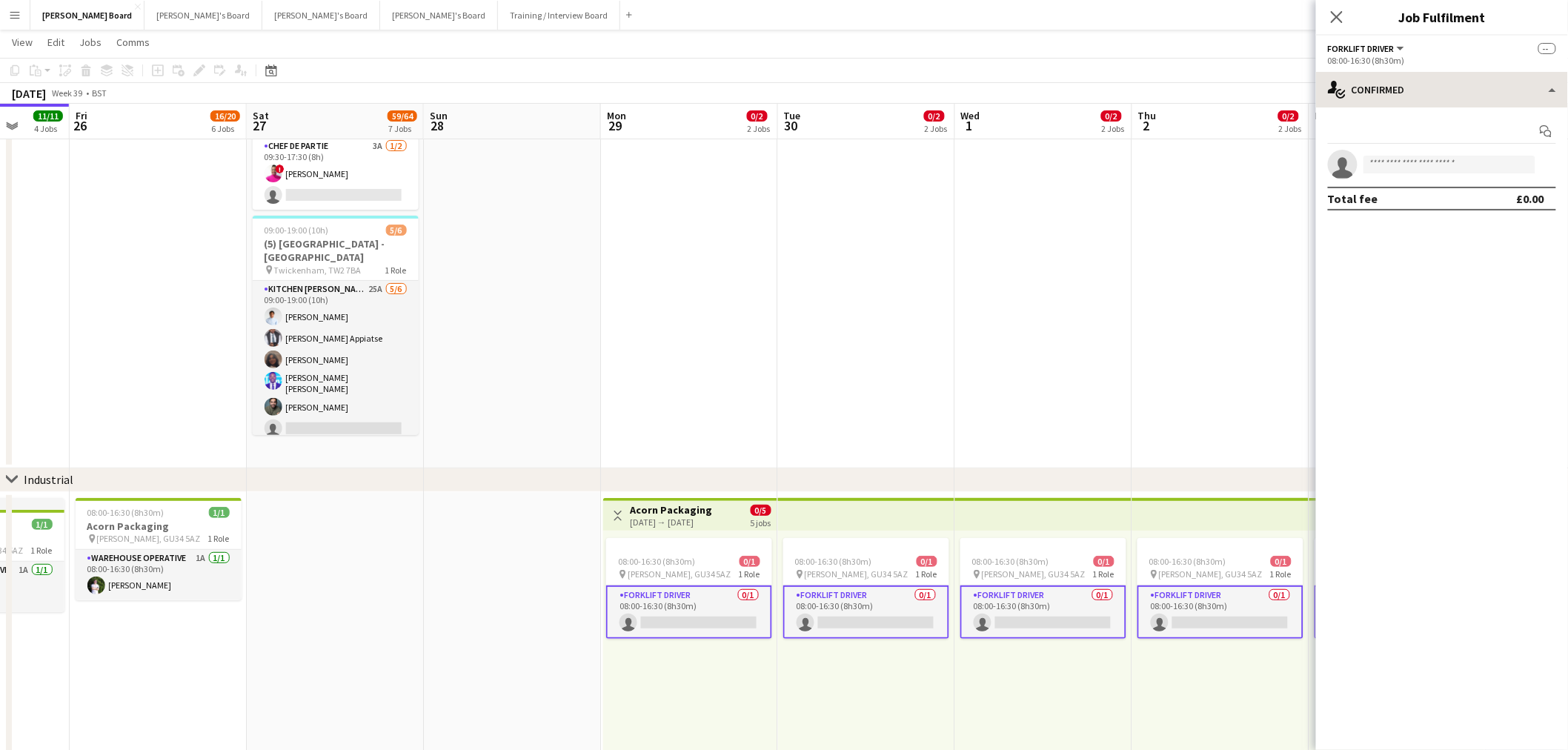
click at [1451, 108] on div "Start chat single-neutral-actions Total fee £0.00" at bounding box center [1442, 165] width 252 height 115
click at [1483, 90] on div "single-neutral-actions-check-2 Confirmed" at bounding box center [1442, 90] width 252 height 36
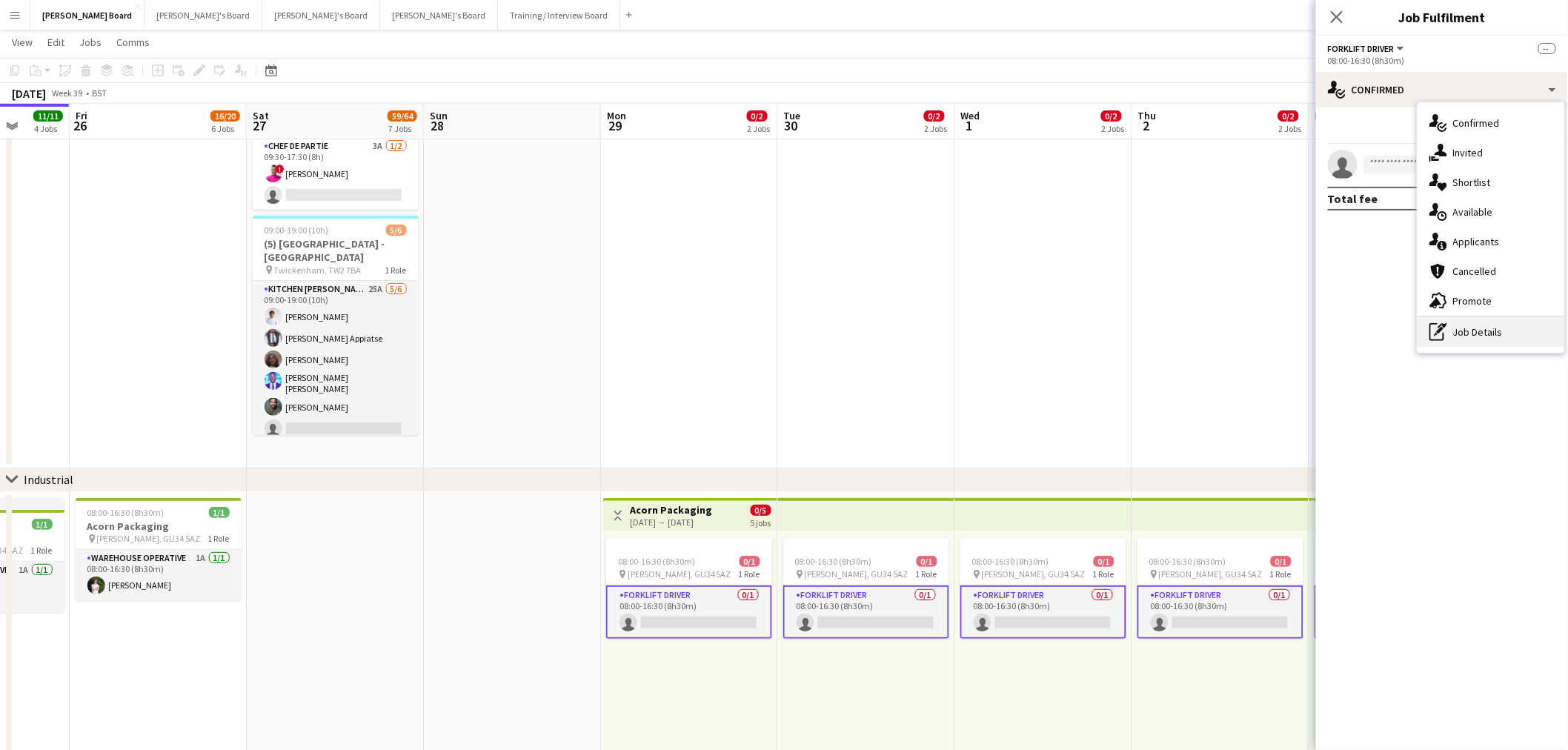
click at [1514, 331] on div "pen-write Job Details" at bounding box center [1491, 332] width 147 height 30
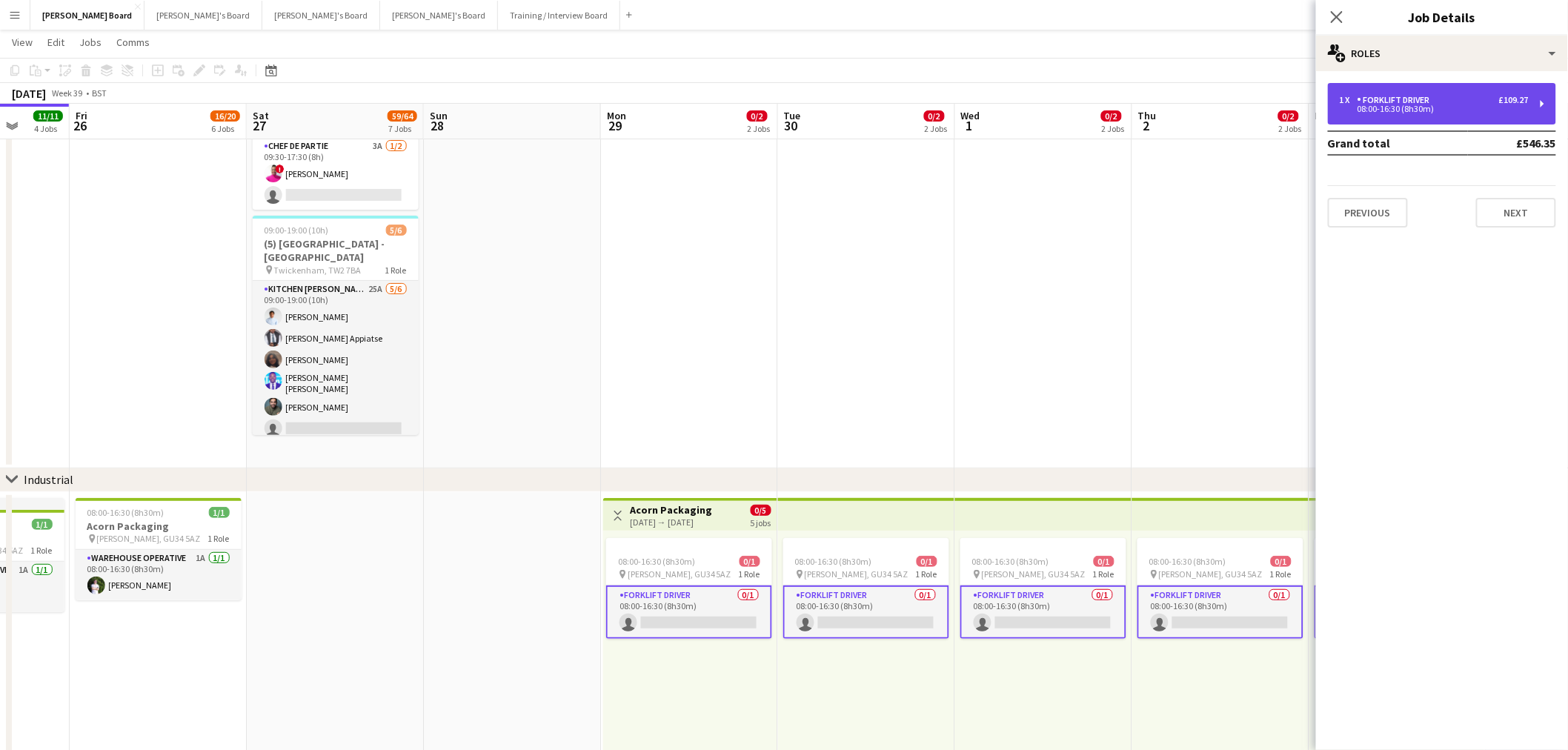
click at [1441, 101] on div "1 x Forklift Driver £109.27" at bounding box center [1435, 99] width 189 height 11
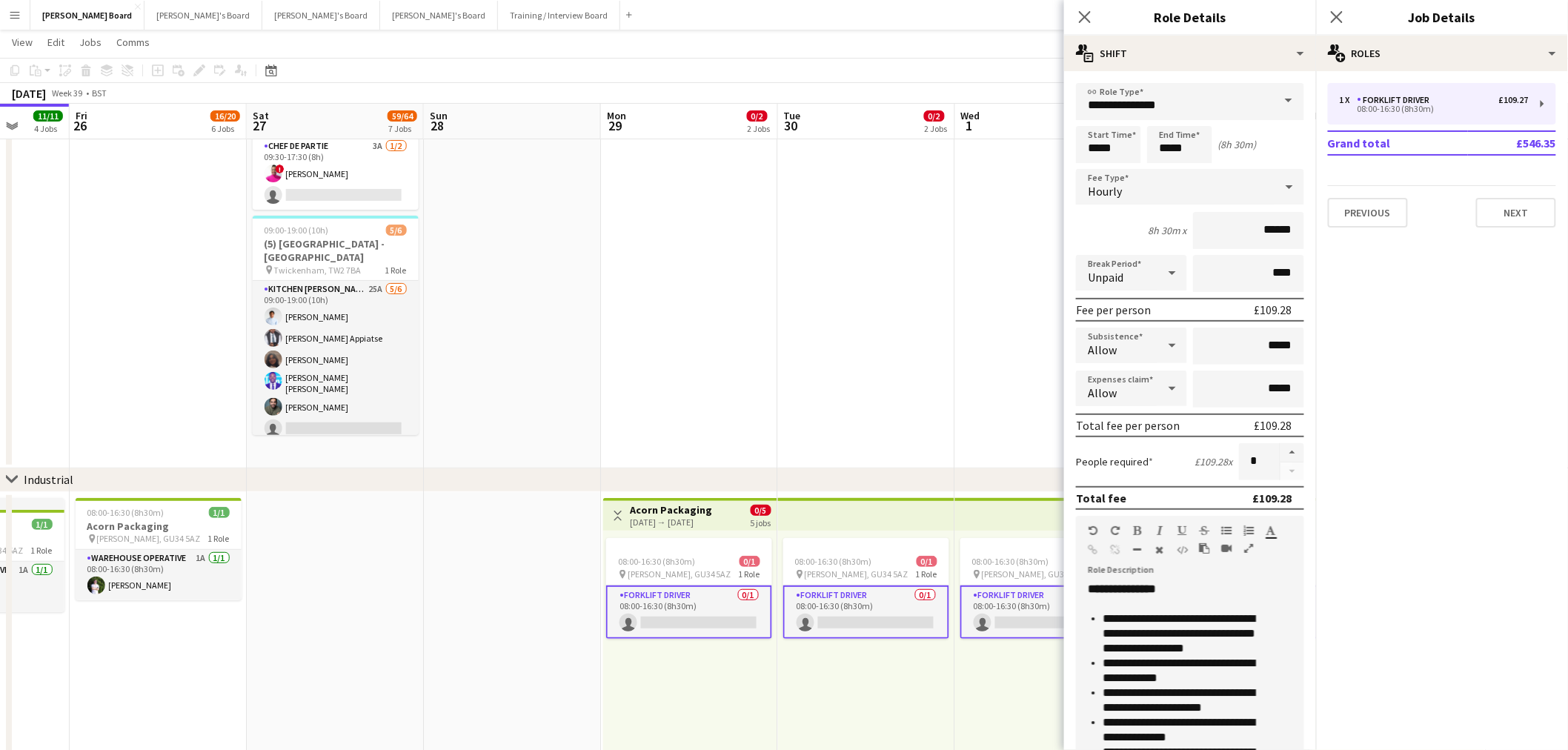
click at [964, 321] on app-date-cell at bounding box center [1044, 56] width 177 height 824
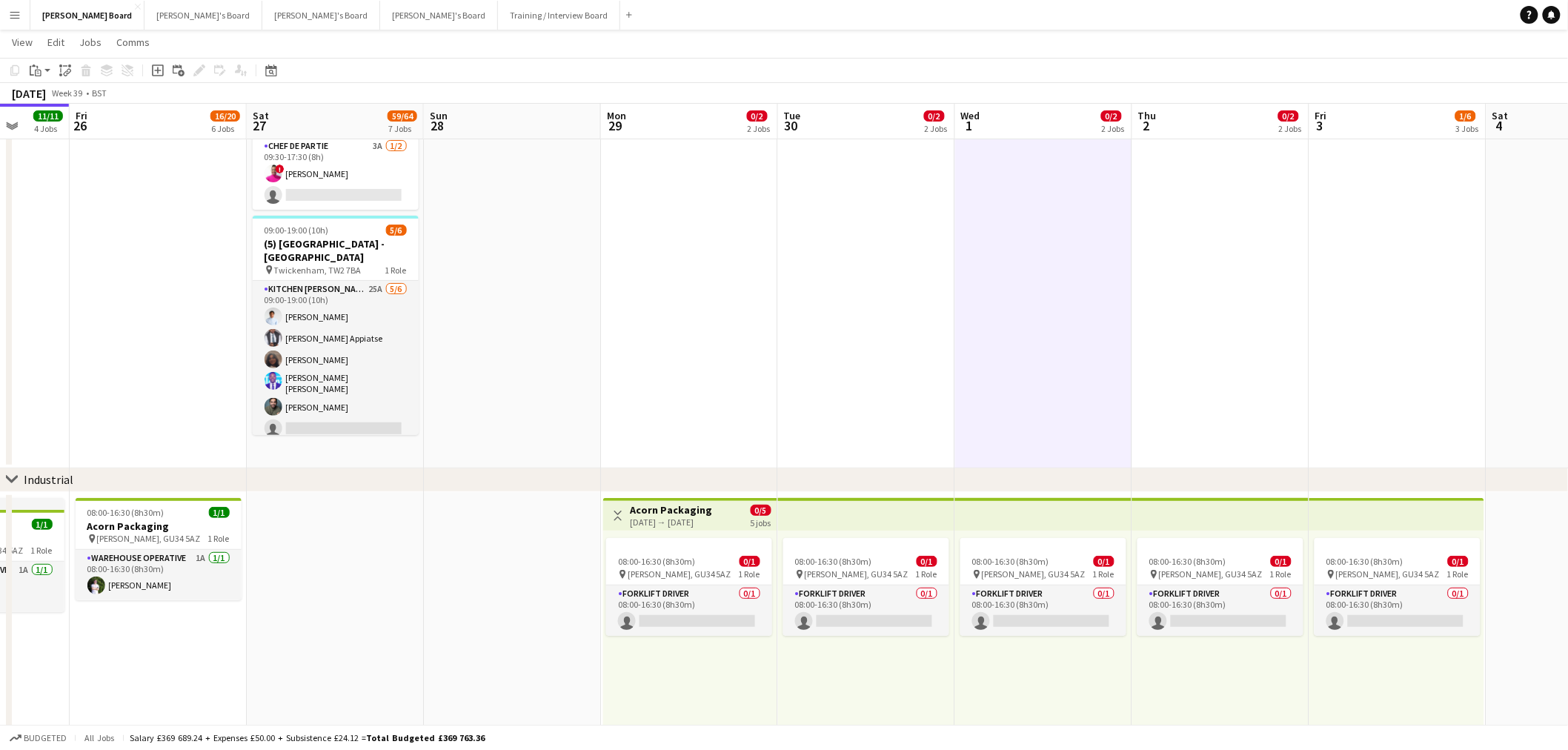
click at [910, 317] on app-date-cell at bounding box center [867, 56] width 177 height 824
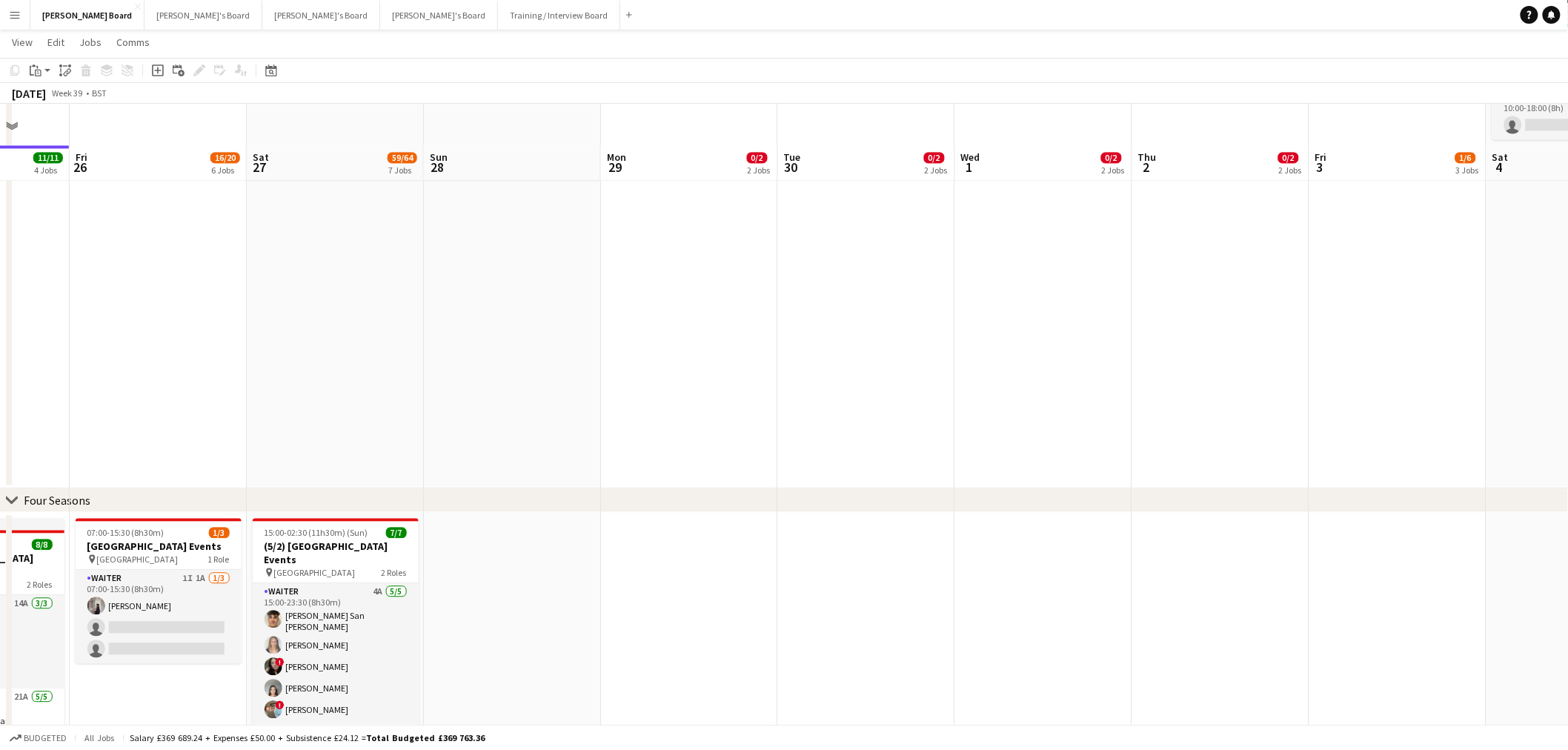
scroll to position [1225, 0]
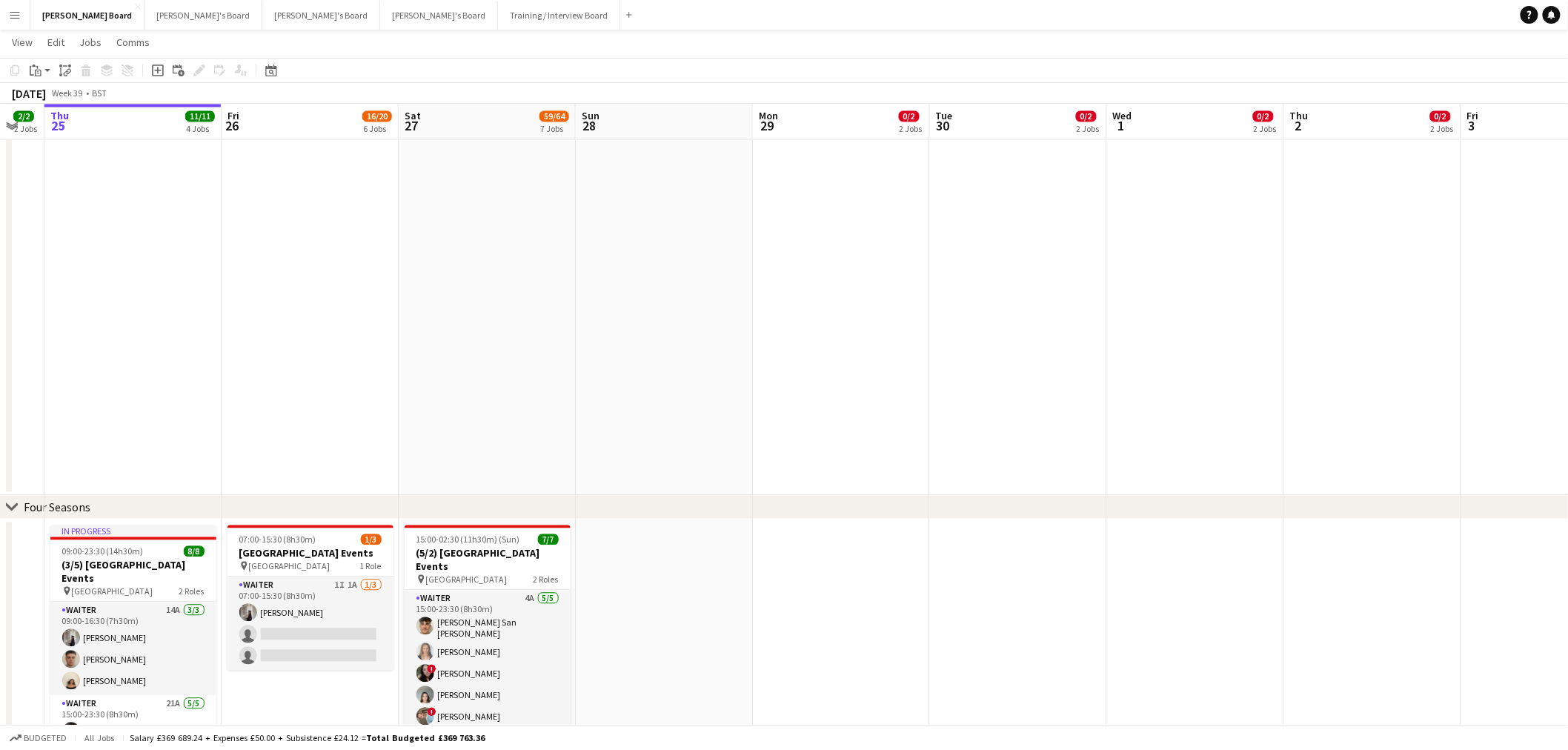
drag, startPoint x: 785, startPoint y: 330, endPoint x: 1090, endPoint y: 346, distance: 305.4
click at [1086, 346] on app-calendar-viewport "Tue 23 2/2 2 Jobs Wed 24 2/2 2 Jobs Thu 25 11/11 4 Jobs Fri 26 16/20 6 Jobs Sat…" at bounding box center [784, 442] width 1568 height 3219
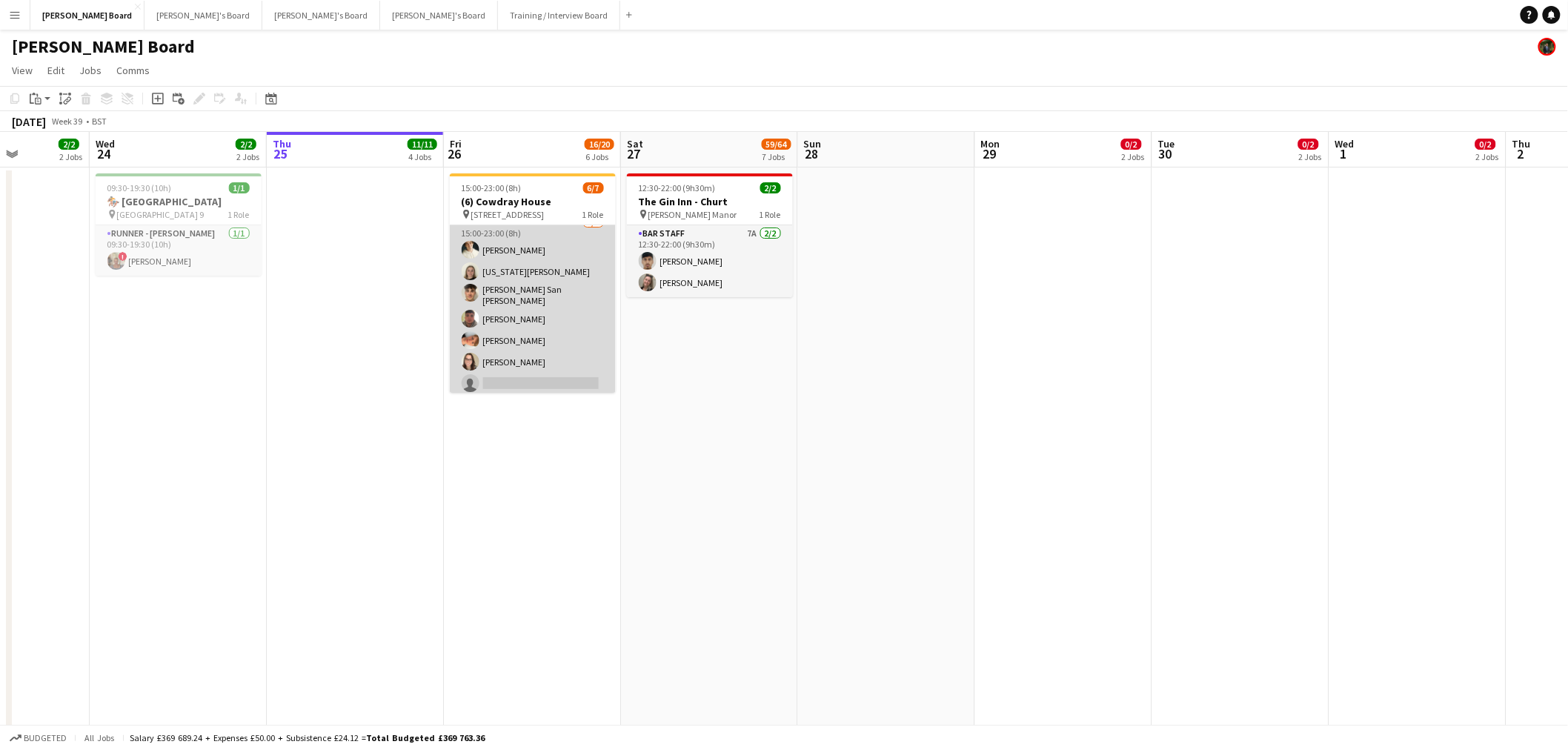
scroll to position [0, 0]
click at [547, 322] on app-card-role "Waiter 10A [DATE] 15:00-23:00 (8h) [PERSON_NAME] [US_STATE][PERSON_NAME] [PERSO…" at bounding box center [533, 317] width 166 height 184
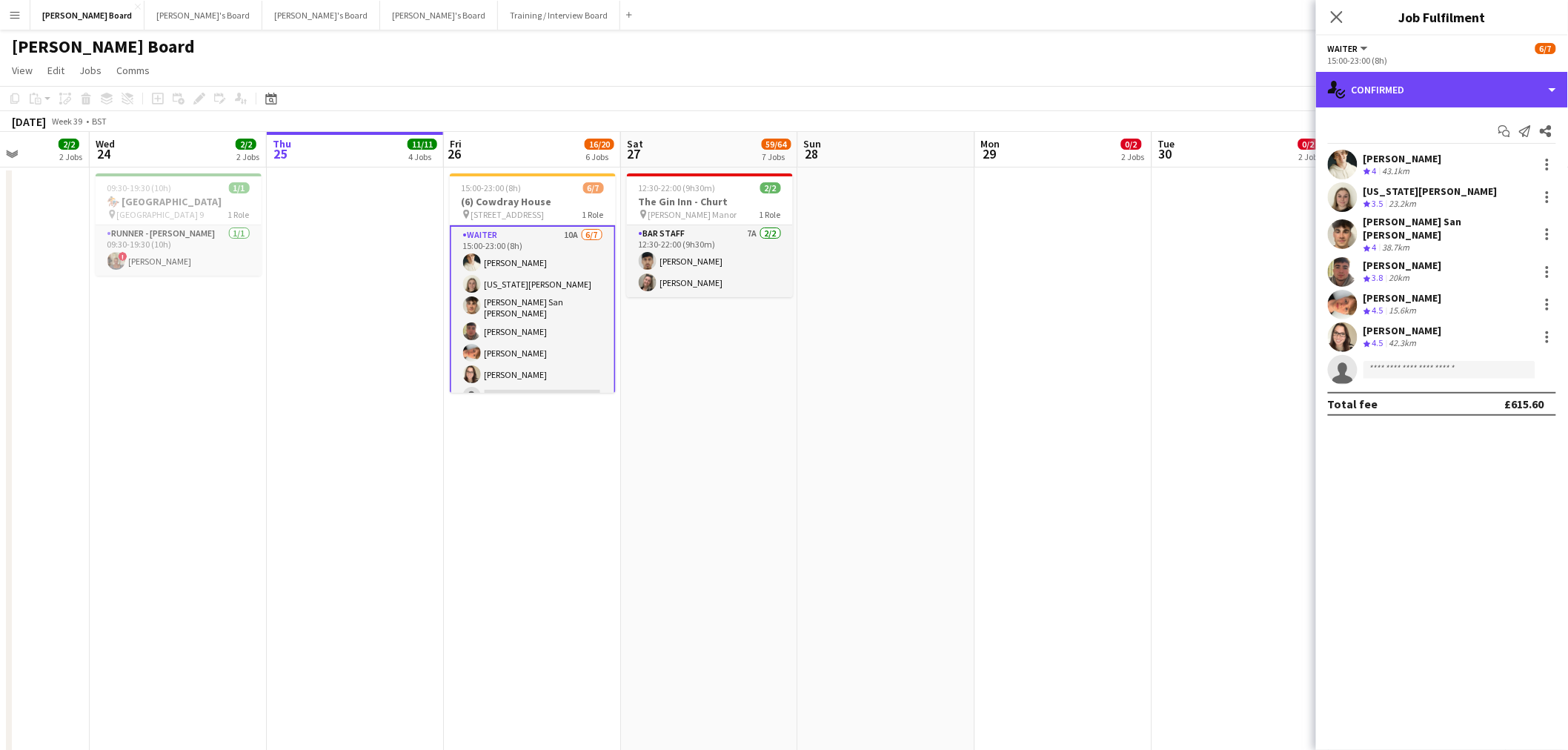
click at [1488, 90] on div "single-neutral-actions-check-2 Confirmed" at bounding box center [1442, 90] width 252 height 36
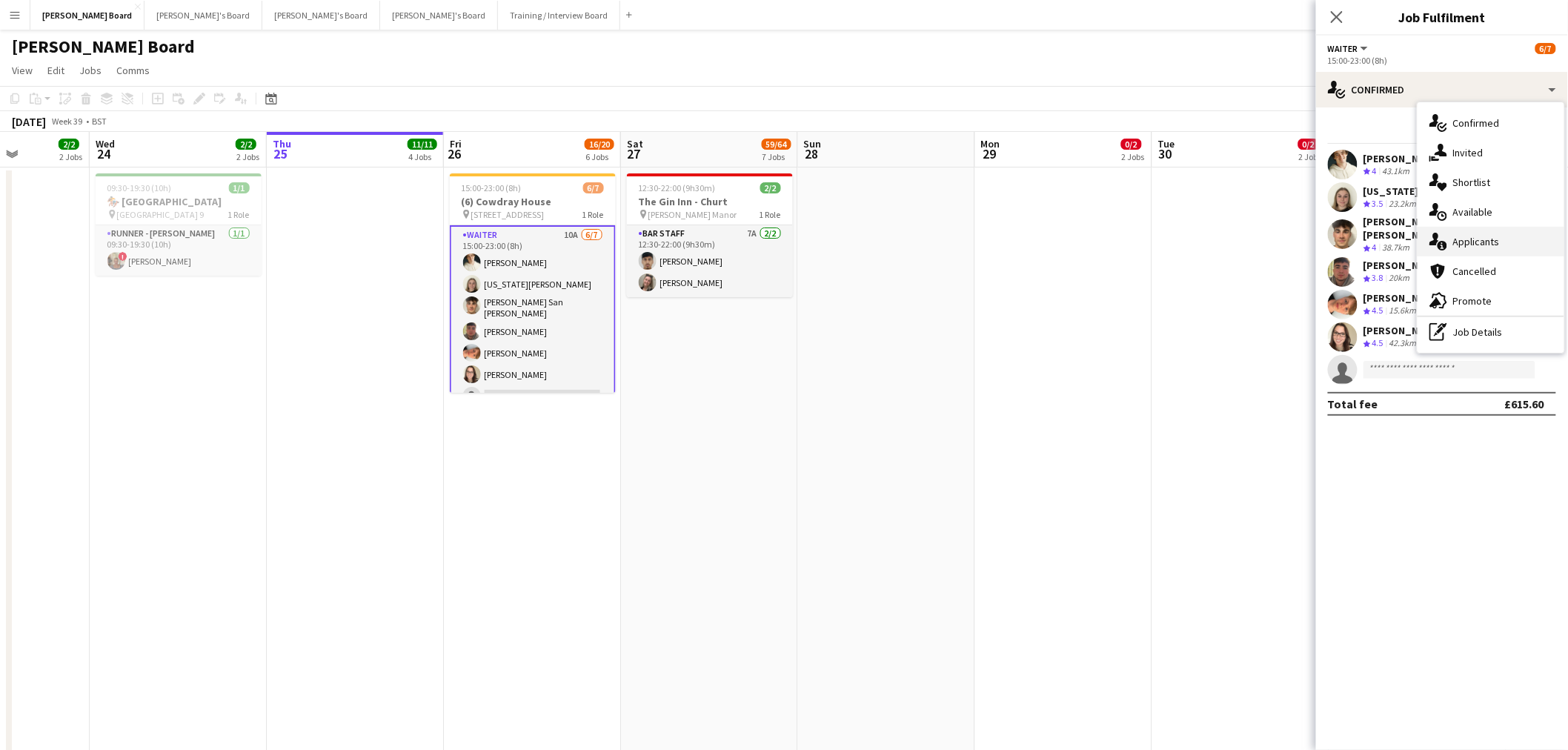
click at [1505, 235] on div "single-neutral-actions-information Applicants" at bounding box center [1491, 242] width 147 height 30
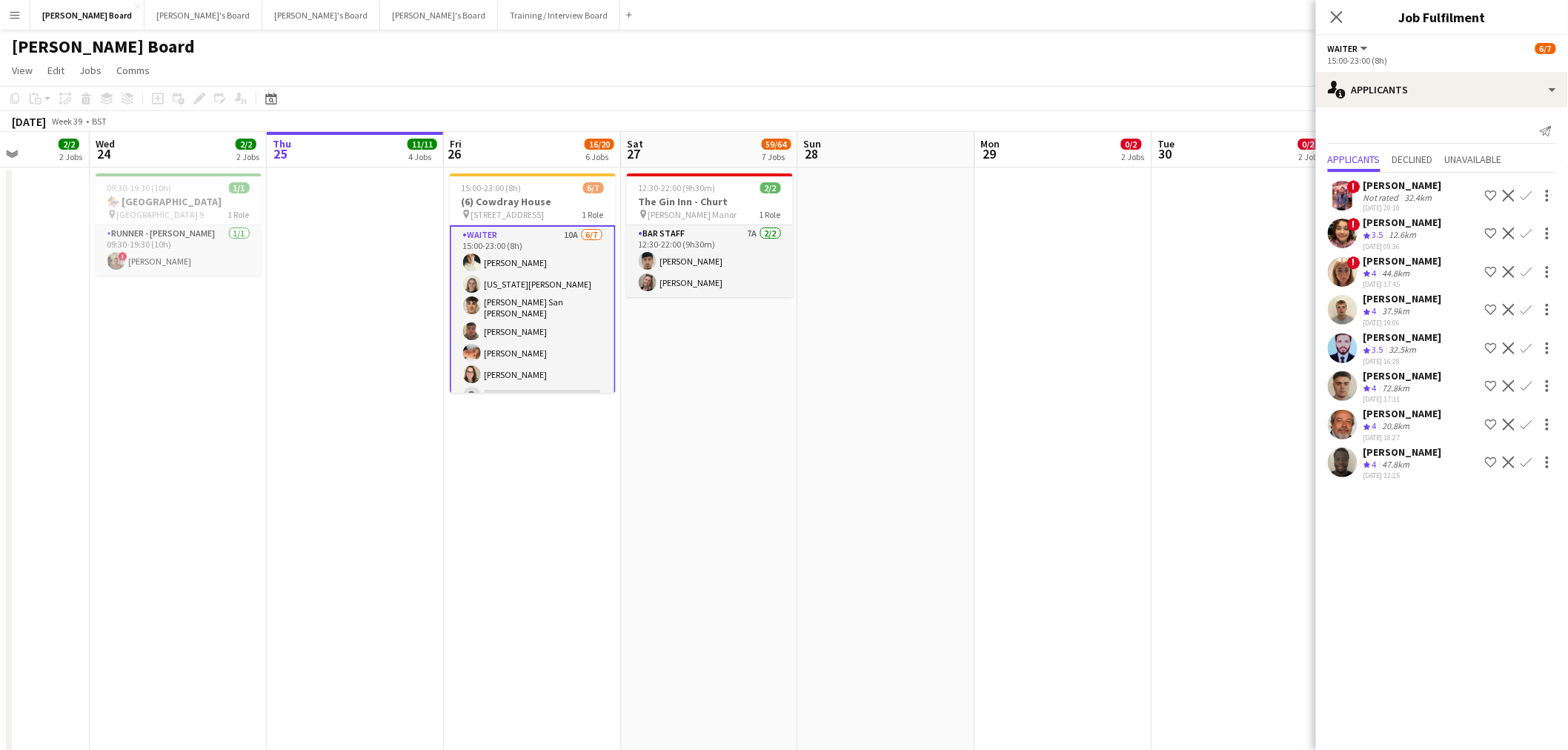
click at [1433, 271] on div "! Issy Cossey Crew rating 4 44.8km 23-09-2025 17:45 Shortlist crew Decline Conf…" at bounding box center [1442, 272] width 252 height 36
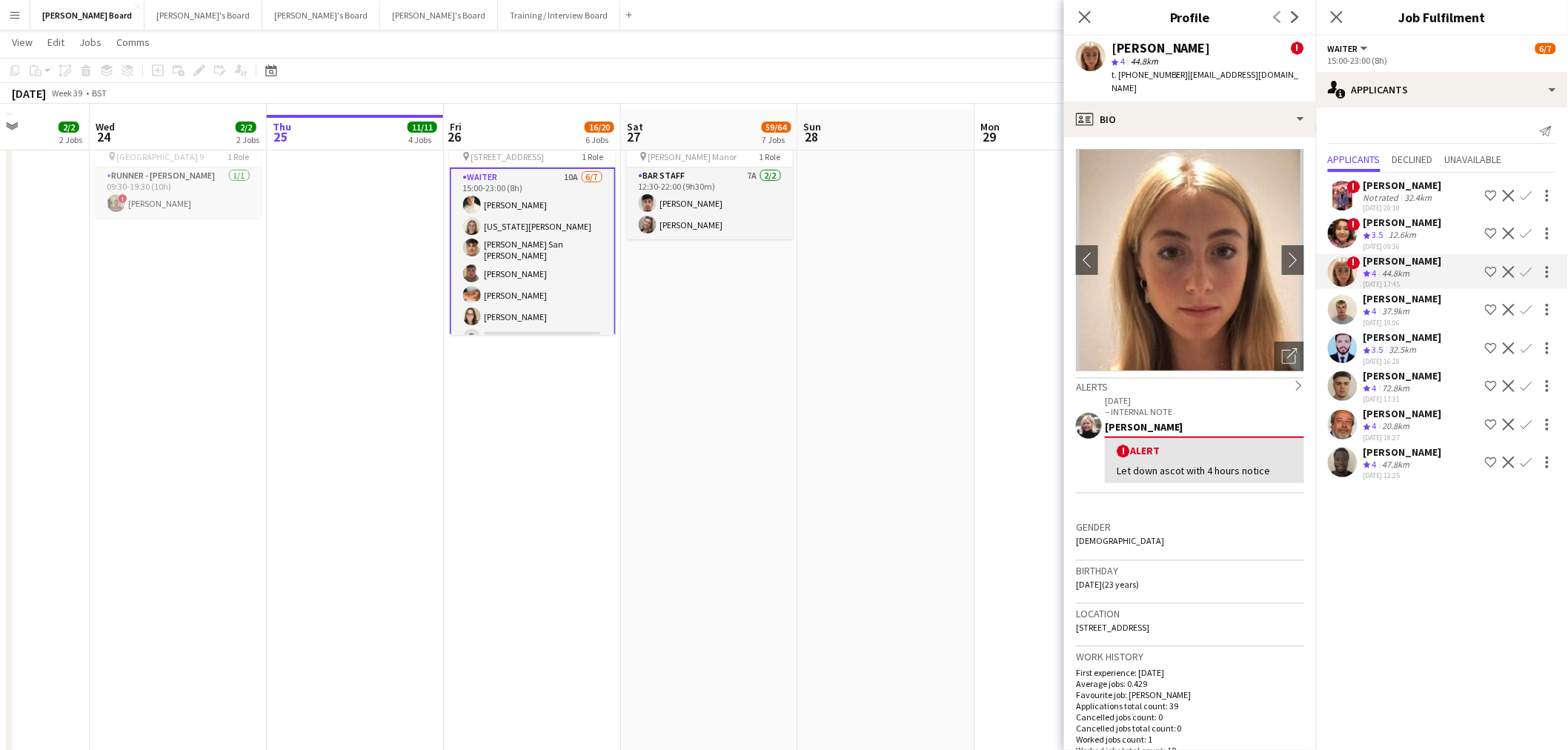
scroll to position [82, 0]
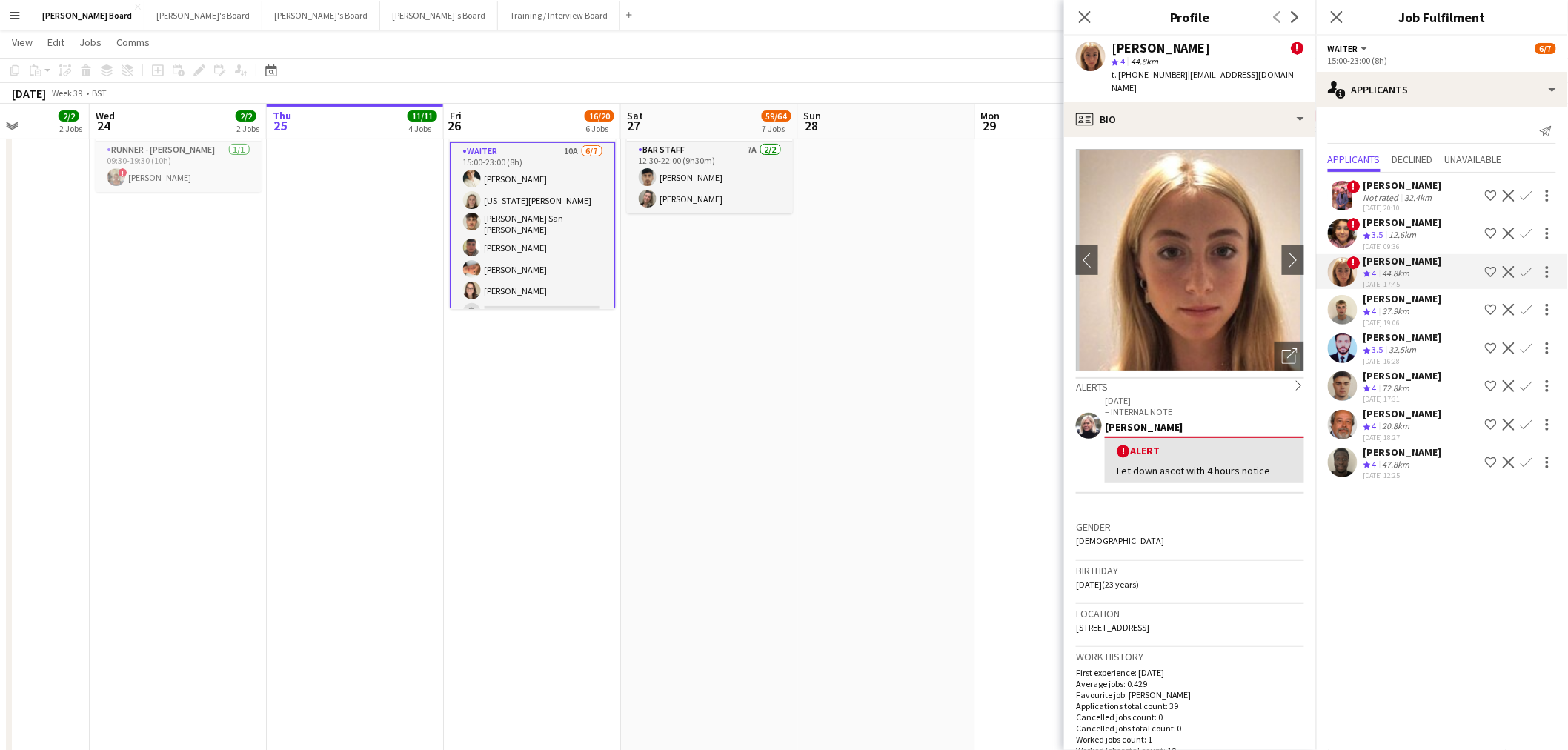
drag, startPoint x: 742, startPoint y: 439, endPoint x: 735, endPoint y: 474, distance: 35.7
click at [742, 462] on app-date-cell "12:30-22:00 (9h30m) 2/2 The Gin Inn - Churt pin Cain Manor 1 Role BAR STAFF 7A …" at bounding box center [710, 501] width 177 height 835
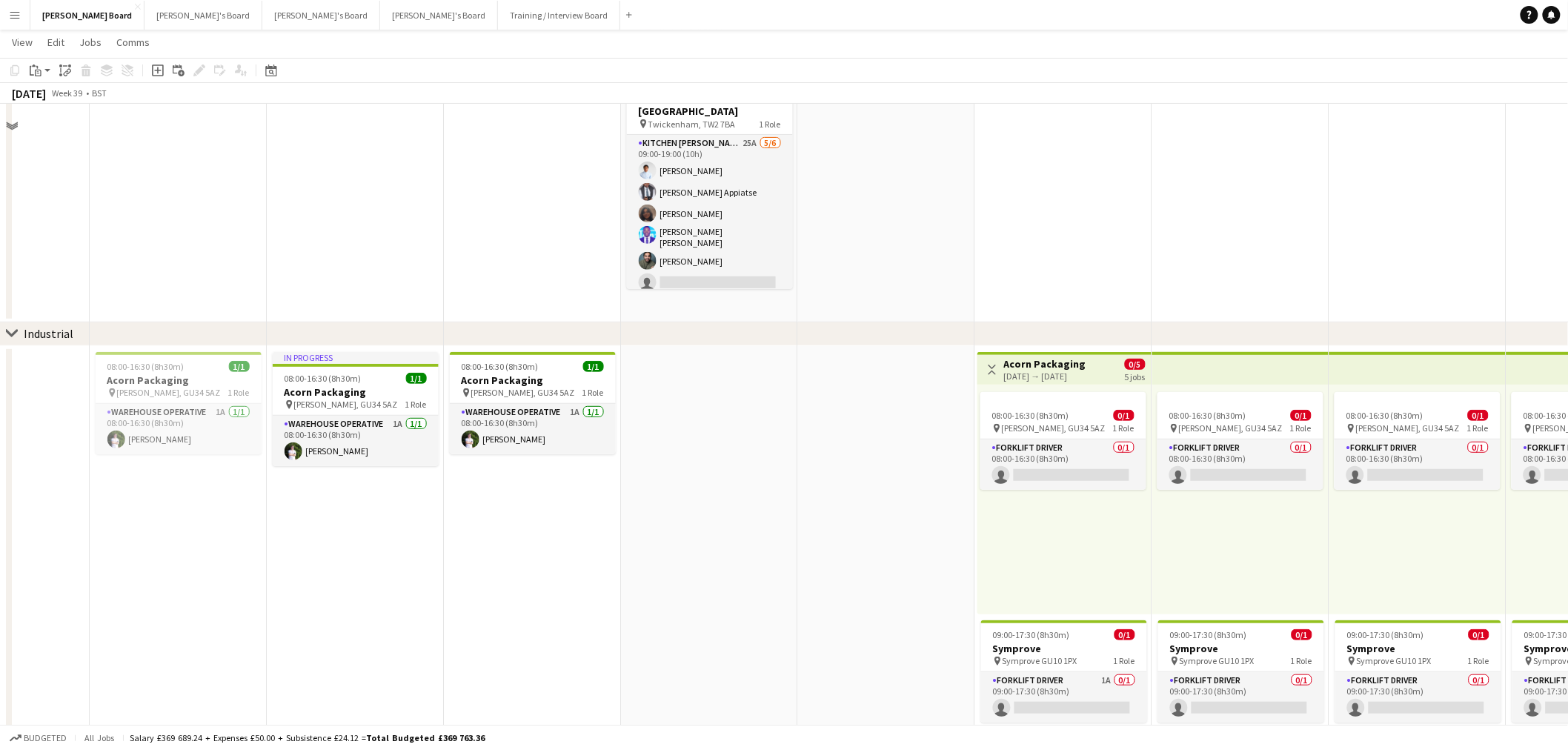
scroll to position [2551, 0]
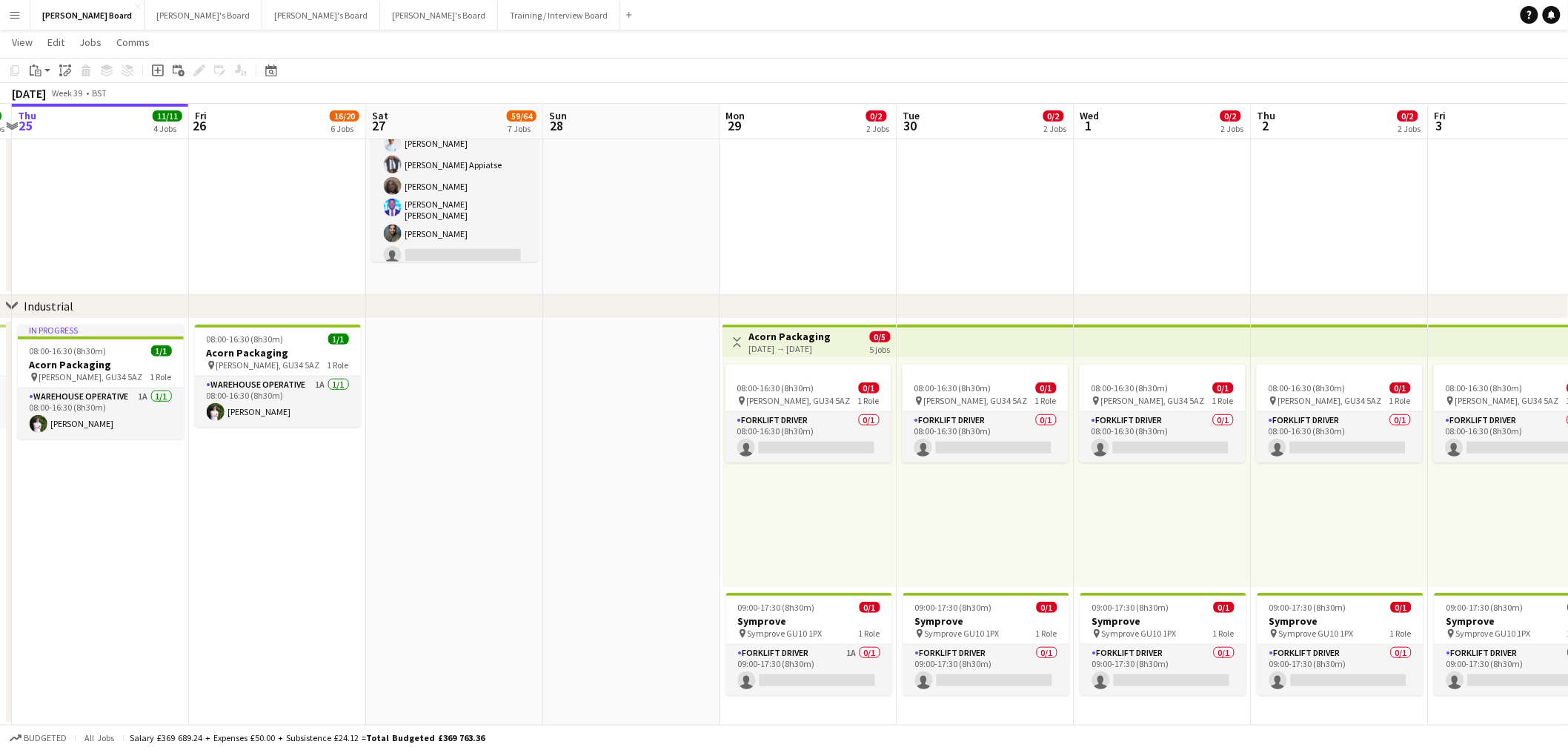
drag, startPoint x: 1086, startPoint y: 556, endPoint x: 847, endPoint y: 550, distance: 239.1
click at [830, 610] on div "09:00-17:30 (8h30m) 0/1" at bounding box center [808, 607] width 166 height 11
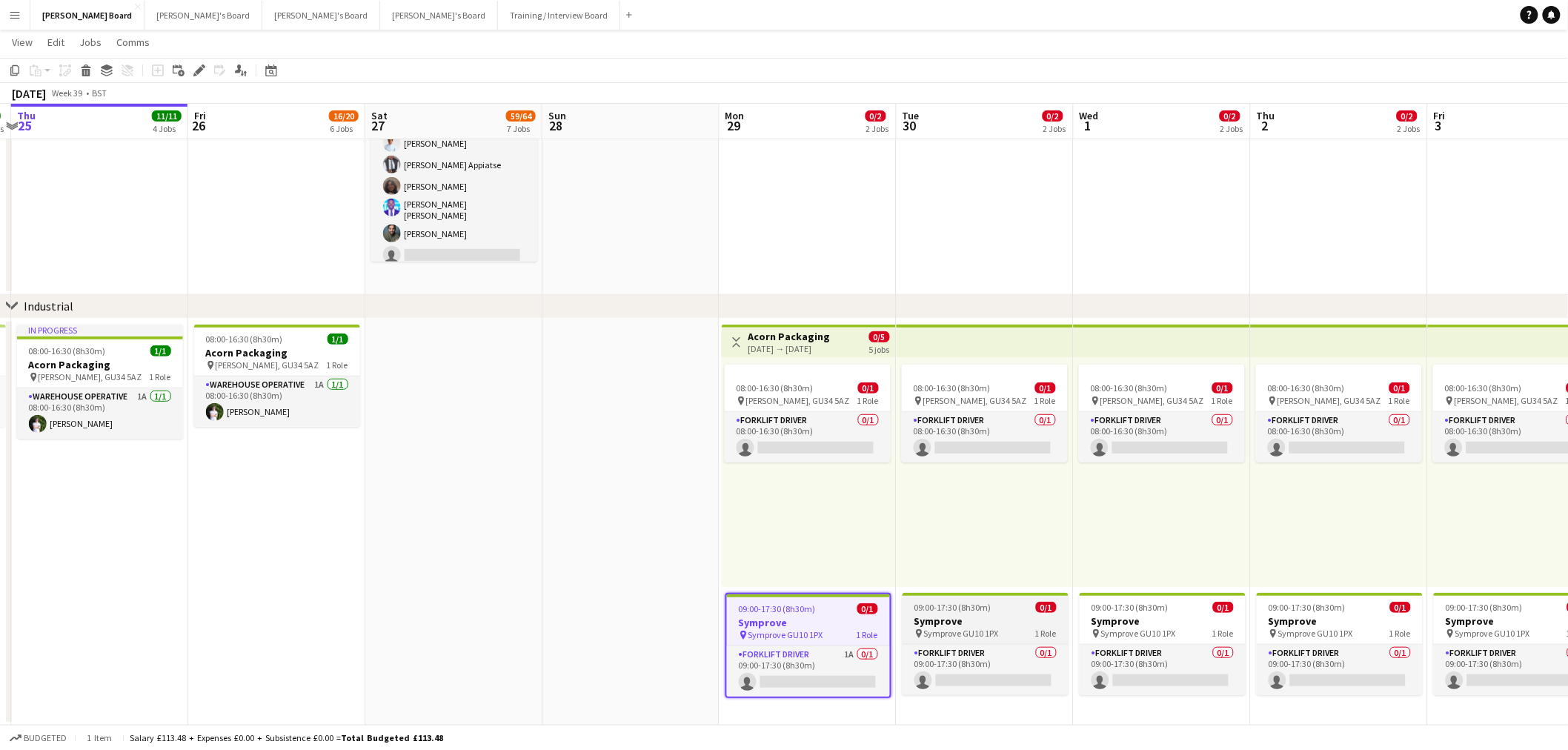
click at [995, 617] on h3 "Symprove" at bounding box center [986, 621] width 166 height 13
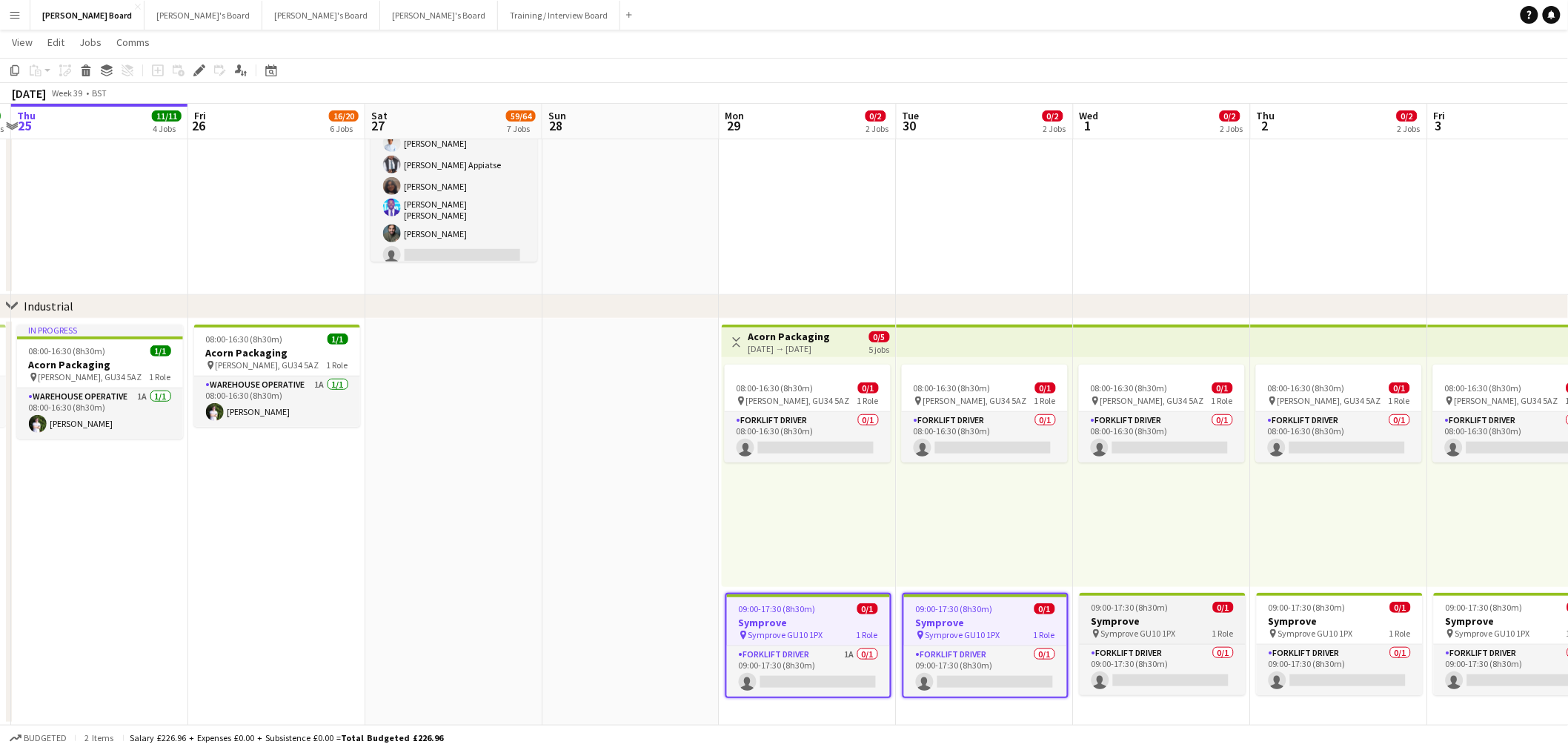
click at [1132, 617] on h3 "Symprove" at bounding box center [1163, 621] width 166 height 13
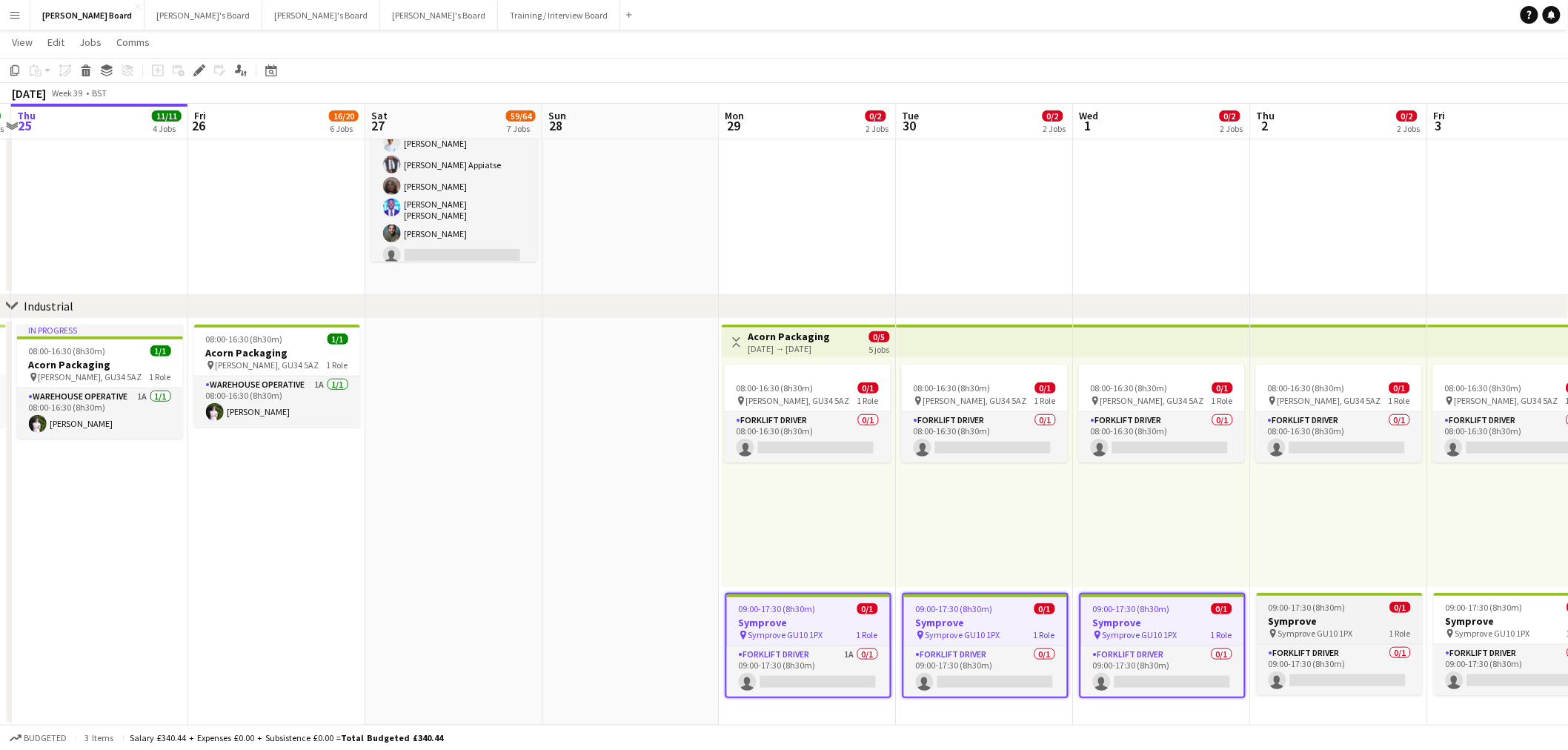
click at [1334, 614] on h3 "Symprove" at bounding box center [1340, 621] width 166 height 13
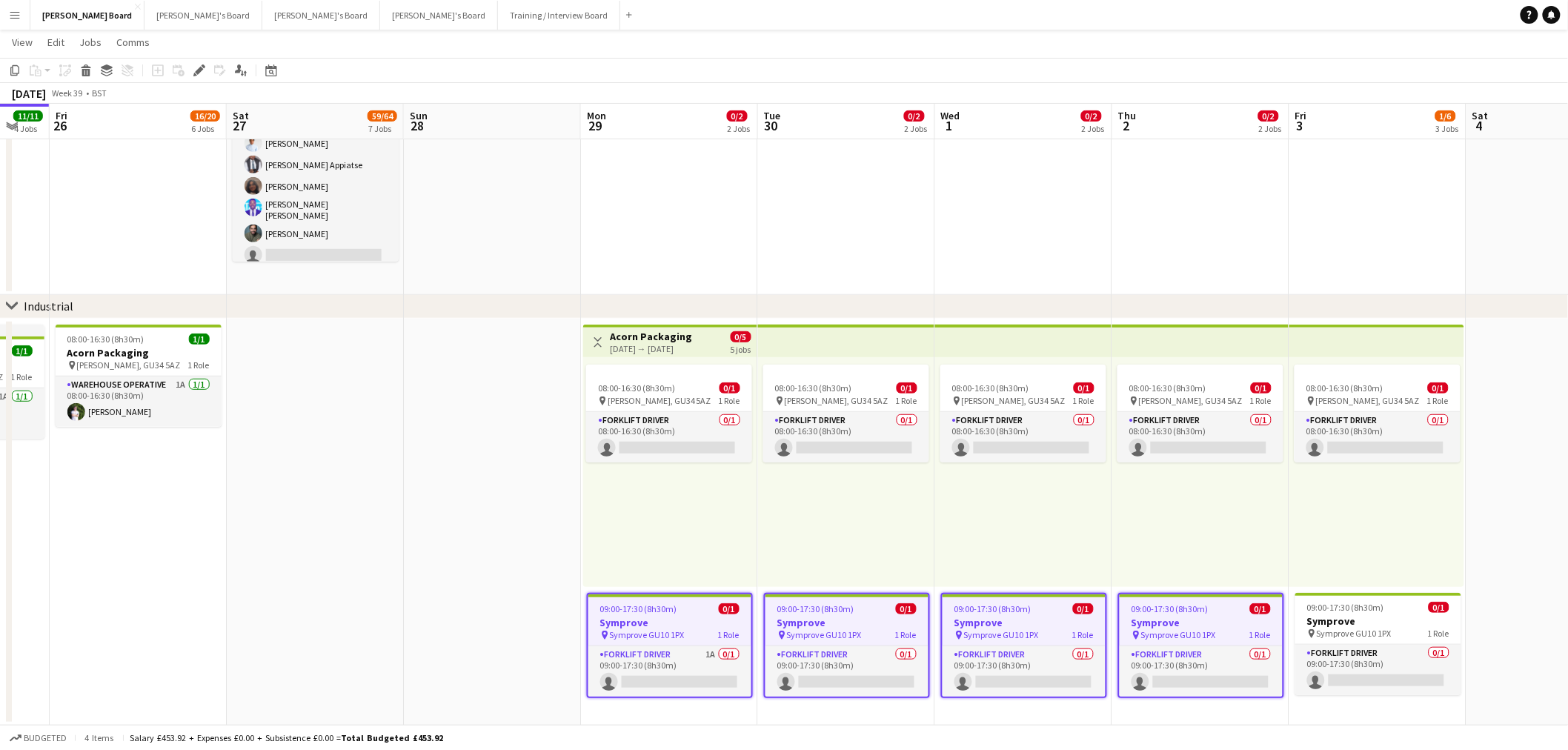
drag, startPoint x: 1297, startPoint y: 637, endPoint x: 1072, endPoint y: 640, distance: 225.0
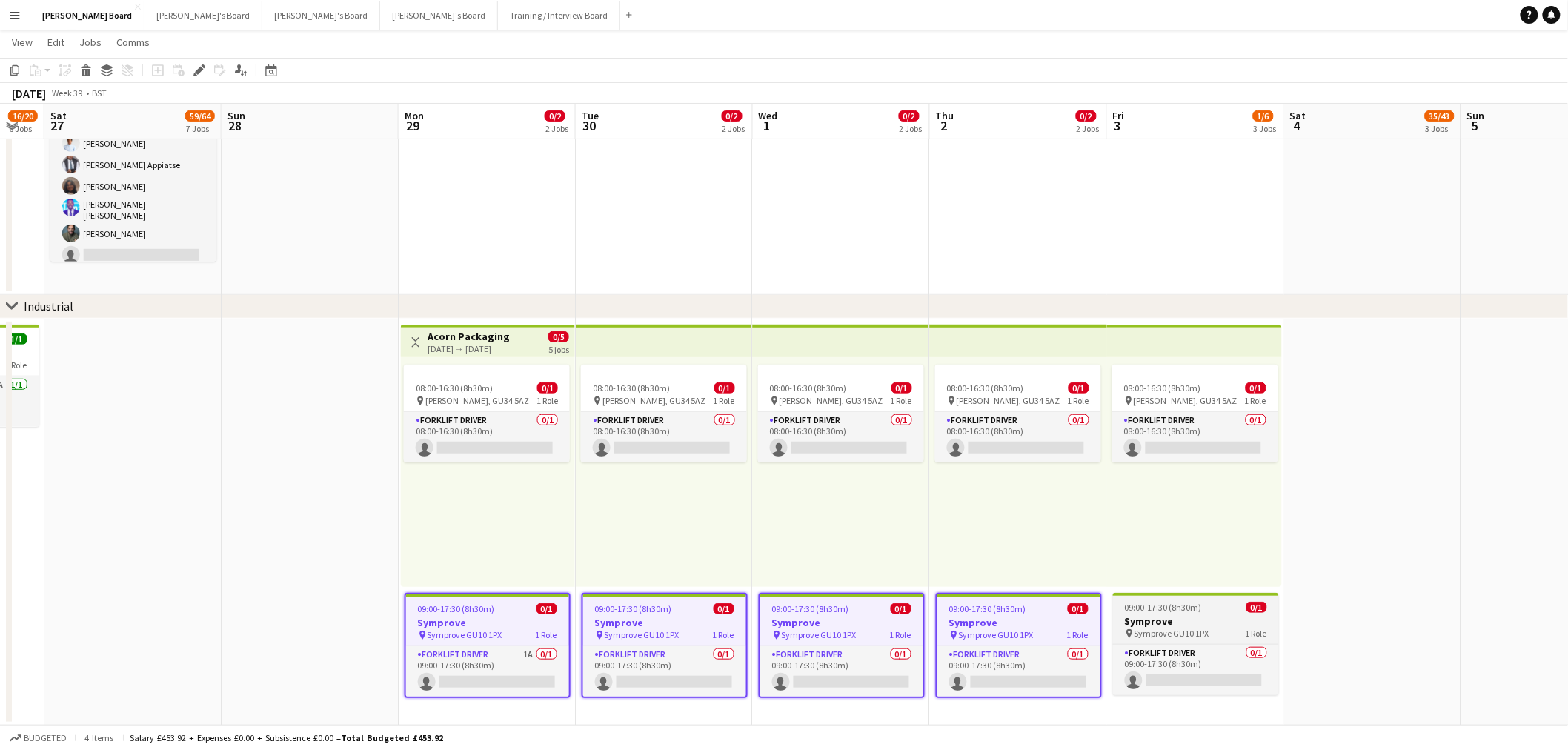
click at [1191, 631] on span "Symprove GU10 1PX" at bounding box center [1172, 632] width 75 height 11
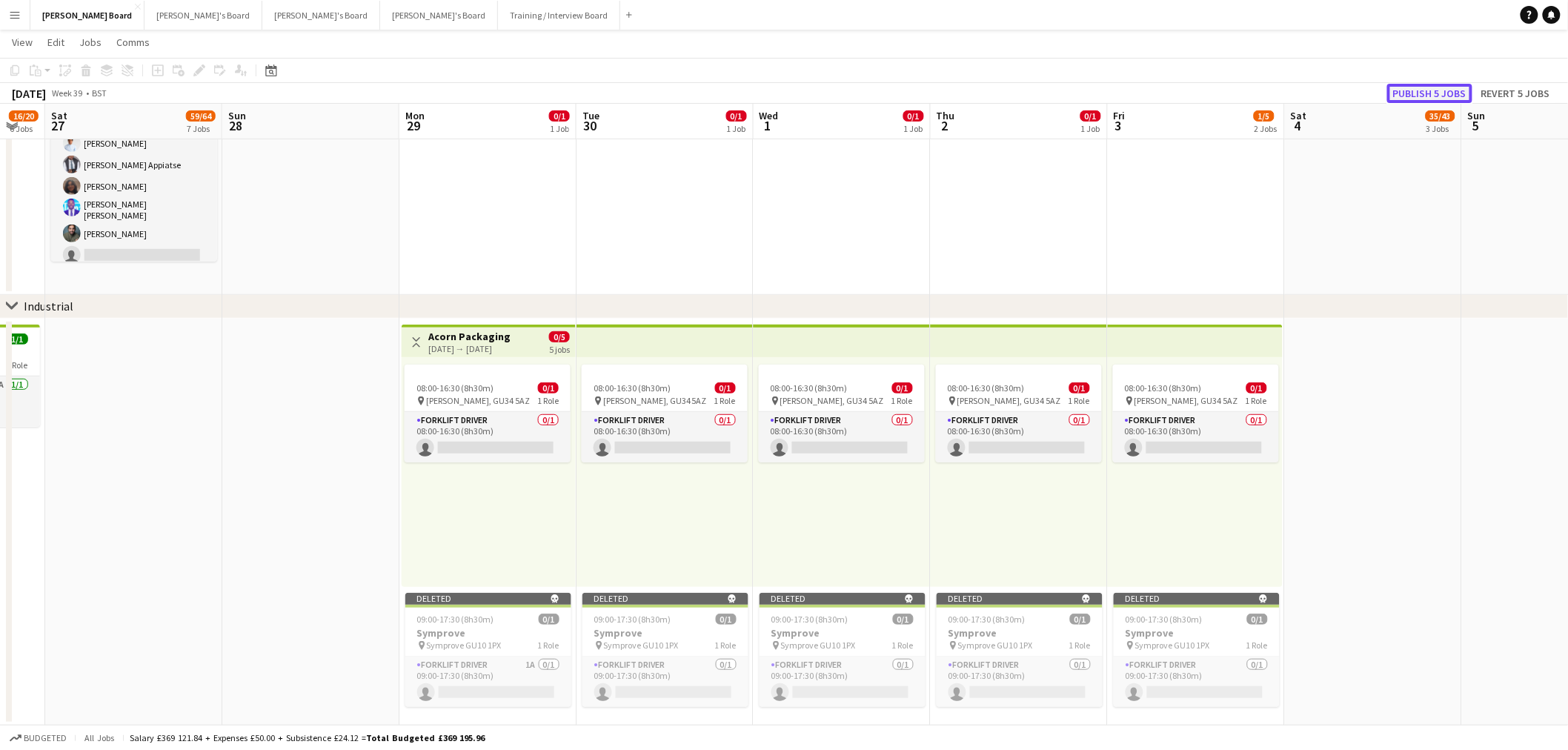
click at [1430, 93] on button "Publish 5 jobs" at bounding box center [1430, 93] width 85 height 19
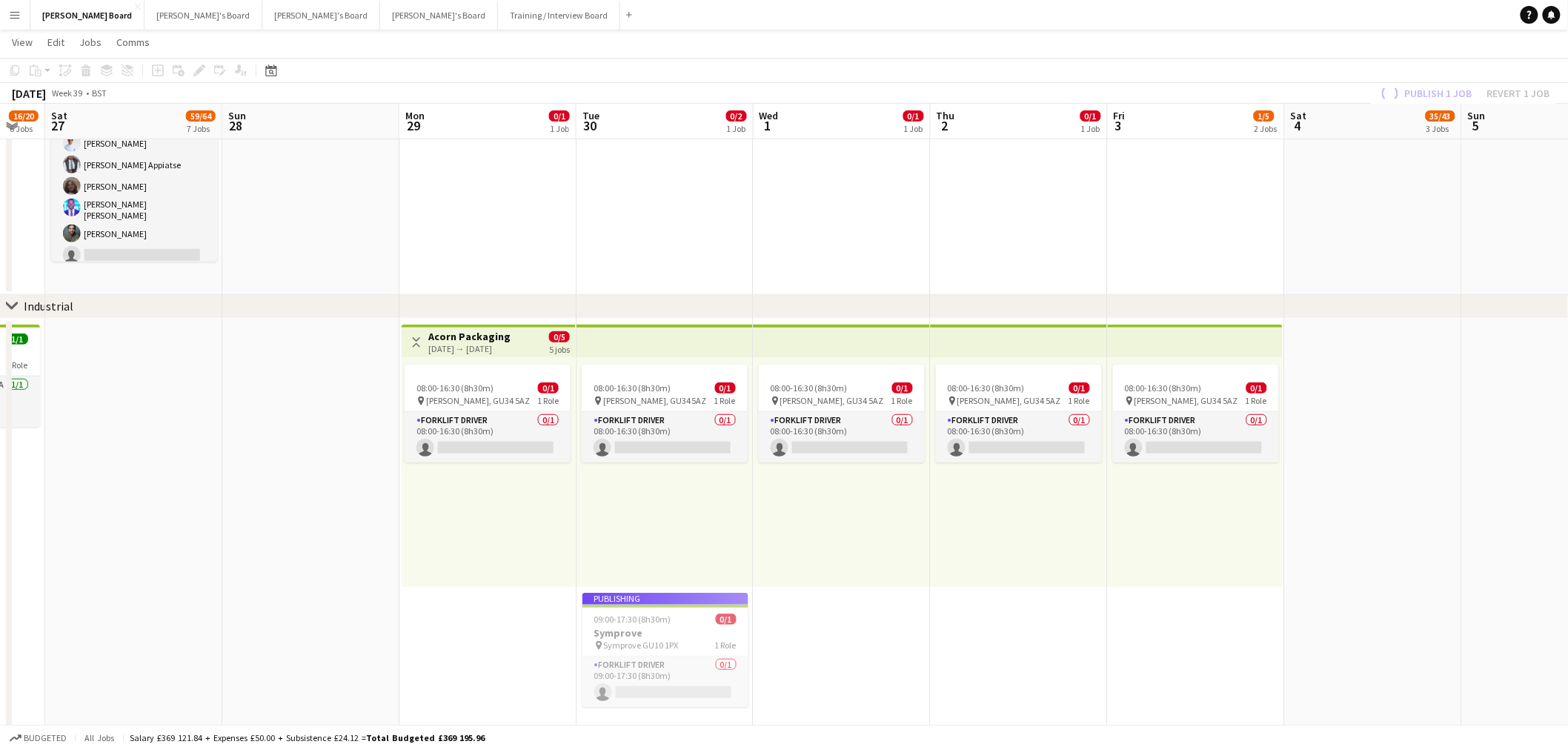
scroll to position [2418, 0]
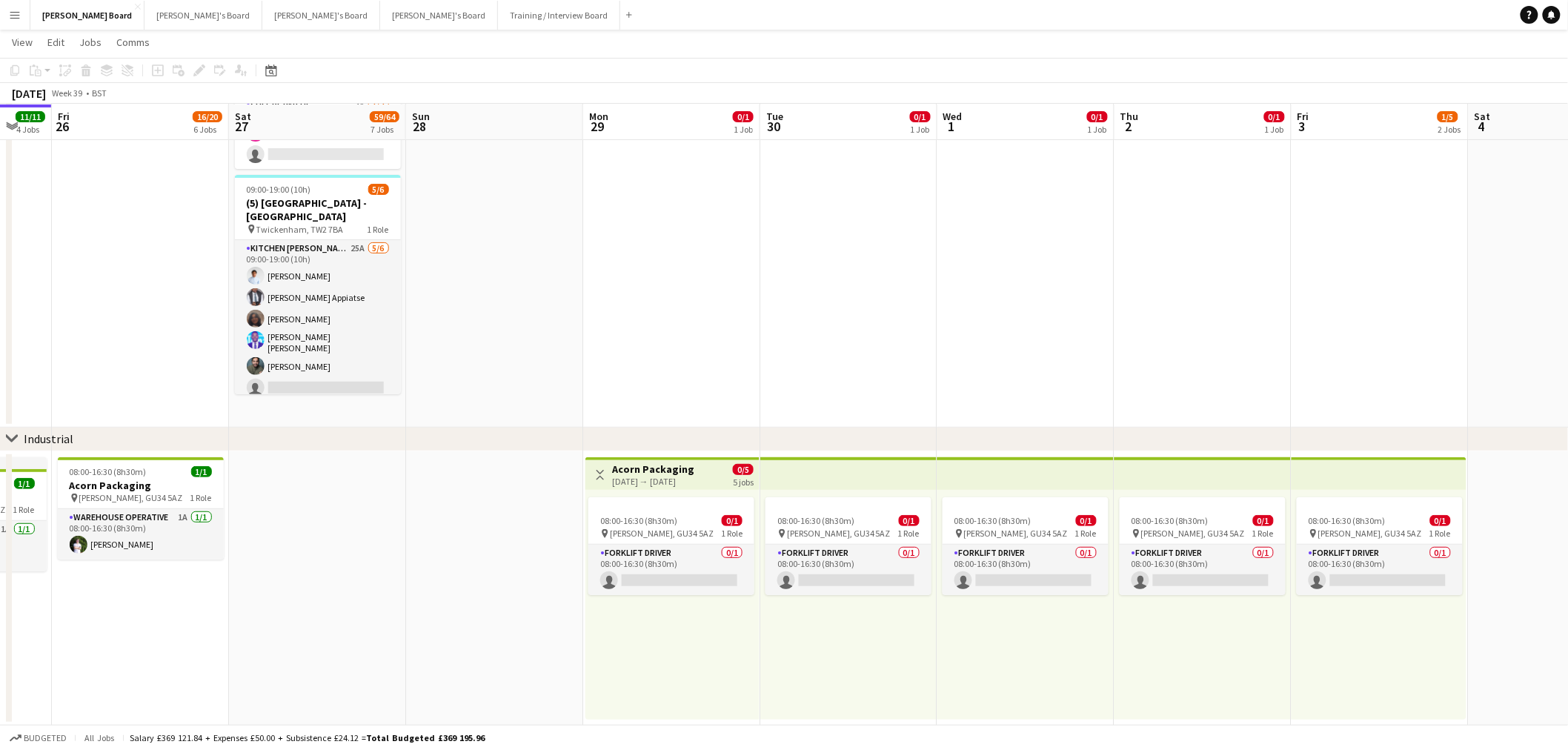
drag, startPoint x: 599, startPoint y: 328, endPoint x: 1090, endPoint y: 385, distance: 494.3
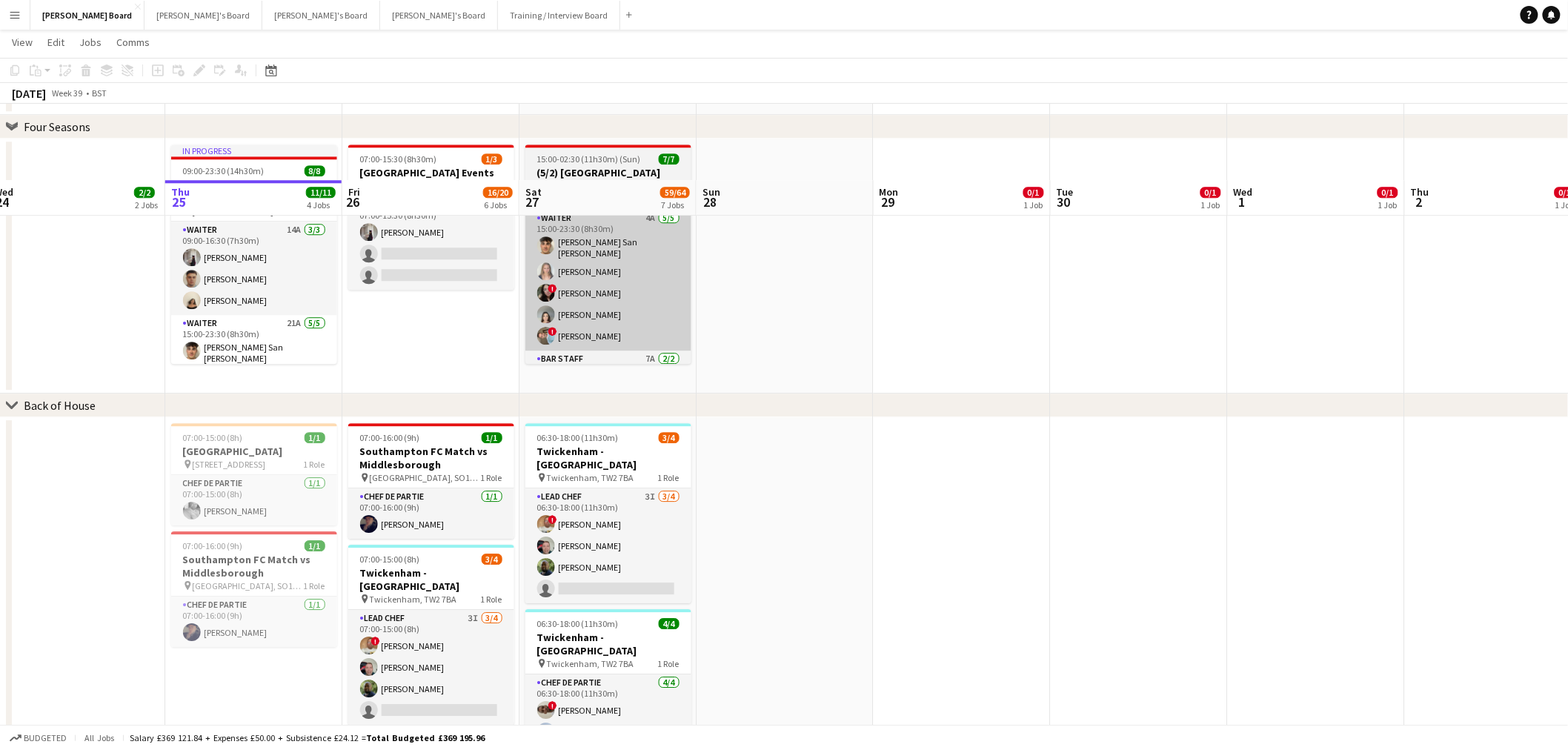
scroll to position [1595, 0]
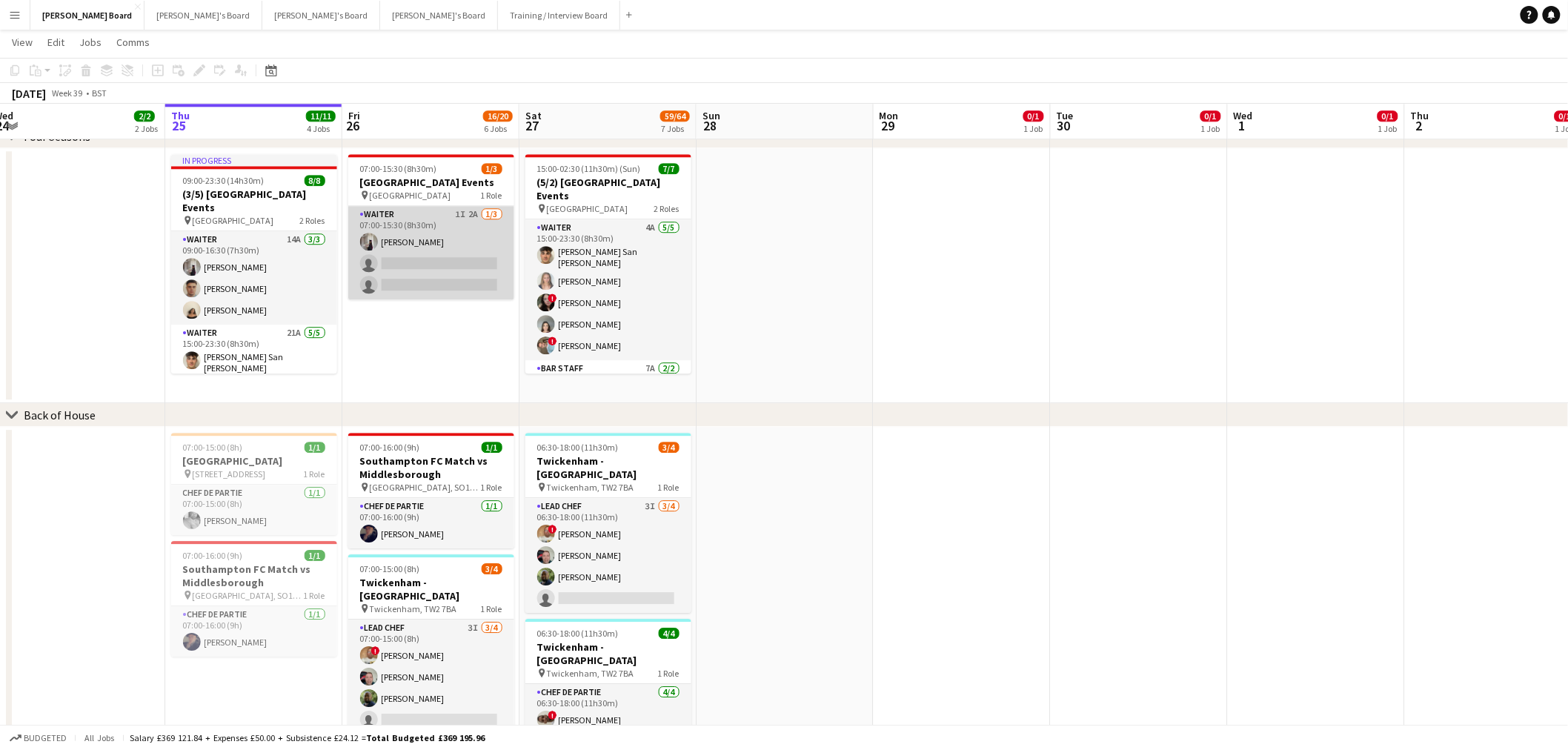
click at [460, 259] on app-card-role "Waiter 1I 2A 1/3 07:00-15:30 (8h30m) Sabrina Farruggio single-neutral-actions s…" at bounding box center [431, 252] width 166 height 94
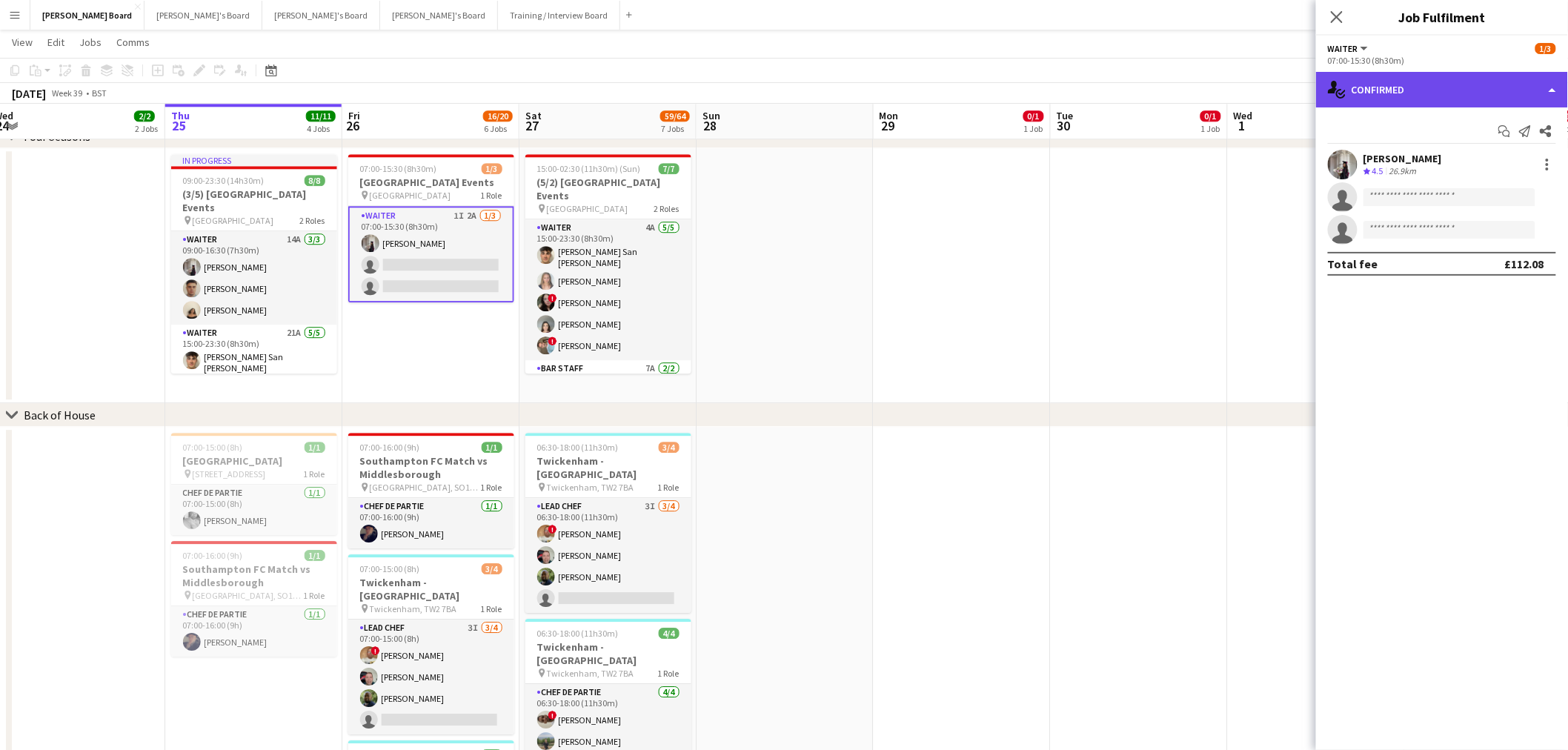
click at [1514, 94] on div "single-neutral-actions-check-2 Confirmed" at bounding box center [1442, 90] width 252 height 36
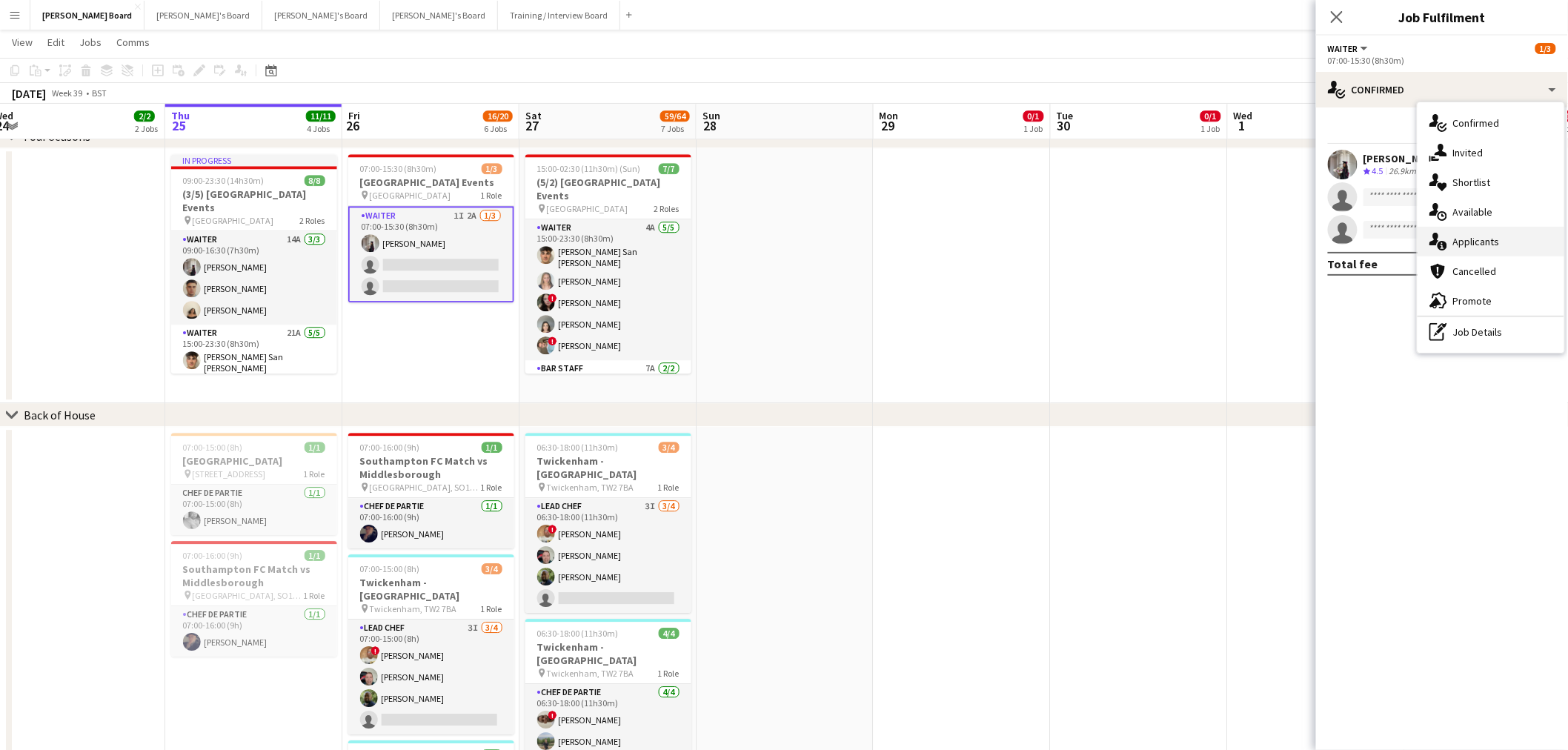
click at [1486, 238] on span "Applicants" at bounding box center [1477, 241] width 46 height 13
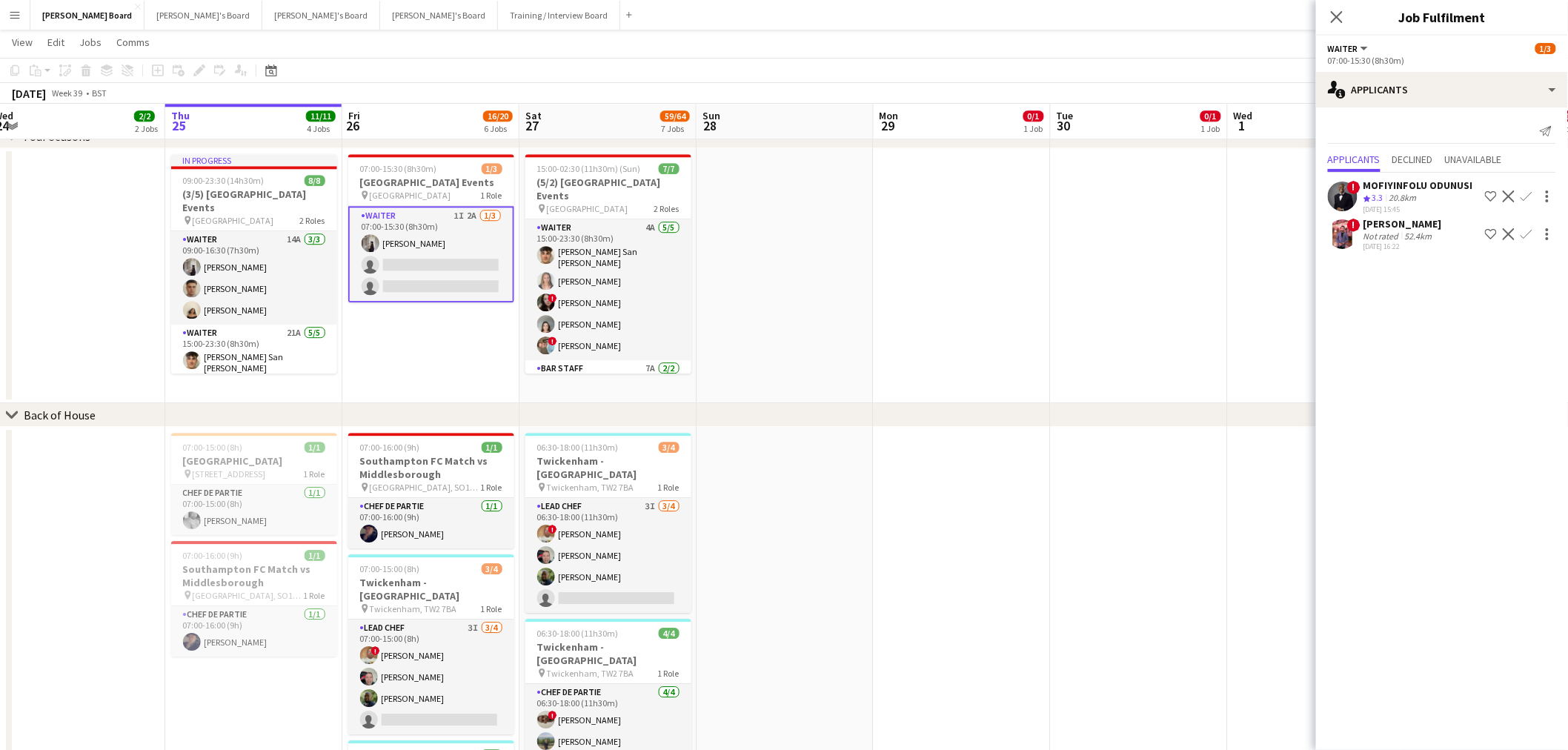
click at [1401, 186] on div "MOFIYINFOLU ODUNUSI" at bounding box center [1419, 185] width 109 height 13
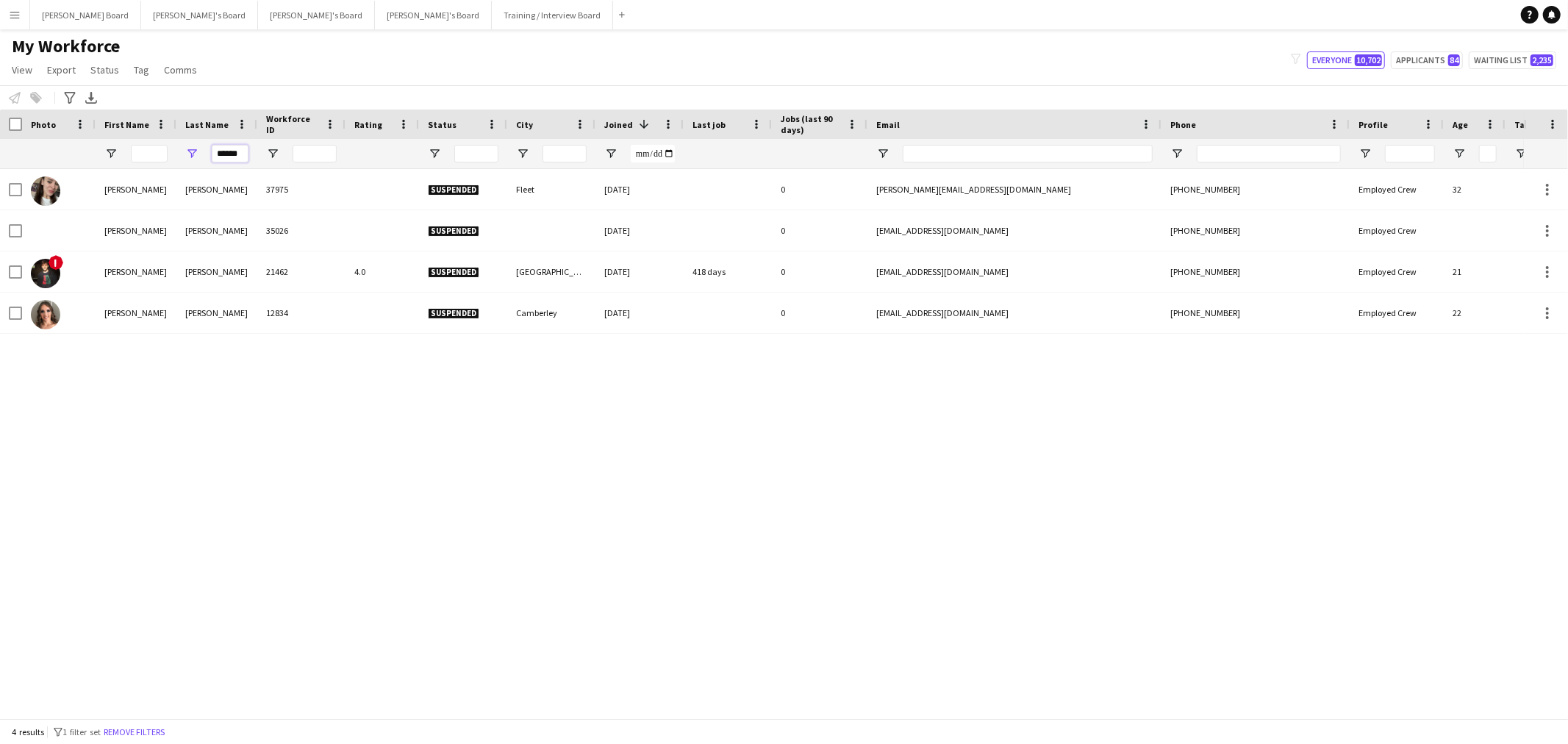
click at [178, 153] on div "******" at bounding box center [217, 154] width 81 height 30
type input "*"
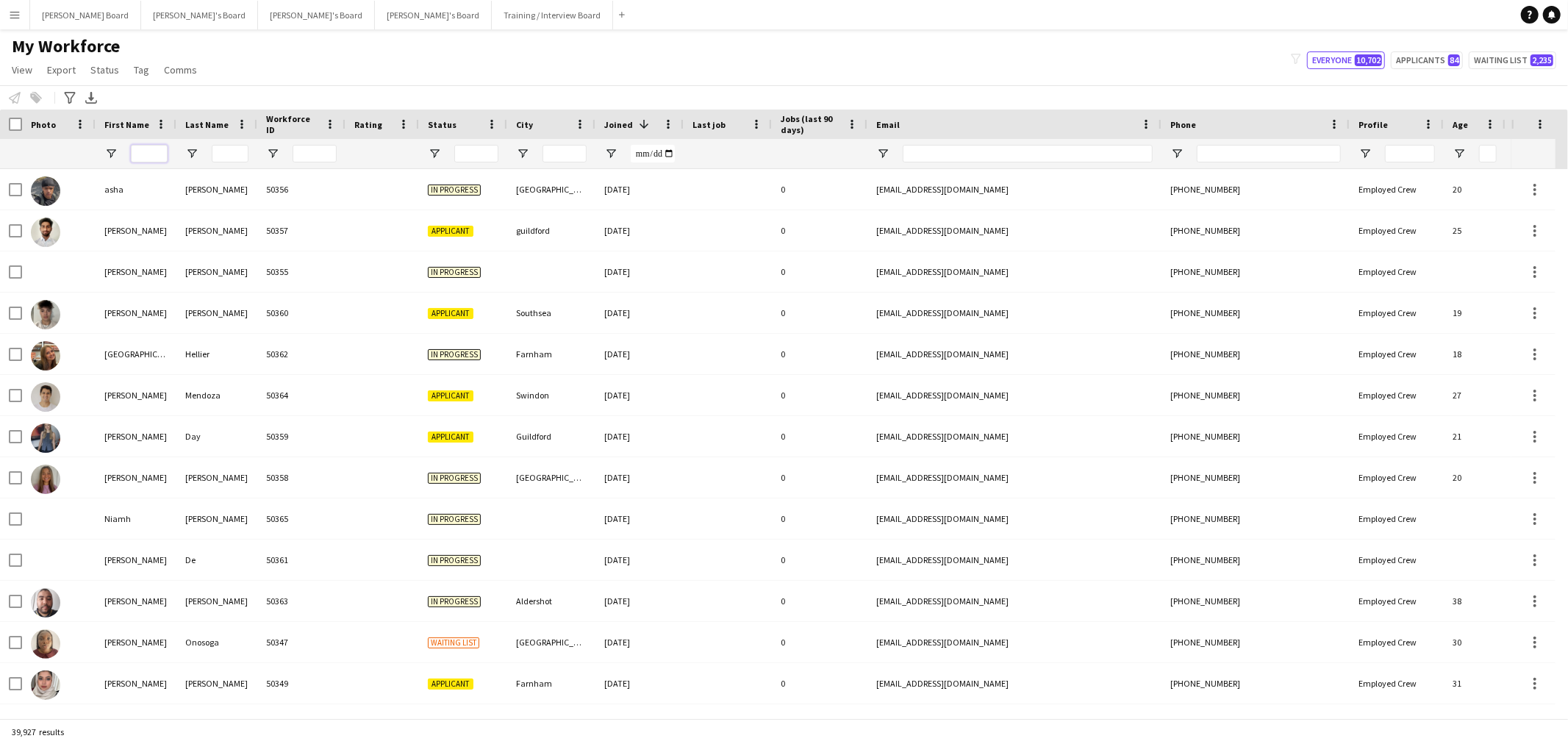
drag, startPoint x: 146, startPoint y: 155, endPoint x: 167, endPoint y: 157, distance: 21.1
click at [146, 155] on input "First Name Filter Input" at bounding box center [149, 153] width 37 height 17
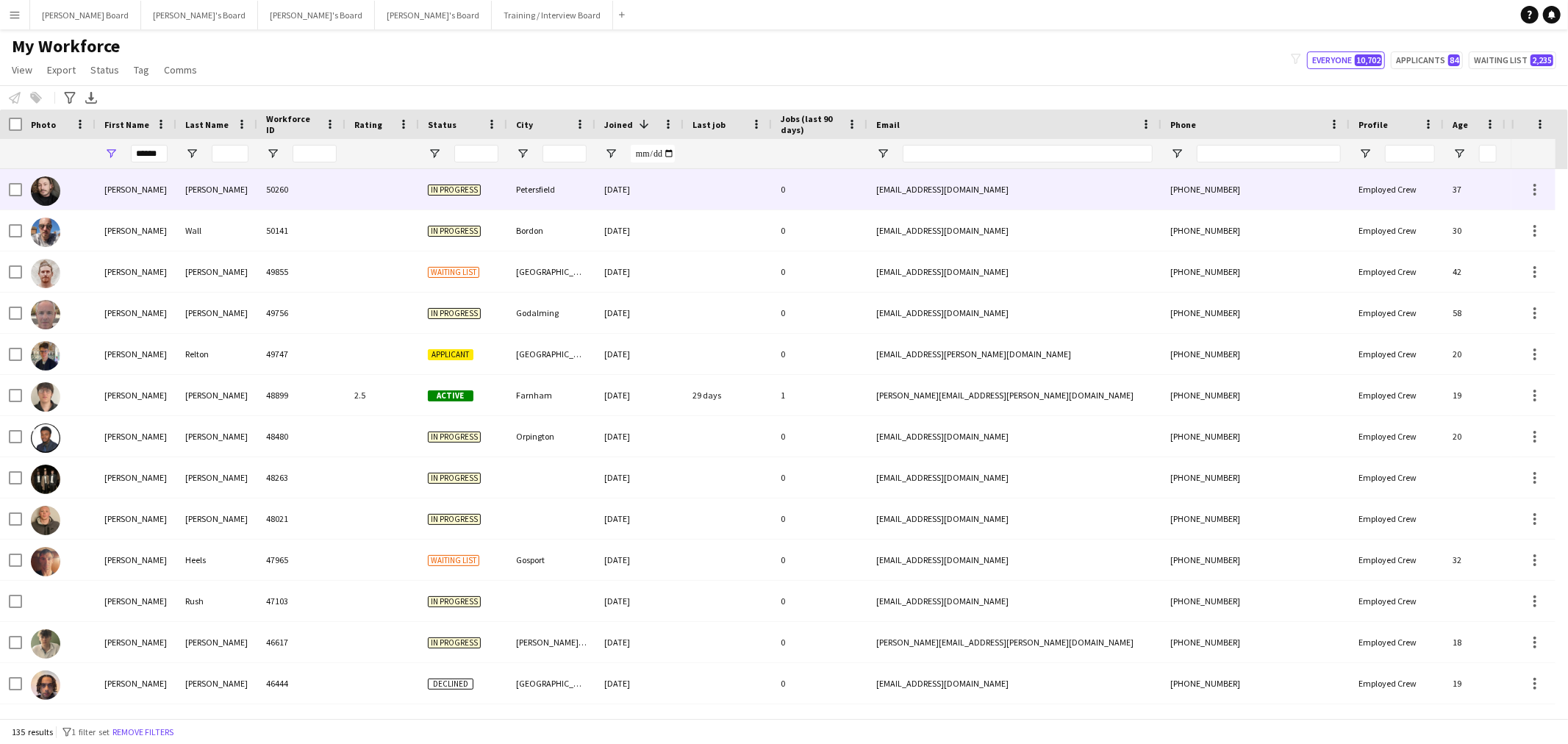
click at [369, 178] on div at bounding box center [382, 189] width 73 height 40
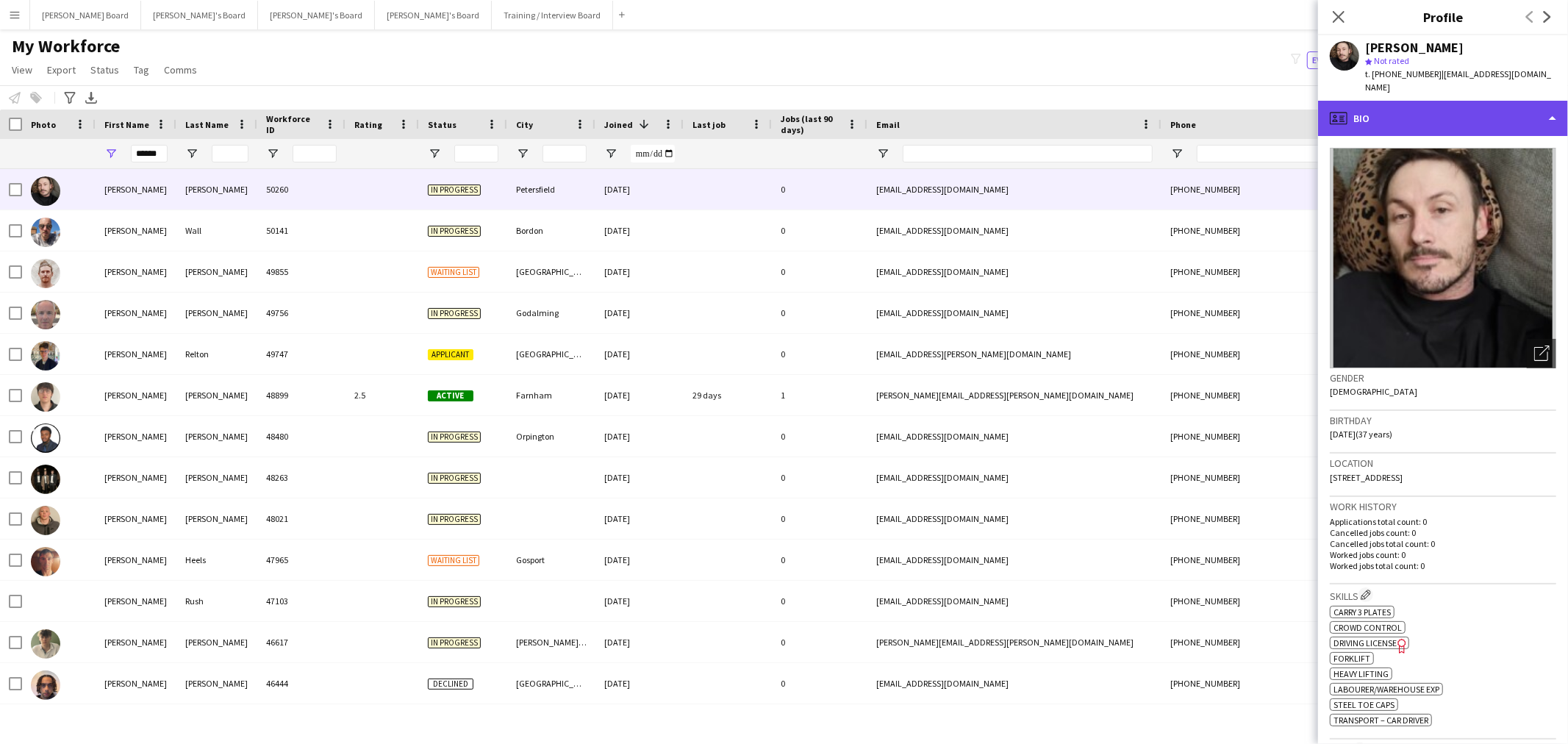
click at [1503, 101] on div "profile Bio" at bounding box center [1443, 118] width 250 height 35
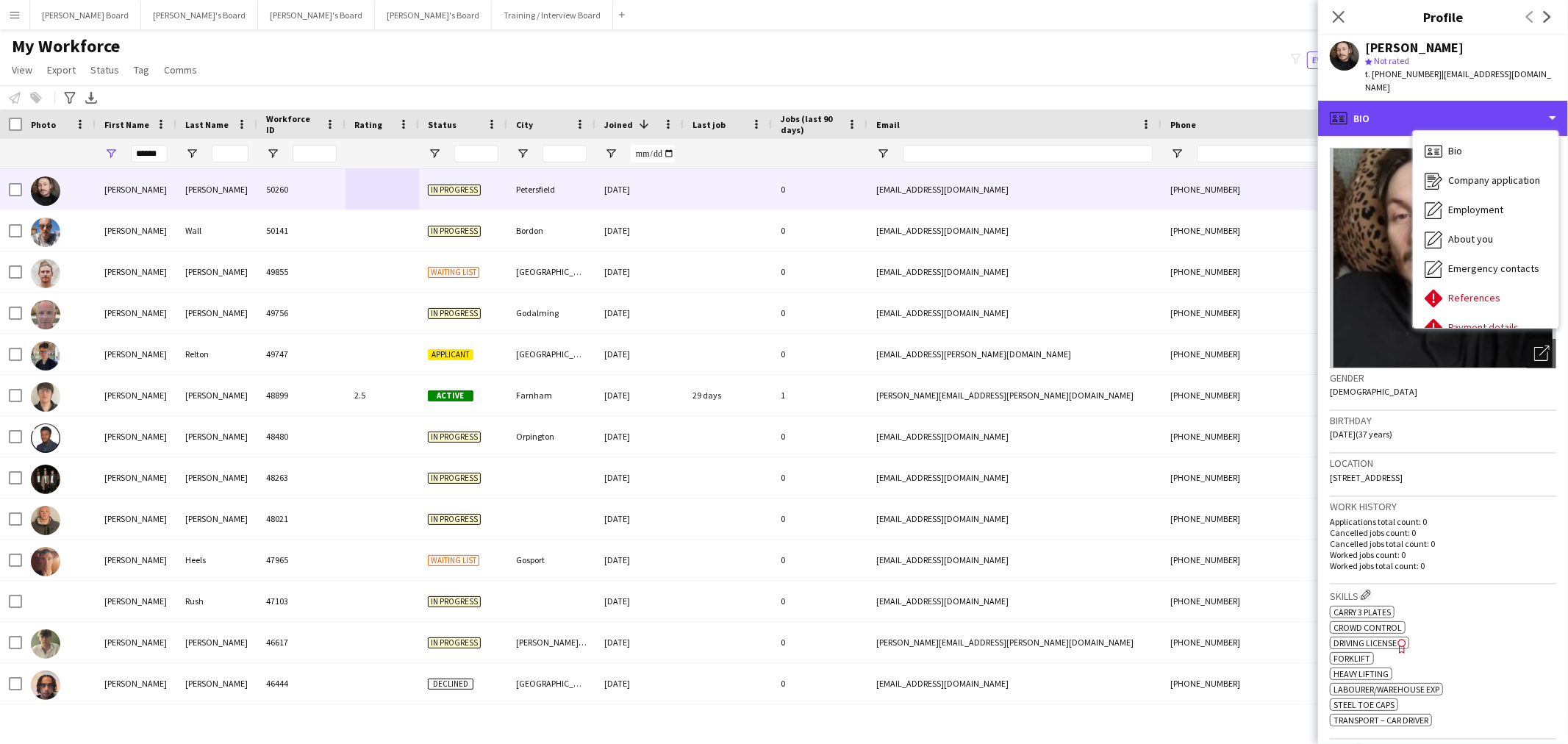
scroll to position [196, 0]
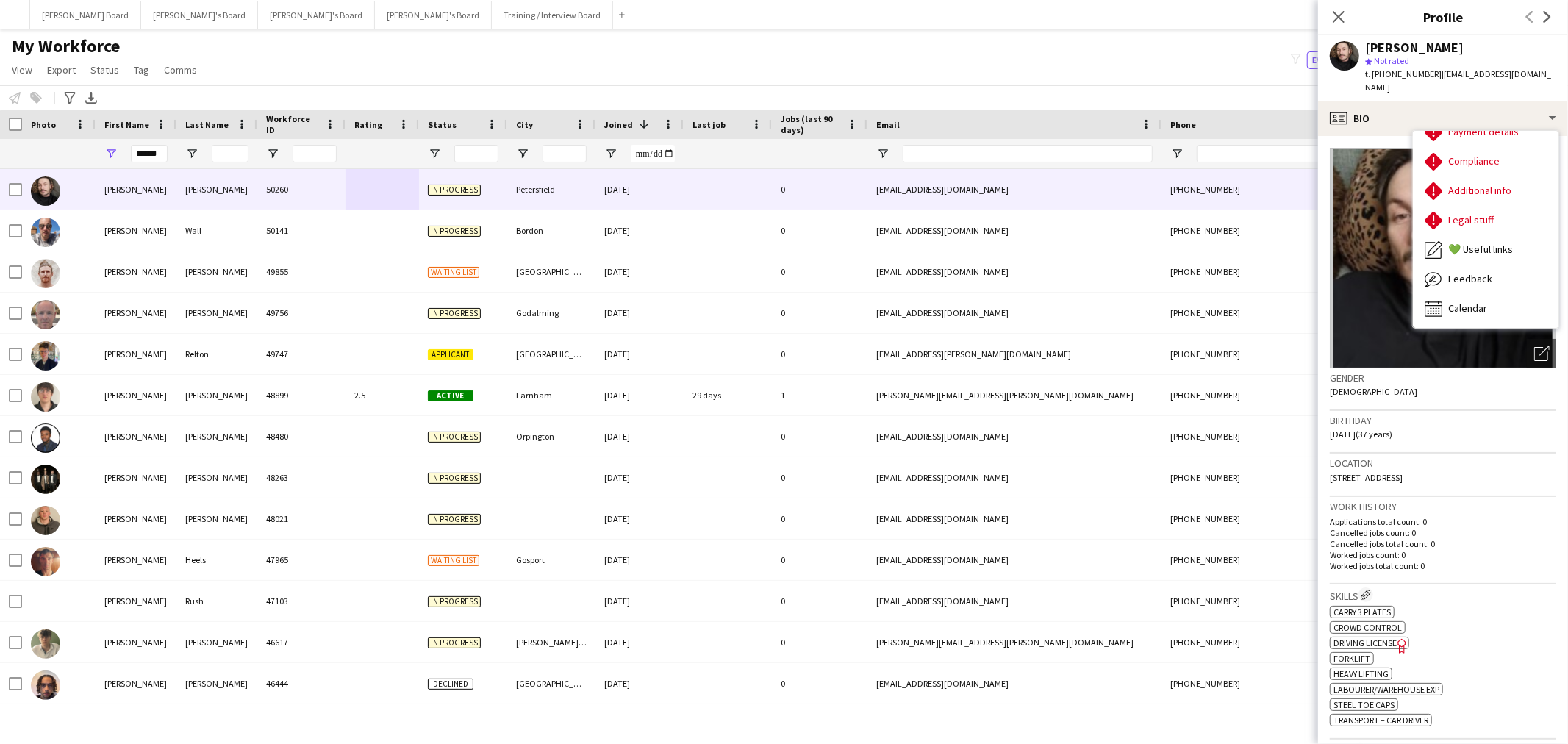
drag, startPoint x: 1483, startPoint y: 464, endPoint x: 1438, endPoint y: 467, distance: 45.1
click at [1438, 467] on div "Location [STREET_ADDRESS]" at bounding box center [1442, 475] width 226 height 43
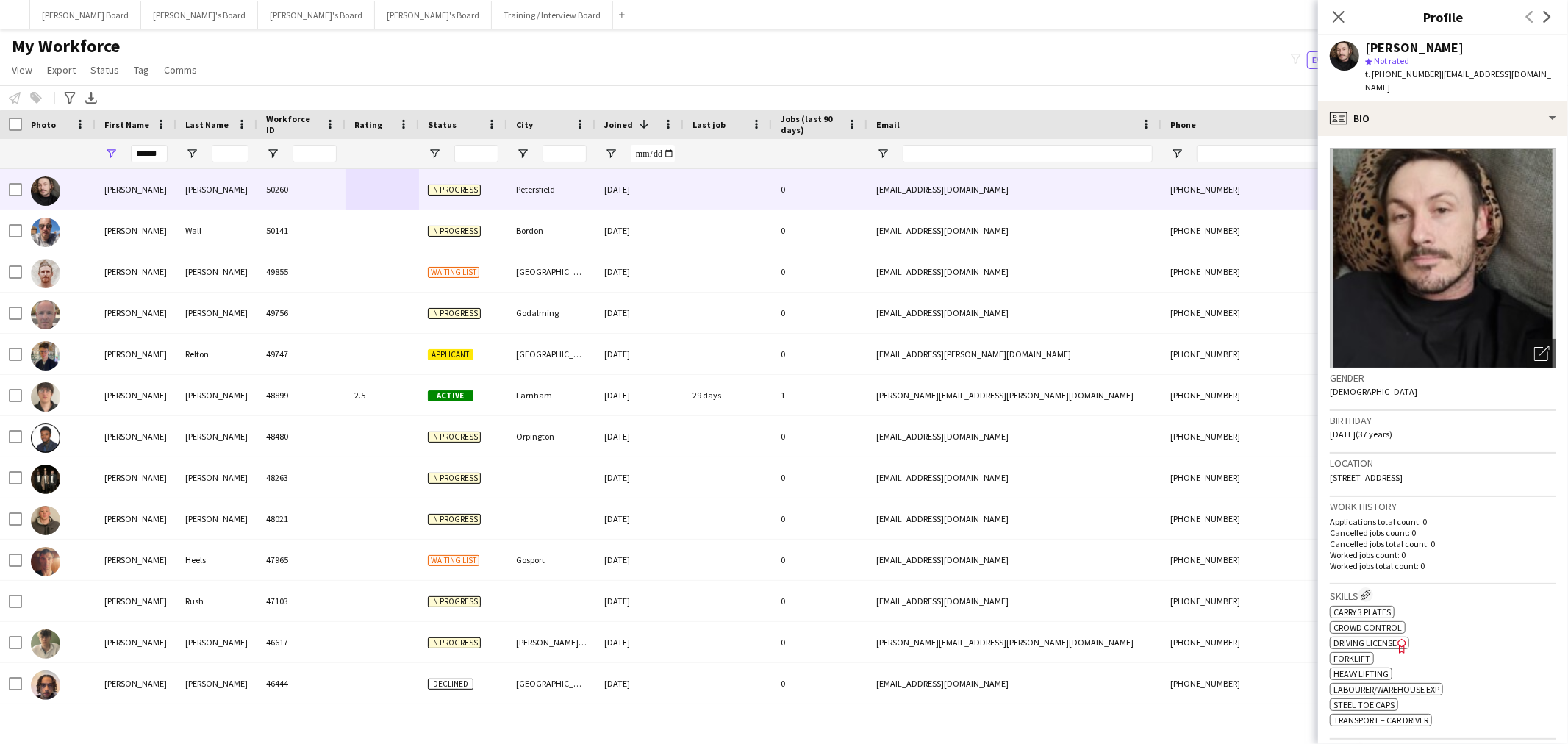
copy span "GU32 3ER"
click at [1501, 118] on div "profile Bio" at bounding box center [1443, 118] width 250 height 35
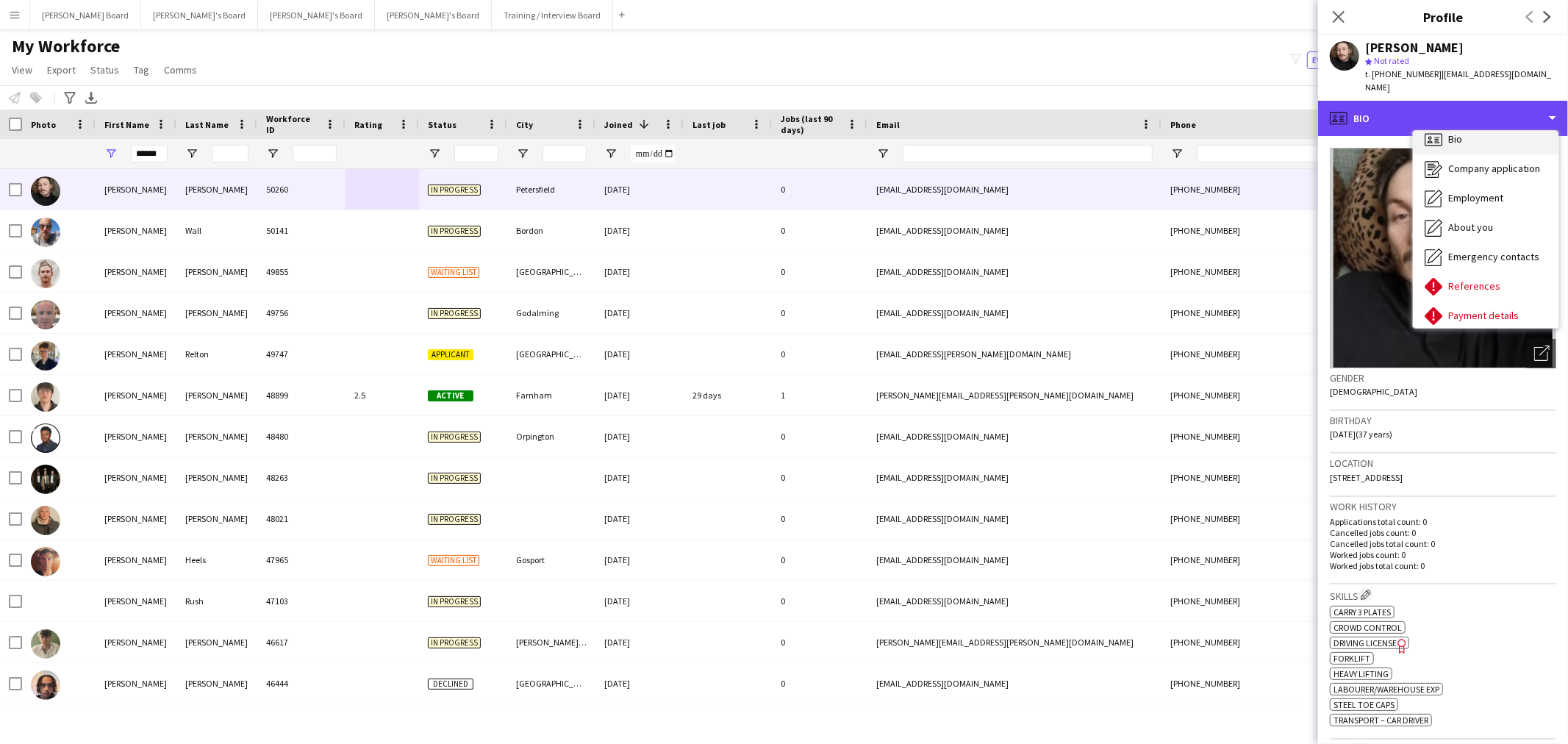
scroll to position [0, 0]
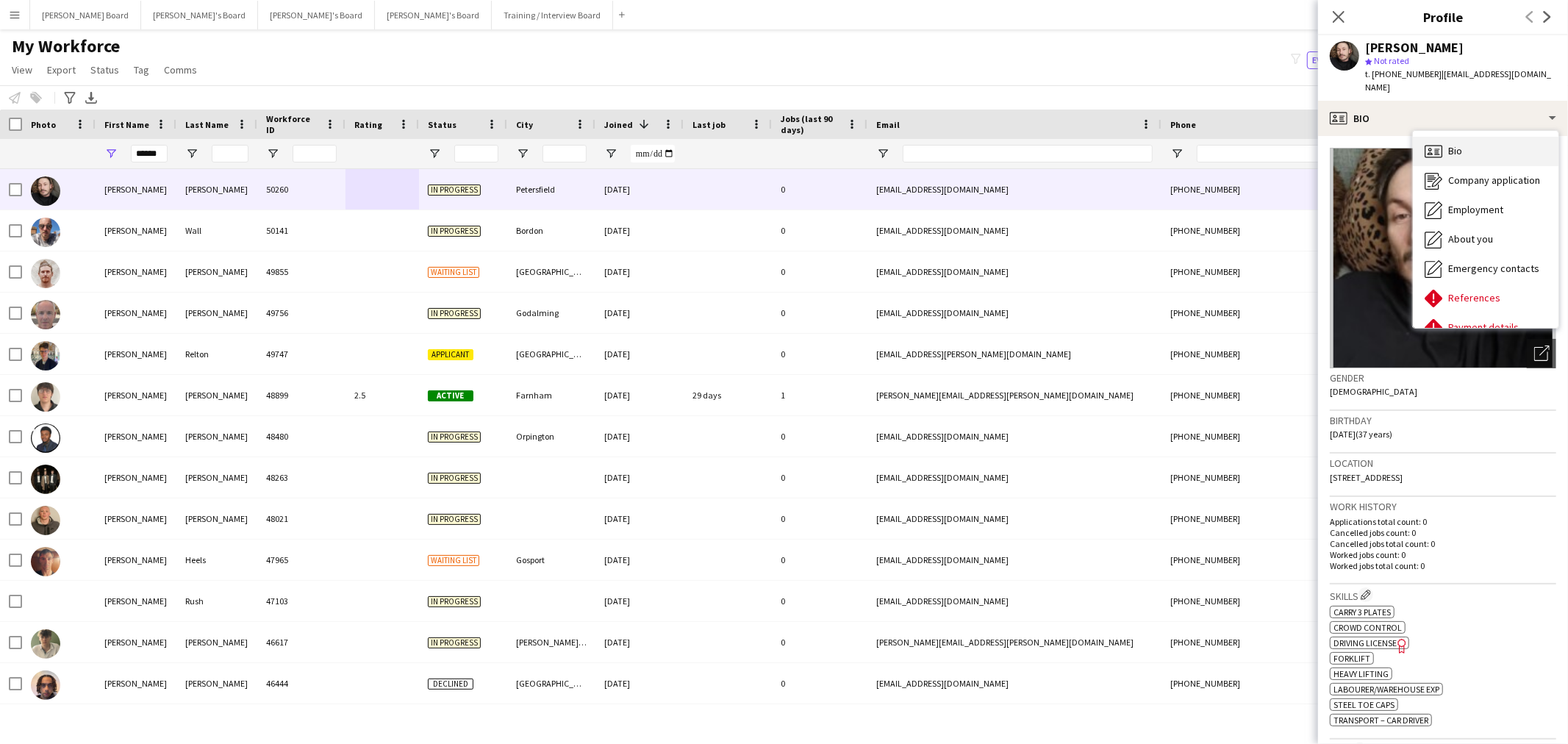
click at [1499, 136] on div "Bio Bio" at bounding box center [1485, 151] width 146 height 30
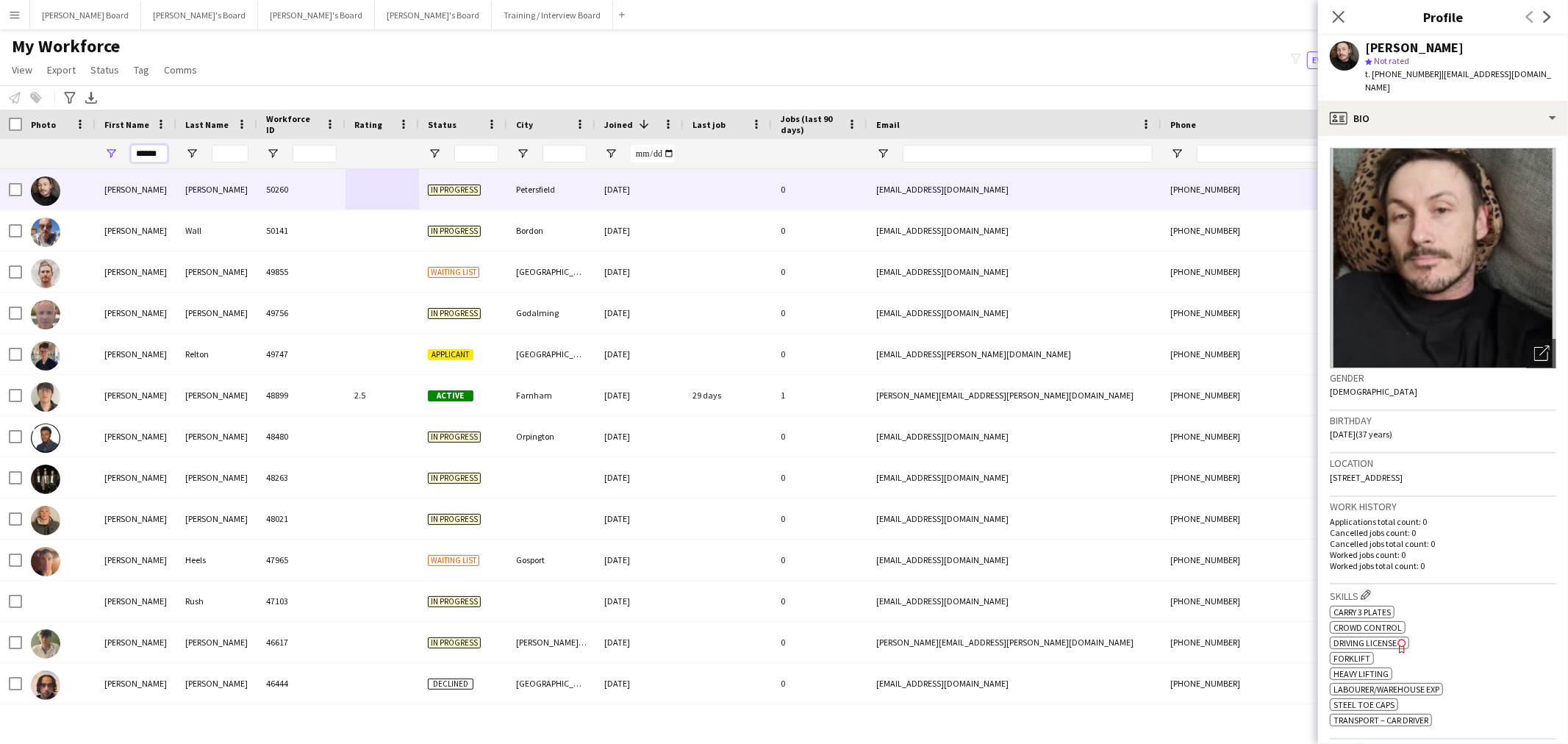
drag, startPoint x: 131, startPoint y: 153, endPoint x: 104, endPoint y: 148, distance: 27.5
click at [96, 152] on div "******" at bounding box center [136, 154] width 81 height 30
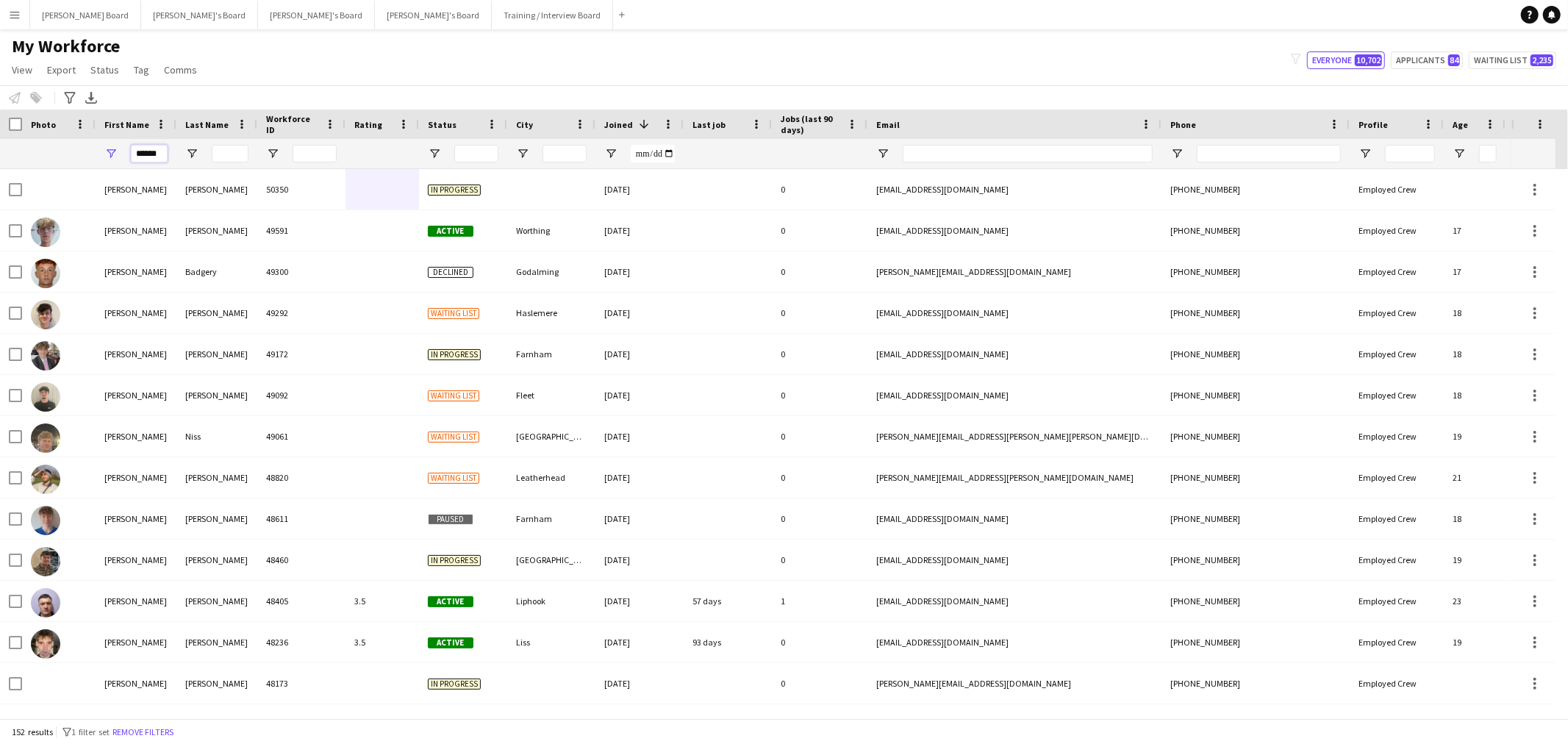
type input "******"
click at [233, 147] on input "Last Name Filter Input" at bounding box center [229, 153] width 37 height 17
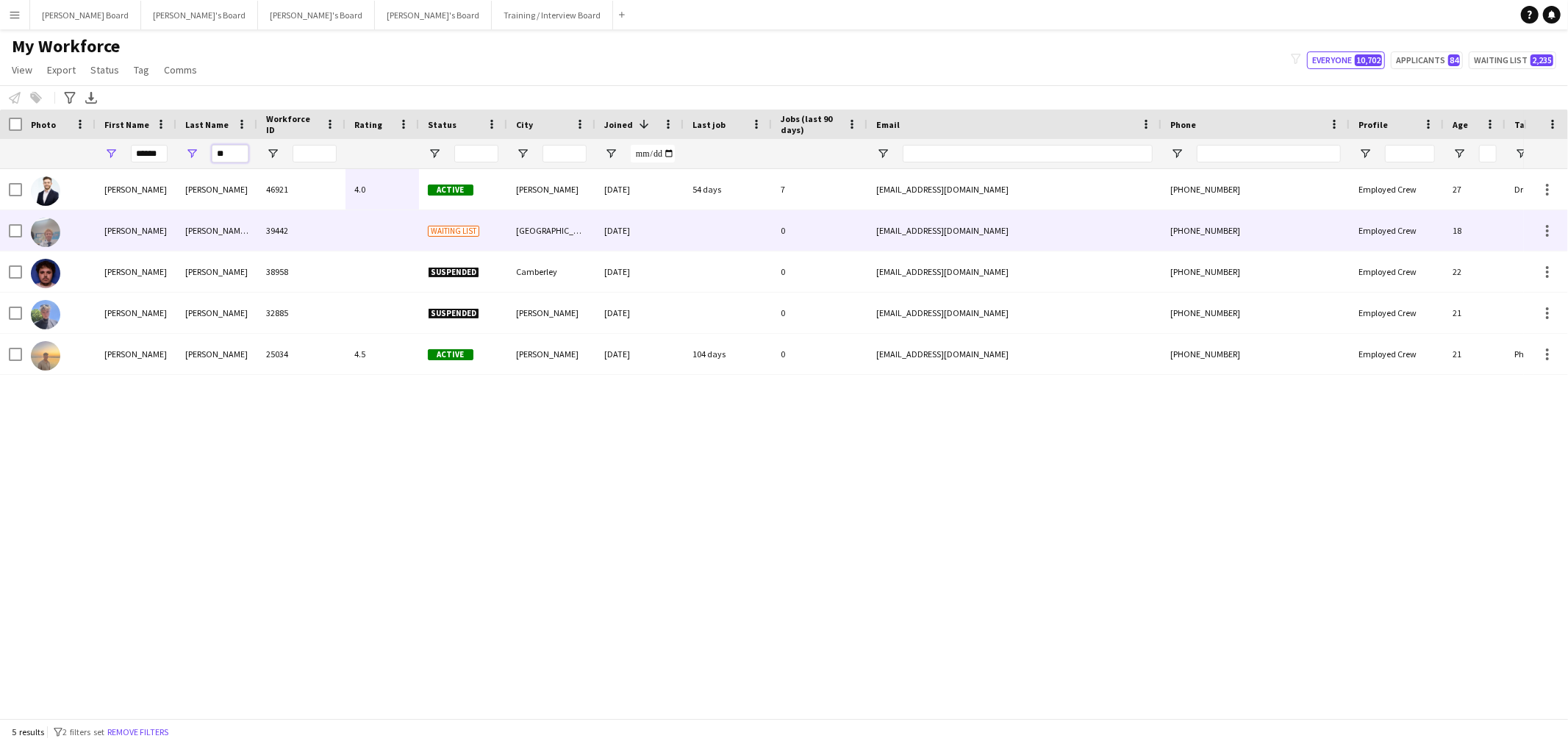
type input "**"
click at [270, 232] on div "39442" at bounding box center [301, 230] width 88 height 40
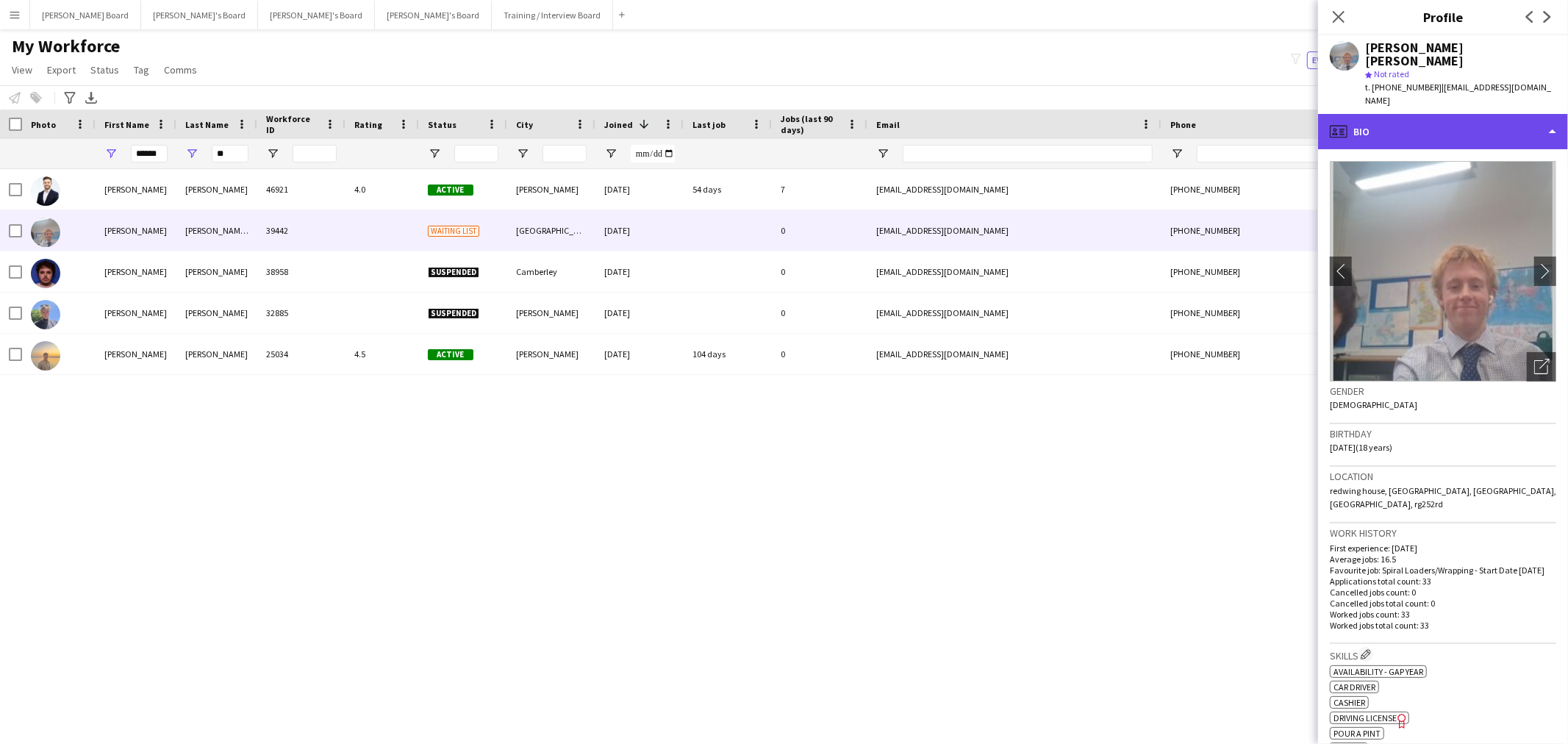
click at [1466, 118] on div "profile Bio" at bounding box center [1443, 132] width 250 height 35
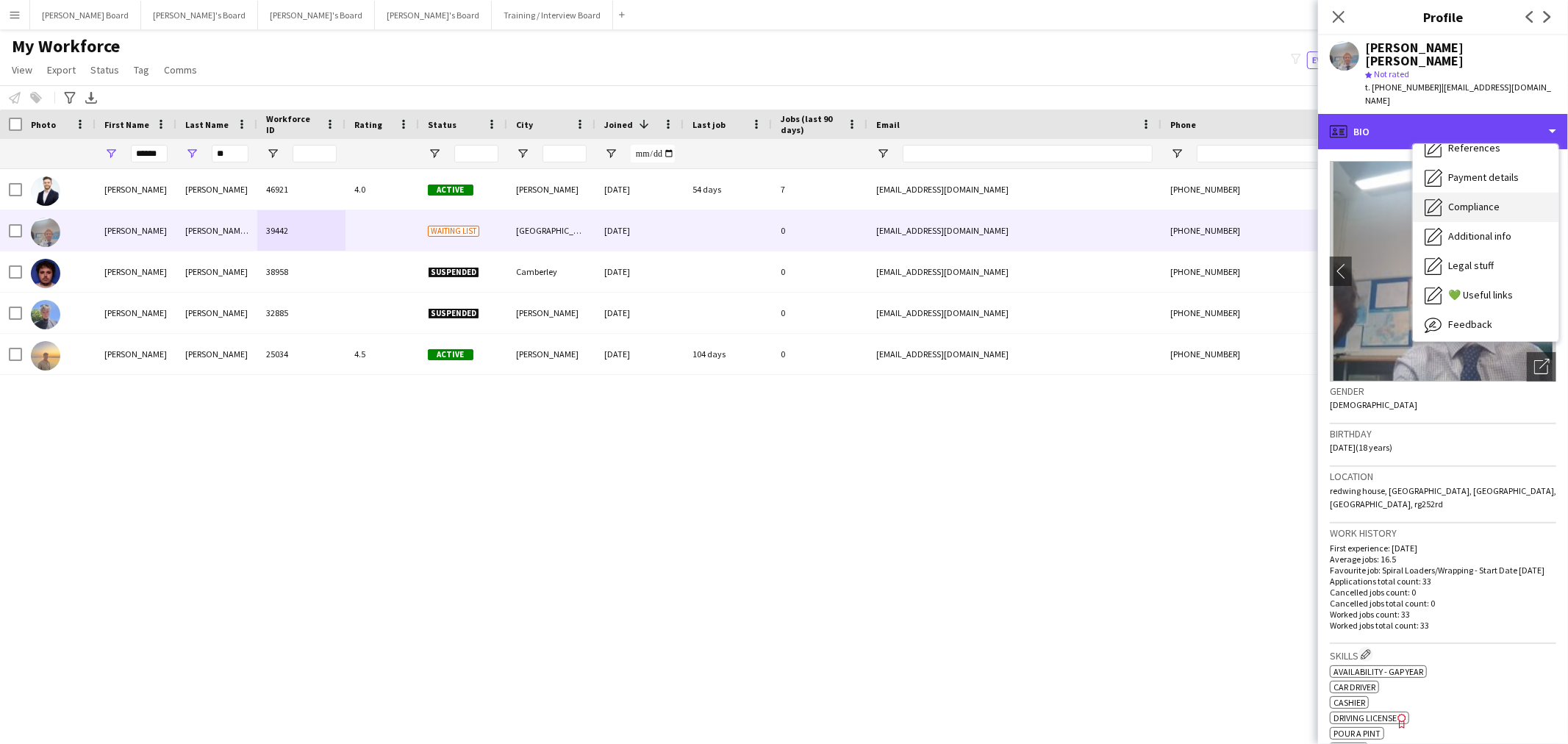
scroll to position [196, 0]
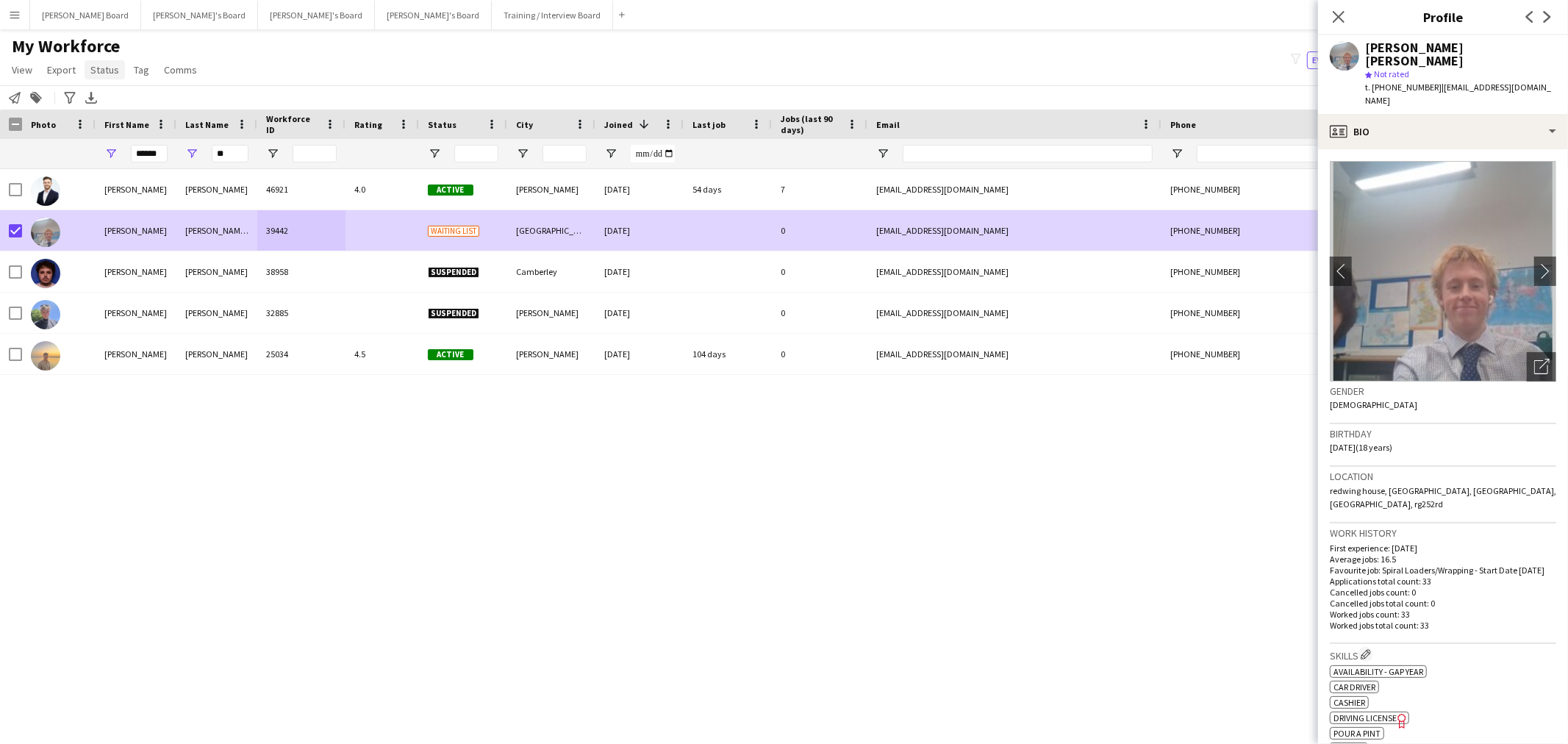
click at [107, 68] on span "Status" at bounding box center [104, 70] width 29 height 13
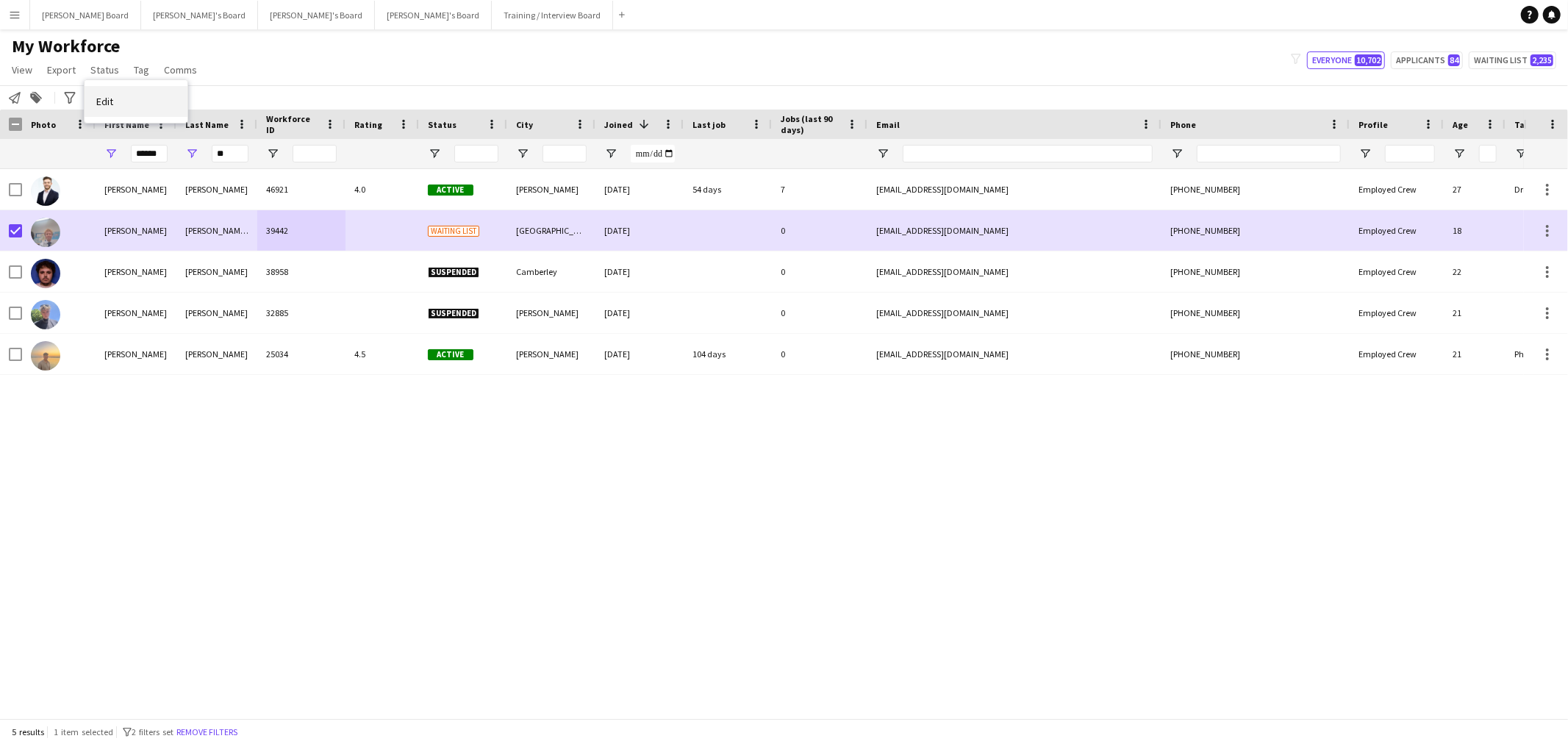
click at [125, 94] on link "Edit" at bounding box center [136, 102] width 103 height 31
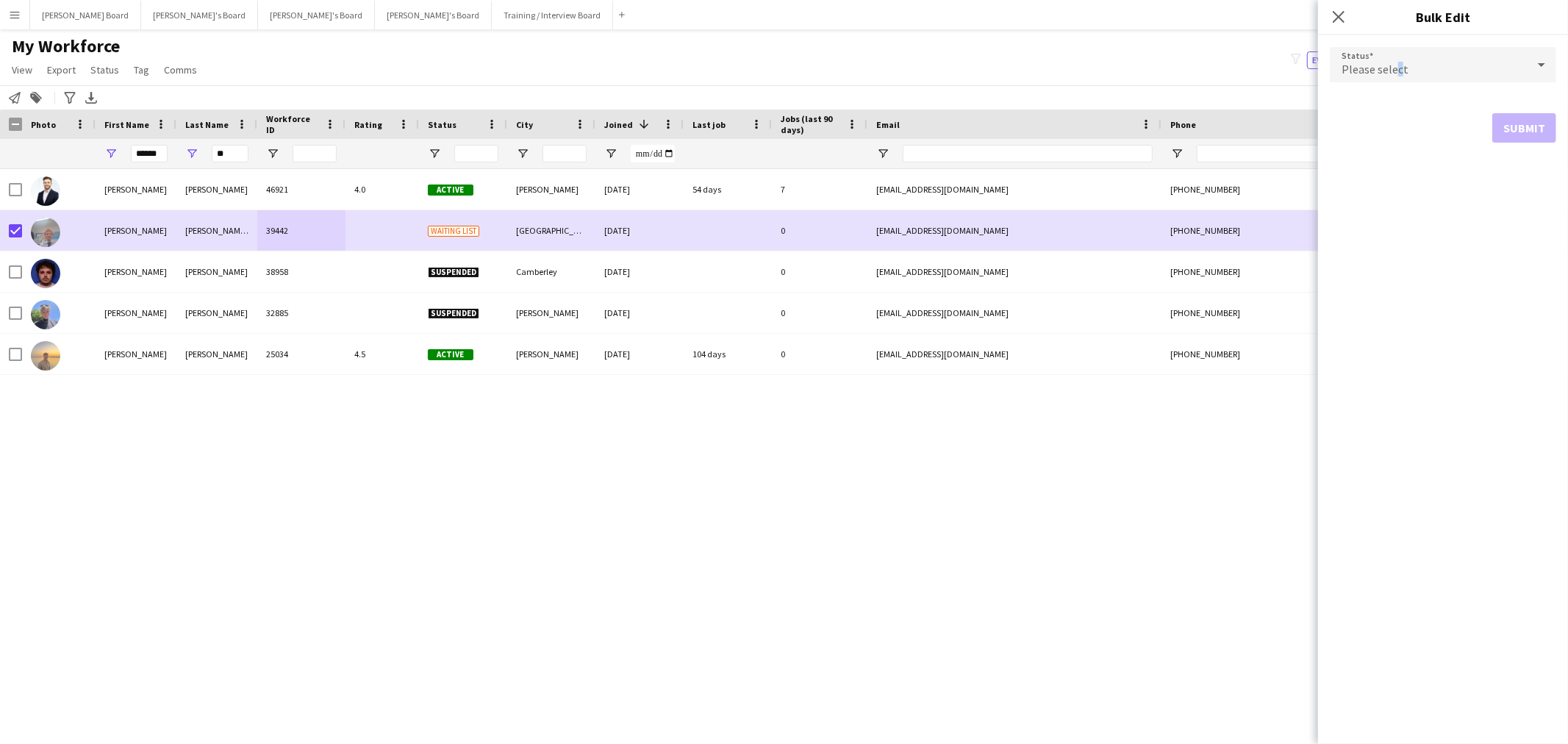
drag, startPoint x: 1399, startPoint y: 55, endPoint x: 1413, endPoint y: 63, distance: 16.1
click at [1405, 60] on div "Please select" at bounding box center [1428, 64] width 197 height 35
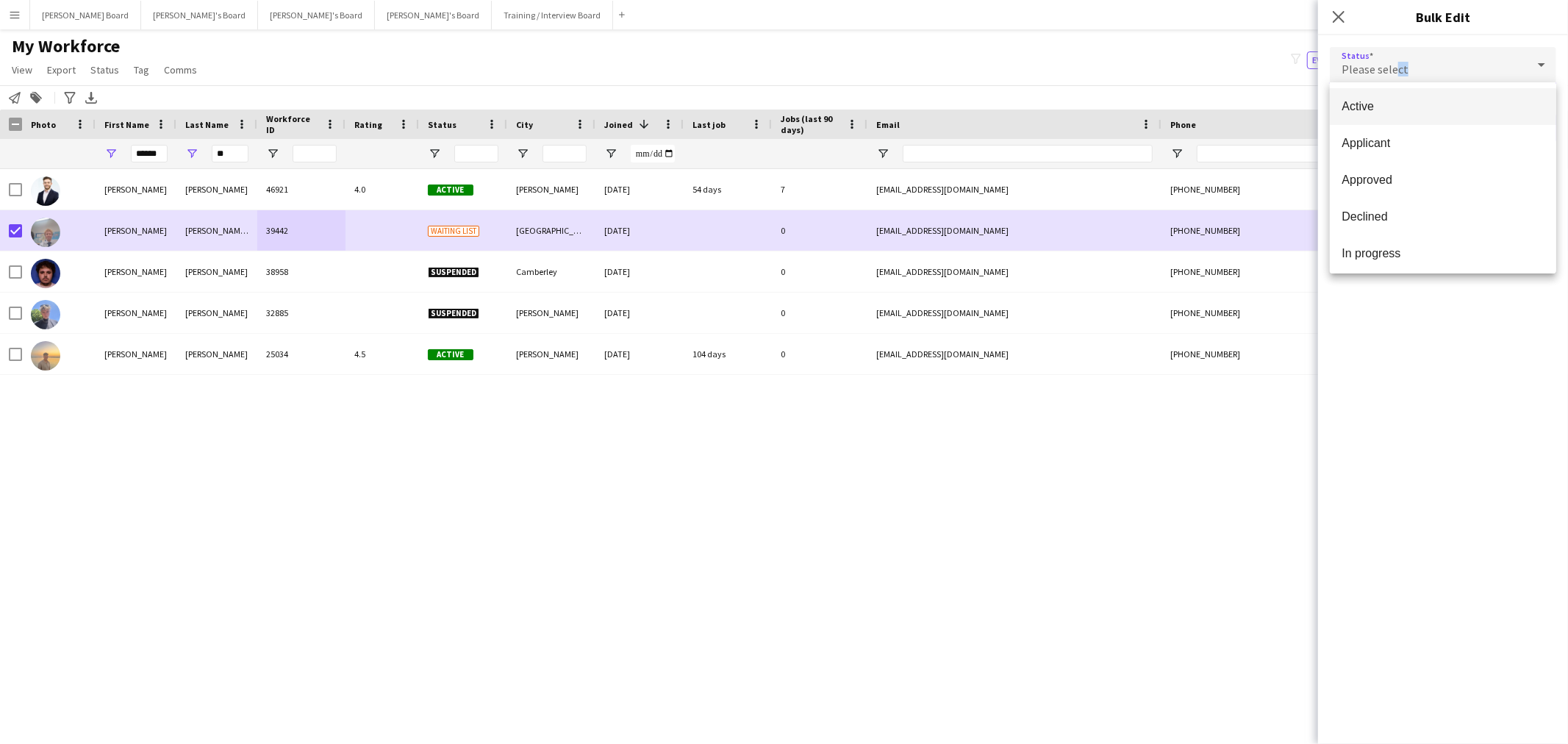
click at [1468, 122] on mat-option "Active" at bounding box center [1442, 106] width 226 height 37
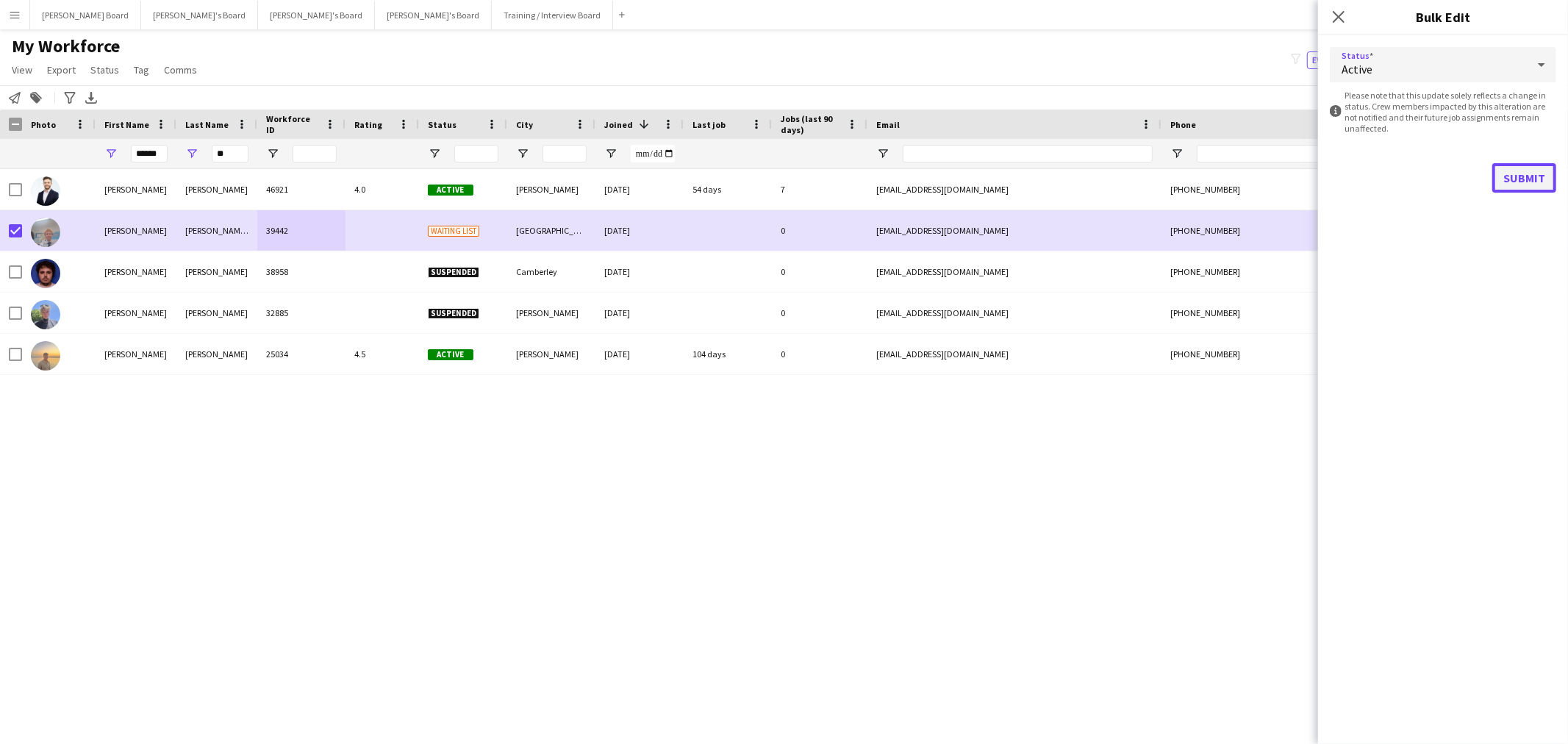
click at [1524, 173] on button "Submit" at bounding box center [1524, 178] width 64 height 30
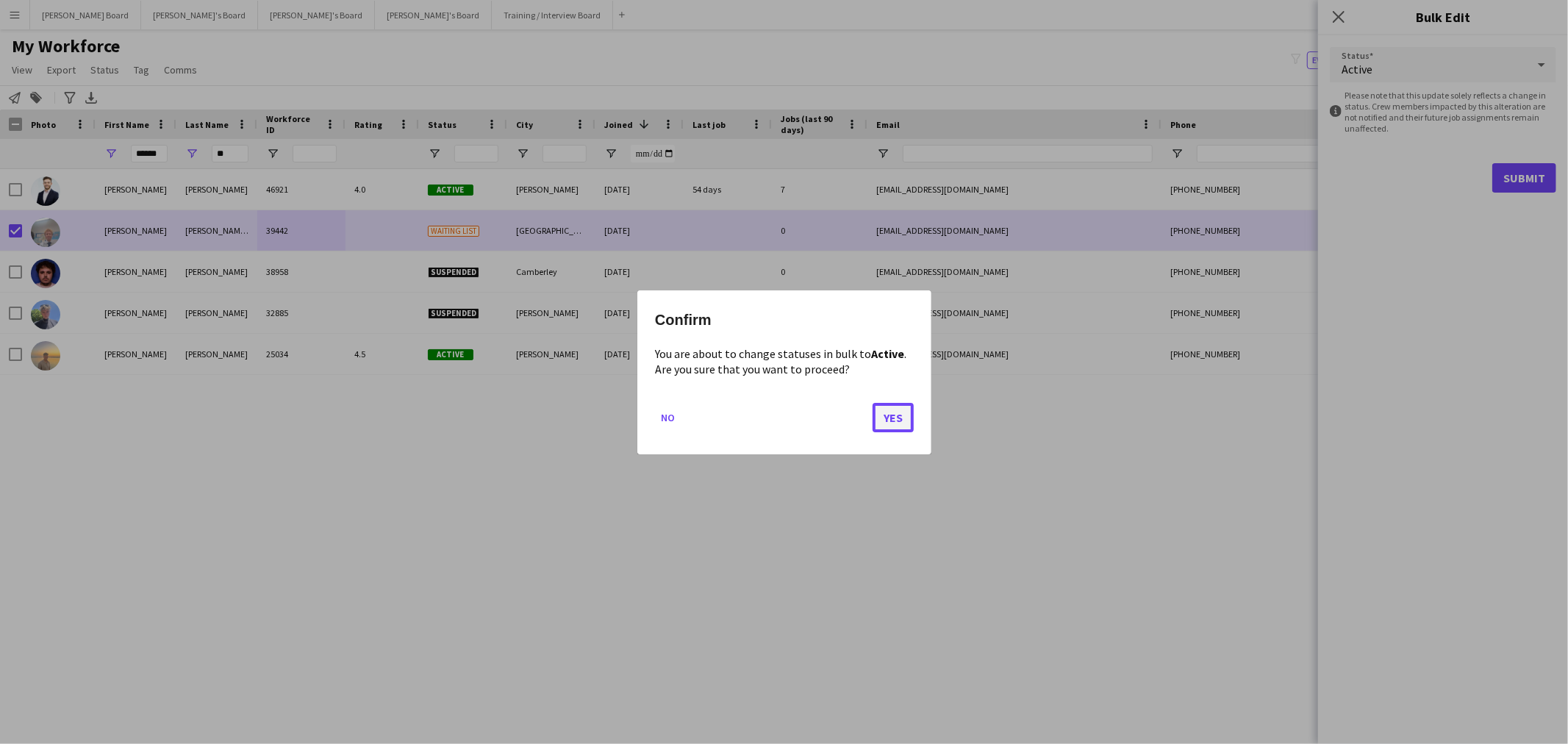
click at [892, 420] on button "Yes" at bounding box center [893, 417] width 41 height 30
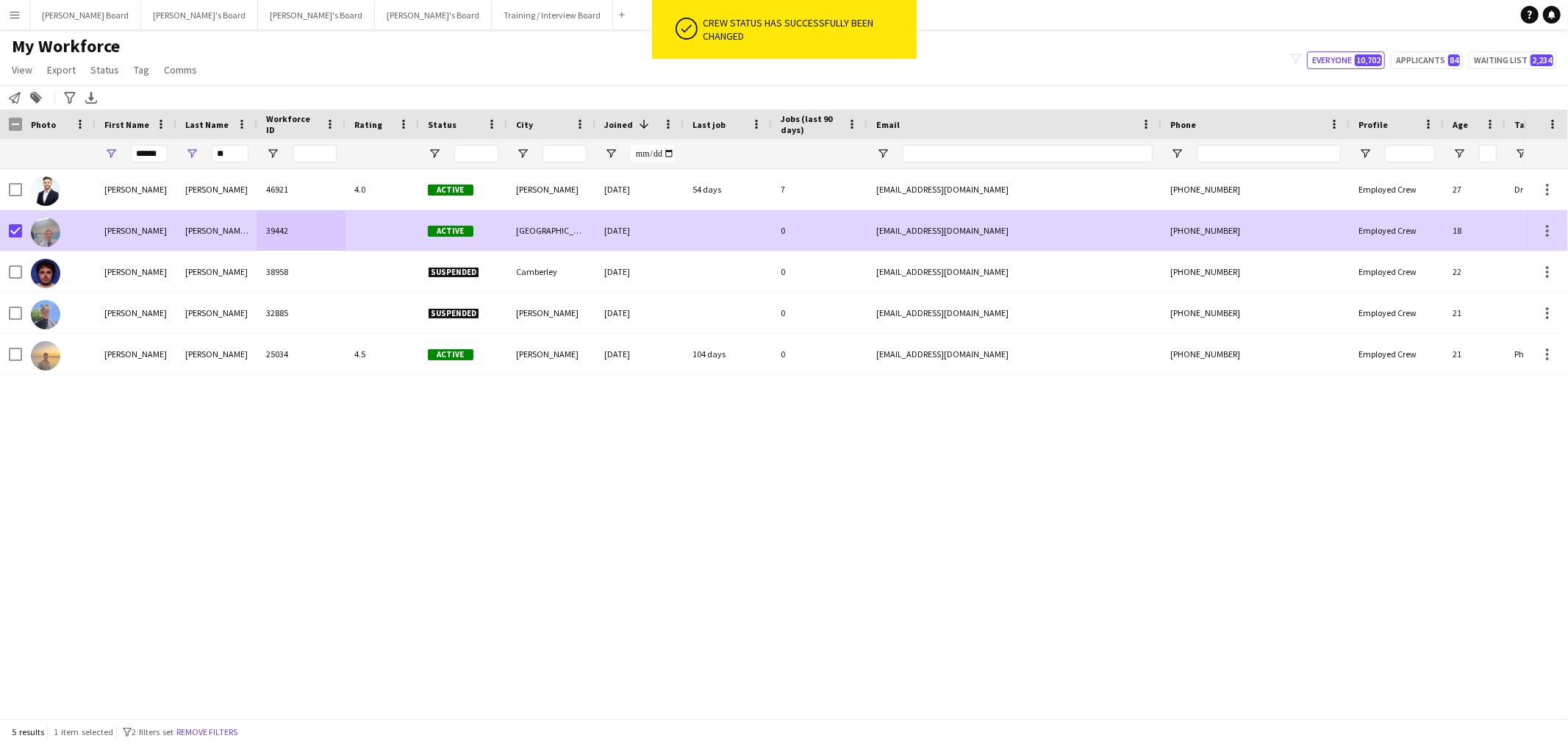
click at [391, 225] on div at bounding box center [382, 230] width 73 height 40
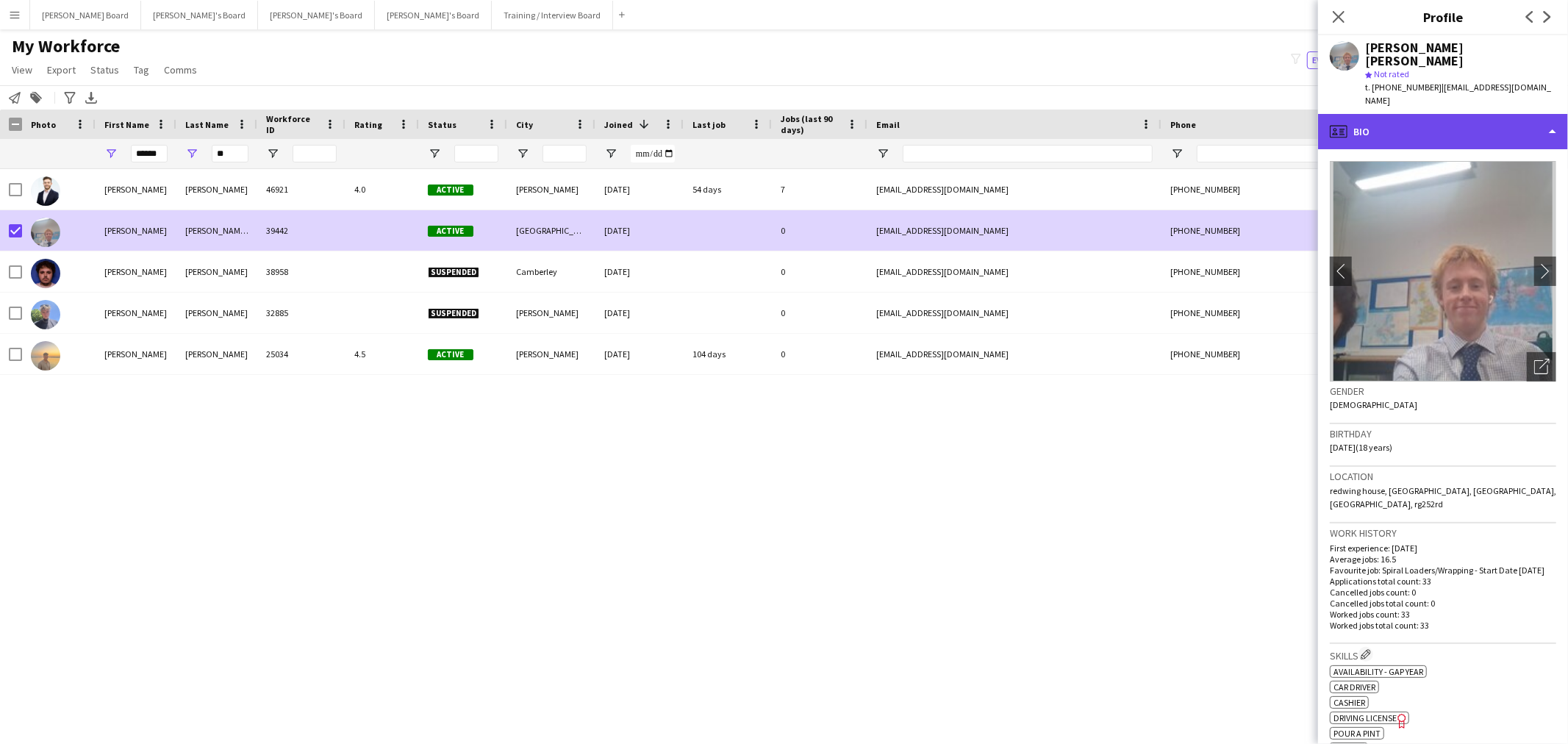
click at [1422, 114] on div "profile Bio" at bounding box center [1443, 132] width 250 height 35
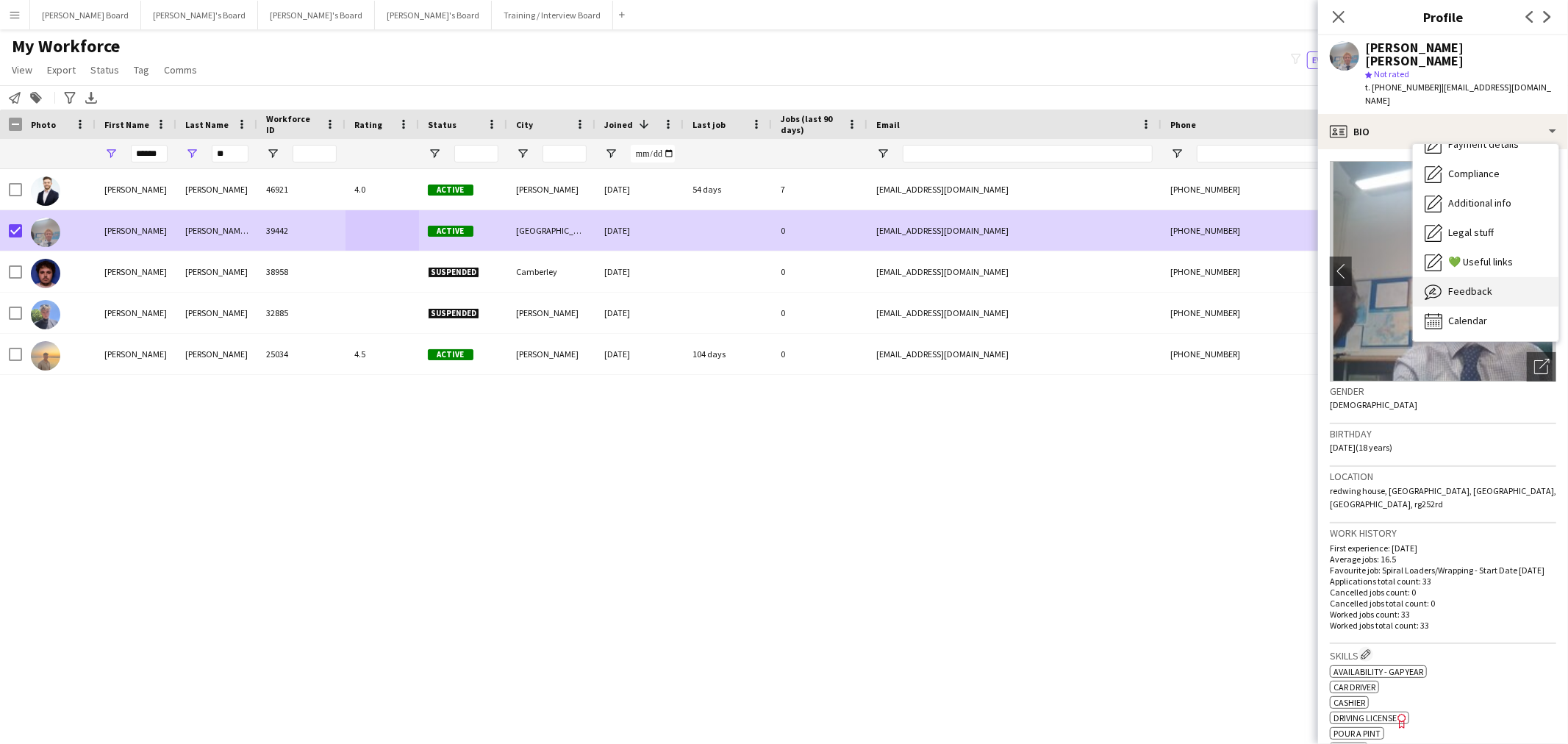
click at [1488, 284] on span "Feedback" at bounding box center [1470, 291] width 44 height 13
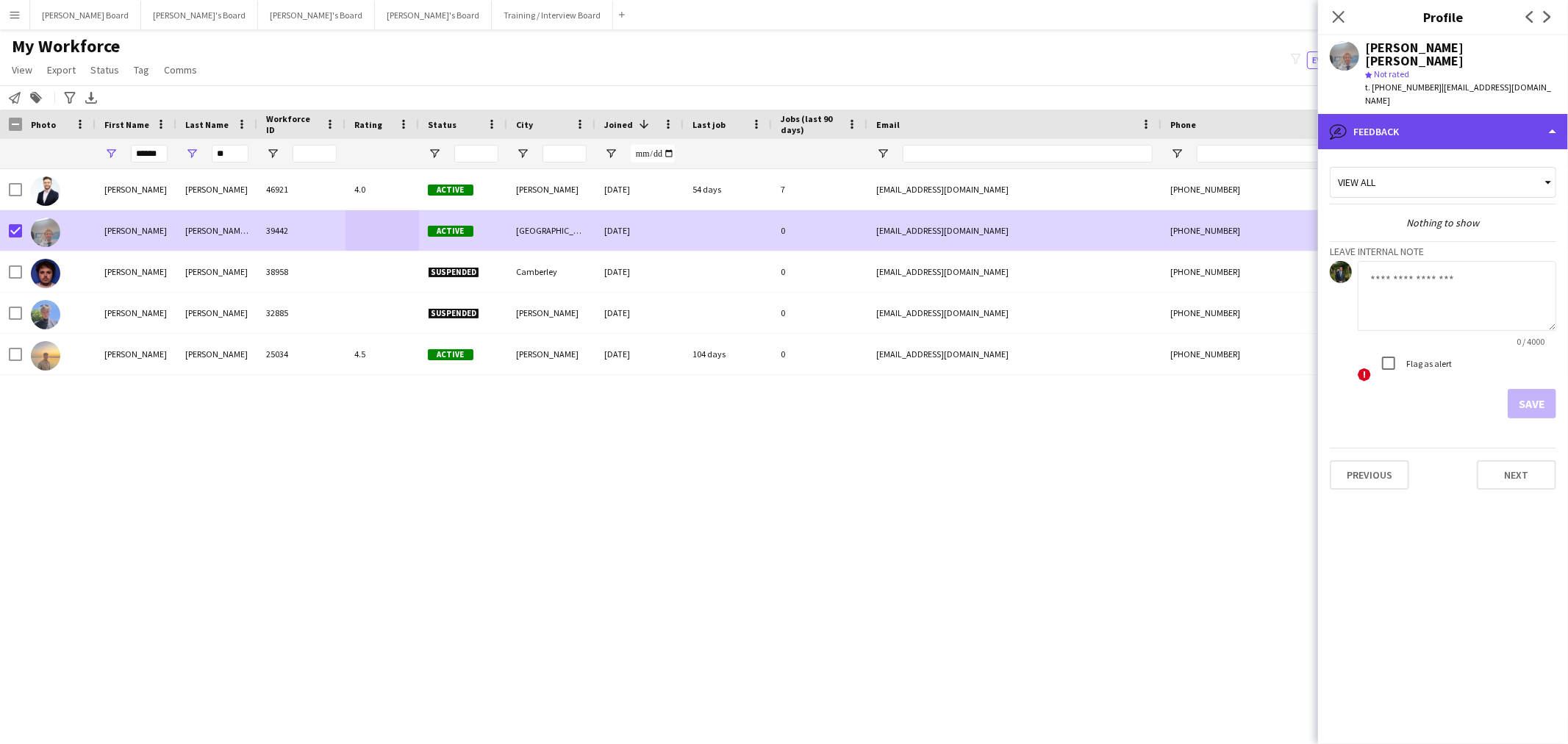
click at [1431, 114] on div "bubble-pencil Feedback" at bounding box center [1443, 132] width 250 height 35
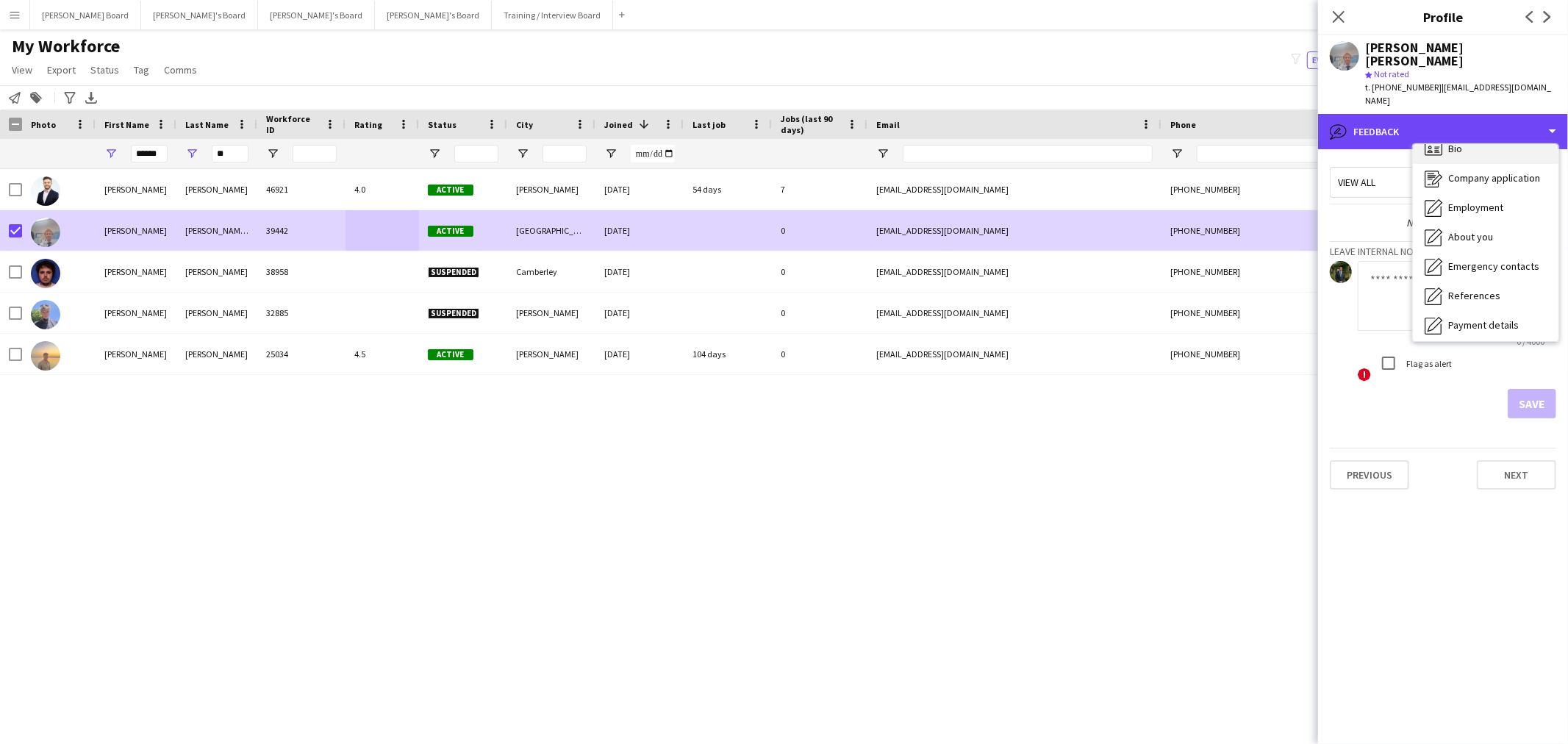
scroll to position [0, 0]
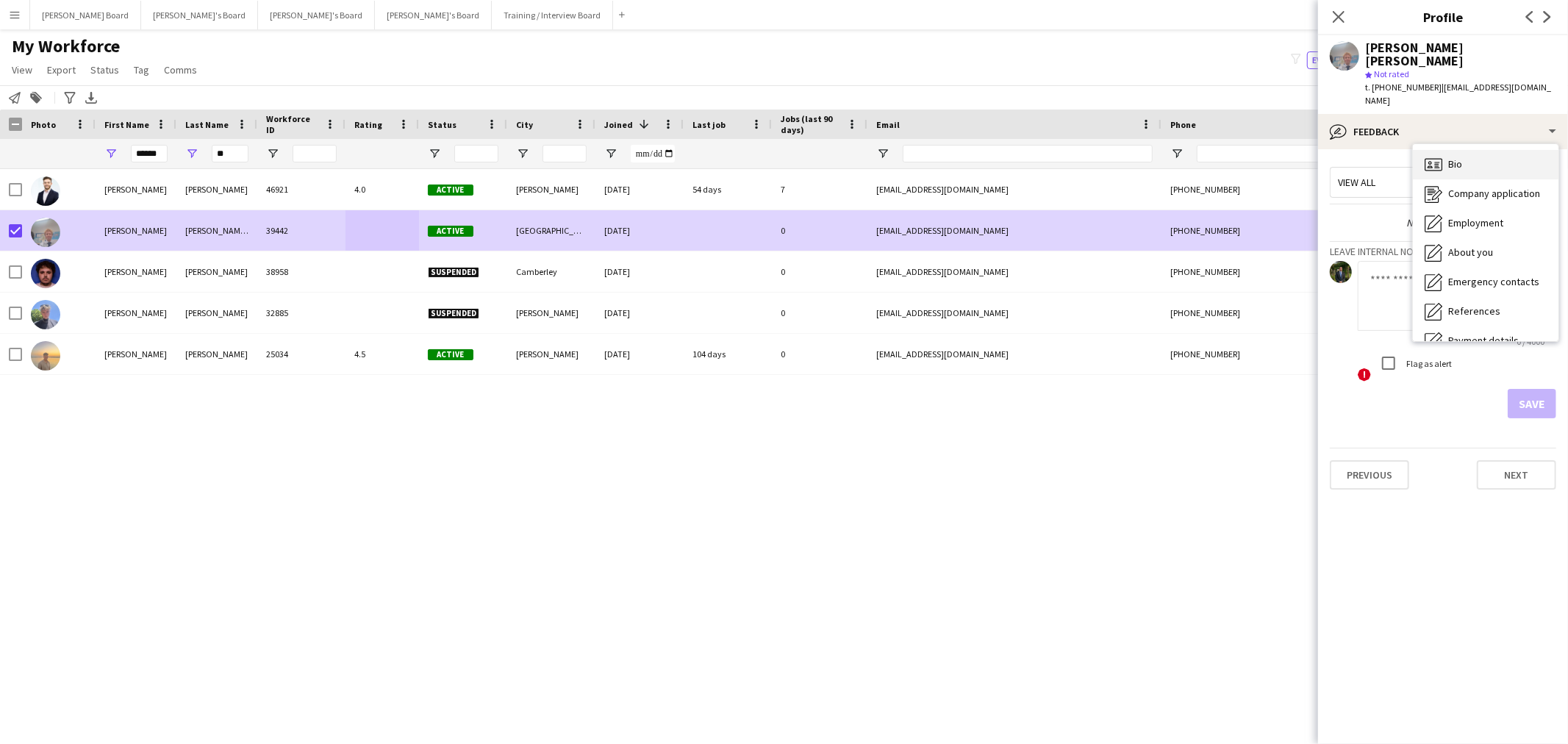
click at [1471, 155] on div "Bio Bio" at bounding box center [1485, 164] width 146 height 30
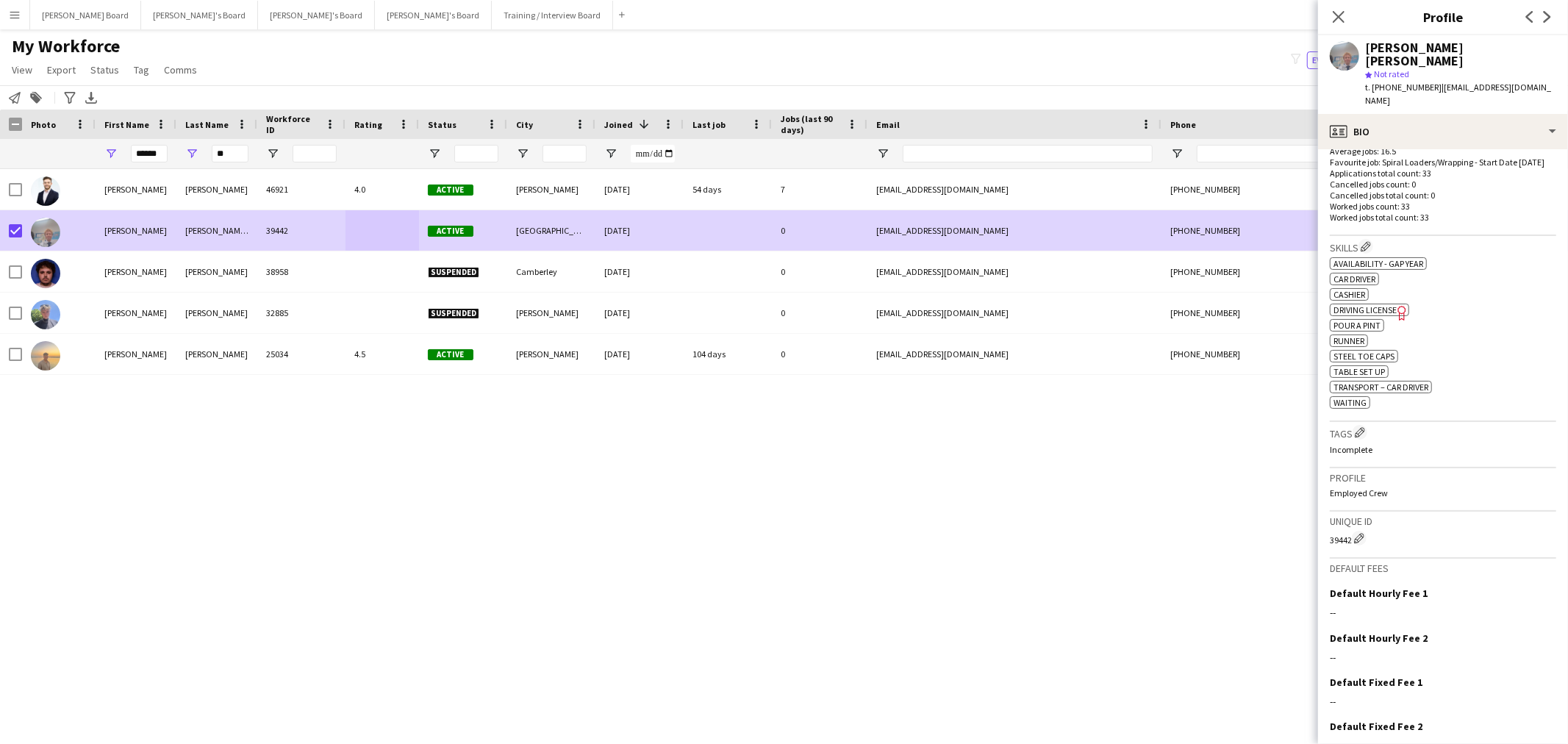
scroll to position [245, 0]
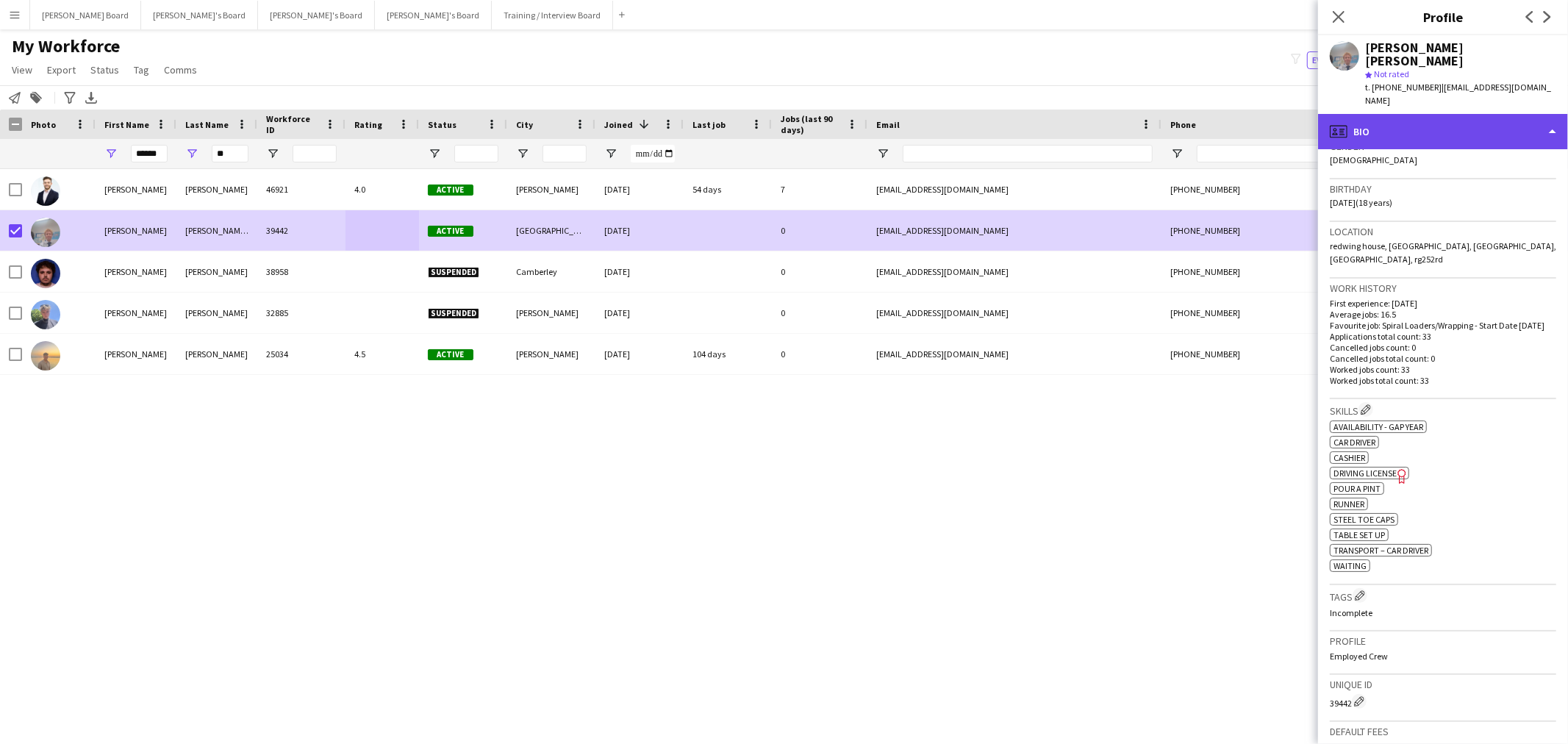
click at [1451, 114] on div "profile Bio" at bounding box center [1443, 132] width 250 height 35
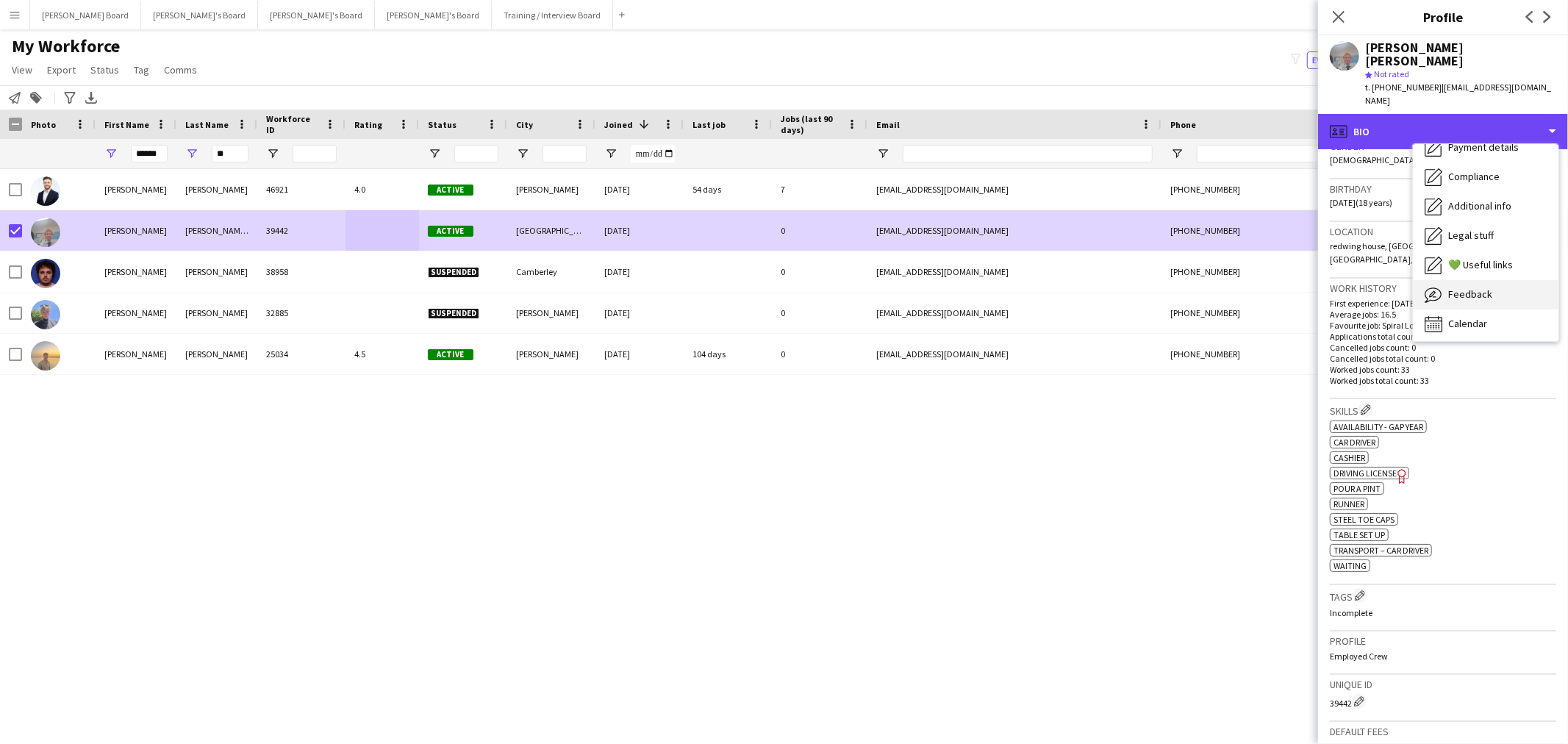
scroll to position [196, 0]
click at [1486, 284] on span "Feedback" at bounding box center [1470, 291] width 44 height 13
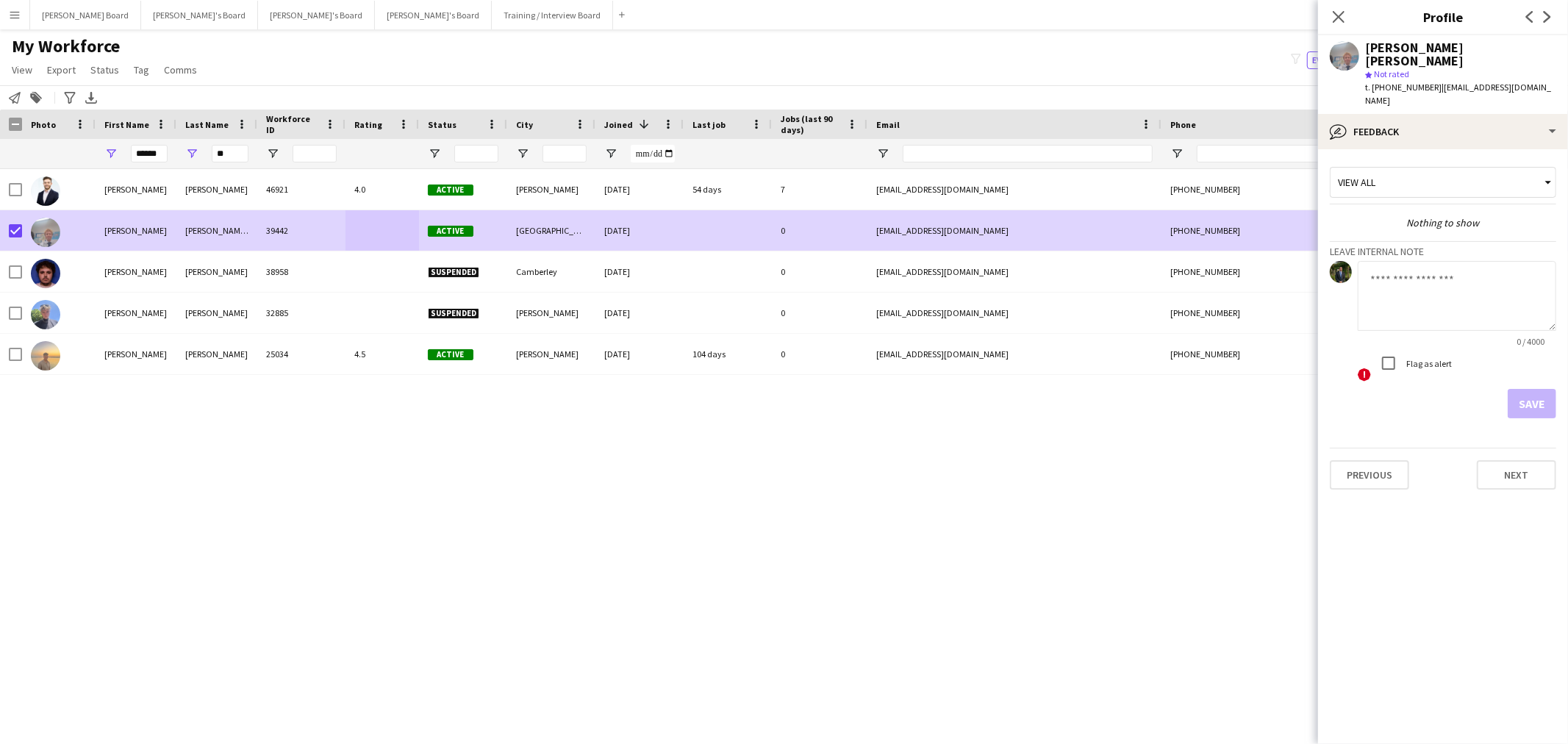
click at [1422, 261] on textarea at bounding box center [1456, 295] width 198 height 70
type textarea "*"
type textarea "**********"
click at [1533, 389] on button "Save" at bounding box center [1531, 404] width 49 height 30
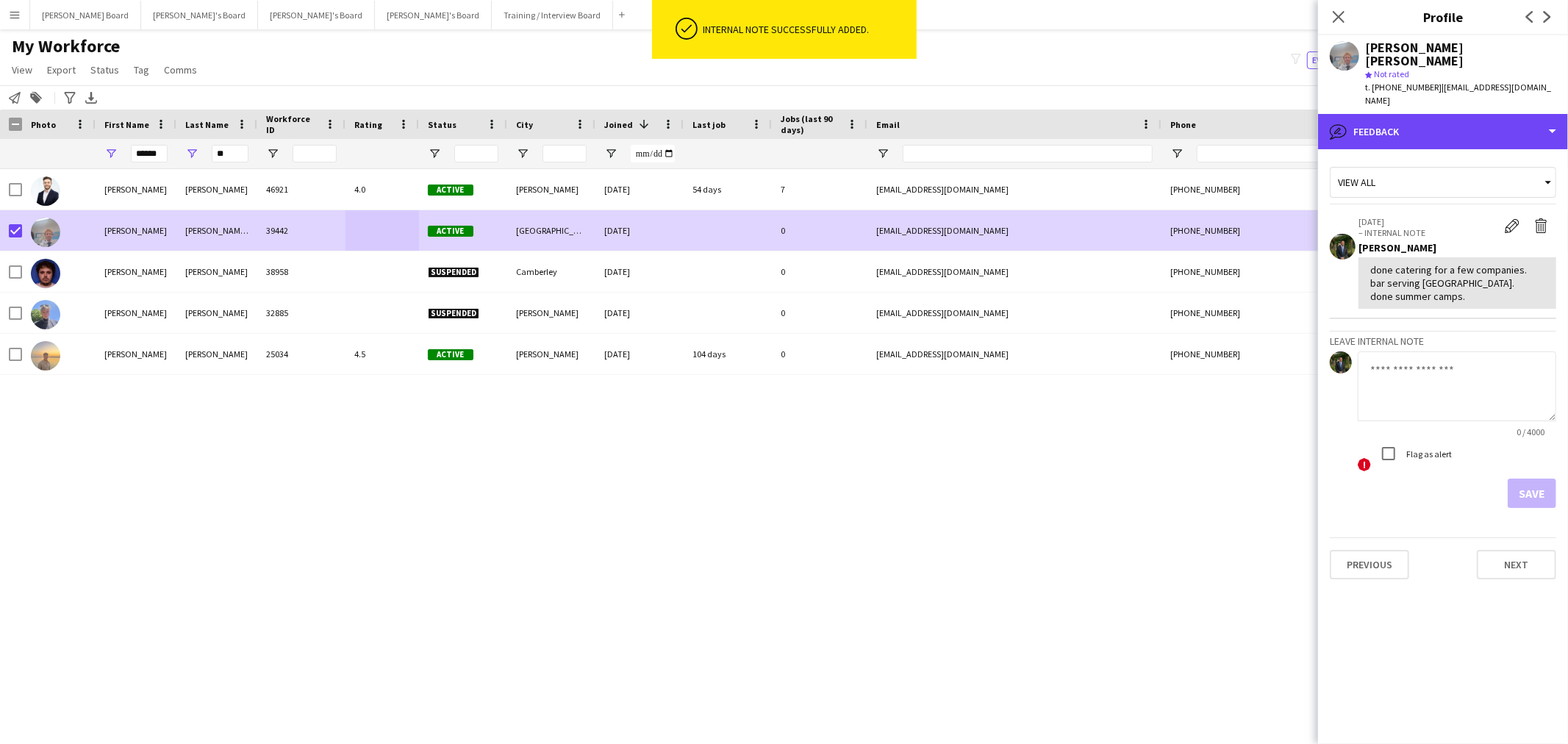
drag, startPoint x: 1472, startPoint y: 104, endPoint x: 1491, endPoint y: 130, distance: 32.2
click at [1472, 114] on div "bubble-pencil Feedback" at bounding box center [1443, 132] width 250 height 35
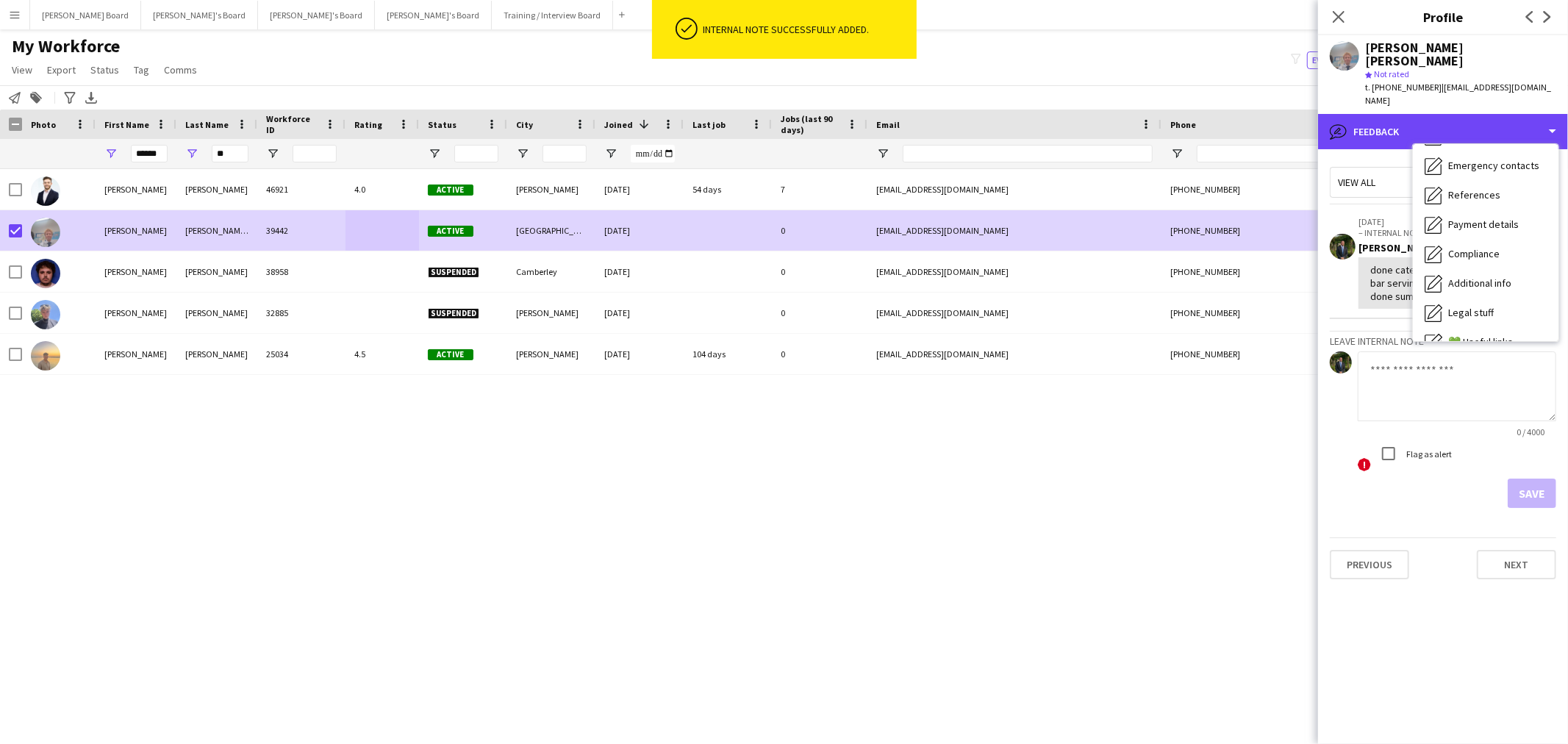
scroll to position [0, 0]
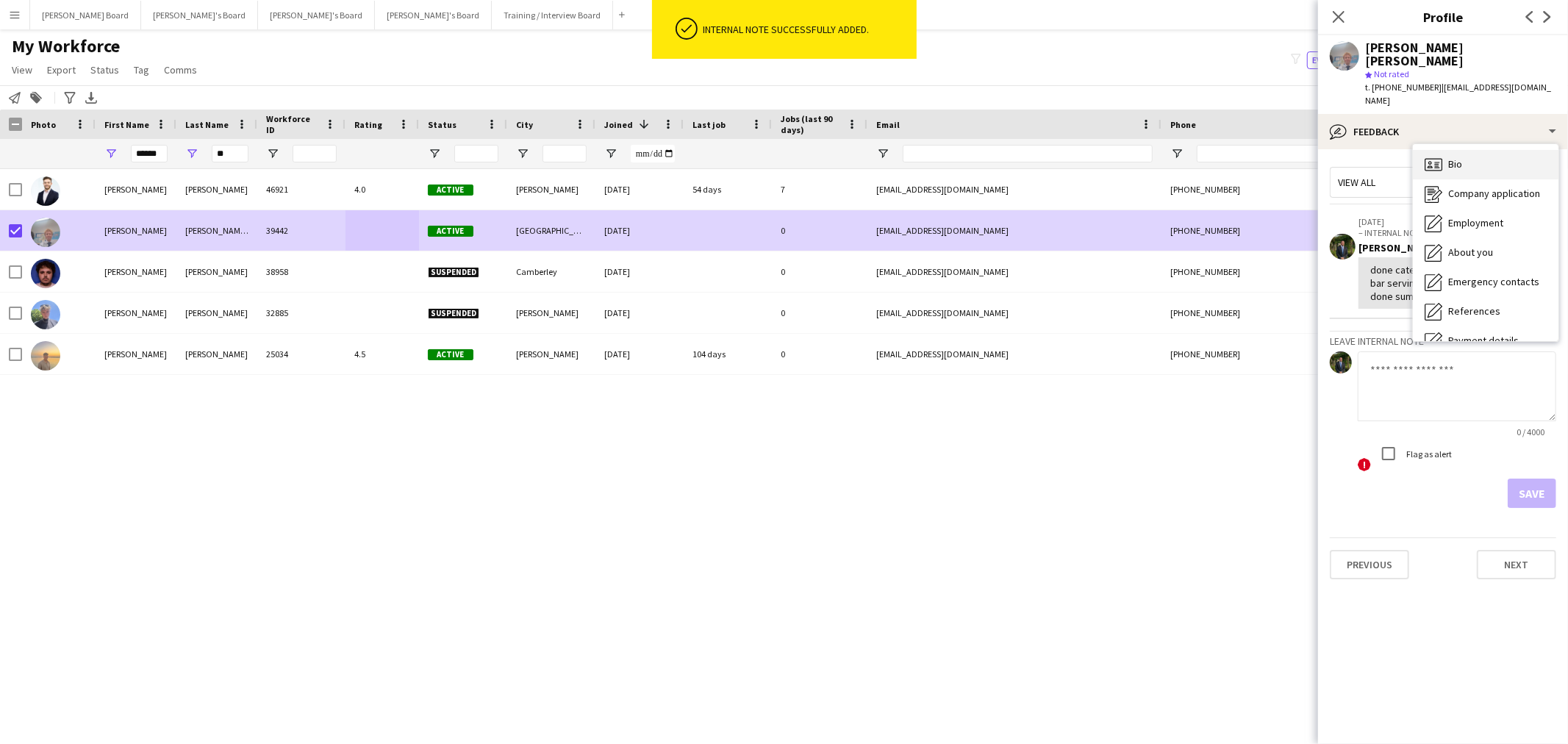
click at [1493, 150] on div "Bio Bio" at bounding box center [1485, 164] width 146 height 30
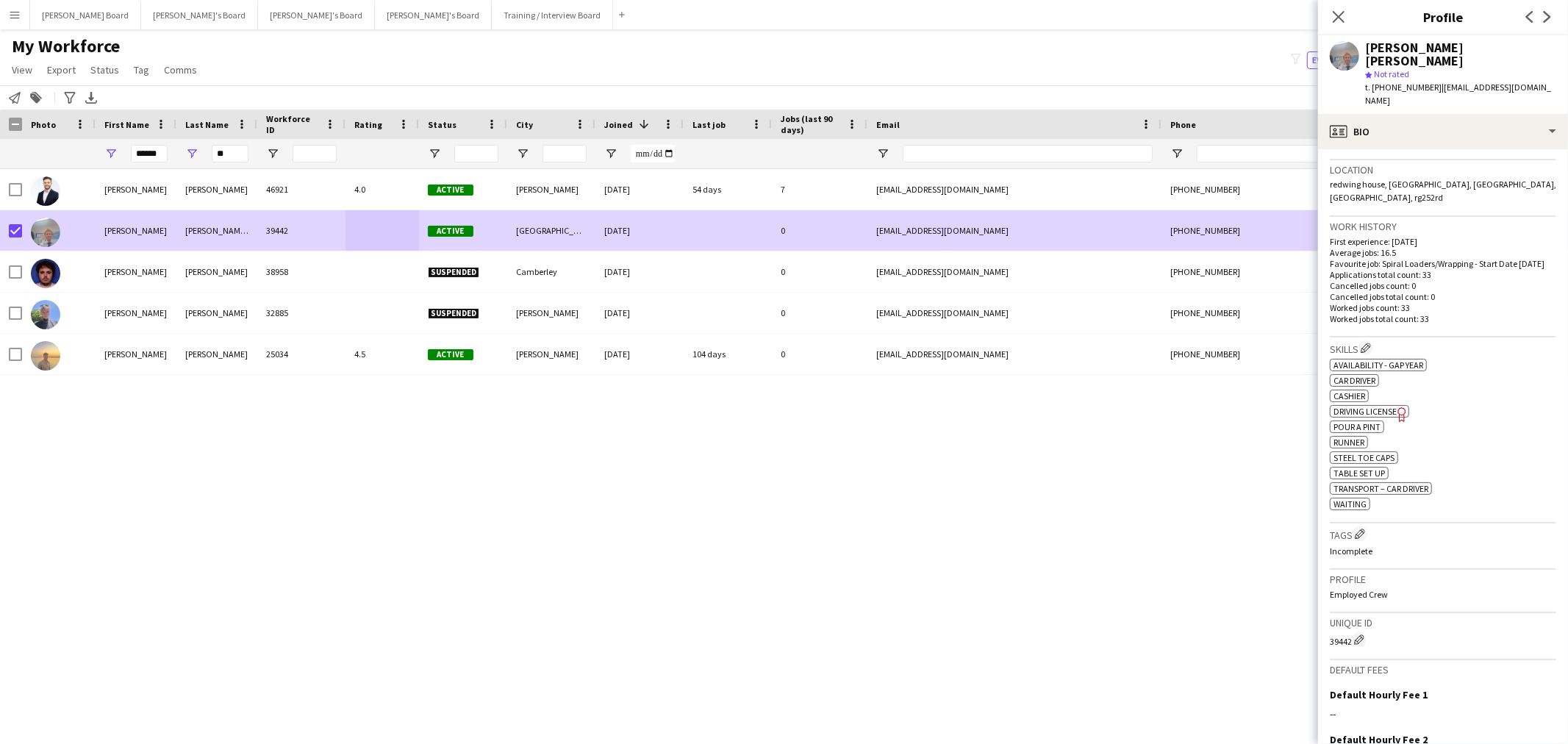
scroll to position [326, 0]
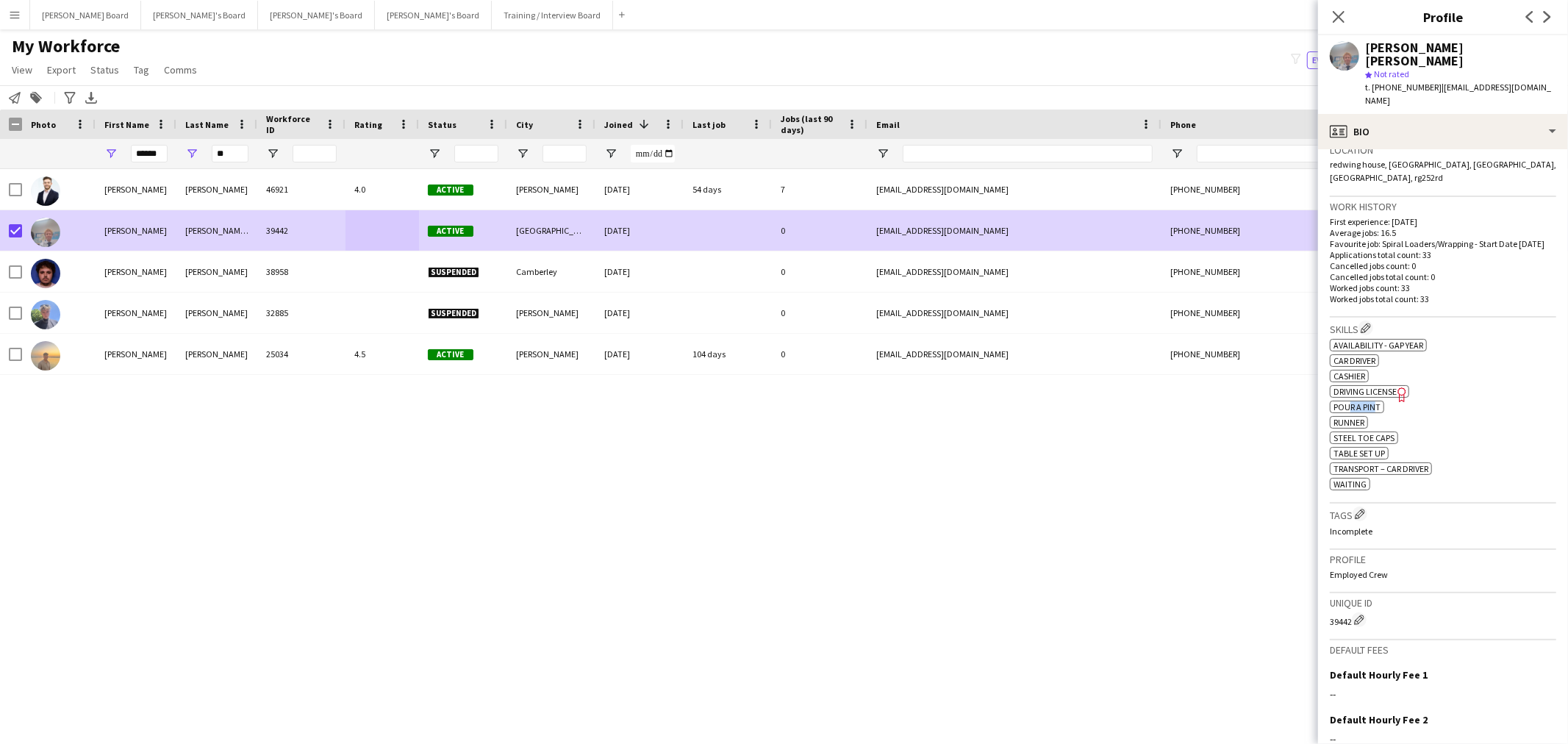
drag, startPoint x: 1348, startPoint y: 406, endPoint x: 1374, endPoint y: 408, distance: 26.1
click at [1374, 408] on span "Pour a Pint" at bounding box center [1356, 406] width 47 height 11
click at [1409, 366] on div "ok-circled2 background Layer 1 cross-circle-red background Layer 1 Availability…" at bounding box center [1442, 413] width 226 height 155
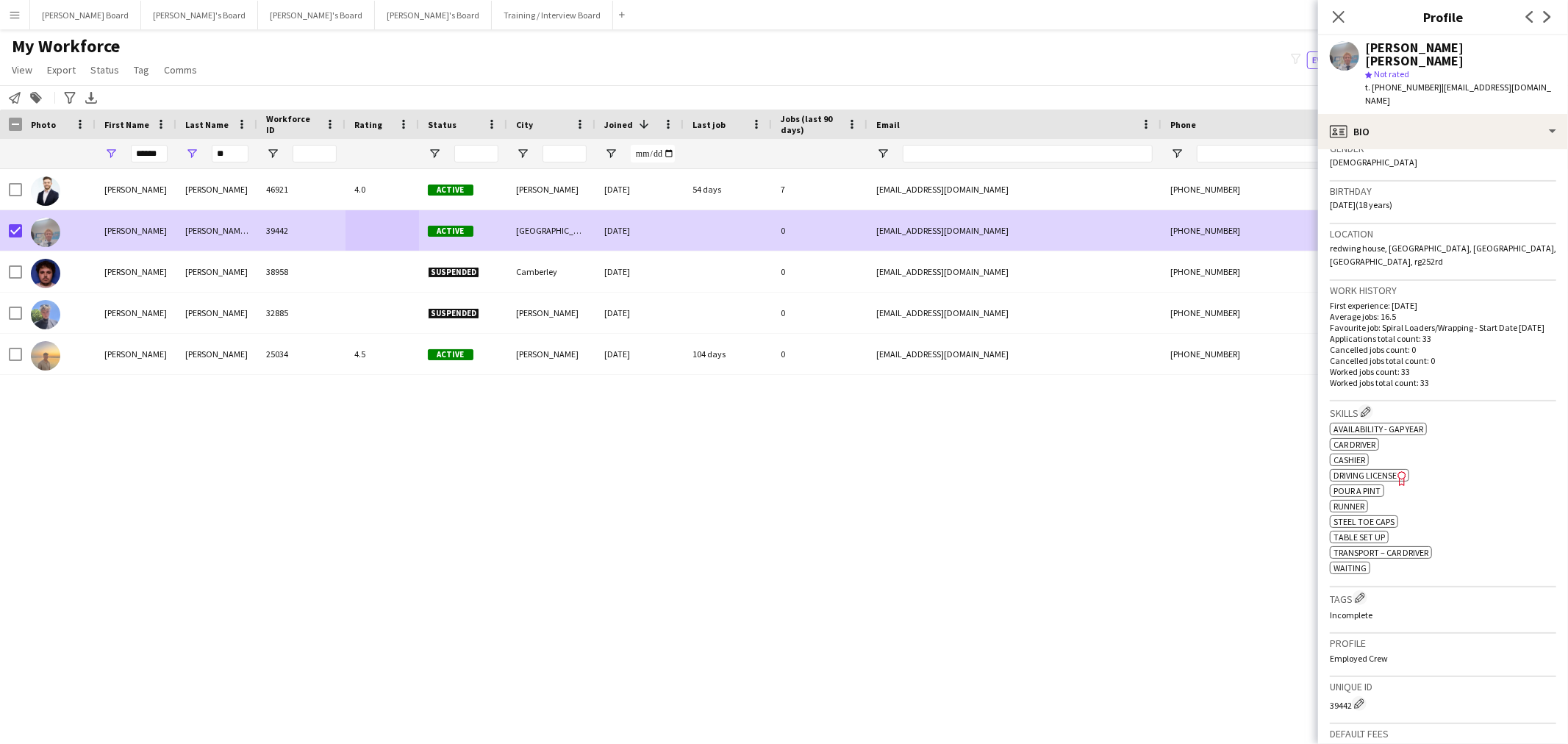
scroll to position [163, 0]
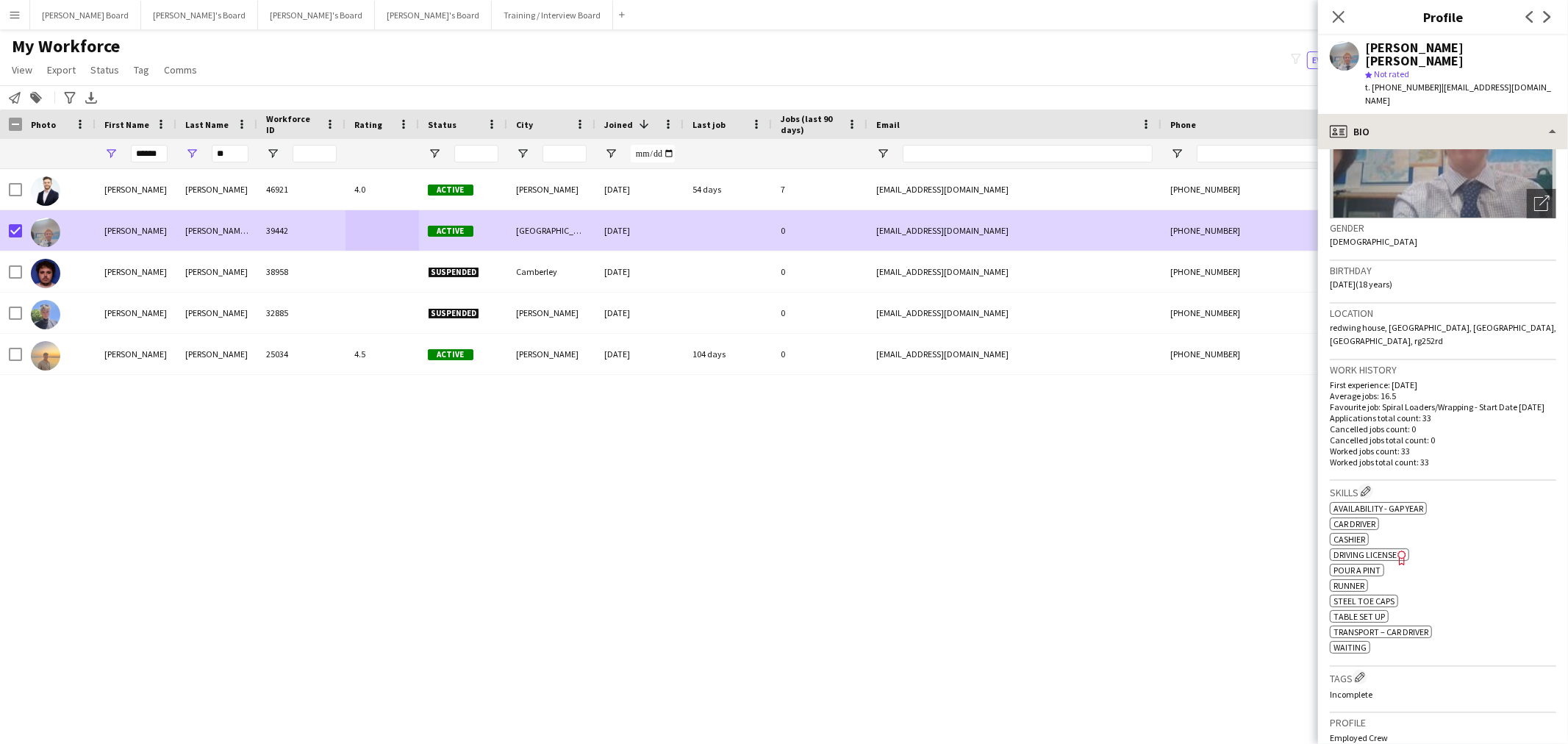
drag, startPoint x: 1467, startPoint y: 94, endPoint x: 1471, endPoint y: 103, distance: 9.8
click at [1468, 97] on div "[PERSON_NAME] [PERSON_NAME] star Not rated t. [PHONE_NUMBER] | [EMAIL_ADDRESS][…" at bounding box center [1443, 75] width 250 height 79
click at [1485, 116] on div "profile Bio" at bounding box center [1443, 132] width 250 height 35
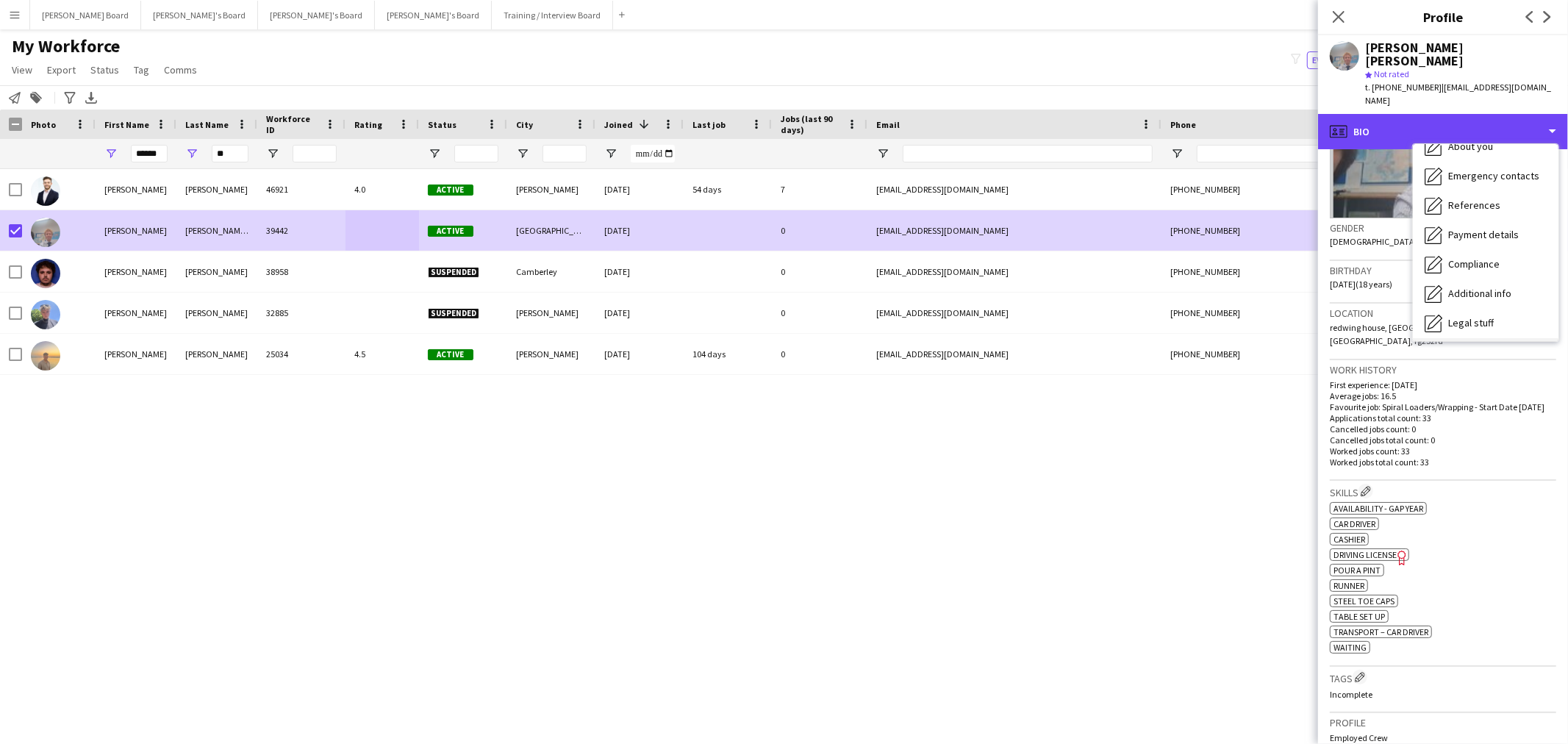
scroll to position [196, 0]
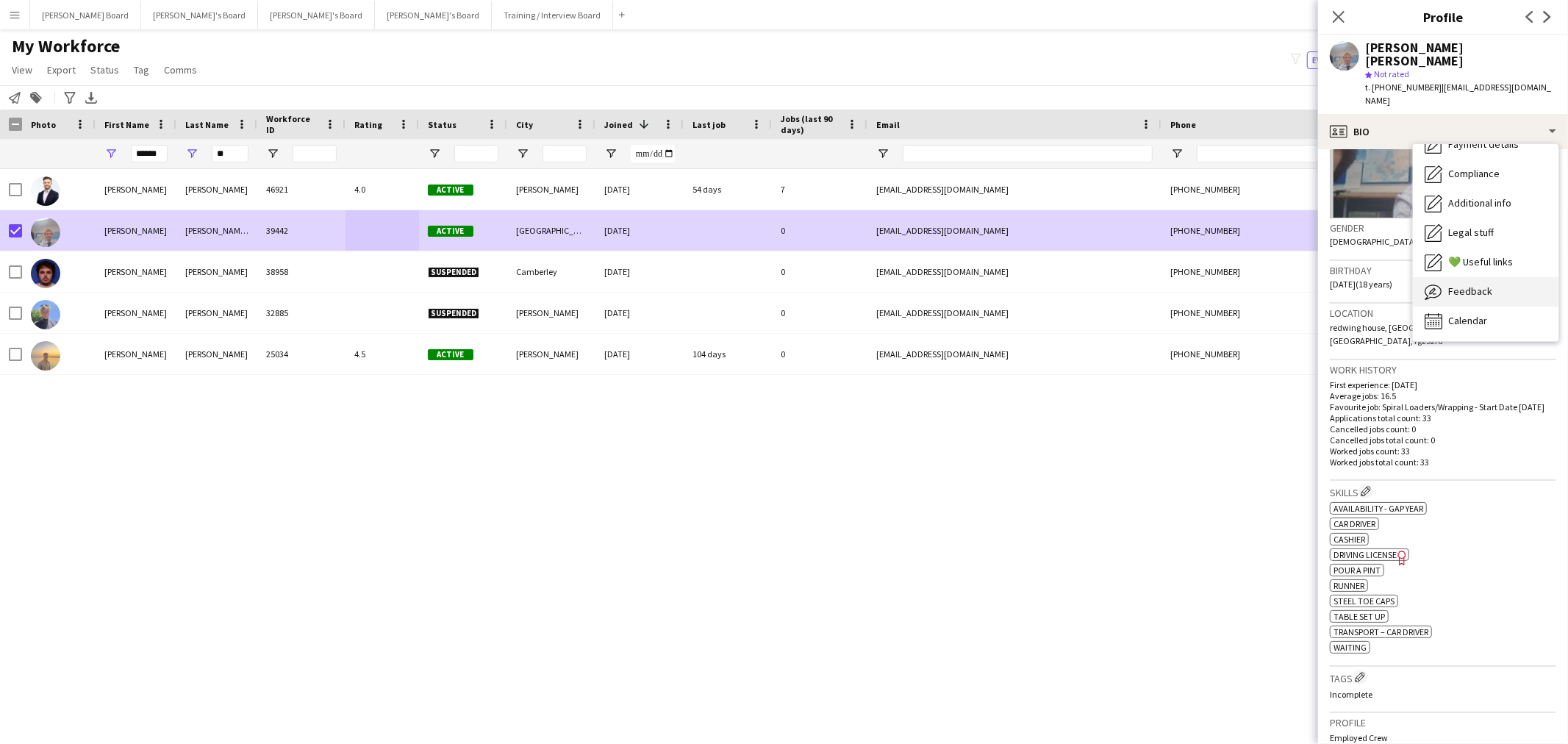
click at [1480, 284] on span "Feedback" at bounding box center [1470, 291] width 44 height 13
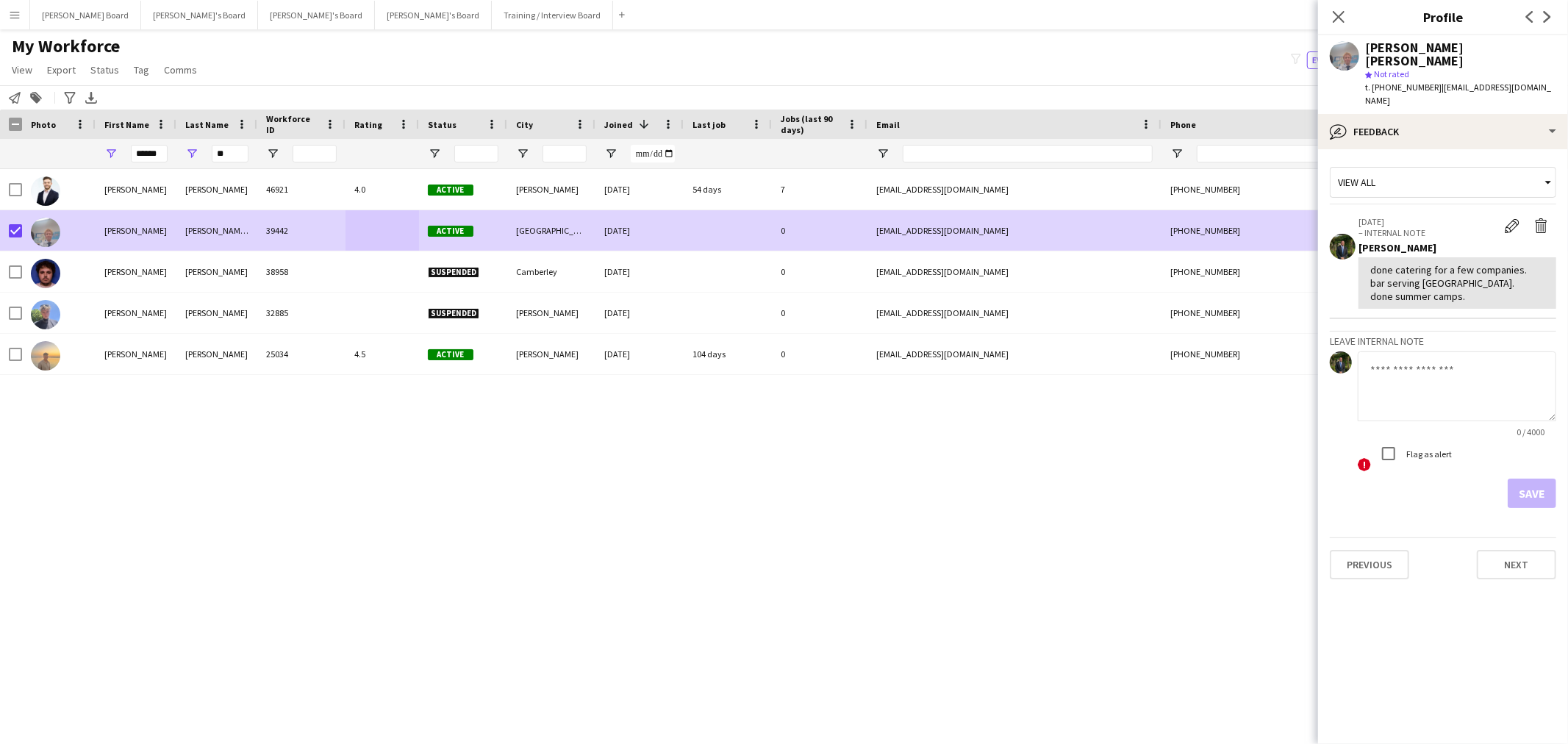
click at [16, 15] on app-icon "Menu" at bounding box center [15, 15] width 12 height 12
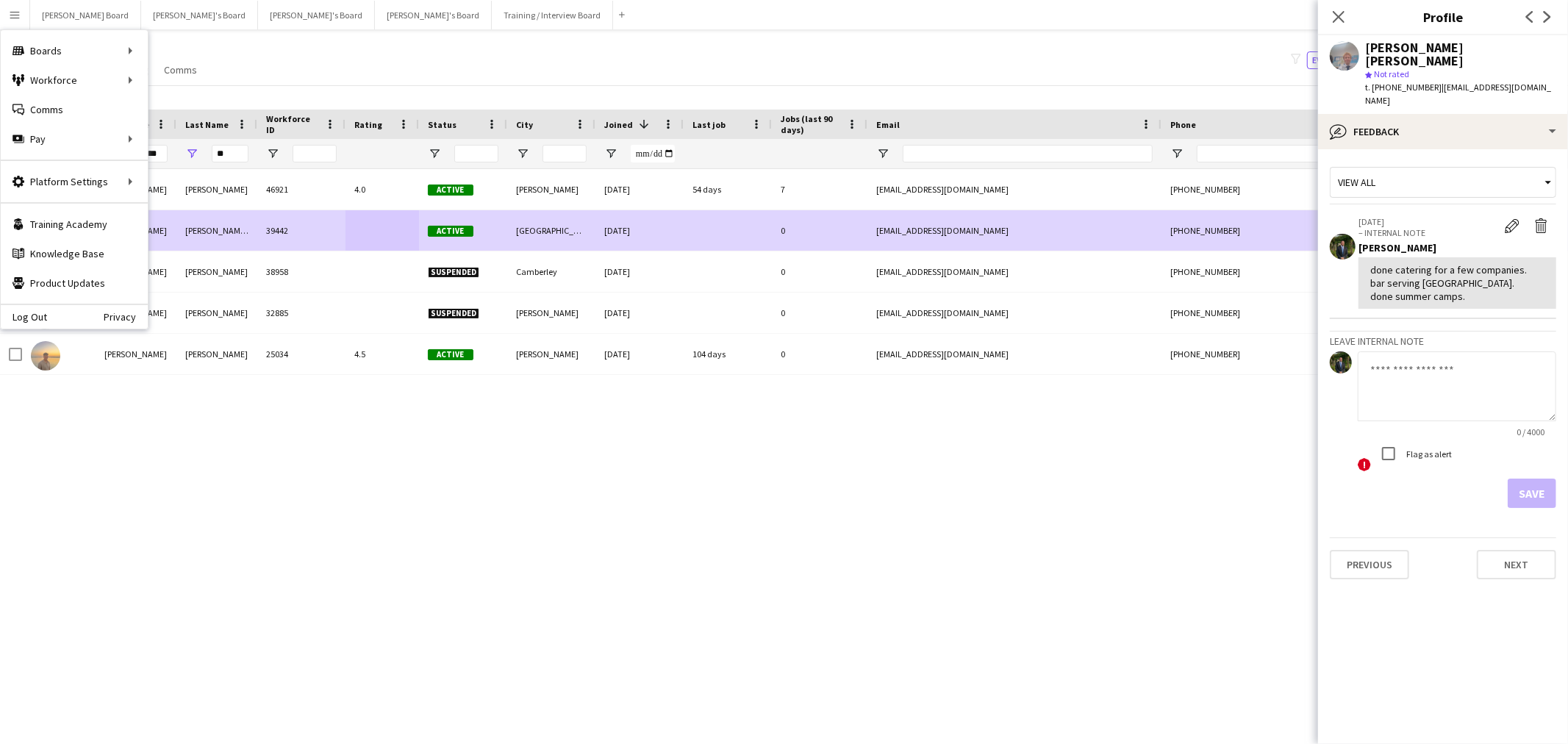
click at [339, 79] on div "My Workforce View Views Default view Compliance RTW Checks [GEOGRAPHIC_DATA] Se…" at bounding box center [784, 60] width 1568 height 50
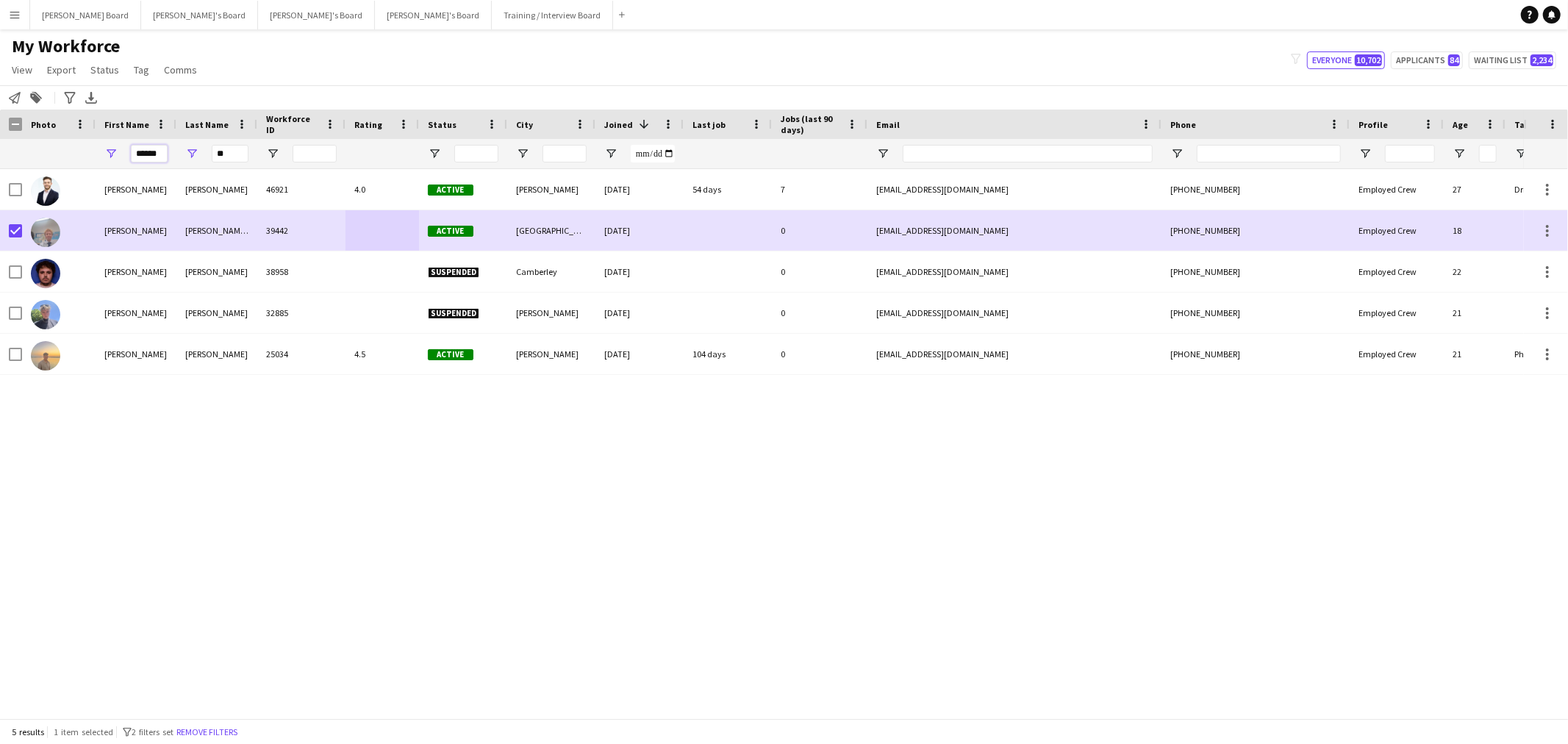
click at [114, 153] on div "******" at bounding box center [136, 154] width 81 height 30
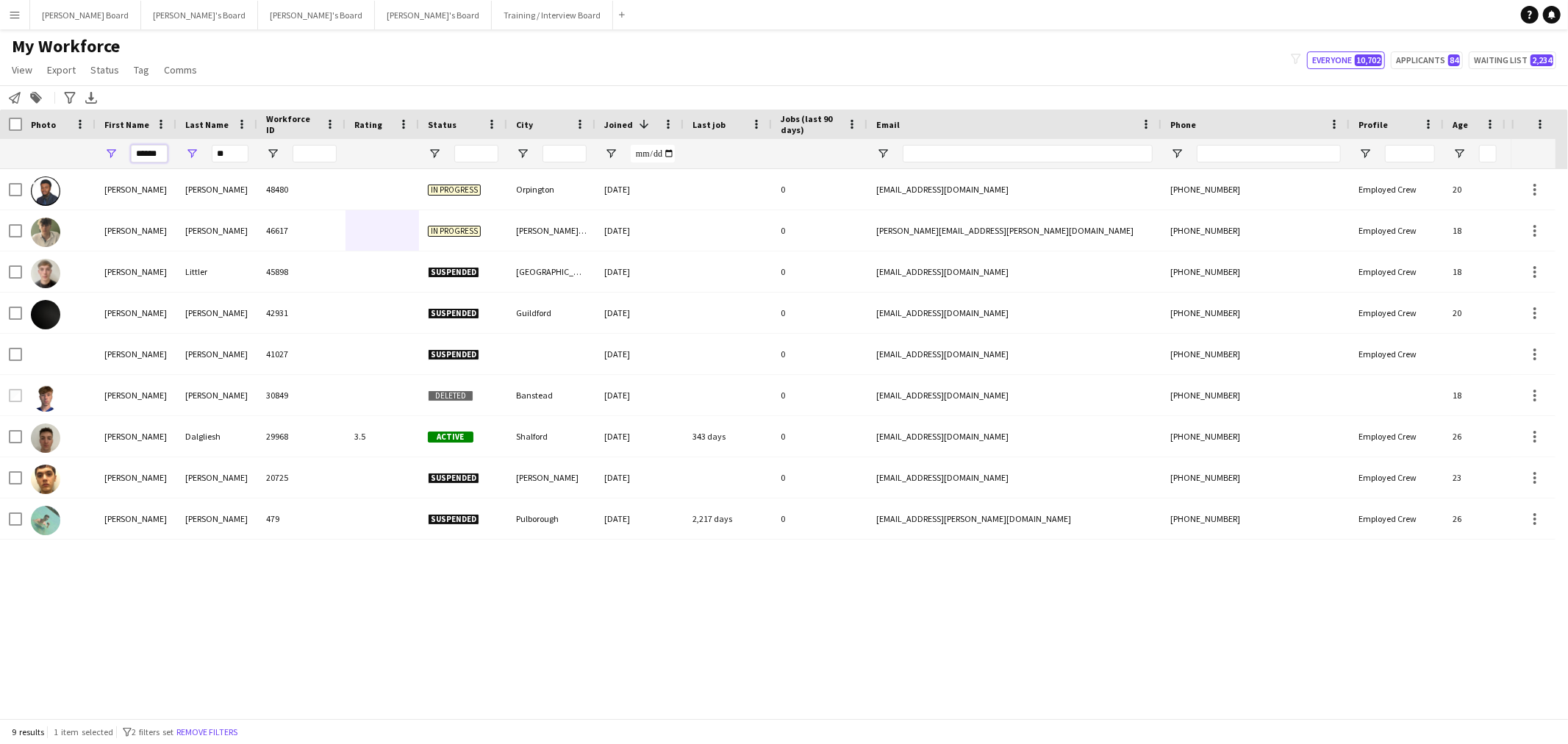
type input "******"
drag, startPoint x: 225, startPoint y: 149, endPoint x: 187, endPoint y: 149, distance: 38.0
click at [187, 149] on div "**" at bounding box center [217, 154] width 81 height 30
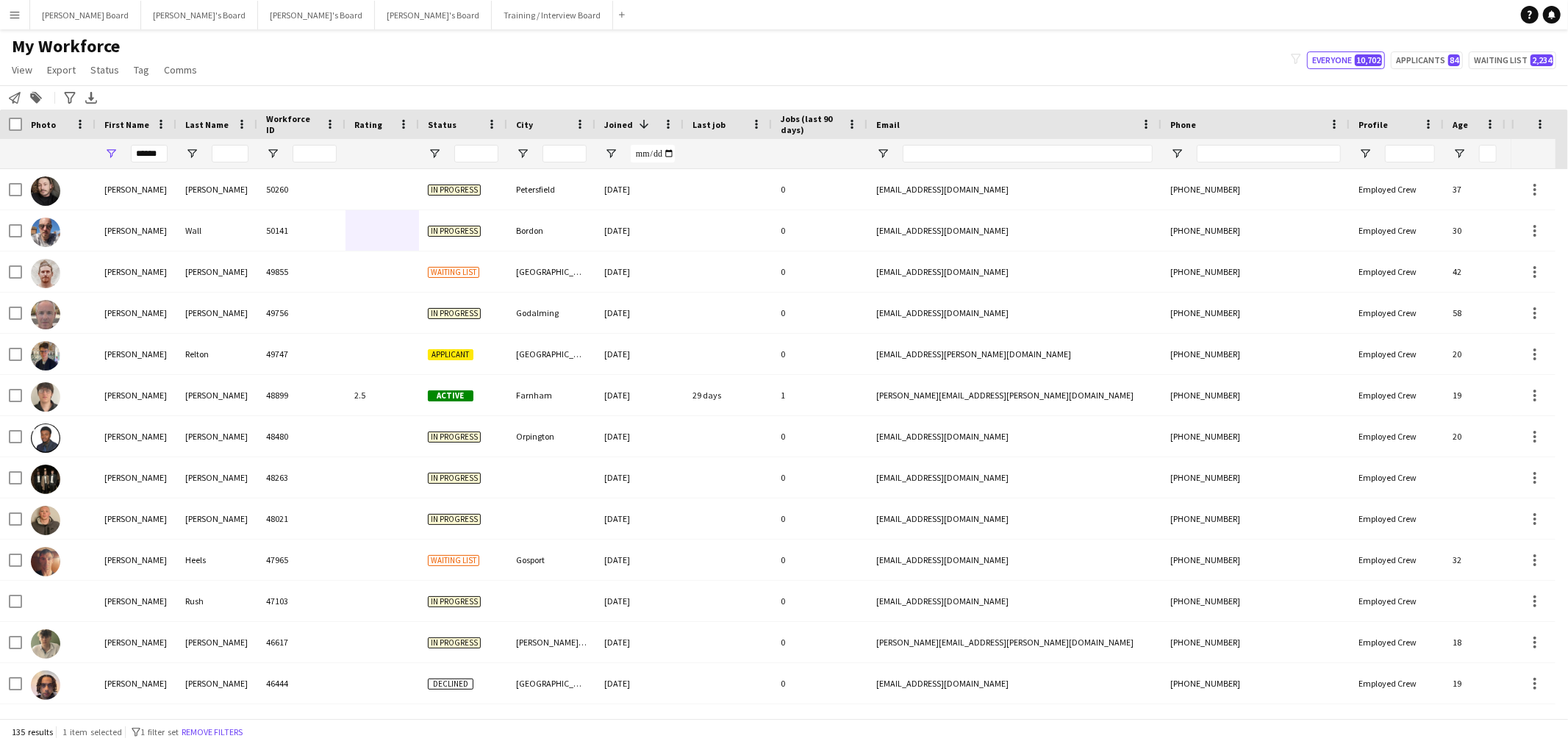
click at [332, 85] on div "Notify workforce Add to tag Search tags magnifier Add tag Advanced filters Adva…" at bounding box center [784, 97] width 1568 height 24
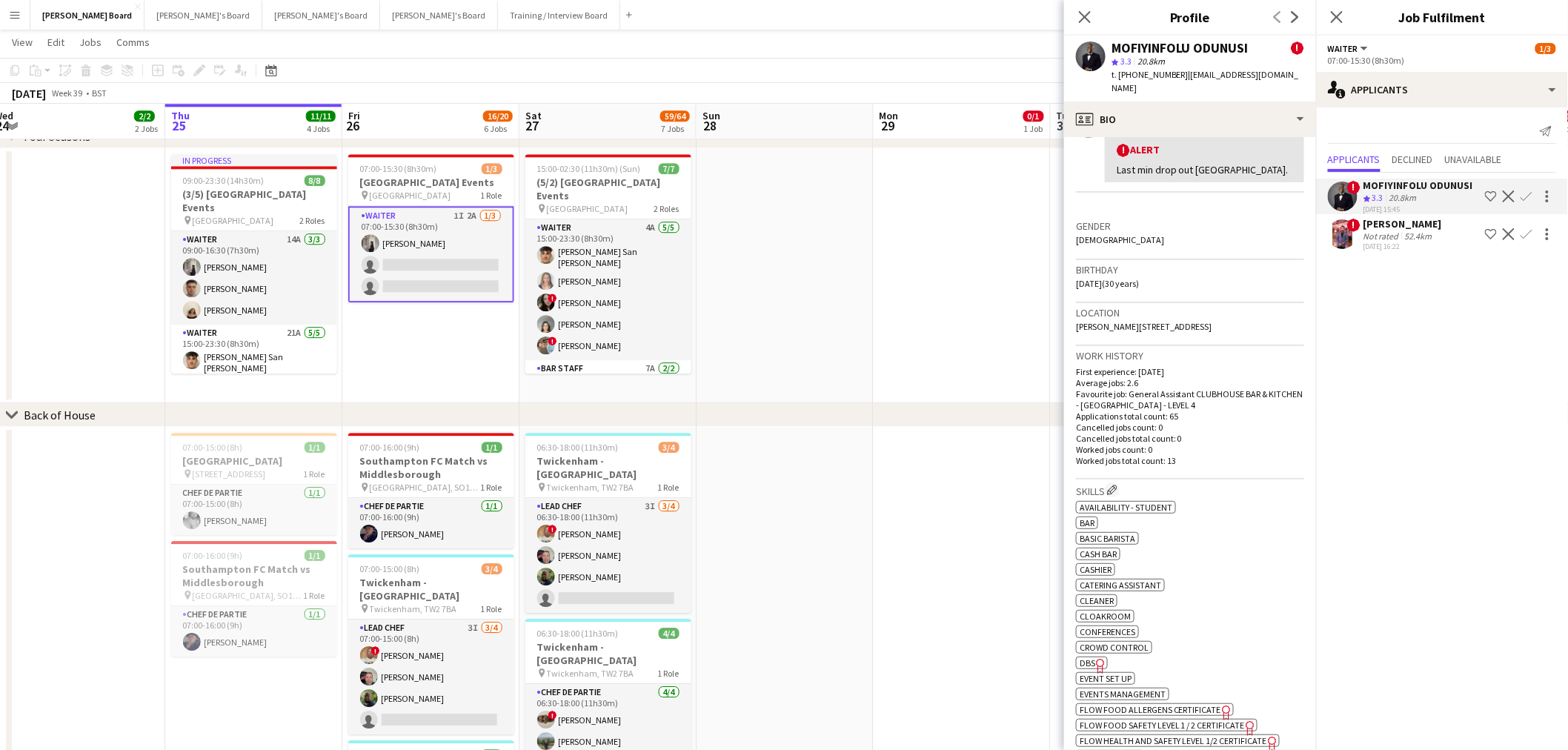
scroll to position [411, 0]
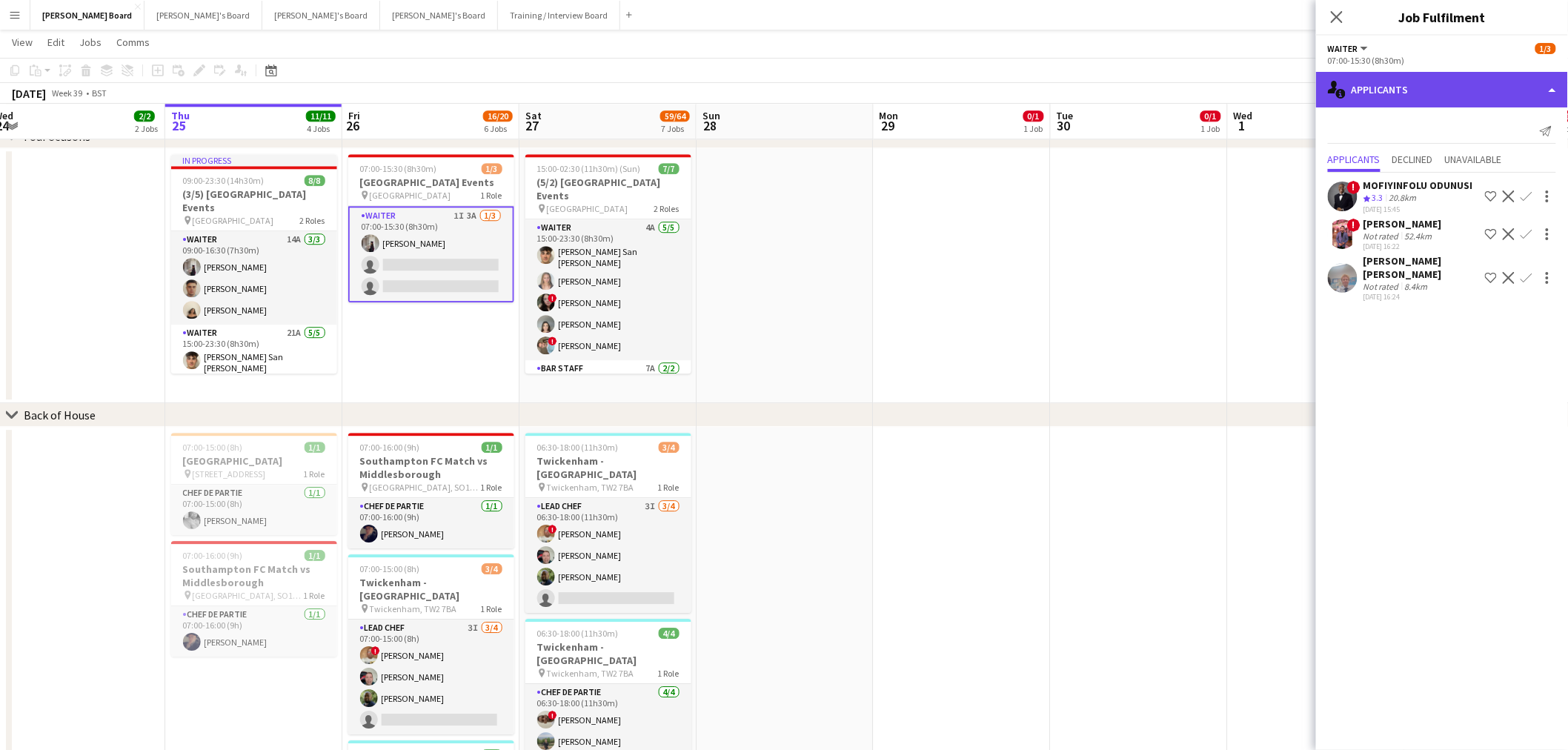
click at [1432, 97] on div "single-neutral-actions-information Applicants" at bounding box center [1442, 90] width 252 height 36
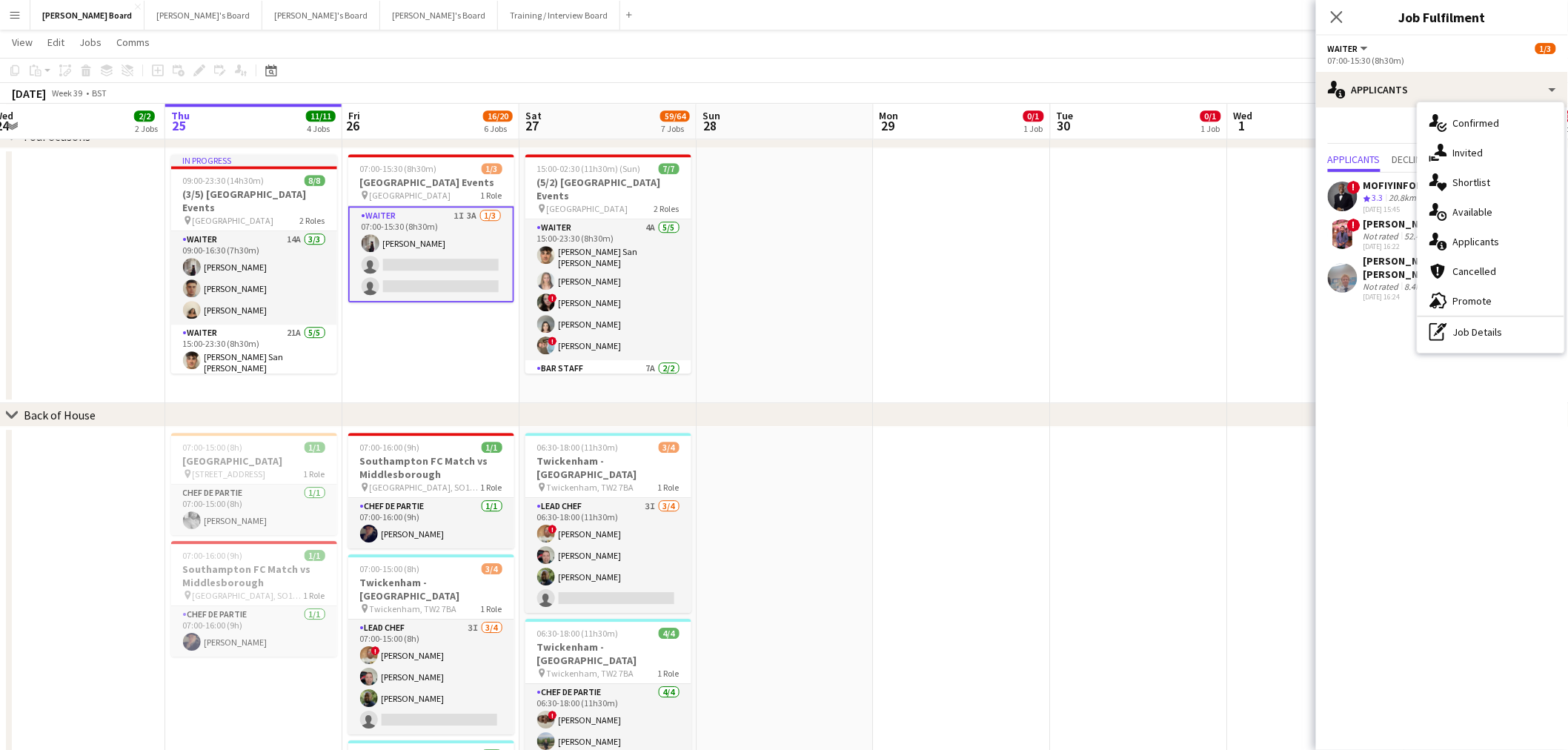
drag, startPoint x: 1493, startPoint y: 327, endPoint x: 1498, endPoint y: 312, distance: 15.8
click at [1493, 327] on div "pen-write Job Details" at bounding box center [1491, 332] width 147 height 30
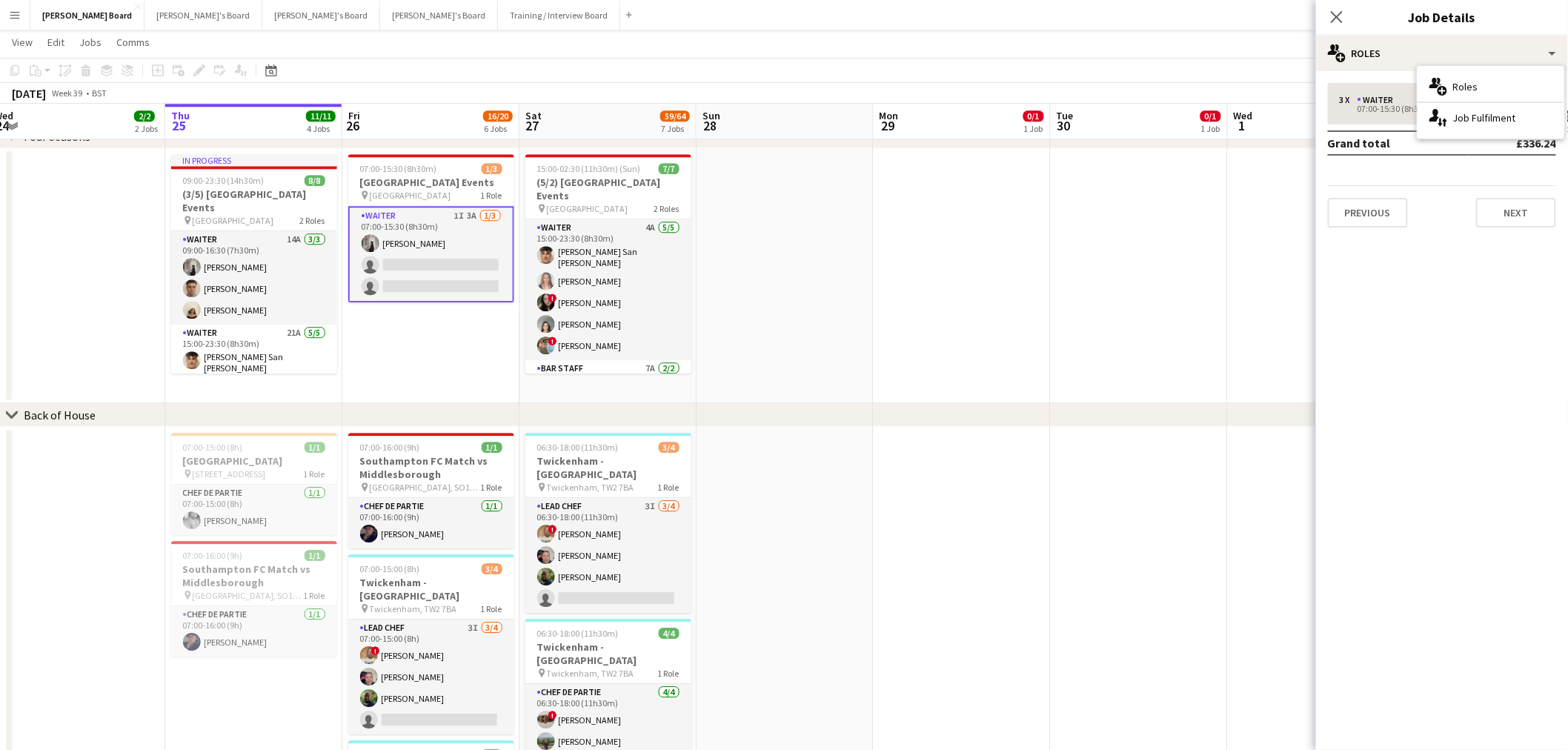
drag, startPoint x: 1433, startPoint y: 89, endPoint x: 1424, endPoint y: 93, distance: 9.8
click at [1432, 90] on icon "multiple-users-add" at bounding box center [1438, 86] width 17 height 17
drag, startPoint x: 1369, startPoint y: 100, endPoint x: 1370, endPoint y: 109, distance: 9.1
click at [1369, 101] on div "Waiter" at bounding box center [1379, 99] width 42 height 11
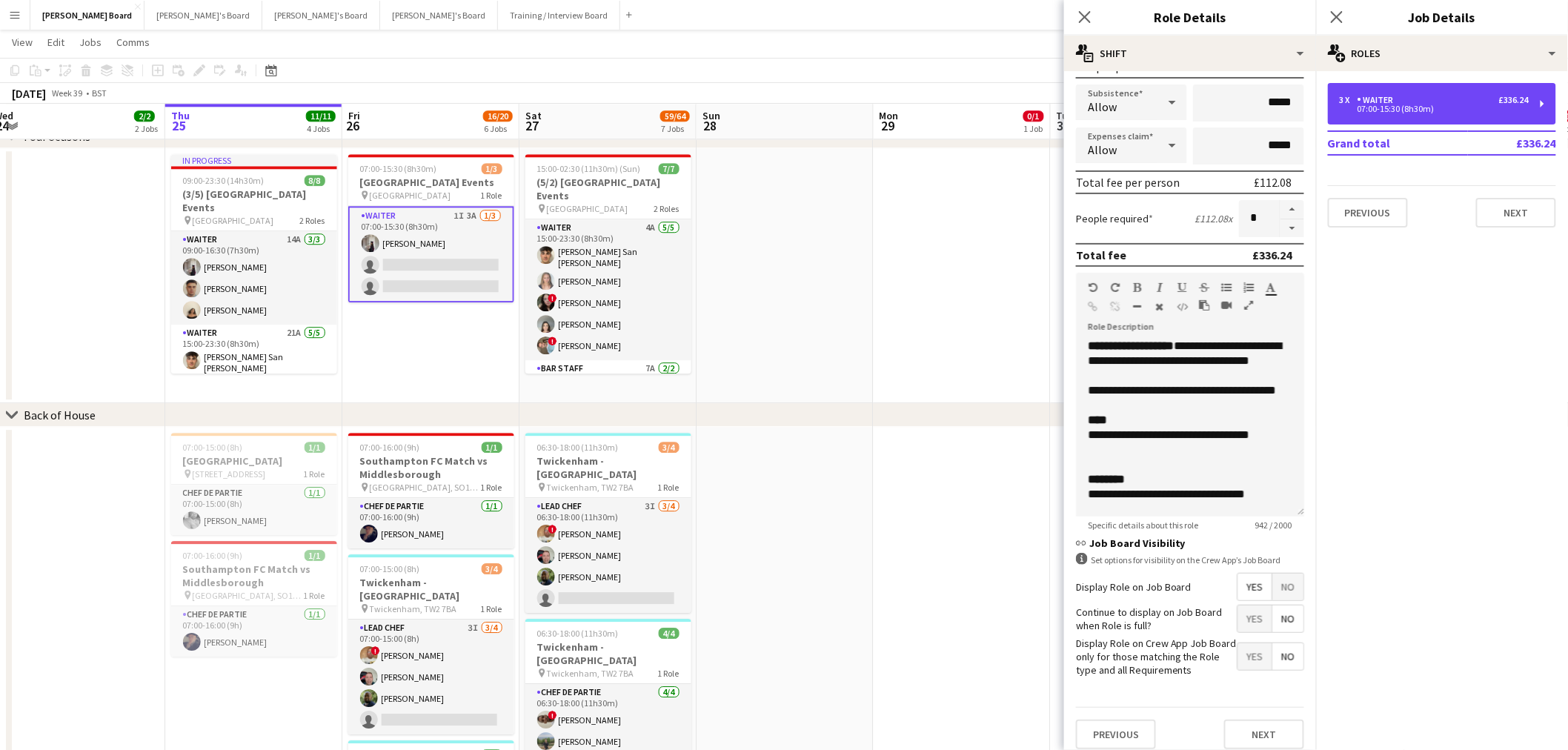
scroll to position [247, 0]
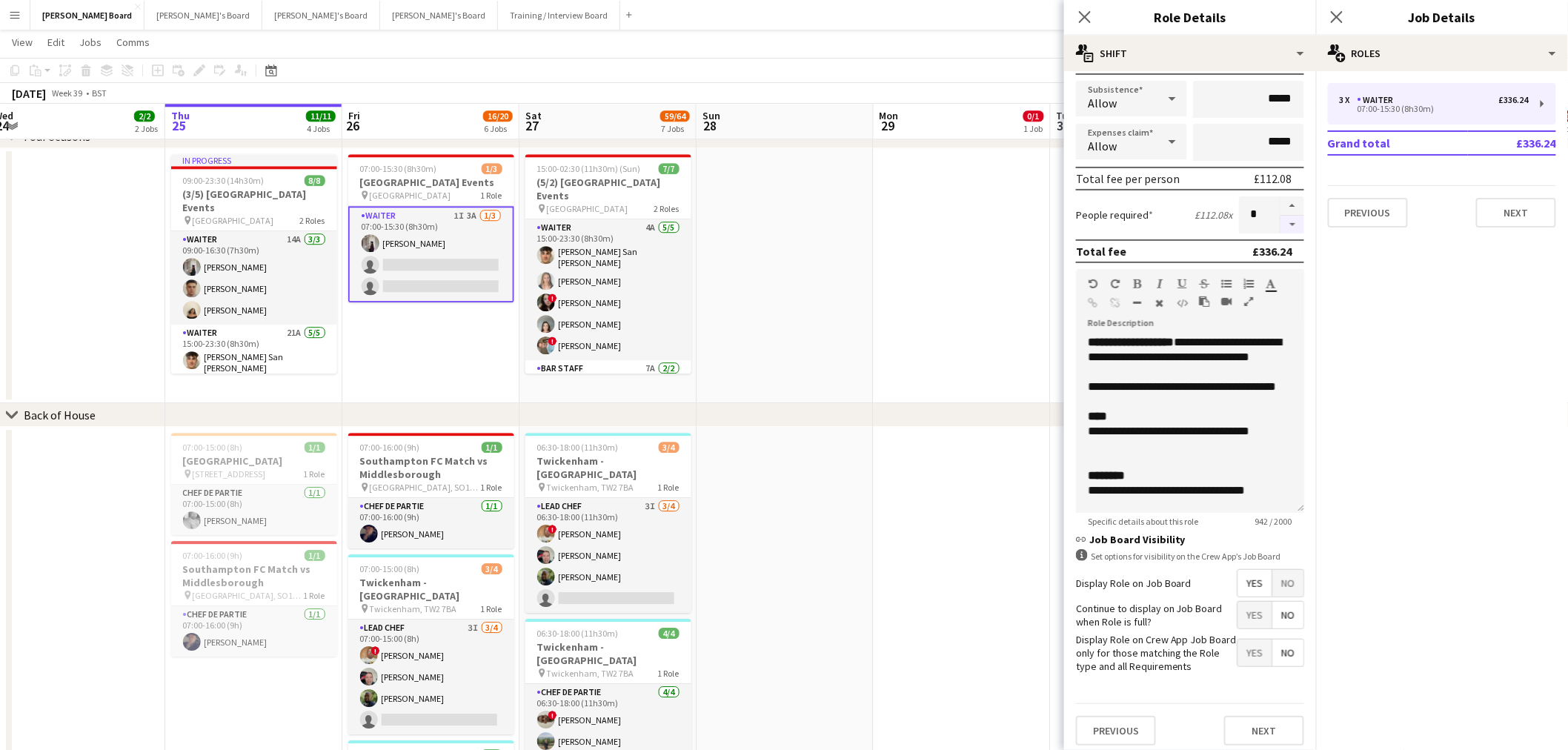
click at [1281, 218] on button "button" at bounding box center [1293, 225] width 24 height 18
type input "*"
click at [1009, 241] on app-date-cell at bounding box center [963, 275] width 177 height 254
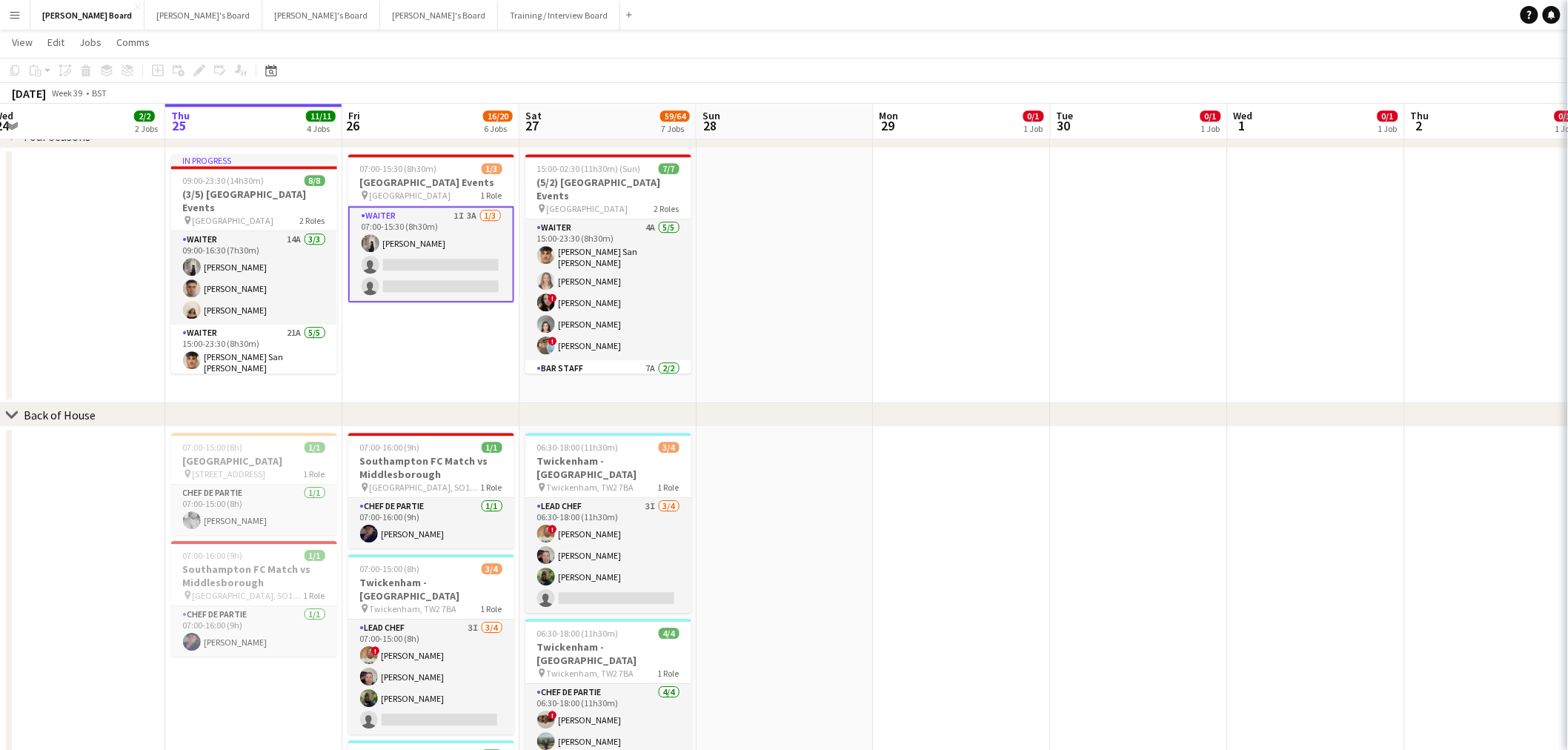
scroll to position [0, 365]
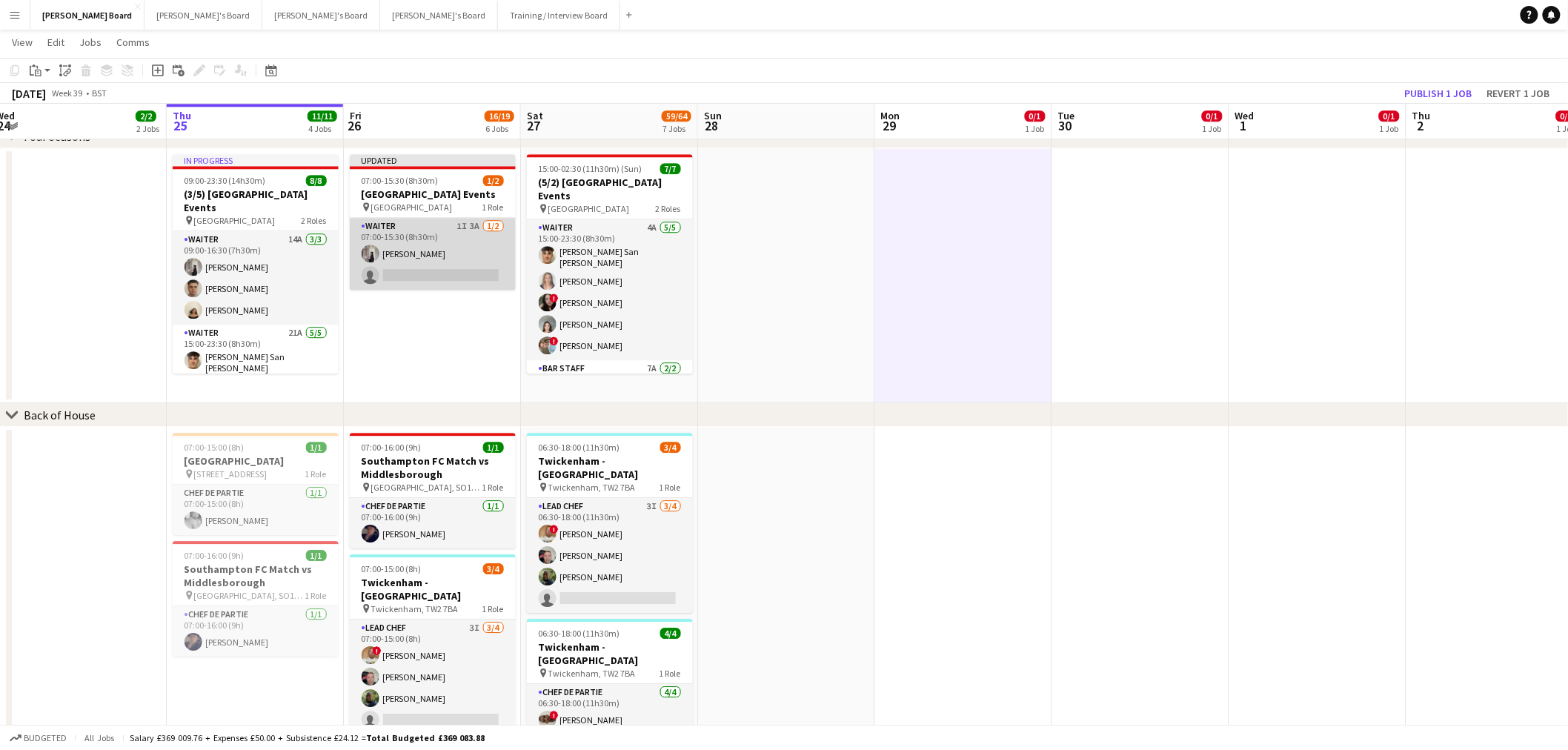
click at [459, 262] on app-card-role "Waiter 1I 3A [DATE] 07:00-15:30 (8h30m) [PERSON_NAME] single-neutral-actions" at bounding box center [433, 254] width 166 height 72
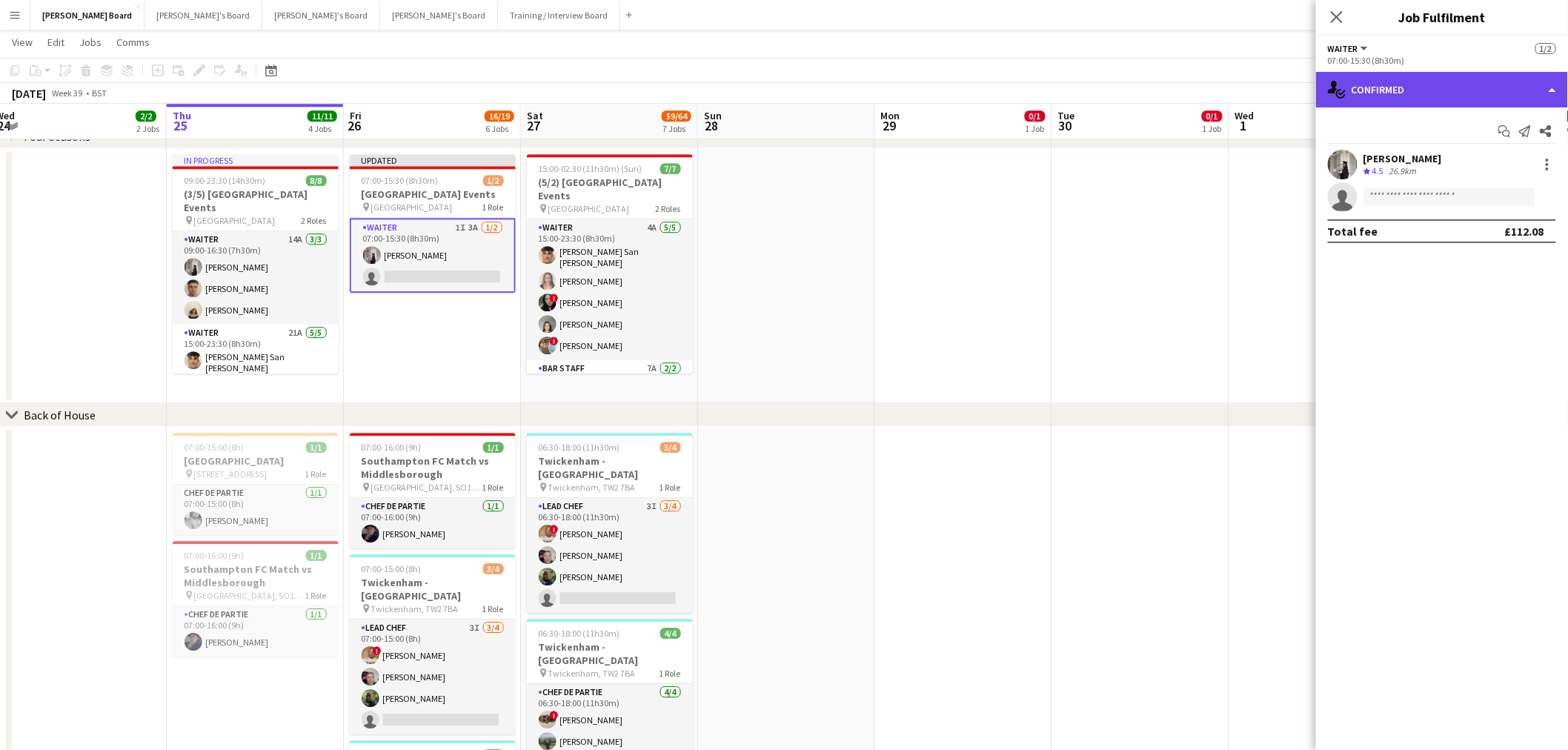
click at [1462, 104] on div "single-neutral-actions-check-2 Confirmed" at bounding box center [1442, 90] width 252 height 36
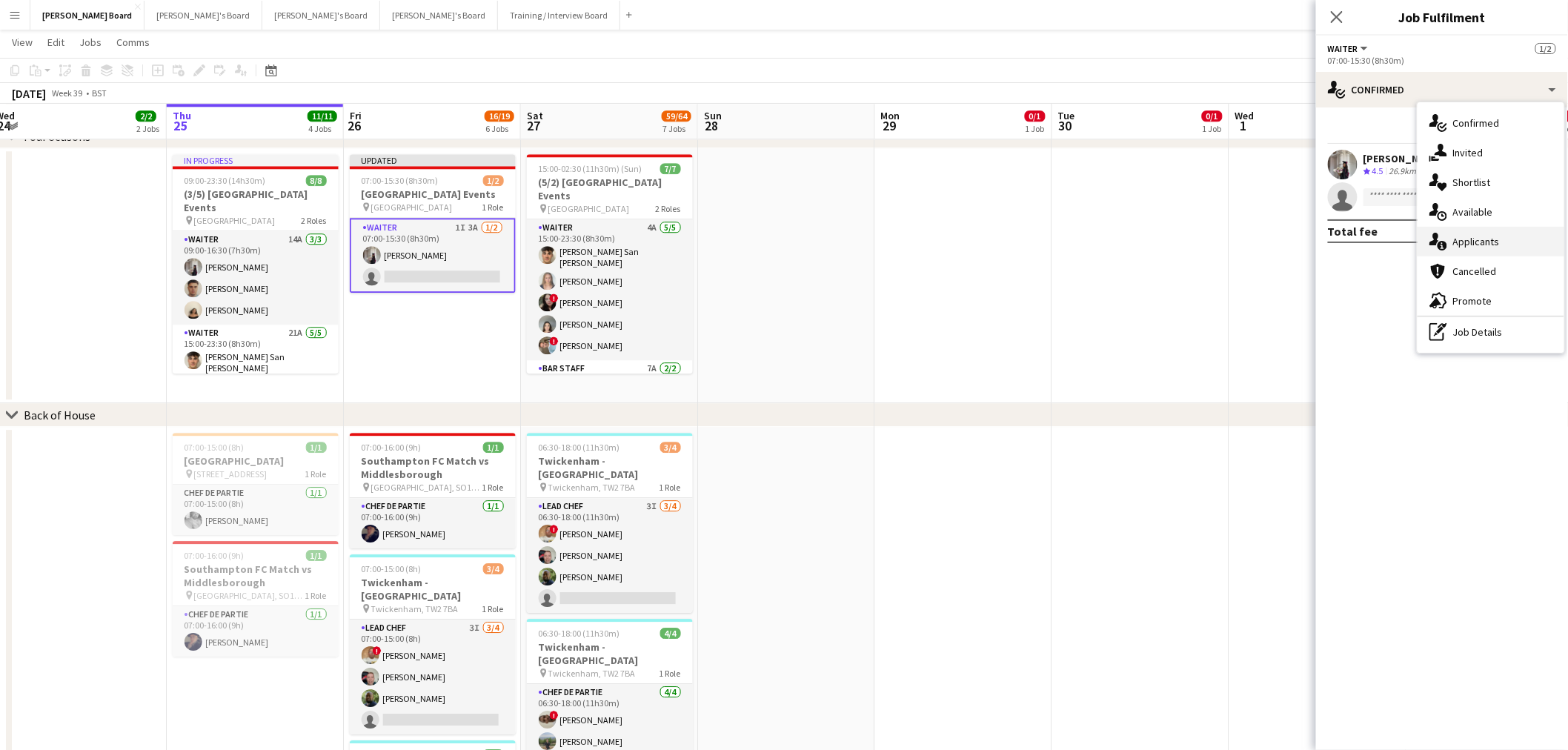
click at [1483, 238] on span "Applicants" at bounding box center [1477, 241] width 46 height 13
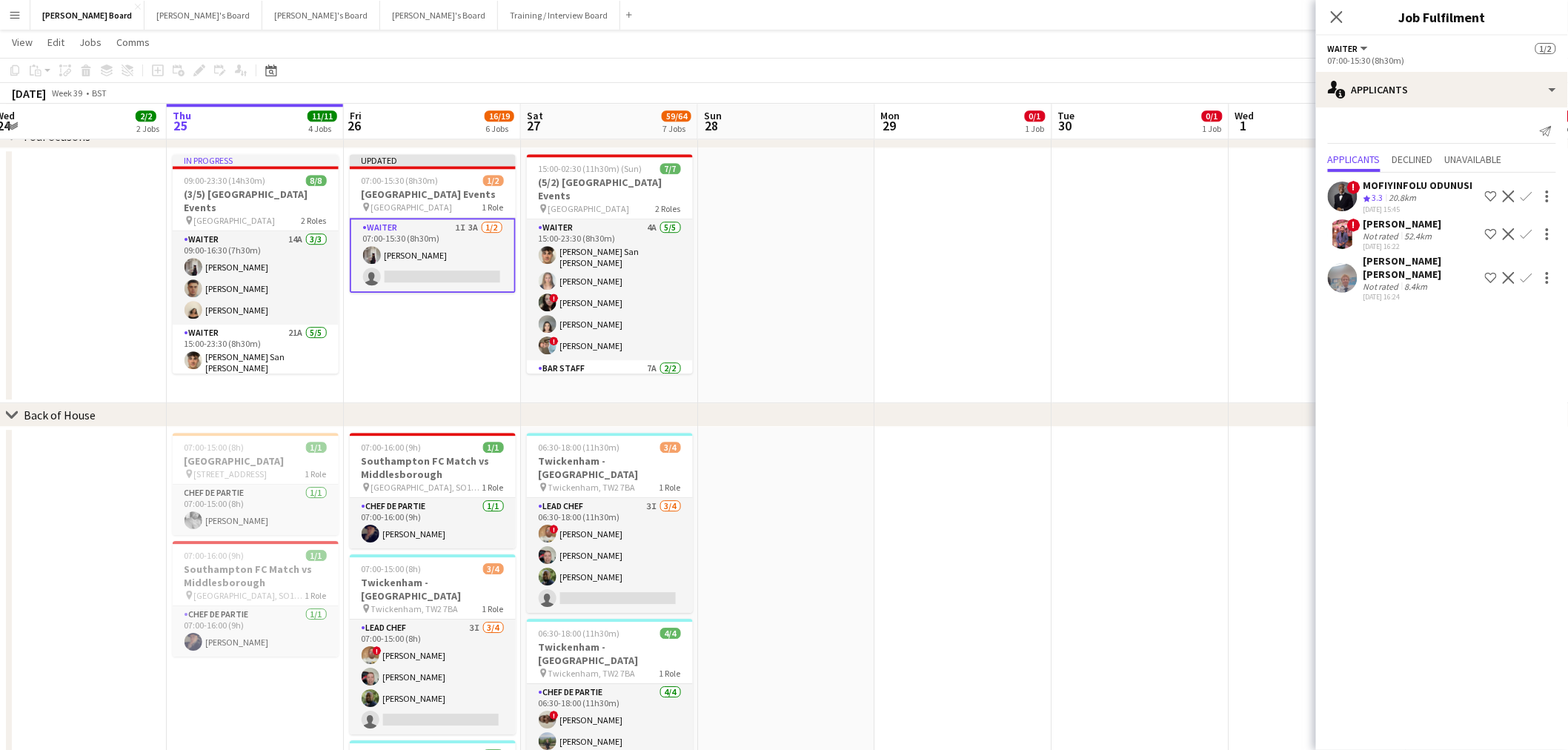
click at [1431, 273] on div "[PERSON_NAME] [PERSON_NAME]" at bounding box center [1421, 268] width 115 height 27
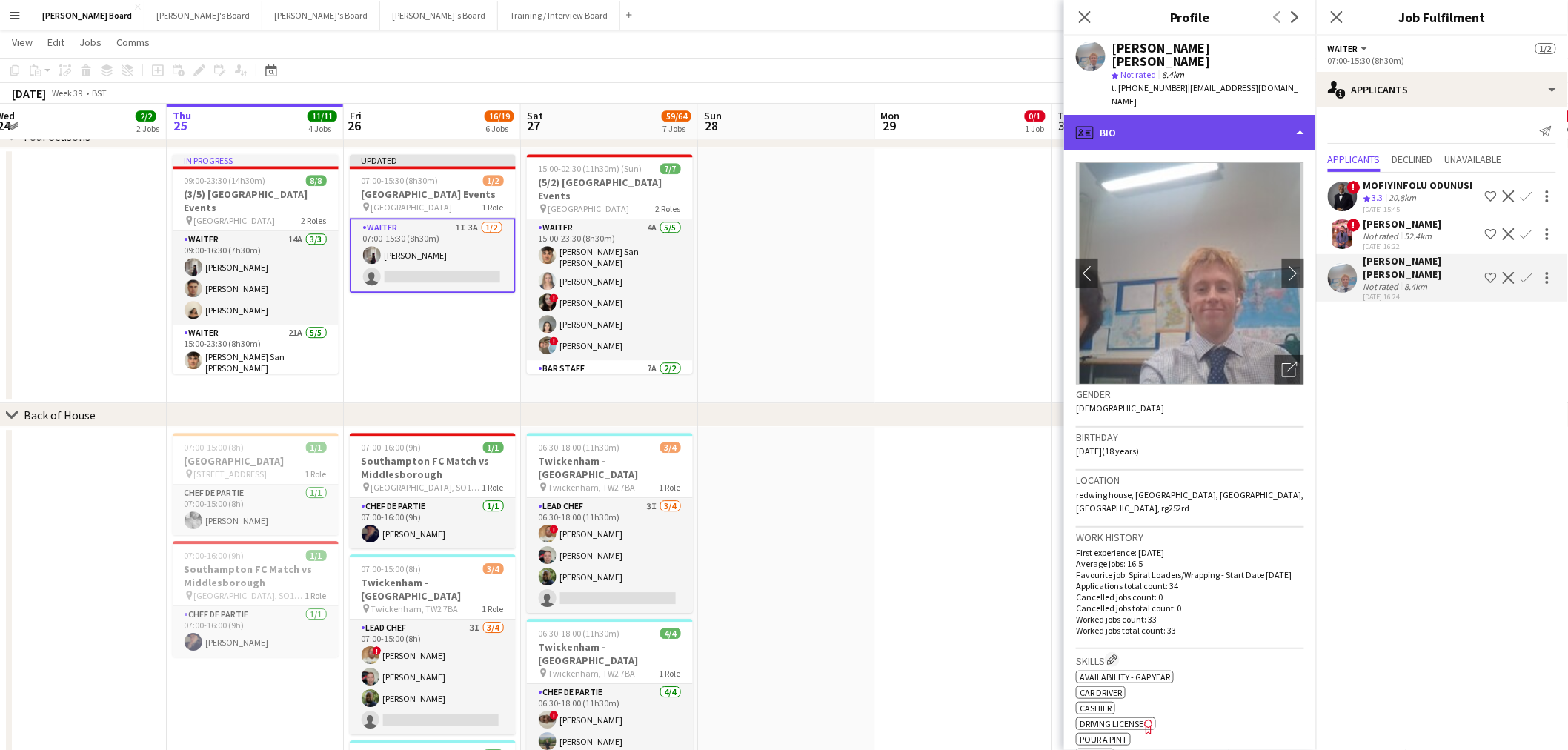
click at [1214, 115] on div "profile Bio" at bounding box center [1191, 133] width 252 height 36
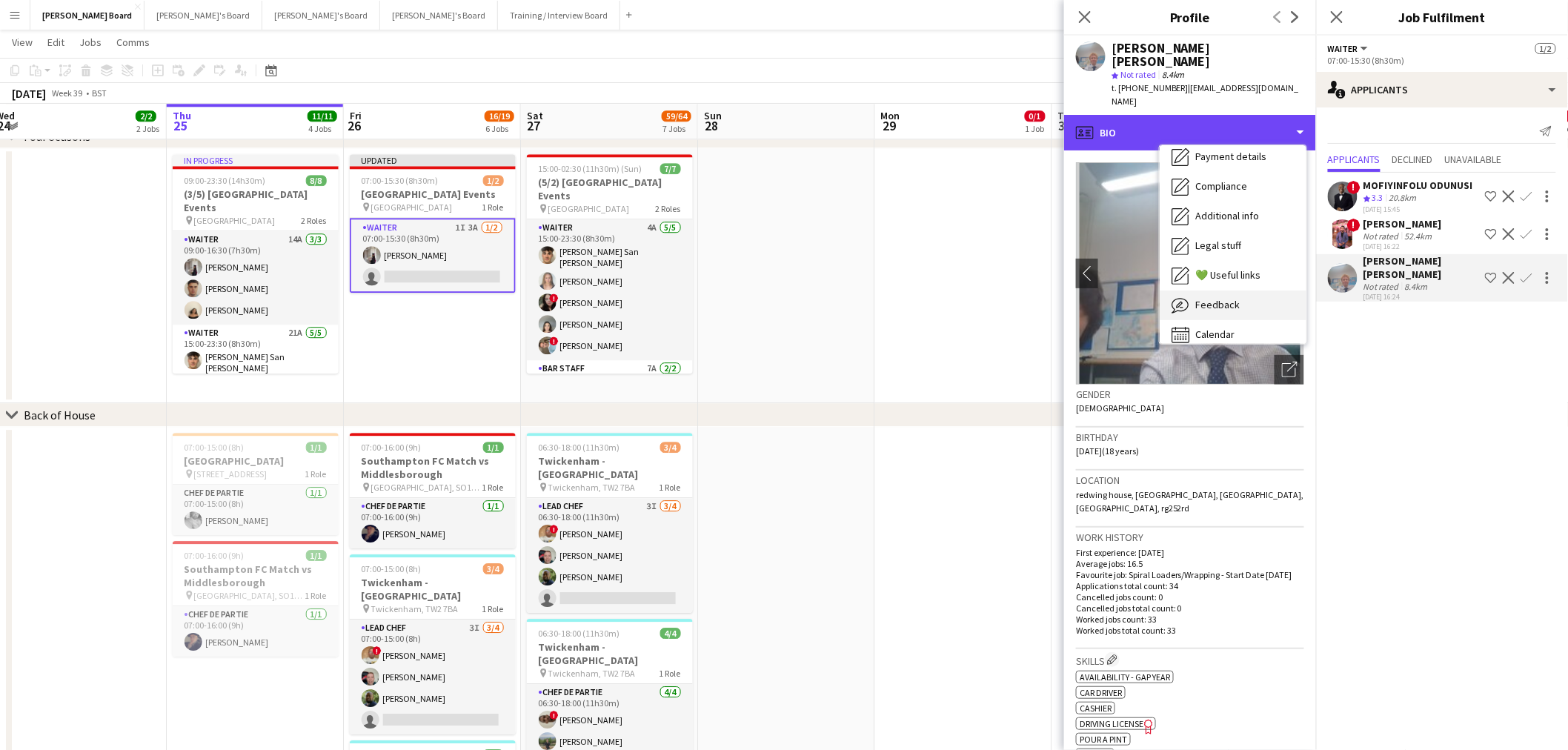
scroll to position [198, 0]
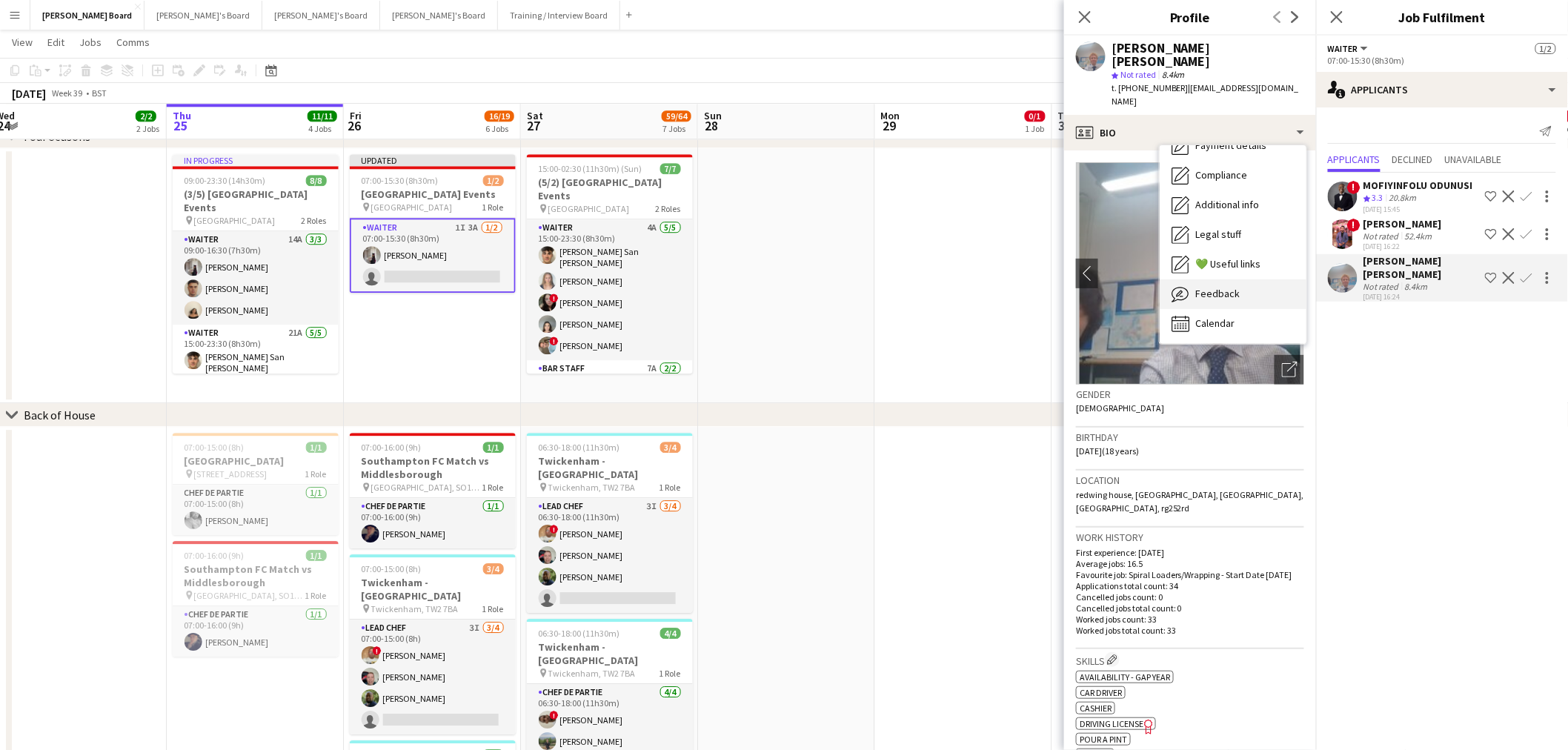
click at [1226, 287] on div "Feedback Feedback" at bounding box center [1233, 294] width 147 height 30
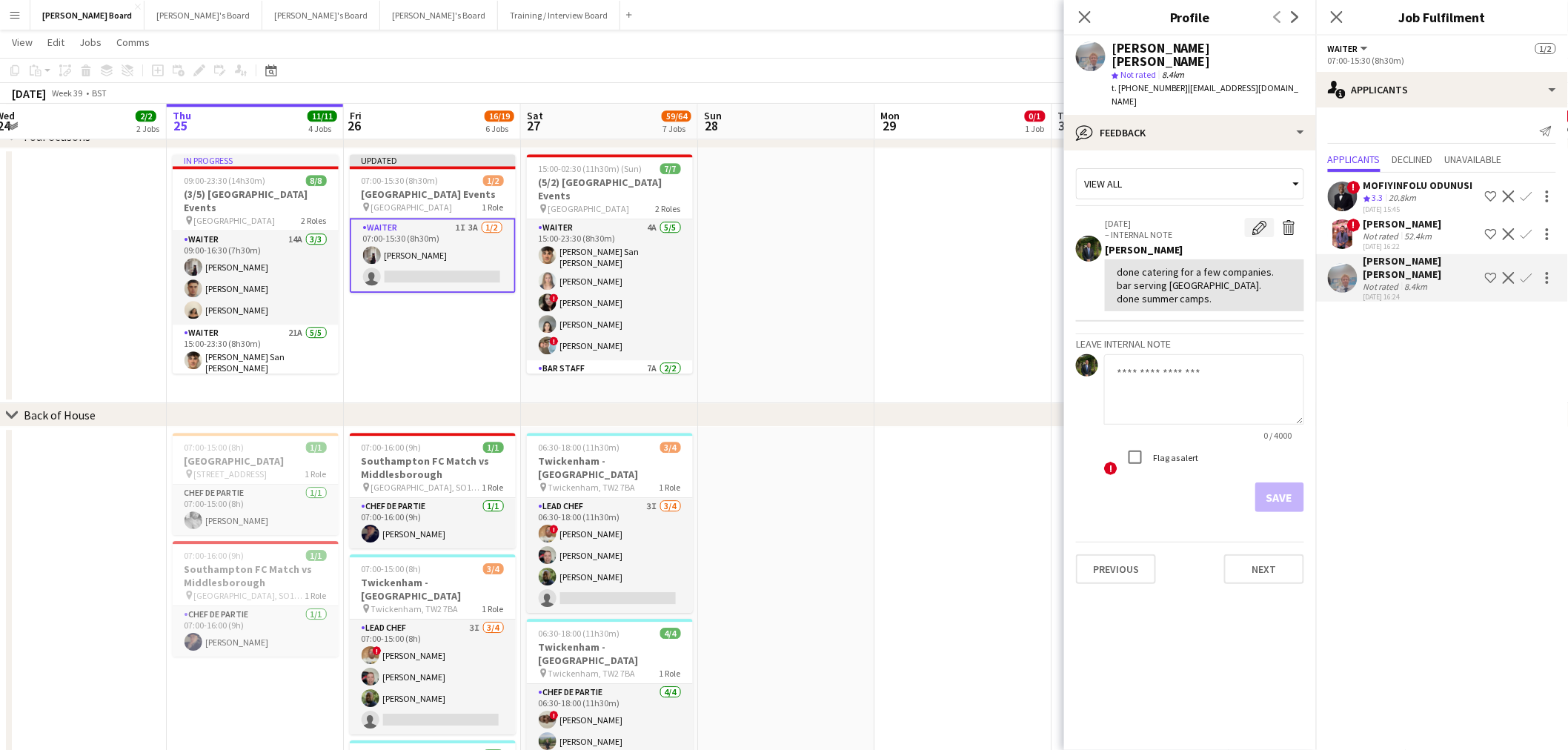
click at [1265, 220] on app-icon "Edit internal note" at bounding box center [1260, 227] width 15 height 15
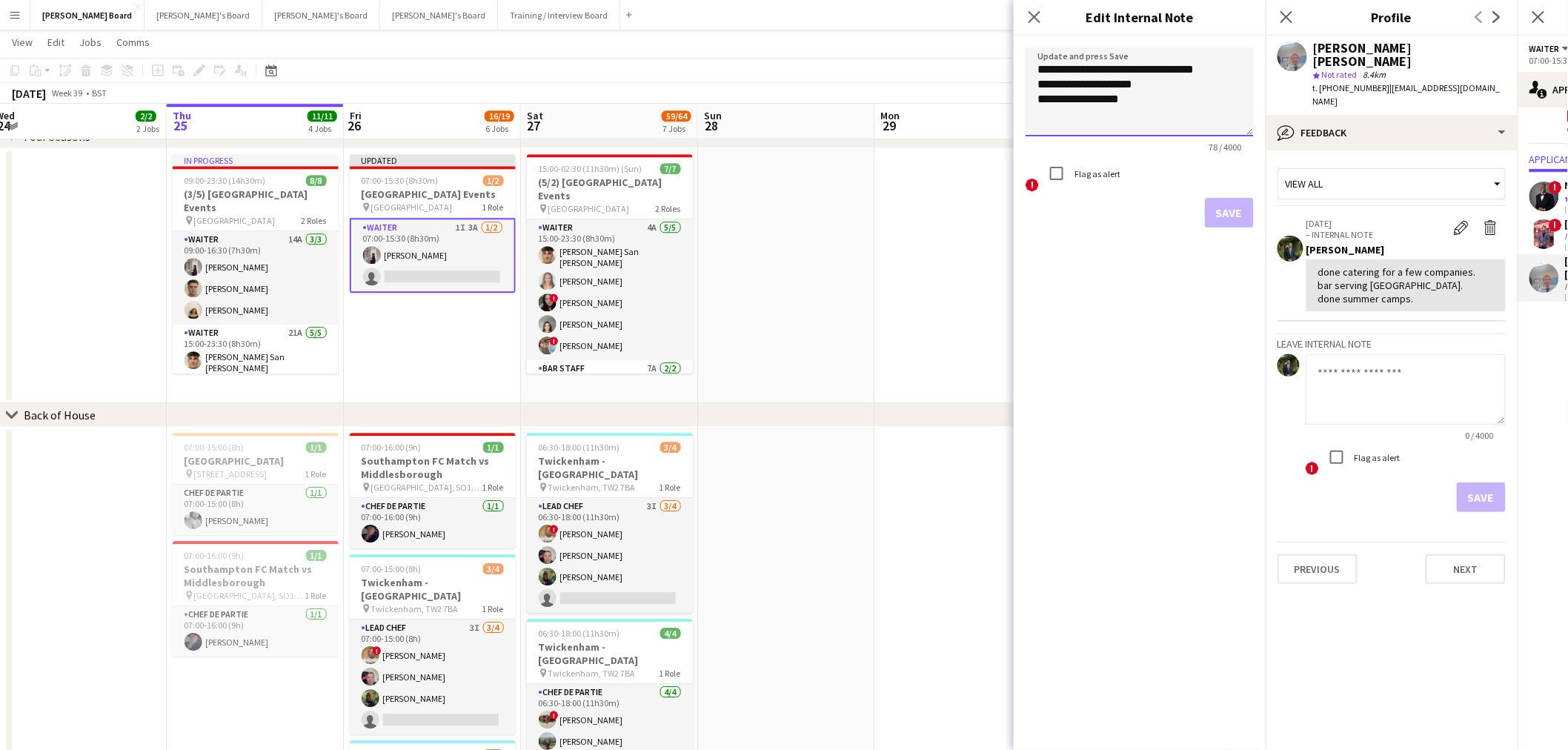
click at [1036, 74] on textarea "**********" at bounding box center [1139, 91] width 228 height 89
drag, startPoint x: 1153, startPoint y: 104, endPoint x: 1024, endPoint y: 64, distance: 135.1
click at [1024, 64] on form "**********" at bounding box center [1140, 138] width 252 height 204
click at [1129, 132] on textarea "**********" at bounding box center [1139, 91] width 228 height 89
click at [1168, 78] on textarea "**********" at bounding box center [1139, 91] width 228 height 89
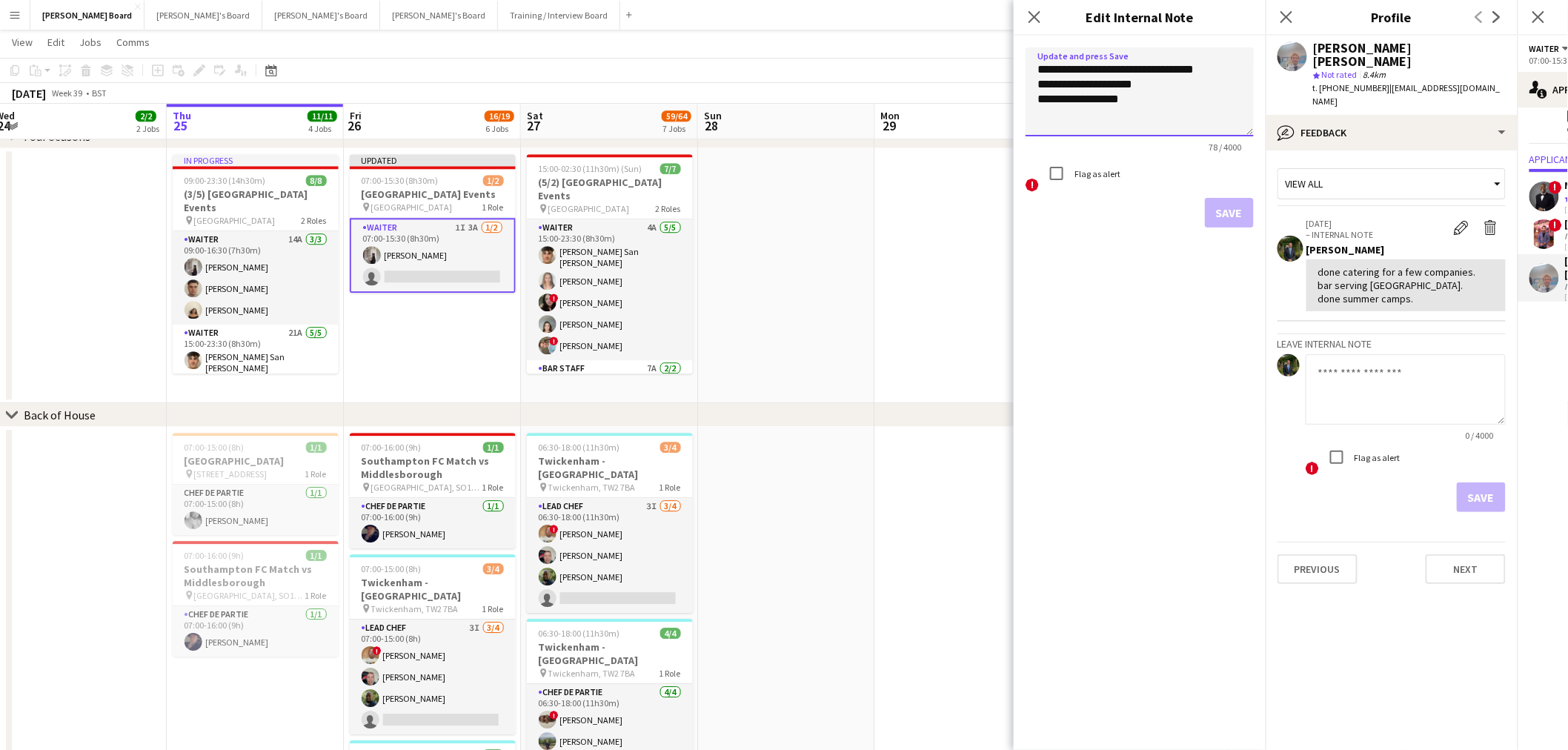
click at [1176, 109] on textarea "**********" at bounding box center [1139, 91] width 228 height 89
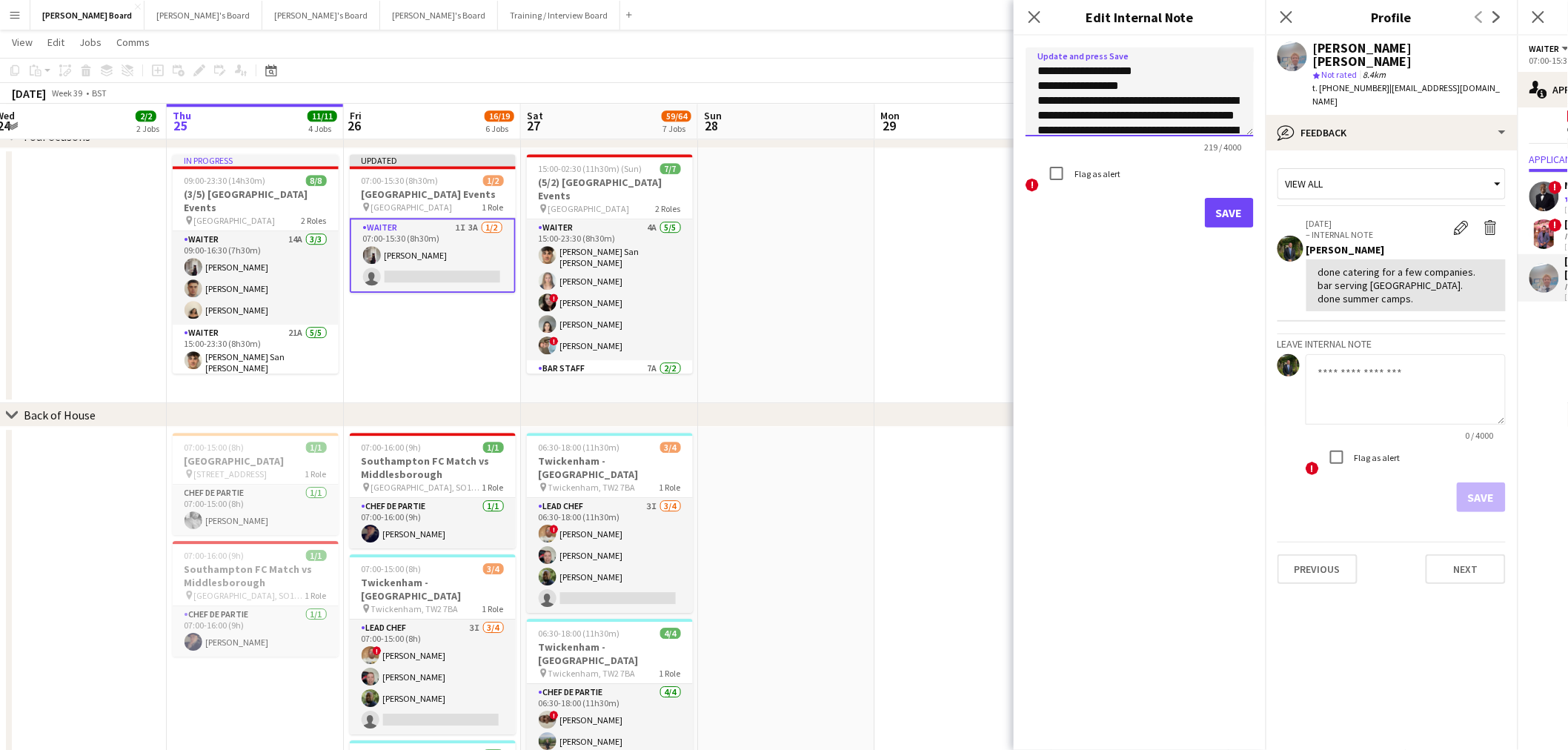
scroll to position [0, 0]
drag, startPoint x: 1147, startPoint y: 98, endPoint x: 1017, endPoint y: 60, distance: 135.4
click at [1017, 60] on form "**********" at bounding box center [1140, 138] width 252 height 204
click at [1162, 99] on textarea "**********" at bounding box center [1139, 91] width 228 height 89
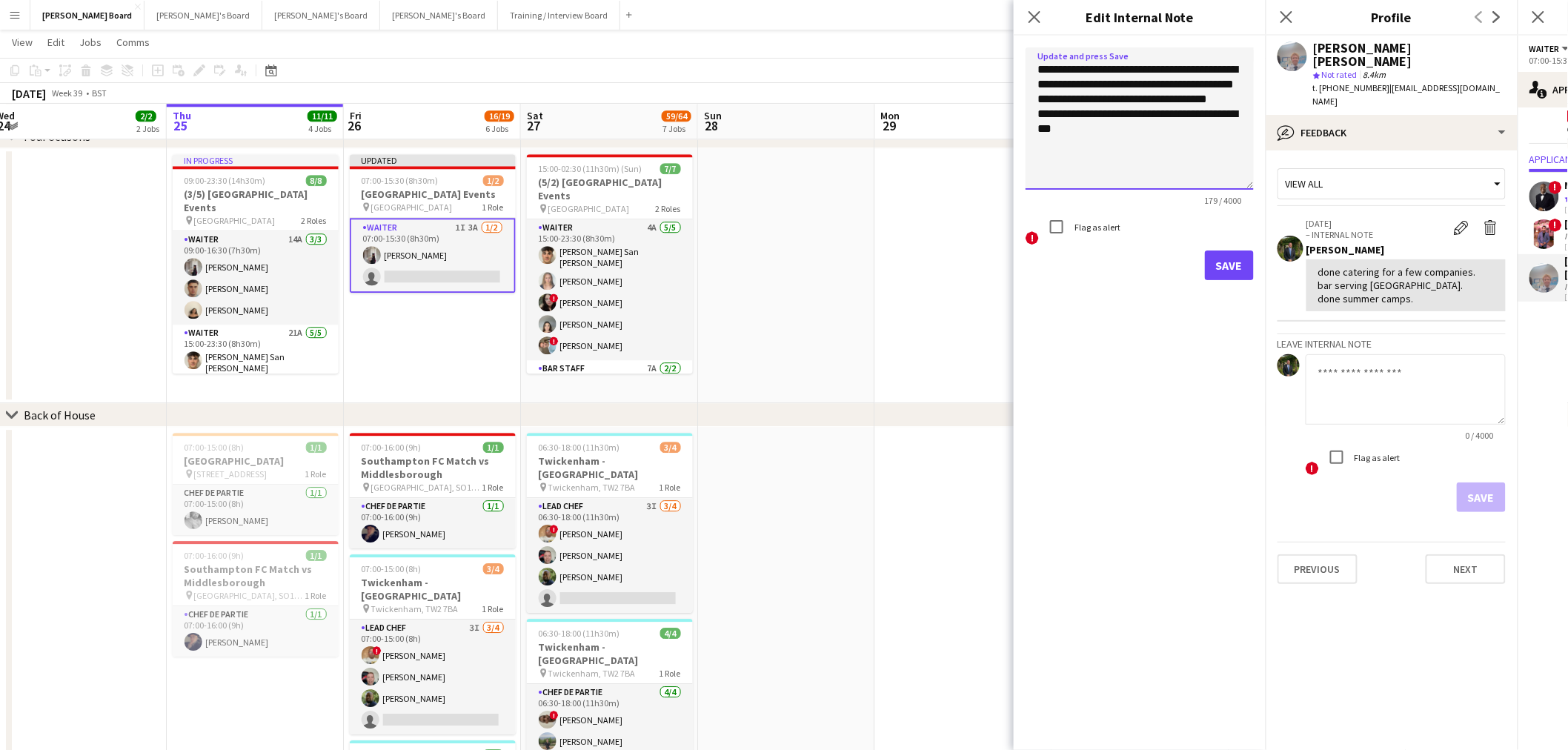
drag, startPoint x: 1253, startPoint y: 135, endPoint x: 1227, endPoint y: 254, distance: 121.8
click at [1232, 190] on textarea "**********" at bounding box center [1139, 119] width 228 height 143
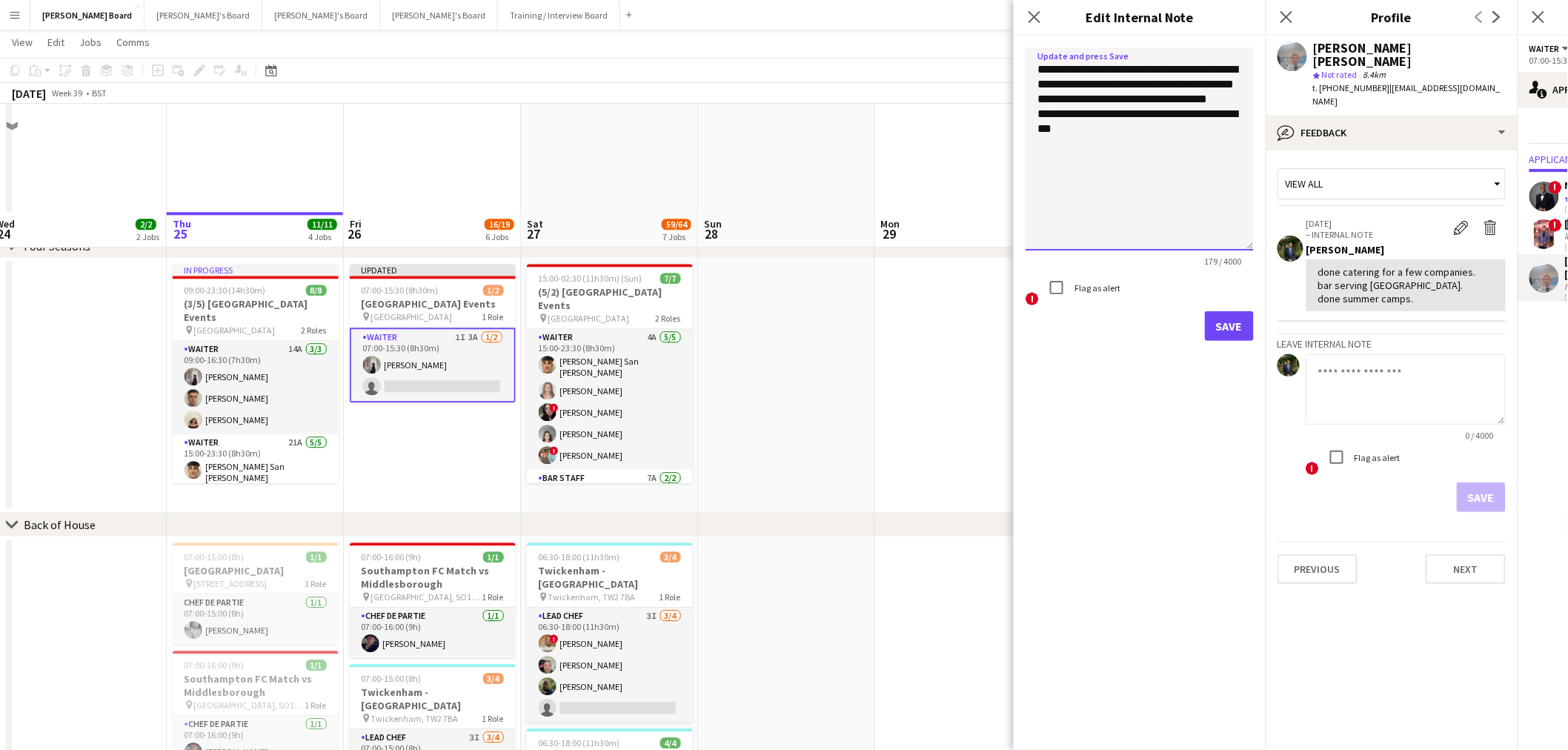
scroll to position [1349, 0]
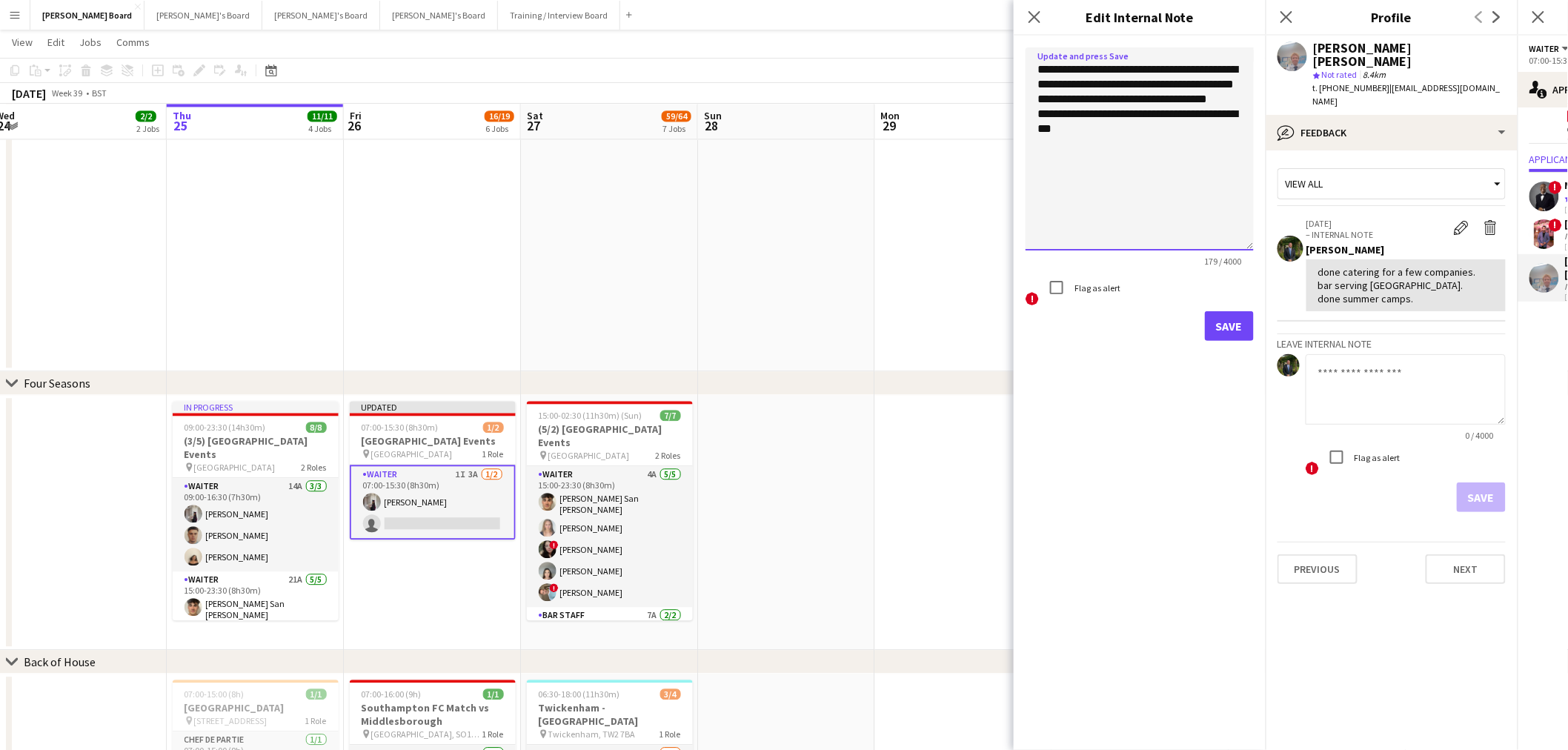
type textarea "**********"
click at [1231, 320] on button "Save" at bounding box center [1229, 326] width 49 height 30
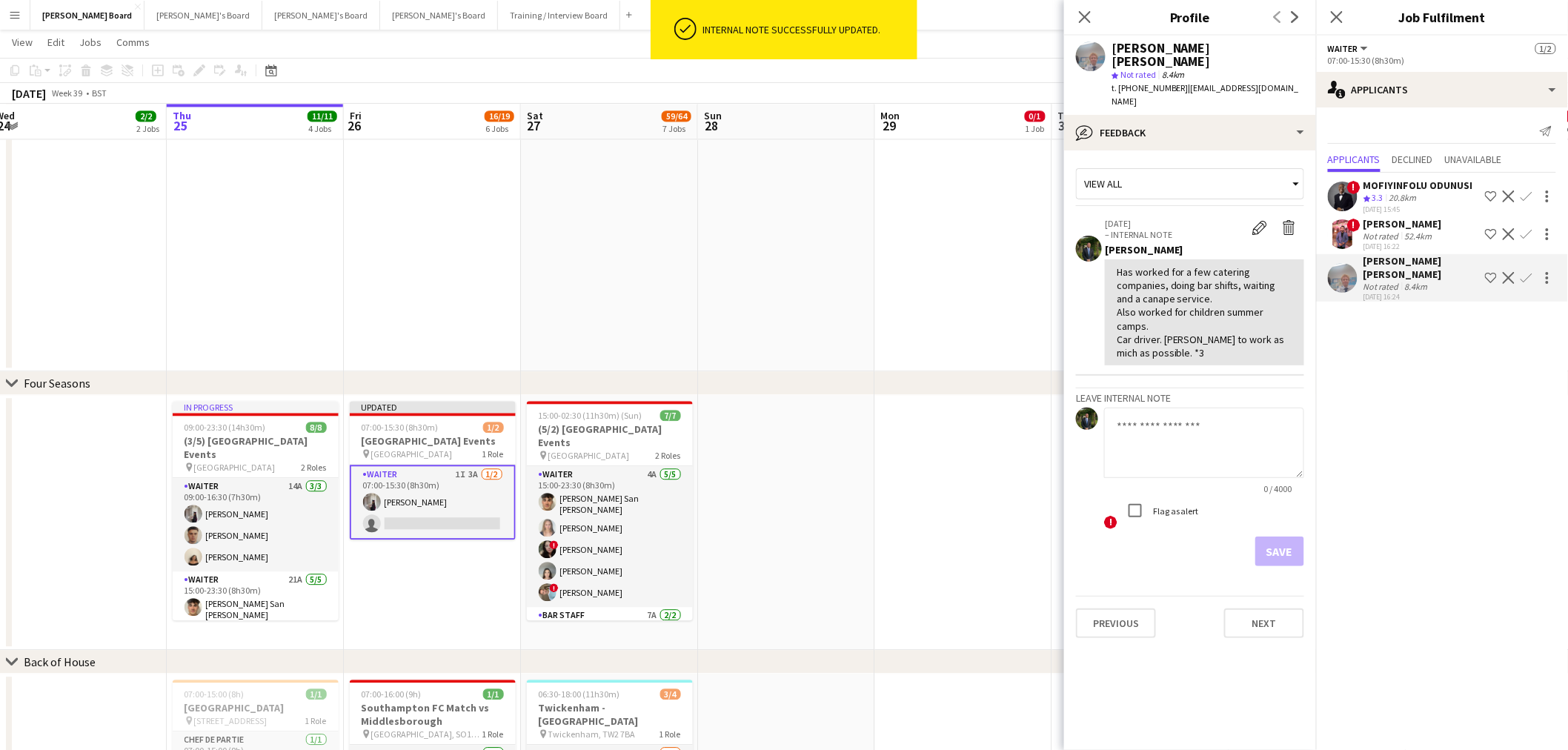
click at [1052, 243] on app-date-cell at bounding box center [1141, 23] width 177 height 696
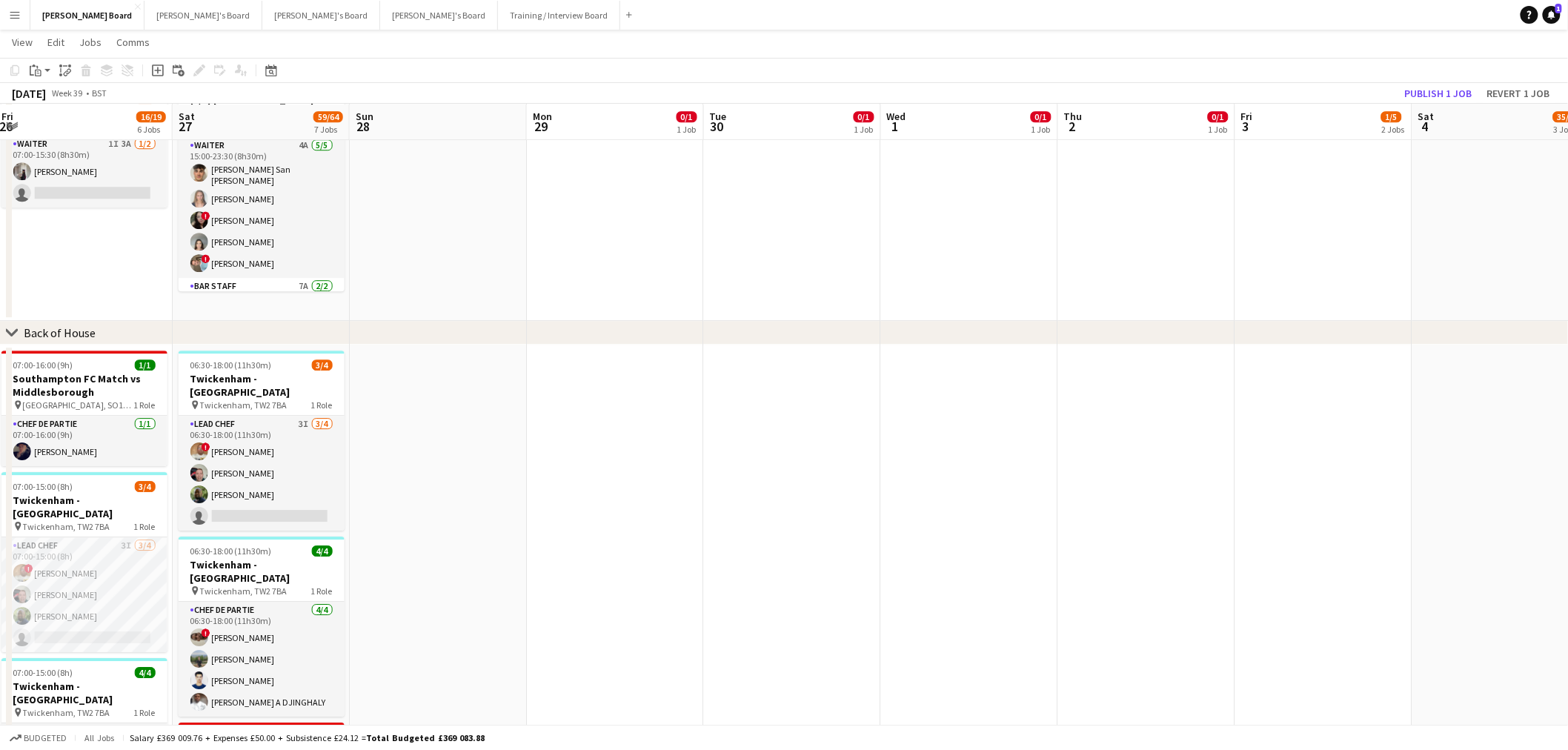
scroll to position [0, 465]
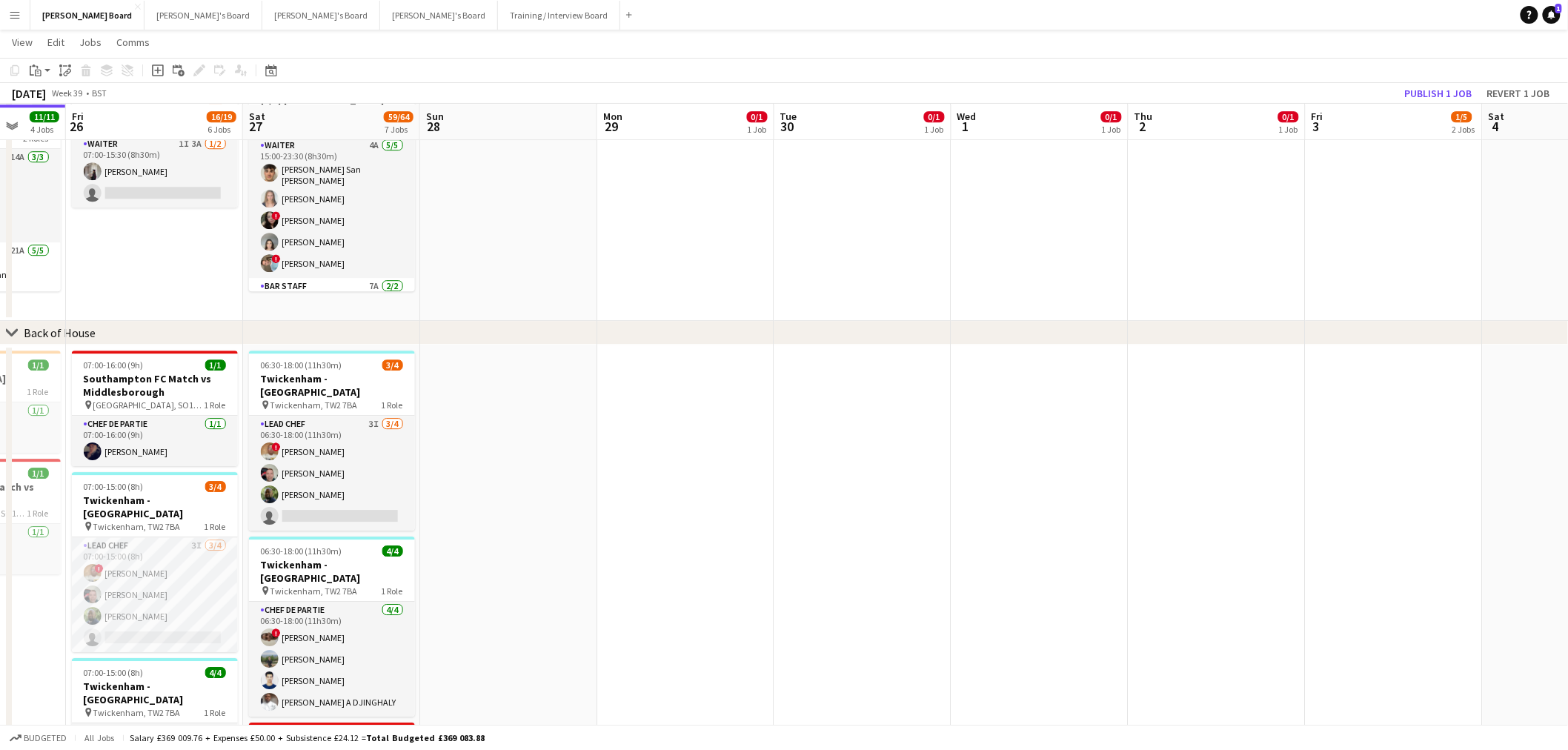
drag, startPoint x: 1008, startPoint y: 508, endPoint x: 554, endPoint y: 557, distance: 456.6
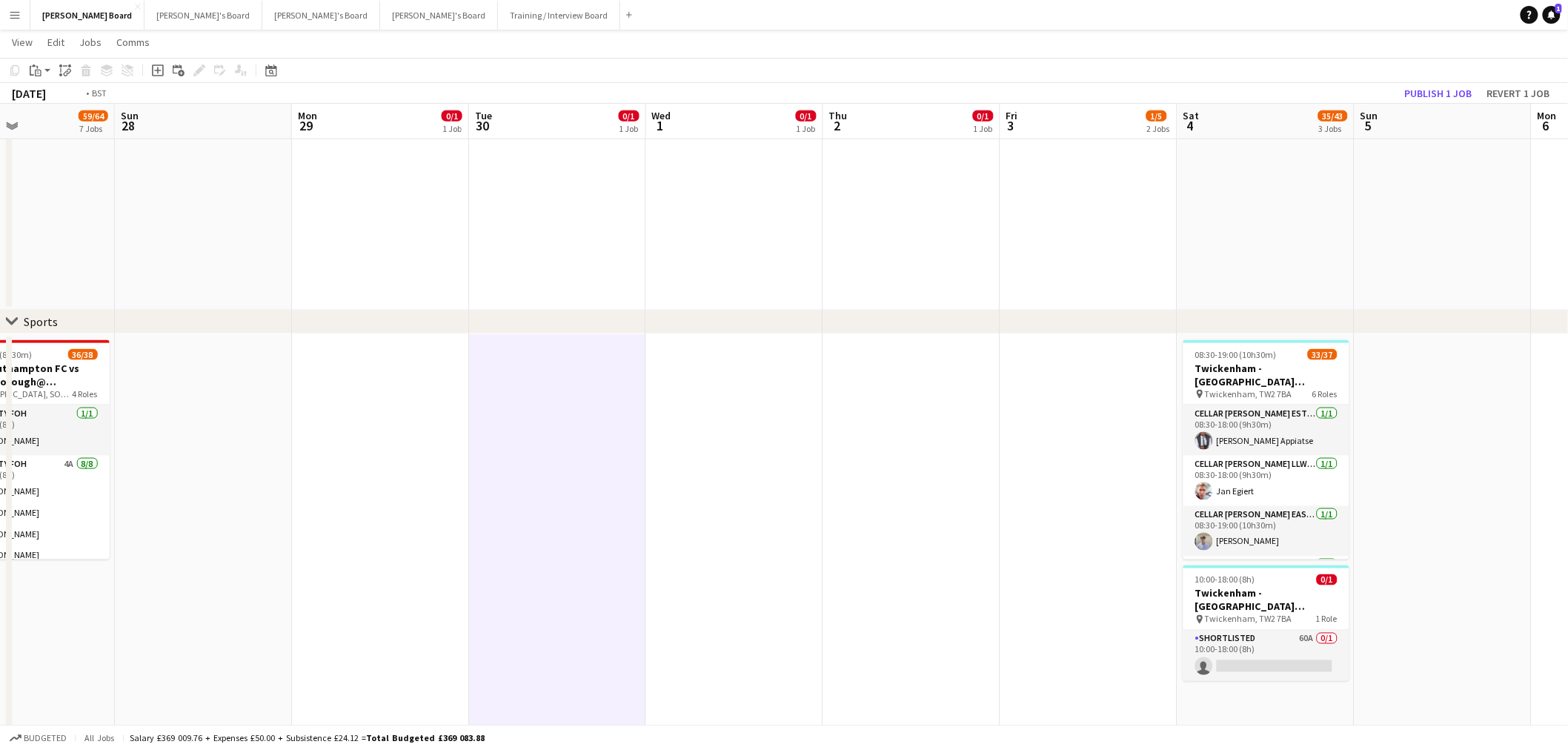
scroll to position [0, 563]
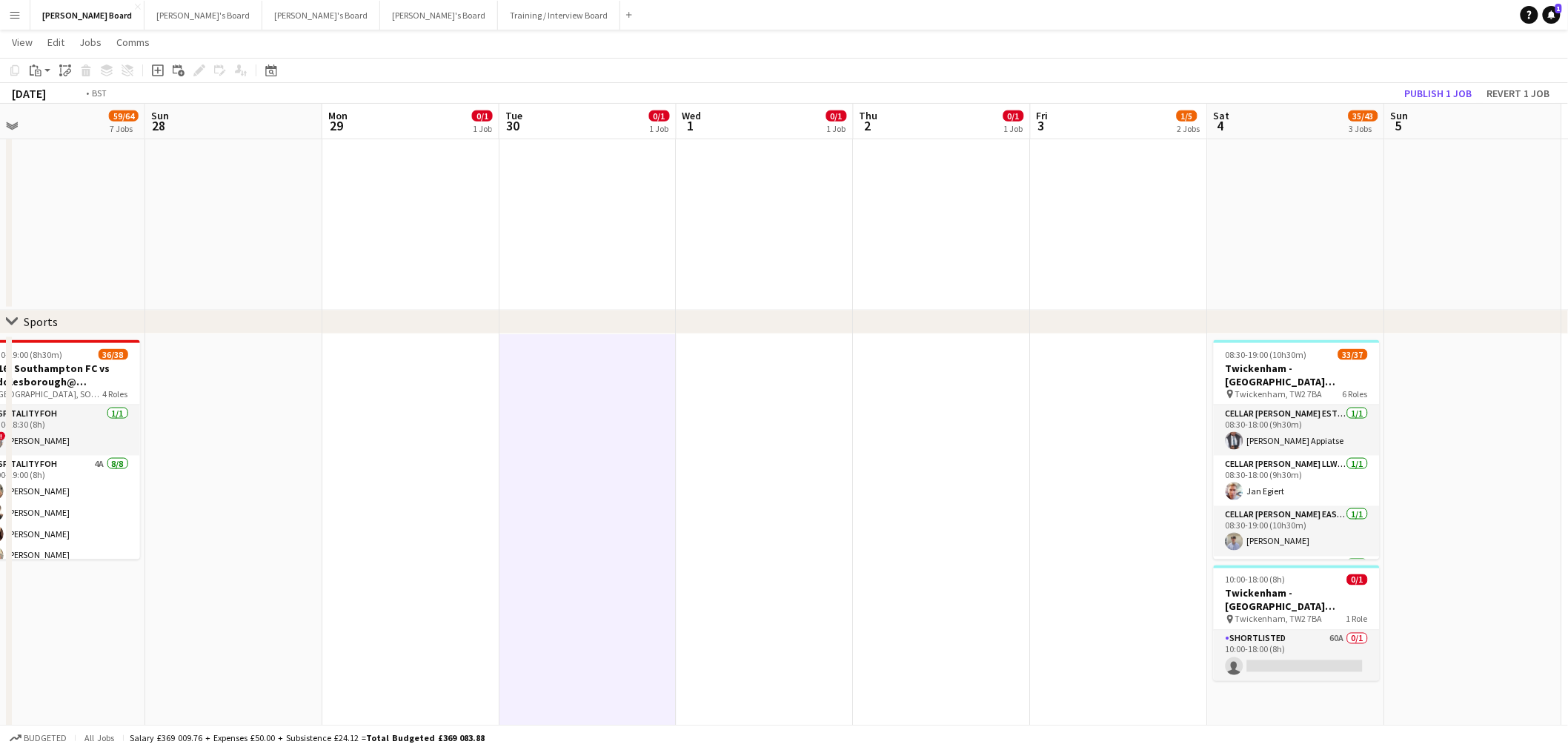
drag, startPoint x: 1023, startPoint y: 478, endPoint x: 572, endPoint y: 457, distance: 451.5
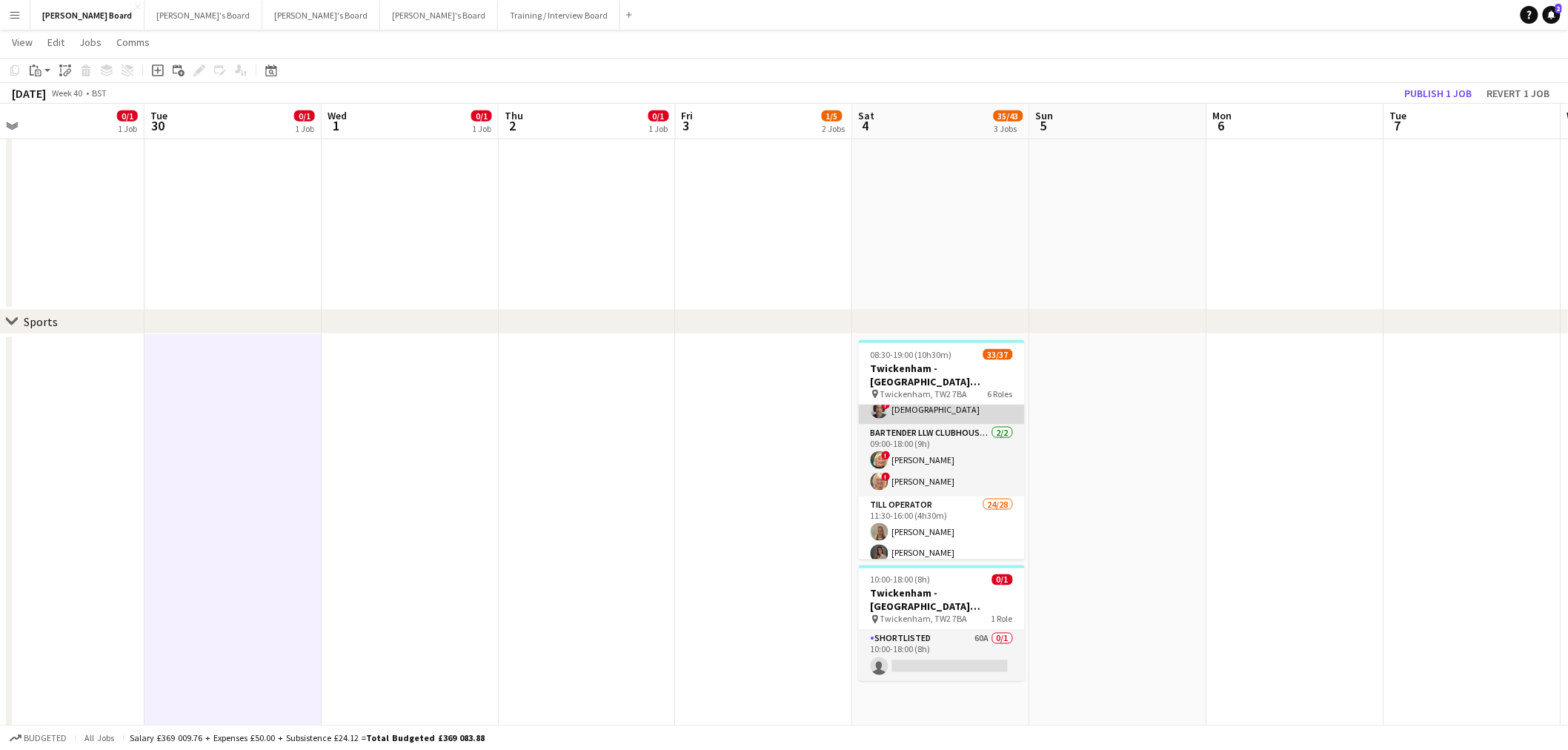
scroll to position [0, 0]
click at [1553, 15] on icon at bounding box center [1551, 14] width 7 height 7
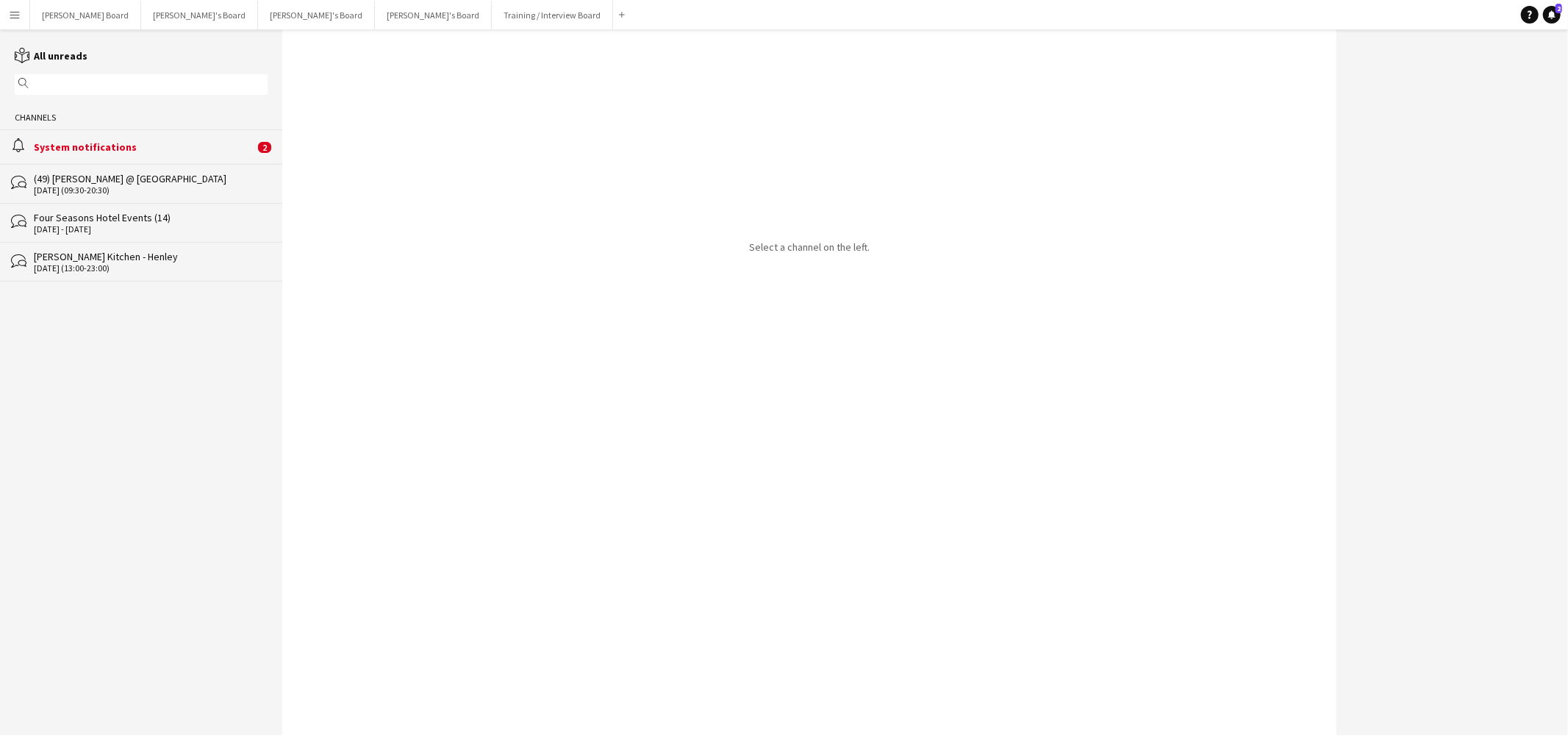
click at [163, 141] on div "System notifications" at bounding box center [144, 147] width 220 height 13
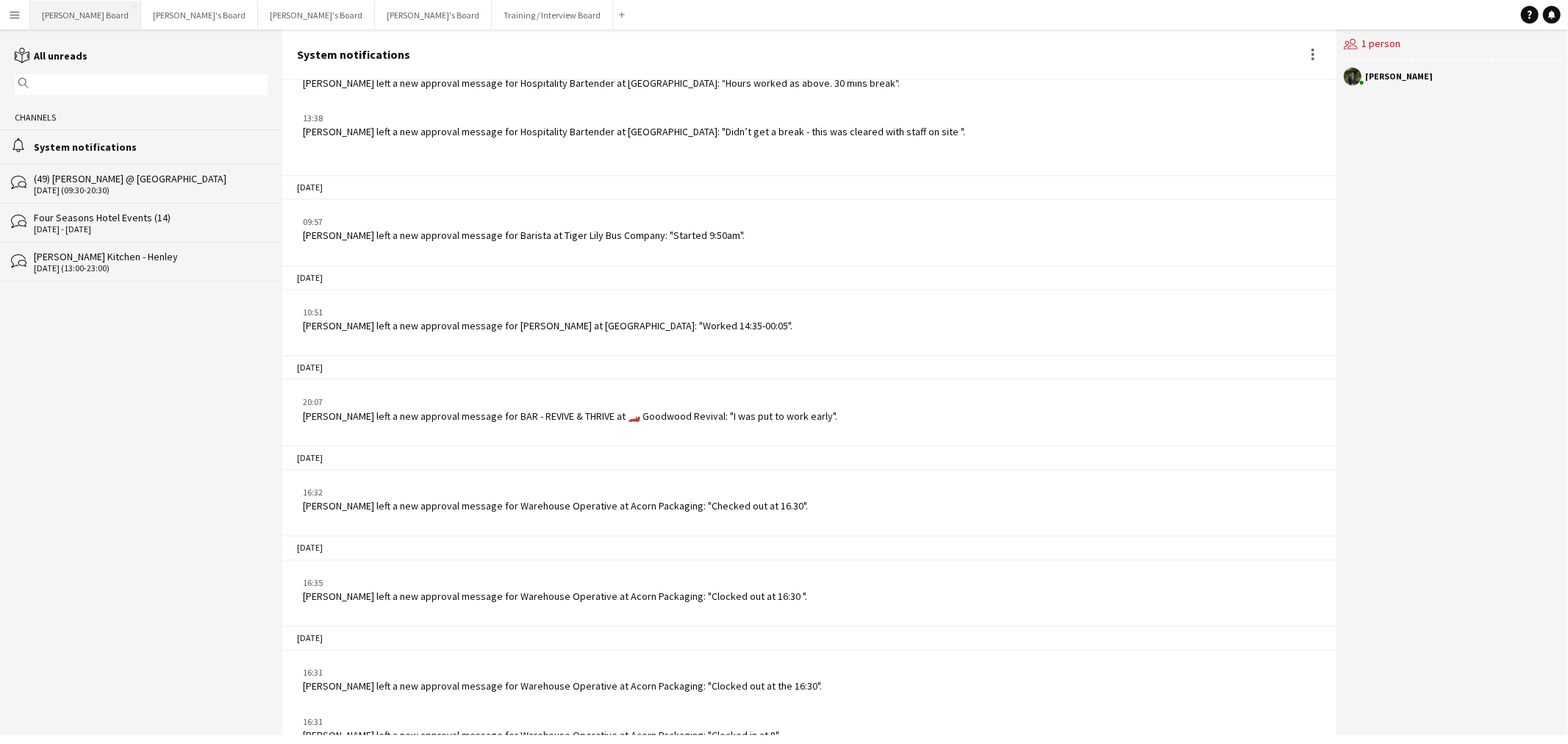
drag, startPoint x: 60, startPoint y: 13, endPoint x: 72, endPoint y: 22, distance: 15.0
click at [60, 16] on button "[PERSON_NAME] Board Close" at bounding box center [86, 15] width 111 height 29
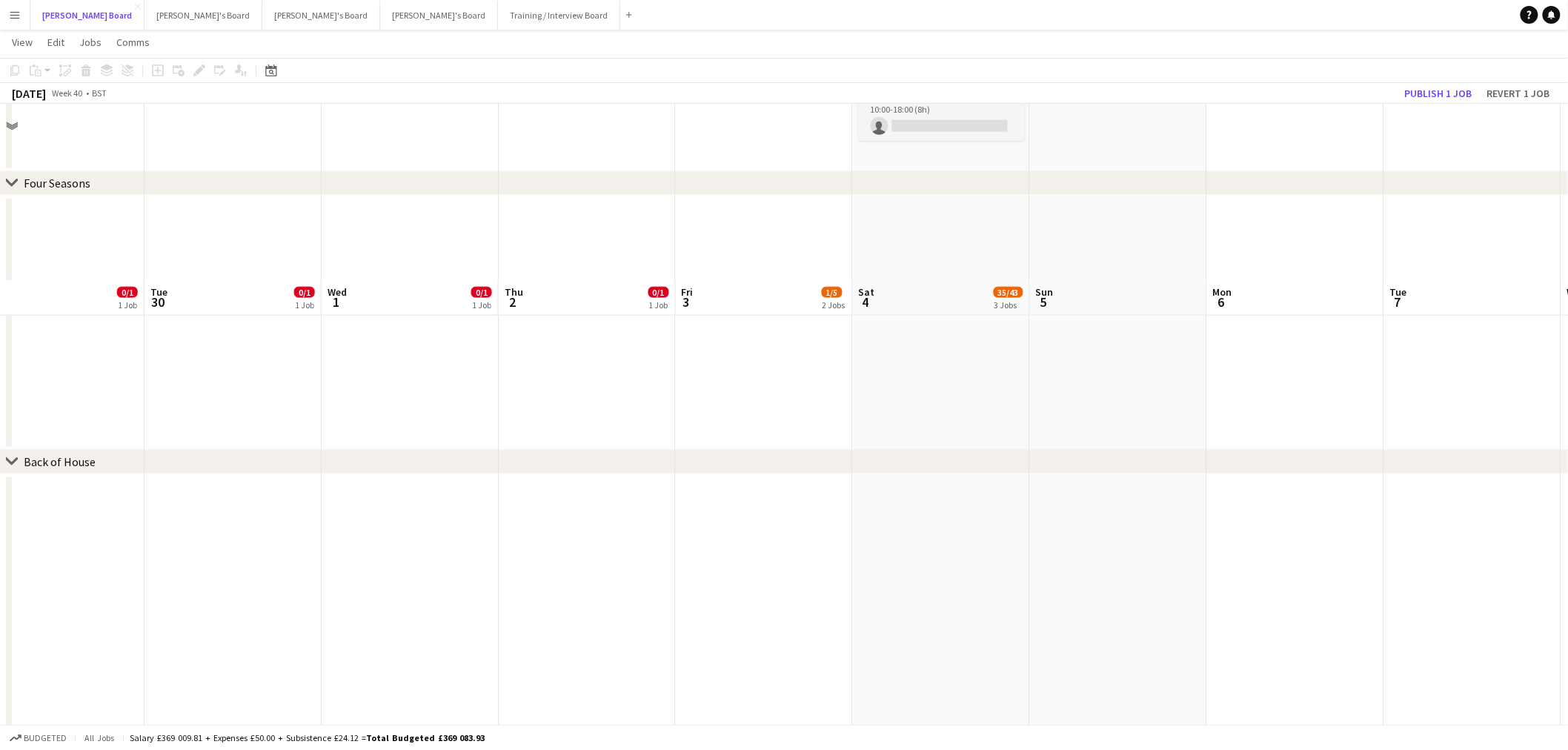
scroll to position [285, 0]
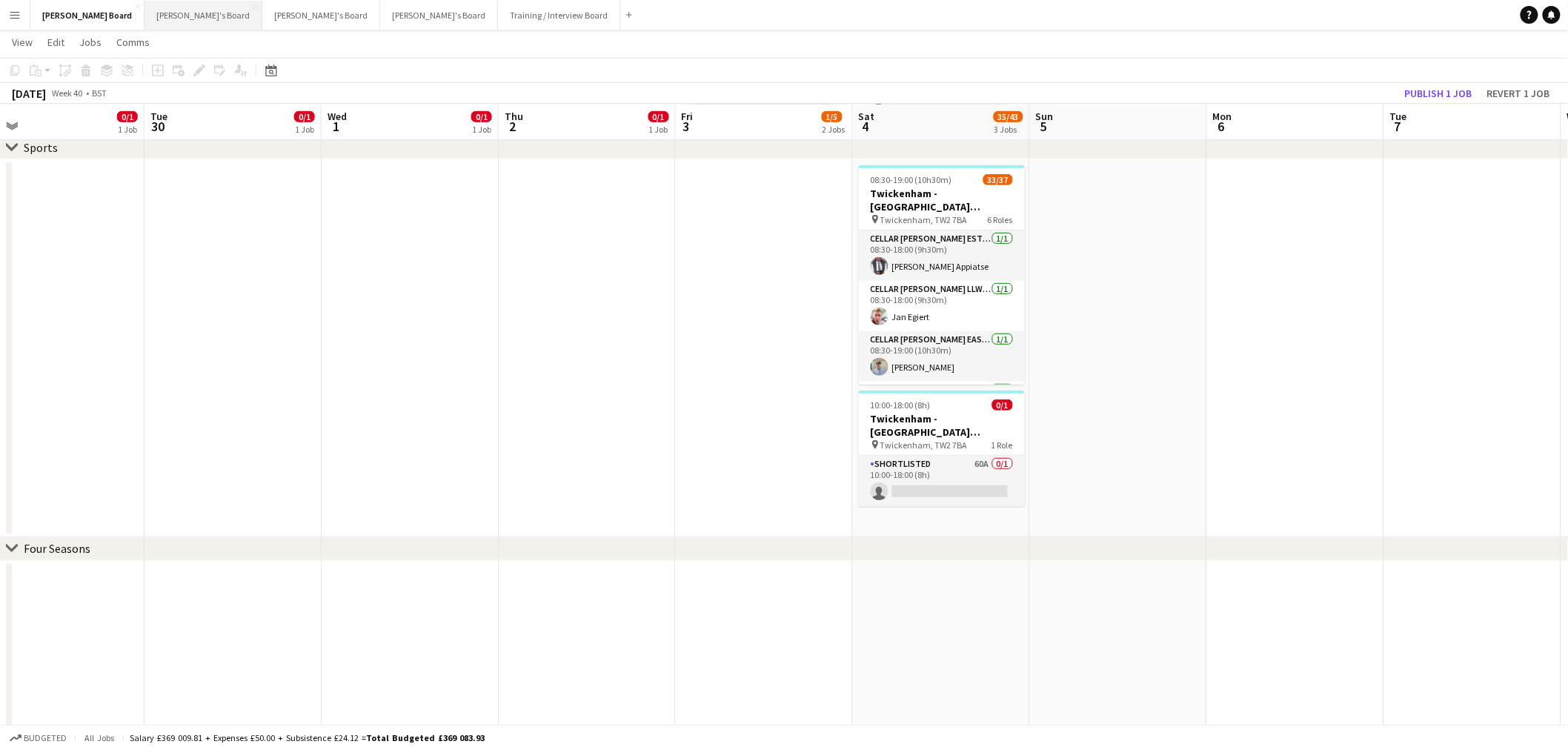
click at [144, 13] on button "Caitlin's Board Close" at bounding box center [203, 15] width 118 height 29
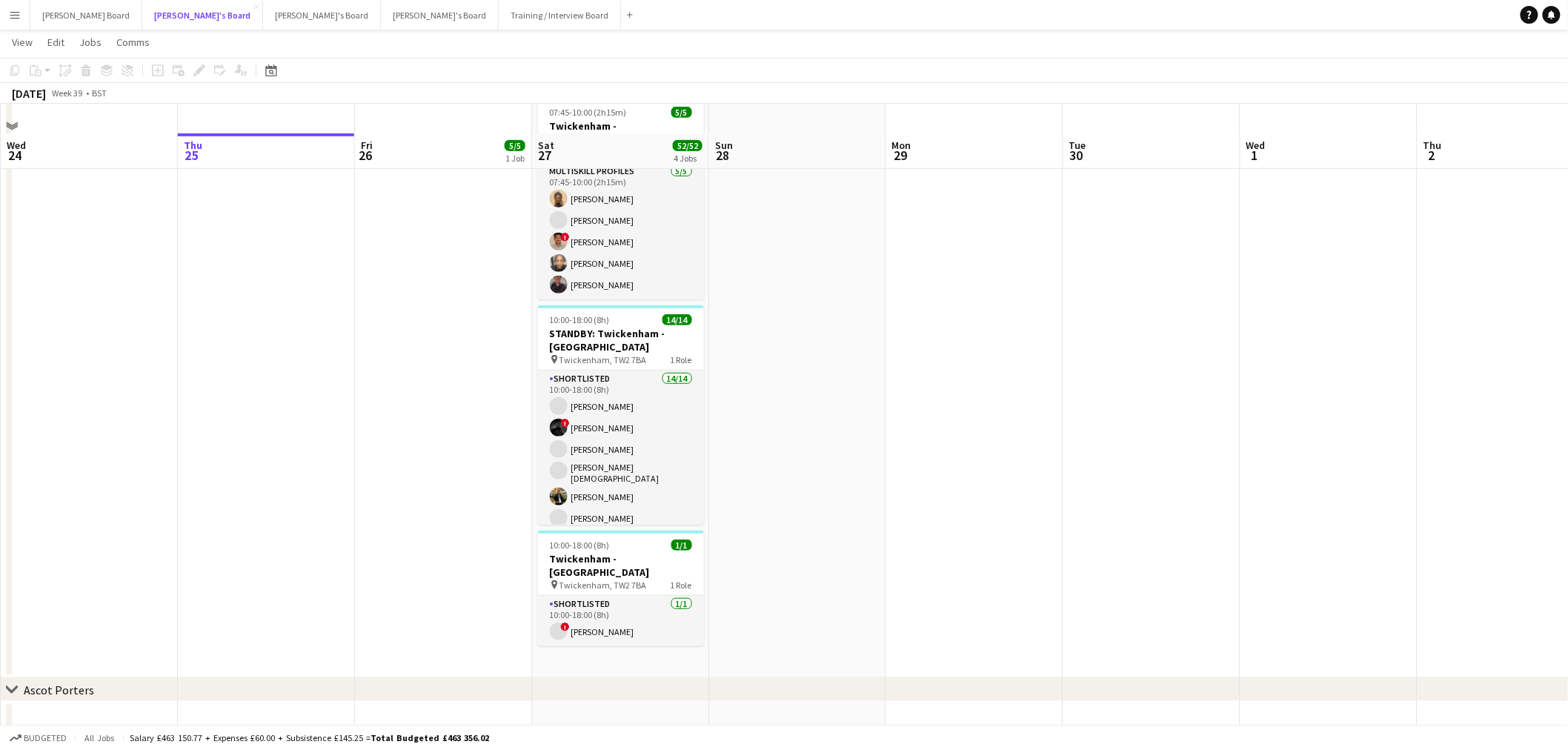
scroll to position [329, 0]
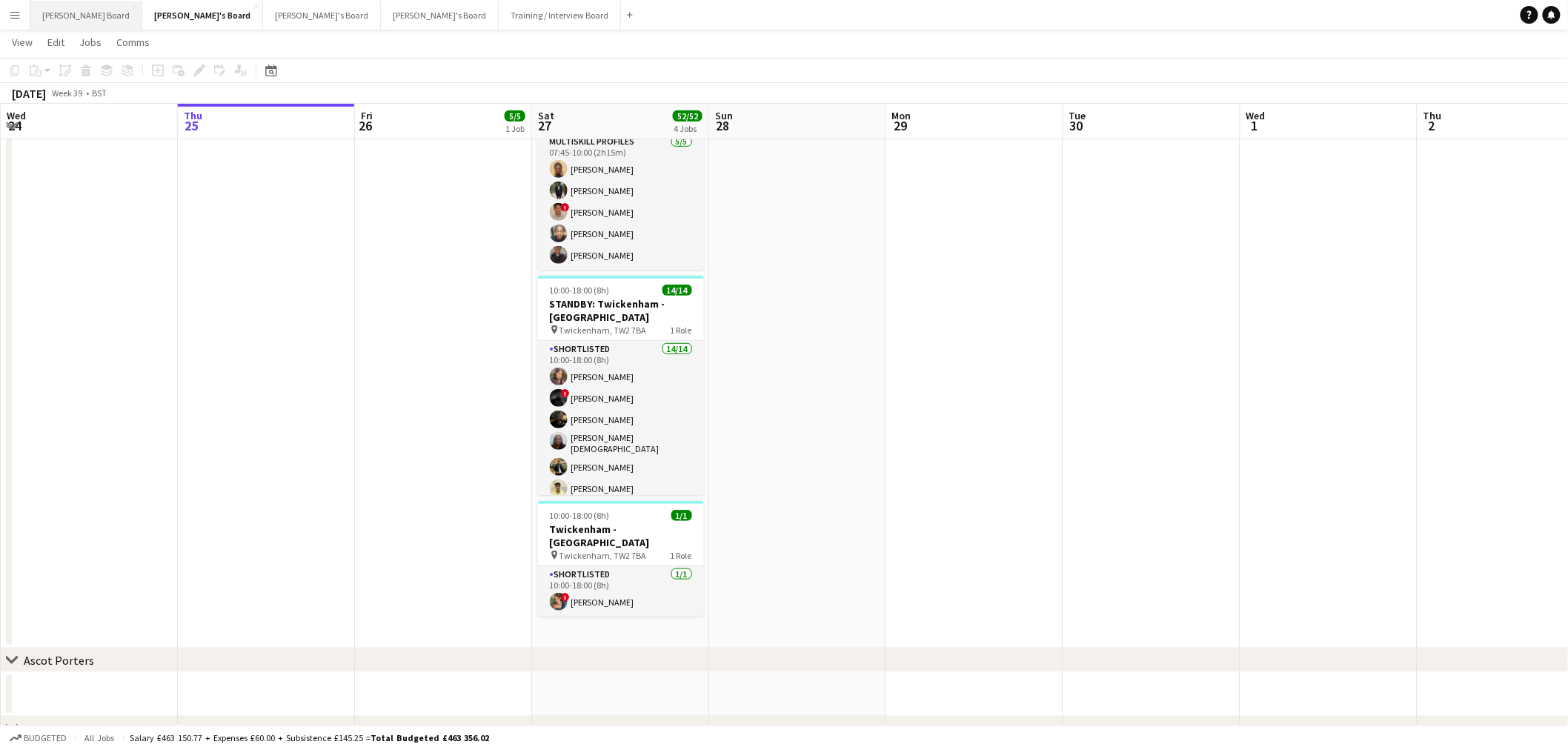
click at [75, 17] on button "Dean's Board Close" at bounding box center [86, 15] width 112 height 29
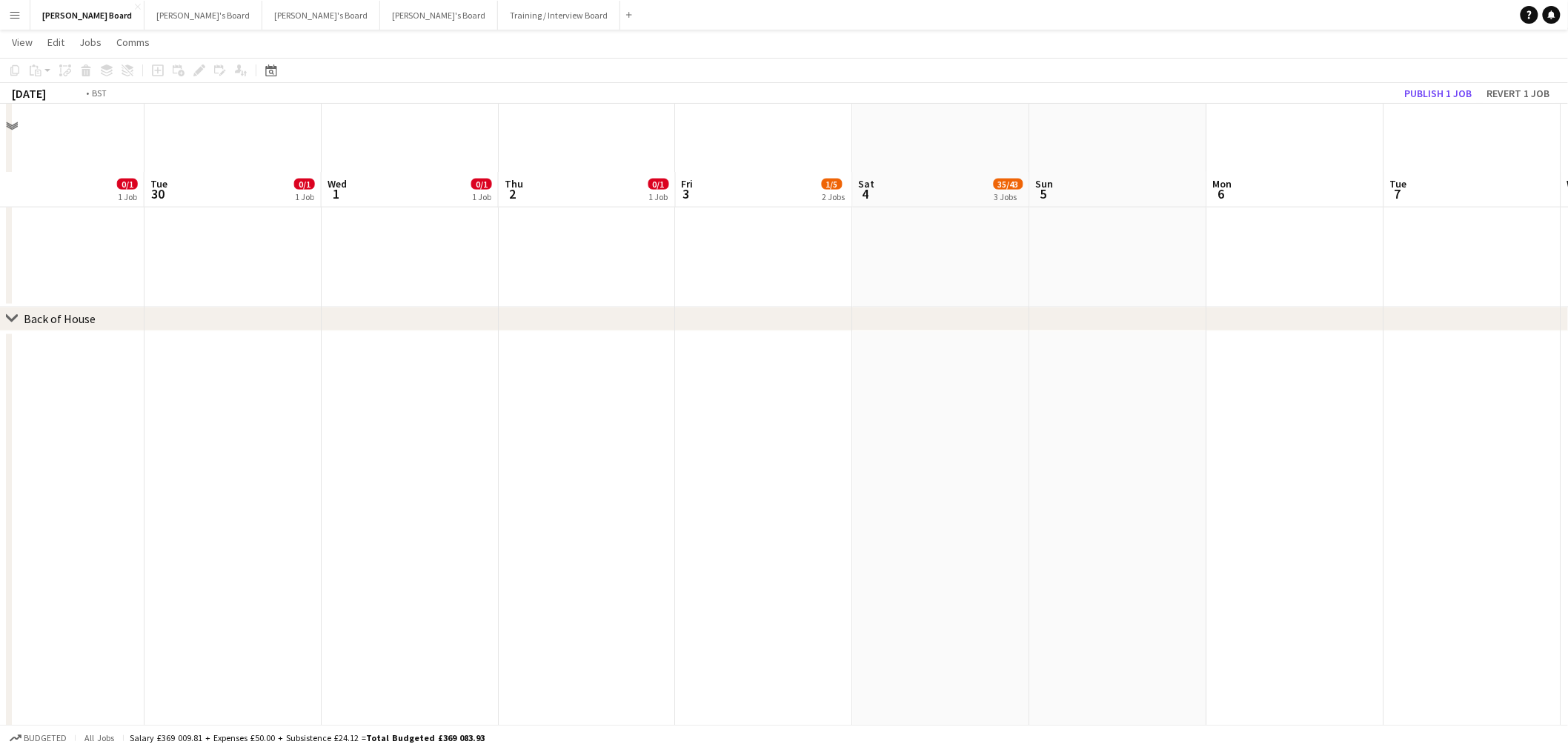
scroll to position [0, 315]
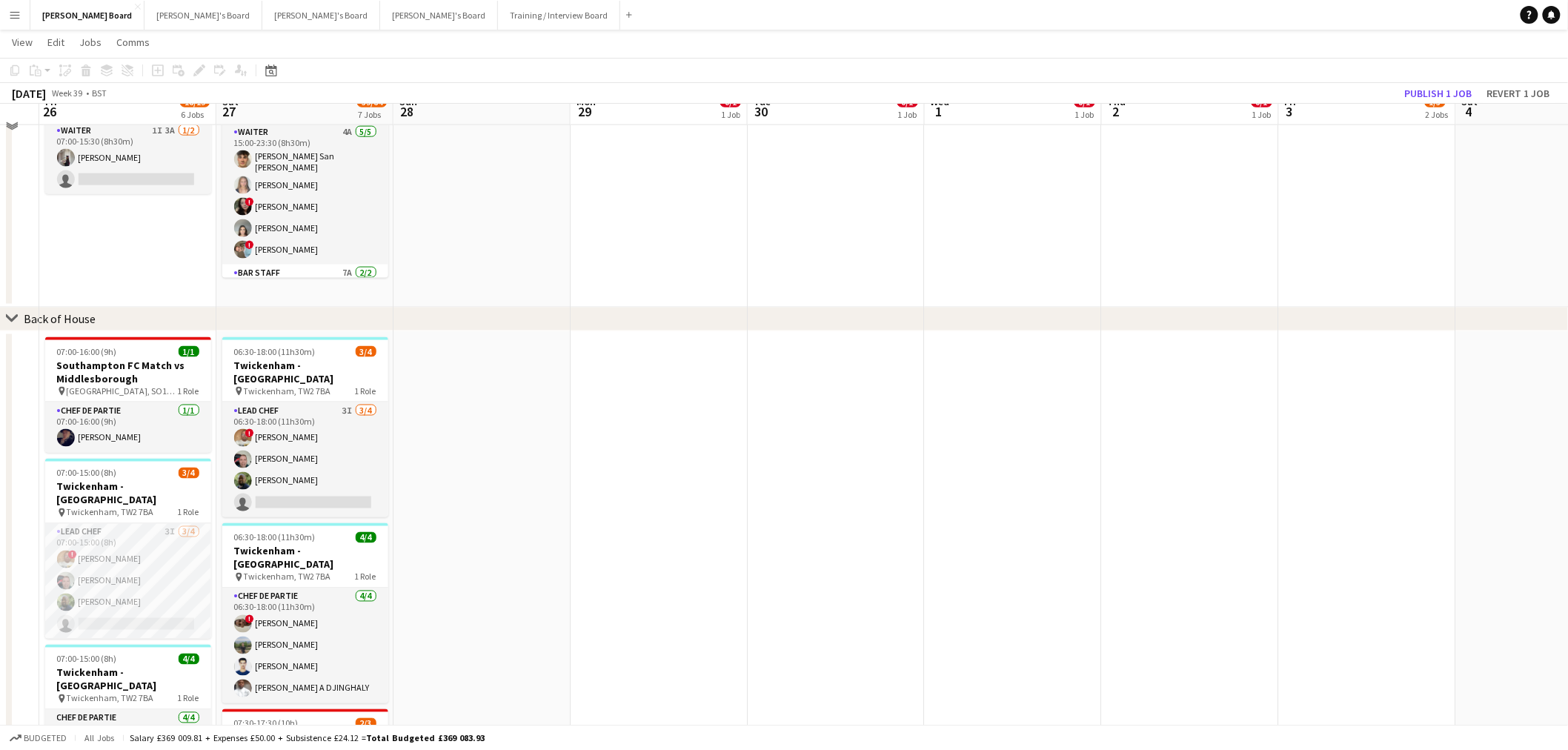
drag, startPoint x: 663, startPoint y: 415, endPoint x: 818, endPoint y: 475, distance: 166.2
click at [1095, 474] on app-calendar-viewport "Wed 24 Thu 25 Fri 26 16/19 6 Jobs Sat 27 59/64 7 Jobs Sun 28 Mon 29 0/1 1 Job T…" at bounding box center [784, 358] width 1568 height 2188
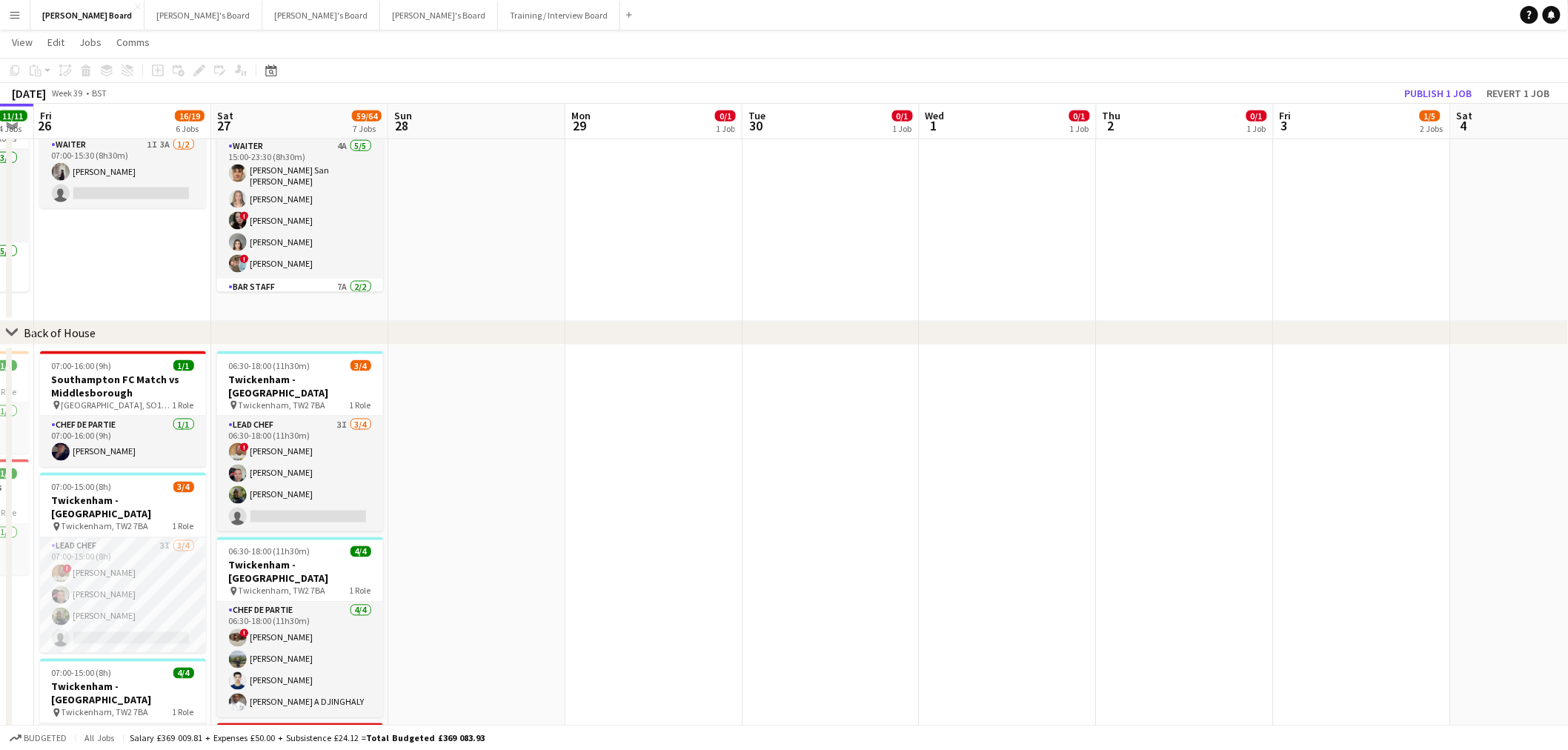
scroll to position [0, 439]
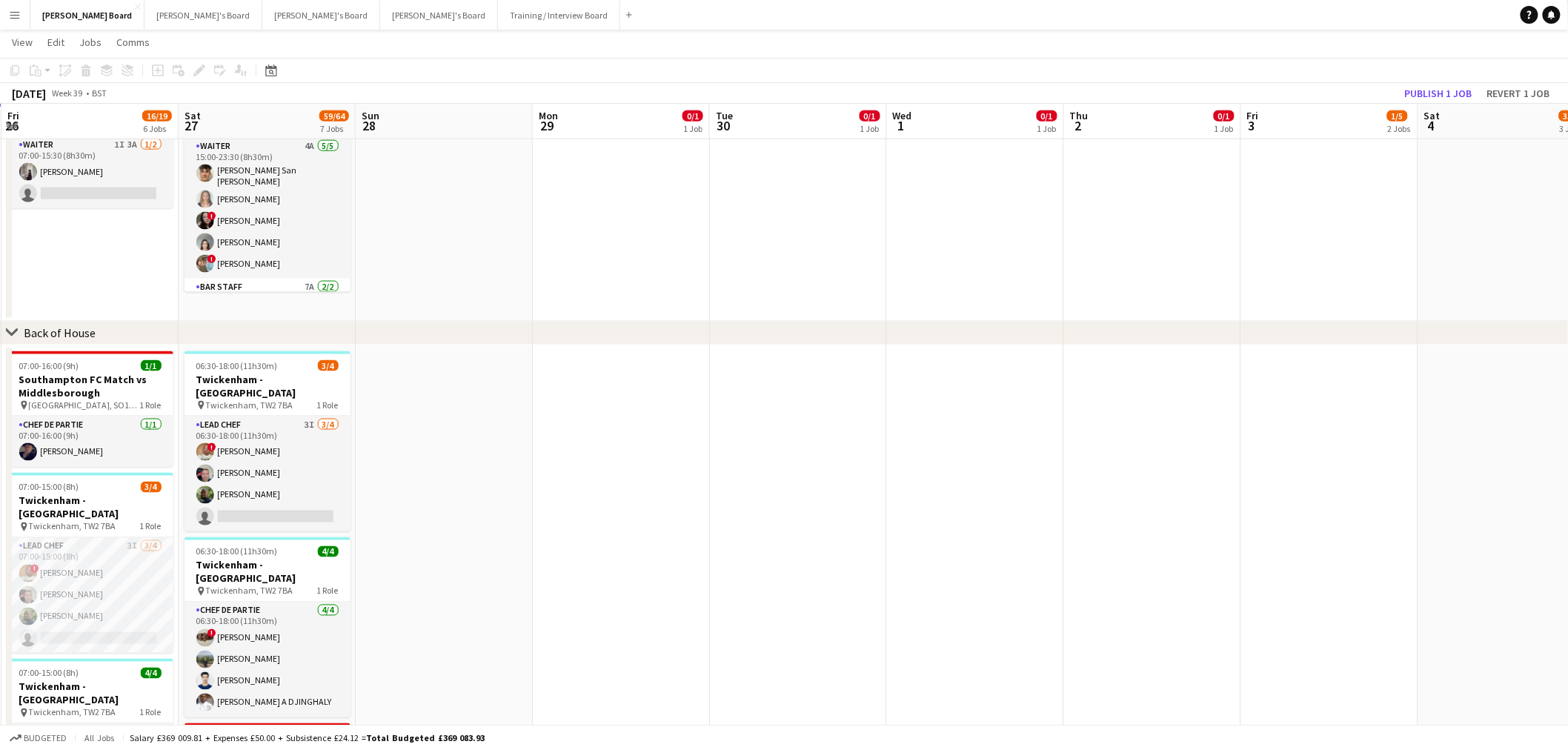
drag, startPoint x: 517, startPoint y: 483, endPoint x: 863, endPoint y: 520, distance: 348.0
click at [862, 527] on app-calendar-viewport "Wed 24 2/2 2 Jobs Thu 25 11/11 4 Jobs Fri 26 16/19 6 Jobs Sat 27 59/64 7 Jobs S…" at bounding box center [784, 372] width 1568 height 2188
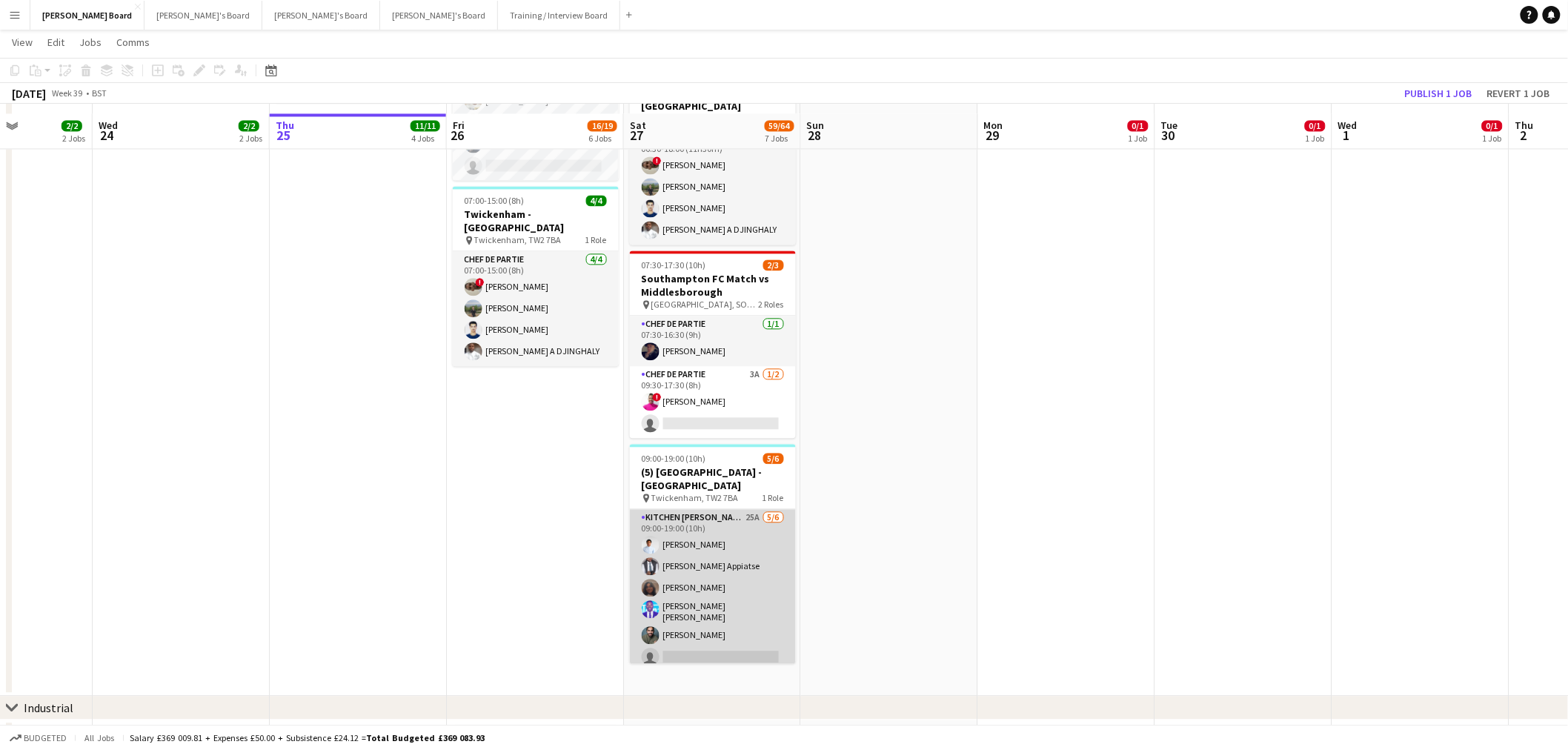
scroll to position [1273, 0]
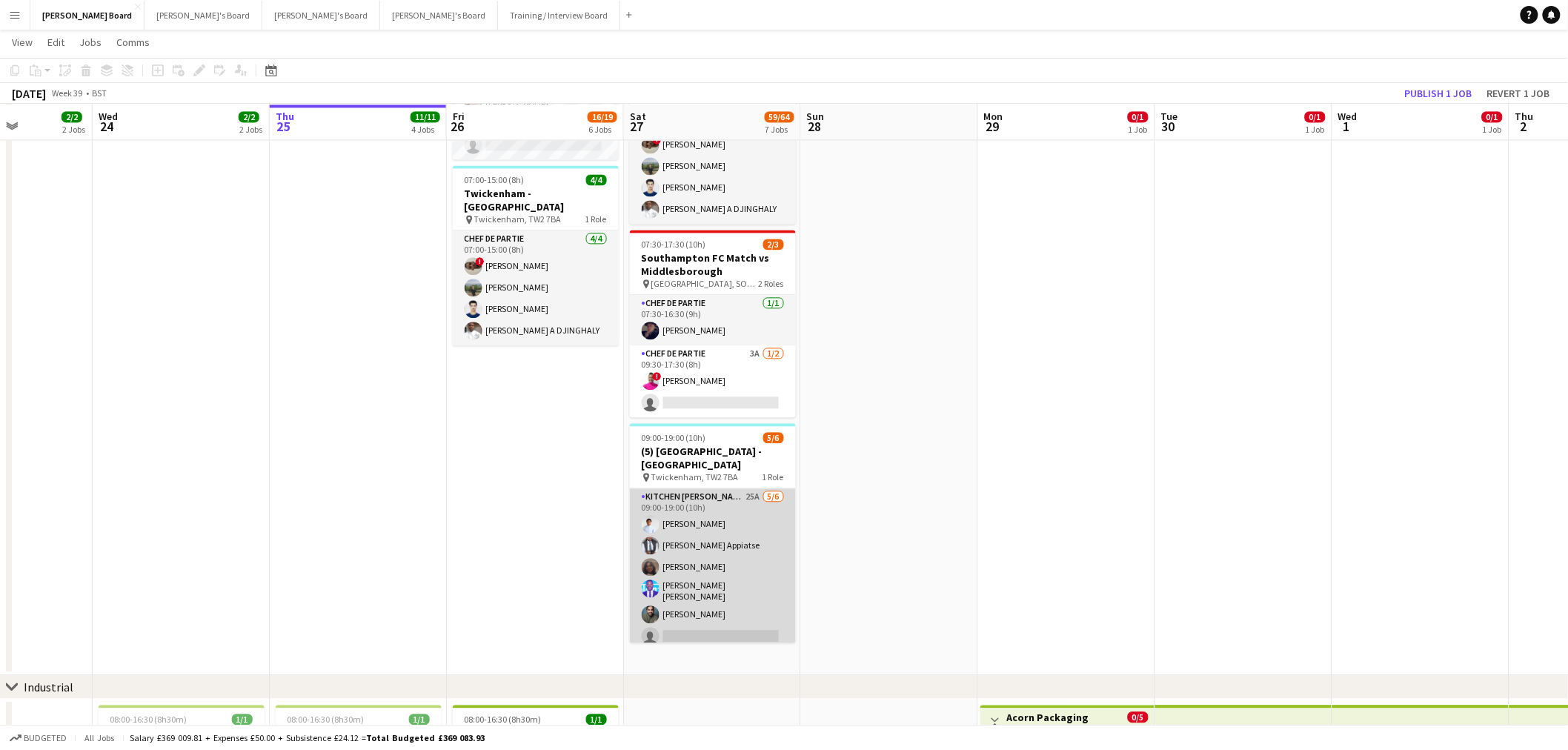
click at [716, 587] on app-card-role "Kitchen Porter 25A 5/6 09:00-19:00 (10h) Charlton Chidubem Giordano Appiatse Ne…" at bounding box center [713, 569] width 166 height 162
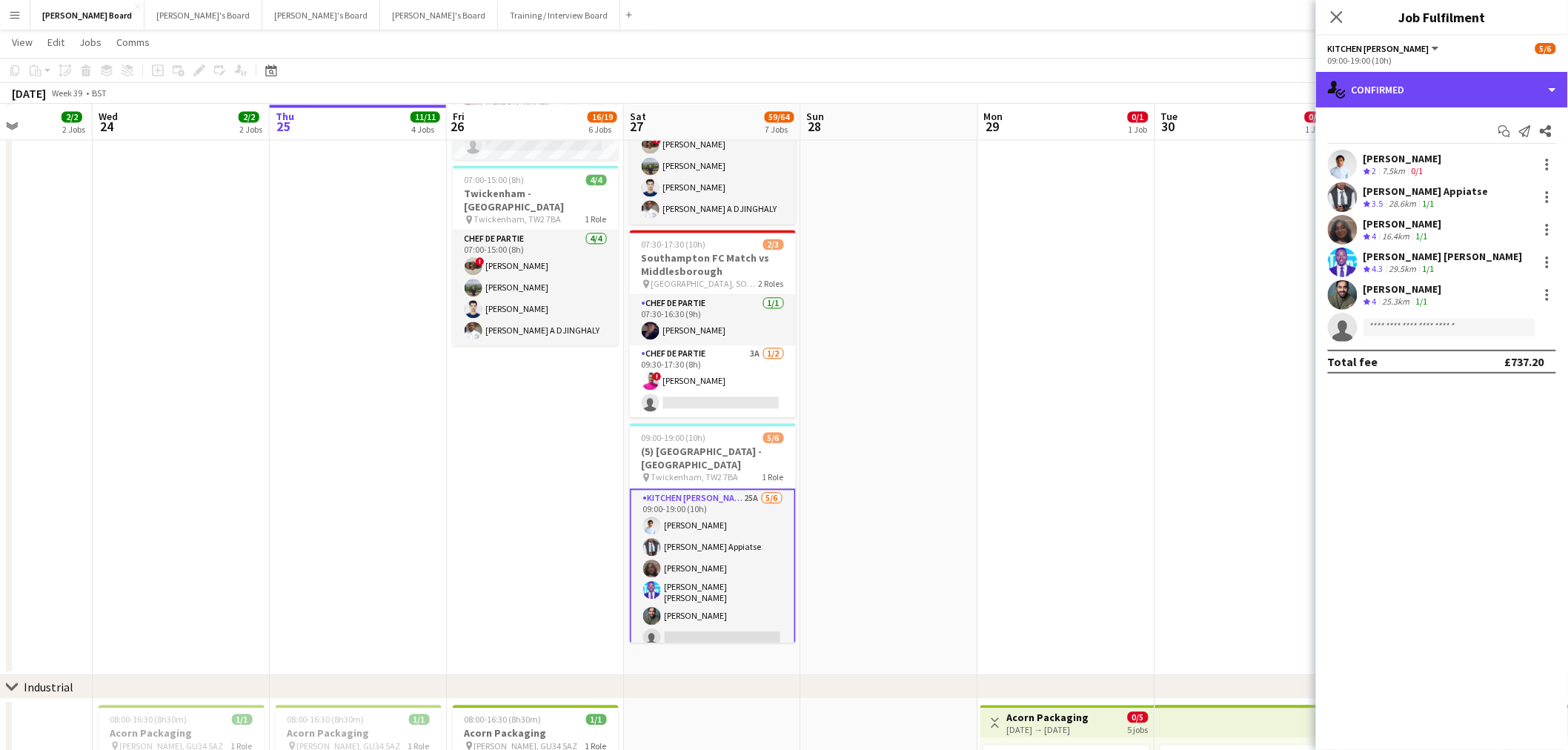
drag, startPoint x: 1488, startPoint y: 87, endPoint x: 1488, endPoint y: 132, distance: 45.0
click at [1488, 89] on div "single-neutral-actions-check-2 Confirmed" at bounding box center [1442, 90] width 252 height 36
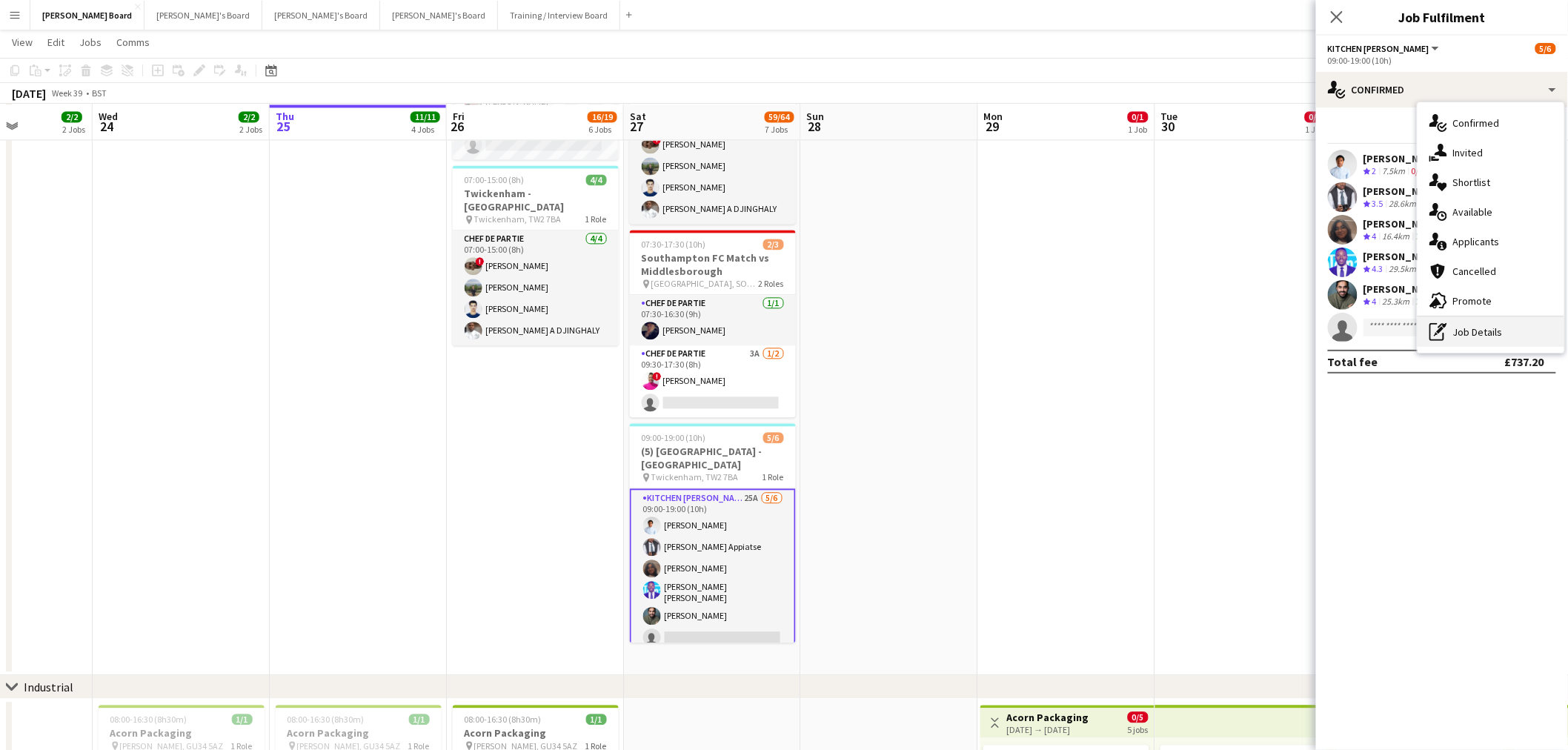
drag, startPoint x: 1492, startPoint y: 320, endPoint x: 1483, endPoint y: 309, distance: 14.2
click at [1491, 318] on div "pen-write Job Details" at bounding box center [1491, 332] width 147 height 30
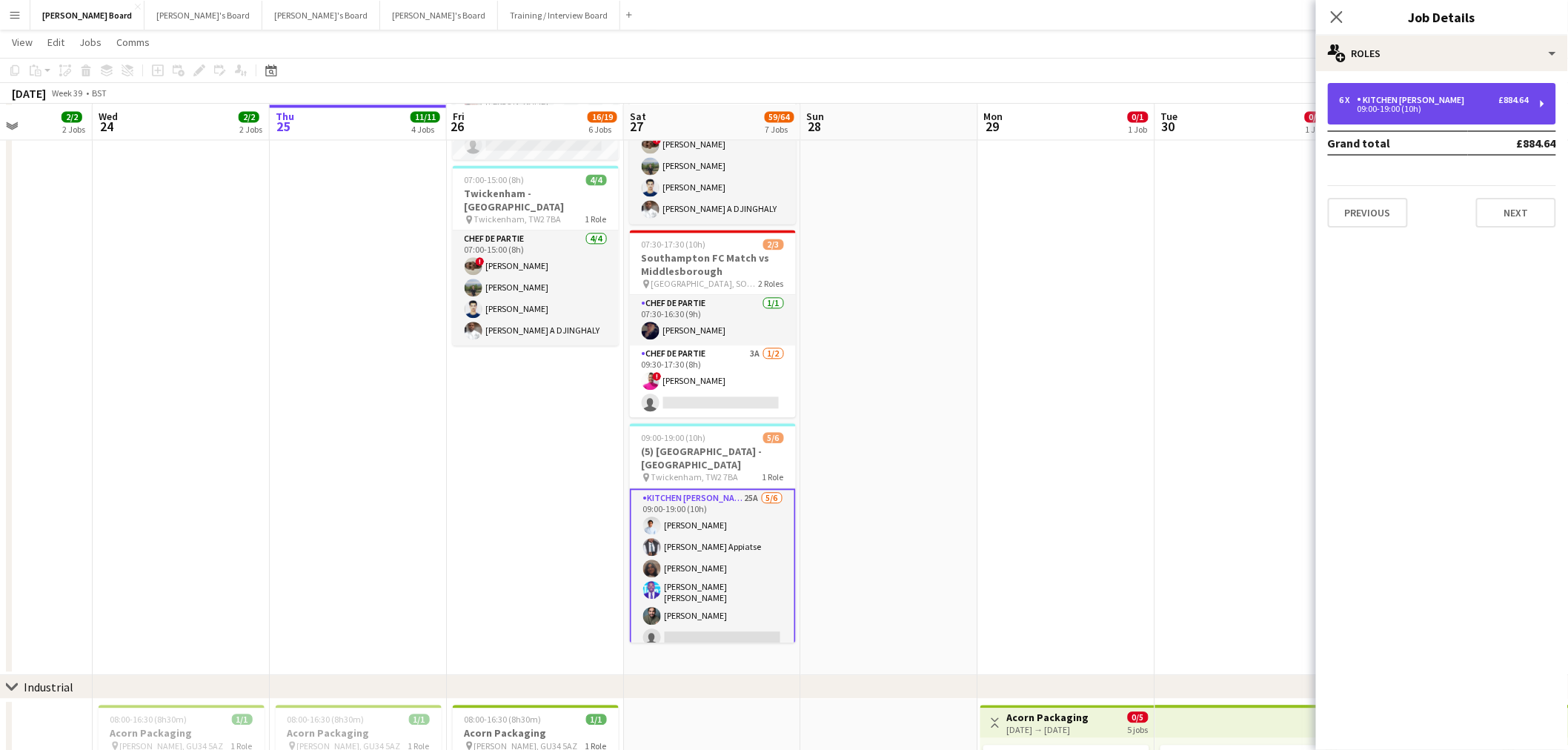
click at [1406, 114] on div "6 x Kitchen Porter £884.64 09:00-19:00 (10h)" at bounding box center [1442, 104] width 228 height 41
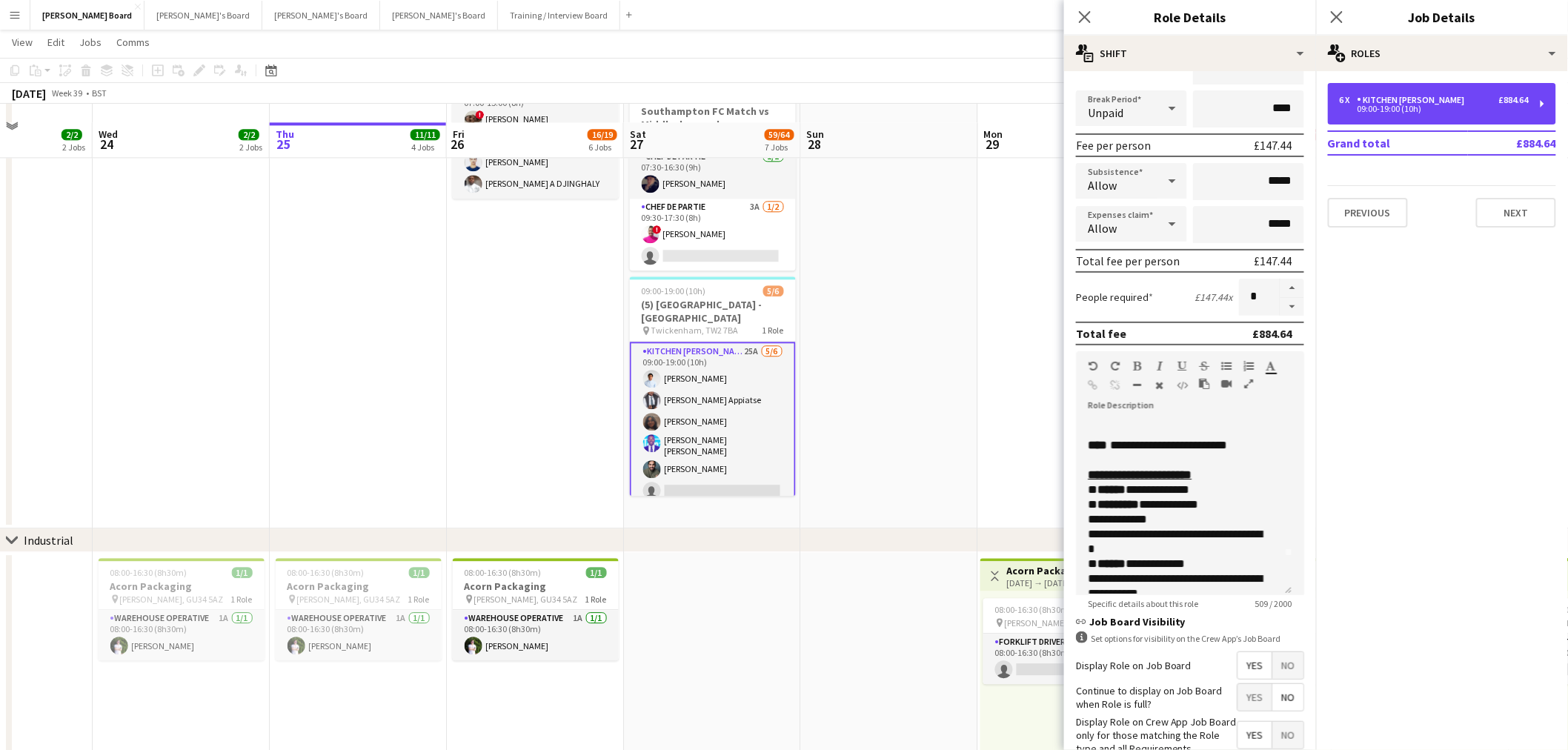
scroll to position [1438, 0]
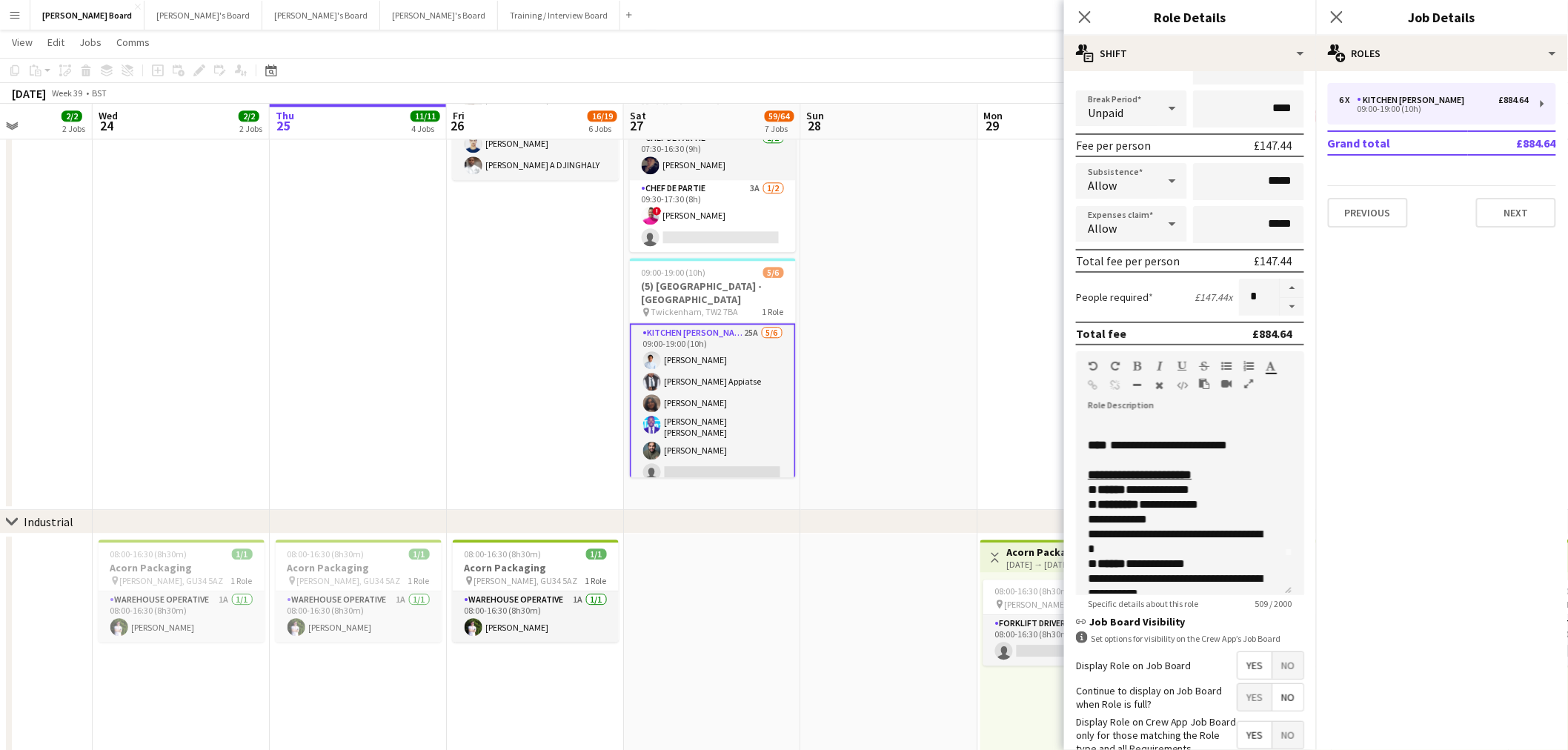
click at [857, 428] on app-date-cell at bounding box center [890, 99] width 177 height 824
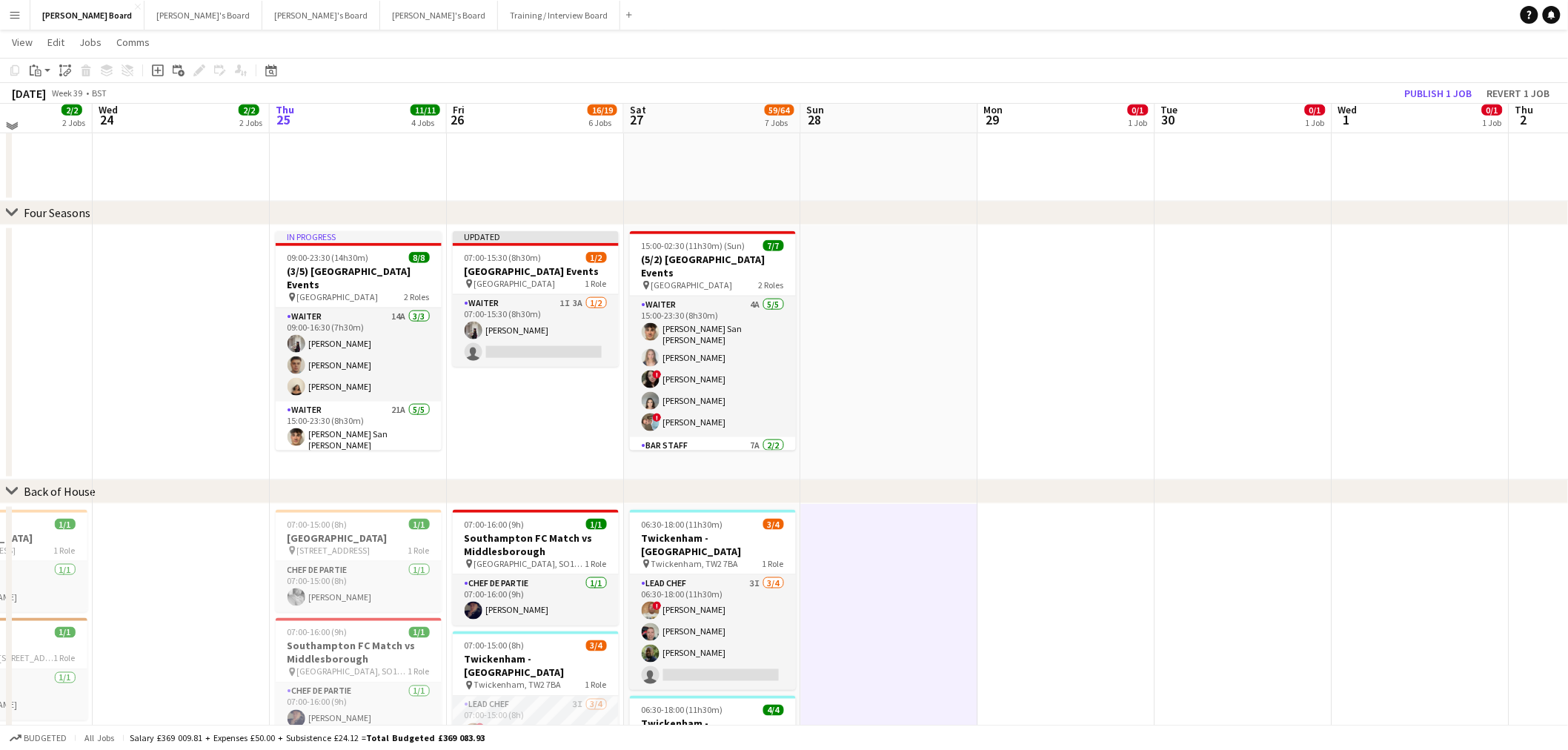
scroll to position [615, 0]
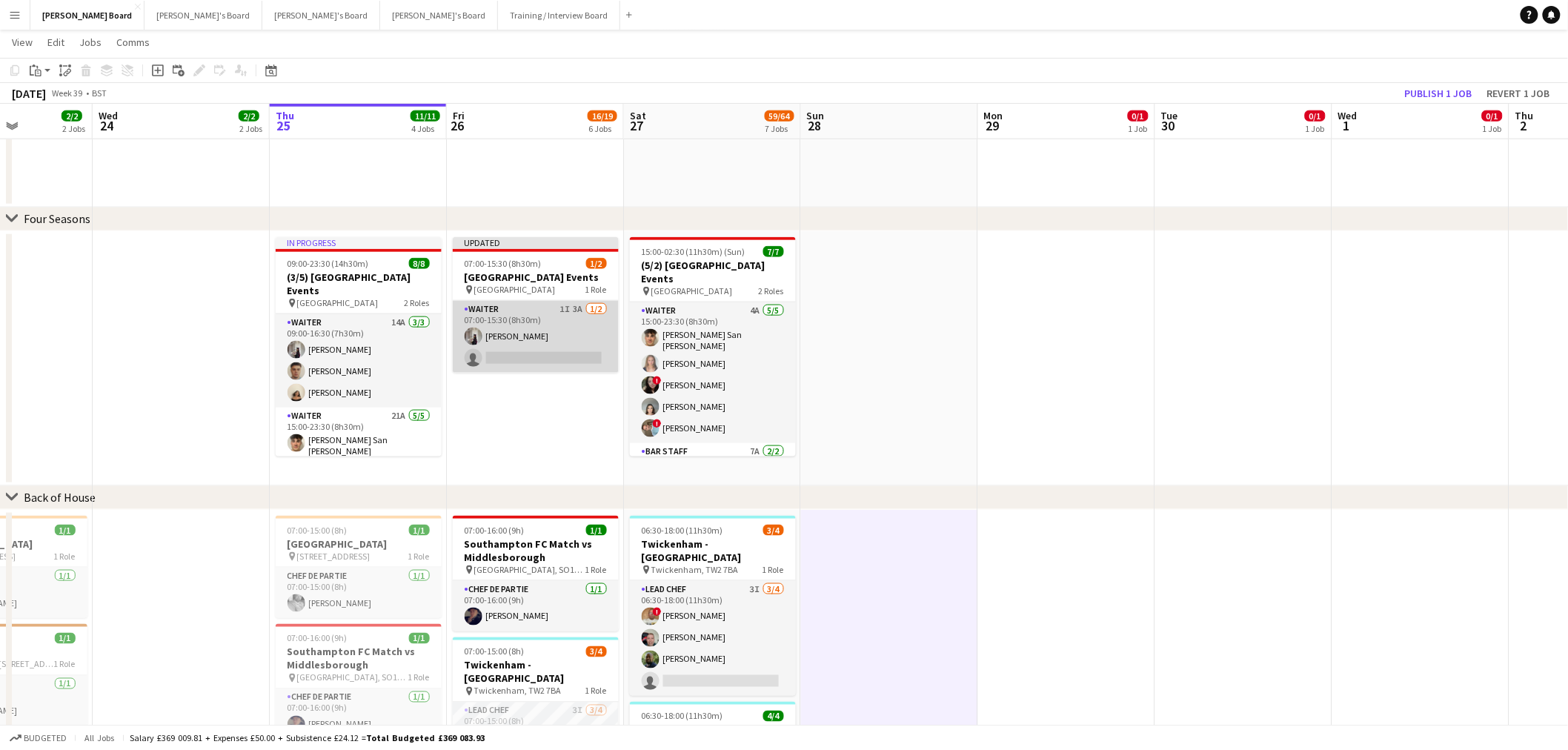
click at [566, 345] on app-card-role "Waiter 1I 3A 1/2 07:00-15:30 (8h30m) Sabrina Farruggio single-neutral-actions" at bounding box center [536, 336] width 166 height 72
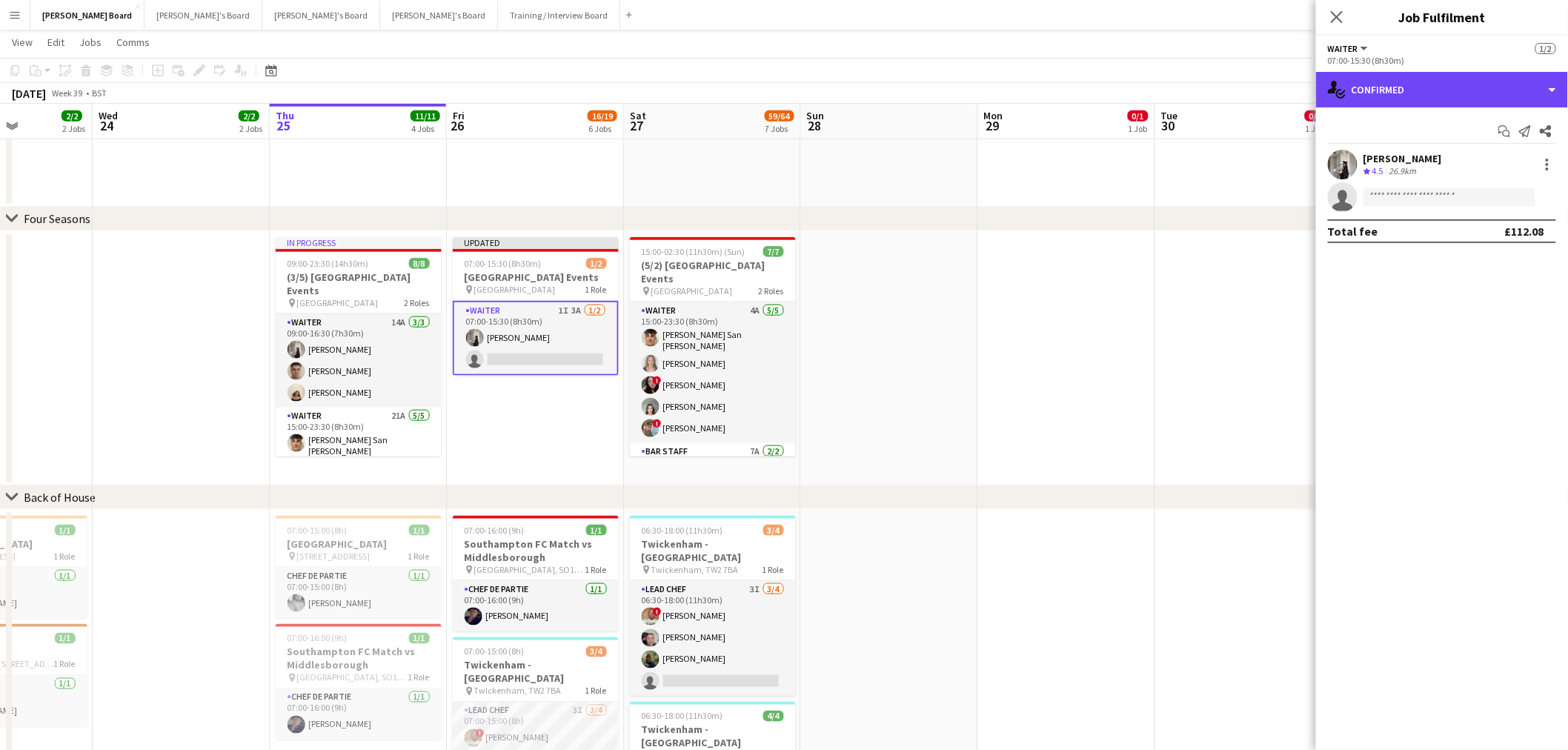
drag, startPoint x: 1461, startPoint y: 86, endPoint x: 1451, endPoint y: 131, distance: 46.1
click at [1460, 90] on div "single-neutral-actions-check-2 Confirmed" at bounding box center [1442, 90] width 252 height 36
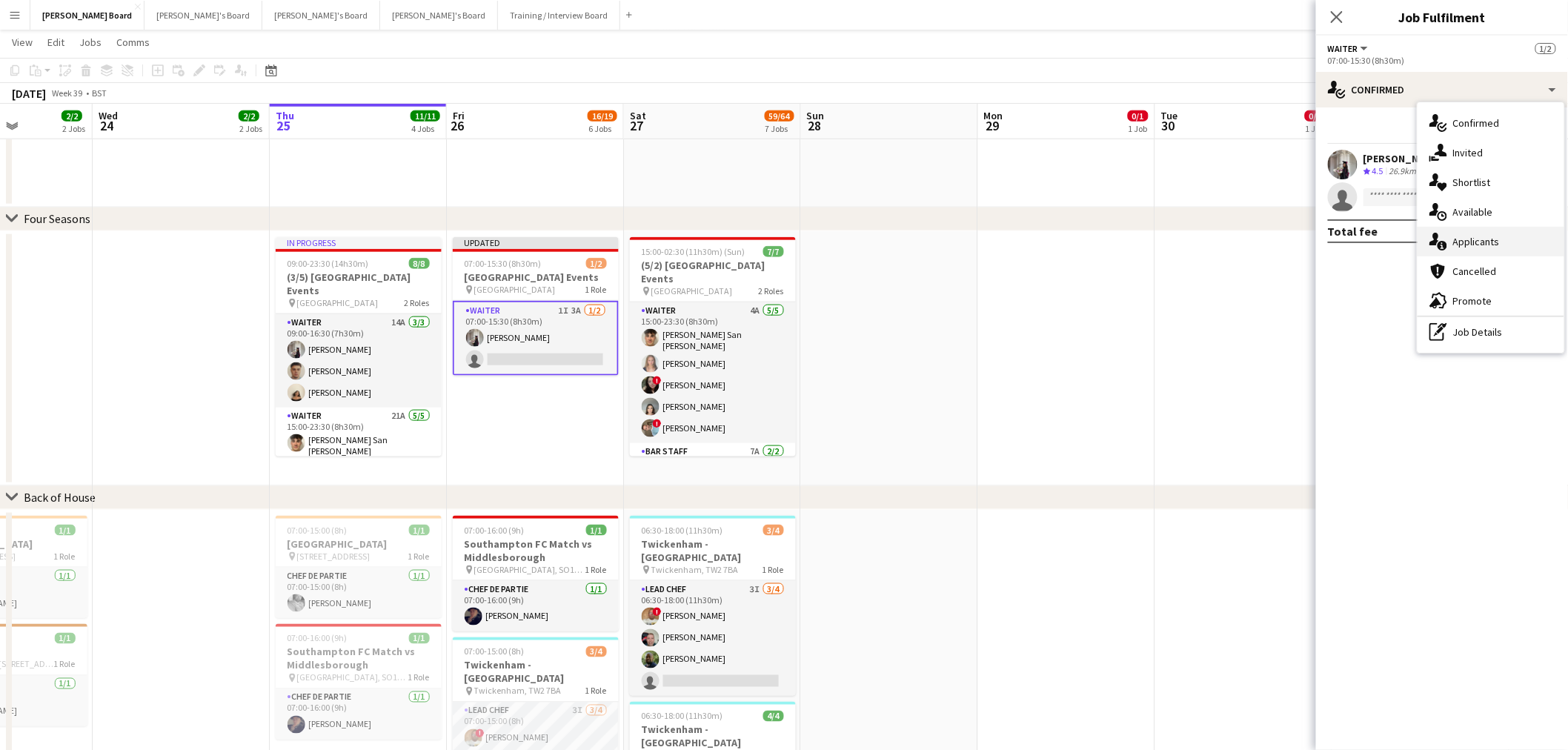
click at [1492, 241] on span "Applicants" at bounding box center [1477, 241] width 46 height 13
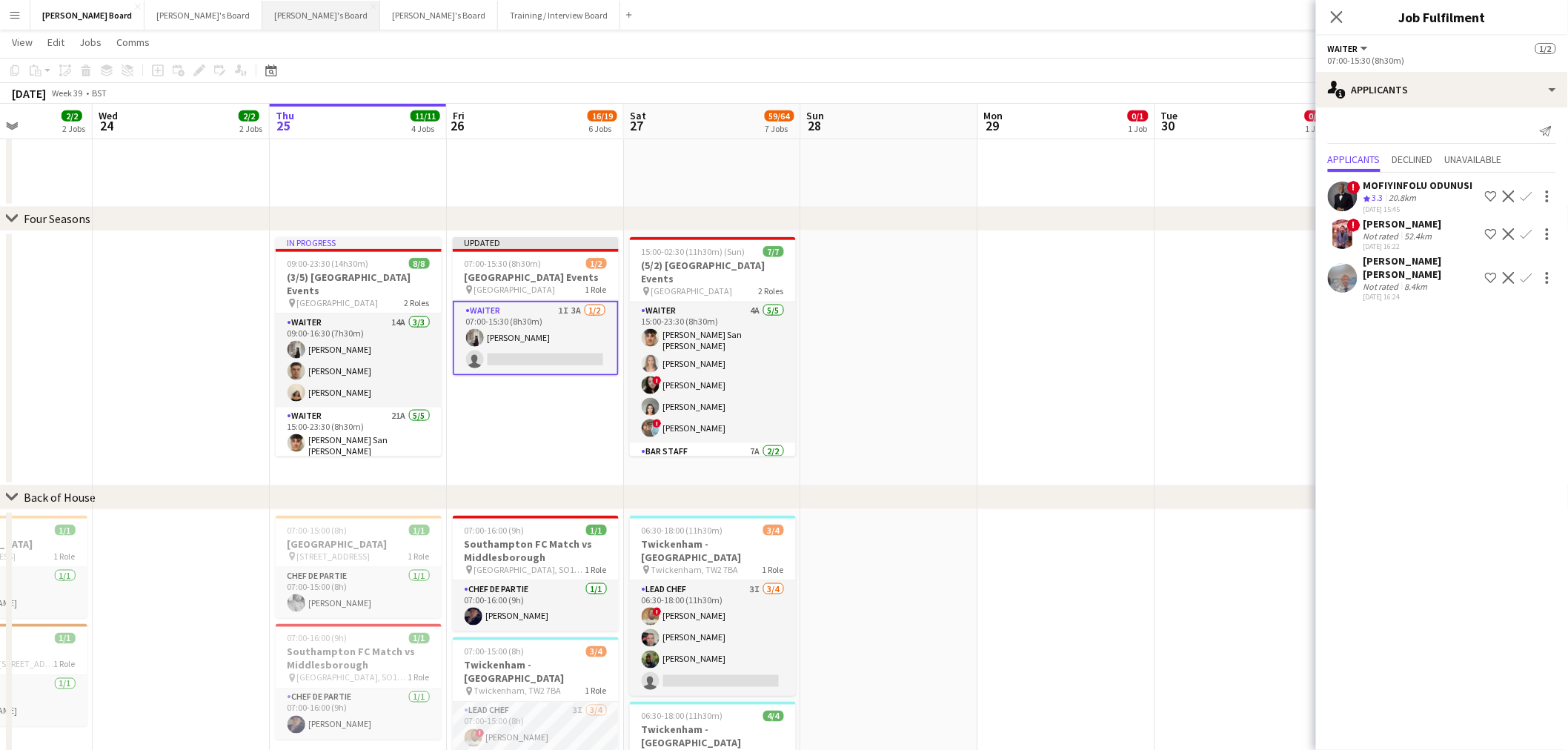
click at [262, 17] on button "Thomasina's Board Close" at bounding box center [321, 15] width 118 height 29
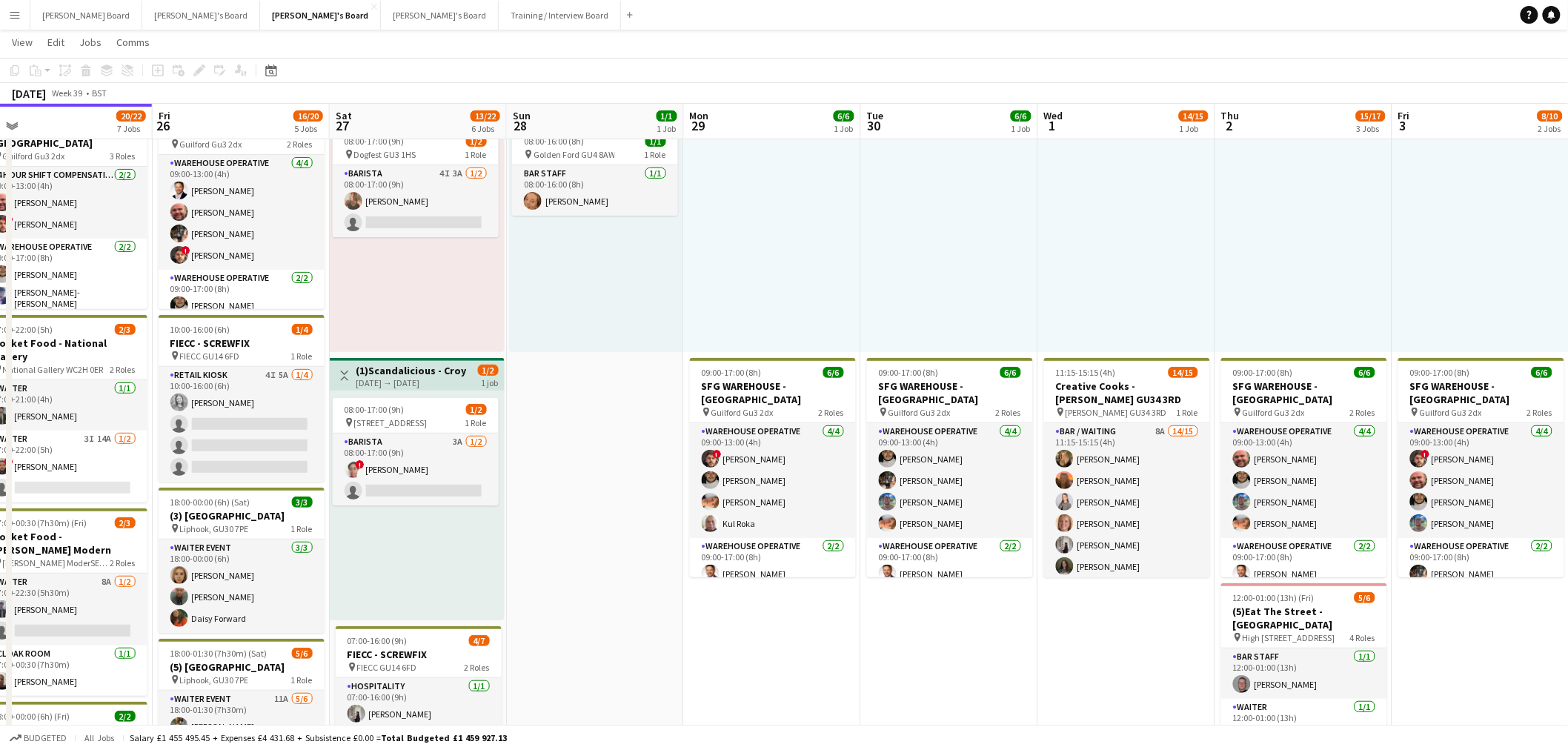
scroll to position [0, 600]
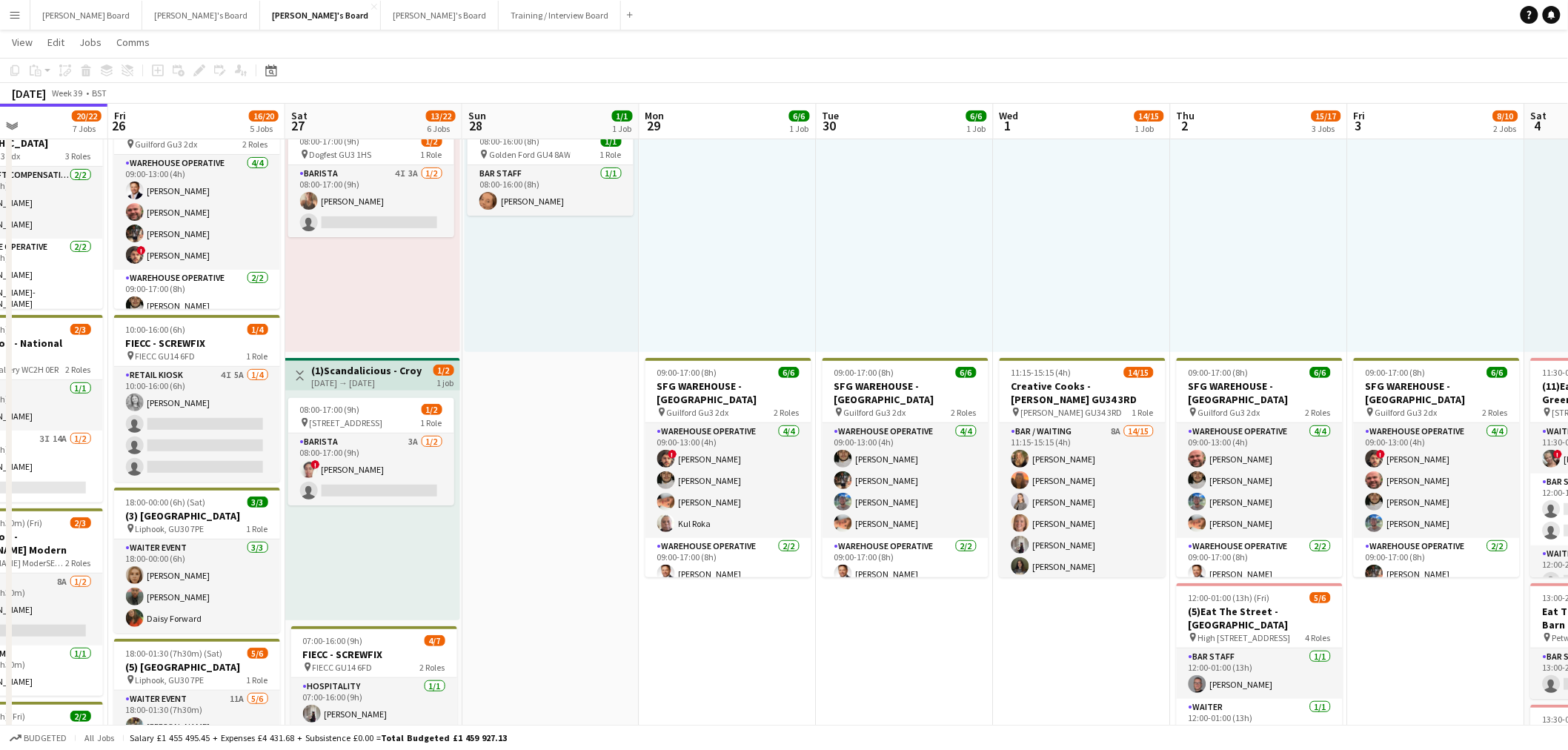
drag, startPoint x: 1282, startPoint y: 666, endPoint x: 1046, endPoint y: 627, distance: 239.2
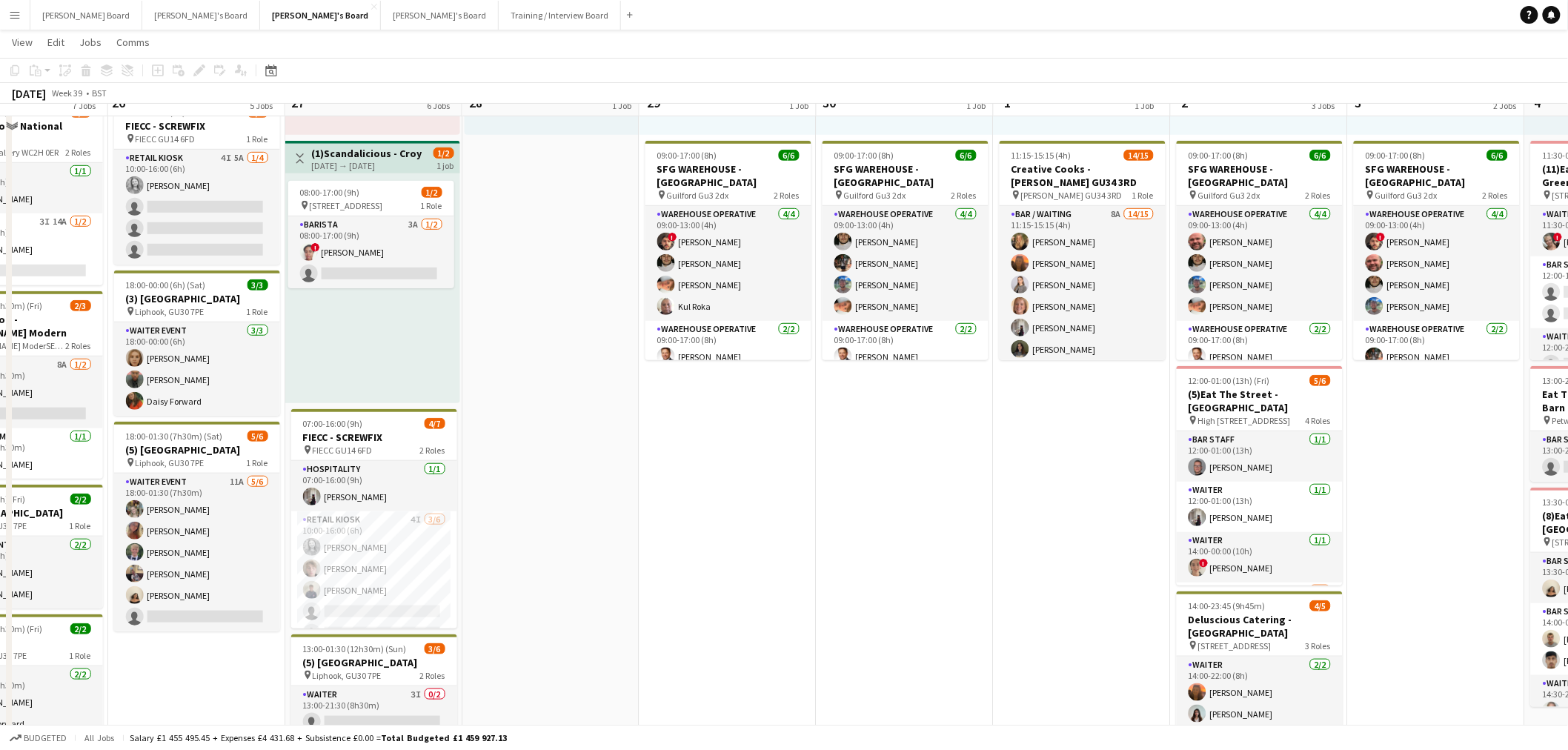
scroll to position [329, 0]
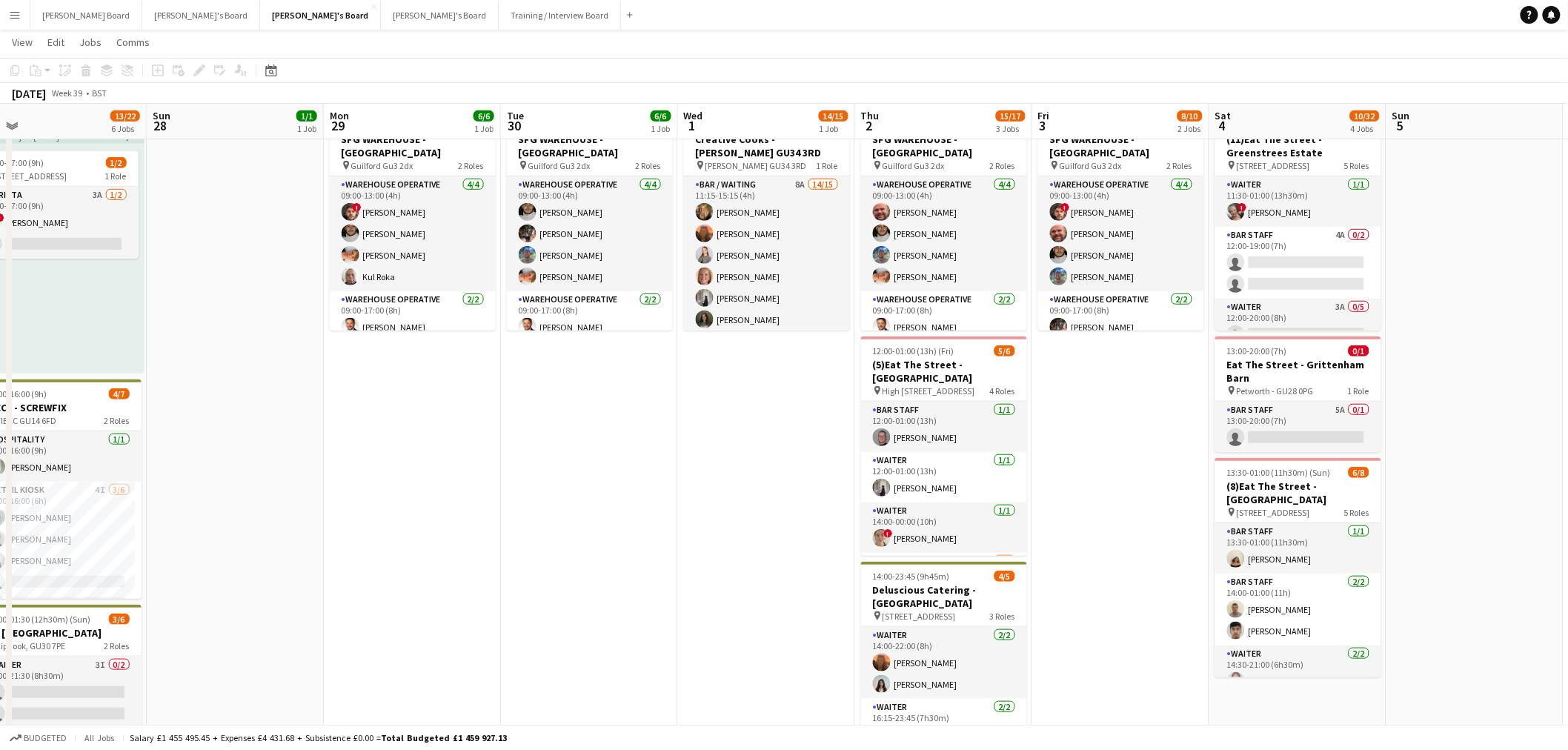
drag, startPoint x: 1121, startPoint y: 627, endPoint x: 782, endPoint y: 571, distance: 343.6
click at [792, 575] on app-calendar-viewport "Wed 24 6/6 3 Jobs Thu 25 20/22 7 Jobs Fri 26 16/20 5 Jobs Sat 27 13/22 6 Jobs S…" at bounding box center [784, 714] width 1568 height 1969
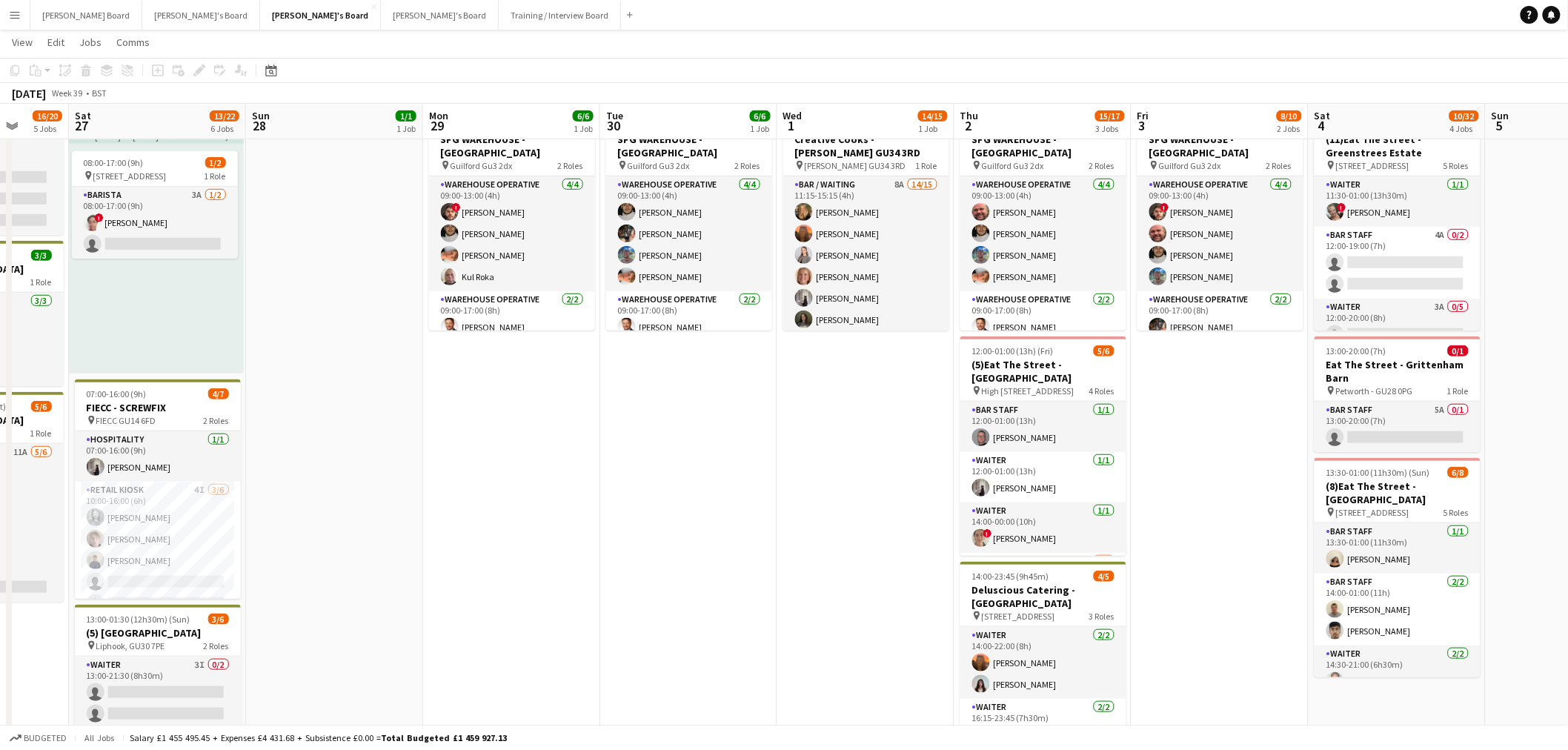
scroll to position [0, 406]
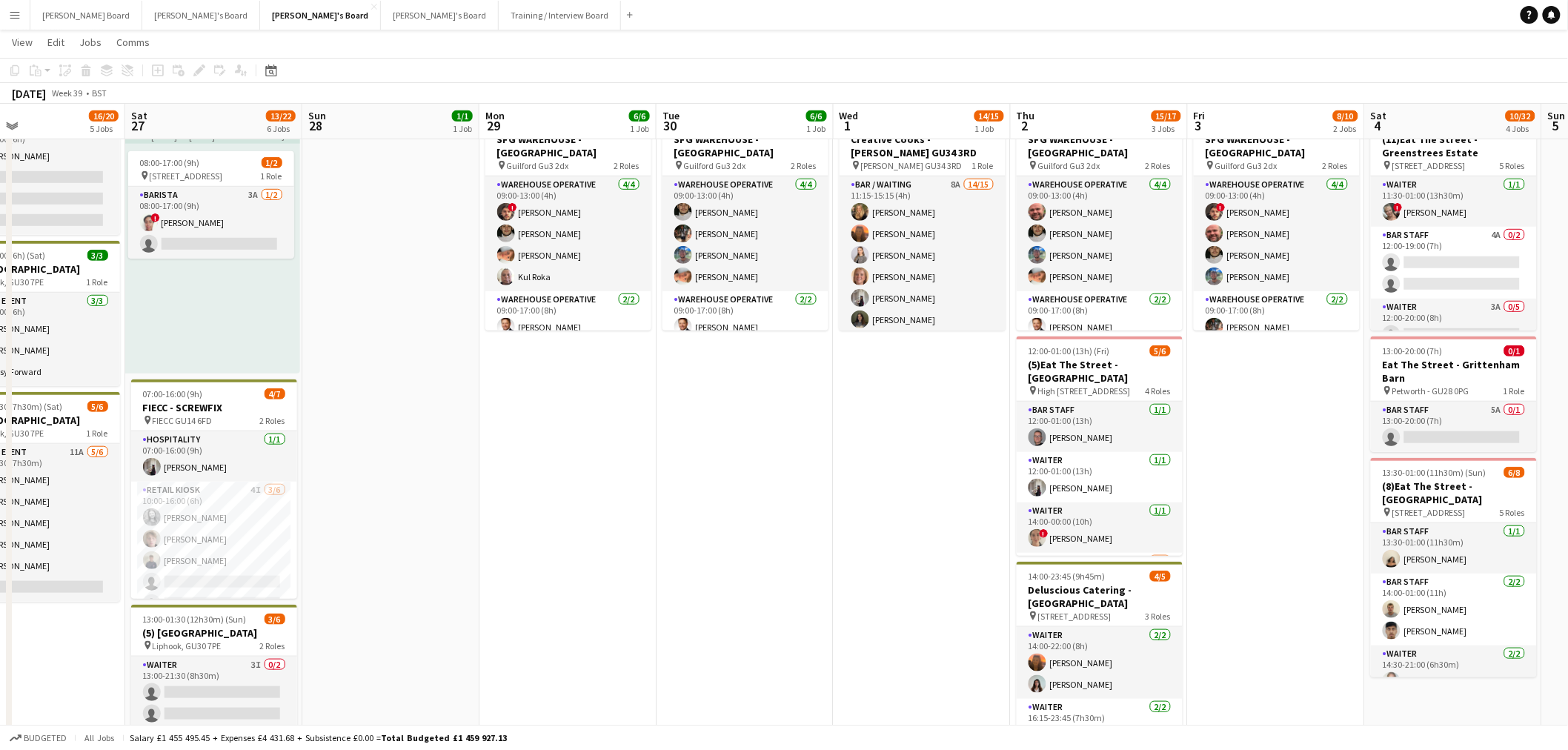
drag, startPoint x: 653, startPoint y: 531, endPoint x: 823, endPoint y: 554, distance: 171.5
click at [813, 555] on app-calendar-viewport "Wed 24 6/6 3 Jobs Thu 25 20/22 7 Jobs Fri 26 16/20 5 Jobs Sat 27 13/22 6 Jobs S…" at bounding box center [784, 714] width 1568 height 1969
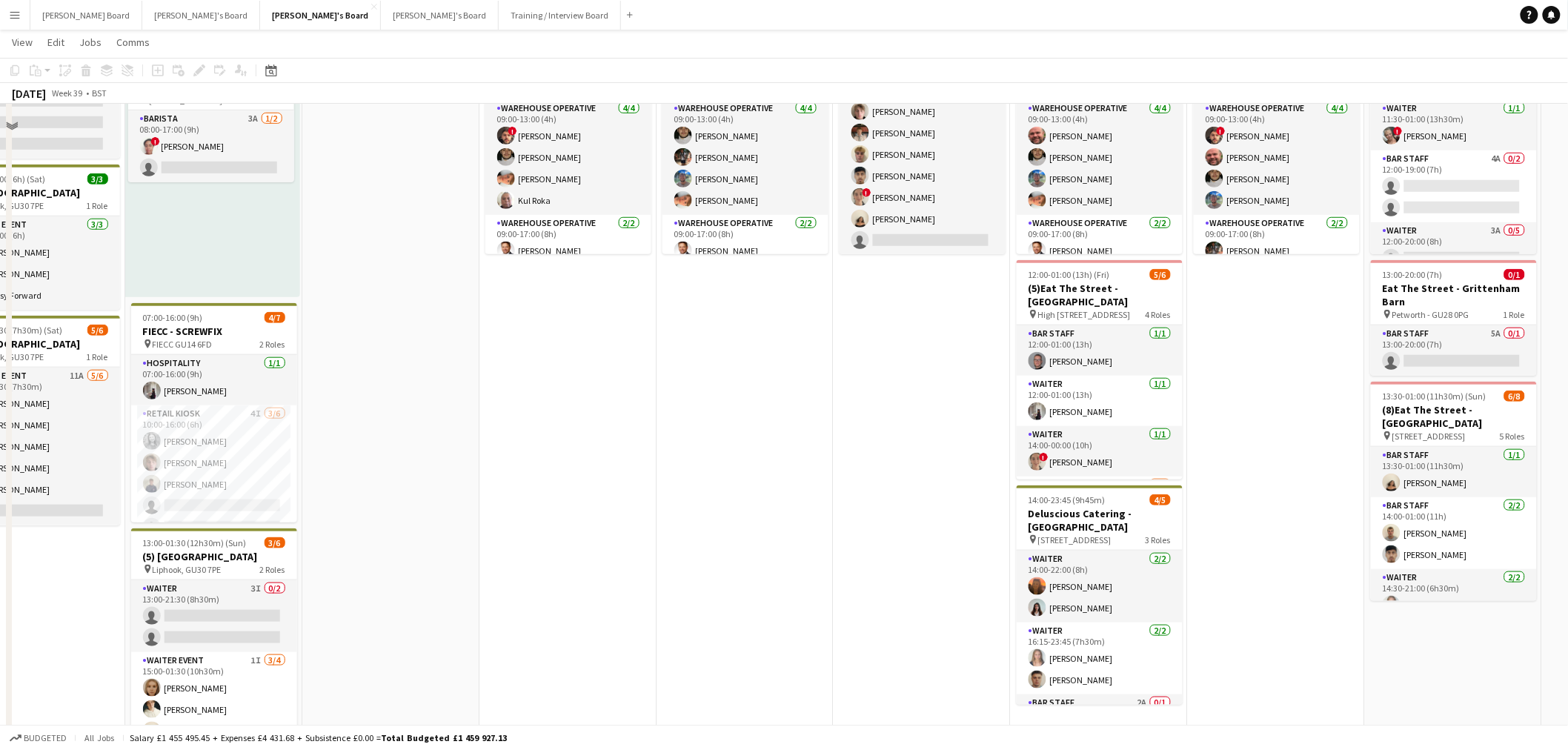
scroll to position [411, 0]
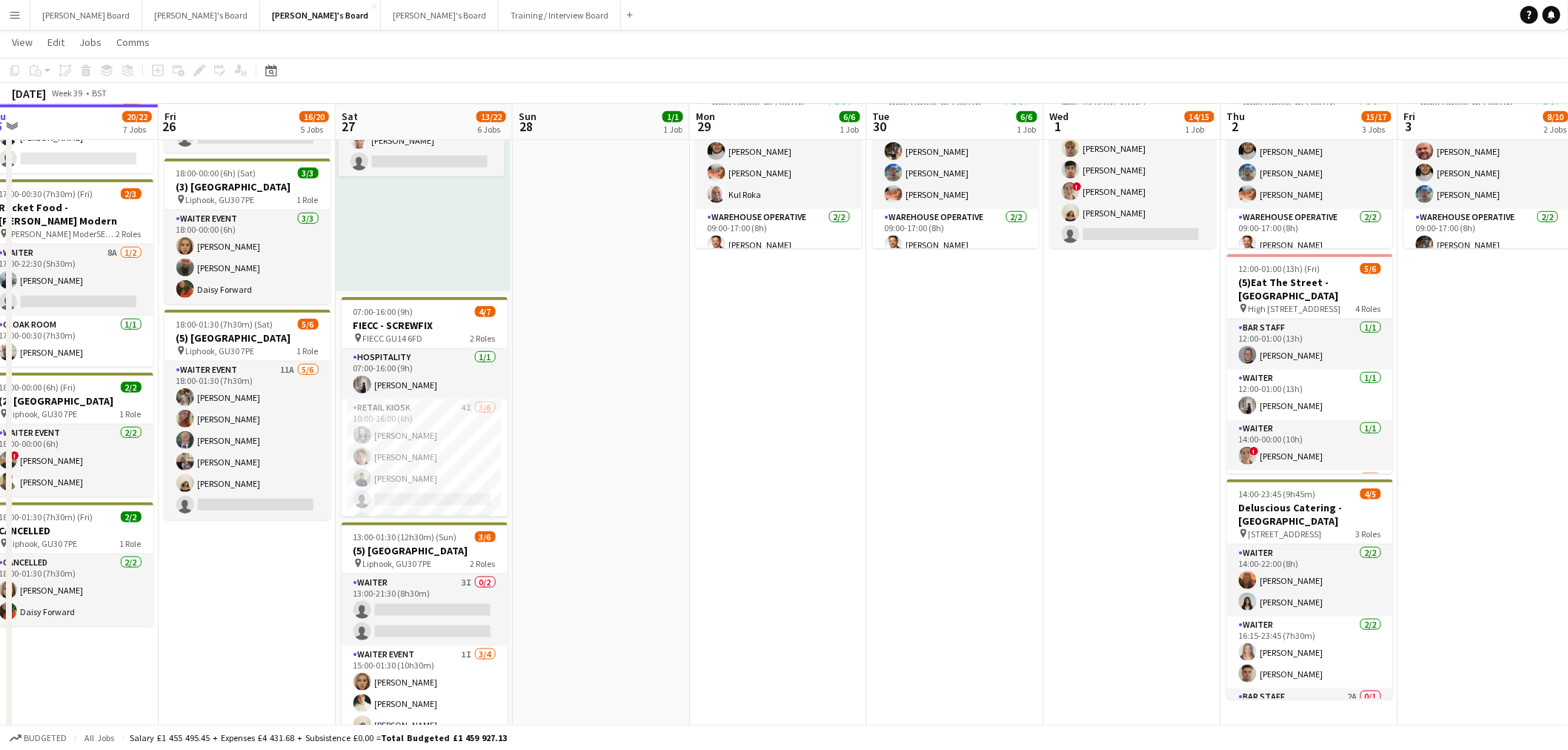
drag, startPoint x: 809, startPoint y: 459, endPoint x: 1087, endPoint y: 489, distance: 279.6
click at [1085, 487] on app-calendar-viewport "Tue 23 1/1 1 Job Wed 24 6/6 3 Jobs Thu 25 20/22 7 Jobs Fri 26 16/20 5 Jobs Sat …" at bounding box center [784, 631] width 1568 height 1969
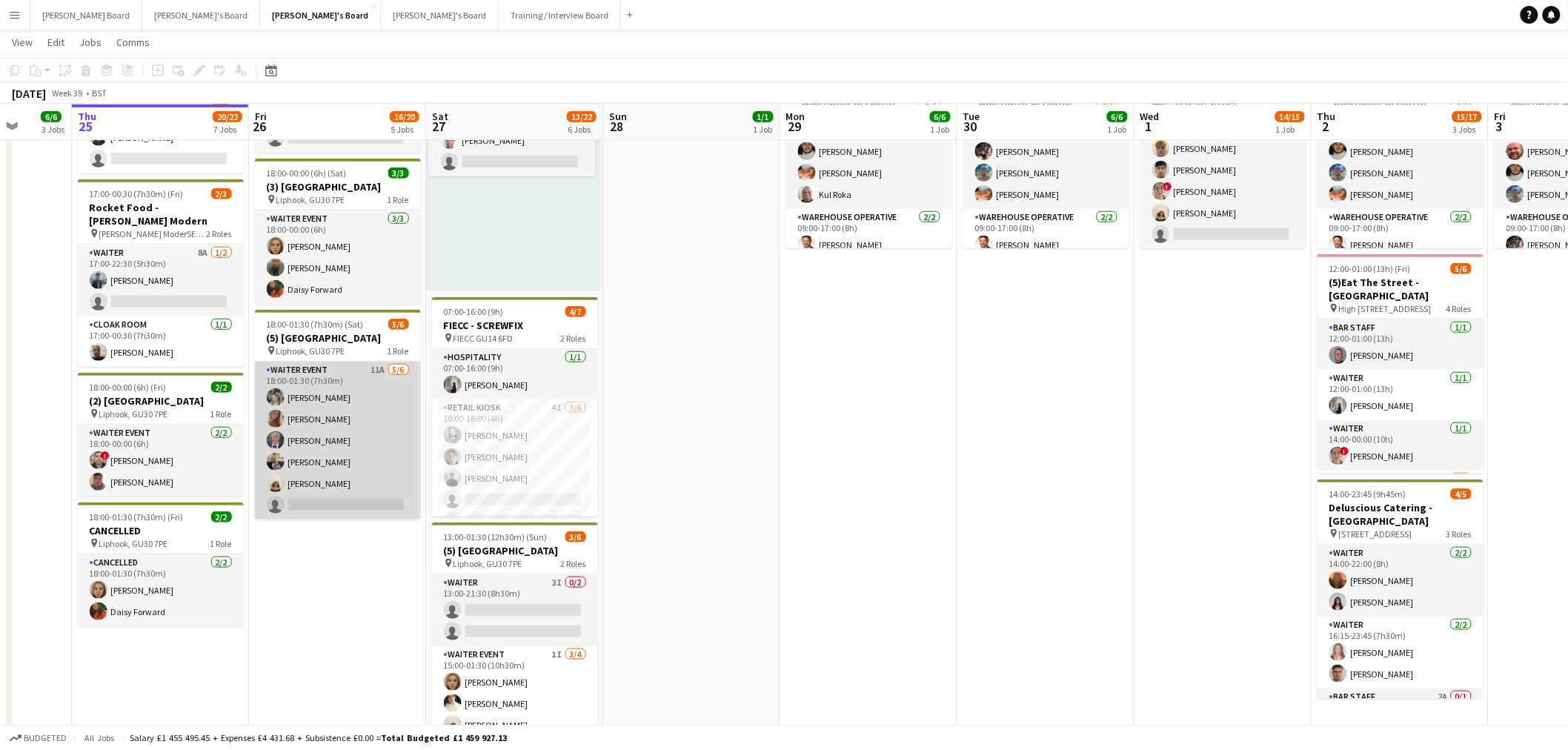
click at [356, 426] on app-card-role "WAITER EVENT 11A 5/6 18:00-01:30 (7h30m) Abigail Hodkinson Mirabel O’Keefe Jako…" at bounding box center [337, 440] width 166 height 157
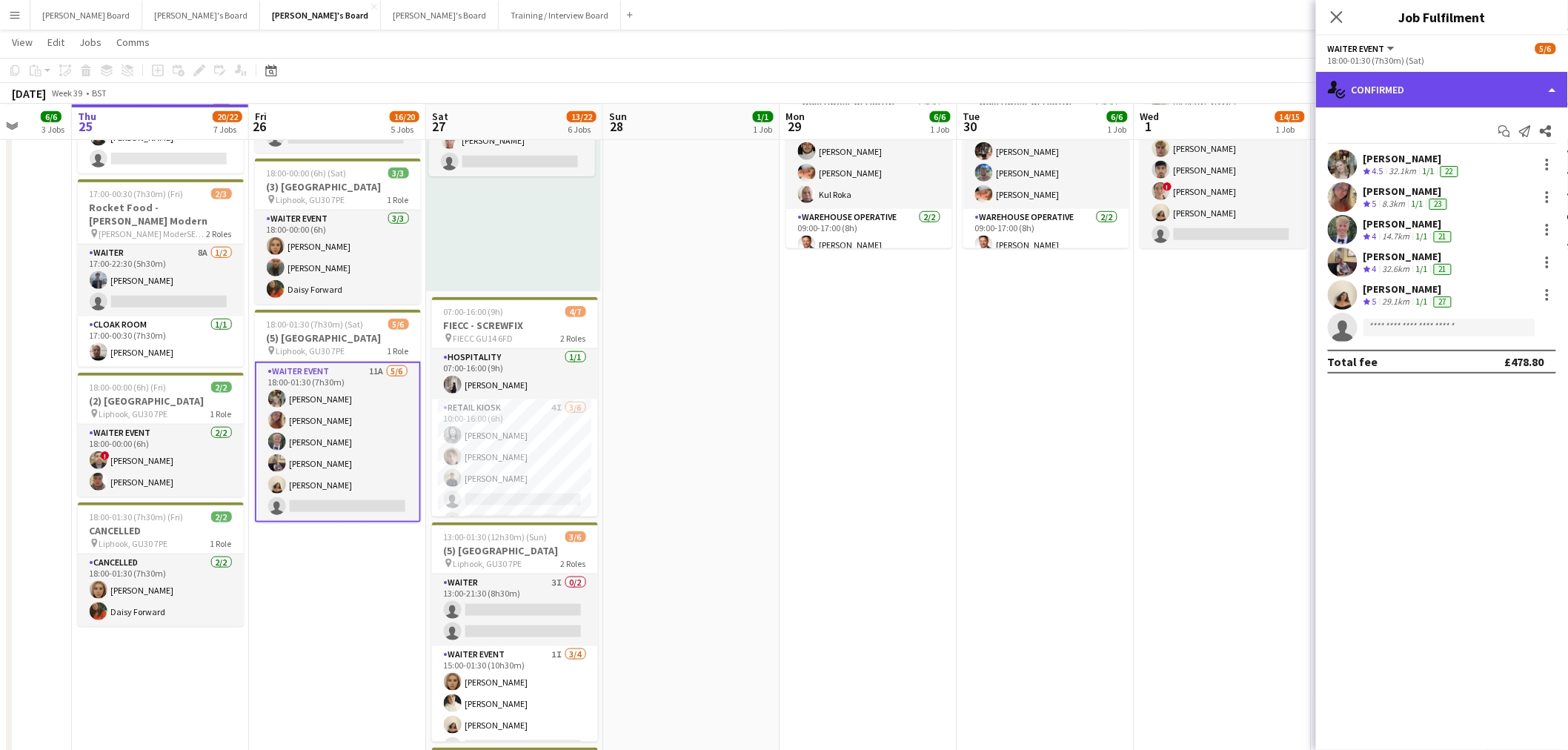
click at [1466, 89] on div "single-neutral-actions-check-2 Confirmed" at bounding box center [1442, 90] width 252 height 36
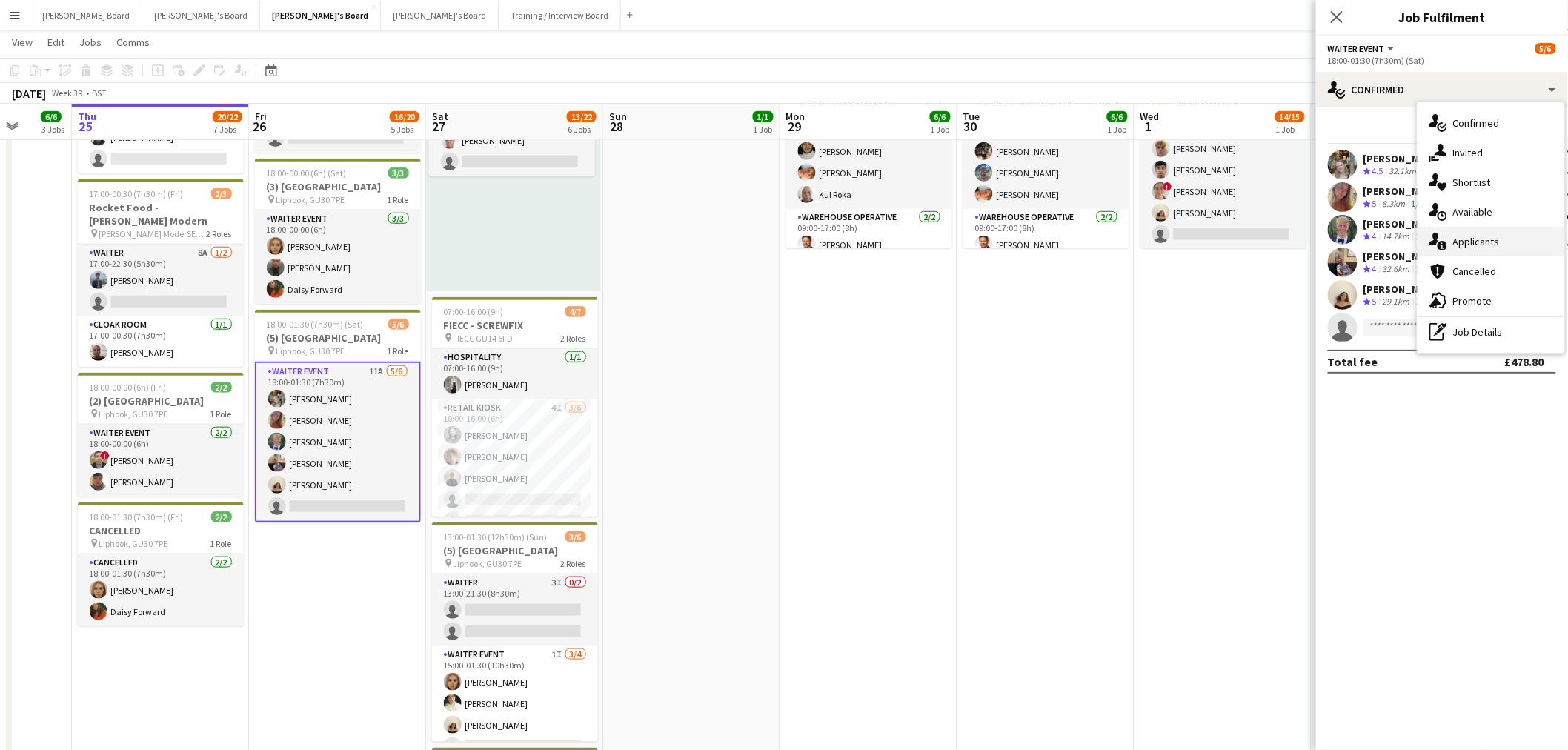
click at [1488, 254] on div "single-neutral-actions-information Applicants" at bounding box center [1491, 242] width 147 height 30
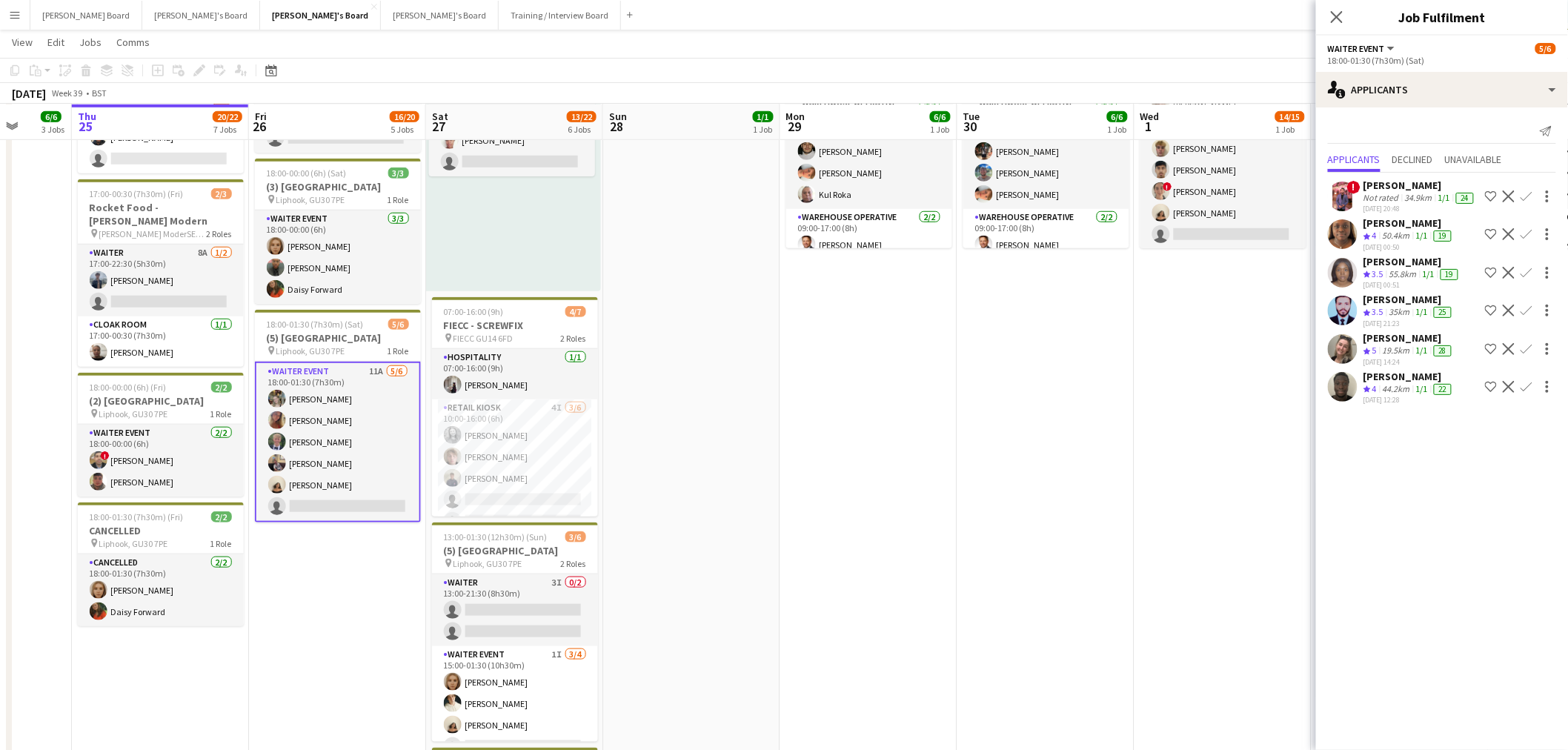
click at [1391, 345] on div "Jazmin Gammon" at bounding box center [1410, 338] width 91 height 13
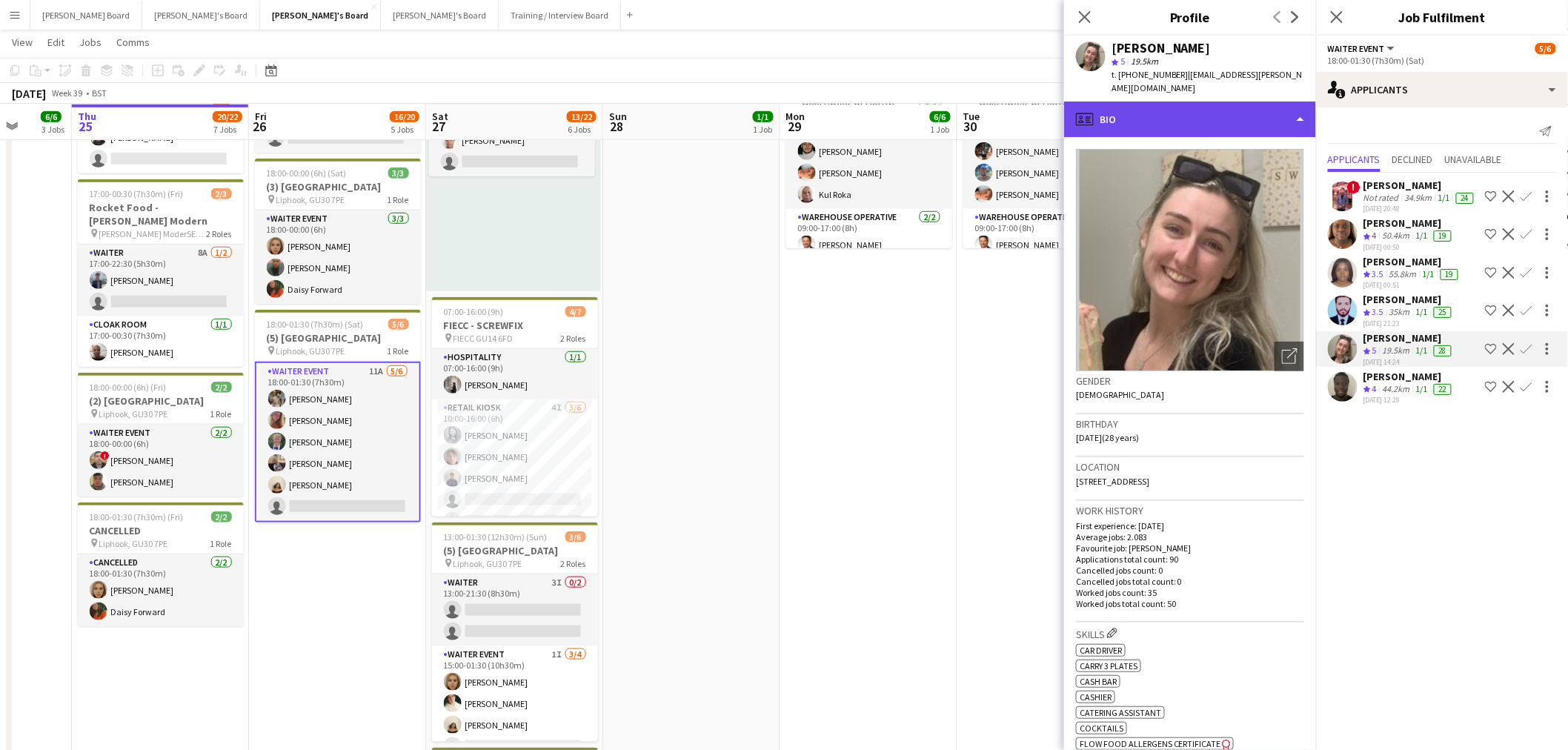
click at [1189, 101] on div "profile Bio" at bounding box center [1191, 119] width 252 height 36
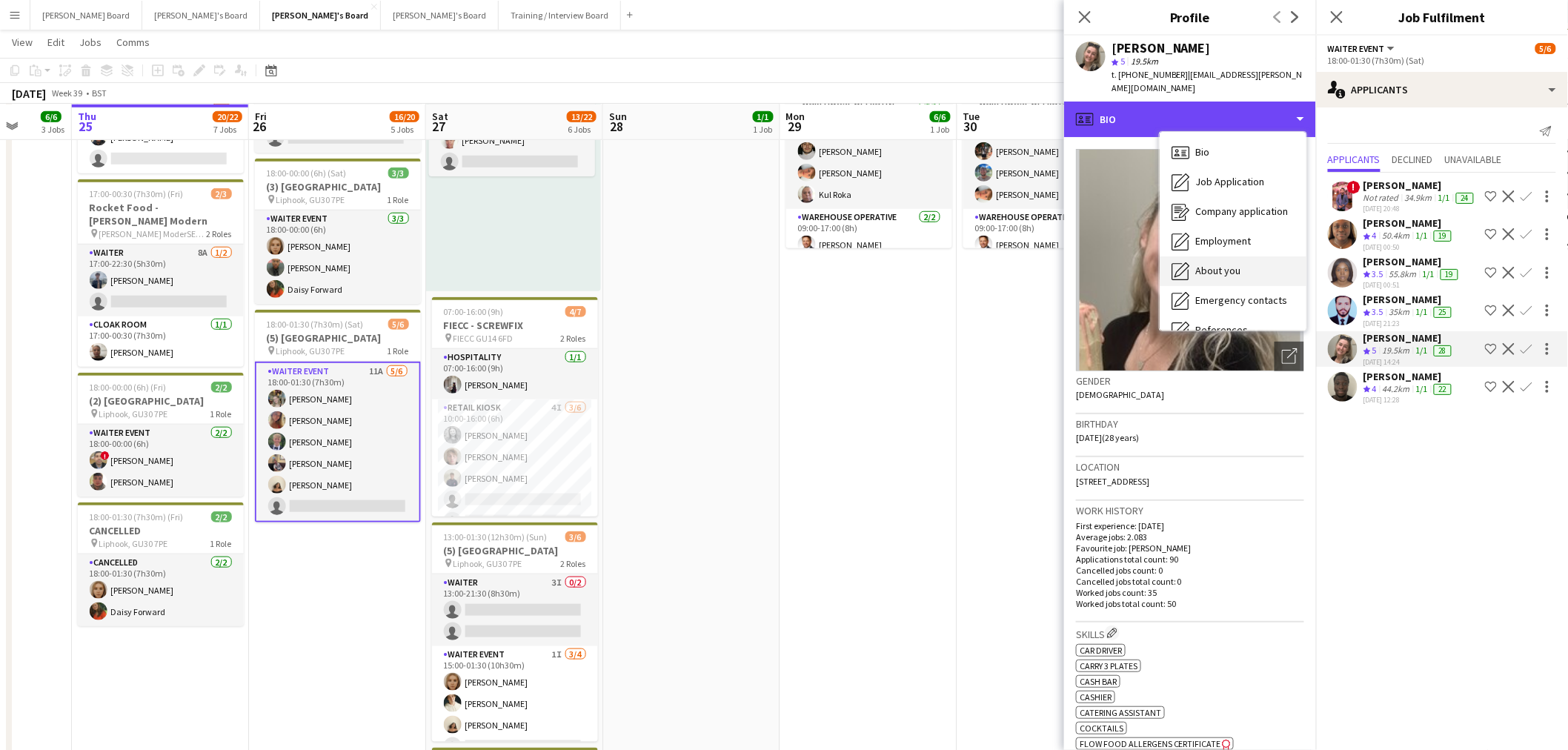
scroll to position [164, 0]
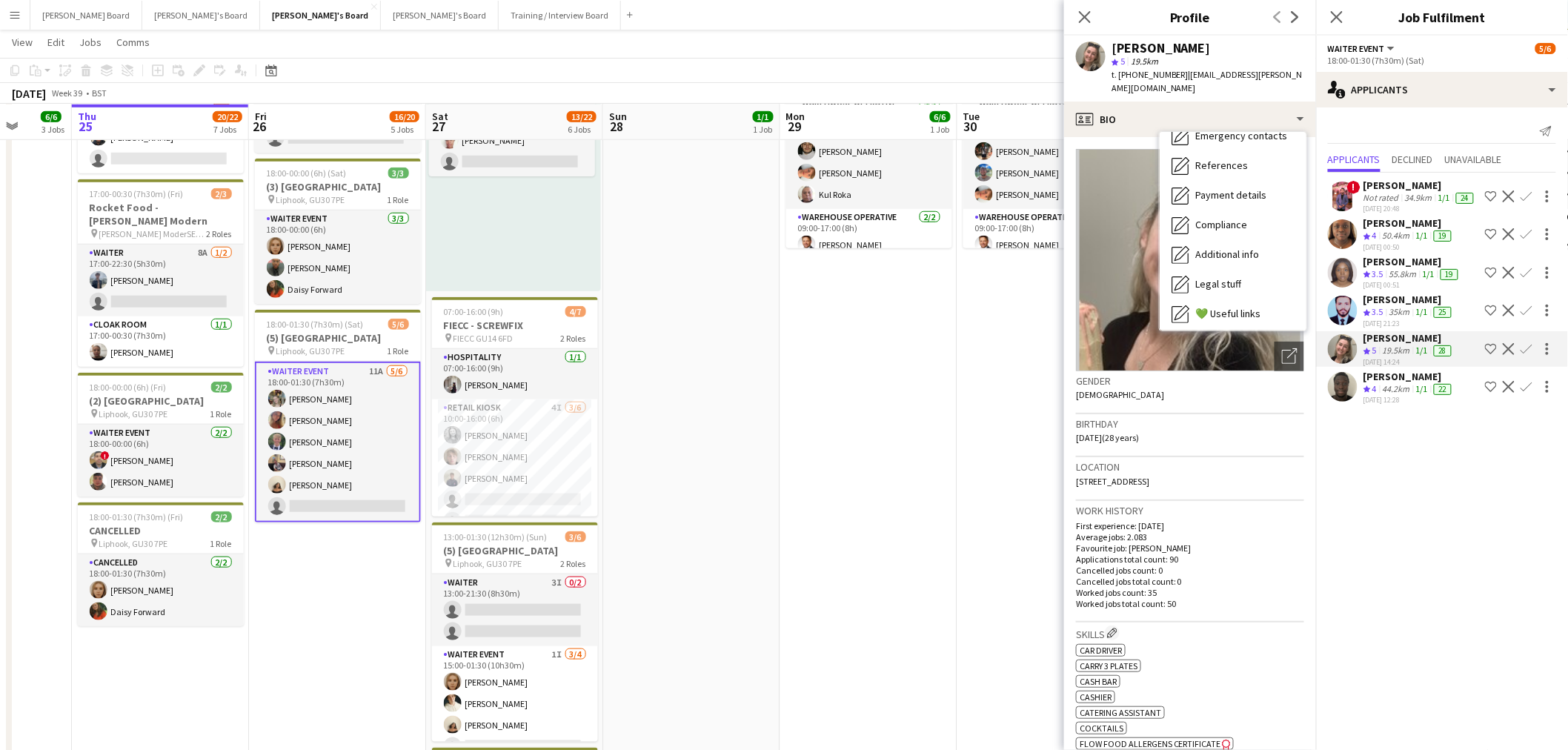
click at [1385, 203] on div "Not rated" at bounding box center [1383, 198] width 38 height 12
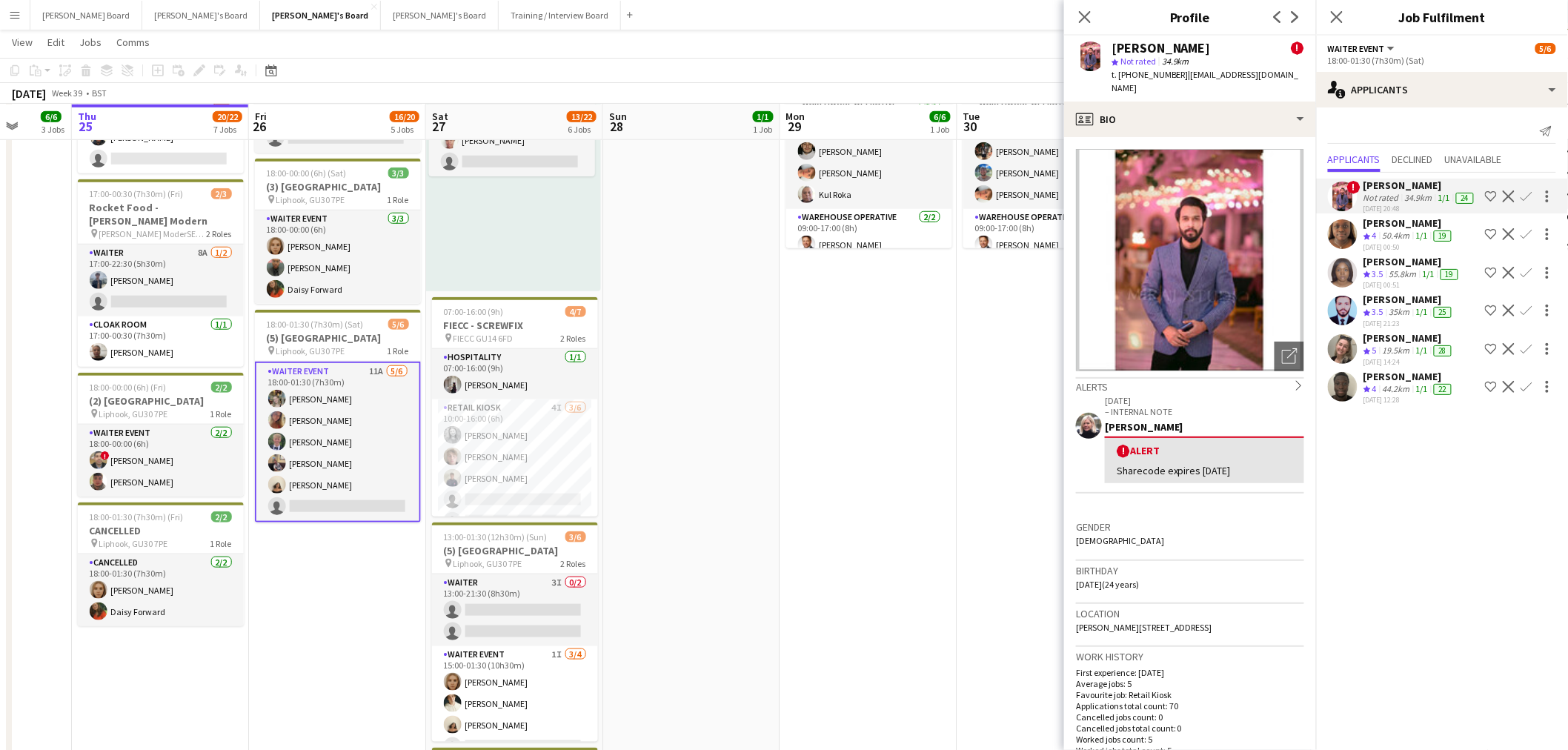
click at [1410, 352] on div "! Abdul Raheem Not rated 34.9km 1/1 24 19-09-2025 20:48 Shortlist crew Decline …" at bounding box center [1442, 289] width 252 height 235
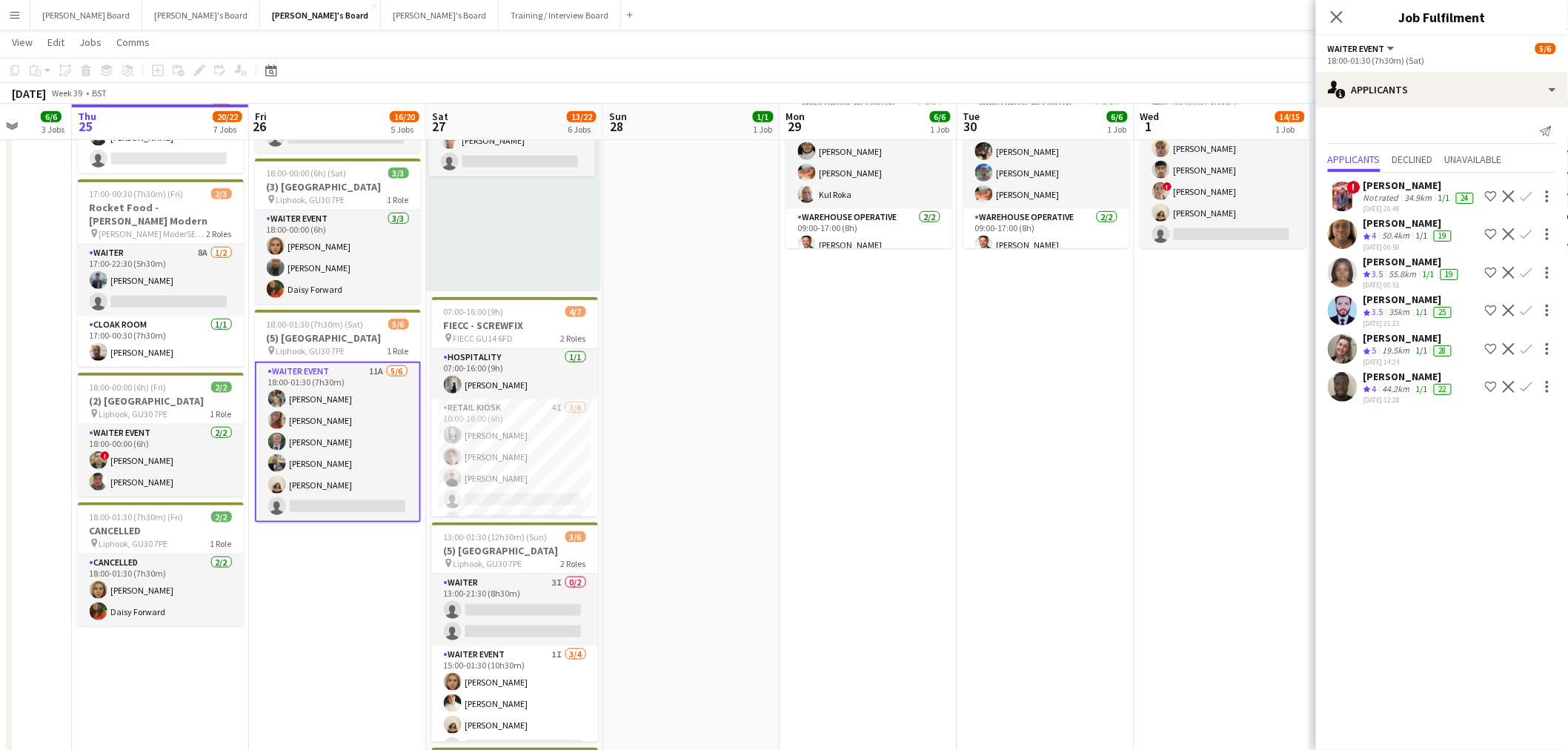
click at [1396, 357] on div "19.5km" at bounding box center [1396, 351] width 33 height 12
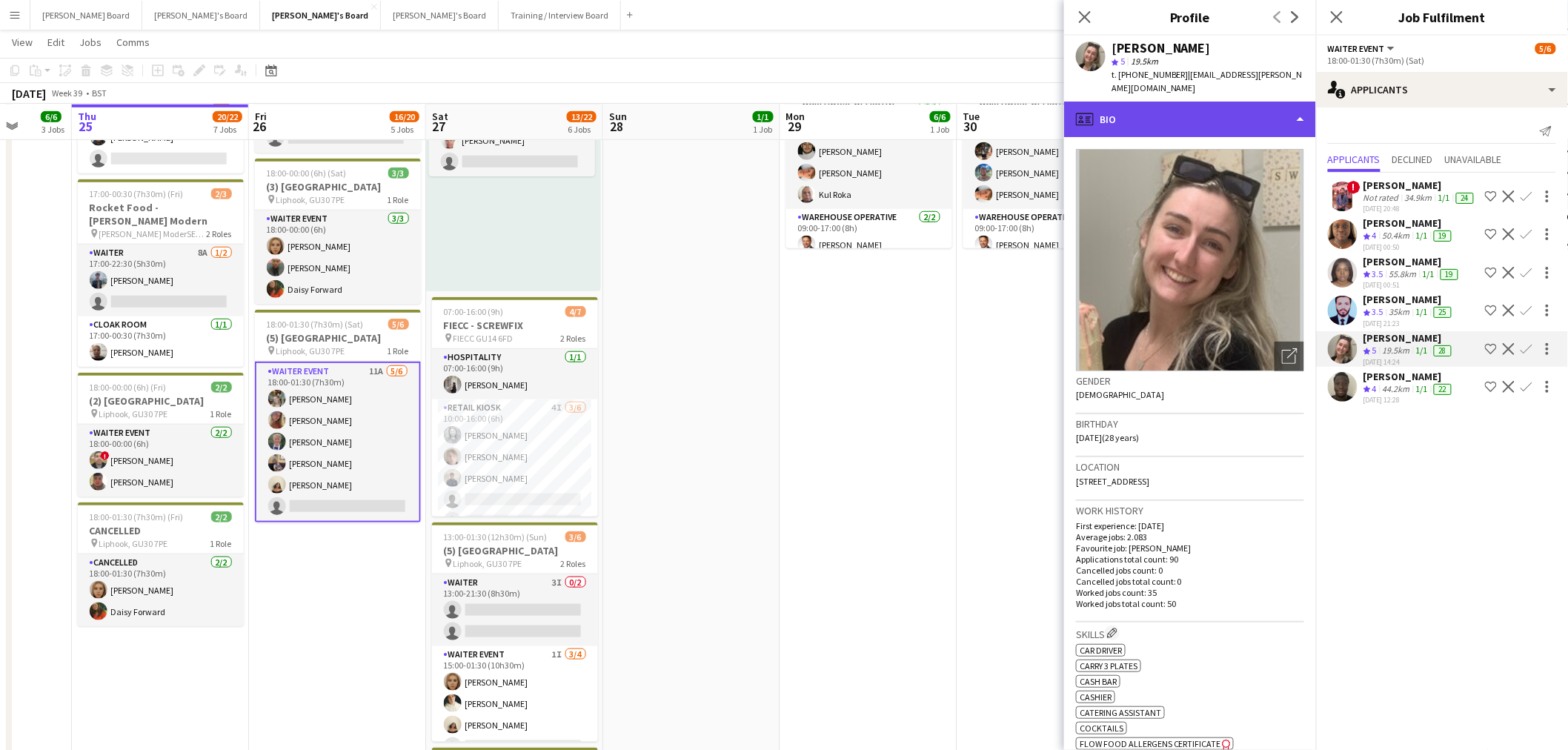
click at [1219, 114] on div "profile Bio" at bounding box center [1191, 119] width 252 height 36
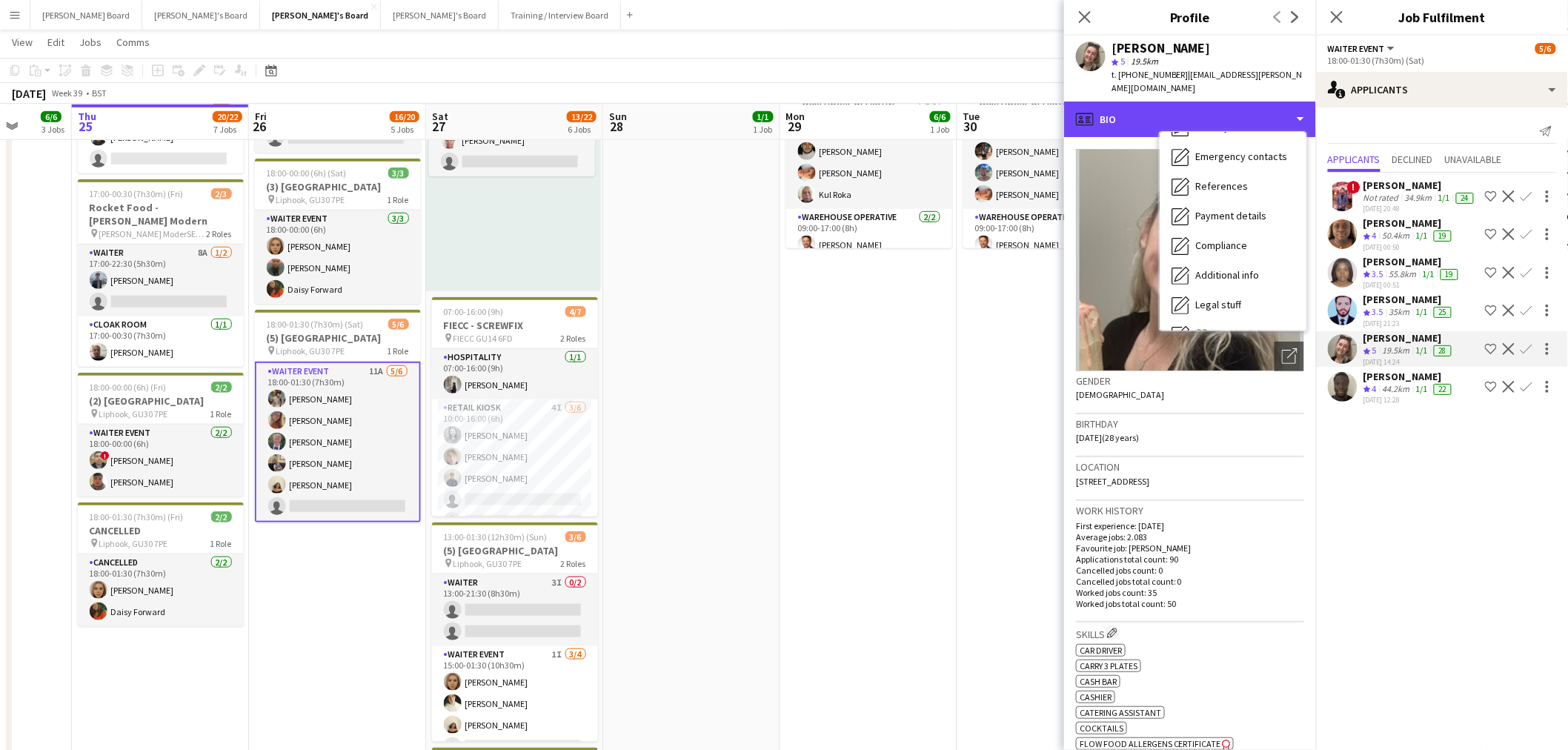
scroll to position [227, 0]
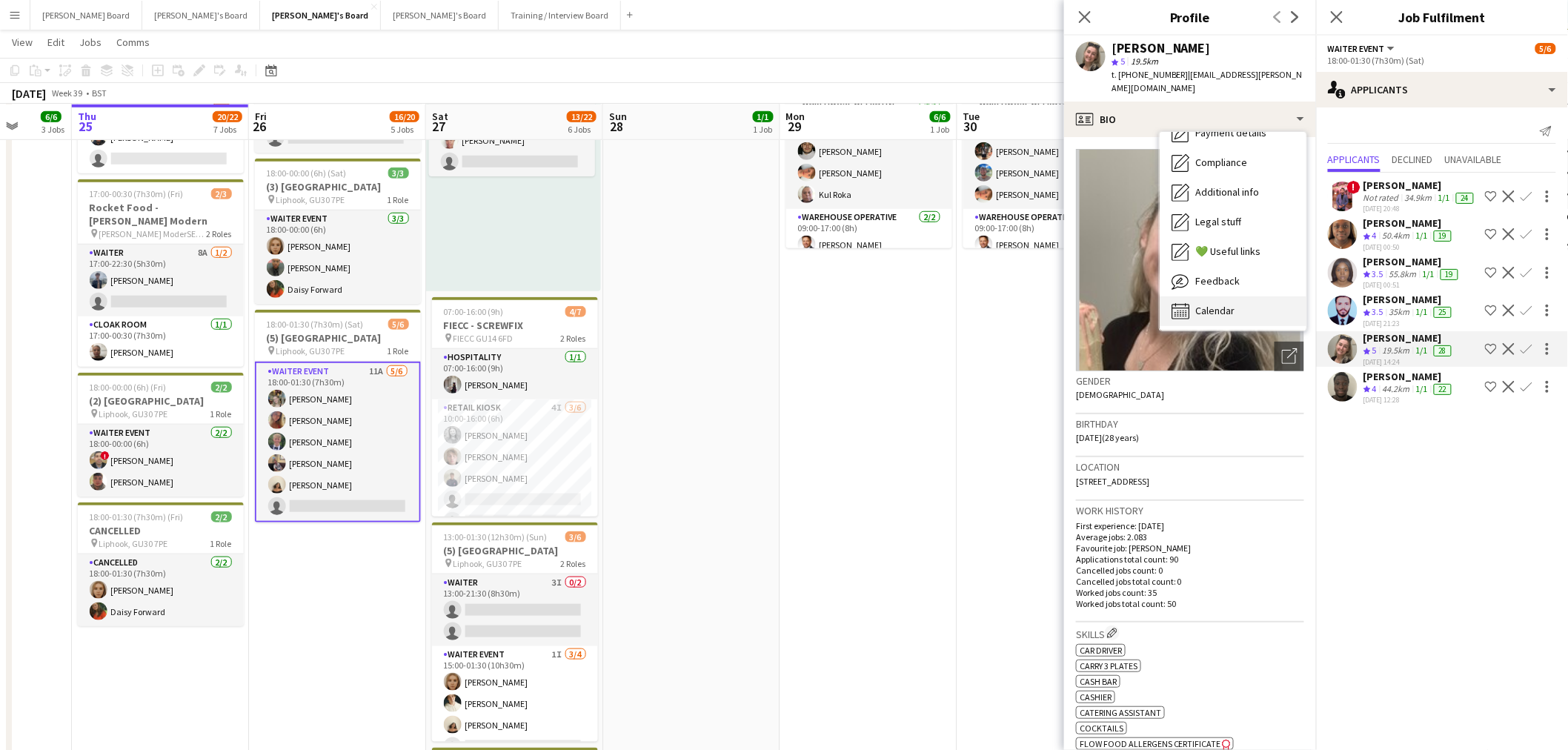
click at [1223, 303] on span "Calendar" at bounding box center [1215, 310] width 39 height 13
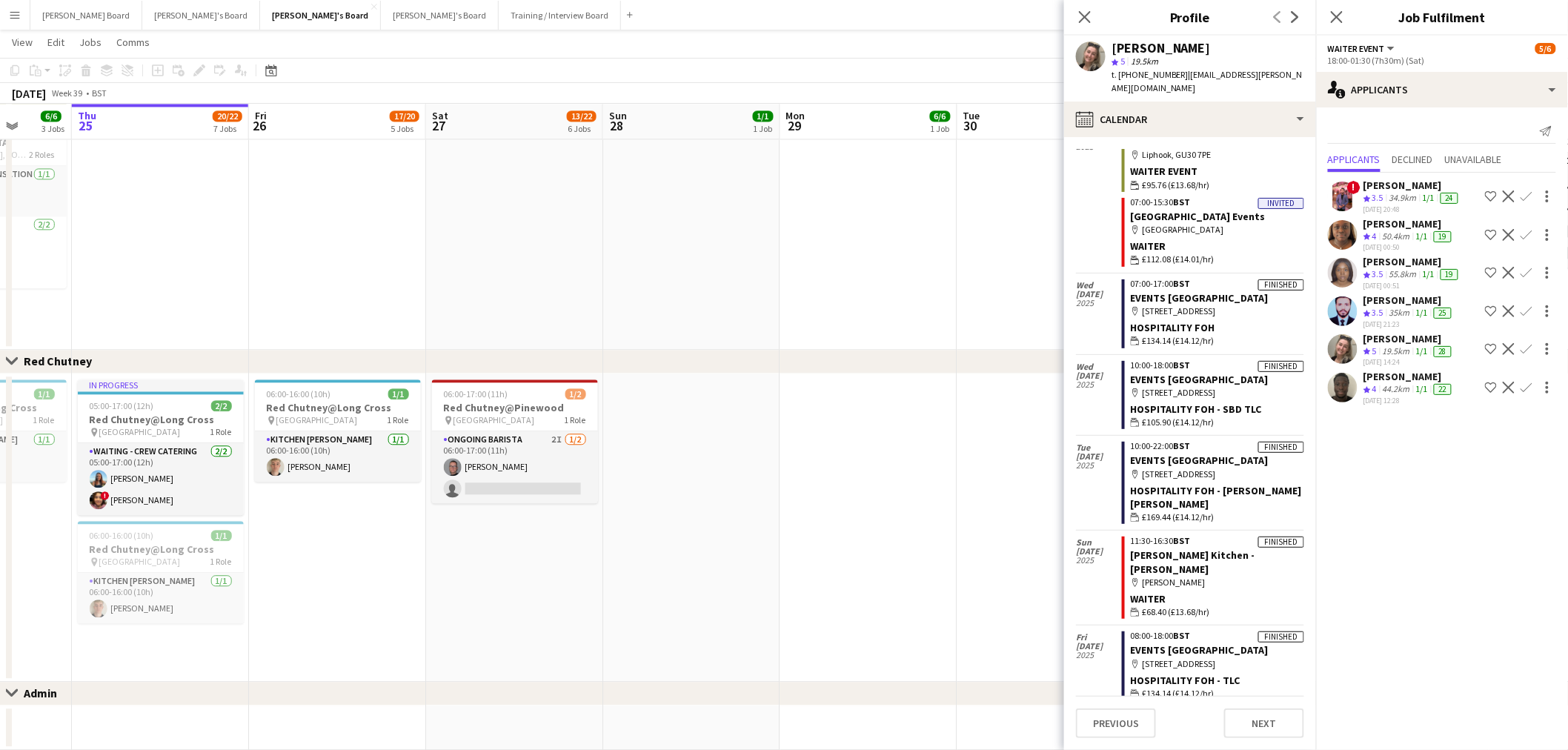
scroll to position [1301, 0]
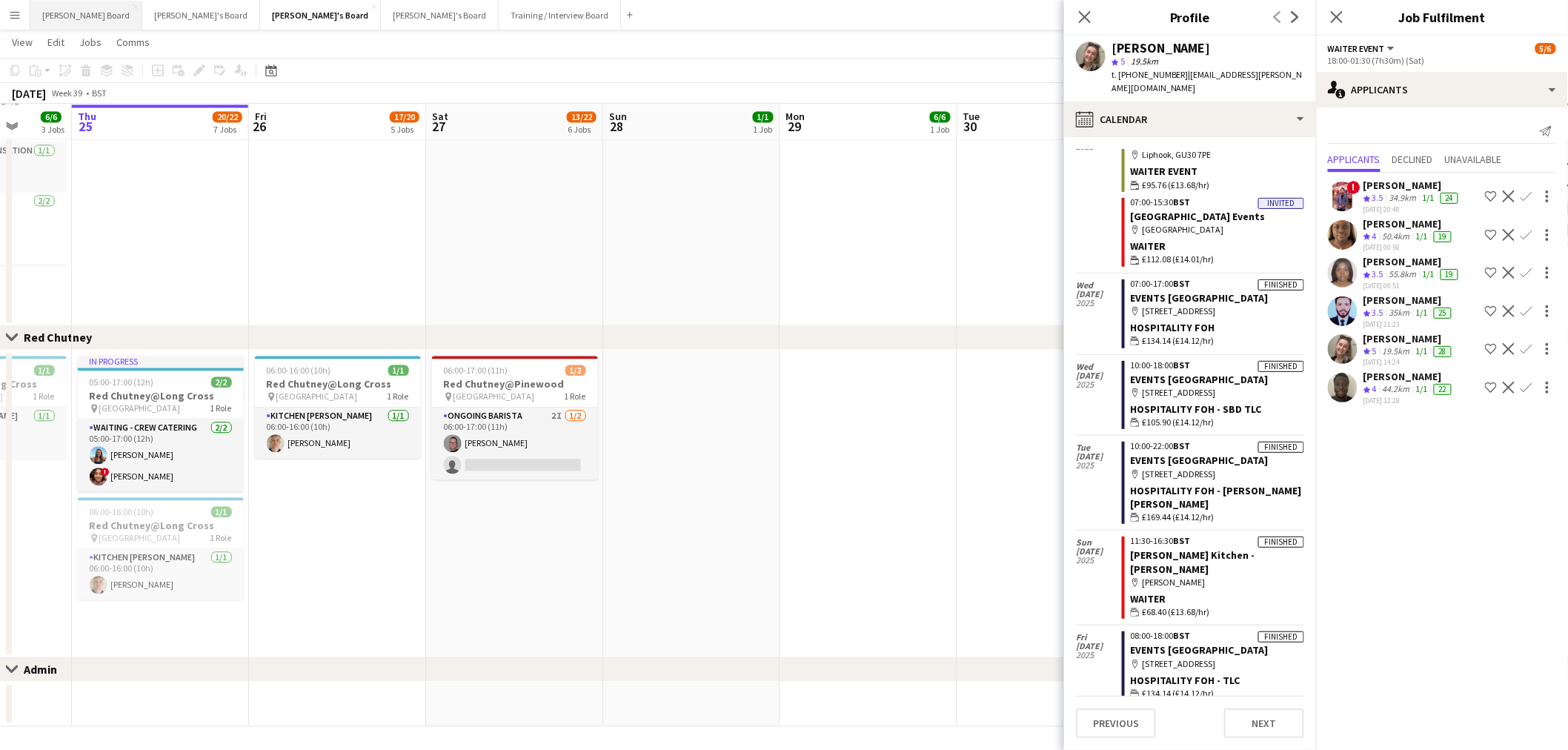
click at [61, 3] on button "Dean's Board Close" at bounding box center [86, 15] width 112 height 29
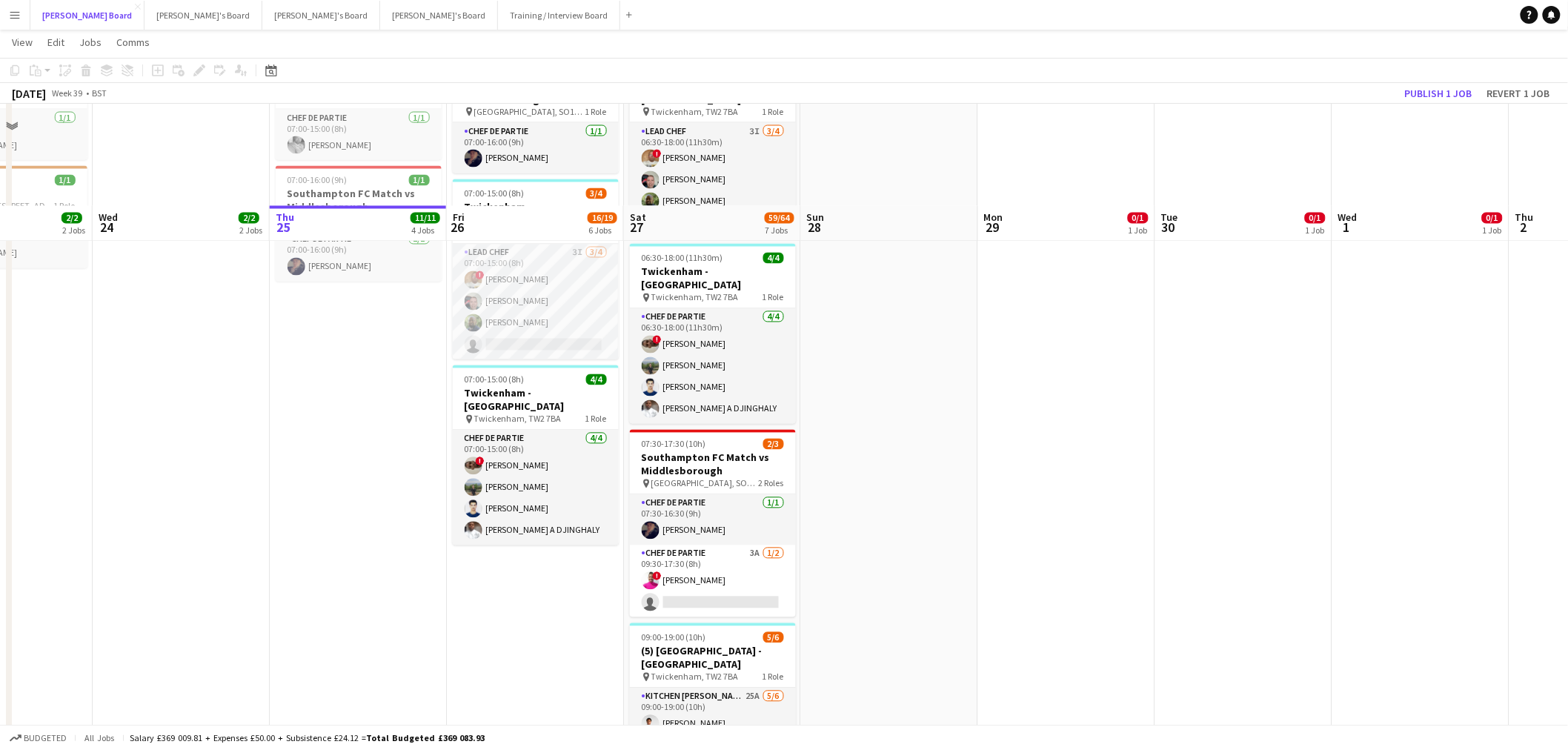
scroll to position [1070, 0]
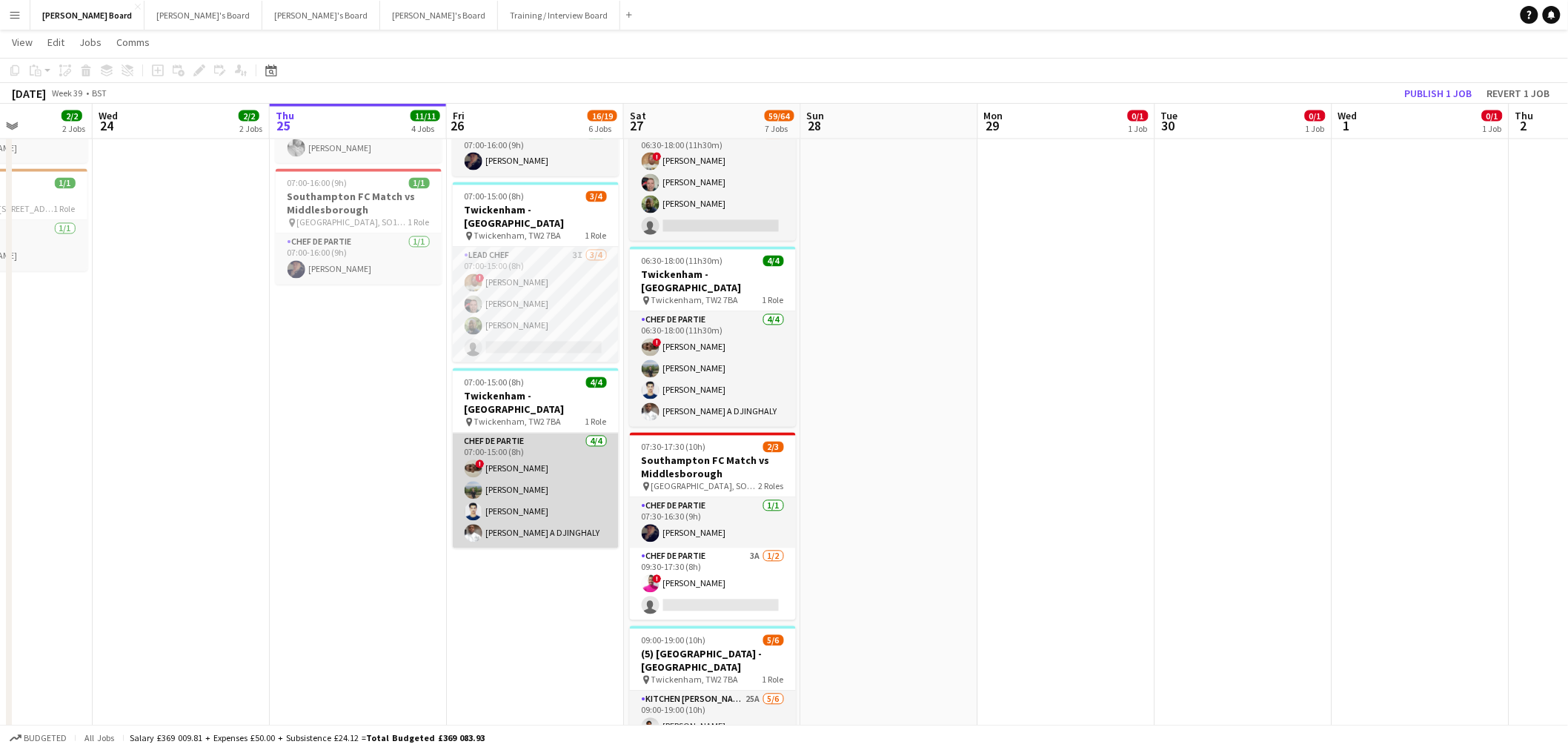
click at [566, 443] on app-card-role "Chef de Partie 4/4 07:00-15:00 (8h) ! Nathan Powell Leon Lincoln Affan Khan ELH…" at bounding box center [536, 491] width 166 height 115
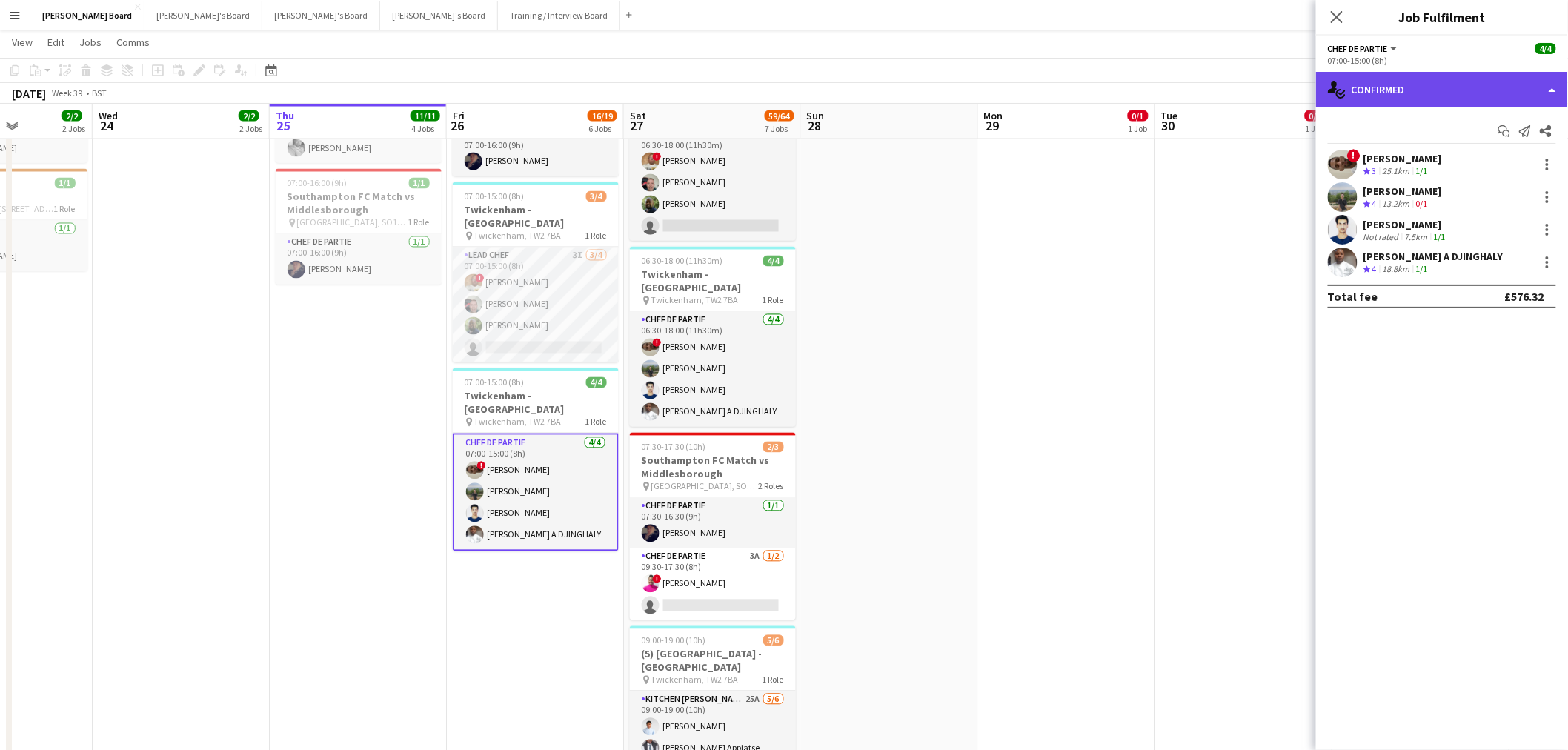
click at [1463, 80] on div "single-neutral-actions-check-2 Confirmed" at bounding box center [1442, 90] width 252 height 36
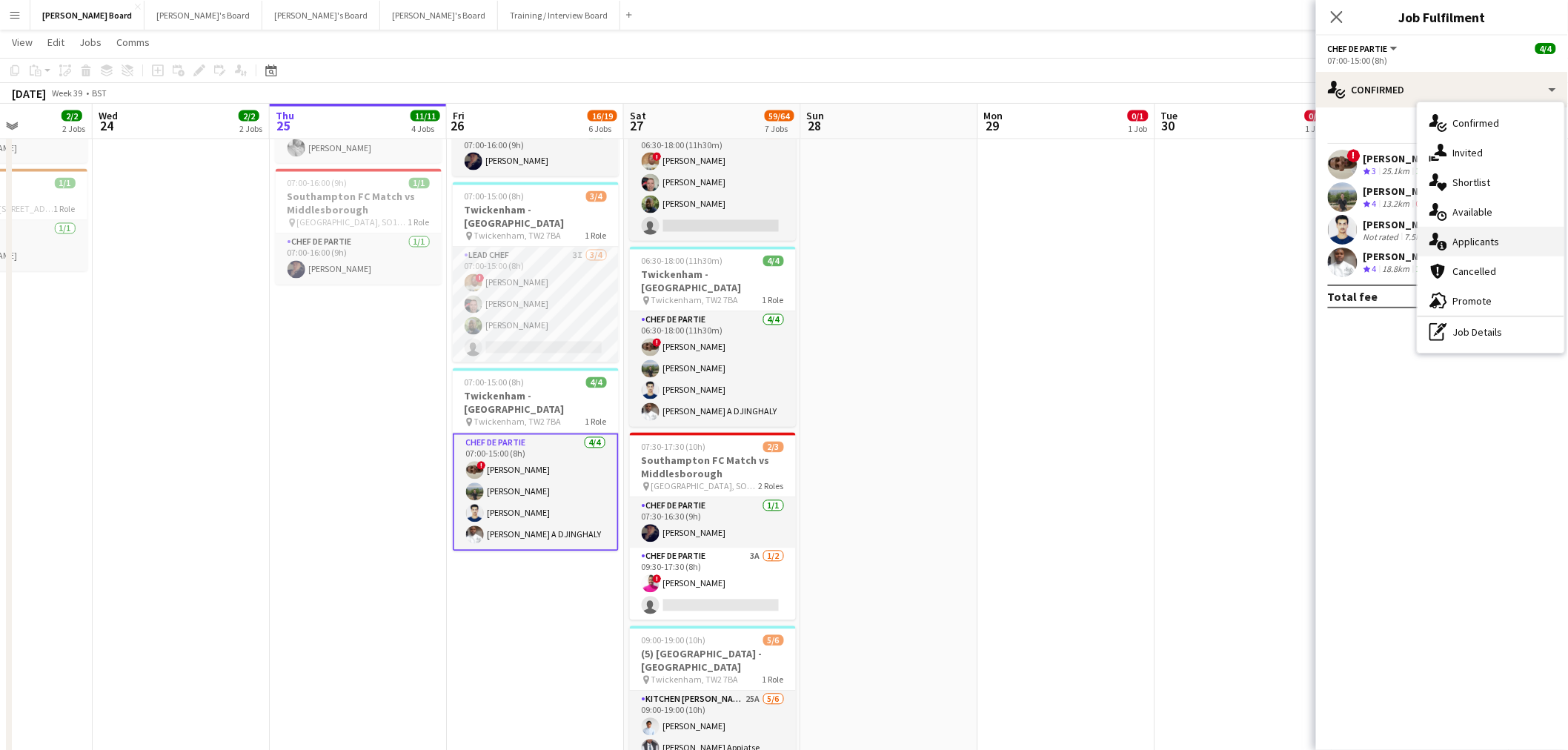
click at [1483, 241] on span "Applicants" at bounding box center [1477, 241] width 46 height 13
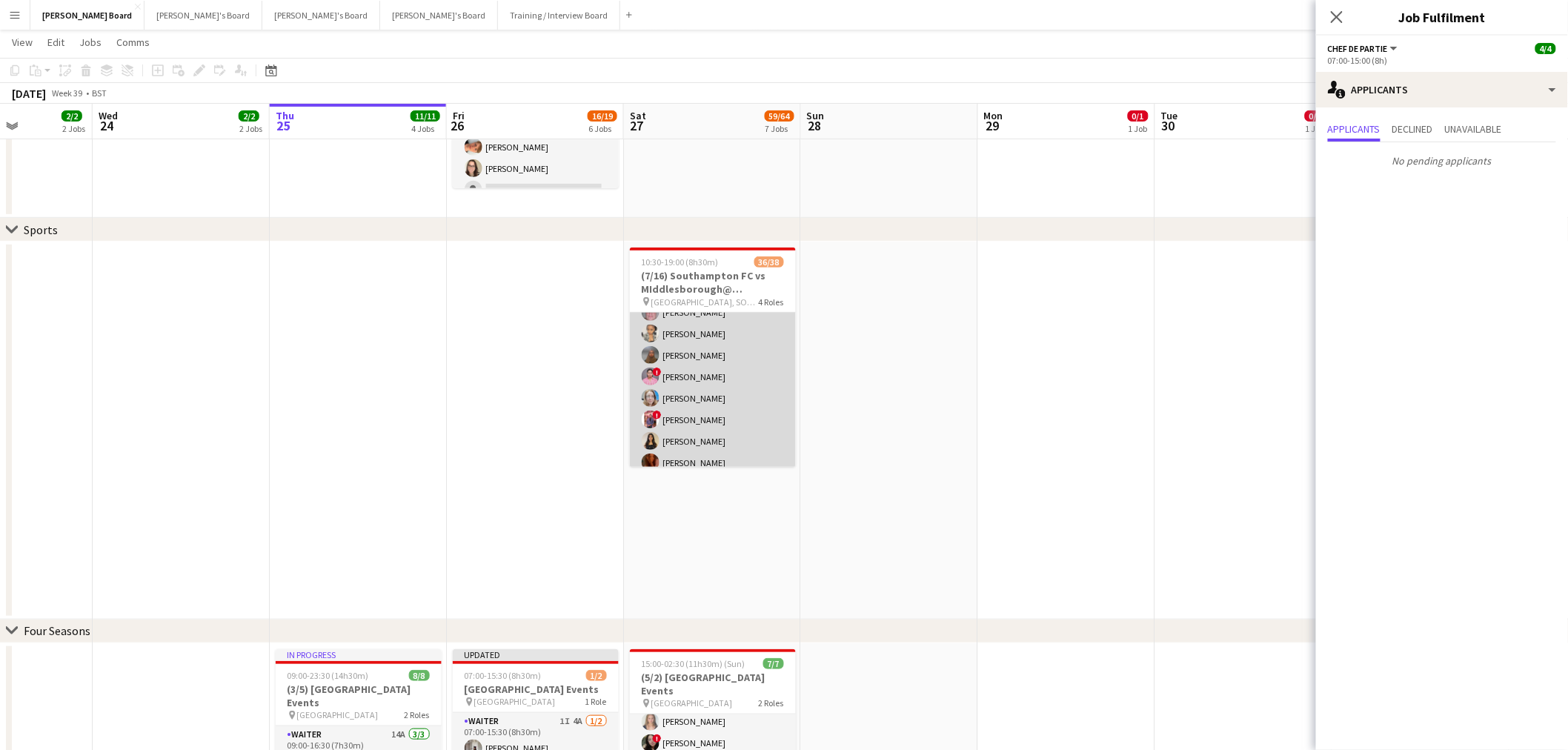
scroll to position [247, 0]
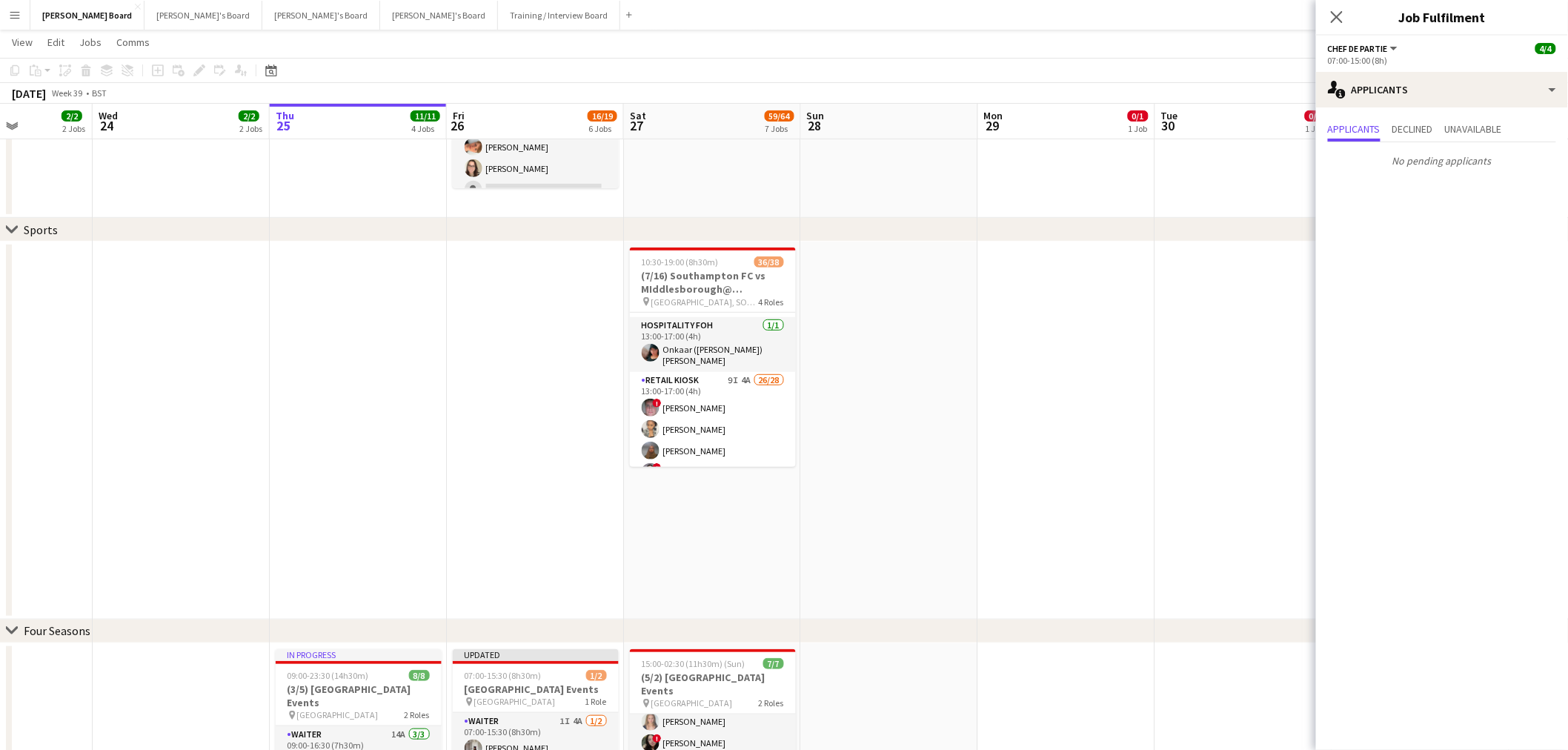
drag, startPoint x: 731, startPoint y: 414, endPoint x: 796, endPoint y: 390, distance: 69.3
click at [731, 414] on app-card-role "Retail Kiosk 9I 4A 26/28 13:00-17:00 (4h) ! Liam Jenkins Margaret Kudela Ashmee…" at bounding box center [713, 690] width 166 height 635
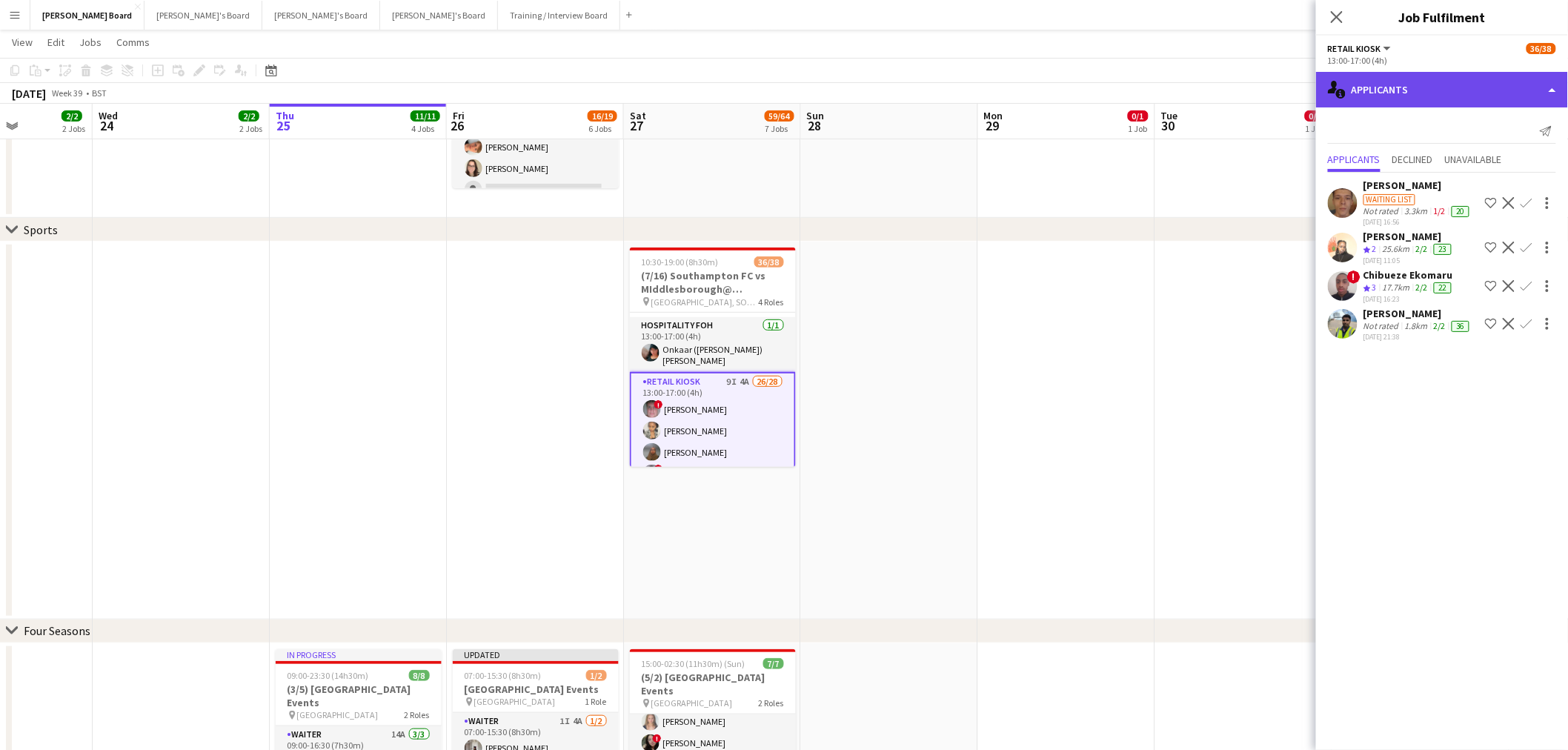
click at [1439, 98] on div "single-neutral-actions-information Applicants" at bounding box center [1442, 90] width 252 height 36
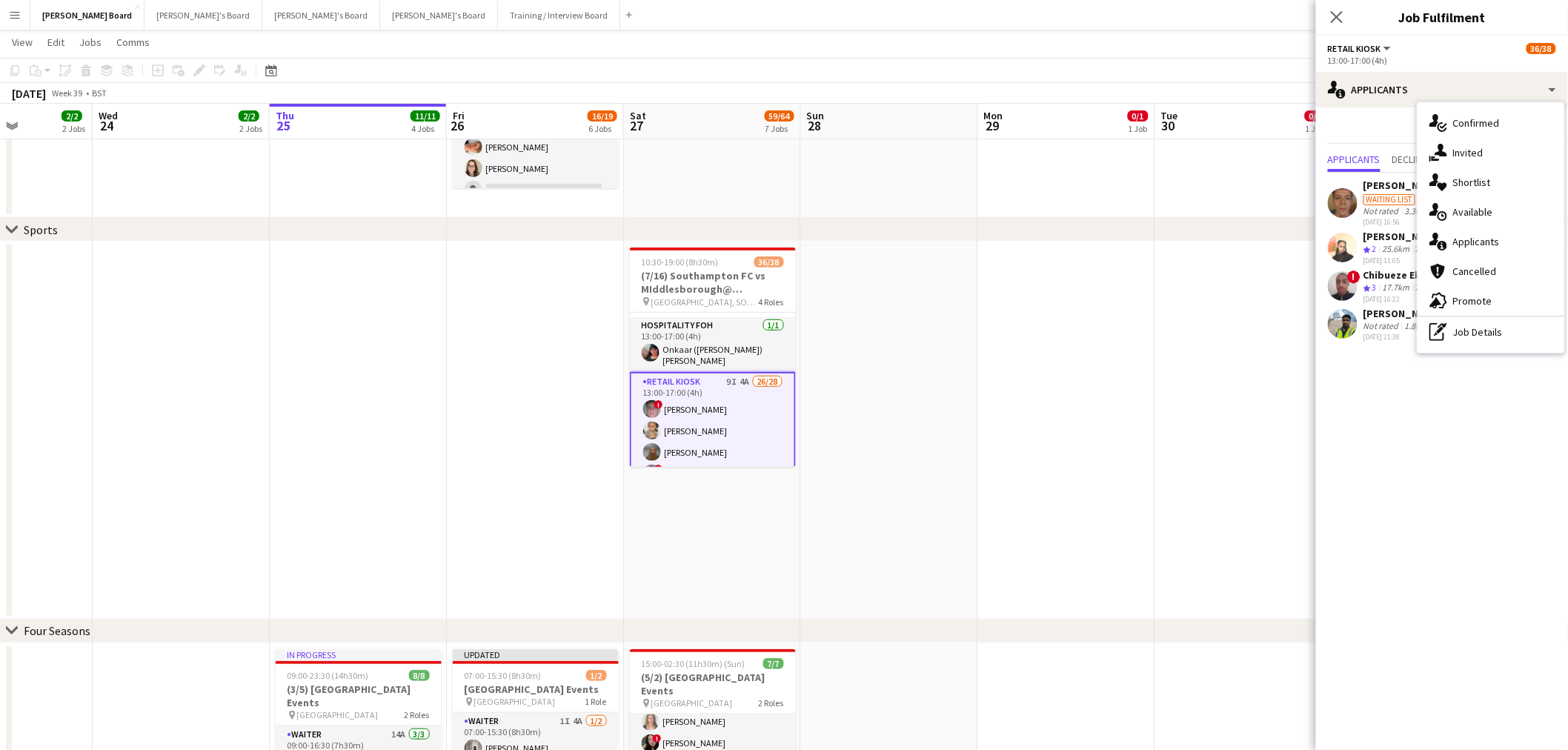
click at [1458, 128] on span "Confirmed" at bounding box center [1477, 123] width 46 height 13
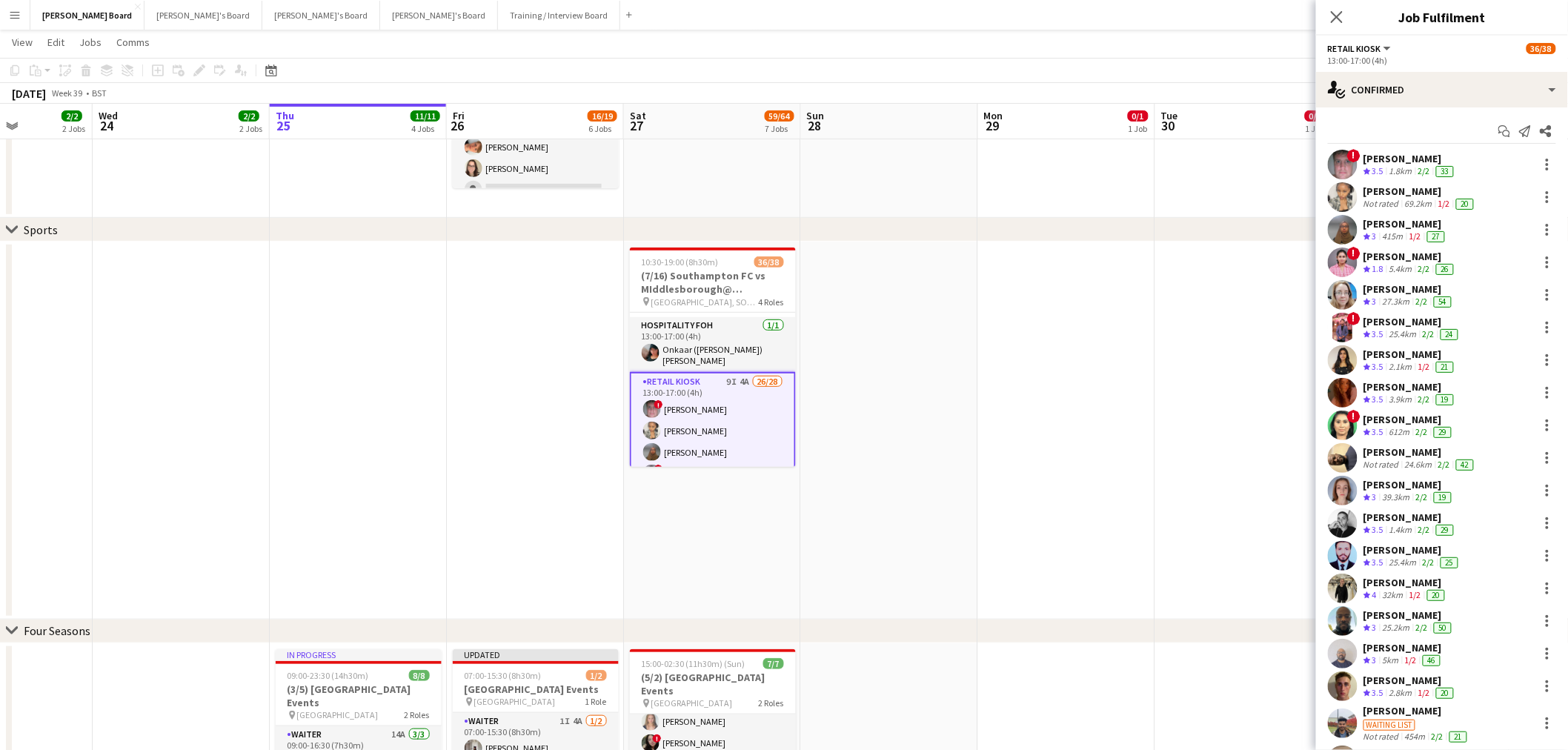
click at [1417, 193] on div "Margaret Kudela" at bounding box center [1420, 191] width 114 height 13
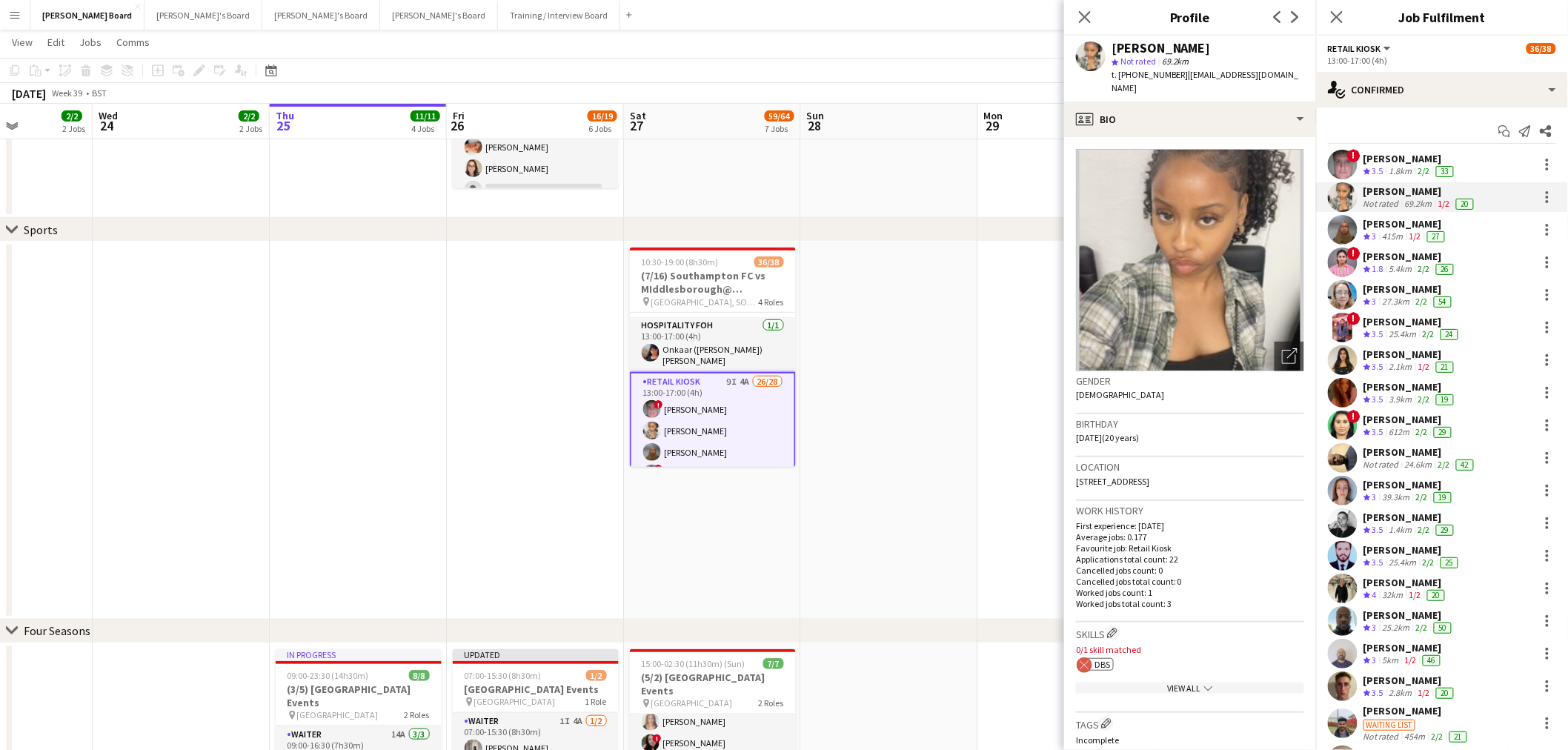
drag, startPoint x: 1181, startPoint y: 75, endPoint x: 1121, endPoint y: 80, distance: 60.2
click at [1121, 80] on div "t. +4407413770999 | margaretkudela@gmail.com" at bounding box center [1208, 81] width 192 height 27
copy span "+4407413770999"
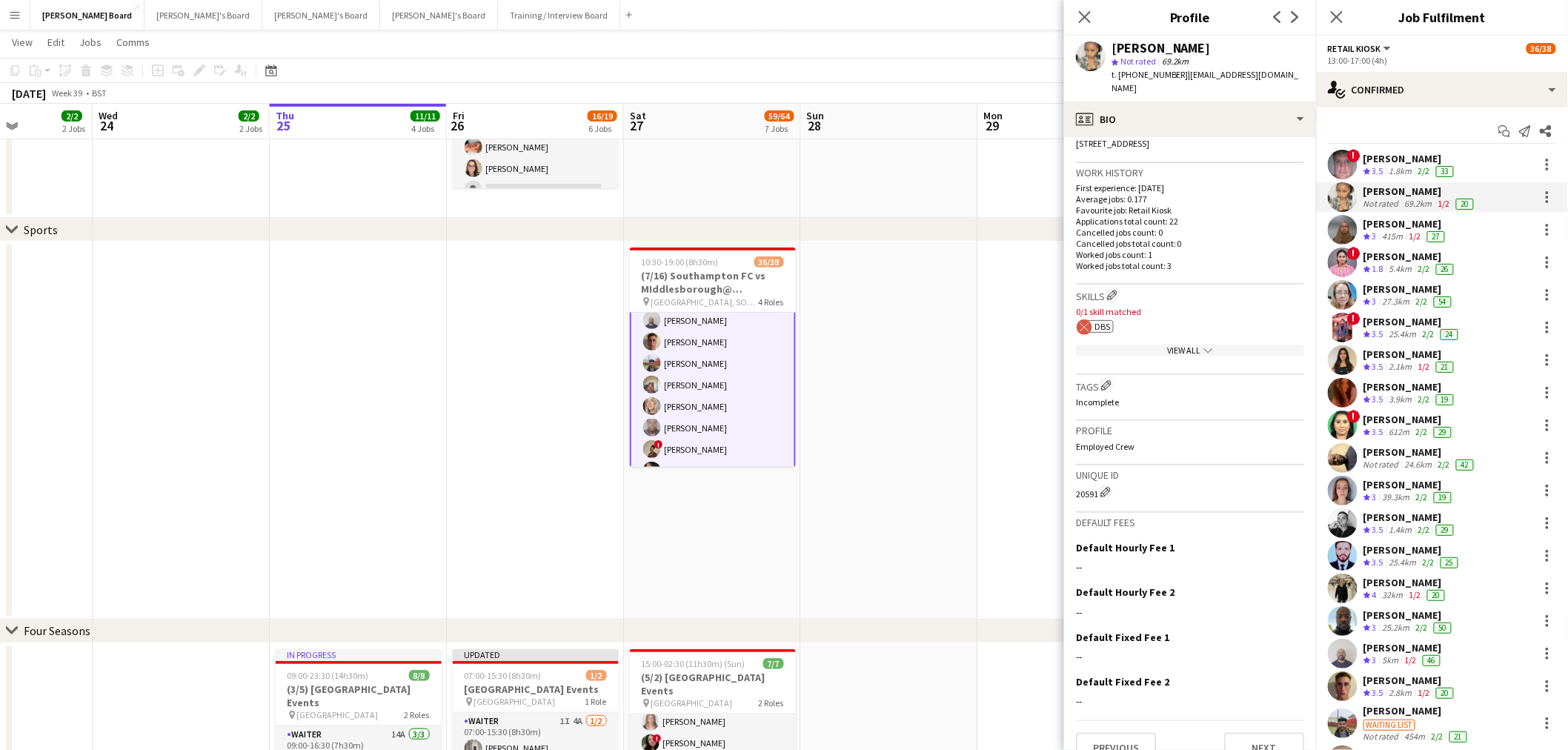
scroll to position [344, 0]
click at [1198, 327] on app-show-more-section "View All chevron-down" at bounding box center [1190, 341] width 228 height 29
click at [1194, 338] on div "View All chevron-down" at bounding box center [1190, 343] width 228 height 11
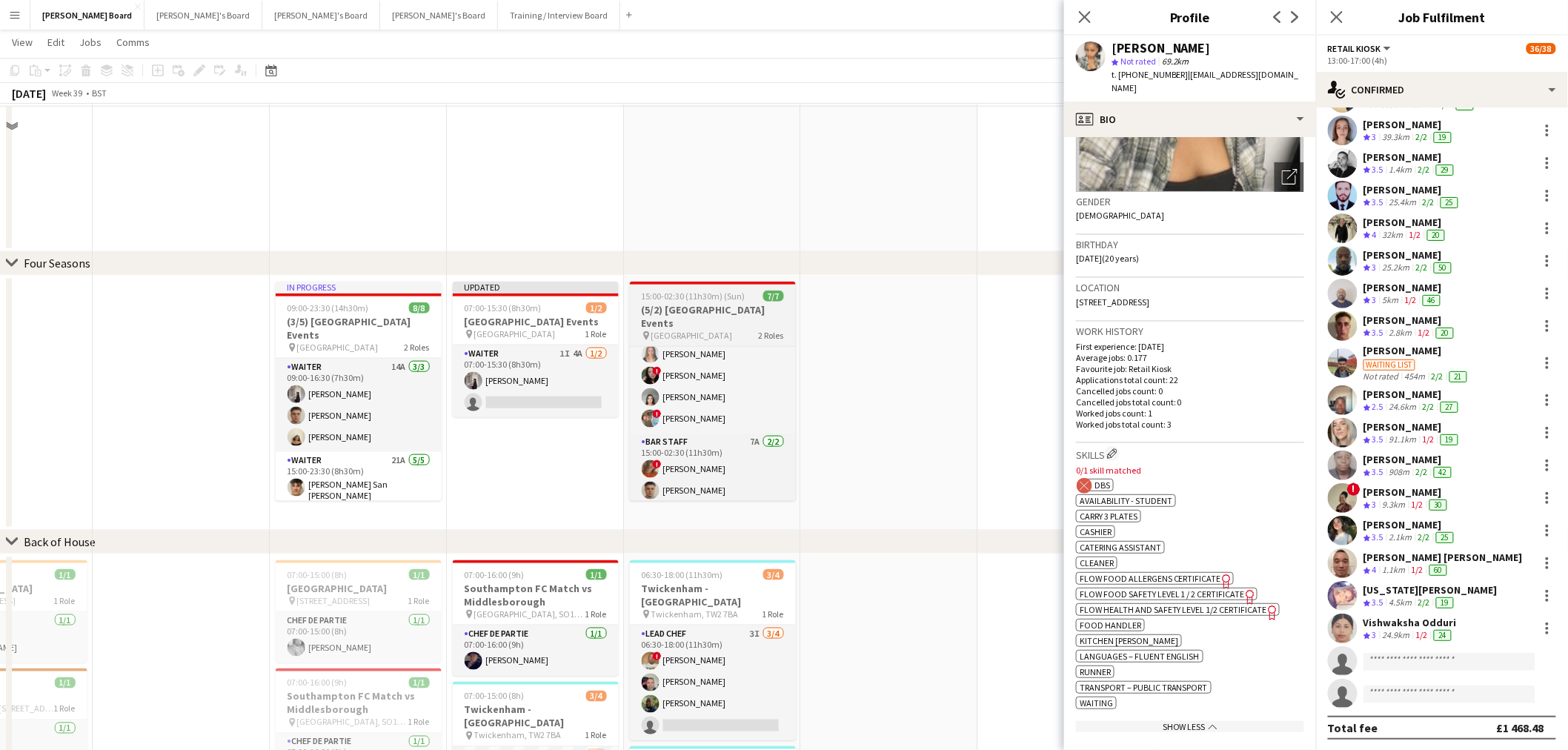
scroll to position [576, 0]
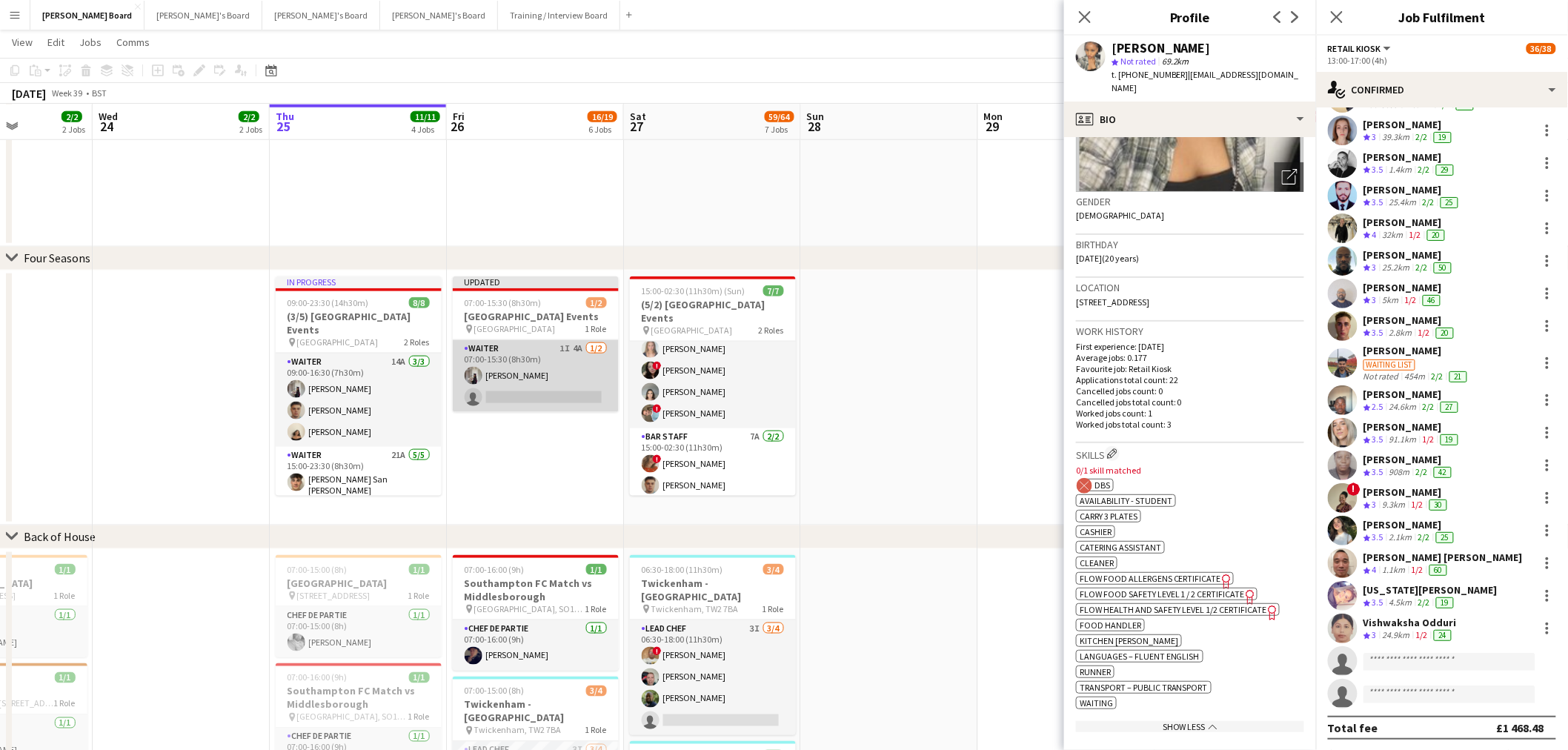
click at [517, 394] on app-card-role "Waiter 1I 4A 1/2 07:00-15:30 (8h30m) Sabrina Farruggio single-neutral-actions" at bounding box center [536, 375] width 166 height 72
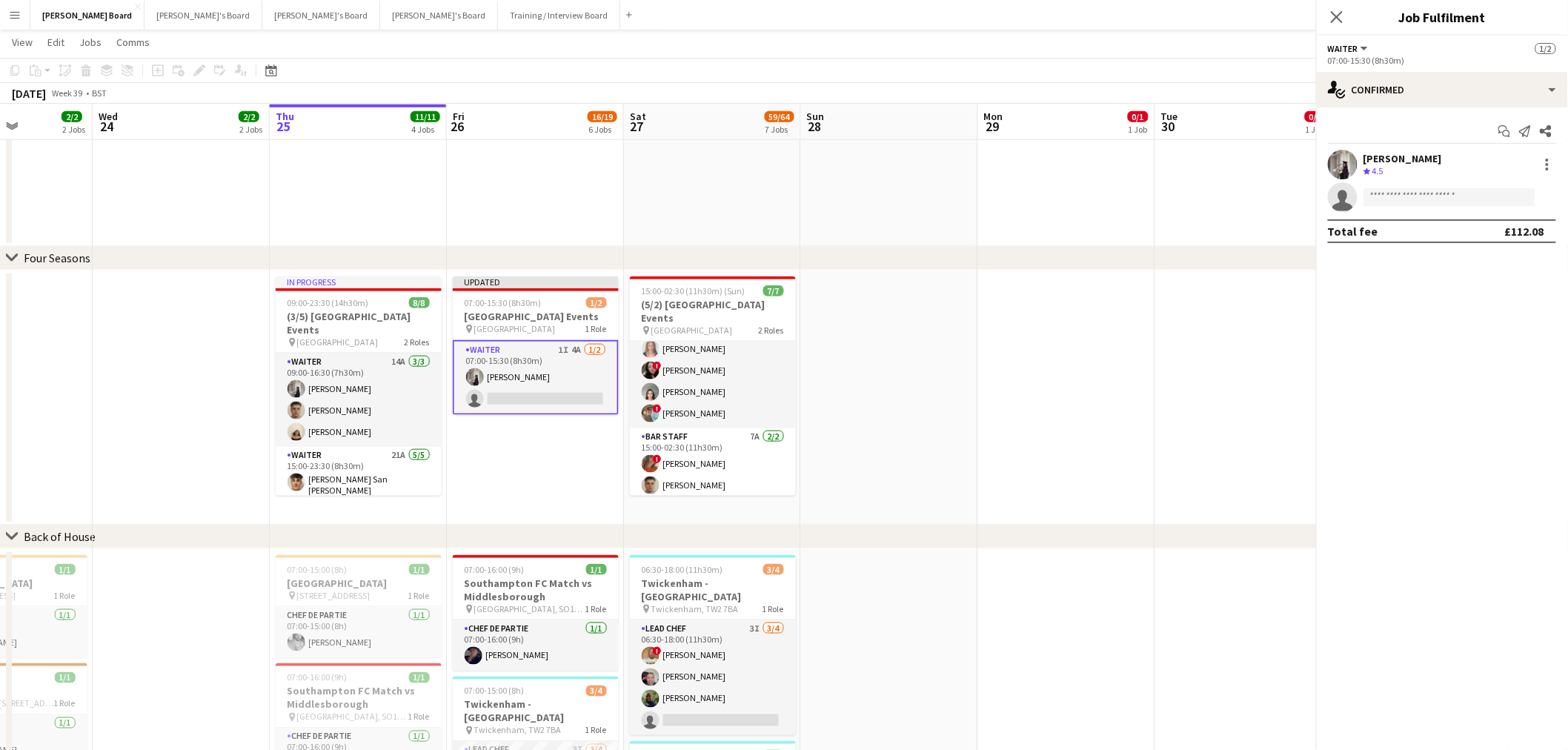
scroll to position [657, 0]
click at [1399, 108] on div "Start chat Send notification Share Sabrina Farruggio Crew rating 4.5 26.9km sin…" at bounding box center [1442, 181] width 252 height 148
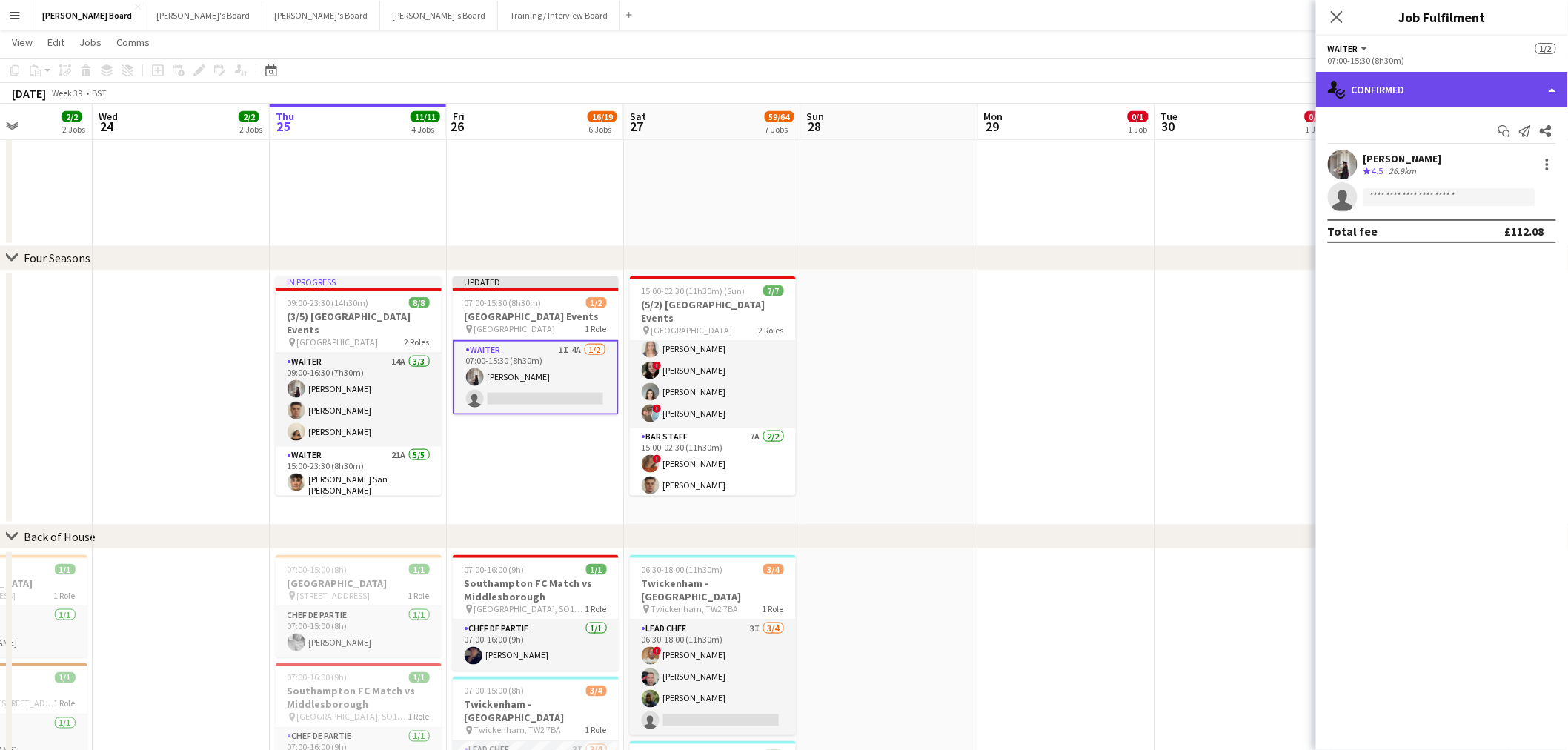
click at [1461, 101] on div "single-neutral-actions-check-2 Confirmed" at bounding box center [1442, 90] width 252 height 36
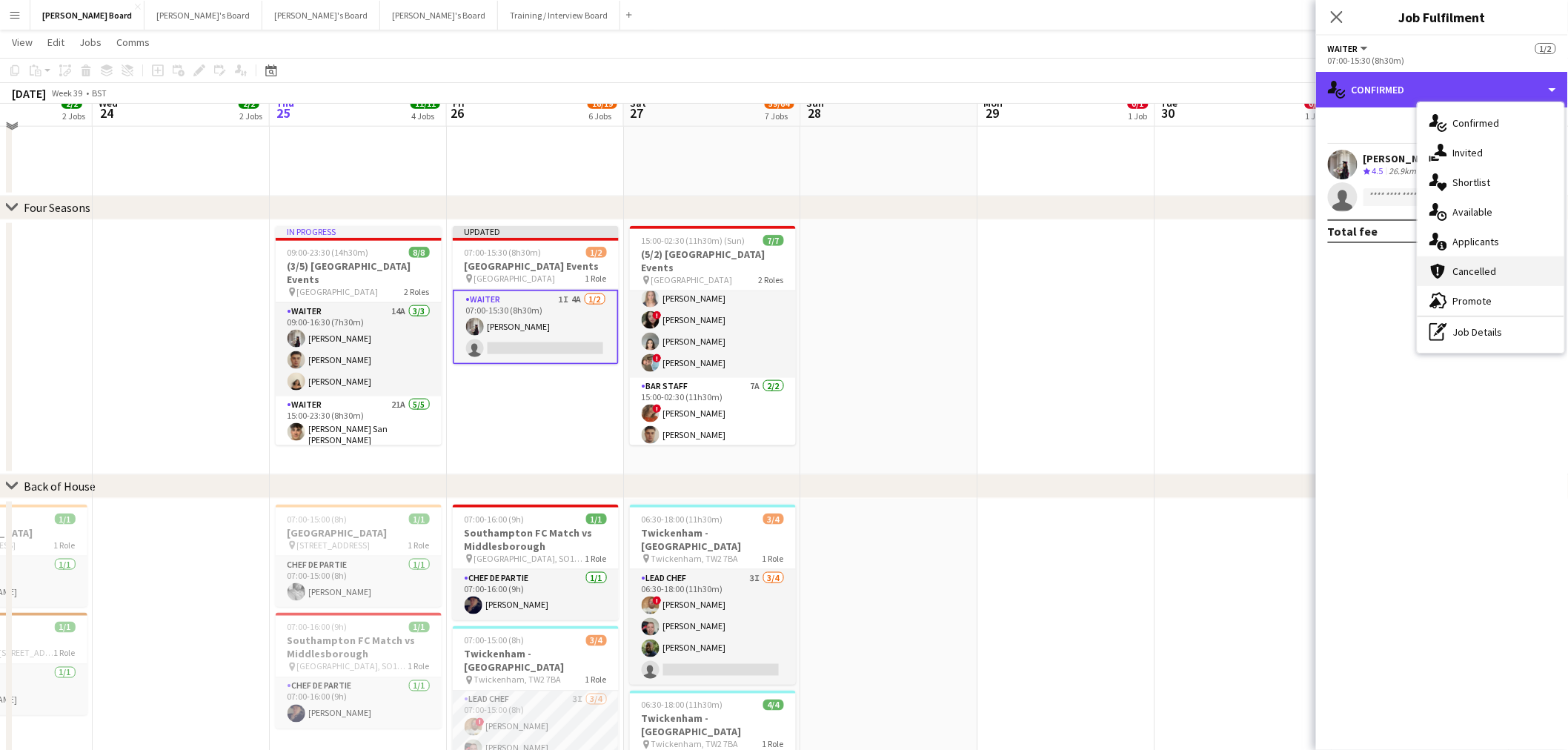
scroll to position [658, 0]
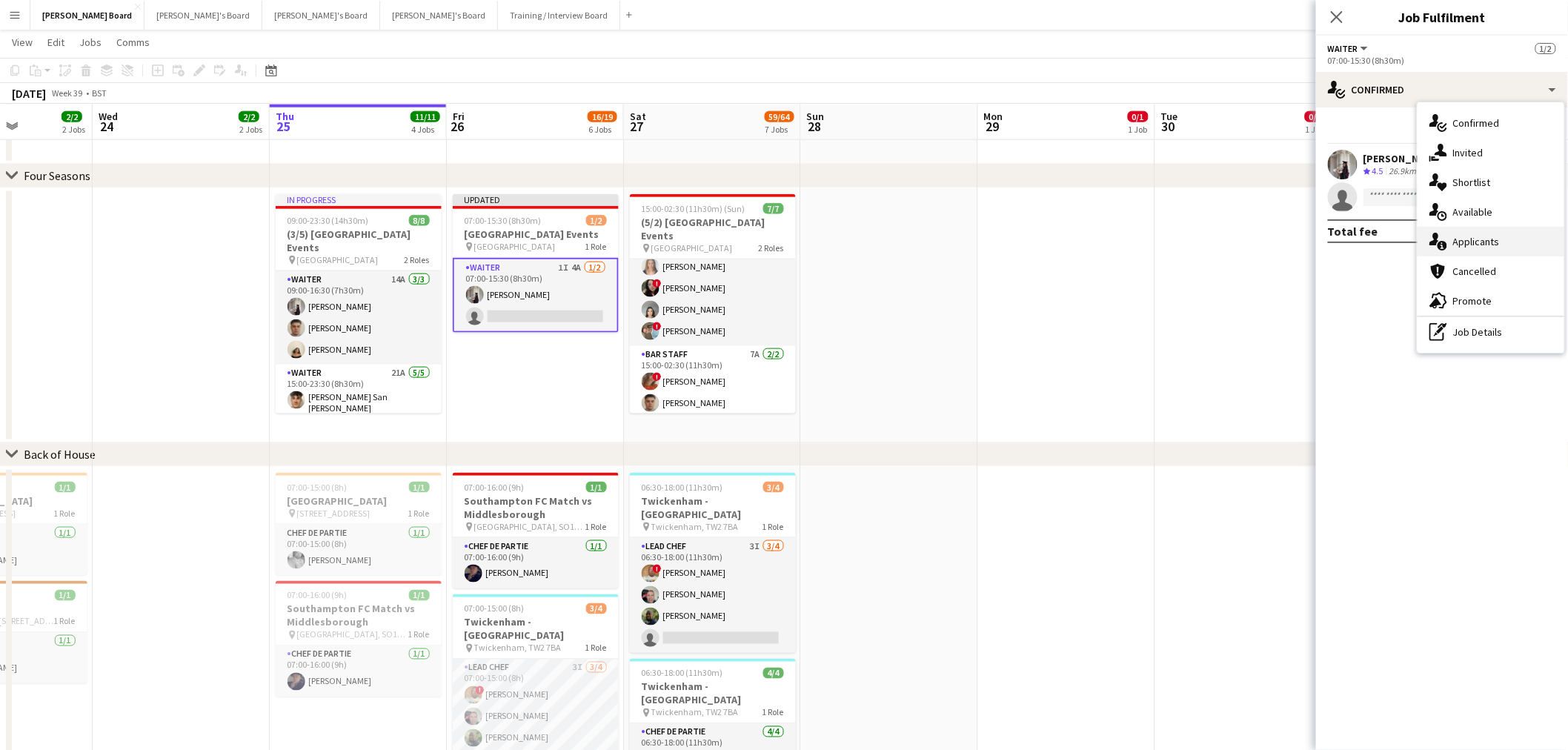
click at [1496, 241] on span "Applicants" at bounding box center [1477, 241] width 46 height 13
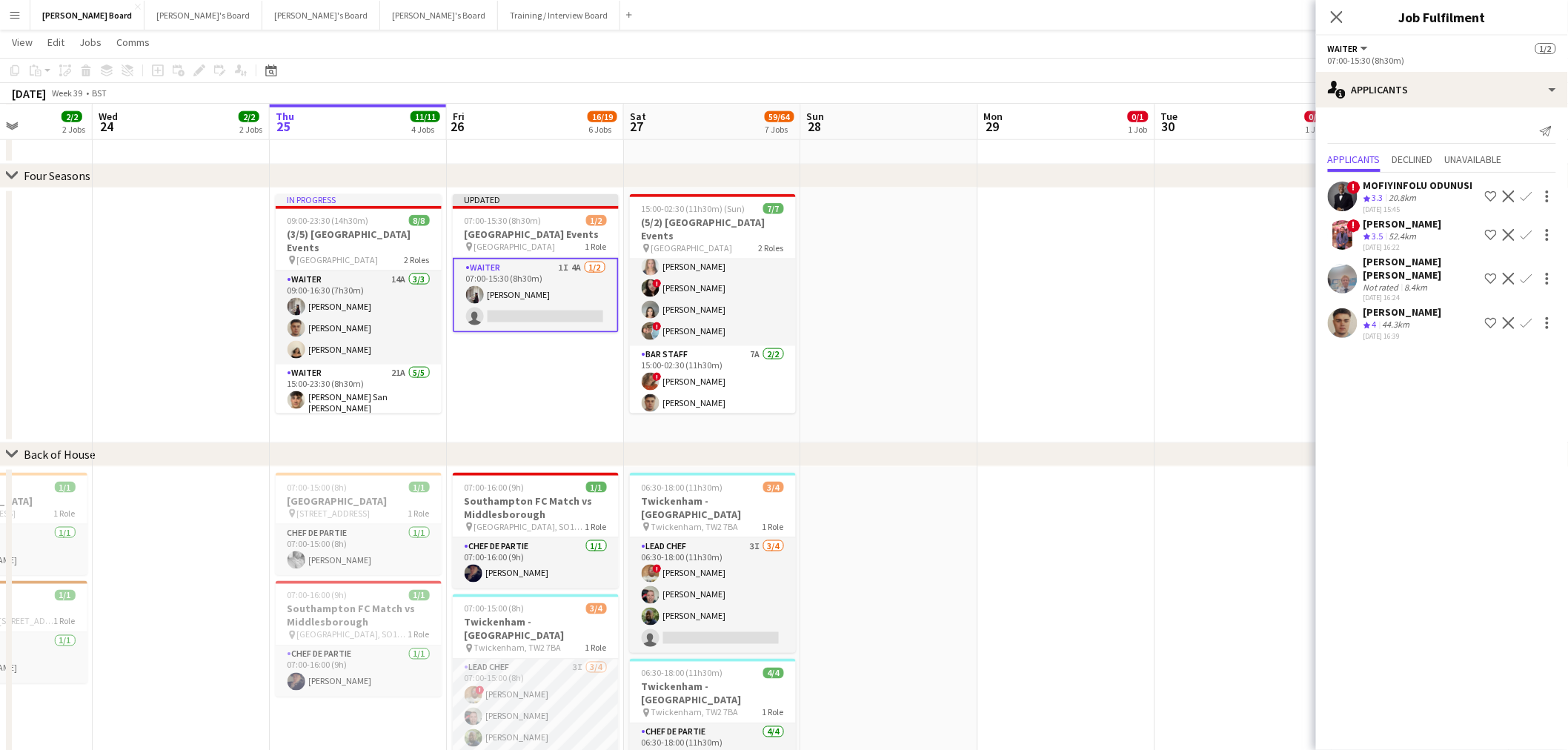
scroll to position [26, 0]
click at [1521, 317] on app-icon "Confirm" at bounding box center [1527, 323] width 12 height 12
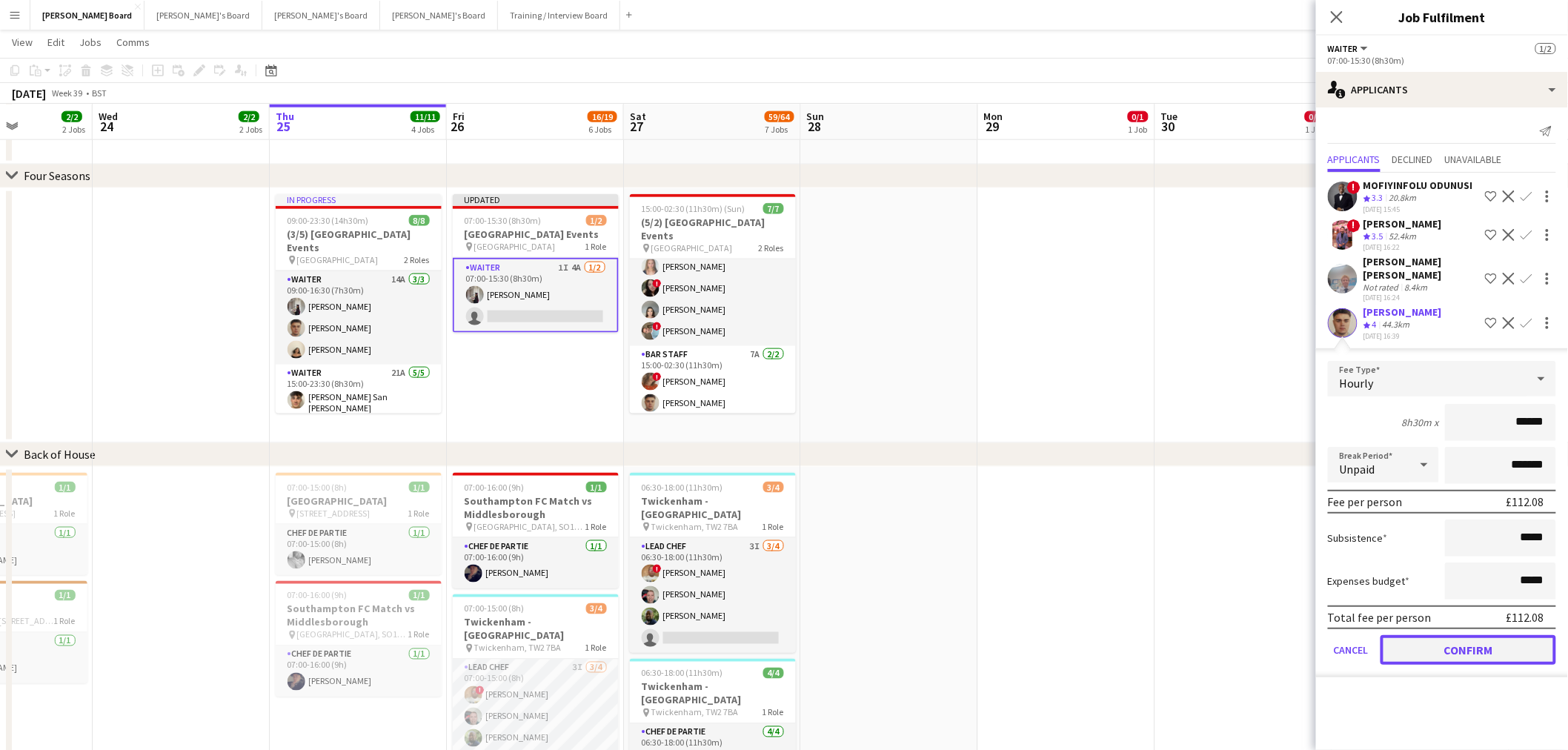
click at [1459, 635] on button "Confirm" at bounding box center [1468, 650] width 176 height 30
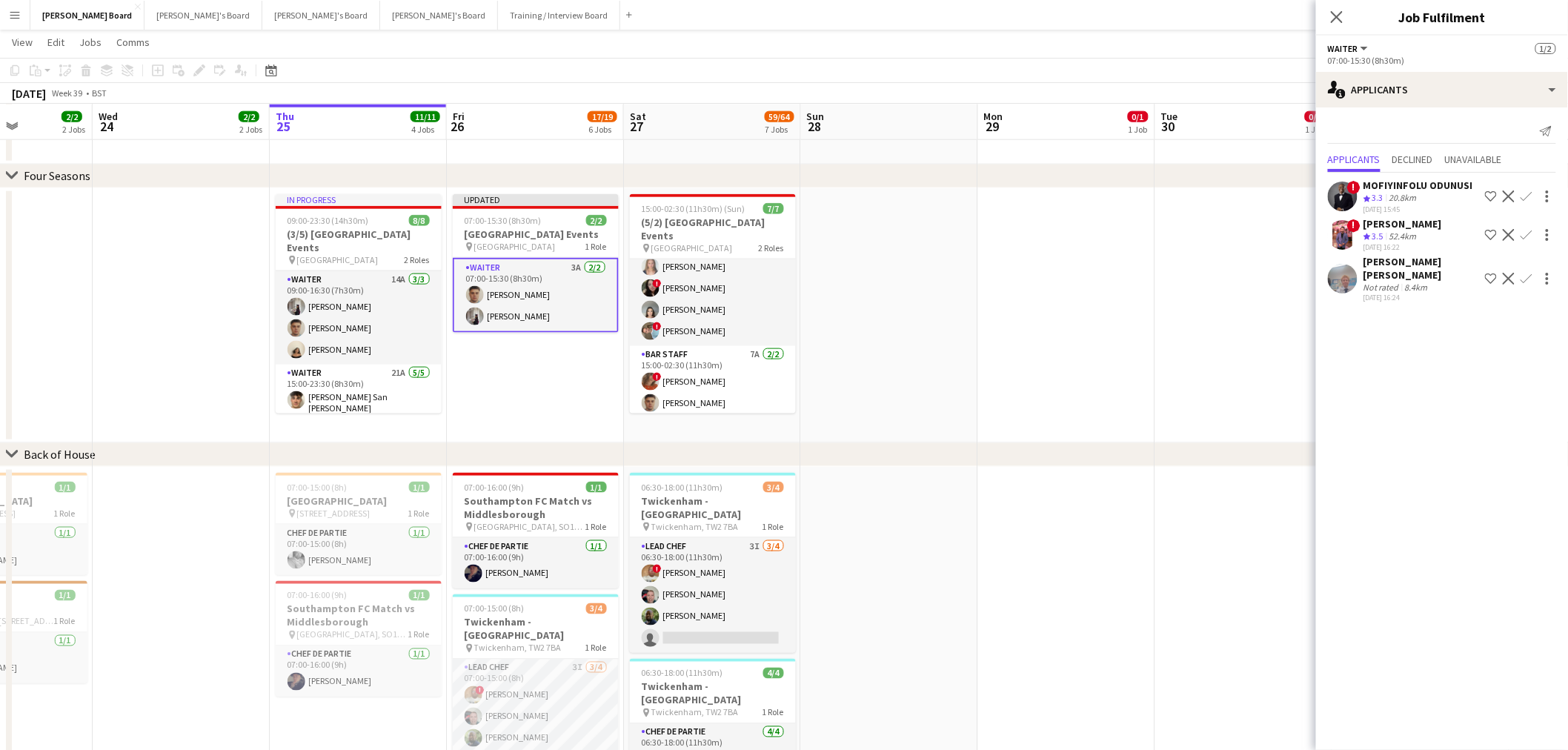
click at [1007, 354] on app-date-cell at bounding box center [1067, 315] width 177 height 254
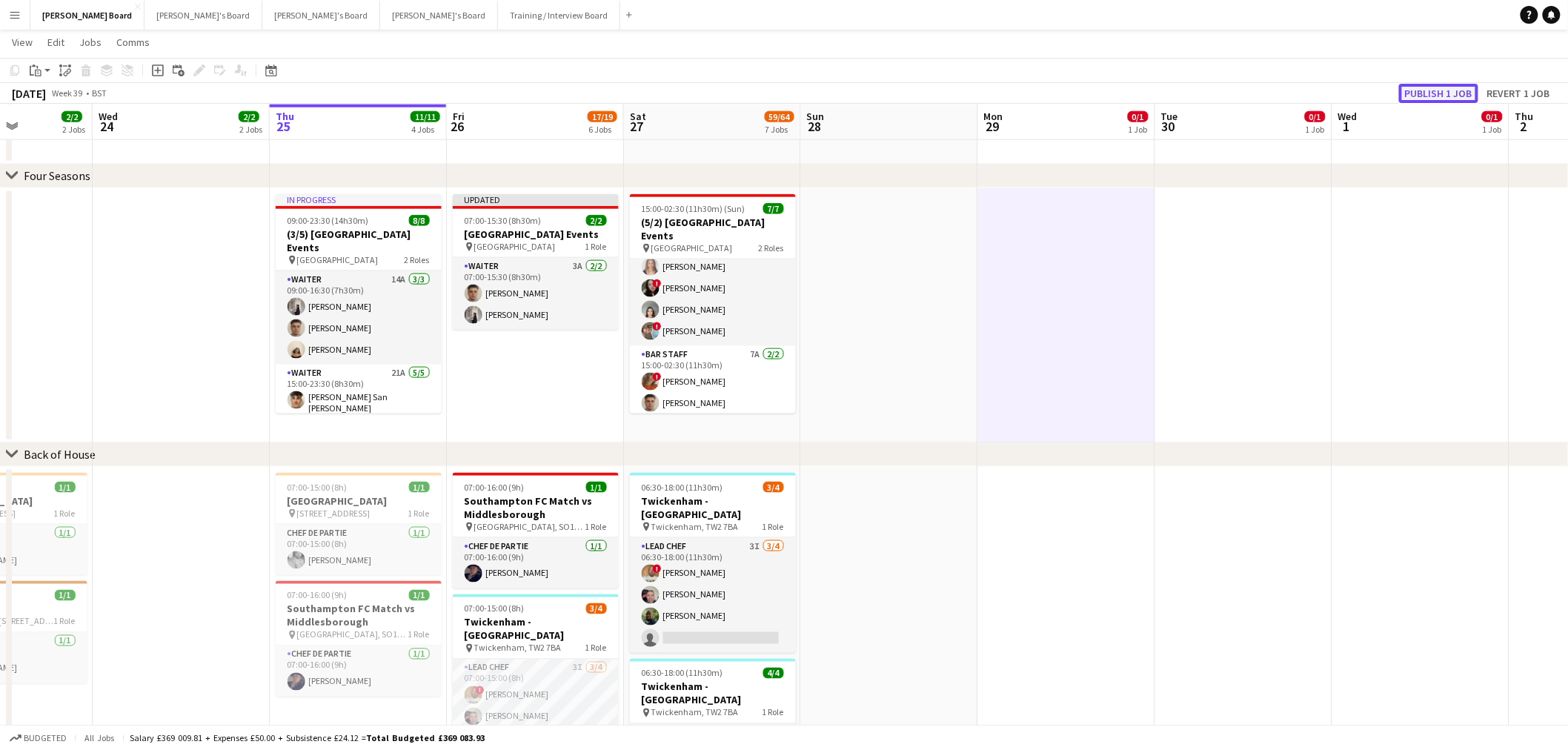
click at [1435, 89] on button "Publish 1 job" at bounding box center [1439, 93] width 80 height 19
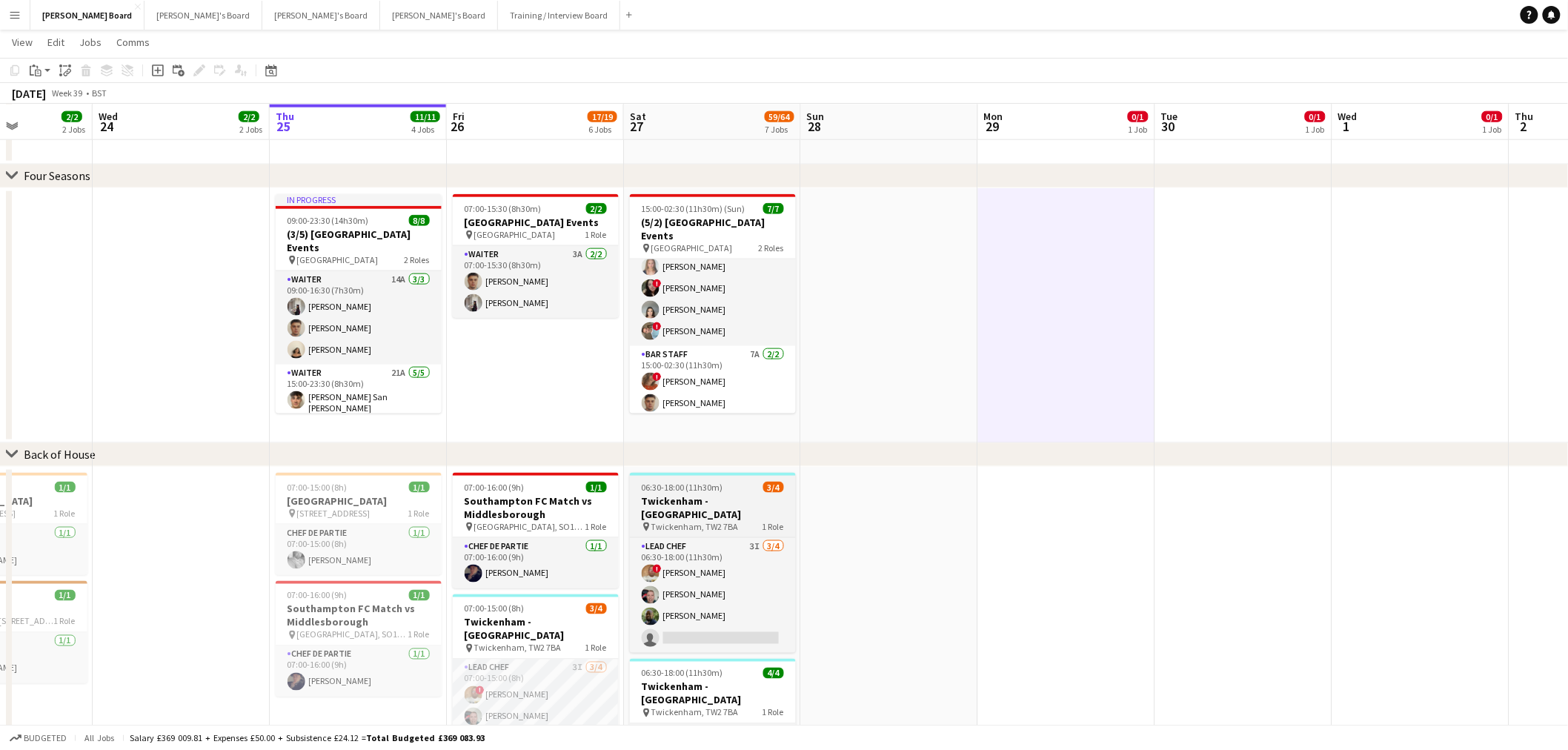
click at [721, 520] on span "Twickenham, TW2 7BA" at bounding box center [695, 525] width 87 height 11
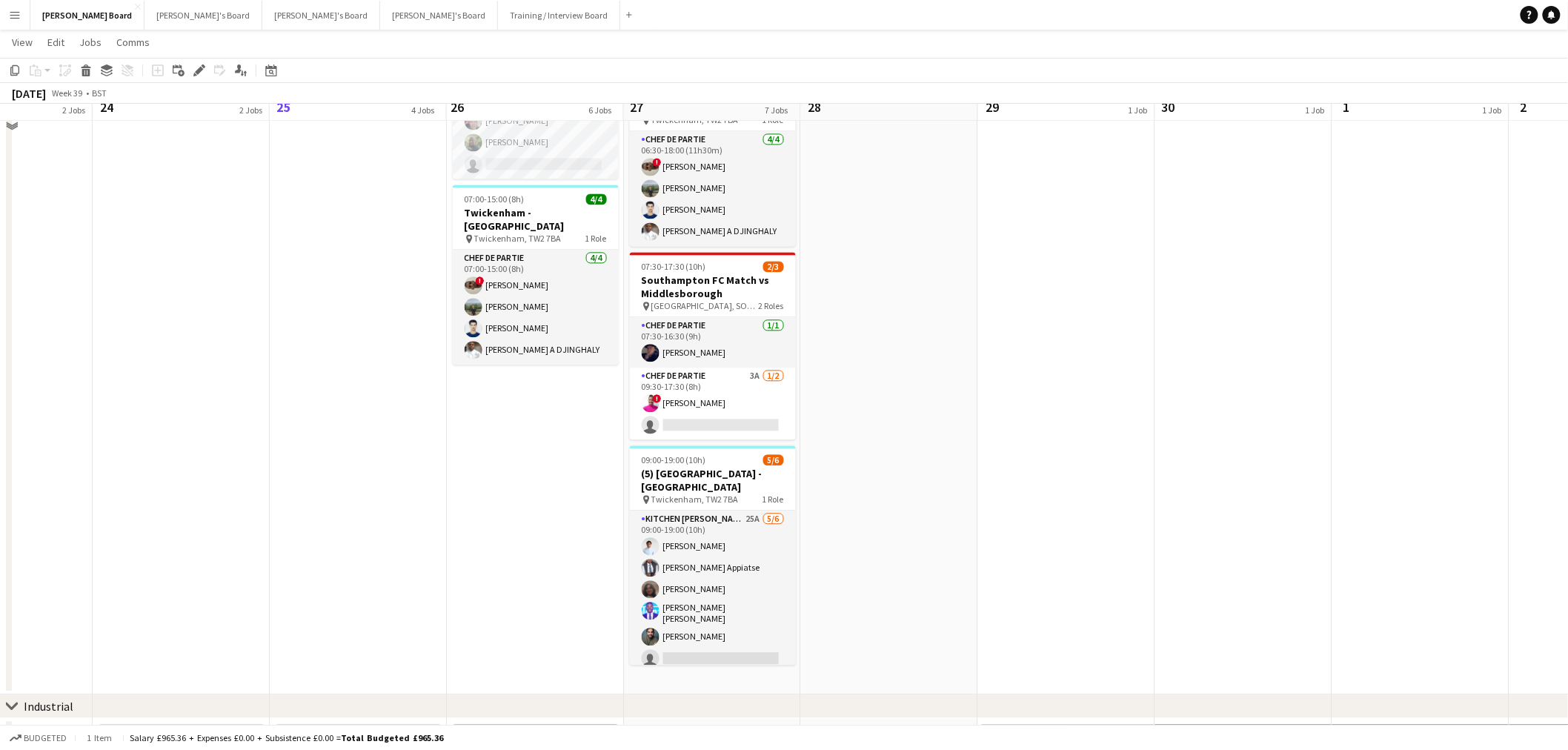
scroll to position [1234, 0]
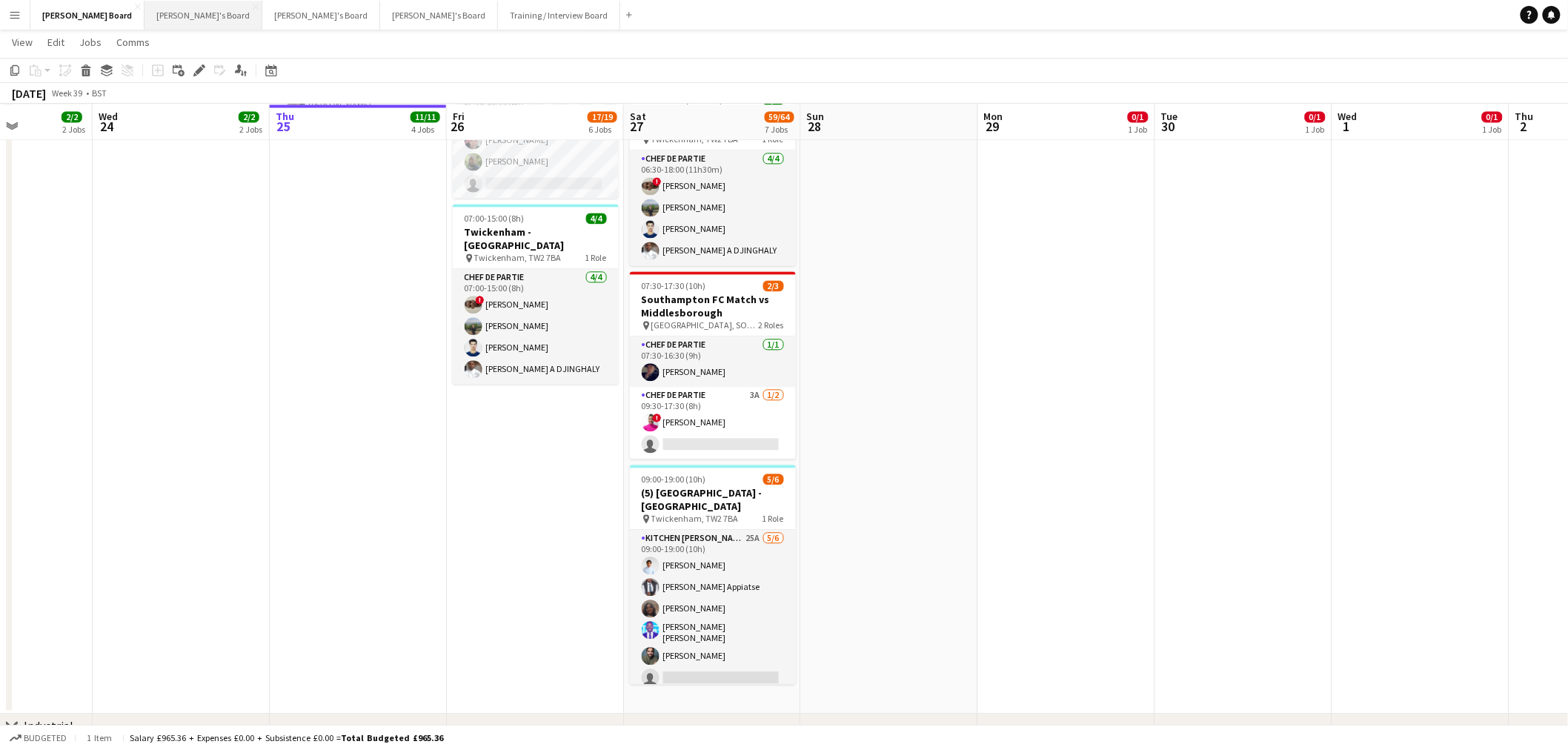
click at [144, 6] on button "Caitlin's Board Close" at bounding box center [203, 15] width 118 height 29
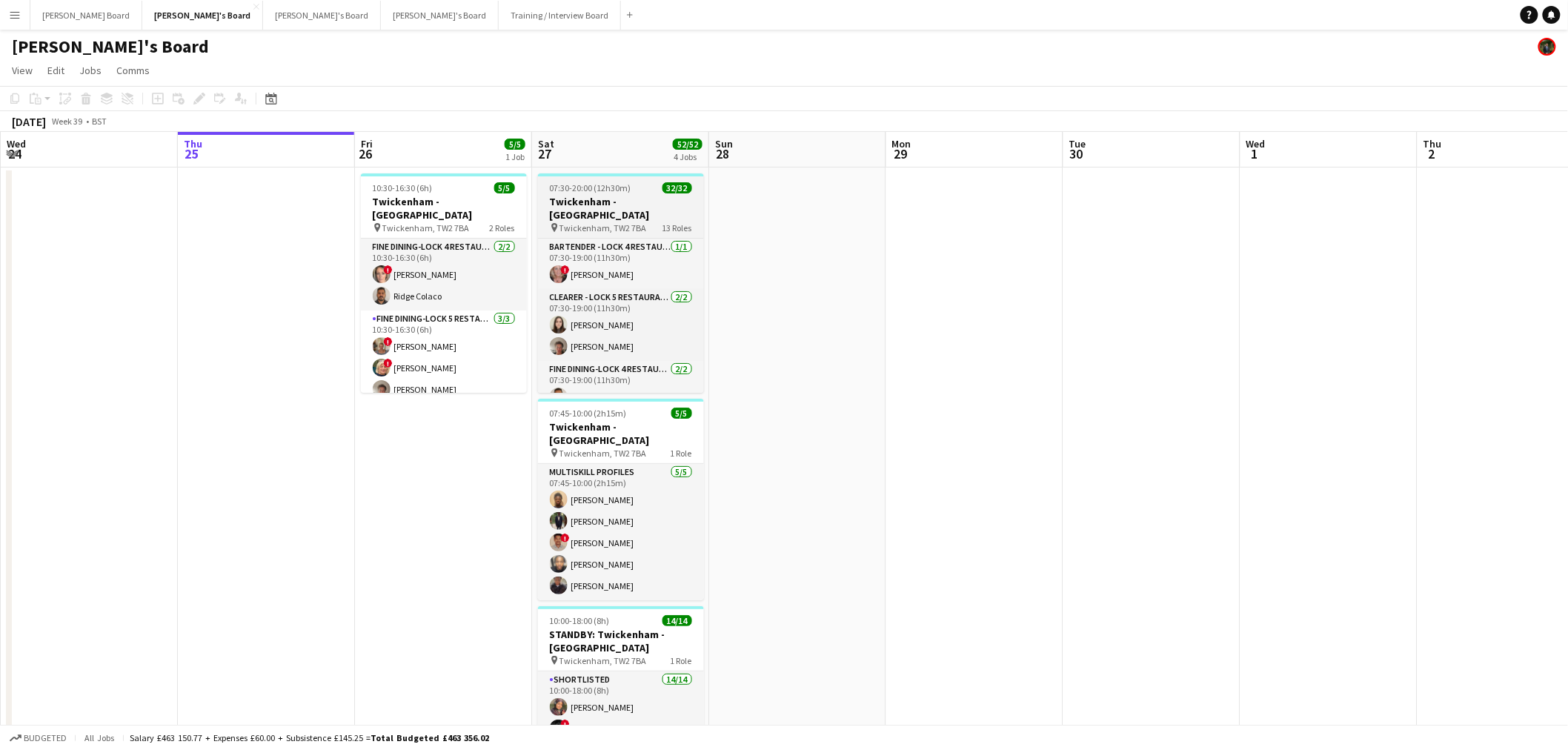
click at [604, 221] on div "pin Twickenham, TW2 7BA 13 Roles" at bounding box center [621, 227] width 166 height 12
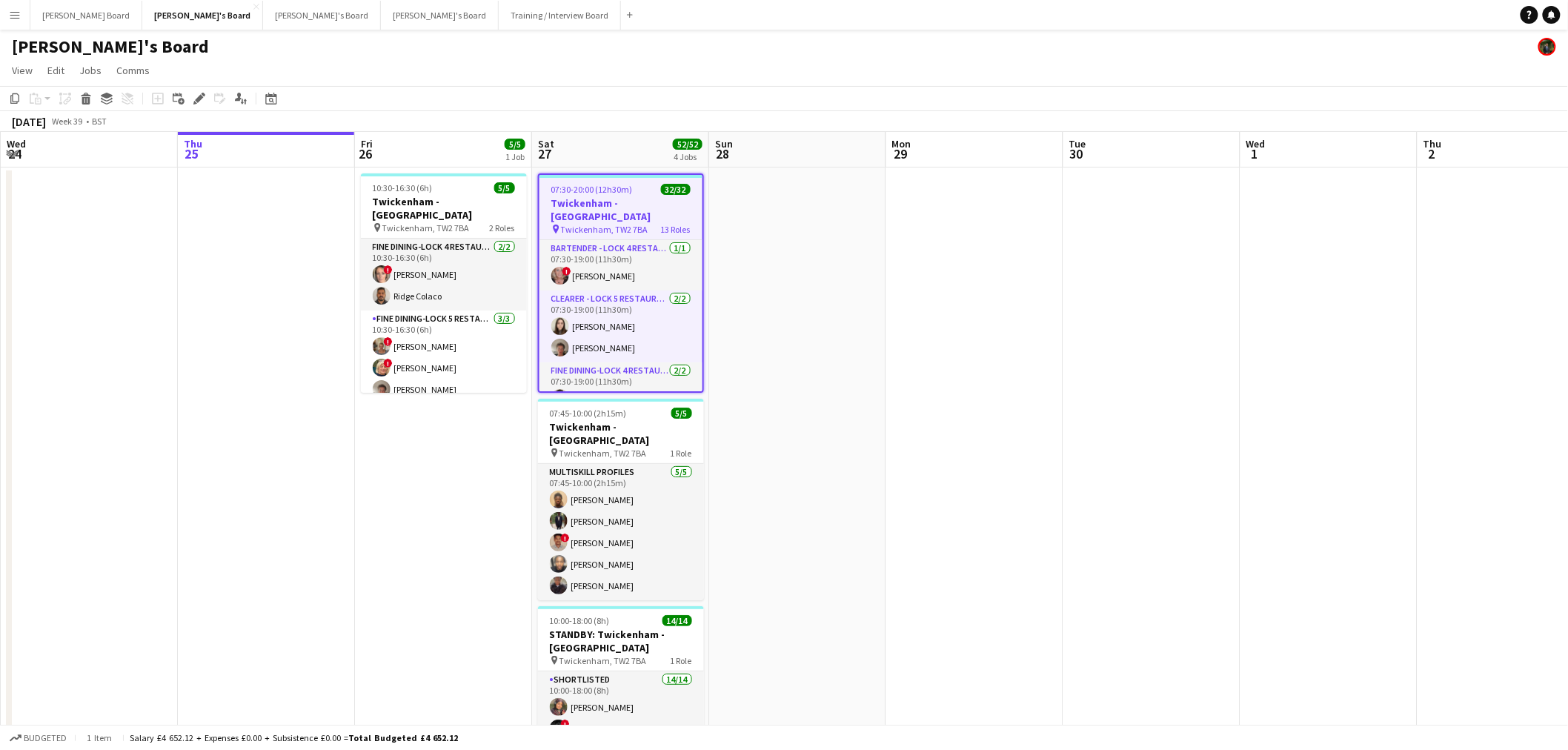
click at [203, 92] on div "Edit" at bounding box center [199, 98] width 17 height 17
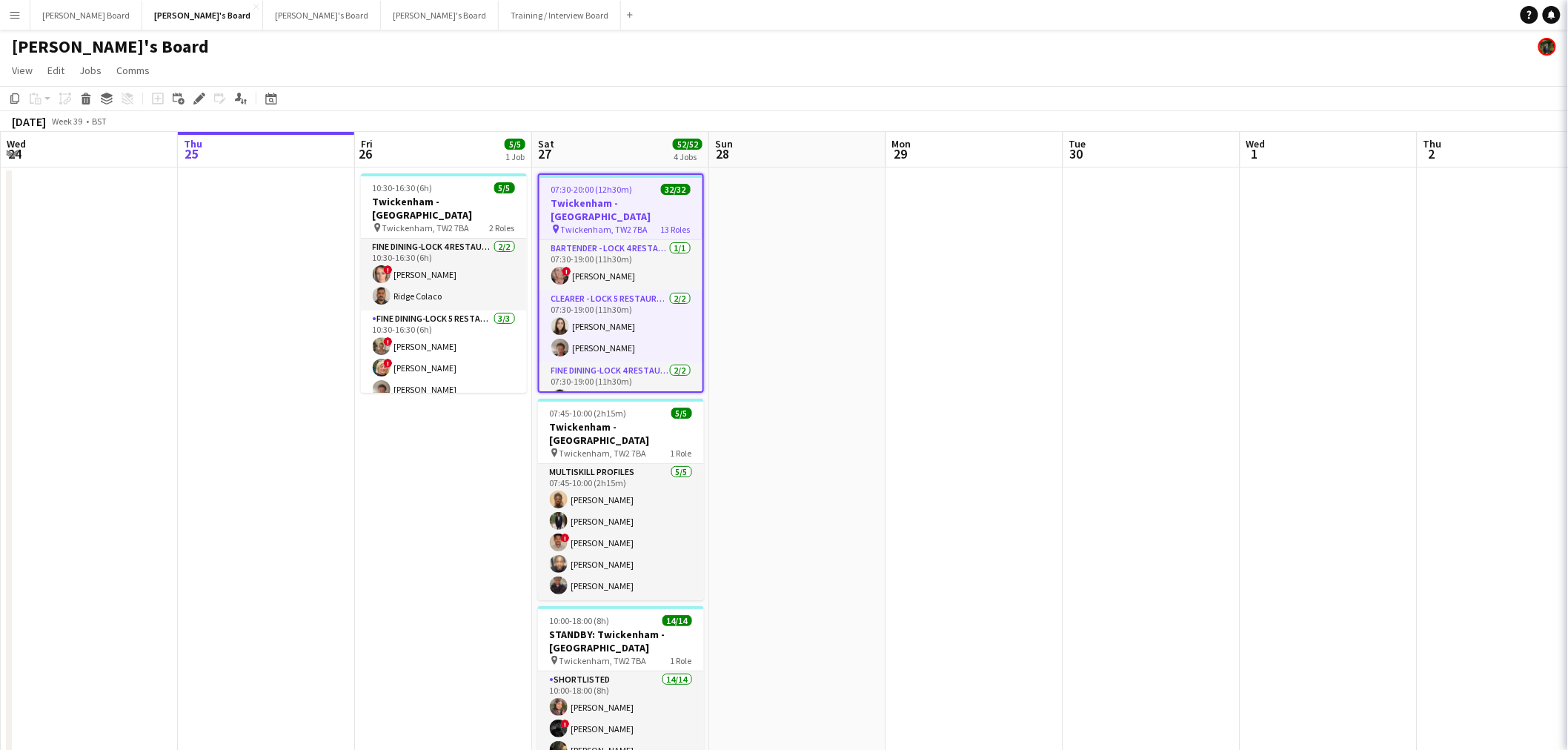
type input "**********"
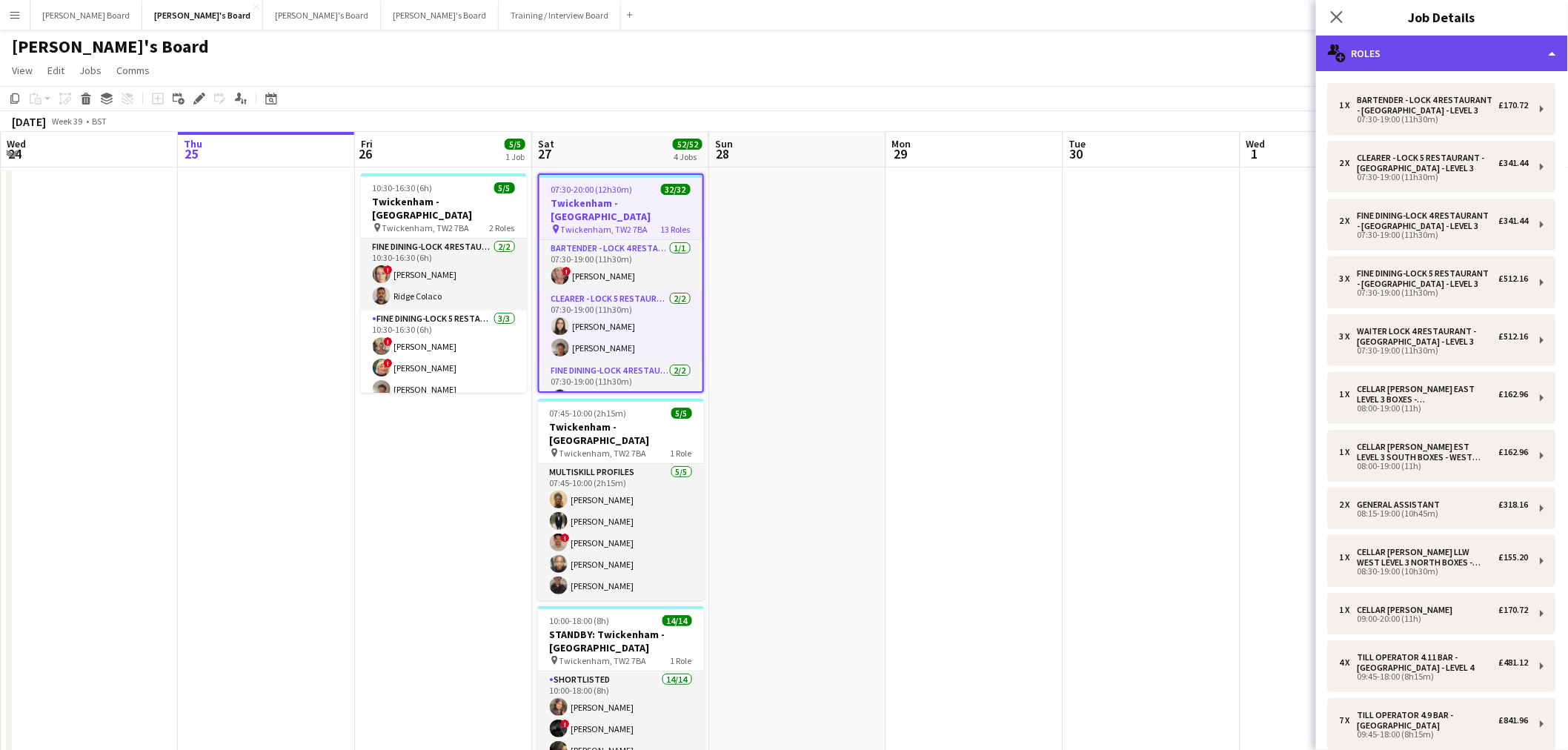
click at [1472, 52] on div "multiple-users-add Roles" at bounding box center [1442, 53] width 252 height 36
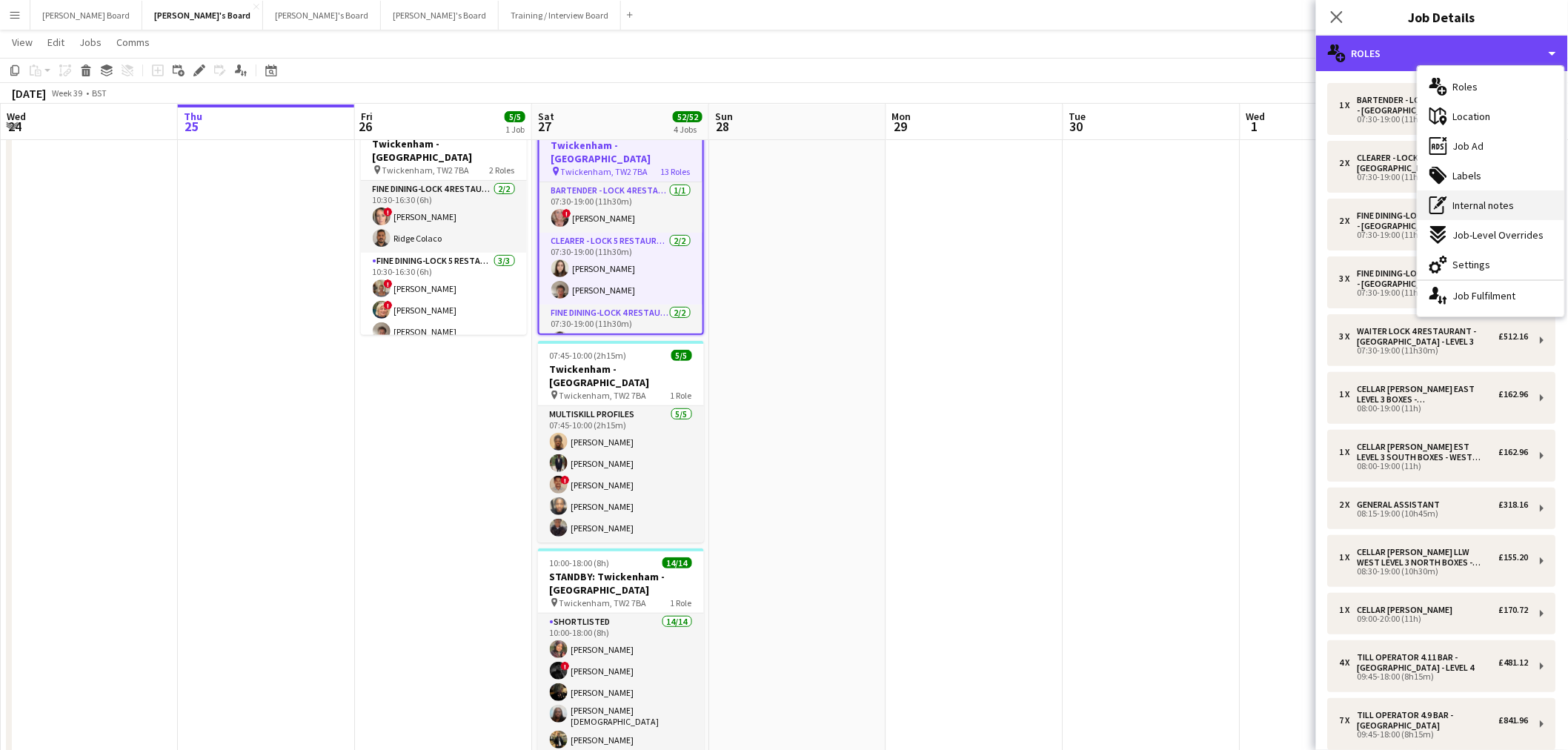
scroll to position [82, 0]
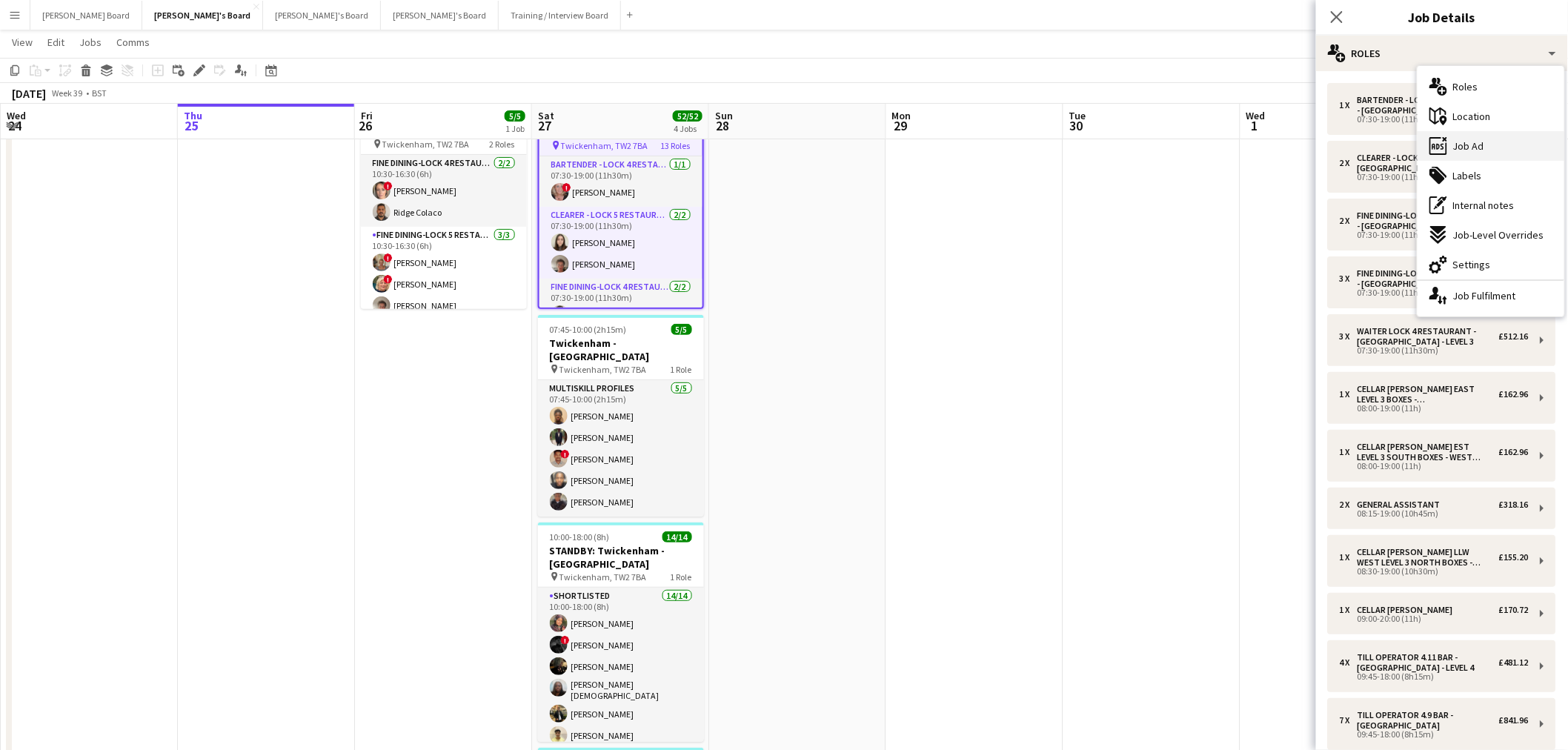
click at [1481, 139] on span "Job Ad" at bounding box center [1469, 146] width 32 height 13
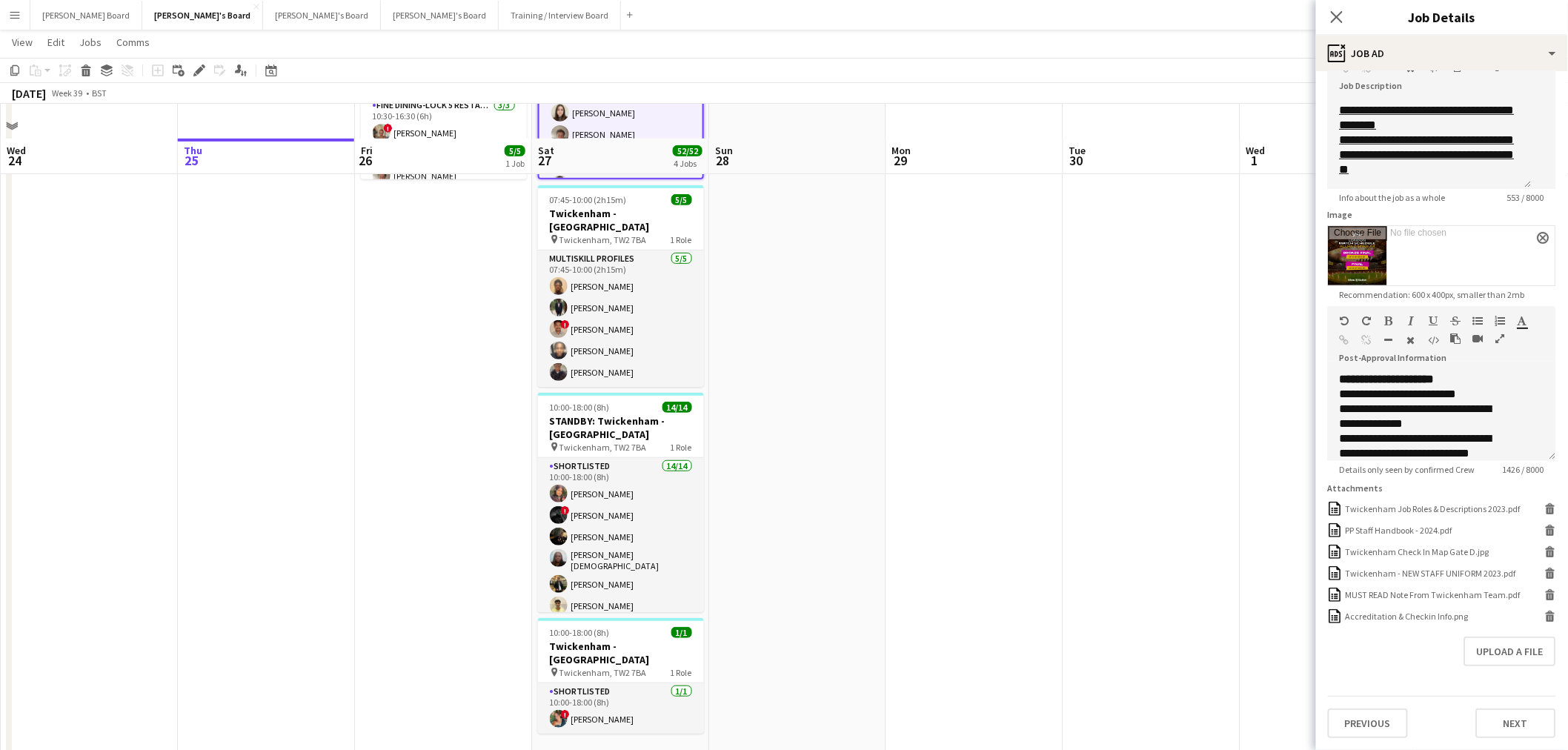
scroll to position [247, 0]
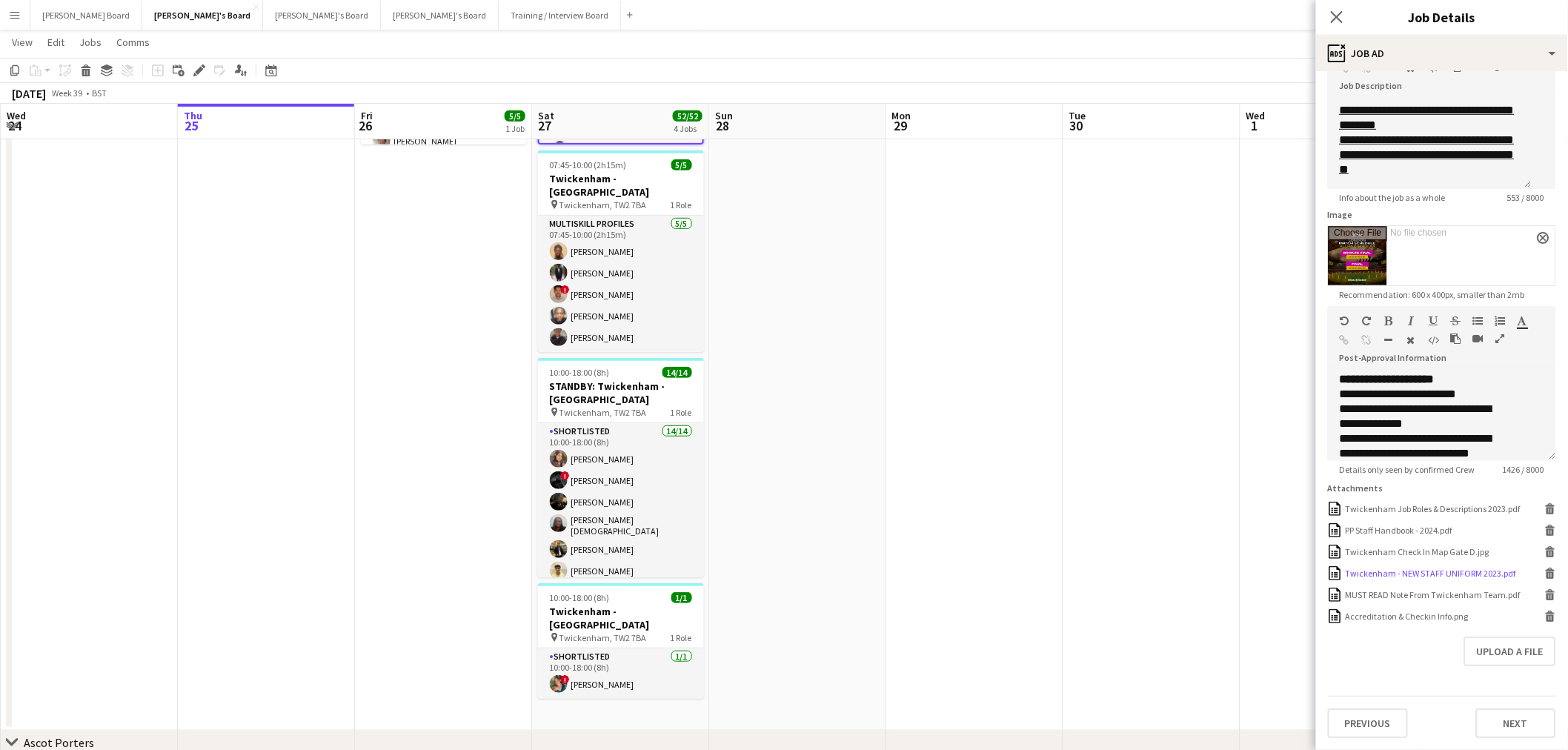
click at [1435, 574] on div "Twickenham - NEW STAFF UNIFORM 2023.pdf" at bounding box center [1431, 573] width 171 height 11
click at [318, 191] on app-date-cell at bounding box center [267, 325] width 177 height 811
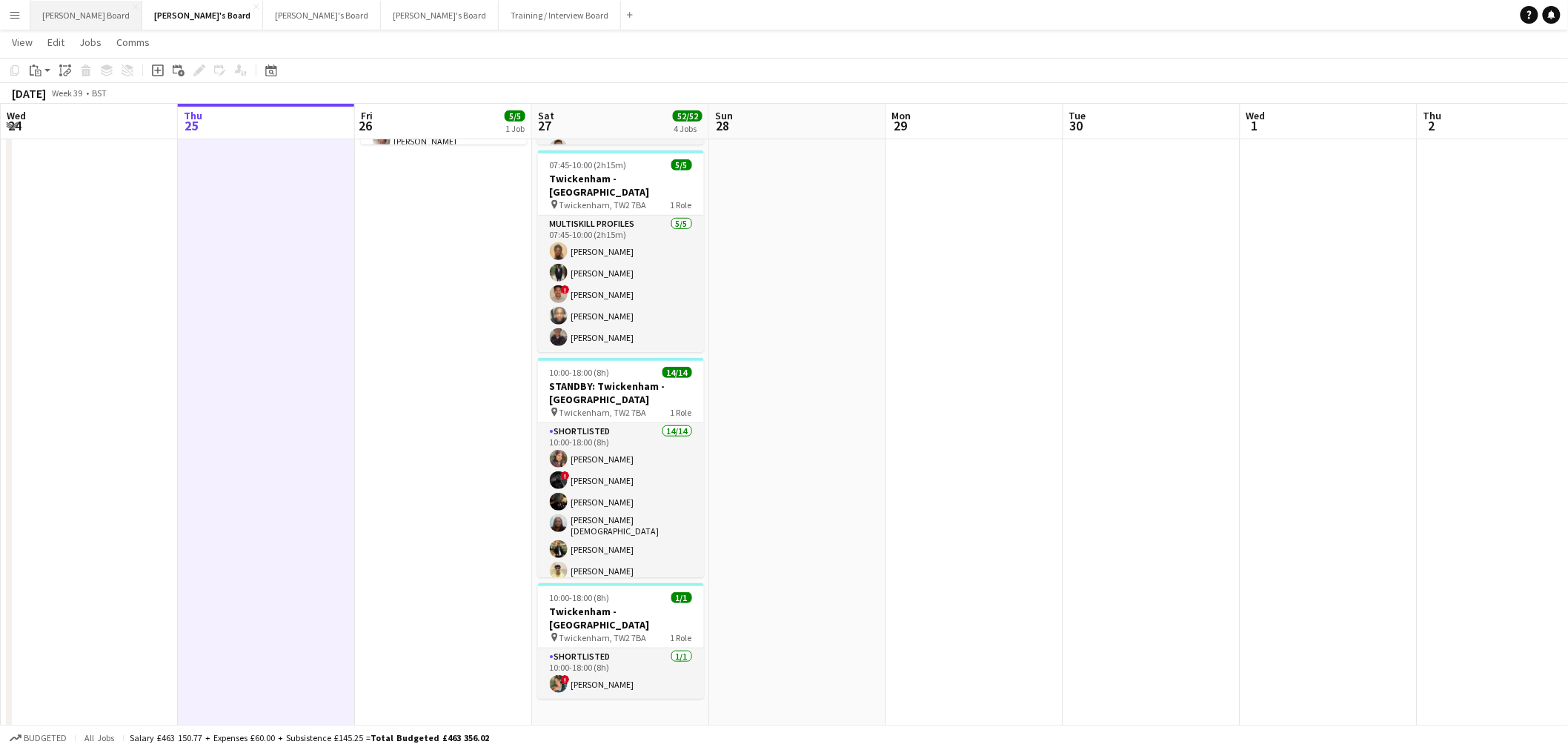
click at [85, 12] on button "Dean's Board Close" at bounding box center [86, 15] width 112 height 29
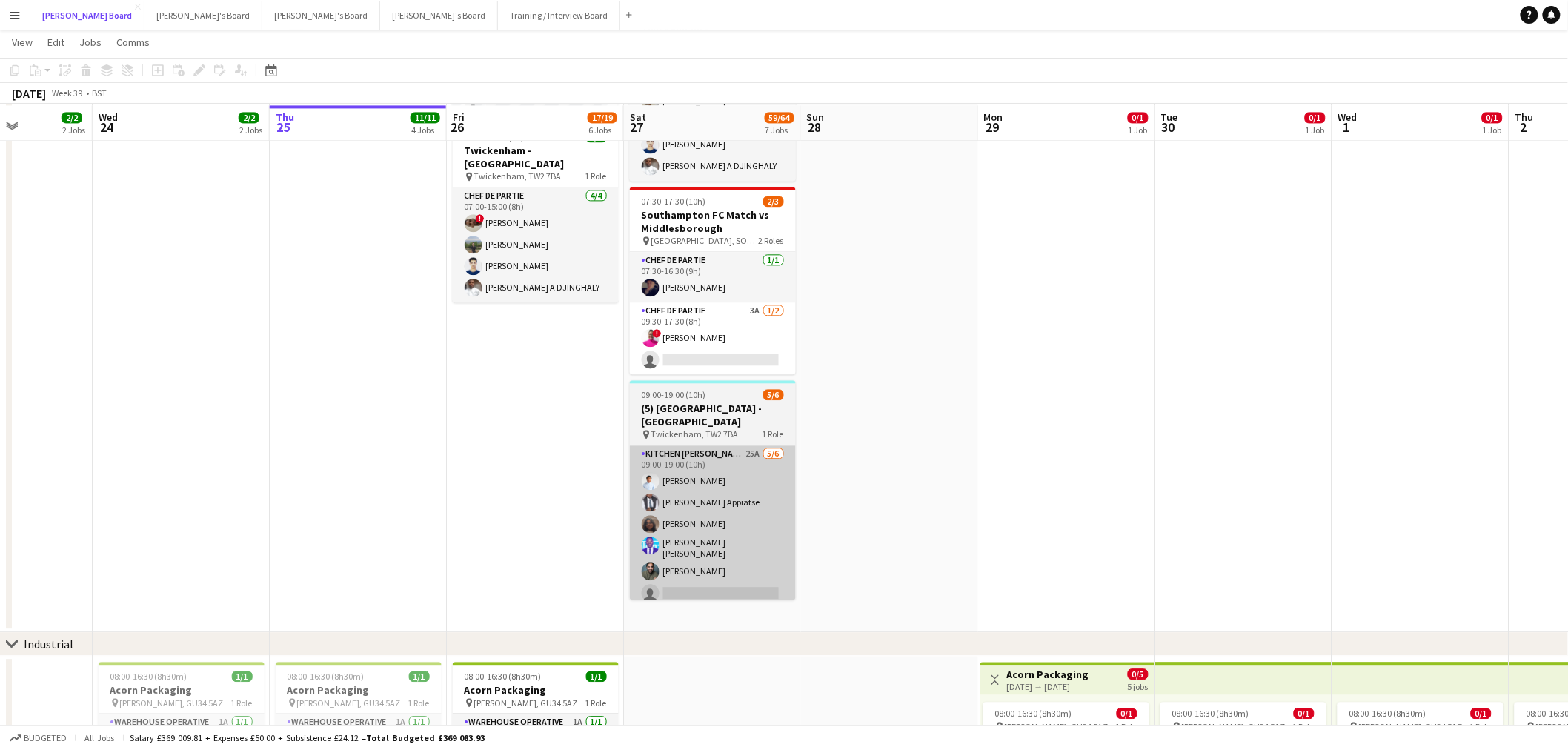
scroll to position [1316, 0]
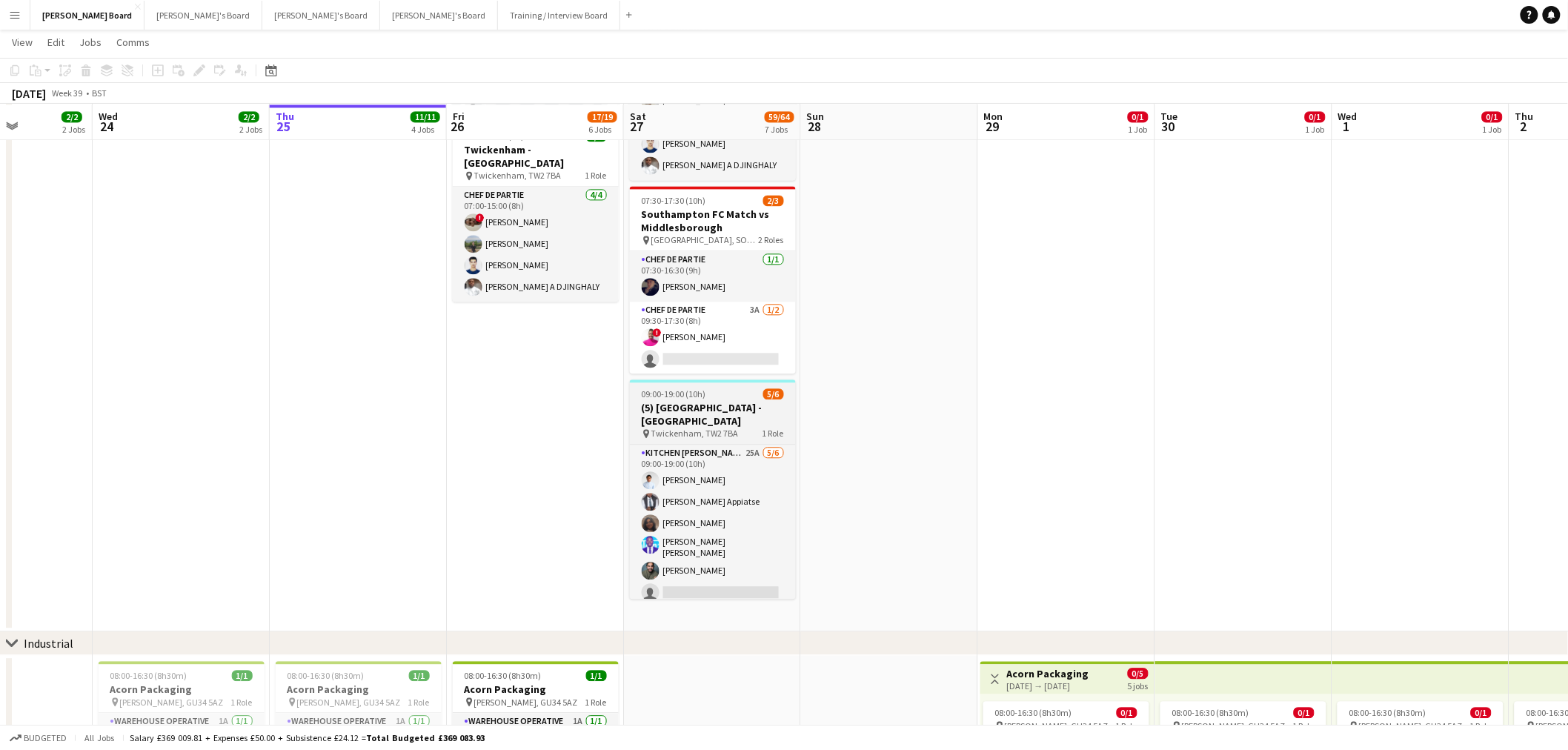
click at [685, 401] on h3 "(5) Twickenham - Allianz Stadium" at bounding box center [713, 414] width 166 height 27
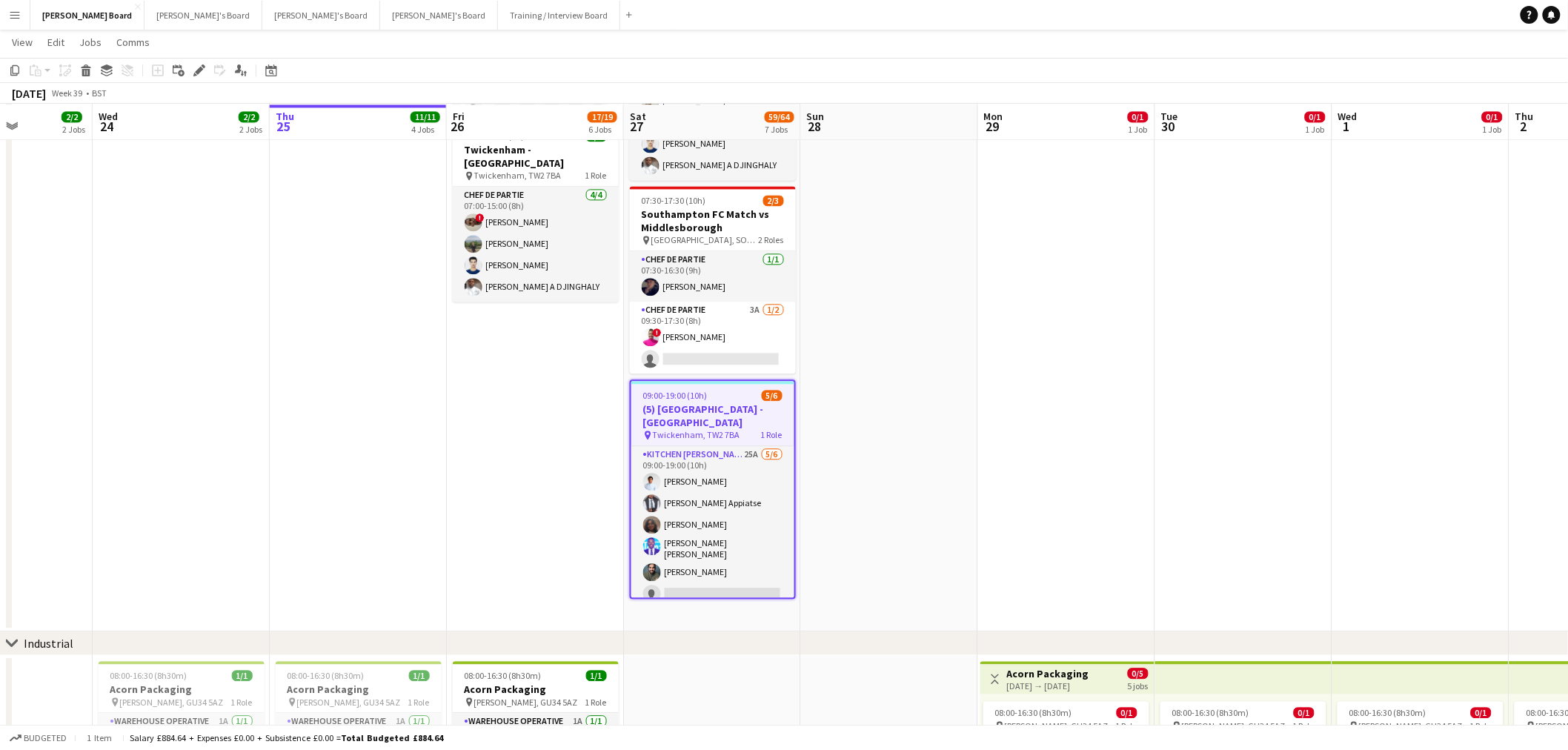
click at [198, 67] on icon at bounding box center [199, 70] width 8 height 8
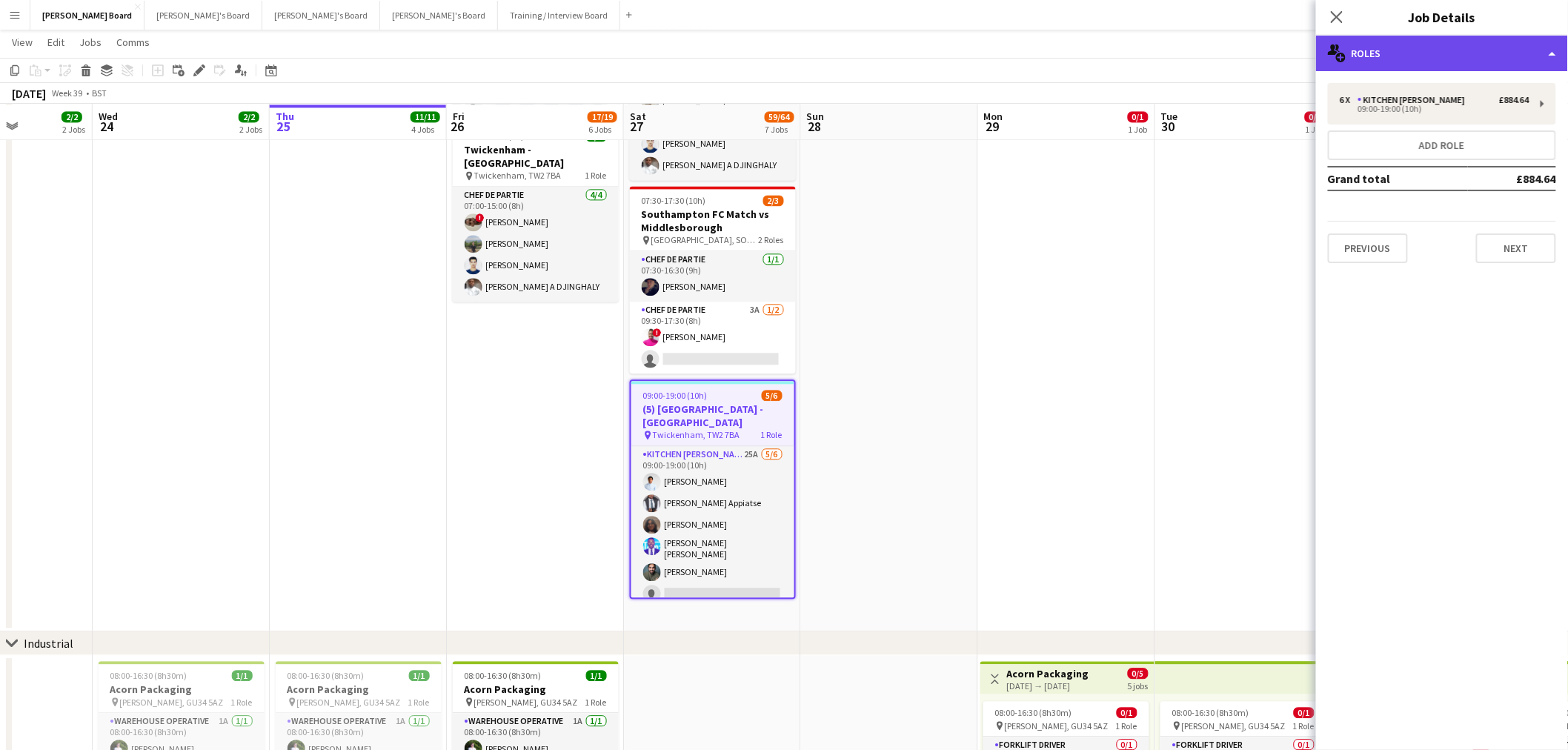
click at [1501, 42] on div "multiple-users-add Roles" at bounding box center [1442, 53] width 252 height 36
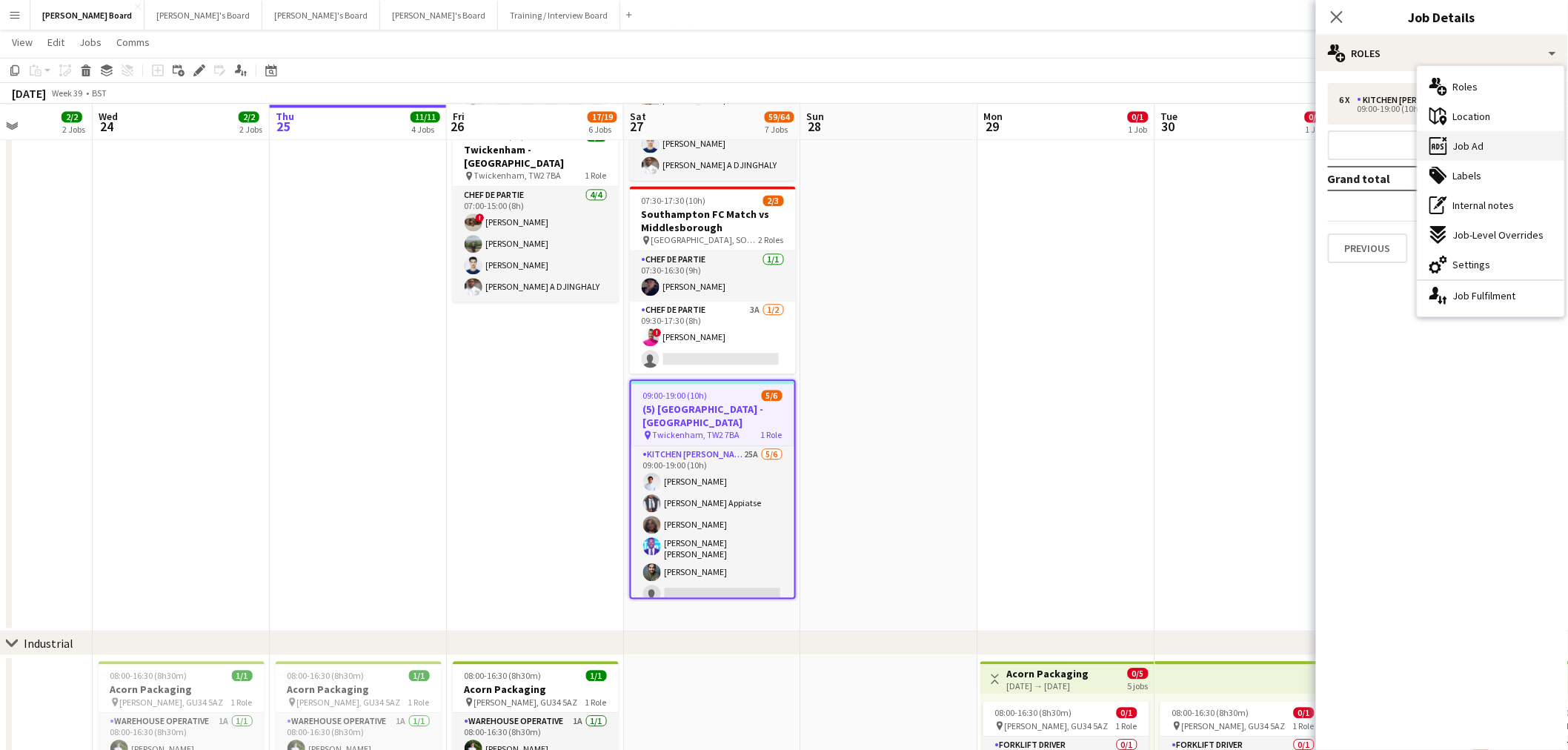
click at [1473, 141] on span "Job Ad" at bounding box center [1469, 146] width 32 height 13
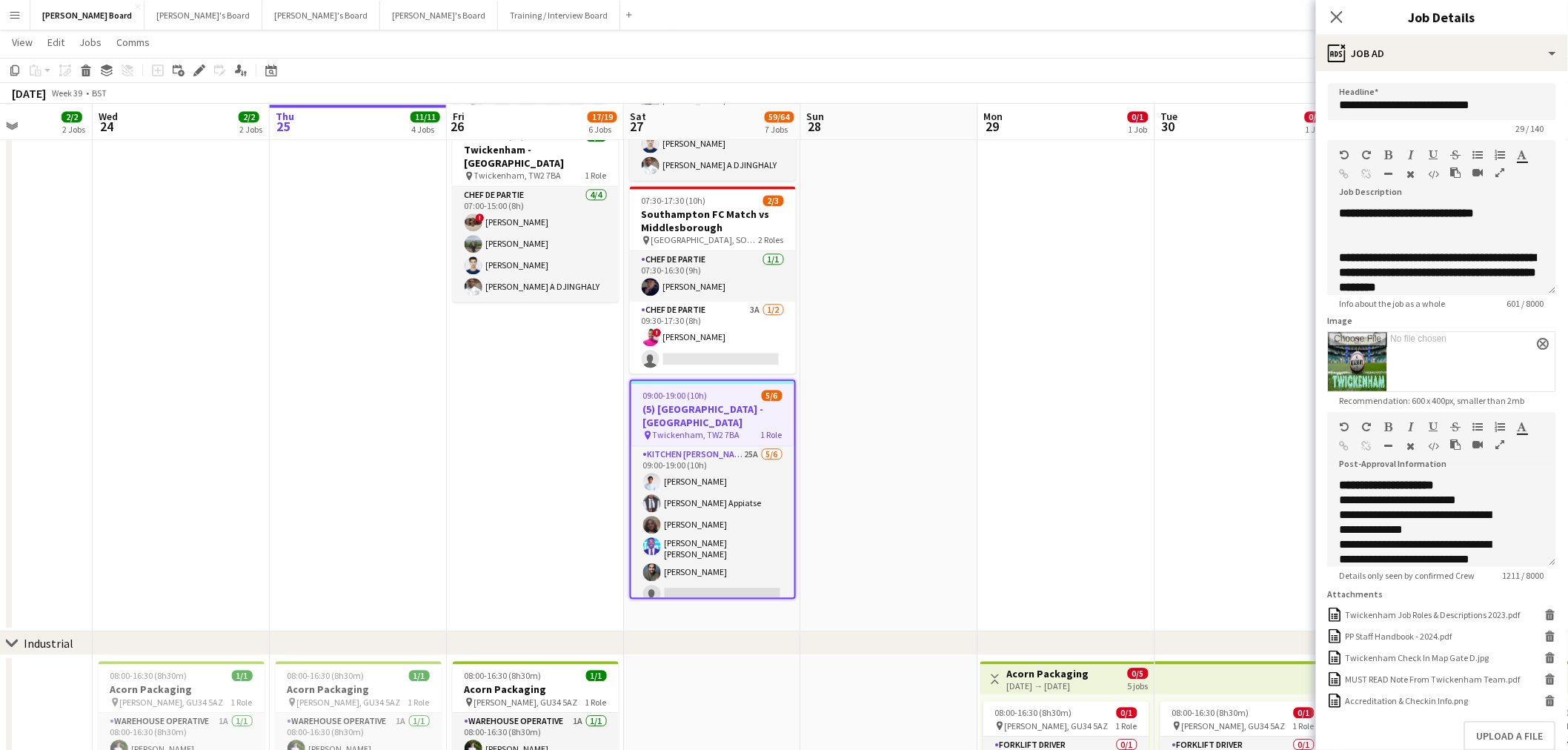
scroll to position [55, 0]
click at [1148, 538] on app-date-cell at bounding box center [1067, 220] width 177 height 824
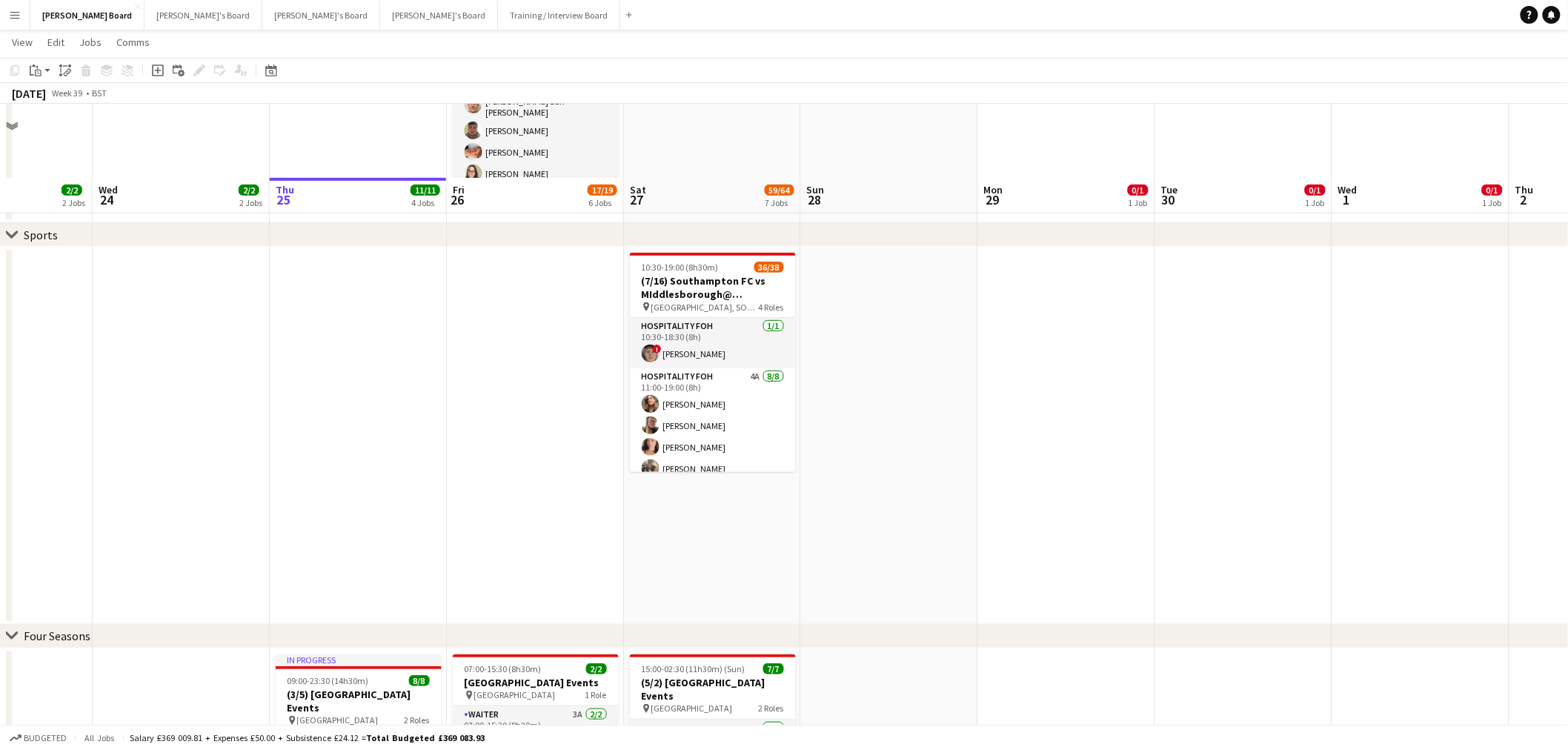
scroll to position [0, 0]
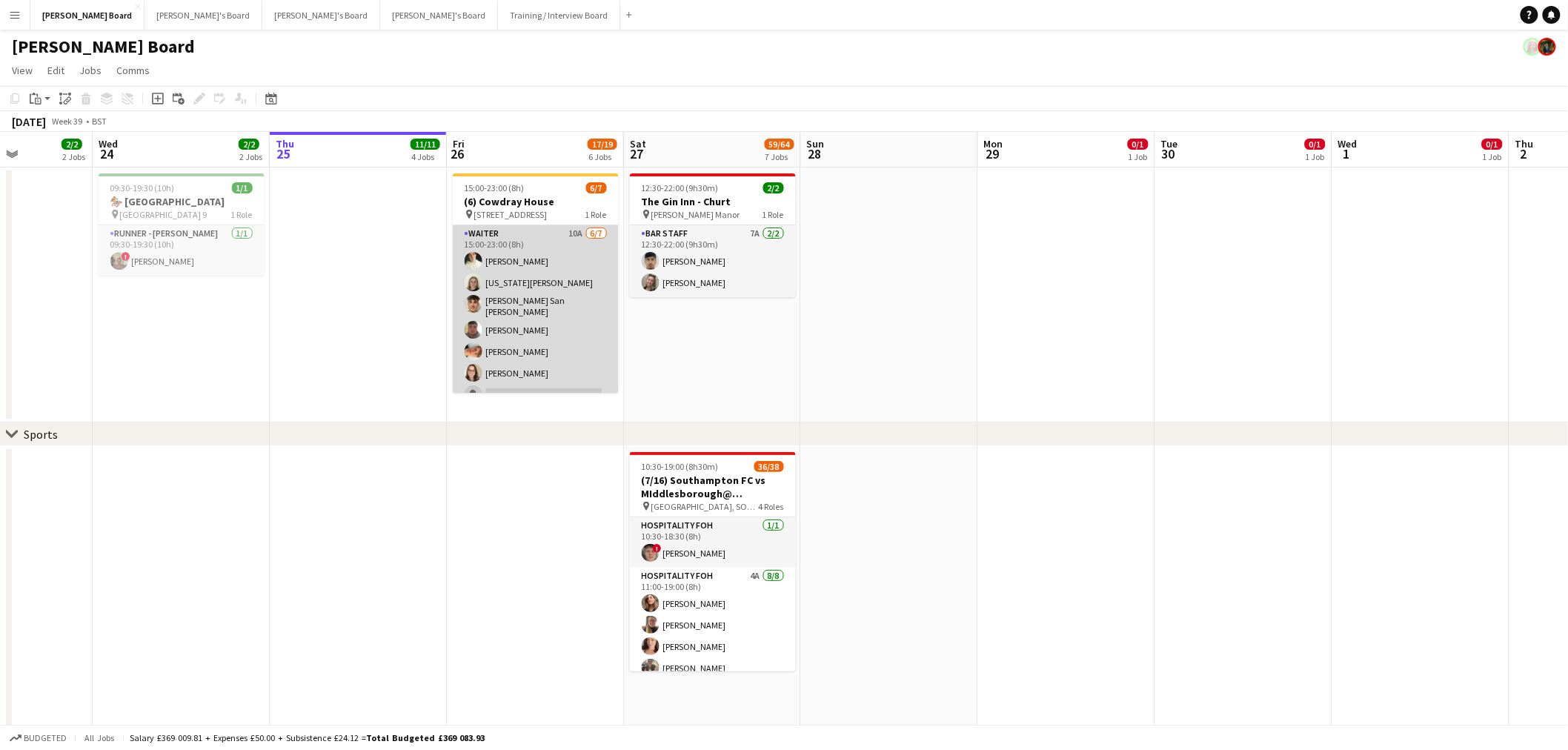
click at [545, 311] on app-card-role "Waiter 10A 6/7 15:00-23:00 (8h) Sam Hammond Georgia Marsden Cameron San Emeteri…" at bounding box center [536, 317] width 166 height 184
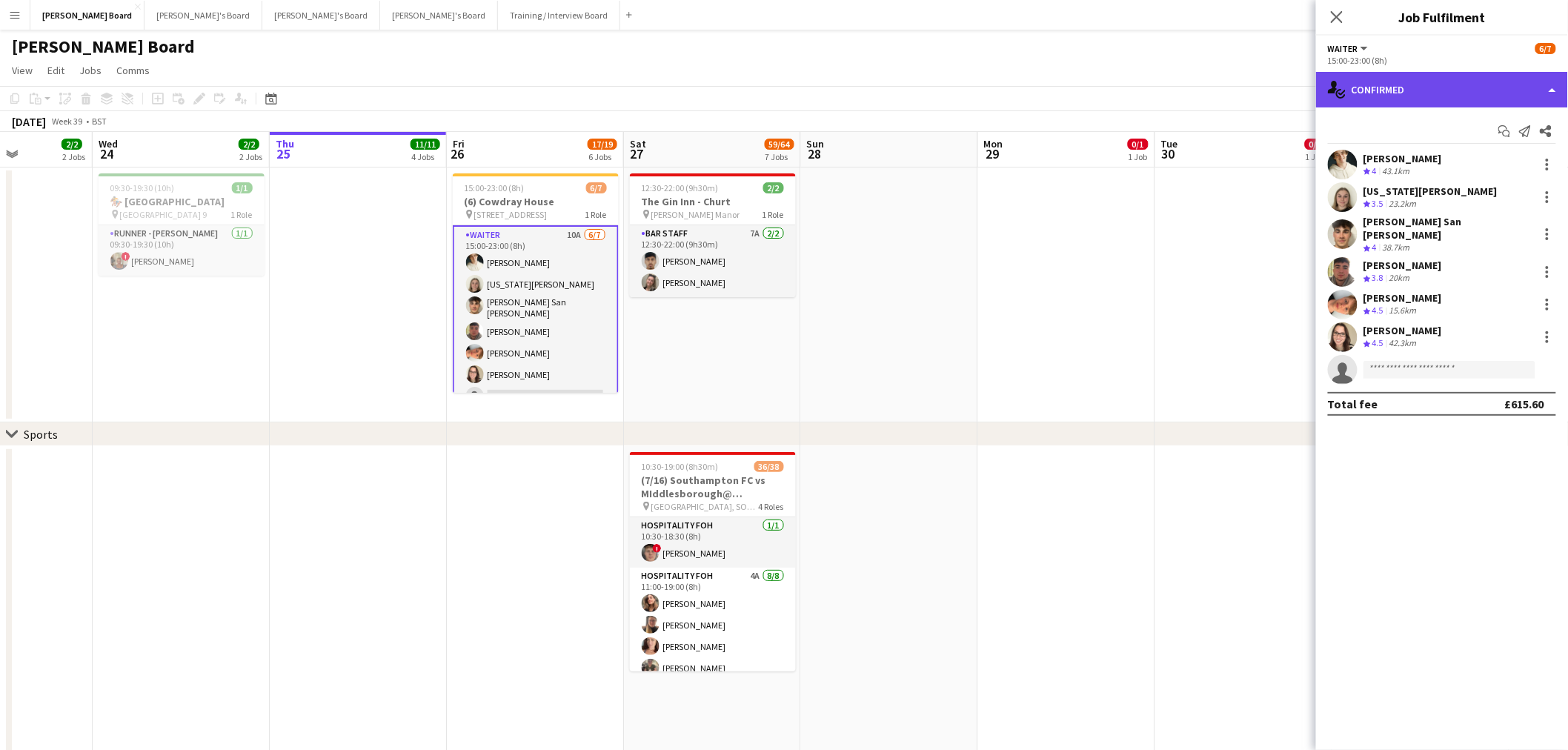
click at [1442, 77] on div "single-neutral-actions-check-2 Confirmed" at bounding box center [1442, 90] width 252 height 36
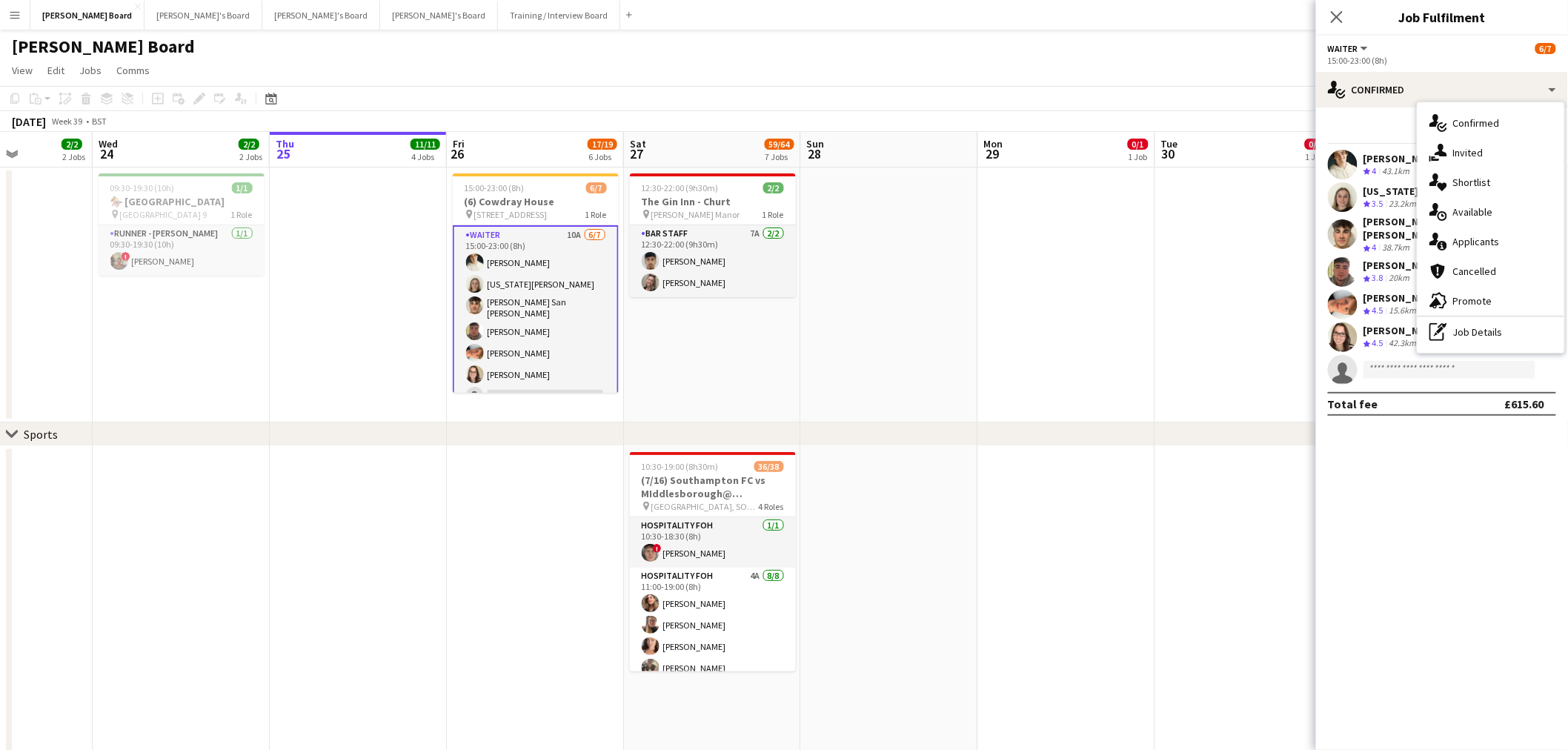
click at [1516, 330] on div "pen-write Job Details" at bounding box center [1491, 332] width 147 height 30
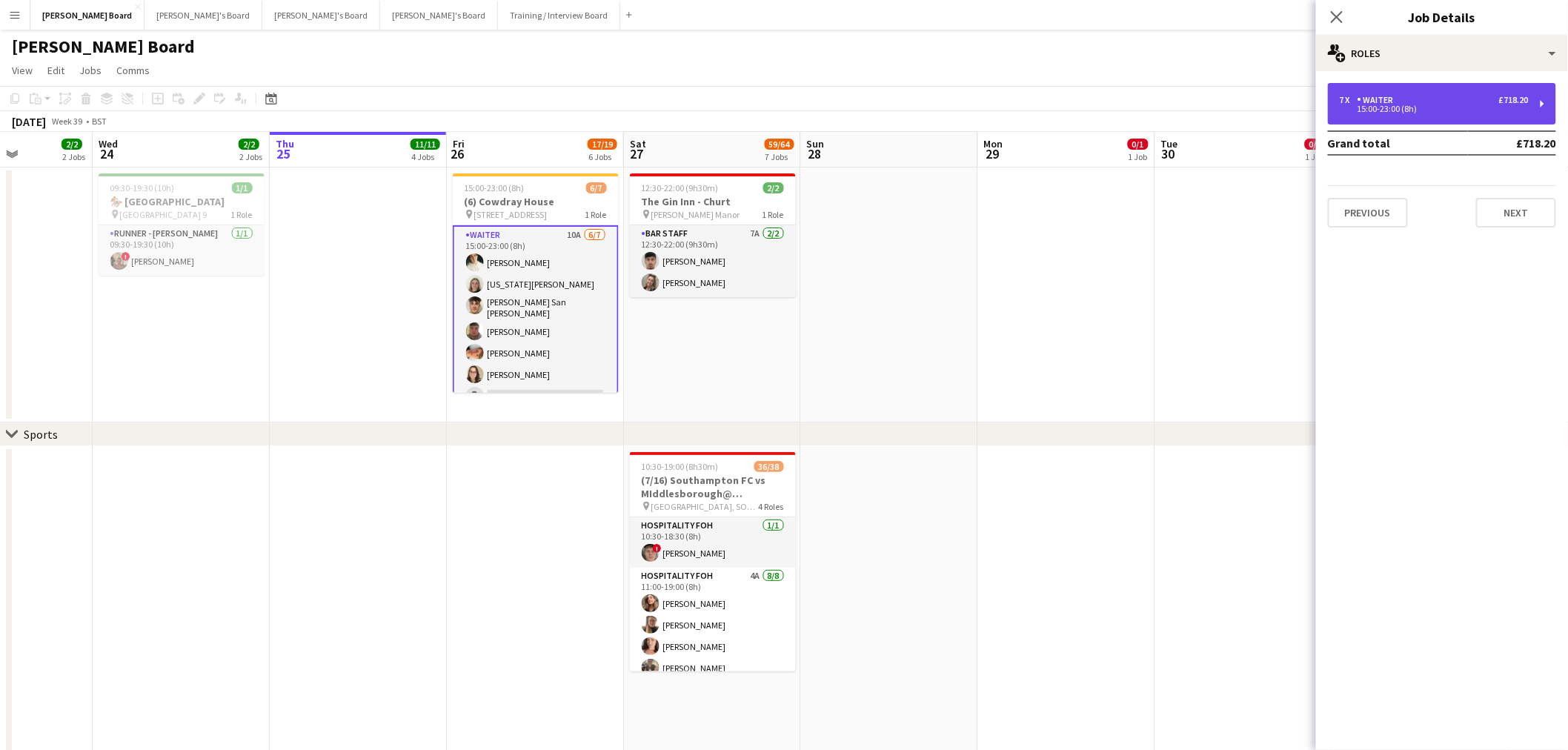
click at [1449, 113] on div "7 x Waiter £718.20 15:00-23:00 (8h)" at bounding box center [1442, 104] width 228 height 41
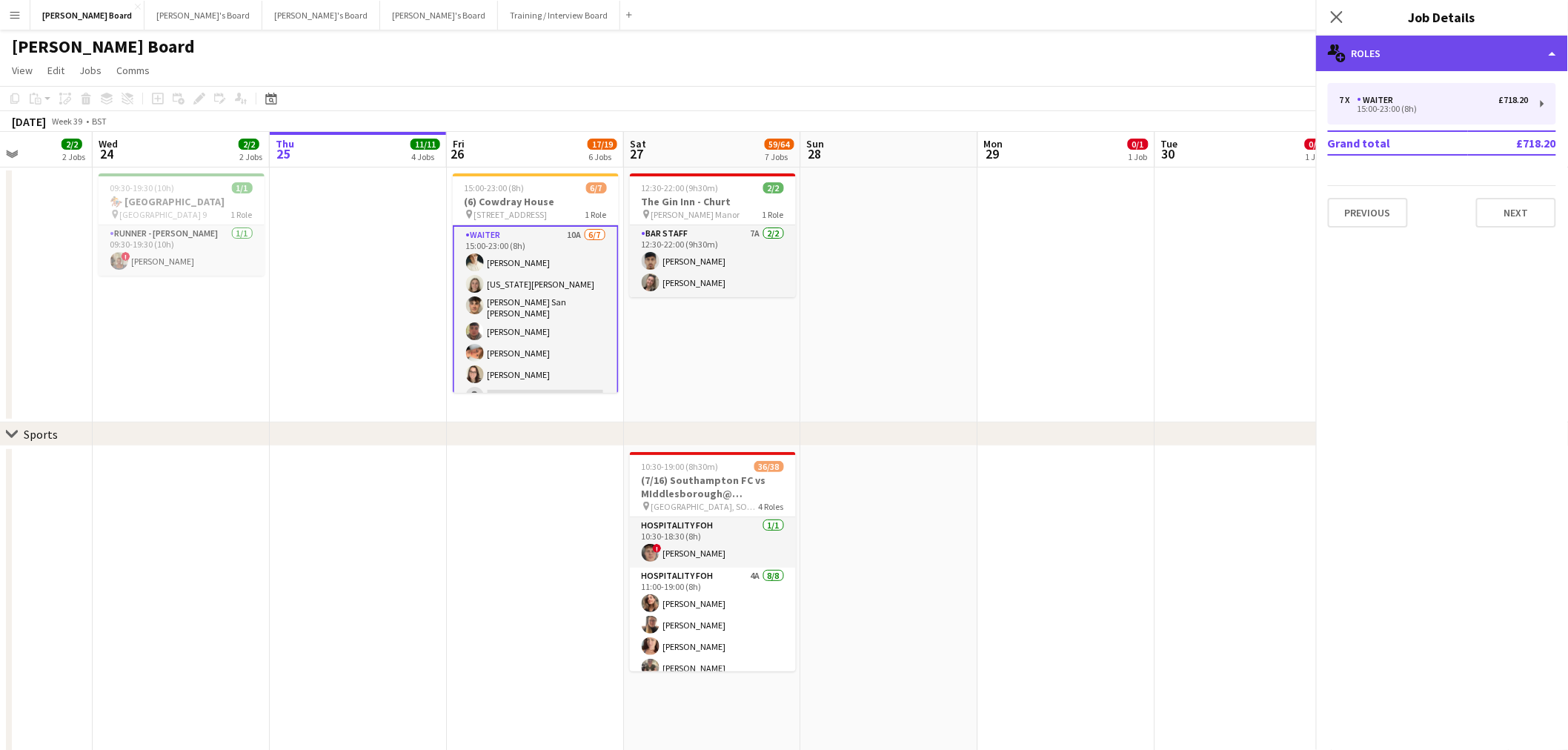
click at [1420, 49] on div "multiple-users-add Roles" at bounding box center [1442, 53] width 252 height 36
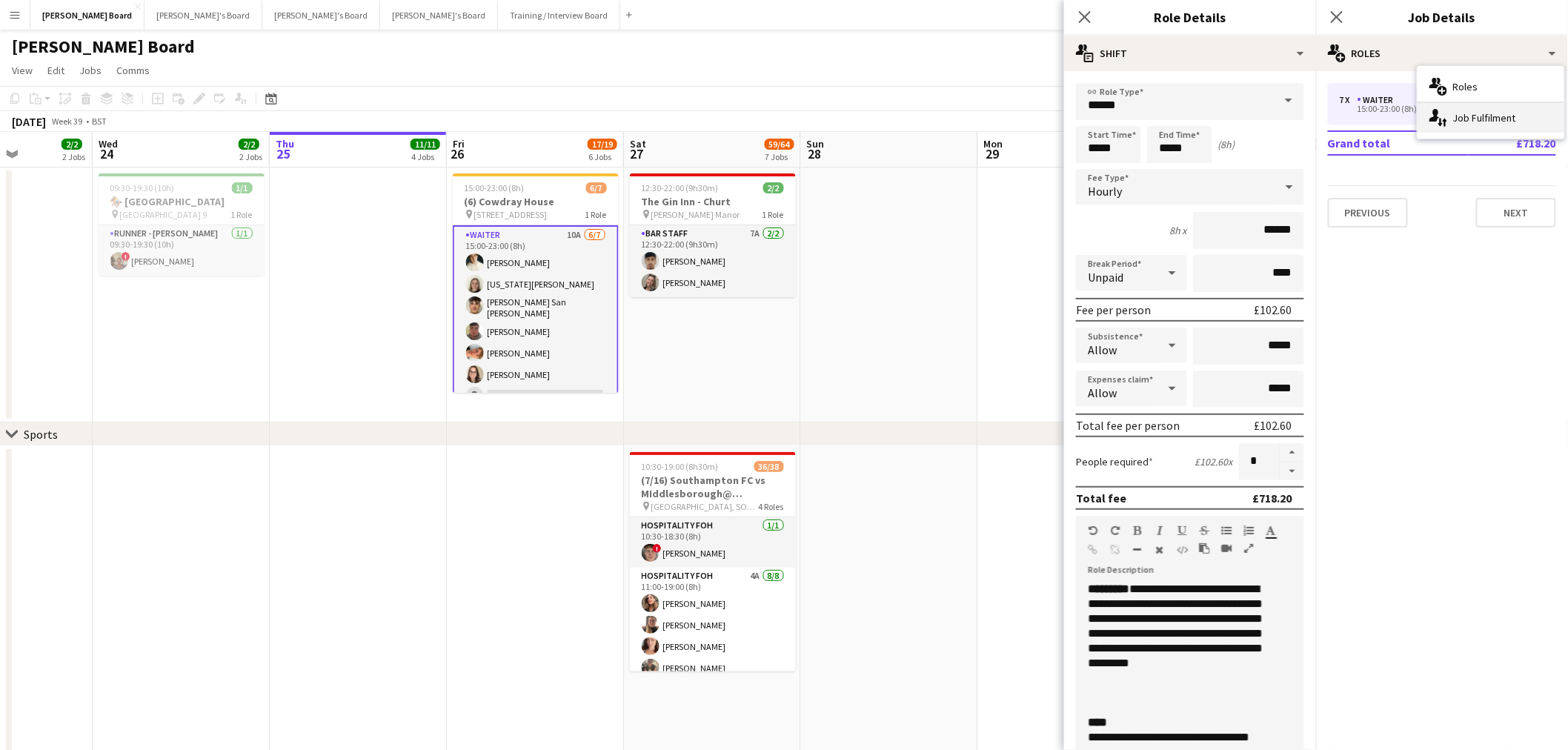
click at [1486, 115] on div "single-neutral-actions-up-down Job Fulfilment" at bounding box center [1491, 118] width 147 height 30
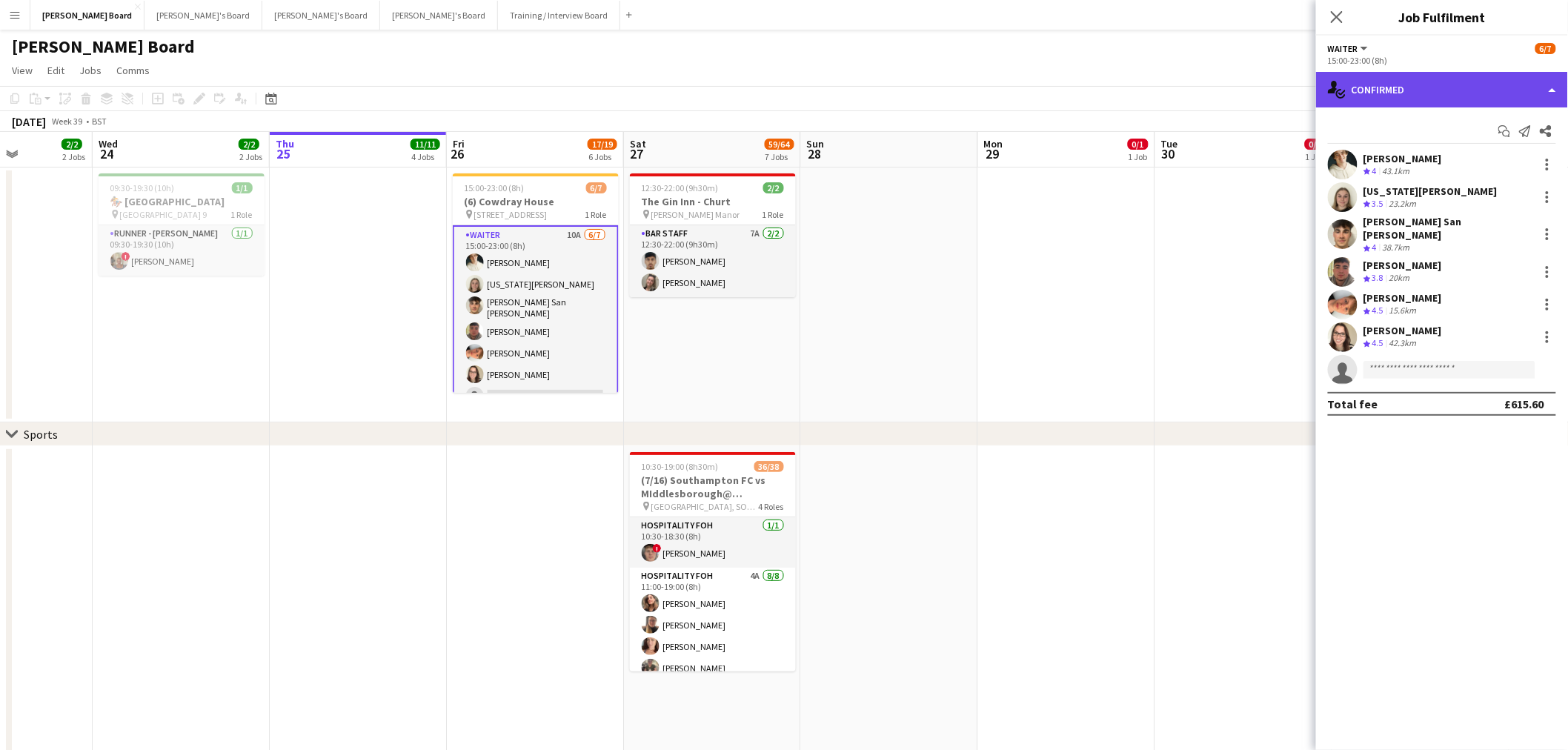
click at [1454, 77] on div "single-neutral-actions-check-2 Confirmed" at bounding box center [1442, 90] width 252 height 36
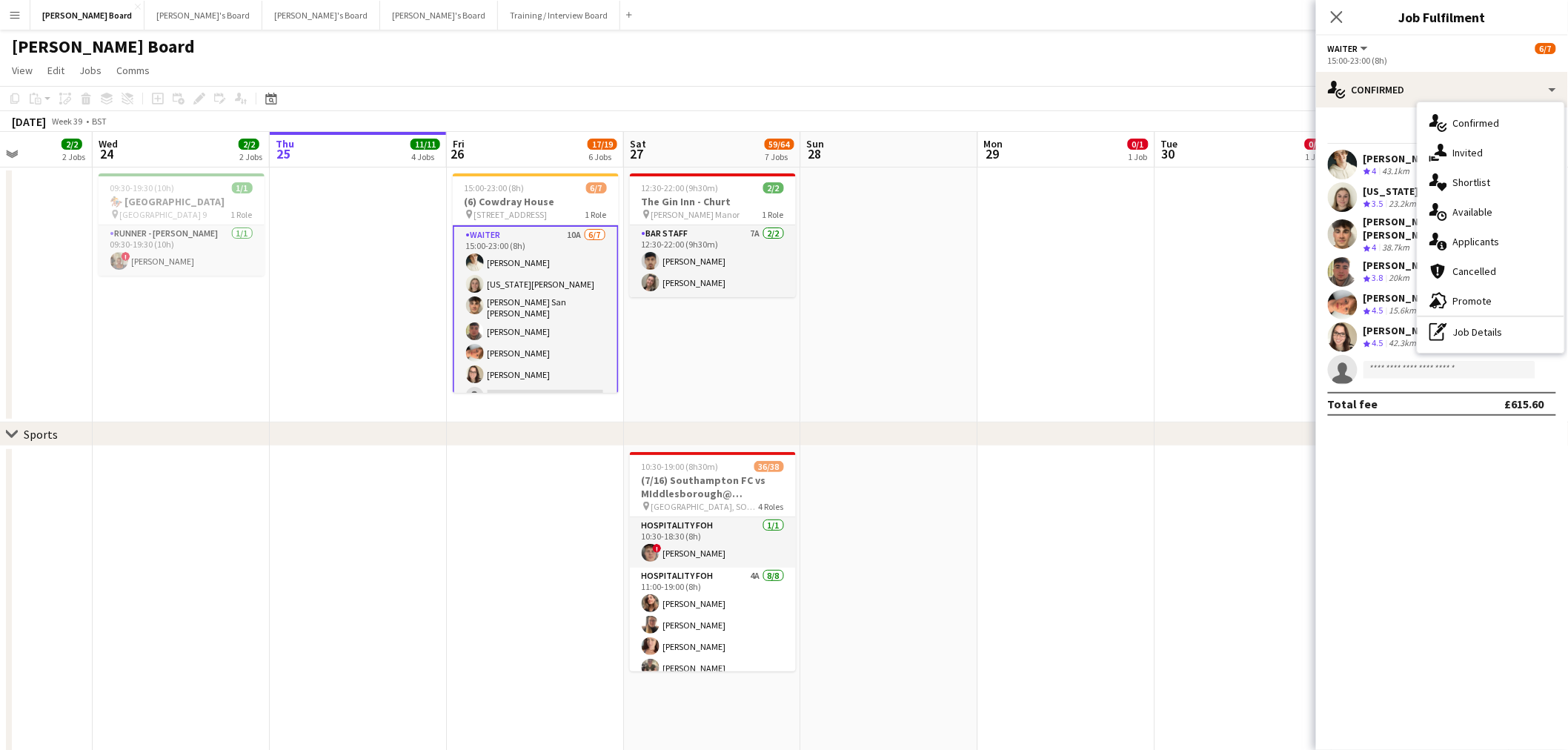
click at [1491, 246] on span "Applicants" at bounding box center [1477, 241] width 46 height 13
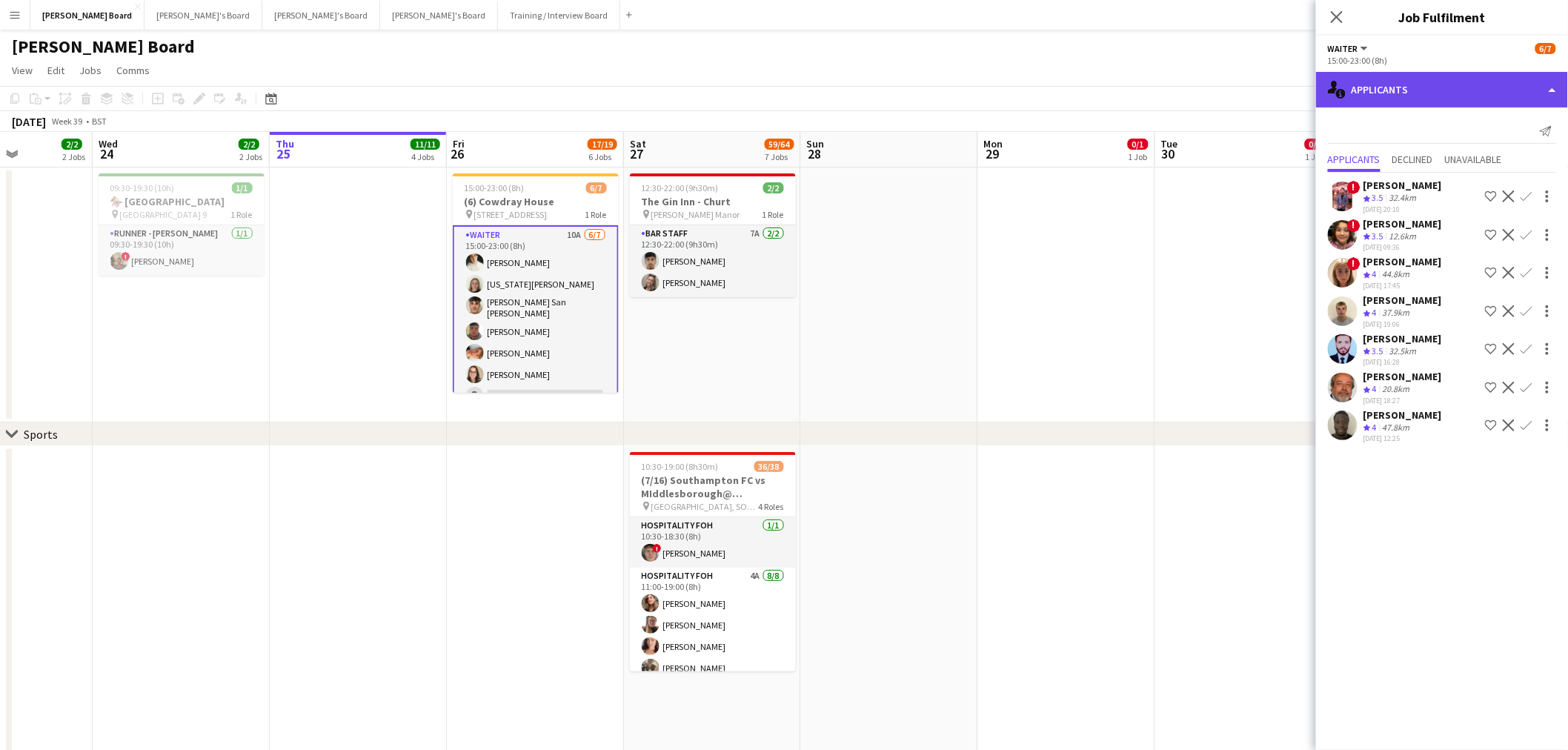
click at [1440, 91] on div "single-neutral-actions-information Applicants" at bounding box center [1442, 90] width 252 height 36
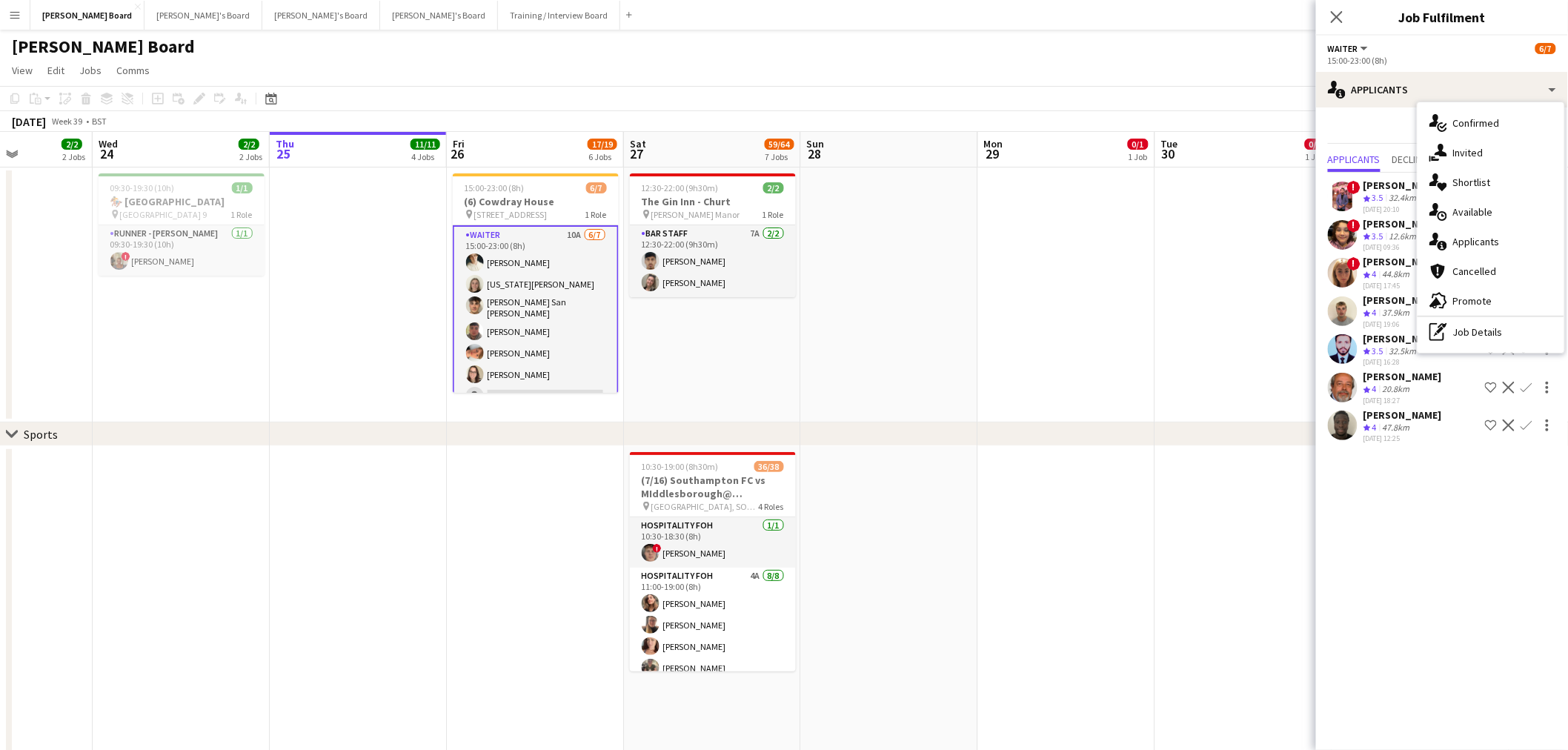
click at [1490, 334] on div "pen-write Job Details" at bounding box center [1491, 332] width 147 height 30
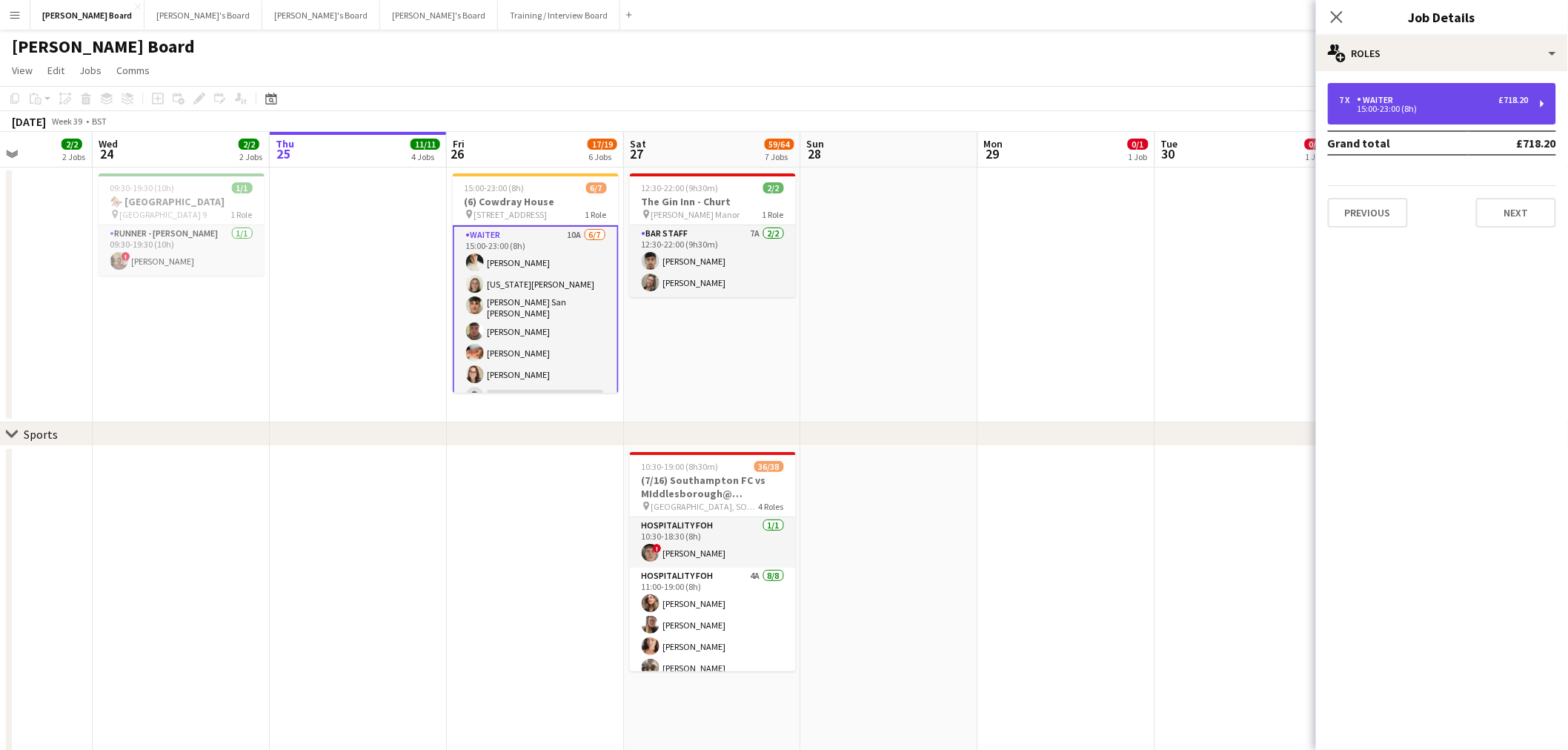
click at [1418, 109] on div "15:00-23:00 (8h)" at bounding box center [1435, 109] width 189 height 7
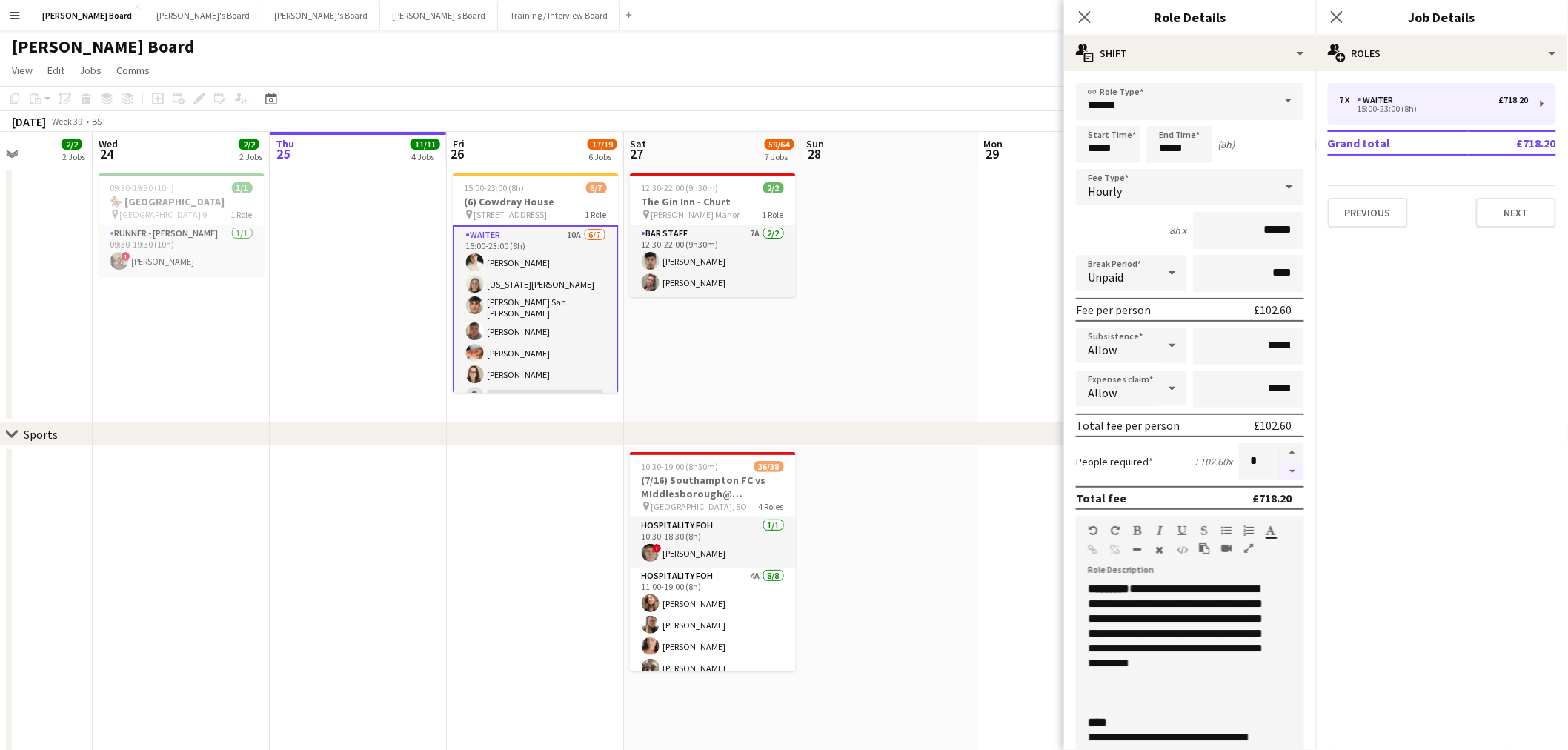
click at [1281, 462] on button "button" at bounding box center [1293, 472] width 24 height 18
type input "*"
click at [1007, 376] on app-date-cell at bounding box center [1067, 294] width 177 height 254
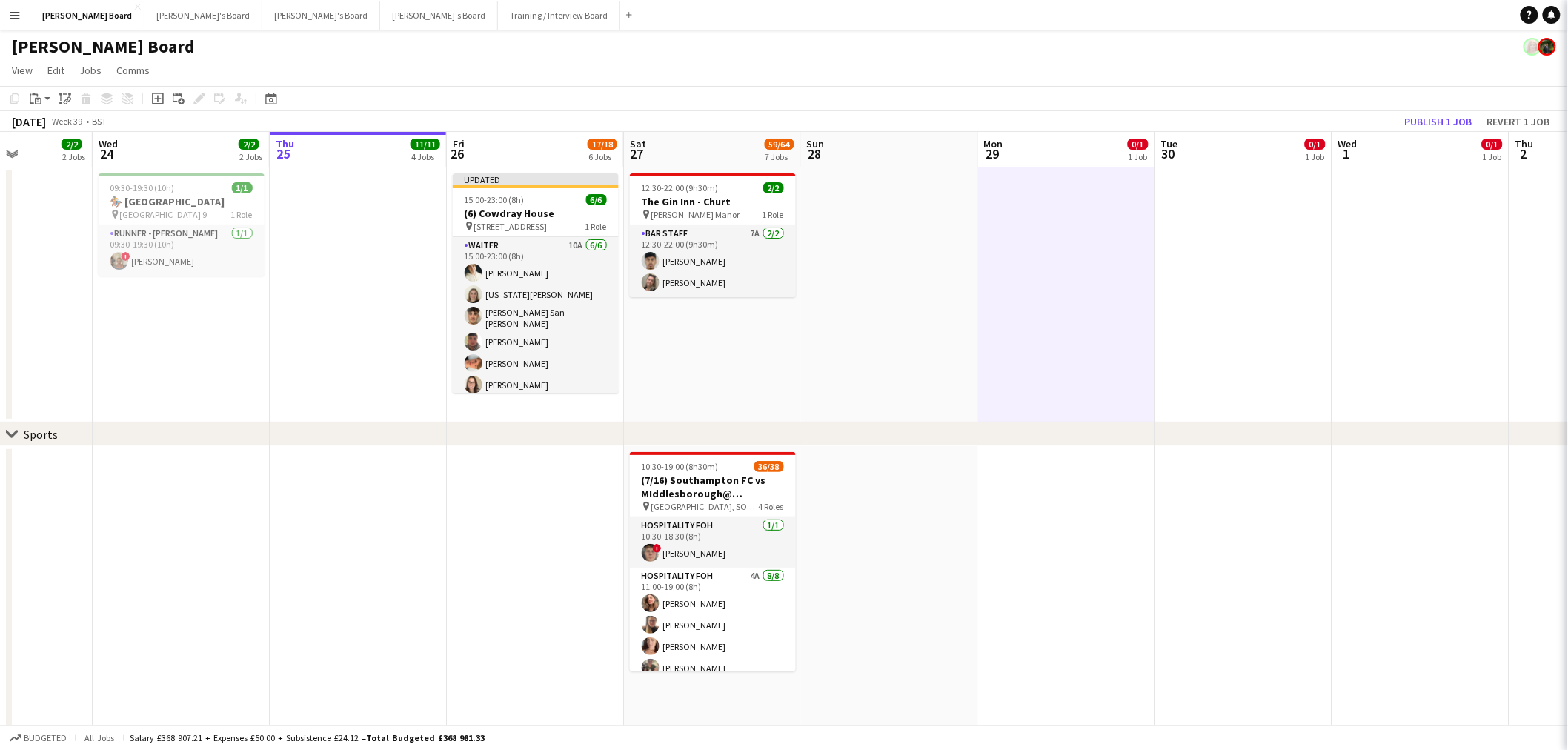
scroll to position [0, 440]
drag, startPoint x: 1053, startPoint y: 572, endPoint x: 1100, endPoint y: 523, distance: 67.9
click at [1053, 571] on app-date-cell at bounding box center [1066, 635] width 177 height 378
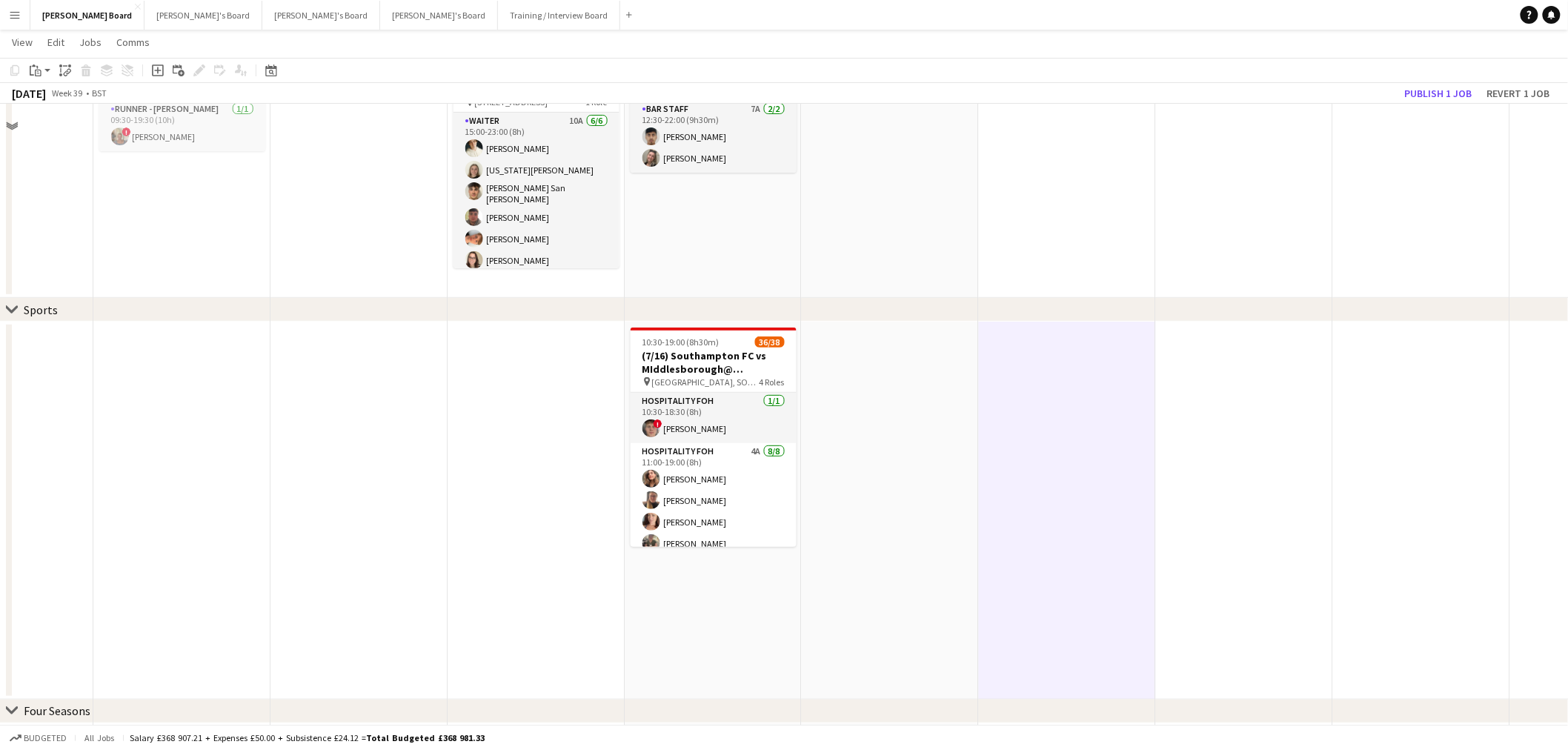
scroll to position [247, 0]
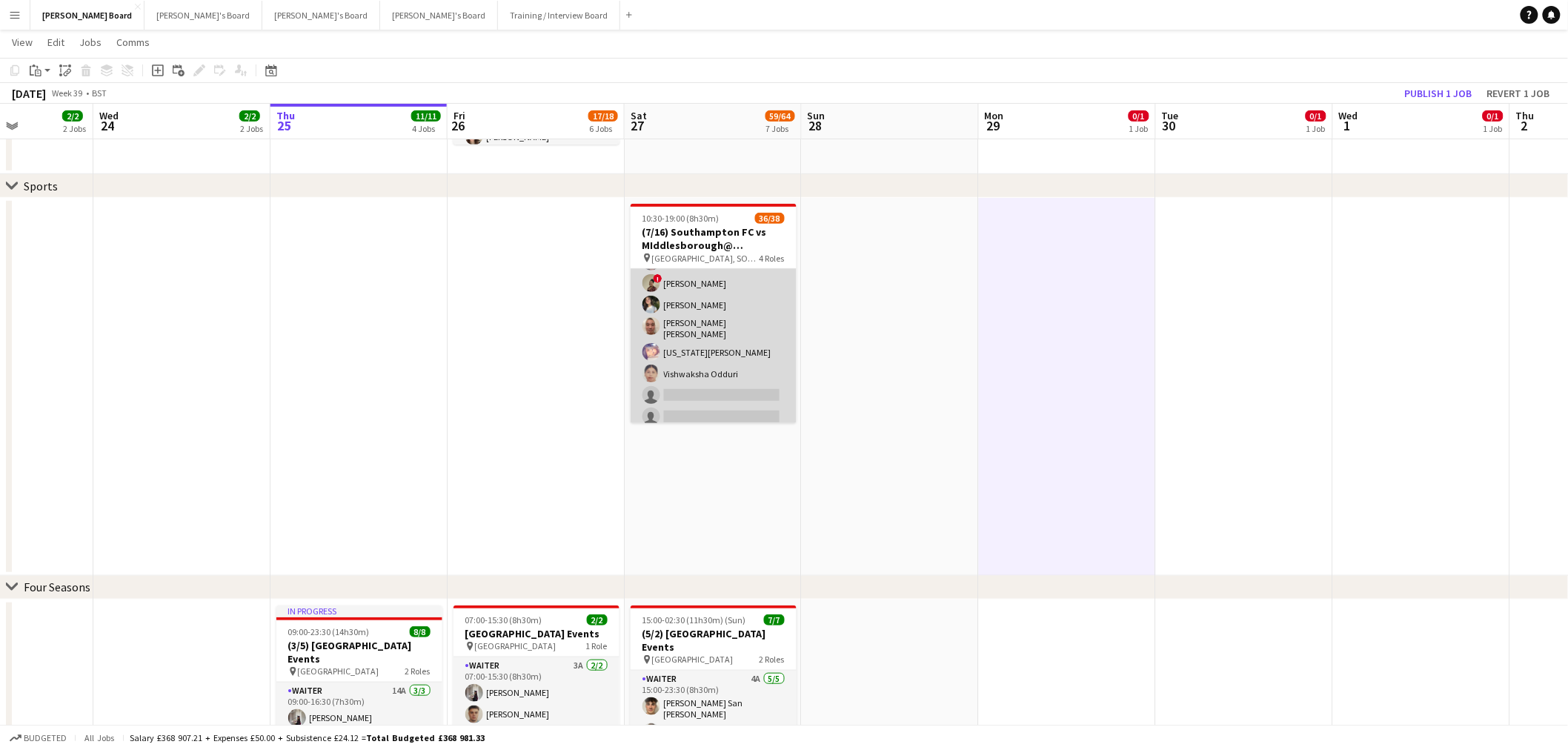
click at [736, 375] on app-card-role "Retail Kiosk 9I 4A 26/28 13:00-17:00 (4h) ! Liam Jenkins Margaret Kudela Ashmee…" at bounding box center [714, 114] width 166 height 635
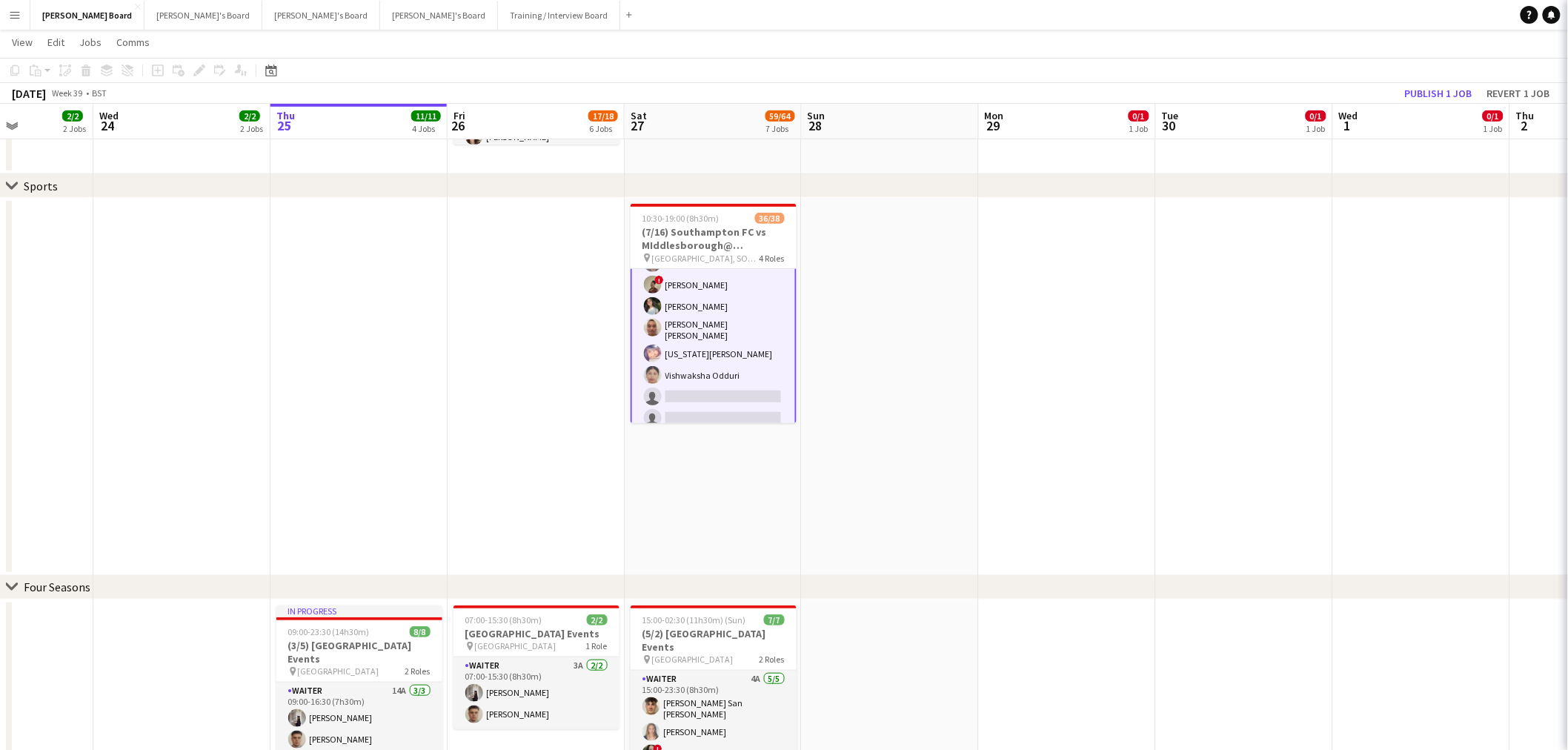
scroll to position [779, 0]
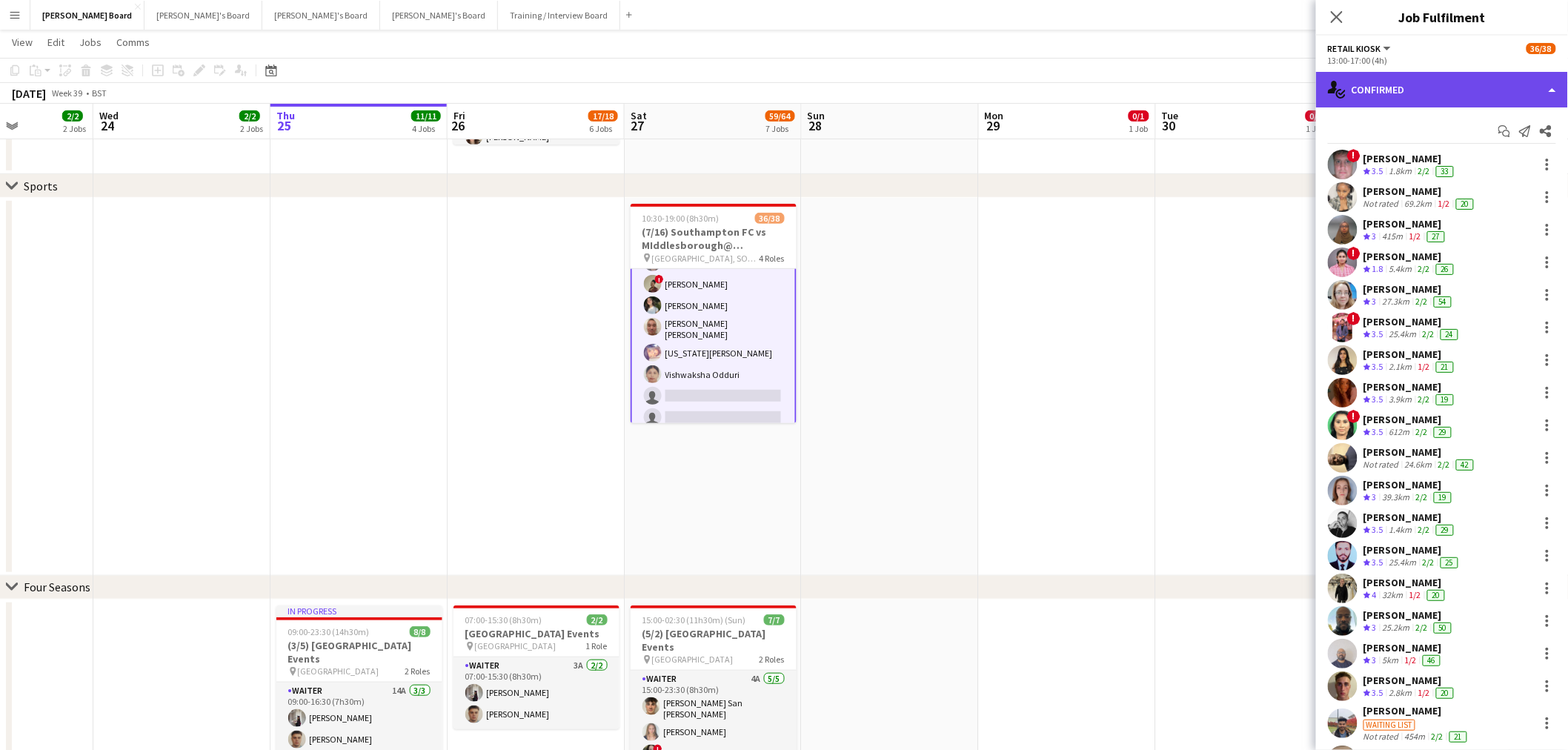
click at [1499, 91] on div "single-neutral-actions-check-2 Confirmed" at bounding box center [1442, 90] width 252 height 36
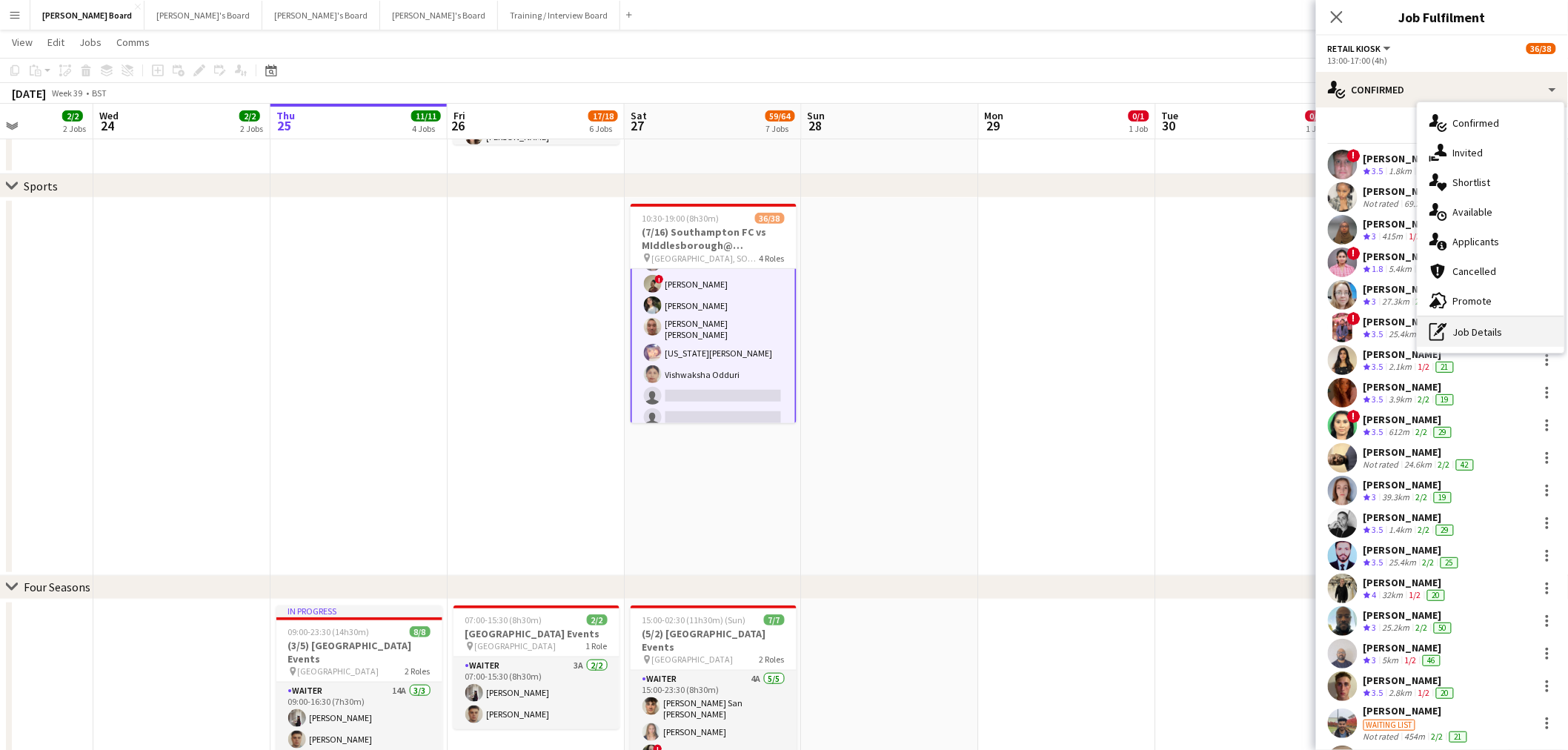
click at [1498, 337] on div "pen-write Job Details" at bounding box center [1491, 332] width 147 height 30
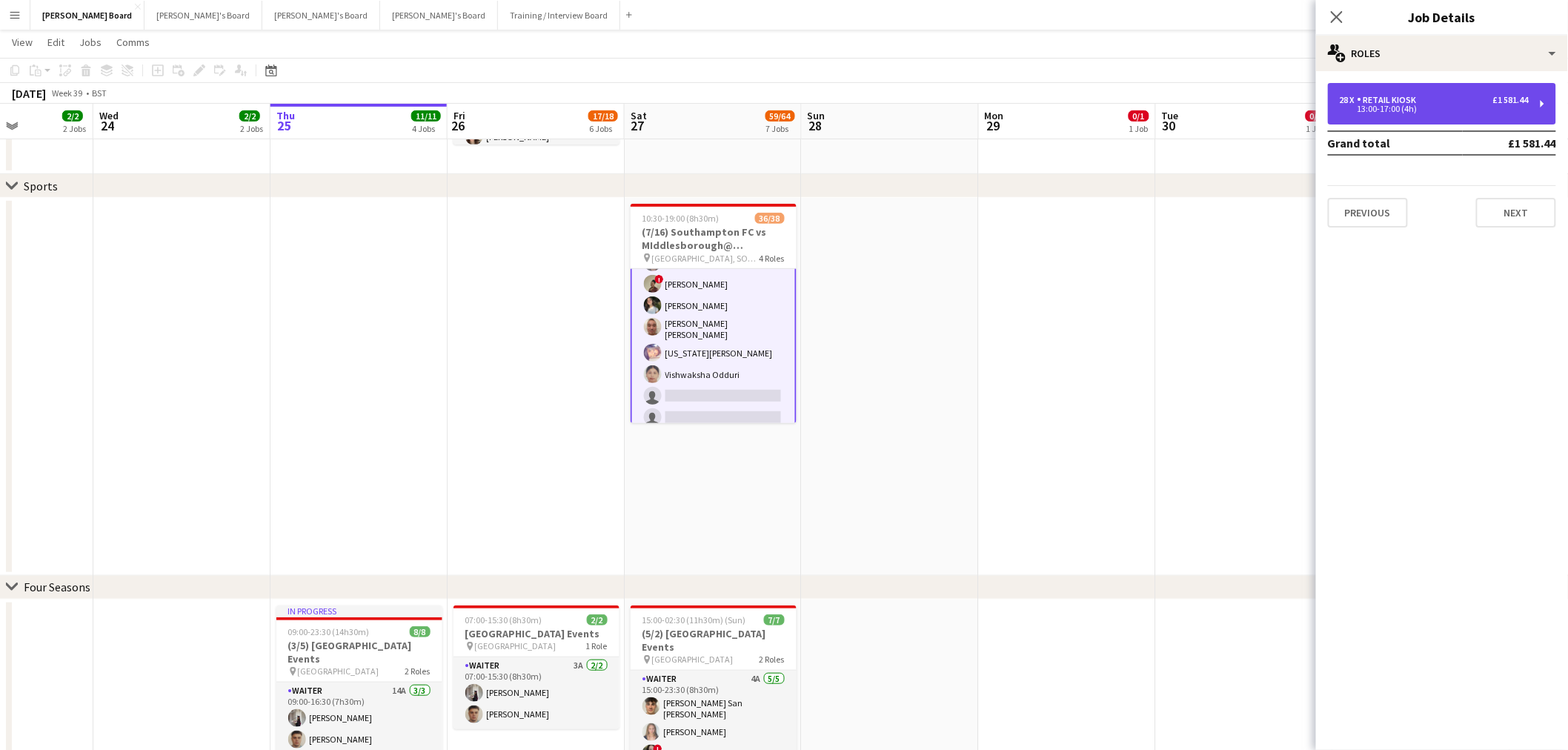
click at [1425, 112] on div "13:00-17:00 (4h)" at bounding box center [1435, 109] width 189 height 7
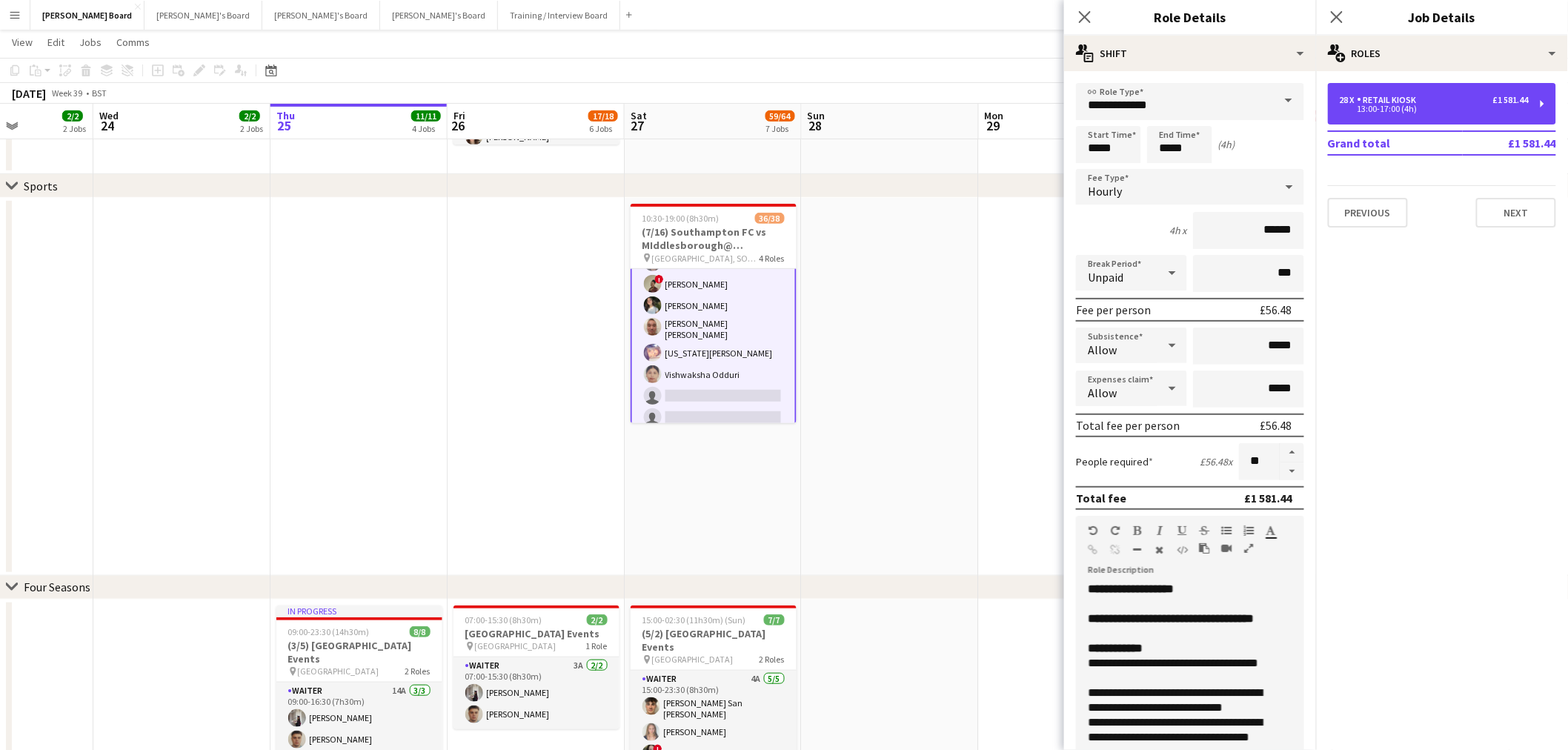
scroll to position [82, 0]
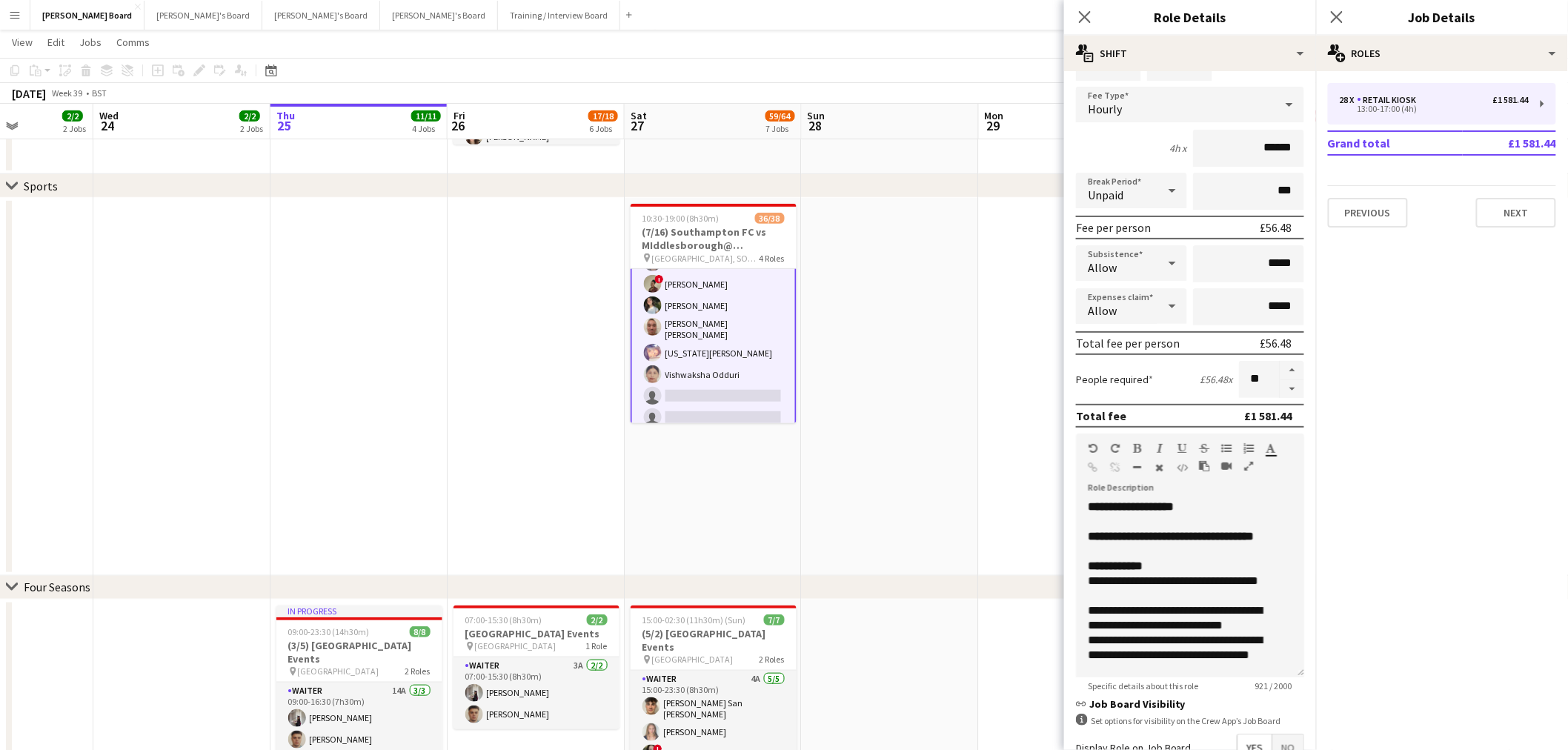
click at [1280, 393] on form "**********" at bounding box center [1191, 461] width 252 height 921
click at [1281, 384] on button "button" at bounding box center [1293, 390] width 24 height 18
type input "**"
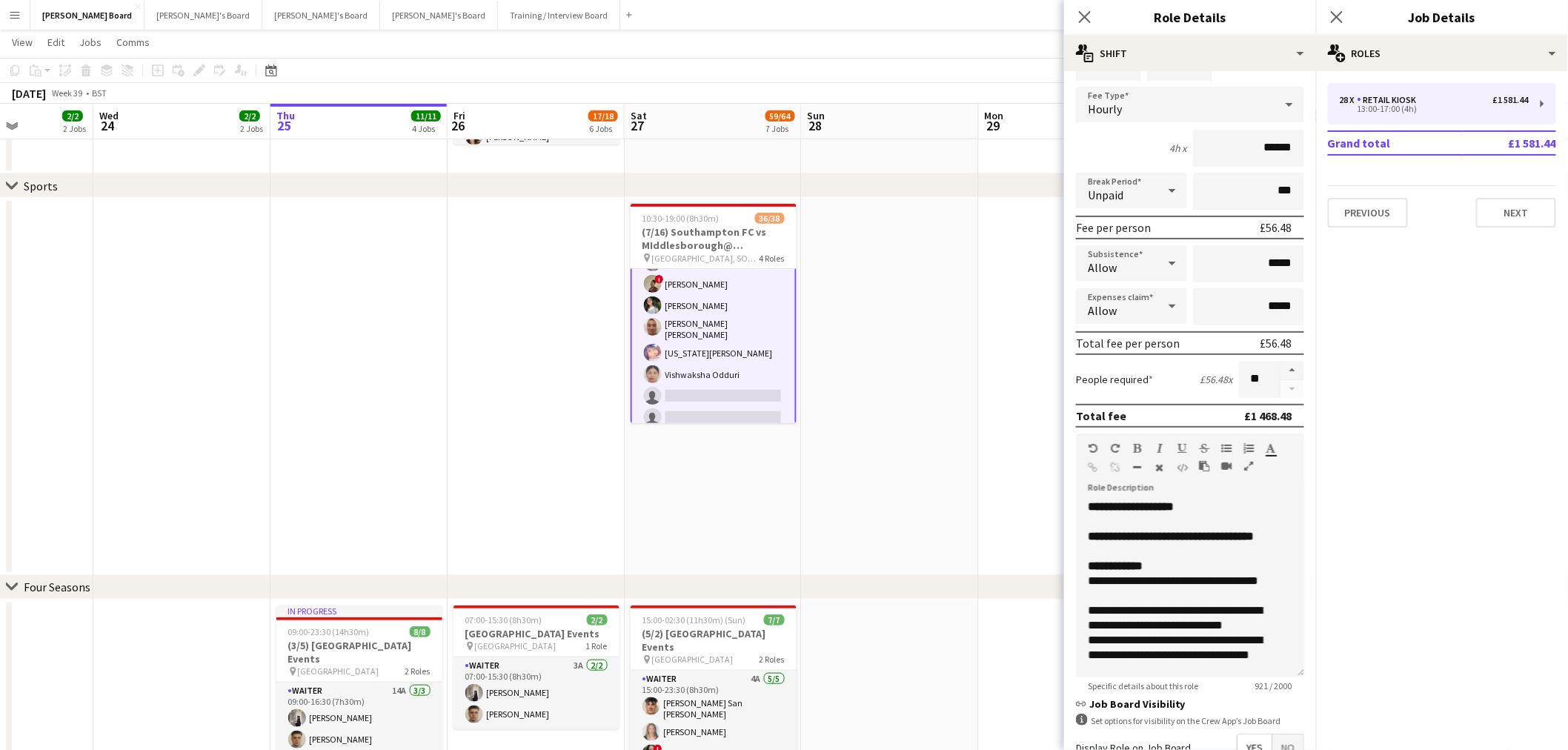
drag, startPoint x: 959, startPoint y: 346, endPoint x: 969, endPoint y: 348, distance: 10.2
click at [959, 346] on app-date-cell at bounding box center [891, 387] width 177 height 378
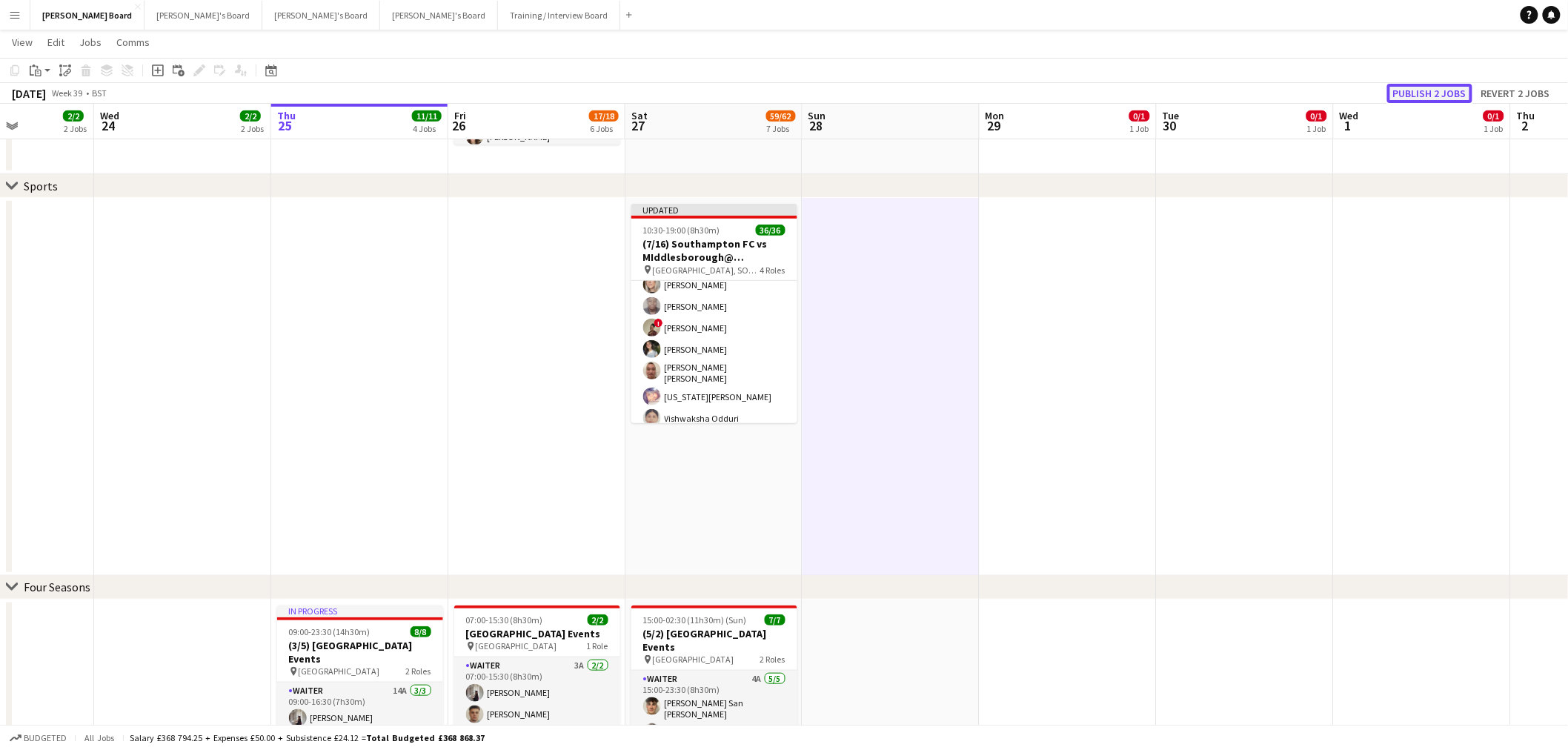
click at [1439, 84] on button "Publish 2 jobs" at bounding box center [1430, 93] width 85 height 19
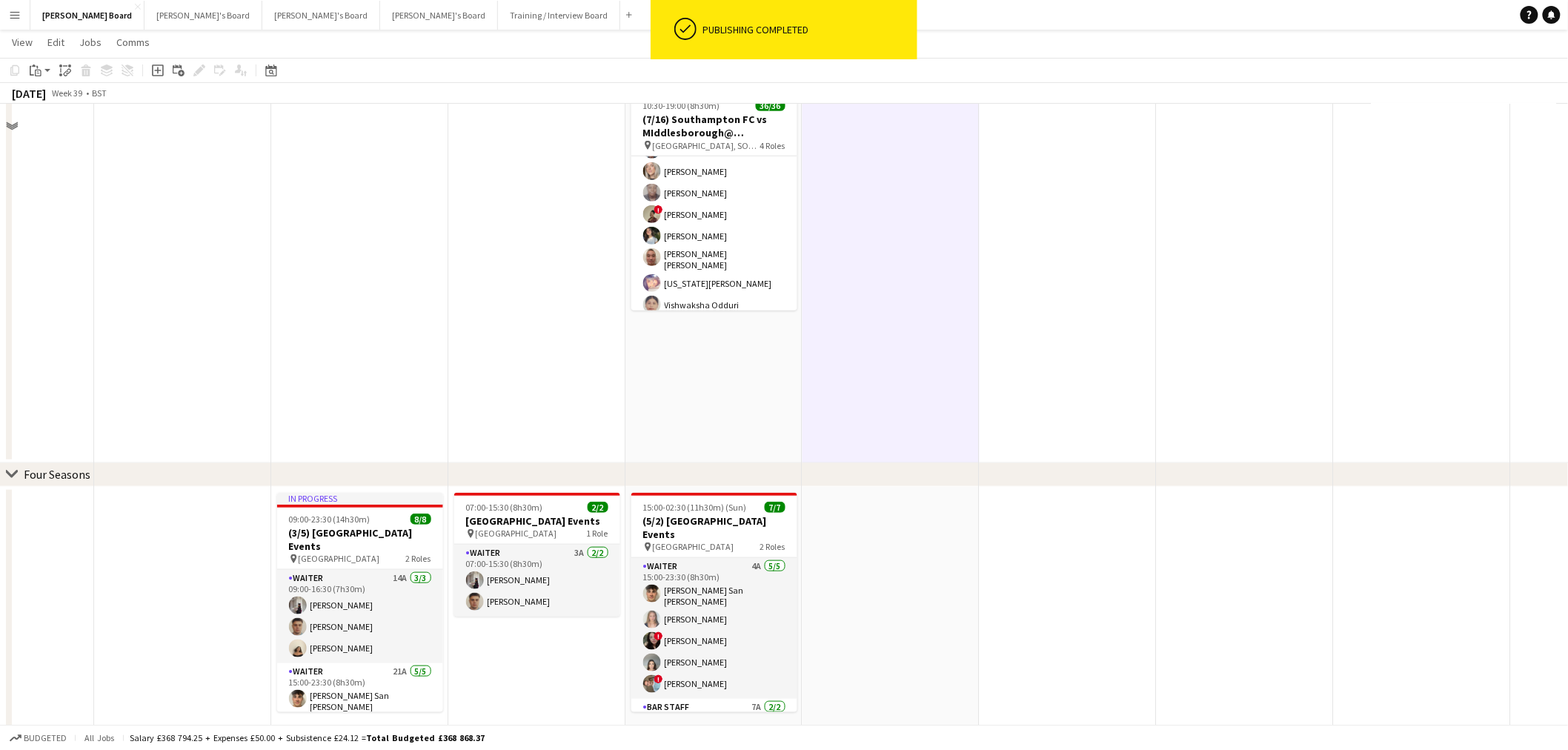
scroll to position [493, 0]
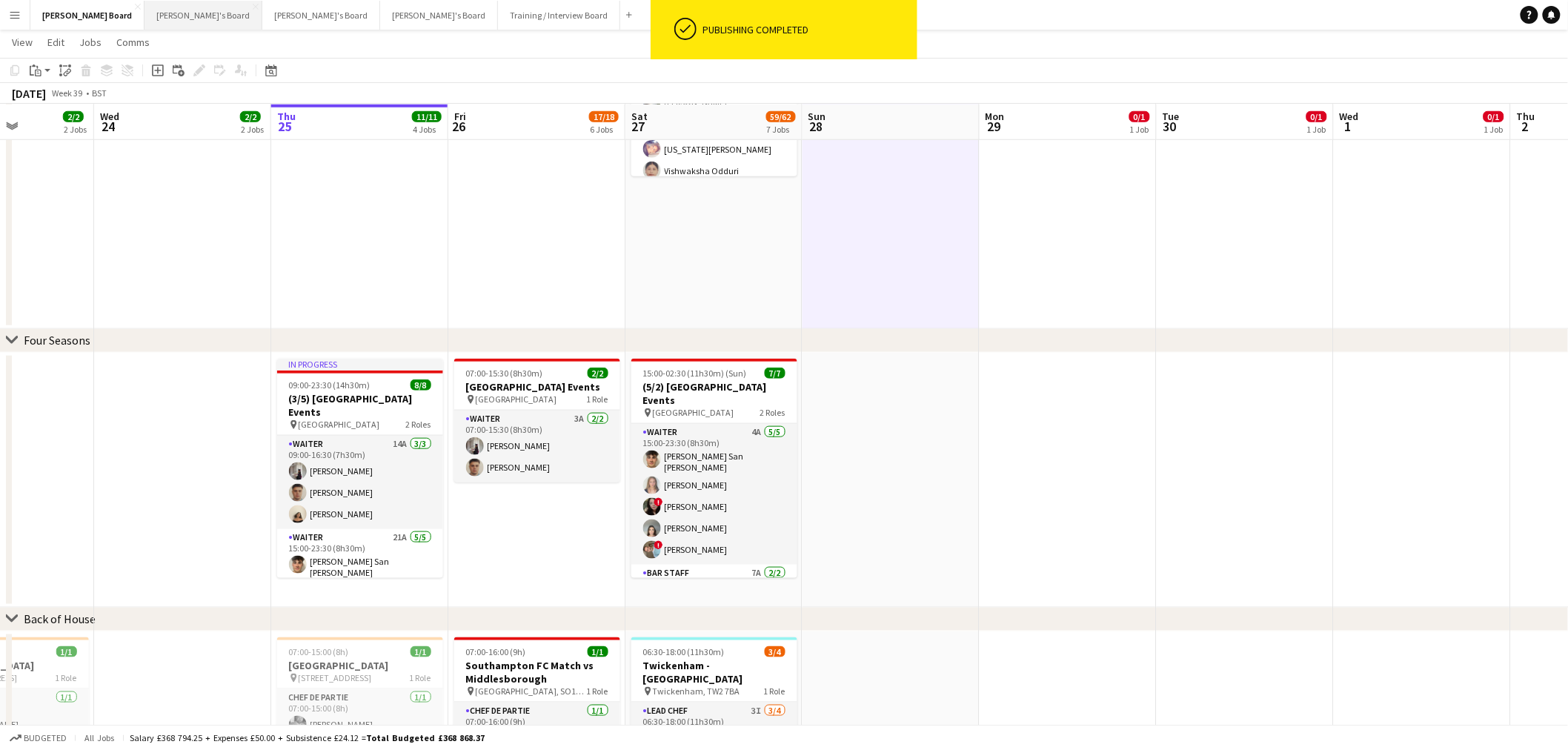
click at [144, 13] on button "Caitlin's Board Close" at bounding box center [203, 15] width 118 height 29
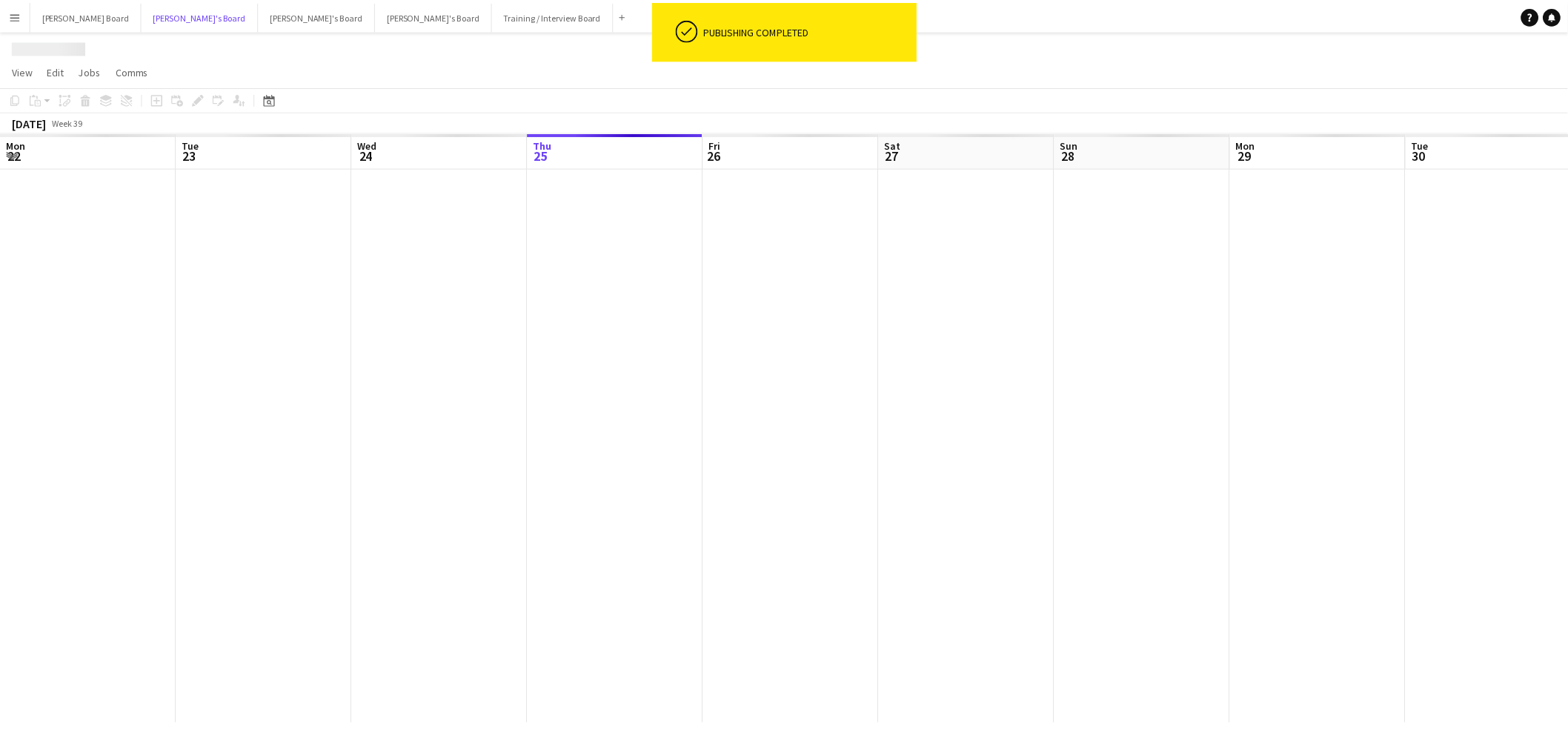
scroll to position [0, 353]
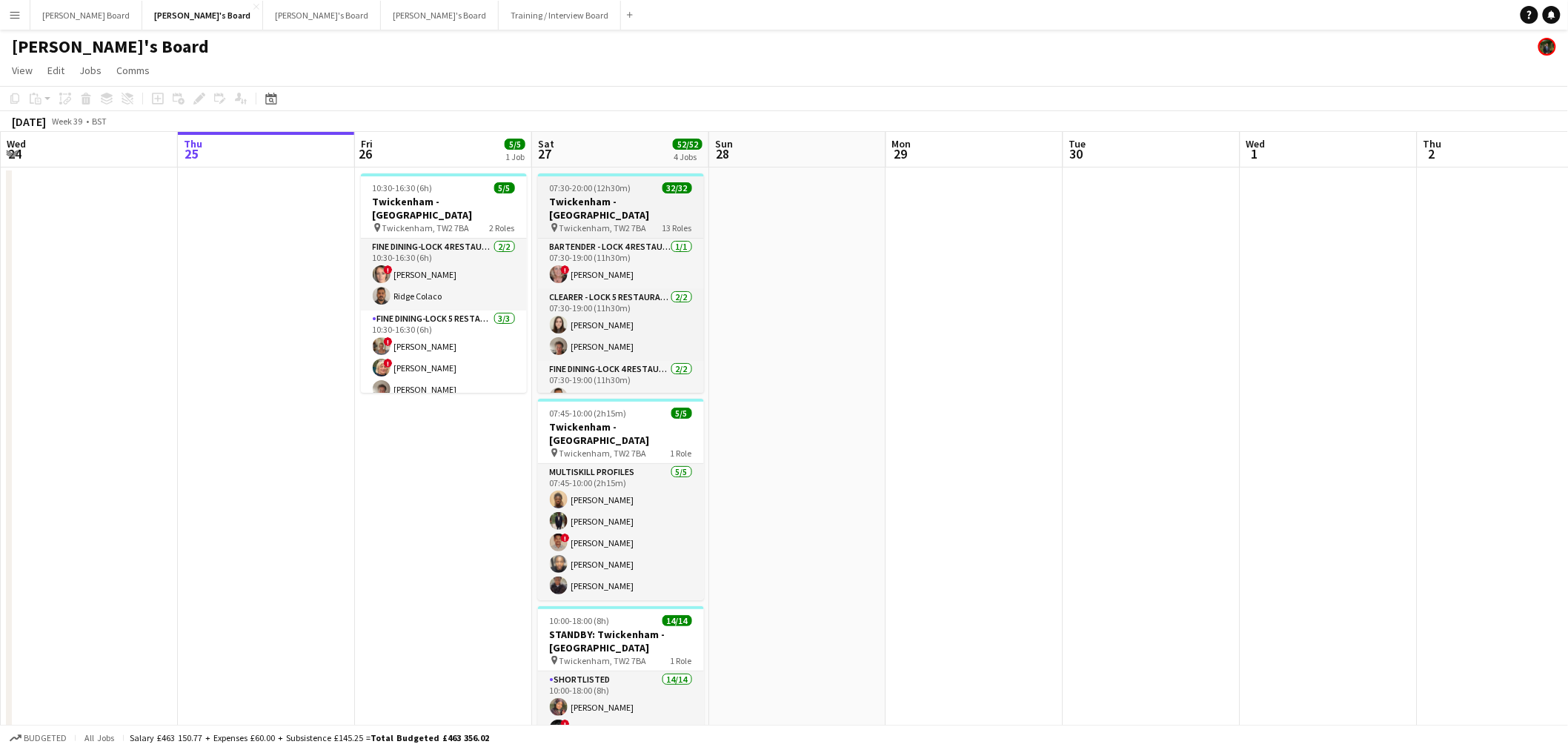
click at [629, 197] on h3 "Twickenham - [GEOGRAPHIC_DATA]" at bounding box center [621, 208] width 166 height 27
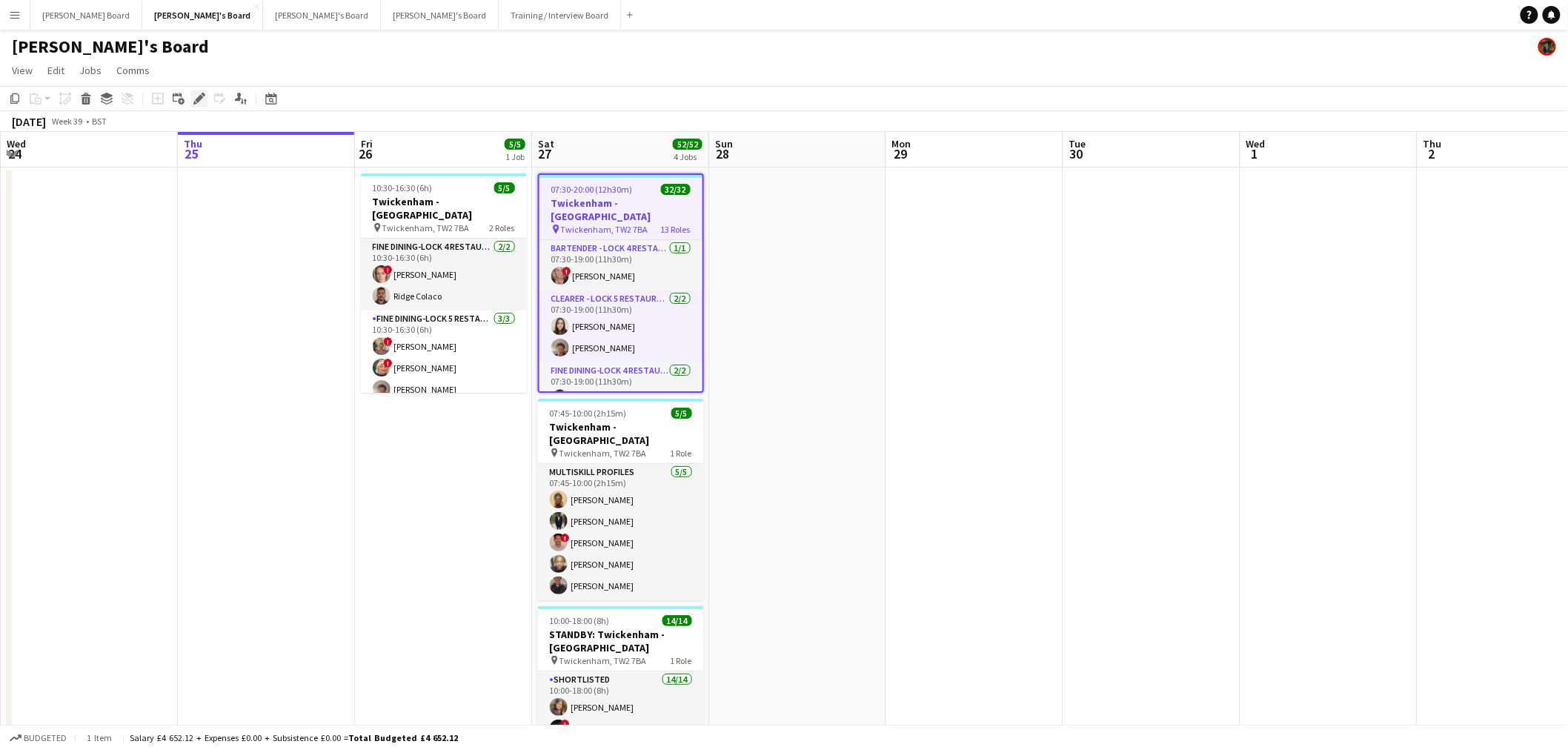
click at [194, 90] on div "Edit" at bounding box center [199, 98] width 17 height 17
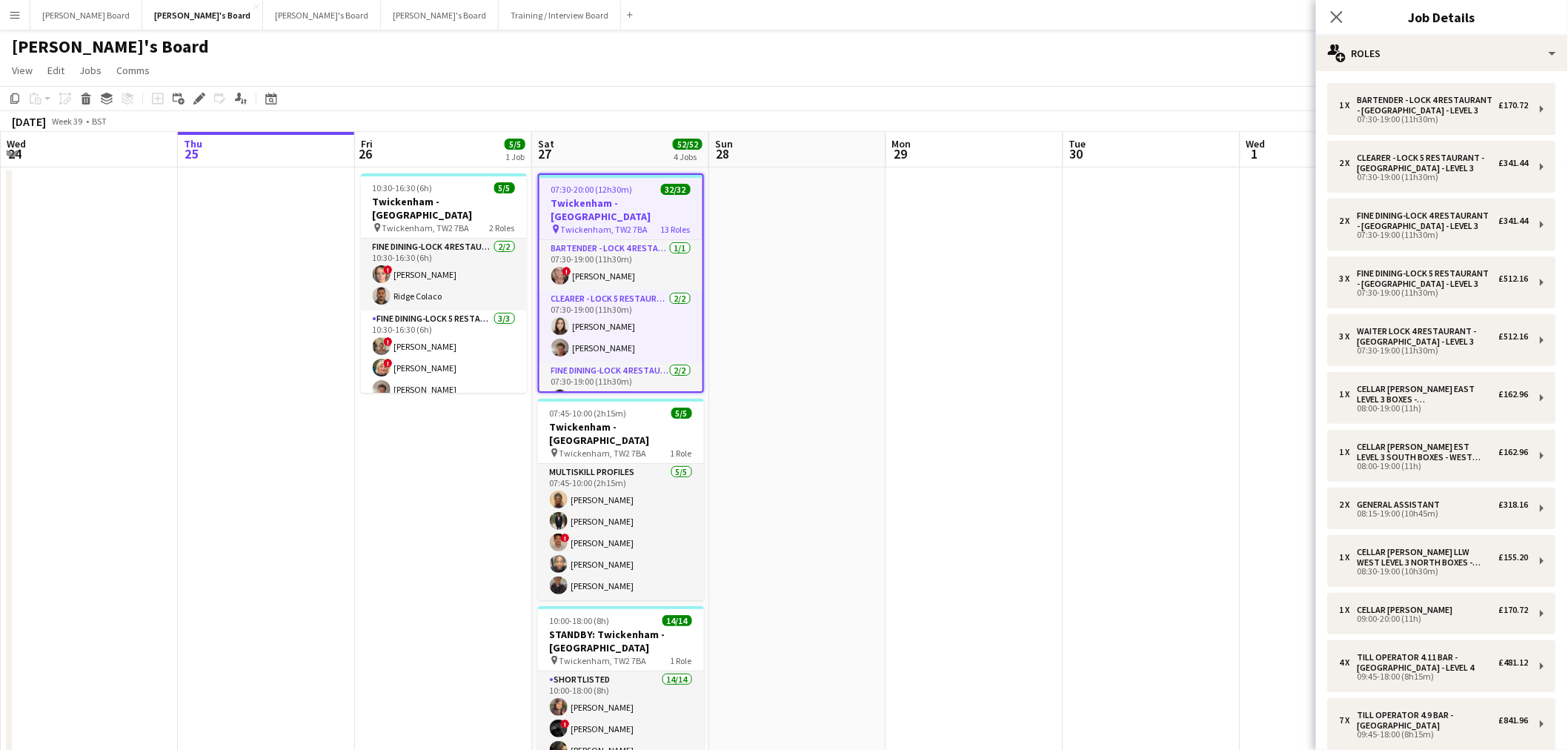
click at [1211, 457] on app-date-cell at bounding box center [1153, 573] width 177 height 811
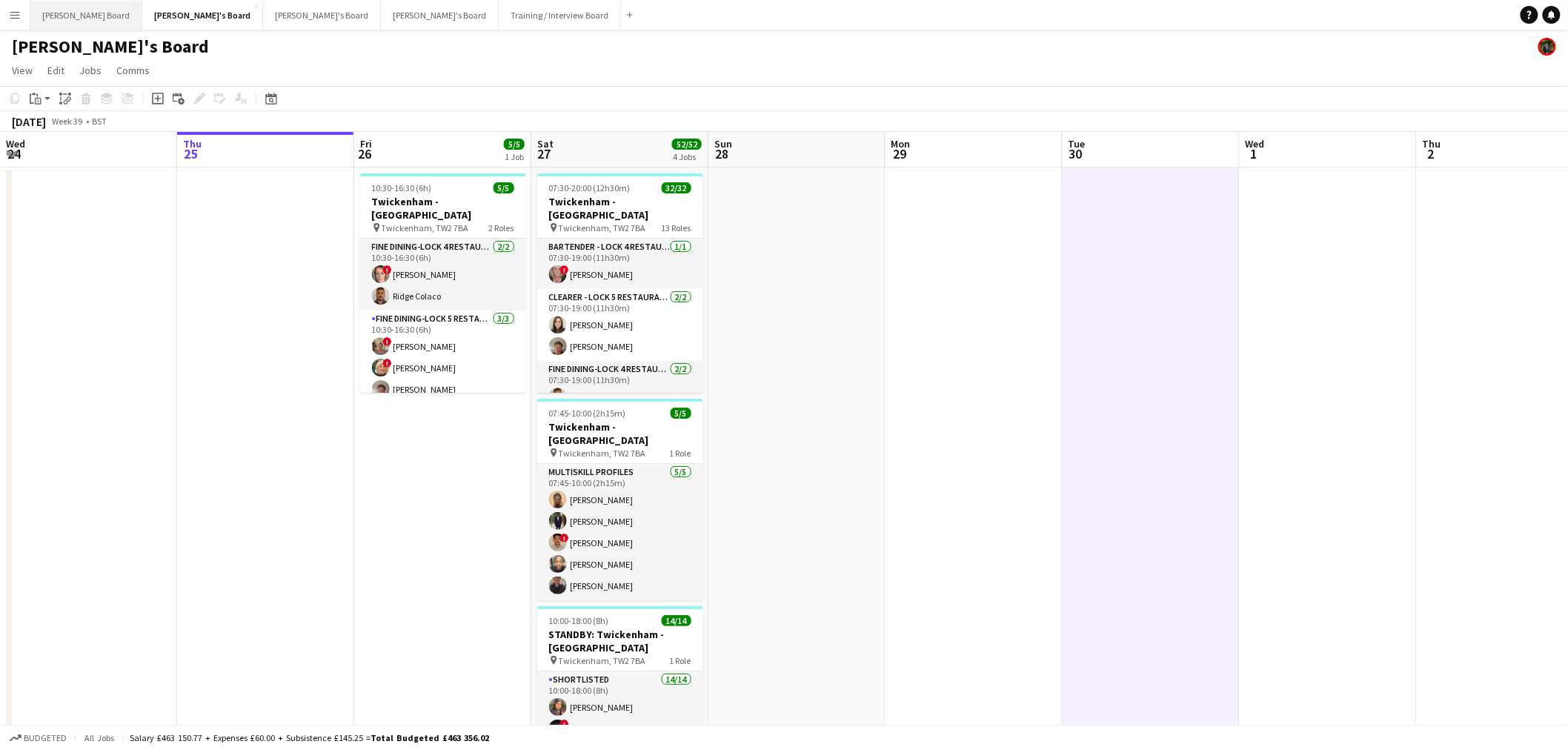
click at [66, 21] on button "Dean's Board Close" at bounding box center [86, 15] width 112 height 29
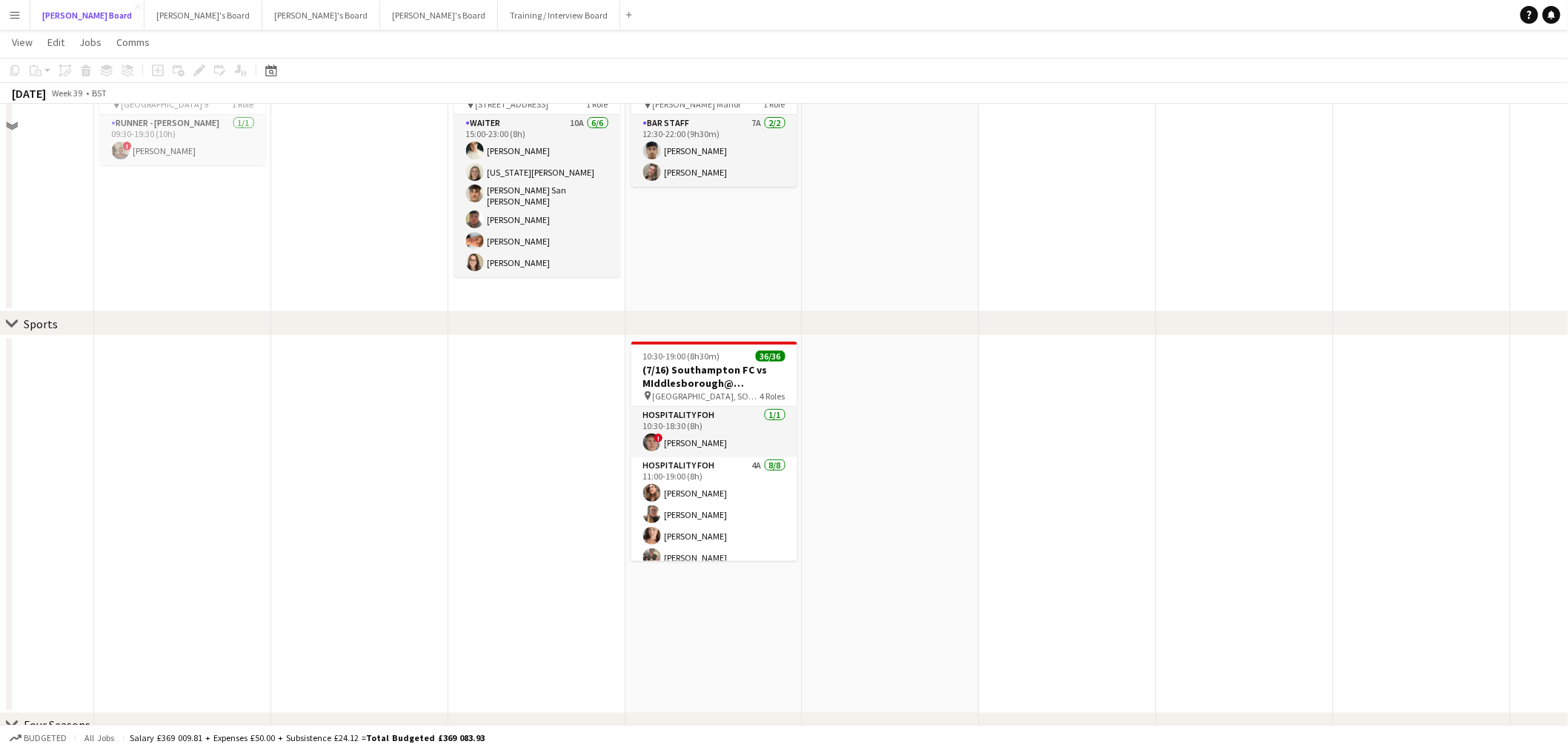
scroll to position [164, 0]
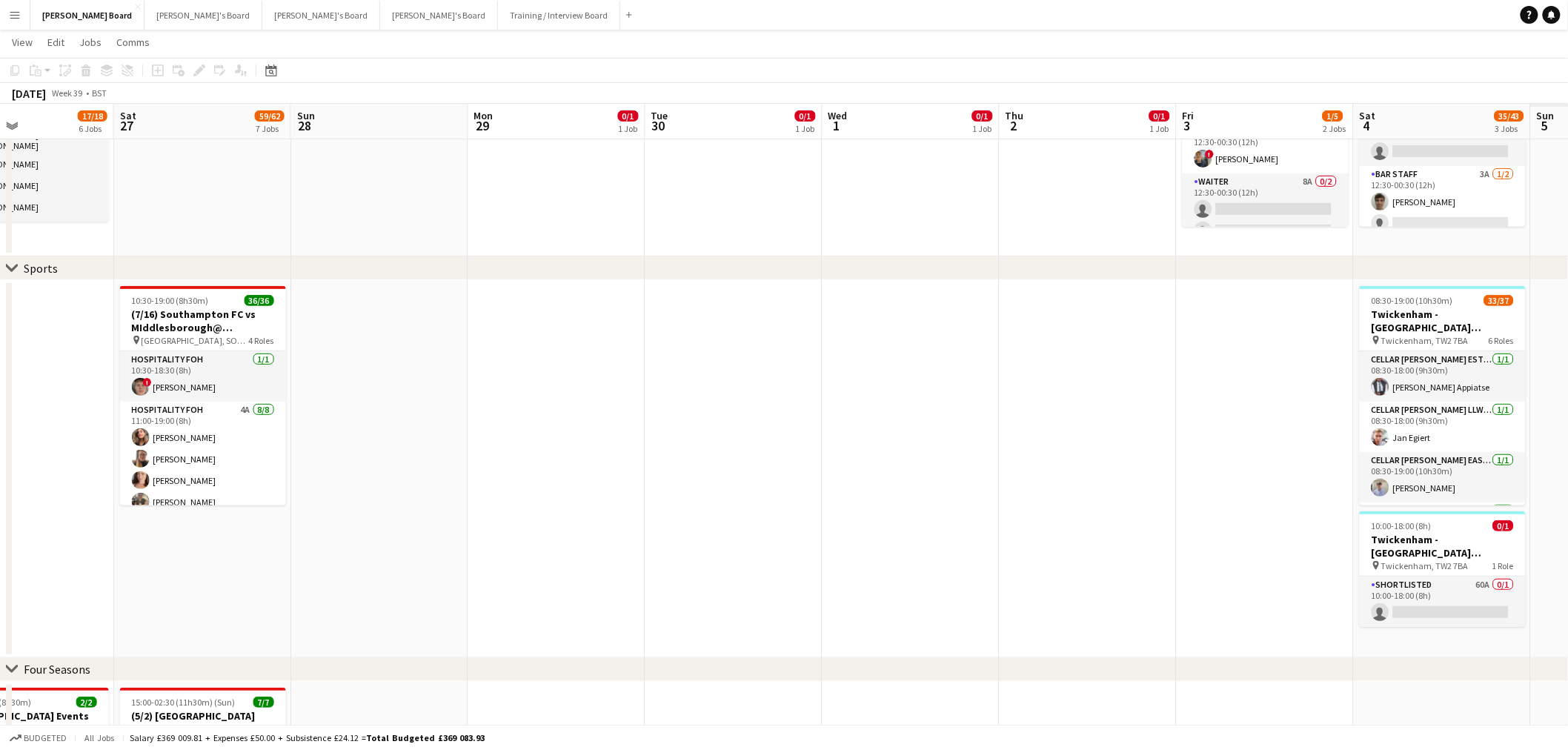
drag, startPoint x: 1390, startPoint y: 360, endPoint x: 386, endPoint y: 301, distance: 1005.7
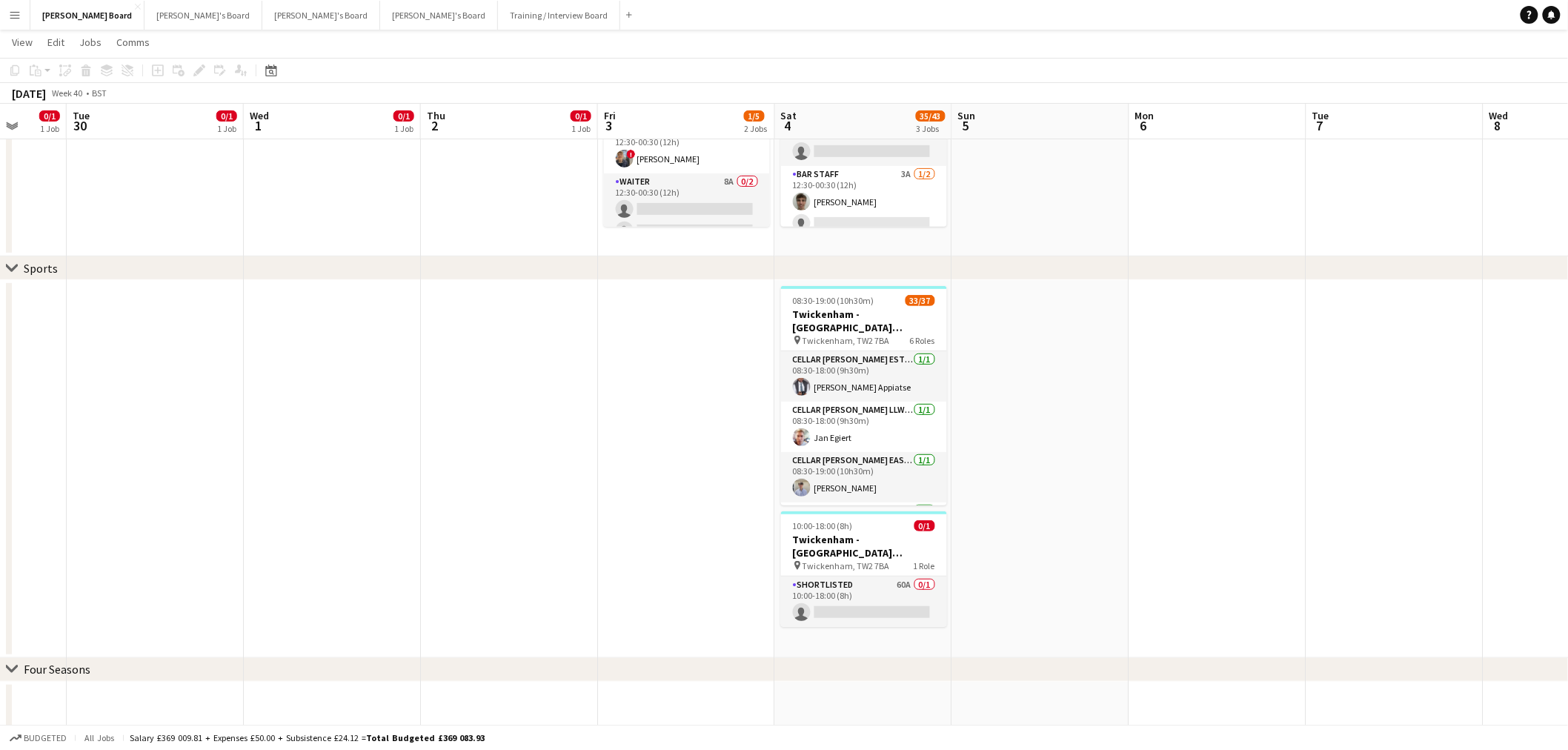
click at [879, 325] on h3 "Twickenham - Allianz Stadium South Africa vs Argentina" at bounding box center [864, 321] width 166 height 27
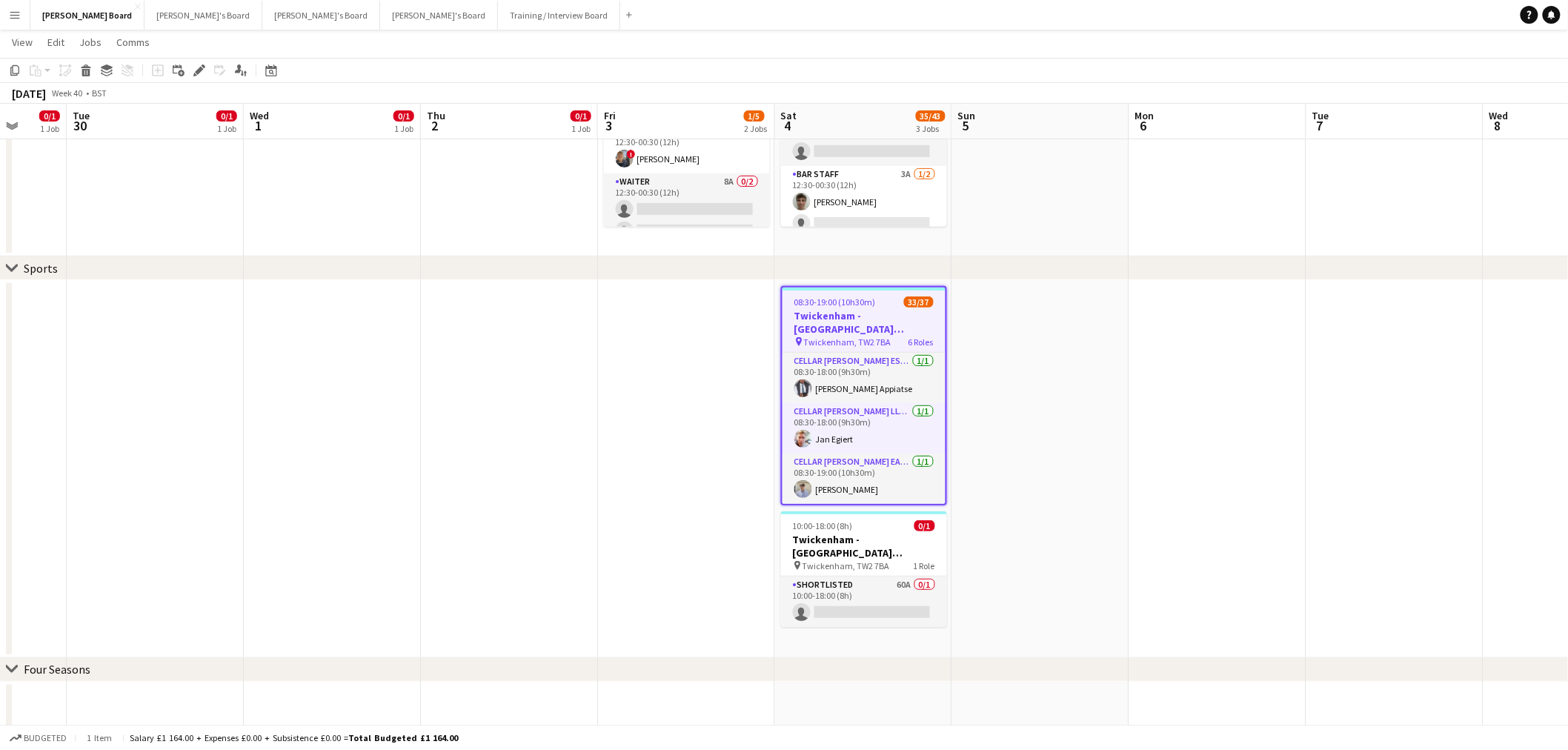
click at [203, 69] on icon "Edit" at bounding box center [199, 70] width 12 height 12
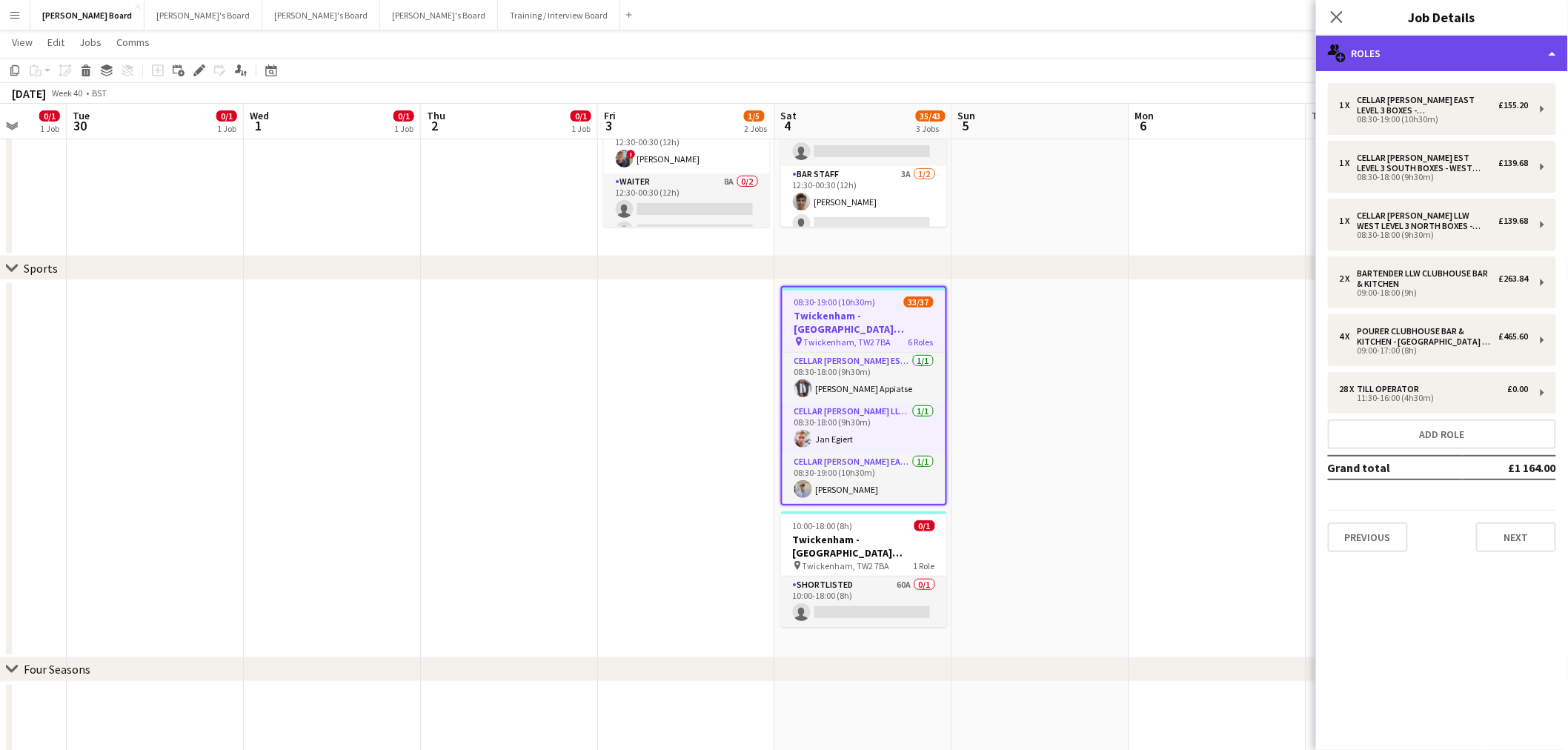
click at [1458, 51] on div "multiple-users-add Roles" at bounding box center [1442, 53] width 252 height 36
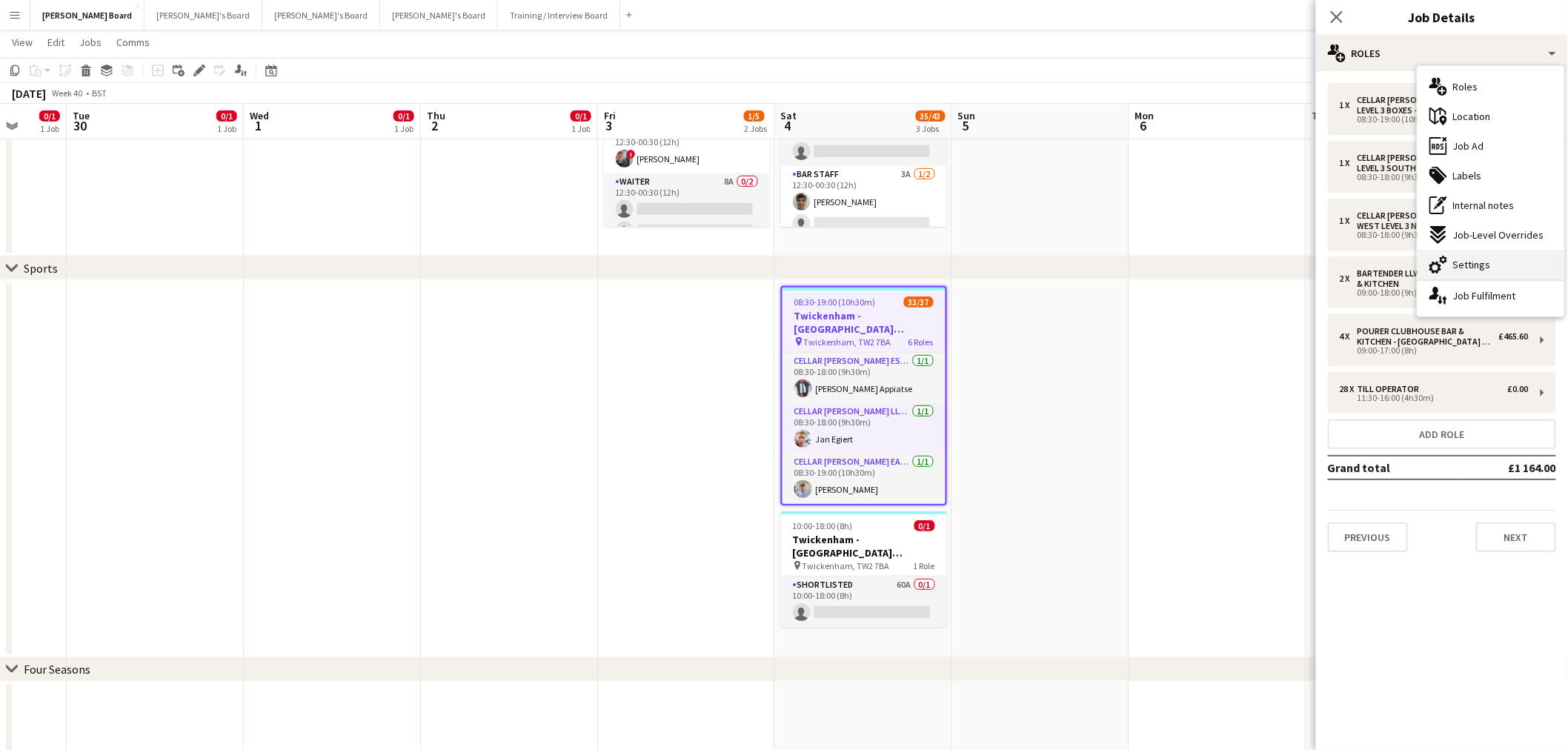
click at [1479, 260] on span "Settings" at bounding box center [1473, 264] width 38 height 13
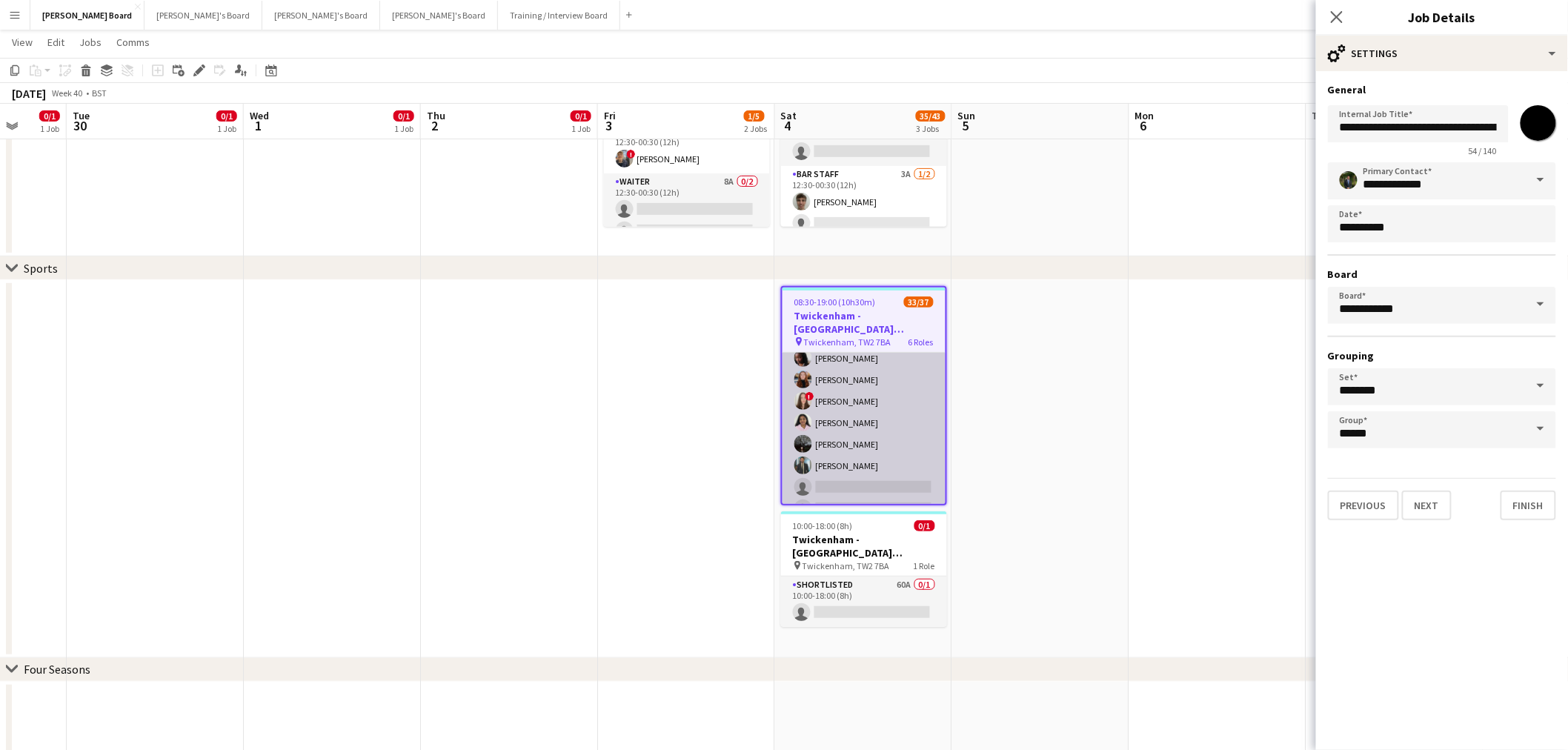
scroll to position [816, 0]
click at [891, 443] on app-card-role "Till Operator 24/28 11:30-16:00 (4h30m) Lily Smith Katrine Hansen Tasneem Ali F…" at bounding box center [864, 191] width 163 height 635
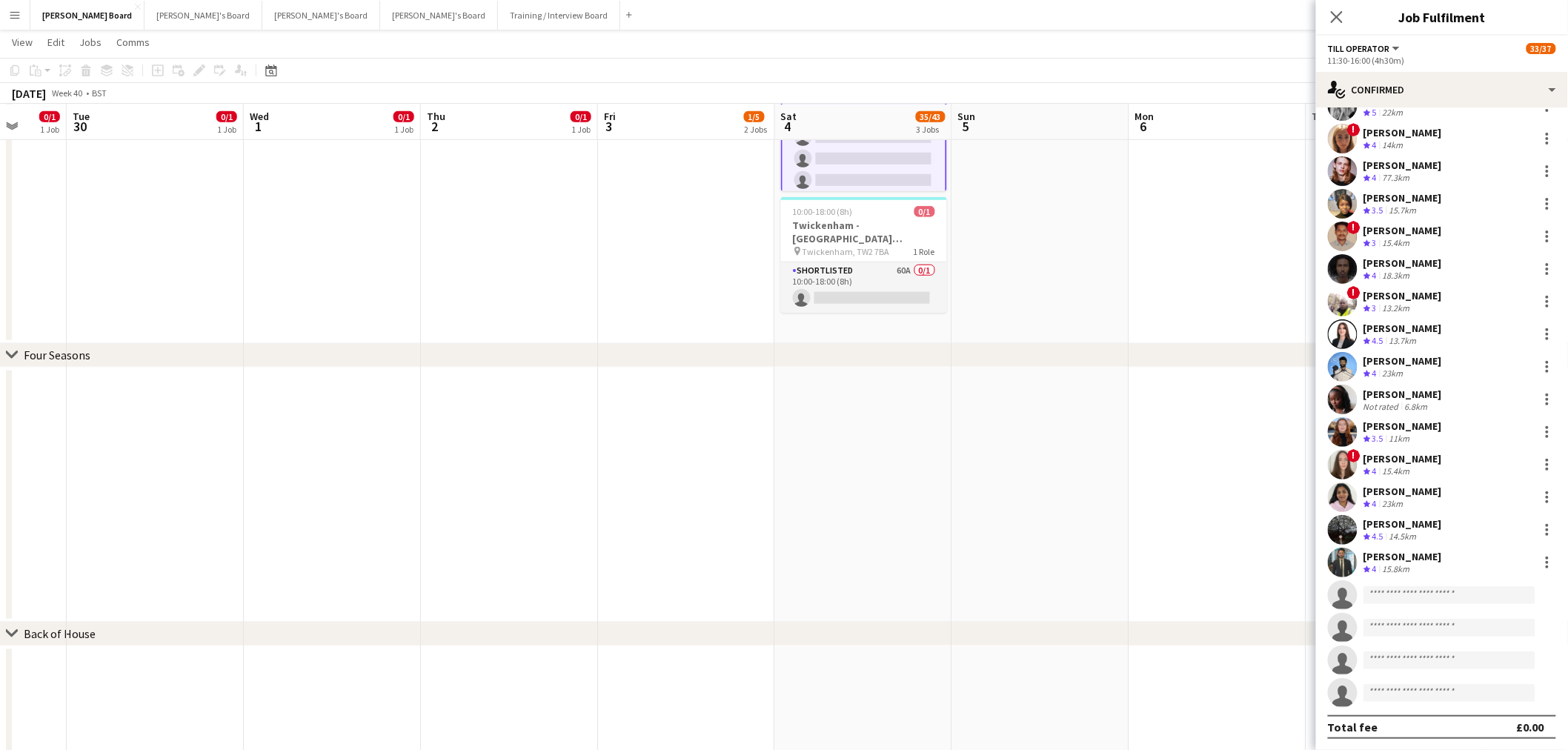
scroll to position [658, 0]
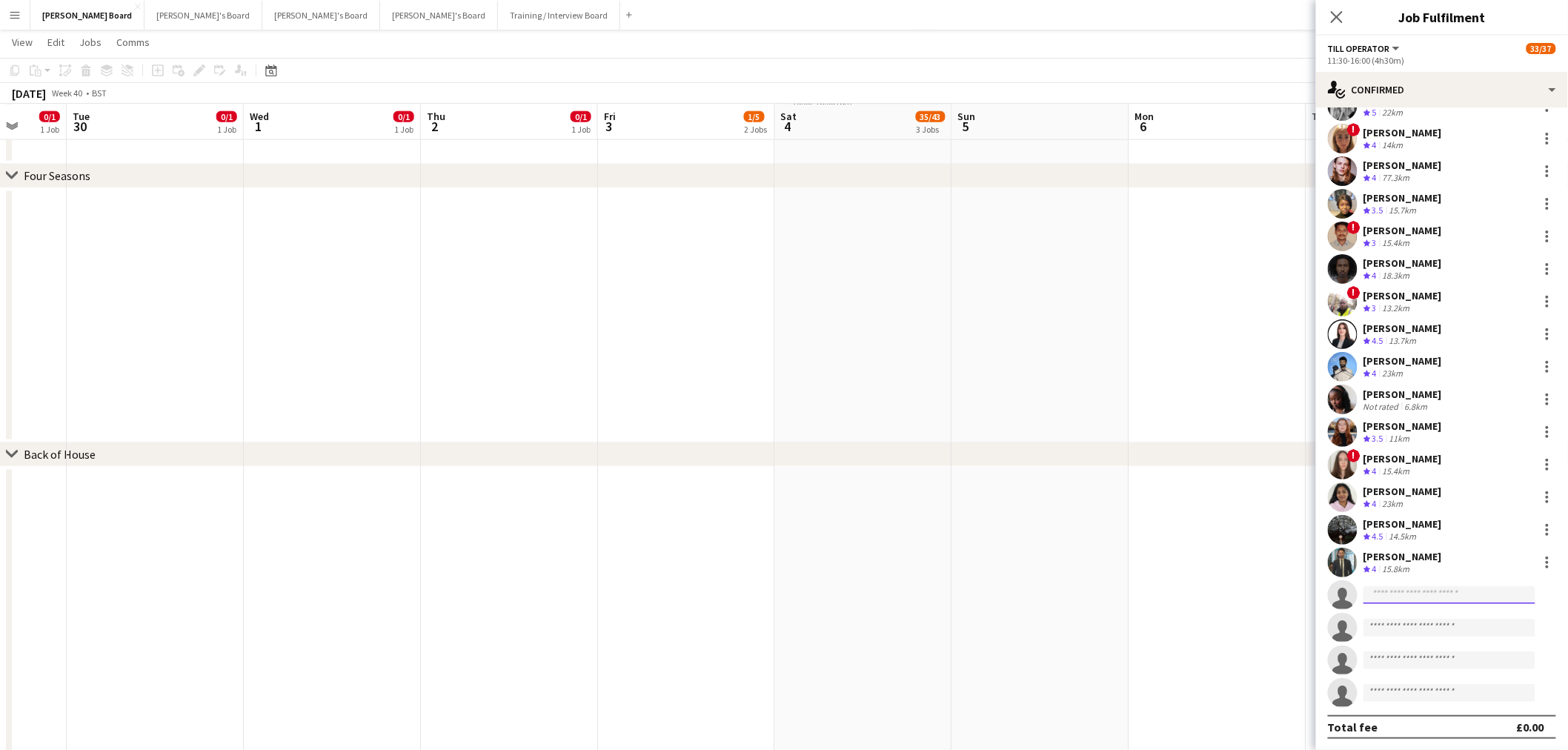
click at [1408, 590] on input at bounding box center [1449, 594] width 172 height 17
type input "*******"
click at [1442, 631] on span "amalasaid@outlook.com" at bounding box center [1450, 627] width 148 height 12
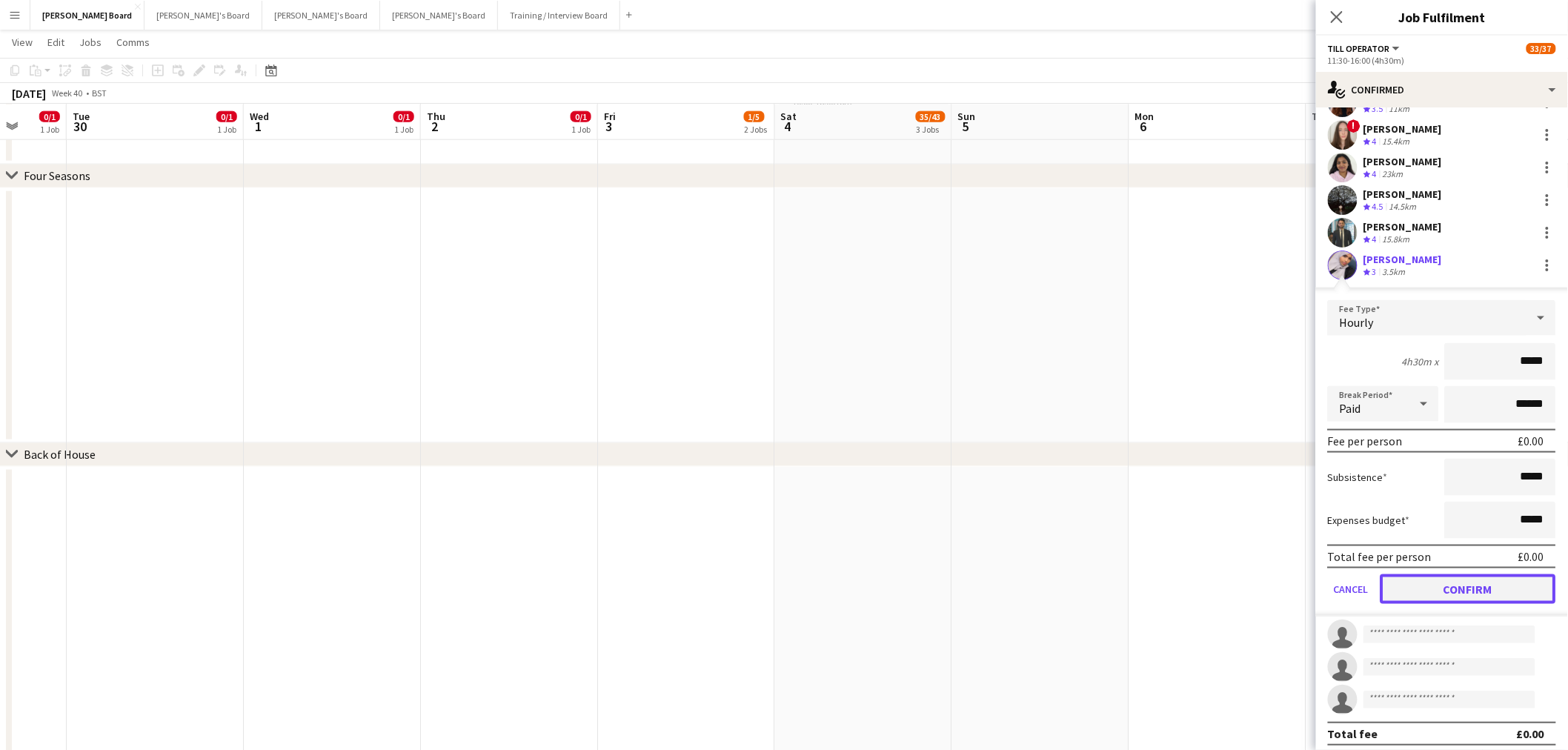
click at [1433, 588] on button "Confirm" at bounding box center [1468, 589] width 176 height 30
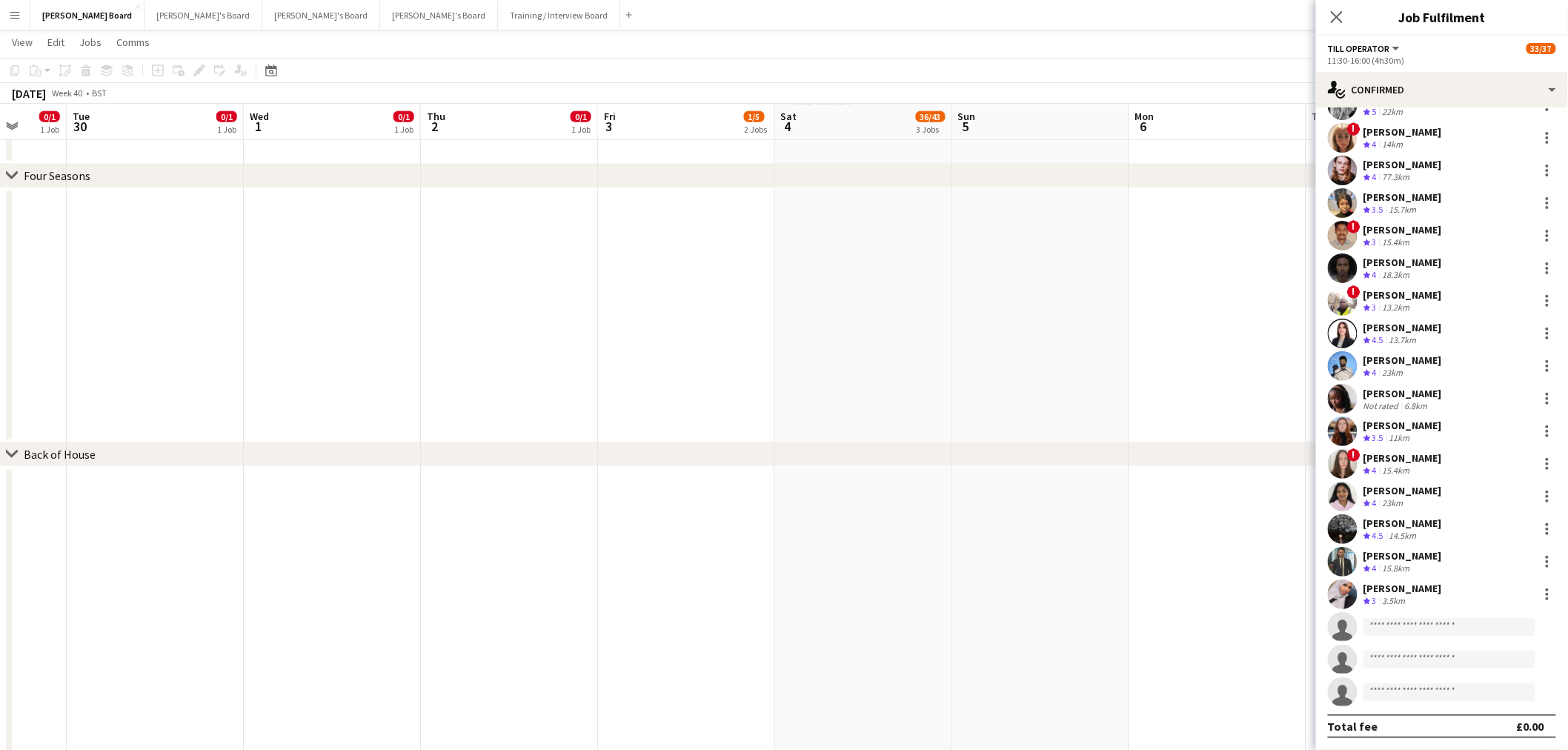
scroll to position [352, 0]
click at [1194, 302] on app-date-cell at bounding box center [1218, 315] width 177 height 254
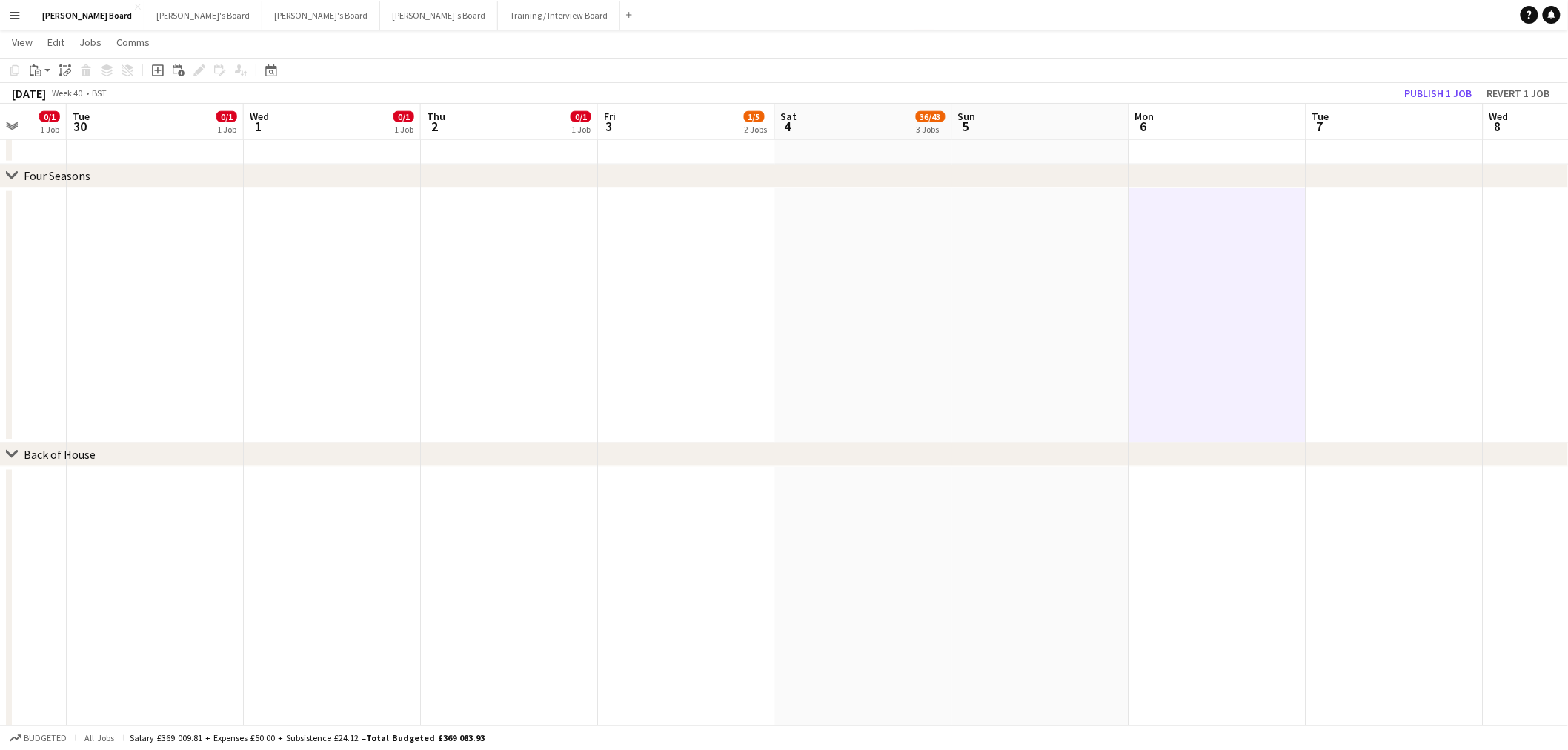
scroll to position [815, 0]
click at [1443, 86] on button "Publish 1 job" at bounding box center [1439, 93] width 80 height 19
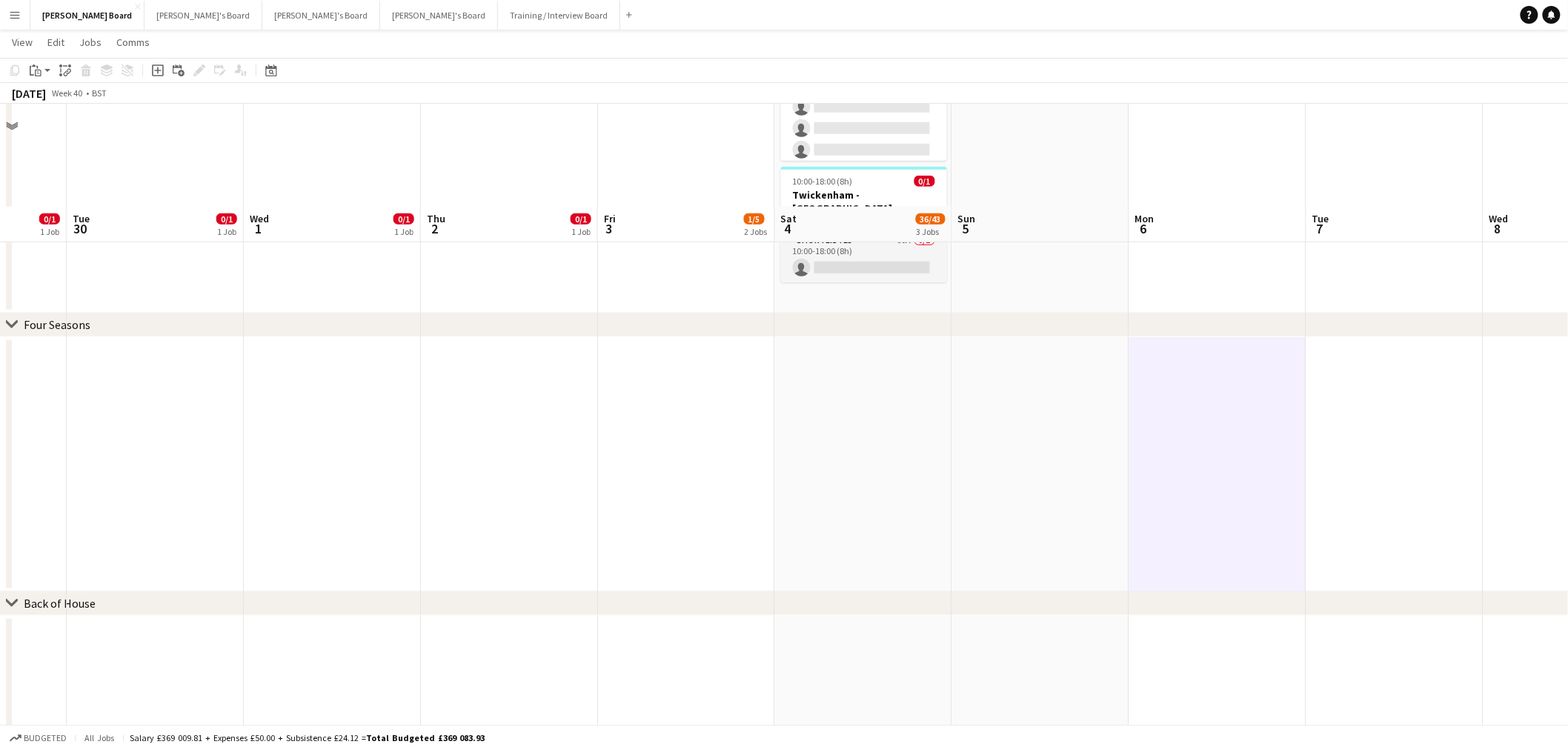
scroll to position [411, 0]
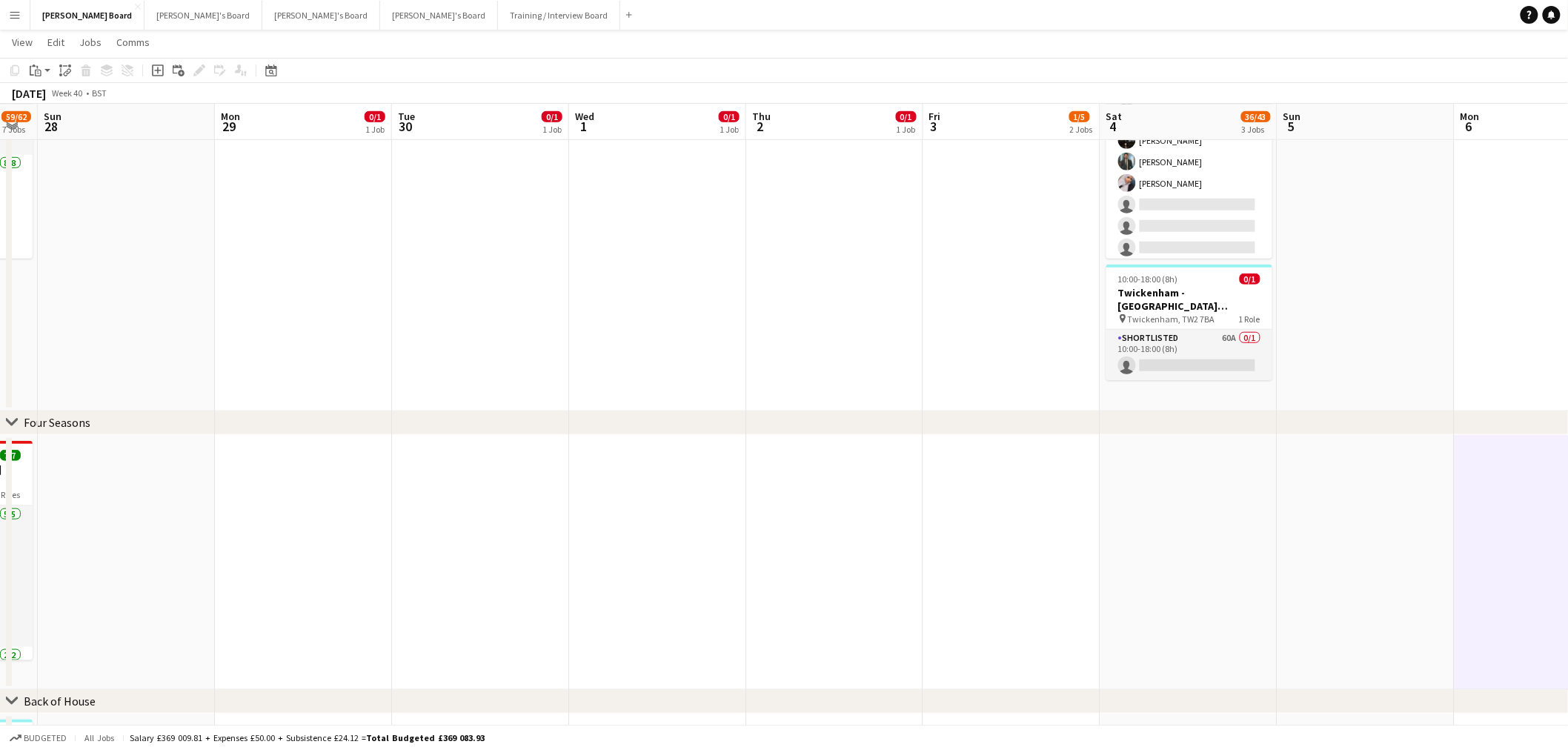
drag, startPoint x: 463, startPoint y: 316, endPoint x: 657, endPoint y: 334, distance: 194.8
click at [657, 335] on app-calendar-viewport "Fri 26 17/18 6 Jobs Sat 27 59/62 7 Jobs Sun 28 Mon 29 0/1 1 Job Tue 30 0/1 1 Jo…" at bounding box center [784, 741] width 1568 height 2188
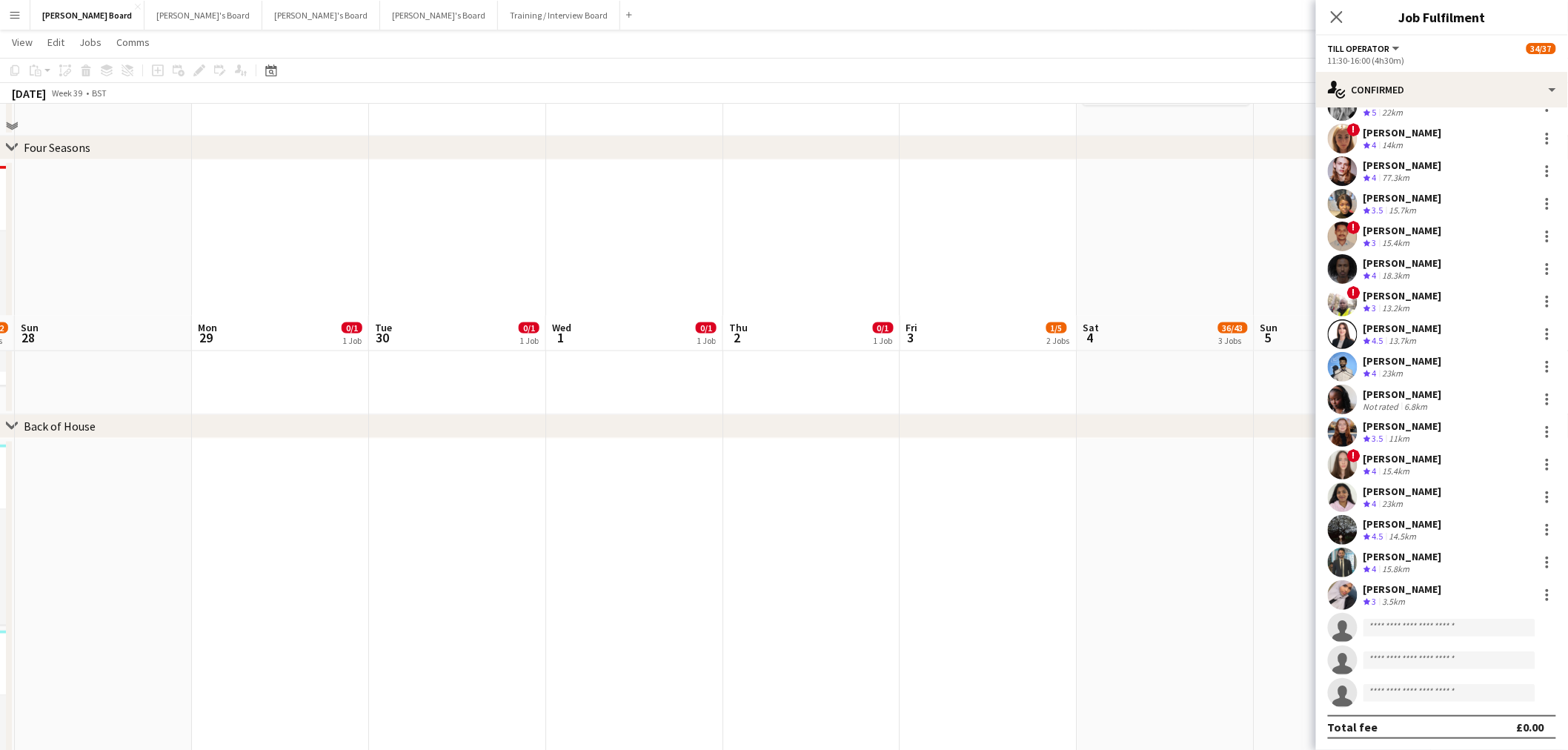
scroll to position [905, 0]
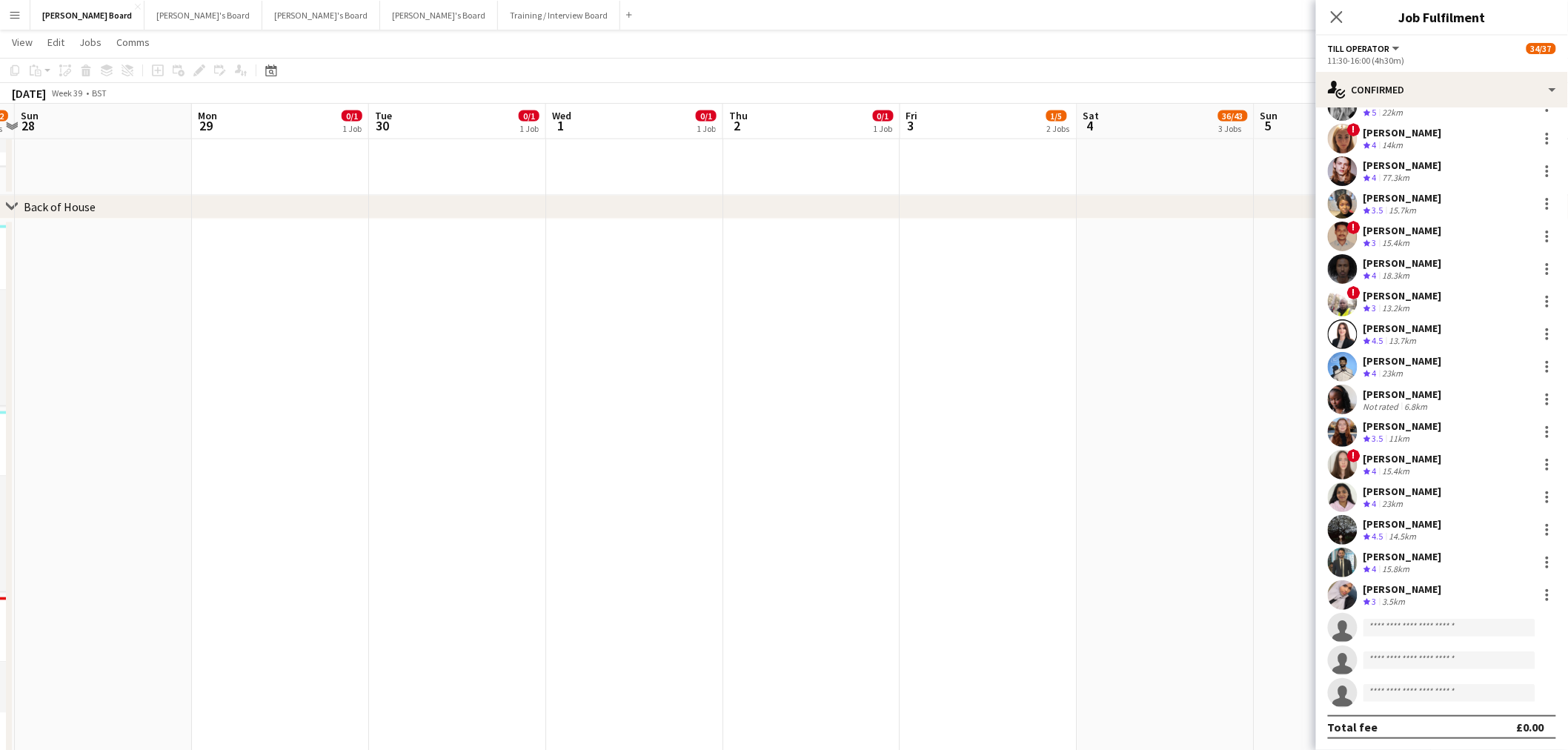
click at [1389, 602] on div "3.5km" at bounding box center [1394, 602] width 29 height 12
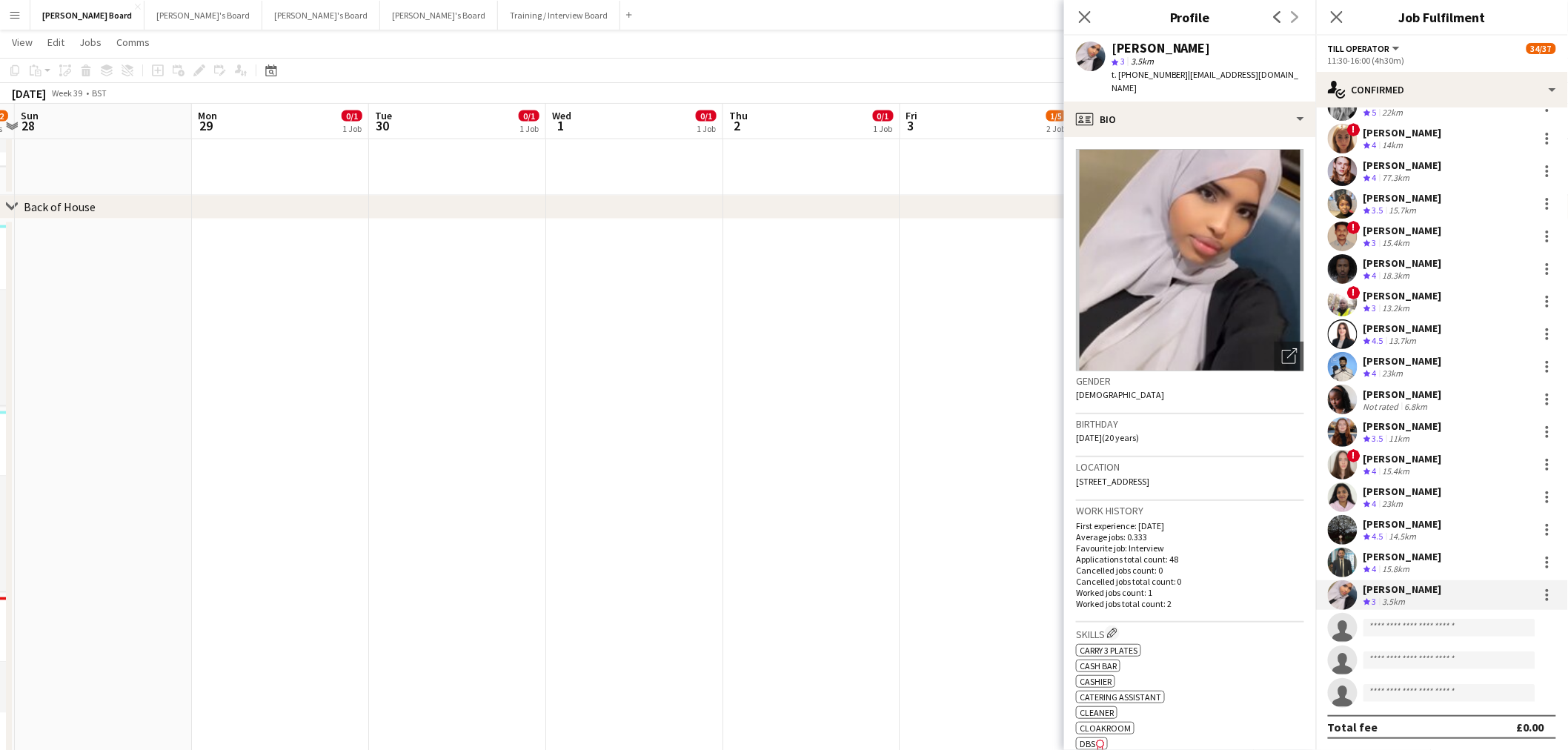
drag, startPoint x: 1206, startPoint y: 46, endPoint x: 1114, endPoint y: 49, distance: 92.0
click at [1114, 49] on div "Amal Mohamed" at bounding box center [1208, 48] width 192 height 13
copy div "Amal Mohamed"
drag, startPoint x: 1176, startPoint y: 75, endPoint x: 1121, endPoint y: 83, distance: 55.6
click at [1121, 83] on div "Amal Mohamed star 3 3.5km t. +447404837652 | amalasaid@outlook.com" at bounding box center [1191, 69] width 252 height 66
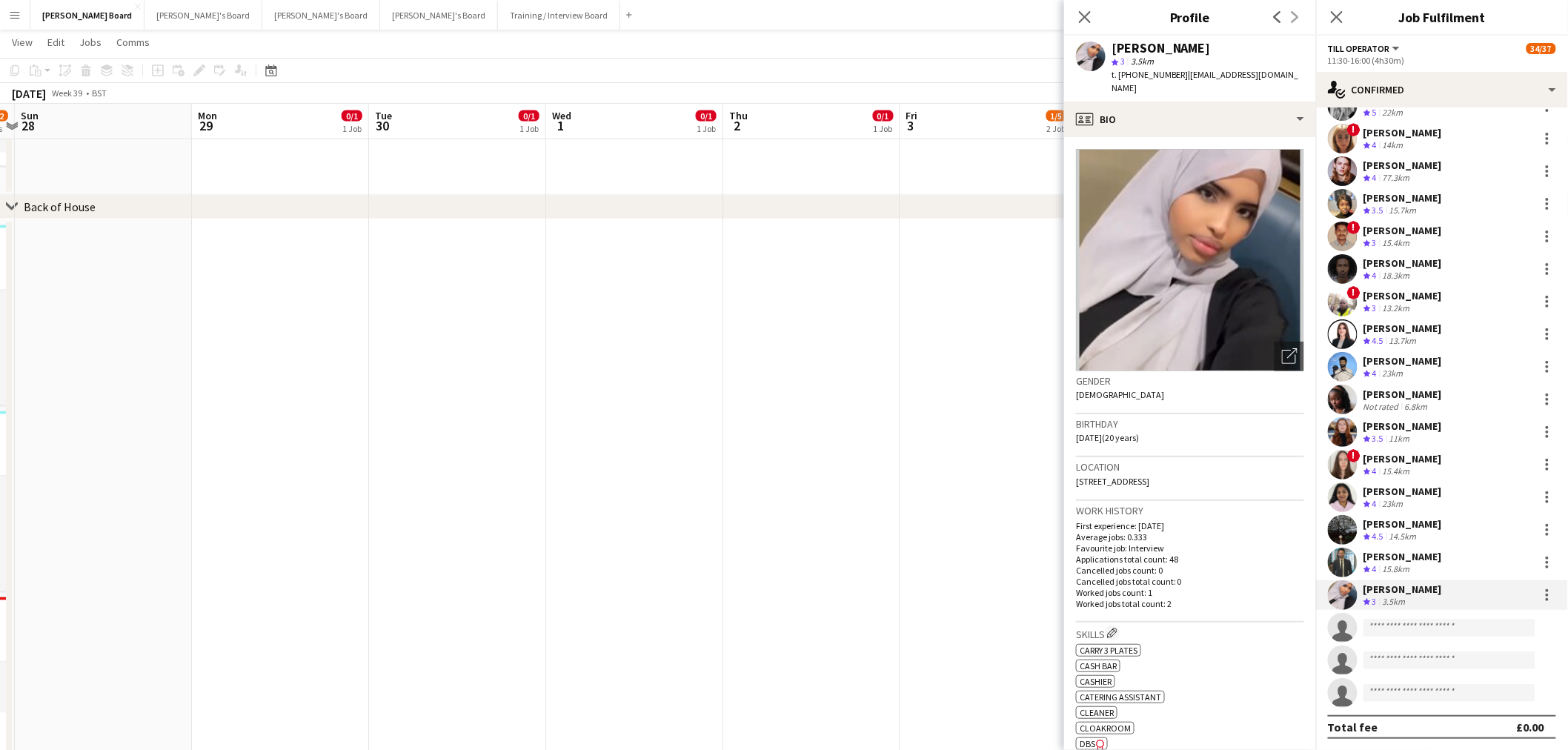
drag, startPoint x: 1213, startPoint y: 41, endPoint x: 1093, endPoint y: 46, distance: 120.1
click at [1093, 46] on div "Amal Mohamed star 3 3.5km t. +447404837652 | amalasaid@outlook.com" at bounding box center [1191, 69] width 252 height 66
copy div "Amal Mohamed"
click at [1257, 101] on div "profile Bio" at bounding box center [1191, 119] width 252 height 36
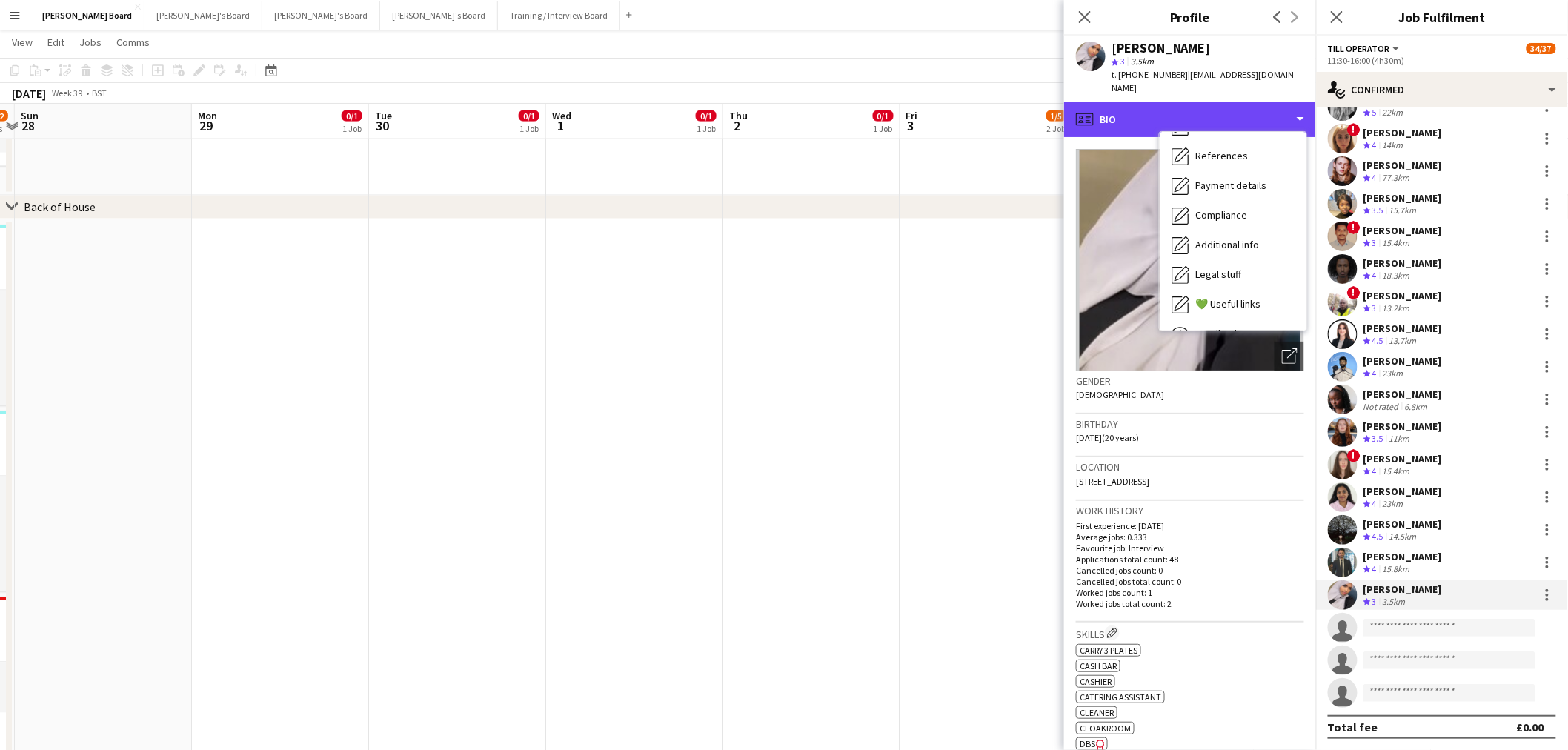
scroll to position [197, 0]
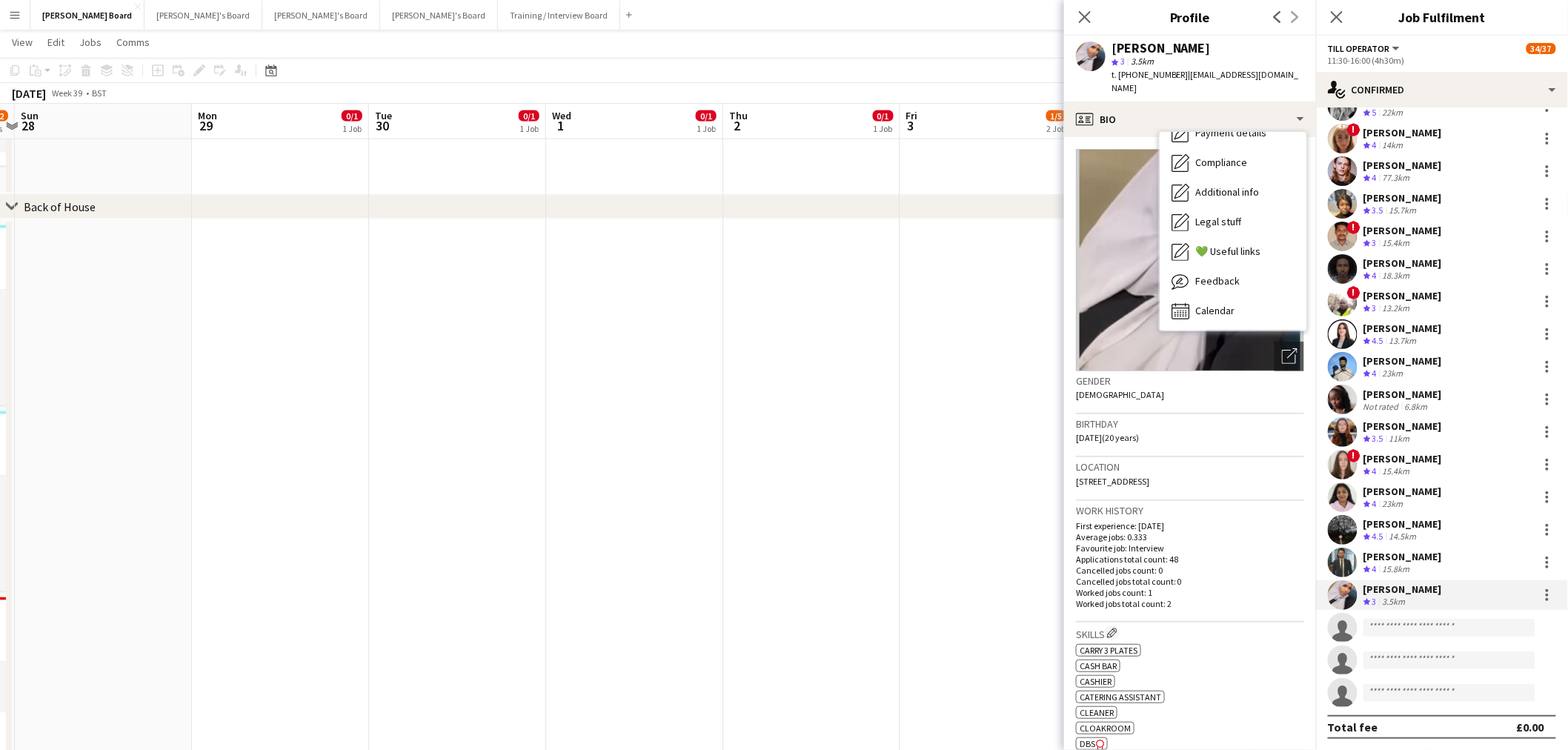
click at [1231, 325] on img at bounding box center [1190, 260] width 228 height 222
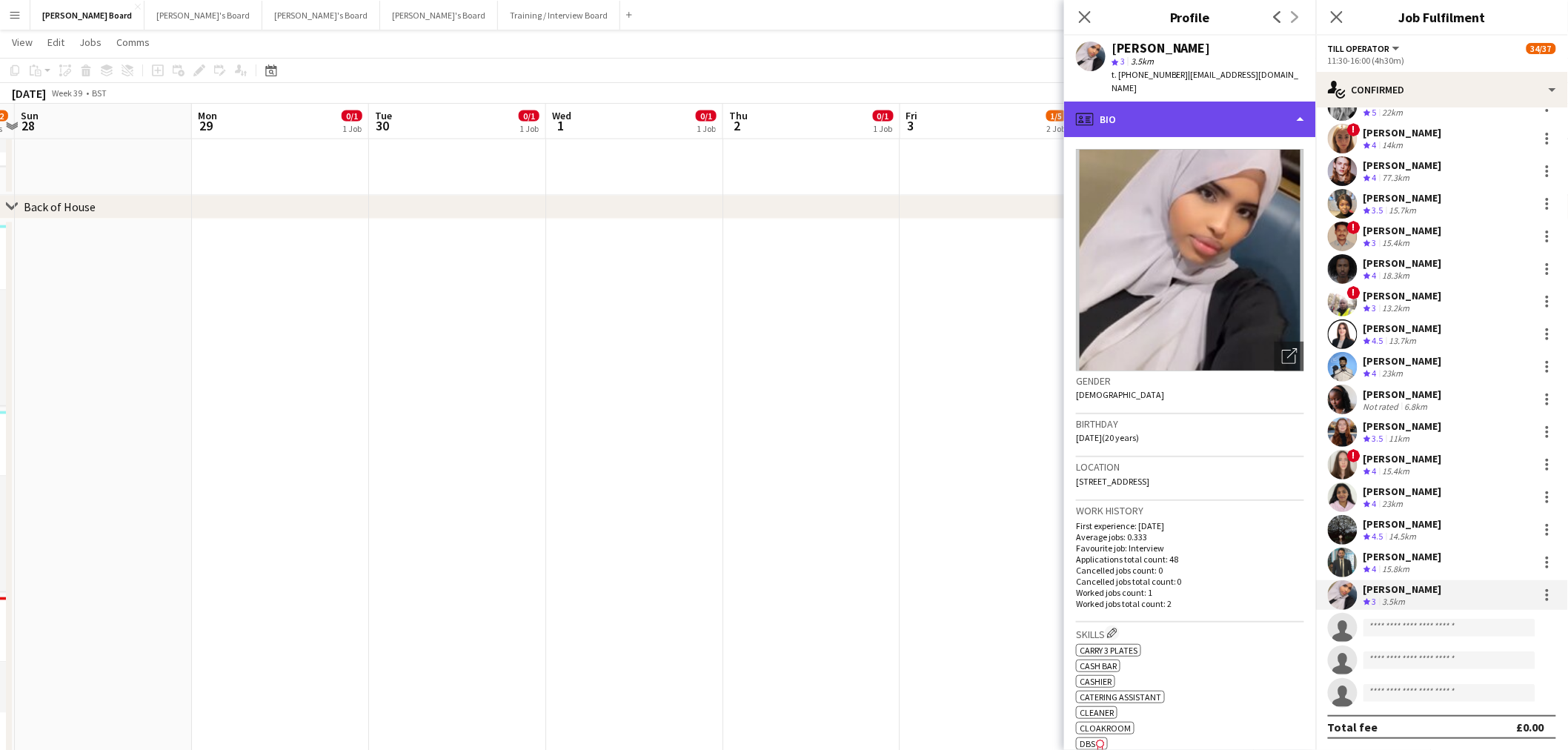
click at [1220, 101] on div "profile Bio" at bounding box center [1191, 119] width 252 height 36
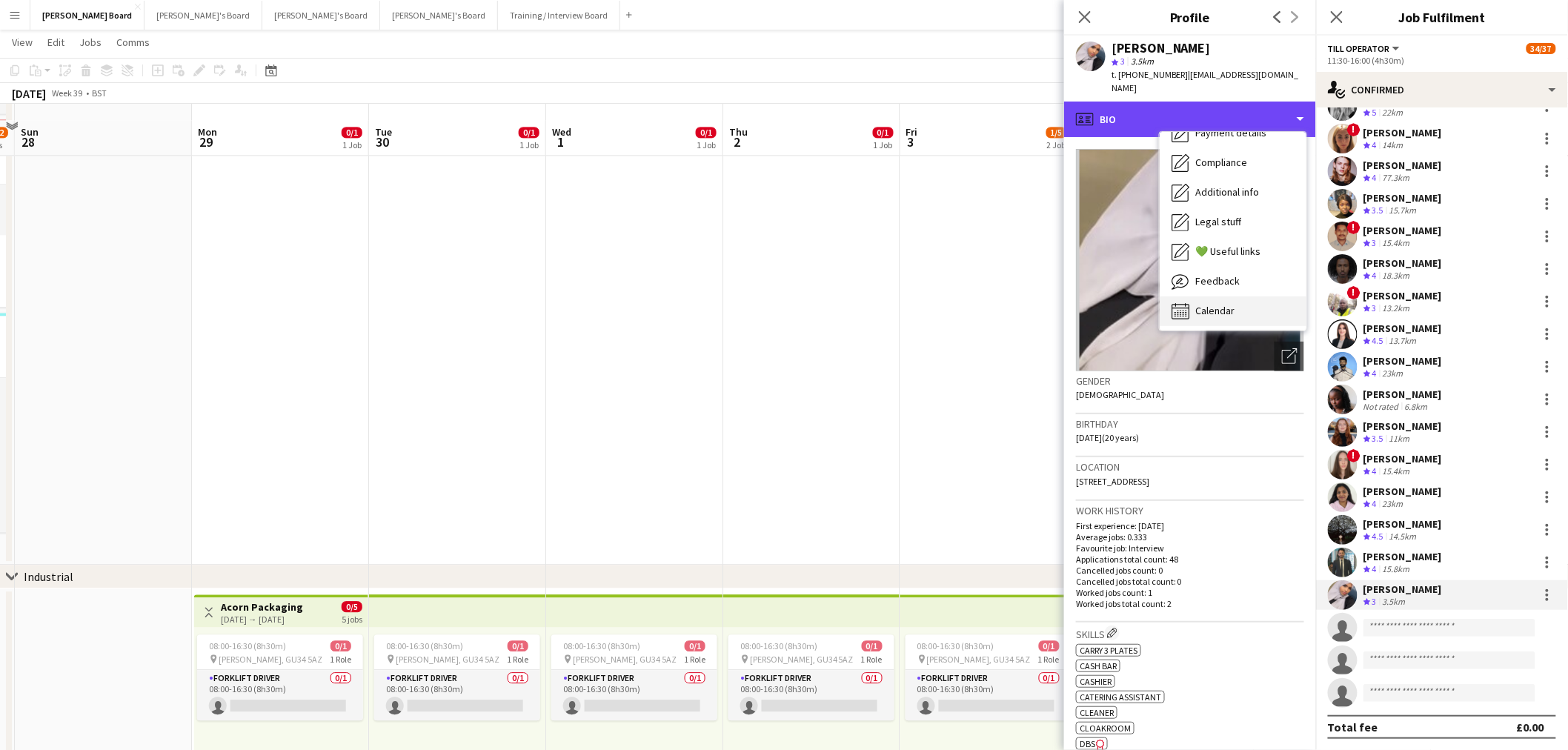
scroll to position [1399, 0]
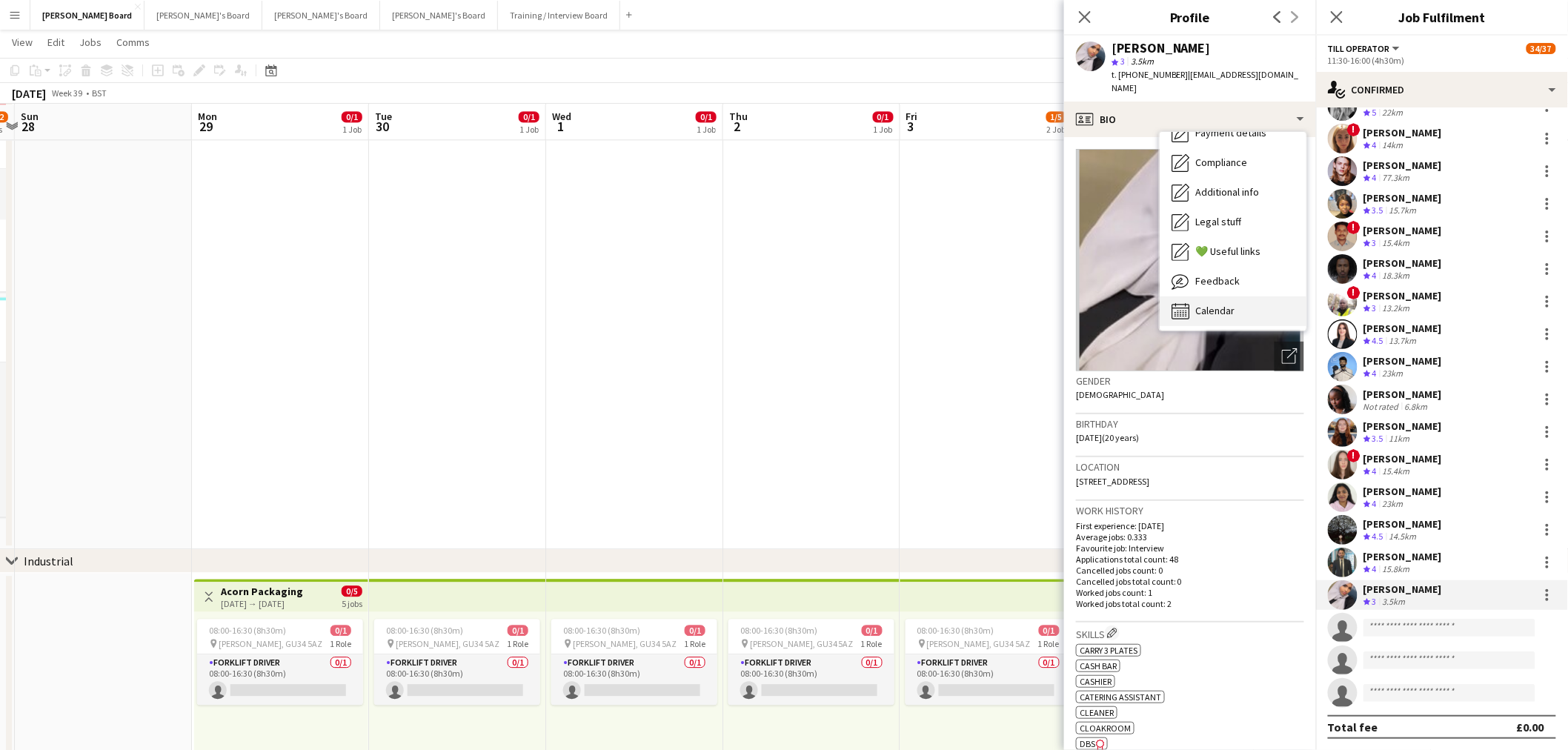
click at [1255, 297] on div "Calendar Calendar" at bounding box center [1233, 312] width 147 height 30
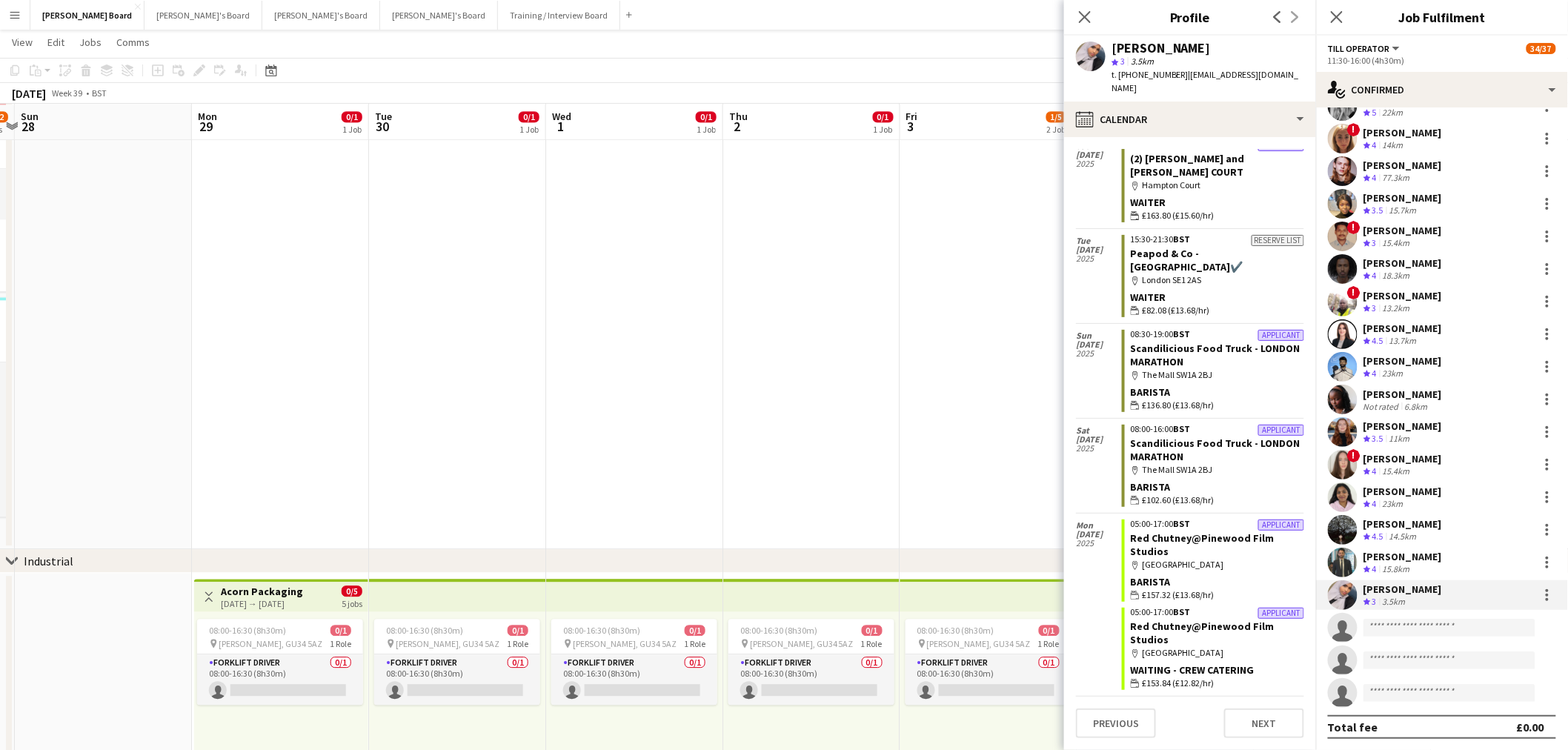
scroll to position [3714, 0]
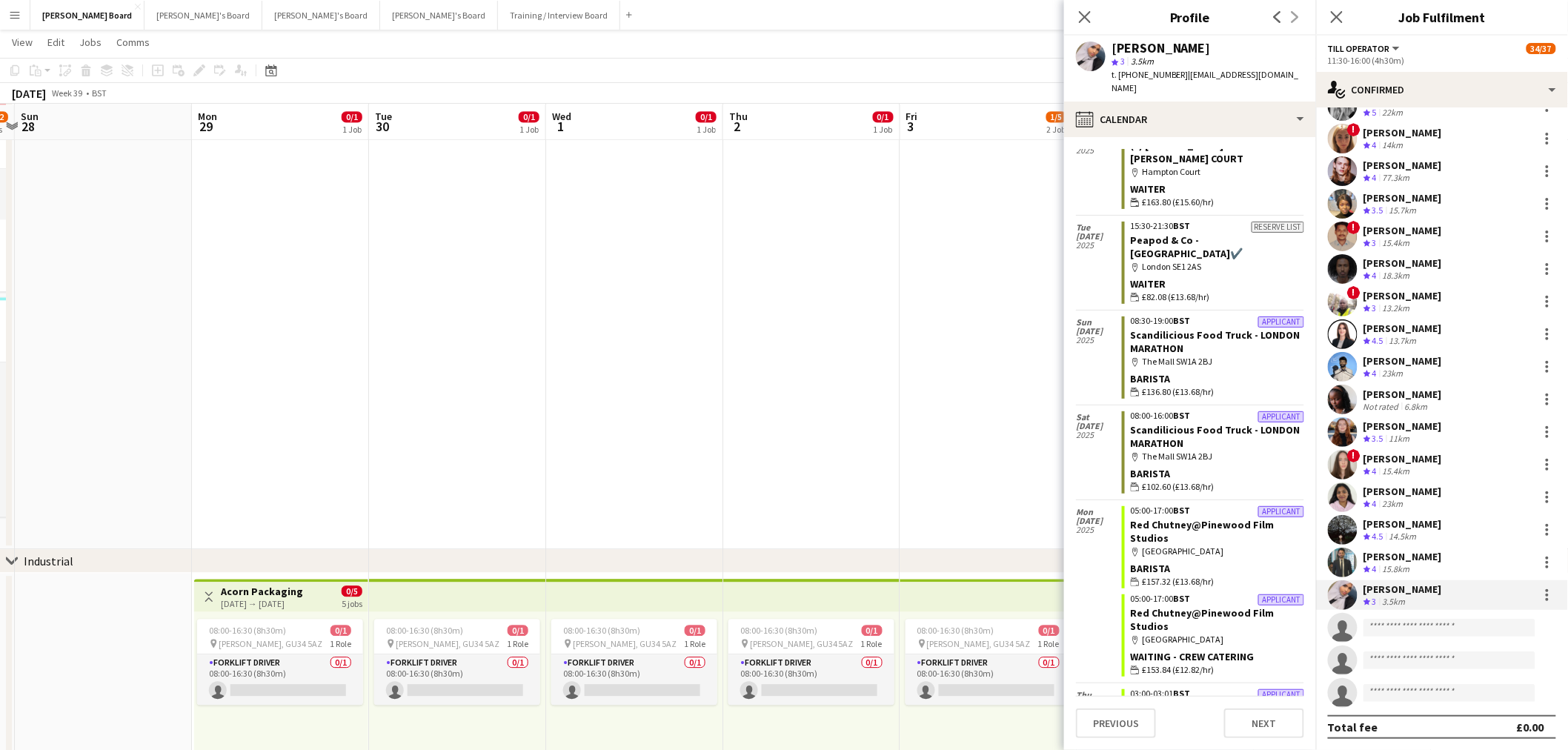
drag, startPoint x: 1175, startPoint y: 76, endPoint x: 1131, endPoint y: 83, distance: 44.6
click at [1131, 83] on div "Amal Mohamed star 3 3.5km t. +447404837652 | amalasaid@outlook.com" at bounding box center [1191, 69] width 252 height 66
copy span "7404837652"
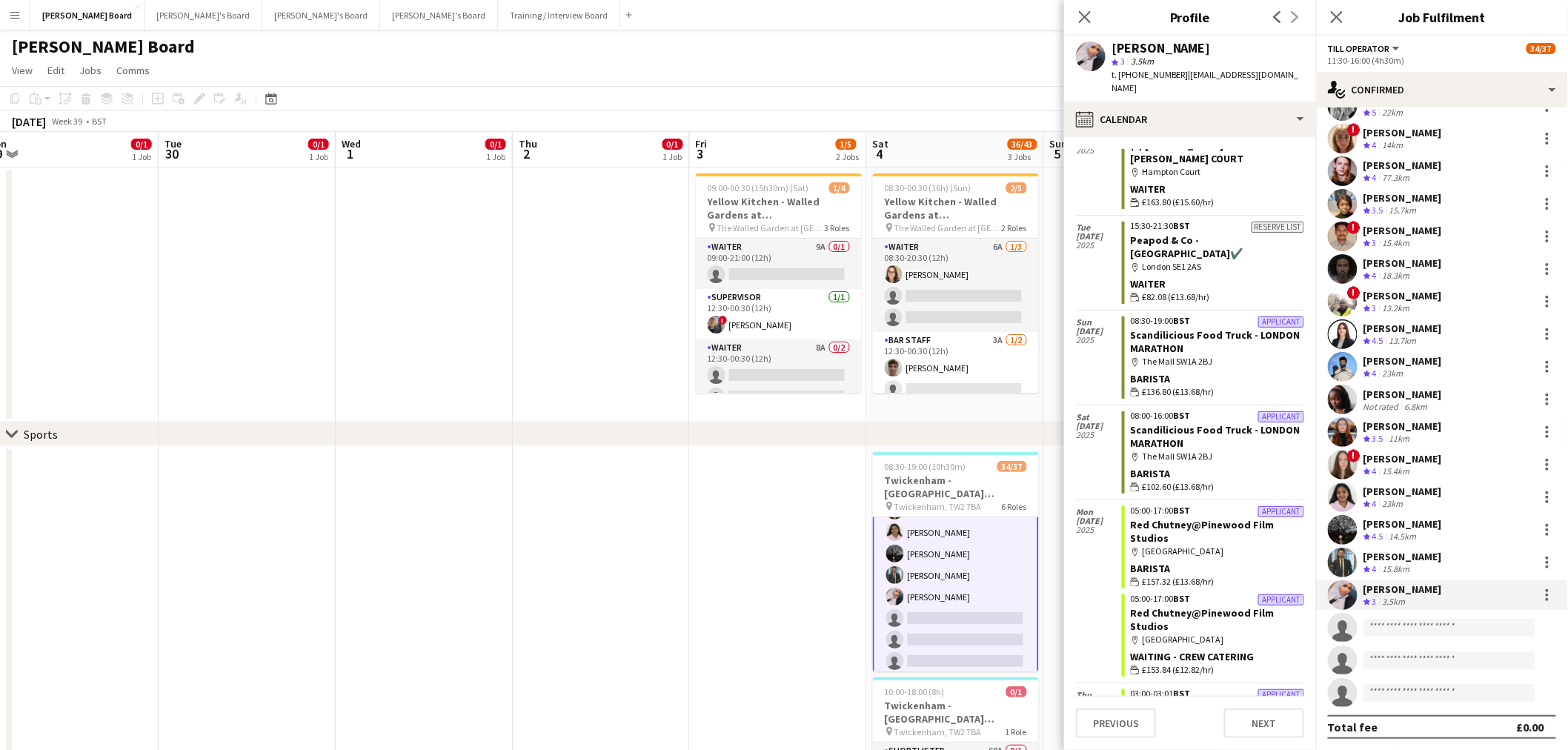
scroll to position [0, 590]
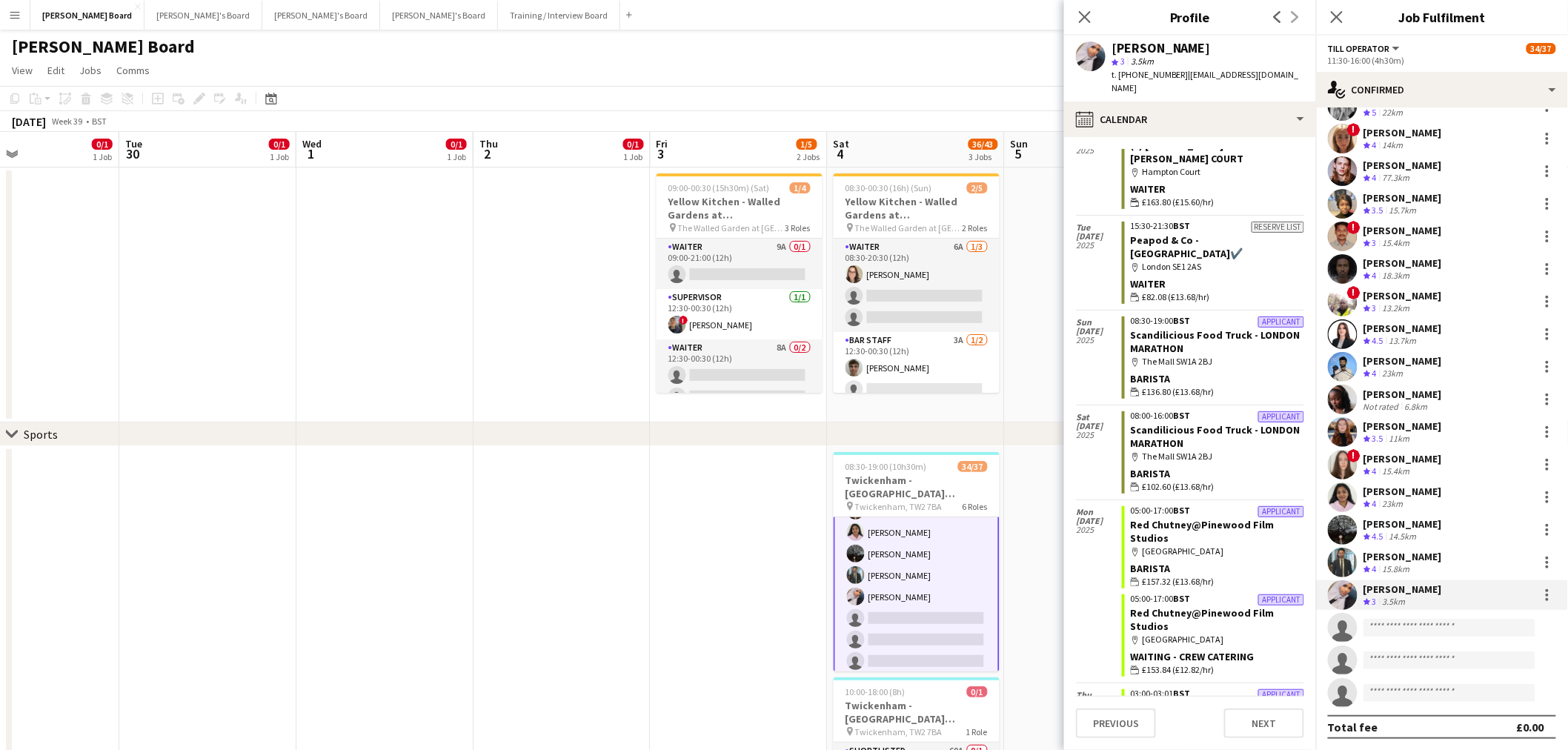
drag, startPoint x: 925, startPoint y: 474, endPoint x: 560, endPoint y: 428, distance: 367.9
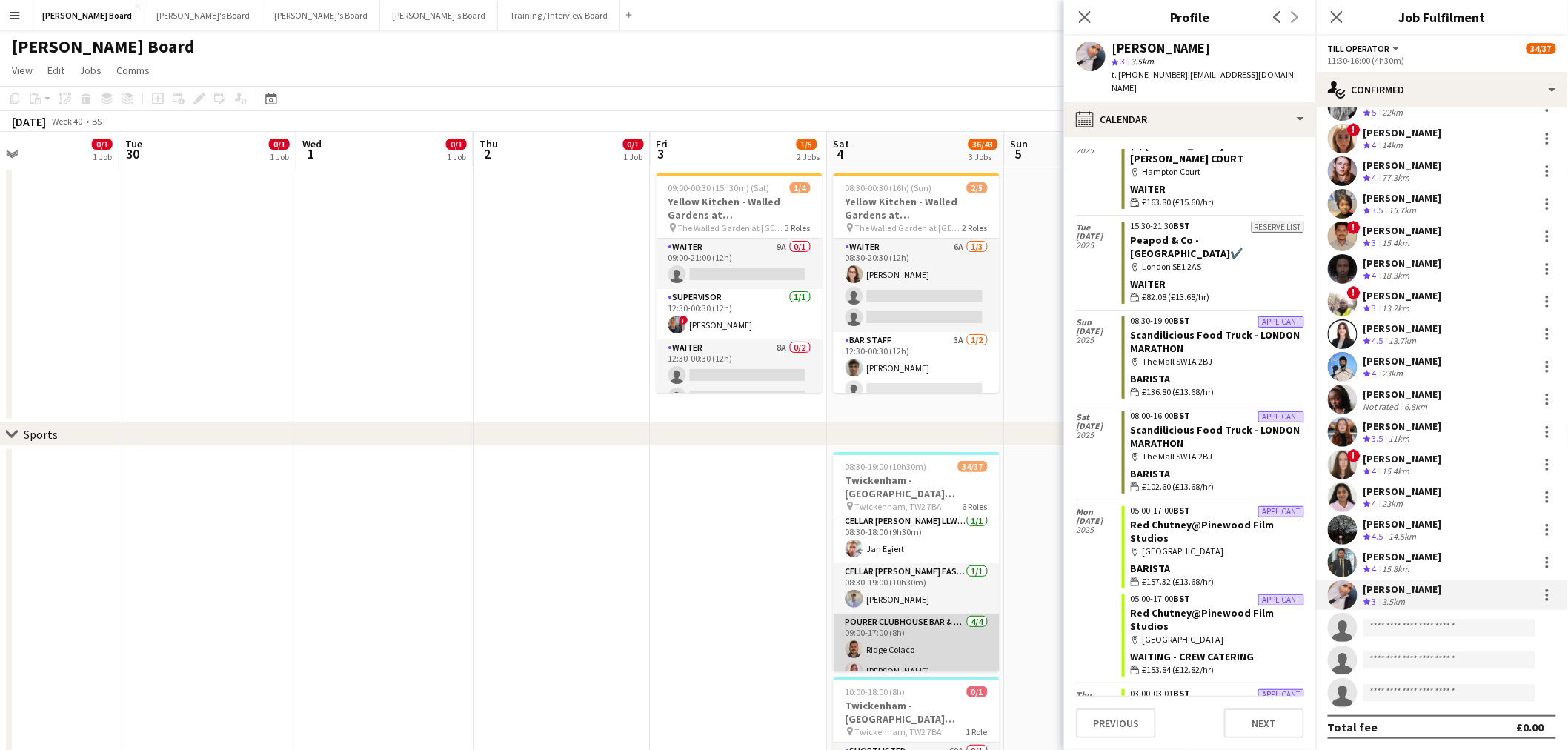
scroll to position [0, 0]
click at [908, 650] on app-card-role "Cellar Porter EAST LEVEL 3 BOXES - EAST STAND 1/1 08:30-19:00 (10h30m) Robbie C…" at bounding box center [917, 642] width 166 height 51
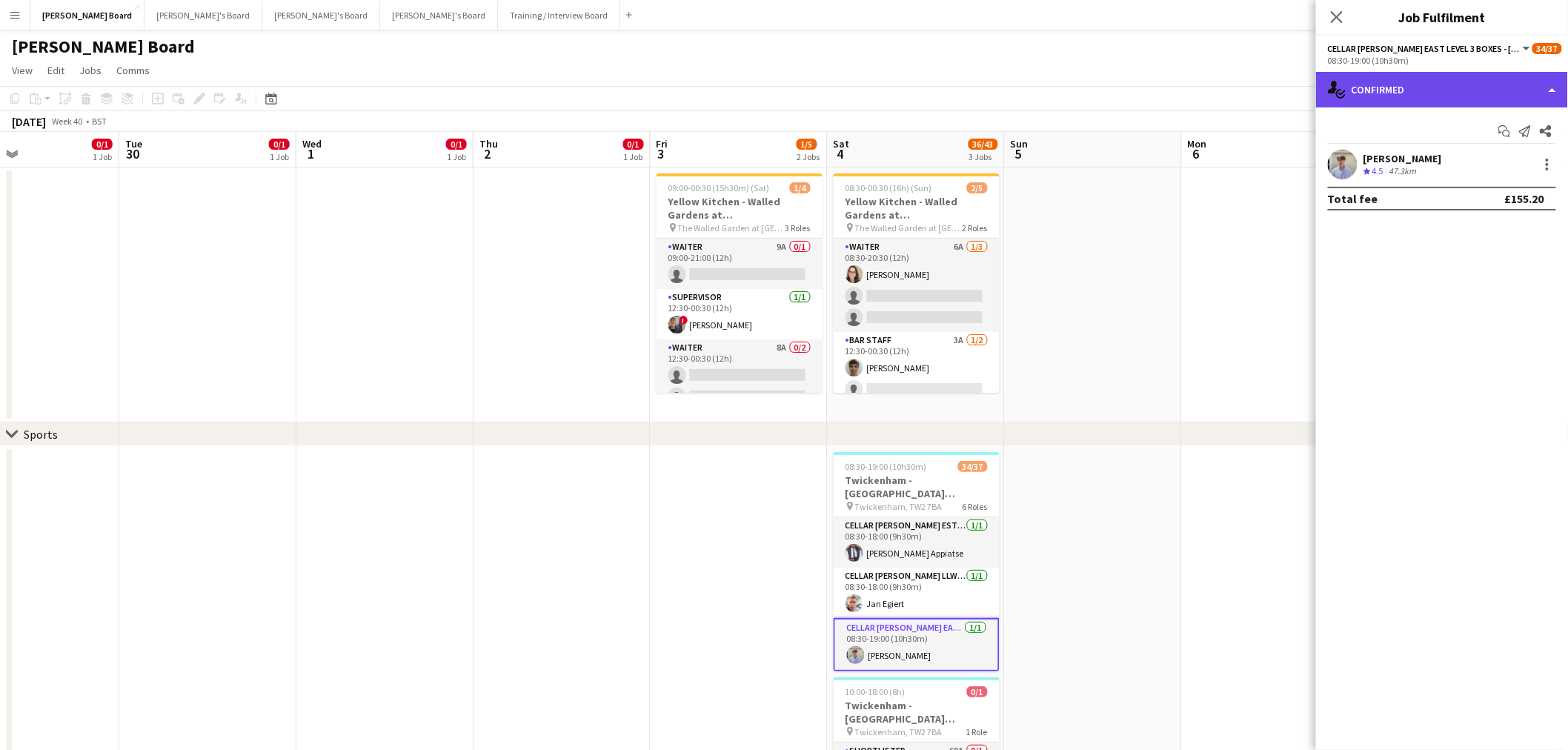
click at [1425, 104] on div "single-neutral-actions-check-2 Confirmed" at bounding box center [1442, 90] width 252 height 36
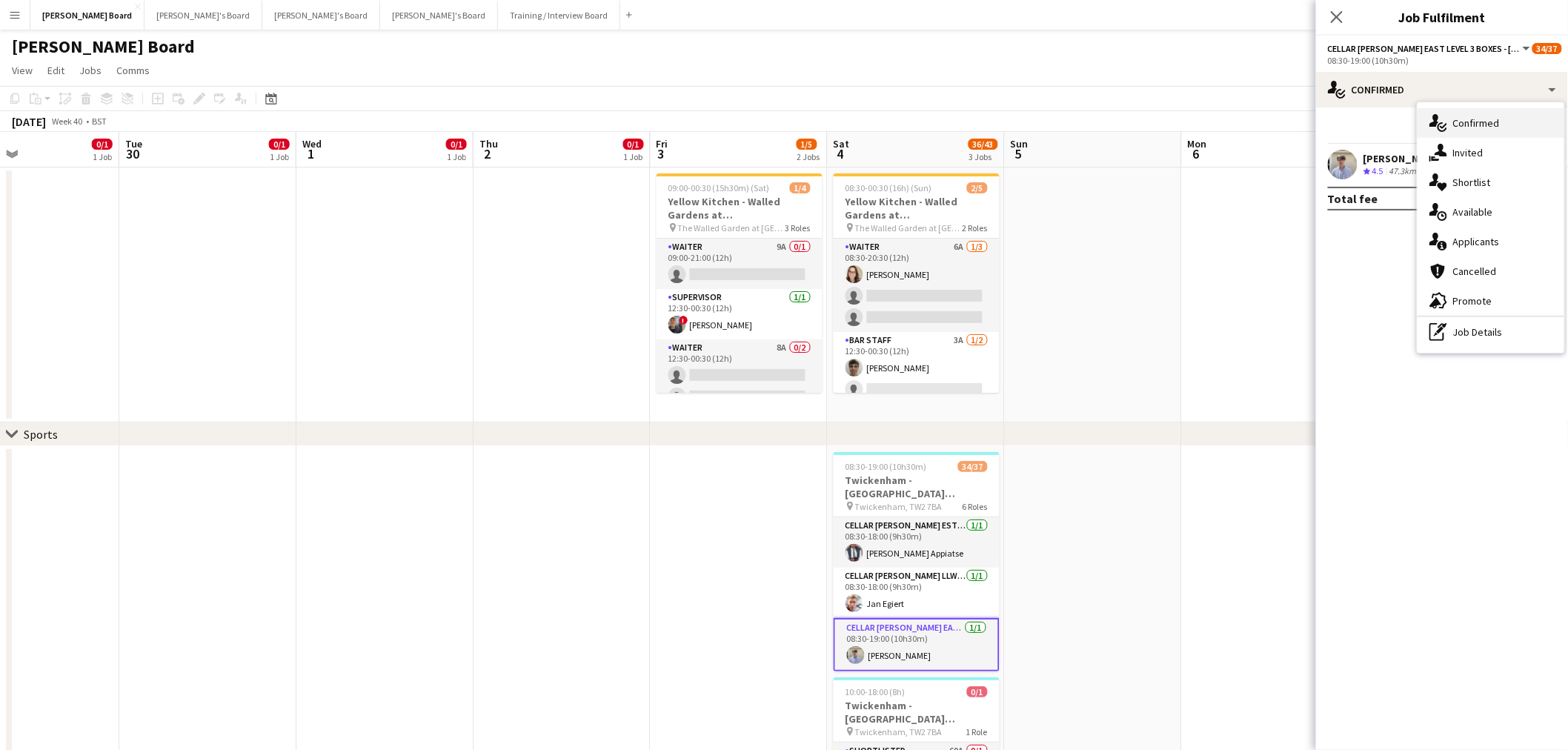
click at [1481, 127] on span "Confirmed" at bounding box center [1477, 123] width 46 height 13
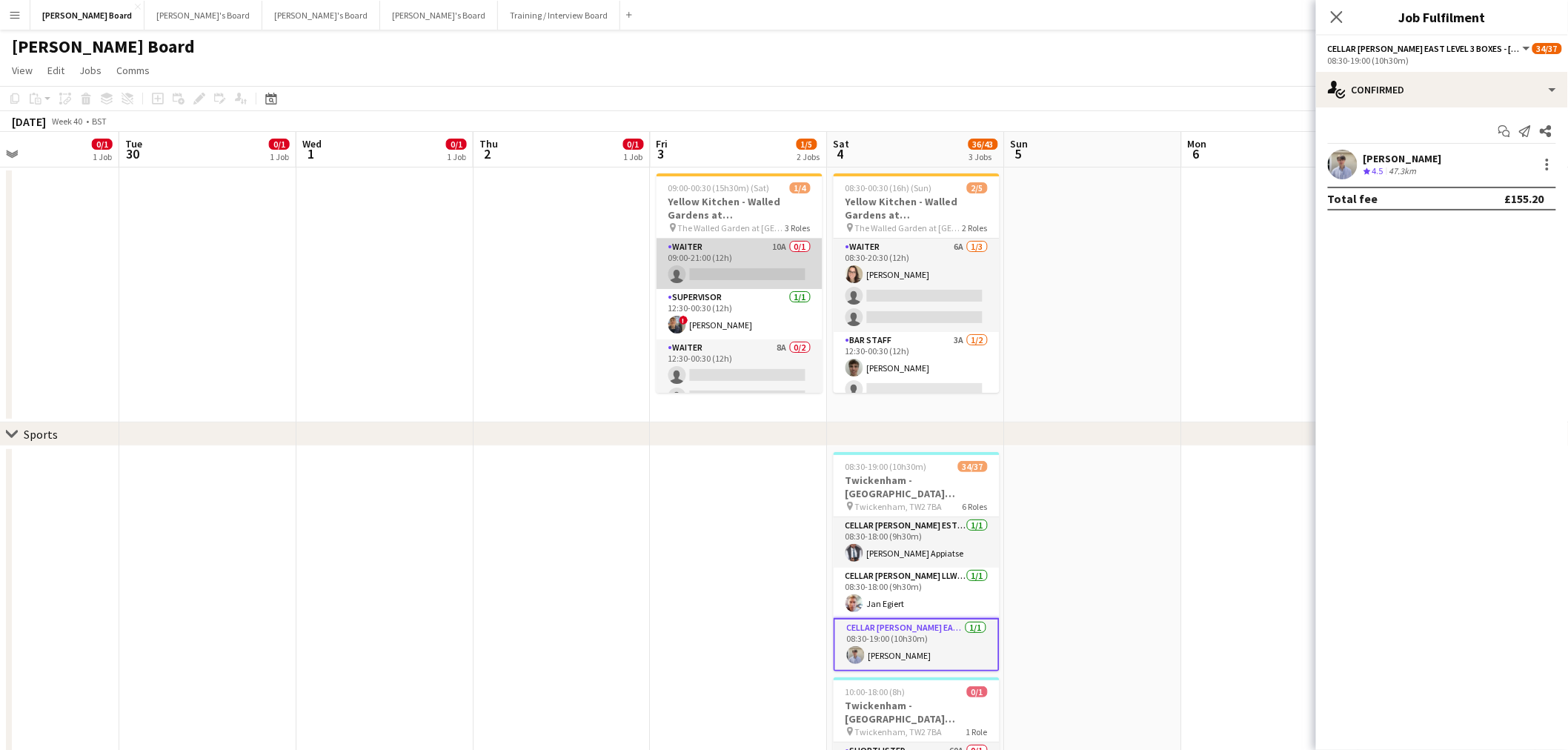
click at [724, 261] on app-card-role "Waiter 10A 0/1 09:00-21:00 (12h) single-neutral-actions" at bounding box center [740, 264] width 166 height 51
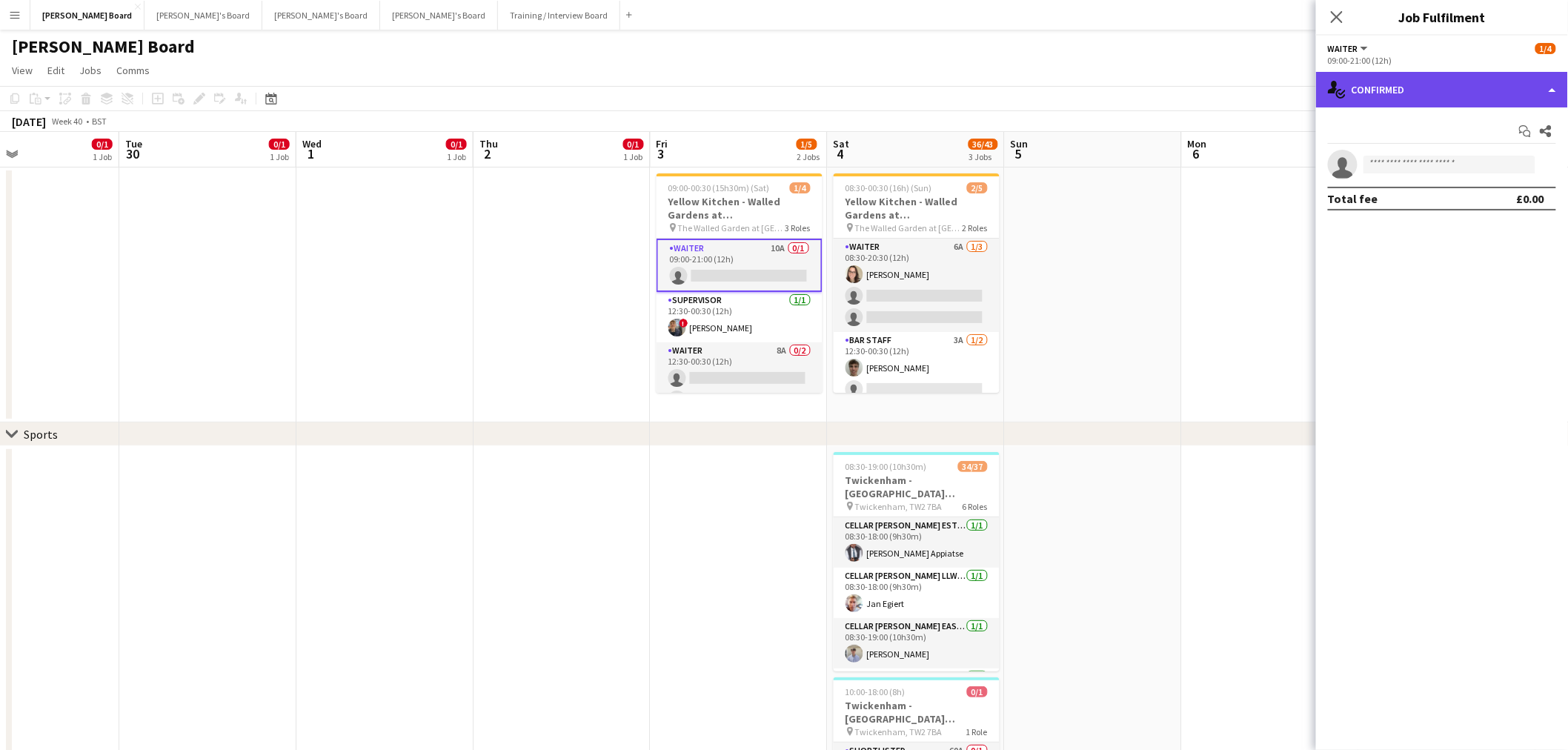
click at [1506, 104] on div "single-neutral-actions-check-2 Confirmed" at bounding box center [1442, 90] width 252 height 36
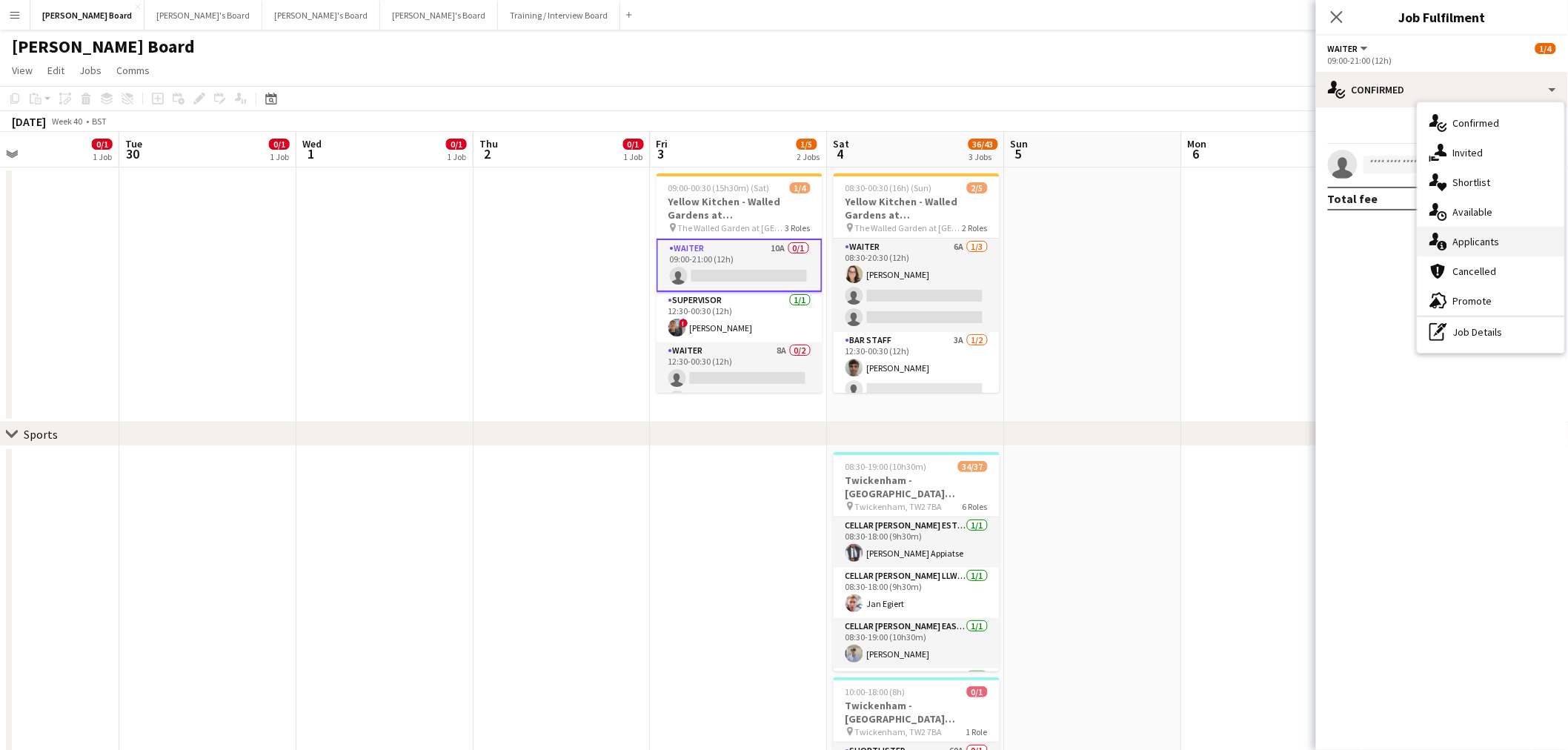
click at [1496, 241] on span "Applicants" at bounding box center [1477, 241] width 46 height 13
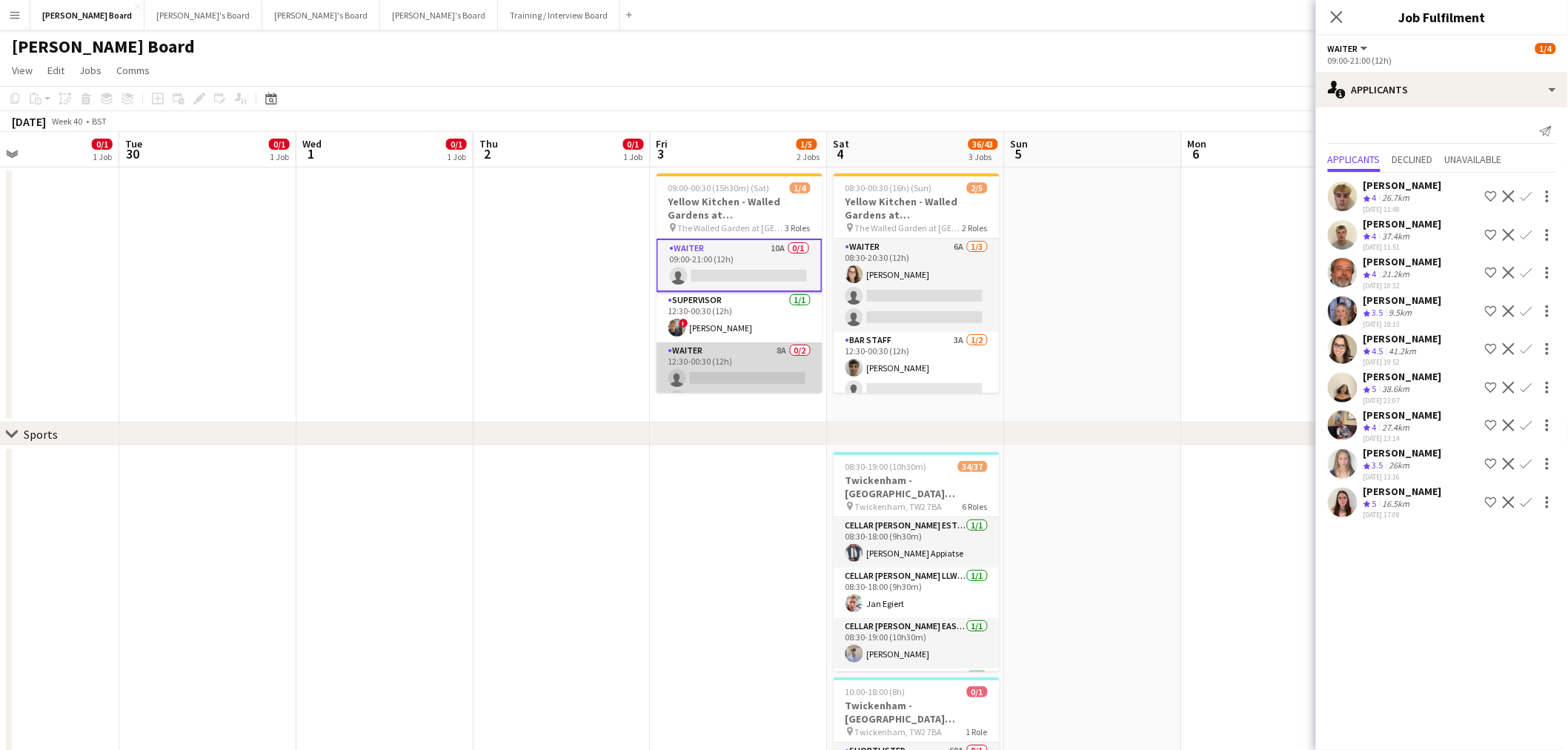
click at [746, 363] on app-card-role "Waiter 8A 0/2 12:30-00:30 (12h) single-neutral-actions single-neutral-actions" at bounding box center [740, 378] width 166 height 72
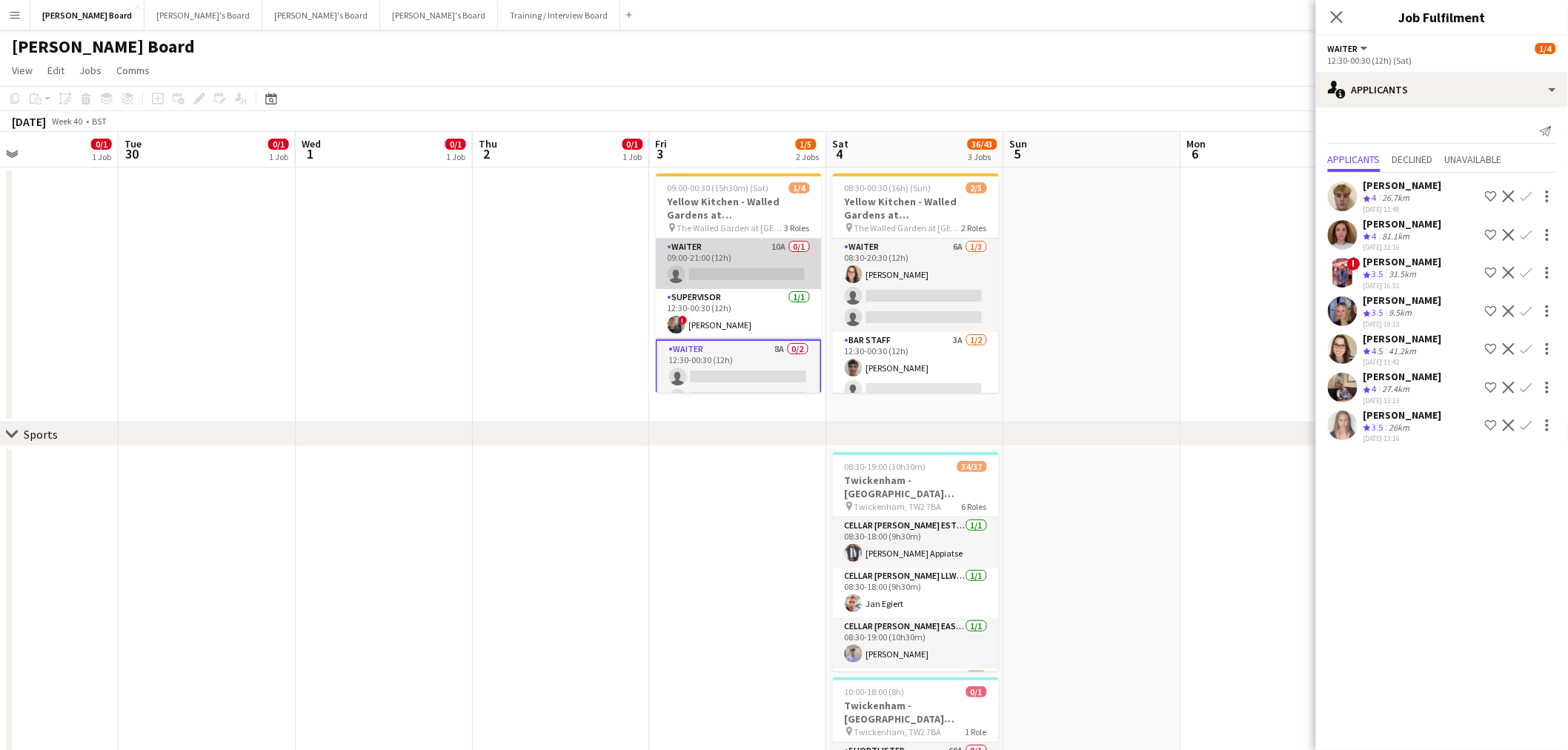
click at [757, 243] on app-card-role "Waiter 10A 0/1 09:00-21:00 (12h) single-neutral-actions" at bounding box center [739, 264] width 166 height 51
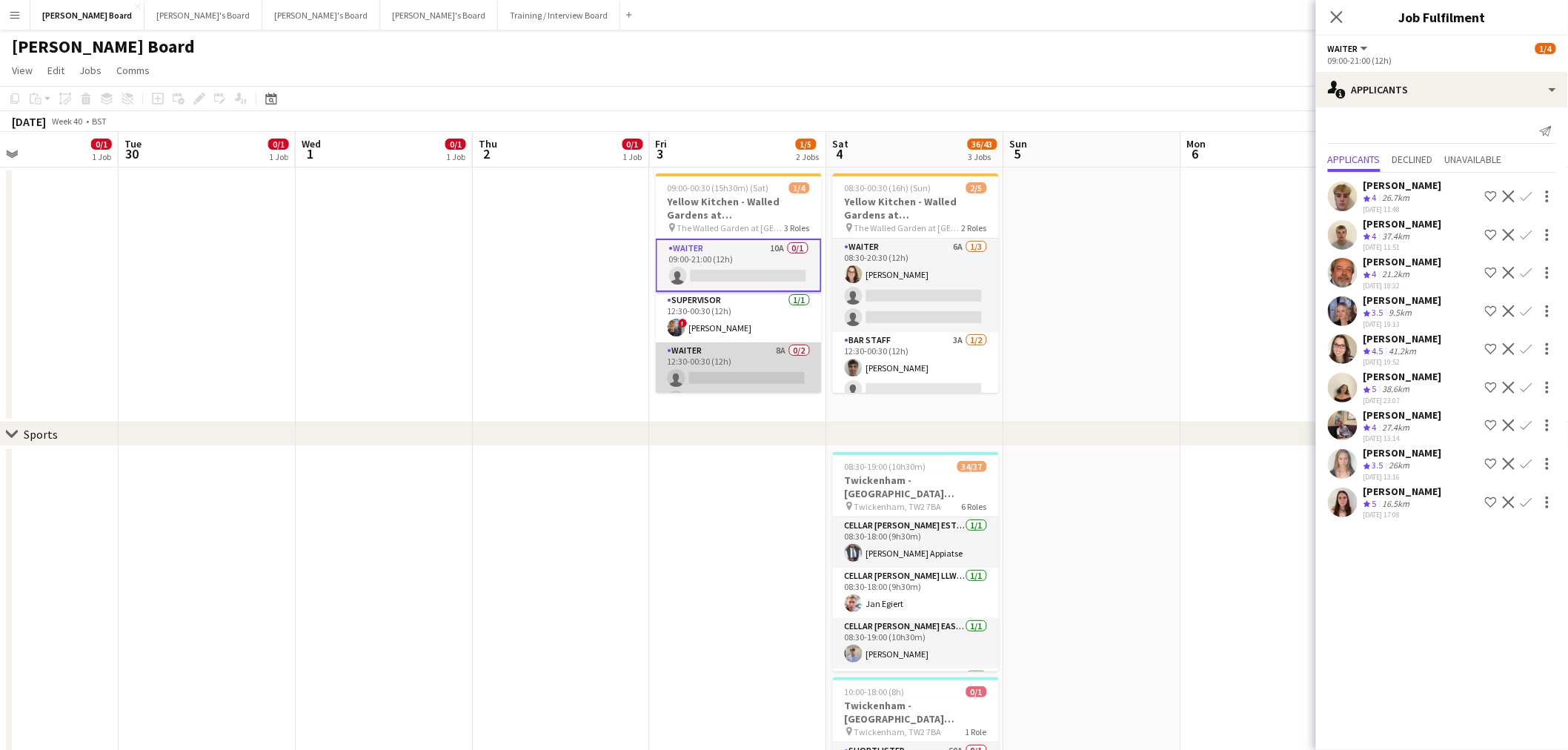
click at [735, 361] on app-card-role "Waiter 8A 0/2 12:30-00:30 (12h) single-neutral-actions single-neutral-actions" at bounding box center [739, 378] width 166 height 72
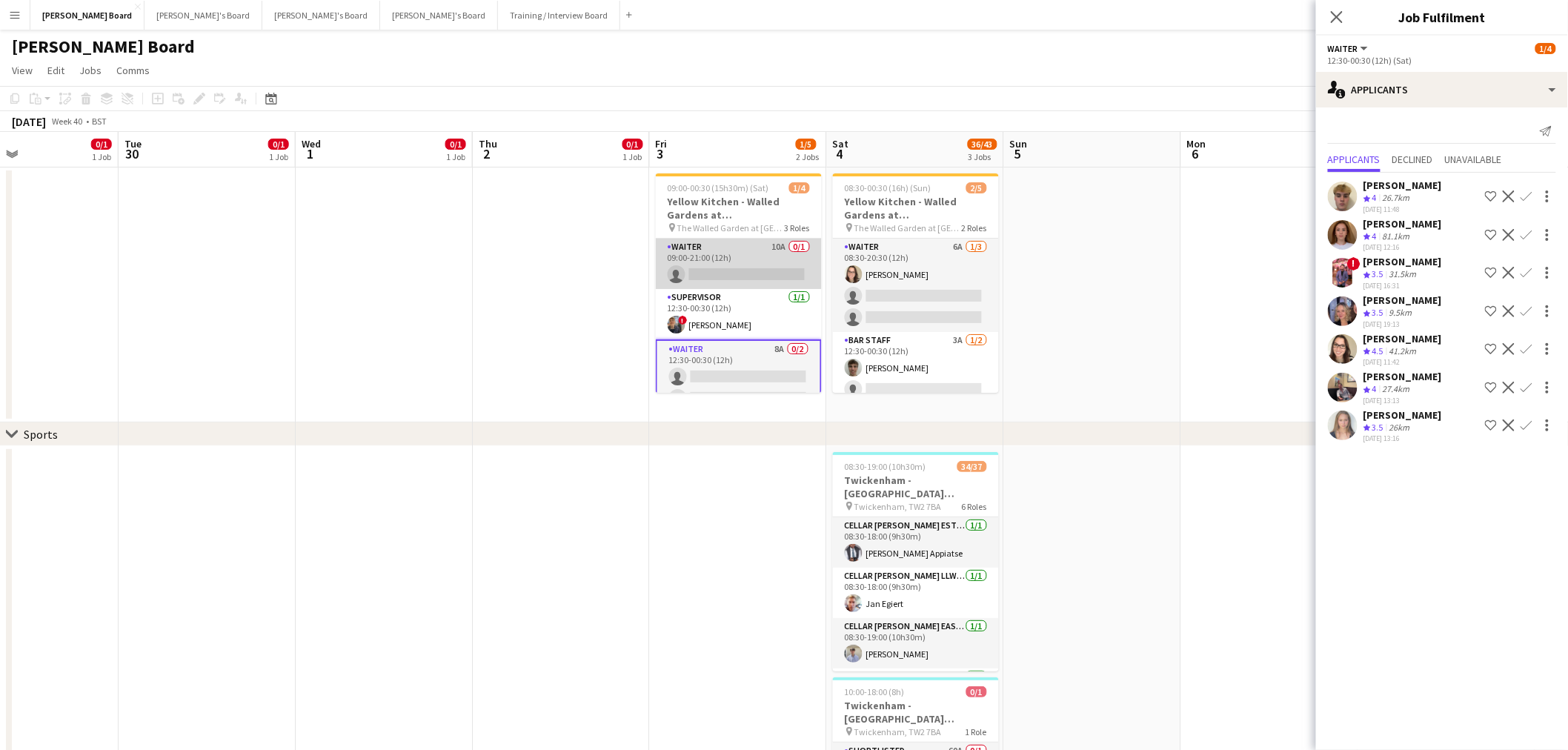
click at [769, 274] on app-card-role "Waiter 10A 0/1 09:00-21:00 (12h) single-neutral-actions" at bounding box center [739, 264] width 166 height 51
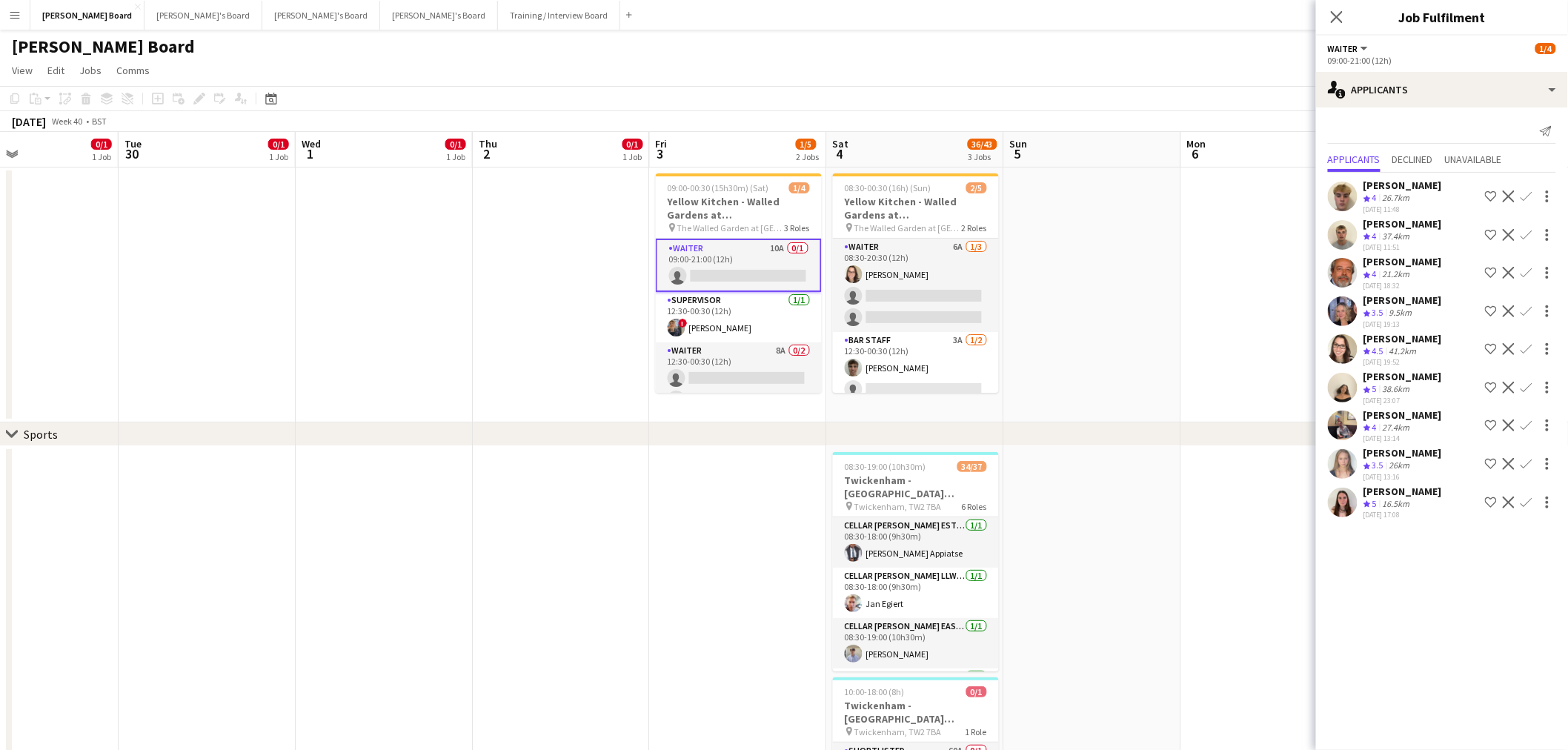
drag, startPoint x: 642, startPoint y: 350, endPoint x: 847, endPoint y: 339, distance: 205.3
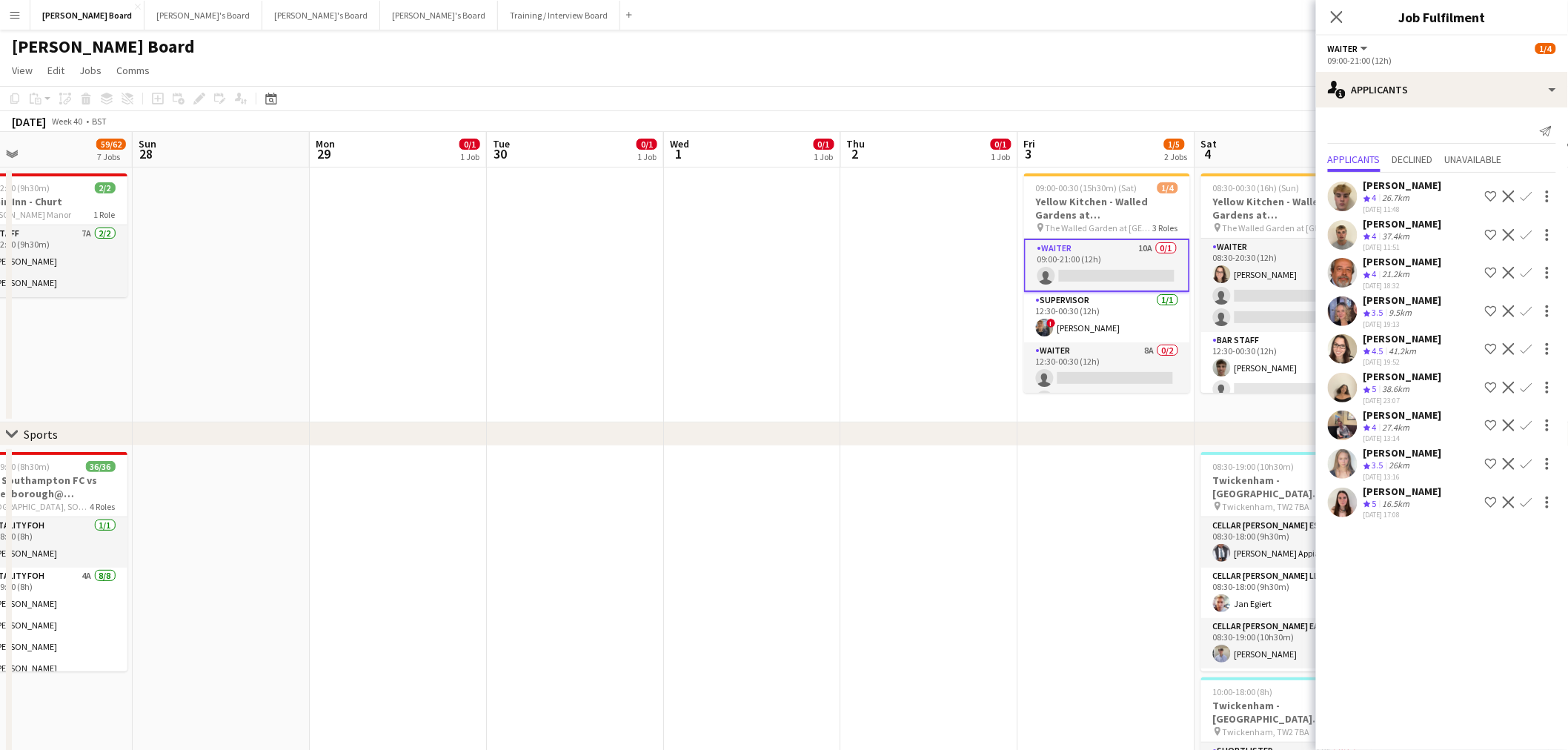
drag, startPoint x: 664, startPoint y: 309, endPoint x: 1201, endPoint y: 321, distance: 537.1
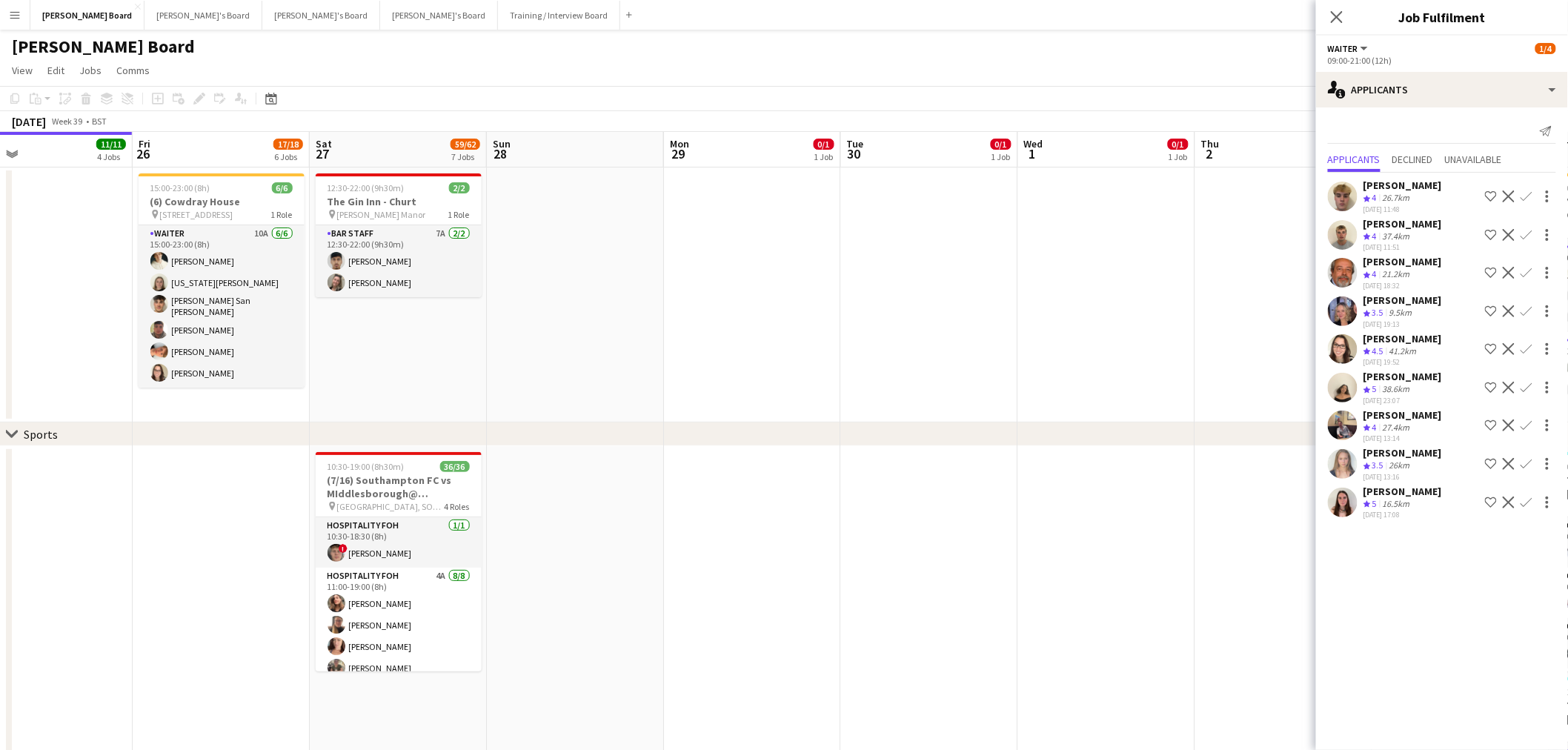
scroll to position [0, 353]
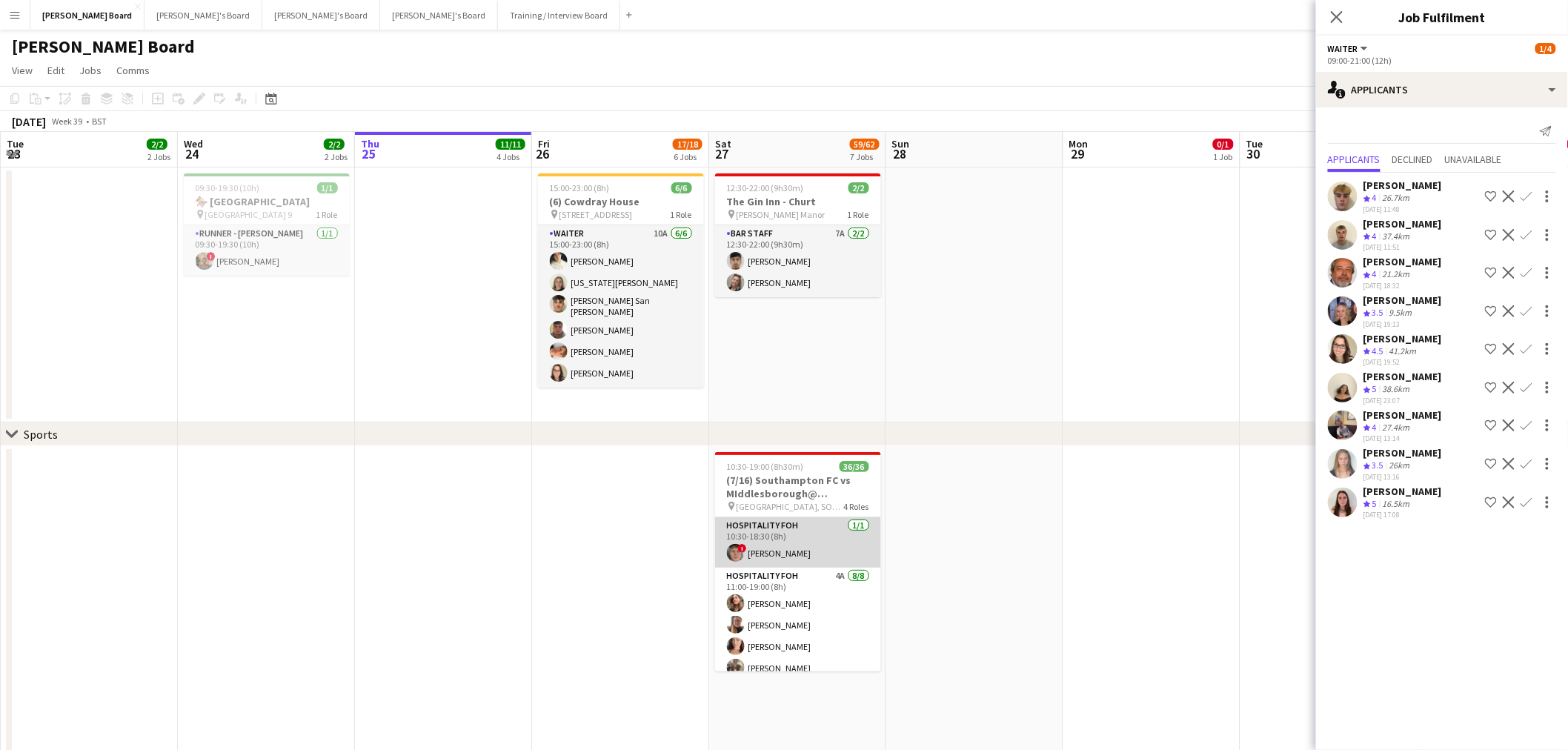
click at [784, 550] on app-card-role "Hospitality FOH 1/1 10:30-18:30 (8h) ! Hugo Carroll" at bounding box center [799, 542] width 166 height 51
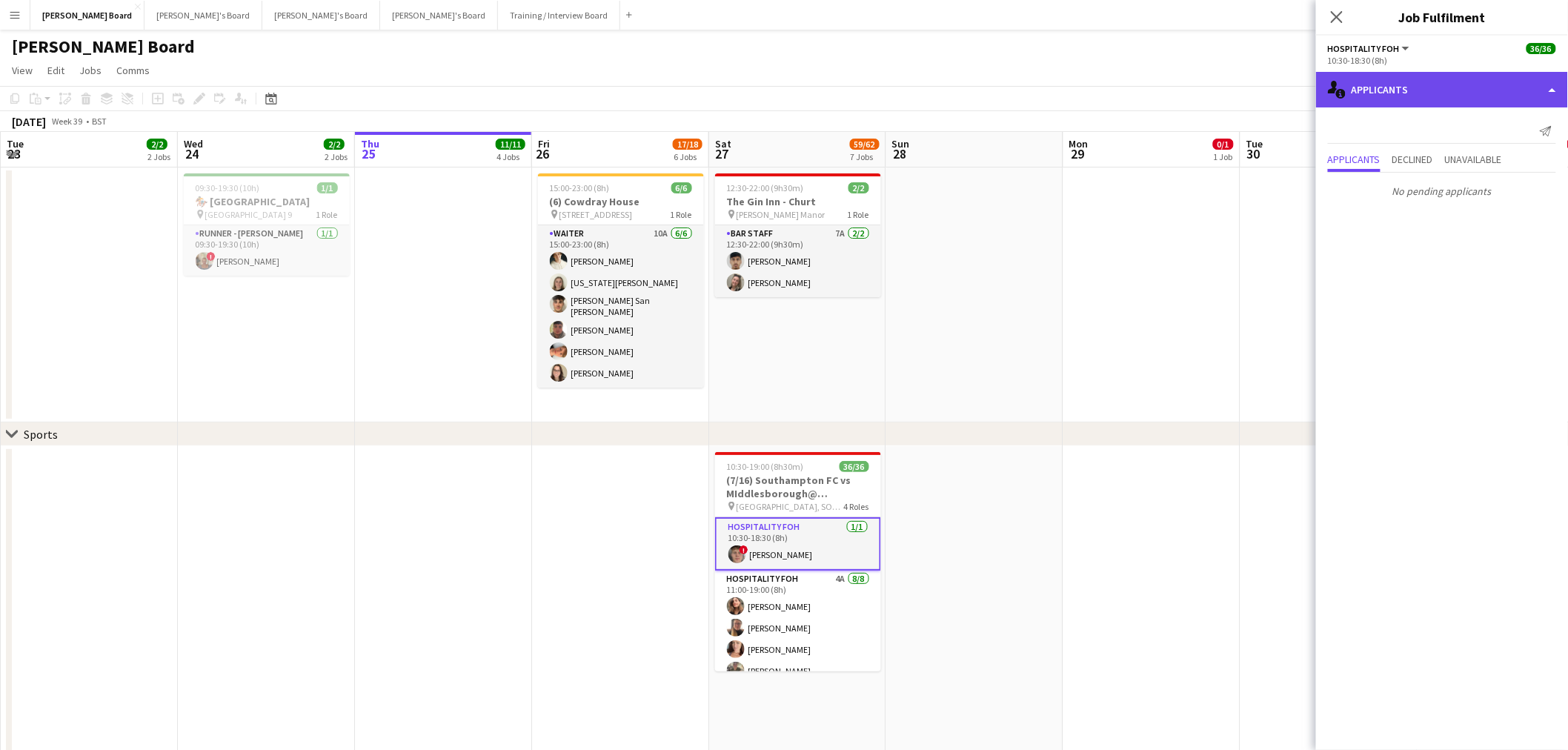
click at [1463, 94] on div "single-neutral-actions-information Applicants" at bounding box center [1442, 90] width 252 height 36
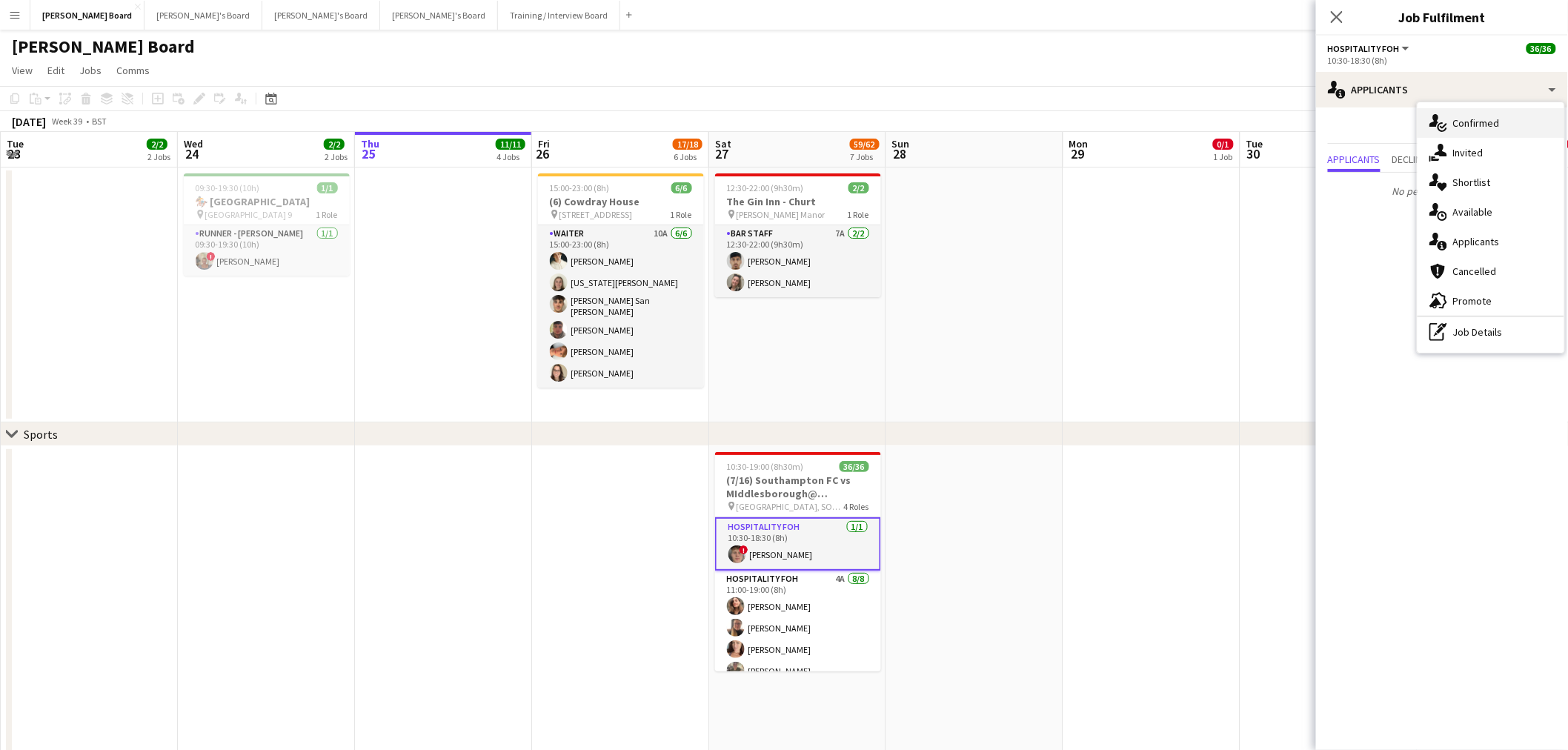
click at [1487, 123] on span "Confirmed" at bounding box center [1477, 123] width 46 height 13
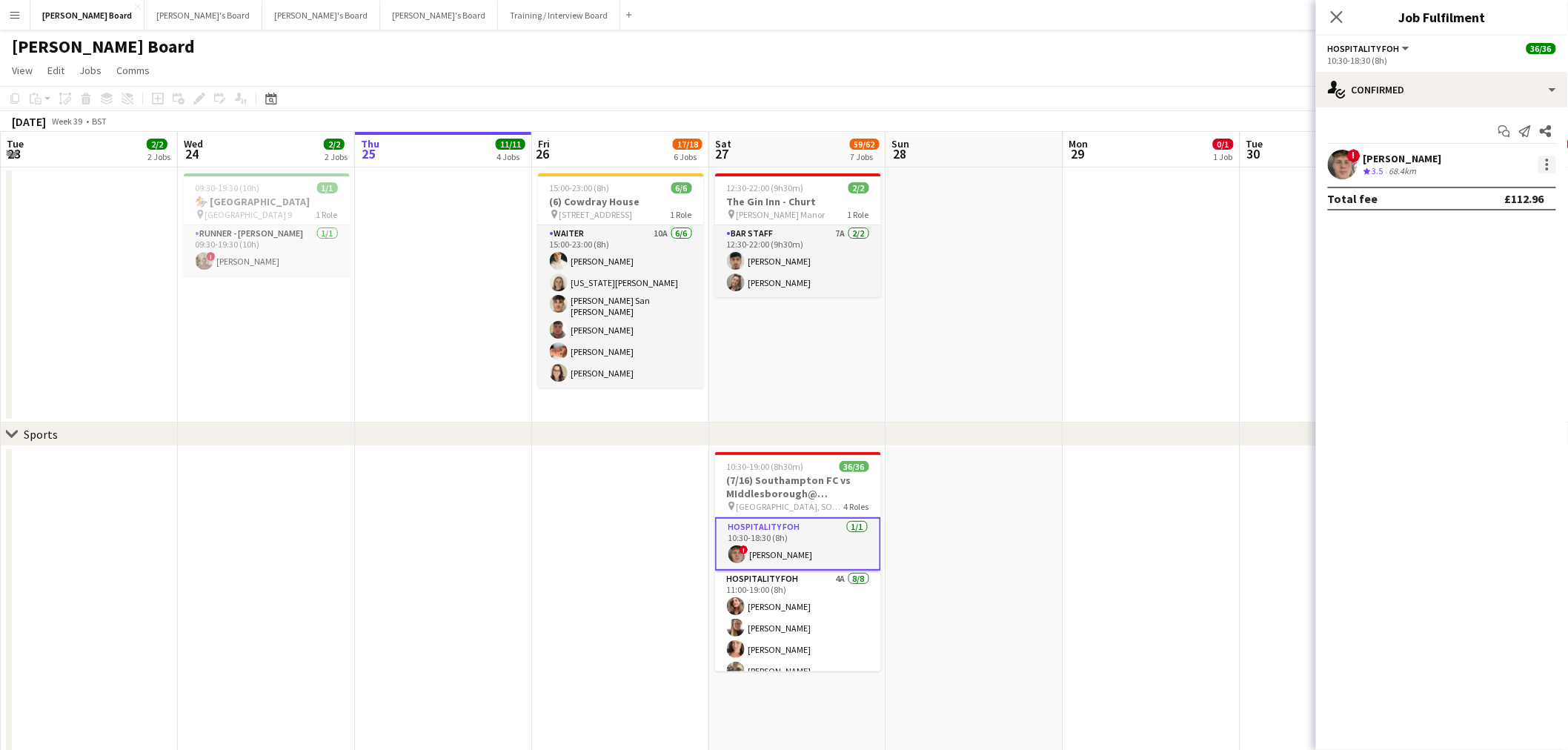
click at [1542, 161] on div at bounding box center [1547, 164] width 17 height 17
click at [1488, 322] on button "Remove" at bounding box center [1499, 334] width 115 height 36
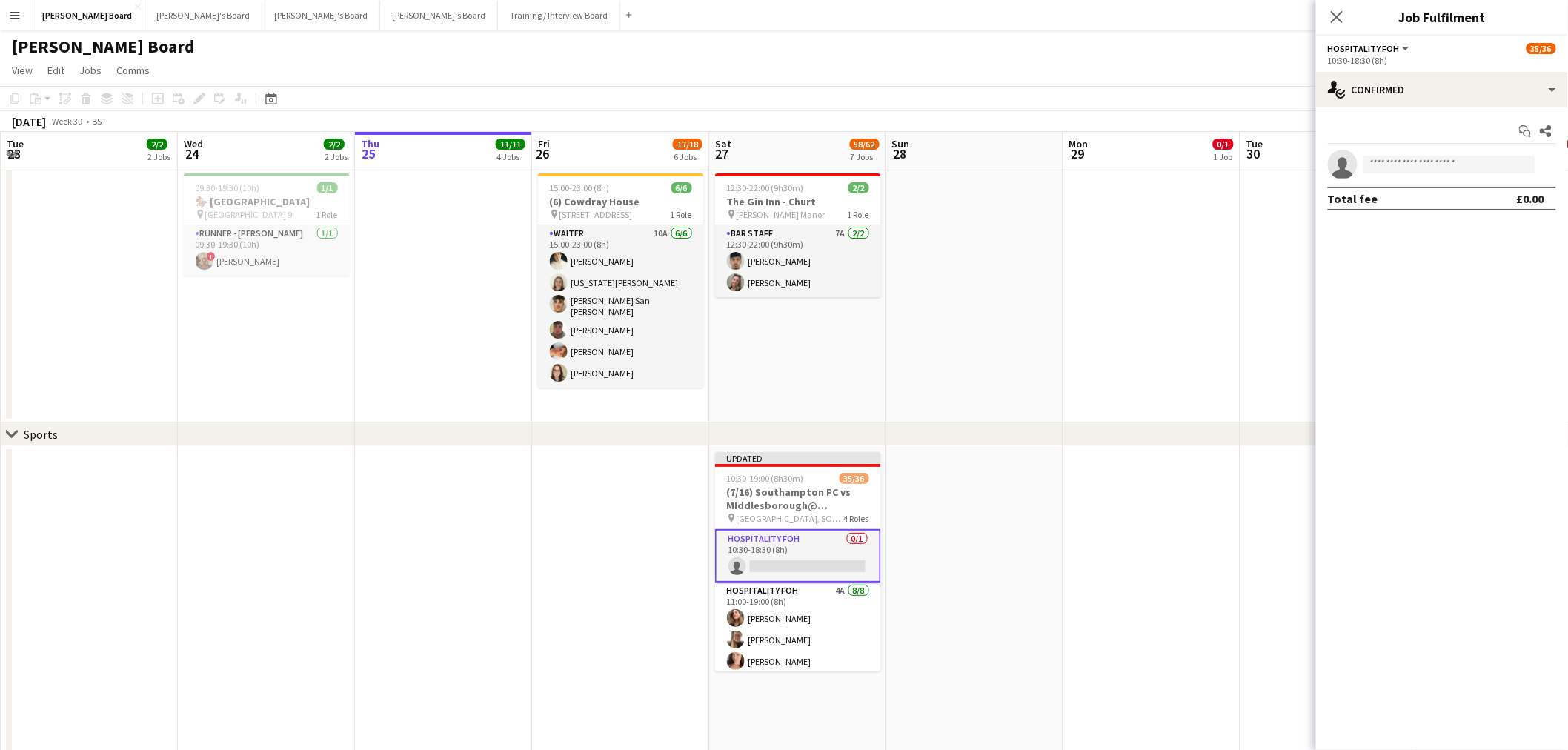
click at [1162, 341] on app-date-cell at bounding box center [1153, 294] width 177 height 254
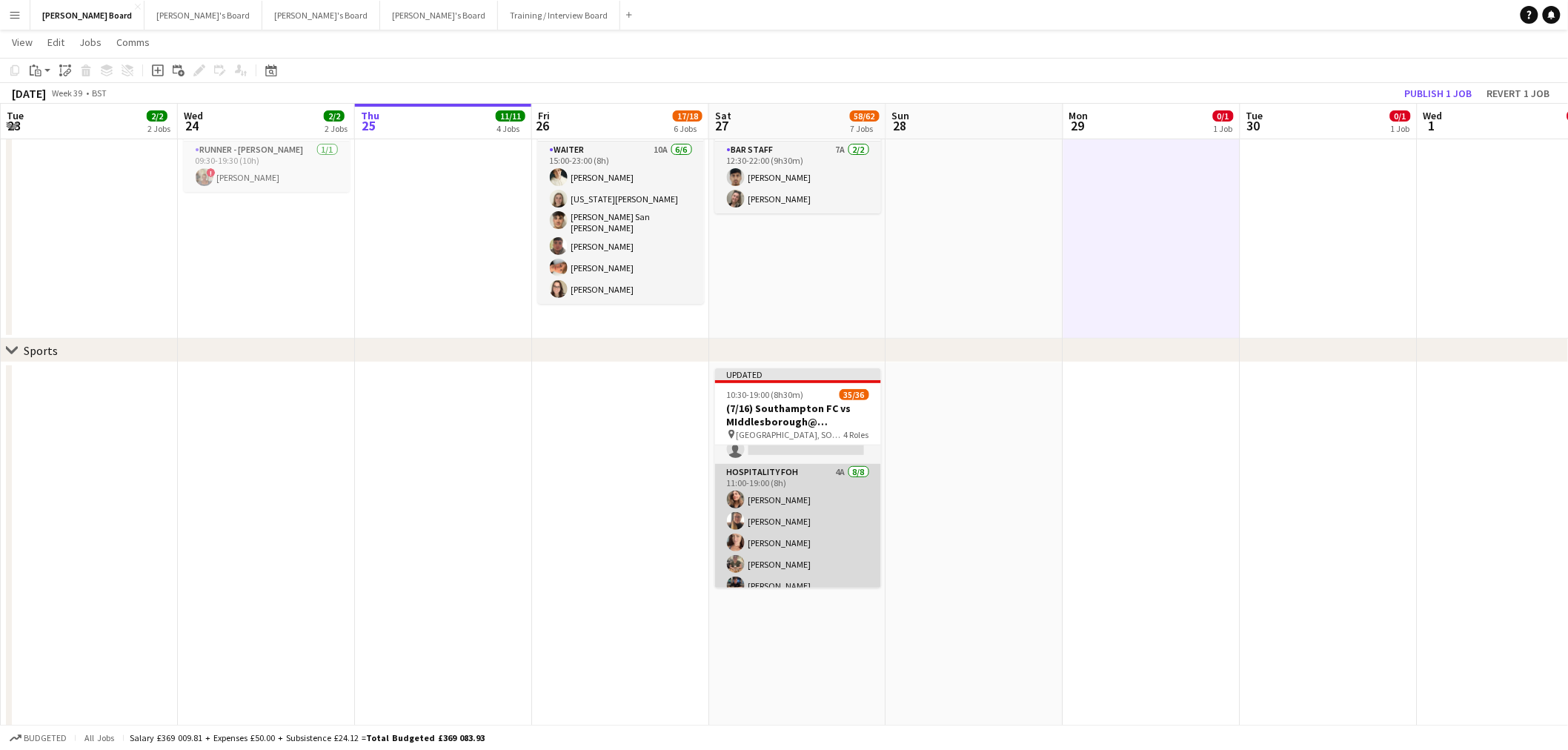
scroll to position [82, 0]
drag, startPoint x: 795, startPoint y: 514, endPoint x: 794, endPoint y: 506, distance: 8.1
click at [795, 514] on app-card-role "Hospitality FOH 4A 8/8 11:00-19:00 (8h) Solene Kouroughli Amy Jacobs Rachel Wen…" at bounding box center [799, 514] width 166 height 201
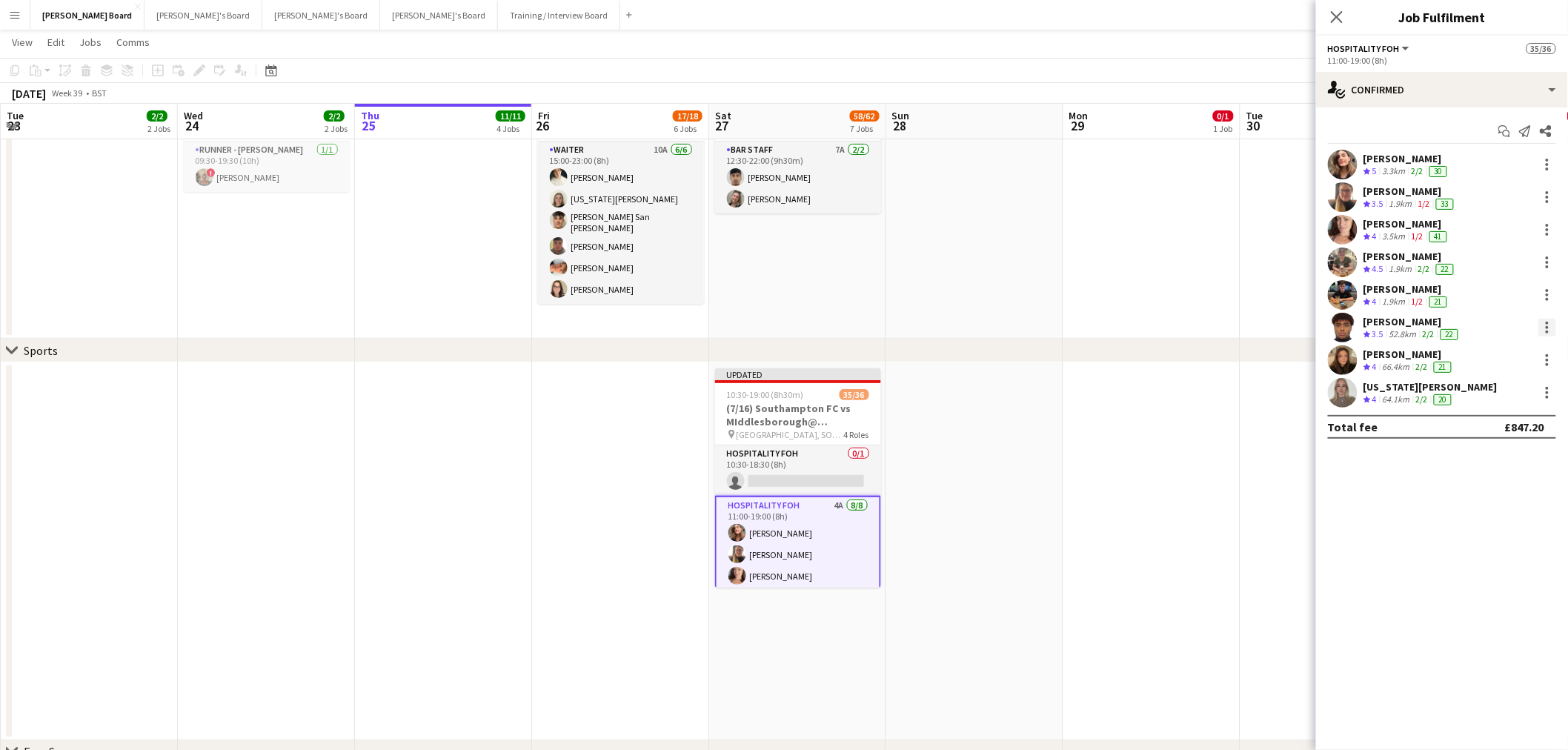
click at [1550, 327] on div at bounding box center [1547, 327] width 17 height 17
drag, startPoint x: 1506, startPoint y: 391, endPoint x: 1488, endPoint y: 390, distance: 18.0
click at [1503, 393] on span "Switch crew" at bounding box center [1485, 390] width 63 height 12
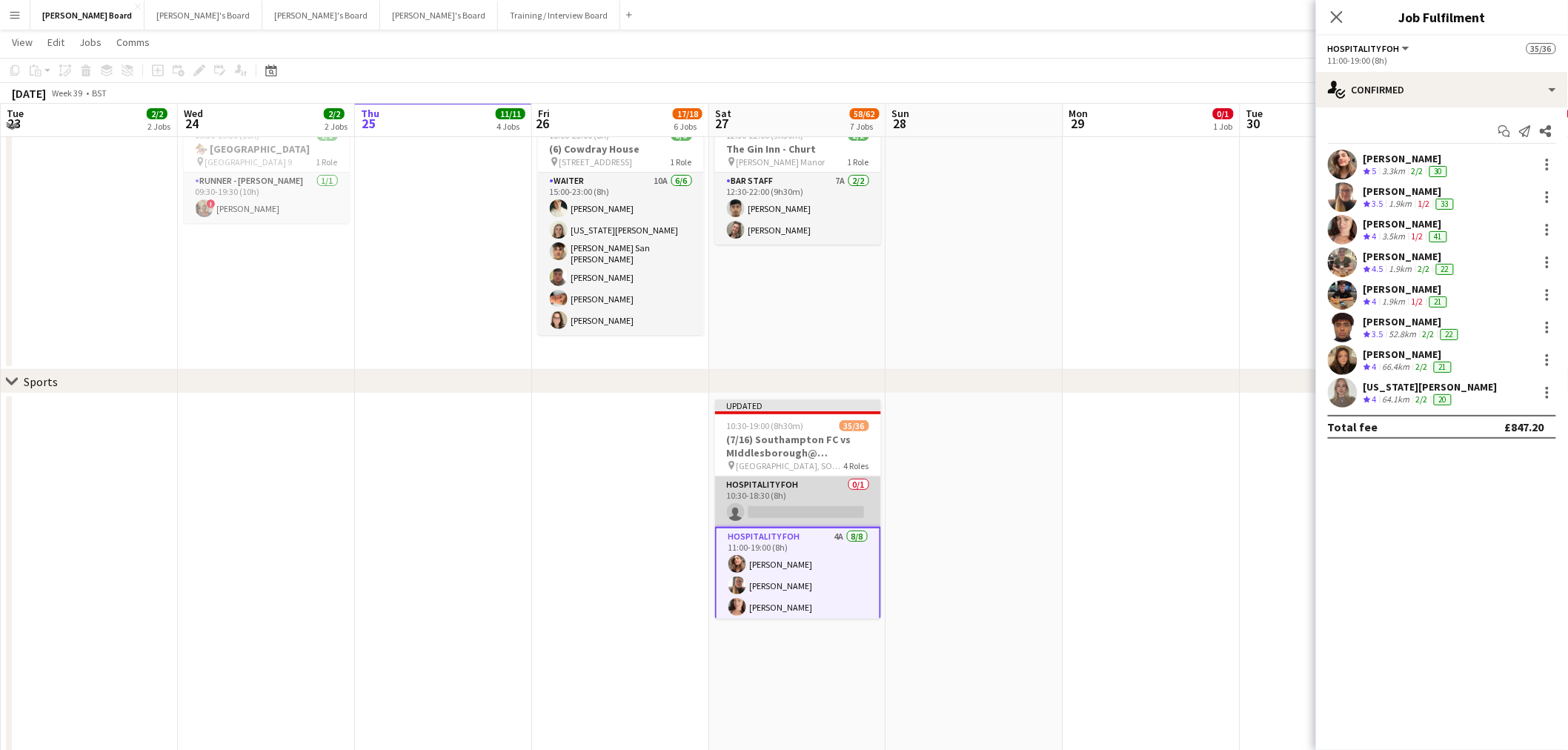
click at [793, 506] on app-card-role "Hospitality FOH 0/1 10:30-18:30 (8h) single-neutral-actions" at bounding box center [799, 501] width 166 height 51
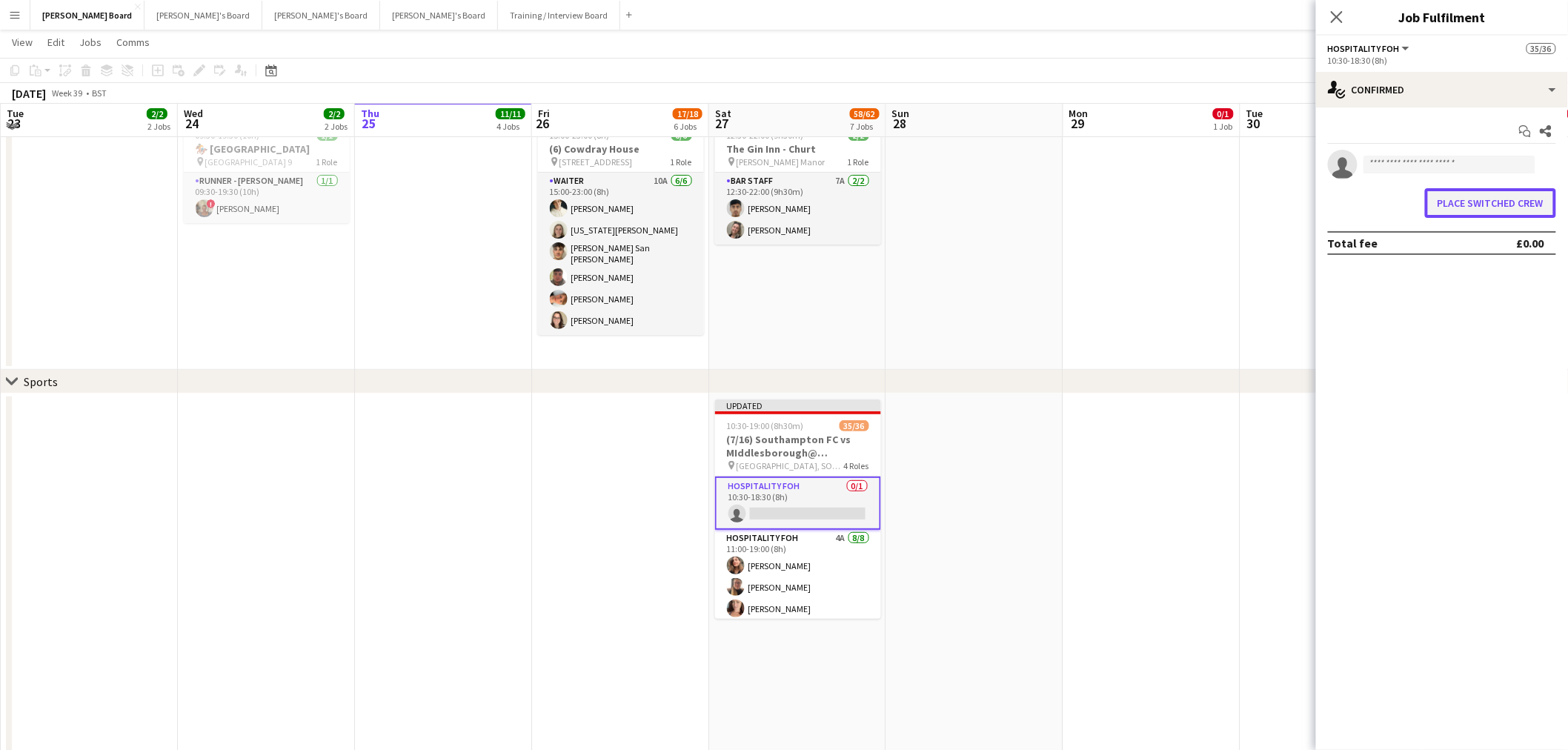
click at [1471, 199] on button "Place switched crew" at bounding box center [1491, 203] width 131 height 30
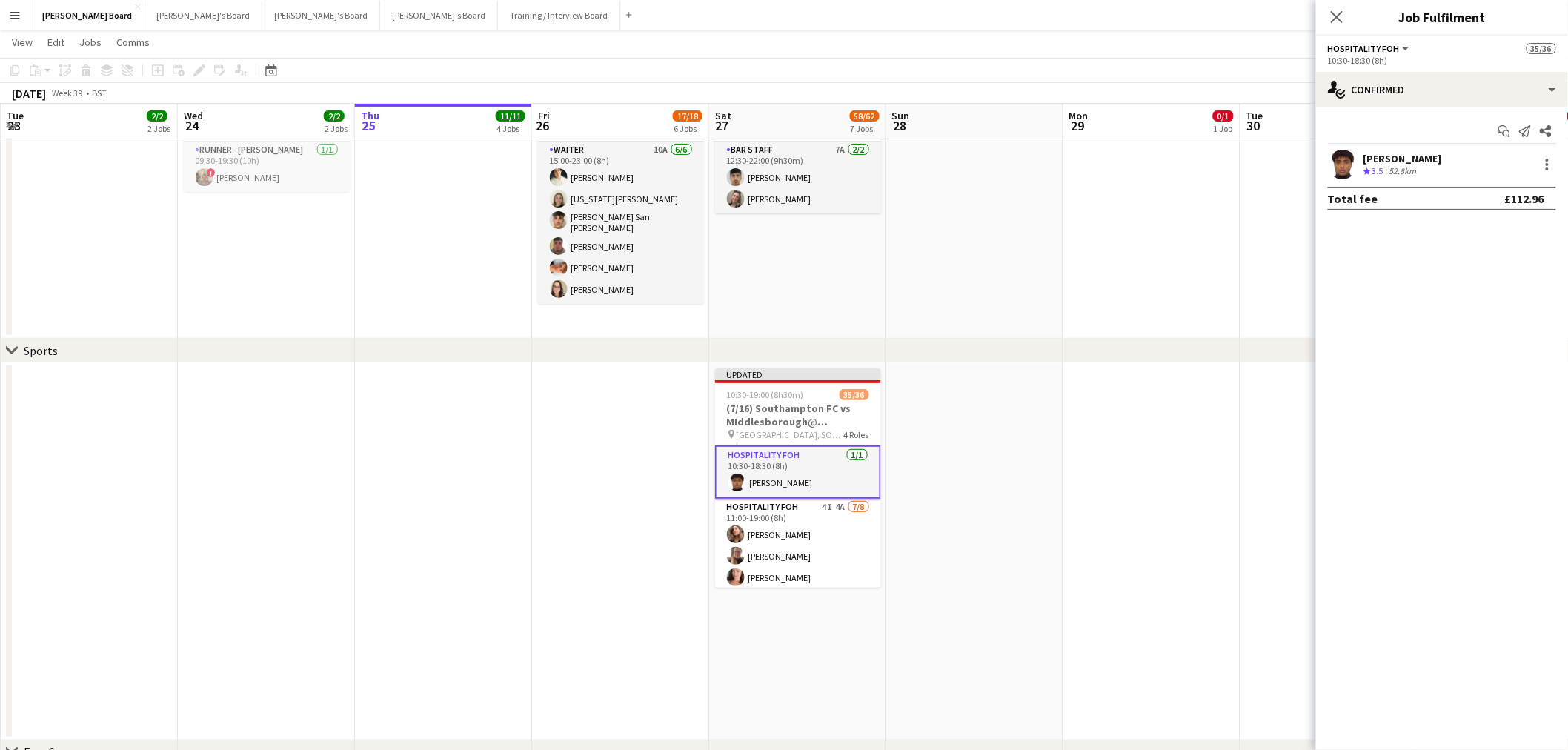
click at [1408, 157] on div "Femi Fatunwase" at bounding box center [1403, 158] width 79 height 13
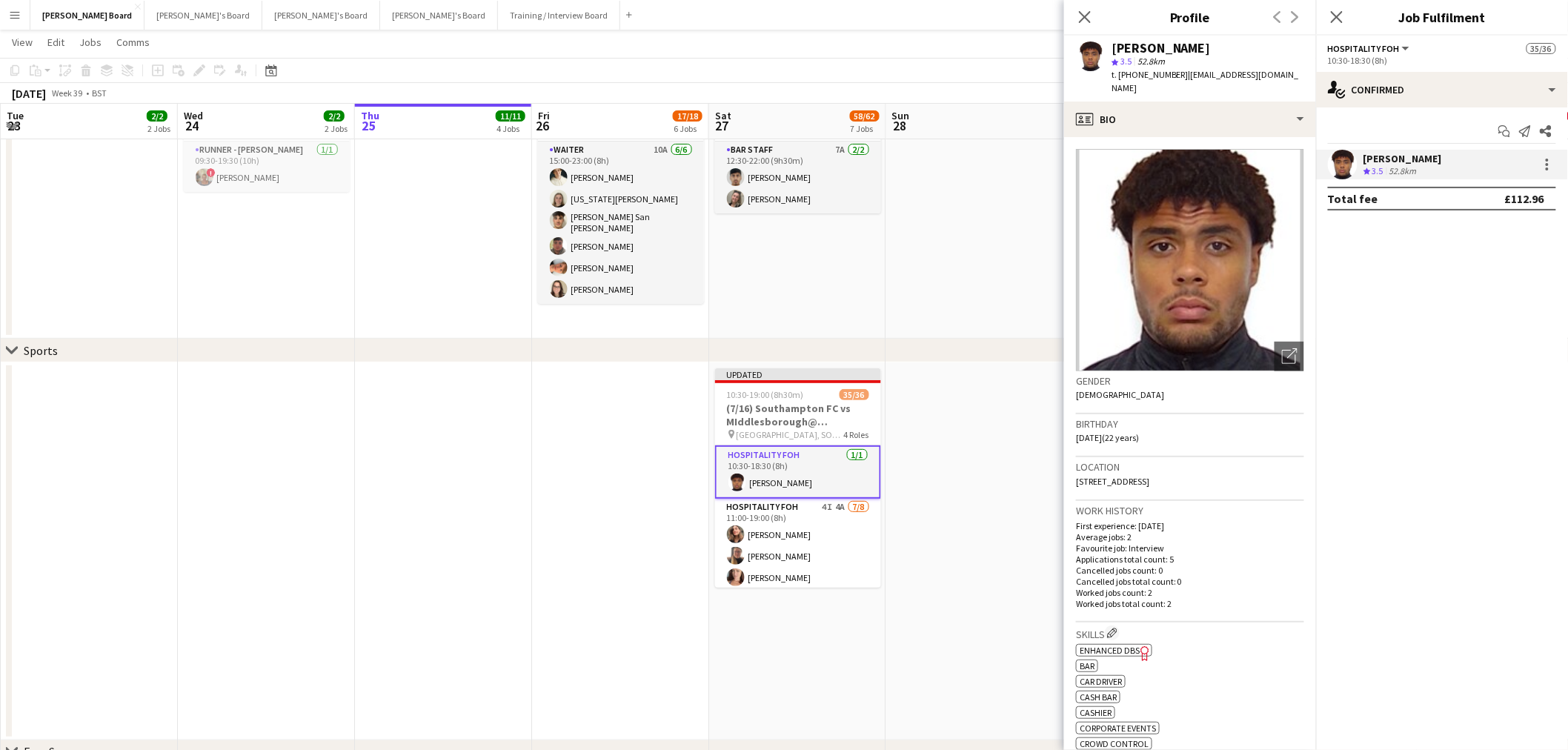
drag, startPoint x: 1168, startPoint y: 49, endPoint x: 1114, endPoint y: 48, distance: 54.0
click at [1114, 48] on div "Femi Fatunwase" at bounding box center [1208, 48] width 192 height 13
copy div "Femi Fatunwase"
drag, startPoint x: 1178, startPoint y: 75, endPoint x: 1157, endPoint y: 83, distance: 22.5
click at [1153, 86] on div "Femi Fatunwase star 3.5 52.8km t. +4407502333092 | femif1@yahoo.com" at bounding box center [1191, 69] width 252 height 66
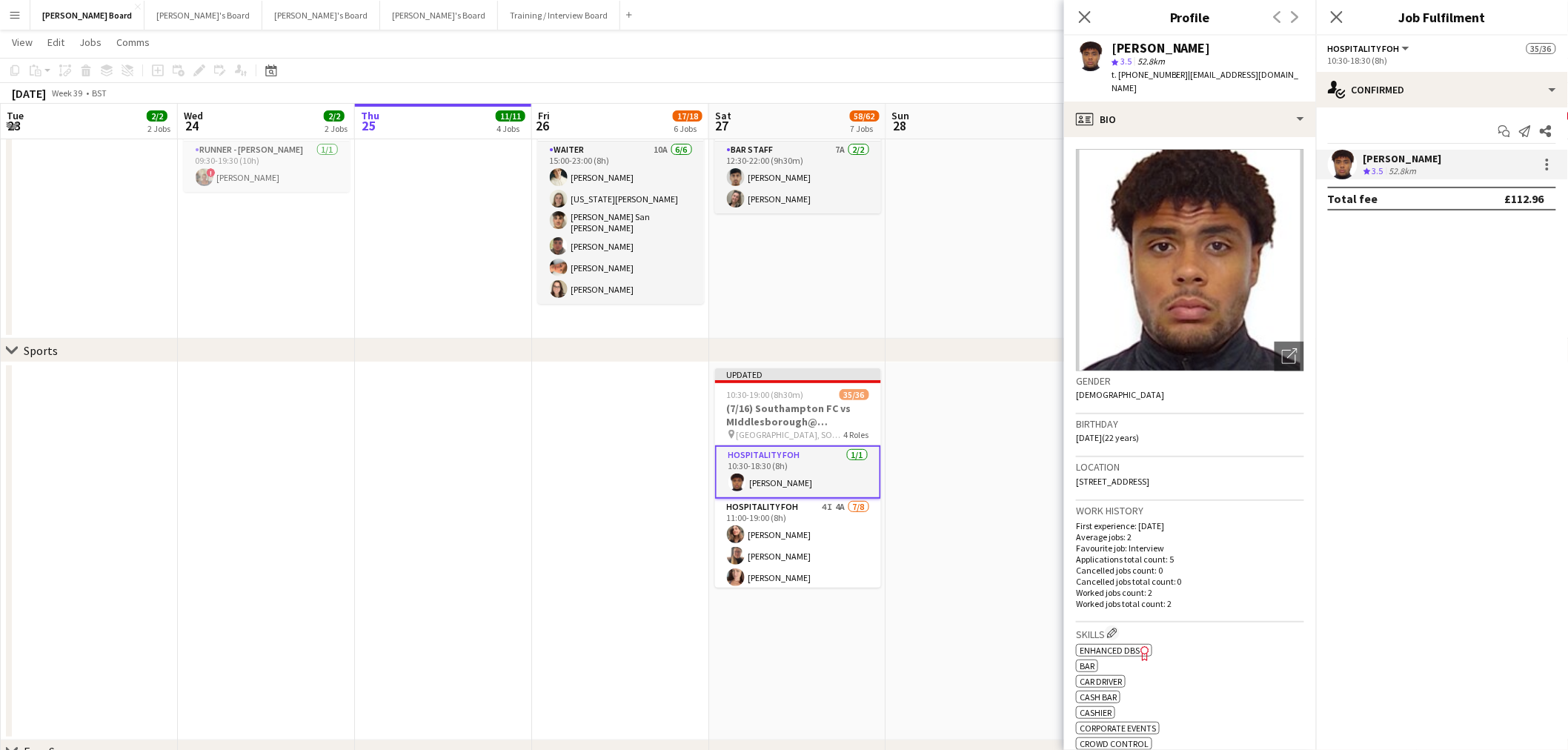
click at [1191, 65] on div "star 3.5 52.8km" at bounding box center [1208, 61] width 192 height 13
drag, startPoint x: 1178, startPoint y: 74, endPoint x: 1168, endPoint y: 77, distance: 10.4
click at [1168, 77] on span "t. +4407502333092" at bounding box center [1150, 74] width 77 height 11
click at [1177, 75] on span "t. +4407502333092" at bounding box center [1150, 74] width 77 height 11
click at [1179, 75] on span "t. +4407502333092" at bounding box center [1150, 74] width 77 height 11
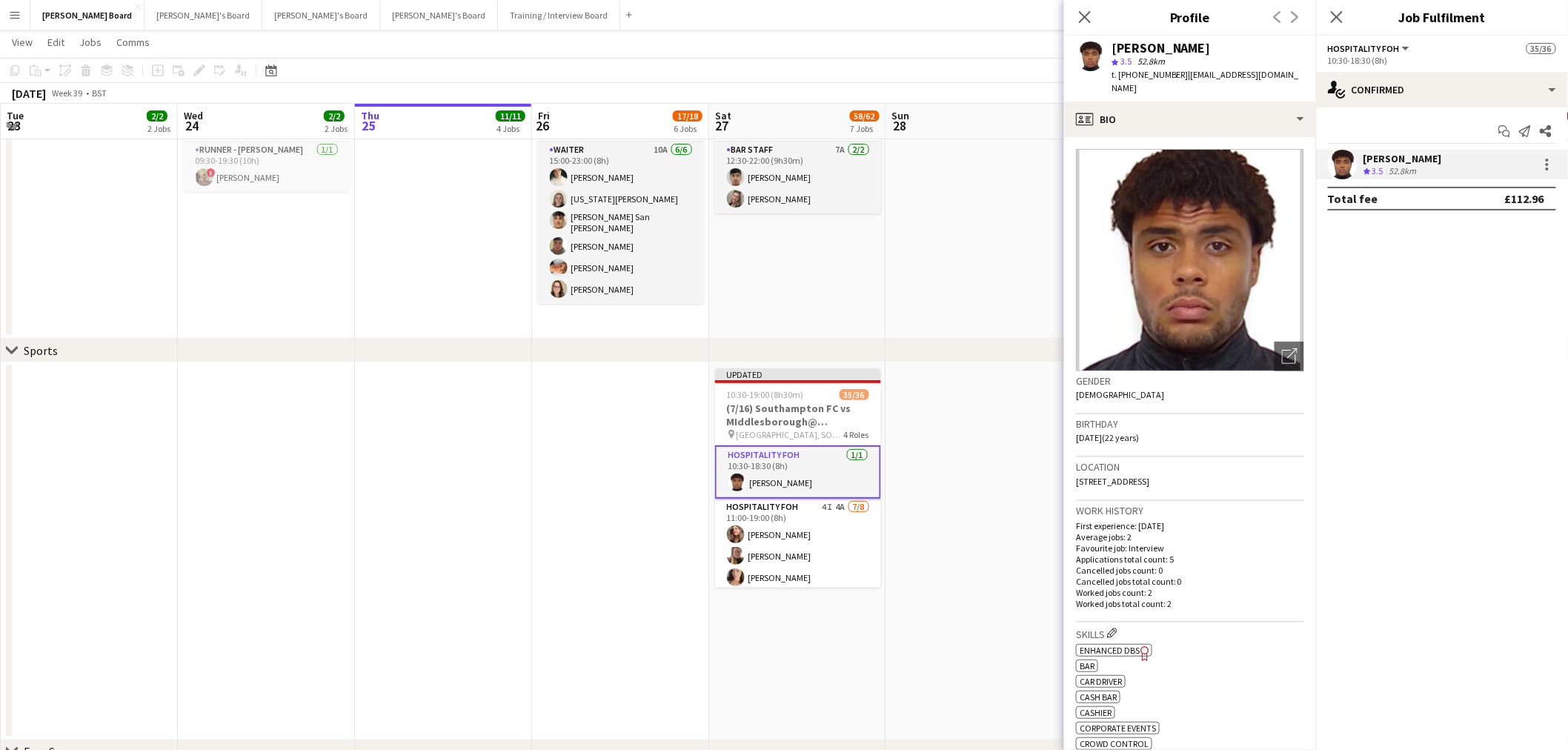
drag, startPoint x: 1181, startPoint y: 75, endPoint x: 1145, endPoint y: 76, distance: 36.0
click at [1145, 76] on span "t. +4407502333092" at bounding box center [1150, 74] width 77 height 11
click at [1144, 76] on span "t. +4407502333092" at bounding box center [1150, 74] width 77 height 11
drag, startPoint x: 1179, startPoint y: 75, endPoint x: 1138, endPoint y: 80, distance: 41.3
click at [1138, 80] on span "t. +4407502333092" at bounding box center [1150, 74] width 77 height 11
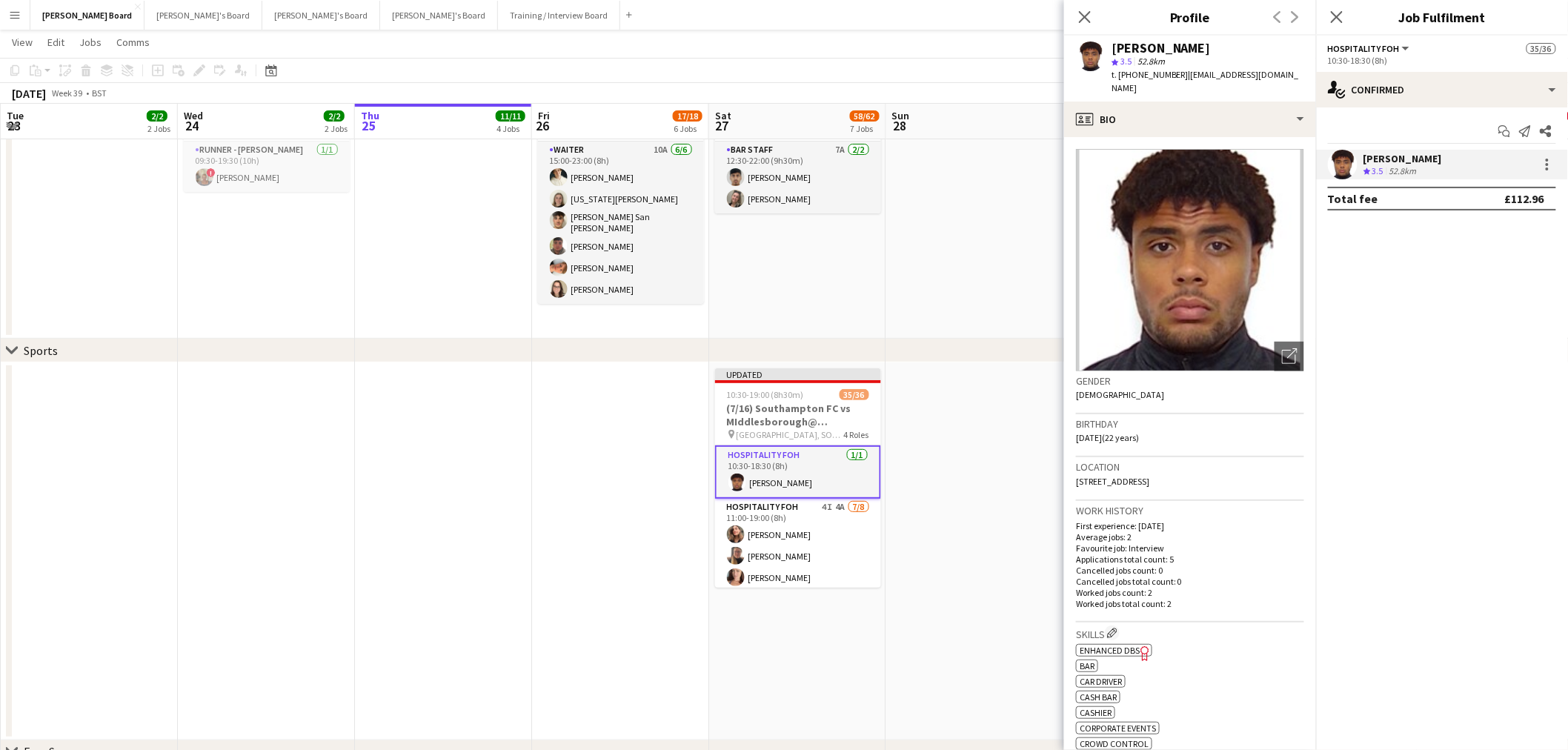
copy span "7502333092"
click at [1027, 428] on app-date-cell at bounding box center [975, 551] width 177 height 378
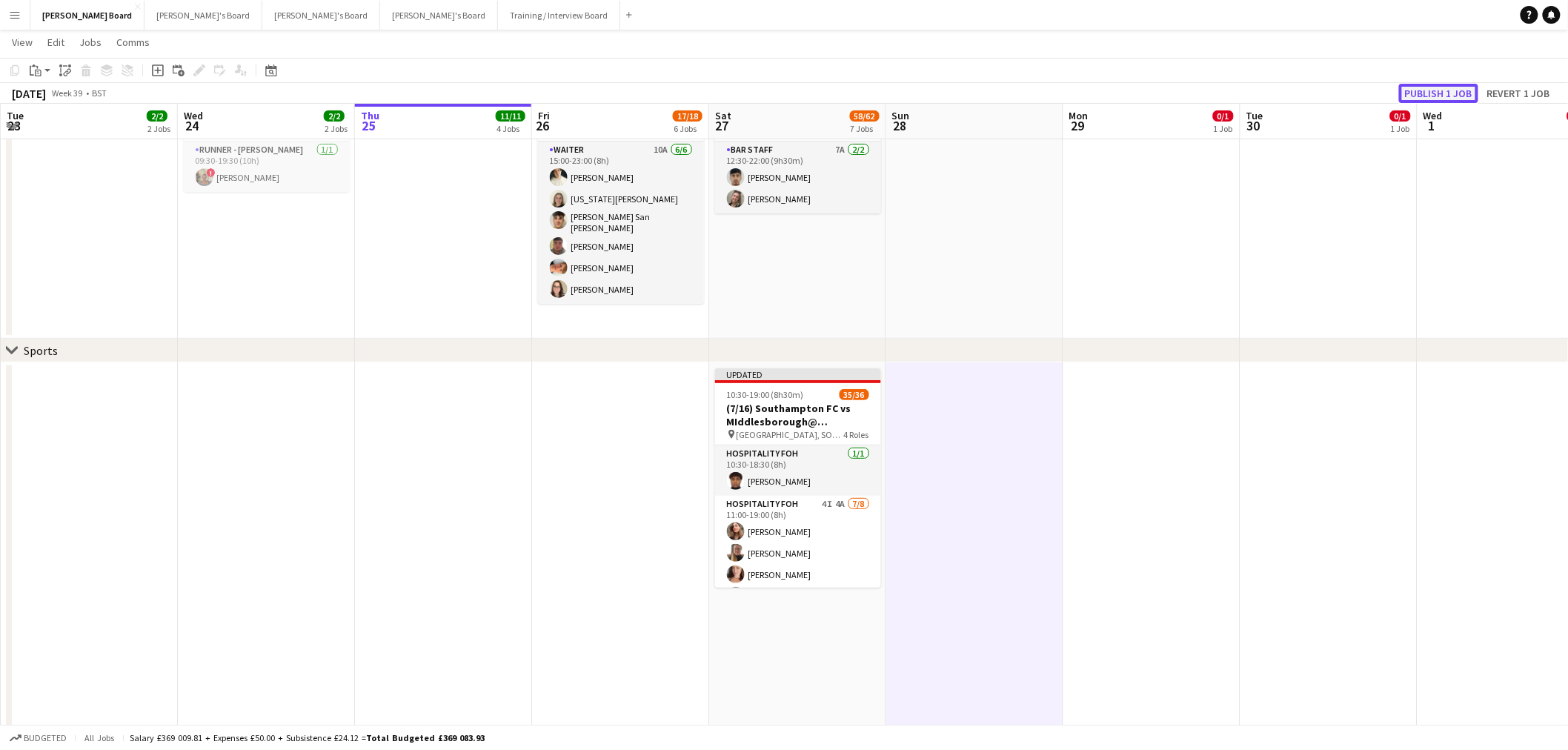
click at [1444, 93] on button "Publish 1 job" at bounding box center [1439, 93] width 80 height 19
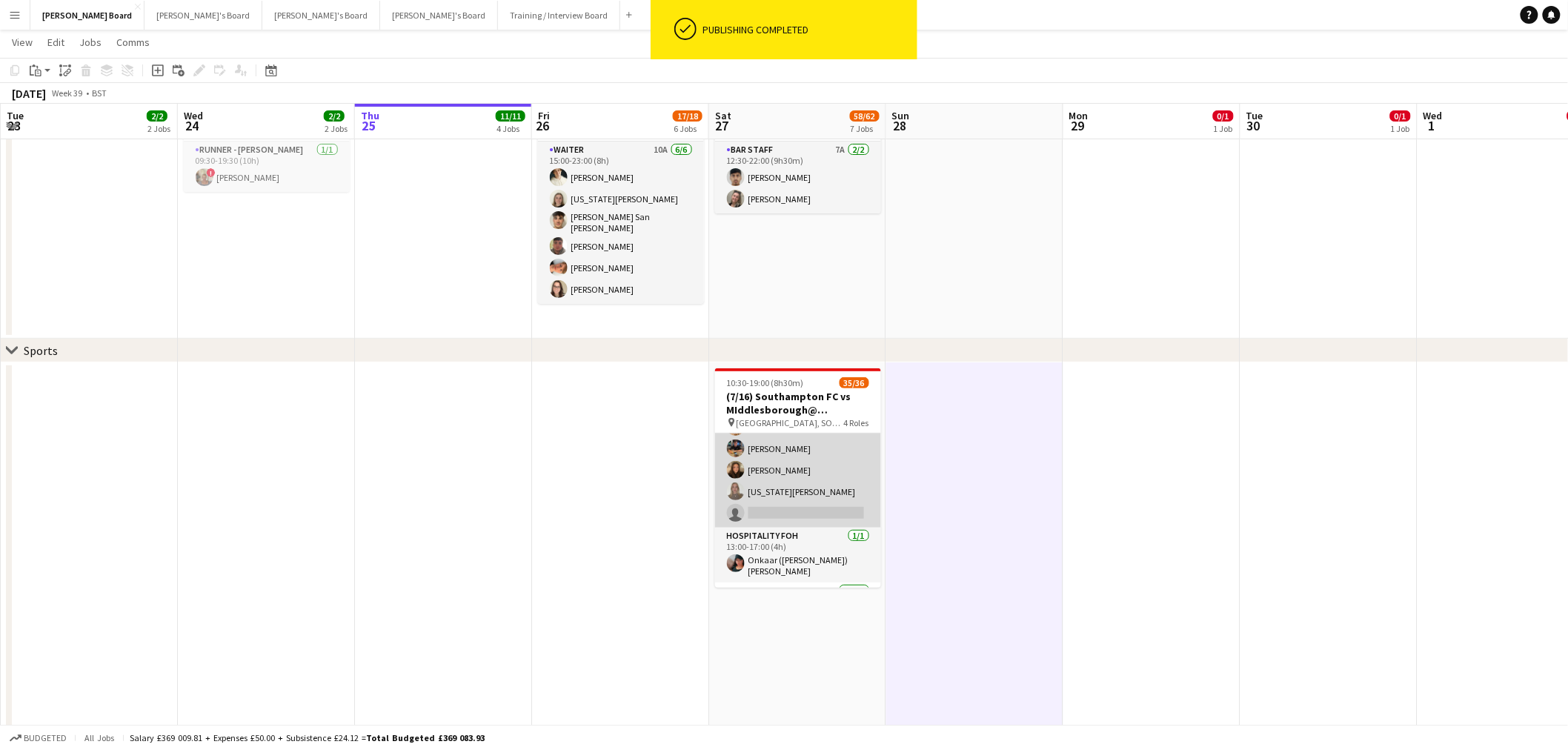
scroll to position [164, 0]
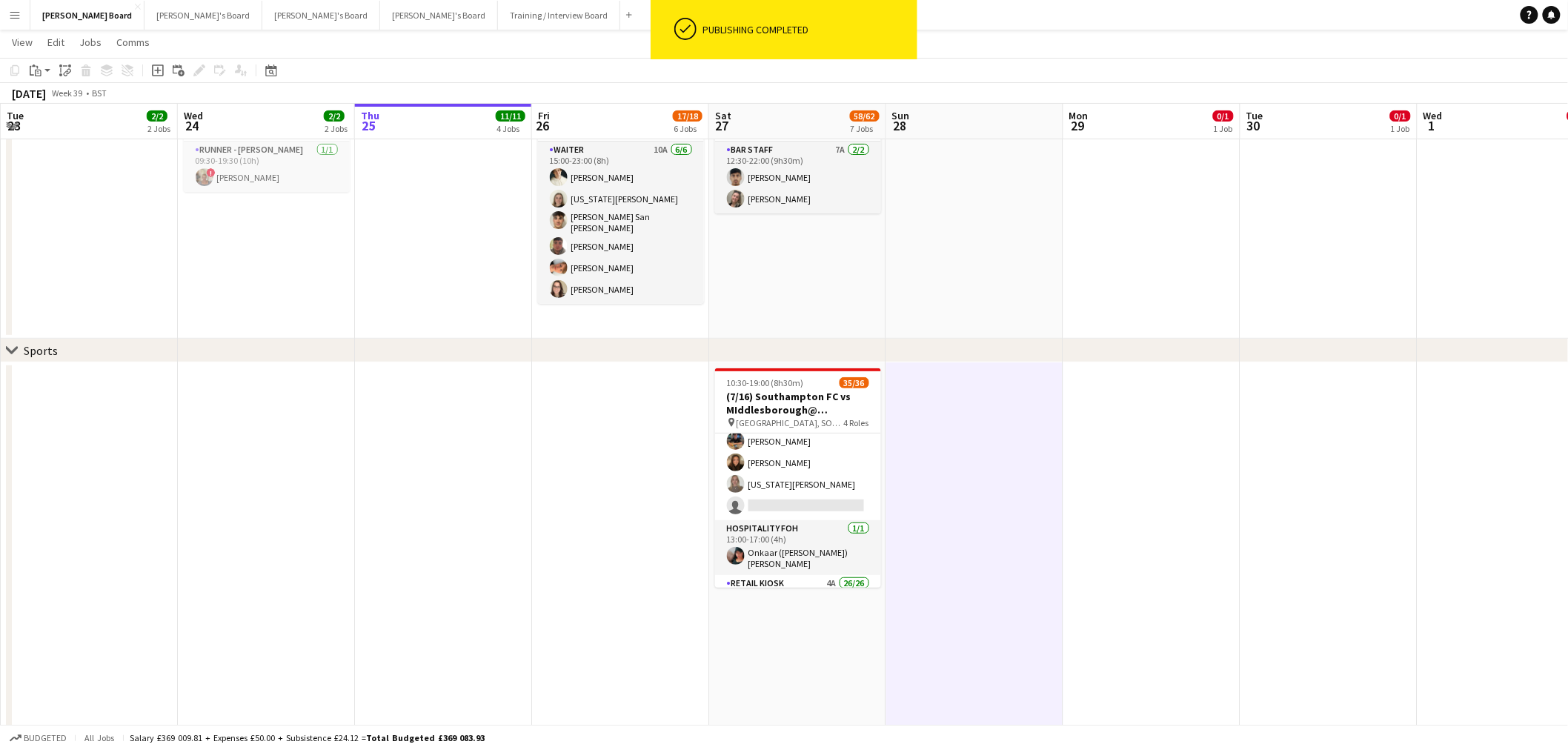
drag, startPoint x: 809, startPoint y: 490, endPoint x: 1580, endPoint y: 98, distance: 864.9
click at [808, 490] on app-card-role "Hospitality FOH 4I 4A 7/8 11:00-19:00 (8h) Solene Kouroughli Amy Jacobs Rachel …" at bounding box center [799, 419] width 166 height 201
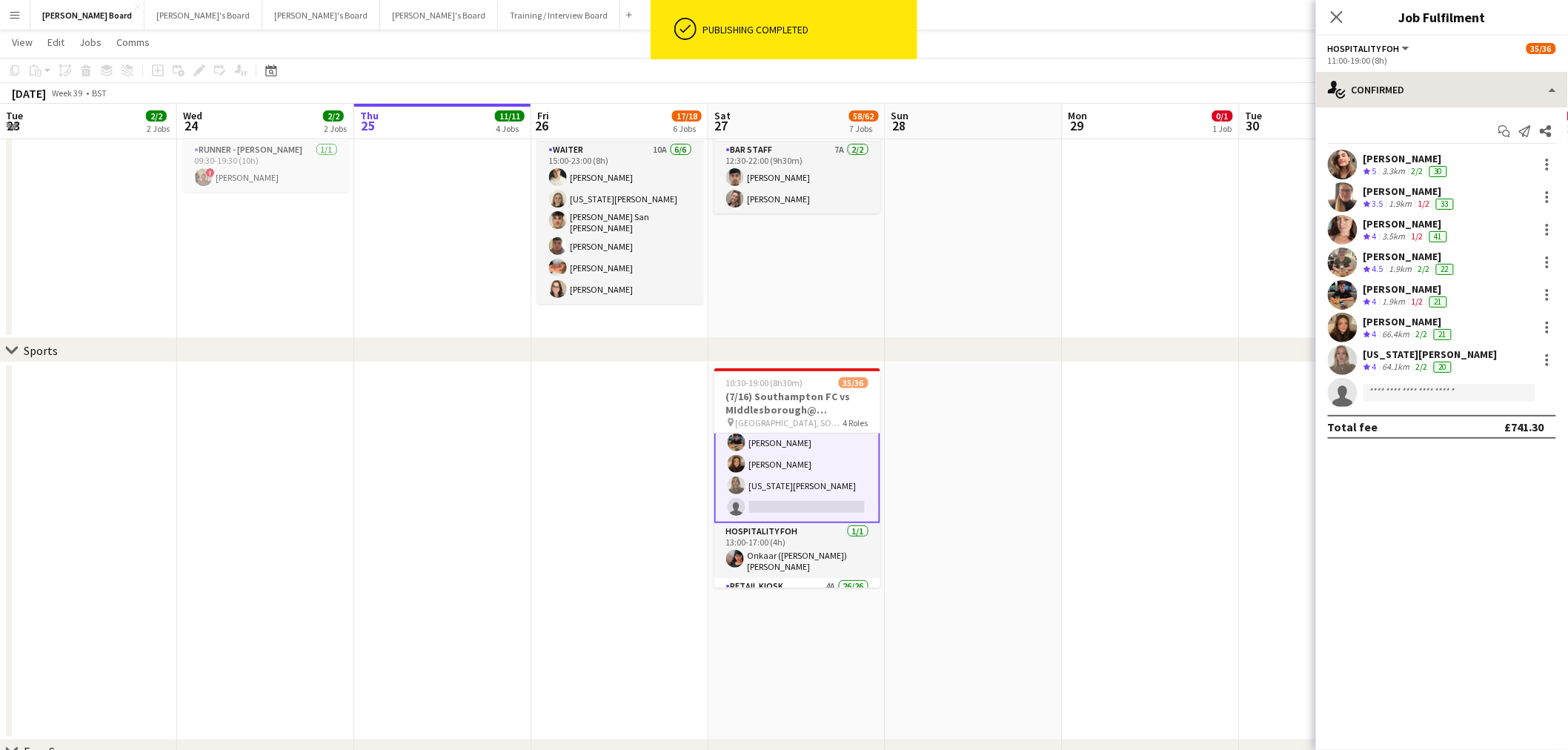
scroll to position [165, 0]
click at [1488, 94] on div "single-neutral-actions-check-2 Confirmed" at bounding box center [1442, 90] width 252 height 36
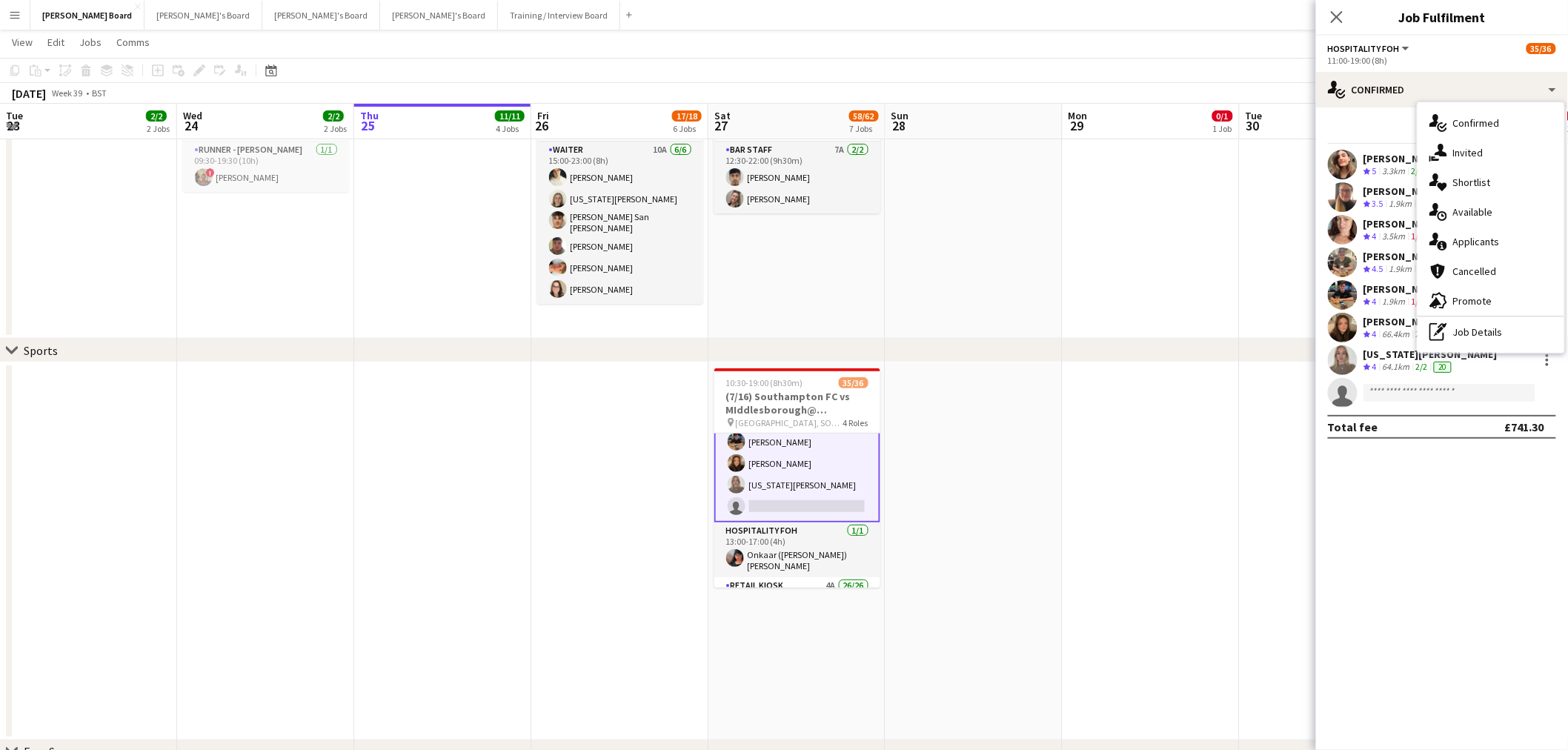
click at [1493, 334] on div "pen-write Job Details" at bounding box center [1491, 332] width 147 height 30
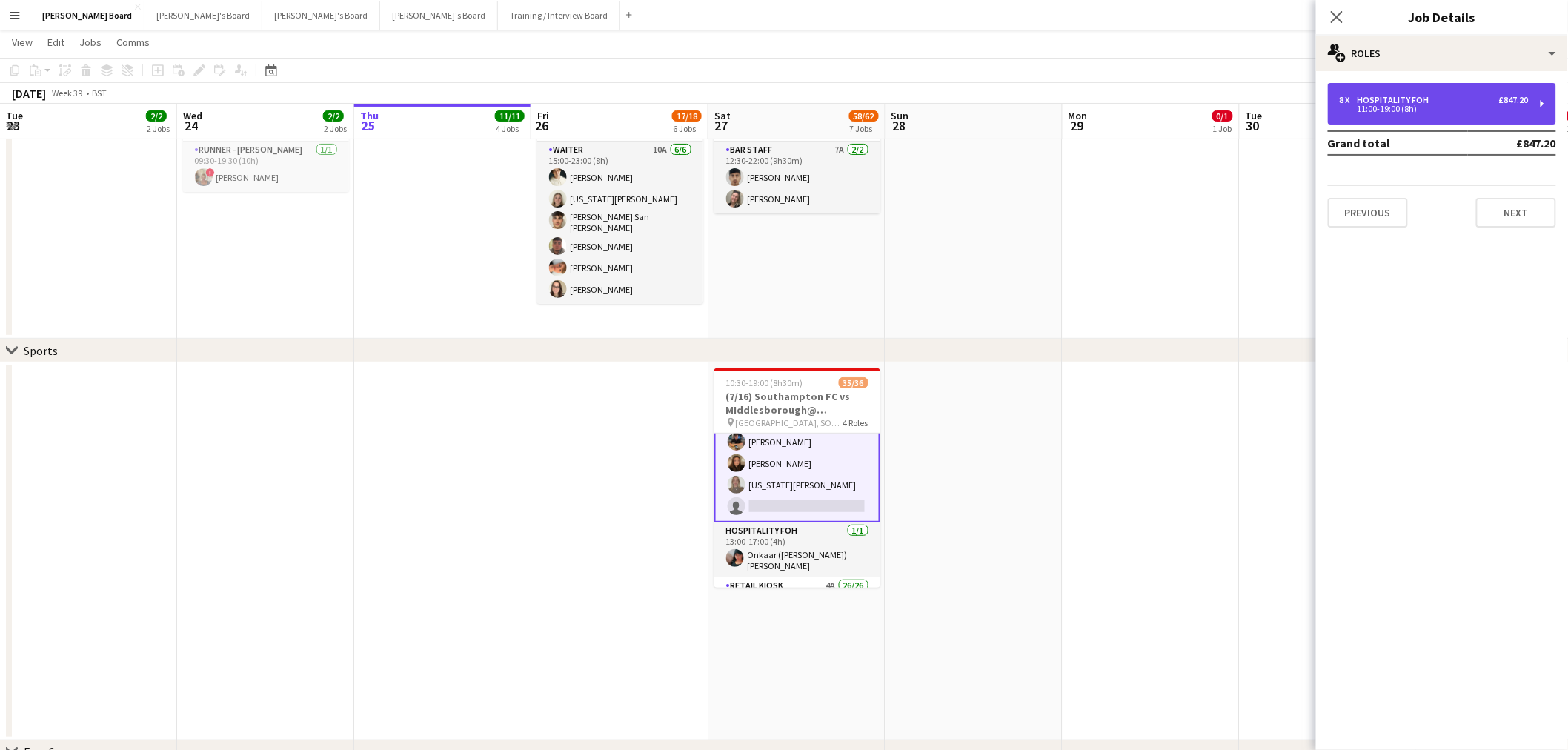
click at [1431, 91] on div "8 x Hospitality FOH £847.20 11:00-19:00 (8h)" at bounding box center [1442, 104] width 228 height 41
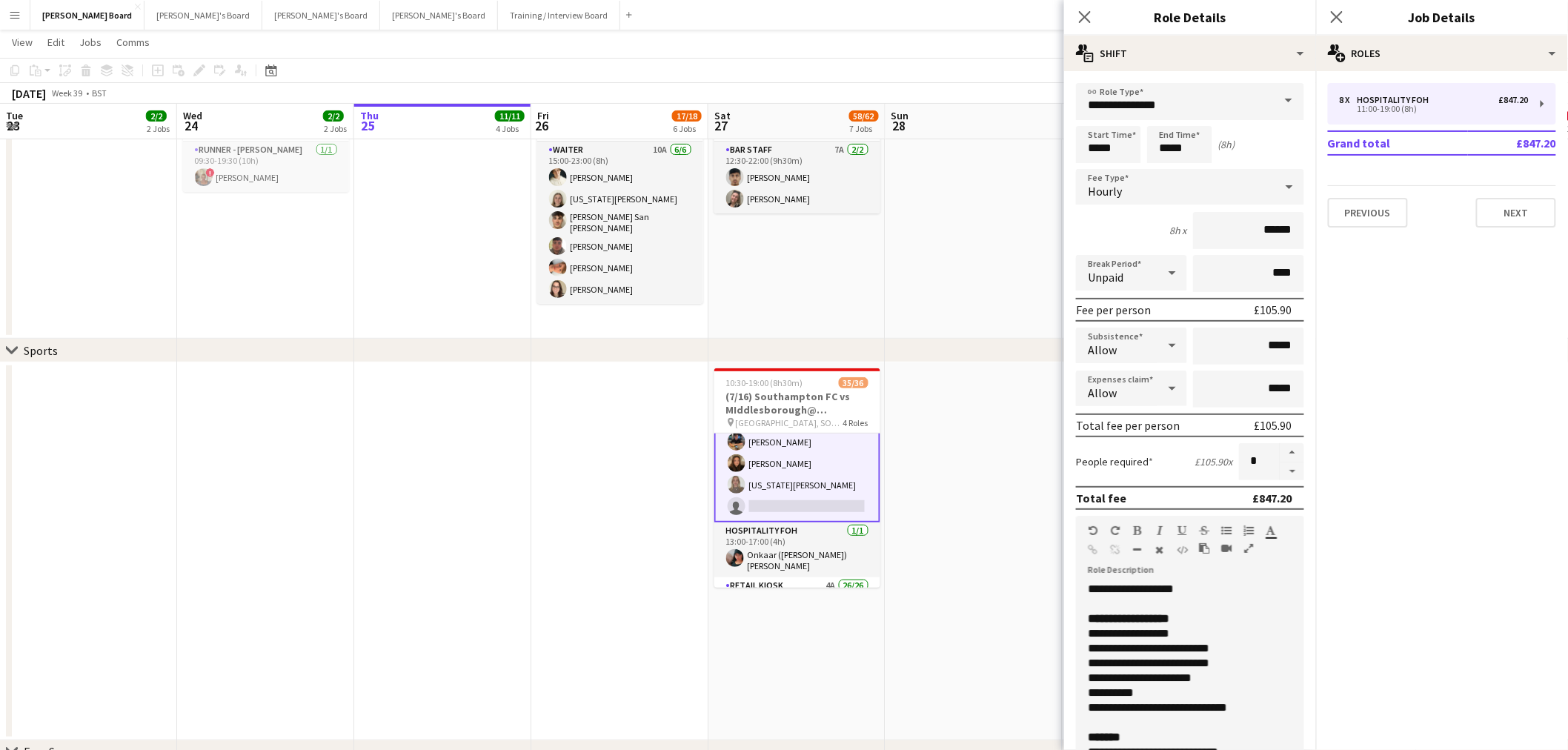
click at [1286, 462] on button "button" at bounding box center [1293, 472] width 24 height 18
type input "*"
click at [1002, 500] on app-date-cell at bounding box center [974, 551] width 177 height 378
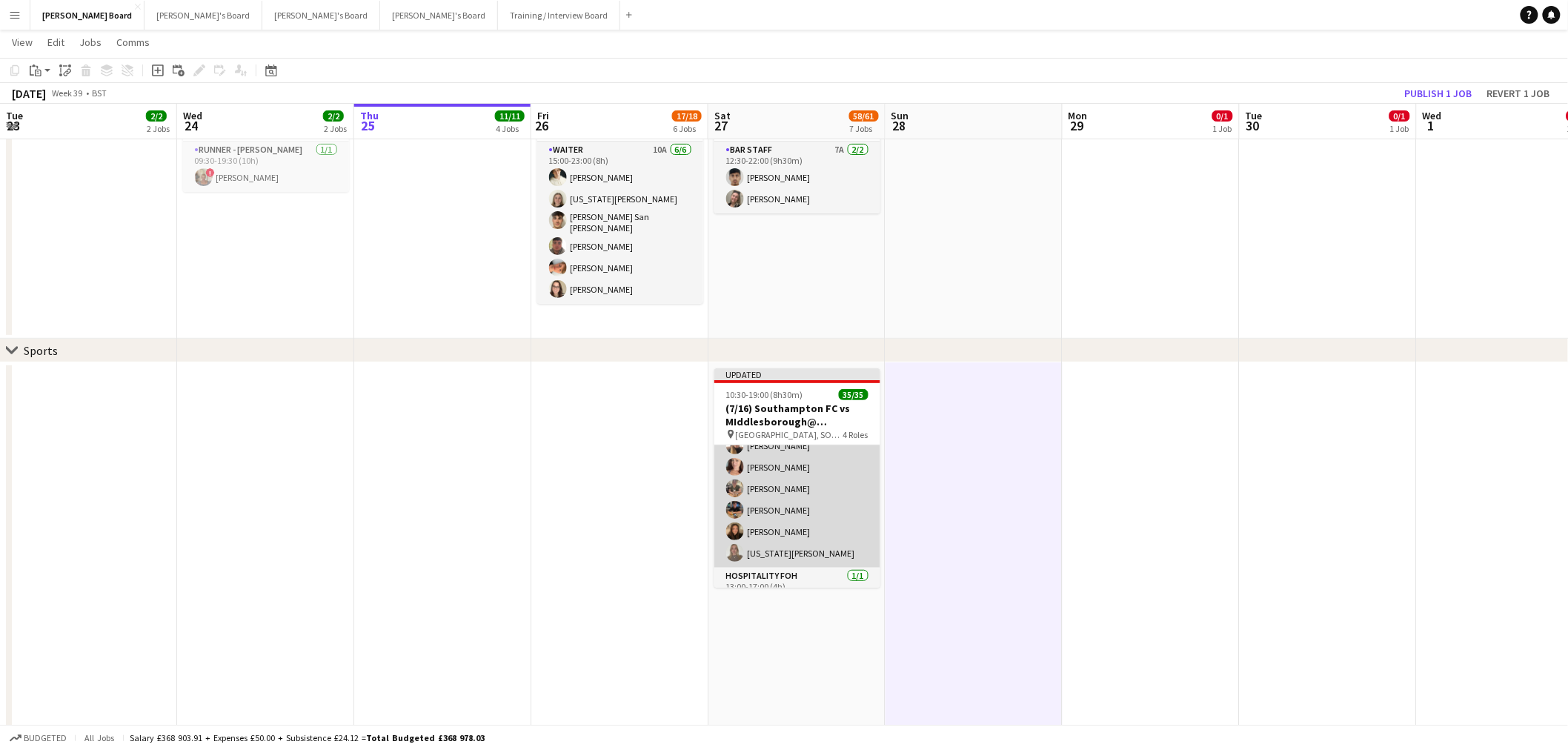
scroll to position [82, 0]
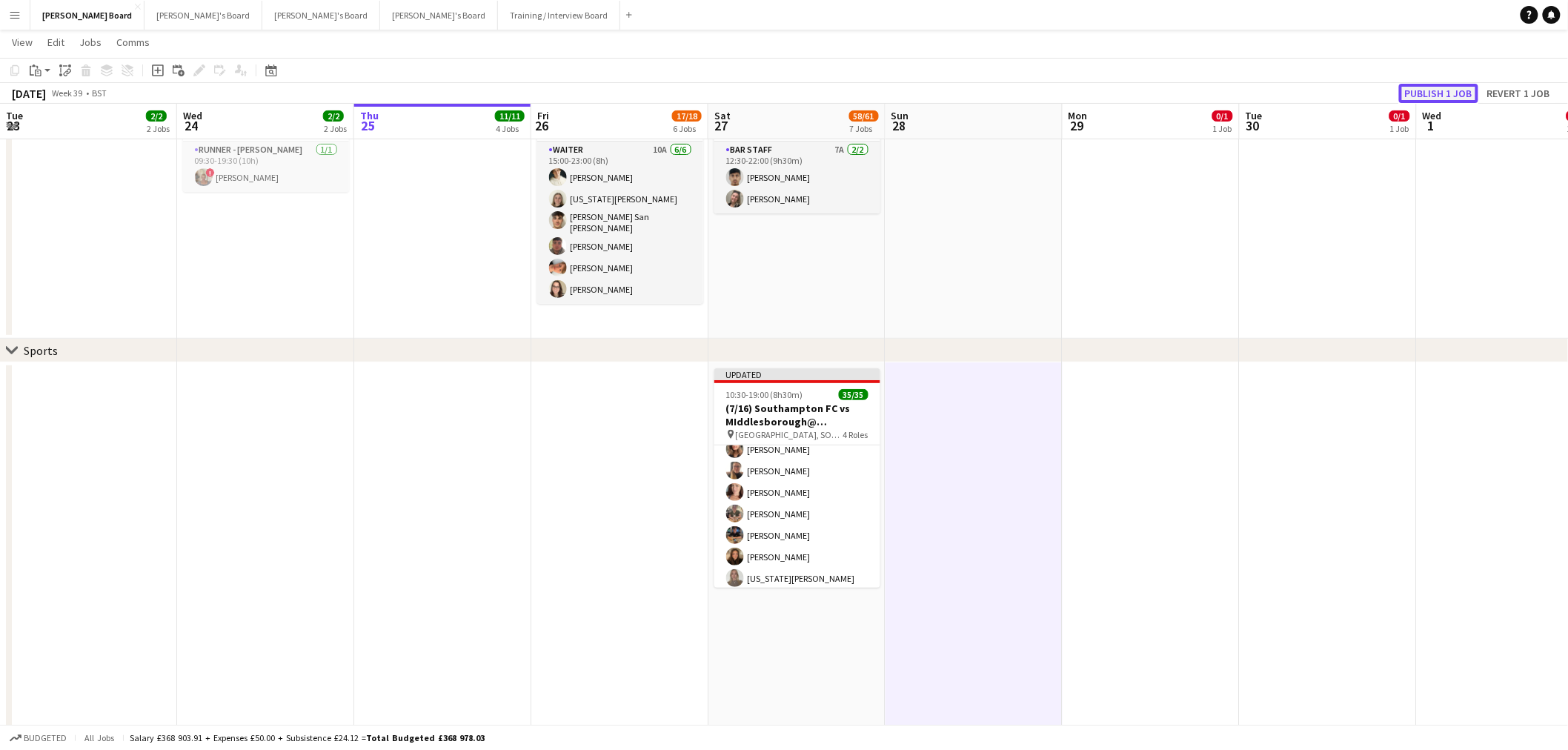
click at [1427, 93] on button "Publish 1 job" at bounding box center [1439, 93] width 80 height 19
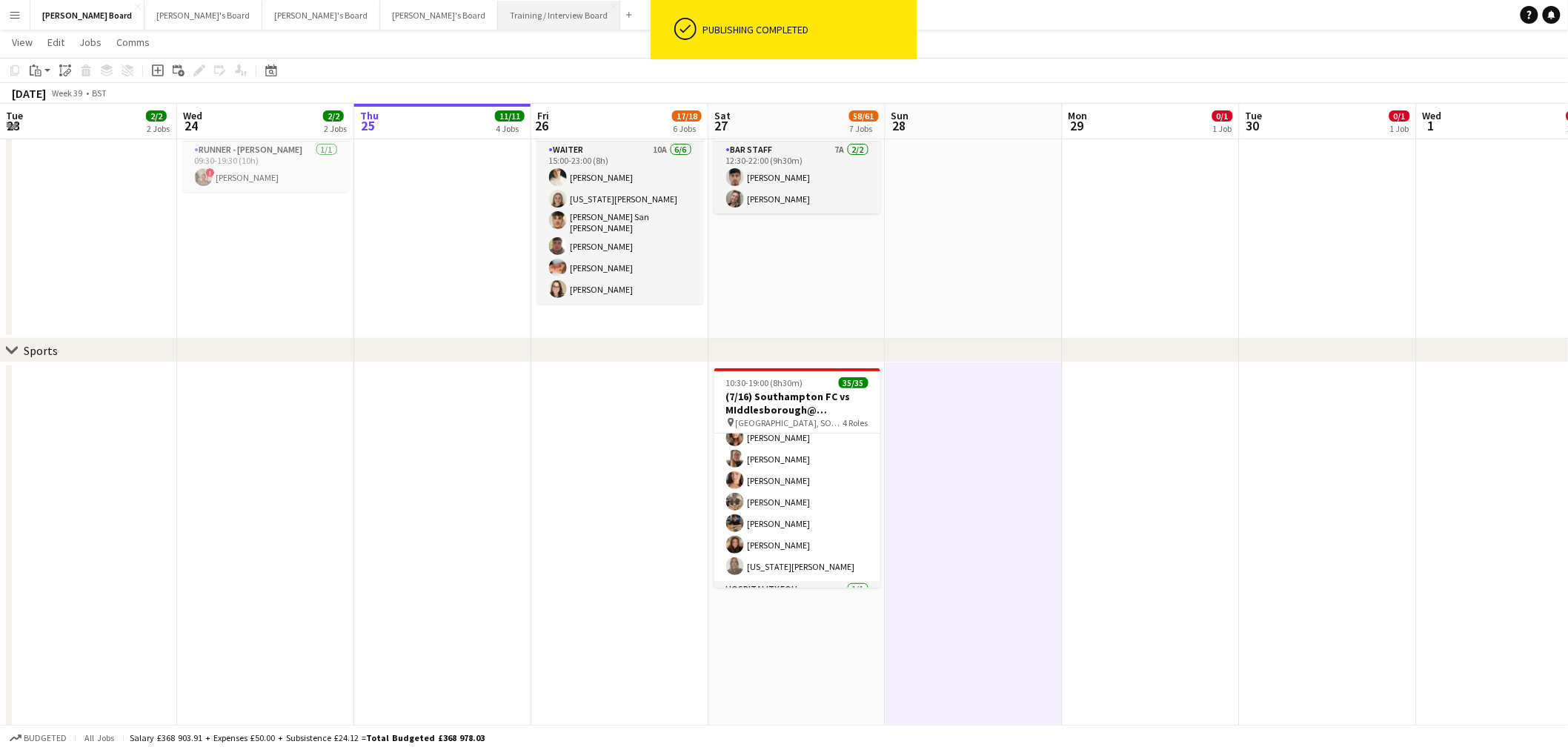
click at [498, 27] on button "Training / Interview Board Close" at bounding box center [559, 15] width 122 height 29
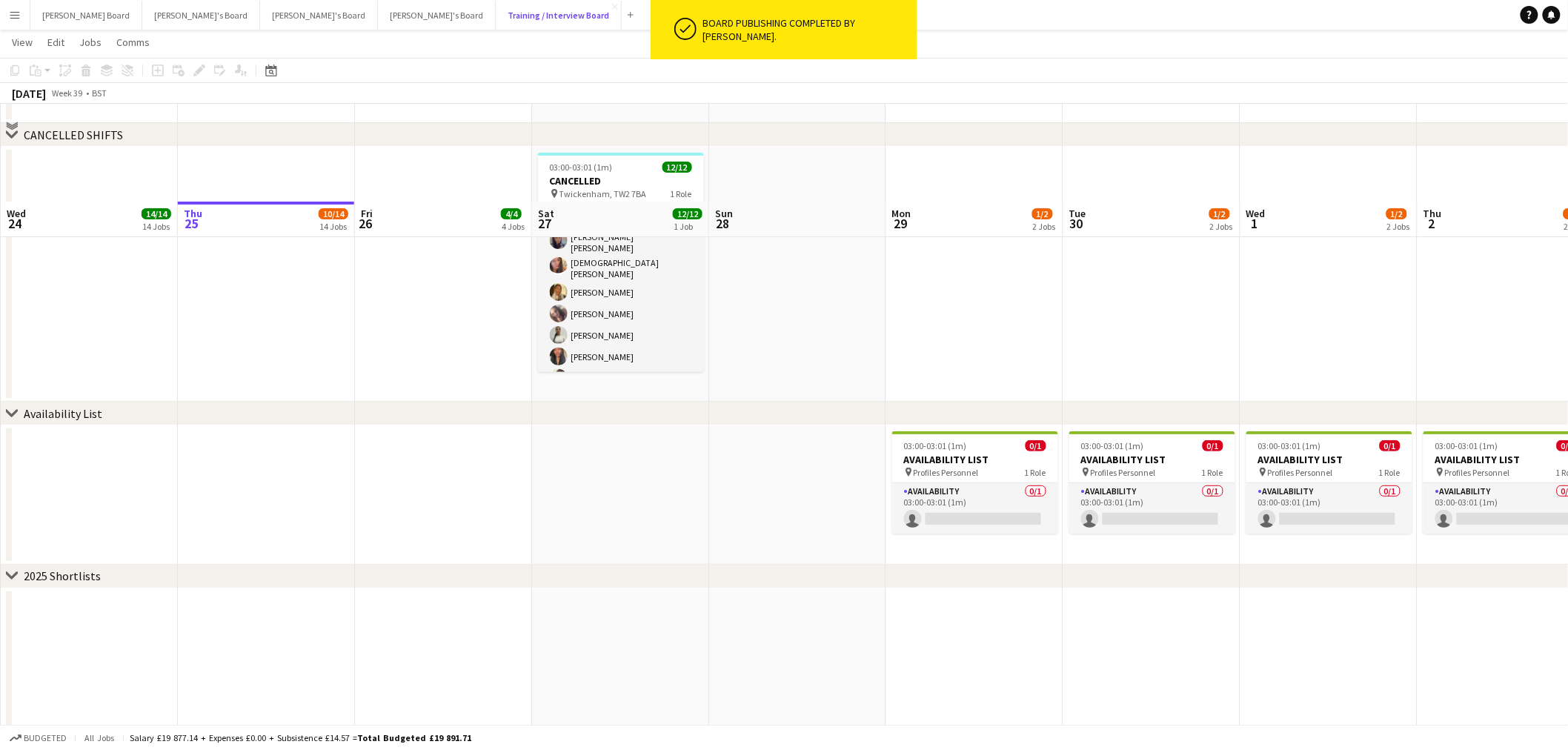
scroll to position [2469, 0]
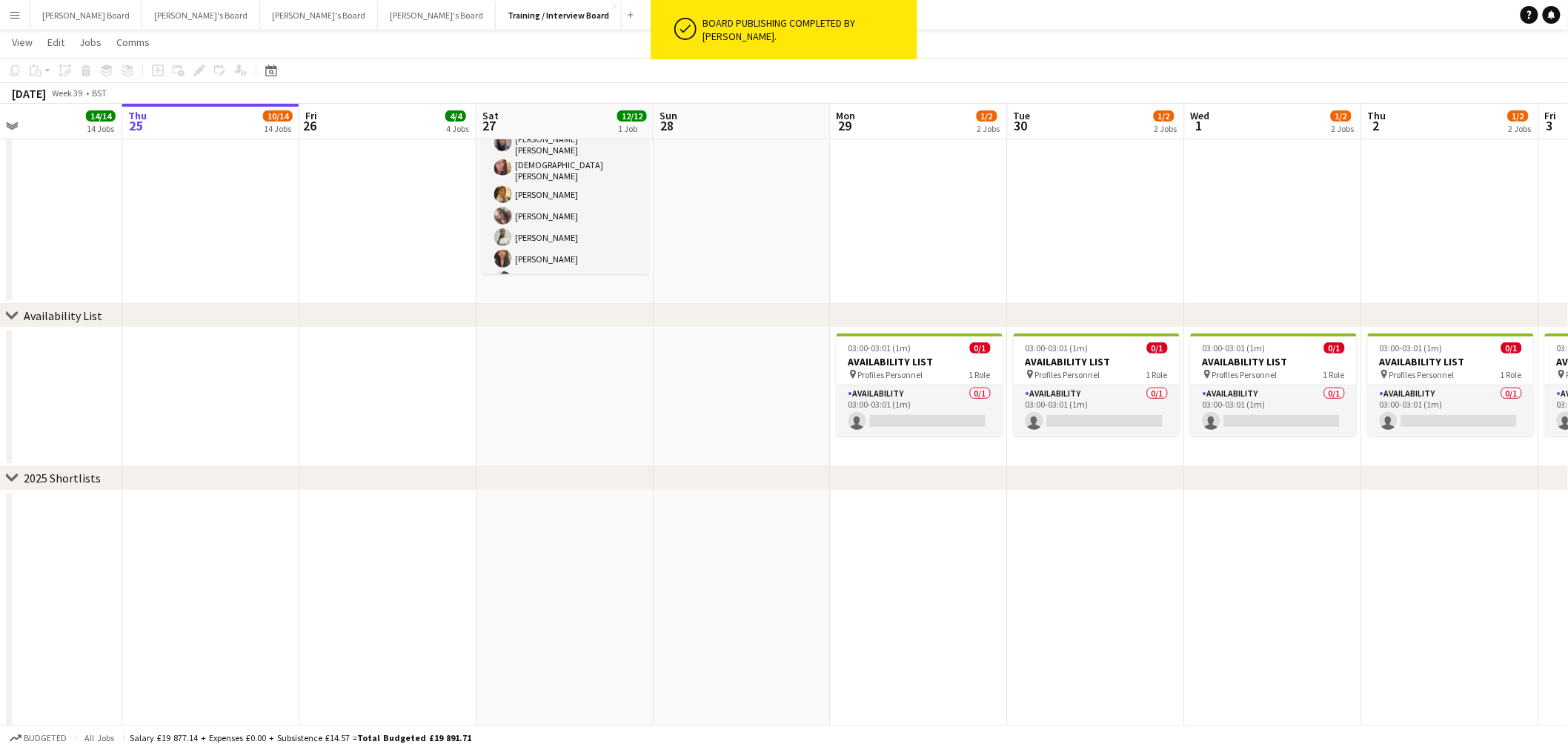
drag, startPoint x: 1044, startPoint y: 465, endPoint x: 588, endPoint y: 445, distance: 456.4
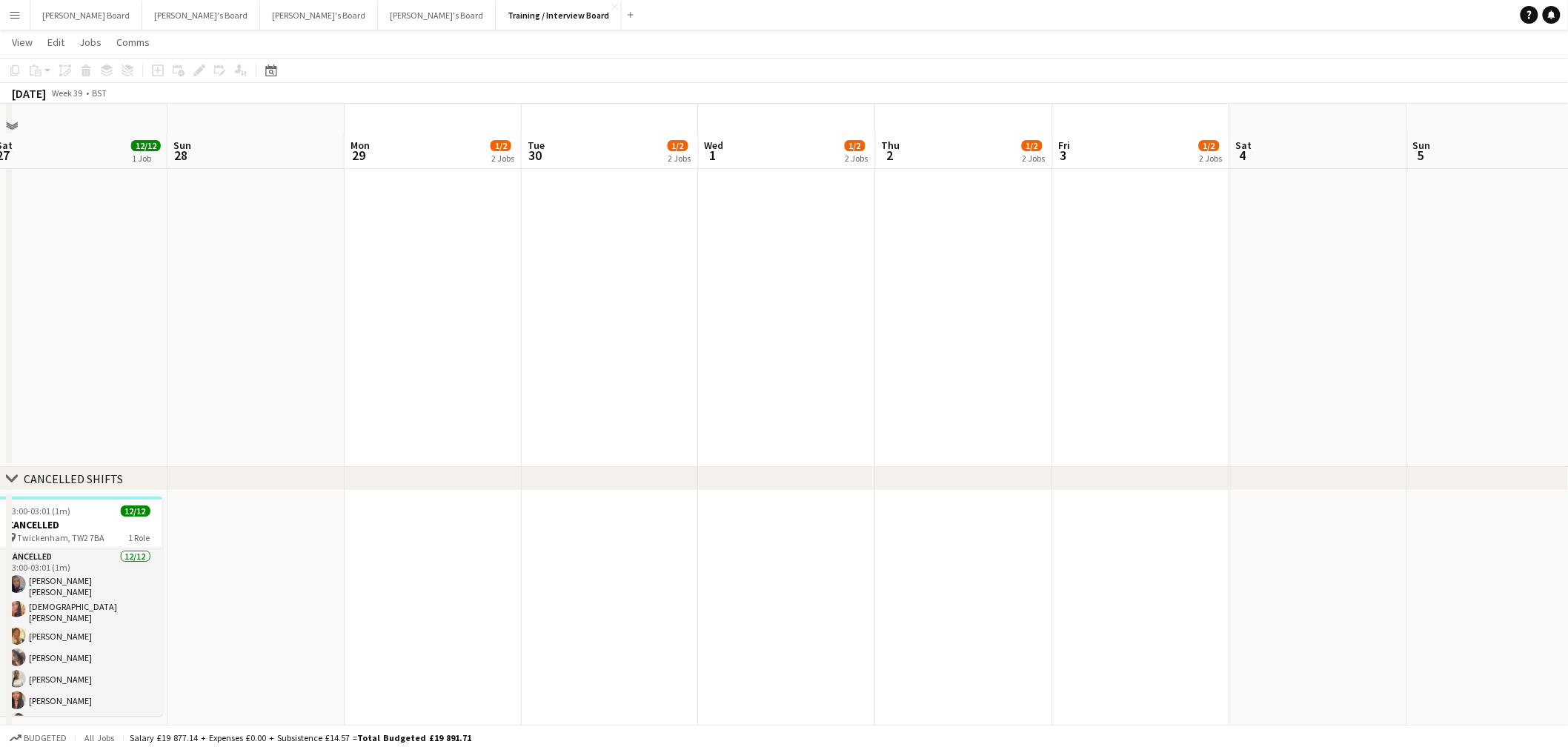
scroll to position [2057, 0]
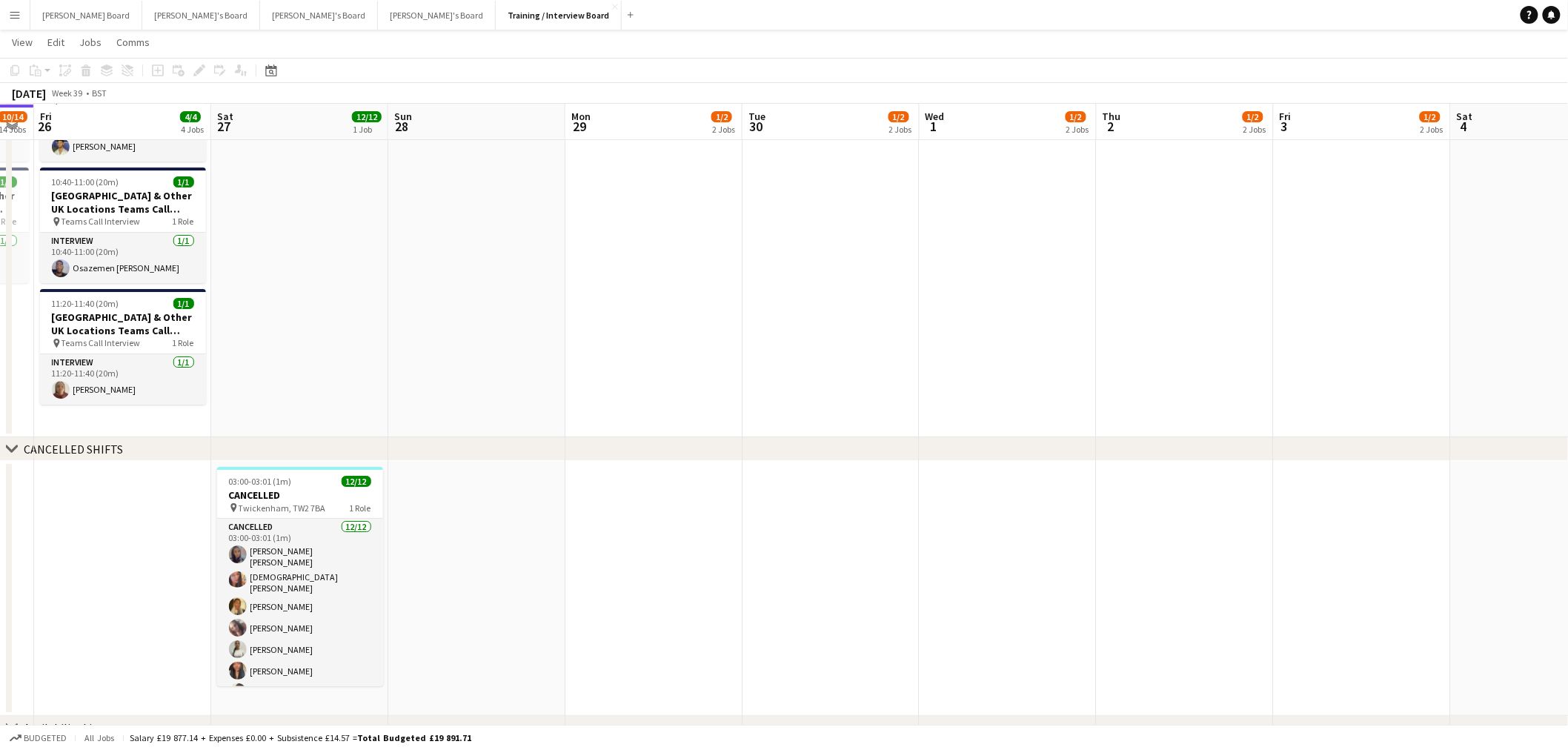
drag, startPoint x: 610, startPoint y: 393, endPoint x: 818, endPoint y: 394, distance: 208.0
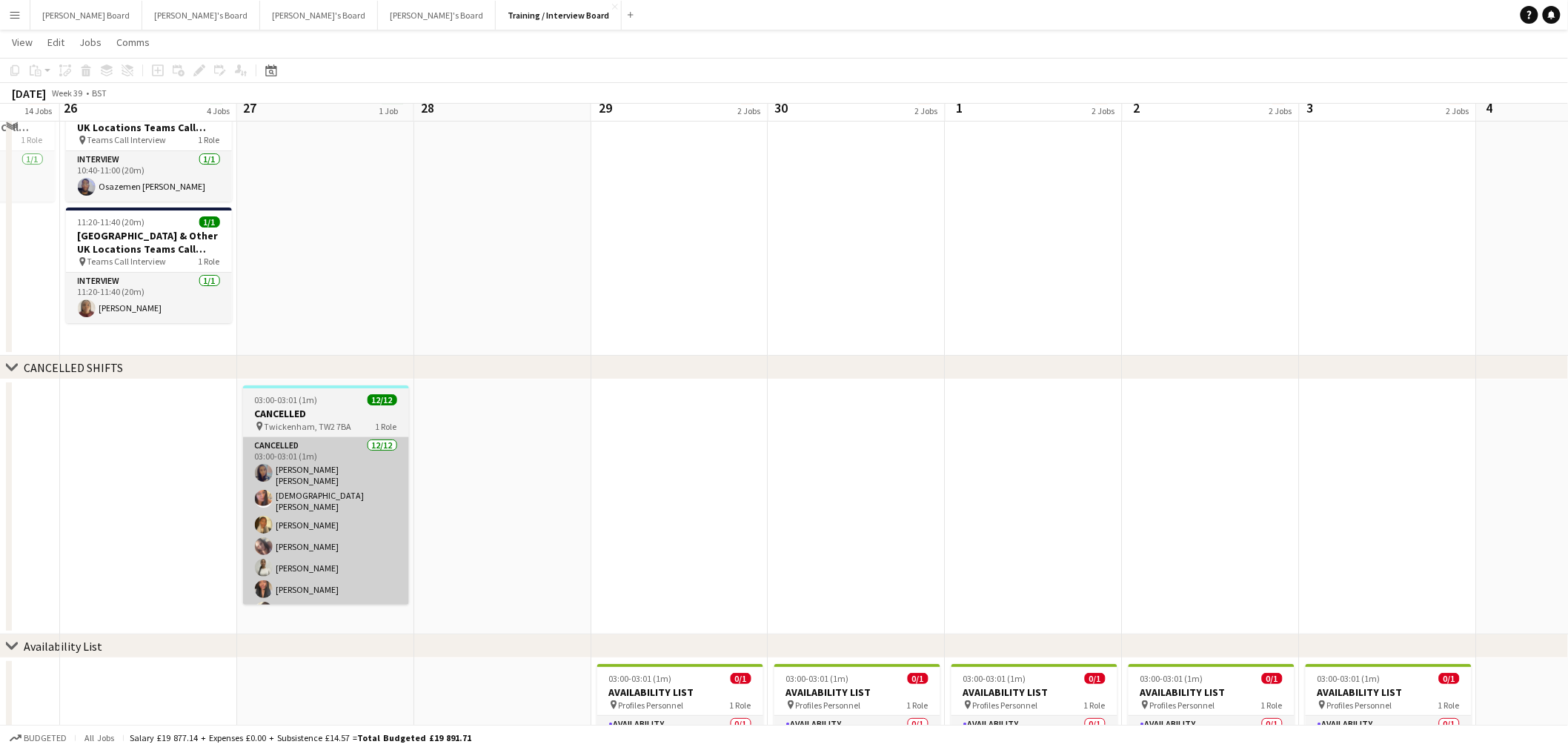
scroll to position [2139, 0]
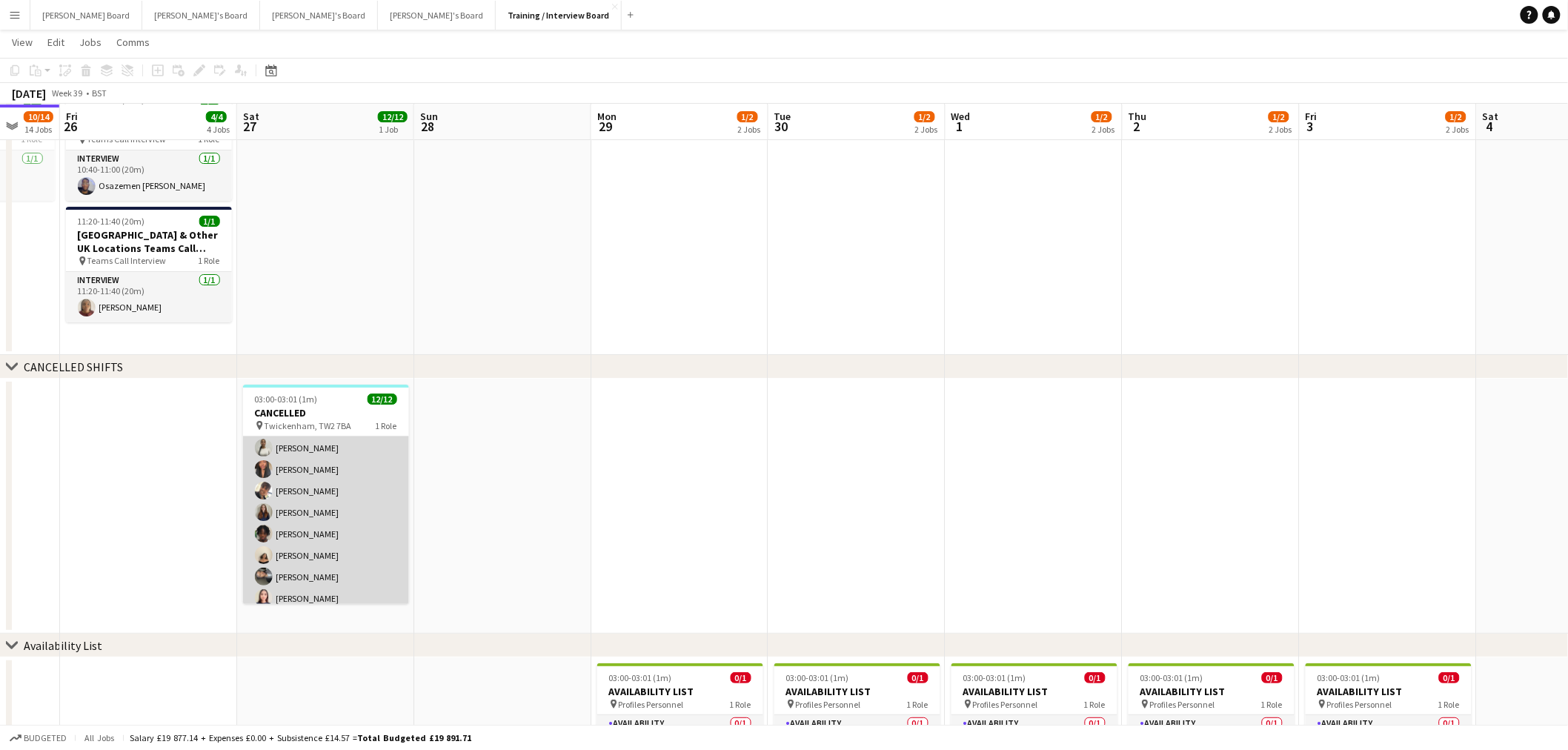
drag, startPoint x: 351, startPoint y: 481, endPoint x: 360, endPoint y: 474, distance: 11.4
click at [351, 479] on app-card-role "Cancelled 12/12 03:00-03:01 (1m) Lauren Louise Williams HadiyA Arshad Fikayomi …" at bounding box center [326, 465] width 166 height 296
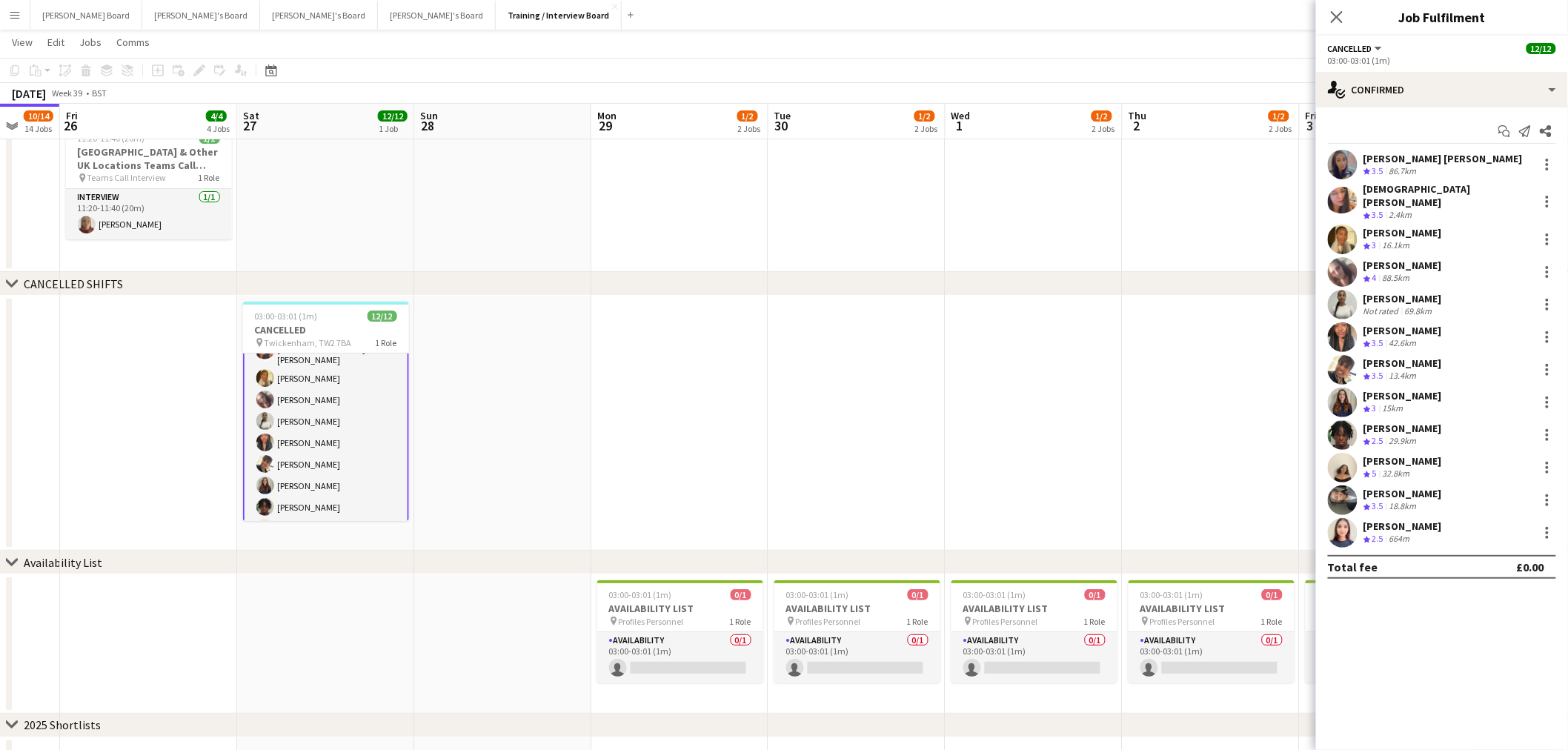
scroll to position [38, 0]
click at [1439, 395] on div "Kate Wildgoose Crew rating 3 15km" at bounding box center [1442, 402] width 252 height 30
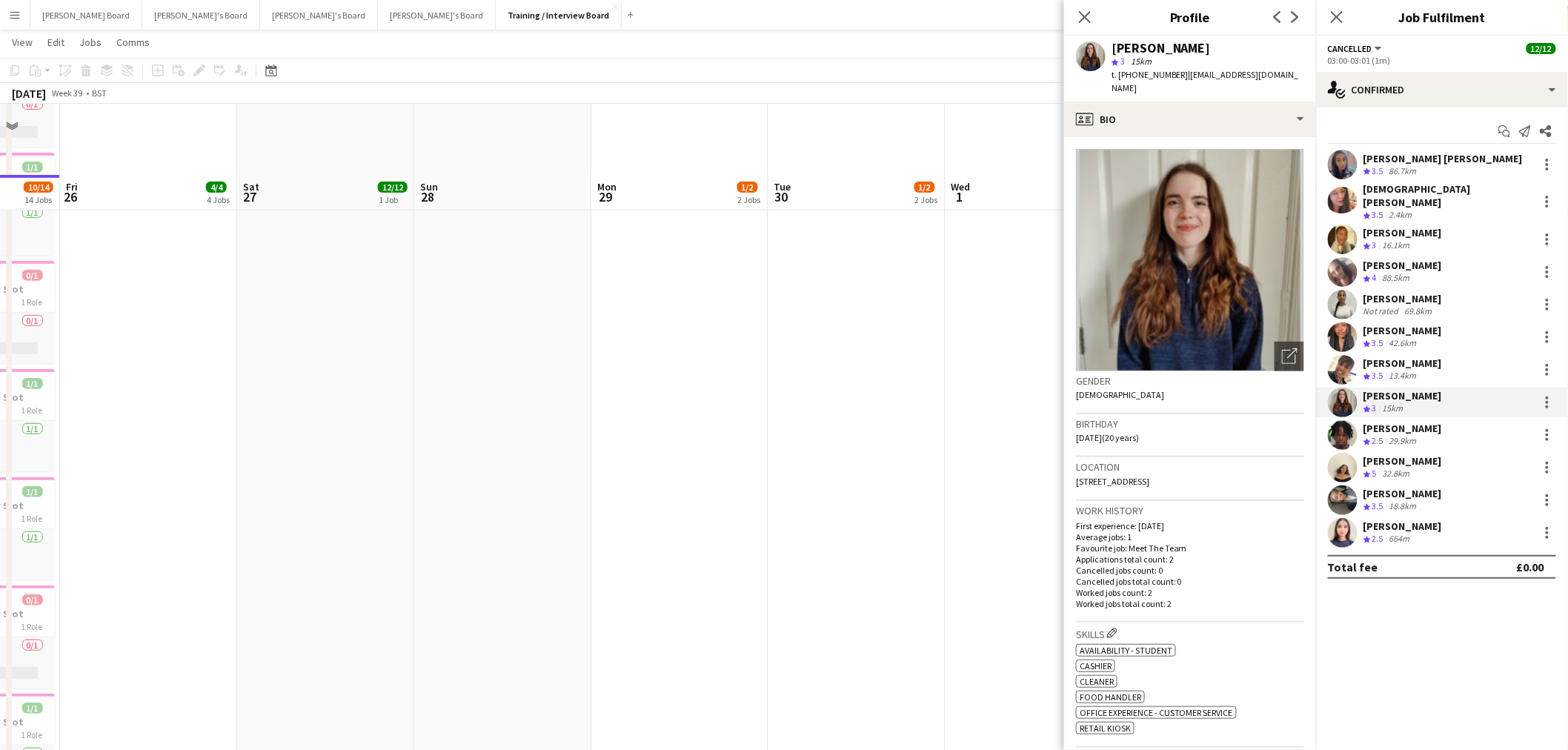
scroll to position [164, 0]
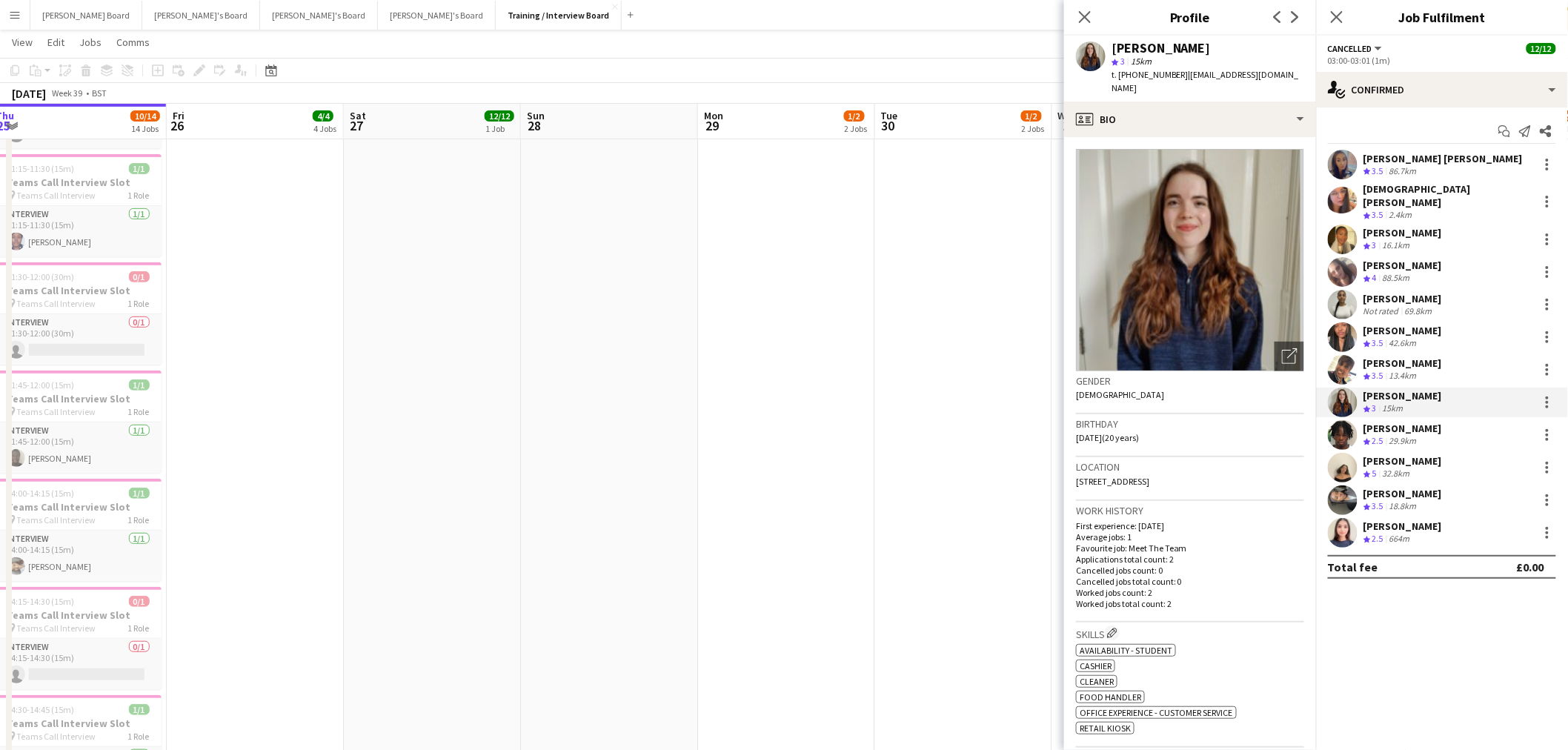
drag, startPoint x: 297, startPoint y: 359, endPoint x: 576, endPoint y: 378, distance: 279.6
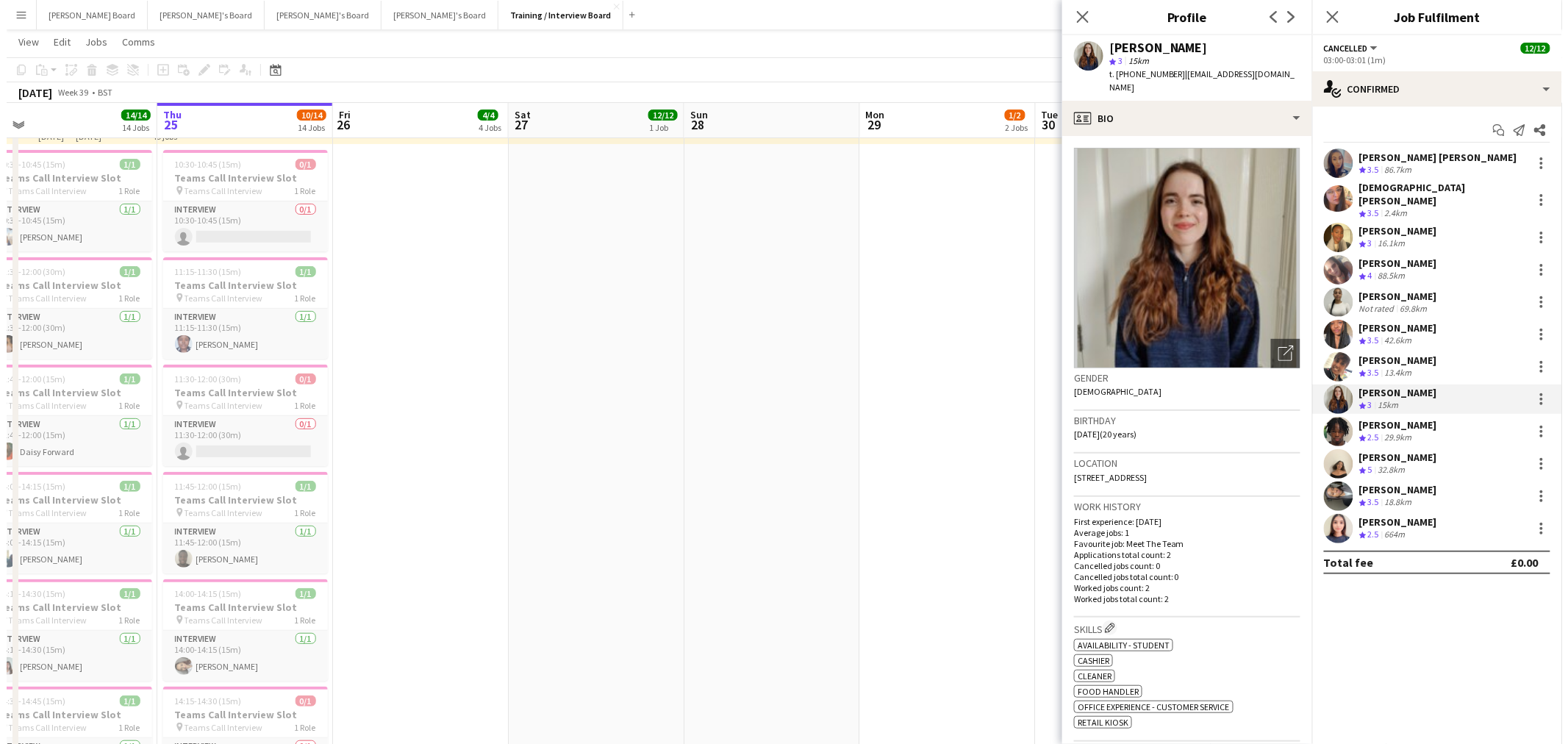
scroll to position [0, 0]
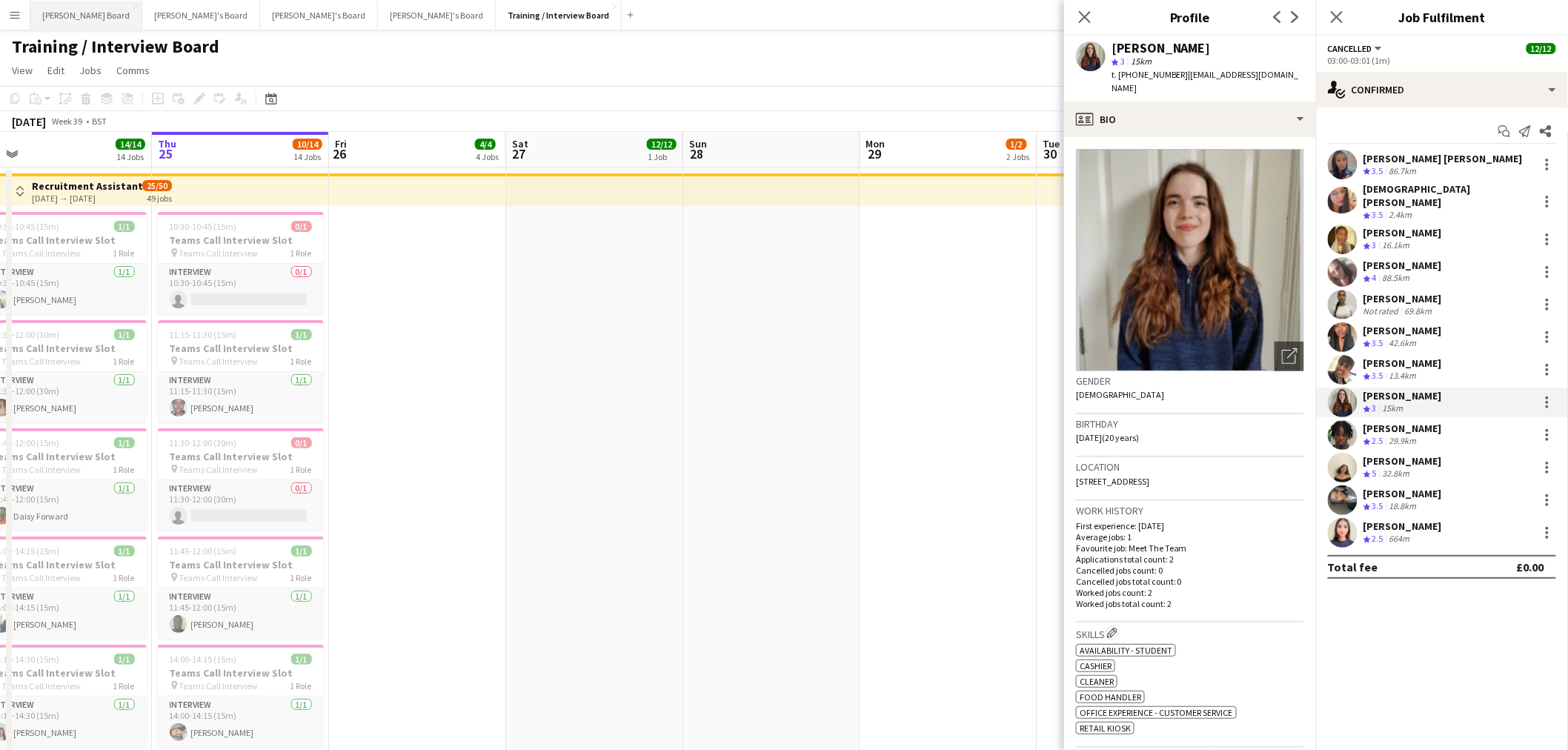
click at [71, 15] on button "Dean's Board Close" at bounding box center [86, 15] width 112 height 29
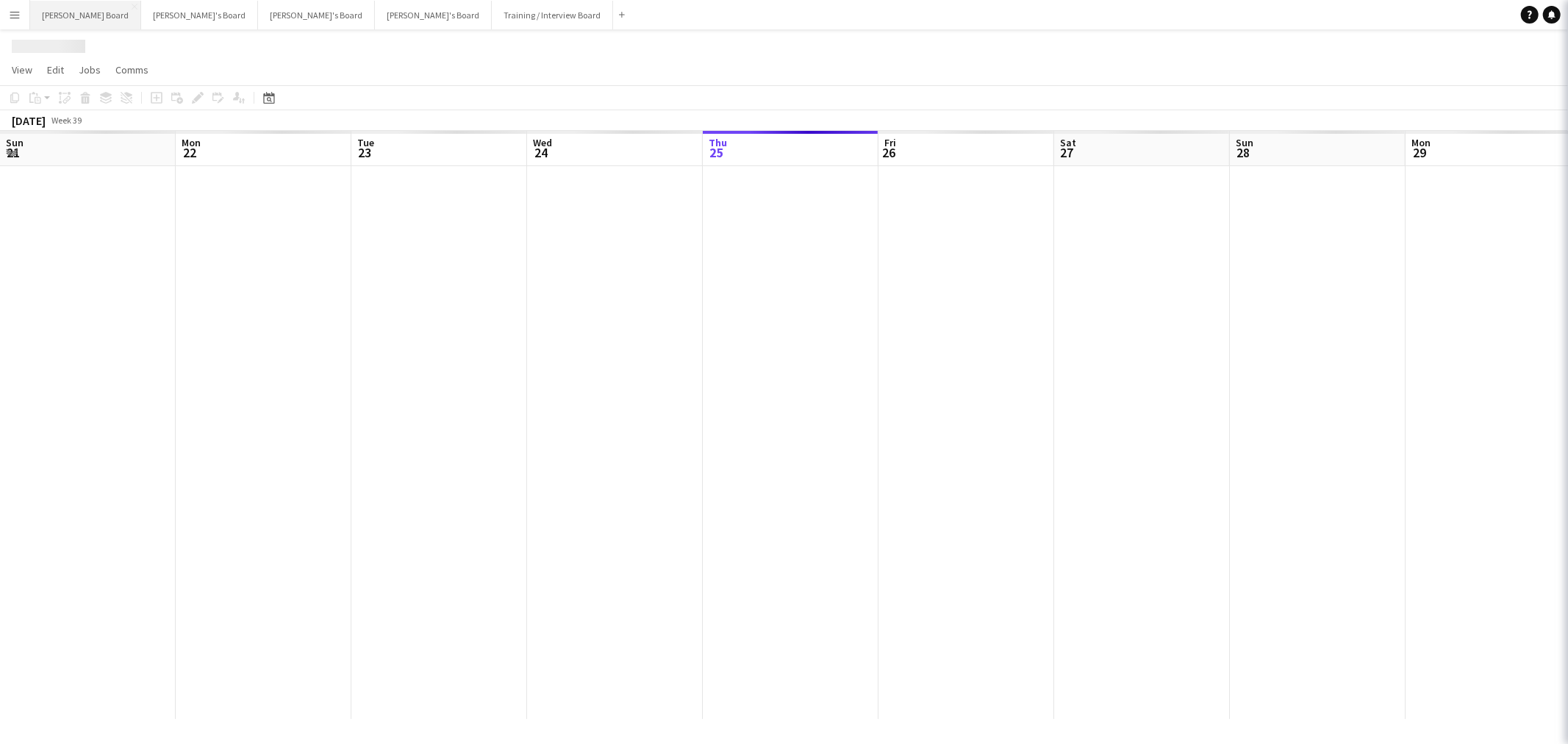
scroll to position [0, 351]
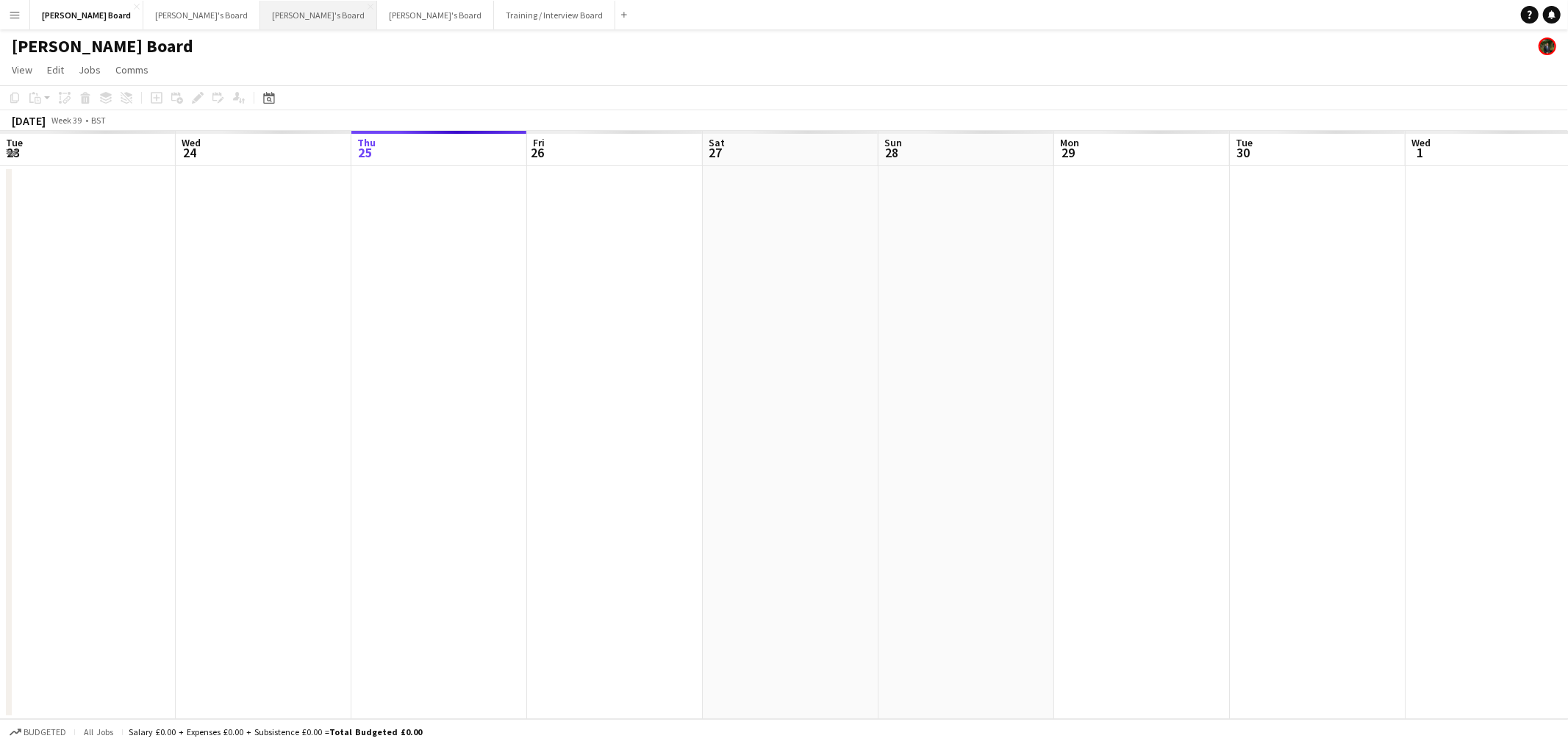
click at [260, 8] on button "Thomasina's Board Close" at bounding box center [318, 15] width 117 height 29
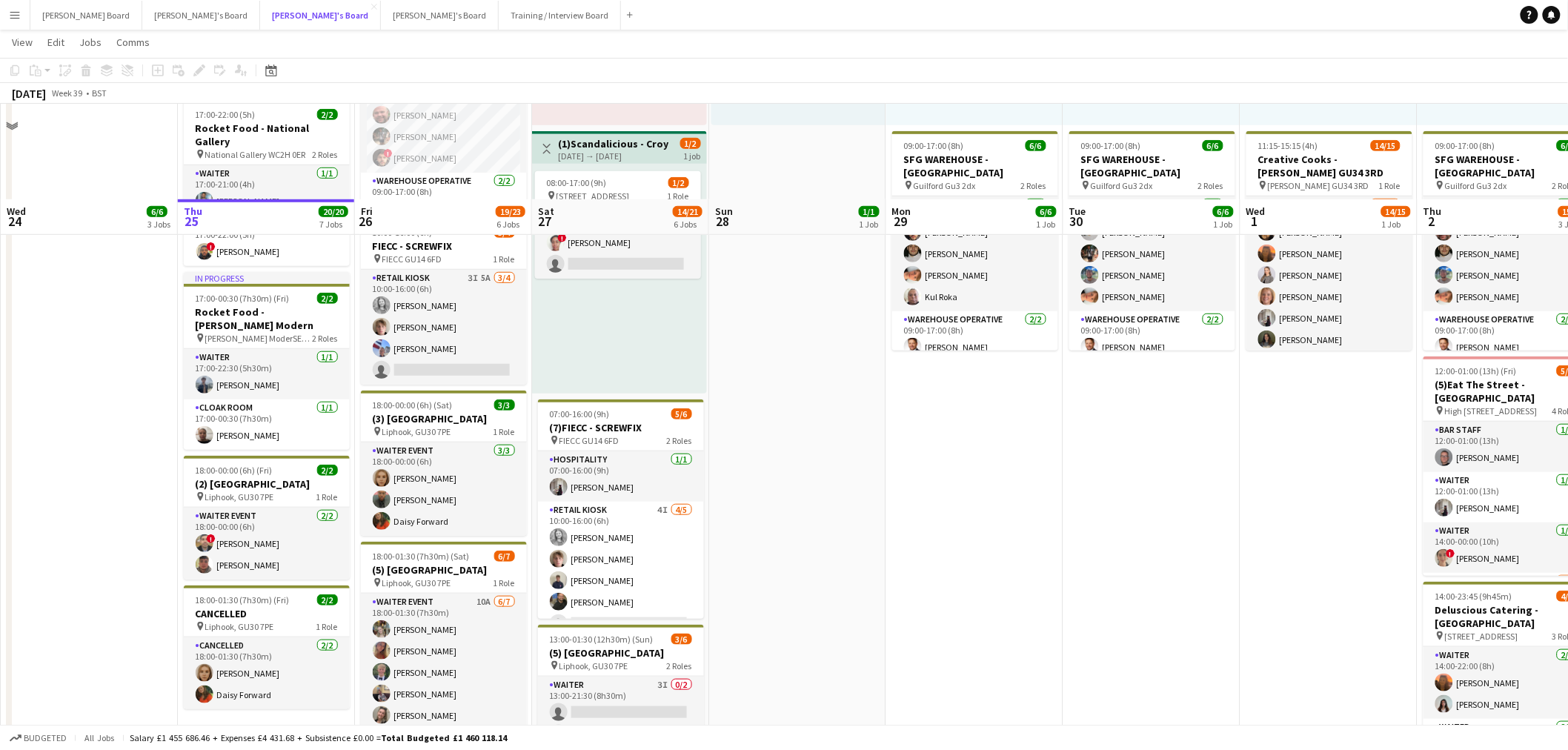
scroll to position [411, 0]
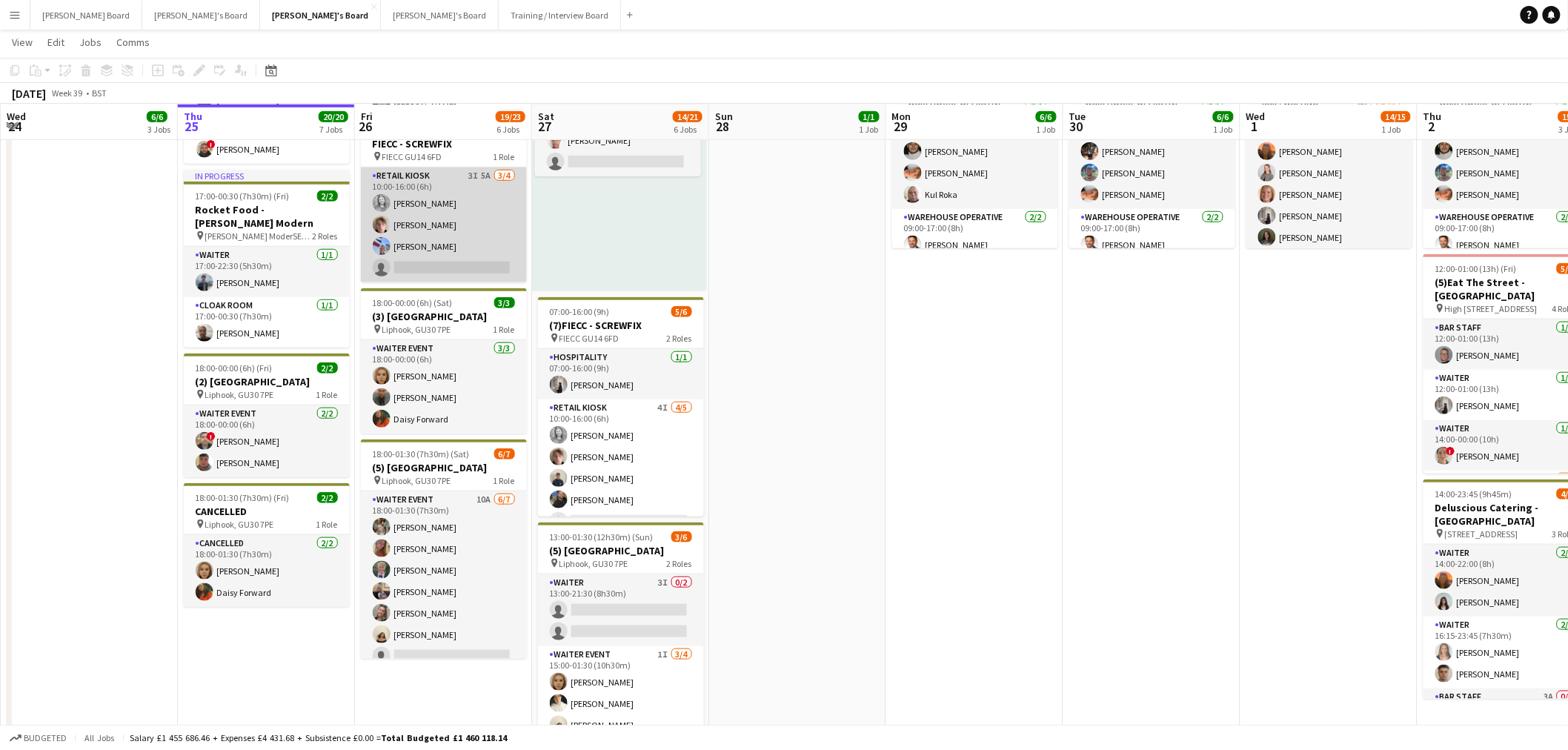
click at [434, 228] on app-card-role "Retail Kiosk 3I 5A 3/4 10:00-16:00 (6h) Victoria Whitmarsh Oscar Young Joanna D…" at bounding box center [444, 225] width 166 height 115
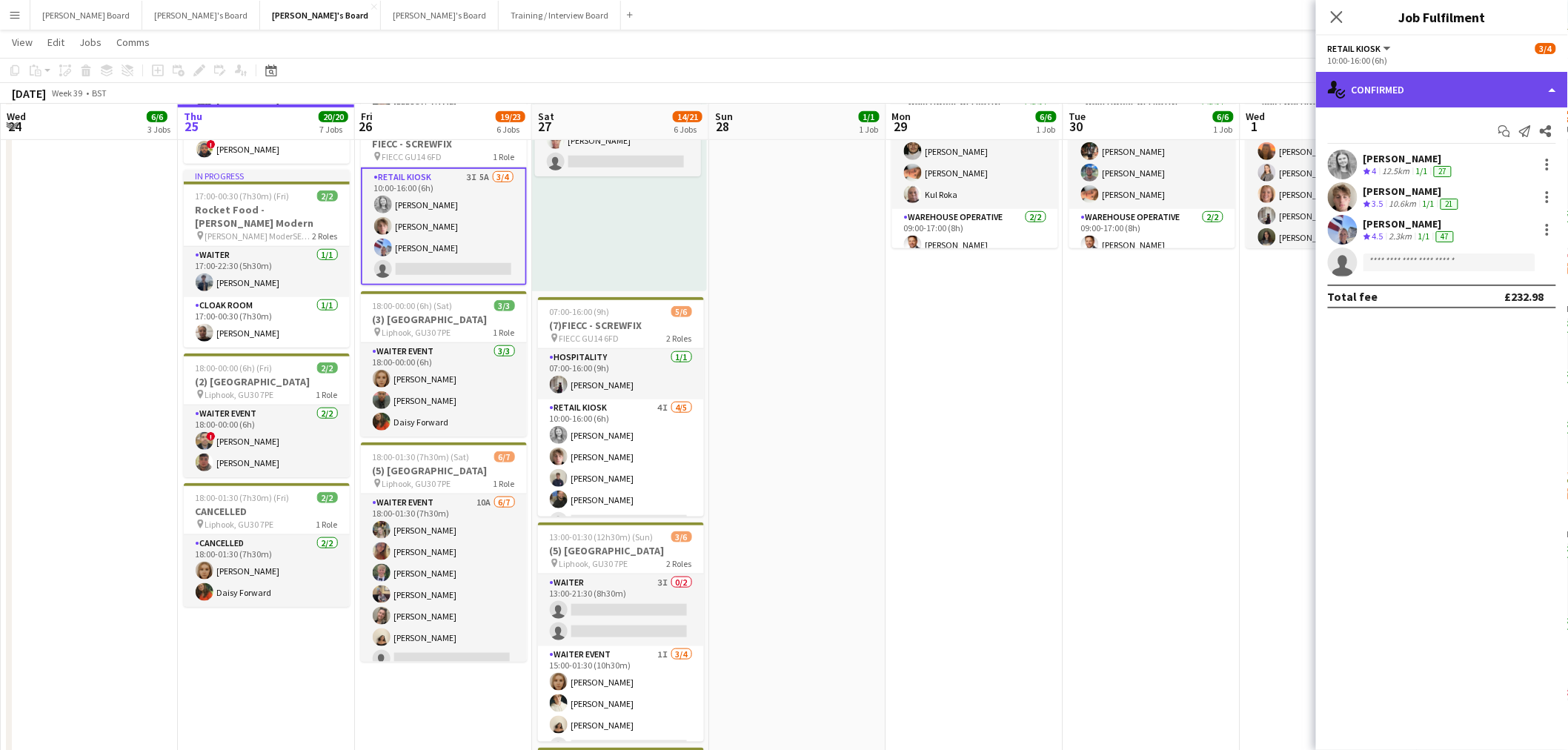
click at [1431, 92] on div "single-neutral-actions-check-2 Confirmed" at bounding box center [1442, 90] width 252 height 36
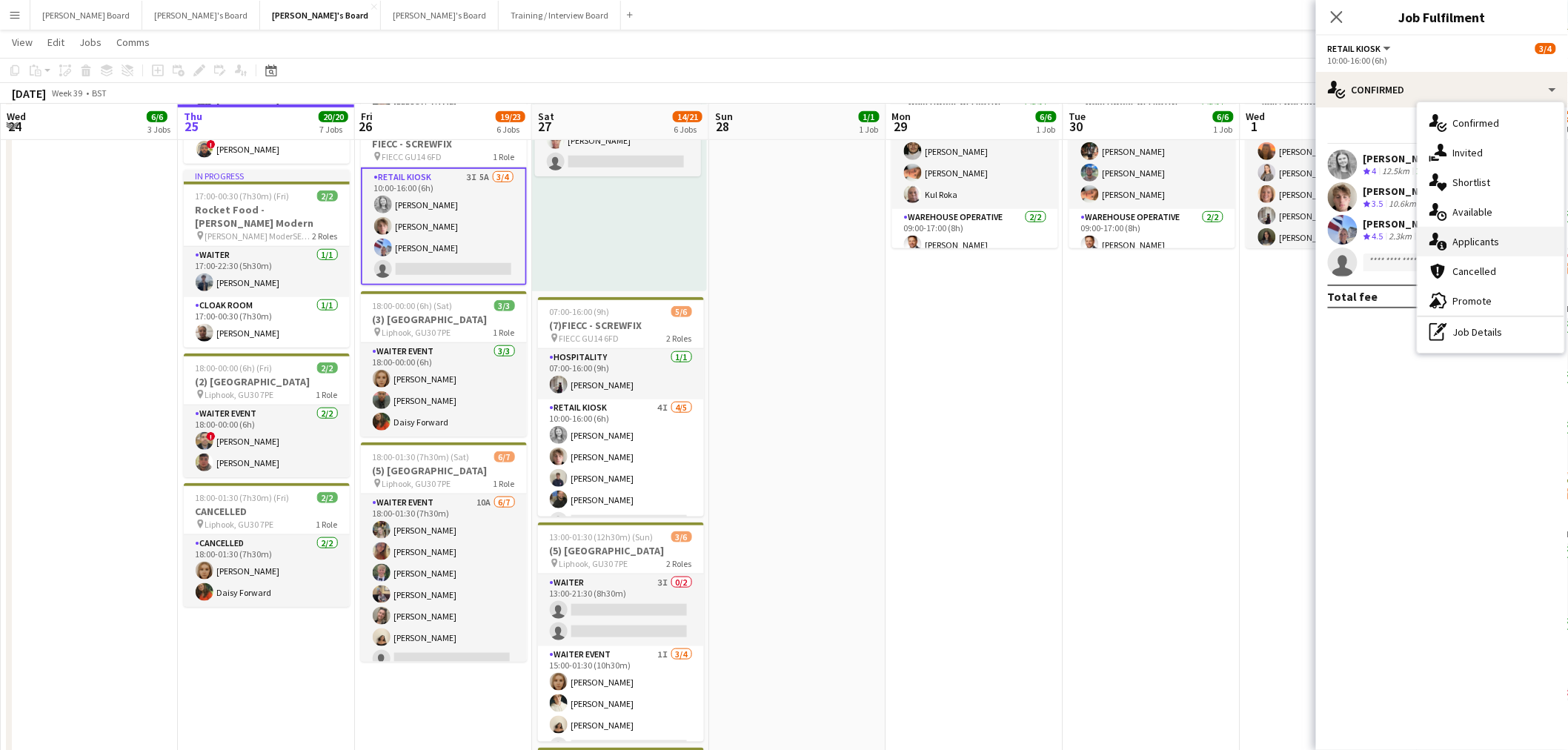
click at [1483, 248] on div "single-neutral-actions-information Applicants" at bounding box center [1491, 242] width 147 height 30
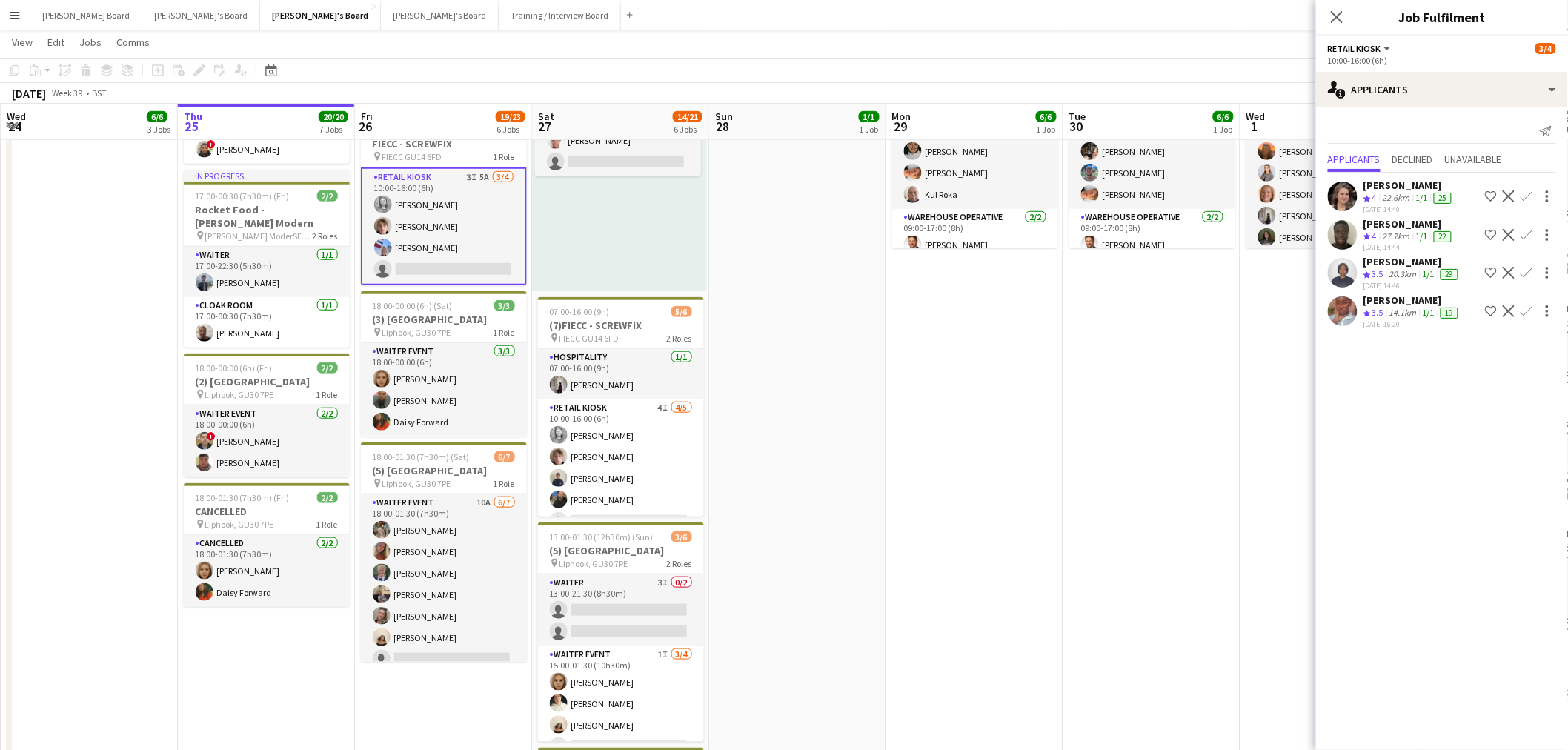
click at [1168, 371] on app-date-cell "09:00-17:00 (8h) 6/6 SFG WAREHOUSE - GUILDFORD pin Guilford Gu3 2dx 2 Roles War…" at bounding box center [1153, 346] width 177 height 1183
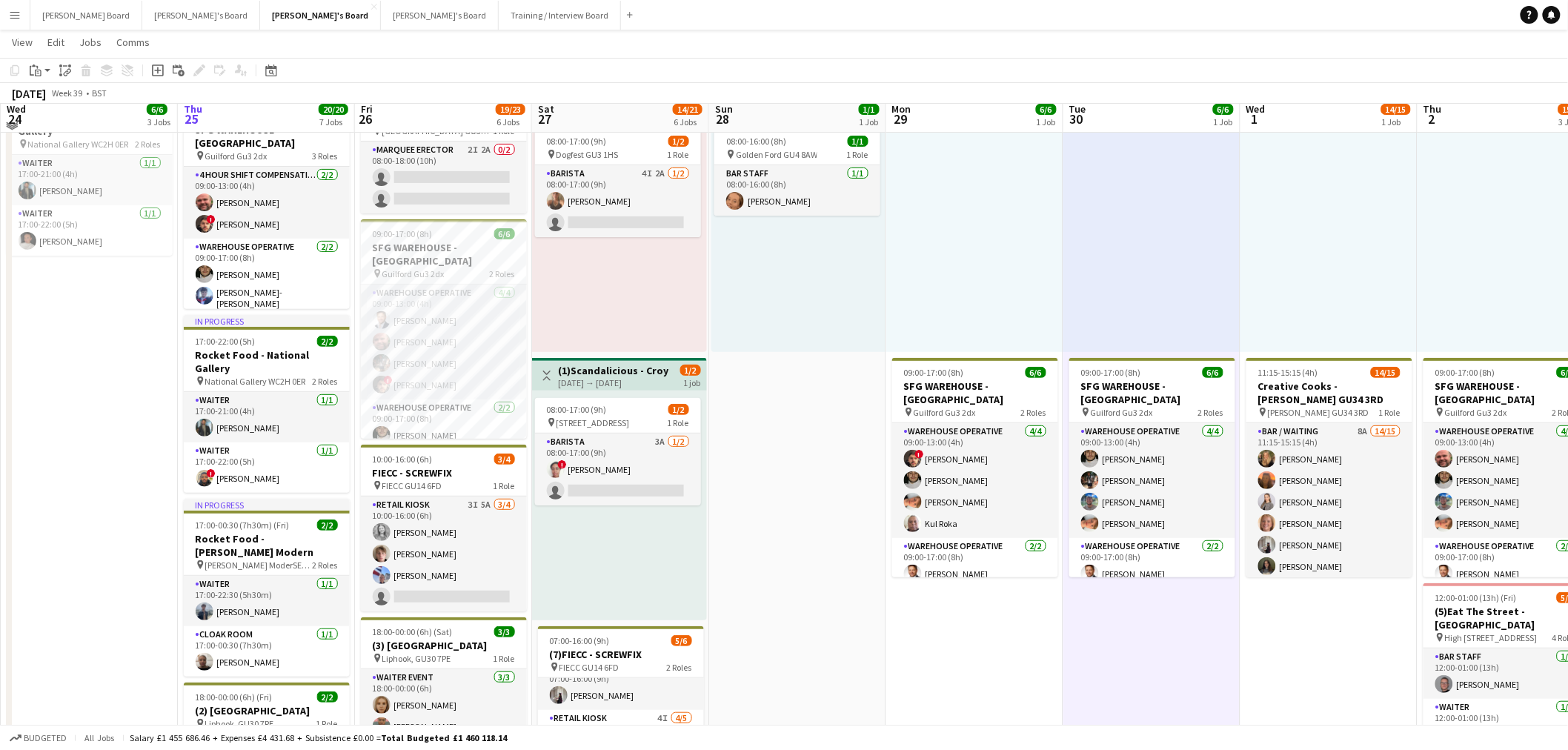
scroll to position [0, 0]
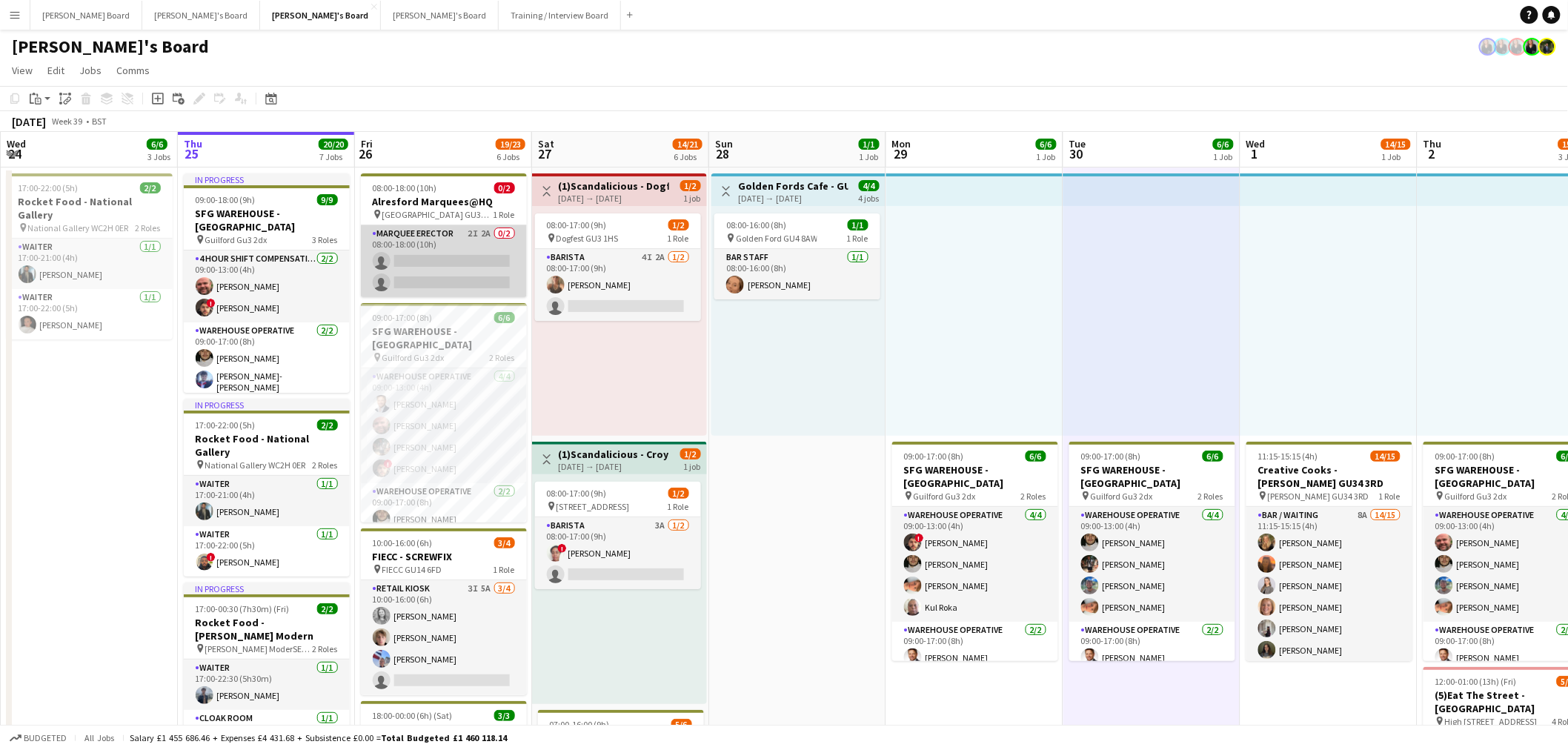
click at [464, 269] on app-card-role "MARQUEE ERECTOR 2I 2A 0/2 08:00-18:00 (10h) single-neutral-actions single-neutr…" at bounding box center [444, 261] width 166 height 72
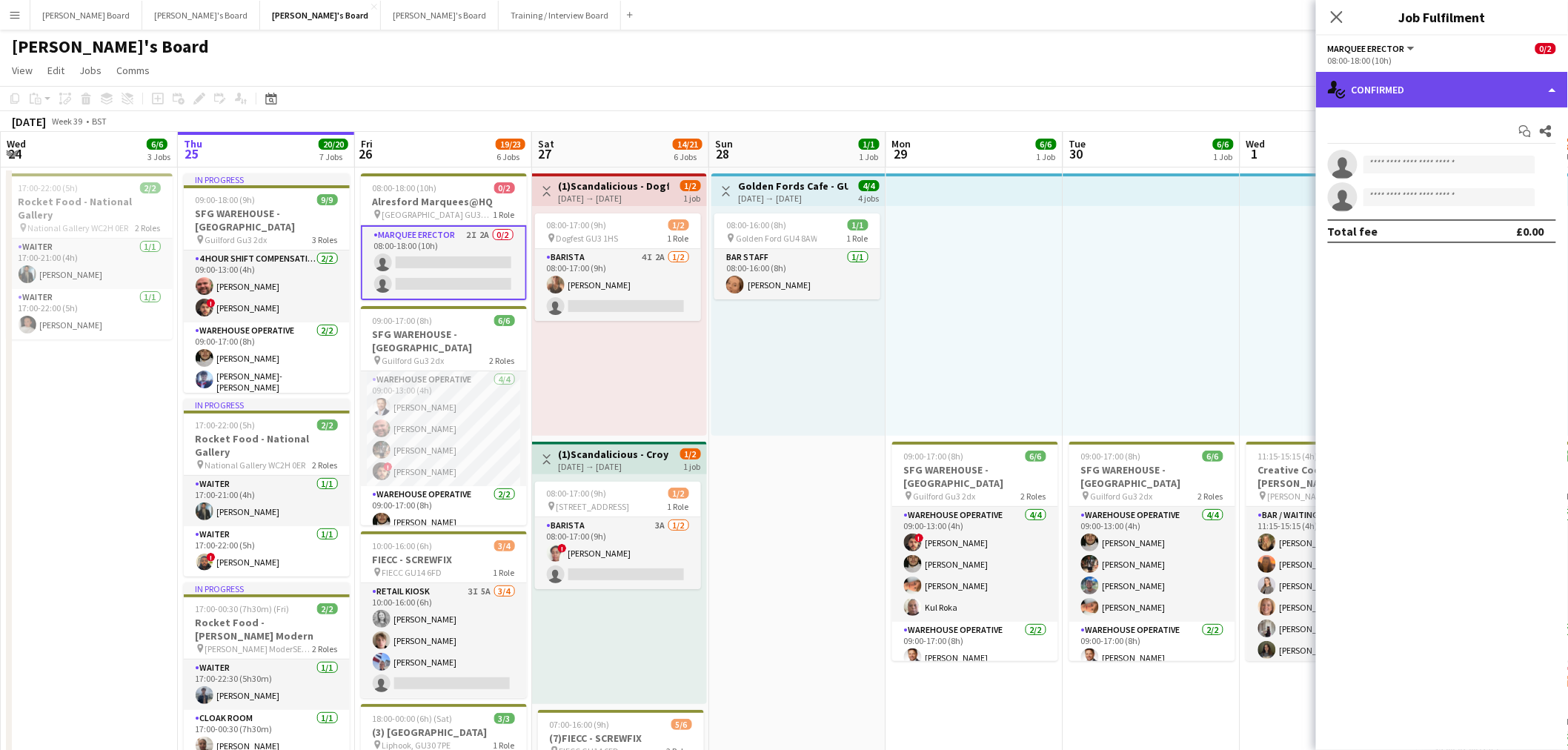
click at [1442, 93] on div "single-neutral-actions-check-2 Confirmed" at bounding box center [1442, 90] width 252 height 36
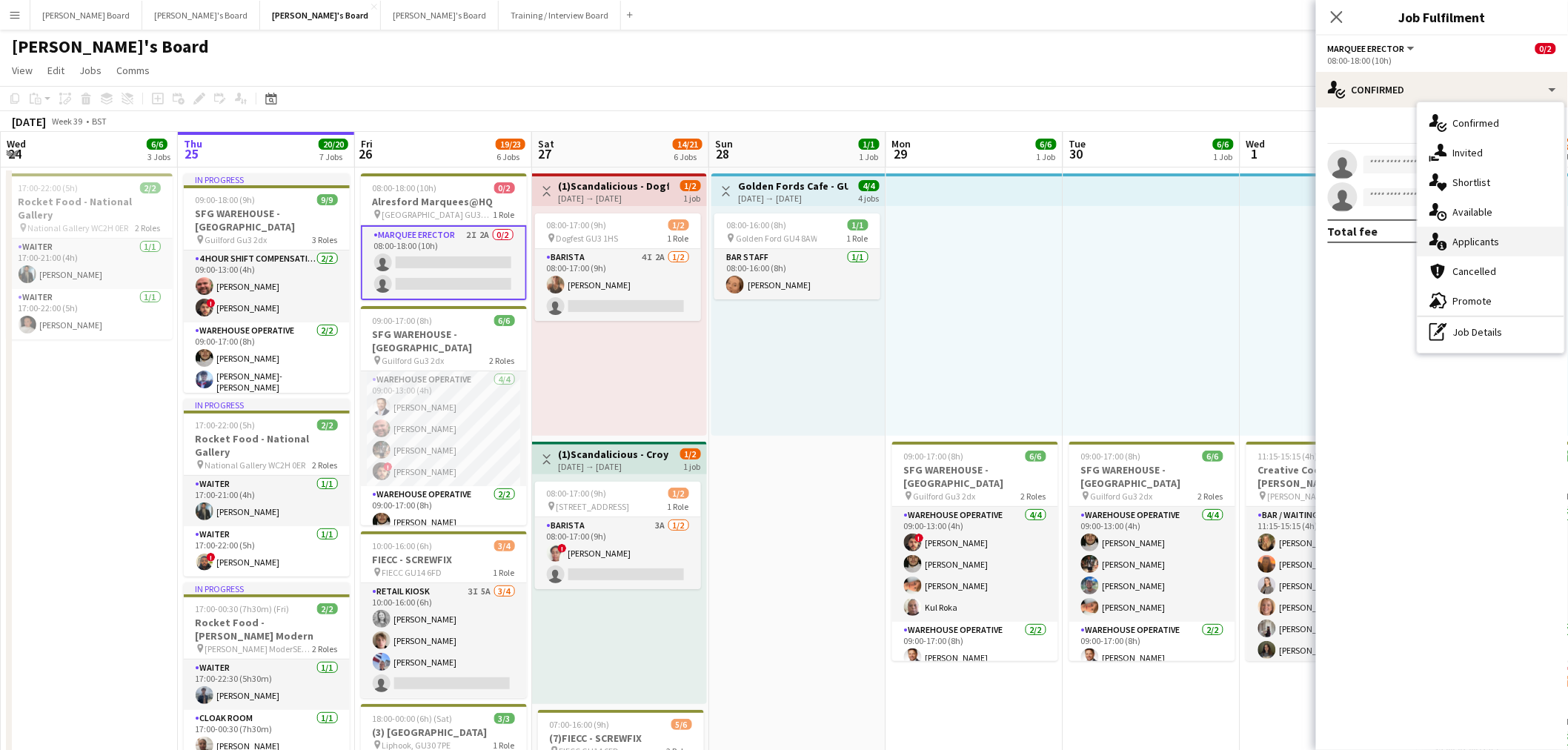
click at [1483, 238] on span "Applicants" at bounding box center [1477, 241] width 46 height 13
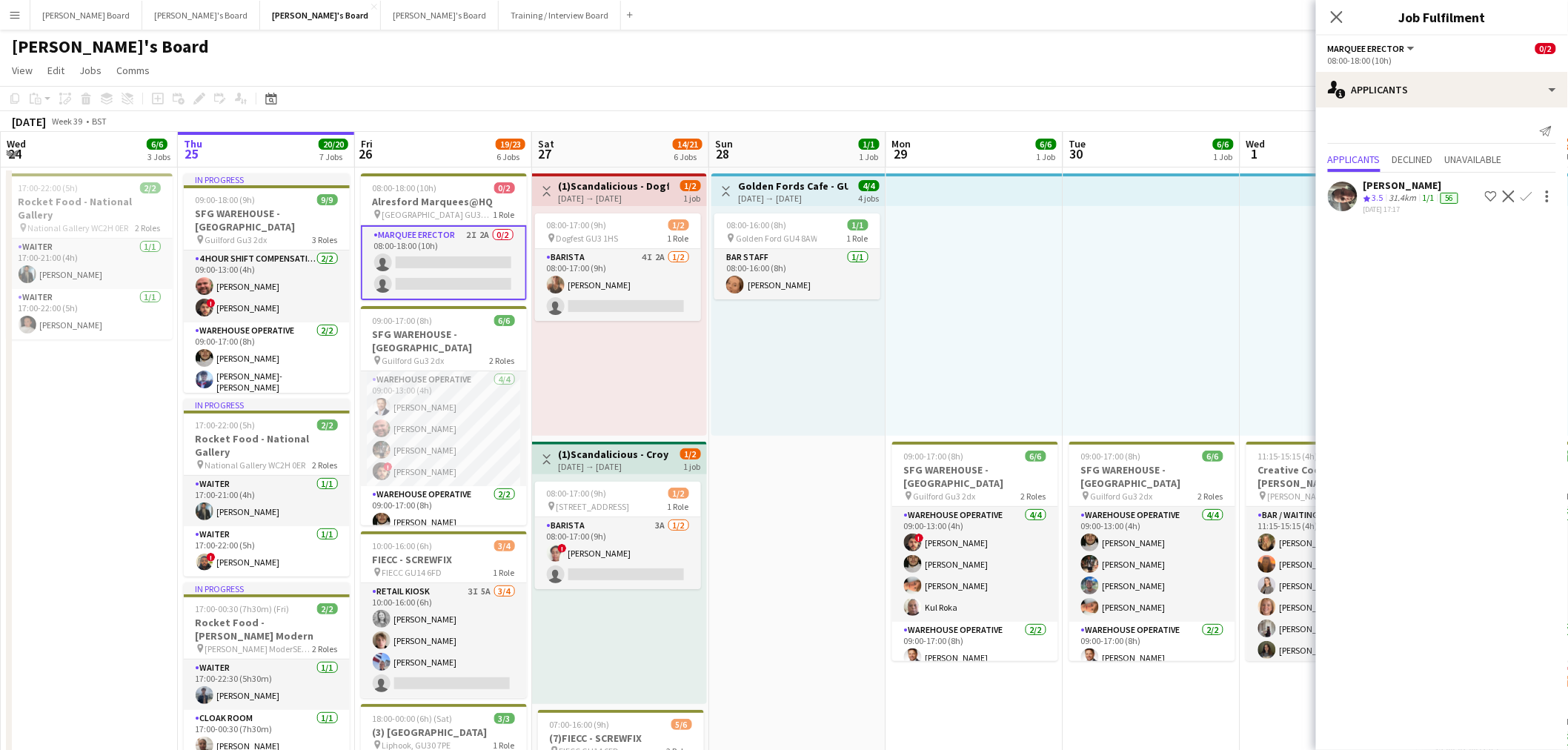
click at [1391, 188] on div "Naz Alsalhi" at bounding box center [1413, 185] width 98 height 13
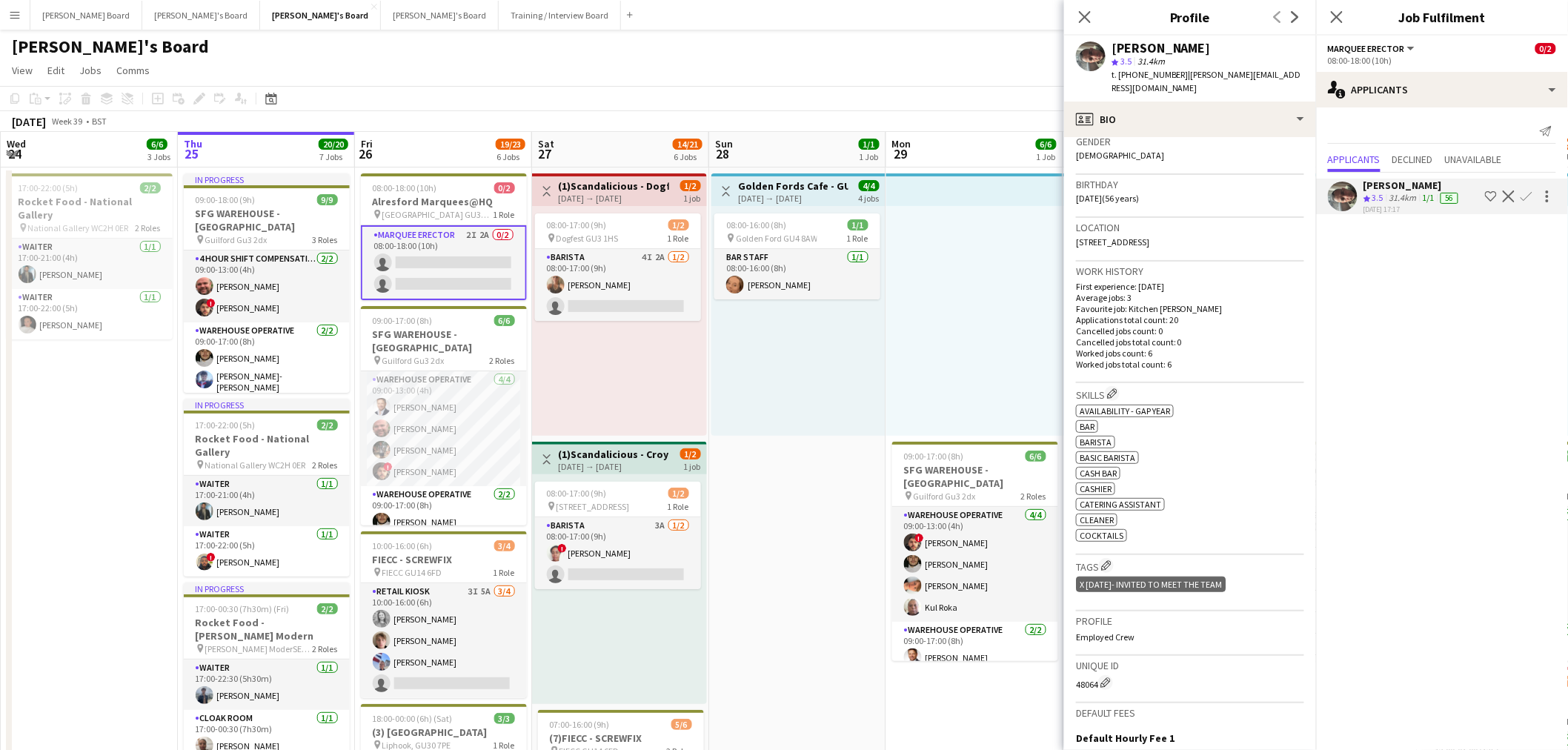
scroll to position [247, 0]
click at [1487, 157] on span "Unavailable" at bounding box center [1473, 159] width 57 height 11
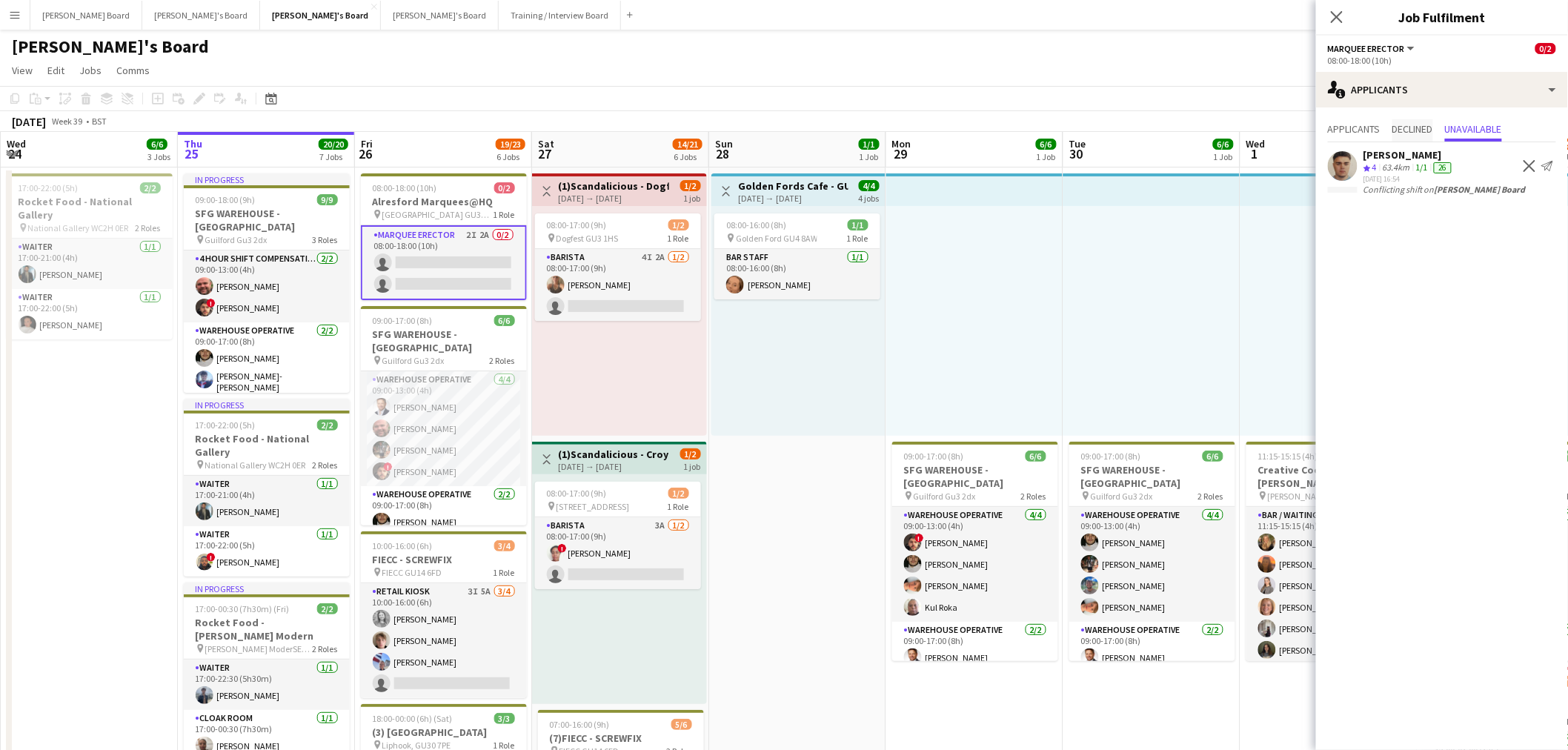
click at [1421, 128] on span "Declined" at bounding box center [1413, 128] width 41 height 11
click at [1462, 128] on span "Unavailable" at bounding box center [1473, 128] width 57 height 11
click at [1367, 133] on span "Applicants" at bounding box center [1354, 128] width 52 height 11
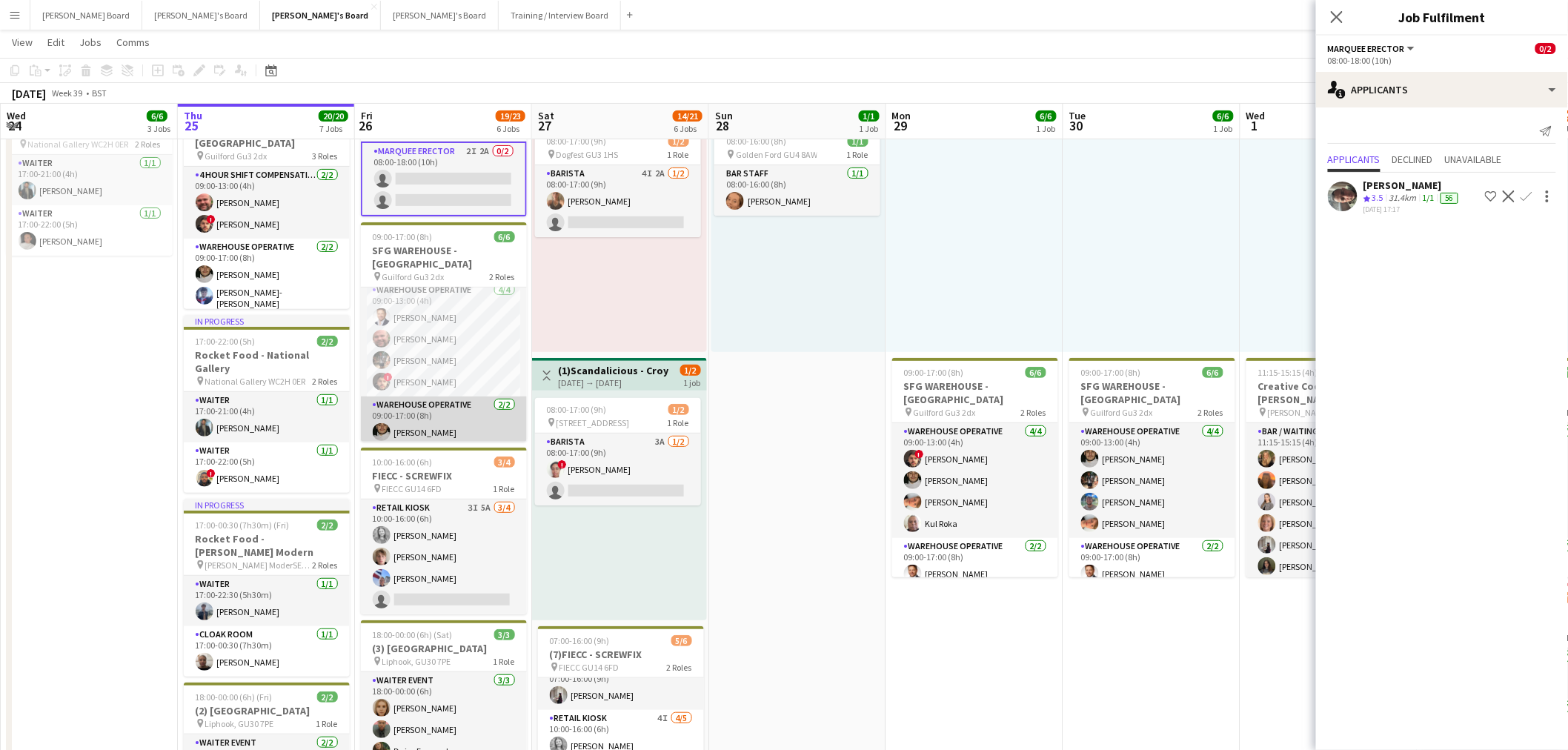
scroll to position [0, 0]
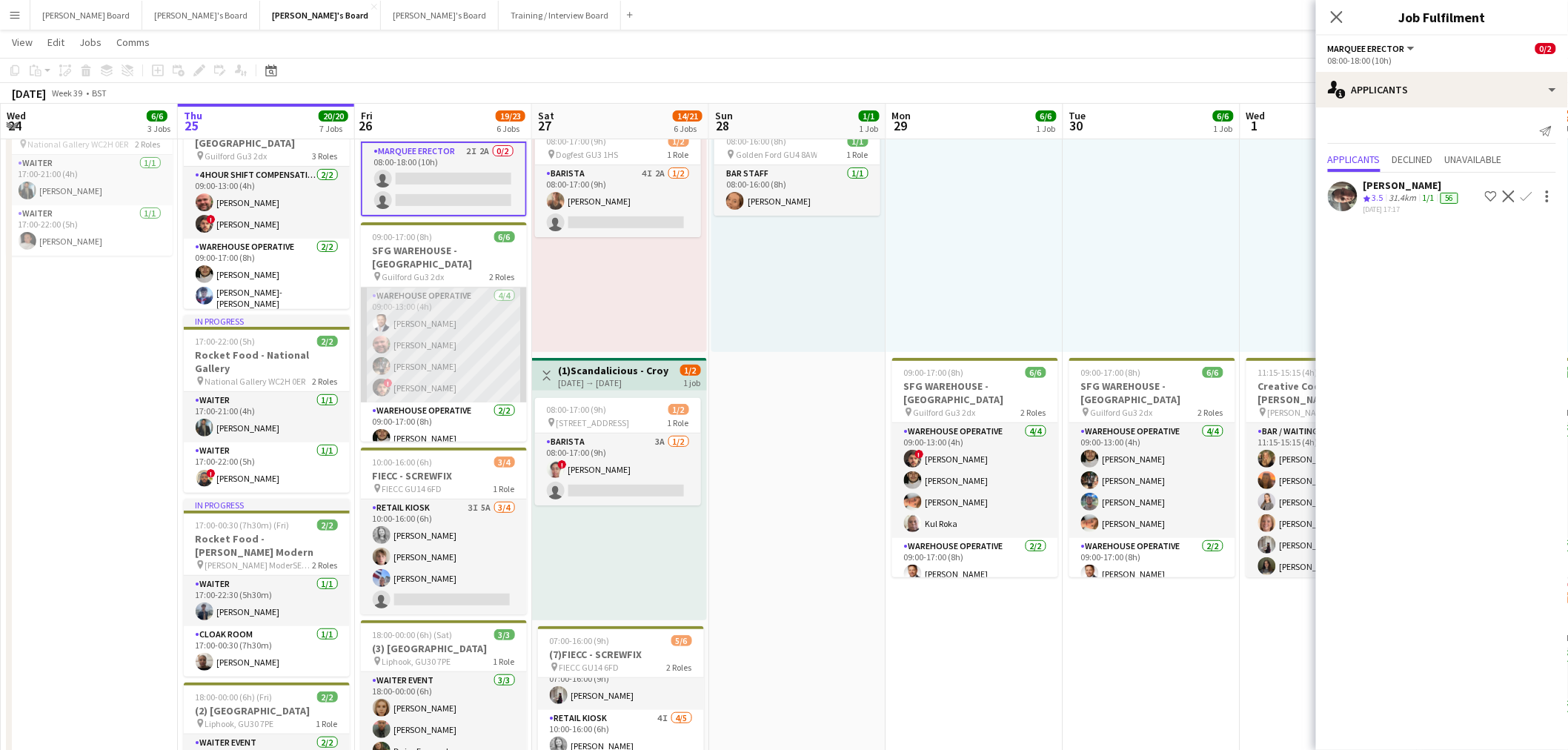
click at [446, 356] on app-card-role "Warehouse Operative 4/4 09:00-13:00 (4h) Gustav Ek Dyllon McGregor Tom Mckinlay…" at bounding box center [444, 345] width 166 height 115
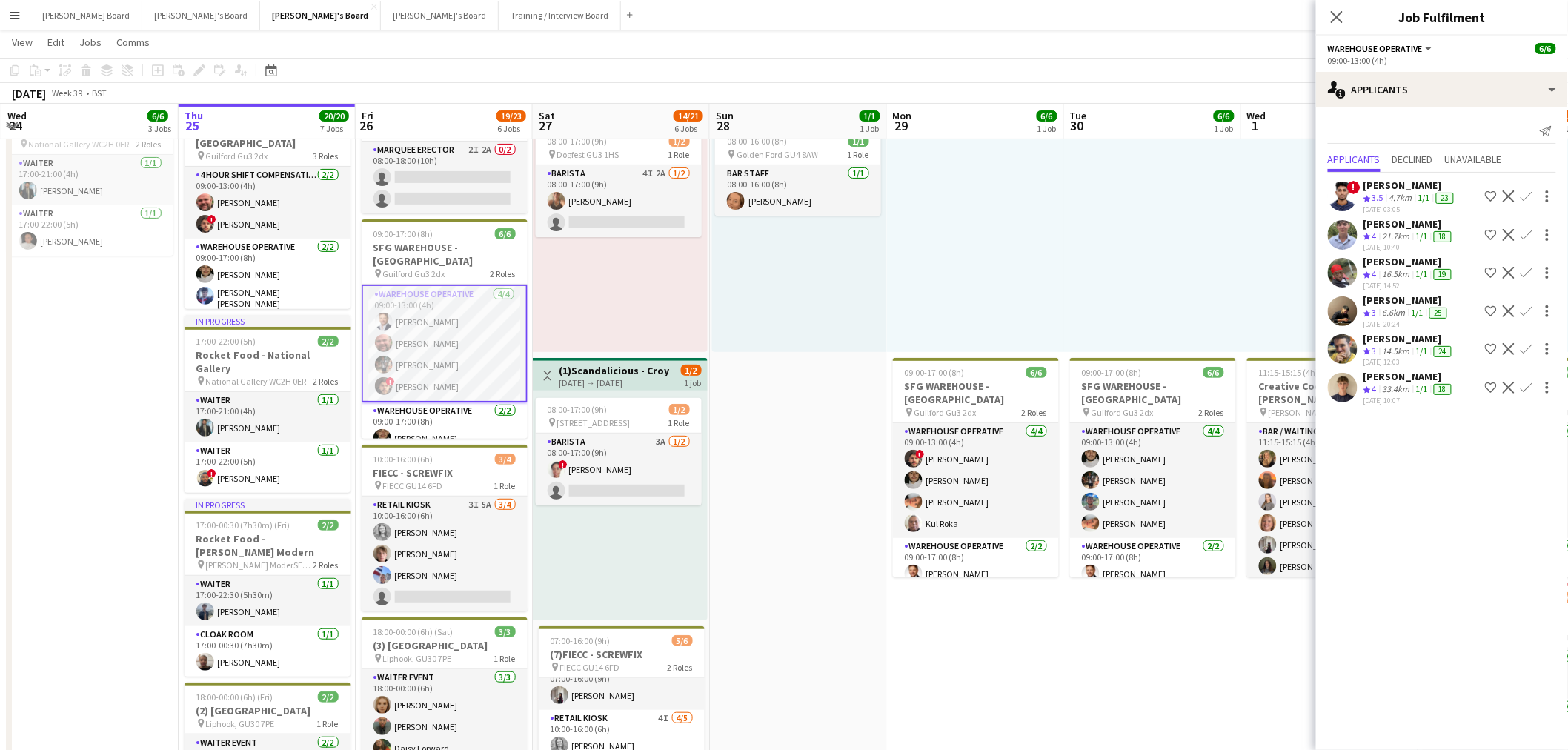
click at [1405, 269] on div "16.5km" at bounding box center [1396, 274] width 33 height 12
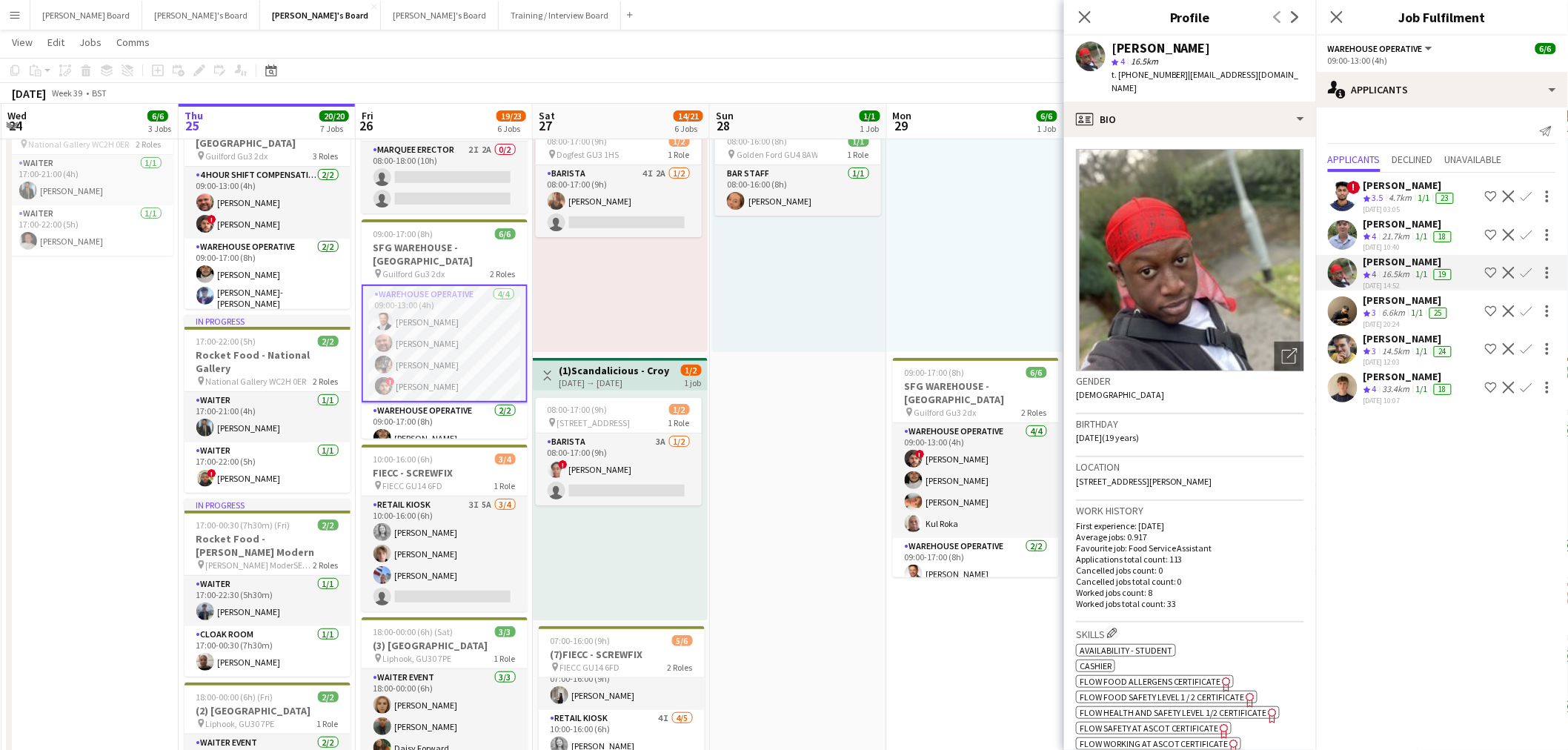
click at [1424, 307] on app-skills-label "1/1" at bounding box center [1418, 312] width 12 height 11
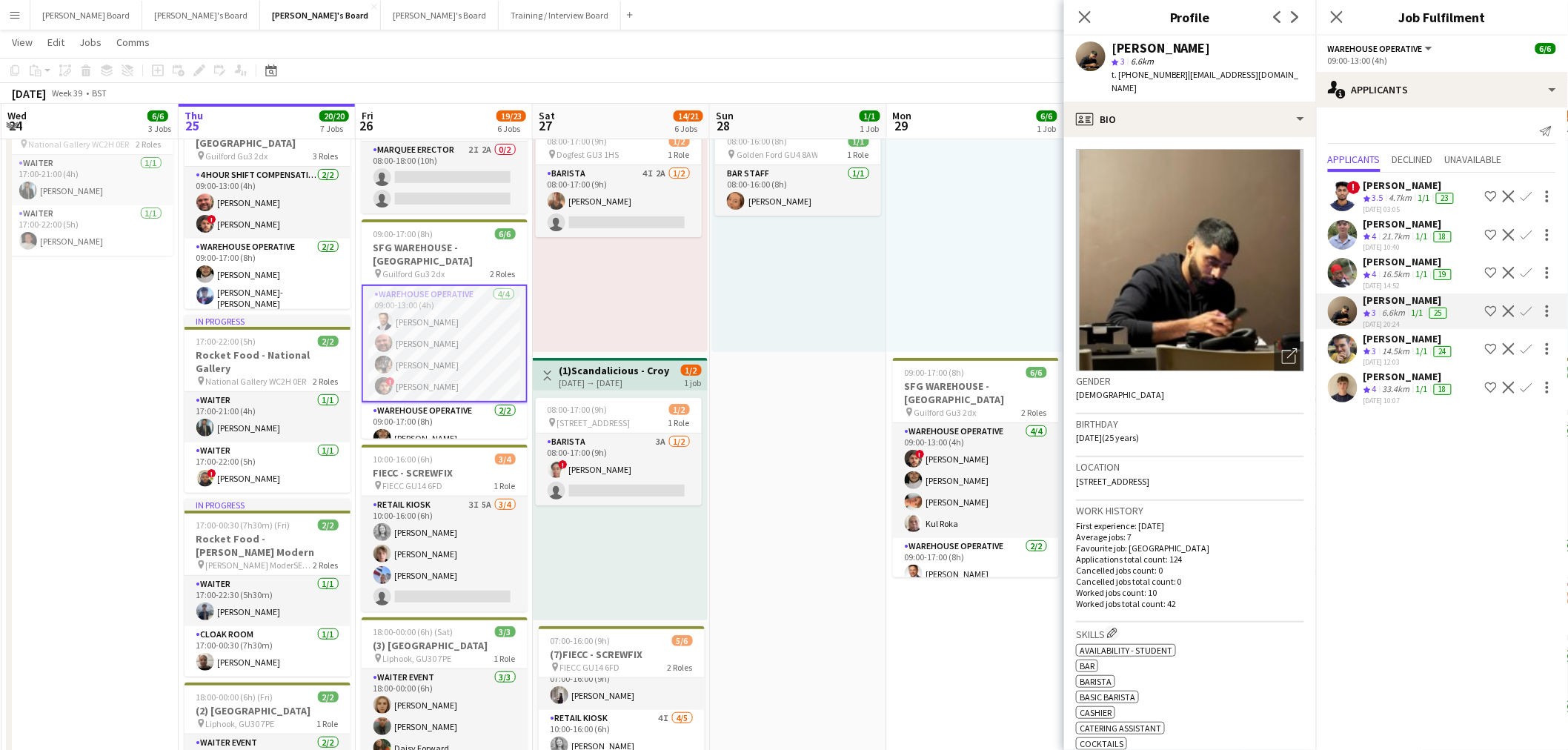
click at [1394, 346] on div "14.5km" at bounding box center [1396, 351] width 33 height 12
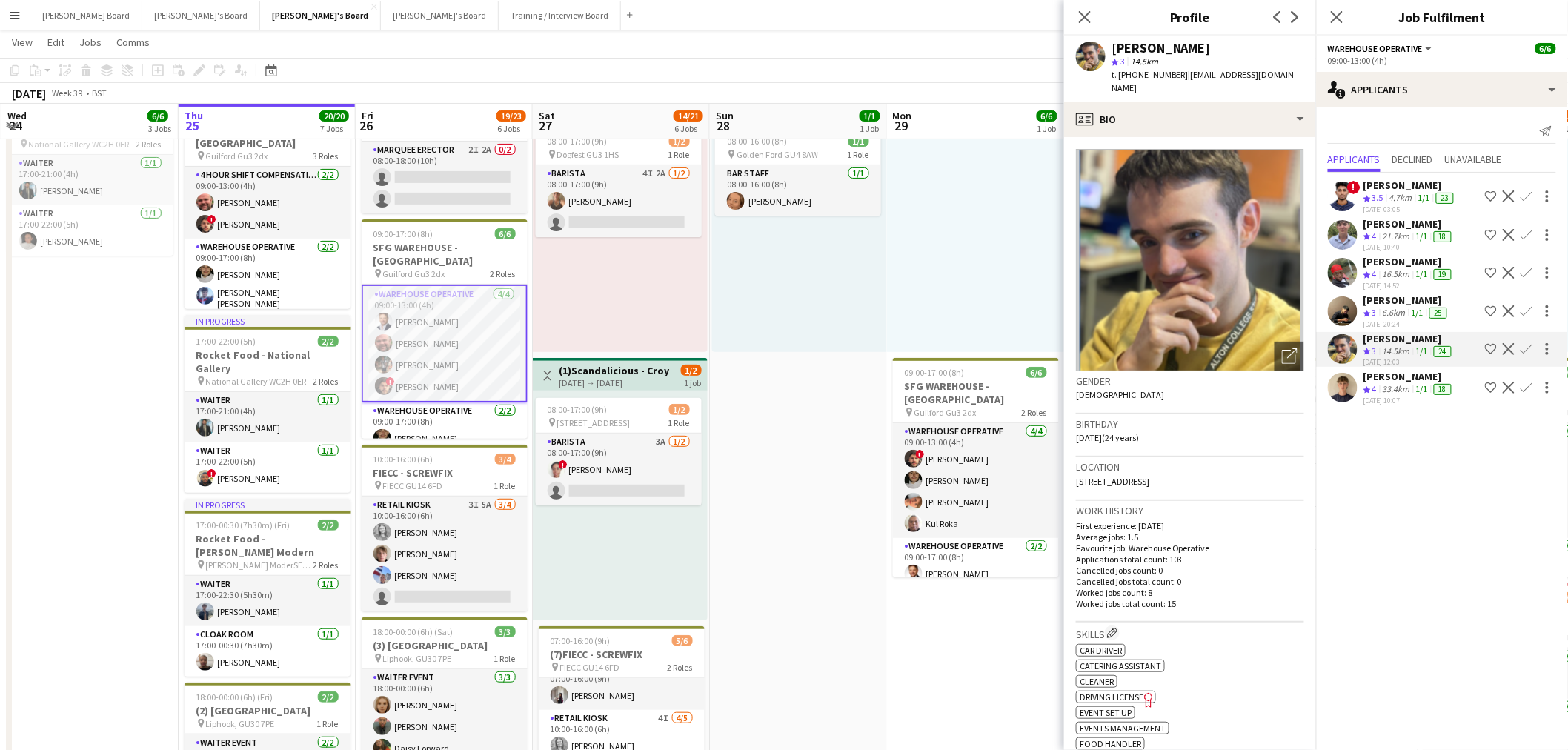
click at [1397, 395] on div "19-09-2025 10:07" at bounding box center [1410, 400] width 91 height 10
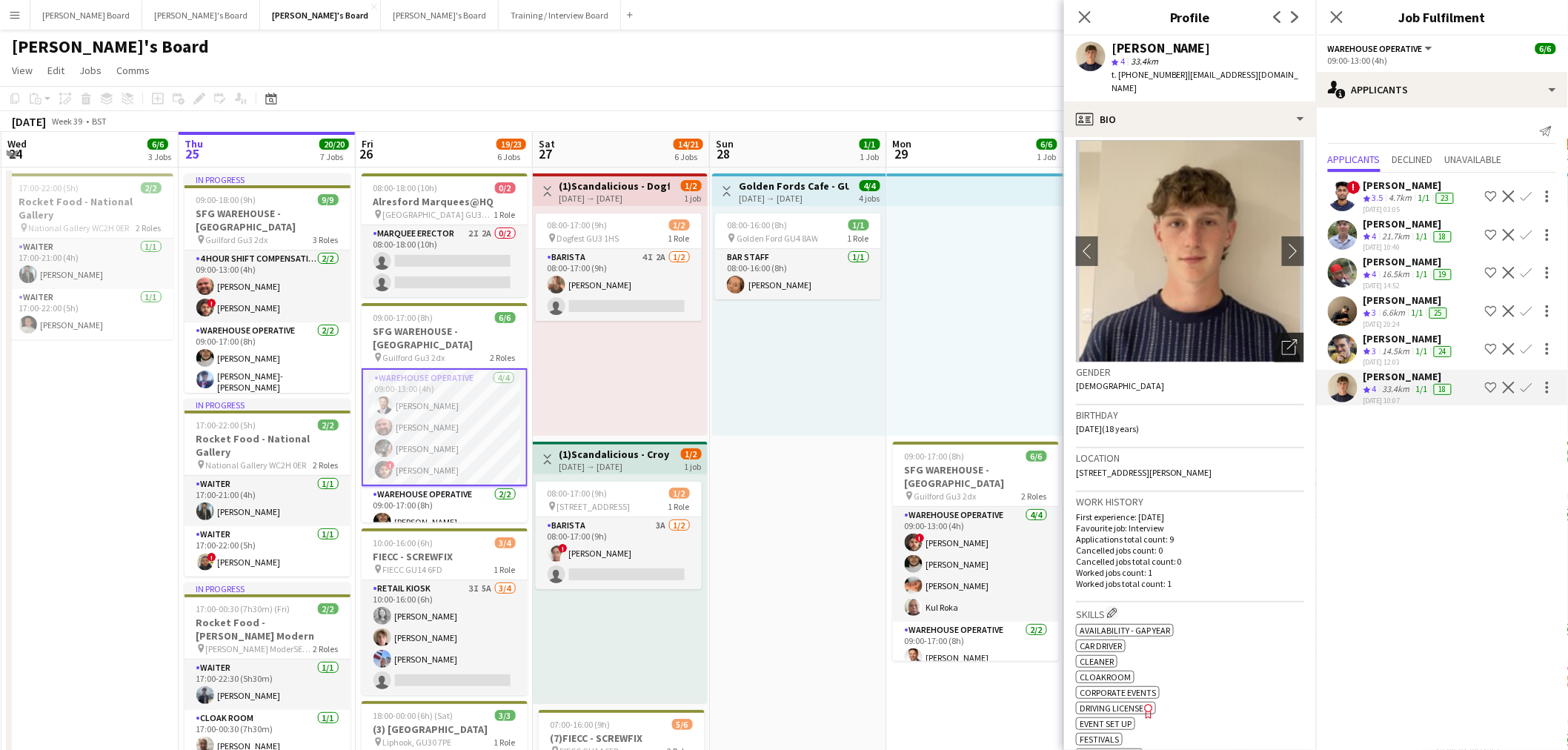
scroll to position [0, 0]
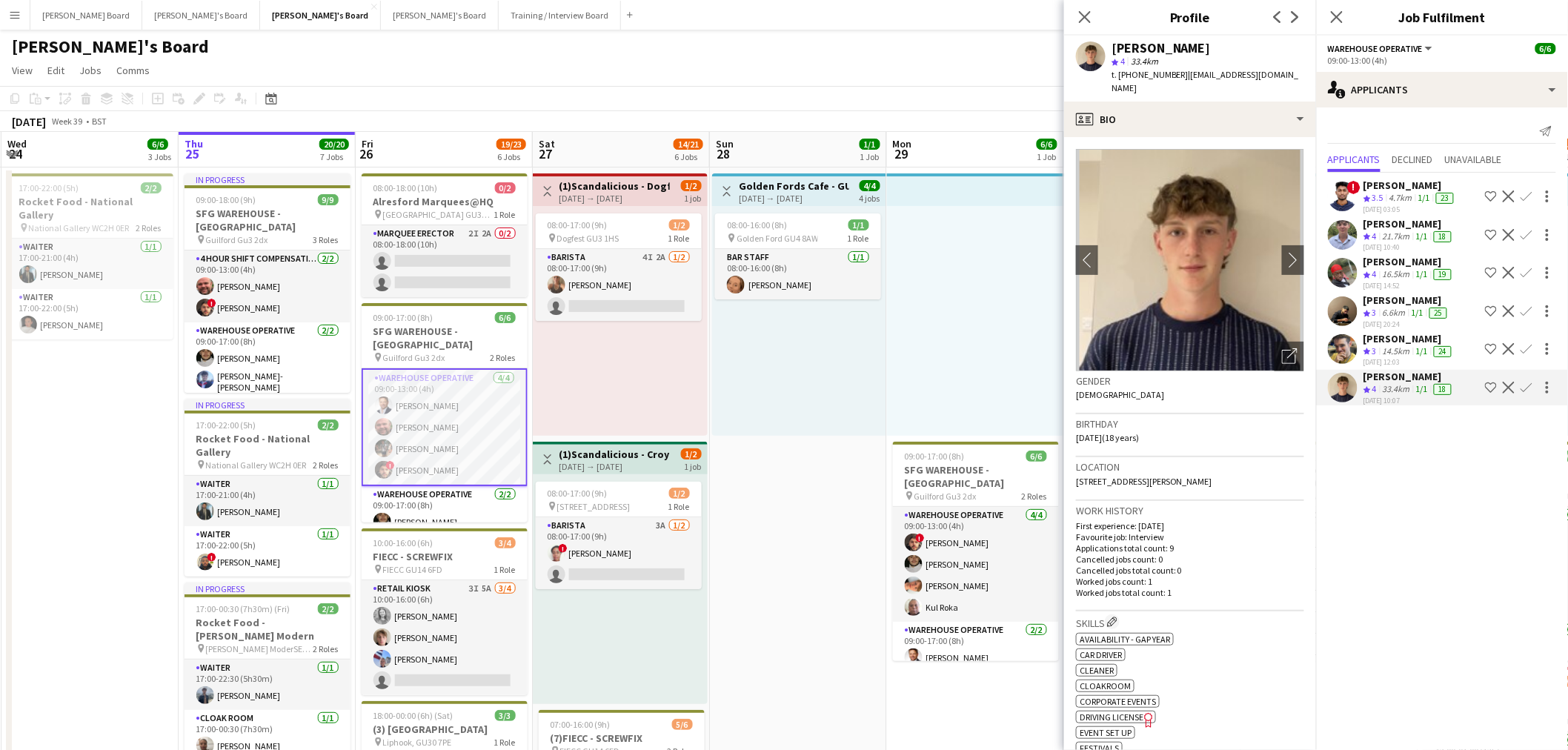
click at [1391, 242] on div "17-09-2025 10:40" at bounding box center [1410, 247] width 91 height 10
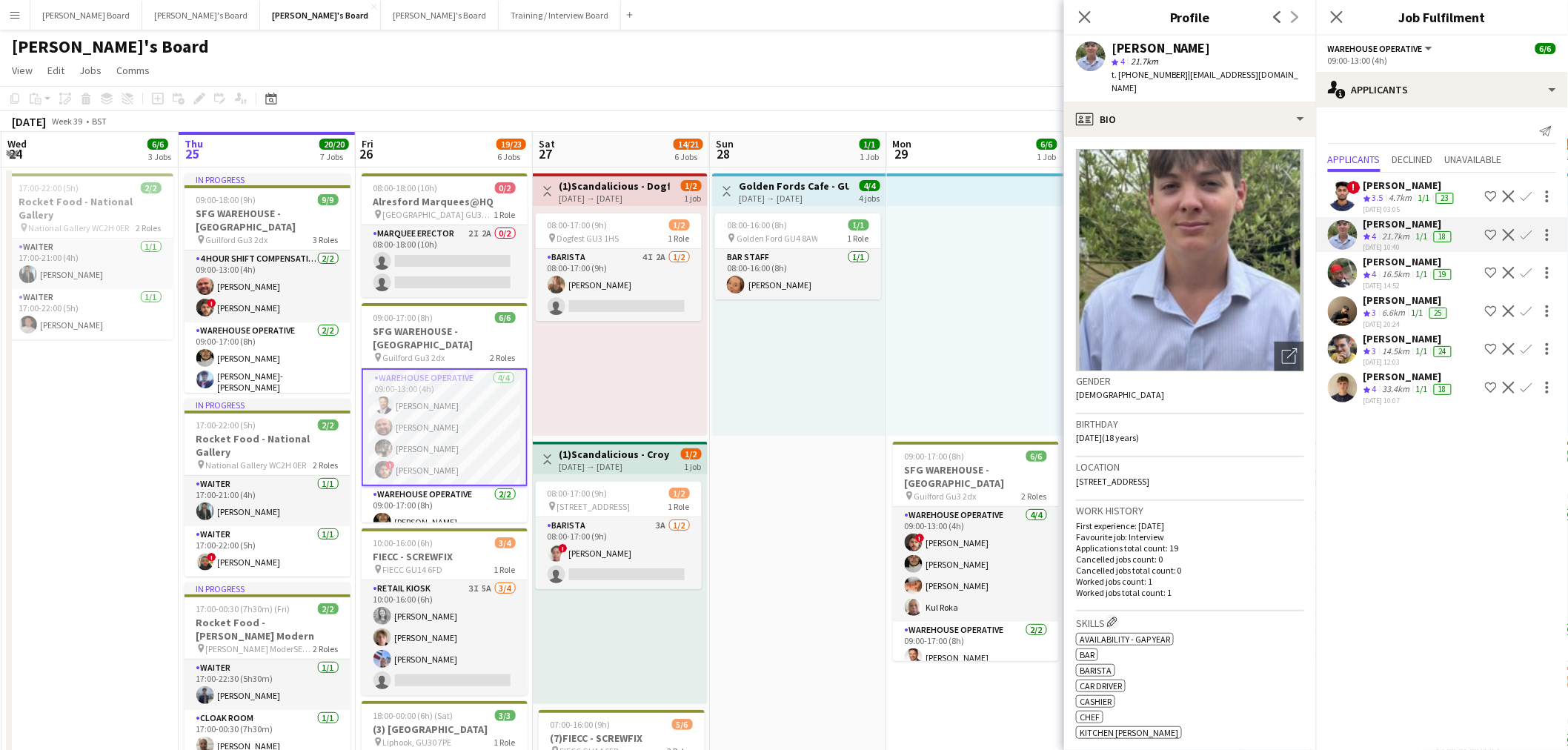
click at [1395, 190] on div "Nagendra Nalagatla" at bounding box center [1410, 185] width 94 height 13
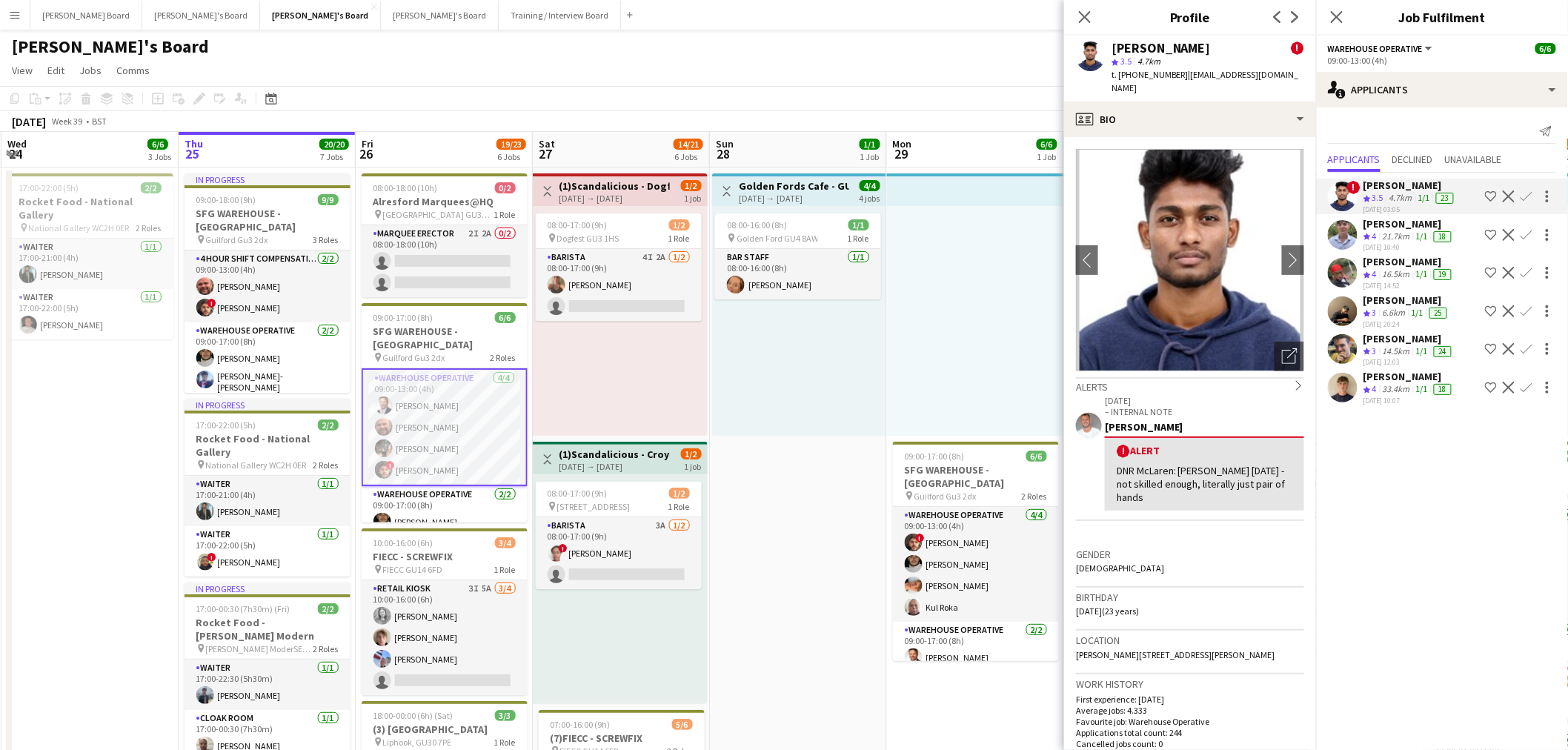
click at [1397, 227] on div "Frederick Pocock" at bounding box center [1410, 224] width 91 height 13
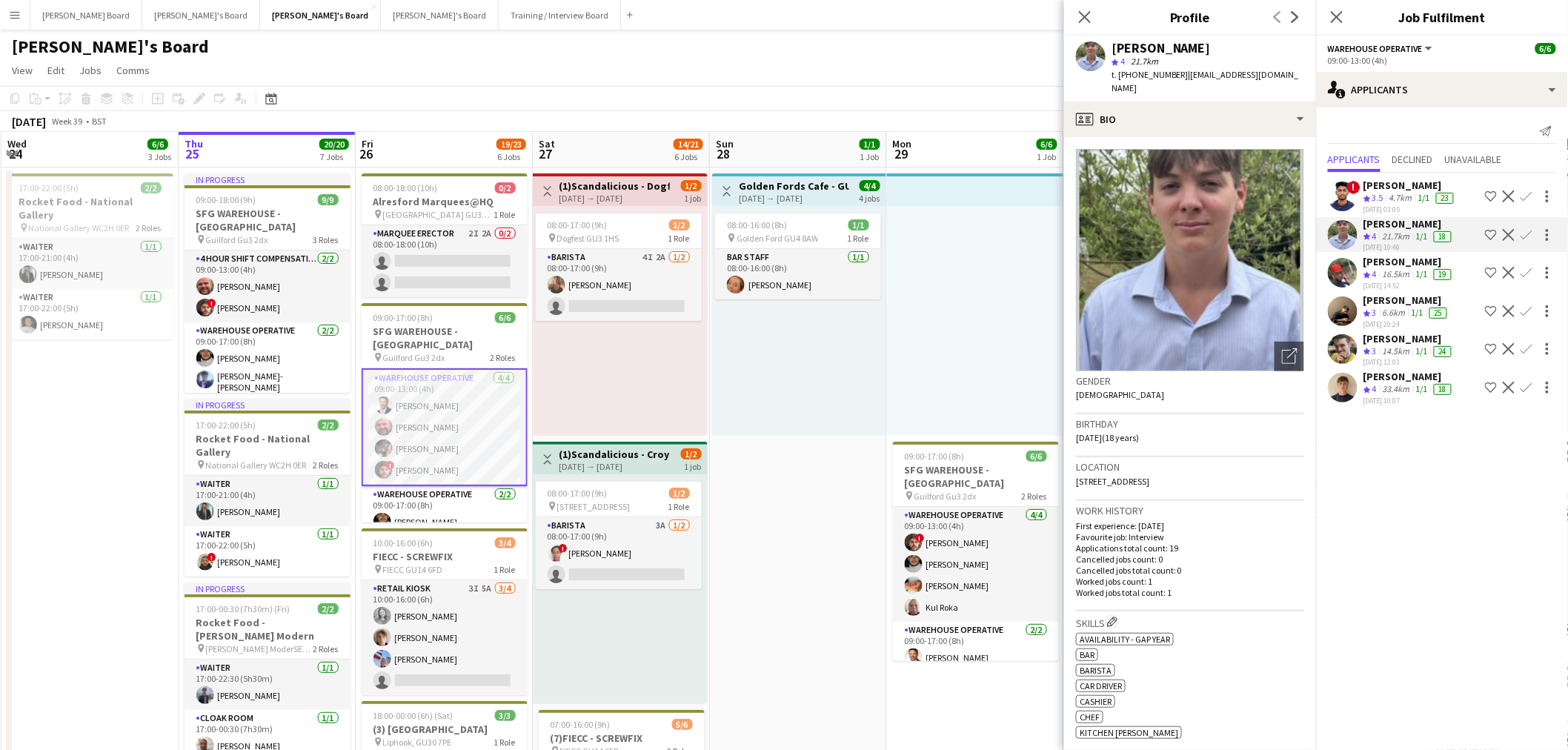
click at [1204, 137] on app-crew-profile-bio "Open photos pop-in Gender Male Birthday 02-03-2007 (18 years) Location The Old …" at bounding box center [1191, 443] width 252 height 612
click at [1235, 115] on div "profile Bio" at bounding box center [1191, 119] width 252 height 36
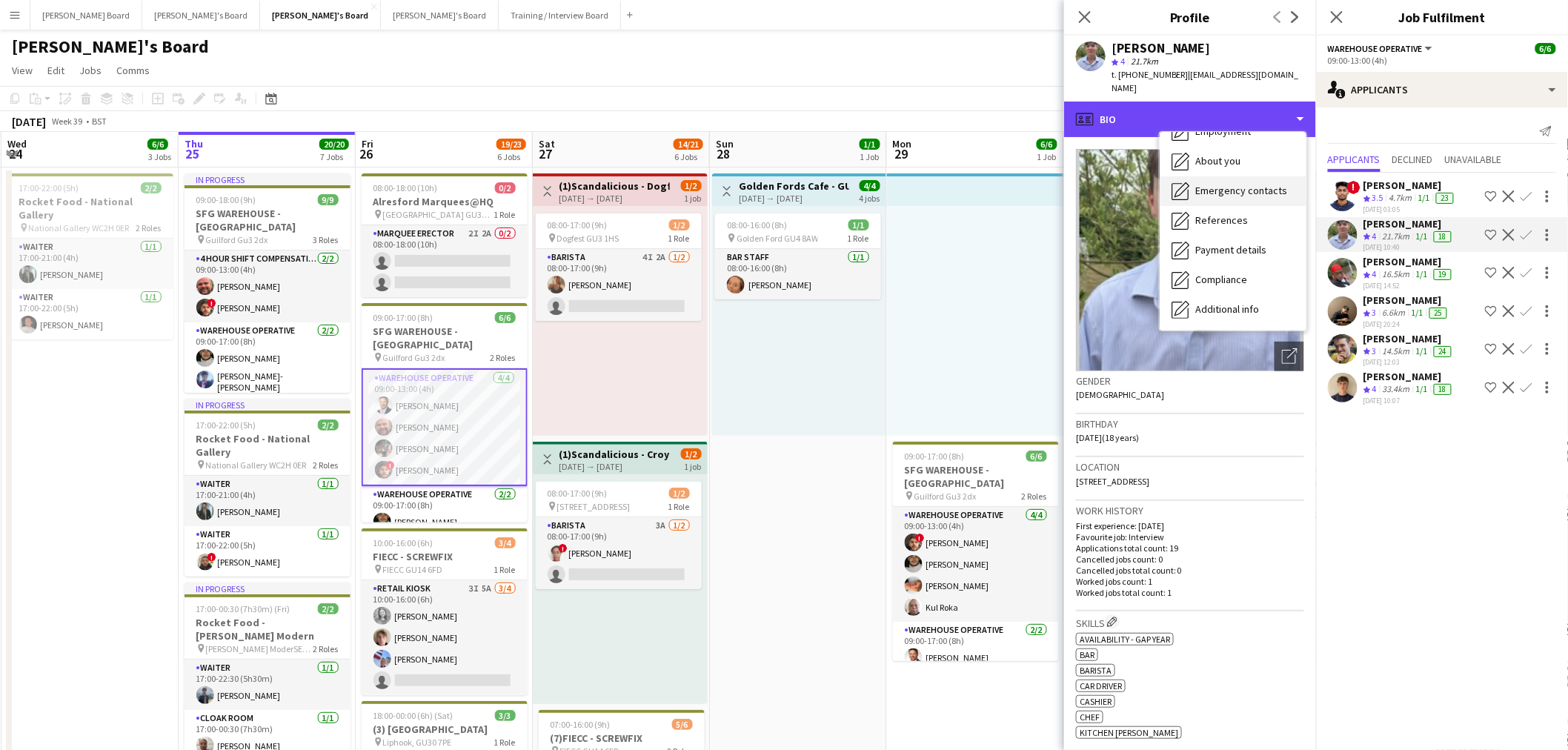
scroll to position [227, 0]
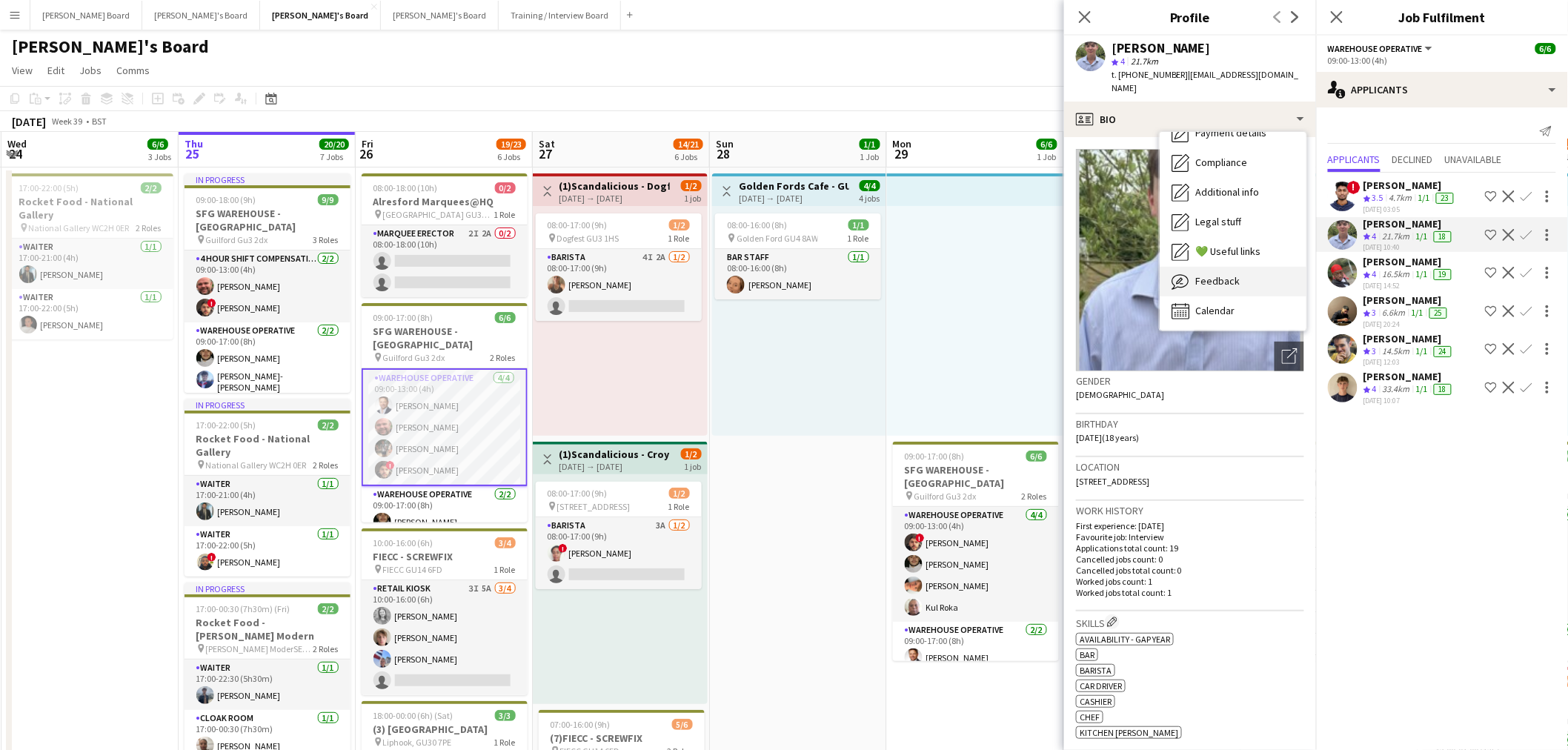
click at [1227, 274] on span "Feedback" at bounding box center [1218, 281] width 45 height 13
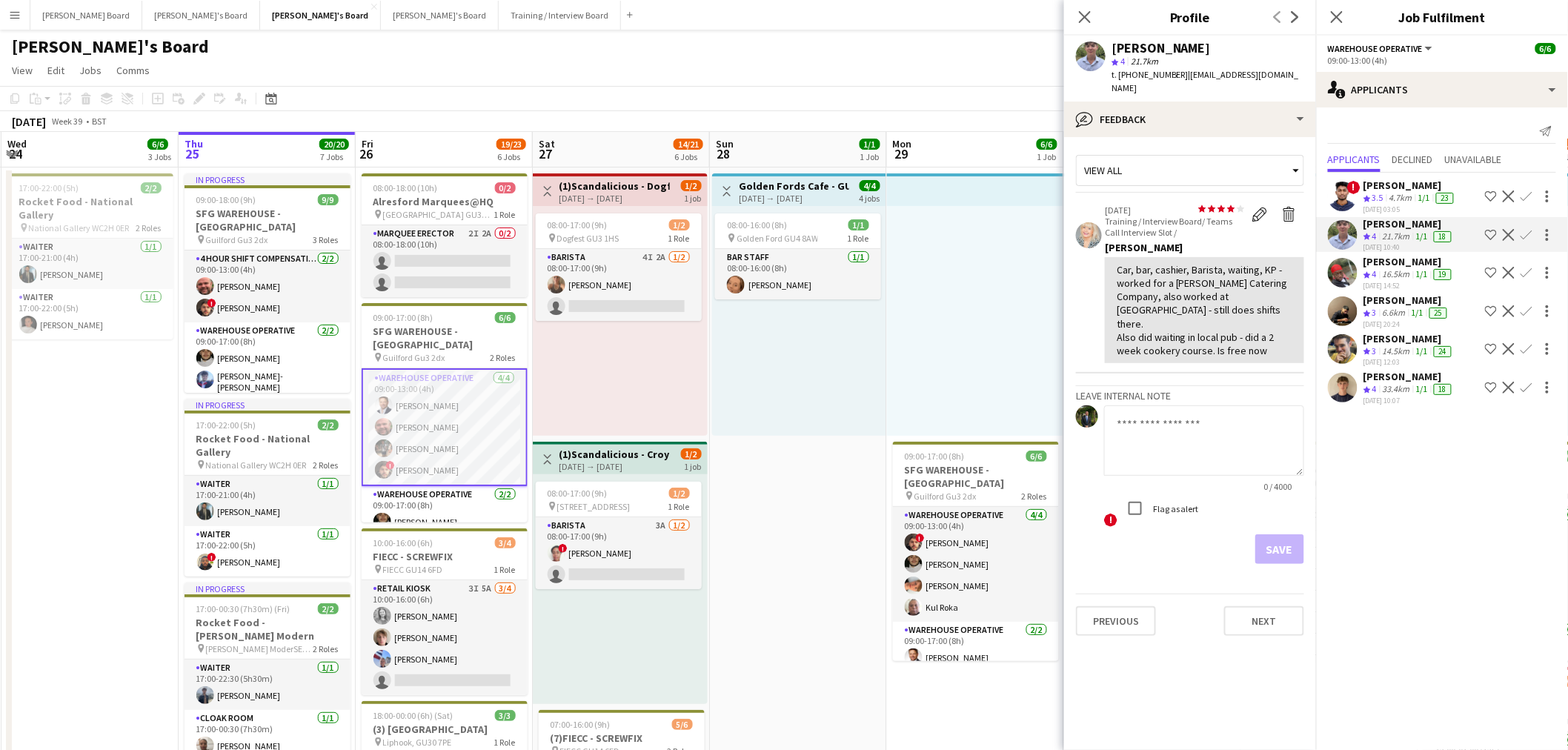
drag, startPoint x: 1177, startPoint y: 256, endPoint x: 1235, endPoint y: 305, distance: 75.9
click at [1228, 302] on div "Car, bar, cashier, Barista, waiting, KP - worked for a Alex Barker Catering Com…" at bounding box center [1205, 310] width 176 height 94
click at [1236, 305] on div "Car, bar, cashier, Barista, waiting, KP - worked for a Alex Barker Catering Com…" at bounding box center [1205, 310] width 176 height 94
drag, startPoint x: 754, startPoint y: 37, endPoint x: 767, endPoint y: 52, distance: 19.8
click at [754, 37] on div "[PERSON_NAME]'s Board" at bounding box center [784, 44] width 1568 height 28
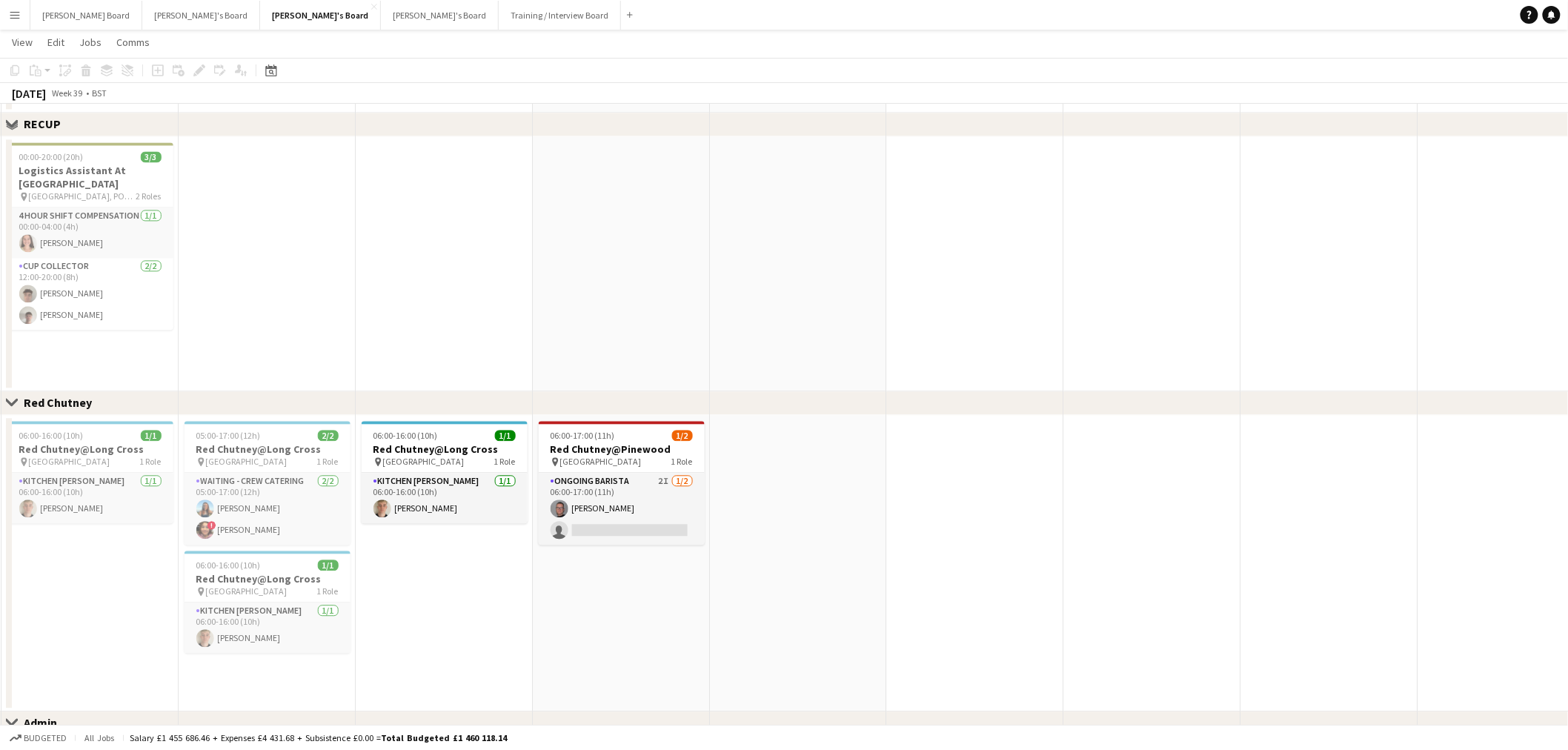
scroll to position [1290, 0]
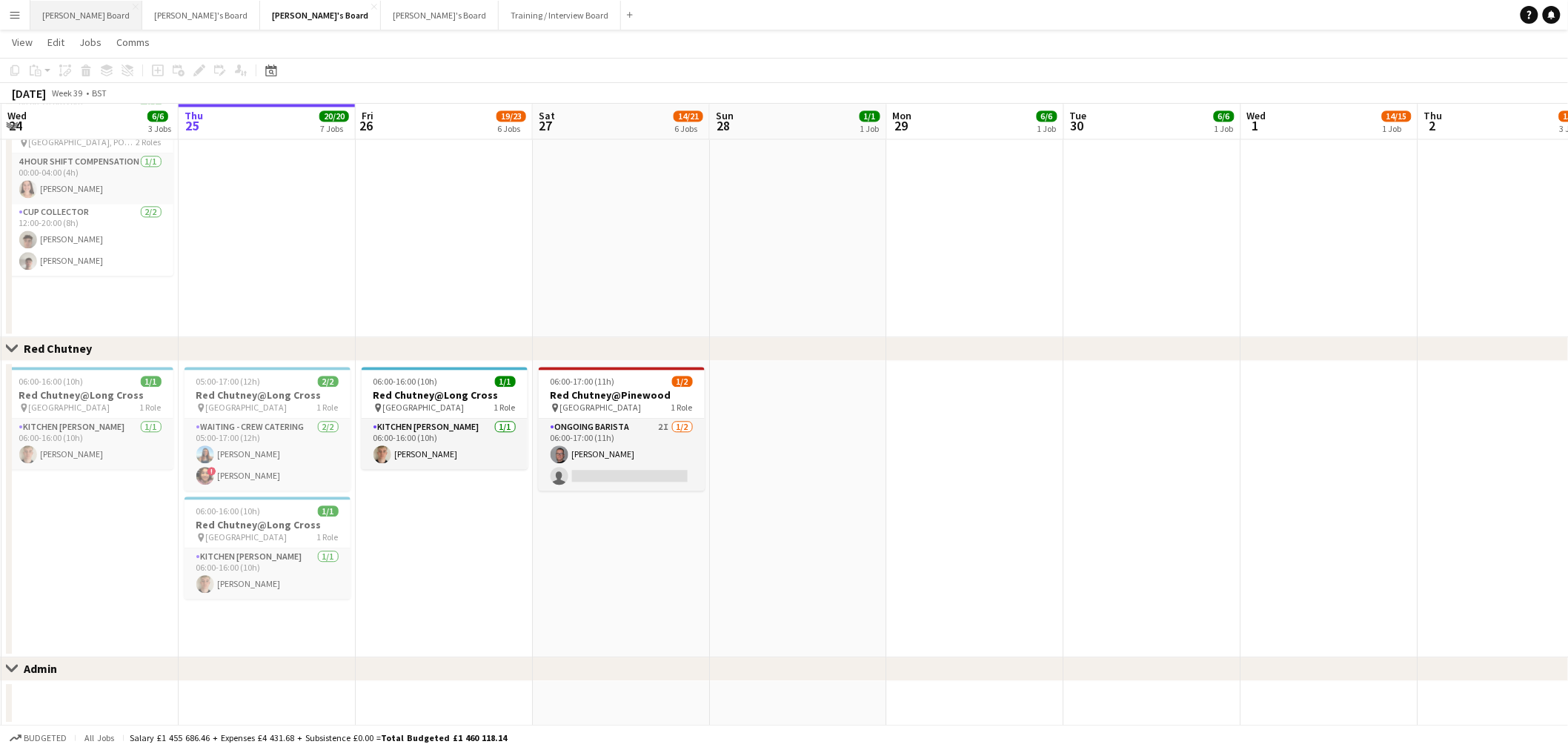
click at [75, 22] on button "Dean's Board Close" at bounding box center [86, 15] width 112 height 29
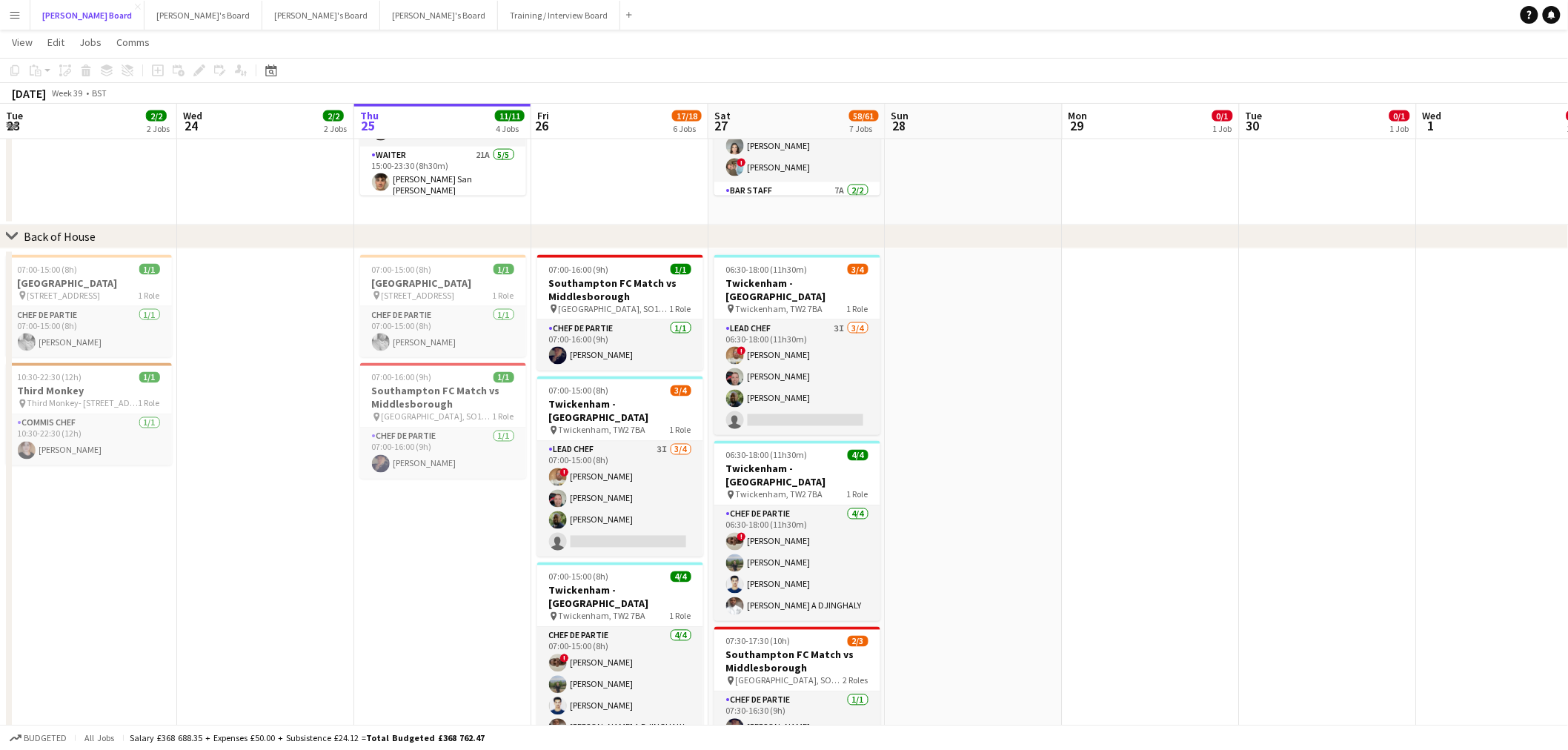
scroll to position [905, 0]
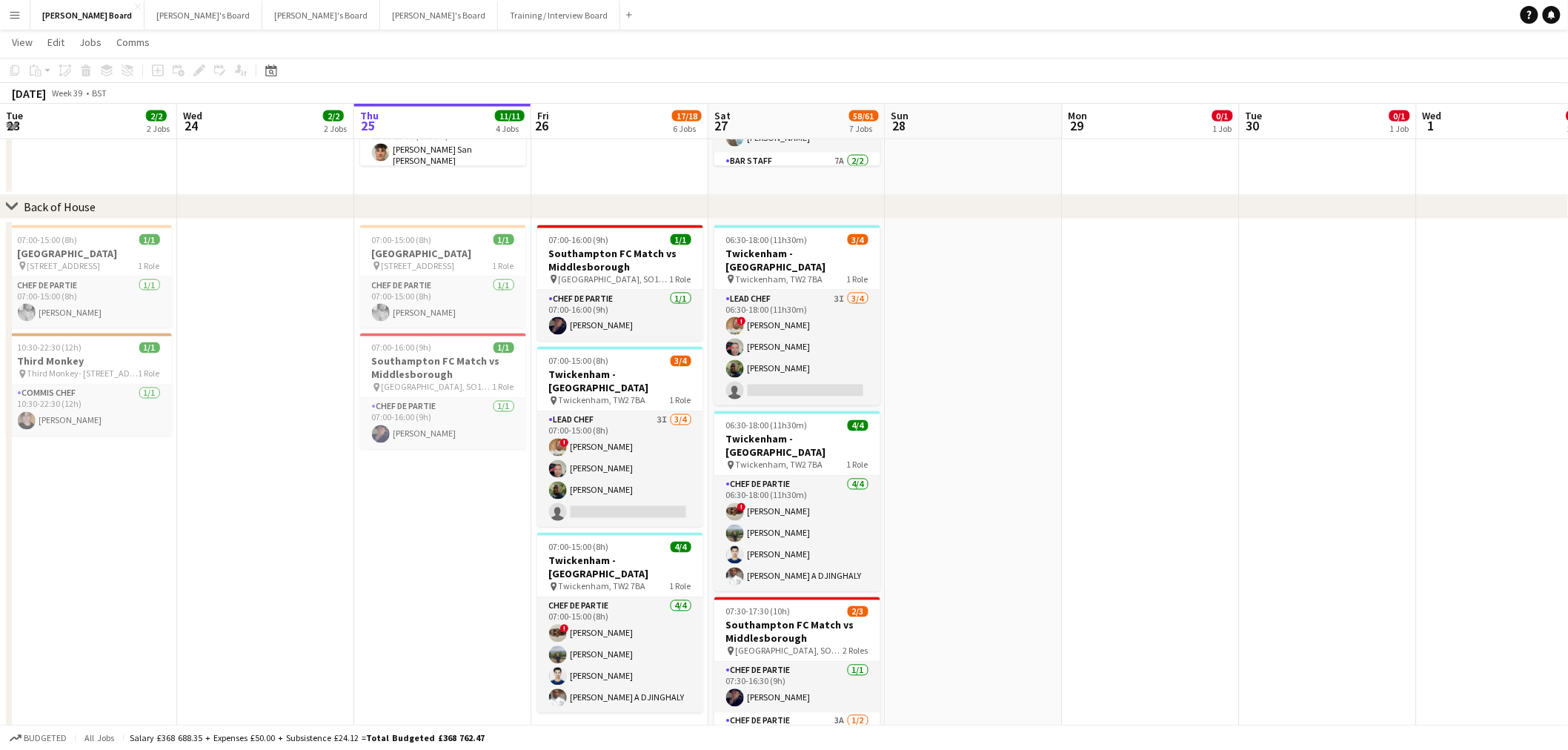
click at [24, 16] on button "Menu" at bounding box center [15, 15] width 30 height 30
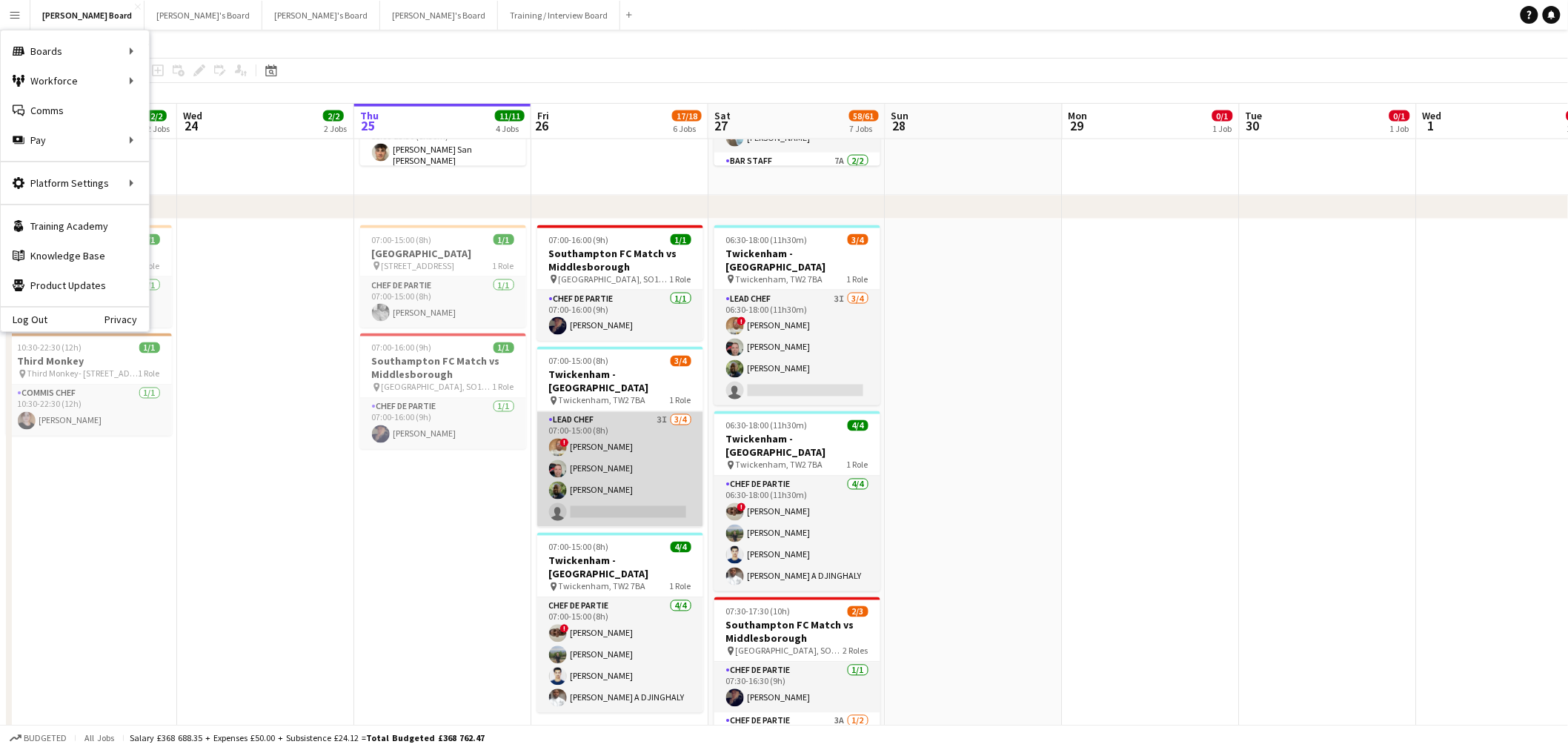
click at [590, 450] on app-card-role "Lead Chef 3I 3/4 07:00-15:00 (8h) ! Ian Hutchinson Lukasz Templin Dean Manyonga…" at bounding box center [620, 469] width 166 height 115
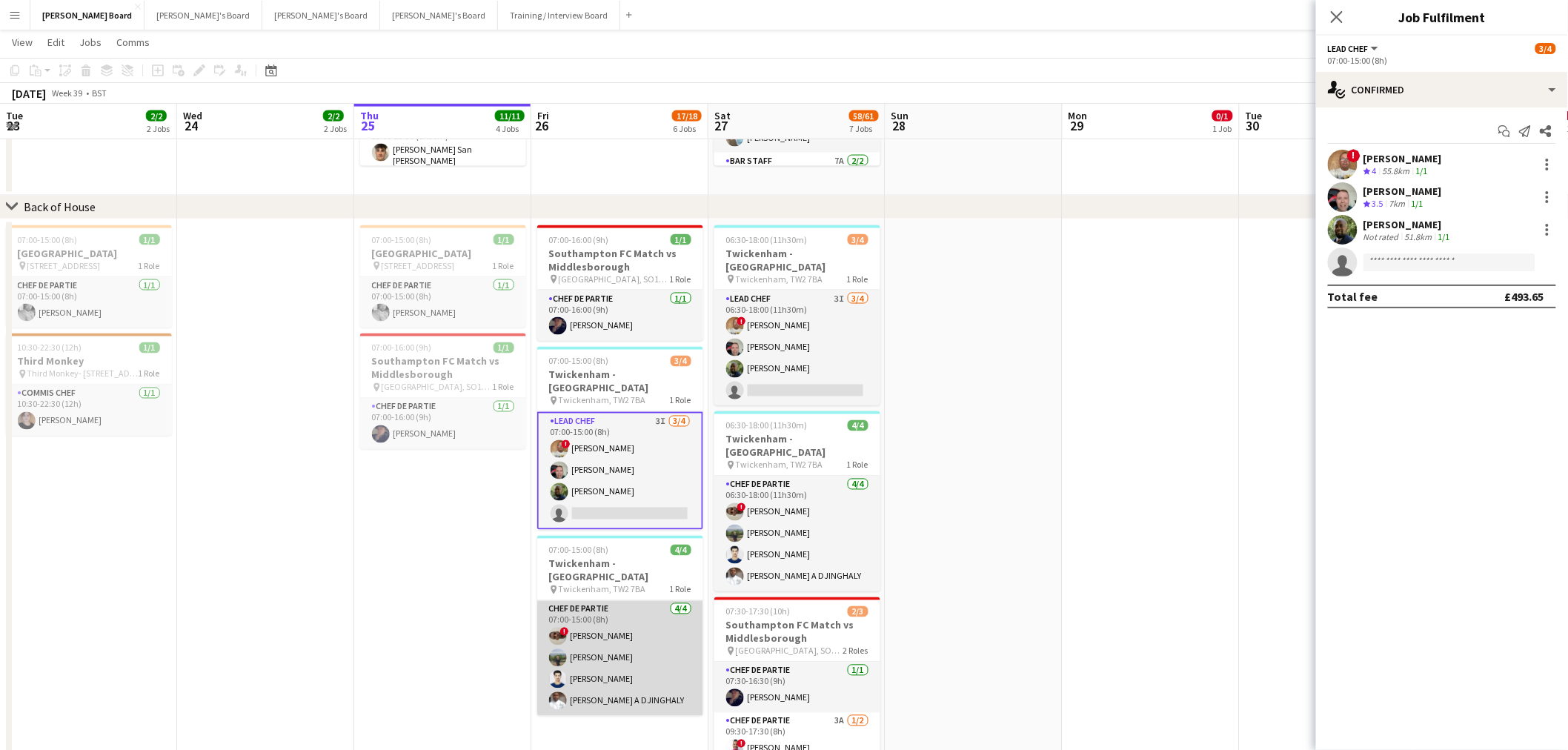
click at [604, 619] on app-card-role "Chef de Partie 4/4 07:00-15:00 (8h) ! Nathan Powell Leon Lincoln Affan Khan ELH…" at bounding box center [620, 658] width 166 height 115
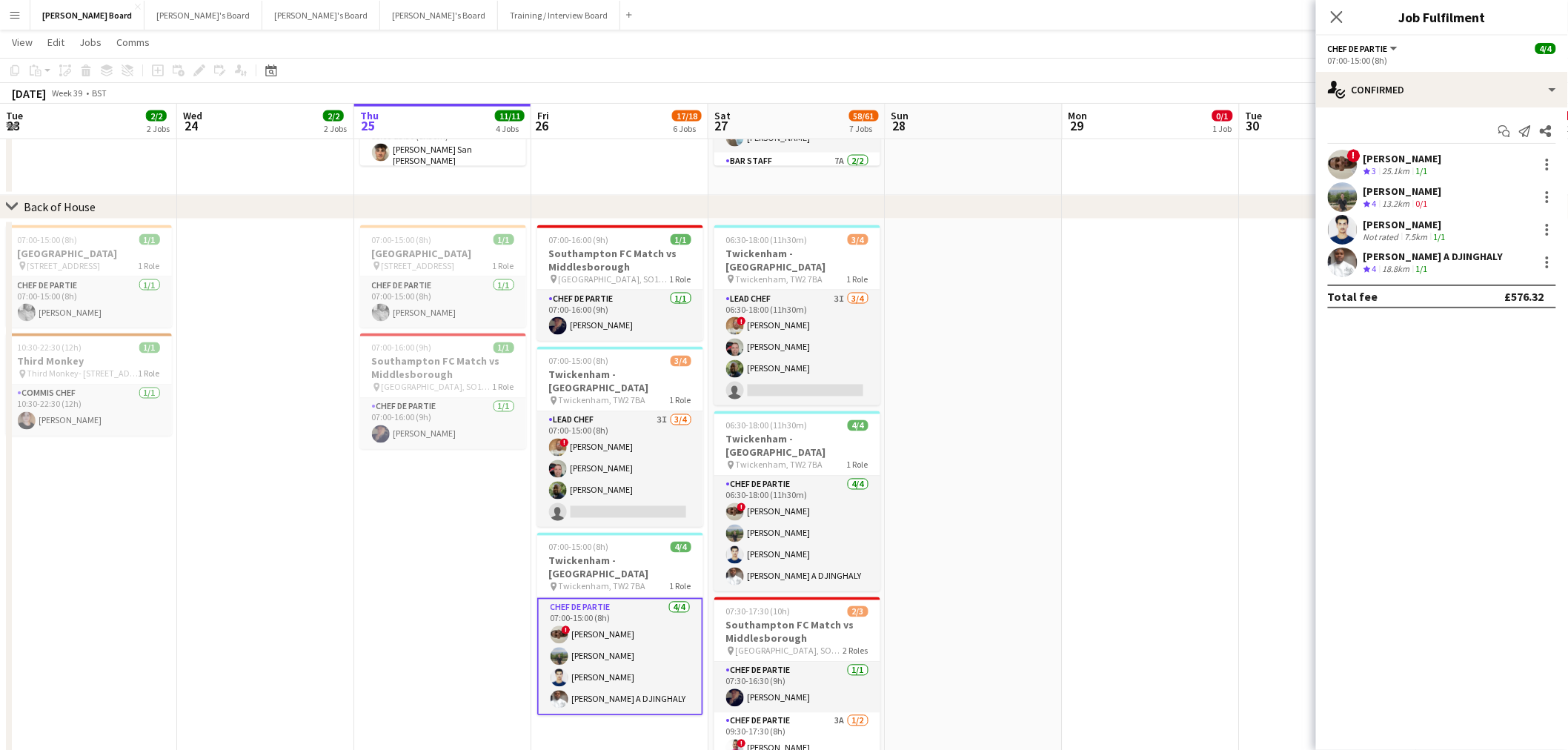
click at [1463, 159] on div "! Nathan Powell Crew rating 3 25.1km 1/1" at bounding box center [1442, 165] width 252 height 30
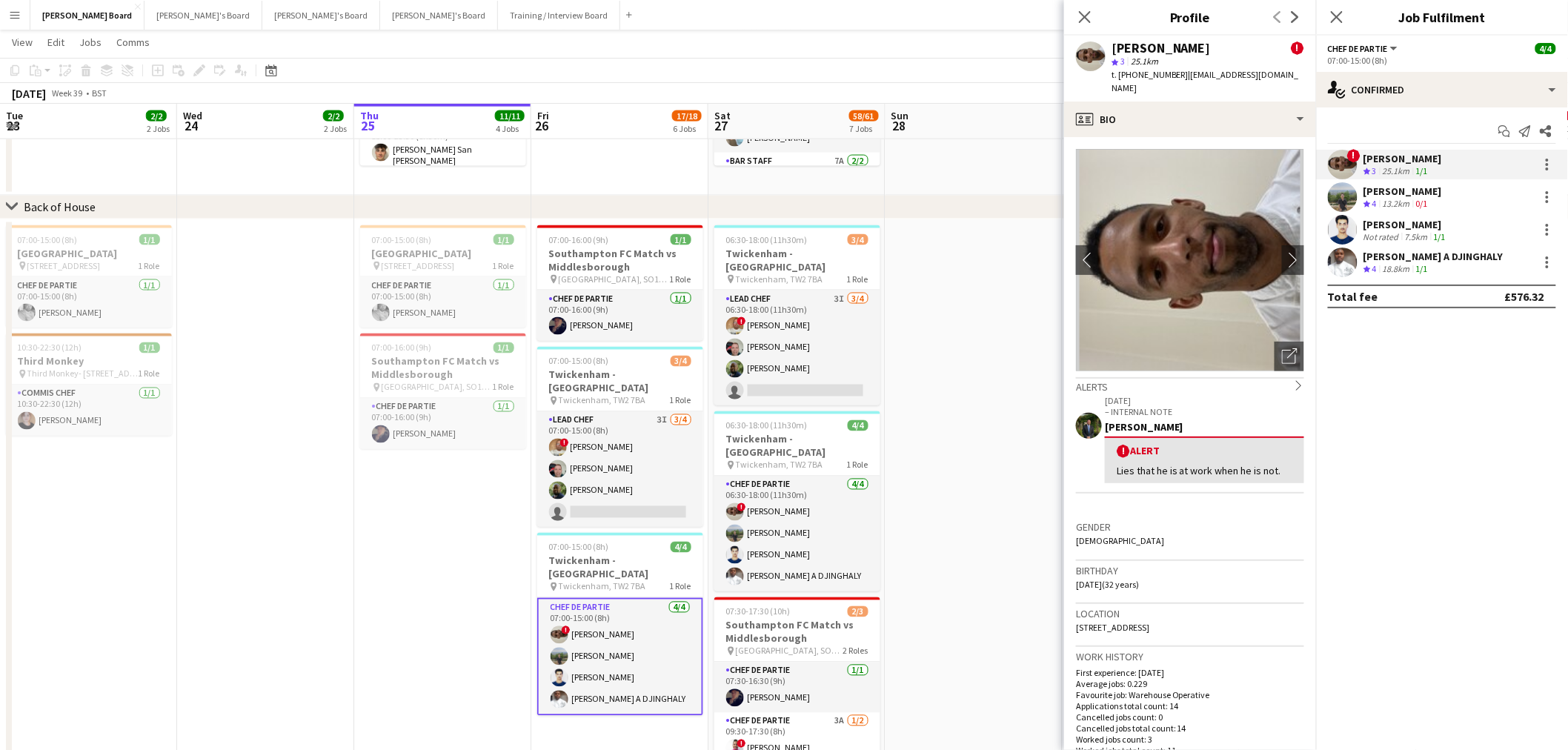
drag, startPoint x: 1177, startPoint y: 76, endPoint x: 1120, endPoint y: 79, distance: 57.1
click at [1120, 79] on span "t. +447502862554" at bounding box center [1150, 74] width 77 height 11
copy span "+447502862554"
click at [1401, 204] on div "13.2km" at bounding box center [1396, 204] width 33 height 12
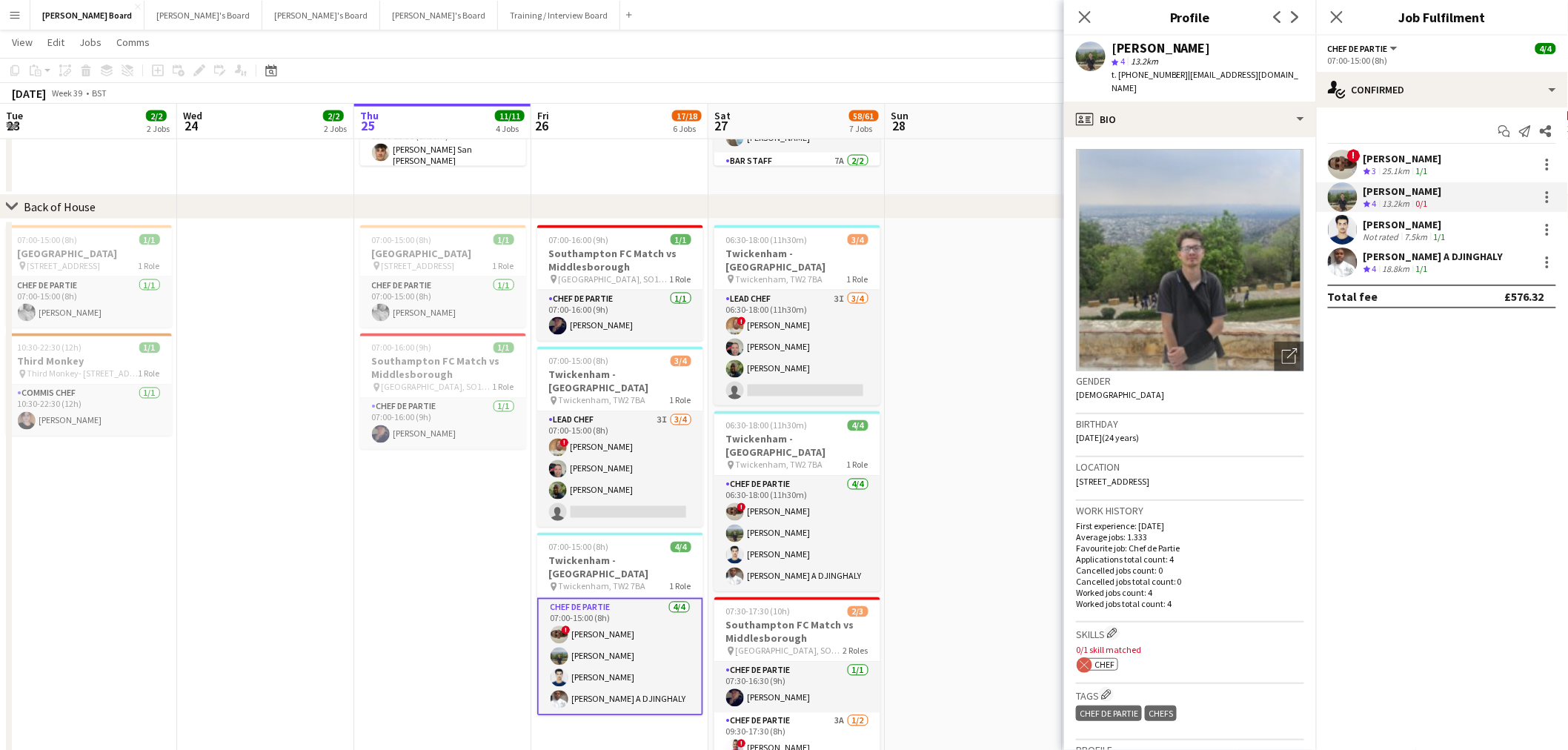
drag, startPoint x: 1177, startPoint y: 73, endPoint x: 1120, endPoint y: 78, distance: 57.2
click at [1120, 78] on span "t. +447954110740" at bounding box center [1150, 74] width 77 height 11
copy span "+447954110740"
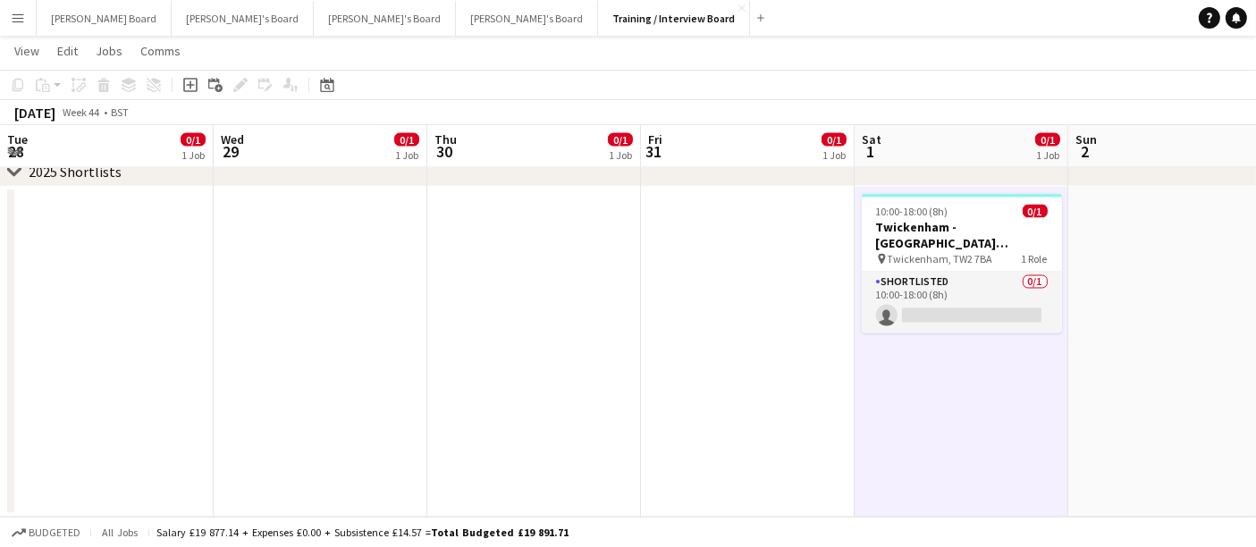
scroll to position [0, 620]
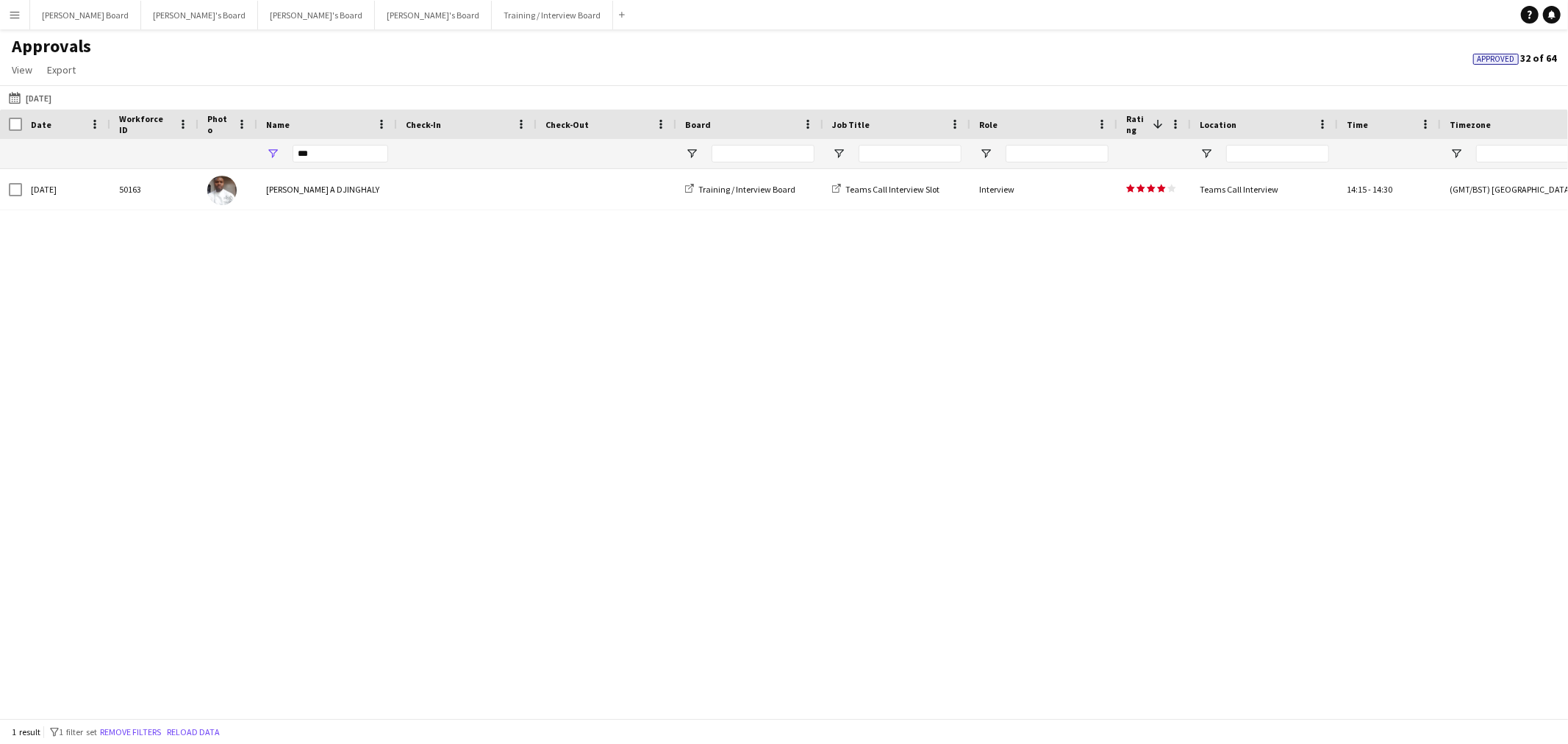
click at [32, 88] on div "[DATE] [DATE] [DATE] This Week This Month [DATE] Last Week Last Month [DATE] [D…" at bounding box center [784, 97] width 1568 height 24
click at [37, 92] on button "[DATE] [DATE]" at bounding box center [30, 97] width 49 height 17
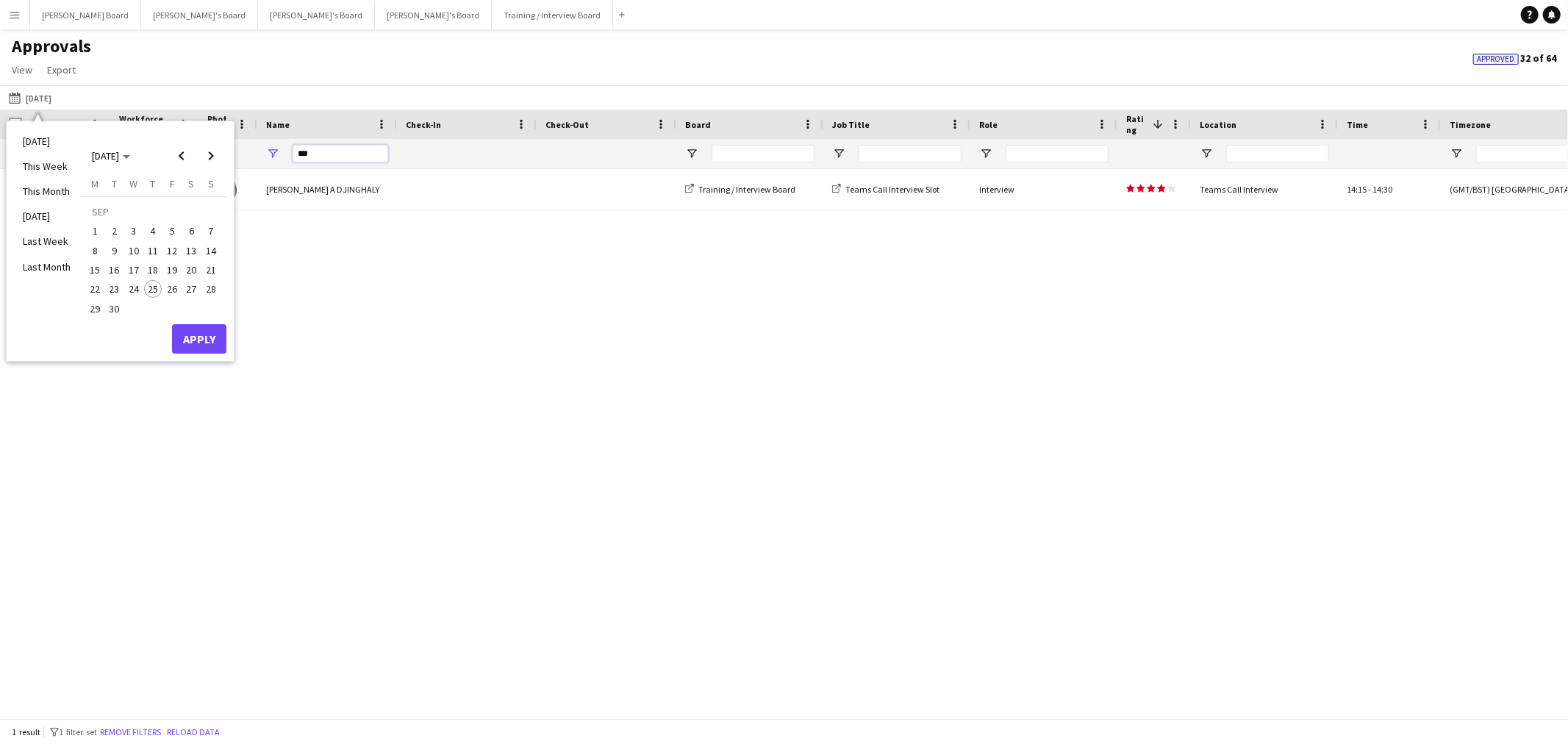
drag, startPoint x: 319, startPoint y: 160, endPoint x: 258, endPoint y: 159, distance: 61.0
click at [258, 159] on div "***" at bounding box center [327, 154] width 140 height 30
click at [173, 250] on span "12" at bounding box center [171, 250] width 17 height 17
click at [213, 250] on span "14" at bounding box center [210, 250] width 17 height 17
click at [208, 340] on button "Apply" at bounding box center [199, 339] width 54 height 30
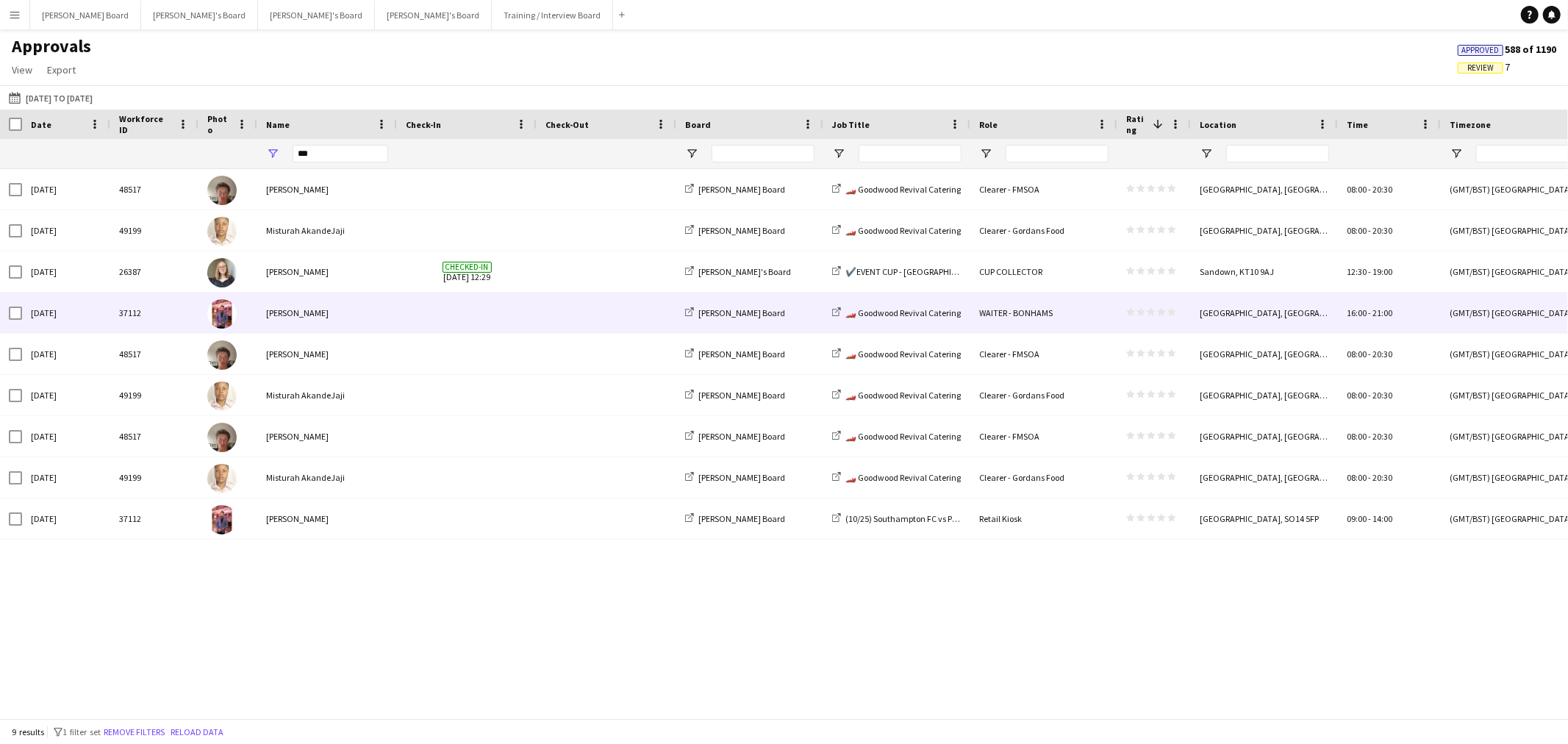
click at [1100, 314] on div "WAITER - BONHAMS" at bounding box center [1043, 312] width 147 height 40
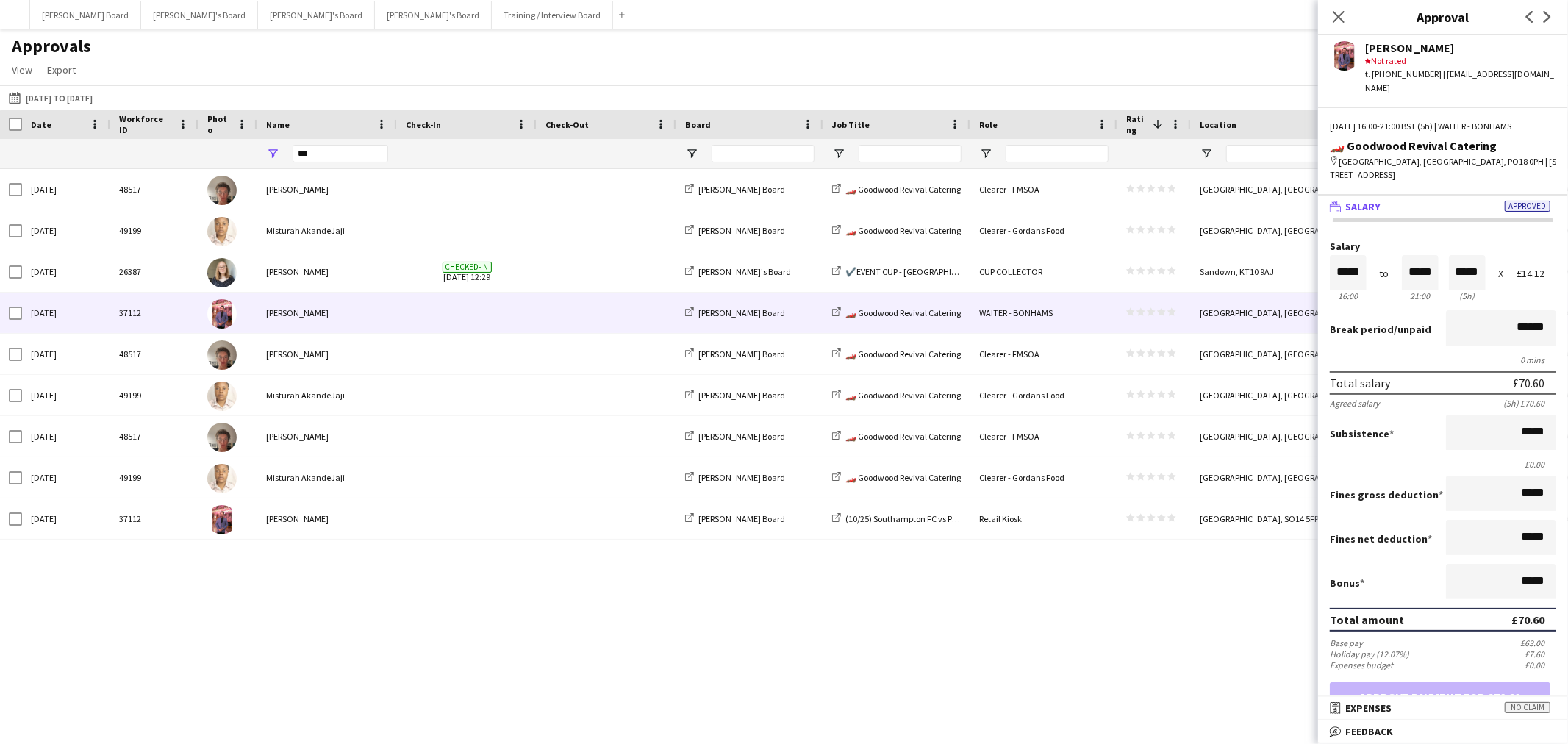
scroll to position [1, 0]
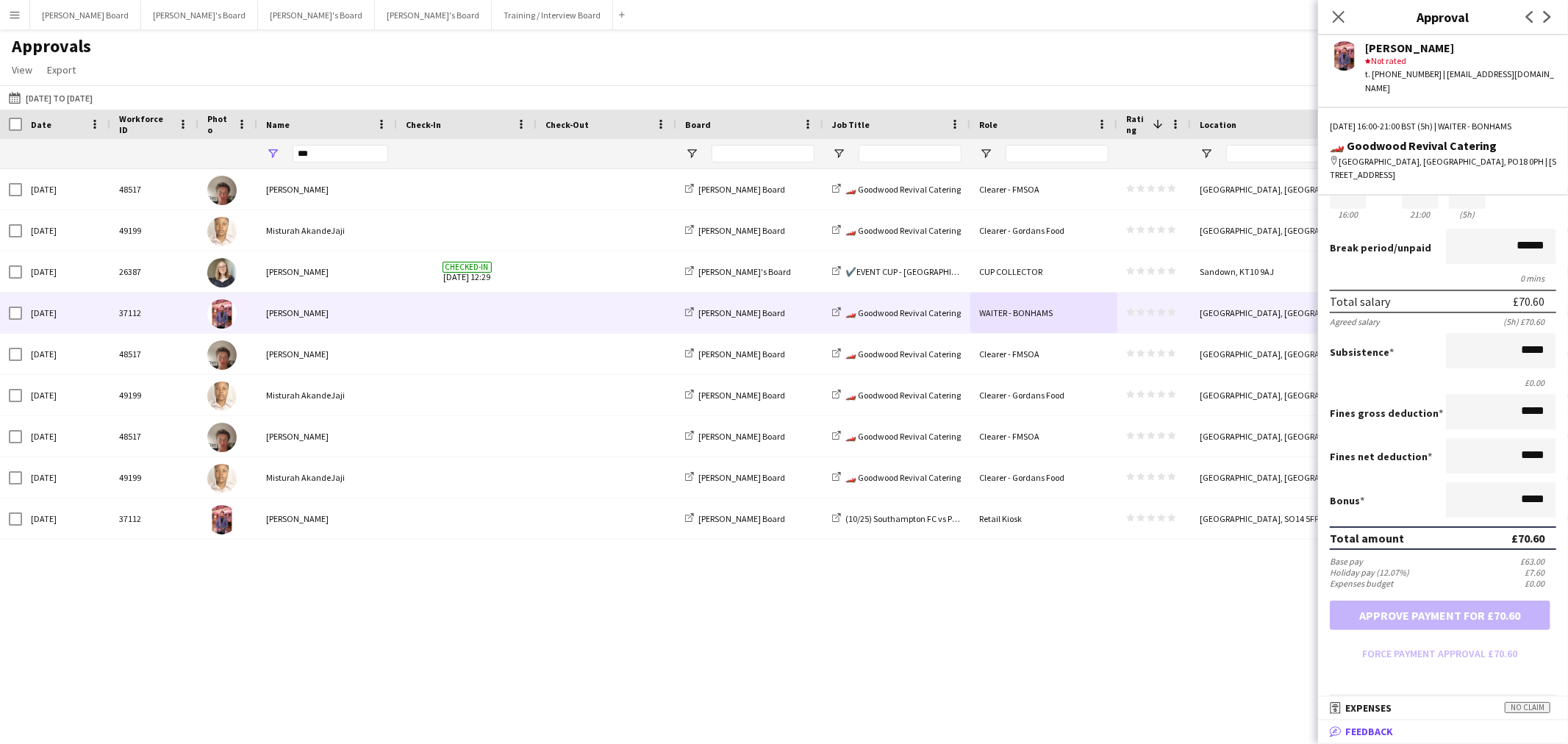
click at [1463, 740] on mat-expansion-panel-header "bubble-pencil Feedback" at bounding box center [1443, 731] width 250 height 22
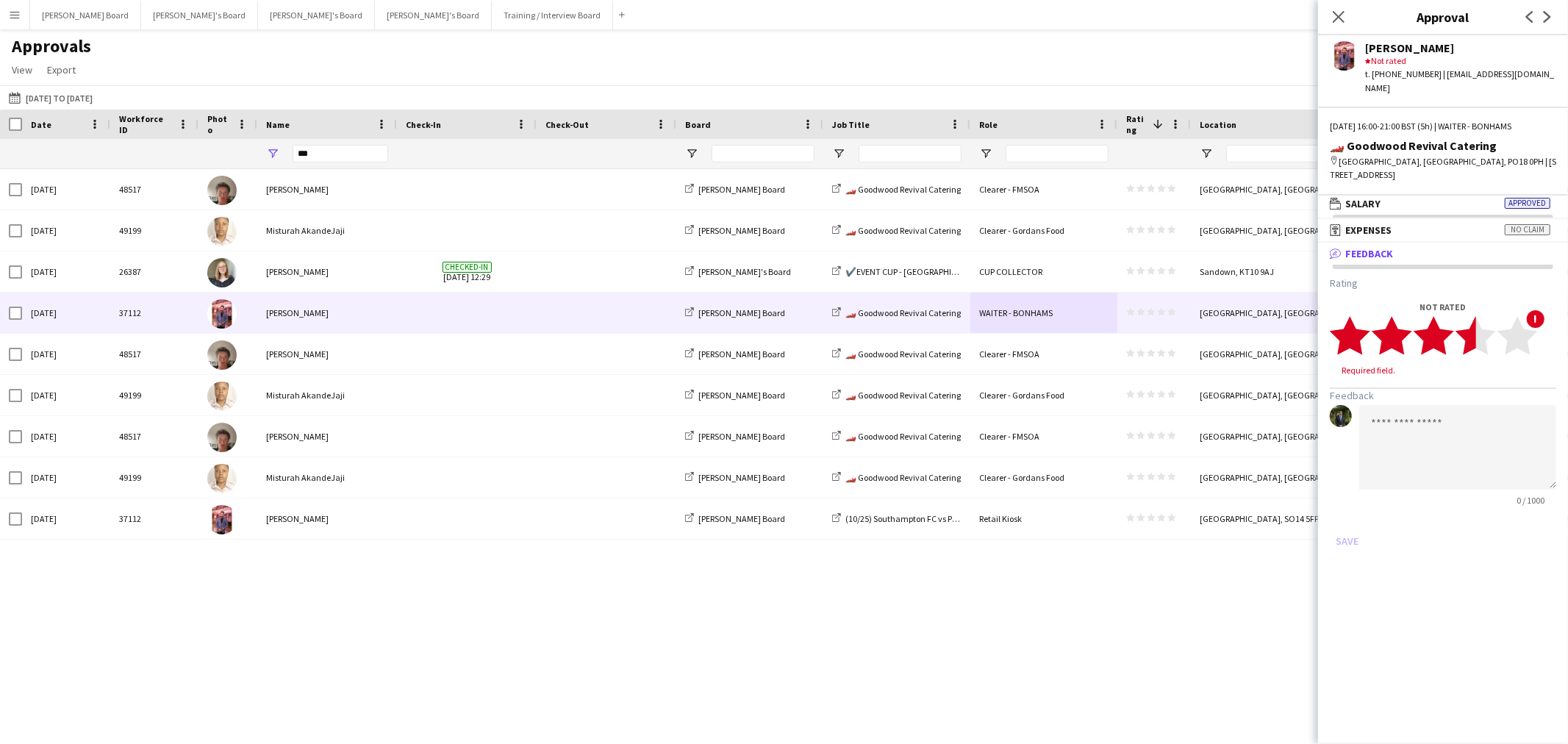
click at [1470, 342] on polygon at bounding box center [1475, 335] width 40 height 38
click at [1339, 522] on button "Save" at bounding box center [1347, 527] width 35 height 24
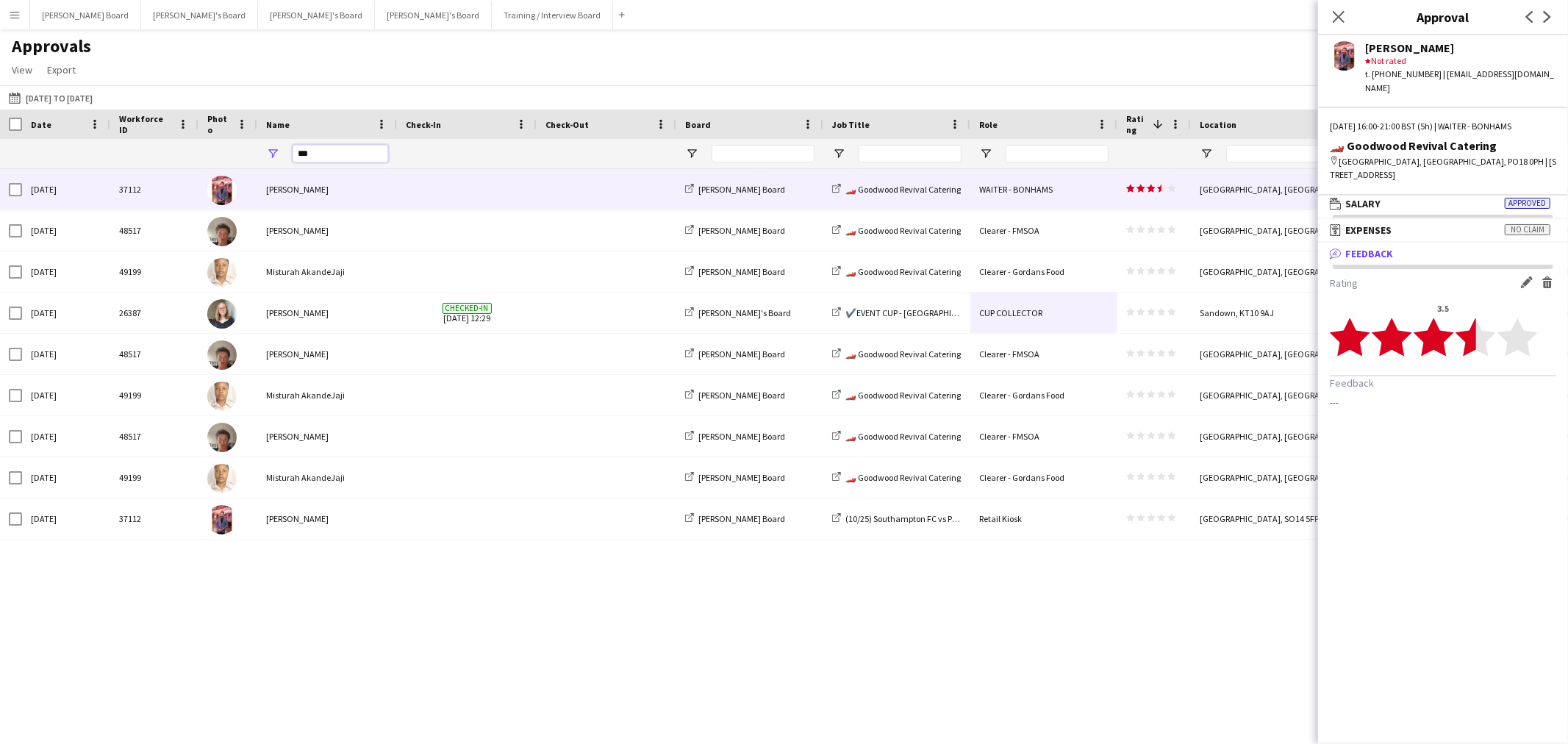
drag, startPoint x: 292, startPoint y: 153, endPoint x: 253, endPoint y: 150, distance: 39.1
click at [259, 150] on div "***" at bounding box center [327, 154] width 140 height 30
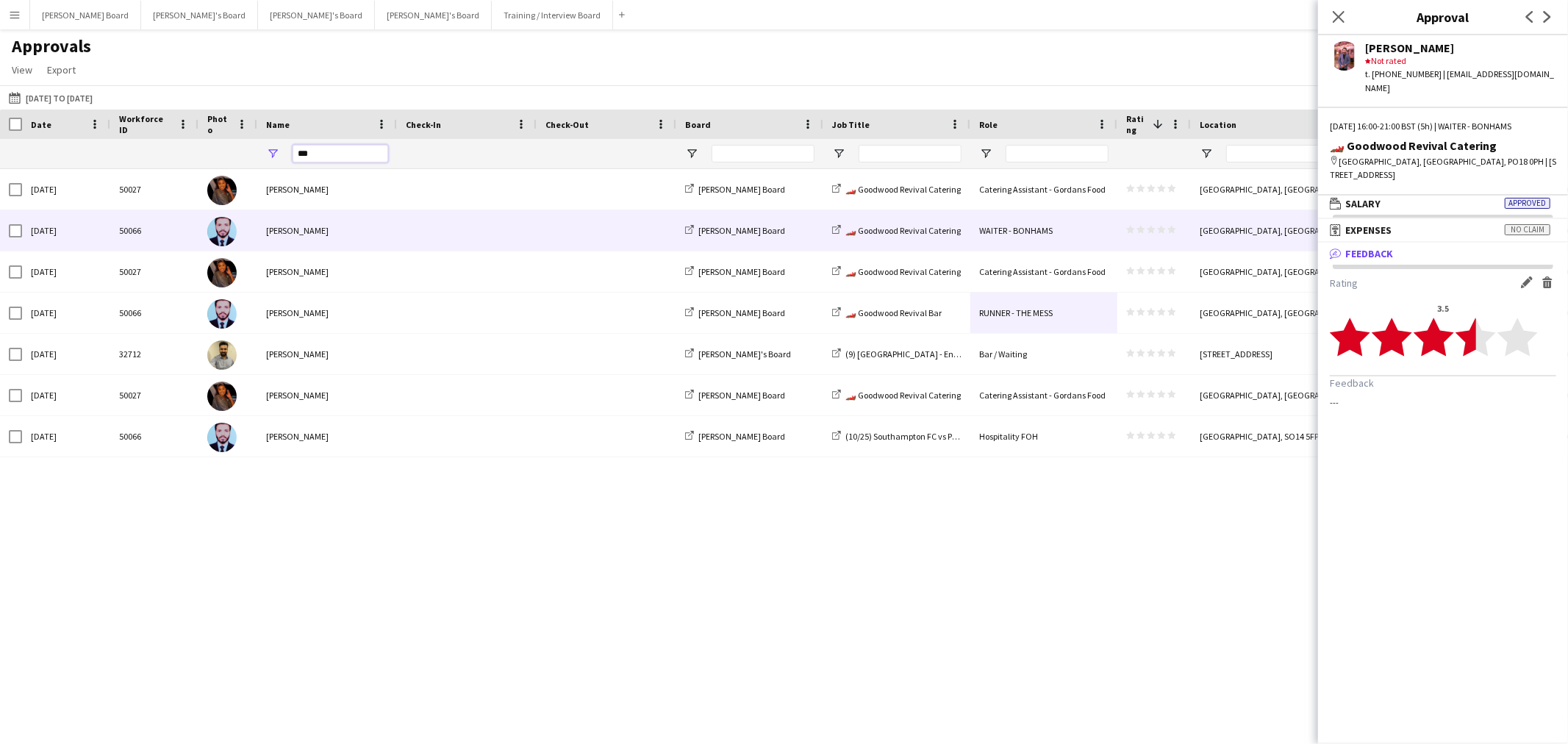
type input "***"
click at [318, 225] on div "[PERSON_NAME]" at bounding box center [327, 230] width 140 height 40
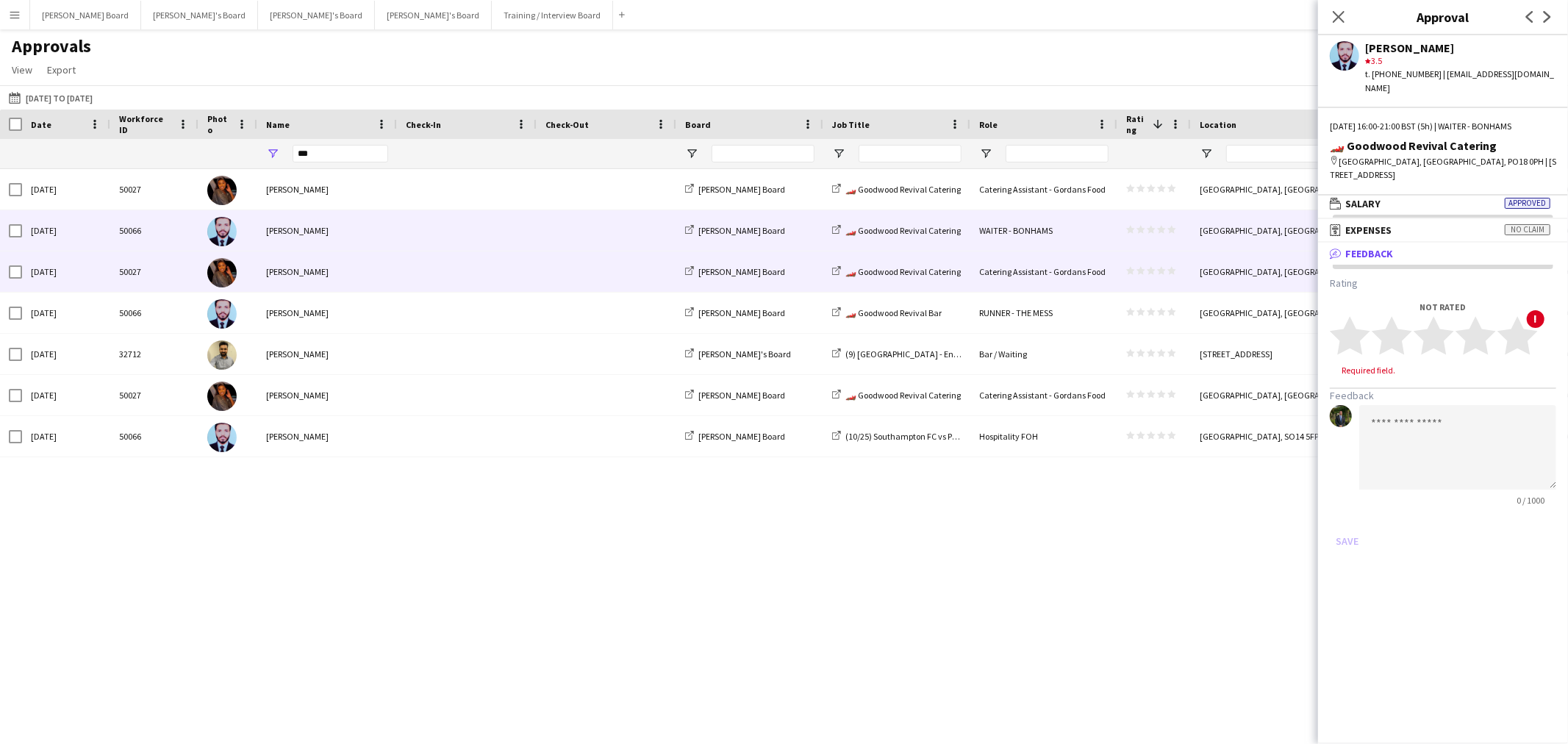
click at [493, 278] on span at bounding box center [466, 271] width 122 height 40
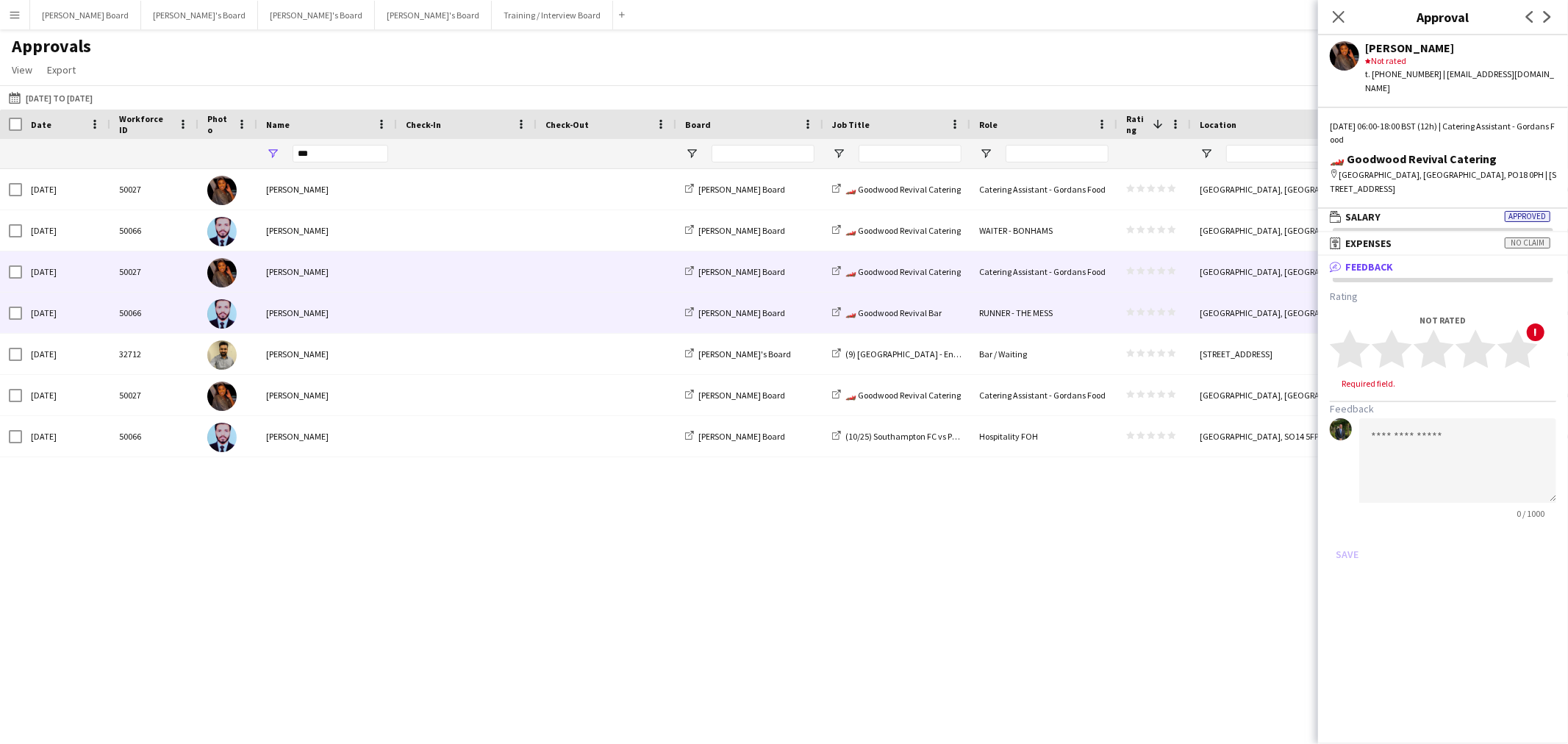
click at [496, 328] on span at bounding box center [466, 312] width 122 height 40
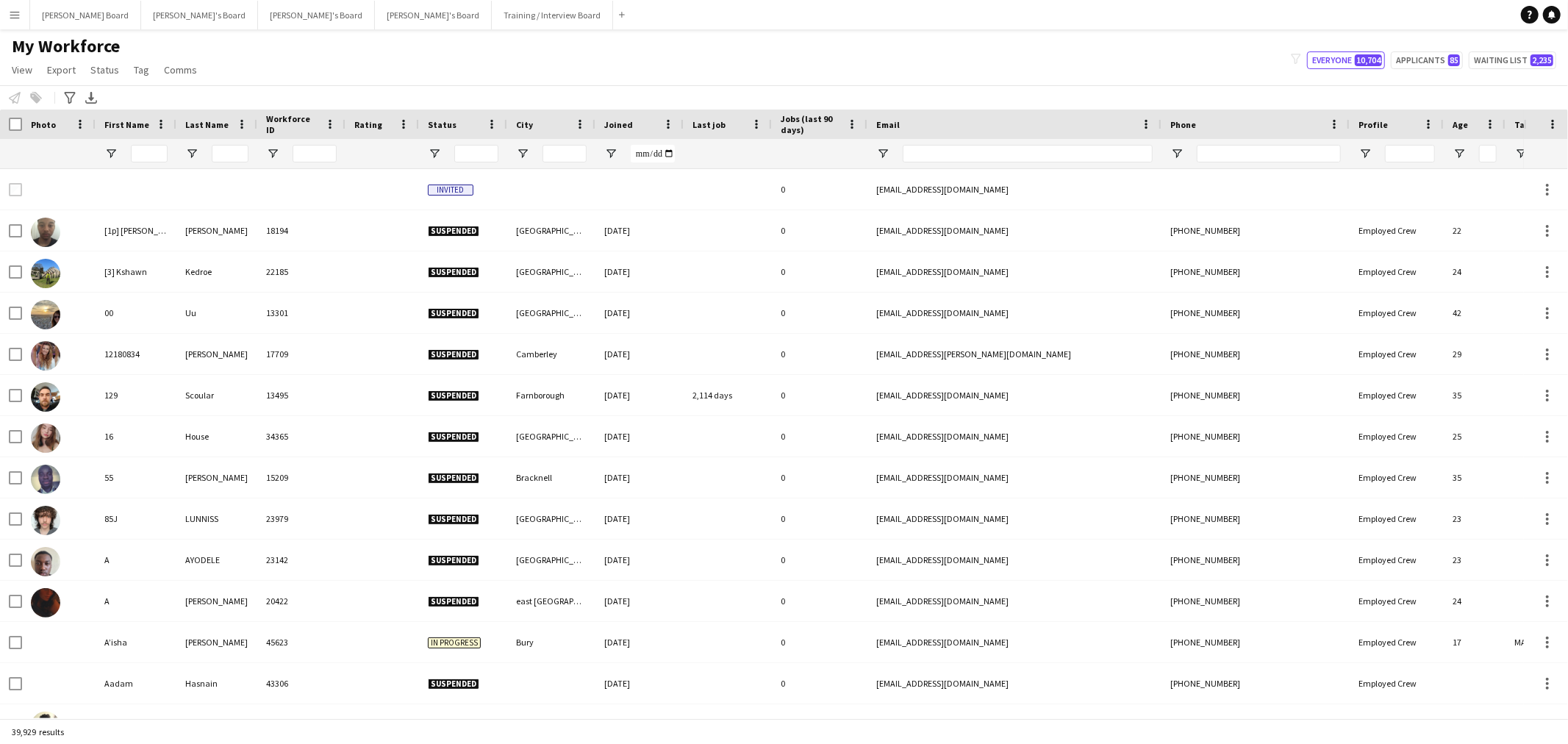
type input "******"
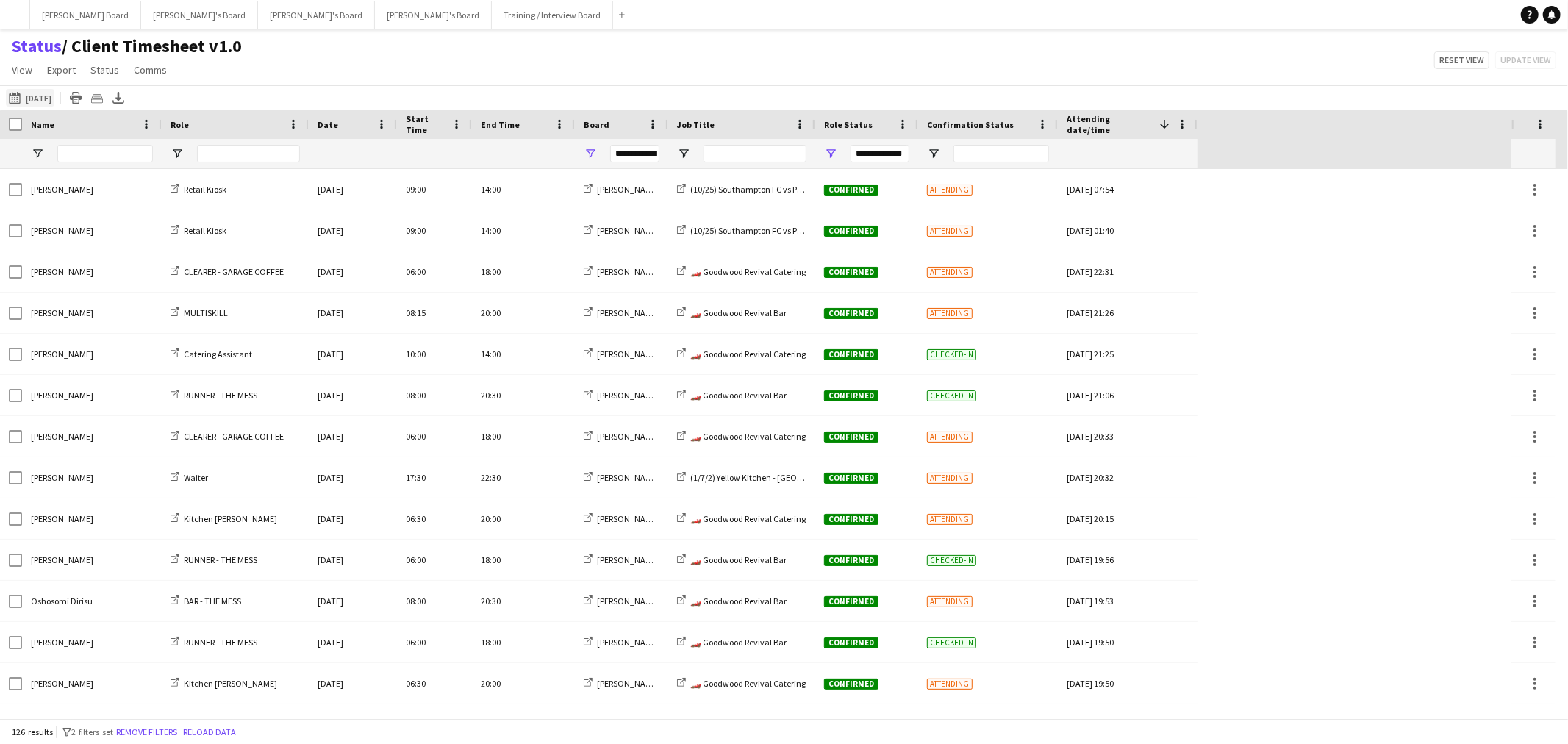
click at [40, 94] on button "[DATE] to [DATE] [DATE]" at bounding box center [30, 97] width 49 height 17
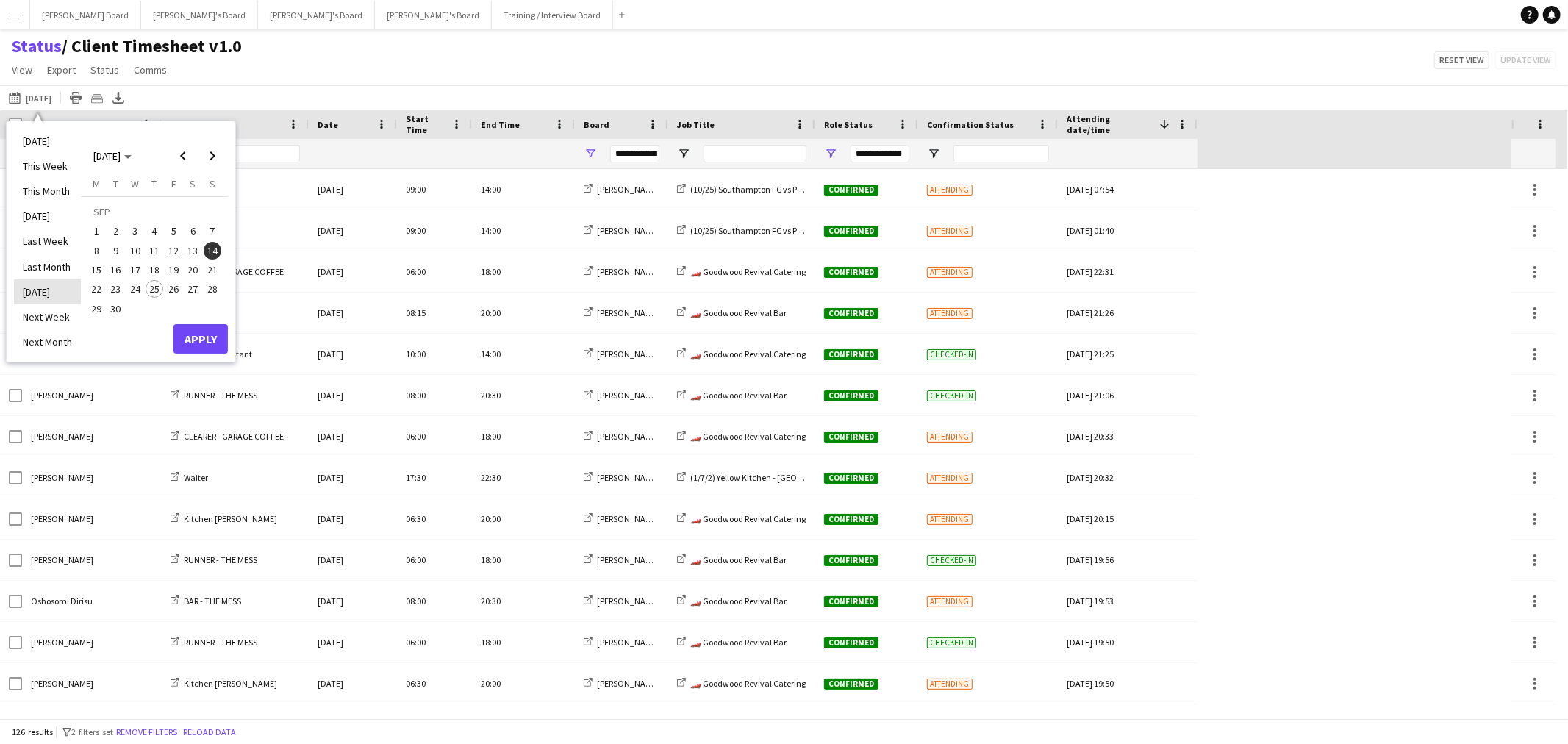
click at [39, 297] on li "[DATE]" at bounding box center [47, 292] width 67 height 25
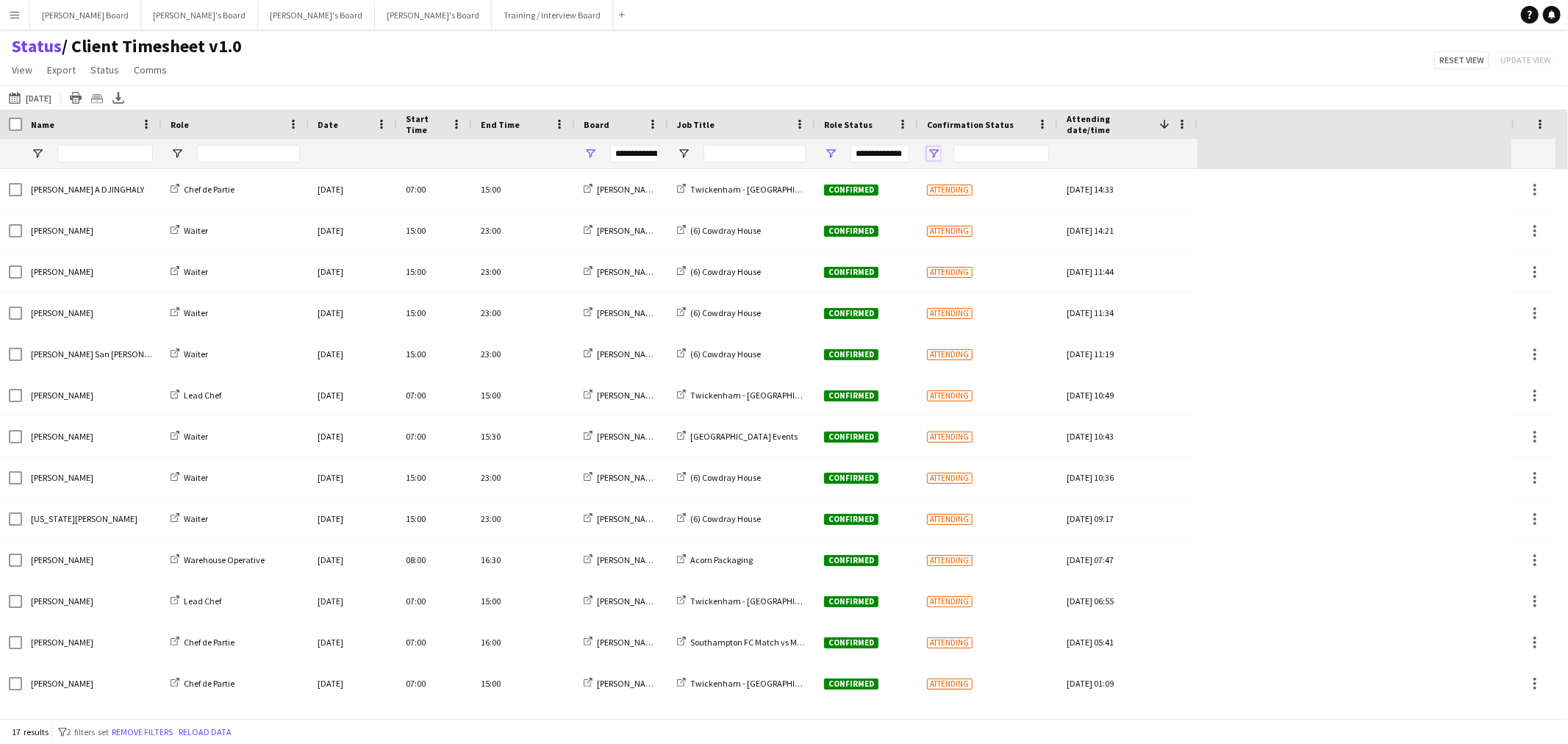
click at [932, 150] on span "Open Filter Menu" at bounding box center [933, 154] width 13 height 13
click at [937, 250] on div "Filter List" at bounding box center [939, 243] width 13 height 13
type input "**********"
type input "***"
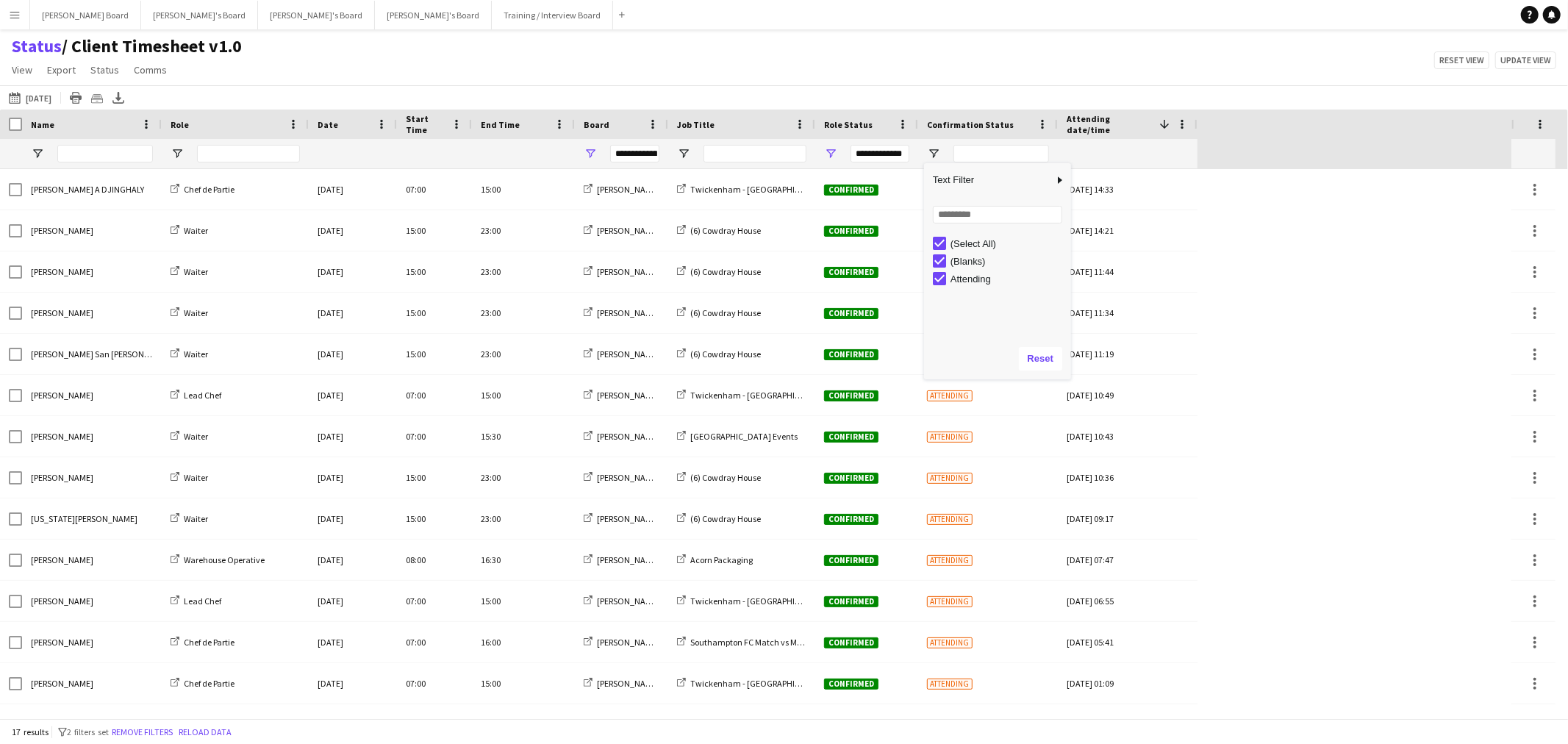
type input "***"
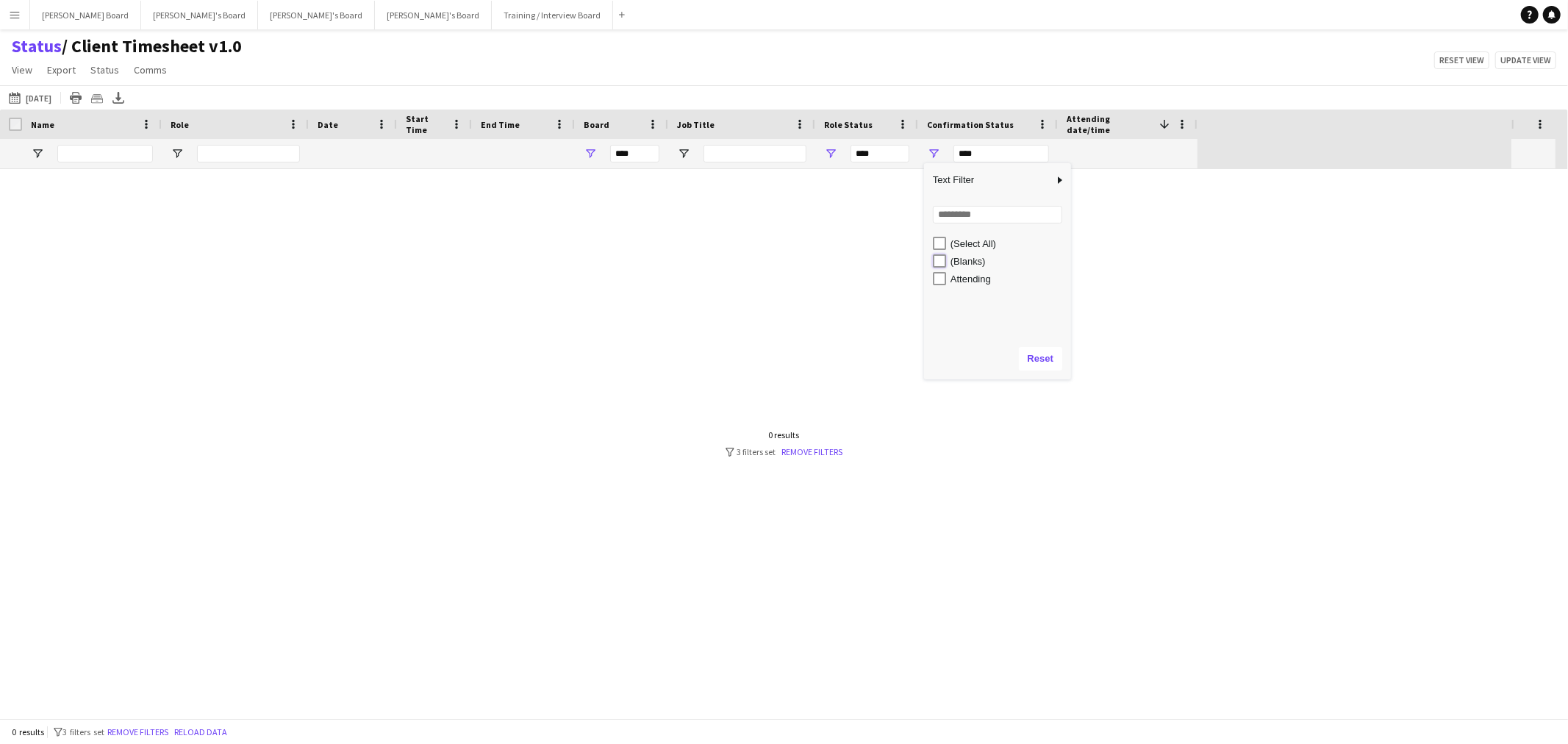
type input "**********"
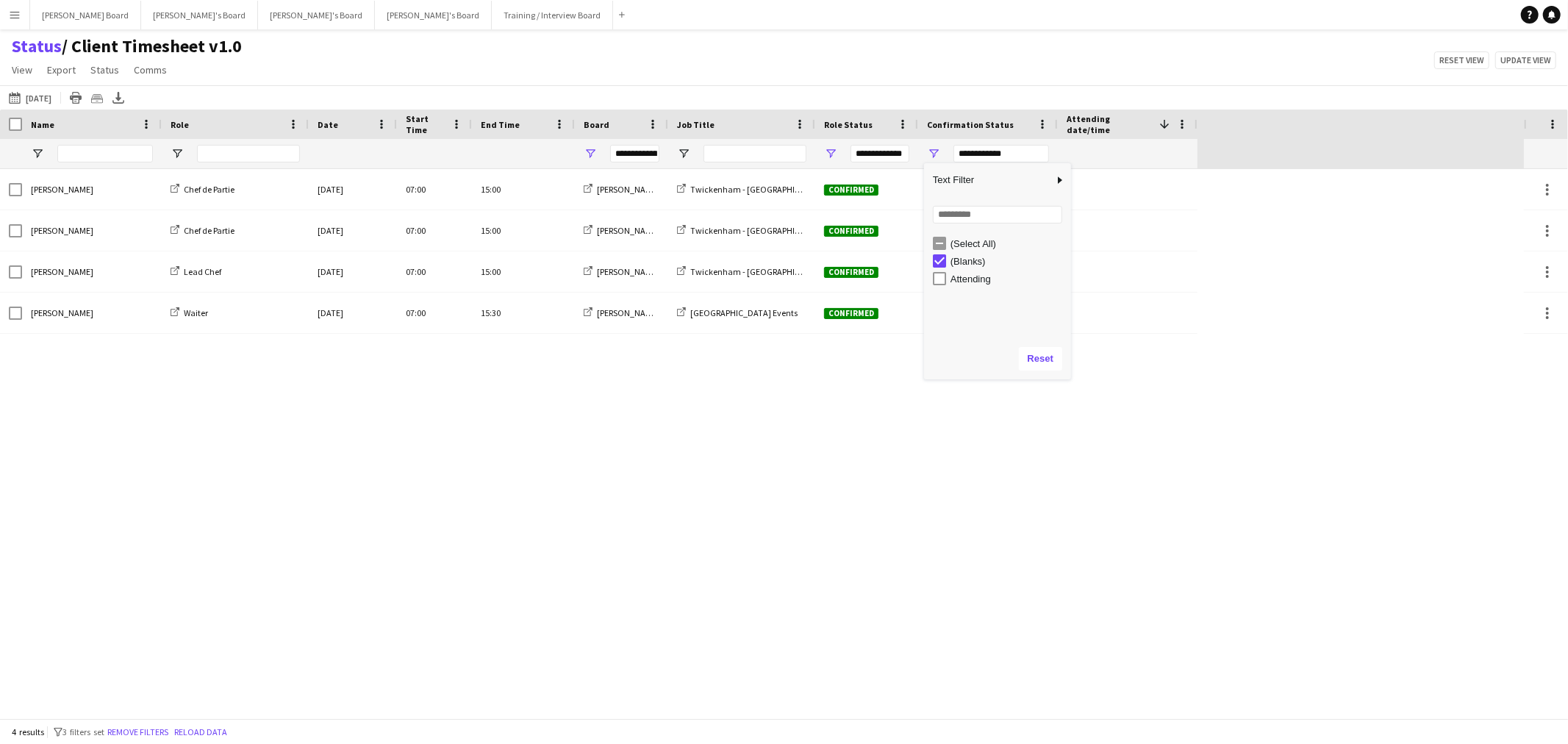
click at [891, 100] on div "[DATE] to [DATE] [DATE] [DATE] This Week This Month [DATE] Last Week Last Month…" at bounding box center [784, 97] width 1568 height 24
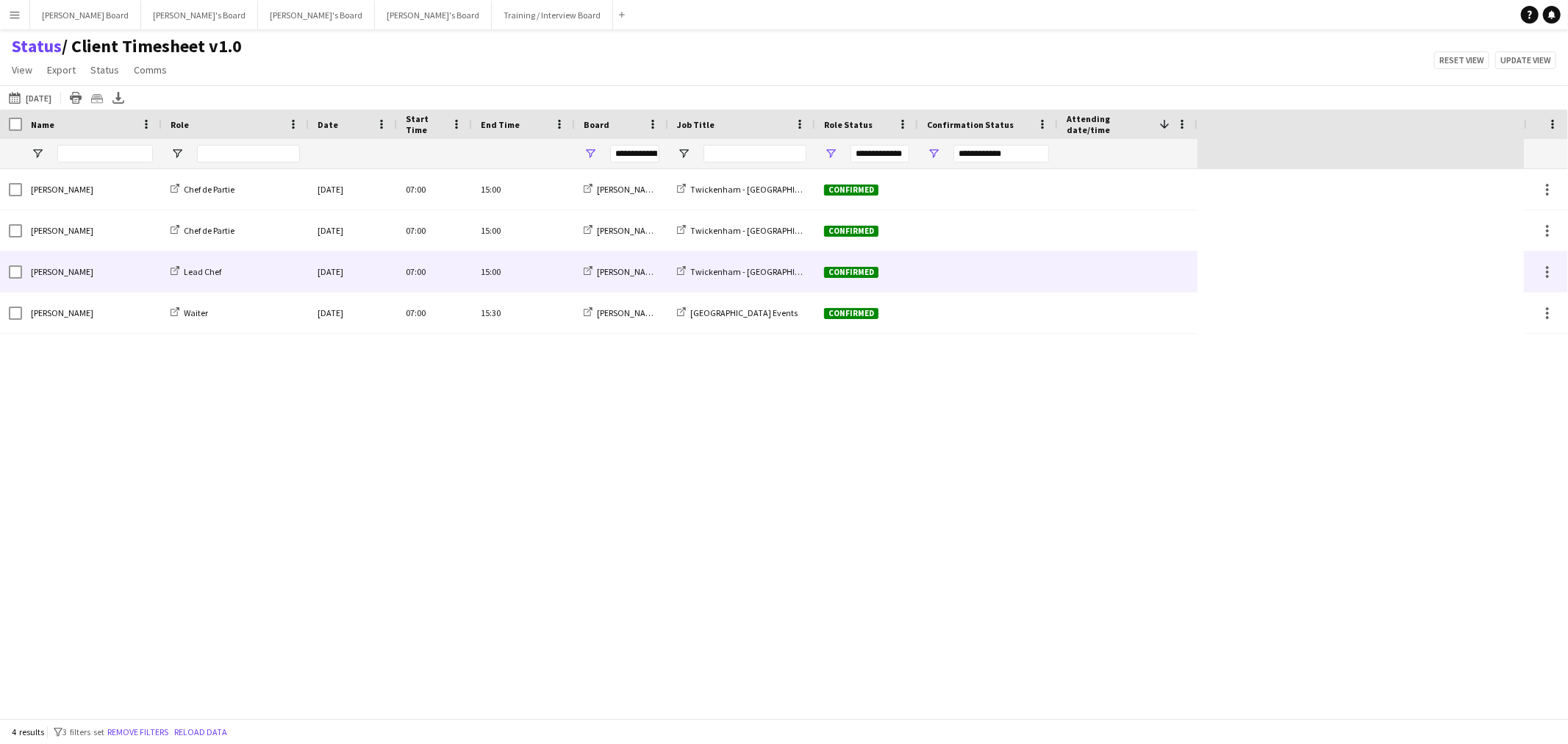
click at [1132, 267] on div at bounding box center [1127, 271] width 122 height 40
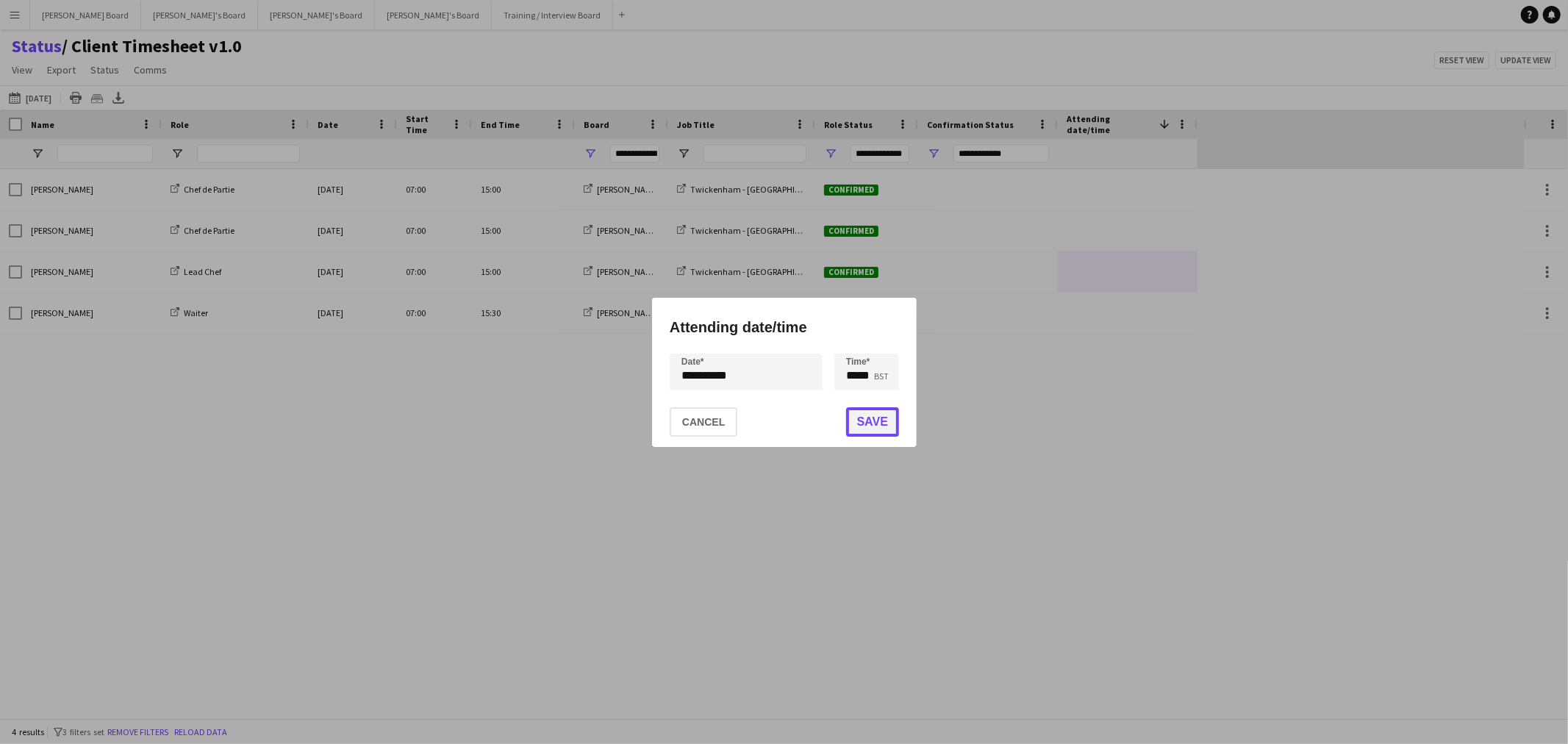
click at [866, 426] on button "Save" at bounding box center [872, 422] width 53 height 30
